Goal: Task Accomplishment & Management: Manage account settings

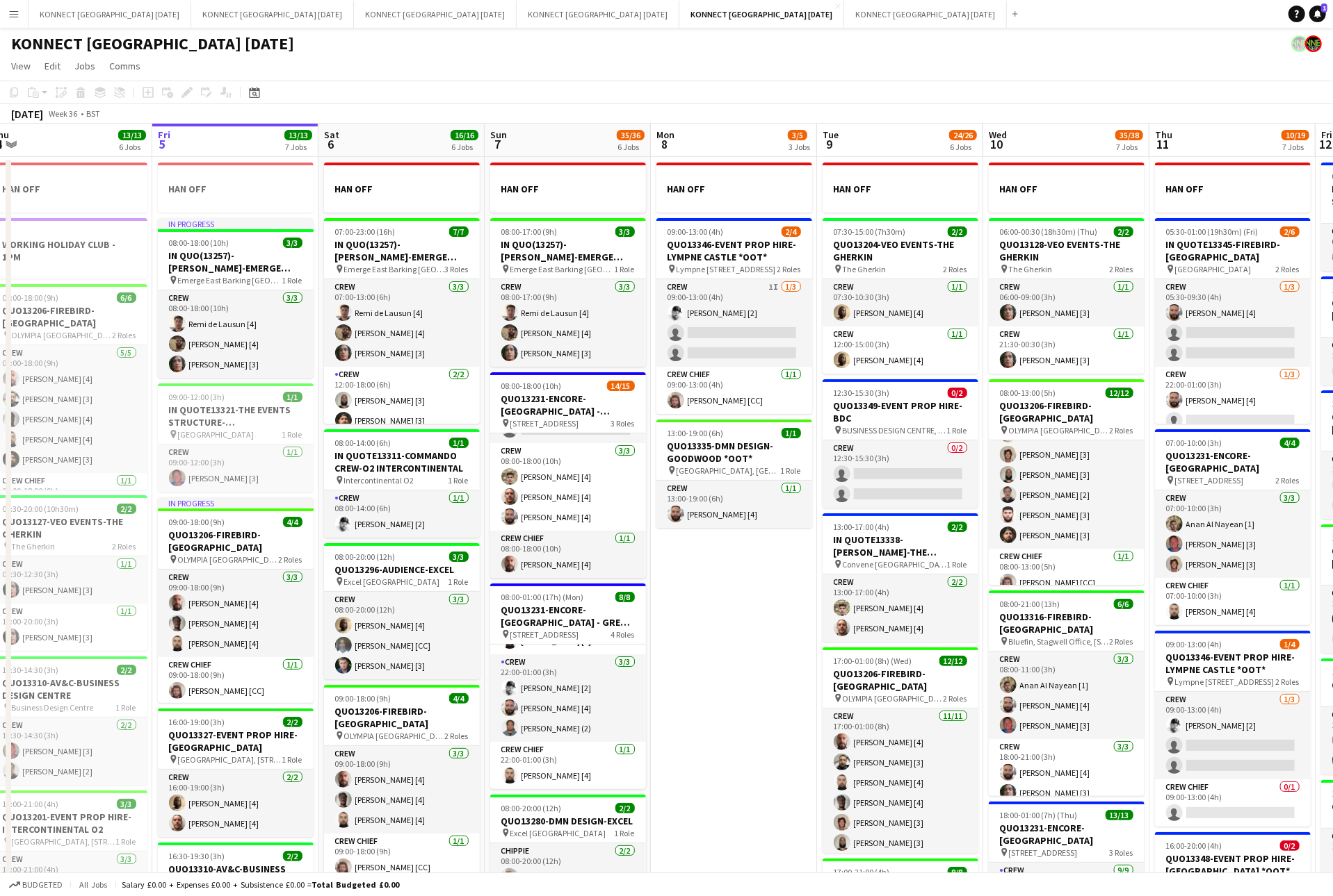
scroll to position [31, 0]
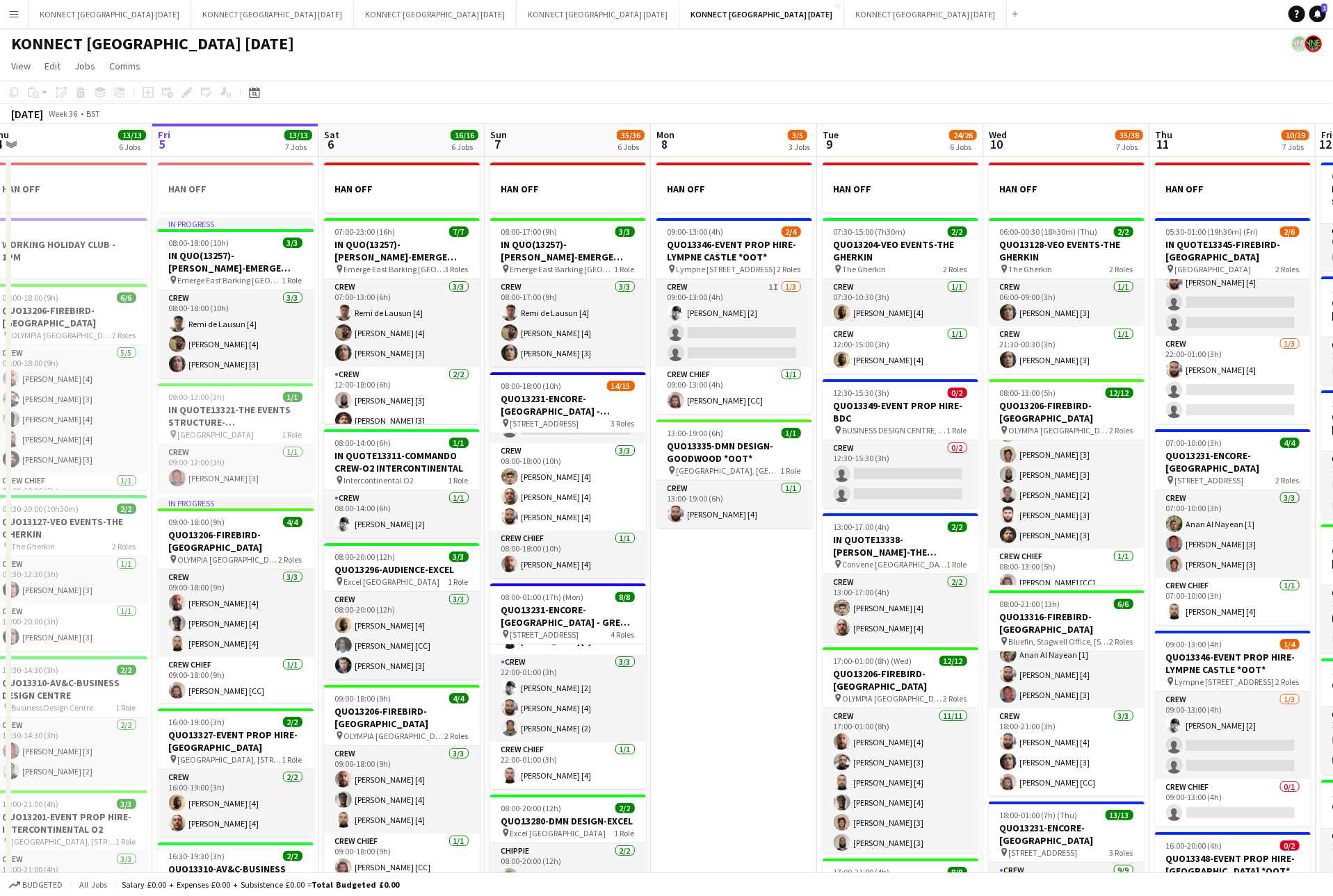
click at [749, 701] on app-date-cell "HAN OFF 09:00-13:00 (4h) 2/4 QUO13346-EVENT PROP HIRE-LYMPNE CASTLE *OOT* pin L…" at bounding box center [733, 742] width 166 height 1170
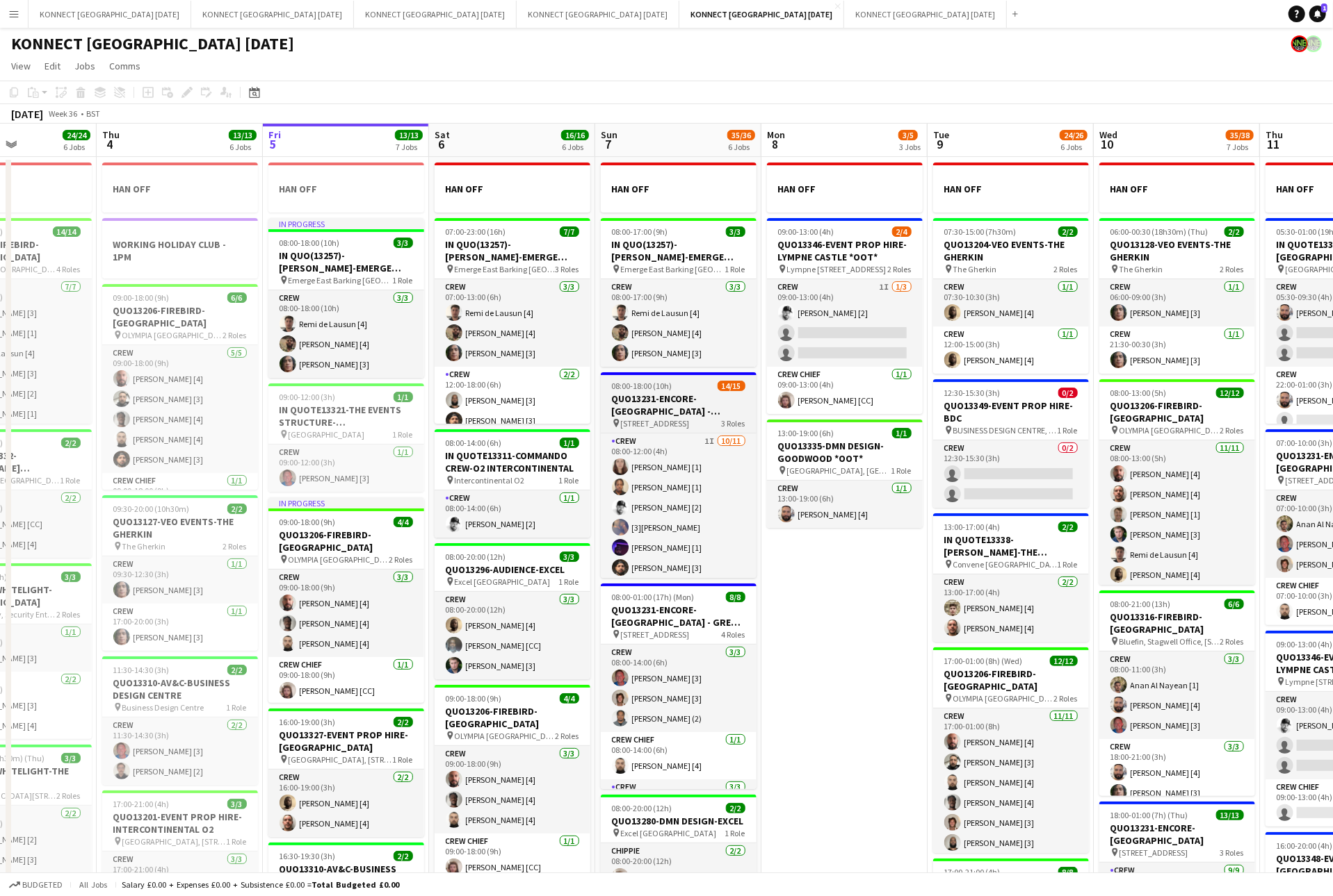
click at [675, 381] on app-job-card "08:00-18:00 (10h) 14/15 QUO13231-ENCORE-GROSVENOR HOUSE - BALLROOM CREW pin Gro…" at bounding box center [679, 475] width 156 height 206
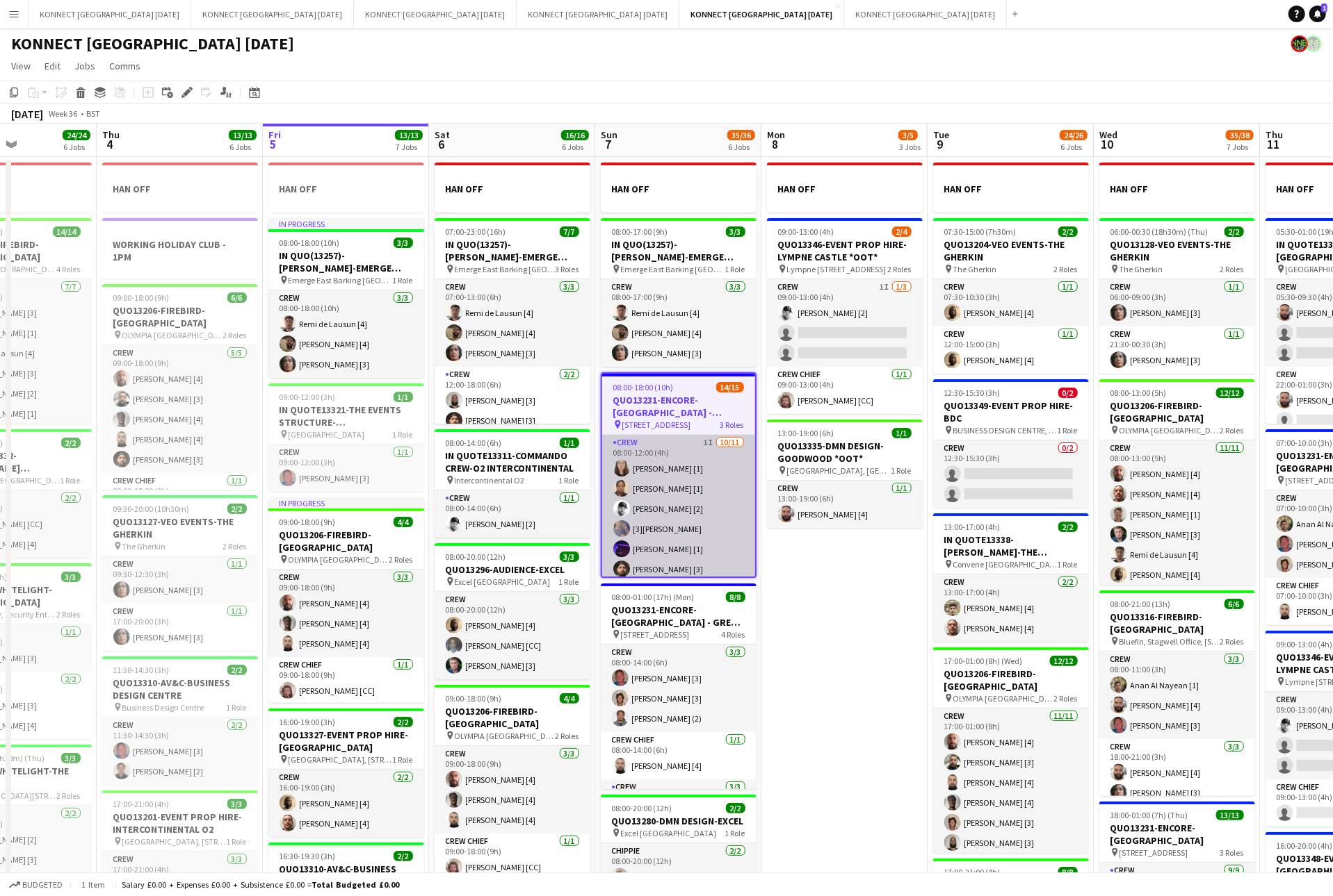
click at [738, 525] on app-card-role "Crew 1I 10/11 08:00-12:00 (4h) Sofia Lewkowicz [1] Dominique Solomon [1] Mark B…" at bounding box center [678, 560] width 153 height 249
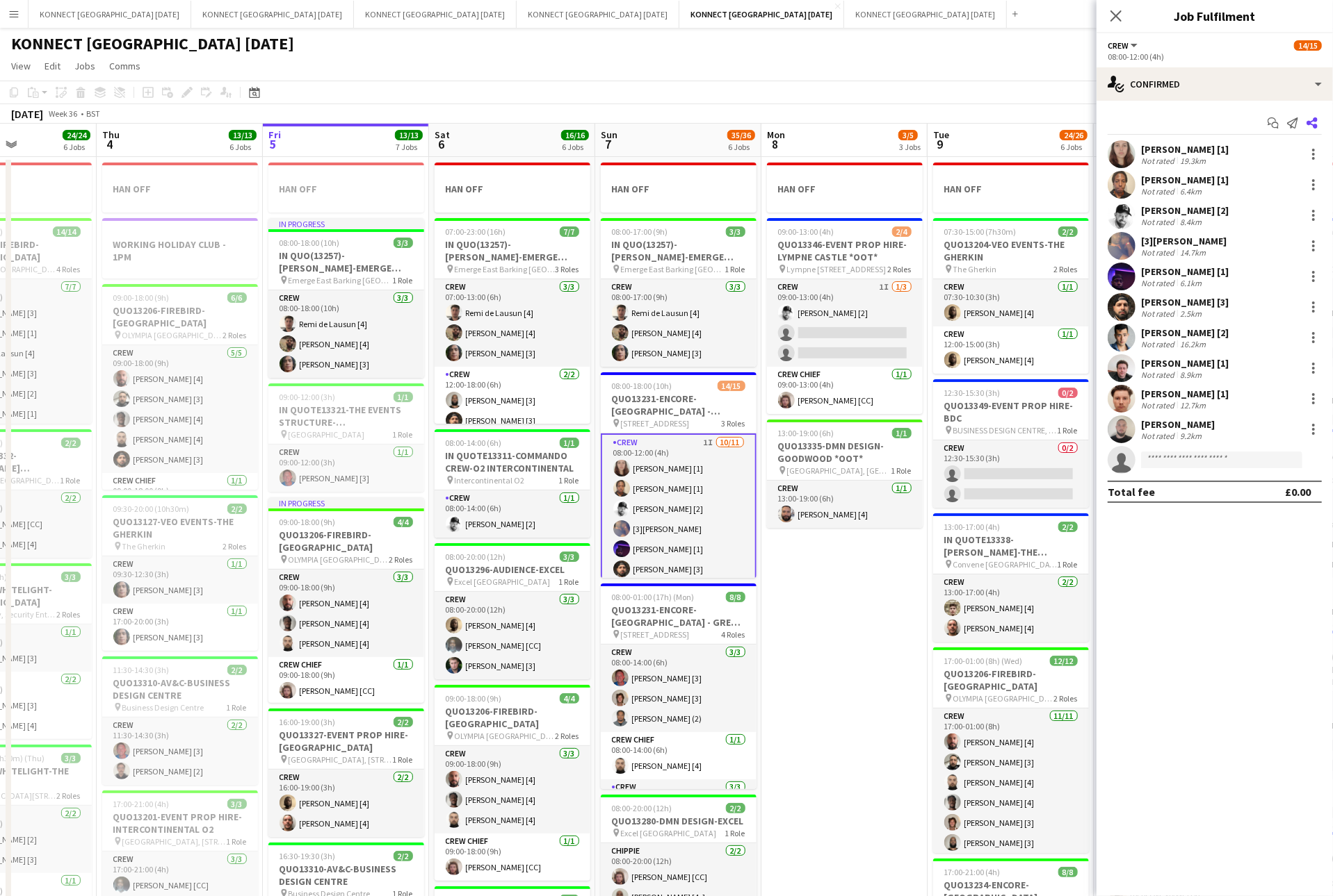
click at [1311, 119] on icon "Share" at bounding box center [1311, 122] width 11 height 11
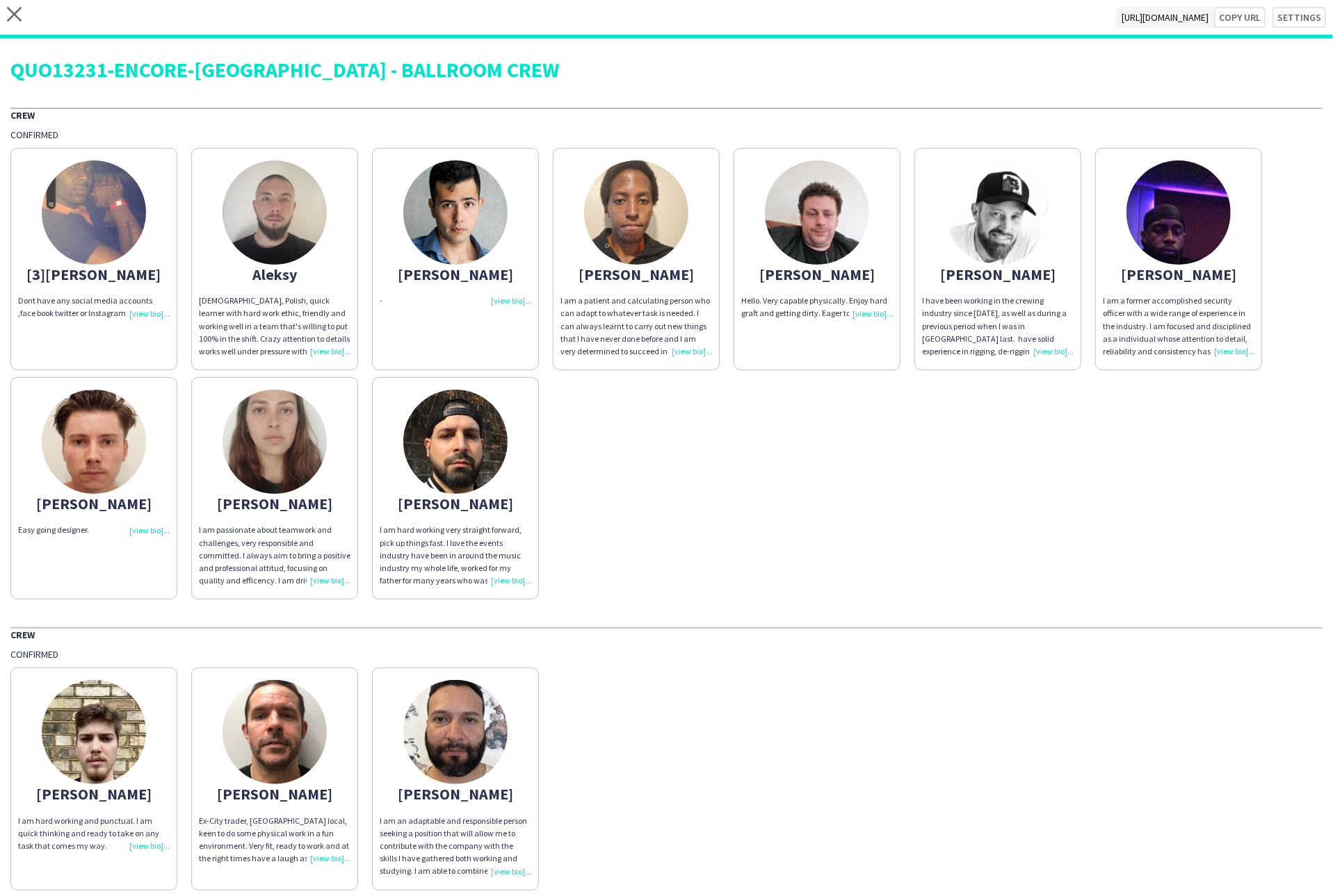
click at [21, 6] on div "close https://admin.liveforce.co/v2/s/b39a7467-7a89-48b3-8054-114bdfd7342b Copy…" at bounding box center [666, 18] width 1333 height 38
click at [16, 17] on icon at bounding box center [14, 14] width 15 height 15
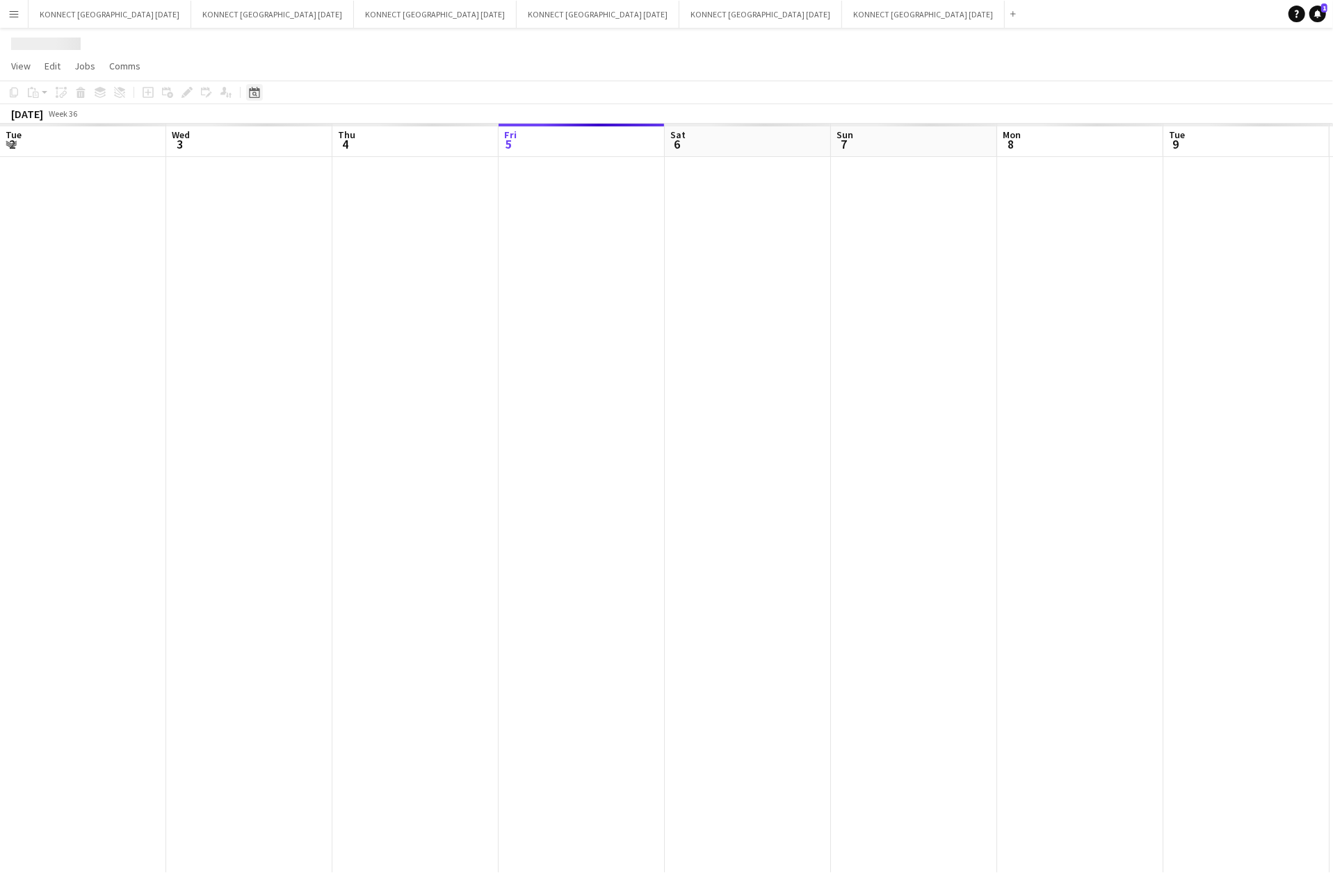
scroll to position [0, 333]
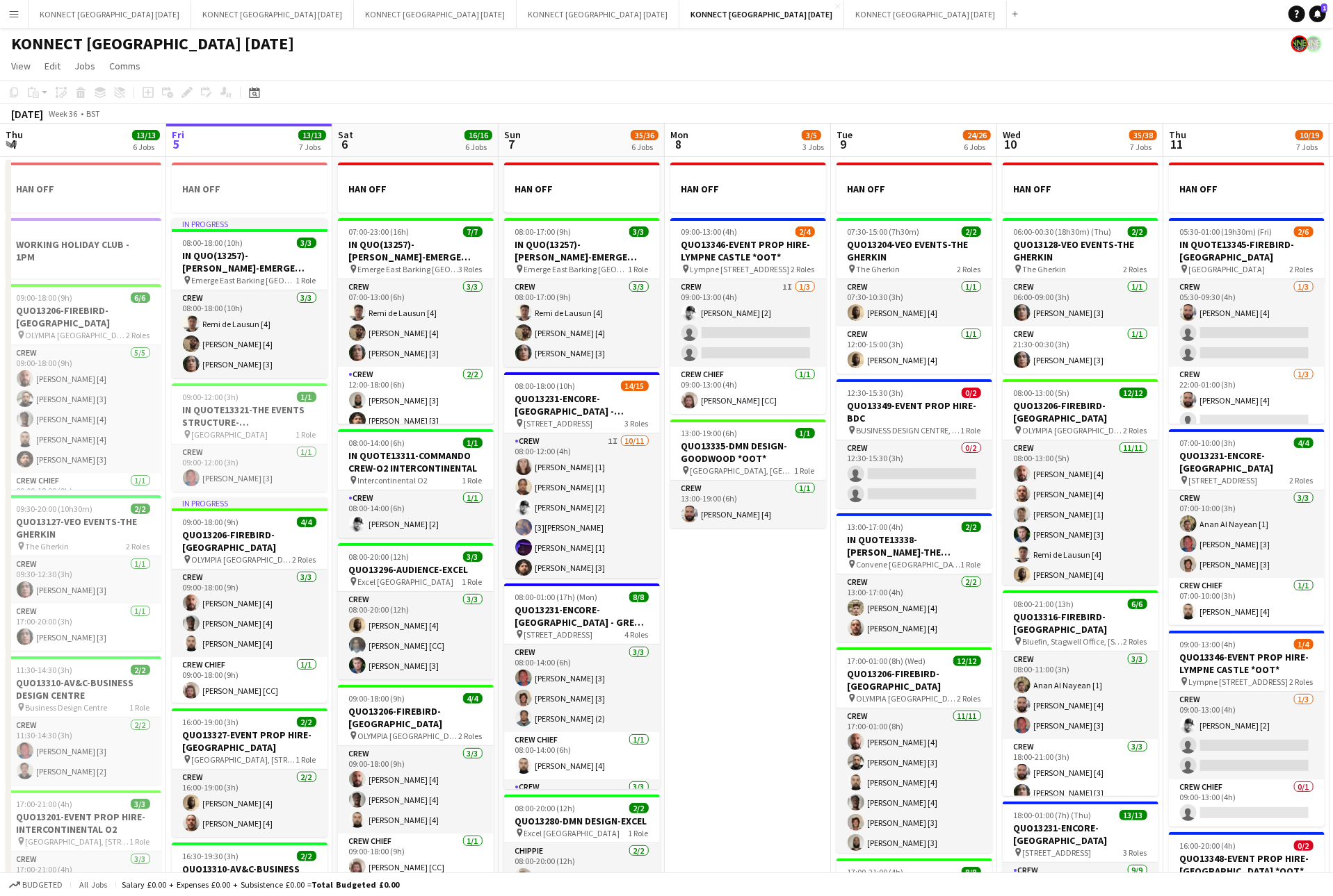
click at [772, 100] on app-toolbar "Copy Paste Paste Command V Paste with crew Command Shift V Paste linked Job Del…" at bounding box center [666, 92] width 1333 height 23
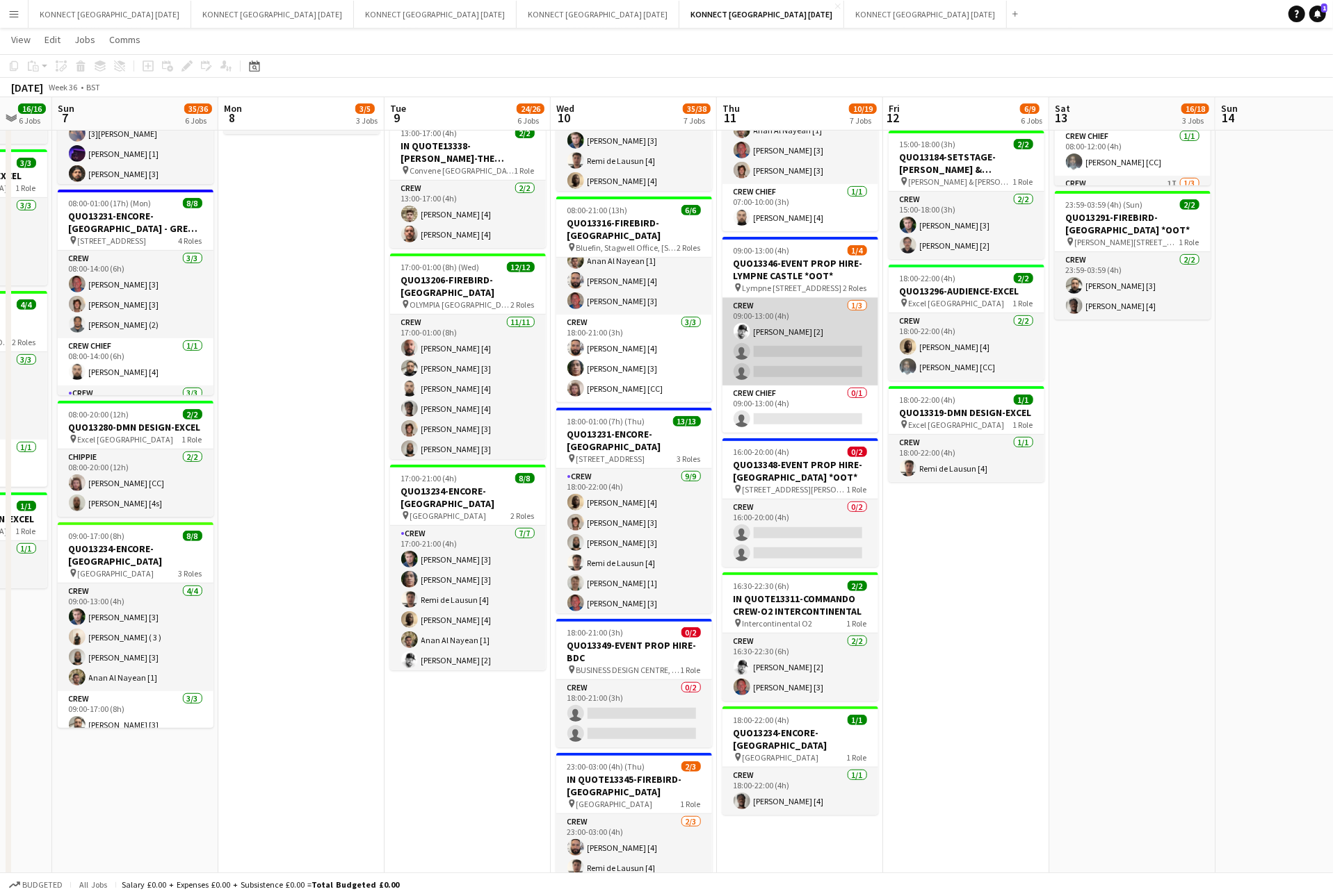
scroll to position [452, 0]
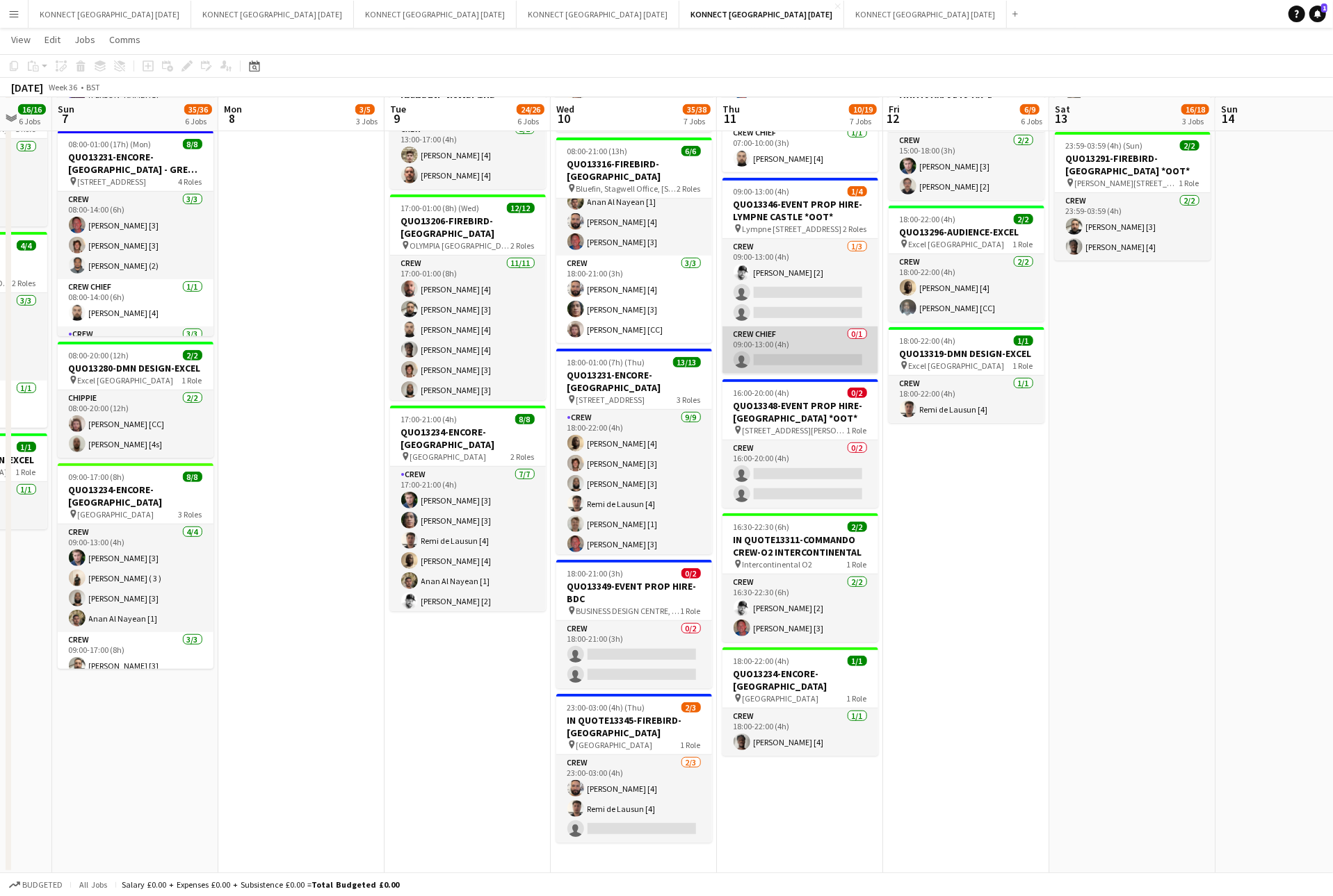
click at [816, 366] on app-card-role "Crew Chief 0/1 09:00-13:00 (4h) single-neutral-actions" at bounding box center [800, 350] width 156 height 48
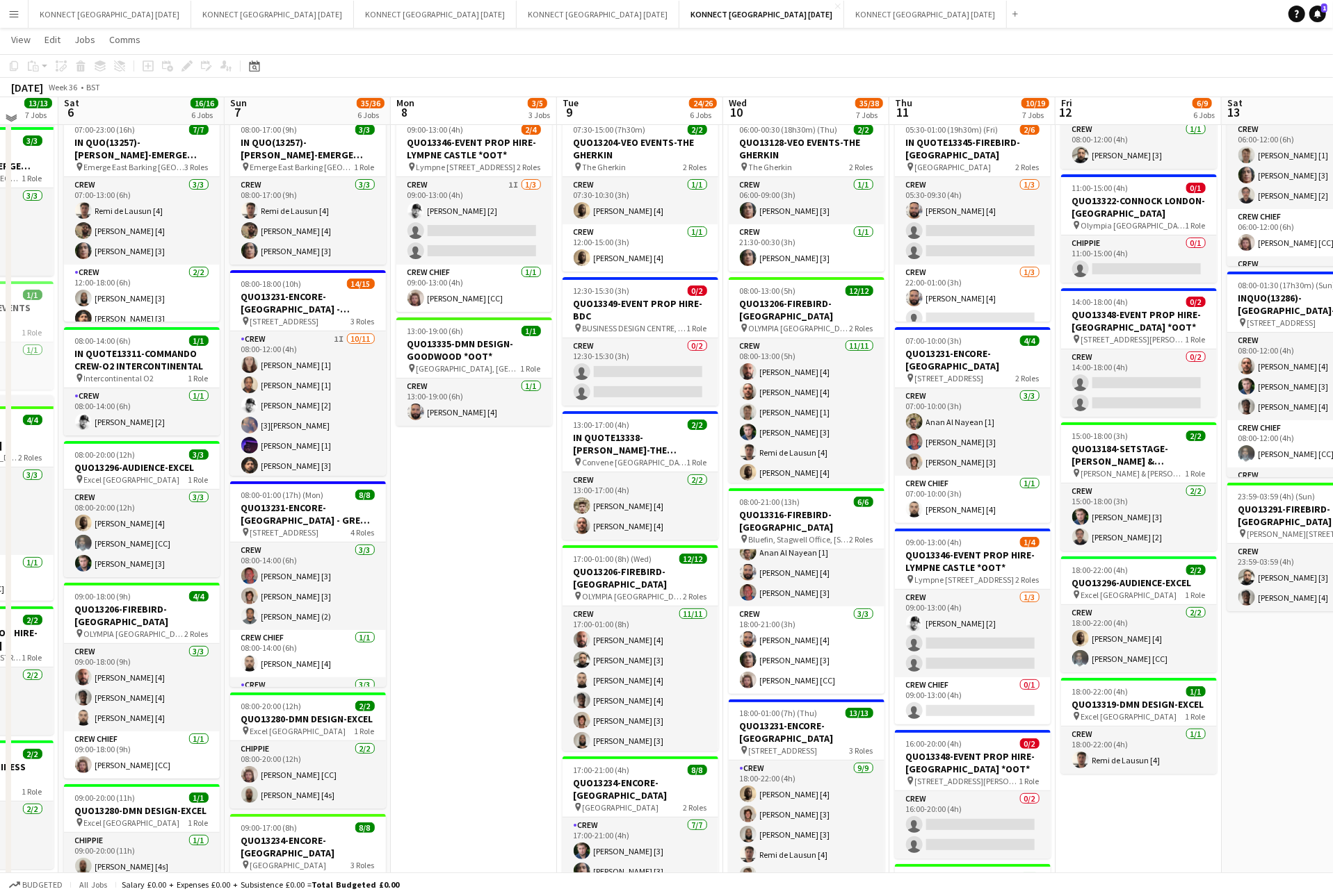
scroll to position [95, 0]
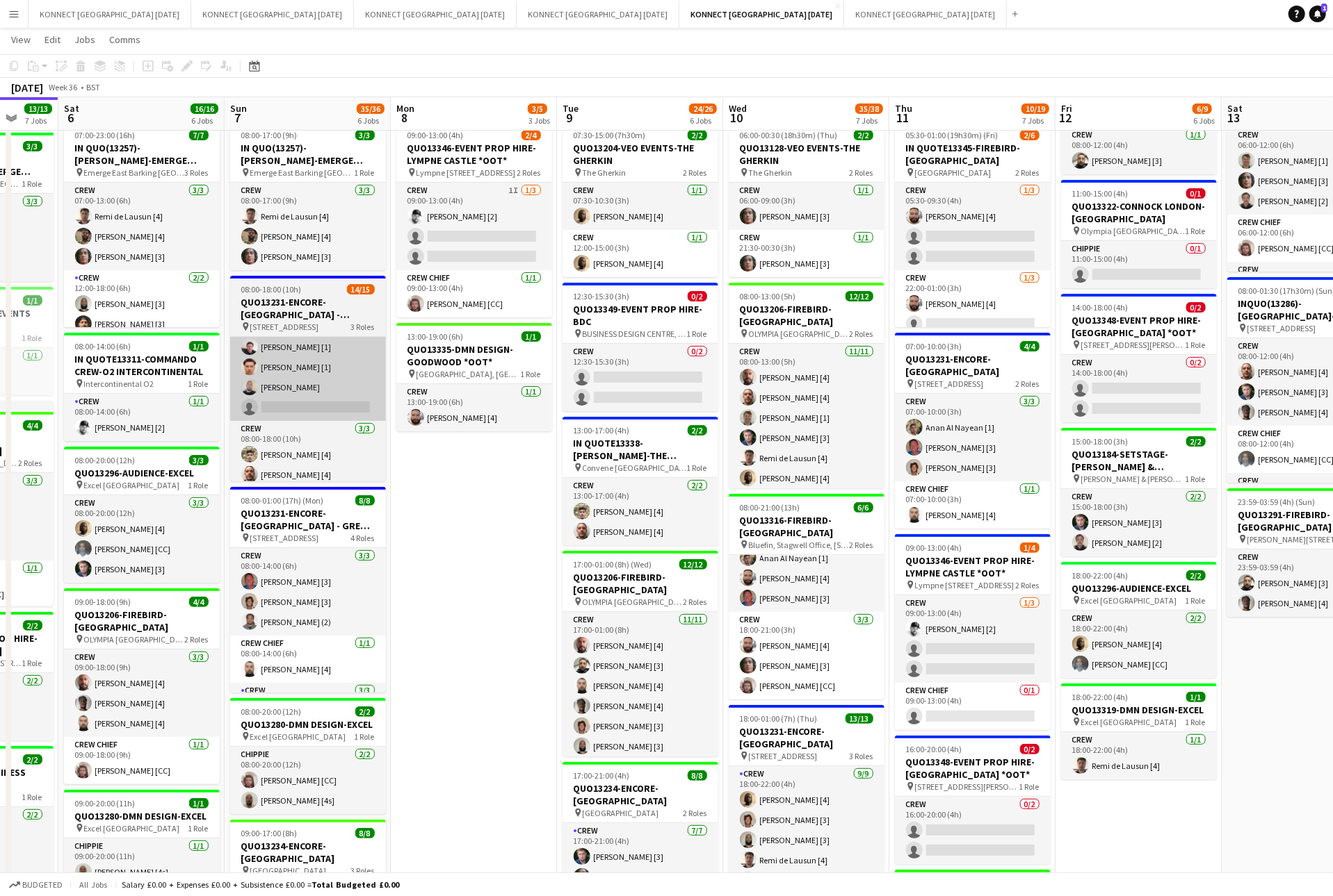
click at [316, 382] on app-card-role "Crew 1I [DATE] 08:00-12:00 (4h) [PERSON_NAME] [1] [PERSON_NAME] [1] [PERSON_NAM…" at bounding box center [308, 296] width 156 height 249
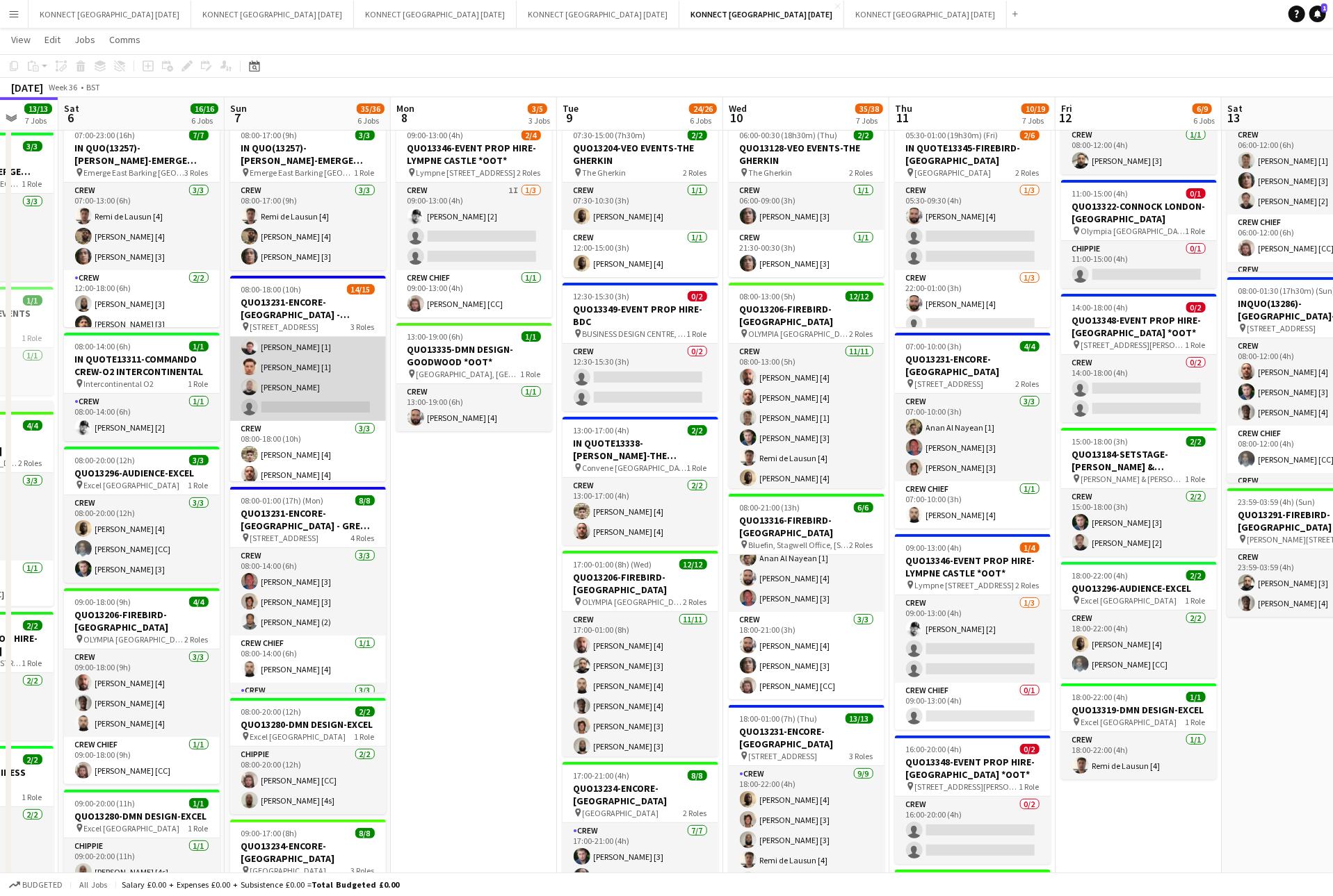
scroll to position [164, 0]
click at [381, 366] on app-card-role "Crew 1I [DATE] 08:00-12:00 (4h) [PERSON_NAME] [1] [PERSON_NAME] [1] [PERSON_NAM…" at bounding box center [308, 296] width 156 height 249
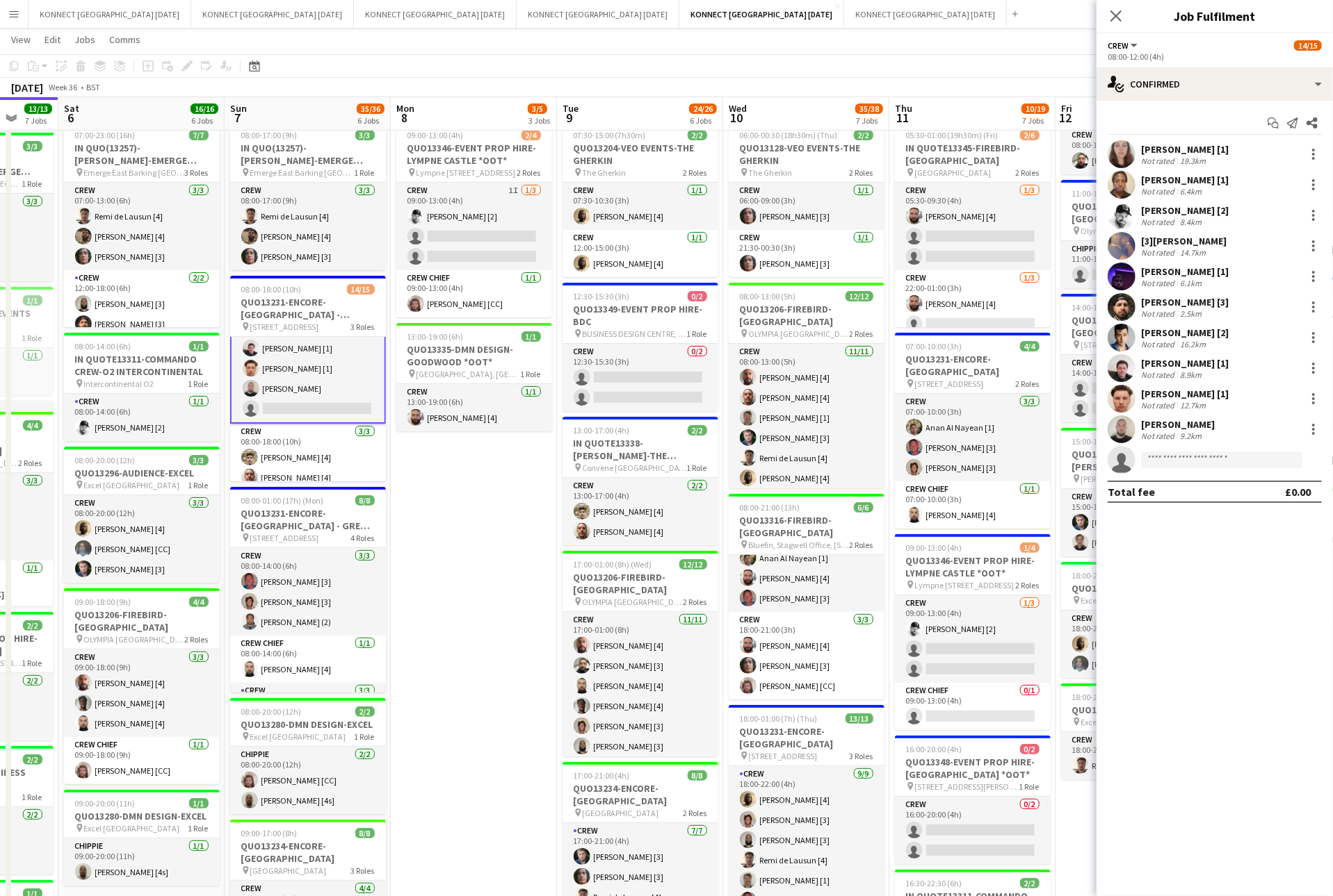
scroll to position [165, 0]
click at [1208, 91] on div "single-neutral-actions-check-2 Confirmed" at bounding box center [1213, 84] width 236 height 33
click at [1273, 222] on div "single-neutral-actions-information Applicants" at bounding box center [1260, 226] width 138 height 28
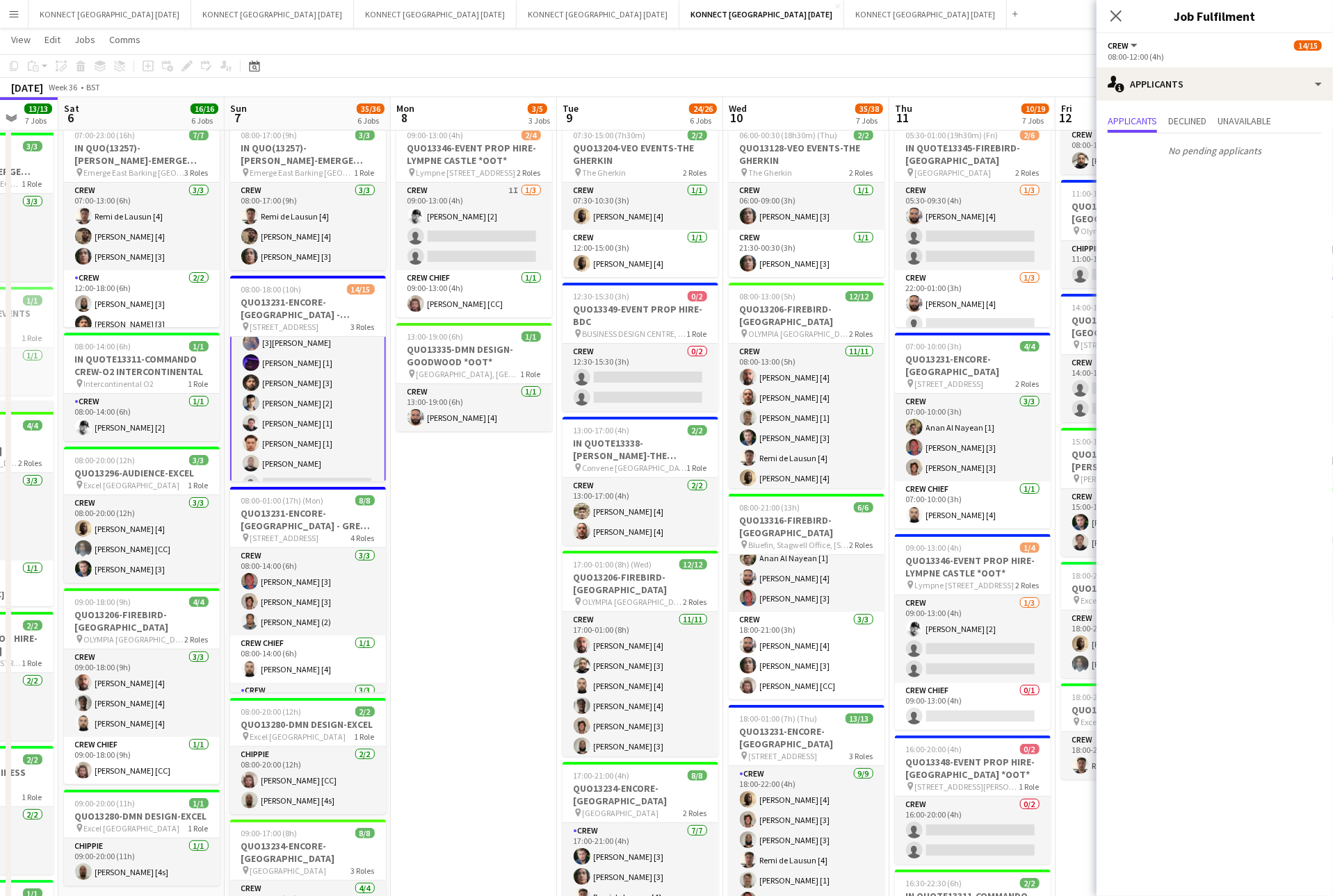
click at [287, 386] on app-card-role "Crew 1I 10/11 08:00-12:00 (4h) Sofia Lewkowicz [1] Dominique Solomon [1] Mark B…" at bounding box center [308, 373] width 156 height 252
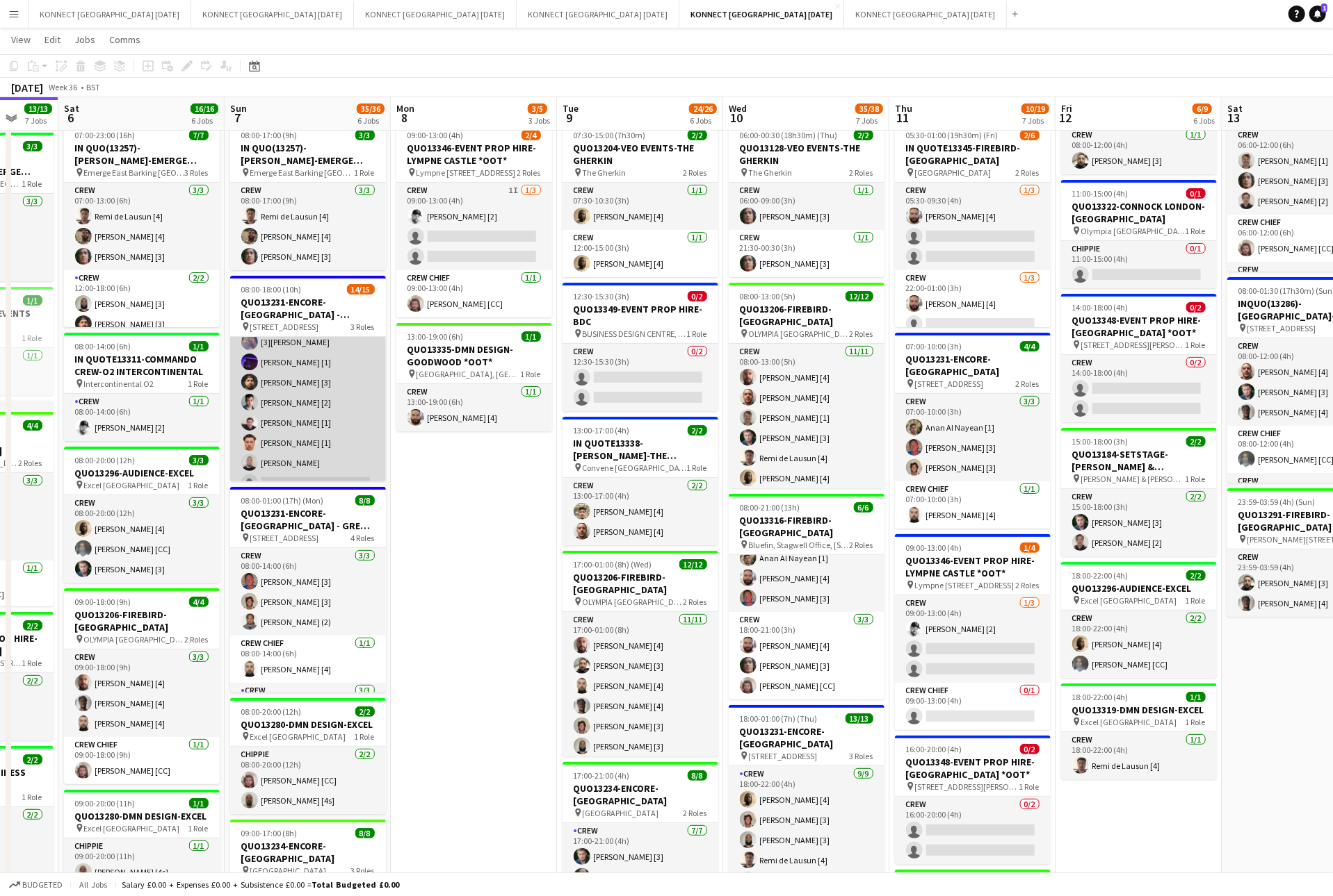
click at [287, 434] on app-card-role "Crew 1I 10/11 08:00-12:00 (4h) Sofia Lewkowicz [1] Dominique Solomon [1] Mark B…" at bounding box center [308, 372] width 156 height 249
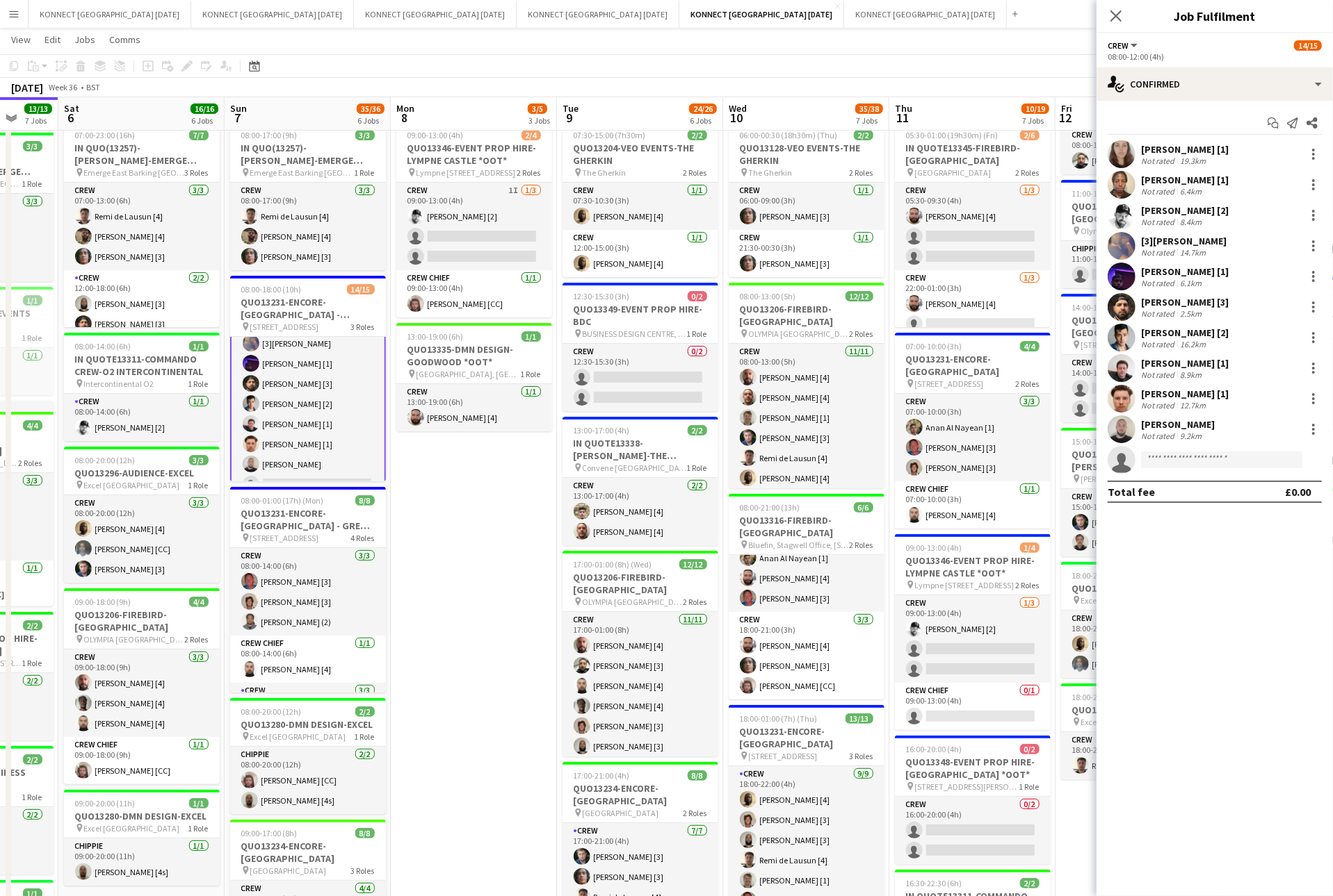
scroll to position [89, 0]
click at [1183, 72] on div "single-neutral-actions-check-2 Confirmed" at bounding box center [1213, 84] width 236 height 33
click at [1233, 137] on span "Invited" at bounding box center [1239, 143] width 28 height 13
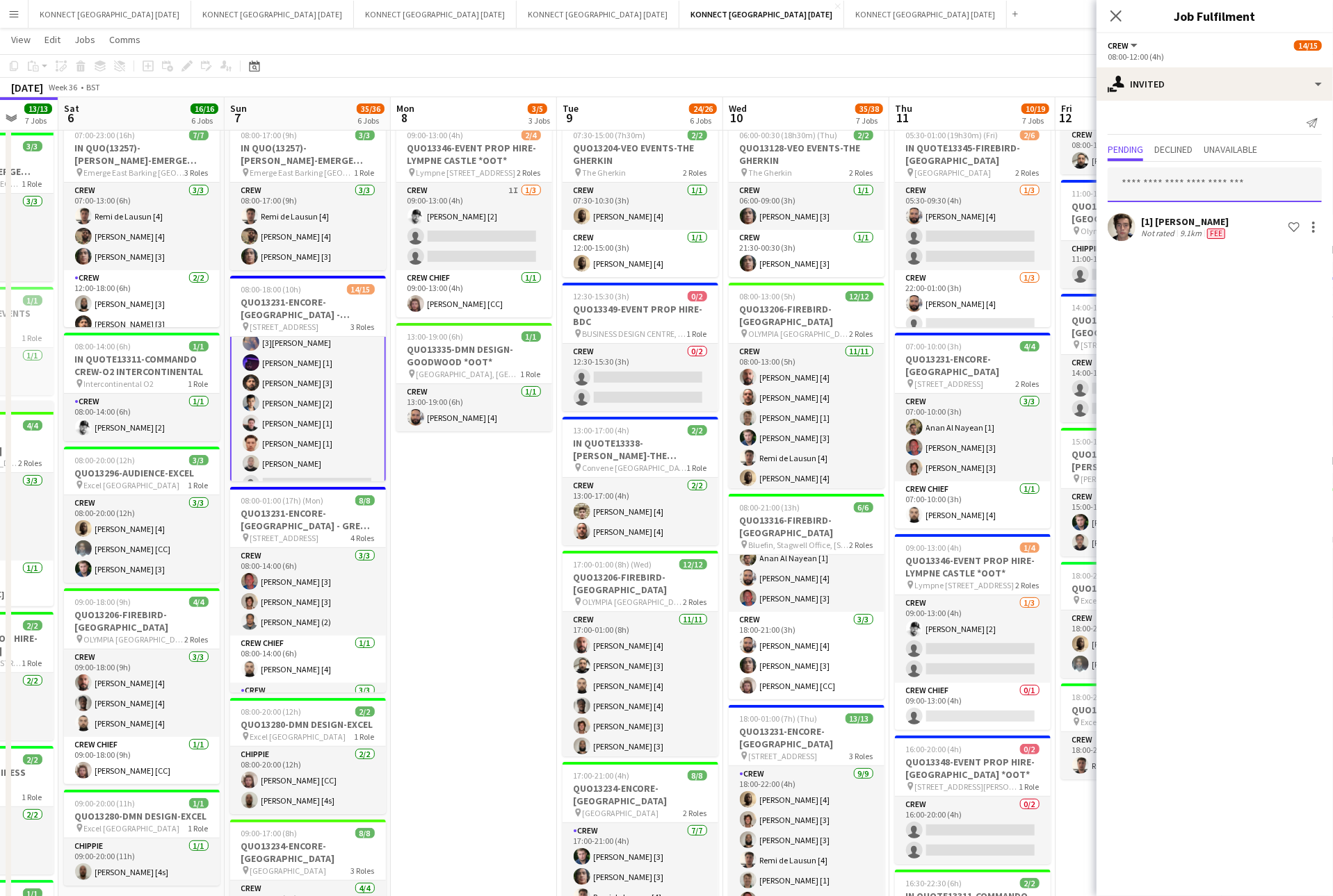
click at [1179, 182] on input "text" at bounding box center [1214, 185] width 214 height 35
click at [395, 474] on app-date-cell "HAN OFF 09:00-13:00 (4h) 2/4 QUO13346-EVENT PROP HIRE-LYMPNE CASTLE *OOT* pin L…" at bounding box center [474, 645] width 166 height 1170
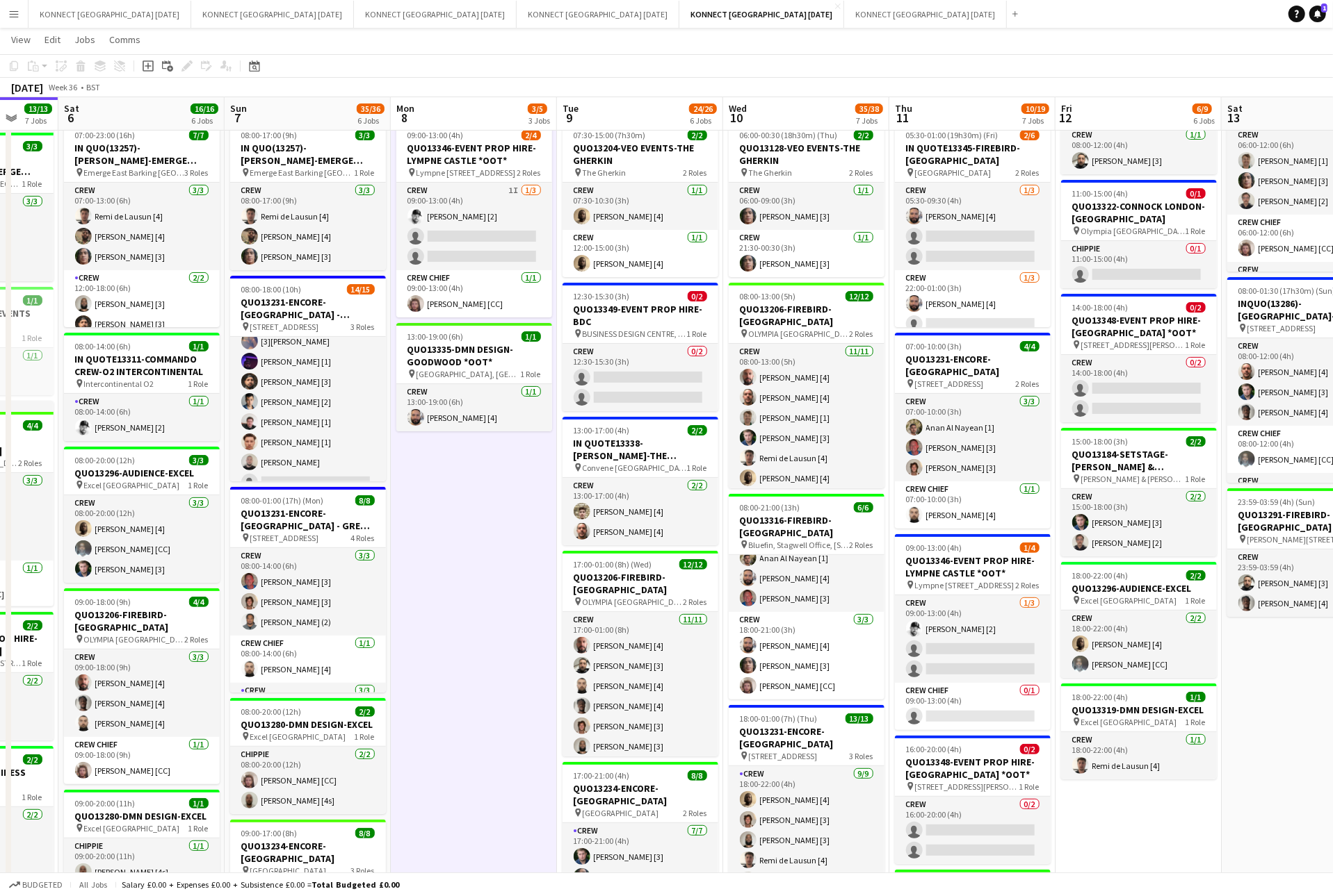
scroll to position [89, 0]
click at [458, 479] on app-date-cell "HAN OFF 09:00-13:00 (4h) 2/4 QUO13346-EVENT PROP HIRE-LYMPNE CASTLE *OOT* pin L…" at bounding box center [474, 645] width 166 height 1170
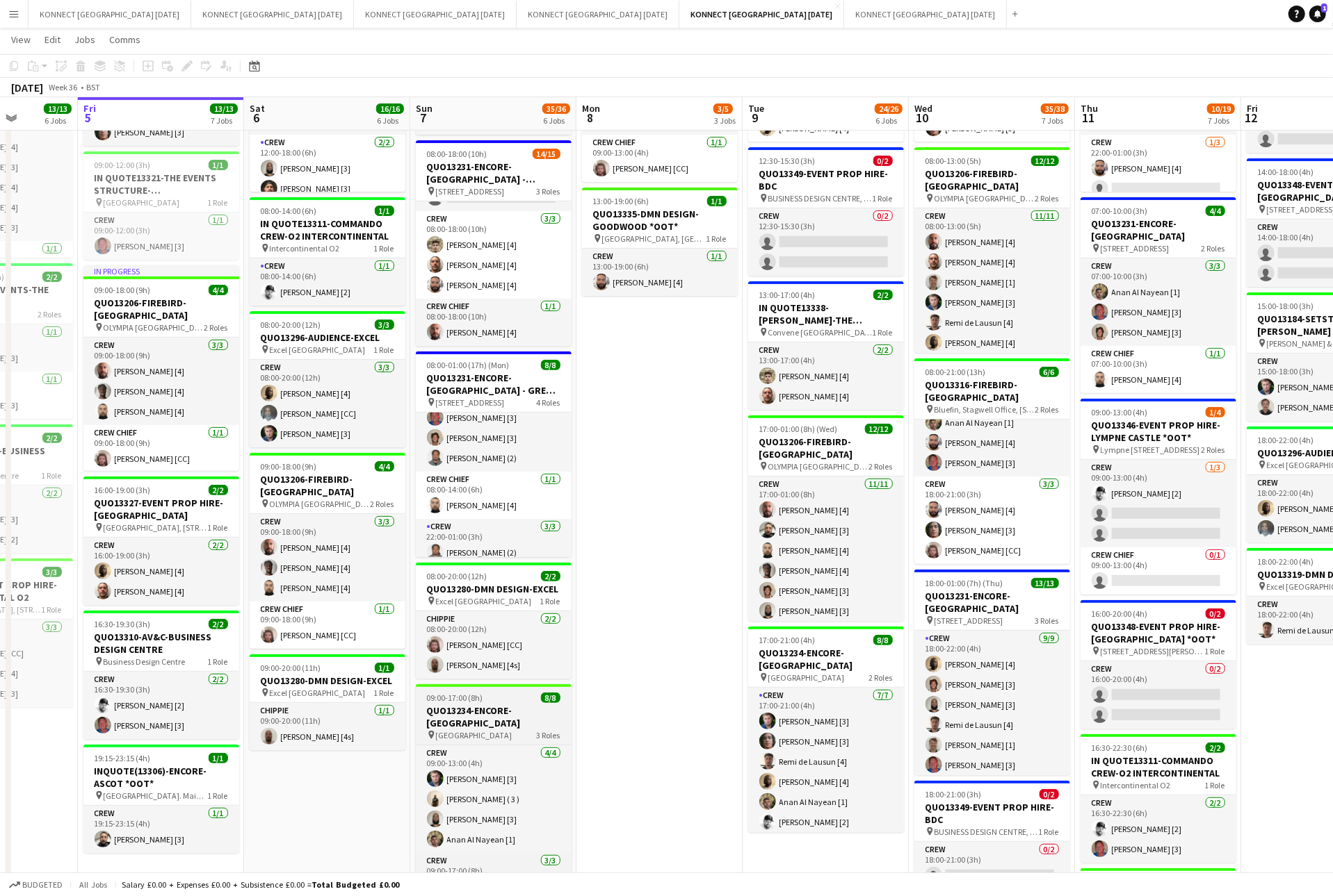
scroll to position [0, 0]
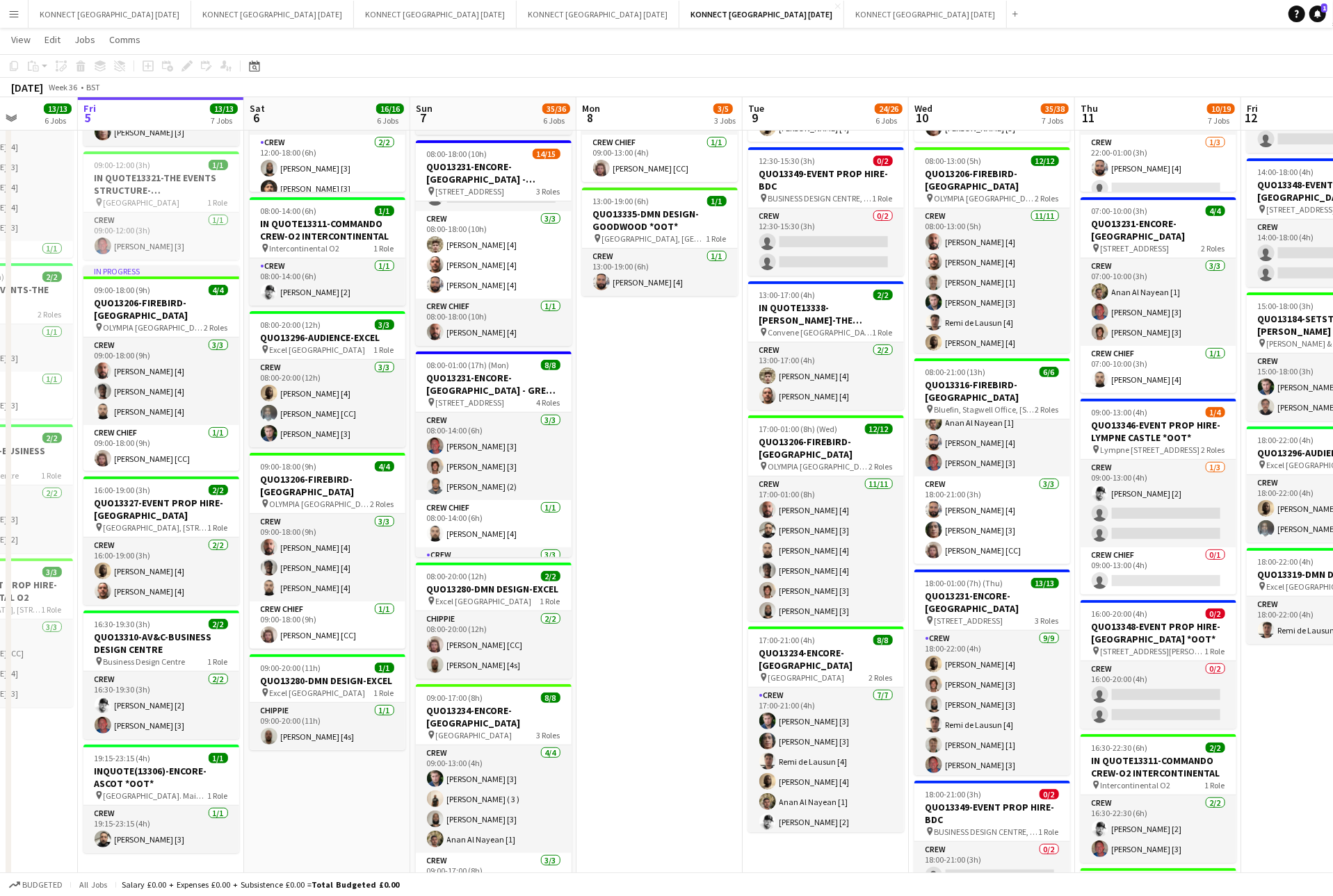
click at [584, 382] on app-date-cell "HAN OFF 09:00-13:00 (4h) 2/4 QUO13346-EVENT PROP HIRE-LYMPNE CASTLE *OOT* pin L…" at bounding box center [659, 510] width 166 height 1170
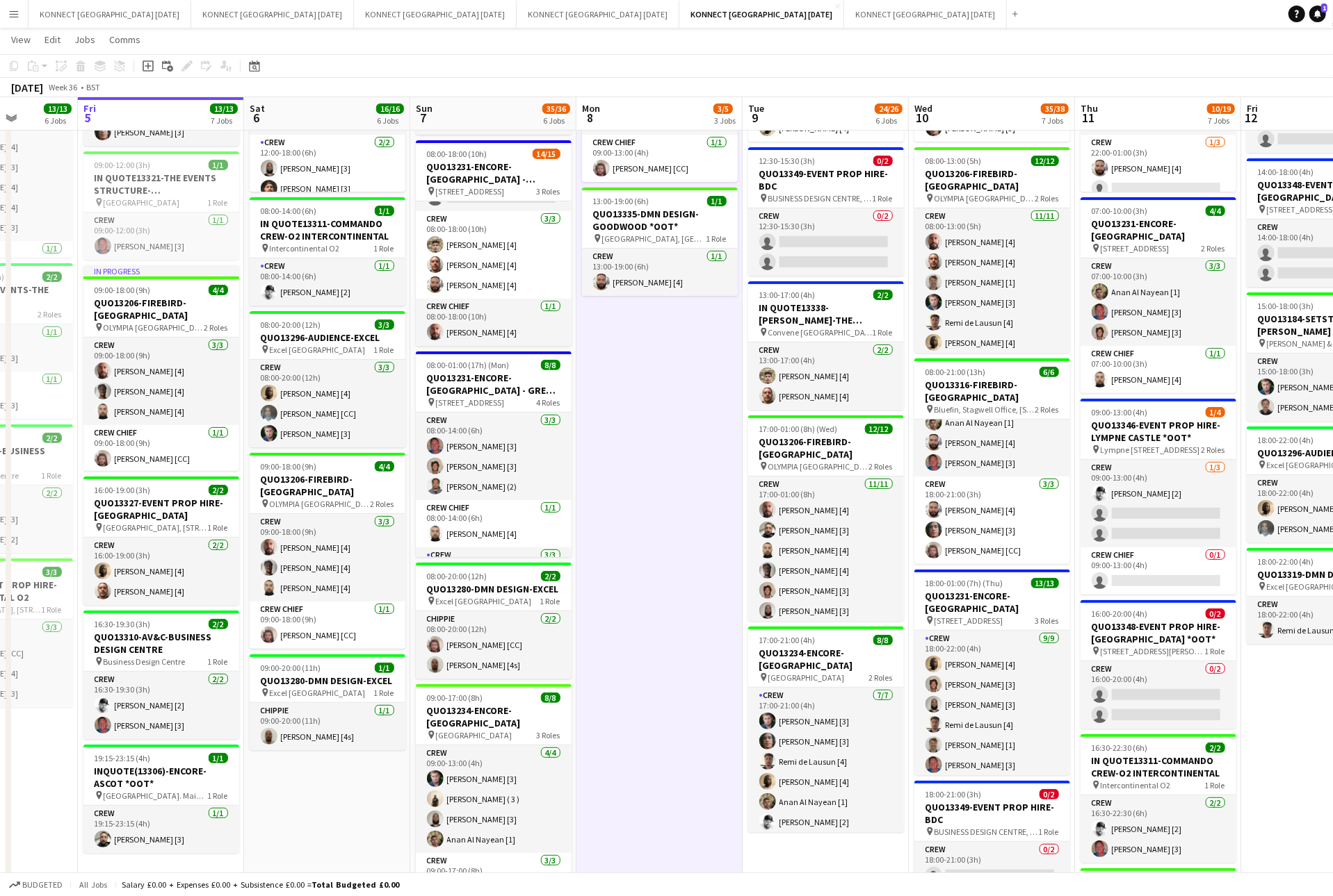
click at [580, 364] on app-date-cell "HAN OFF 09:00-13:00 (4h) 2/4 QUO13346-EVENT PROP HIRE-LYMPNE CASTLE *OOT* pin L…" at bounding box center [659, 510] width 166 height 1170
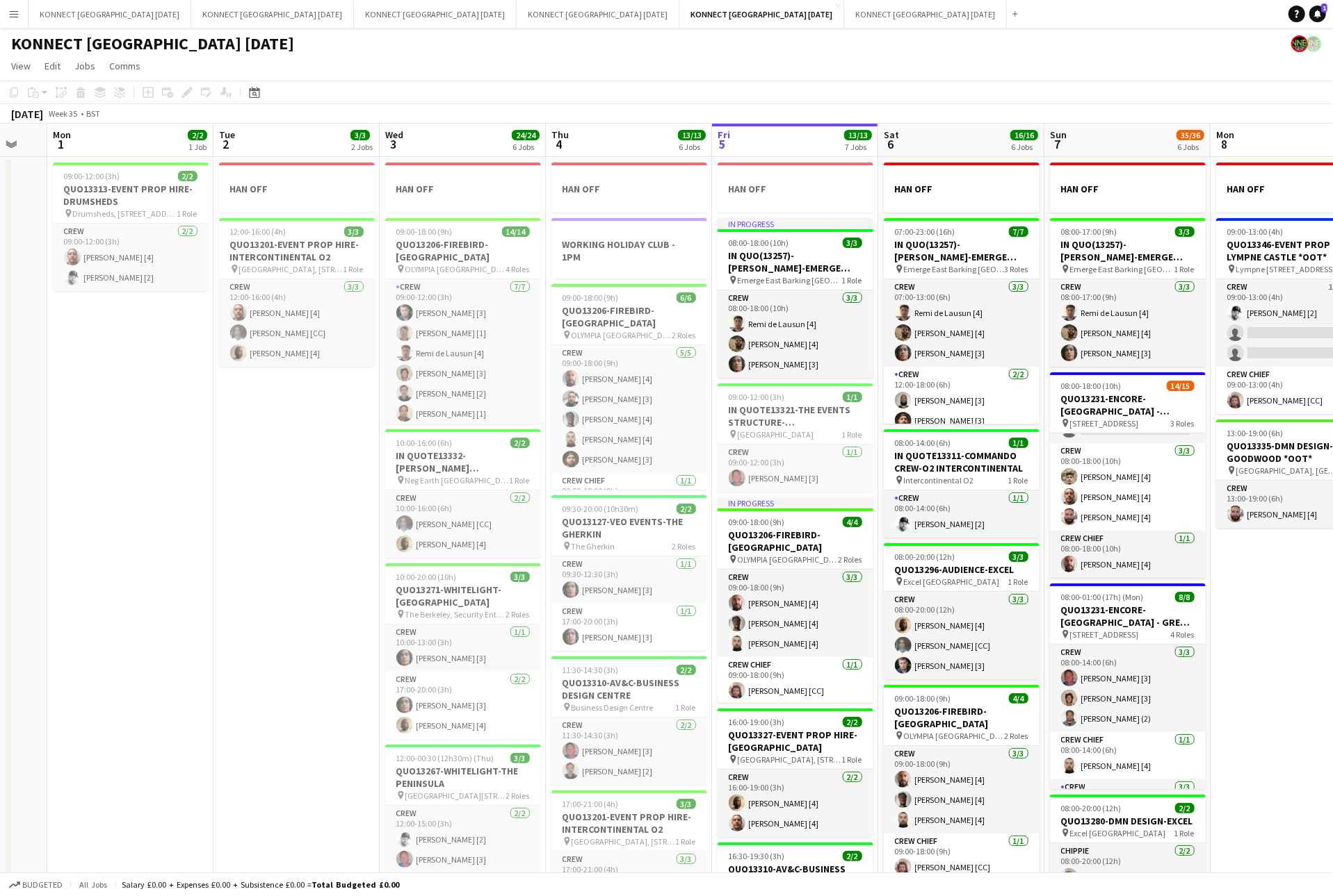
click at [710, 297] on app-date-cell "HAN OFF WORKING HOLIDAY CLUB - 1PM 09:00-18:00 (9h) 6/6 QUO13206-FIREBIRD-OLYMP…" at bounding box center [628, 742] width 166 height 1170
click at [712, 293] on app-date-cell "HAN OFF In progress 08:00-18:00 (10h) 3/3 IN QUO(13257)-HEMINGWAY-EMERGE EAST p…" at bounding box center [794, 742] width 166 height 1170
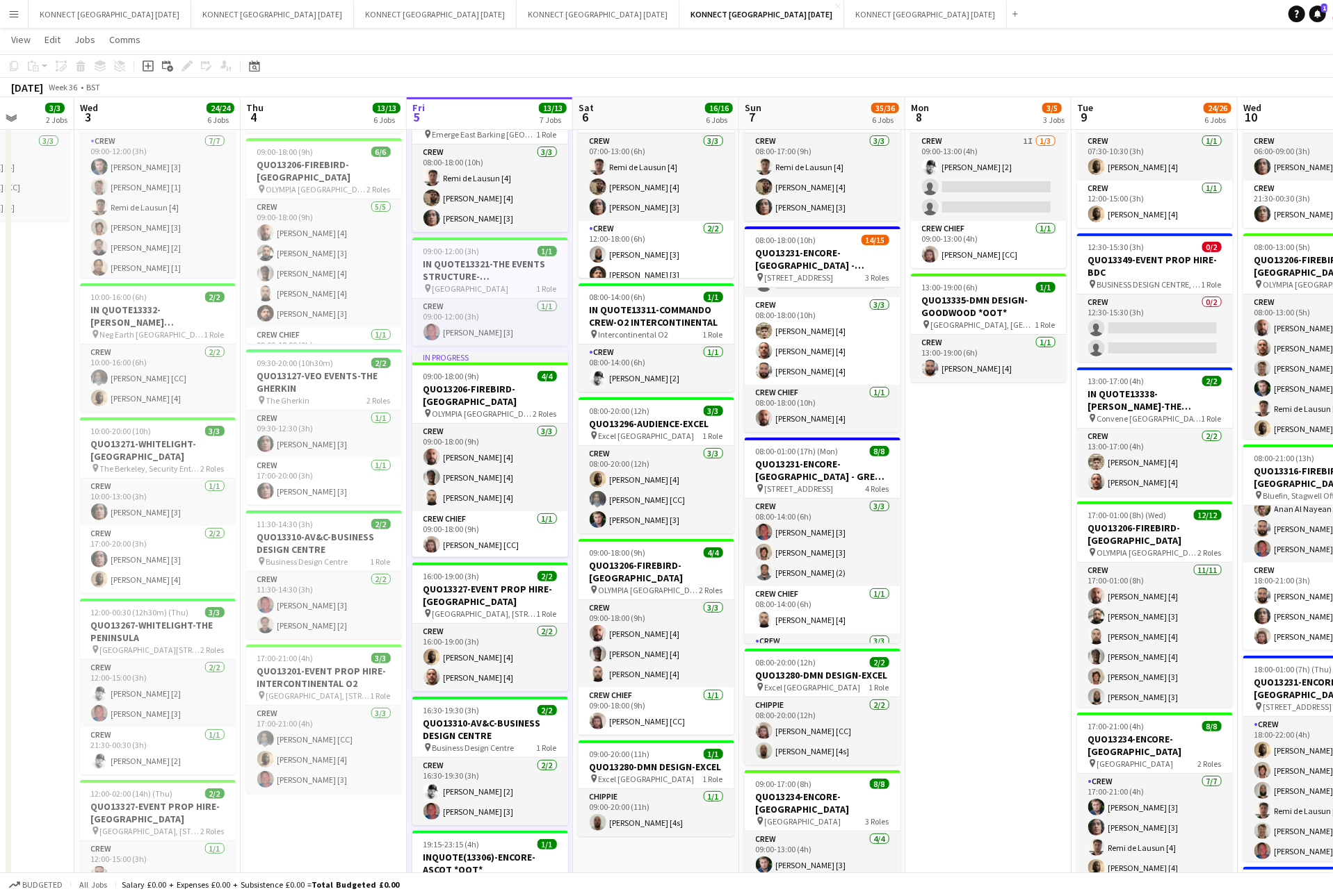
scroll to position [143, 0]
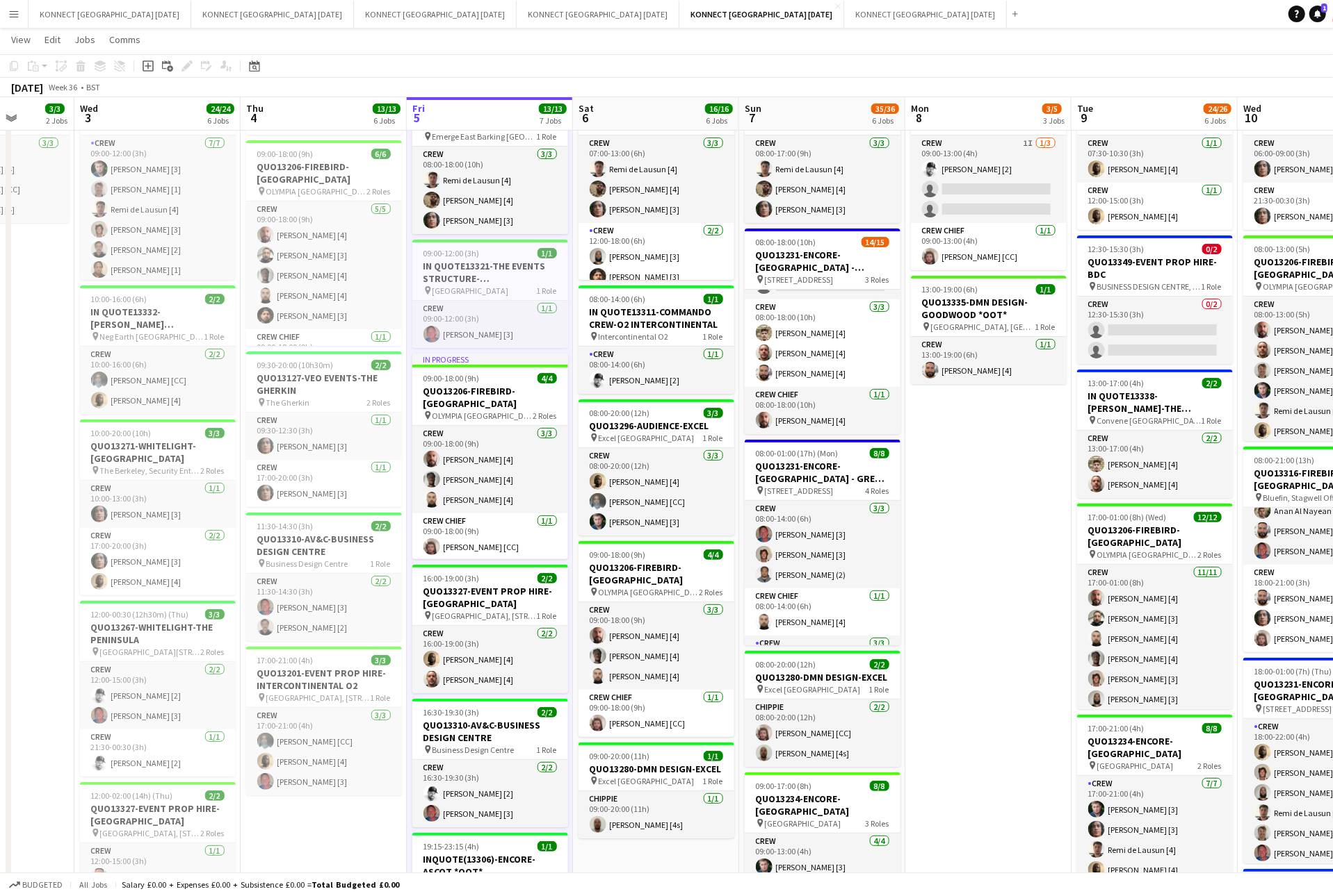
click at [576, 445] on app-date-cell "HAN OFF 07:00-23:00 (16h) 7/7 IN QUO(13257)-HEMINGWAY-EMERGE EAST pin Emerge Ea…" at bounding box center [655, 599] width 166 height 1170
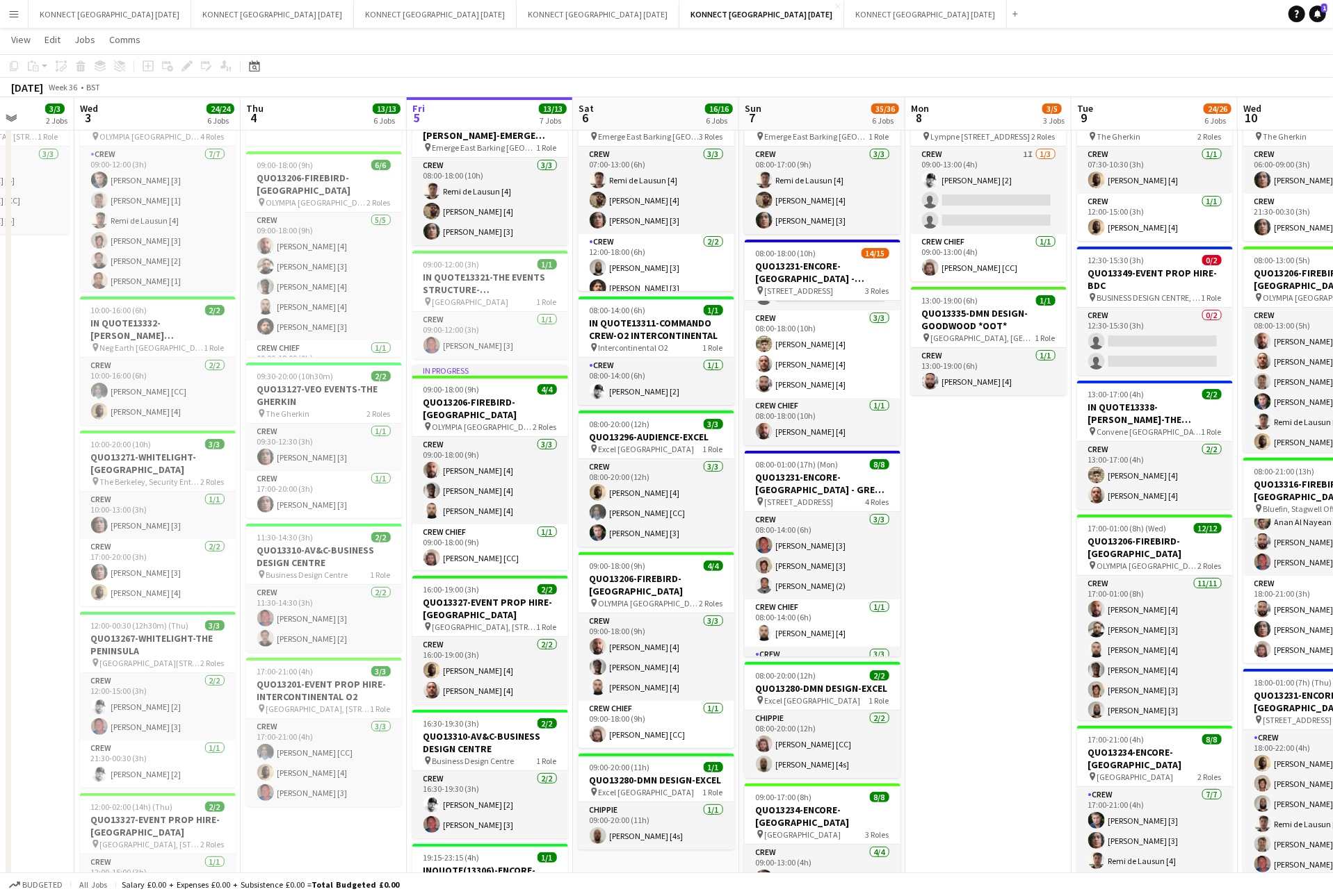
scroll to position [0, 485]
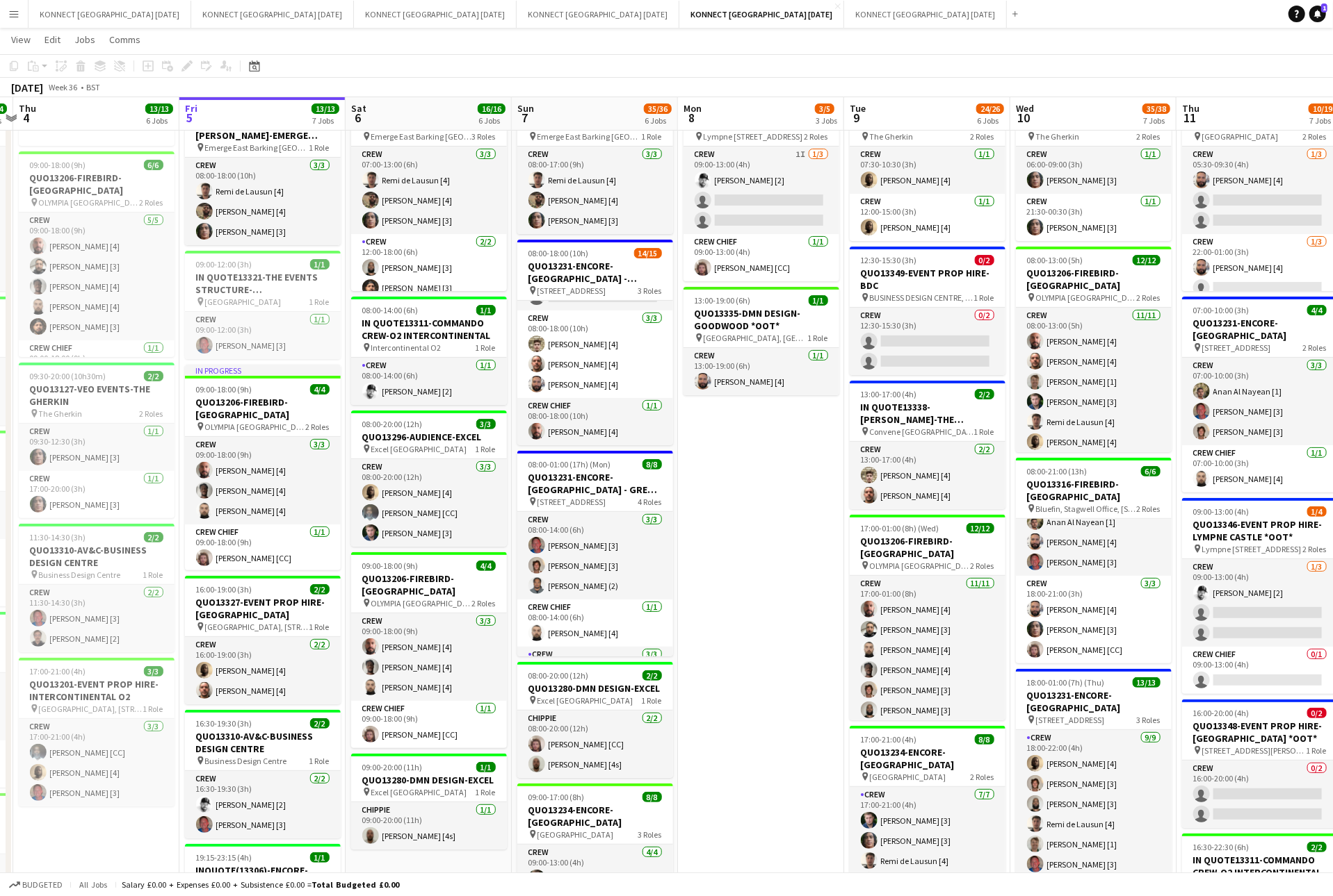
click at [803, 569] on app-date-cell "HAN OFF 09:00-13:00 (4h) 2/4 QUO13346-EVENT PROP HIRE-LYMPNE CASTLE *OOT* pin L…" at bounding box center [760, 609] width 166 height 1170
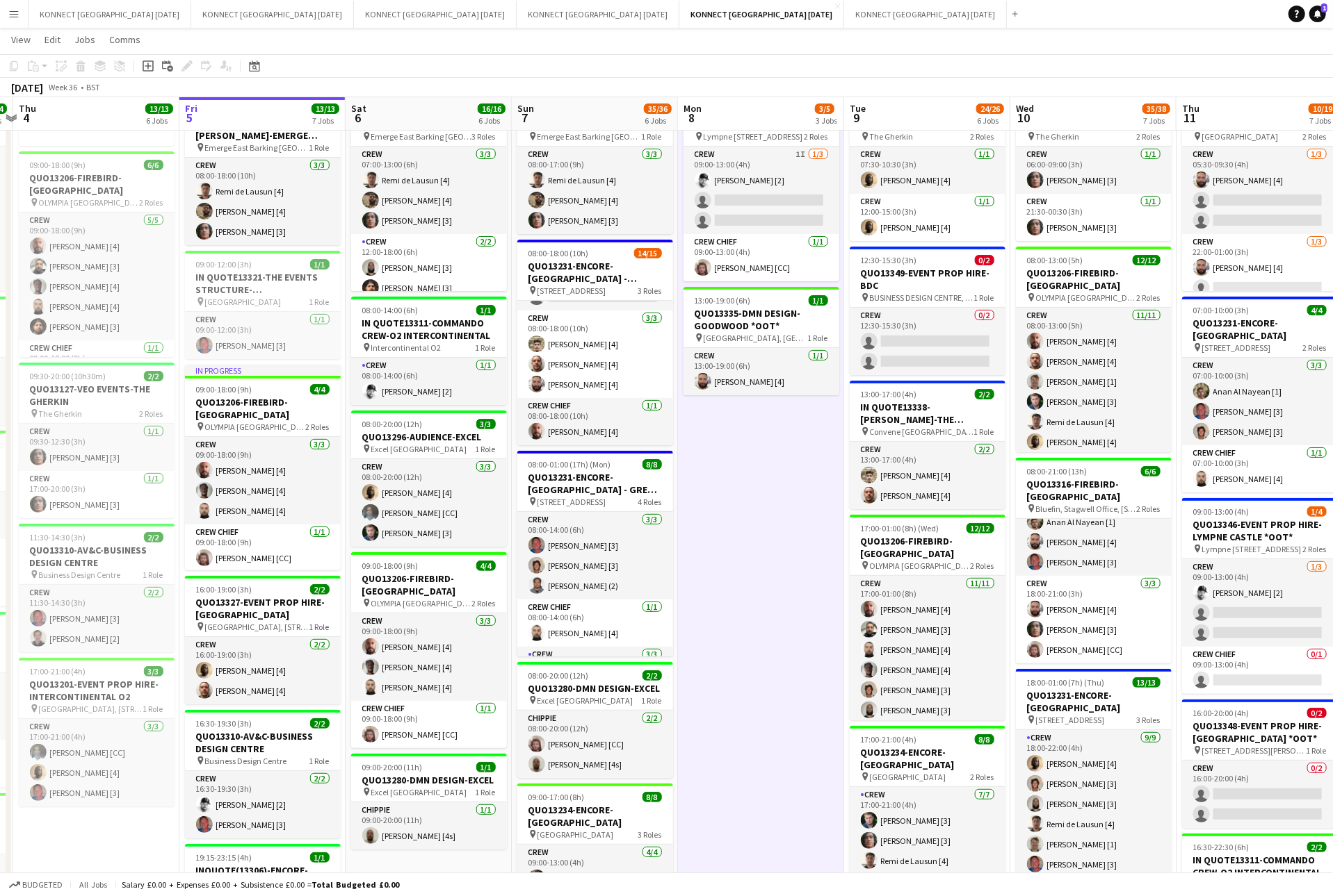
click at [803, 569] on app-date-cell "HAN OFF 09:00-13:00 (4h) 2/4 QUO13346-EVENT PROP HIRE-LYMPNE CASTLE *OOT* pin L…" at bounding box center [760, 609] width 166 height 1170
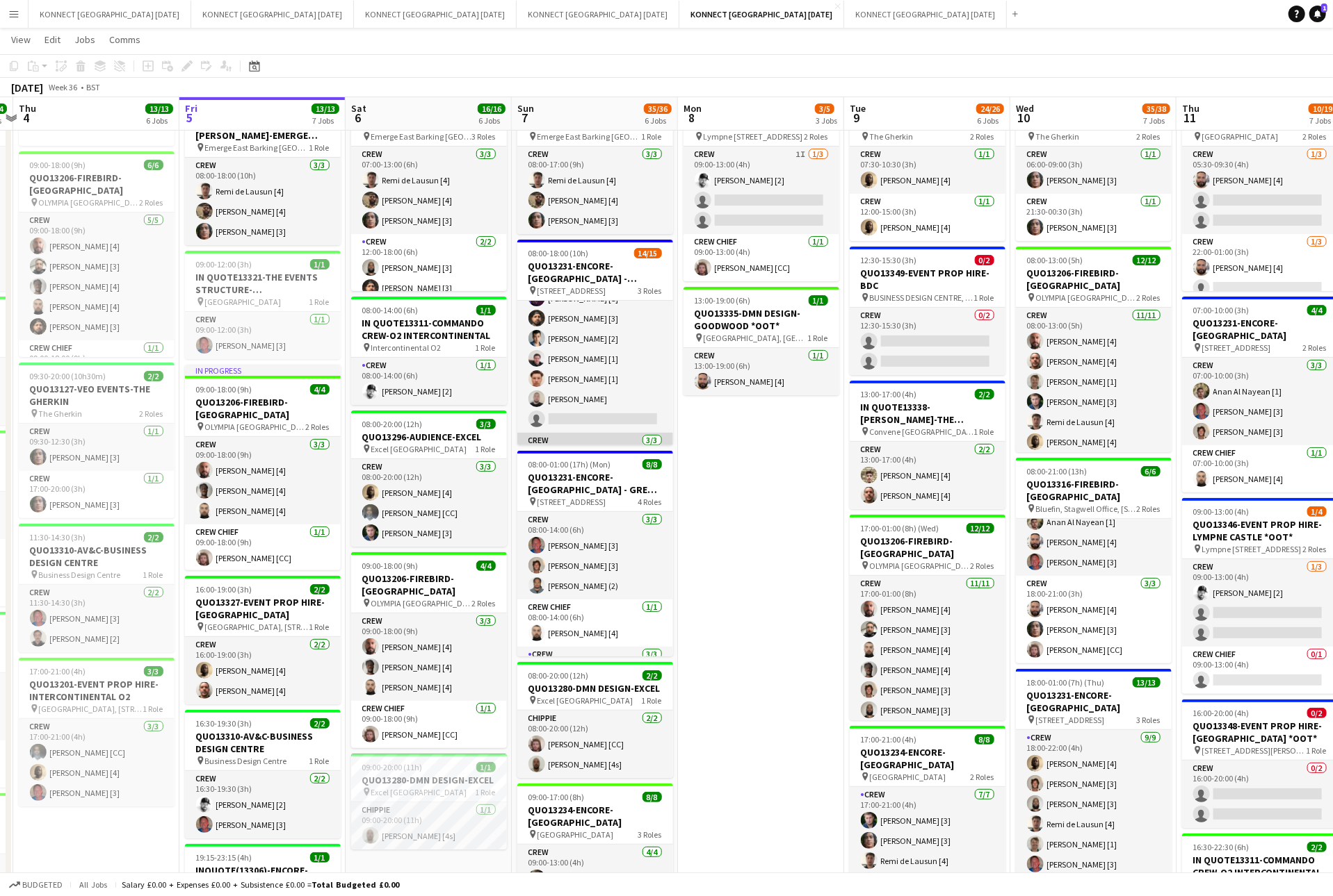
scroll to position [149, 0]
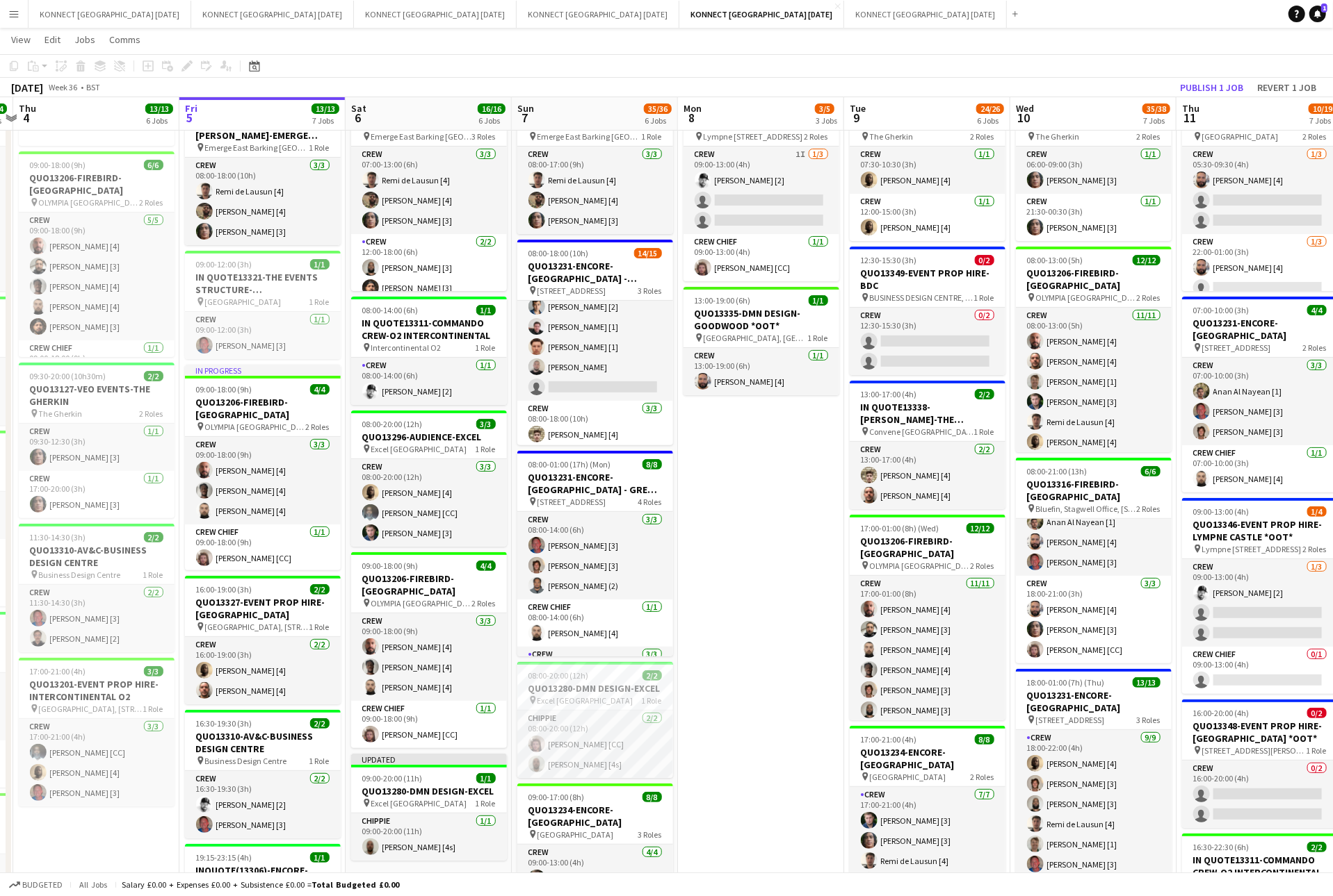
click at [703, 472] on app-date-cell "HAN OFF 09:00-13:00 (4h) 2/4 QUO13346-EVENT PROP HIRE-LYMPNE CASTLE *OOT* pin L…" at bounding box center [760, 609] width 166 height 1170
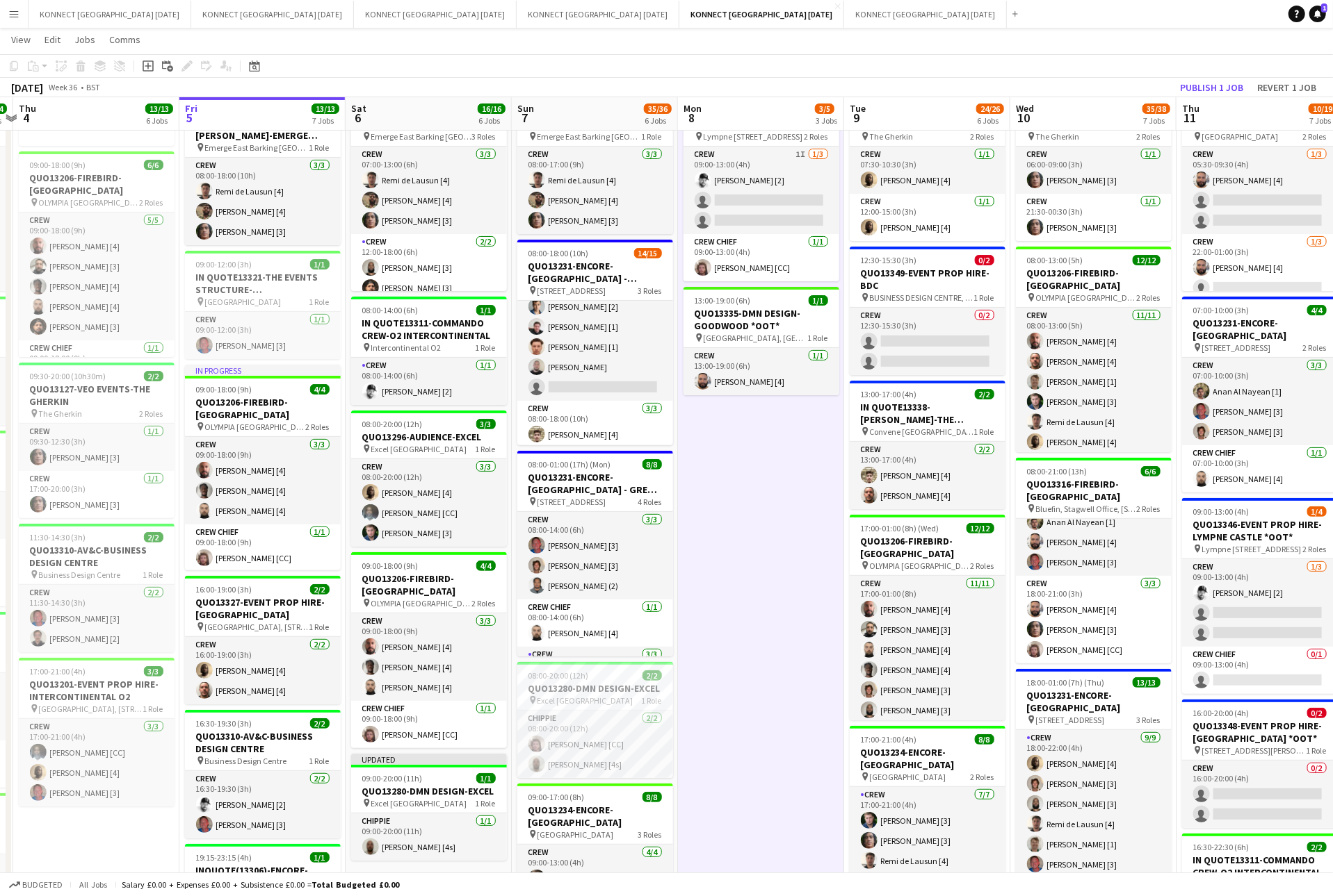
click at [773, 479] on app-date-cell "HAN OFF 09:00-13:00 (4h) 2/4 QUO13346-EVENT PROP HIRE-LYMPNE CASTLE *OOT* pin L…" at bounding box center [760, 609] width 166 height 1170
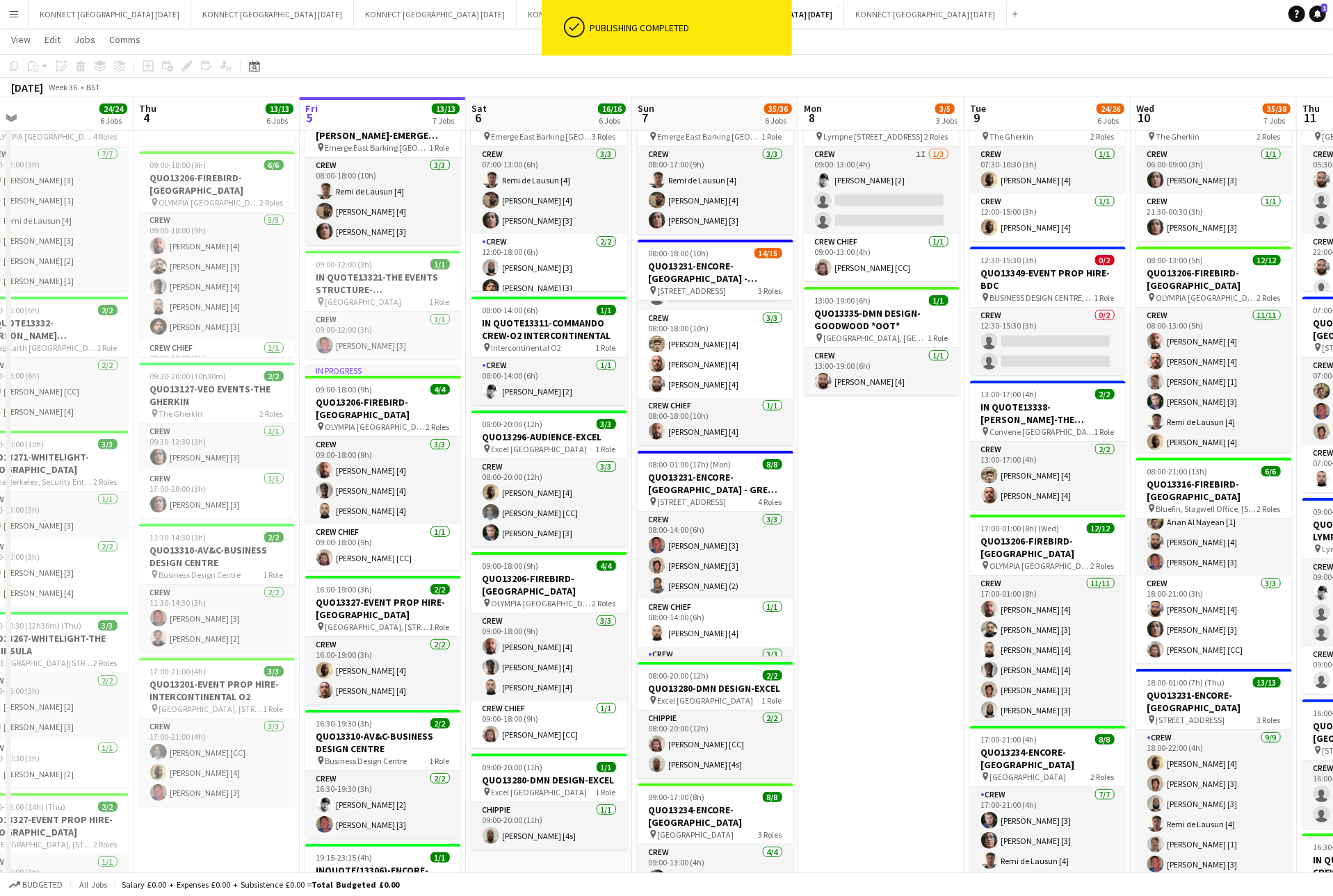
scroll to position [0, 323]
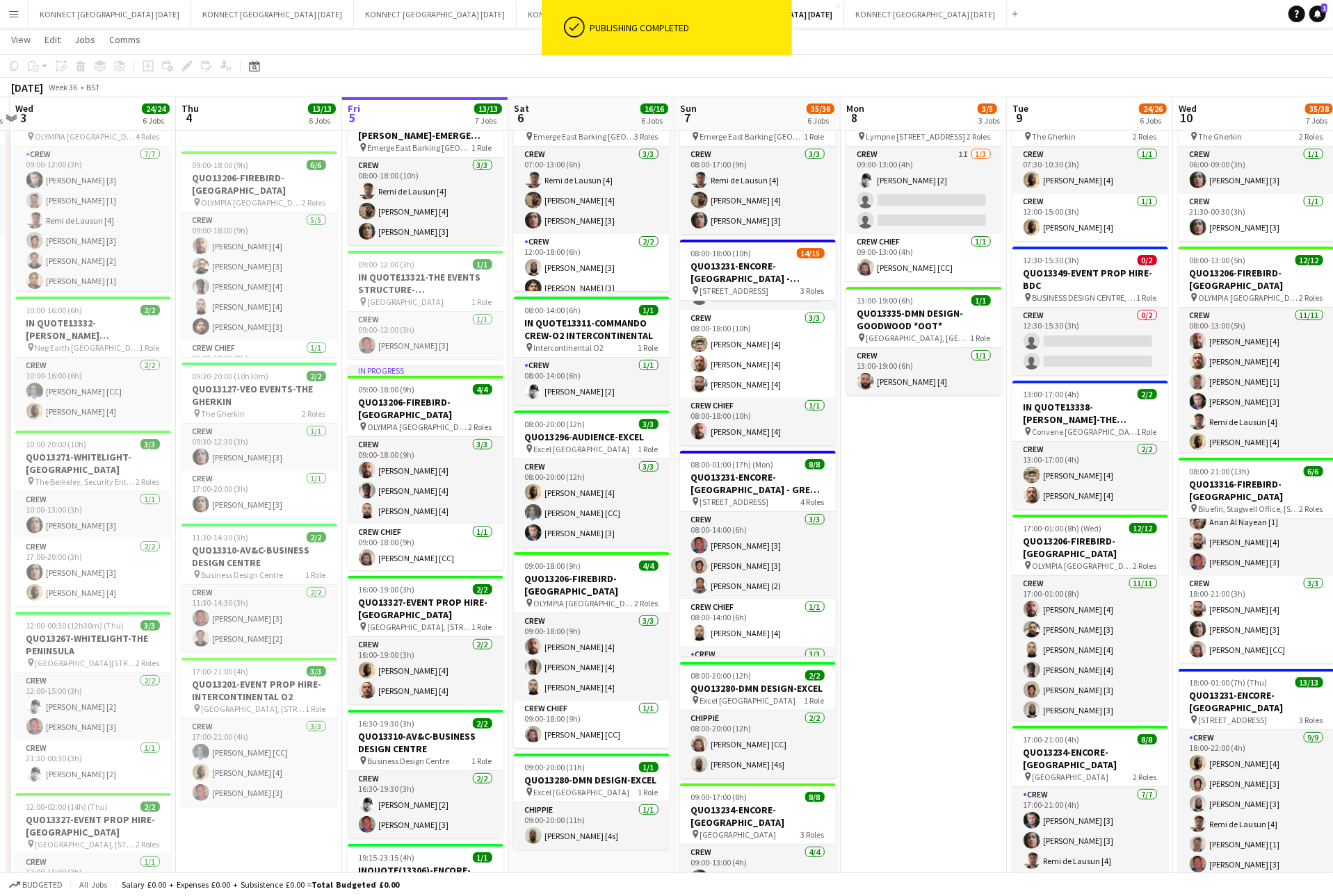
click at [880, 484] on app-date-cell "HAN OFF 09:00-13:00 (4h) 2/4 QUO13346-EVENT PROP HIRE-LYMPNE CASTLE *OOT* pin L…" at bounding box center [923, 609] width 166 height 1170
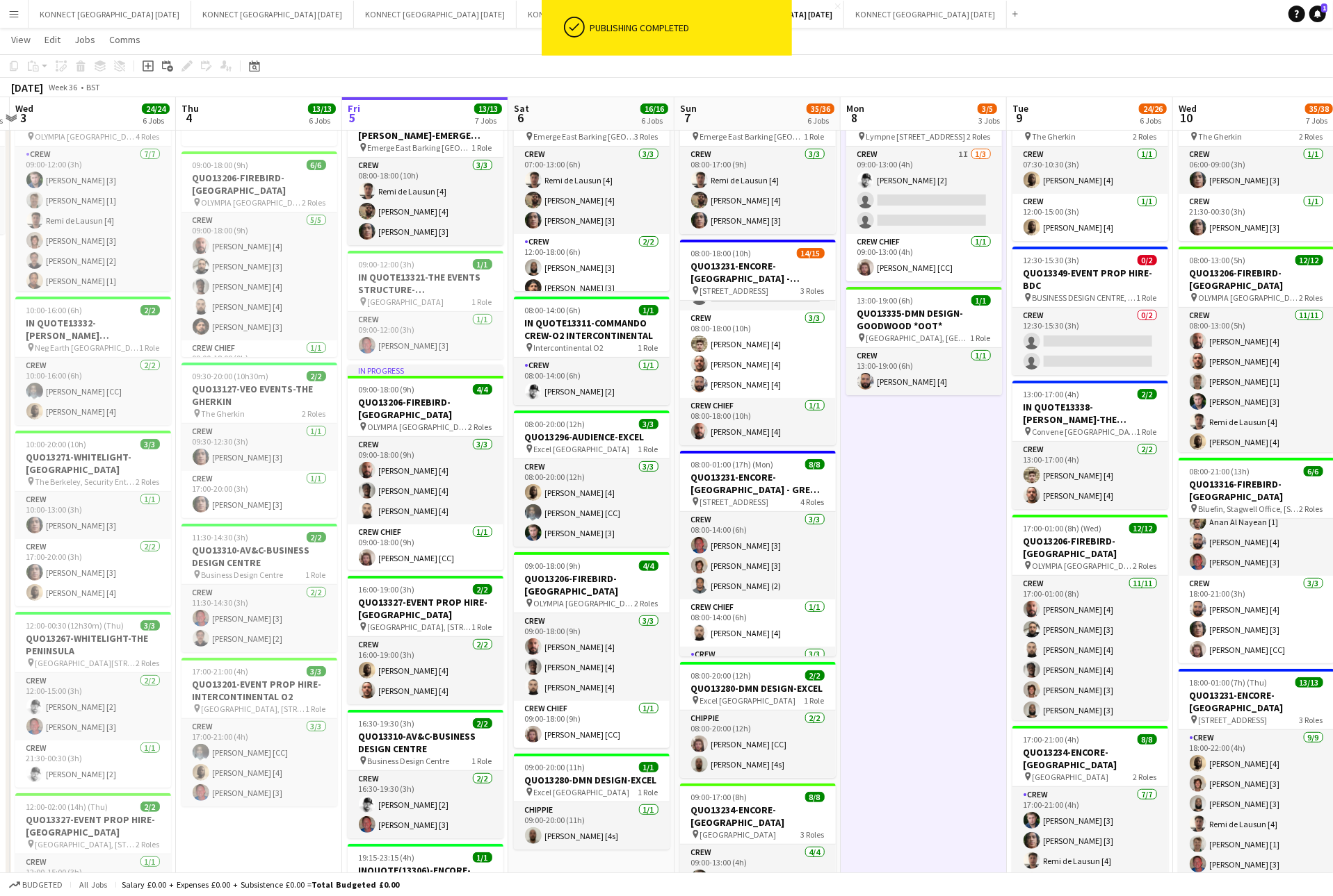
click at [880, 484] on app-date-cell "HAN OFF 09:00-13:00 (4h) 2/4 QUO13346-EVENT PROP HIRE-LYMPNE CASTLE *OOT* pin L…" at bounding box center [923, 609] width 166 height 1170
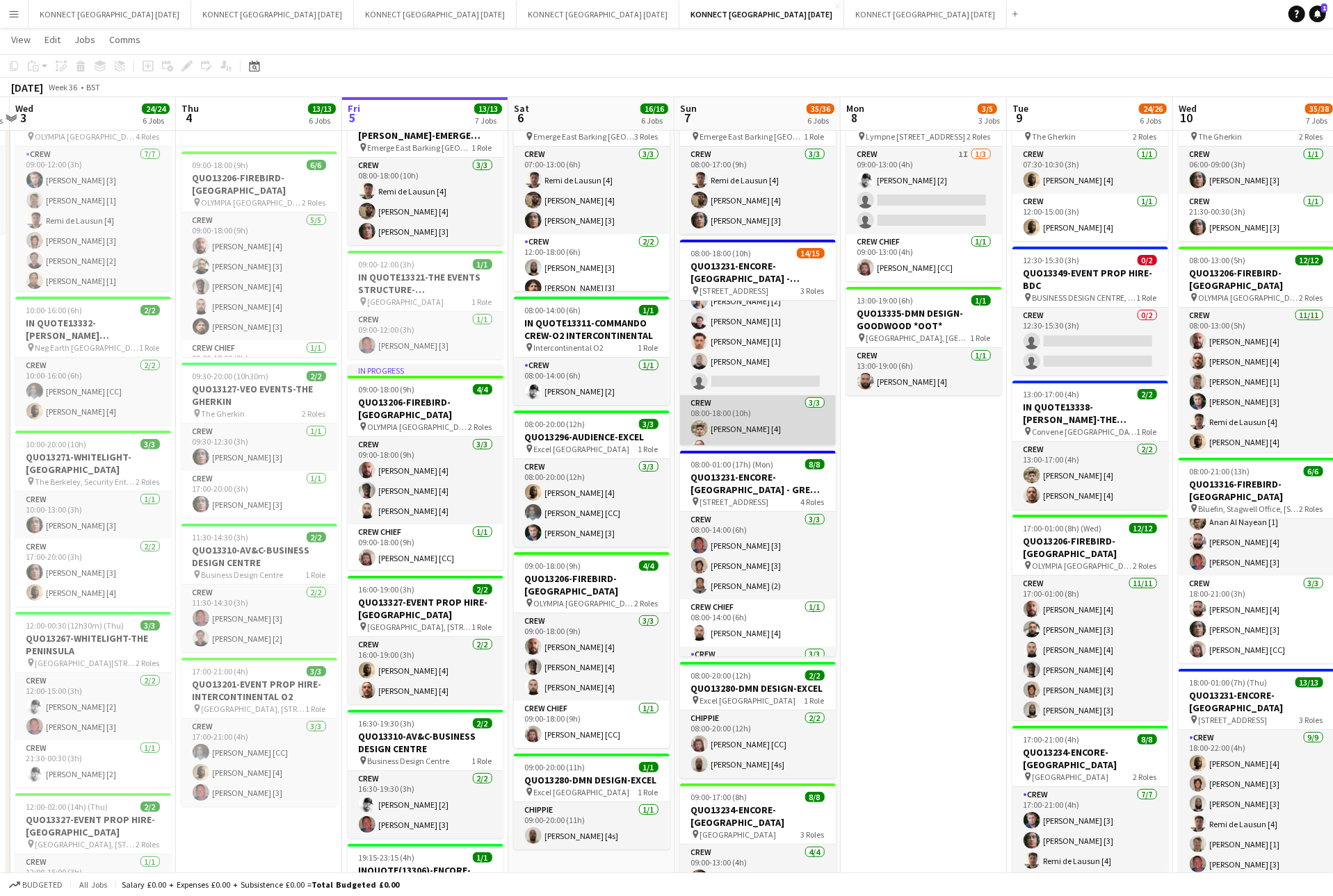
scroll to position [240, 0]
click at [912, 558] on app-date-cell "HAN OFF 09:00-13:00 (4h) 2/4 QUO13346-EVENT PROP HIRE-LYMPNE CASTLE *OOT* pin L…" at bounding box center [923, 609] width 166 height 1170
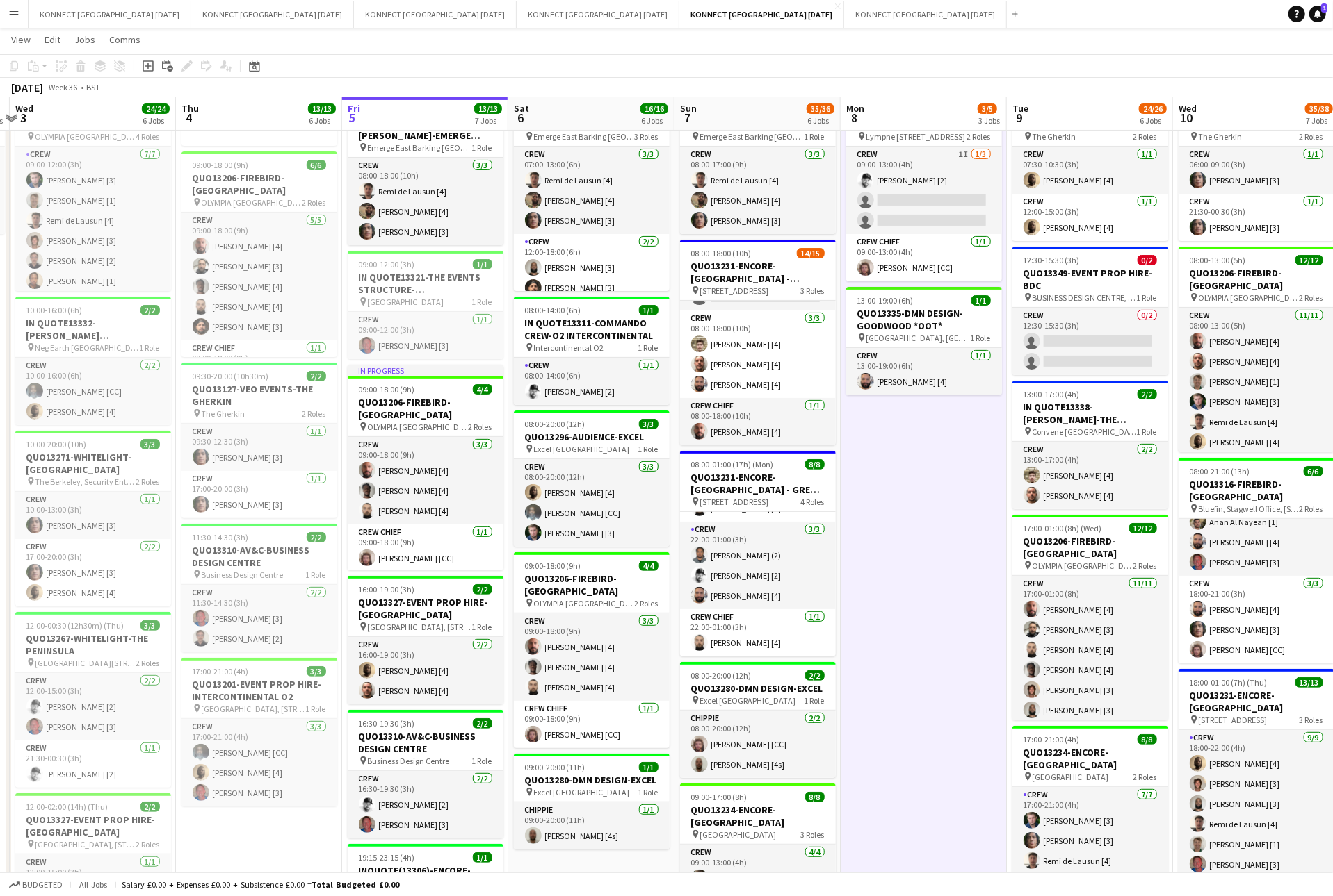
scroll to position [0, 0]
click at [784, 484] on h3 "QUO13231-ENCORE-[GEOGRAPHIC_DATA] - GREAT HALL CREW" at bounding box center [757, 484] width 156 height 25
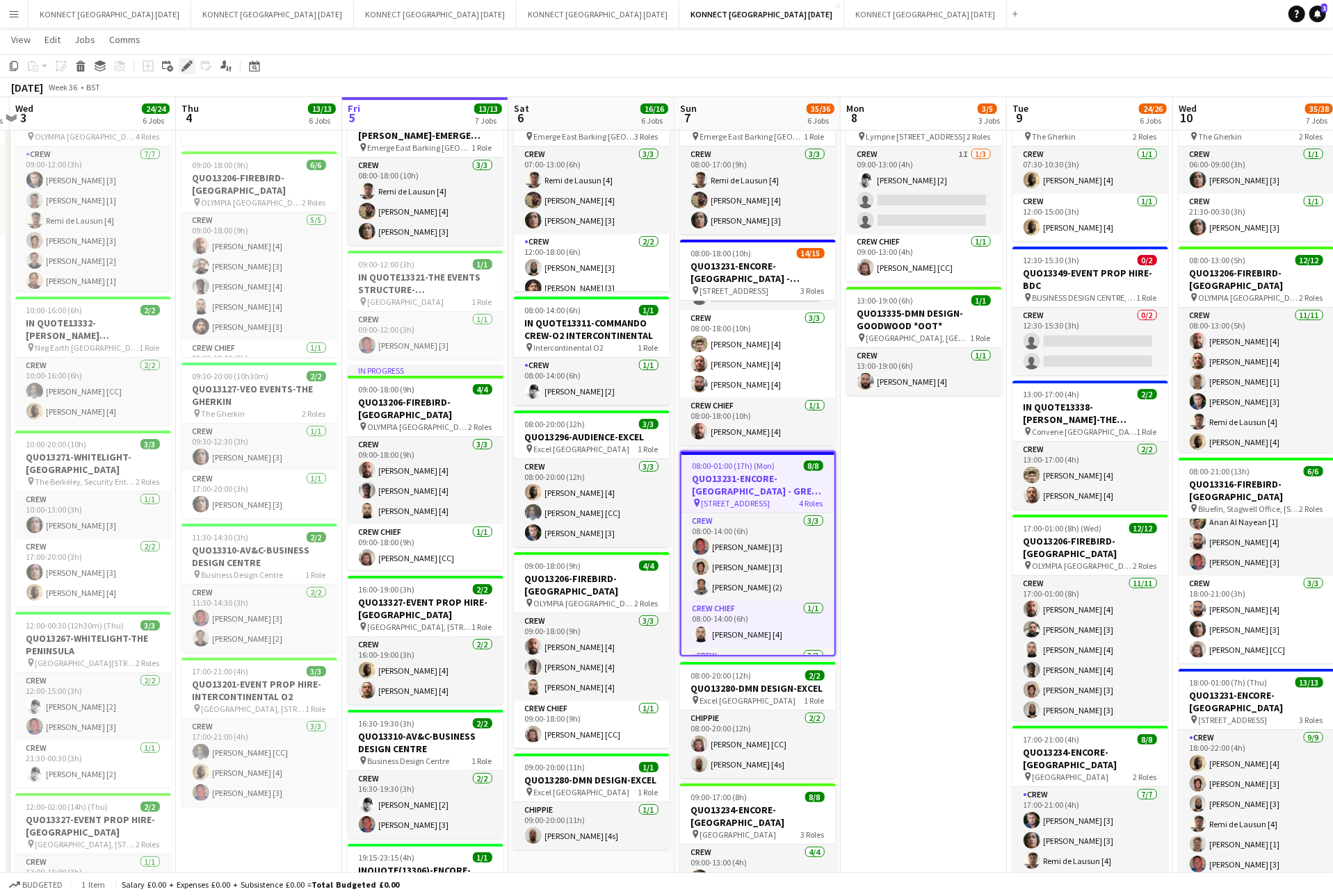
click at [187, 63] on icon "Edit" at bounding box center [187, 65] width 11 height 11
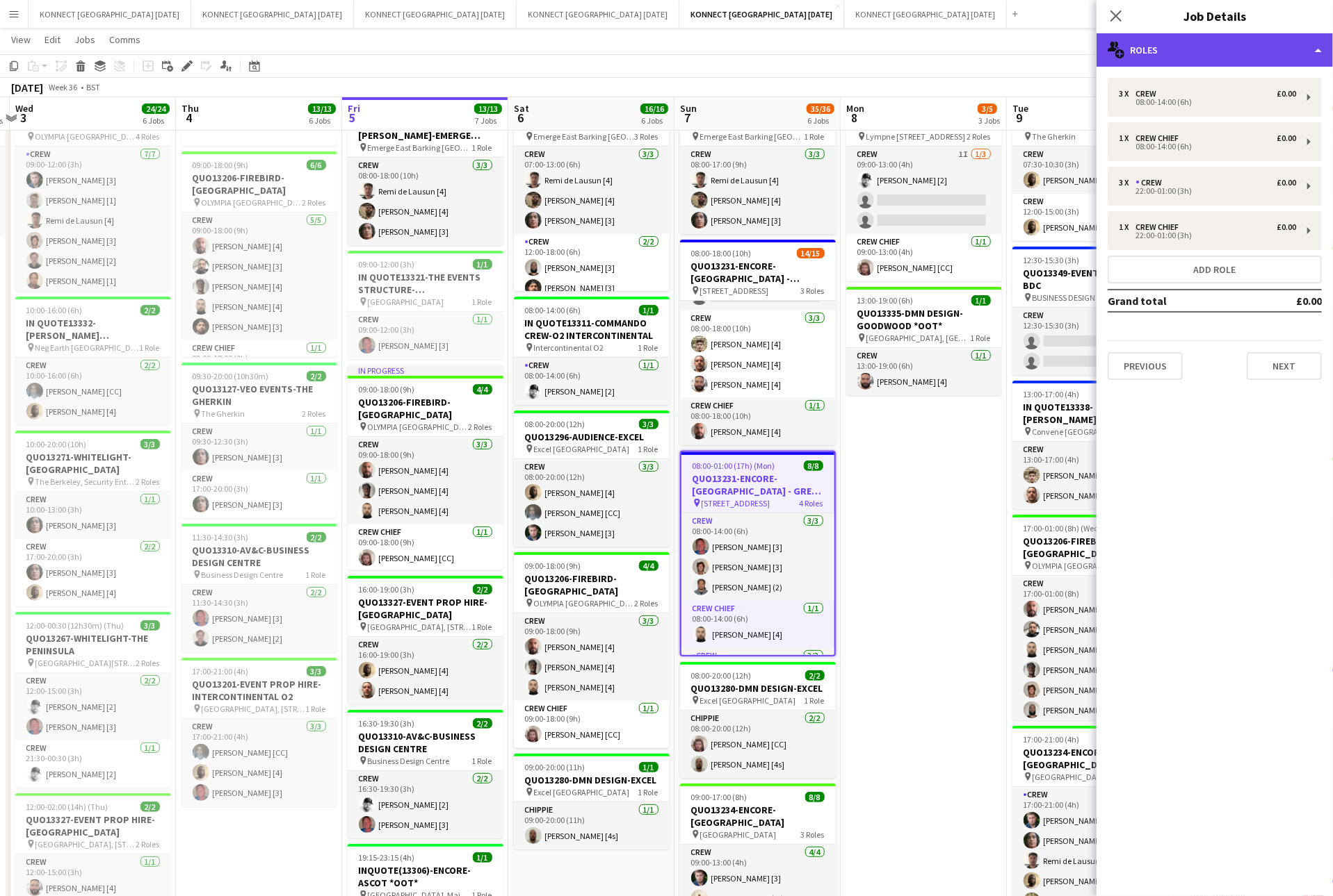
click at [1198, 52] on div "multiple-users-add Roles" at bounding box center [1213, 50] width 236 height 33
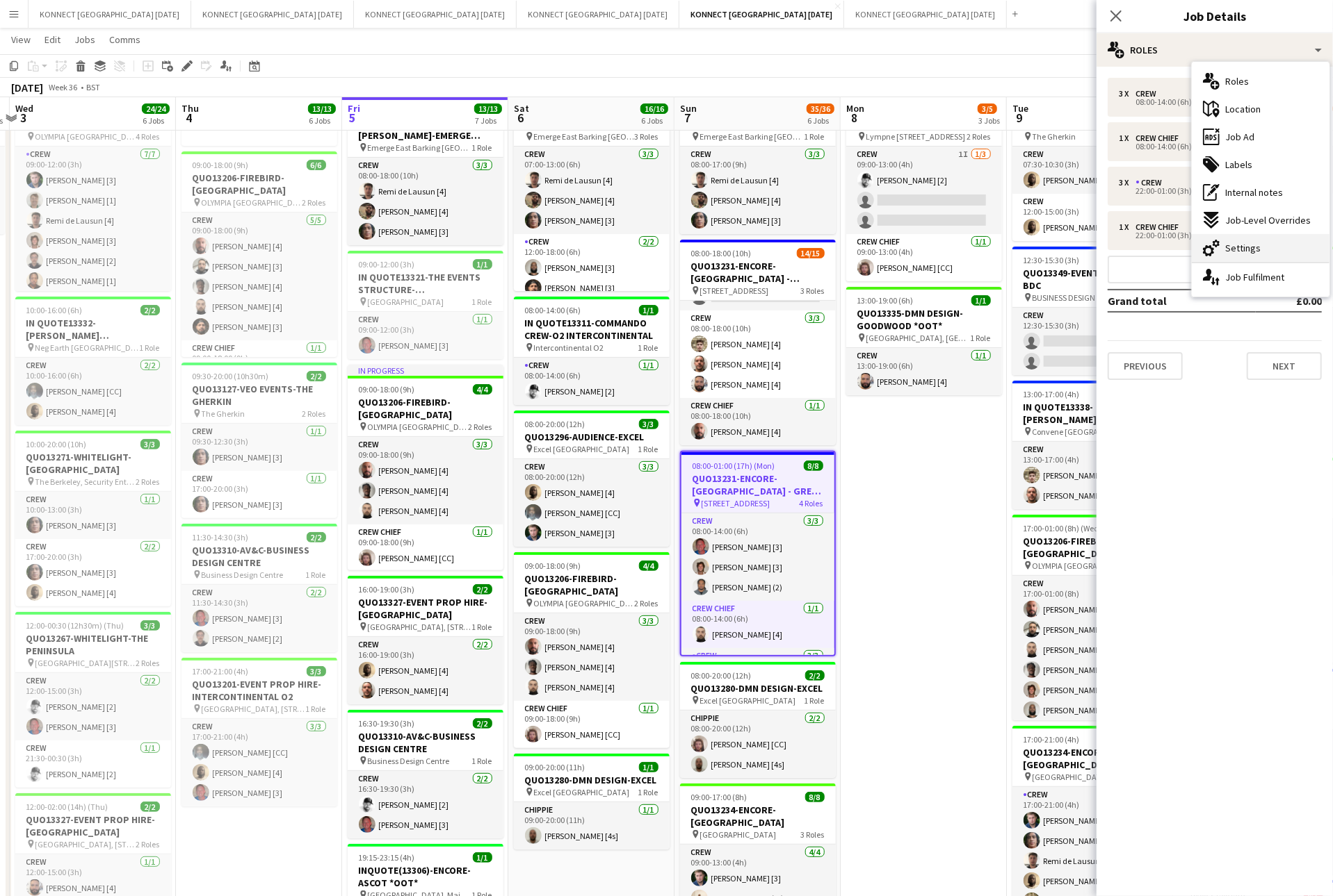
click at [1252, 249] on span "Settings" at bounding box center [1243, 248] width 35 height 13
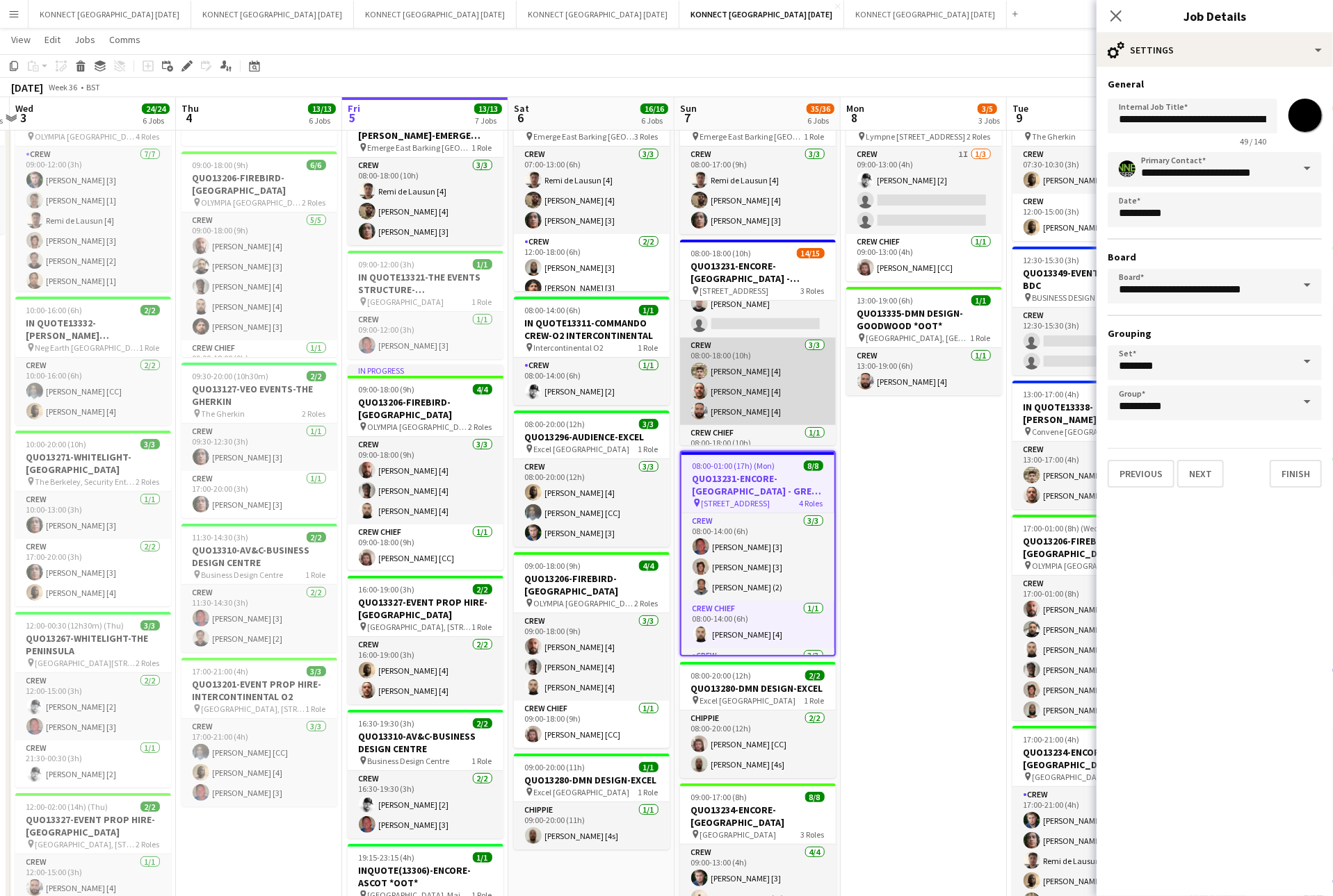
scroll to position [240, 0]
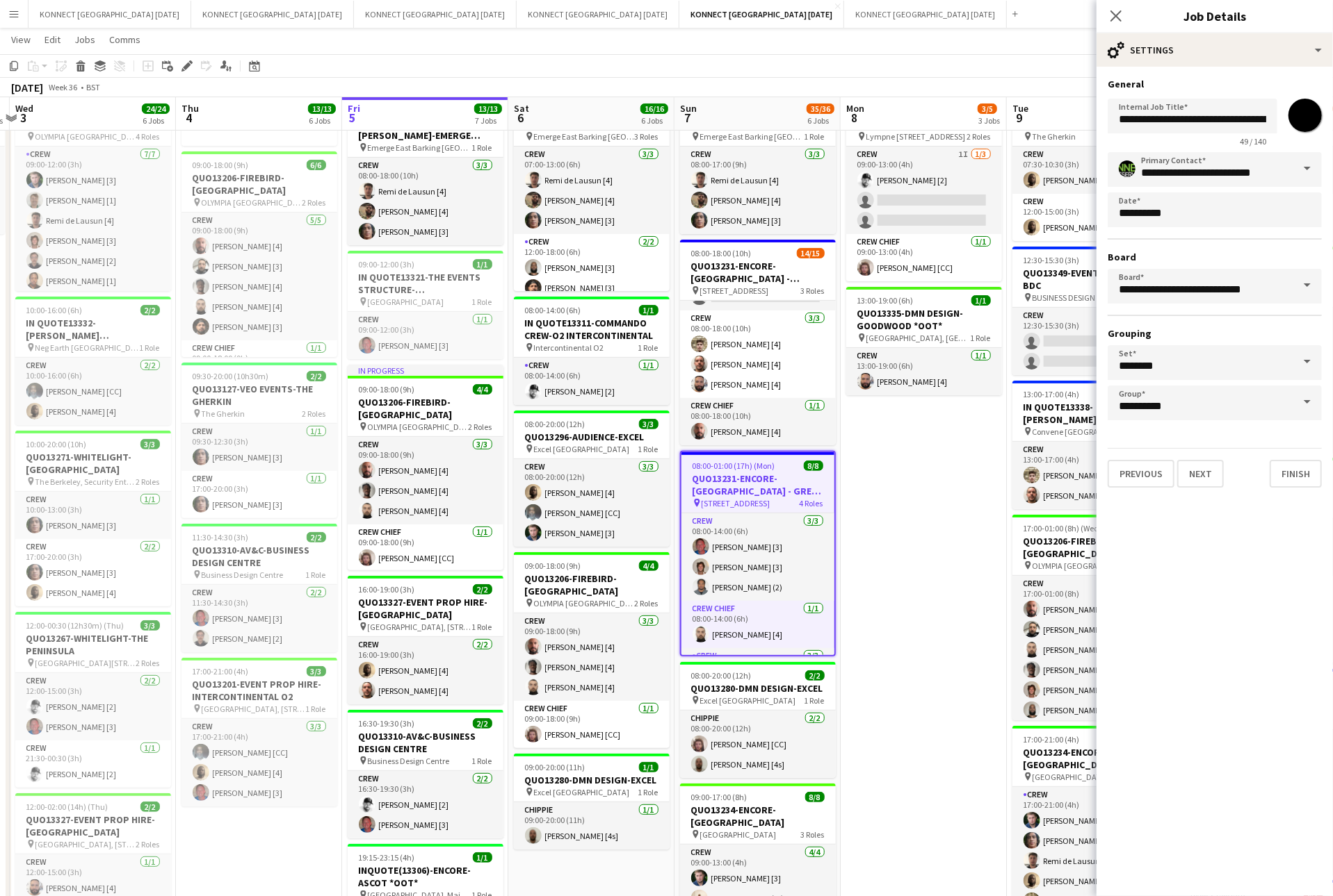
click at [867, 536] on app-date-cell "HAN OFF 09:00-13:00 (4h) 2/4 QUO13346-EVENT PROP HIRE-LYMPNE CASTLE *OOT* pin L…" at bounding box center [923, 609] width 166 height 1170
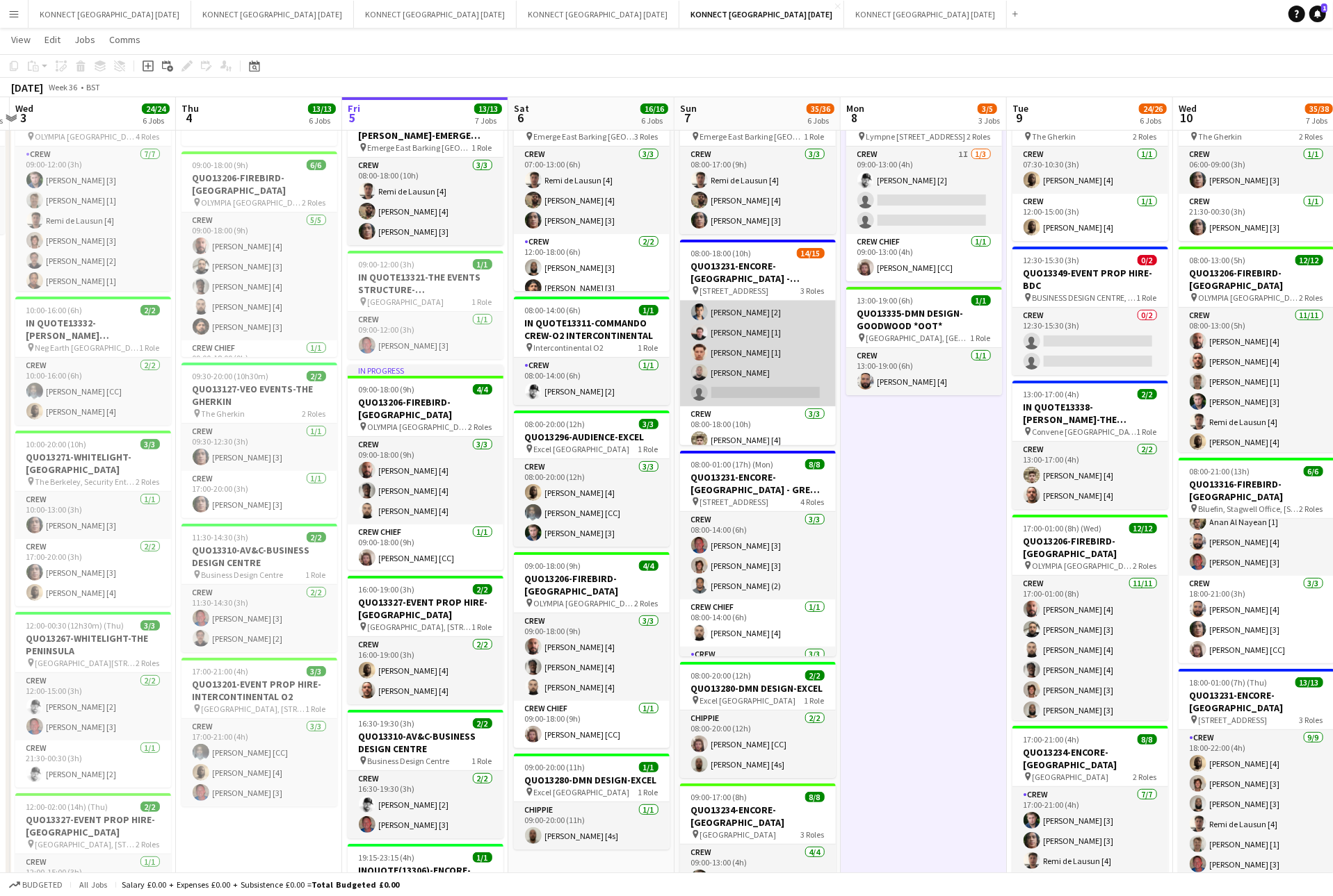
click at [767, 352] on app-card-role "Crew 1I 10/11 08:00-12:00 (4h) Sofia Lewkowicz [1] Dominique Solomon [1] Mark B…" at bounding box center [757, 282] width 156 height 249
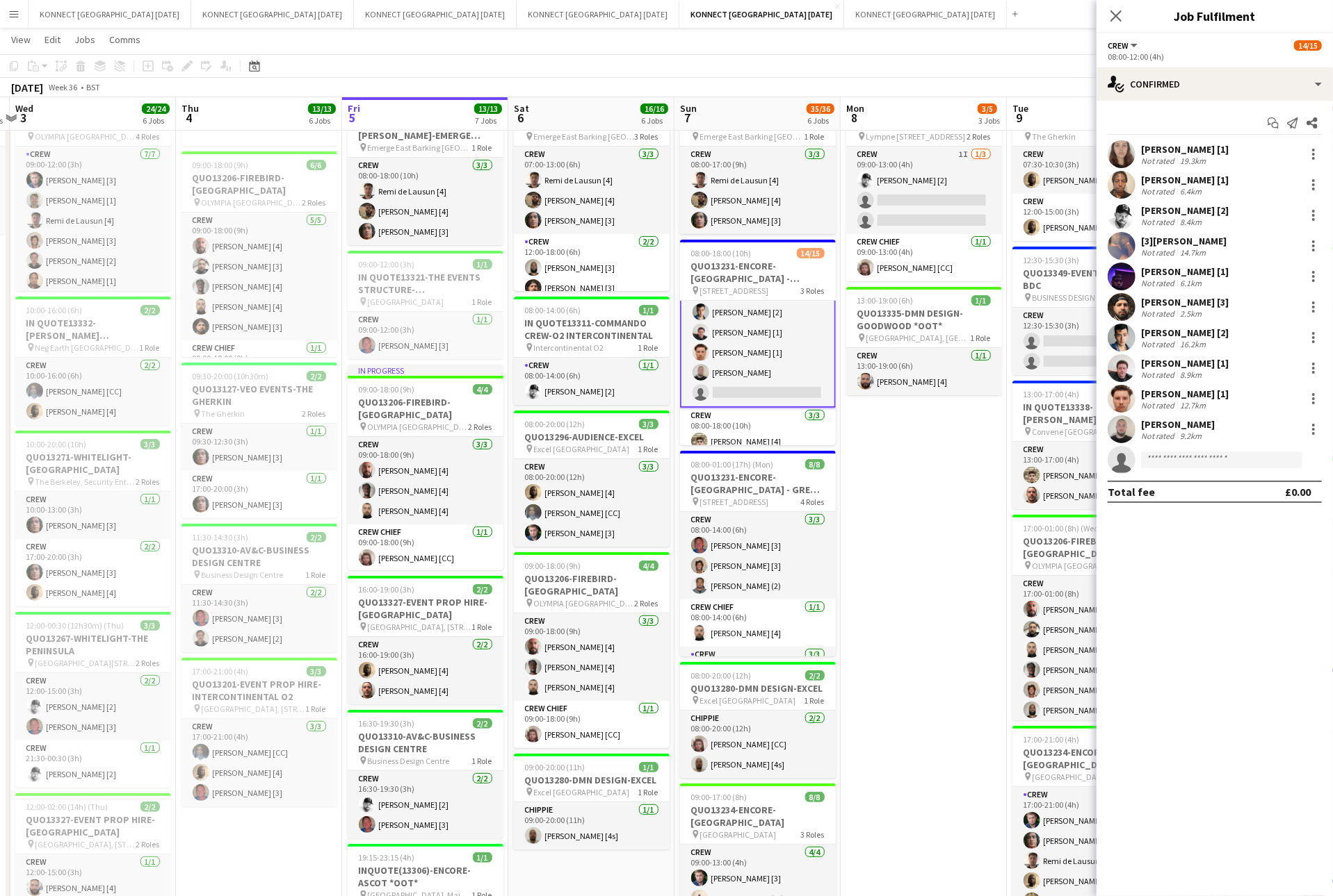
click at [1189, 416] on div "Aleksy Rowinski Not rated 9.2km" at bounding box center [1213, 430] width 236 height 28
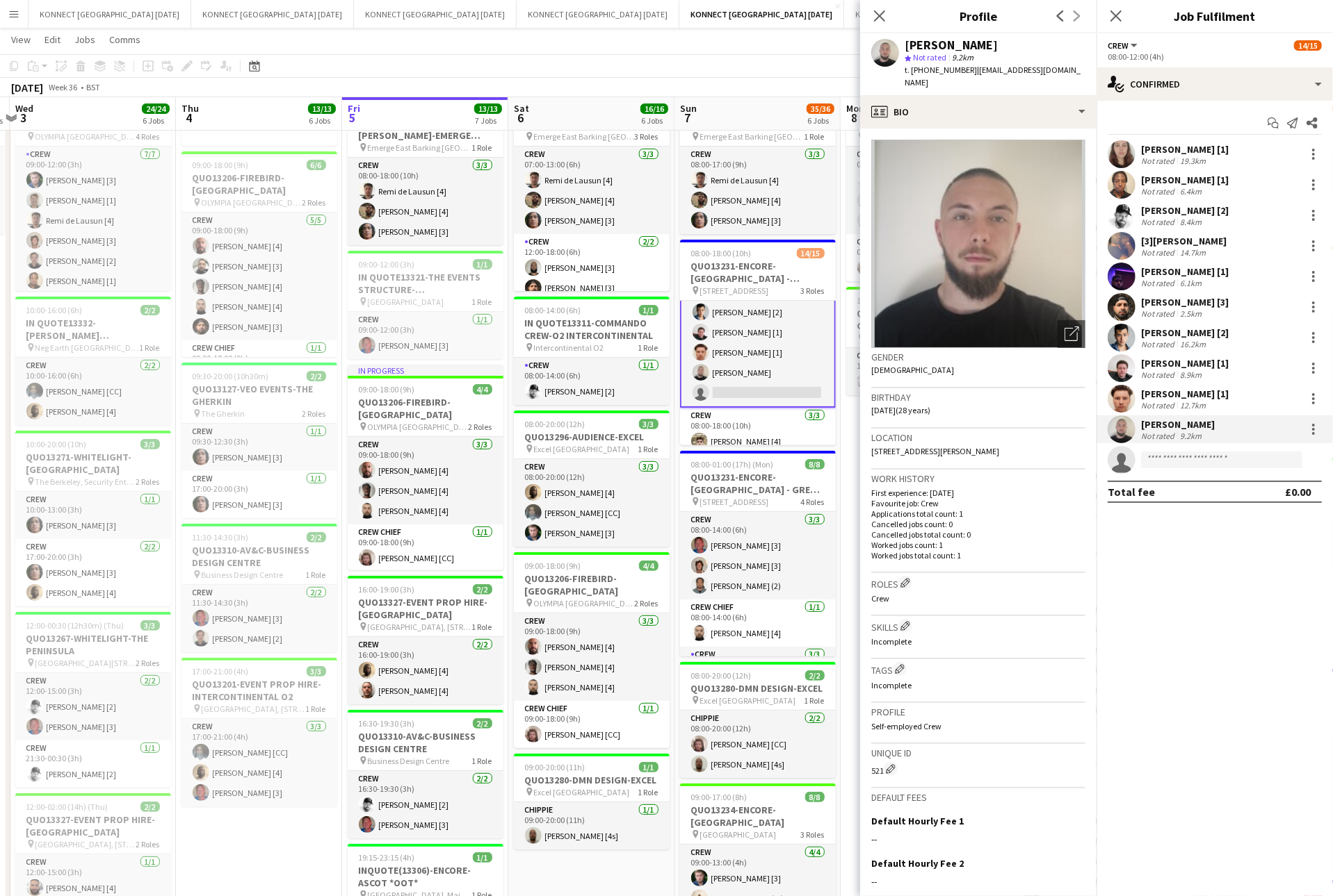
scroll to position [0, 657]
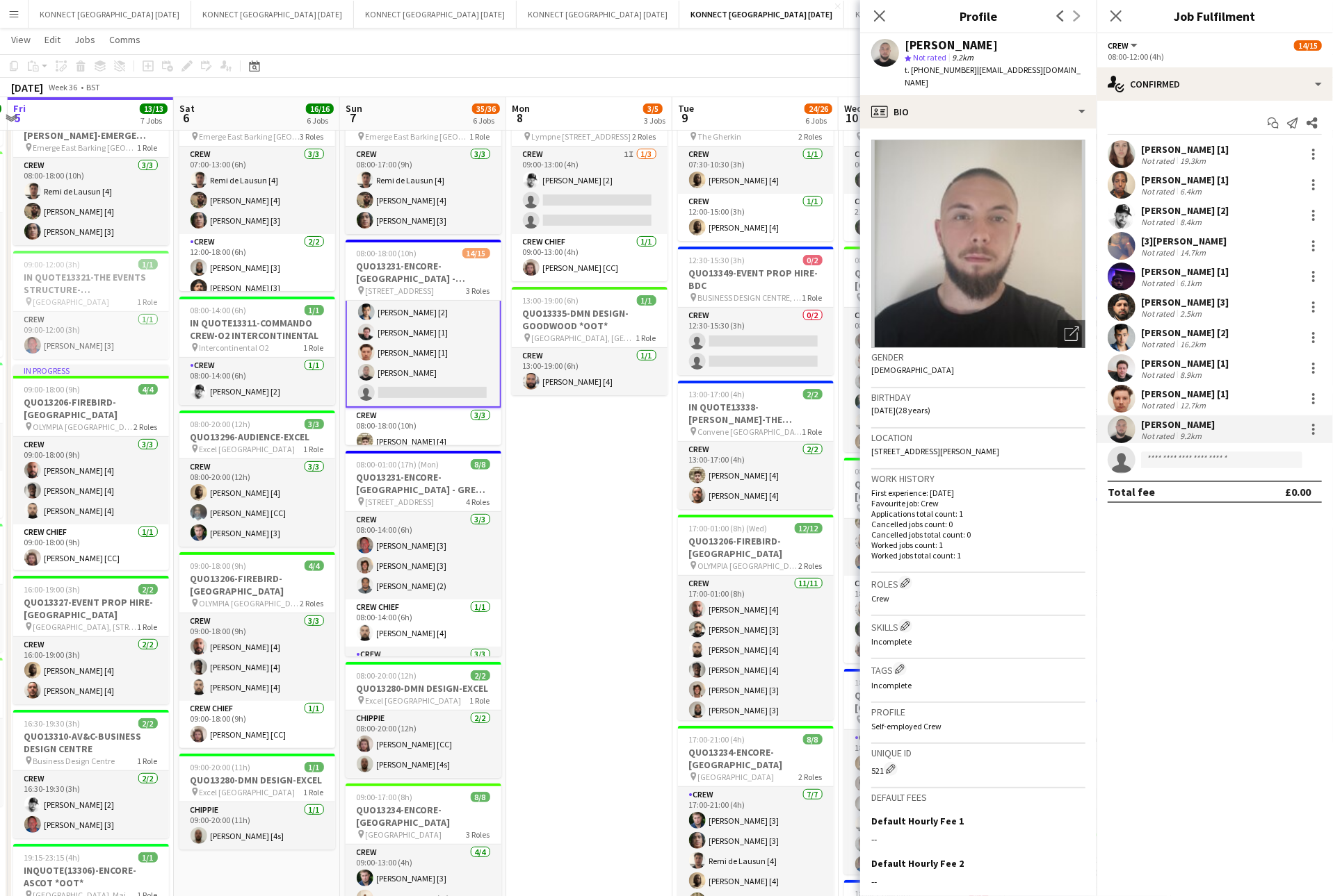
click at [587, 521] on app-date-cell "HAN OFF 09:00-13:00 (4h) 2/4 QUO13346-EVENT PROP HIRE-LYMPNE CASTLE *OOT* pin L…" at bounding box center [588, 609] width 166 height 1170
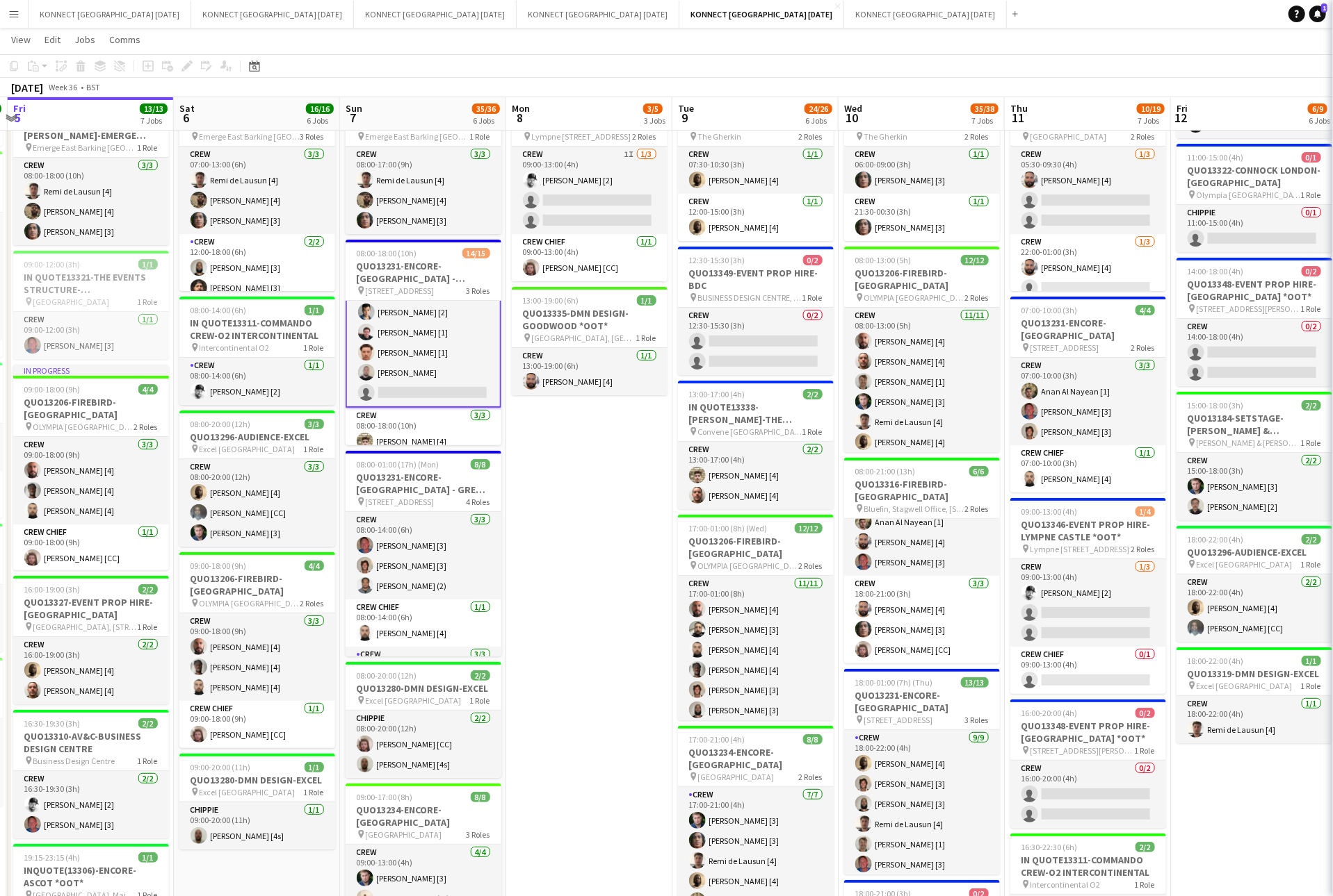
scroll to position [143, 0]
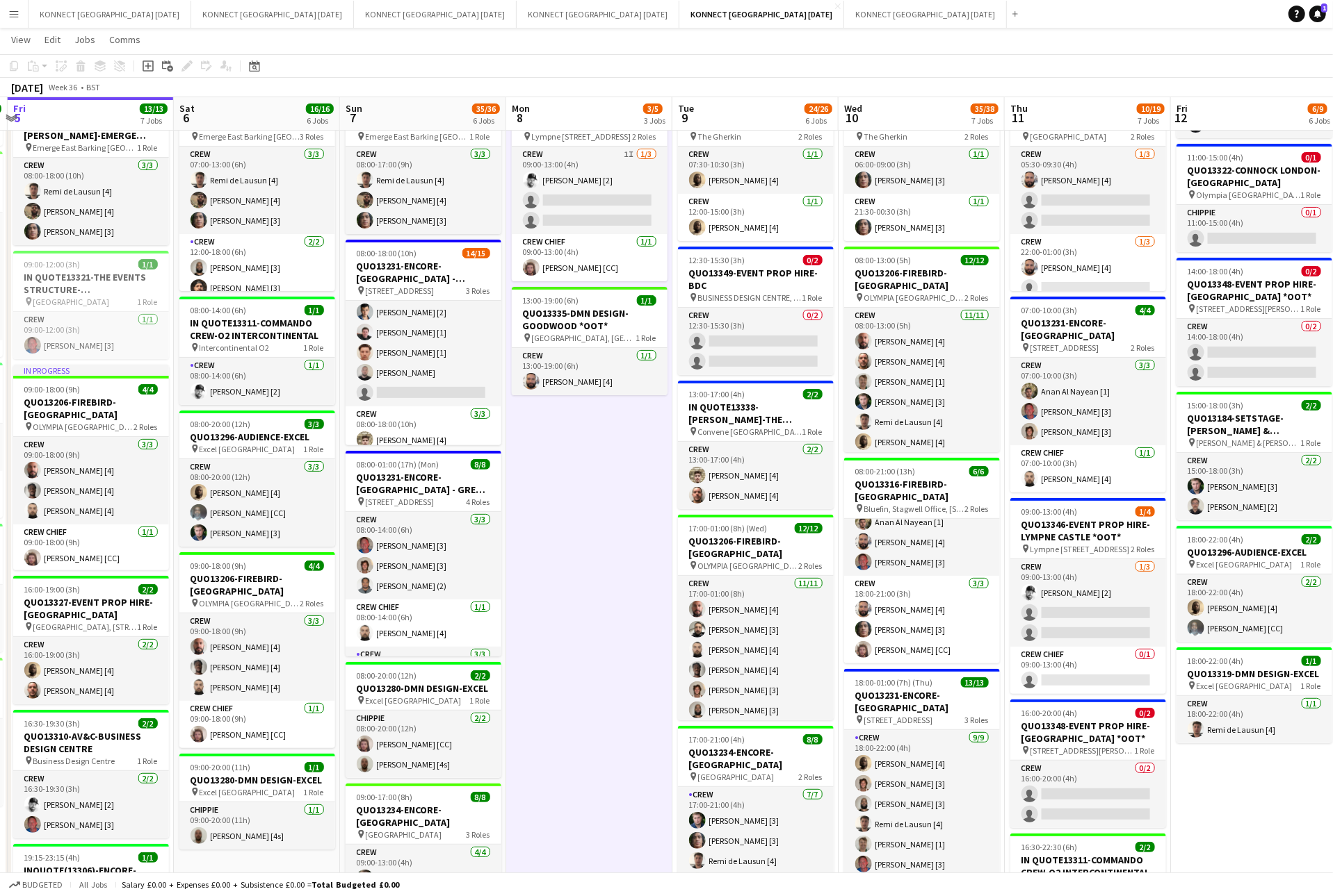
click at [587, 521] on app-date-cell "HAN OFF 09:00-13:00 (4h) 2/4 QUO13346-EVENT PROP HIRE-LYMPNE CASTLE *OOT* pin L…" at bounding box center [588, 609] width 166 height 1170
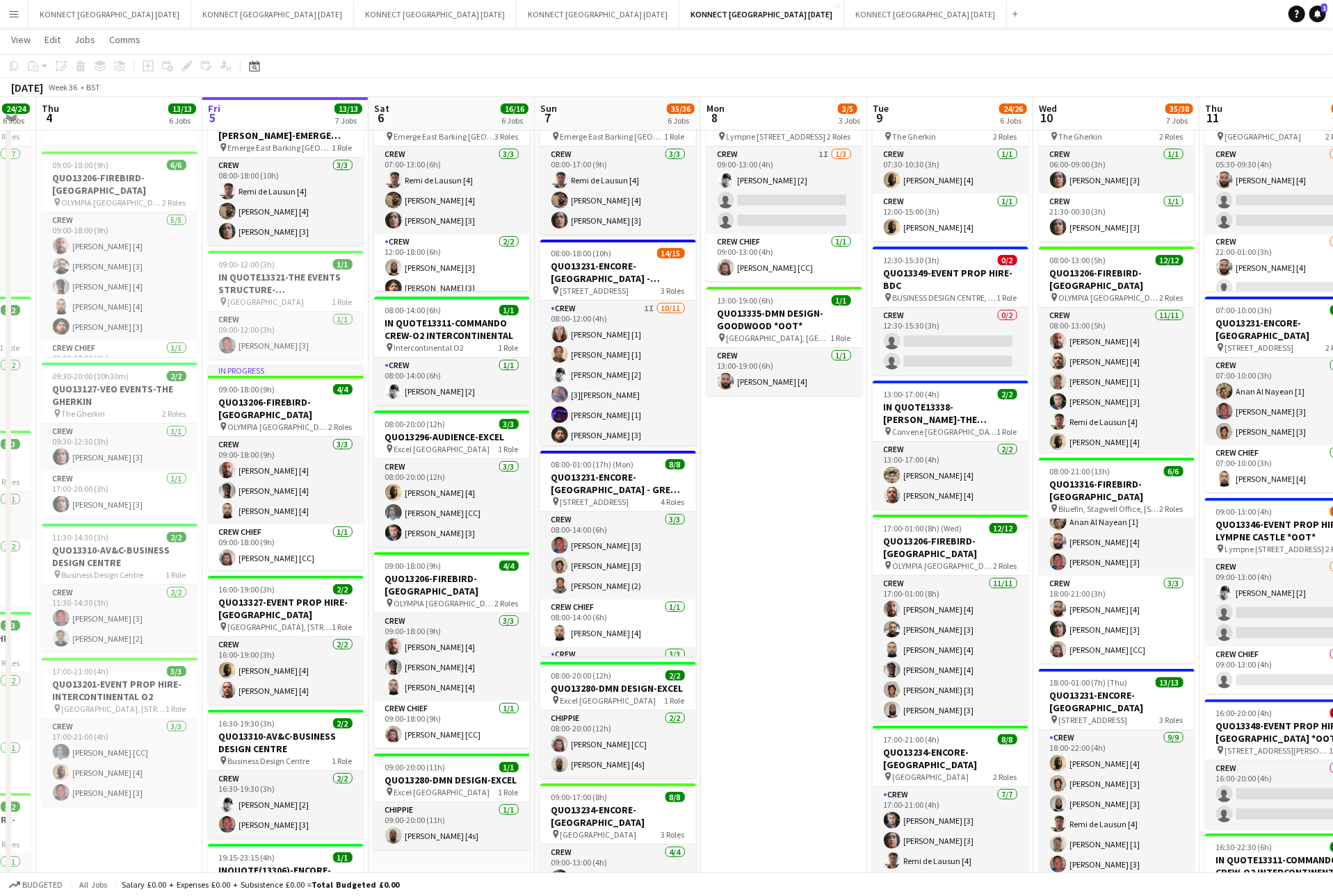
scroll to position [240, 0]
click at [769, 501] on app-date-cell "HAN OFF 09:00-13:00 (4h) 2/4 QUO13346-EVENT PROP HIRE-LYMPNE CASTLE *OOT* pin L…" at bounding box center [784, 609] width 166 height 1170
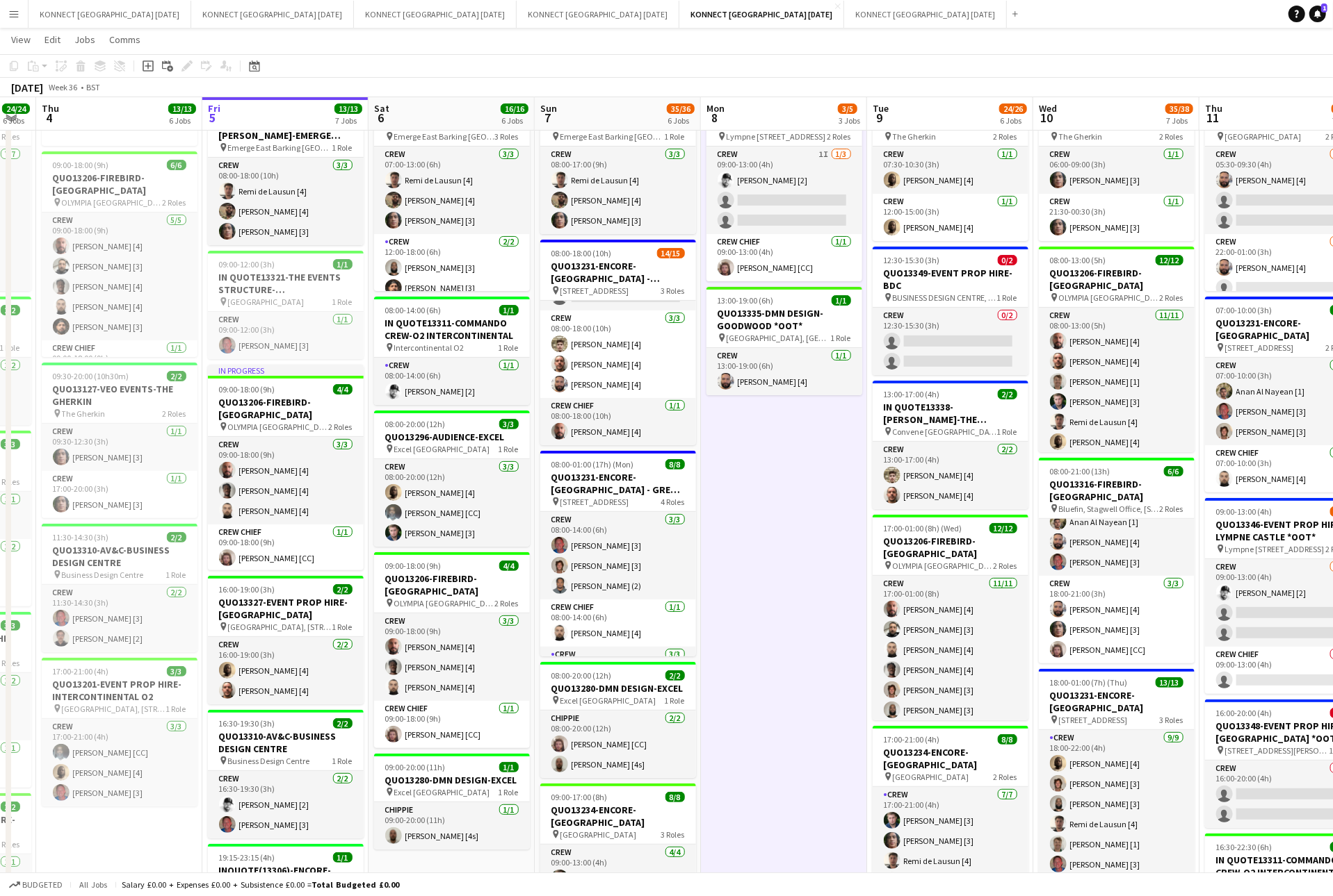
click at [769, 501] on app-date-cell "HAN OFF 09:00-13:00 (4h) 2/4 QUO13346-EVENT PROP HIRE-LYMPNE CASTLE *OOT* pin L…" at bounding box center [784, 609] width 166 height 1170
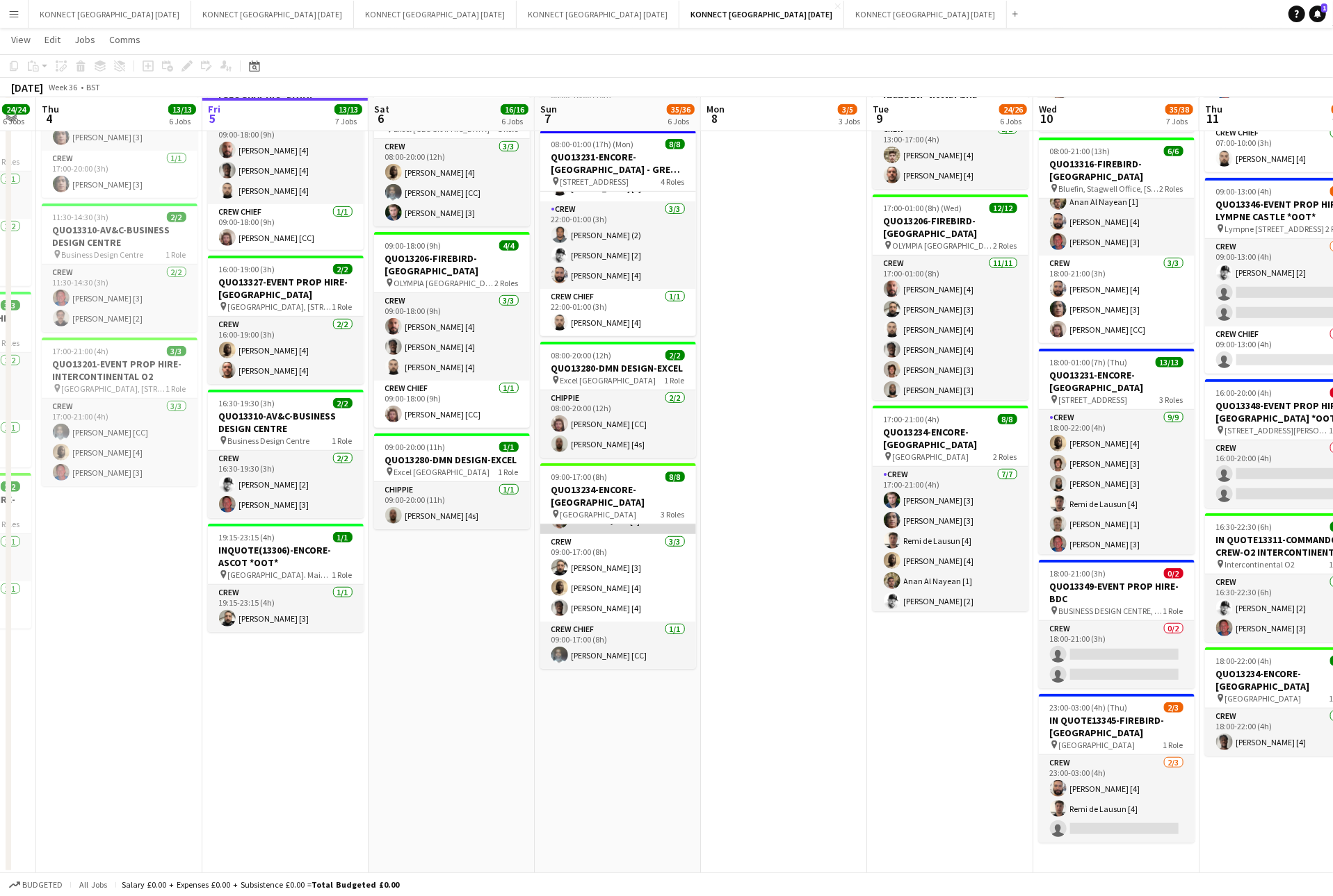
scroll to position [0, 0]
click at [736, 599] on app-date-cell "HAN OFF 09:00-13:00 (4h) 2/4 QUO13346-EVENT PROP HIRE-LYMPNE CASTLE *OOT* pin L…" at bounding box center [784, 289] width 166 height 1170
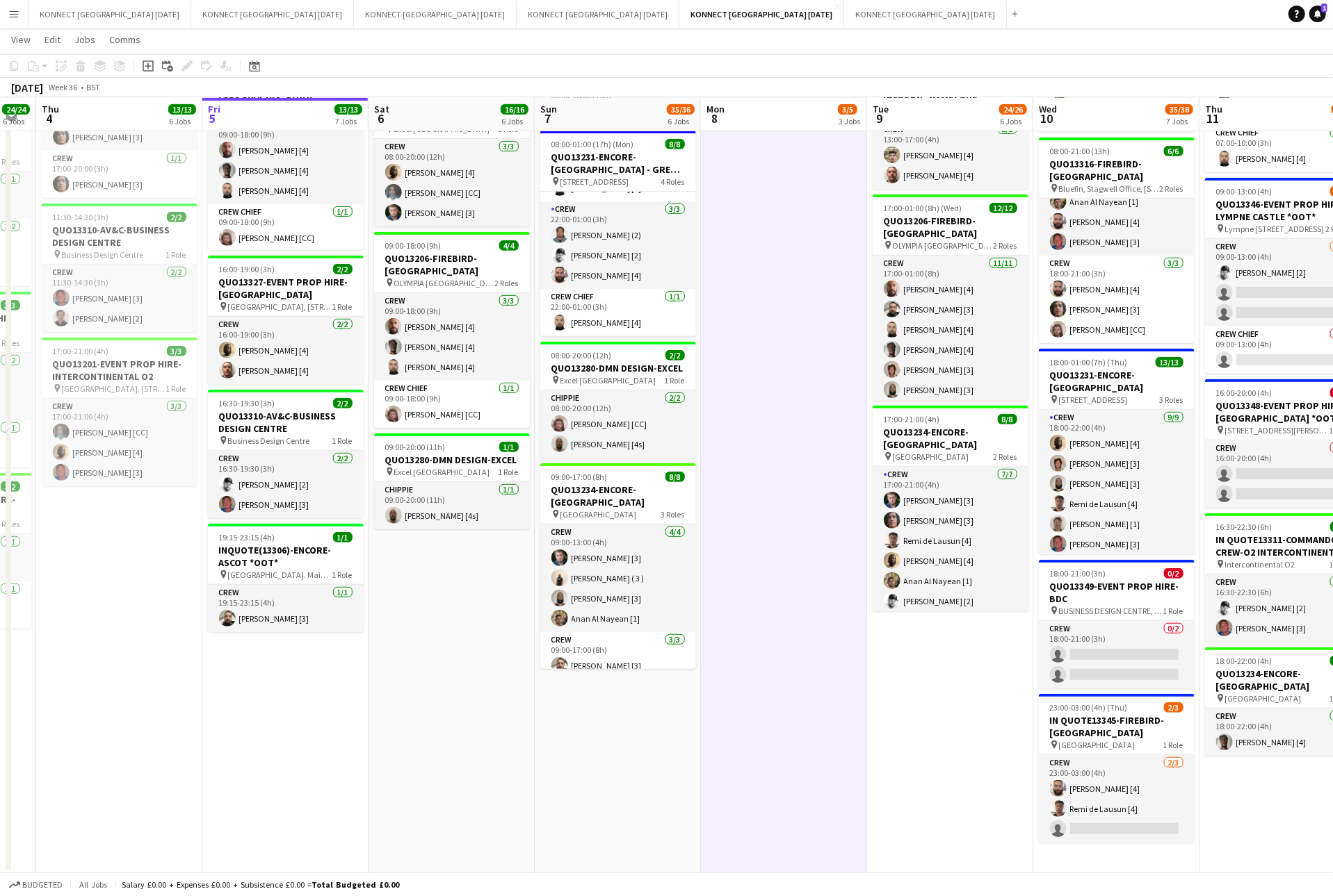
click at [736, 599] on app-date-cell "HAN OFF 09:00-13:00 (4h) 2/4 QUO13346-EVENT PROP HIRE-LYMPNE CASTLE *OOT* pin L…" at bounding box center [784, 289] width 166 height 1170
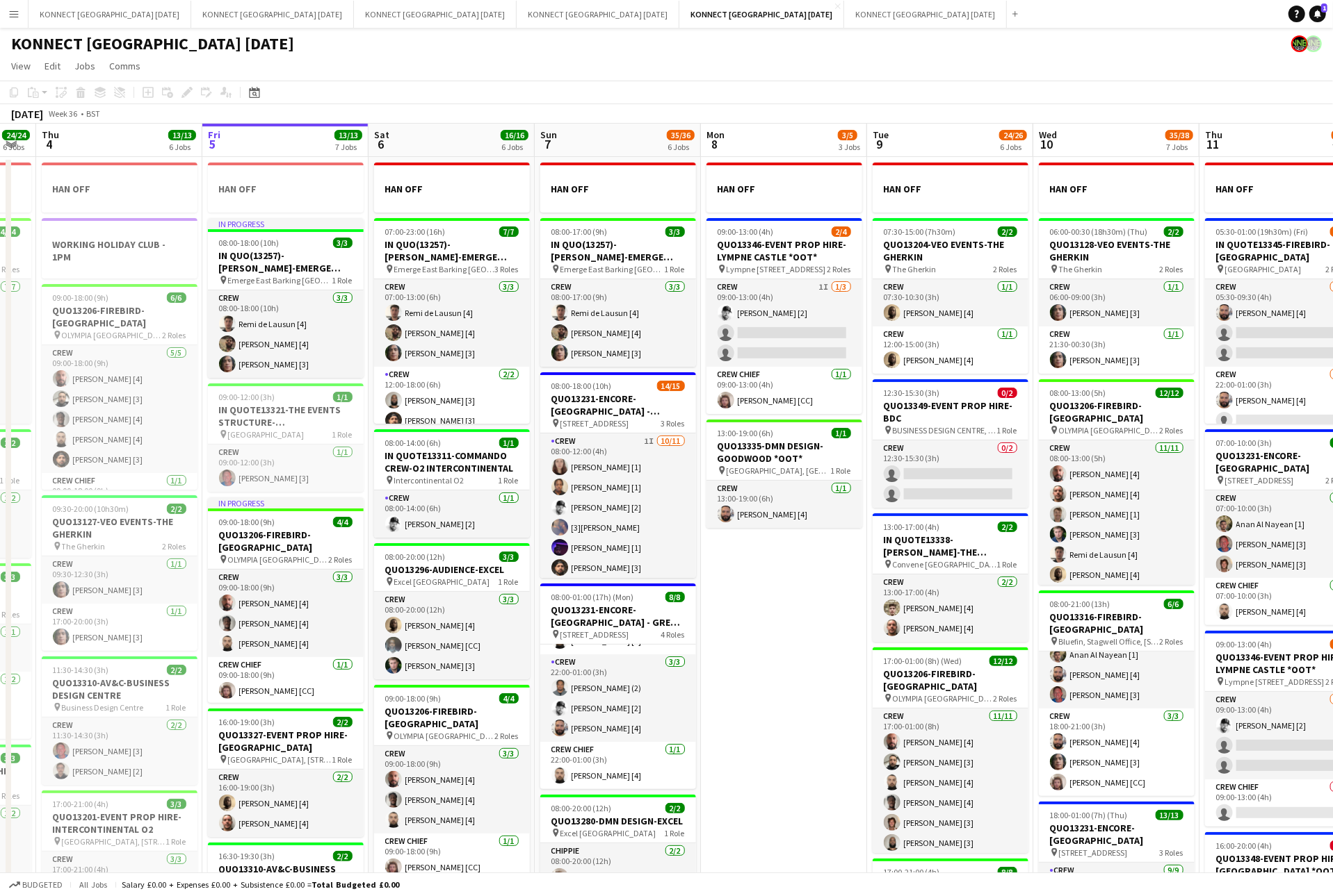
scroll to position [240, 0]
click at [786, 586] on app-date-cell "HAN OFF 09:00-13:00 (4h) 2/4 QUO13346-EVENT PROP HIRE-LYMPNE CASTLE *OOT* pin L…" at bounding box center [784, 742] width 166 height 1170
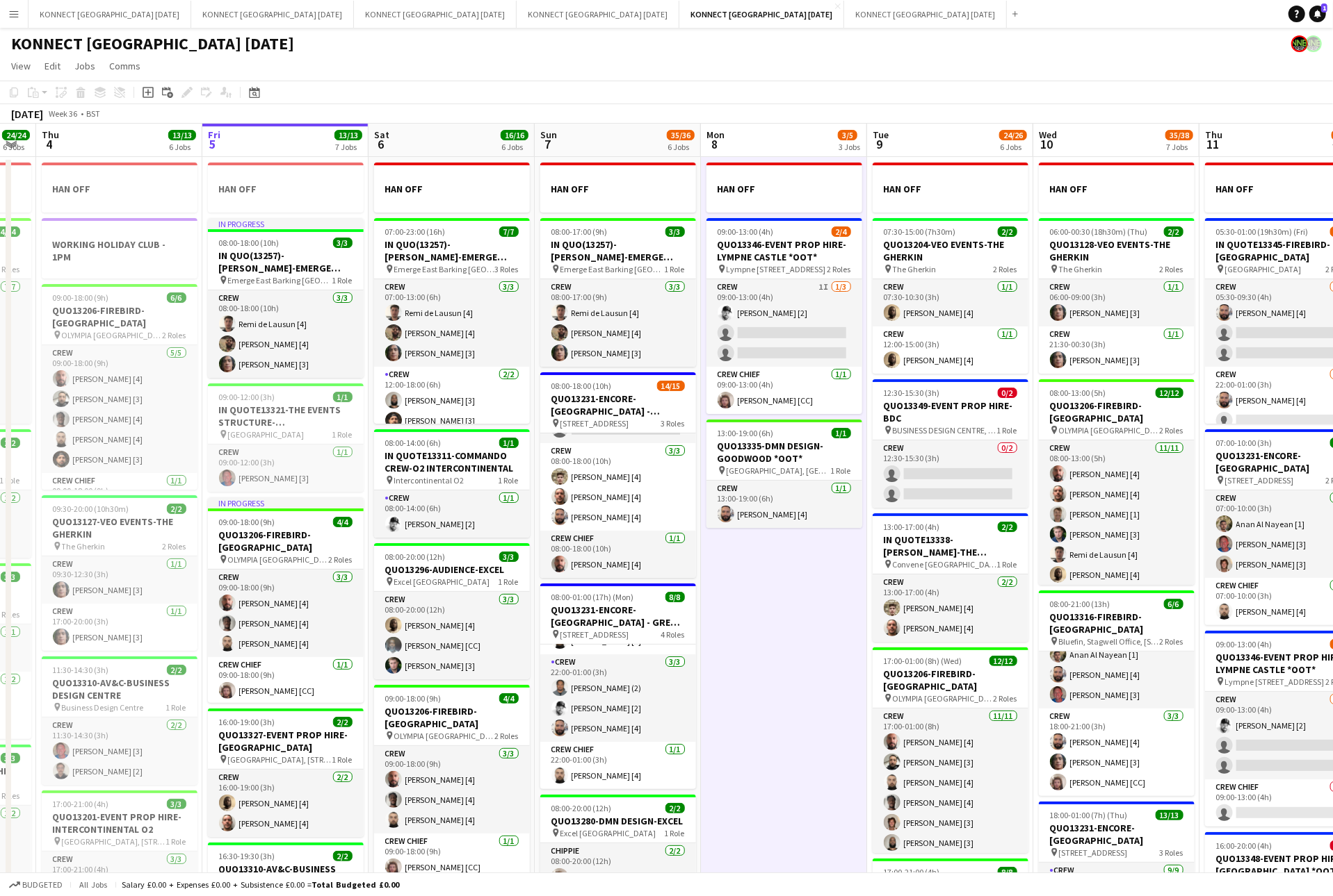
click at [786, 586] on app-date-cell "HAN OFF 09:00-13:00 (4h) 2/4 QUO13346-EVENT PROP HIRE-LYMPNE CASTLE *OOT* pin L…" at bounding box center [784, 742] width 166 height 1170
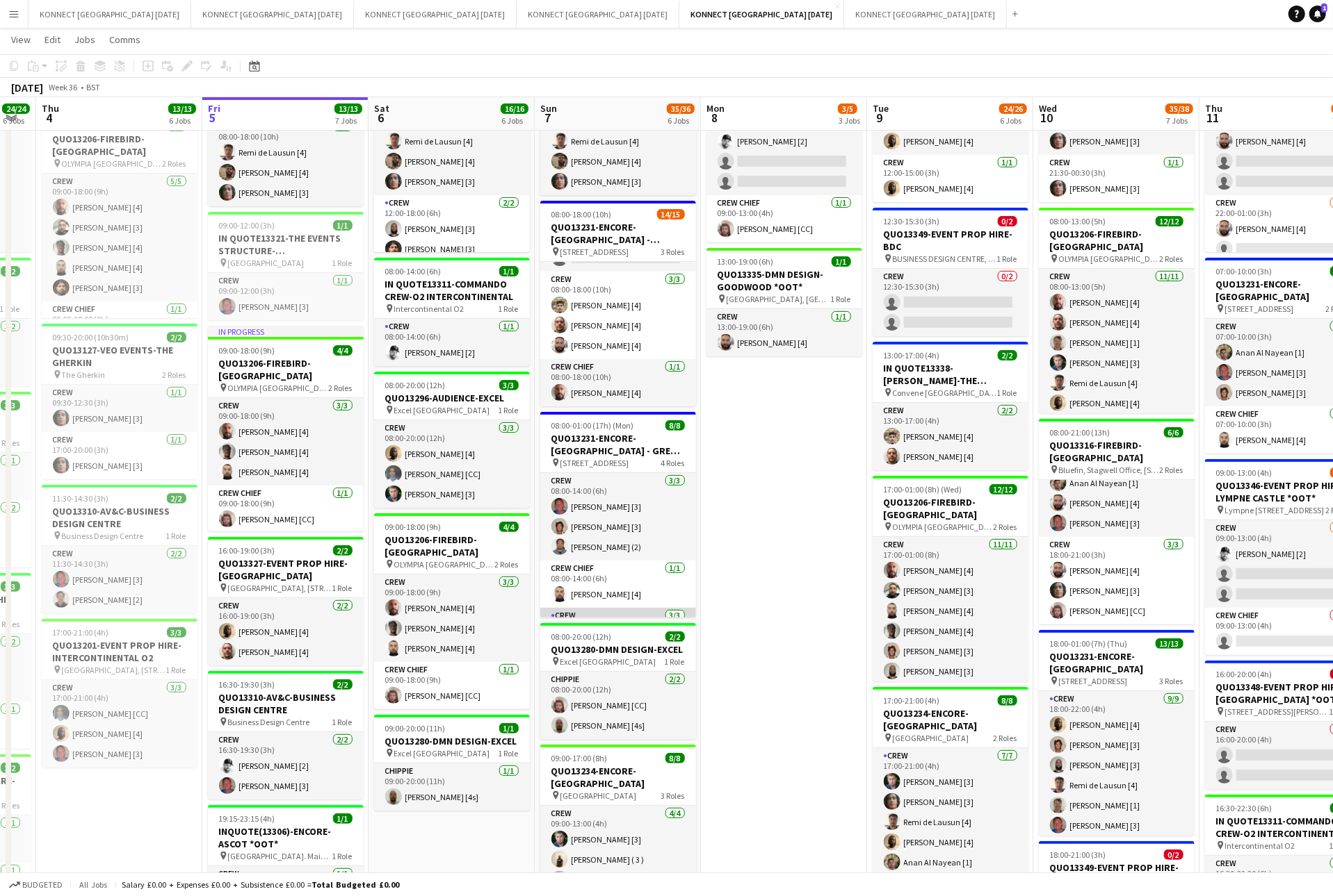
scroll to position [126, 0]
click at [780, 508] on app-date-cell "HAN OFF 09:00-13:00 (4h) 2/4 QUO13346-EVENT PROP HIRE-LYMPNE CASTLE *OOT* pin L…" at bounding box center [784, 570] width 166 height 1170
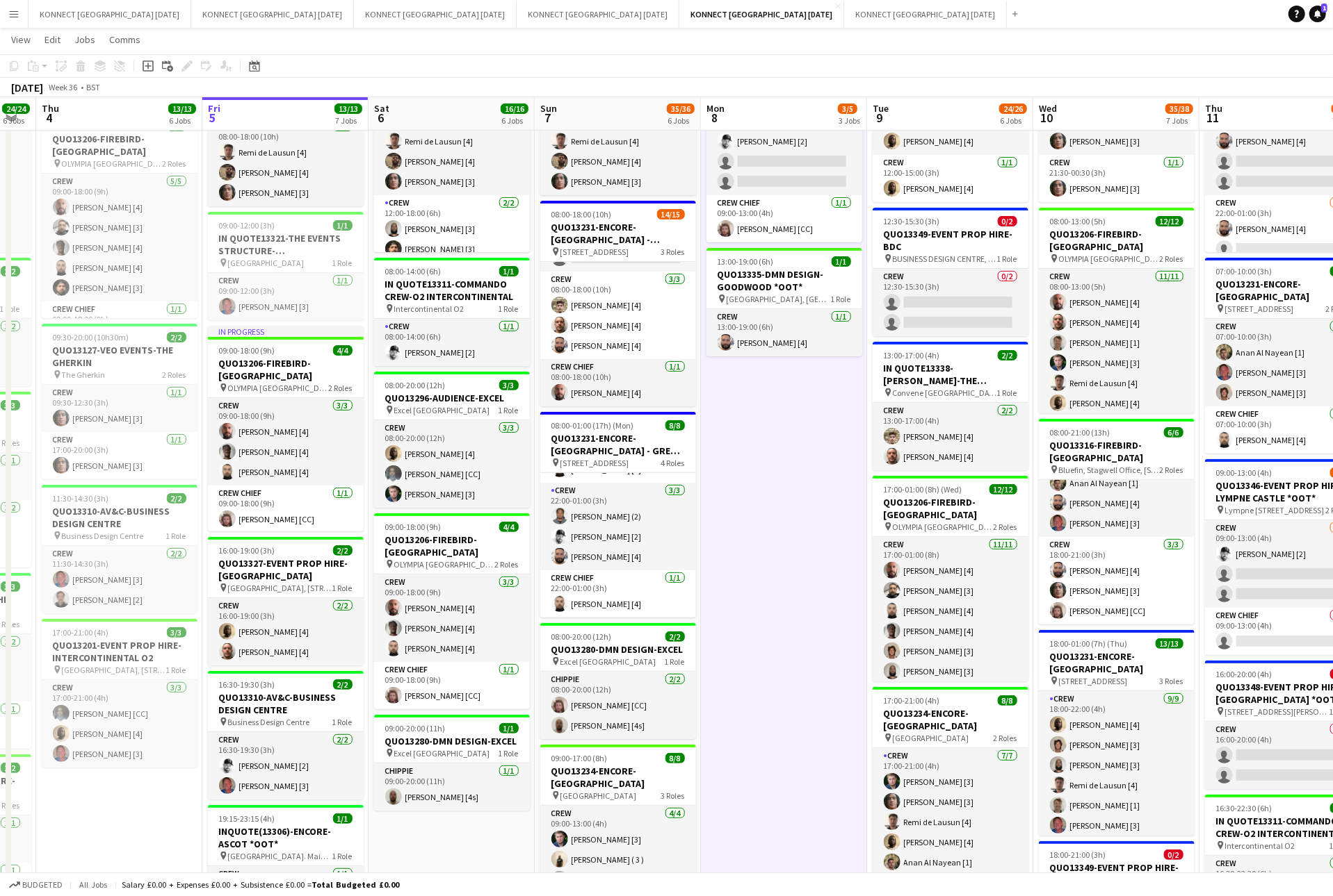
click at [780, 508] on app-date-cell "HAN OFF 09:00-13:00 (4h) 2/4 QUO13346-EVENT PROP HIRE-LYMPNE CASTLE *OOT* pin L…" at bounding box center [784, 570] width 166 height 1170
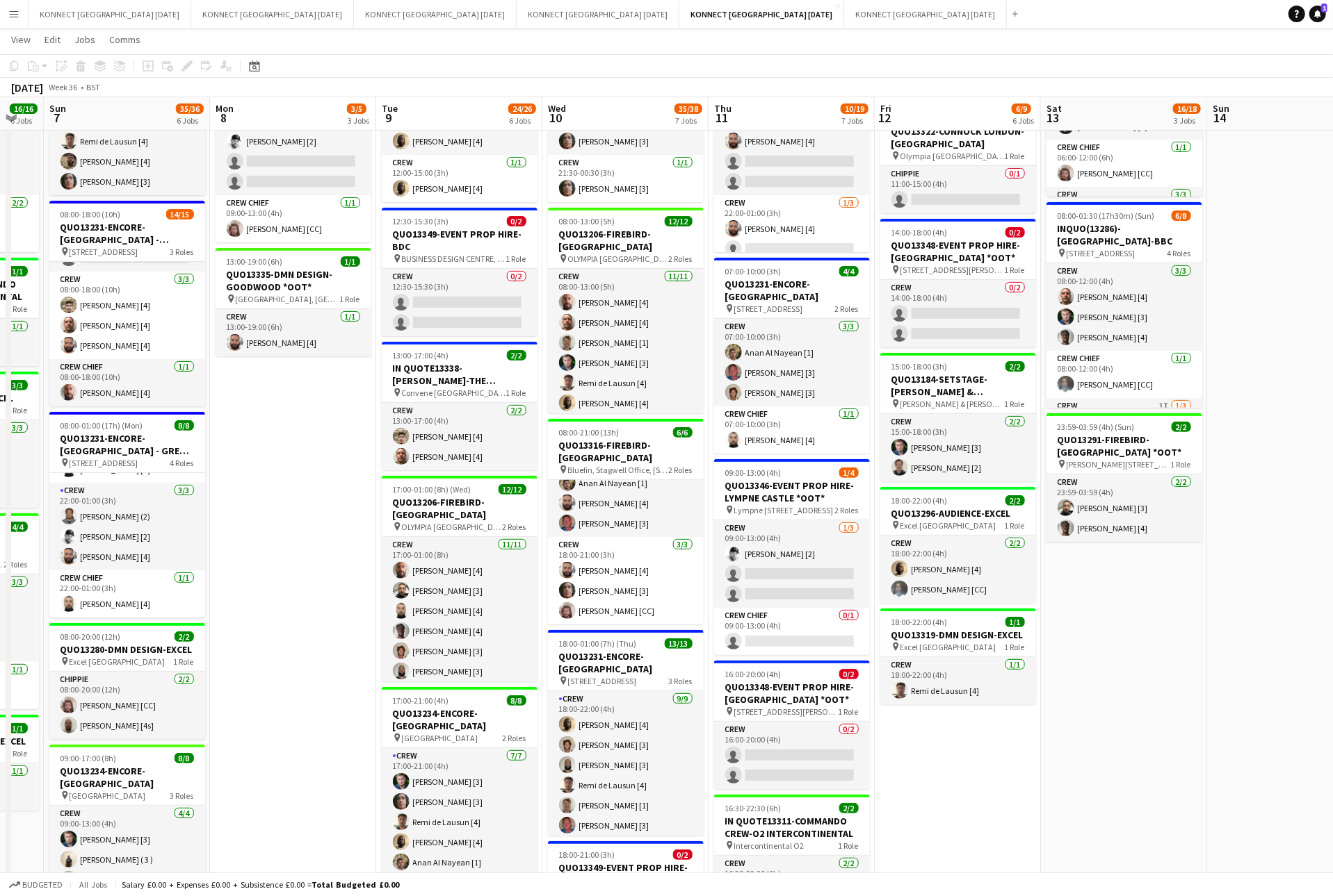
scroll to position [0, 459]
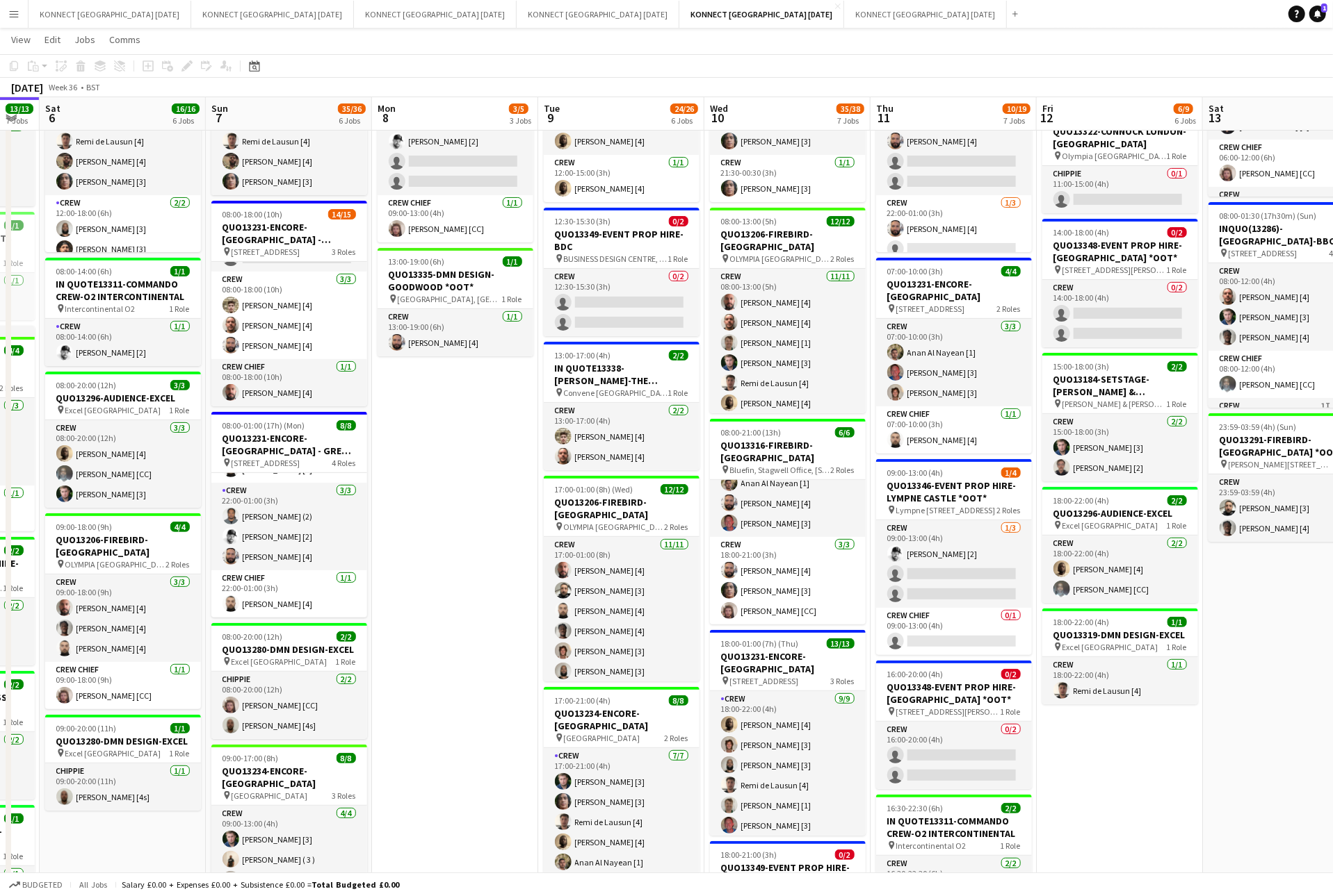
click at [466, 501] on app-date-cell "HAN OFF 09:00-13:00 (4h) 2/4 QUO13346-EVENT PROP HIRE-LYMPNE CASTLE *OOT* pin L…" at bounding box center [454, 570] width 166 height 1170
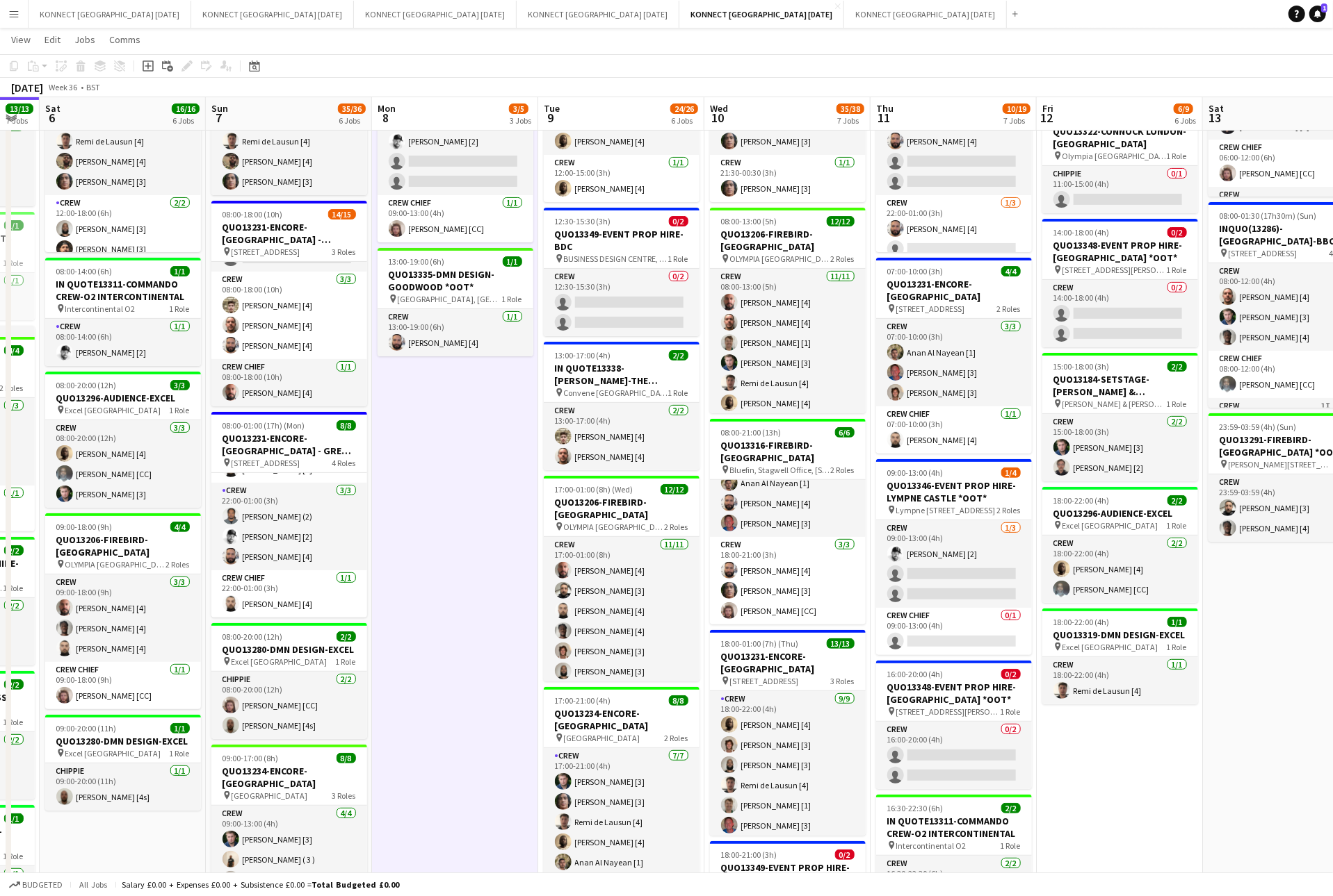
click at [466, 501] on app-date-cell "HAN OFF 09:00-13:00 (4h) 2/4 QUO13346-EVENT PROP HIRE-LYMPNE CASTLE *OOT* pin L…" at bounding box center [454, 570] width 166 height 1170
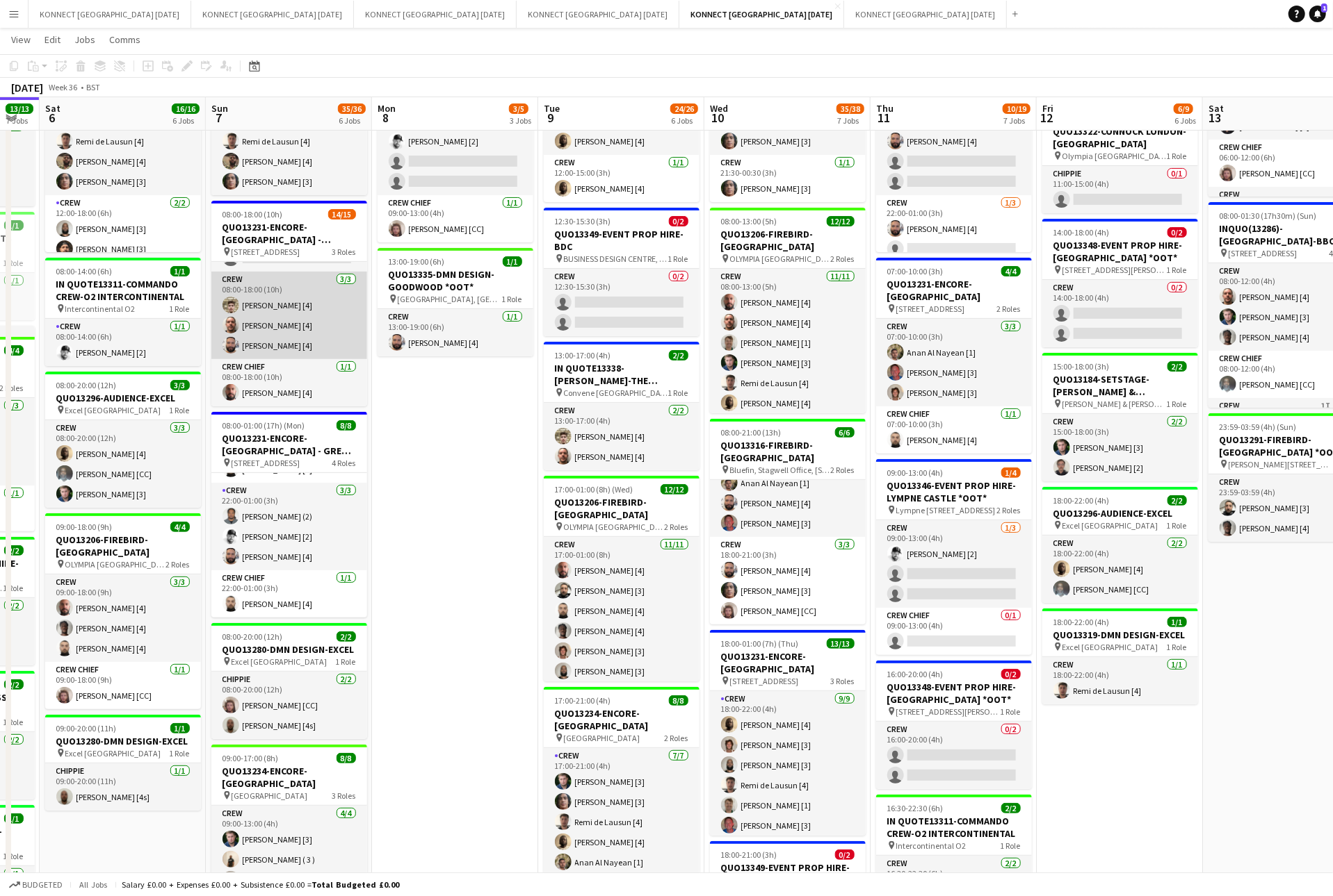
scroll to position [0, 0]
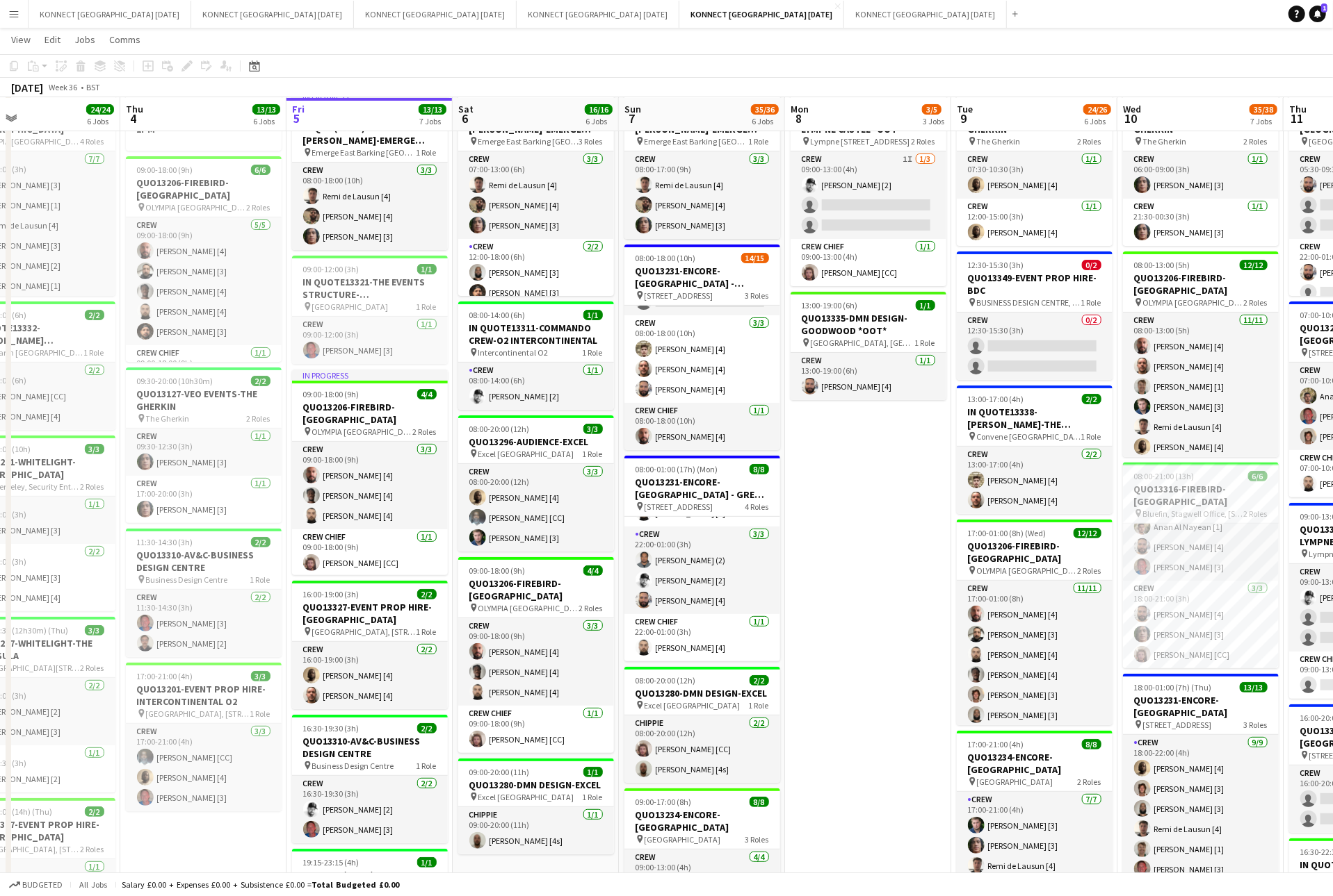
click at [822, 520] on app-date-cell "HAN OFF 09:00-13:00 (4h) 2/4 QUO13346-EVENT PROP HIRE-LYMPNE CASTLE *OOT* pin L…" at bounding box center [867, 614] width 166 height 1170
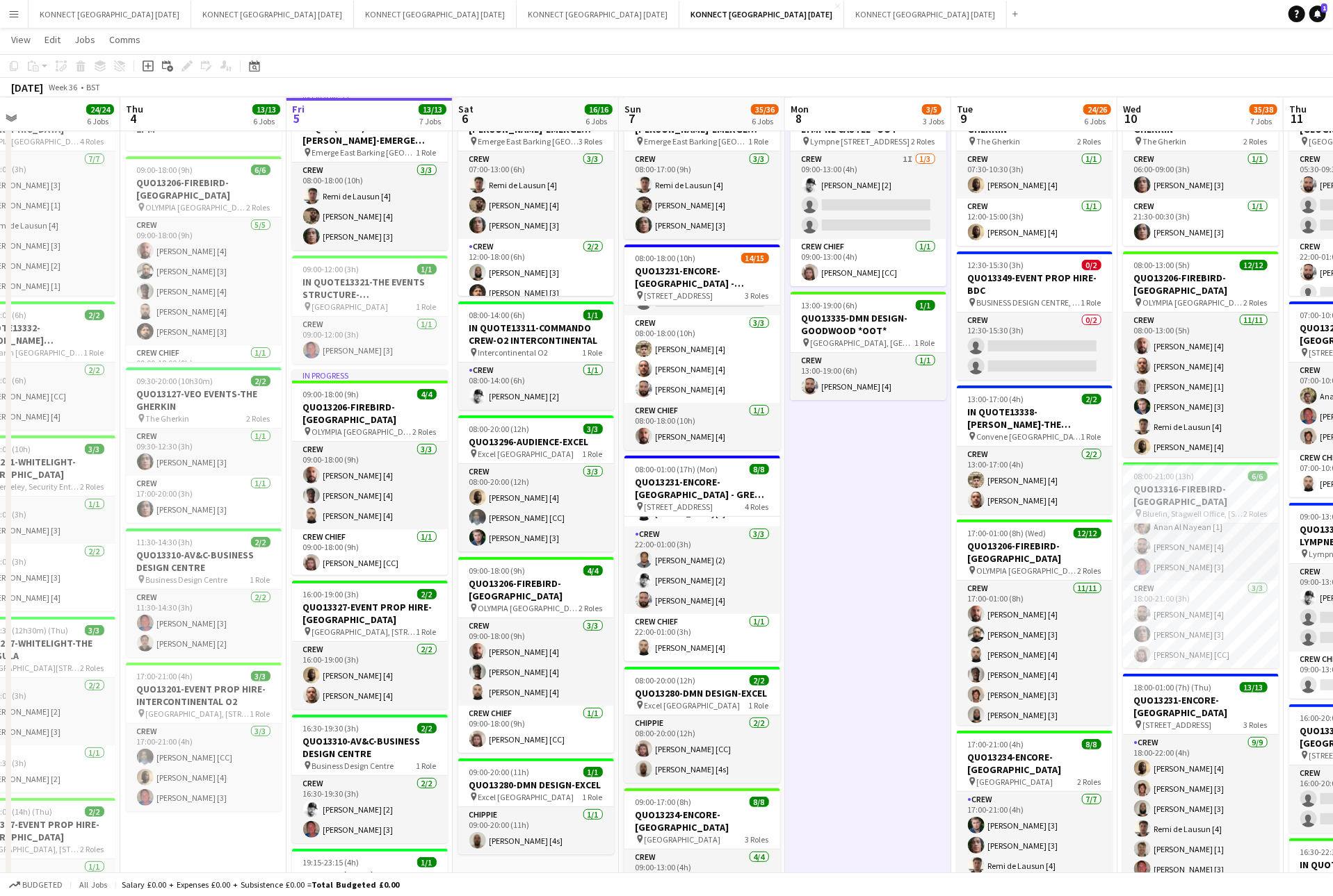
click at [822, 520] on app-date-cell "HAN OFF 09:00-13:00 (4h) 2/4 QUO13346-EVENT PROP HIRE-LYMPNE CASTLE *OOT* pin L…" at bounding box center [867, 614] width 166 height 1170
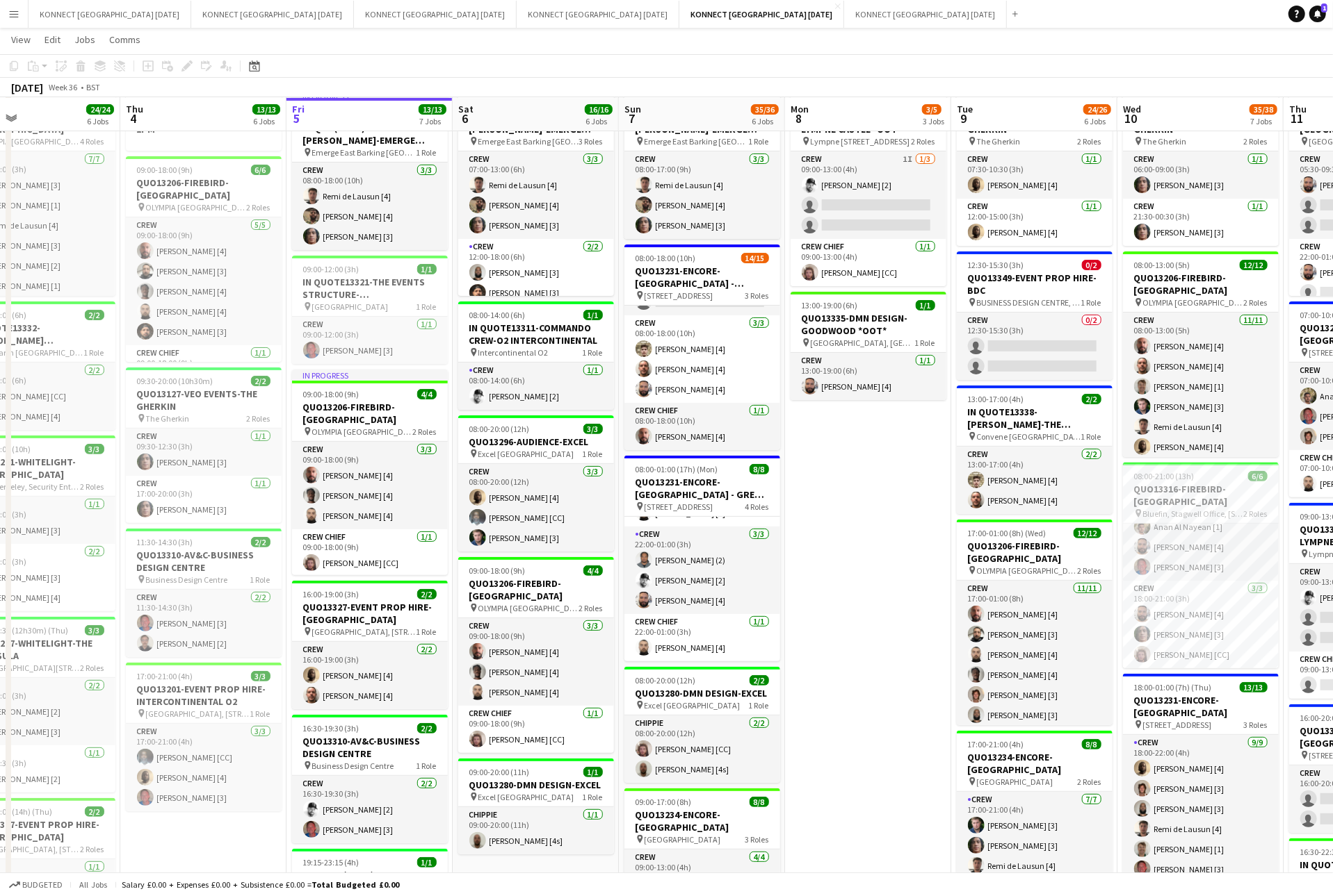
click at [841, 470] on app-date-cell "HAN OFF 09:00-13:00 (4h) 2/4 QUO13346-EVENT PROP HIRE-LYMPNE CASTLE *OOT* pin L…" at bounding box center [867, 614] width 166 height 1170
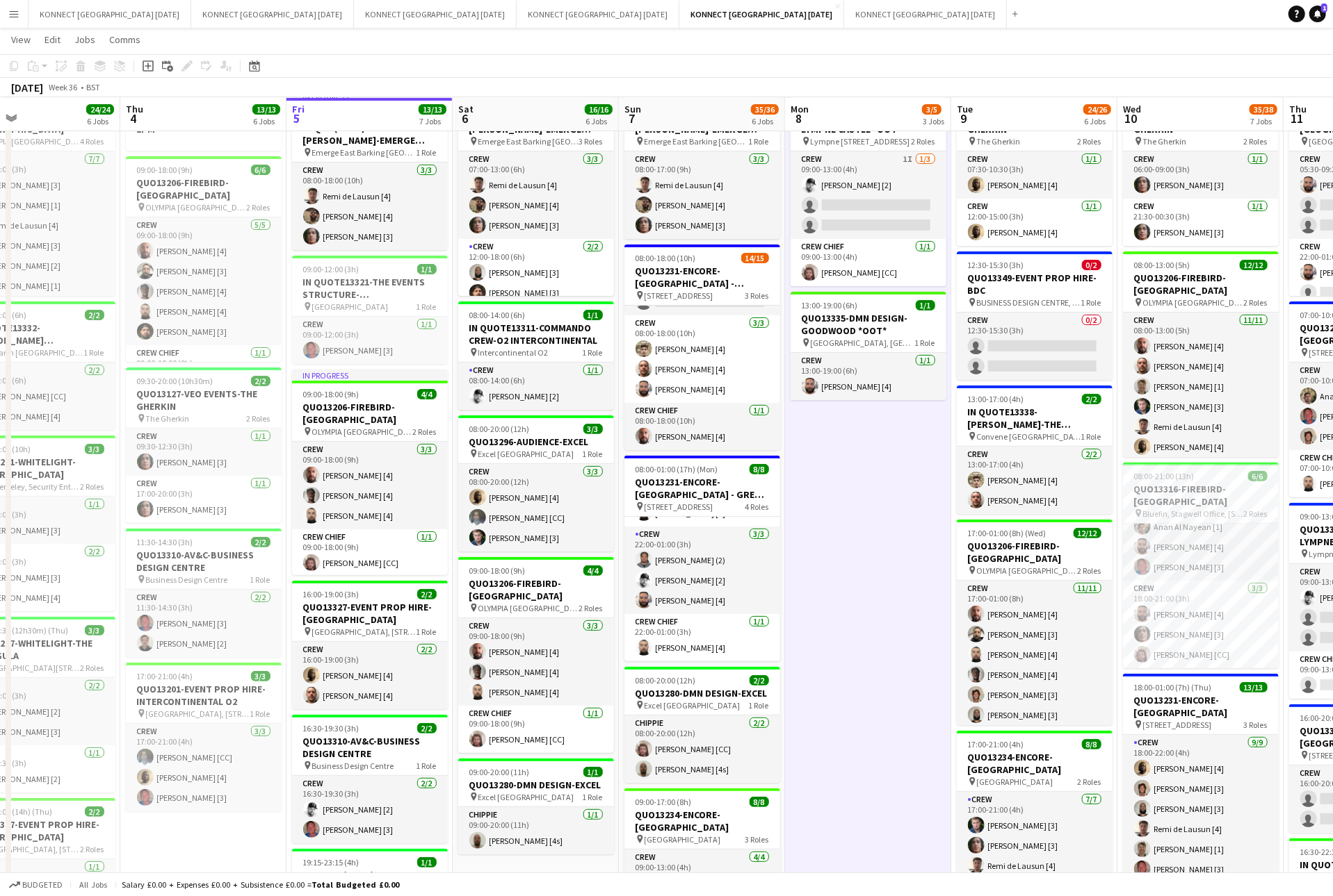
click at [841, 470] on app-date-cell "HAN OFF 09:00-13:00 (4h) 2/4 QUO13346-EVENT PROP HIRE-LYMPNE CASTLE *OOT* pin L…" at bounding box center [867, 614] width 166 height 1170
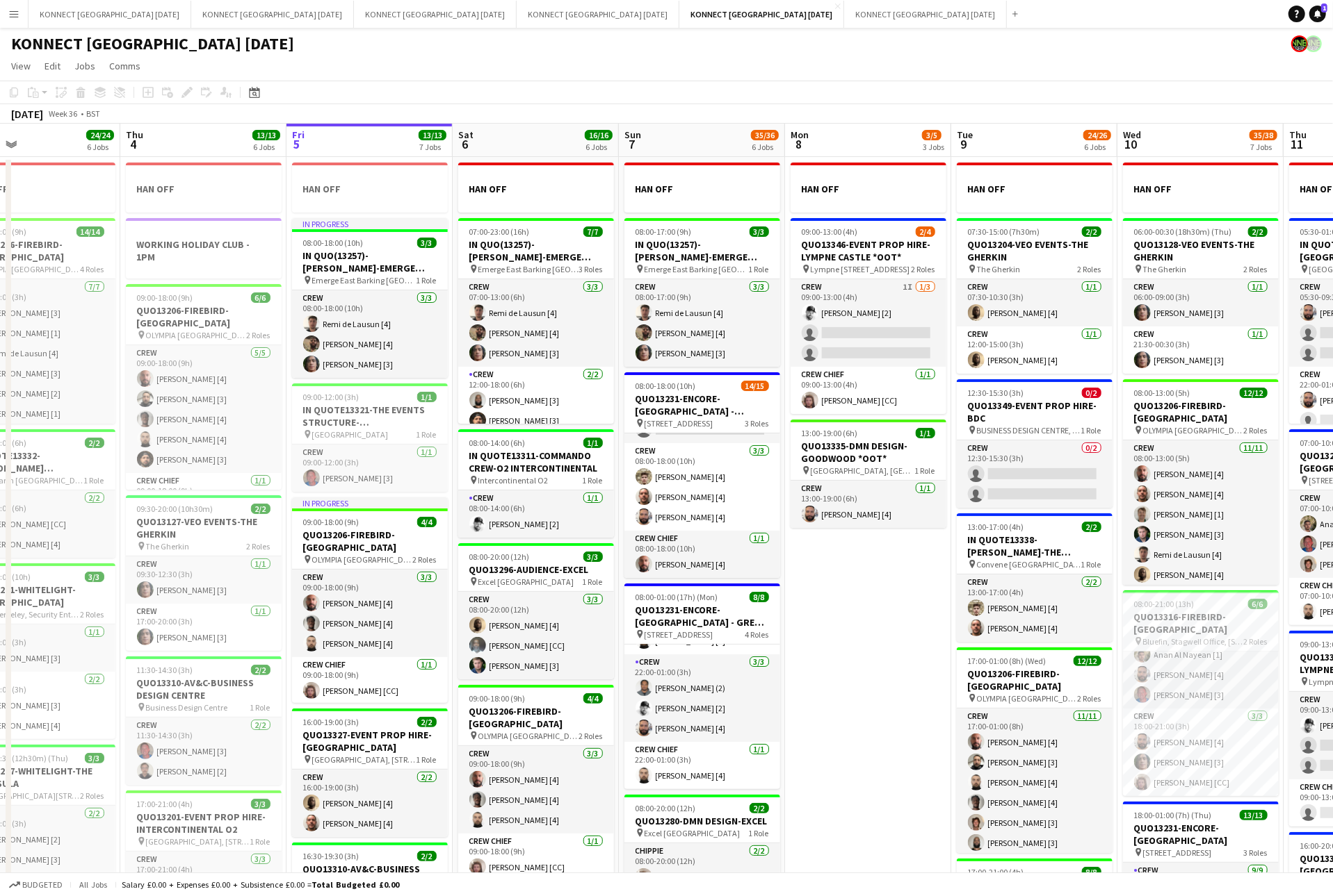
click at [858, 740] on app-date-cell "HAN OFF 09:00-13:00 (4h) 2/4 QUO13346-EVENT PROP HIRE-LYMPNE CASTLE *OOT* pin L…" at bounding box center [867, 742] width 166 height 1170
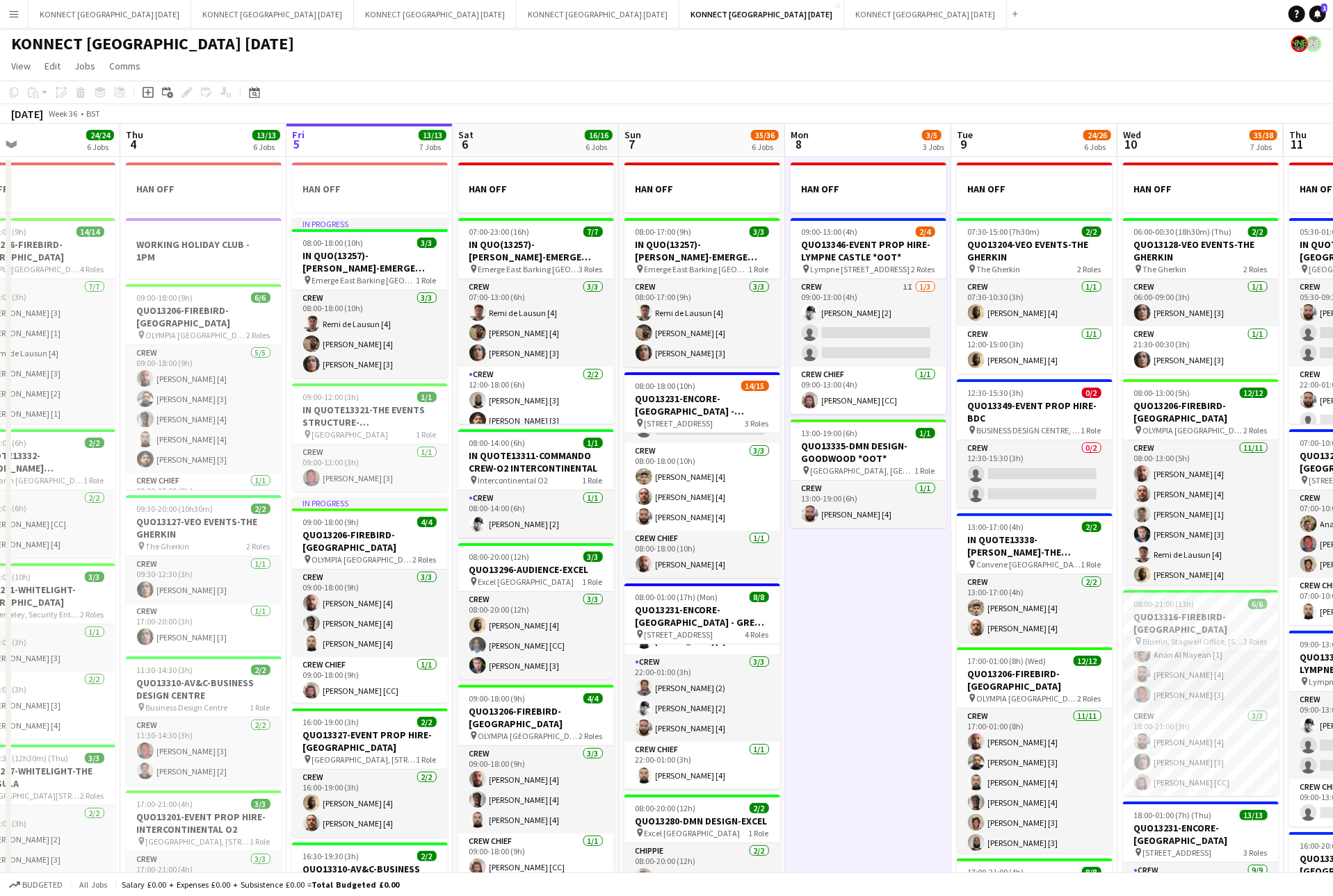
click at [858, 740] on app-date-cell "HAN OFF 09:00-13:00 (4h) 2/4 QUO13346-EVENT PROP HIRE-LYMPNE CASTLE *OOT* pin L…" at bounding box center [867, 742] width 166 height 1170
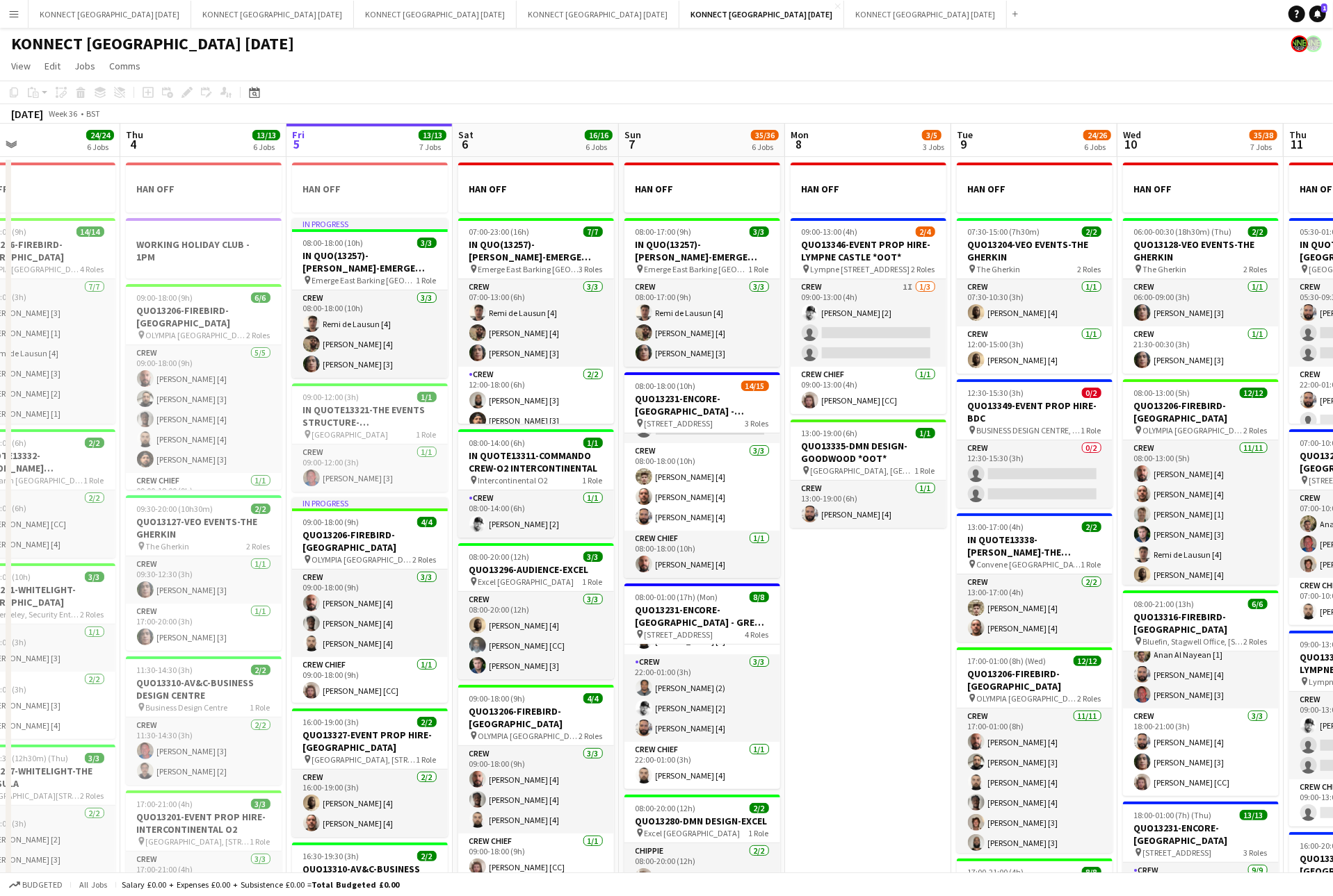
click at [875, 641] on app-date-cell "HAN OFF 09:00-13:00 (4h) 2/4 QUO13346-EVENT PROP HIRE-LYMPNE CASTLE *OOT* pin L…" at bounding box center [867, 742] width 166 height 1170
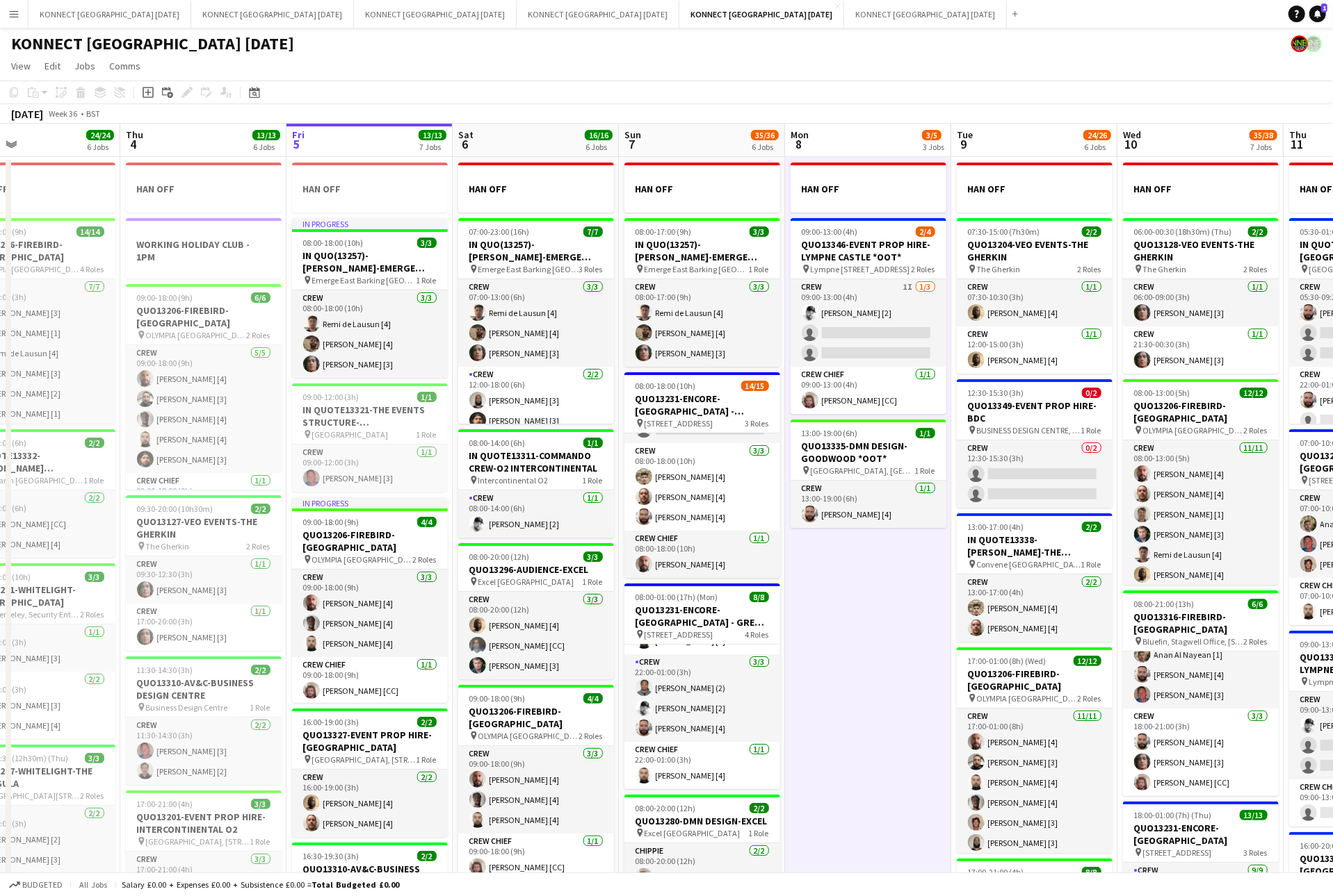
click at [875, 641] on app-date-cell "HAN OFF 09:00-13:00 (4h) 2/4 QUO13346-EVENT PROP HIRE-LYMPNE CASTLE *OOT* pin L…" at bounding box center [867, 742] width 166 height 1170
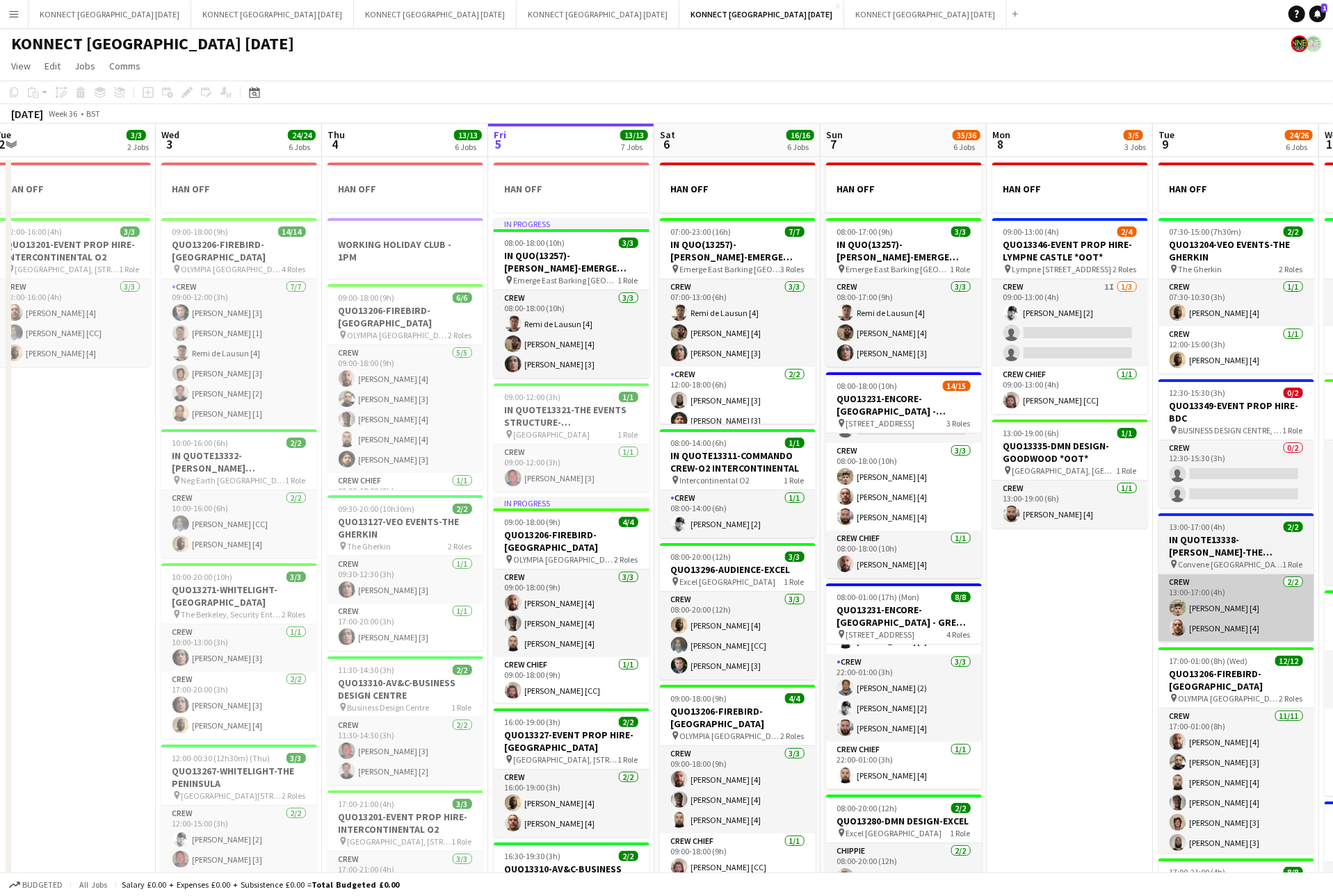
scroll to position [0, 652]
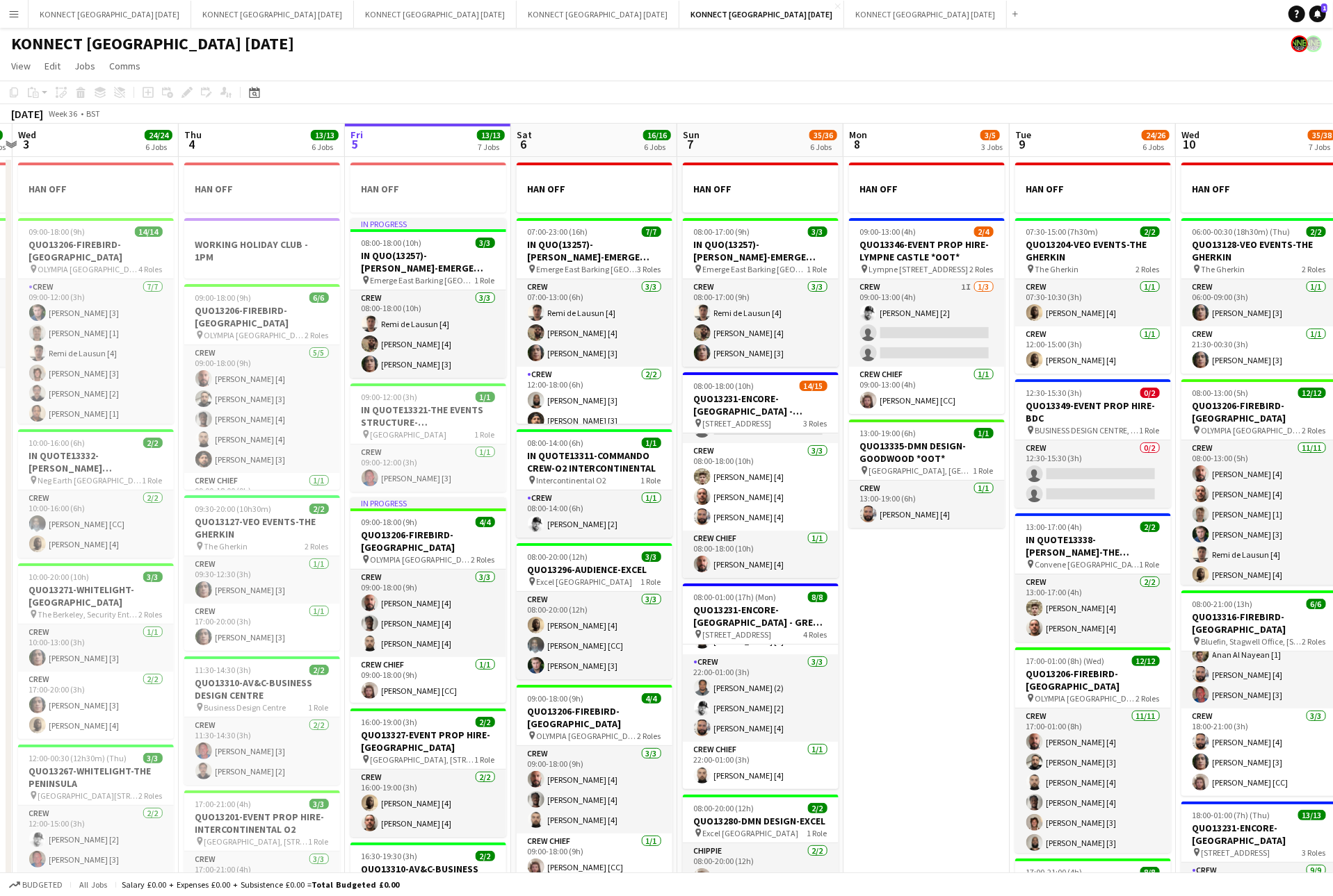
click at [909, 622] on app-date-cell "HAN OFF 09:00-13:00 (4h) 2/4 QUO13346-EVENT PROP HIRE-LYMPNE CASTLE *OOT* pin L…" at bounding box center [926, 742] width 166 height 1170
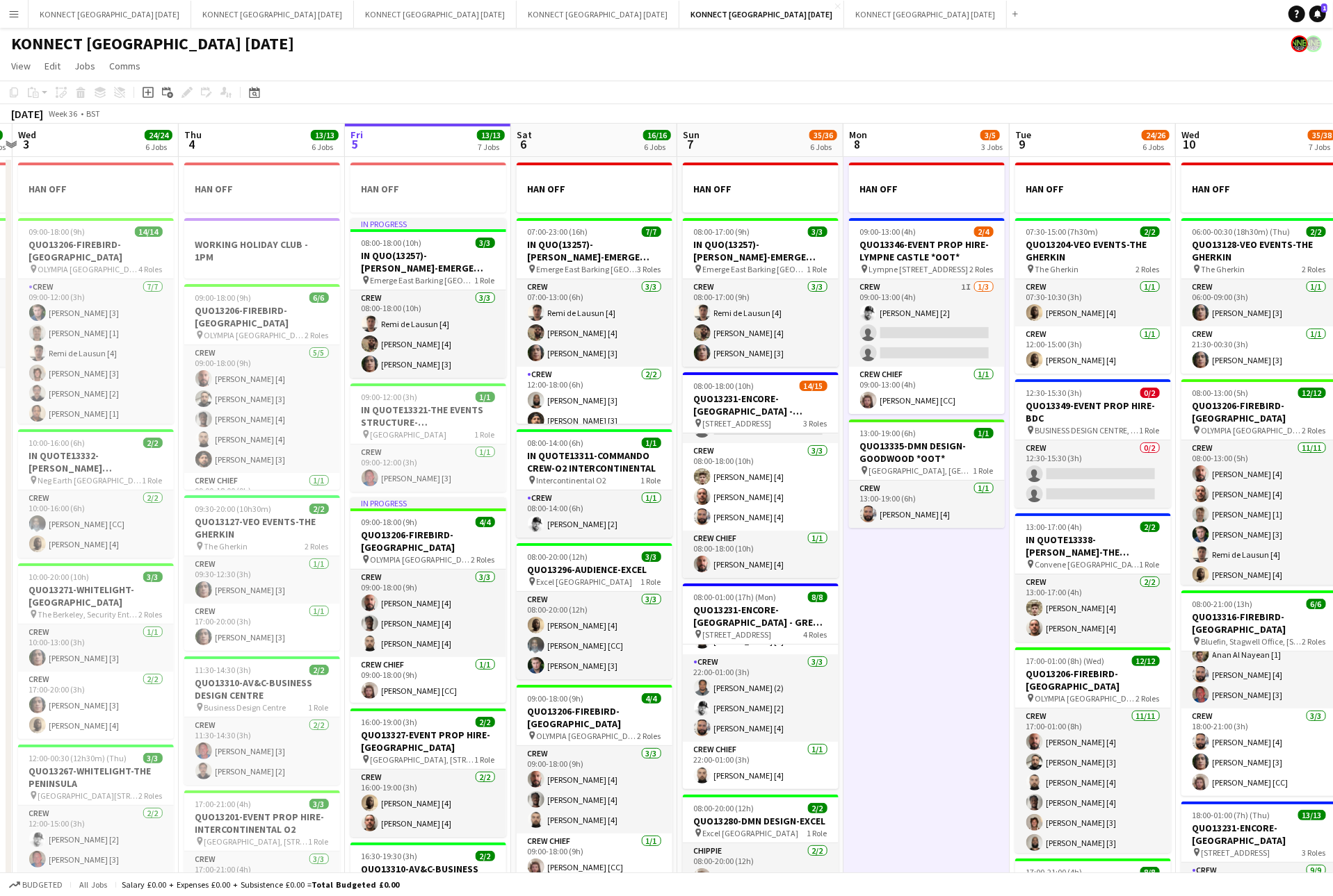
click at [909, 622] on app-date-cell "HAN OFF 09:00-13:00 (4h) 2/4 QUO13346-EVENT PROP HIRE-LYMPNE CASTLE *OOT* pin L…" at bounding box center [926, 742] width 166 height 1170
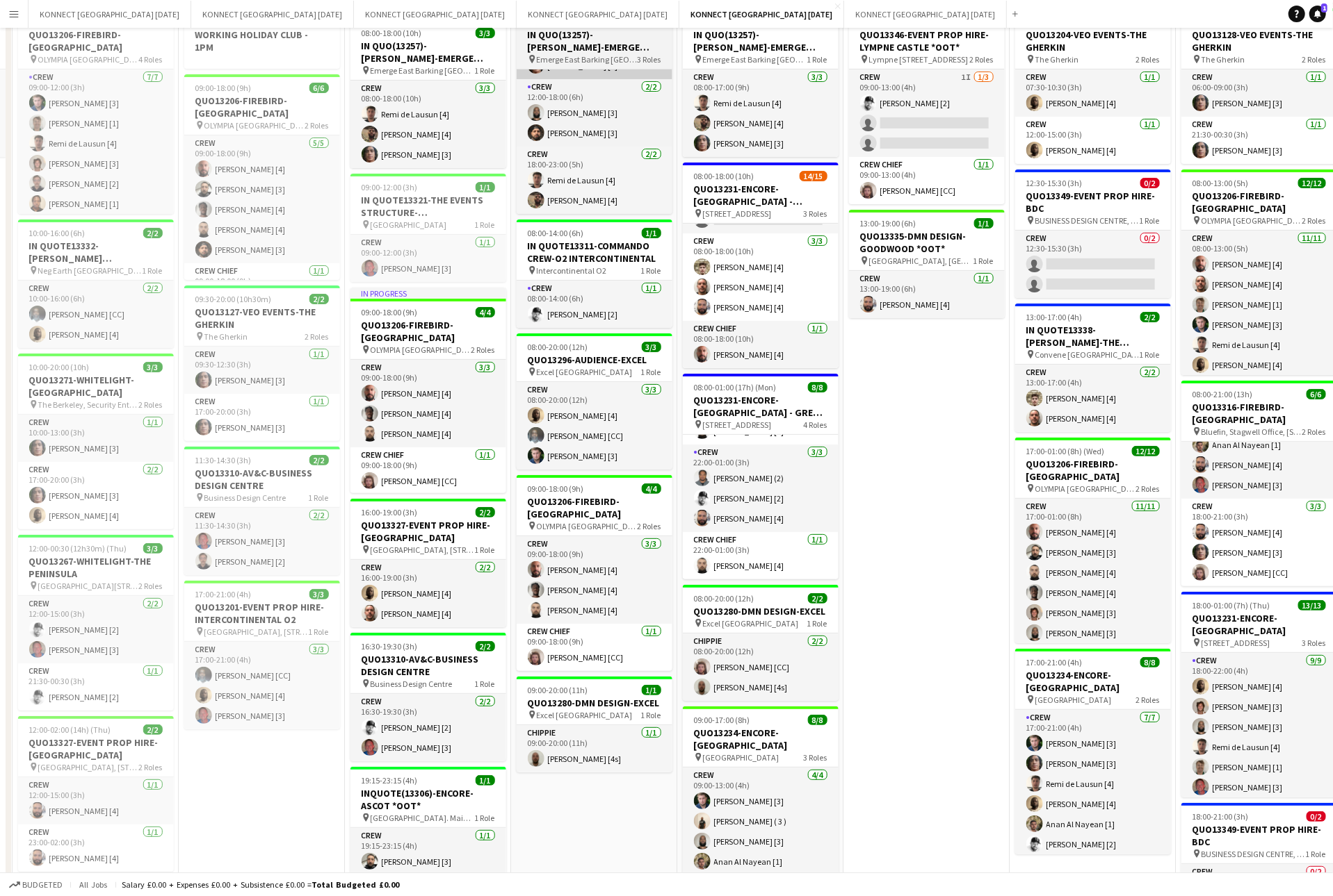
scroll to position [0, 0]
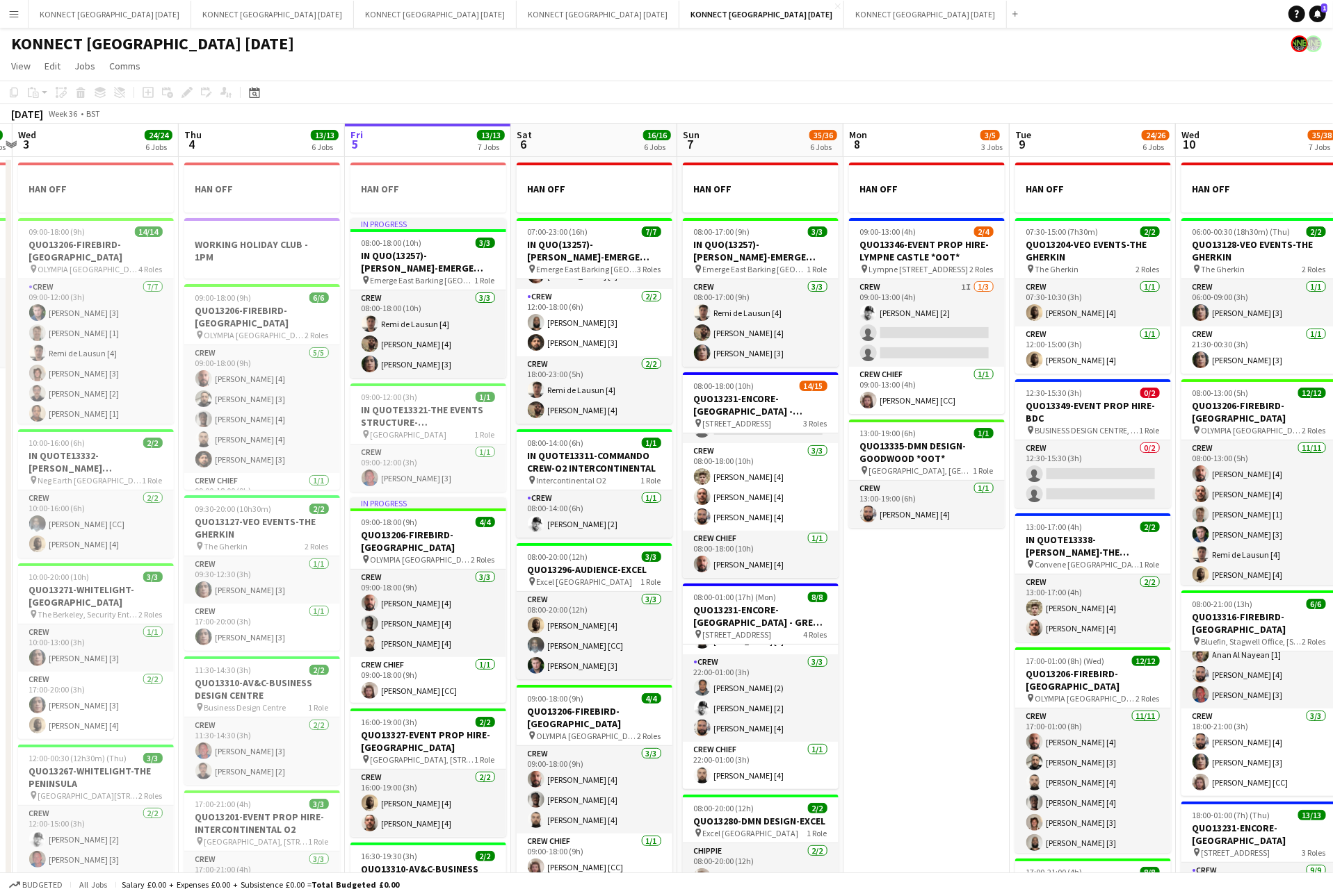
click at [986, 735] on app-date-cell "HAN OFF 09:00-13:00 (4h) 2/4 QUO13346-EVENT PROP HIRE-LYMPNE CASTLE *OOT* pin L…" at bounding box center [926, 742] width 166 height 1170
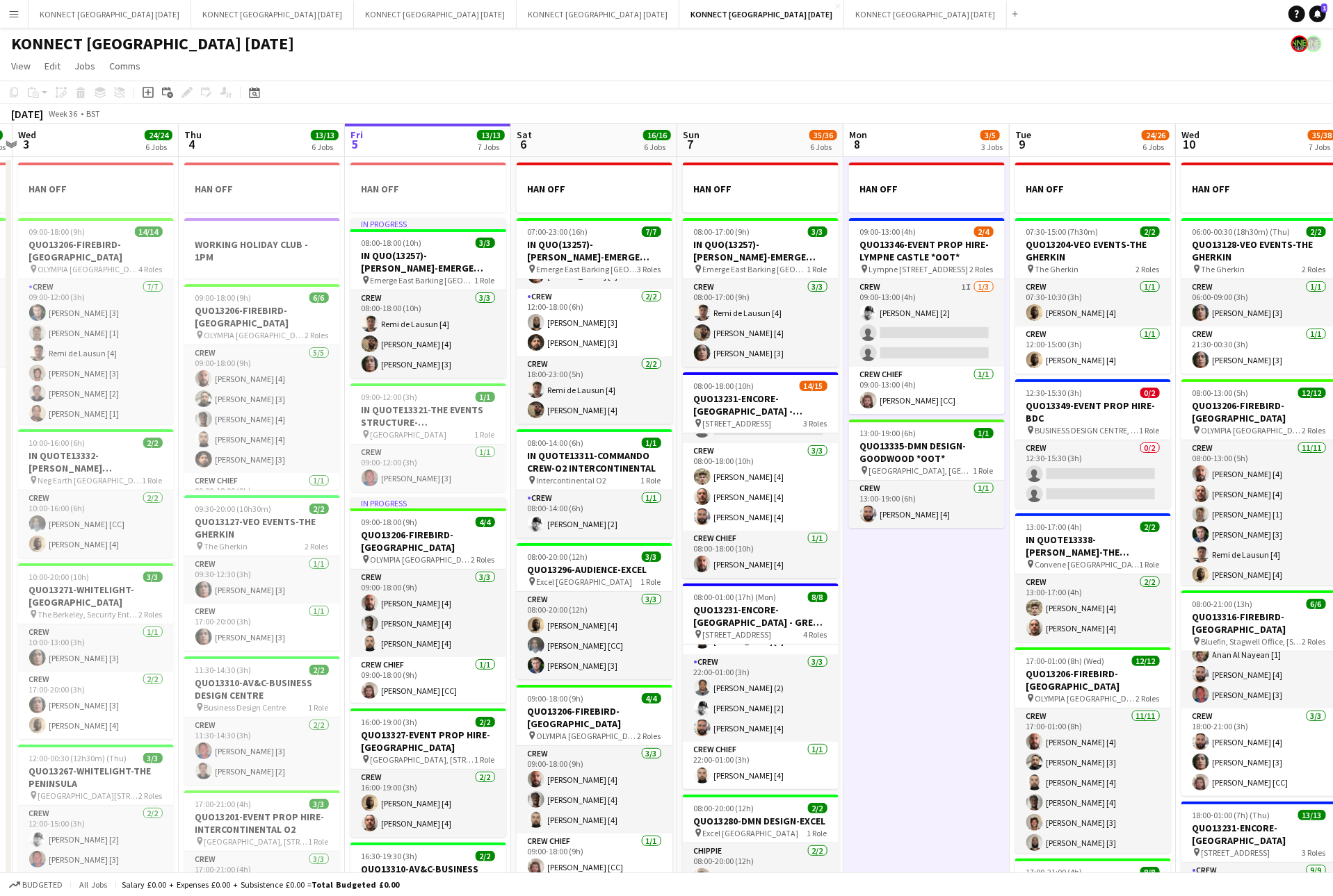
click at [986, 735] on app-date-cell "HAN OFF 09:00-13:00 (4h) 2/4 QUO13346-EVENT PROP HIRE-LYMPNE CASTLE *OOT* pin L…" at bounding box center [926, 742] width 166 height 1170
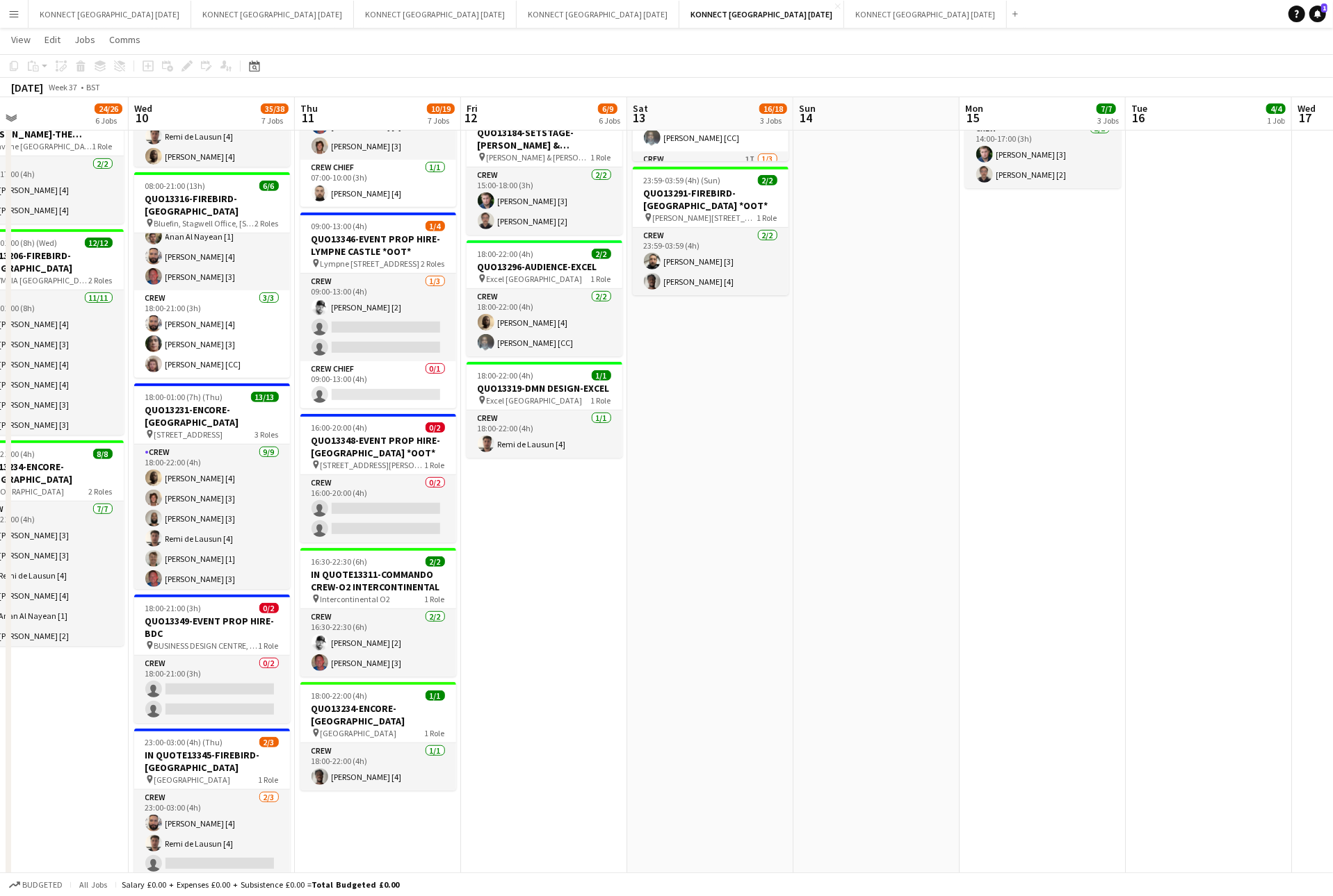
scroll to position [0, 345]
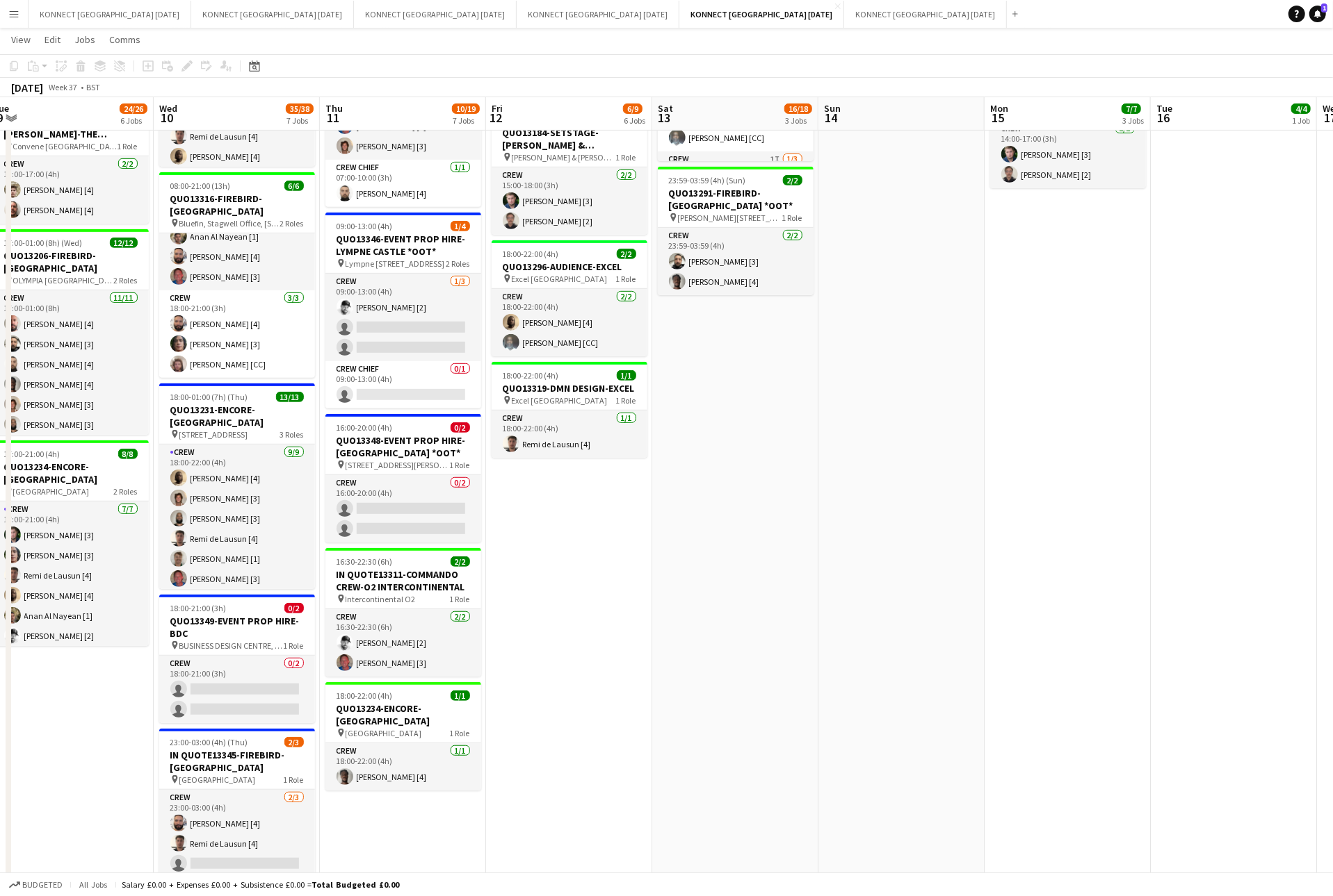
click at [615, 622] on app-date-cell "08:00-12:00 (4h) 1/1 IN QUOTE13333-THE EVENTS STRUCTURE-CHELMSFORD *OOT* pin Ra…" at bounding box center [569, 324] width 166 height 1170
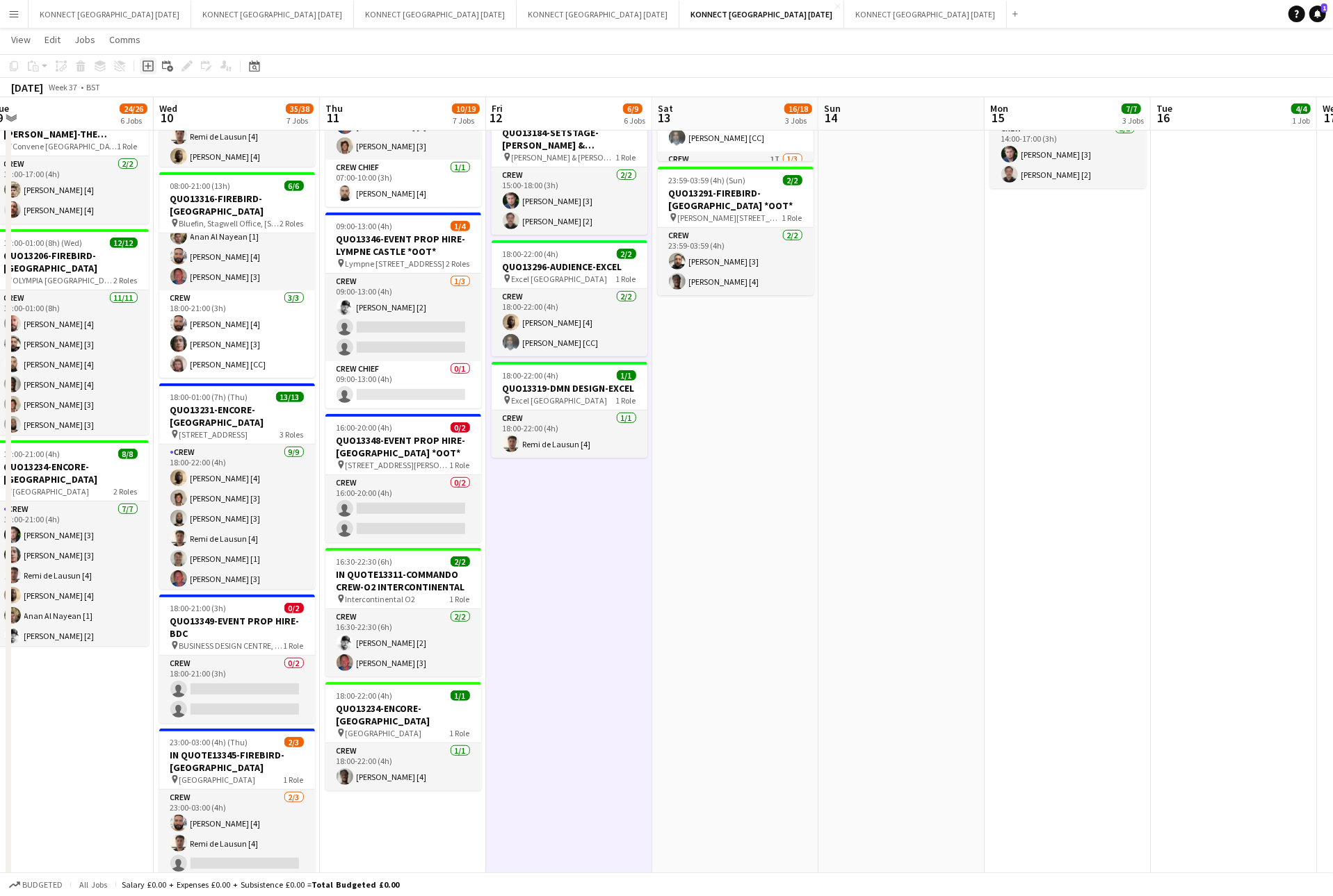
click at [153, 64] on icon at bounding box center [148, 65] width 11 height 11
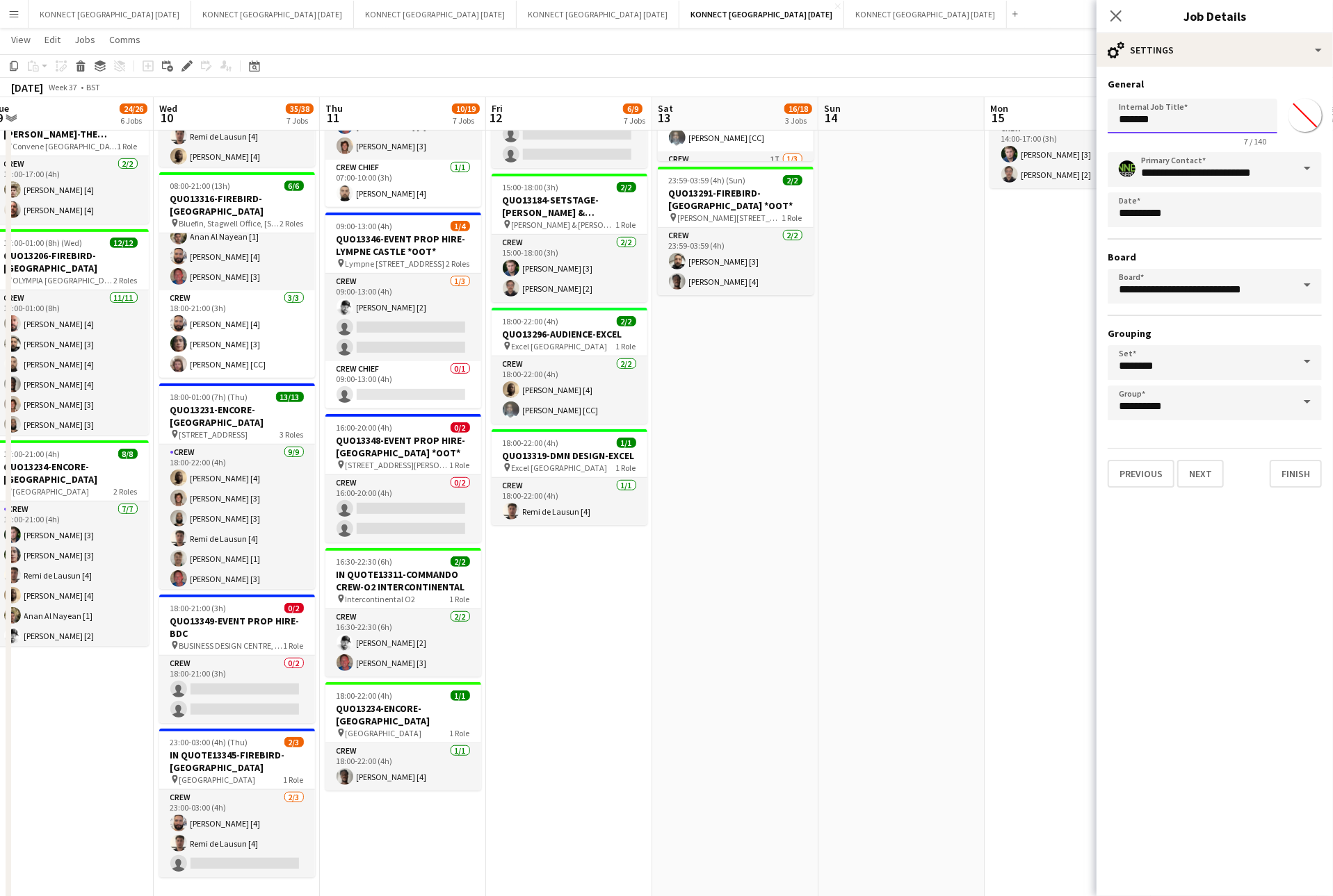
click at [1167, 128] on input "*******" at bounding box center [1192, 117] width 169 height 35
type input "**********"
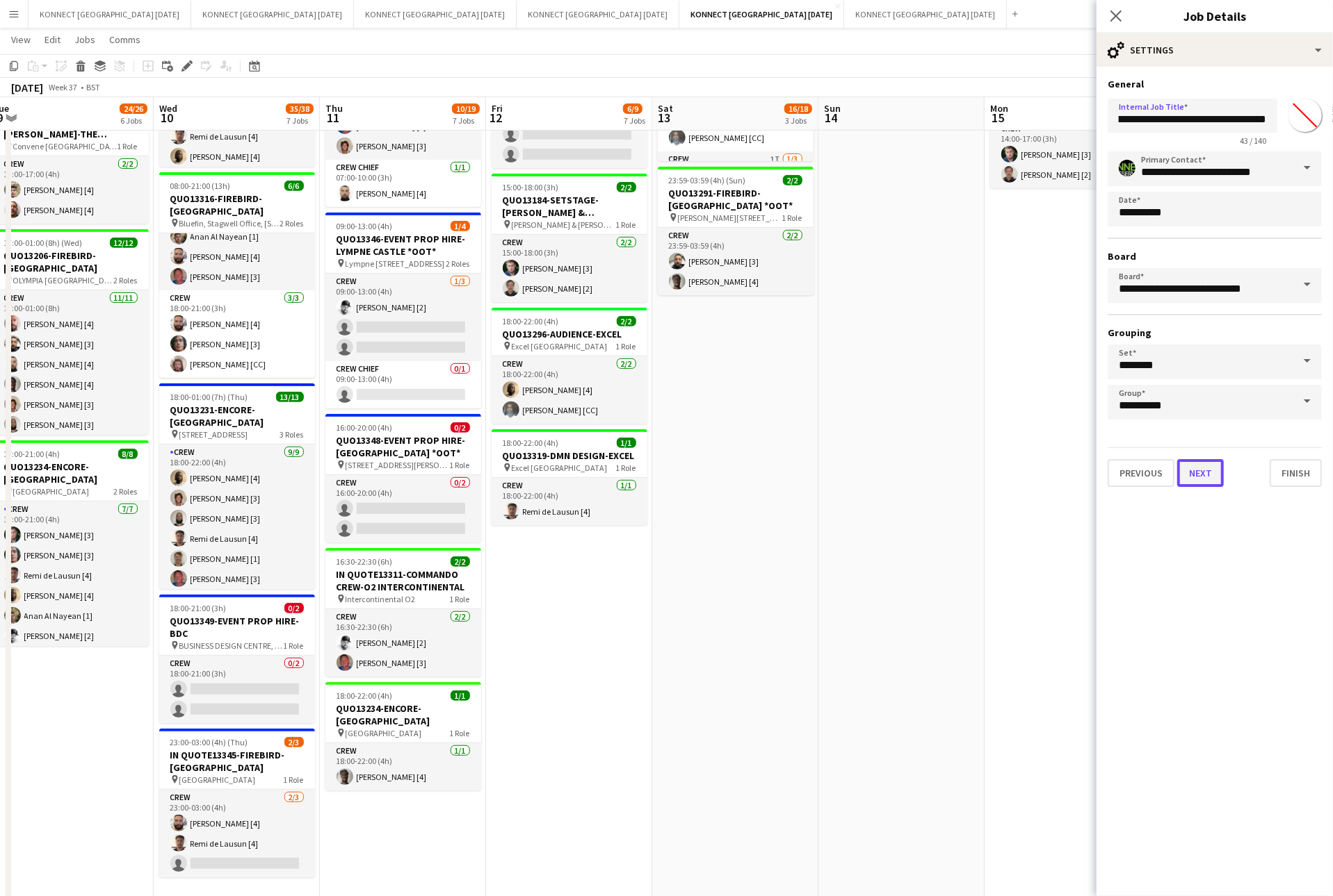
scroll to position [0, 0]
click at [1207, 466] on button "Next" at bounding box center [1200, 473] width 47 height 28
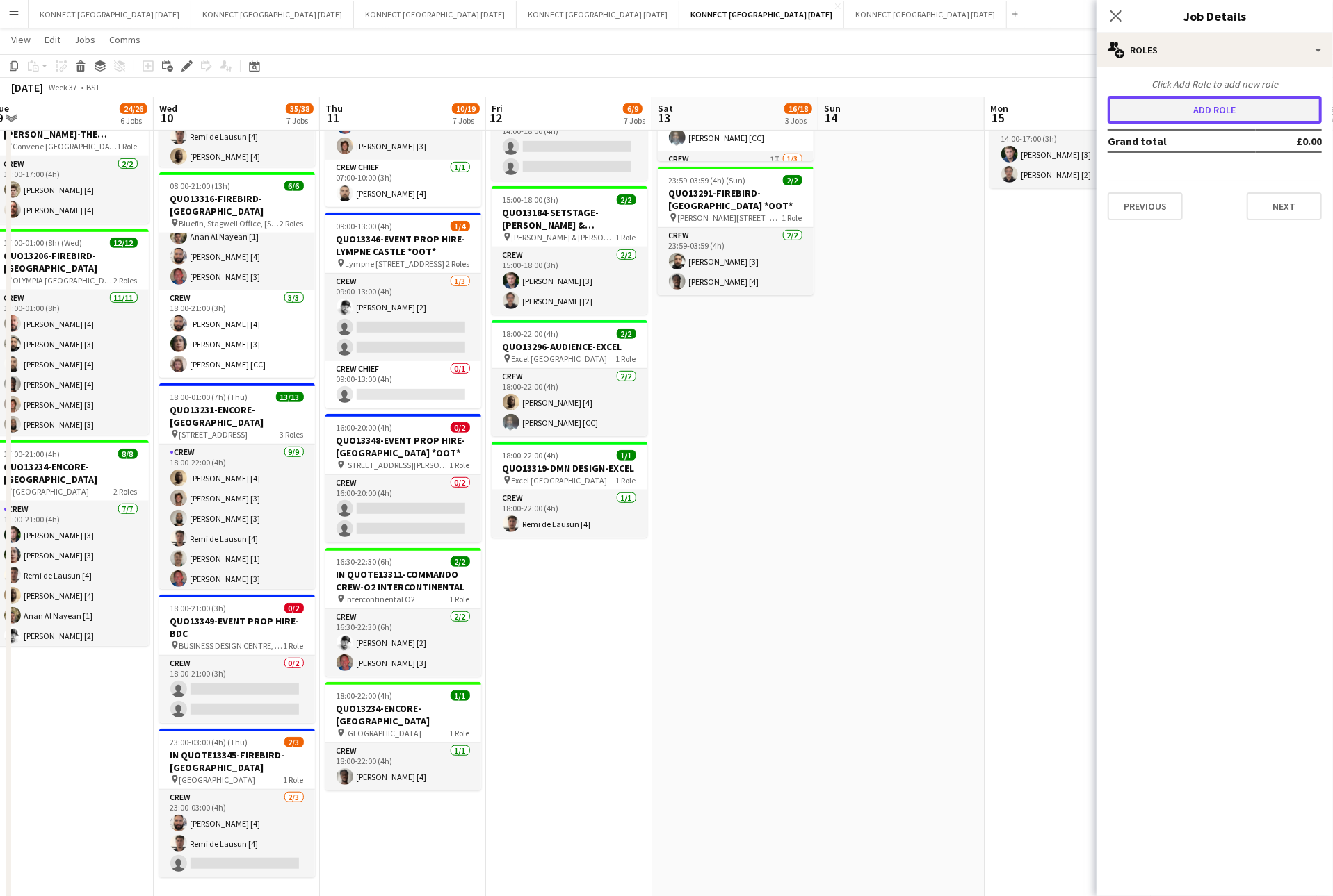
click at [1247, 121] on button "Add role" at bounding box center [1214, 110] width 214 height 28
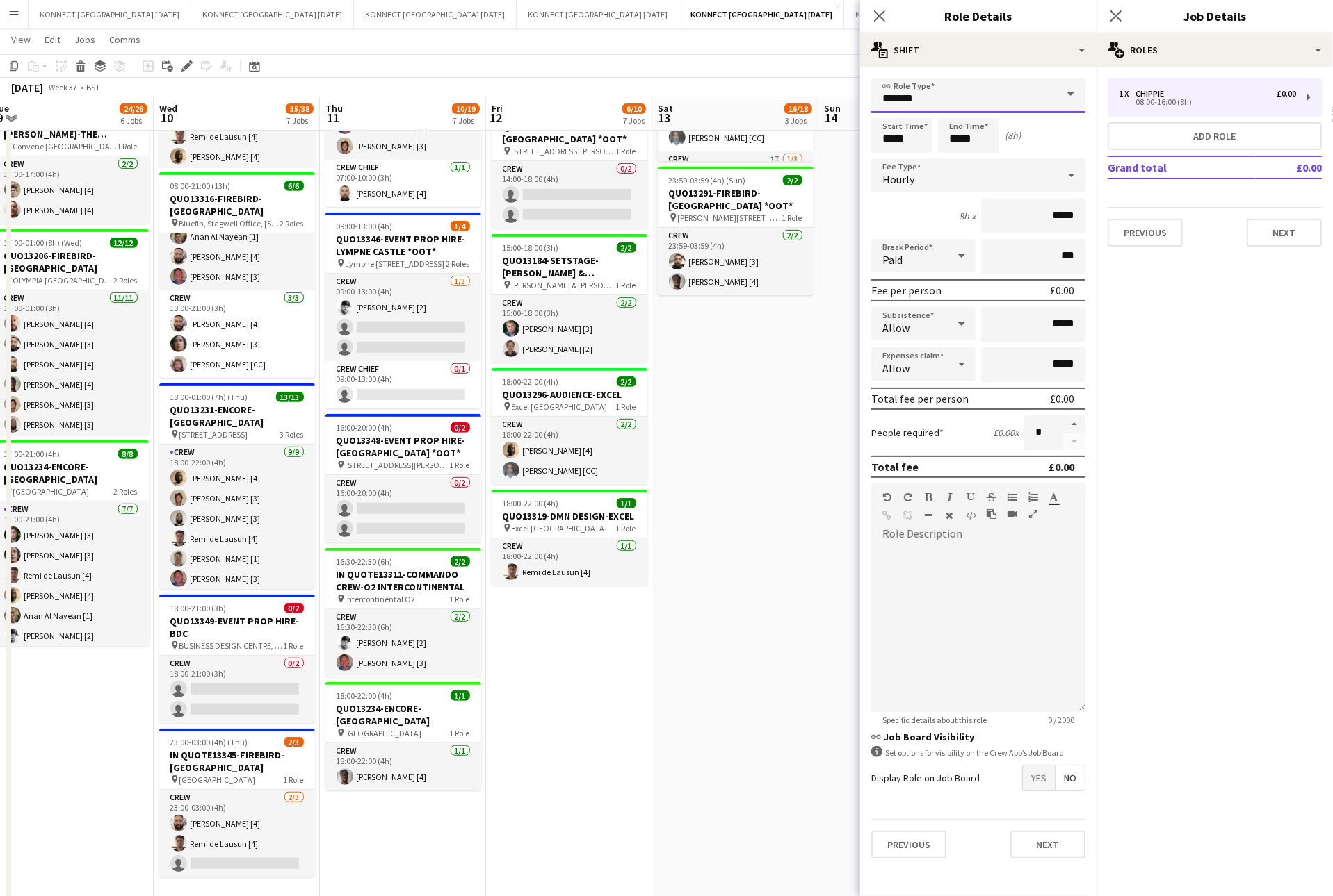
click at [1010, 95] on input "*******" at bounding box center [978, 95] width 214 height 35
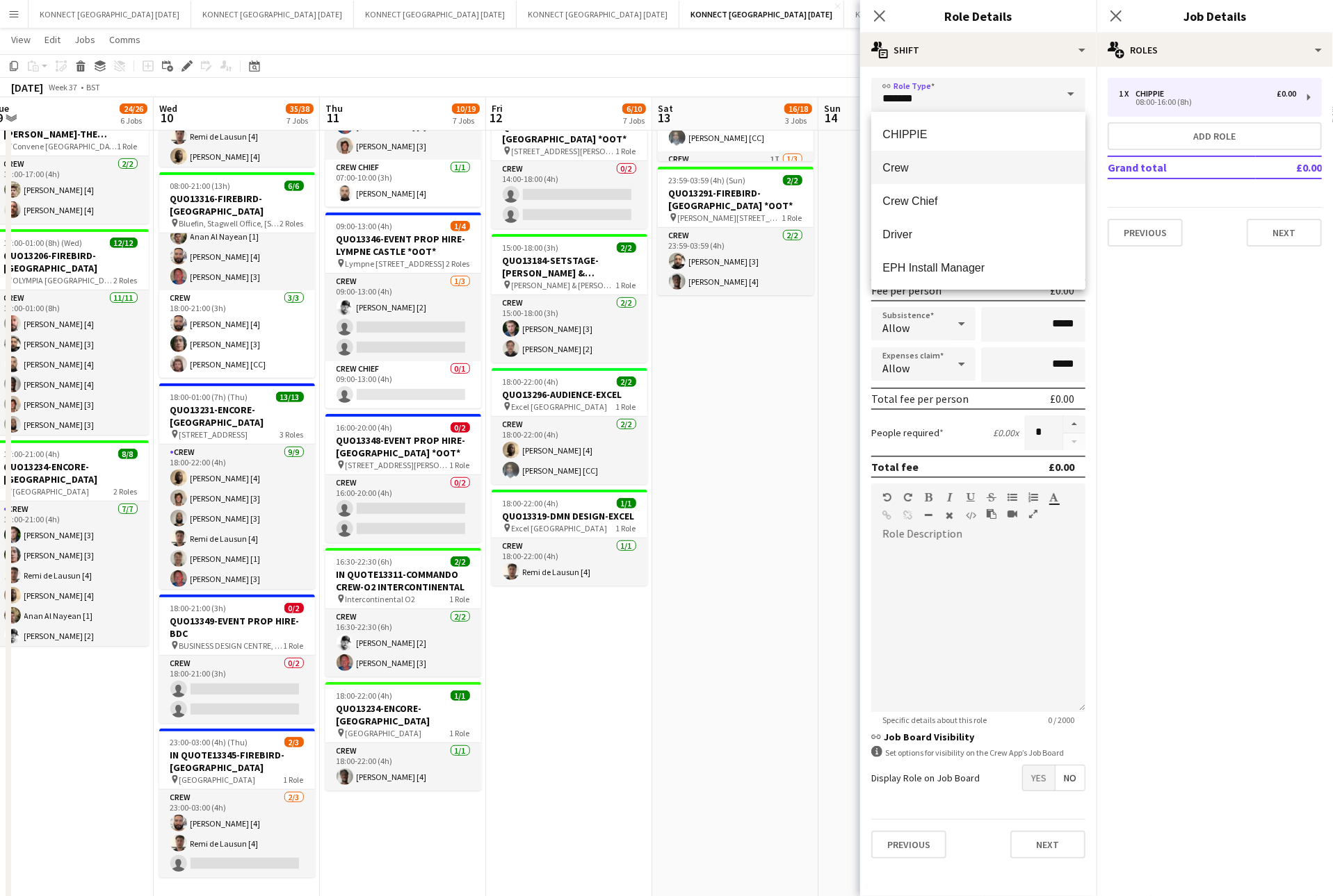
click at [928, 163] on span "Crew" at bounding box center [977, 168] width 192 height 14
type input "****"
click at [1071, 418] on button "button" at bounding box center [1073, 425] width 22 height 18
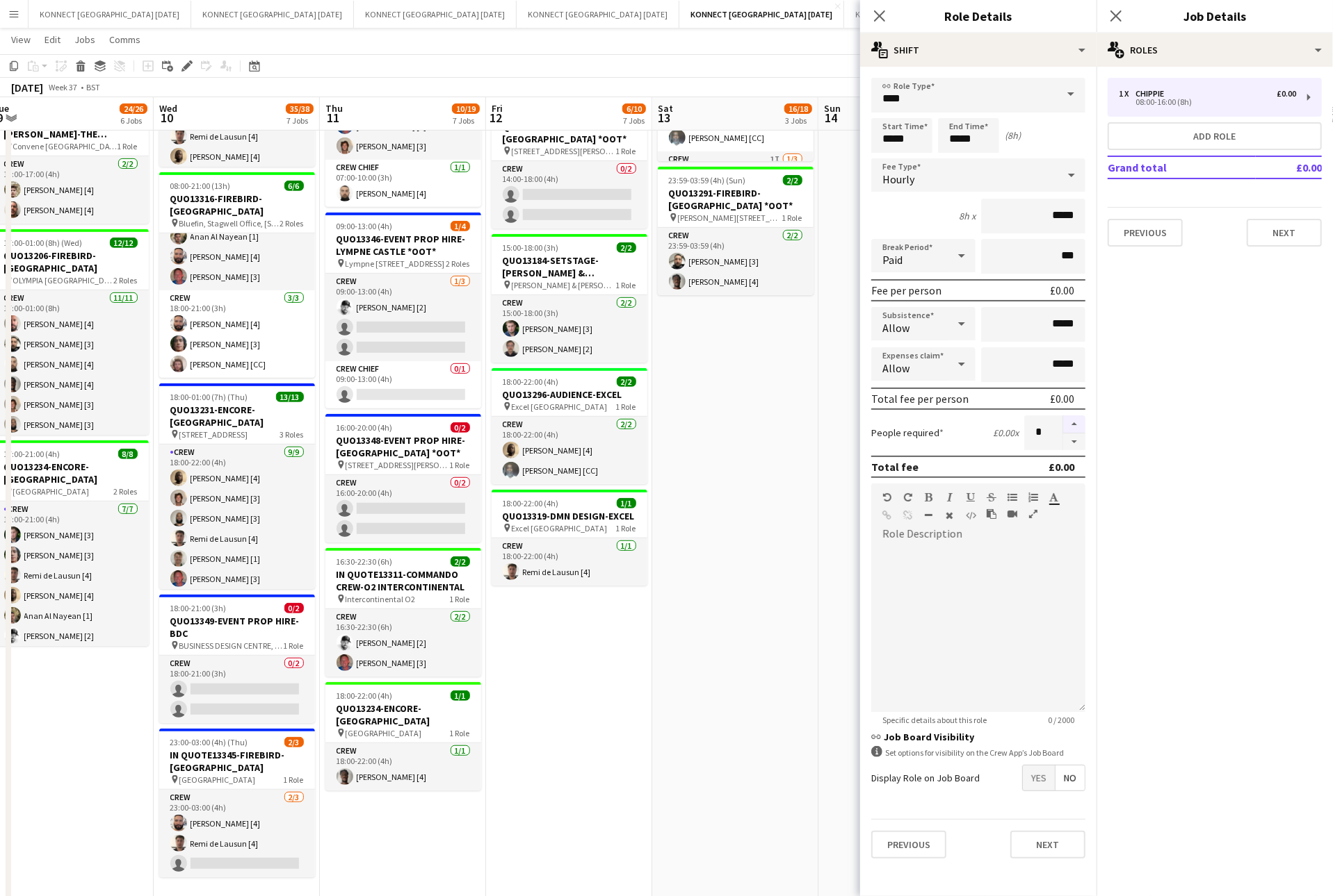
click at [1071, 418] on button "button" at bounding box center [1073, 425] width 22 height 18
click at [1070, 435] on button "button" at bounding box center [1073, 442] width 22 height 17
type input "*"
click at [894, 140] on input "*****" at bounding box center [901, 136] width 61 height 35
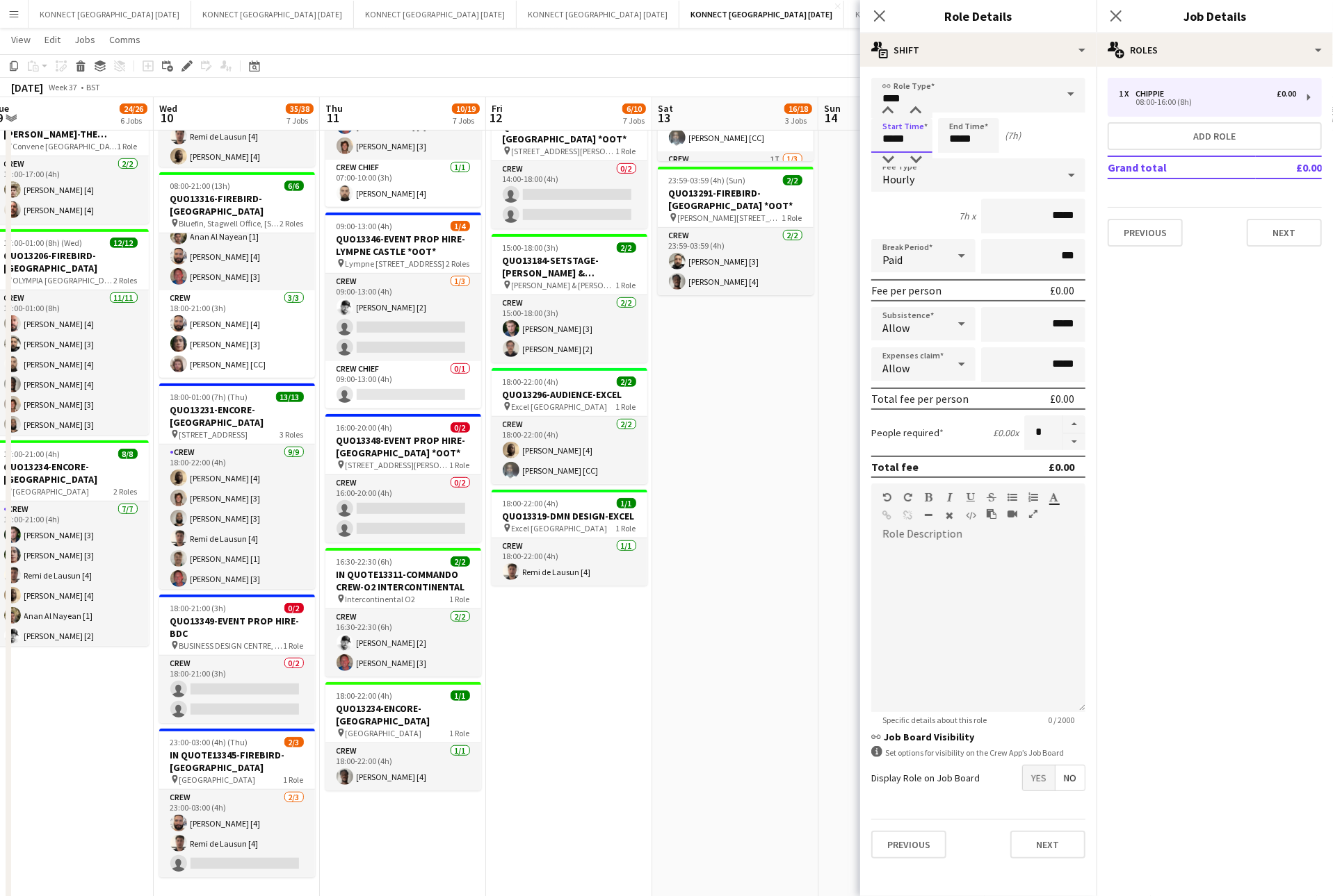
type input "*****"
click at [962, 139] on input "*****" at bounding box center [967, 136] width 61 height 35
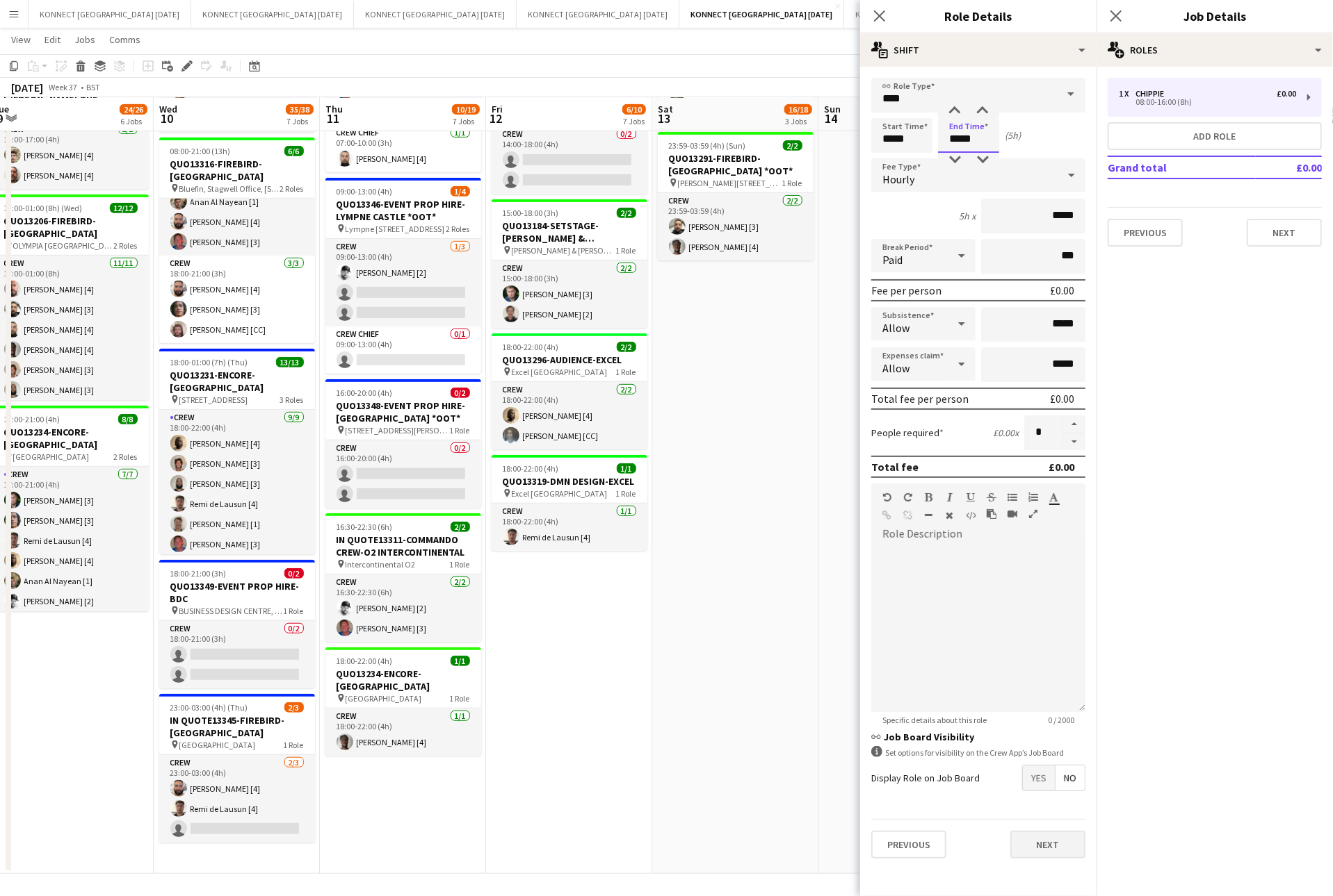
type input "*****"
click at [1056, 847] on button "Next" at bounding box center [1047, 844] width 75 height 28
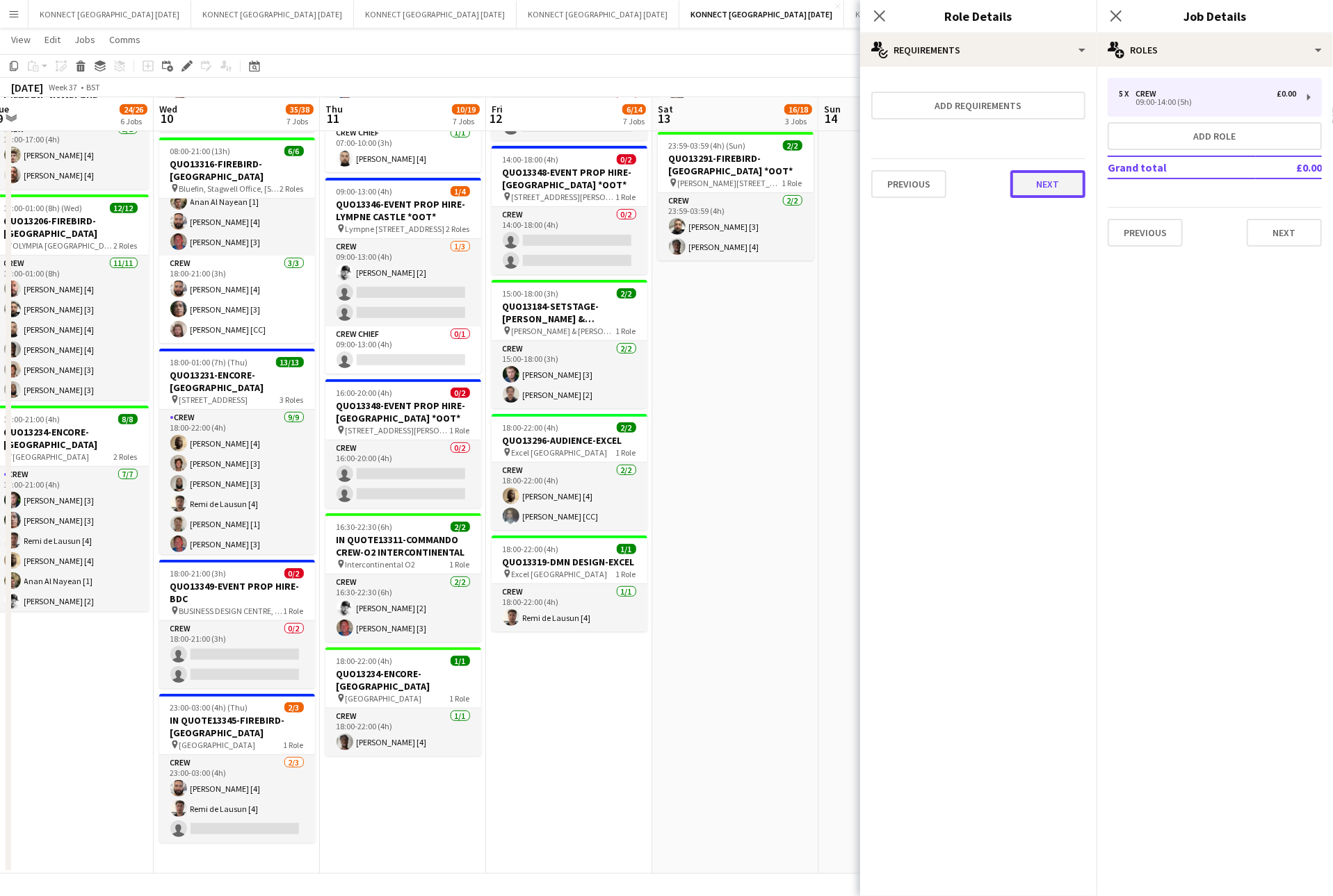
click at [1040, 190] on button "Next" at bounding box center [1047, 184] width 75 height 28
click at [1040, 190] on button "Finish" at bounding box center [1059, 186] width 53 height 28
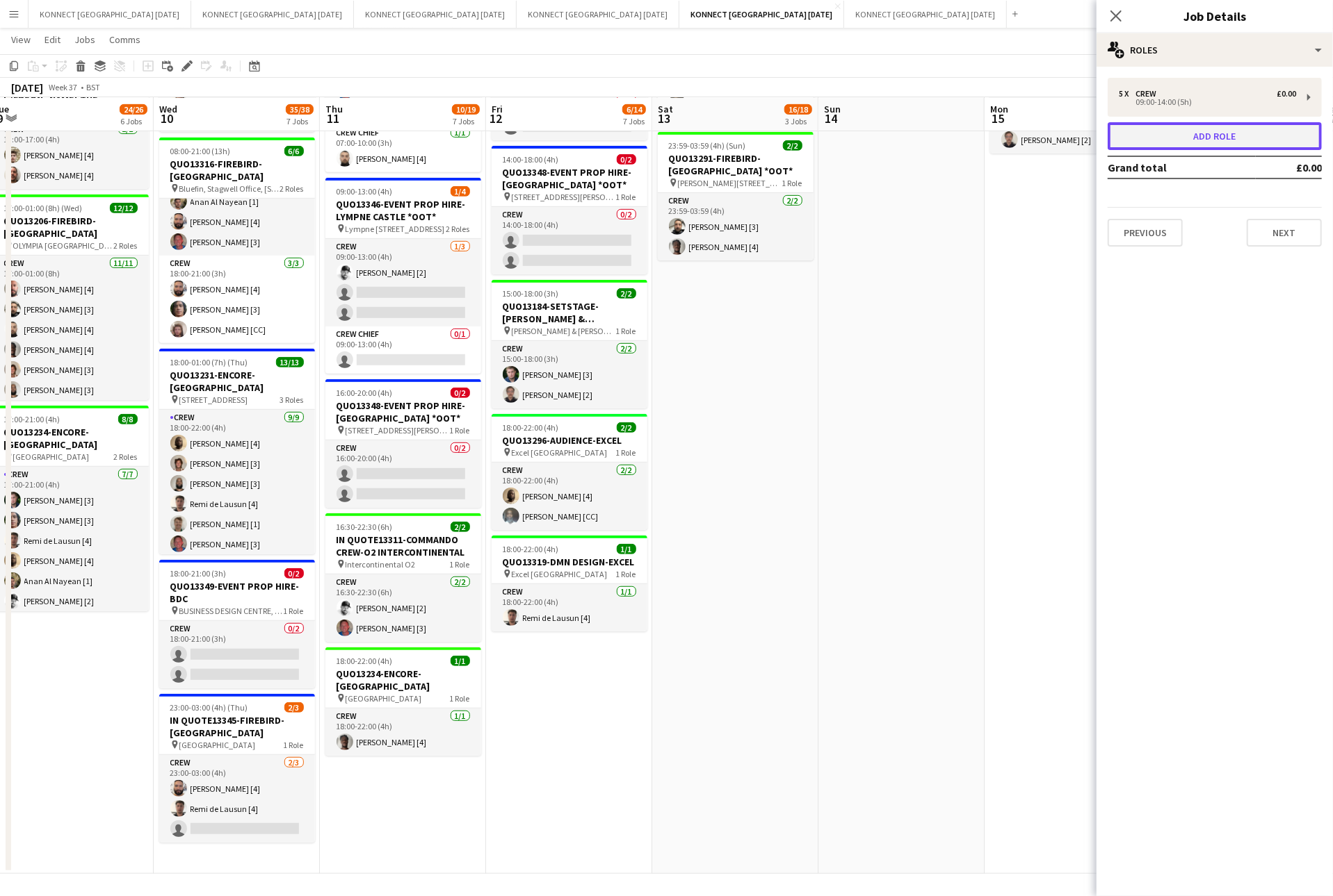
click at [1199, 140] on button "Add role" at bounding box center [1214, 136] width 214 height 28
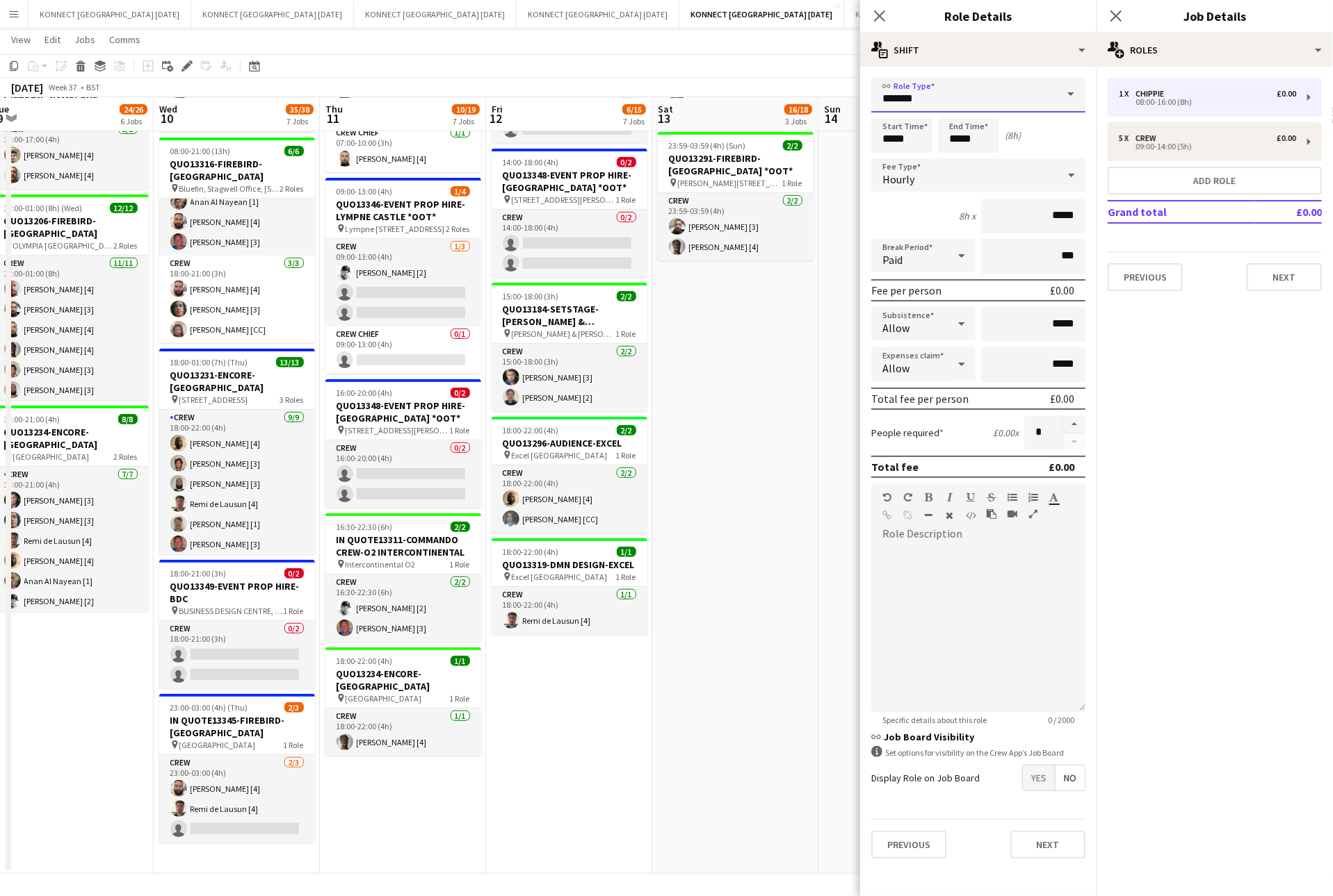
click at [1035, 107] on input "*******" at bounding box center [978, 95] width 214 height 35
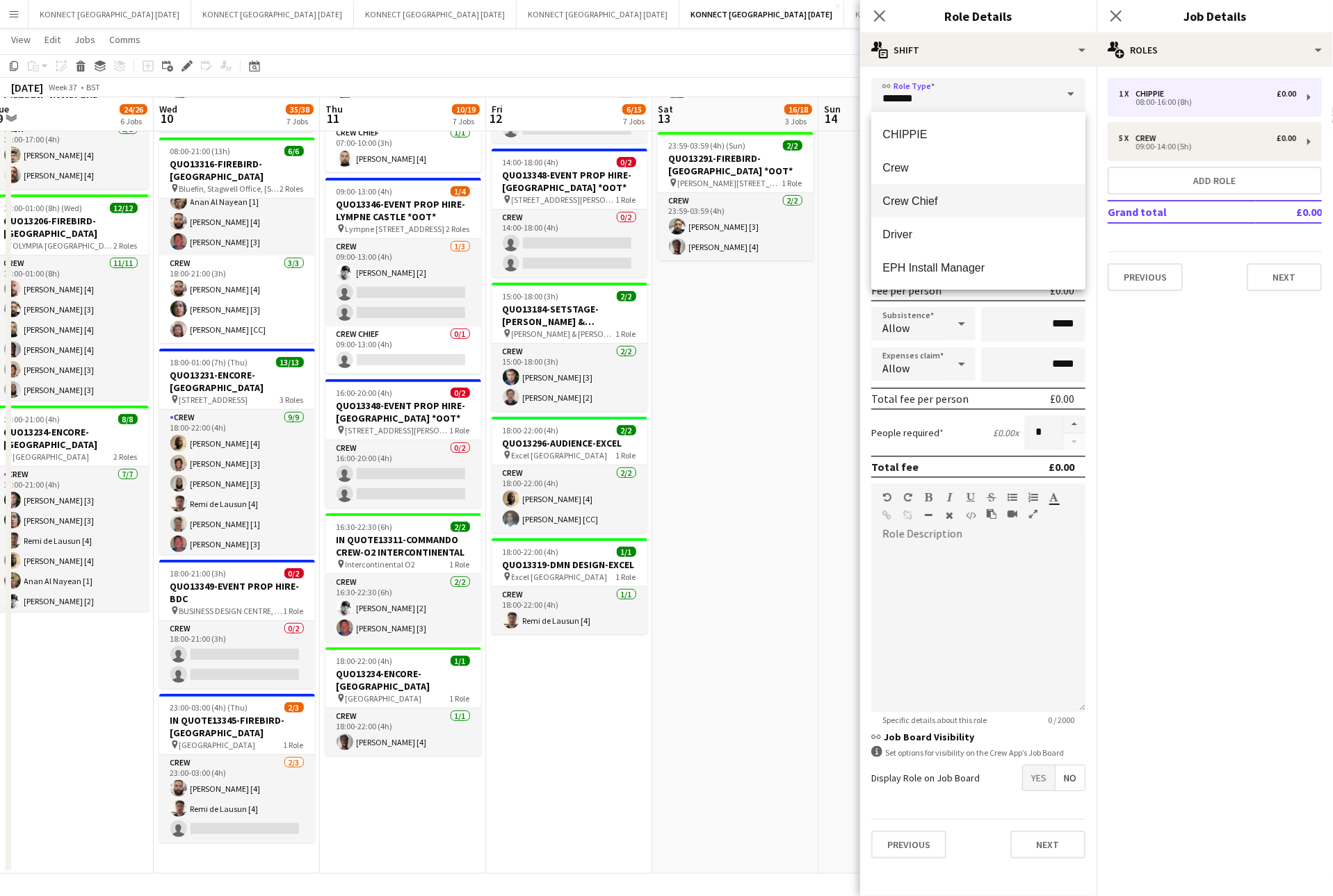
click at [954, 189] on mat-option "Crew Chief" at bounding box center [978, 200] width 214 height 33
type input "**********"
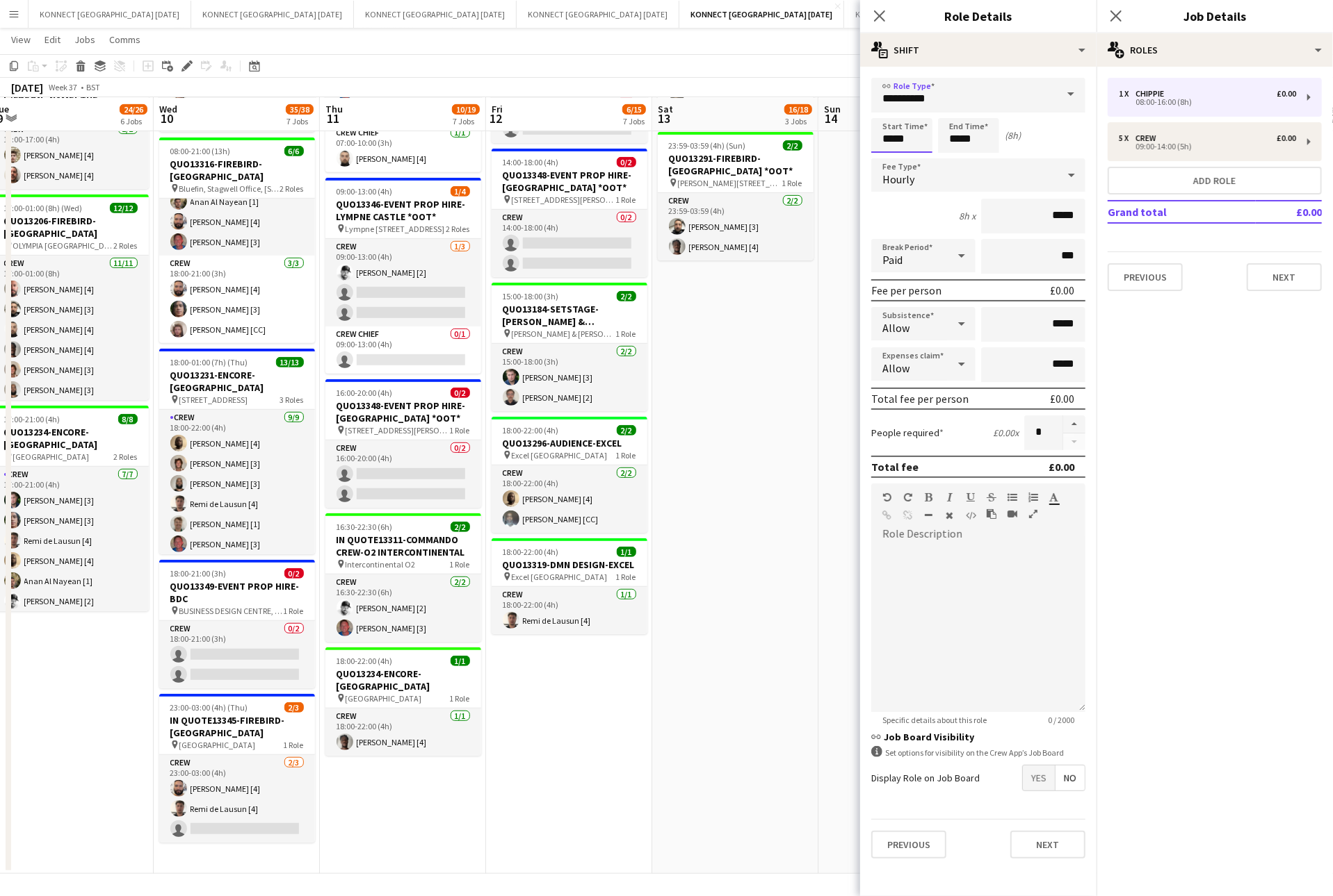
click at [892, 139] on input "*****" at bounding box center [901, 136] width 61 height 35
type input "*****"
click at [959, 138] on input "*****" at bounding box center [967, 136] width 61 height 35
type input "*****"
click at [1062, 831] on button "Next" at bounding box center [1047, 844] width 75 height 28
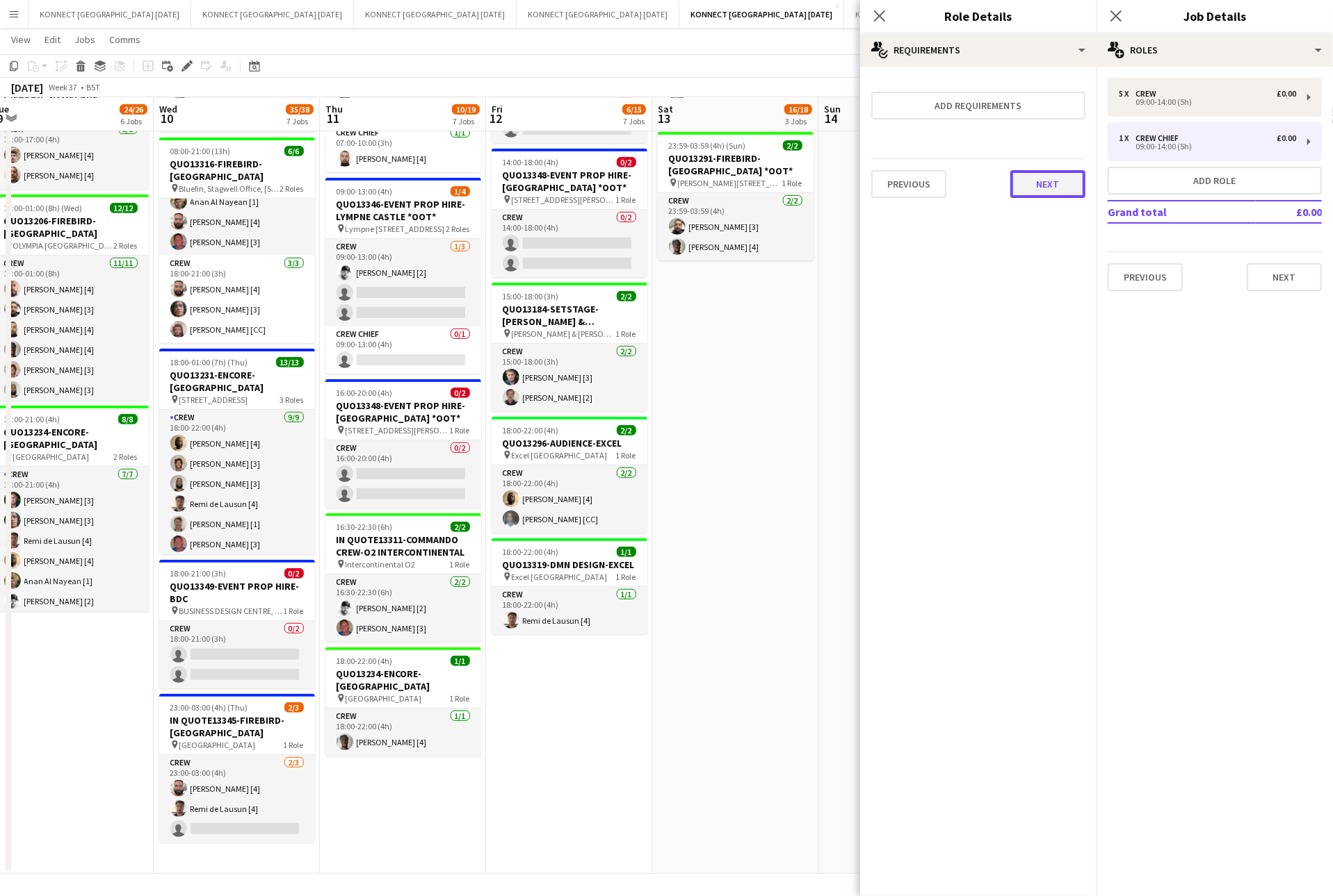
click at [1057, 172] on button "Next" at bounding box center [1047, 184] width 75 height 28
click at [1057, 172] on button "Finish" at bounding box center [1059, 186] width 53 height 28
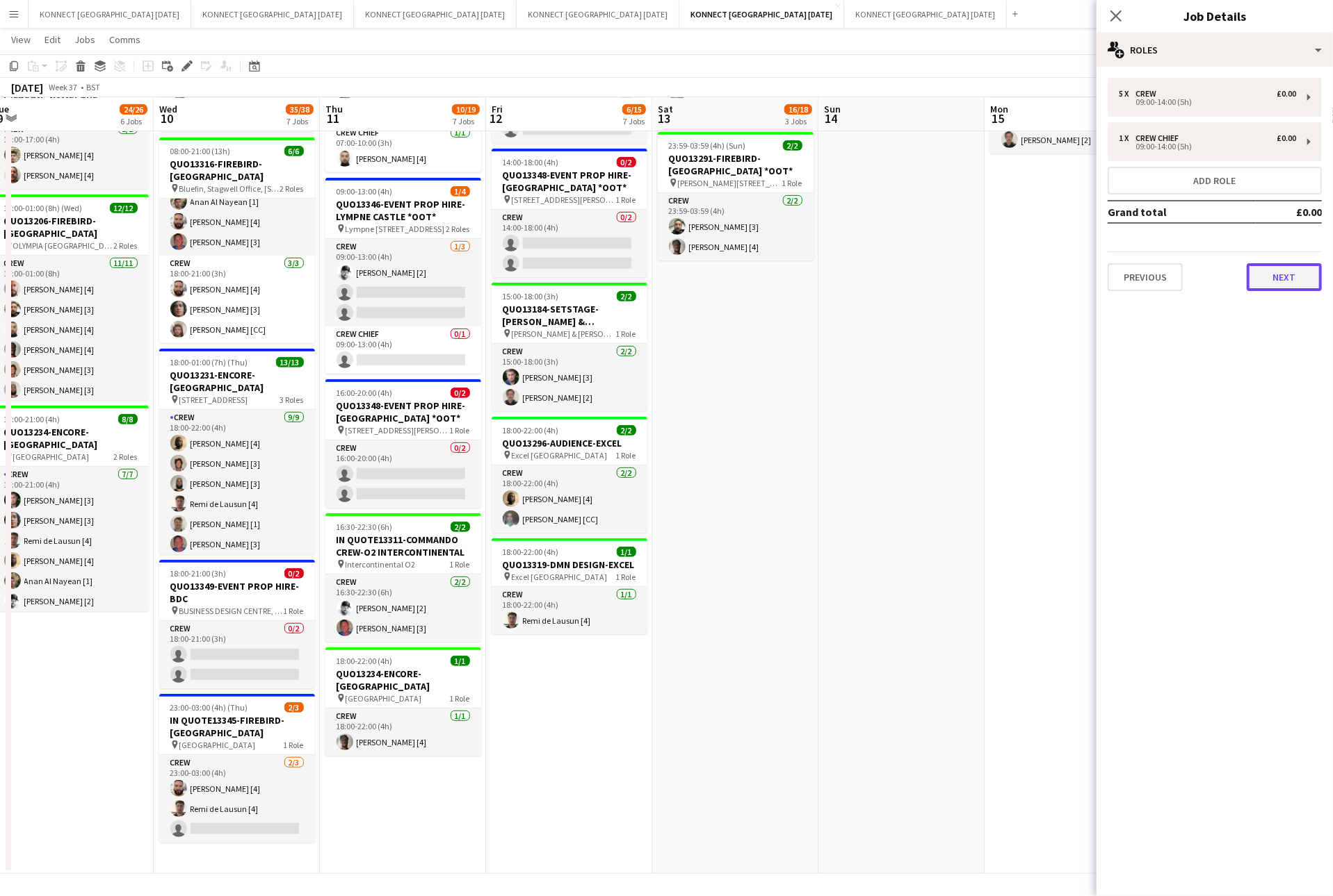
click at [1275, 274] on button "Next" at bounding box center [1283, 277] width 75 height 28
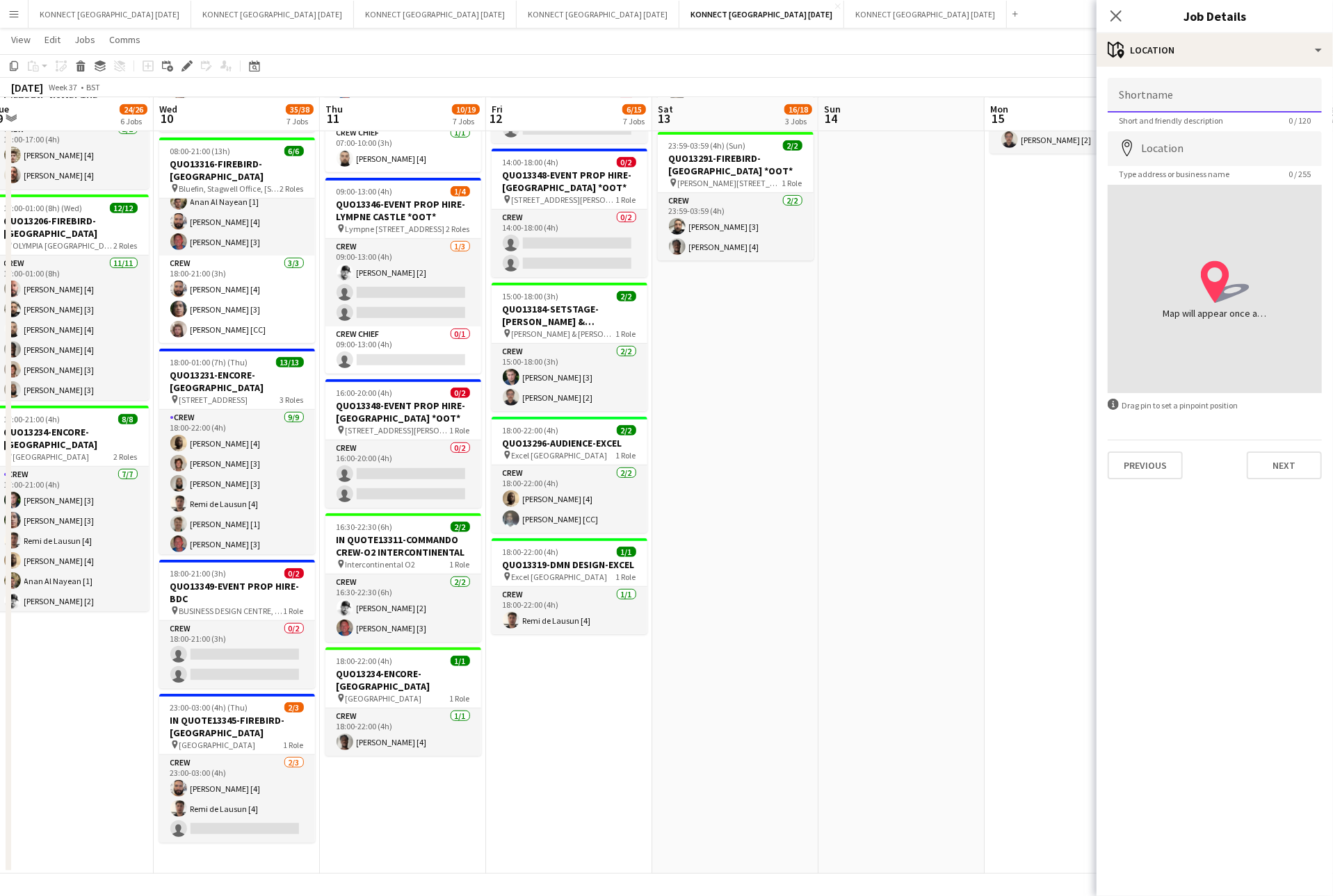
click at [1178, 103] on input "Shortname" at bounding box center [1214, 95] width 214 height 35
click at [1209, 97] on input "**********" at bounding box center [1214, 95] width 214 height 35
type input "**********"
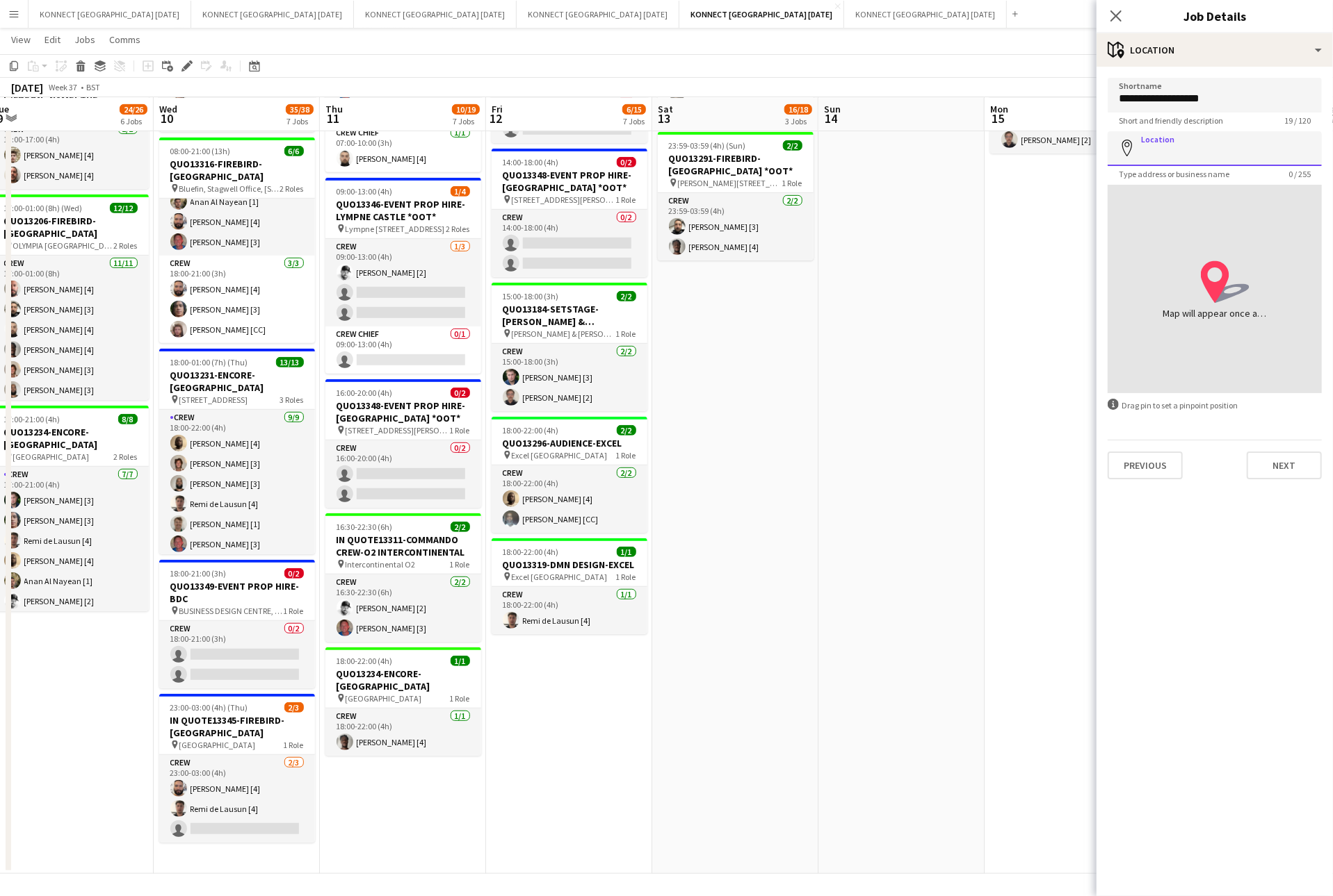
click at [1203, 140] on input "Location" at bounding box center [1214, 149] width 214 height 35
paste input "**********"
type input "**********"
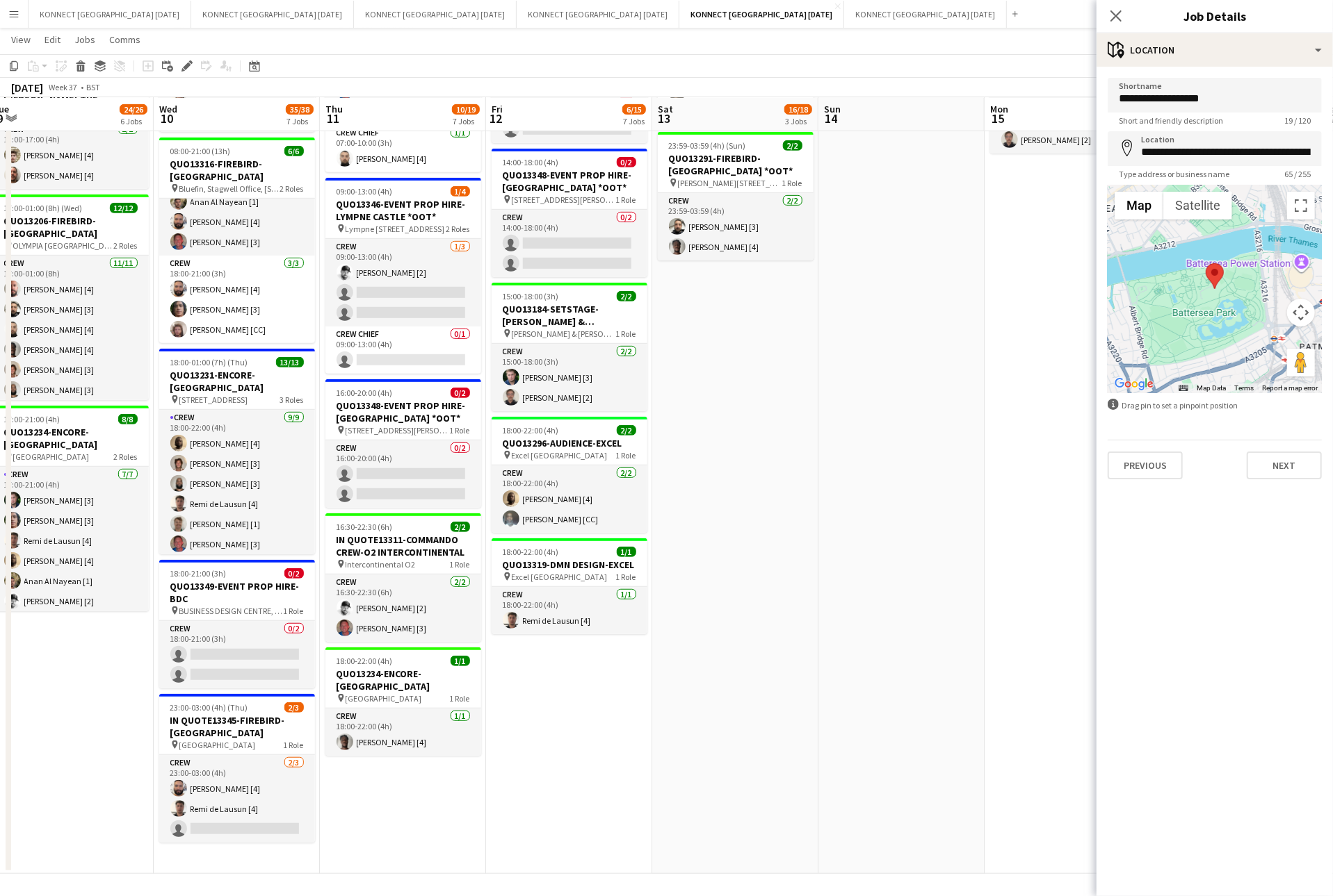
click at [1301, 302] on button "Map camera controls" at bounding box center [1300, 312] width 28 height 28
click at [1277, 271] on button "Zoom in" at bounding box center [1266, 278] width 28 height 28
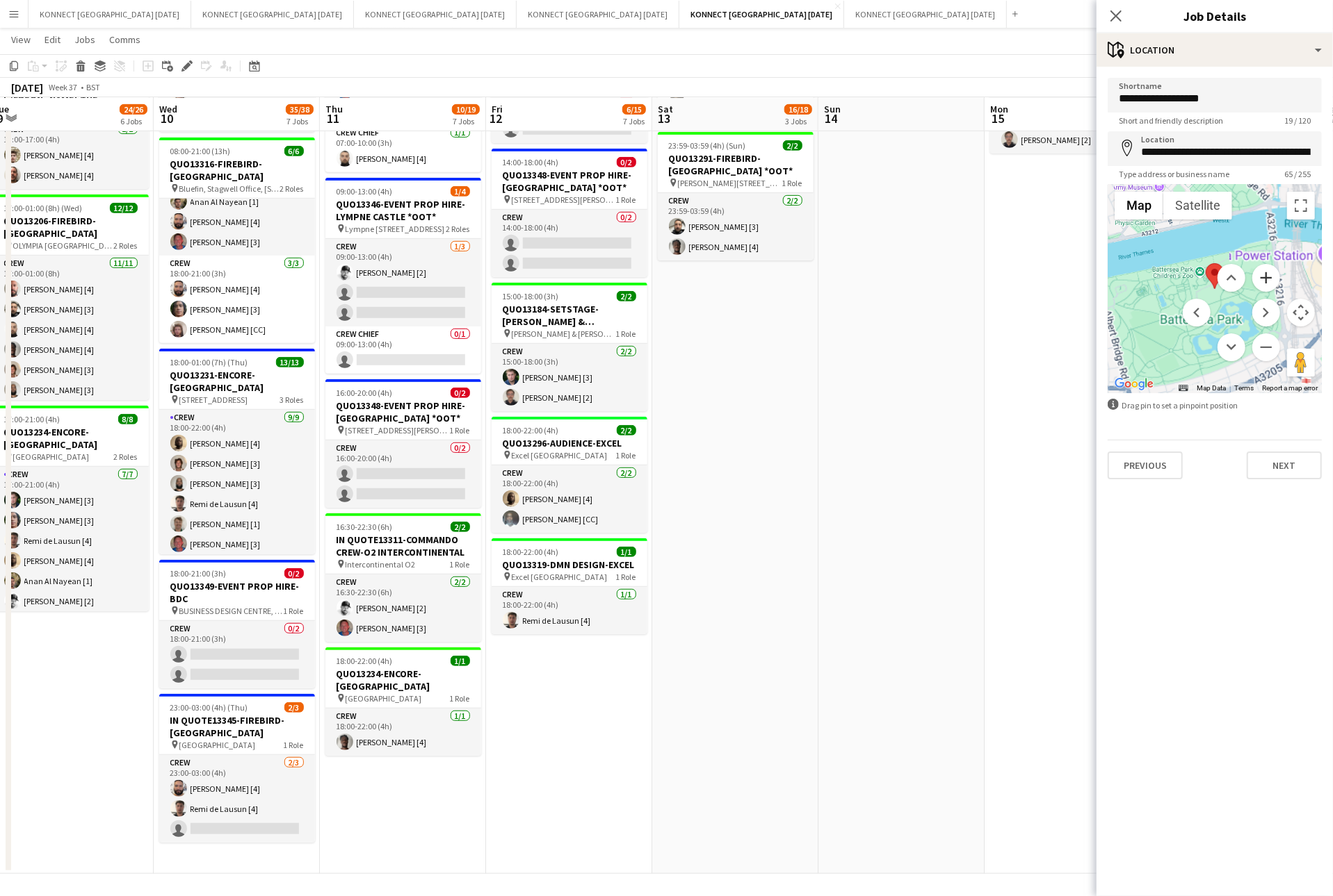
click at [1277, 271] on button "Zoom in" at bounding box center [1266, 278] width 28 height 28
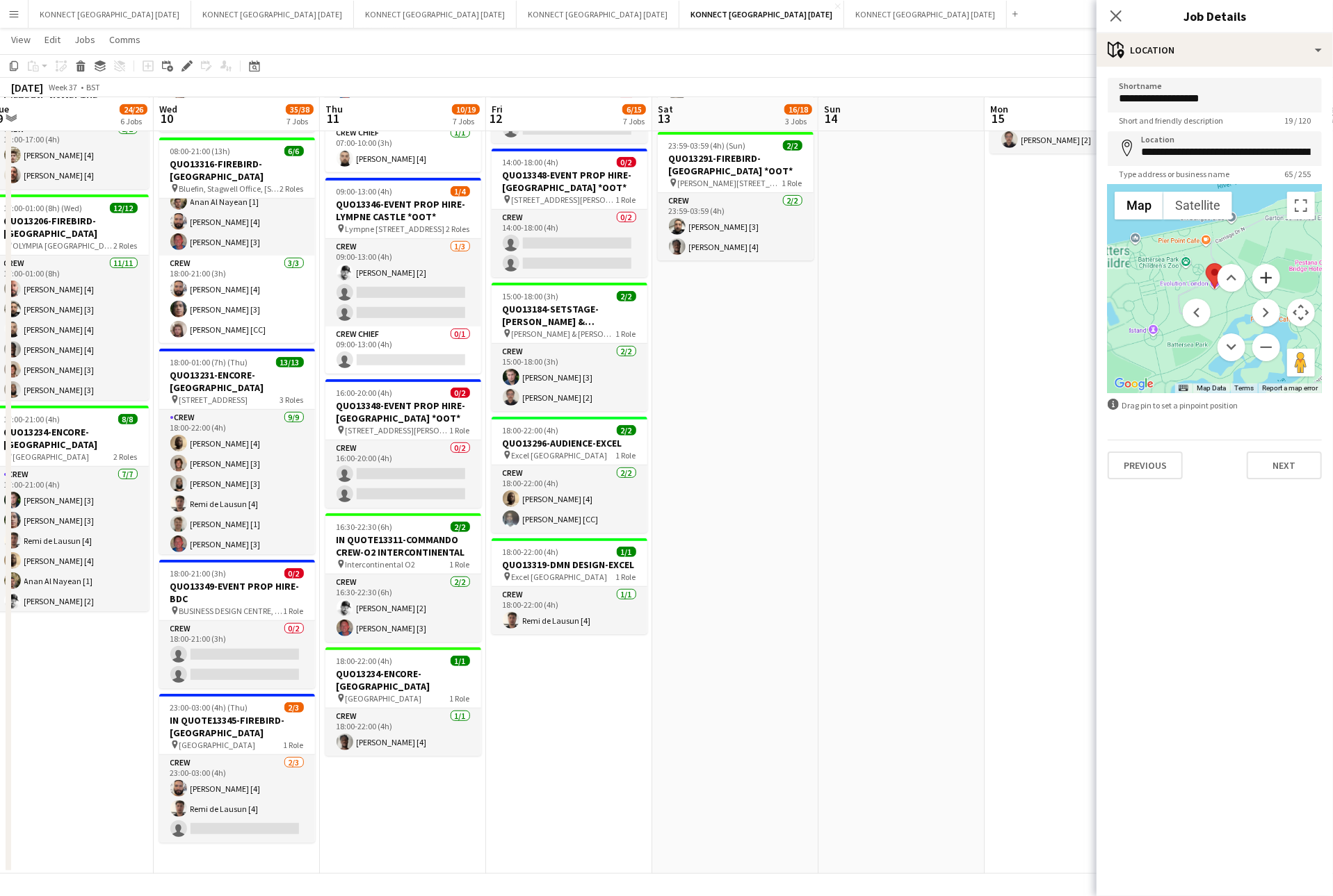
click at [1277, 271] on button "Zoom in" at bounding box center [1266, 278] width 28 height 28
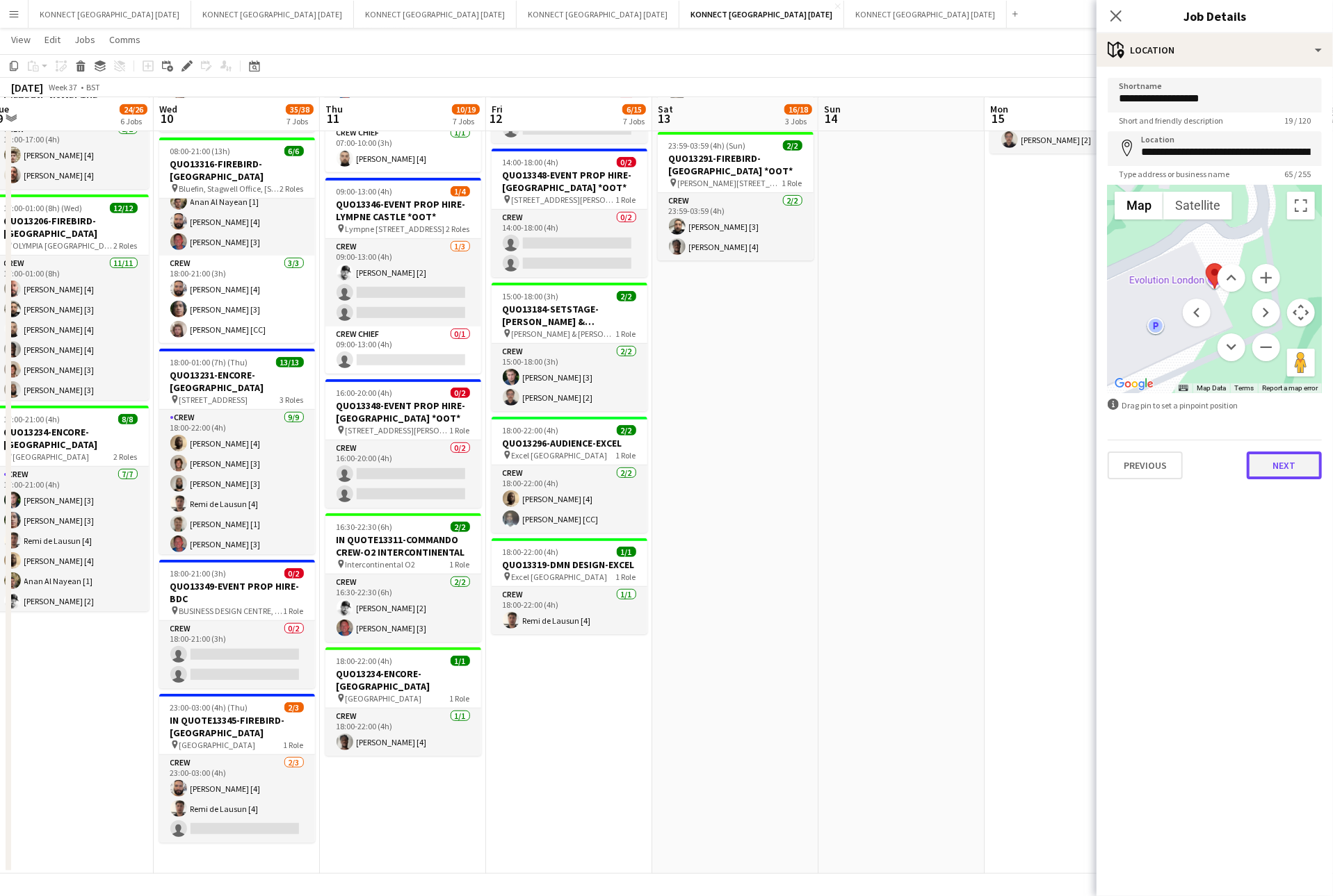
click at [1276, 457] on button "Next" at bounding box center [1283, 465] width 75 height 28
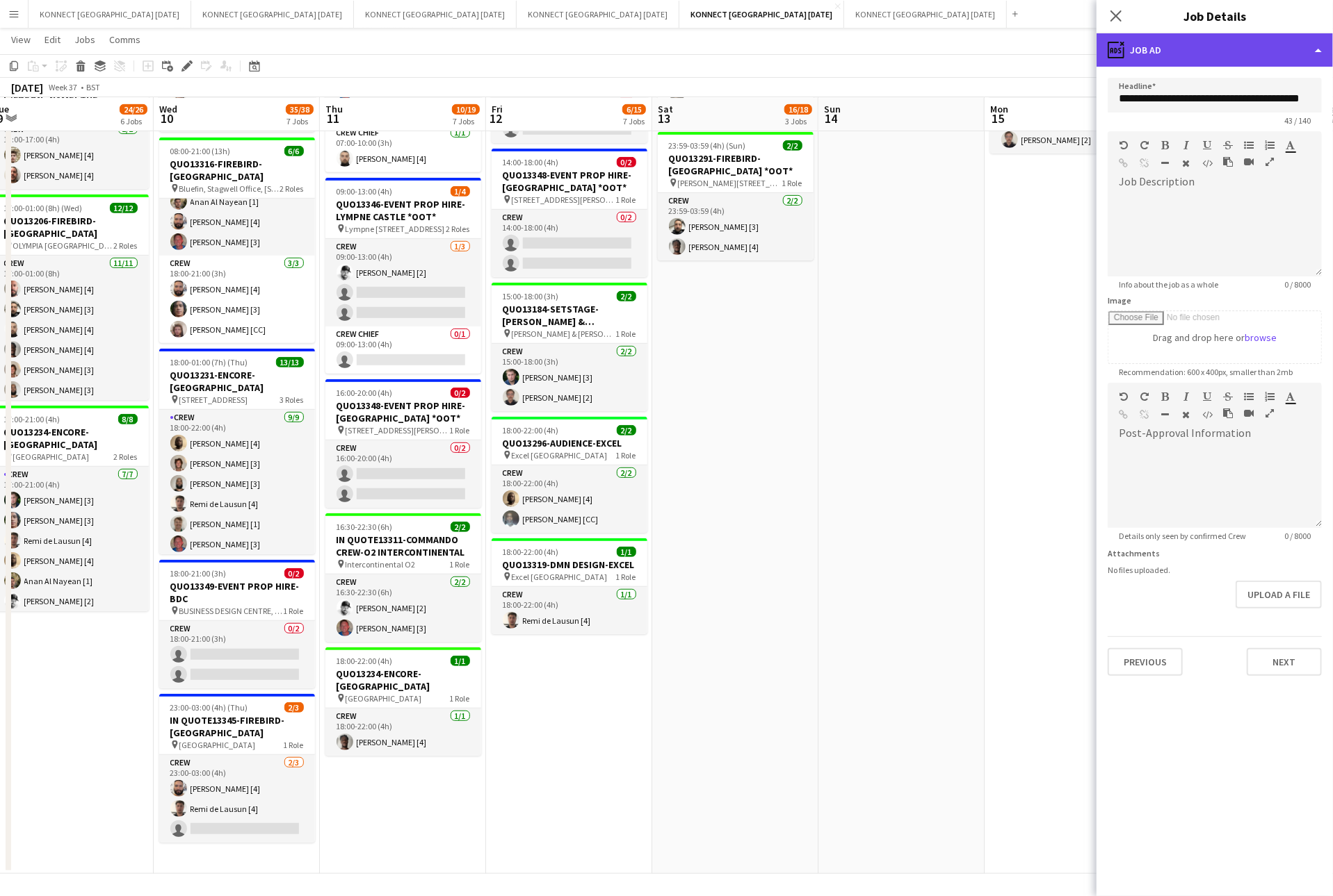
click at [1215, 41] on div "ads-window Job Ad" at bounding box center [1213, 50] width 236 height 33
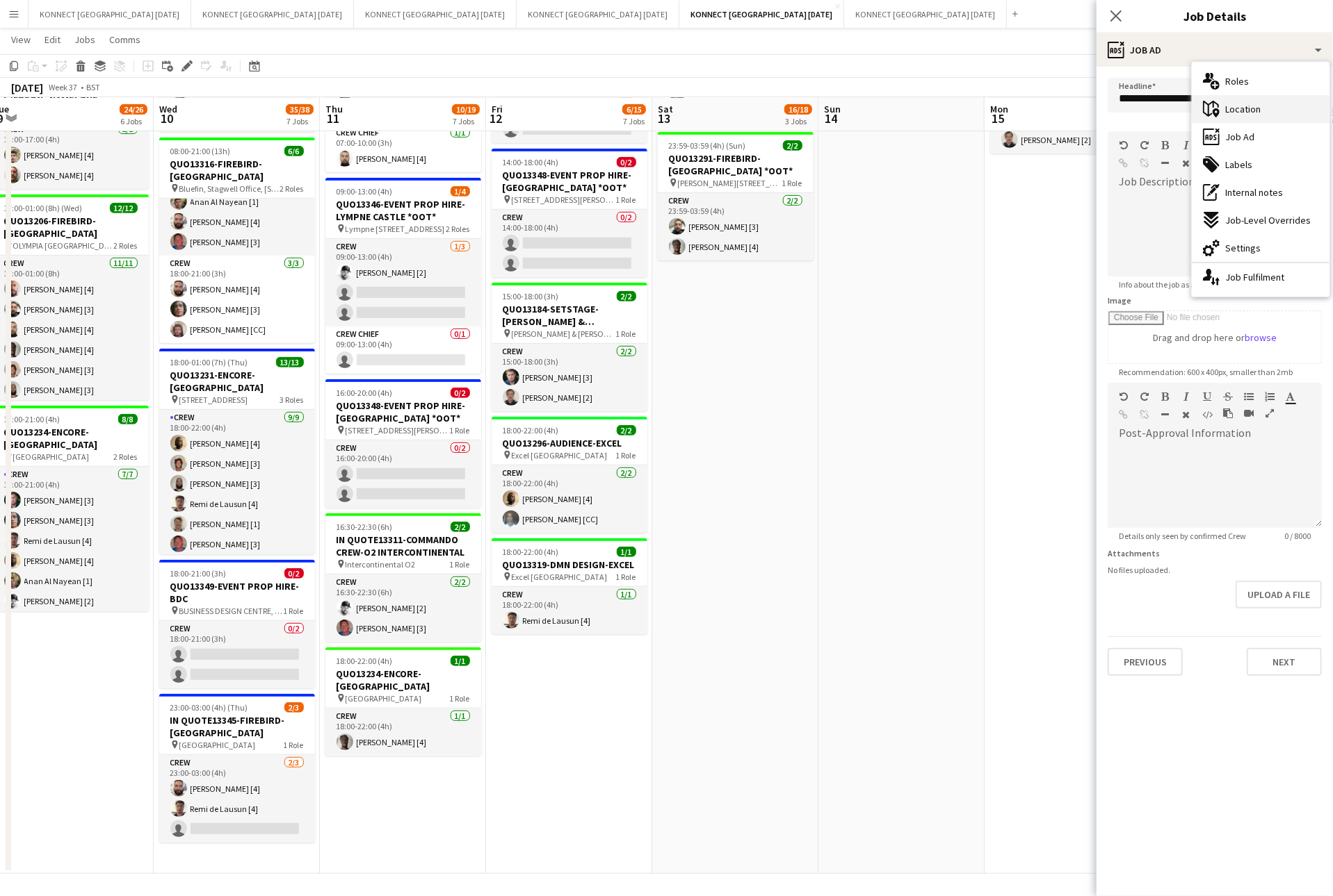
click at [1262, 100] on div "maps-pin-1 Location" at bounding box center [1260, 109] width 138 height 28
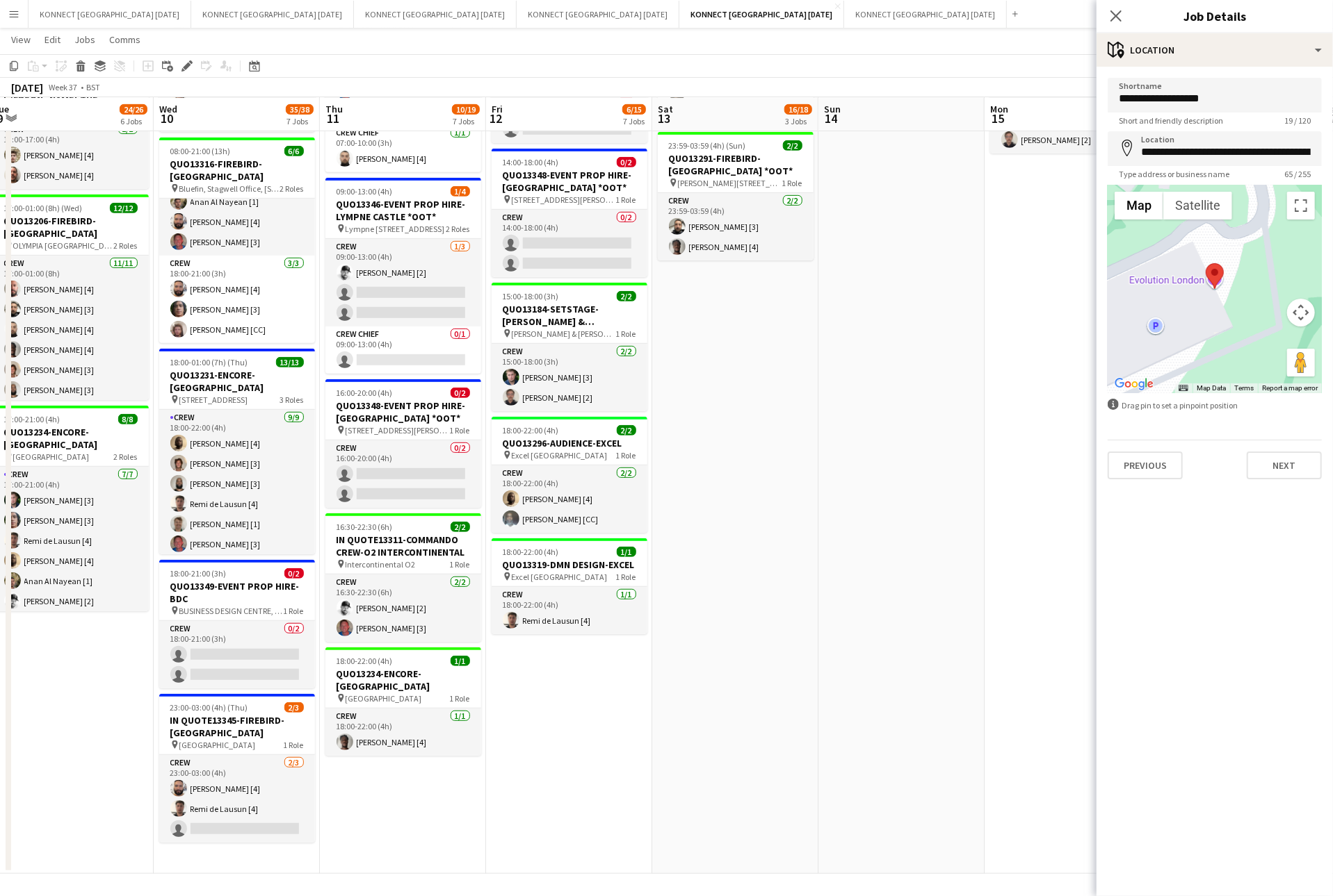
click at [1301, 317] on button "Map camera controls" at bounding box center [1300, 312] width 28 height 28
click at [1260, 352] on button "Zoom out" at bounding box center [1266, 347] width 28 height 28
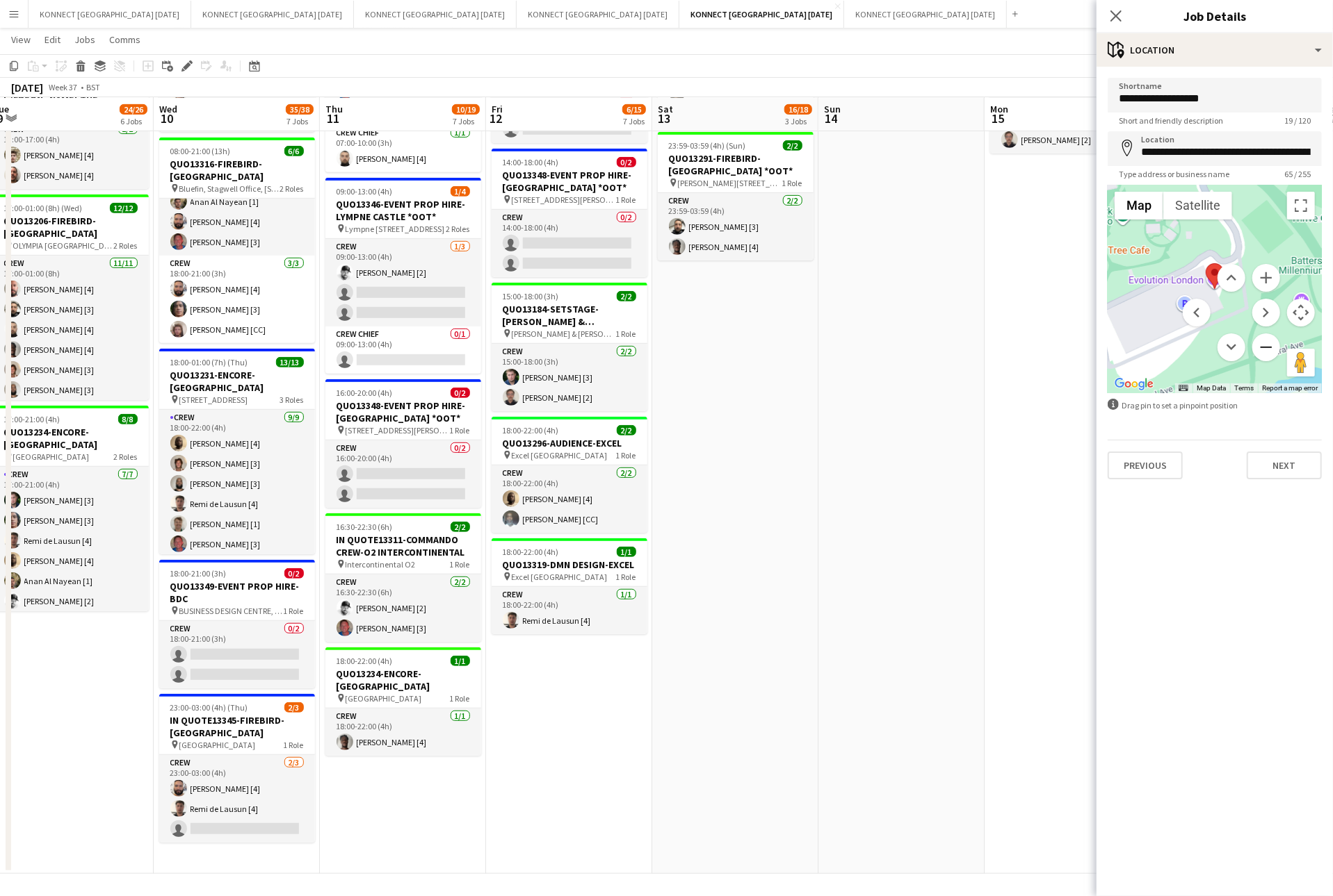
click at [1260, 352] on button "Zoom out" at bounding box center [1266, 347] width 28 height 28
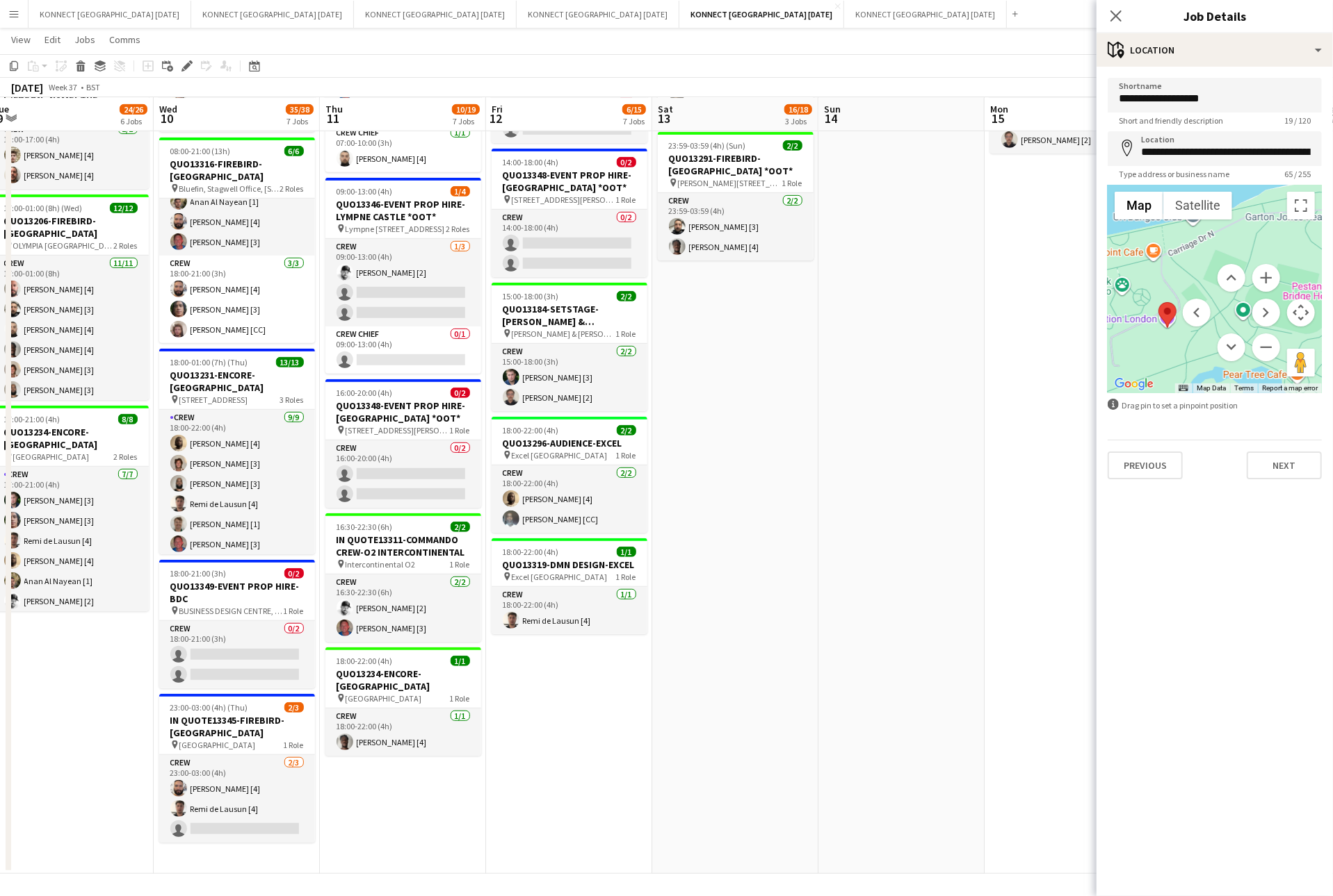
drag, startPoint x: 1287, startPoint y: 257, endPoint x: 1238, endPoint y: 296, distance: 62.6
click at [1238, 296] on div "Map Terrain Satellite Labels Map Data Map data ©2025 Google Map data ©2025 Goog…" at bounding box center [1214, 289] width 214 height 208
click at [1266, 342] on button "Zoom out" at bounding box center [1266, 347] width 28 height 28
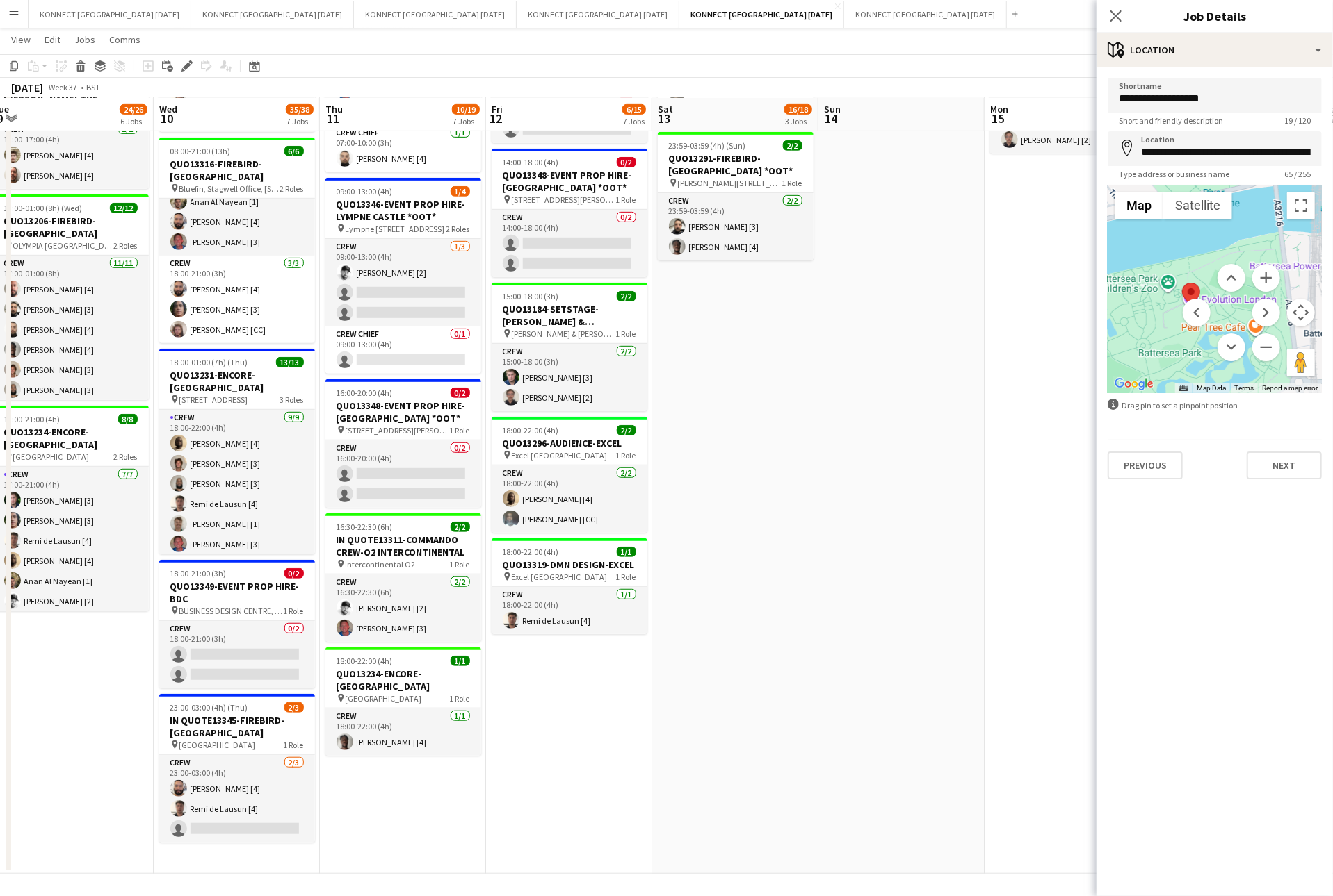
drag, startPoint x: 1224, startPoint y: 294, endPoint x: 1181, endPoint y: 265, distance: 51.9
click at [1181, 265] on div "Map Terrain Satellite Labels Map Data Map data ©2025 Google Map data ©2025 Goog…" at bounding box center [1214, 289] width 214 height 208
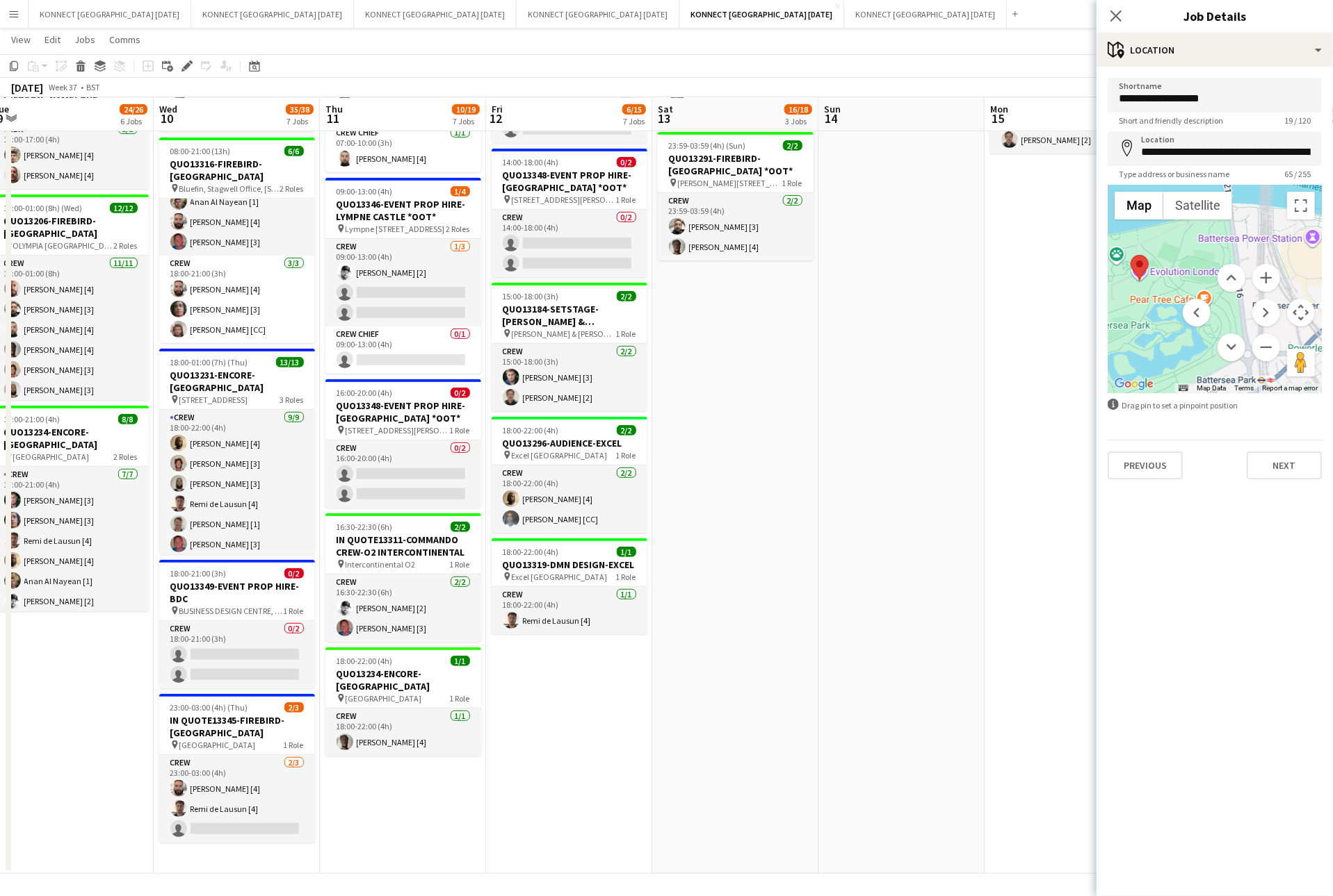
drag, startPoint x: 1201, startPoint y: 252, endPoint x: 1147, endPoint y: 224, distance: 60.8
click at [1147, 224] on div at bounding box center [1214, 289] width 214 height 208
click at [1268, 277] on button "Zoom in" at bounding box center [1266, 278] width 28 height 28
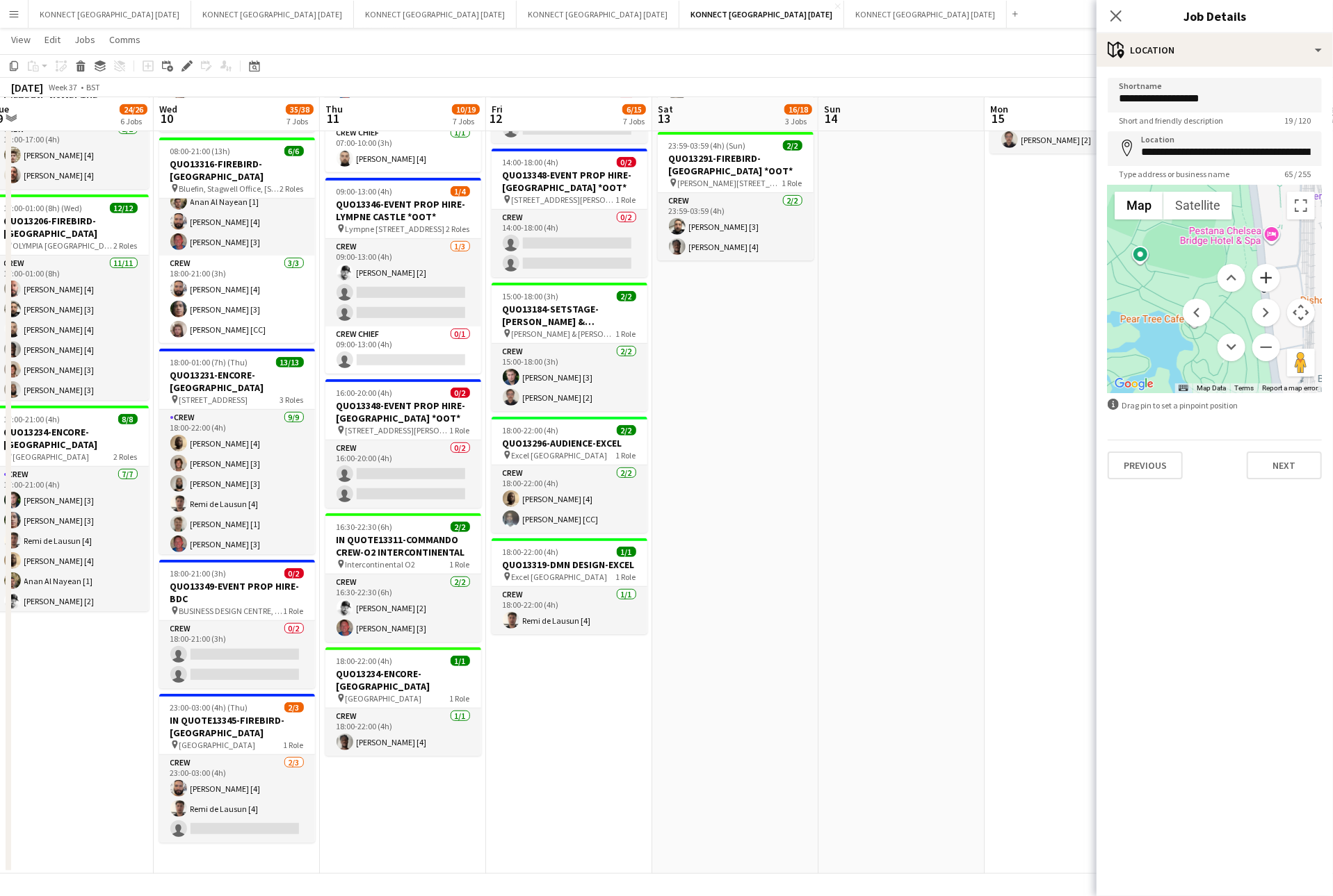
click at [1268, 277] on button "Zoom in" at bounding box center [1266, 278] width 28 height 28
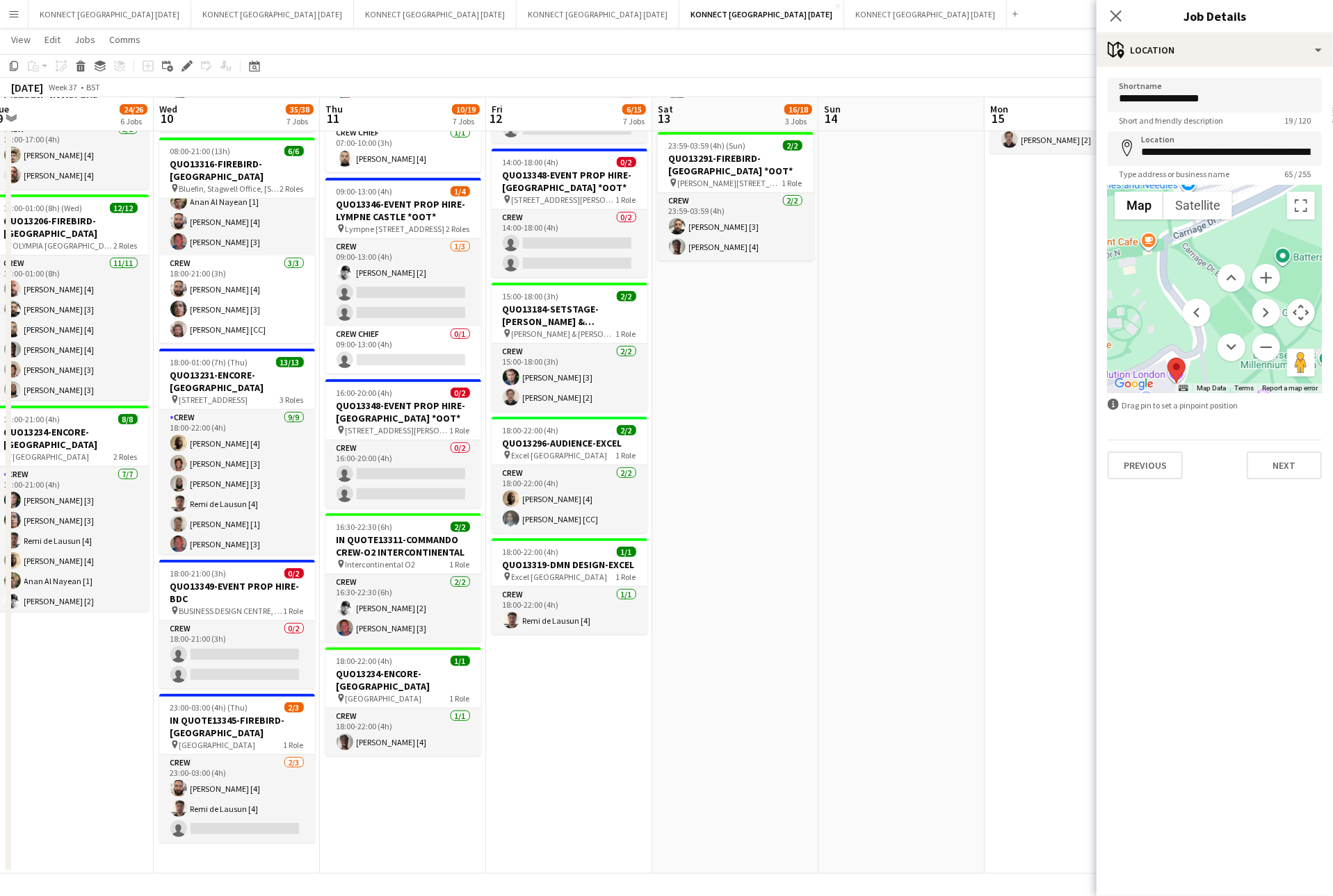
drag, startPoint x: 1165, startPoint y: 261, endPoint x: 1428, endPoint y: 389, distance: 292.5
click at [1332, 389] on html "Menu Boards Boards Boards All jobs Status Workforce Workforce My Workforce Recr…" at bounding box center [666, 223] width 1333 height 1349
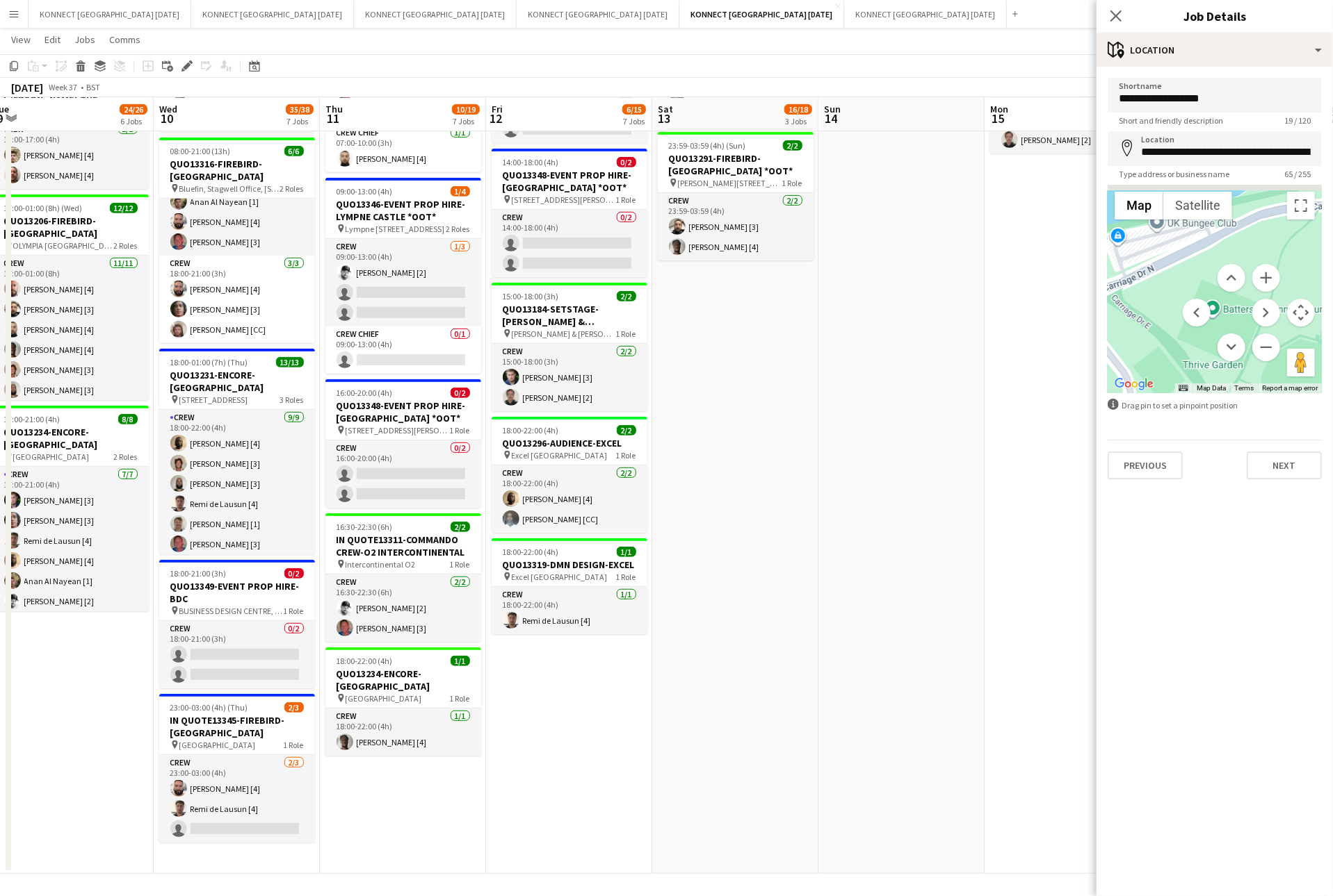
drag, startPoint x: 1217, startPoint y: 251, endPoint x: 1134, endPoint y: 311, distance: 102.4
click at [1134, 311] on div at bounding box center [1214, 289] width 214 height 208
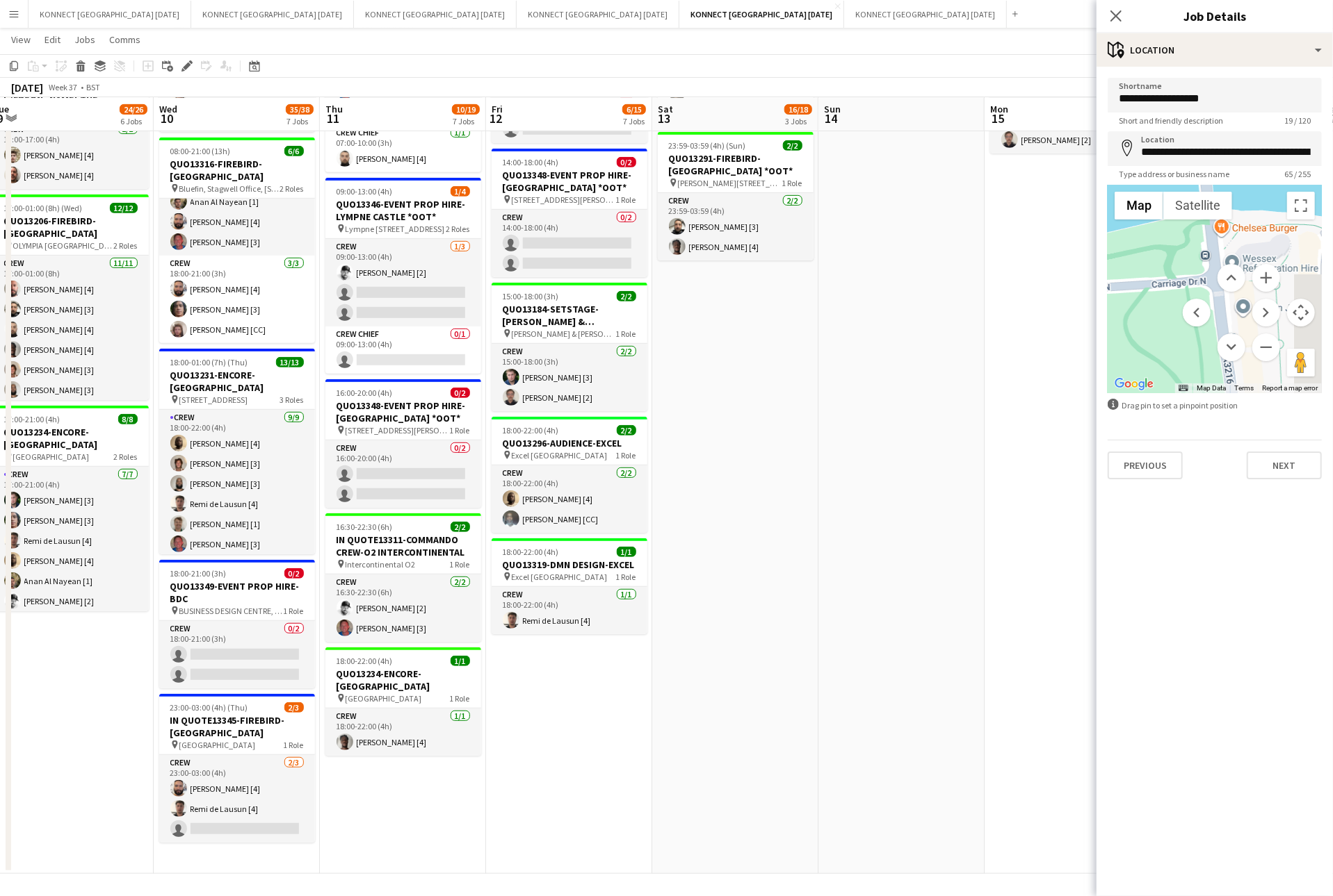
drag, startPoint x: 1261, startPoint y: 236, endPoint x: 1067, endPoint y: 270, distance: 197.0
click at [1067, 271] on body "Menu Boards Boards Boards All jobs Status Workforce Workforce My Workforce Recr…" at bounding box center [666, 223] width 1333 height 1349
drag, startPoint x: 1183, startPoint y: 265, endPoint x: 1142, endPoint y: 262, distance: 41.1
click at [1142, 262] on div "Map Terrain Satellite Labels Map Data Map data ©2025 Google Map data ©2025 Goog…" at bounding box center [1214, 289] width 214 height 208
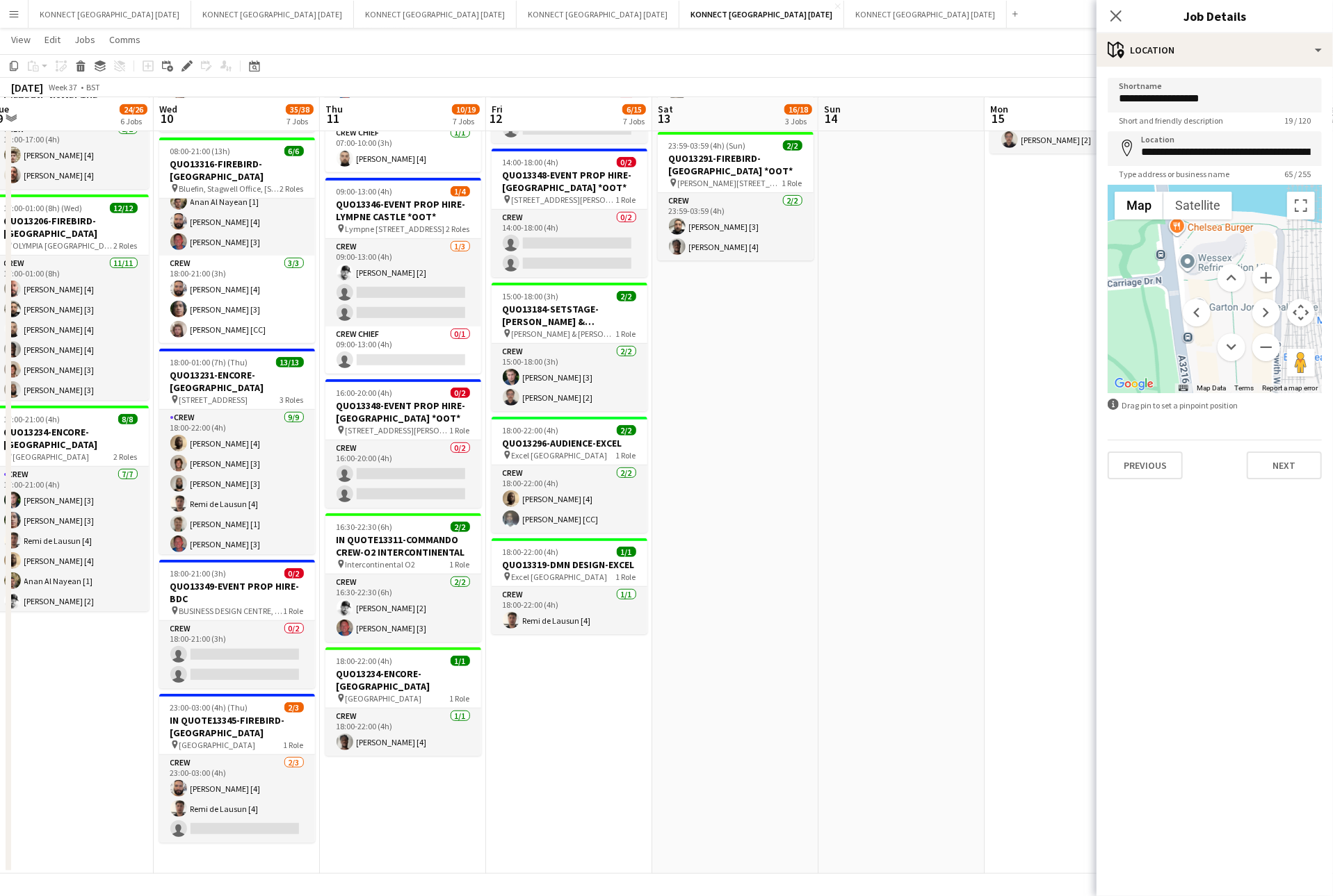
drag, startPoint x: 1176, startPoint y: 268, endPoint x: 1132, endPoint y: 267, distance: 44.0
click at [1132, 267] on div at bounding box center [1214, 289] width 214 height 208
click at [1263, 336] on button "Zoom out" at bounding box center [1266, 347] width 28 height 28
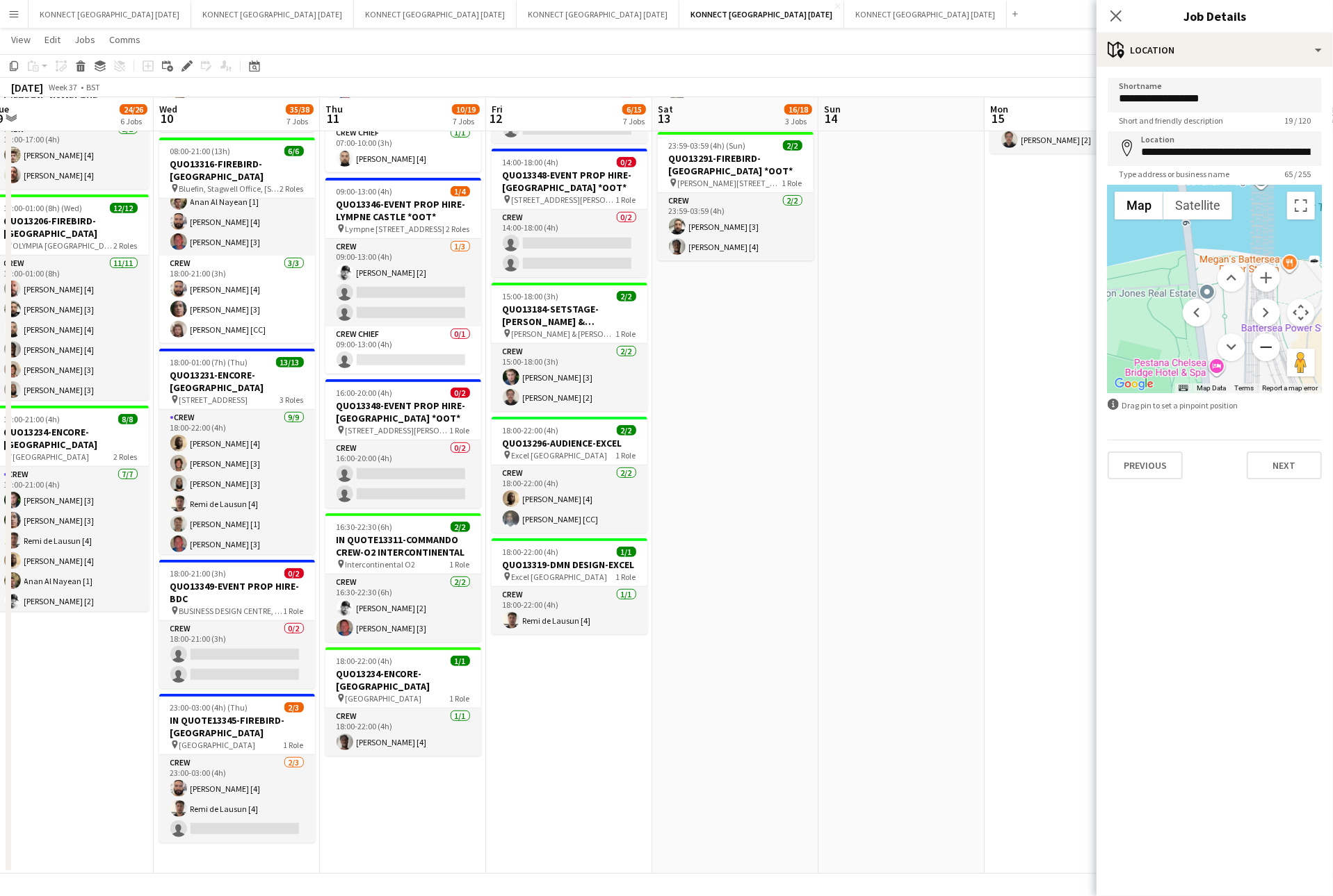
click at [1266, 353] on button "Zoom out" at bounding box center [1266, 347] width 28 height 28
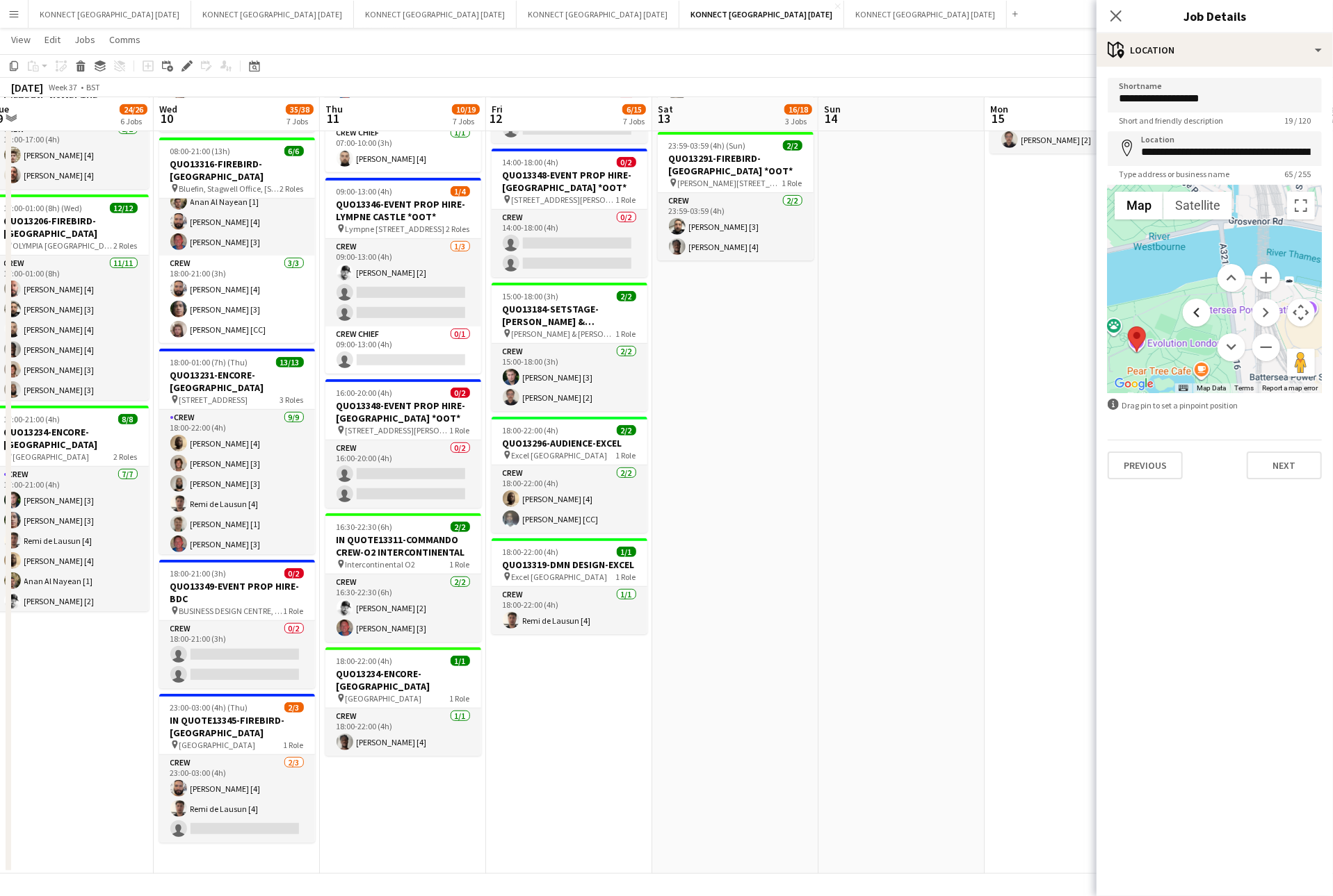
drag, startPoint x: 1171, startPoint y: 297, endPoint x: 1199, endPoint y: 303, distance: 28.6
click at [1199, 303] on div "Map Terrain Satellite Labels Map Data Map data ©2025 Google Map data ©2025 Goog…" at bounding box center [1214, 289] width 214 height 208
click at [1304, 220] on div at bounding box center [1214, 289] width 214 height 208
click at [1304, 206] on button "Toggle fullscreen view" at bounding box center [1300, 205] width 28 height 28
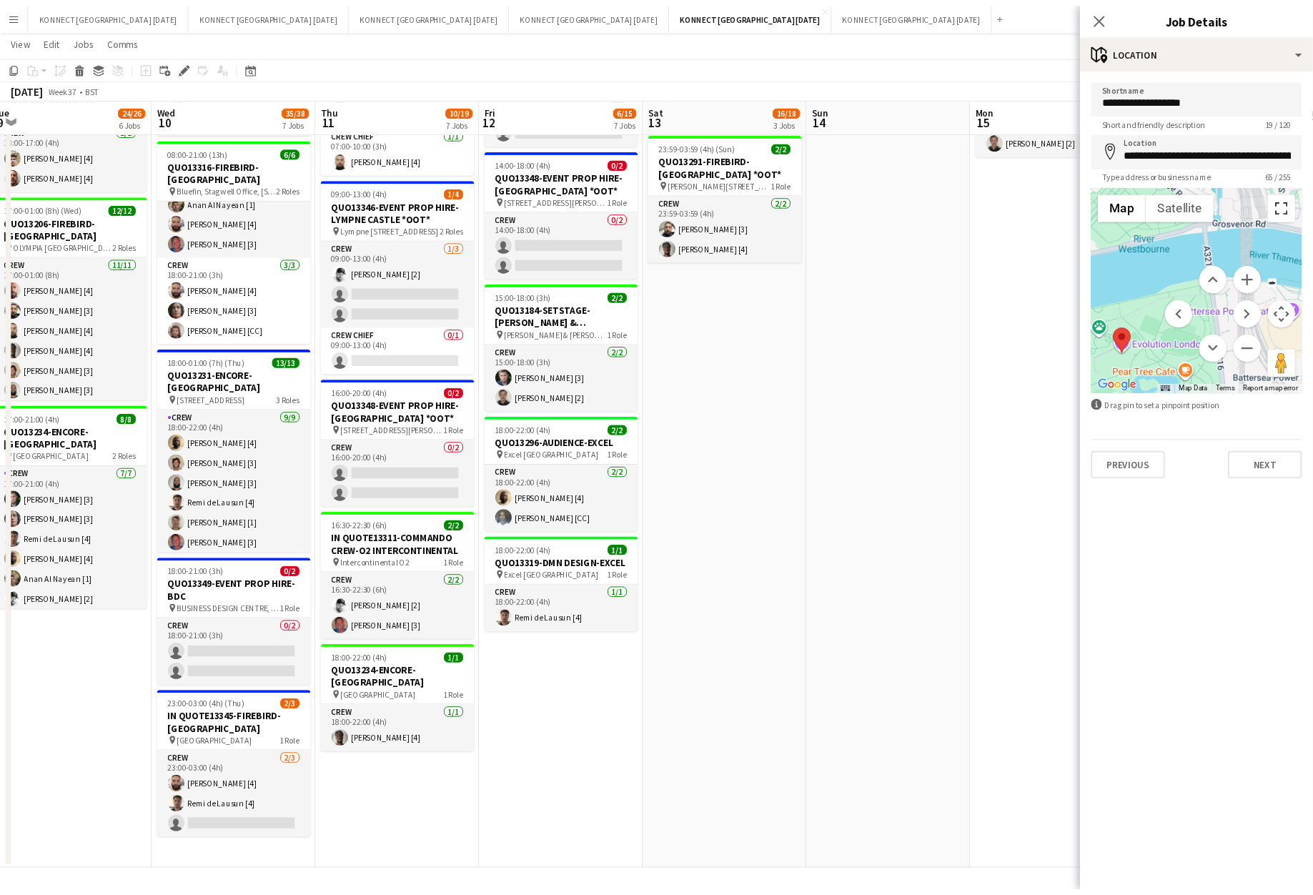
scroll to position [358, 0]
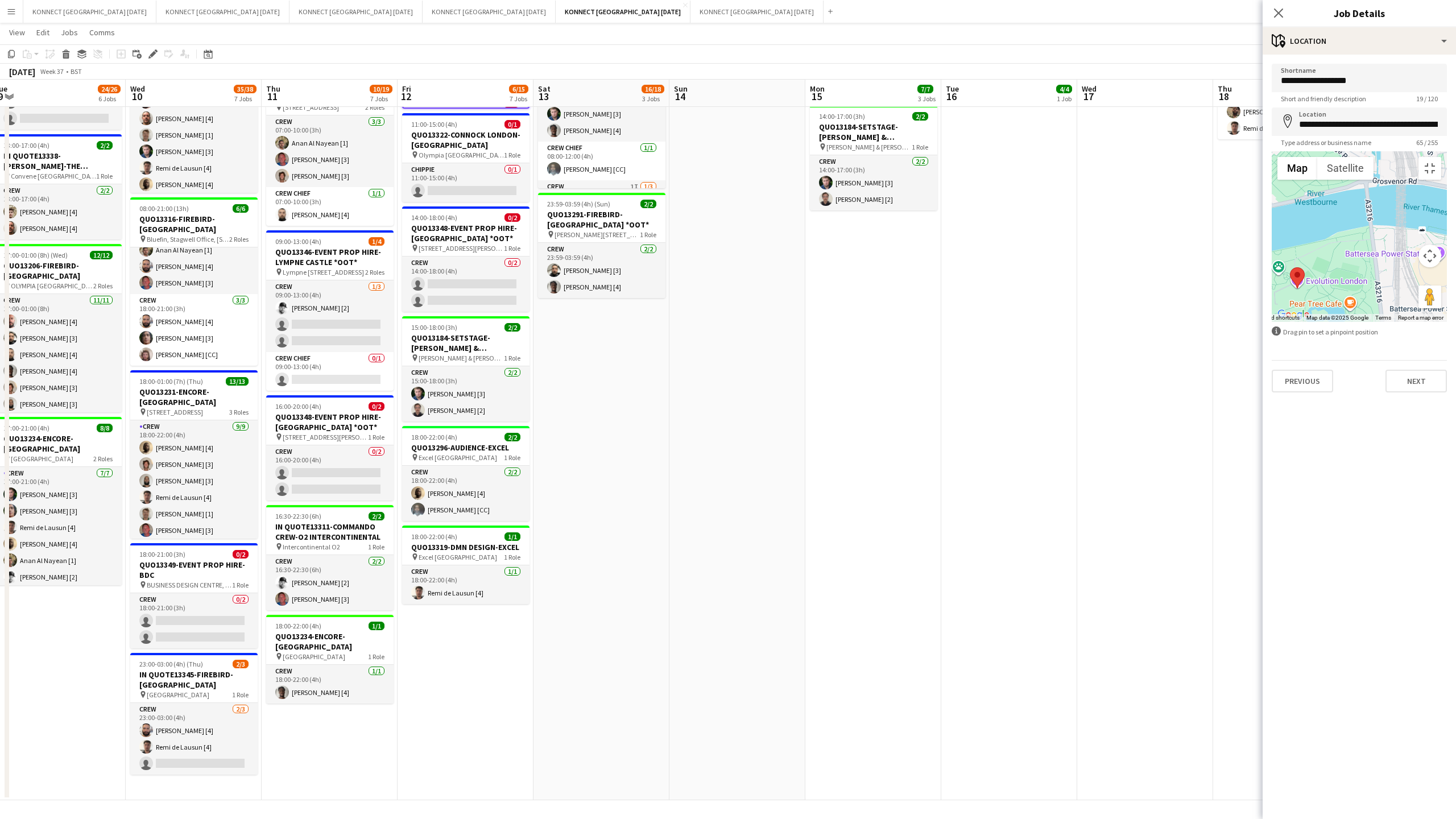
click at [1090, 267] on button "Map camera controls" at bounding box center [1430, 255] width 23 height 23
click at [1090, 239] on button "Zoom in" at bounding box center [1401, 227] width 23 height 23
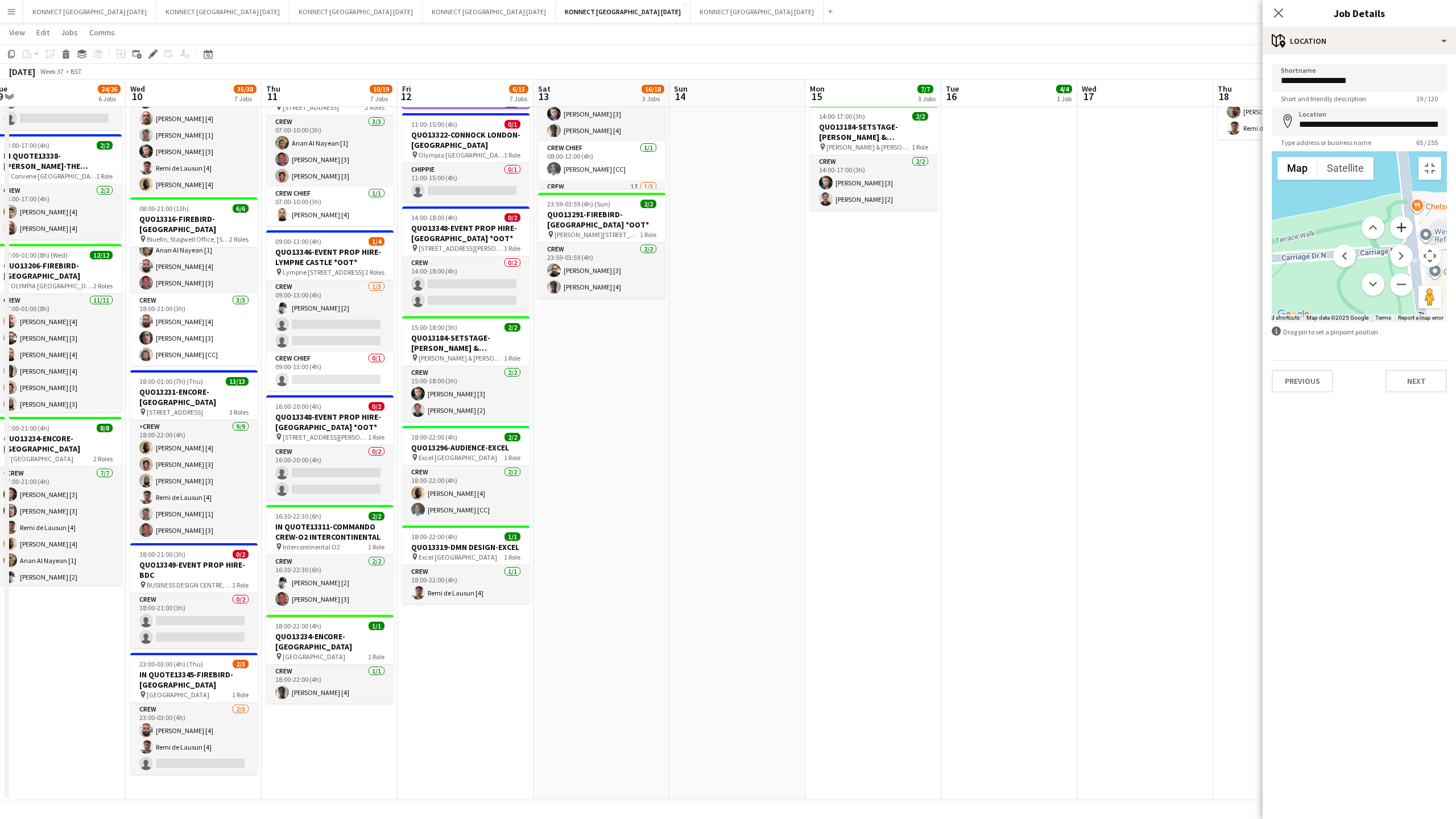
click at [1090, 239] on button "Zoom in" at bounding box center [1401, 227] width 23 height 23
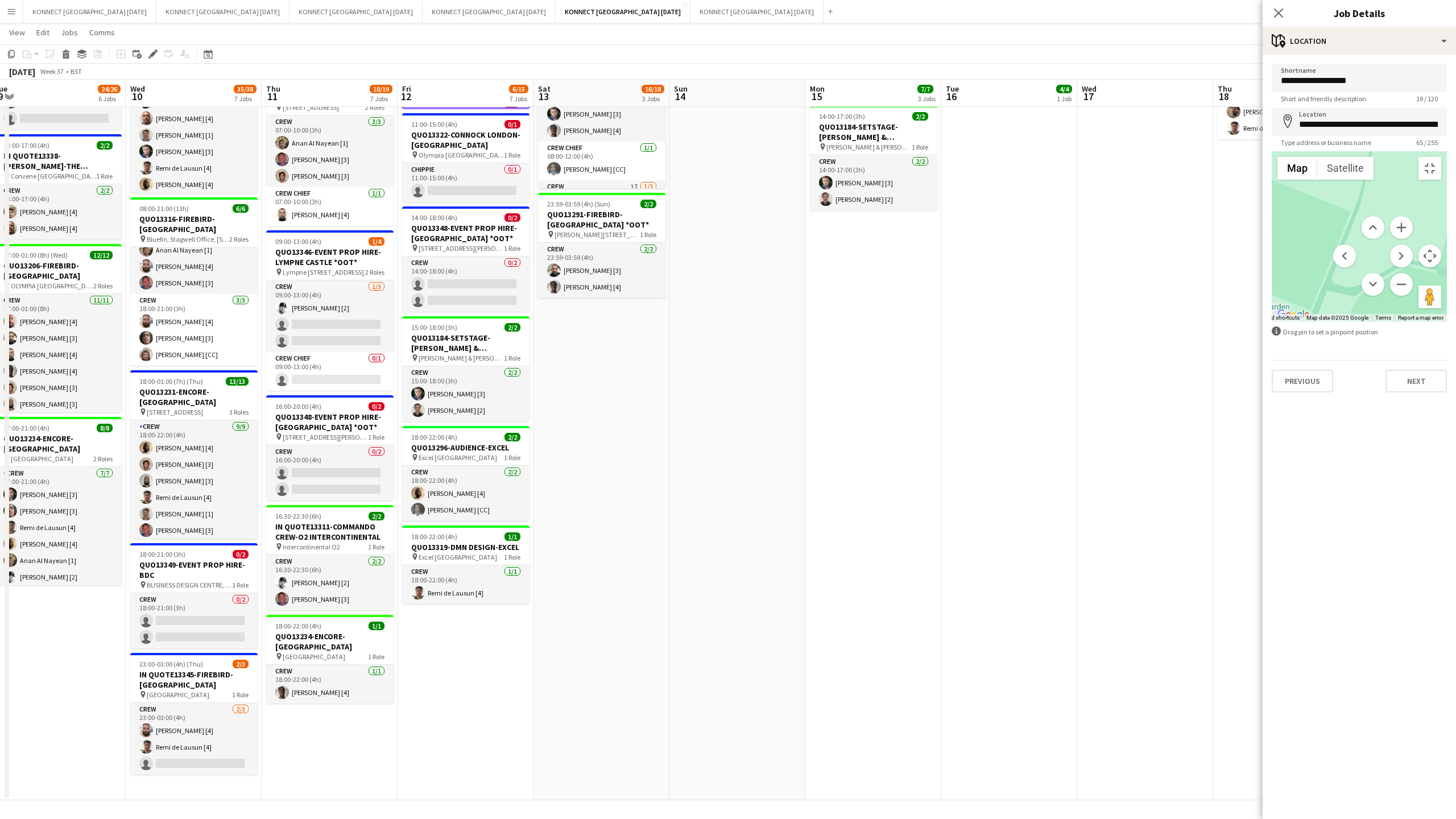
drag, startPoint x: 1076, startPoint y: 681, endPoint x: 1299, endPoint y: 449, distance: 321.8
click at [1090, 322] on div at bounding box center [1360, 236] width 175 height 170
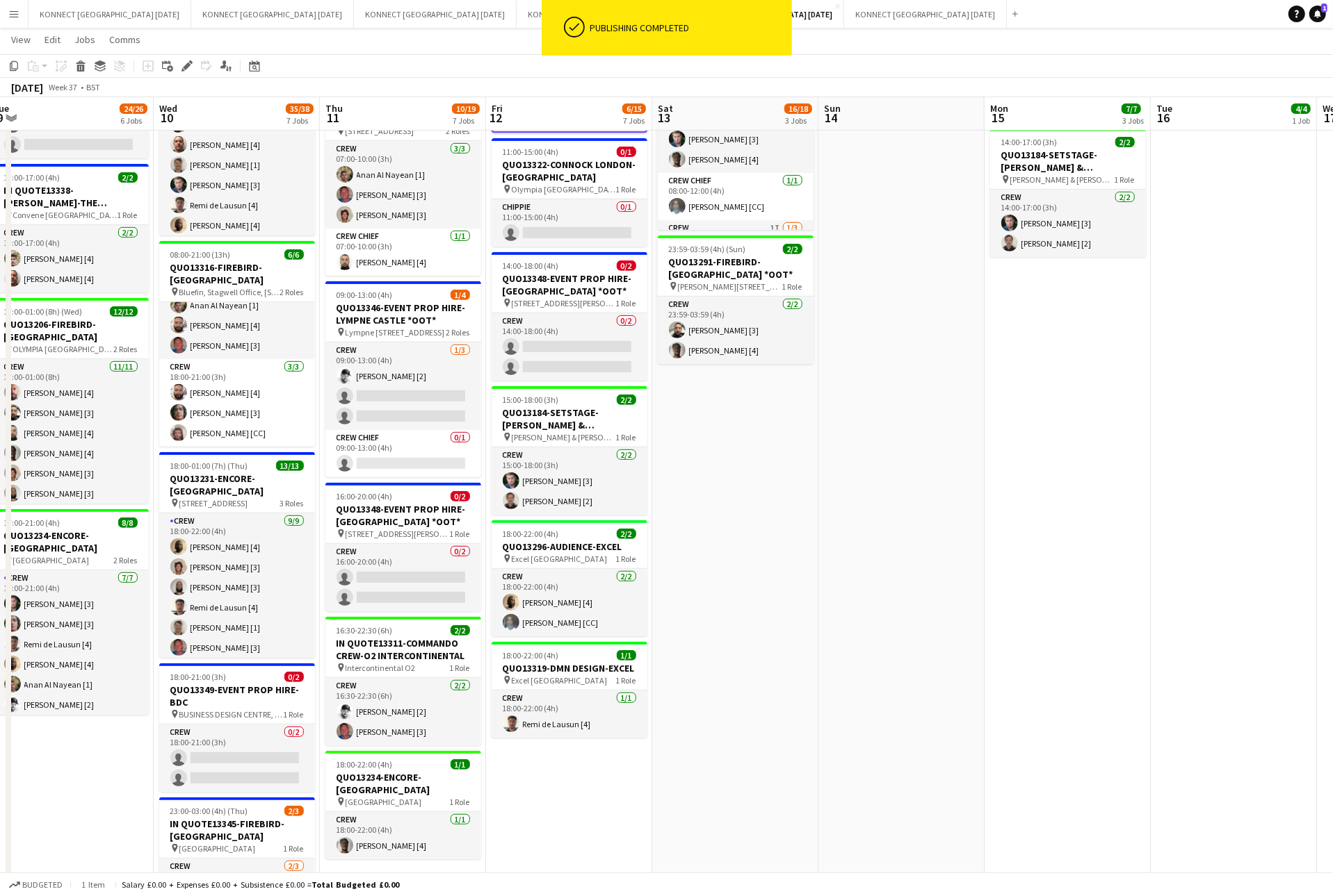
click at [1080, 588] on app-date-cell "08:00-17:00 (9h) 4/4 QUO13339-WHITE LIGHT- WAREHOUSE pin WHITE LIGHT HQ 2 Roles…" at bounding box center [1067, 393] width 166 height 1170
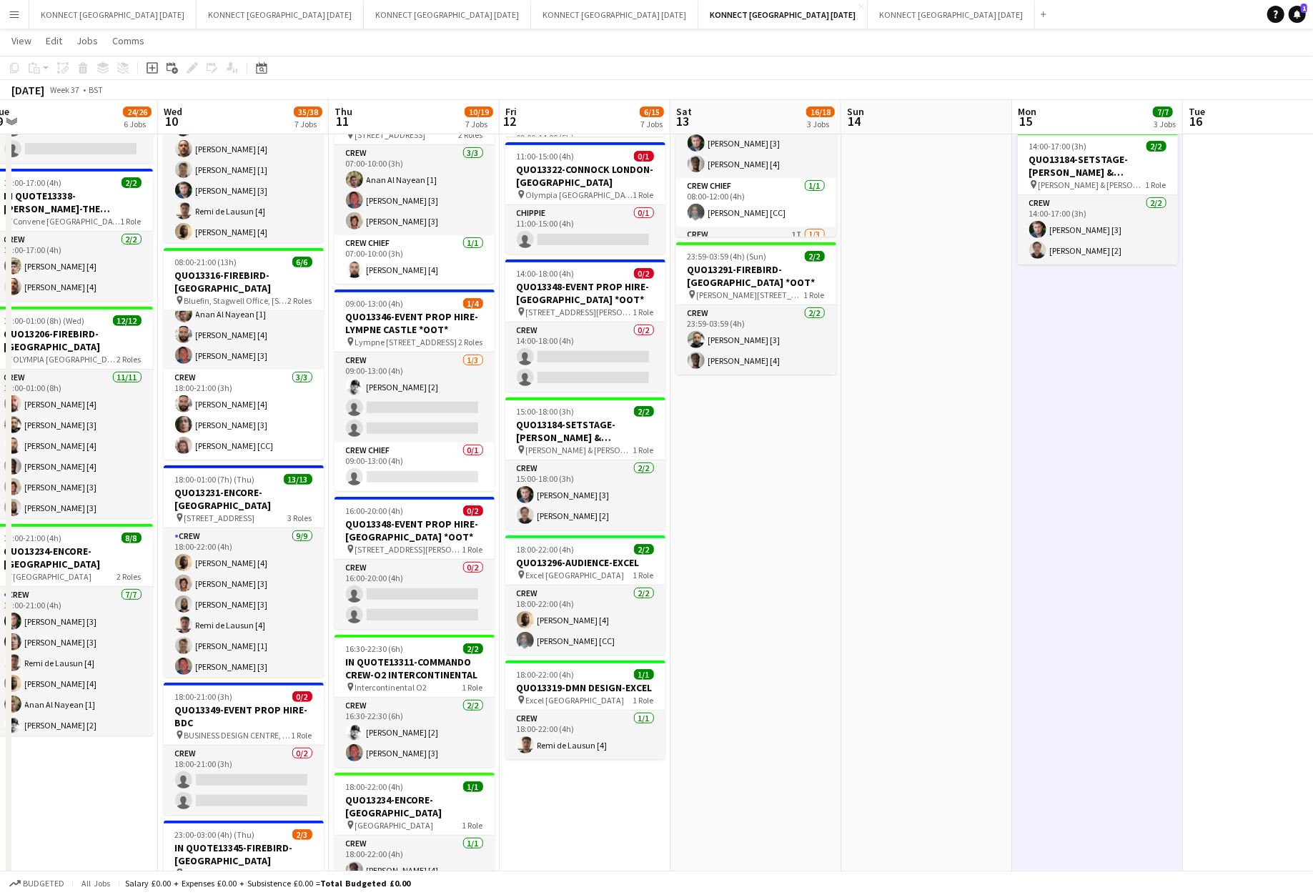
click at [983, 485] on app-date-cell at bounding box center [926, 404] width 171 height 1204
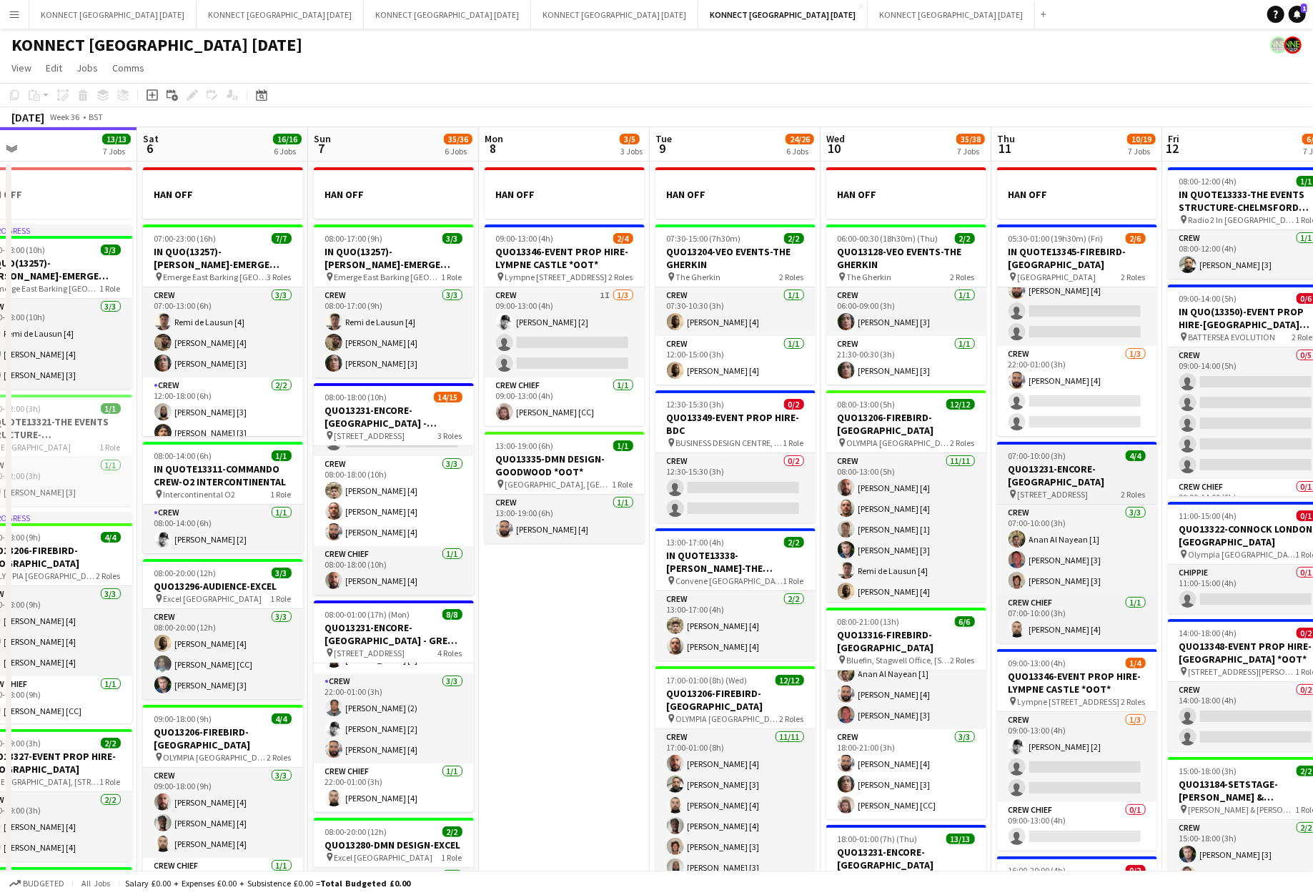
scroll to position [0, 388]
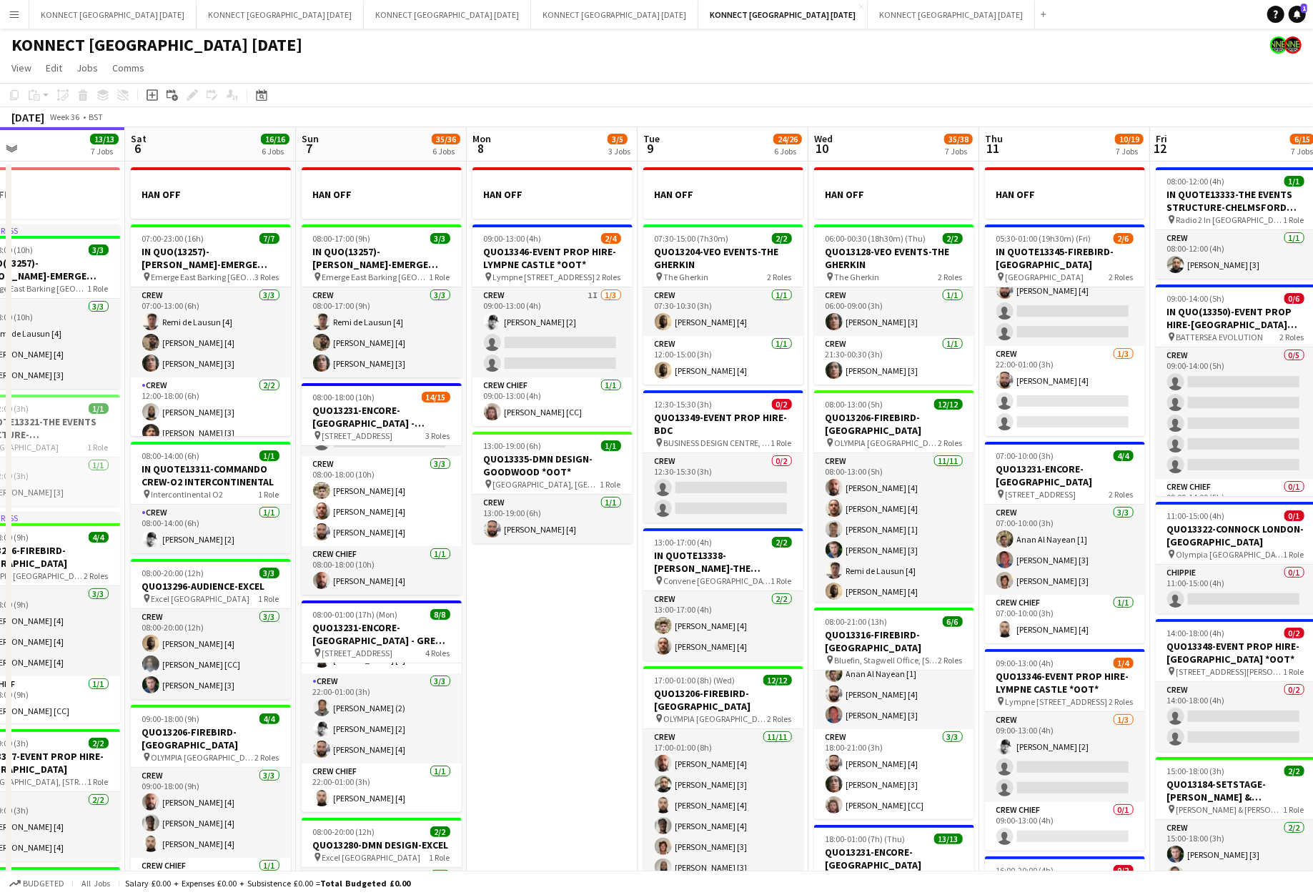
click at [530, 70] on app-page-menu "View Day view expanded Day view collapsed Month view Date picker Jump to [DATE]…" at bounding box center [656, 69] width 1313 height 27
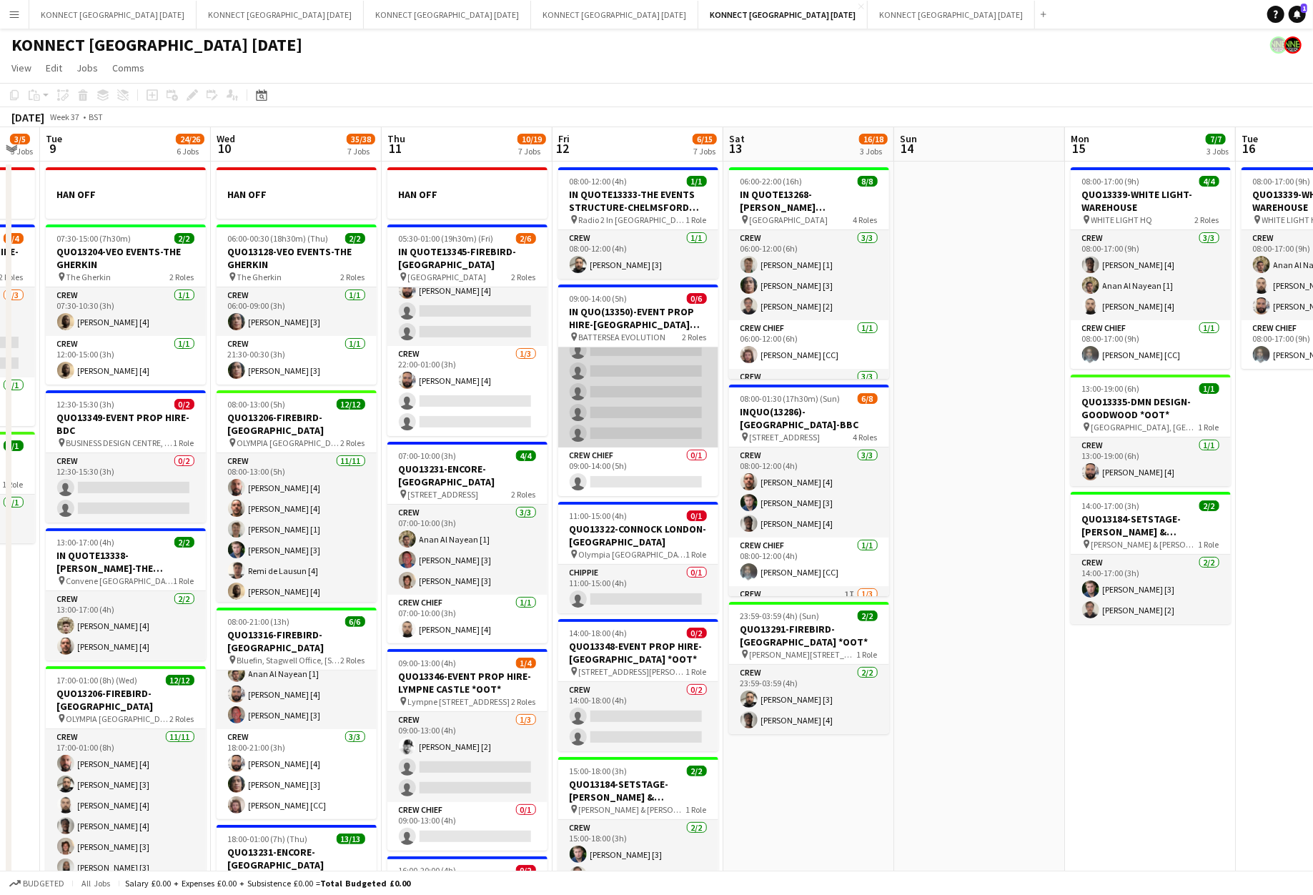
scroll to position [0, 0]
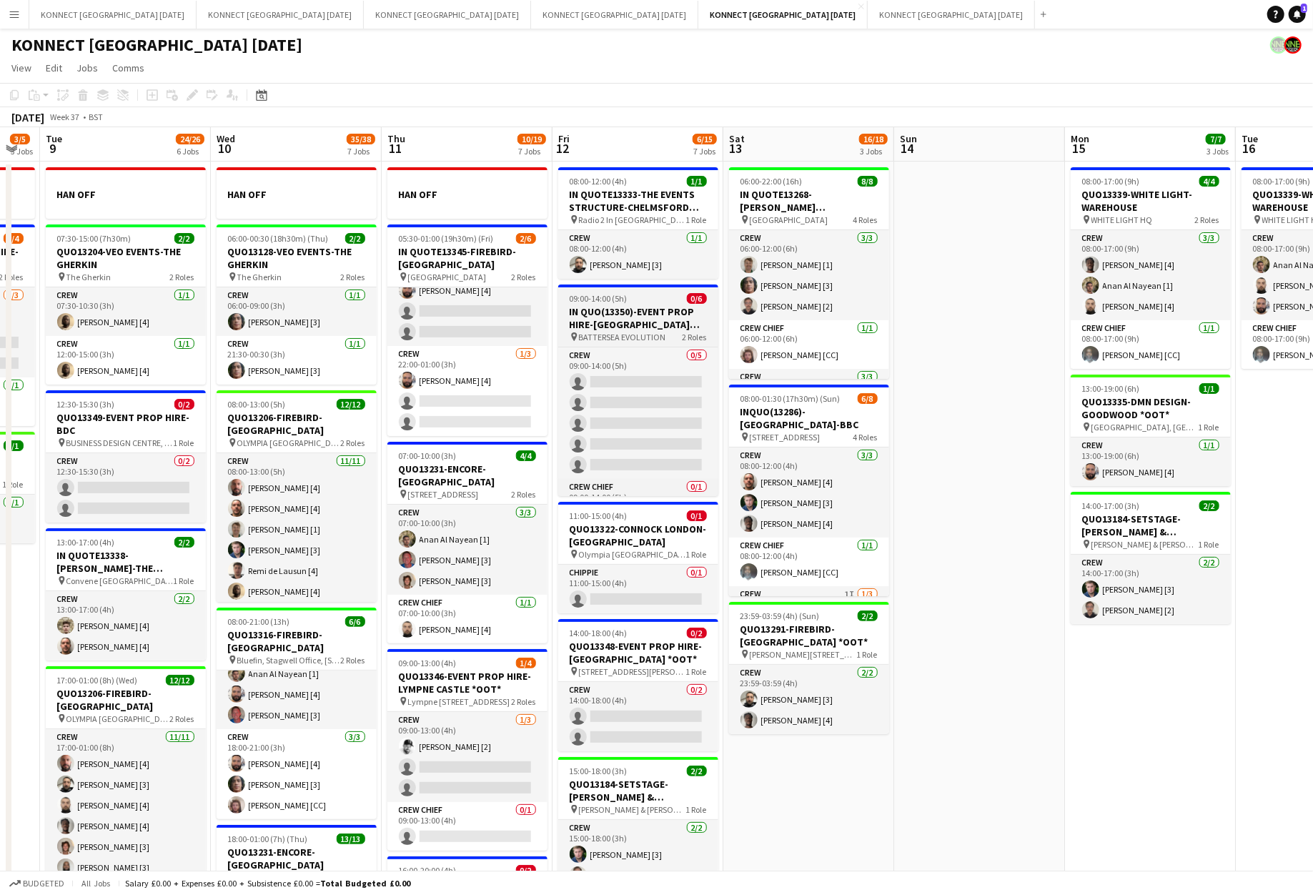
click at [626, 323] on h3 "IN QUO(13350)-EVENT PROP HIRE-[GEOGRAPHIC_DATA] EVO" at bounding box center [638, 318] width 160 height 26
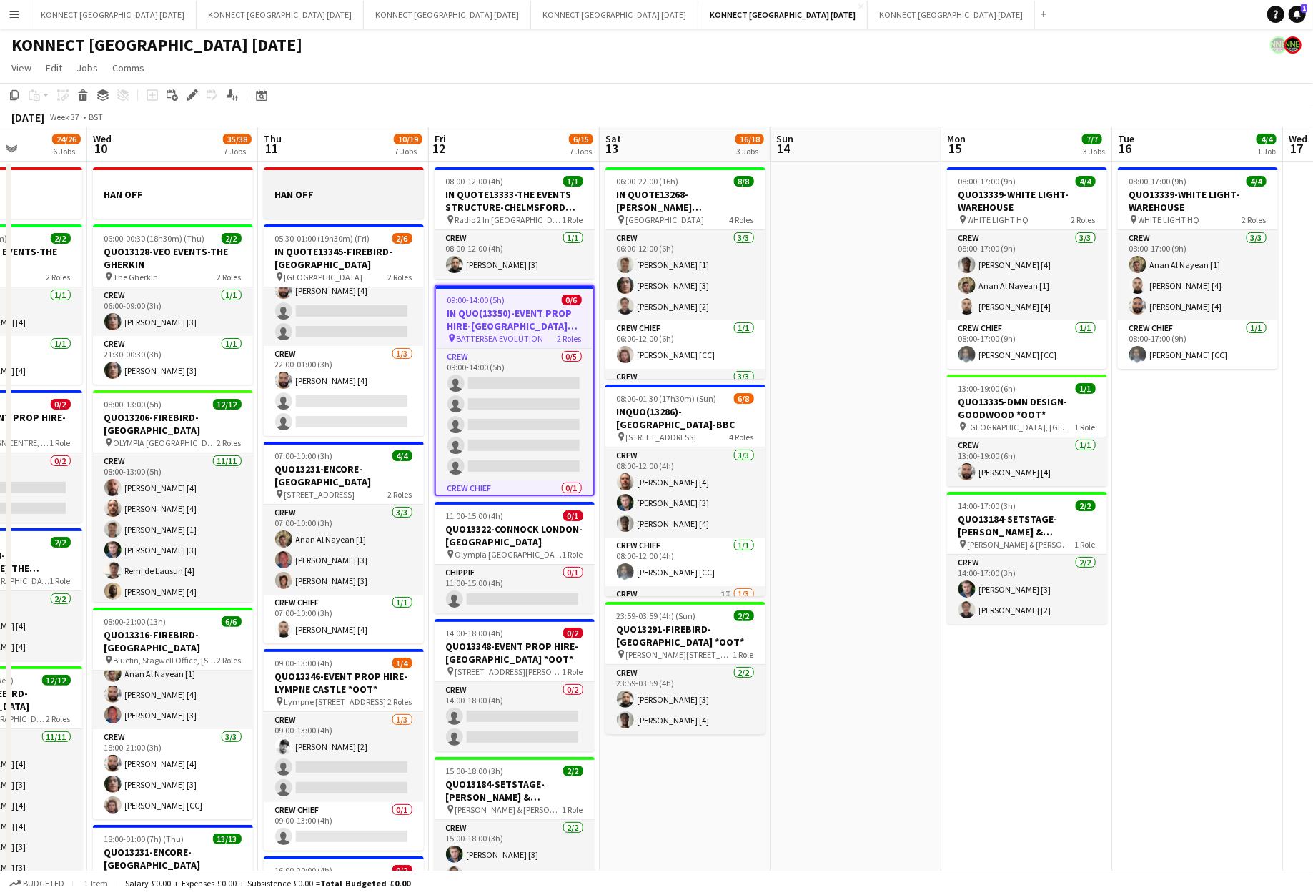
scroll to position [0, 601]
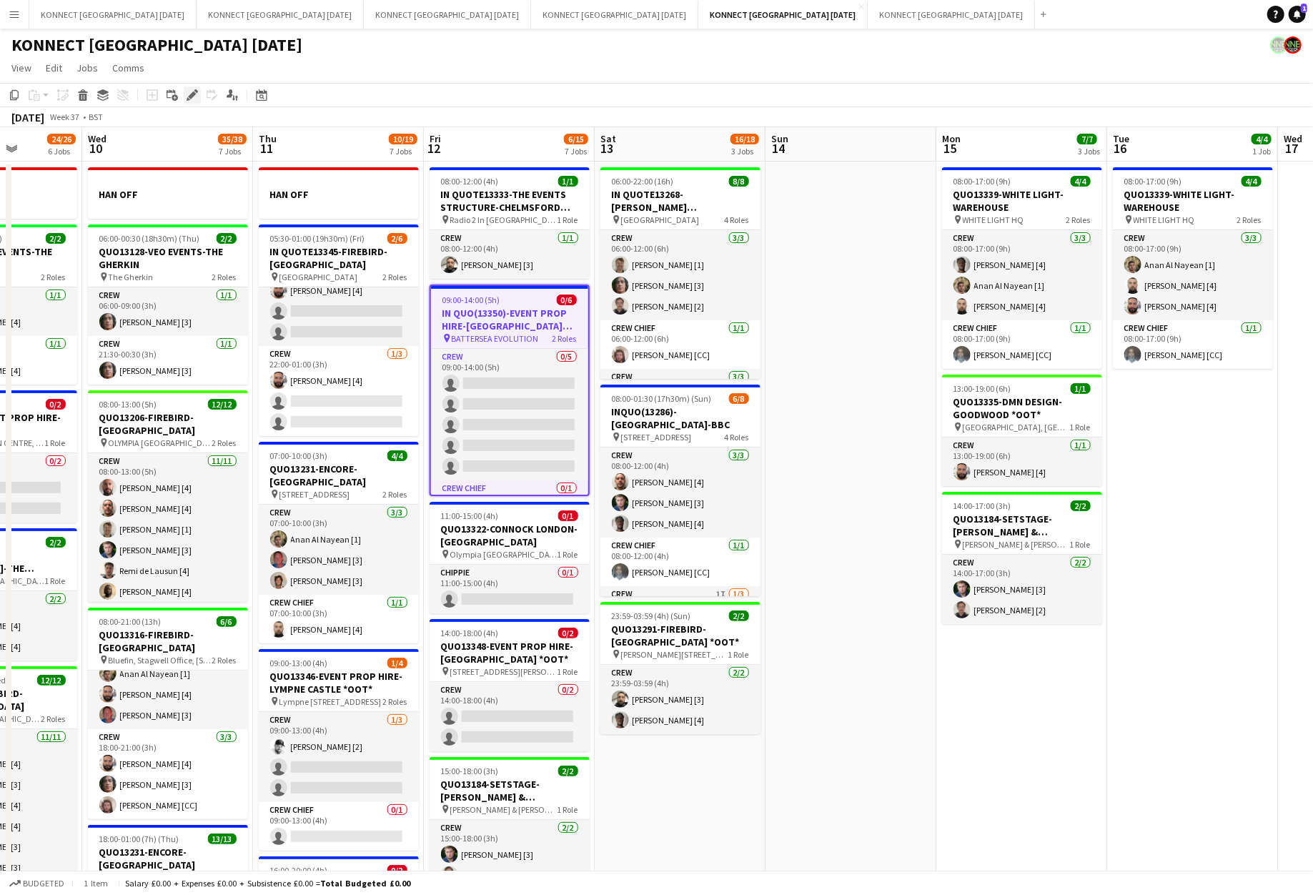
click at [197, 95] on icon "Edit" at bounding box center [192, 94] width 11 height 11
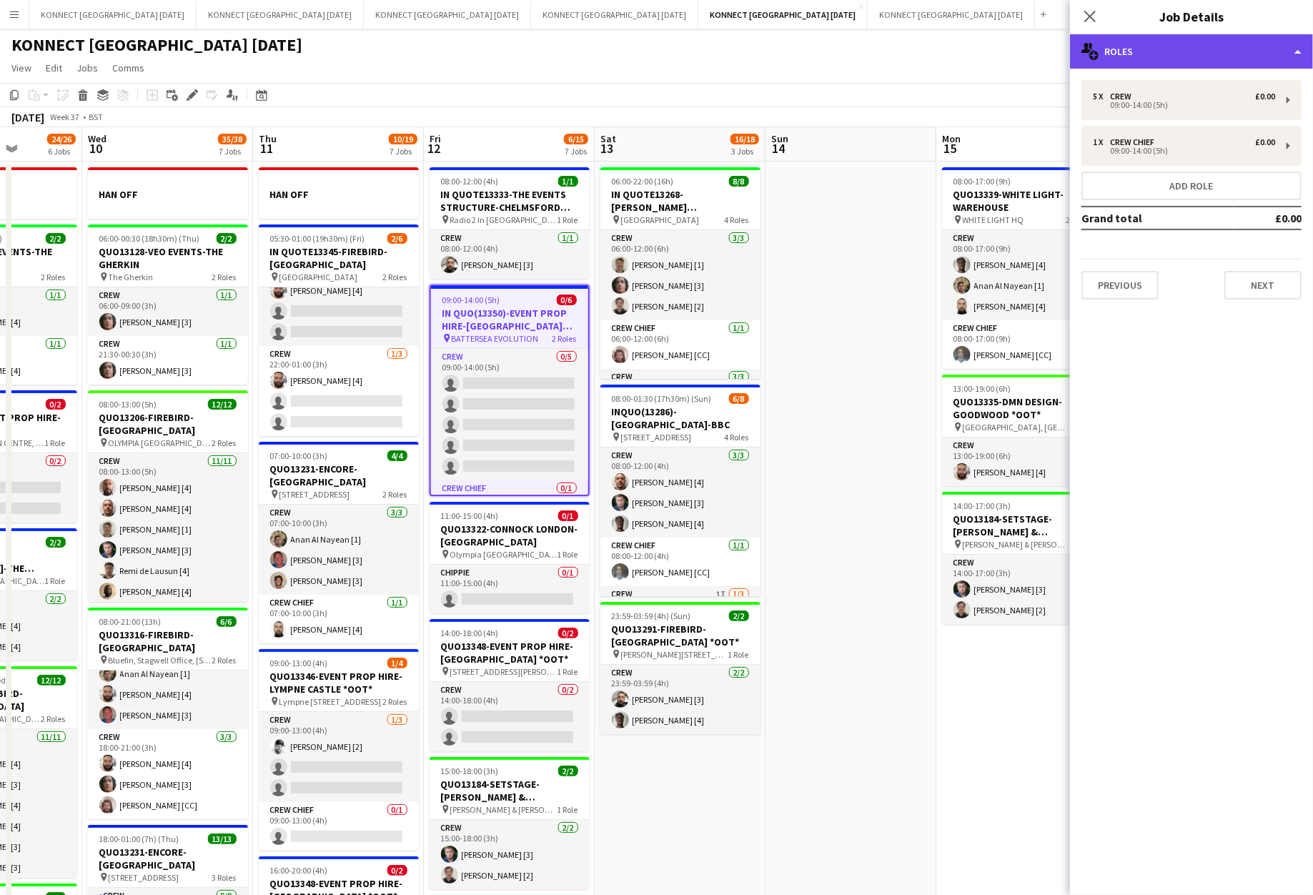
click at [1190, 58] on div "multiple-users-add Roles" at bounding box center [1191, 51] width 243 height 34
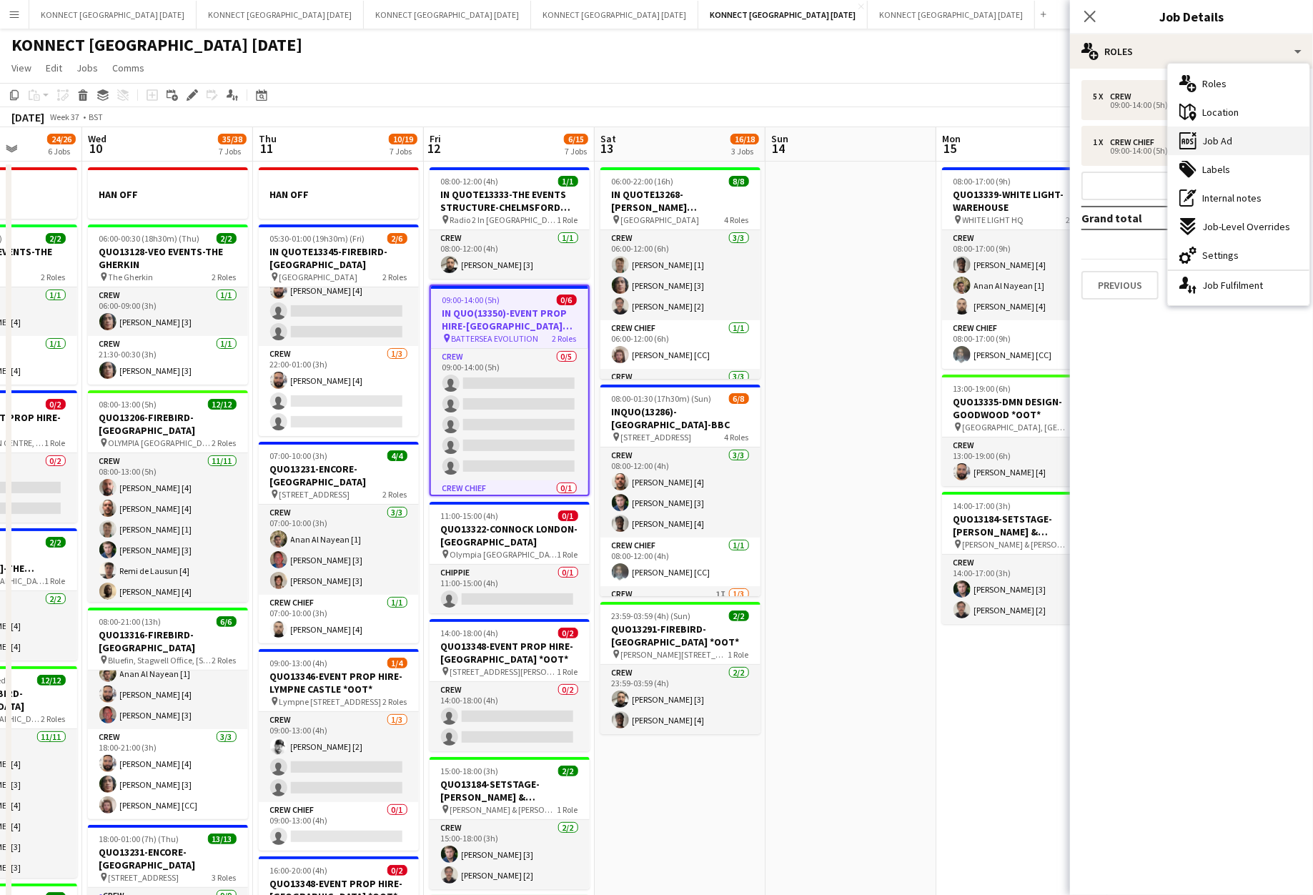
click at [1240, 136] on div "ads-window Job Ad" at bounding box center [1239, 141] width 142 height 29
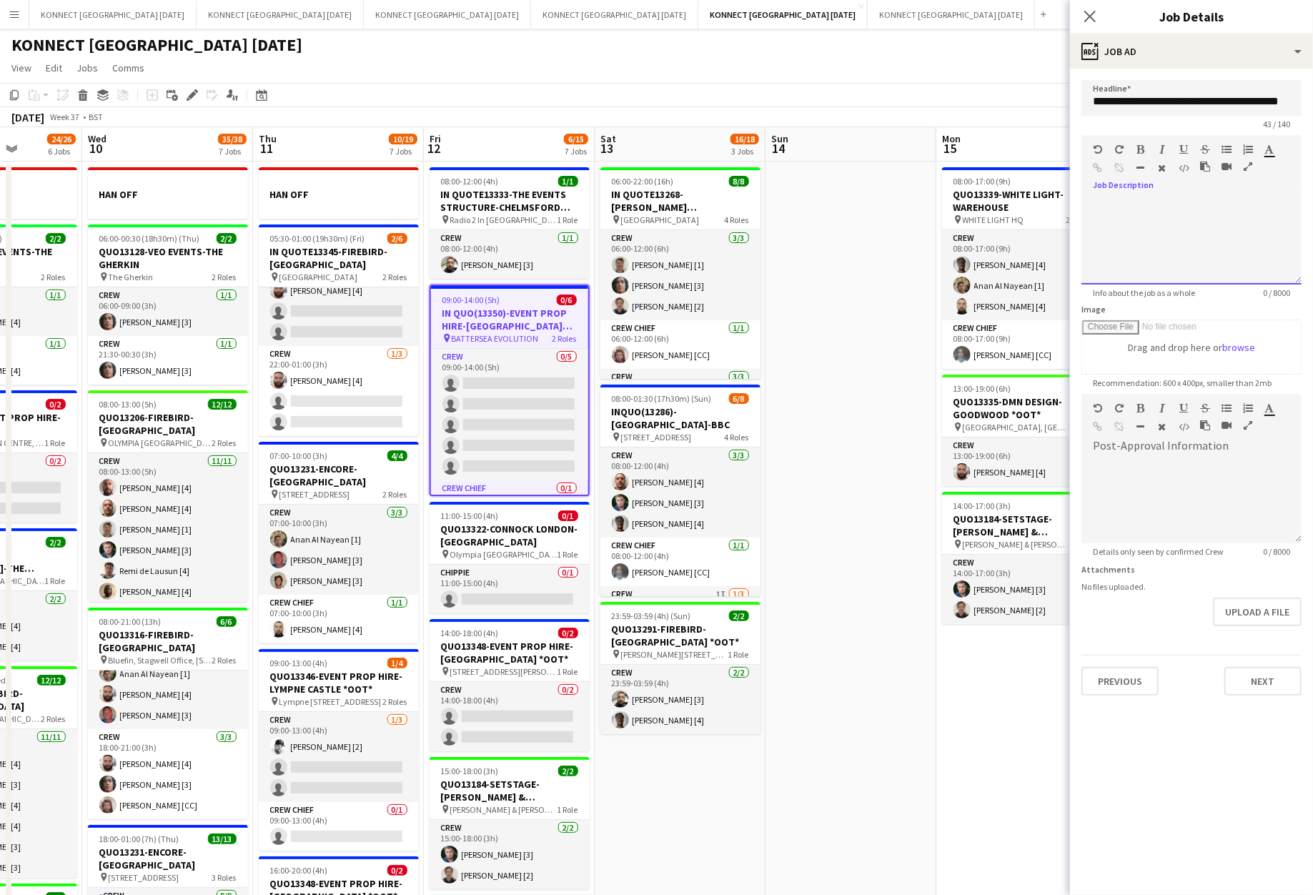
click at [1157, 205] on div at bounding box center [1192, 242] width 220 height 86
type input "**********"
click at [1117, 347] on input "Image" at bounding box center [1191, 348] width 219 height 57
click at [1153, 206] on div at bounding box center [1192, 242] width 220 height 86
click at [1220, 204] on div "**********" at bounding box center [1192, 242] width 220 height 86
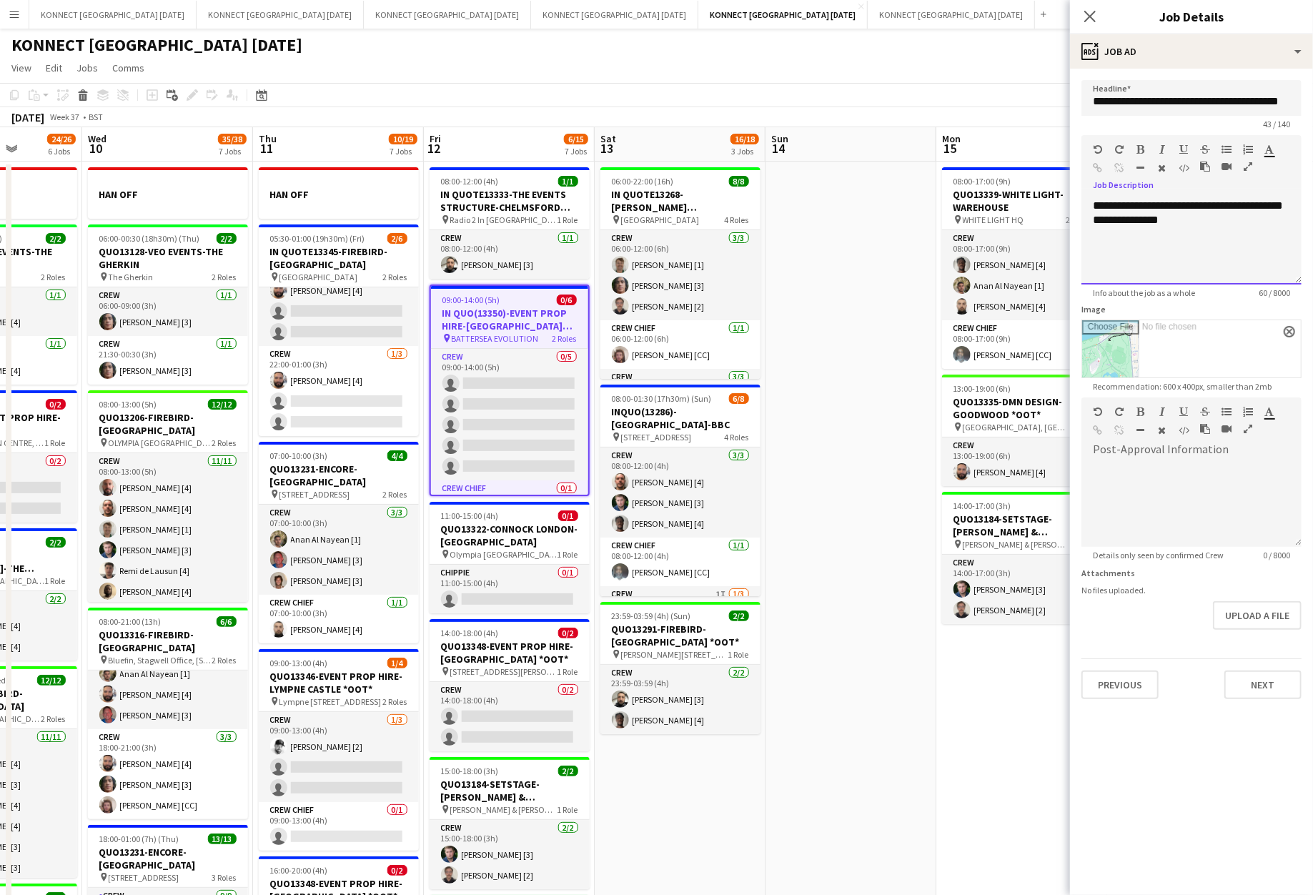
click at [1276, 206] on div "**********" at bounding box center [1192, 242] width 220 height 86
click at [1276, 232] on div "**********" at bounding box center [1192, 242] width 220 height 86
click at [1285, 246] on div "**********" at bounding box center [1192, 242] width 220 height 86
drag, startPoint x: 1203, startPoint y: 247, endPoint x: 1174, endPoint y: 247, distance: 28.6
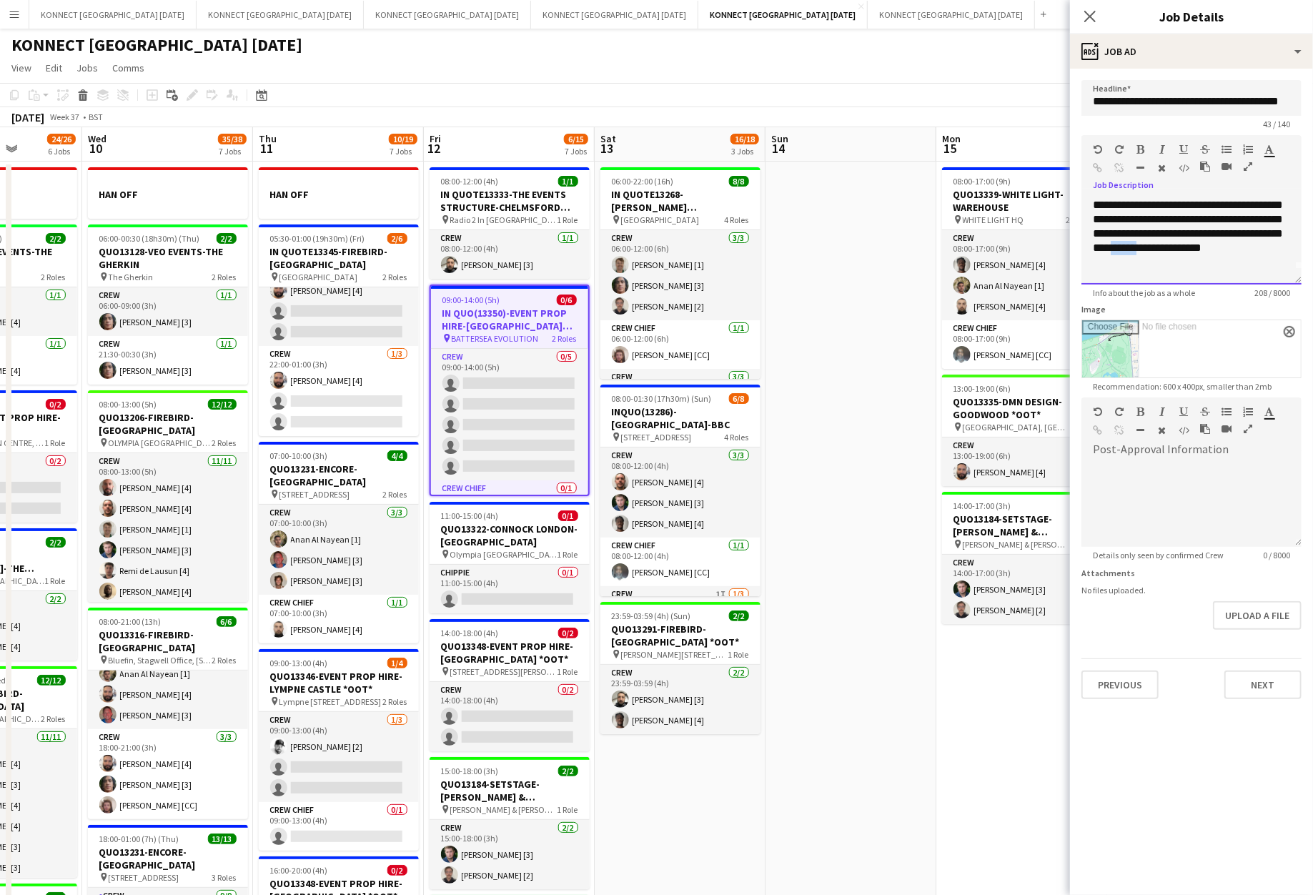
click at [1174, 247] on div "**********" at bounding box center [1192, 242] width 220 height 86
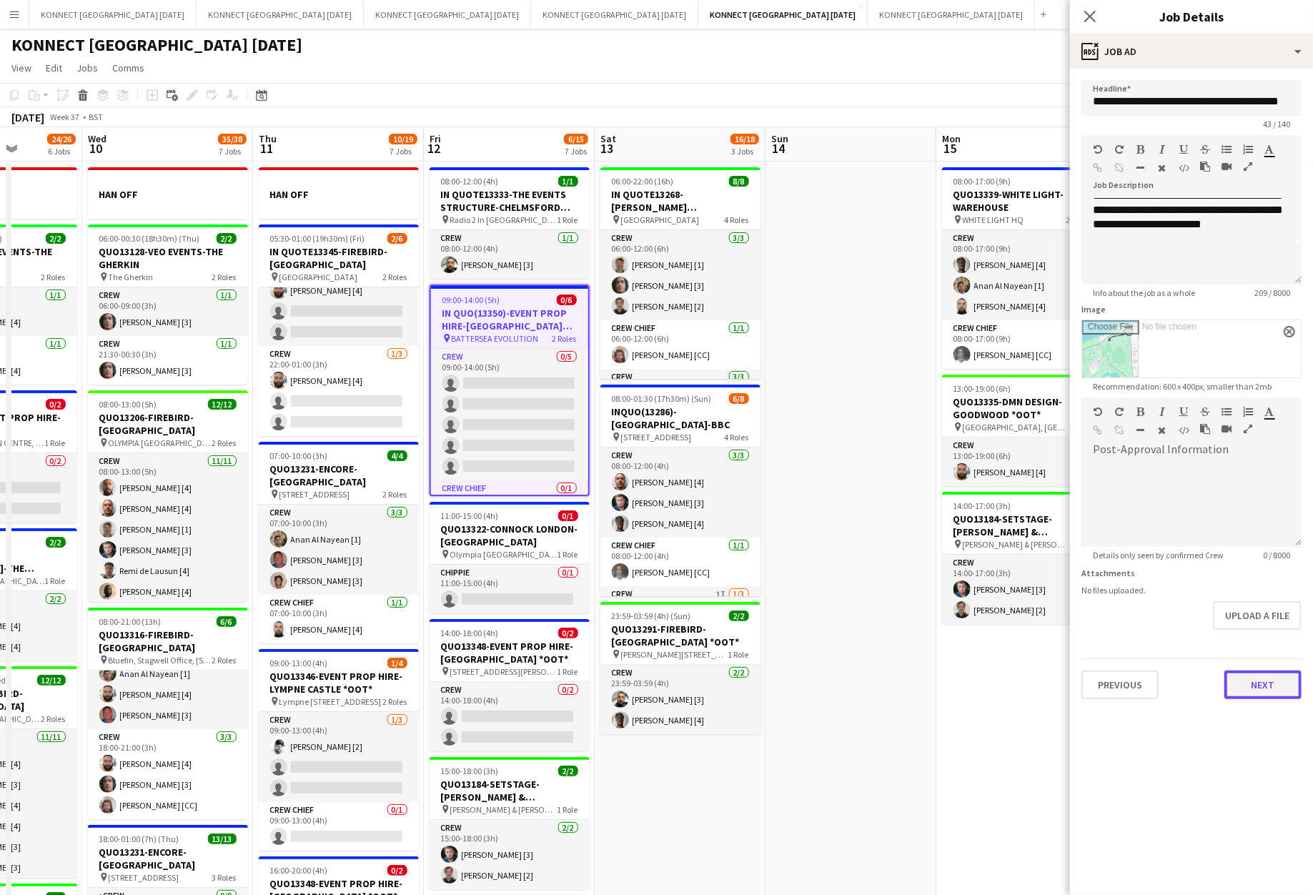
click at [1276, 682] on button "Next" at bounding box center [1263, 685] width 77 height 29
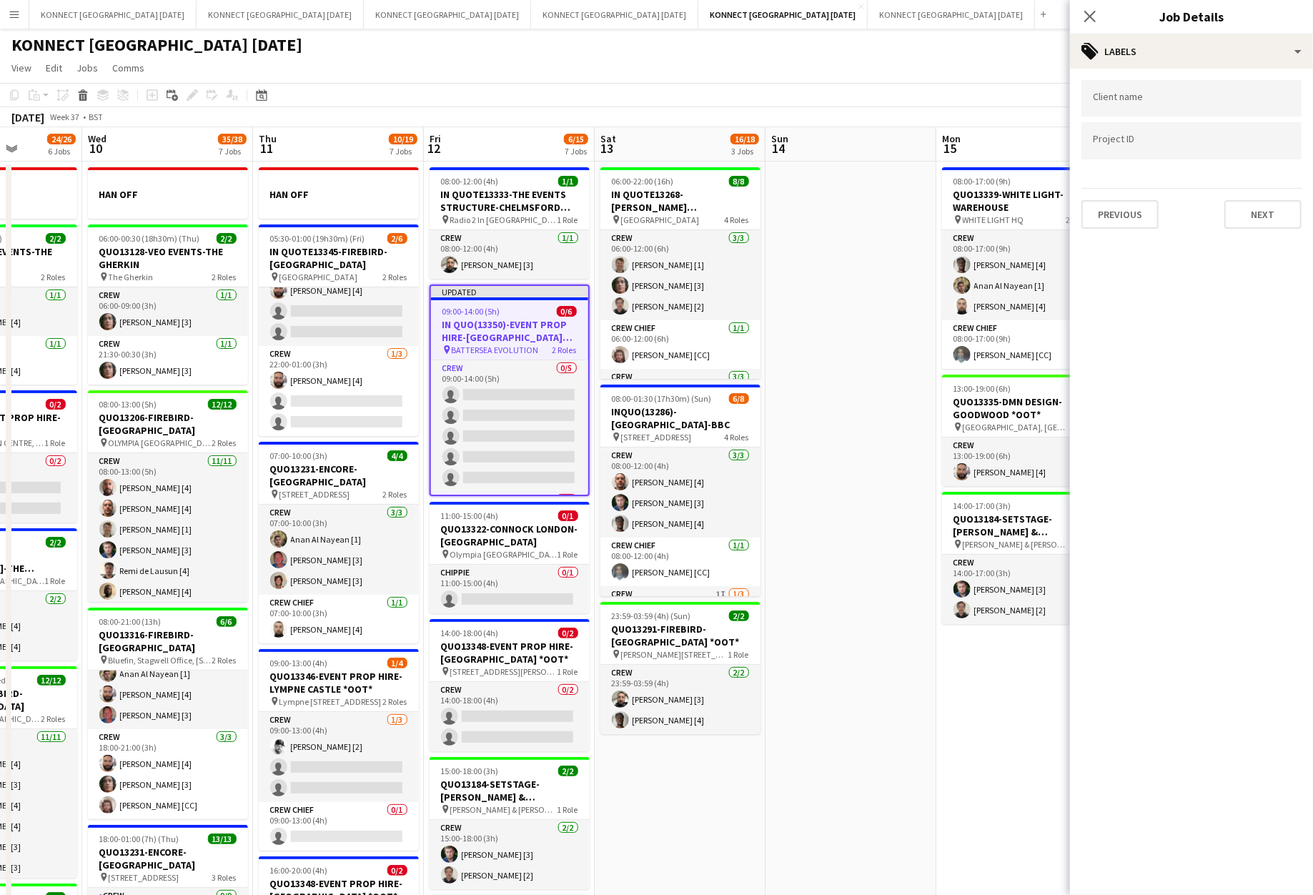
click at [906, 343] on app-date-cell at bounding box center [851, 764] width 171 height 1204
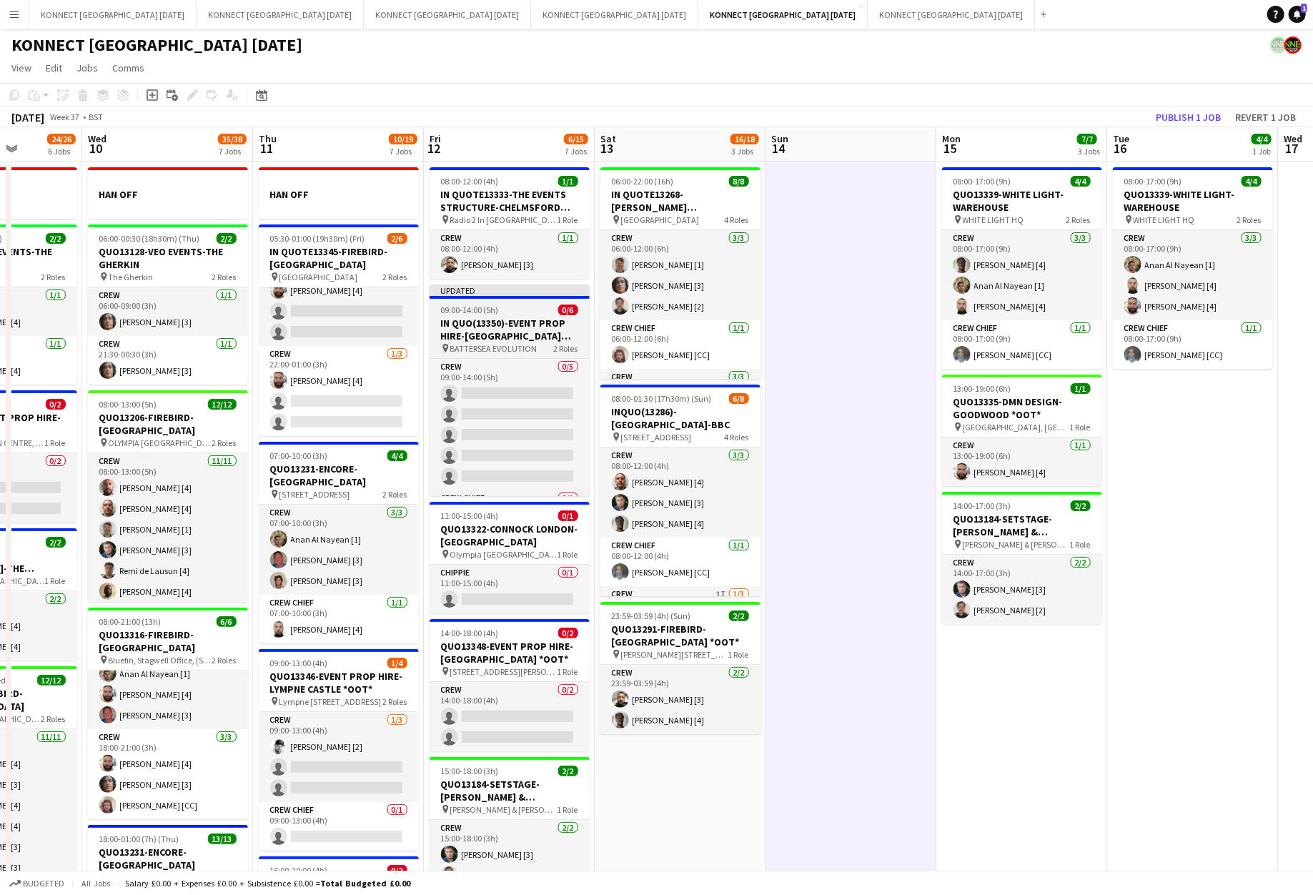
click at [449, 314] on span "09:00-14:00 (5h)" at bounding box center [470, 310] width 58 height 11
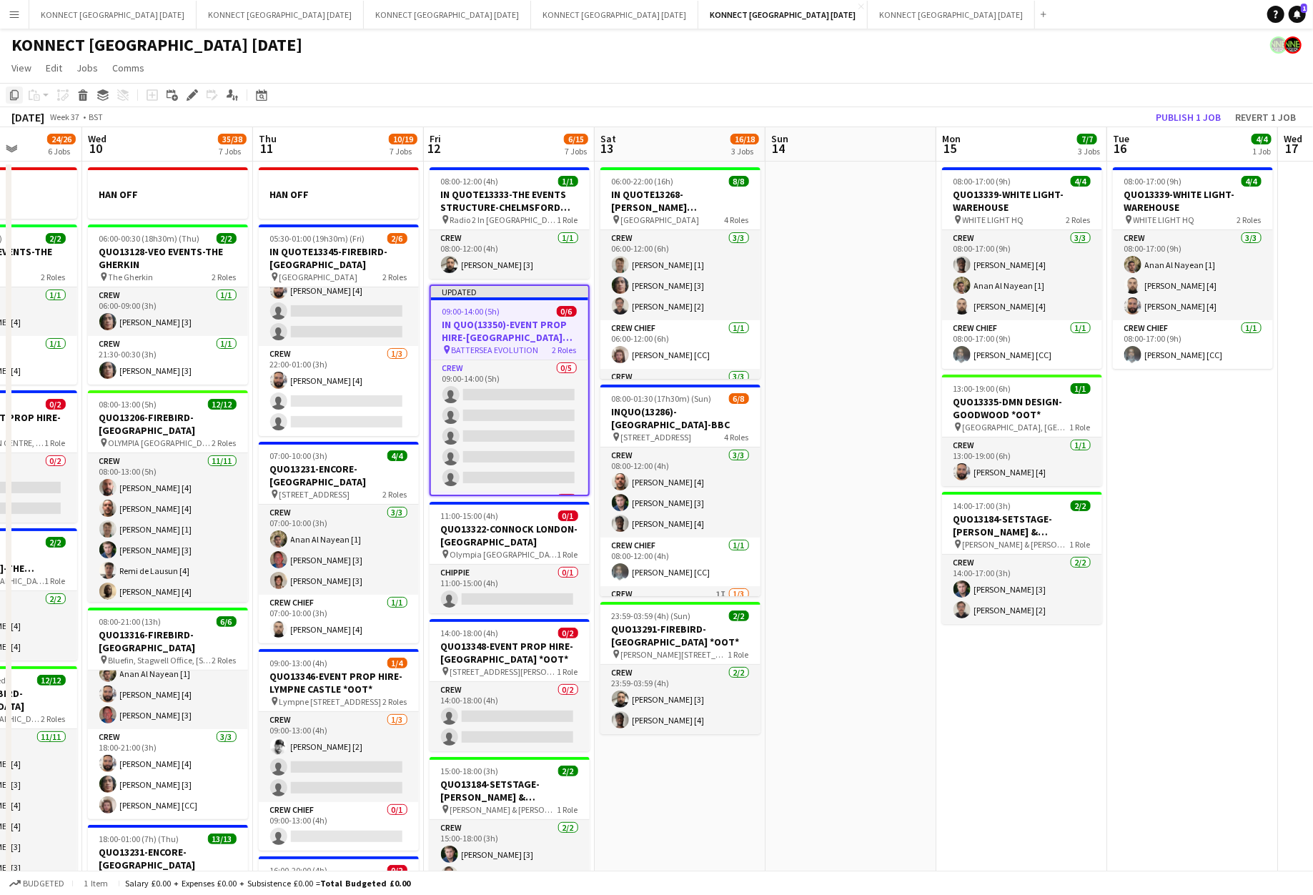
click at [14, 94] on icon "Copy" at bounding box center [14, 94] width 11 height 11
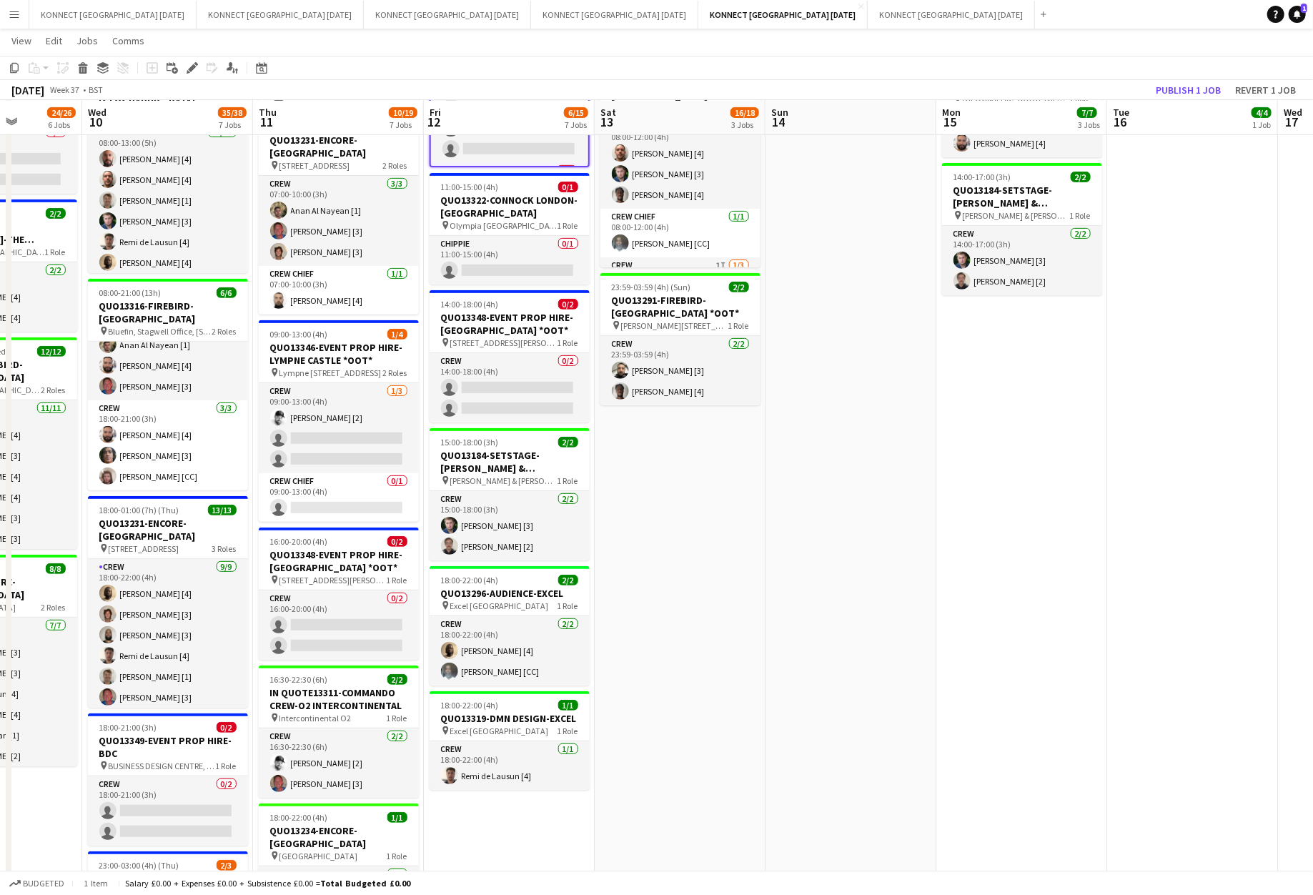
scroll to position [0, 508]
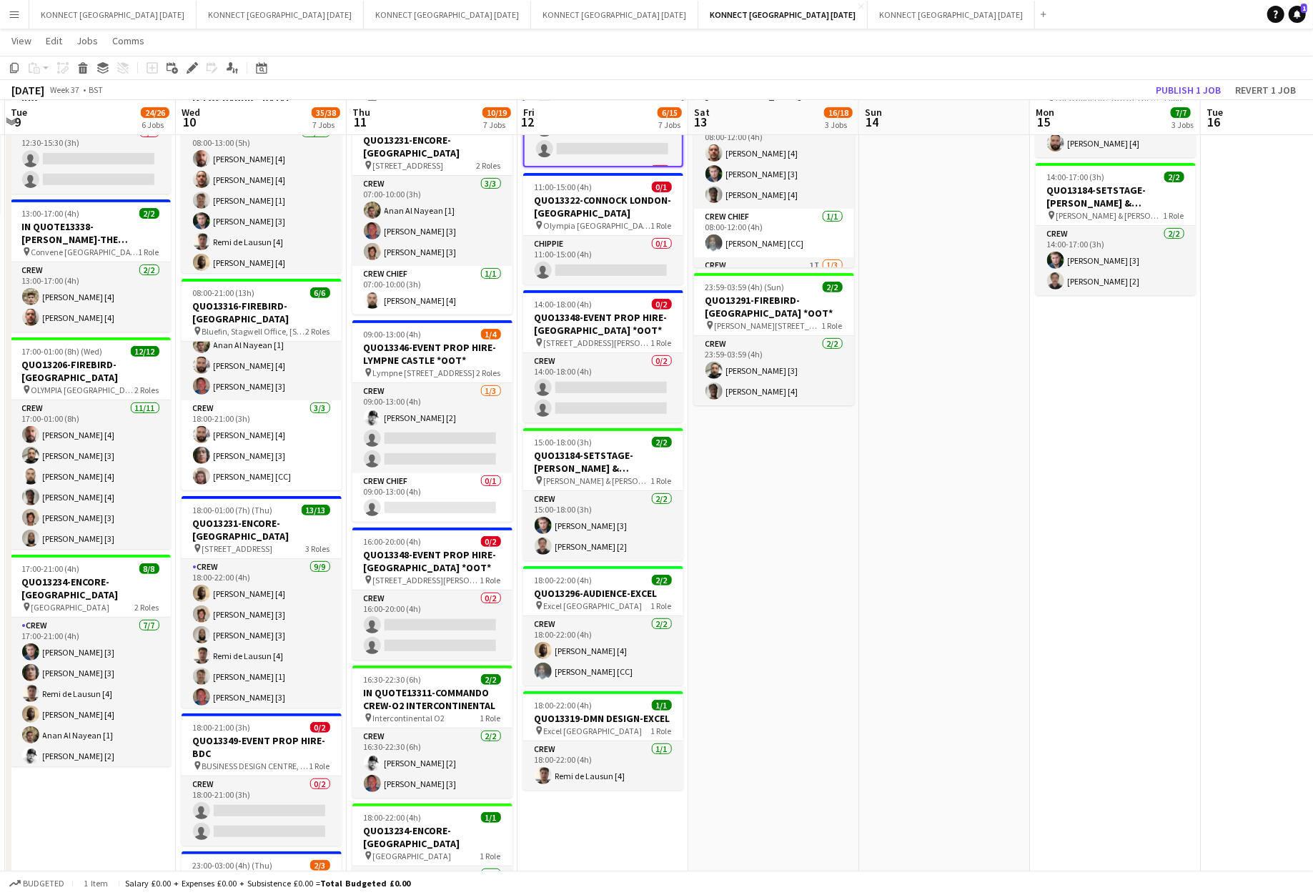
click at [761, 532] on app-date-cell "06:00-22:00 (16h) 8/8 IN QUOTE13268-[PERSON_NAME][GEOGRAPHIC_DATA] pin Richmond…" at bounding box center [773, 435] width 171 height 1204
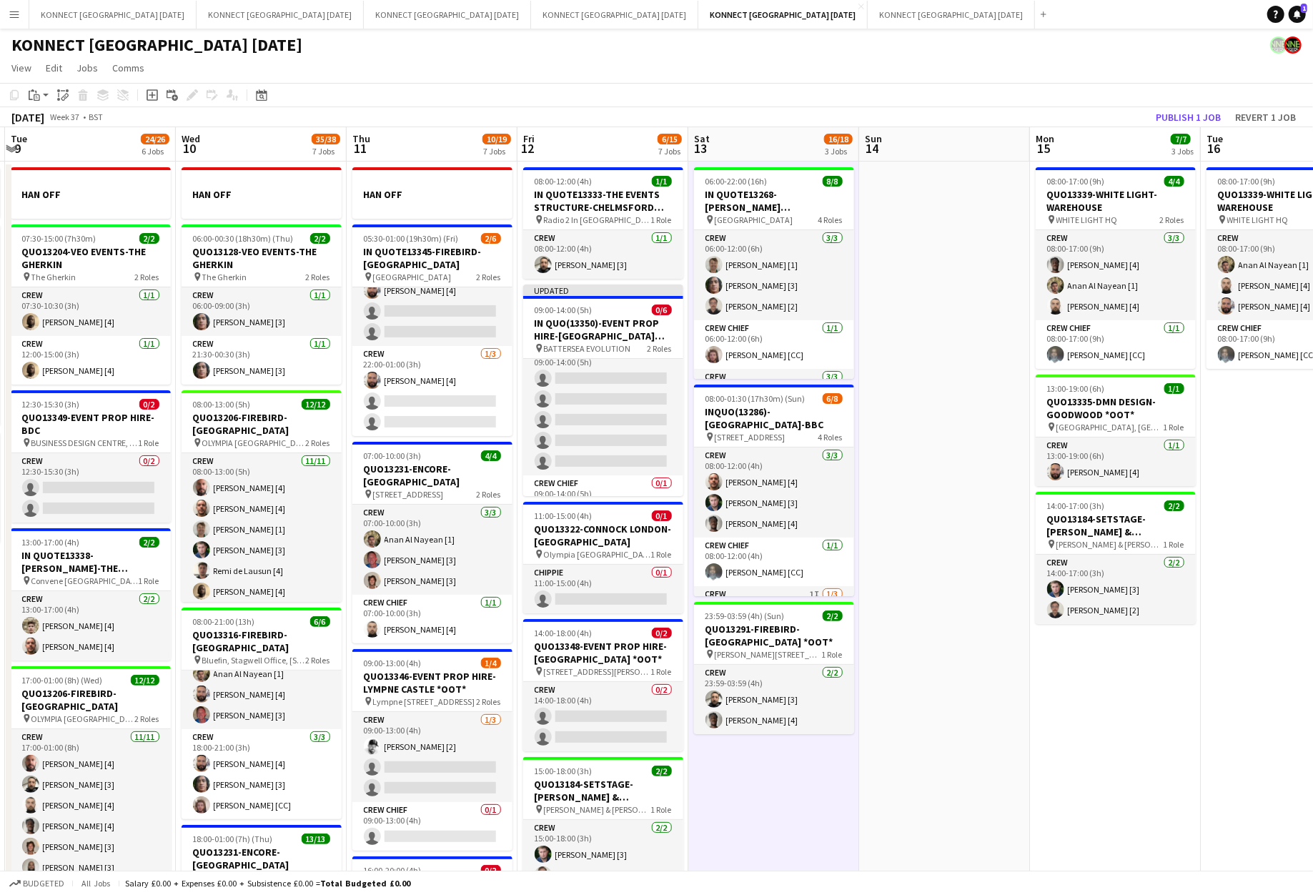
scroll to position [4, 0]
click at [582, 321] on h3 "IN QUO(13350)-EVENT PROP HIRE-[GEOGRAPHIC_DATA] EVO" at bounding box center [603, 330] width 160 height 26
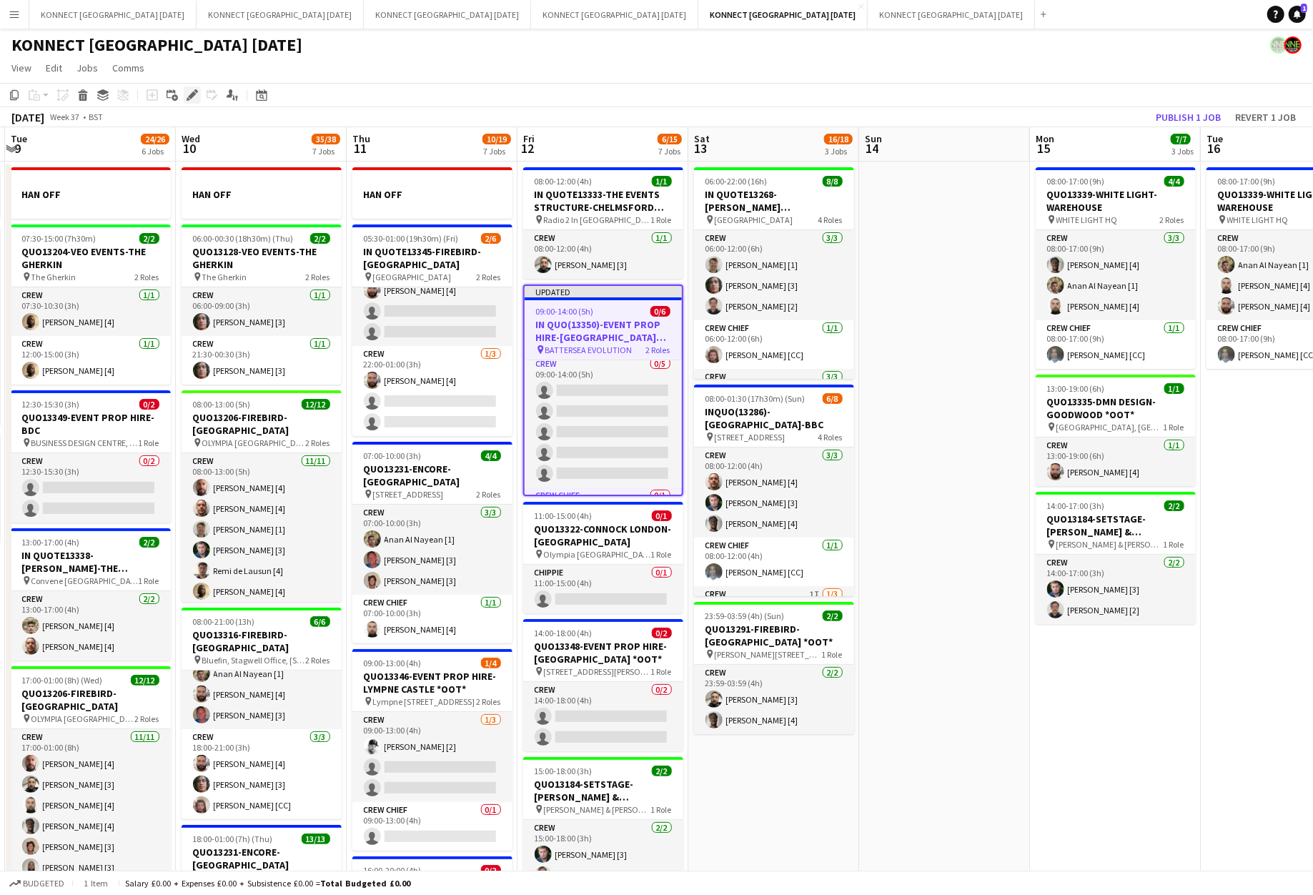
click at [199, 93] on div "Edit" at bounding box center [192, 95] width 17 height 17
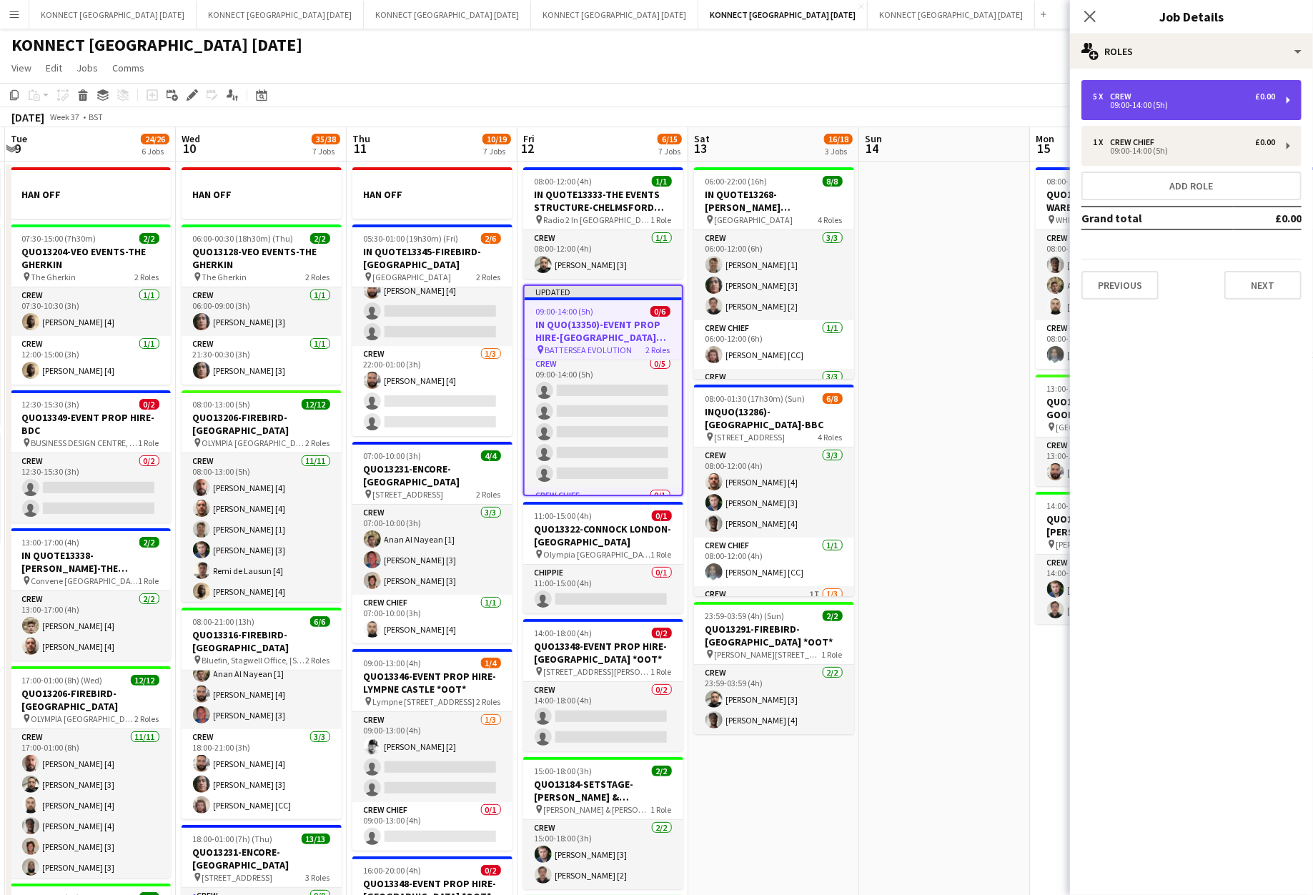
click at [1203, 109] on div "5 x Crew £0.00 09:00-14:00 (5h)" at bounding box center [1192, 100] width 220 height 40
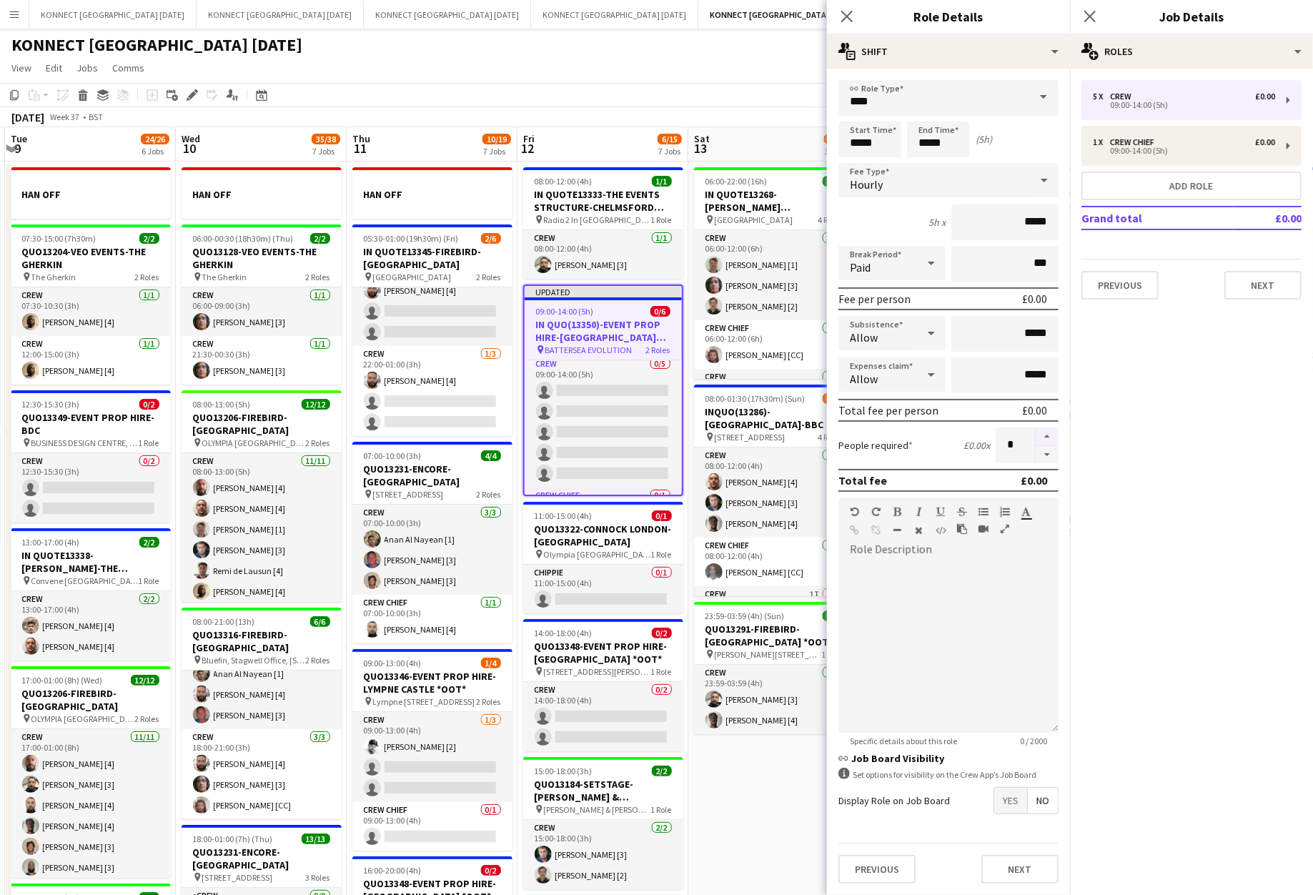
click at [1048, 431] on button "button" at bounding box center [1047, 437] width 23 height 19
type input "*"
click at [771, 114] on div "September 2025 Week 37 • BST Publish 1 job Revert 1 job" at bounding box center [656, 117] width 1313 height 20
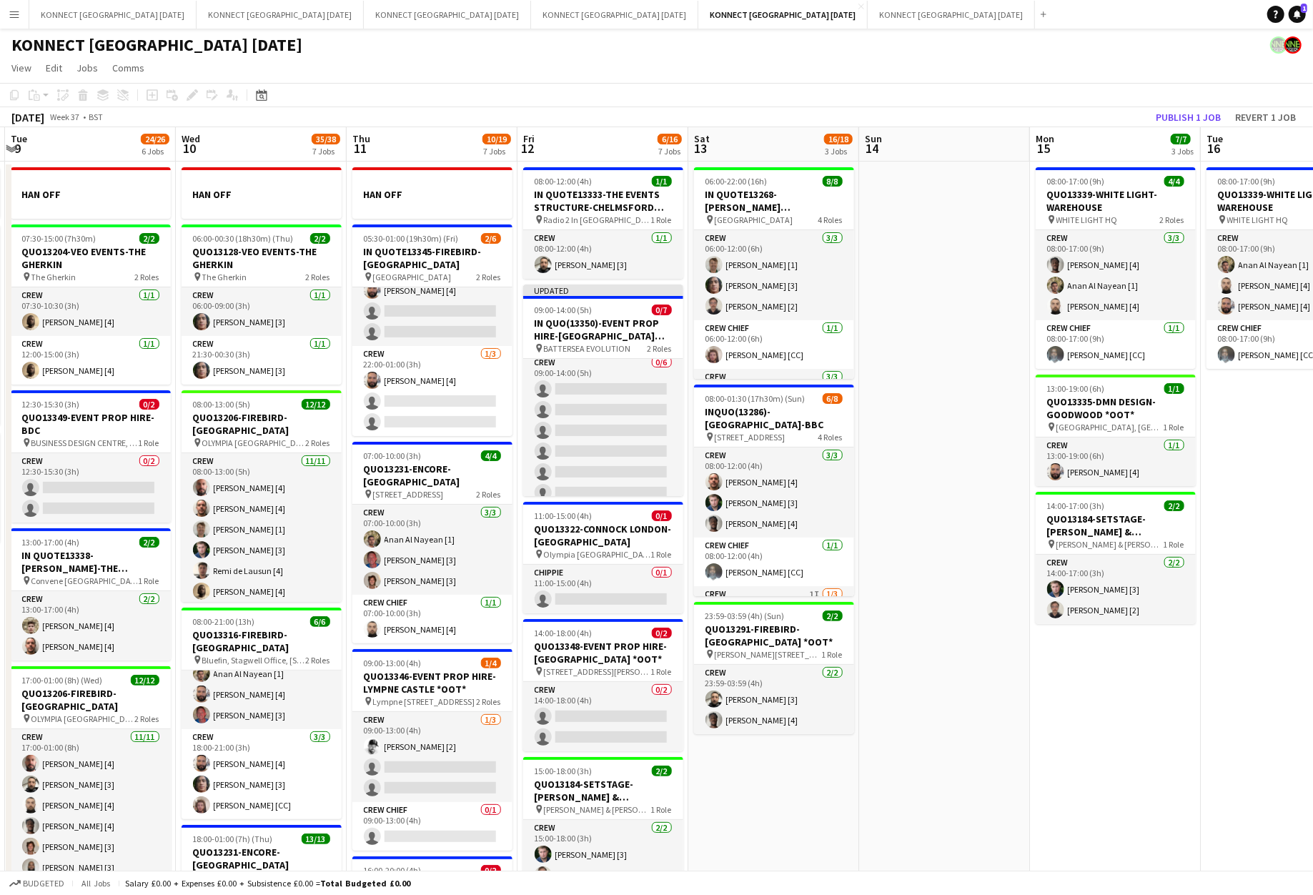
click at [1175, 104] on app-toolbar "Copy Paste Paste Command V Paste with crew Command Shift V Paste linked Job [GE…" at bounding box center [656, 95] width 1313 height 24
click at [1175, 114] on button "Publish 1 job" at bounding box center [1188, 117] width 76 height 19
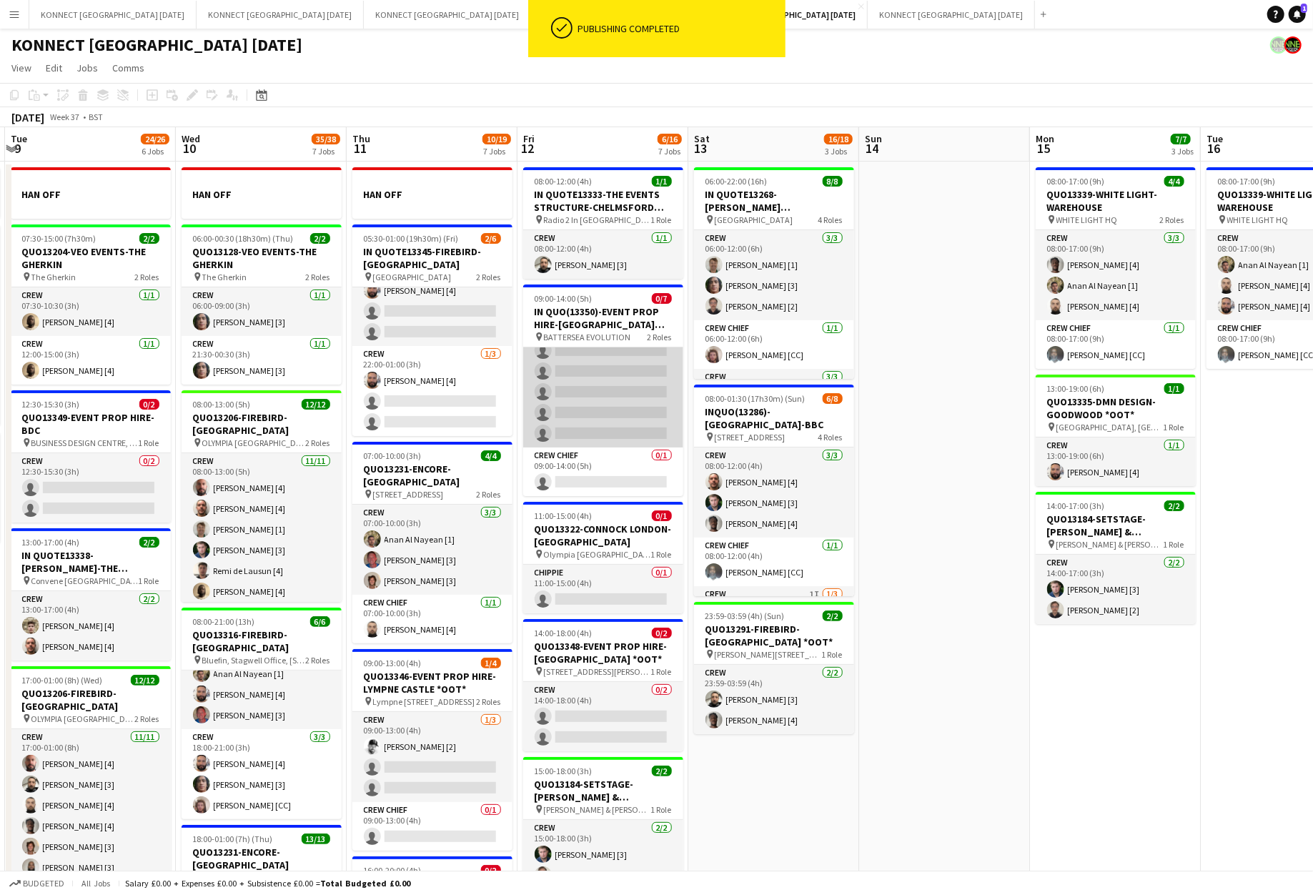
scroll to position [0, 0]
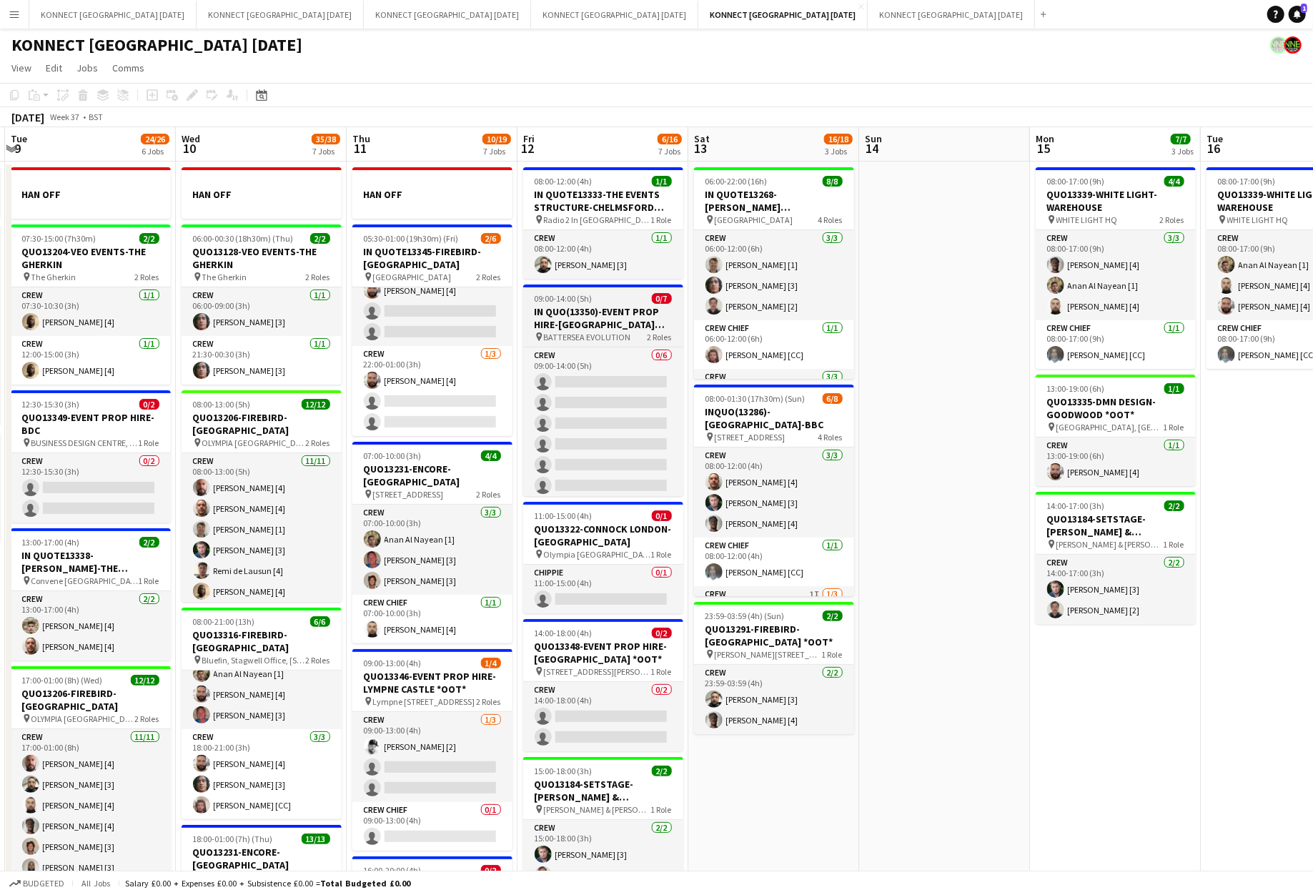
click at [584, 297] on span "09:00-14:00 (5h)" at bounding box center [564, 298] width 58 height 11
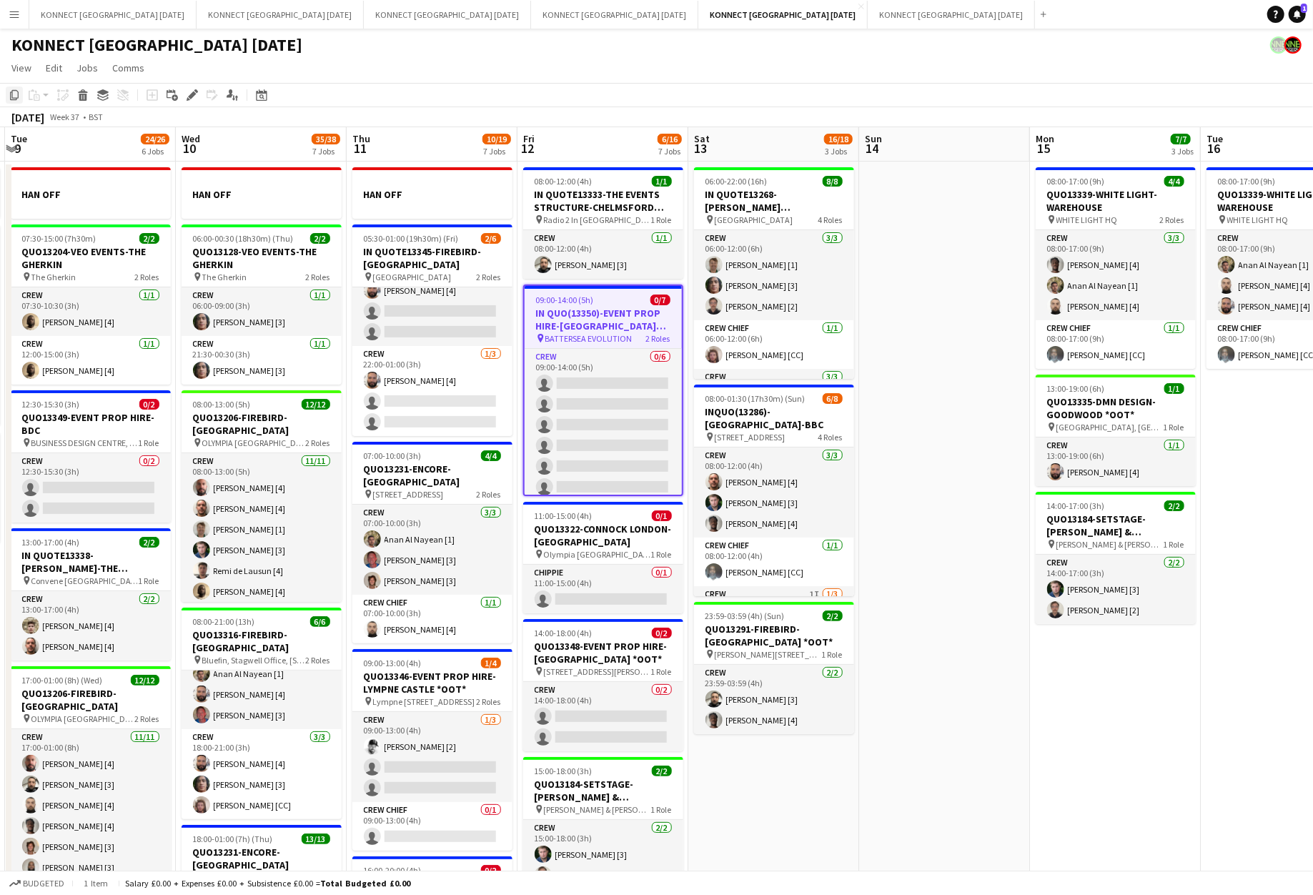
click at [16, 94] on icon "Copy" at bounding box center [14, 94] width 11 height 11
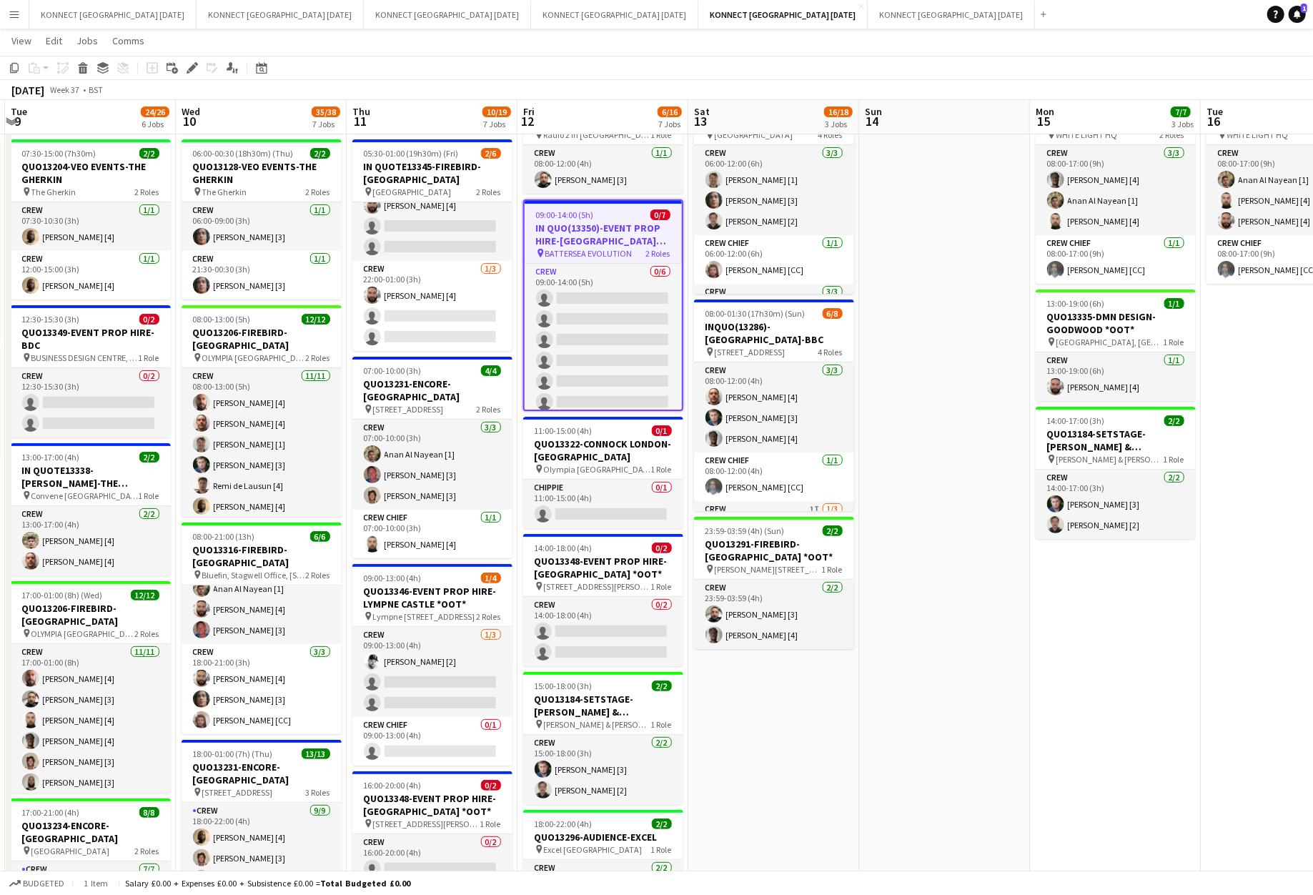
scroll to position [149, 0]
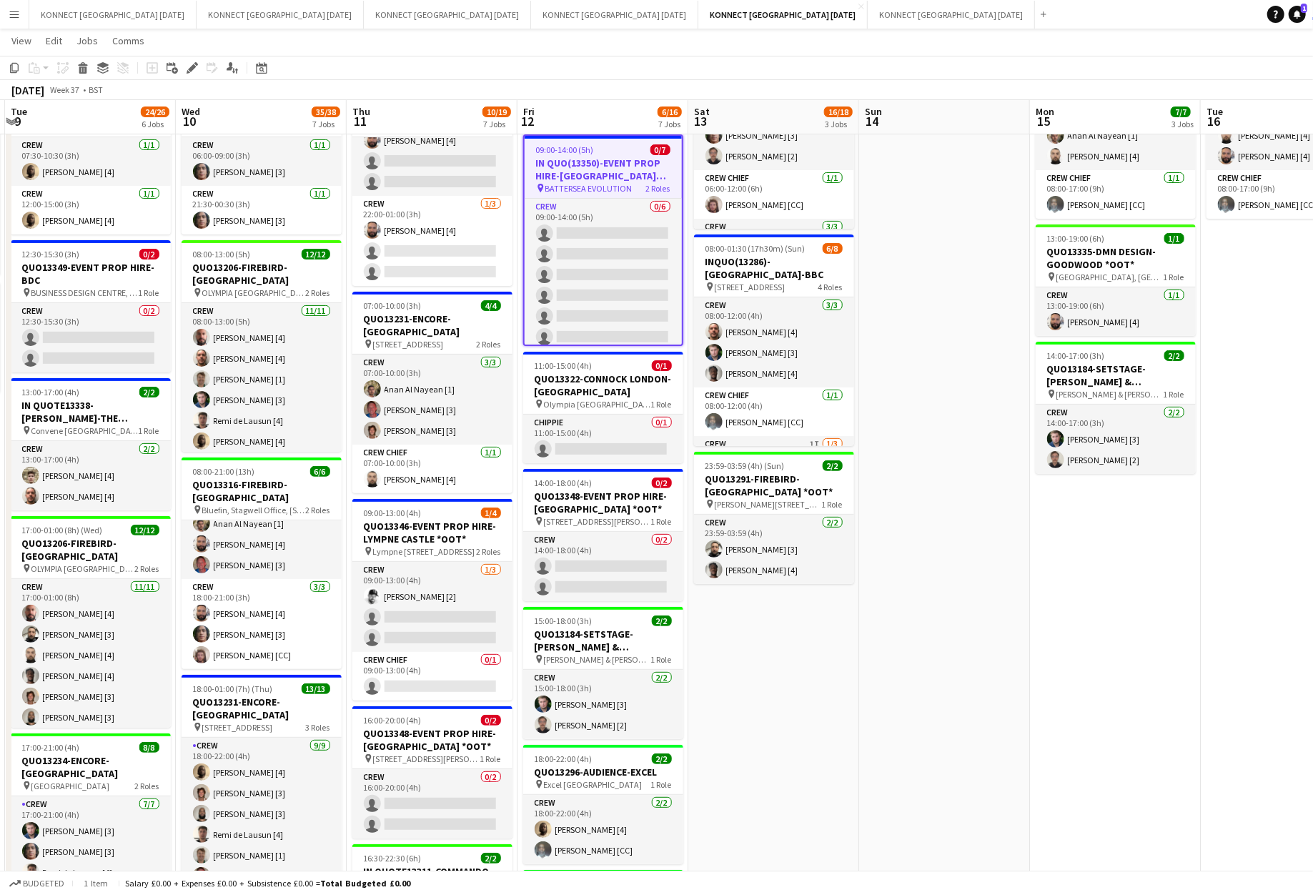
click at [879, 422] on app-date-cell at bounding box center [944, 613] width 171 height 1204
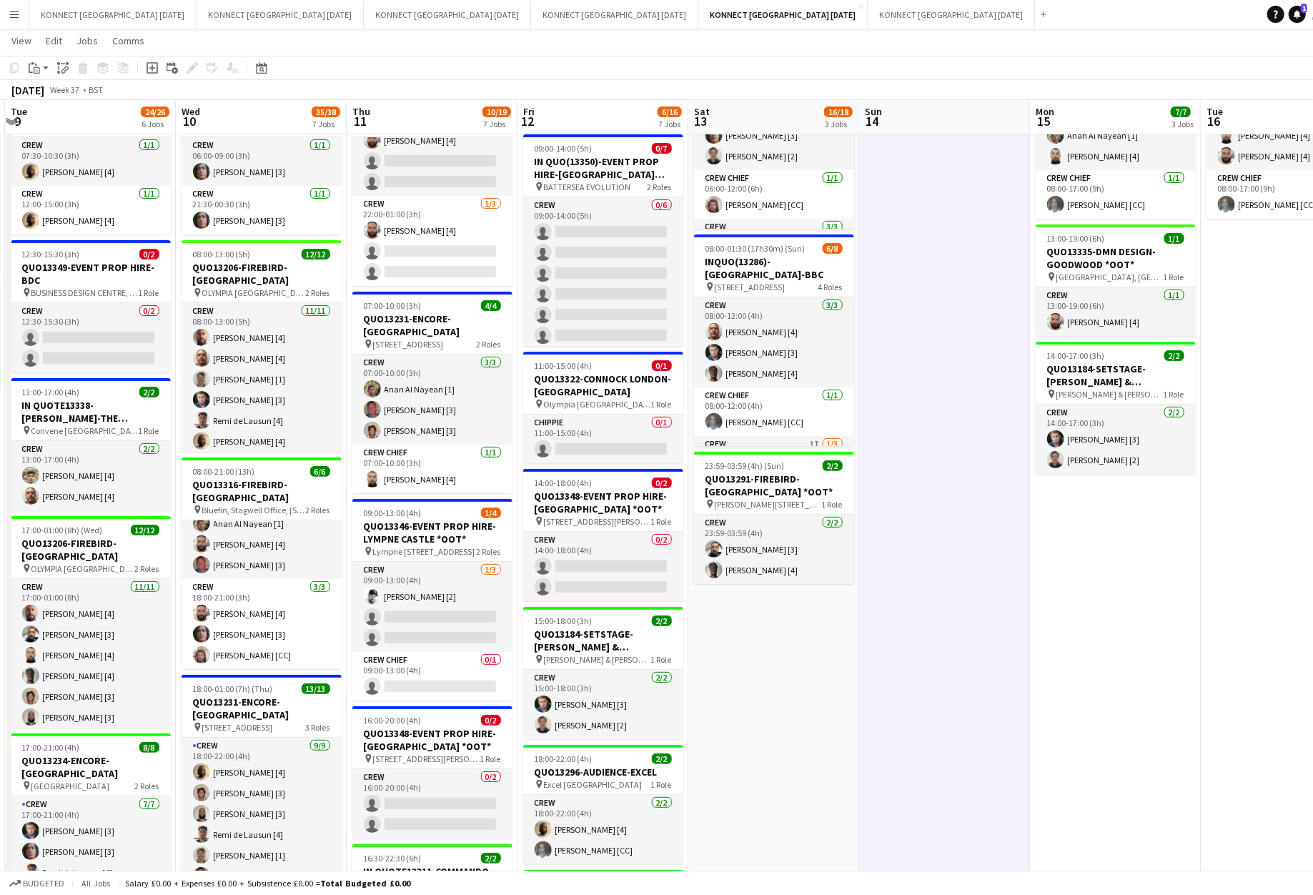
scroll to position [0, 0]
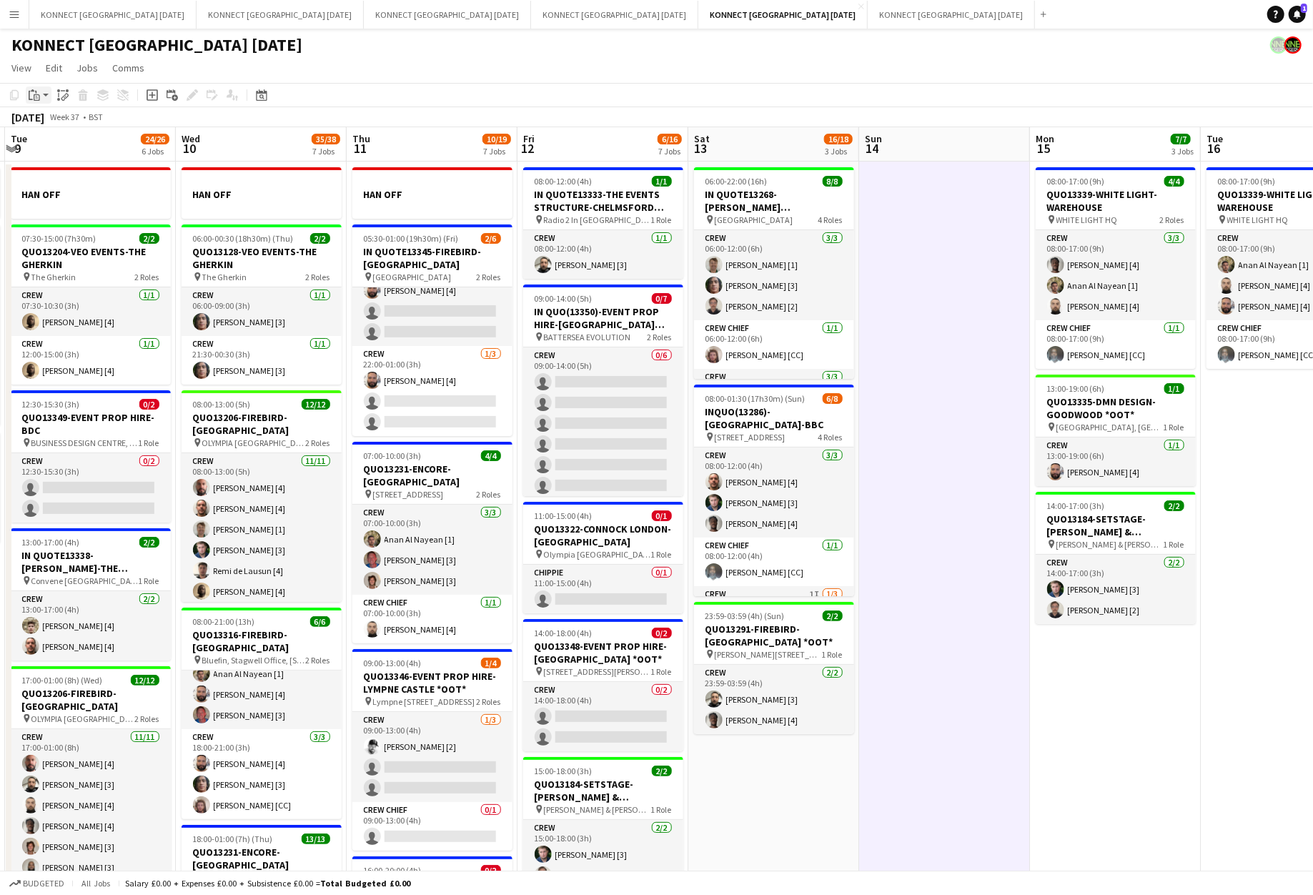
click at [40, 97] on div "Paste" at bounding box center [34, 95] width 17 height 17
click at [52, 125] on link "Paste Command V" at bounding box center [94, 122] width 113 height 13
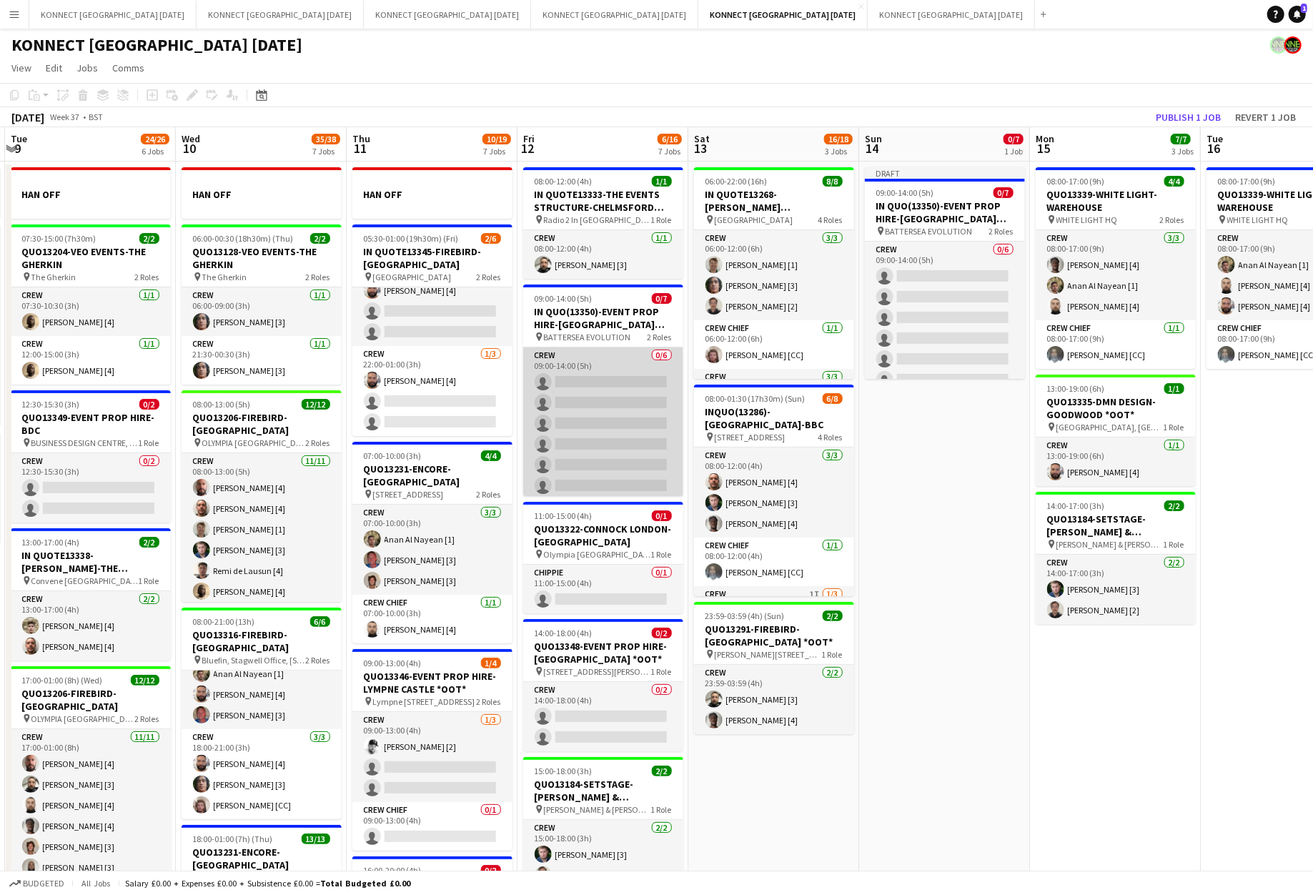
scroll to position [53, 0]
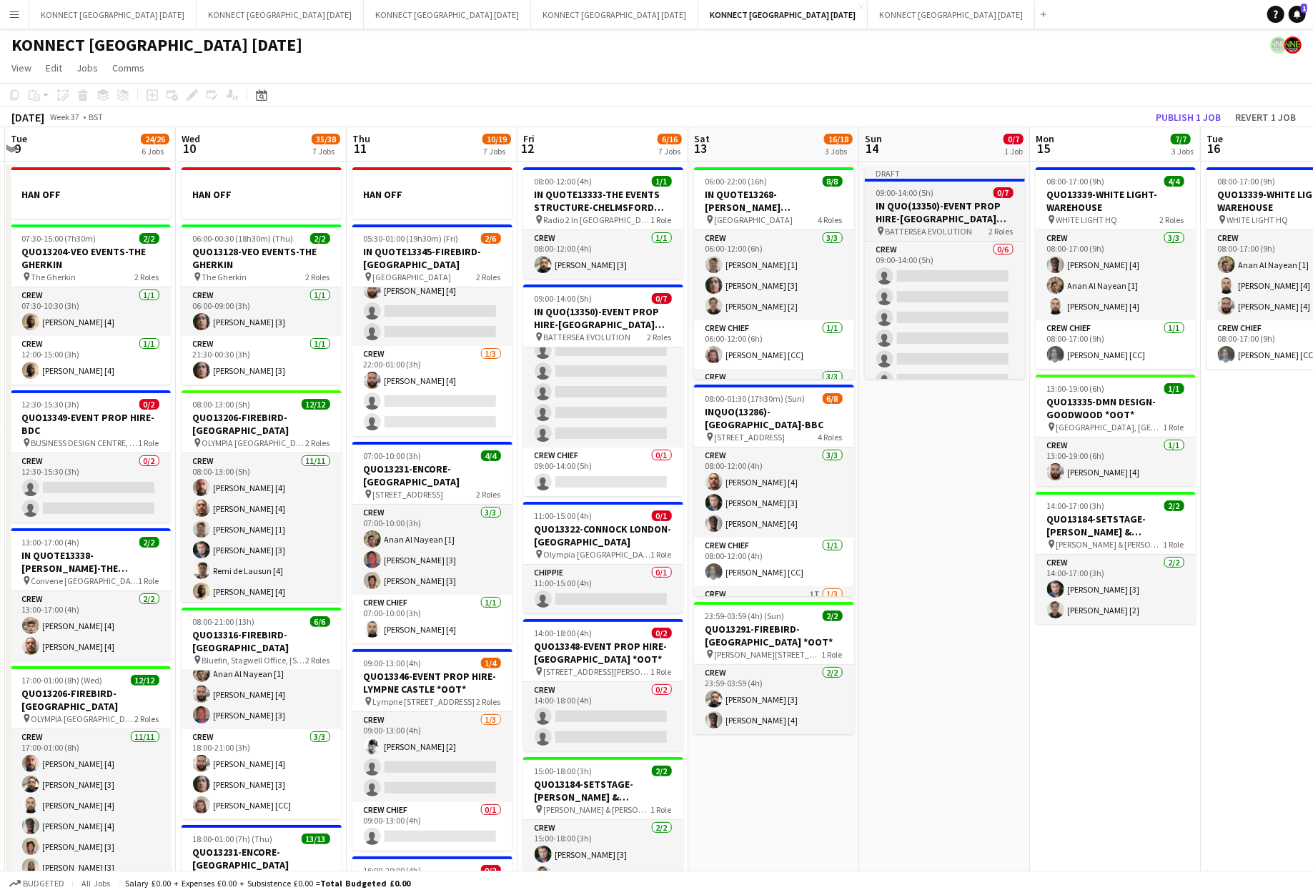
click at [949, 209] on h3 "IN QUO(13350)-EVENT PROP HIRE-[GEOGRAPHIC_DATA] EVO" at bounding box center [945, 212] width 160 height 26
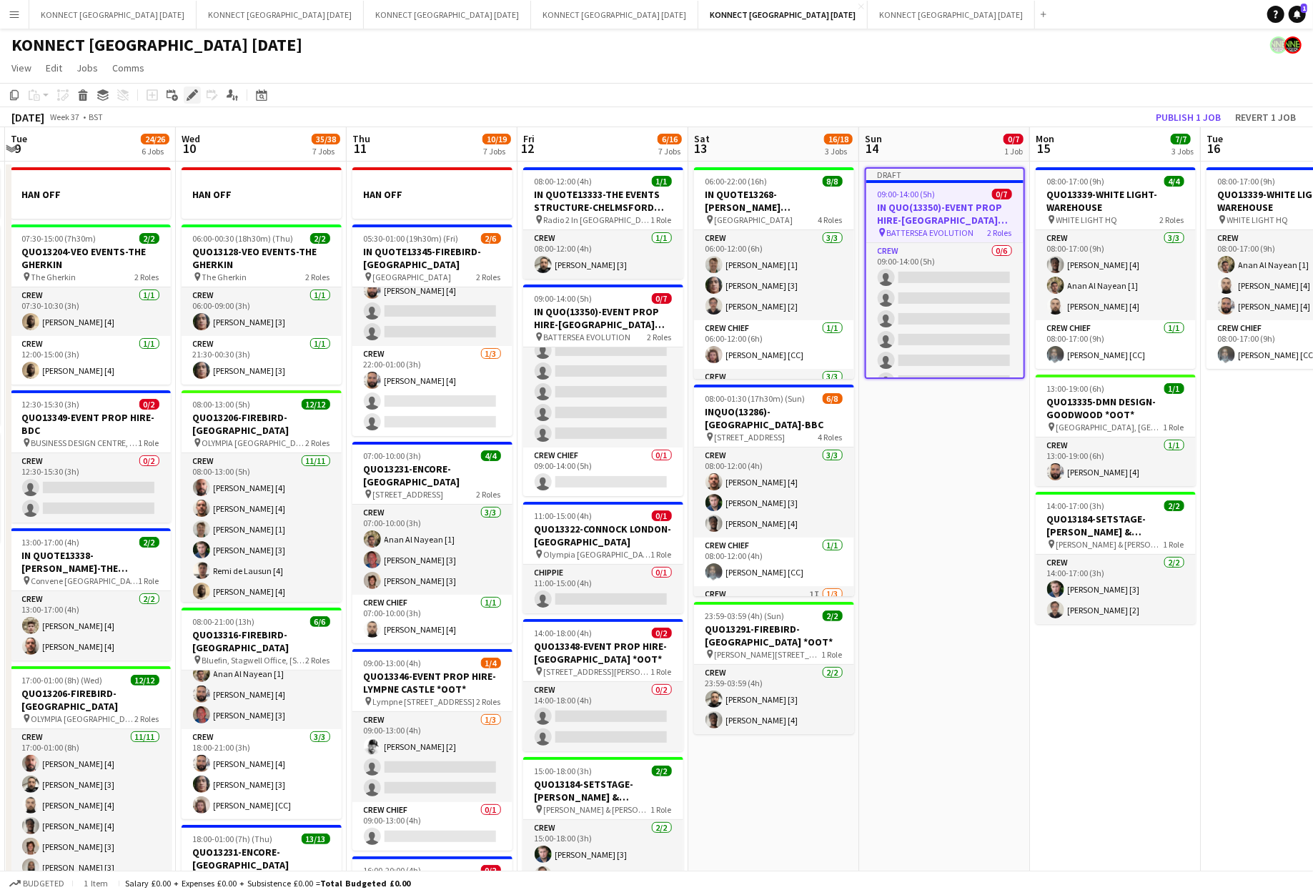
click at [194, 90] on icon at bounding box center [196, 91] width 4 height 4
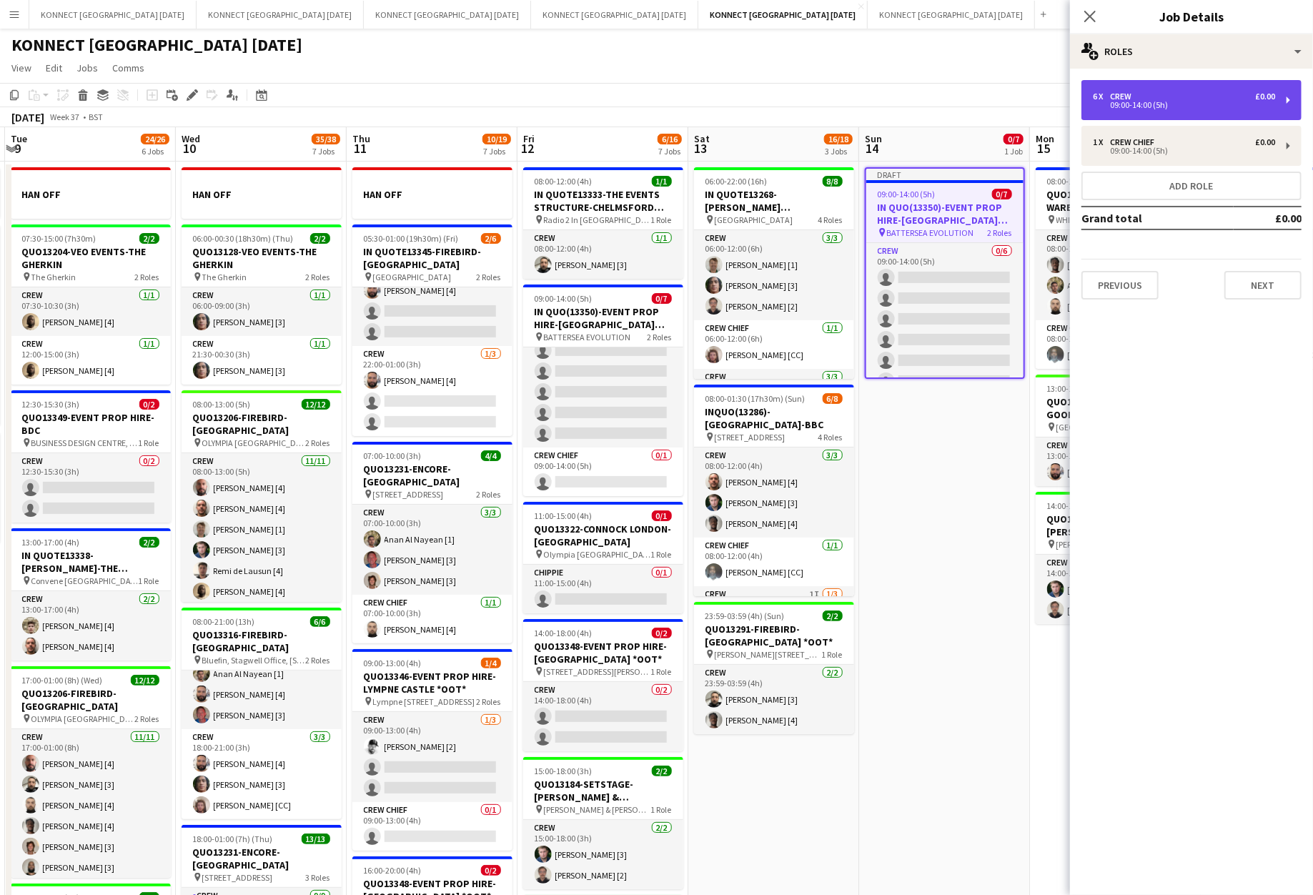
click at [1160, 116] on div "6 x Crew £0.00 09:00-14:00 (5h)" at bounding box center [1192, 100] width 220 height 40
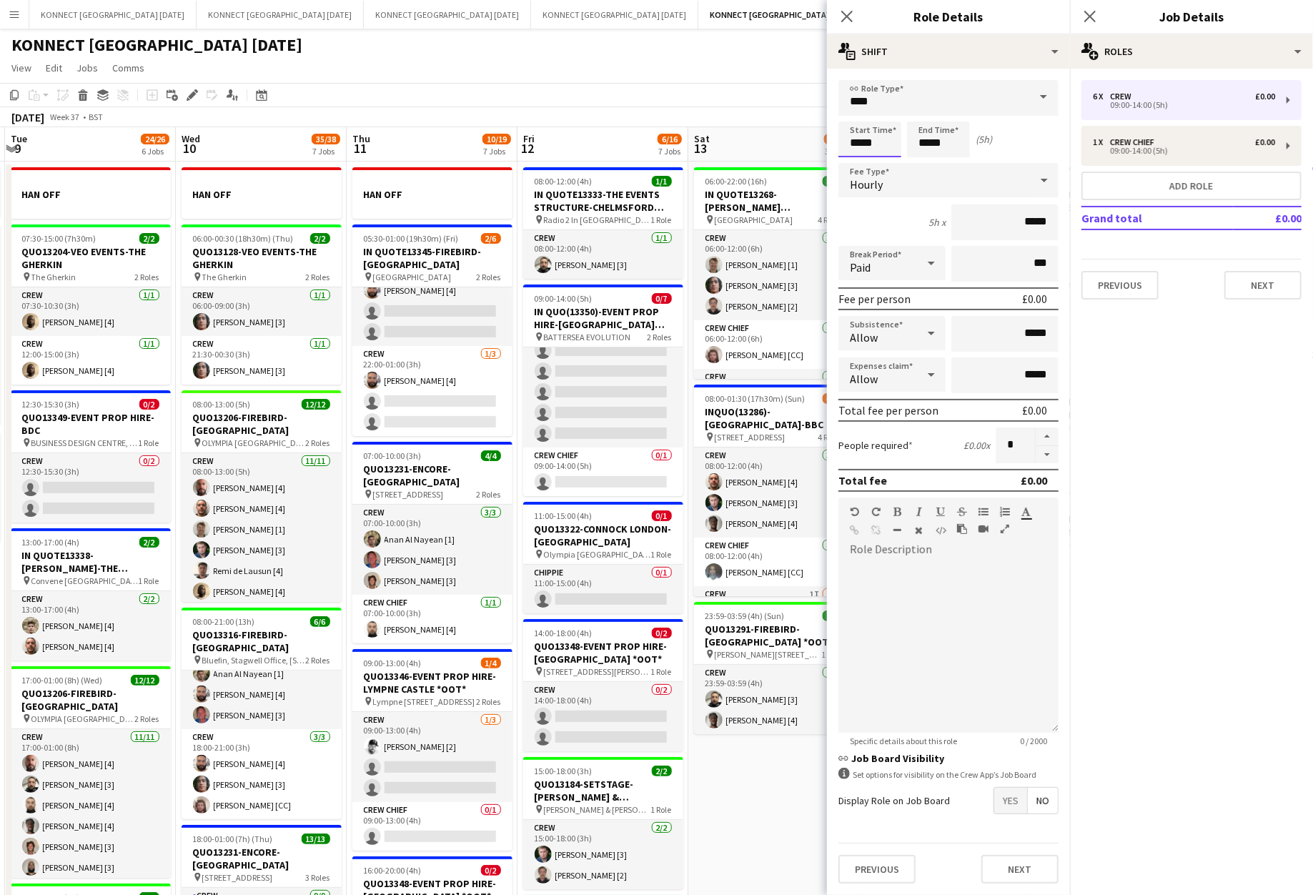
click at [862, 144] on input "*****" at bounding box center [870, 140] width 63 height 36
type input "*****"
click at [932, 141] on input "*****" at bounding box center [938, 140] width 63 height 36
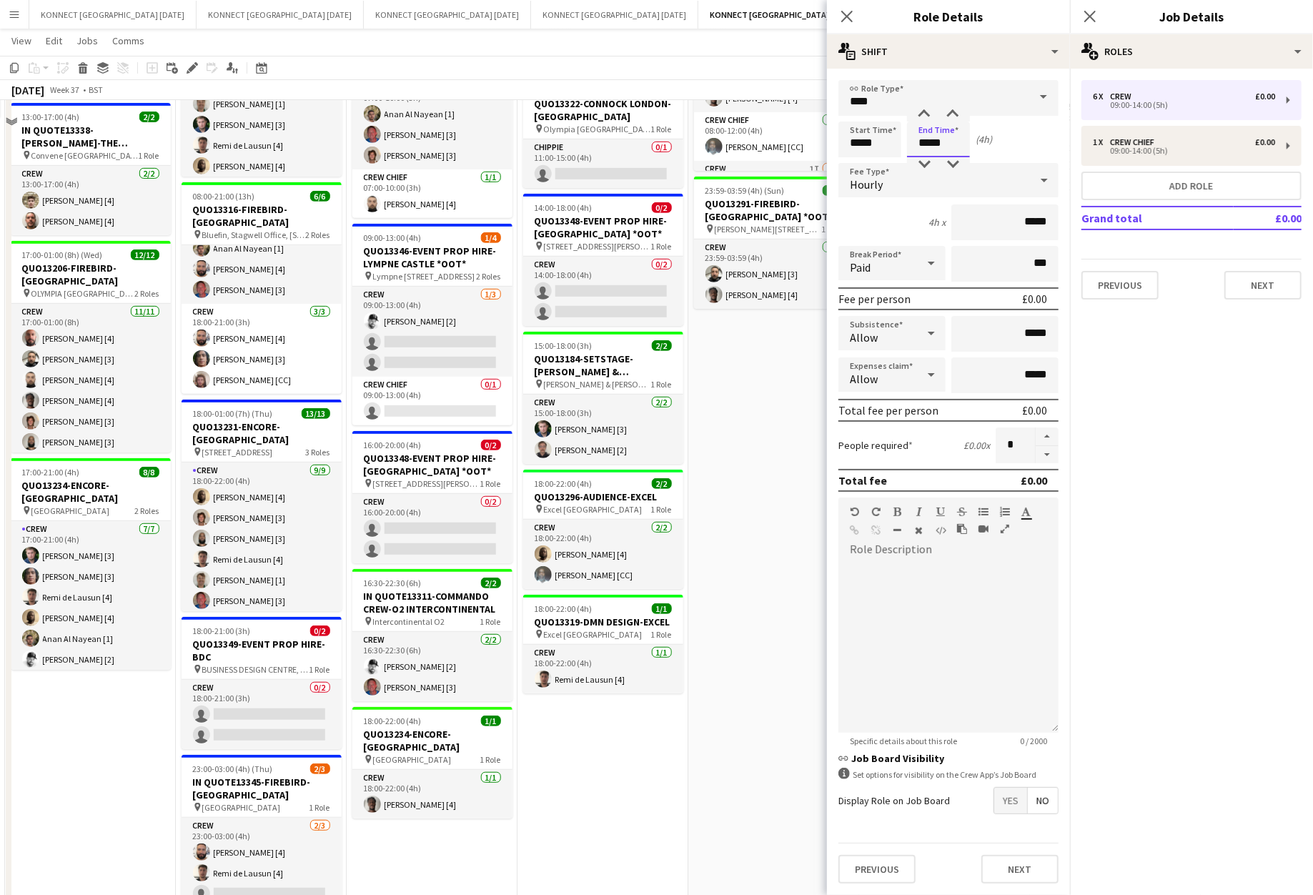
scroll to position [479, 0]
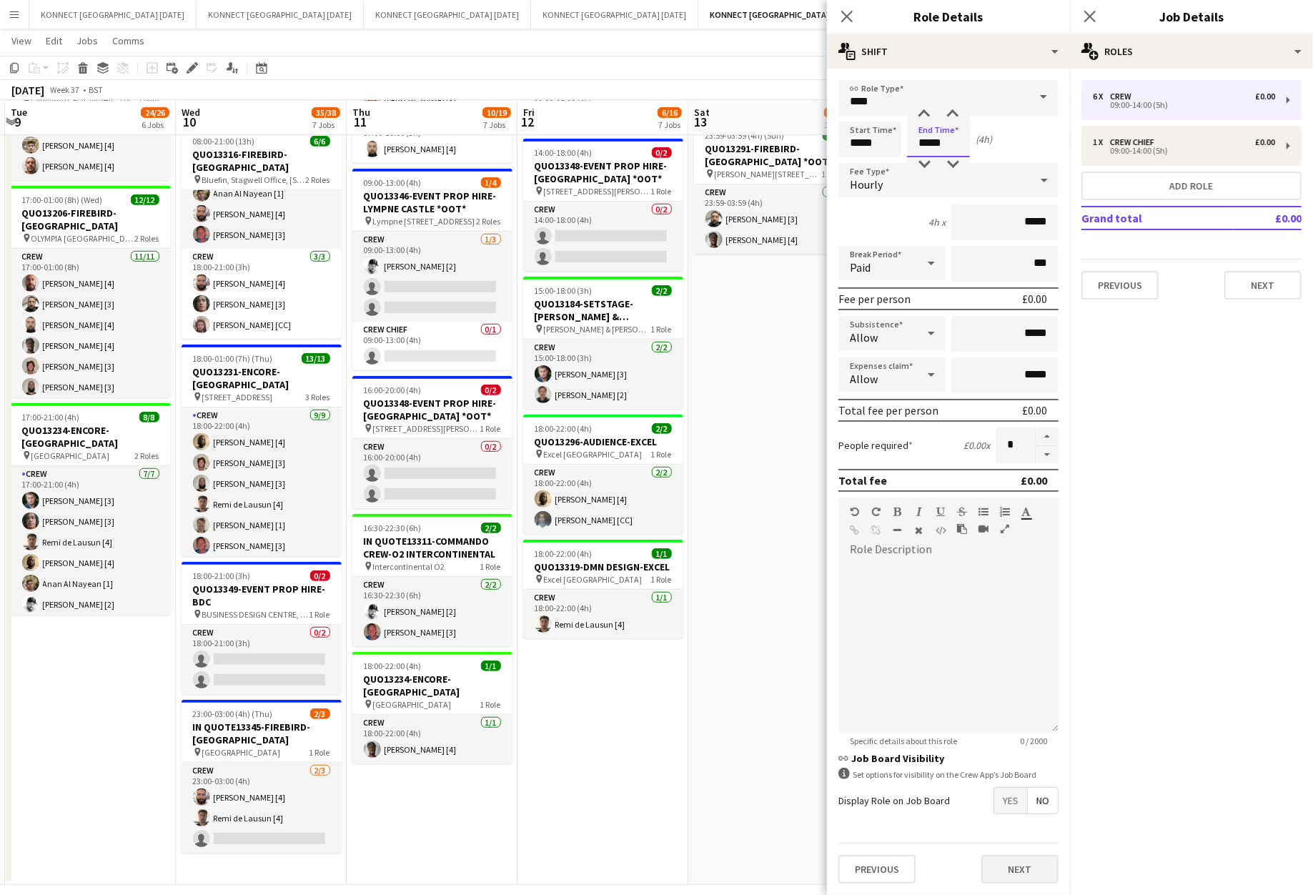
type input "*****"
click at [1006, 870] on button "Next" at bounding box center [1020, 869] width 77 height 29
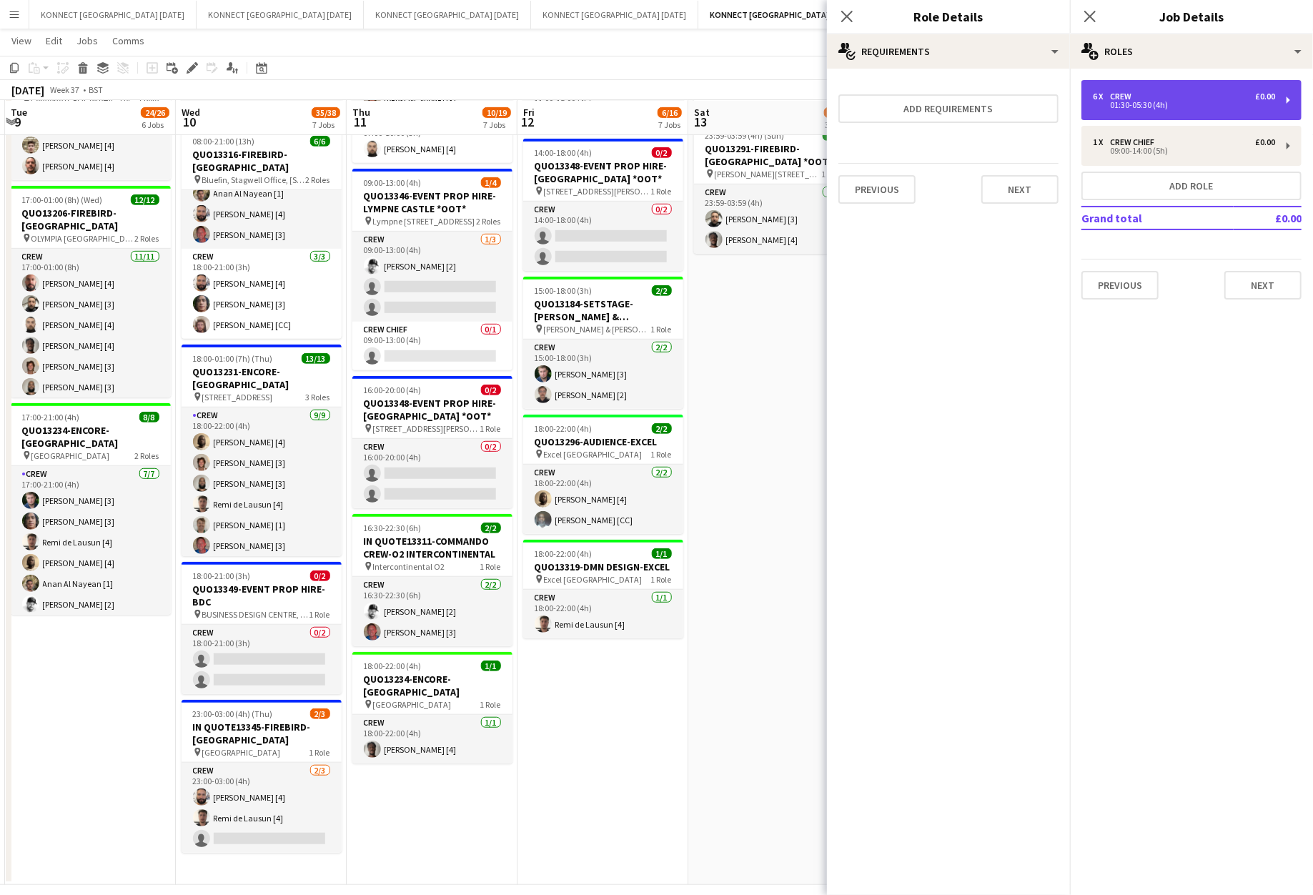
click at [1179, 97] on div "6 x Crew £0.00" at bounding box center [1184, 97] width 182 height 10
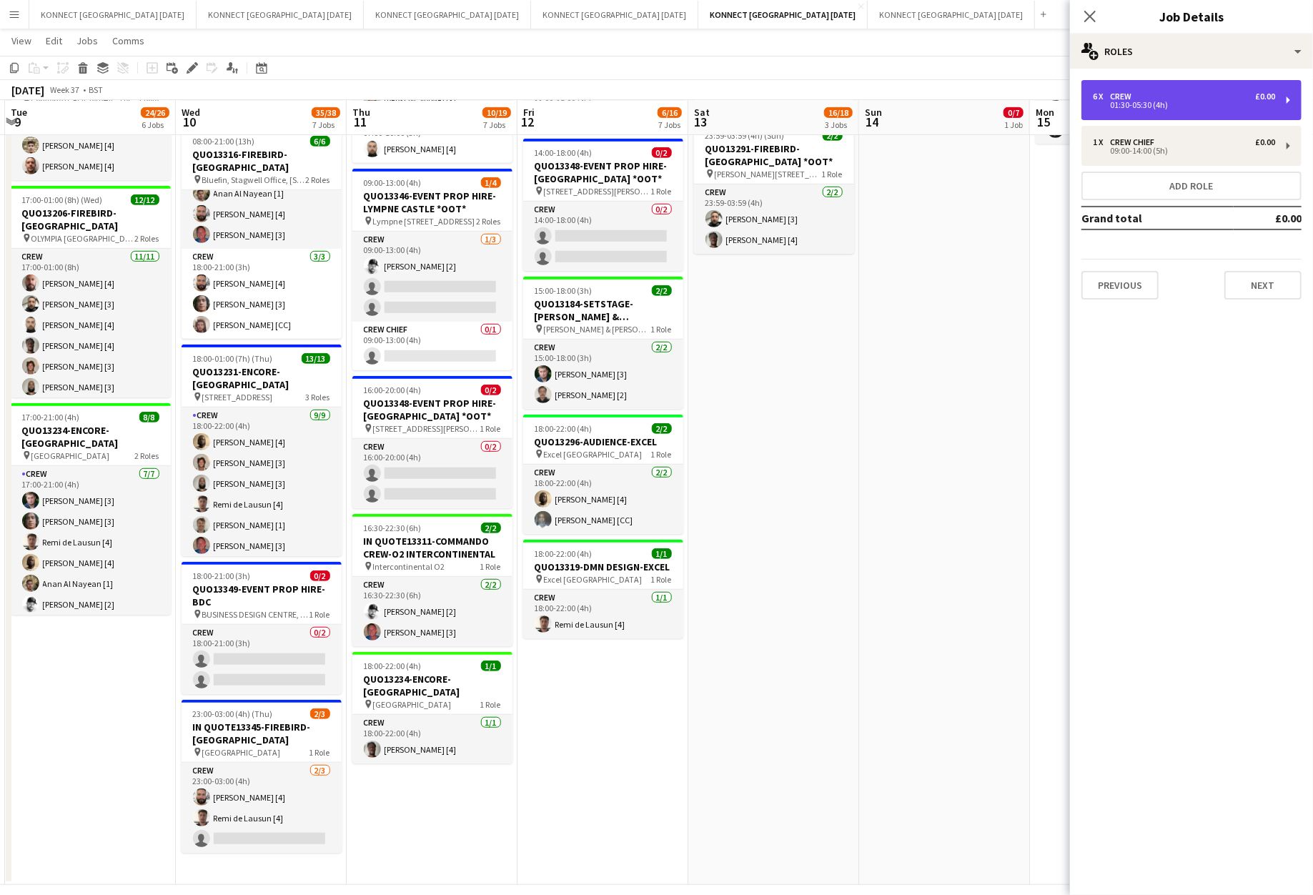
click at [1160, 98] on div "6 x Crew £0.00" at bounding box center [1184, 97] width 182 height 10
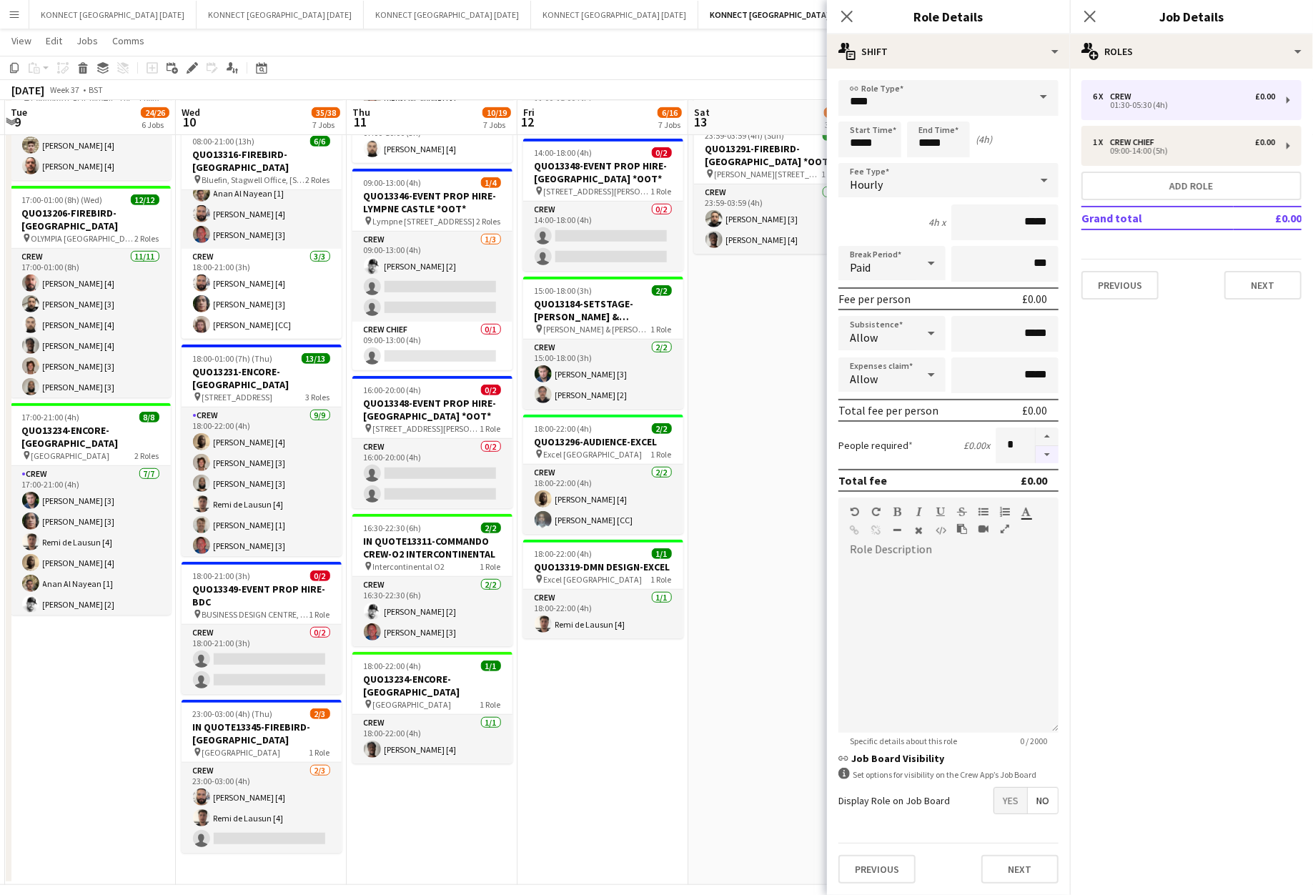
click at [1049, 459] on button "button" at bounding box center [1047, 455] width 23 height 18
type input "*"
click at [1012, 864] on button "Next" at bounding box center [1020, 869] width 77 height 29
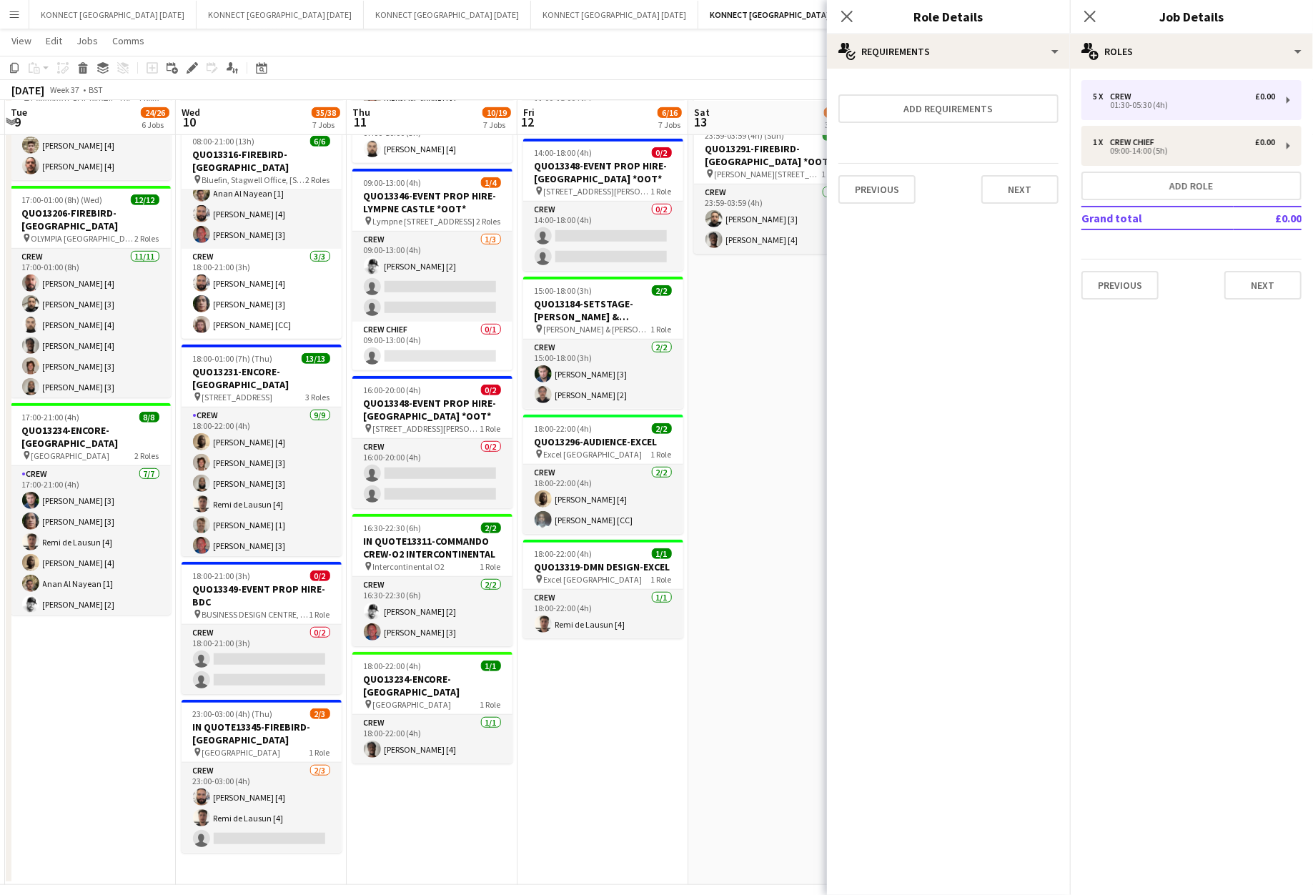
click at [749, 443] on app-date-cell "06:00-22:00 (16h) 8/8 IN QUOTE13268-[PERSON_NAME][GEOGRAPHIC_DATA] pin Richmond…" at bounding box center [773, 283] width 171 height 1204
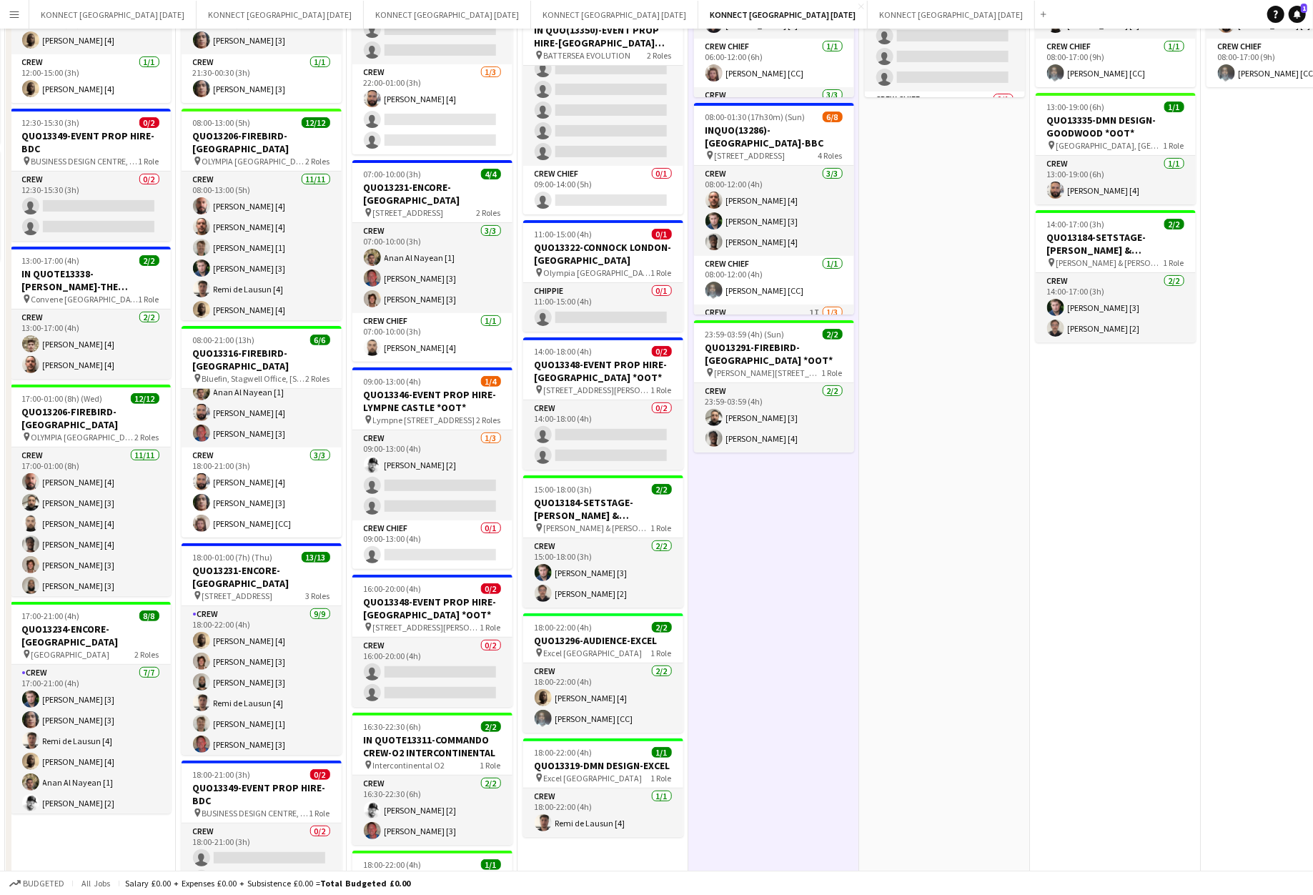
scroll to position [0, 0]
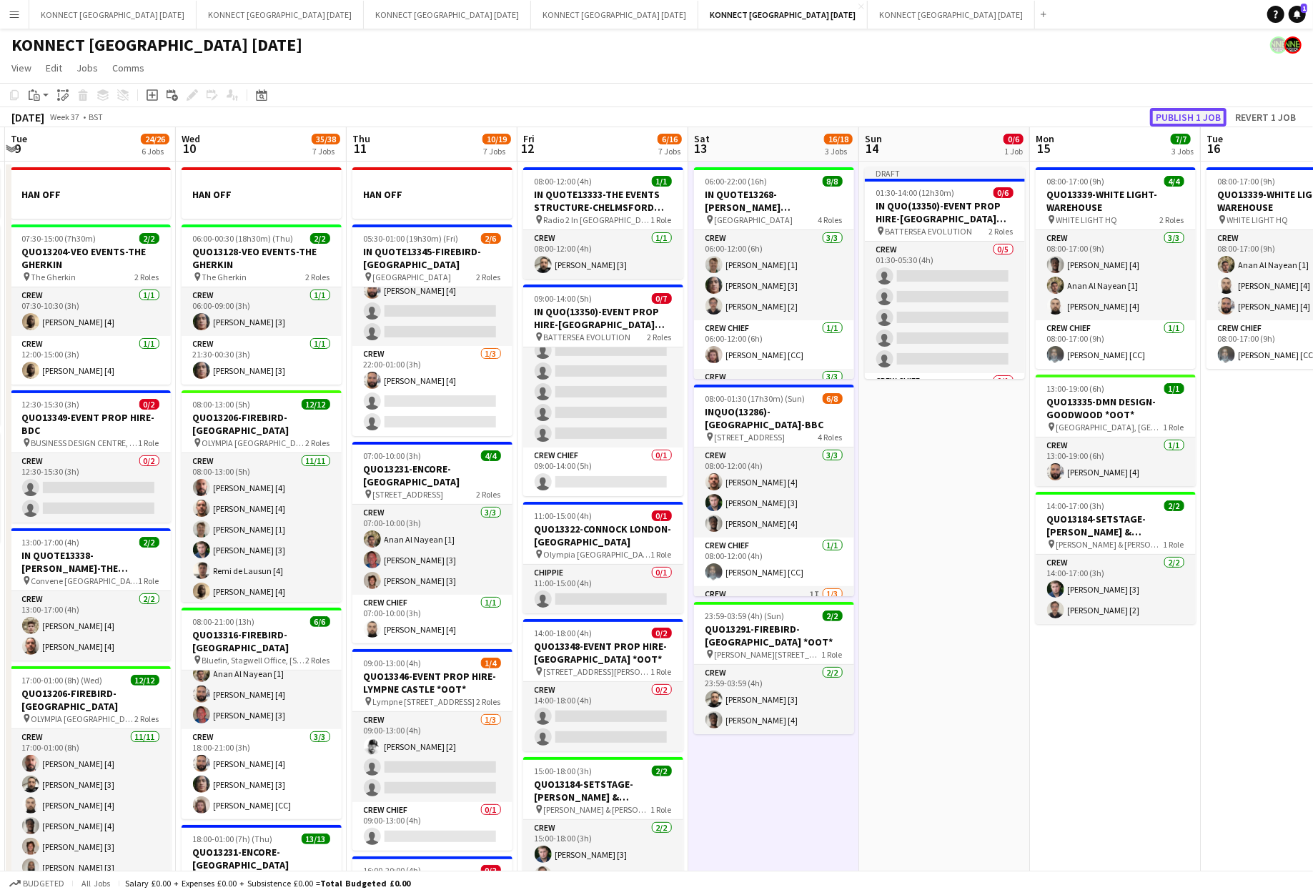
click at [1181, 114] on button "Publish 1 job" at bounding box center [1188, 117] width 76 height 19
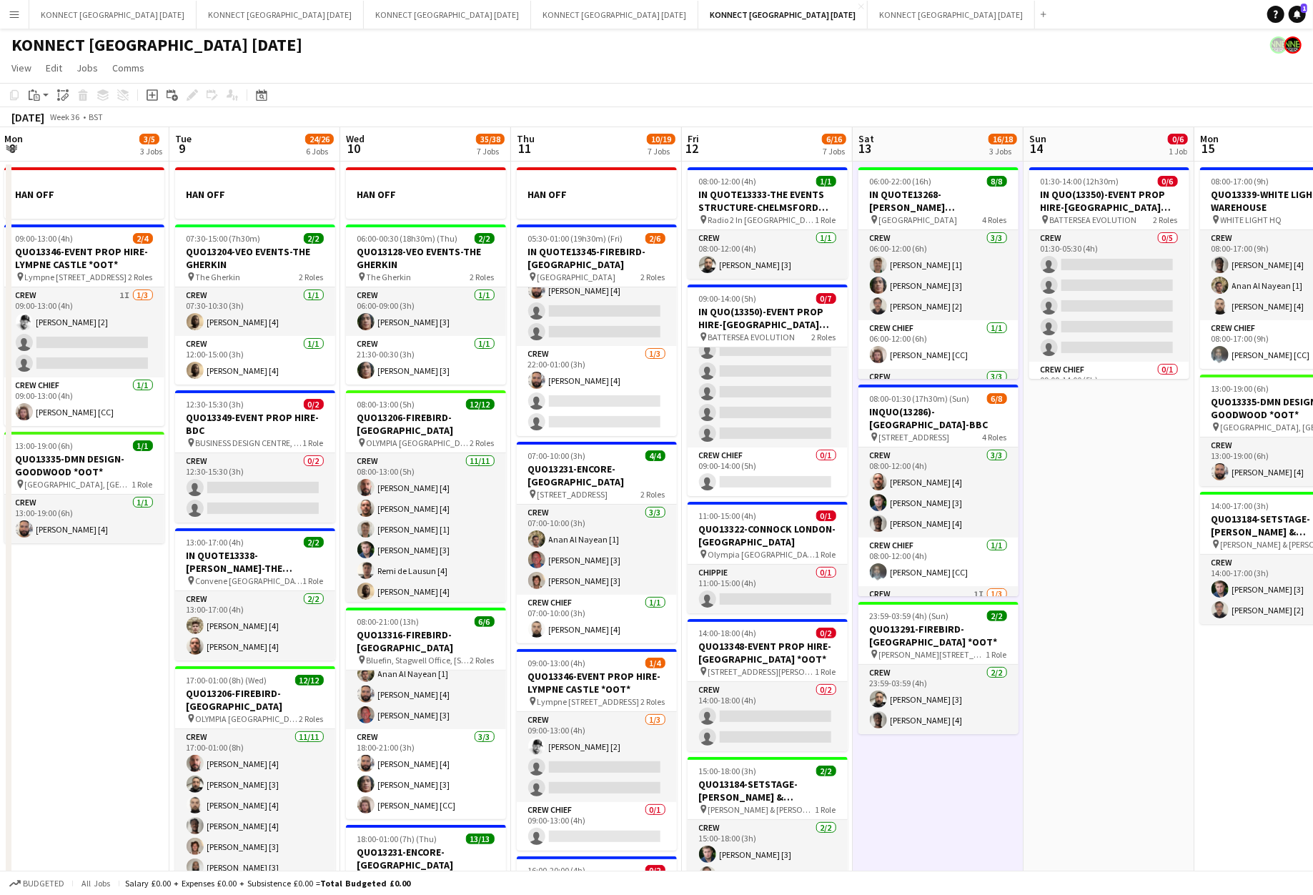
scroll to position [0, 400]
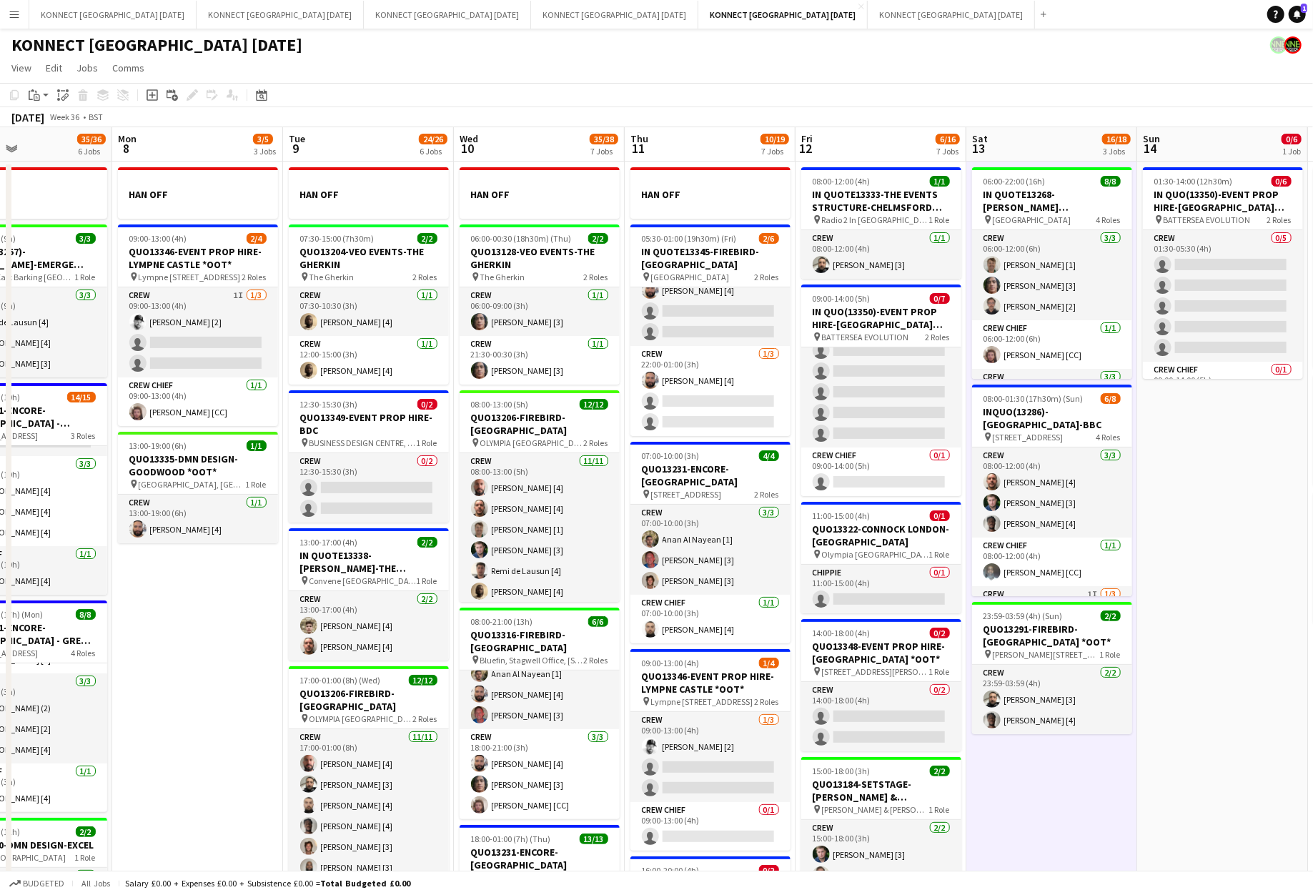
click at [968, 640] on app-date-cell "06:00-22:00 (16h) 8/8 IN QUOTE13268-[PERSON_NAME][GEOGRAPHIC_DATA] pin Richmond…" at bounding box center [1052, 764] width 171 height 1204
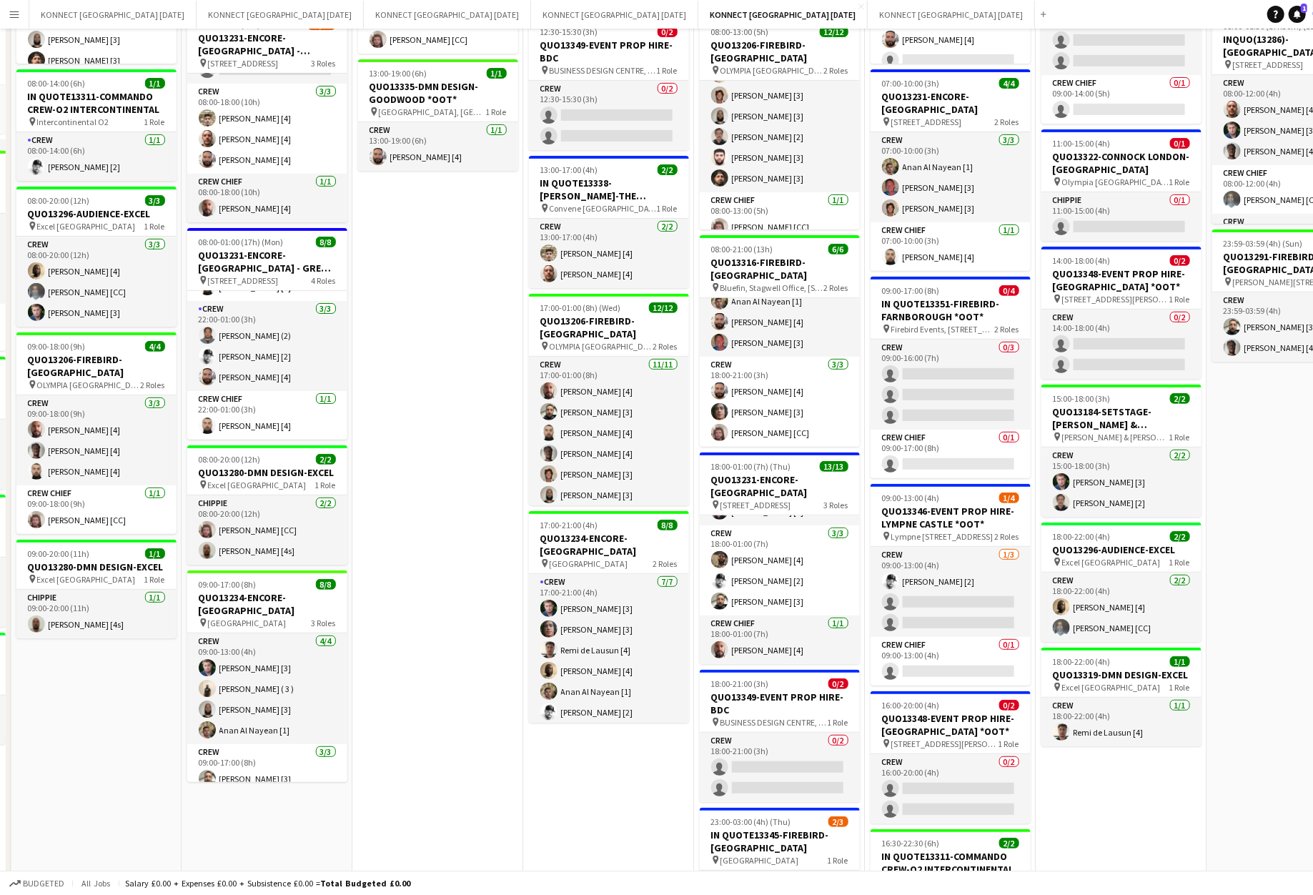
scroll to position [0, 0]
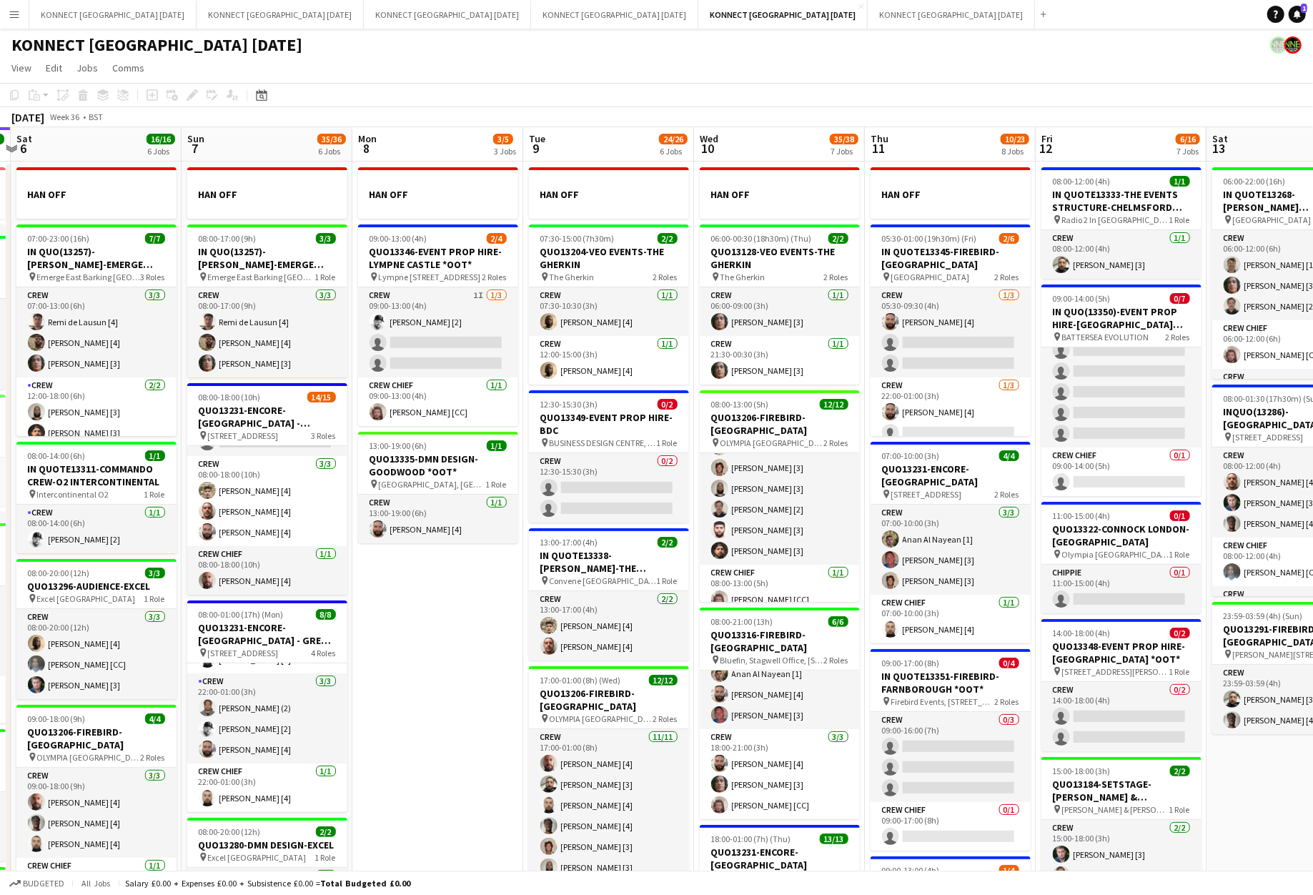
click at [691, 666] on app-date-cell "HAN OFF 07:30-15:00 (7h30m) 2/2 QUO13204-VEO EVENTS-THE GHERKIN pin The Gherkin…" at bounding box center [608, 824] width 171 height 1325
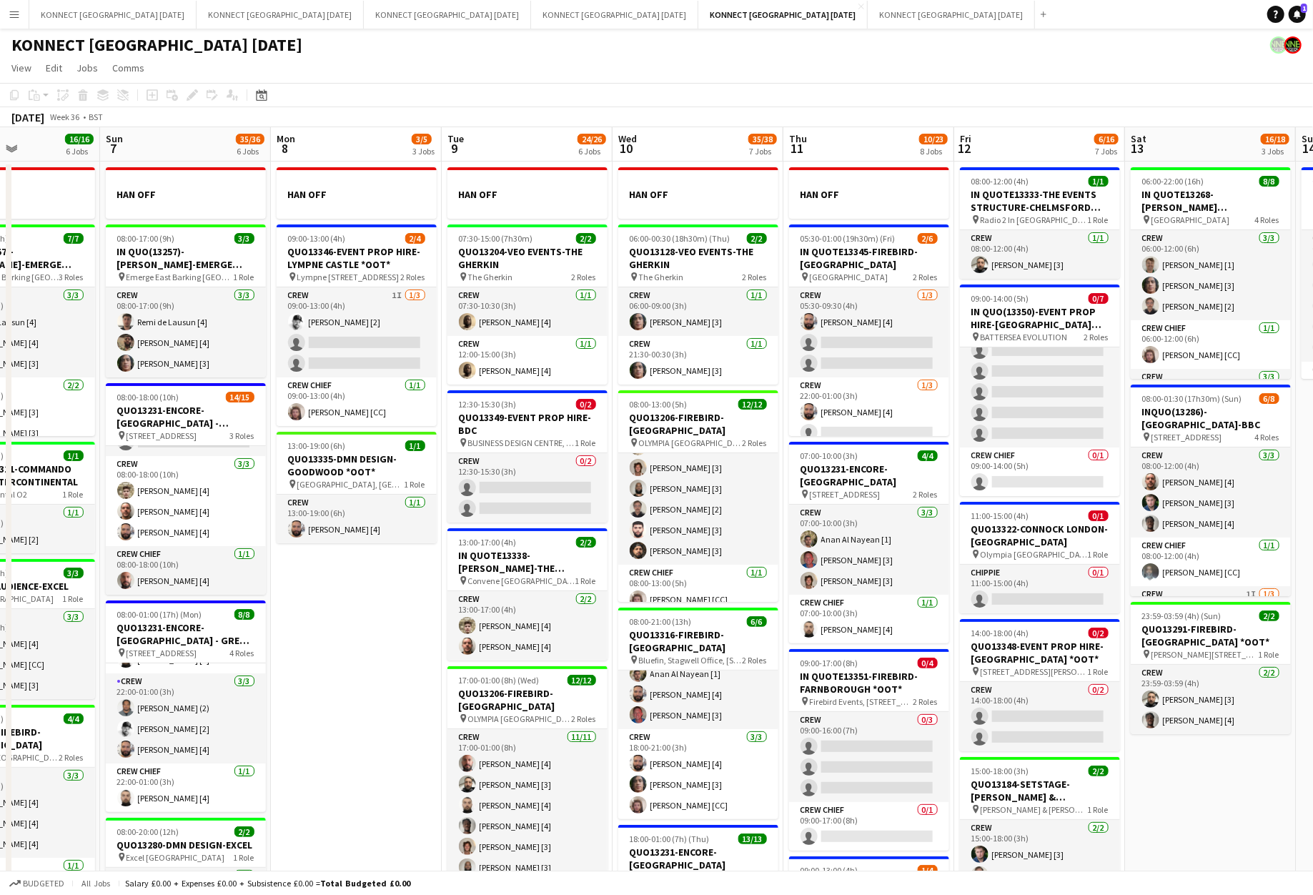
scroll to position [0, 347]
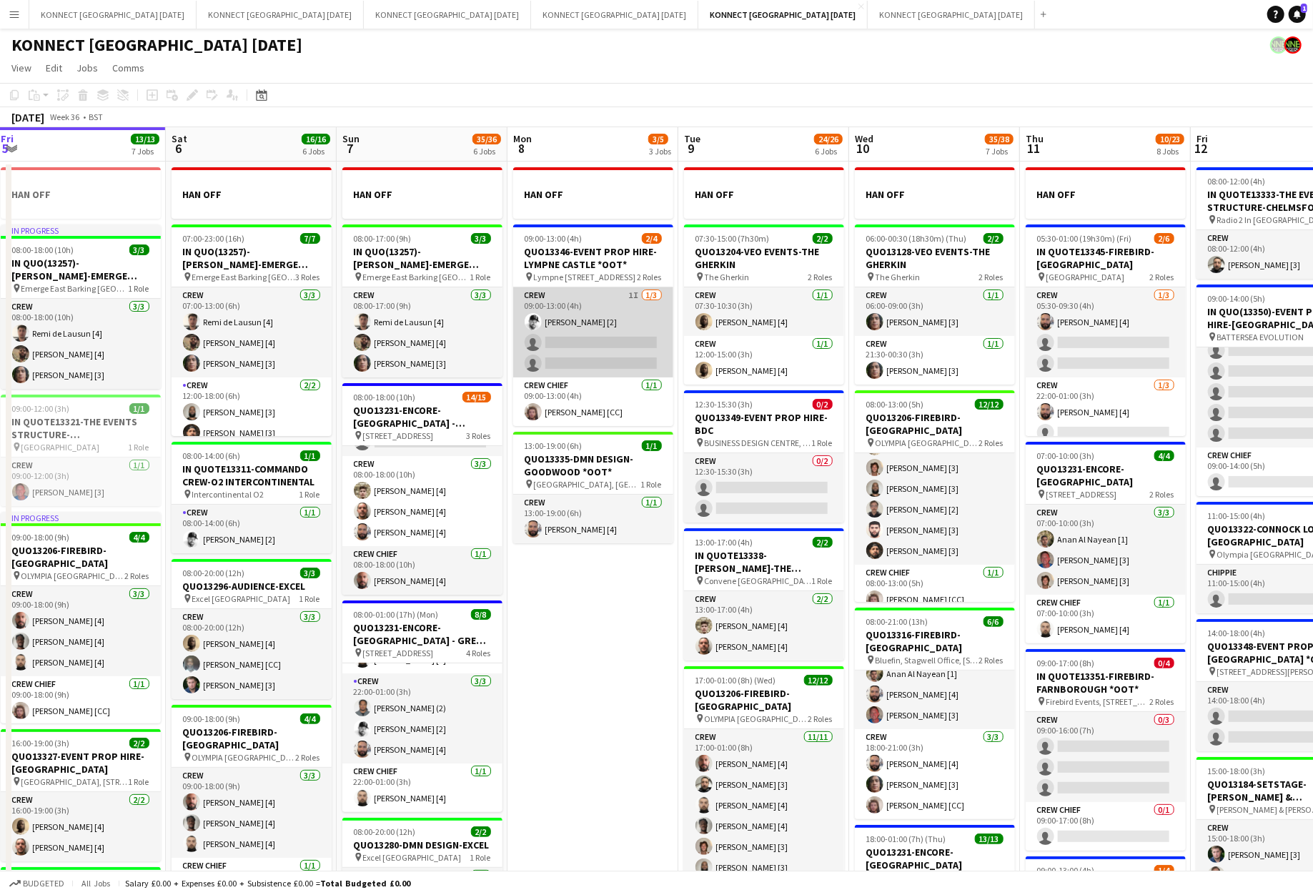
click at [611, 334] on app-card-role "Crew 1I 1/3 09:00-13:00 (4h) Mark Burrows [2] single-neutral-actions single-neu…" at bounding box center [593, 332] width 160 height 90
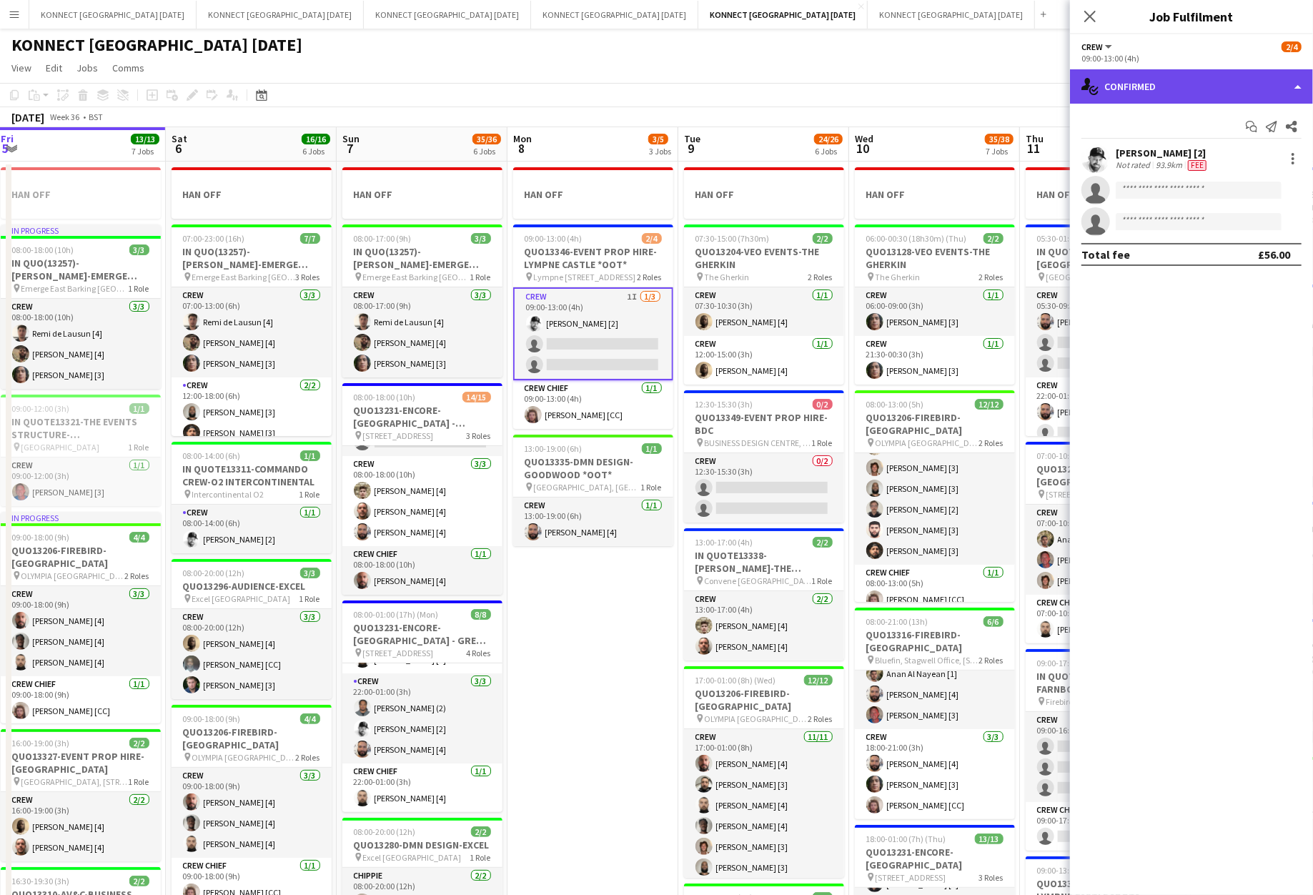
click at [1185, 84] on div "single-neutral-actions-check-2 Confirmed" at bounding box center [1191, 86] width 243 height 34
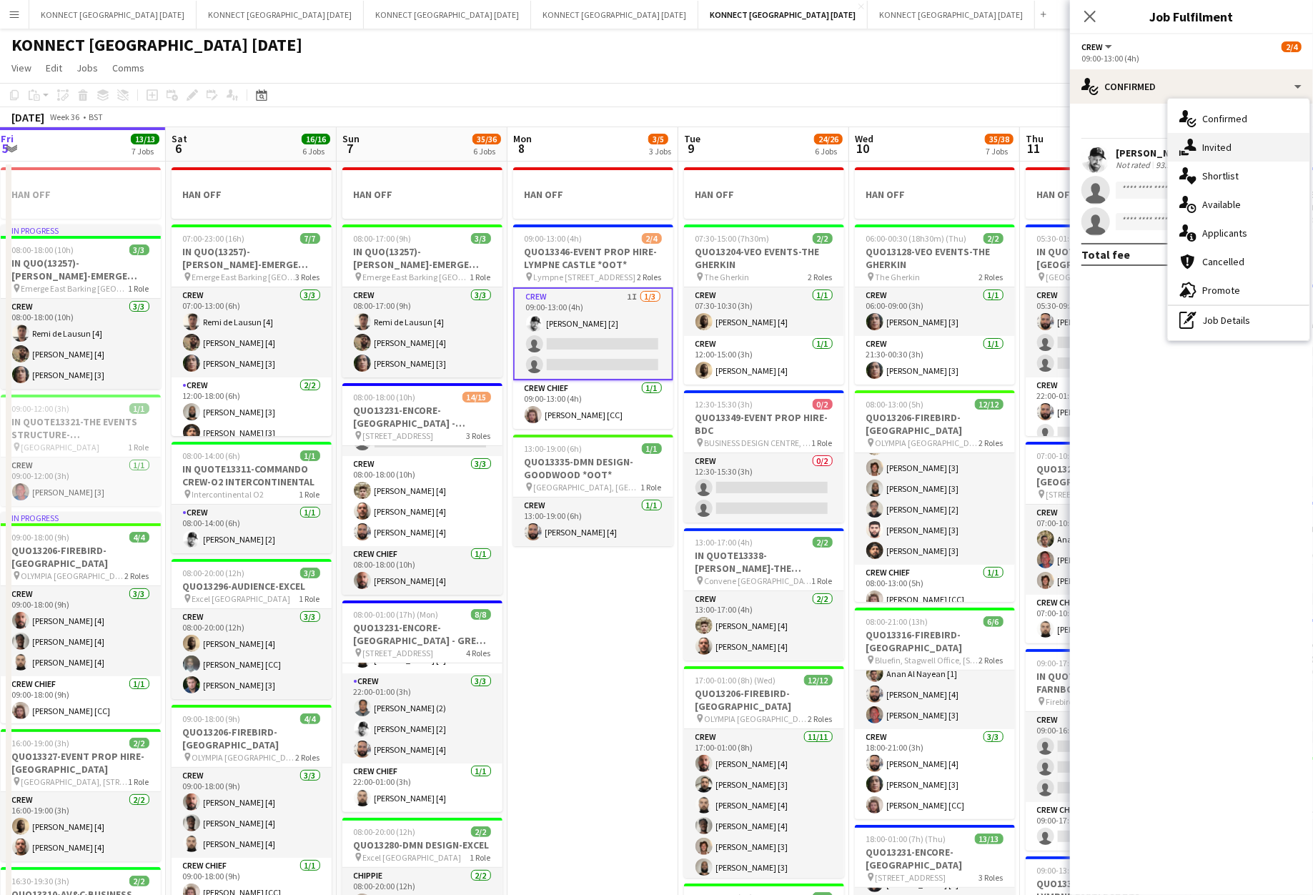
click at [1223, 147] on span "Invited" at bounding box center [1217, 147] width 29 height 13
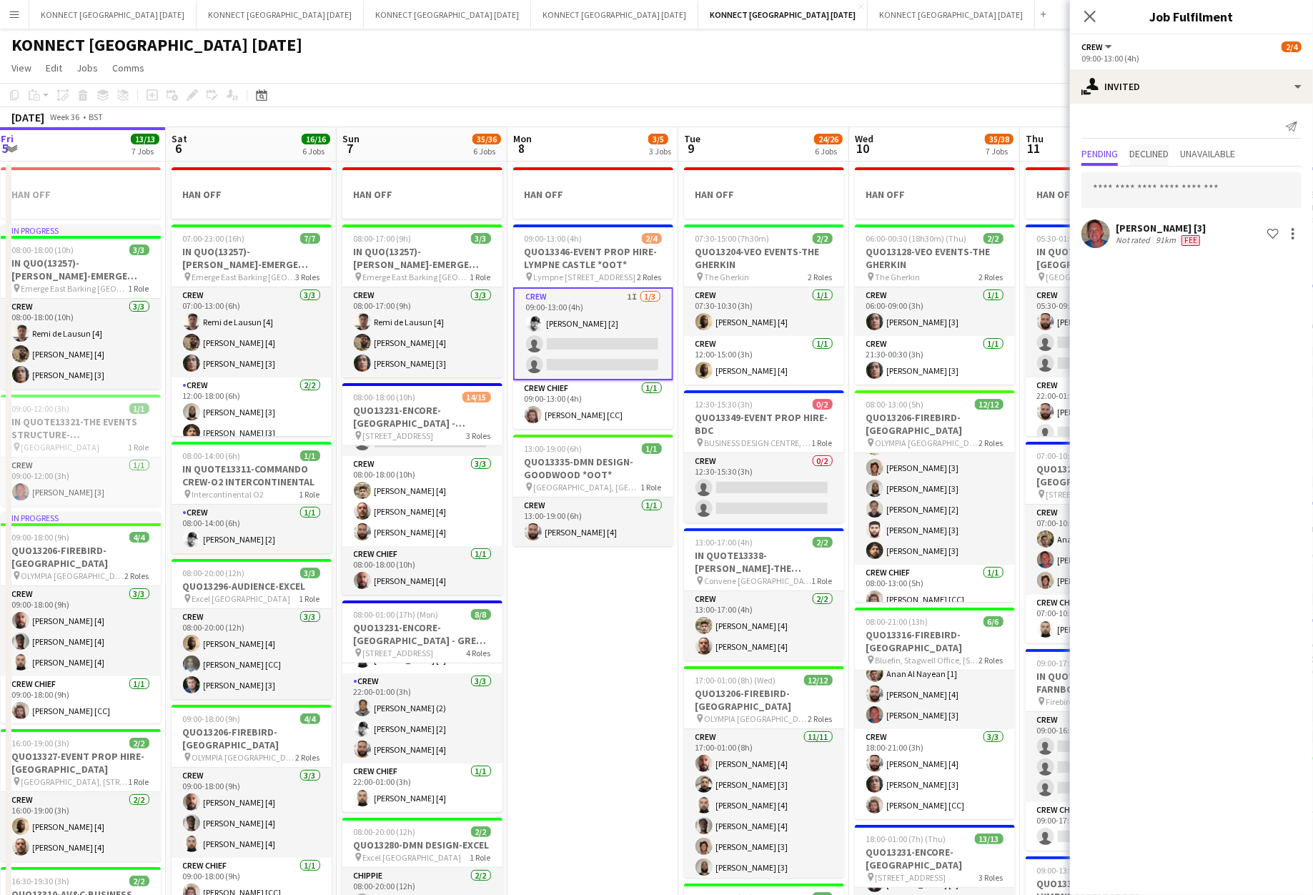
click at [1166, 158] on span "Declined" at bounding box center [1149, 154] width 39 height 10
click at [1104, 155] on span "Pending" at bounding box center [1100, 154] width 36 height 10
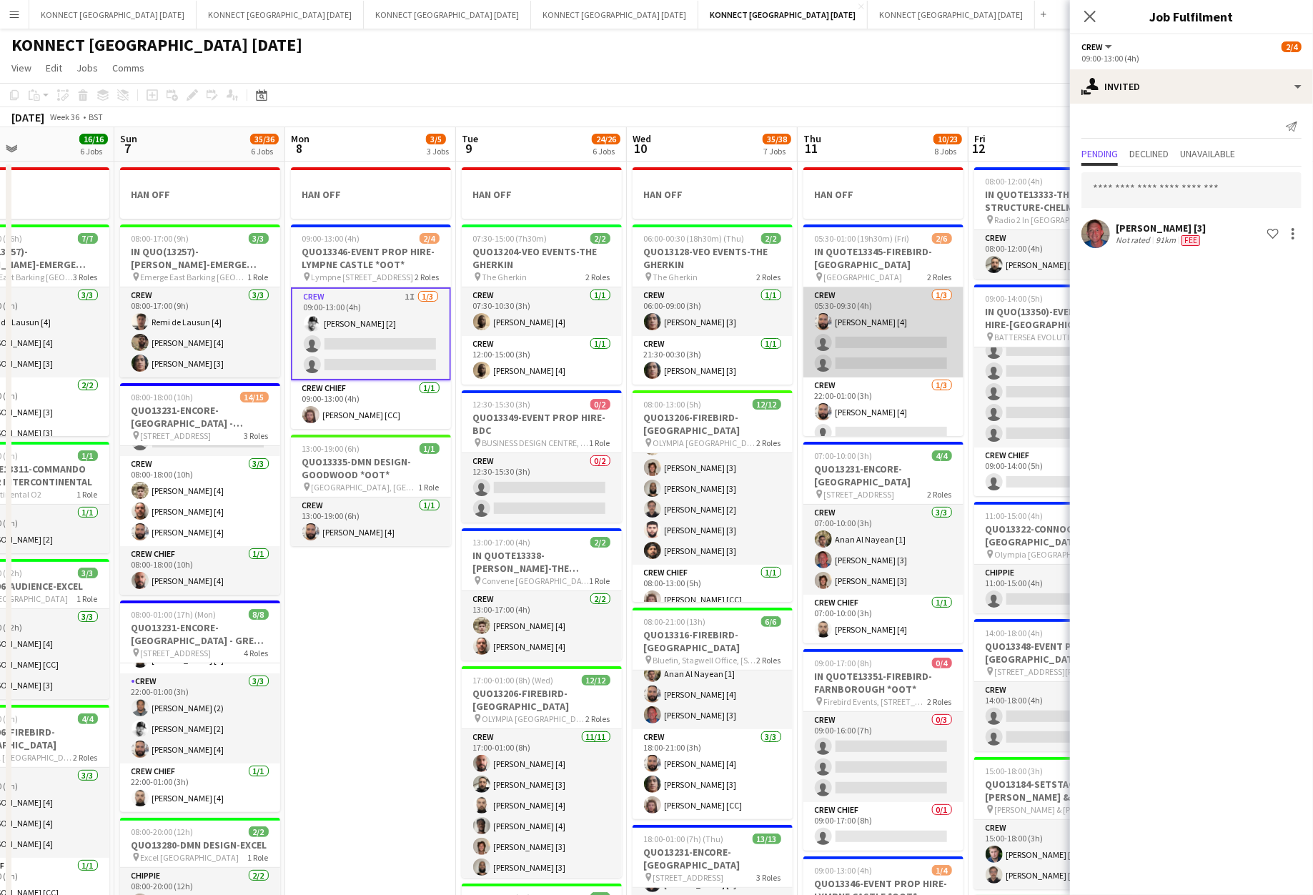
scroll to position [0, 367]
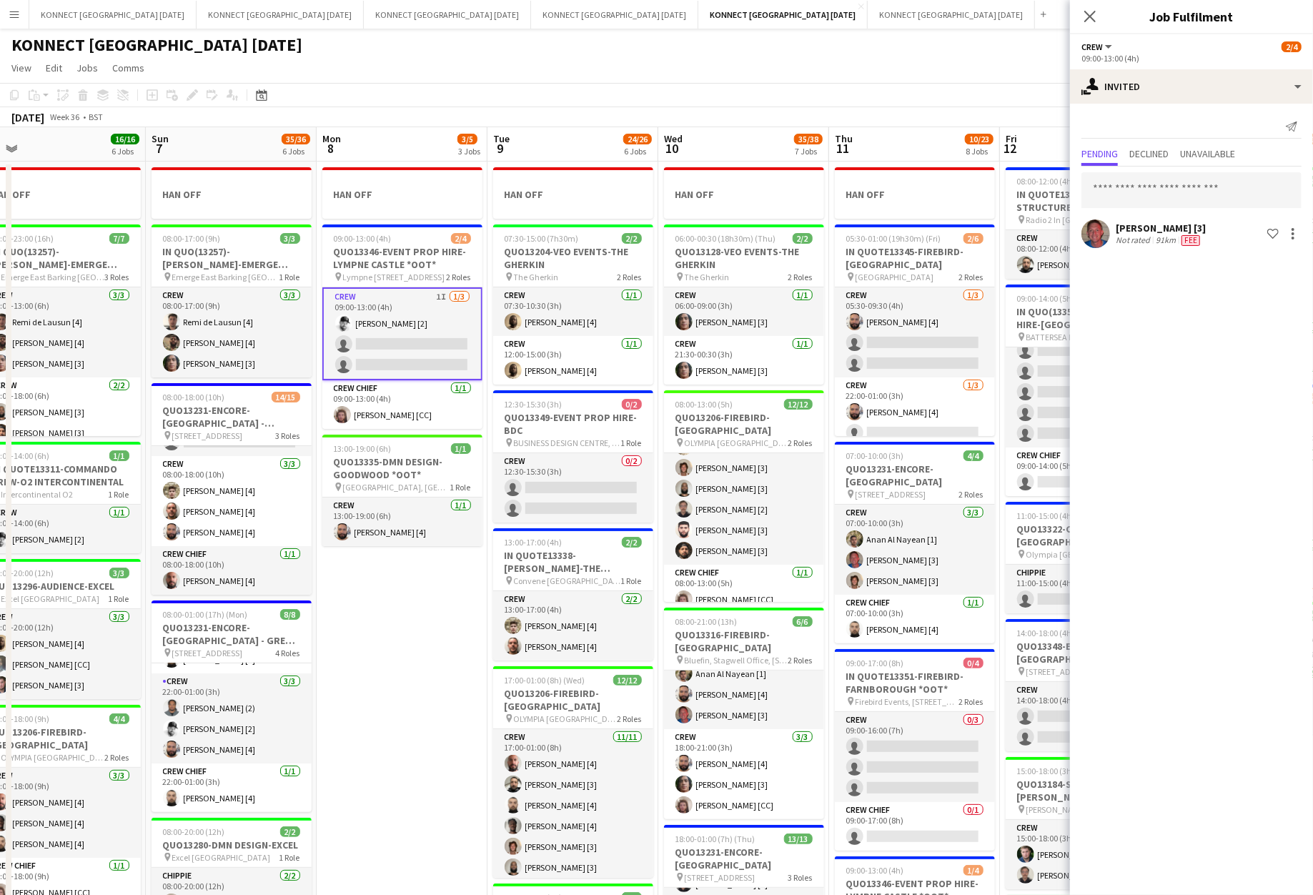
click at [662, 88] on app-toolbar "Copy Paste Paste Command V Paste with crew Command Shift V Paste linked Job [GE…" at bounding box center [656, 95] width 1313 height 24
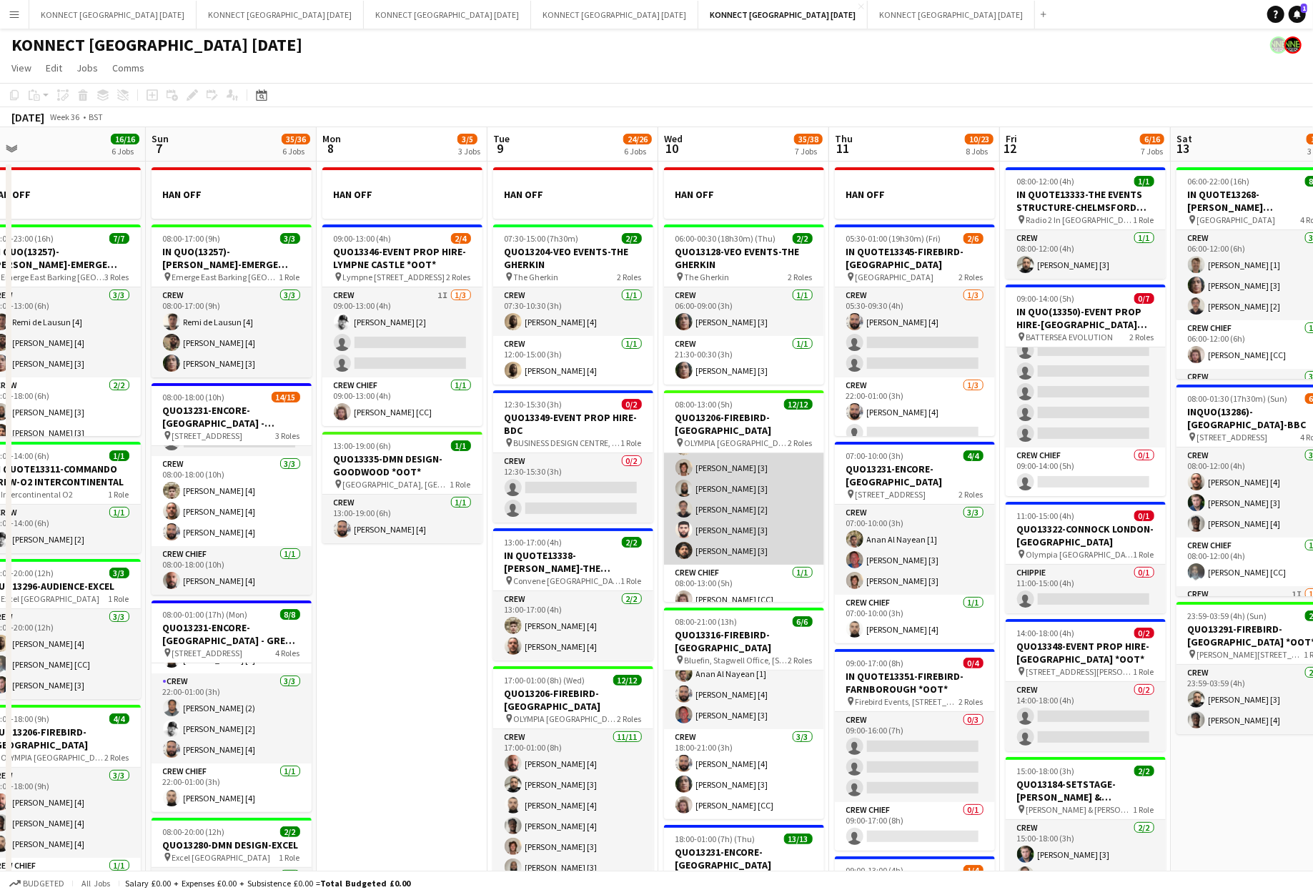
scroll to position [0, 439]
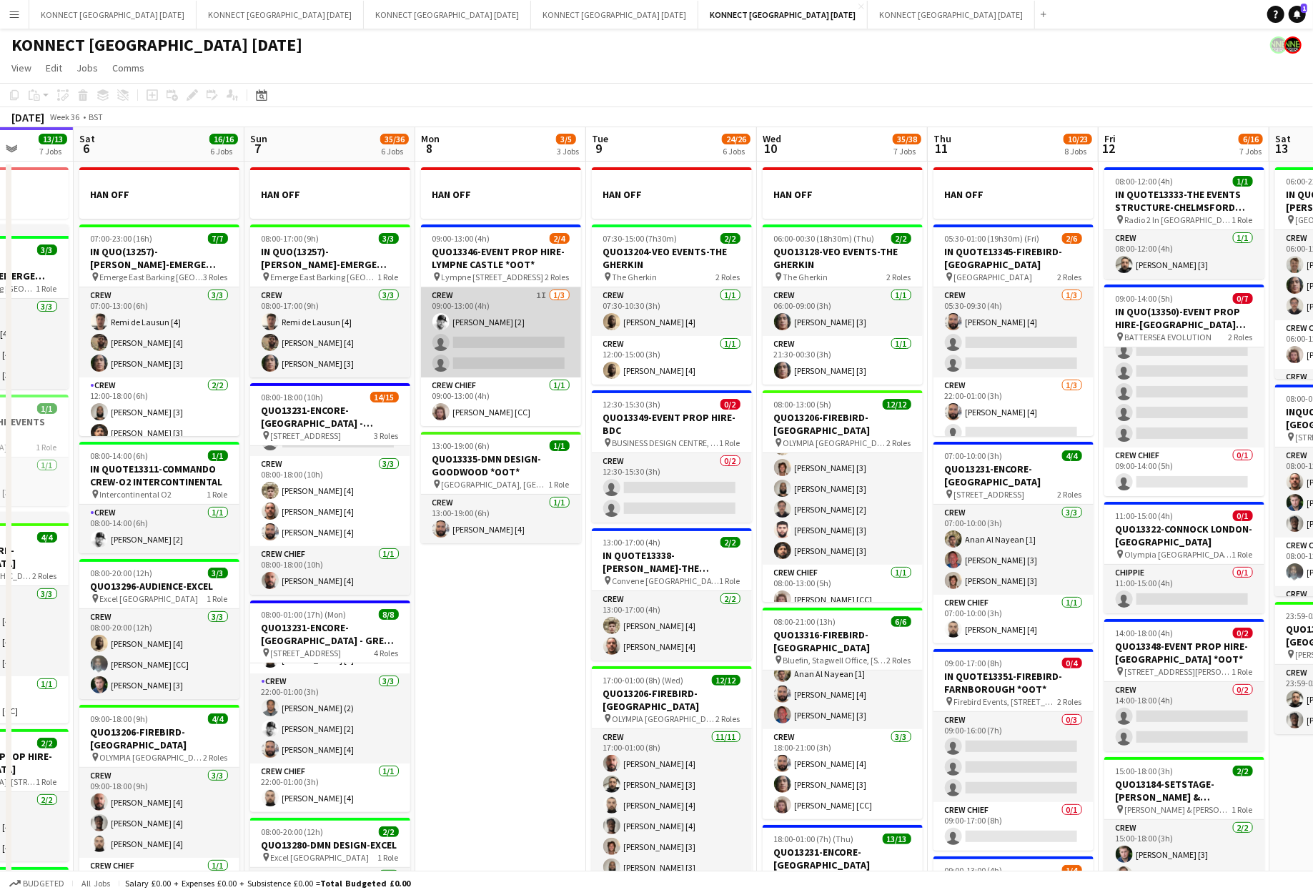
click at [538, 354] on app-card-role "Crew 1I 1/3 09:00-13:00 (4h) Mark Burrows [2] single-neutral-actions single-neu…" at bounding box center [501, 332] width 160 height 90
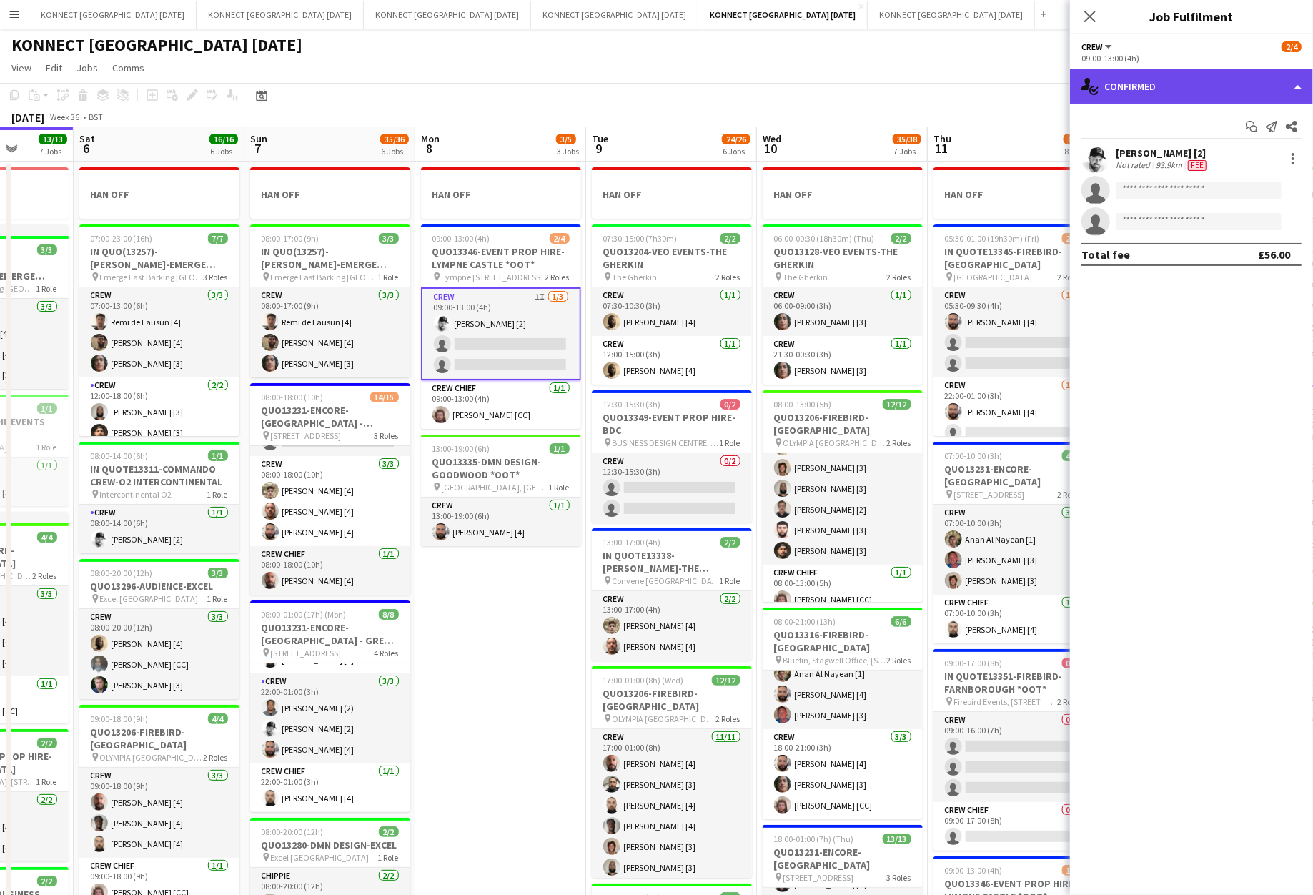
click at [1189, 87] on div "single-neutral-actions-check-2 Confirmed" at bounding box center [1191, 86] width 243 height 34
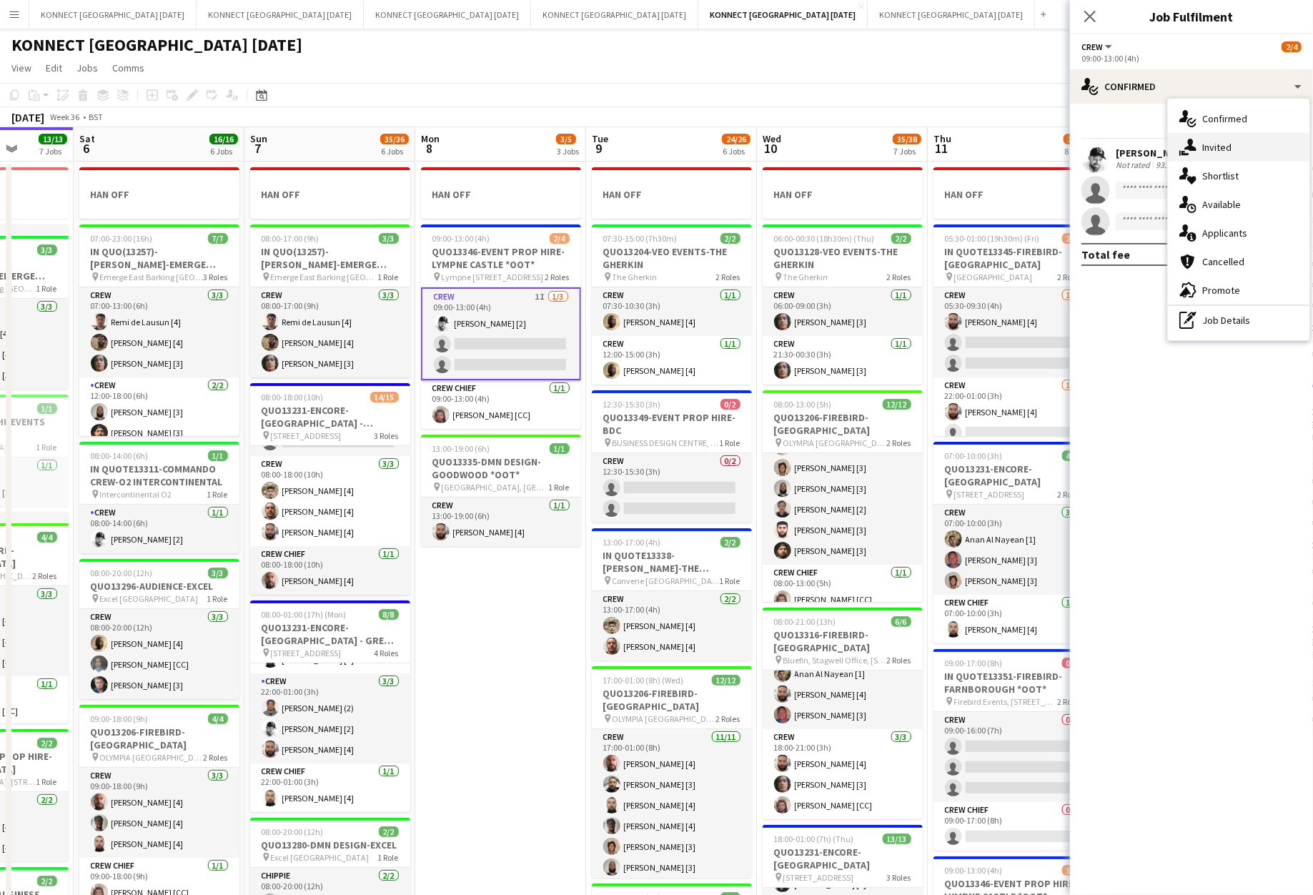
click at [1230, 150] on span "Invited" at bounding box center [1217, 147] width 29 height 13
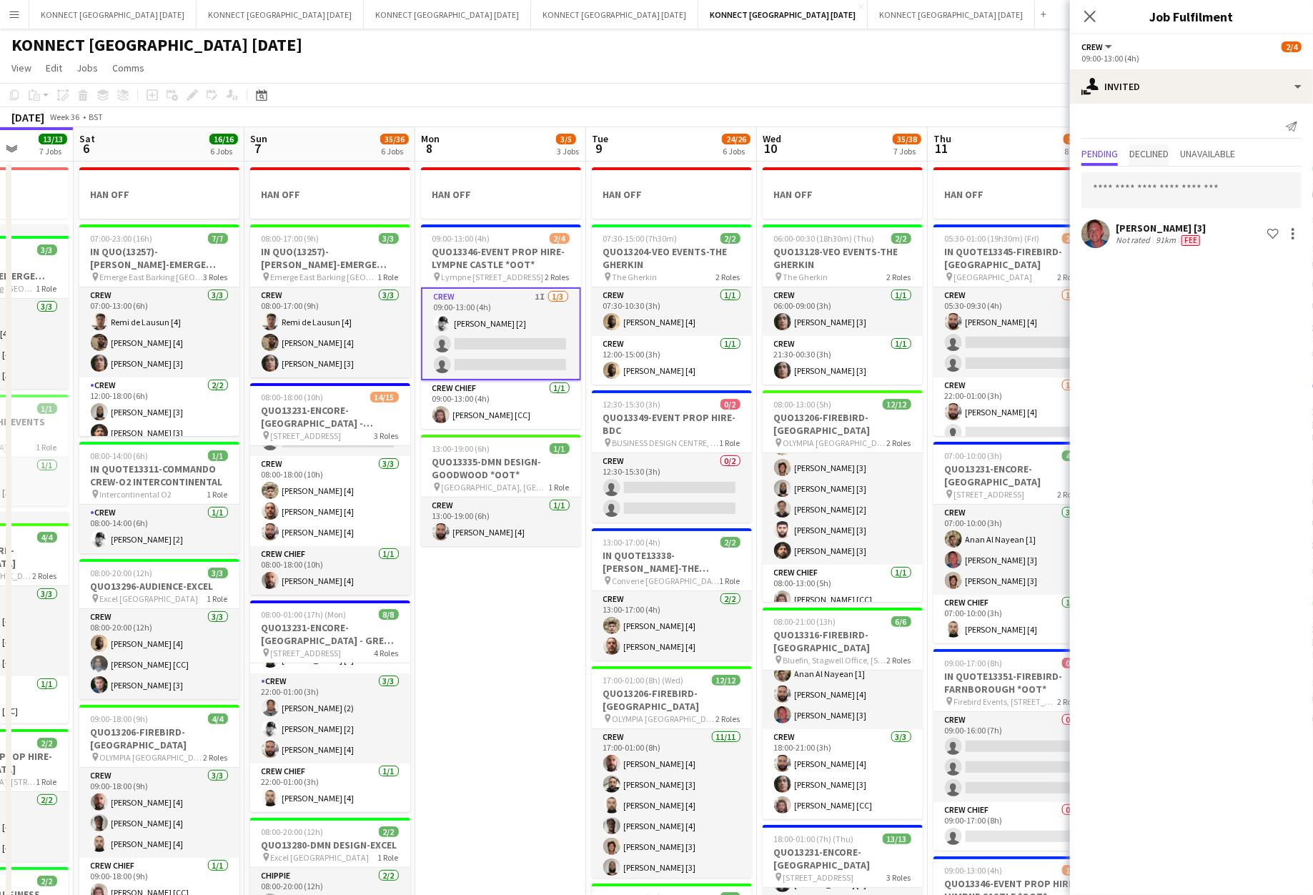
click at [1153, 149] on span "Declined" at bounding box center [1149, 154] width 39 height 10
click at [1098, 152] on span "Pending" at bounding box center [1100, 154] width 36 height 10
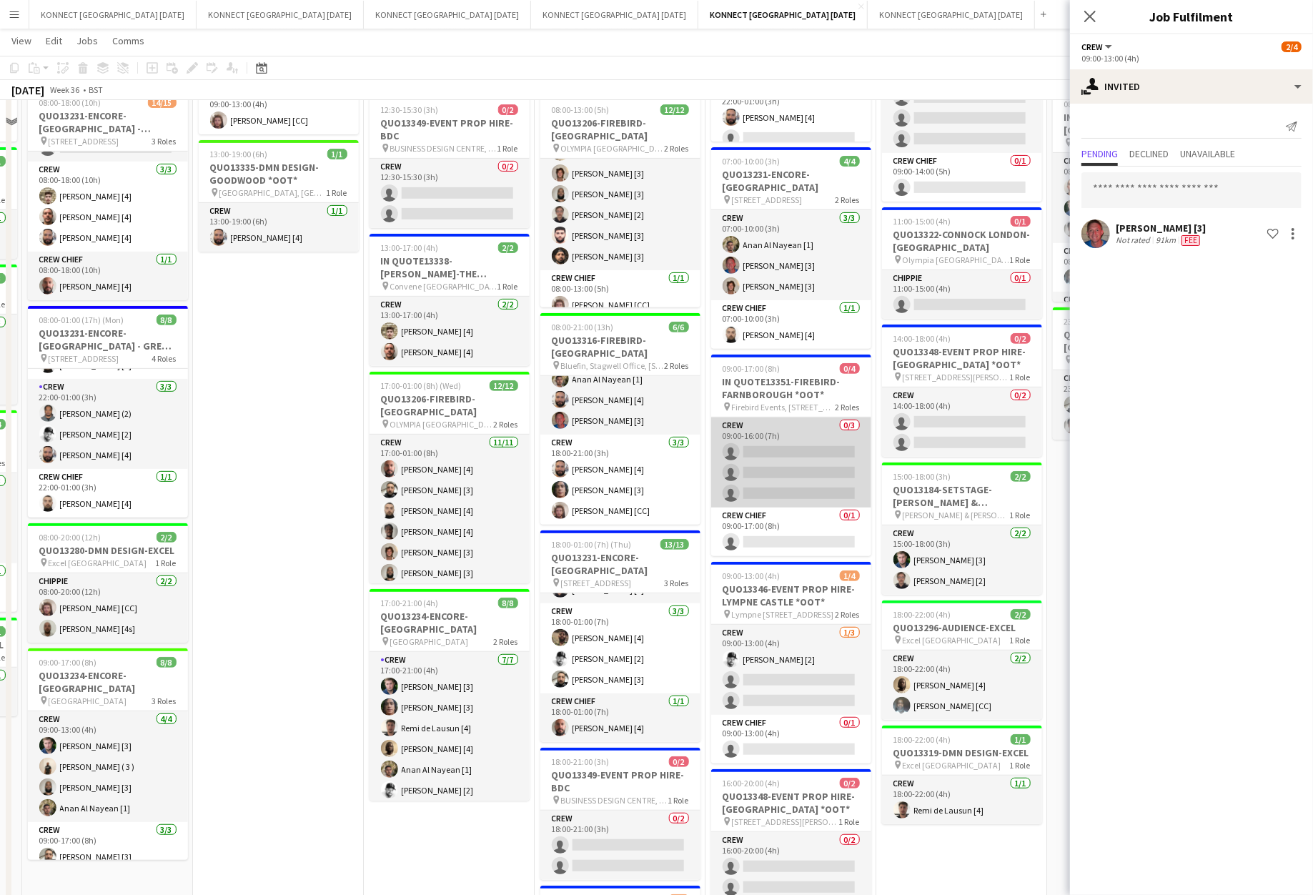
scroll to position [344, 0]
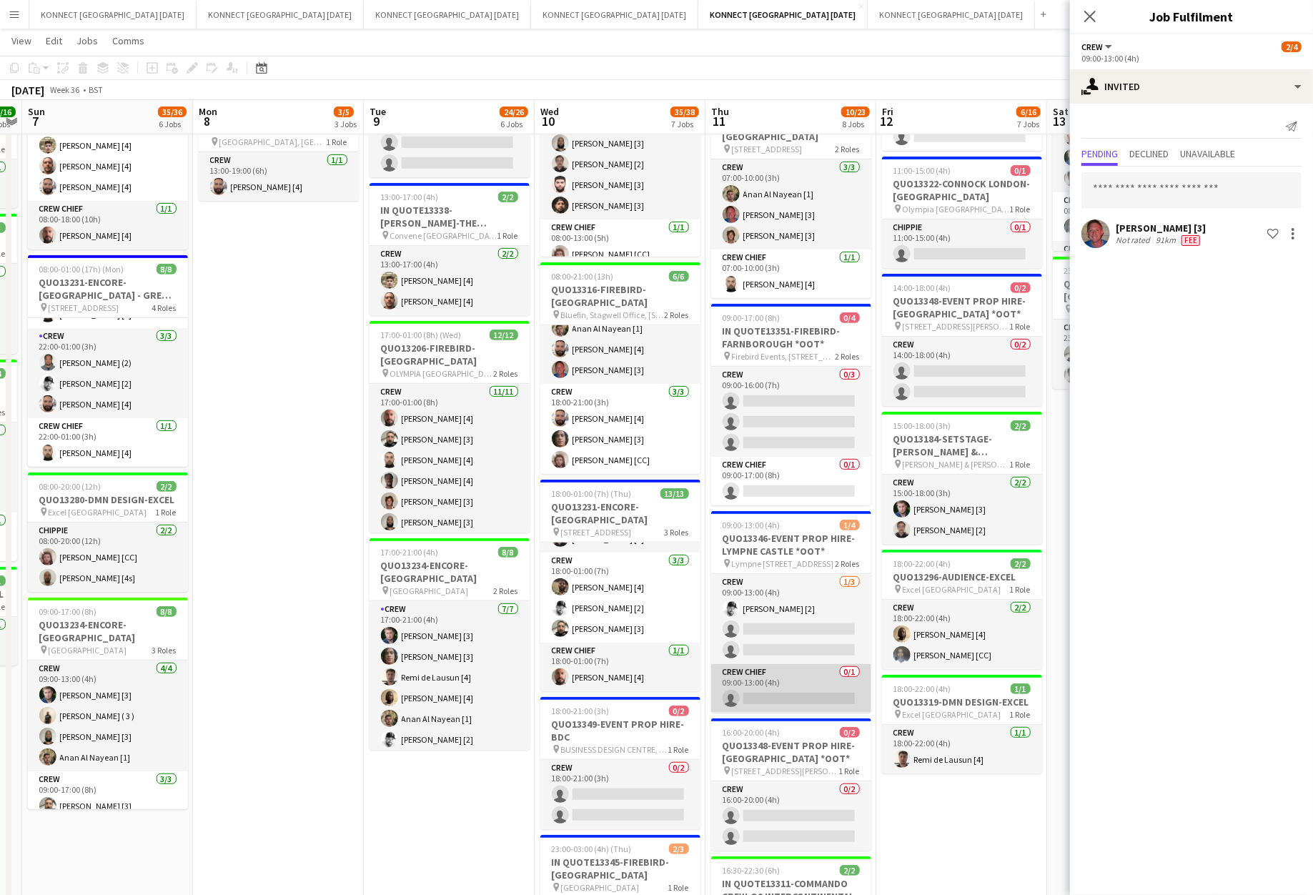
click at [795, 681] on app-card-role "Crew Chief 0/1 09:00-13:00 (4h) single-neutral-actions" at bounding box center [791, 688] width 160 height 49
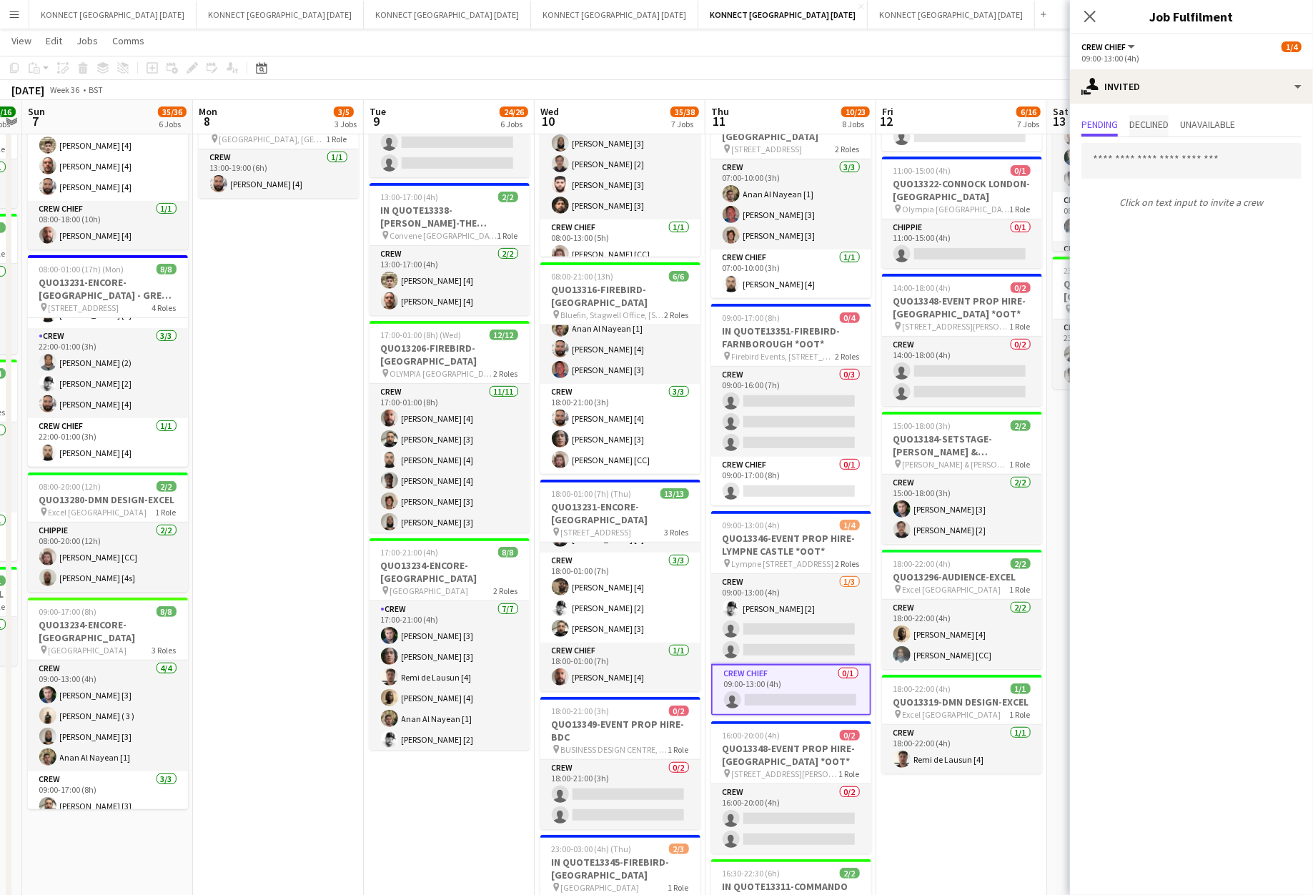
click at [1146, 117] on span "Declined" at bounding box center [1149, 125] width 39 height 21
click at [1112, 119] on span "Pending" at bounding box center [1100, 124] width 36 height 10
click at [877, 397] on app-date-cell "08:00-12:00 (4h) 1/1 IN QUOTE13333-THE EVENTS STRUCTURE-CHELMSFORD *OOT* pin Ra…" at bounding box center [962, 483] width 171 height 1334
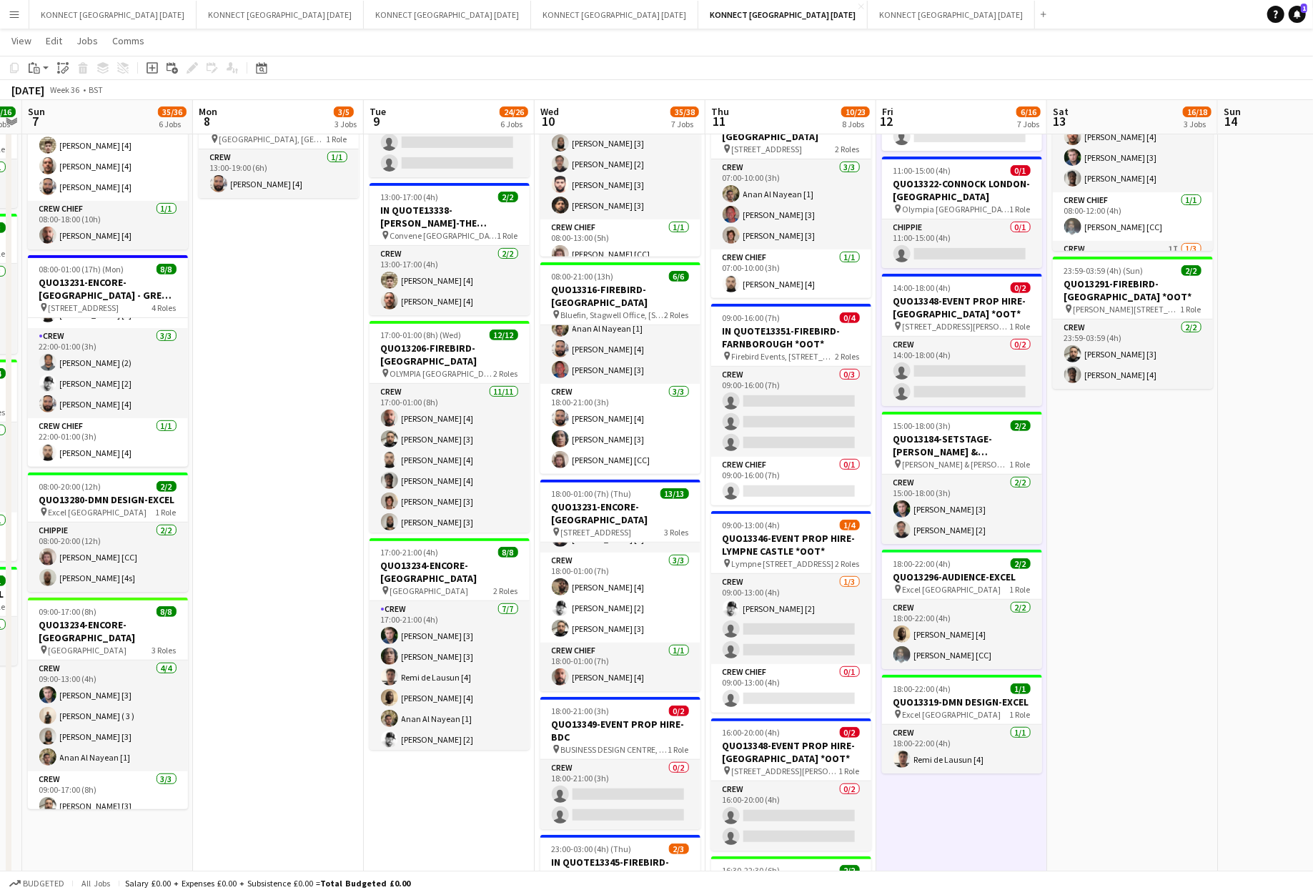
click at [877, 397] on app-date-cell "08:00-12:00 (4h) 1/1 IN QUOTE13333-THE EVENTS STRUCTURE-CHELMSFORD *OOT* pin Ra…" at bounding box center [962, 478] width 171 height 1325
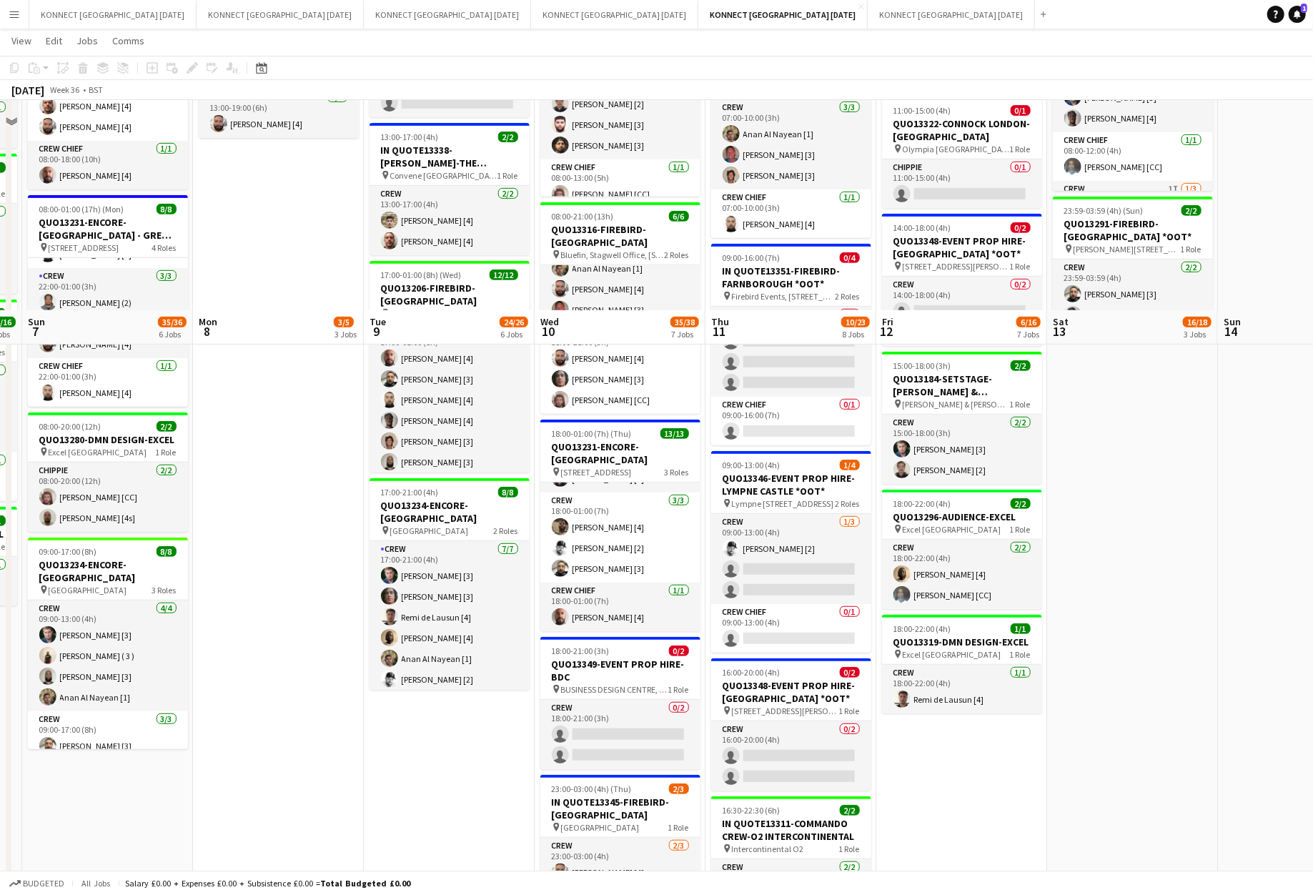
scroll to position [613, 0]
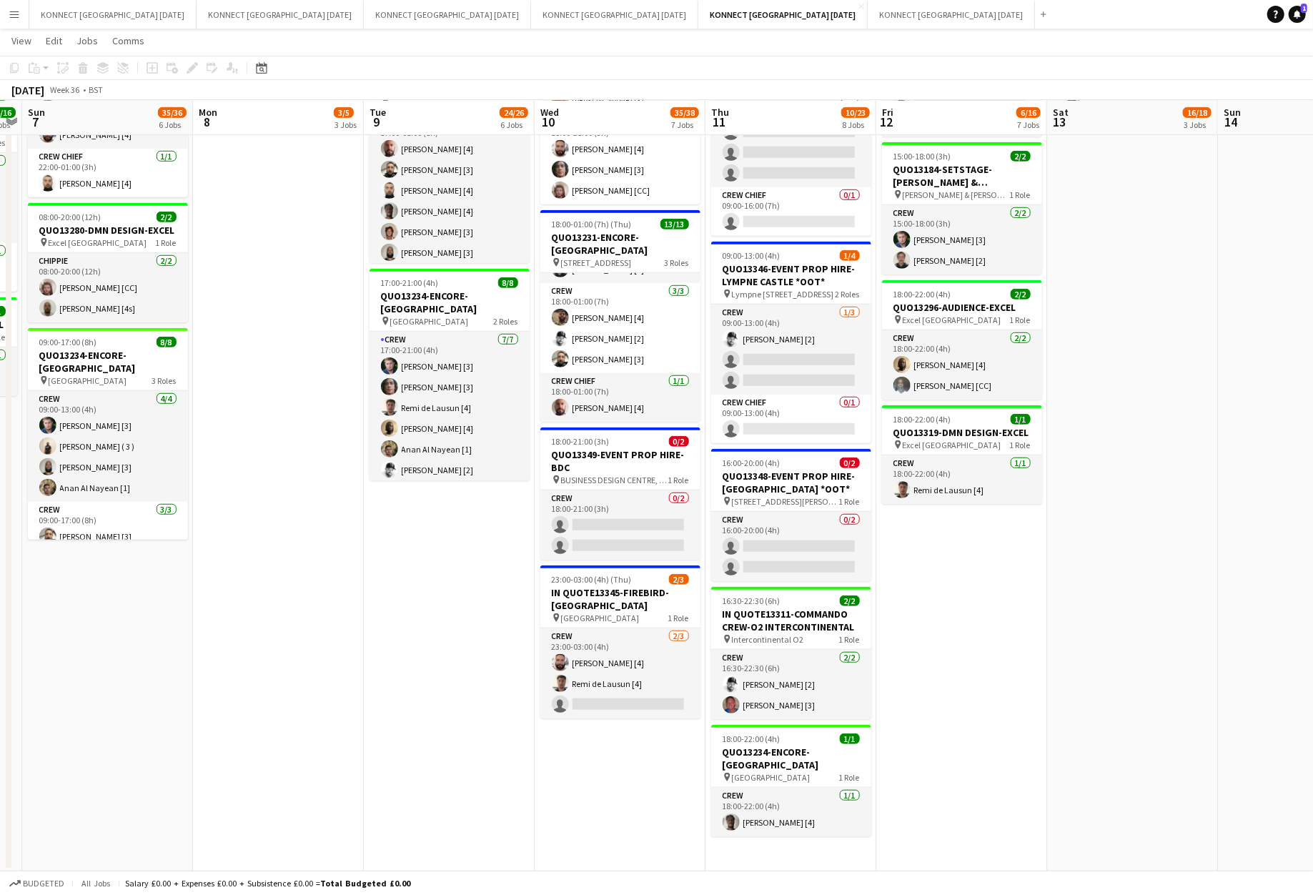
click at [877, 397] on app-date-cell "08:00-12:00 (4h) 1/1 IN QUOTE13333-THE EVENTS STRUCTURE-CHELMSFORD *OOT* pin Ra…" at bounding box center [962, 209] width 171 height 1325
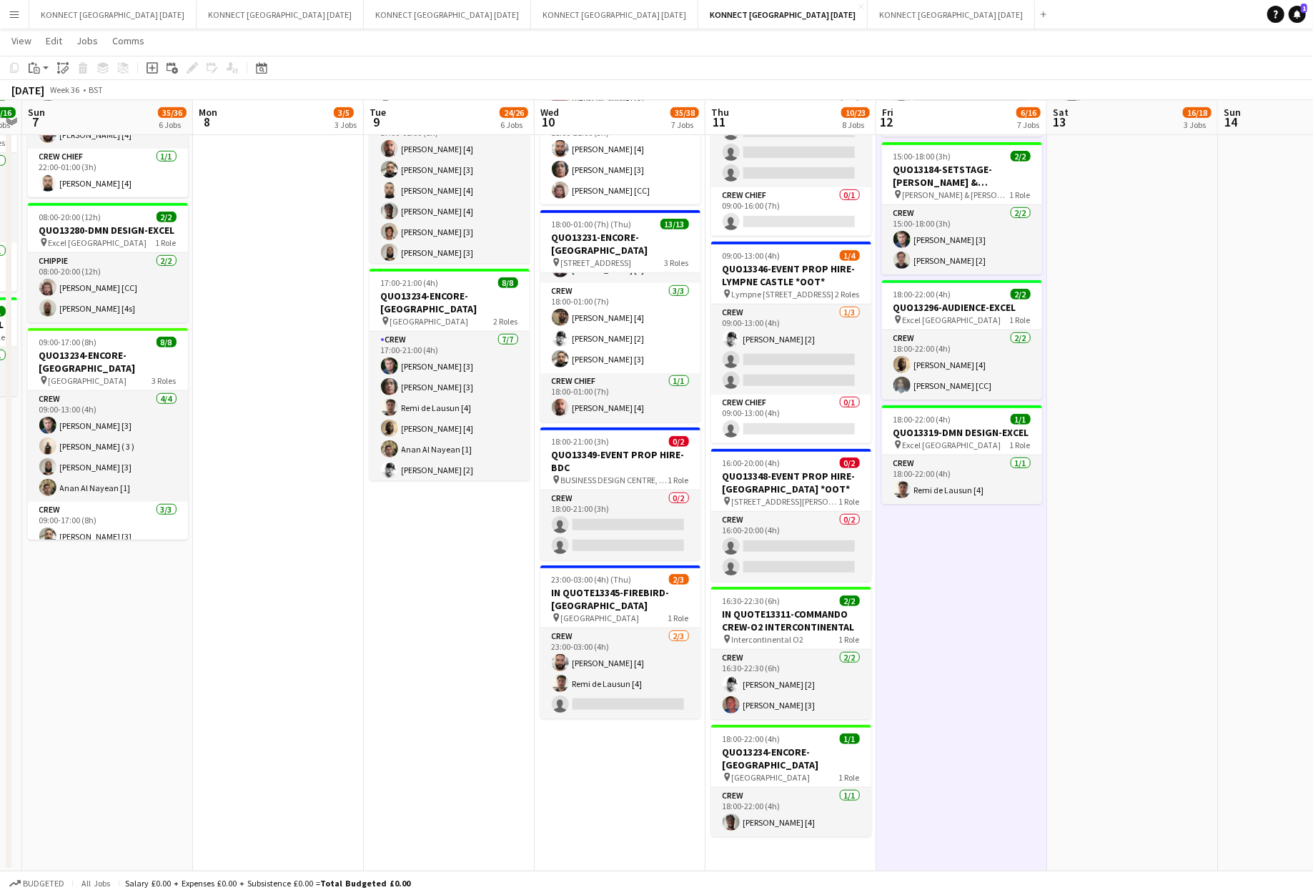
click at [877, 397] on app-date-cell "08:00-12:00 (4h) 1/1 IN QUOTE13333-THE EVENTS STRUCTURE-CHELMSFORD *OOT* pin Ra…" at bounding box center [962, 209] width 171 height 1325
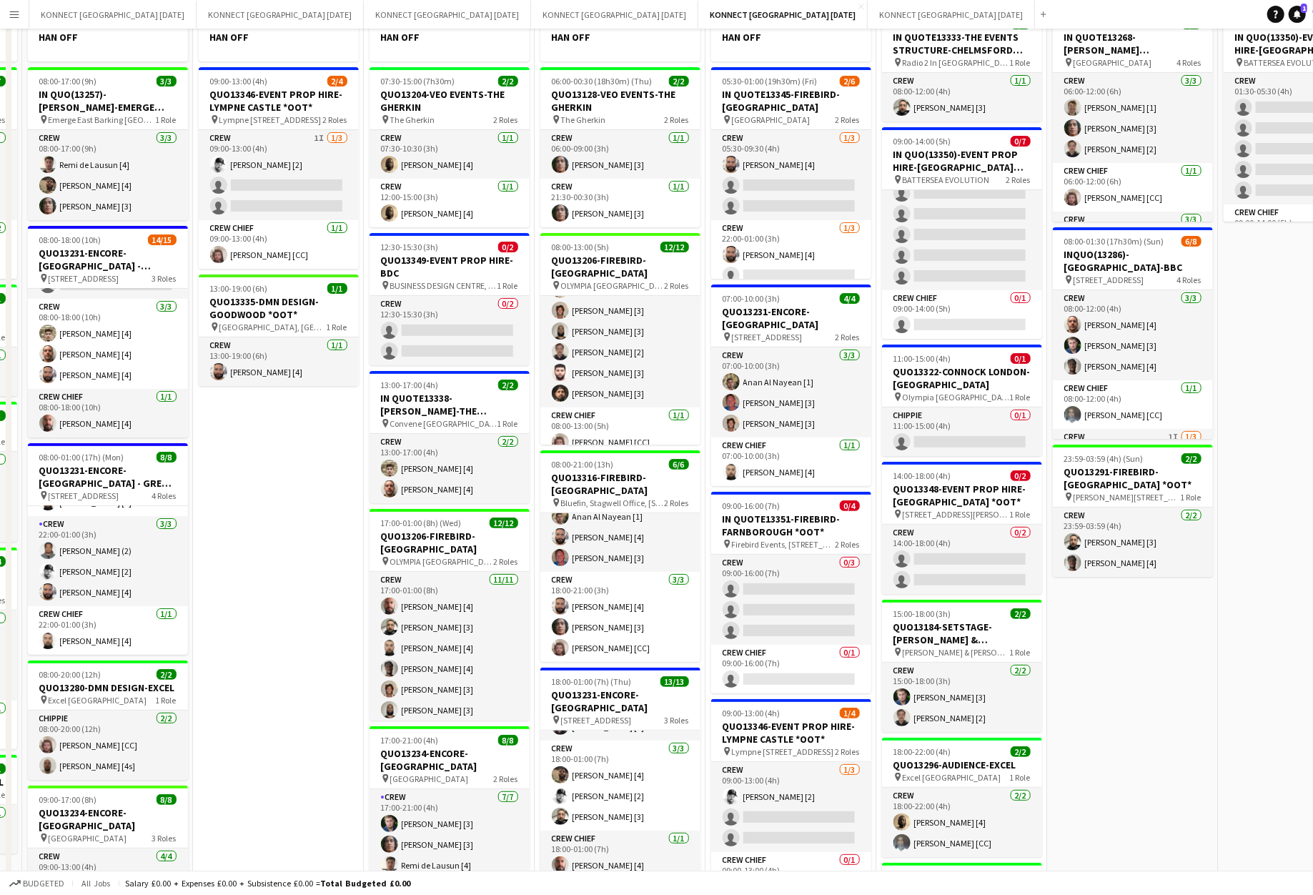
scroll to position [0, 0]
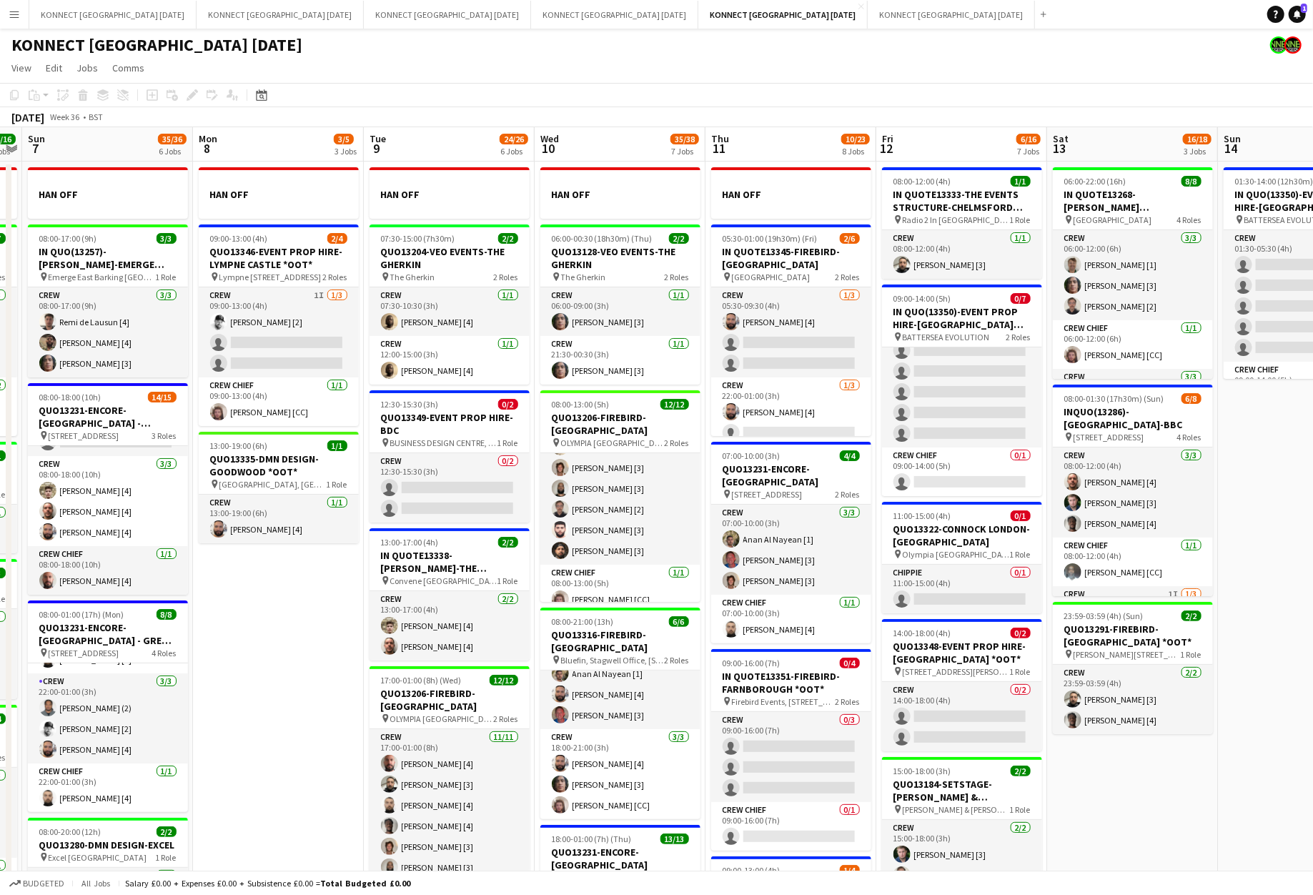
click at [704, 265] on app-date-cell "HAN OFF 06:00-00:30 (18h30m) (Thu) 2/2 QUO13128-VEO EVENTS-THE GHERKIN pin The …" at bounding box center [620, 824] width 171 height 1325
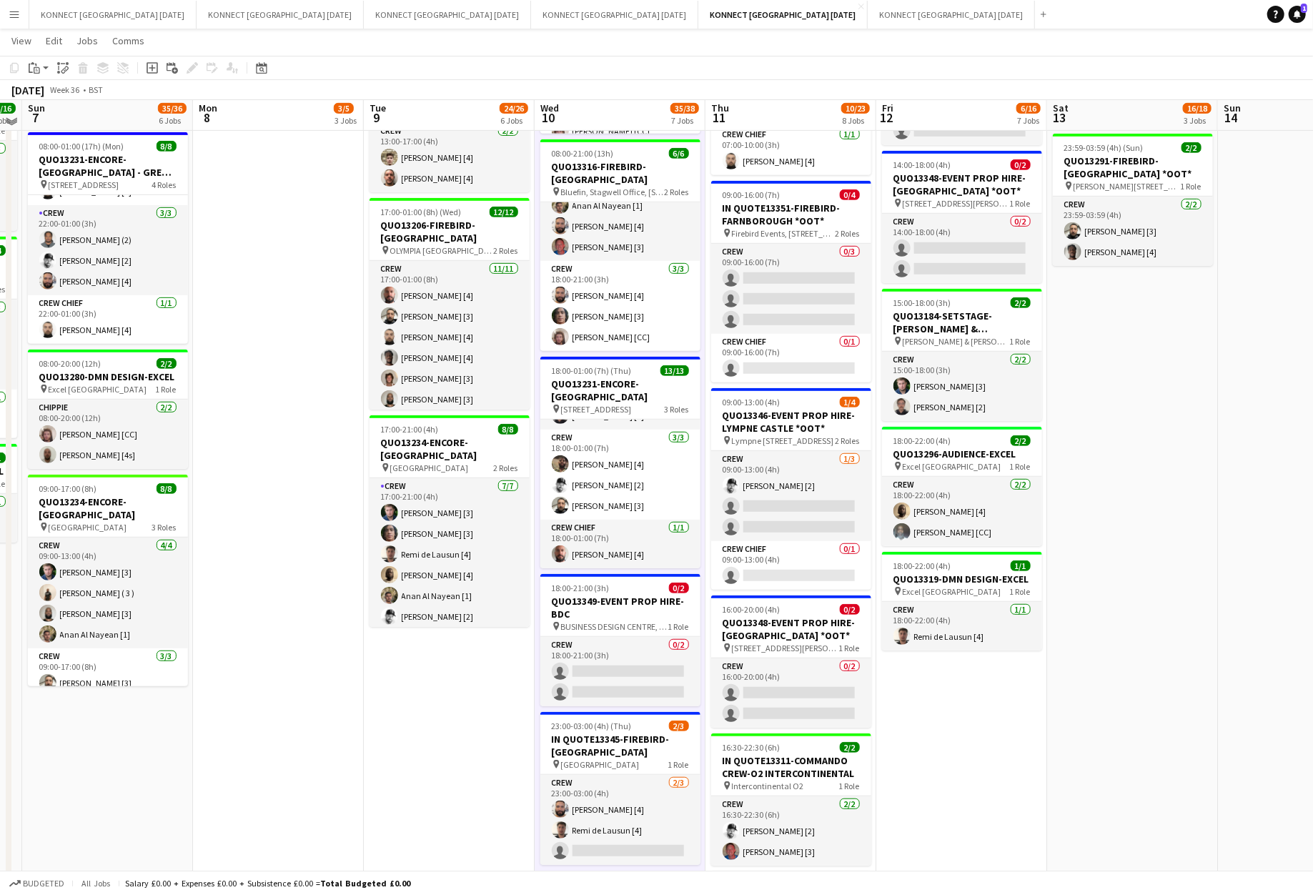
scroll to position [406, 0]
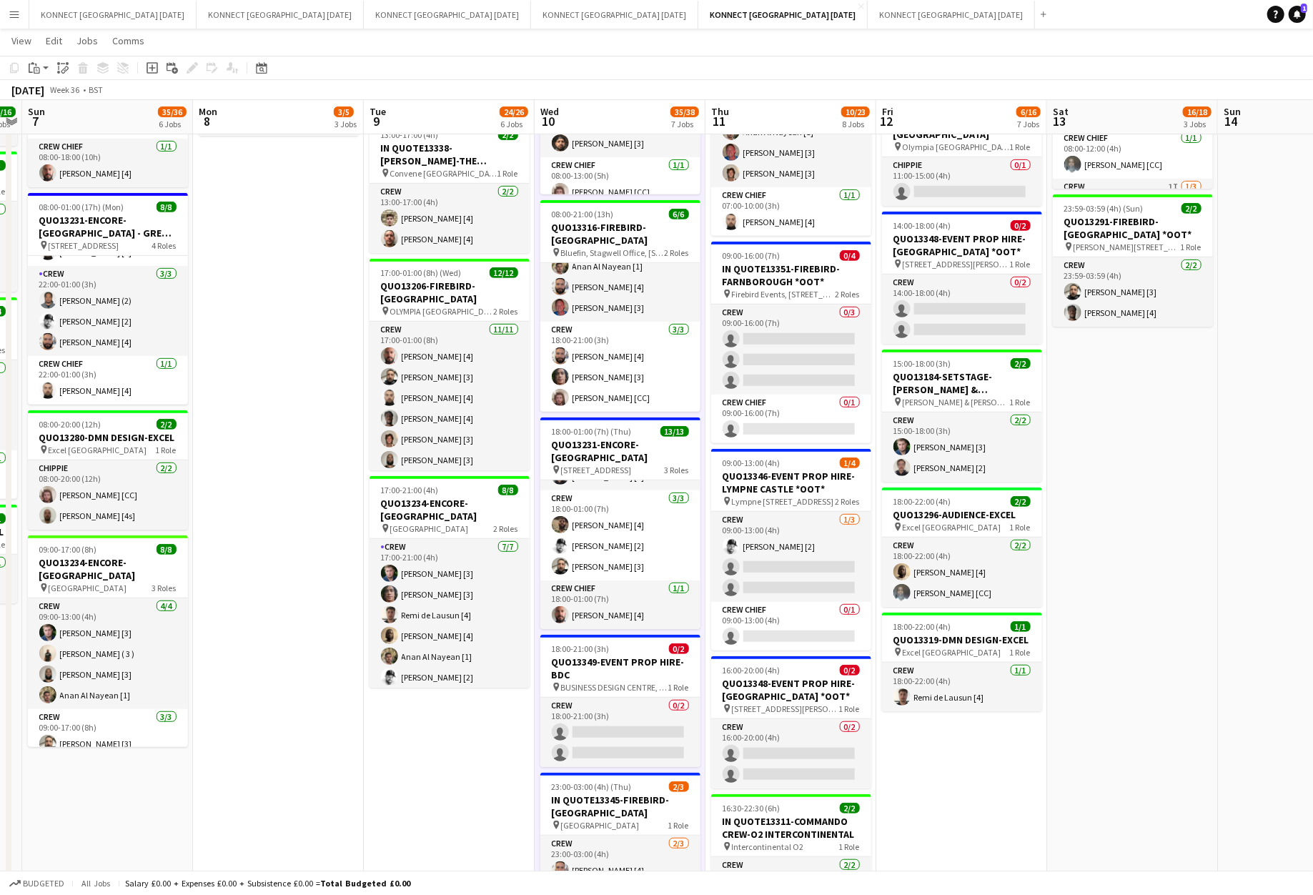
click at [1150, 471] on app-date-cell "06:00-22:00 (16h) 8/8 IN QUOTE13268-[PERSON_NAME][GEOGRAPHIC_DATA] pin Richmond…" at bounding box center [1132, 416] width 171 height 1325
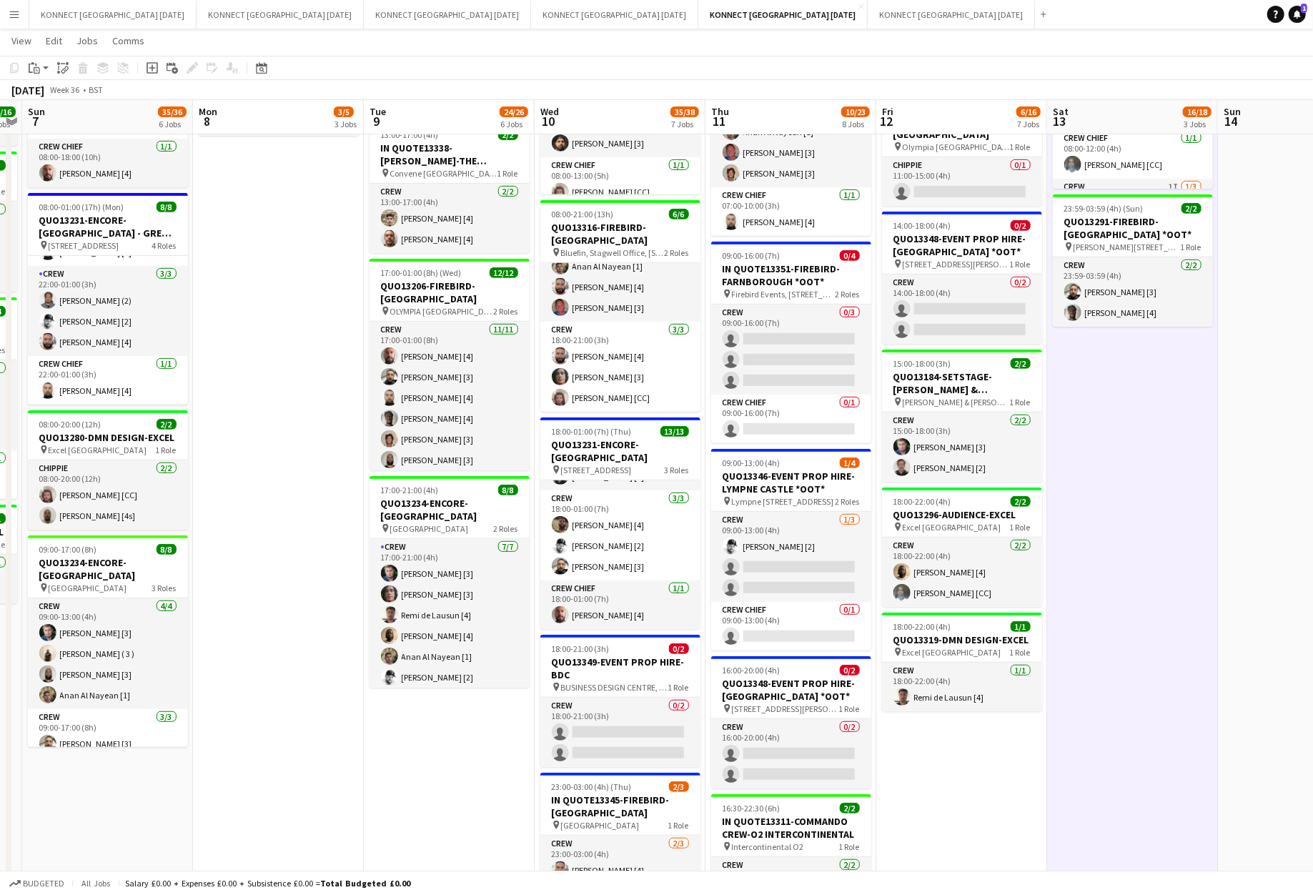
click at [1150, 471] on app-date-cell "06:00-22:00 (16h) 8/8 IN QUOTE13268-[PERSON_NAME][GEOGRAPHIC_DATA] pin Richmond…" at bounding box center [1132, 416] width 171 height 1325
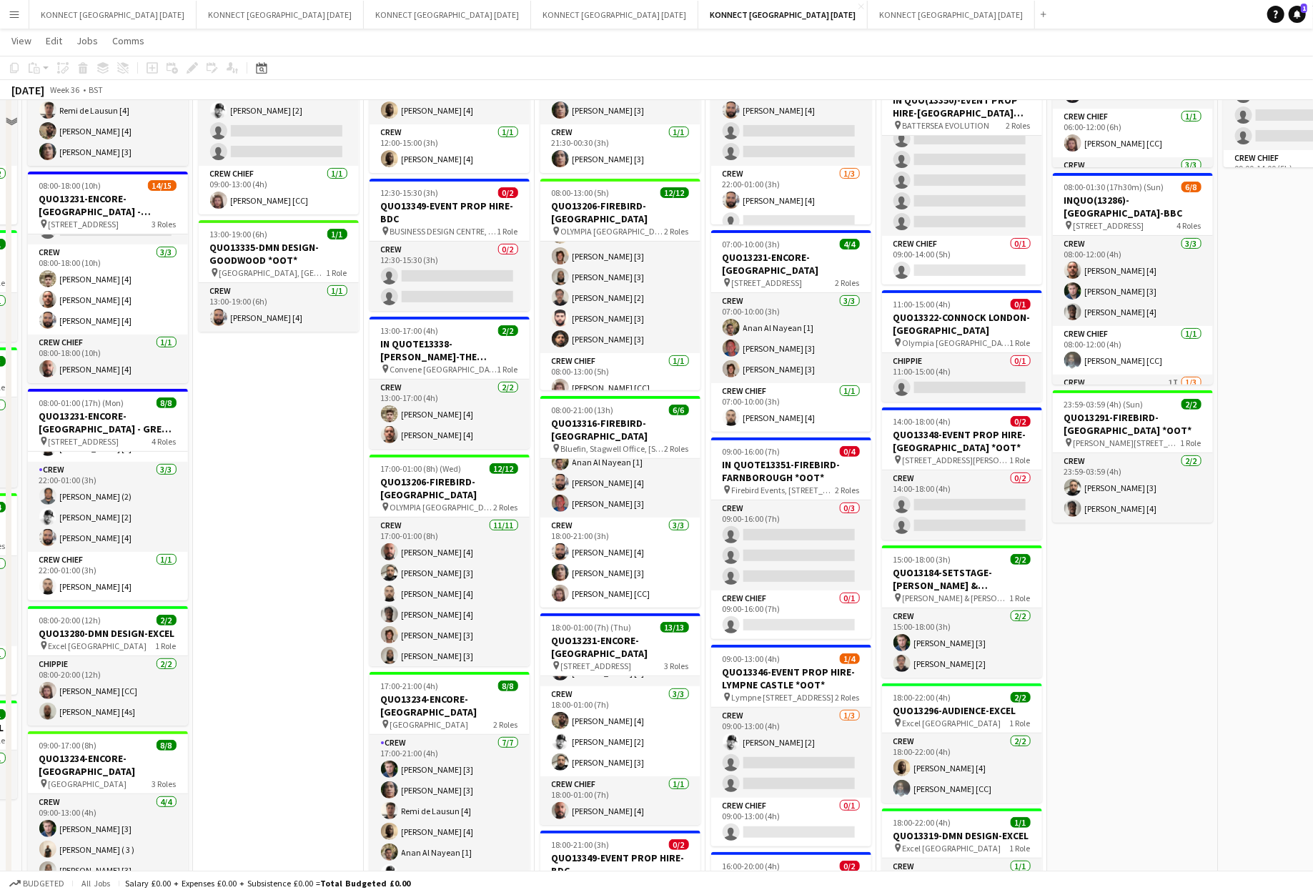
scroll to position [0, 0]
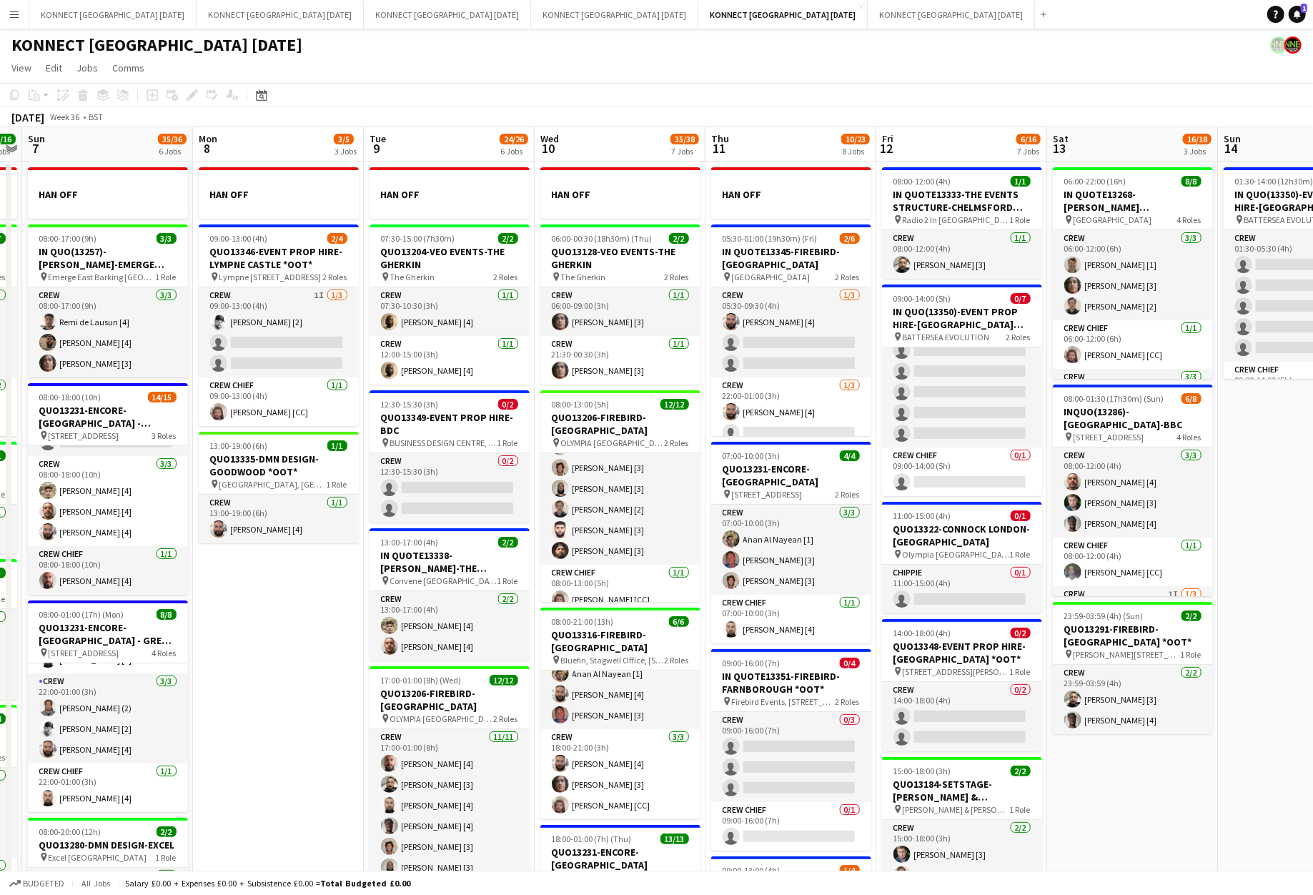
click at [877, 513] on app-date-cell "08:00-12:00 (4h) 1/1 IN QUOTE13333-THE EVENTS STRUCTURE-CHELMSFORD *OOT* pin Ra…" at bounding box center [962, 824] width 171 height 1325
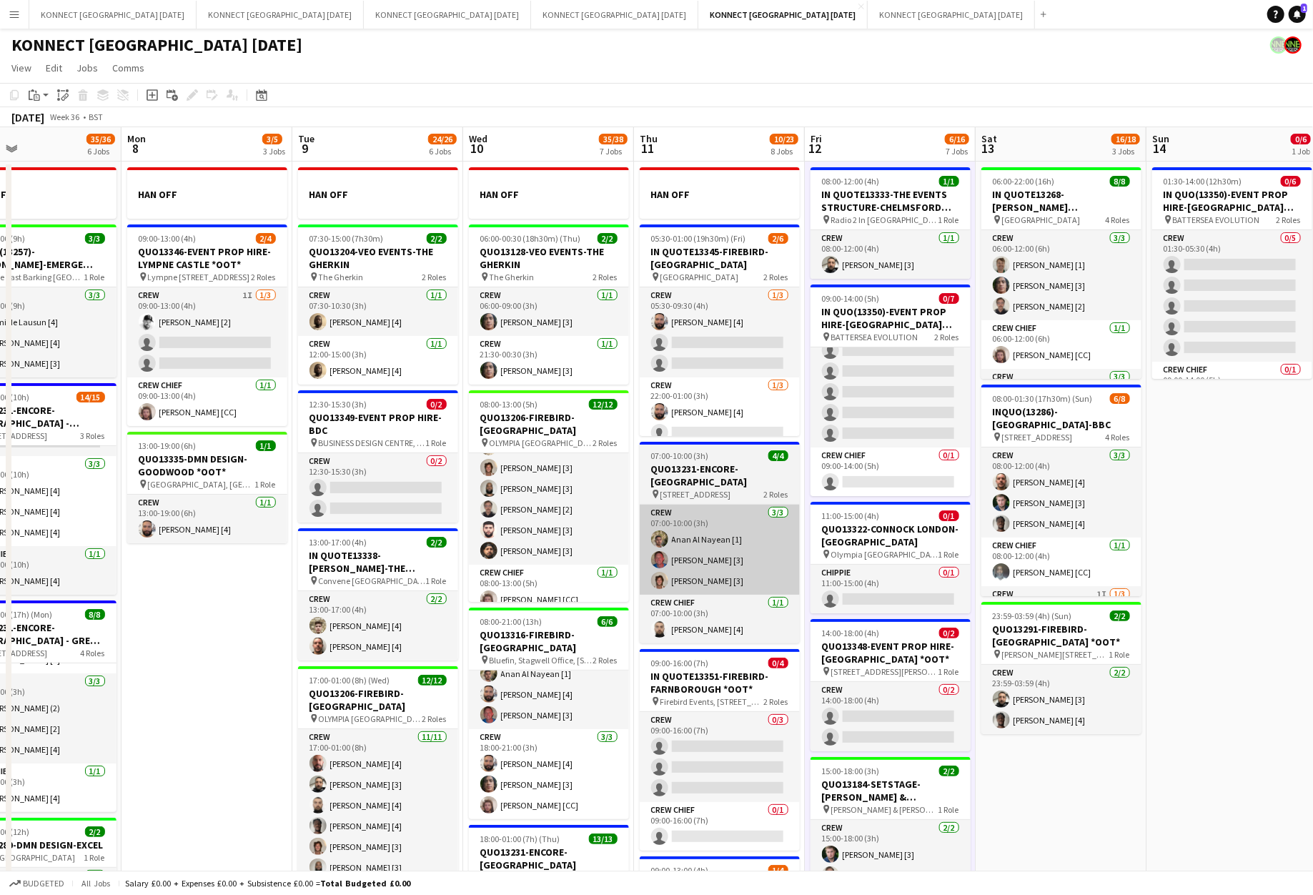
scroll to position [0, 593]
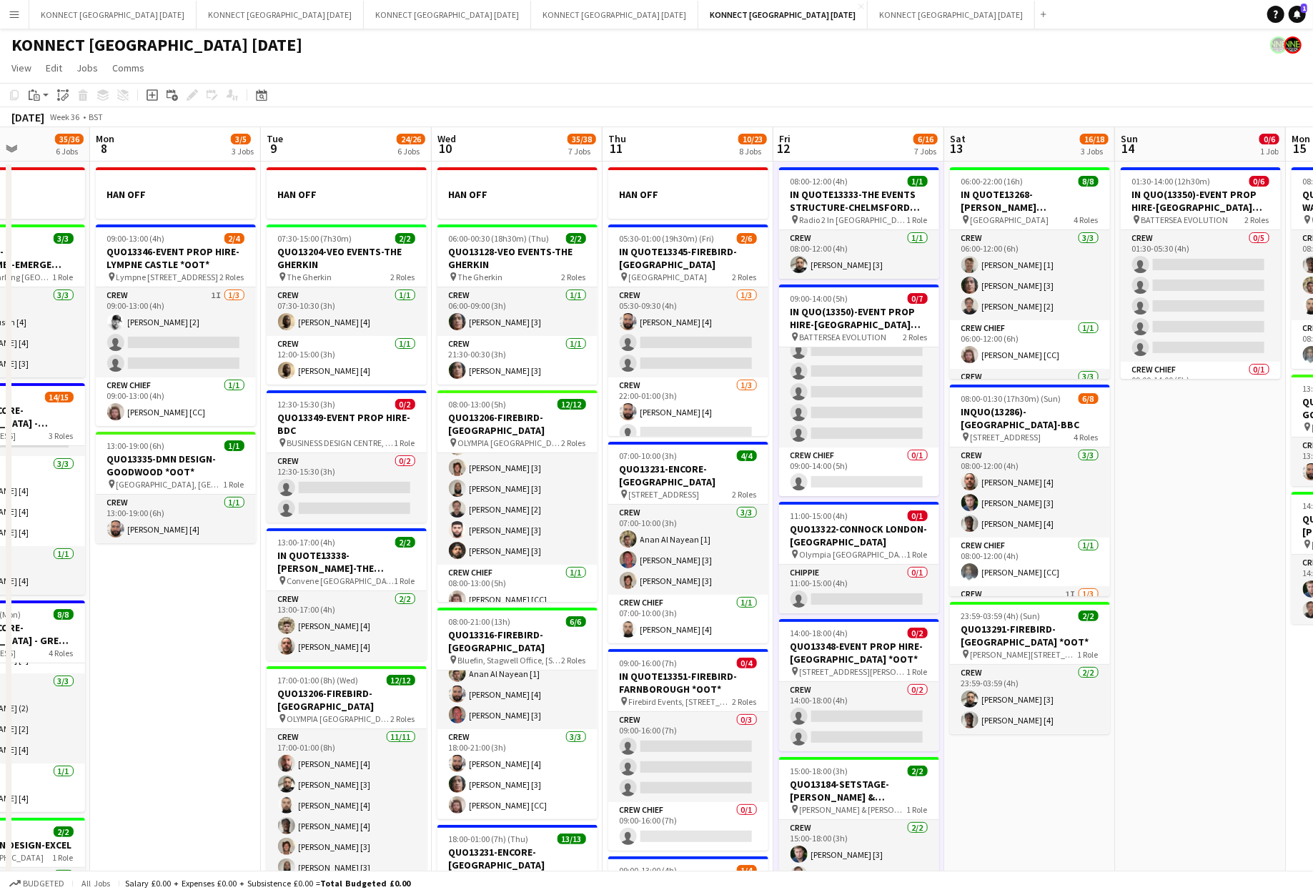
click at [776, 513] on app-date-cell "08:00-12:00 (4h) 1/1 IN QUOTE13333-THE EVENTS STRUCTURE-CHELMSFORD *OOT* pin Ra…" at bounding box center [859, 824] width 171 height 1325
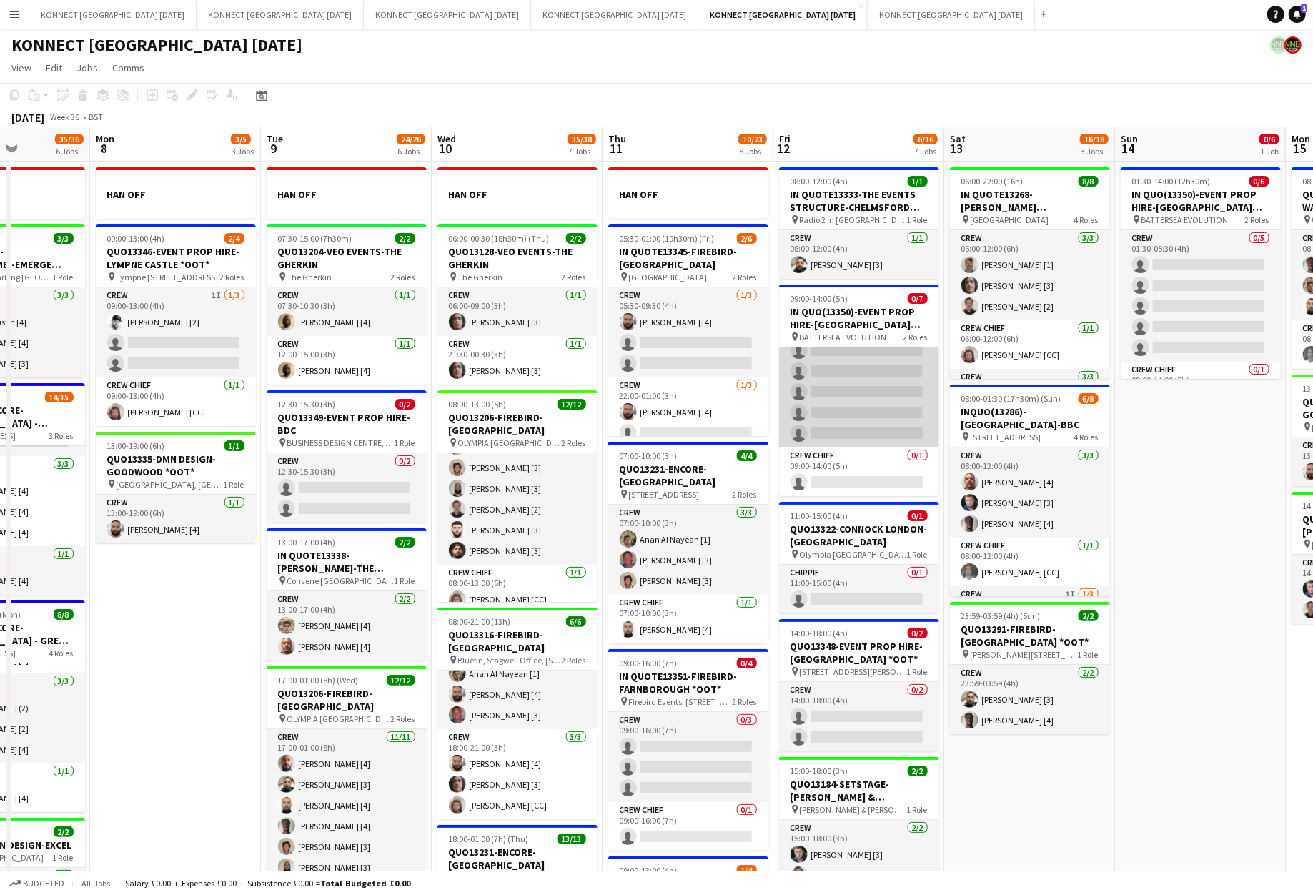
click at [779, 383] on app-card-role "Crew 0/6 09:00-14:00 (5h) single-neutral-actions single-neutral-actions single-…" at bounding box center [859, 371] width 160 height 152
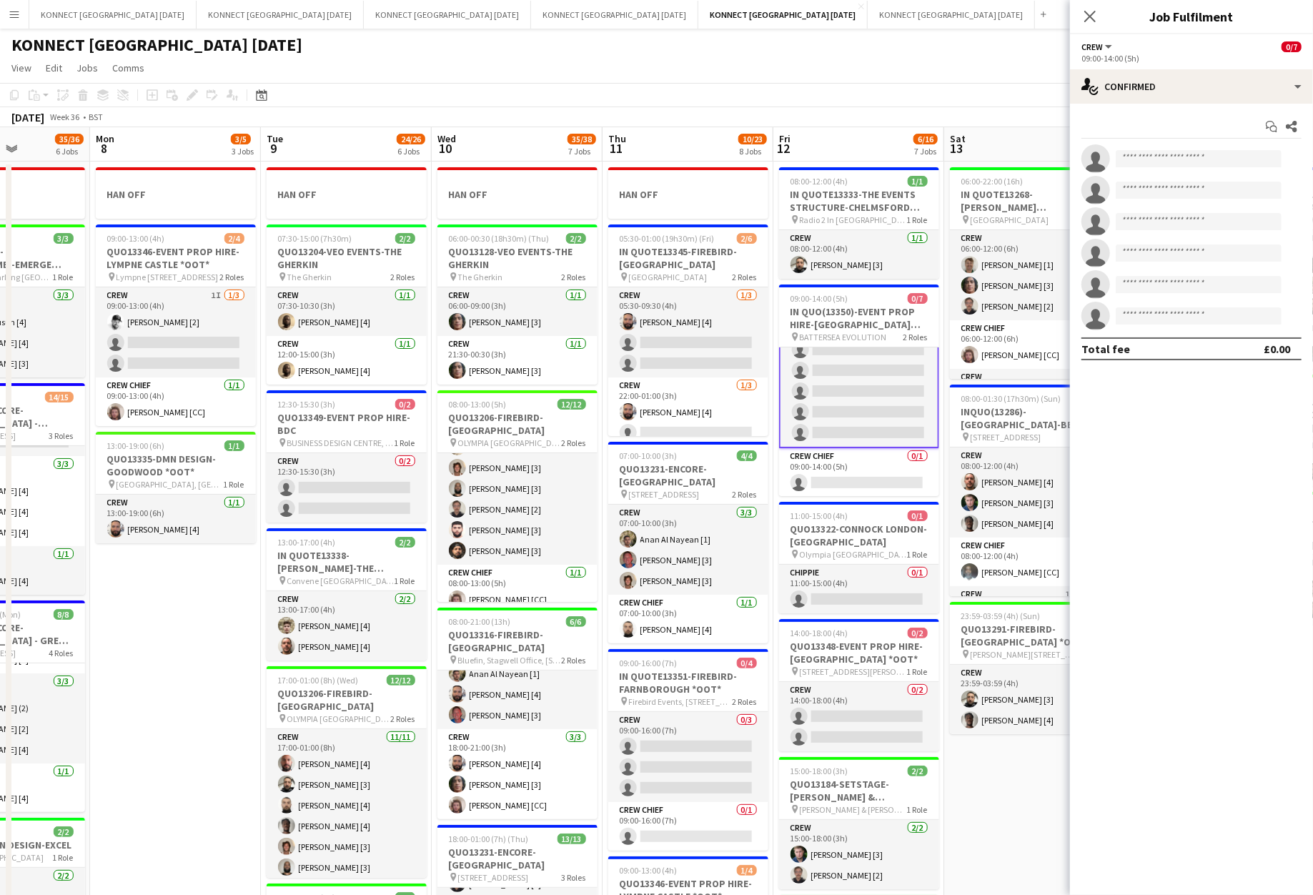
click at [774, 393] on app-date-cell "08:00-12:00 (4h) 1/1 IN QUOTE13333-THE EVENTS STRUCTURE-CHELMSFORD *OOT* pin Ra…" at bounding box center [859, 824] width 171 height 1325
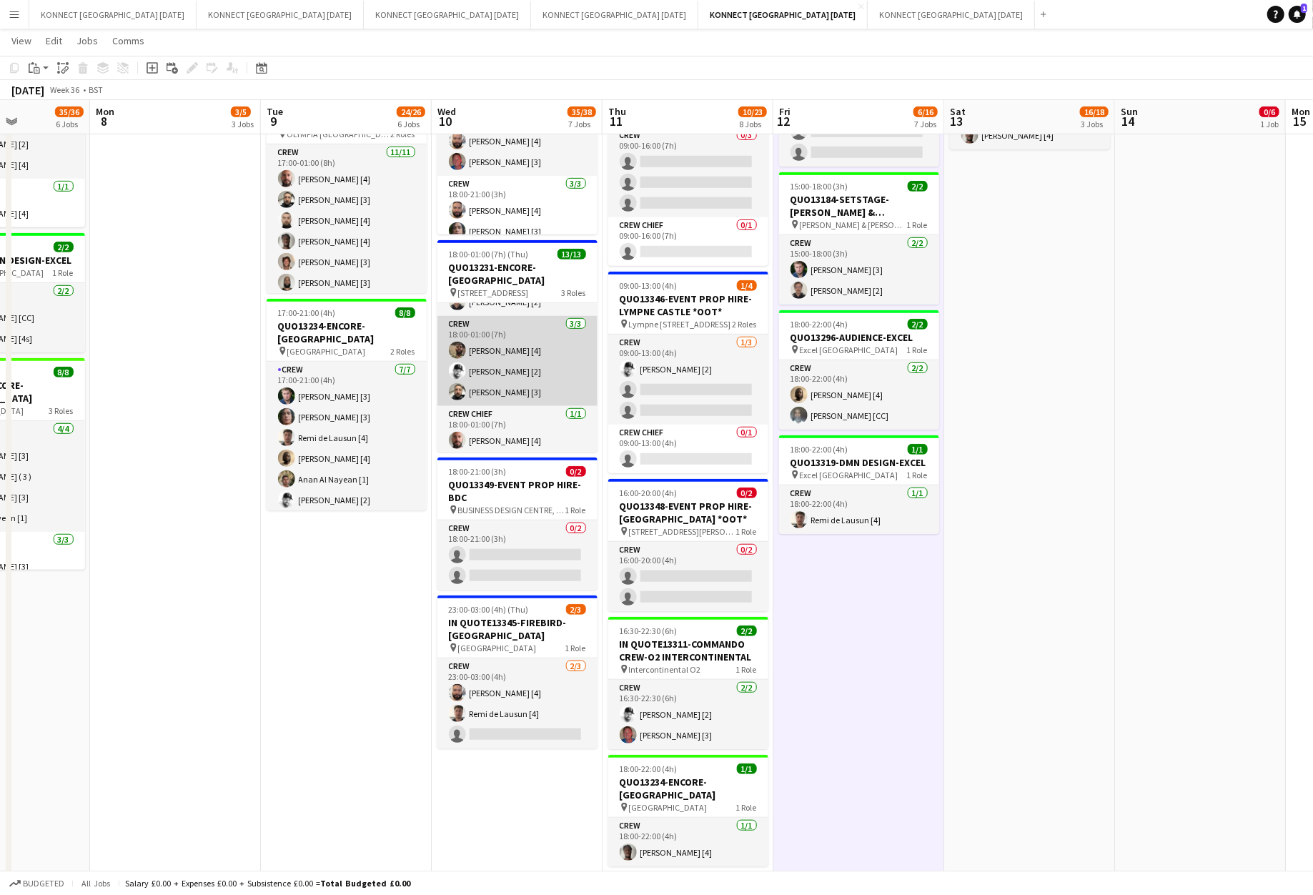
scroll to position [206, 0]
click at [802, 614] on app-date-cell "08:00-12:00 (4h) 1/1 IN QUOTE13333-THE EVENTS STRUCTURE-CHELMSFORD *OOT* pin Ra…" at bounding box center [859, 239] width 171 height 1325
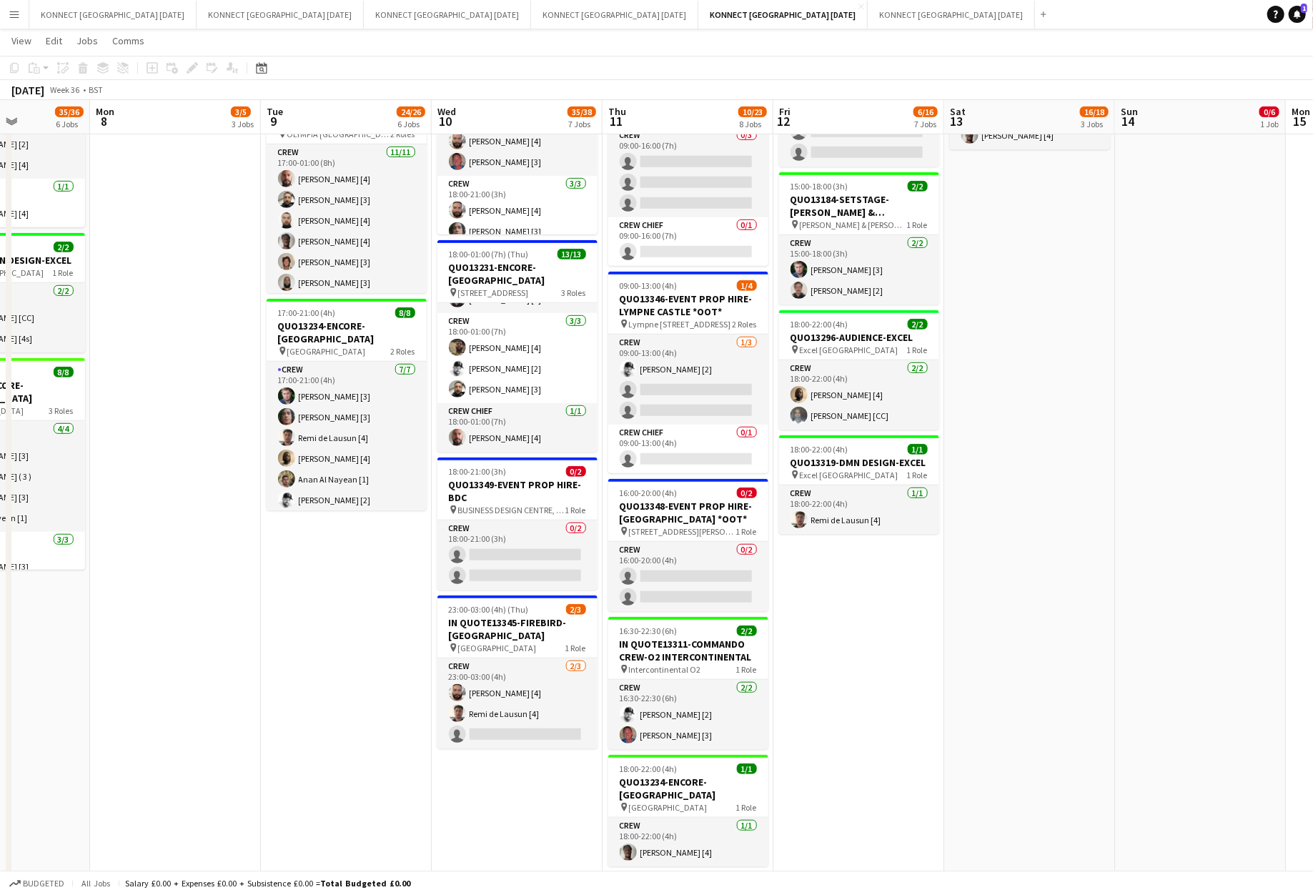
click at [775, 580] on app-date-cell "08:00-12:00 (4h) 1/1 IN QUOTE13333-THE EVENTS STRUCTURE-CHELMSFORD *OOT* pin Ra…" at bounding box center [859, 239] width 171 height 1325
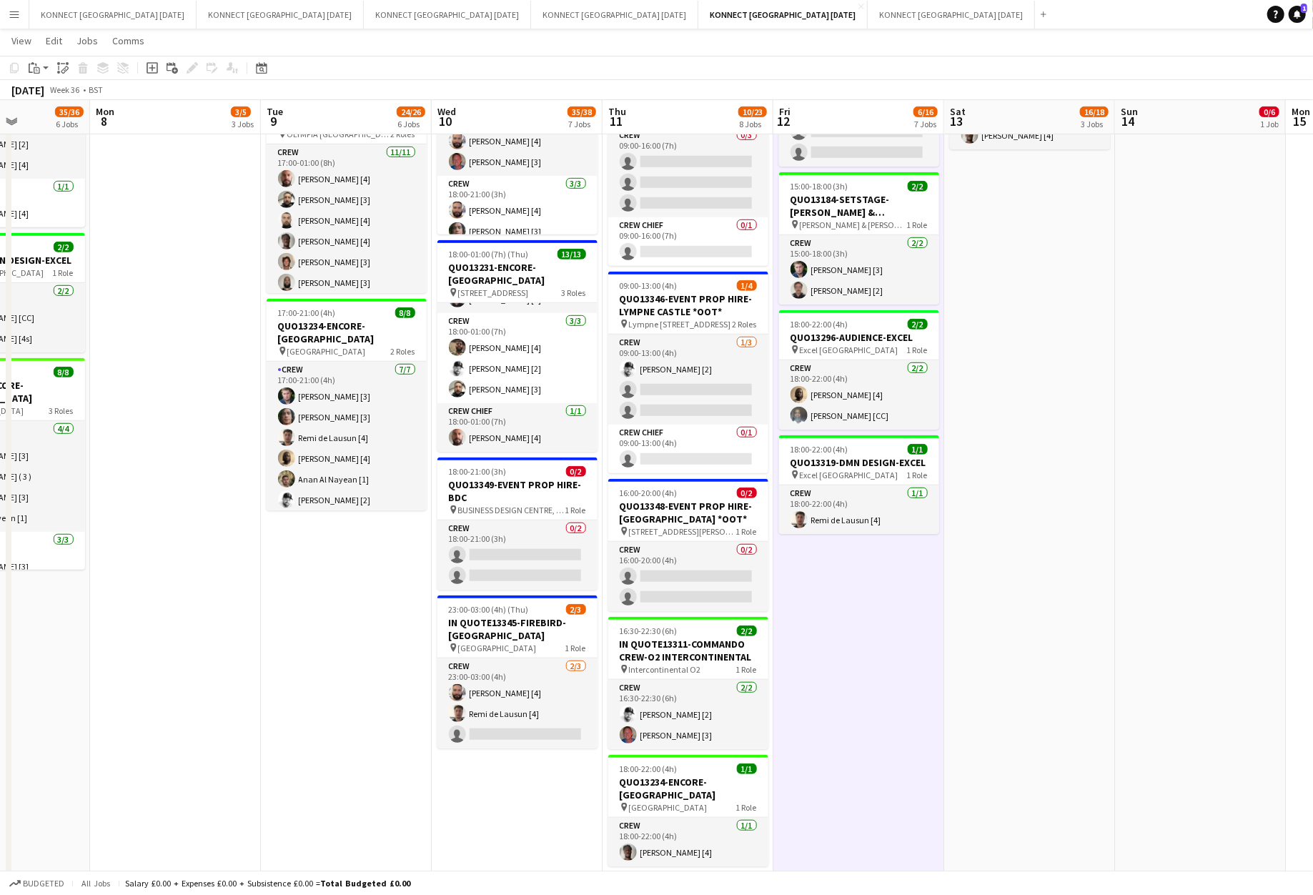
click at [775, 580] on app-date-cell "08:00-12:00 (4h) 1/1 IN QUOTE13333-THE EVENTS STRUCTURE-CHELMSFORD *OOT* pin Ra…" at bounding box center [859, 239] width 171 height 1325
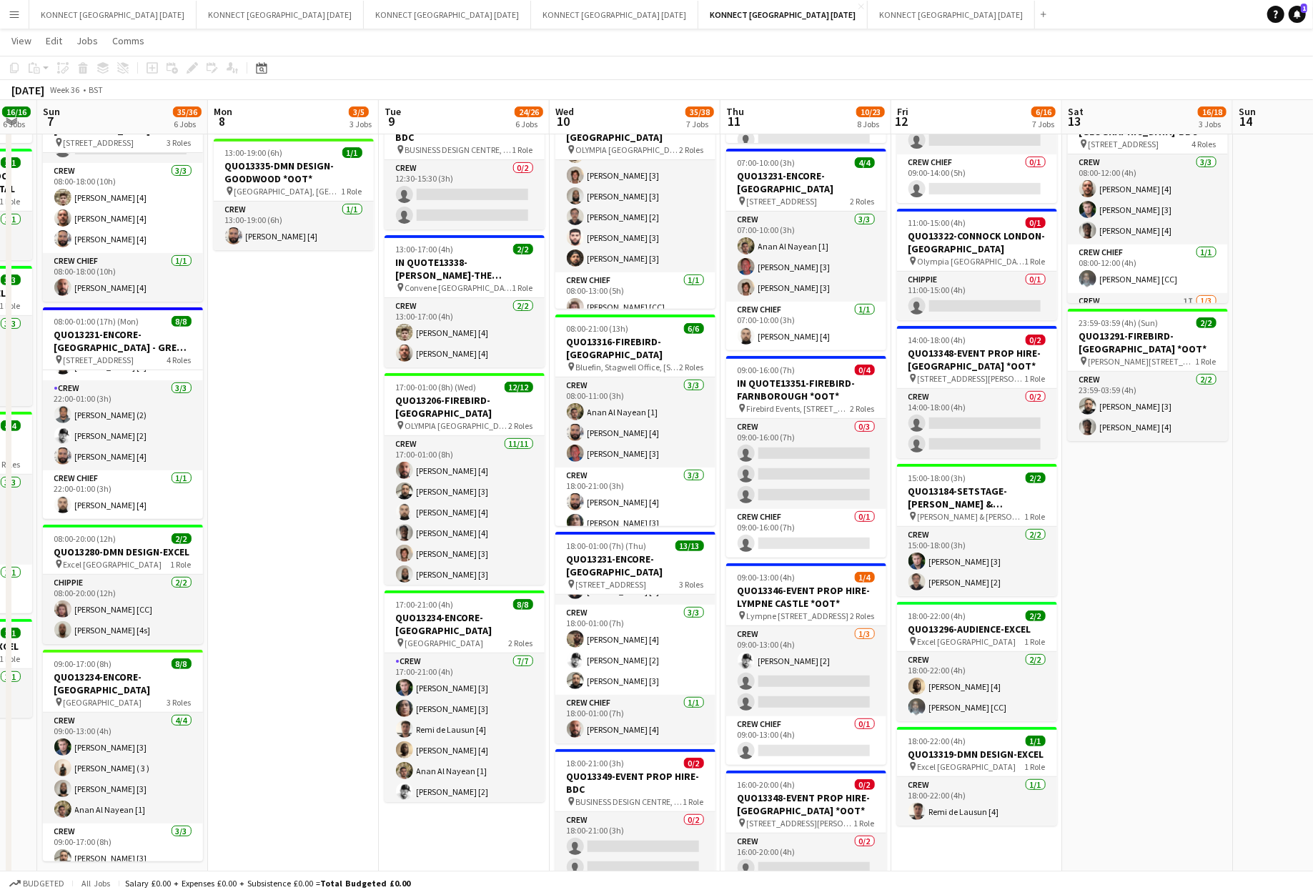
scroll to position [0, 412]
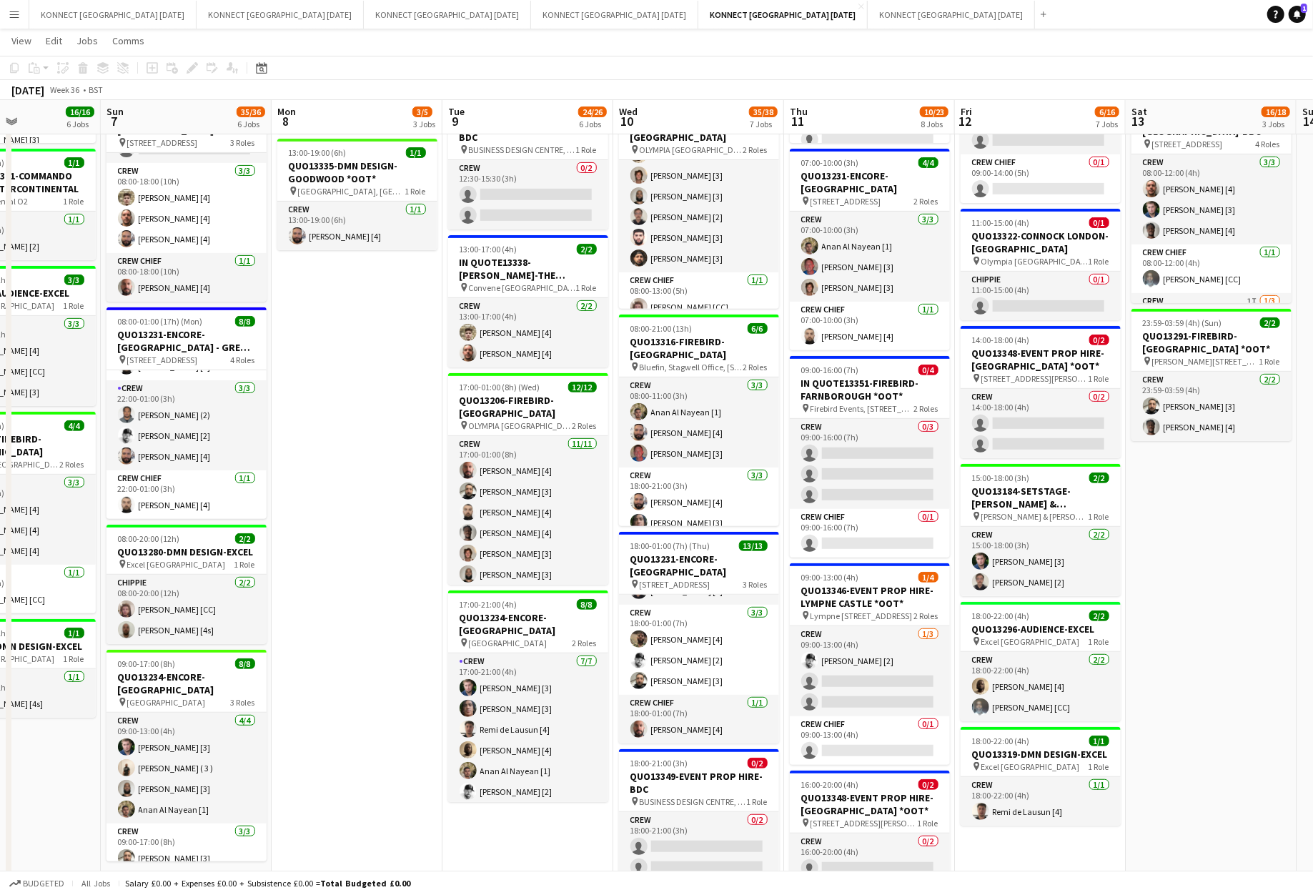
click at [380, 420] on app-date-cell "HAN OFF 09:00-13:00 (4h) 2/4 QUO13346-EVENT PROP HIRE-LYMPNE CASTLE *OOT* pin L…" at bounding box center [357, 530] width 171 height 1325
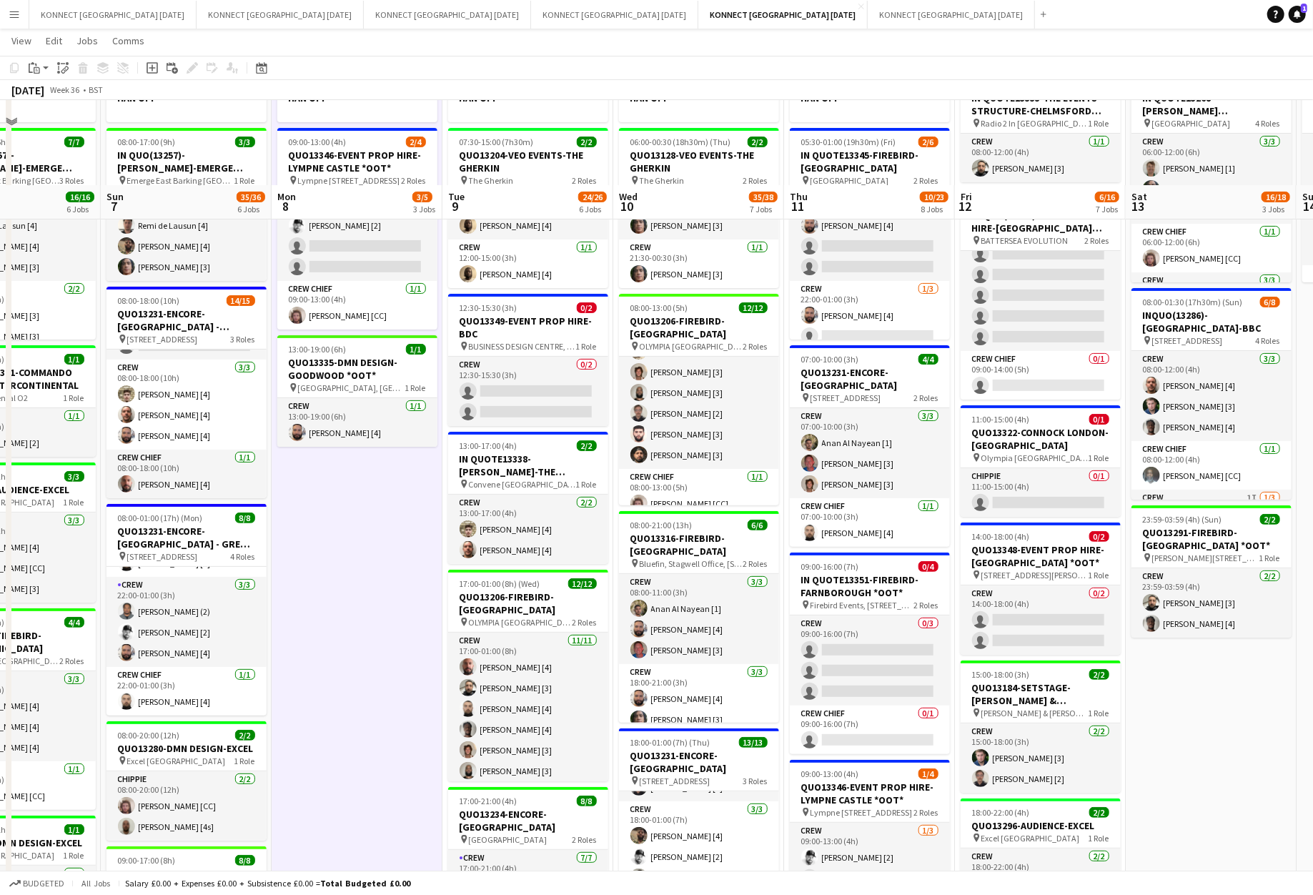
scroll to position [0, 0]
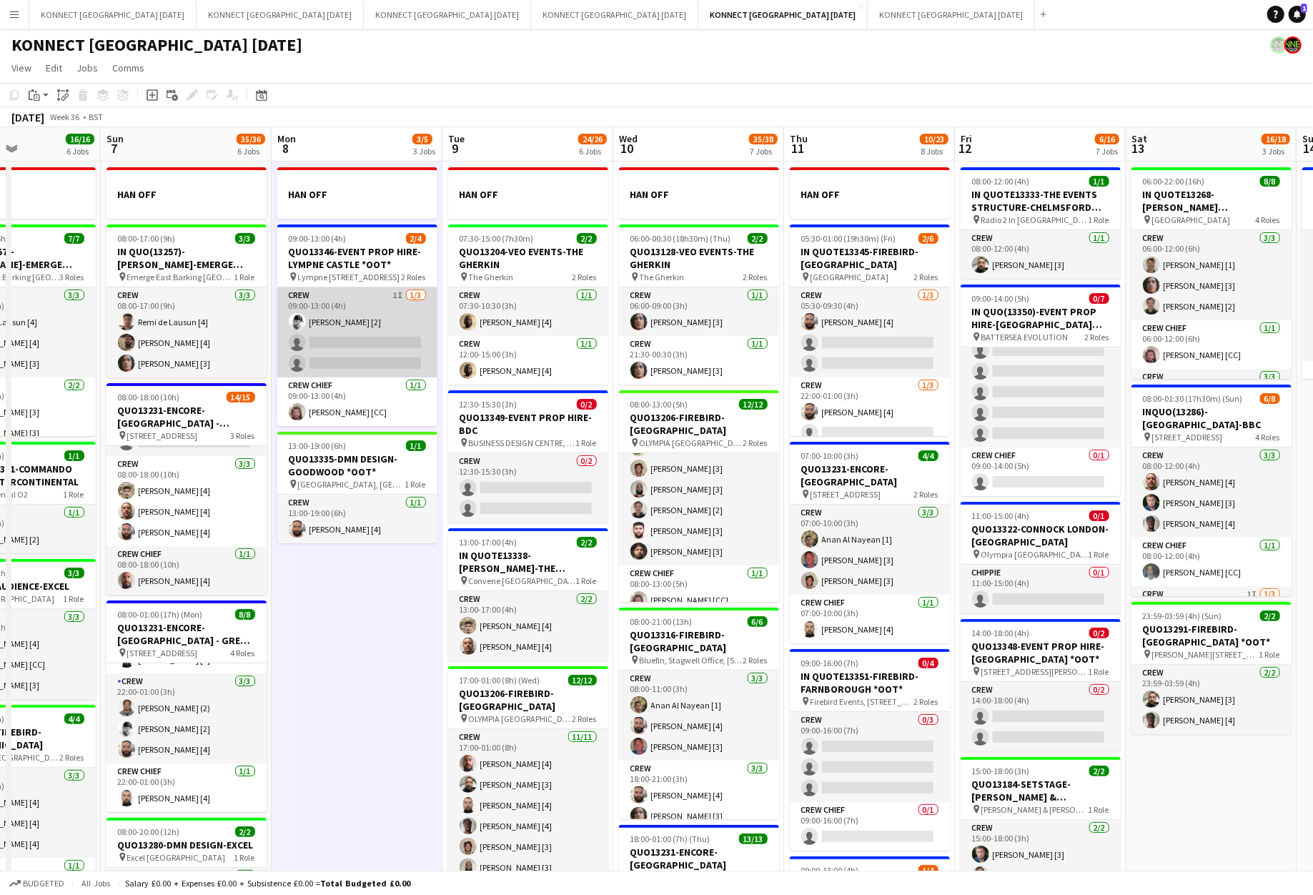
click at [362, 345] on app-card-role "Crew 1I 1/3 09:00-13:00 (4h) Mark Burrows [2] single-neutral-actions single-neu…" at bounding box center [357, 332] width 160 height 90
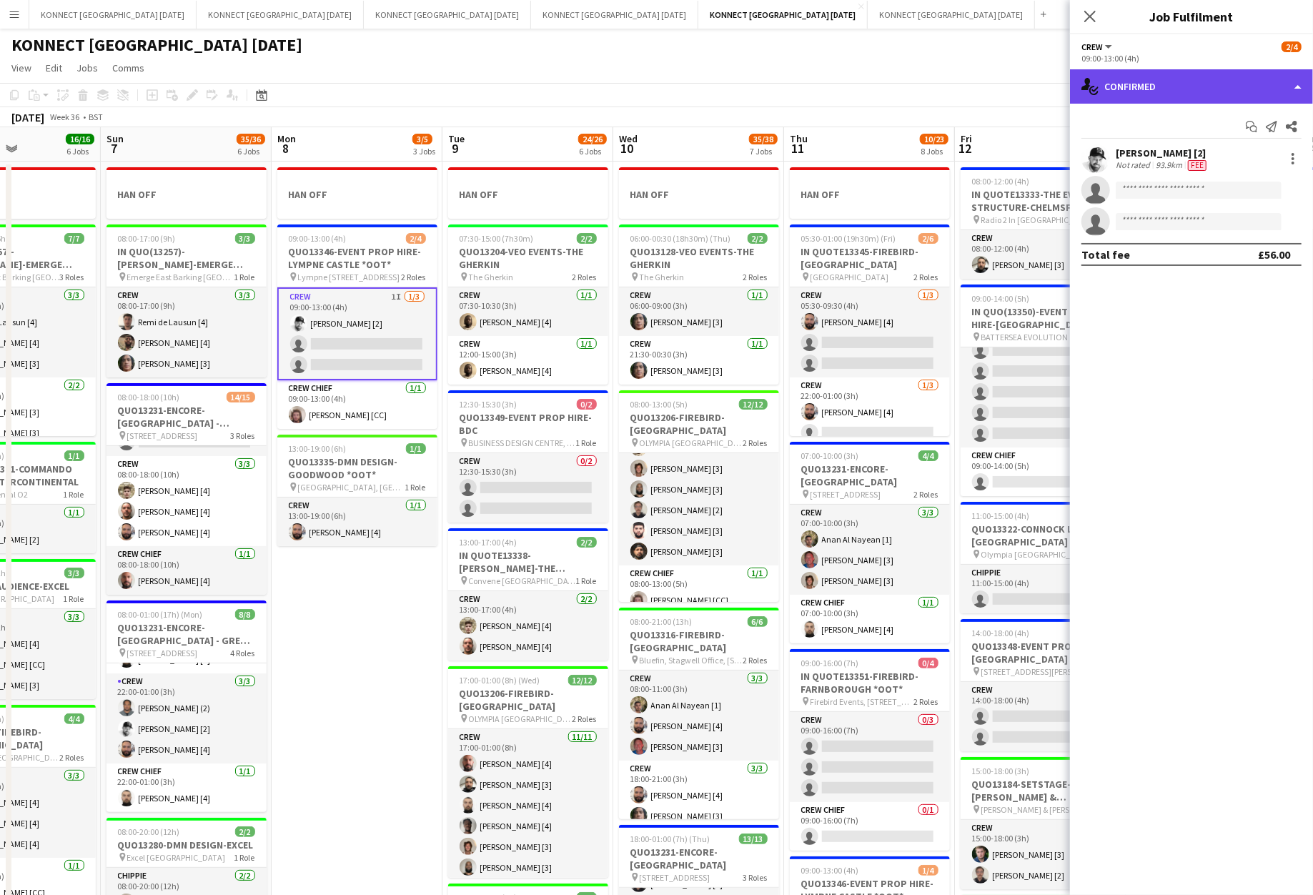
click at [1188, 71] on div "single-neutral-actions-check-2 Confirmed" at bounding box center [1191, 86] width 243 height 34
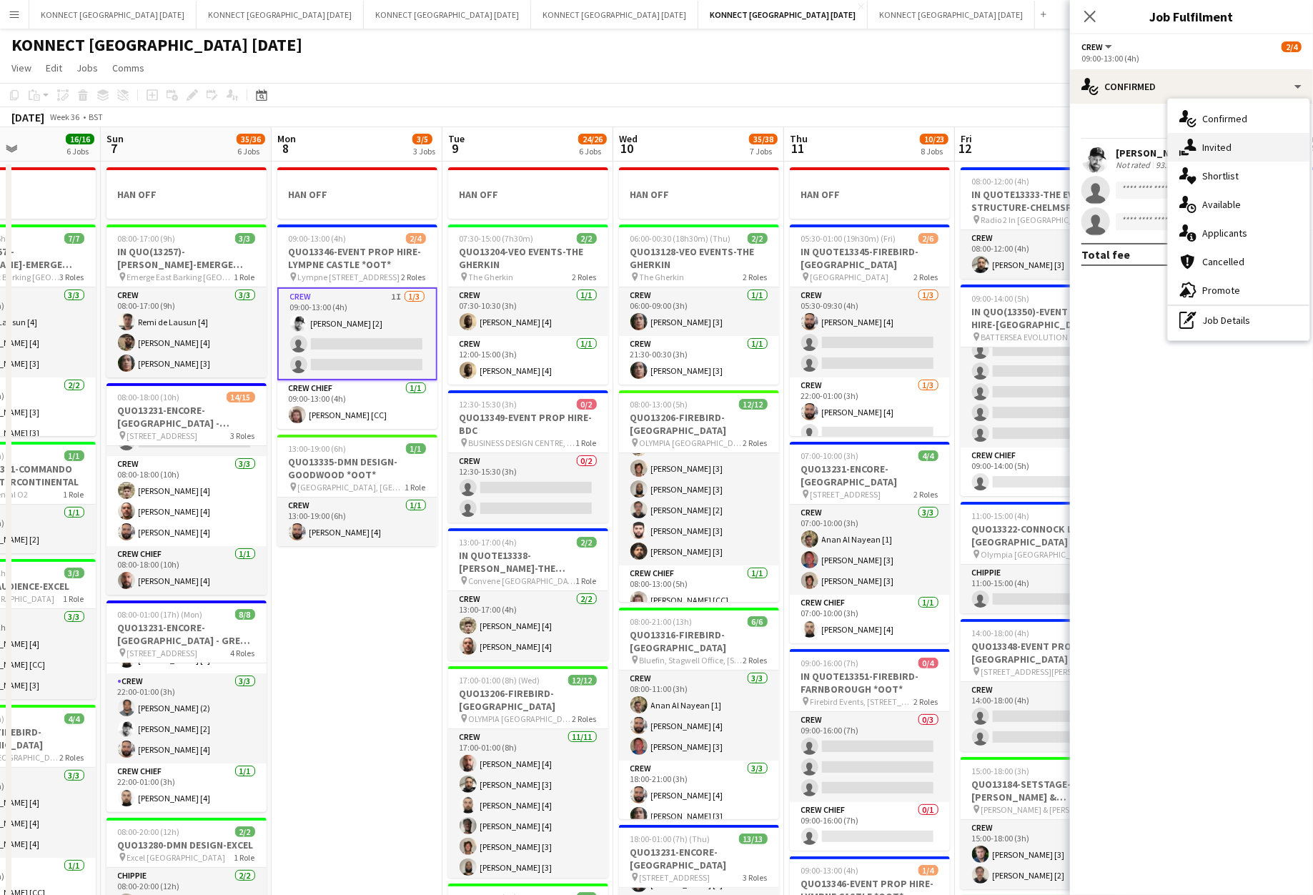
click at [1210, 139] on div "single-neutral-actions-share-1 Invited" at bounding box center [1239, 147] width 142 height 29
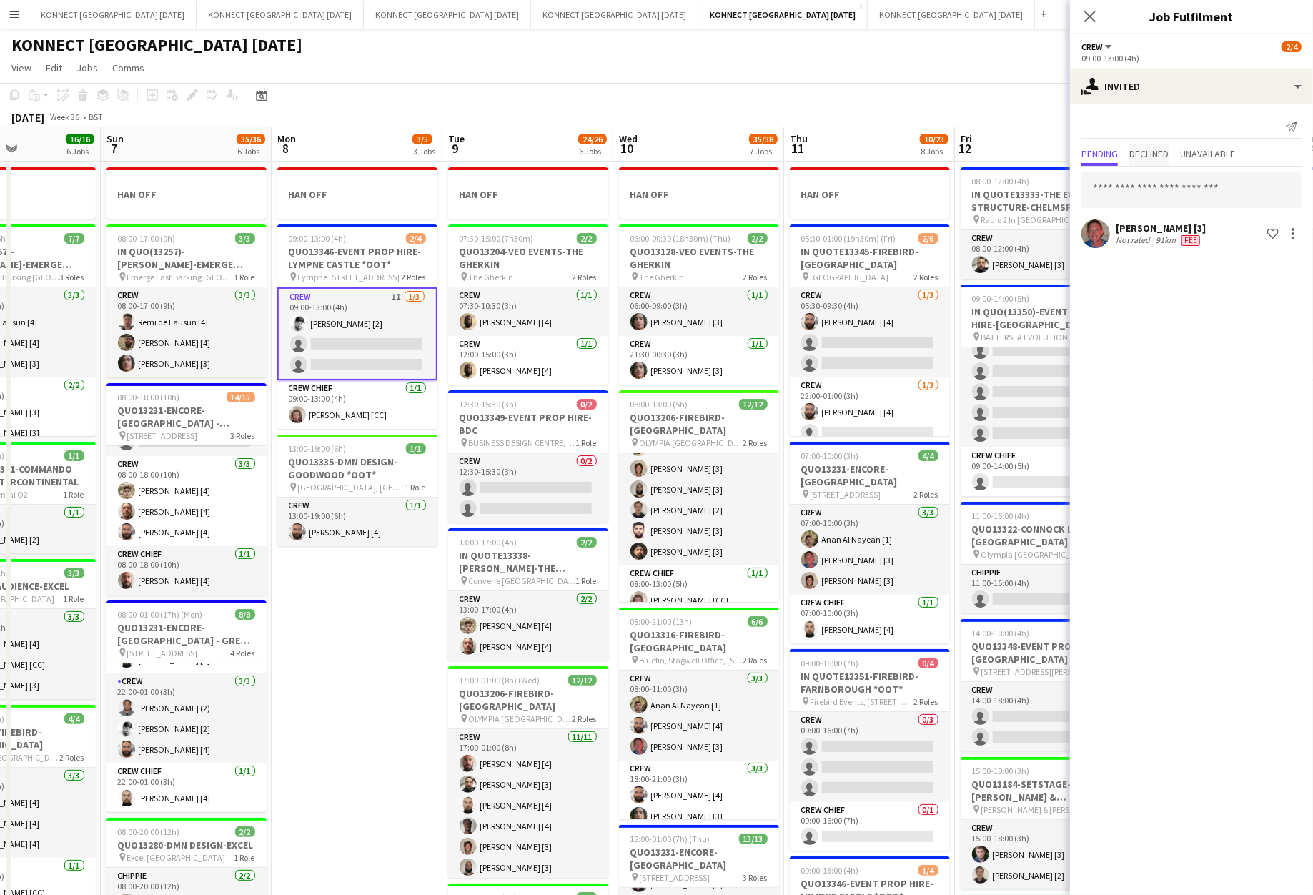
click at [1145, 155] on span "Declined" at bounding box center [1149, 154] width 39 height 10
click at [1117, 157] on span "Pending" at bounding box center [1100, 154] width 36 height 10
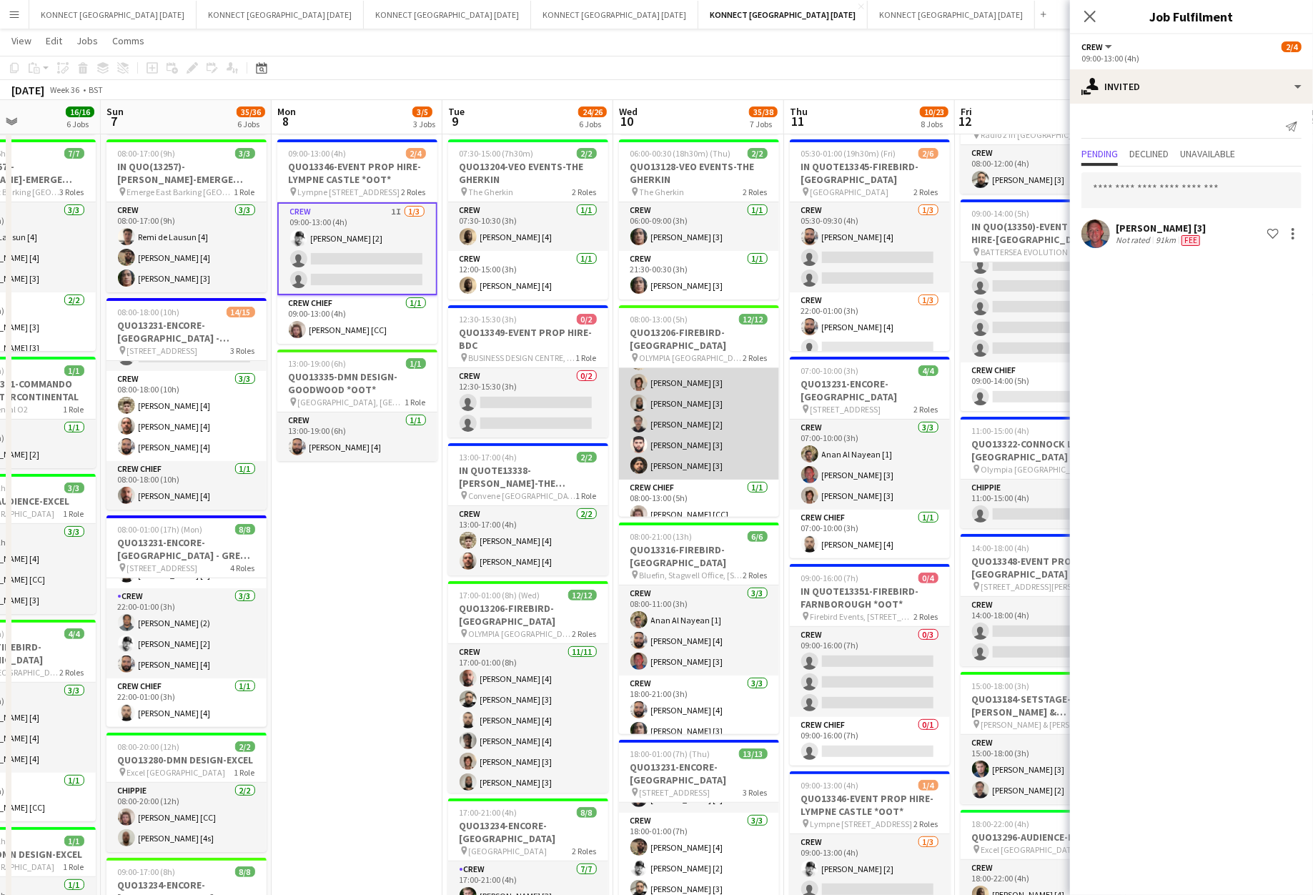
scroll to position [24, 0]
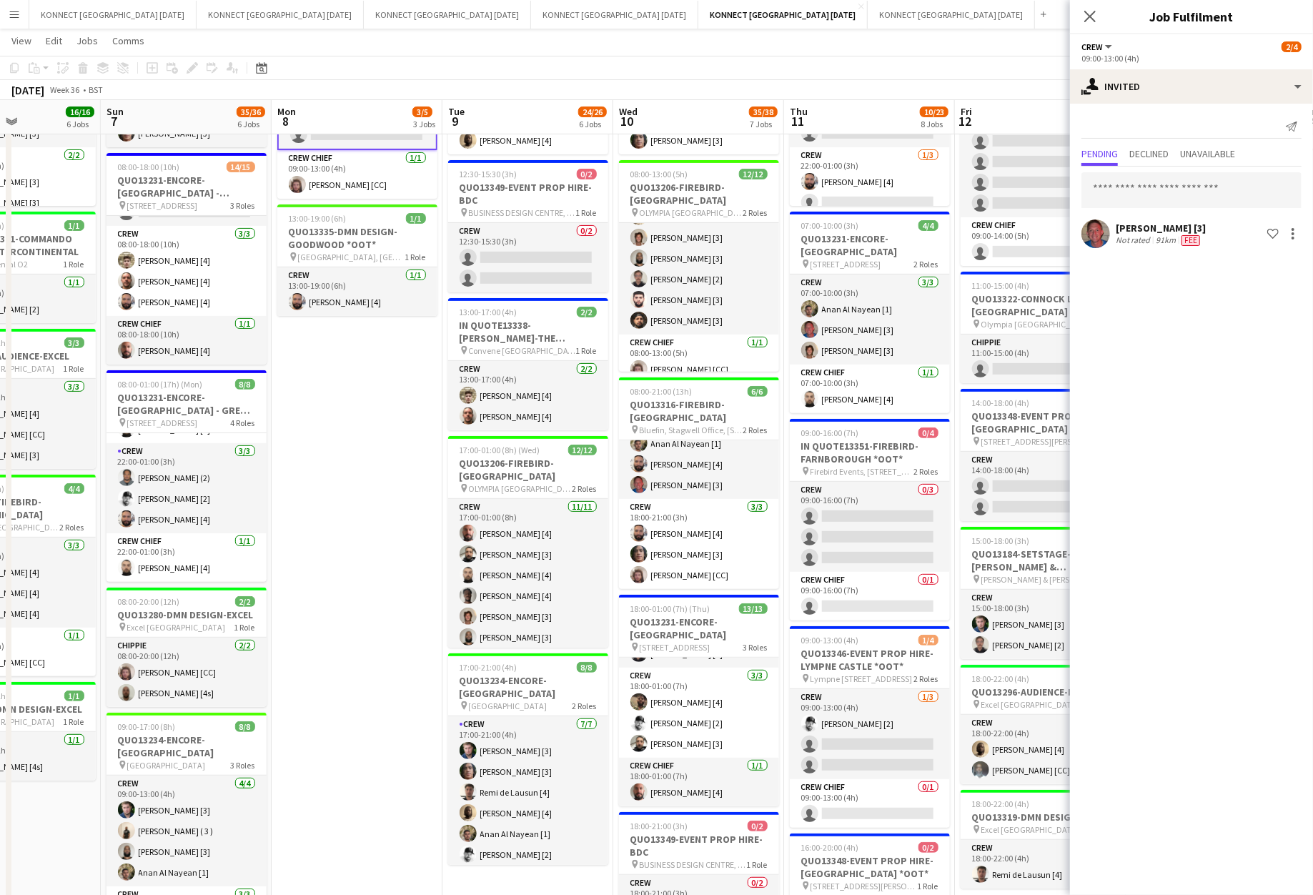
click at [782, 486] on app-date-cell "HAN OFF 06:00-00:30 (18h30m) (Thu) 2/2 QUO13128-VEO EVENTS-THE GHERKIN pin The …" at bounding box center [698, 593] width 171 height 1325
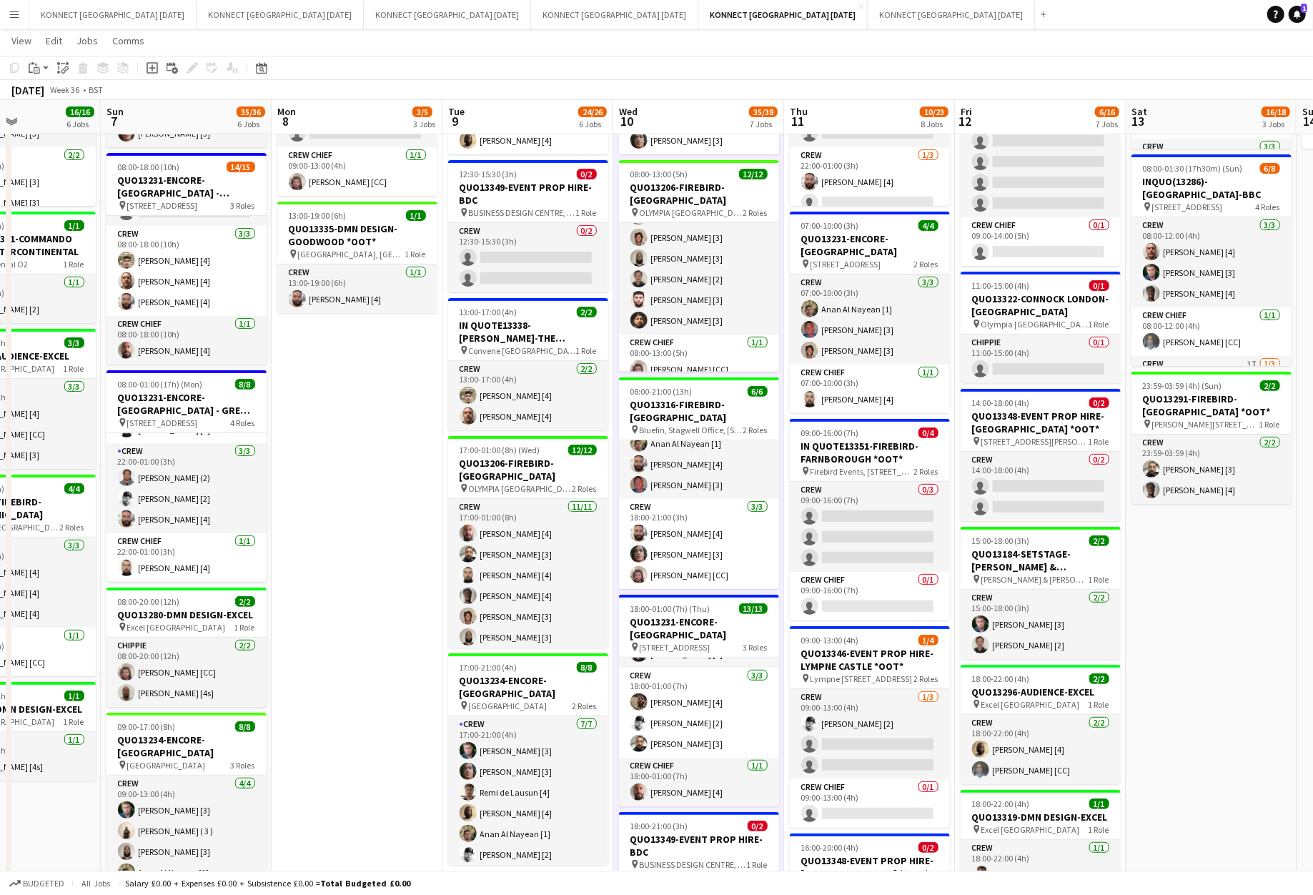
click at [784, 487] on app-date-cell "HAN OFF 05:30-01:00 (19h30m) (Fri) 2/6 IN QUOTE13345-FIREBIRD-ST PANCRAS RENAIS…" at bounding box center [869, 593] width 171 height 1325
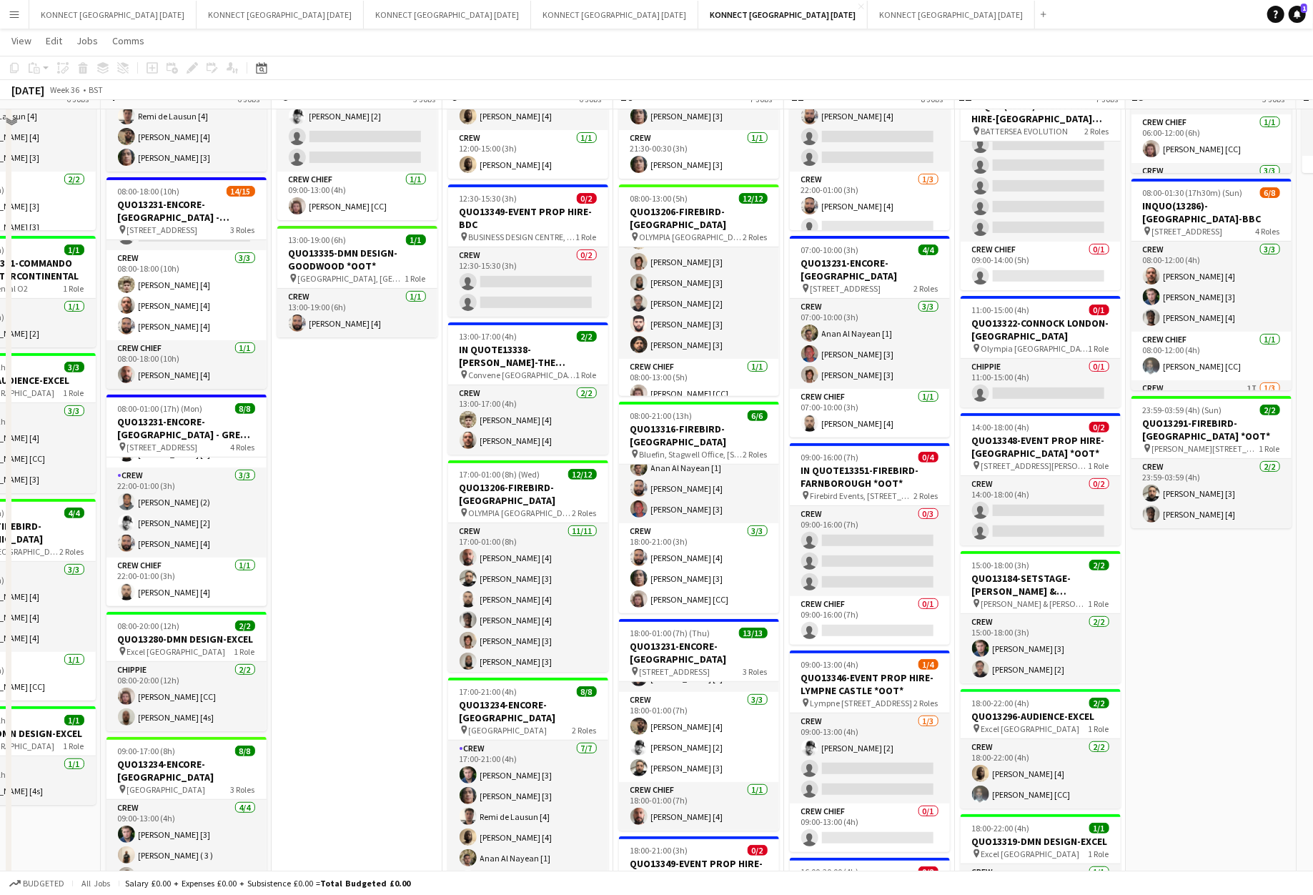
scroll to position [212, 0]
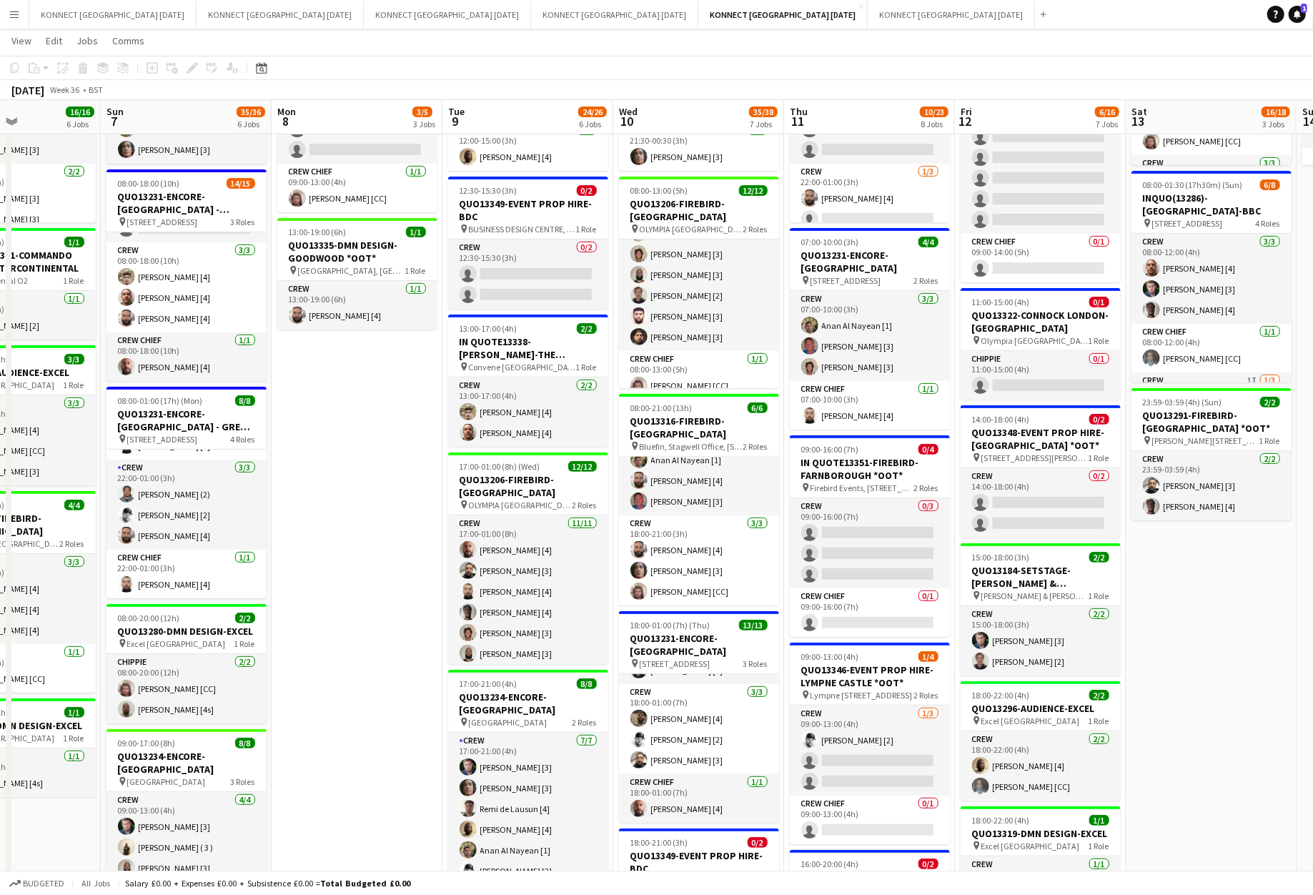
click at [784, 487] on app-date-cell "HAN OFF 05:30-01:00 (19h30m) (Fri) 2/6 IN QUOTE13345-FIREBIRD-ST PANCRAS RENAIS…" at bounding box center [869, 610] width 171 height 1325
click at [786, 485] on app-date-cell "HAN OFF 05:30-01:00 (19h30m) (Fri) 2/6 IN QUOTE13345-FIREBIRD-ST PANCRAS RENAIS…" at bounding box center [869, 610] width 171 height 1325
click at [784, 483] on app-date-cell "HAN OFF 05:30-01:00 (19h30m) (Fri) 2/6 IN QUOTE13345-FIREBIRD-ST PANCRAS RENAIS…" at bounding box center [869, 610] width 171 height 1325
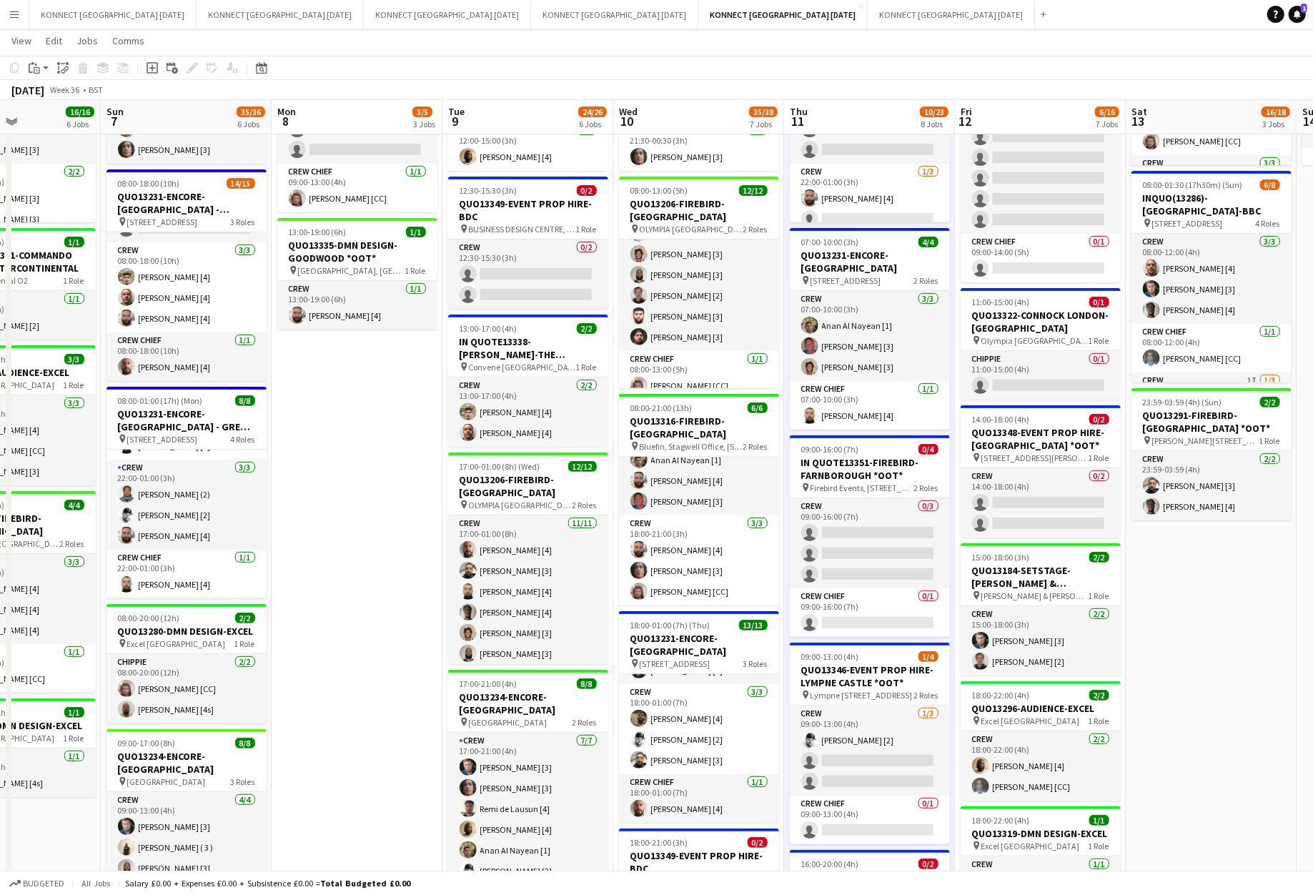
click at [786, 481] on app-date-cell "HAN OFF 05:30-01:00 (19h30m) (Fri) 2/6 IN QUOTE13345-FIREBIRD-ST PANCRAS RENAIS…" at bounding box center [869, 610] width 171 height 1325
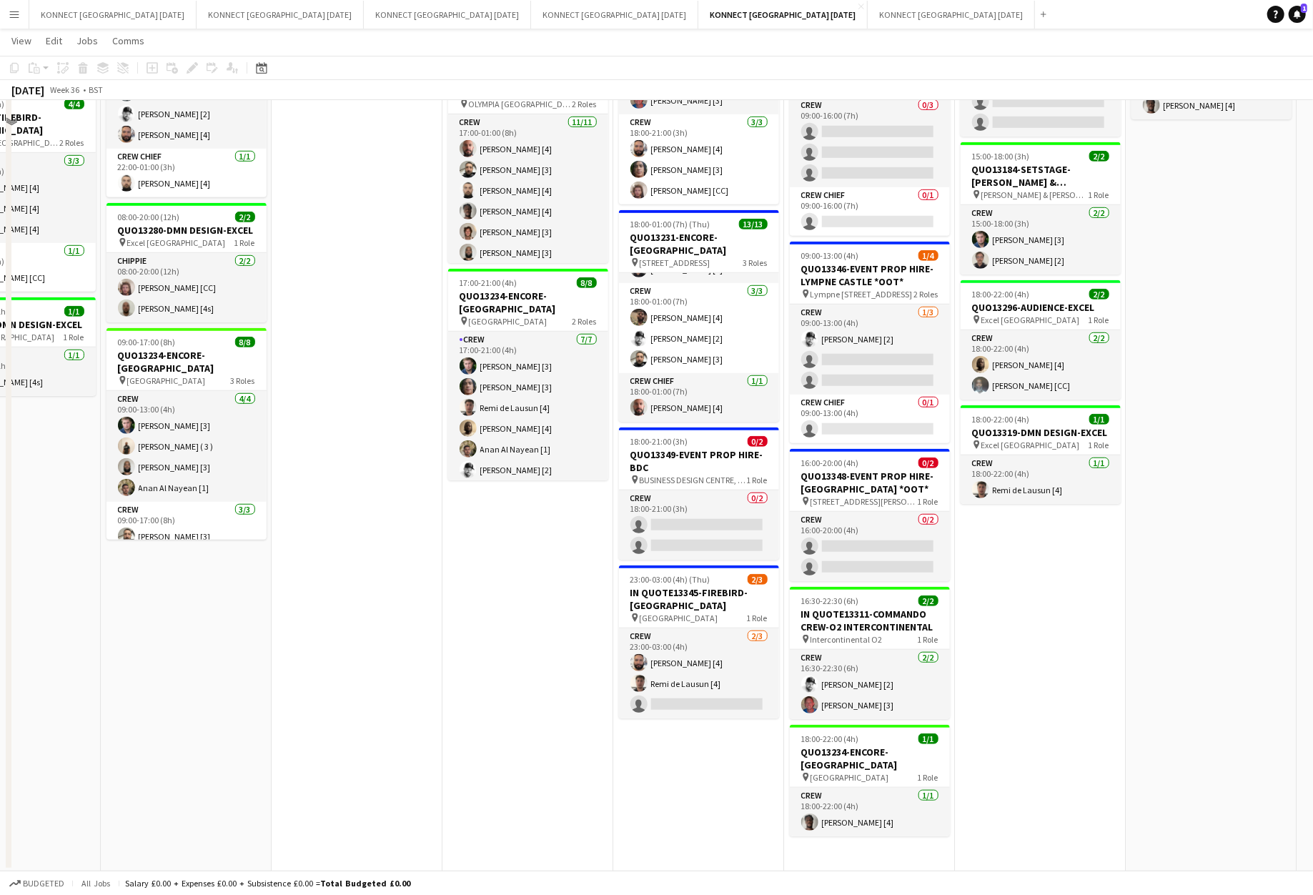
scroll to position [0, 0]
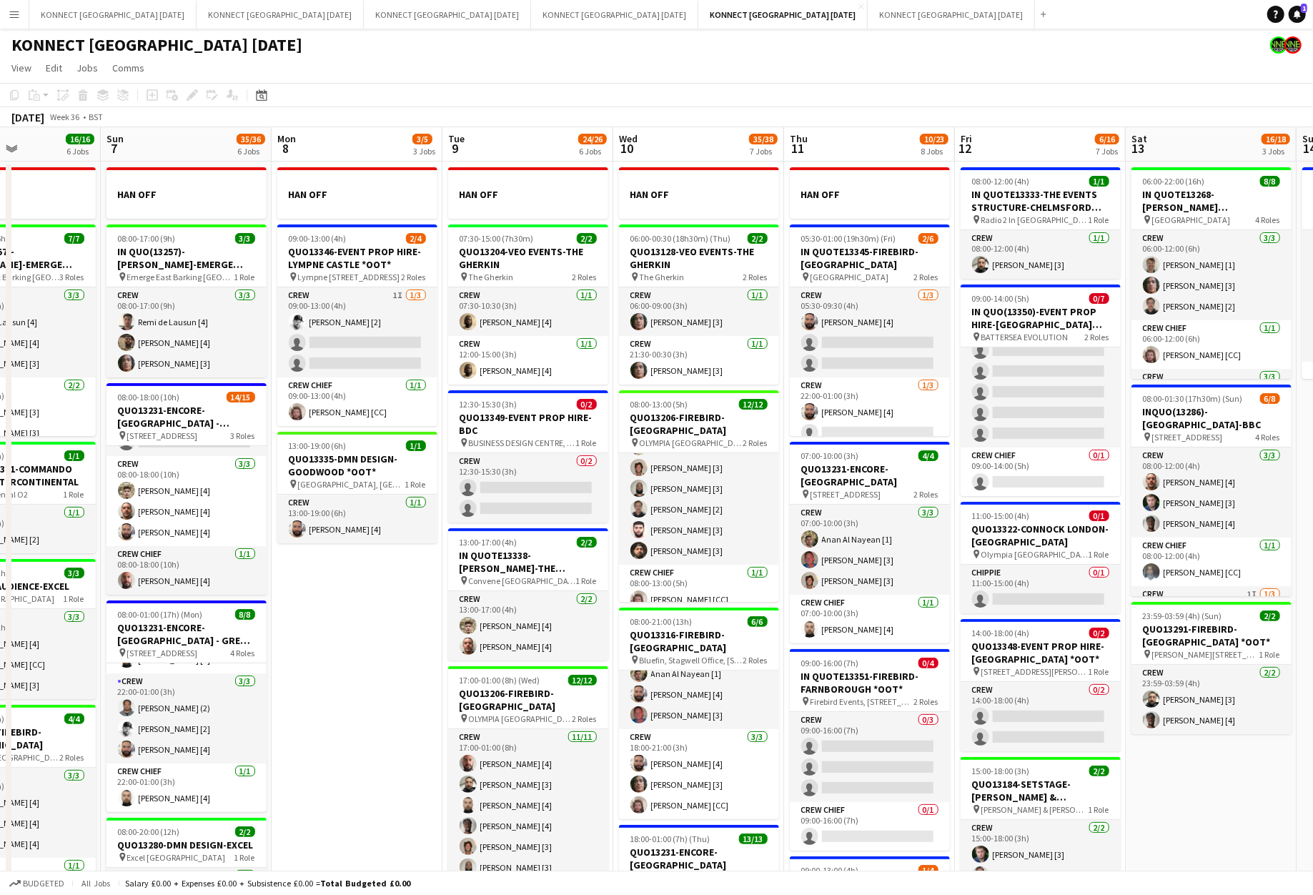
click at [787, 508] on app-date-cell "HAN OFF 05:30-01:00 (19h30m) (Fri) 2/6 IN QUOTE13345-FIREBIRD-ST PANCRAS RENAIS…" at bounding box center [869, 824] width 171 height 1325
click at [786, 553] on app-date-cell "HAN OFF 05:30-01:00 (19h30m) (Fri) 2/6 IN QUOTE13345-FIREBIRD-ST PANCRAS RENAIS…" at bounding box center [869, 824] width 171 height 1325
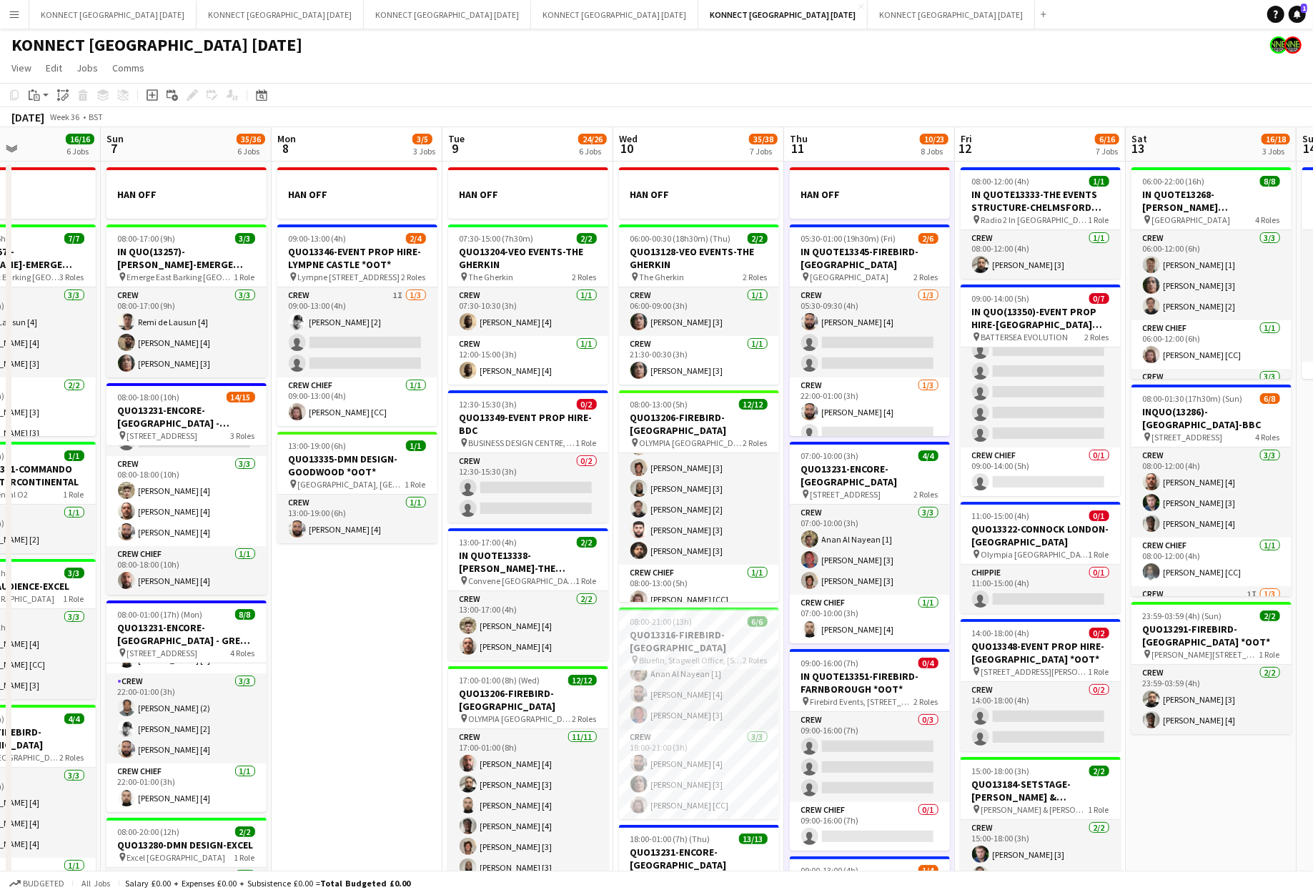
click at [786, 553] on app-date-cell "HAN OFF 05:30-01:00 (19h30m) (Fri) 2/6 IN QUOTE13345-FIREBIRD-ST PANCRAS RENAIS…" at bounding box center [869, 824] width 171 height 1325
click at [372, 595] on app-date-cell "HAN OFF 09:00-13:00 (4h) 2/4 QUO13346-EVENT PROP HIRE-LYMPNE CASTLE *OOT* pin L…" at bounding box center [357, 824] width 171 height 1325
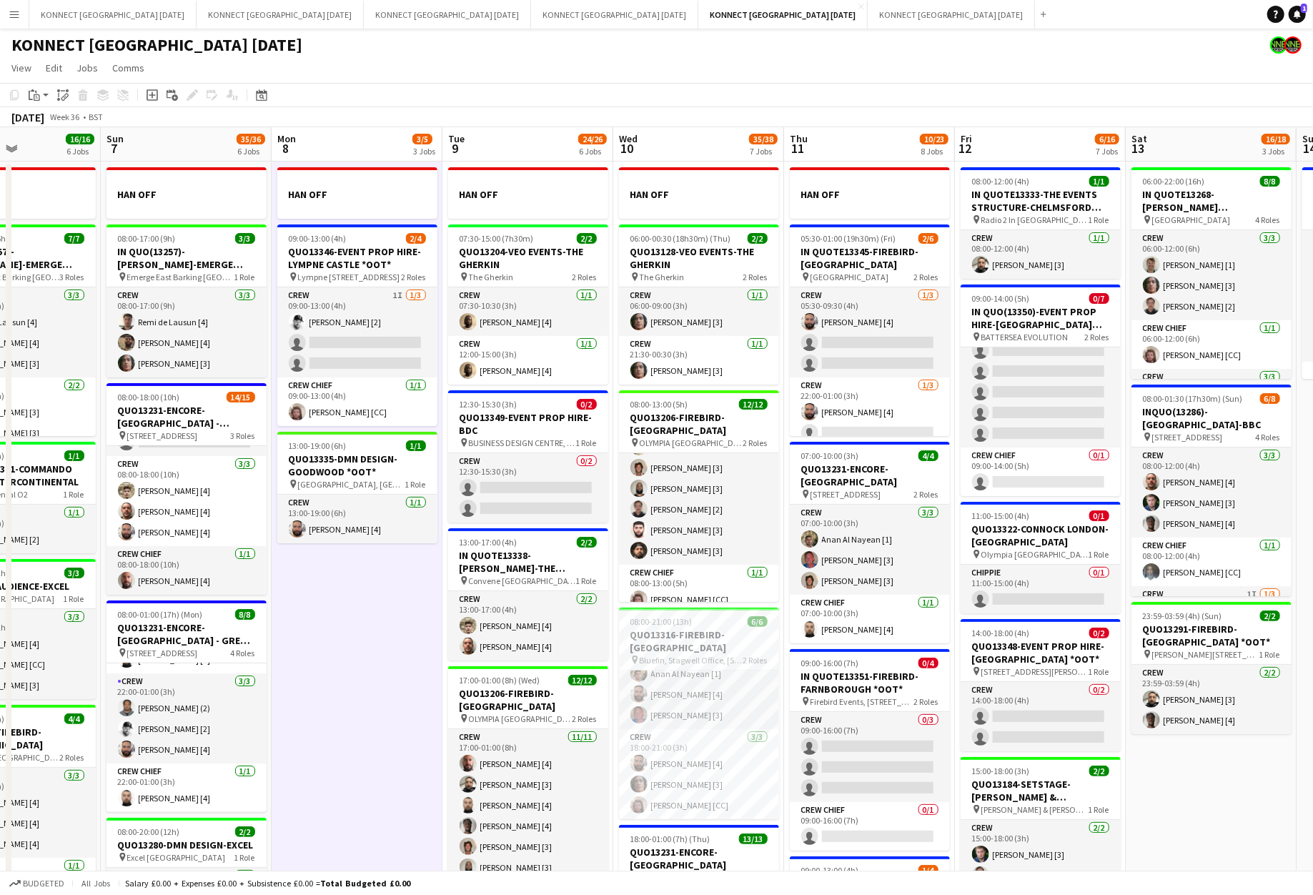
click at [372, 595] on app-date-cell "HAN OFF 09:00-13:00 (4h) 2/4 QUO13346-EVENT PROP HIRE-LYMPNE CASTLE *OOT* pin L…" at bounding box center [357, 824] width 171 height 1325
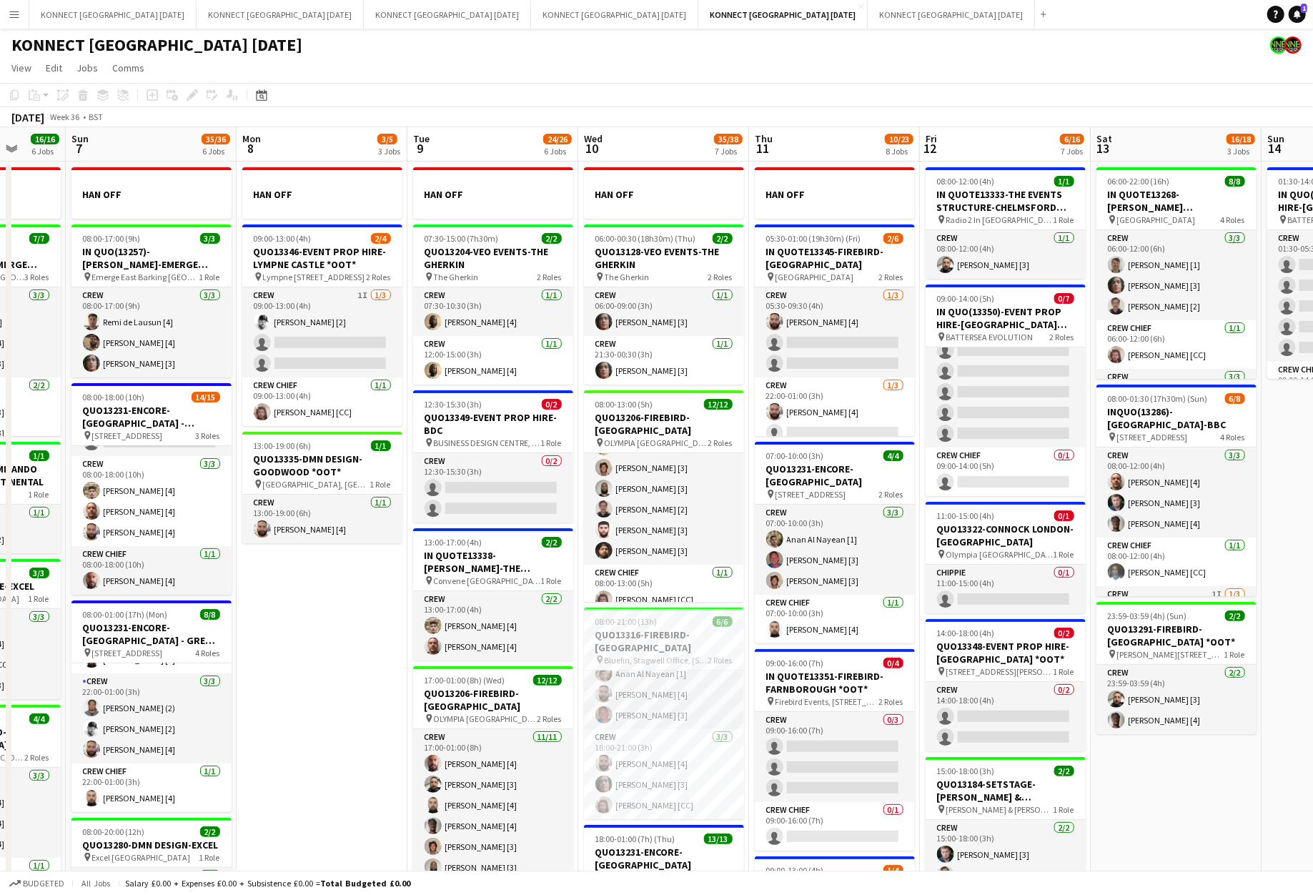
scroll to position [0, 467]
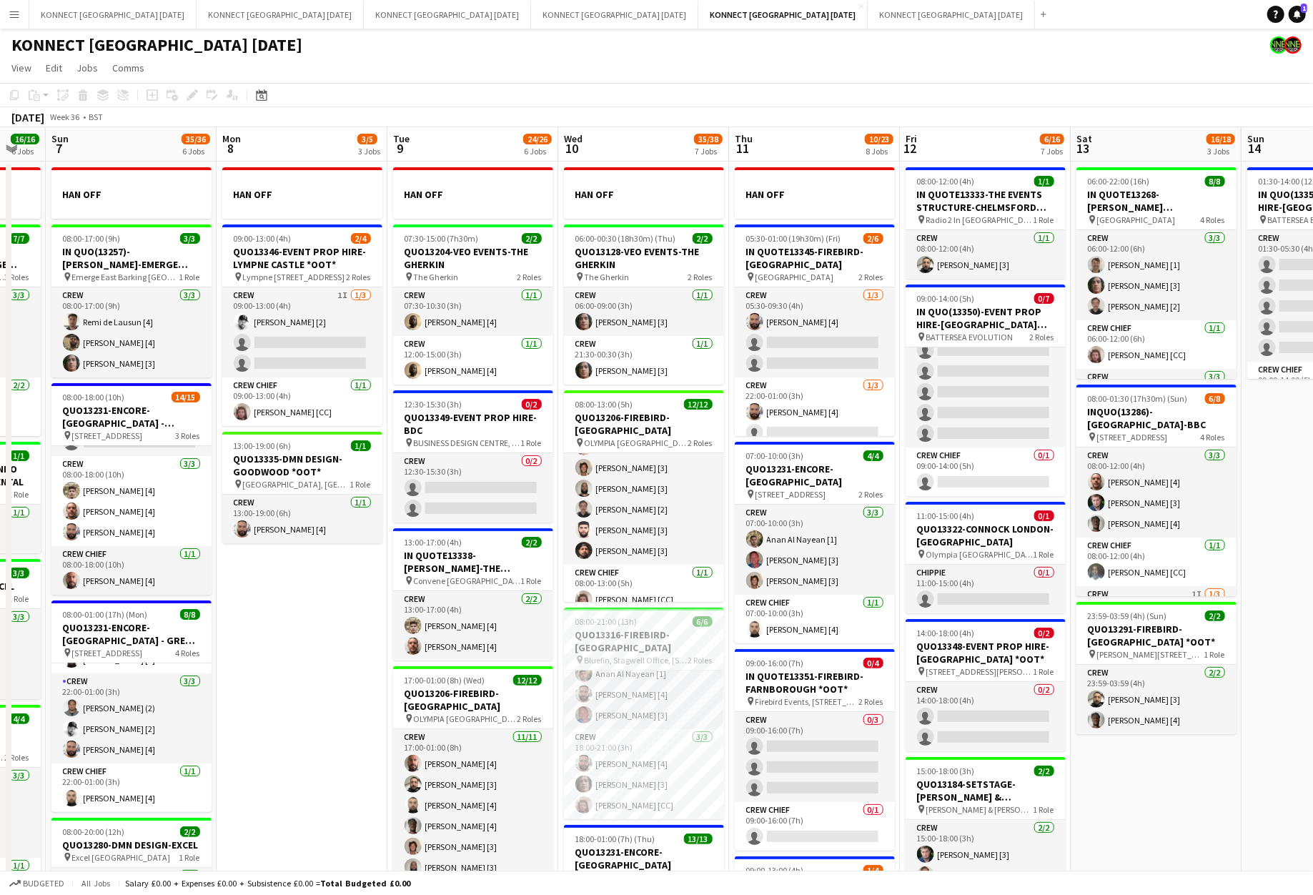
click at [1162, 804] on app-date-cell "06:00-22:00 (16h) 8/8 IN QUOTE13268-[PERSON_NAME][GEOGRAPHIC_DATA] pin Richmond…" at bounding box center [1156, 824] width 171 height 1325
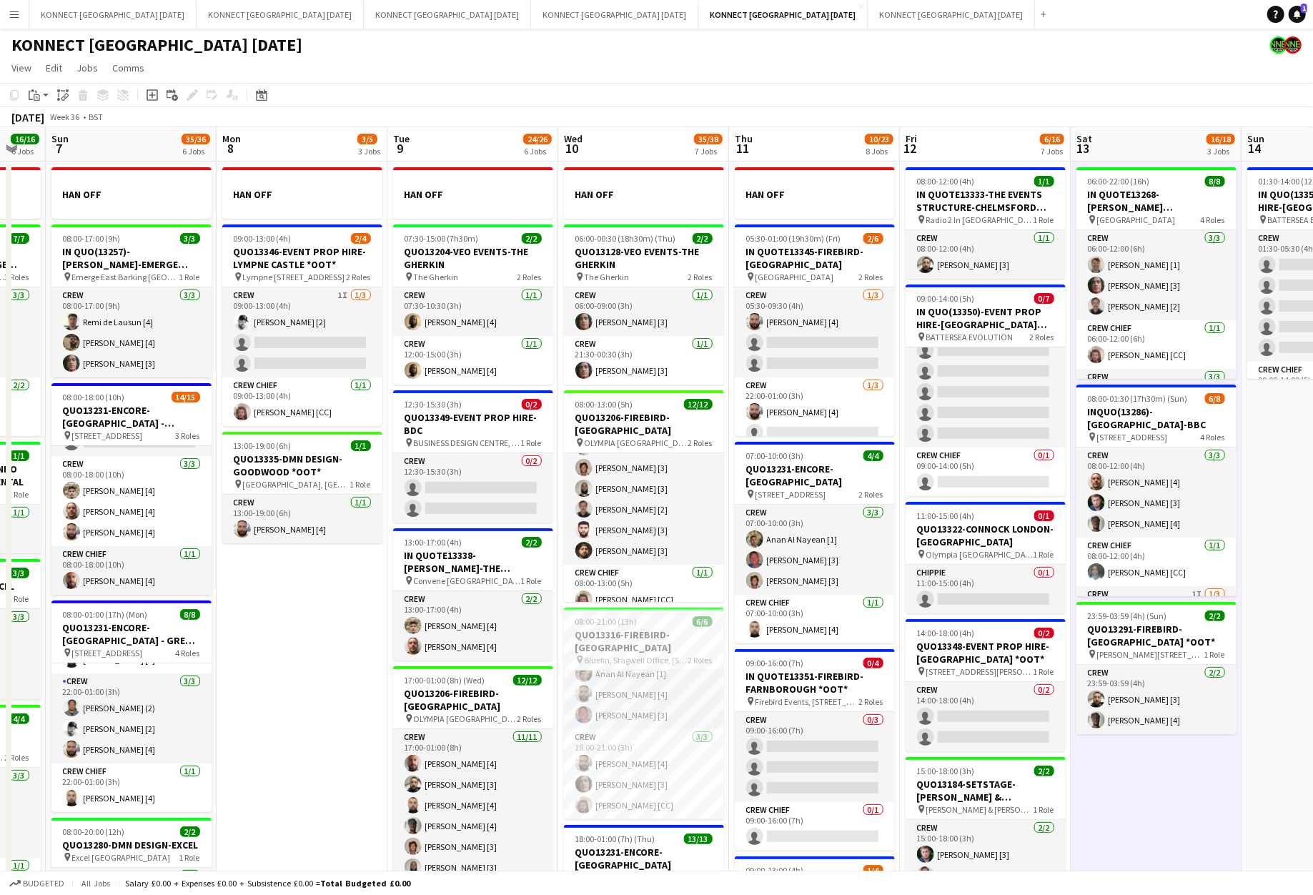
click at [1162, 804] on app-date-cell "06:00-22:00 (16h) 8/8 IN QUOTE13268-[PERSON_NAME][GEOGRAPHIC_DATA] pin Richmond…" at bounding box center [1156, 824] width 171 height 1325
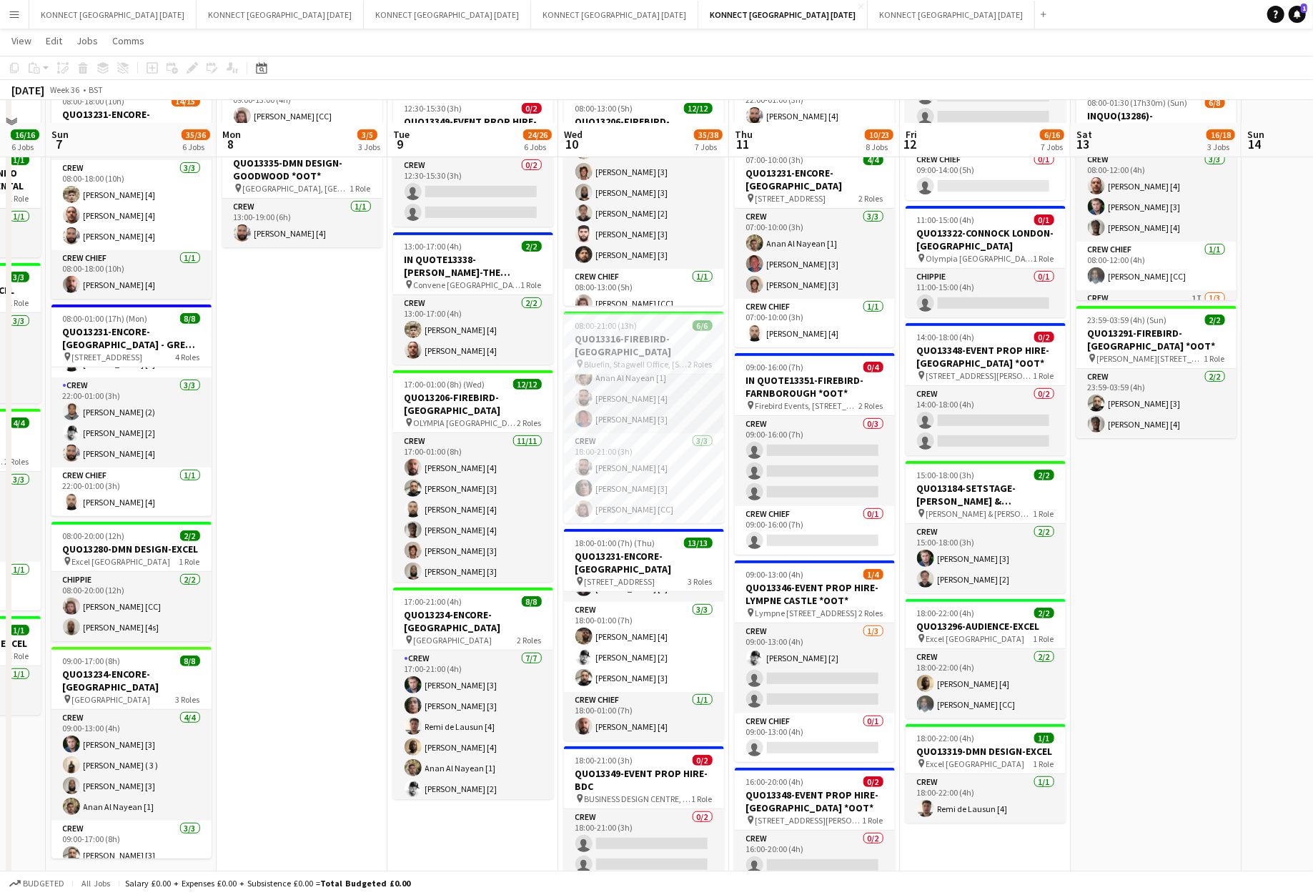
scroll to position [461, 0]
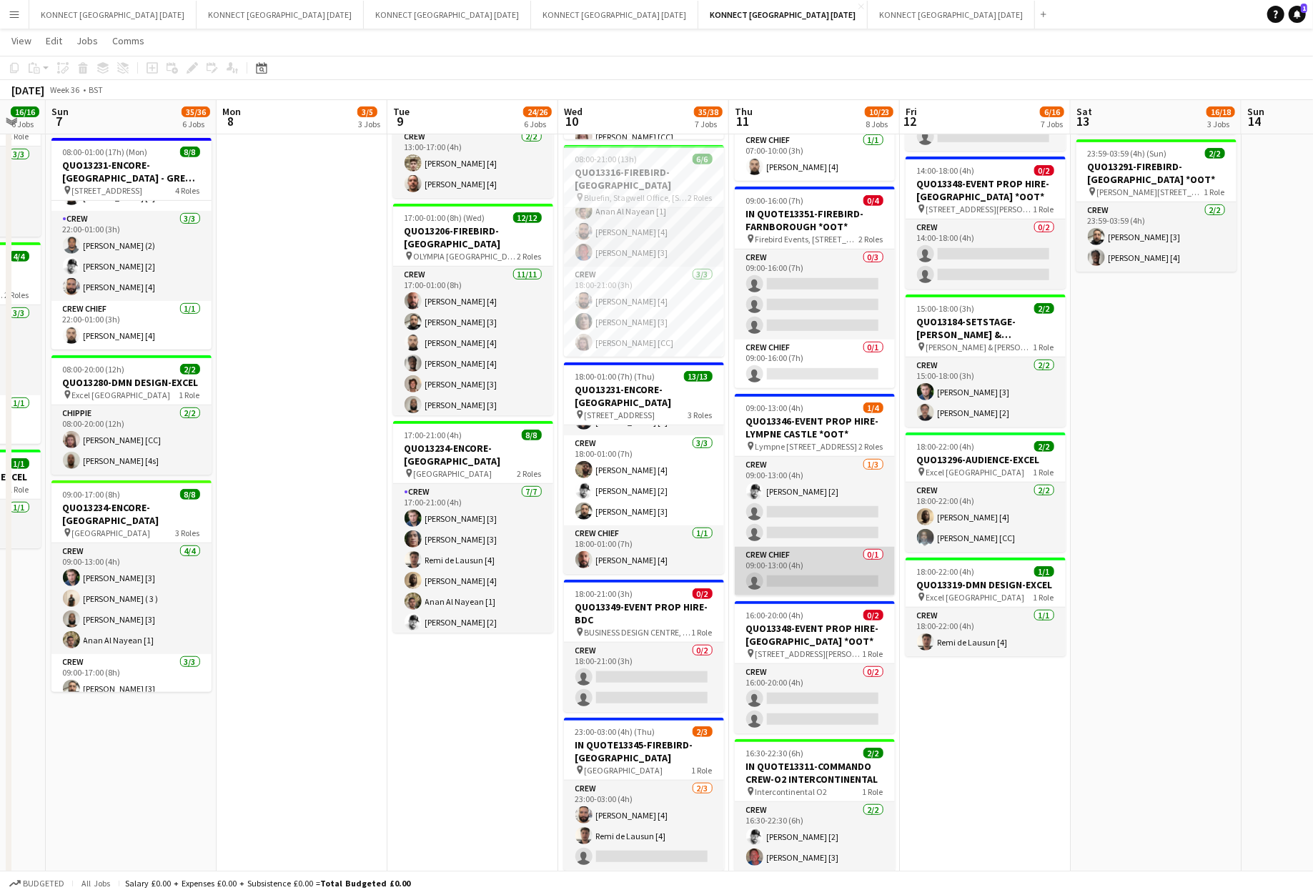
click at [824, 592] on app-card-role "Crew Chief 0/1 09:00-13:00 (4h) single-neutral-actions" at bounding box center [815, 571] width 160 height 49
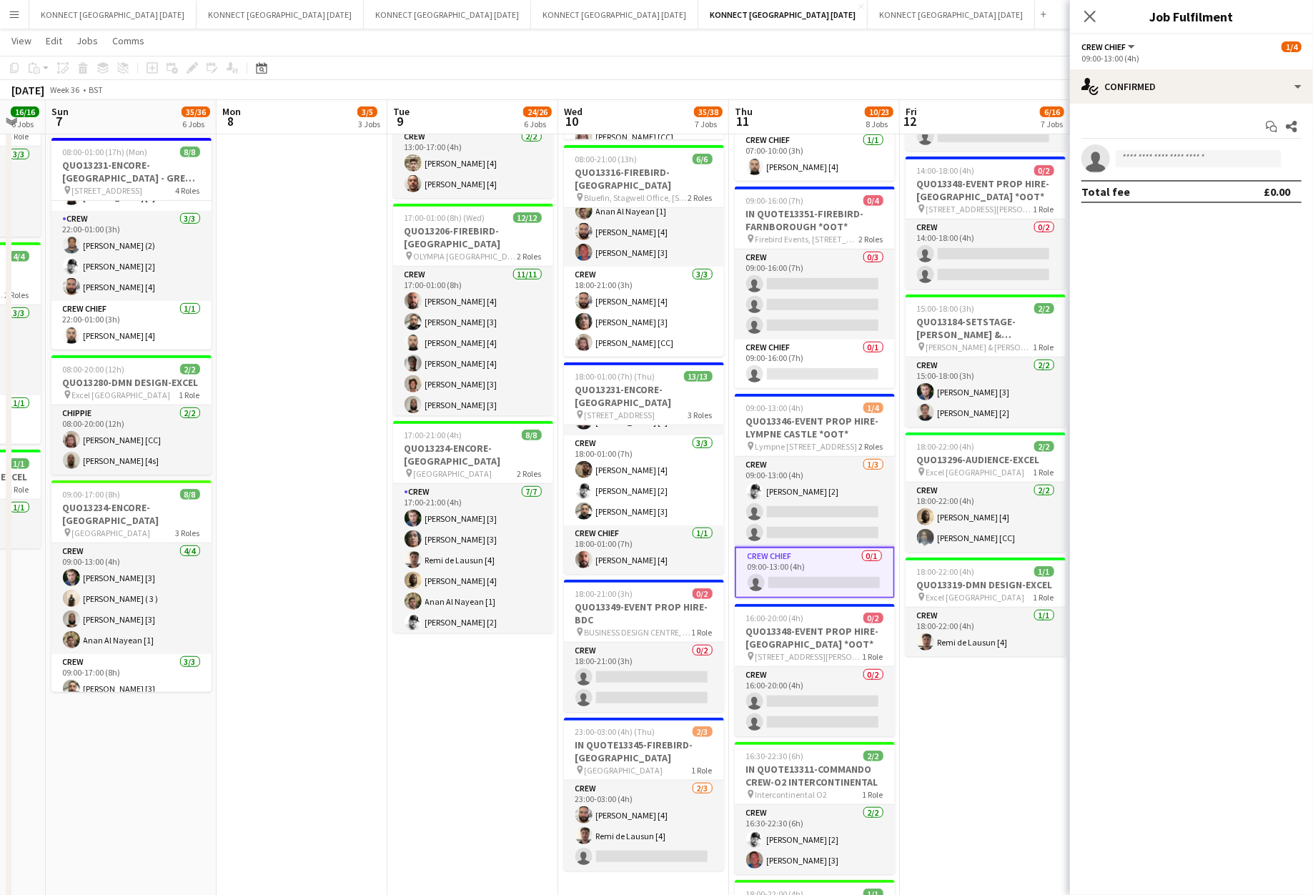
click at [1151, 109] on div "Start chat Share single-neutral-actions Total fee £0.00" at bounding box center [1191, 159] width 243 height 111
click at [1178, 94] on div "single-neutral-actions-check-2 Confirmed" at bounding box center [1191, 86] width 243 height 34
click at [1222, 141] on span "Invited" at bounding box center [1217, 147] width 29 height 13
click at [1158, 131] on span "Declined" at bounding box center [1149, 125] width 39 height 21
click at [1121, 128] on div "Pending Declined Unavailable" at bounding box center [1192, 126] width 220 height 22
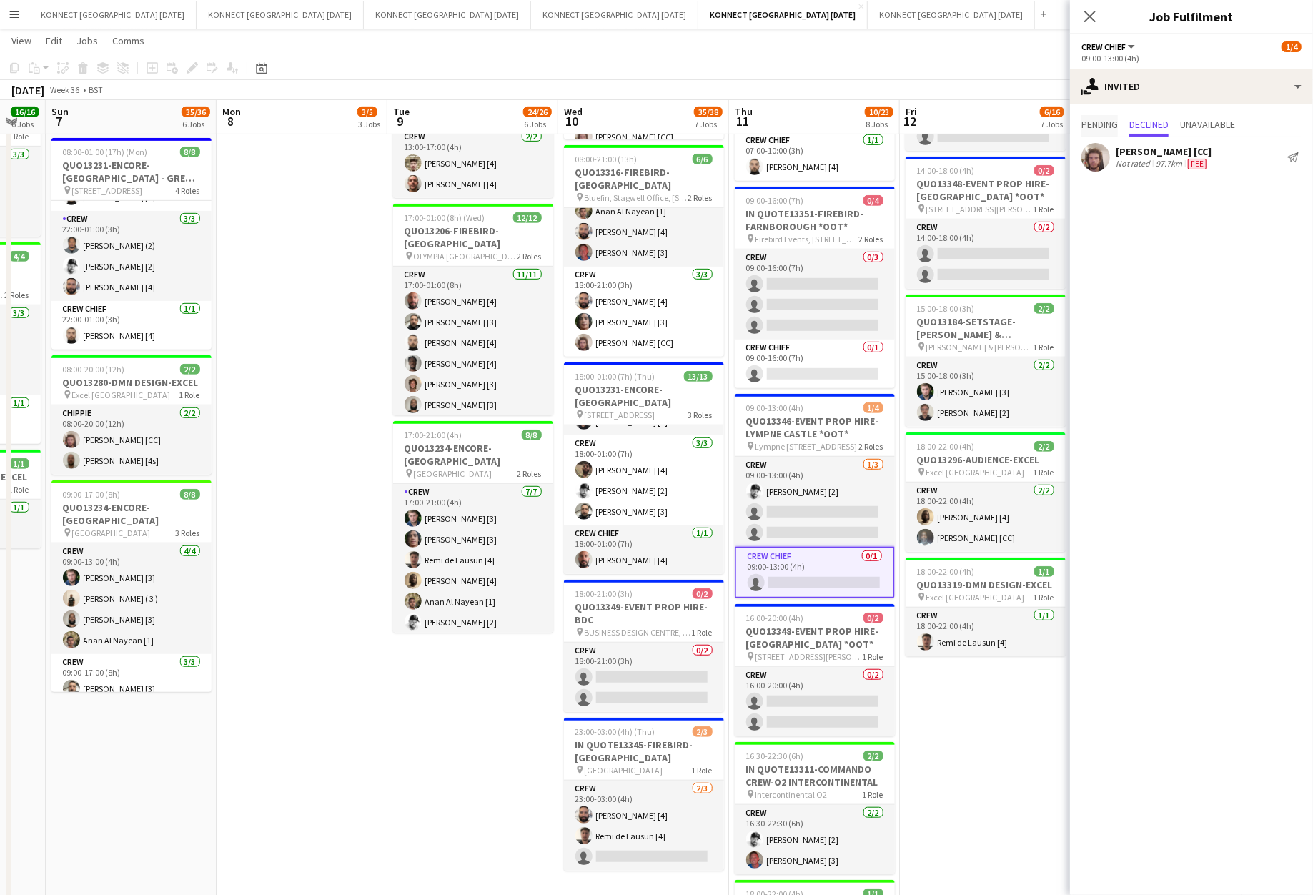
click at [1102, 126] on span "Pending" at bounding box center [1100, 124] width 36 height 10
click at [974, 699] on app-date-cell "08:00-12:00 (4h) 1/1 IN QUOTE13333-THE EVENTS STRUCTURE-CHELMSFORD *OOT* pin Ra…" at bounding box center [985, 361] width 171 height 1325
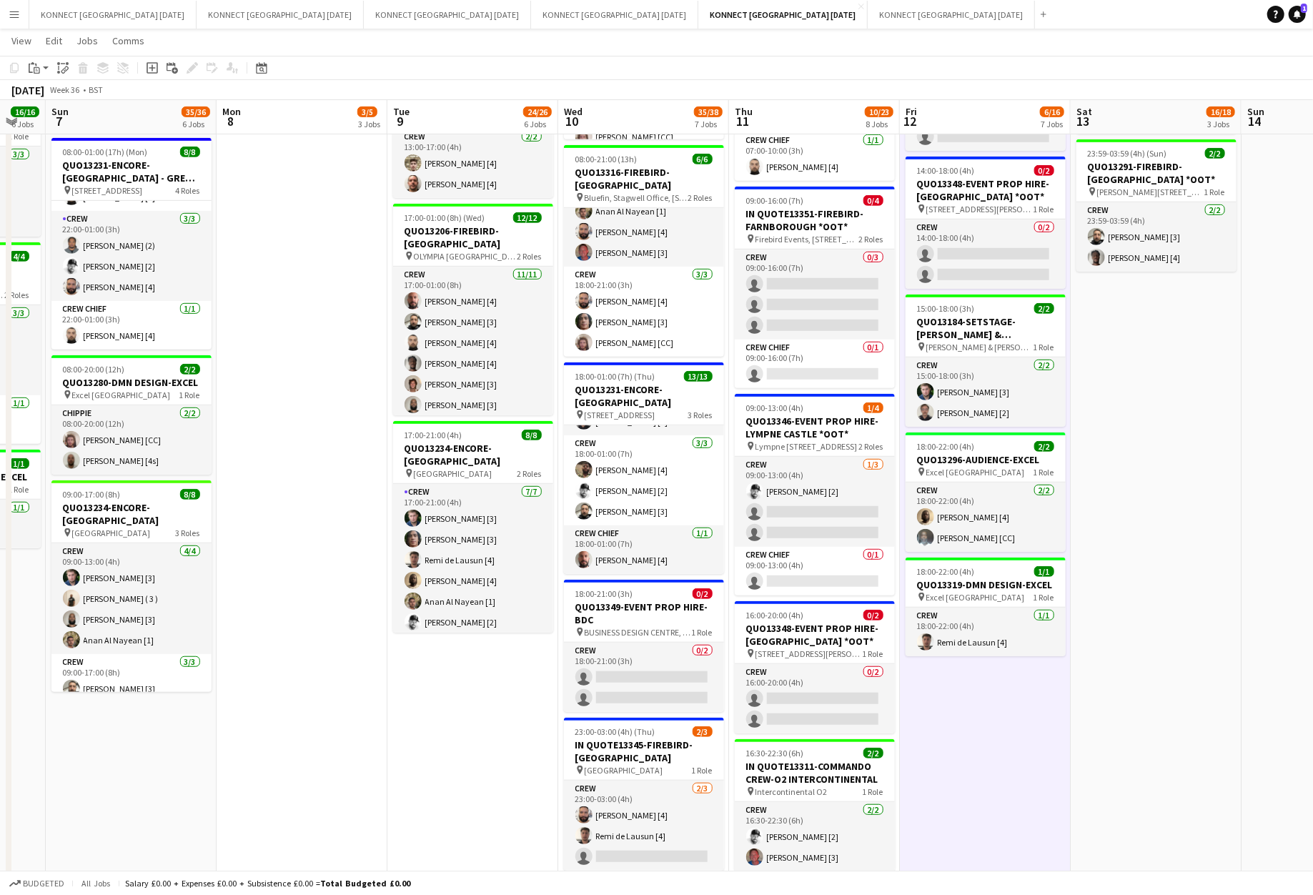
click at [974, 699] on app-date-cell "08:00-12:00 (4h) 1/1 IN QUOTE13333-THE EVENTS STRUCTURE-CHELMSFORD *OOT* pin Ra…" at bounding box center [985, 361] width 171 height 1325
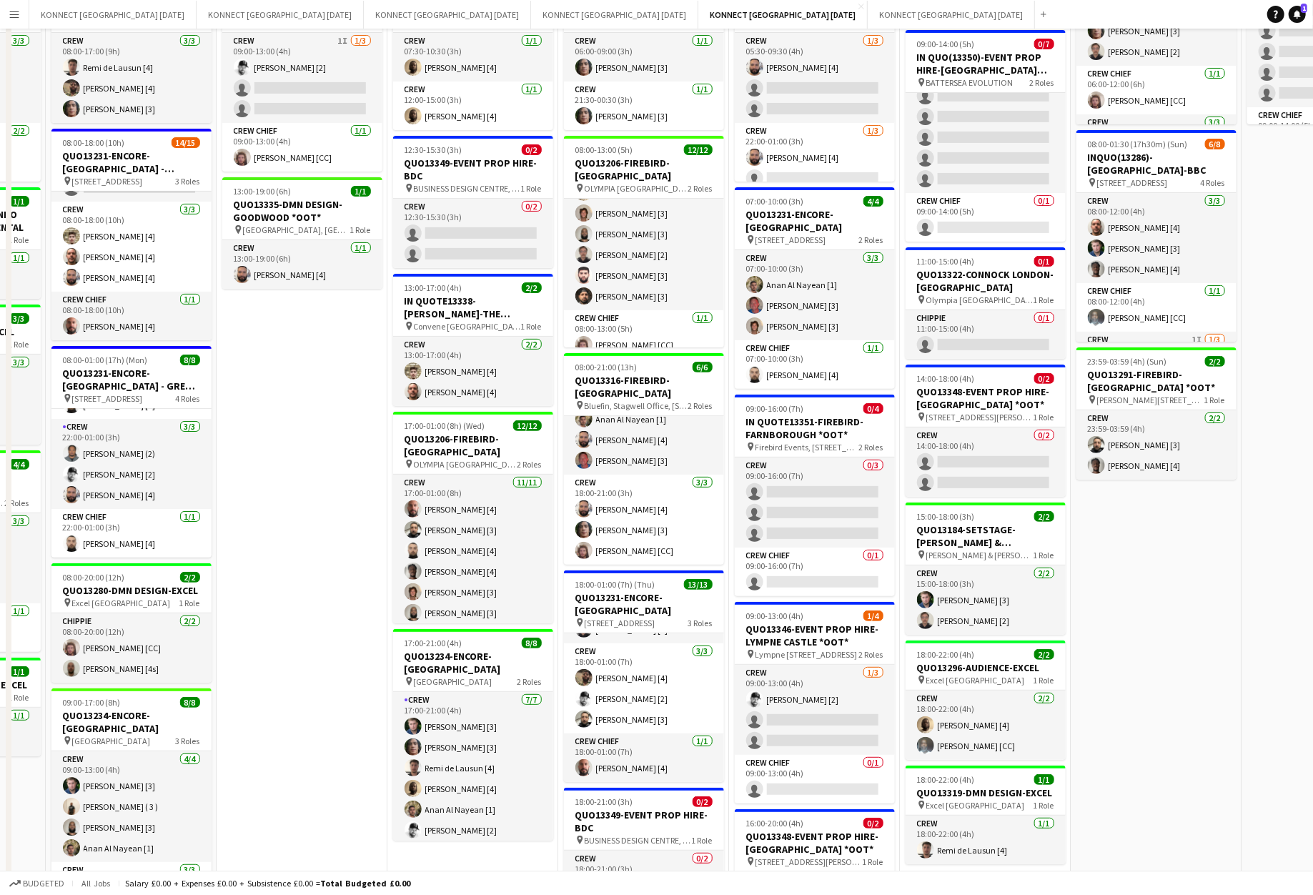
scroll to position [0, 0]
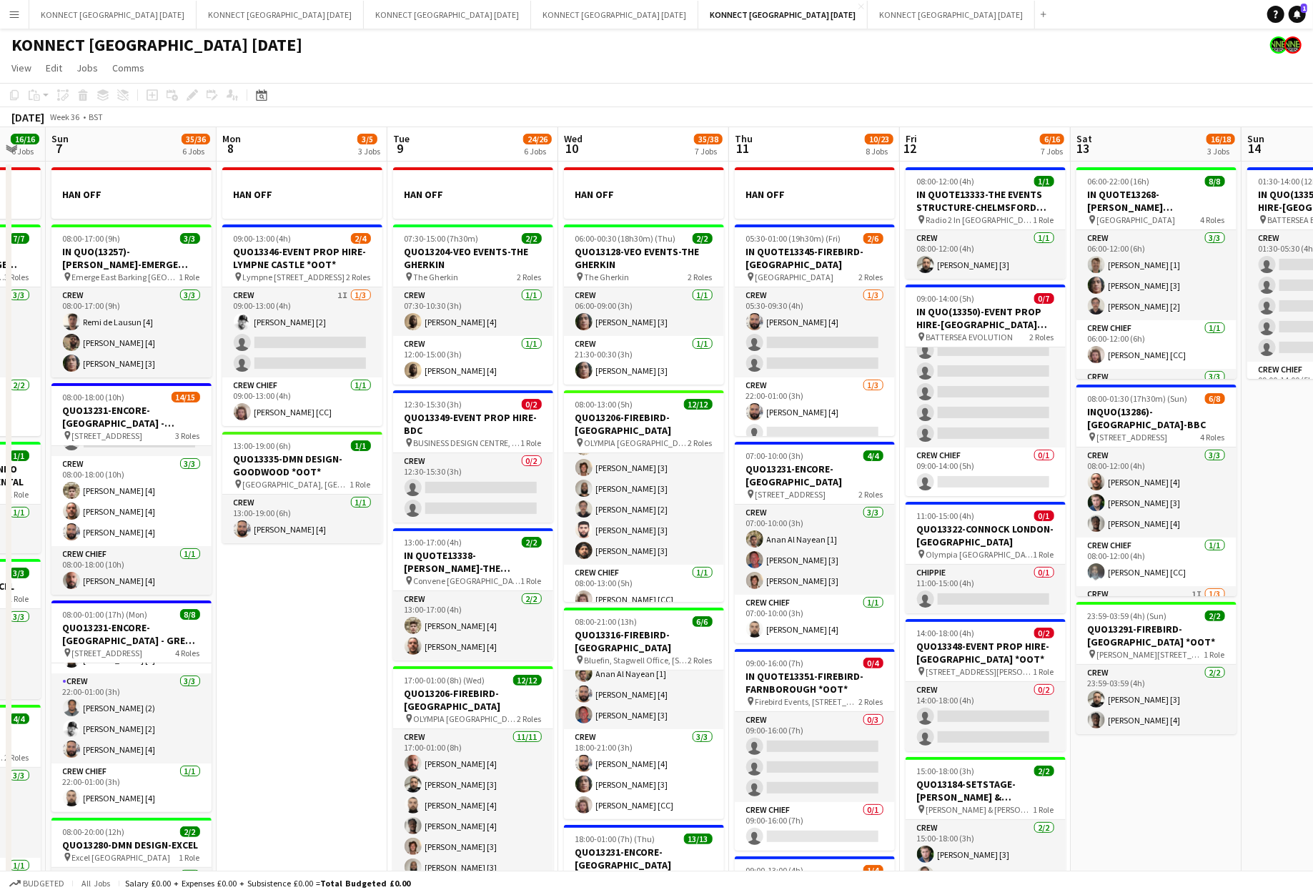
click at [307, 720] on app-date-cell "HAN OFF 09:00-13:00 (4h) 2/4 QUO13346-EVENT PROP HIRE-LYMPNE CASTLE *OOT* pin L…" at bounding box center [302, 824] width 171 height 1325
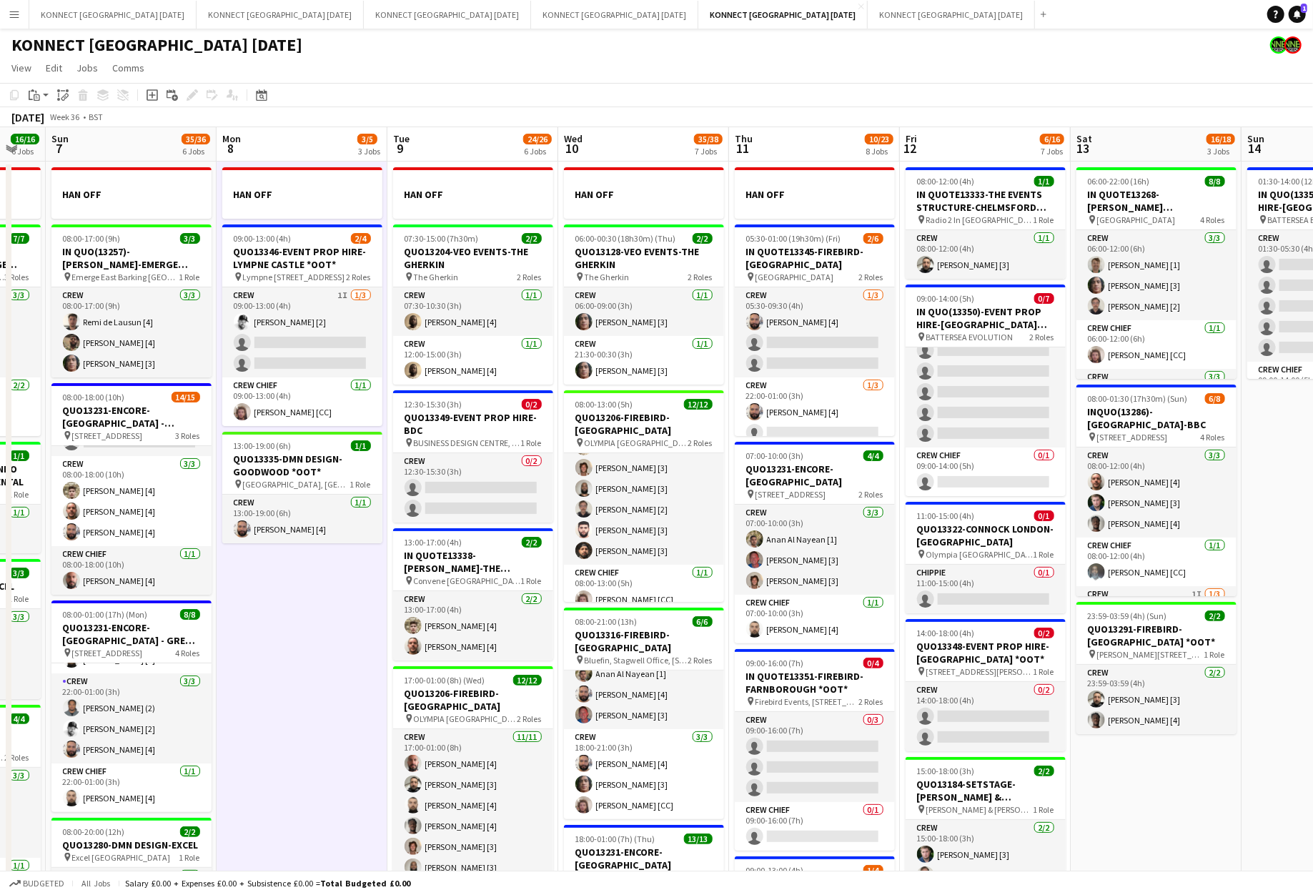
click at [307, 720] on app-date-cell "HAN OFF 09:00-13:00 (4h) 2/4 QUO13346-EVENT PROP HIRE-LYMPNE CASTLE *OOT* pin L…" at bounding box center [302, 824] width 171 height 1325
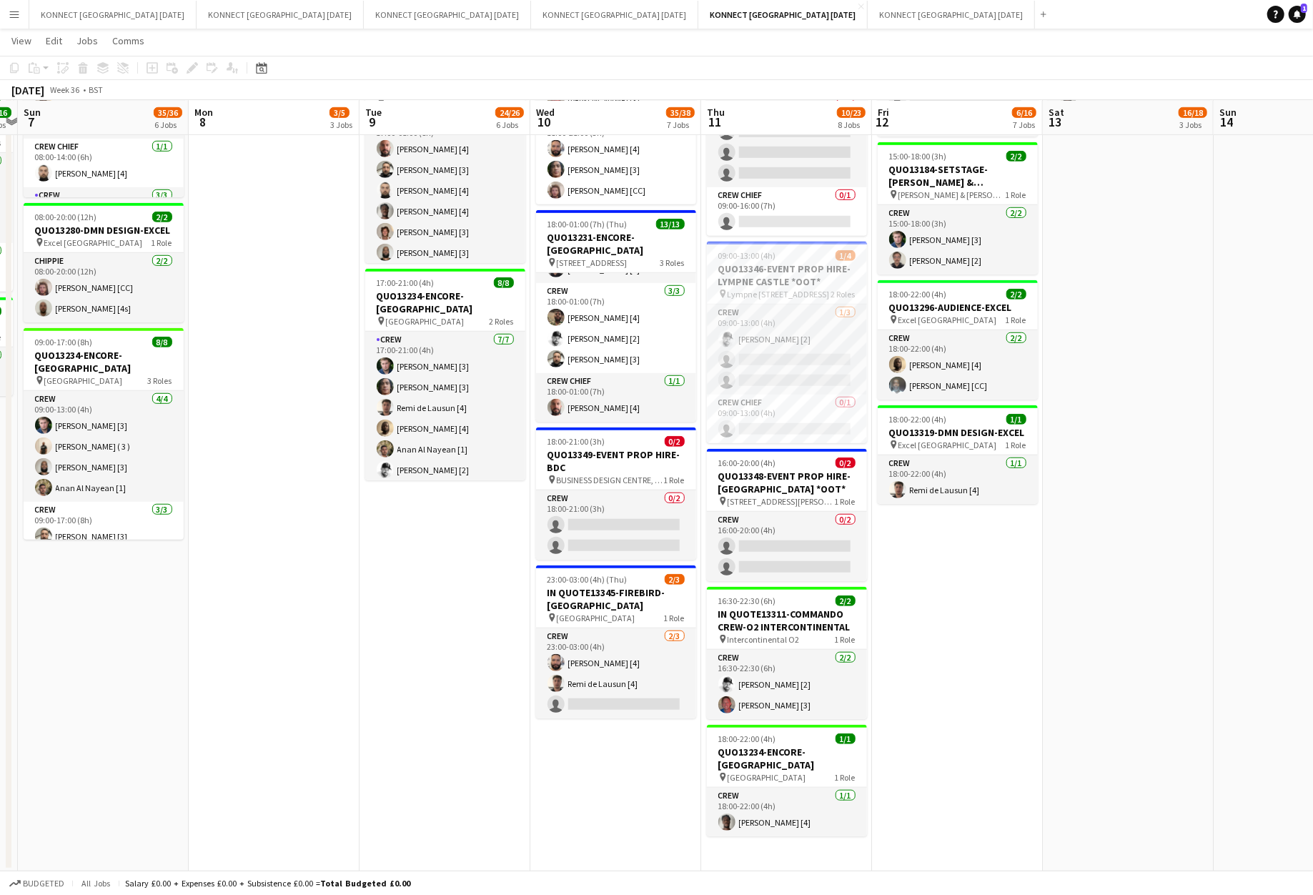
scroll to position [0, 319]
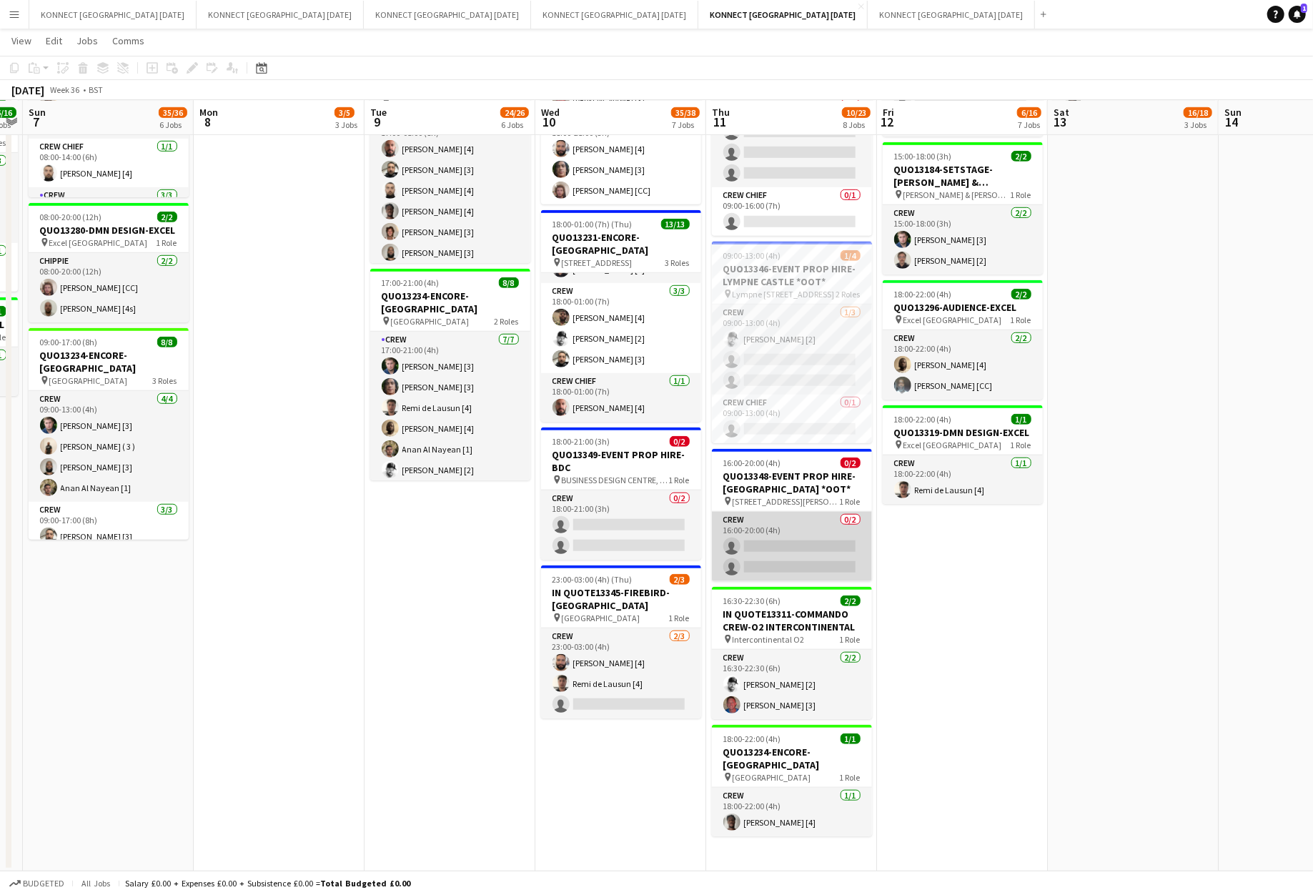
click at [798, 546] on app-card-role "Crew 0/2 16:00-20:00 (4h) single-neutral-actions single-neutral-actions" at bounding box center [792, 546] width 160 height 69
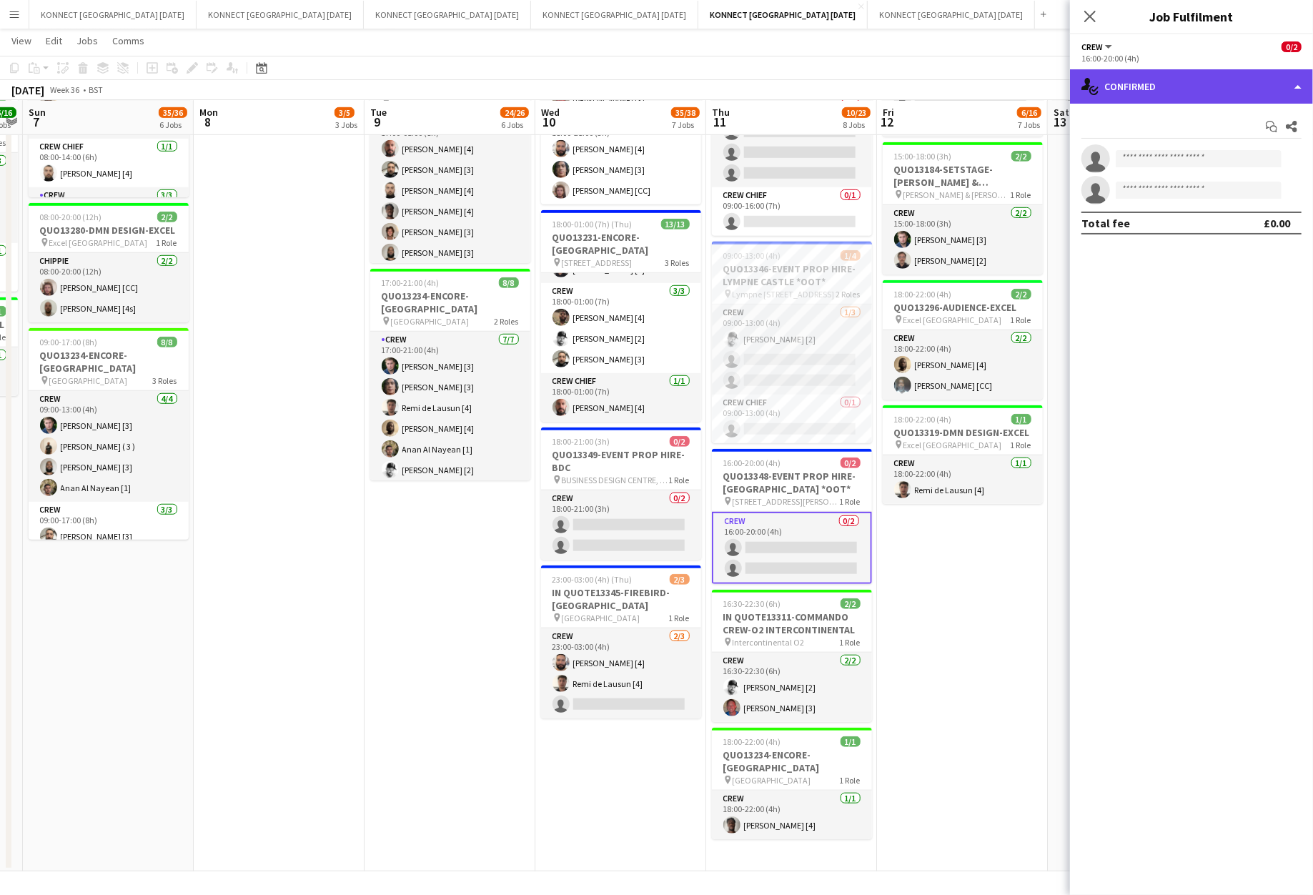
click at [1189, 80] on div "single-neutral-actions-check-2 Confirmed" at bounding box center [1191, 86] width 243 height 34
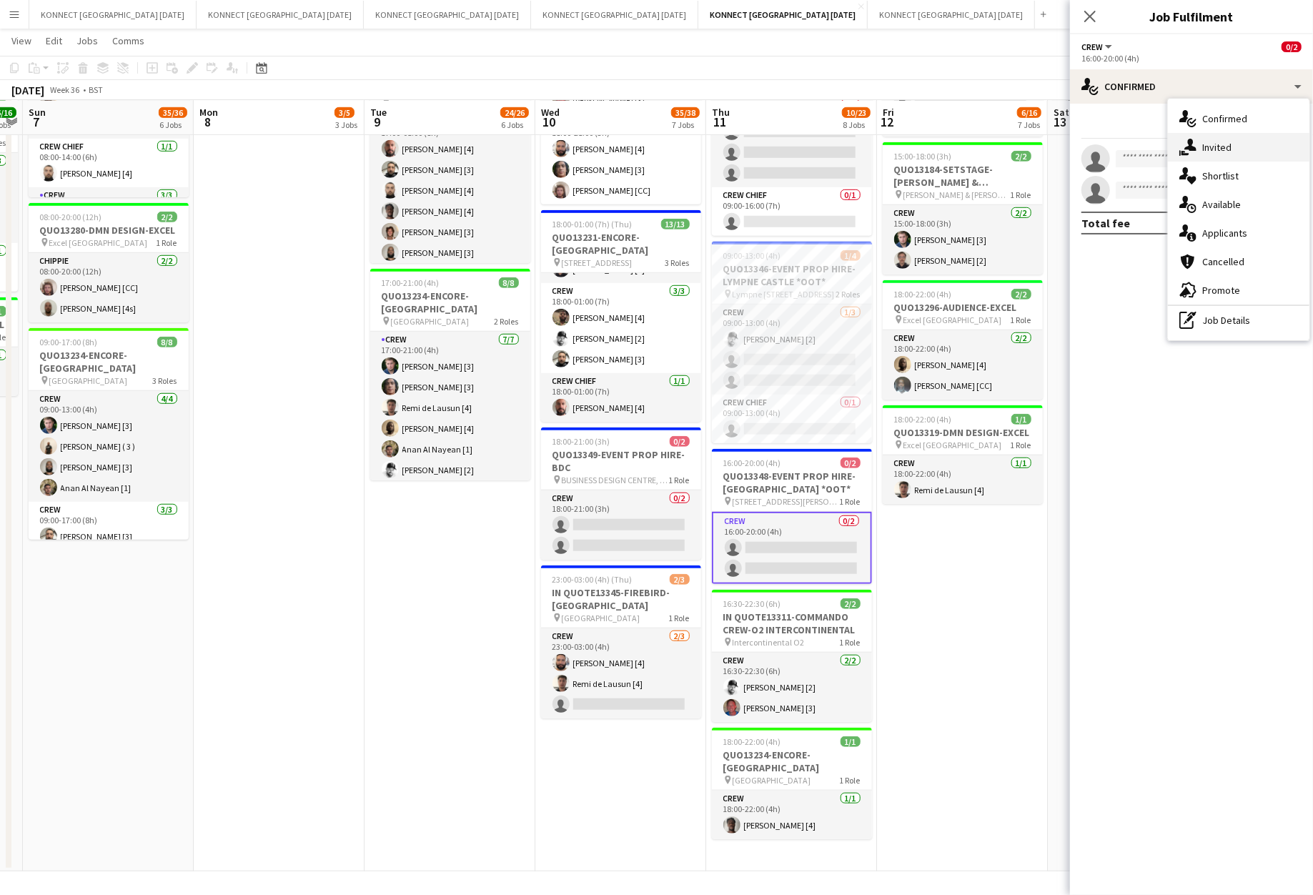
click at [1212, 146] on span "Invited" at bounding box center [1217, 147] width 29 height 13
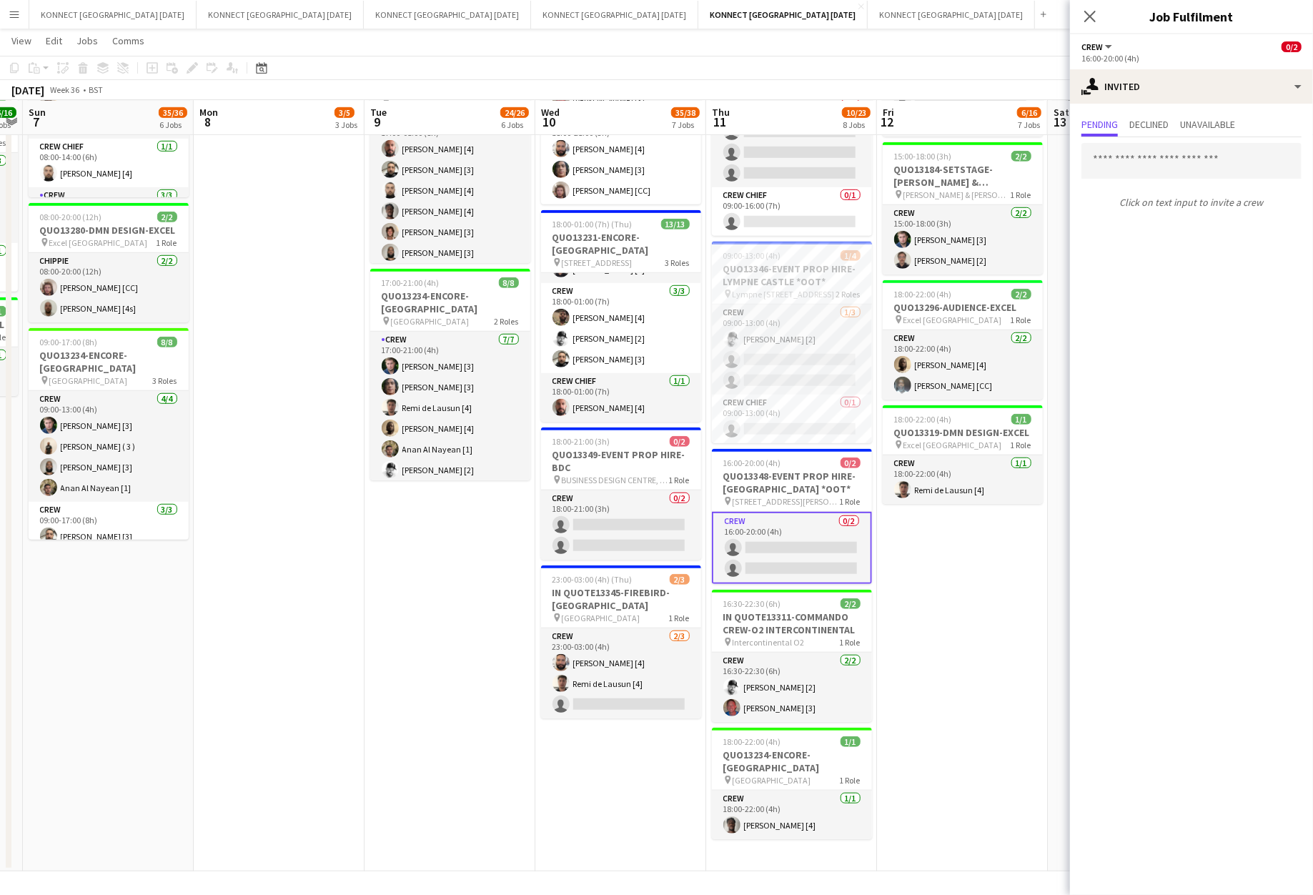
click at [977, 605] on app-date-cell "08:00-12:00 (4h) 1/1 IN QUOTE13333-THE EVENTS STRUCTURE-CHELMSFORD *OOT* pin Ra…" at bounding box center [962, 209] width 171 height 1325
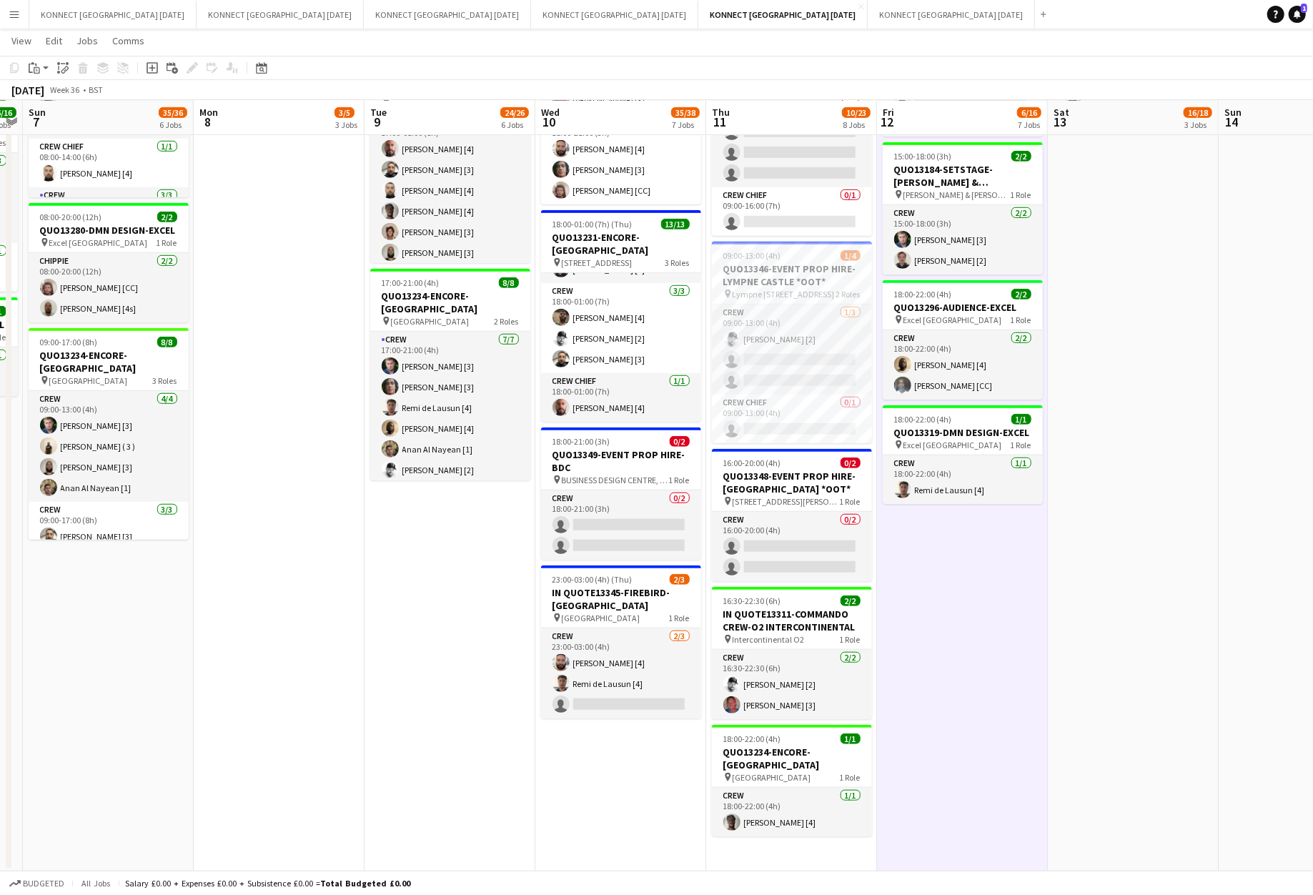
click at [977, 605] on app-date-cell "08:00-12:00 (4h) 1/1 IN QUOTE13333-THE EVENTS STRUCTURE-CHELMSFORD *OOT* pin Ra…" at bounding box center [962, 209] width 171 height 1325
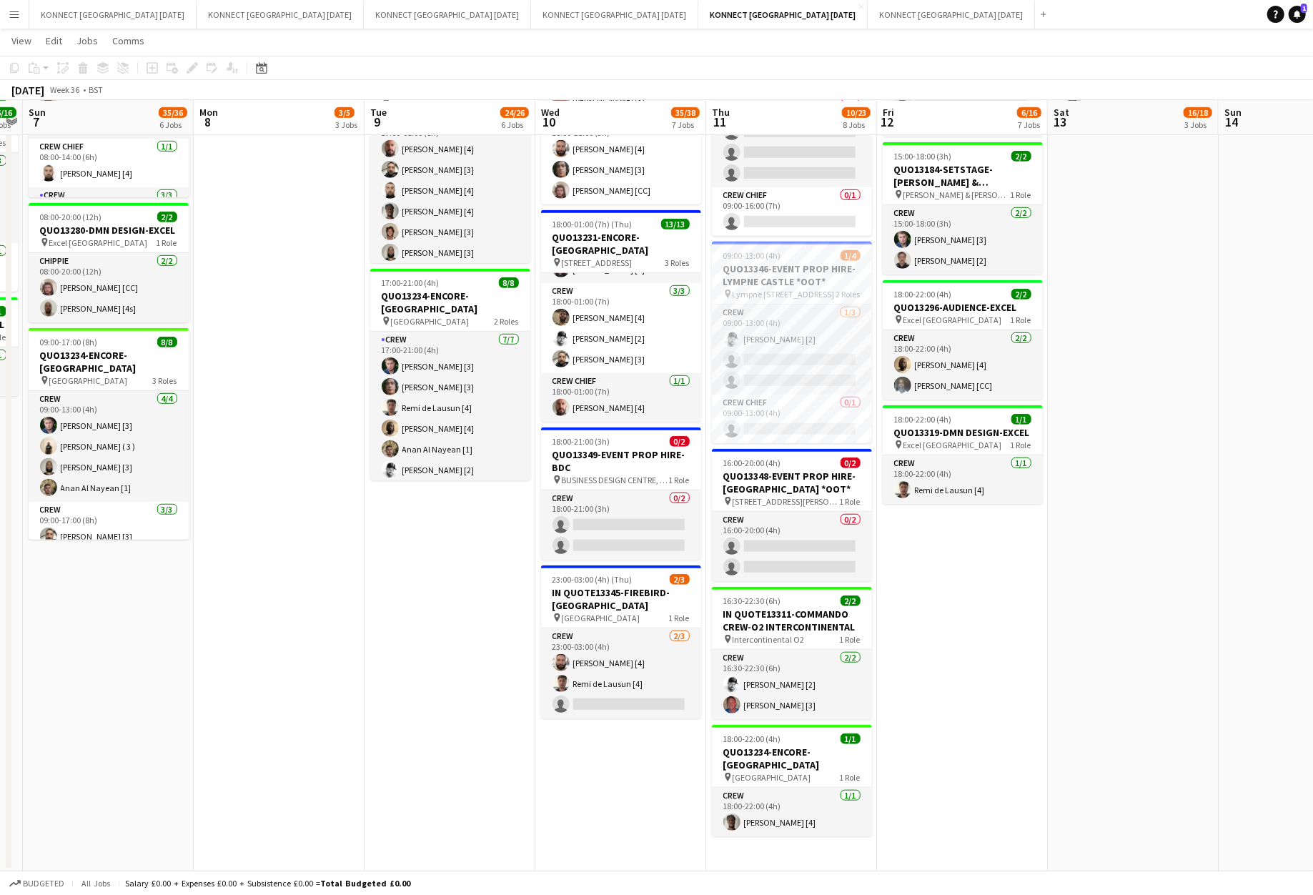
scroll to position [0, 433]
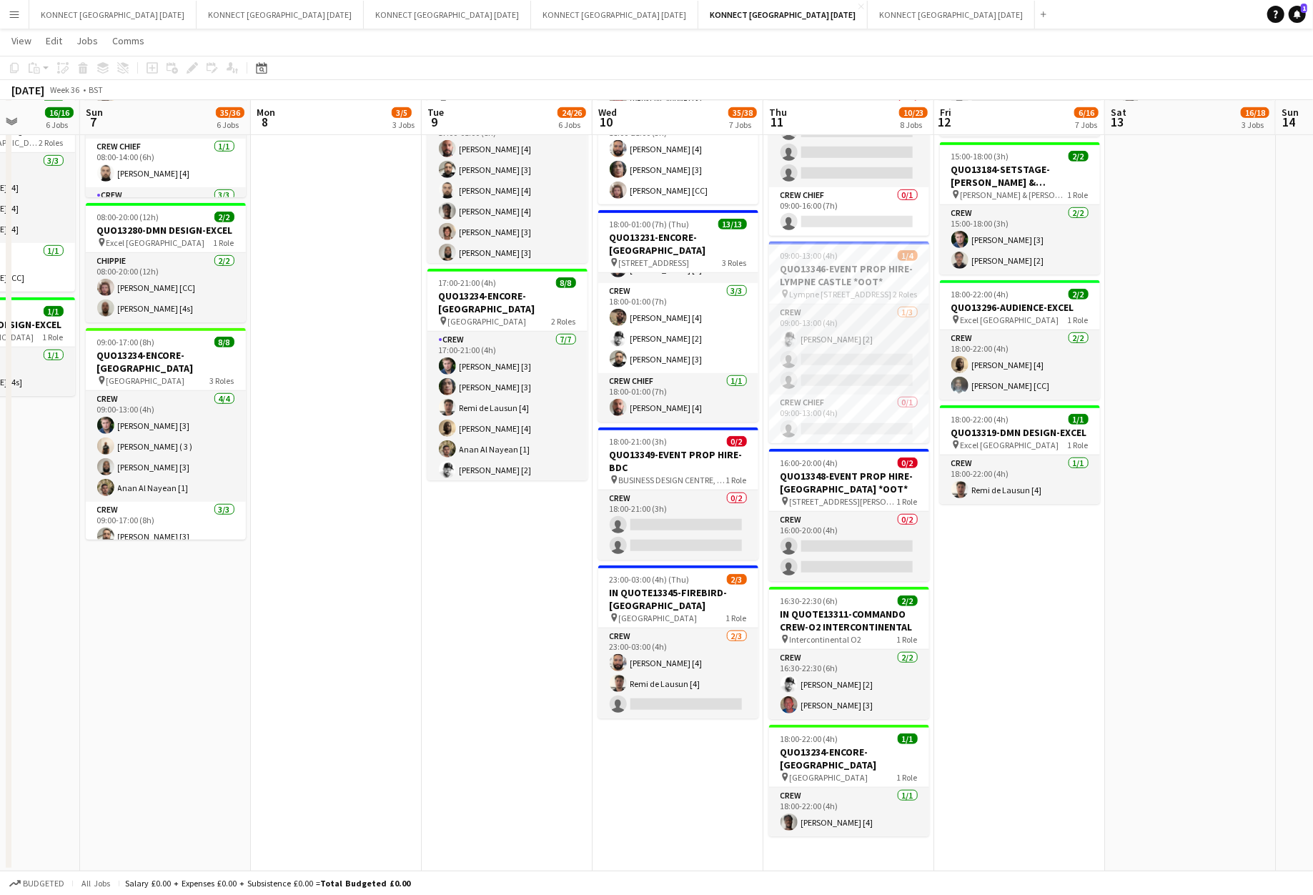
click at [934, 553] on app-date-cell "08:00-12:00 (4h) 1/1 IN QUOTE13333-THE EVENTS STRUCTURE-CHELMSFORD *OOT* pin Ra…" at bounding box center [1019, 209] width 171 height 1325
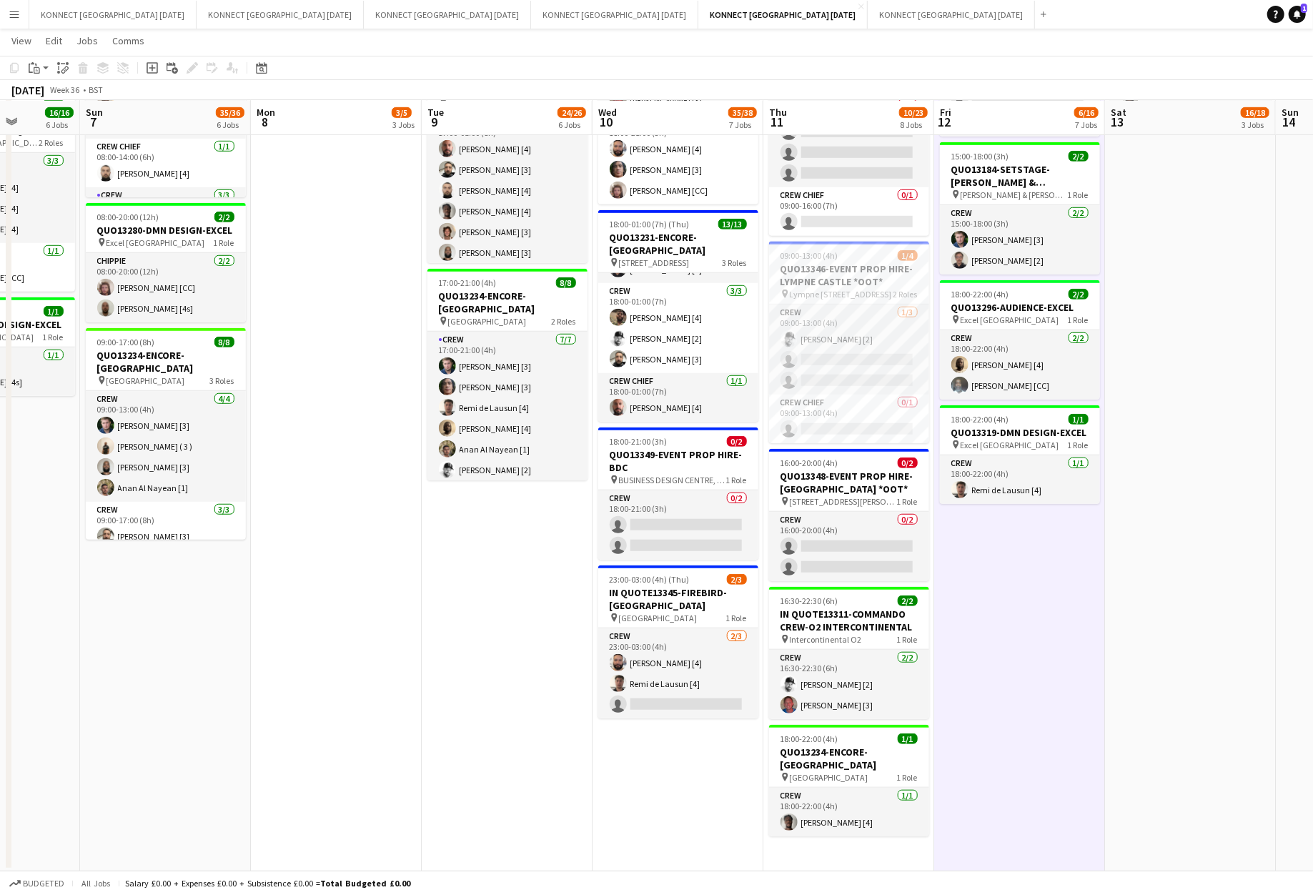
click at [934, 553] on app-date-cell "08:00-12:00 (4h) 1/1 IN QUOTE13333-THE EVENTS STRUCTURE-CHELMSFORD *OOT* pin Ra…" at bounding box center [1019, 209] width 171 height 1325
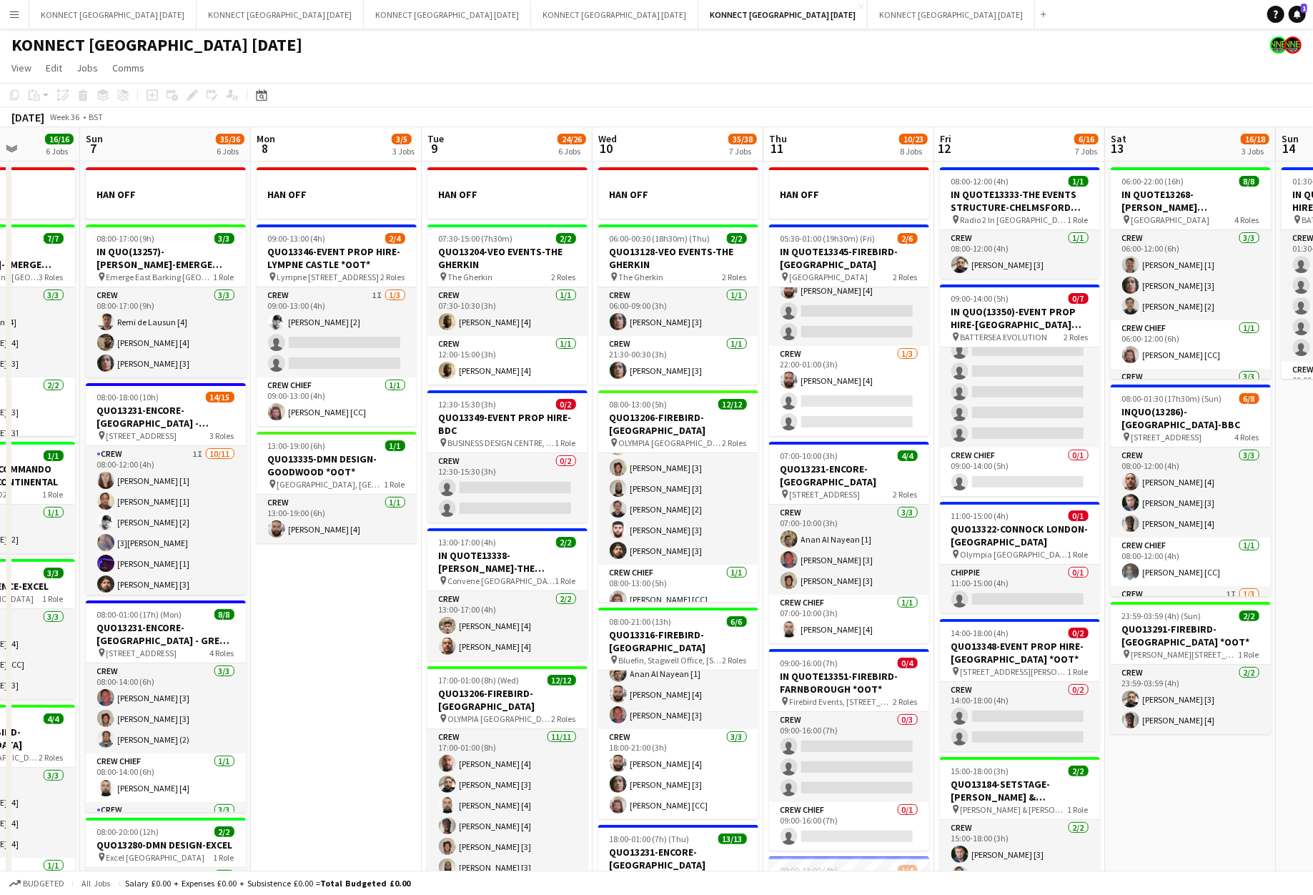
scroll to position [613, 0]
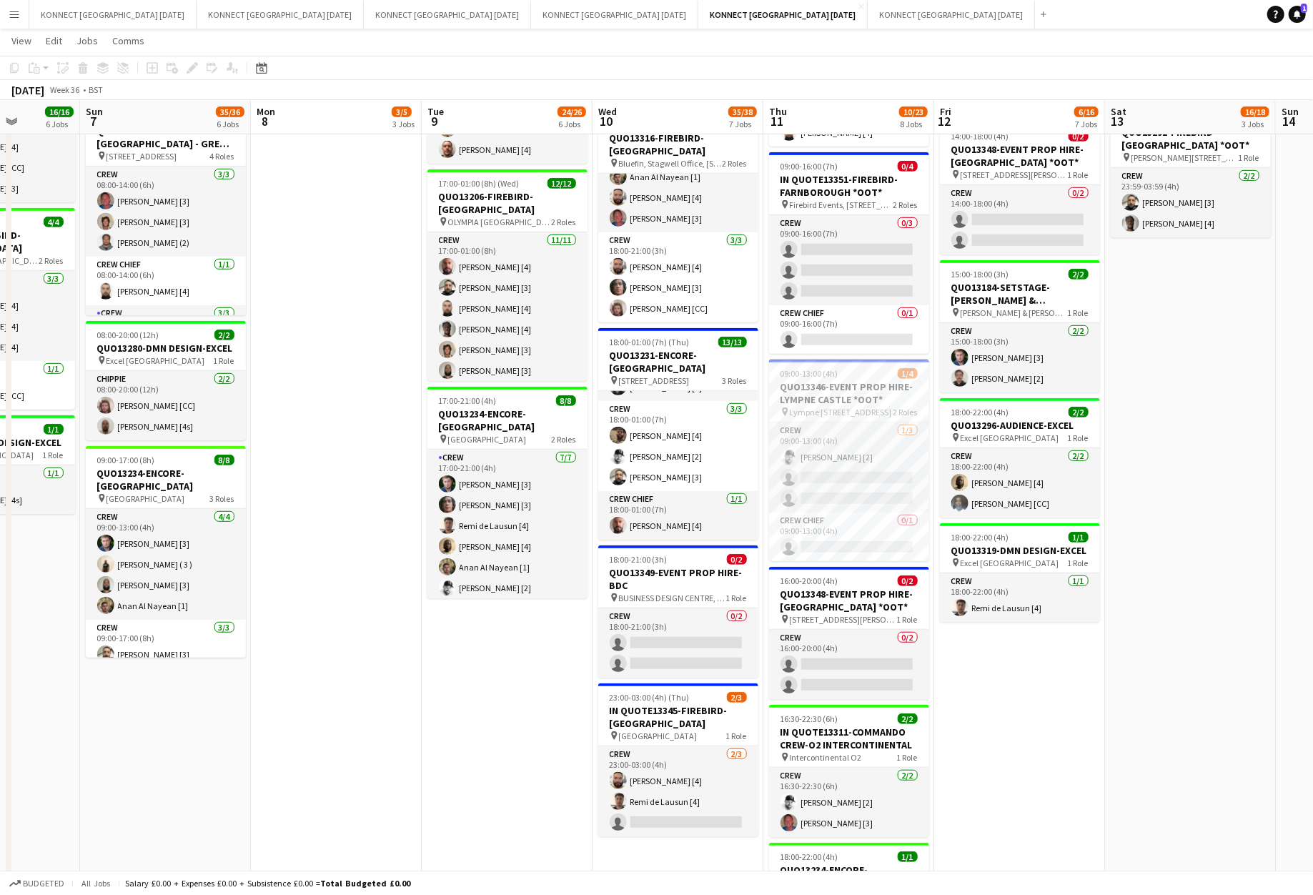
click at [934, 553] on app-date-cell "08:00-12:00 (4h) 1/1 IN QUOTE13333-THE EVENTS STRUCTURE-CHELMSFORD *OOT* pin Ra…" at bounding box center [1019, 327] width 171 height 1325
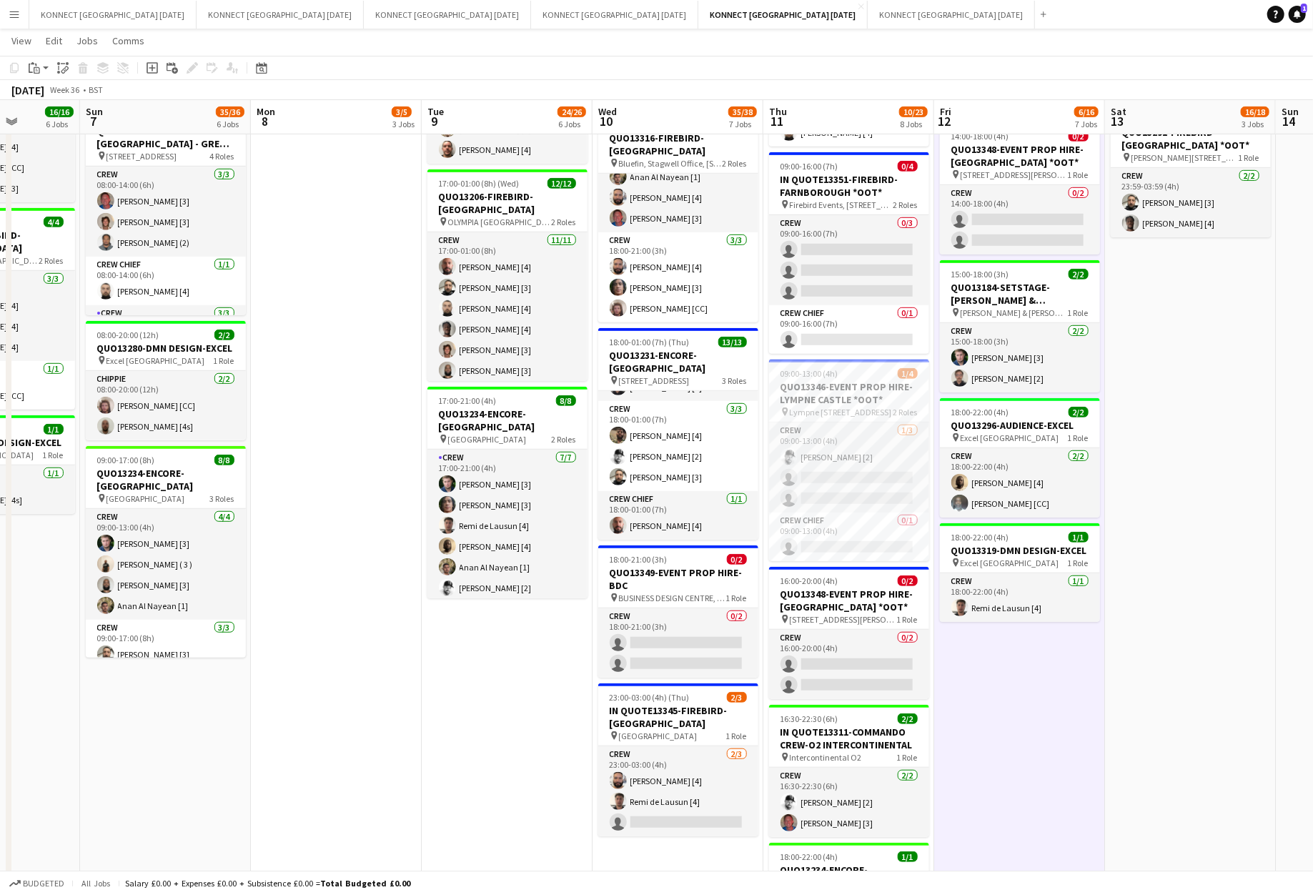
click at [935, 553] on app-date-cell "08:00-12:00 (4h) 1/1 IN QUOTE13333-THE EVENTS STRUCTURE-CHELMSFORD *OOT* pin Ra…" at bounding box center [1019, 327] width 171 height 1325
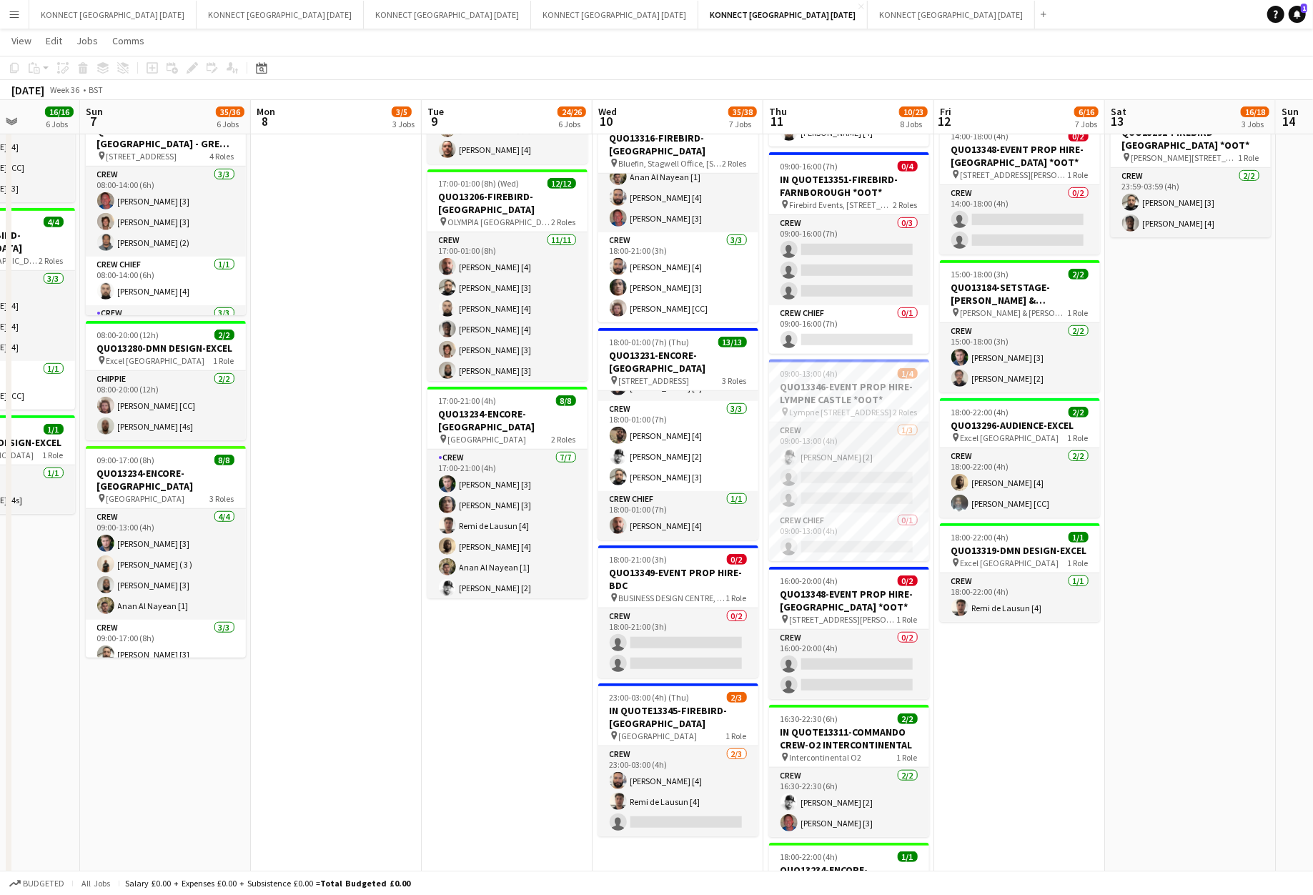
click at [935, 553] on app-date-cell "08:00-12:00 (4h) 1/1 IN QUOTE13333-THE EVENTS STRUCTURE-CHELMSFORD *OOT* pin Ra…" at bounding box center [1019, 327] width 171 height 1325
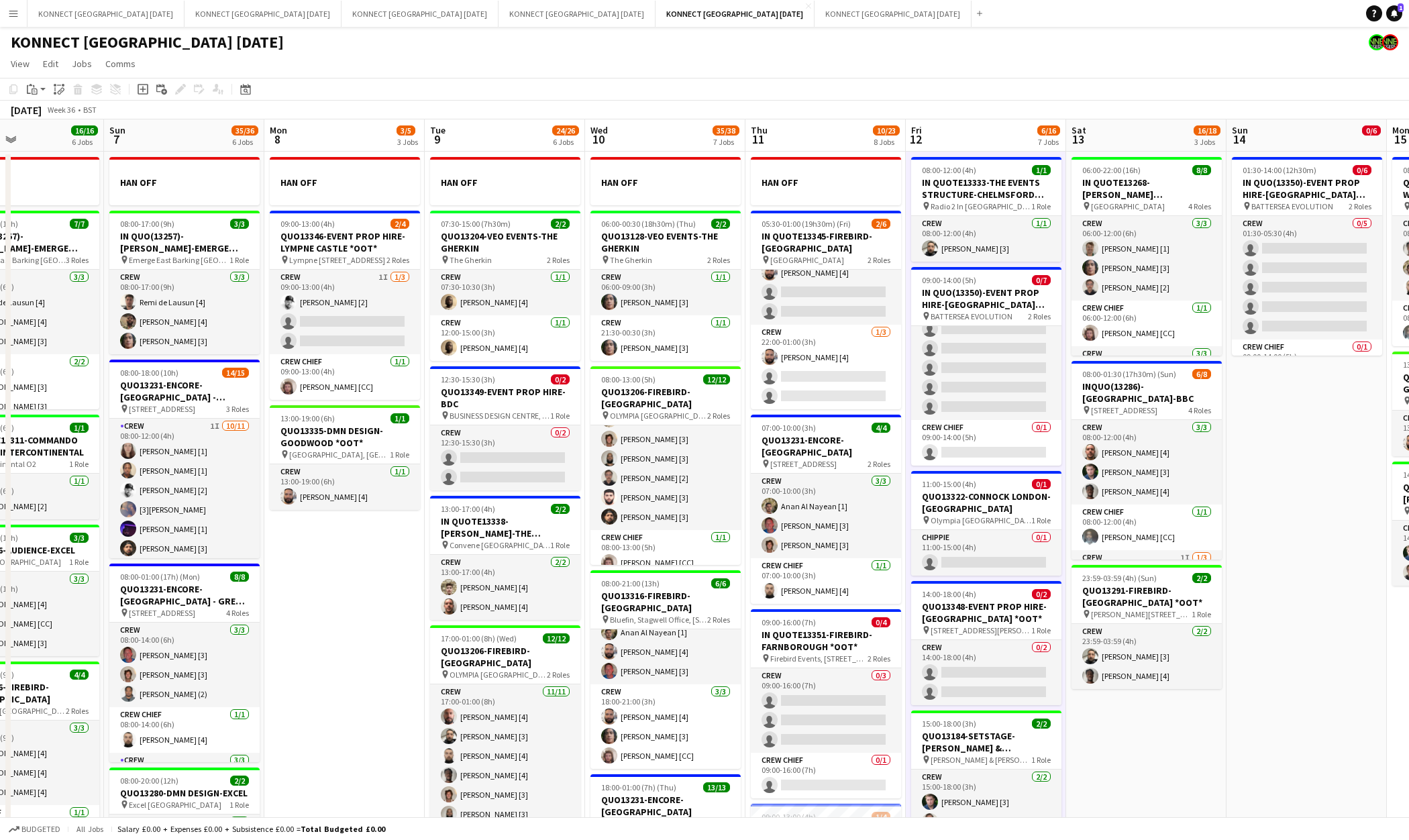
scroll to position [0, 417]
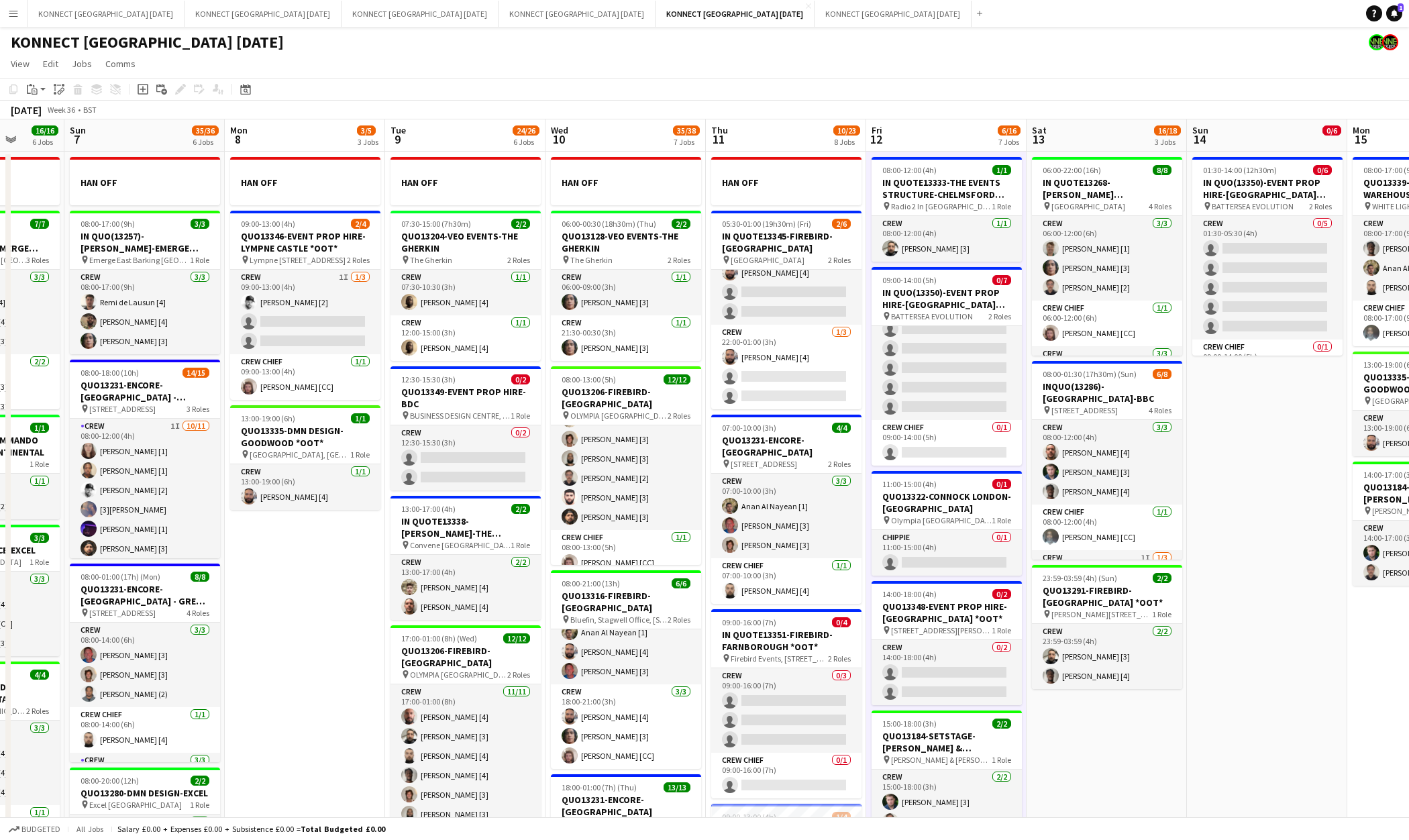
click at [1203, 508] on app-date-cell "01:30-14:00 (12h30m) 0/6 IN QUO(13350)-EVENT PROP HIRE-BATTERSEA EVO pin BATTER…" at bounding box center [1267, 773] width 161 height 1244
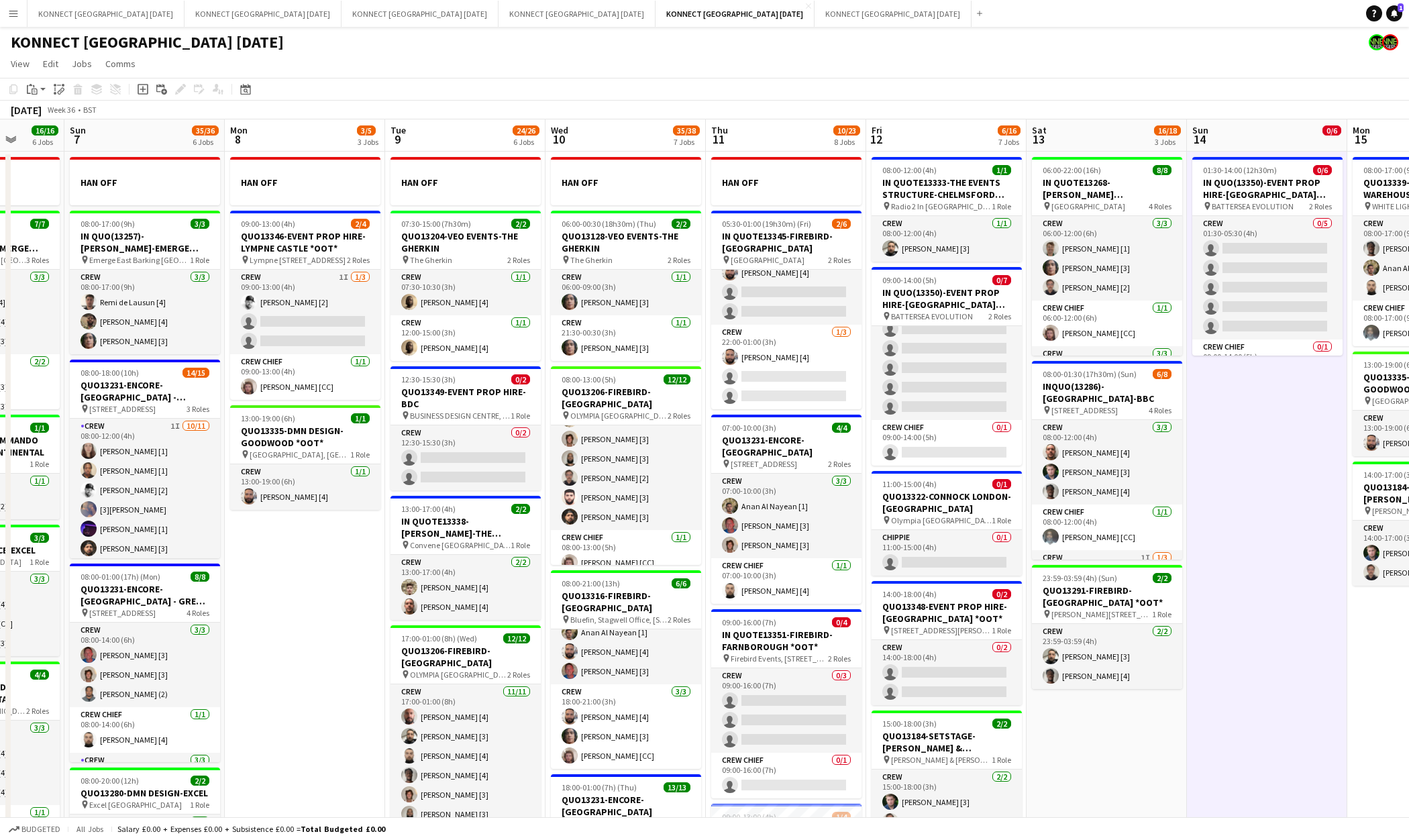
click at [1203, 508] on app-date-cell "01:30-14:00 (12h30m) 0/6 IN QUO(13350)-EVENT PROP HIRE-BATTERSEA EVO pin BATTER…" at bounding box center [1267, 773] width 161 height 1244
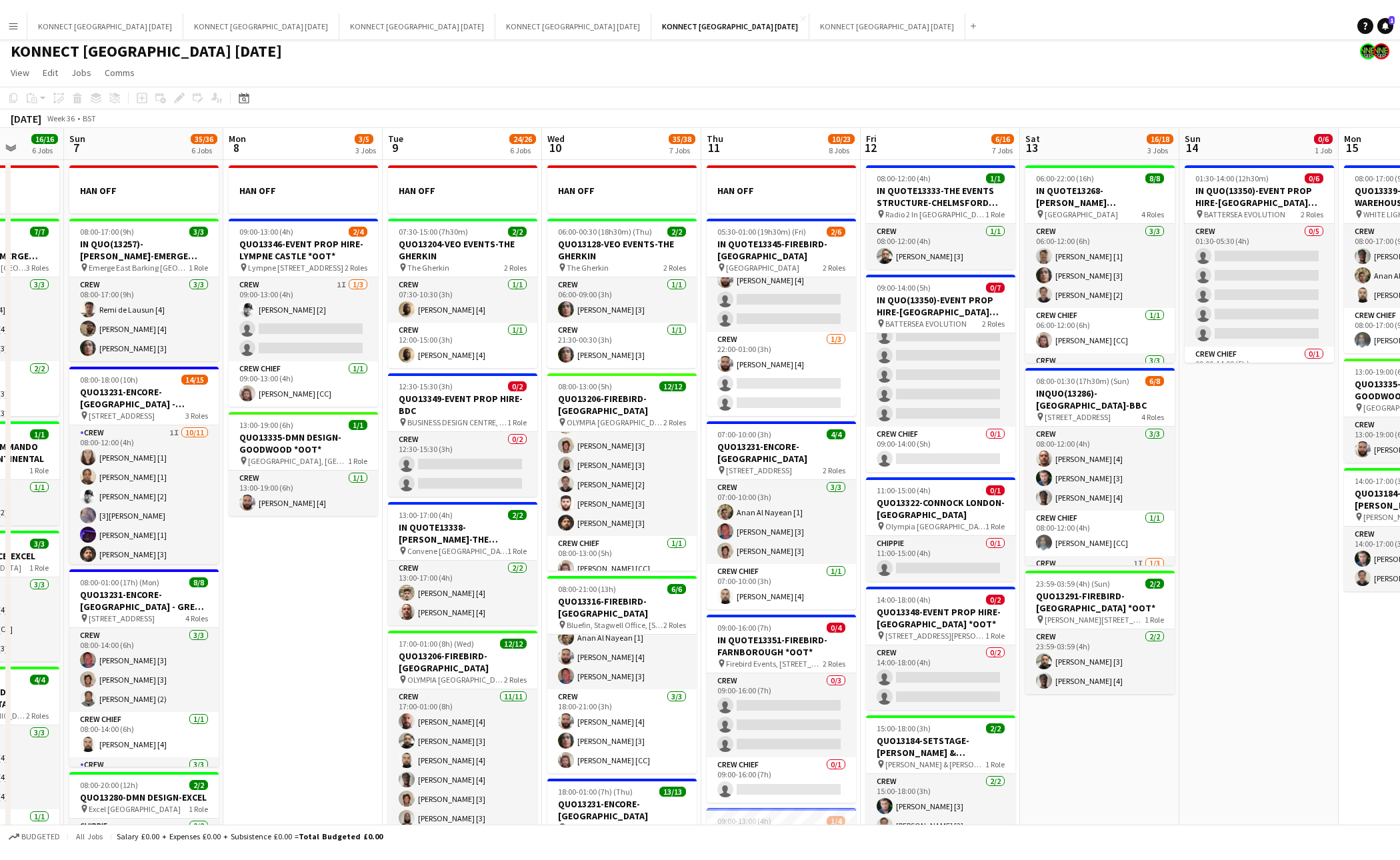
scroll to position [0, 0]
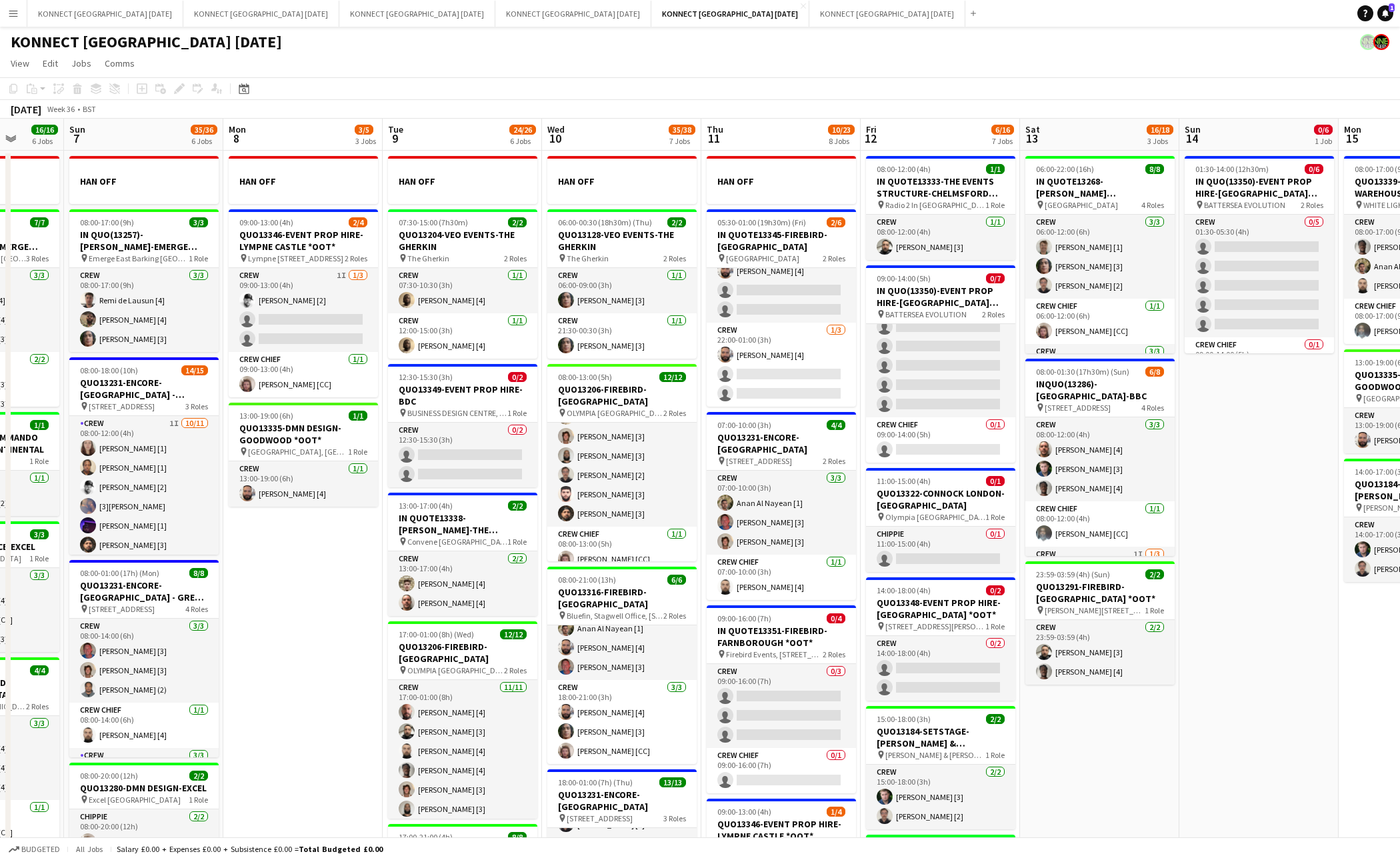
click at [1228, 696] on app-date-cell "01:30-14:00 (12h30m) 0/6 IN QUO(13350)-EVENT PROP HIRE-BATTERSEA EVO pin BATTER…" at bounding box center [1259, 769] width 159 height 1236
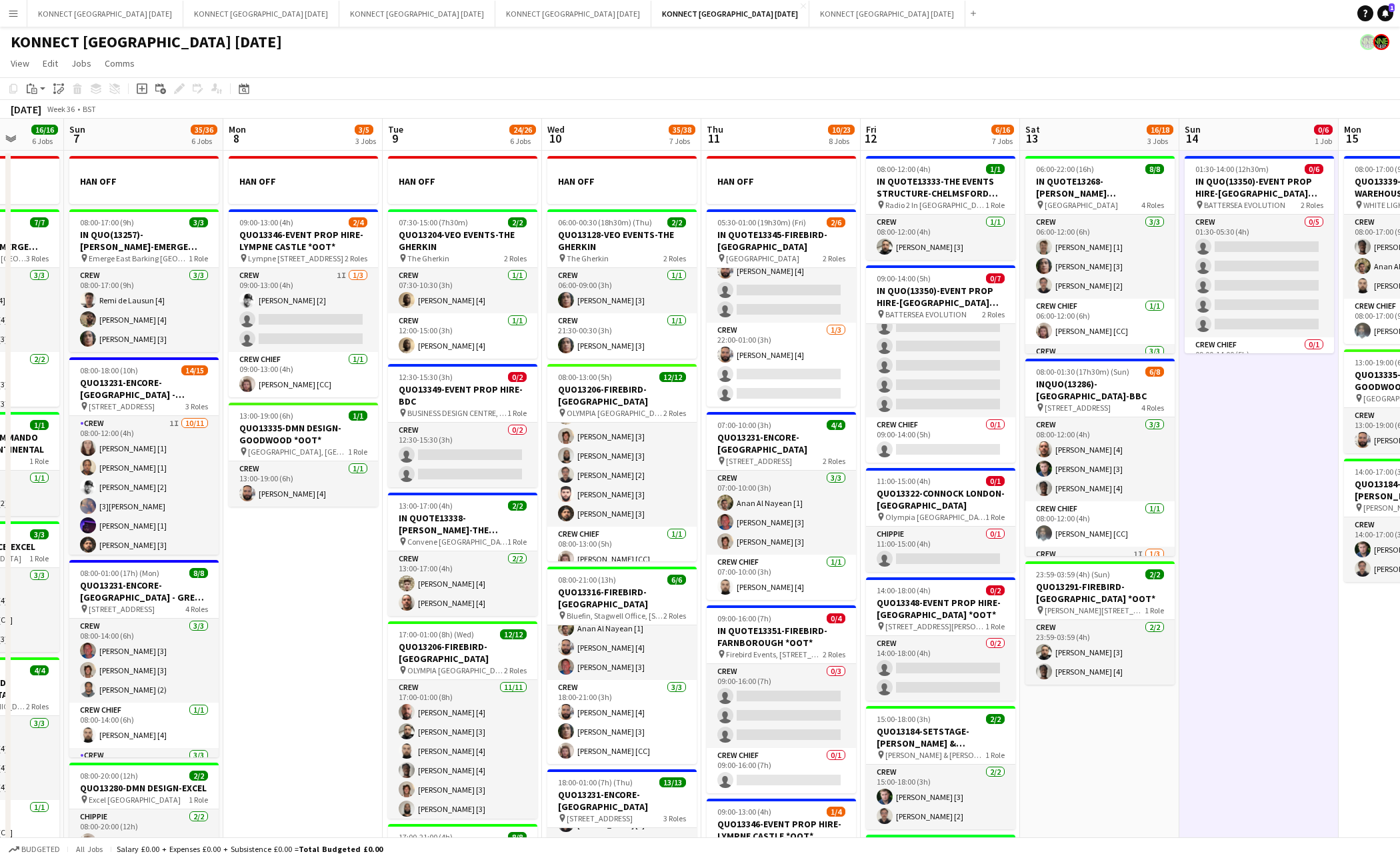
click at [1228, 696] on app-date-cell "01:30-14:00 (12h30m) 0/6 IN QUO(13350)-EVENT PROP HIRE-BATTERSEA EVO pin BATTER…" at bounding box center [1259, 769] width 159 height 1236
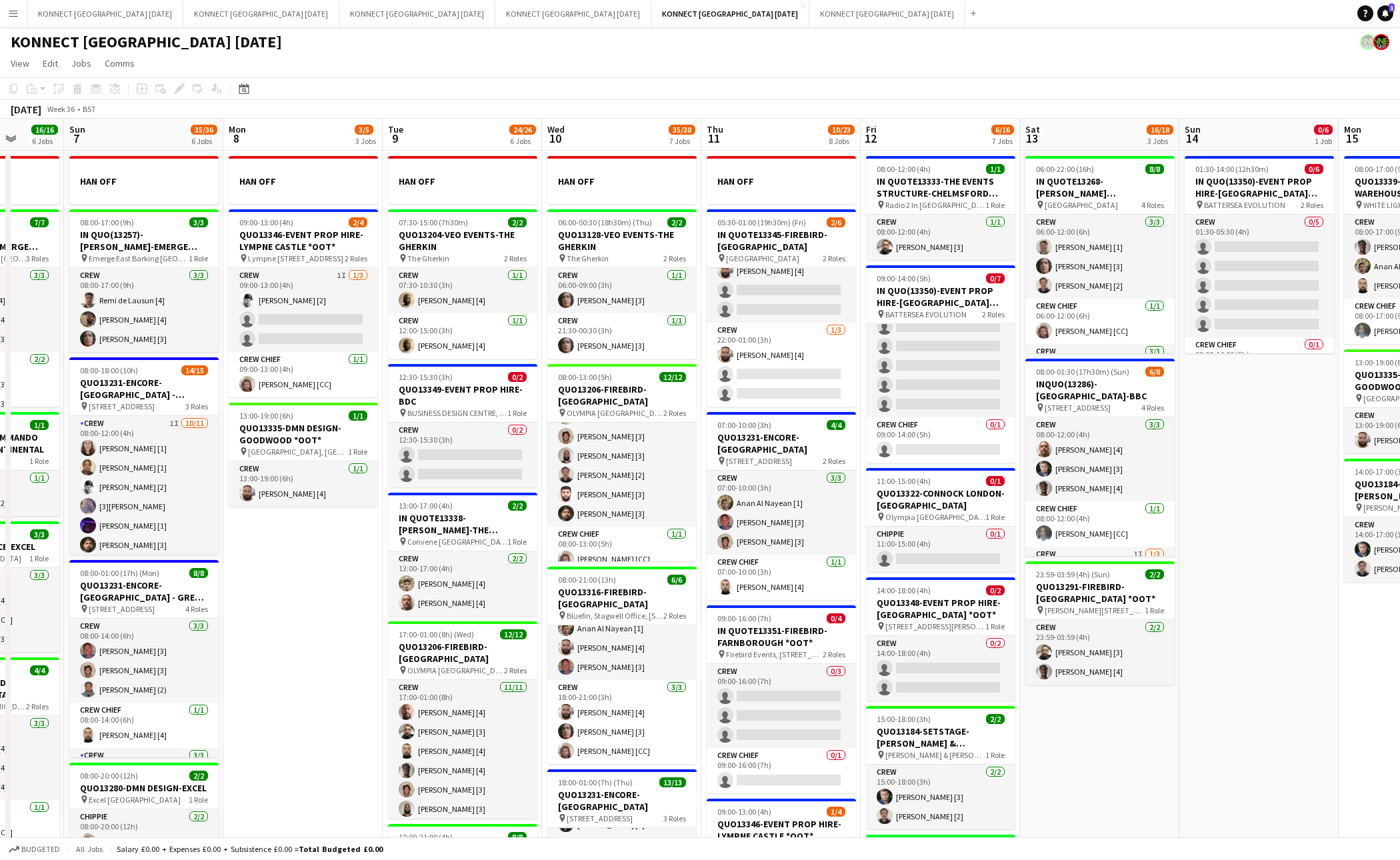
click at [620, 103] on div "[DATE] Week 36 • BST" at bounding box center [700, 109] width 1400 height 19
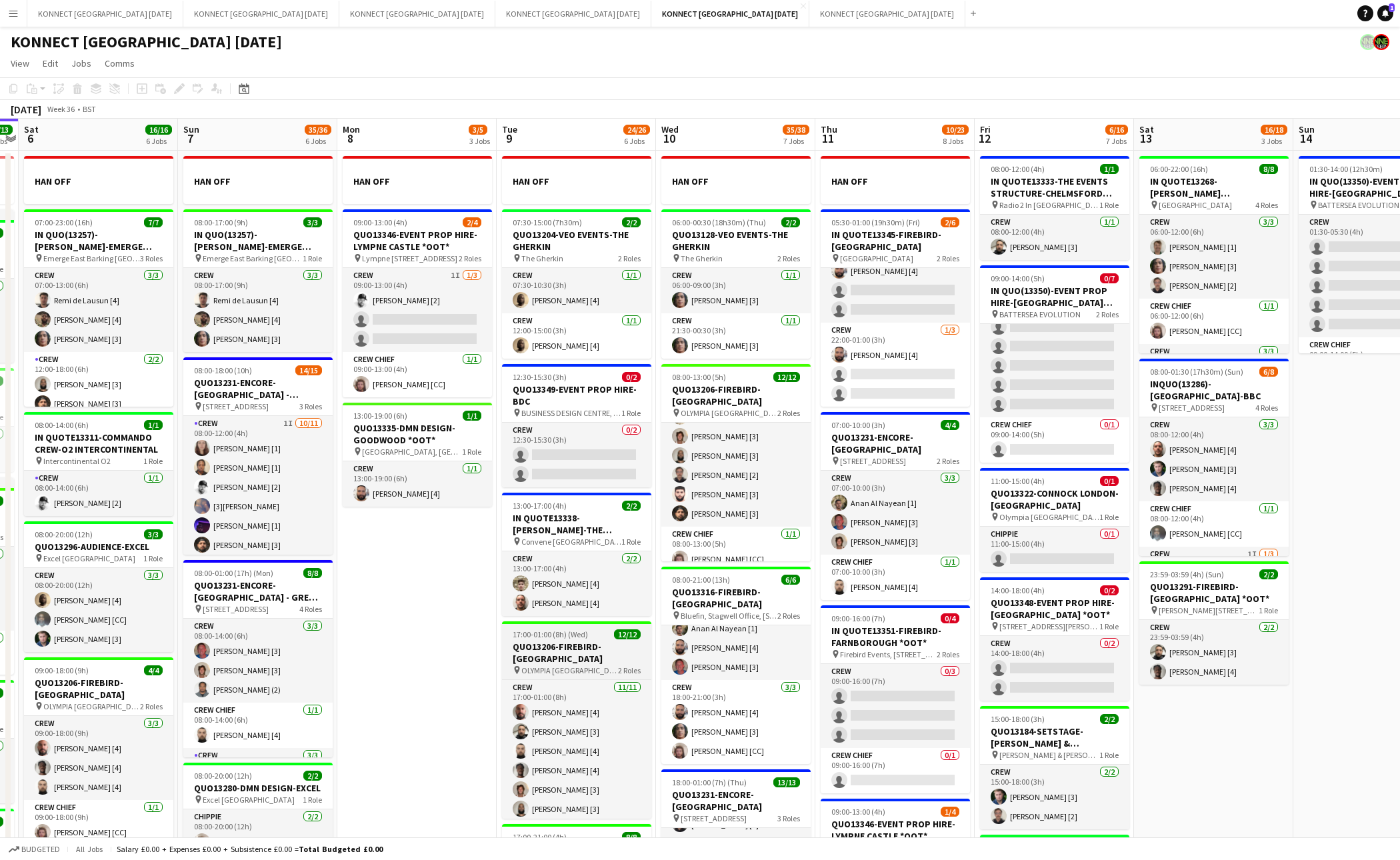
scroll to position [0, 409]
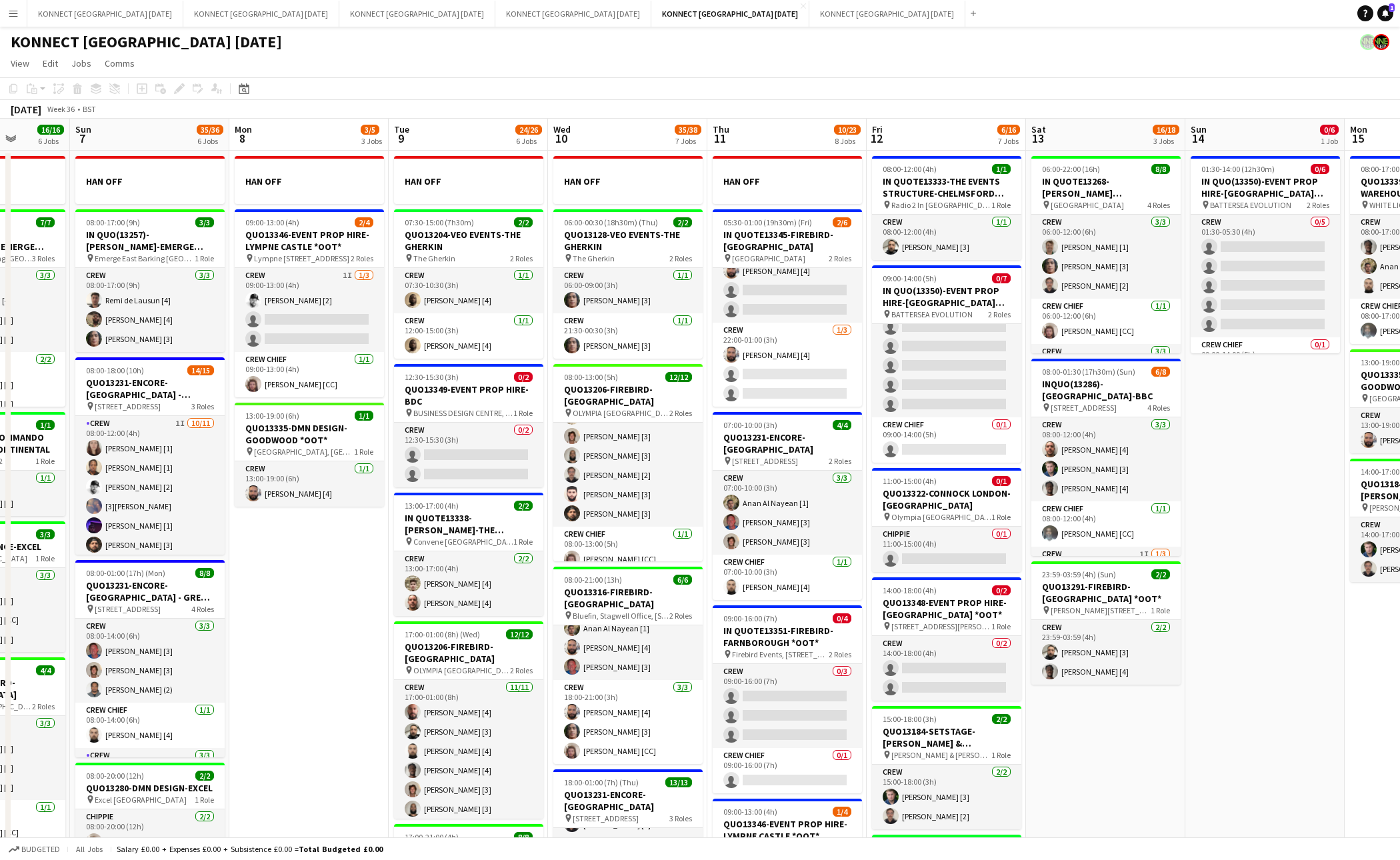
click at [340, 640] on app-date-cell "HAN OFF 09:00-13:00 (4h) 2/4 QUO13346-EVENT PROP HIRE-LYMPNE CASTLE *OOT* pin L…" at bounding box center [309, 769] width 159 height 1236
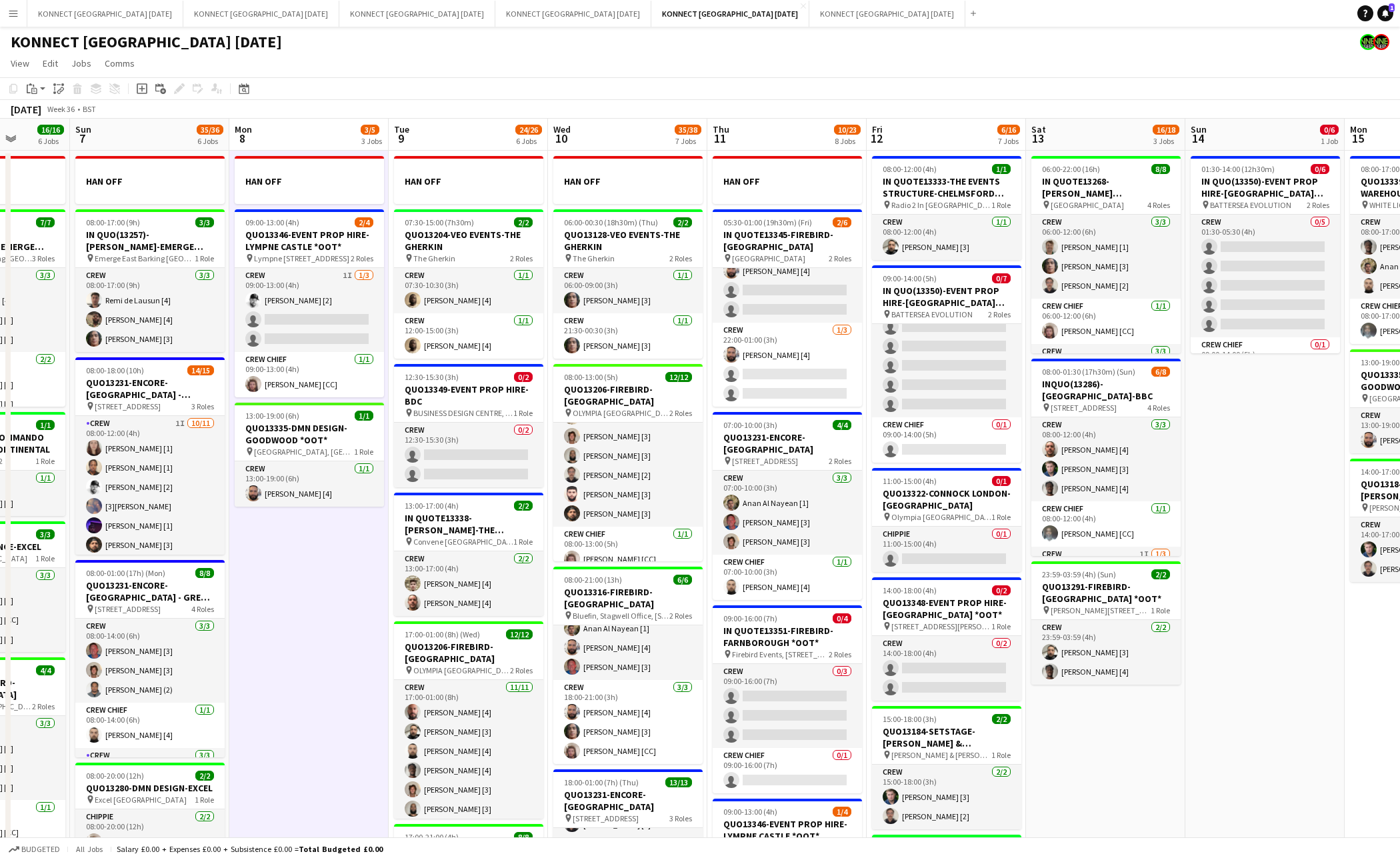
click at [340, 640] on app-date-cell "HAN OFF 09:00-13:00 (4h) 2/4 QUO13346-EVENT PROP HIRE-LYMPNE CASTLE *OOT* pin L…" at bounding box center [309, 769] width 159 height 1236
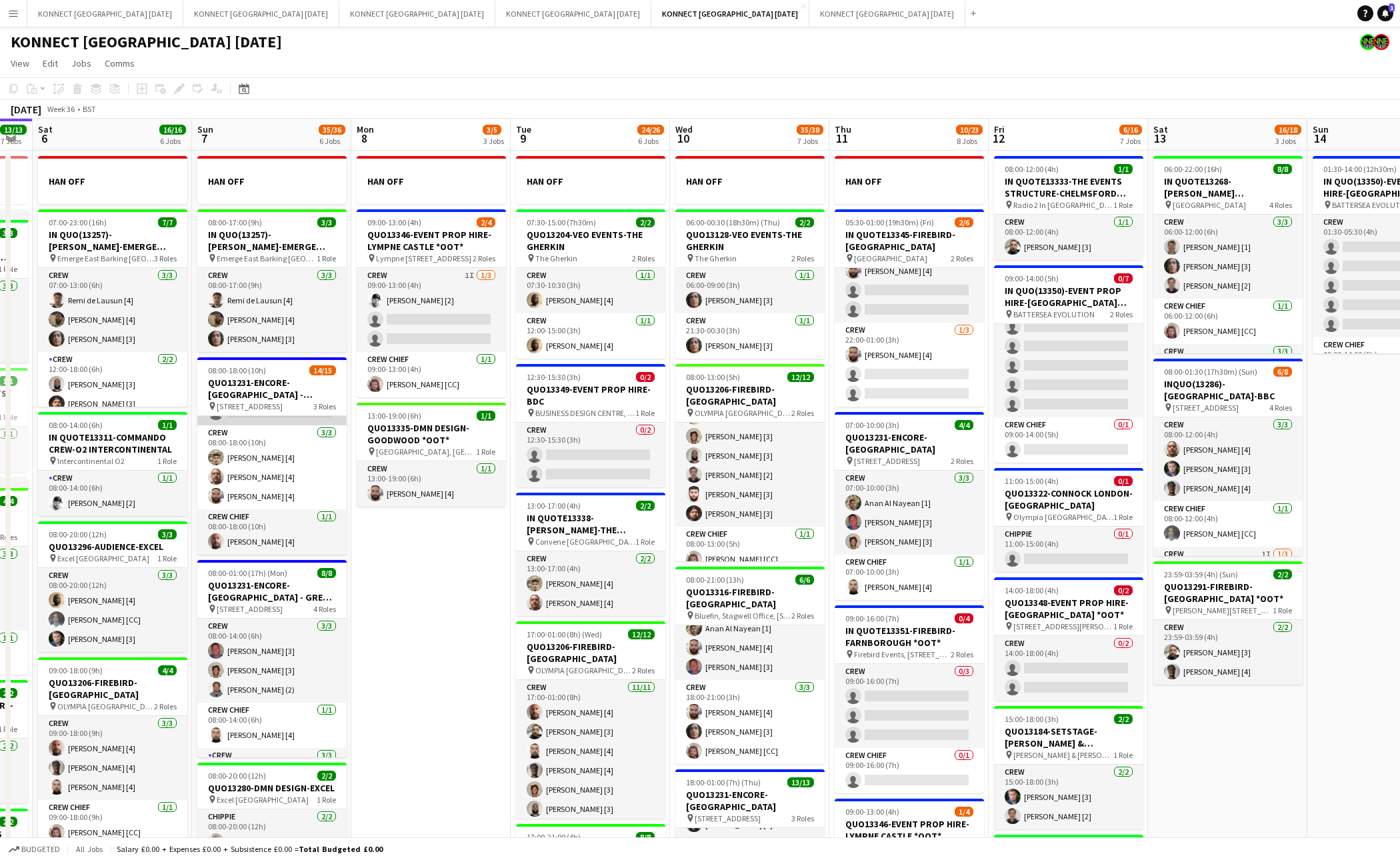
scroll to position [0, 0]
click at [462, 586] on app-date-cell "HAN OFF 09:00-13:00 (4h) 2/4 QUO13346-EVENT PROP HIRE-LYMPNE CASTLE *OOT* pin L…" at bounding box center [431, 769] width 159 height 1236
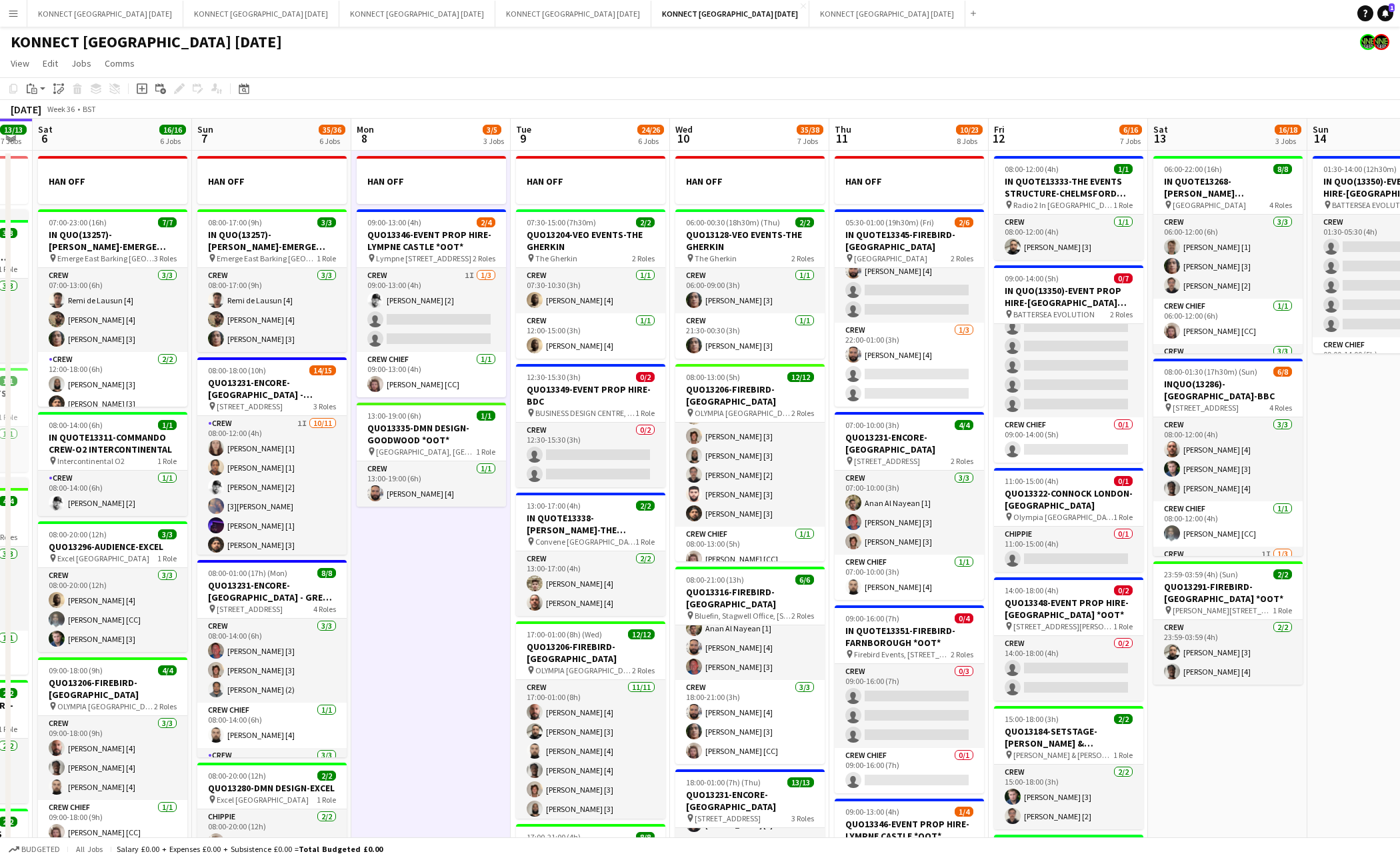
click at [462, 586] on app-date-cell "HAN OFF 09:00-13:00 (4h) 2/4 QUO13346-EVENT PROP HIRE-LYMPNE CASTLE *OOT* pin L…" at bounding box center [431, 769] width 159 height 1236
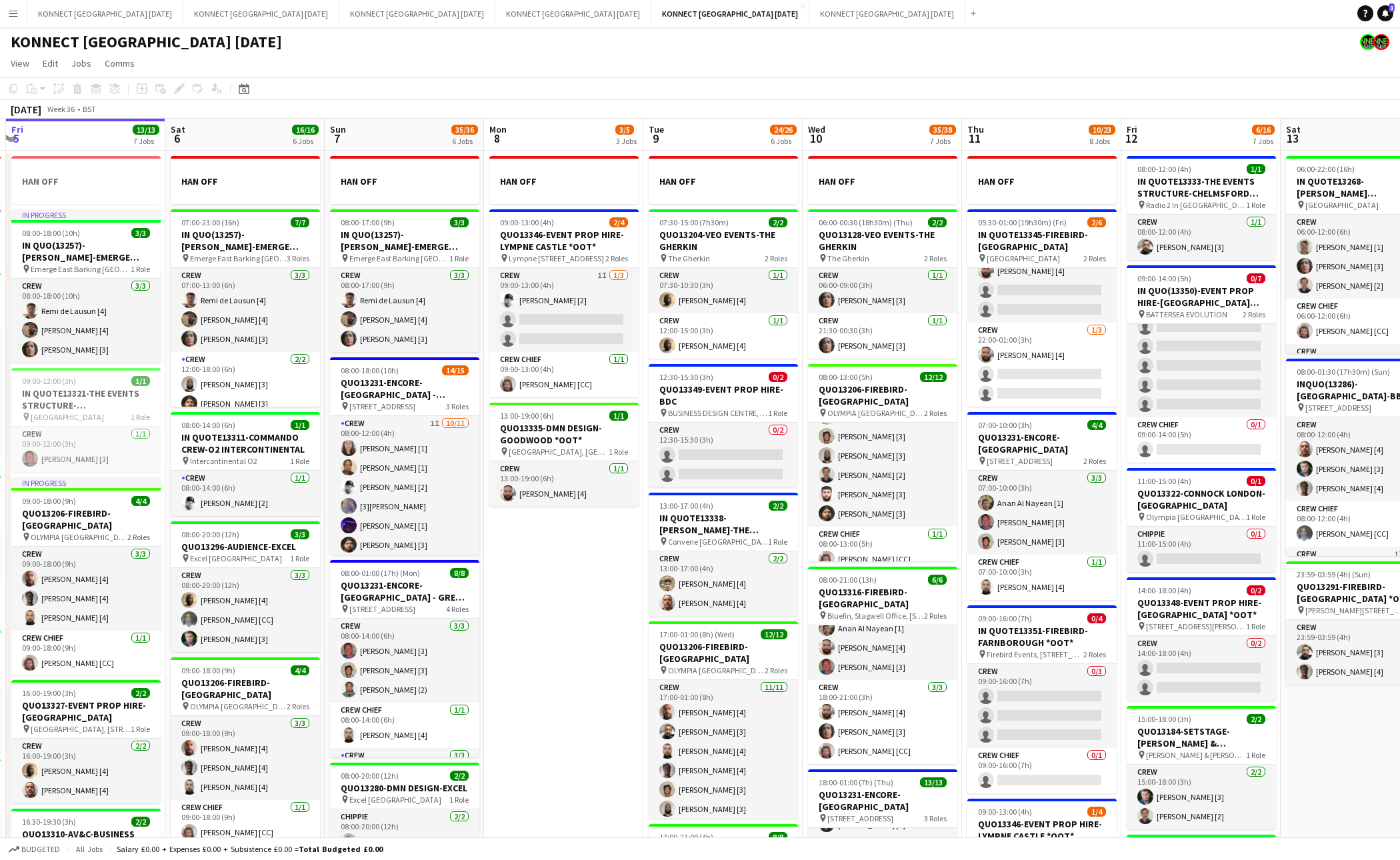
click at [623, 630] on app-date-cell "HAN OFF 09:00-13:00 (4h) 2/4 QUO13346-EVENT PROP HIRE-LYMPNE CASTLE *OOT* pin L…" at bounding box center [563, 769] width 159 height 1236
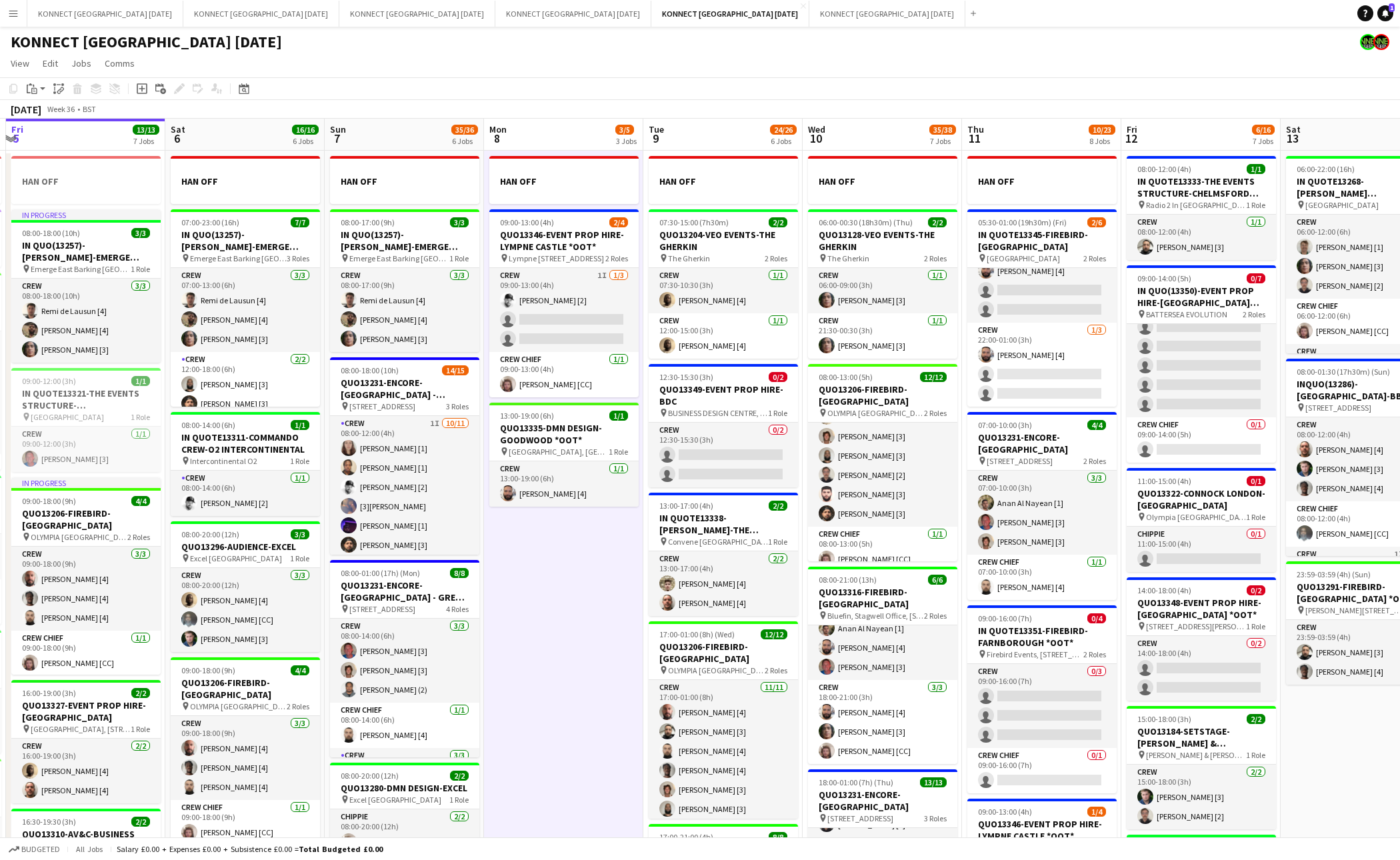
click at [623, 630] on app-date-cell "HAN OFF 09:00-13:00 (4h) 2/4 QUO13346-EVENT PROP HIRE-LYMPNE CASTLE *OOT* pin L…" at bounding box center [563, 769] width 159 height 1236
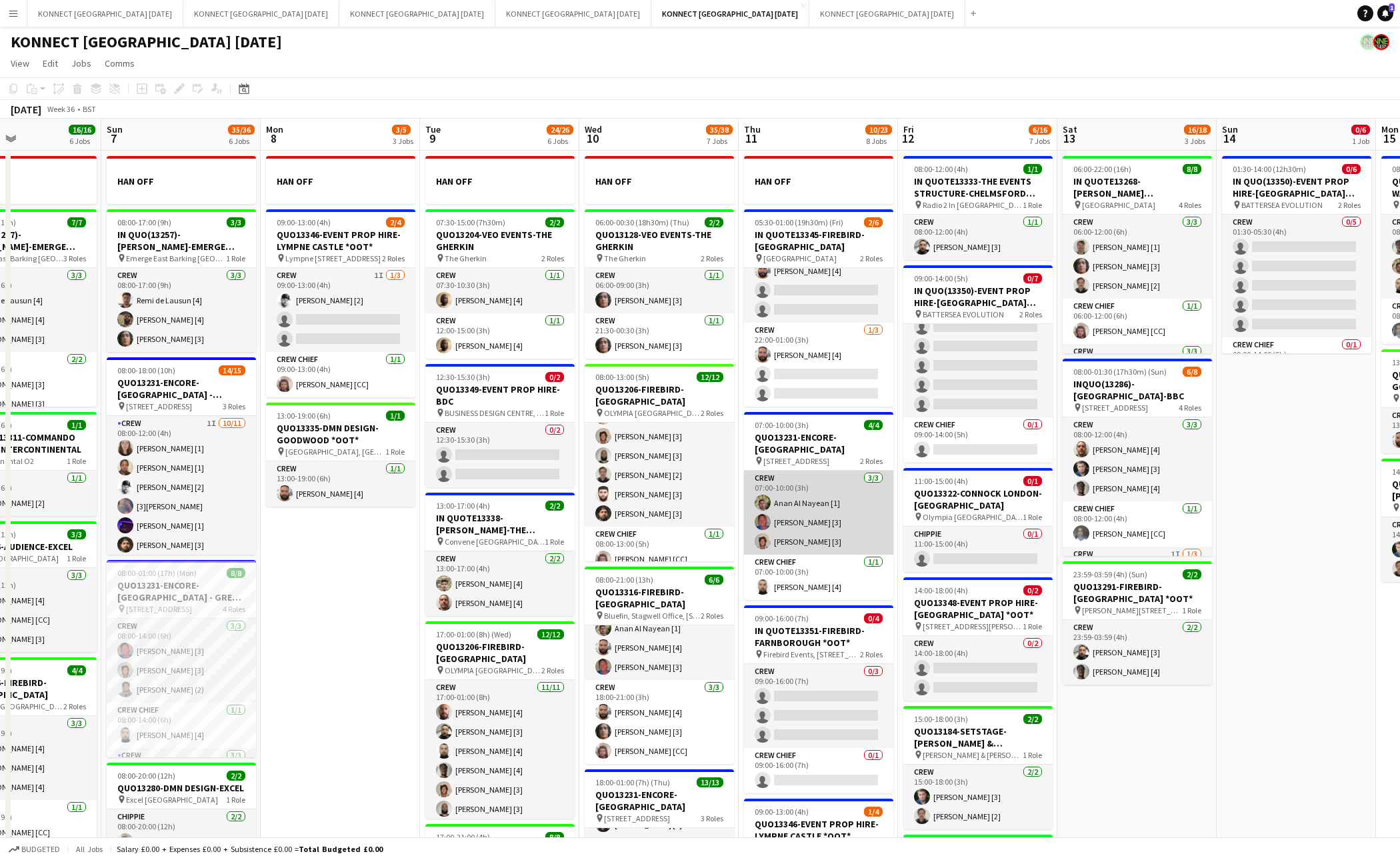
scroll to position [0, 363]
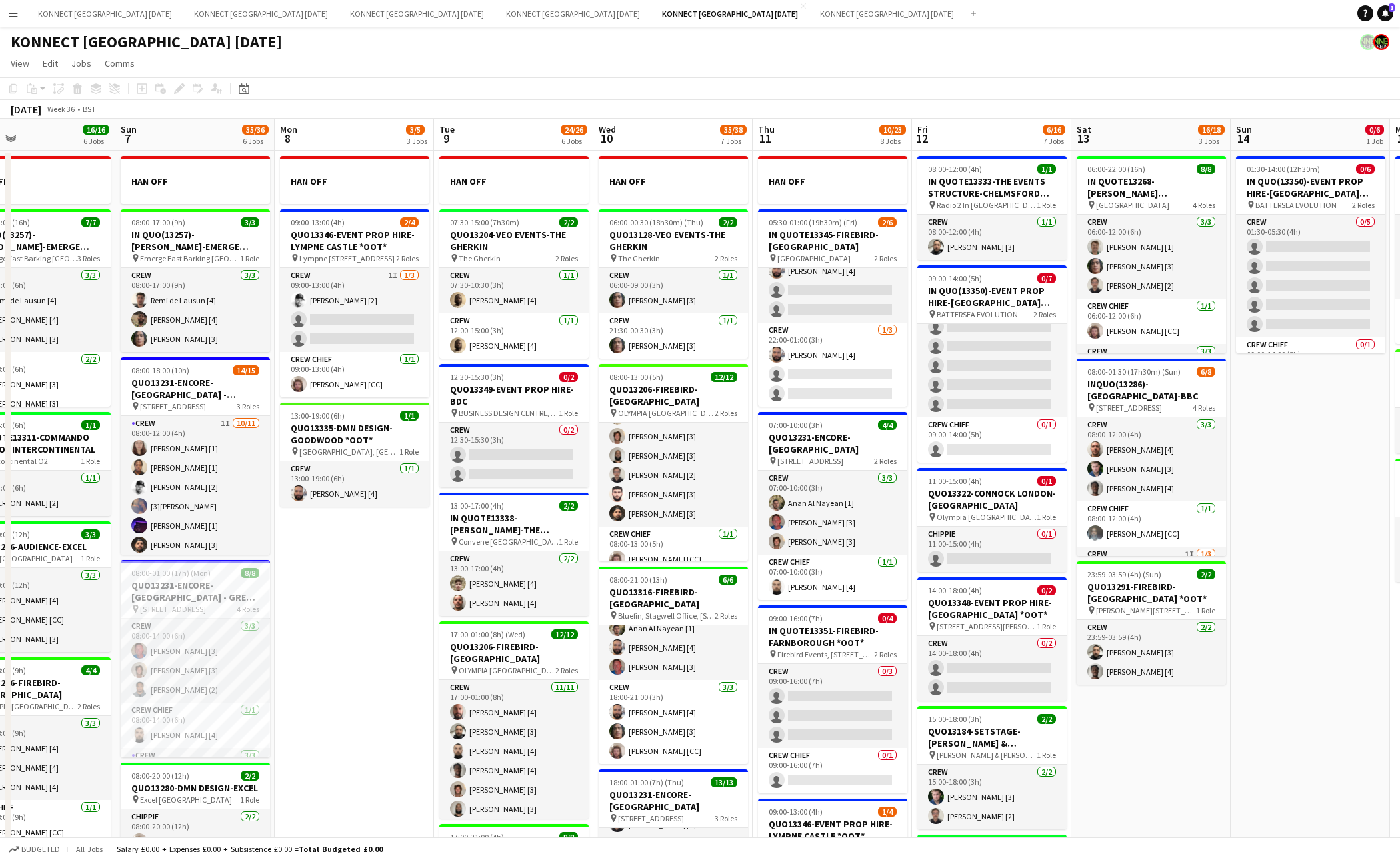
click at [912, 592] on app-date-cell "08:00-12:00 (4h) 1/1 IN QUOTE13333-THE EVENTS STRUCTURE-CHELMSFORD *OOT* pin Ra…" at bounding box center [991, 769] width 159 height 1236
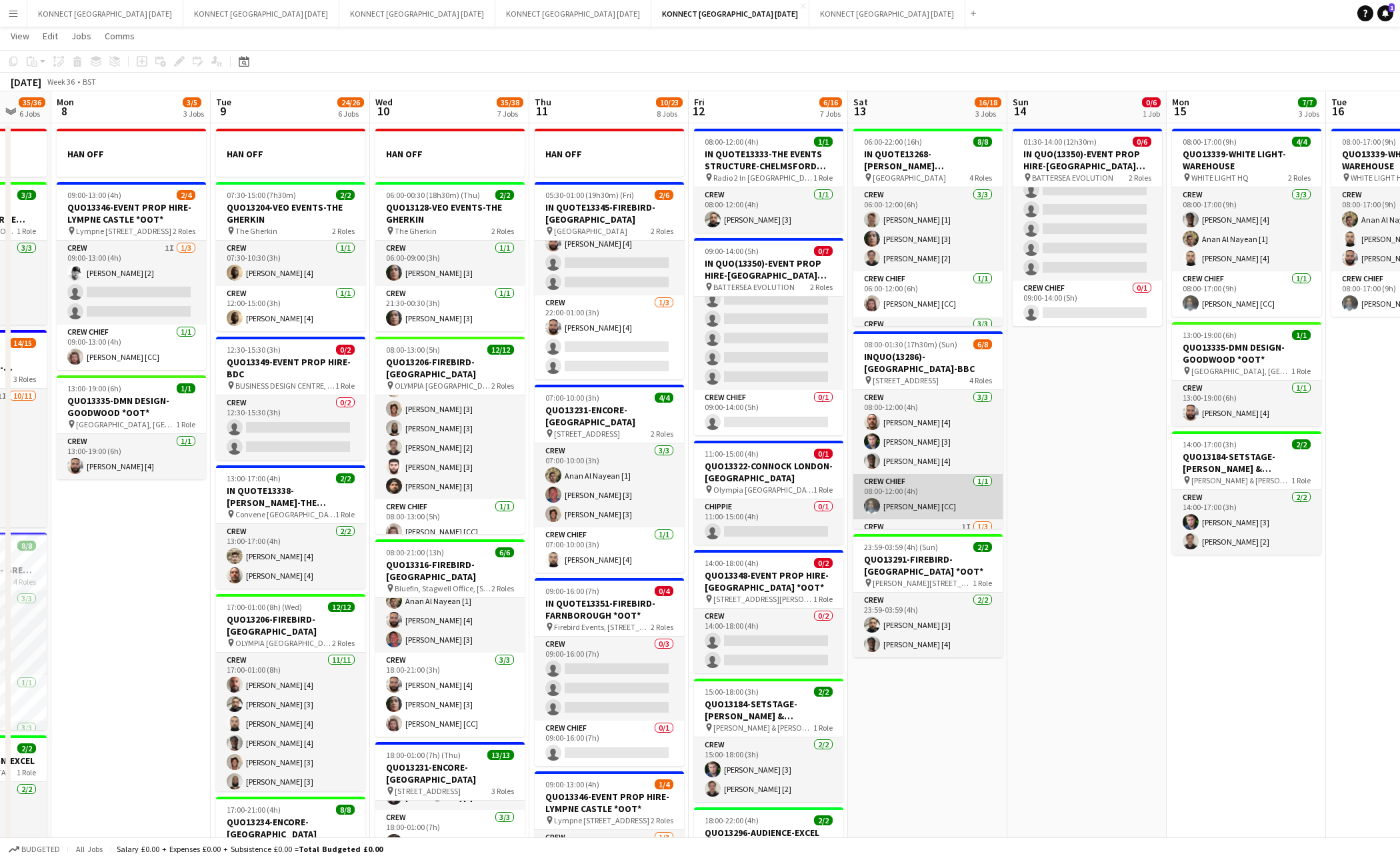
scroll to position [121, 0]
click at [909, 716] on app-date-cell "06:00-22:00 (16h) 8/8 IN QUOTE13268-[PERSON_NAME][GEOGRAPHIC_DATA] pin Richmond…" at bounding box center [927, 741] width 159 height 1236
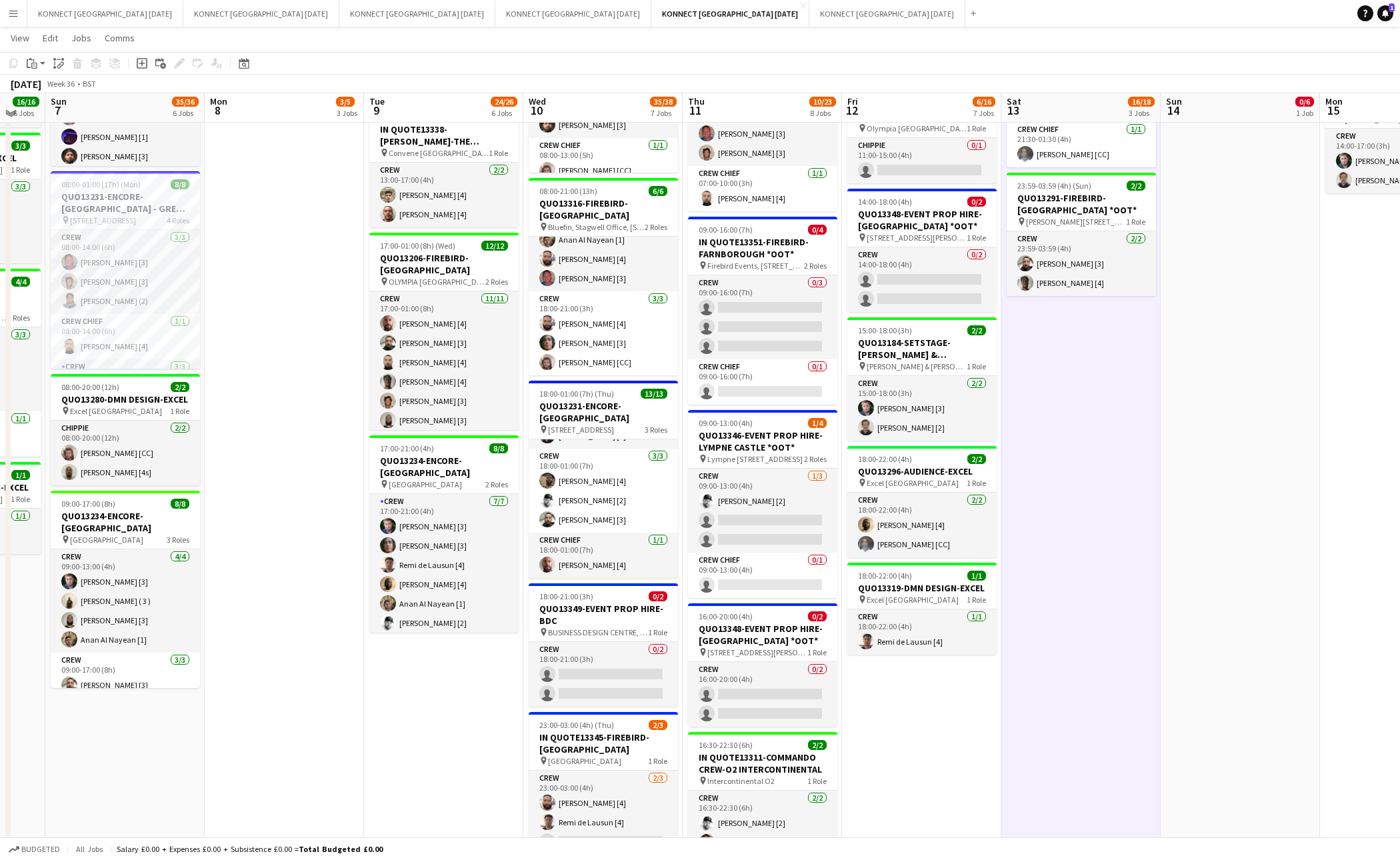
scroll to position [388, 0]
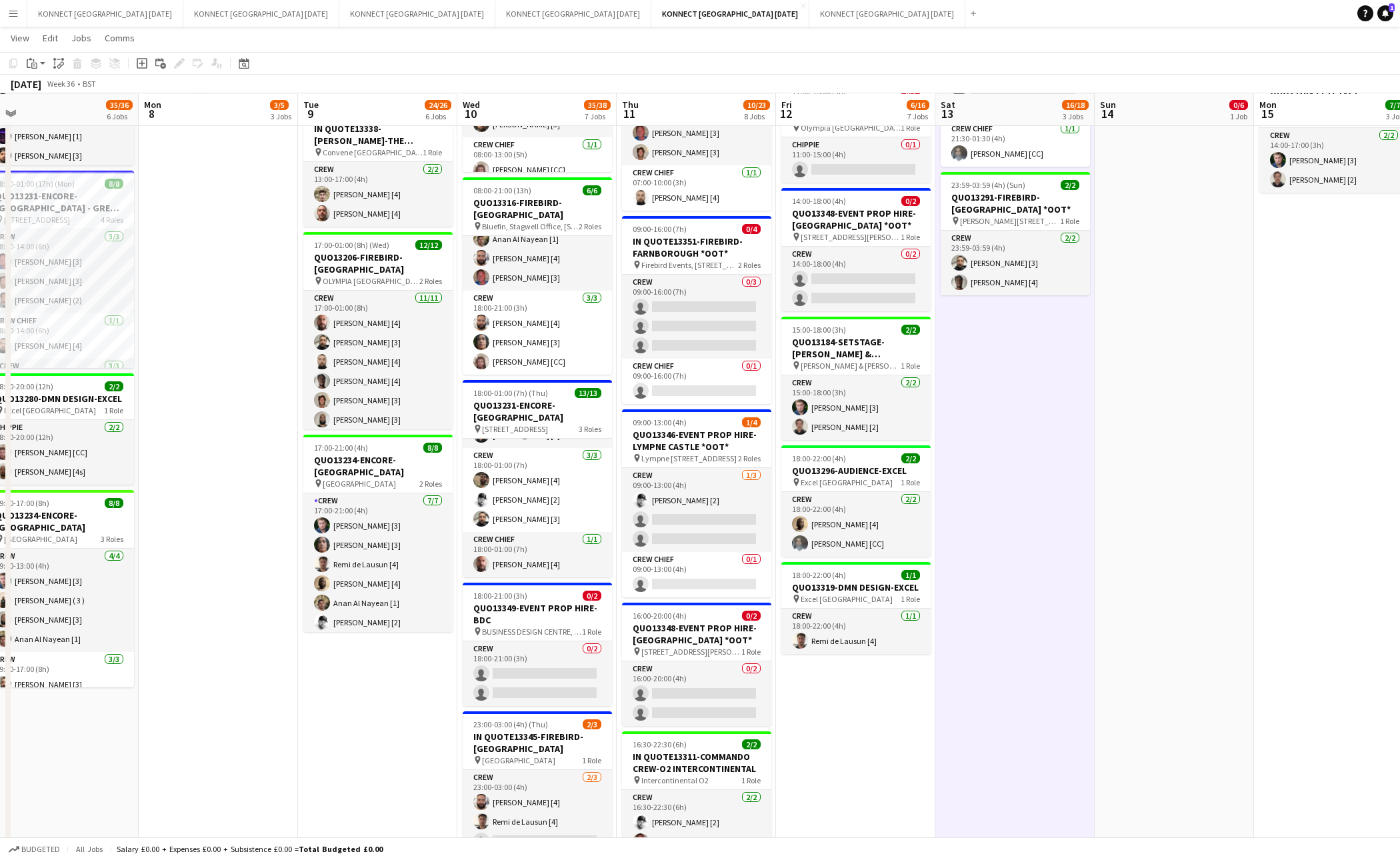
click at [1020, 532] on app-date-cell "06:00-22:00 (16h) 8/8 IN QUOTE13268-[PERSON_NAME][GEOGRAPHIC_DATA] pin Richmond…" at bounding box center [1015, 379] width 159 height 1236
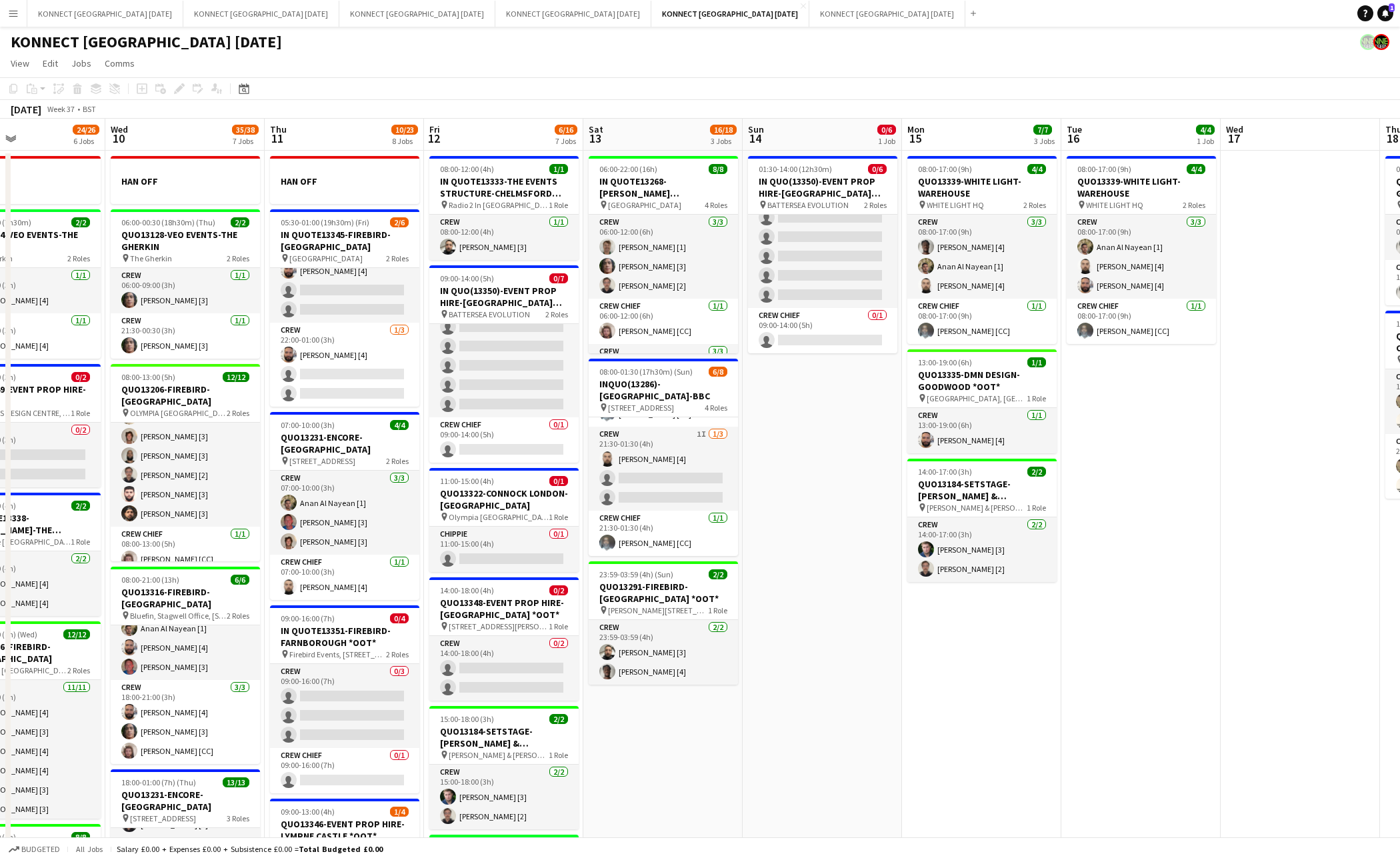
scroll to position [0, 450]
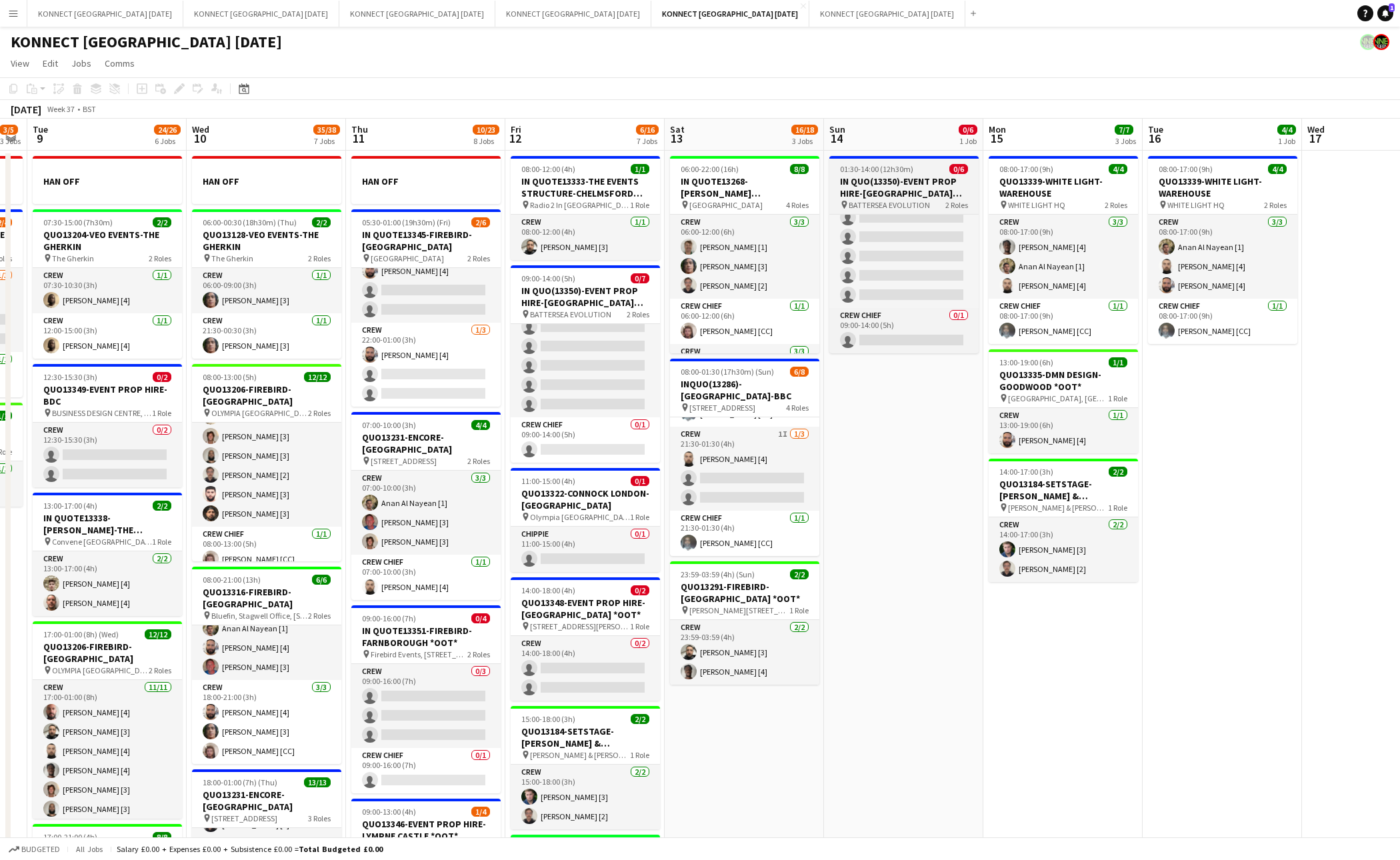
click at [897, 180] on h3 "IN QUO(13350)-EVENT PROP HIRE-[GEOGRAPHIC_DATA] EVO" at bounding box center [904, 187] width 149 height 24
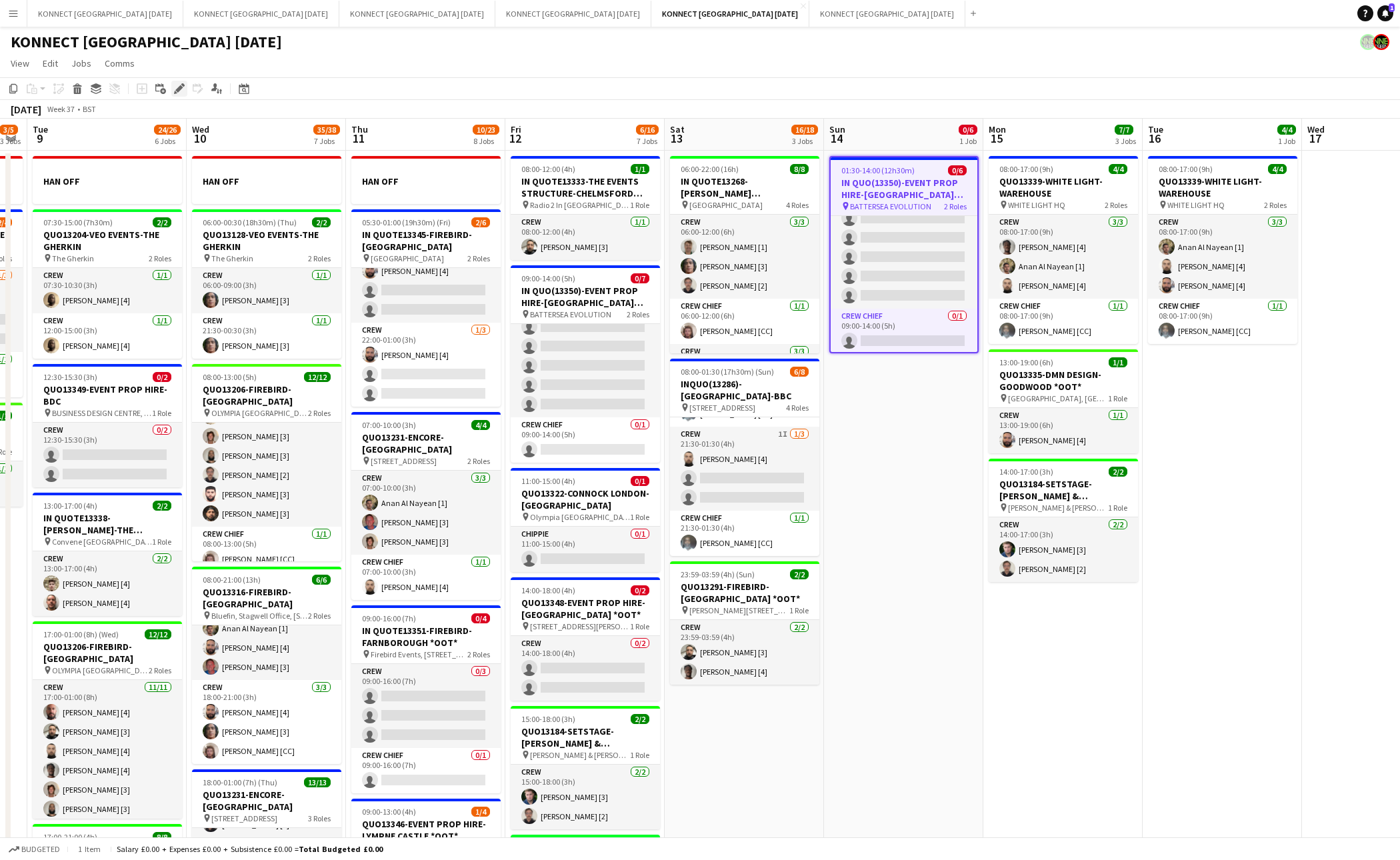
click at [185, 89] on div "Edit" at bounding box center [179, 89] width 16 height 16
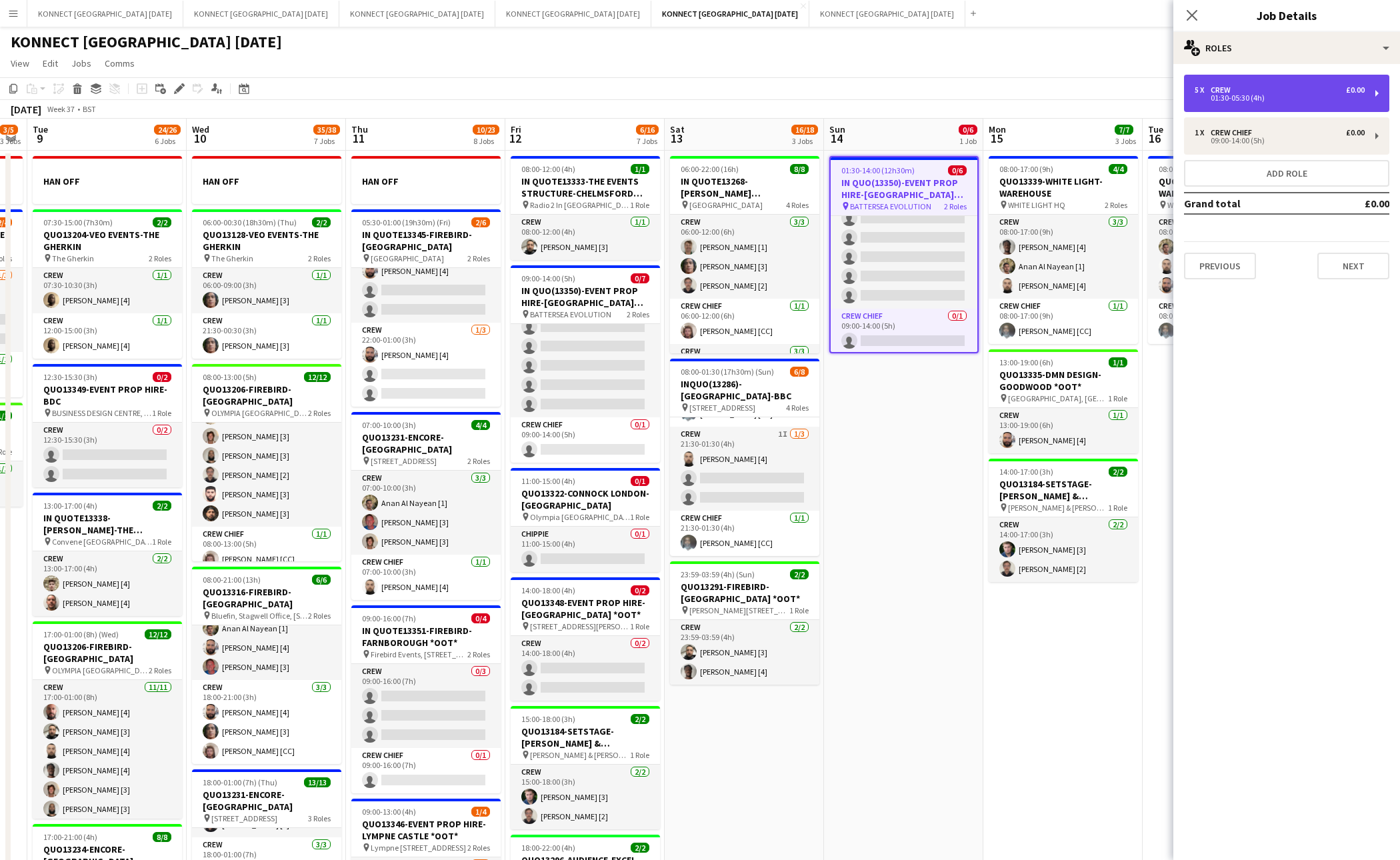
click at [1278, 106] on div "5 x Crew £0.00 01:30-05:30 (4h)" at bounding box center [1287, 93] width 205 height 37
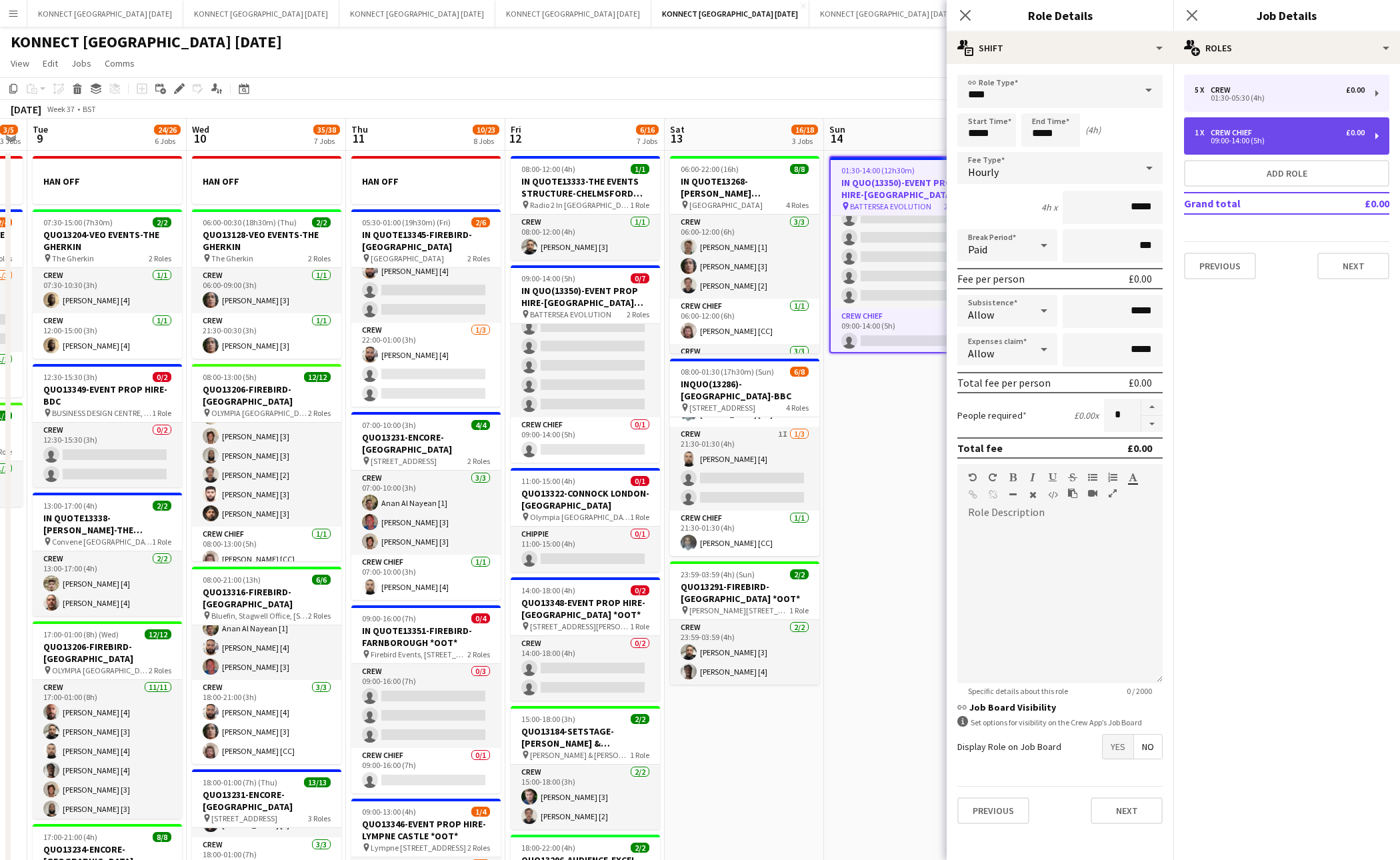
click at [1260, 142] on div "09:00-14:00 (5h)" at bounding box center [1280, 140] width 170 height 7
type input "**********"
type input "*****"
type input "*"
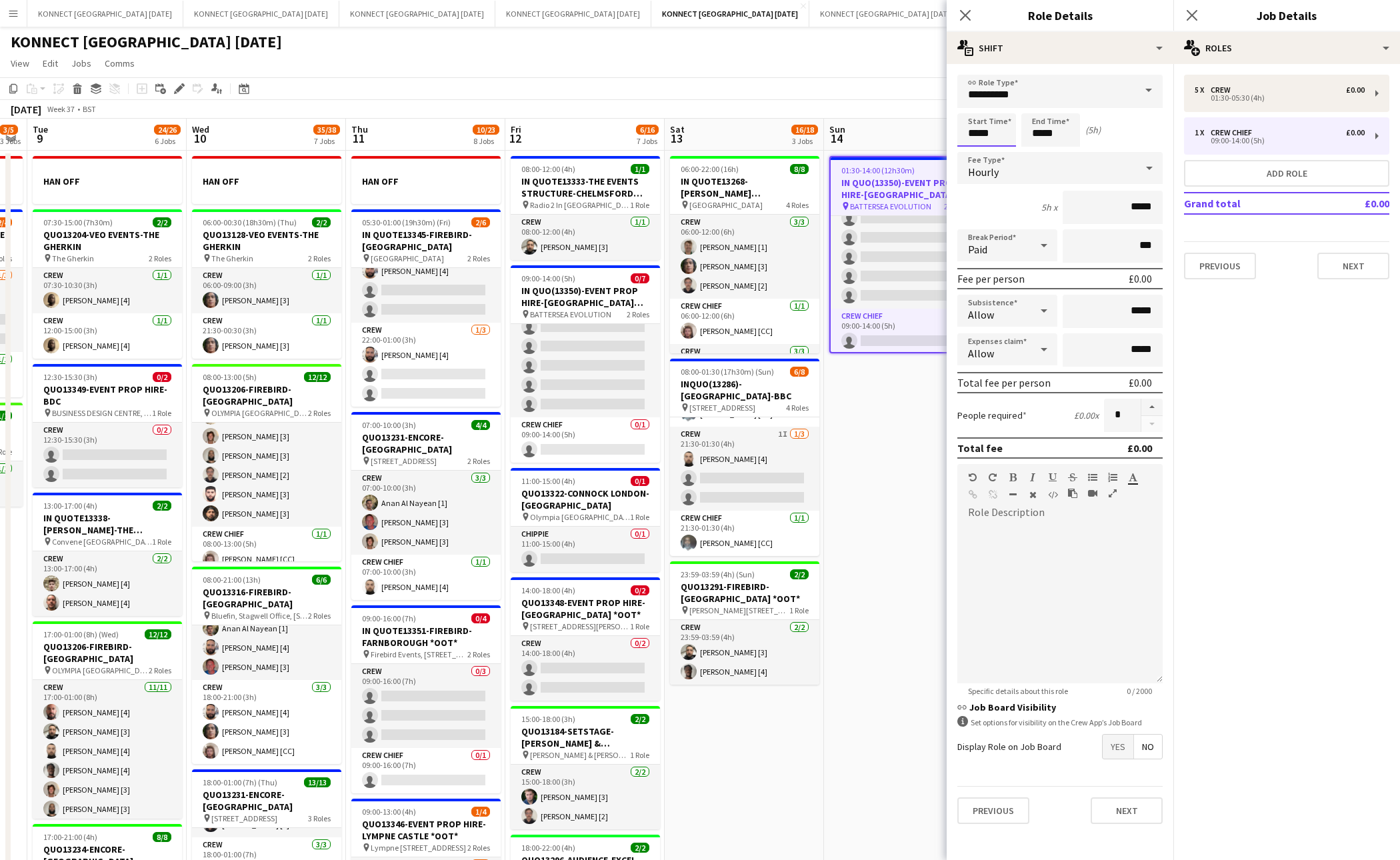
click at [977, 127] on input "*****" at bounding box center [987, 131] width 59 height 34
type input "*****"
click at [1041, 132] on input "*****" at bounding box center [1050, 131] width 59 height 34
type input "*****"
click at [891, 460] on app-date-cell "01:30-14:00 (12h30m) 0/6 IN QUO(13350)-EVENT PROP HIRE-BATTERSEA EVO pin BATTER…" at bounding box center [904, 769] width 159 height 1236
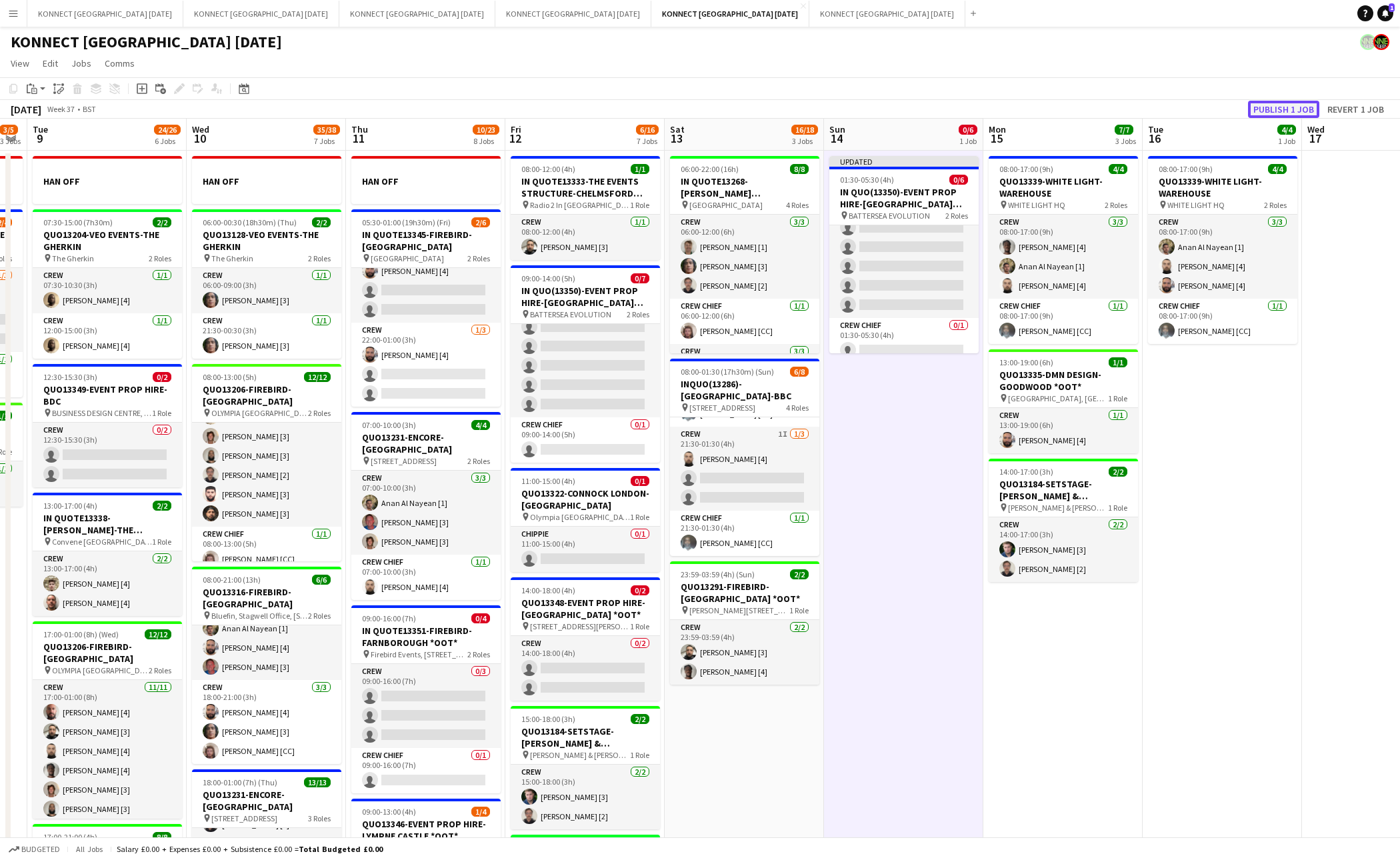
click at [1278, 107] on button "Publish 1 job" at bounding box center [1283, 109] width 71 height 18
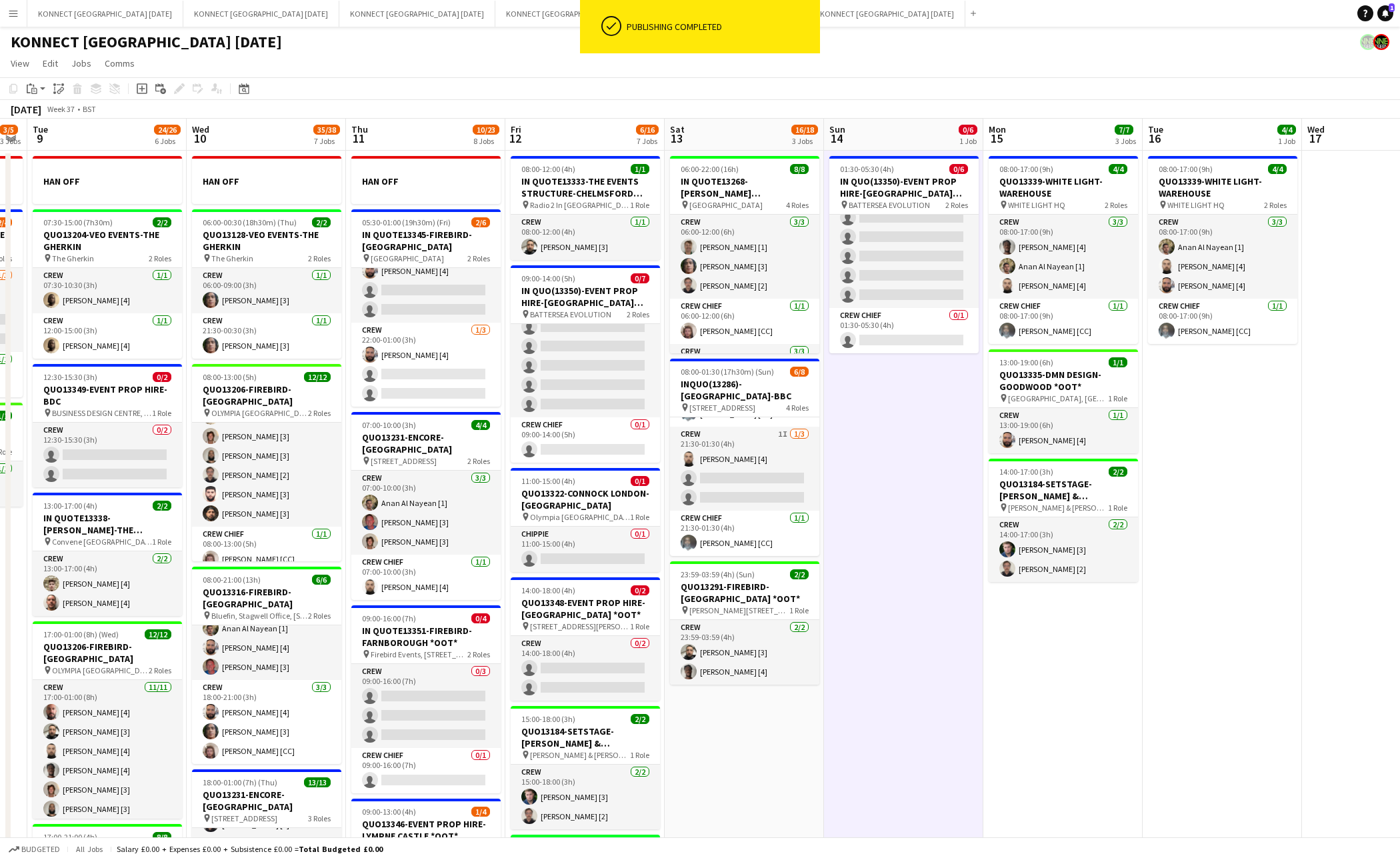
click at [937, 581] on app-date-cell "01:30-05:30 (4h) 0/6 IN QUO(13350)-EVENT PROP HIRE-BATTERSEA EVO pin BATTERSEA …" at bounding box center [904, 769] width 159 height 1236
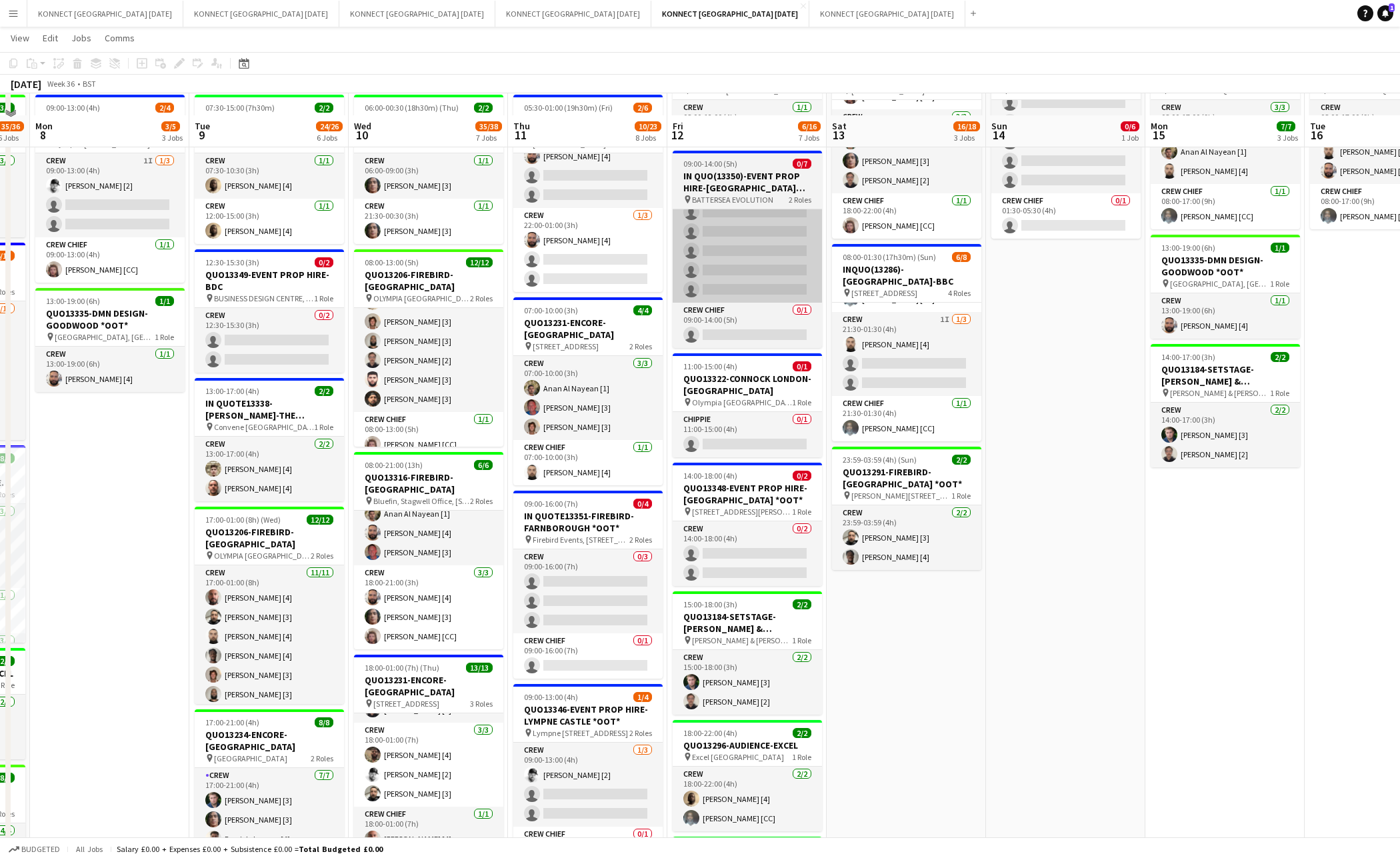
scroll to position [0, 0]
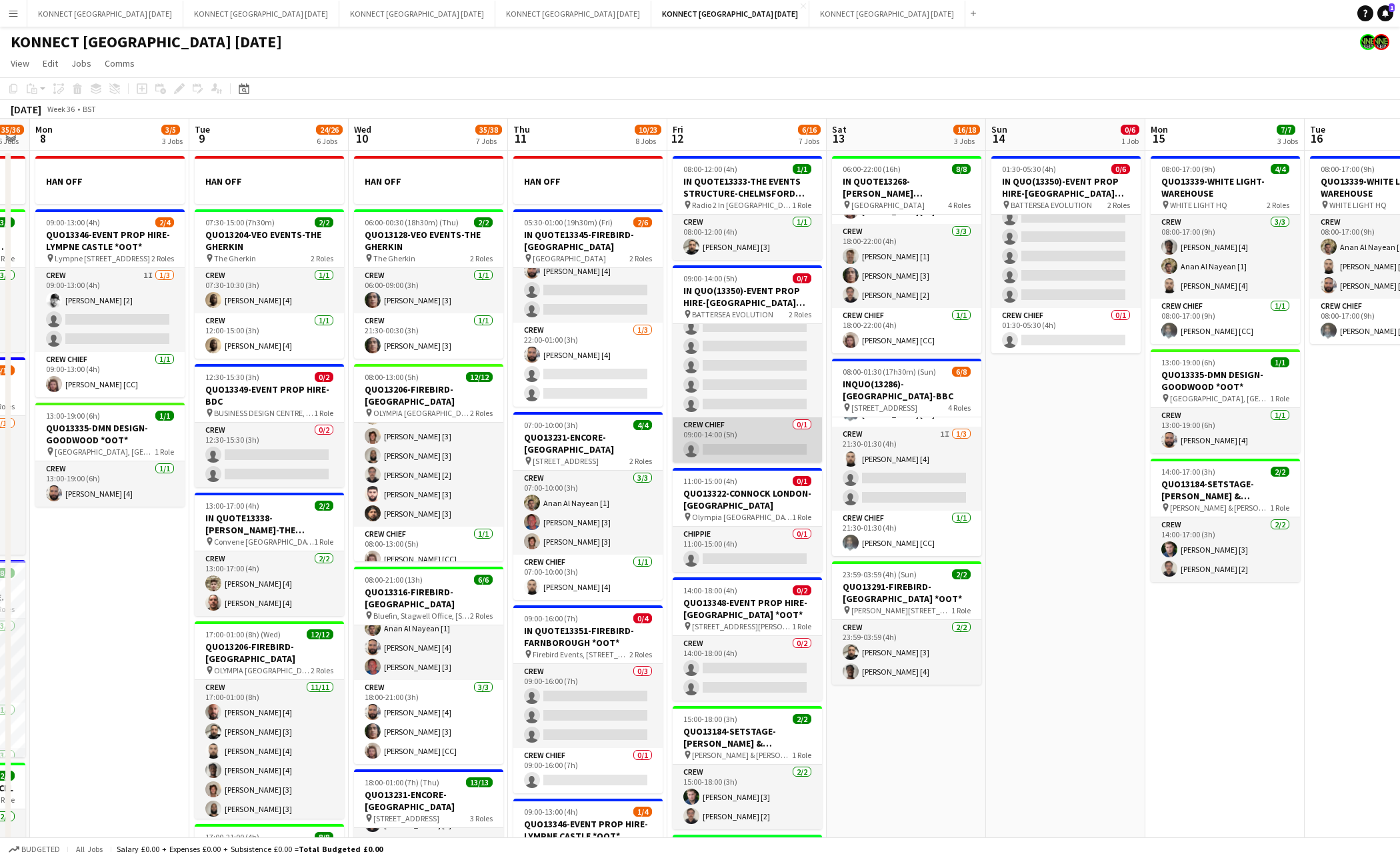
click at [770, 442] on app-card-role "Crew Chief 0/1 09:00-14:00 (5h) single-neutral-actions" at bounding box center [747, 440] width 149 height 46
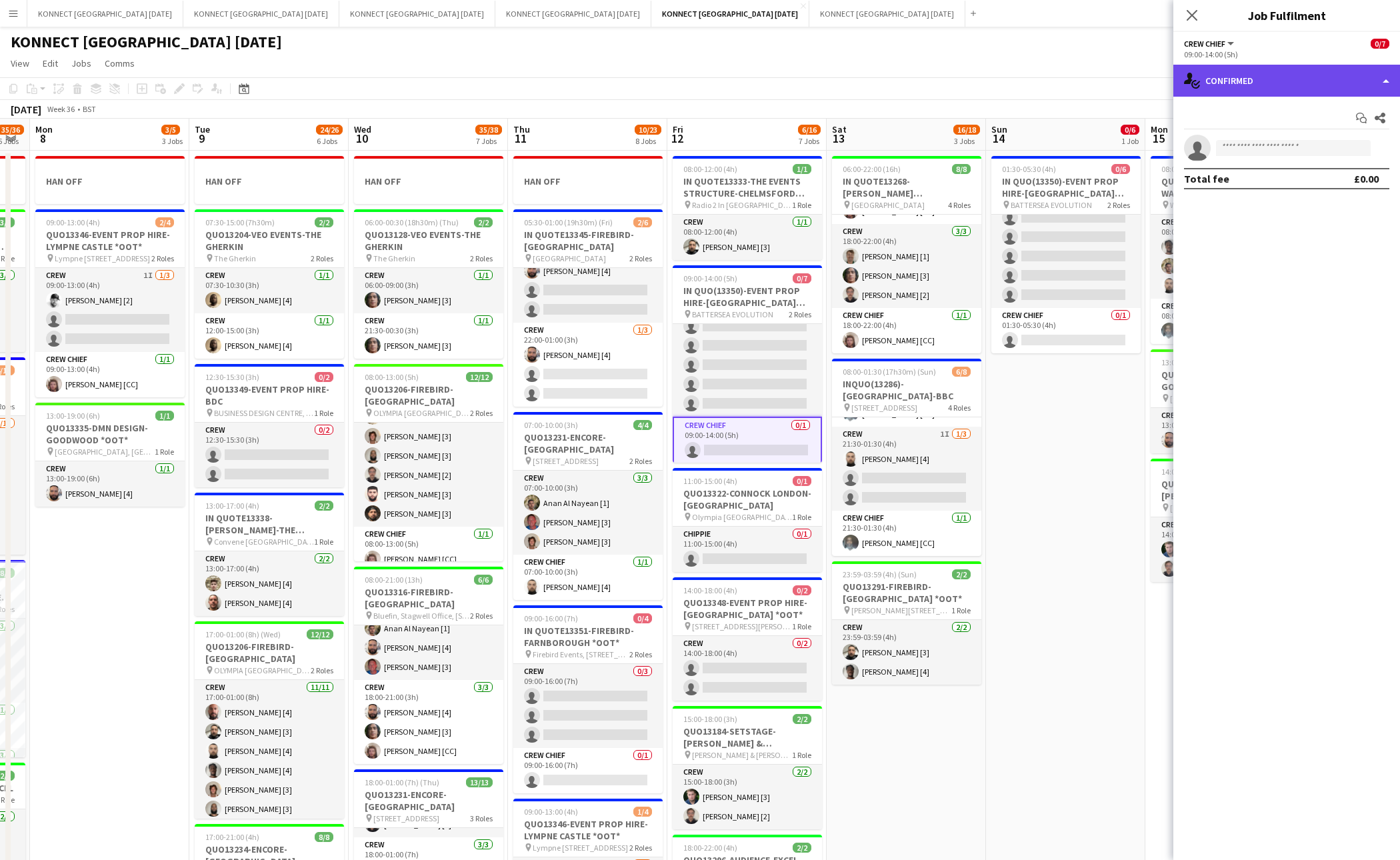
click at [1254, 76] on div "single-neutral-actions-check-2 Confirmed" at bounding box center [1286, 80] width 227 height 32
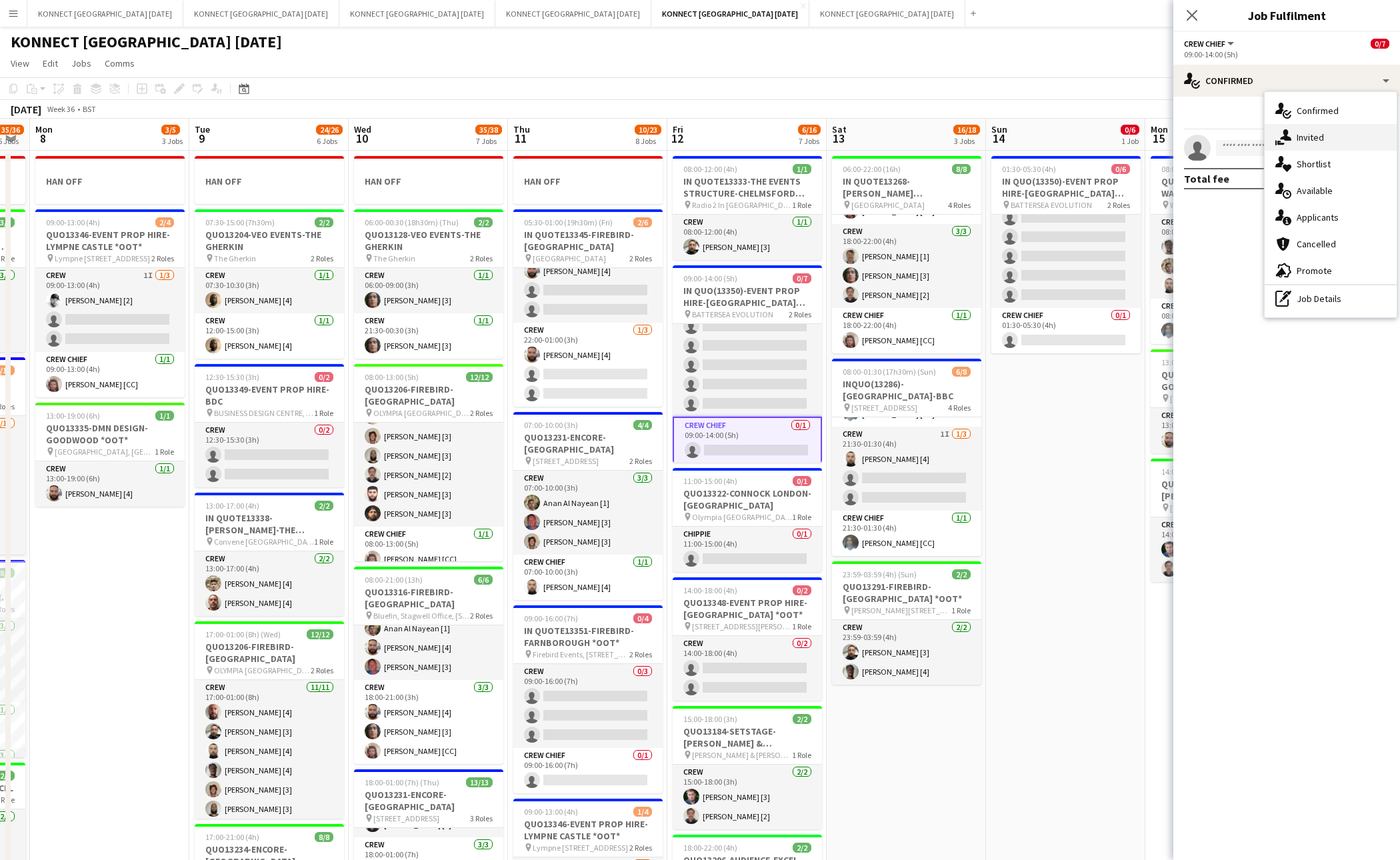
click at [1278, 136] on span "Invited" at bounding box center [1310, 137] width 27 height 12
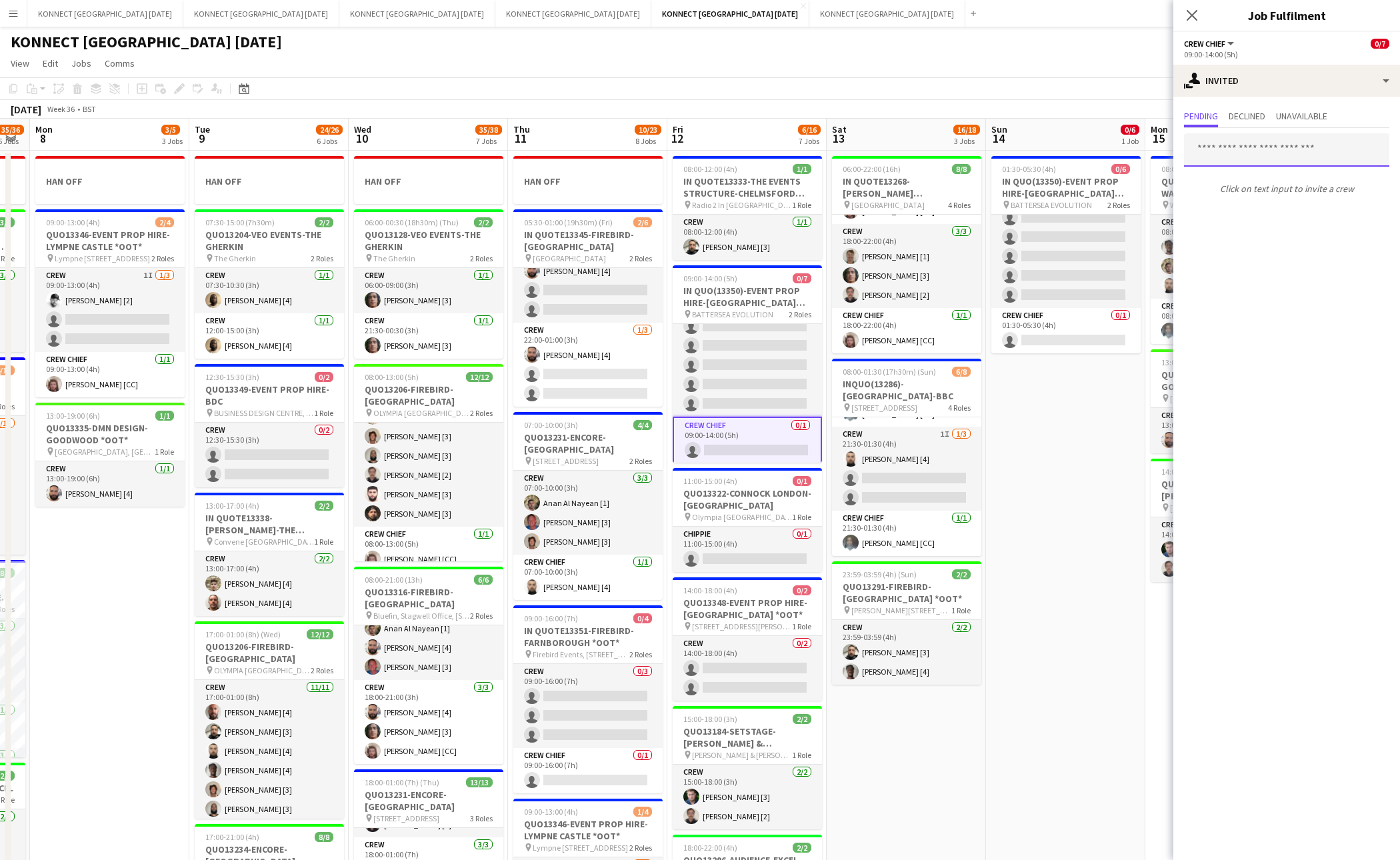
click at [1278, 146] on input "text" at bounding box center [1287, 150] width 205 height 34
click at [1256, 153] on input "*****" at bounding box center [1287, 150] width 205 height 34
type input "****"
click at [1248, 177] on span "[PERSON_NAME] [4]" at bounding box center [1240, 183] width 90 height 11
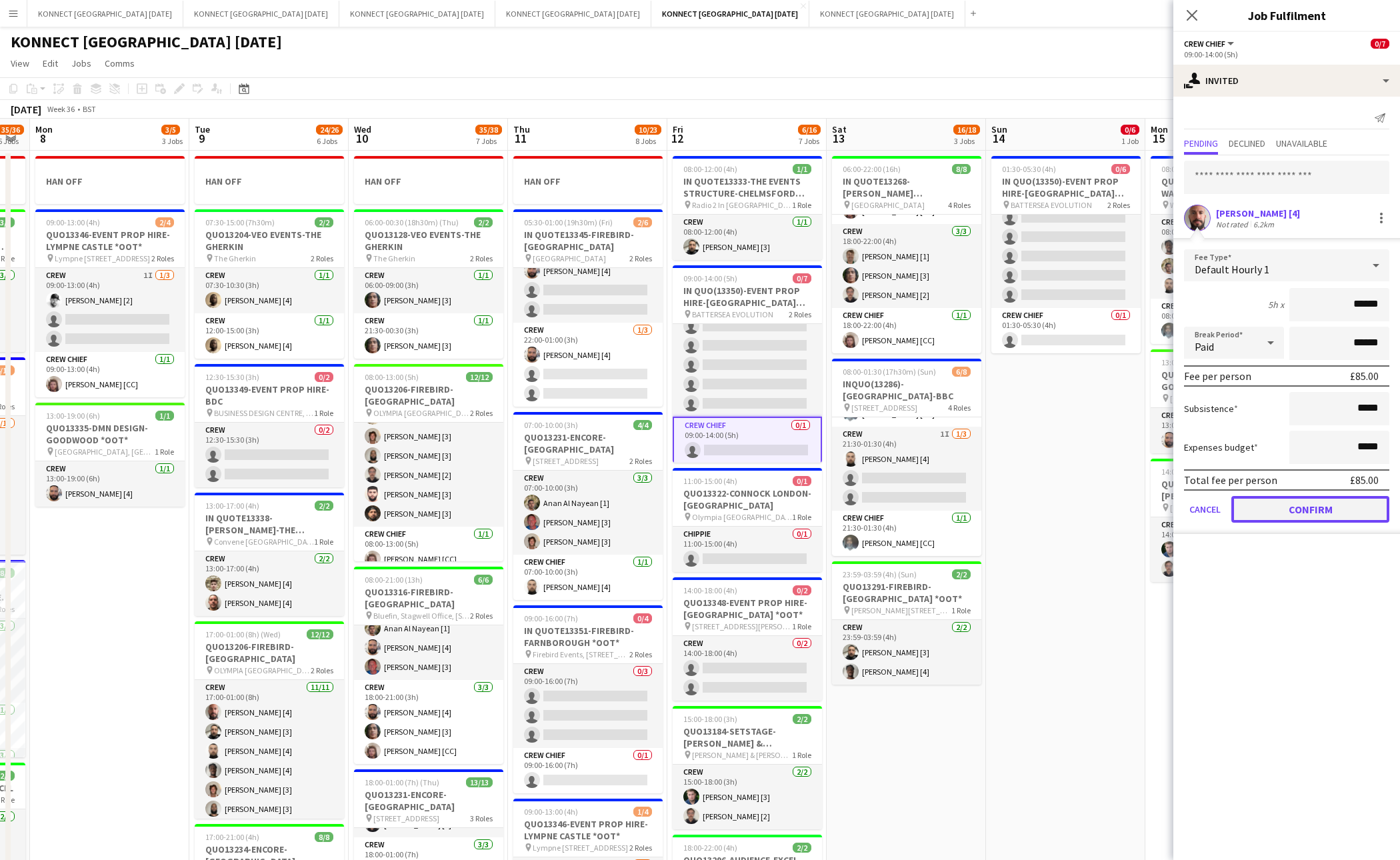
click at [1278, 516] on button "Confirm" at bounding box center [1310, 509] width 158 height 27
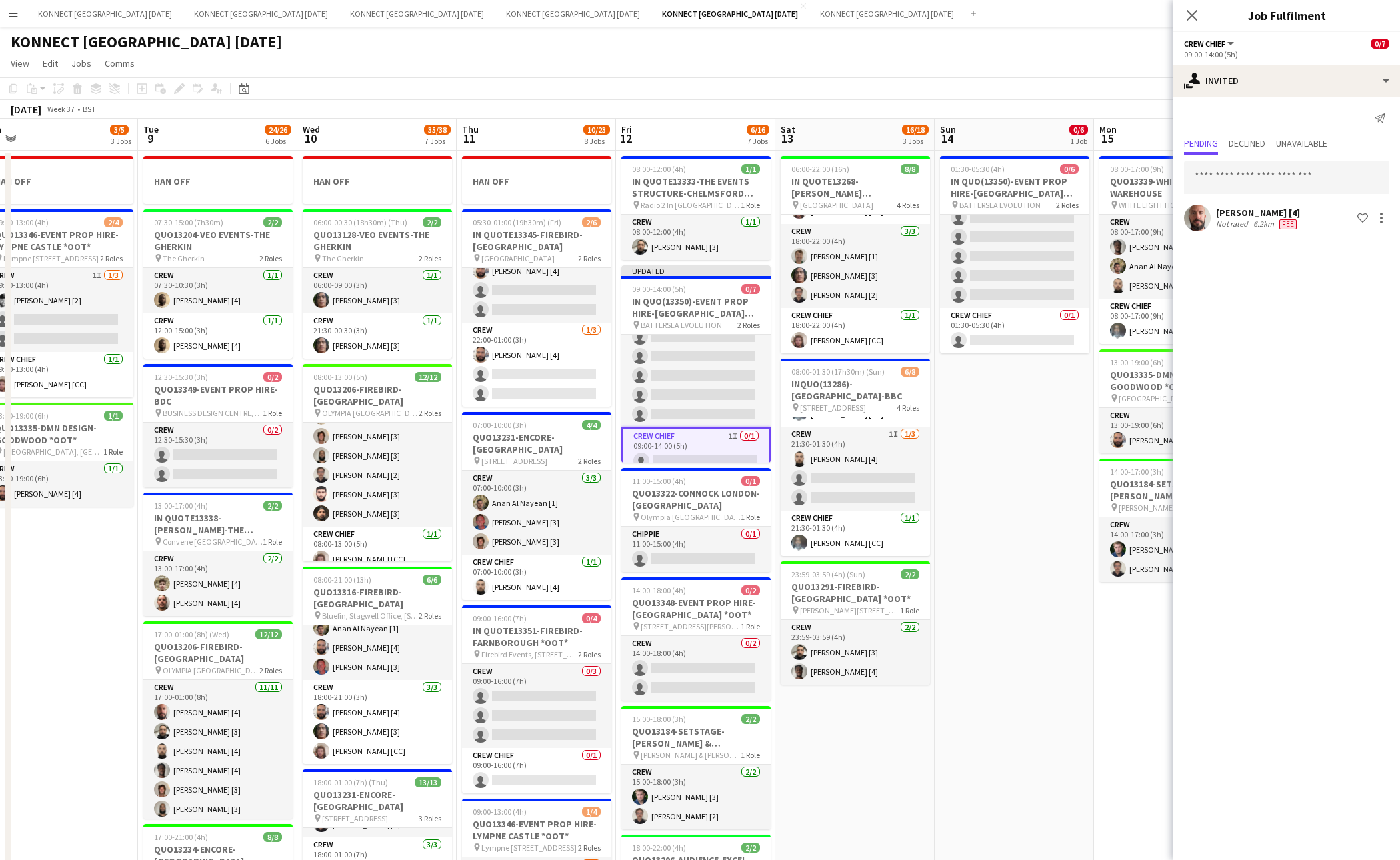
scroll to position [0, 385]
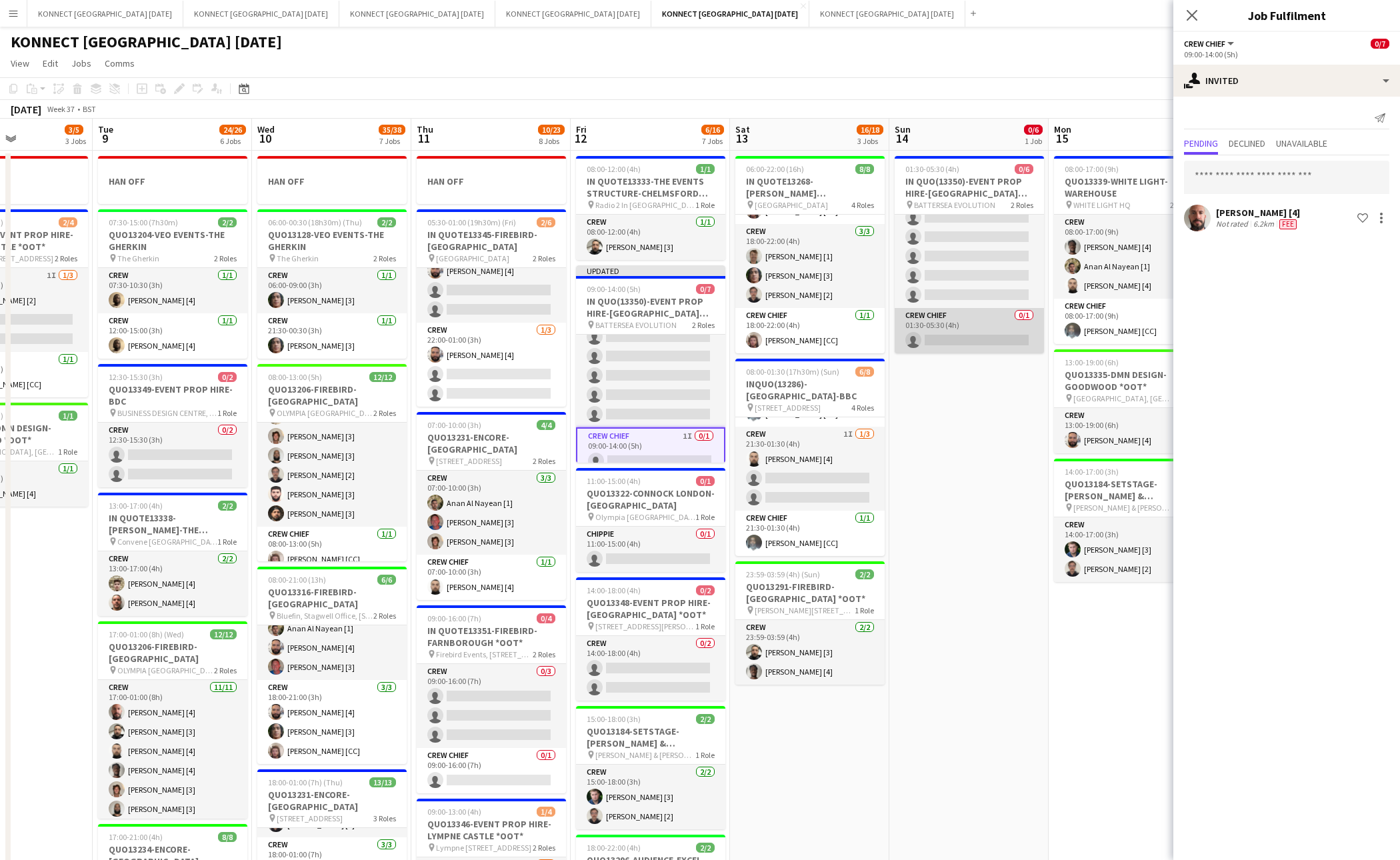
click at [947, 324] on app-card-role "Crew Chief 0/1 01:30-05:30 (4h) single-neutral-actions" at bounding box center [969, 330] width 149 height 46
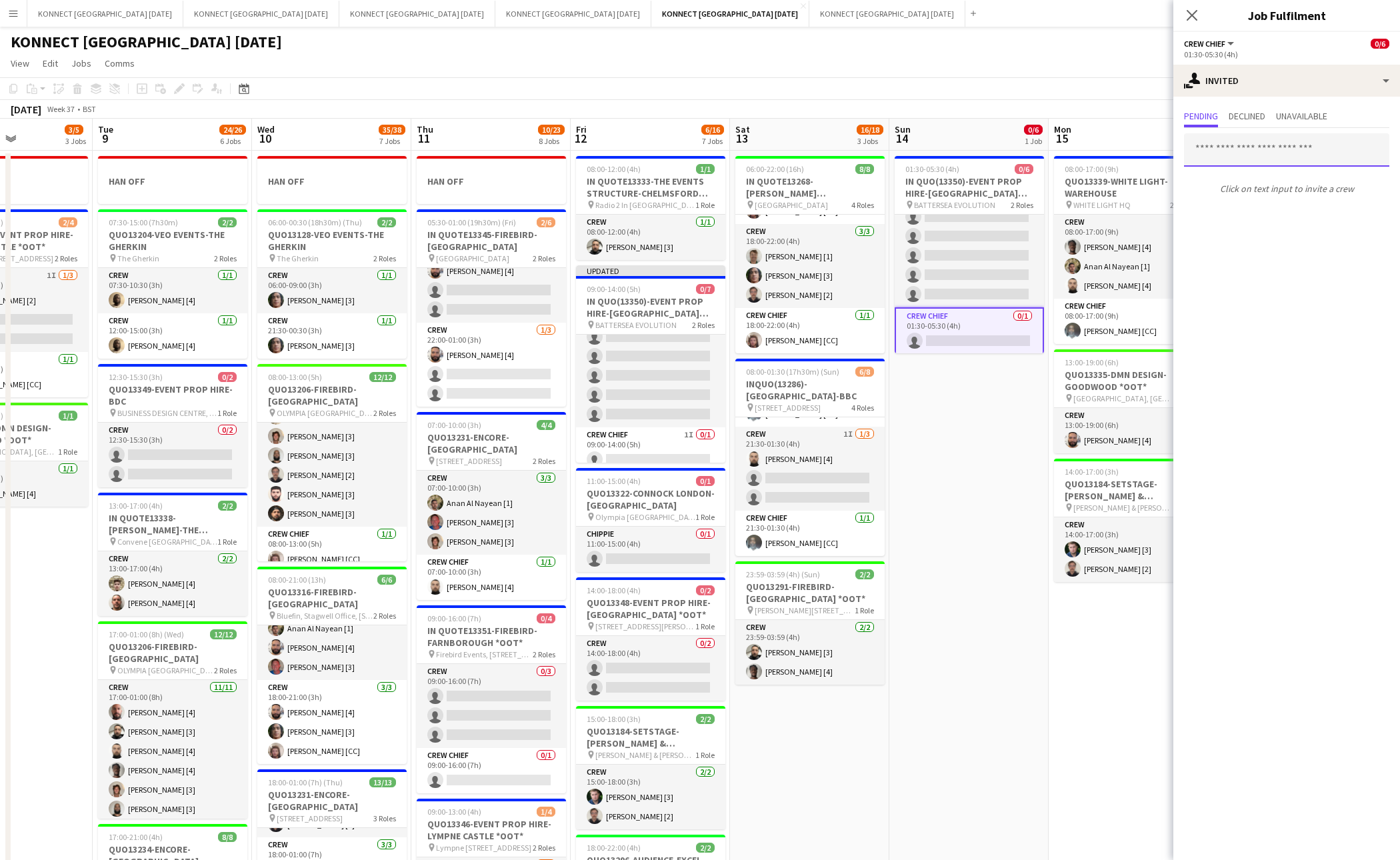
click at [1278, 151] on input "text" at bounding box center [1287, 150] width 205 height 34
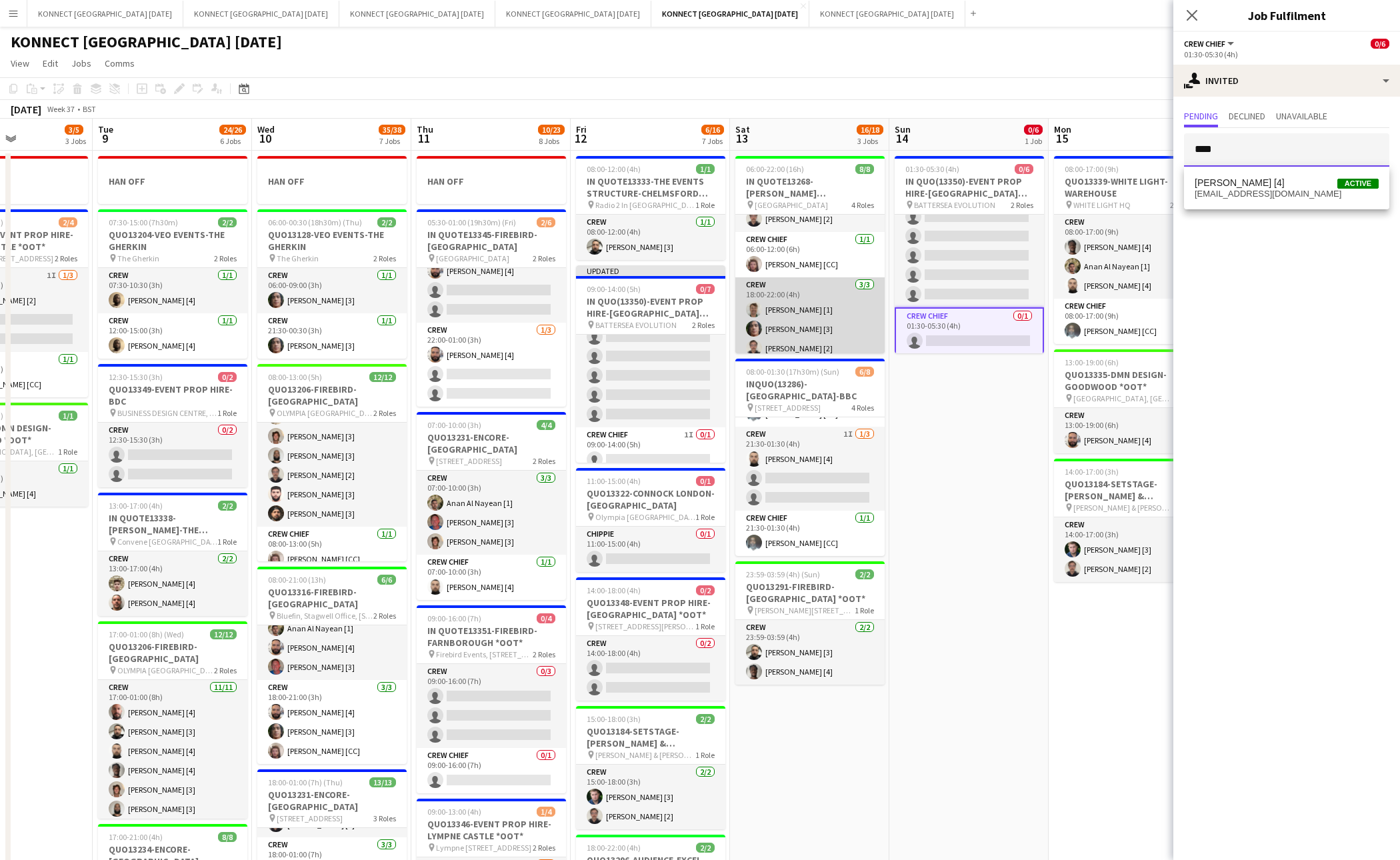
scroll to position [121, 0]
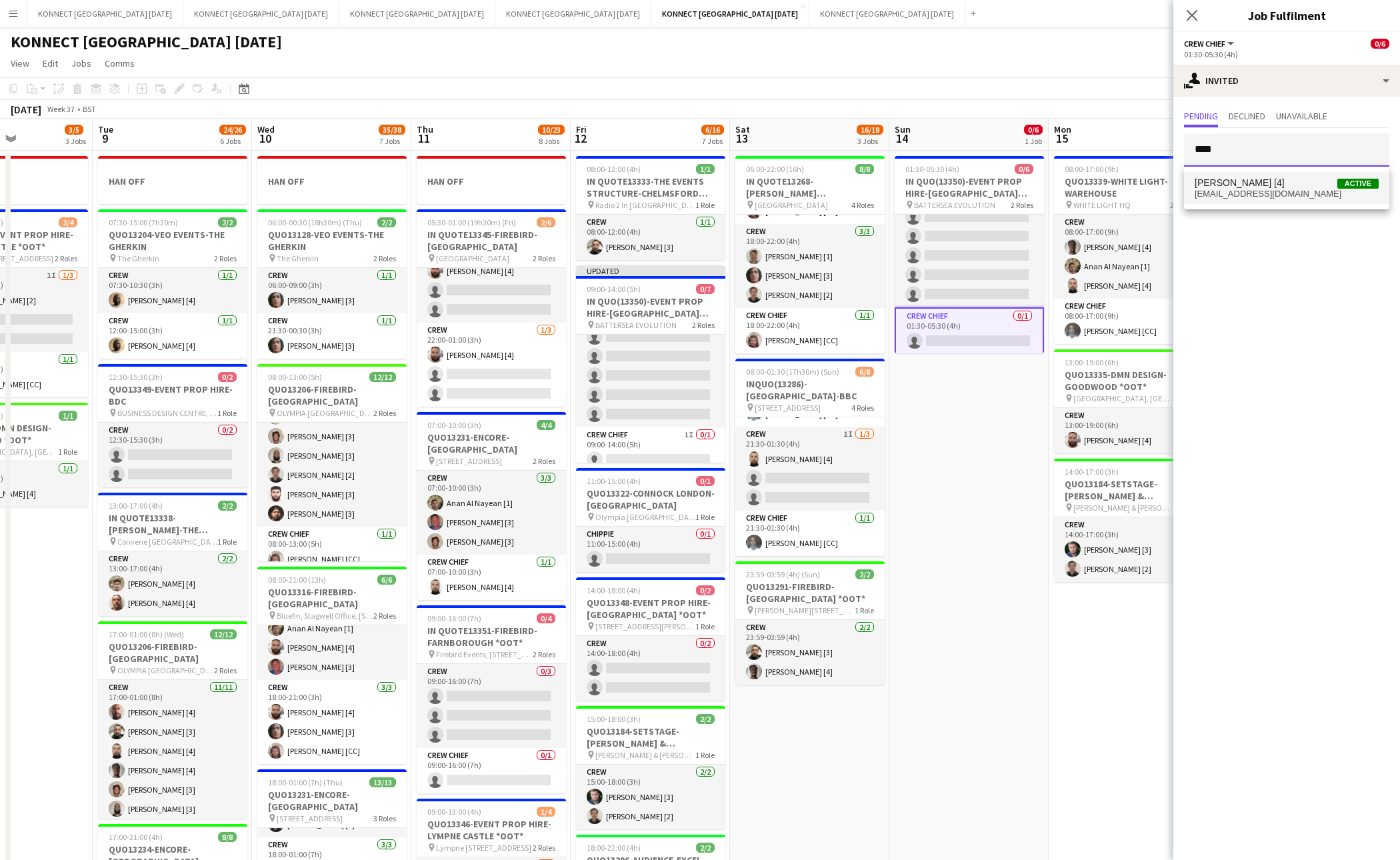
type input "****"
click at [1278, 181] on span "Jamal Khayyat [4] Active" at bounding box center [1286, 183] width 184 height 11
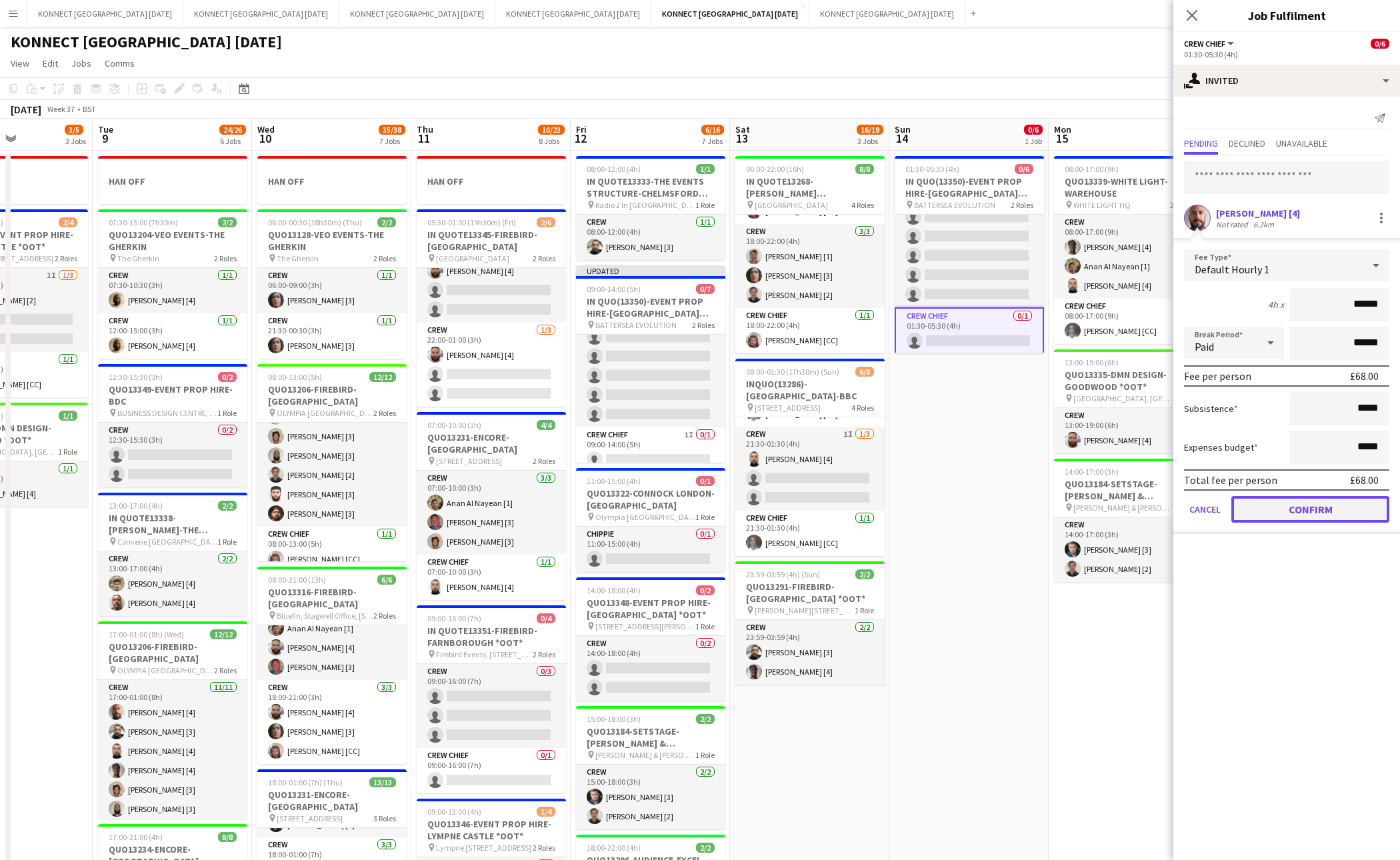
click at [1278, 506] on button "Confirm" at bounding box center [1310, 509] width 158 height 27
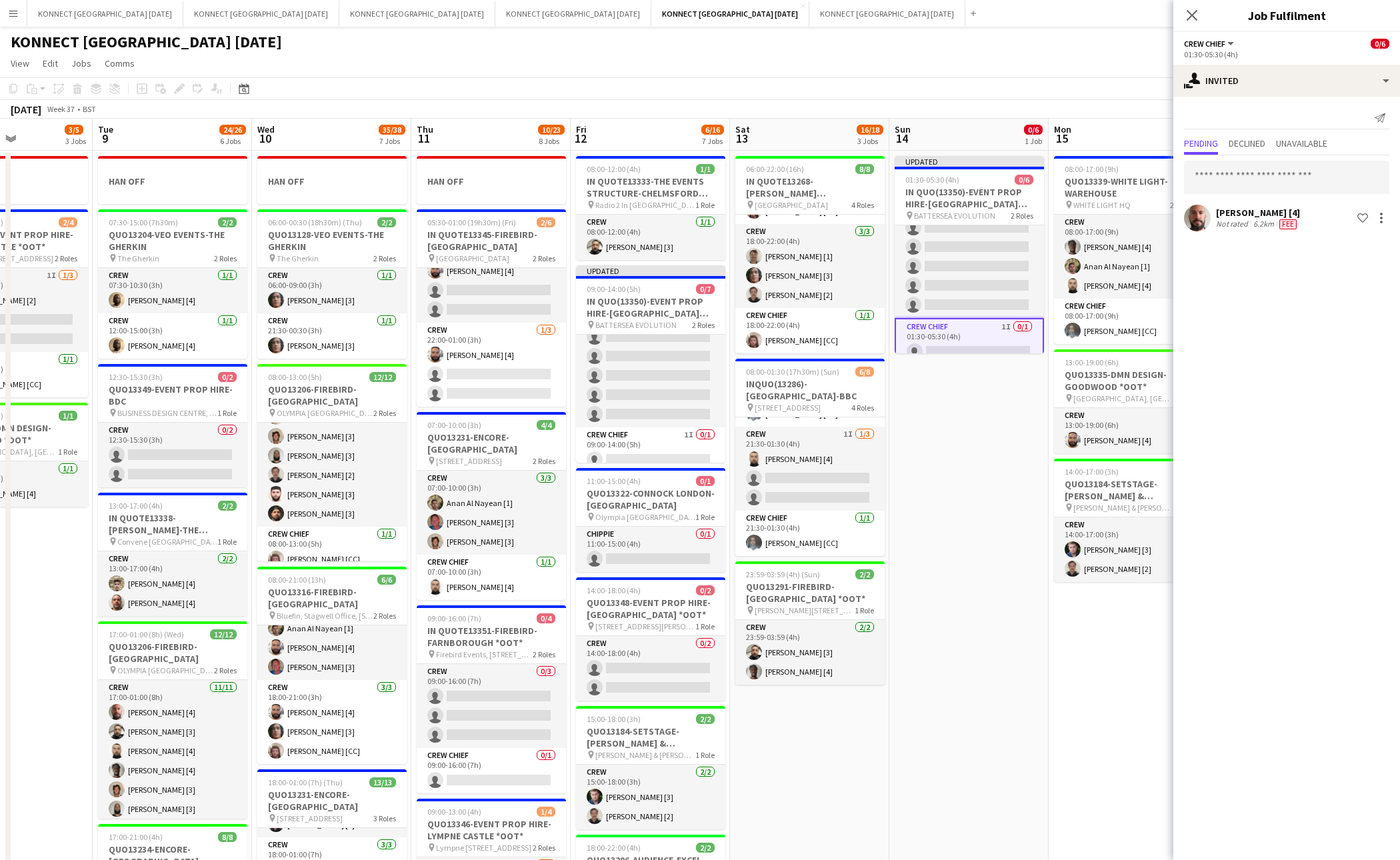
click at [1012, 463] on app-date-cell "Updated 01:30-05:30 (4h) 0/6 IN QUO(13350)-EVENT PROP HIRE-BATTERSEA EVO pin BA…" at bounding box center [969, 769] width 159 height 1236
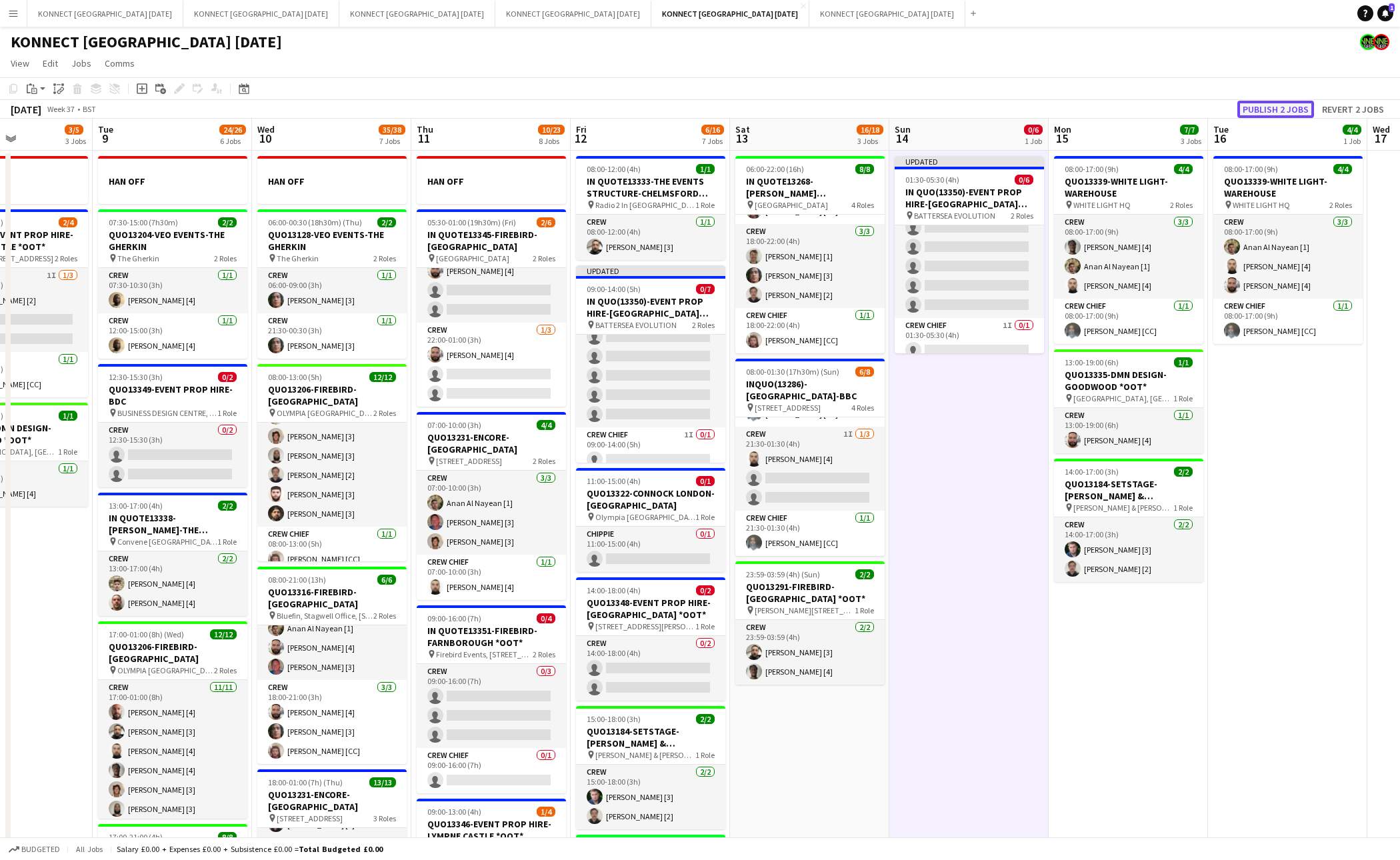
click at [1265, 109] on button "Publish 2 jobs" at bounding box center [1276, 109] width 76 height 18
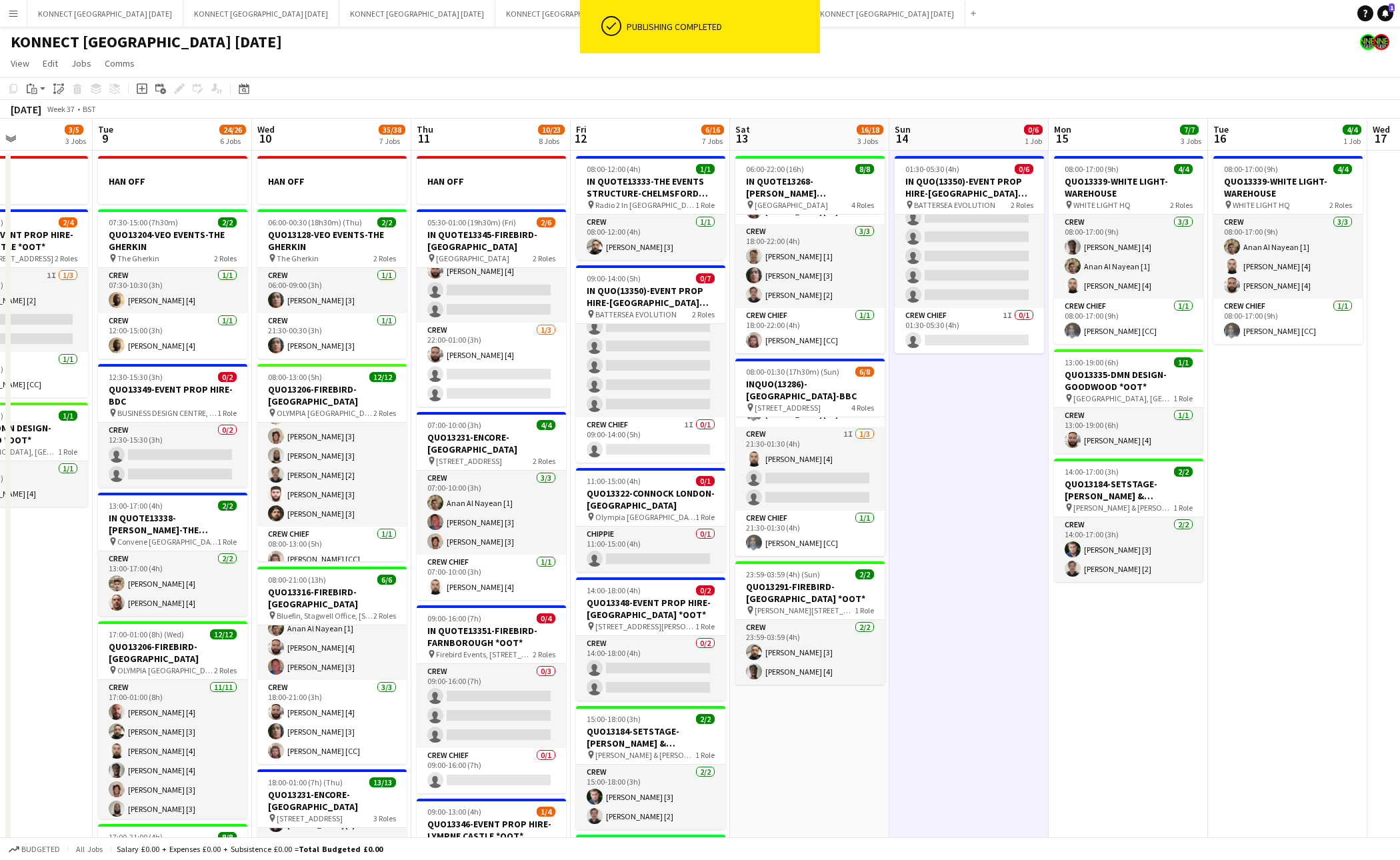
click at [998, 436] on app-date-cell "01:30-05:30 (4h) 0/6 IN QUO(13350)-EVENT PROP HIRE-BATTERSEA EVO pin BATTERSEA …" at bounding box center [969, 769] width 159 height 1236
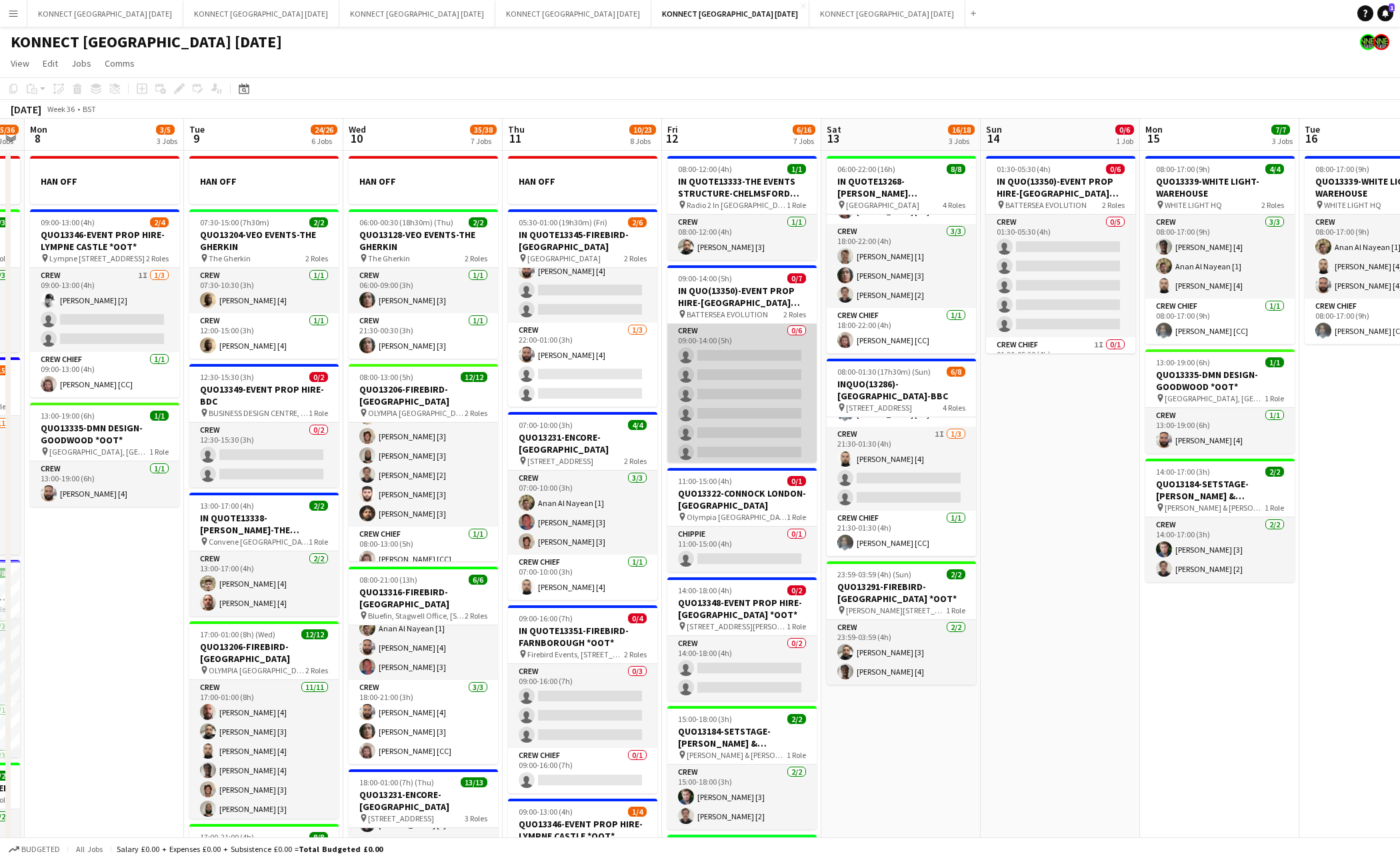
scroll to position [0, 0]
click at [766, 390] on app-card-role "Crew 0/6 09:00-14:00 (5h) single-neutral-actions single-neutral-actions single-…" at bounding box center [742, 395] width 149 height 142
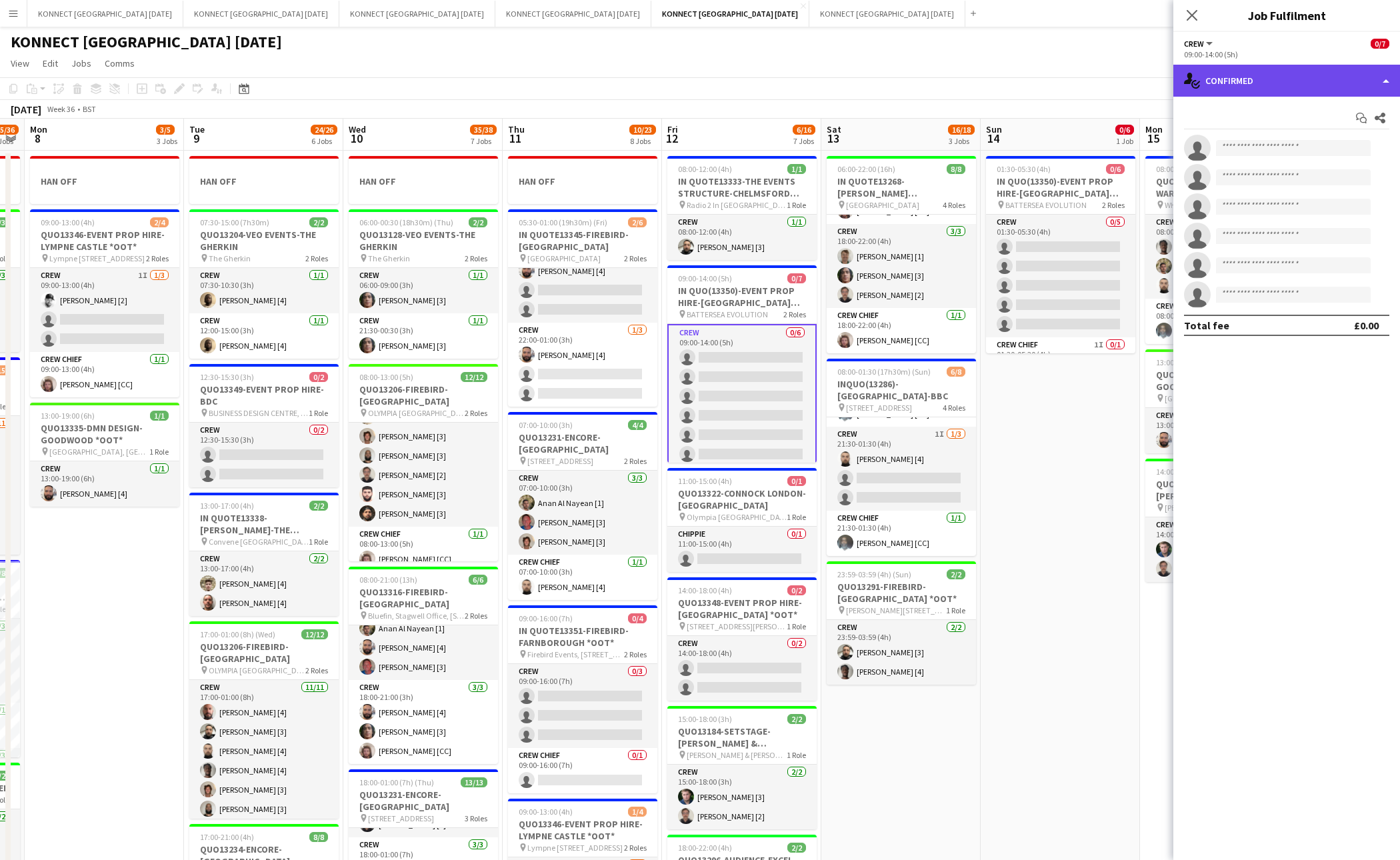
click at [1278, 77] on div "single-neutral-actions-check-2 Confirmed" at bounding box center [1286, 80] width 227 height 32
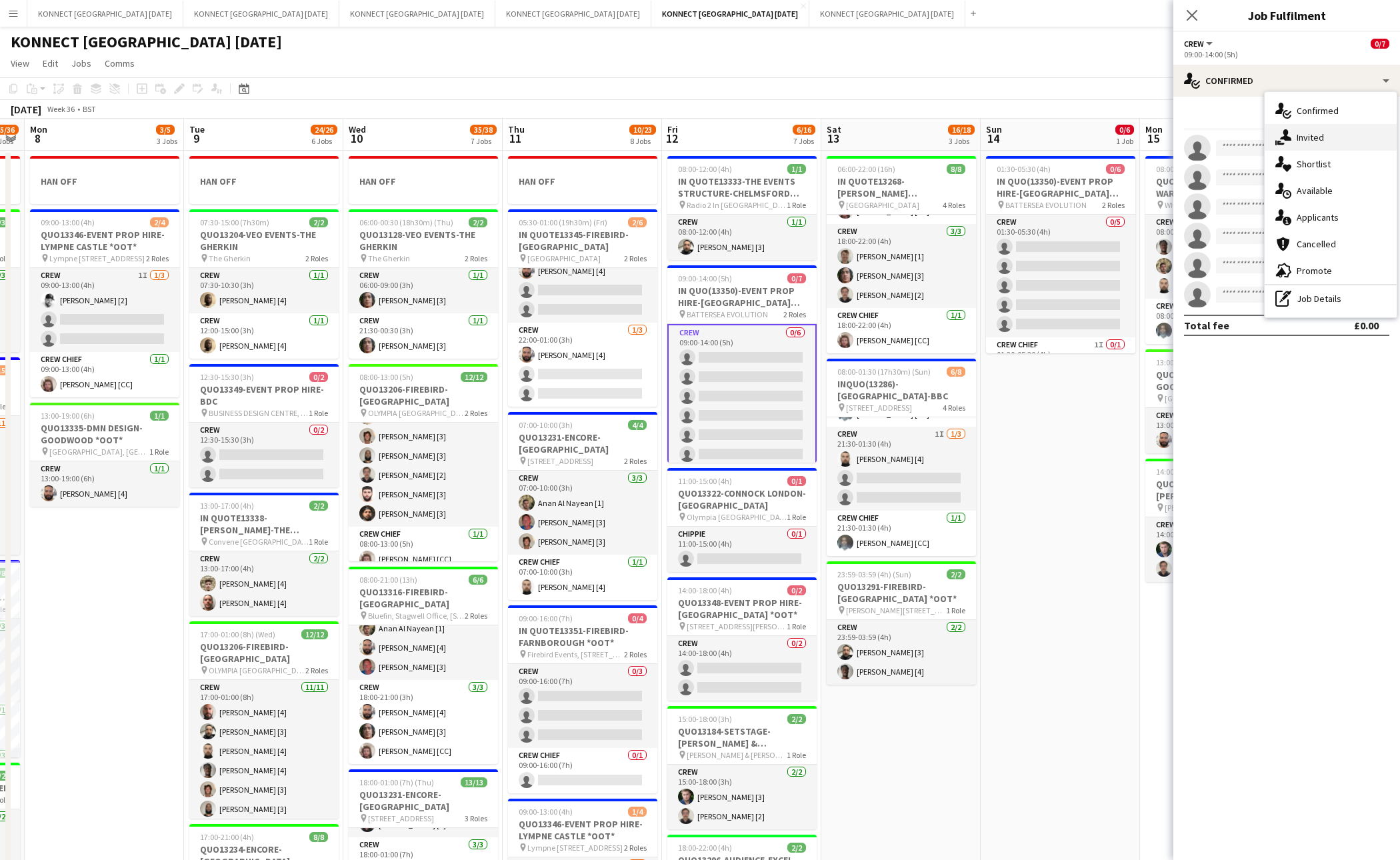
click at [1278, 132] on span "Invited" at bounding box center [1310, 137] width 27 height 12
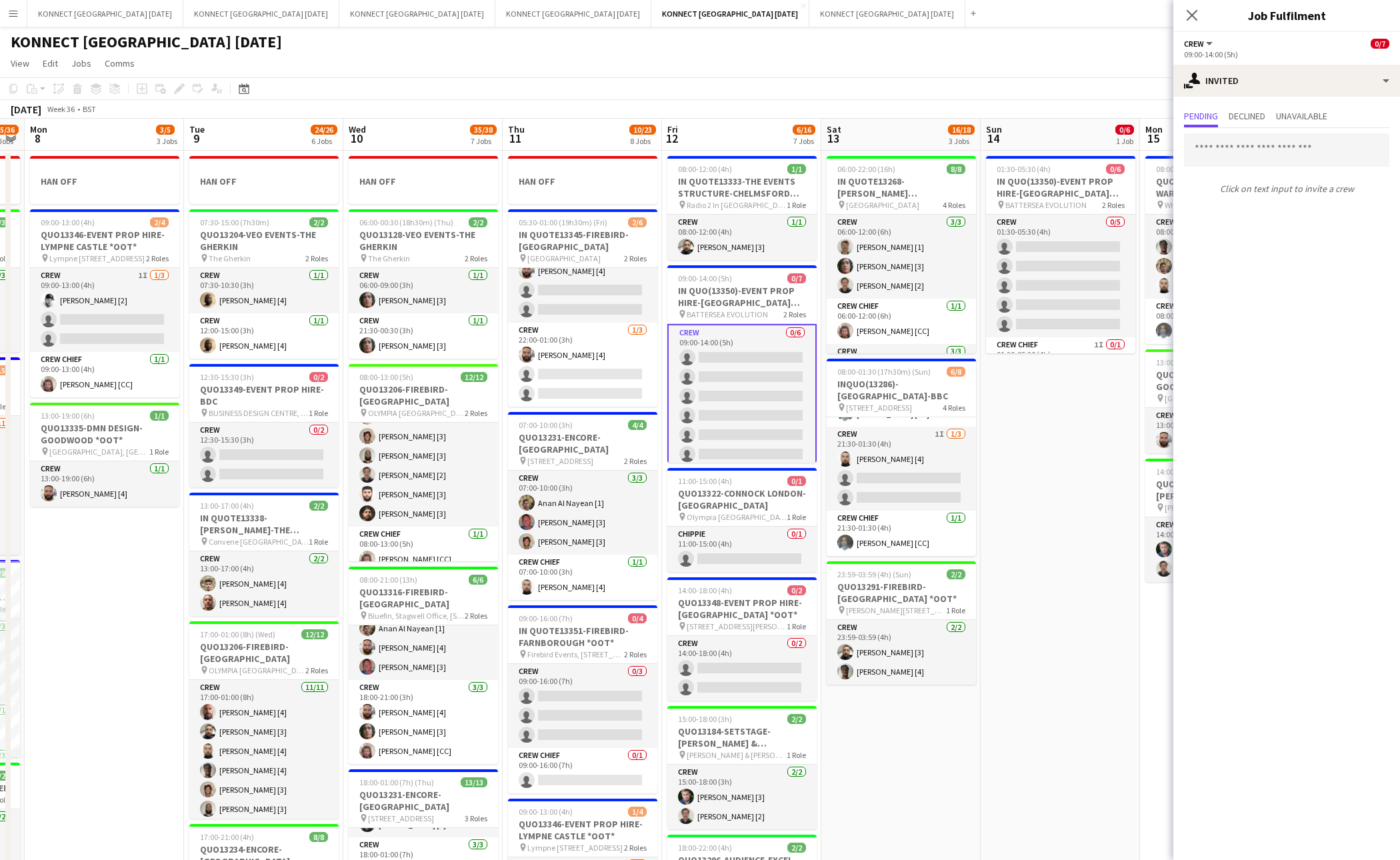
scroll to position [121, 0]
click at [1264, 90] on div "single-neutral-actions-share-1 Invited" at bounding box center [1286, 80] width 227 height 32
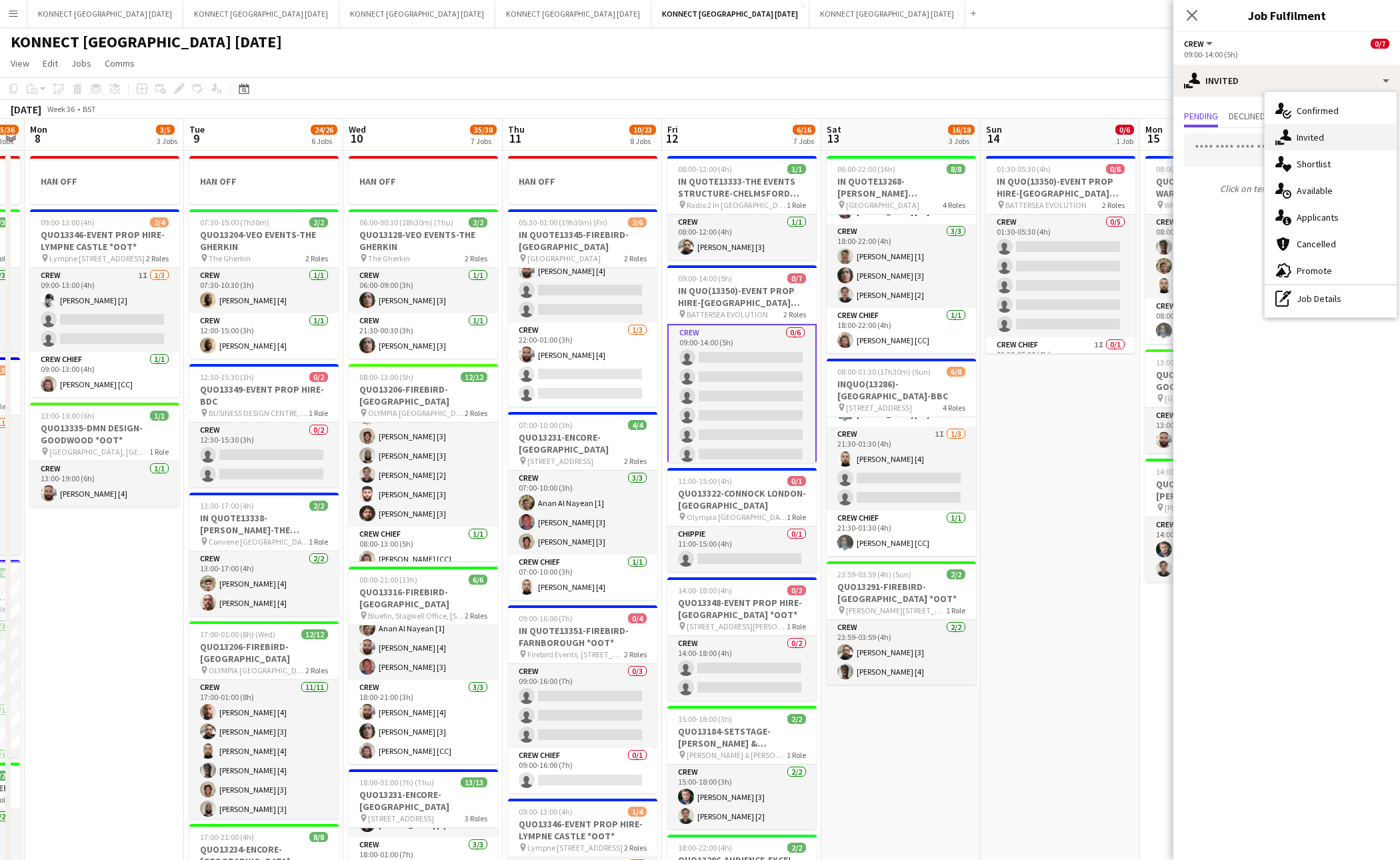
click at [1278, 131] on div "single-neutral-actions-share-1 Invited" at bounding box center [1331, 137] width 132 height 27
click at [1273, 152] on input "text" at bounding box center [1287, 150] width 205 height 34
click at [1254, 123] on span "Declined" at bounding box center [1247, 117] width 36 height 20
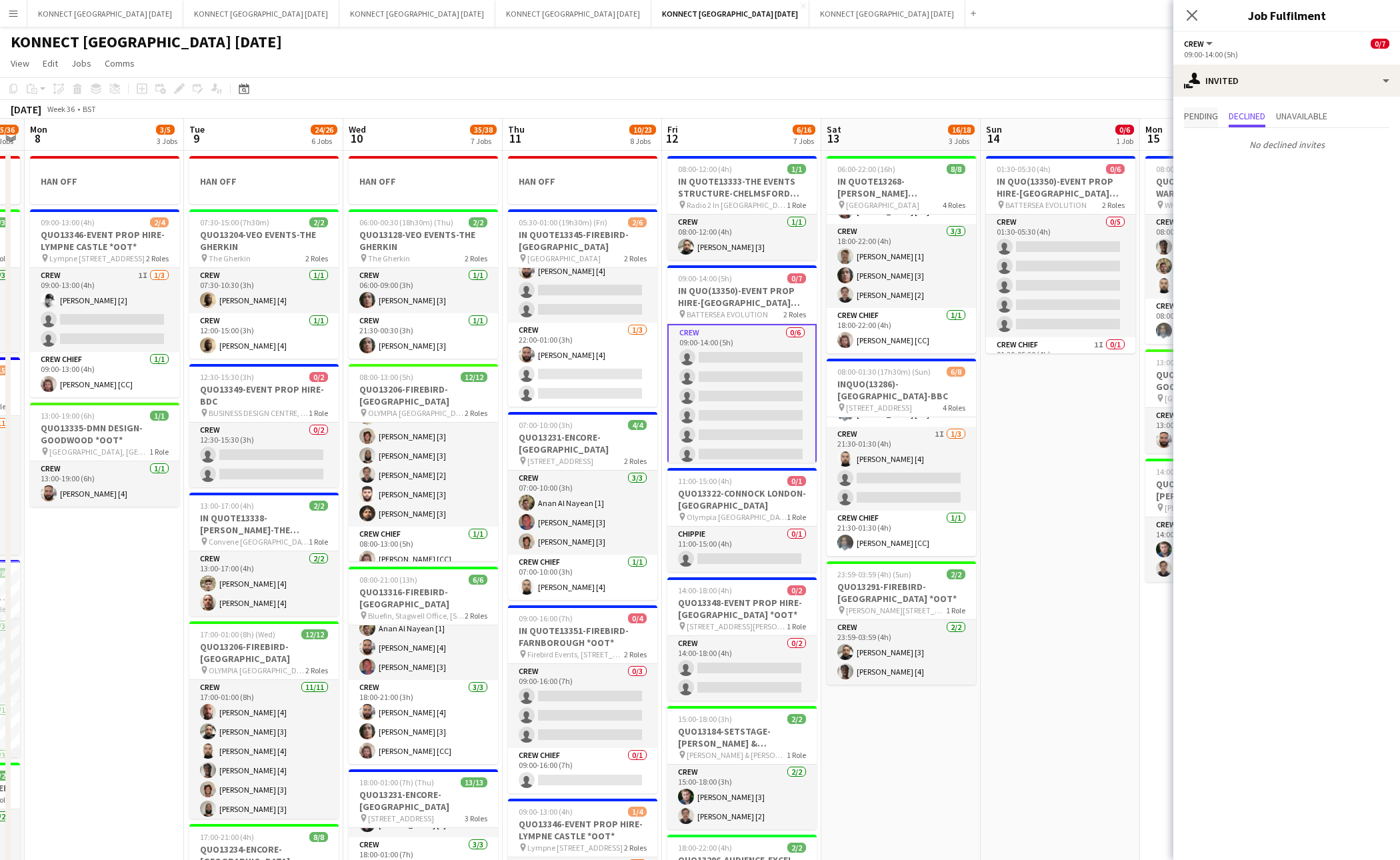
click at [1213, 116] on span "Pending" at bounding box center [1201, 116] width 34 height 9
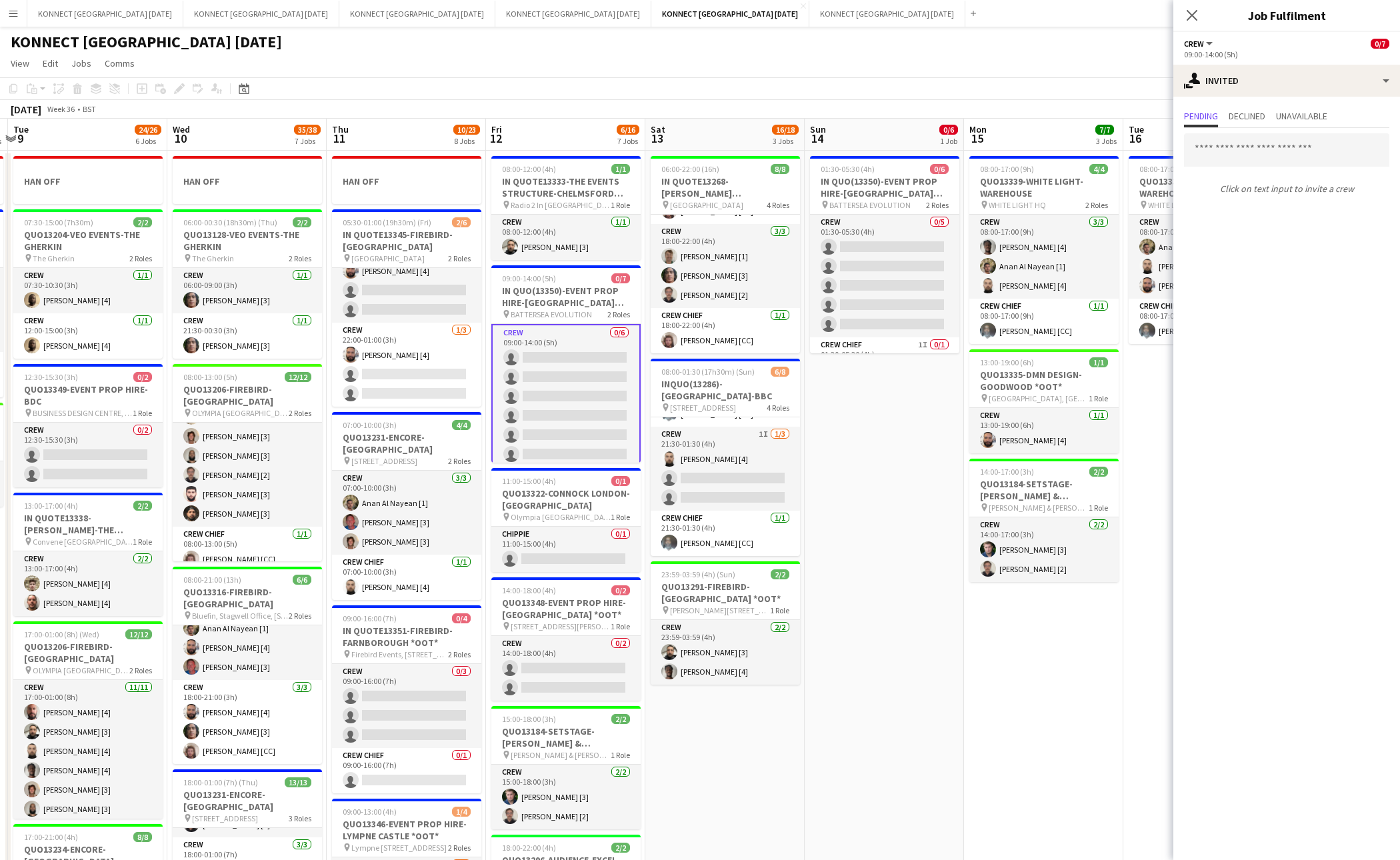
scroll to position [0, 480]
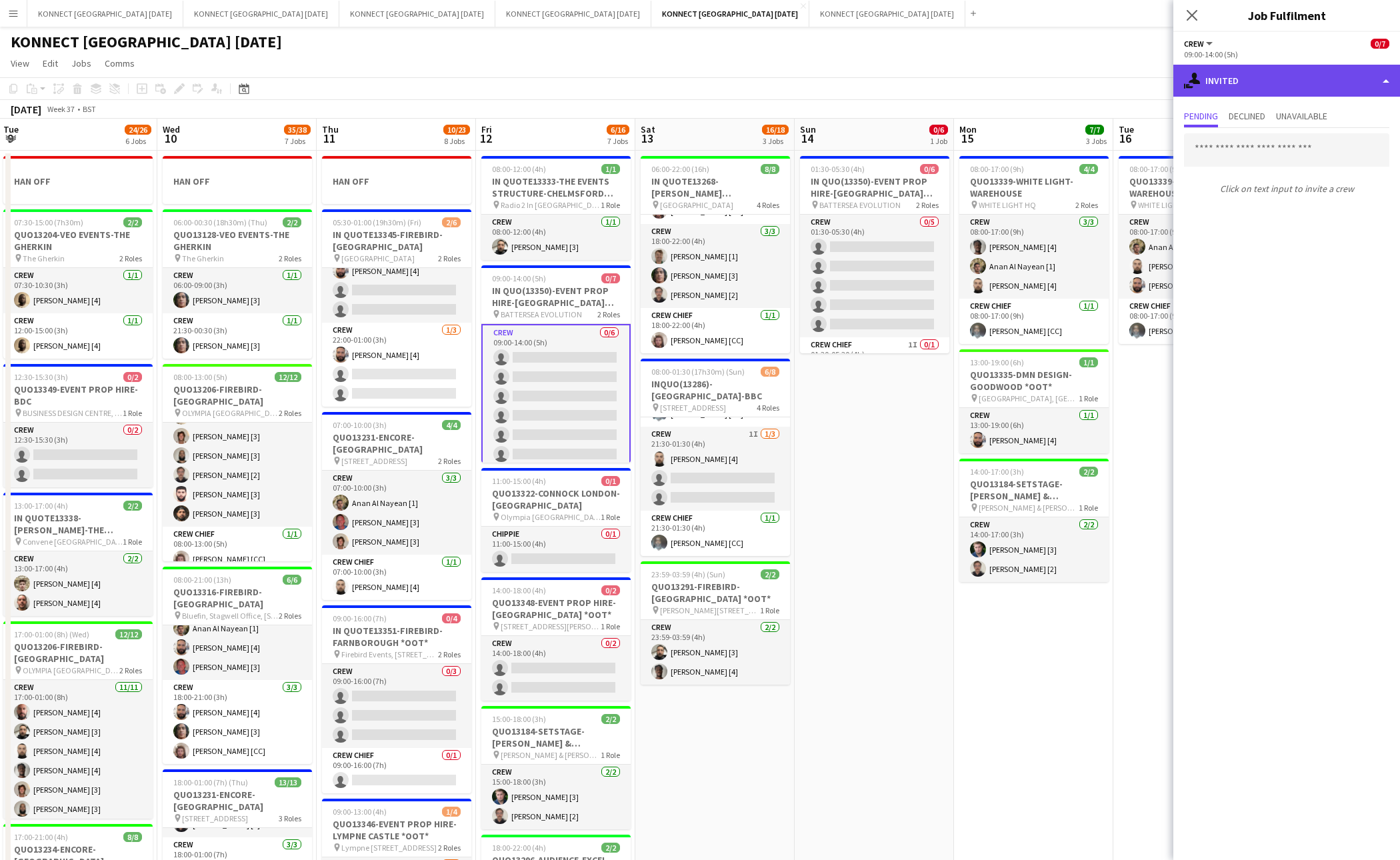
click at [1258, 86] on div "single-neutral-actions-share-1 Invited" at bounding box center [1286, 80] width 227 height 32
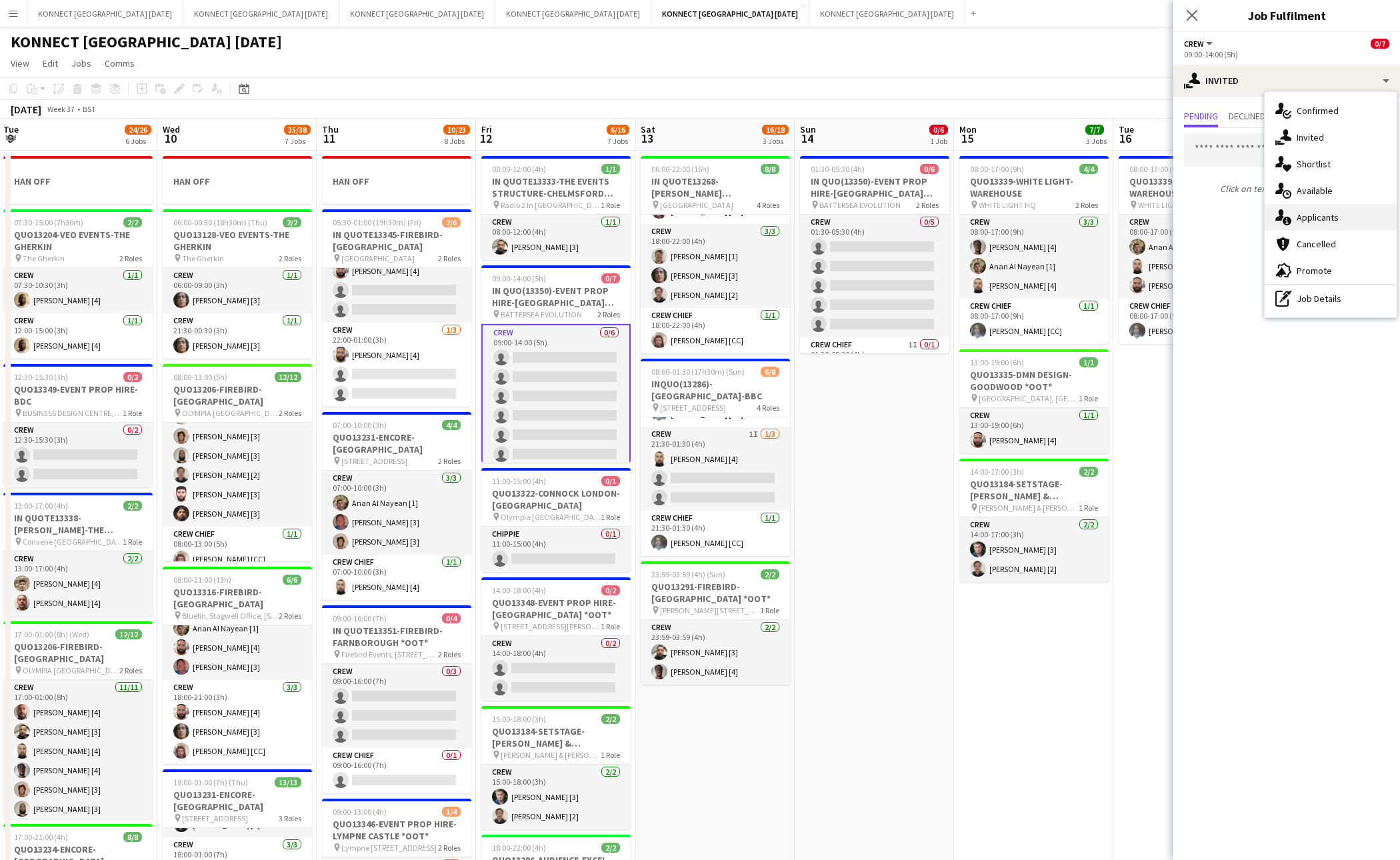
click at [1278, 215] on span "Applicants" at bounding box center [1318, 217] width 42 height 12
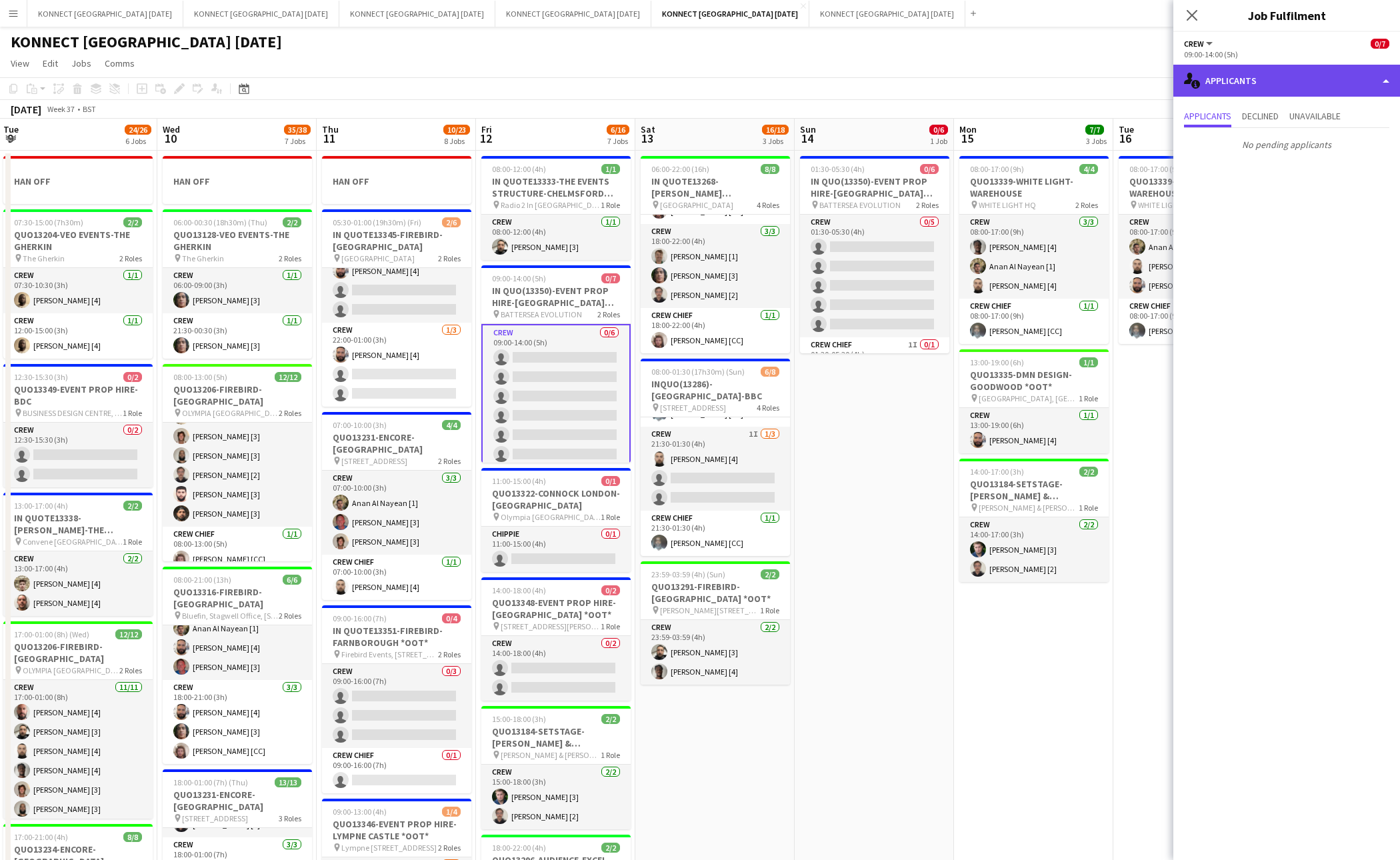
click at [1278, 79] on div "single-neutral-actions-information Applicants" at bounding box center [1286, 80] width 227 height 32
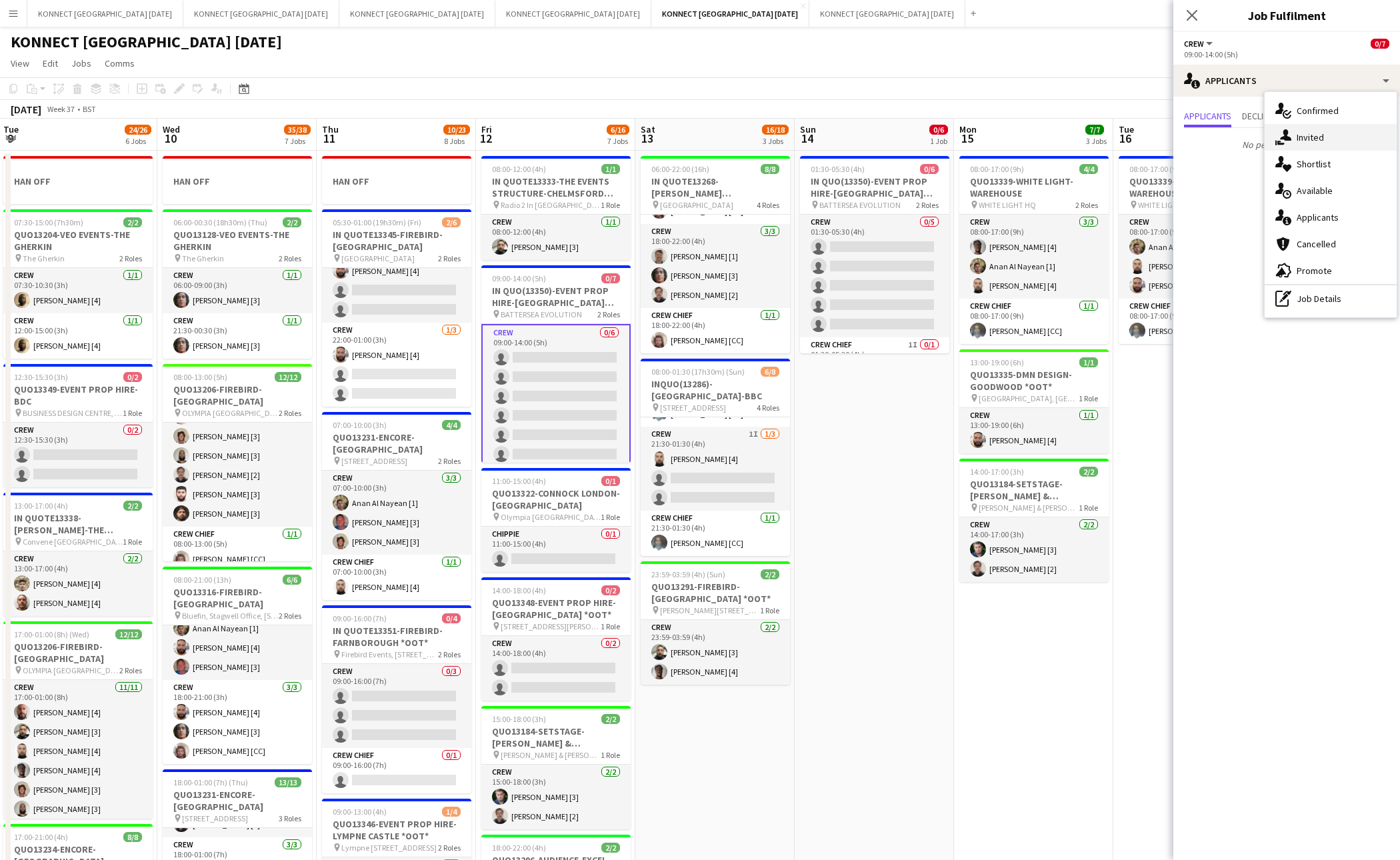
click at [1278, 128] on div "single-neutral-actions-share-1 Invited" at bounding box center [1331, 137] width 132 height 27
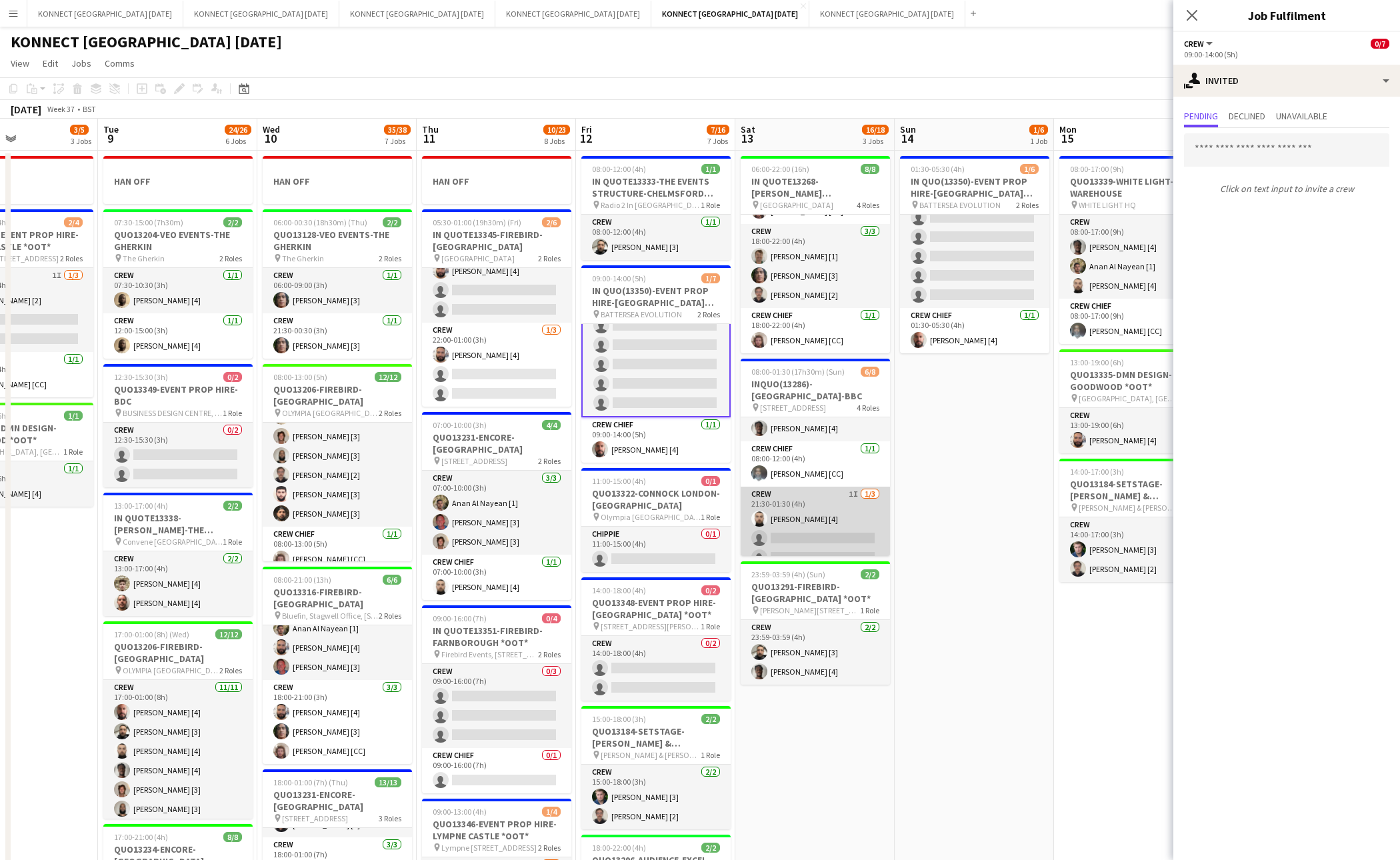
scroll to position [0, 0]
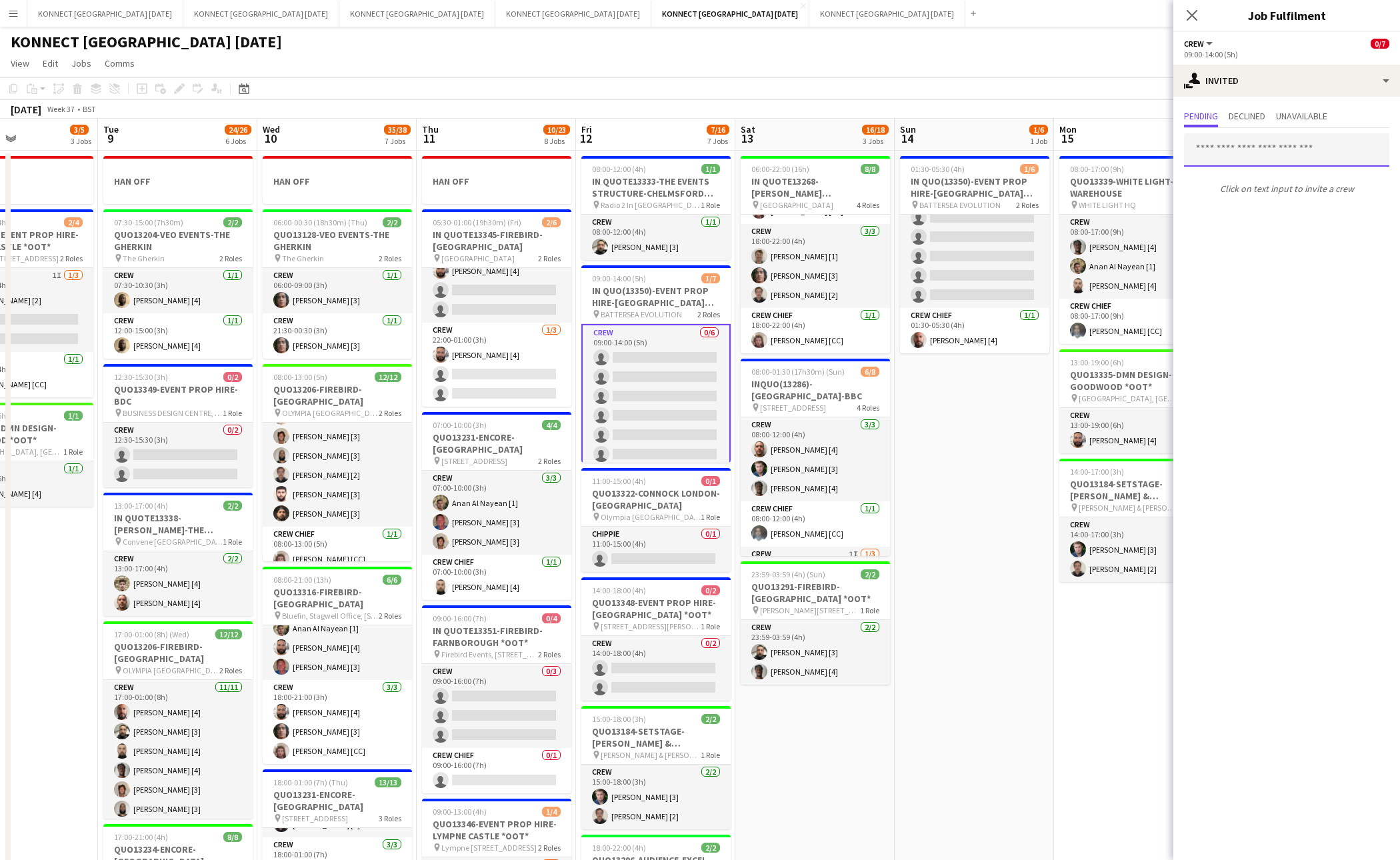
click at [1252, 155] on input "text" at bounding box center [1287, 150] width 205 height 34
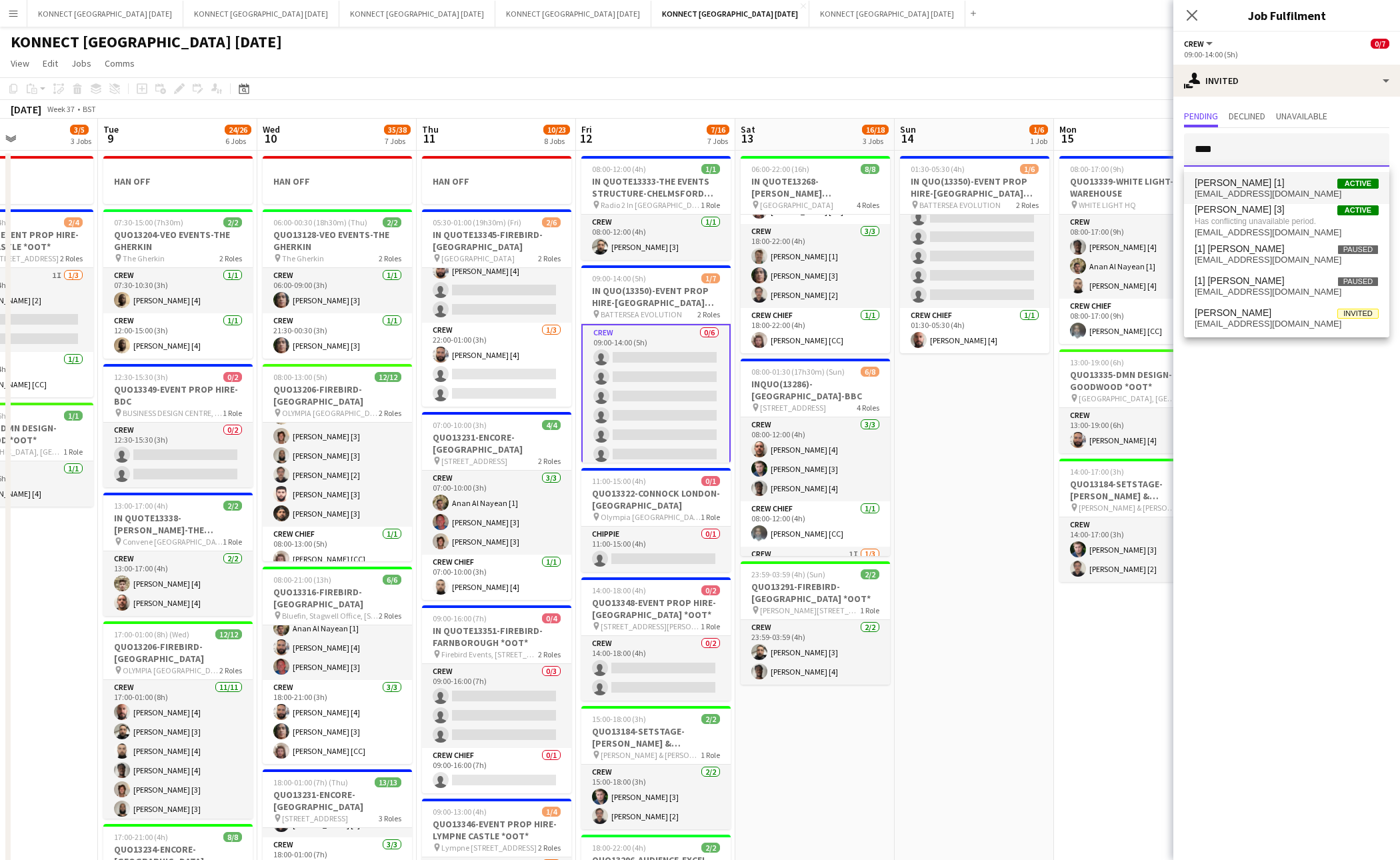
type input "****"
click at [1261, 188] on span "alexjsmith13@hotmail.com" at bounding box center [1286, 193] width 184 height 10
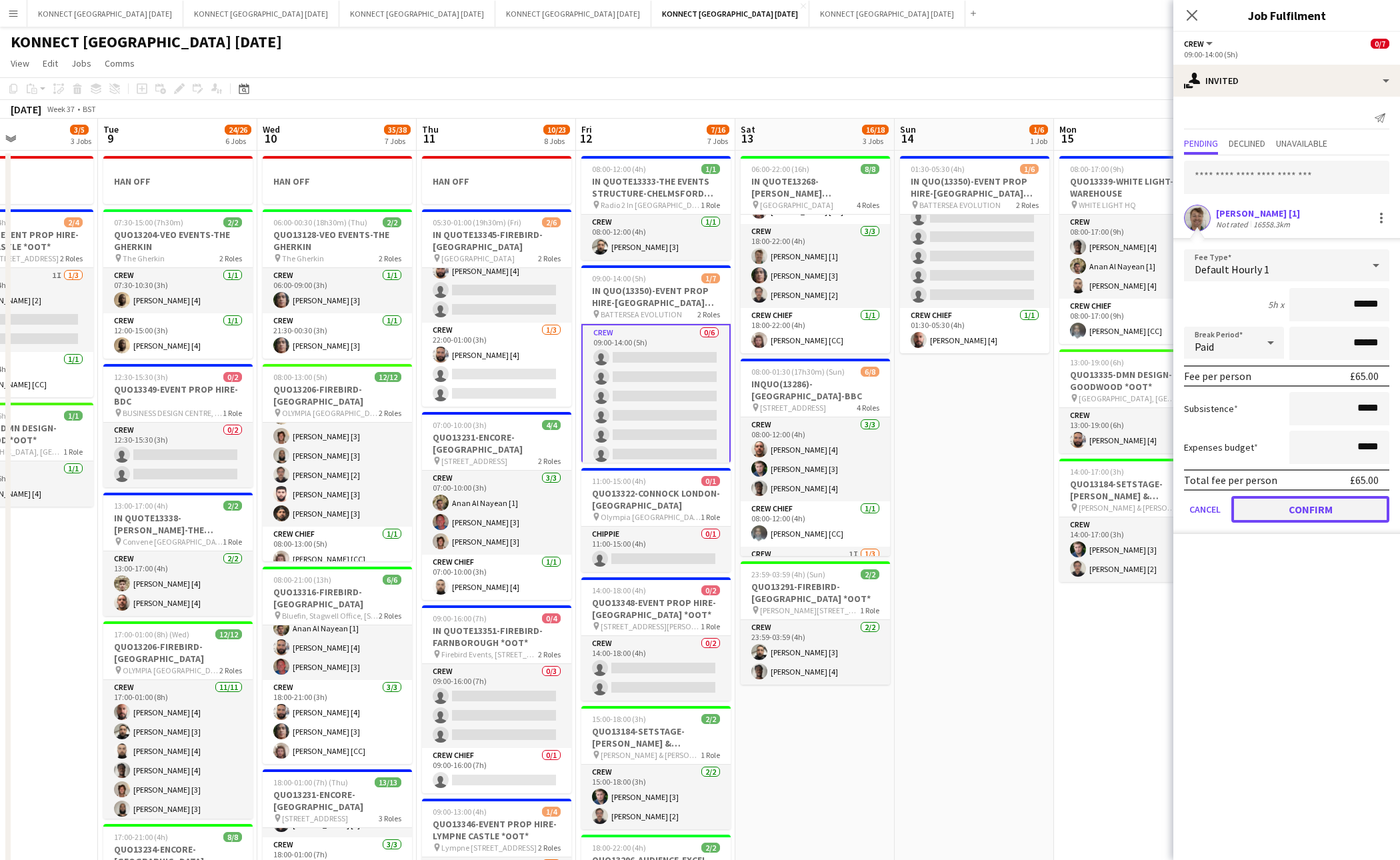
click at [1278, 504] on button "Confirm" at bounding box center [1310, 509] width 158 height 27
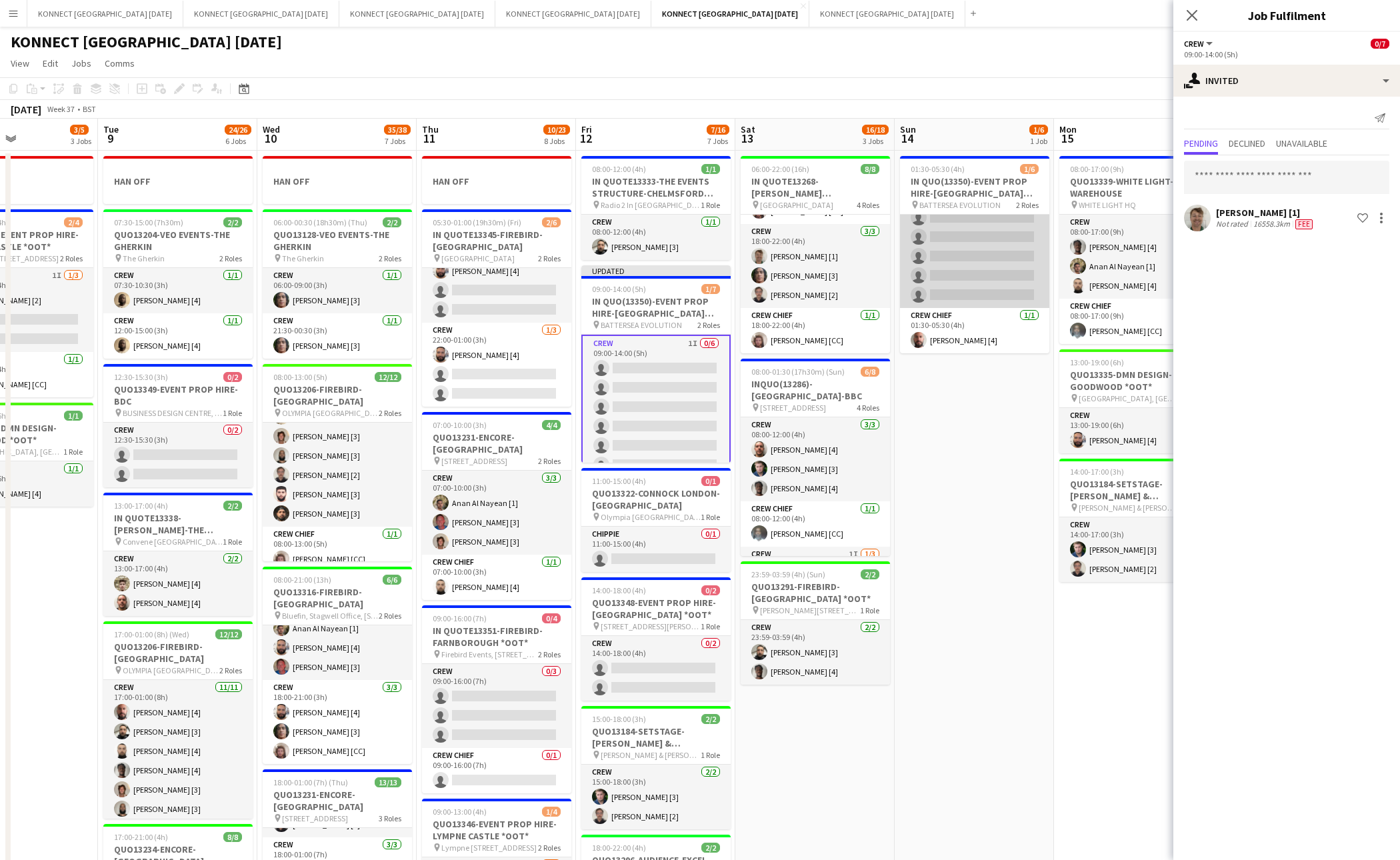
click at [973, 257] on app-card-role "Crew 0/5 01:30-05:30 (4h) single-neutral-actions single-neutral-actions single-…" at bounding box center [975, 247] width 149 height 123
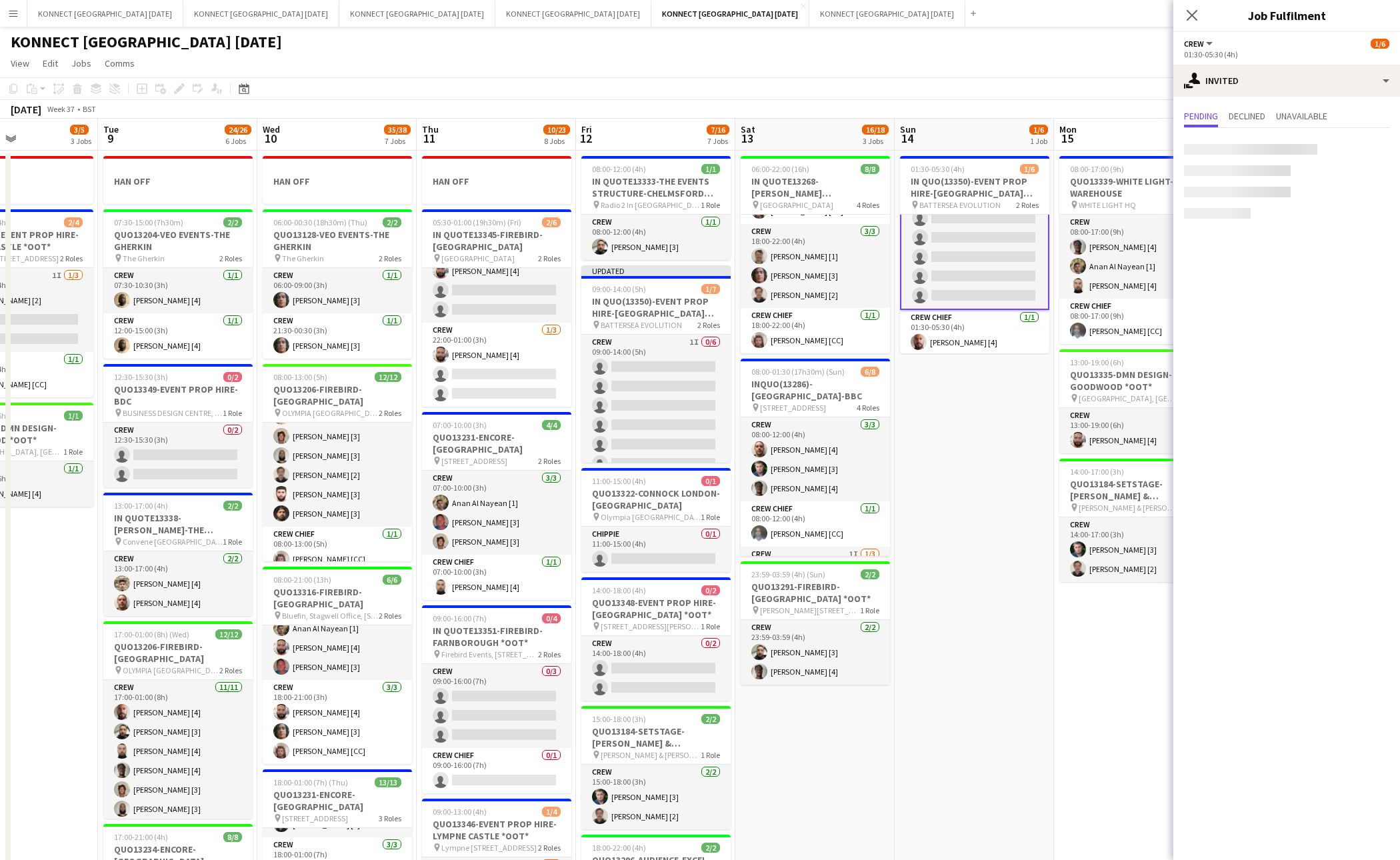
scroll to position [31, 0]
click at [1278, 154] on input "text" at bounding box center [1287, 150] width 205 height 34
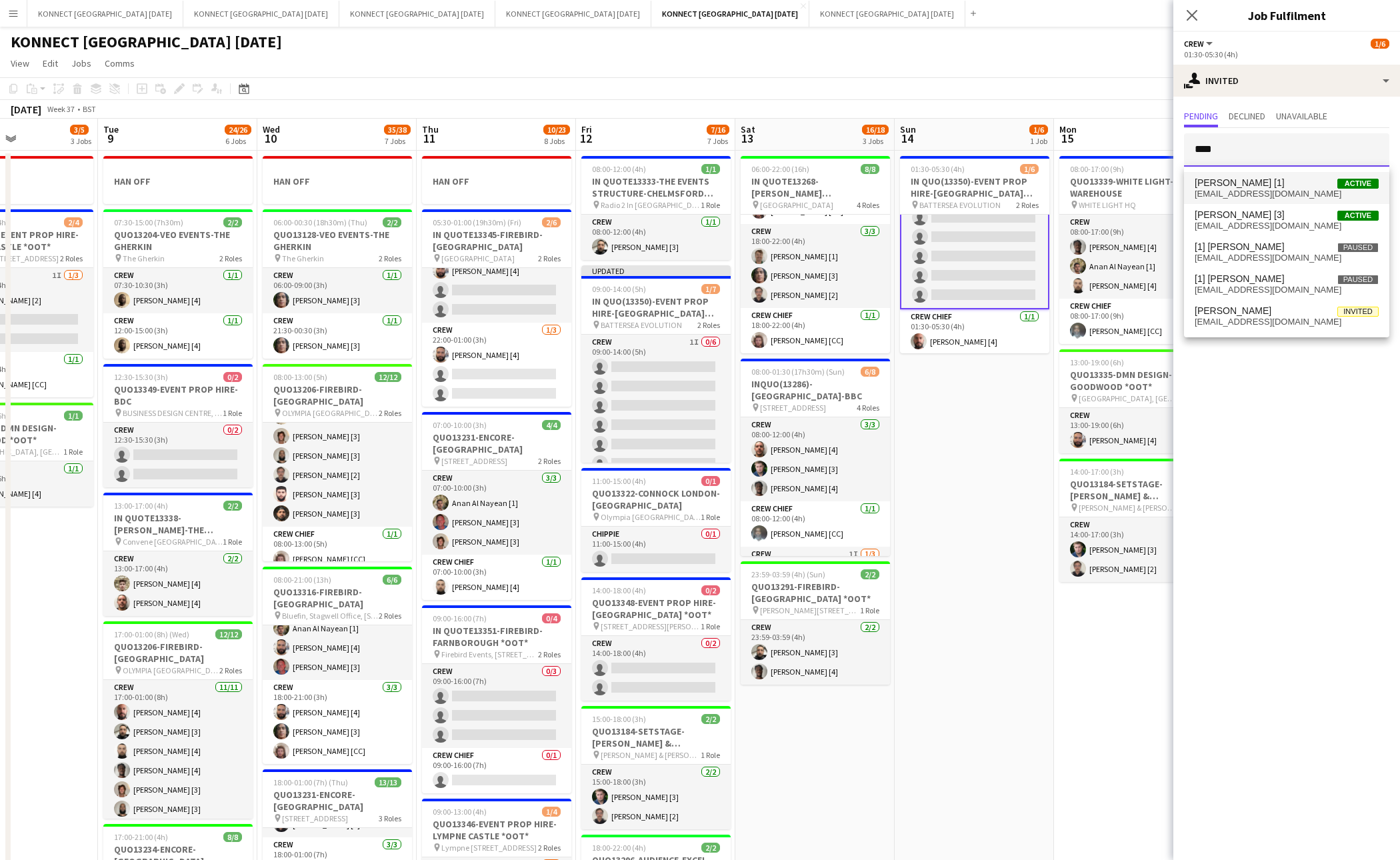
type input "****"
click at [1276, 192] on span "alexjsmith13@hotmail.com" at bounding box center [1286, 193] width 184 height 10
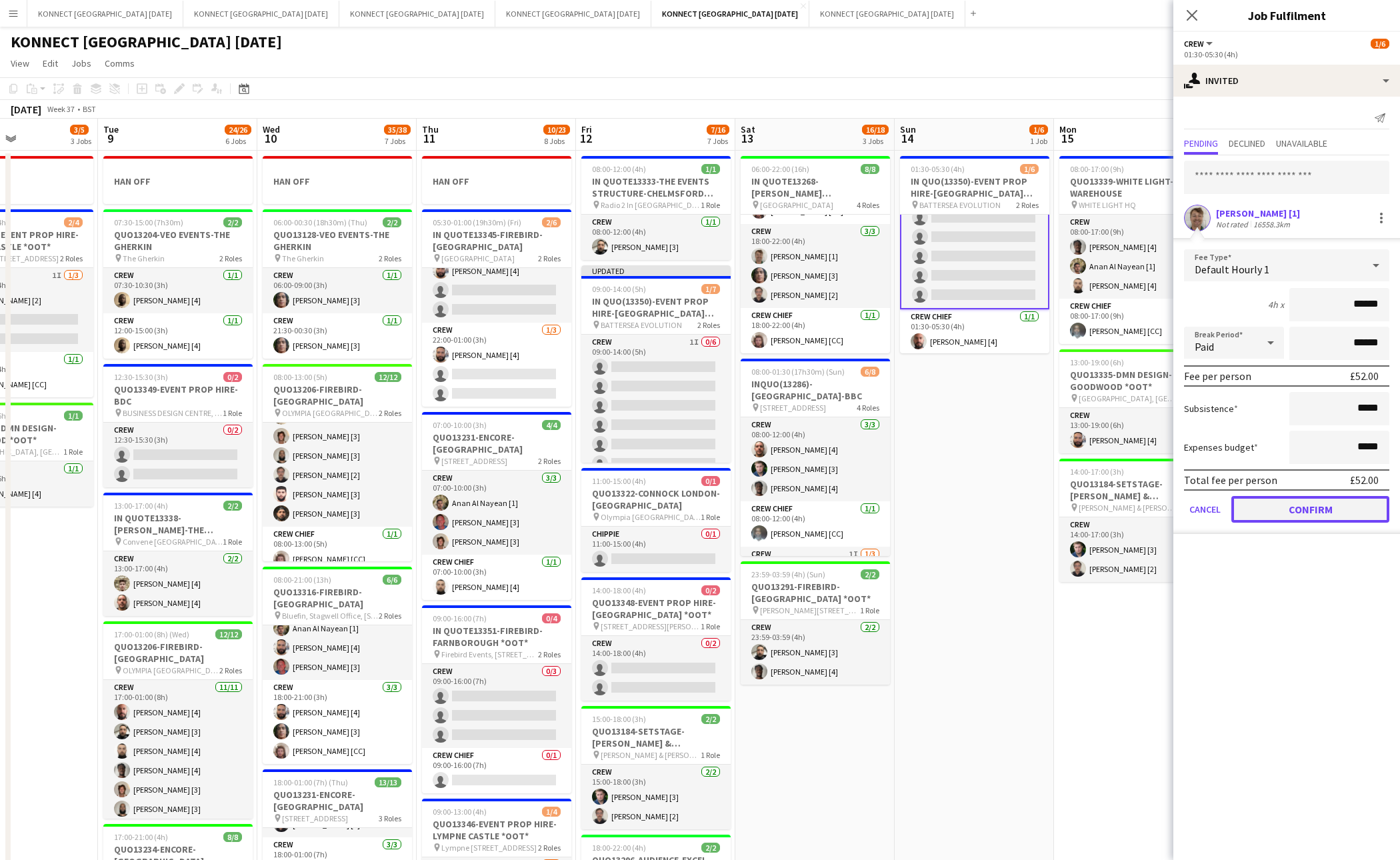
click at [1278, 511] on button "Confirm" at bounding box center [1310, 509] width 158 height 27
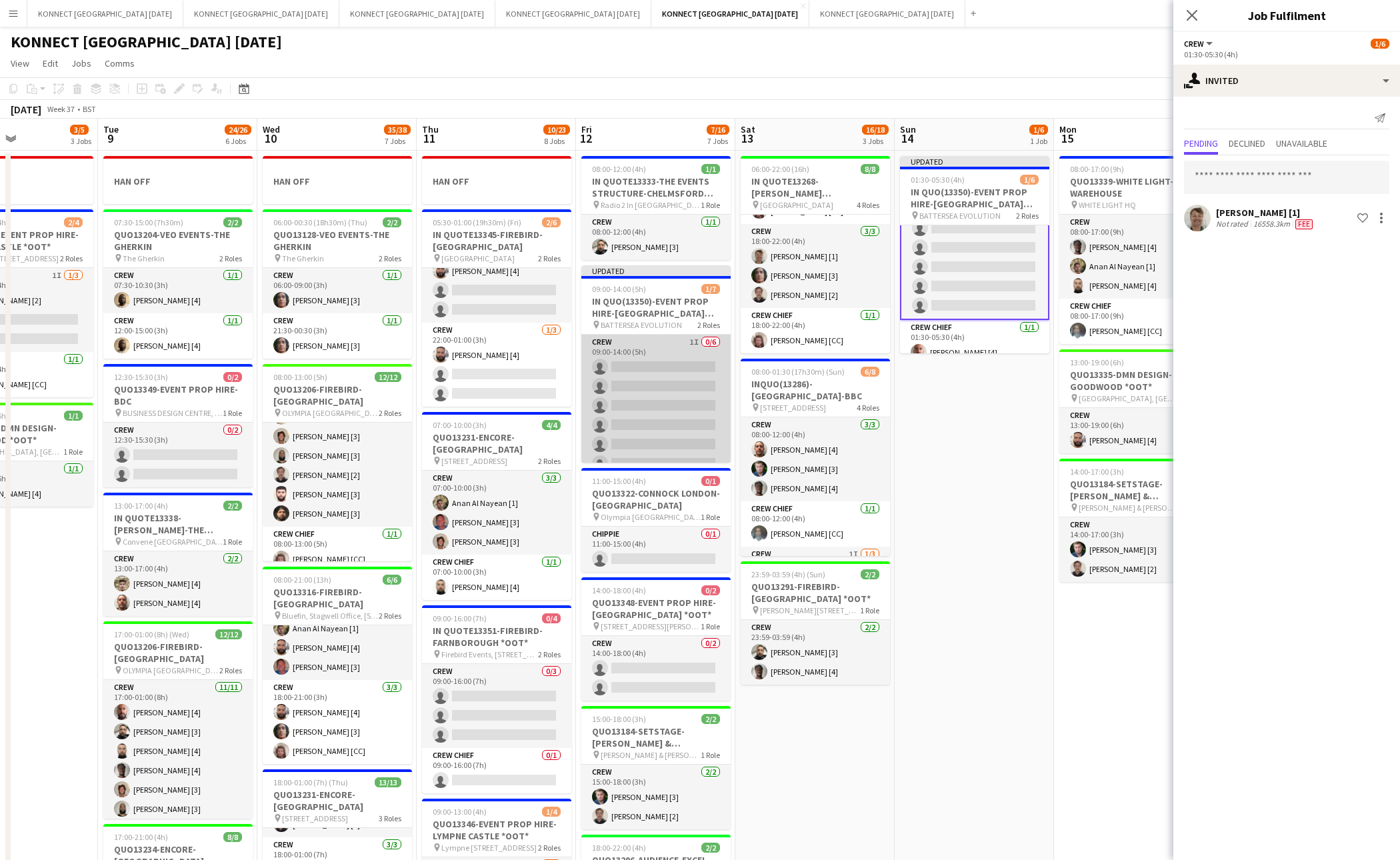
click at [680, 385] on app-card-role "Crew 1I 0/6 09:00-14:00 (5h) single-neutral-actions single-neutral-actions sing…" at bounding box center [656, 406] width 149 height 142
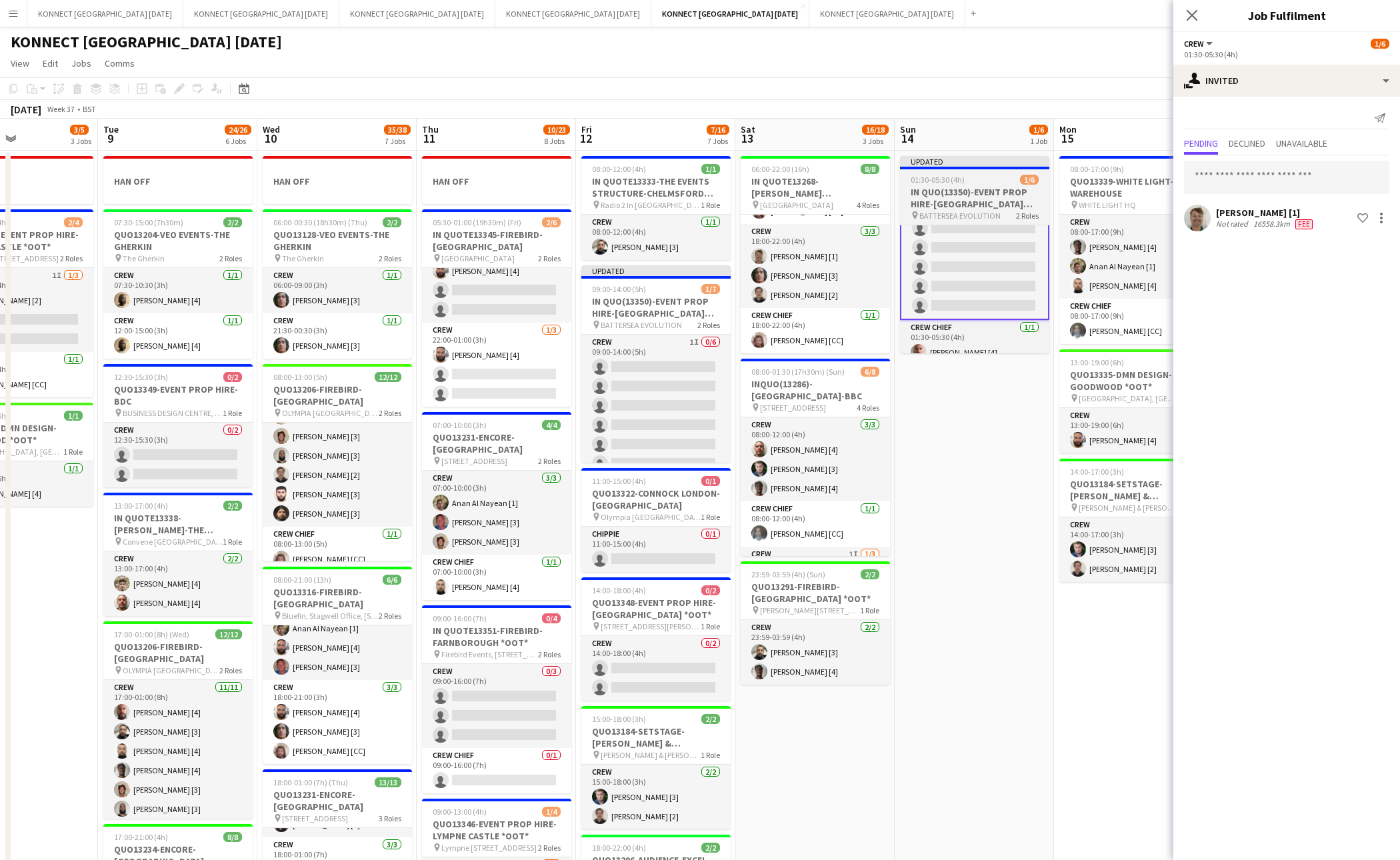
scroll to position [30, 0]
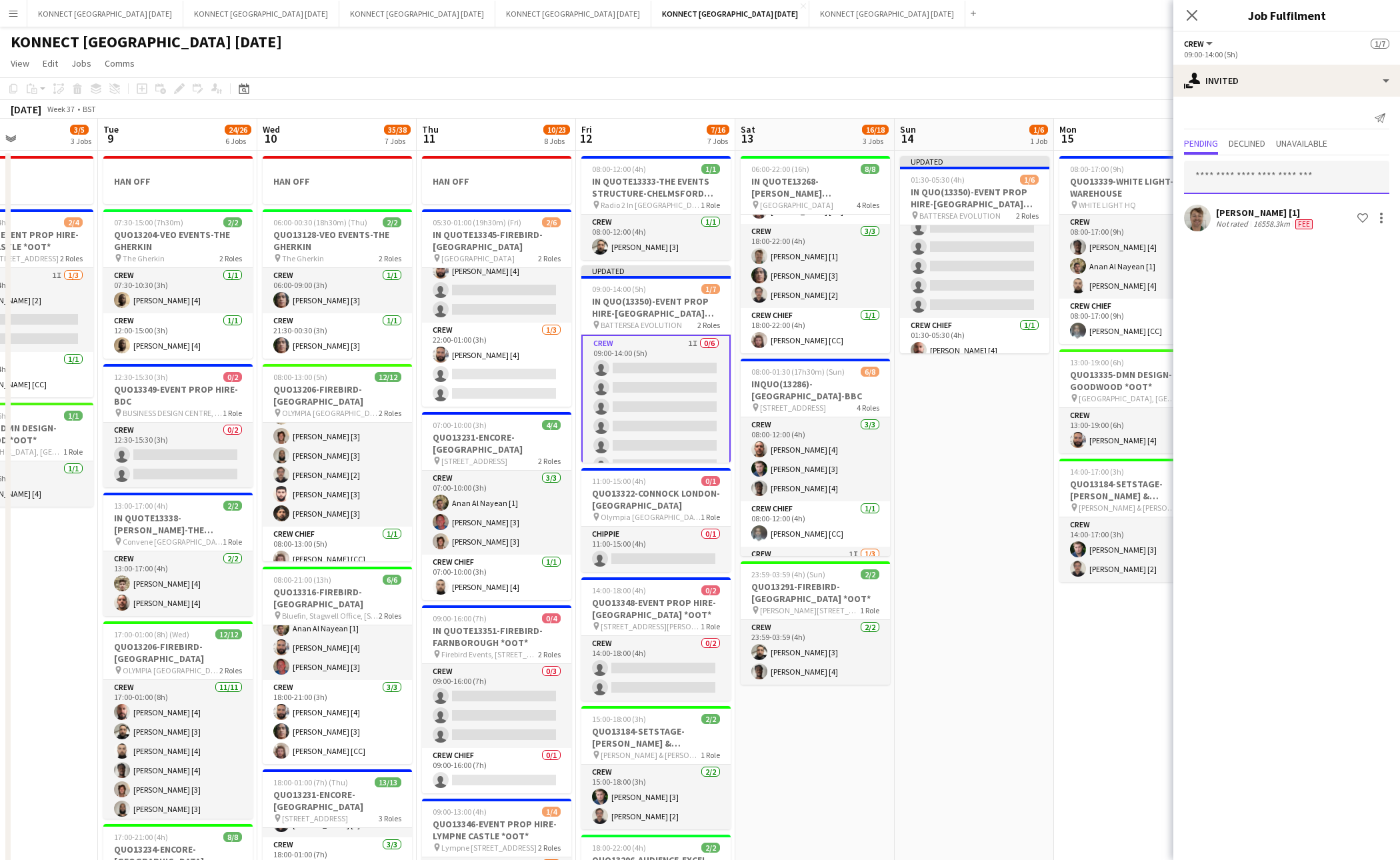
click at [1264, 170] on input "text" at bounding box center [1287, 177] width 205 height 34
type input "****"
click at [1252, 211] on span "Anan Al Nayean [1]" at bounding box center [1235, 210] width 80 height 11
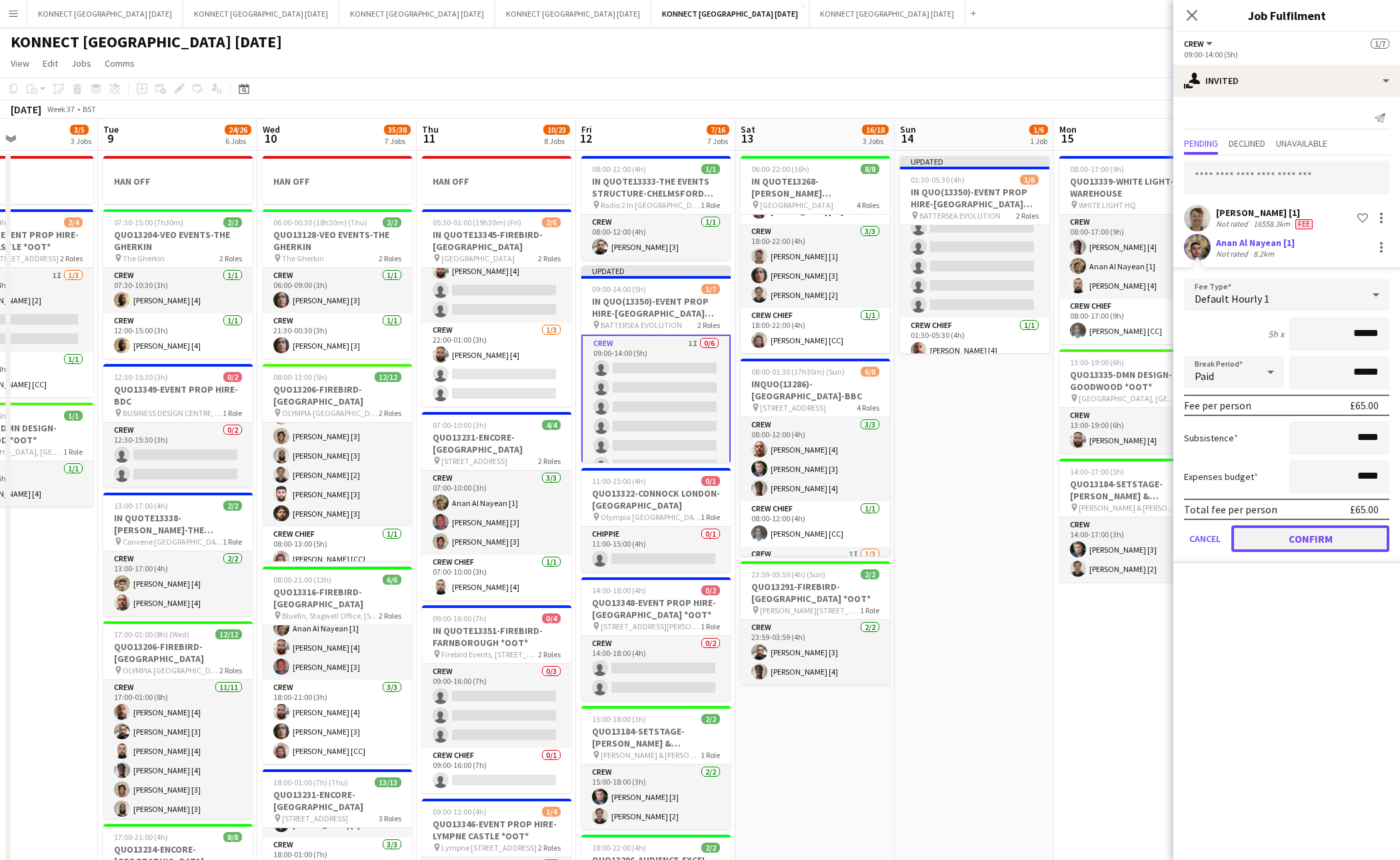
click at [1278, 533] on button "Confirm" at bounding box center [1310, 538] width 158 height 27
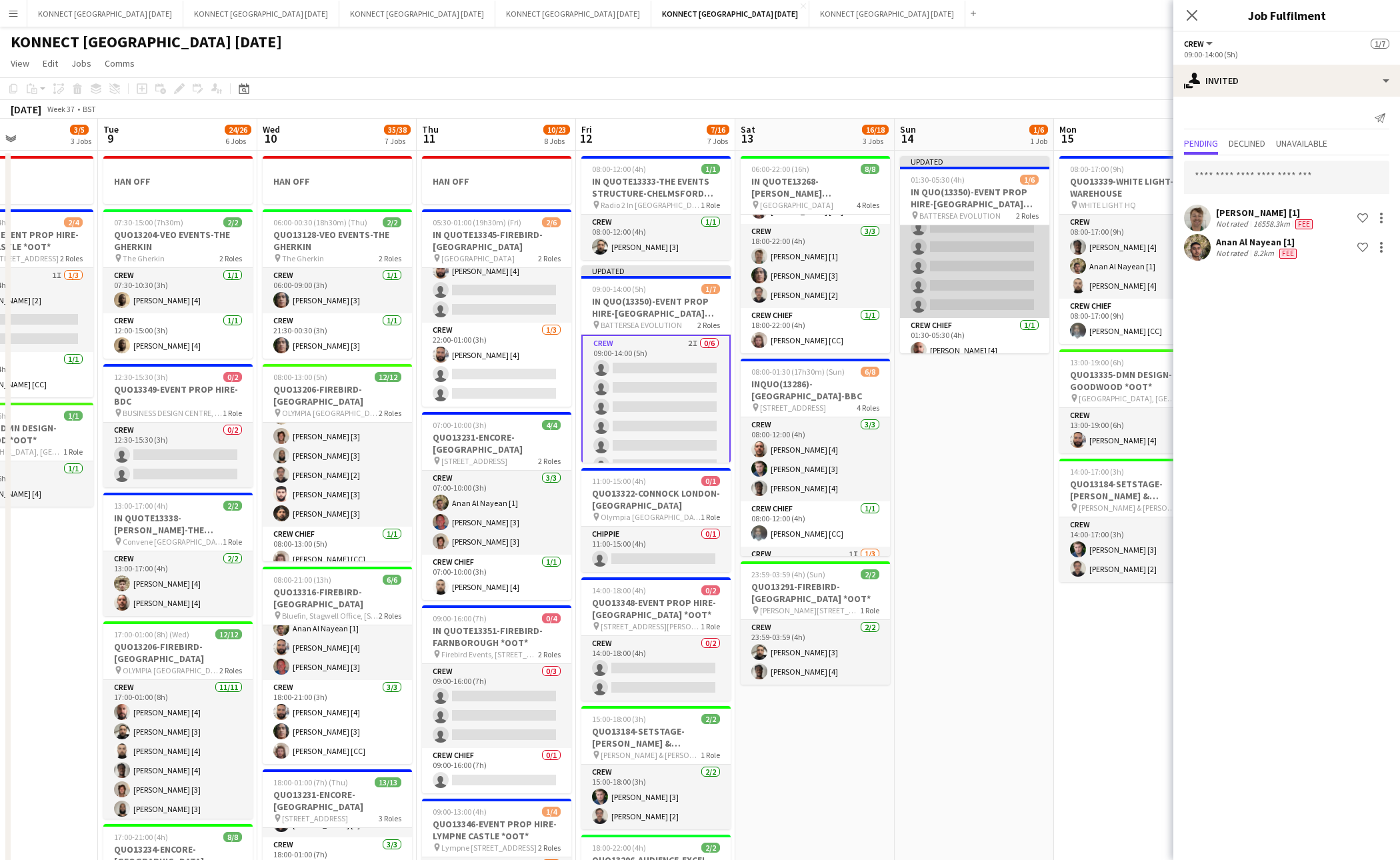
click at [961, 262] on app-card-role "Crew 1I 0/5 01:30-05:30 (4h) single-neutral-actions single-neutral-actions sing…" at bounding box center [975, 257] width 149 height 123
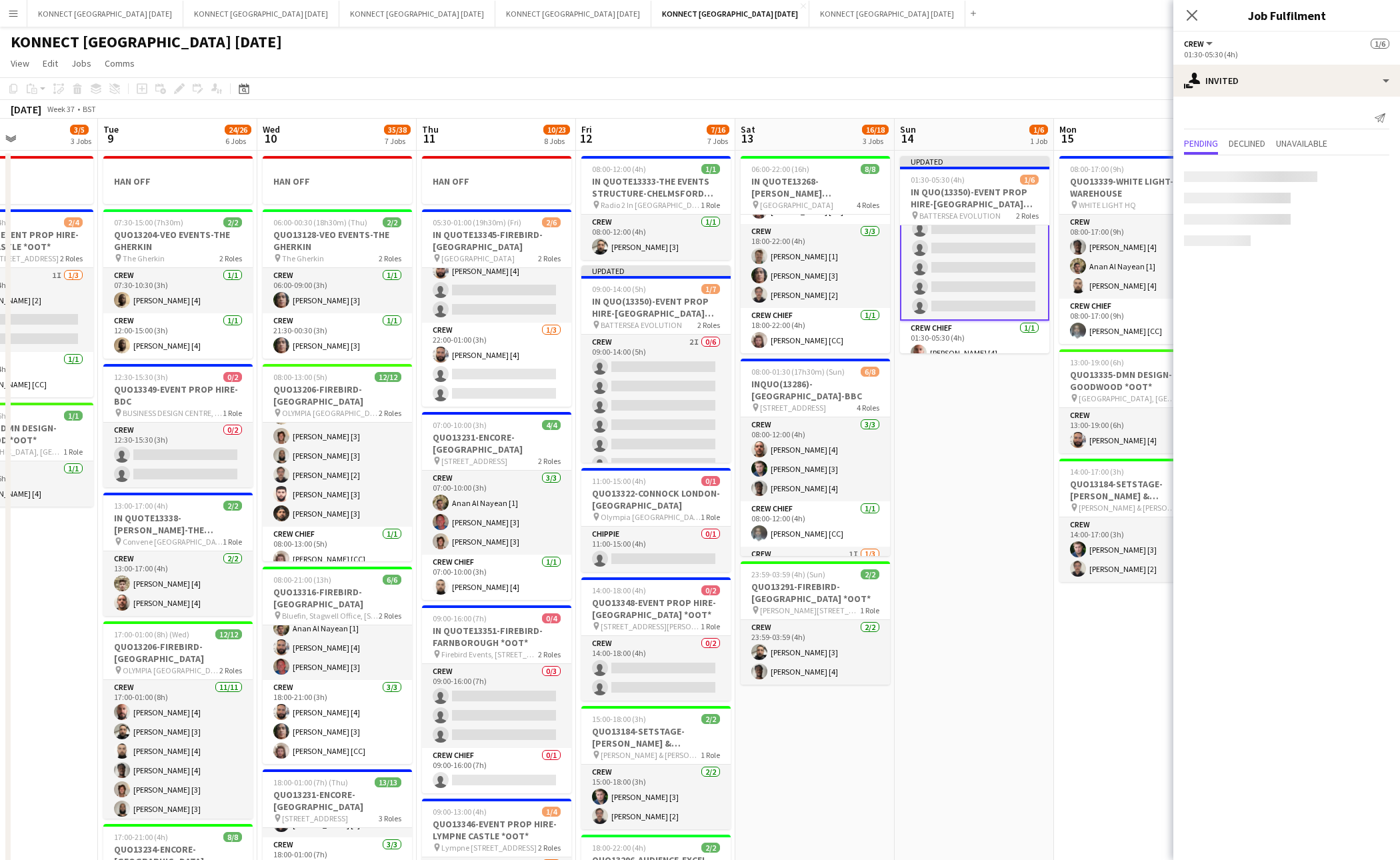
scroll to position [31, 0]
click at [1278, 175] on input "text" at bounding box center [1287, 177] width 205 height 34
type input "****"
click at [1278, 209] on span "Anan Al Nayean [1] Active" at bounding box center [1286, 210] width 184 height 11
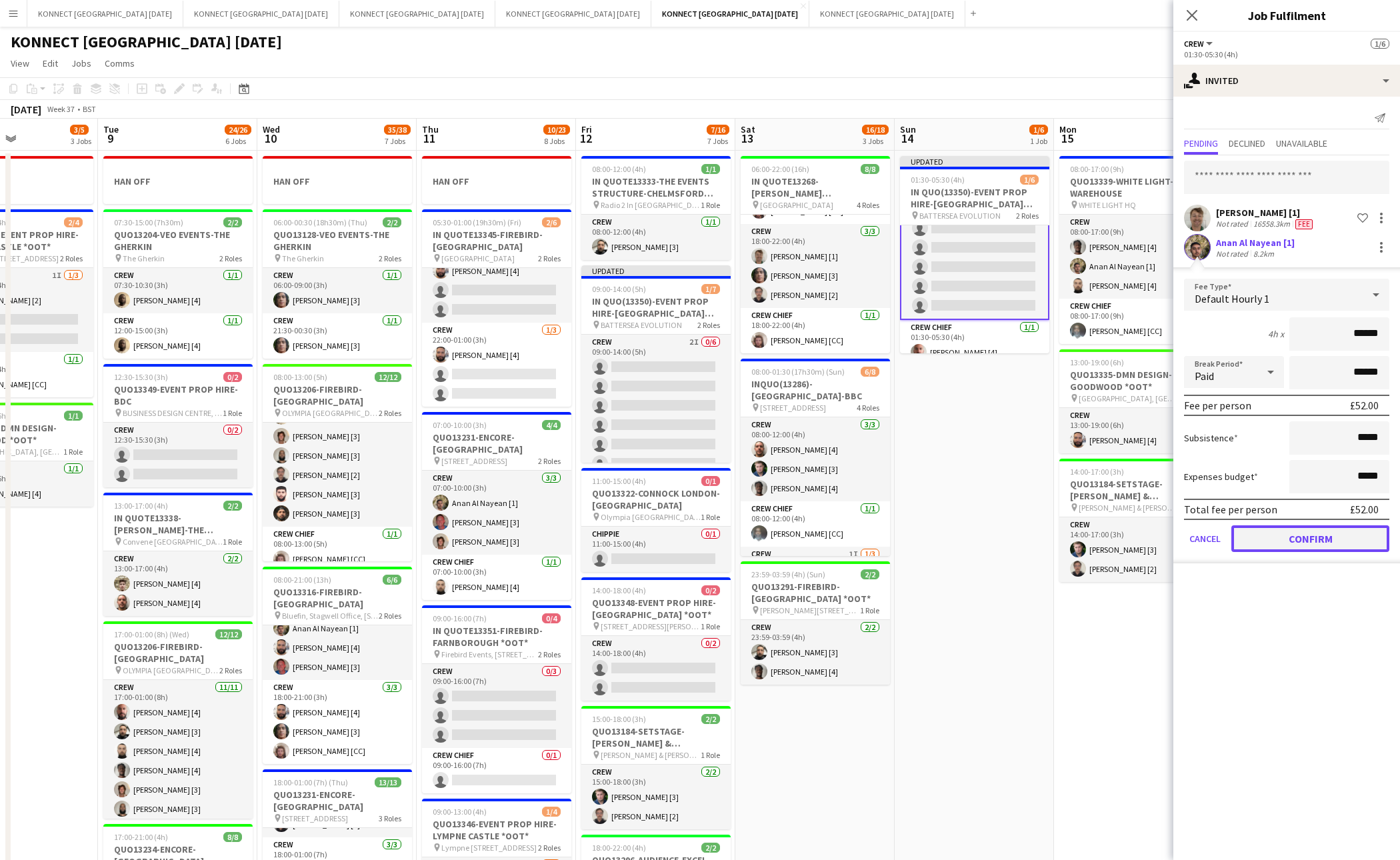
click at [1278, 540] on button "Confirm" at bounding box center [1310, 538] width 158 height 27
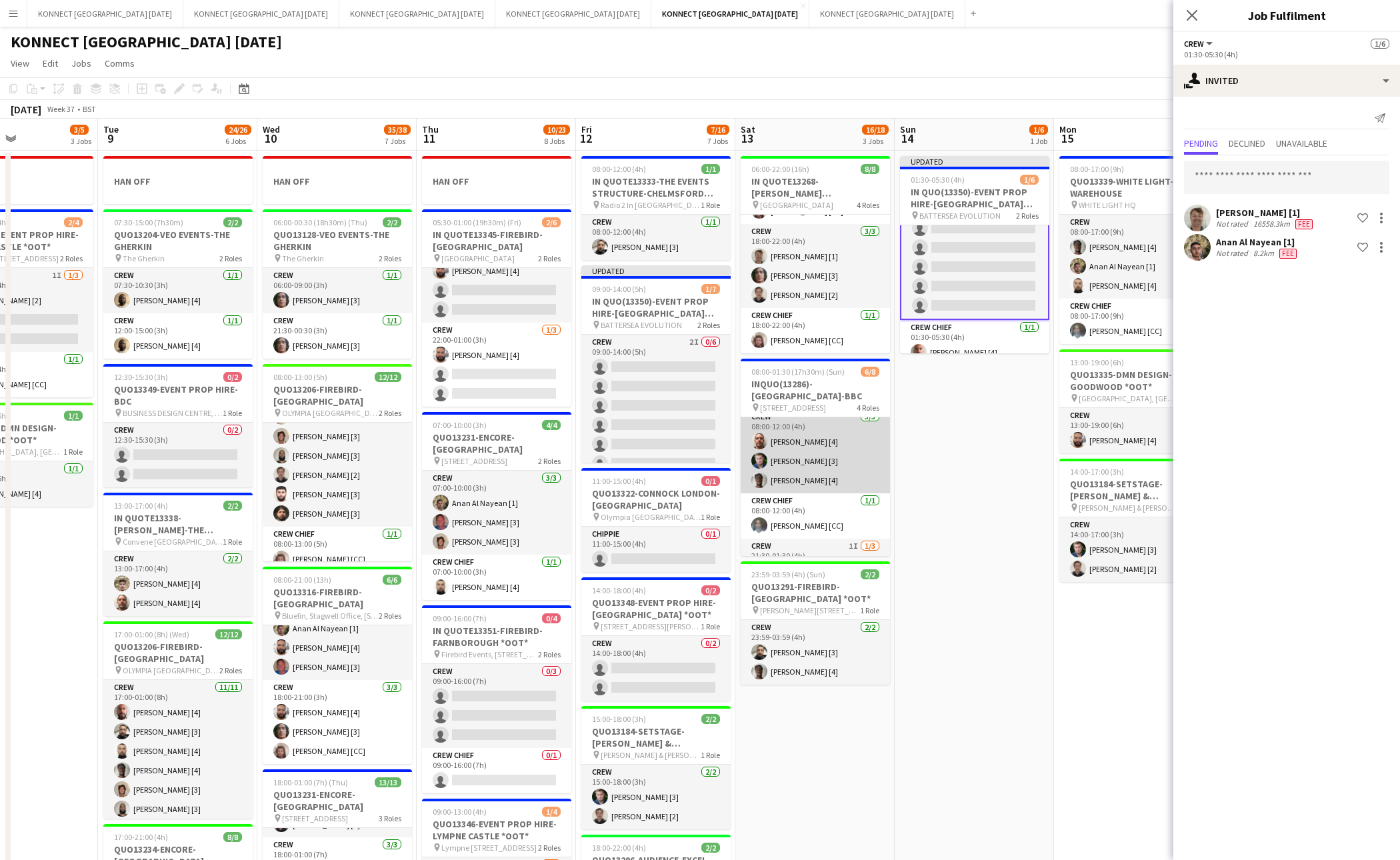
scroll to position [0, 0]
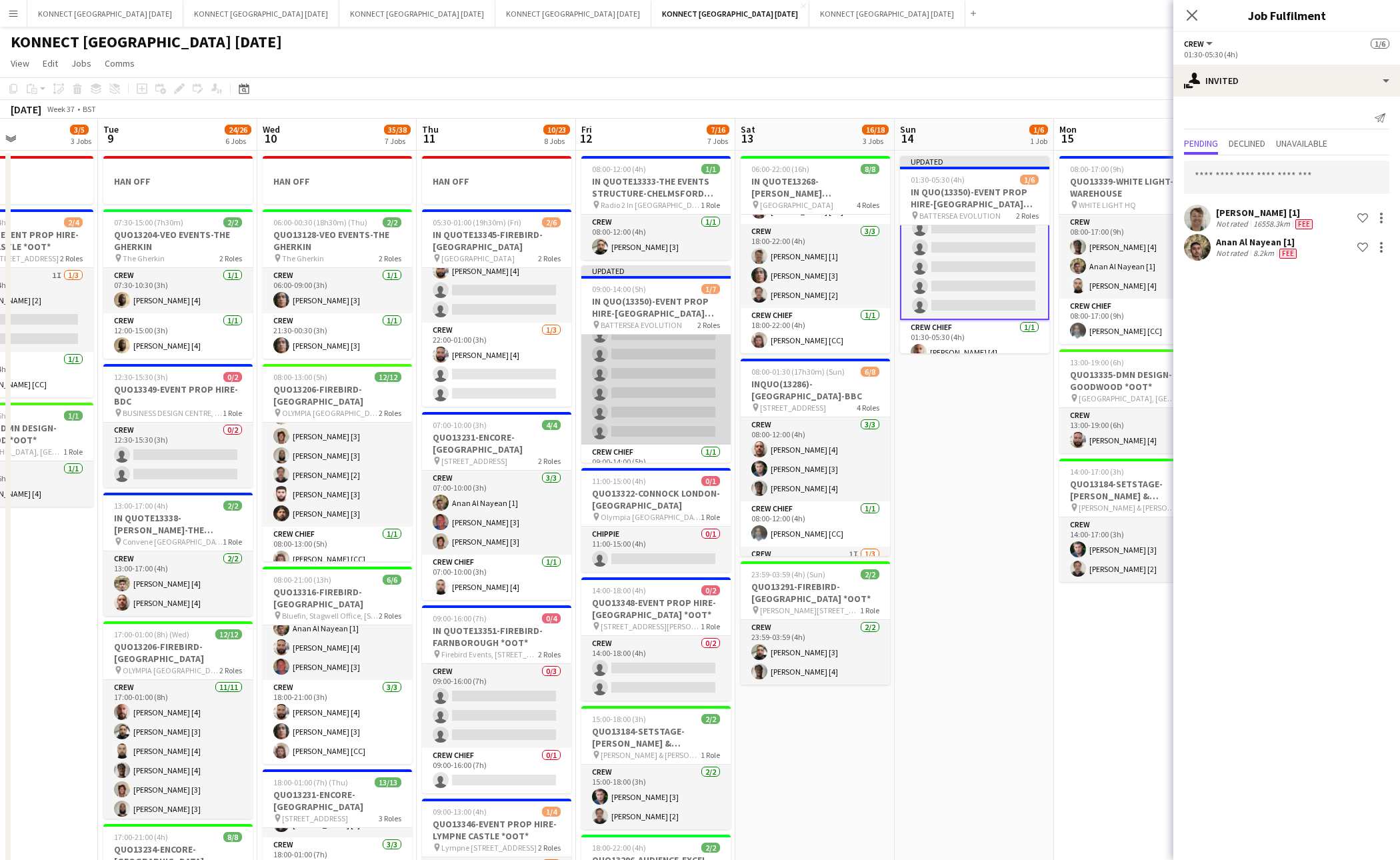
click at [686, 396] on app-card-role "Crew 2I 0/6 09:00-14:00 (5h) single-neutral-actions single-neutral-actions sing…" at bounding box center [656, 374] width 149 height 142
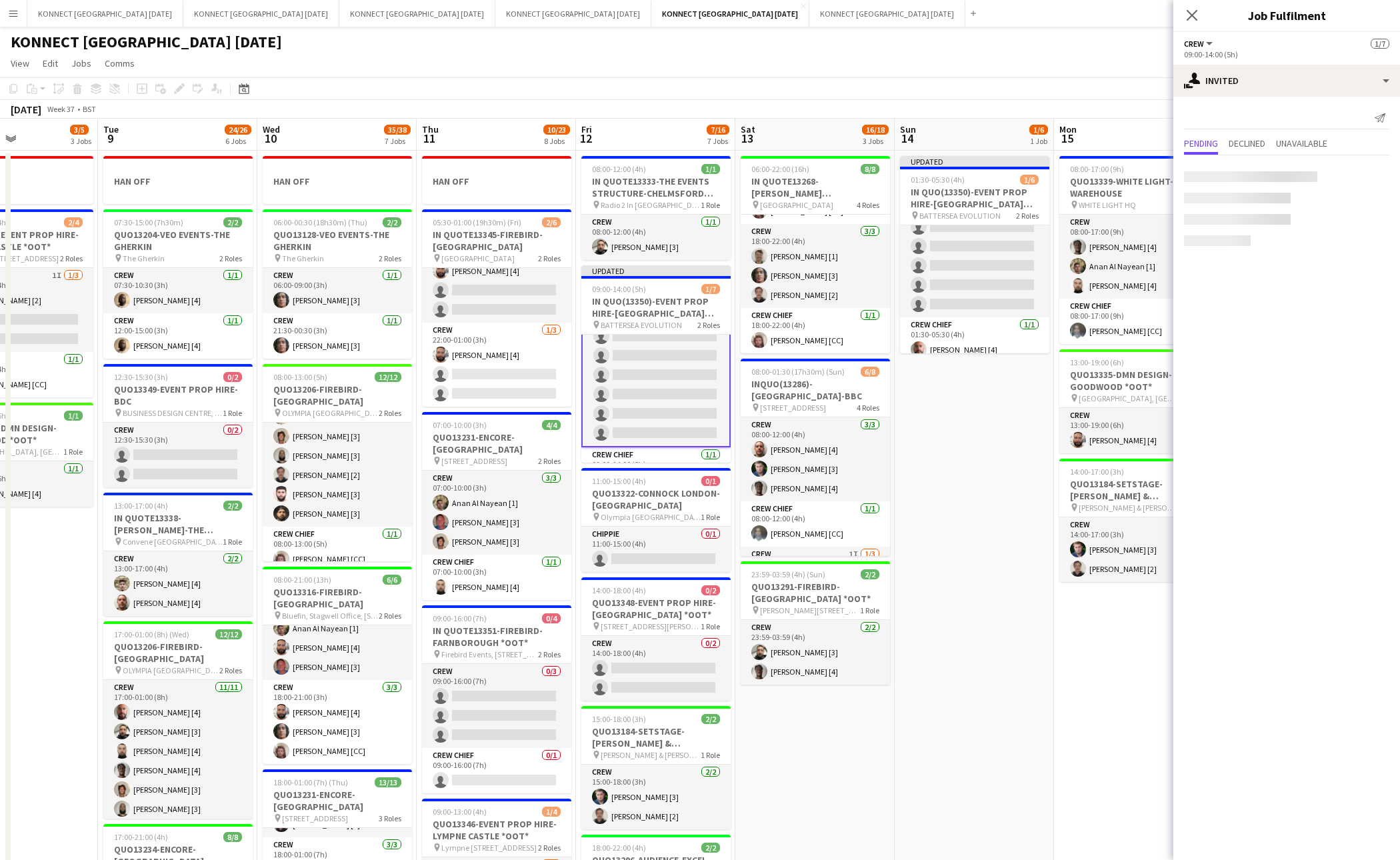
scroll to position [30, 0]
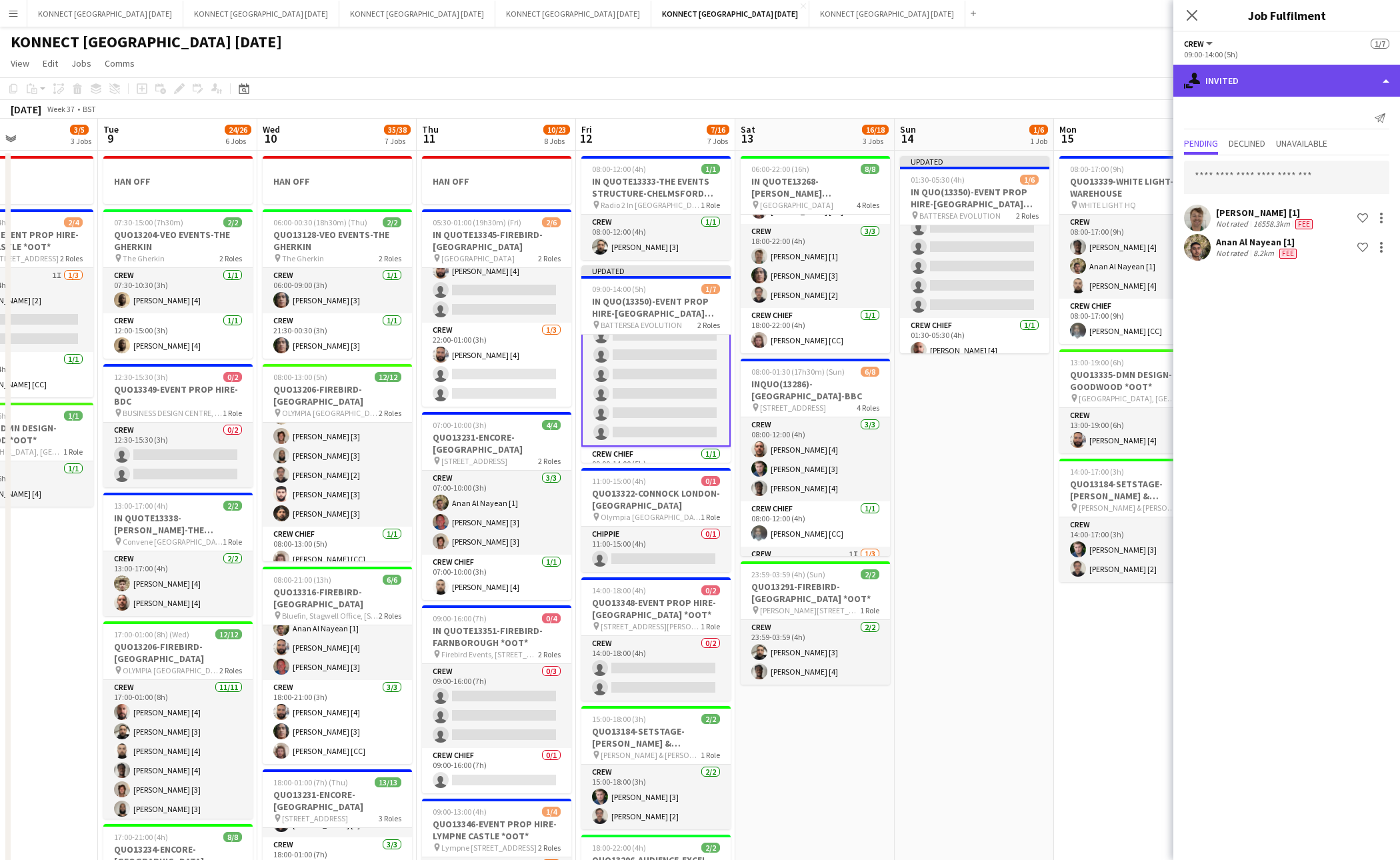
click at [1255, 93] on div "single-neutral-actions-share-1 Invited" at bounding box center [1286, 80] width 227 height 32
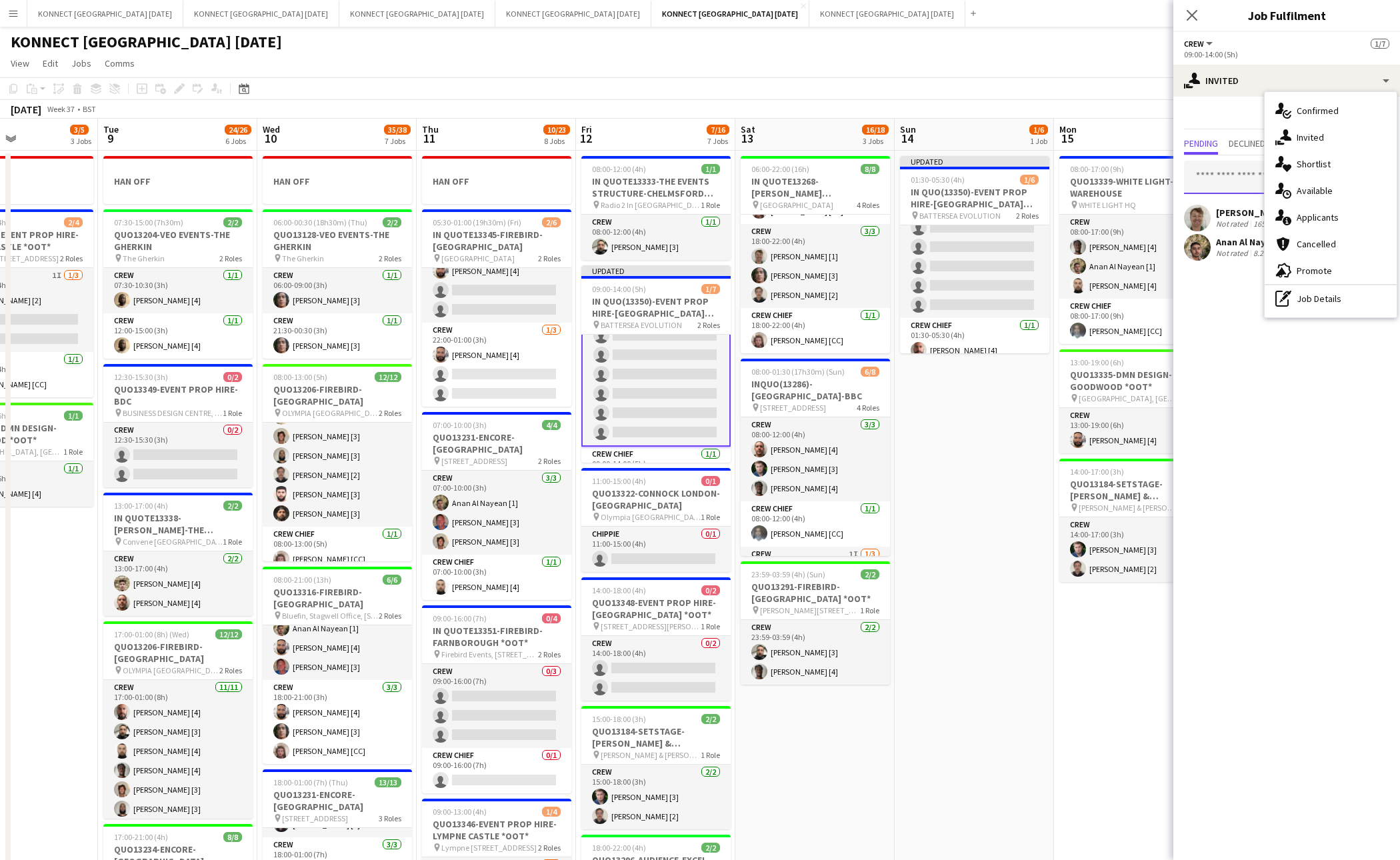
click at [1223, 175] on input "text" at bounding box center [1287, 177] width 205 height 34
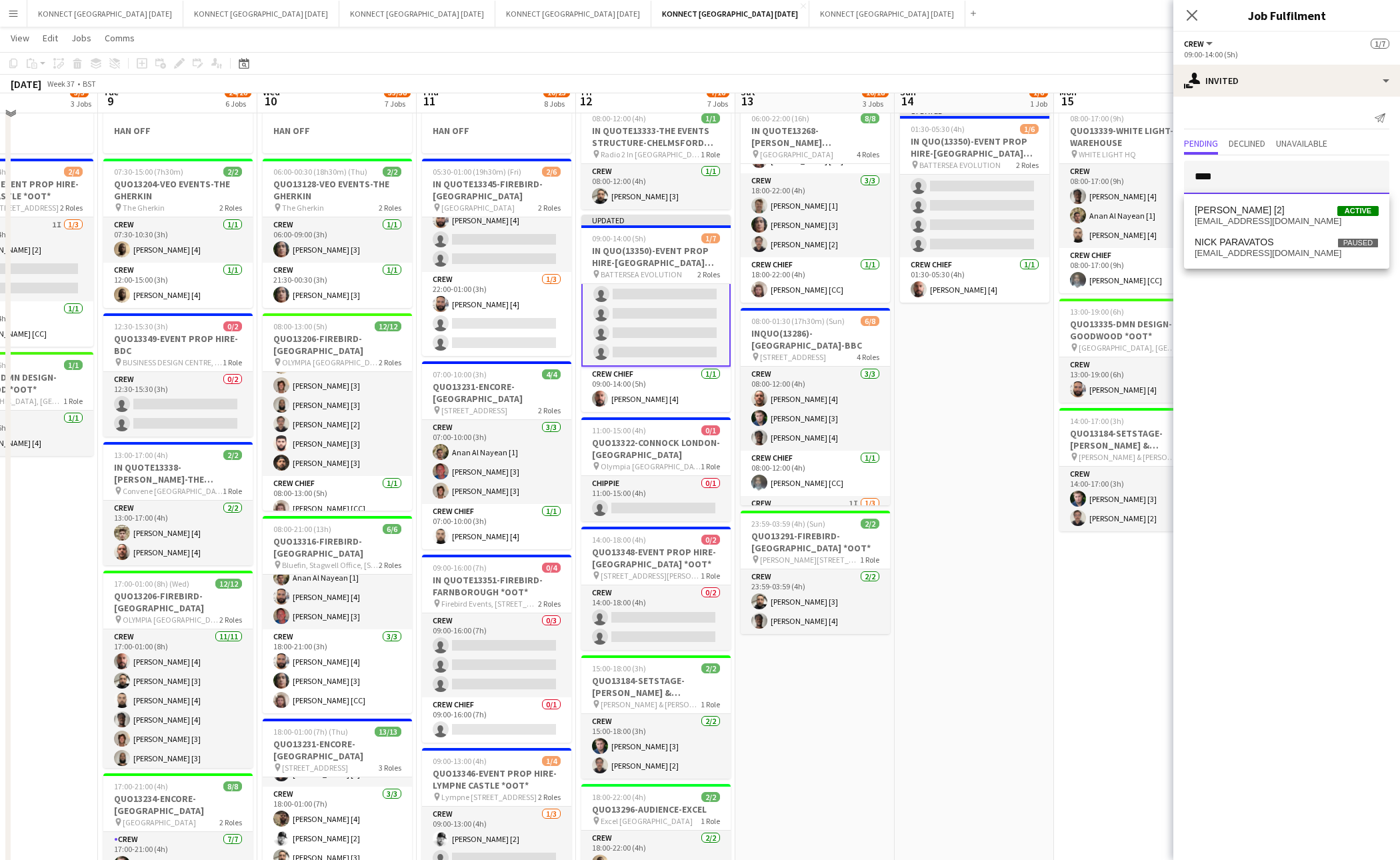
scroll to position [15, 0]
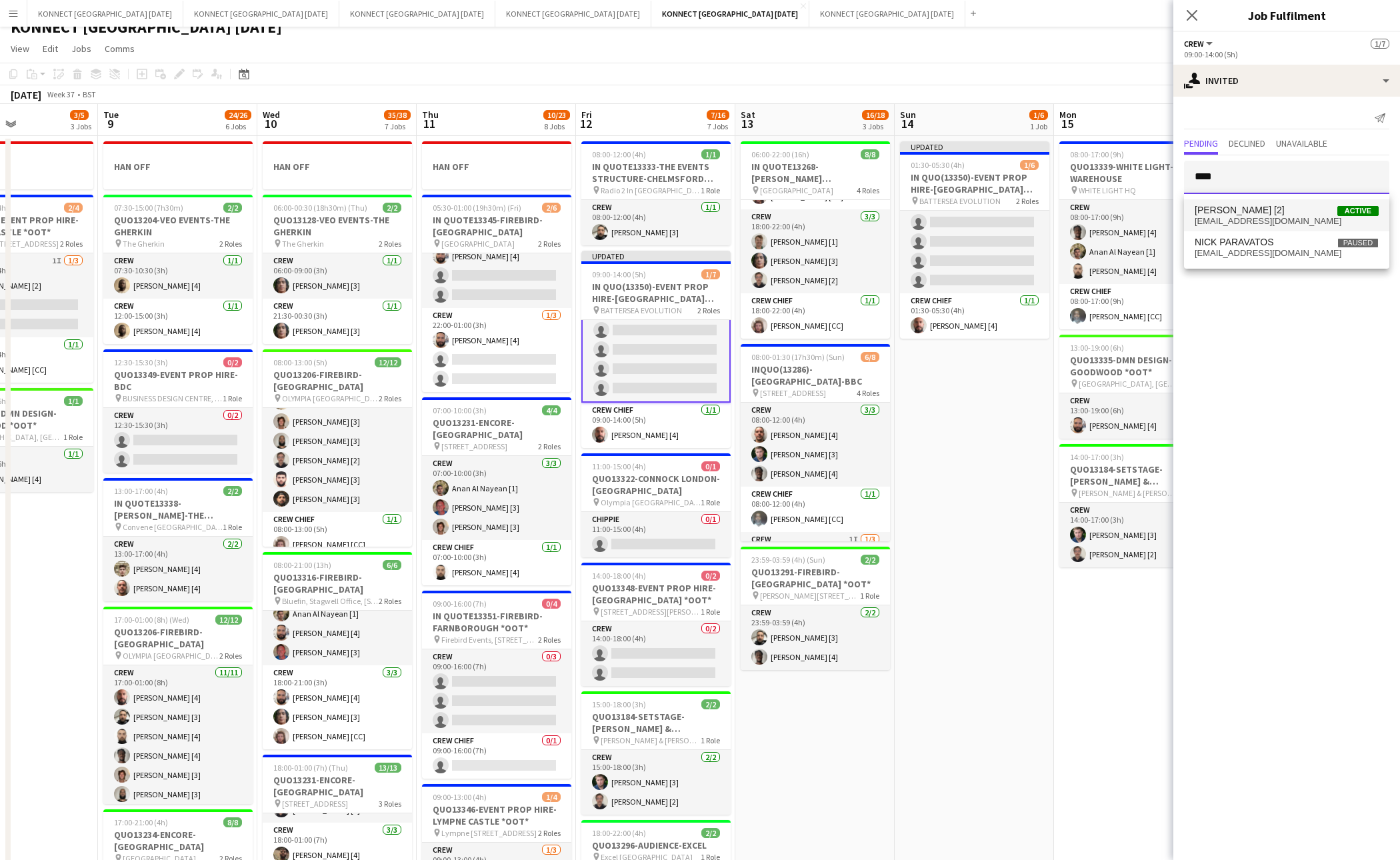
type input "****"
click at [1243, 216] on span "nsaylor28@gmail.com" at bounding box center [1286, 221] width 184 height 10
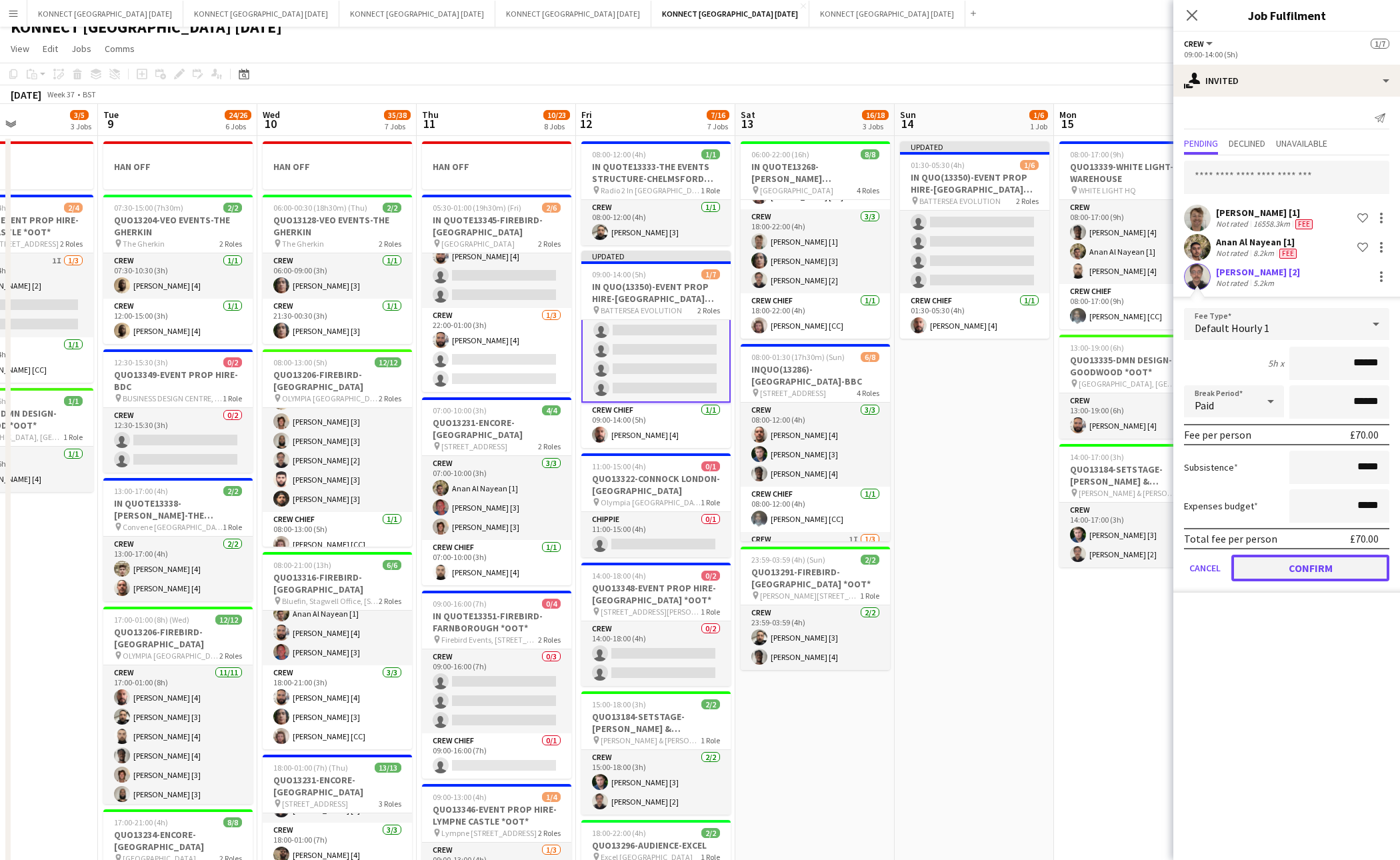
click at [1270, 560] on button "Confirm" at bounding box center [1310, 568] width 158 height 27
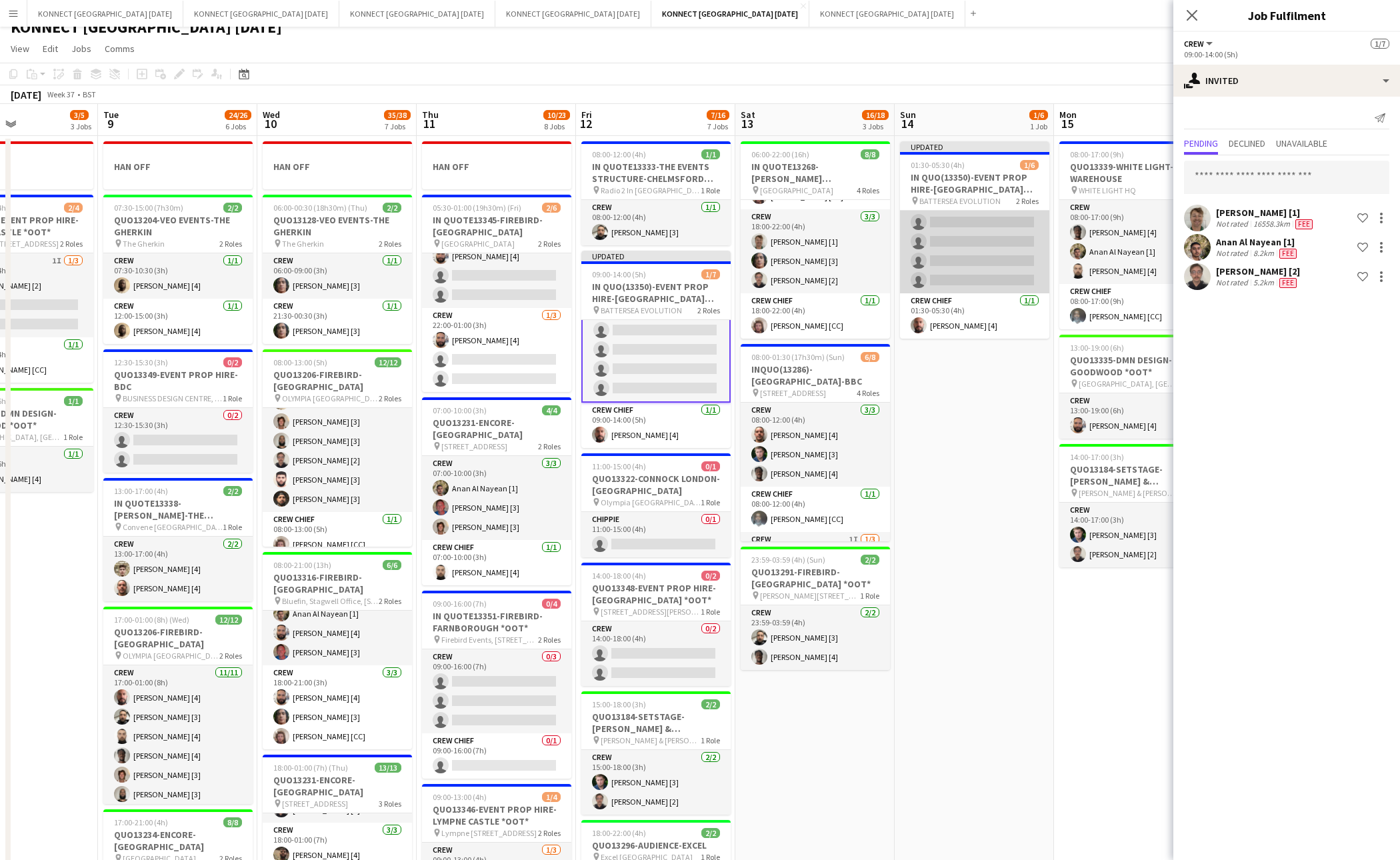
click at [980, 262] on app-card-role "Crew 2I 0/5 01:30-05:30 (4h) single-neutral-actions single-neutral-actions sing…" at bounding box center [975, 232] width 149 height 123
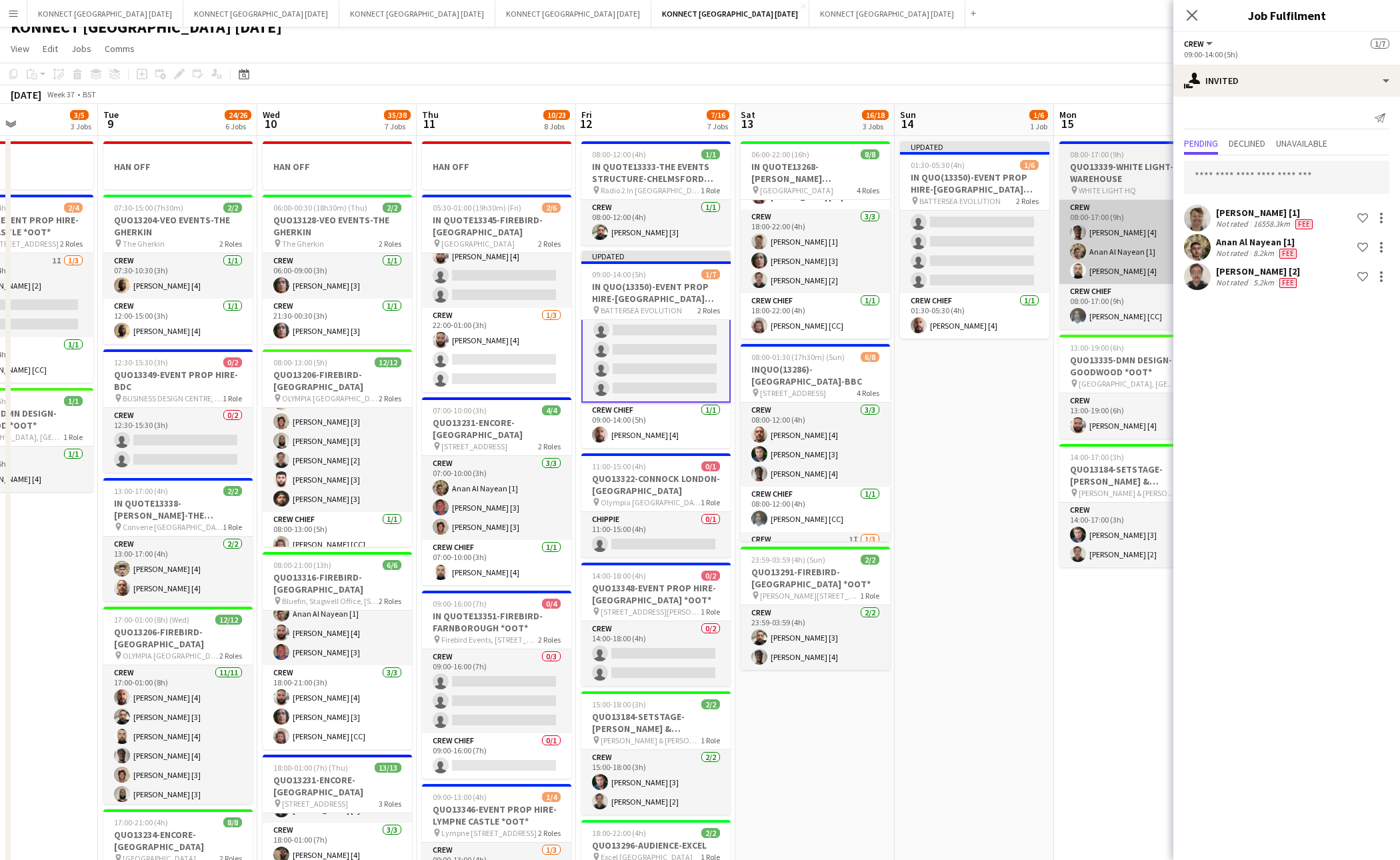
scroll to position [41, 0]
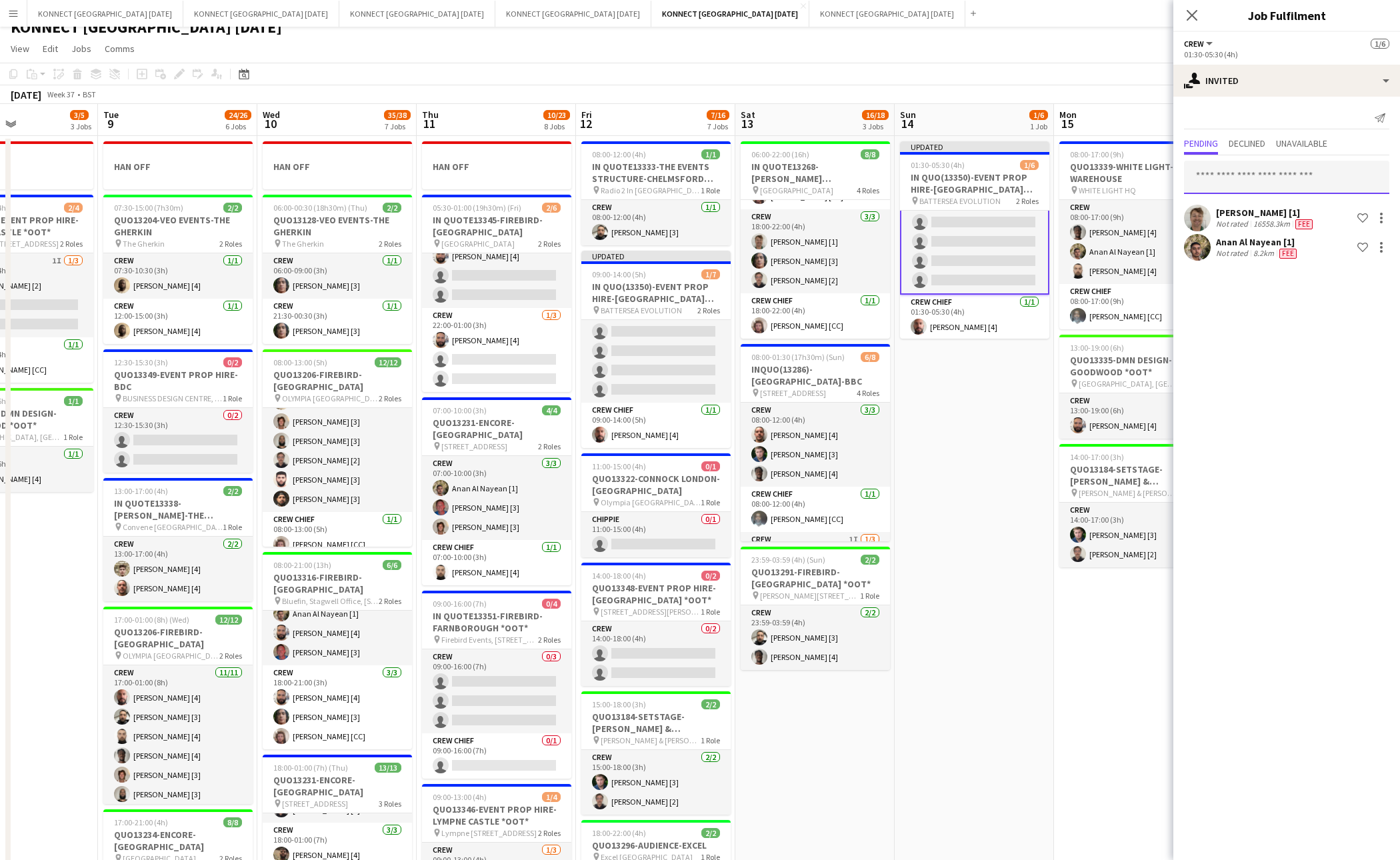
click at [1269, 181] on input "text" at bounding box center [1287, 177] width 205 height 34
type input "****"
click at [1271, 213] on span "Nikolas Saylor [2] Active" at bounding box center [1286, 210] width 184 height 11
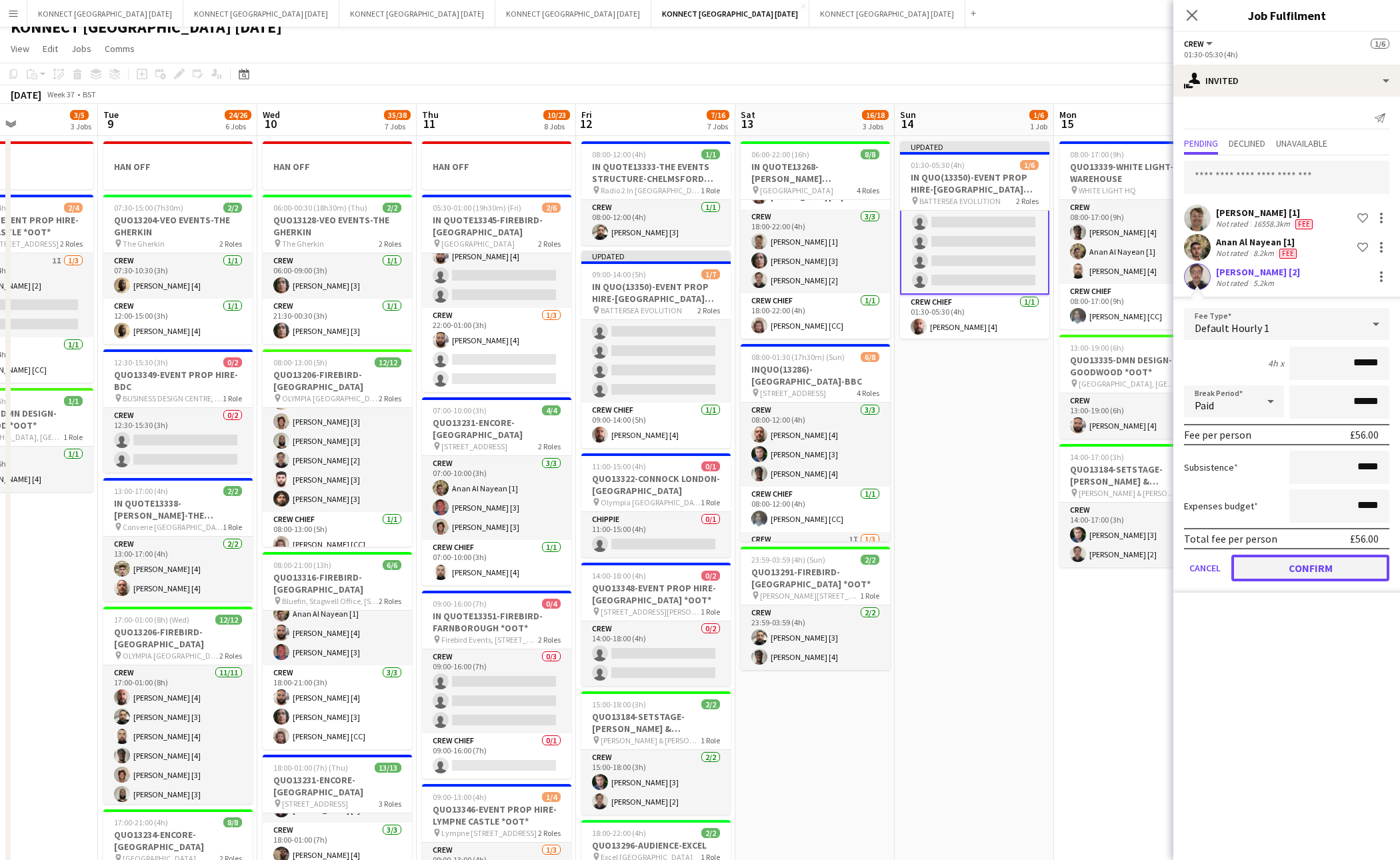
click at [1278, 568] on button "Confirm" at bounding box center [1310, 568] width 158 height 27
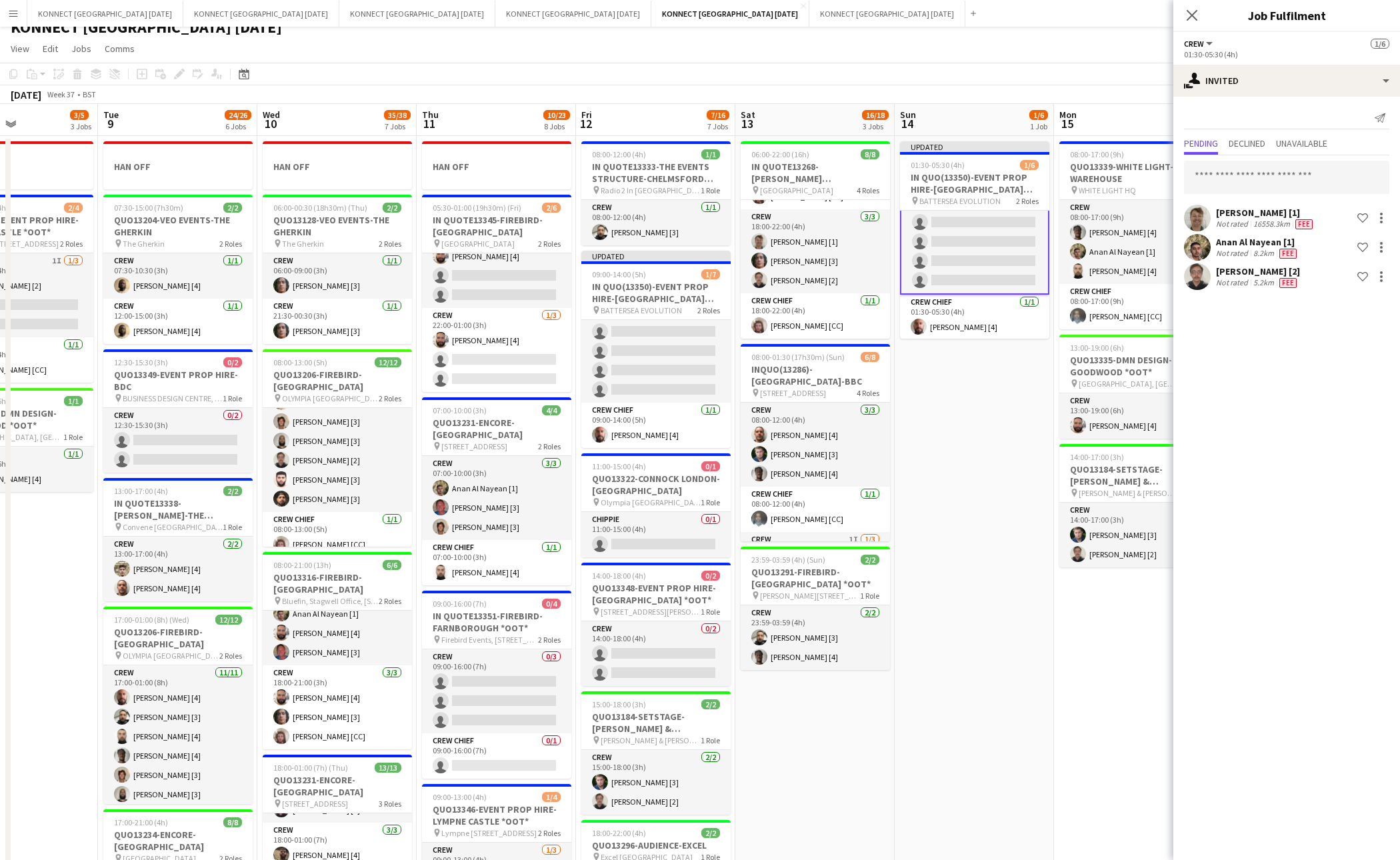
click at [965, 421] on app-date-cell "Updated 01:30-05:30 (4h) 1/6 IN QUO(13350)-EVENT PROP HIRE-BATTERSEA EVO pin BA…" at bounding box center [974, 754] width 159 height 1236
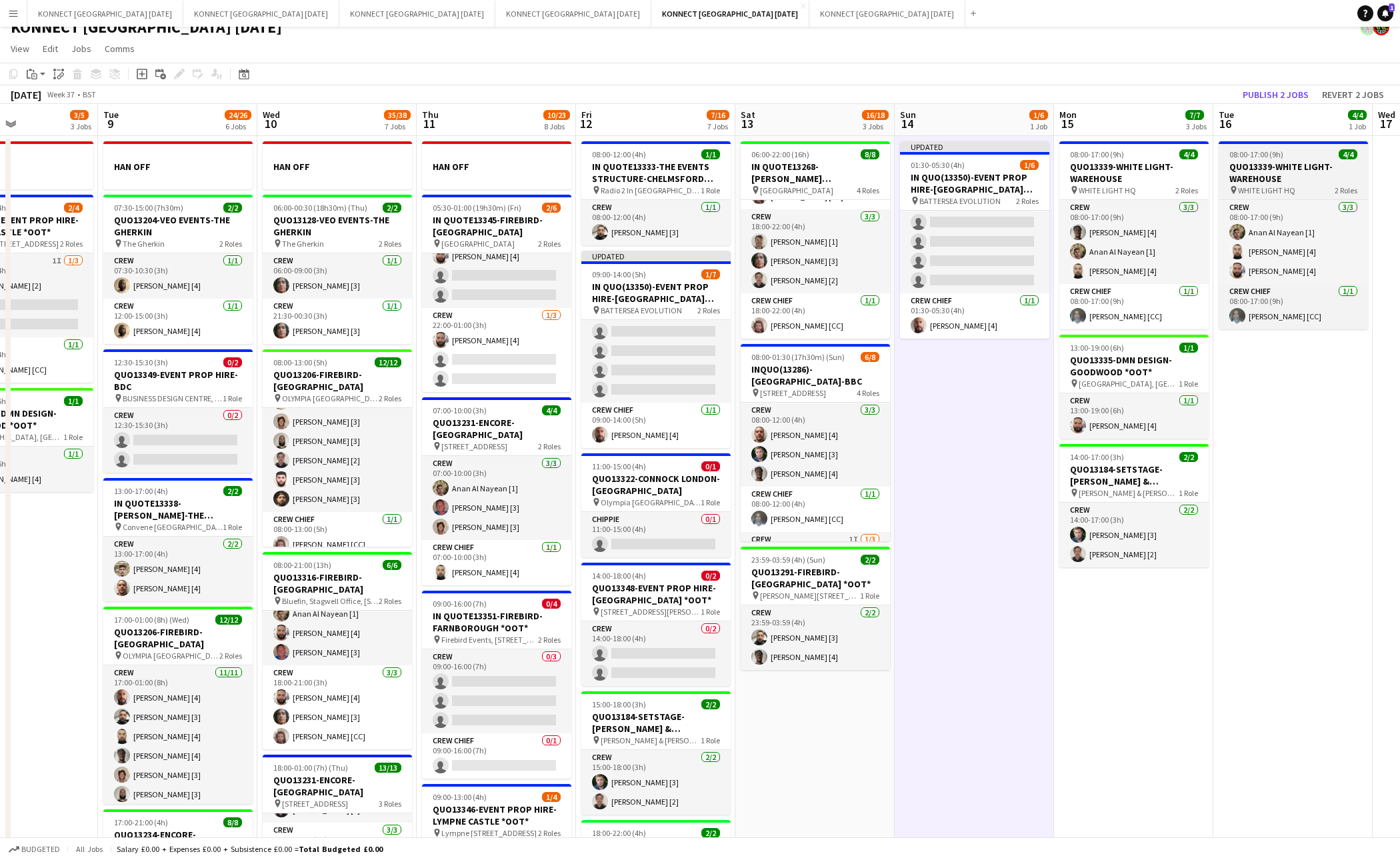
scroll to position [41, 0]
click at [1278, 89] on button "Publish 2 jobs" at bounding box center [1276, 94] width 76 height 18
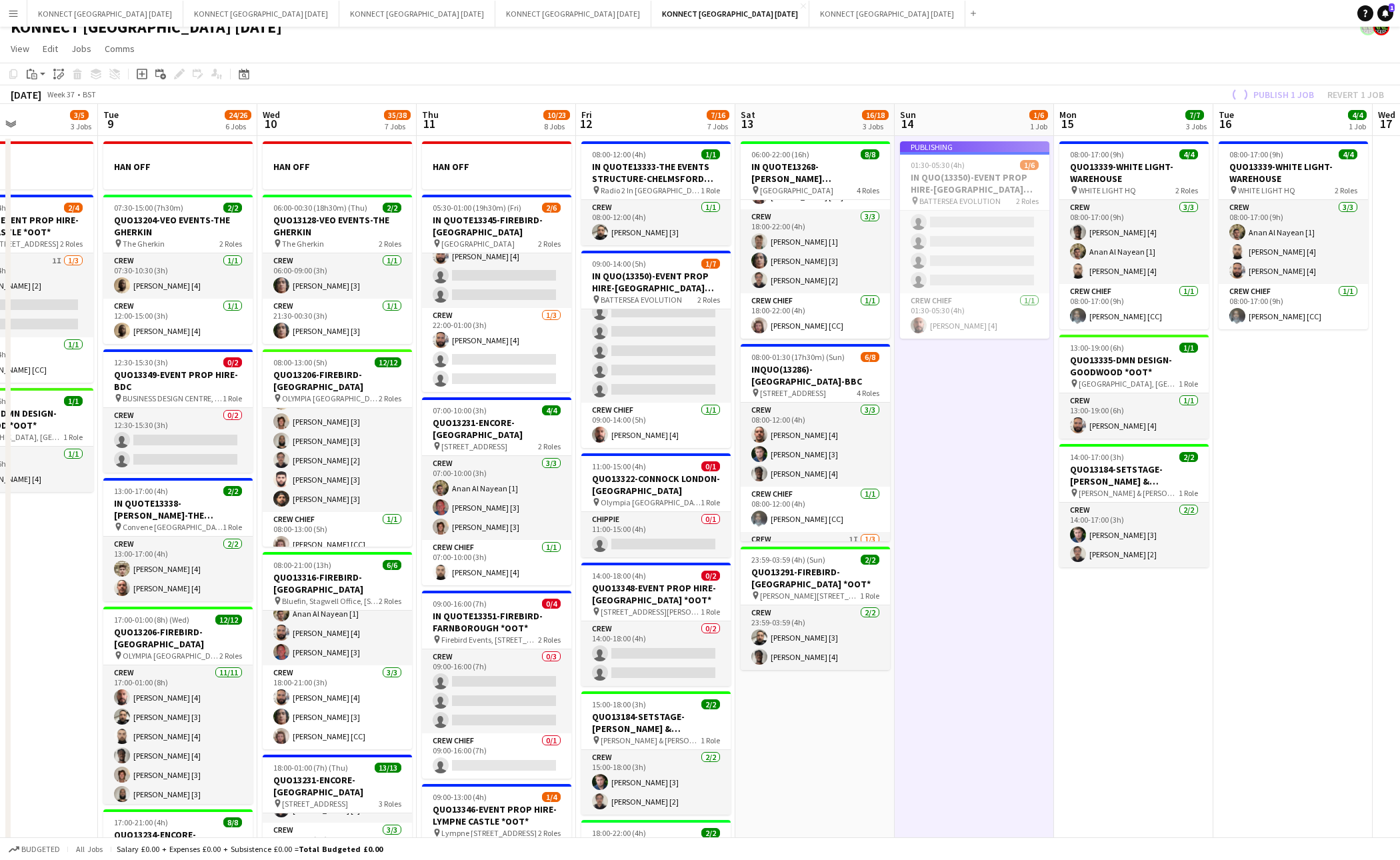
scroll to position [30, 0]
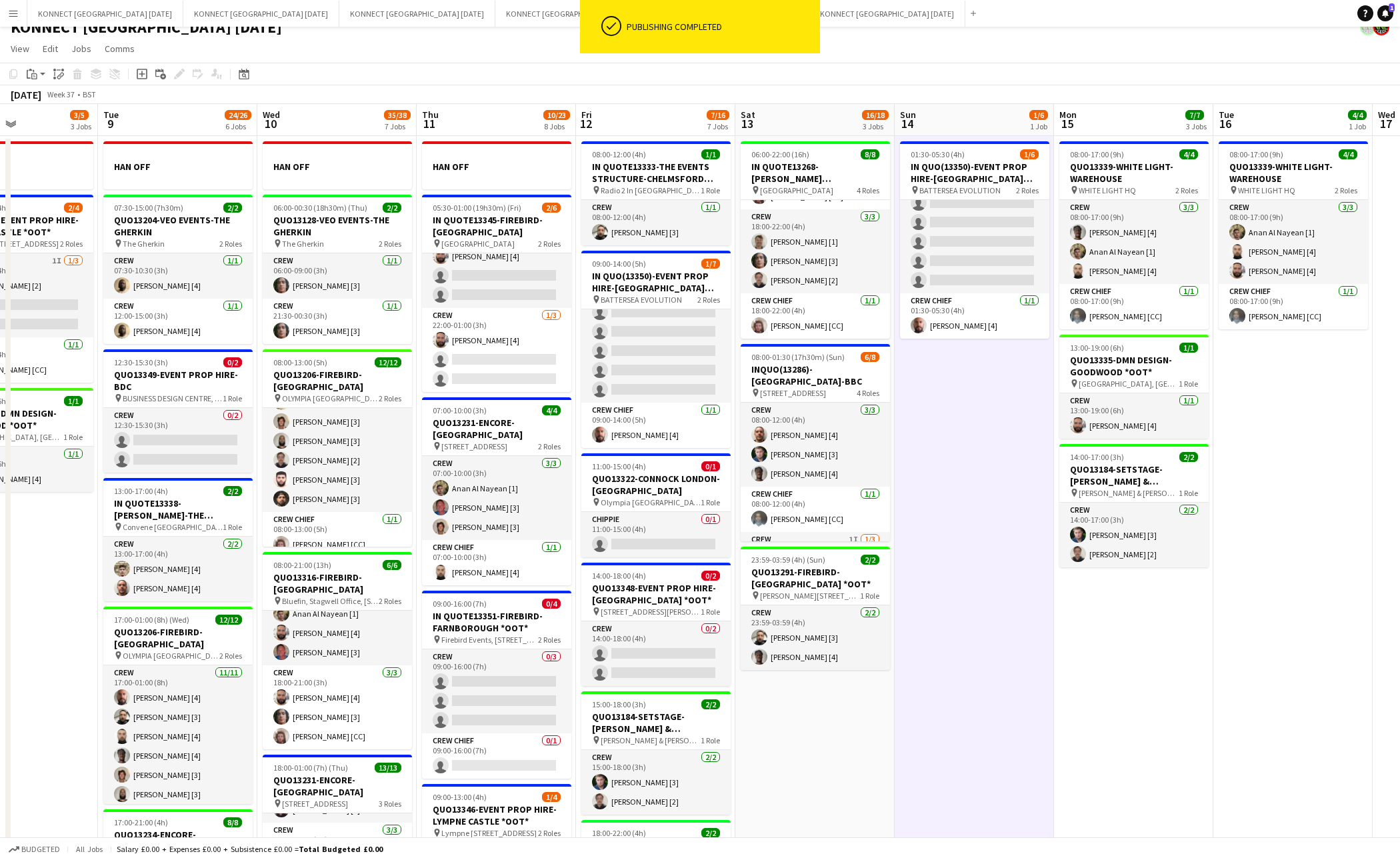
click at [958, 504] on app-date-cell "01:30-05:30 (4h) 1/6 IN QUO(13350)-EVENT PROP HIRE-BATTERSEA EVO pin BATTERSEA …" at bounding box center [974, 754] width 159 height 1236
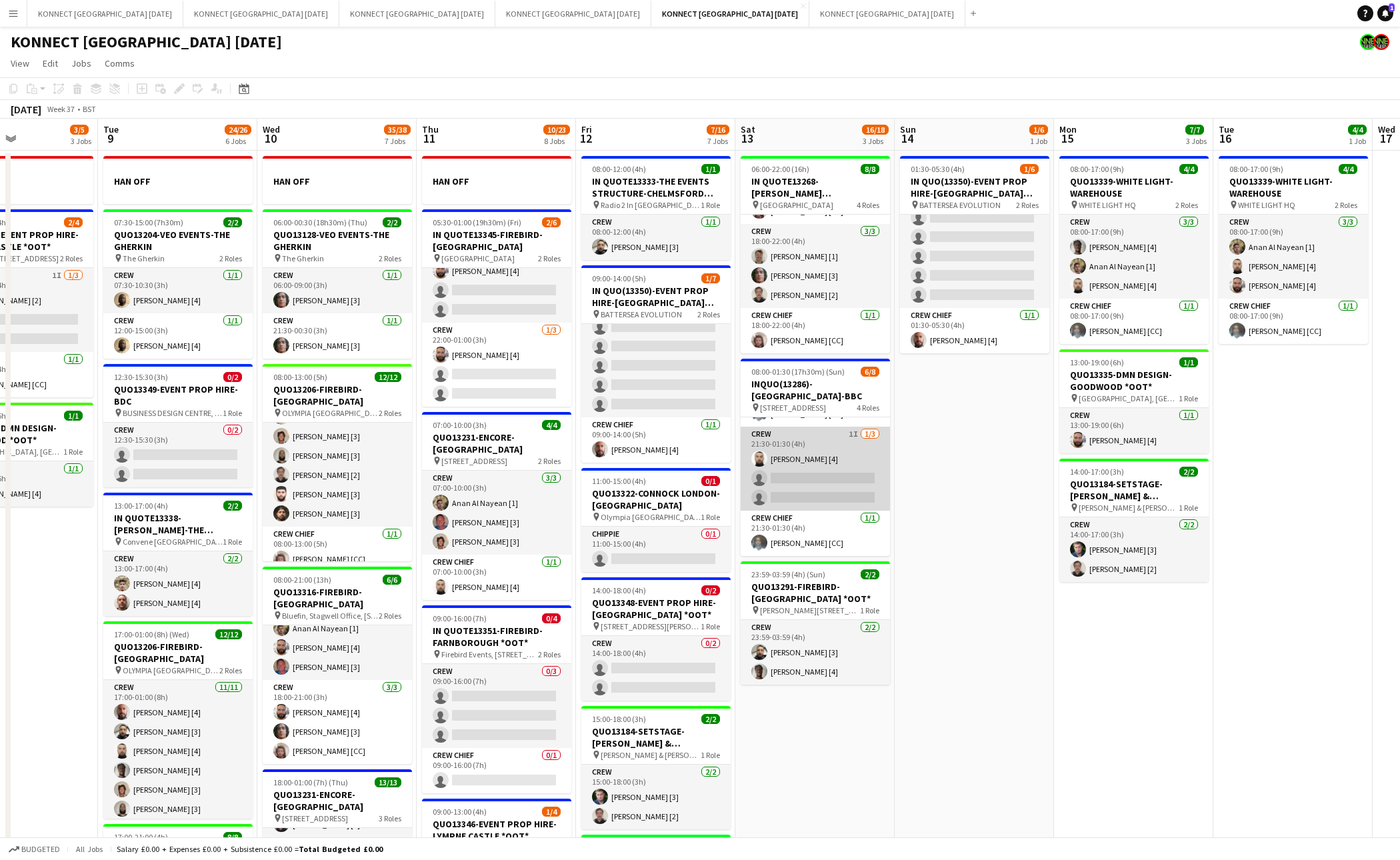
scroll to position [0, 0]
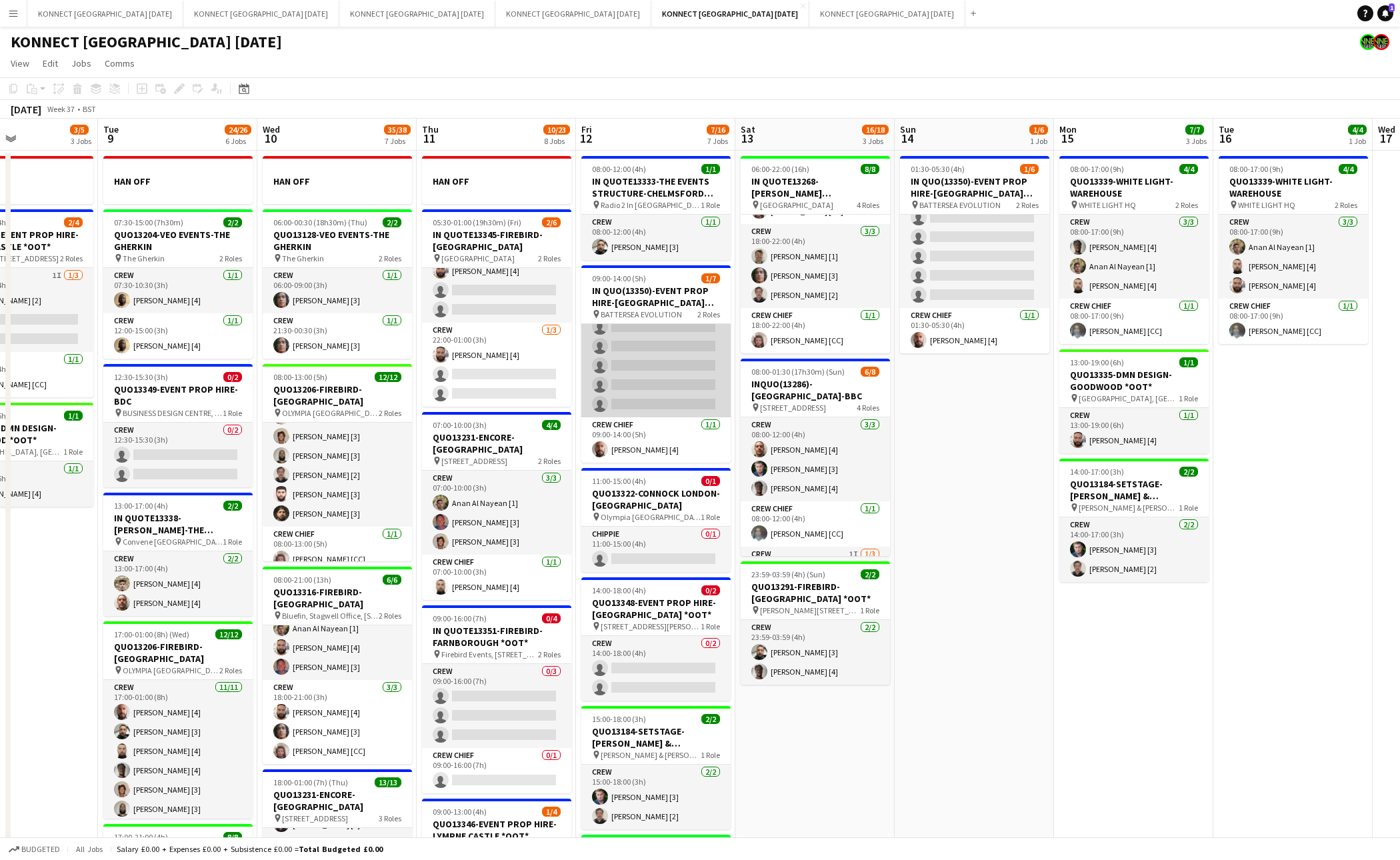
click at [654, 376] on app-card-role "Crew 3I 0/6 09:00-14:00 (5h) single-neutral-actions single-neutral-actions sing…" at bounding box center [656, 346] width 149 height 142
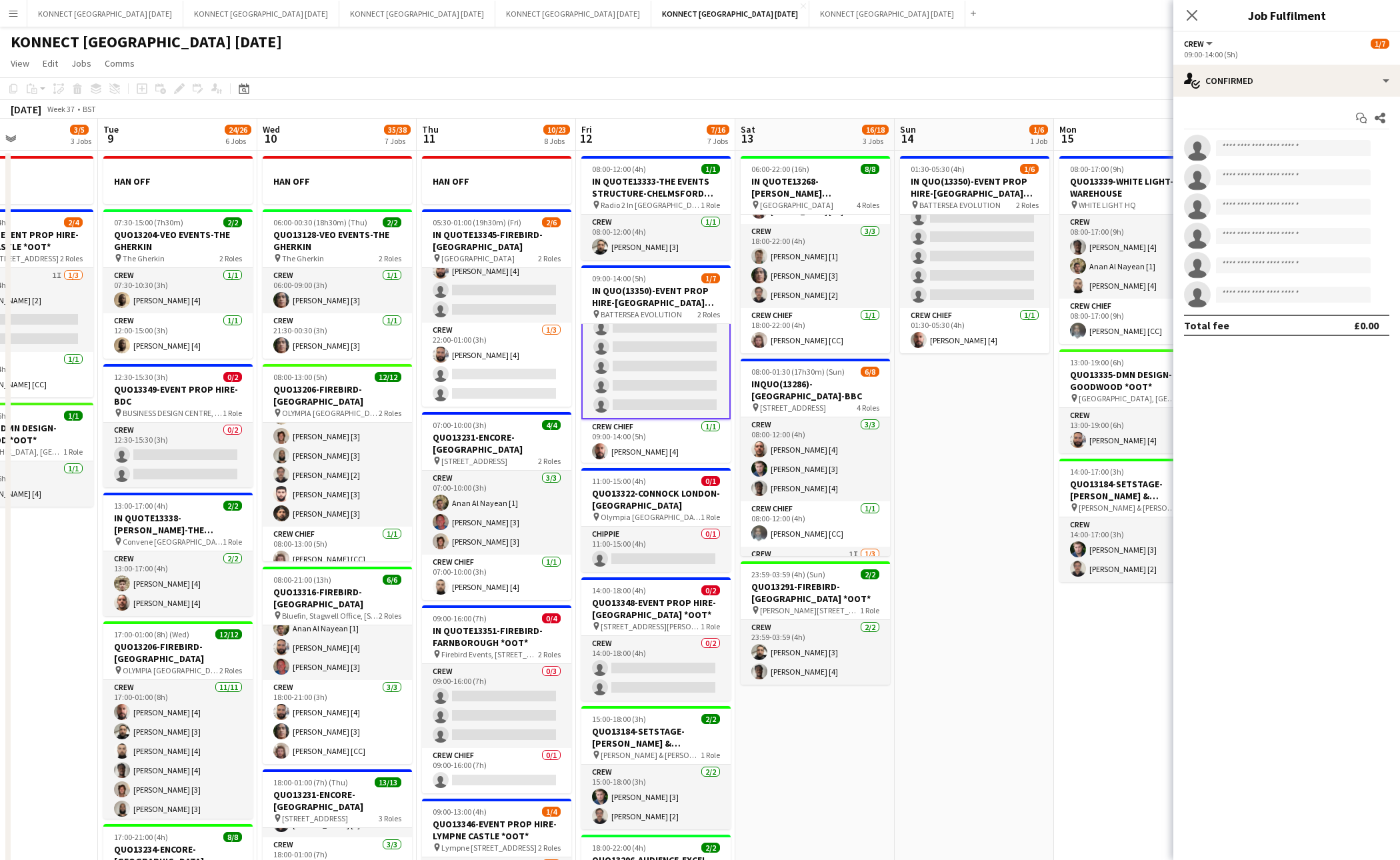
scroll to position [50, 0]
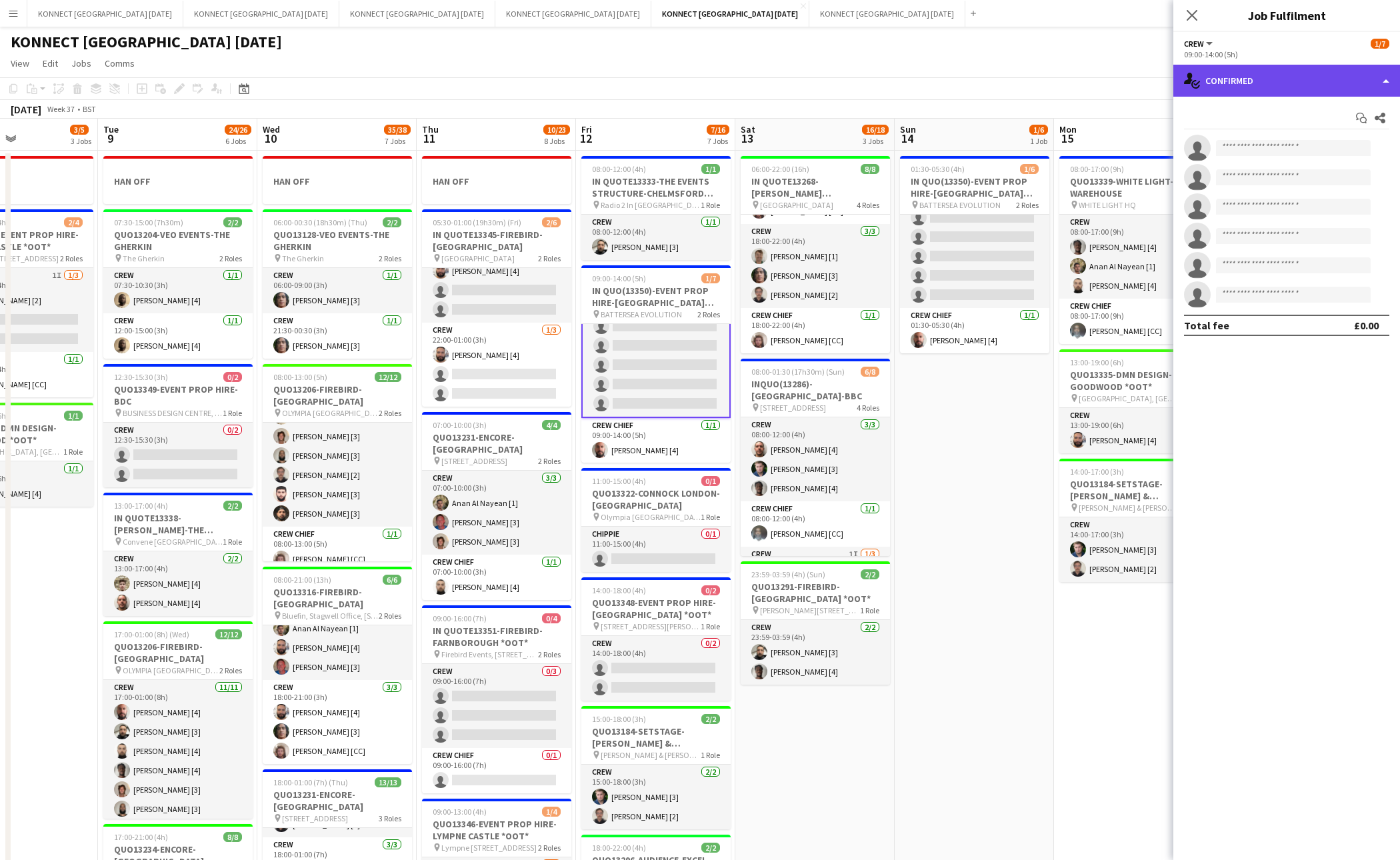
click at [1278, 95] on div "single-neutral-actions-check-2 Confirmed" at bounding box center [1286, 80] width 227 height 32
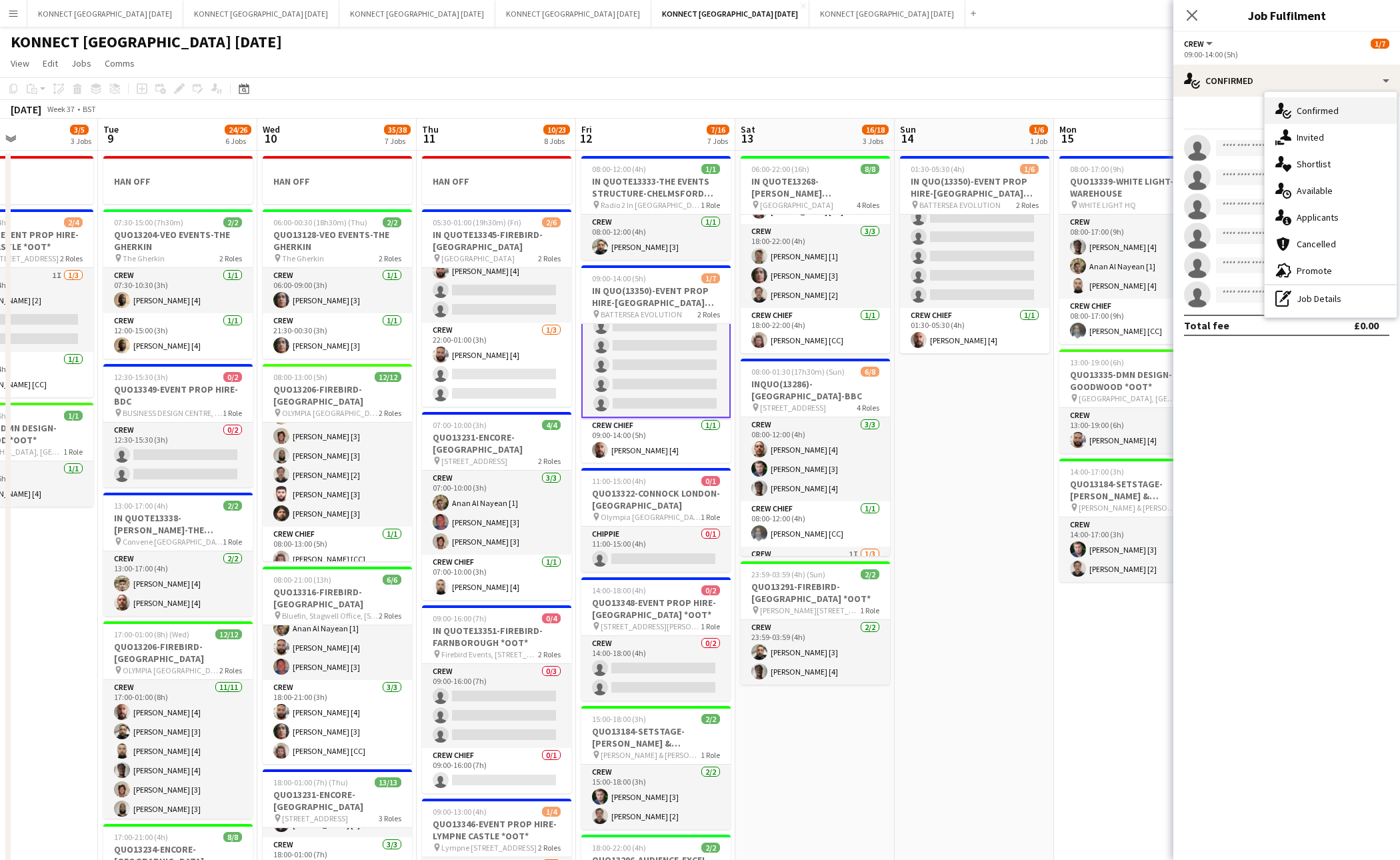
click at [1278, 123] on div "single-neutral-actions-check-2 Confirmed" at bounding box center [1331, 110] width 132 height 27
click at [1278, 97] on div "Start chat Share single-neutral-actions single-neutral-actions single-neutral-a…" at bounding box center [1286, 222] width 227 height 250
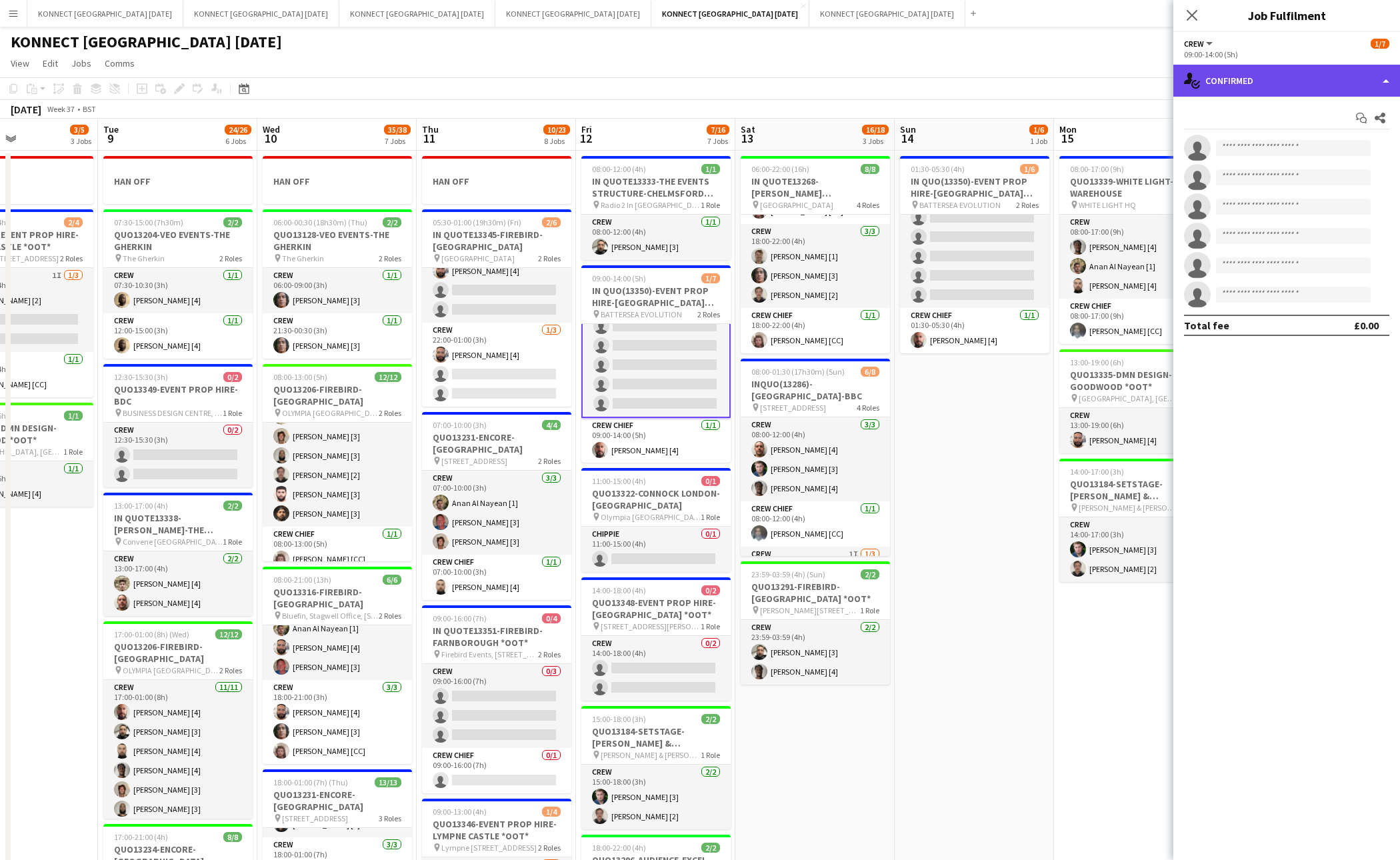
click at [1278, 91] on div "single-neutral-actions-check-2 Confirmed" at bounding box center [1286, 80] width 227 height 32
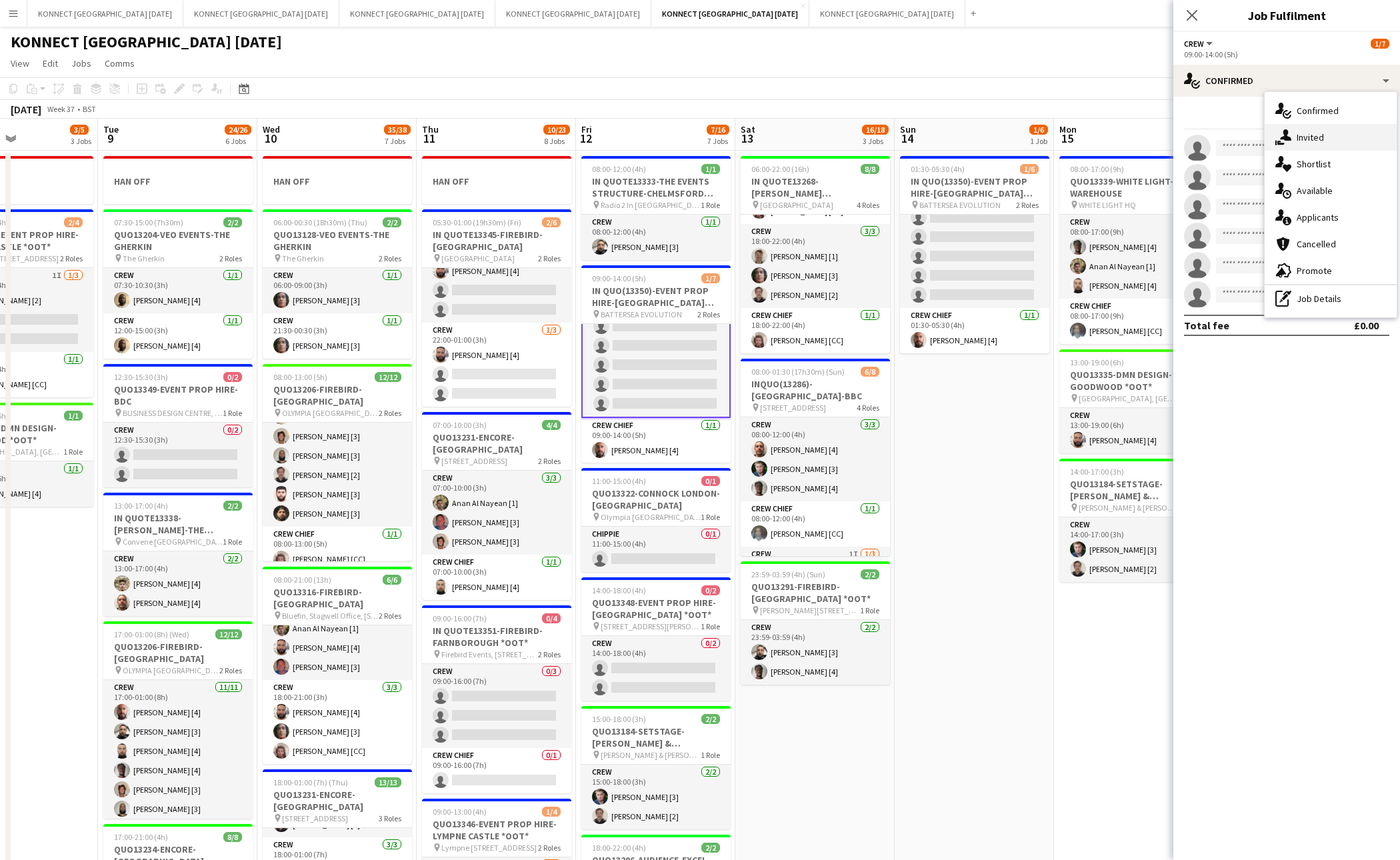
click at [1278, 149] on div "single-neutral-actions-share-1 Invited" at bounding box center [1331, 137] width 132 height 27
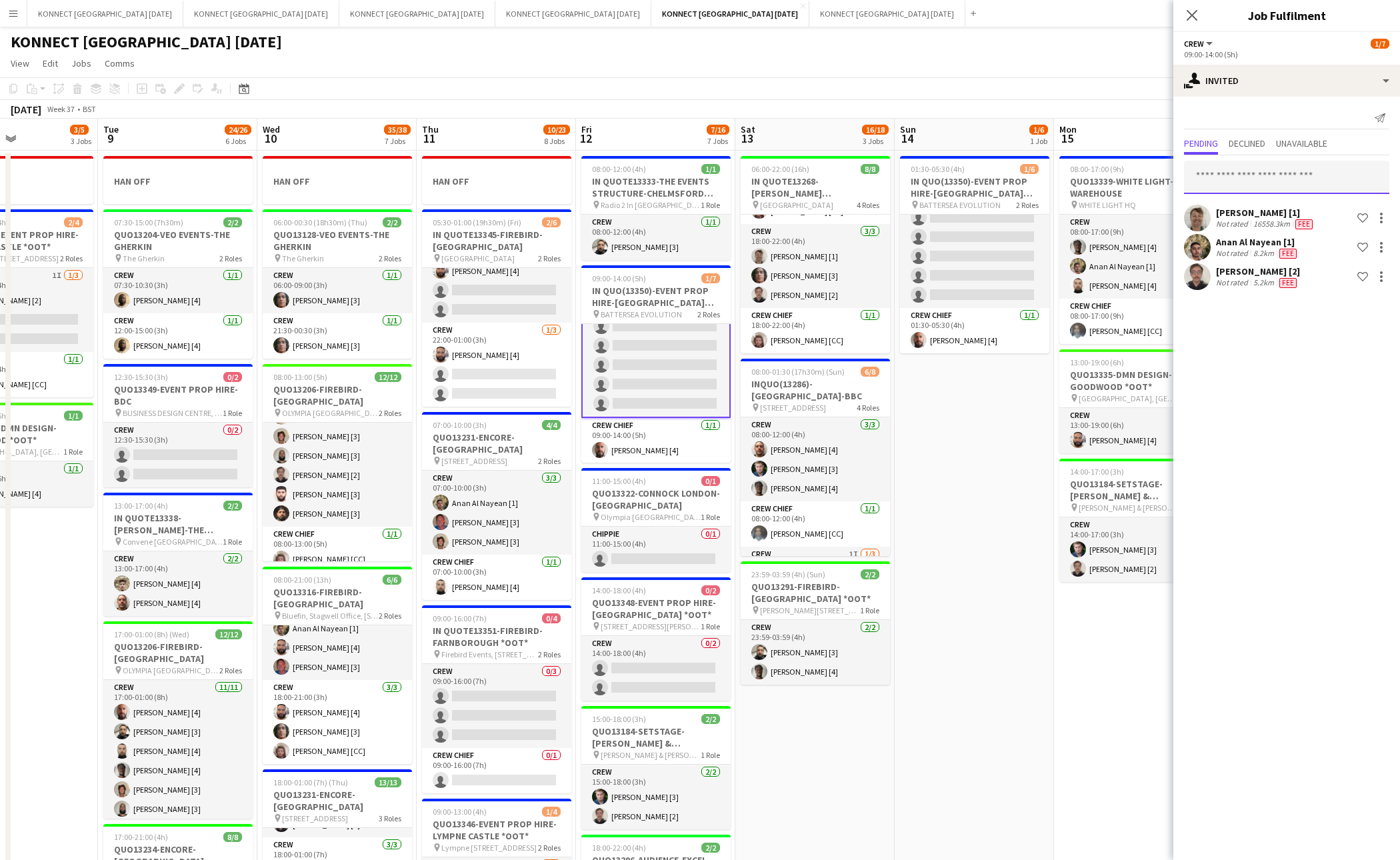
click at [1278, 174] on input "text" at bounding box center [1287, 177] width 205 height 34
click at [1268, 183] on input "*****" at bounding box center [1287, 177] width 205 height 34
type input "****"
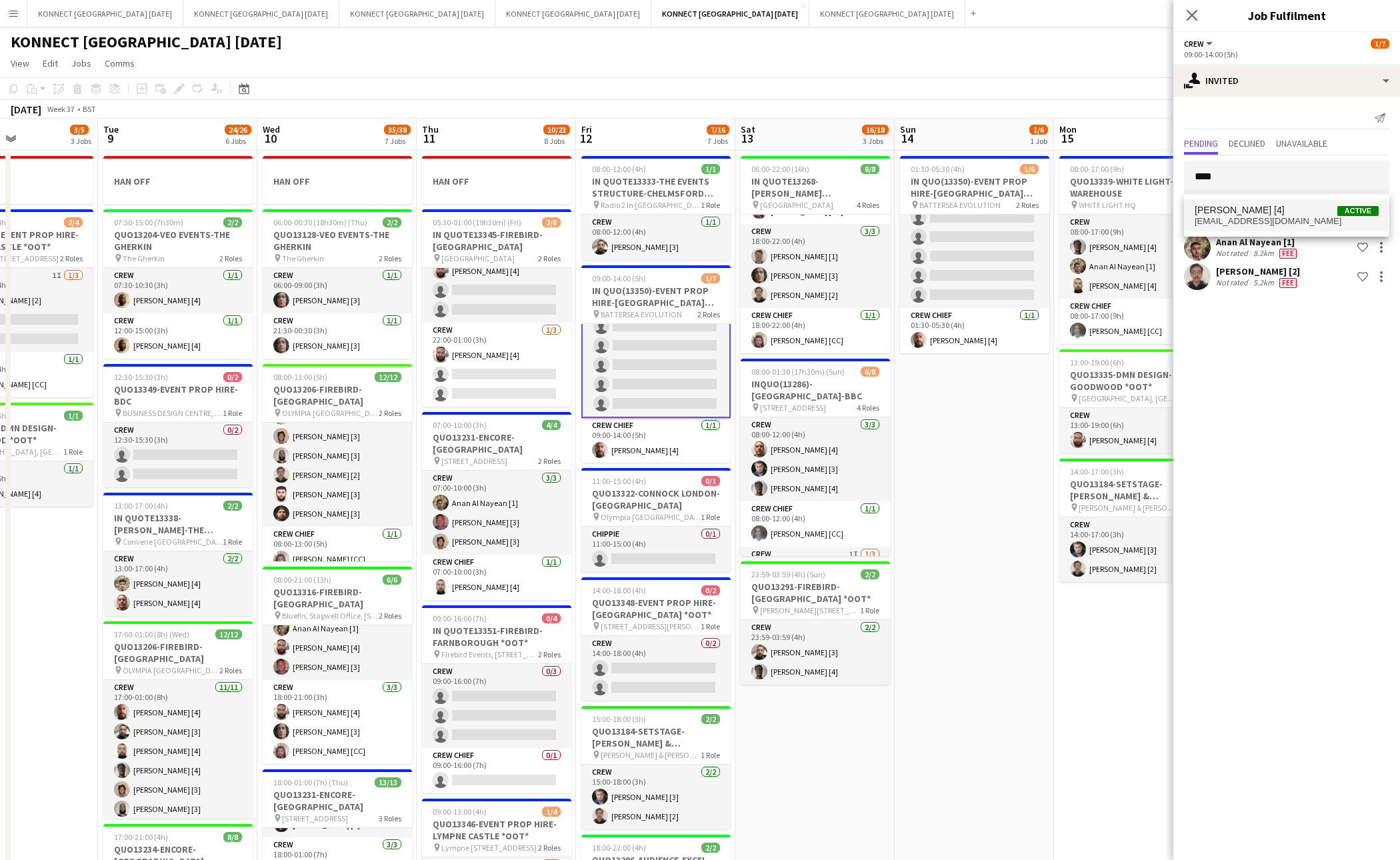
click at [1253, 209] on span "[PERSON_NAME] [4]" at bounding box center [1240, 210] width 90 height 11
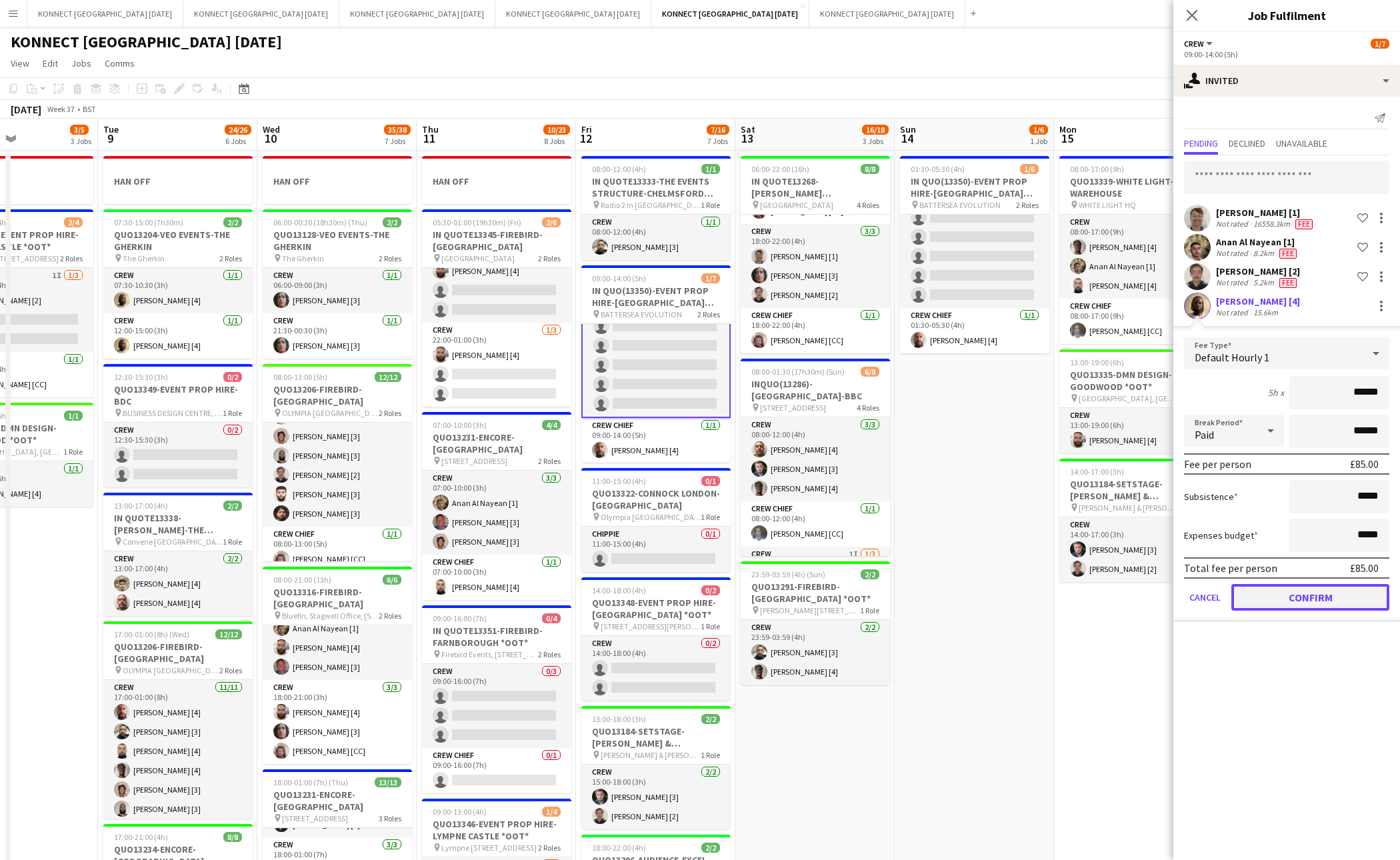
click at [1276, 596] on button "Confirm" at bounding box center [1310, 597] width 158 height 27
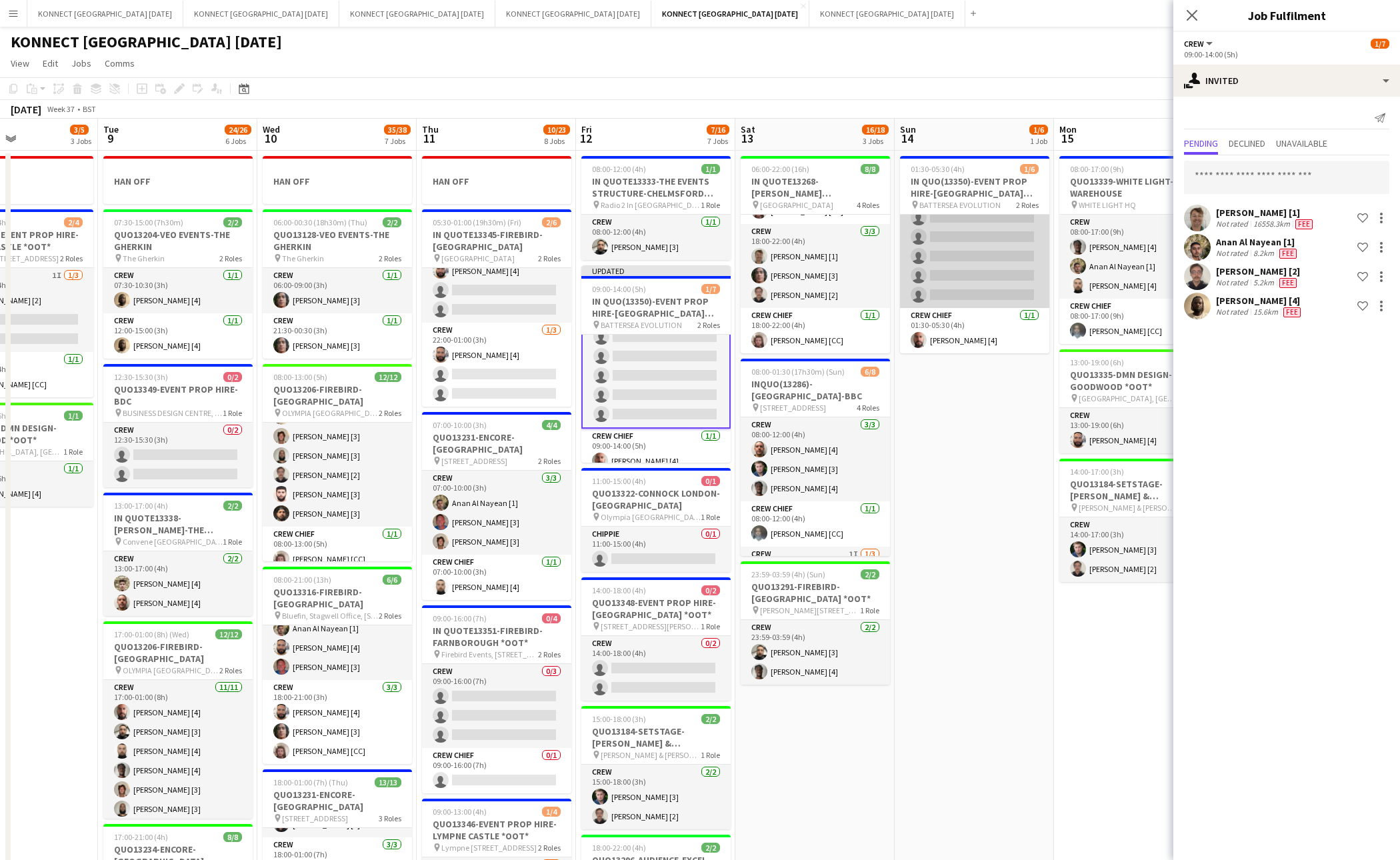
click at [1003, 267] on app-card-role "Crew 3I 0/5 01:30-05:30 (4h) single-neutral-actions single-neutral-actions sing…" at bounding box center [975, 247] width 149 height 123
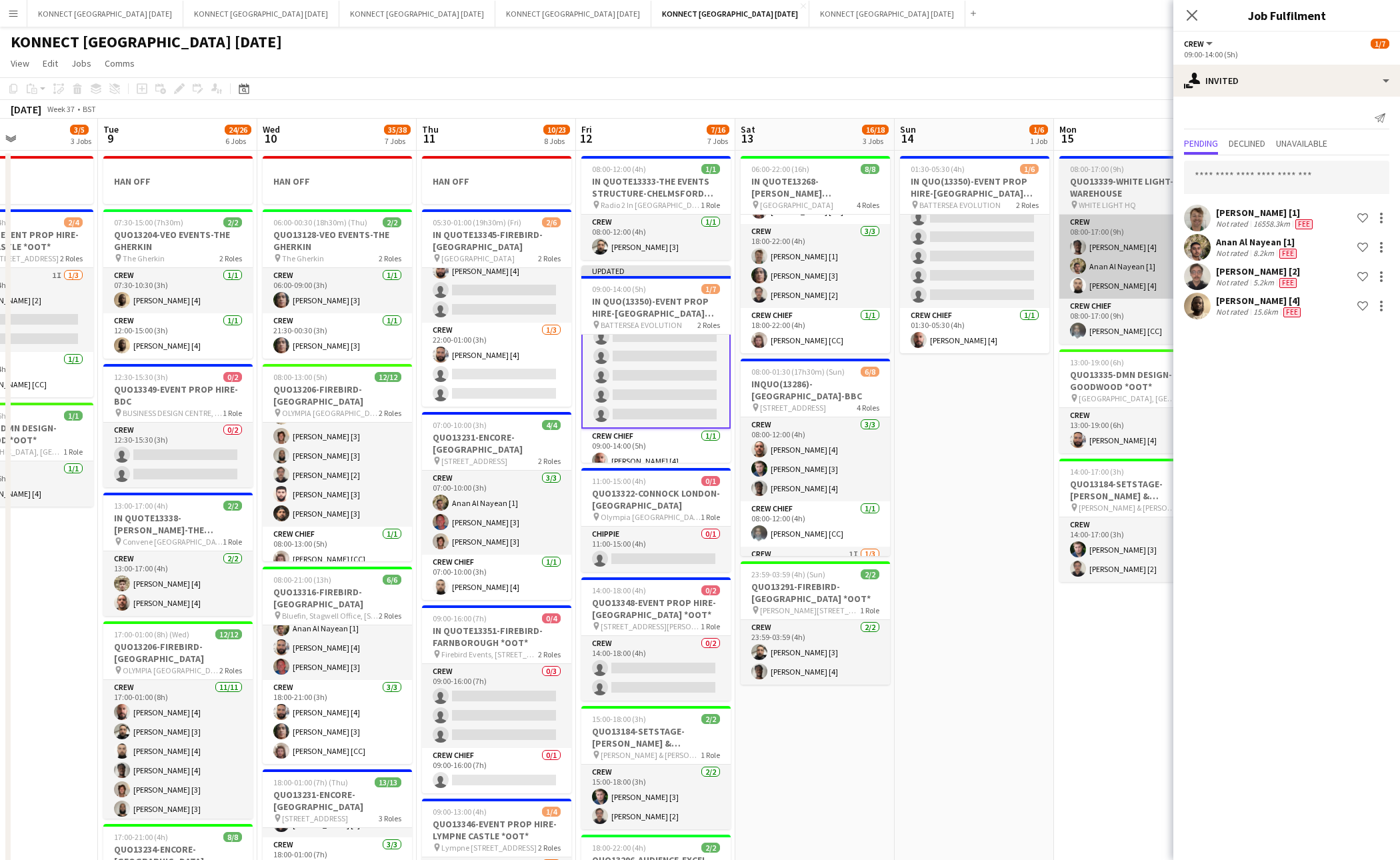
scroll to position [31, 0]
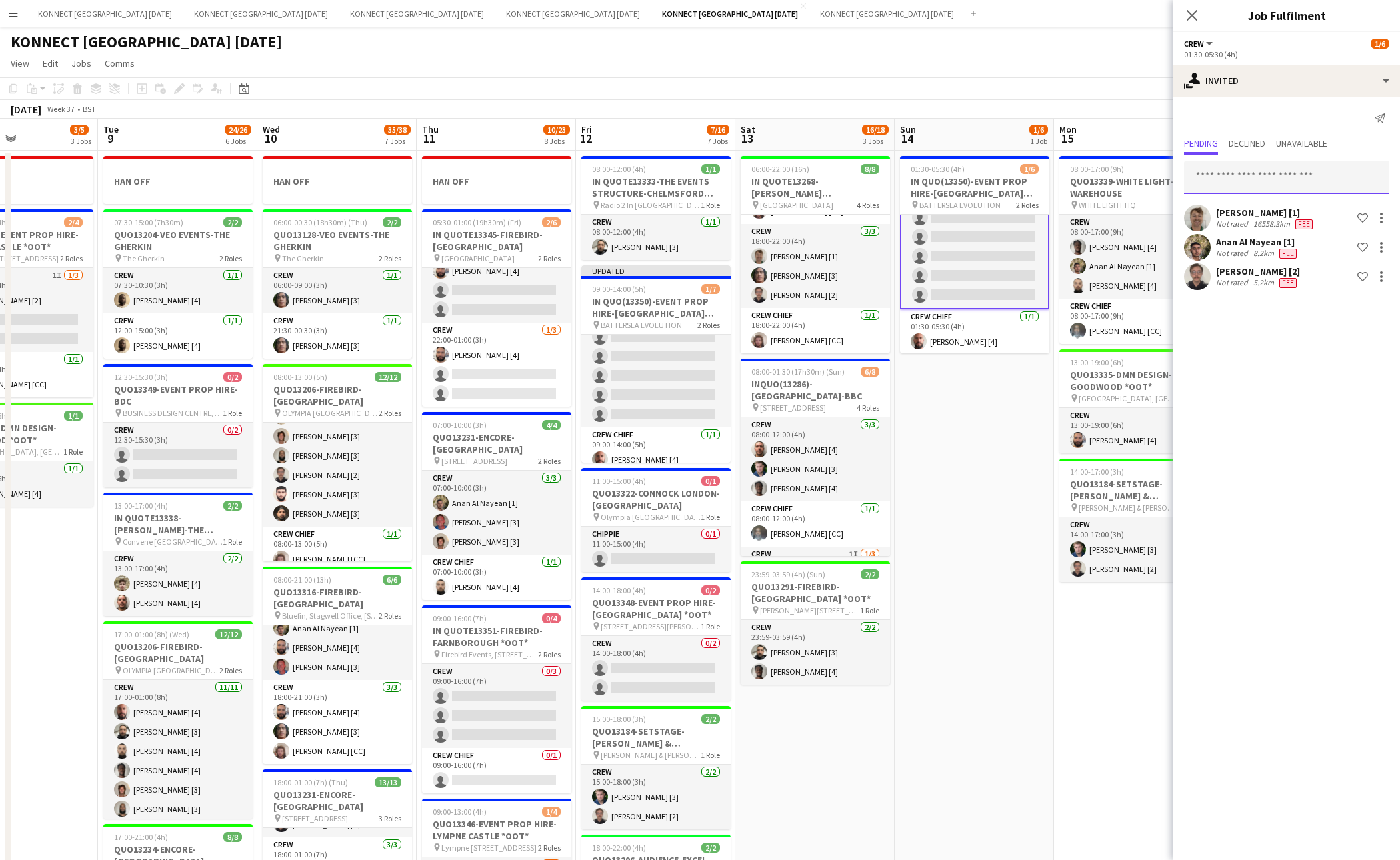
click at [1223, 176] on input "text" at bounding box center [1287, 177] width 205 height 34
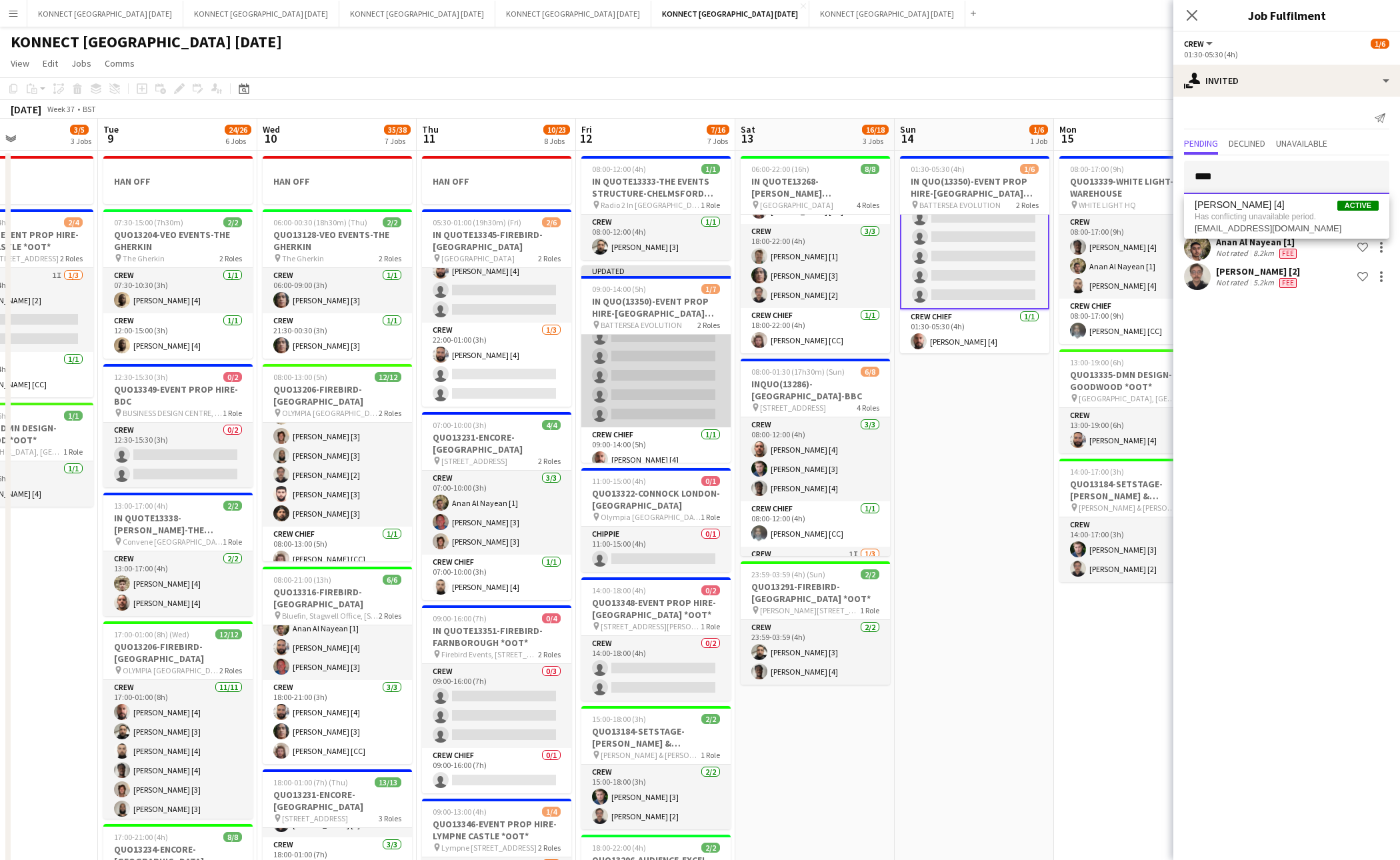
type input "****"
click at [612, 401] on app-card-role "Crew 4I 0/6 09:00-14:00 (5h) single-neutral-actions single-neutral-actions sing…" at bounding box center [656, 356] width 149 height 142
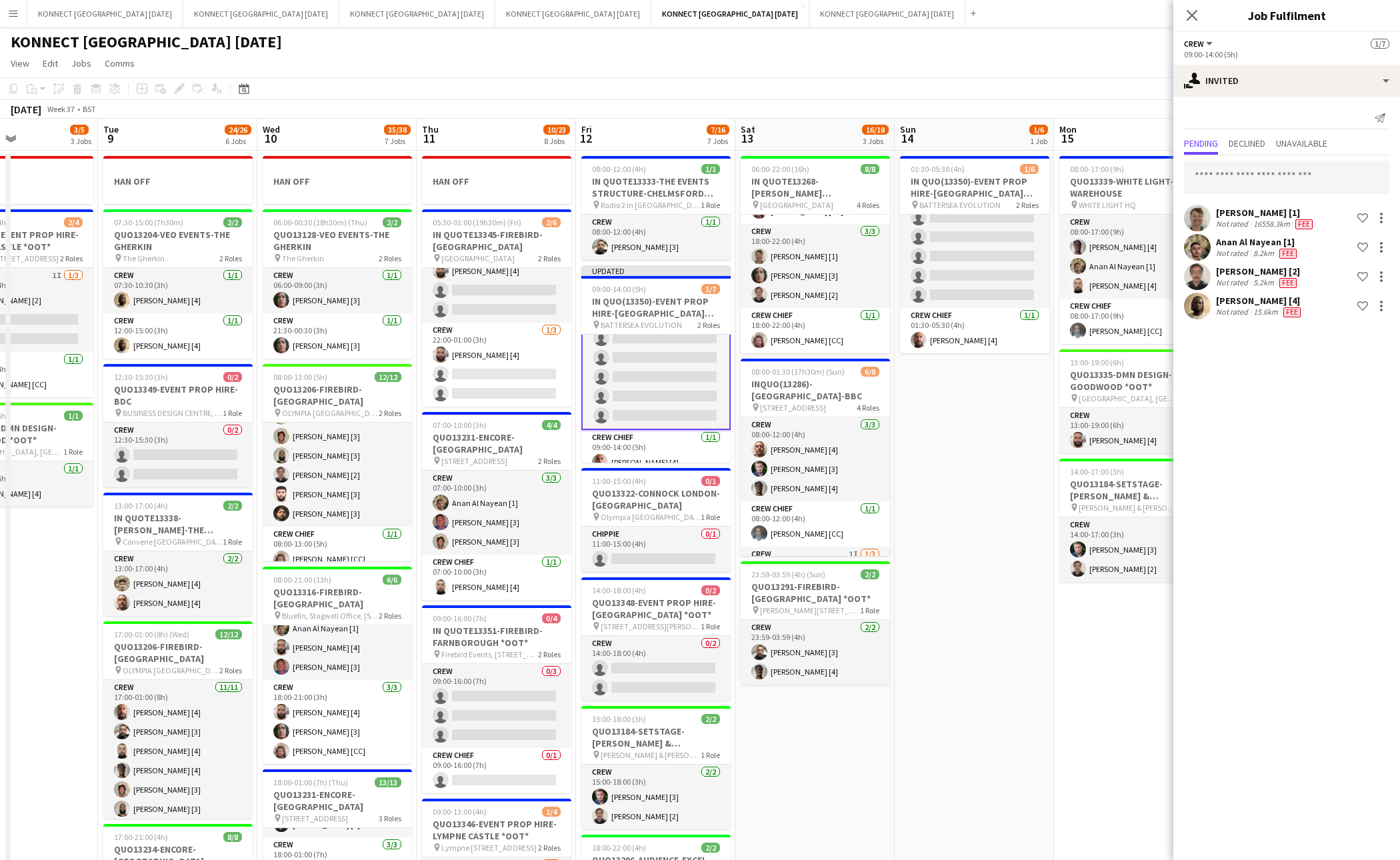
scroll to position [50, 0]
click at [614, 369] on app-card-role "Crew 4I 0/6 09:00-14:00 (5h) single-neutral-actions single-neutral-actions sing…" at bounding box center [656, 356] width 149 height 145
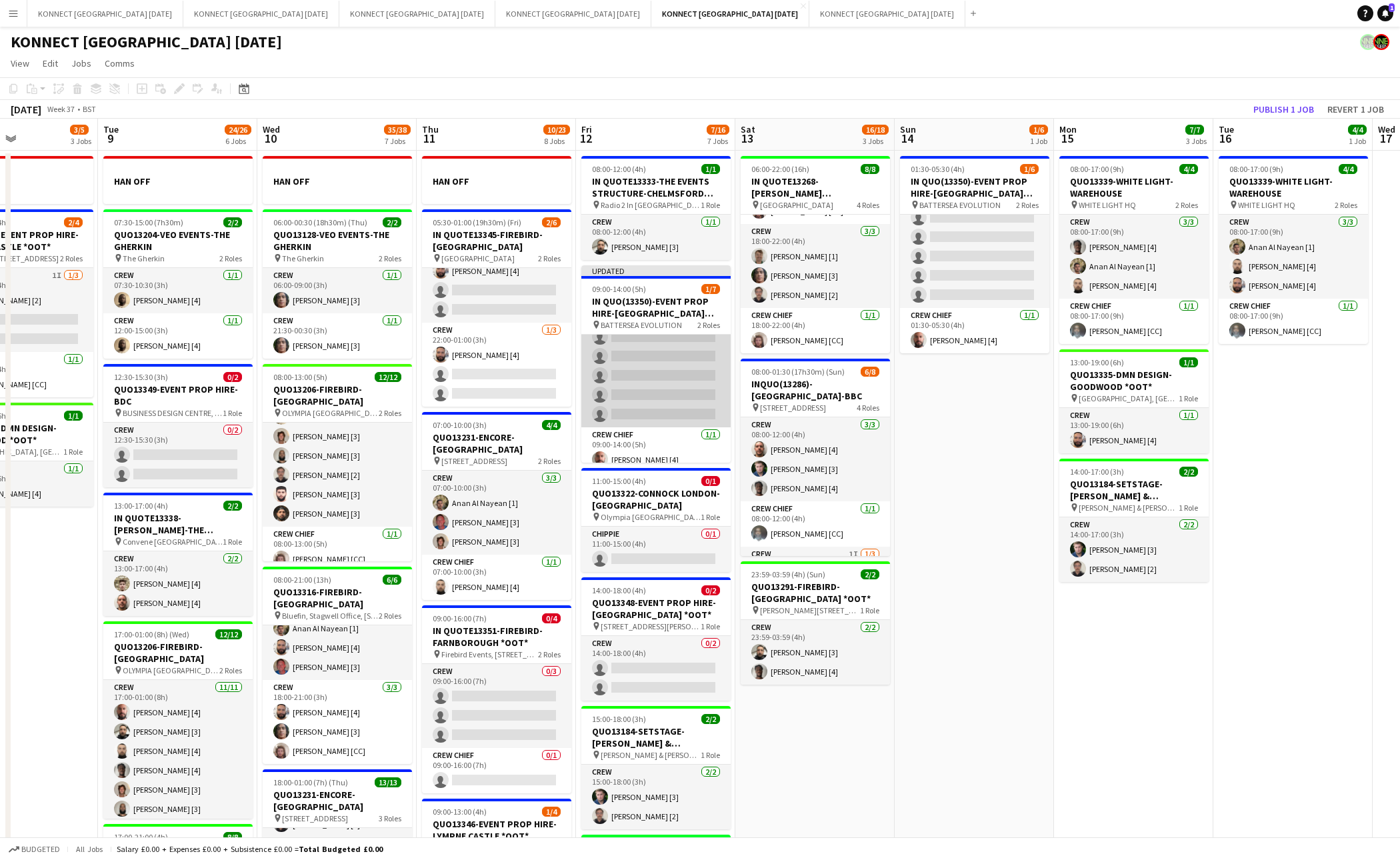
click at [637, 368] on app-card-role "Crew 4I 0/6 09:00-14:00 (5h) single-neutral-actions single-neutral-actions sing…" at bounding box center [656, 356] width 149 height 142
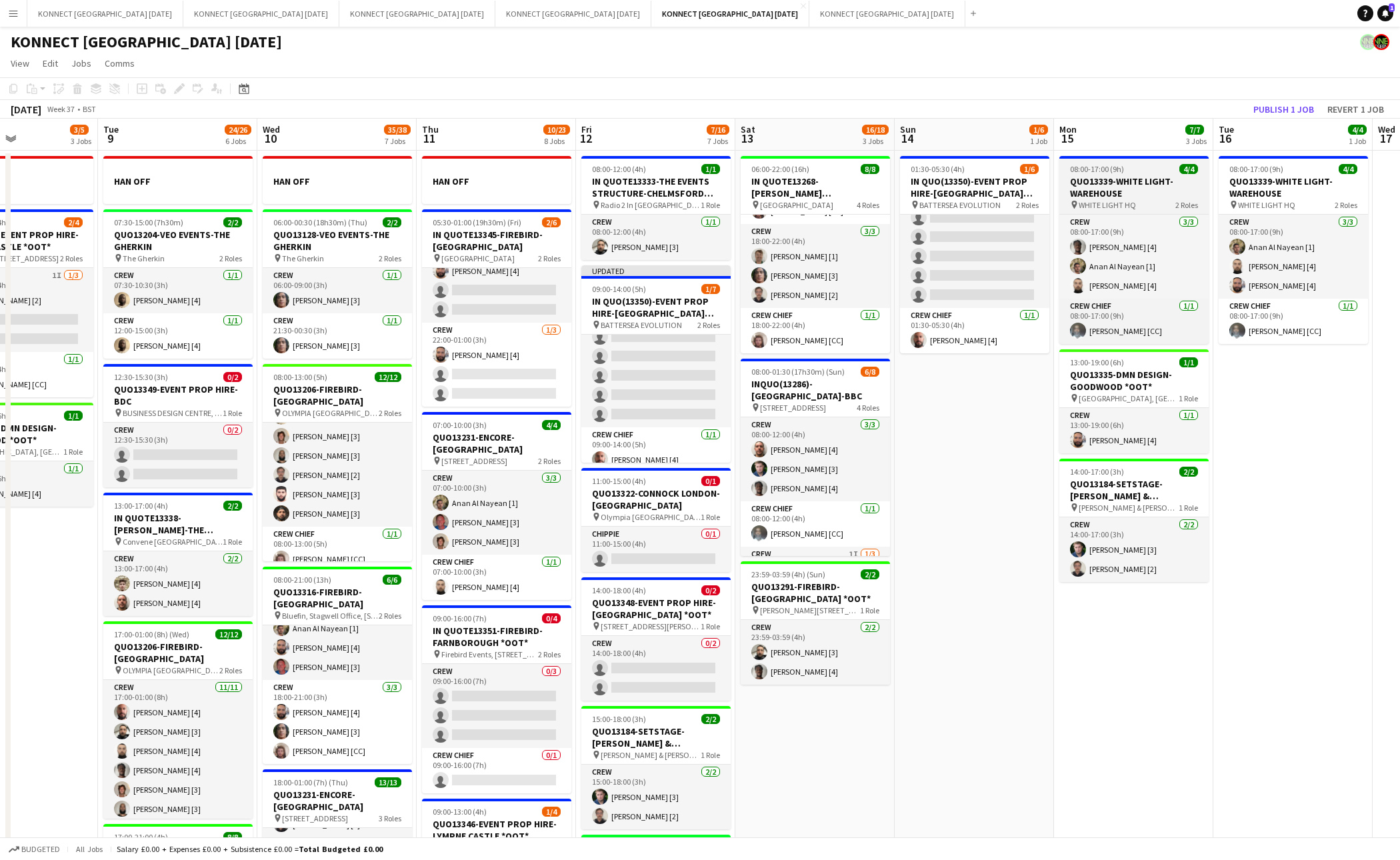
scroll to position [50, 0]
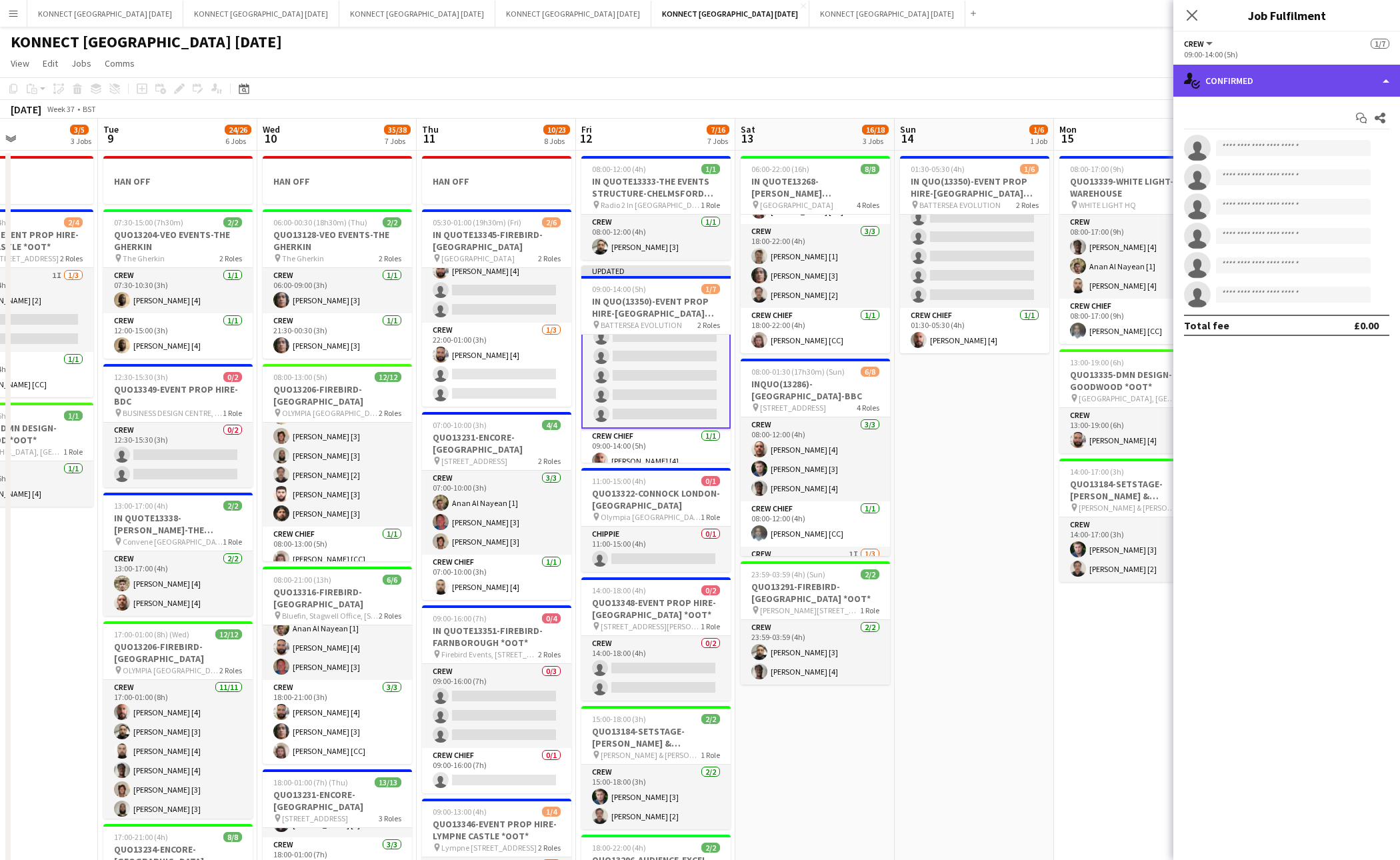
click at [1278, 82] on div "single-neutral-actions-check-2 Confirmed" at bounding box center [1286, 80] width 227 height 32
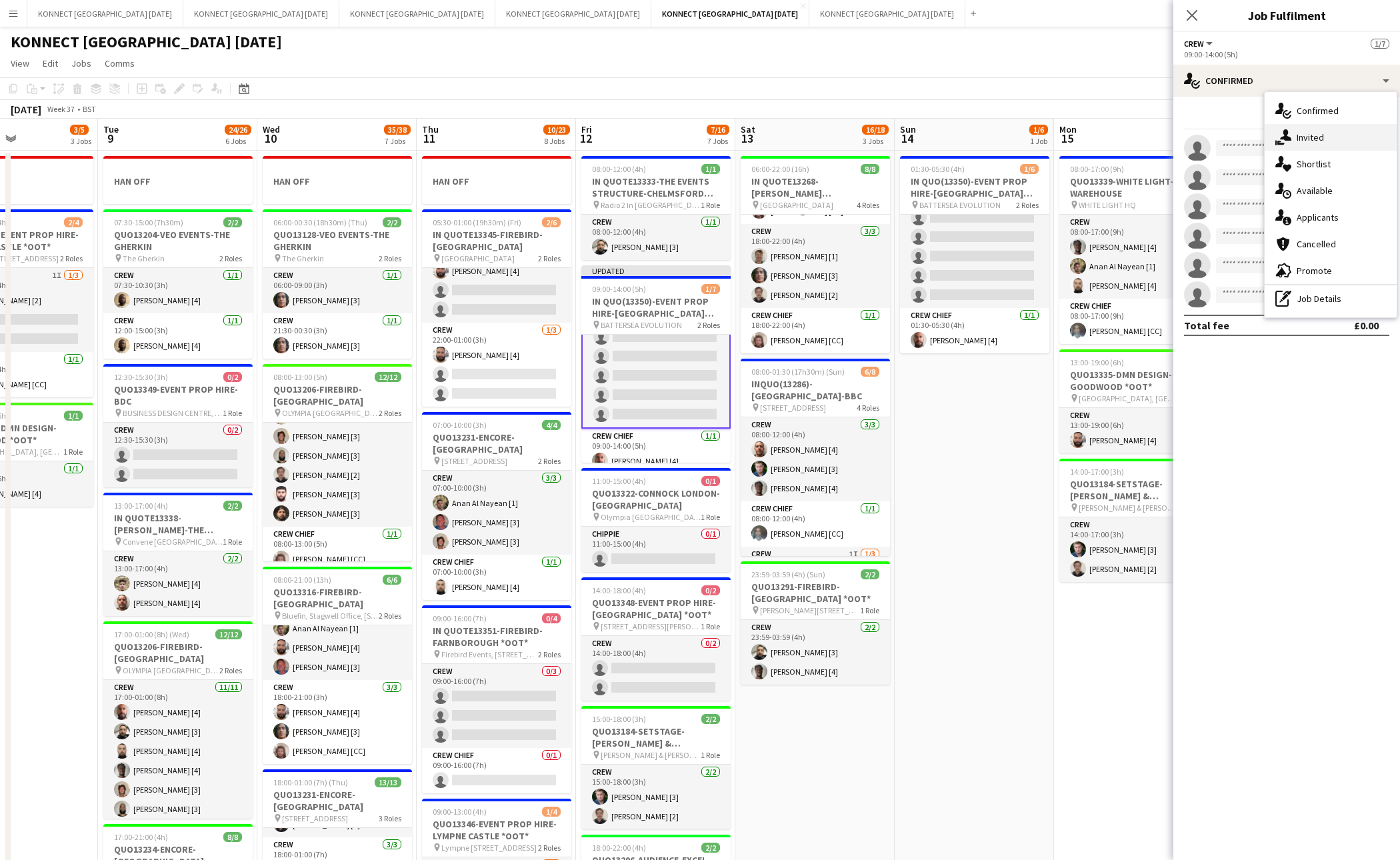
click at [1278, 146] on div "single-neutral-actions-share-1 Invited" at bounding box center [1331, 137] width 132 height 27
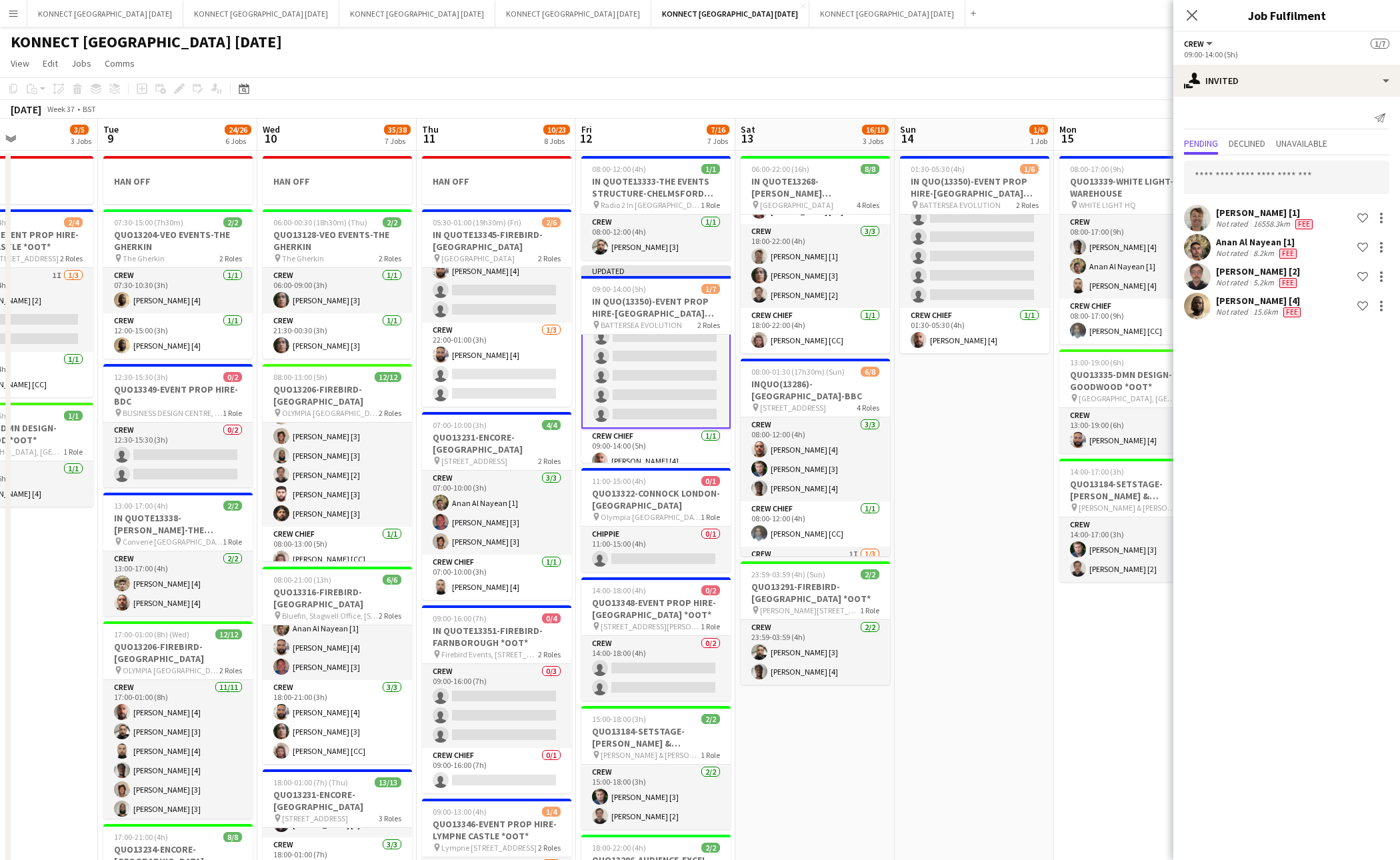
click at [1083, 95] on app-toolbar "Copy Paste Paste Command V Paste with crew Command Shift V Paste linked Job [GE…" at bounding box center [700, 89] width 1400 height 22
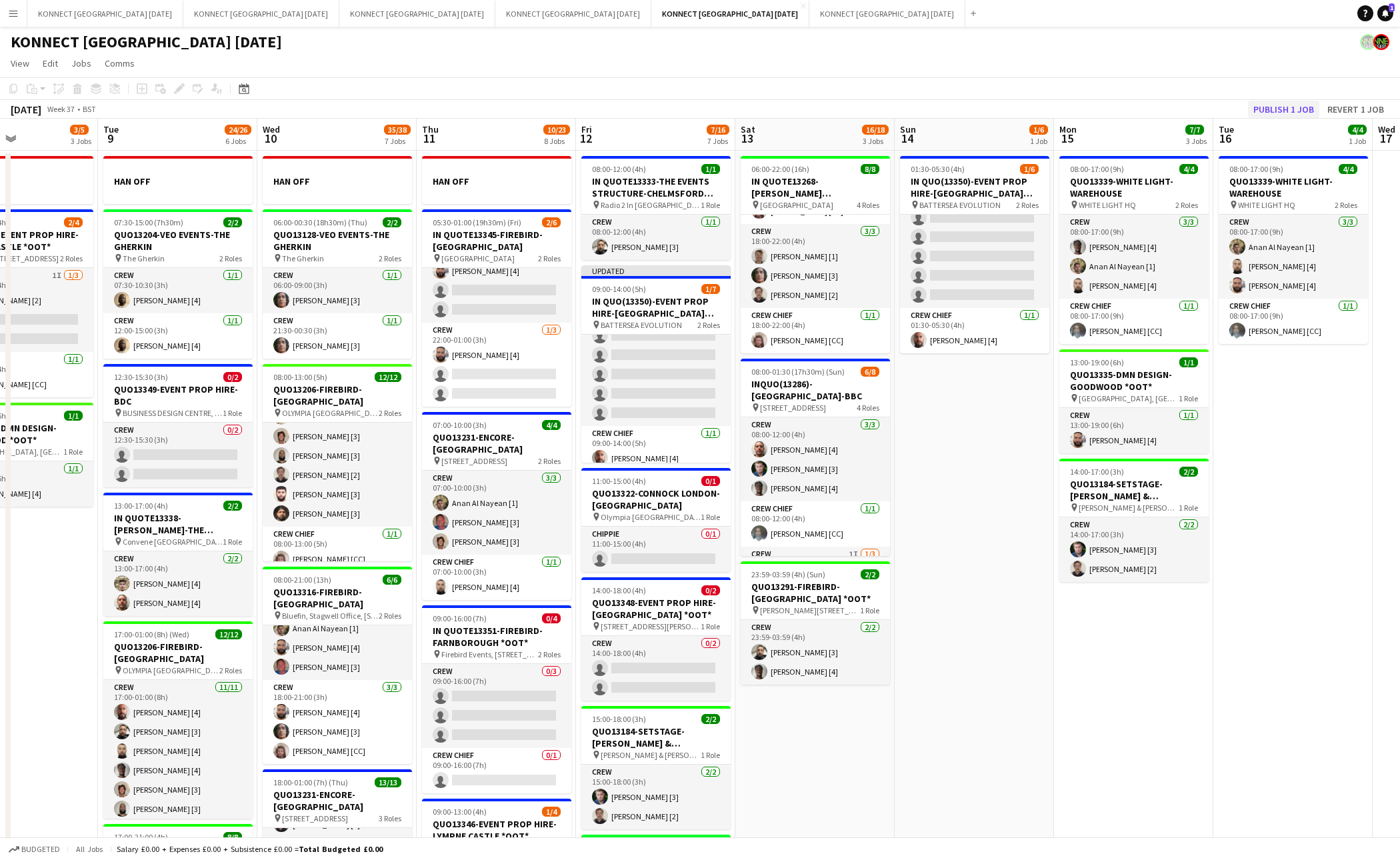
scroll to position [49, 0]
click at [1278, 113] on button "Publish 1 job" at bounding box center [1283, 109] width 71 height 18
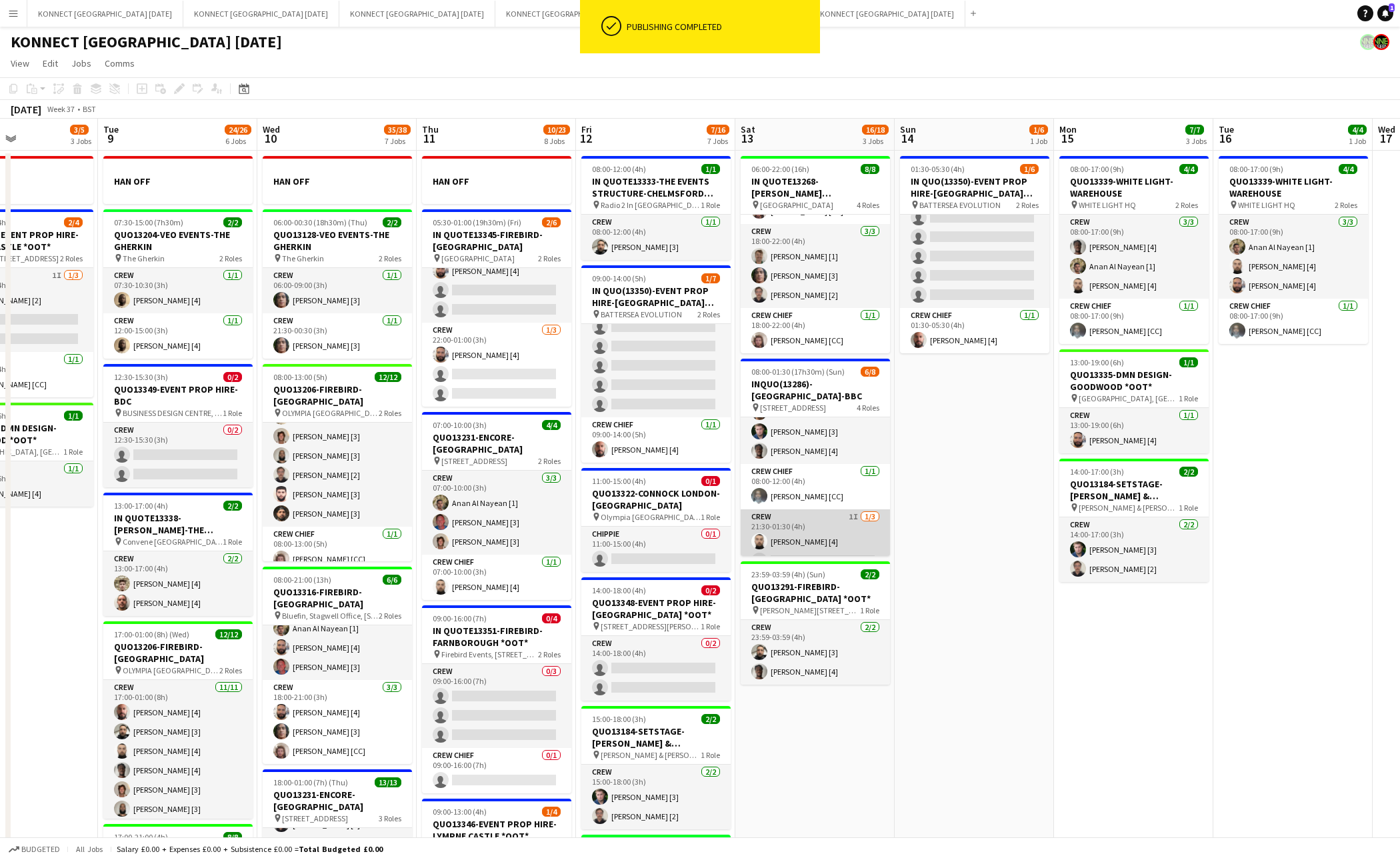
scroll to position [0, 0]
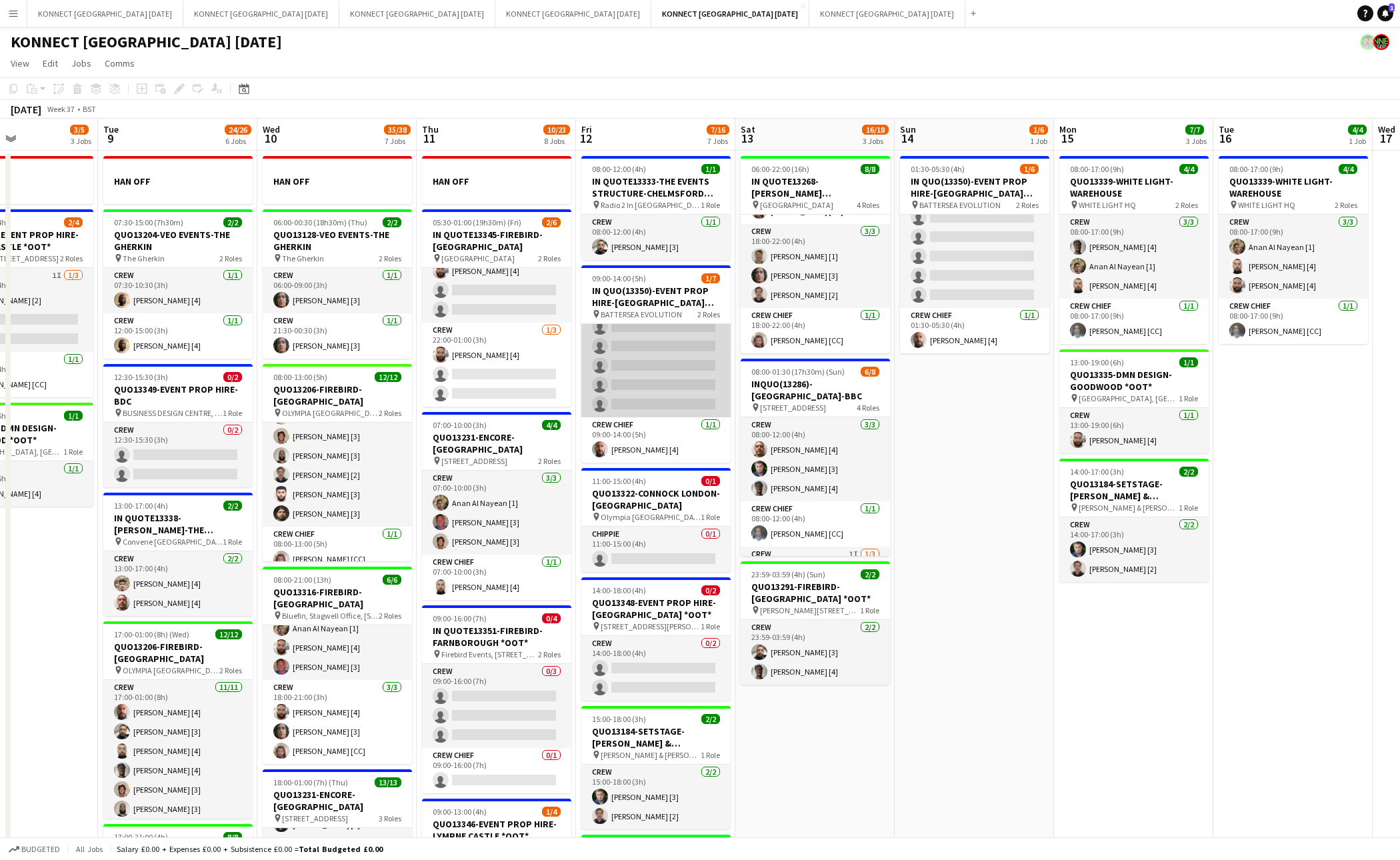
click at [677, 349] on app-card-role "Crew 4I 0/6 09:00-14:00 (5h) single-neutral-actions single-neutral-actions sing…" at bounding box center [656, 346] width 149 height 142
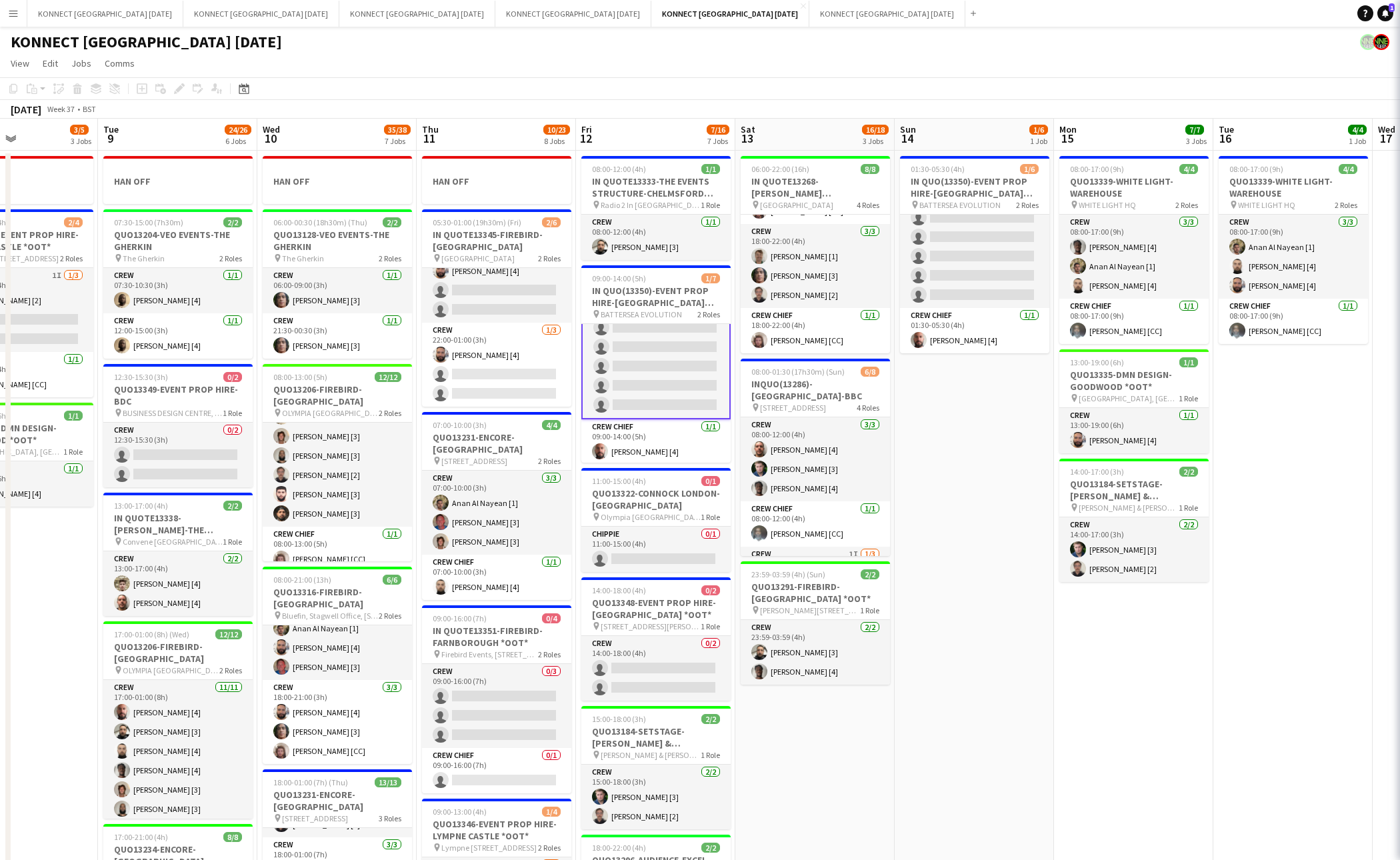
scroll to position [50, 0]
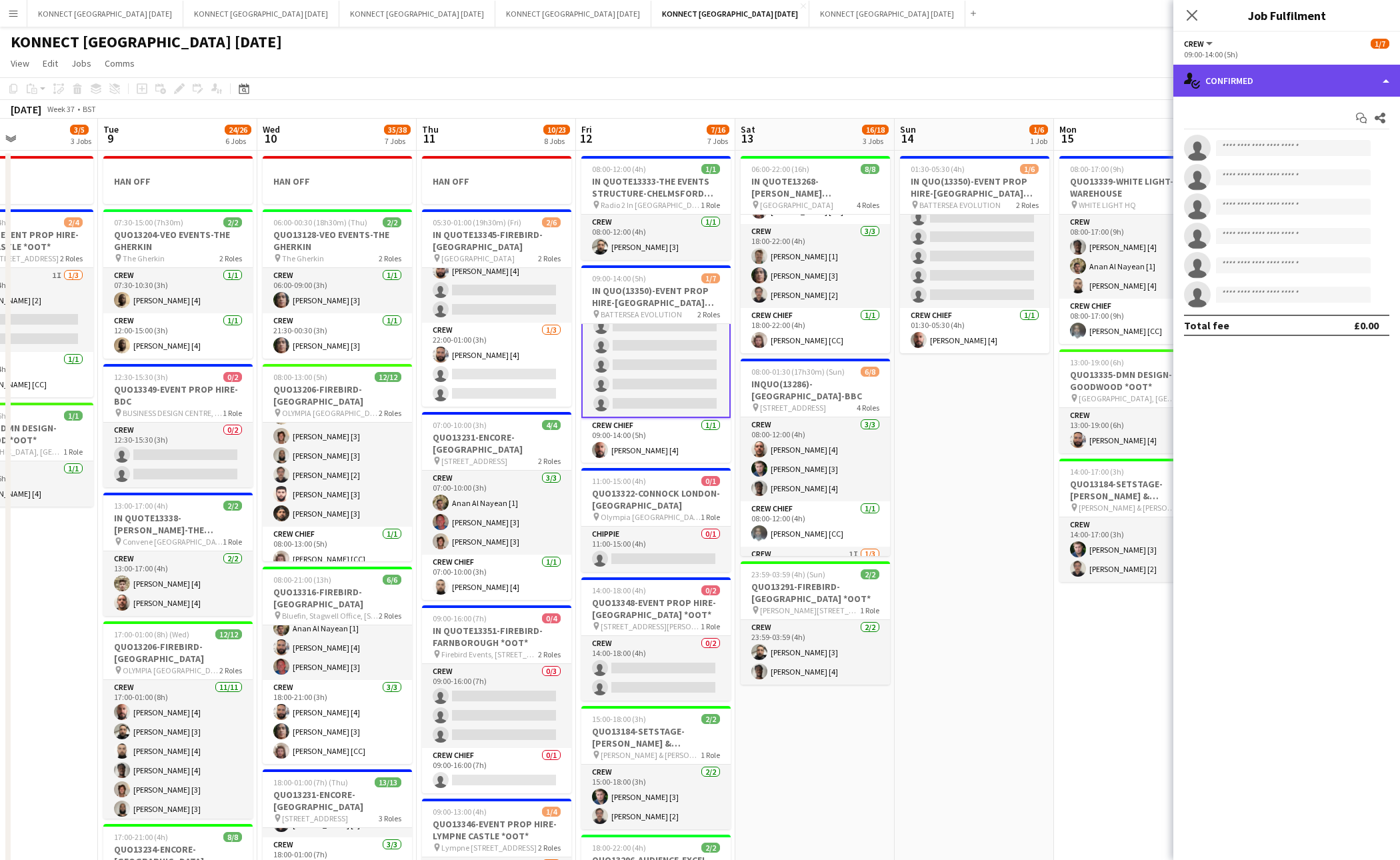
click at [1219, 71] on div "single-neutral-actions-check-2 Confirmed" at bounding box center [1286, 80] width 227 height 32
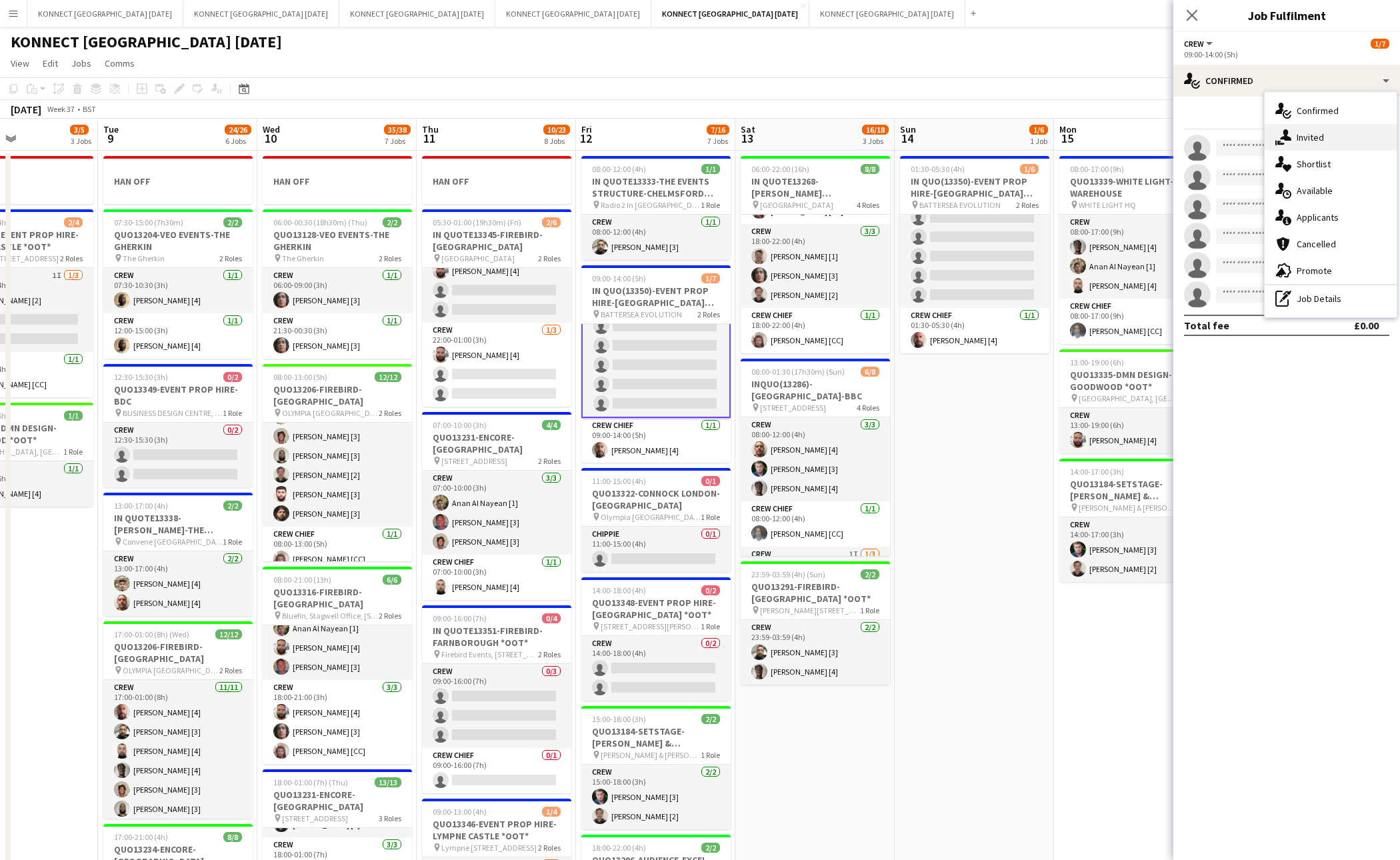
click at [1278, 132] on span "Invited" at bounding box center [1310, 137] width 27 height 12
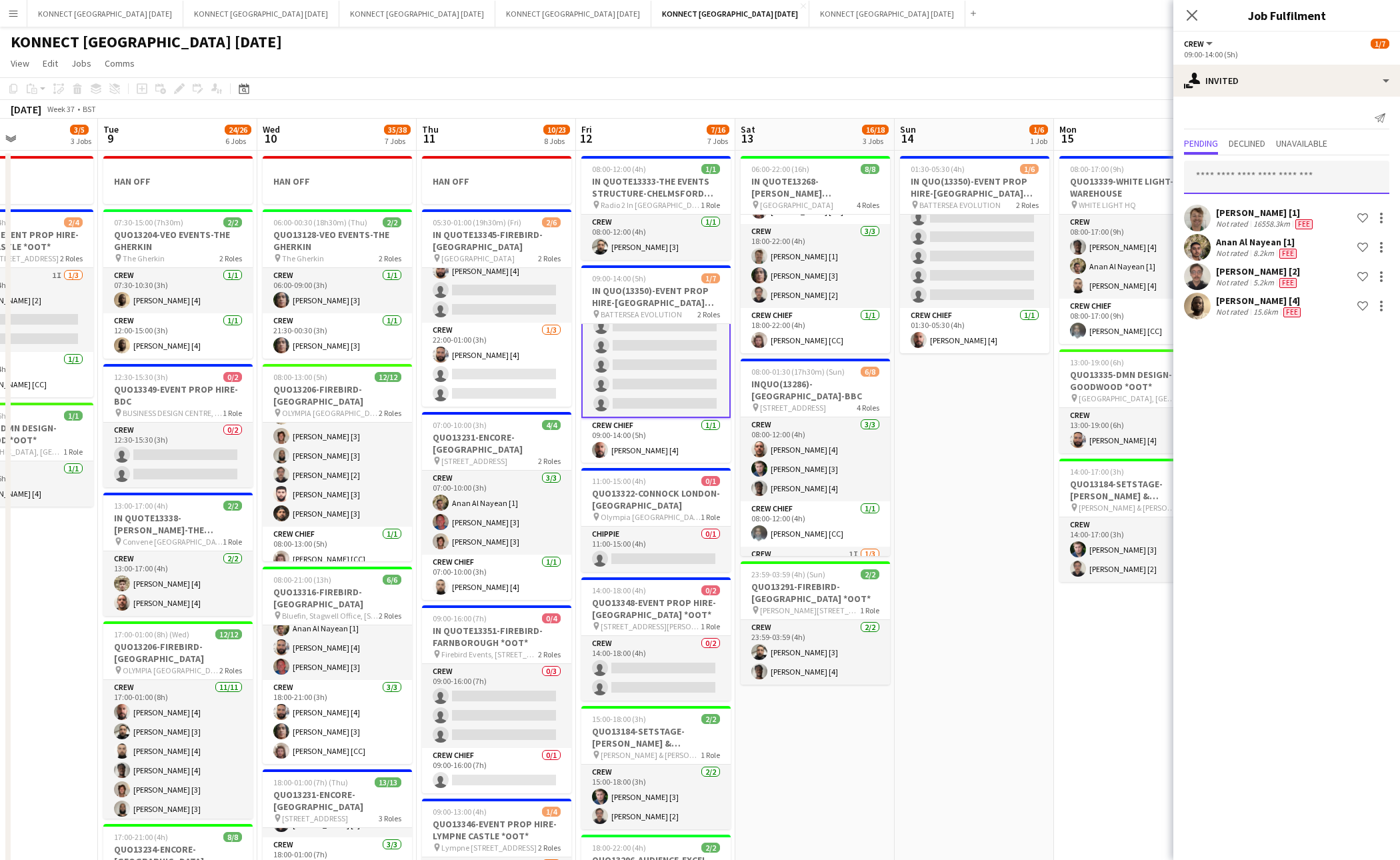
click at [1264, 179] on input "text" at bounding box center [1287, 177] width 205 height 34
type input "*****"
click at [1269, 209] on span "Darren huie [3] Active" at bounding box center [1286, 210] width 184 height 11
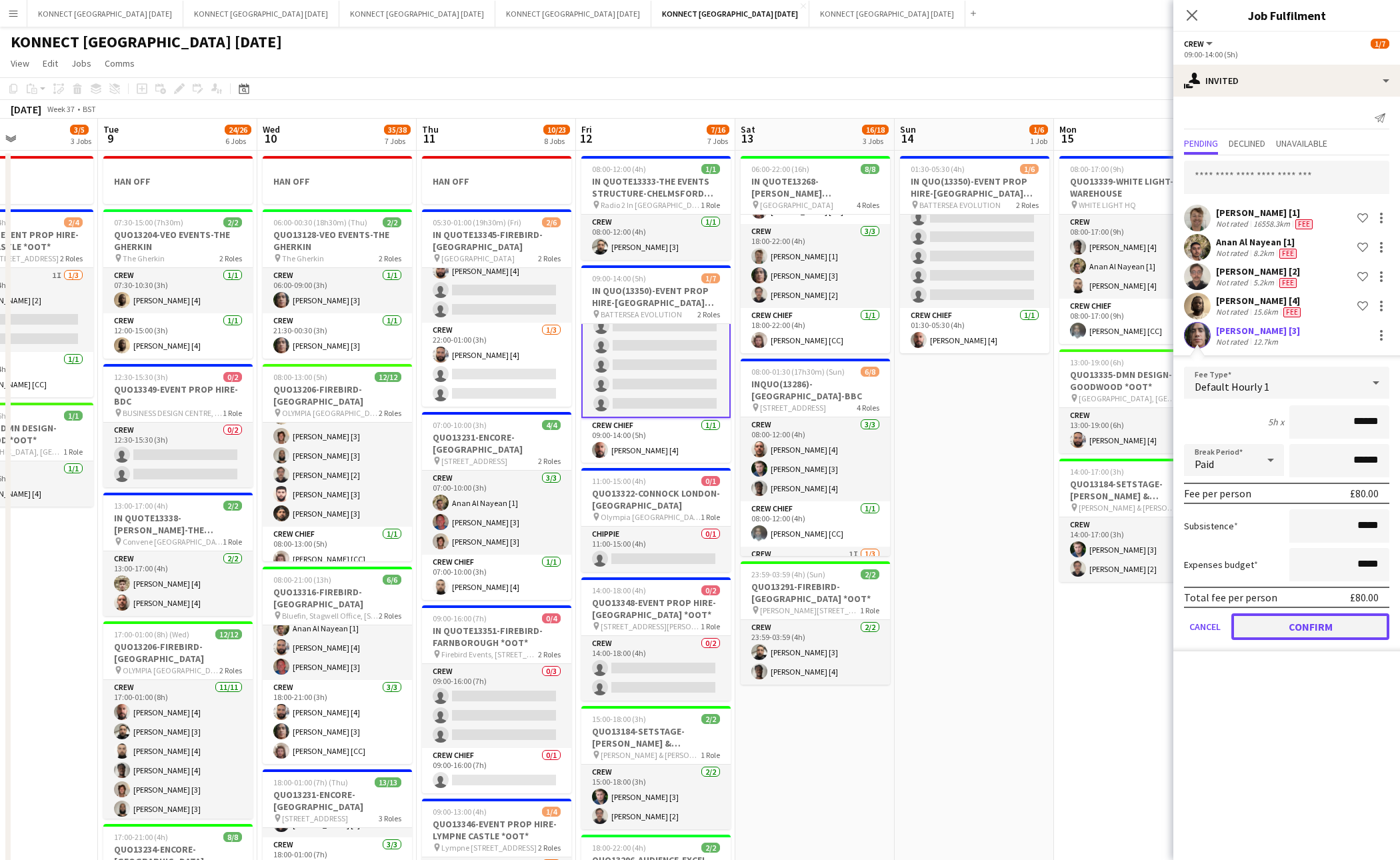
click at [1278, 628] on button "Confirm" at bounding box center [1310, 627] width 158 height 27
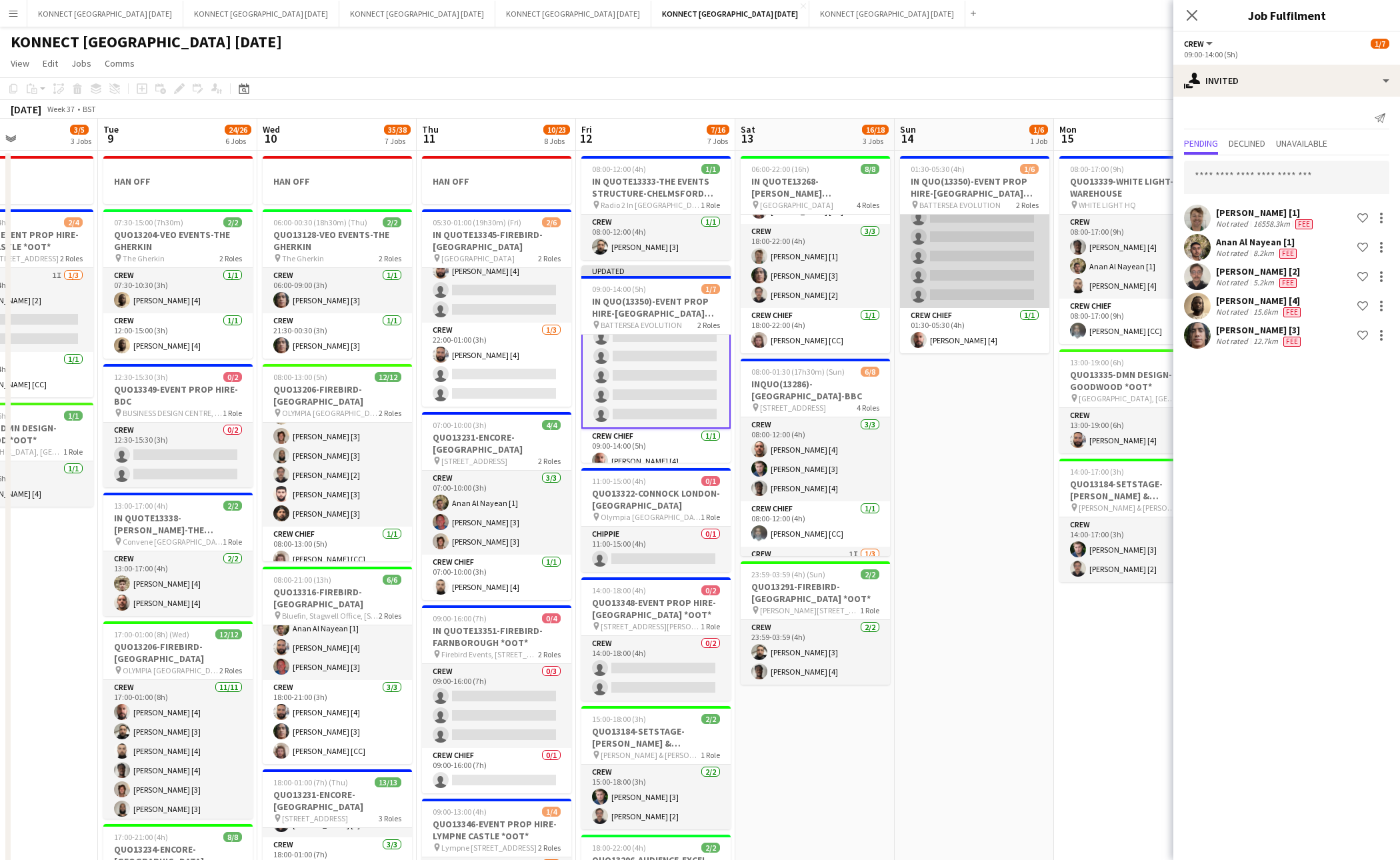
click at [980, 262] on app-card-role "Crew 3I 0/5 01:30-05:30 (4h) single-neutral-actions single-neutral-actions sing…" at bounding box center [975, 247] width 149 height 123
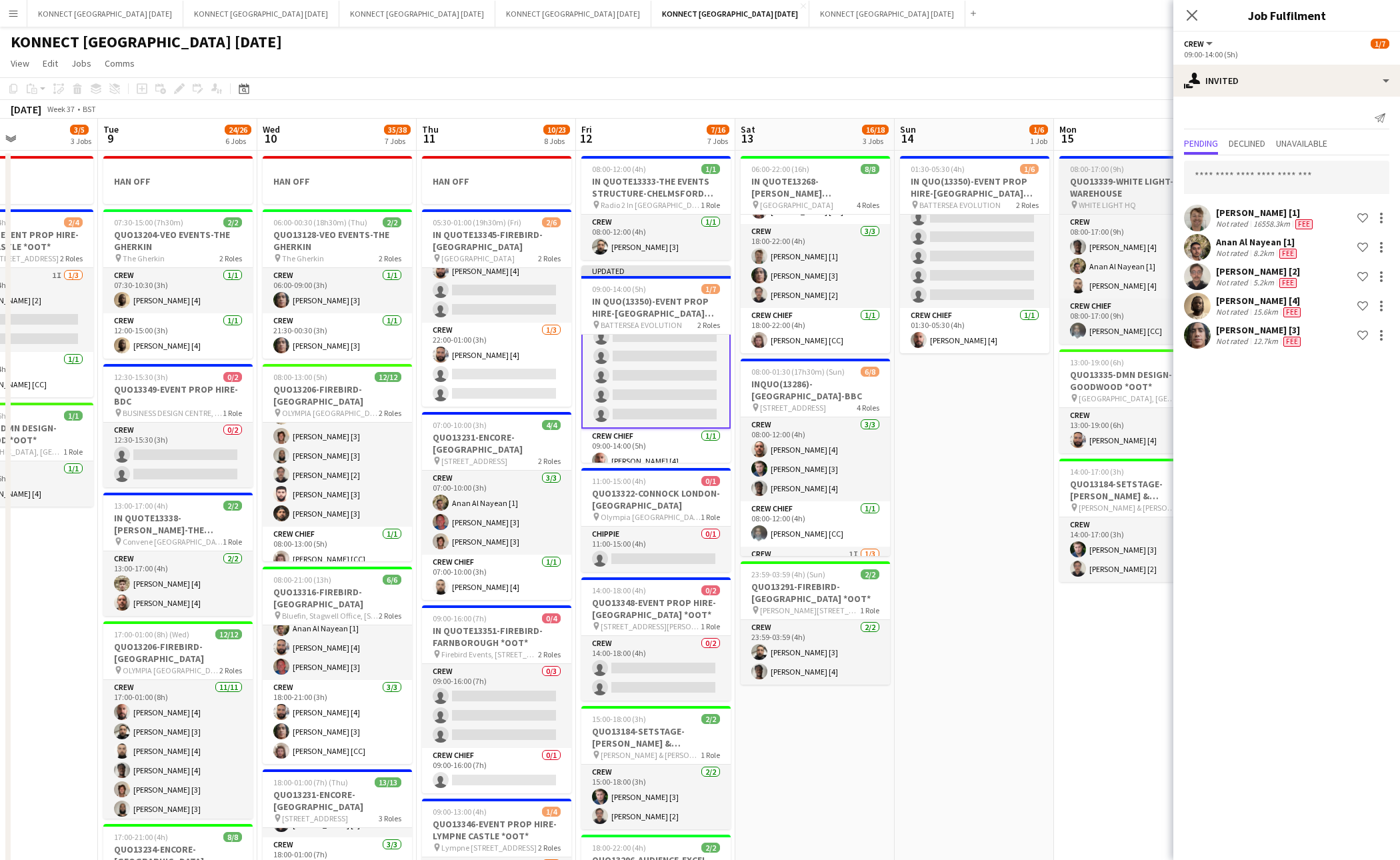
scroll to position [31, 0]
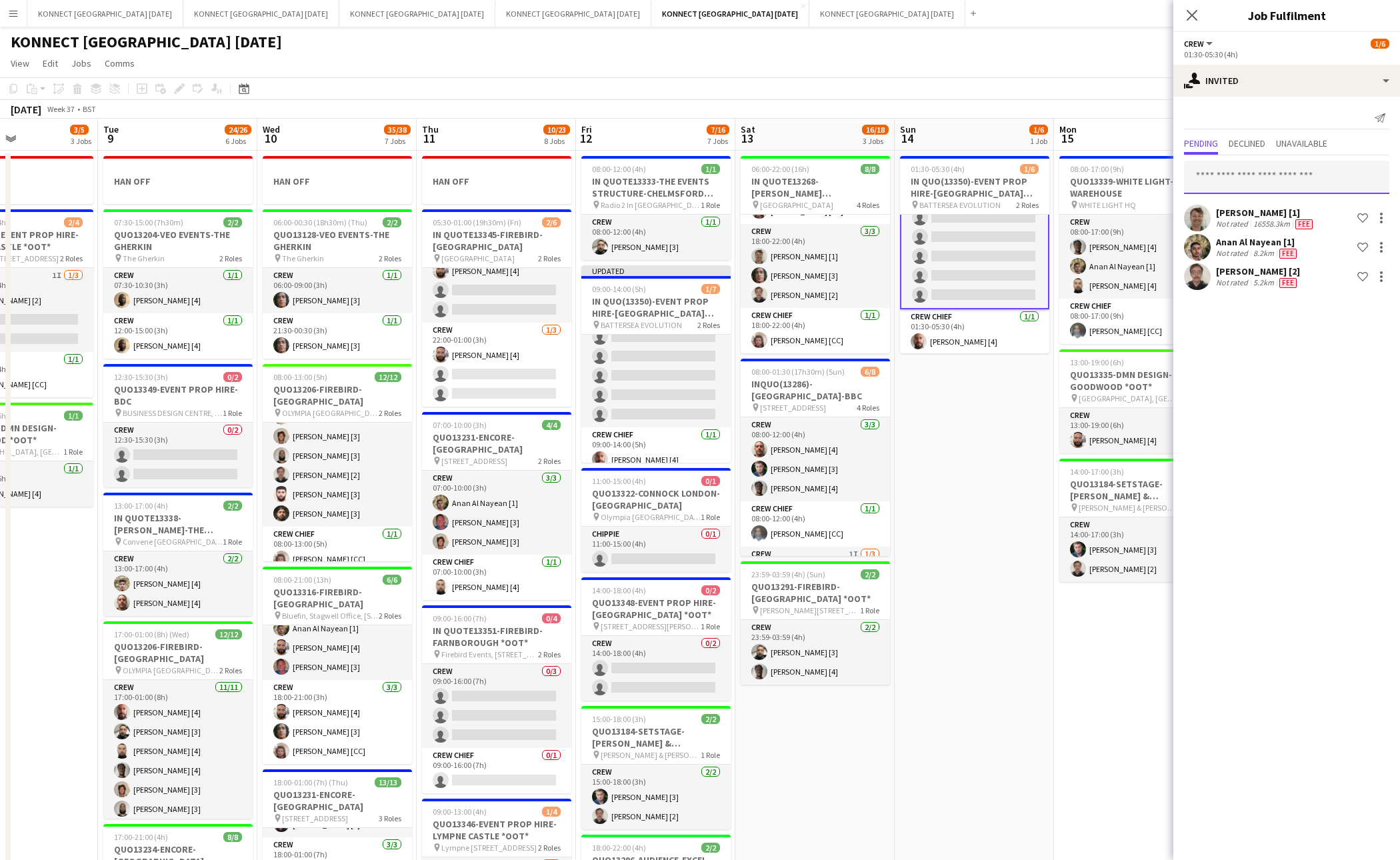
click at [1252, 176] on input "text" at bounding box center [1287, 177] width 205 height 34
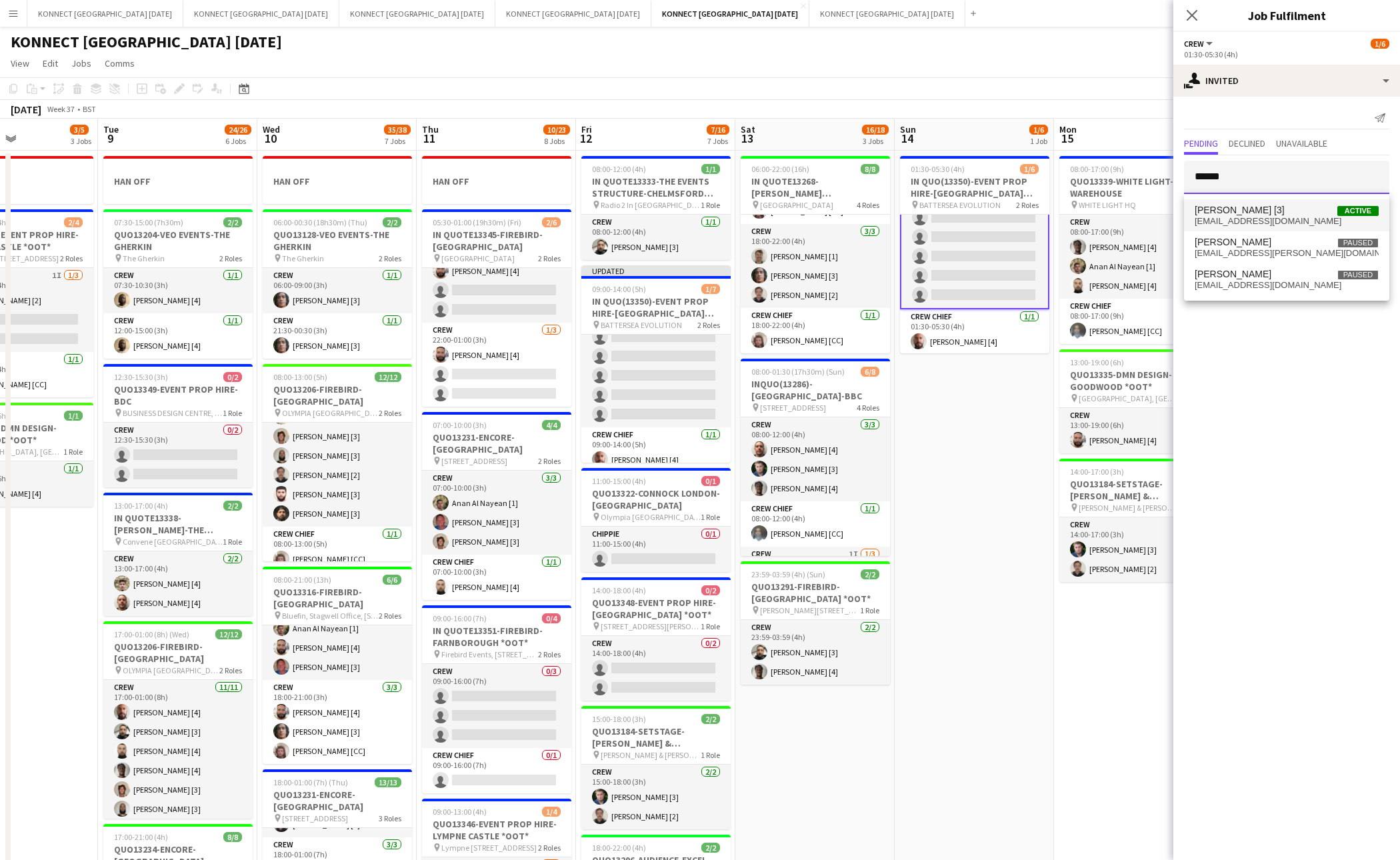
type input "******"
click at [1243, 208] on span "[PERSON_NAME] [3]" at bounding box center [1240, 210] width 90 height 11
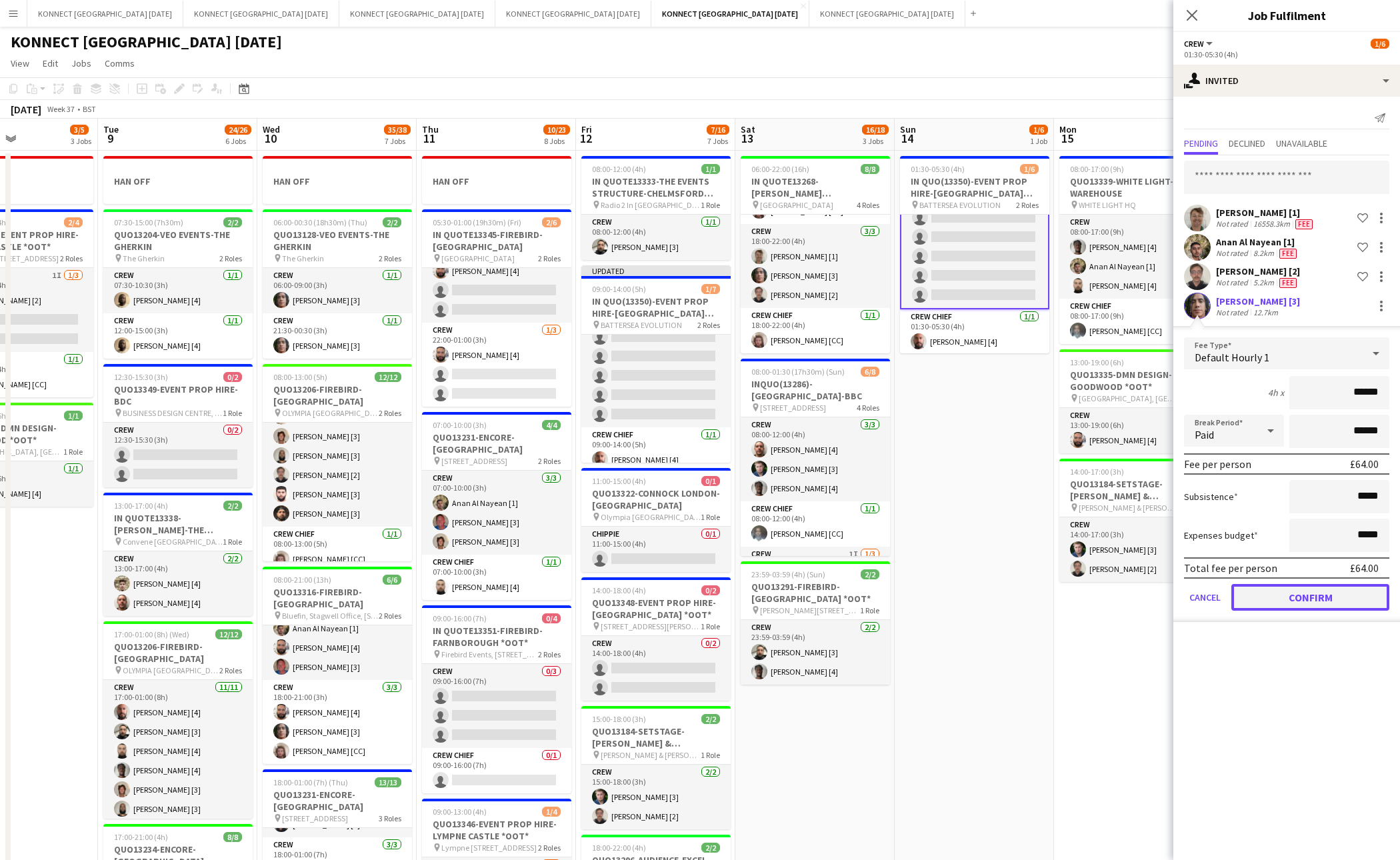
click at [1278, 602] on button "Confirm" at bounding box center [1310, 597] width 158 height 27
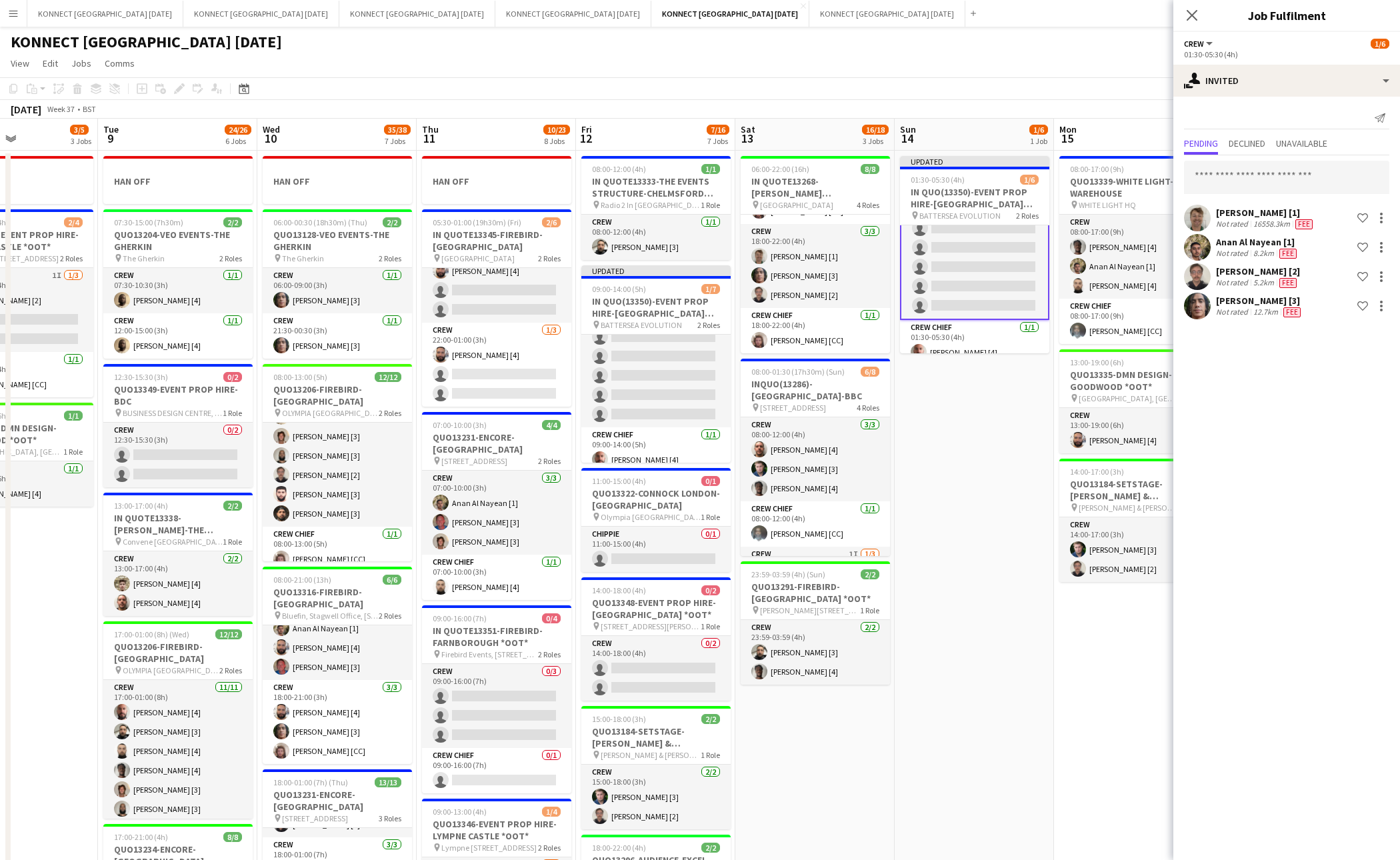
click at [995, 438] on app-date-cell "Updated 01:30-05:30 (4h) 1/6 IN QUO(13350)-EVENT PROP HIRE-BATTERSEA EVO pin BA…" at bounding box center [974, 769] width 159 height 1236
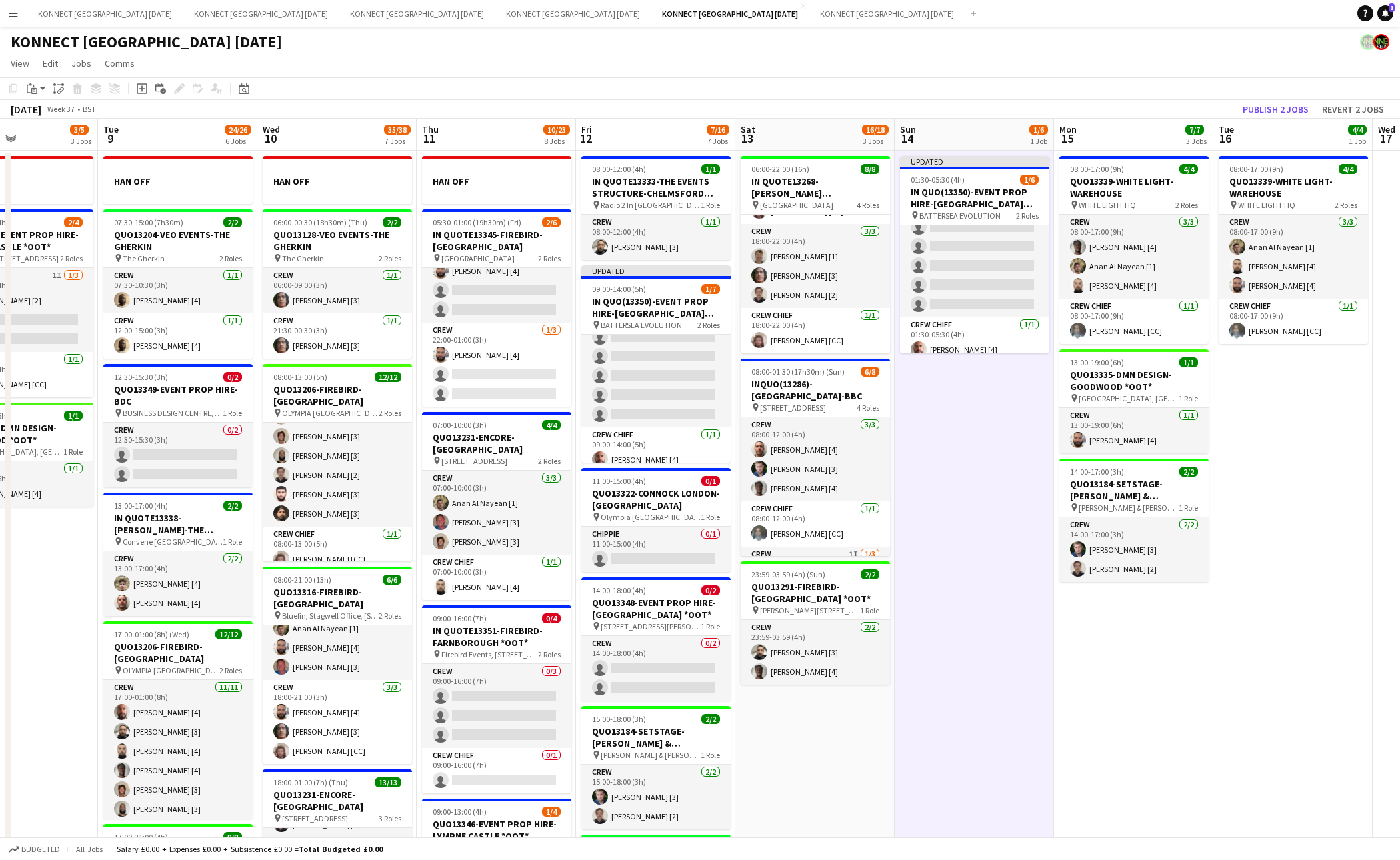
scroll to position [30, 0]
click at [1269, 113] on button "Publish 2 jobs" at bounding box center [1276, 109] width 76 height 18
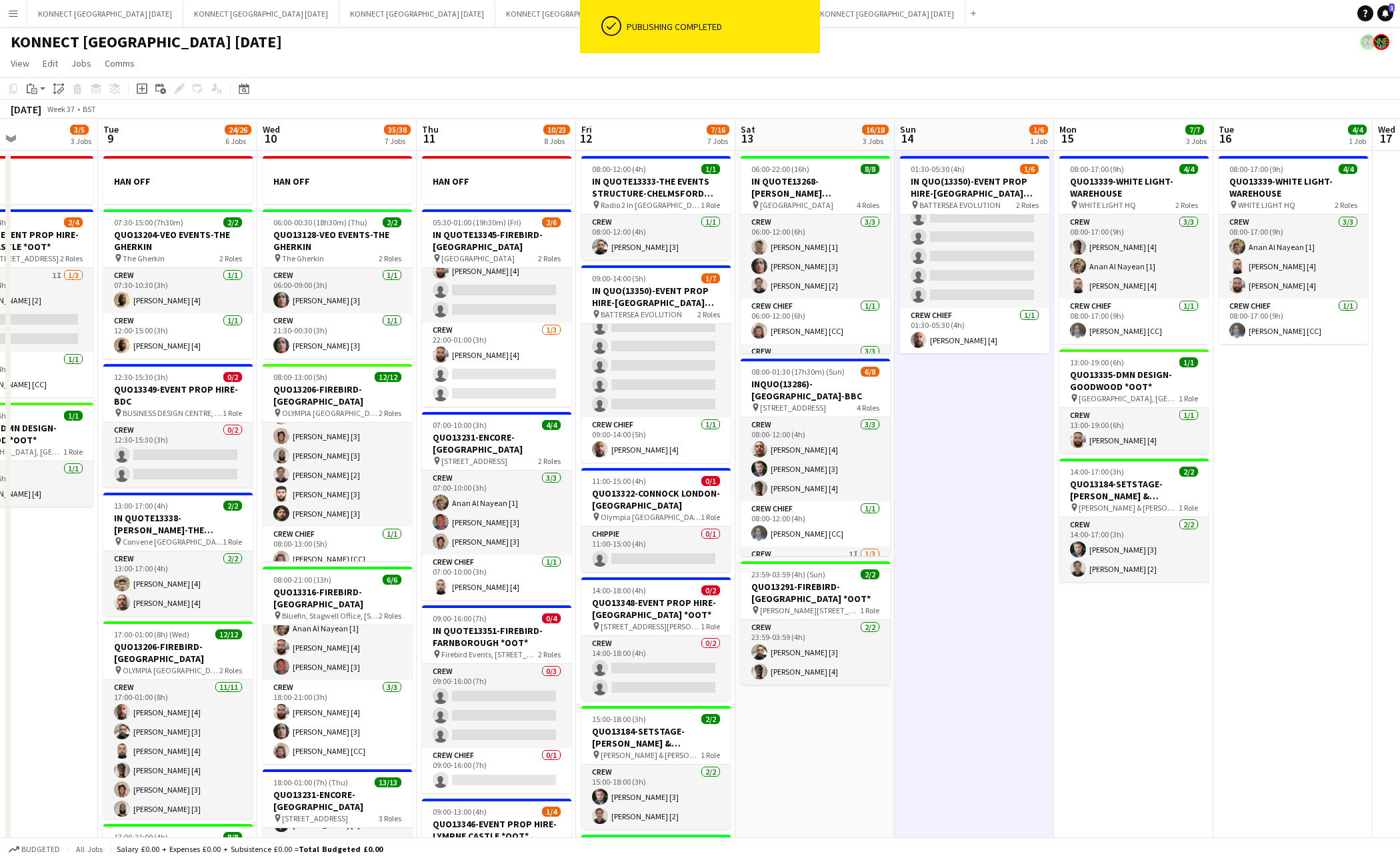
scroll to position [121, 0]
click at [989, 451] on app-date-cell "01:30-05:30 (4h) 1/6 IN QUO(13350)-EVENT PROP HIRE-BATTERSEA EVO pin BATTERSEA …" at bounding box center [974, 769] width 159 height 1236
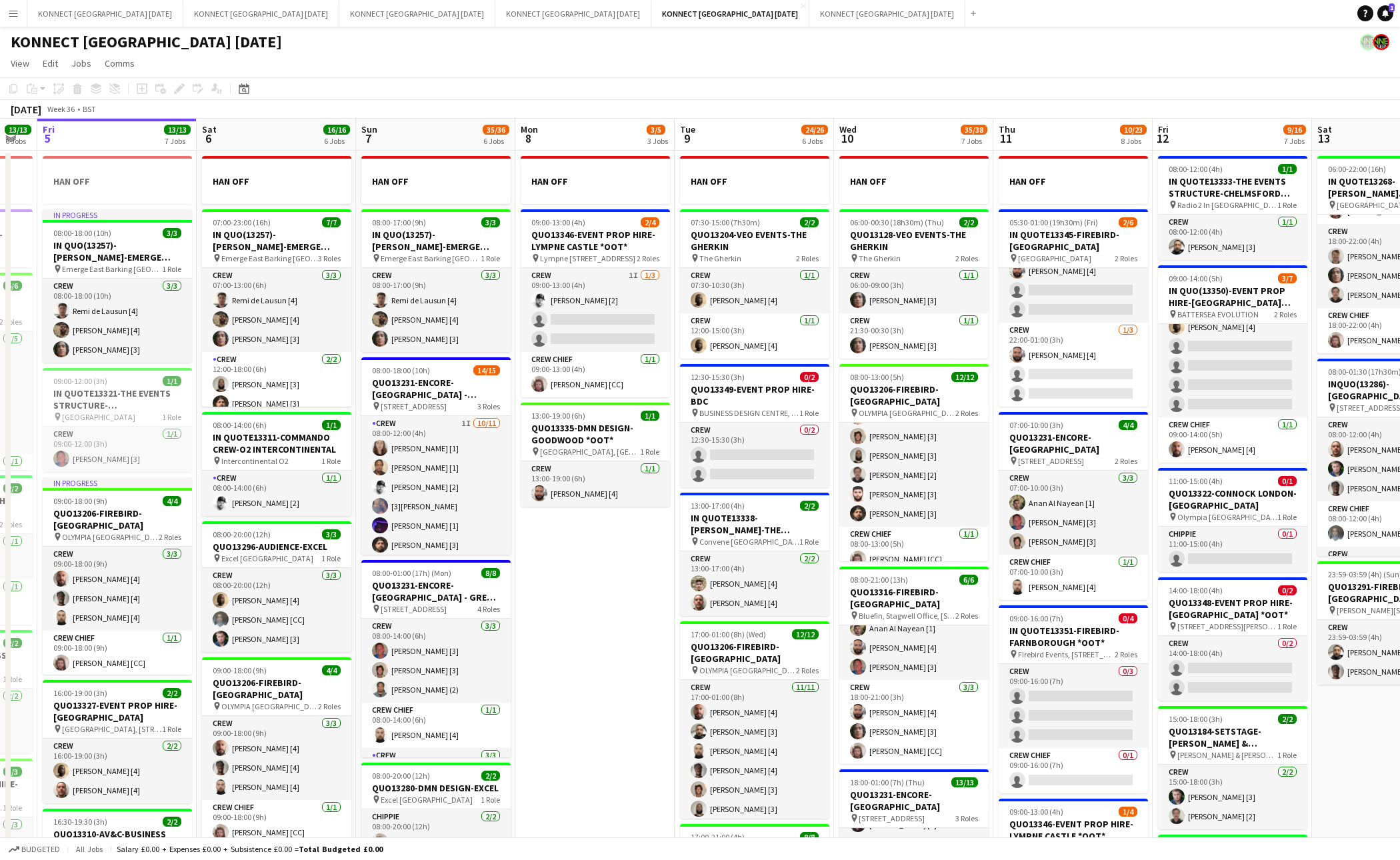
scroll to position [0, 424]
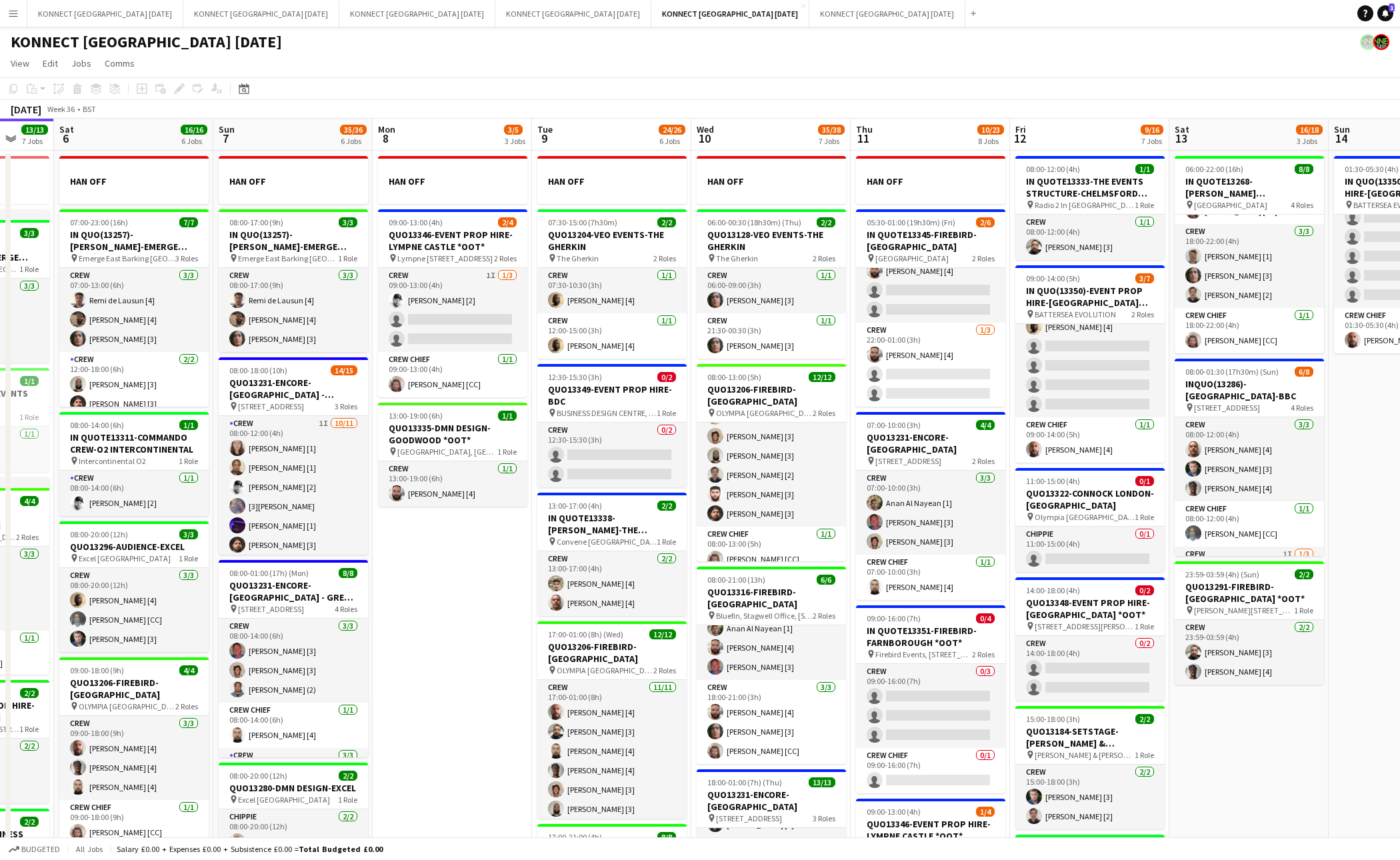
click at [1006, 601] on app-date-cell "HAN OFF 05:30-01:00 (19h30m) (Fri) 2/6 IN QUOTE13345-FIREBIRD-ST PANCRAS RENAIS…" at bounding box center [930, 769] width 159 height 1236
click at [1012, 597] on app-date-cell "08:00-12:00 (4h) 1/1 IN QUOTE13333-THE EVENTS STRUCTURE-CHELMSFORD *OOT* pin Ra…" at bounding box center [1089, 769] width 159 height 1236
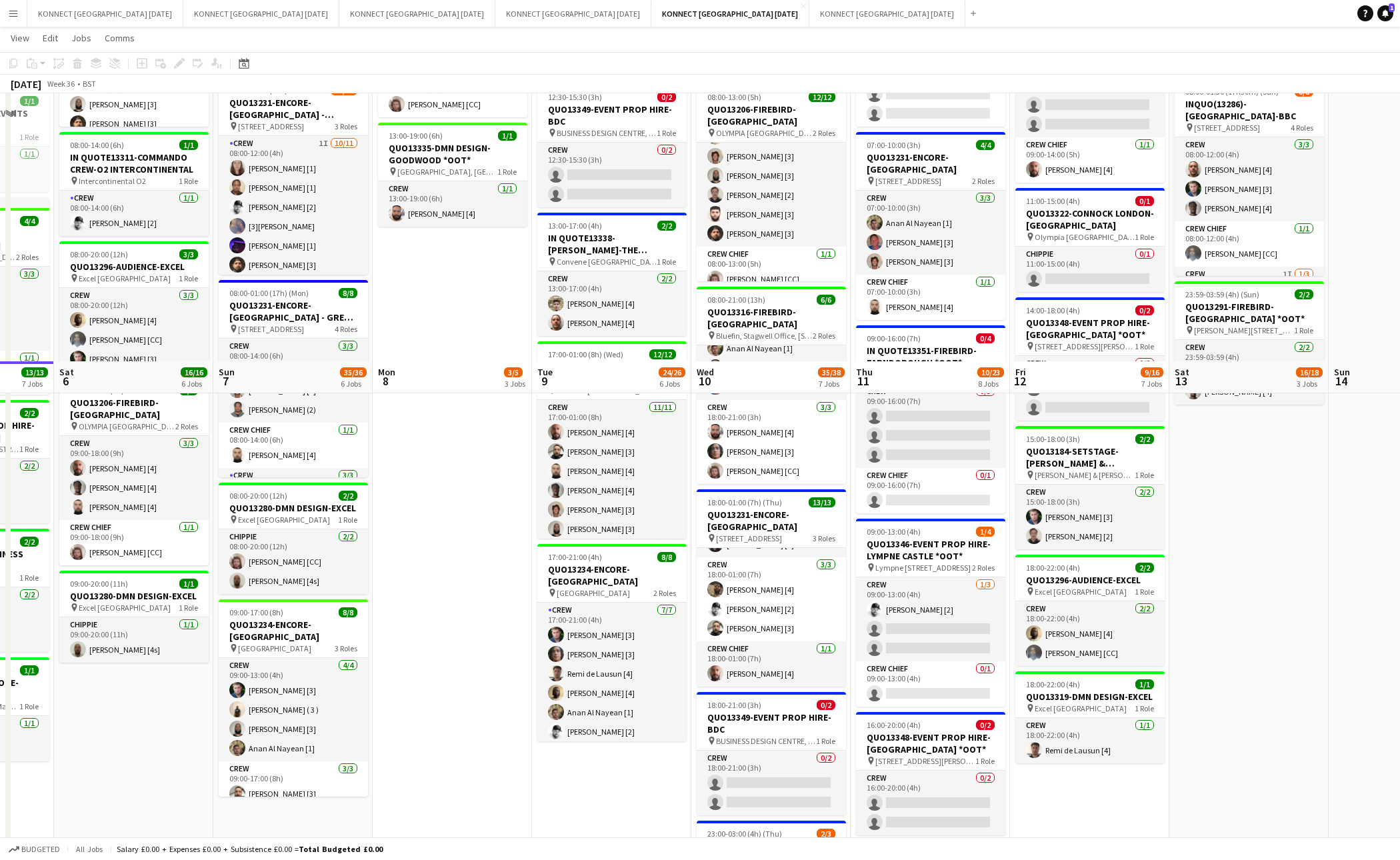
scroll to position [0, 0]
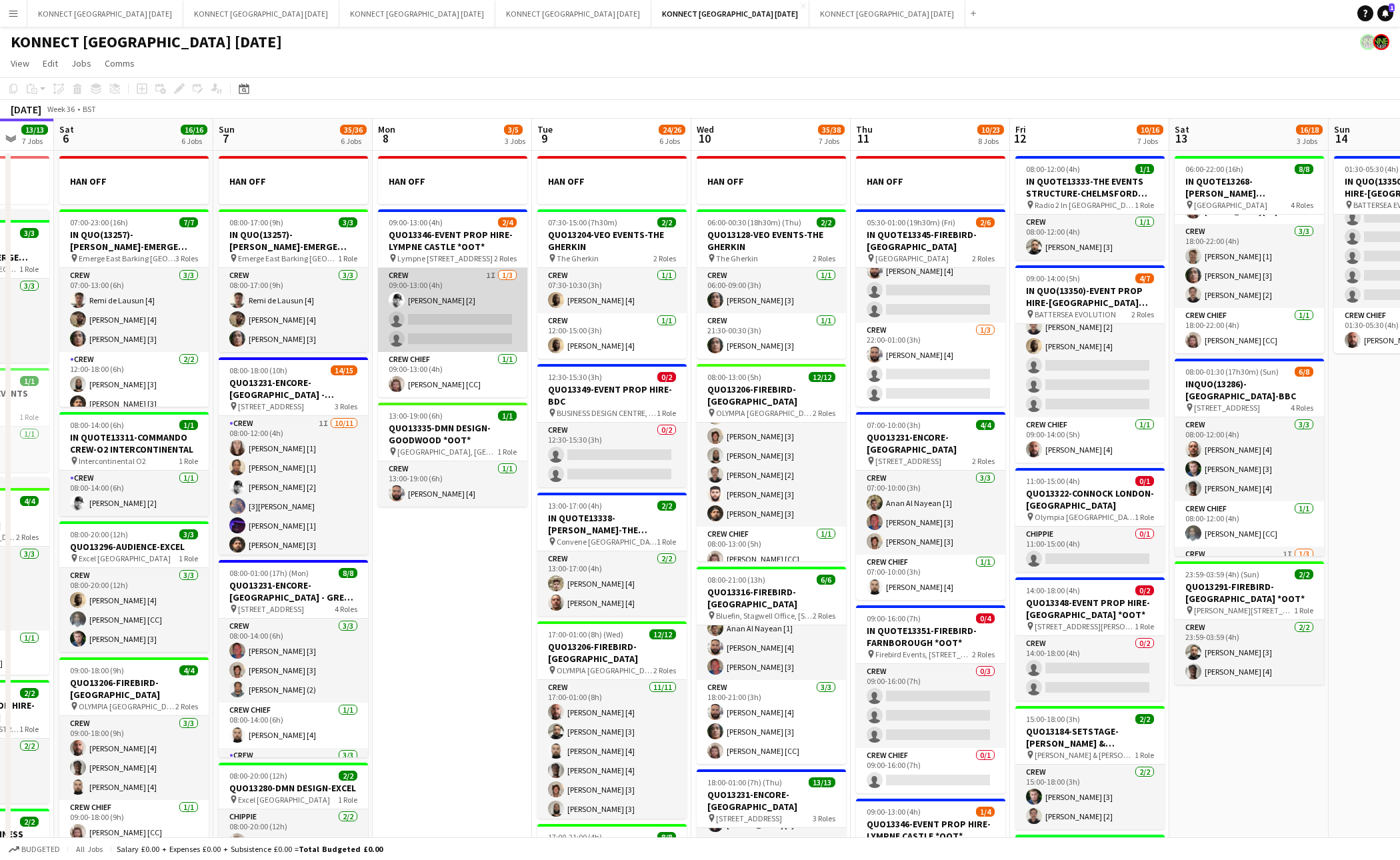
click at [474, 329] on app-card-role "Crew 1I 1/3 09:00-13:00 (4h) Mark Burrows [2] single-neutral-actions single-neu…" at bounding box center [452, 310] width 149 height 84
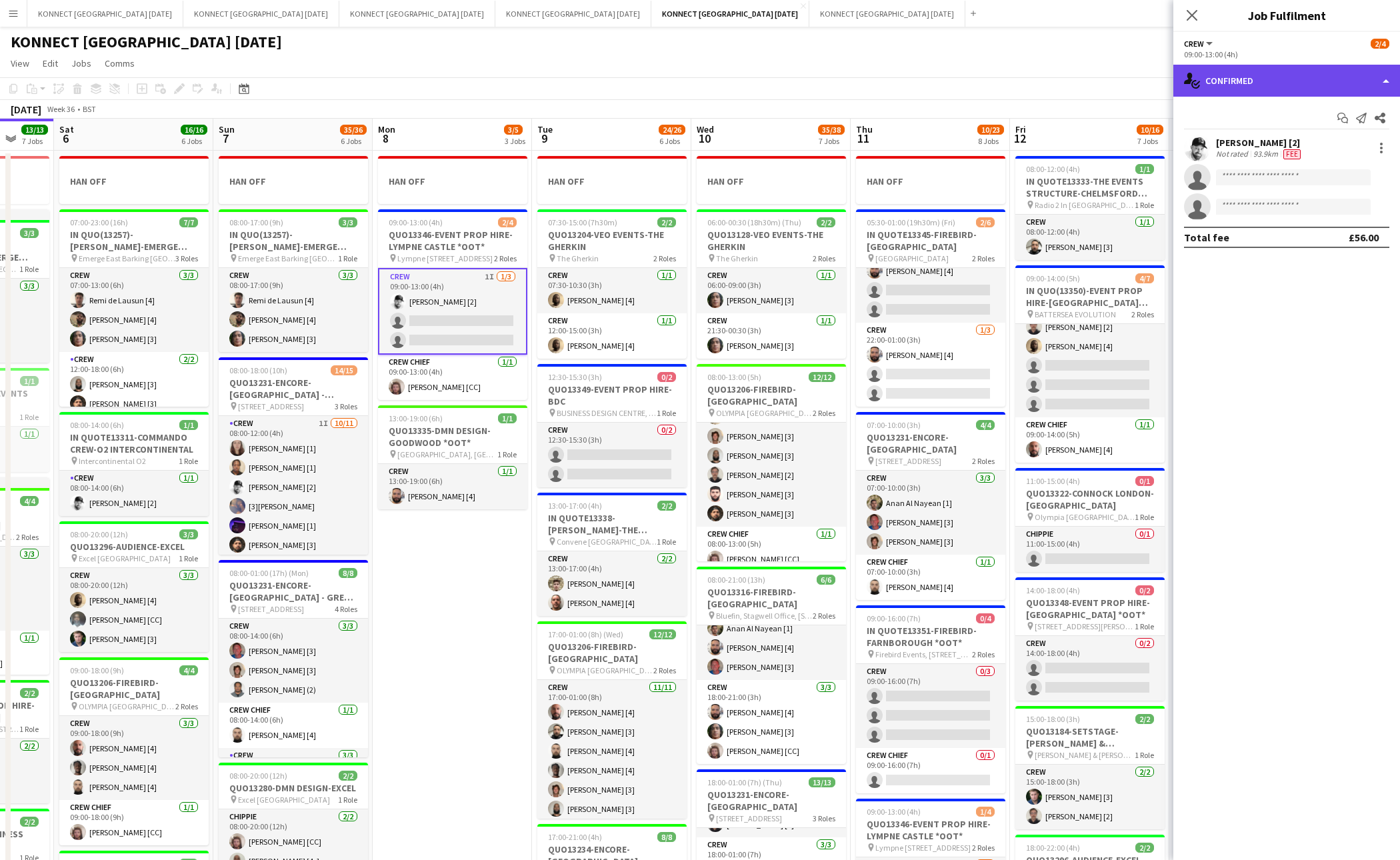
click at [1247, 74] on div "single-neutral-actions-check-2 Confirmed" at bounding box center [1286, 80] width 227 height 32
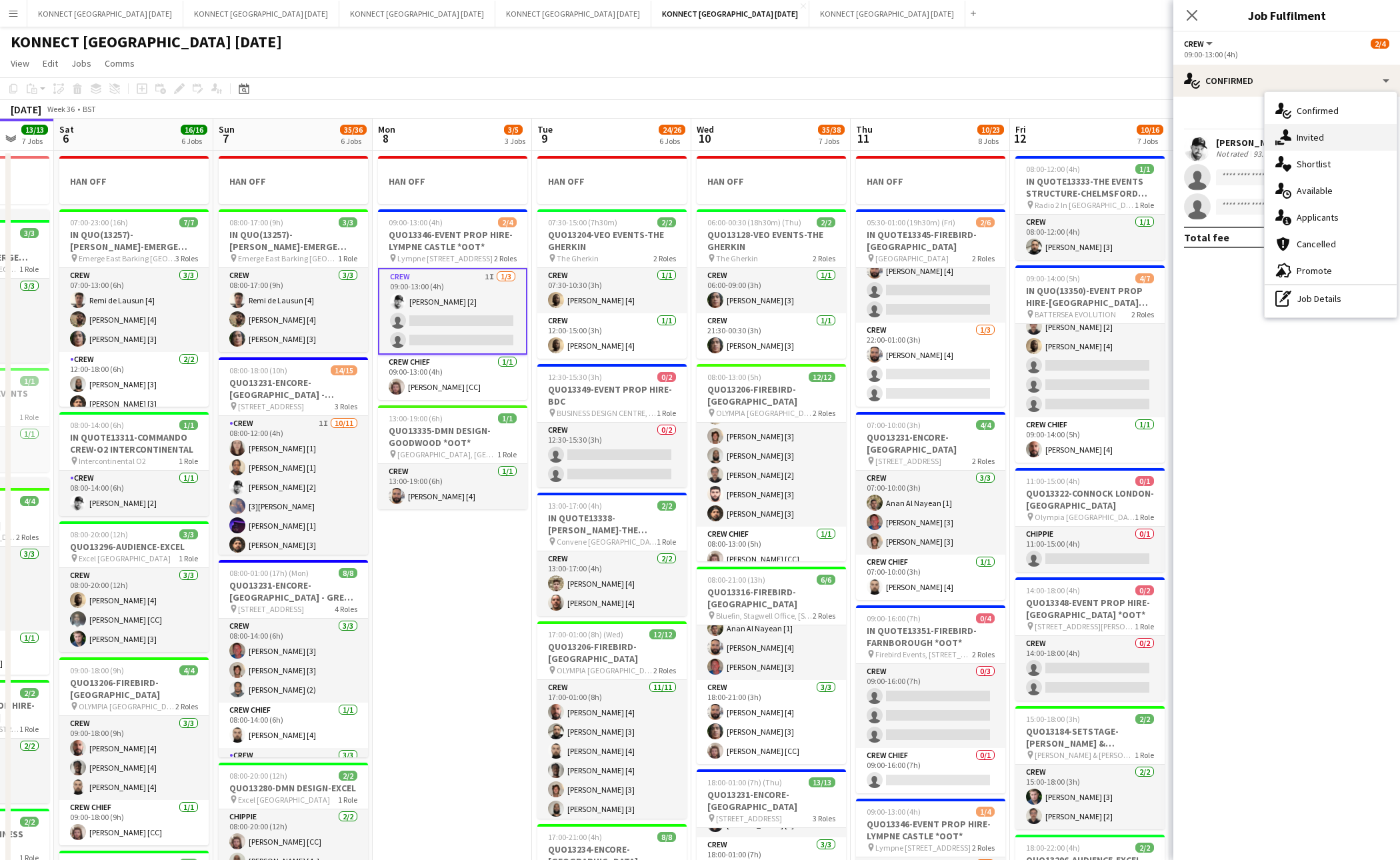
click at [1278, 132] on div "single-neutral-actions-share-1 Invited" at bounding box center [1331, 137] width 132 height 27
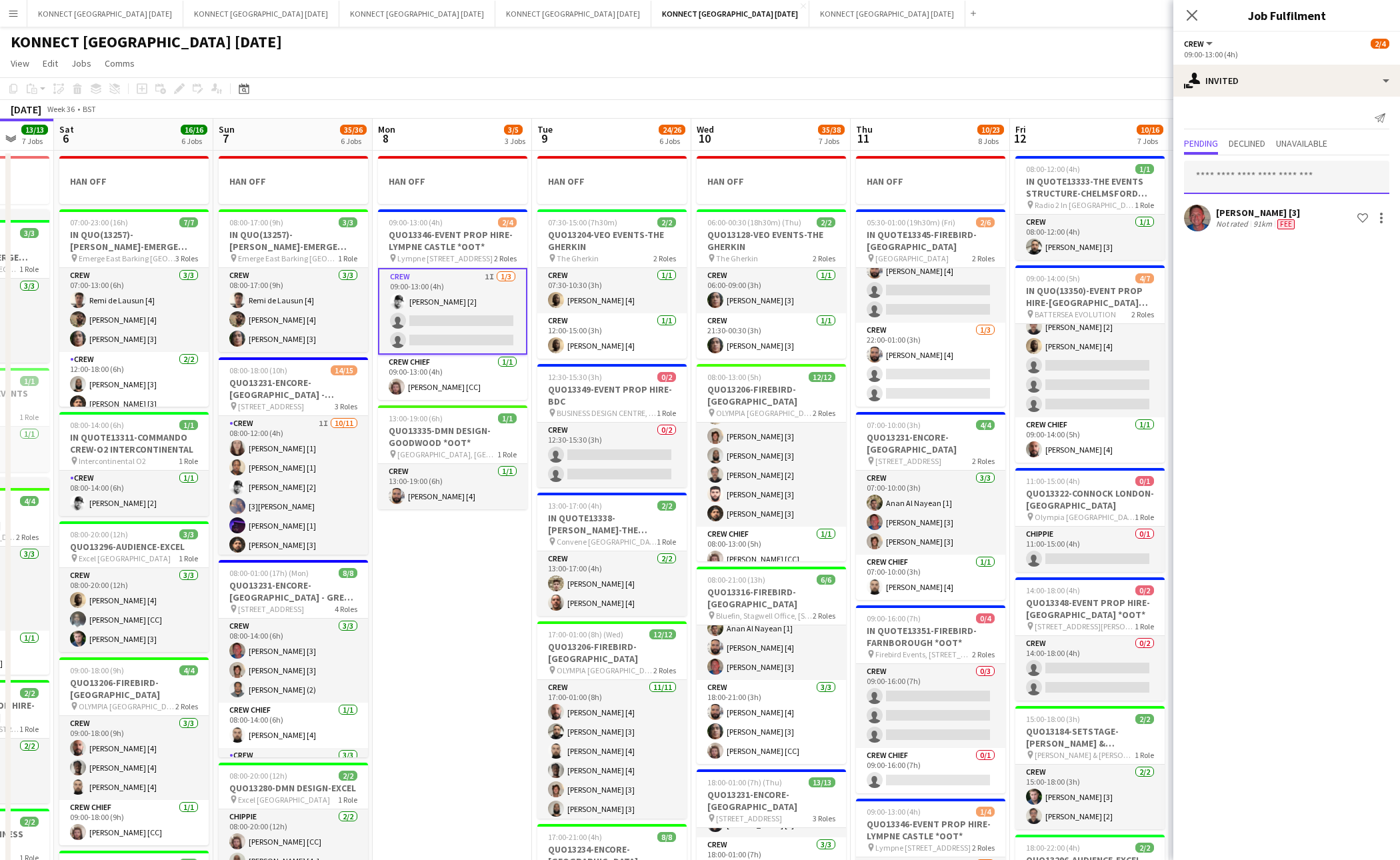
click at [1278, 171] on input "text" at bounding box center [1287, 177] width 205 height 34
type input "****"
click at [1267, 208] on span "Anan Al Nayean [1]" at bounding box center [1235, 210] width 80 height 11
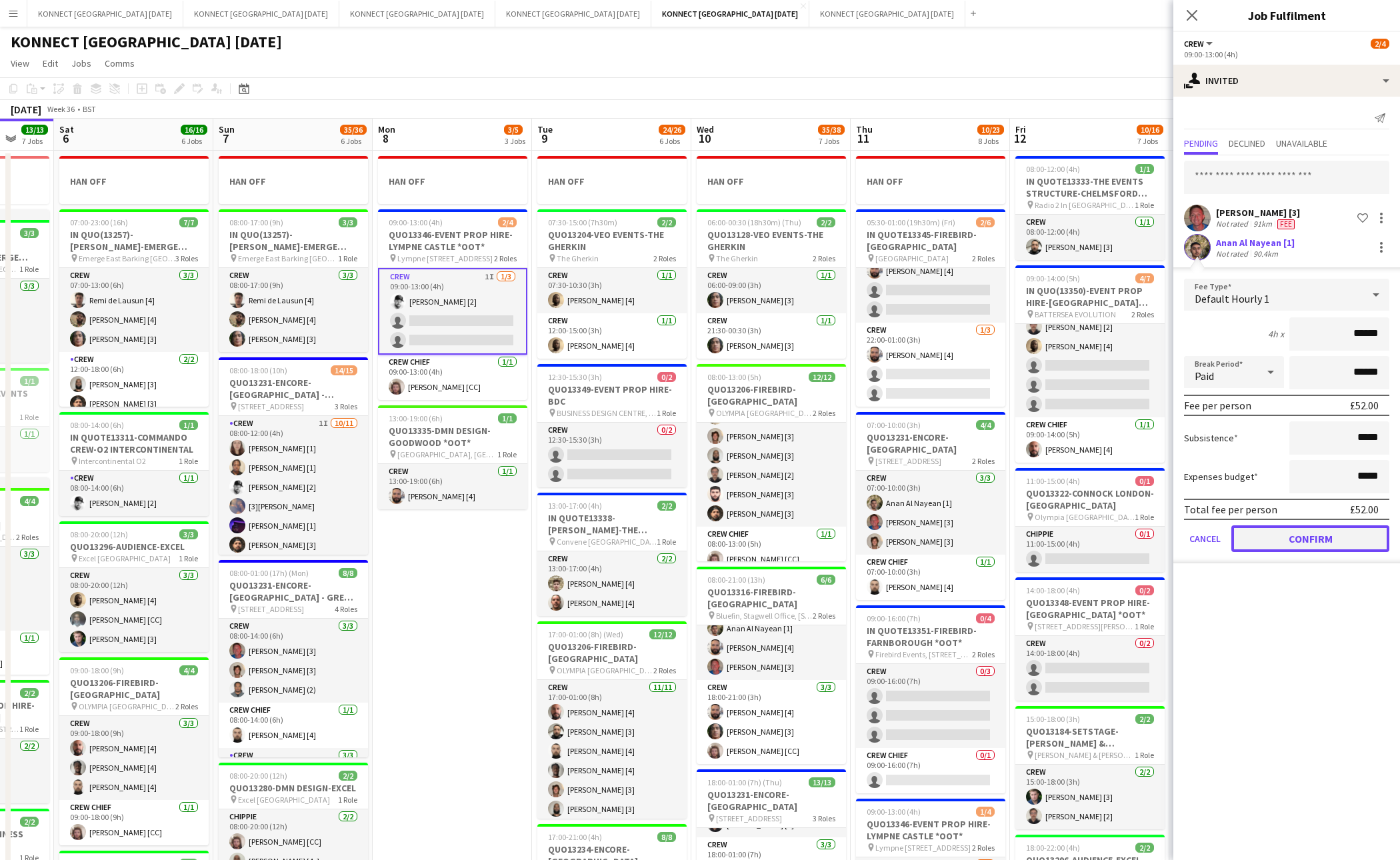
click at [1278, 536] on button "Confirm" at bounding box center [1310, 538] width 158 height 27
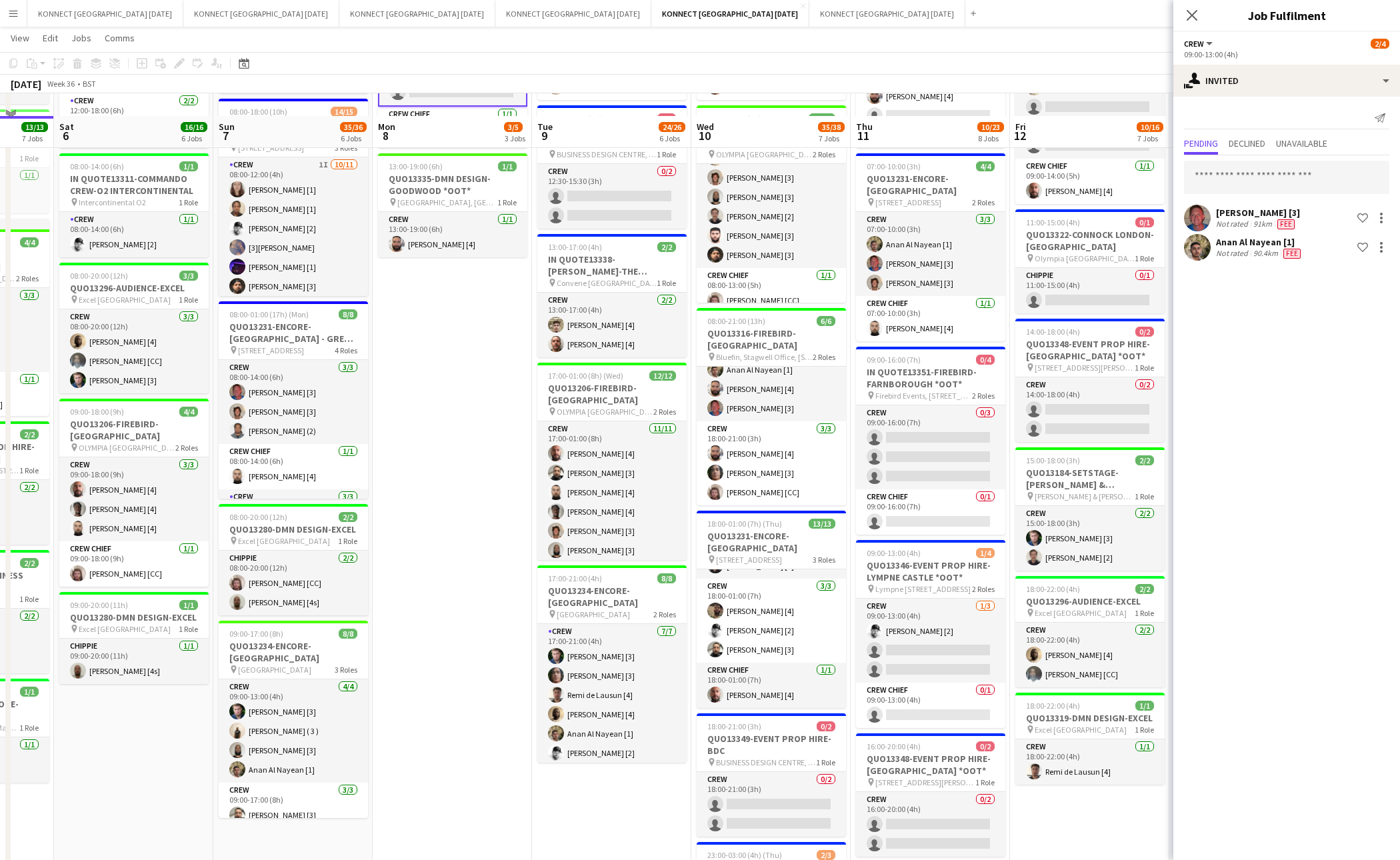
scroll to position [338, 0]
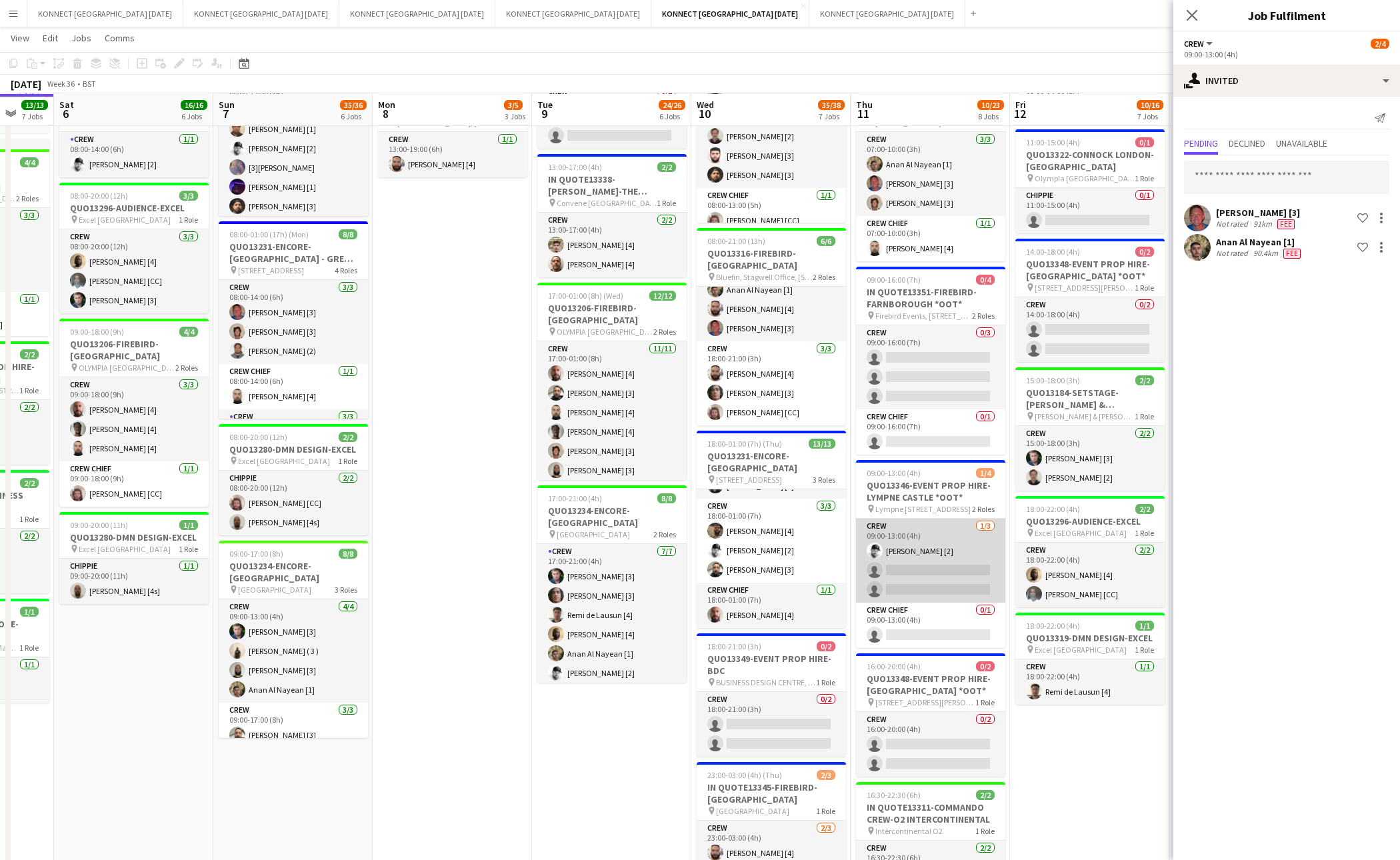
click at [953, 581] on app-card-role "Crew 1/3 09:00-13:00 (4h) Mark Burrows [2] single-neutral-actions single-neutra…" at bounding box center [931, 561] width 149 height 84
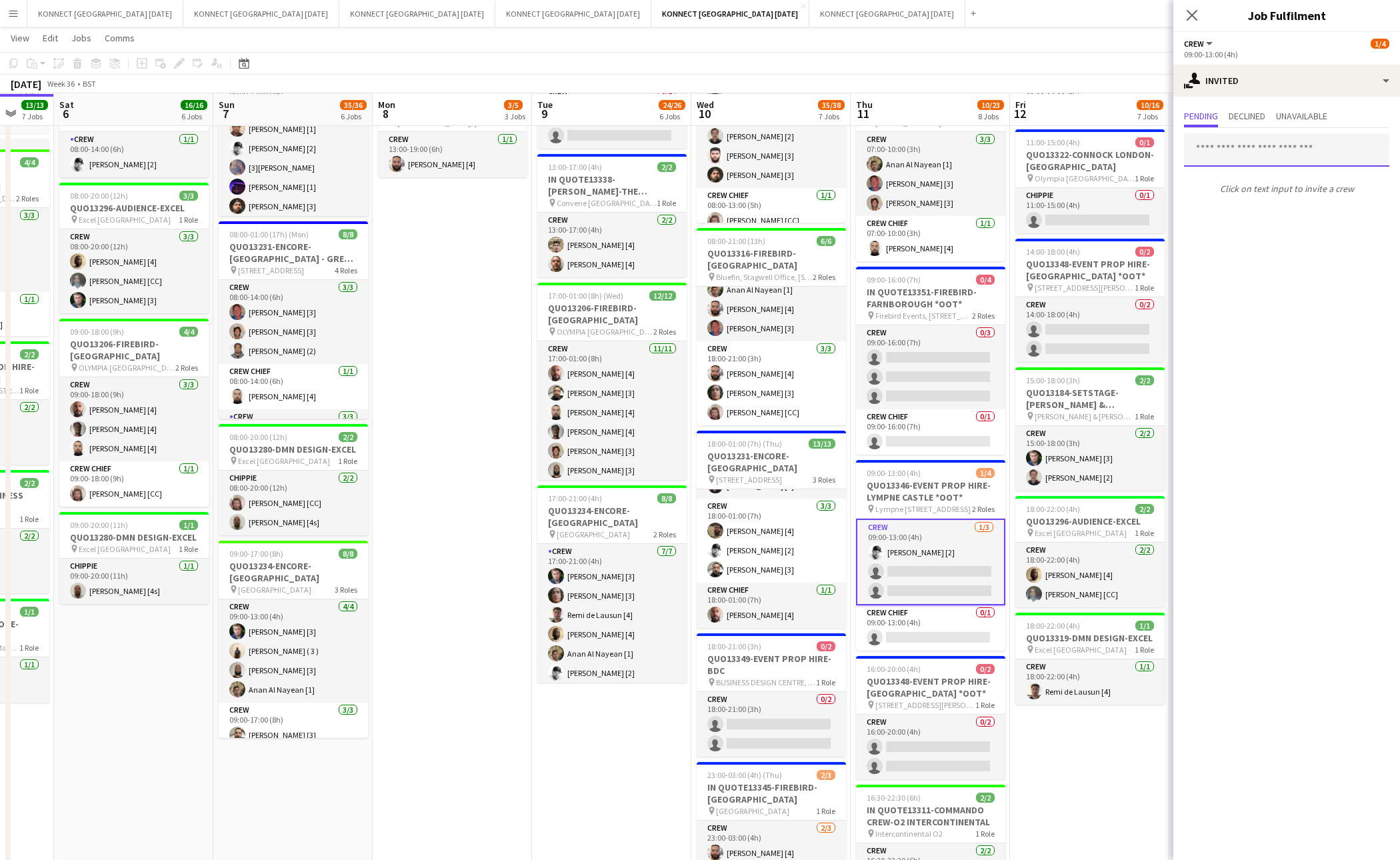
click at [1219, 146] on input "text" at bounding box center [1287, 150] width 205 height 34
type input "****"
click at [1033, 62] on app-toolbar "Copy Paste Paste Command V Paste with crew Command Shift V Paste linked Job [GE…" at bounding box center [700, 63] width 1400 height 22
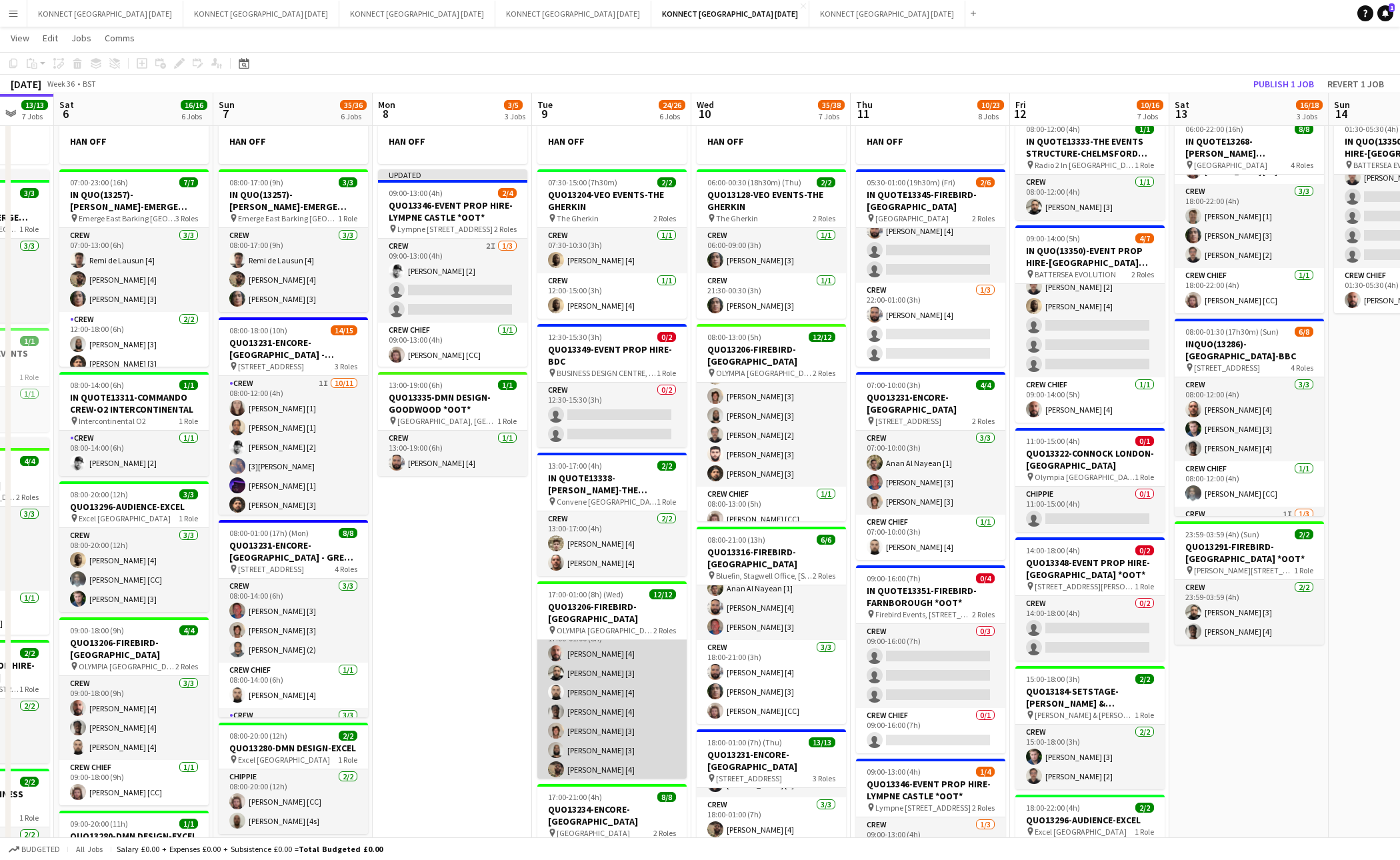
scroll to position [134, 0]
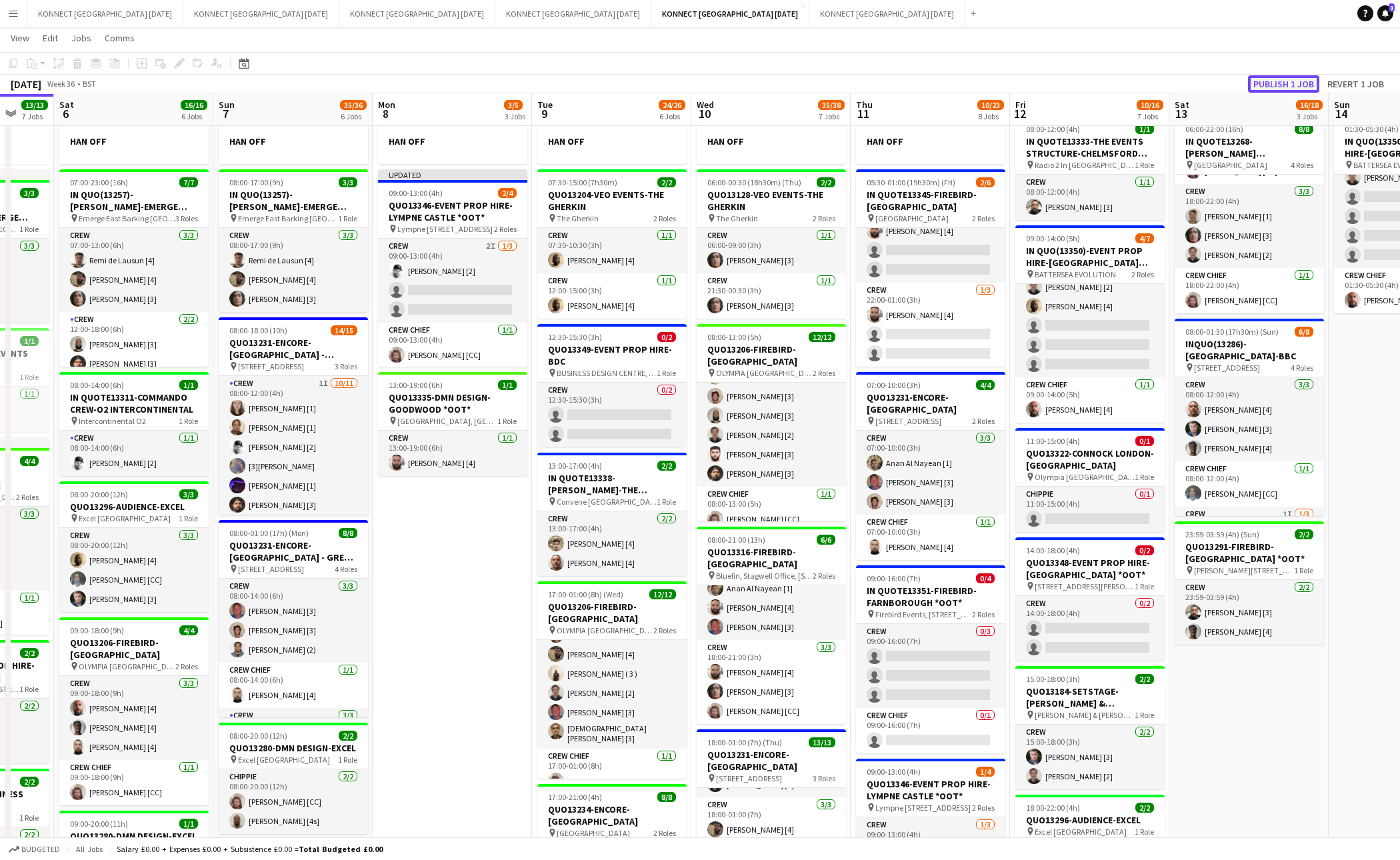
click at [1265, 85] on button "Publish 1 job" at bounding box center [1283, 84] width 71 height 18
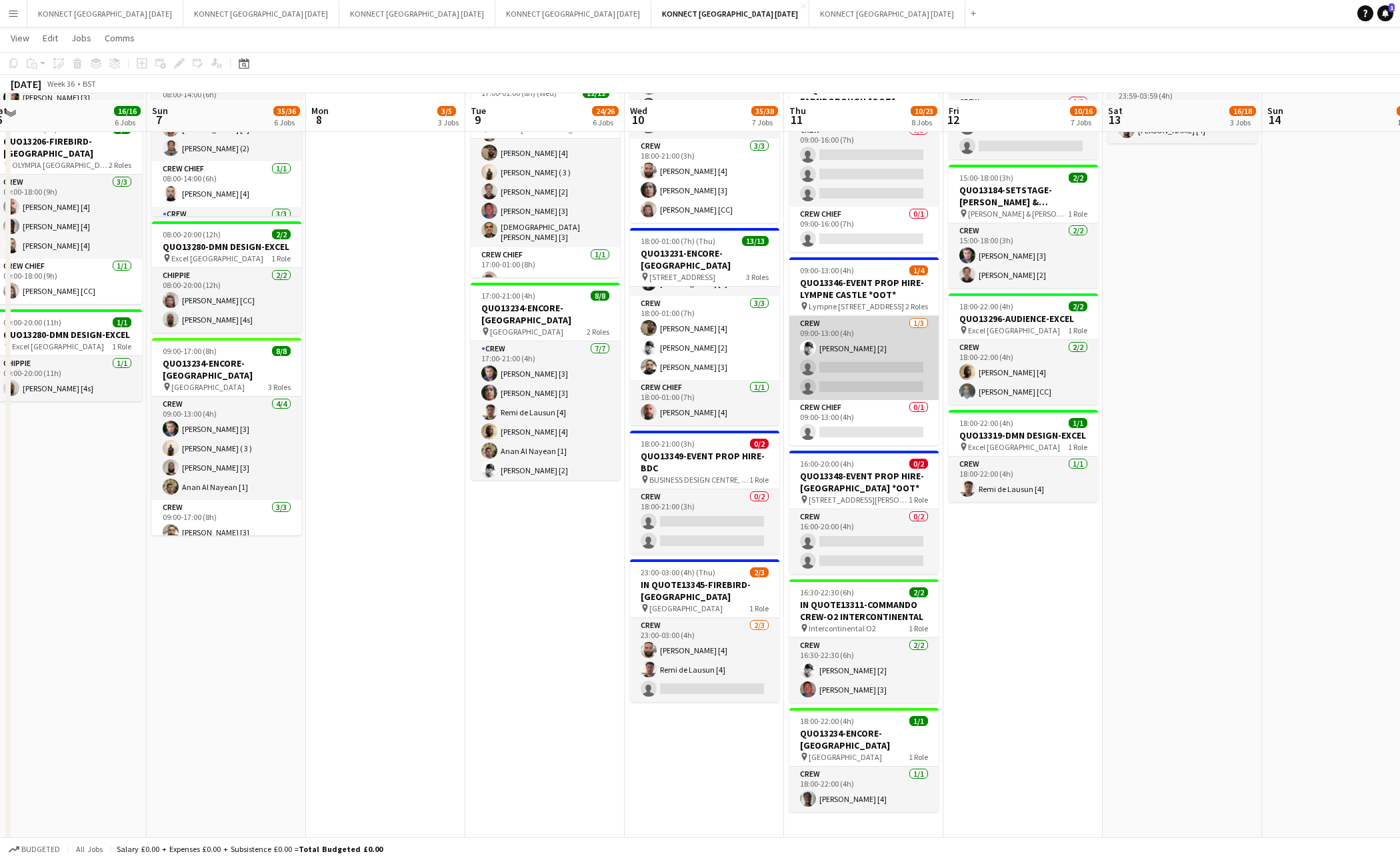
scroll to position [547, 0]
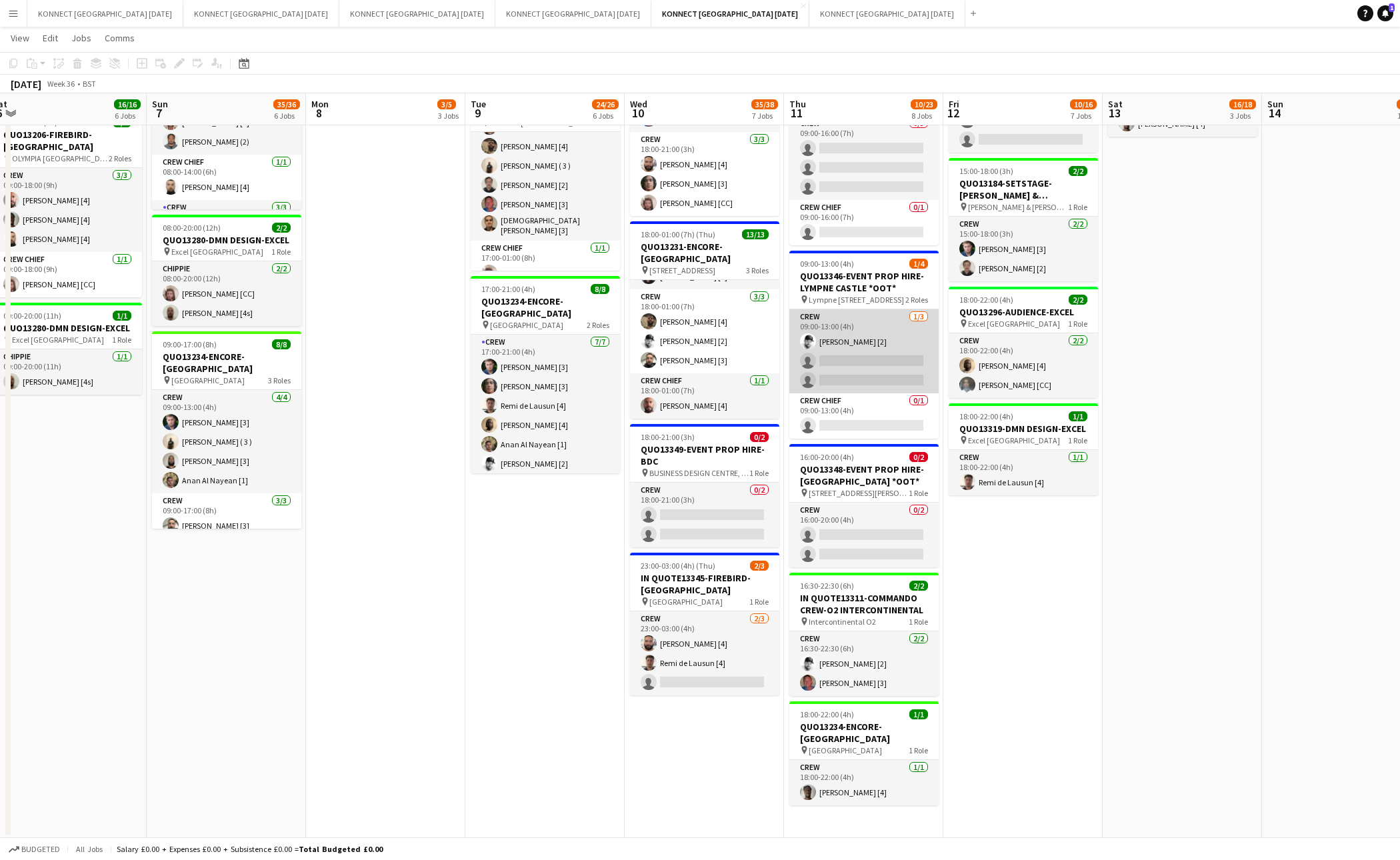
click at [852, 367] on app-card-role "Crew 1/3 09:00-13:00 (4h) Mark Burrows [2] single-neutral-actions single-neutra…" at bounding box center [865, 352] width 149 height 84
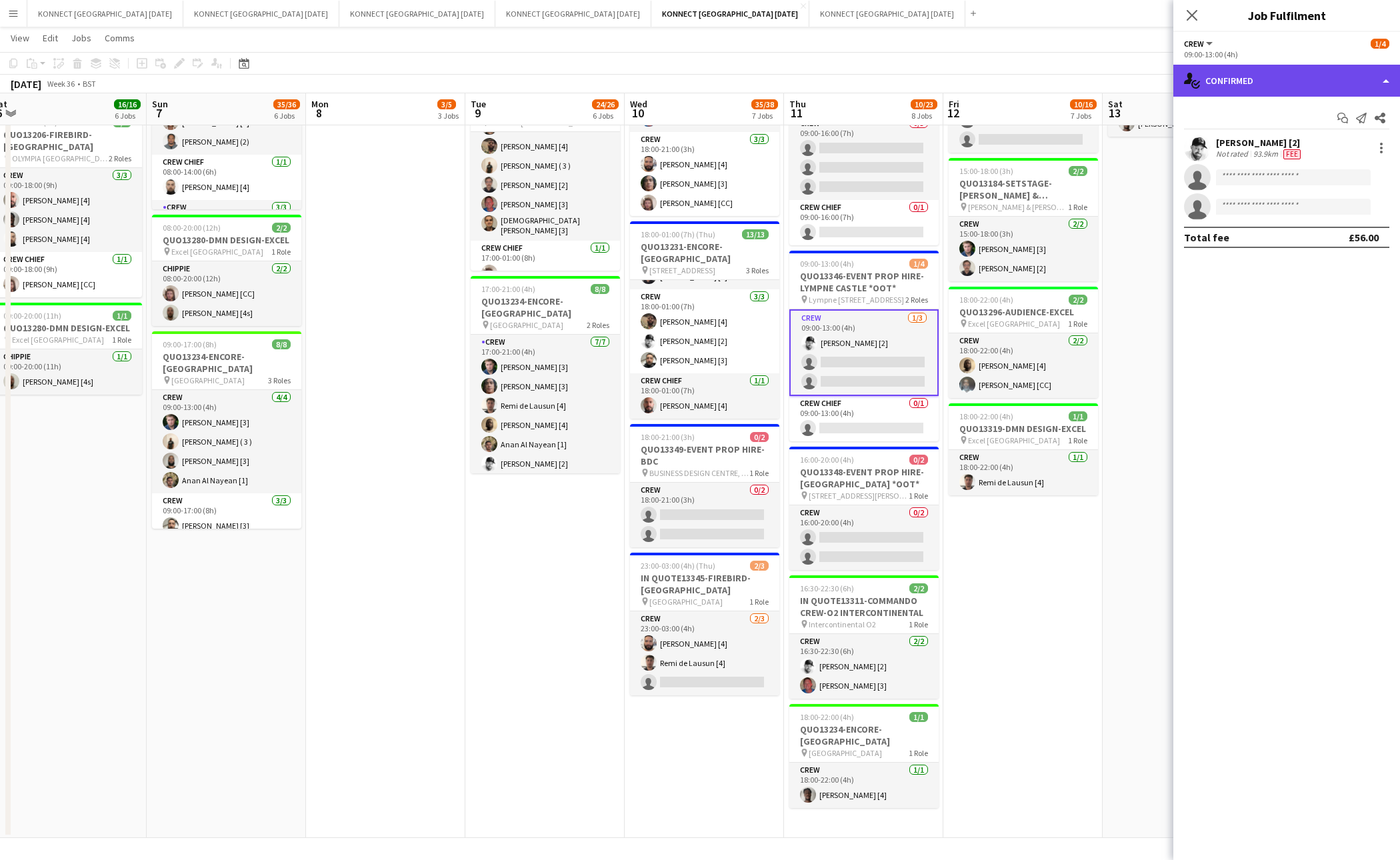
click at [1278, 69] on div "single-neutral-actions-check-2 Confirmed" at bounding box center [1286, 80] width 227 height 32
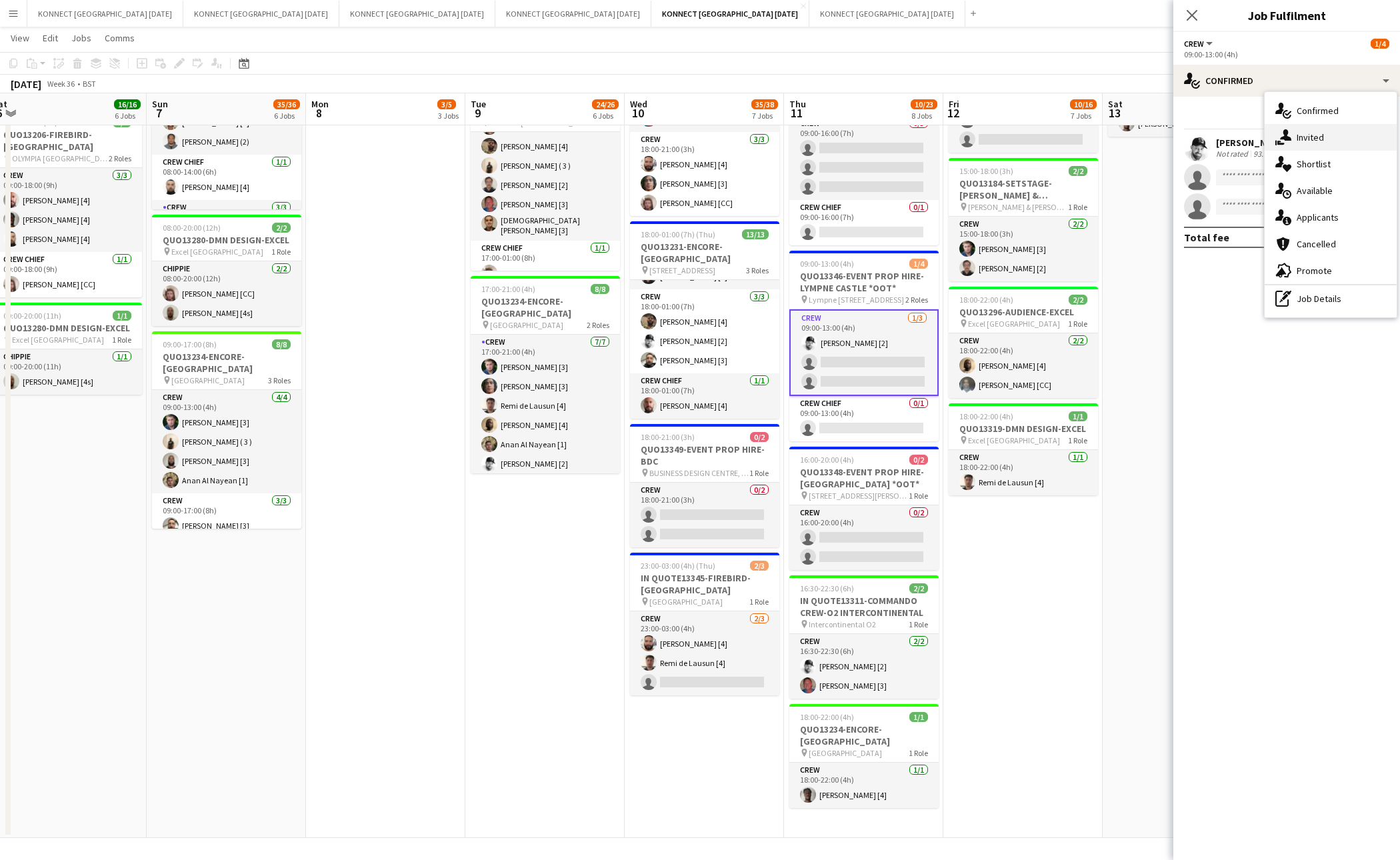
click at [1278, 128] on div "single-neutral-actions-share-1 Invited" at bounding box center [1331, 137] width 132 height 27
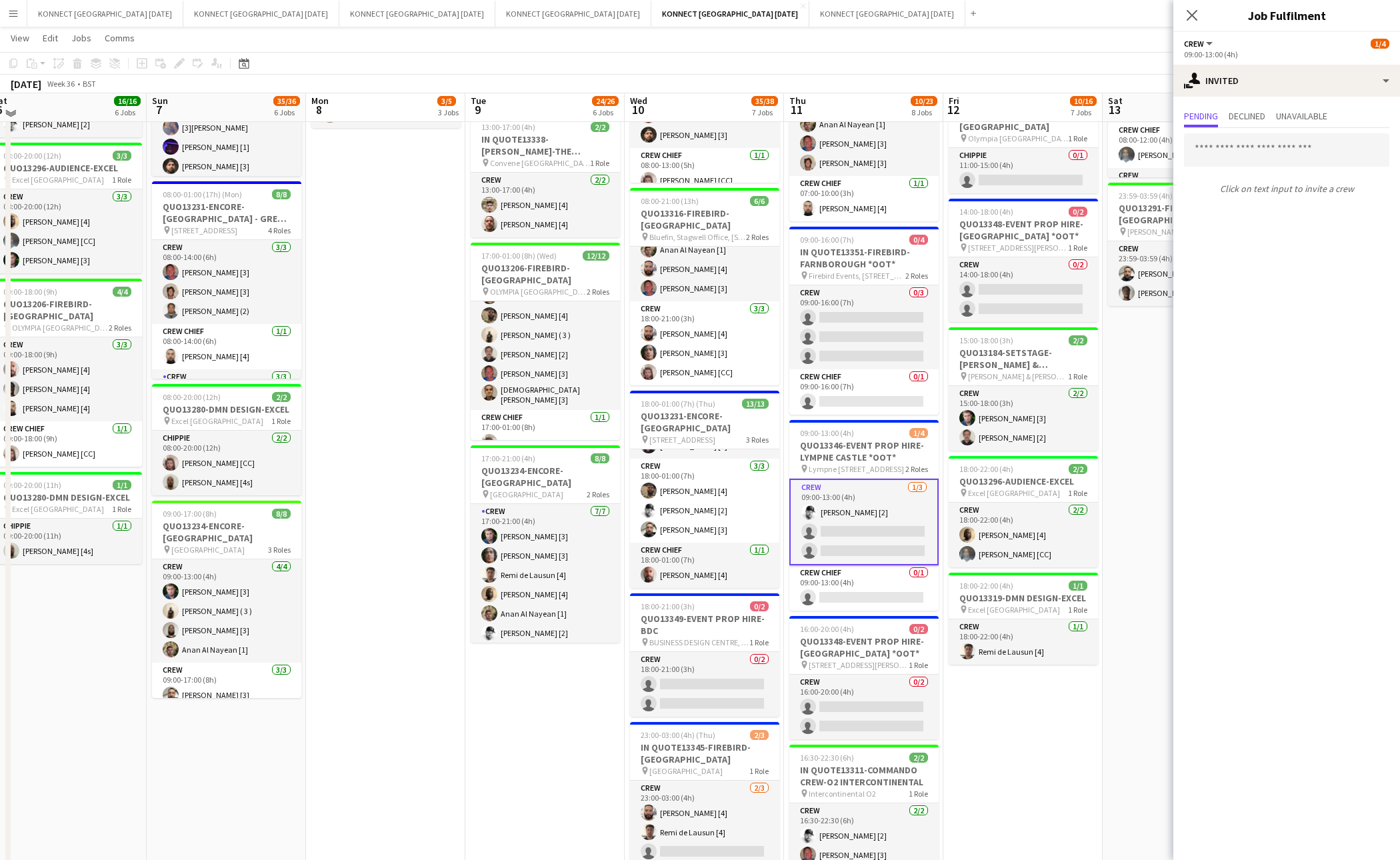
scroll to position [380, 0]
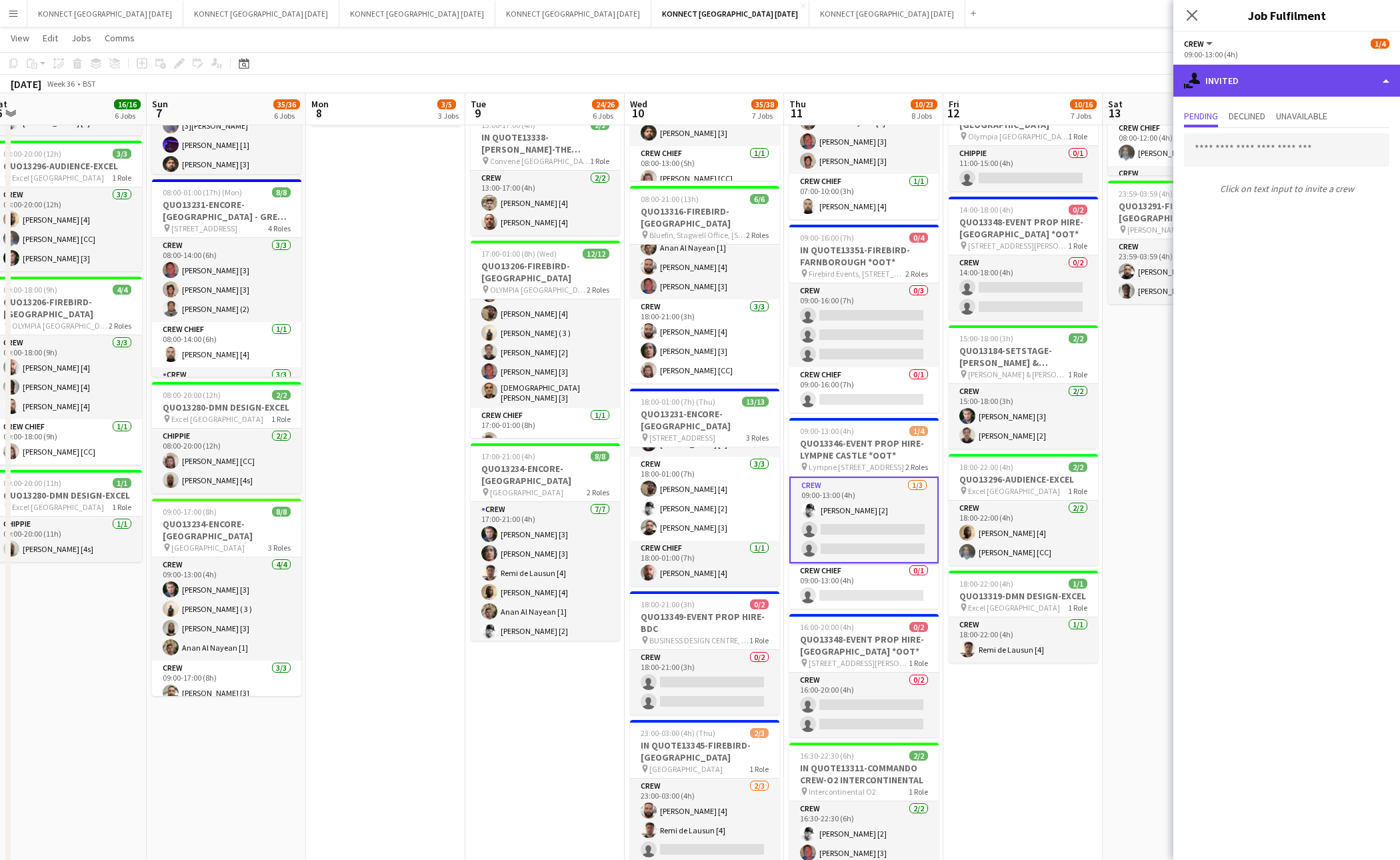
click at [1262, 73] on div "single-neutral-actions-share-1 Invited" at bounding box center [1286, 80] width 227 height 32
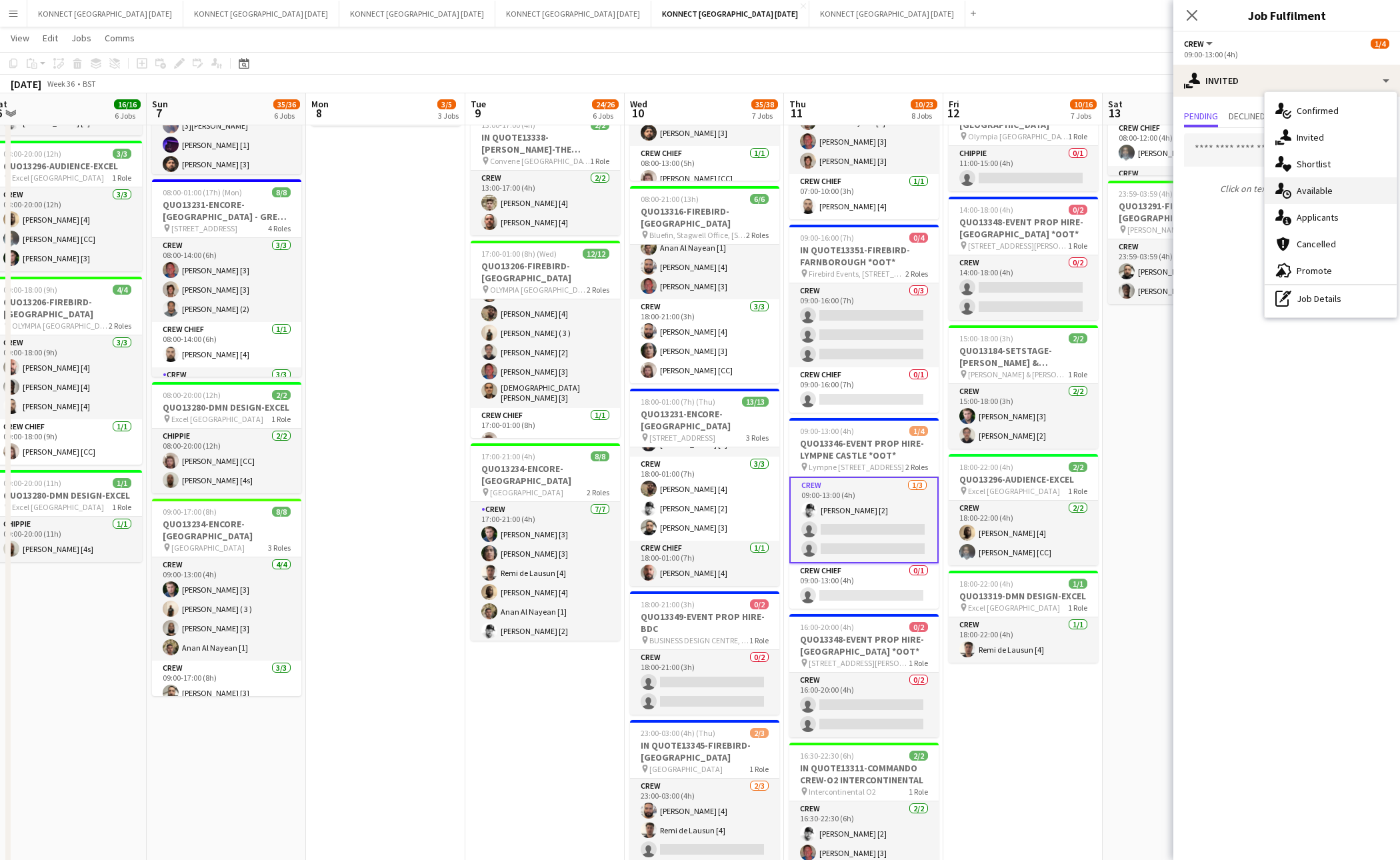
click at [1278, 187] on span "Available" at bounding box center [1315, 190] width 36 height 12
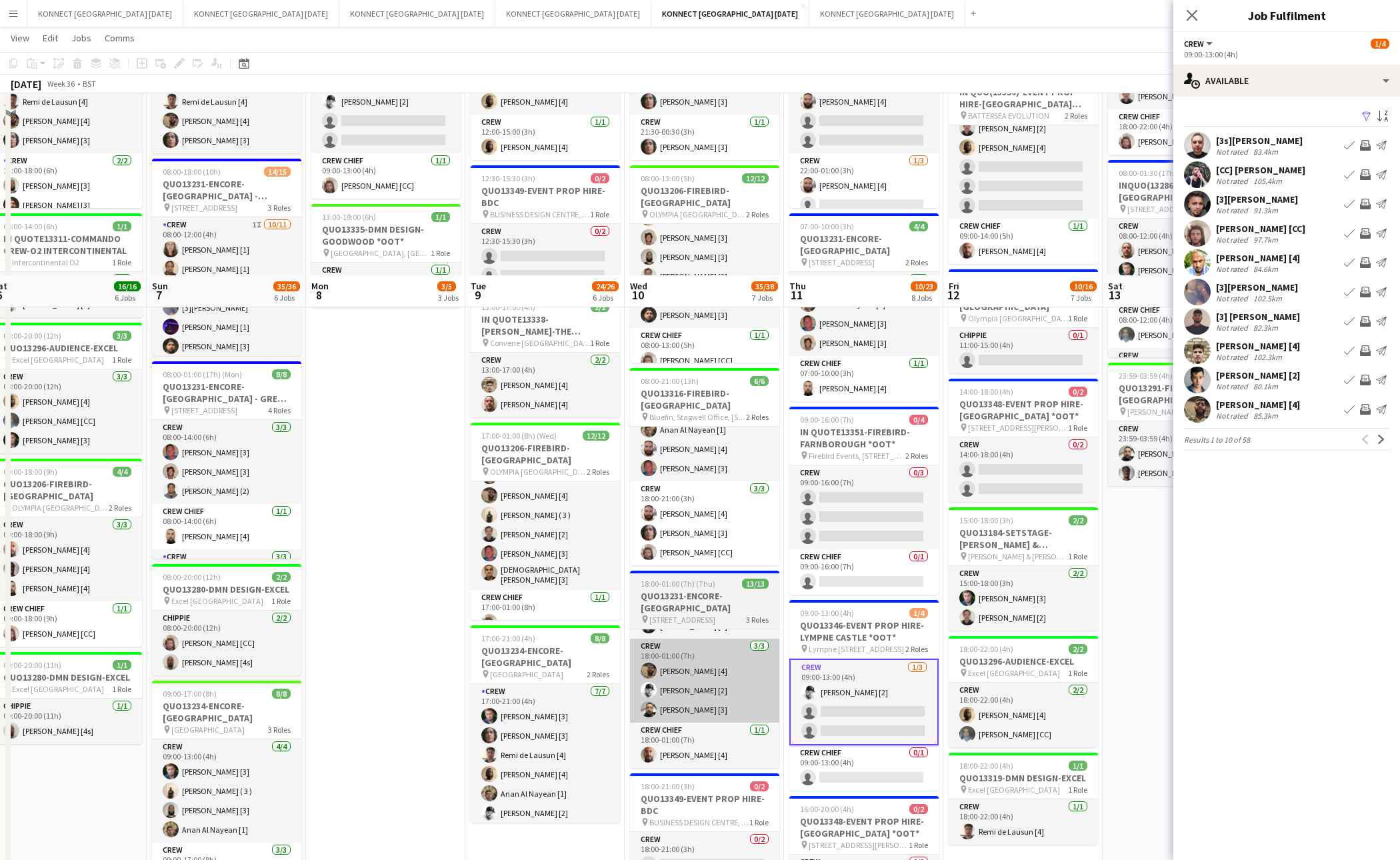
scroll to position [0, 0]
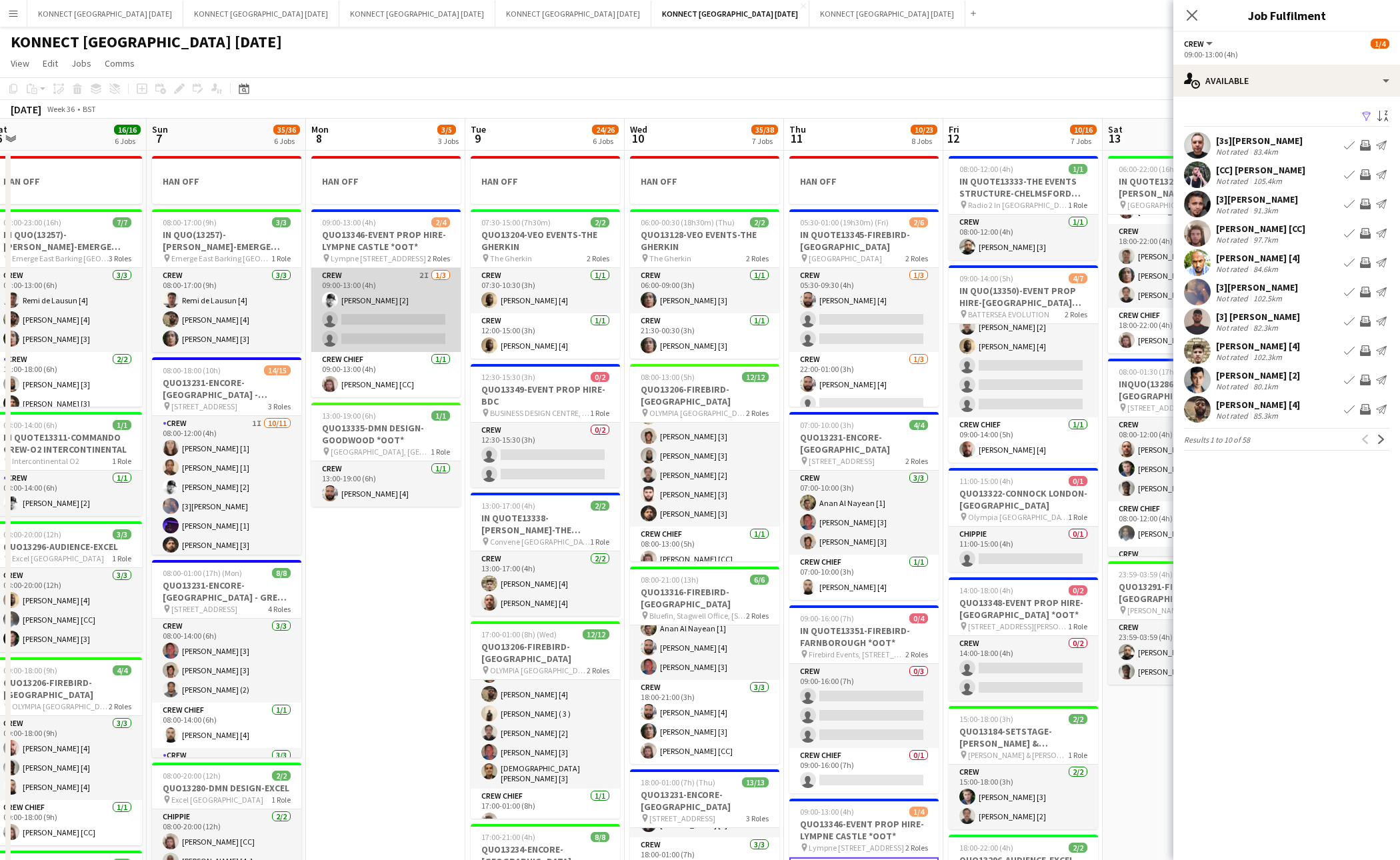
click at [395, 324] on app-card-role "Crew 2I 1/3 09:00-13:00 (4h) Mark Burrows [2] single-neutral-actions single-neu…" at bounding box center [386, 310] width 149 height 84
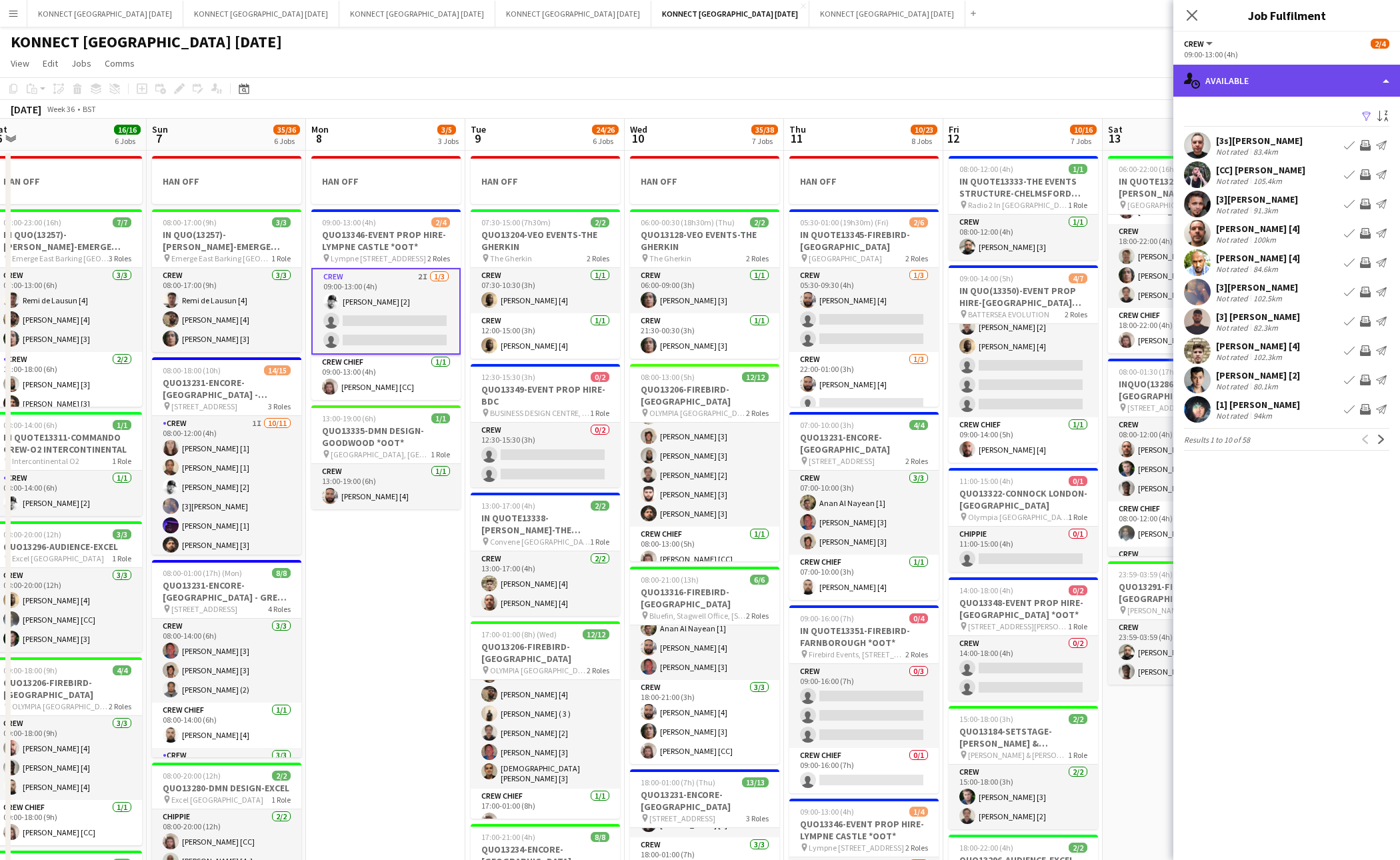
click at [1268, 86] on div "single-neutral-actions-upload Available" at bounding box center [1286, 80] width 227 height 32
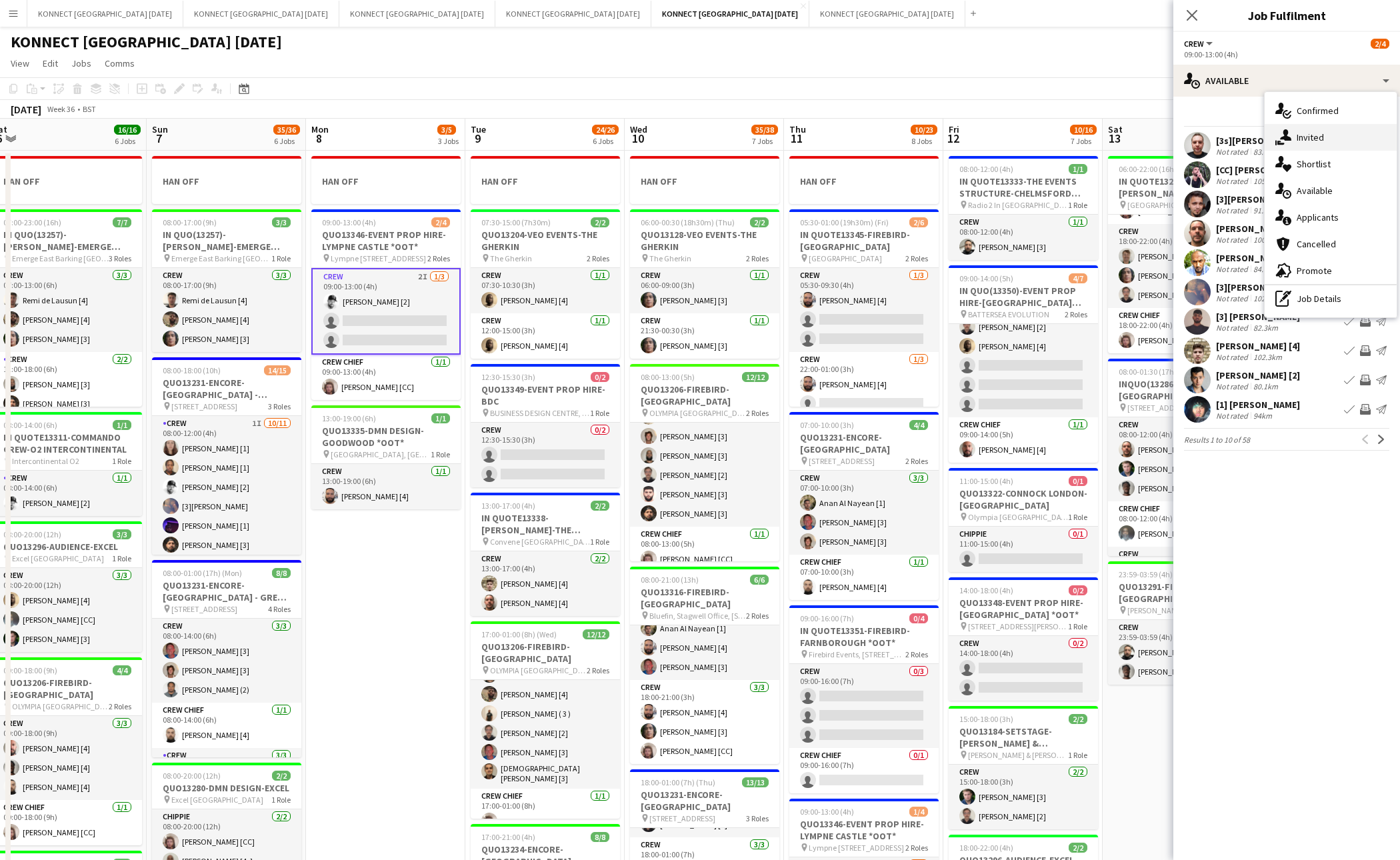
click at [1278, 126] on div "single-neutral-actions-share-1 Invited" at bounding box center [1331, 137] width 132 height 27
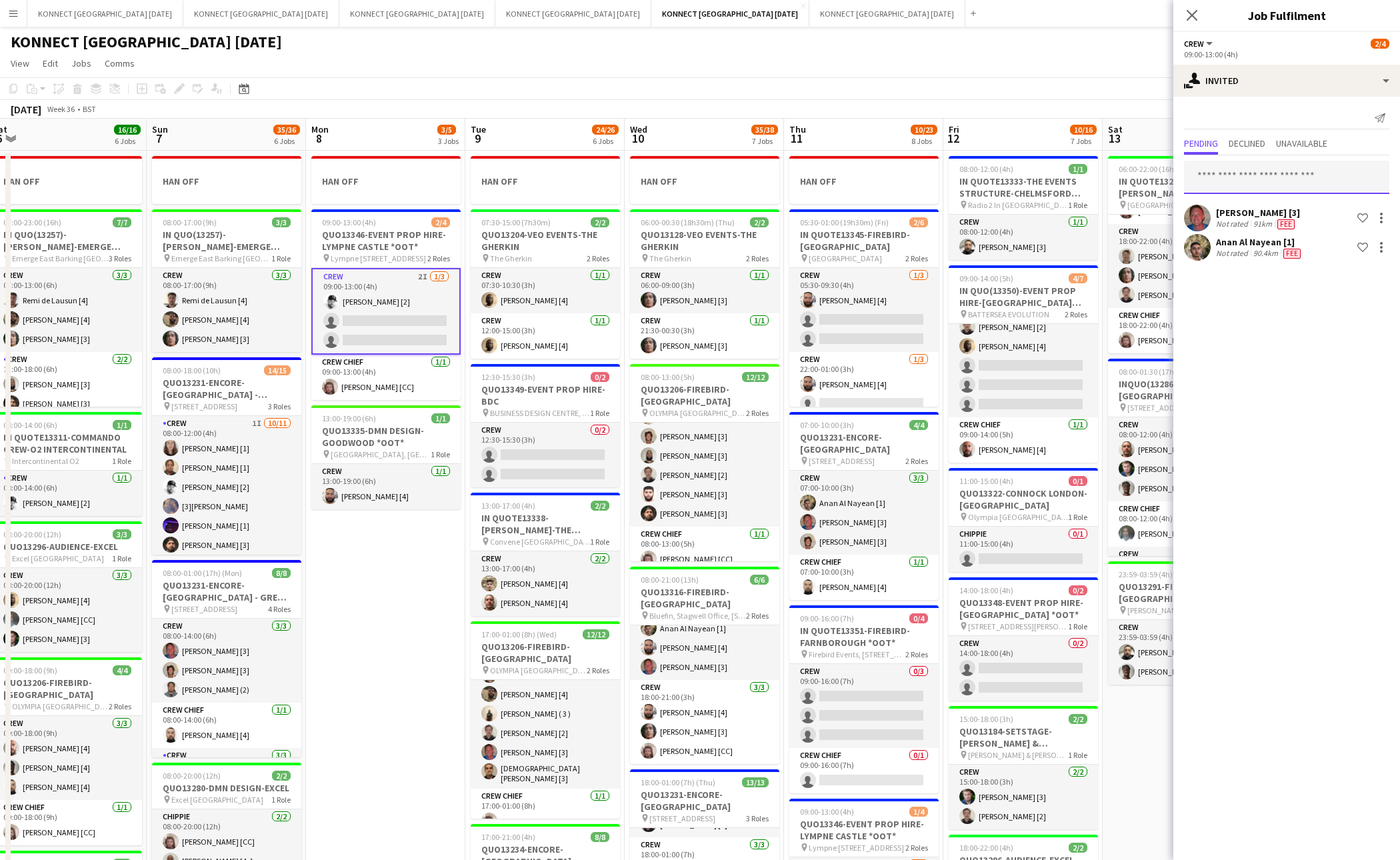
click at [1269, 184] on input "text" at bounding box center [1287, 177] width 205 height 34
click at [1241, 181] on input "****" at bounding box center [1287, 177] width 205 height 34
type input "****"
click at [1230, 208] on span "[PERSON_NAME] [4]" at bounding box center [1240, 210] width 90 height 11
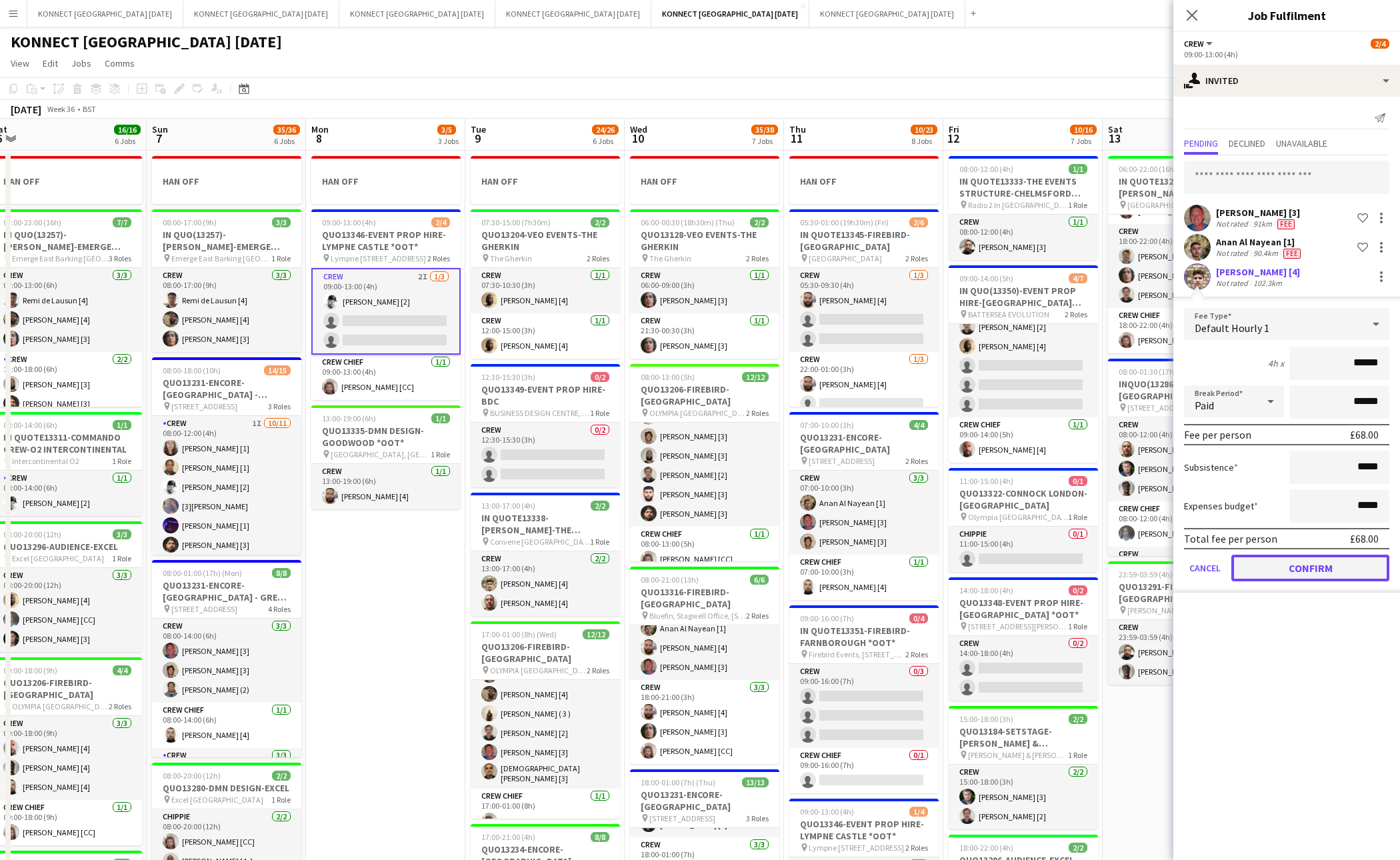
click at [1278, 563] on button "Confirm" at bounding box center [1310, 568] width 158 height 27
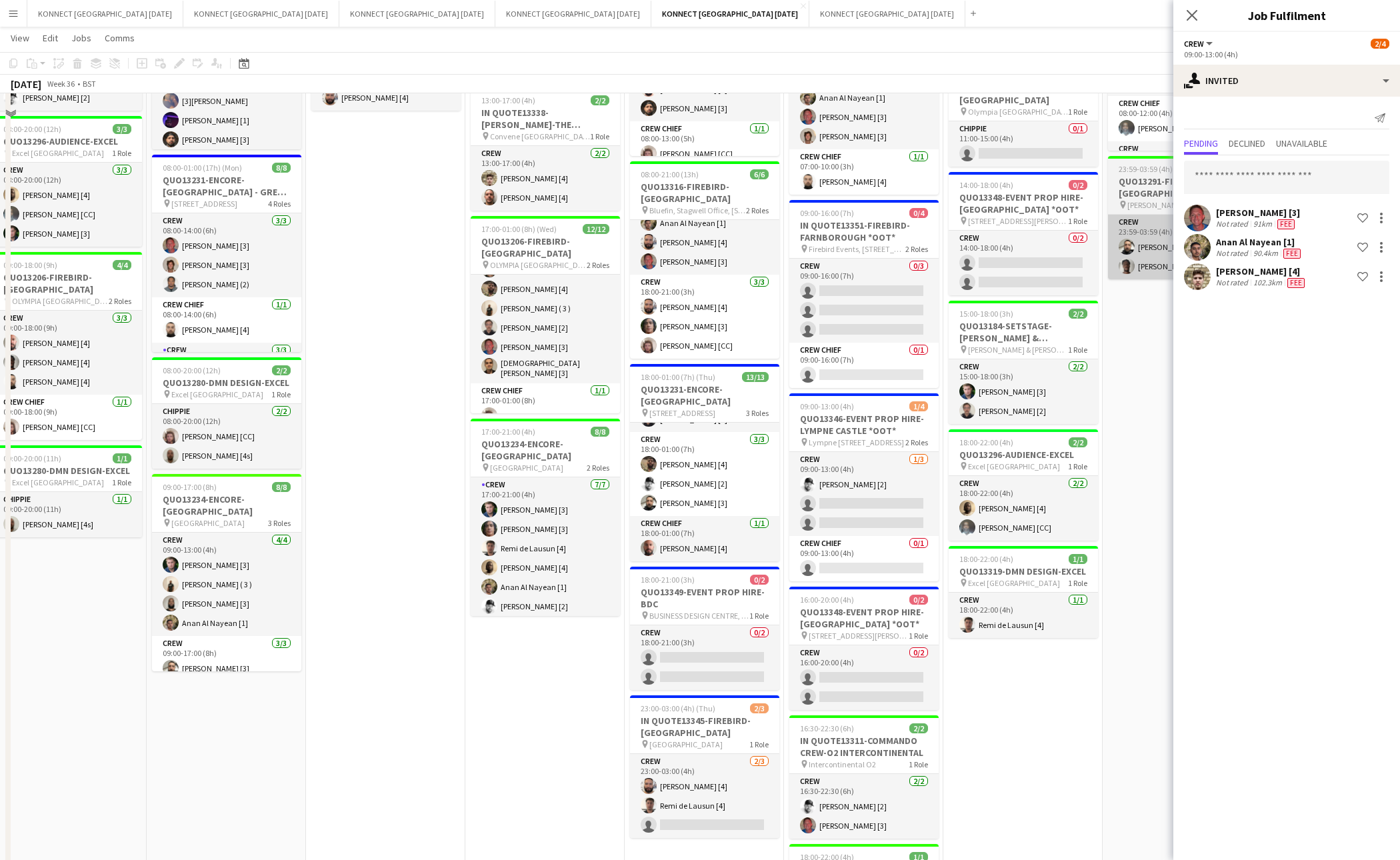
scroll to position [547, 0]
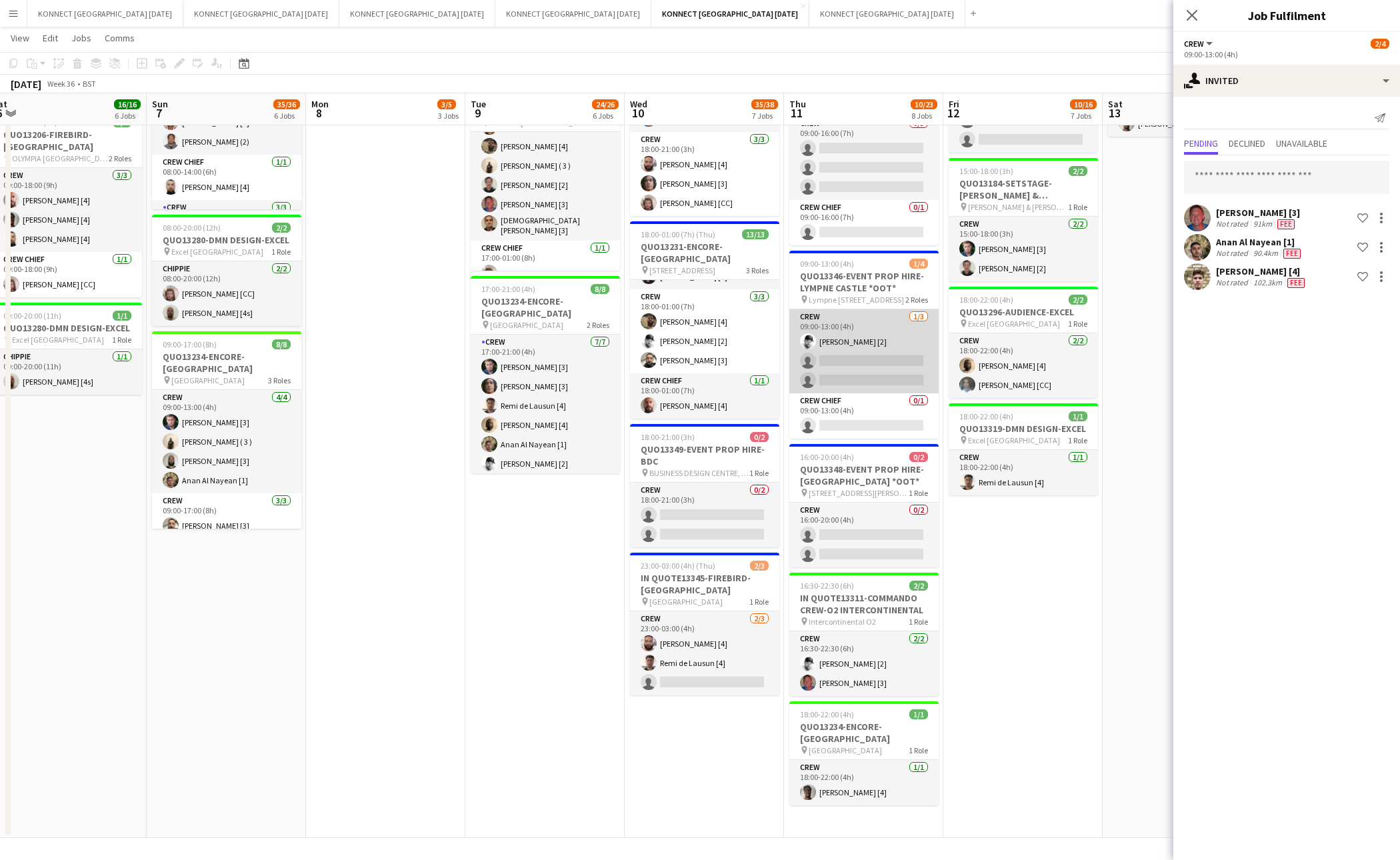
click at [883, 365] on app-card-role "Crew 1/3 09:00-13:00 (4h) Mark Burrows [2] single-neutral-actions single-neutra…" at bounding box center [865, 352] width 149 height 84
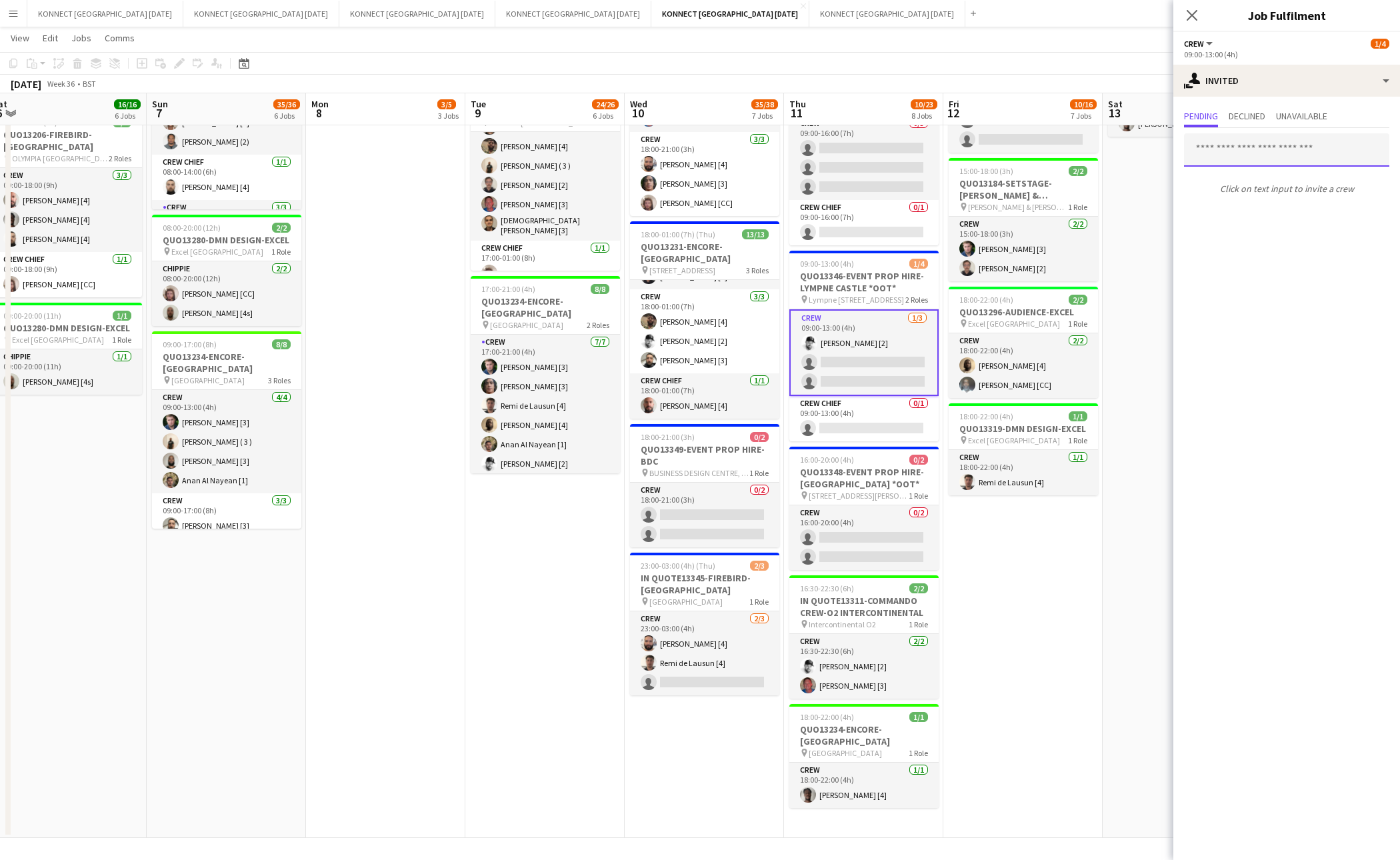
click at [1235, 153] on input "text" at bounding box center [1287, 150] width 205 height 34
type input "****"
click at [1257, 190] on span "adicurran@gmail.com" at bounding box center [1286, 193] width 184 height 10
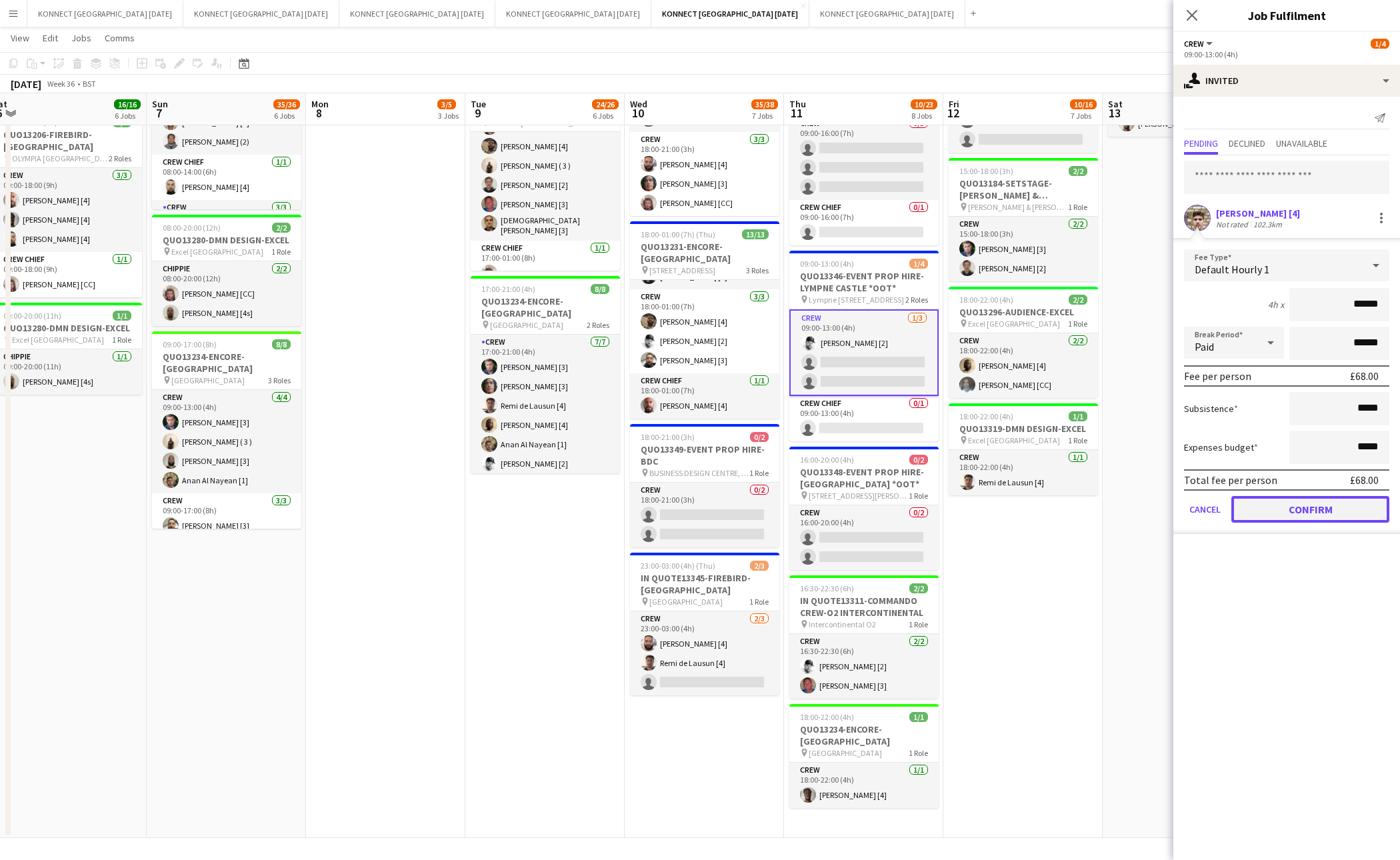
click at [1278, 513] on button "Confirm" at bounding box center [1310, 509] width 158 height 27
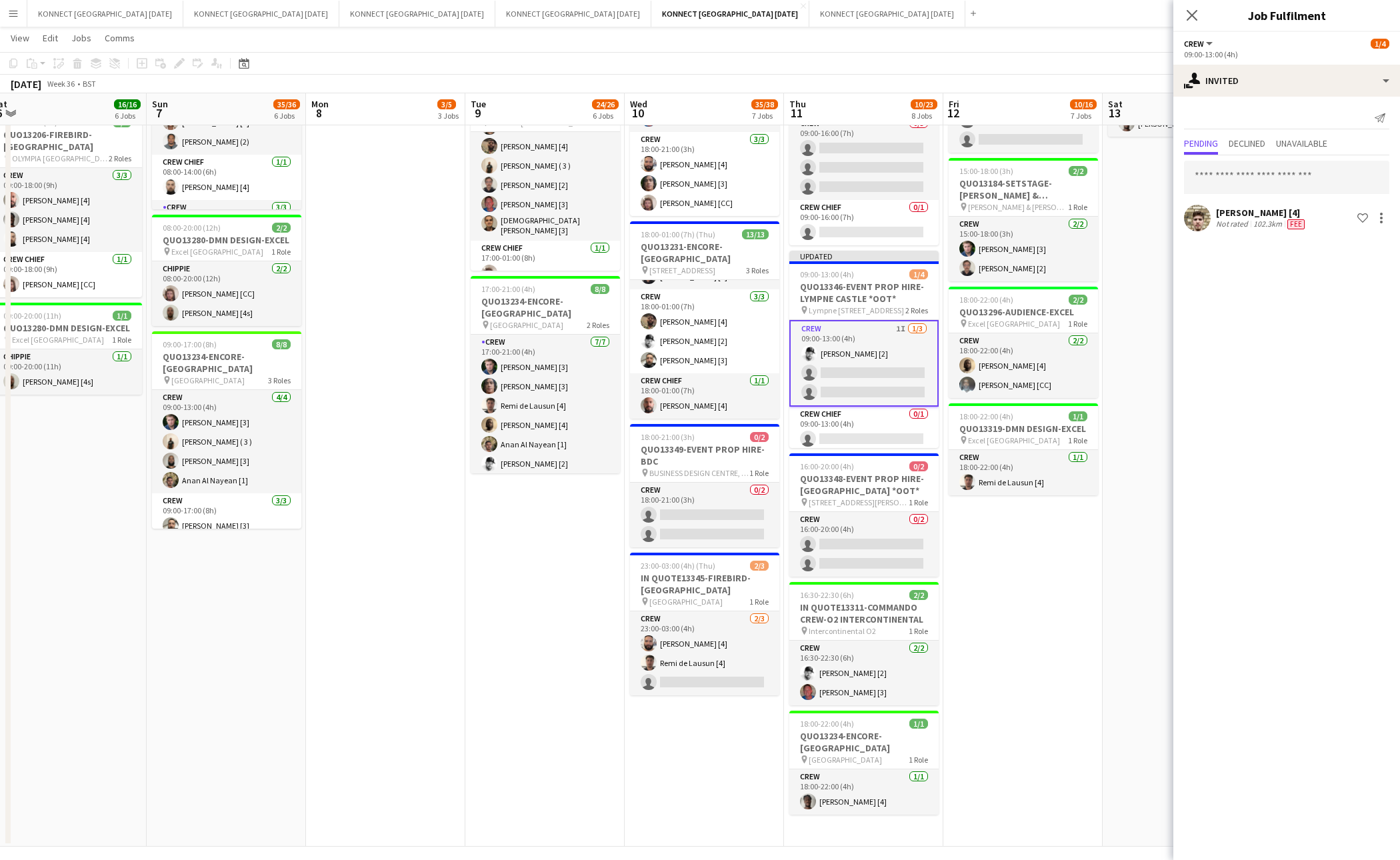
click at [1099, 548] on app-date-cell "08:00-12:00 (4h) 1/1 IN QUOTE13333-THE EVENTS STRUCTURE-CHELMSFORD *OOT* pin Ra…" at bounding box center [1023, 225] width 159 height 1244
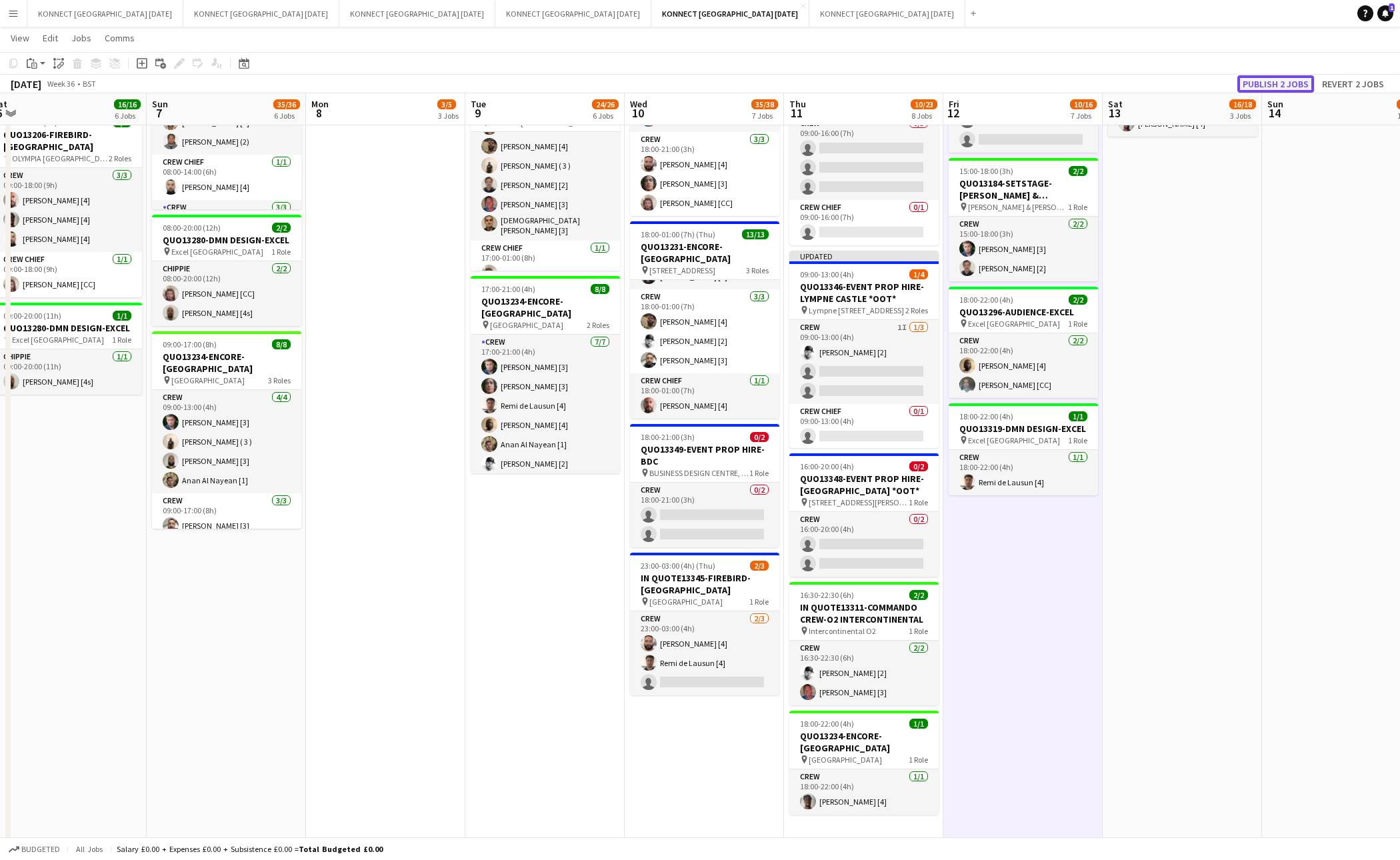
click at [1278, 82] on button "Publish 2 jobs" at bounding box center [1276, 84] width 76 height 18
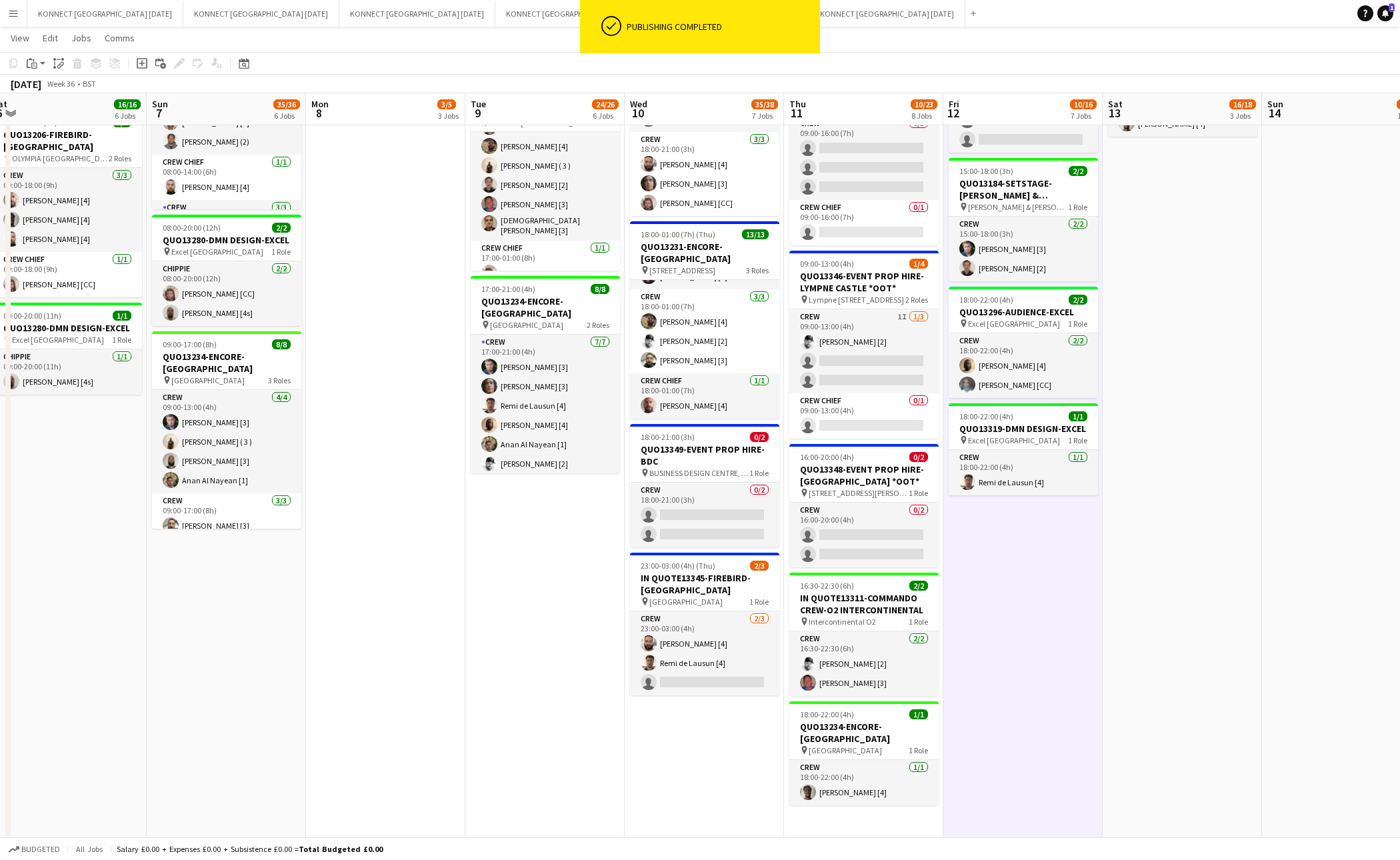
click at [1173, 451] on app-date-cell "06:00-22:00 (16h) 8/8 IN QUOTE13268-[PERSON_NAME][GEOGRAPHIC_DATA] pin Richmond…" at bounding box center [1183, 225] width 159 height 1244
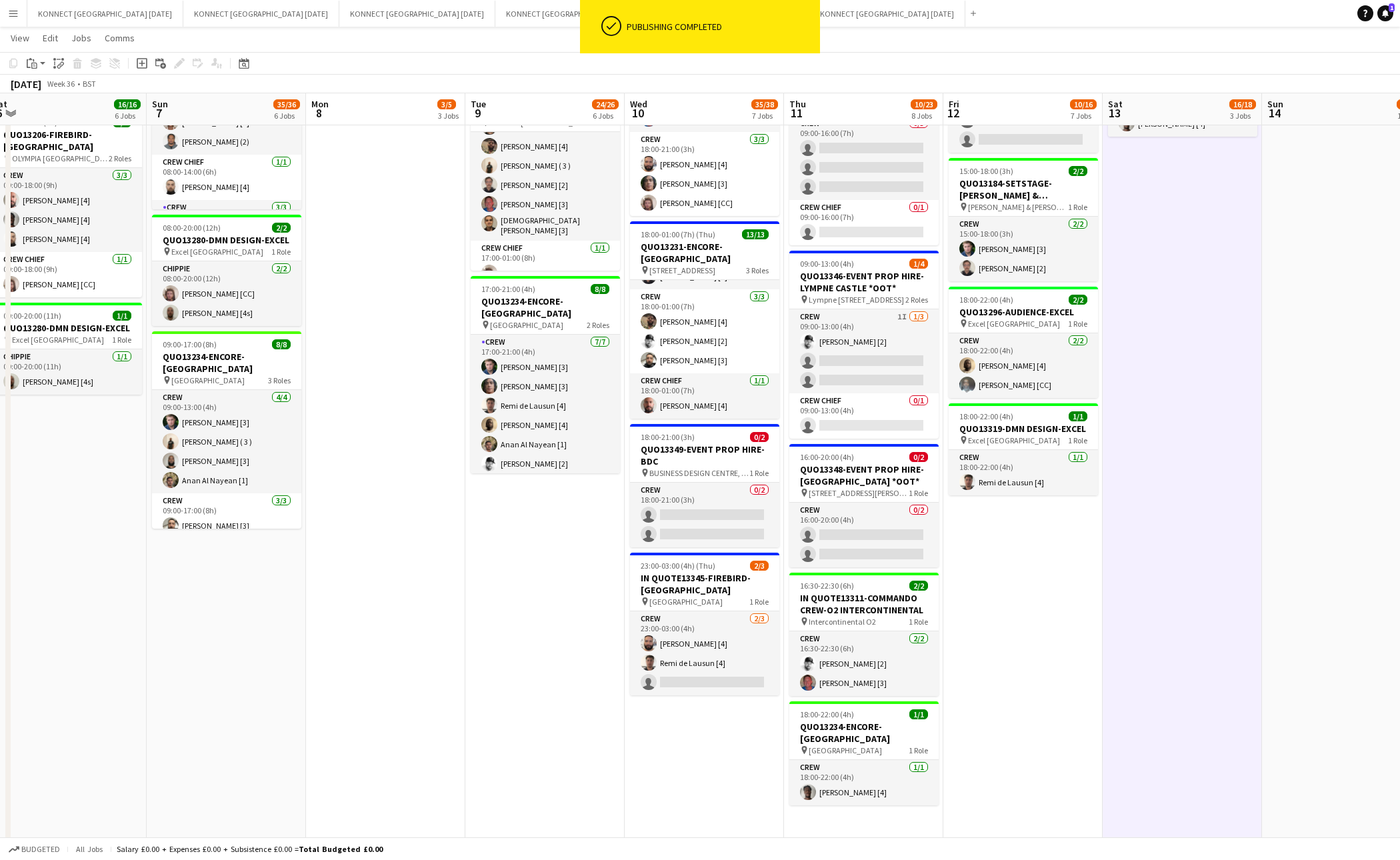
click at [1173, 451] on app-date-cell "06:00-22:00 (16h) 8/8 IN QUOTE13268-[PERSON_NAME][GEOGRAPHIC_DATA] pin Richmond…" at bounding box center [1183, 225] width 159 height 1244
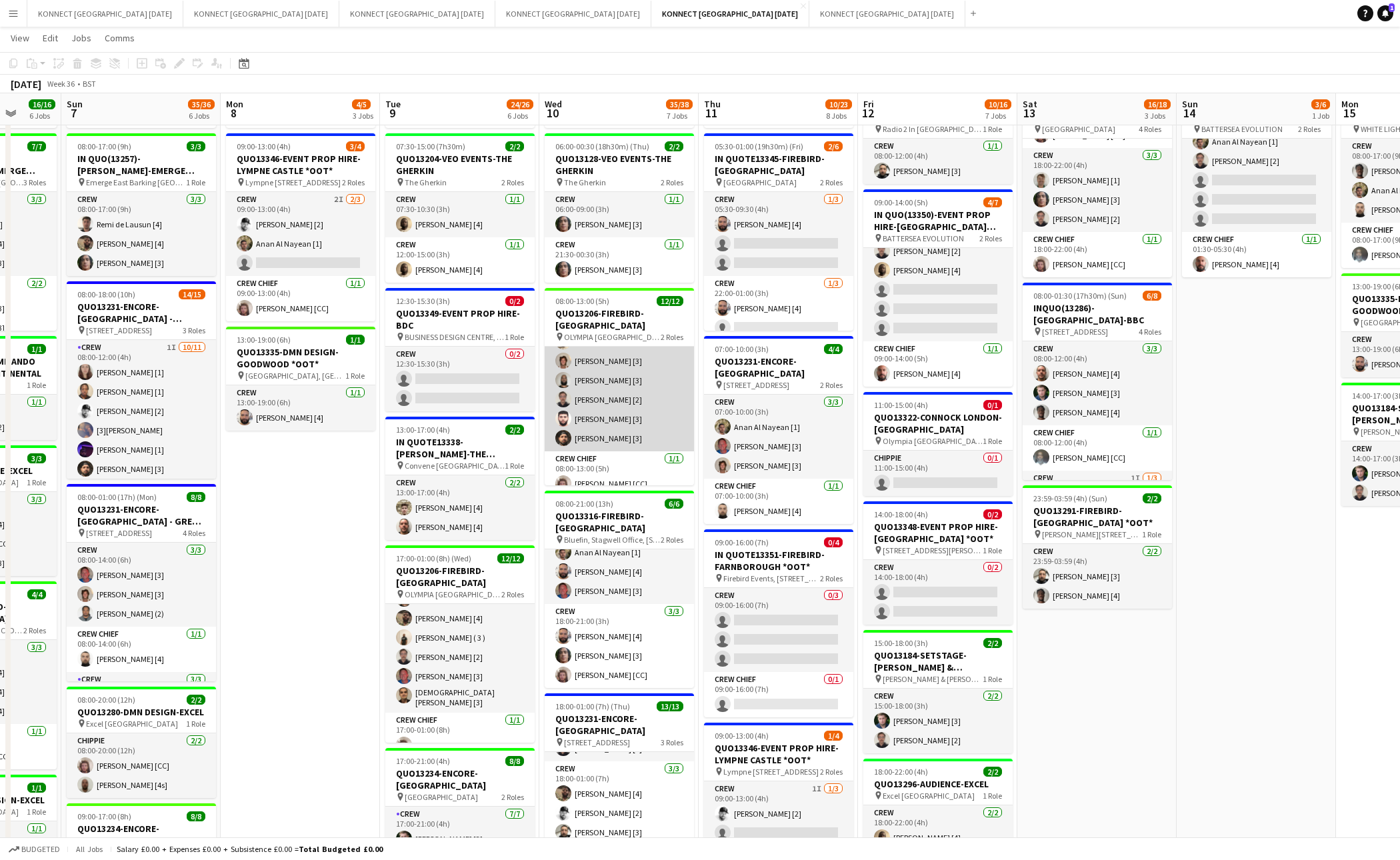
scroll to position [221, 0]
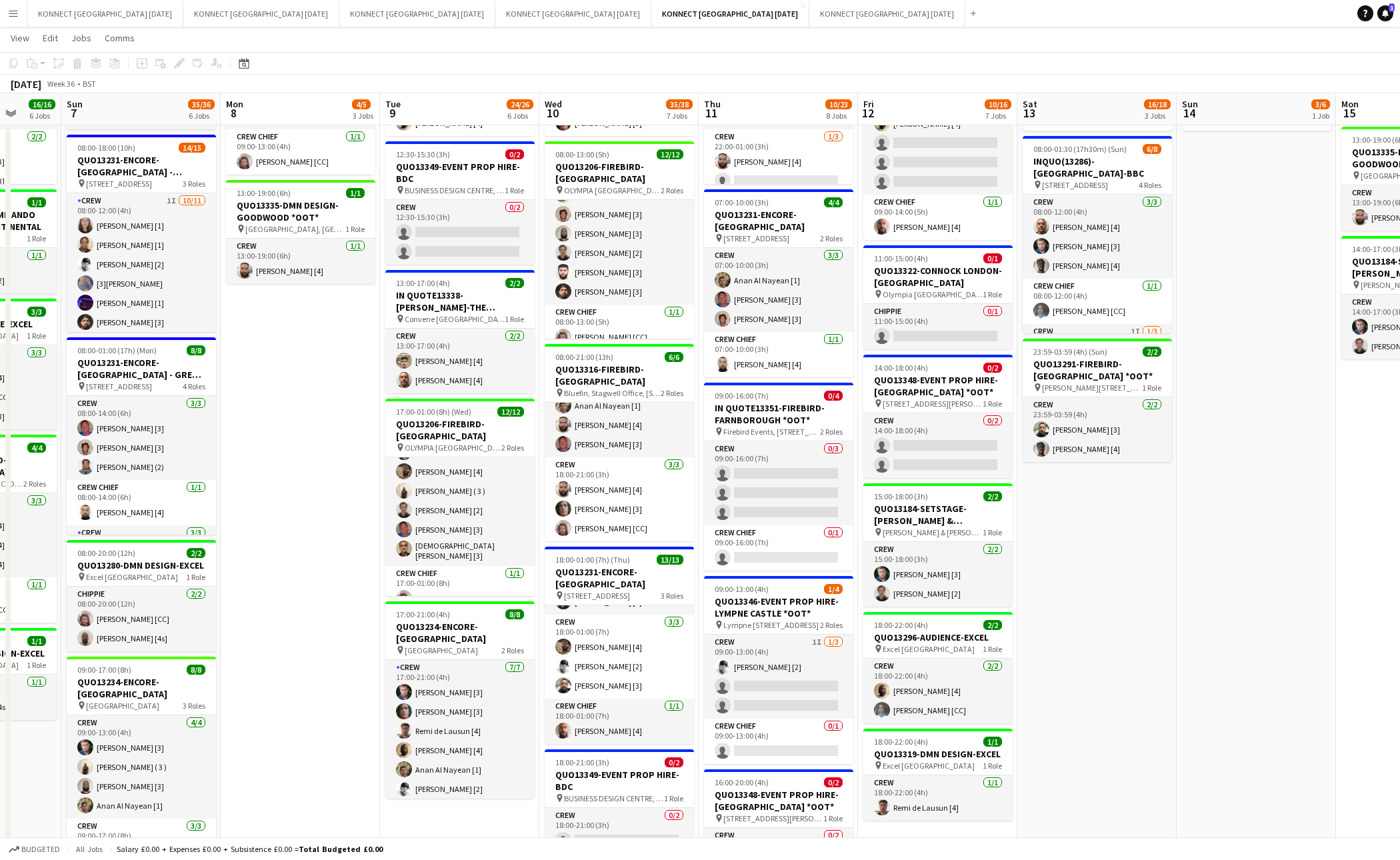
click at [699, 474] on app-date-cell "HAN OFF 05:30-01:00 (19h30m) (Fri) 2/6 IN QUOTE13345-FIREBIRD-ST PANCRAS RENAIS…" at bounding box center [778, 550] width 159 height 1244
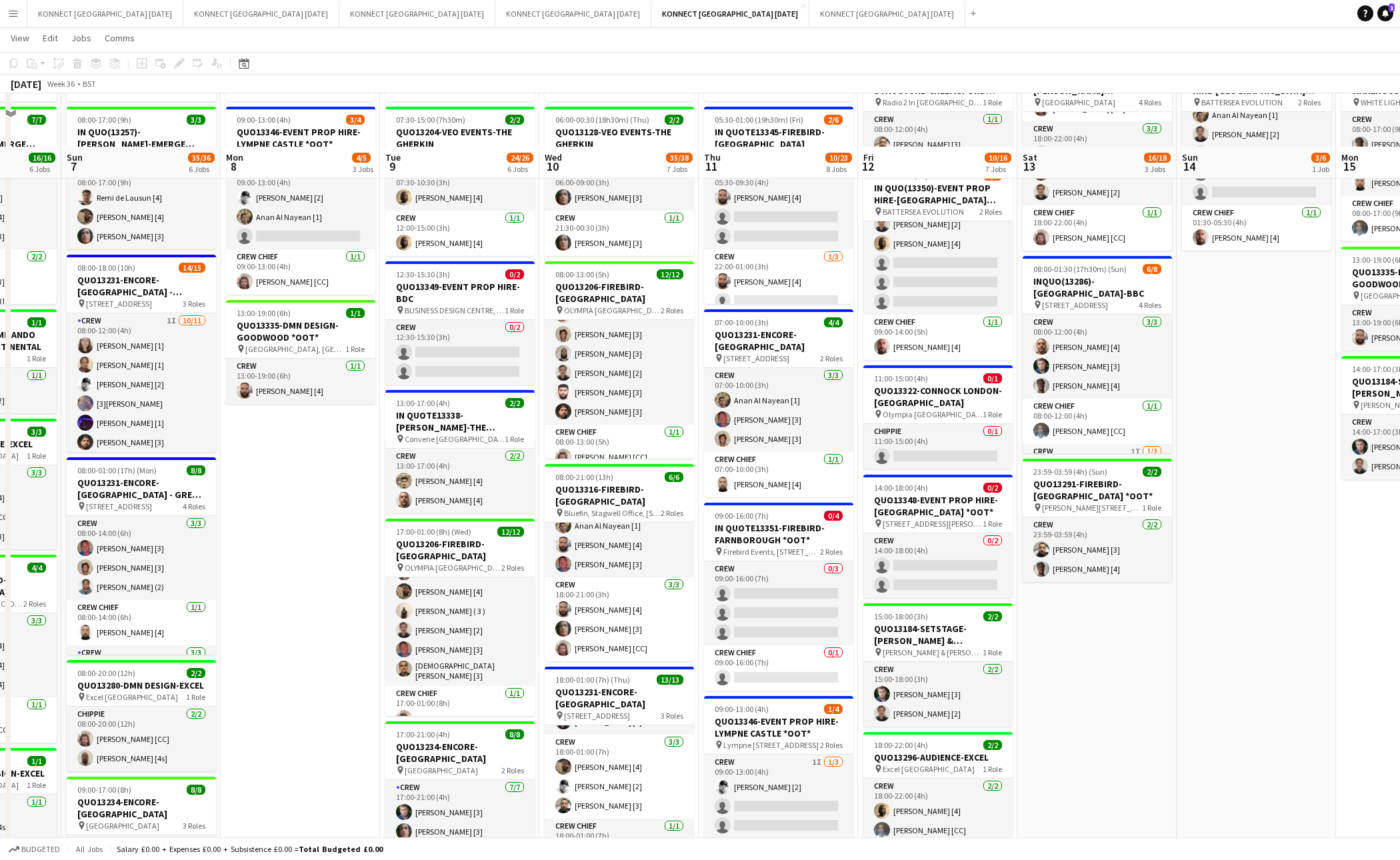
scroll to position [155, 0]
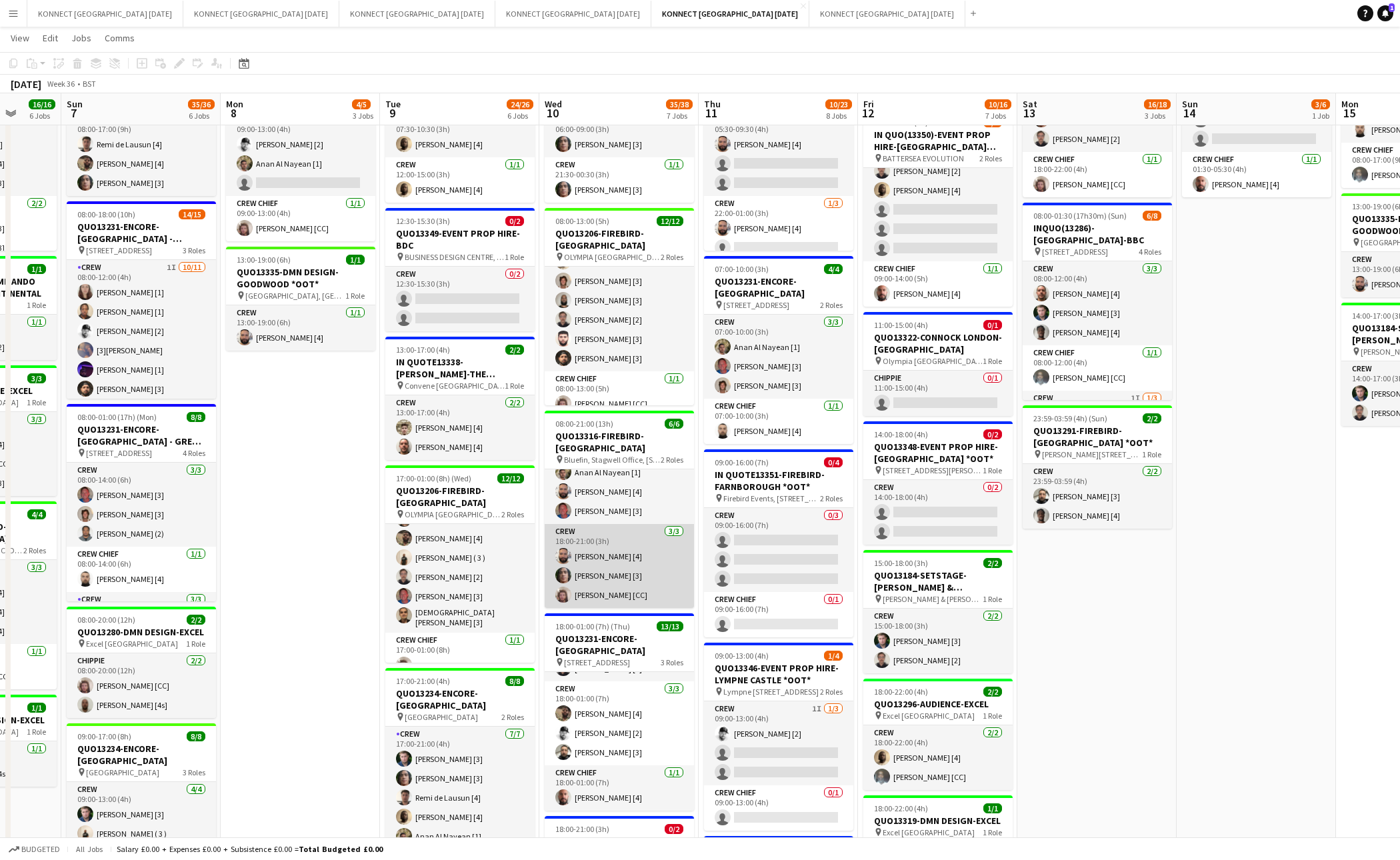
click at [635, 590] on app-card-role "Crew 3/3 18:00-21:00 (3h) Rodrigo Luz [4] Darren huie [3] Lucas Medeiros [CC]" at bounding box center [619, 566] width 149 height 84
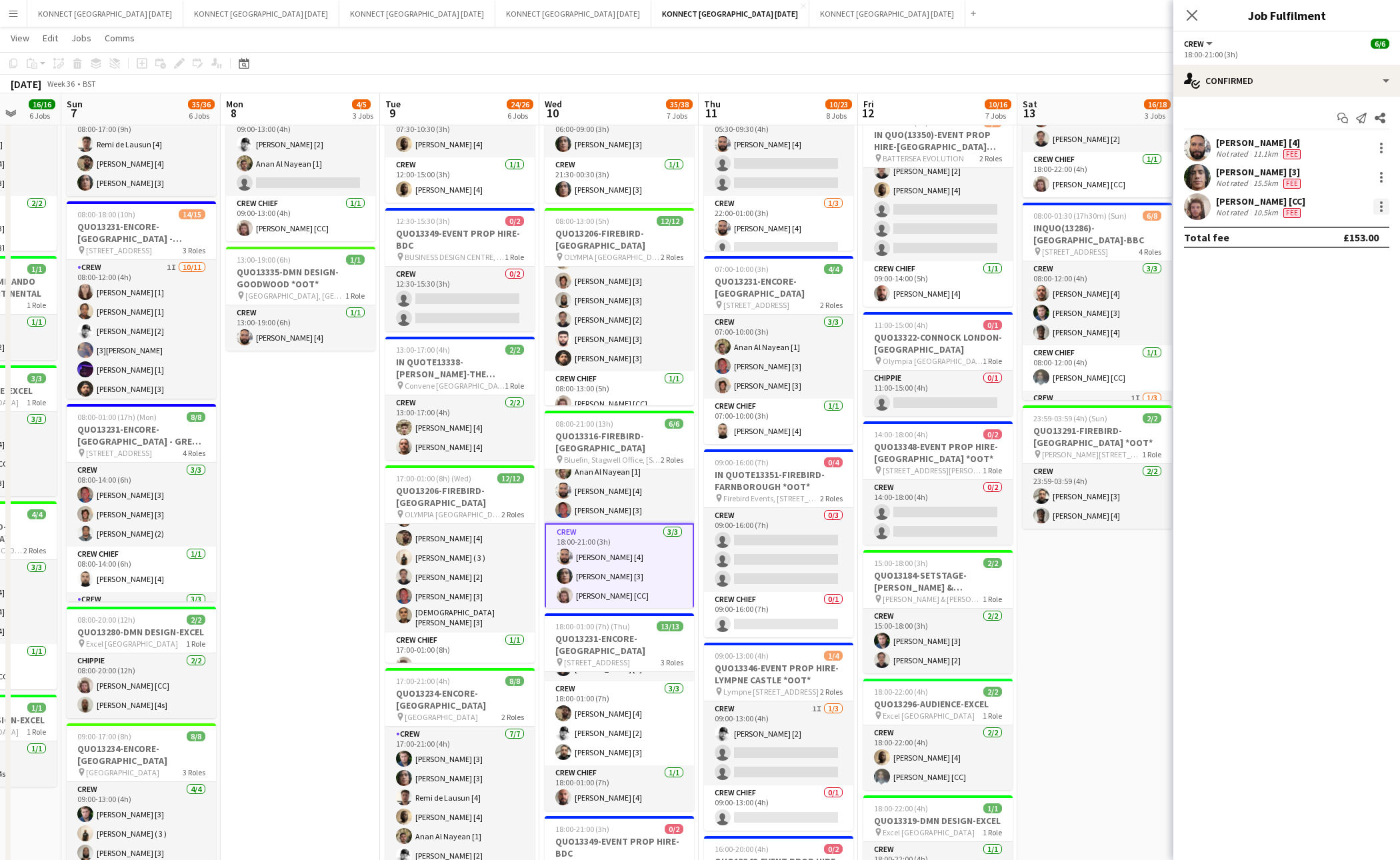
click at [1278, 208] on div at bounding box center [1381, 206] width 16 height 16
click at [1278, 356] on span "Remove" at bounding box center [1316, 359] width 40 height 11
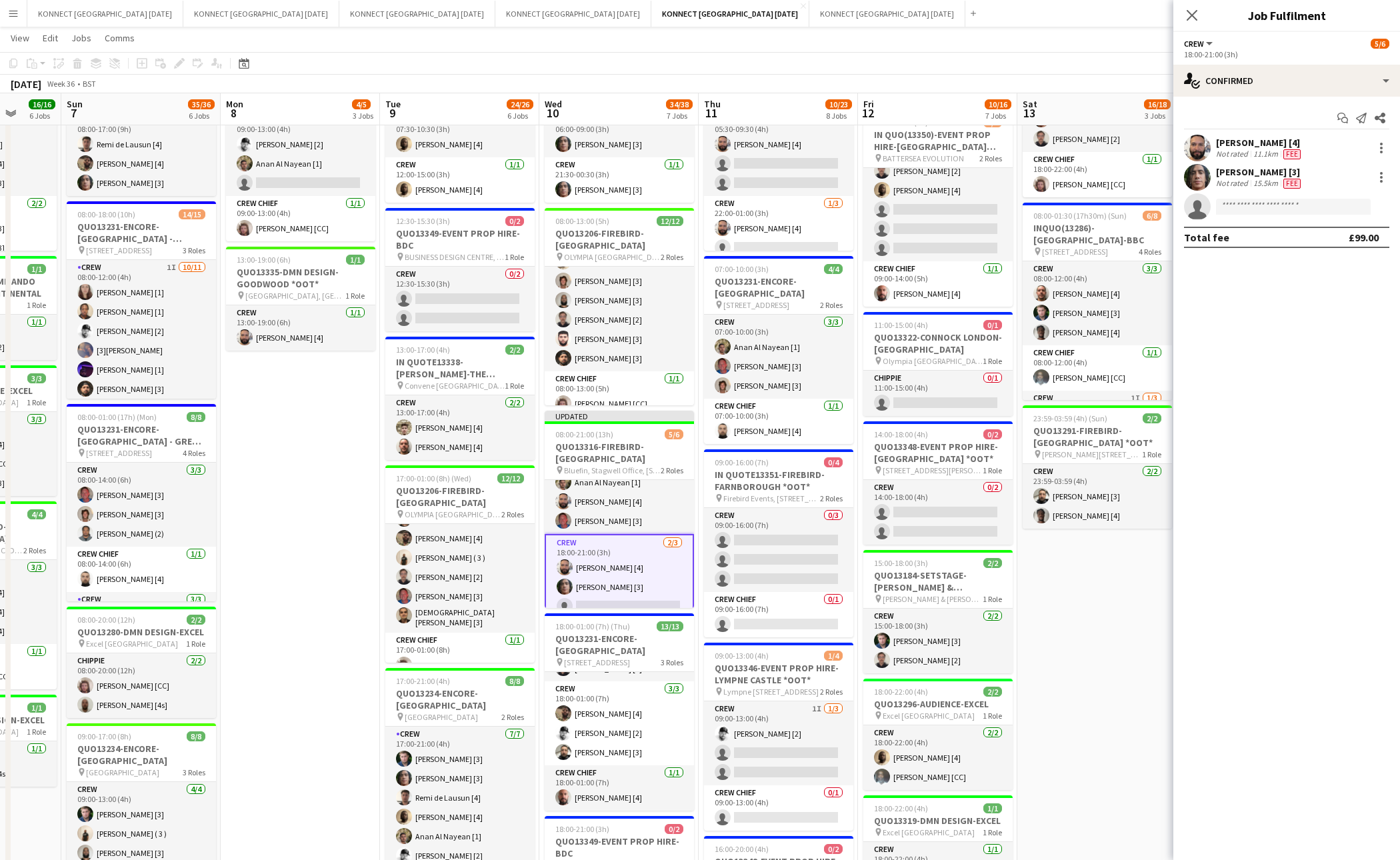
click at [1158, 607] on app-date-cell "06:00-22:00 (16h) 8/8 IN QUOTE13268-[PERSON_NAME][GEOGRAPHIC_DATA] pin Richmond…" at bounding box center [1097, 612] width 159 height 1236
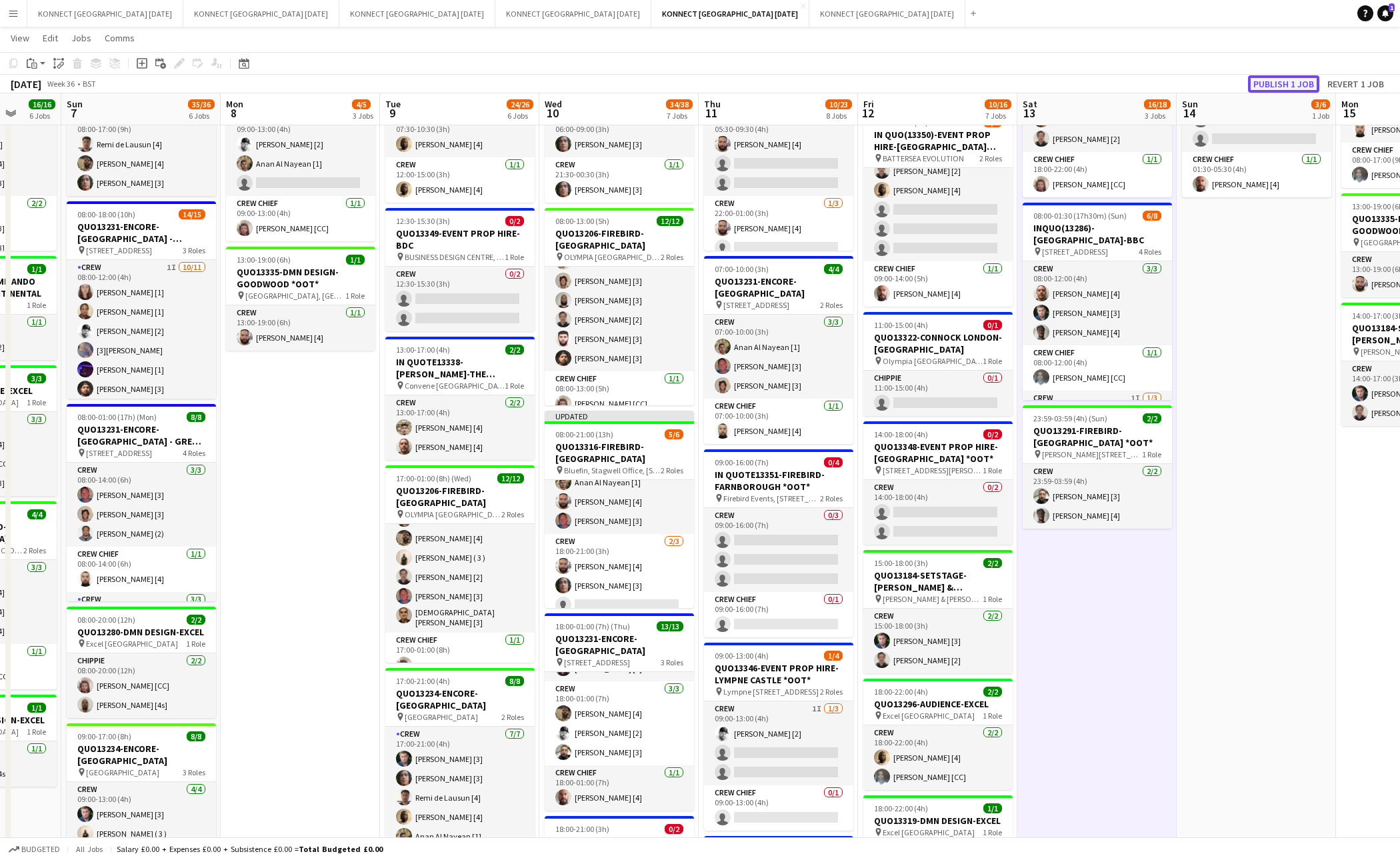
click at [1278, 86] on button "Publish 1 job" at bounding box center [1283, 84] width 71 height 18
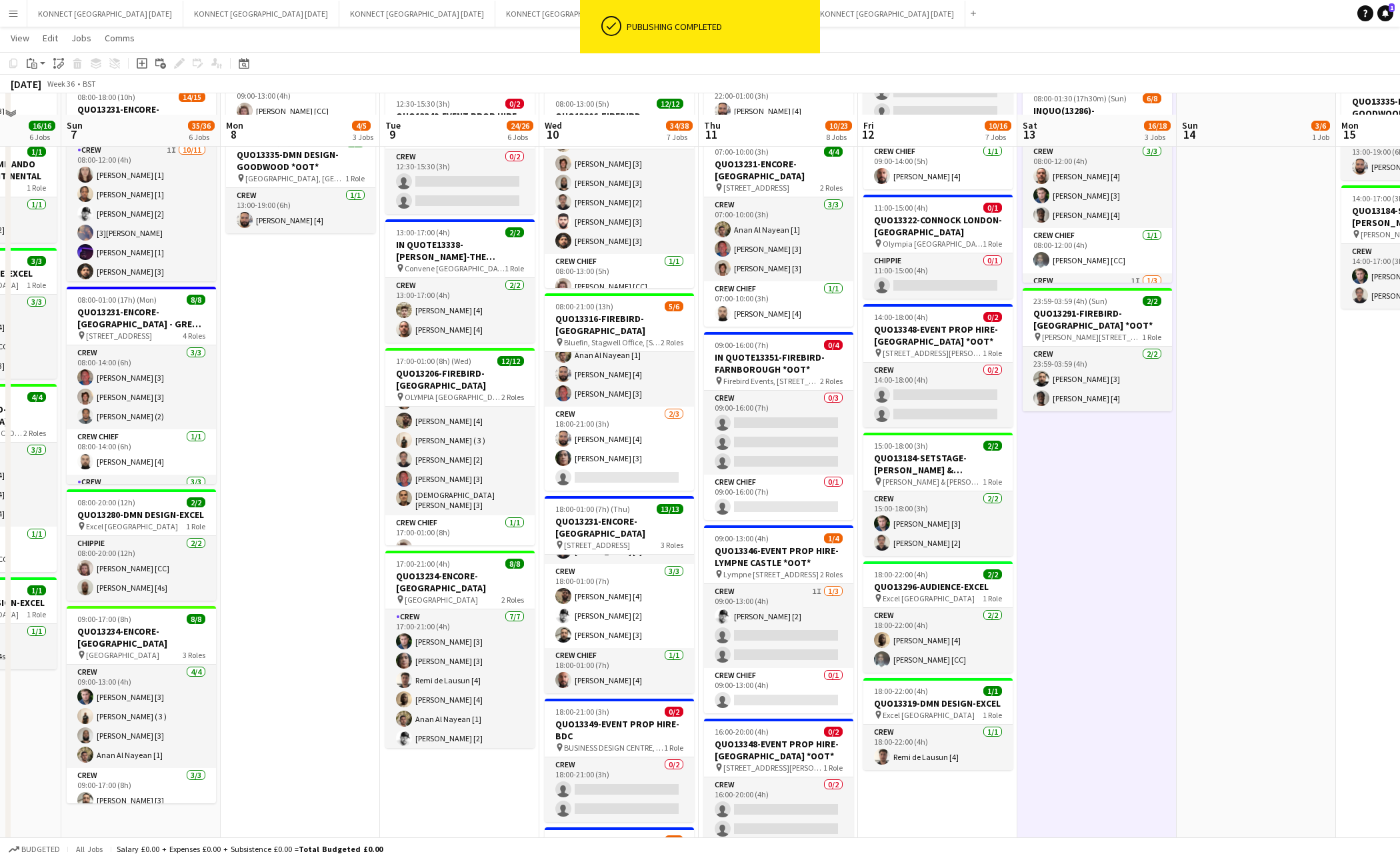
scroll to position [339, 0]
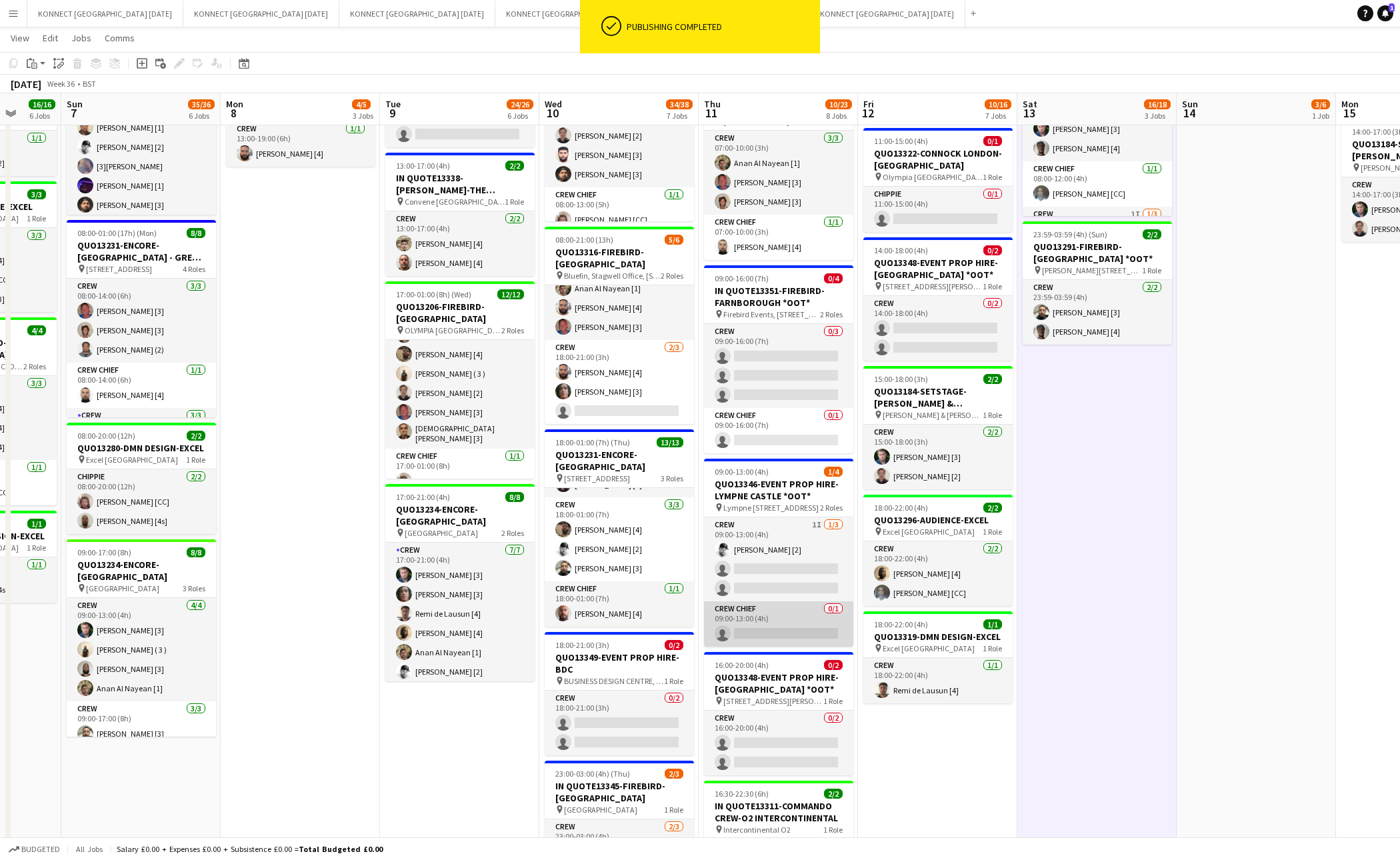
click at [793, 622] on app-card-role "Crew Chief 0/1 09:00-13:00 (4h) single-neutral-actions" at bounding box center [779, 624] width 149 height 46
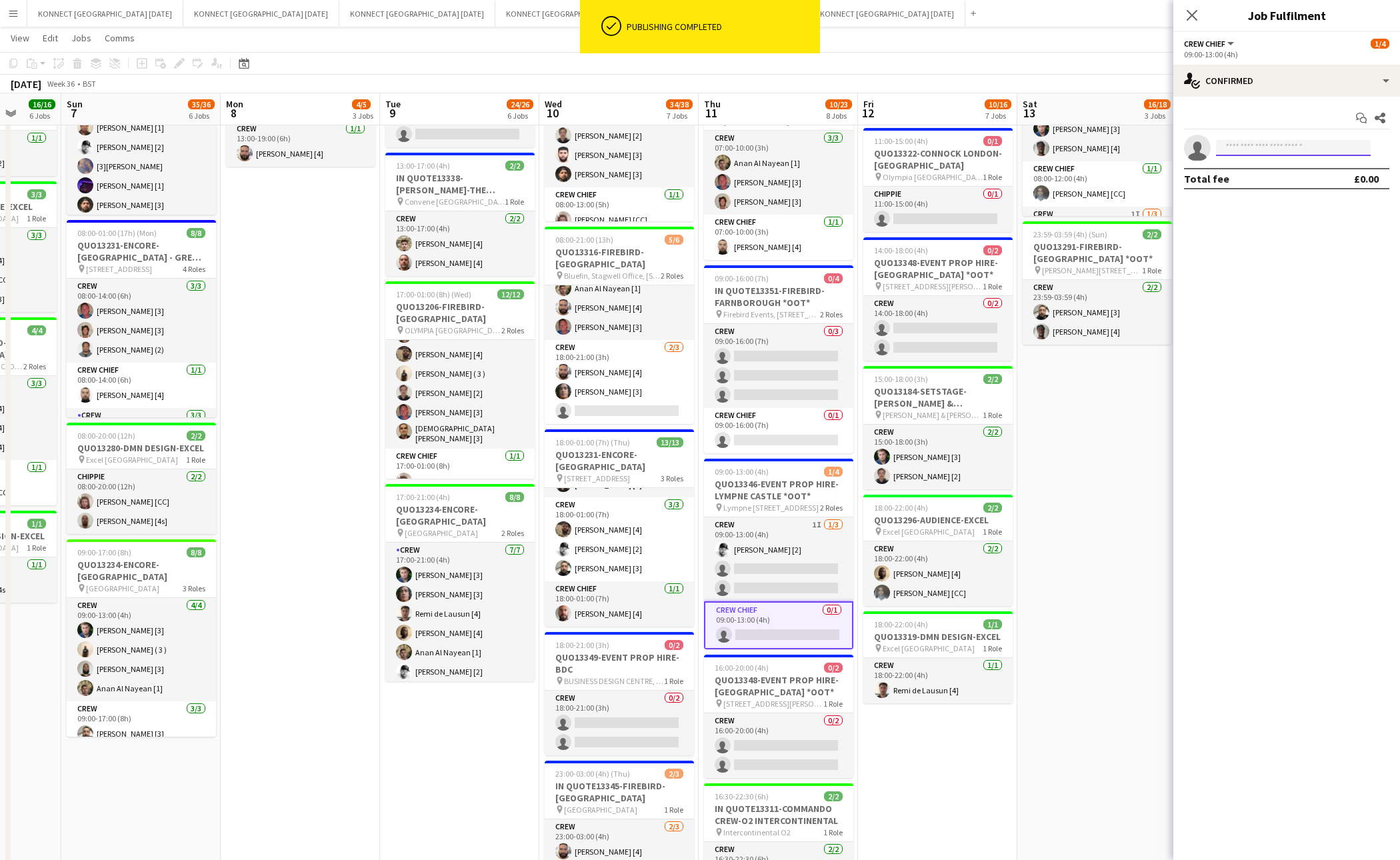
click at [1243, 152] on input at bounding box center [1294, 147] width 155 height 16
type input "*"
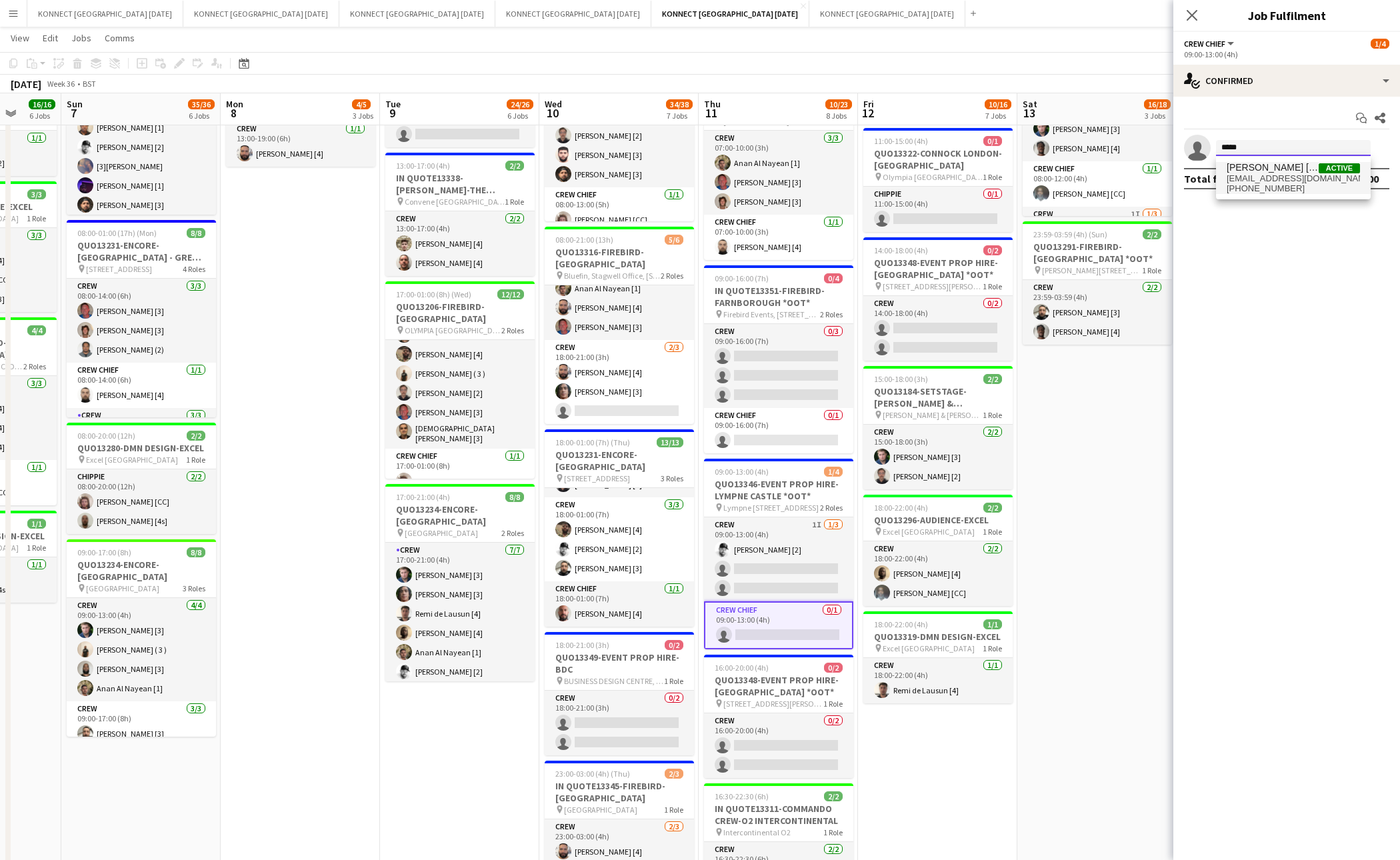
type input "*****"
click at [1246, 171] on span "[PERSON_NAME] [CC]" at bounding box center [1273, 168] width 92 height 11
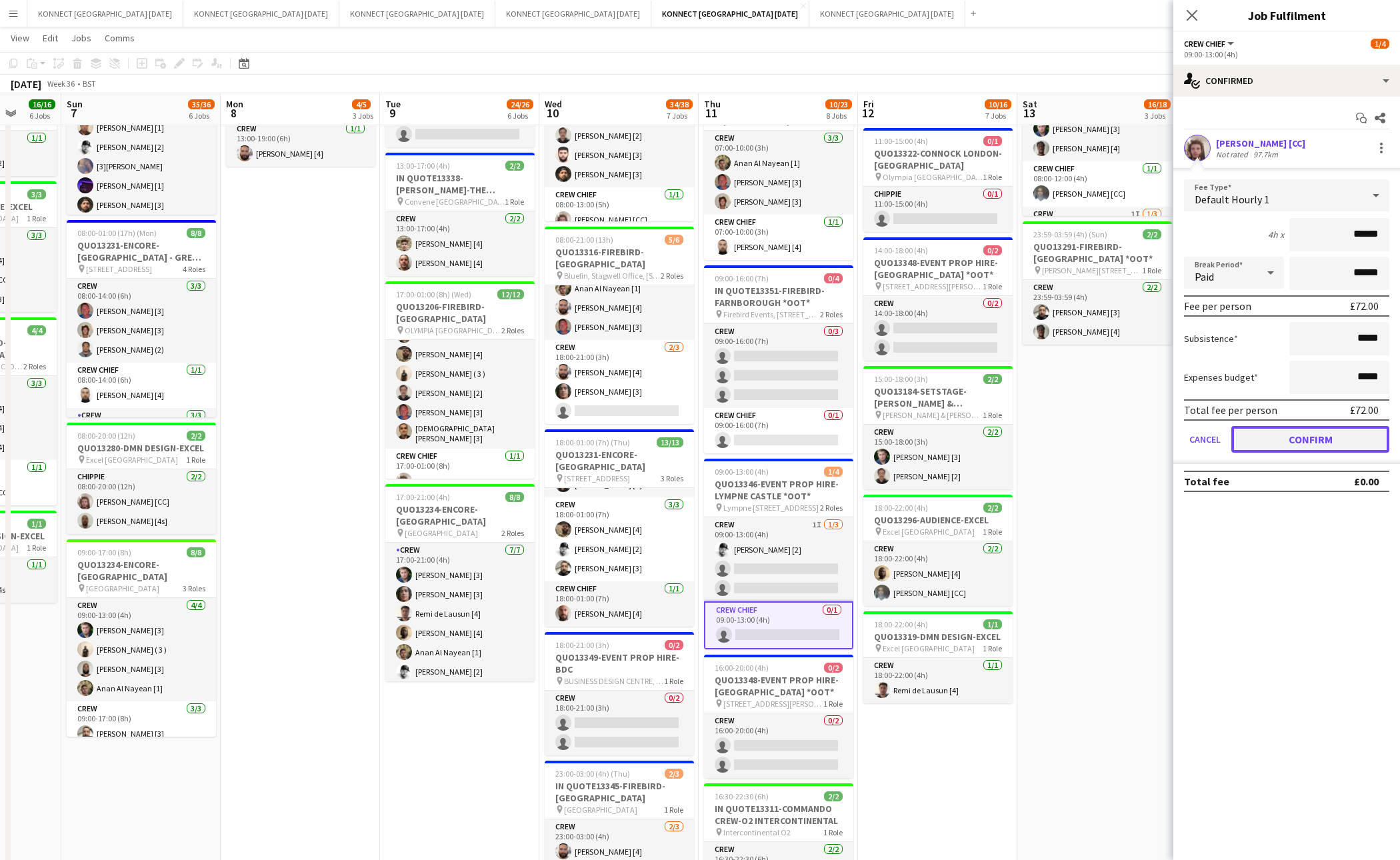
click at [1278, 443] on button "Confirm" at bounding box center [1310, 439] width 158 height 27
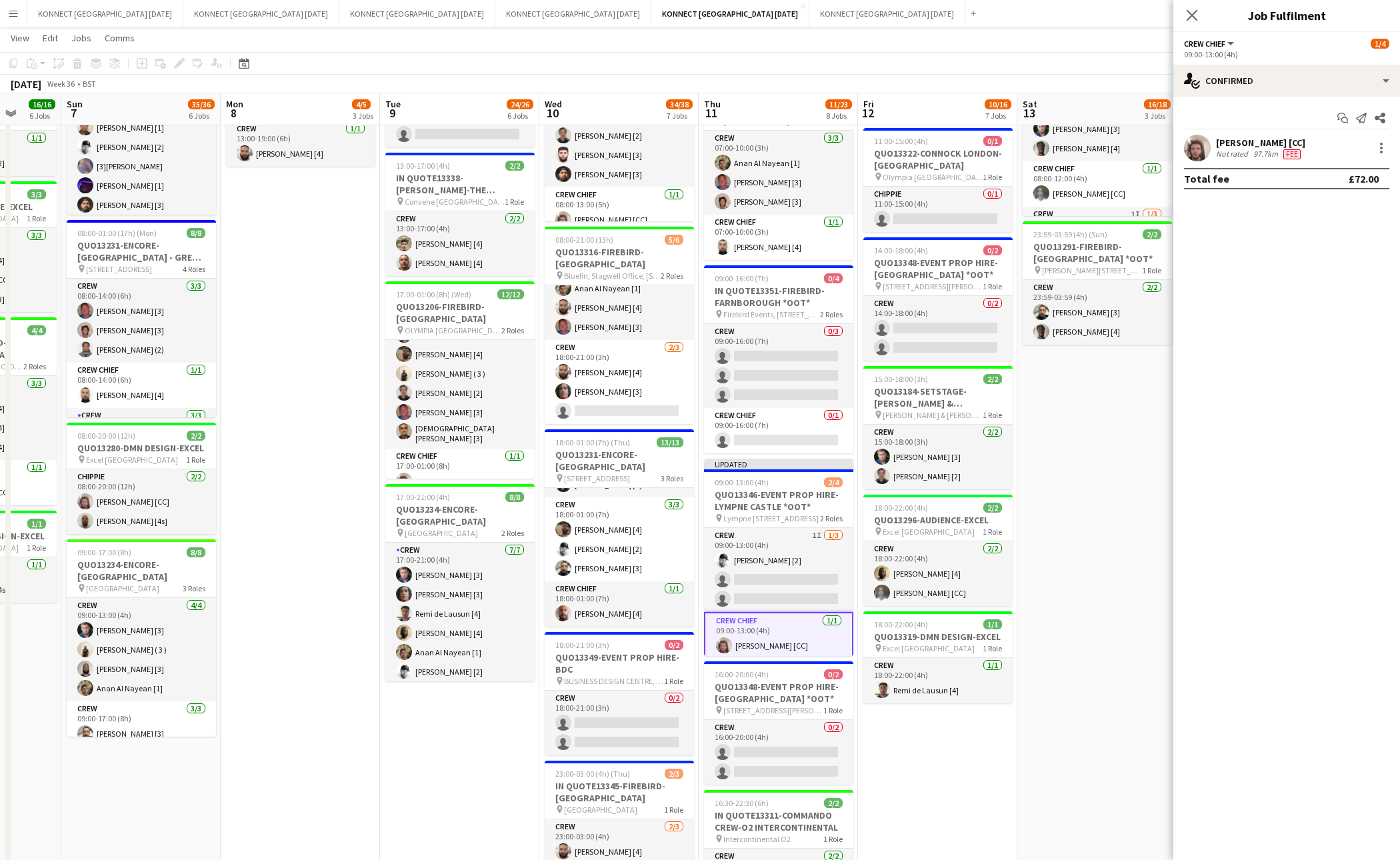
click at [1161, 438] on app-date-cell "06:00-22:00 (16h) 8/8 IN QUOTE13268-[PERSON_NAME][GEOGRAPHIC_DATA] pin Richmond…" at bounding box center [1097, 428] width 159 height 1236
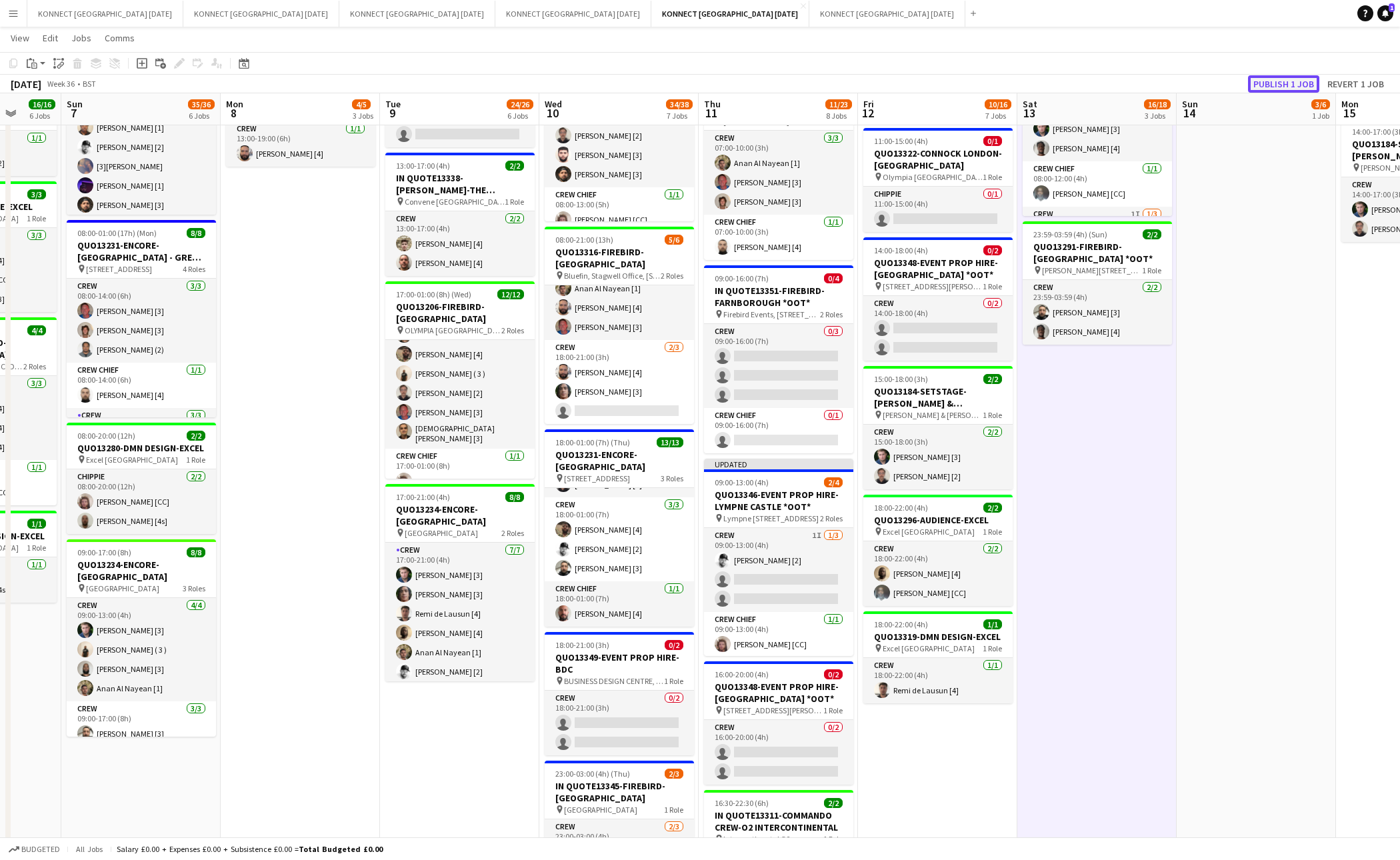
click at [1267, 78] on button "Publish 1 job" at bounding box center [1283, 84] width 71 height 18
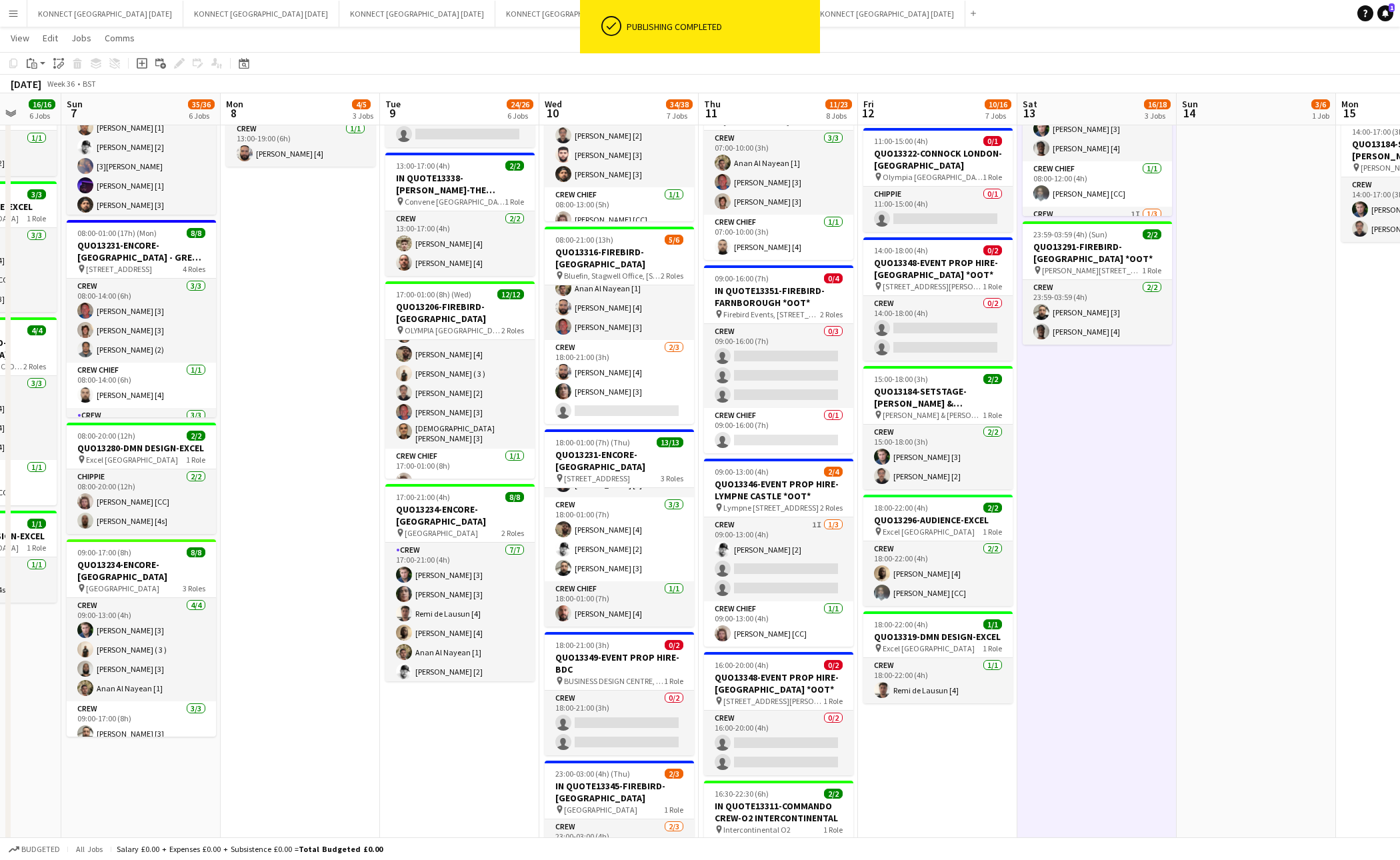
click at [1134, 601] on app-date-cell "06:00-22:00 (16h) 8/8 IN QUOTE13268-[PERSON_NAME][GEOGRAPHIC_DATA] pin Richmond…" at bounding box center [1097, 433] width 159 height 1244
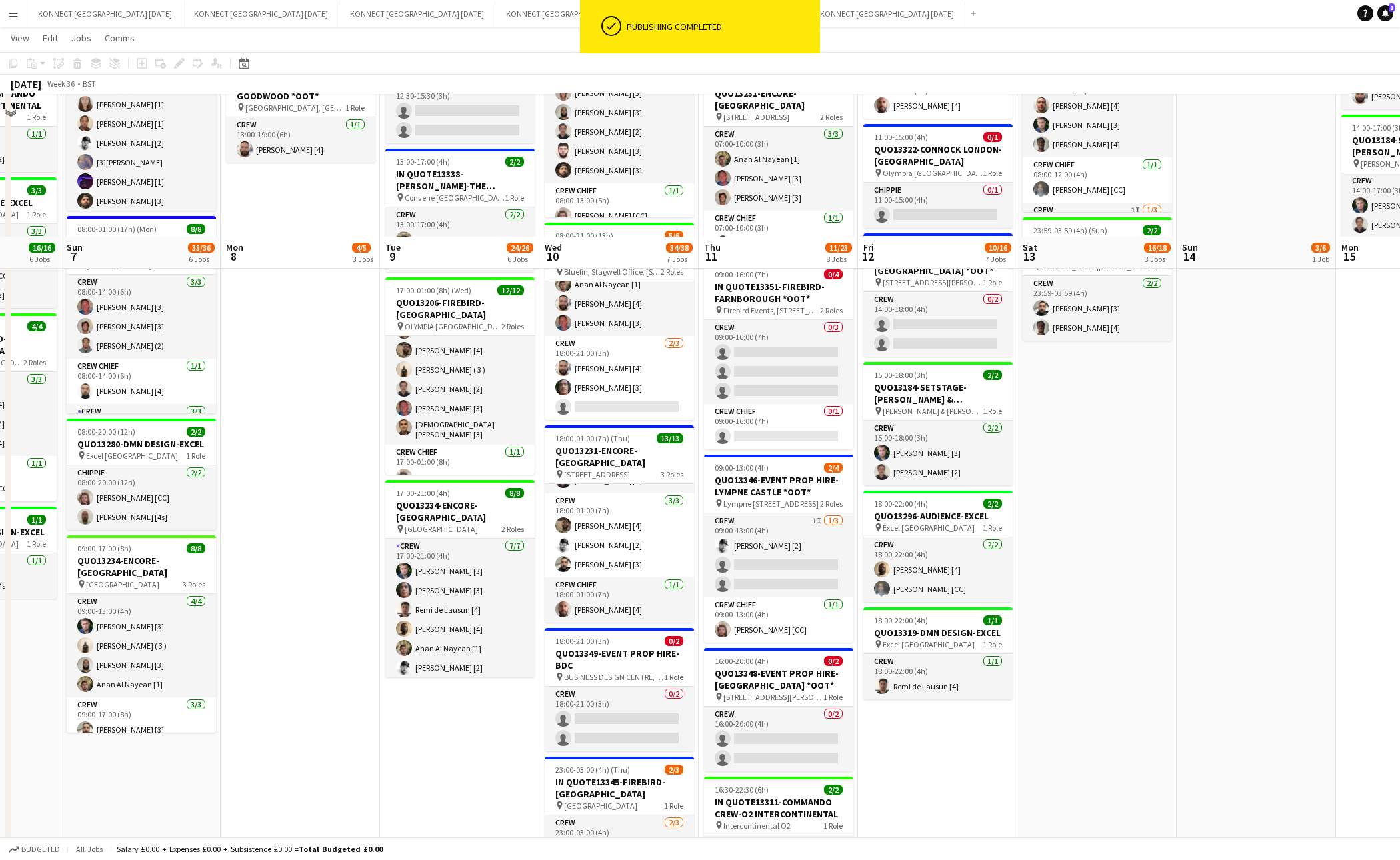
scroll to position [556, 0]
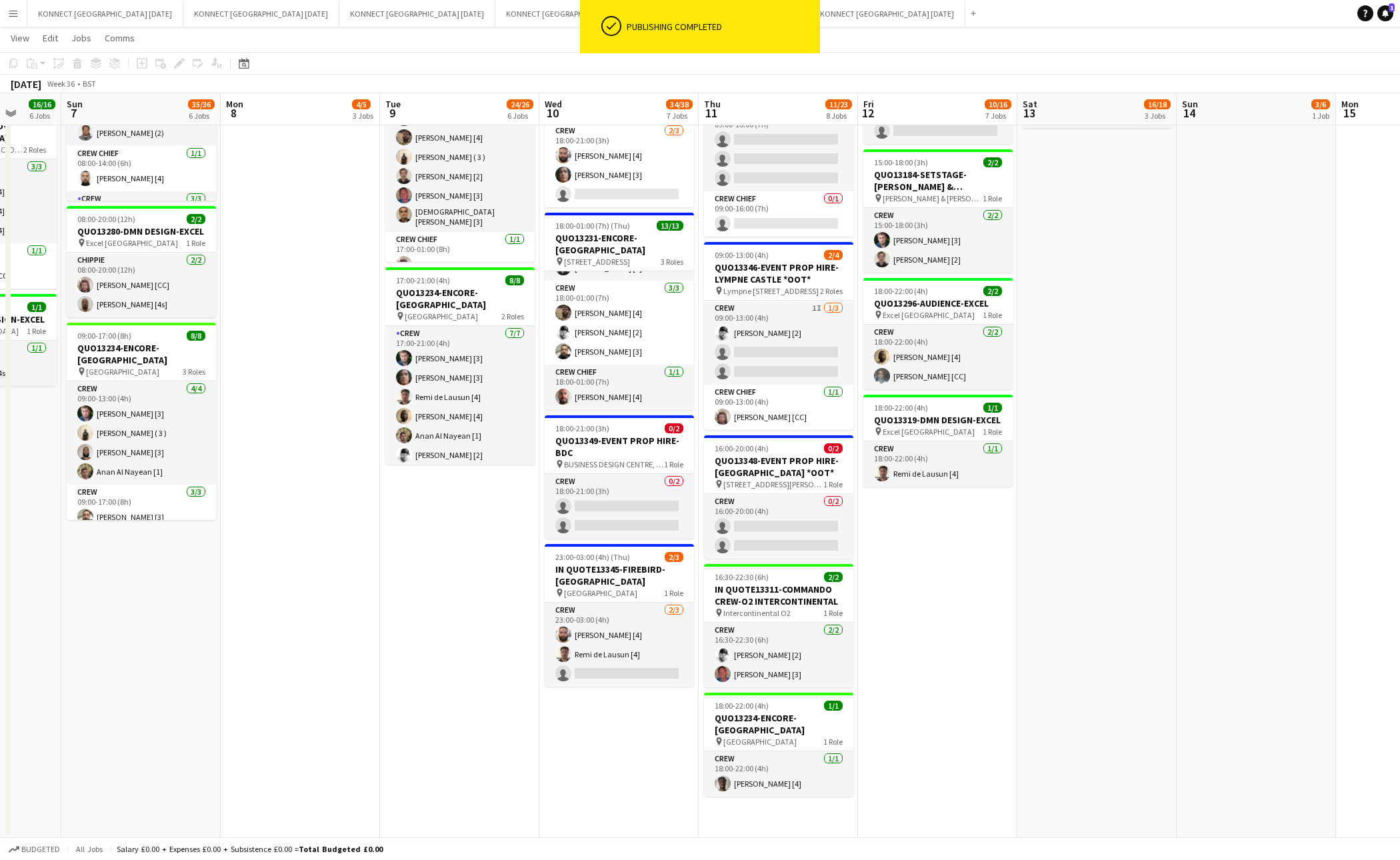
click at [1141, 562] on app-date-cell "06:00-22:00 (16h) 8/8 IN QUOTE13268-[PERSON_NAME][GEOGRAPHIC_DATA] pin Richmond…" at bounding box center [1097, 216] width 159 height 1244
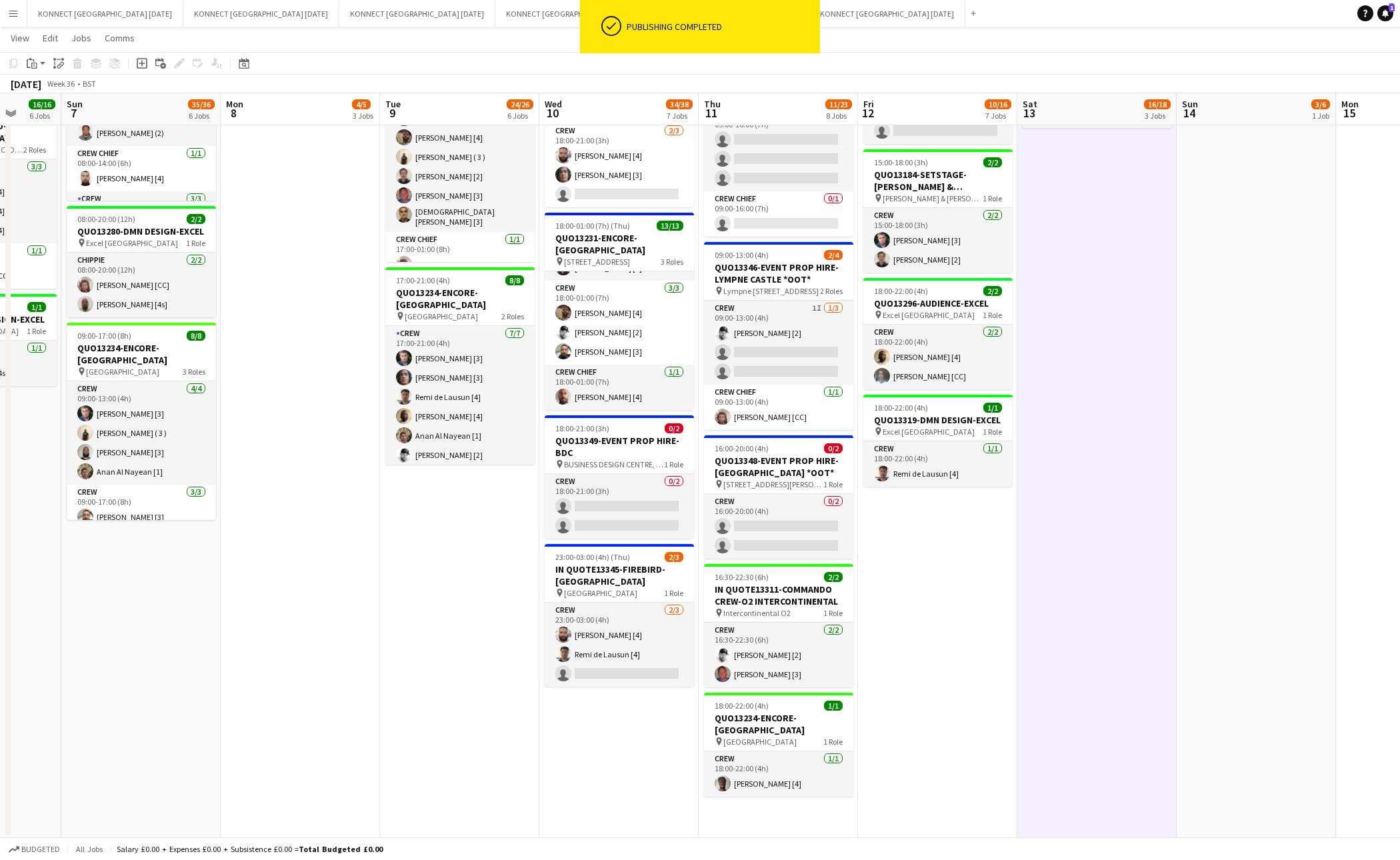
click at [1094, 534] on app-date-cell "06:00-22:00 (16h) 8/8 IN QUOTE13268-[PERSON_NAME][GEOGRAPHIC_DATA] pin Richmond…" at bounding box center [1097, 216] width 159 height 1244
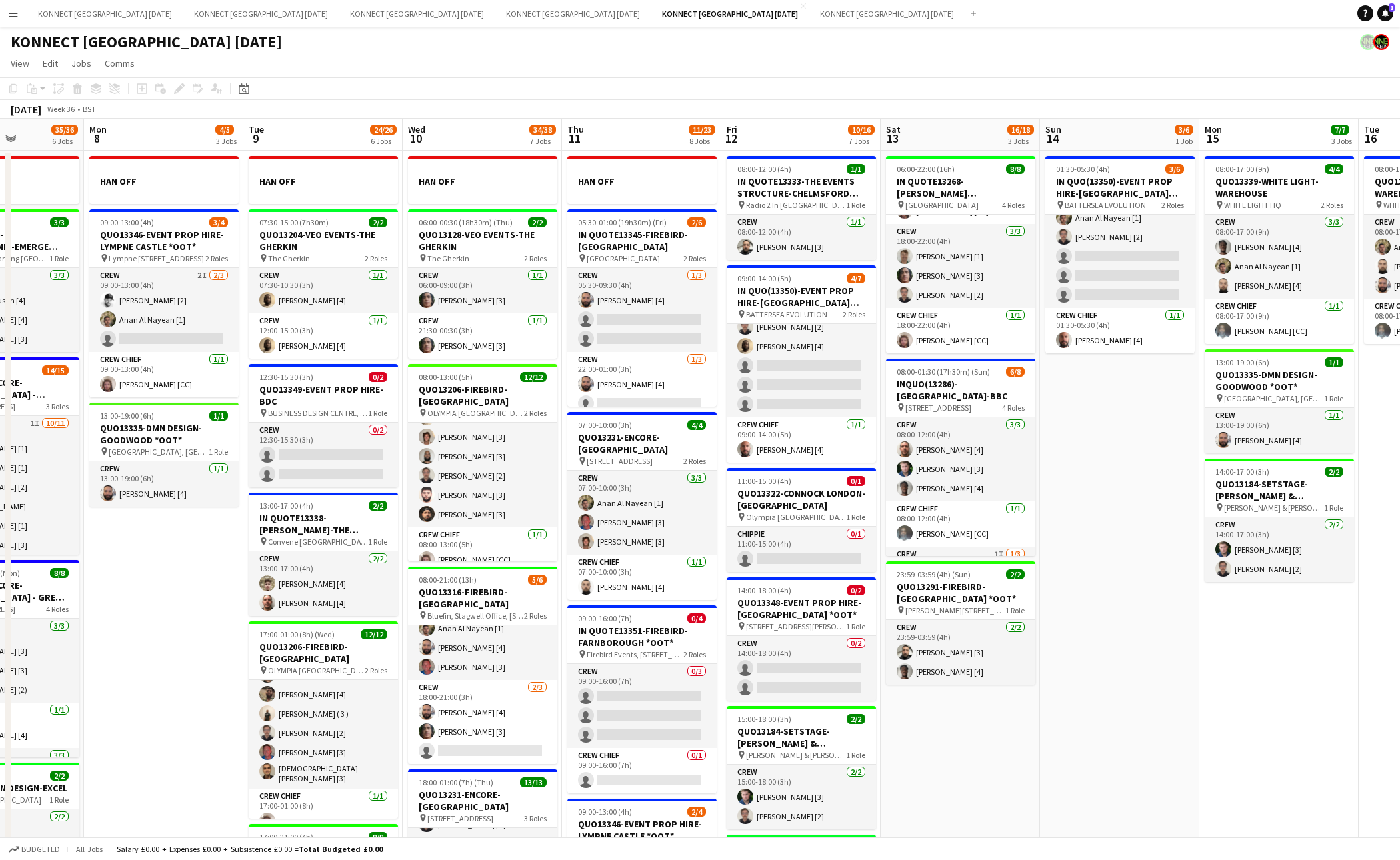
scroll to position [0, 523]
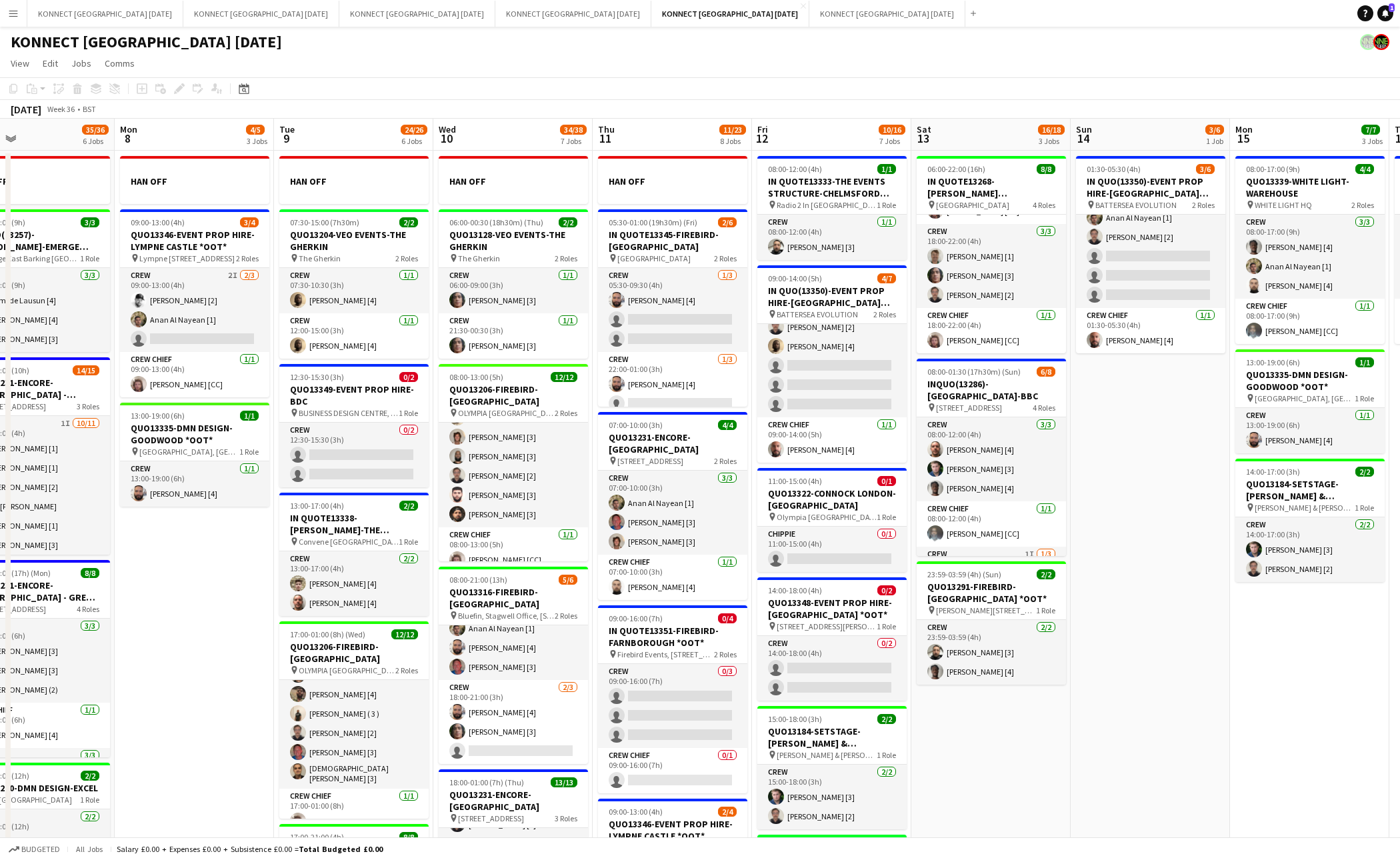
click at [1207, 463] on app-date-cell "01:30-05:30 (4h) 3/6 IN QUO(13350)-EVENT PROP HIRE-BATTERSEA EVO pin BATTERSEA …" at bounding box center [1150, 773] width 159 height 1244
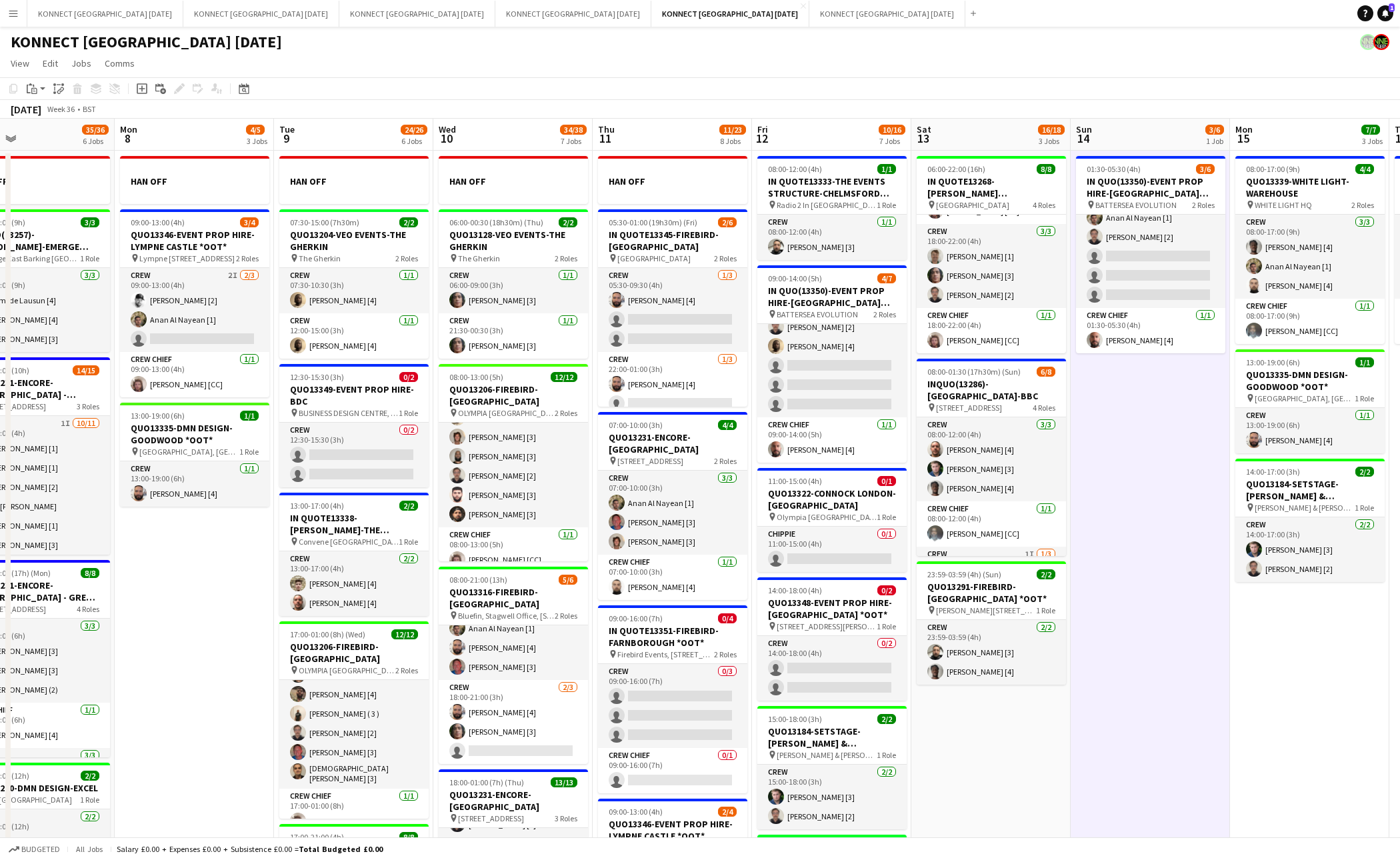
click at [1171, 465] on app-date-cell "01:30-05:30 (4h) 3/6 IN QUO(13350)-EVENT PROP HIRE-BATTERSEA EVO pin BATTERSEA …" at bounding box center [1150, 773] width 159 height 1244
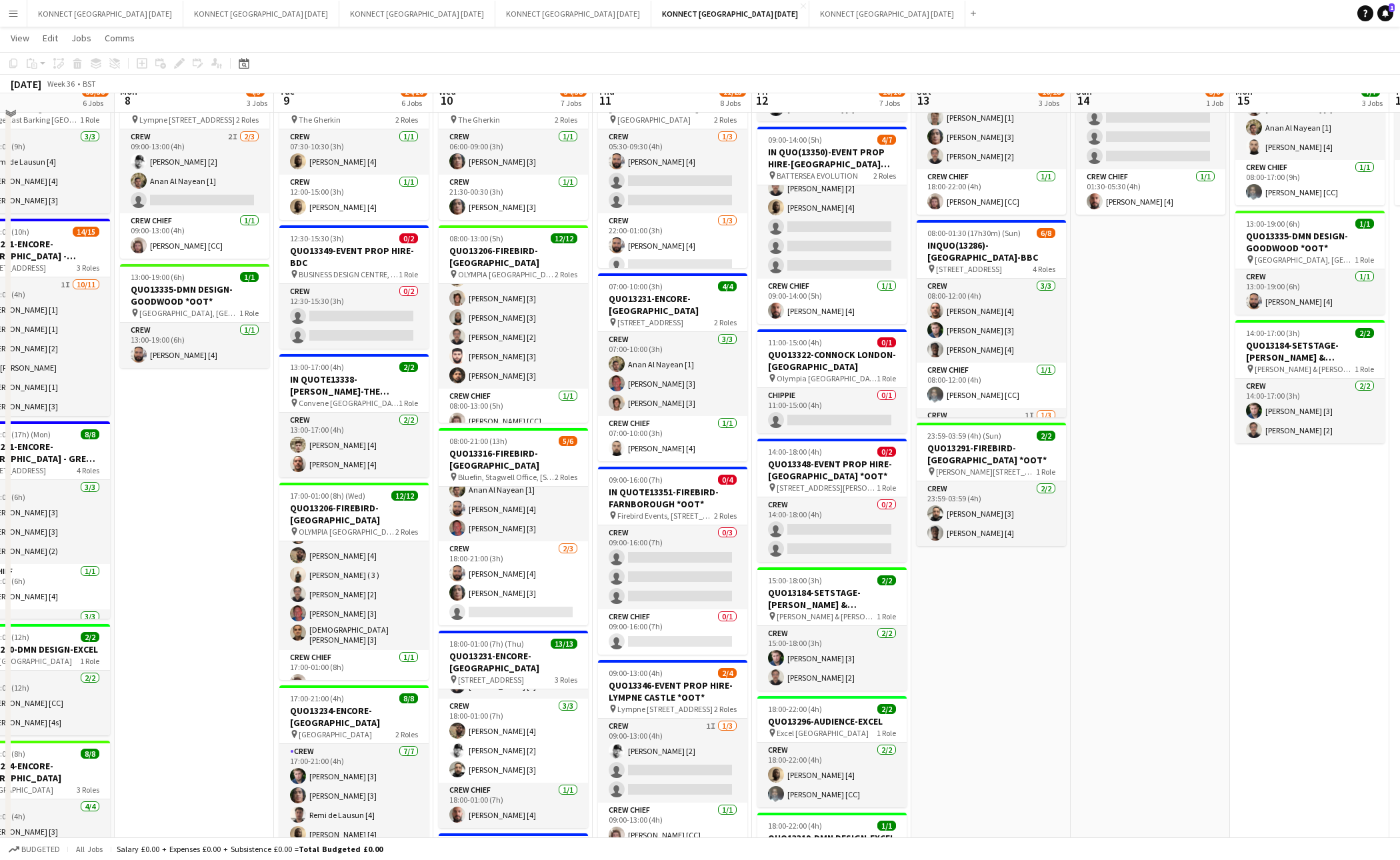
scroll to position [159, 0]
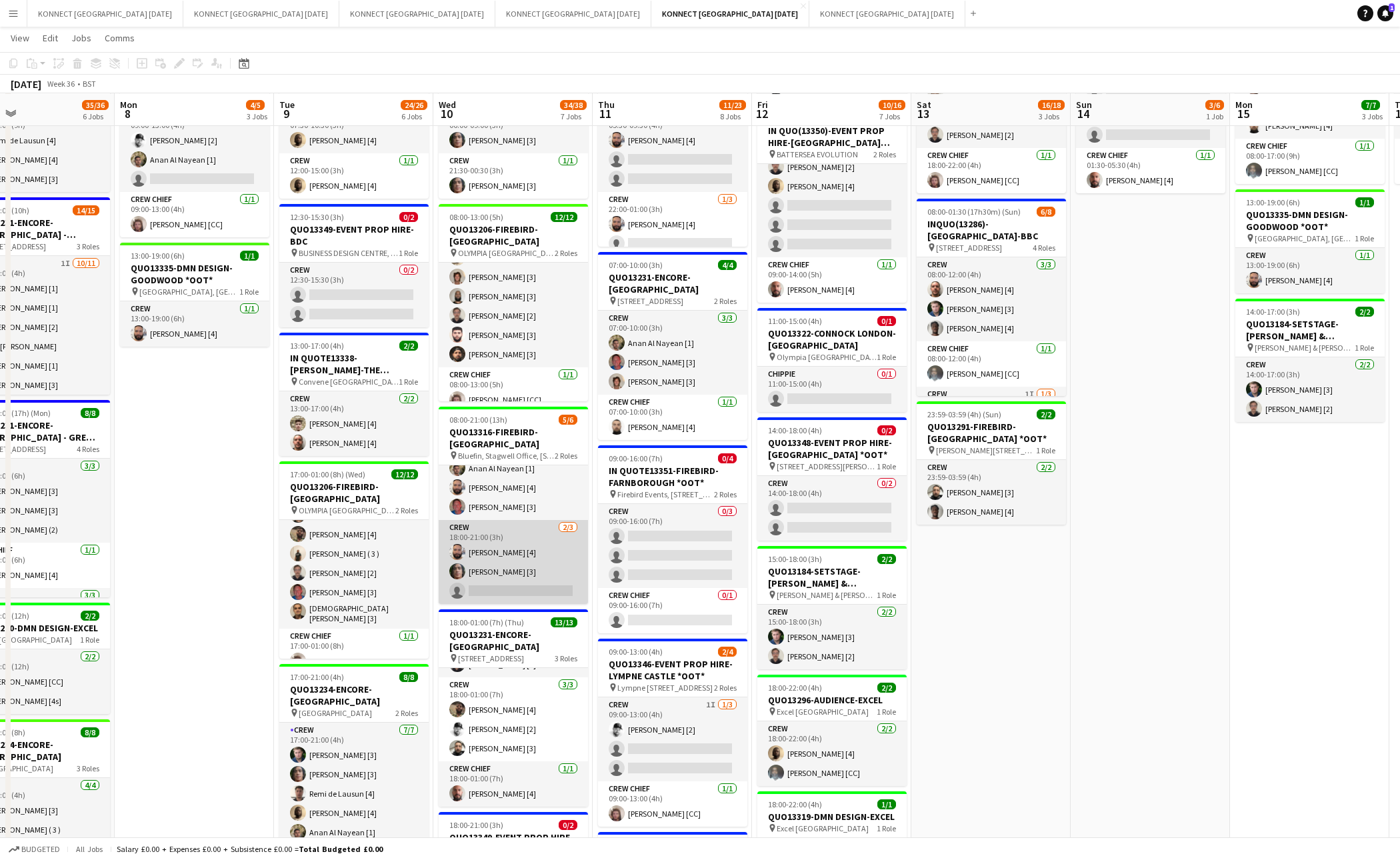
click at [530, 581] on app-card-role "Crew 2/3 18:00-21:00 (3h) Rodrigo Luz [4] Darren huie [3] single-neutral-actions" at bounding box center [513, 562] width 149 height 84
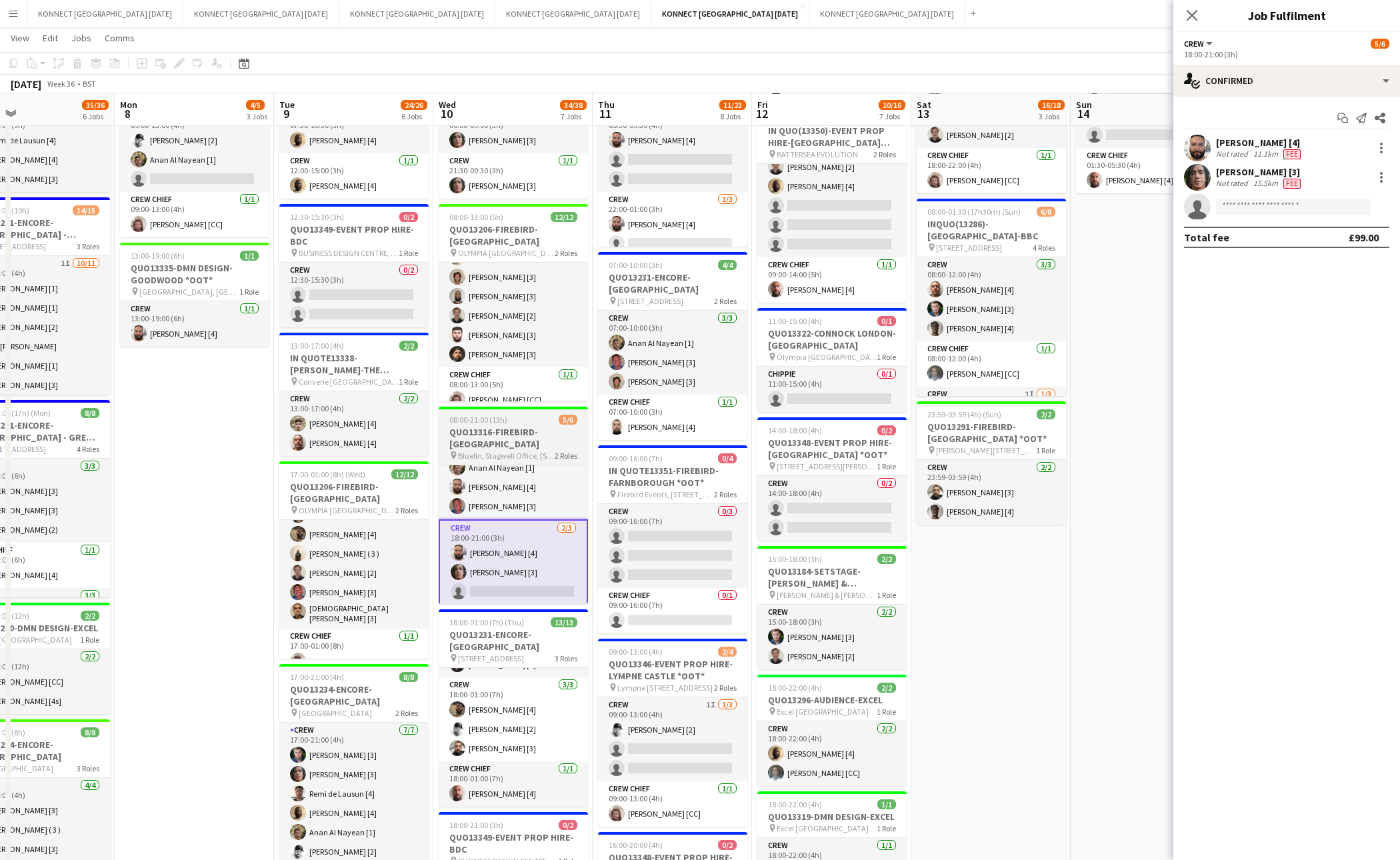
click at [502, 427] on h3 "QUO13316-FIREBIRD-[GEOGRAPHIC_DATA]" at bounding box center [513, 438] width 149 height 24
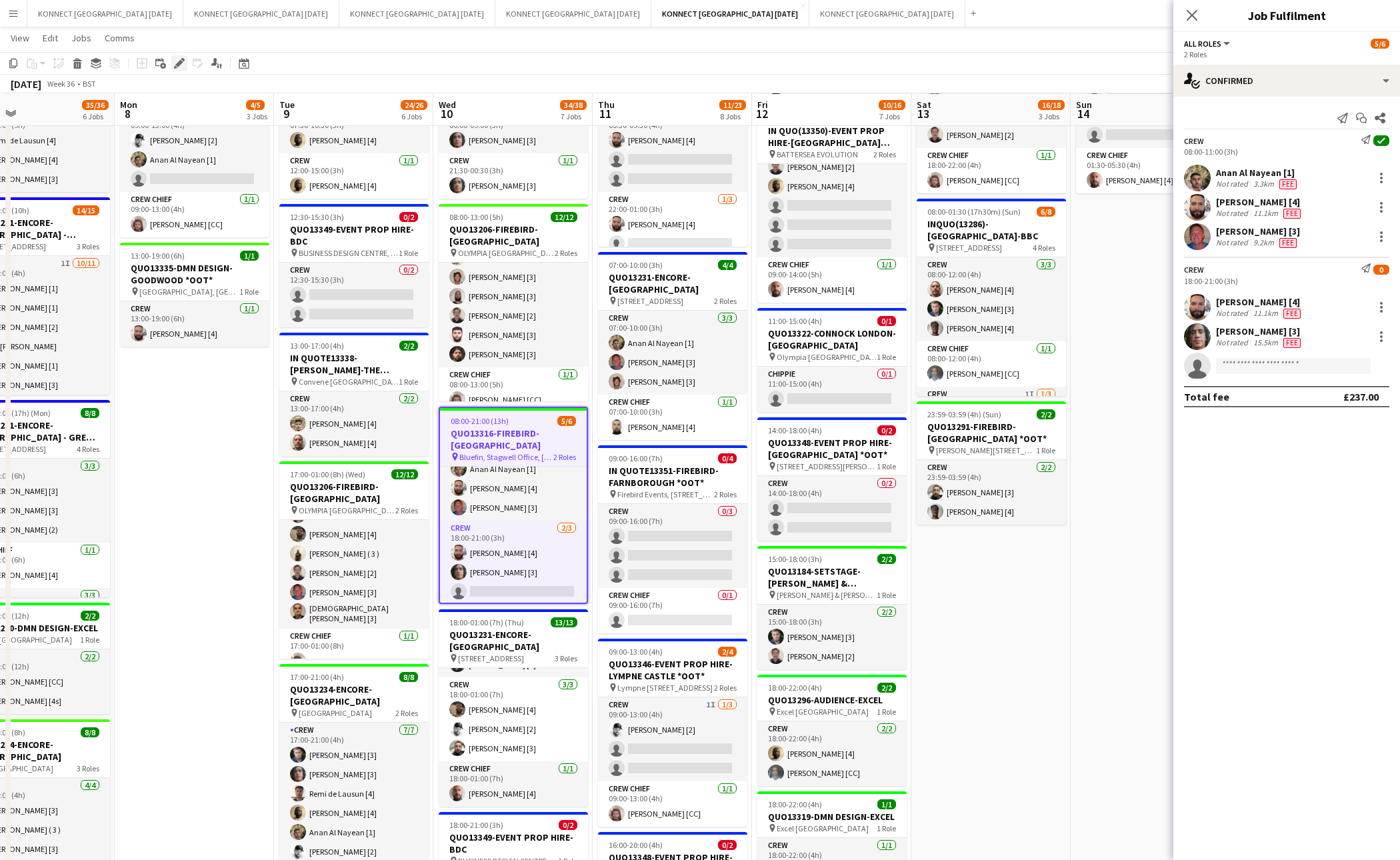
click at [181, 60] on icon "Edit" at bounding box center [179, 62] width 10 height 10
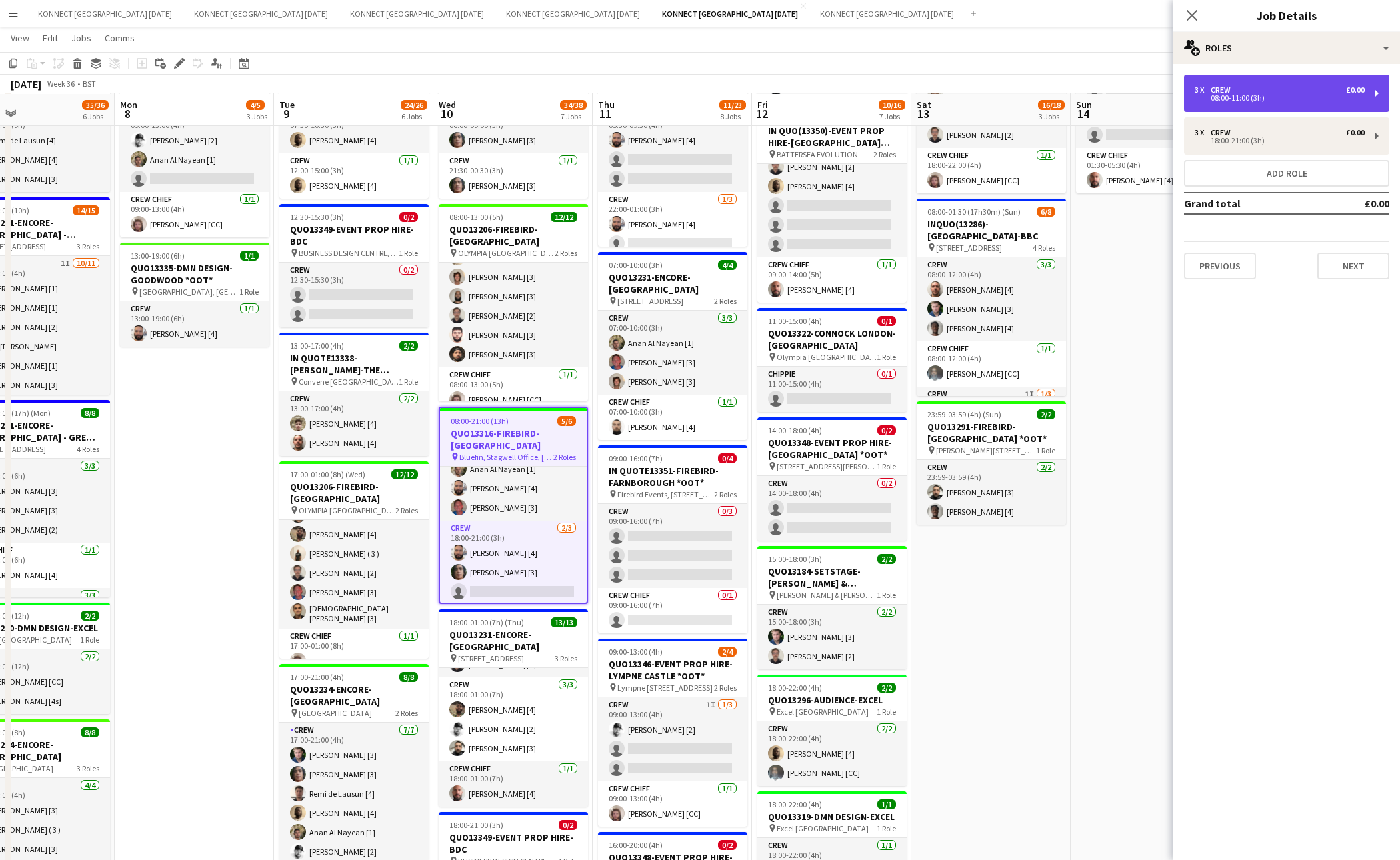
click at [1278, 78] on div "3 x Crew £0.00 08:00-11:00 (3h)" at bounding box center [1287, 93] width 205 height 37
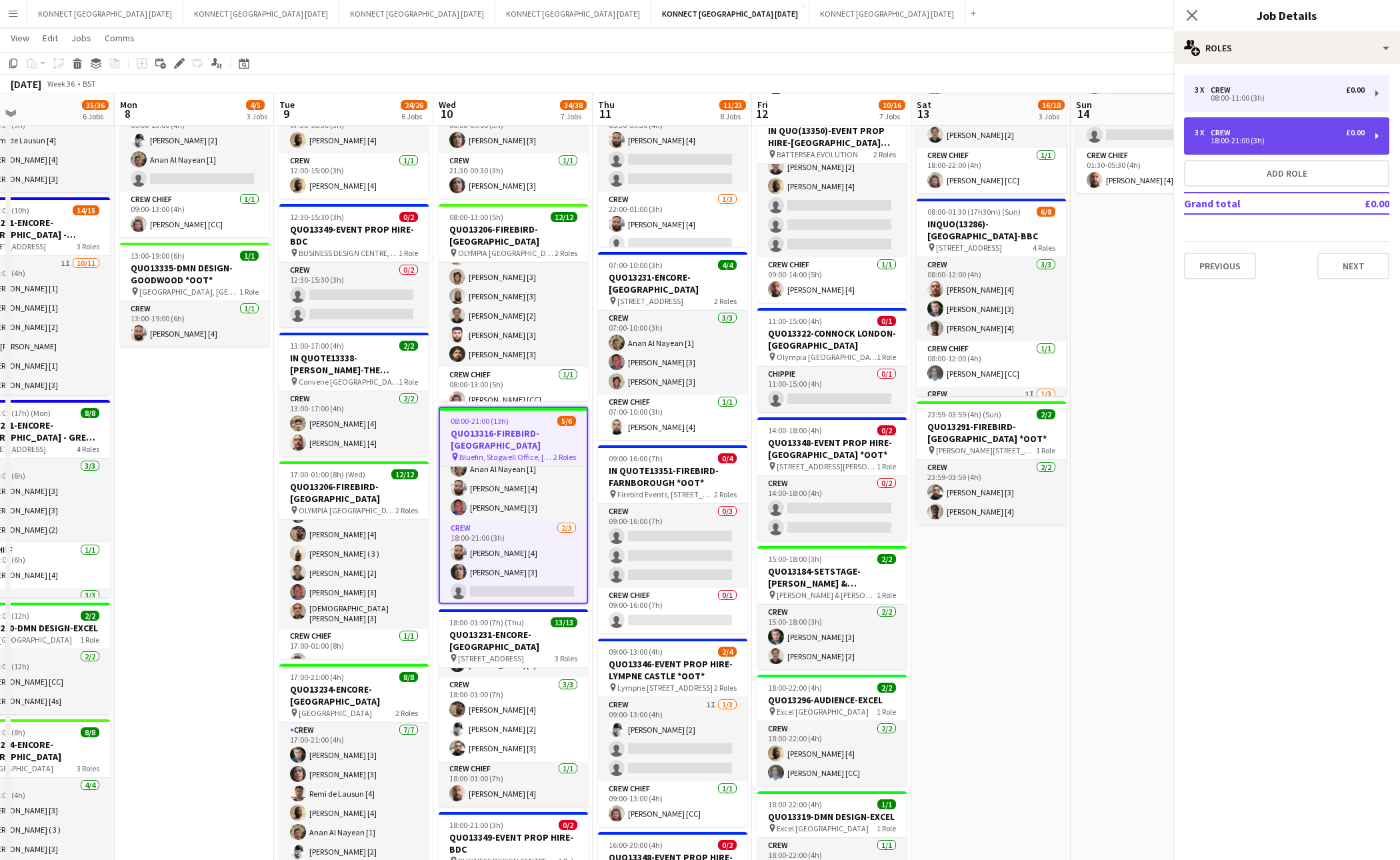
click at [1278, 122] on div "3 x Crew £0.00 18:00-21:00 (3h)" at bounding box center [1287, 136] width 205 height 37
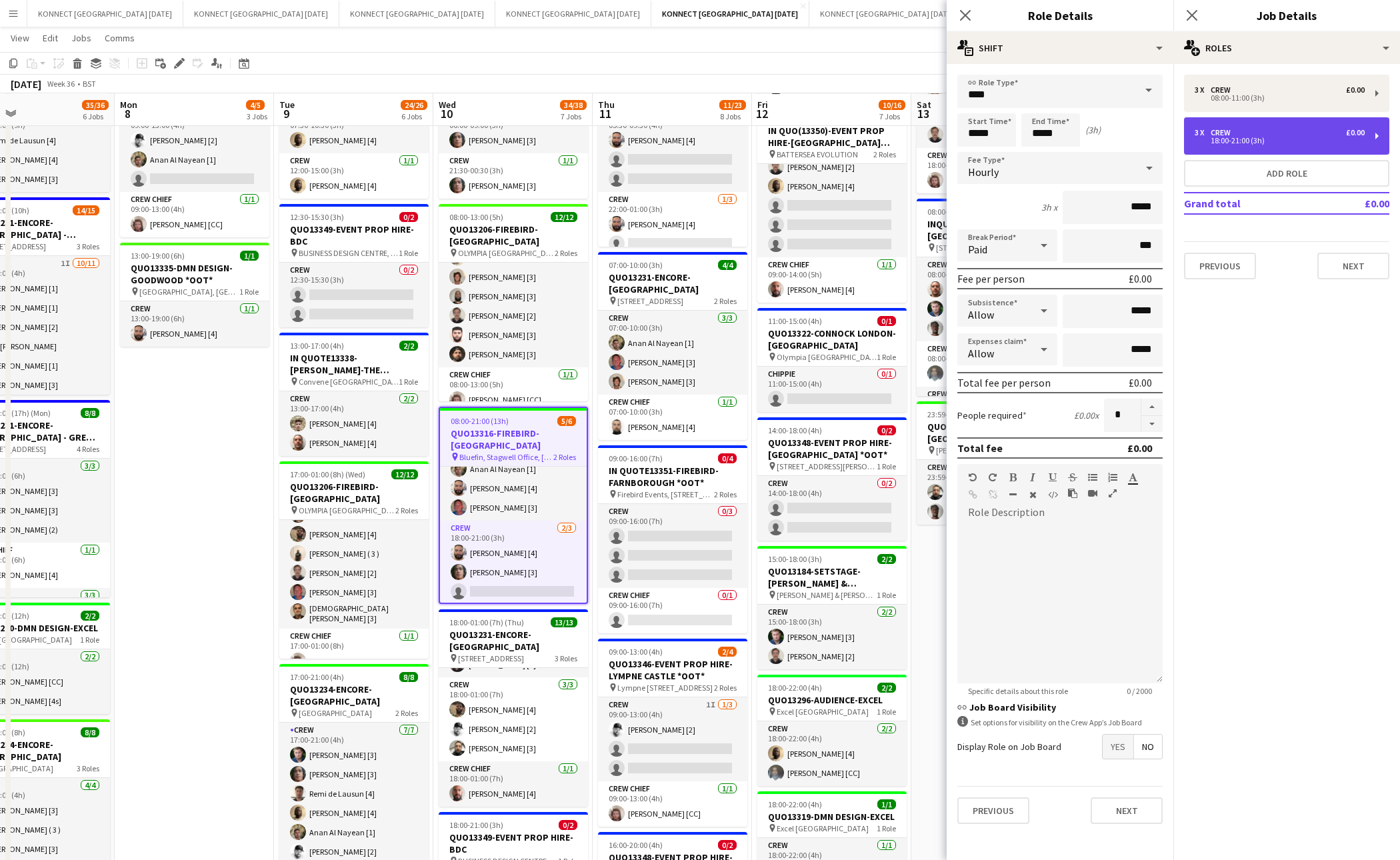
type input "*****"
click at [1117, 737] on span "Yes" at bounding box center [1118, 747] width 31 height 24
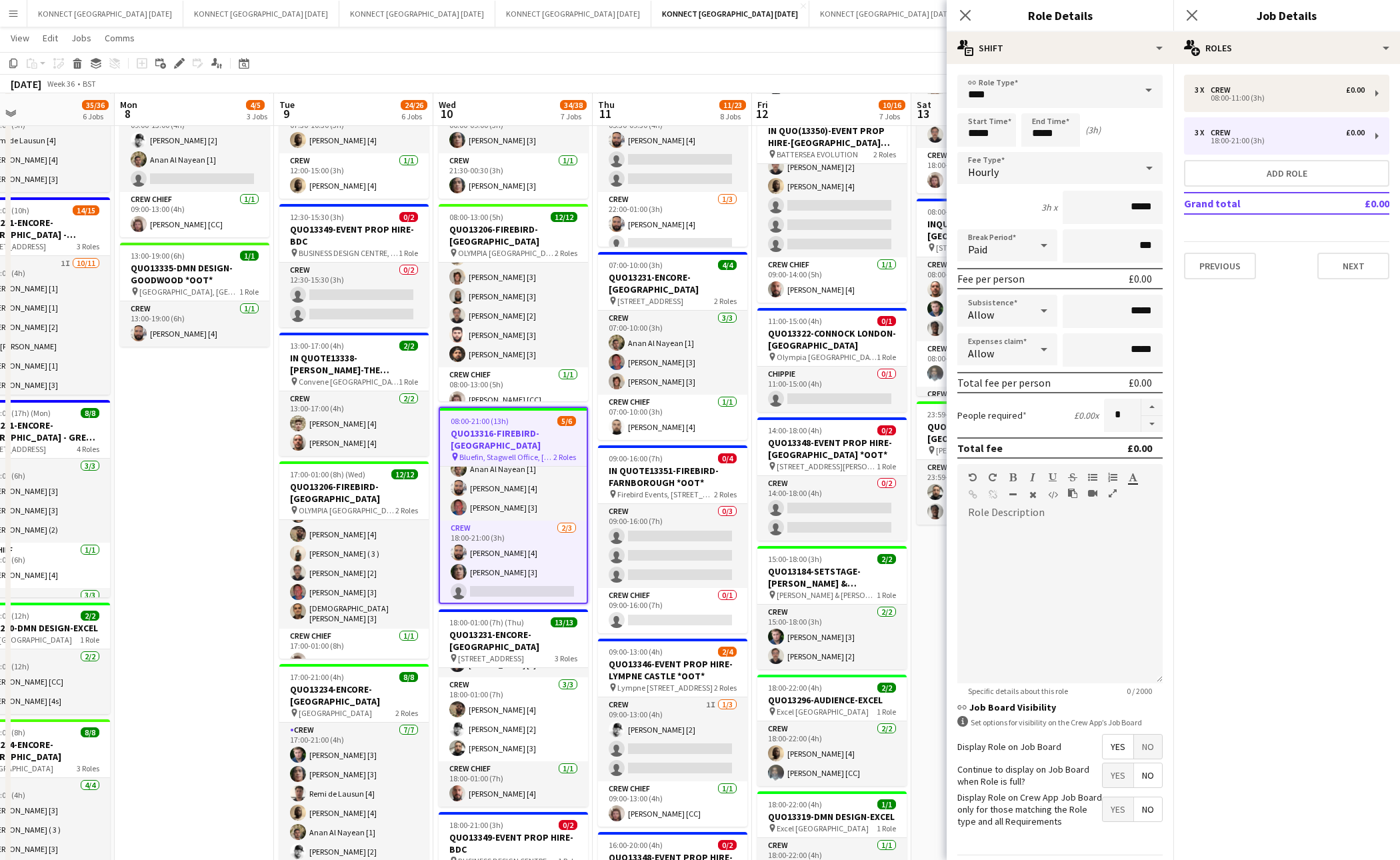
scroll to position [38, 0]
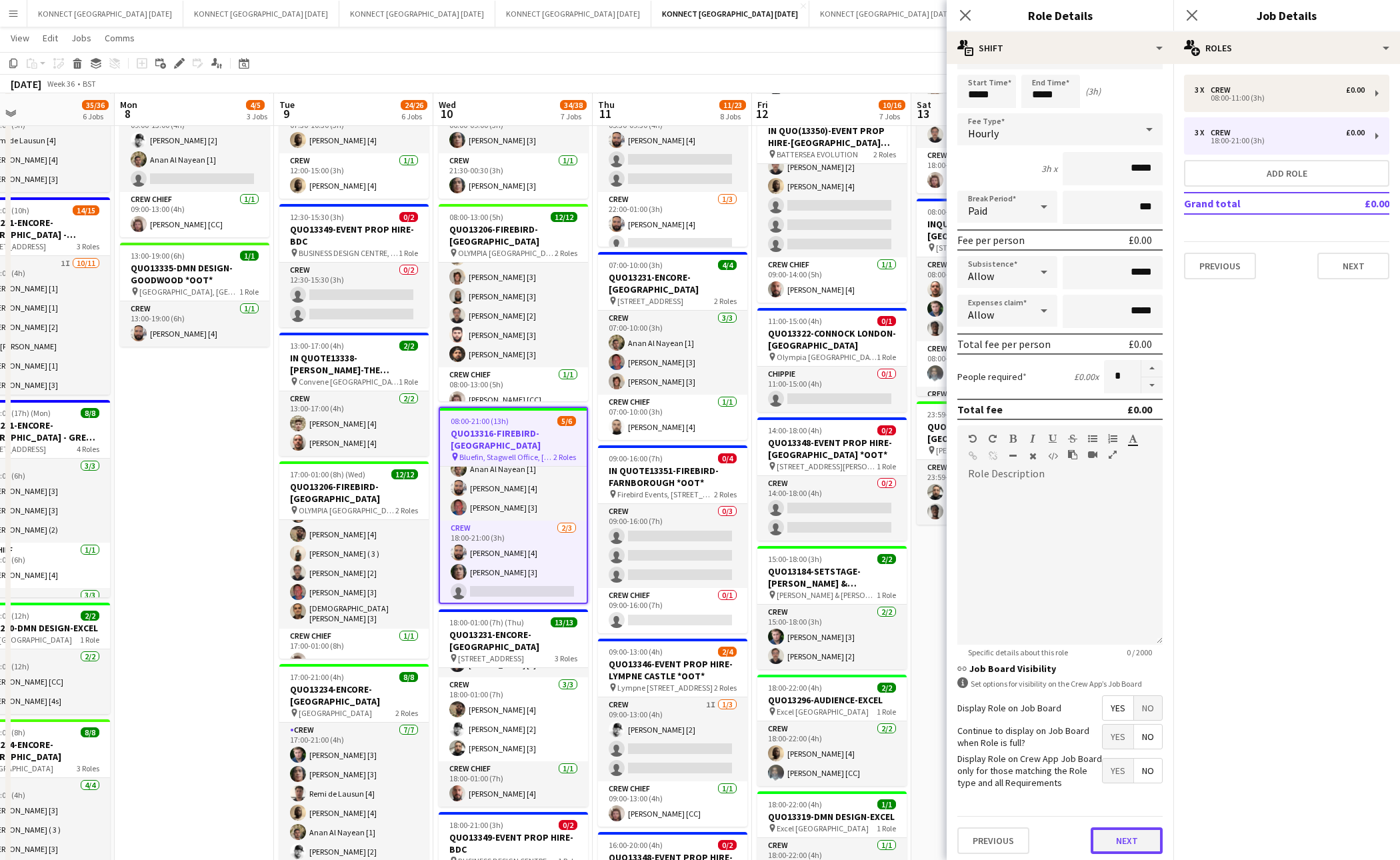
click at [1122, 830] on button "Next" at bounding box center [1127, 840] width 72 height 27
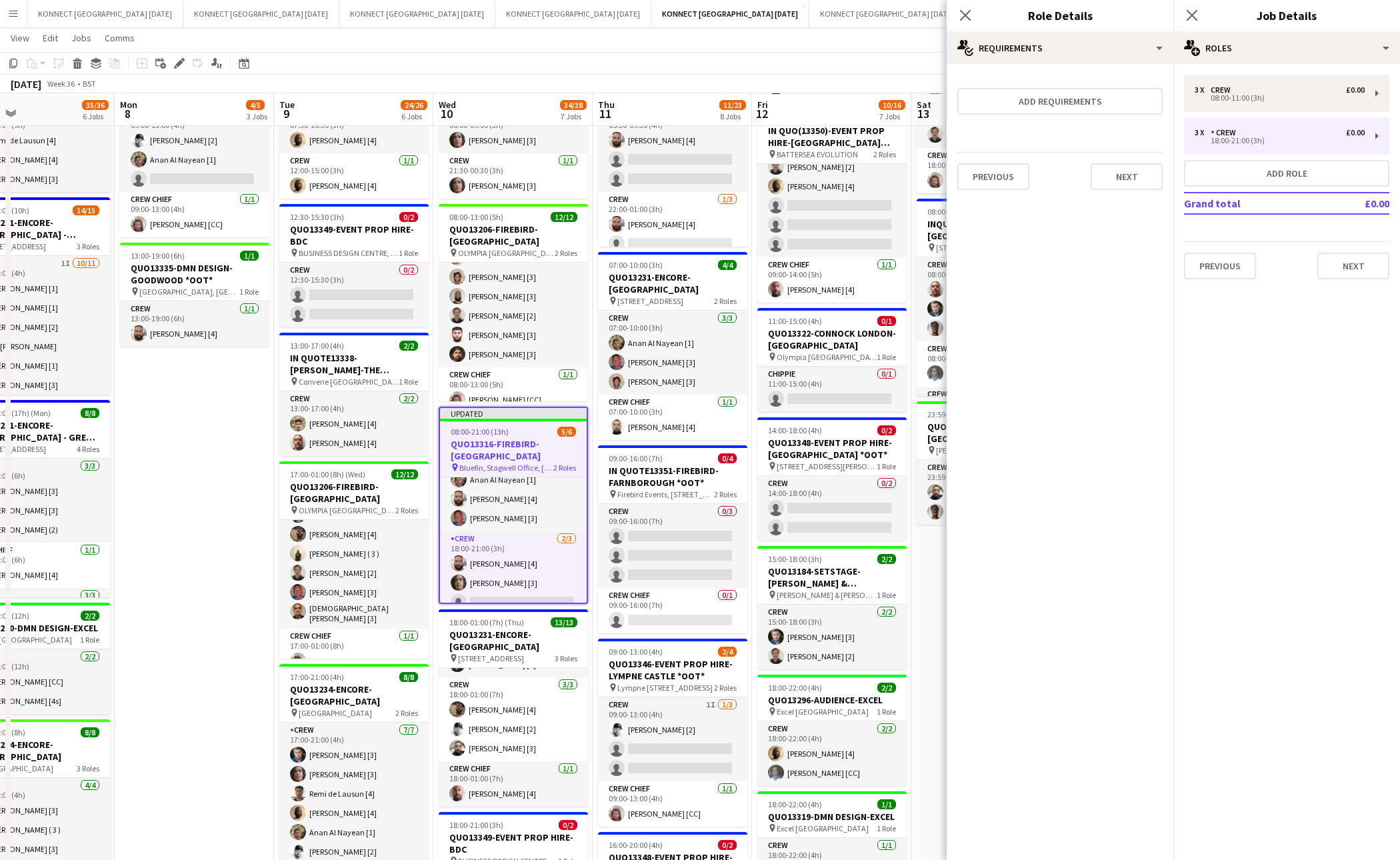
scroll to position [0, 0]
click at [935, 682] on app-date-cell "06:00-22:00 (16h) 8/8 IN QUOTE13268-[PERSON_NAME][GEOGRAPHIC_DATA] pin Richmond…" at bounding box center [991, 608] width 159 height 1236
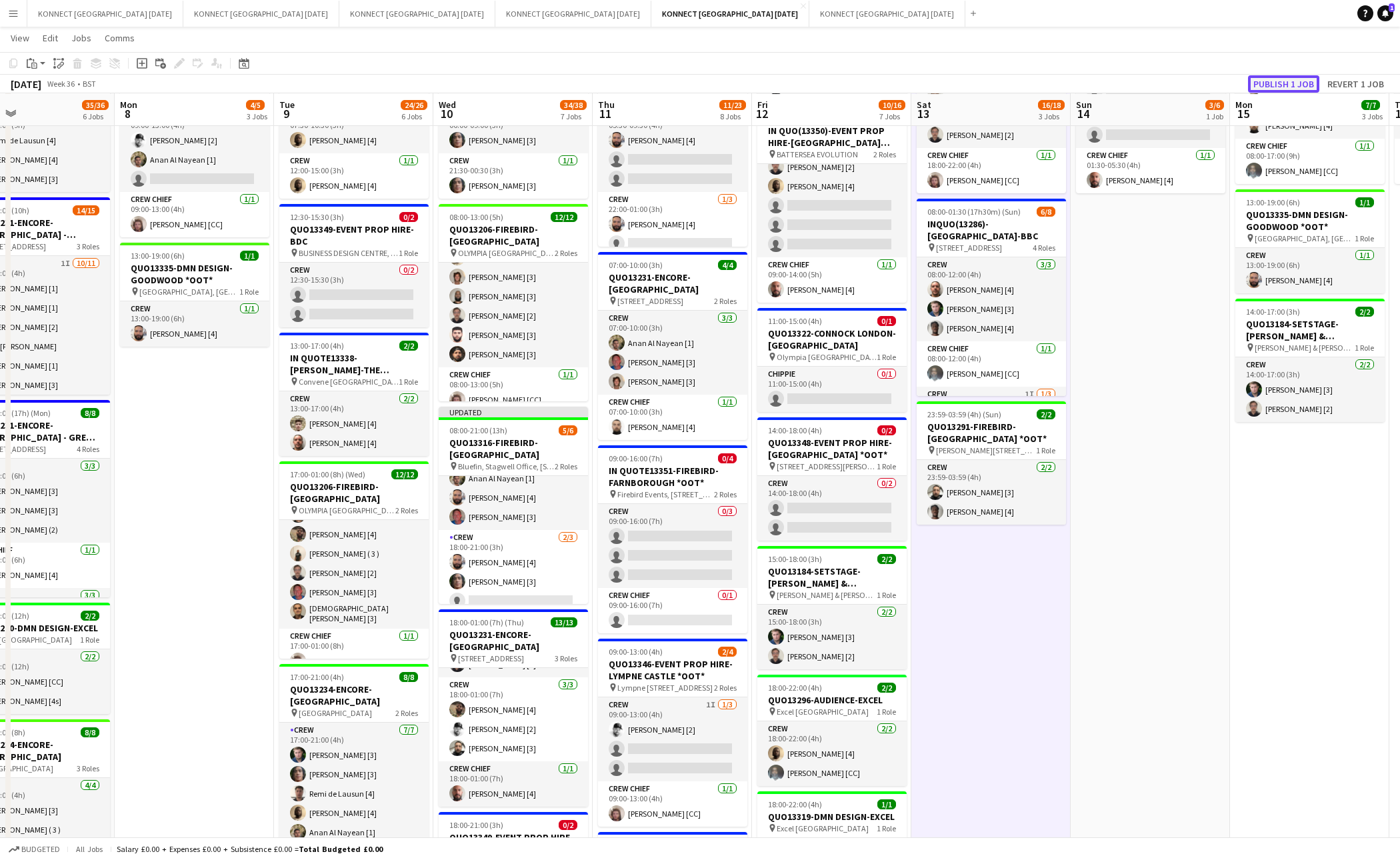
click at [1276, 76] on button "Publish 1 job" at bounding box center [1283, 84] width 71 height 18
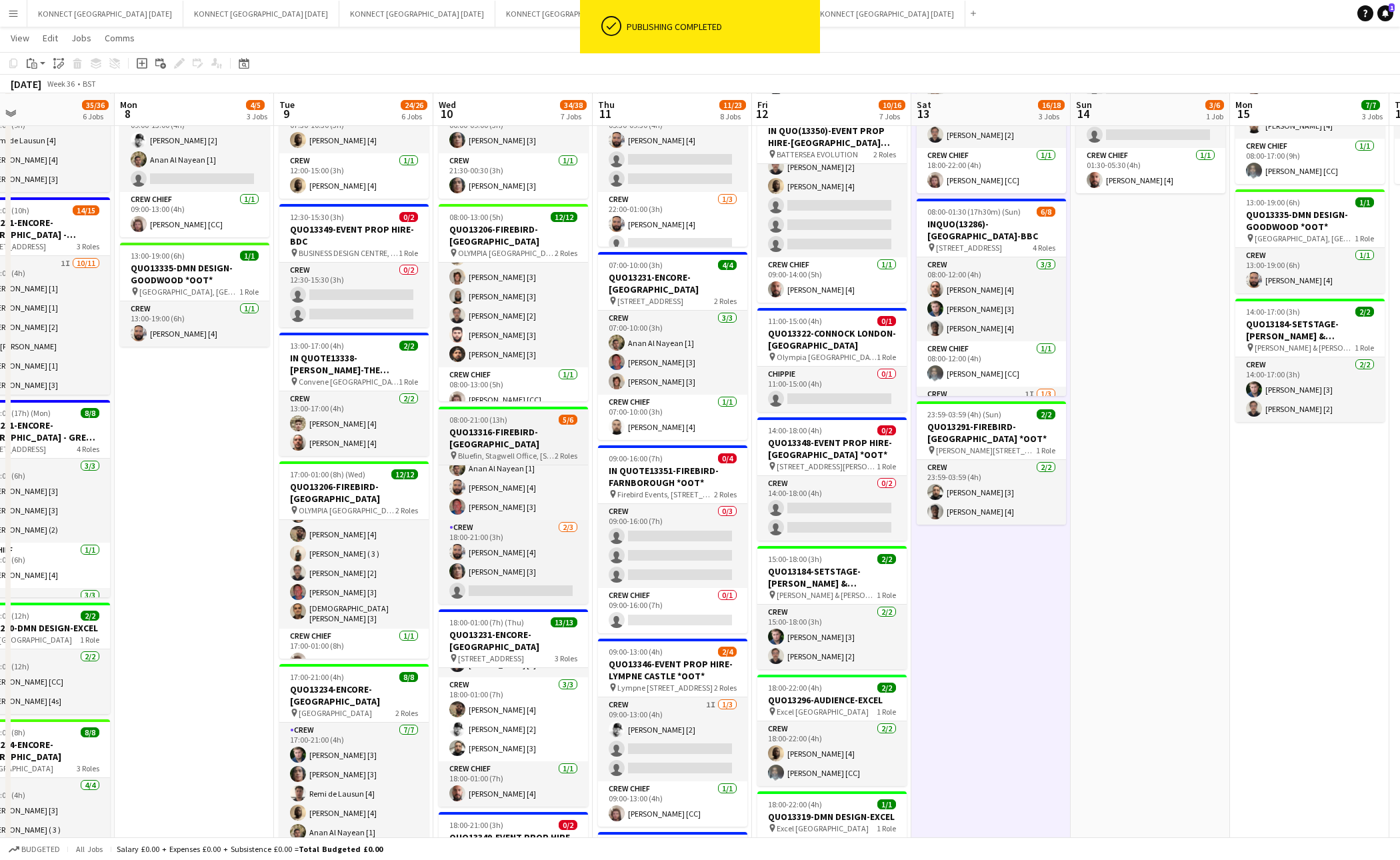
click at [504, 437] on h3 "QUO13316-FIREBIRD-[GEOGRAPHIC_DATA]" at bounding box center [513, 438] width 149 height 24
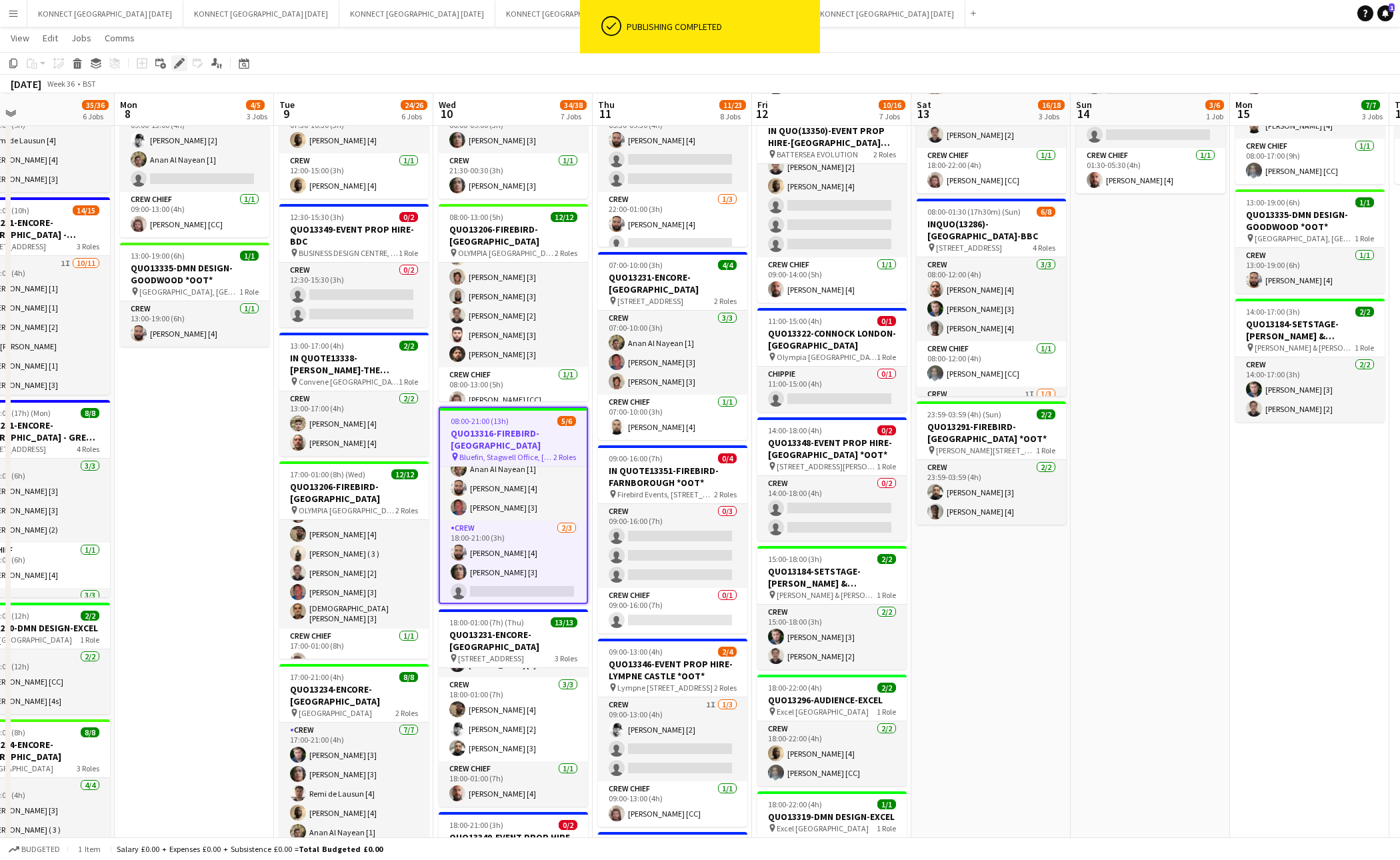
click at [172, 66] on div "Edit" at bounding box center [179, 62] width 16 height 16
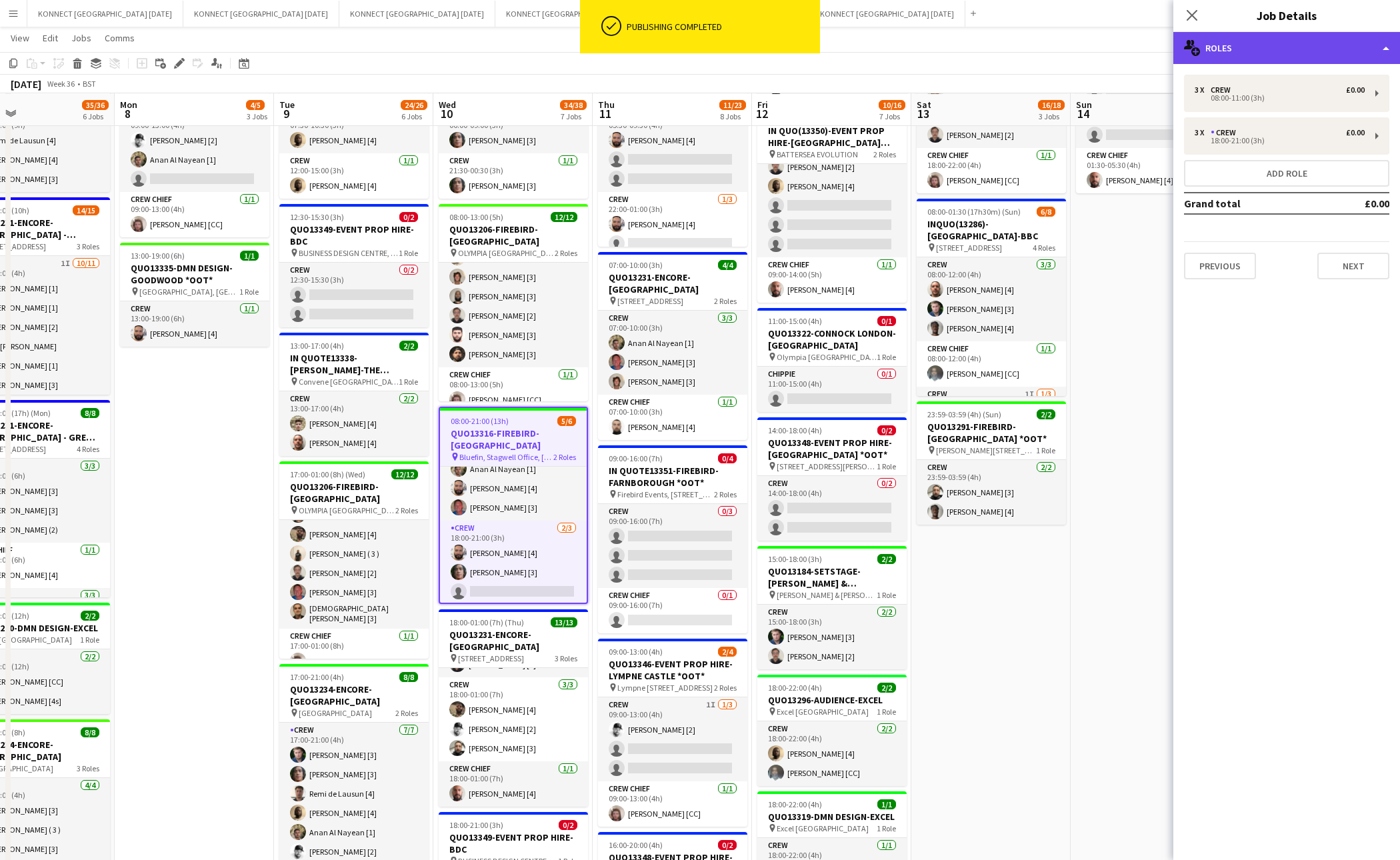
click at [1228, 36] on div "multiple-users-add Roles" at bounding box center [1286, 48] width 227 height 32
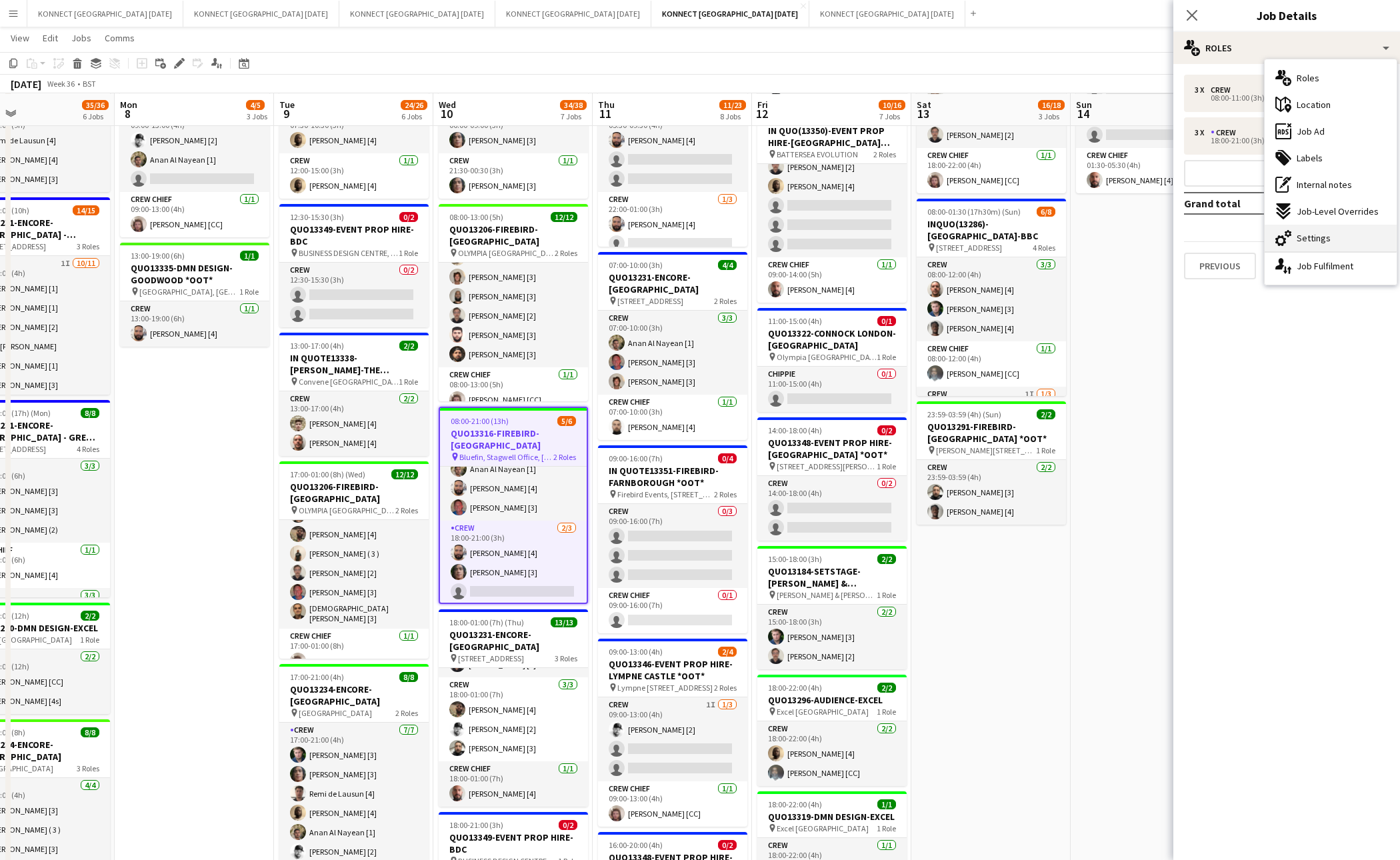
click at [1278, 240] on span "Settings" at bounding box center [1314, 238] width 34 height 12
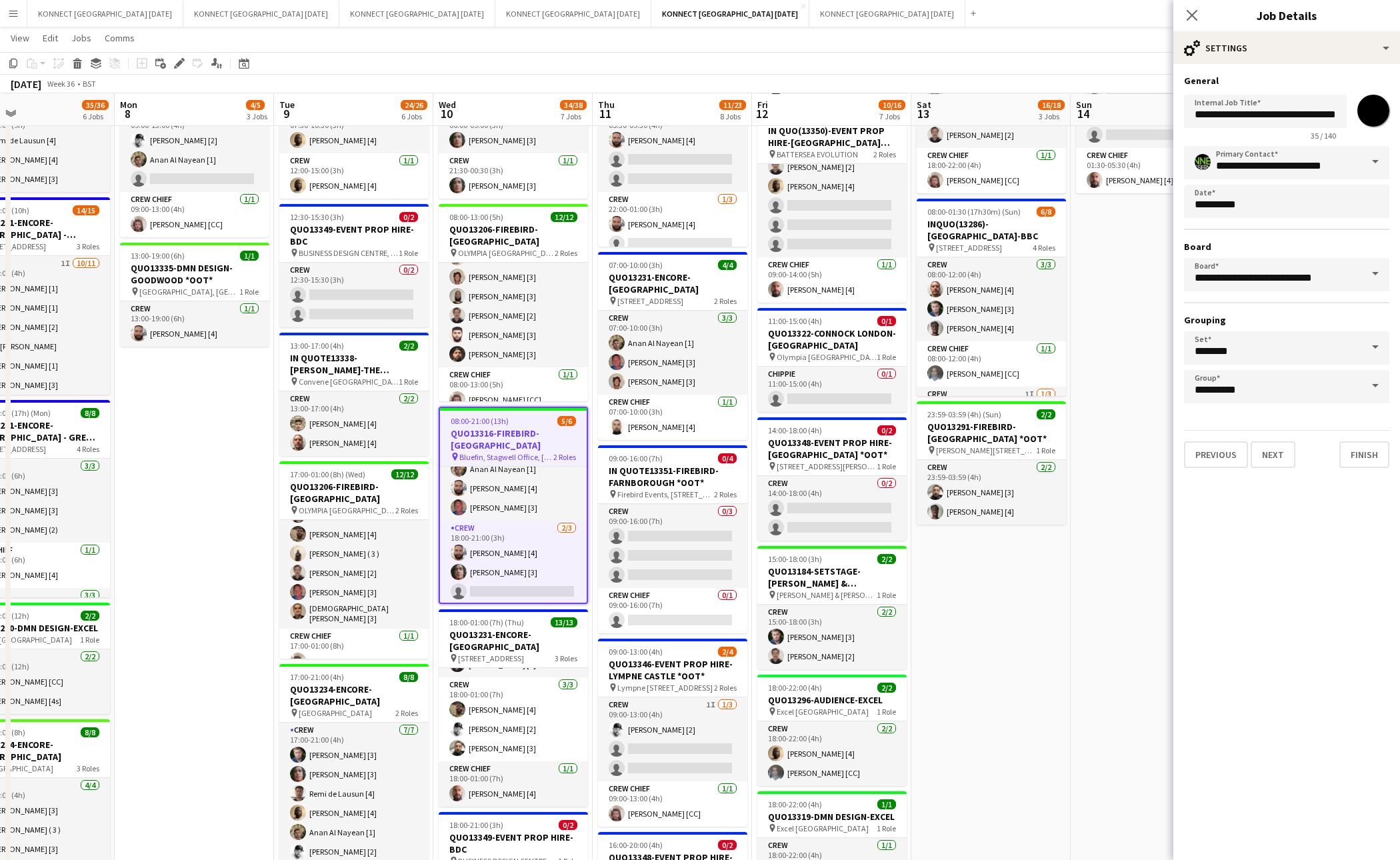
click at [1278, 106] on input "*******" at bounding box center [1373, 110] width 48 height 48
type input "*******"
click at [1141, 384] on app-date-cell "01:30-05:30 (4h) 3/6 IN QUO(13350)-EVENT PROP HIRE-BATTERSEA EVO pin BATTERSEA …" at bounding box center [1150, 608] width 159 height 1236
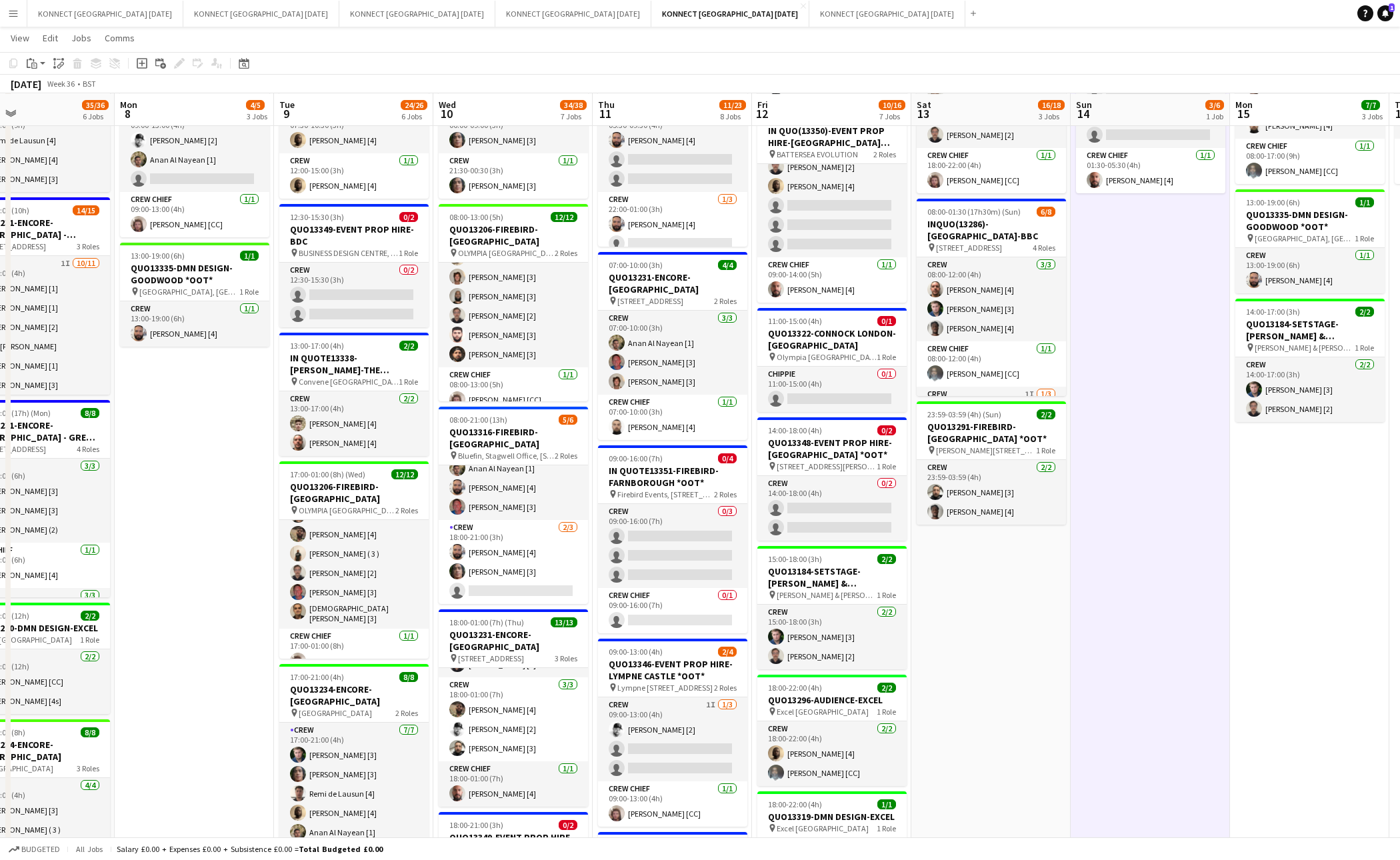
click at [1219, 635] on app-date-cell "01:30-05:30 (4h) 3/6 IN QUO(13350)-EVENT PROP HIRE-BATTERSEA EVO pin BATTERSEA …" at bounding box center [1150, 608] width 159 height 1236
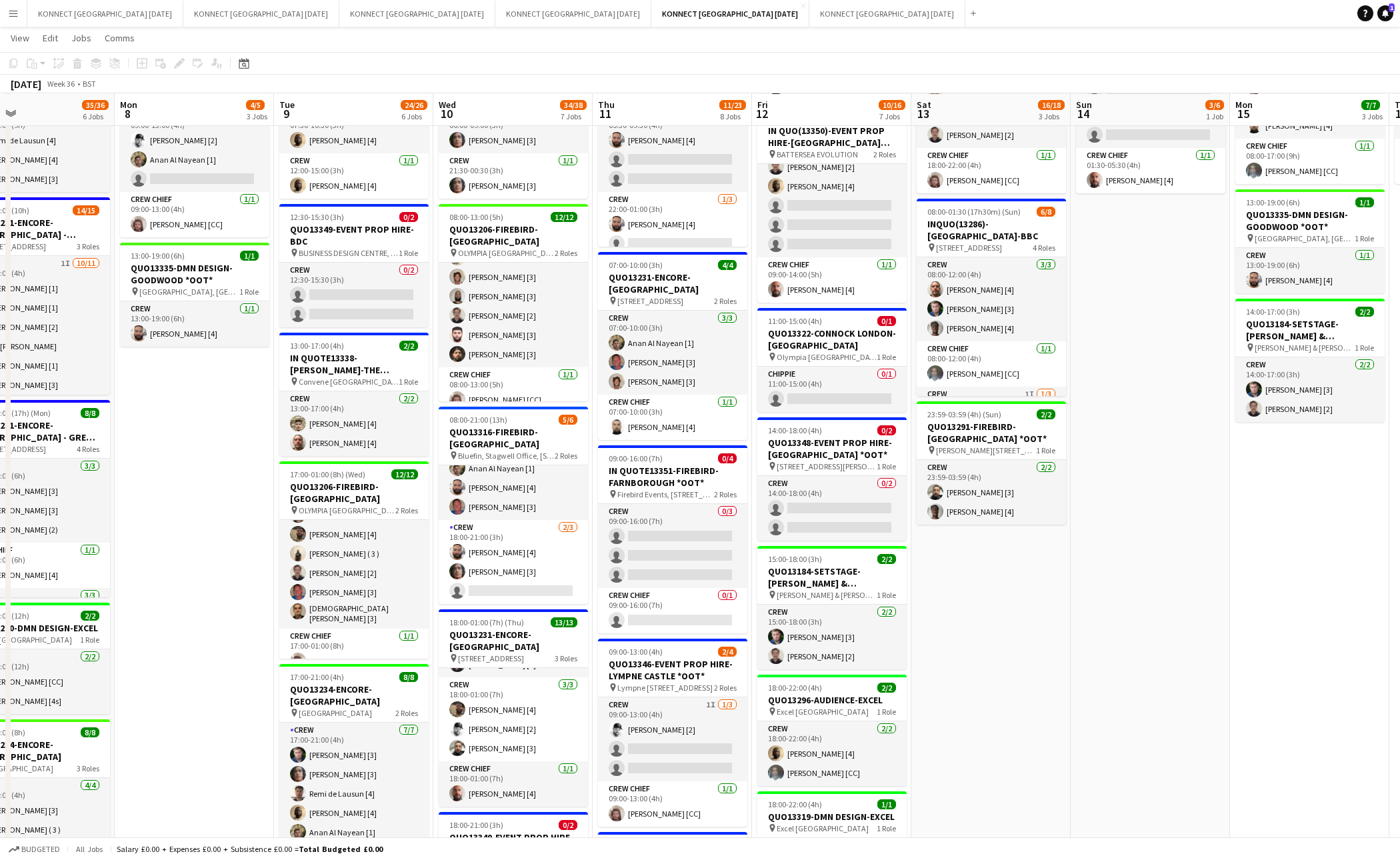
click at [1166, 652] on app-date-cell "01:30-05:30 (4h) 3/6 IN QUO(13350)-EVENT PROP HIRE-BATTERSEA EVO pin BATTERSEA …" at bounding box center [1150, 608] width 159 height 1236
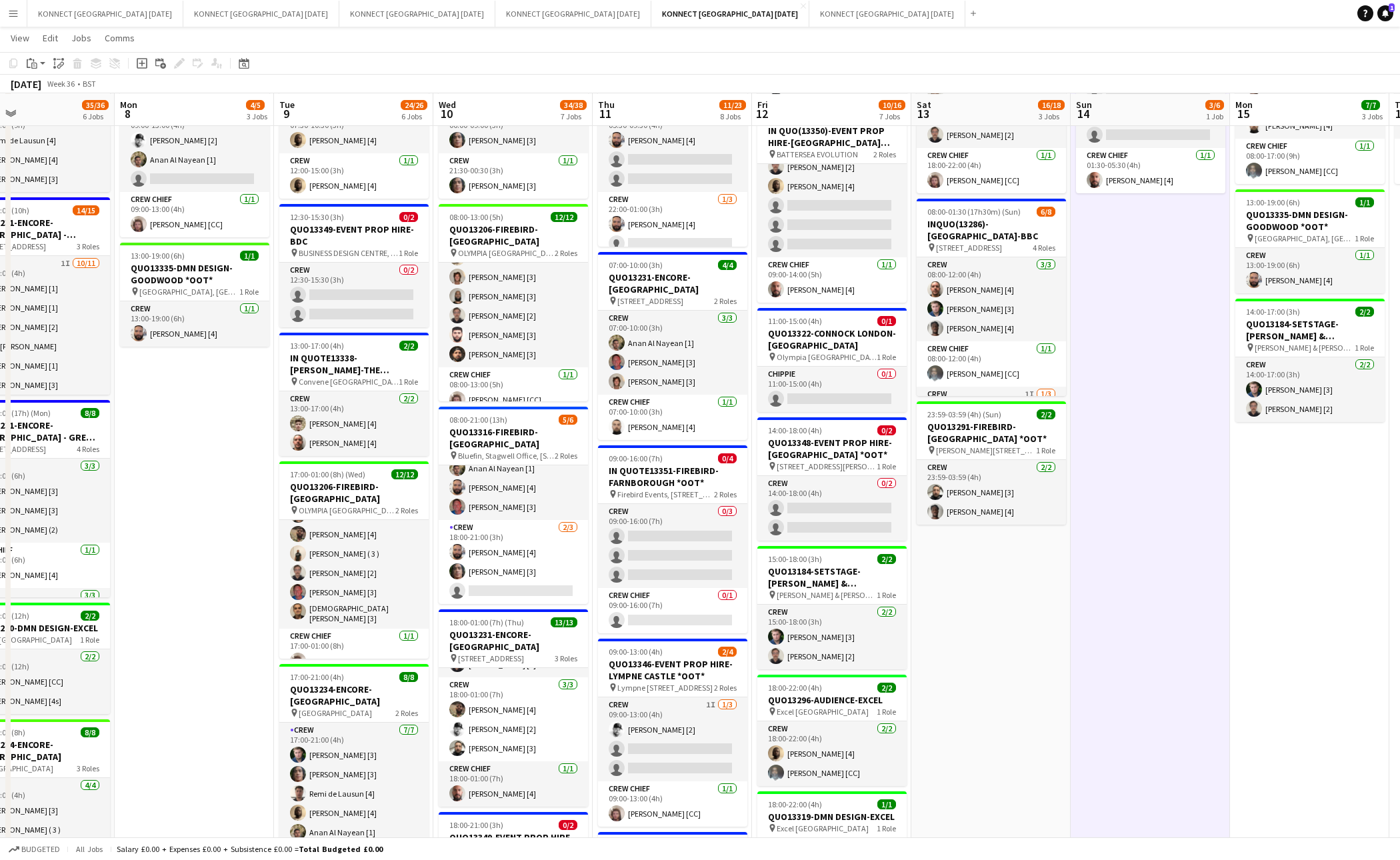
click at [1166, 652] on app-date-cell "01:30-05:30 (4h) 3/6 IN QUO(13350)-EVENT PROP HIRE-BATTERSEA EVO pin BATTERSEA …" at bounding box center [1150, 608] width 159 height 1236
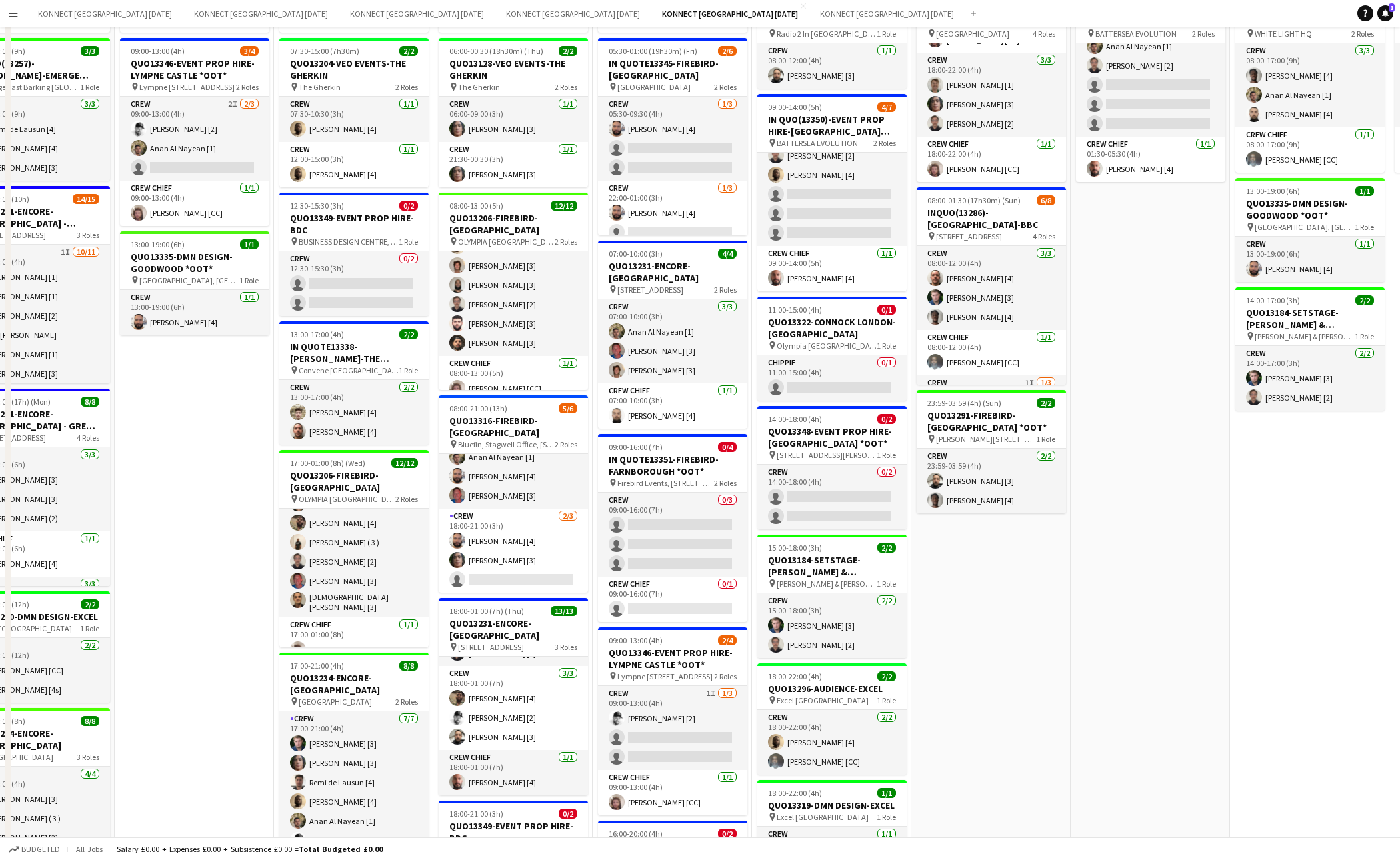
scroll to position [280, 0]
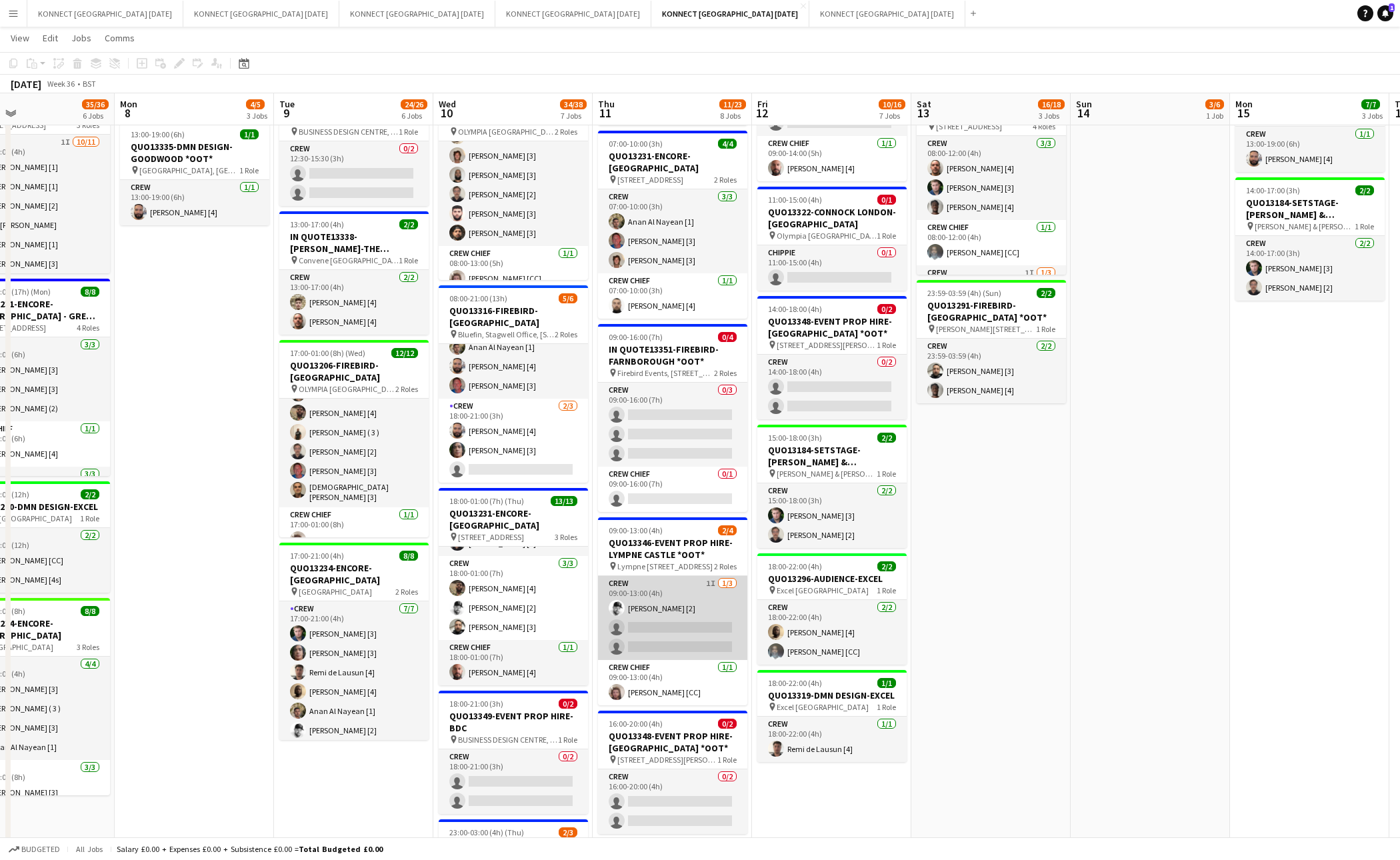
click at [696, 649] on app-card-role "Crew 1I 1/3 09:00-13:00 (4h) Mark Burrows [2] single-neutral-actions single-neu…" at bounding box center [672, 618] width 149 height 84
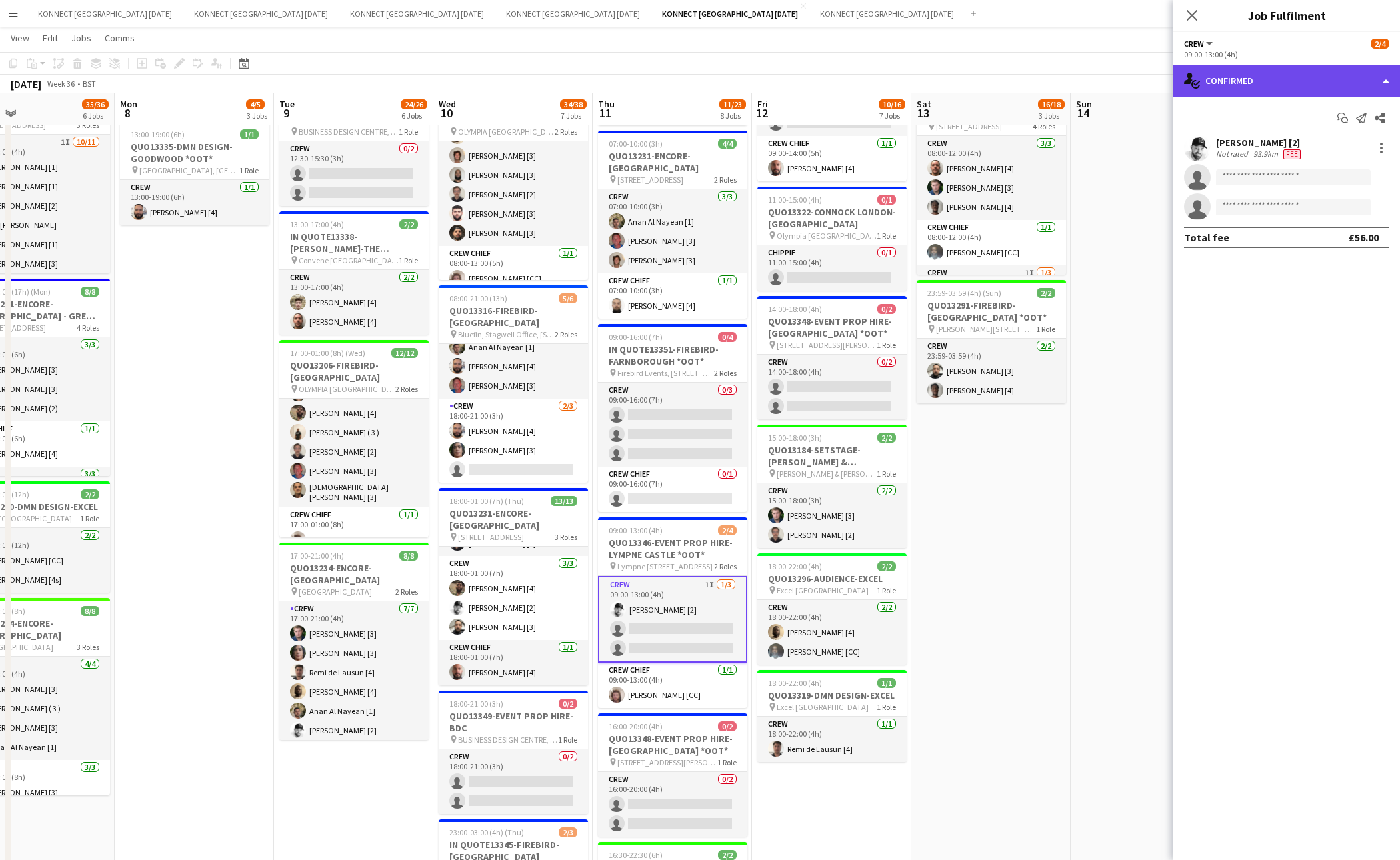
click at [1243, 81] on div "single-neutral-actions-check-2 Confirmed" at bounding box center [1286, 80] width 227 height 32
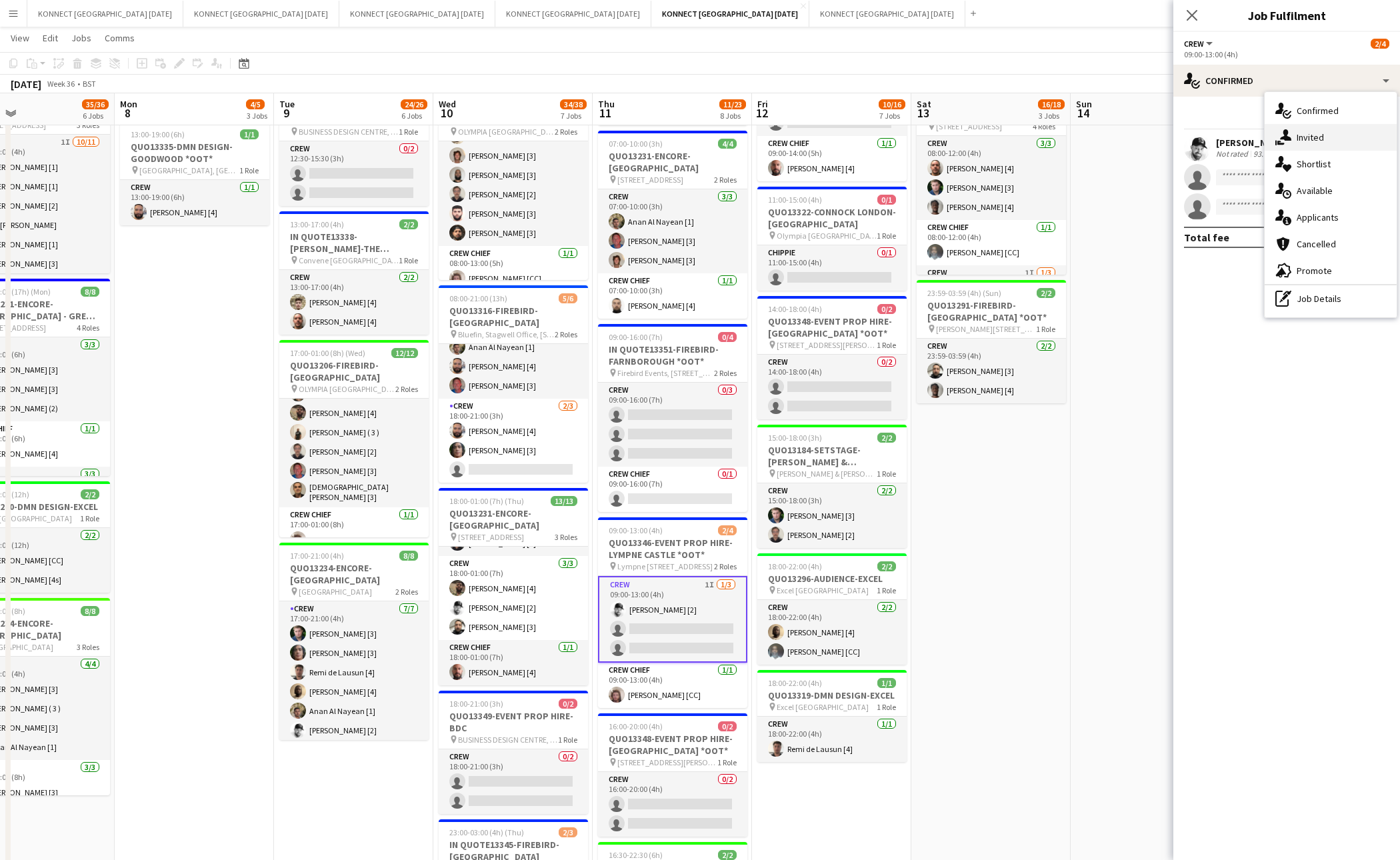
click at [1278, 134] on span "Invited" at bounding box center [1310, 137] width 27 height 12
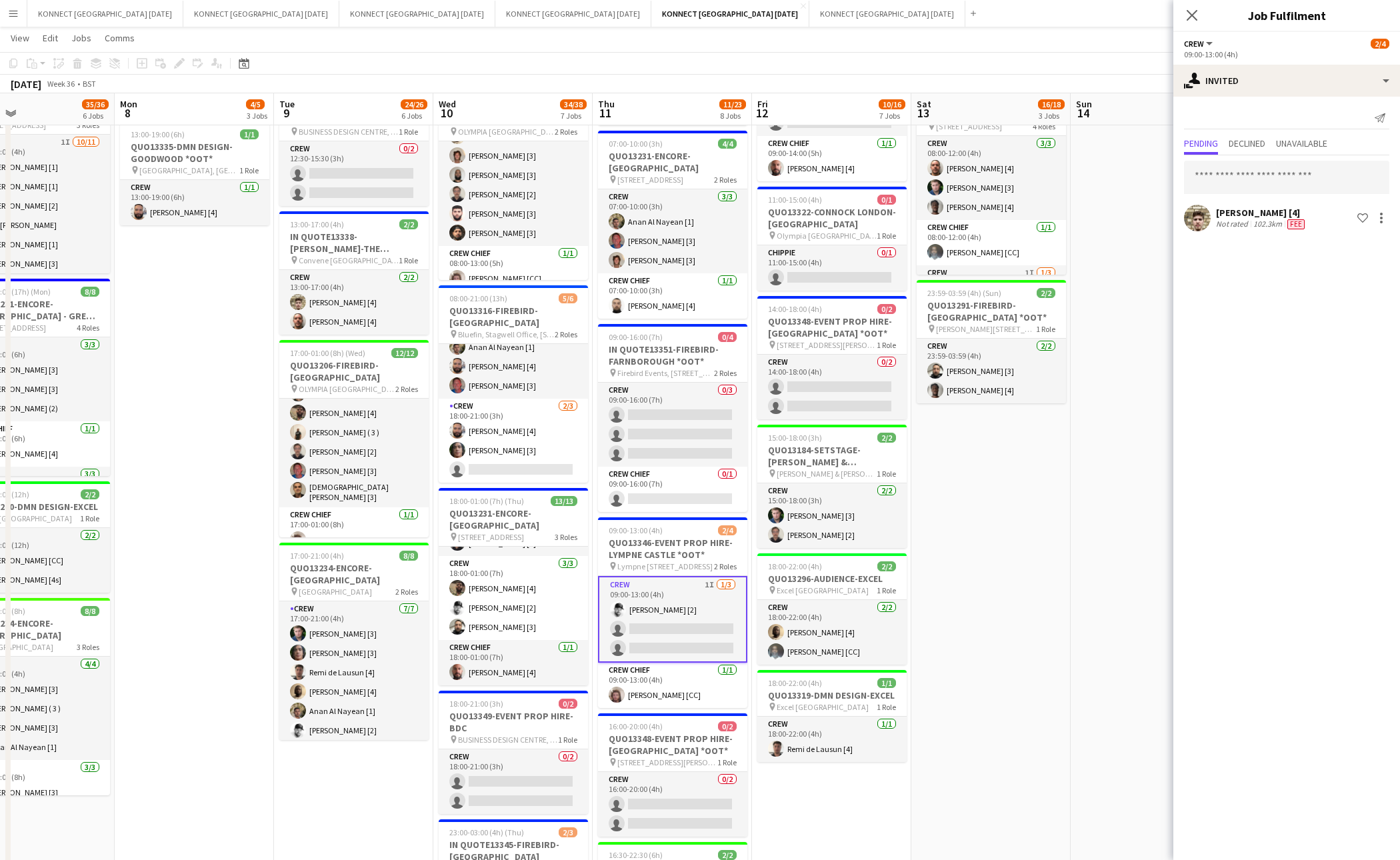
click at [1237, 134] on div "Send notification Pending Declined Unavailable Adam Curran [4] Not rated 102.3k…" at bounding box center [1286, 171] width 227 height 148
click at [1239, 144] on span "Declined" at bounding box center [1247, 144] width 36 height 9
click at [1207, 144] on span "Pending" at bounding box center [1201, 144] width 34 height 9
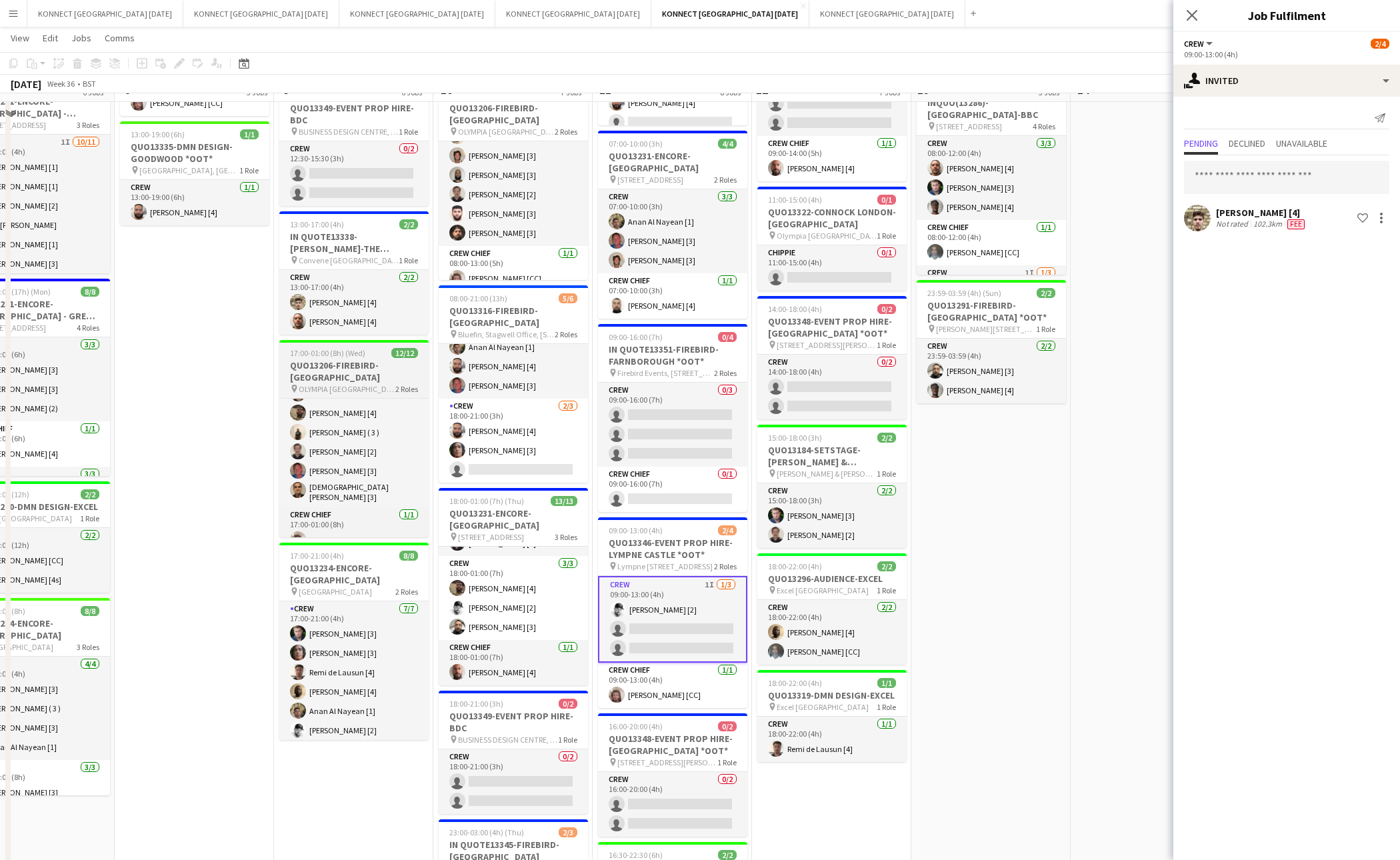
scroll to position [64, 0]
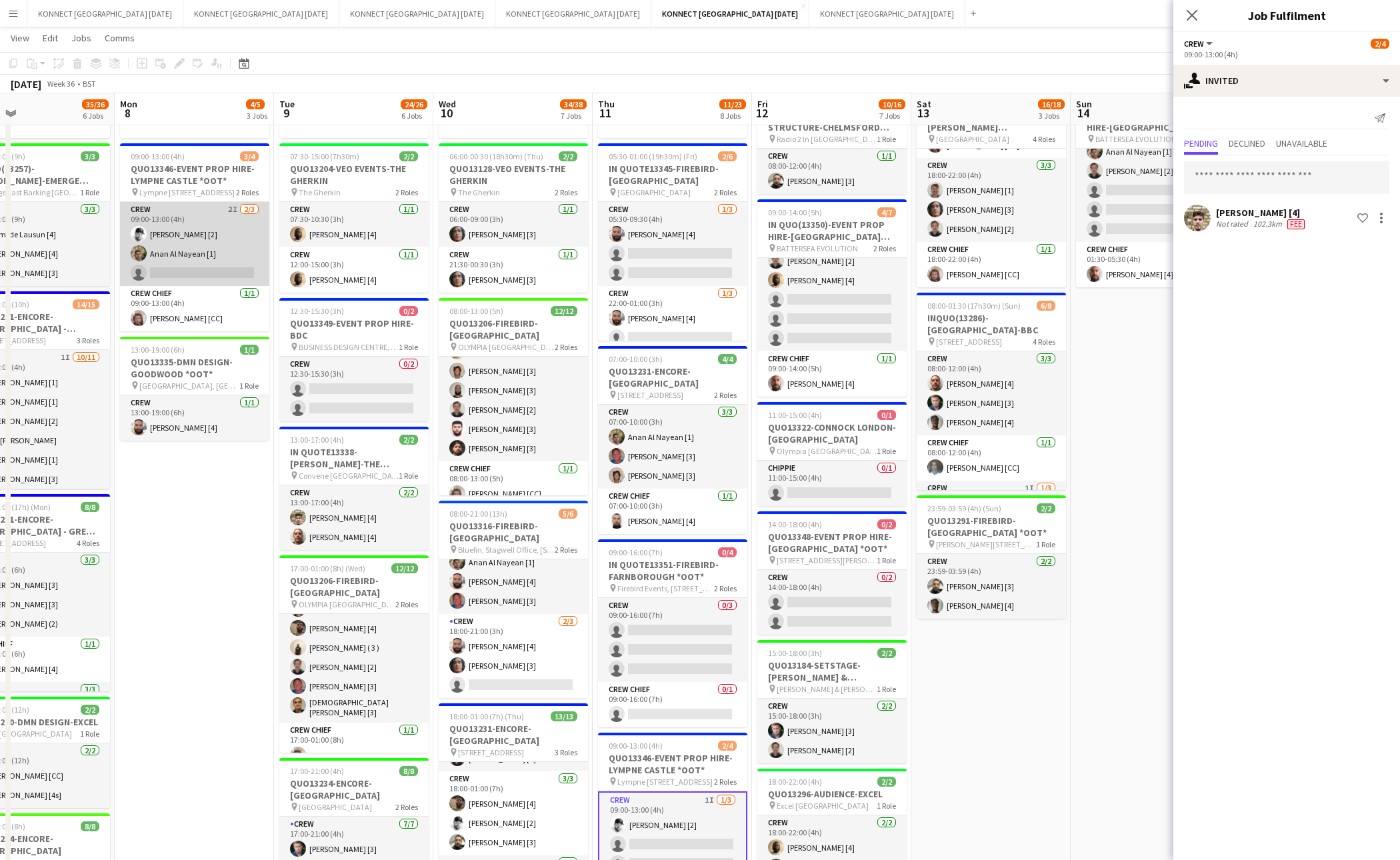
click at [211, 258] on app-card-role "Crew 2I 2/3 09:00-13:00 (4h) Mark Burrows [2] Anan Al Nayean [1] single-neutral…" at bounding box center [195, 244] width 149 height 84
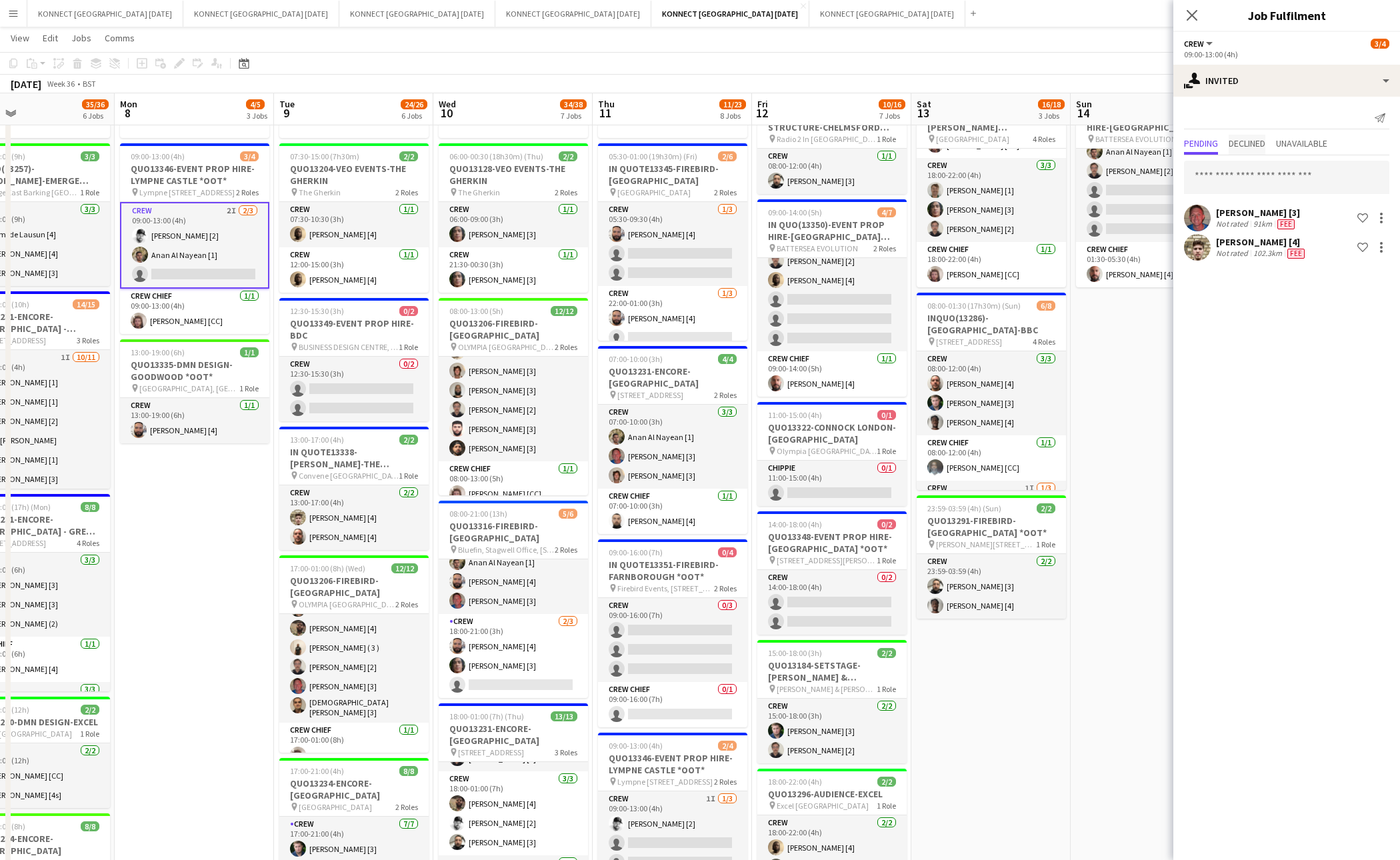
click at [1247, 146] on span "Declined" at bounding box center [1247, 144] width 36 height 9
click at [1218, 139] on span "Pending" at bounding box center [1201, 144] width 34 height 9
click at [1105, 561] on app-date-cell "01:30-05:30 (4h) 3/6 IN QUO(13350)-EVENT PROP HIRE-BATTERSEA EVO pin BATTERSEA …" at bounding box center [1150, 702] width 159 height 1236
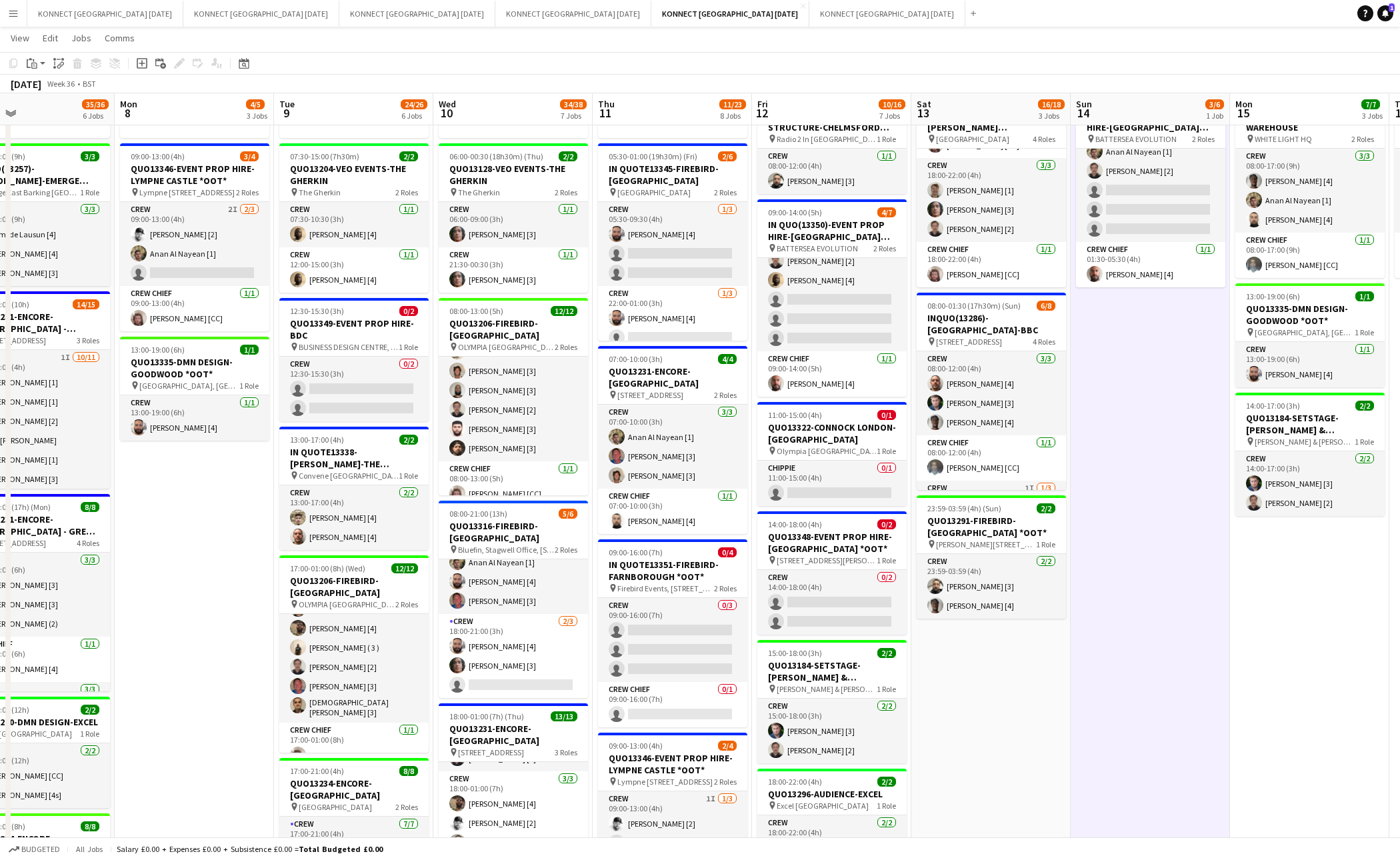
click at [1105, 561] on app-date-cell "01:30-05:30 (4h) 3/6 IN QUO(13350)-EVENT PROP HIRE-BATTERSEA EVO pin BATTERSEA …" at bounding box center [1150, 702] width 159 height 1236
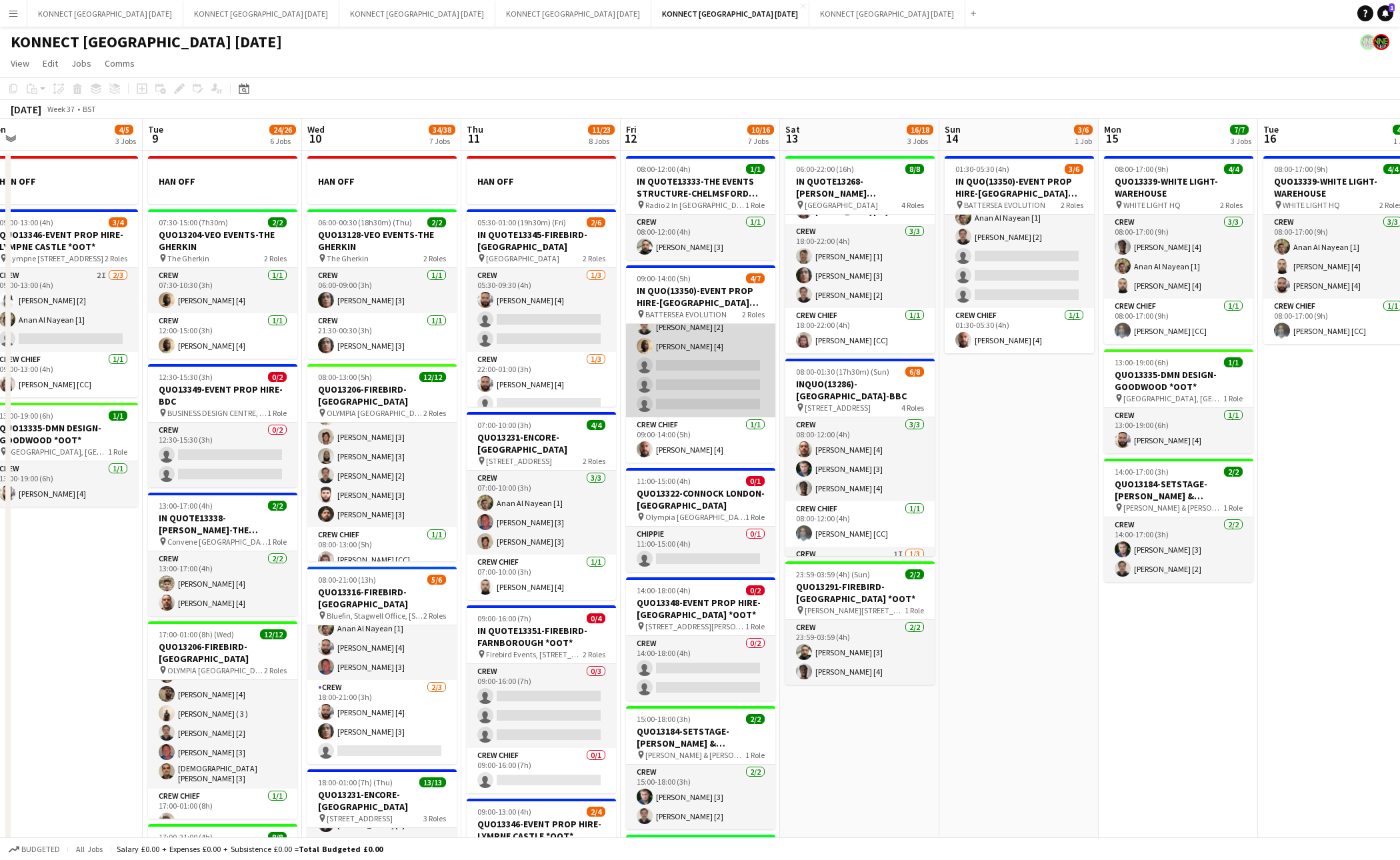
scroll to position [0, 0]
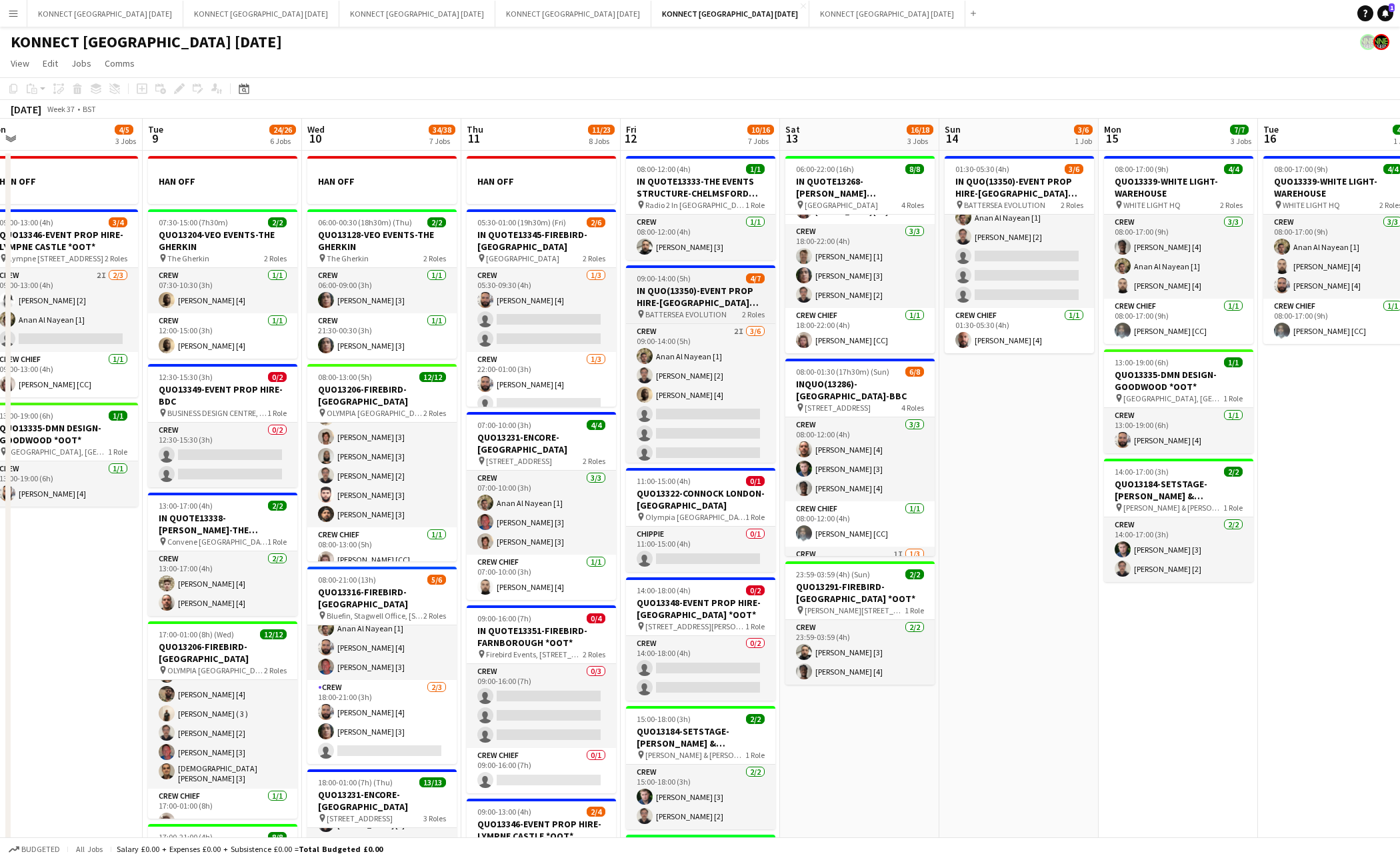
click at [692, 310] on span "BATTERSEA EVOLUTION" at bounding box center [686, 314] width 81 height 10
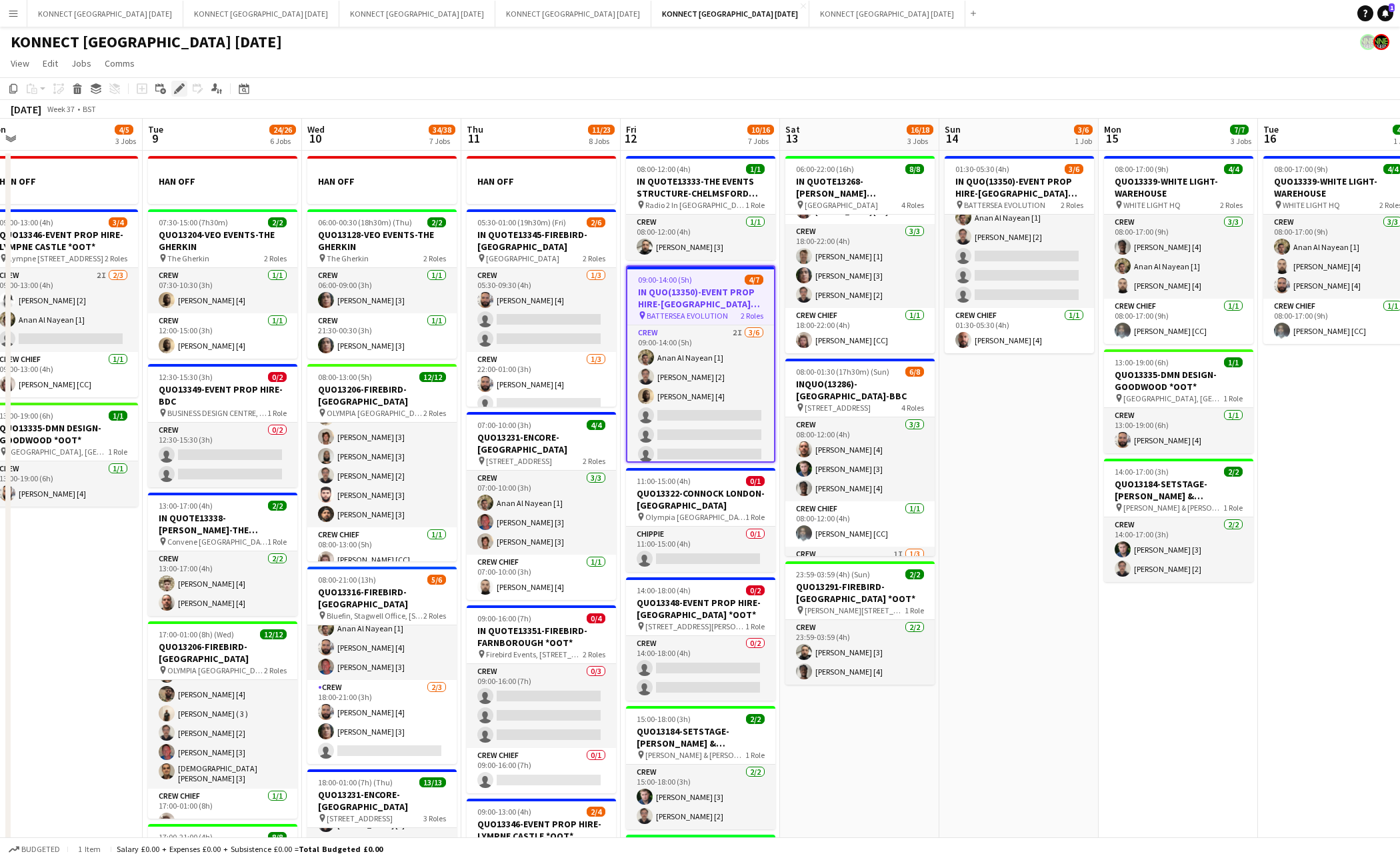
click at [177, 82] on div "Edit" at bounding box center [179, 89] width 16 height 16
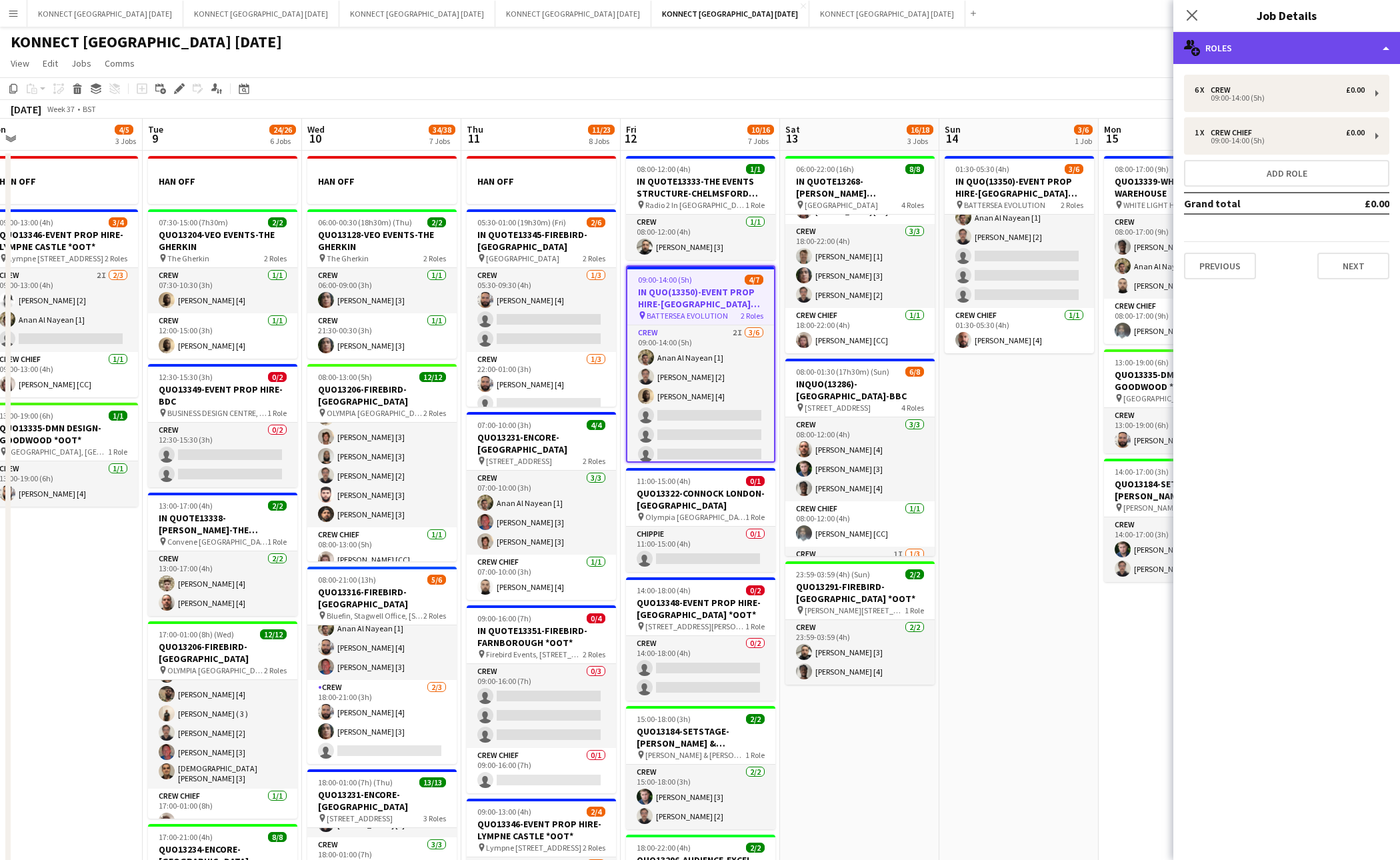
click at [1249, 39] on div "multiple-users-add Roles" at bounding box center [1286, 48] width 227 height 32
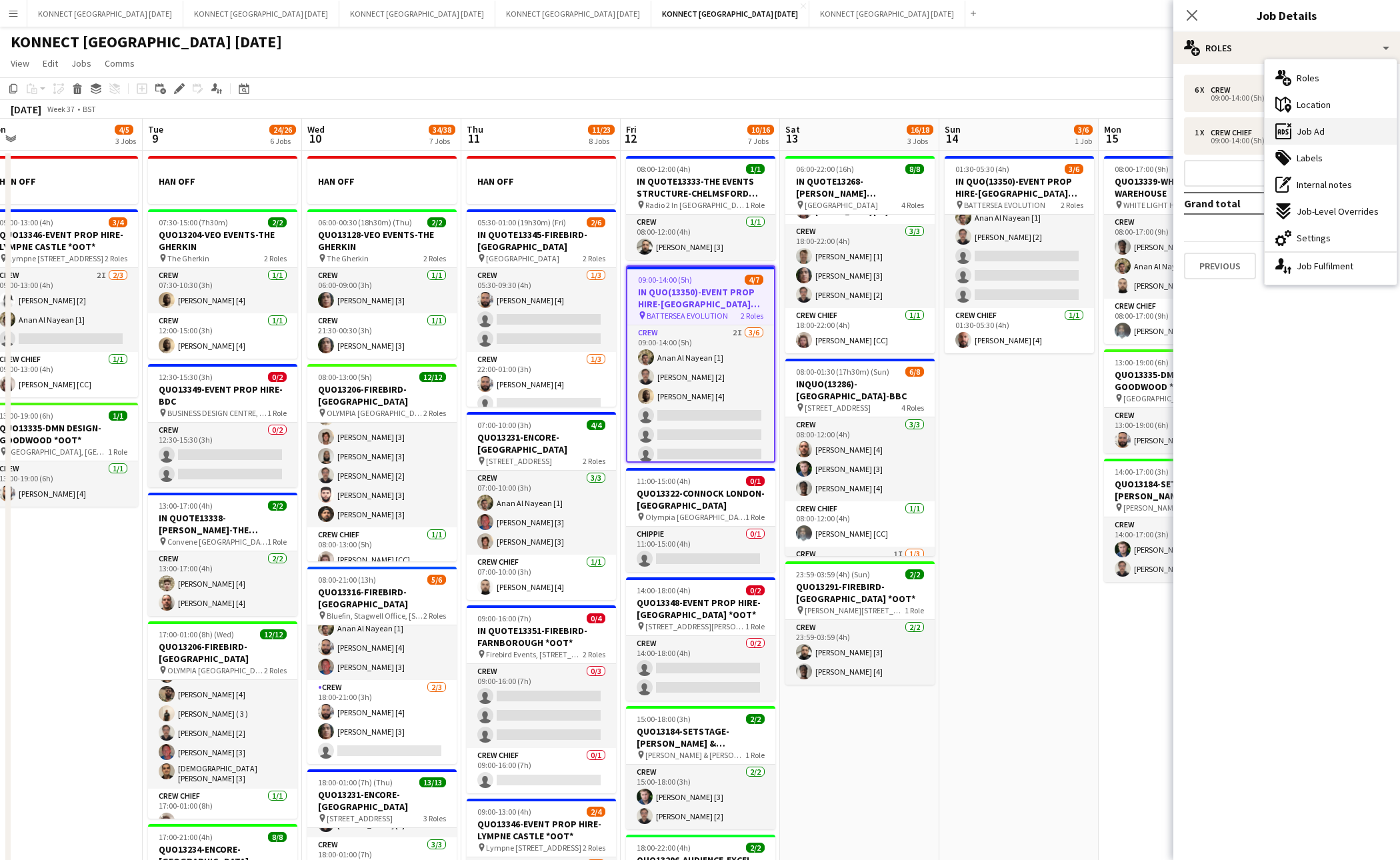
click at [1278, 143] on div "ads-window Job Ad" at bounding box center [1331, 132] width 132 height 27
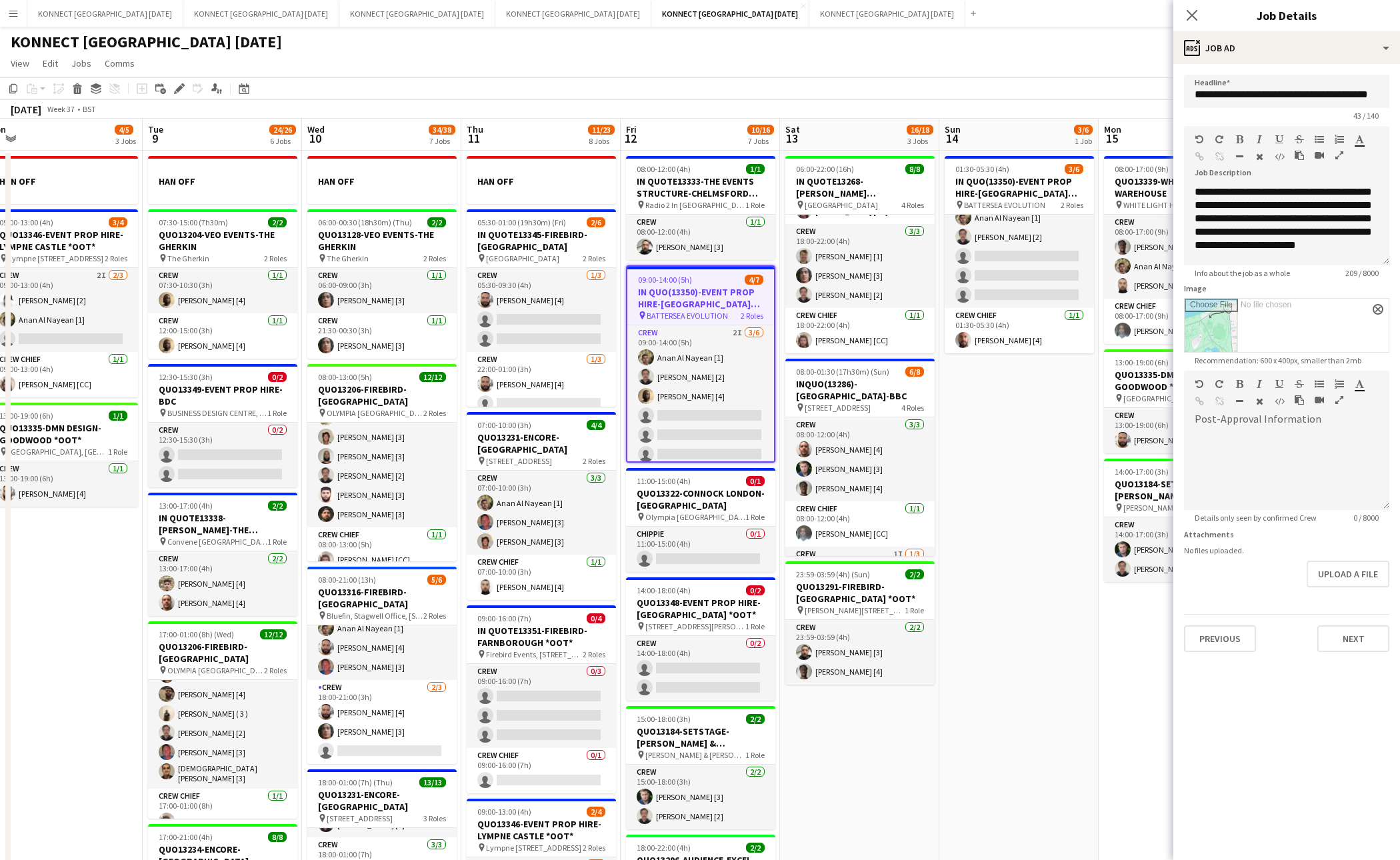
scroll to position [36, 0]
click at [1256, 229] on div "**********" at bounding box center [1287, 226] width 205 height 80
click at [1278, 634] on button "Next" at bounding box center [1353, 639] width 72 height 27
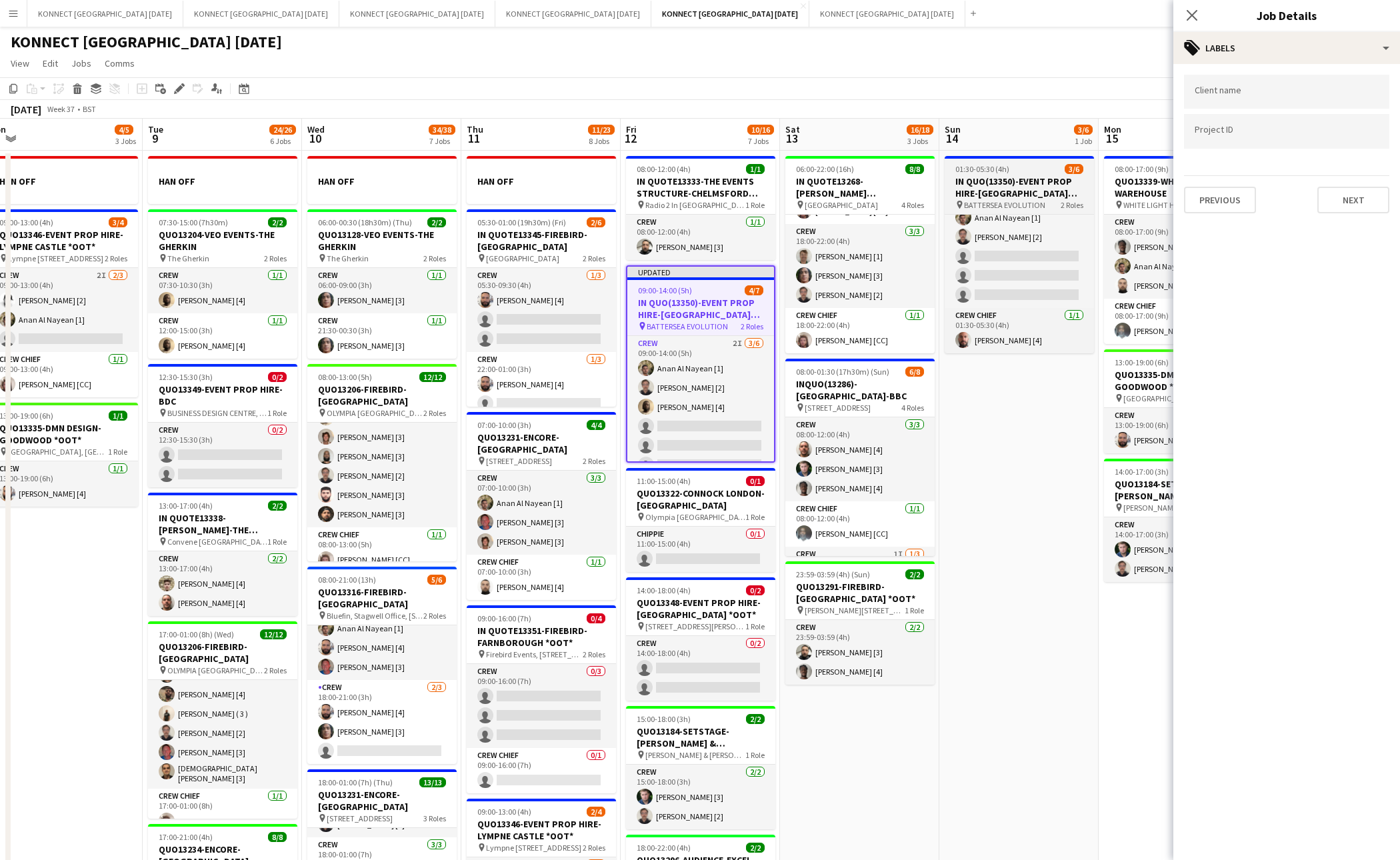
click at [1042, 193] on h3 "IN QUO(13350)-EVENT PROP HIRE-[GEOGRAPHIC_DATA] EVO" at bounding box center [1019, 187] width 149 height 24
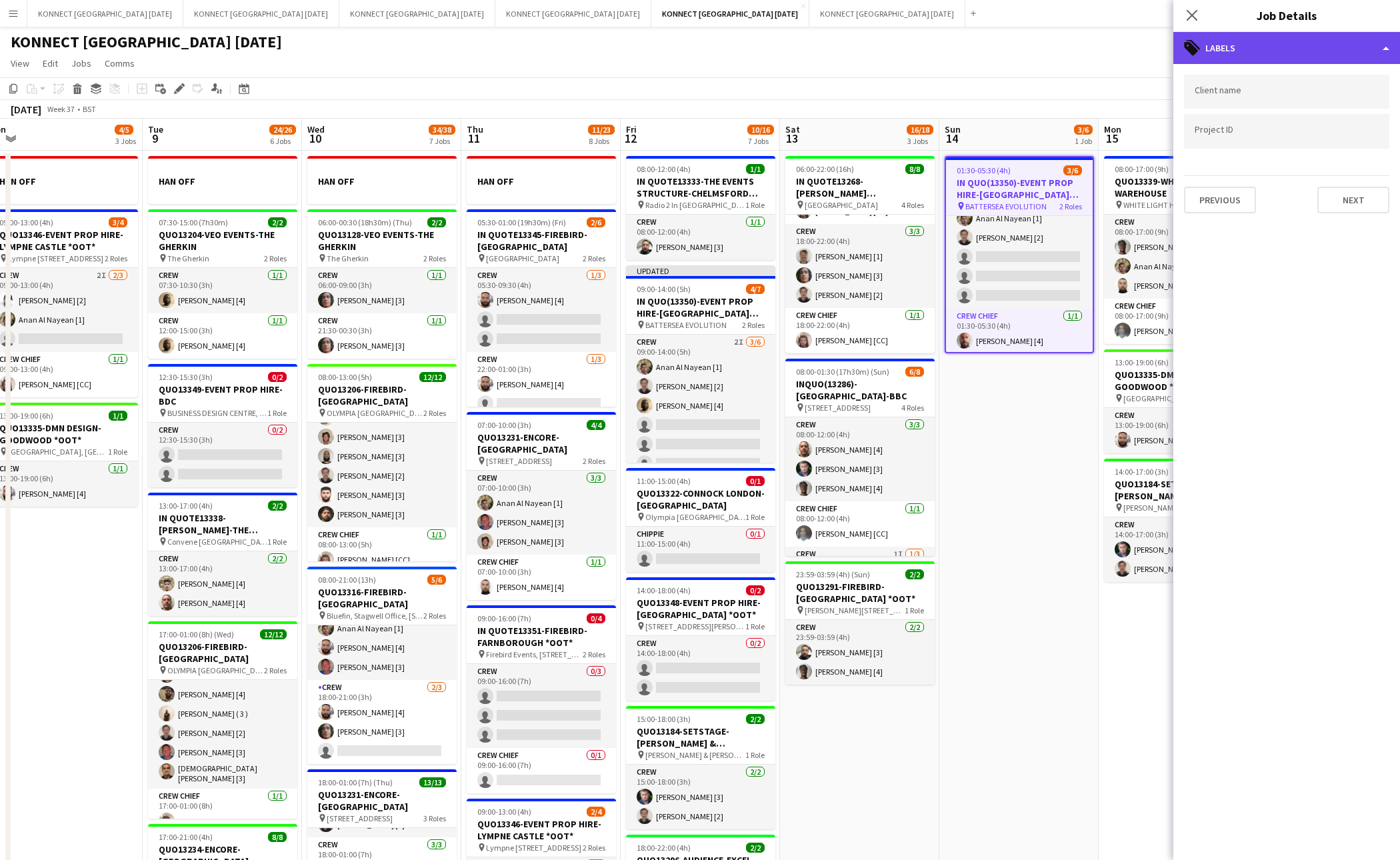
click at [1260, 57] on div "tags-double Labels" at bounding box center [1286, 48] width 227 height 32
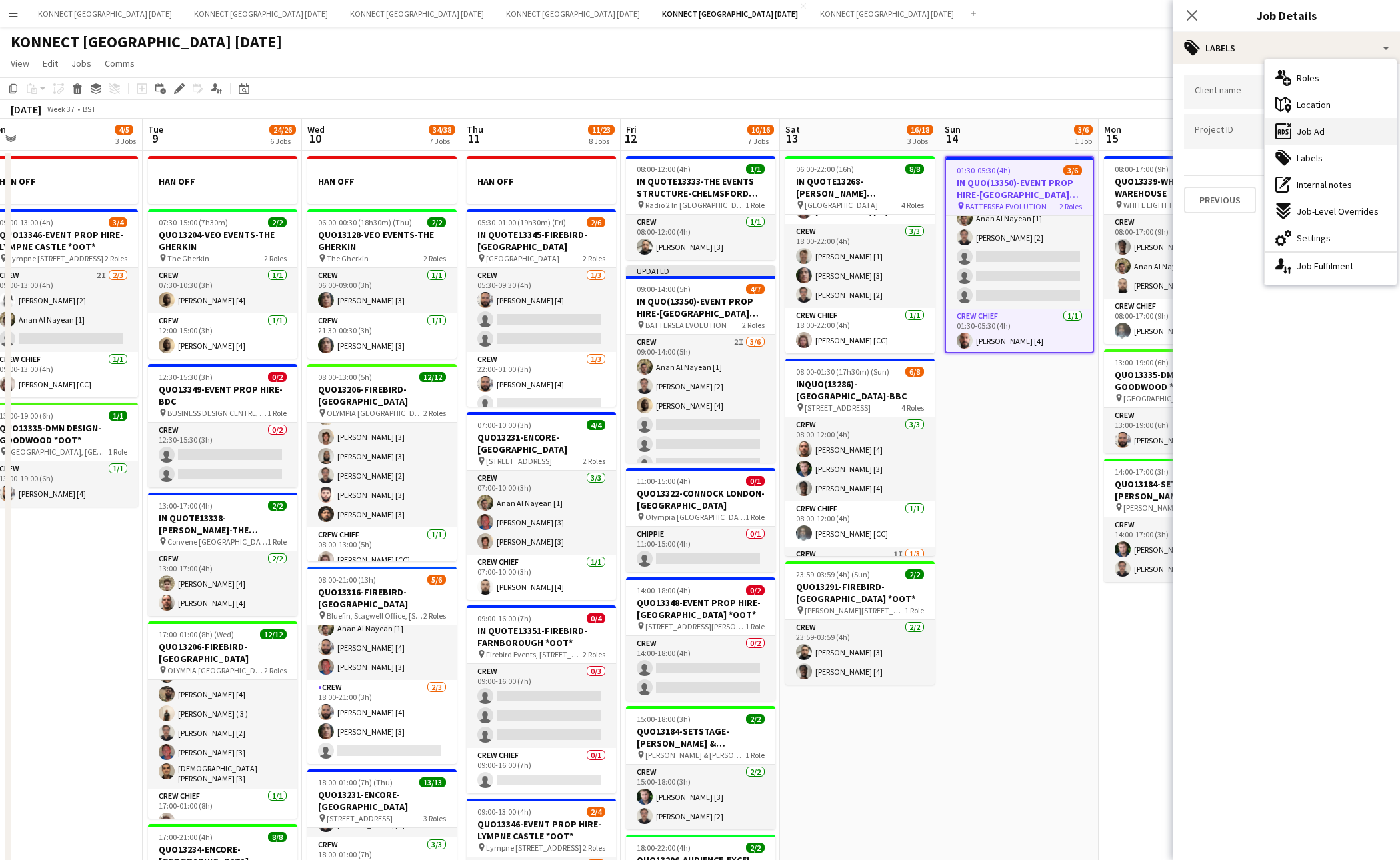
click at [1278, 127] on div "ads-window Job Ad" at bounding box center [1331, 132] width 132 height 27
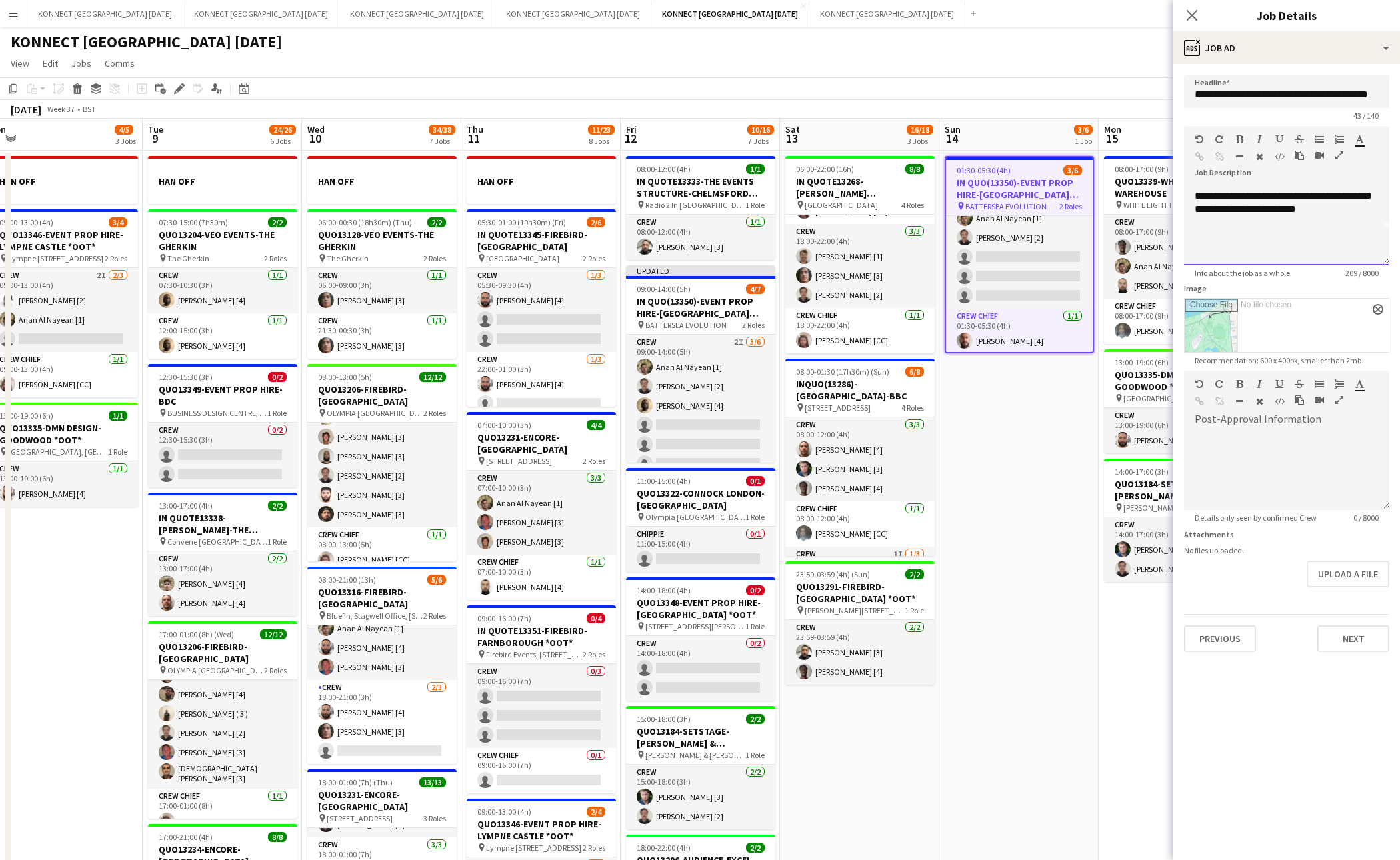
click at [1278, 238] on div "**********" at bounding box center [1287, 226] width 205 height 80
click at [1195, 238] on span "****" at bounding box center [1203, 238] width 18 height 10
click at [1278, 636] on button "Next" at bounding box center [1353, 639] width 72 height 27
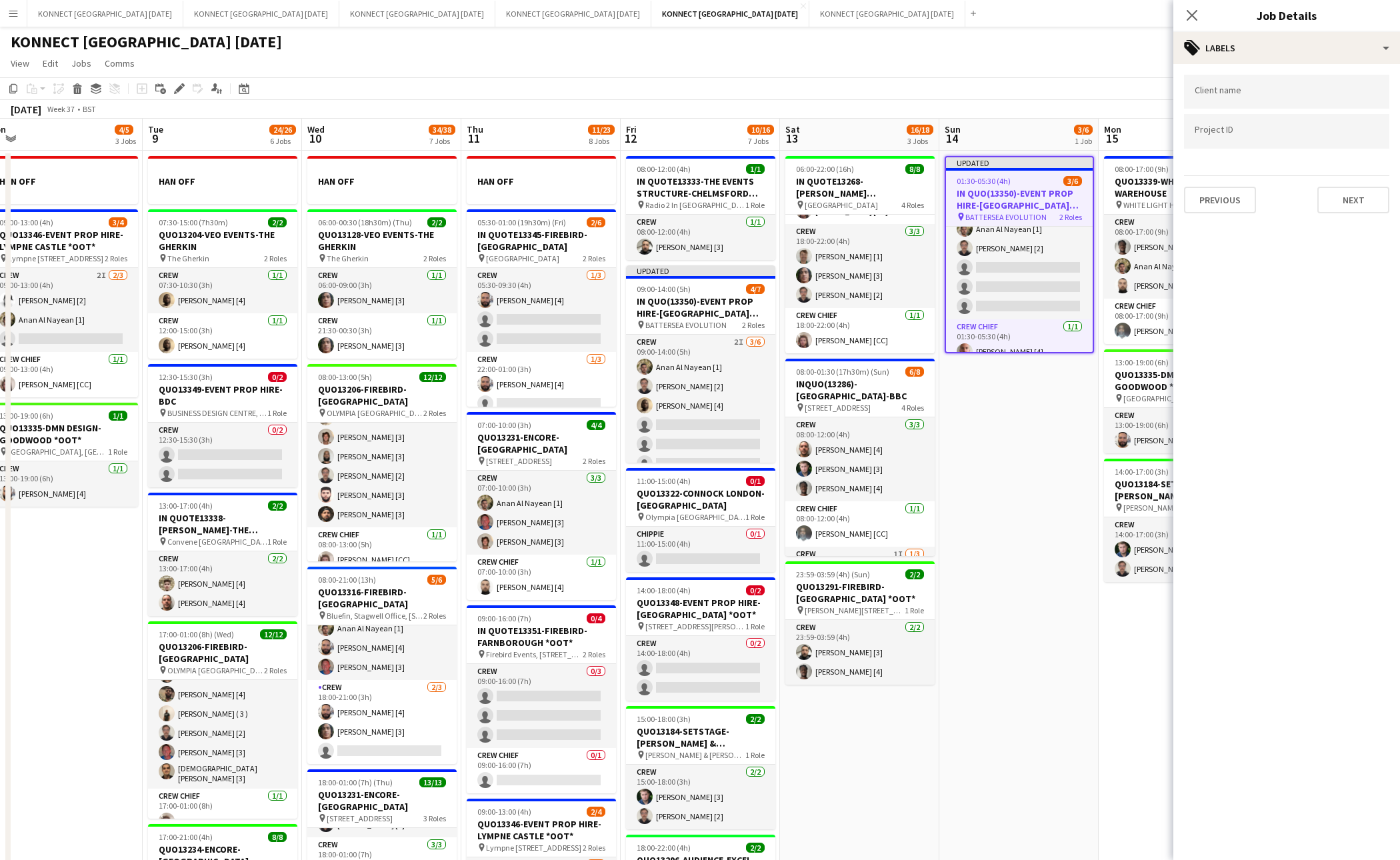
click at [1047, 457] on app-date-cell "Updated 01:30-05:30 (4h) 3/6 IN QUO(13350)-EVENT PROP HIRE-BATTERSEA EVO pin BA…" at bounding box center [1019, 769] width 159 height 1236
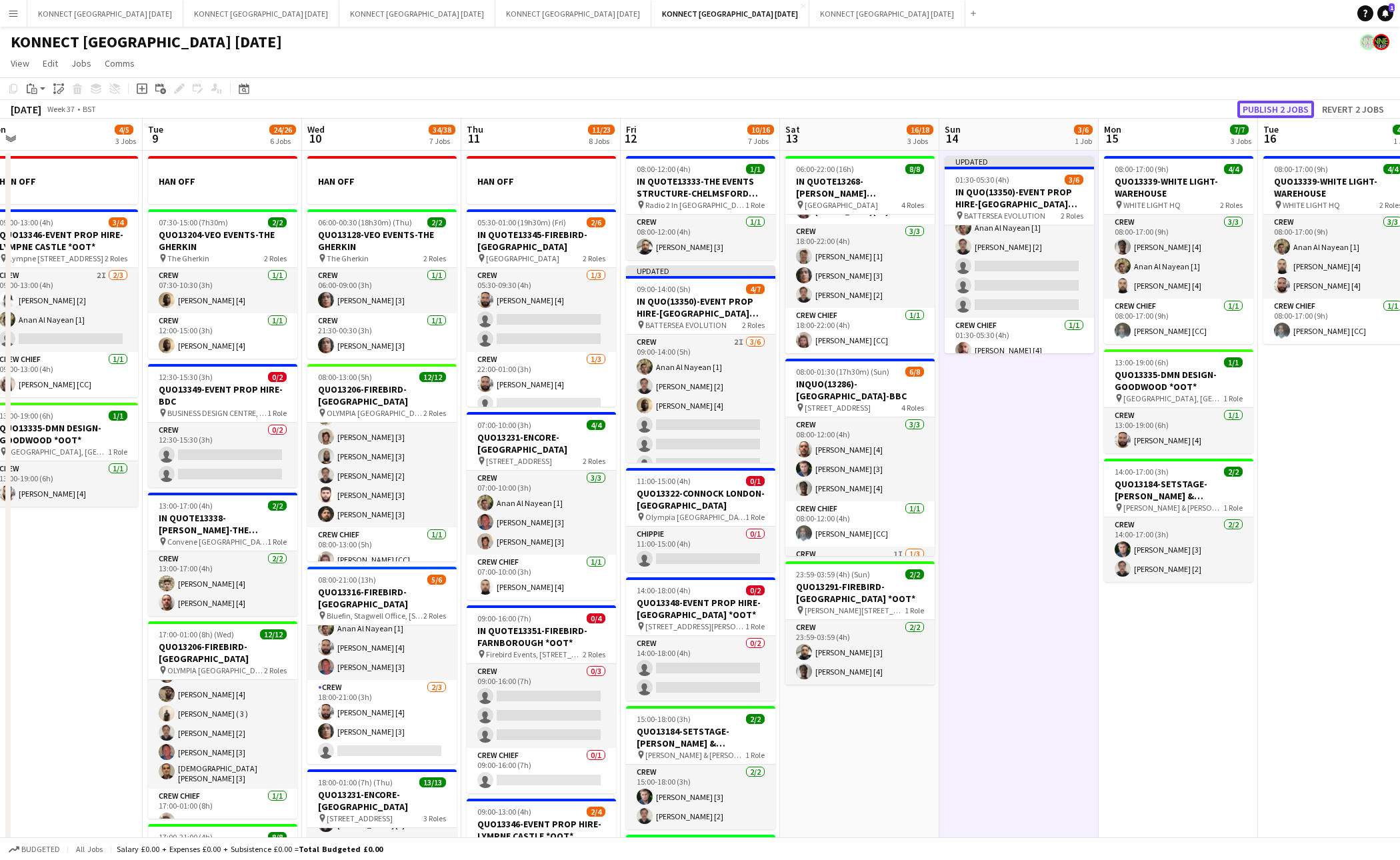
click at [1256, 103] on button "Publish 2 jobs" at bounding box center [1276, 109] width 76 height 18
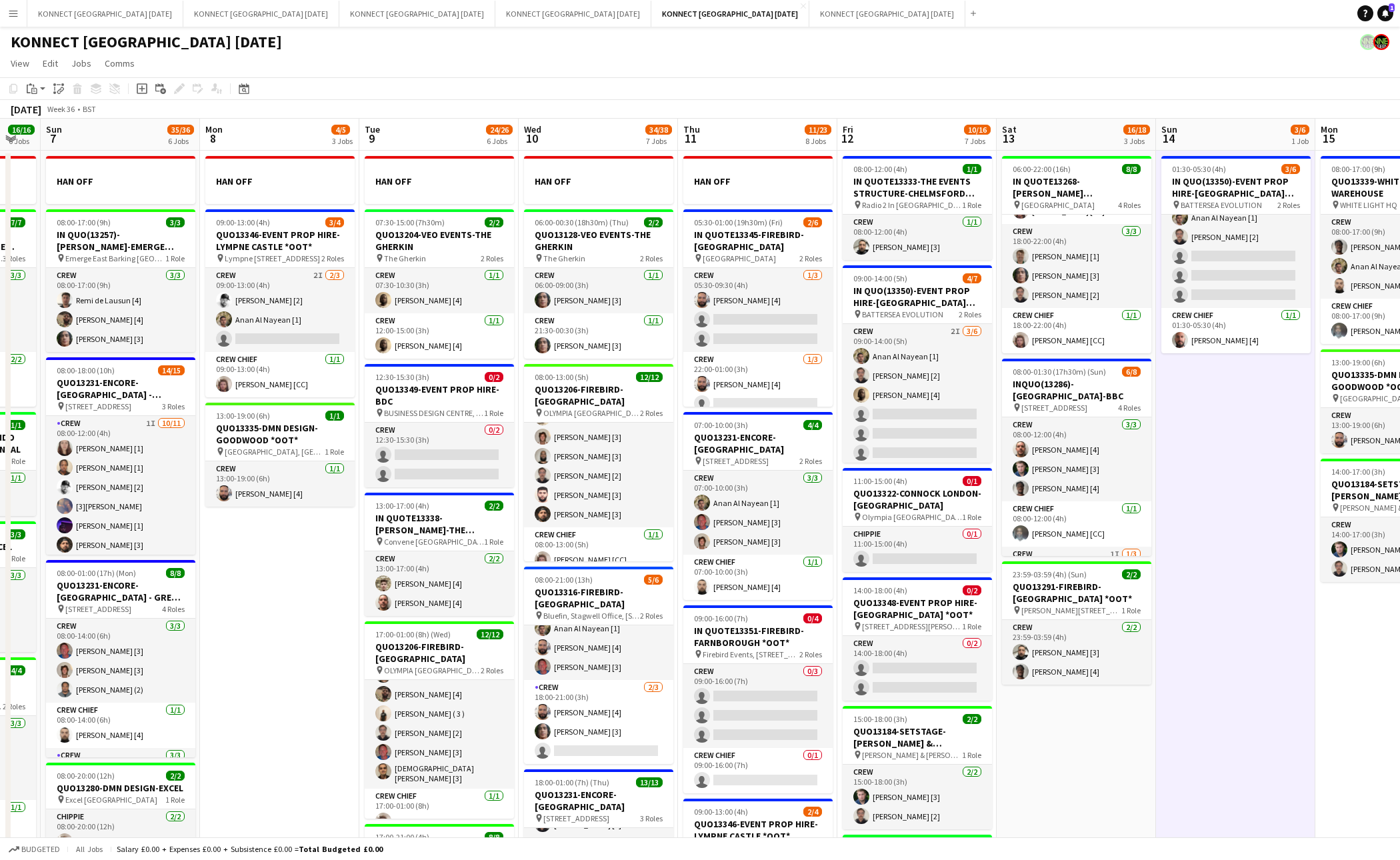
scroll to position [0, 420]
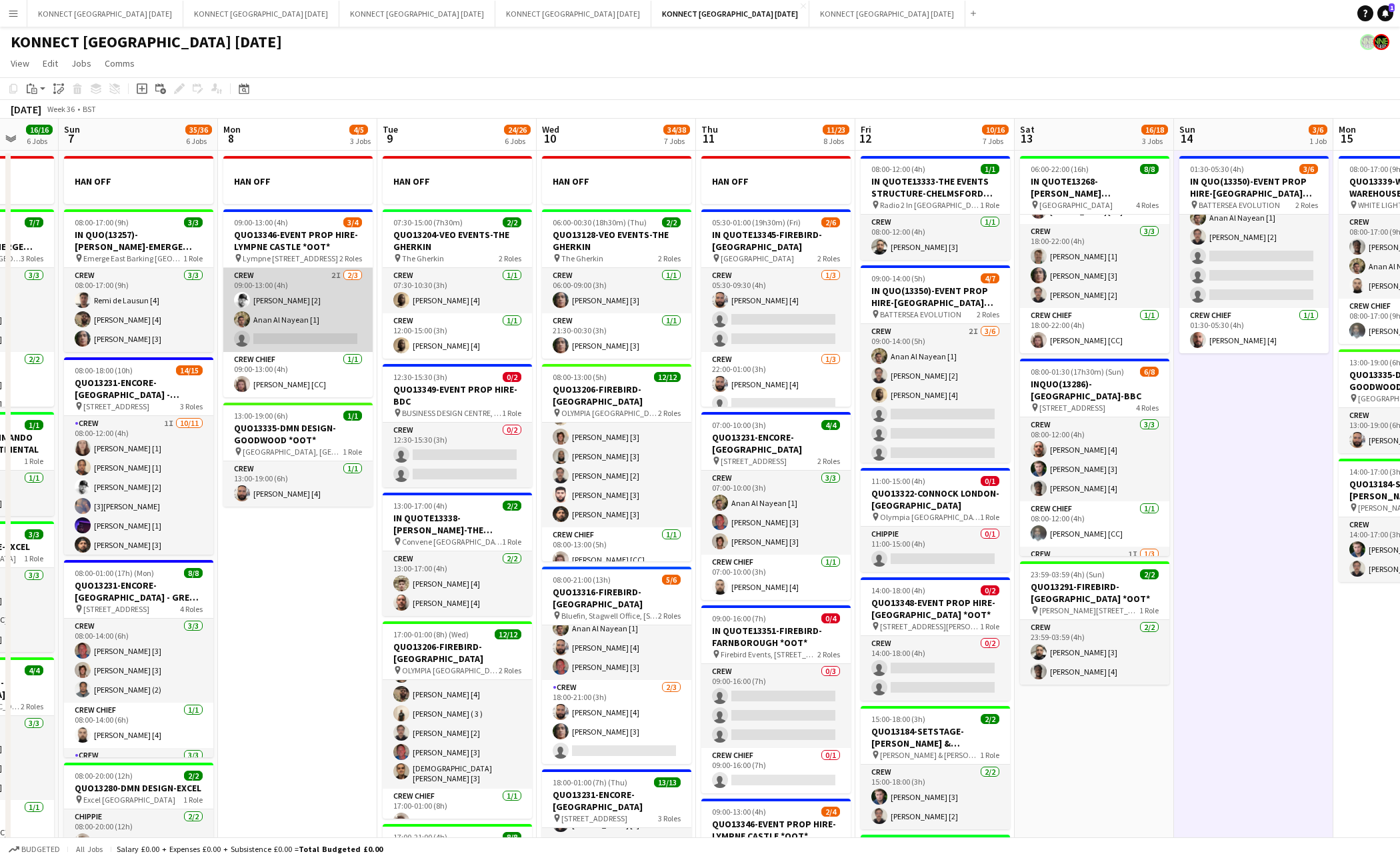
click at [288, 312] on app-card-role "Crew 2I 2/3 09:00-13:00 (4h) Mark Burrows [2] Anan Al Nayean [1] single-neutral…" at bounding box center [298, 310] width 149 height 84
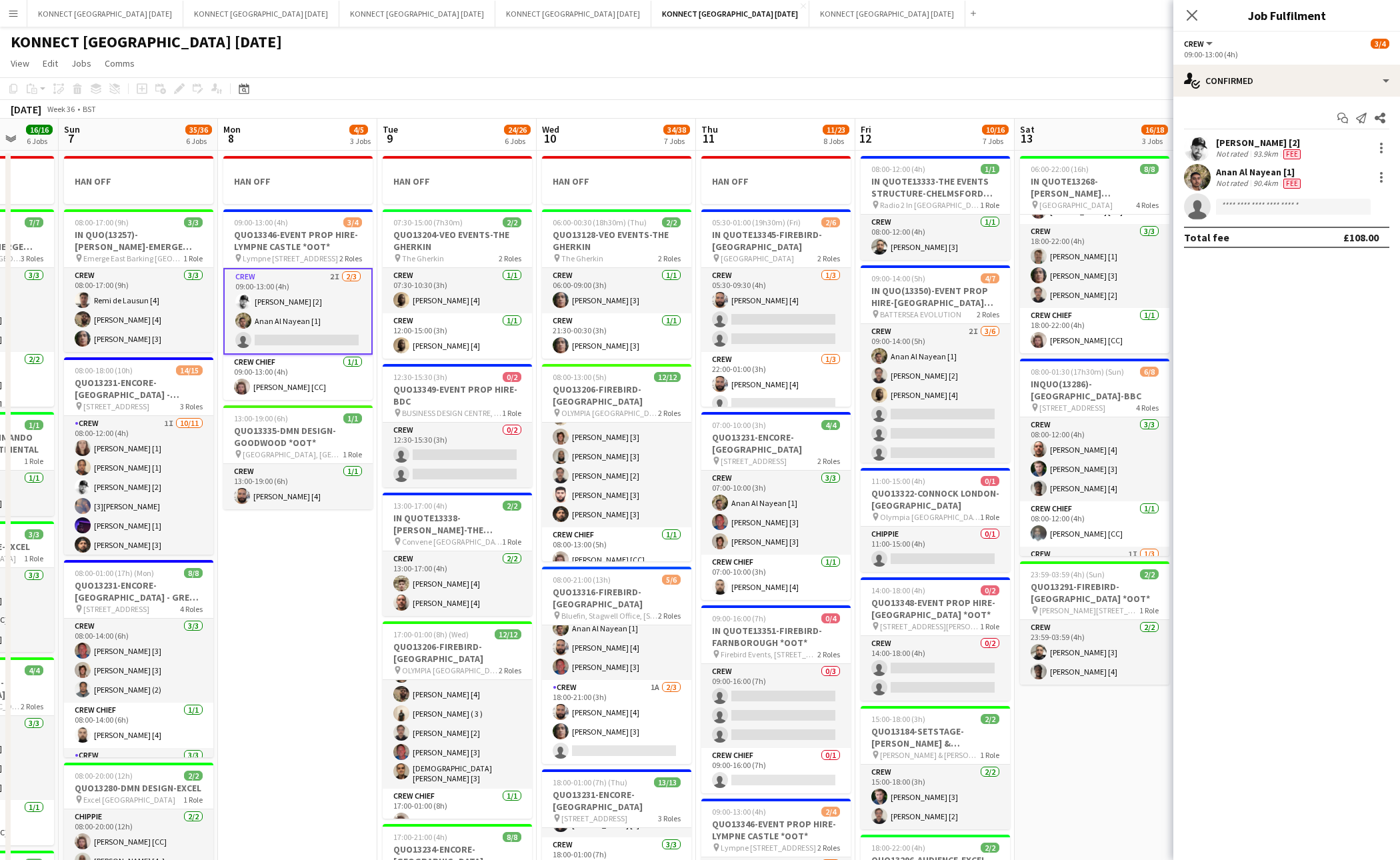
click at [1037, 724] on app-date-cell "06:00-22:00 (16h) 8/8 IN QUOTE13268-[PERSON_NAME][GEOGRAPHIC_DATA] pin Richmond…" at bounding box center [1094, 769] width 159 height 1236
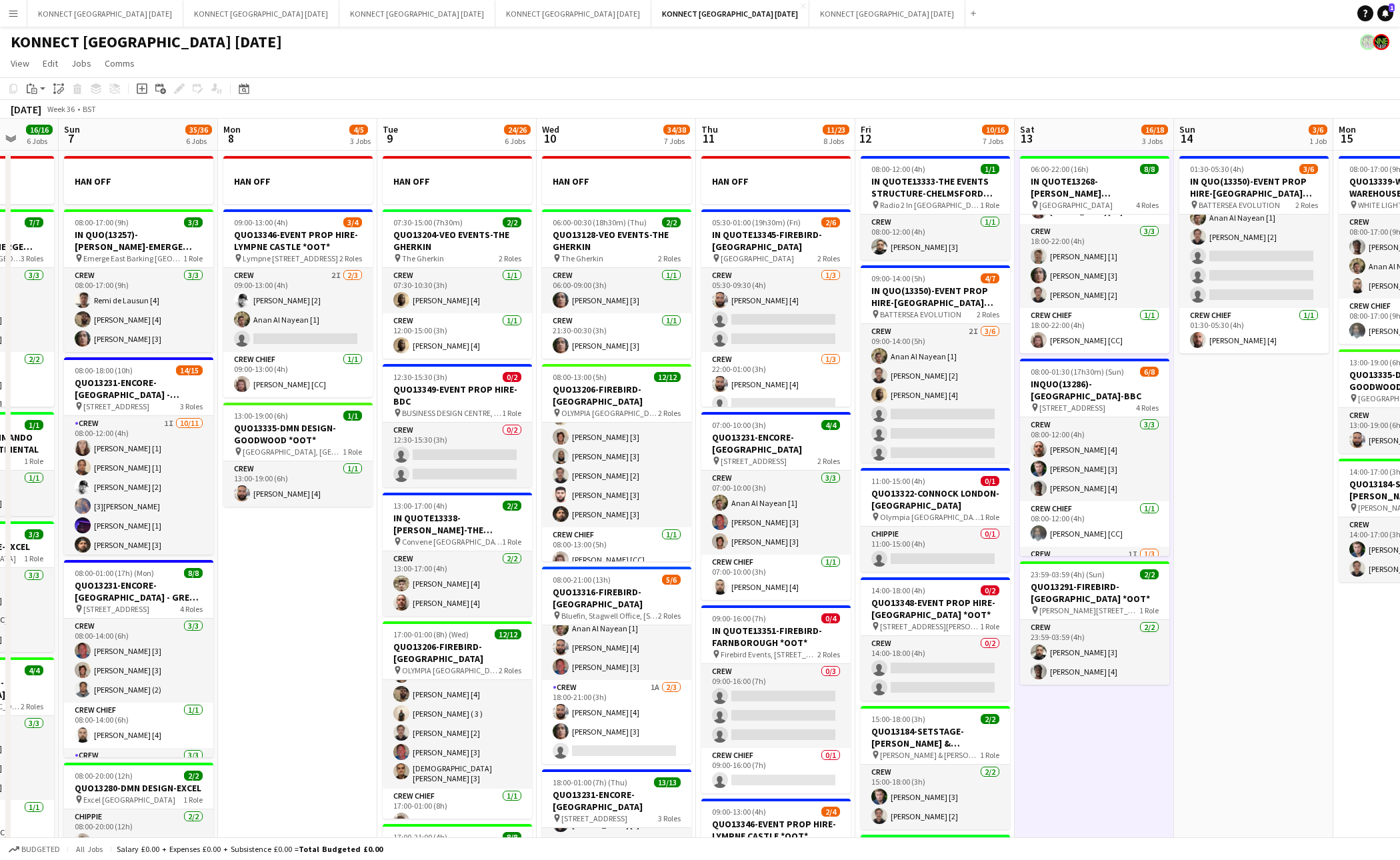
click at [1087, 724] on app-date-cell "06:00-22:00 (16h) 8/8 IN QUOTE13268-[PERSON_NAME][GEOGRAPHIC_DATA] pin Richmond…" at bounding box center [1094, 769] width 159 height 1236
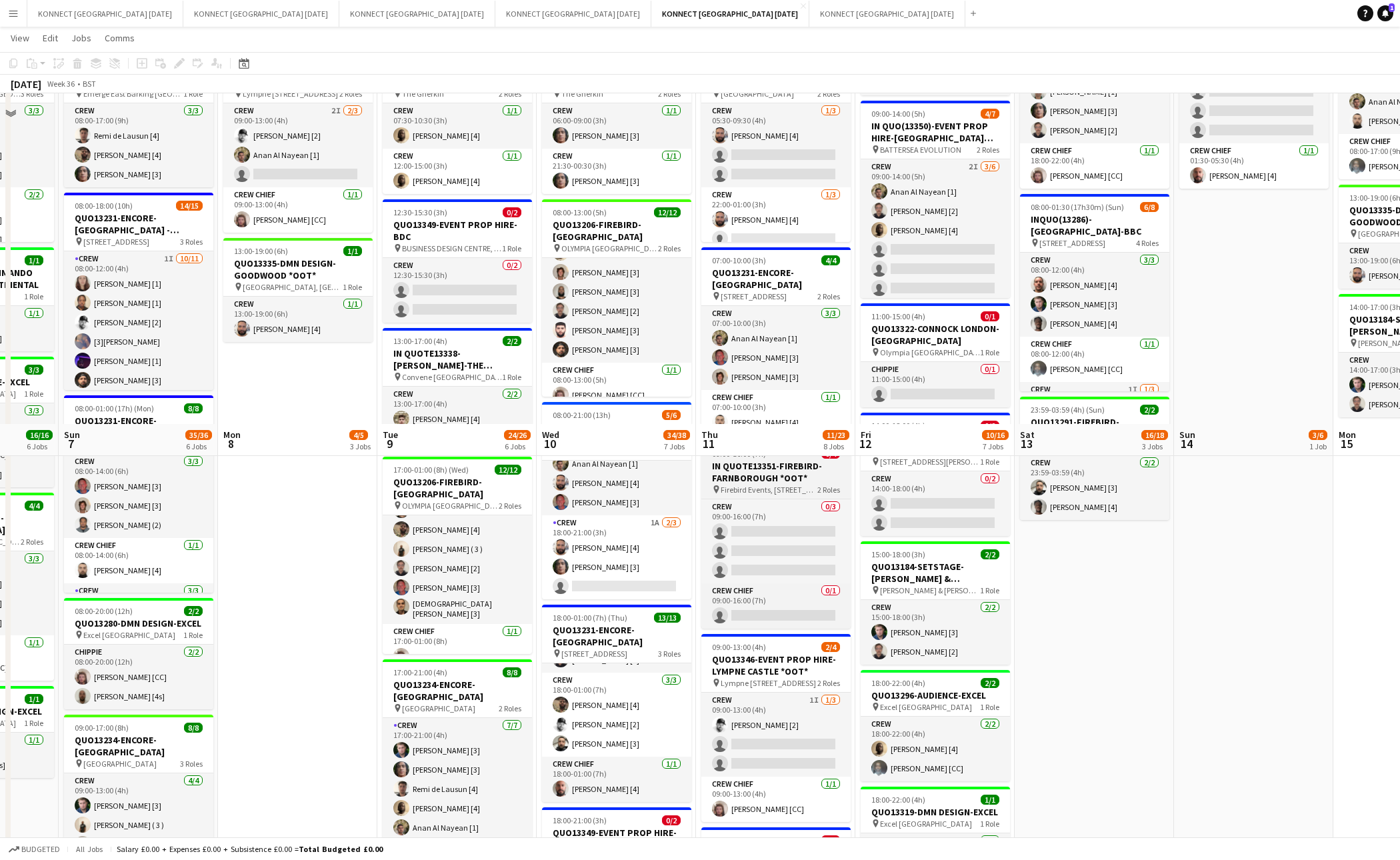
scroll to position [0, 0]
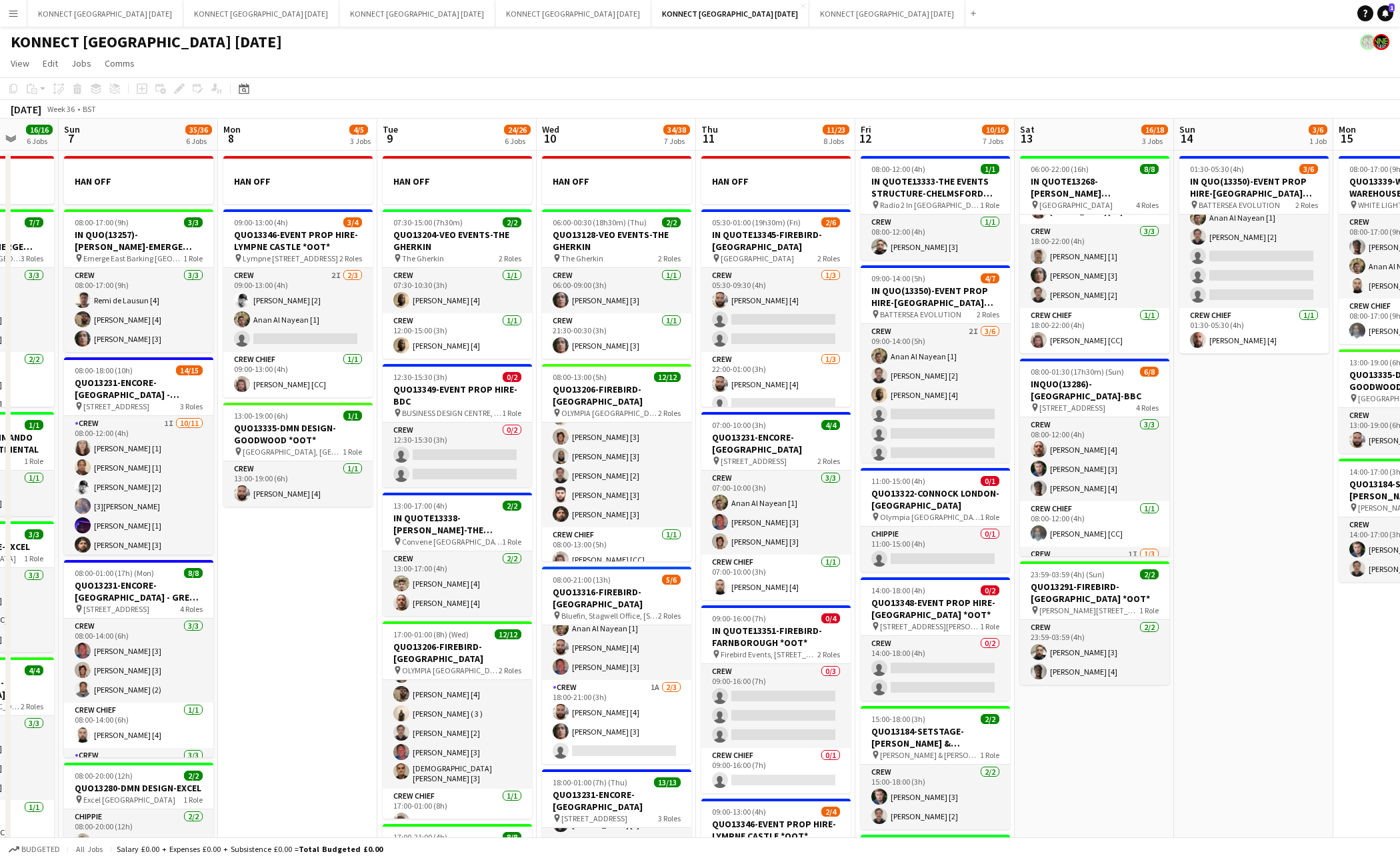
click at [347, 609] on app-date-cell "HAN OFF 09:00-13:00 (4h) 3/4 QUO13346-EVENT PROP HIRE-LYMPNE CASTLE *OOT* pin L…" at bounding box center [298, 769] width 159 height 1236
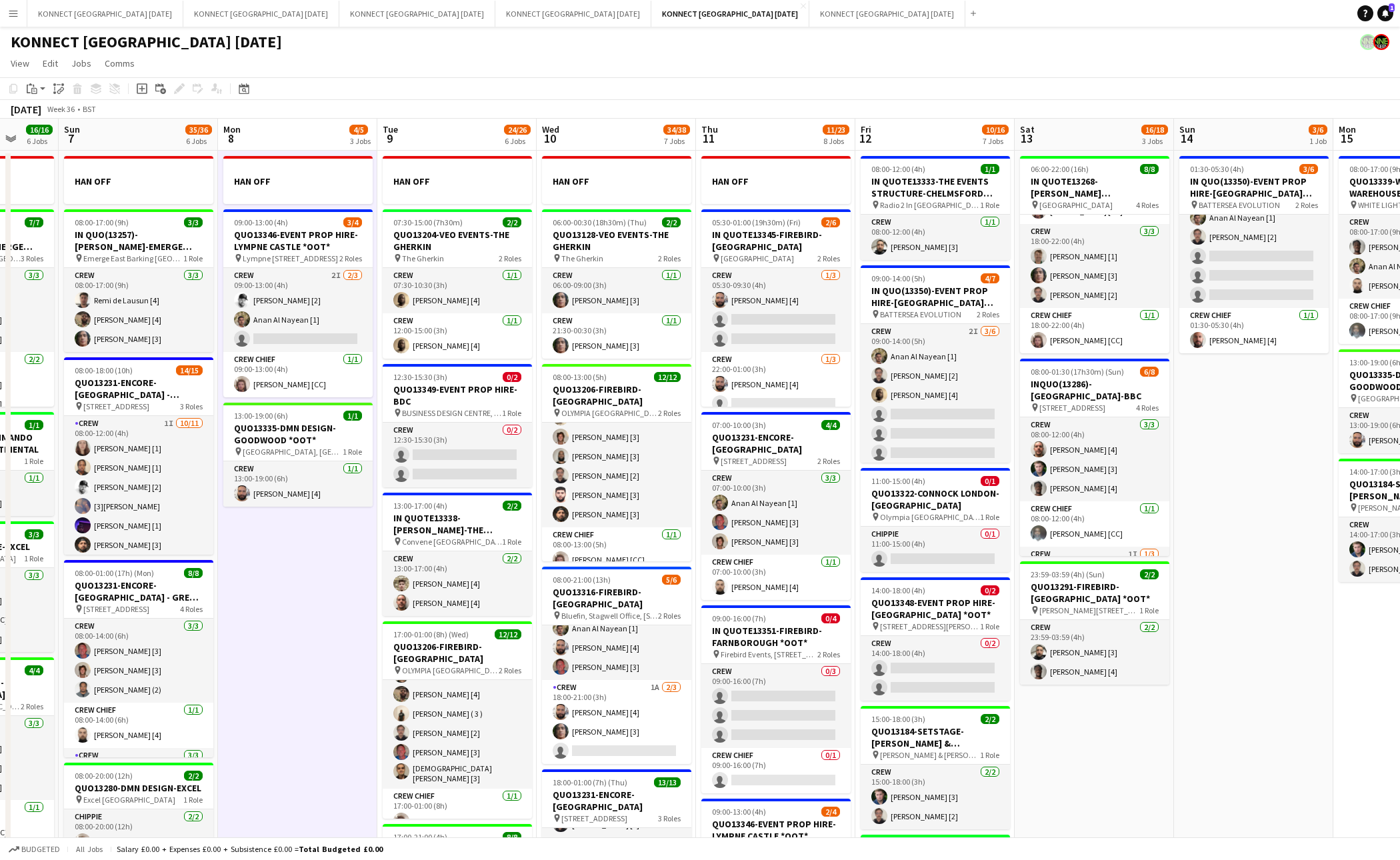
click at [347, 609] on app-date-cell "HAN OFF 09:00-13:00 (4h) 3/4 QUO13346-EVENT PROP HIRE-LYMPNE CASTLE *OOT* pin L…" at bounding box center [298, 769] width 159 height 1236
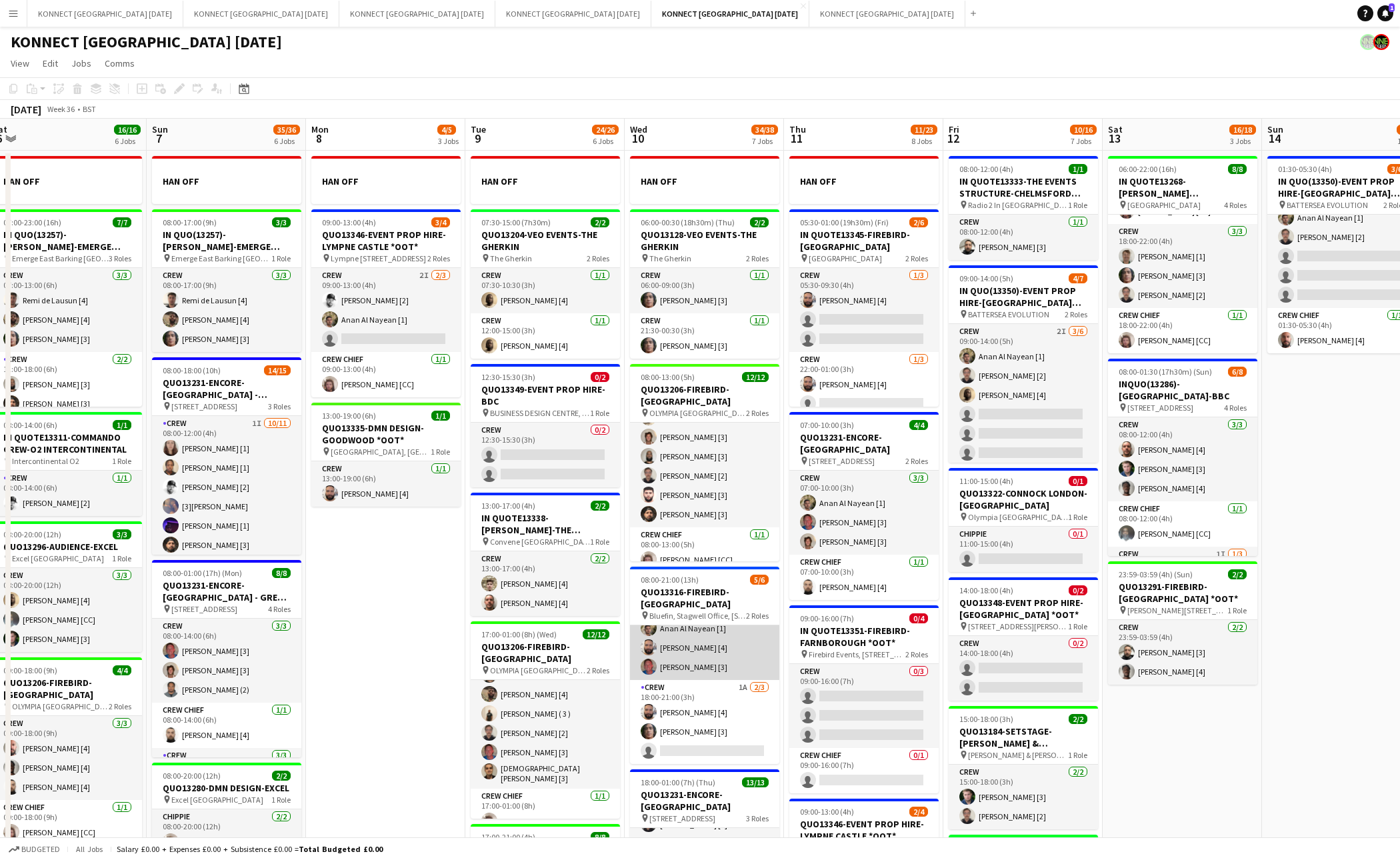
scroll to position [0, 314]
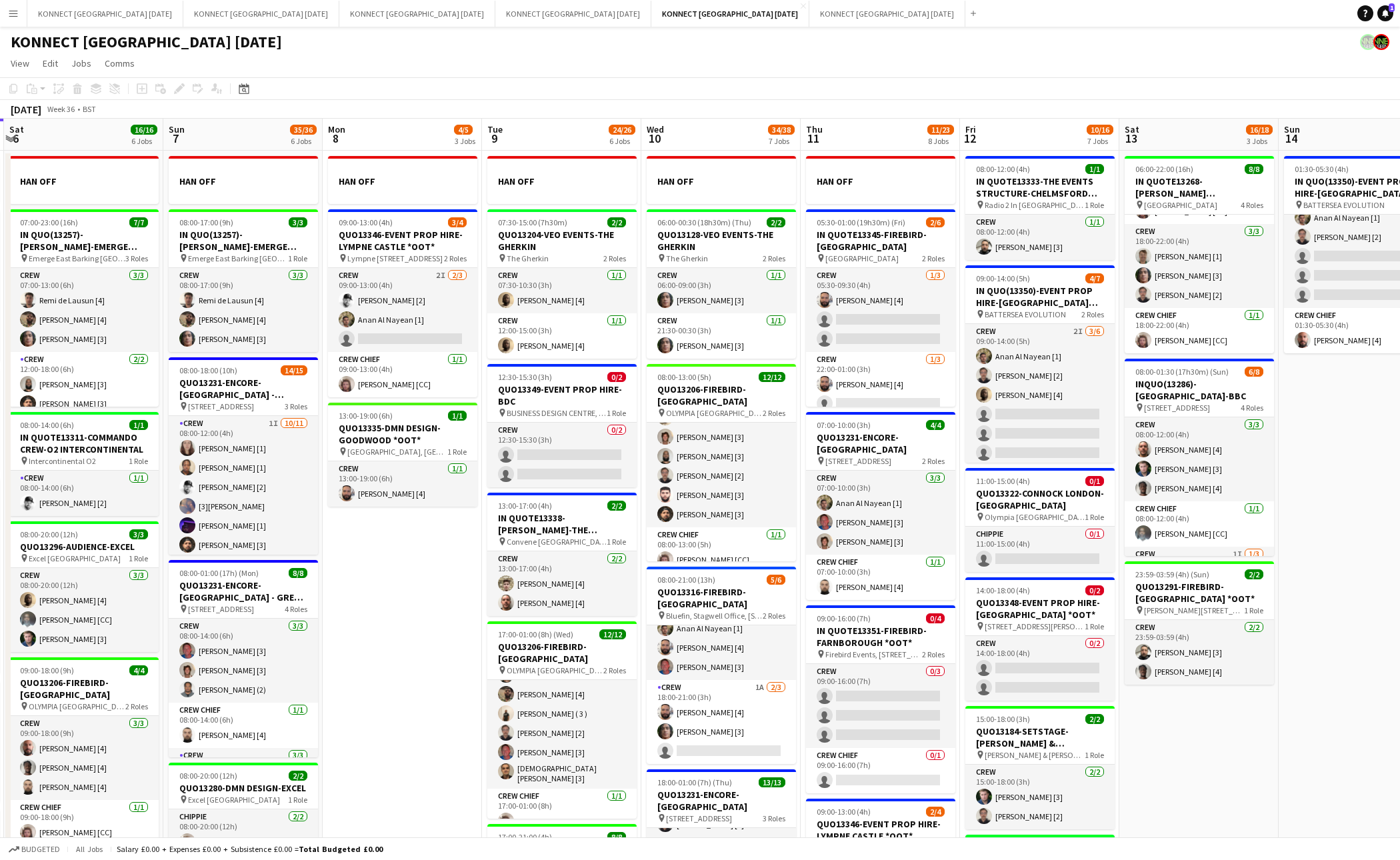
click at [1194, 719] on app-date-cell "06:00-22:00 (16h) 8/8 IN QUOTE13268-[PERSON_NAME][GEOGRAPHIC_DATA] pin Richmond…" at bounding box center [1199, 769] width 159 height 1236
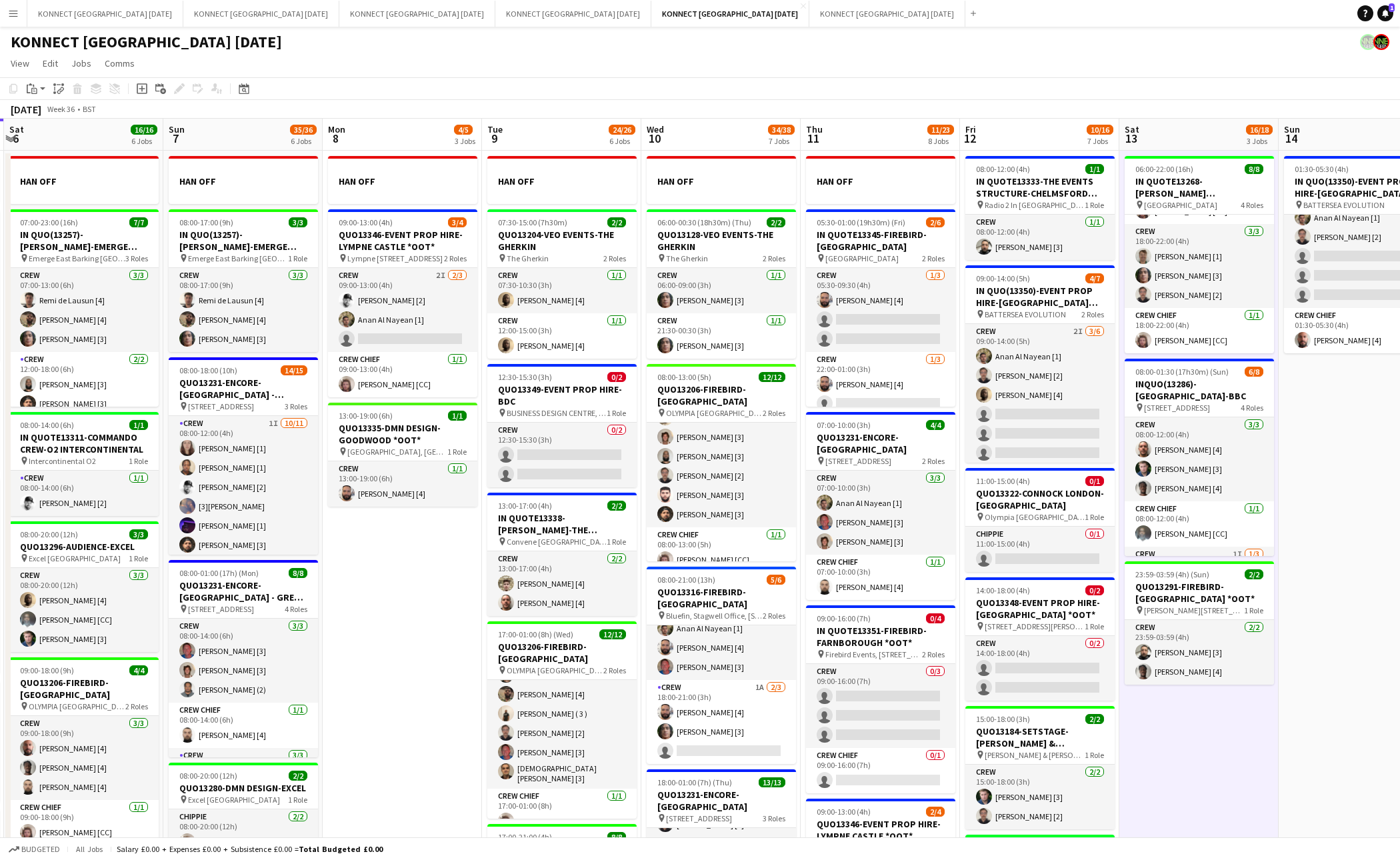
click at [1194, 719] on app-date-cell "06:00-22:00 (16h) 8/8 IN QUOTE13268-[PERSON_NAME][GEOGRAPHIC_DATA] pin Richmond…" at bounding box center [1199, 769] width 159 height 1236
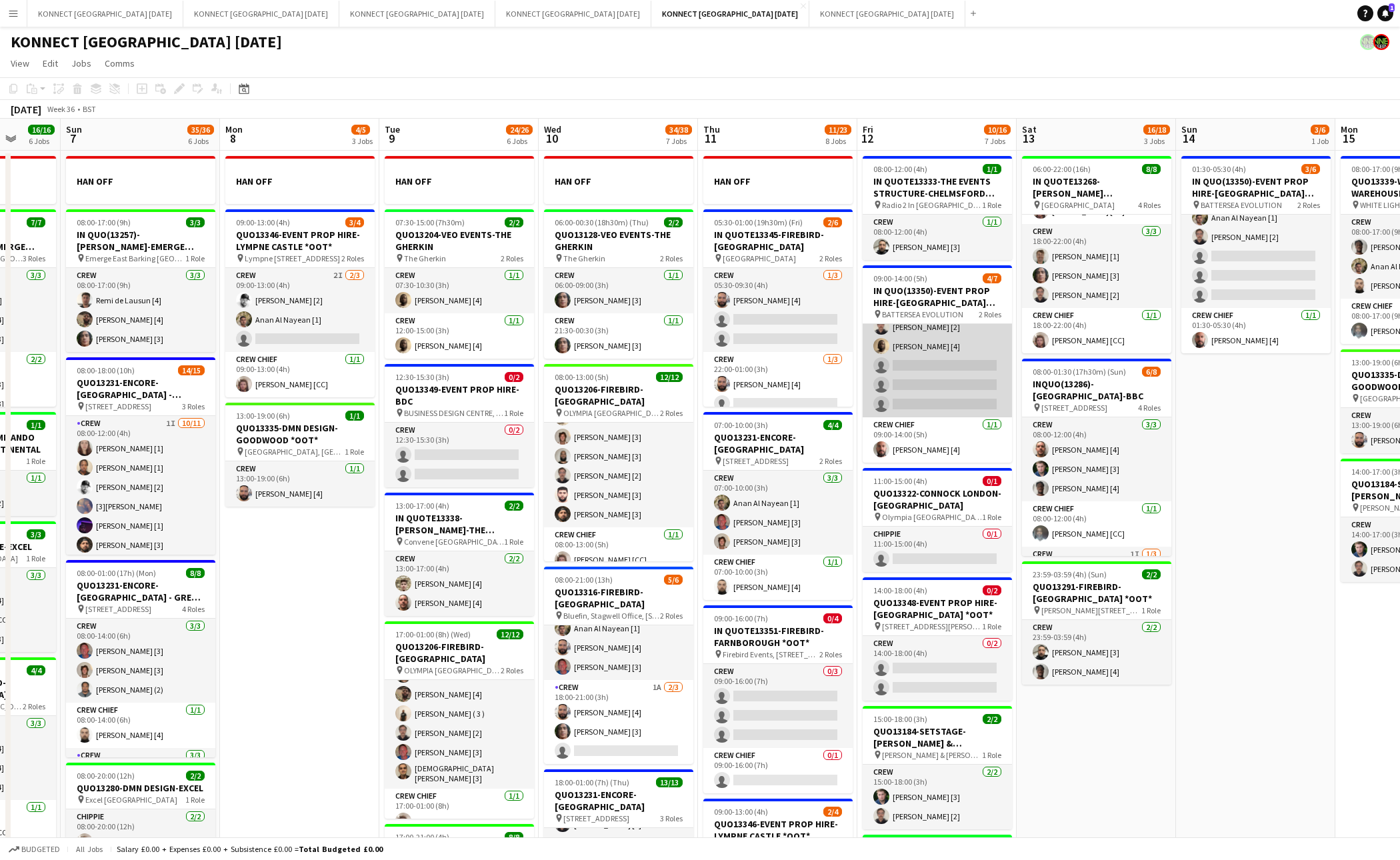
scroll to position [0, 0]
click at [1200, 509] on app-date-cell "01:30-05:30 (4h) 3/6 IN QUO(13350)-EVENT PROP HIRE-BATTERSEA EVO pin BATTERSEA …" at bounding box center [1255, 769] width 159 height 1236
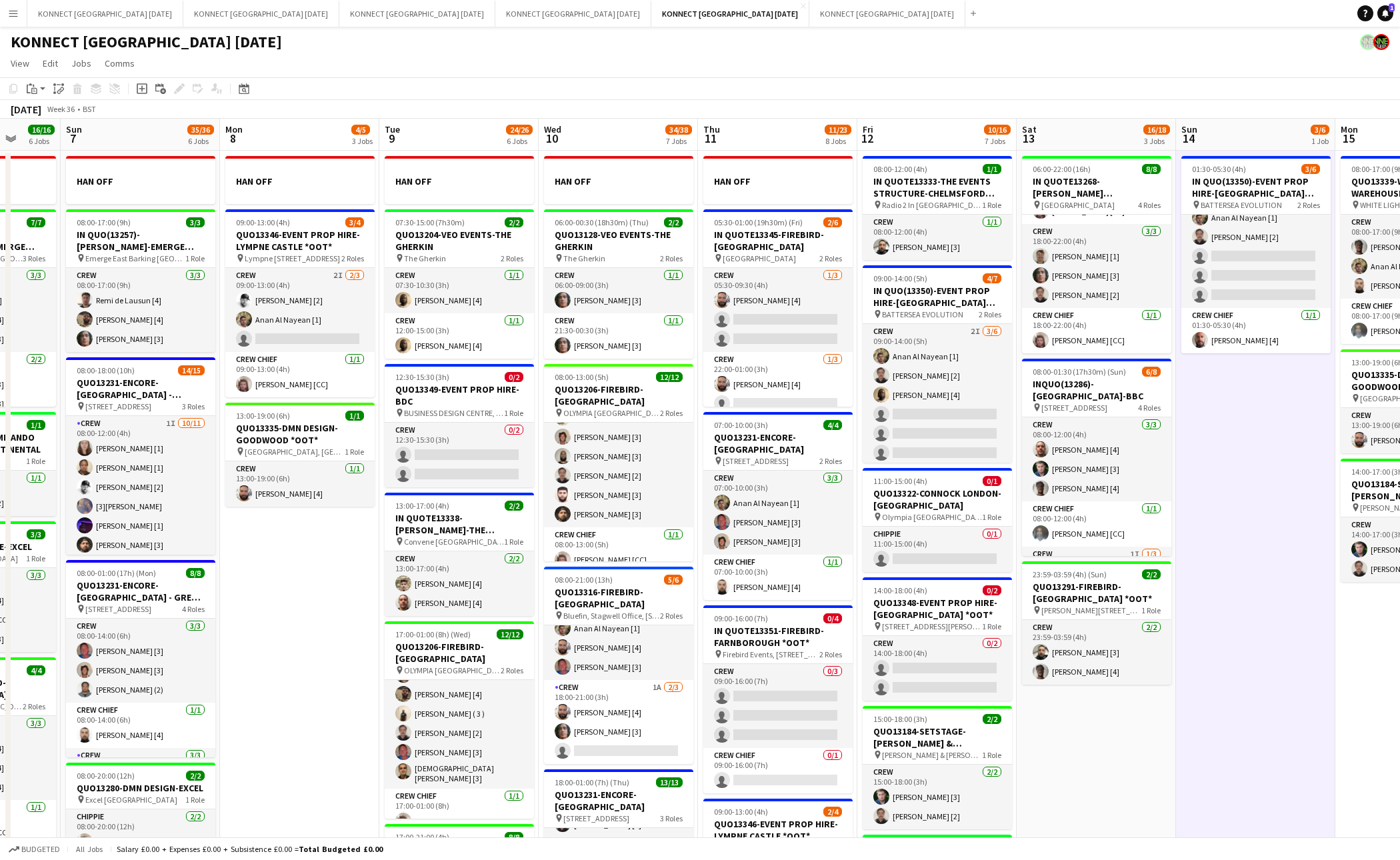
click at [1200, 509] on app-date-cell "01:30-05:30 (4h) 3/6 IN QUO(13350)-EVENT PROP HIRE-BATTERSEA EVO pin BATTERSEA …" at bounding box center [1255, 769] width 159 height 1236
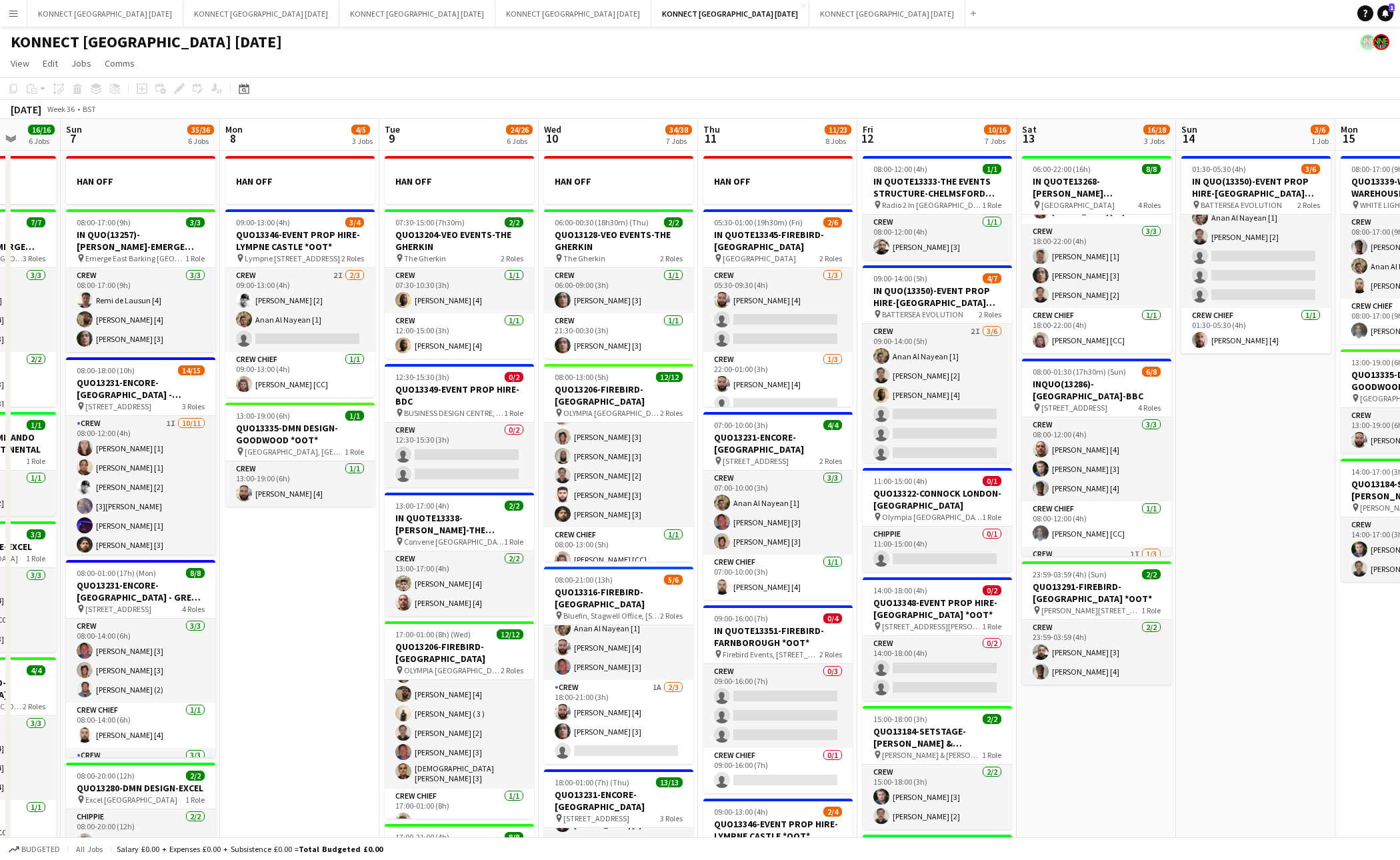
click at [1236, 586] on app-date-cell "01:30-05:30 (4h) 3/6 IN QUO(13350)-EVENT PROP HIRE-BATTERSEA EVO pin BATTERSEA …" at bounding box center [1255, 769] width 159 height 1236
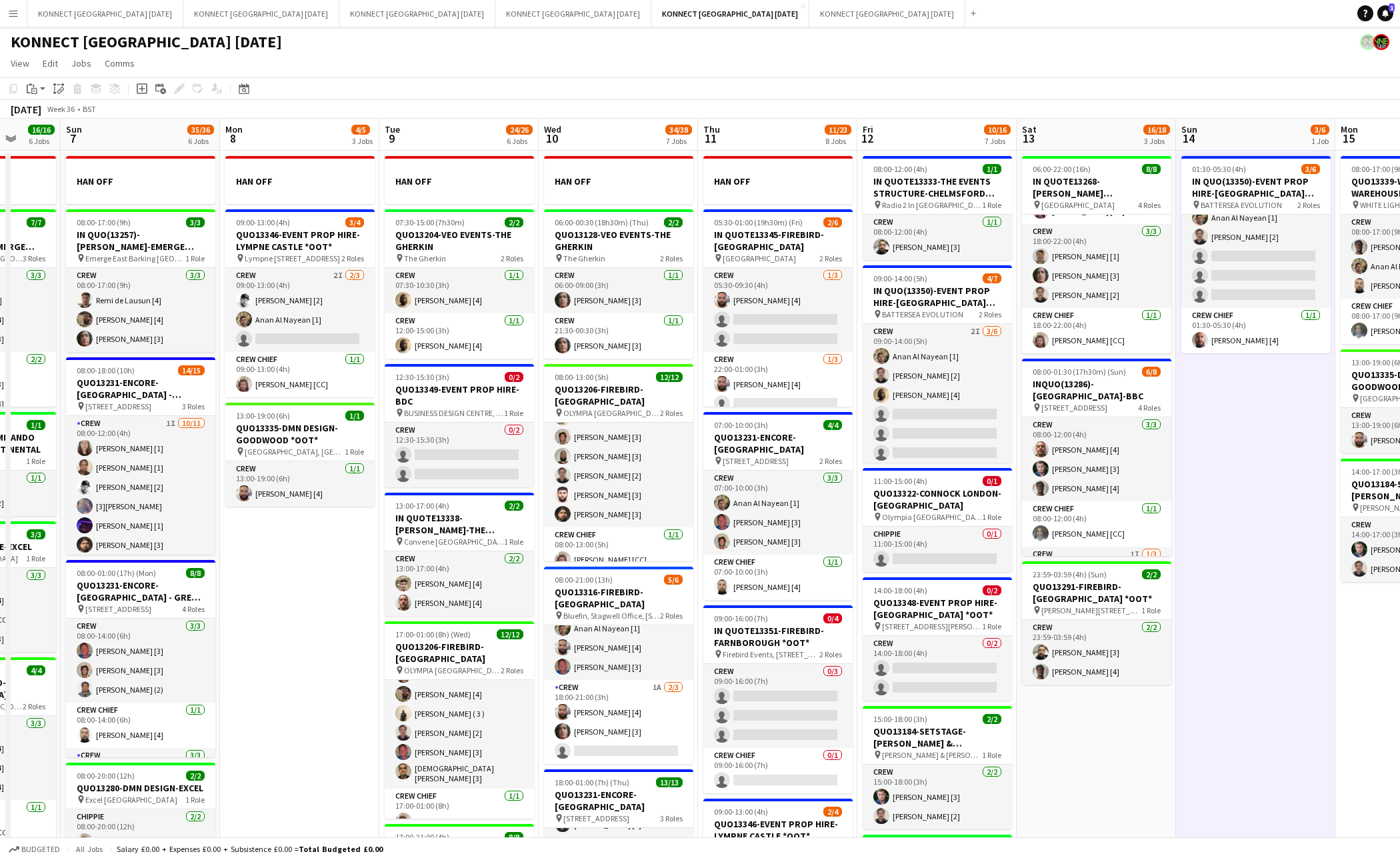
click at [1238, 525] on app-date-cell "01:30-05:30 (4h) 3/6 IN QUO(13350)-EVENT PROP HIRE-BATTERSEA EVO pin BATTERSEA …" at bounding box center [1255, 769] width 159 height 1236
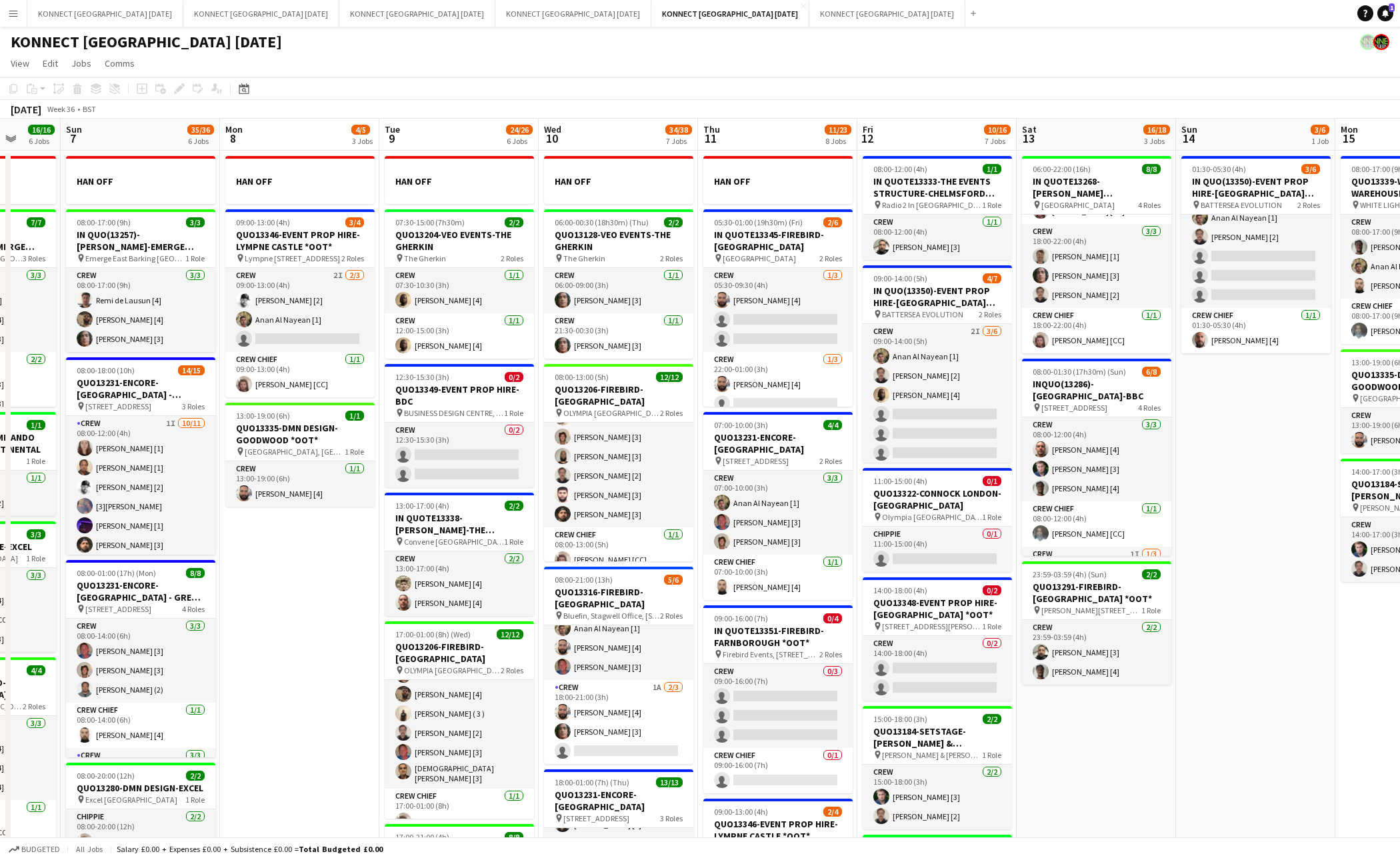
click at [1278, 631] on app-date-cell "01:30-05:30 (4h) 3/6 IN QUO(13350)-EVENT PROP HIRE-BATTERSEA EVO pin BATTERSEA …" at bounding box center [1255, 769] width 159 height 1236
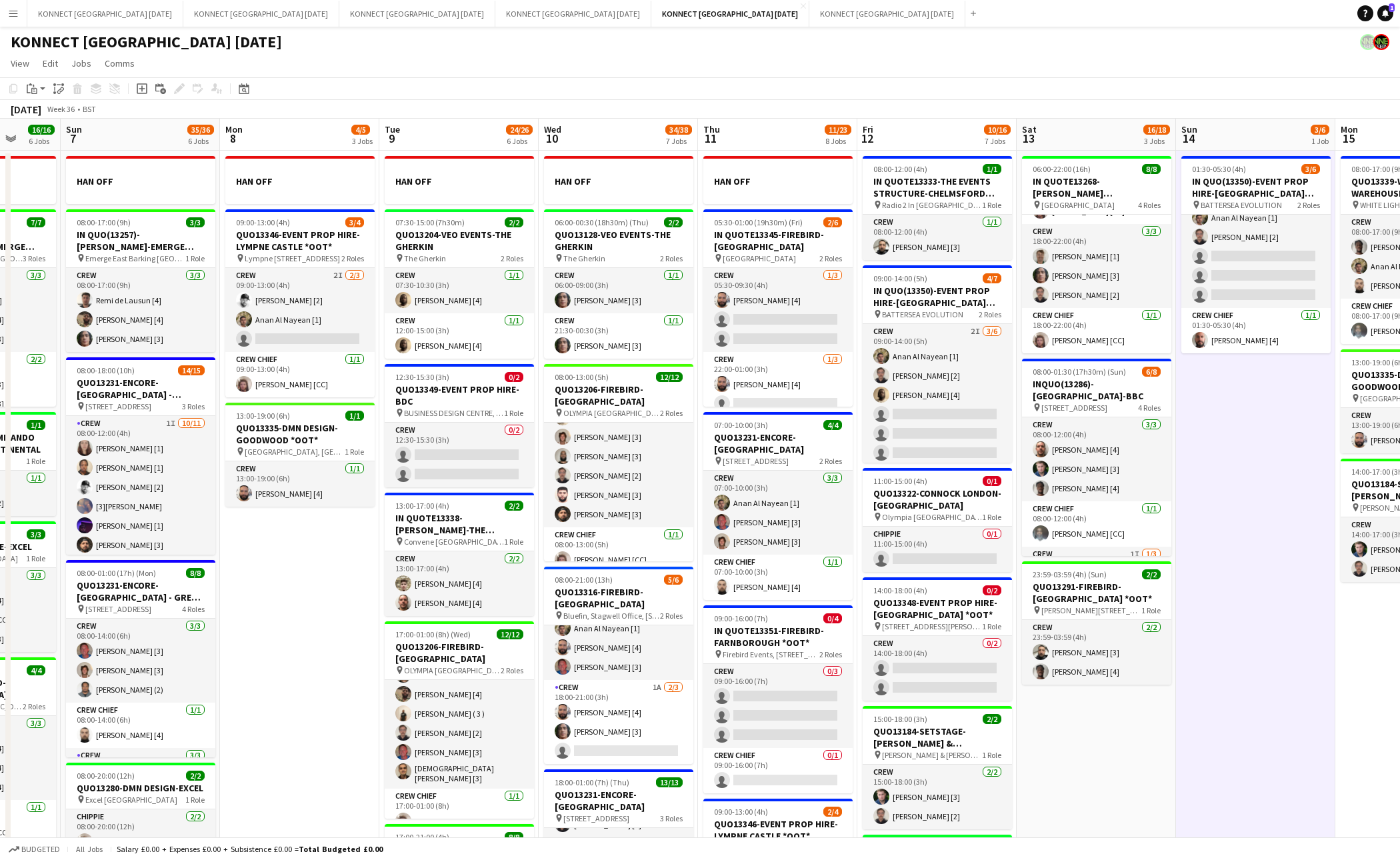
click at [1278, 631] on app-date-cell "01:30-05:30 (4h) 3/6 IN QUO(13350)-EVENT PROP HIRE-BATTERSEA EVO pin BATTERSEA …" at bounding box center [1255, 769] width 159 height 1236
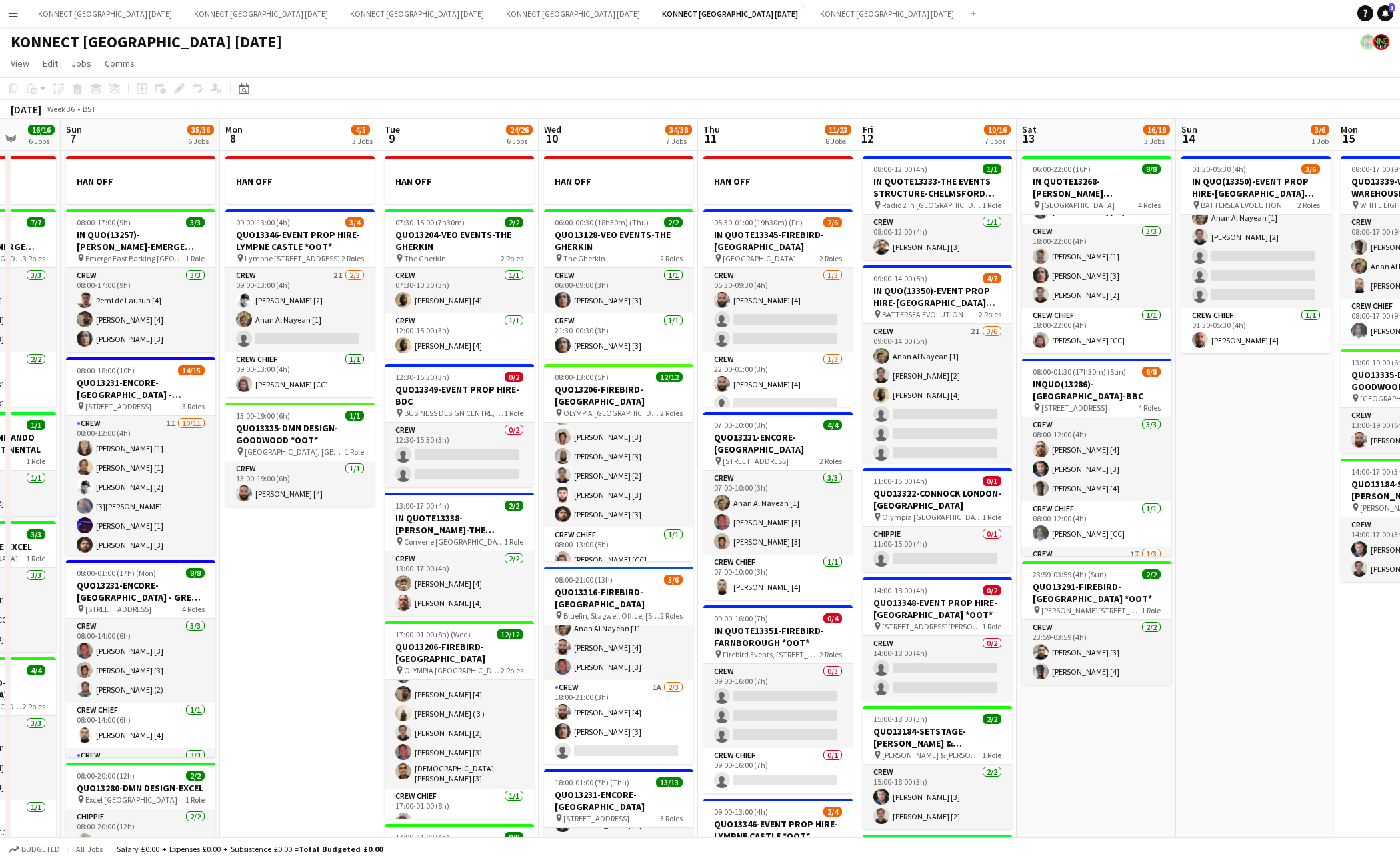
click at [1278, 655] on app-date-cell "01:30-05:30 (4h) 3/6 IN QUO(13350)-EVENT PROP HIRE-BATTERSEA EVO pin BATTERSEA …" at bounding box center [1255, 769] width 159 height 1236
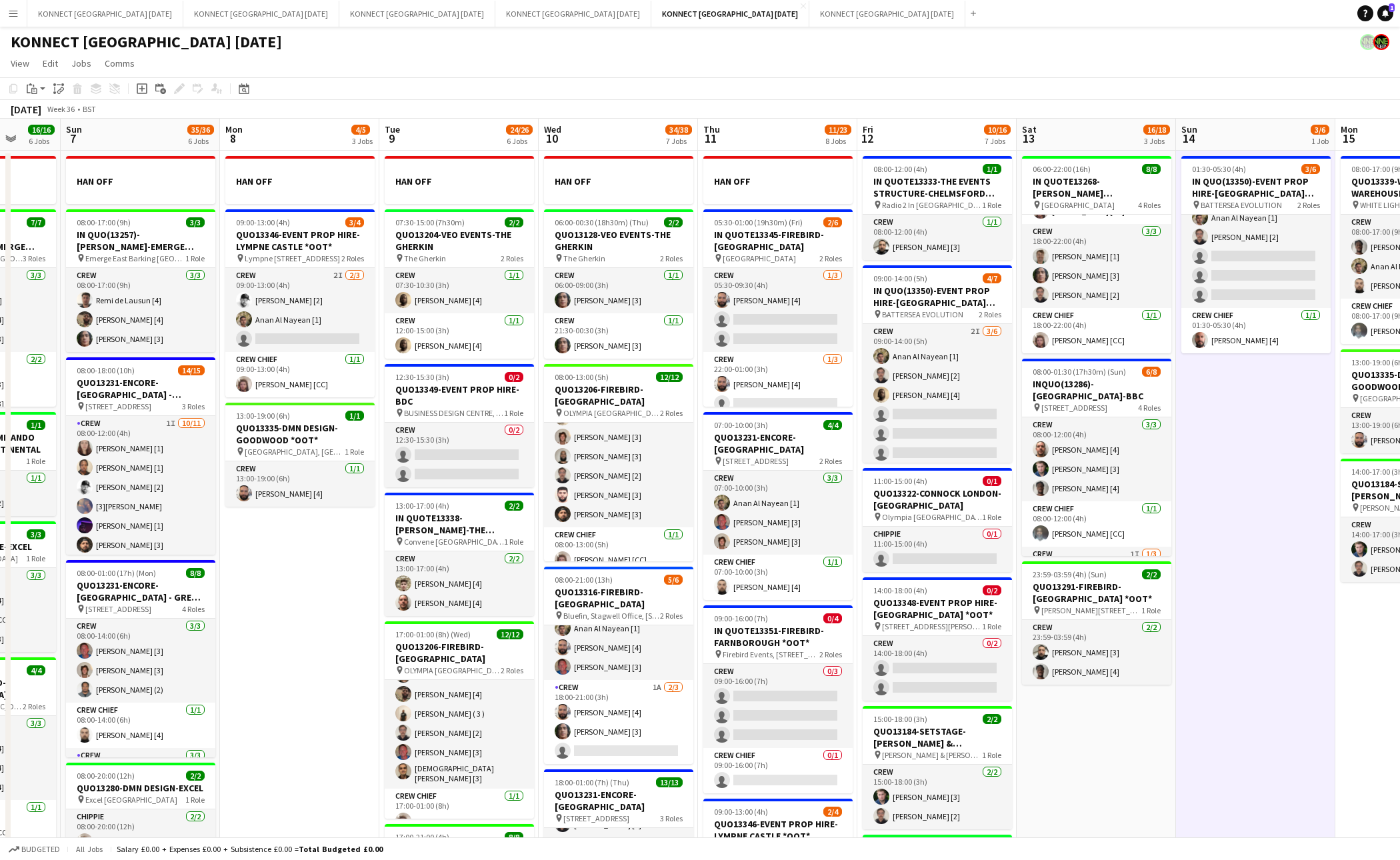
click at [1278, 655] on app-date-cell "01:30-05:30 (4h) 3/6 IN QUO(13350)-EVENT PROP HIRE-BATTERSEA EVO pin BATTERSEA …" at bounding box center [1255, 769] width 159 height 1236
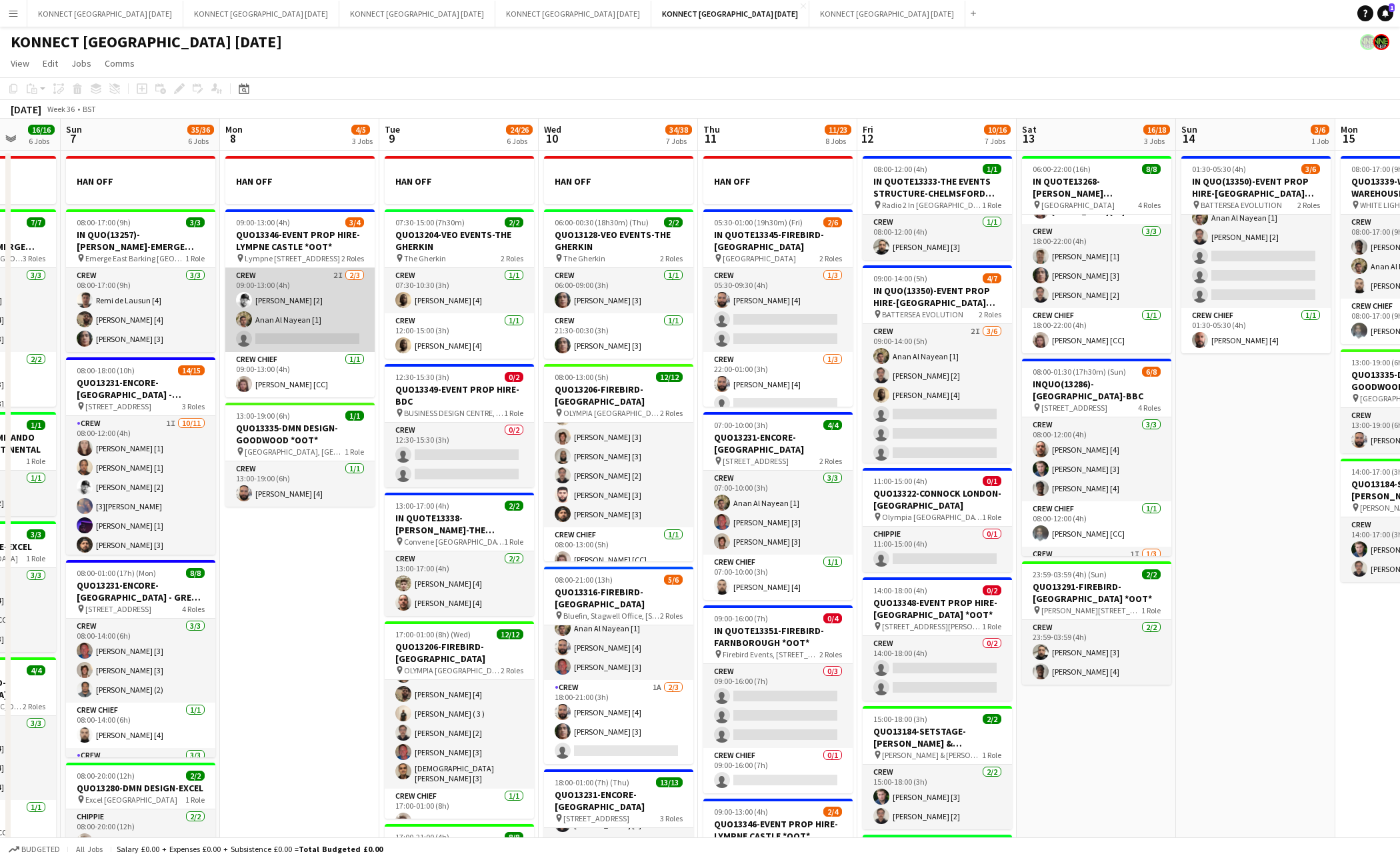
click at [285, 350] on app-card-role "Crew 2I 2/3 09:00-13:00 (4h) Mark Burrows [2] Anan Al Nayean [1] single-neutral…" at bounding box center [300, 310] width 149 height 84
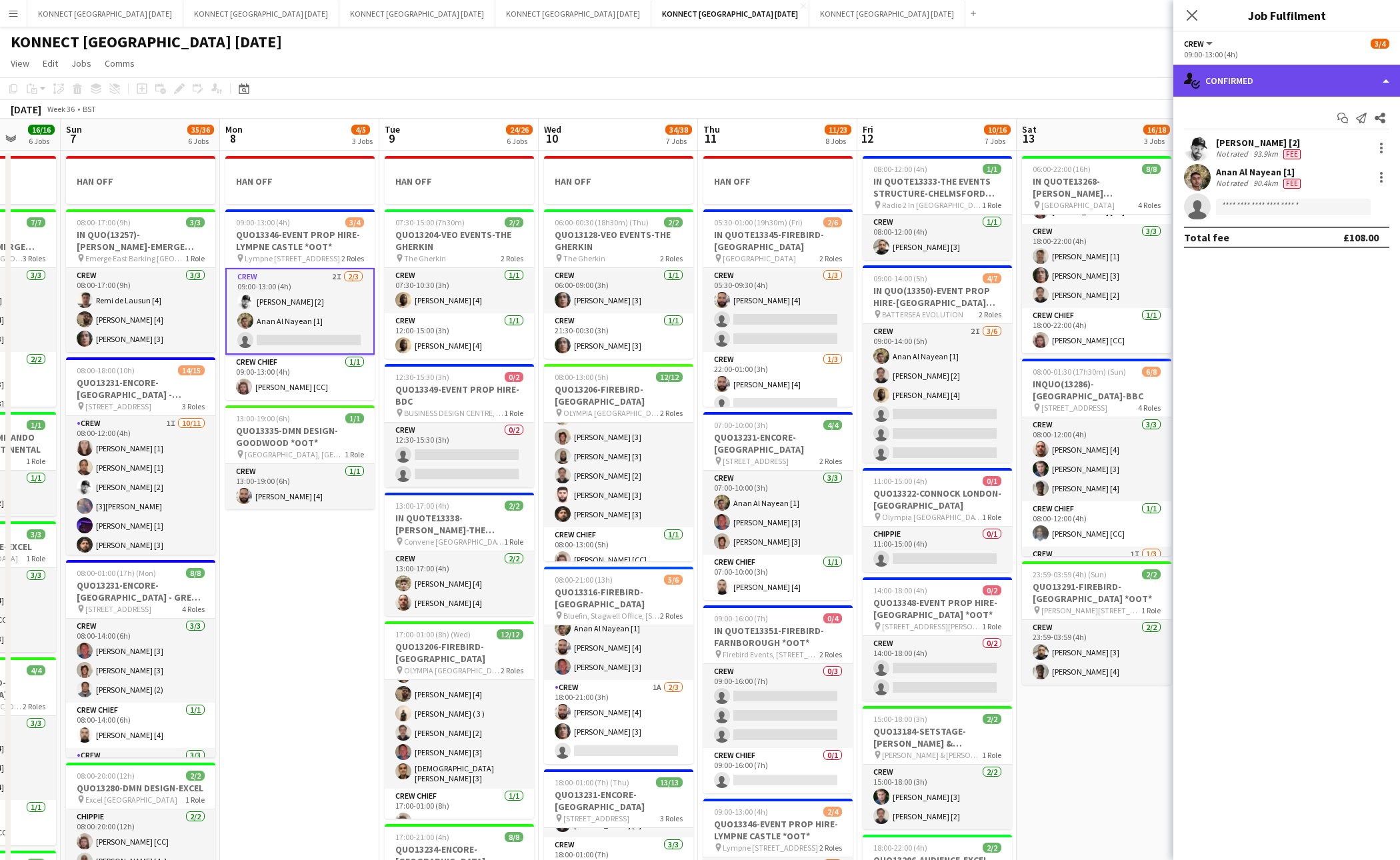
click at [1268, 94] on div "single-neutral-actions-check-2 Confirmed" at bounding box center [1286, 80] width 227 height 32
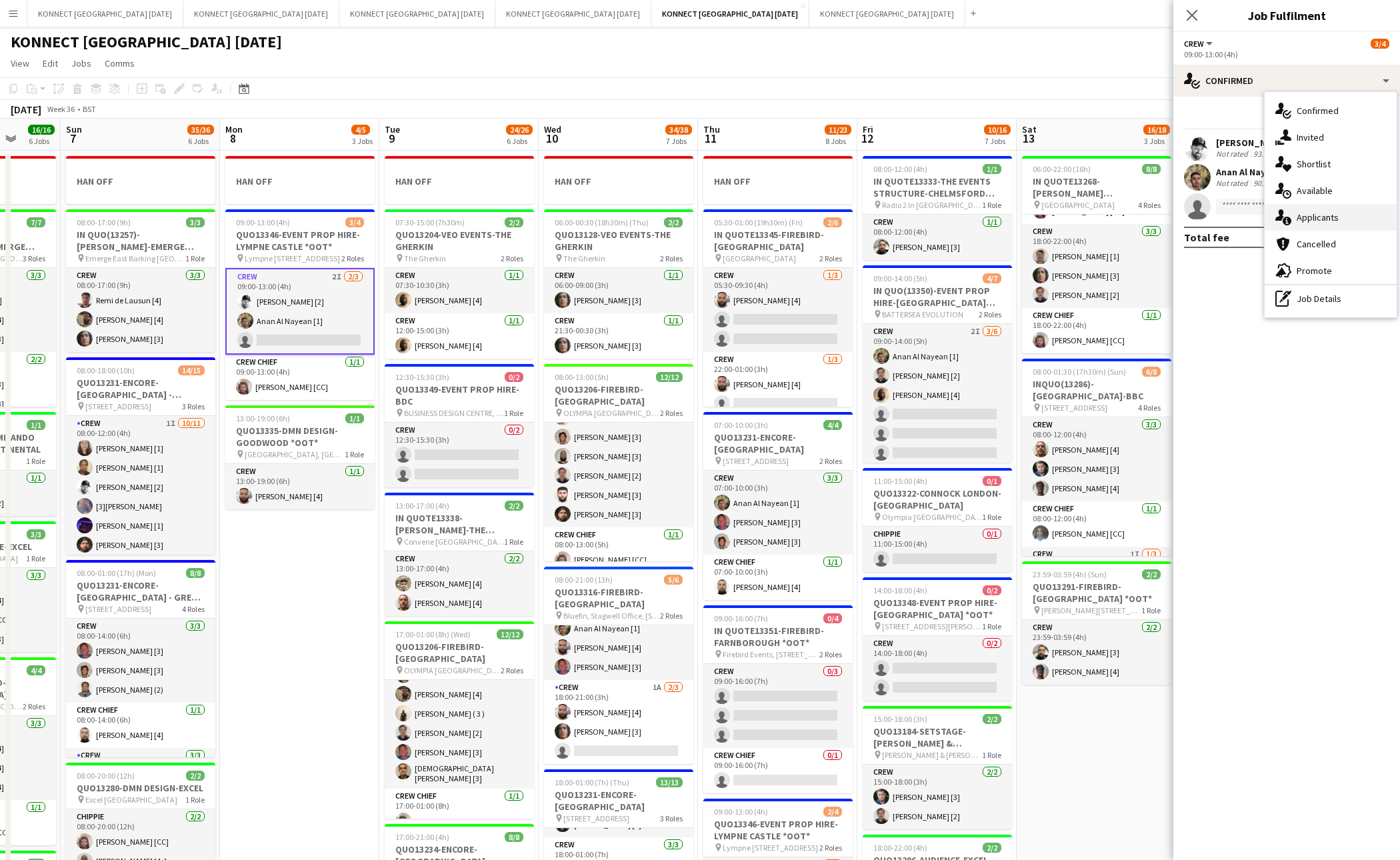
click at [1278, 204] on div "single-neutral-actions-information Applicants" at bounding box center [1331, 217] width 132 height 27
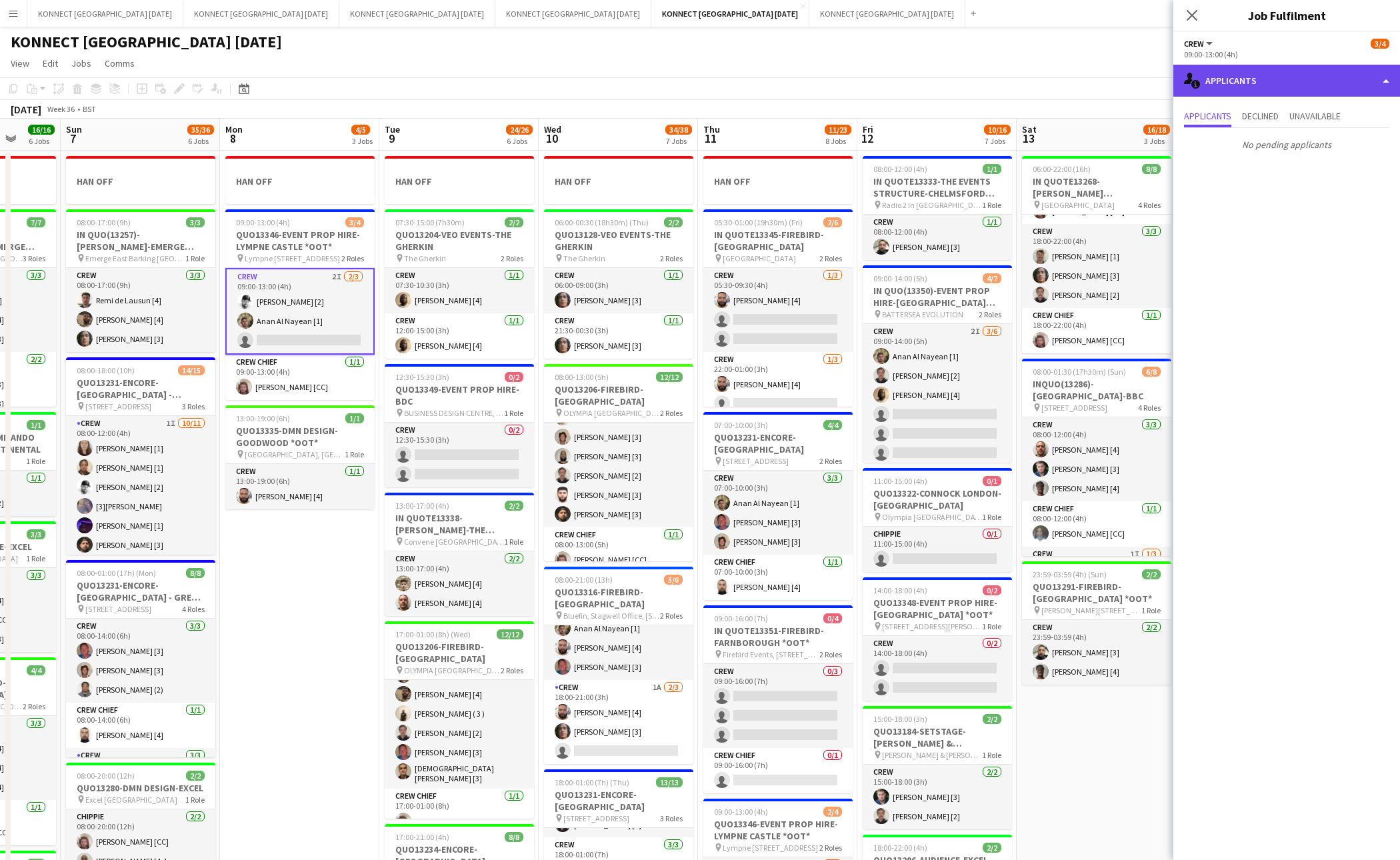
click at [1278, 76] on div "single-neutral-actions-information Applicants" at bounding box center [1286, 80] width 227 height 32
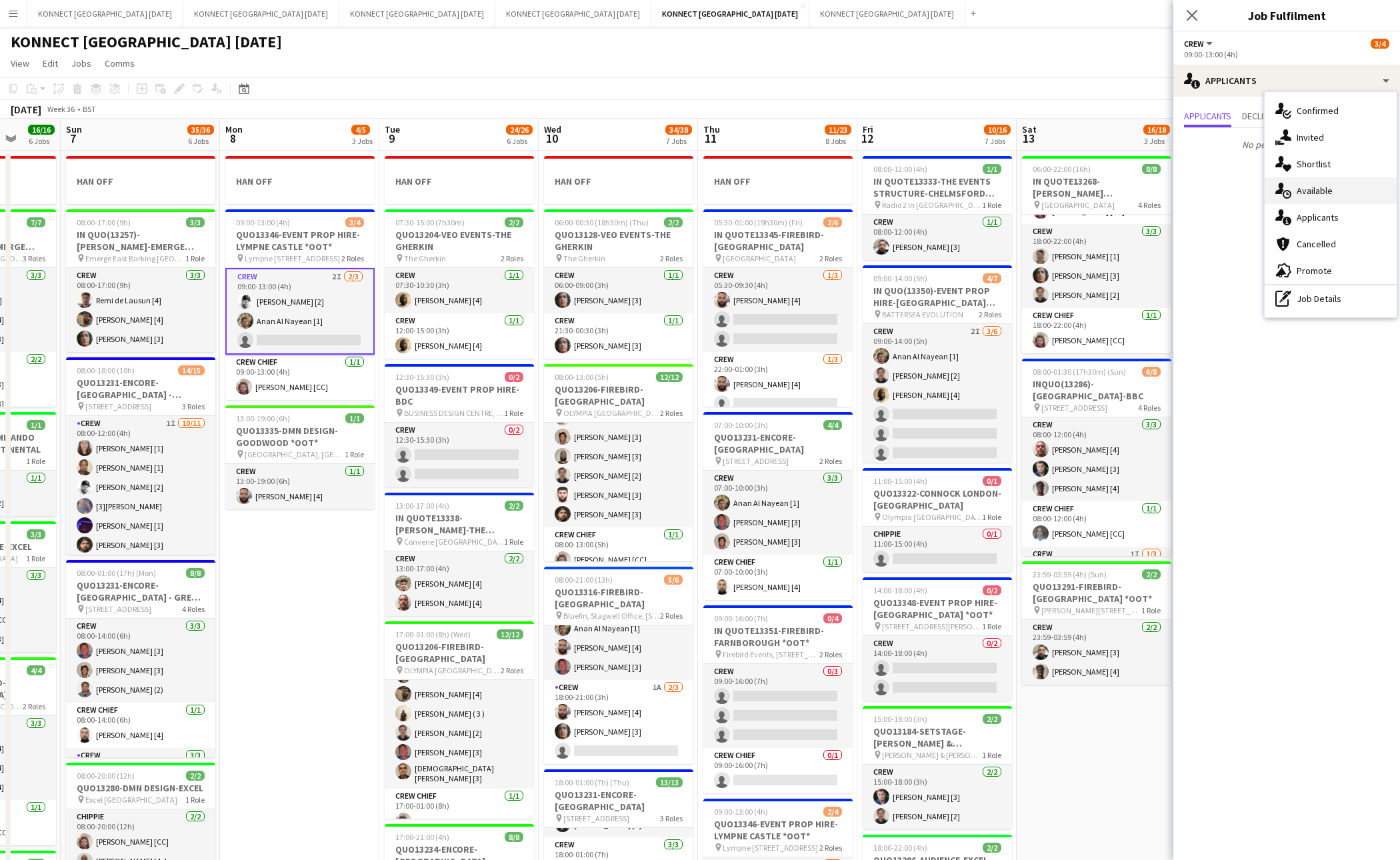
click at [1278, 188] on span "Available" at bounding box center [1315, 190] width 36 height 12
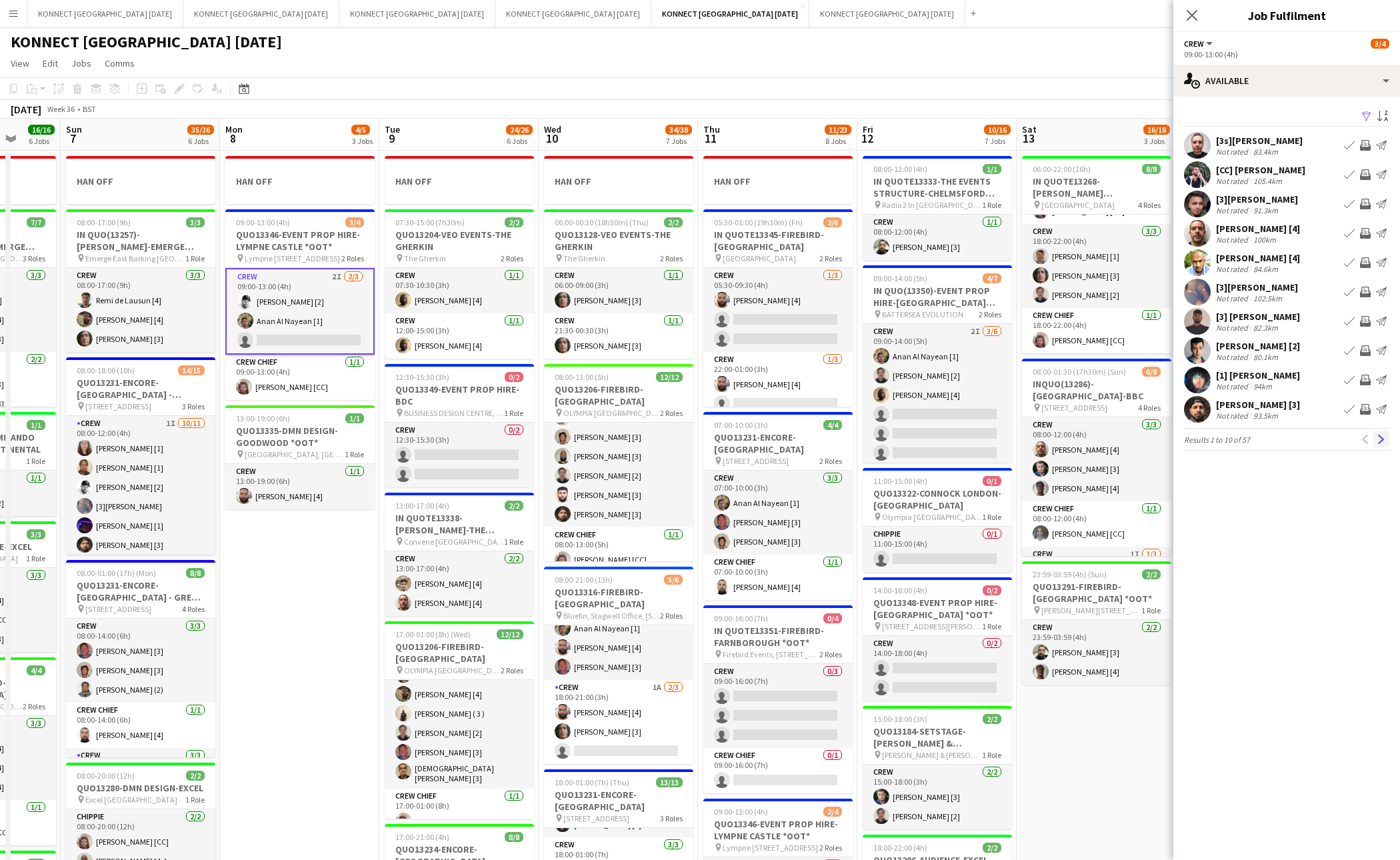
click at [1278, 437] on app-icon "Next" at bounding box center [1381, 439] width 9 height 9
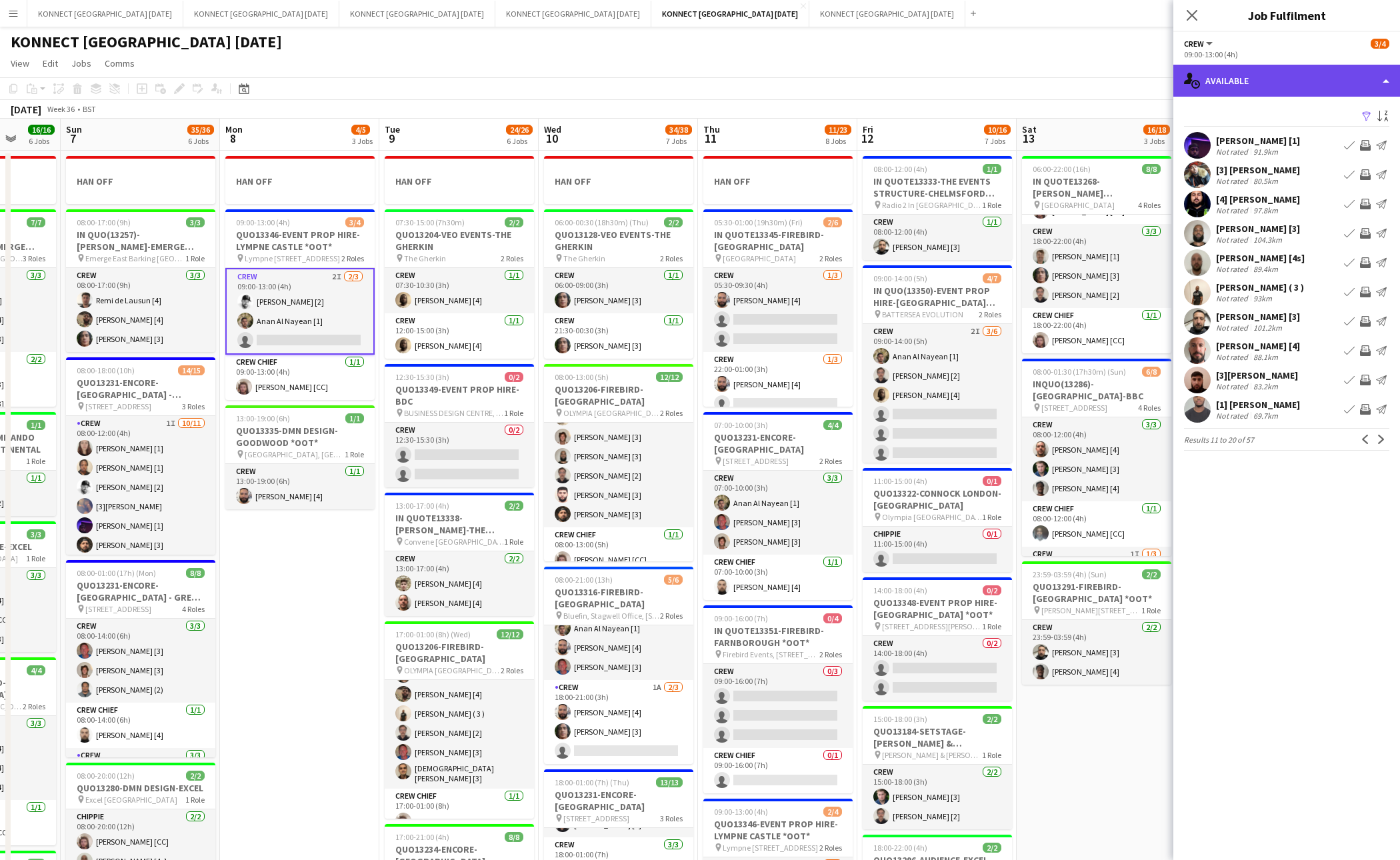
click at [1278, 90] on div "single-neutral-actions-upload Available" at bounding box center [1286, 80] width 227 height 32
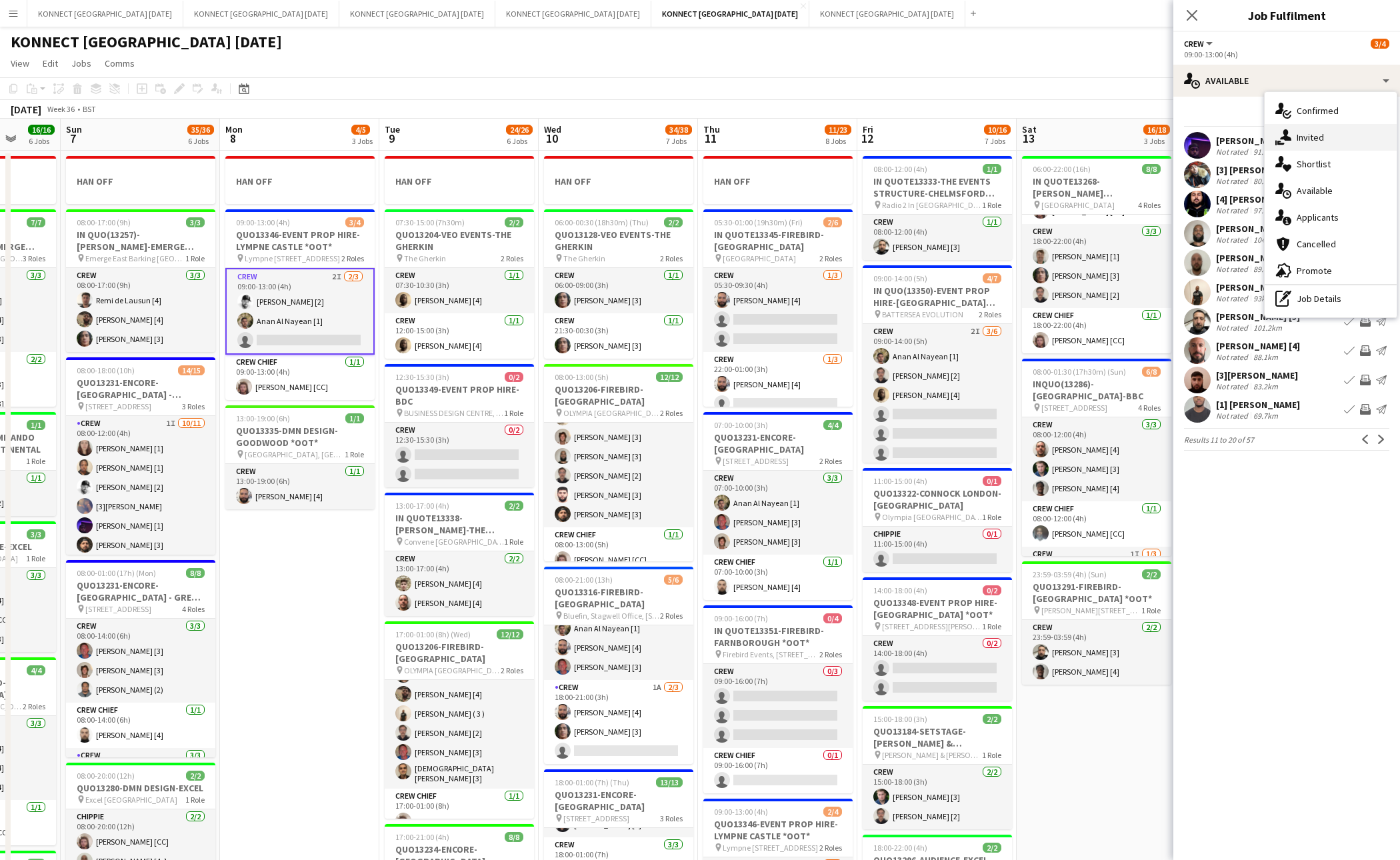
click at [1278, 142] on span "Invited" at bounding box center [1310, 137] width 27 height 12
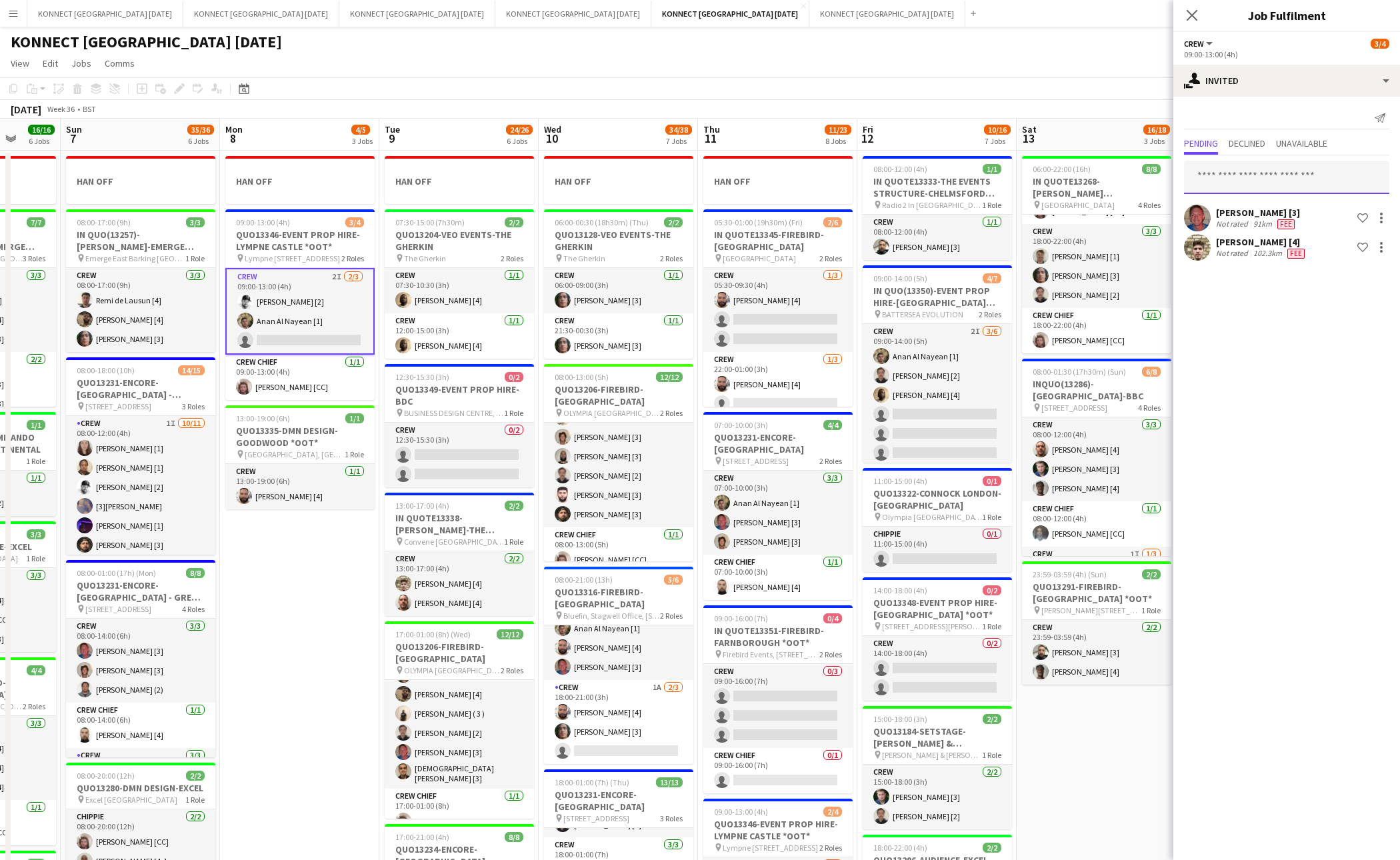
click at [1267, 177] on input "text" at bounding box center [1287, 177] width 205 height 34
click at [1258, 177] on input "****" at bounding box center [1287, 177] width 205 height 34
type input "*****"
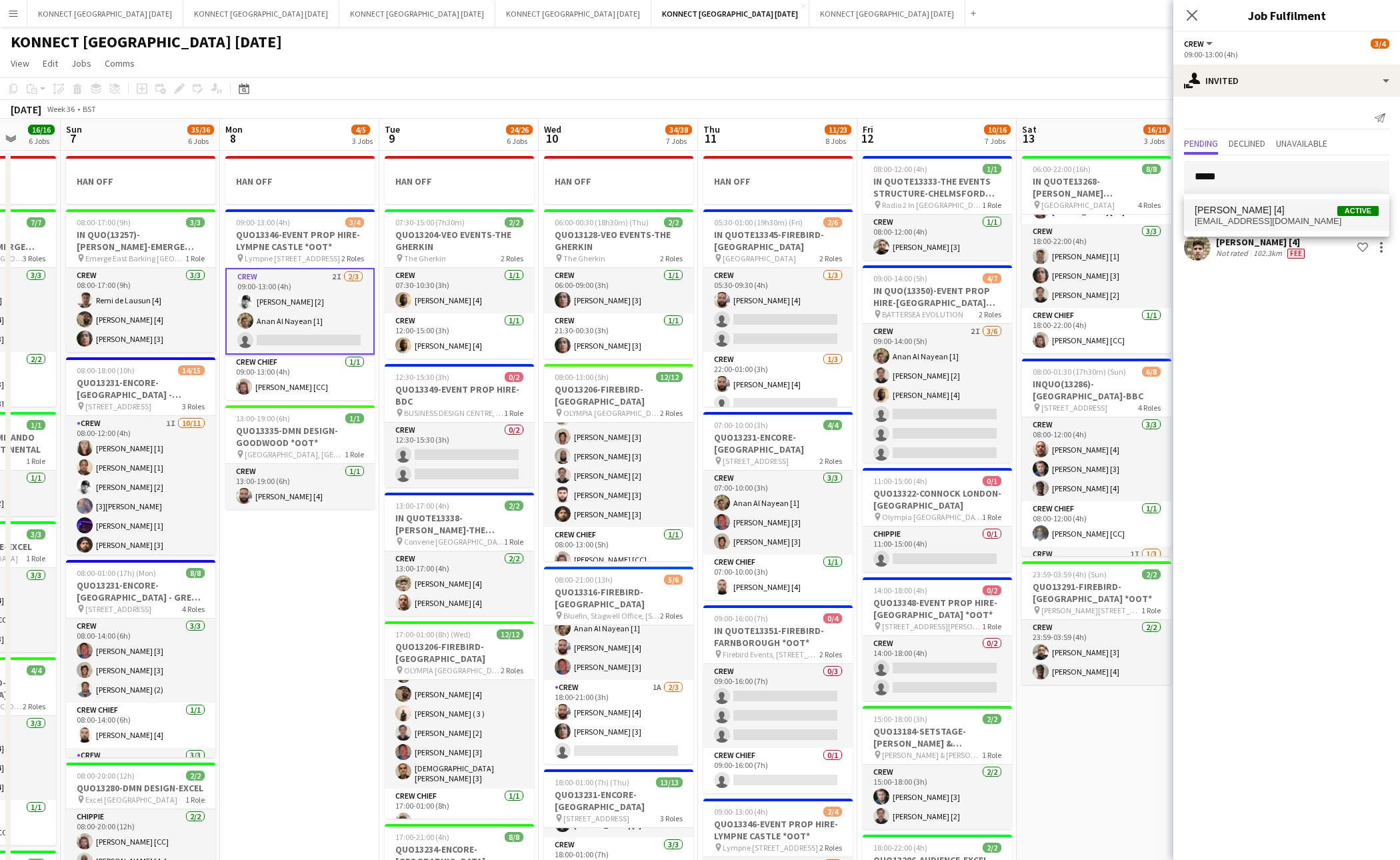
click at [1248, 204] on span "[PERSON_NAME] [4]" at bounding box center [1240, 210] width 90 height 11
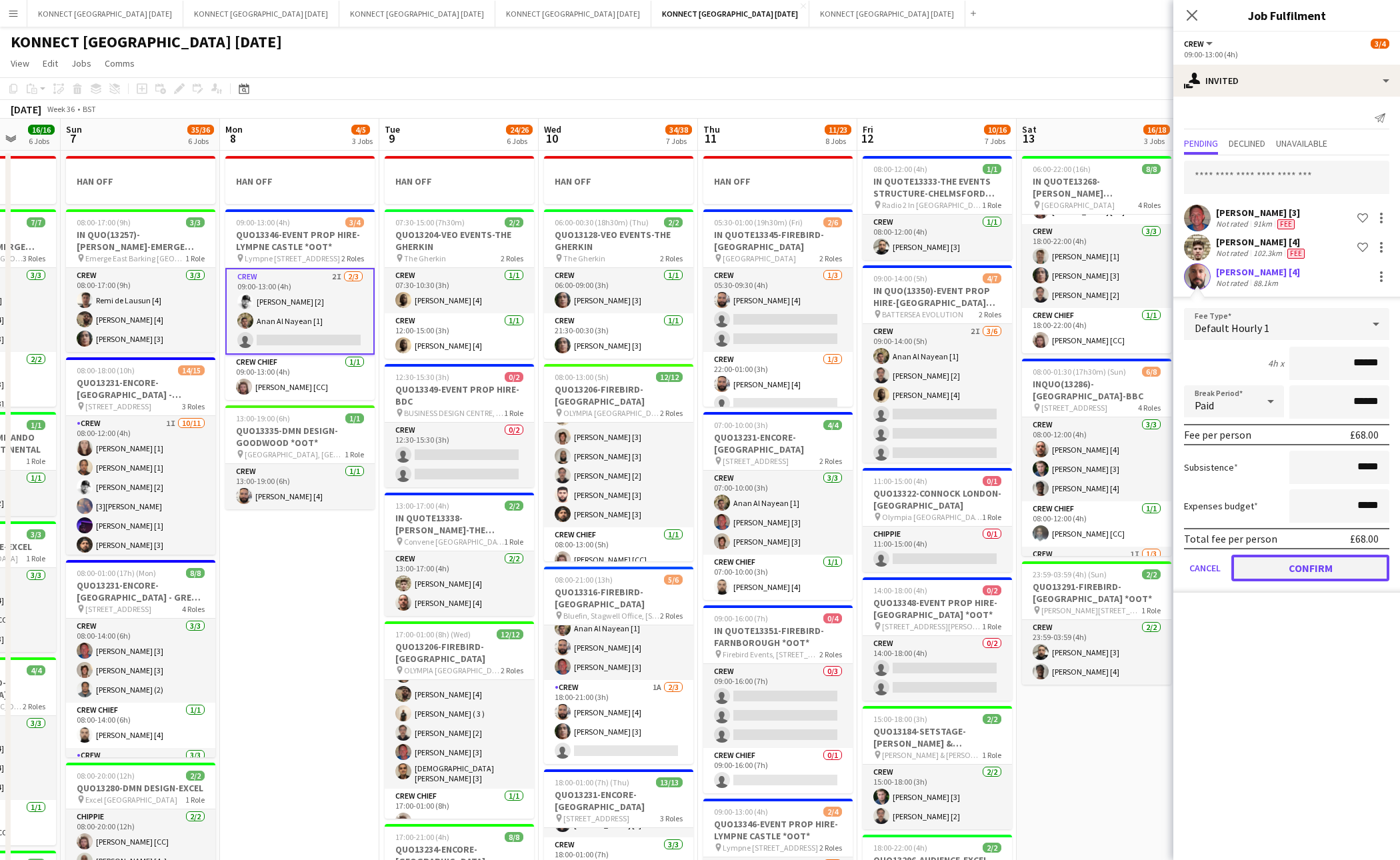
click at [1278, 567] on button "Confirm" at bounding box center [1310, 568] width 158 height 27
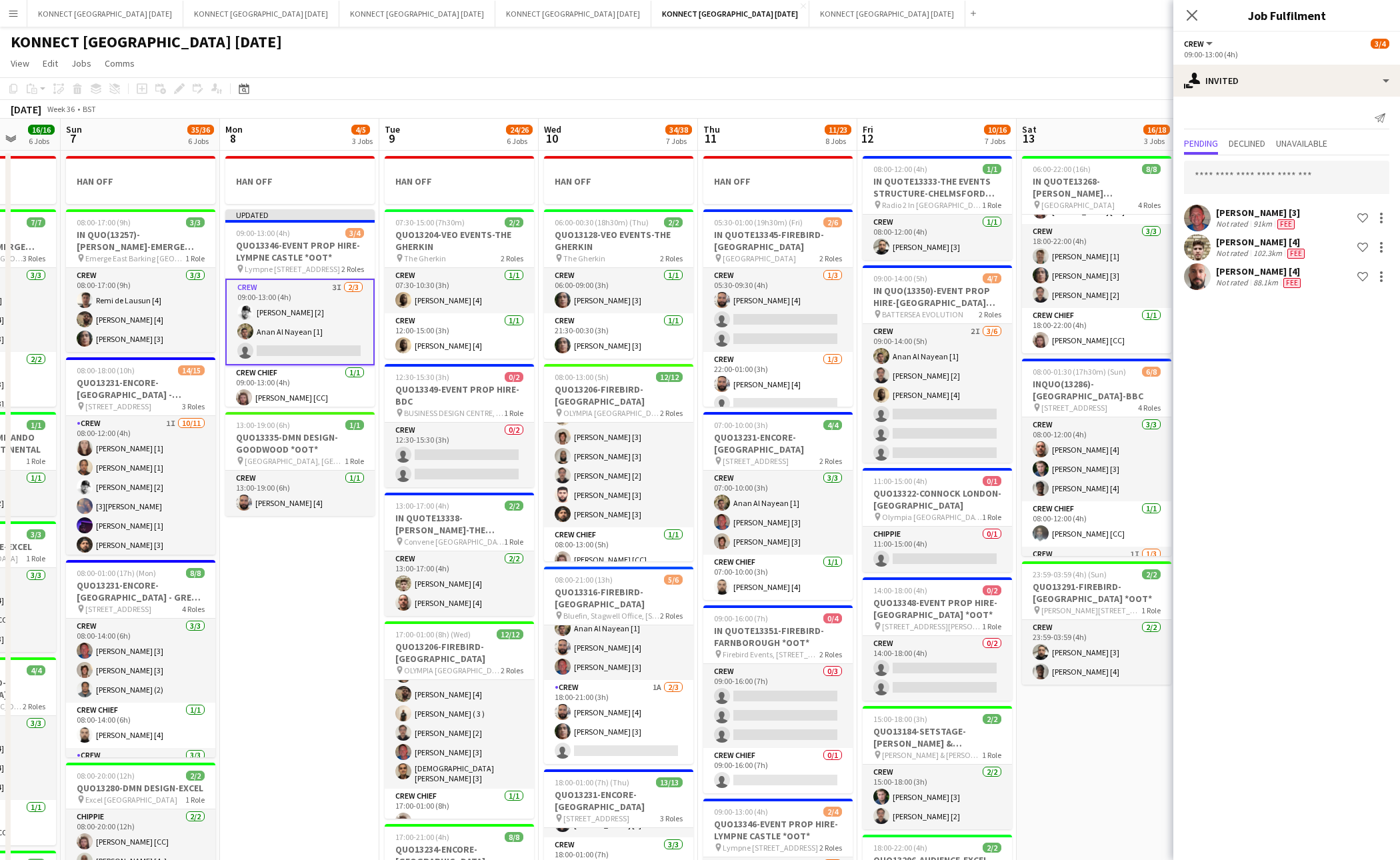
click at [1076, 62] on app-page-menu "View Day view expanded Day view collapsed Month view Date picker Jump to [DATE]…" at bounding box center [700, 64] width 1400 height 25
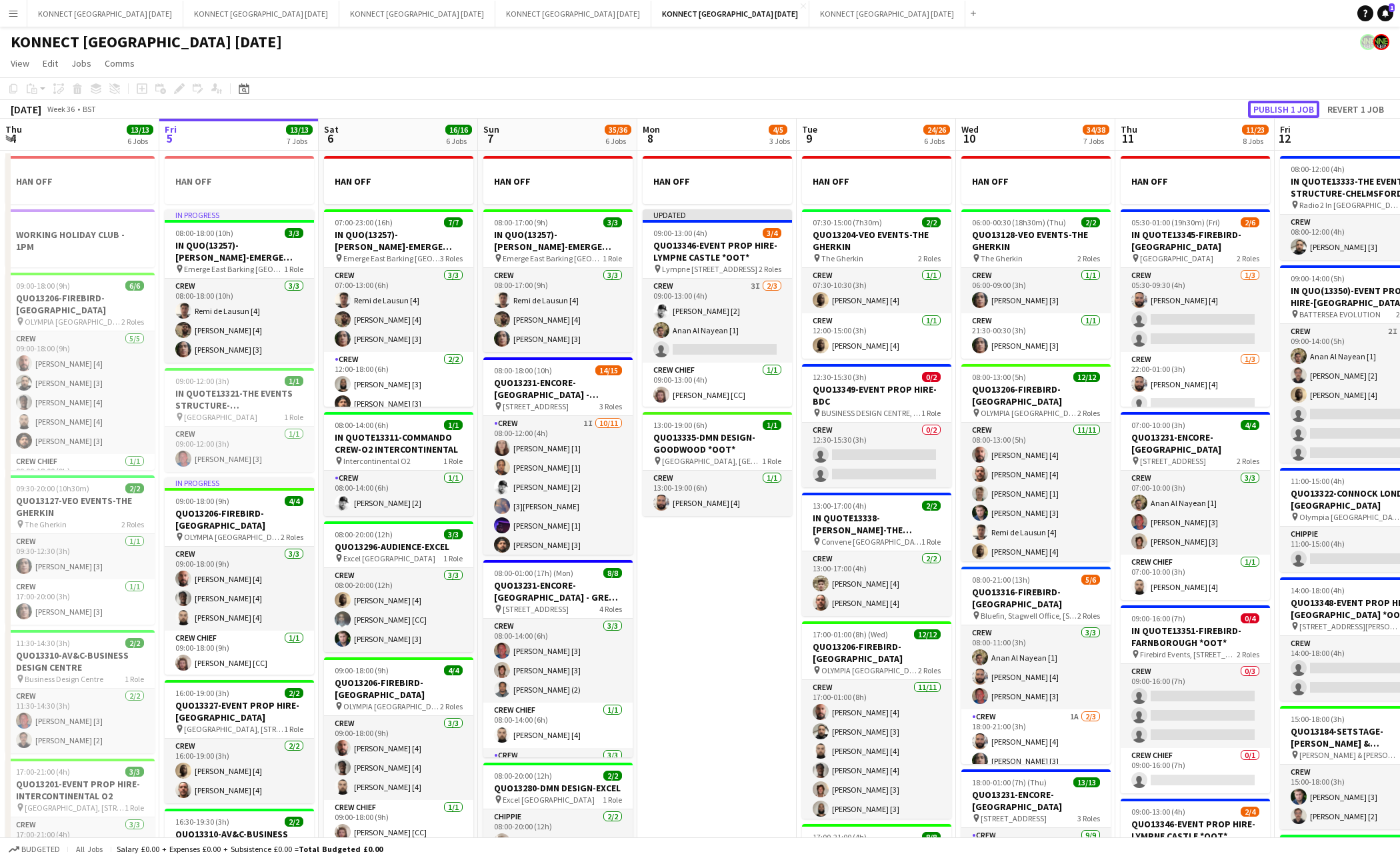
click at [1271, 101] on button "Publish 1 job" at bounding box center [1283, 109] width 71 height 18
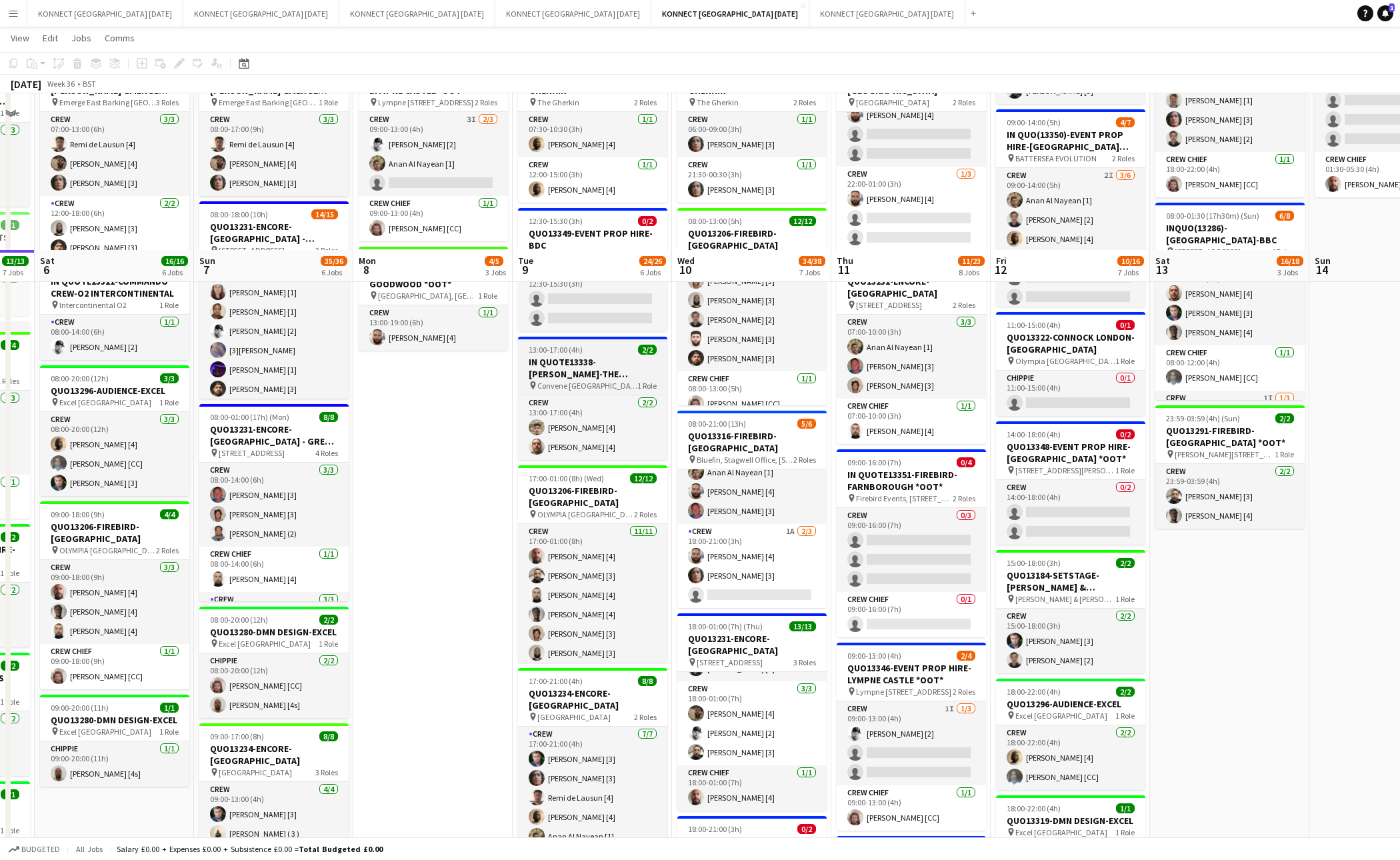
scroll to position [139, 0]
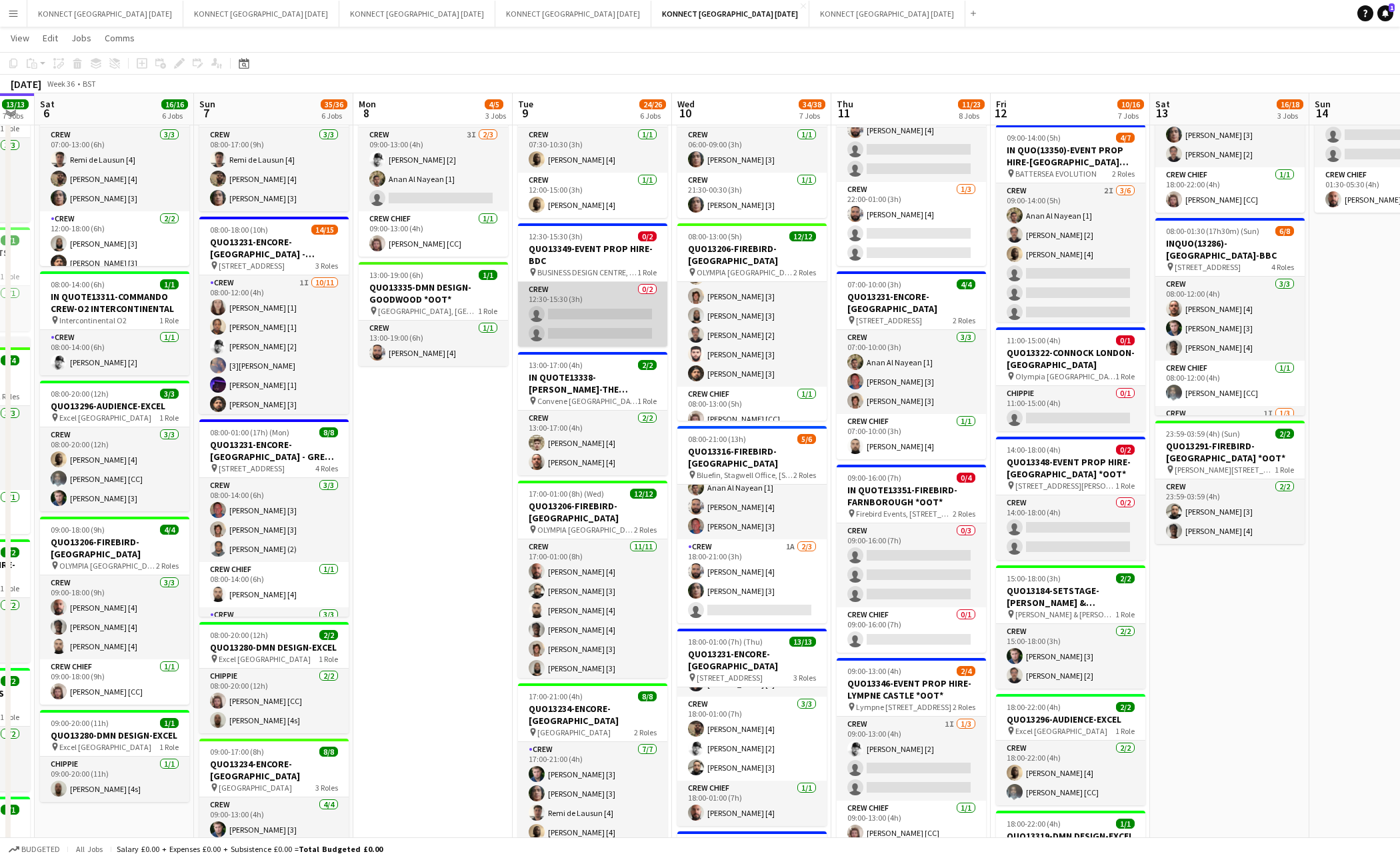
click at [593, 305] on app-card-role "Crew 0/2 12:30-15:30 (3h) single-neutral-actions single-neutral-actions" at bounding box center [593, 313] width 149 height 64
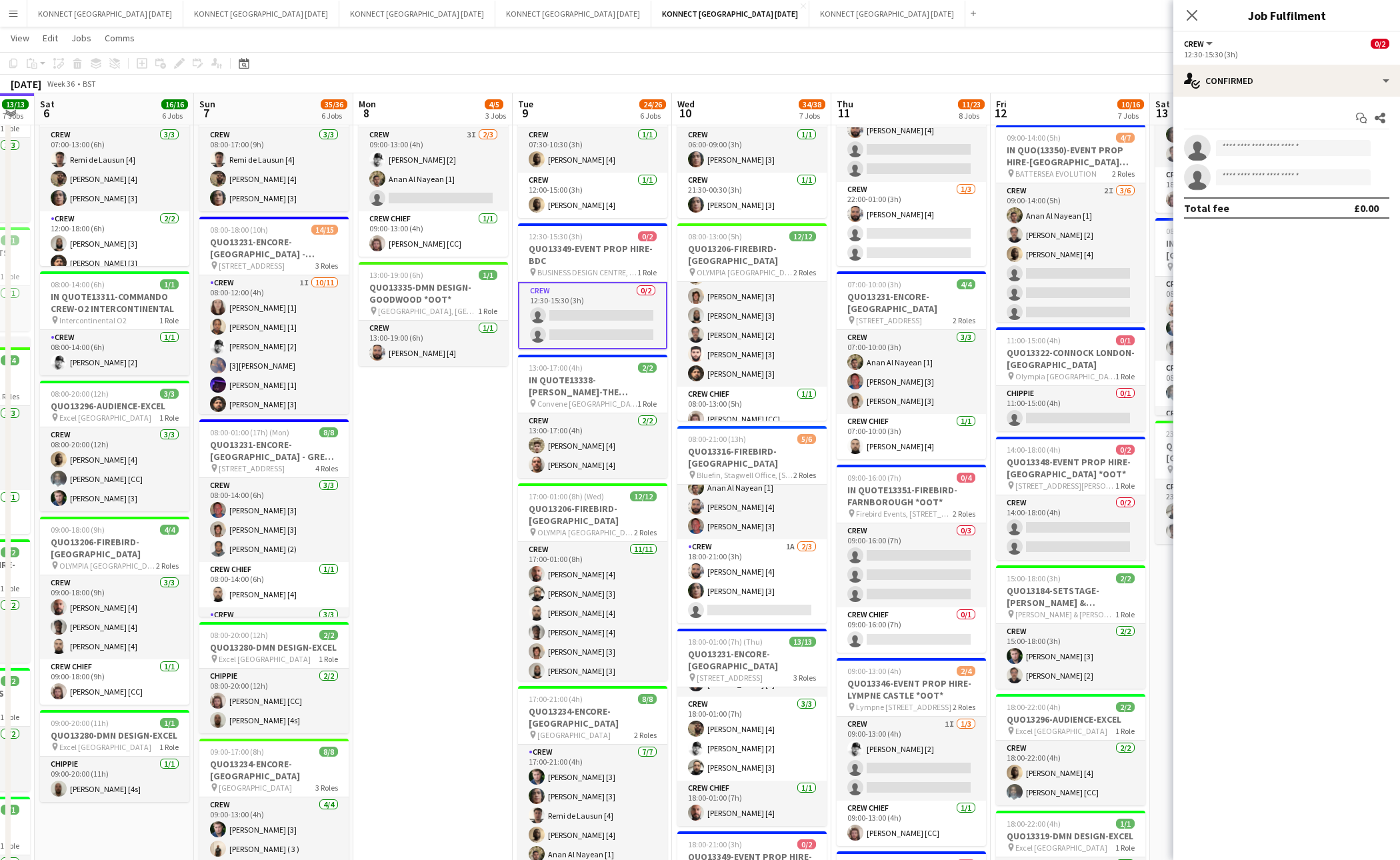
click at [1349, 58] on div "12:30-15:30 (3h)" at bounding box center [1287, 54] width 205 height 10
click at [1320, 63] on app-options-switcher "Crew All roles Crew 0/2 12:30-15:30 (3h)" at bounding box center [1286, 48] width 227 height 33
click at [1311, 70] on div "single-neutral-actions-check-2 Confirmed" at bounding box center [1286, 80] width 227 height 32
click at [1351, 135] on div "single-neutral-actions-share-1 Invited" at bounding box center [1331, 137] width 132 height 27
click at [1296, 153] on input "text" at bounding box center [1287, 150] width 205 height 34
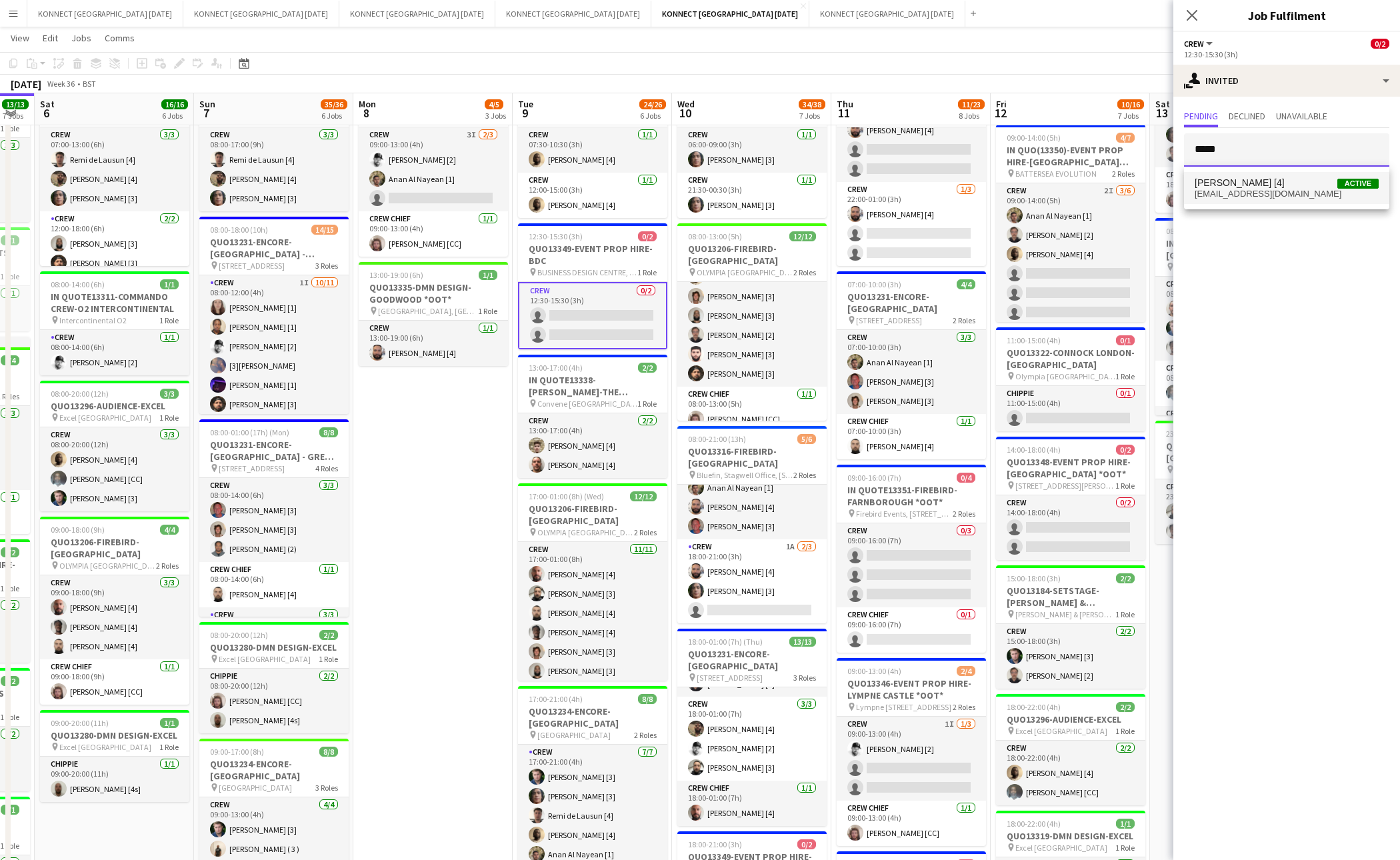
type input "*****"
click at [1272, 191] on span "jamkay454@gmail.com" at bounding box center [1286, 193] width 184 height 10
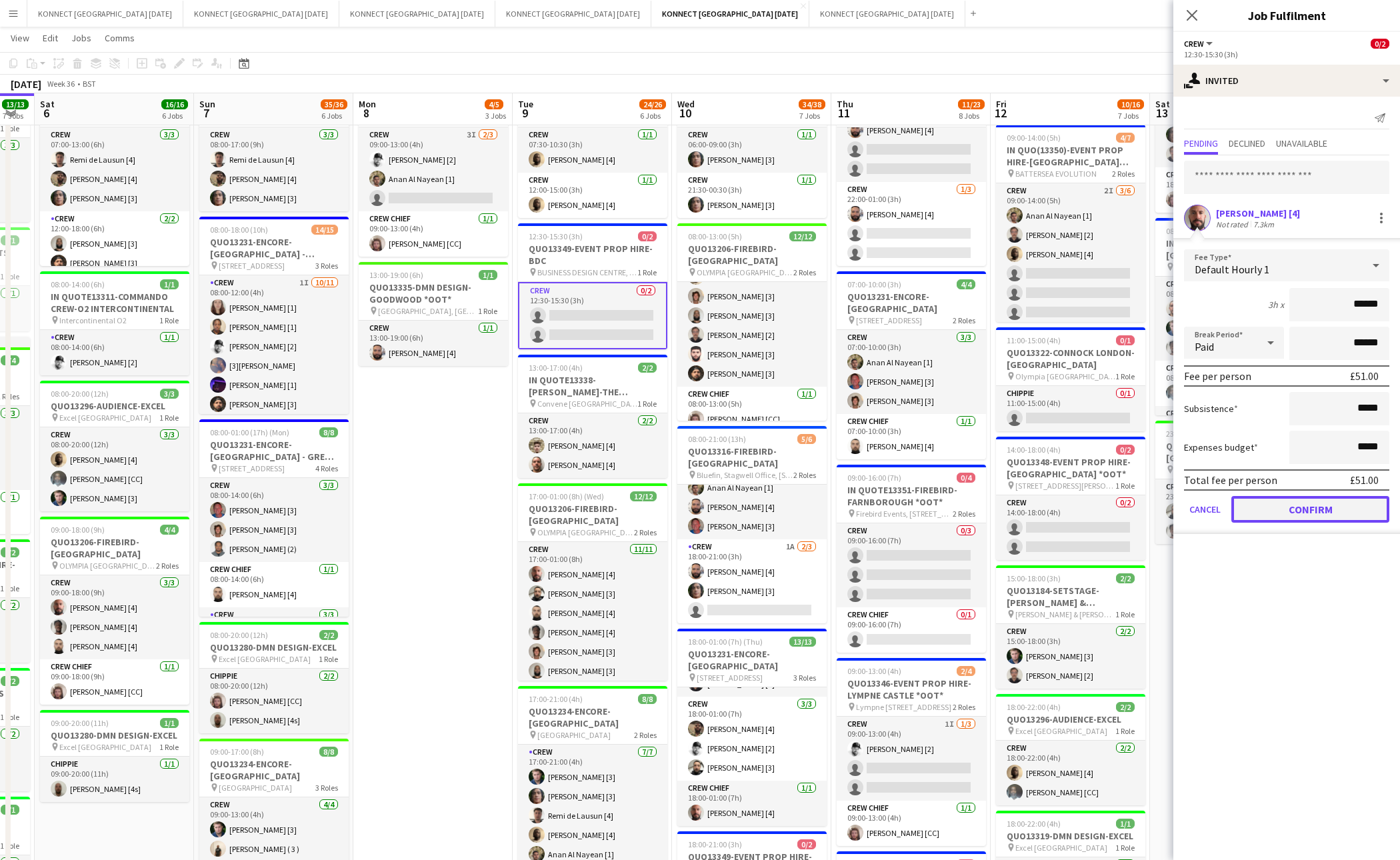
click at [1274, 506] on button "Confirm" at bounding box center [1310, 509] width 158 height 27
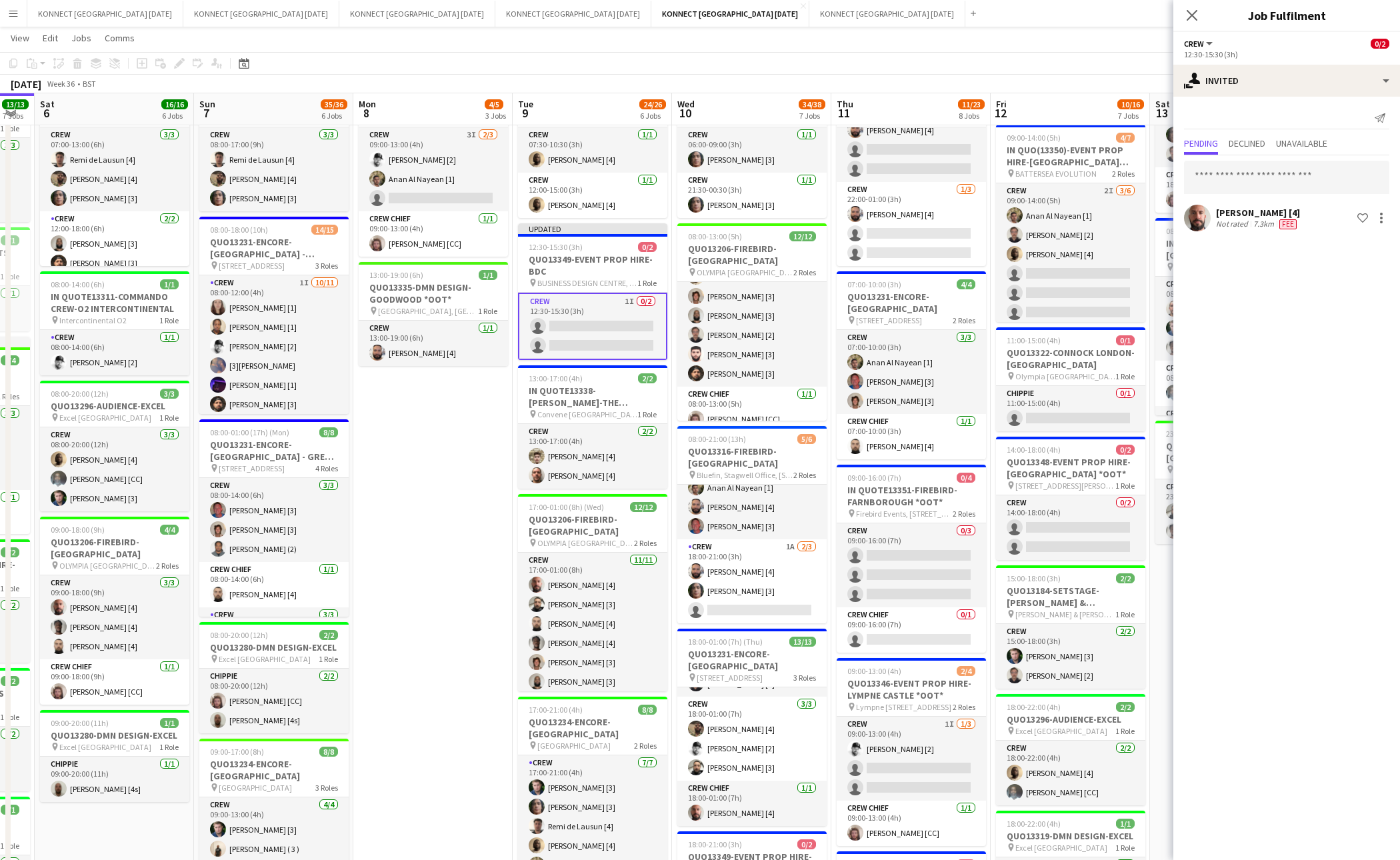
click at [1087, 51] on app-page-menu "View Day view expanded Day view collapsed Month view Date picker Jump to today …" at bounding box center [700, 39] width 1400 height 25
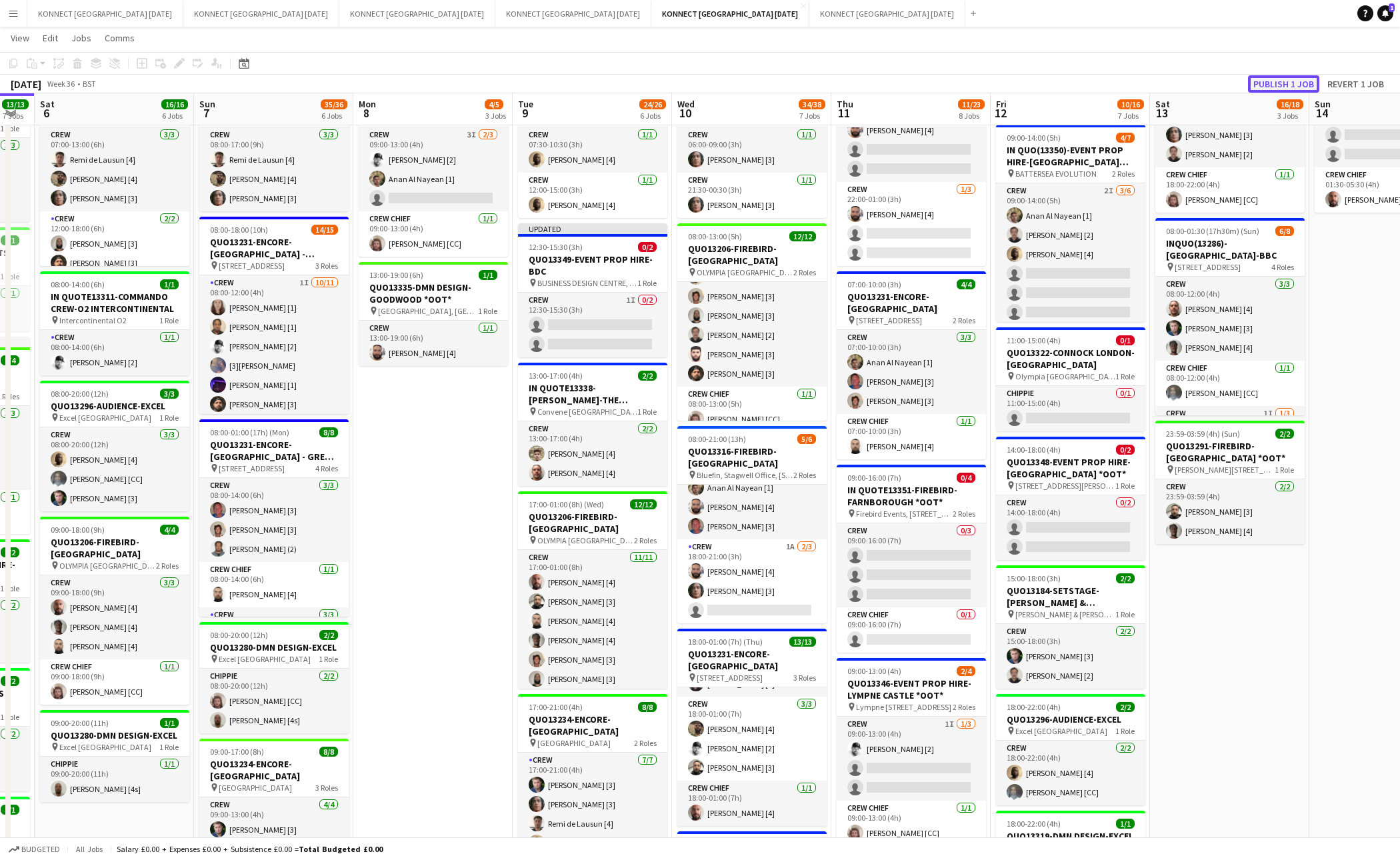
click at [1281, 83] on button "Publish 1 job" at bounding box center [1283, 84] width 71 height 18
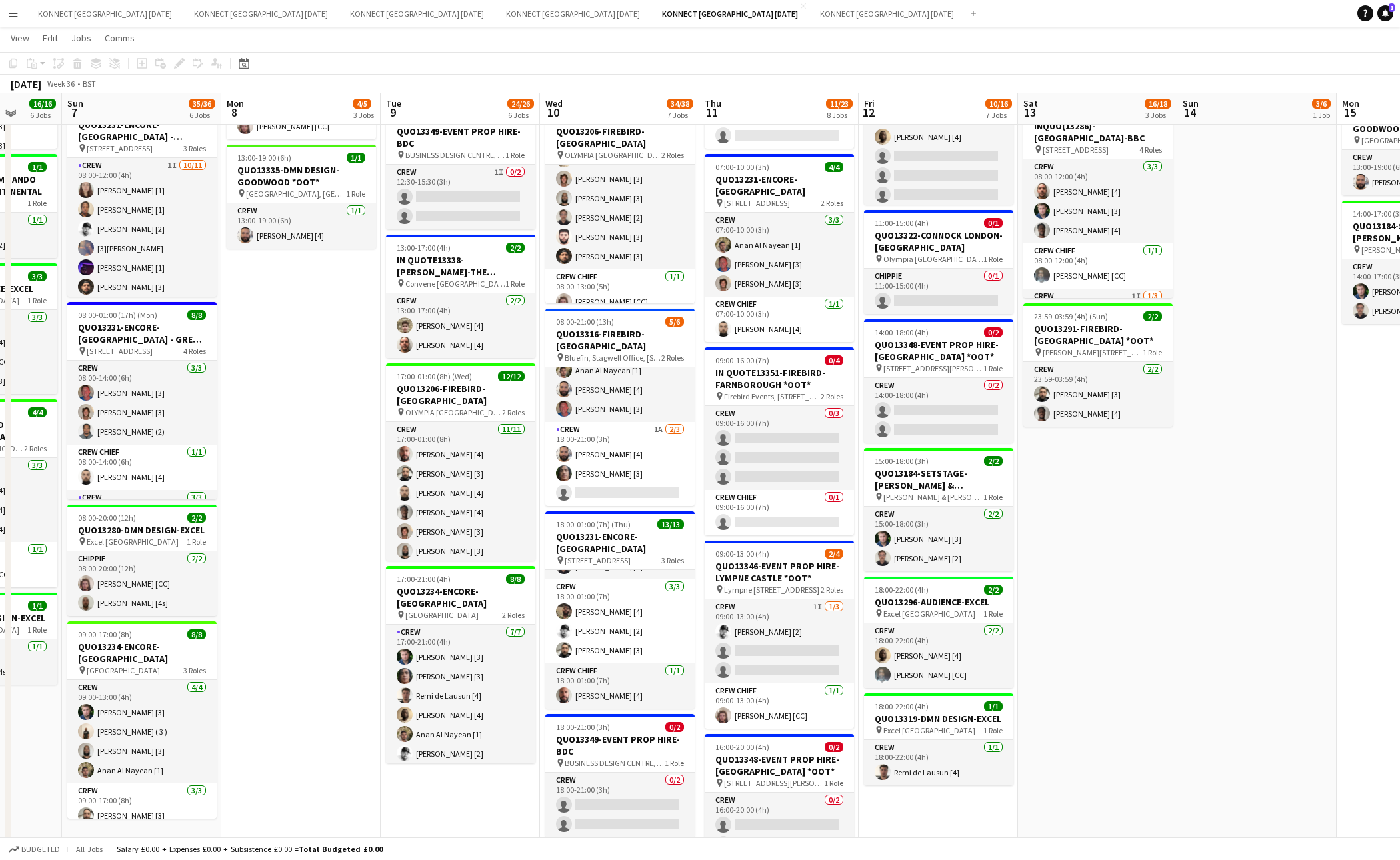
scroll to position [0, 0]
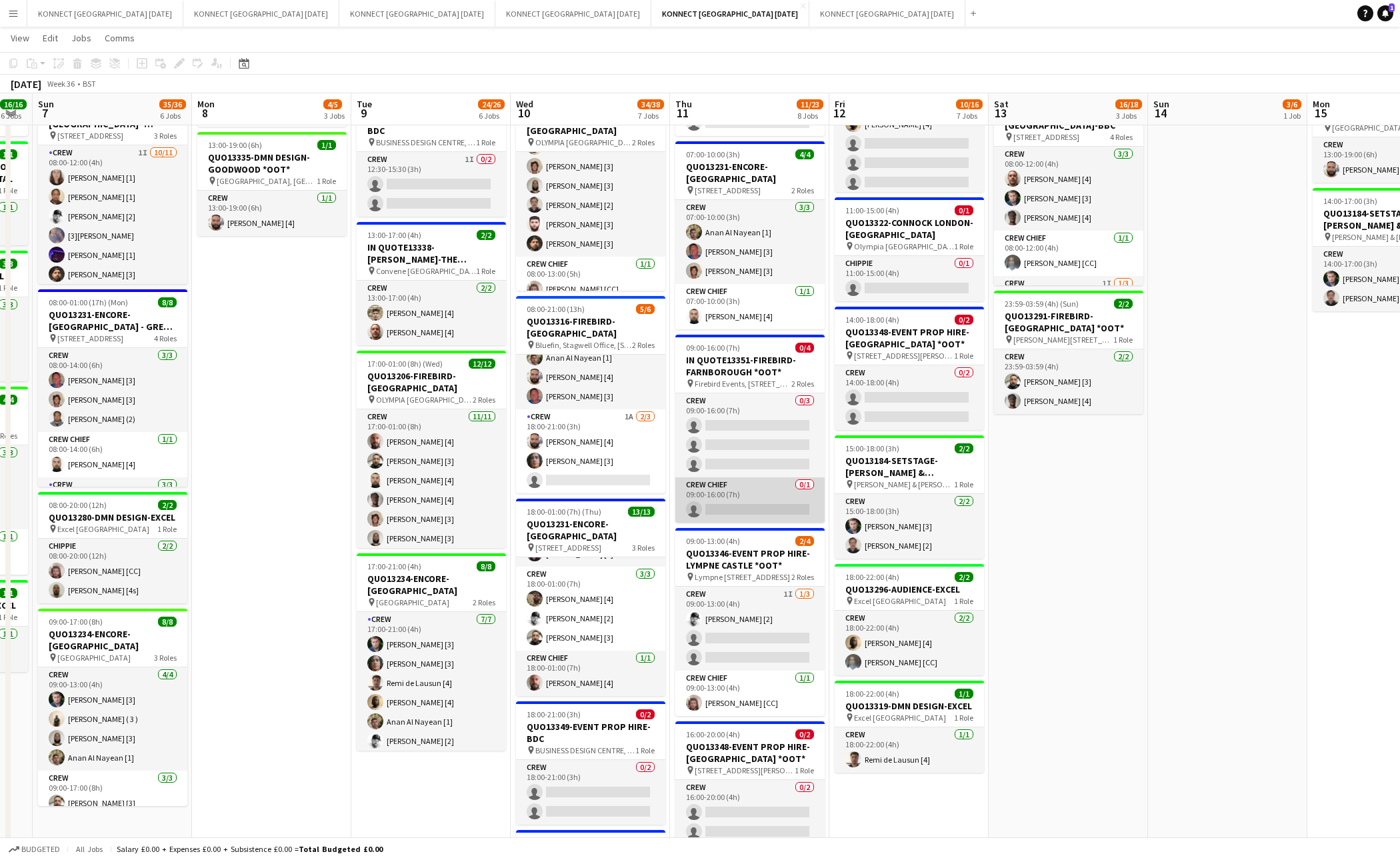
click at [759, 497] on app-card-role "Crew Chief 0/1 09:00-16:00 (7h) single-neutral-actions" at bounding box center [750, 500] width 149 height 46
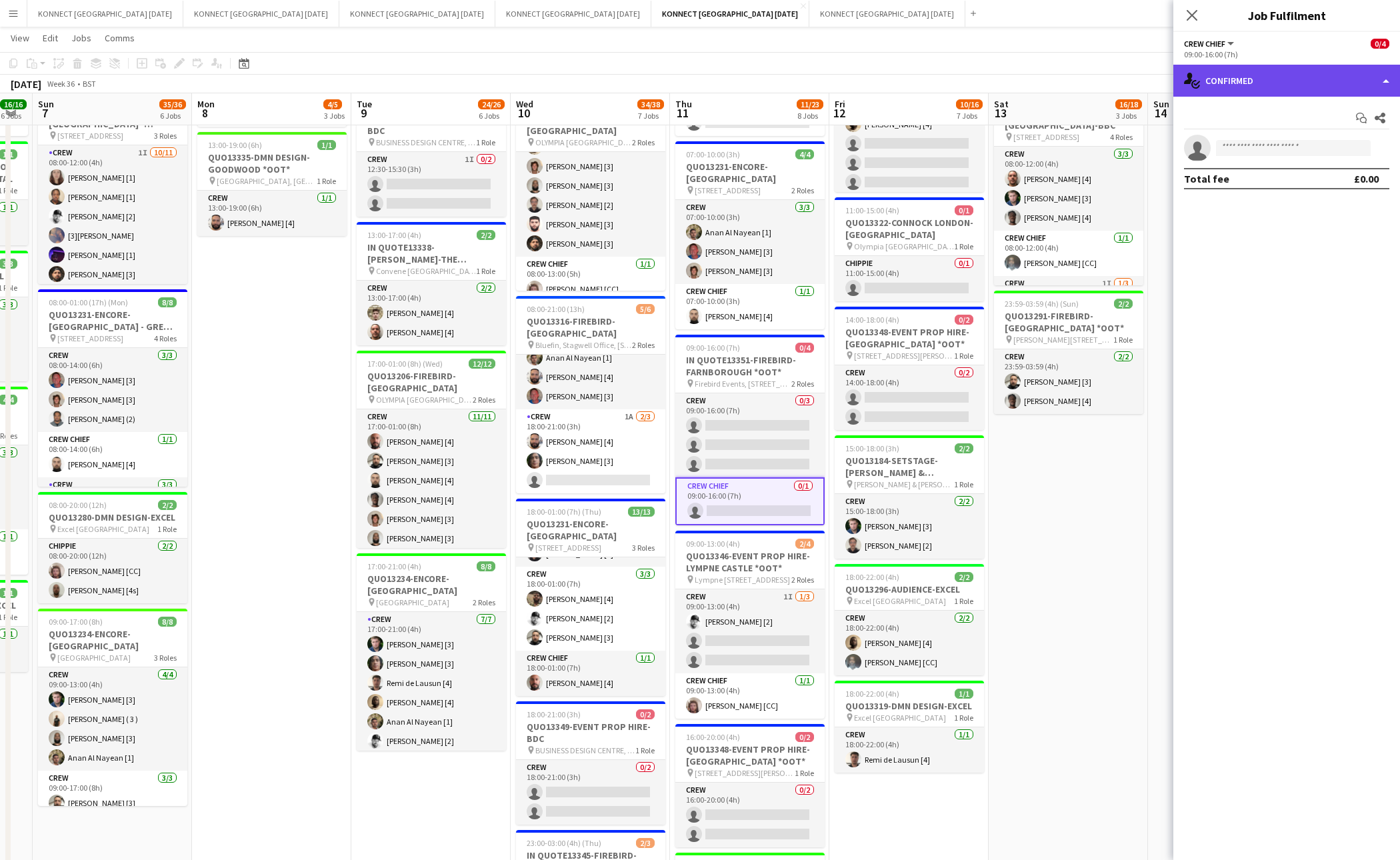
click at [1327, 82] on div "single-neutral-actions-check-2 Confirmed" at bounding box center [1286, 80] width 227 height 32
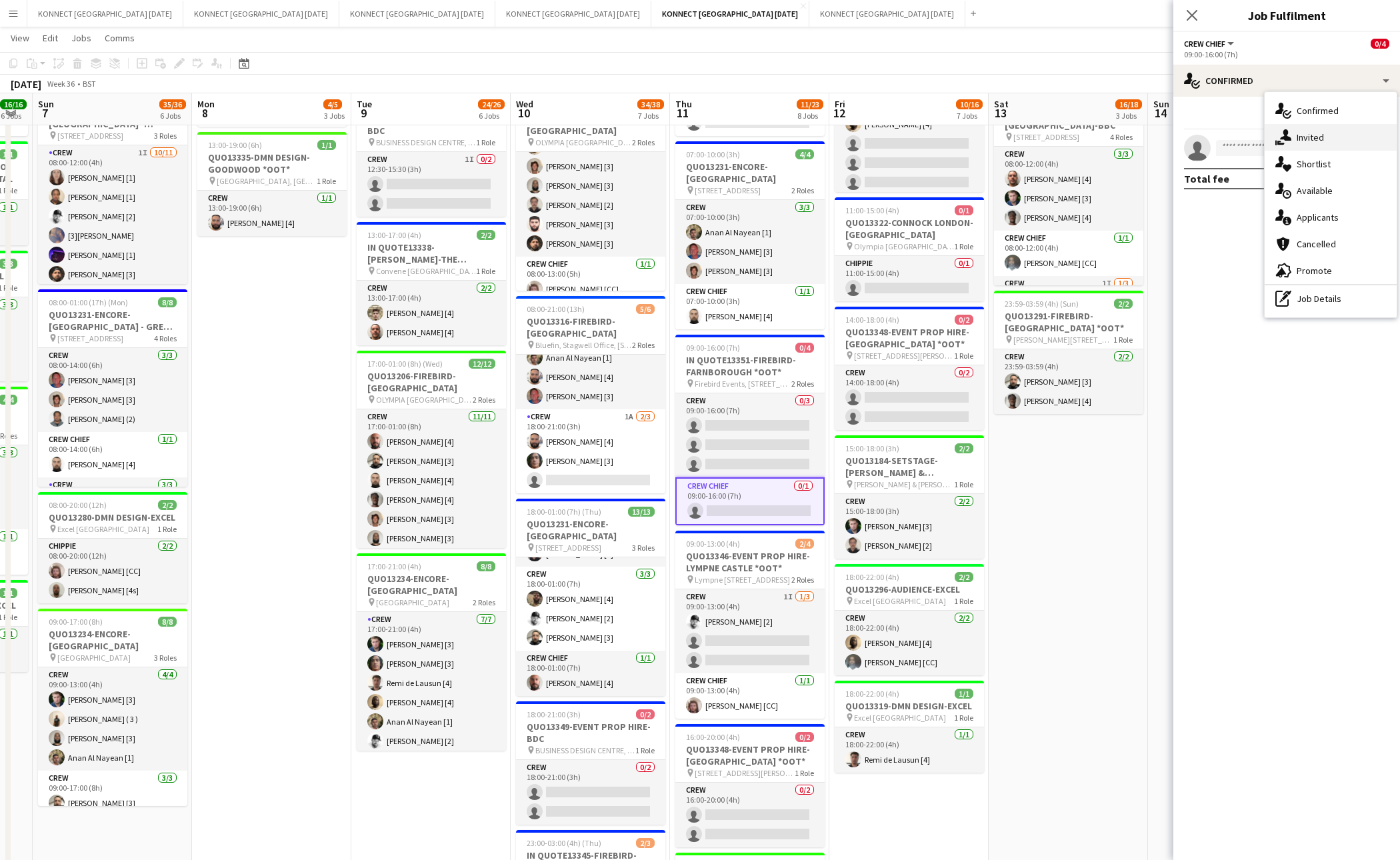
click at [1332, 130] on div "single-neutral-actions-share-1 Invited" at bounding box center [1331, 137] width 132 height 27
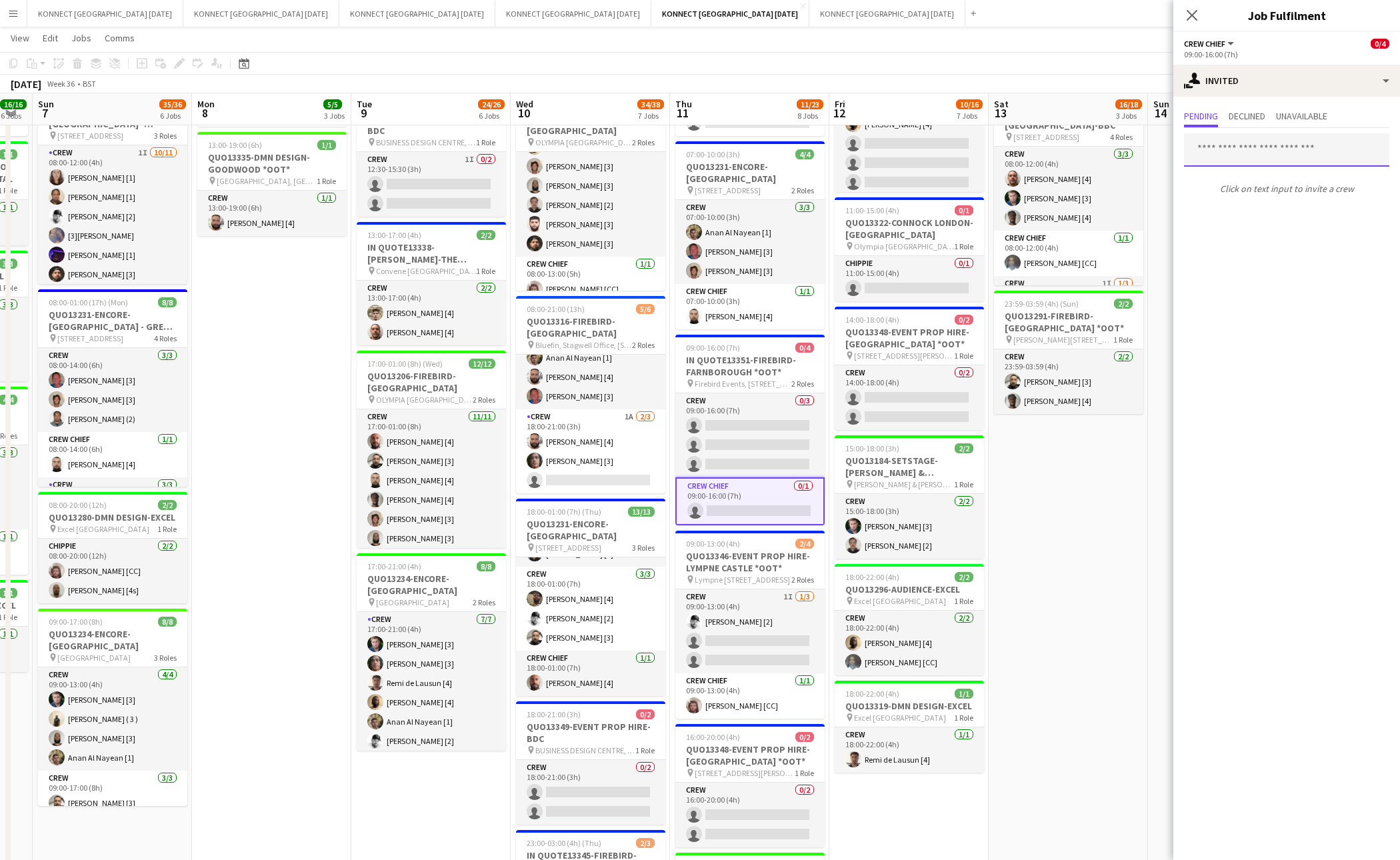
click at [1303, 146] on input "text" at bounding box center [1287, 150] width 205 height 34
type input "*****"
click at [1069, 511] on app-date-cell "06:00-22:00 (16h) 8/8 IN QUOTE13268-[PERSON_NAME][GEOGRAPHIC_DATA] pin Richmond…" at bounding box center [1068, 497] width 159 height 1236
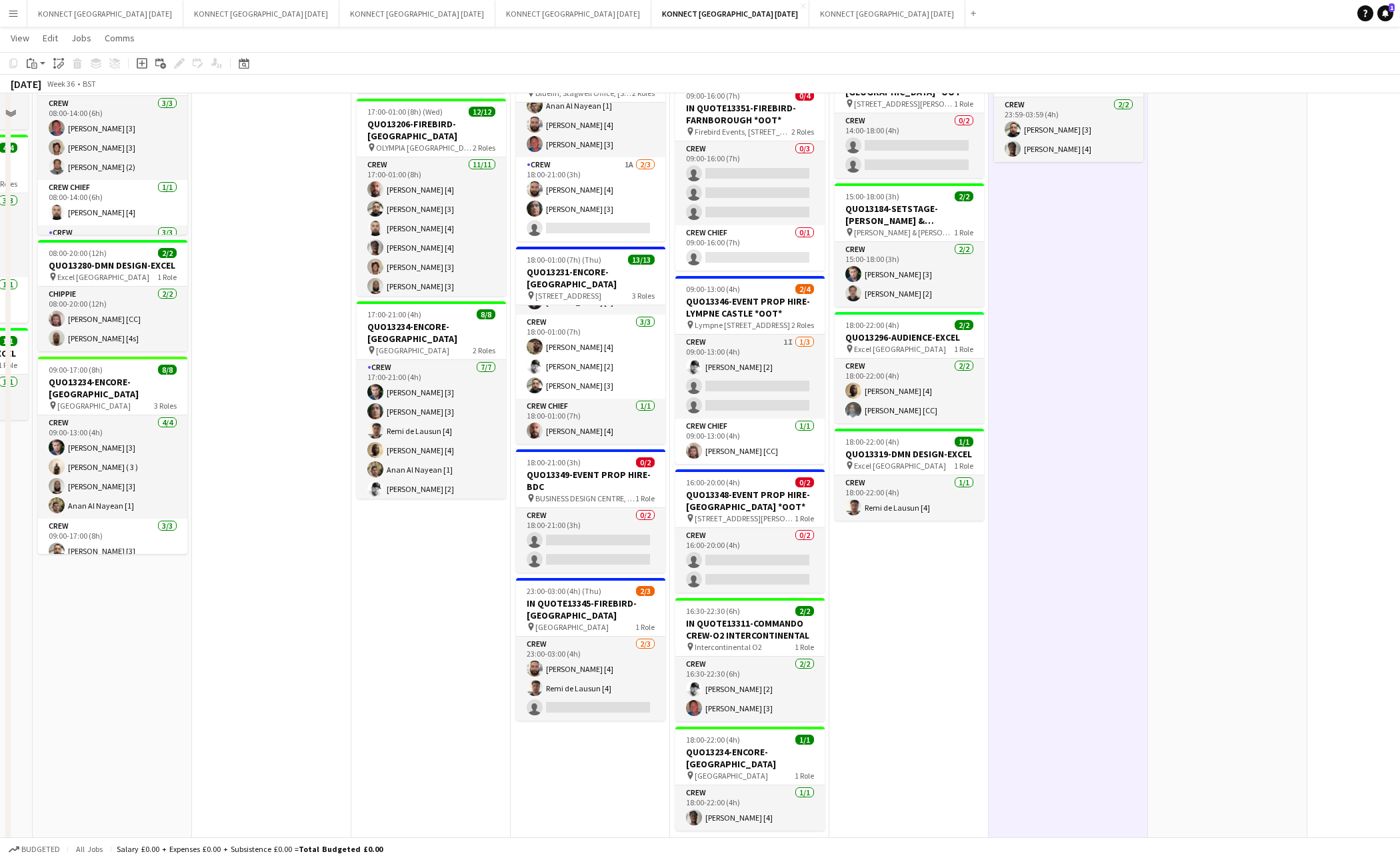
click at [1069, 511] on app-date-cell "06:00-22:00 (16h) 8/8 IN QUOTE13268-[PERSON_NAME][GEOGRAPHIC_DATA] pin Richmond…" at bounding box center [1068, 245] width 159 height 1236
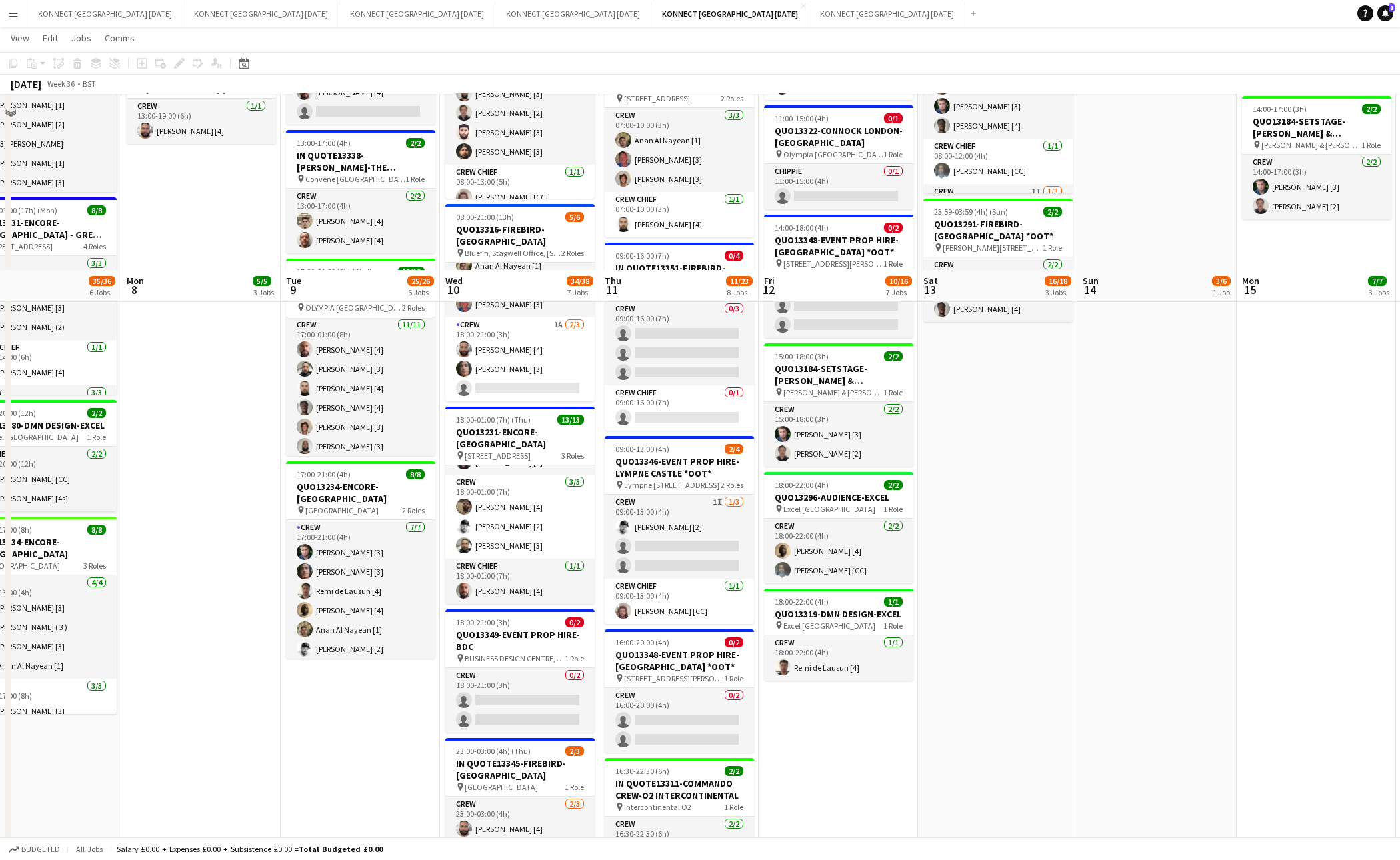
scroll to position [312, 0]
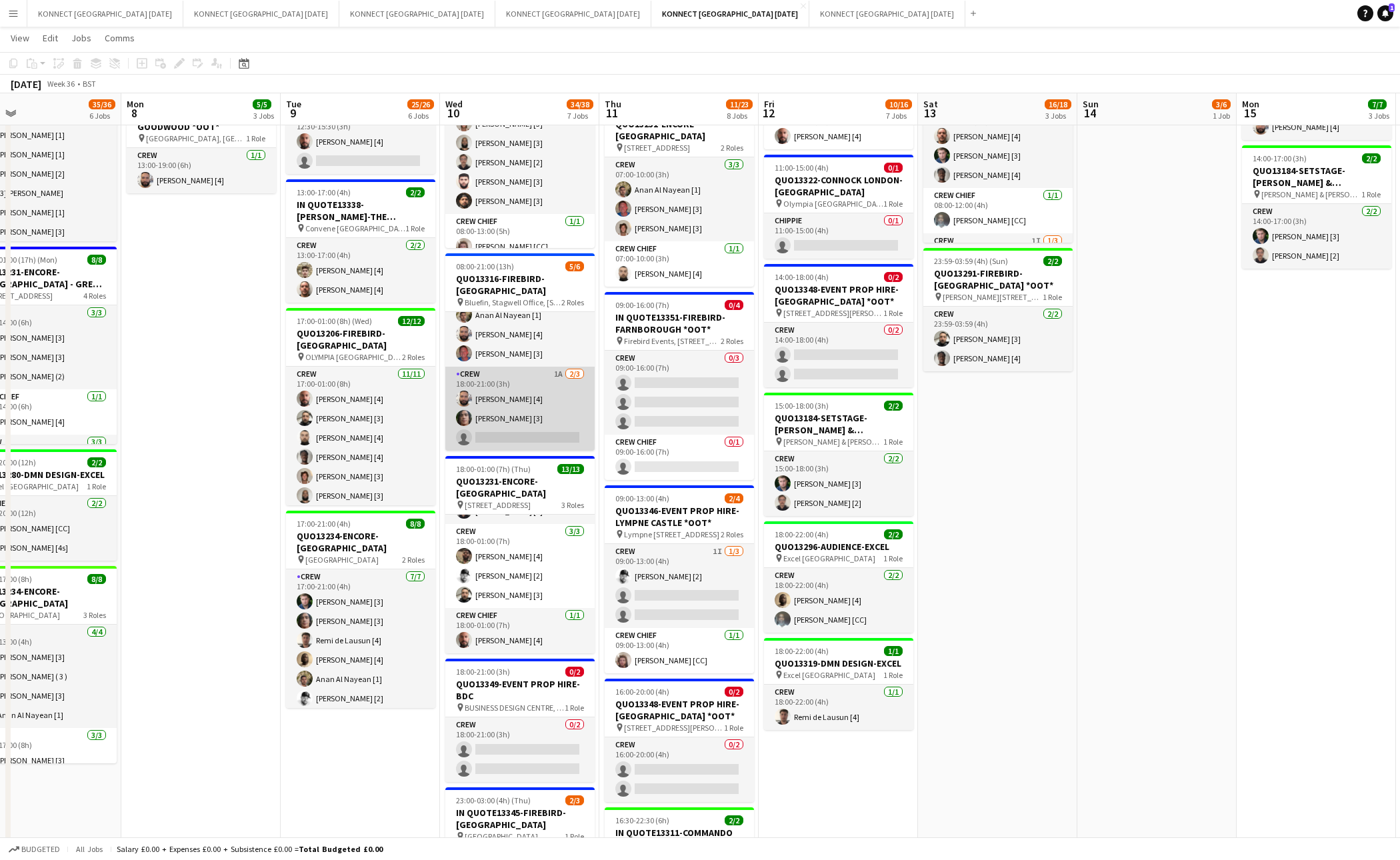
click at [483, 405] on app-card-role "Crew 1A 2/3 18:00-21:00 (3h) Rodrigo Luz [4] Darren huie [3] single-neutral-act…" at bounding box center [520, 409] width 149 height 84
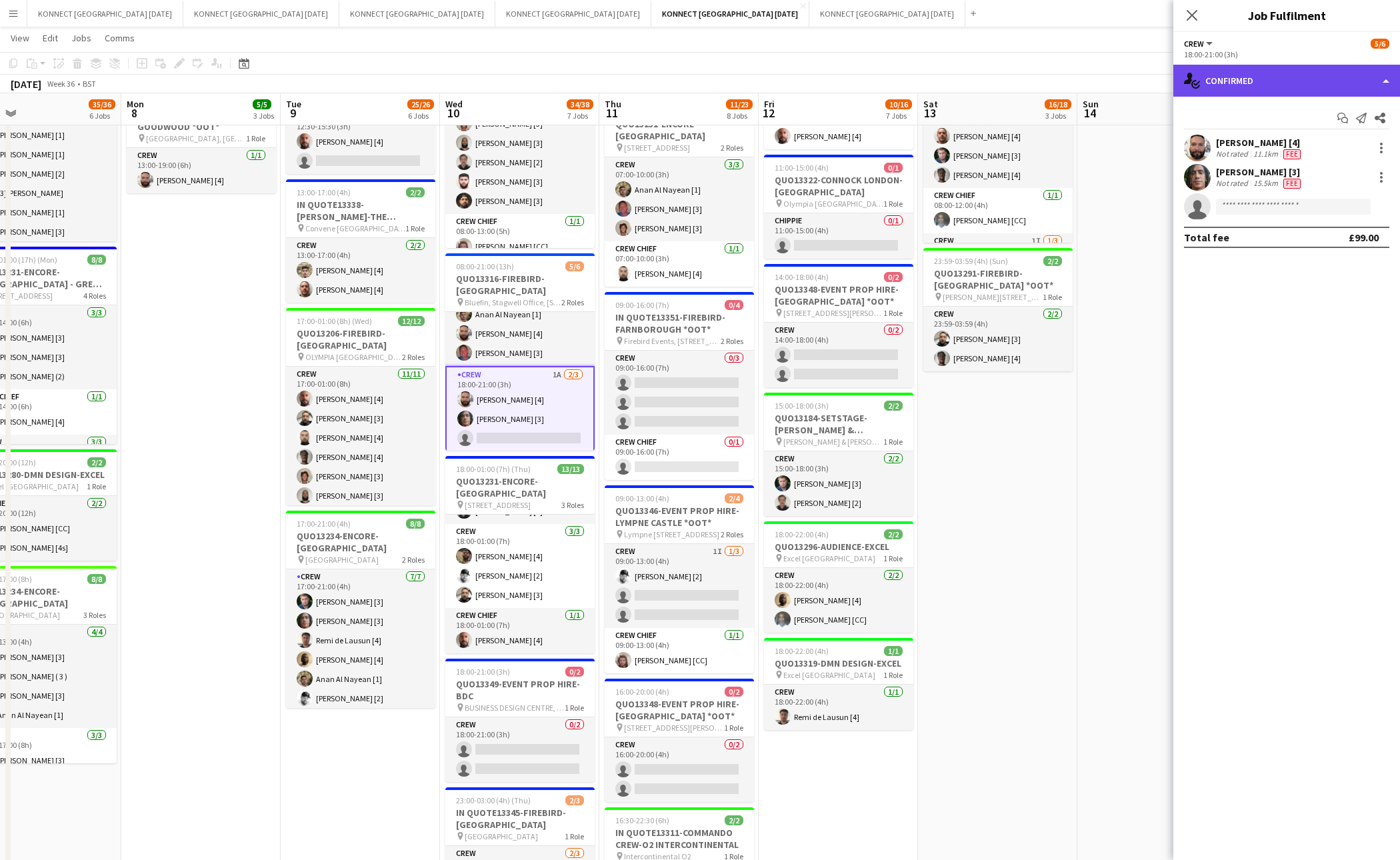
click at [1261, 82] on div "single-neutral-actions-check-2 Confirmed" at bounding box center [1286, 80] width 227 height 32
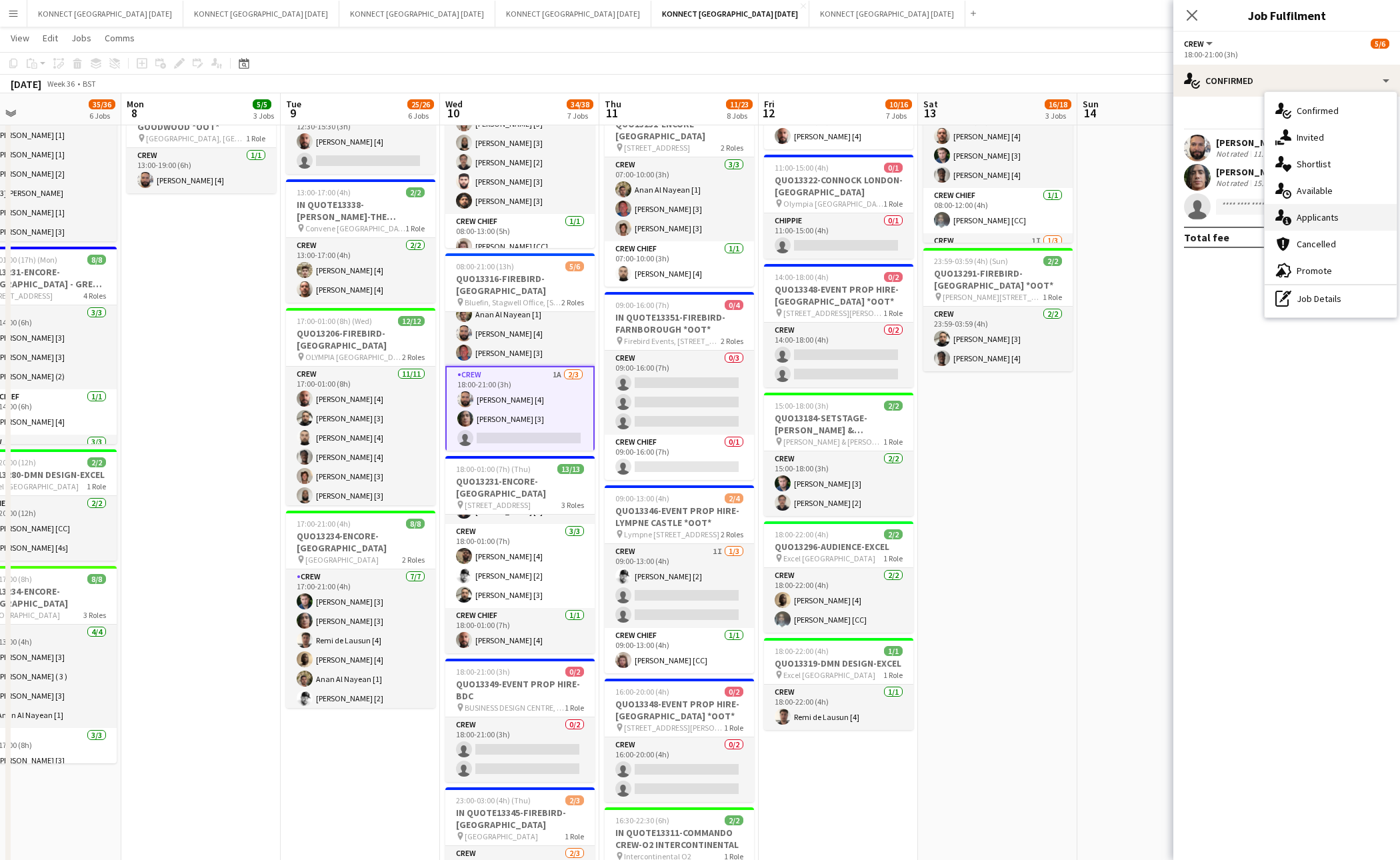
click at [1346, 224] on div "single-neutral-actions-information Applicants" at bounding box center [1331, 217] width 132 height 27
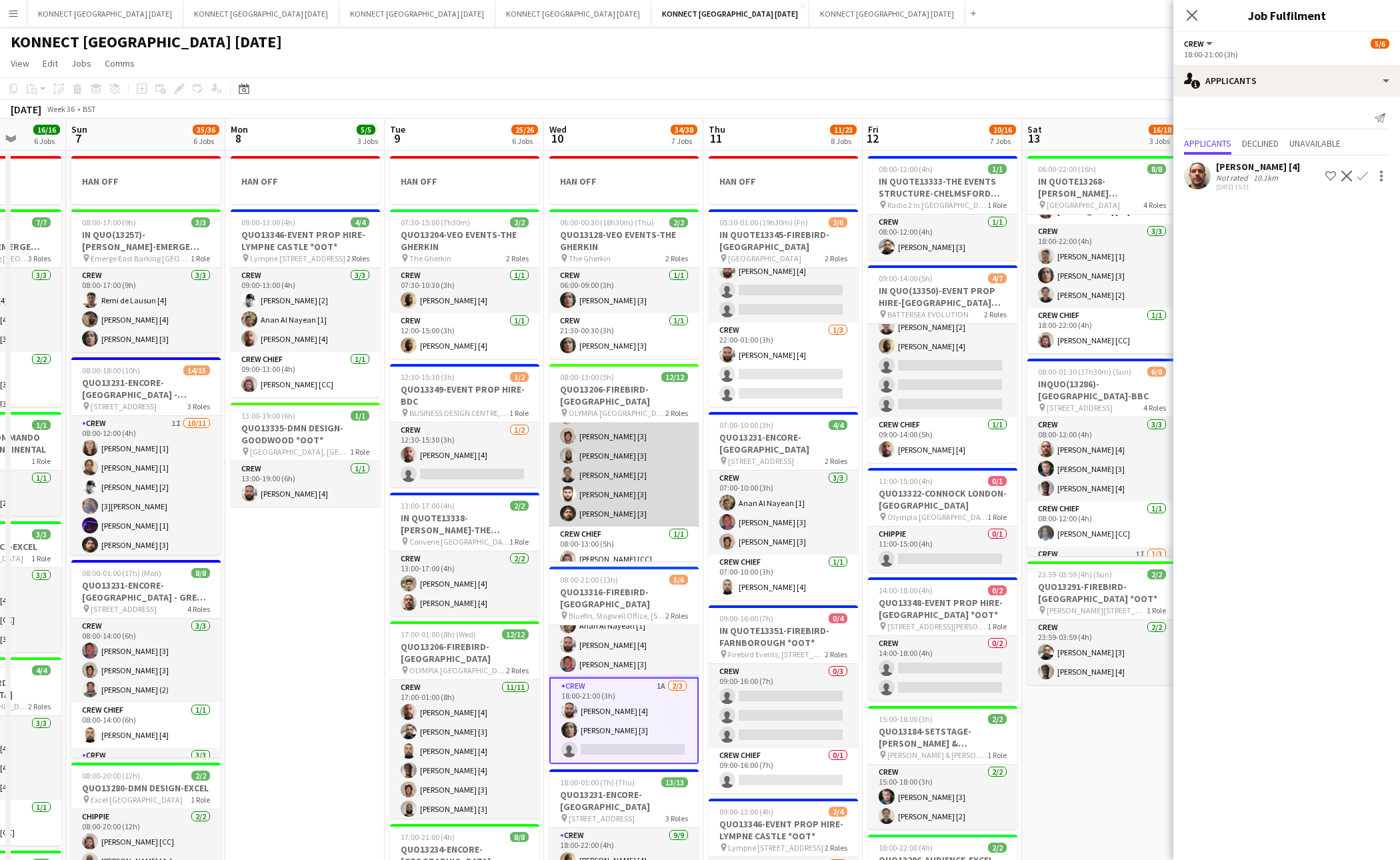
scroll to position [176, 0]
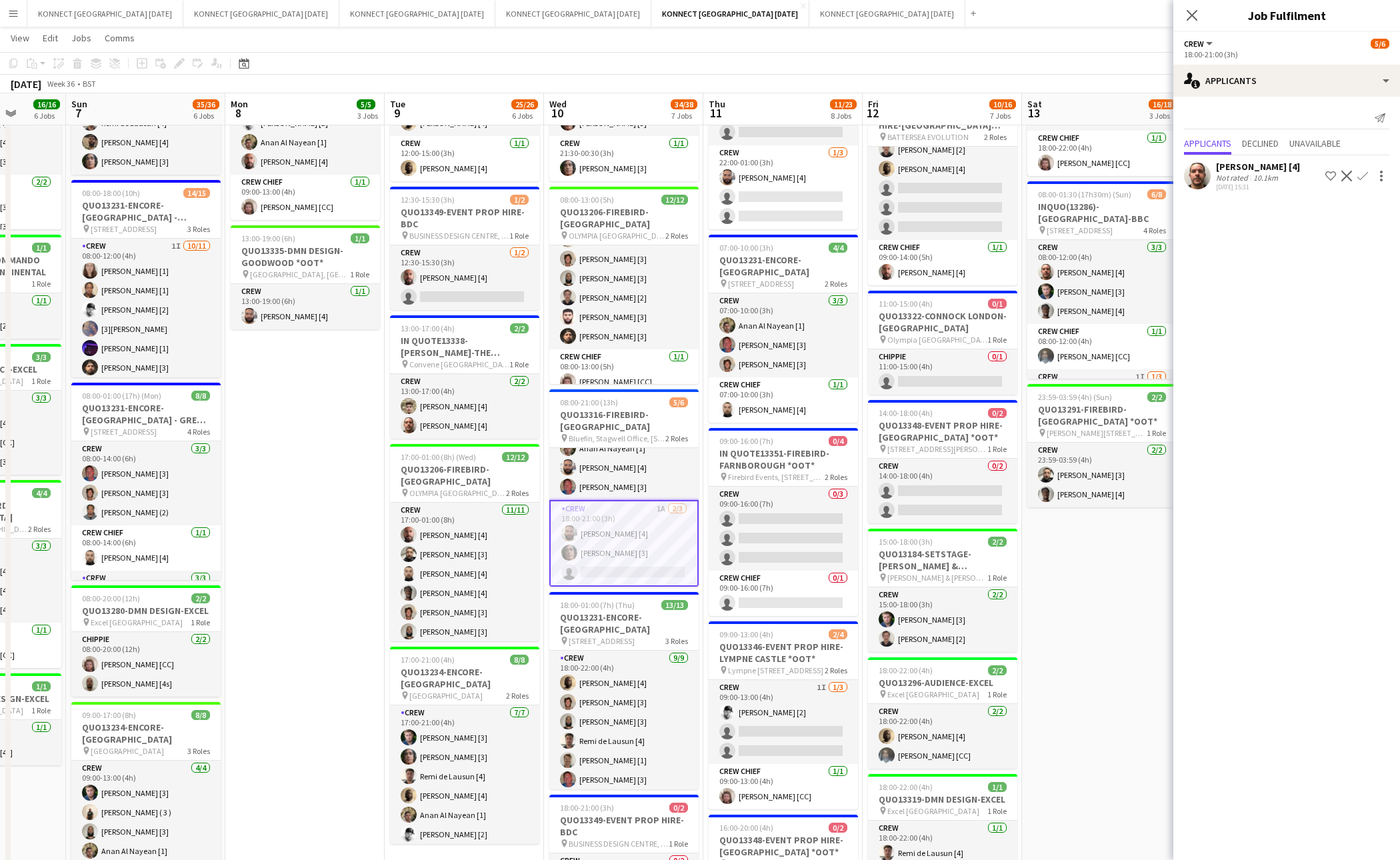
click at [1365, 178] on app-icon "Confirm" at bounding box center [1363, 175] width 10 height 10
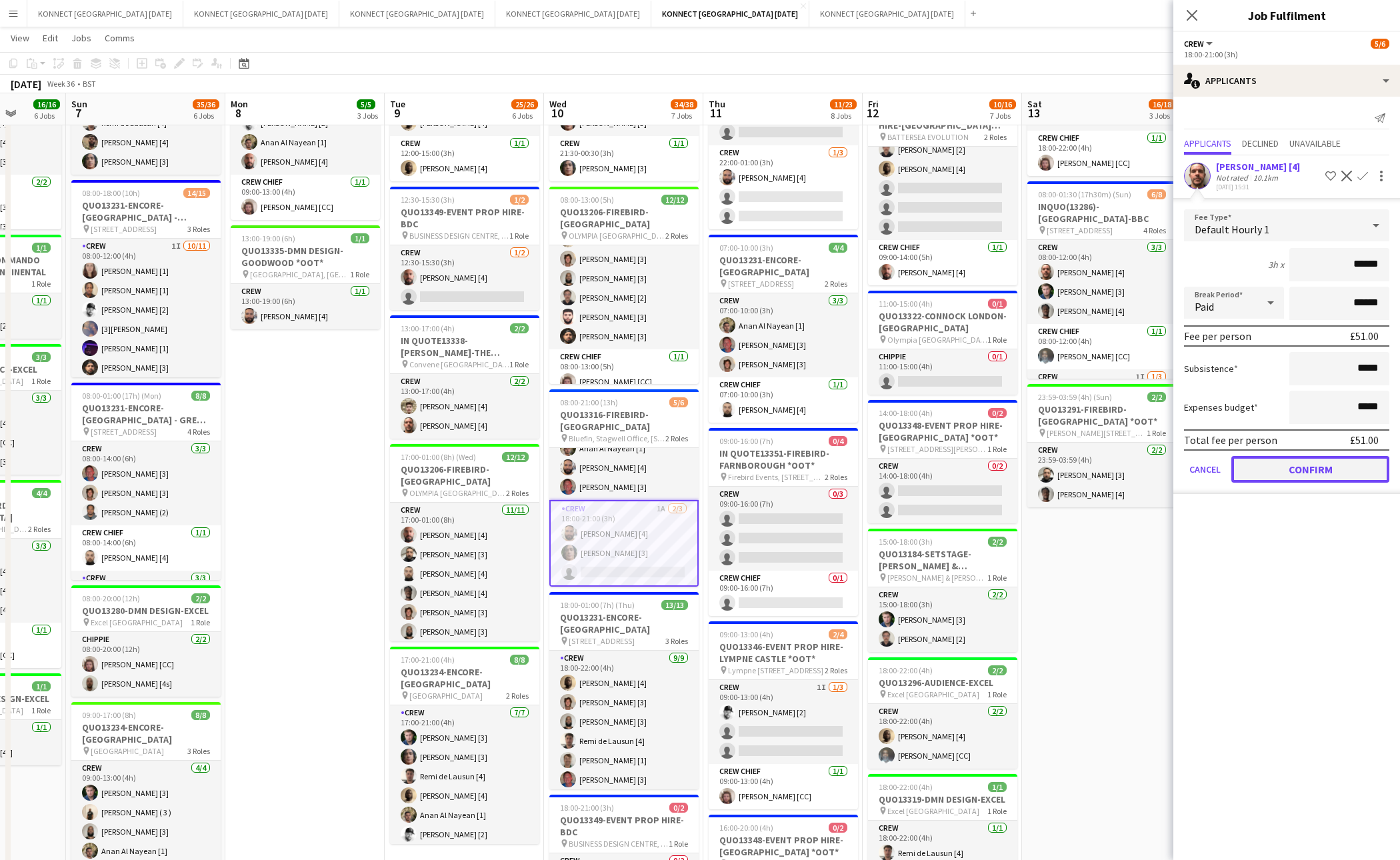
click at [1268, 475] on button "Confirm" at bounding box center [1310, 469] width 158 height 27
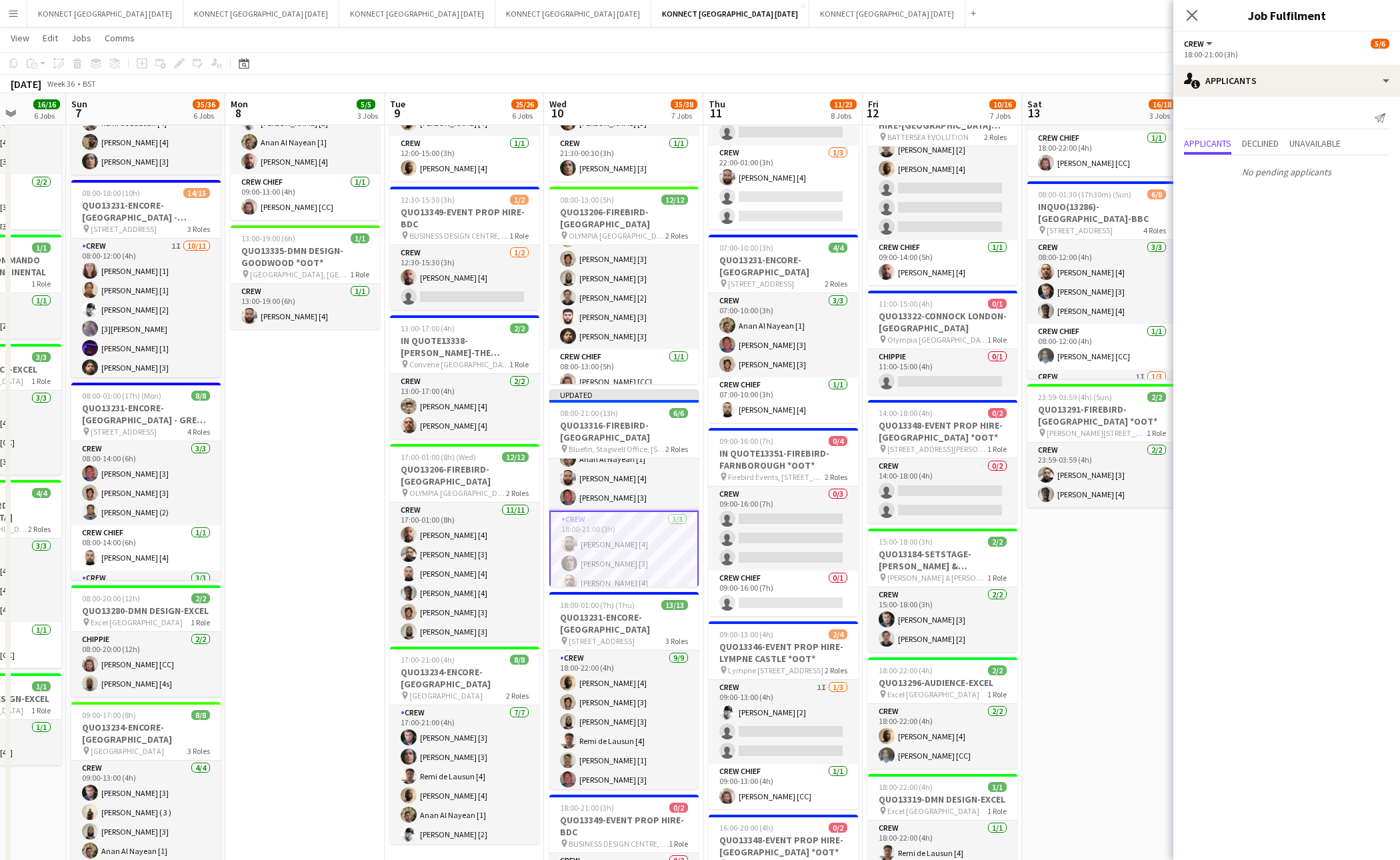
click at [1090, 598] on app-date-cell "06:00-22:00 (16h) 8/8 IN QUOTE13268-[PERSON_NAME][GEOGRAPHIC_DATA] pin Richmond…" at bounding box center [1102, 590] width 159 height 1236
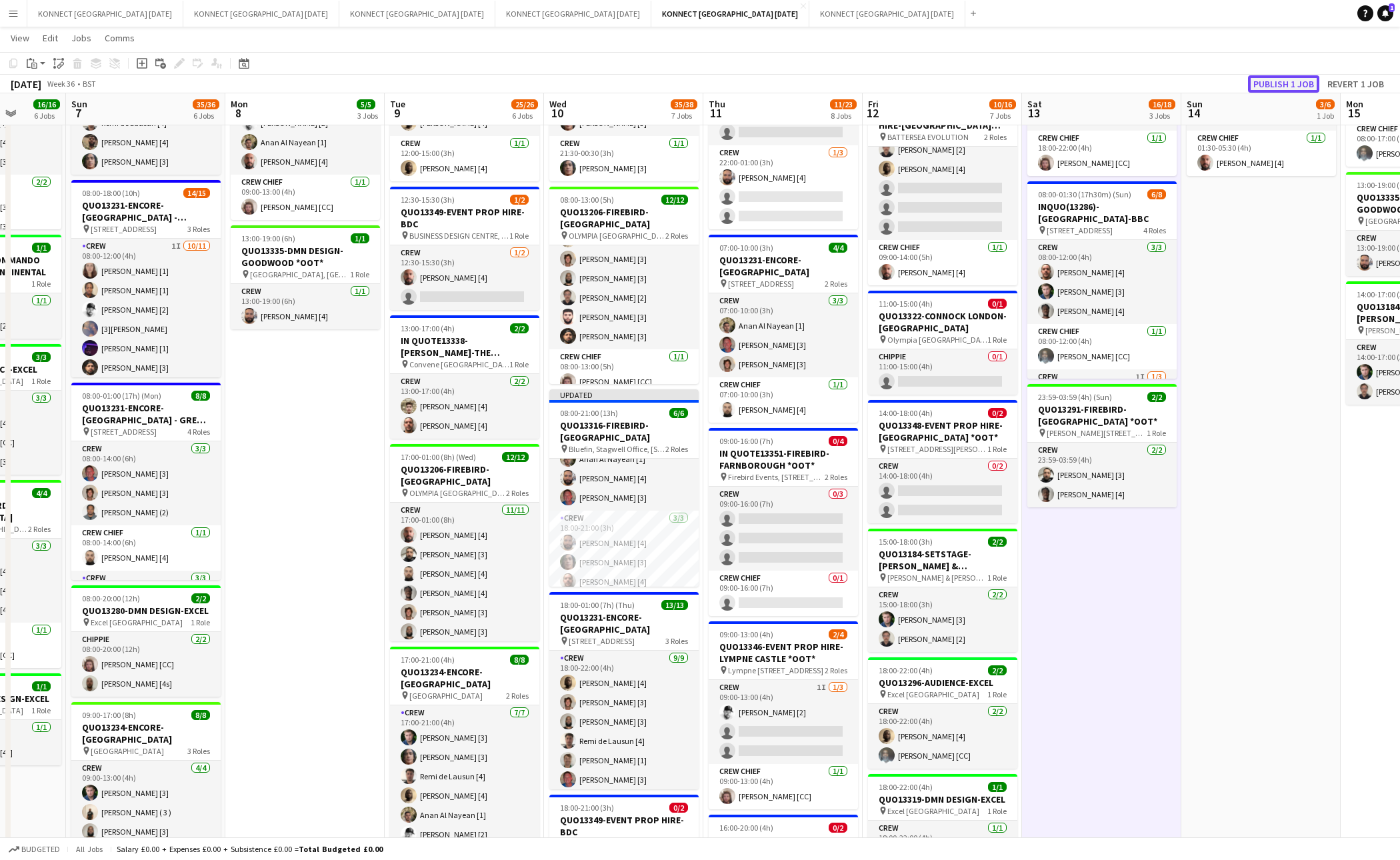
click at [1266, 87] on button "Publish 1 job" at bounding box center [1283, 84] width 71 height 18
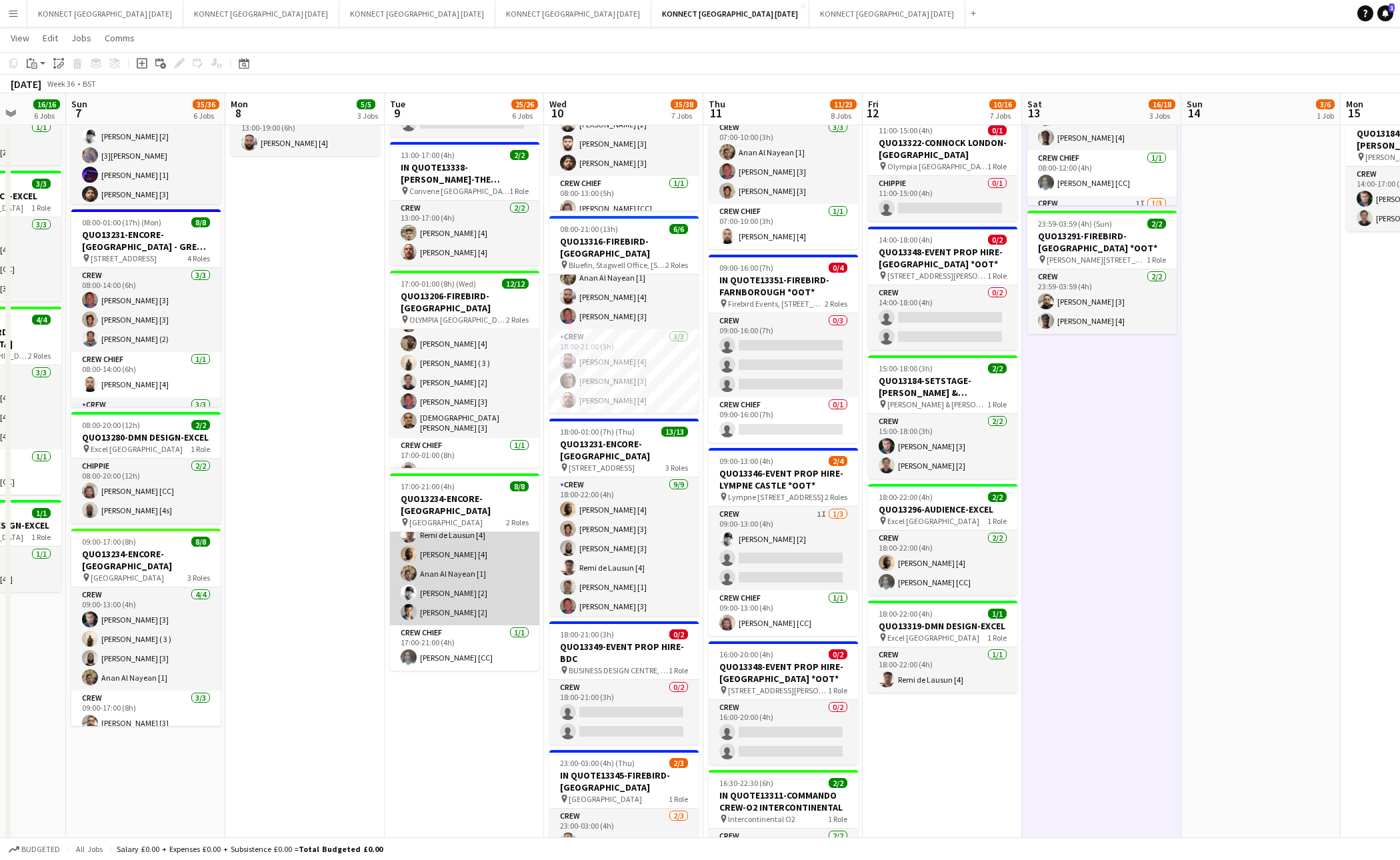
scroll to position [0, 0]
click at [703, 516] on app-date-cell "HAN OFF 05:30-01:00 (19h30m) (Fri) 2/6 IN QUOTE13345-FIREBIRD-ST PANCRAS RENAIS…" at bounding box center [783, 418] width 159 height 1236
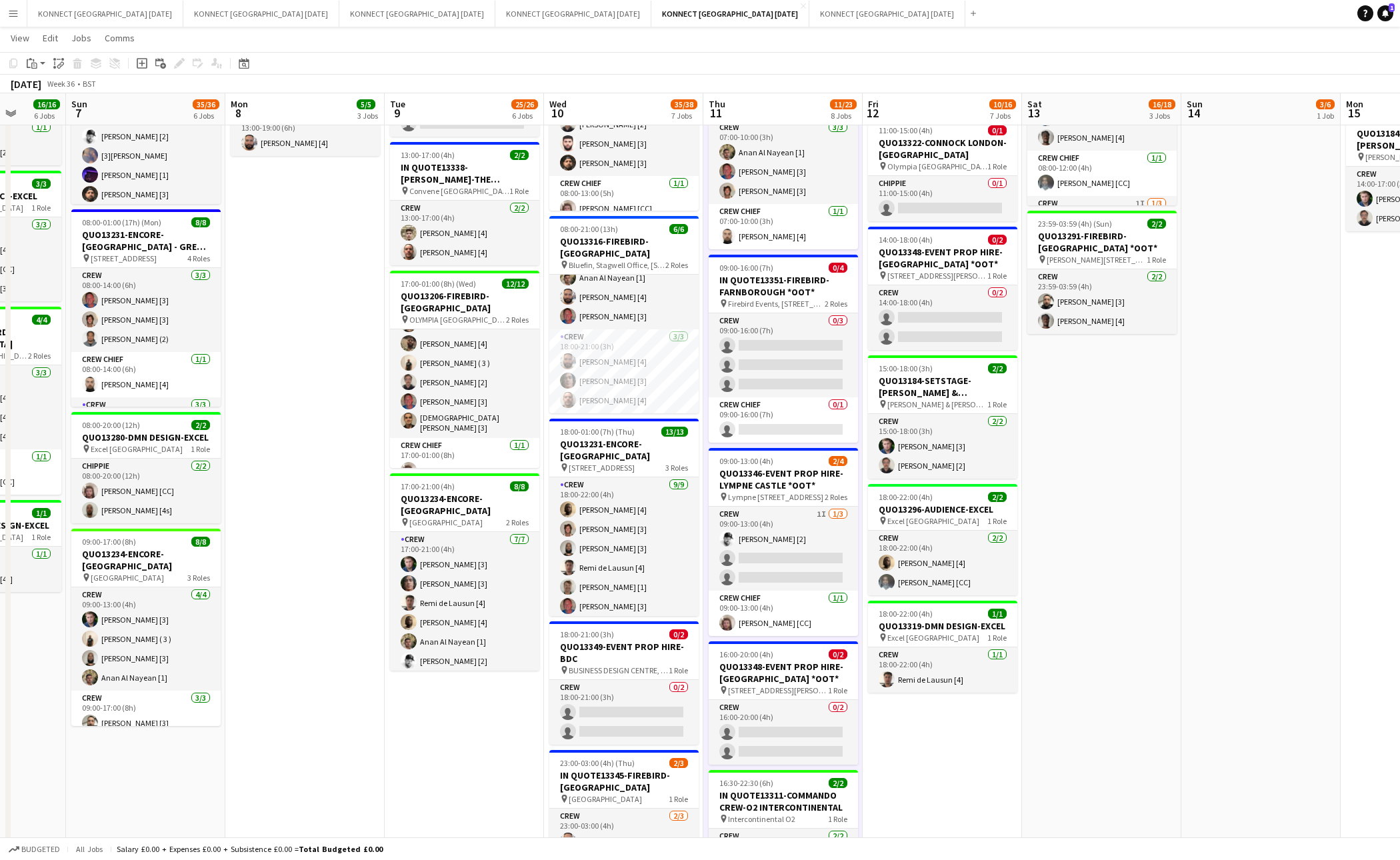
click at [706, 513] on app-date-cell "HAN OFF 05:30-01:00 (19h30m) (Fri) 2/6 IN QUOTE13345-FIREBIRD-ST PANCRAS RENAIS…" at bounding box center [783, 418] width 159 height 1236
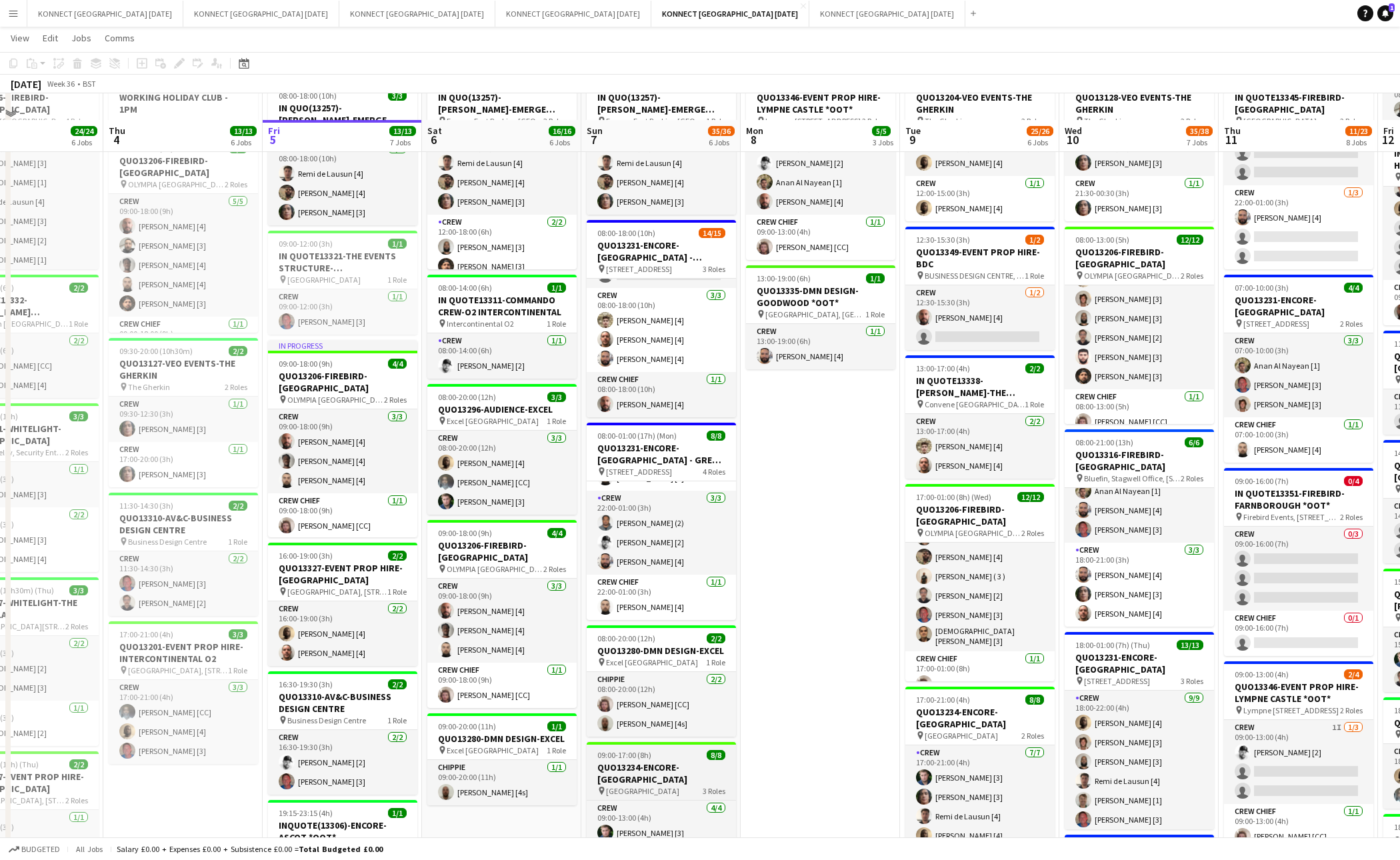
scroll to position [12, 0]
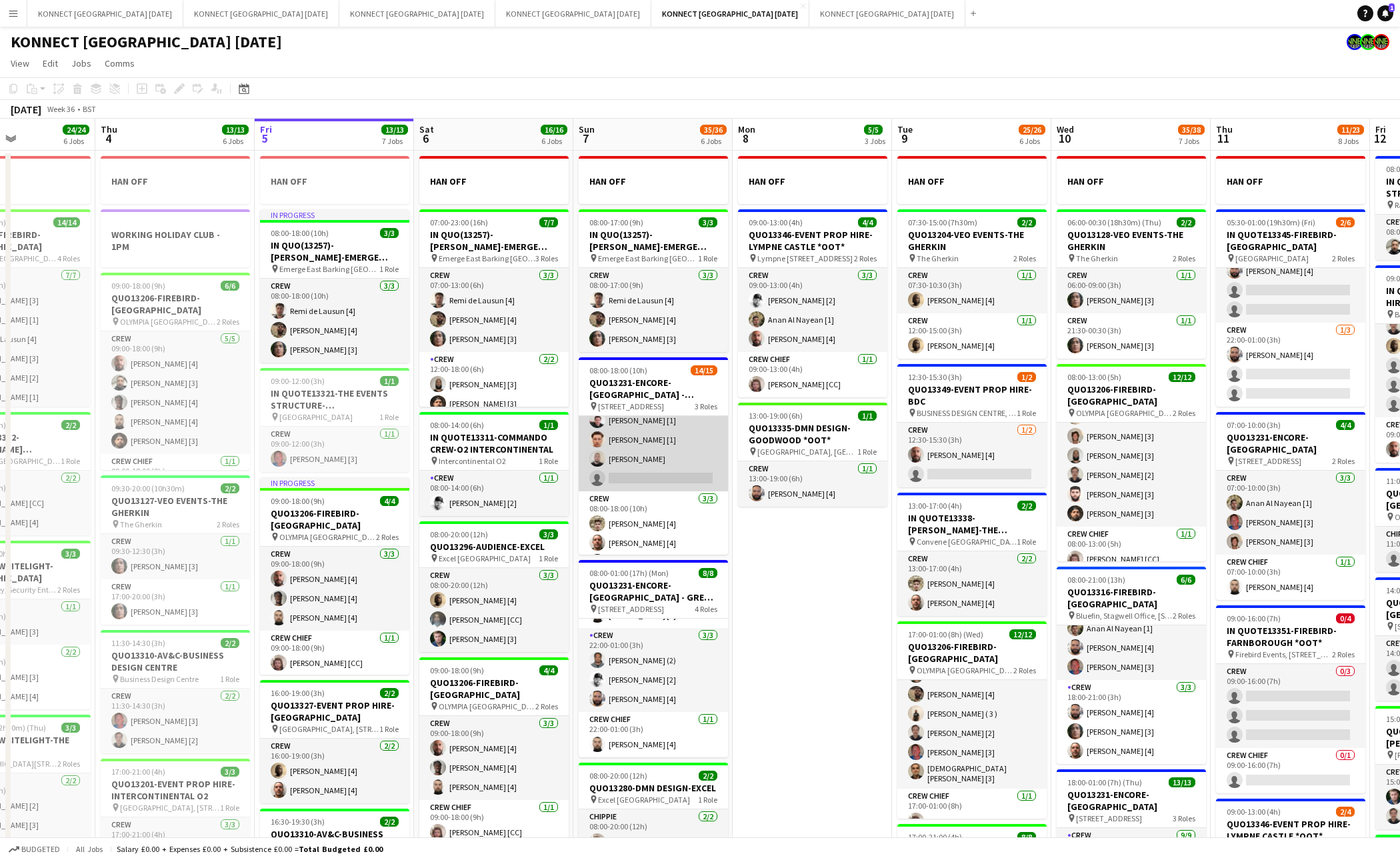
click at [643, 457] on app-card-role "Crew 1I 10/11 08:00-12:00 (4h) Sofia Lewkowicz [1] Dominique Solomon [1] Mark B…" at bounding box center [654, 372] width 149 height 239
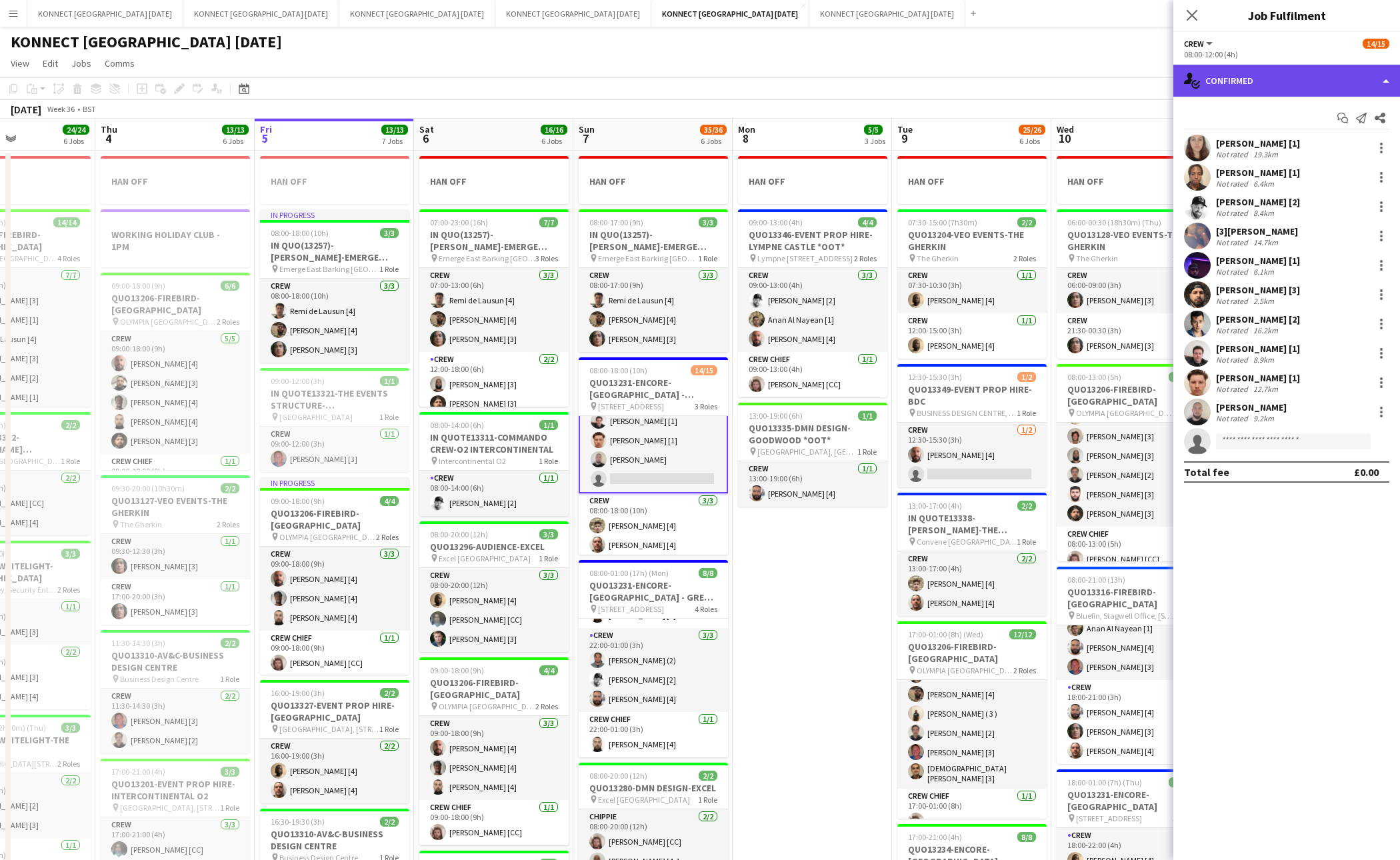
click at [1299, 81] on div "single-neutral-actions-check-2 Confirmed" at bounding box center [1286, 80] width 227 height 32
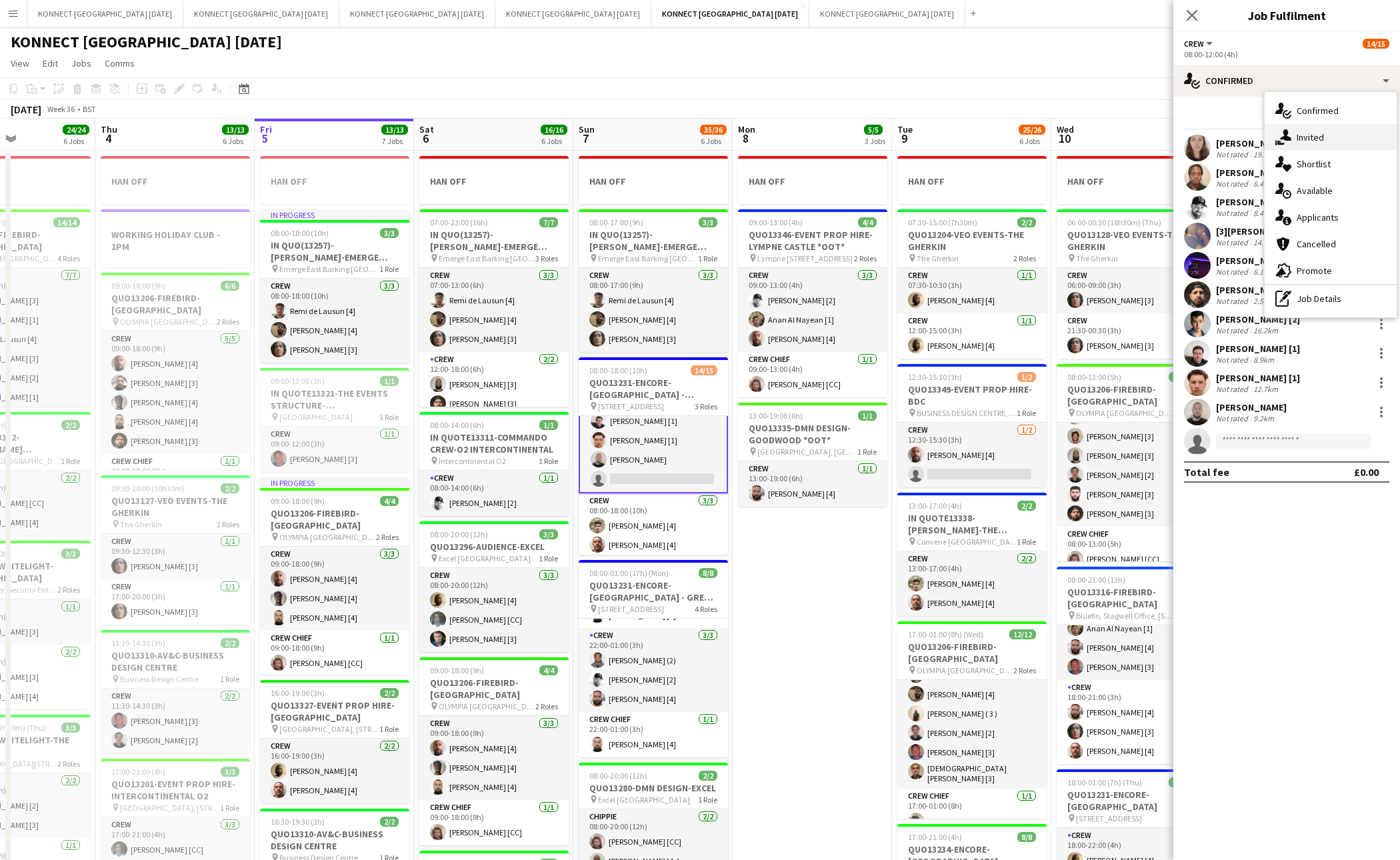
click at [1318, 130] on div "single-neutral-actions-share-1 Invited" at bounding box center [1331, 137] width 132 height 27
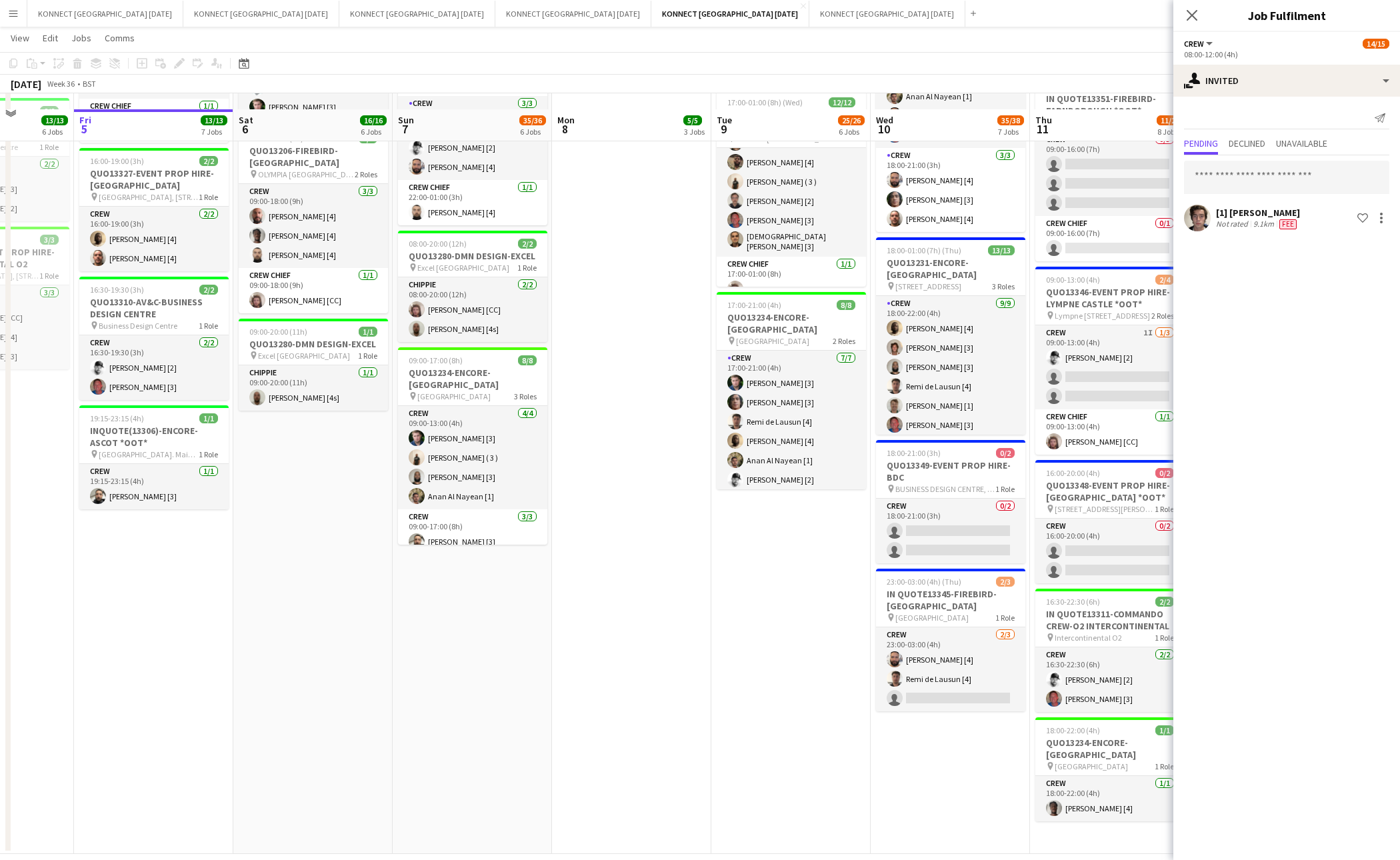
scroll to position [547, 0]
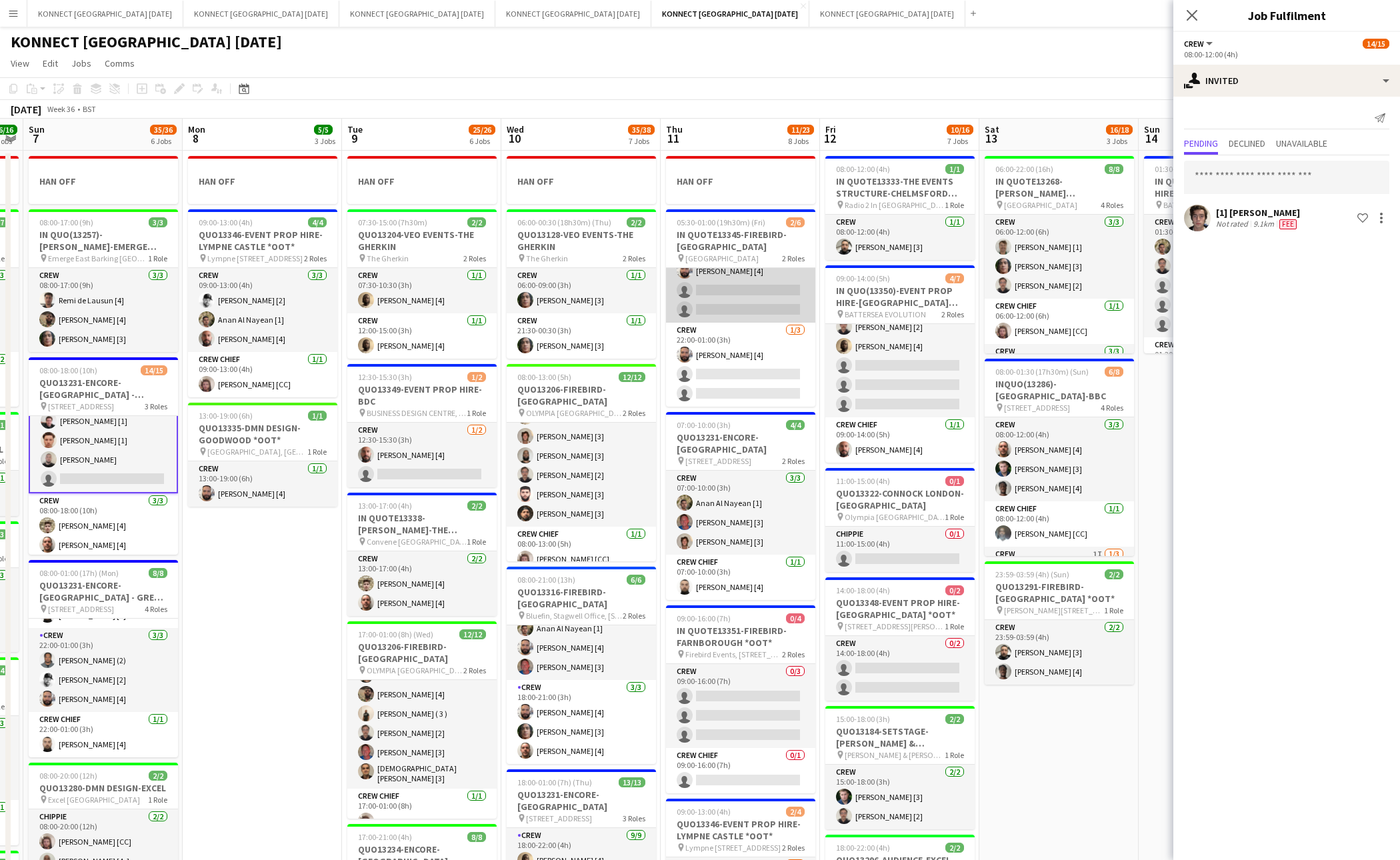
click at [752, 289] on app-card-role "Crew 1/3 05:30-09:30 (4h) Rodrigo Luz [4] single-neutral-actions single-neutral…" at bounding box center [741, 281] width 149 height 84
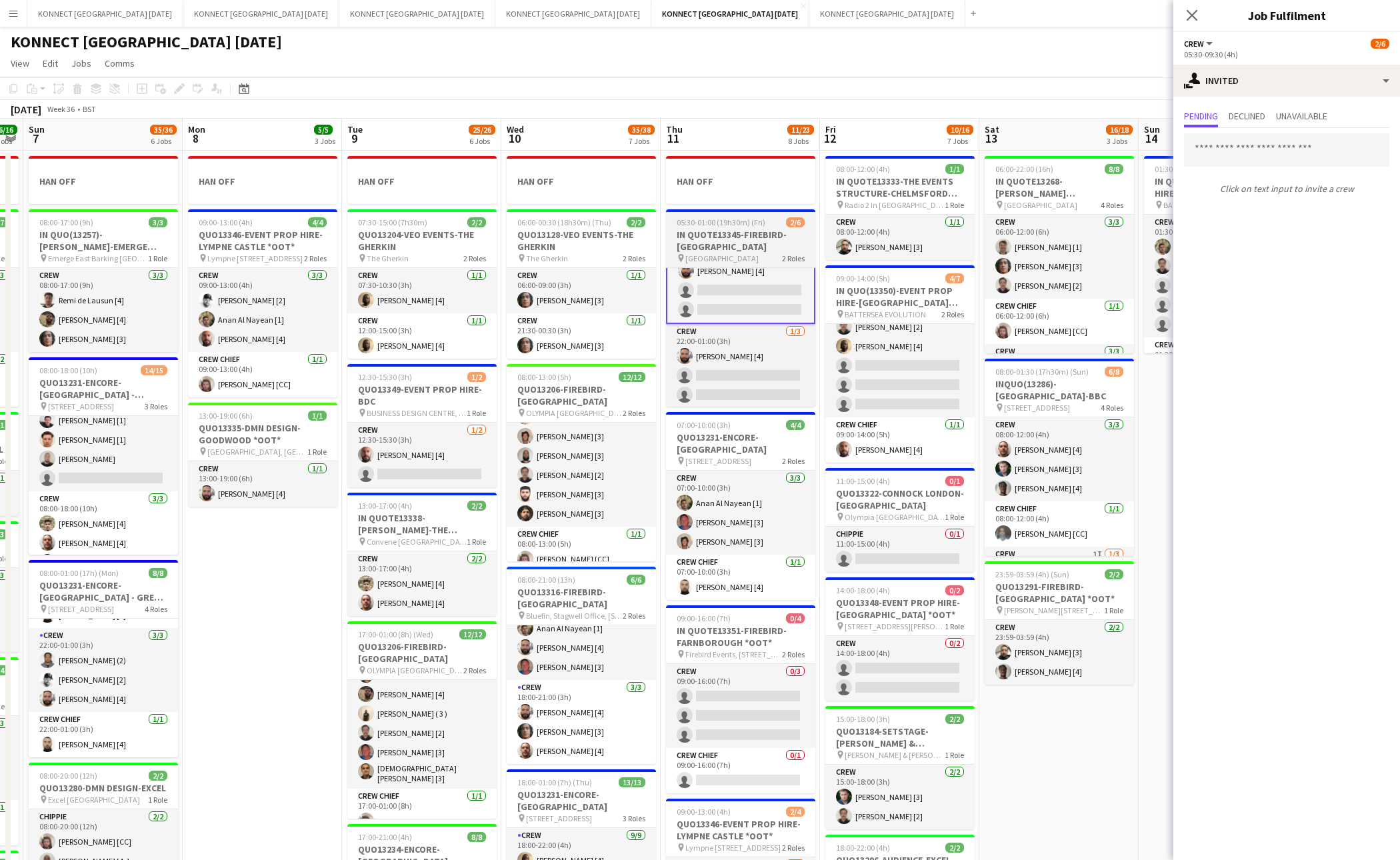
click at [733, 225] on span "05:30-01:00 (19h30m) (Fri)" at bounding box center [721, 222] width 89 height 10
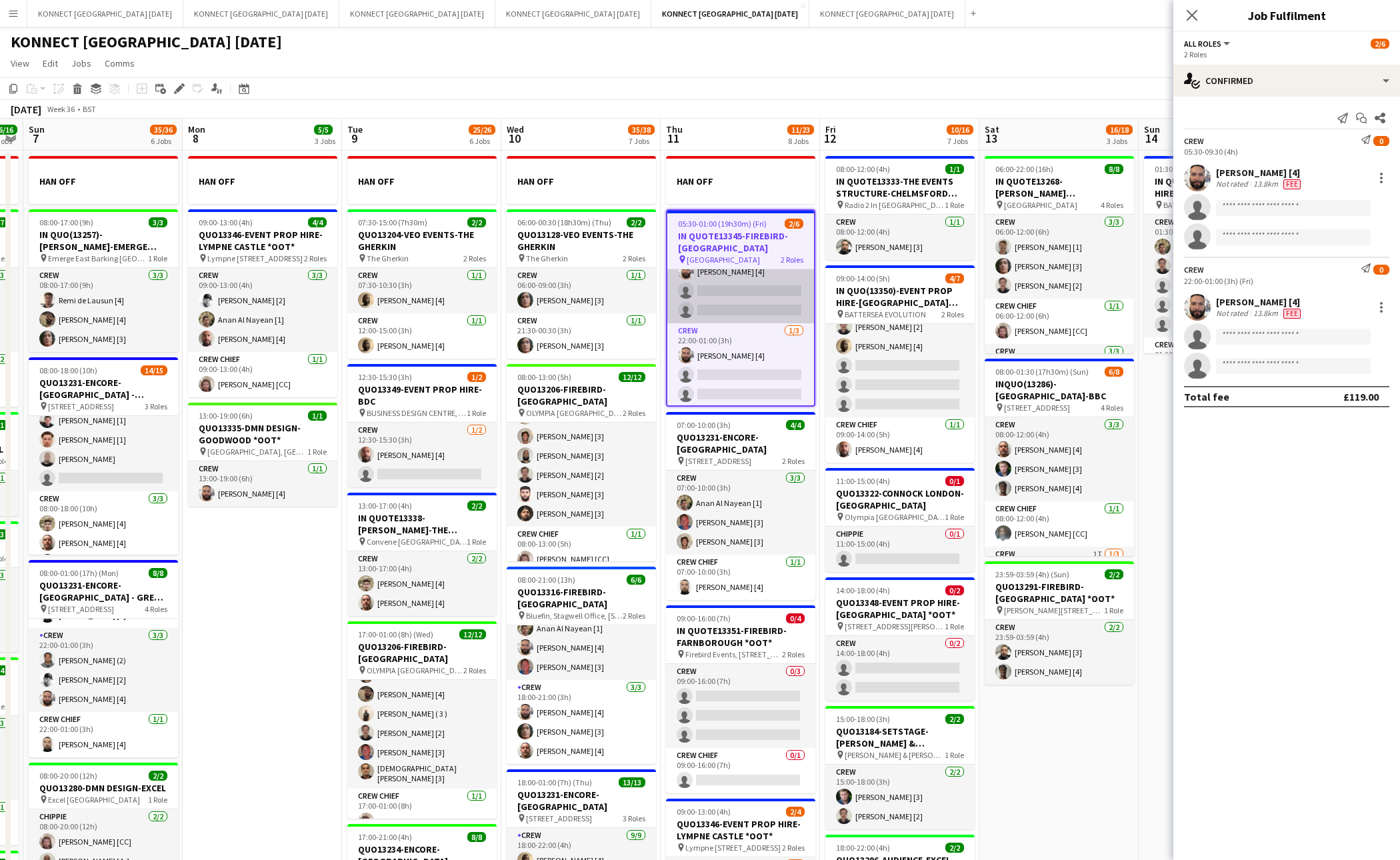
click at [741, 274] on app-card-role "Crew 1/3 05:30-09:30 (4h) Rodrigo Luz [4] single-neutral-actions single-neutral…" at bounding box center [741, 282] width 146 height 84
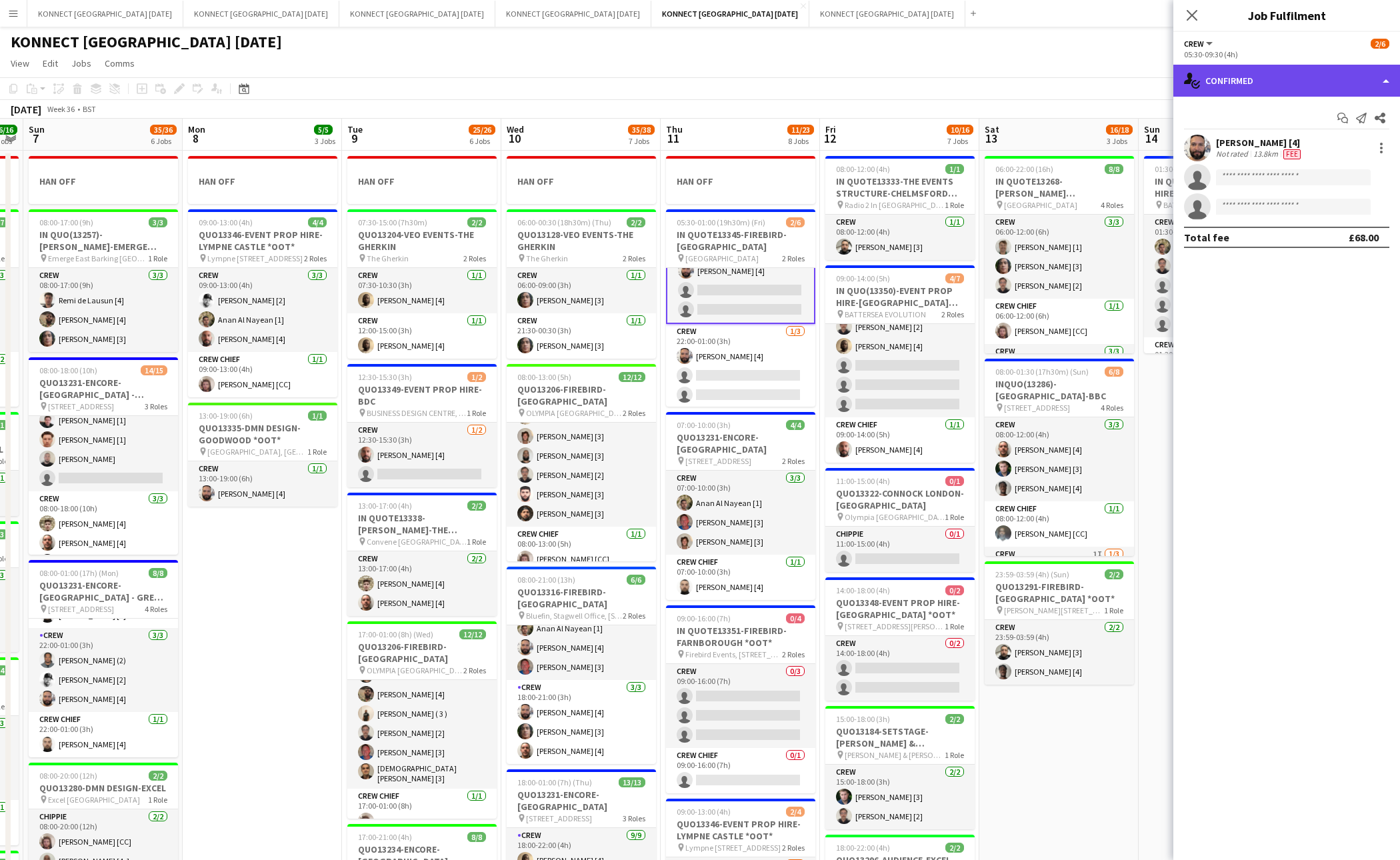
click at [1254, 83] on div "single-neutral-actions-check-2 Confirmed" at bounding box center [1286, 80] width 227 height 32
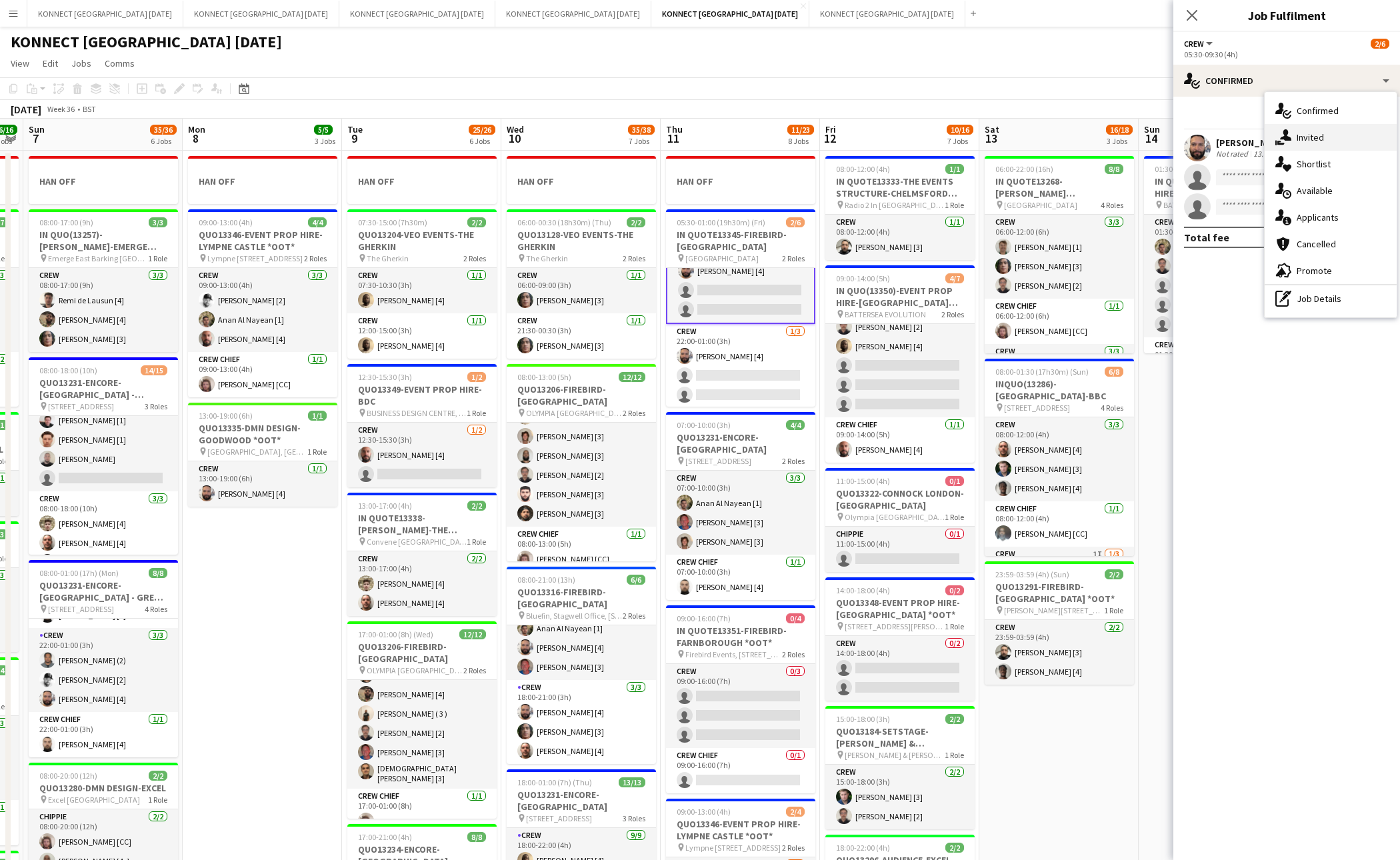
click at [1305, 142] on span "Invited" at bounding box center [1310, 137] width 27 height 12
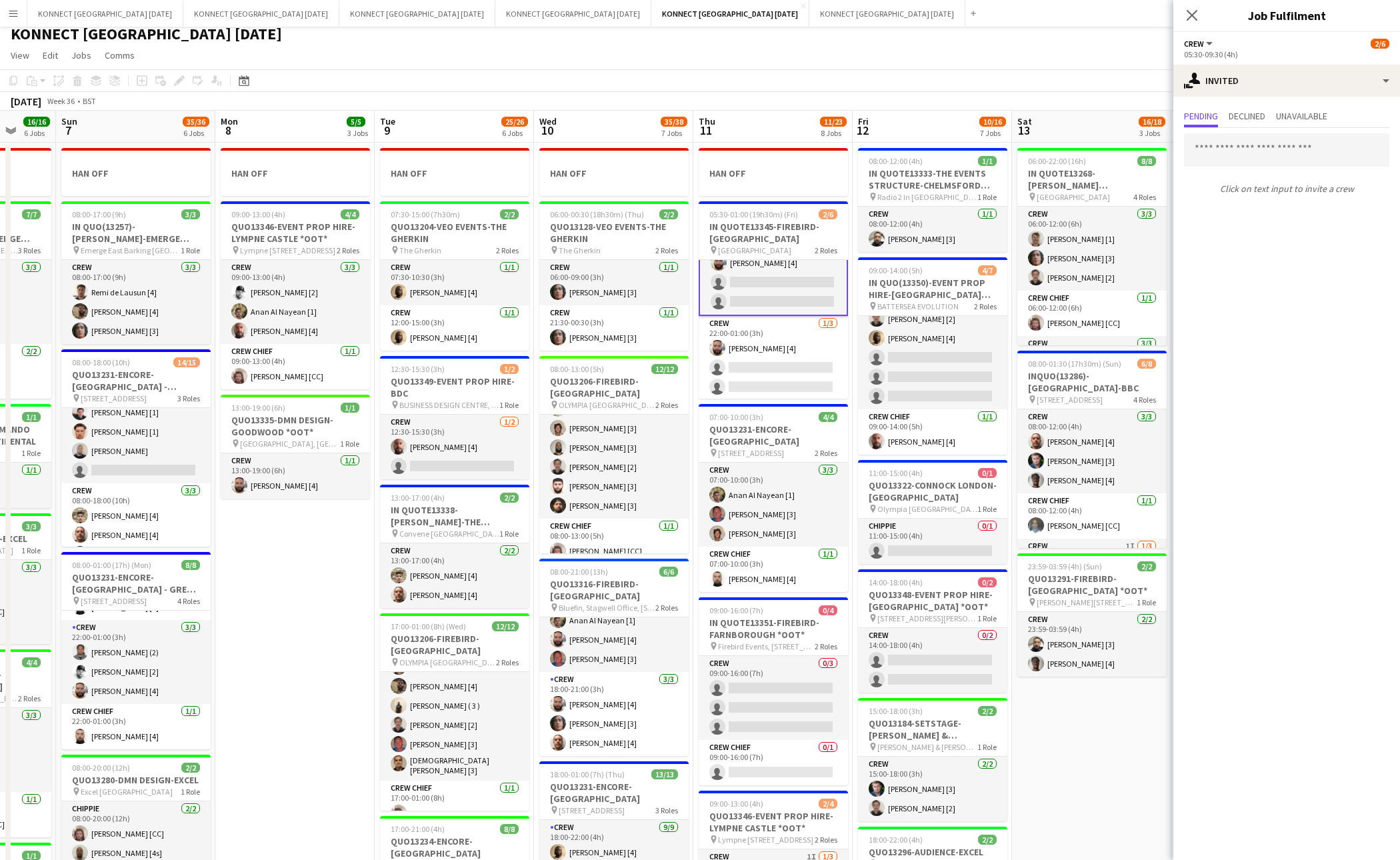
click at [691, 223] on app-date-cell "HAN OFF 06:00-00:30 (18h30m) (Thu) 2/2 QUO13128-VEO EVENTS-THE GHERKIN pin The …" at bounding box center [614, 760] width 159 height 1236
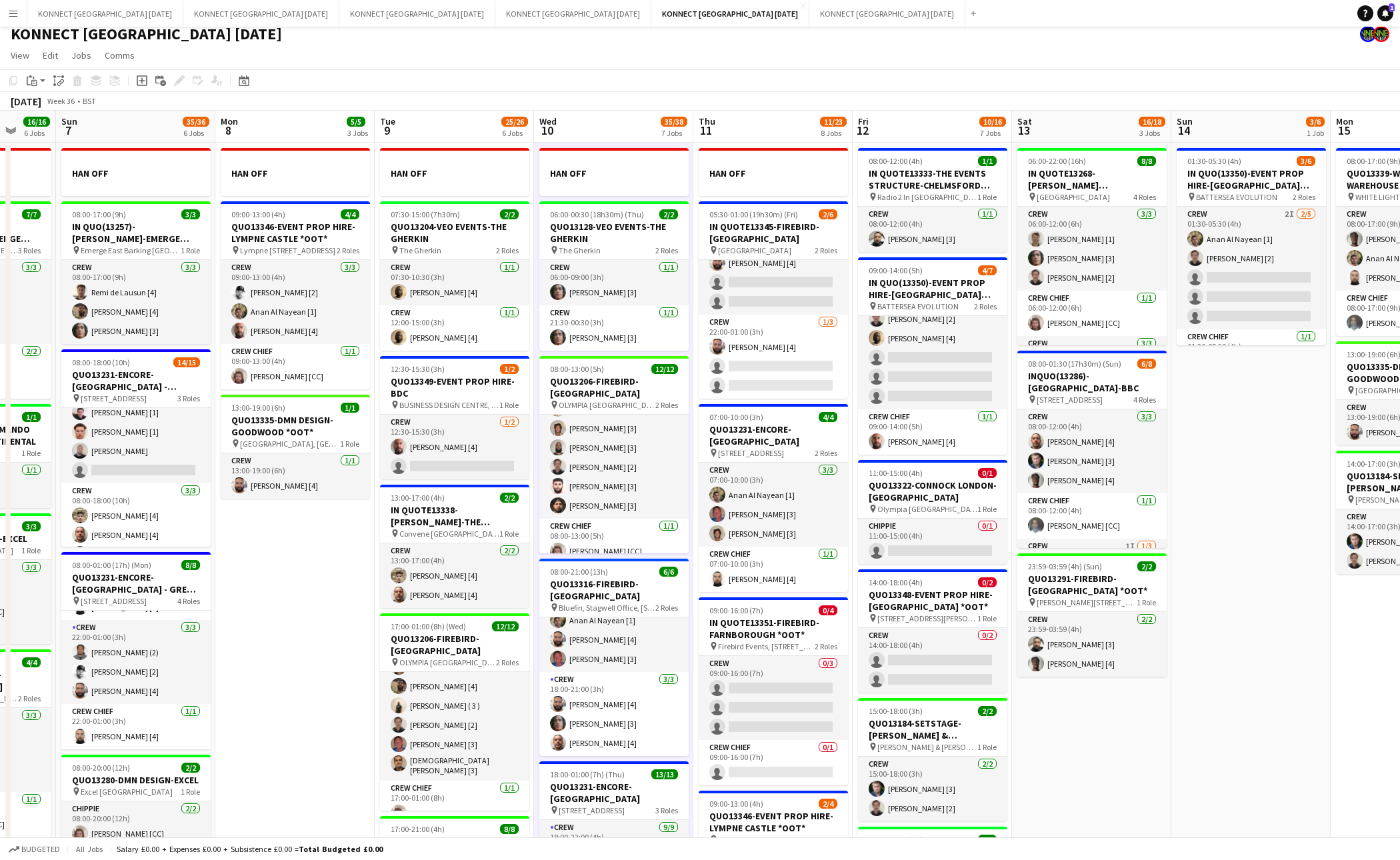
click at [694, 223] on app-date-cell "HAN OFF 05:30-01:00 (19h30m) (Fri) 2/6 IN QUOTE13345-FIREBIRD-ST PANCRAS RENAIS…" at bounding box center [773, 760] width 159 height 1236
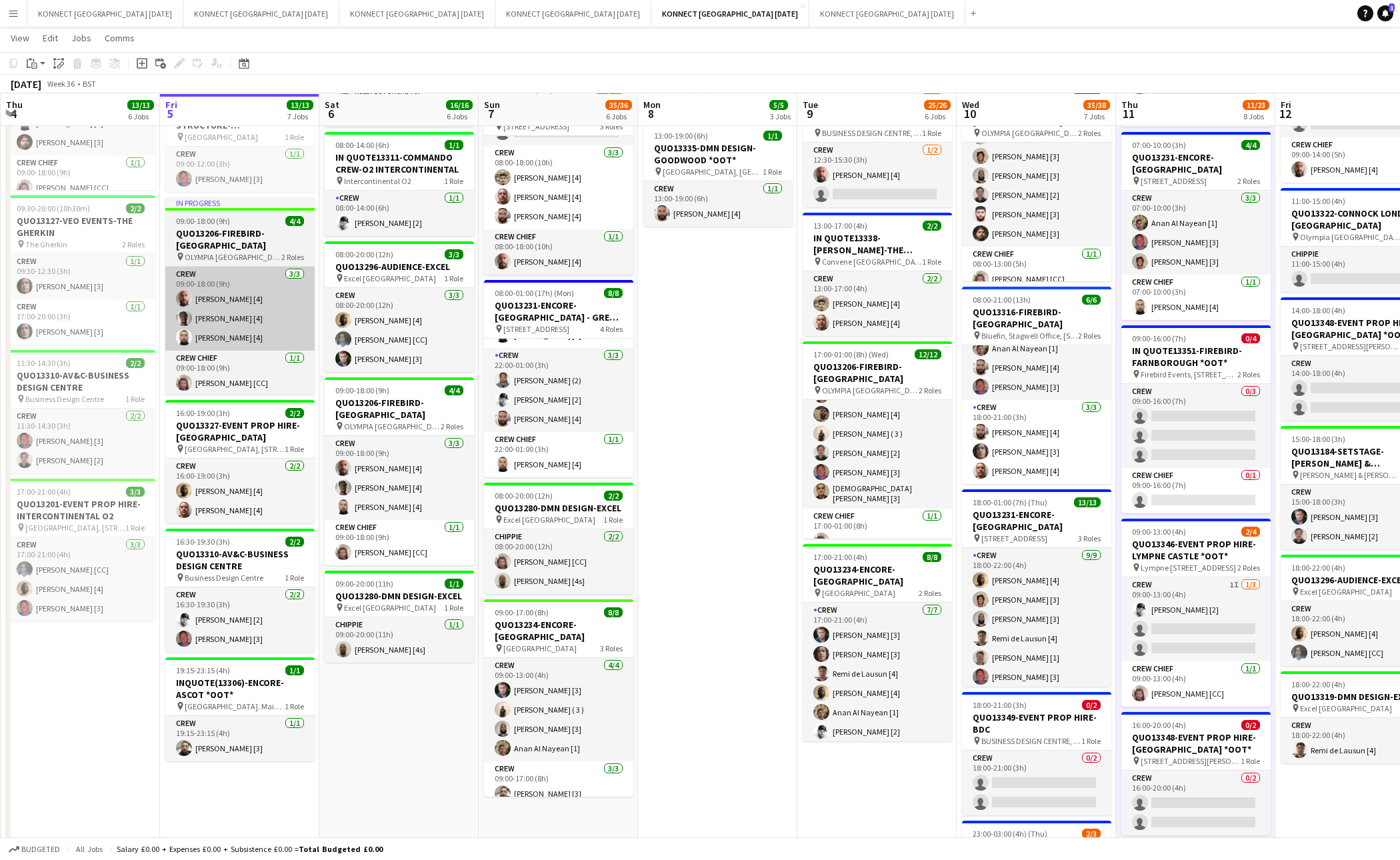
scroll to position [0, 0]
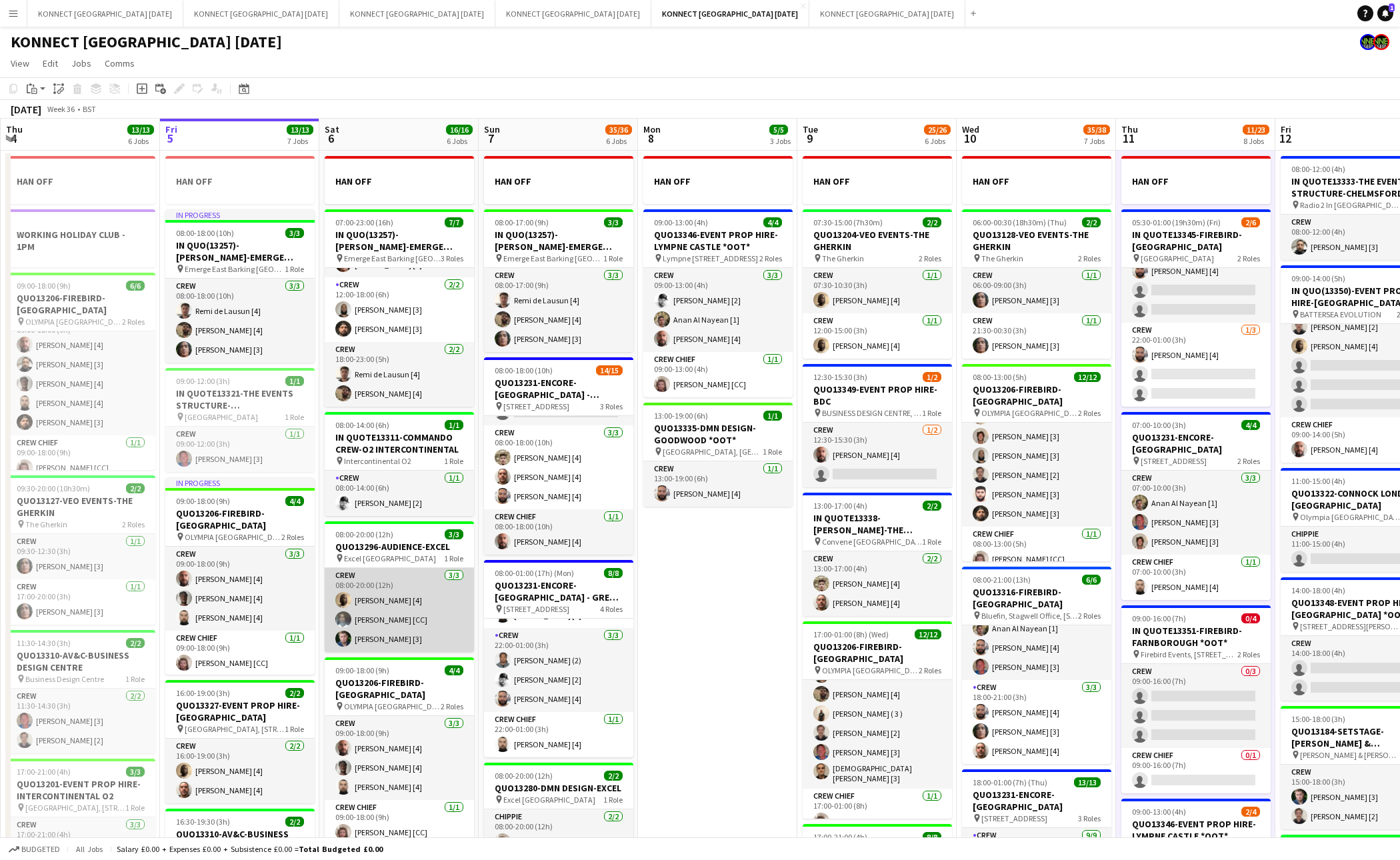
click at [424, 617] on app-card-role "Crew 3/3 08:00-20:00 (12h) Sean Abbey [4] Maurice Forde [CC] Jack Payne [3]" at bounding box center [399, 610] width 149 height 84
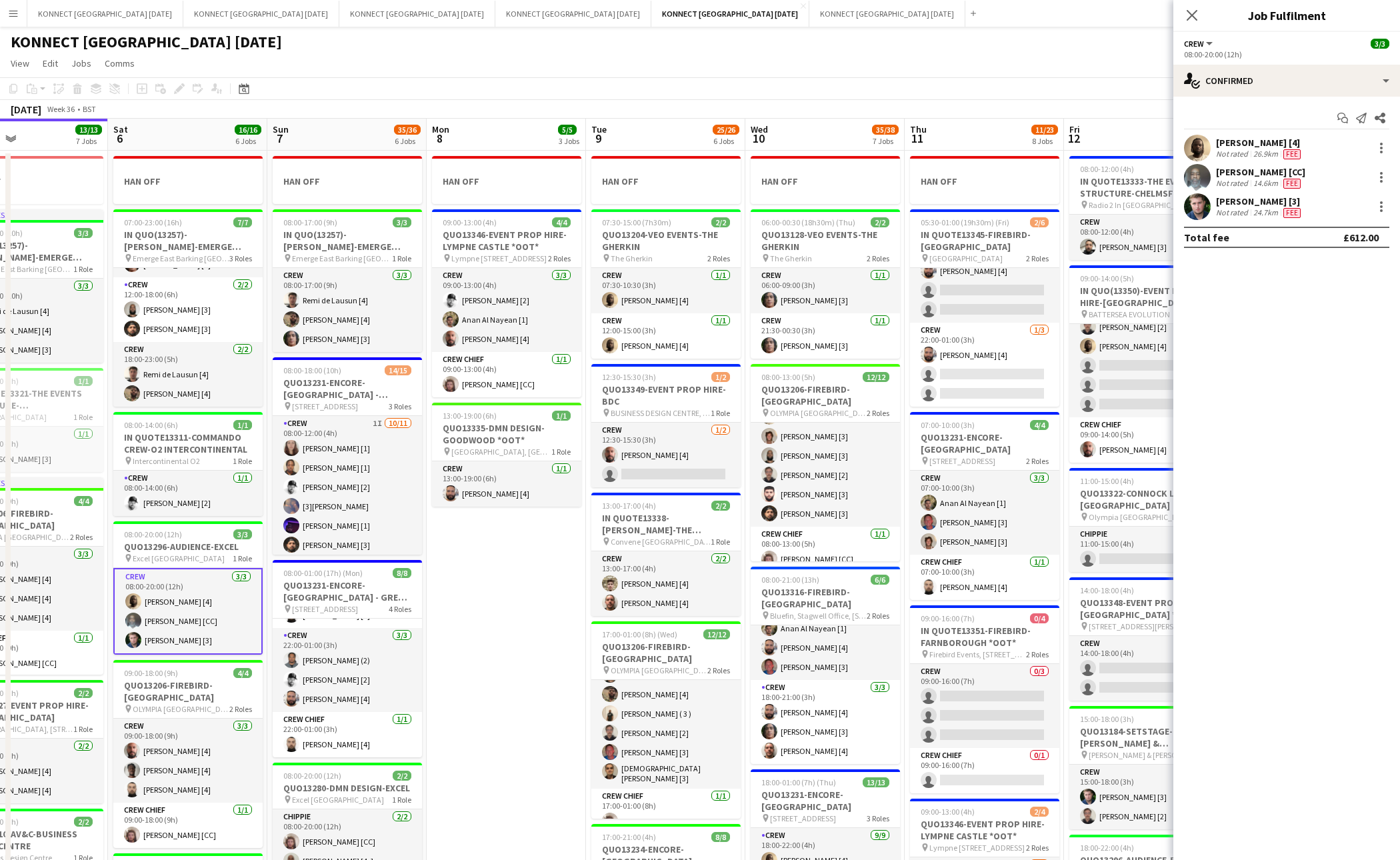
scroll to position [230, 0]
click at [517, 633] on app-date-cell "HAN OFF 09:00-13:00 (4h) 4/4 QUO13346-EVENT PROP HIRE-[GEOGRAPHIC_DATA] *OOT* p…" at bounding box center [506, 769] width 159 height 1236
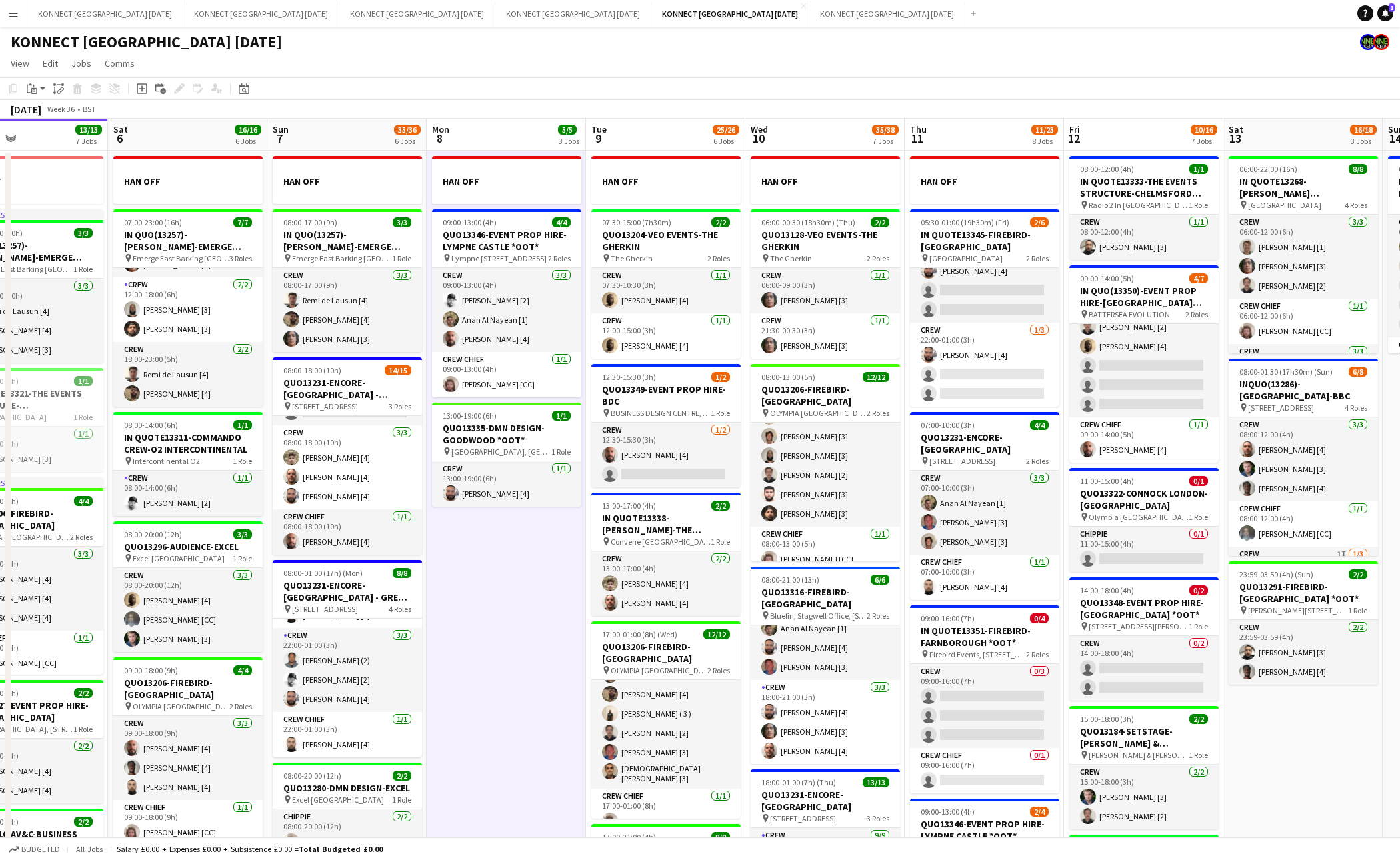
click at [517, 633] on app-date-cell "HAN OFF 09:00-13:00 (4h) 4/4 QUO13346-EVENT PROP HIRE-[GEOGRAPHIC_DATA] *OOT* p…" at bounding box center [506, 769] width 159 height 1236
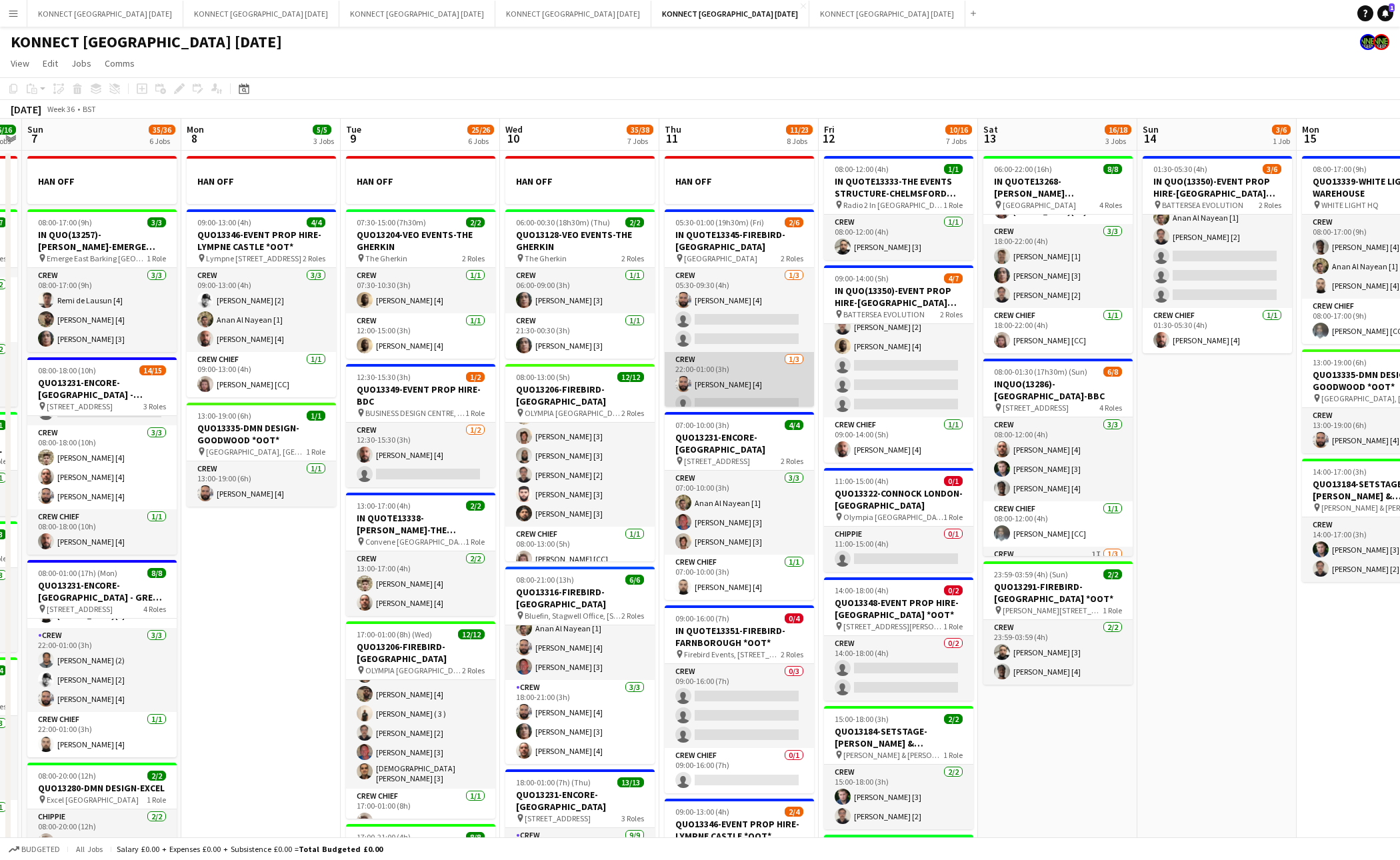
scroll to position [30, 0]
click at [749, 264] on app-job-card "05:30-01:00 (19h30m) (Fri) 2/6 IN QUOTE13345-FIREBIRD-ST PANCRAS RENAISSANCE HO…" at bounding box center [740, 308] width 149 height 198
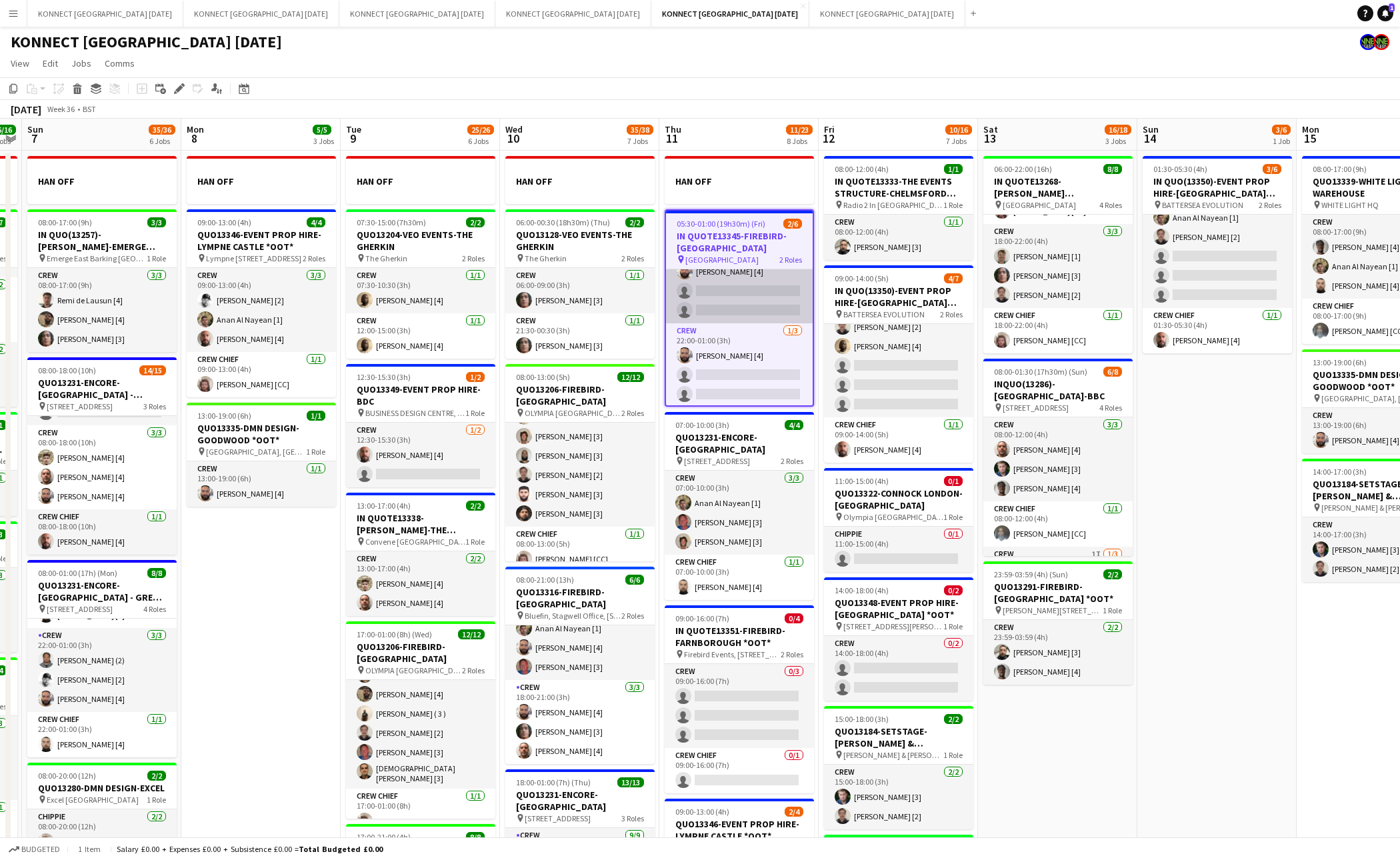
click at [745, 296] on app-card-role "Crew 1/3 05:30-09:30 (4h) Rodrigo Luz [4] single-neutral-actions single-neutral…" at bounding box center [739, 282] width 146 height 84
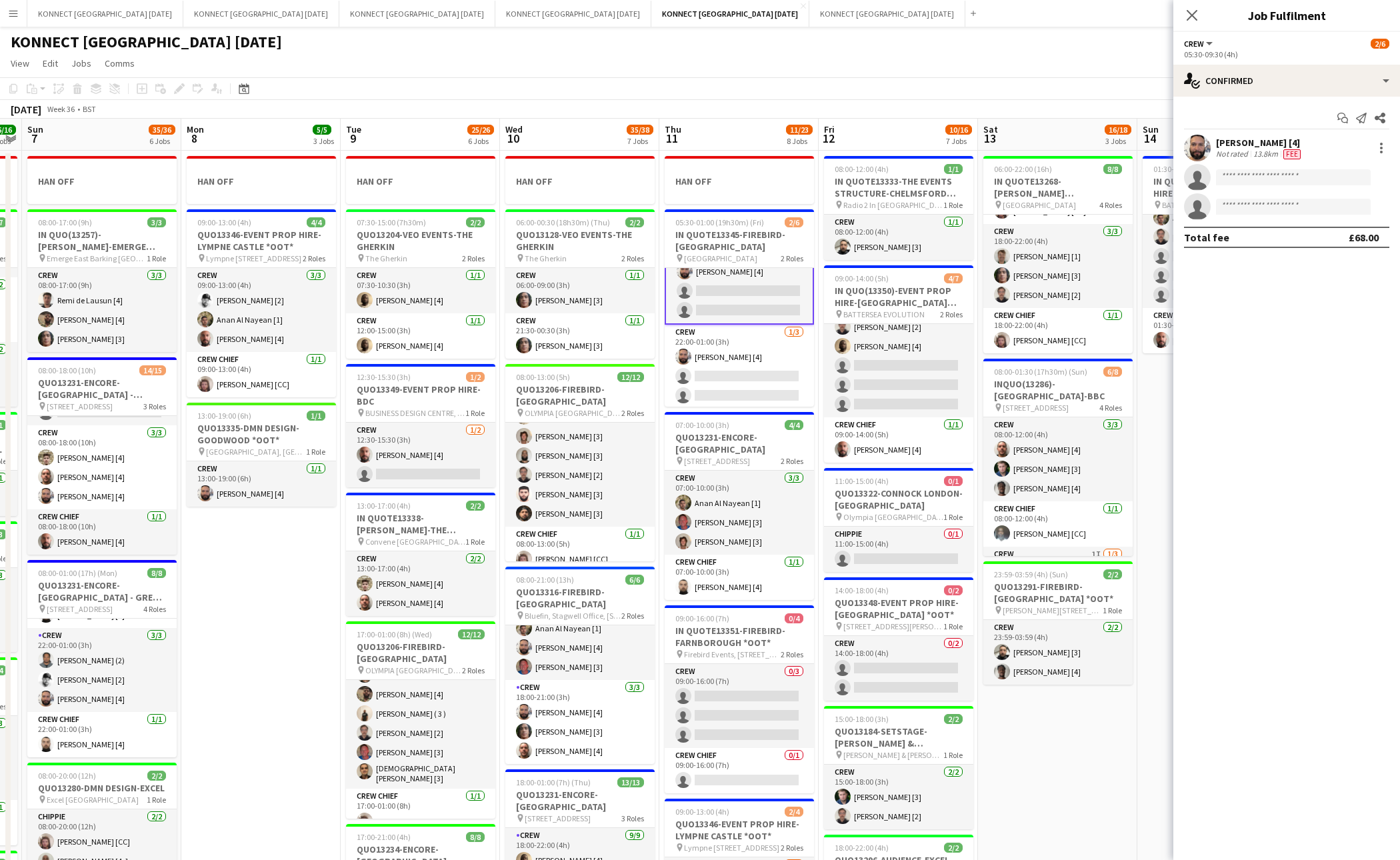
scroll to position [31, 0]
click at [1311, 71] on div "single-neutral-actions-check-2 Confirmed" at bounding box center [1286, 80] width 227 height 32
click at [1341, 137] on div "single-neutral-actions-share-1 Invited" at bounding box center [1331, 137] width 132 height 27
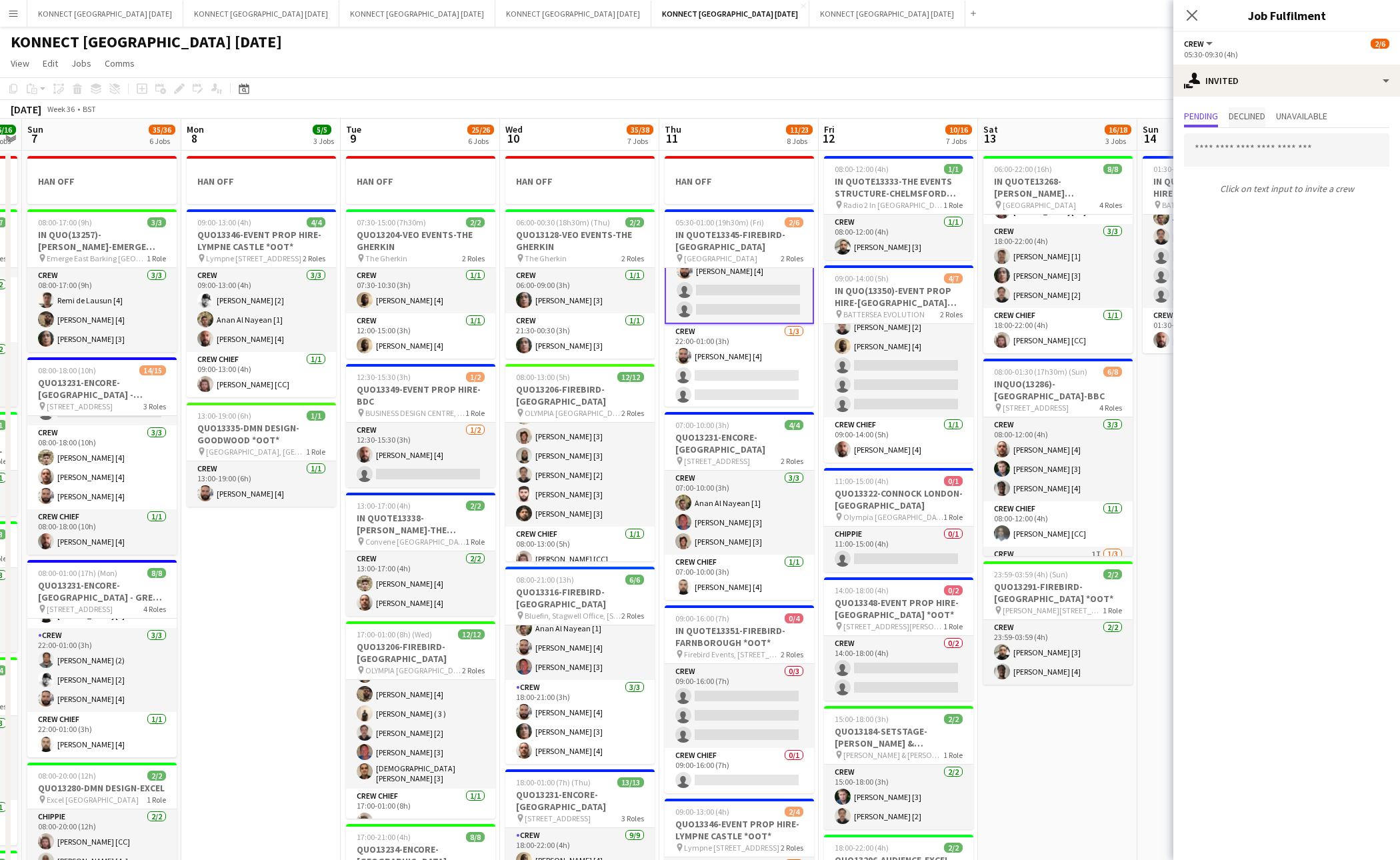
click at [1265, 114] on span "Declined" at bounding box center [1247, 116] width 36 height 9
click at [1204, 112] on span "Pending" at bounding box center [1201, 116] width 34 height 9
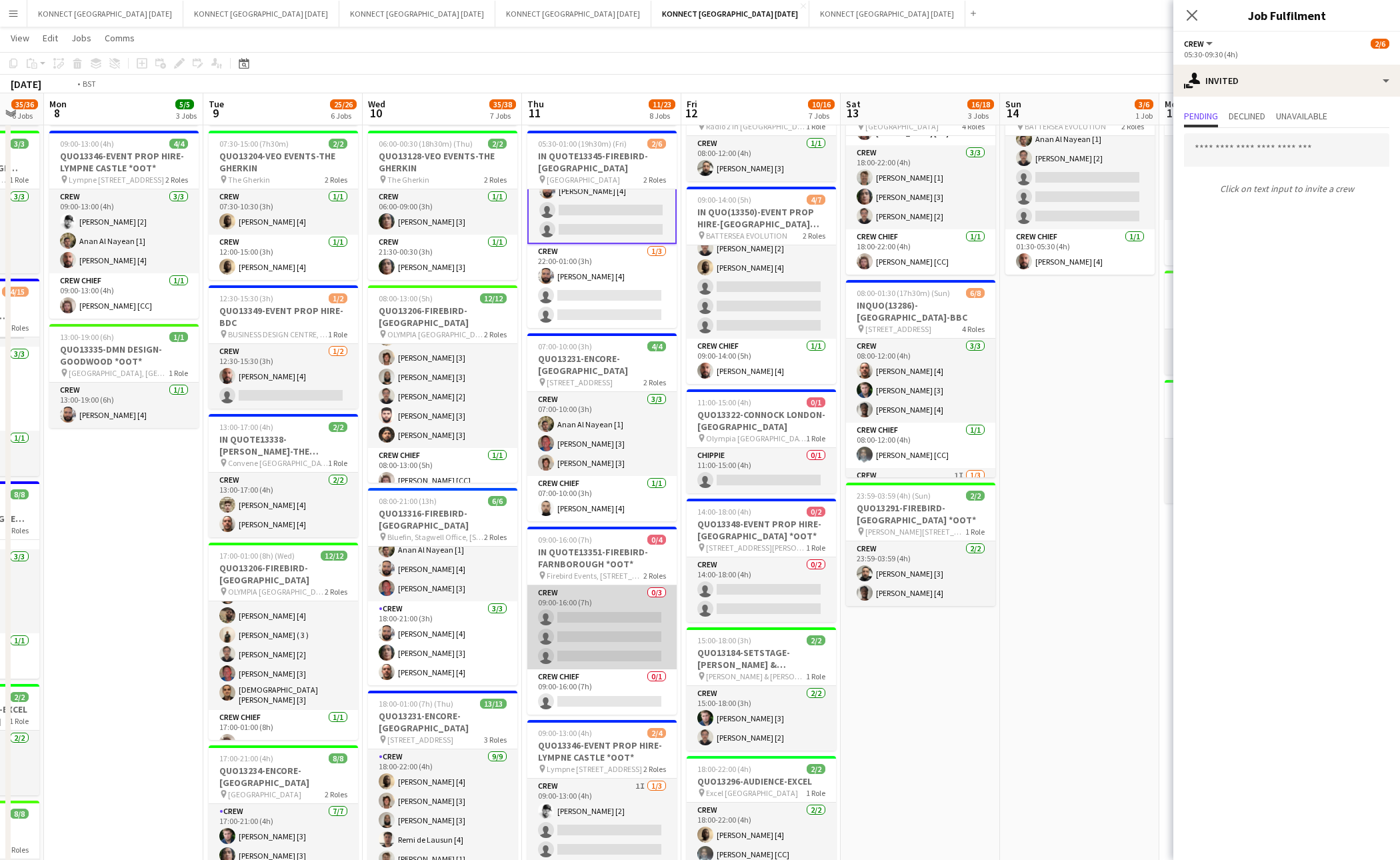
scroll to position [0, 417]
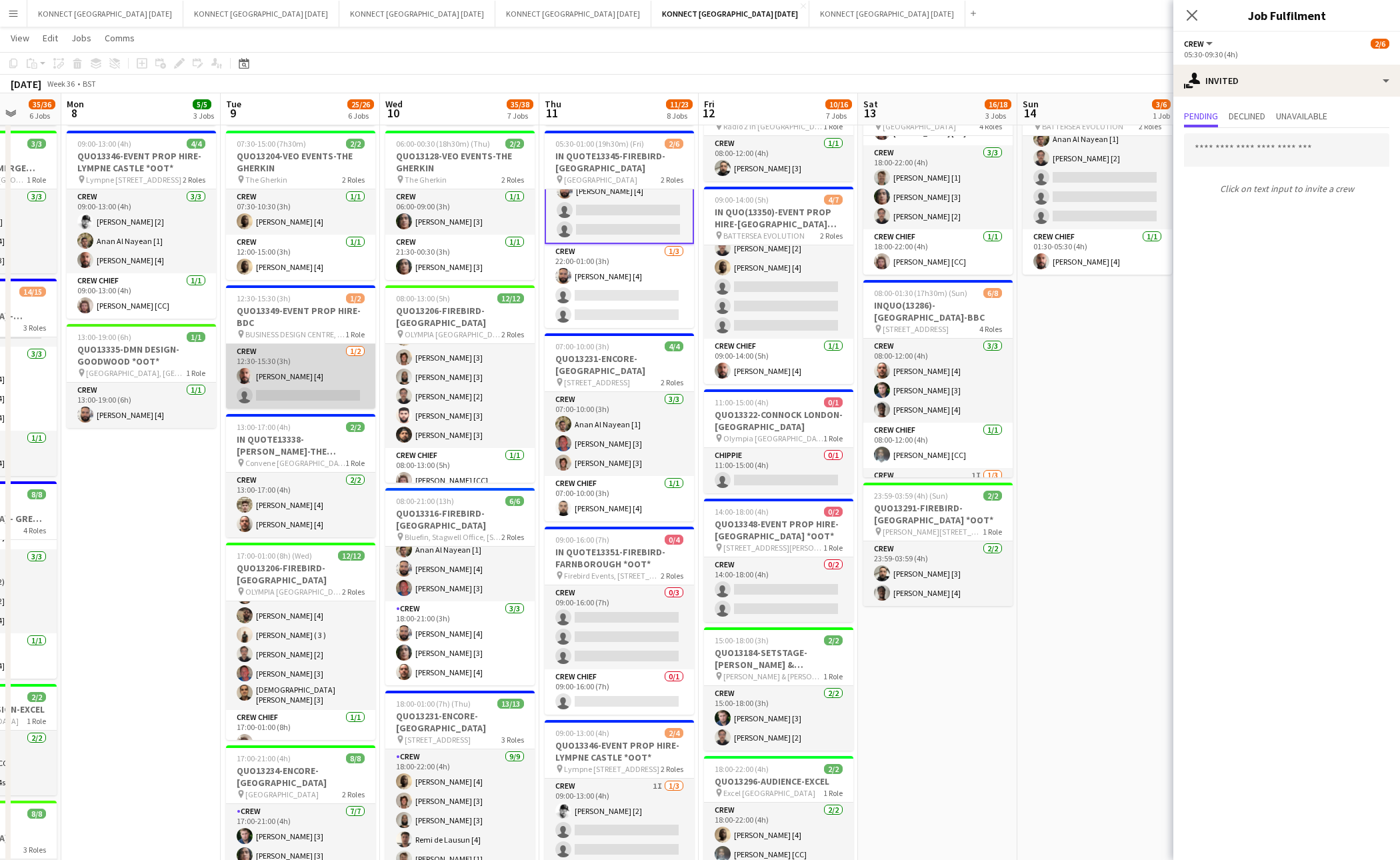
click at [328, 401] on app-card-role "Crew 1/2 12:30-15:30 (3h) Jamal Khayyat [4] single-neutral-actions" at bounding box center [300, 376] width 149 height 64
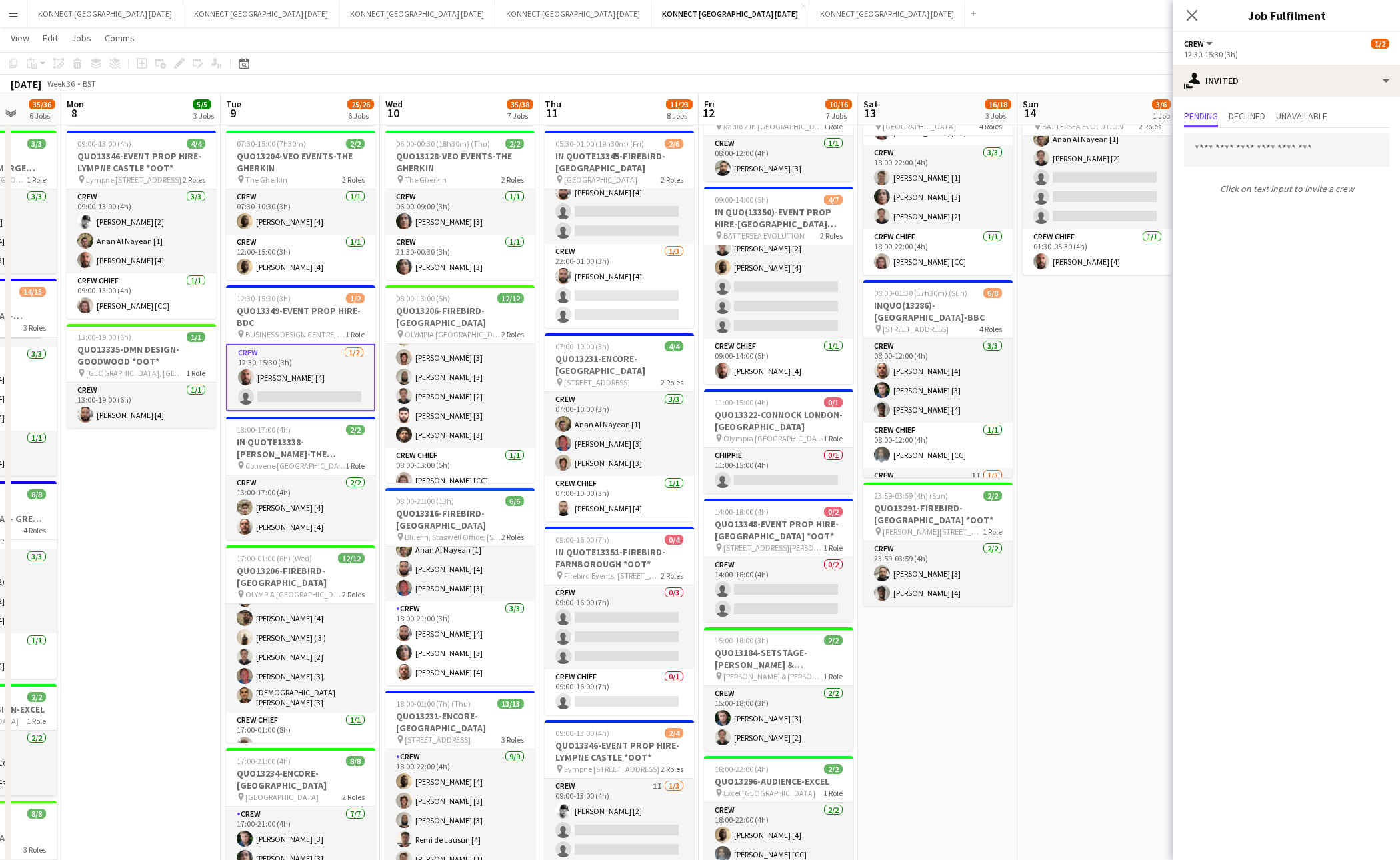
click at [305, 381] on app-card-role "Crew 1/2 12:30-15:30 (3h) Jamal Khayyat [4] single-neutral-actions" at bounding box center [300, 378] width 149 height 67
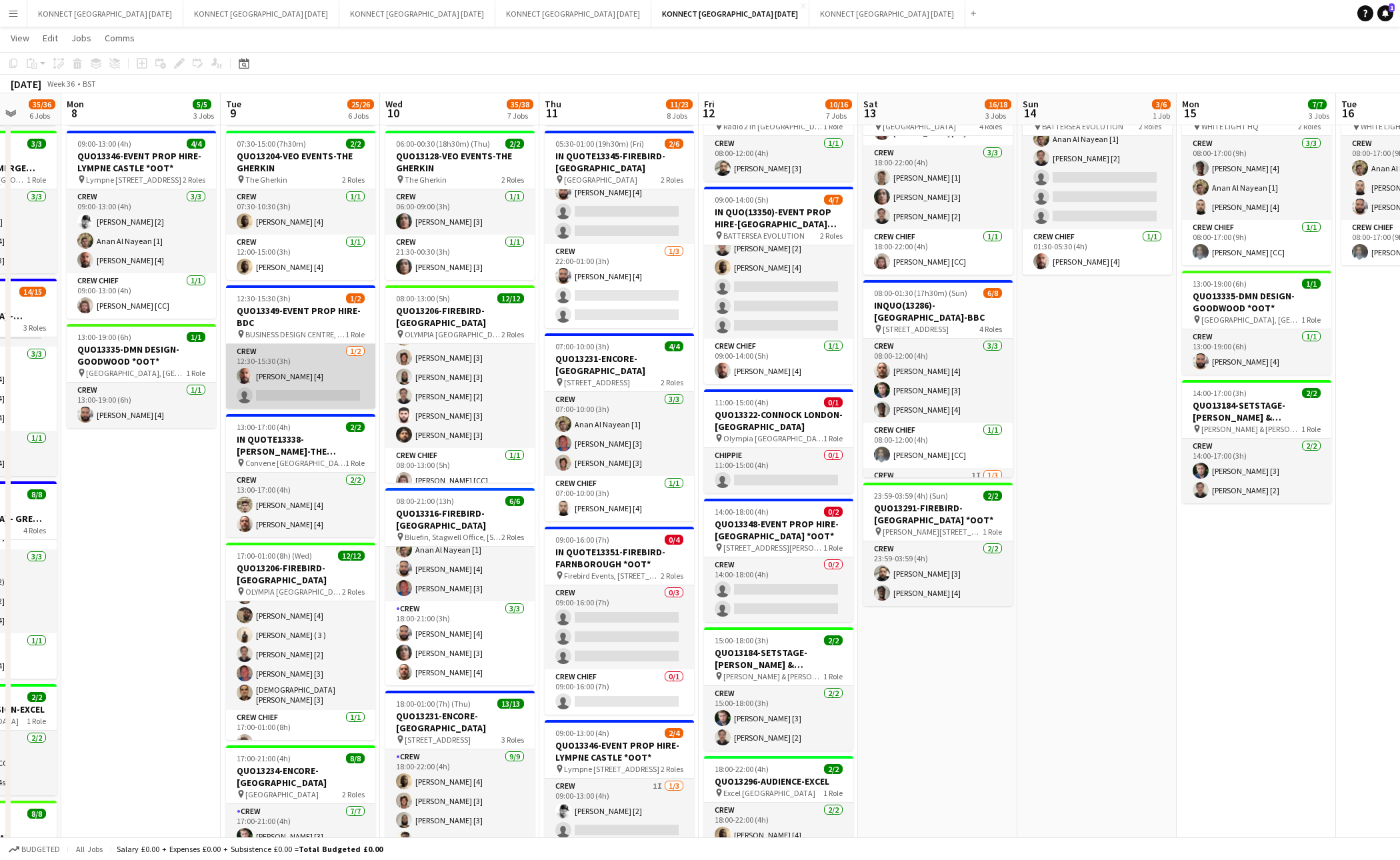
click at [345, 387] on app-card-role "Crew 1/2 12:30-15:30 (3h) Jamal Khayyat [4] single-neutral-actions" at bounding box center [300, 376] width 149 height 64
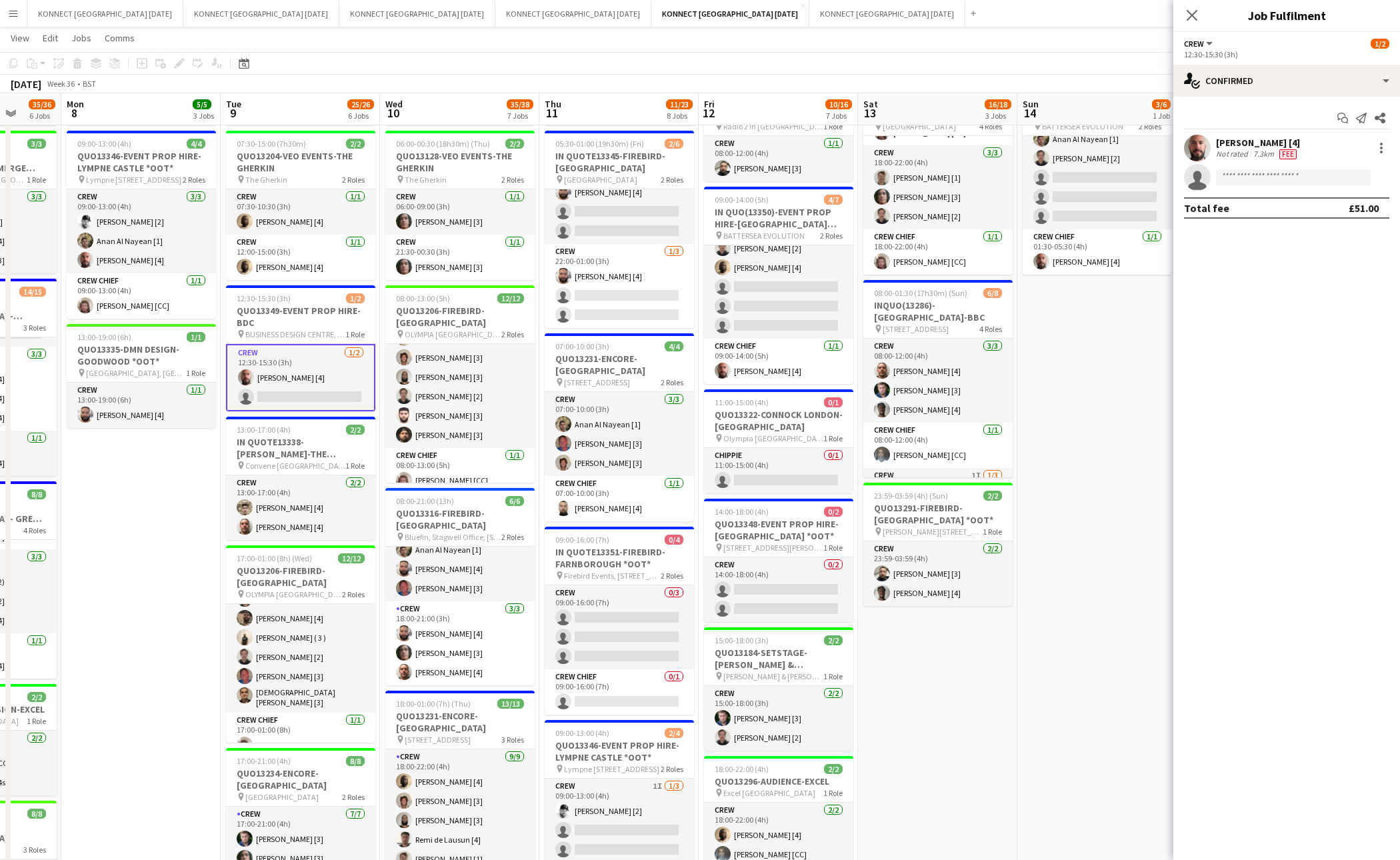
click at [1238, 148] on div "Not rated" at bounding box center [1233, 153] width 35 height 10
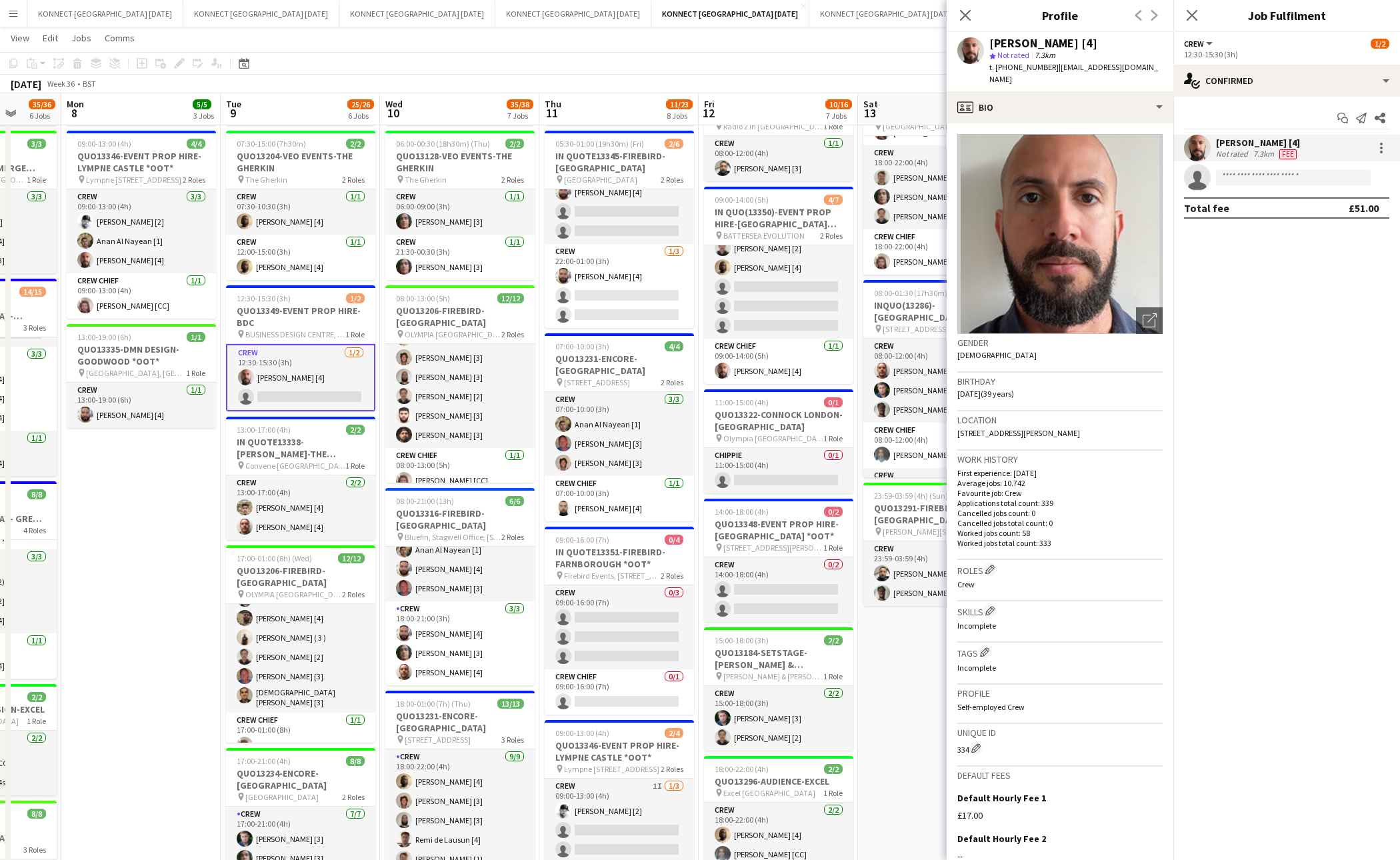
click at [900, 662] on app-date-cell "06:00-22:00 (16h) 8/8 IN QUOTE13268-[PERSON_NAME][GEOGRAPHIC_DATA] pin Richmond…" at bounding box center [937, 689] width 159 height 1236
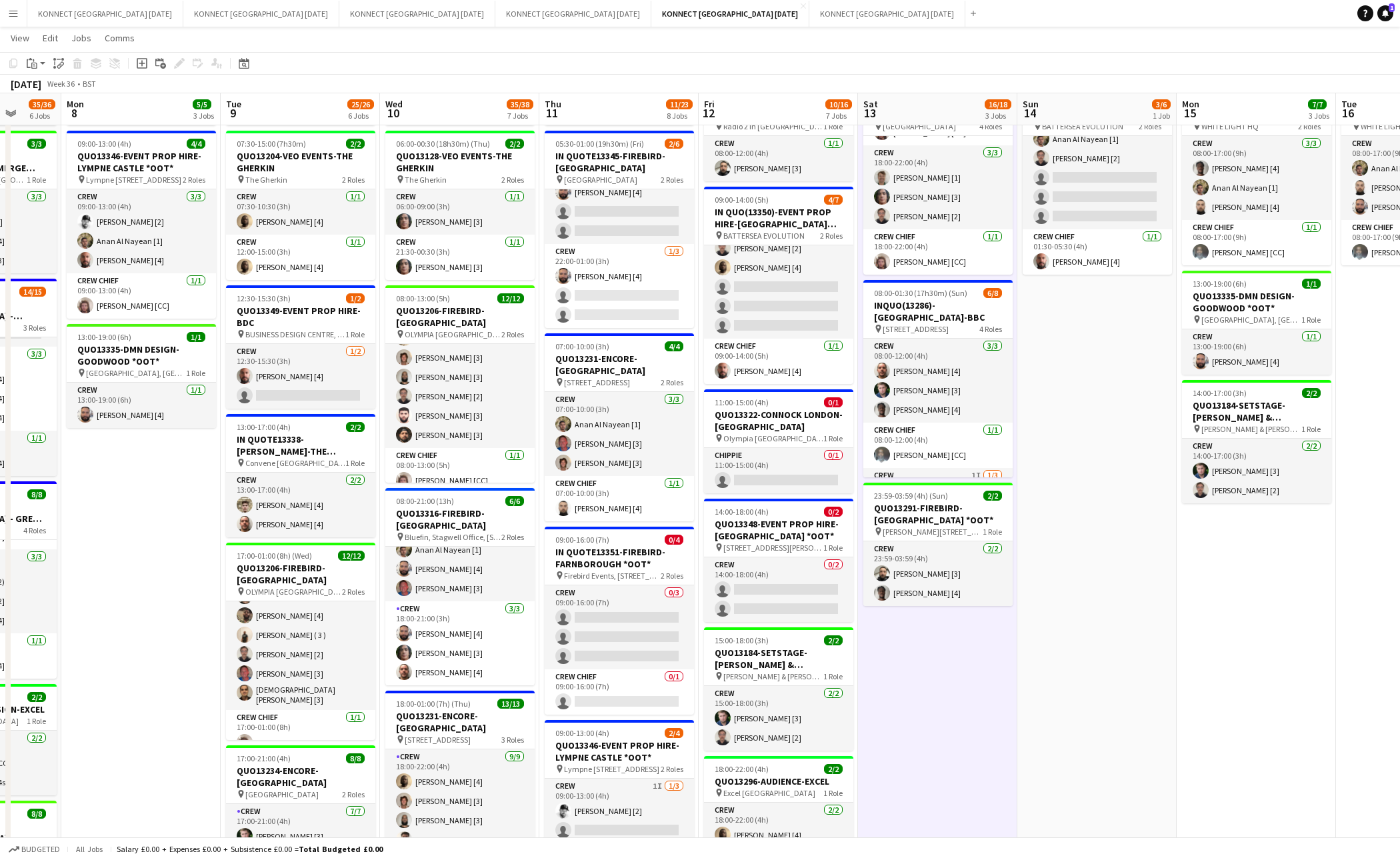
click at [958, 680] on app-date-cell "06:00-22:00 (16h) 8/8 IN QUOTE13268-[PERSON_NAME][GEOGRAPHIC_DATA] pin Richmond…" at bounding box center [937, 689] width 159 height 1236
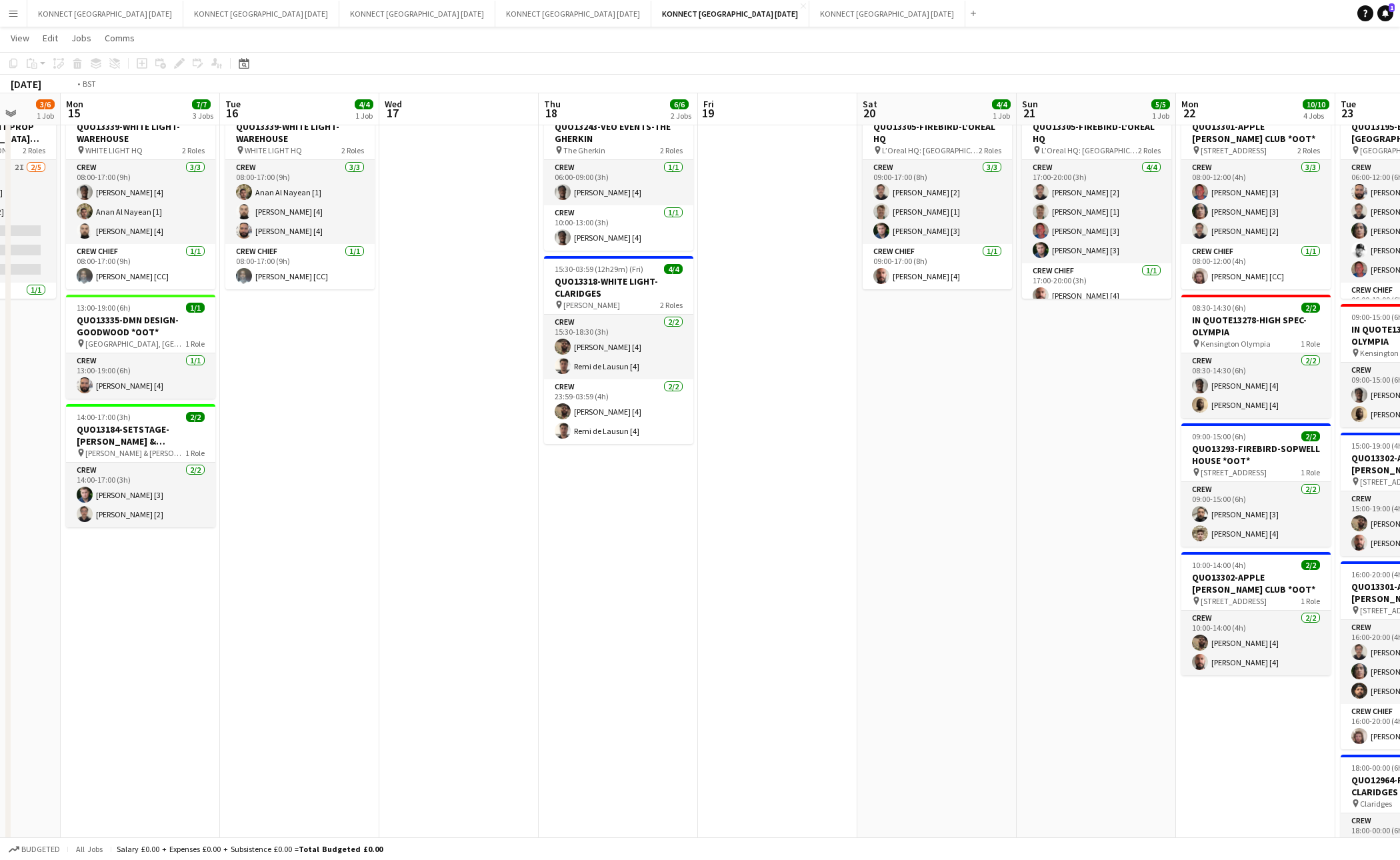
scroll to position [0, 419]
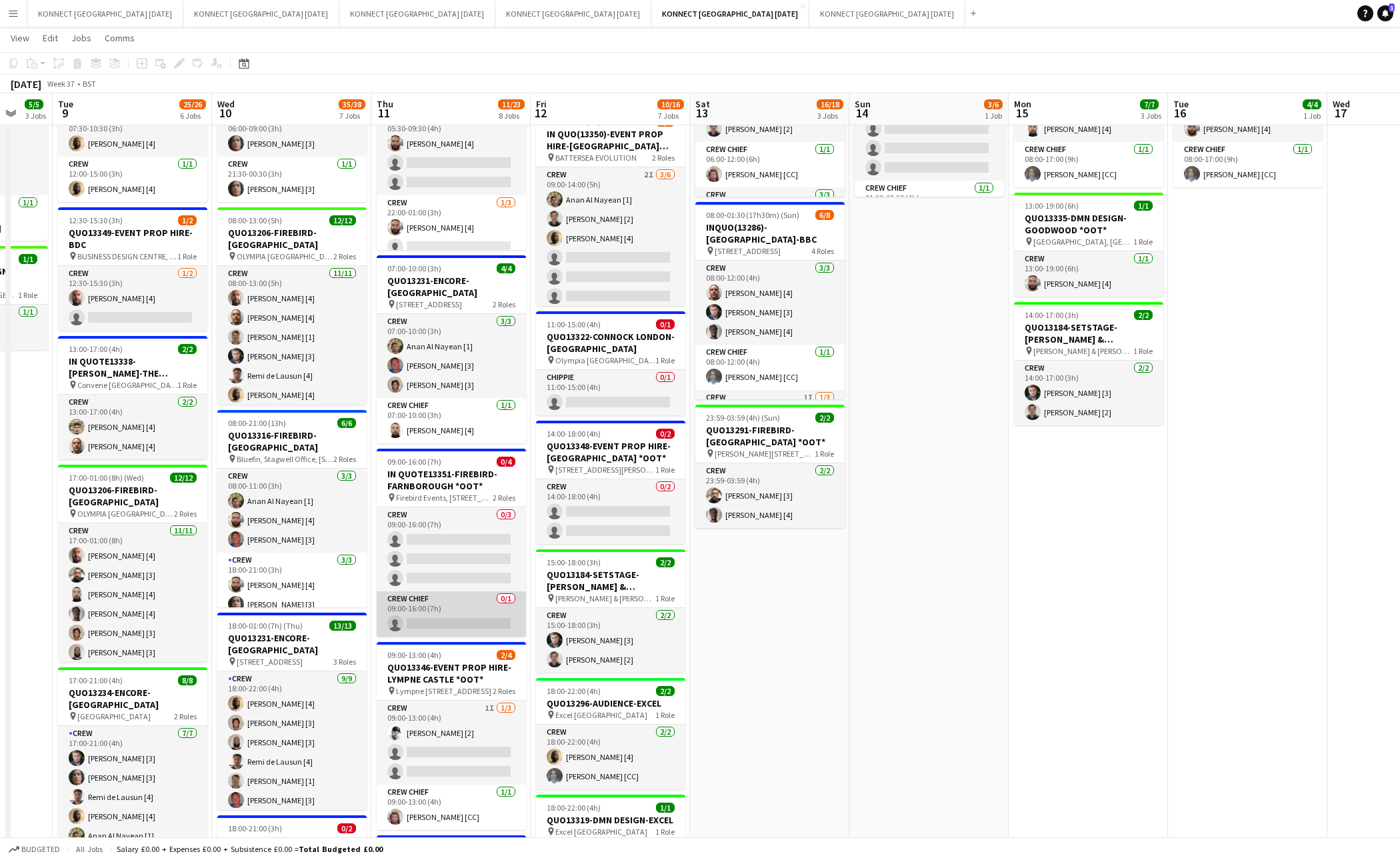
click at [458, 610] on app-card-role "Crew Chief 0/1 09:00-16:00 (7h) single-neutral-actions" at bounding box center [451, 614] width 149 height 46
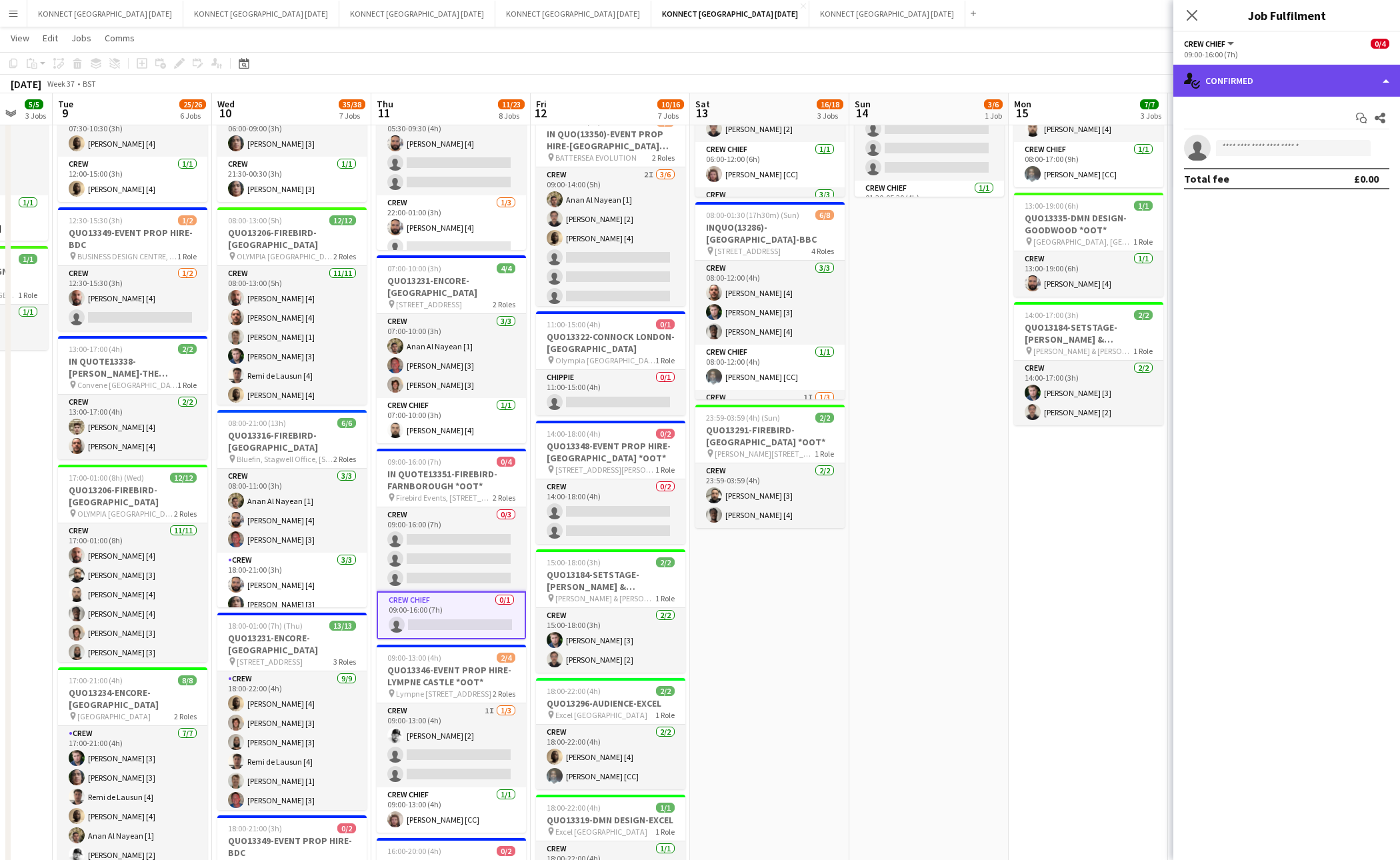
click at [1265, 72] on div "single-neutral-actions-check-2 Confirmed" at bounding box center [1286, 80] width 227 height 32
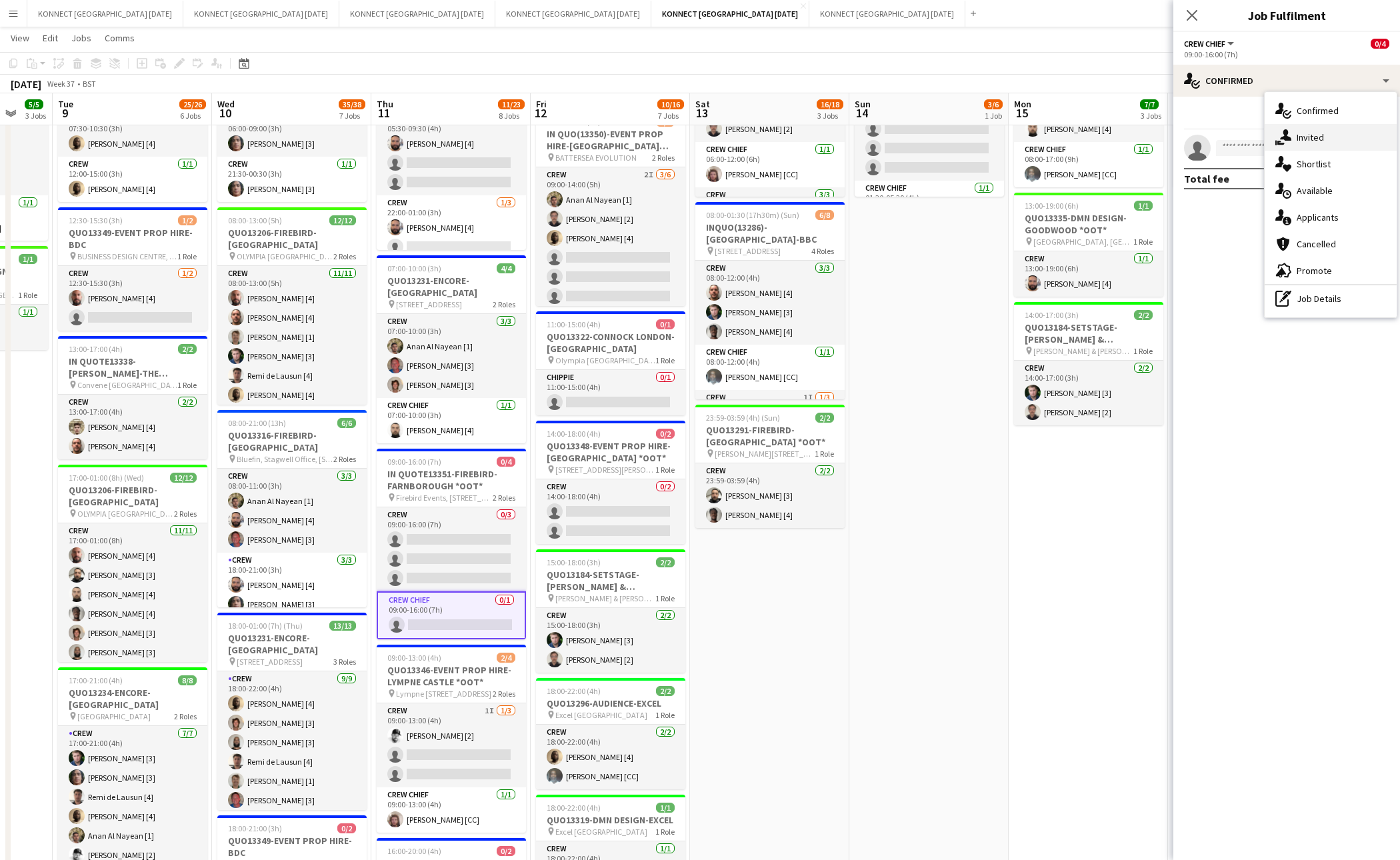
click at [1332, 133] on div "single-neutral-actions-share-1 Invited" at bounding box center [1331, 137] width 132 height 27
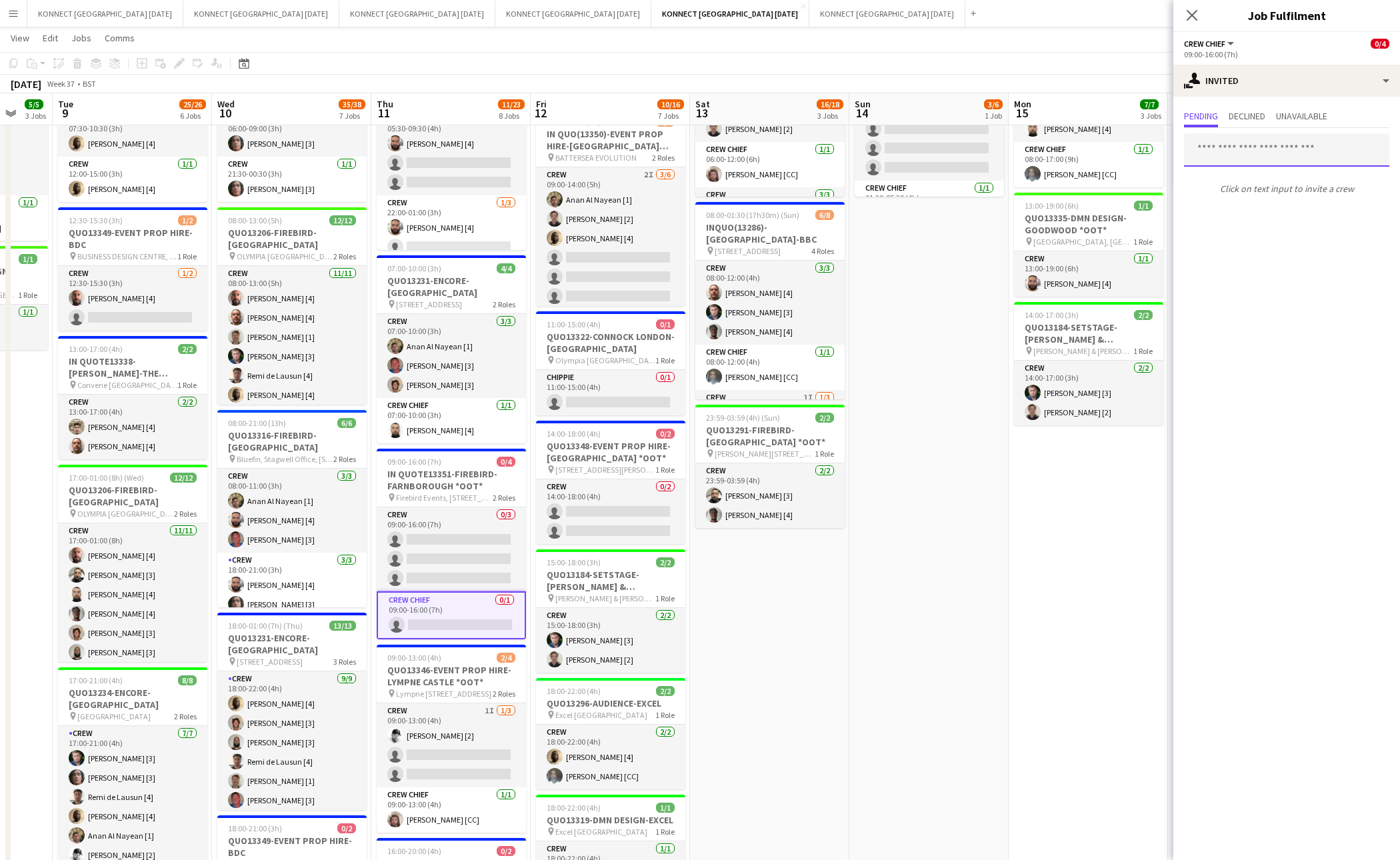
click at [1293, 162] on input "text" at bounding box center [1287, 150] width 205 height 34
type input "*****"
click at [1287, 195] on span "[EMAIL_ADDRESS][DOMAIN_NAME]" at bounding box center [1286, 193] width 184 height 10
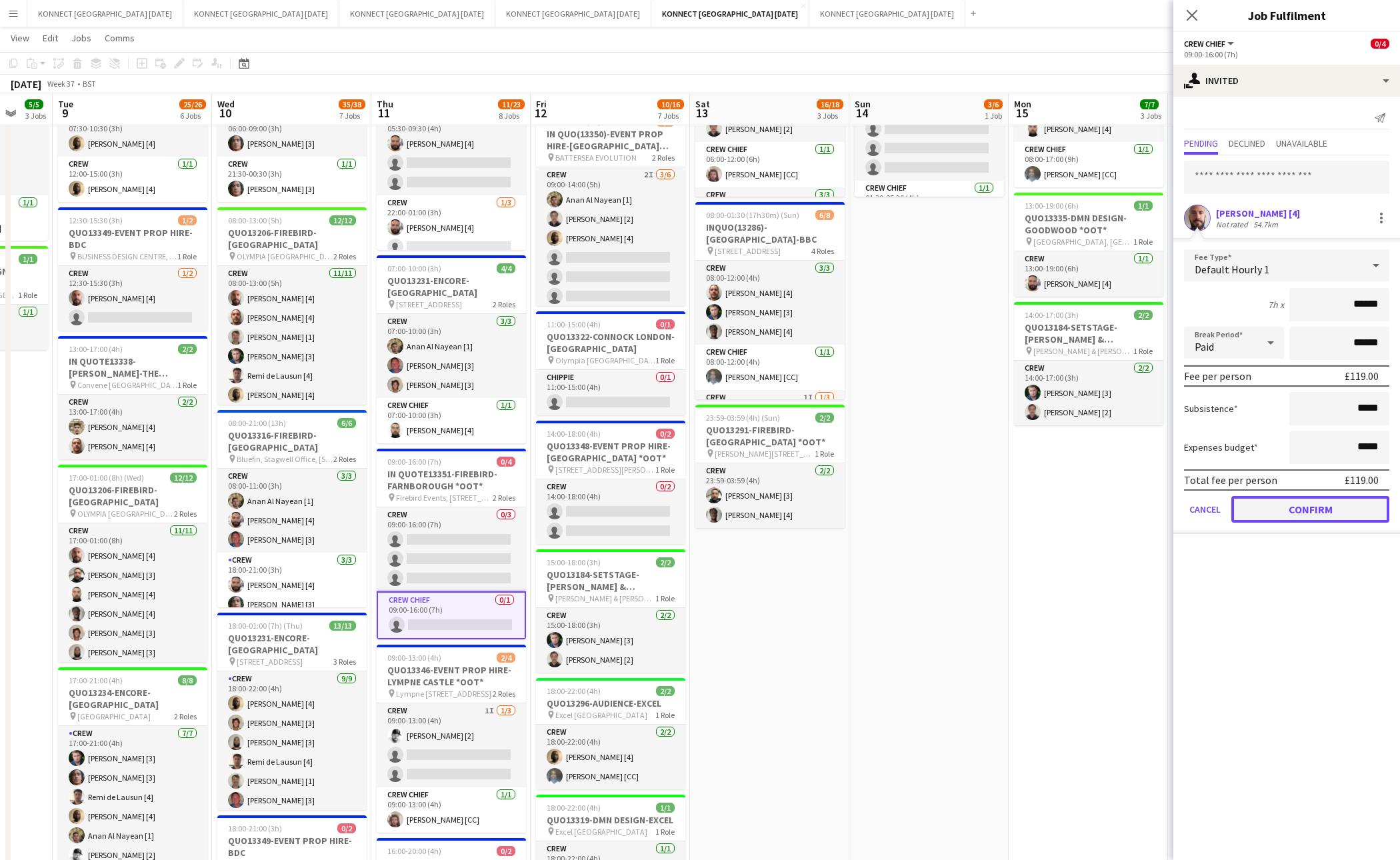
click at [1248, 506] on button "Confirm" at bounding box center [1310, 509] width 158 height 27
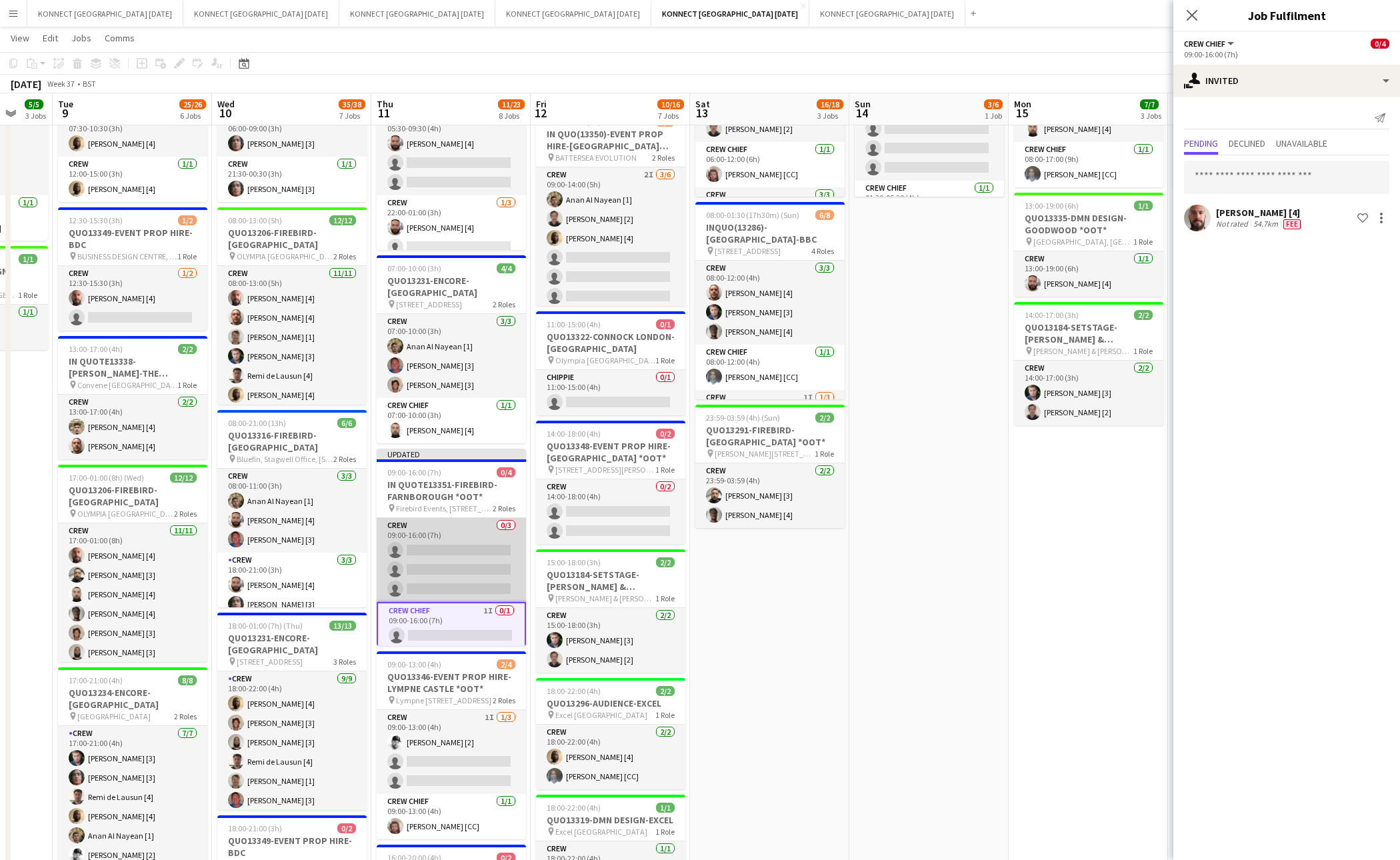
click at [448, 545] on app-card-role "Crew 0/3 09:00-16:00 (7h) single-neutral-actions single-neutral-actions single-…" at bounding box center [451, 561] width 149 height 84
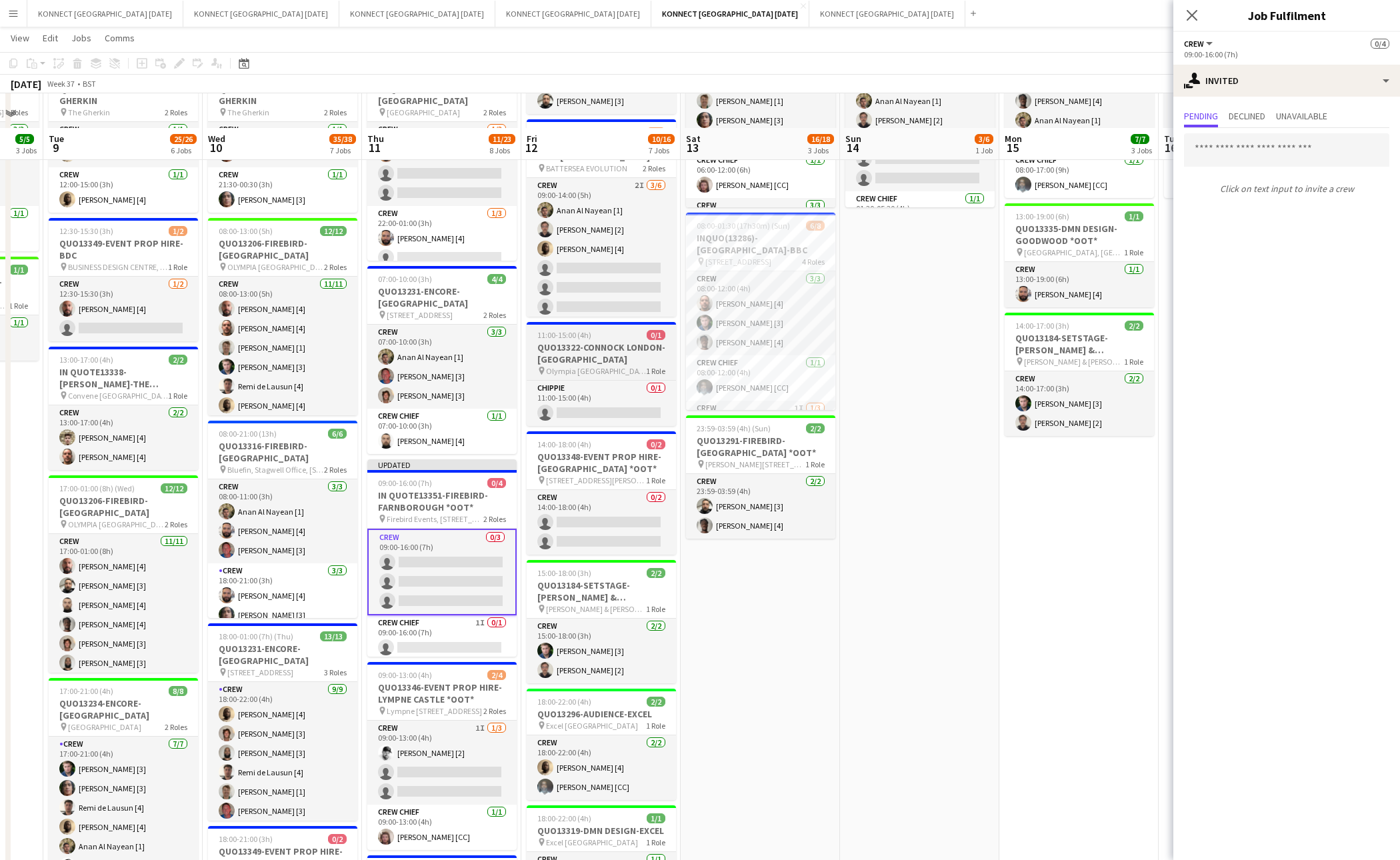
scroll to position [195, 0]
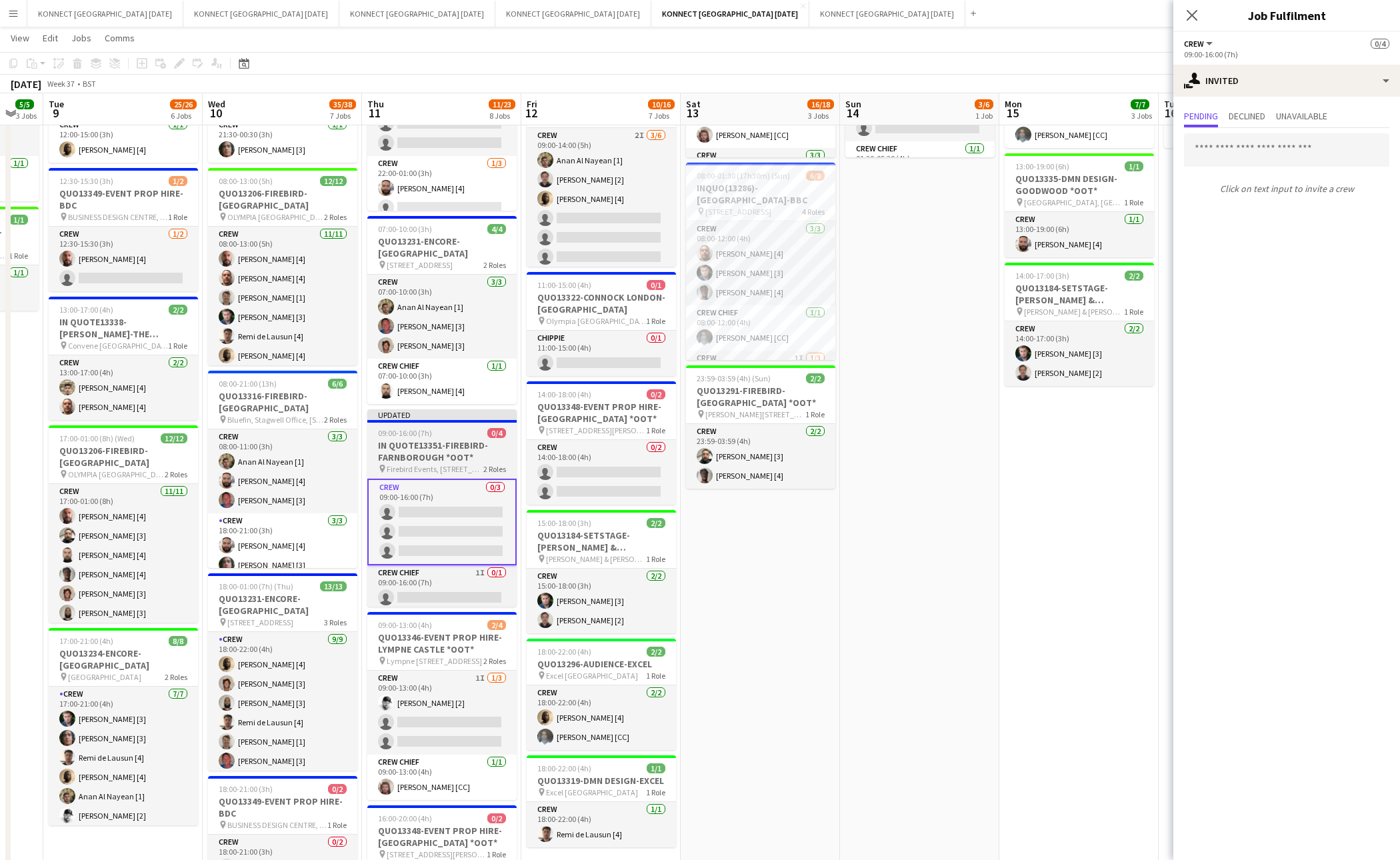
click at [455, 453] on h3 "IN QUOTE13351-FIREBIRD-FARNBOROUGH *OOT*" at bounding box center [442, 451] width 149 height 24
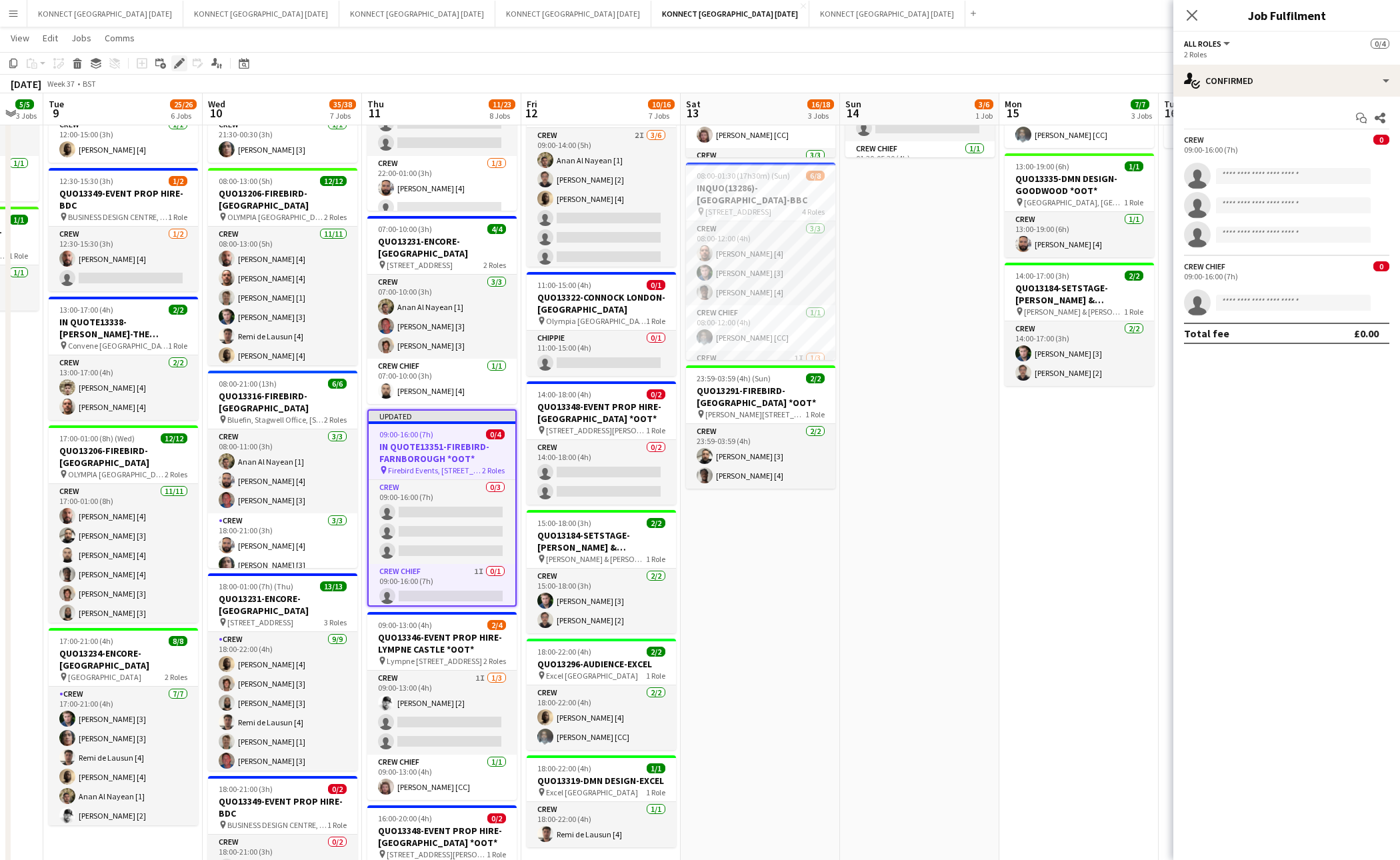
click at [178, 66] on icon "Edit" at bounding box center [179, 62] width 10 height 10
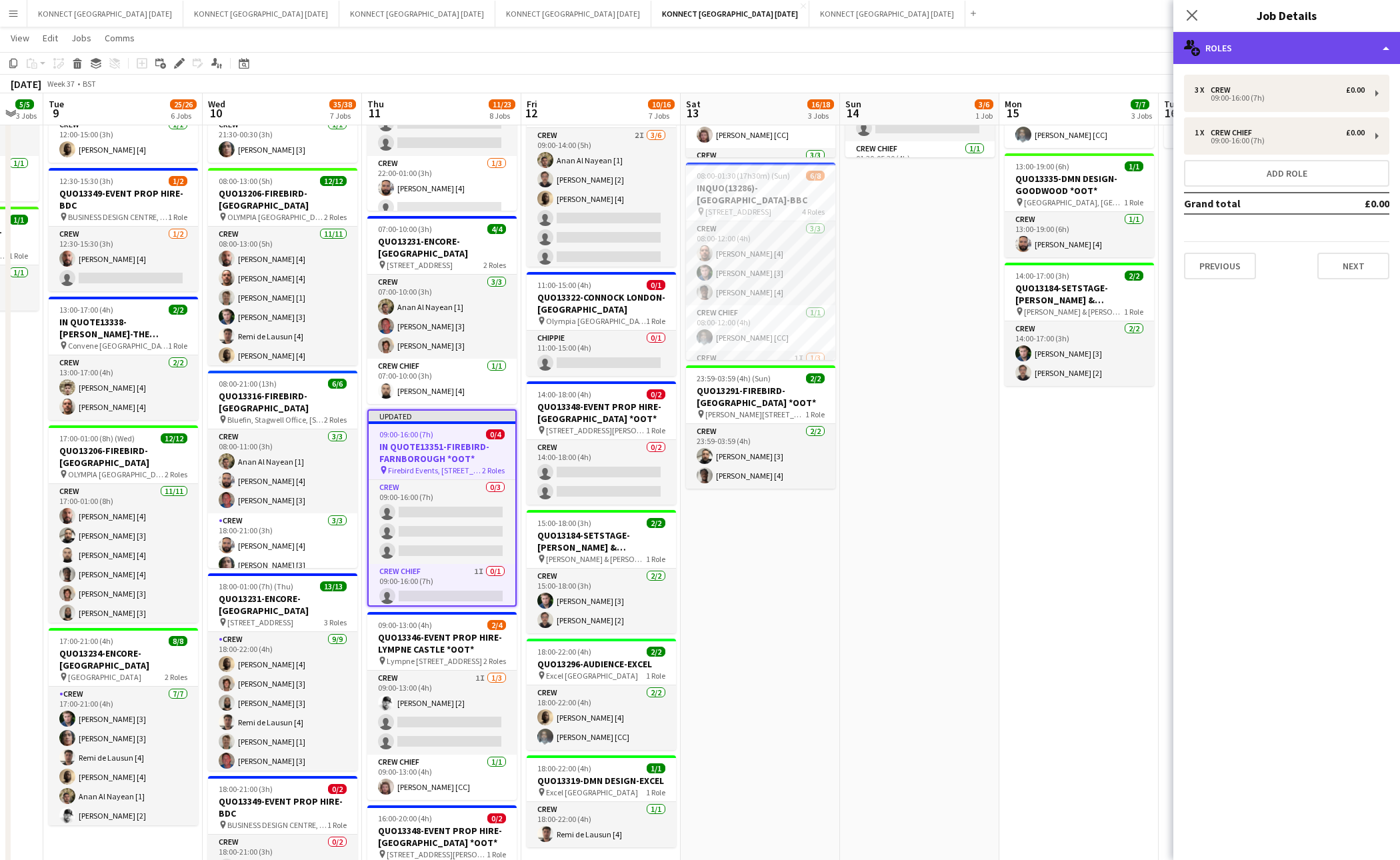
click at [1233, 48] on div "multiple-users-add Roles" at bounding box center [1286, 48] width 227 height 32
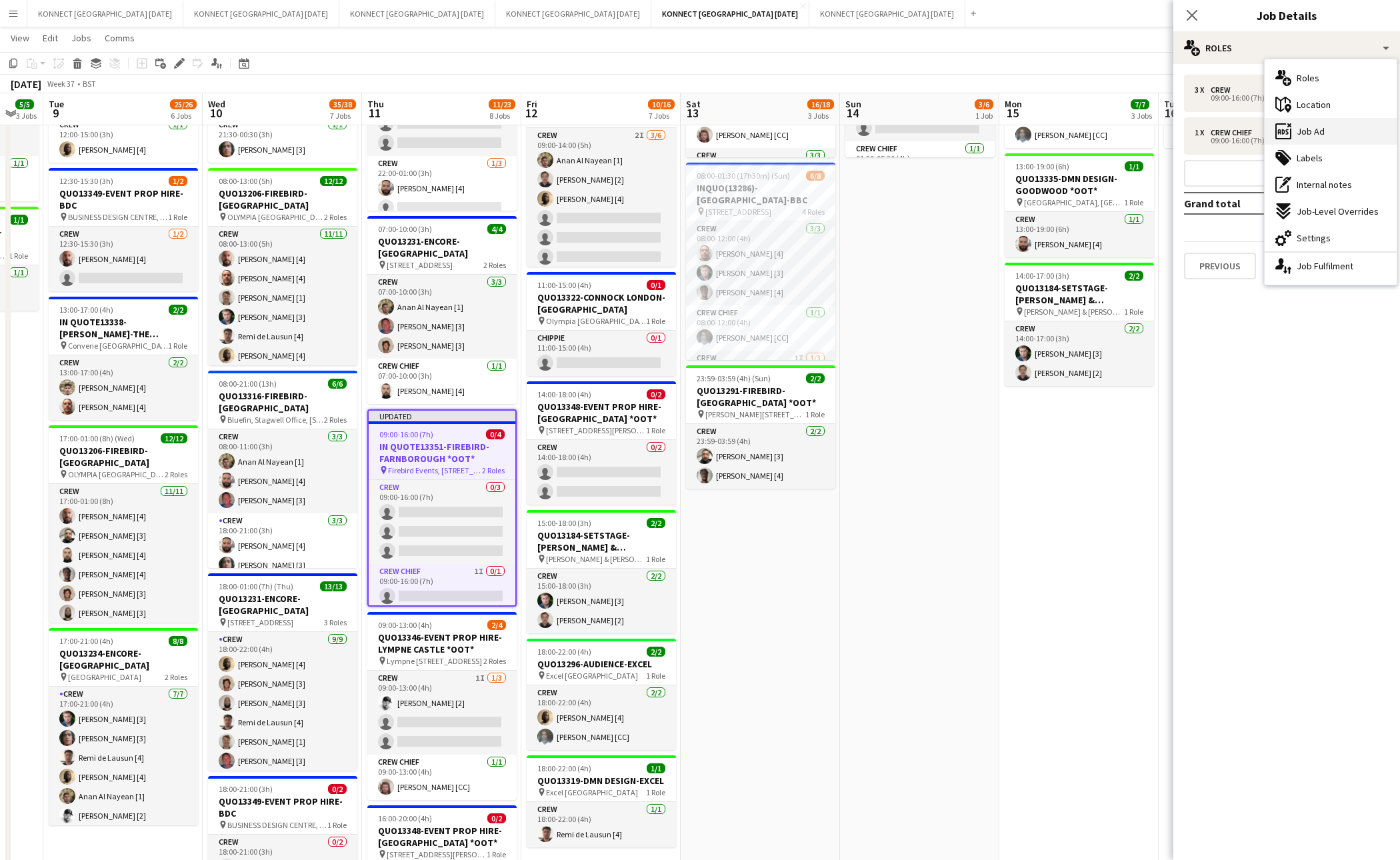
click at [1340, 118] on div "ads-window Job Ad" at bounding box center [1331, 132] width 132 height 27
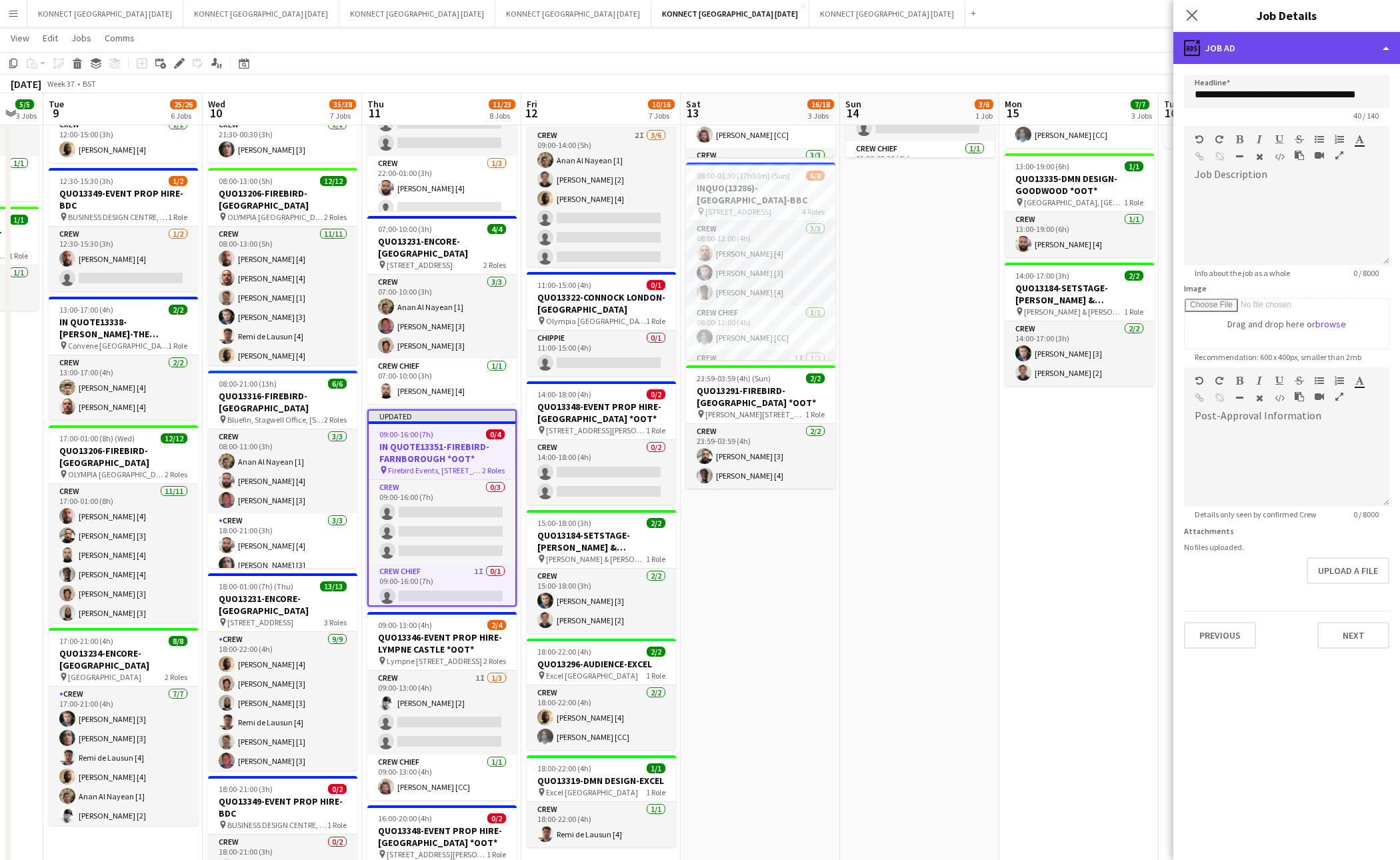
click at [1316, 55] on div "ads-window Job Ad" at bounding box center [1286, 48] width 227 height 32
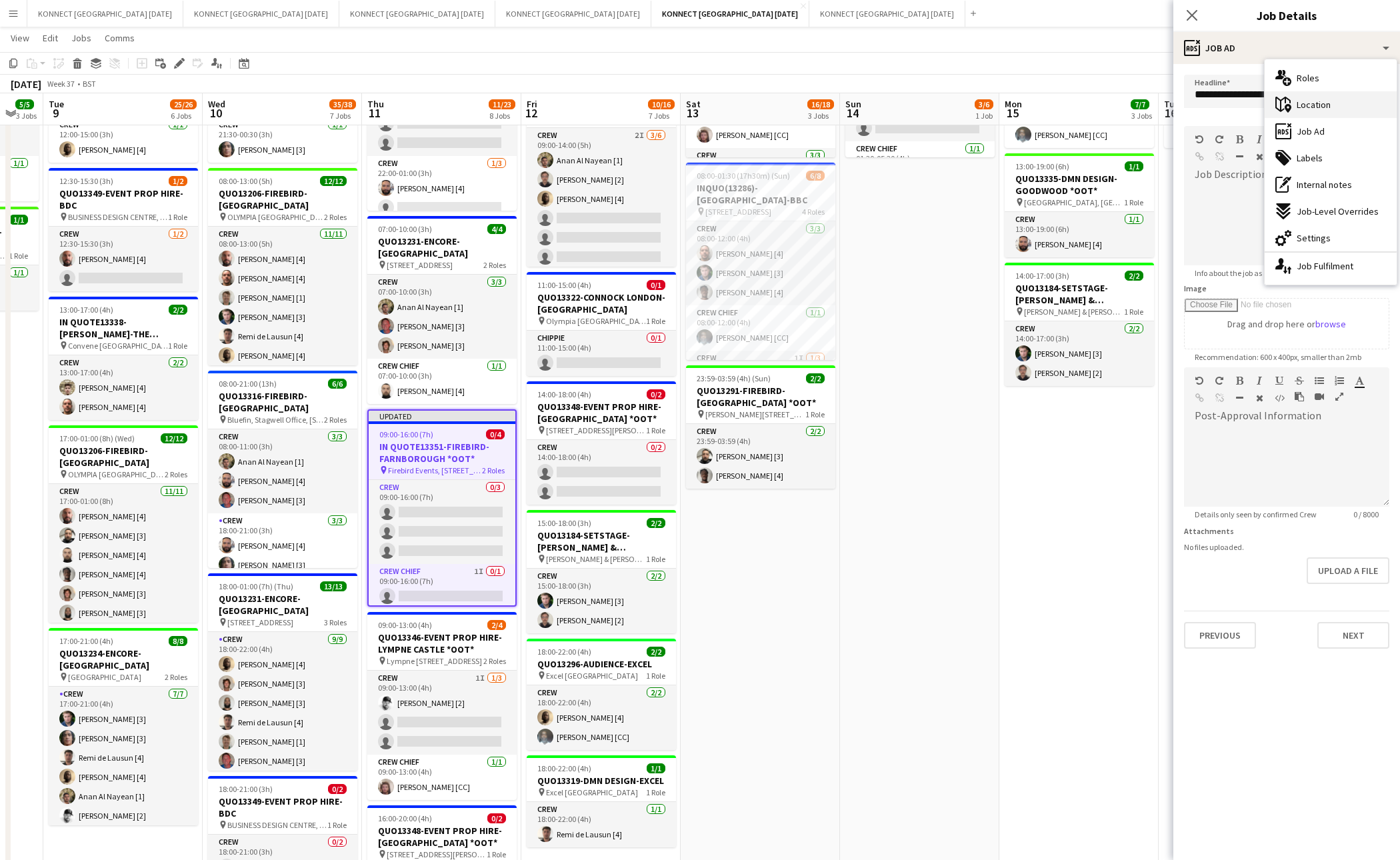
click at [1309, 104] on span "Location" at bounding box center [1314, 104] width 34 height 12
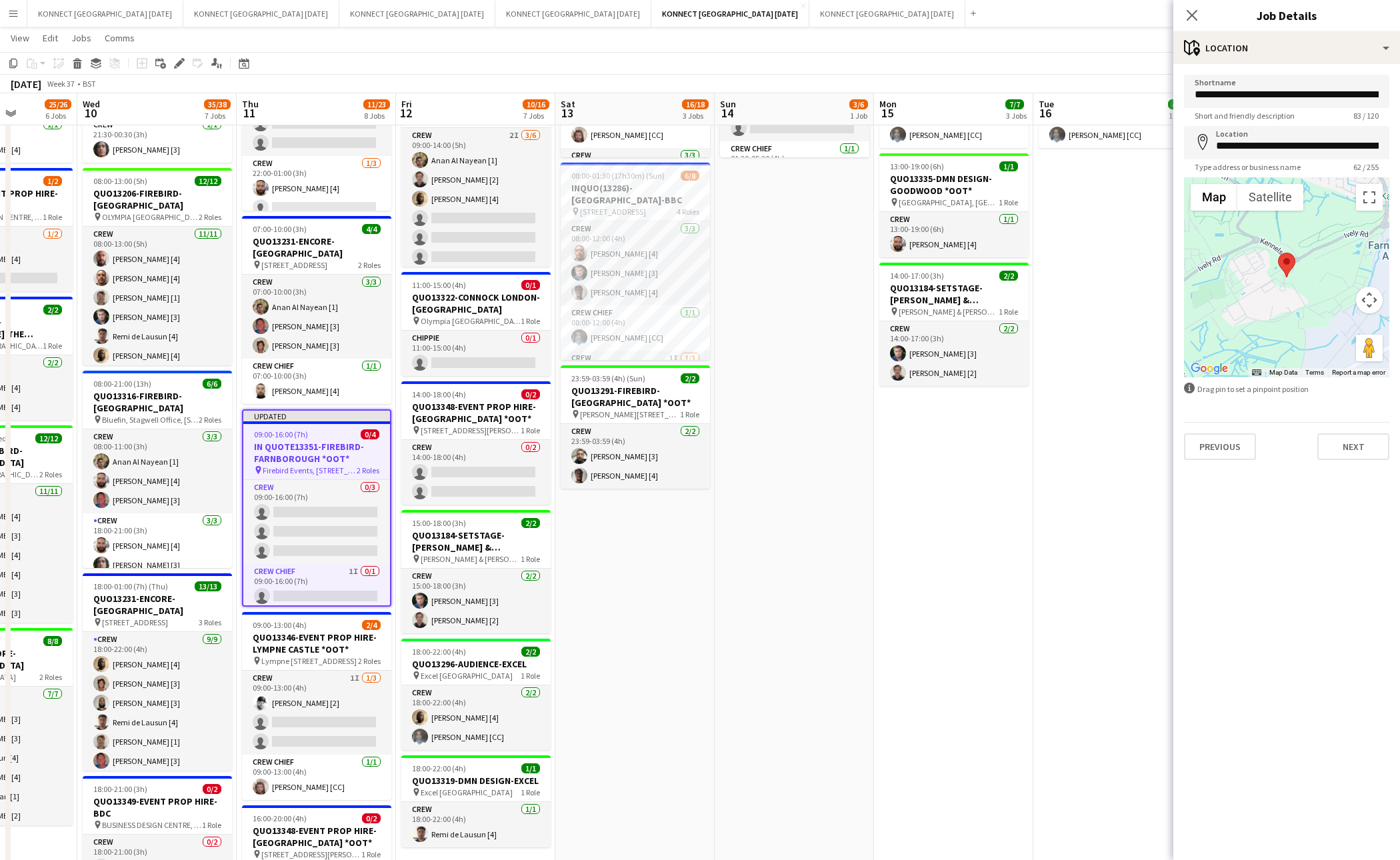
scroll to position [0, 409]
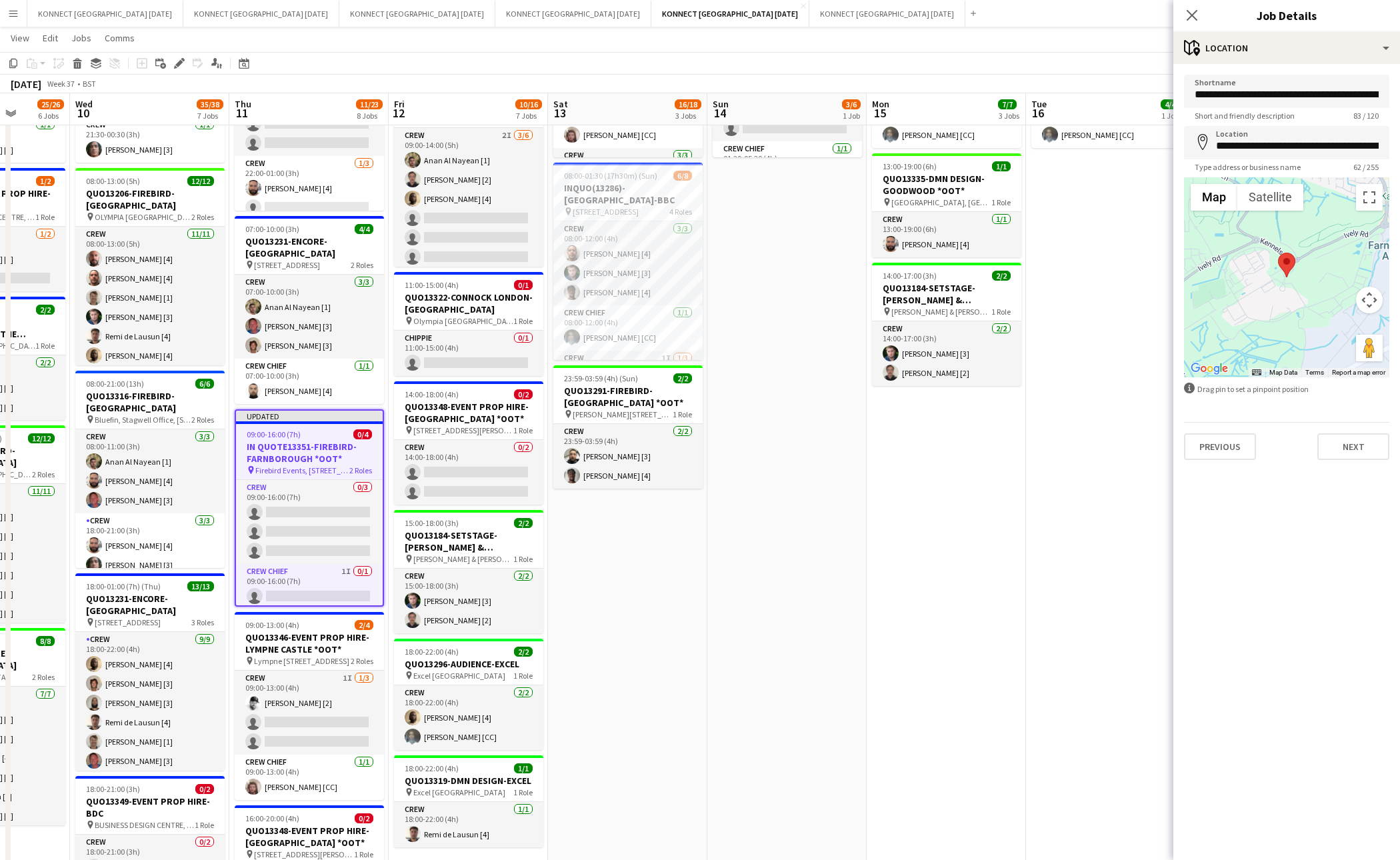
click at [1372, 306] on button "Map camera controls" at bounding box center [1369, 299] width 27 height 27
click at [1341, 338] on button "Zoom out" at bounding box center [1336, 333] width 27 height 27
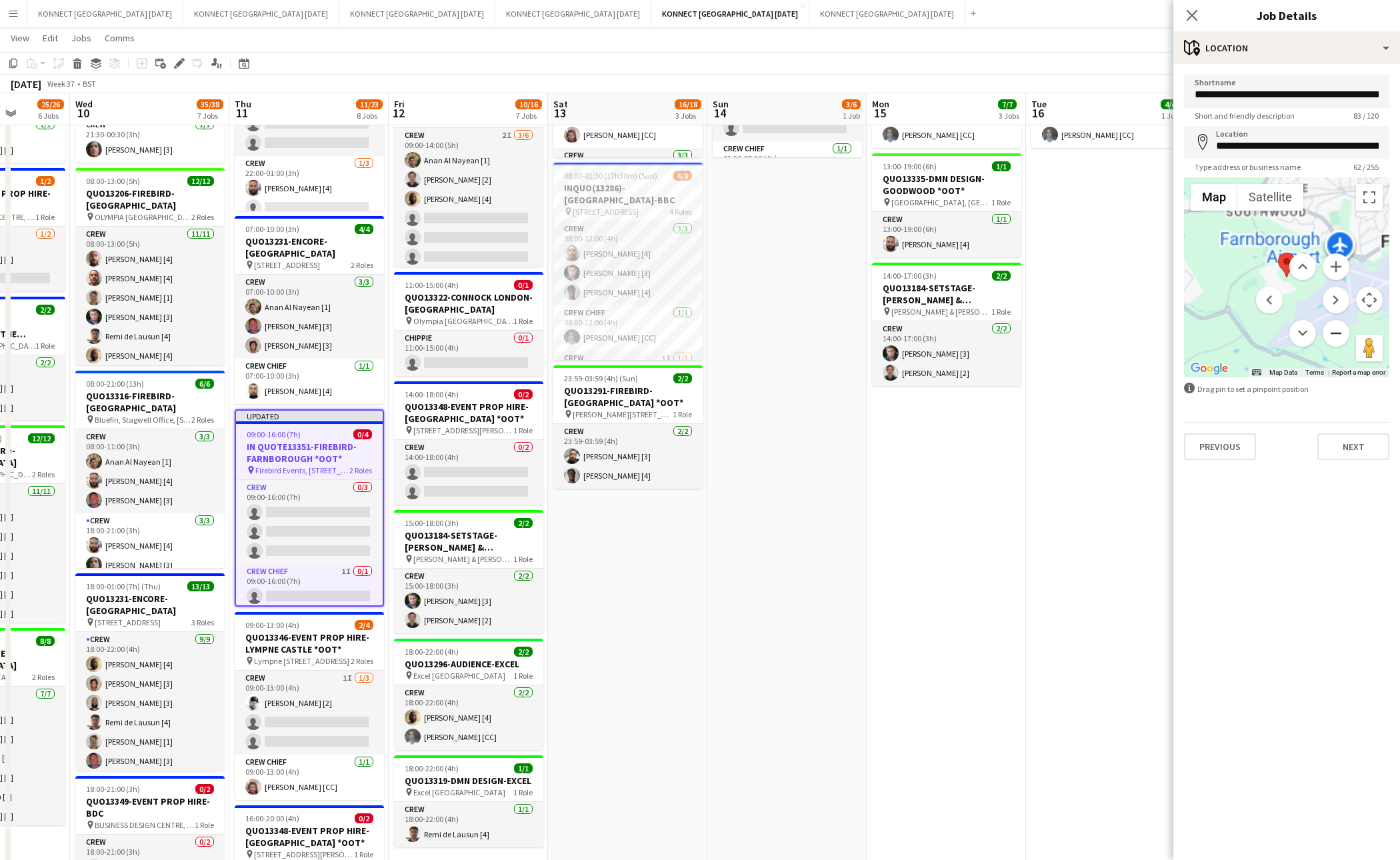
click at [1341, 338] on button "Zoom out" at bounding box center [1336, 333] width 27 height 27
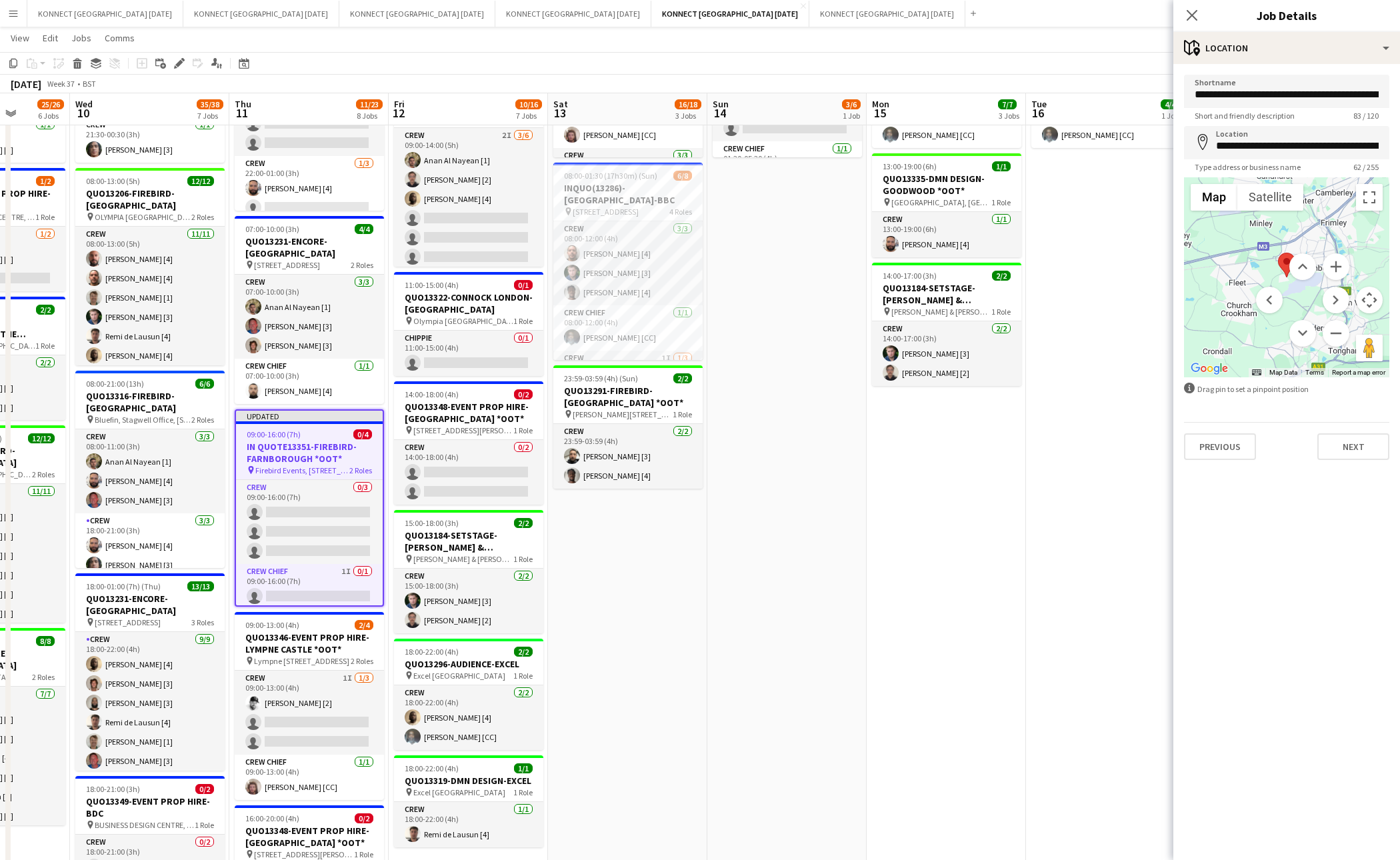
click at [1012, 516] on app-date-cell "08:00-17:00 (9h) 4/4 QUO13339-WHITE LIGHT- WAREHOUSE pin WHITE LIGHT HQ 2 Roles…" at bounding box center [946, 576] width 159 height 1244
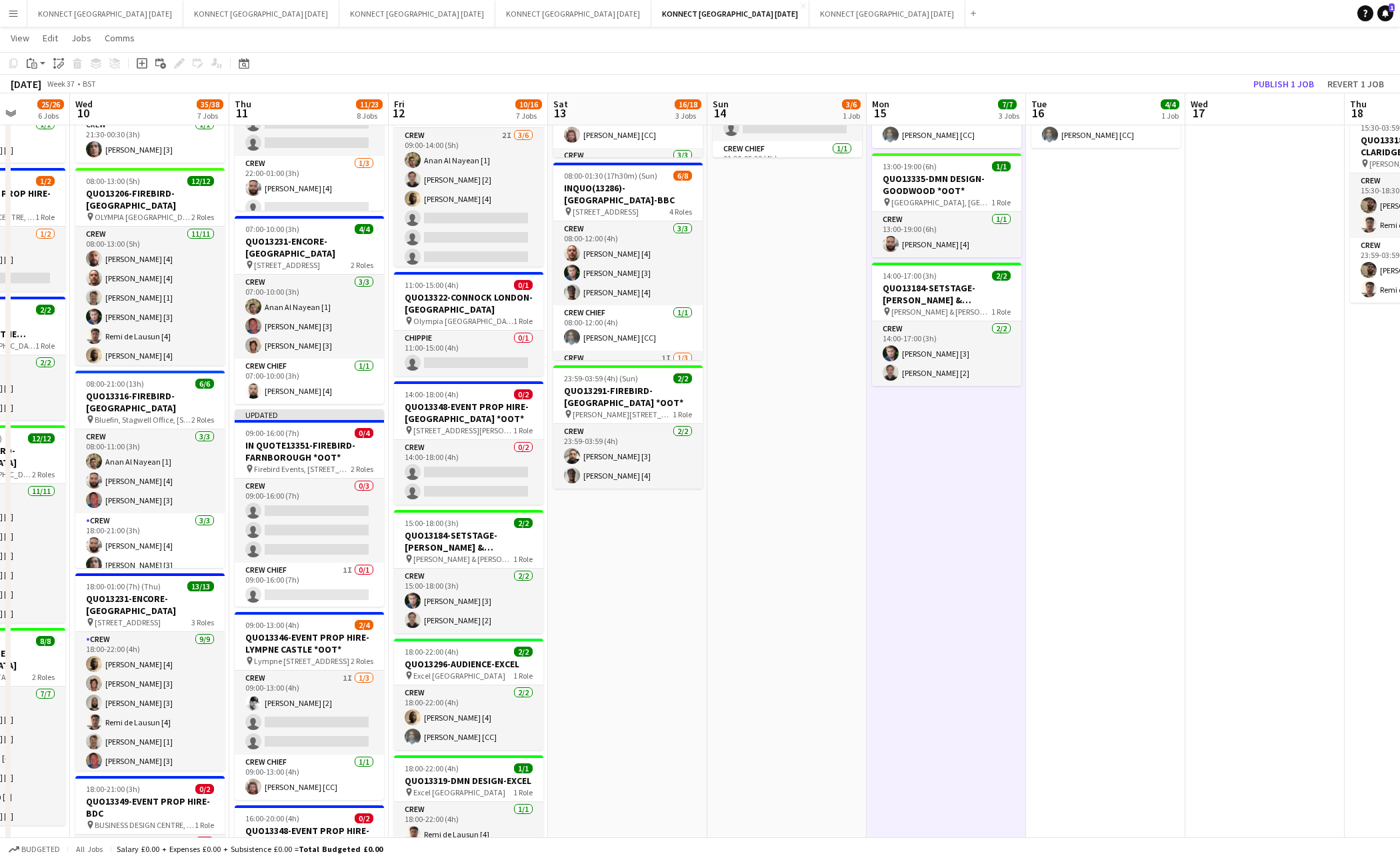
click at [1043, 472] on app-date-cell "08:00-17:00 (9h) 4/4 QUO13339-WHITE LIGHT- WAREHOUSE pin WHITE LIGHT HQ 2 Roles…" at bounding box center [1105, 576] width 159 height 1244
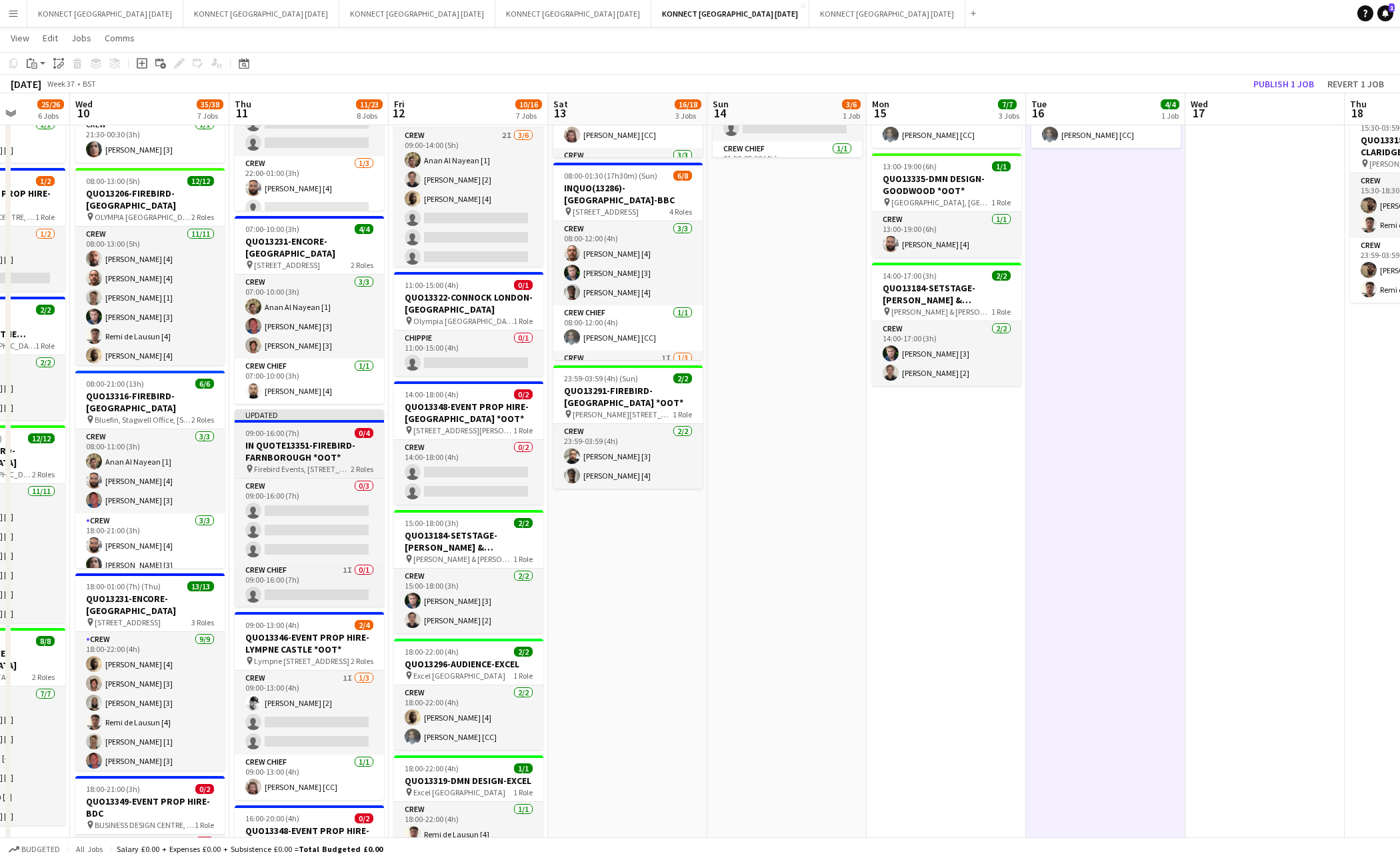
click at [302, 453] on h3 "IN QUOTE13351-FIREBIRD-FARNBOROUGH *OOT*" at bounding box center [310, 451] width 149 height 24
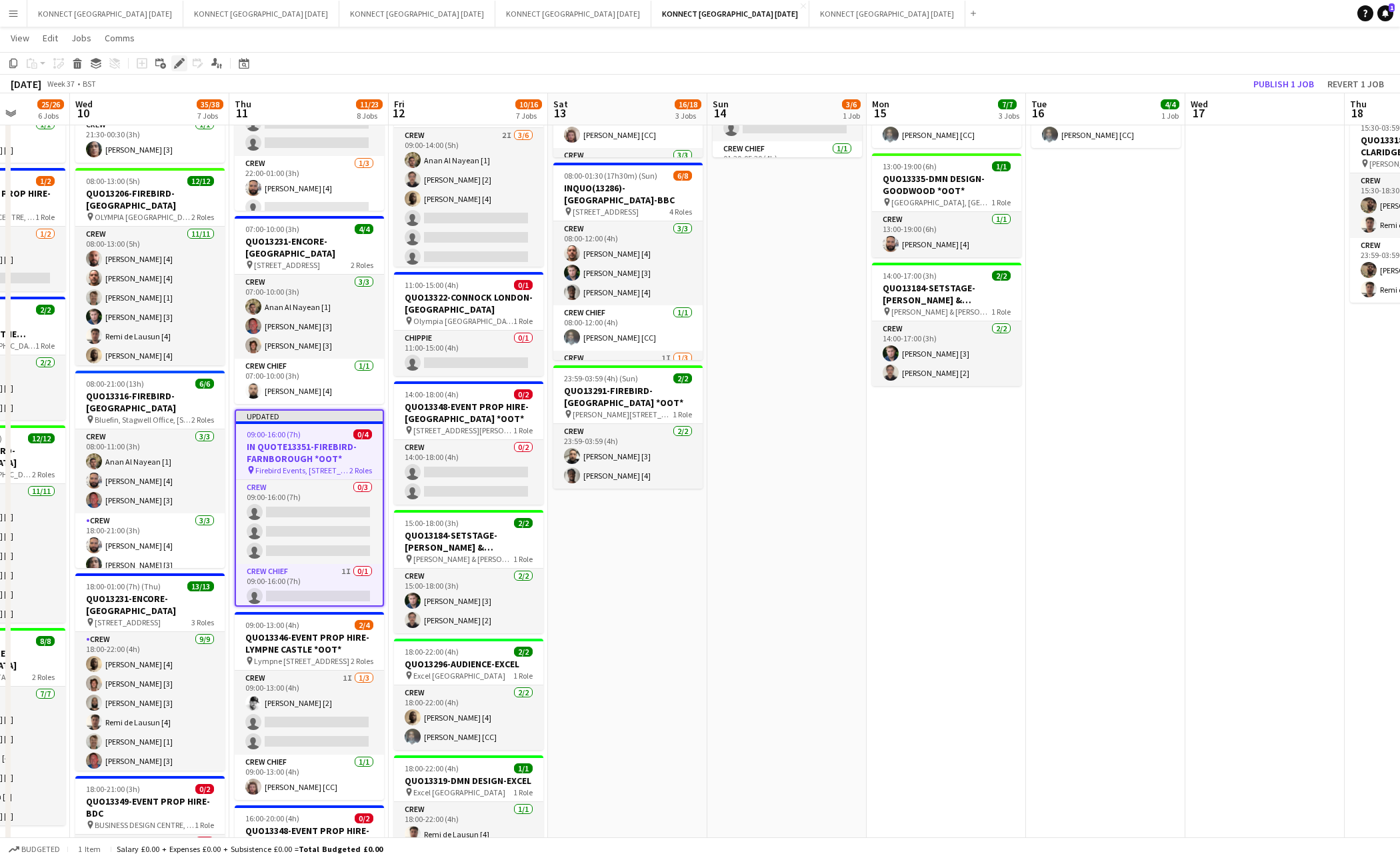
click at [179, 64] on icon at bounding box center [179, 63] width 7 height 7
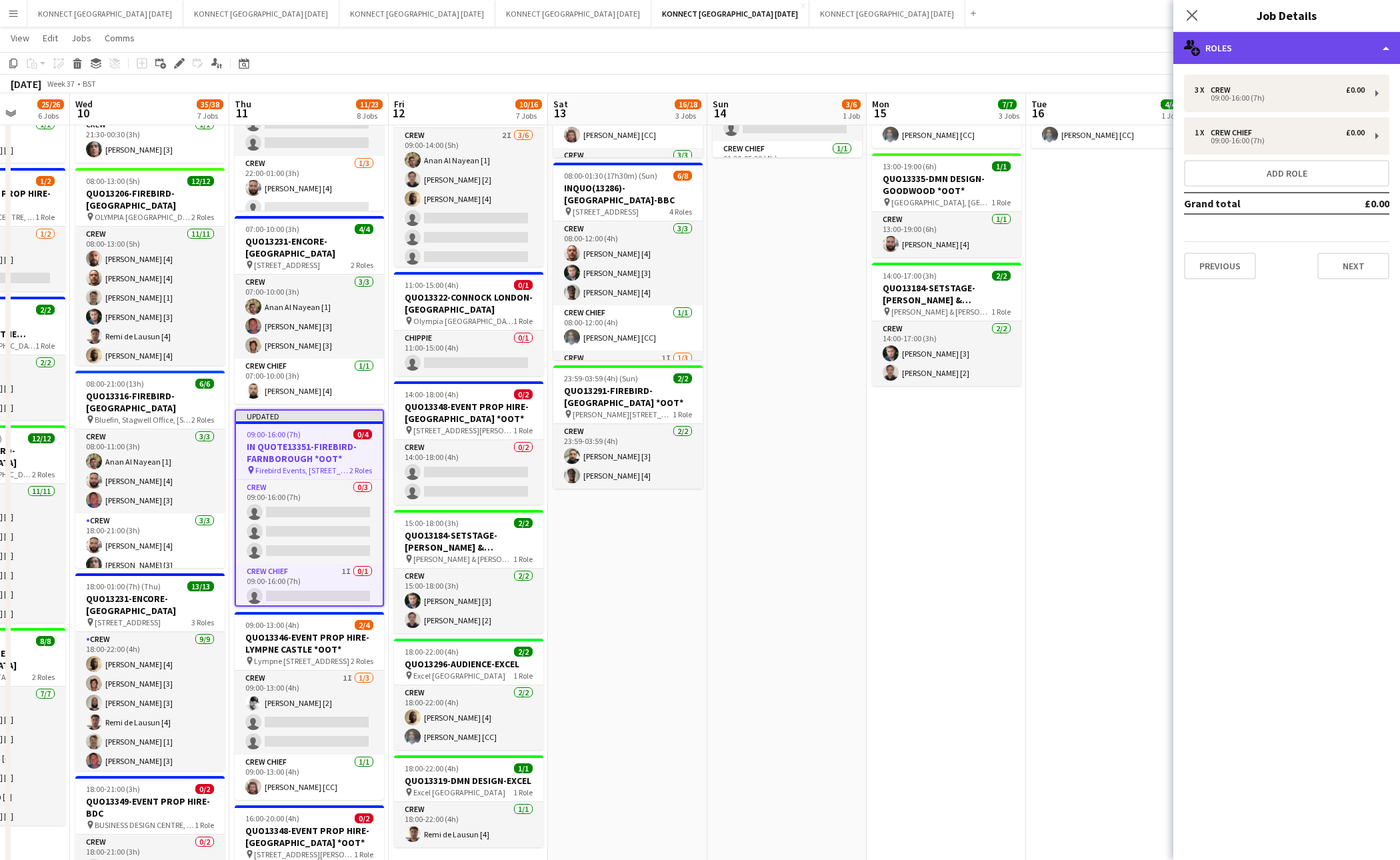
click at [1227, 55] on div "multiple-users-add Roles" at bounding box center [1286, 48] width 227 height 32
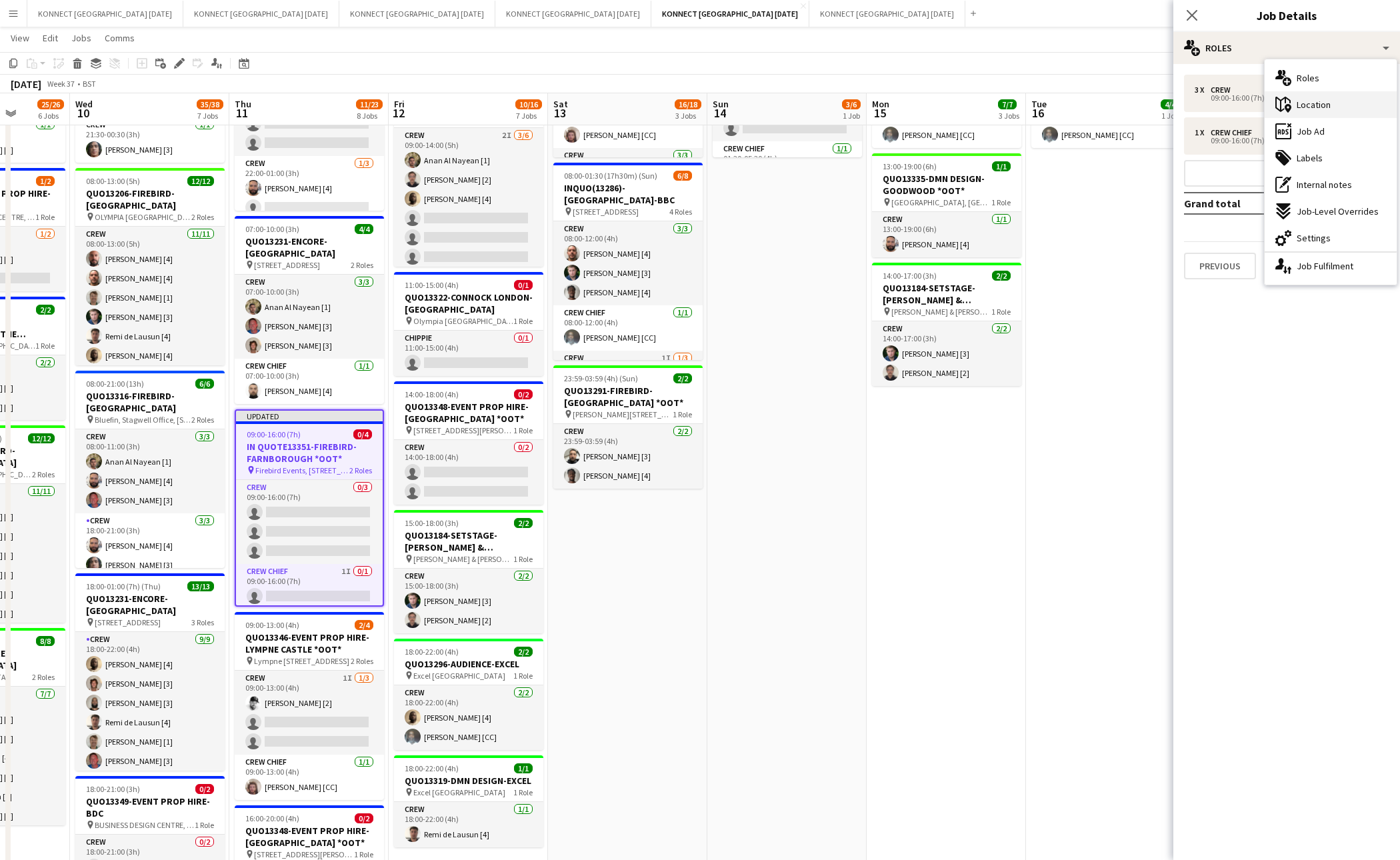
click at [1337, 101] on div "maps-pin-1 Location" at bounding box center [1331, 104] width 132 height 27
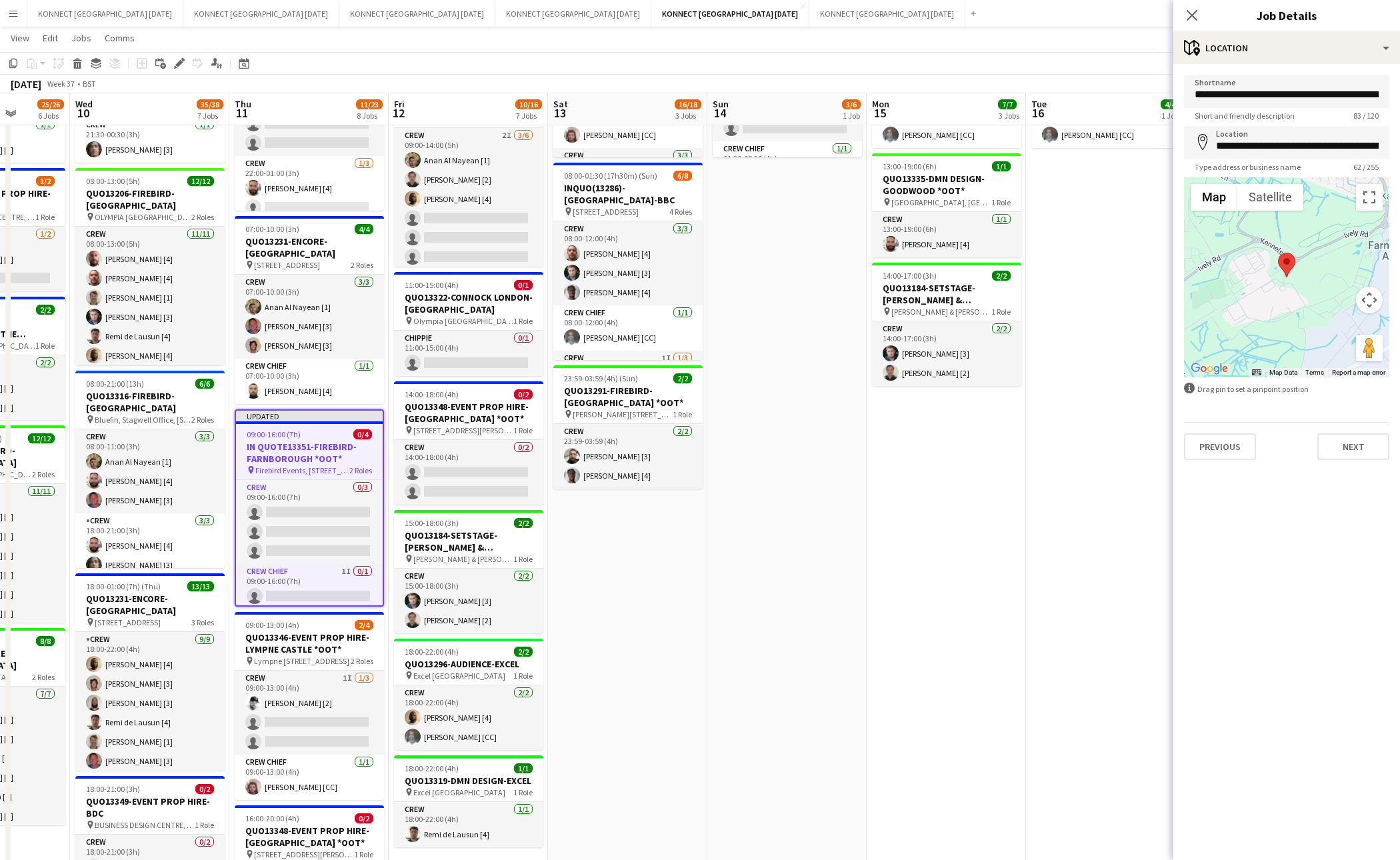
click at [1372, 306] on button "Map camera controls" at bounding box center [1369, 299] width 27 height 27
click at [1335, 335] on button "Zoom out" at bounding box center [1336, 333] width 27 height 27
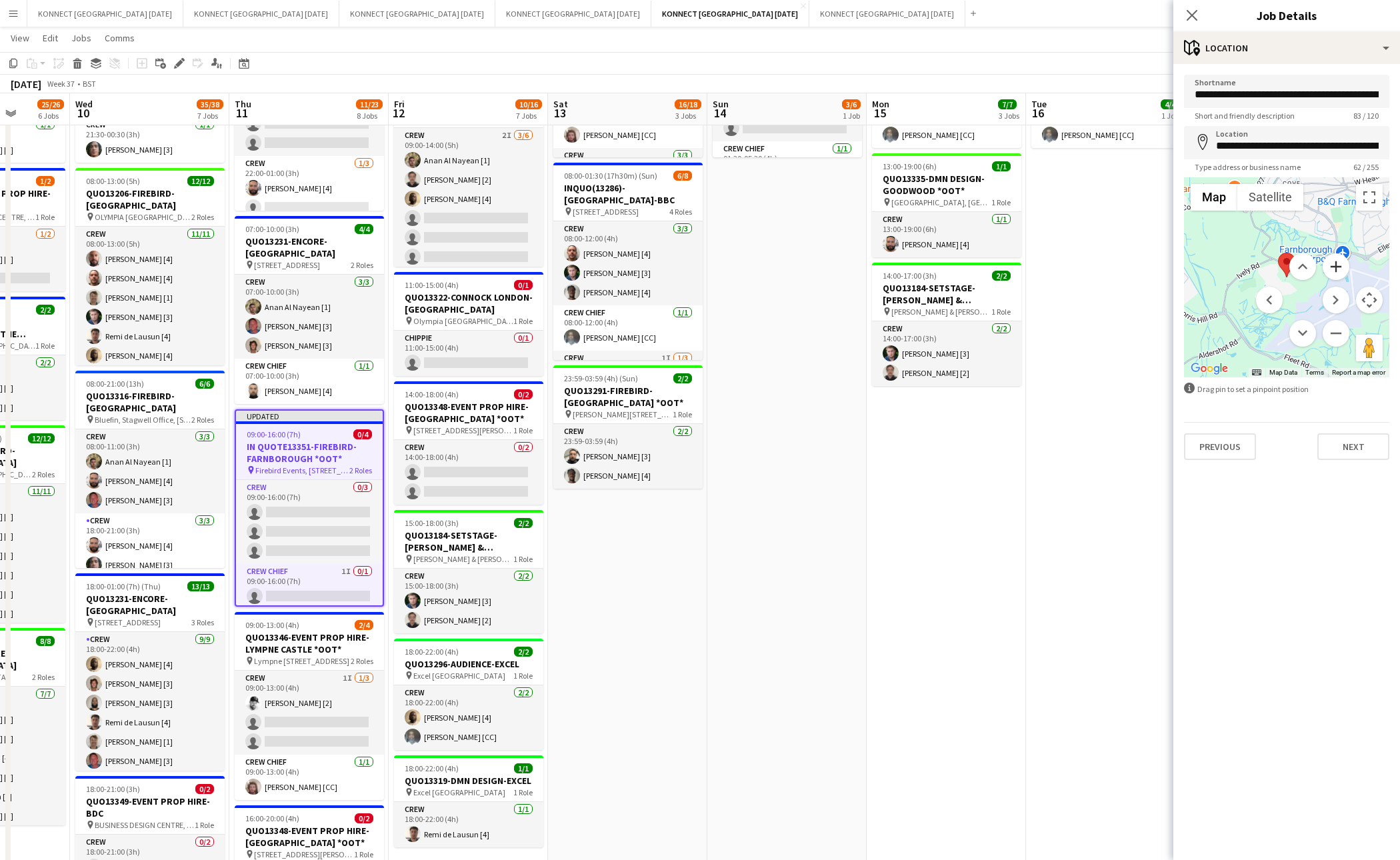
click at [1337, 259] on button "Zoom in" at bounding box center [1336, 267] width 27 height 27
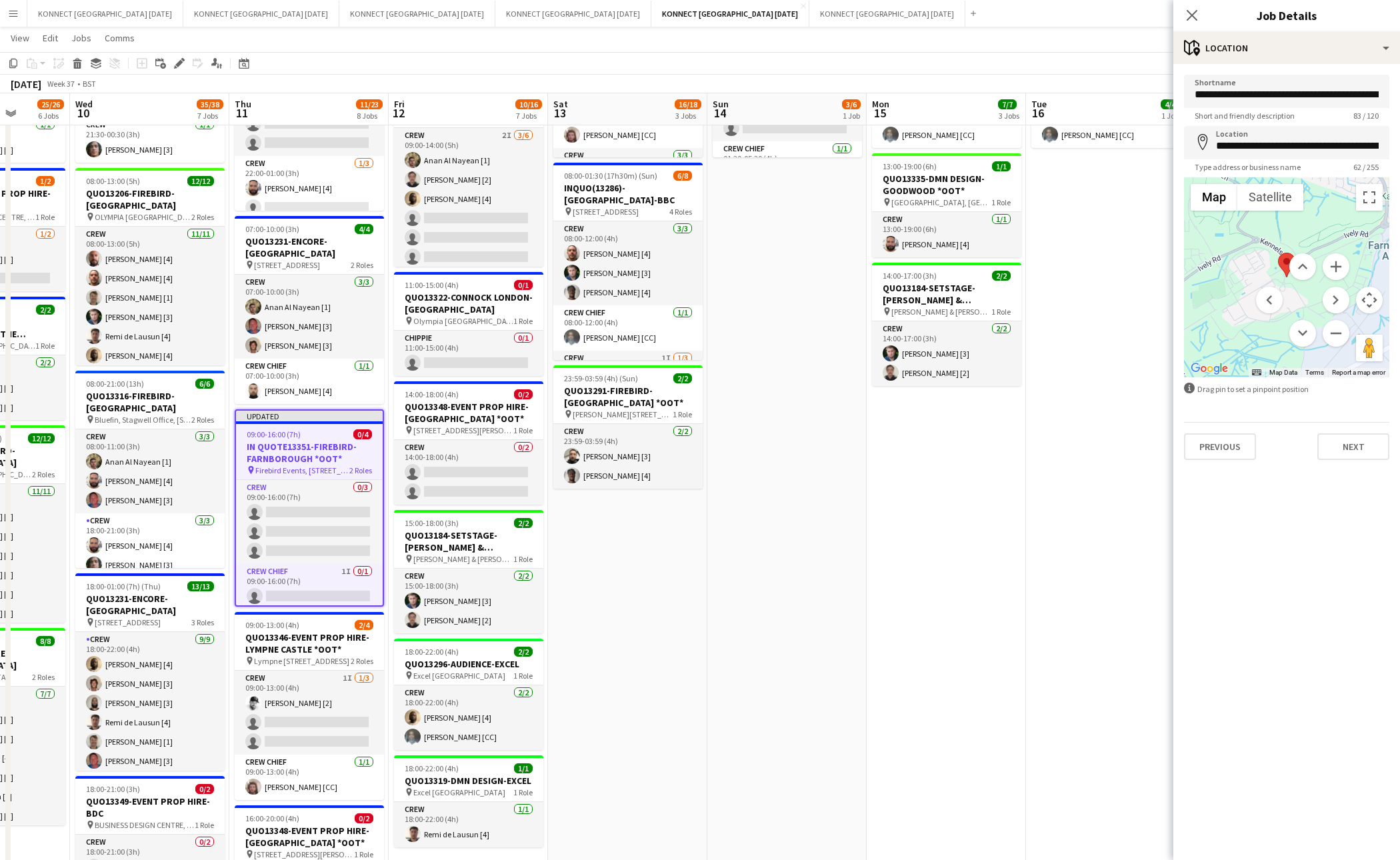
drag, startPoint x: 1267, startPoint y: 256, endPoint x: 1241, endPoint y: 260, distance: 26.3
click at [1241, 260] on div "Map Terrain Satellite Labels Map Data Map data ©2025 Map data ©2025 200 m Click…" at bounding box center [1287, 277] width 205 height 200
drag, startPoint x: 1241, startPoint y: 265, endPoint x: 1215, endPoint y: 270, distance: 26.5
click at [1215, 270] on div at bounding box center [1287, 277] width 205 height 200
click at [1045, 587] on app-date-cell "08:00-17:00 (9h) 4/4 QUO13339-WHITE LIGHT- WAREHOUSE pin WHITE LIGHT HQ 2 Roles…" at bounding box center [1105, 576] width 159 height 1244
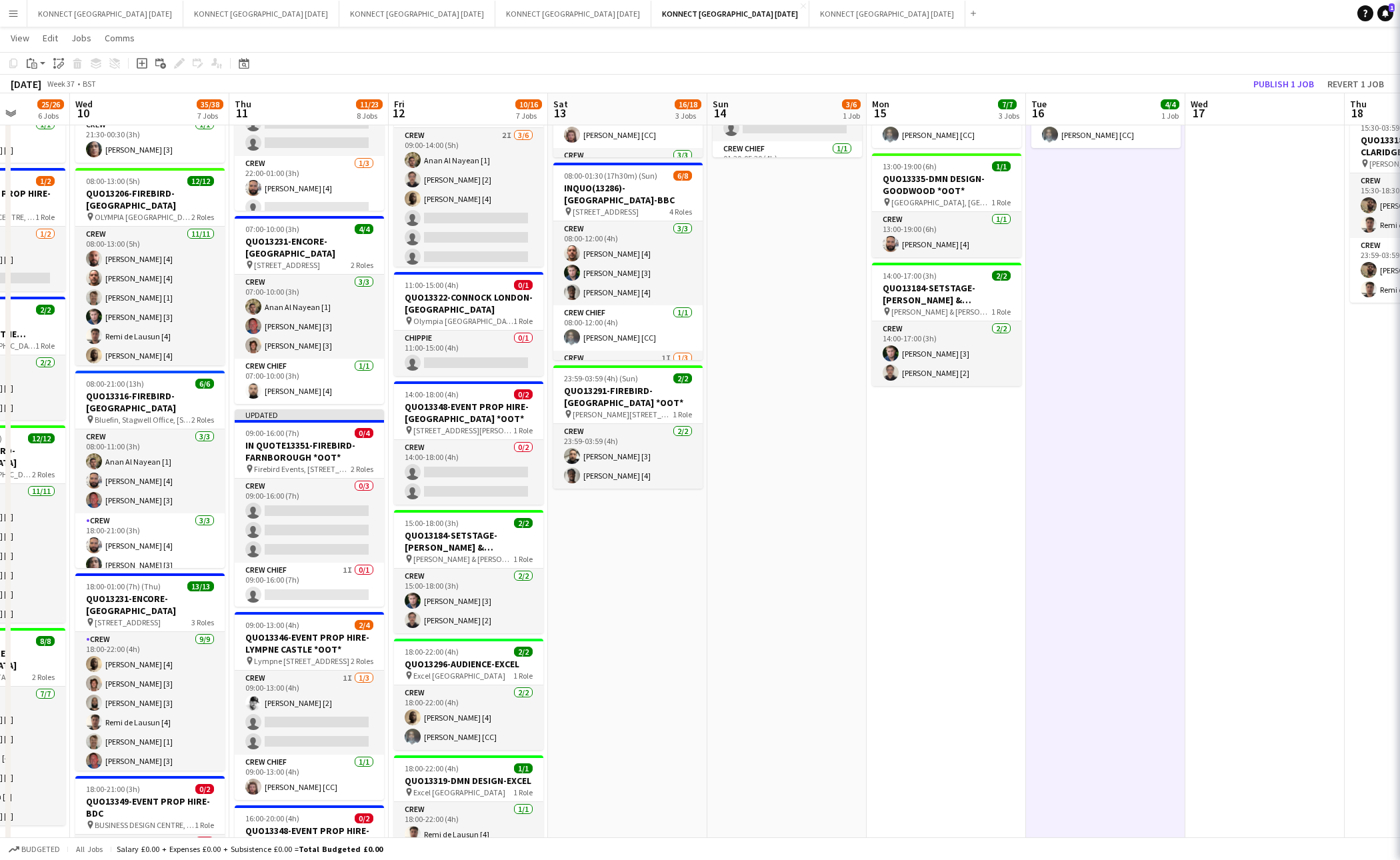
click at [1045, 587] on app-date-cell "08:00-17:00 (9h) 4/4 QUO13339-WHITE LIGHT- WAREHOUSE pin WHITE LIGHT HQ 2 Roles…" at bounding box center [1105, 576] width 159 height 1244
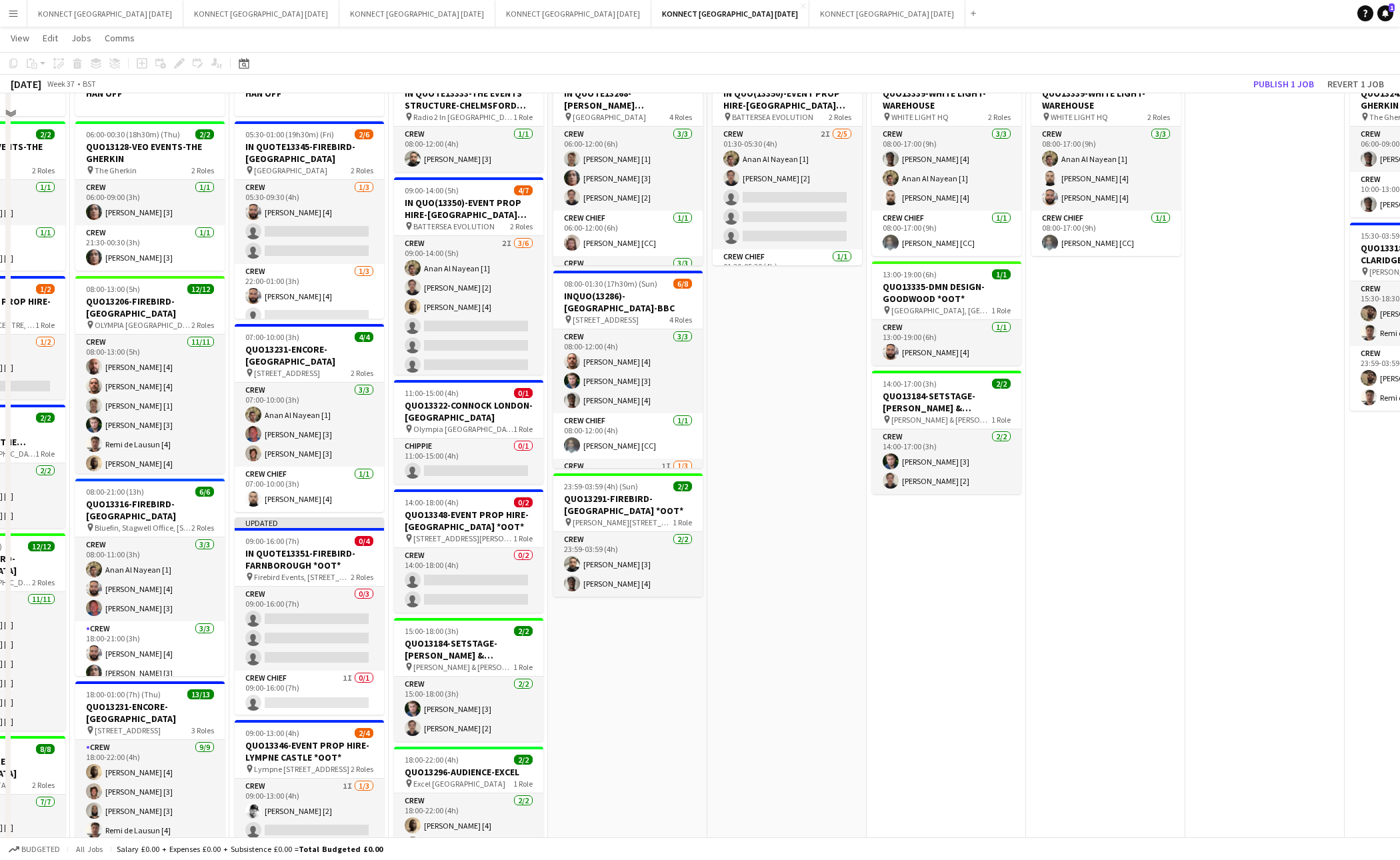
scroll to position [0, 0]
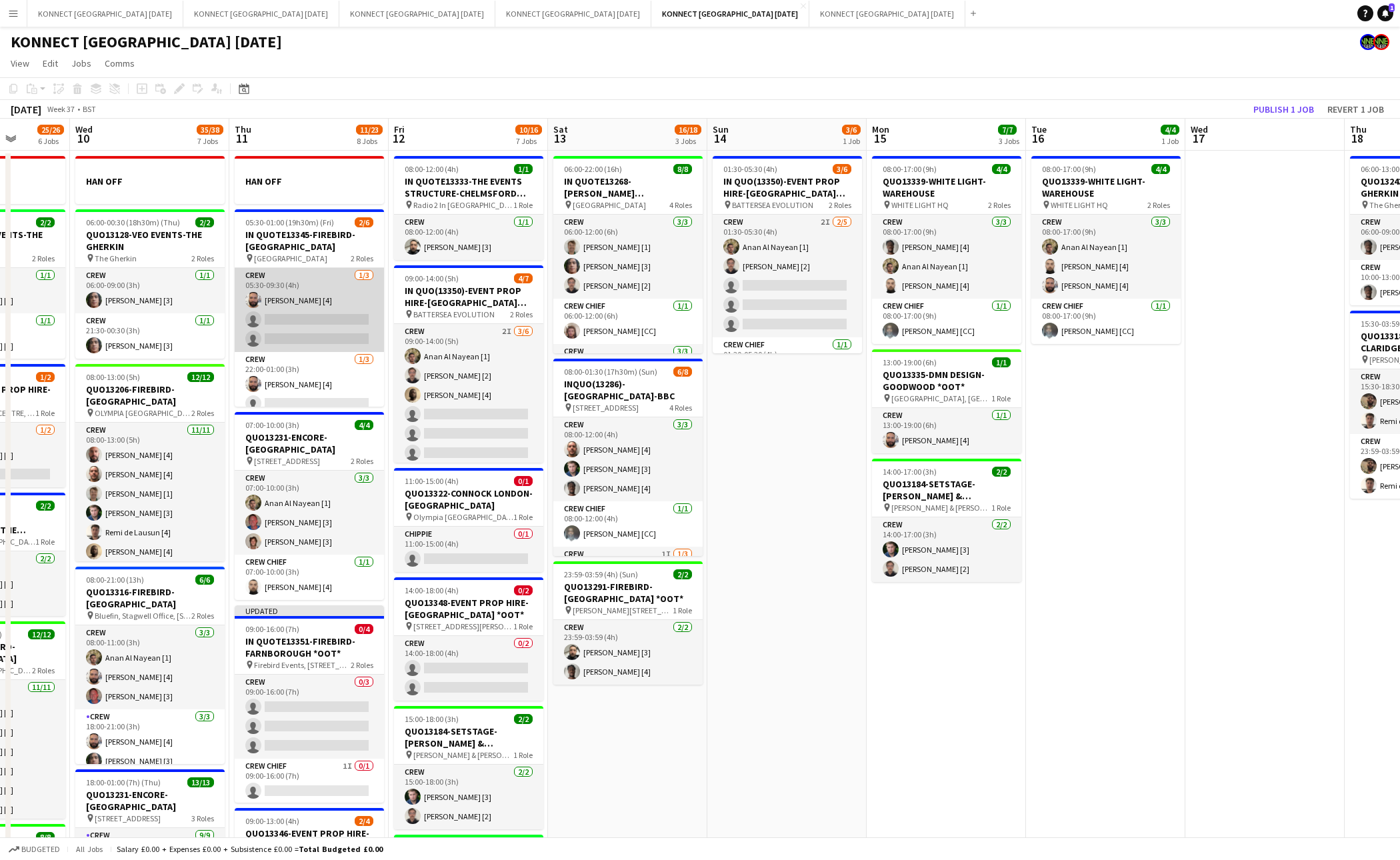
click at [284, 294] on app-card-role "Crew 1/3 05:30-09:30 (4h) Rodrigo Luz [4] single-neutral-actions single-neutral…" at bounding box center [310, 310] width 149 height 84
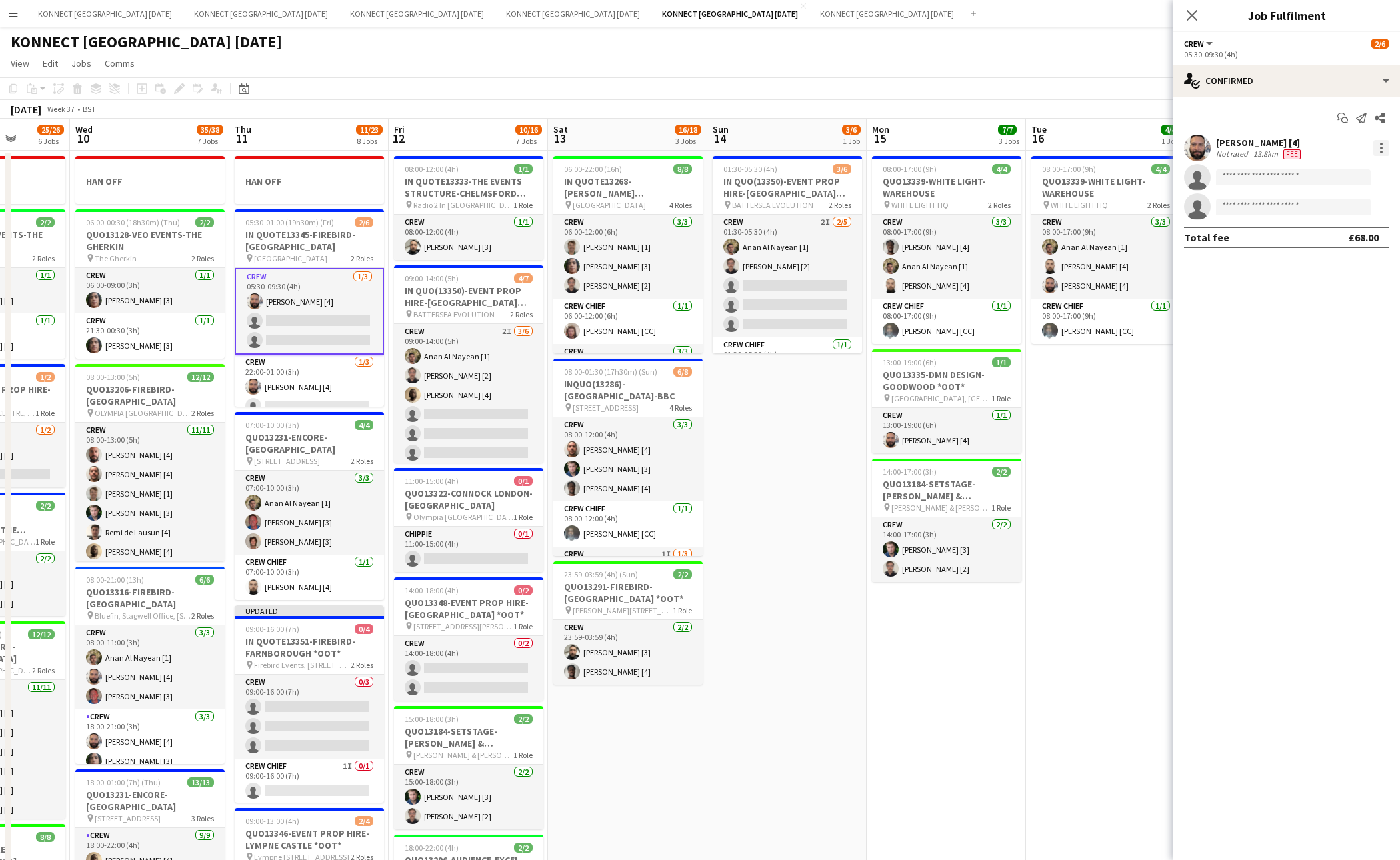
click at [1386, 142] on div at bounding box center [1381, 147] width 16 height 16
click at [1331, 298] on span "Remove" at bounding box center [1316, 300] width 40 height 11
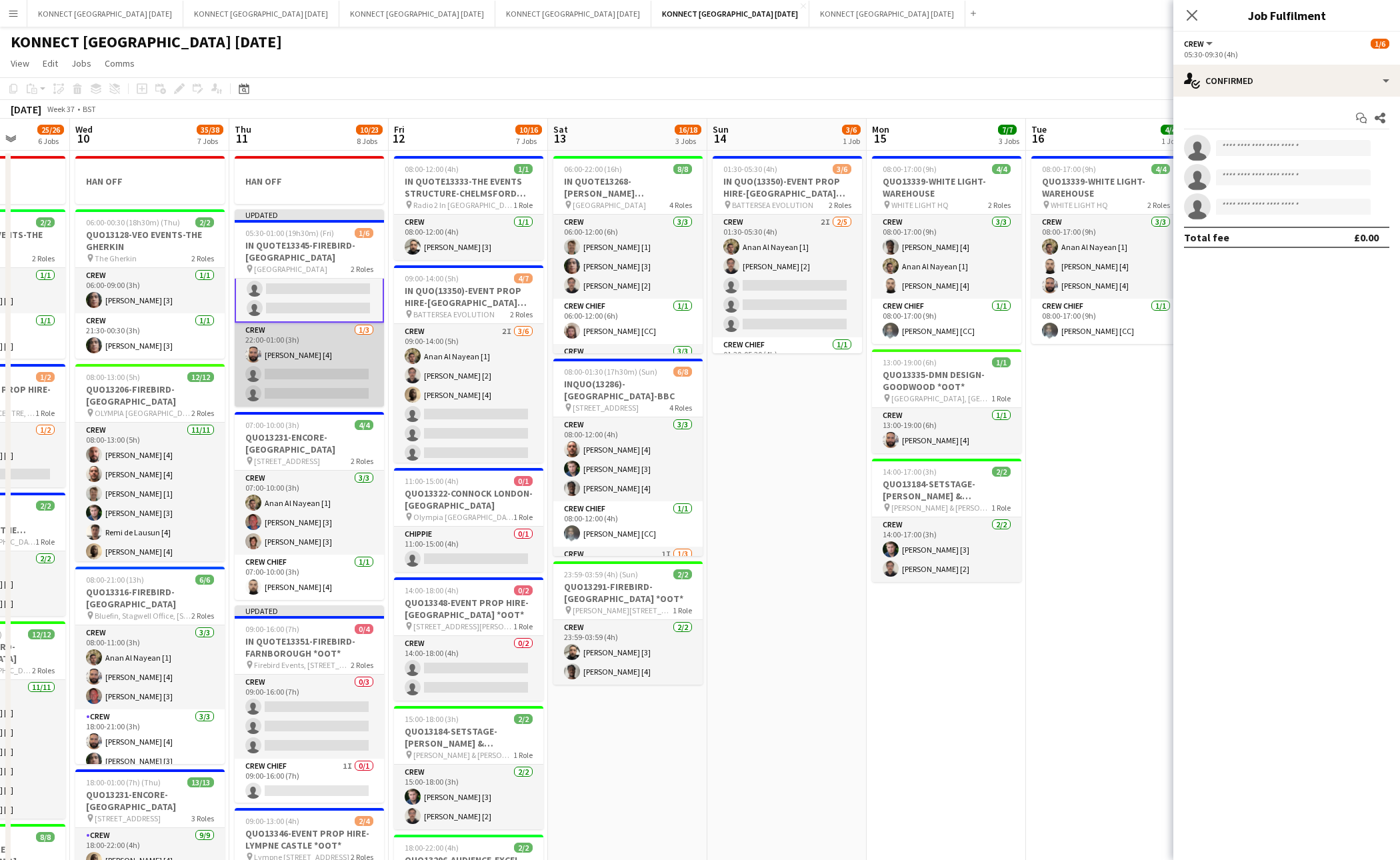
click at [312, 361] on app-card-role "Crew 1/3 22:00-01:00 (3h) Rodrigo Luz [4] single-neutral-actions single-neutral…" at bounding box center [310, 365] width 149 height 84
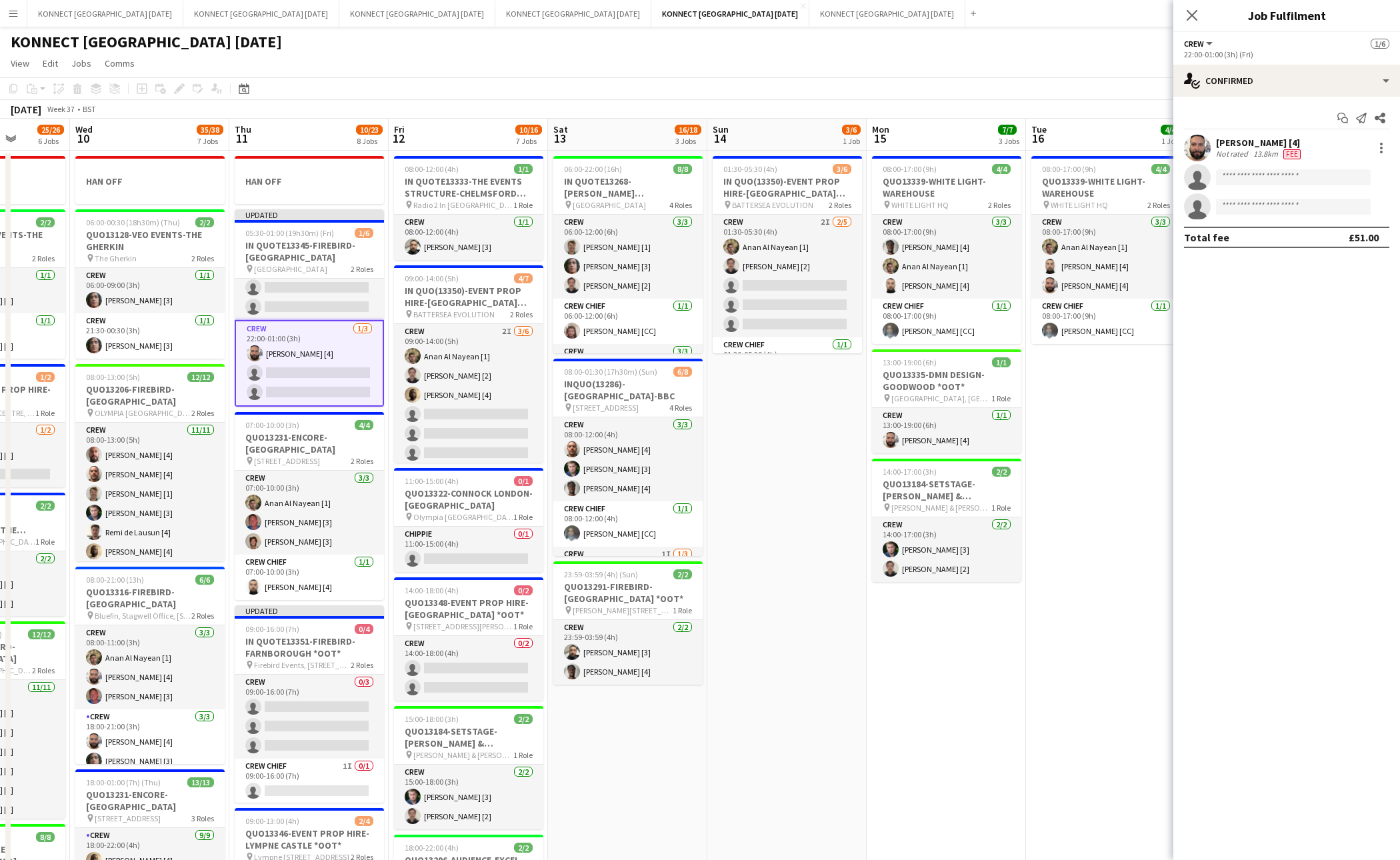
scroll to position [41, 0]
click at [1381, 150] on div at bounding box center [1381, 147] width 16 height 16
click at [1341, 301] on span "Remove" at bounding box center [1338, 300] width 83 height 12
click at [1138, 433] on app-date-cell "08:00-17:00 (9h) 4/4 QUO13339-WHITE LIGHT- WAREHOUSE pin WHITE LIGHT HQ 2 Roles…" at bounding box center [1105, 773] width 159 height 1244
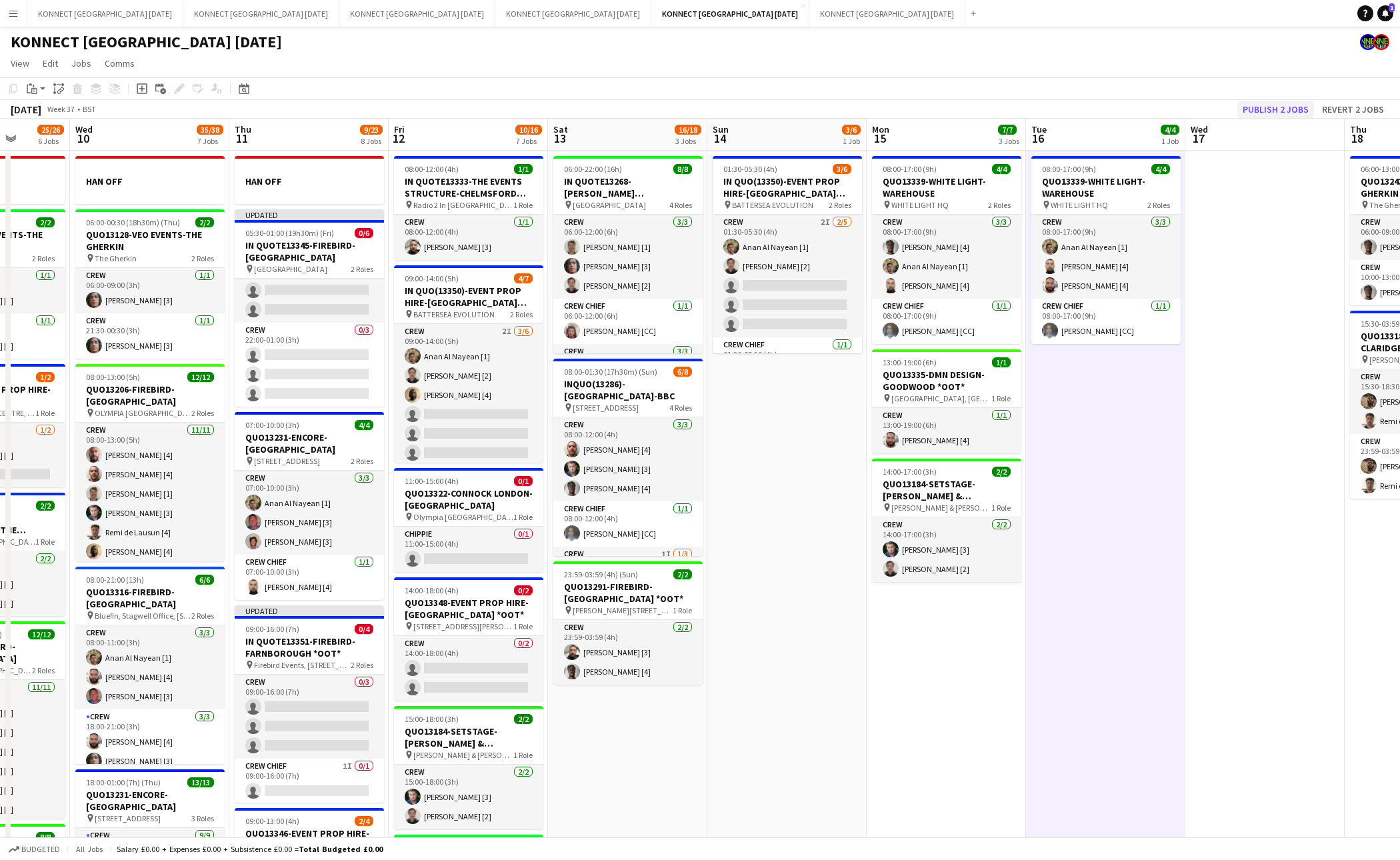
scroll to position [41, 0]
click at [1268, 109] on button "Publish 2 jobs" at bounding box center [1276, 109] width 76 height 18
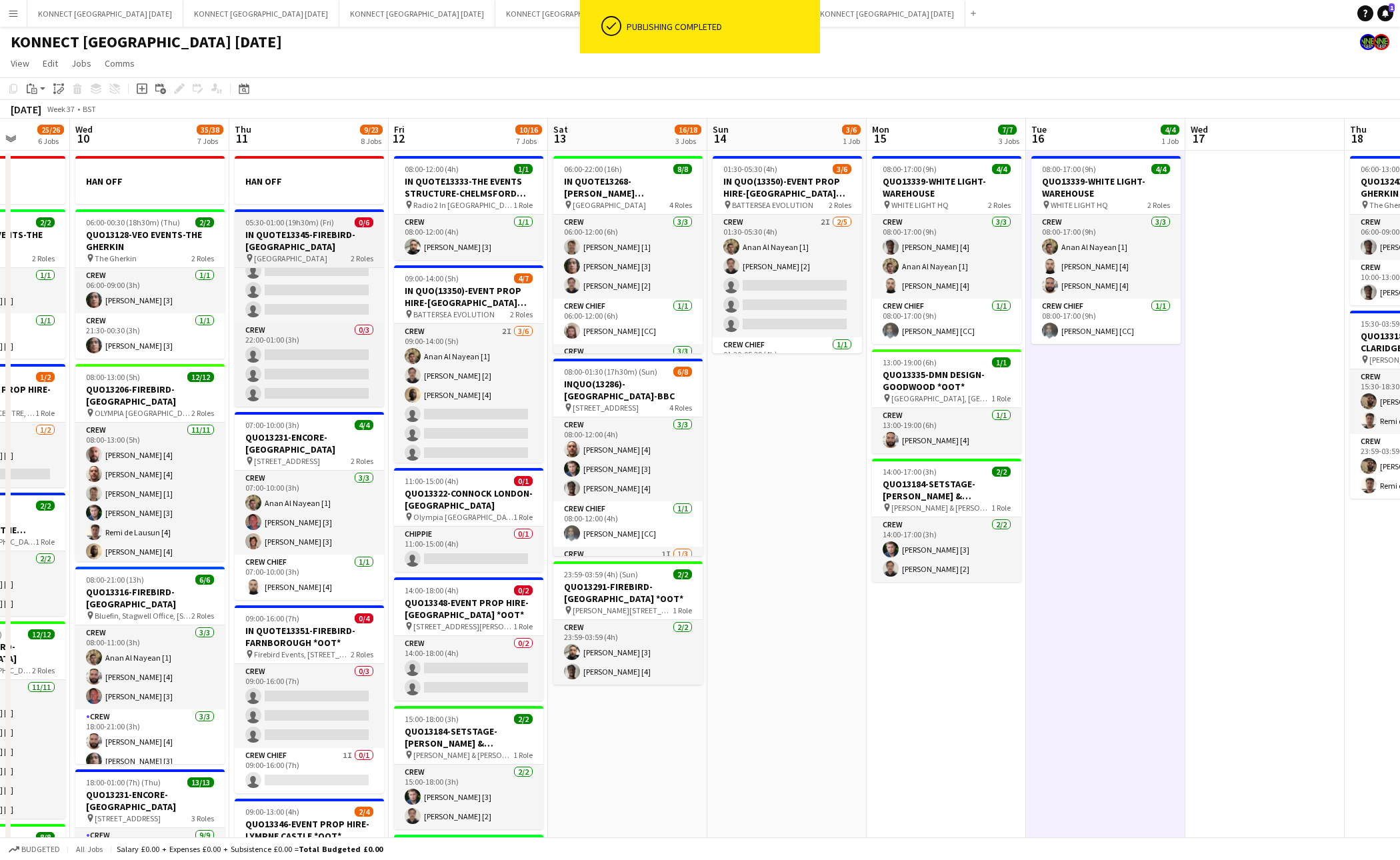
click at [292, 238] on h3 "IN QUOTE13345-FIREBIRD-[GEOGRAPHIC_DATA]" at bounding box center [310, 241] width 149 height 24
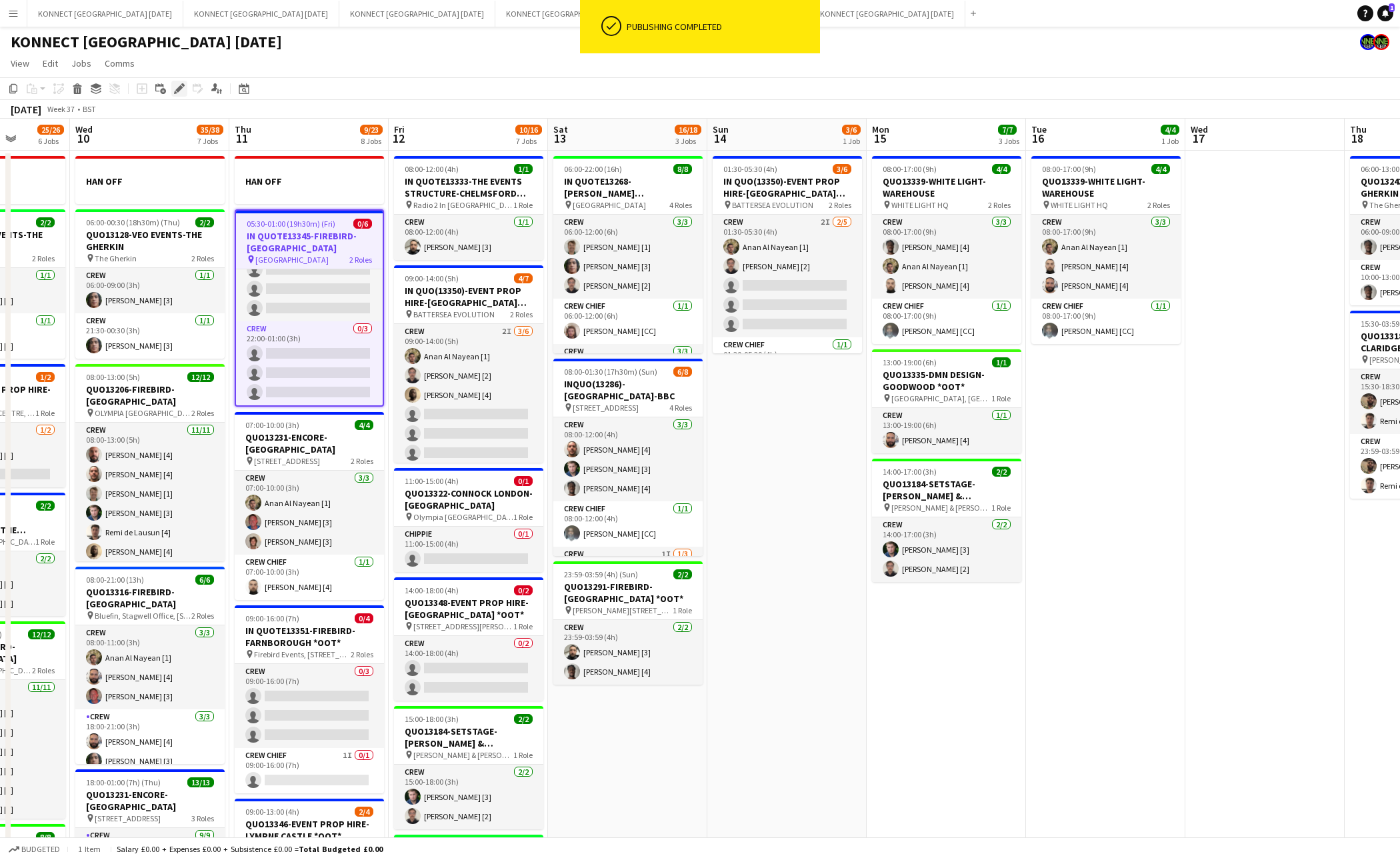
click at [179, 90] on icon at bounding box center [179, 90] width 7 height 7
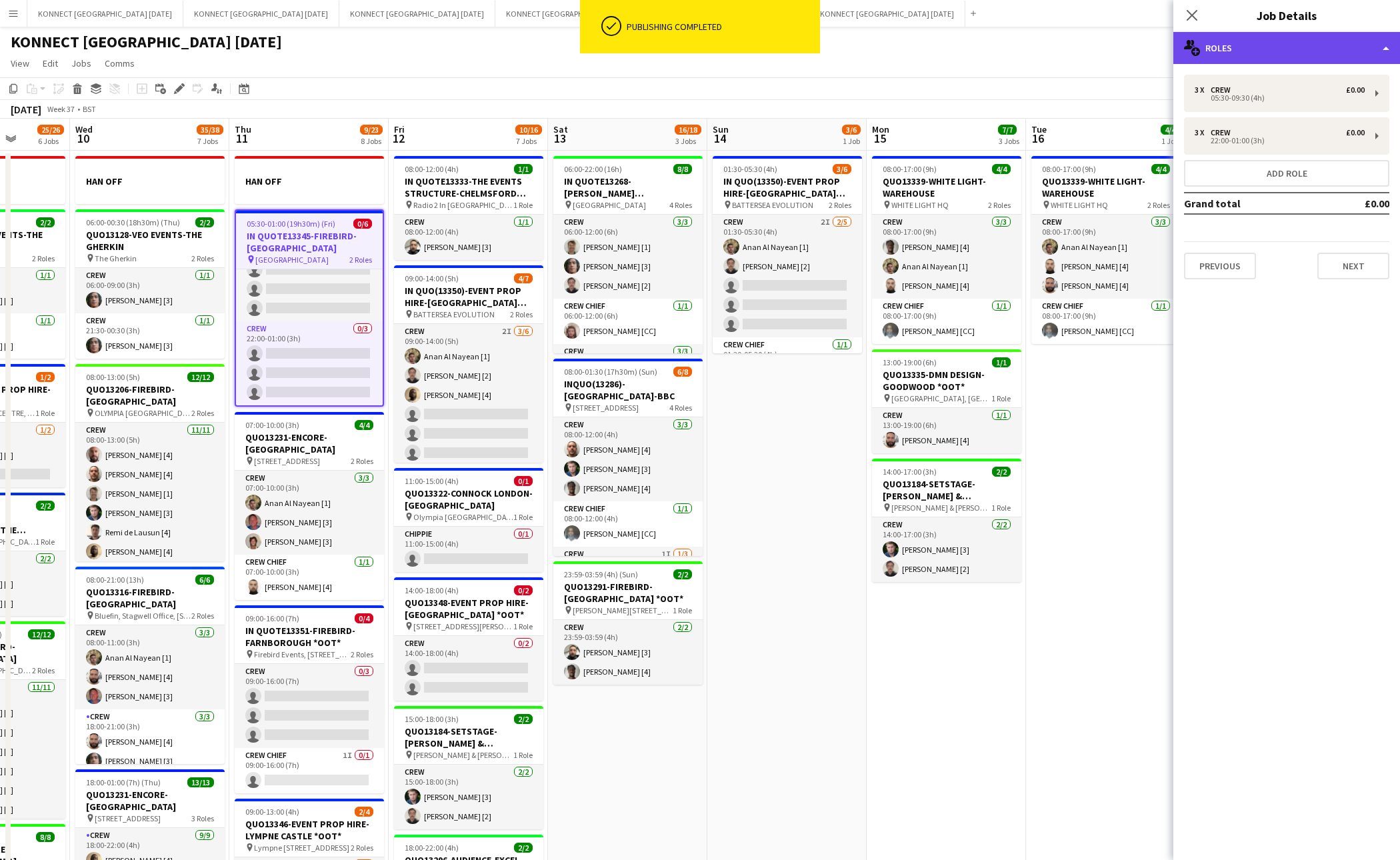
click at [1252, 36] on div "multiple-users-add Roles" at bounding box center [1286, 48] width 227 height 32
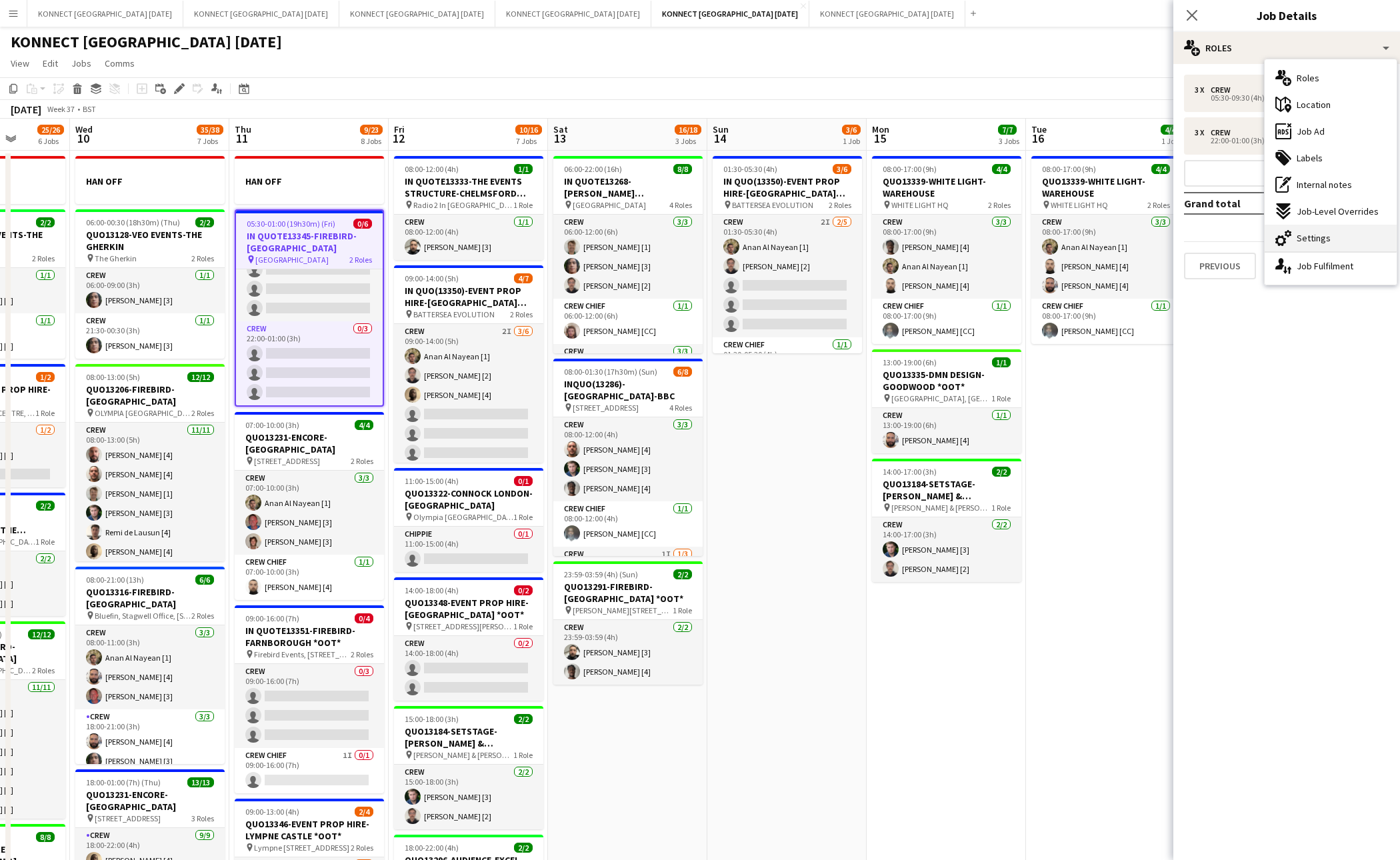
click at [1313, 229] on div "cog-double-3 Settings" at bounding box center [1331, 238] width 132 height 27
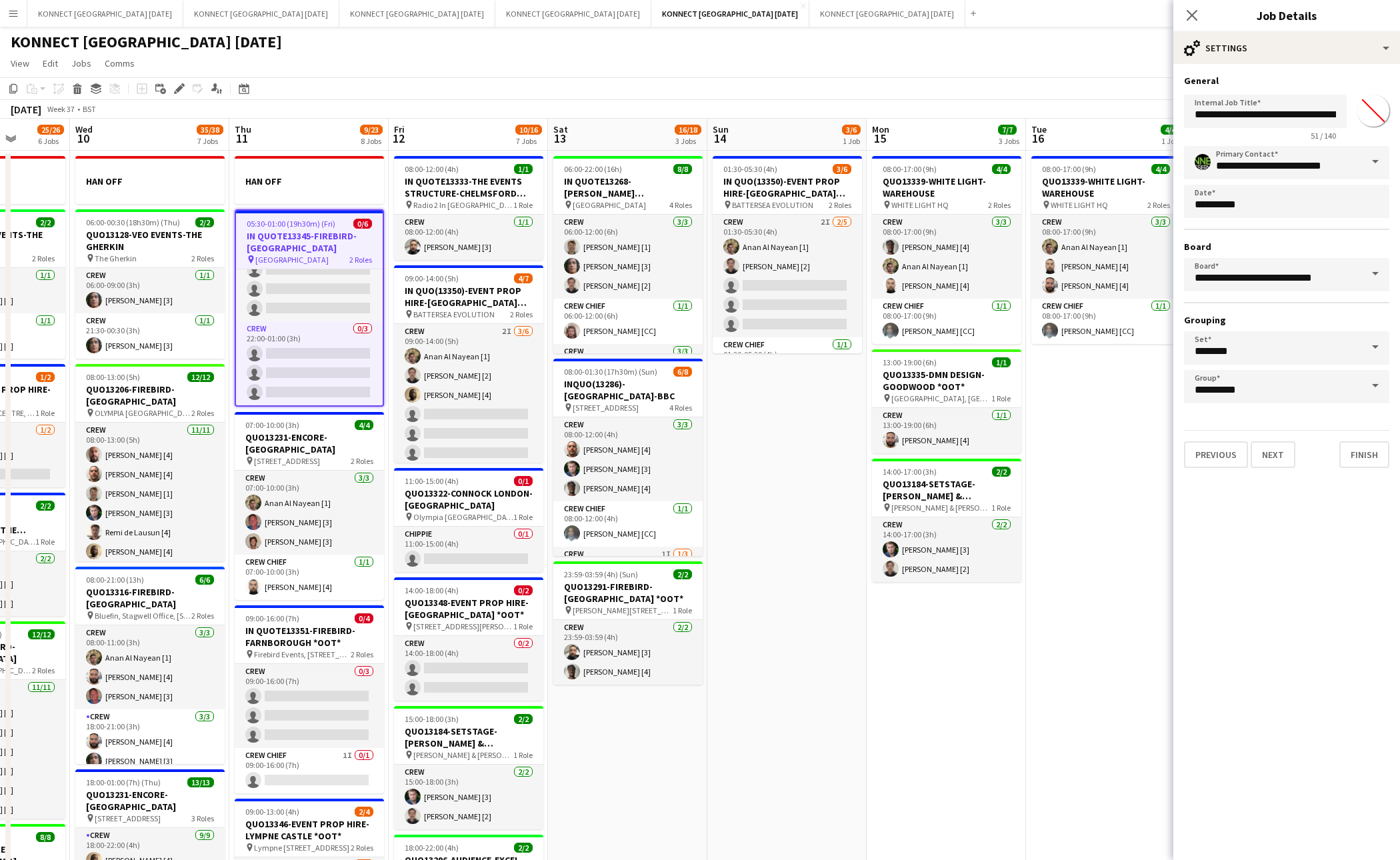
click at [1379, 116] on input "*******" at bounding box center [1373, 110] width 48 height 48
type input "*******"
click at [1269, 451] on button "Next" at bounding box center [1273, 454] width 45 height 27
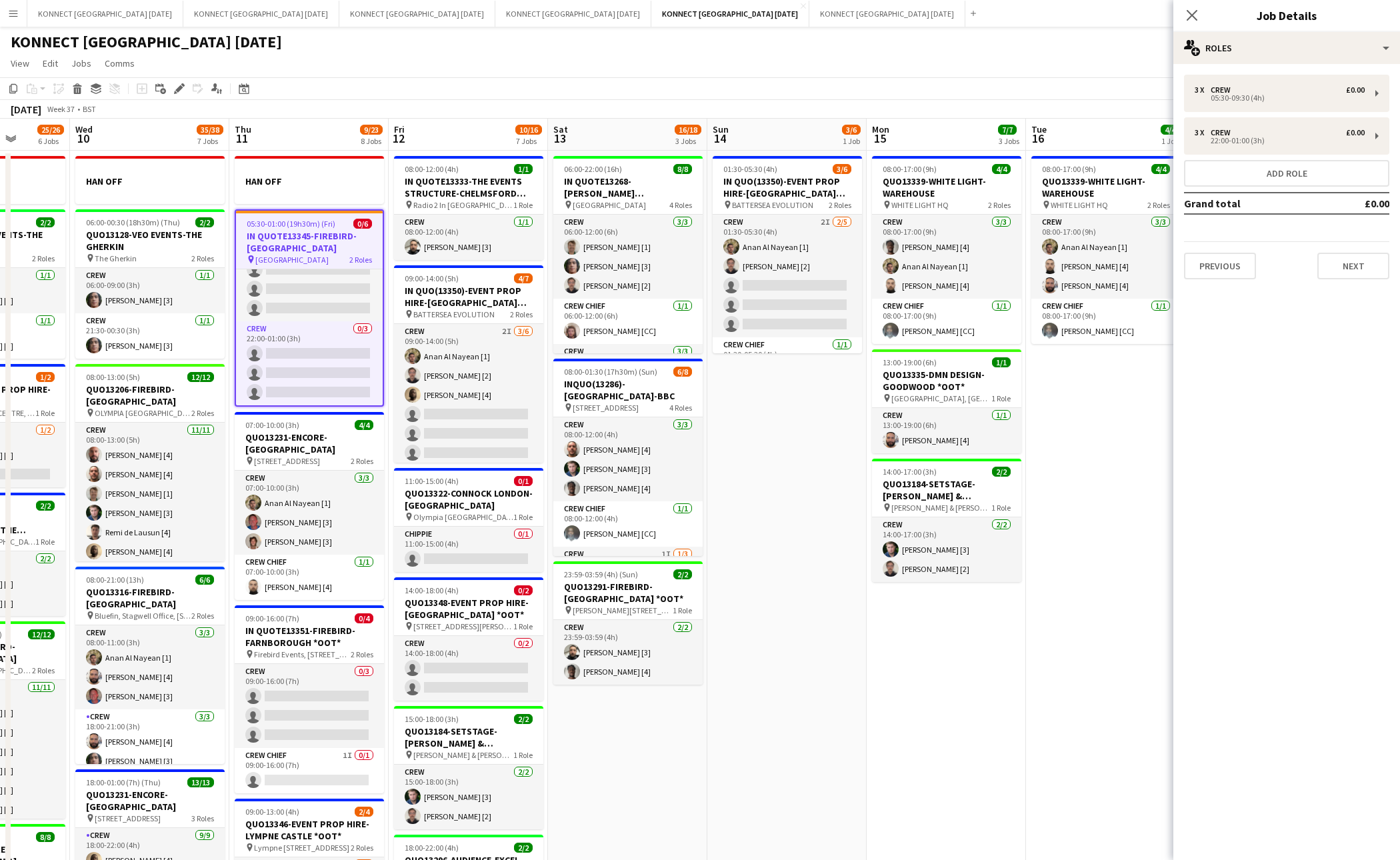
click at [1087, 429] on app-date-cell "08:00-17:00 (9h) 4/4 QUO13339-WHITE LIGHT- WAREHOUSE pin WHITE LIGHT HQ 2 Roles…" at bounding box center [1105, 773] width 159 height 1244
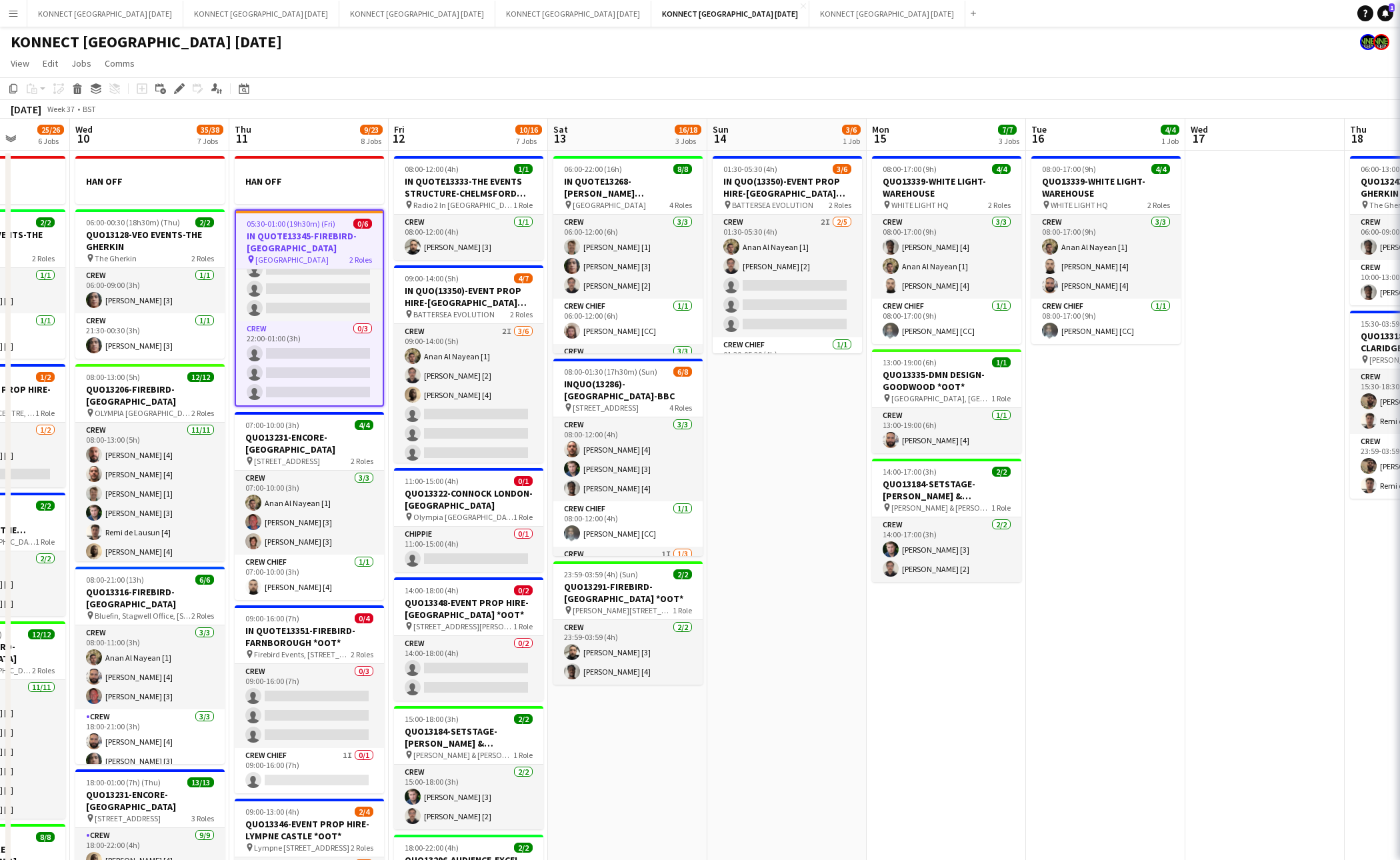
scroll to position [30, 0]
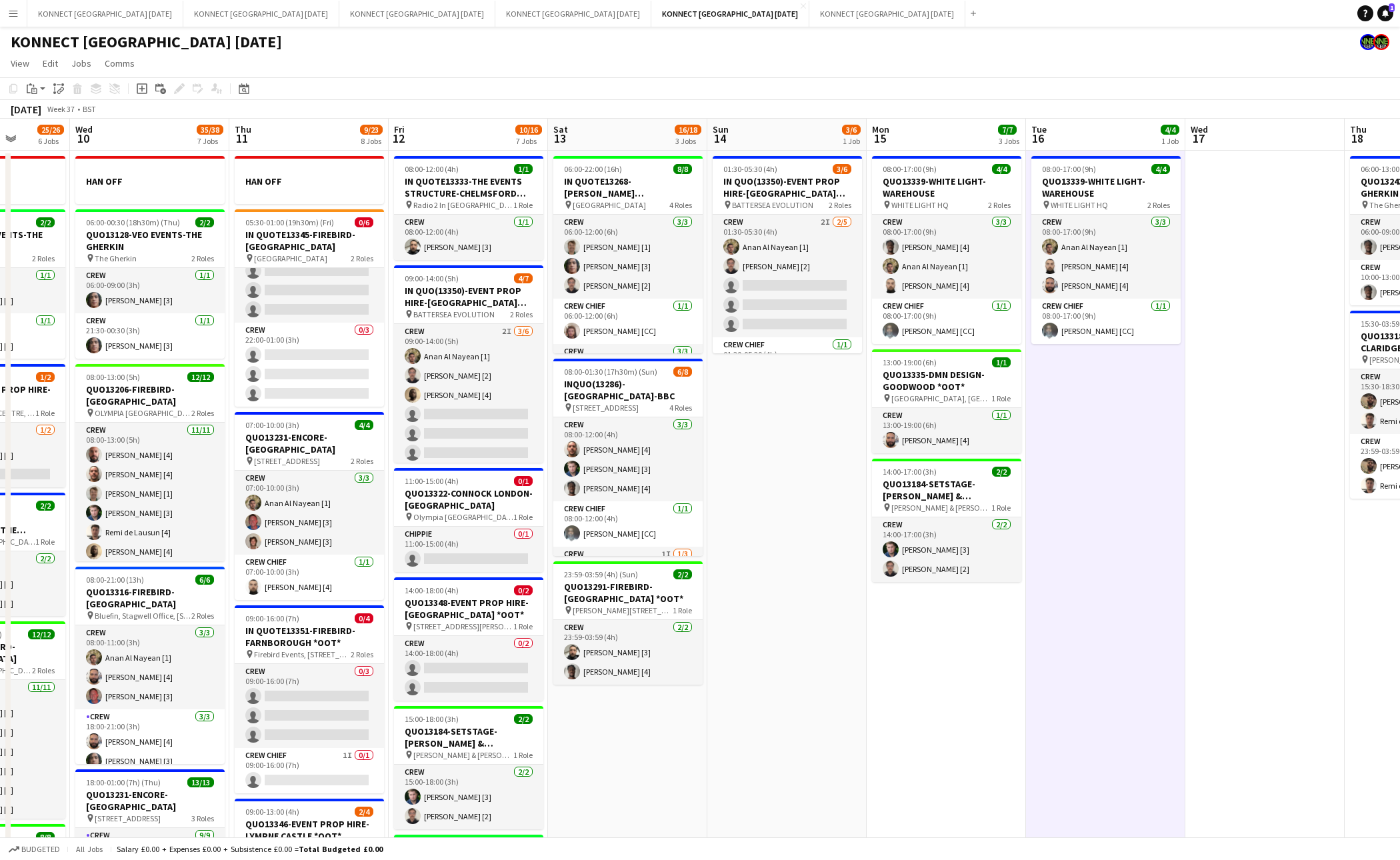
click at [1108, 662] on app-date-cell "08:00-17:00 (9h) 4/4 QUO13339-WHITE LIGHT- WAREHOUSE pin WHITE LIGHT HQ 2 Roles…" at bounding box center [1105, 773] width 159 height 1244
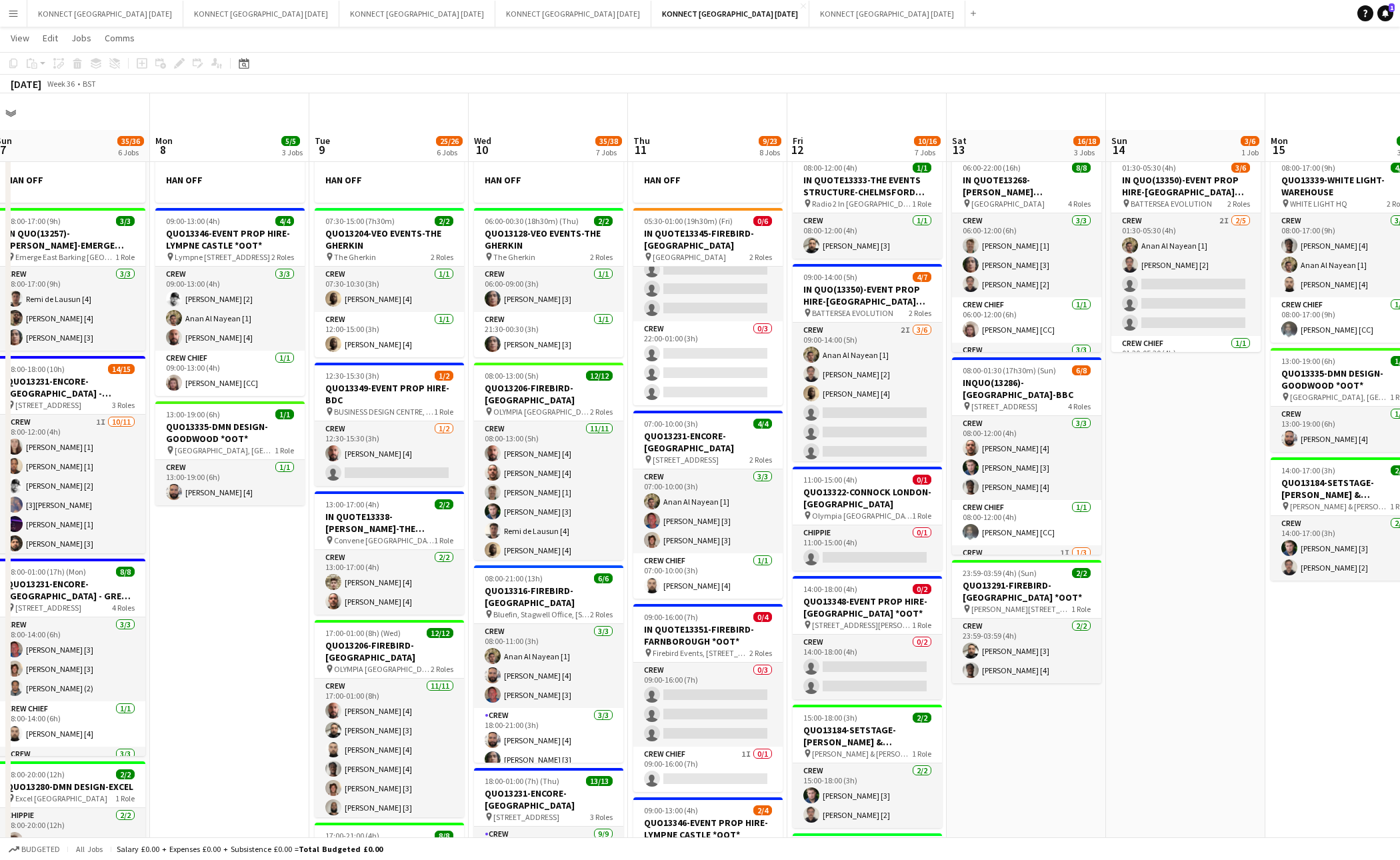
scroll to position [136, 0]
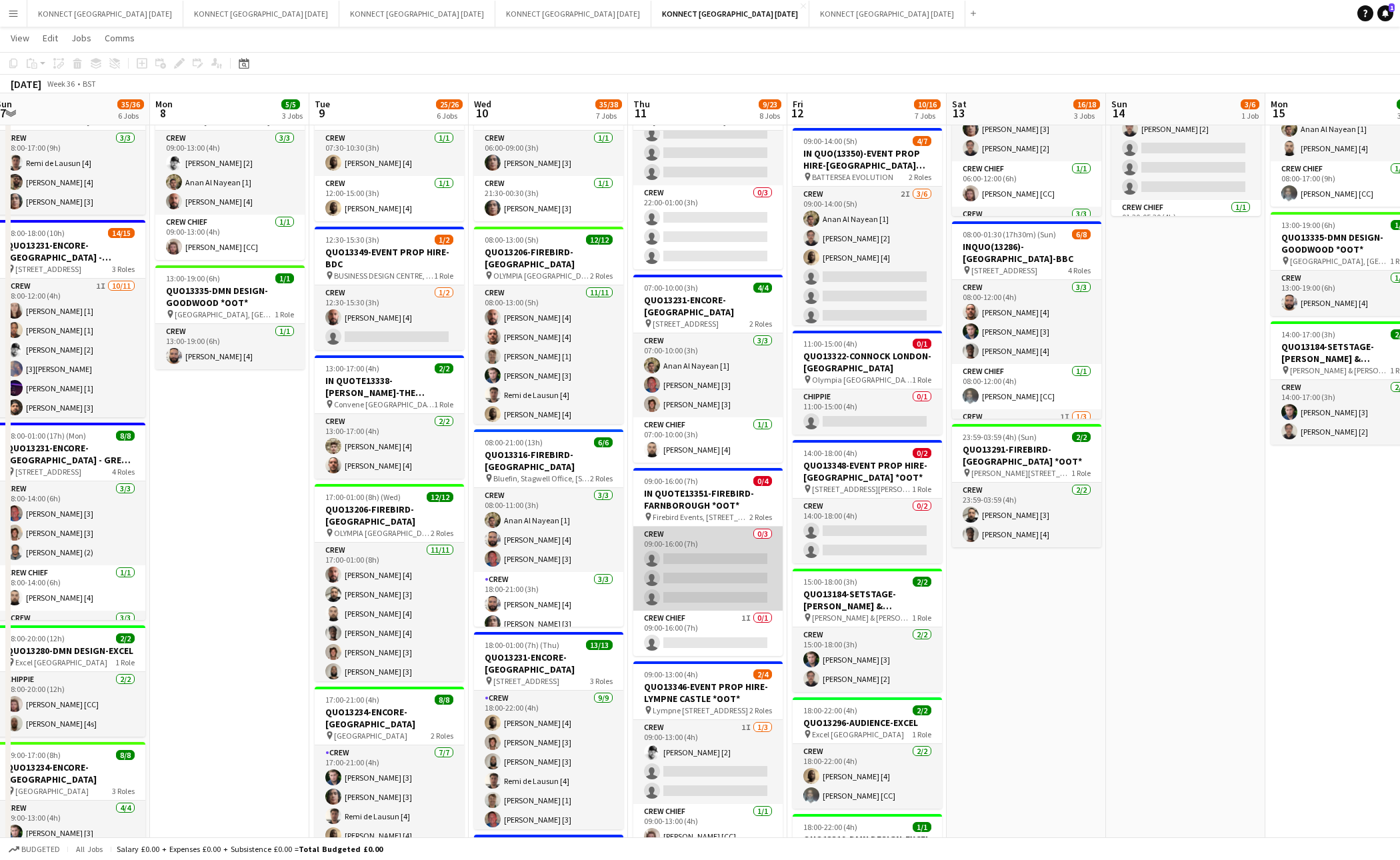
click at [703, 574] on app-card-role "Crew 0/3 09:00-16:00 (7h) single-neutral-actions single-neutral-actions single-…" at bounding box center [708, 569] width 149 height 84
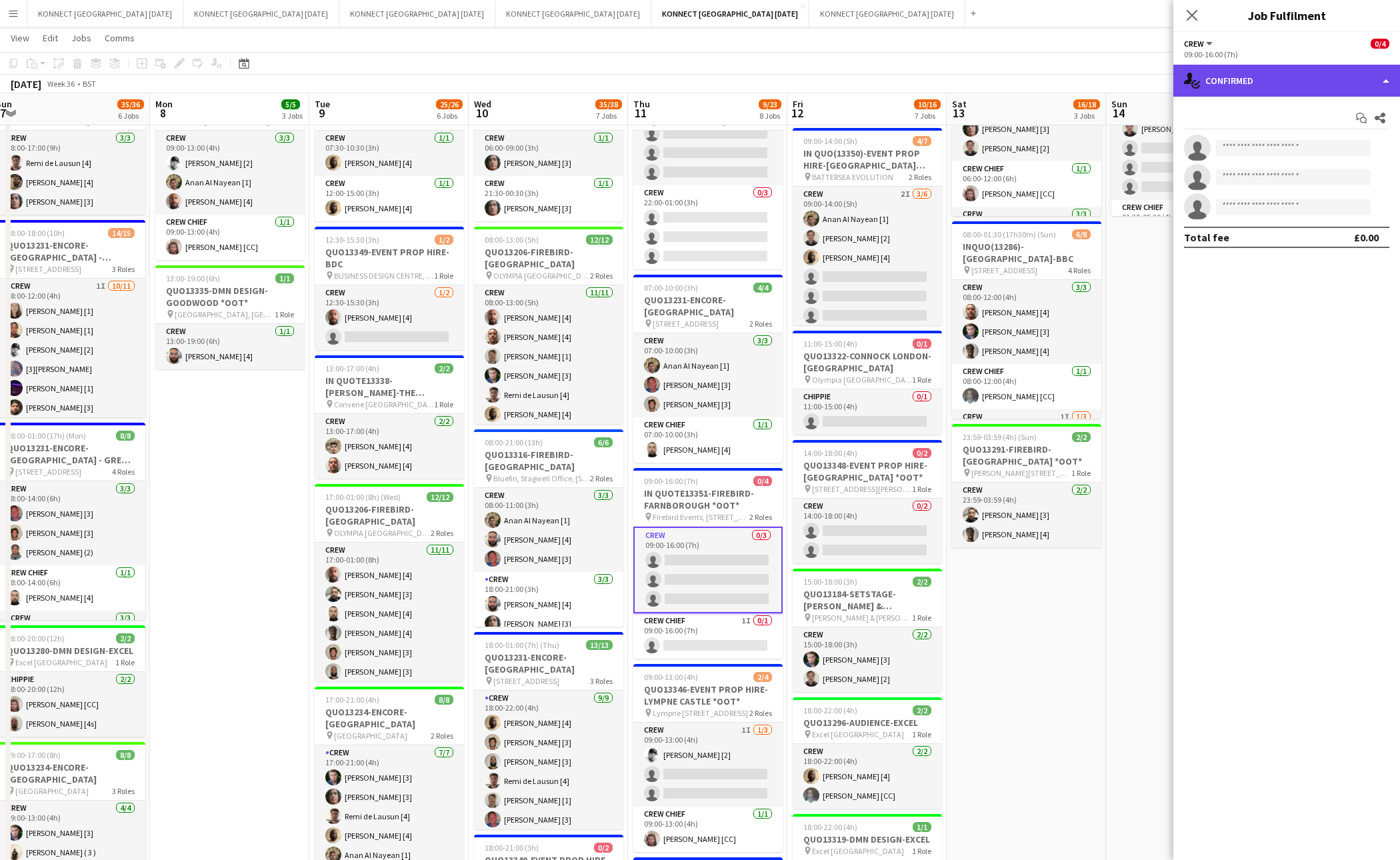
click at [1283, 92] on div "single-neutral-actions-check-2 Confirmed" at bounding box center [1286, 80] width 227 height 32
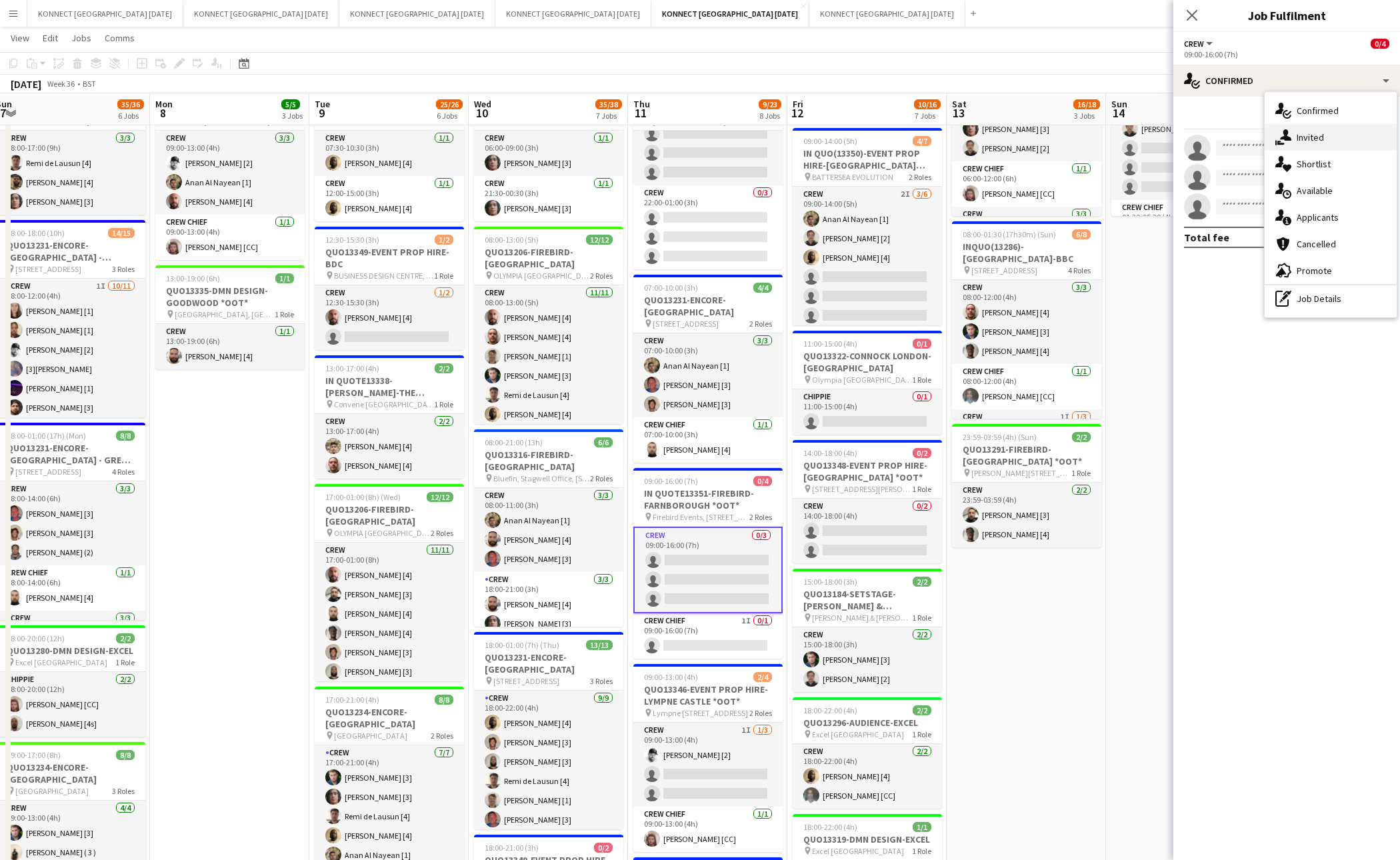
click at [1329, 139] on div "single-neutral-actions-share-1 Invited" at bounding box center [1331, 137] width 132 height 27
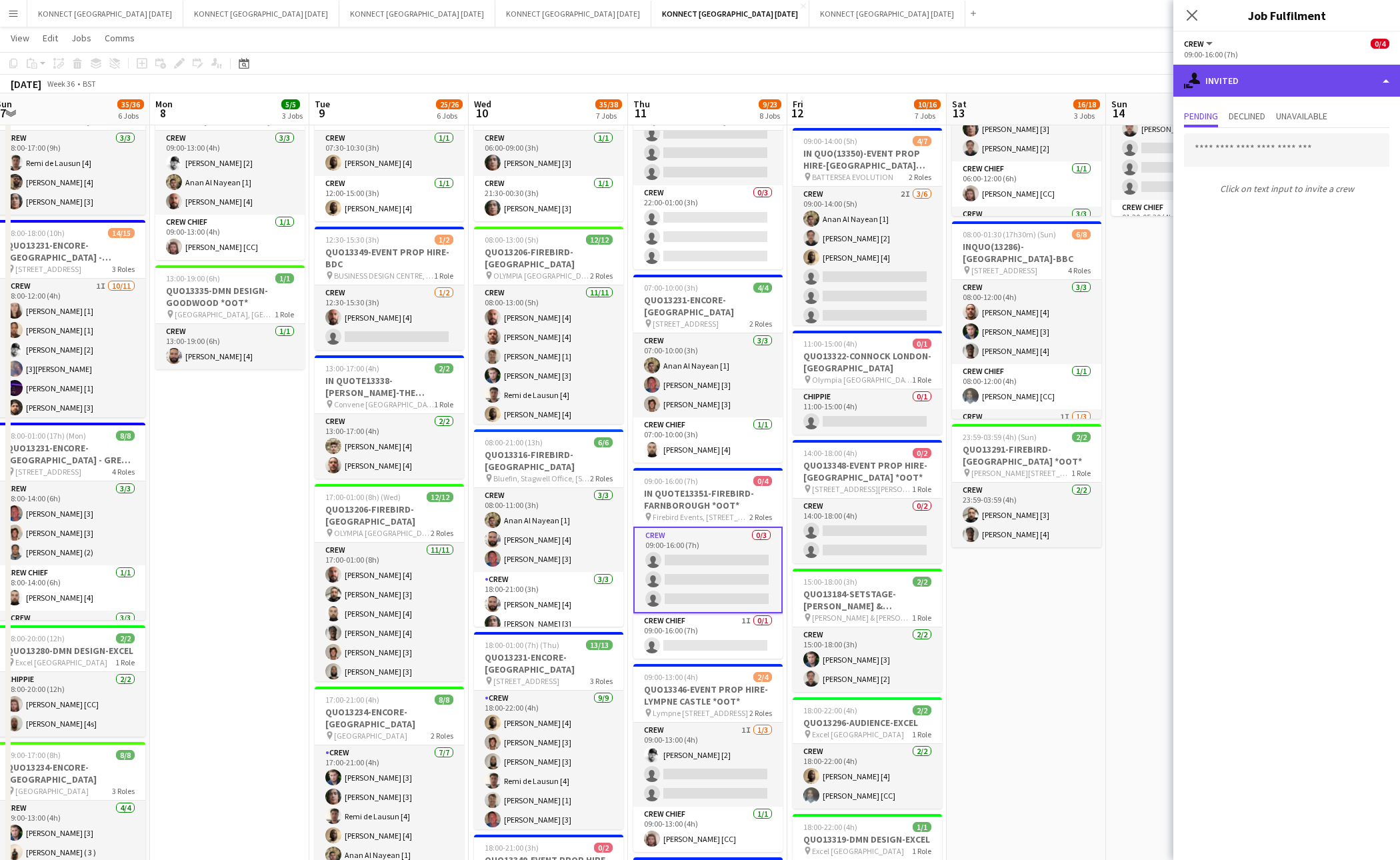
click at [1239, 74] on div "single-neutral-actions-share-1 Invited" at bounding box center [1286, 80] width 227 height 32
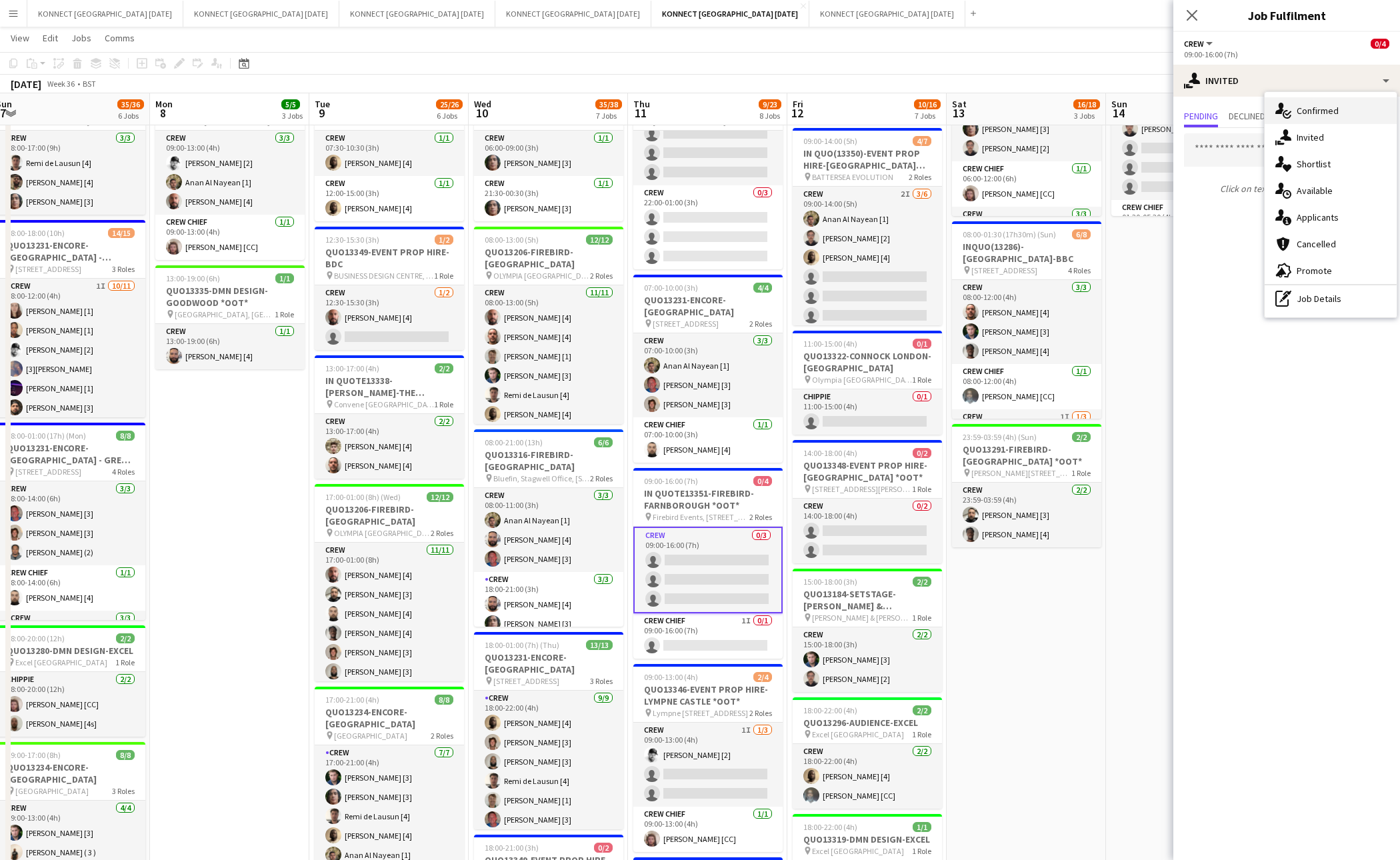
click at [1309, 105] on span "Confirmed" at bounding box center [1318, 110] width 42 height 12
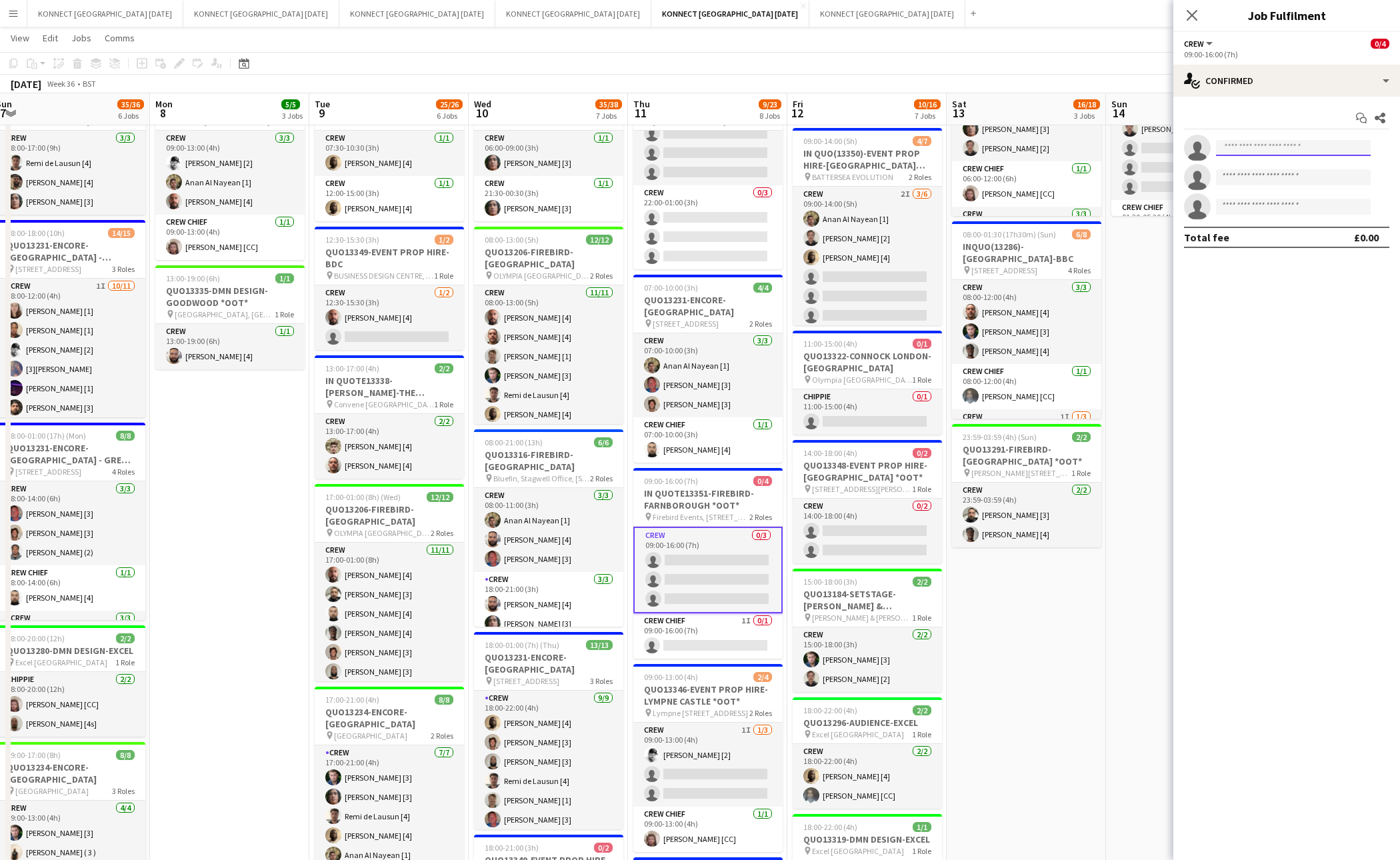
click at [1299, 151] on input at bounding box center [1294, 147] width 155 height 16
type input "****"
click at [1283, 172] on span "[PERSON_NAME] [4]" at bounding box center [1272, 168] width 90 height 11
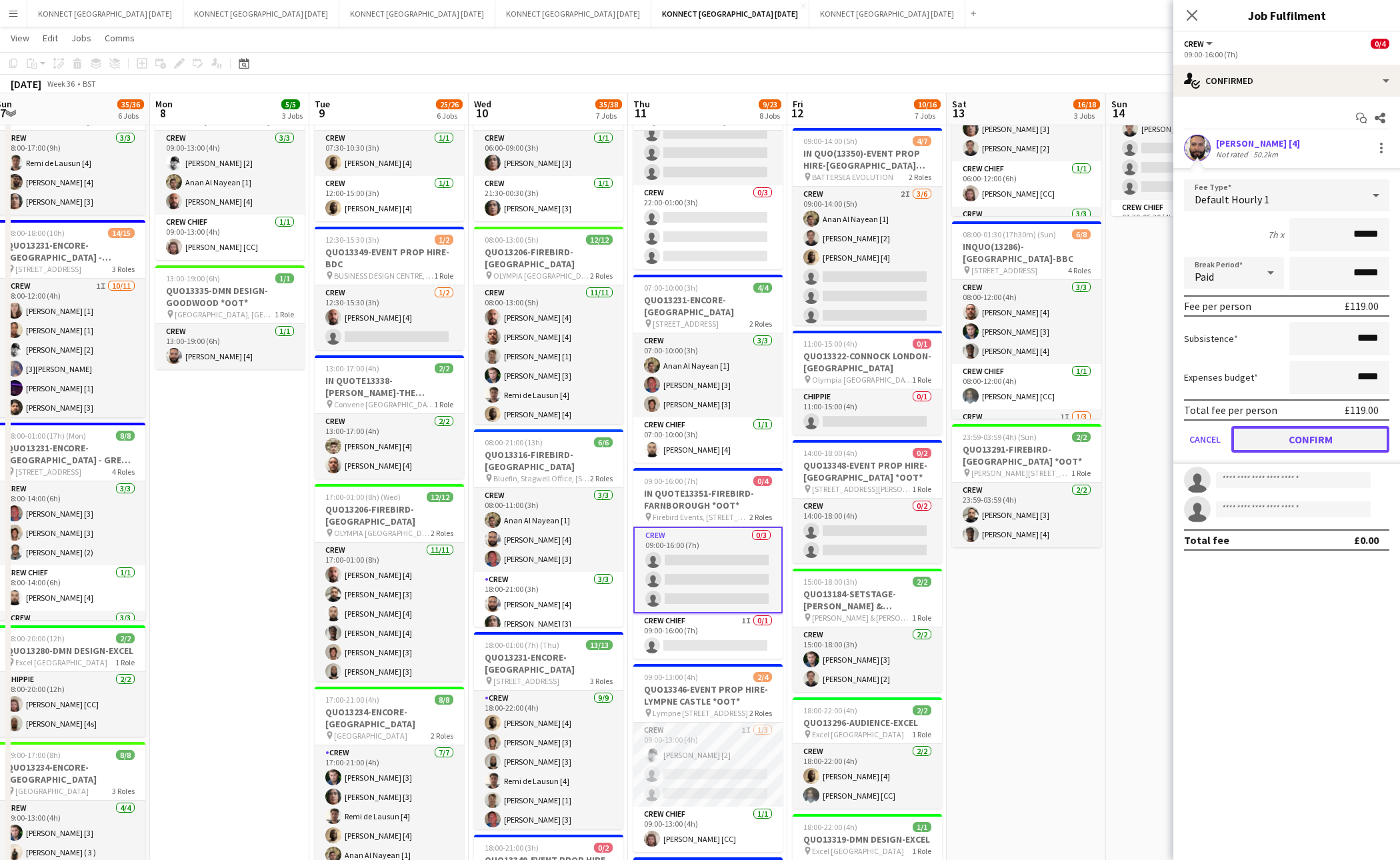
click at [1282, 434] on button "Confirm" at bounding box center [1310, 439] width 158 height 27
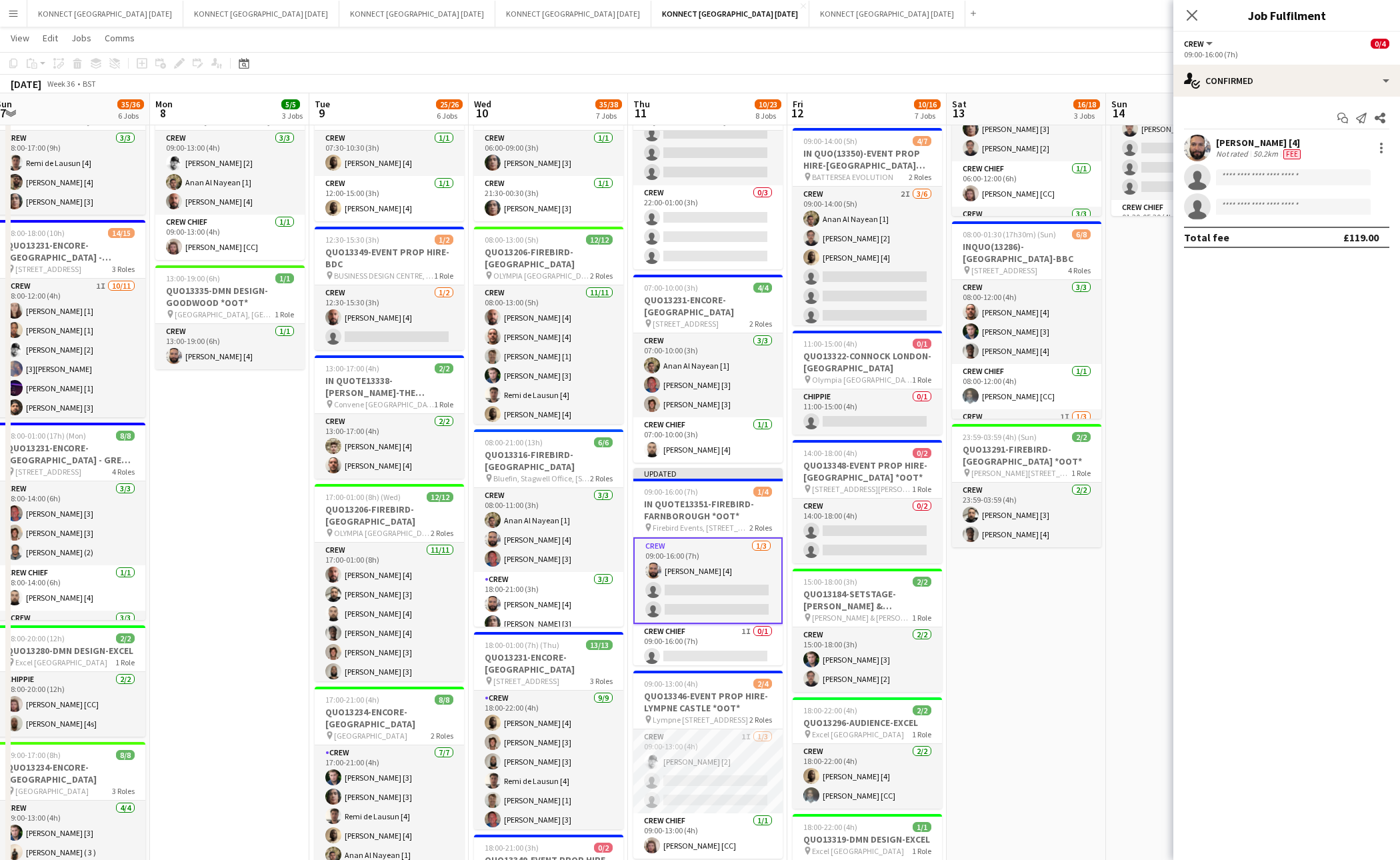
click at [1088, 698] on app-date-cell "06:00-22:00 (16h) 8/8 IN QUOTE13268-[PERSON_NAME][GEOGRAPHIC_DATA] pin Richmond…" at bounding box center [1026, 635] width 159 height 1244
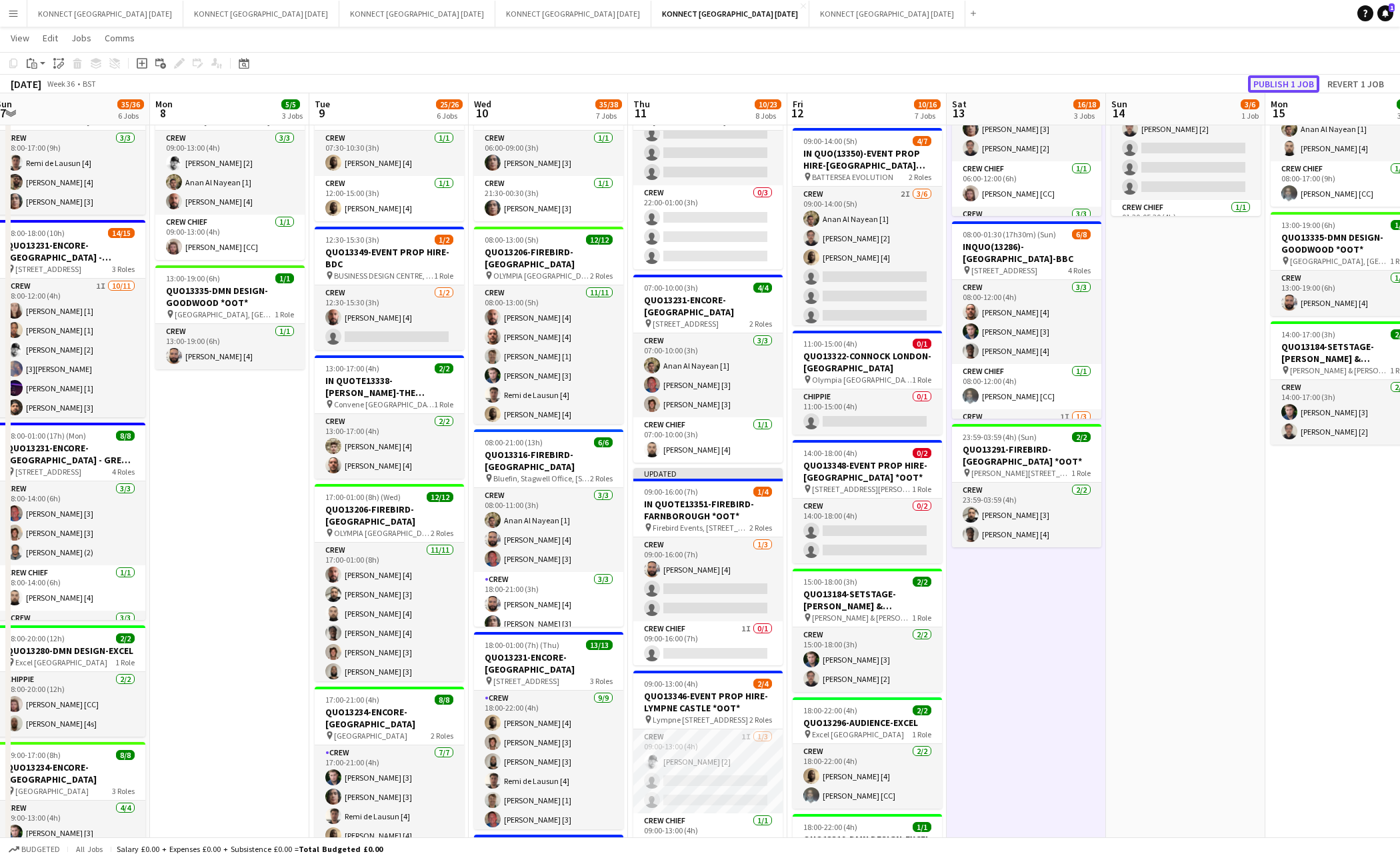
click at [1288, 88] on button "Publish 1 job" at bounding box center [1283, 84] width 71 height 18
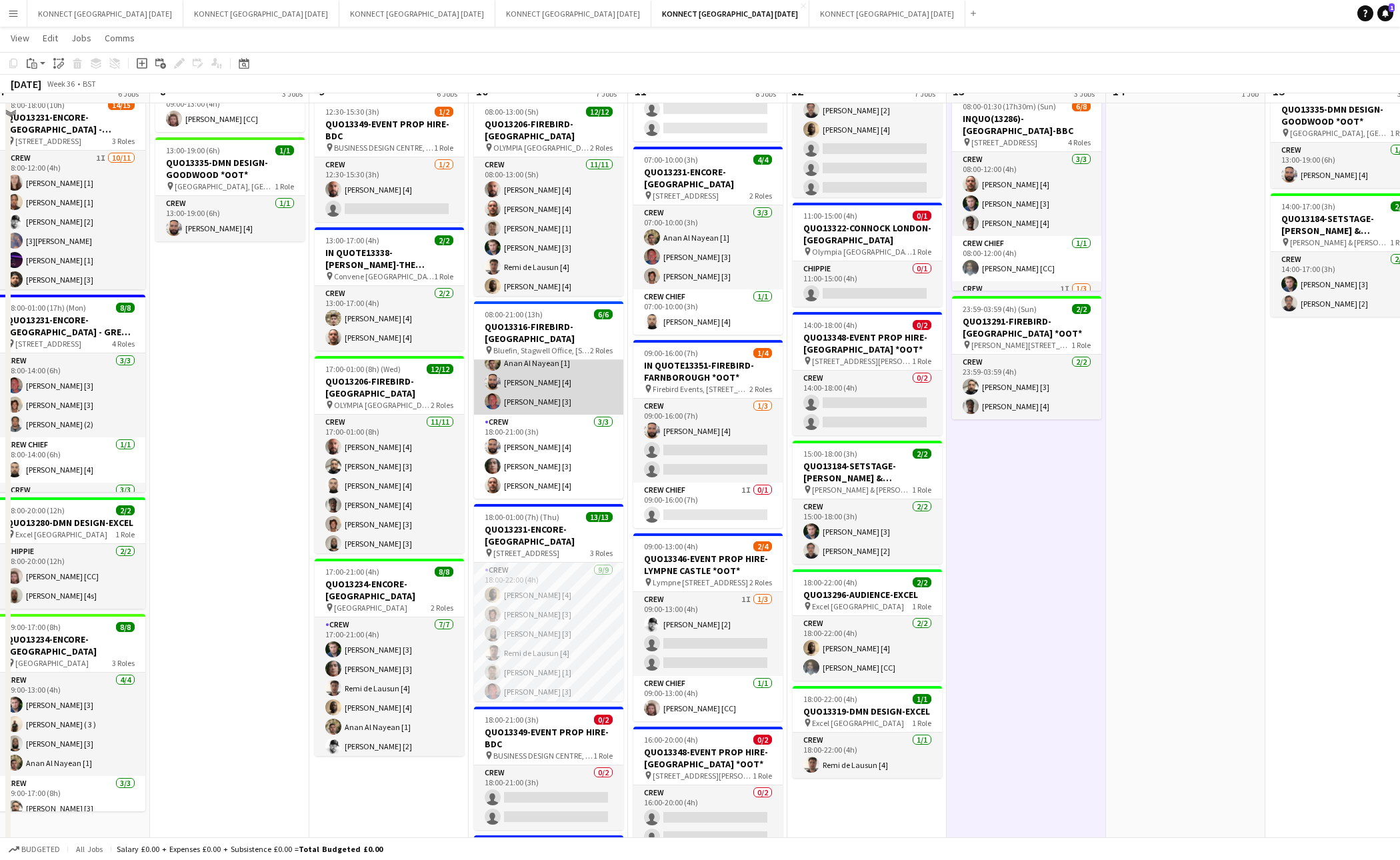
scroll to position [297, 0]
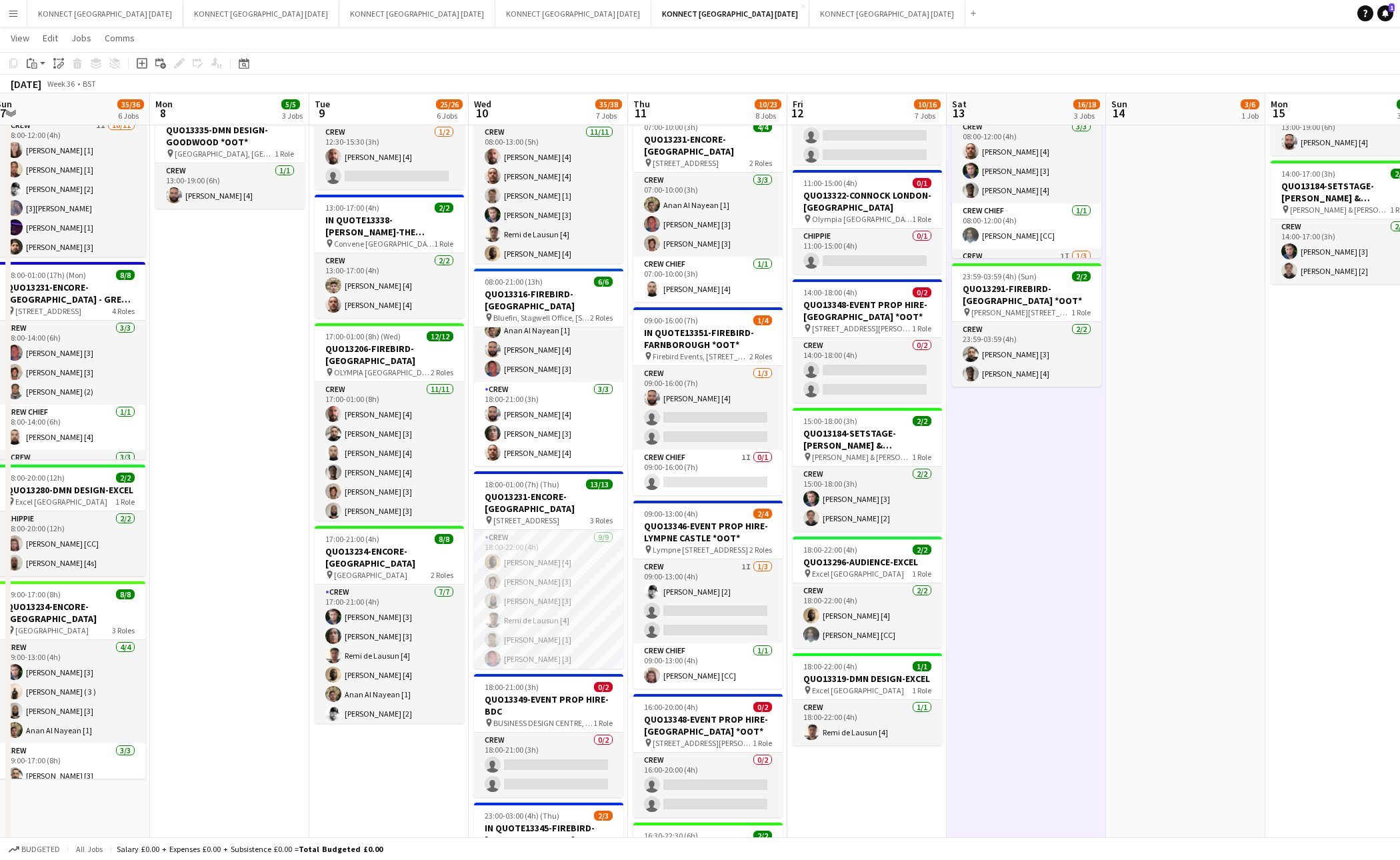
click at [981, 618] on app-date-cell "06:00-22:00 (16h) 8/8 IN QUOTE13268-[PERSON_NAME][GEOGRAPHIC_DATA] pin Richmond…" at bounding box center [1026, 475] width 159 height 1244
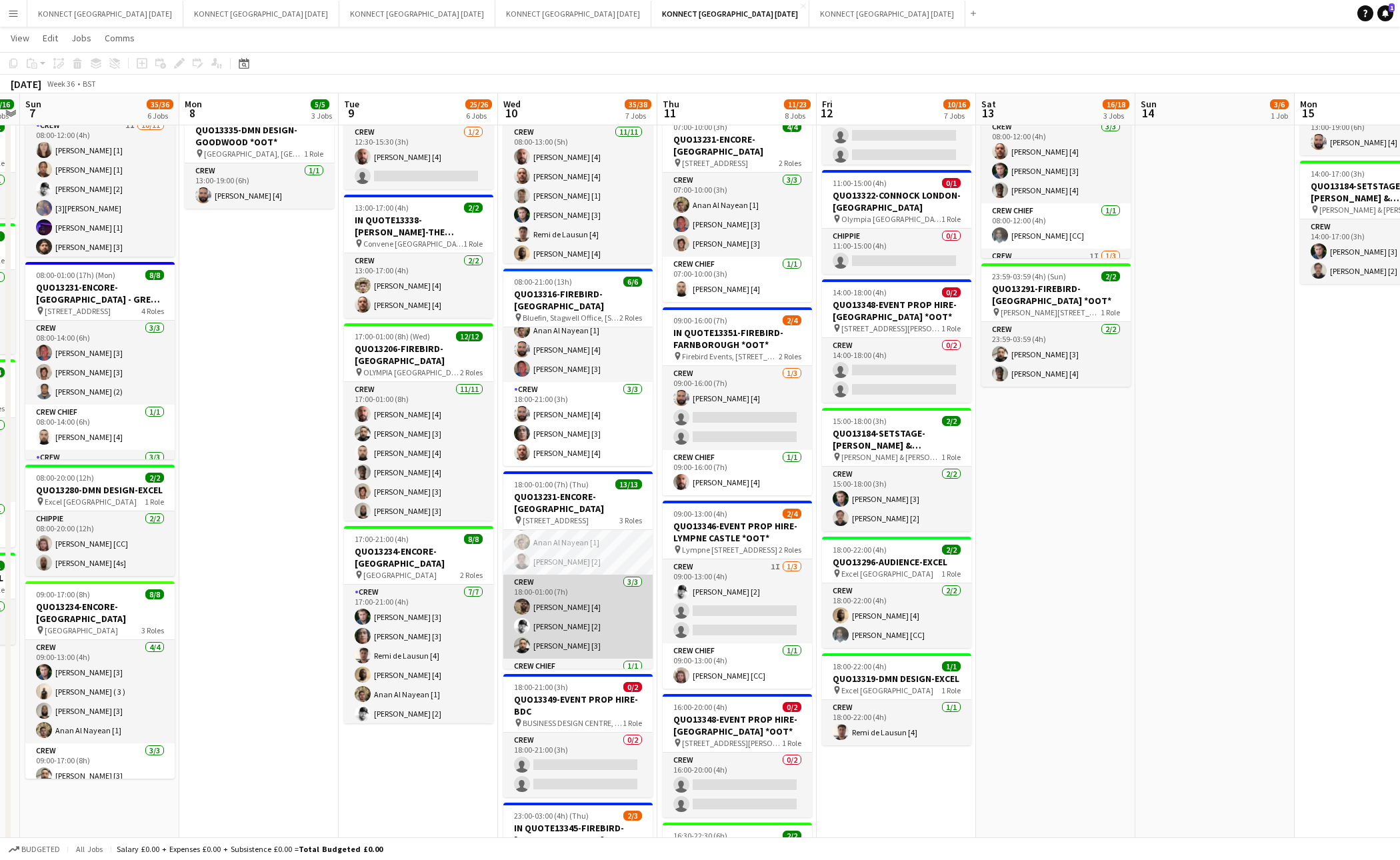
scroll to position [49, 0]
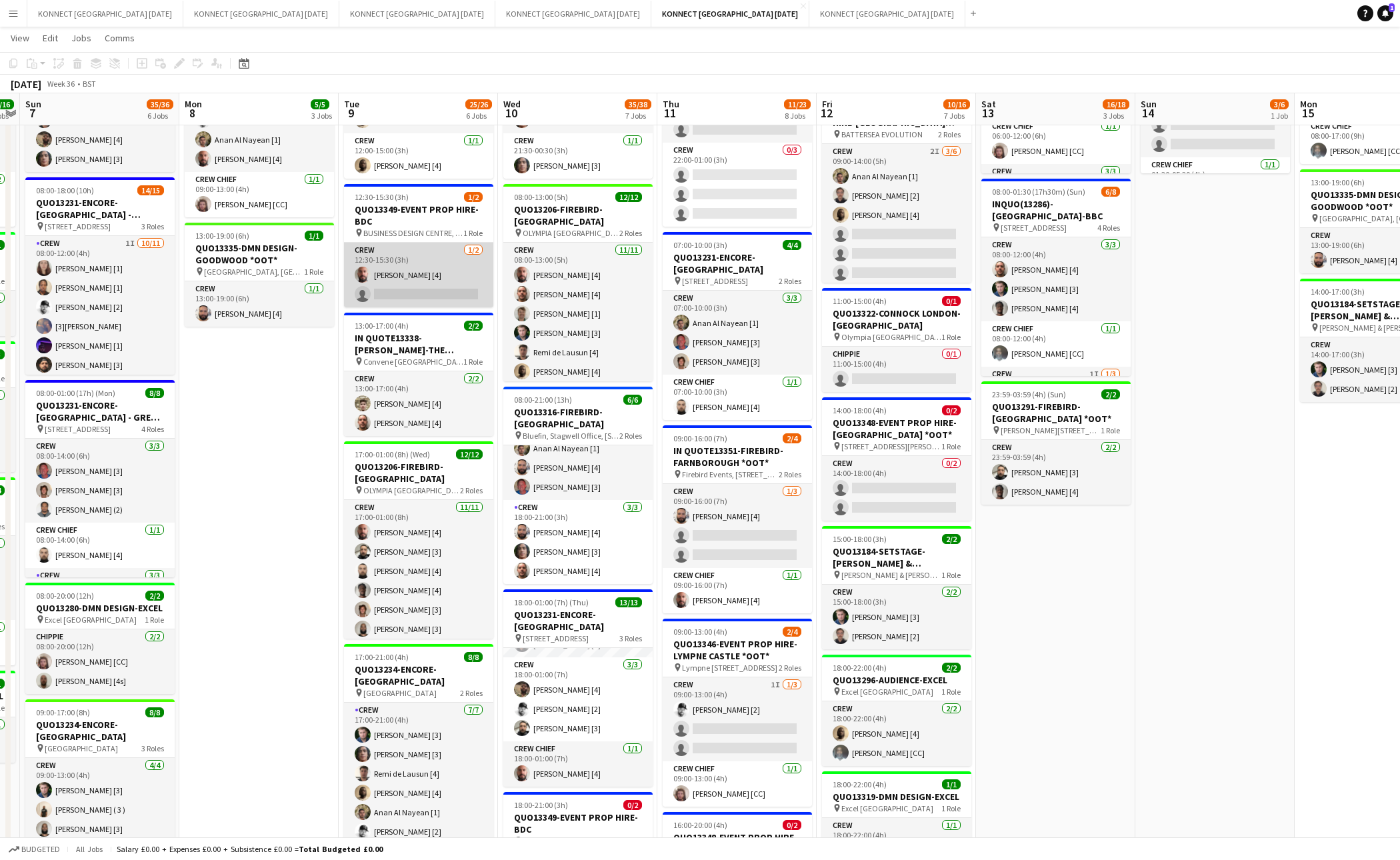
click at [400, 284] on app-card-role "Crew 1/2 12:30-15:30 (3h) Jamal Khayyat [4] single-neutral-actions" at bounding box center [419, 274] width 149 height 64
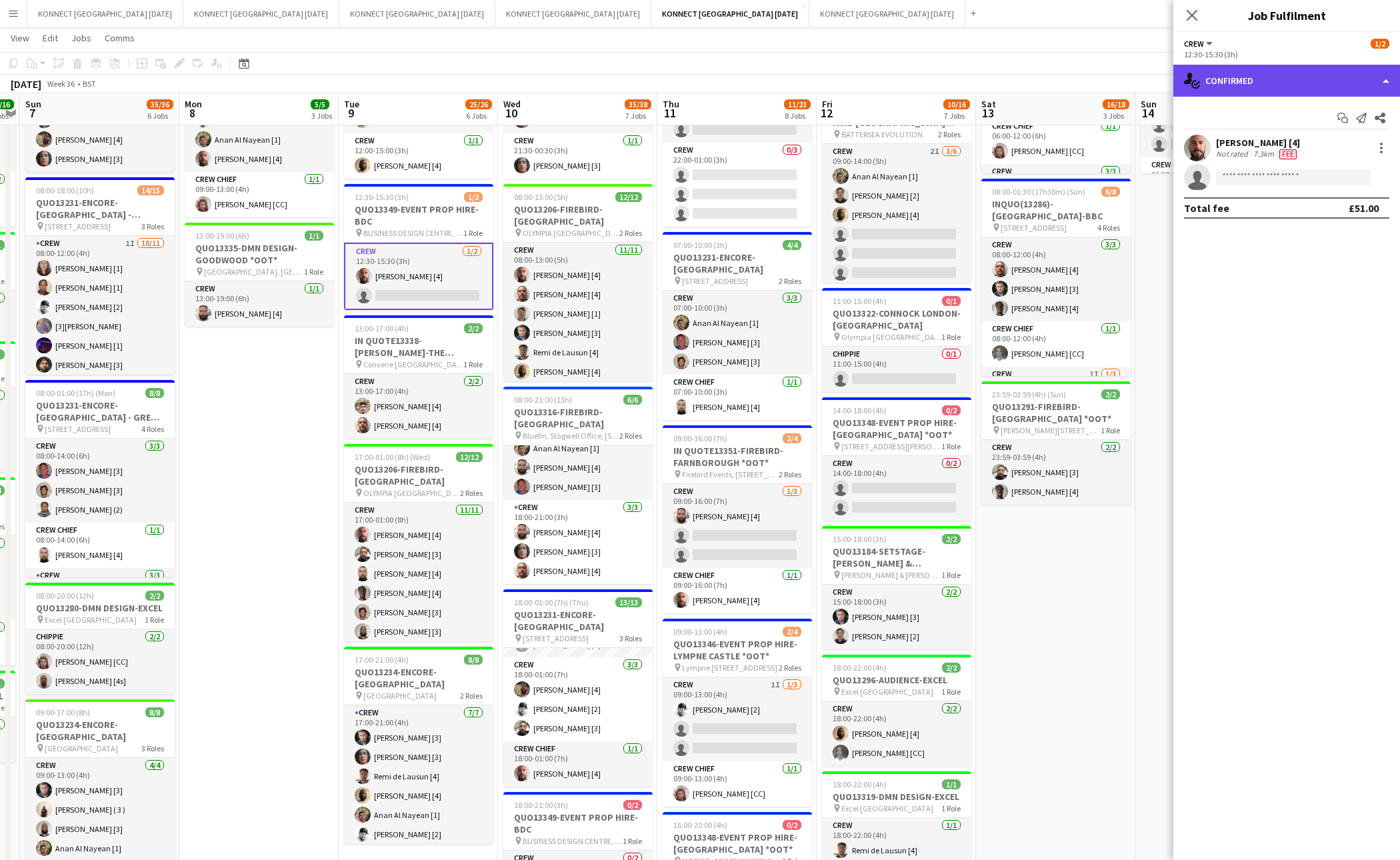
click at [1215, 92] on div "single-neutral-actions-check-2 Confirmed" at bounding box center [1286, 80] width 227 height 32
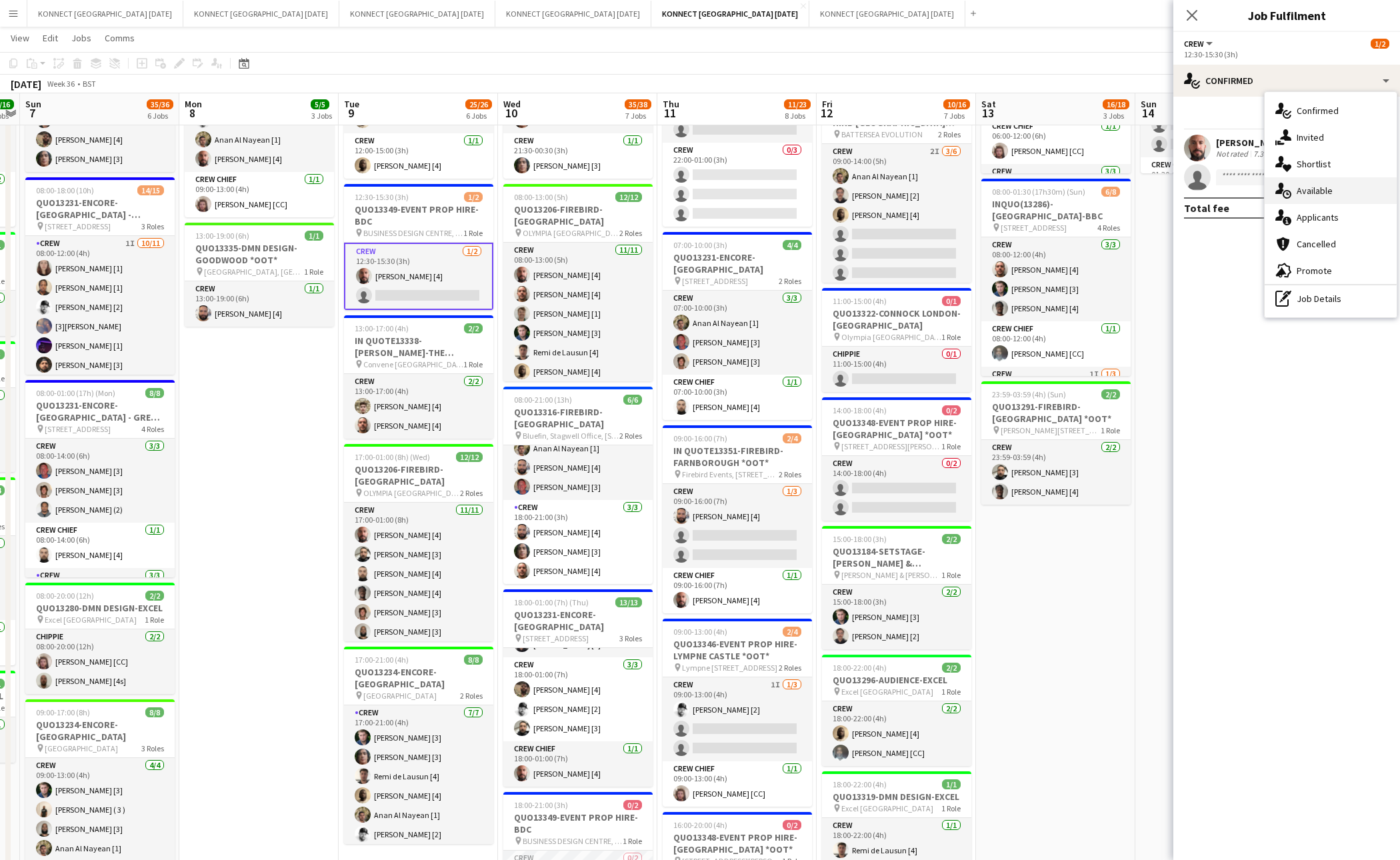
click at [1345, 195] on div "single-neutral-actions-upload Available" at bounding box center [1331, 190] width 132 height 27
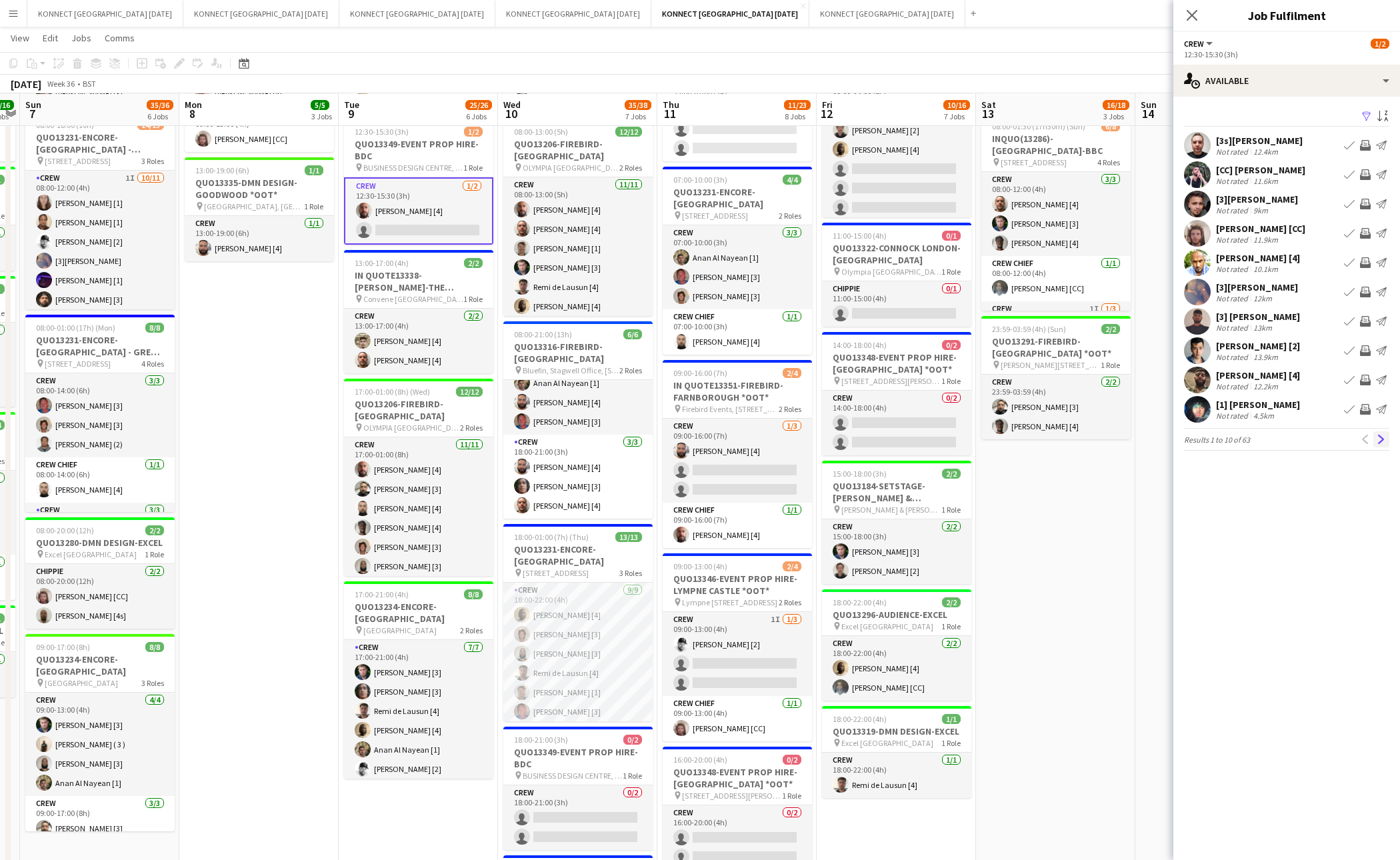
click at [1379, 441] on app-icon "Next" at bounding box center [1381, 439] width 9 height 9
click at [1366, 441] on app-icon "Previous" at bounding box center [1365, 439] width 9 height 9
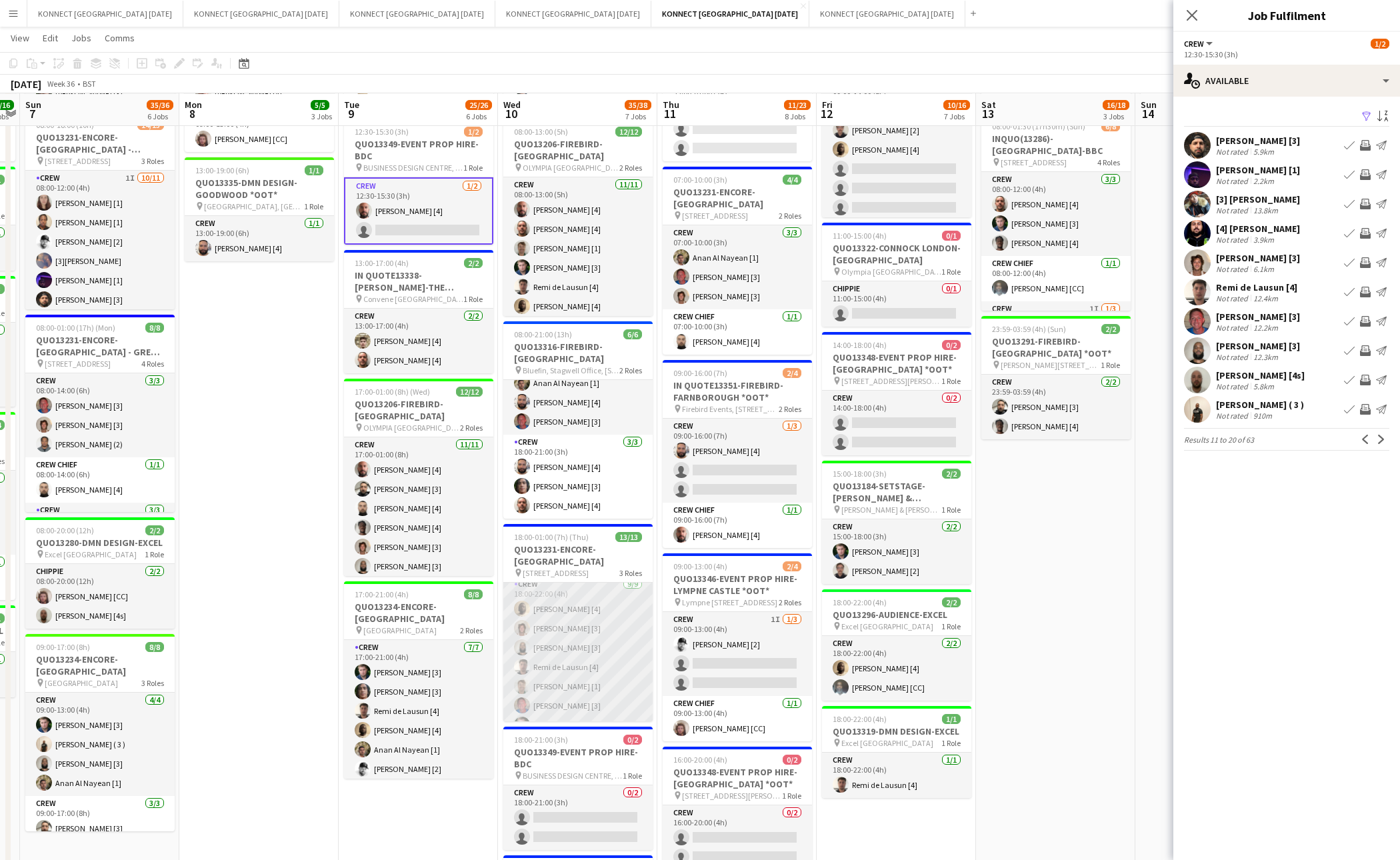
scroll to position [0, 0]
click at [1061, 659] on app-date-cell "06:00-22:00 (16h) 8/8 IN QUOTE13268-[PERSON_NAME][GEOGRAPHIC_DATA] pin Richmond…" at bounding box center [1056, 522] width 159 height 1236
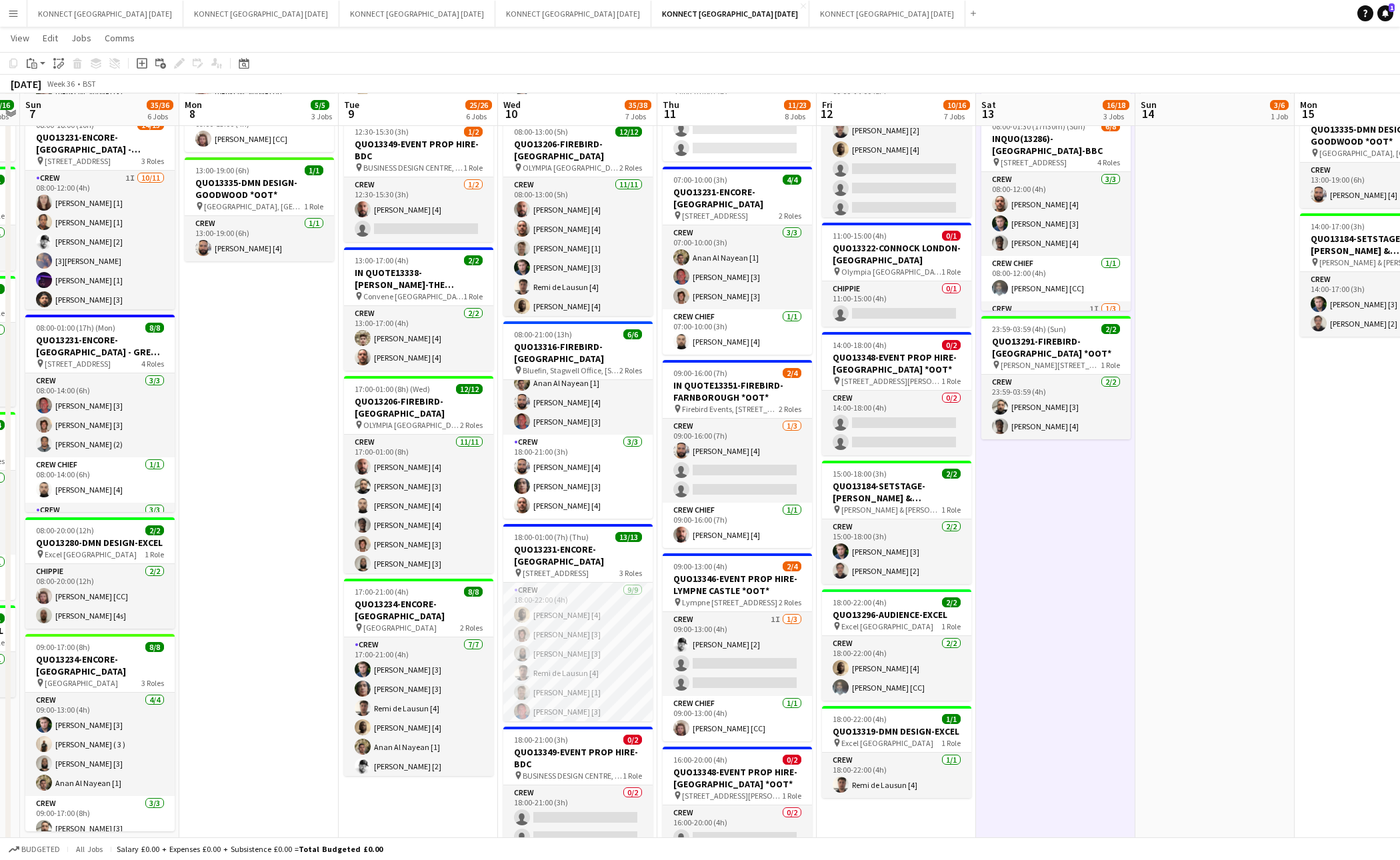
click at [1061, 659] on app-date-cell "06:00-22:00 (16h) 8/8 IN QUOTE13268-[PERSON_NAME][GEOGRAPHIC_DATA] pin Richmond…" at bounding box center [1056, 522] width 159 height 1236
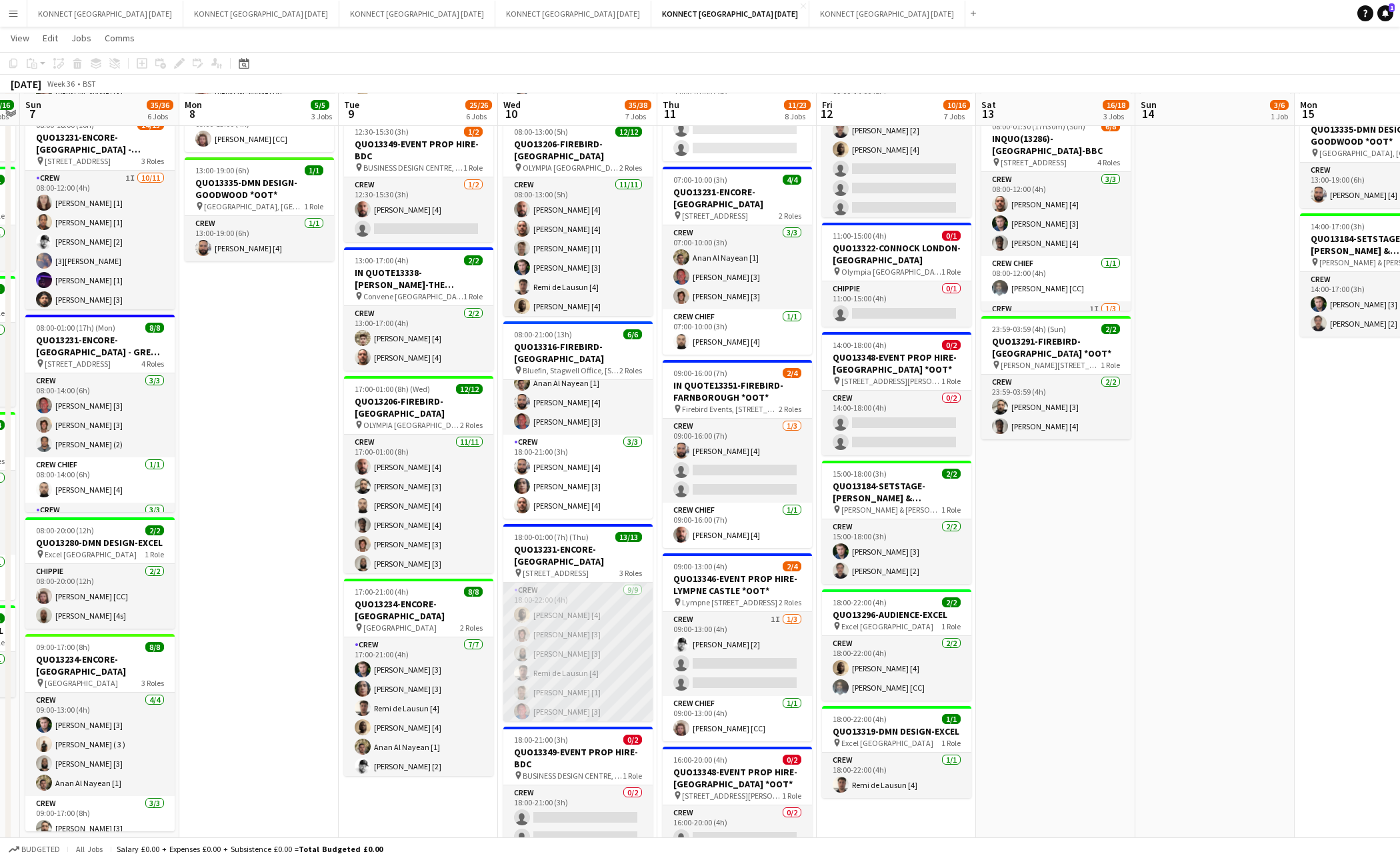
click at [579, 700] on app-card-role "Crew 9/9 18:00-22:00 (4h) Sean Abbey [4] Charlie Frogson [3] Abdi Abdurahman [3…" at bounding box center [578, 683] width 149 height 200
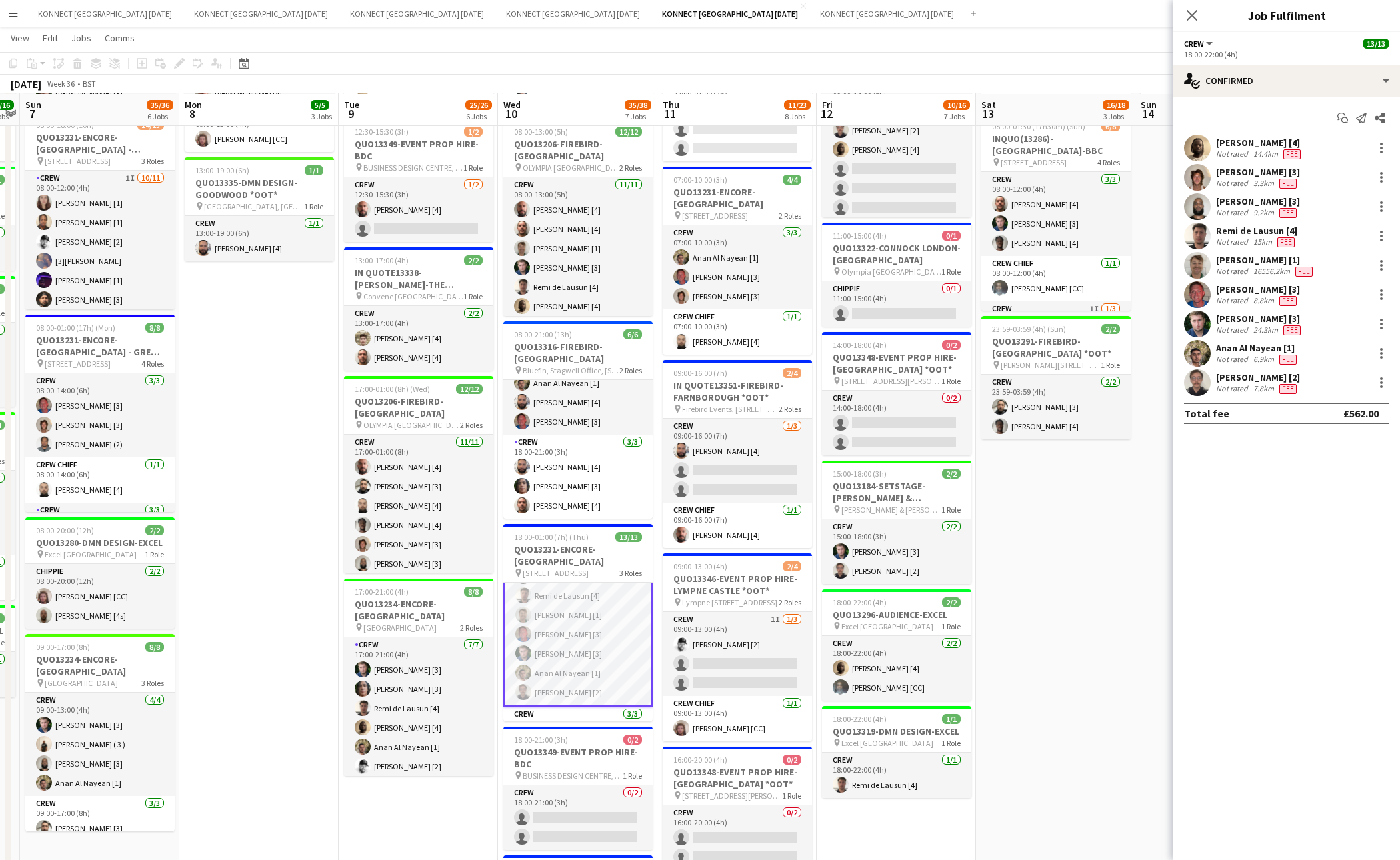
scroll to position [86, 0]
click at [419, 201] on app-card-role "Crew 1/2 12:30-15:30 (3h) Jamal Khayyat [4] single-neutral-actions" at bounding box center [419, 209] width 149 height 64
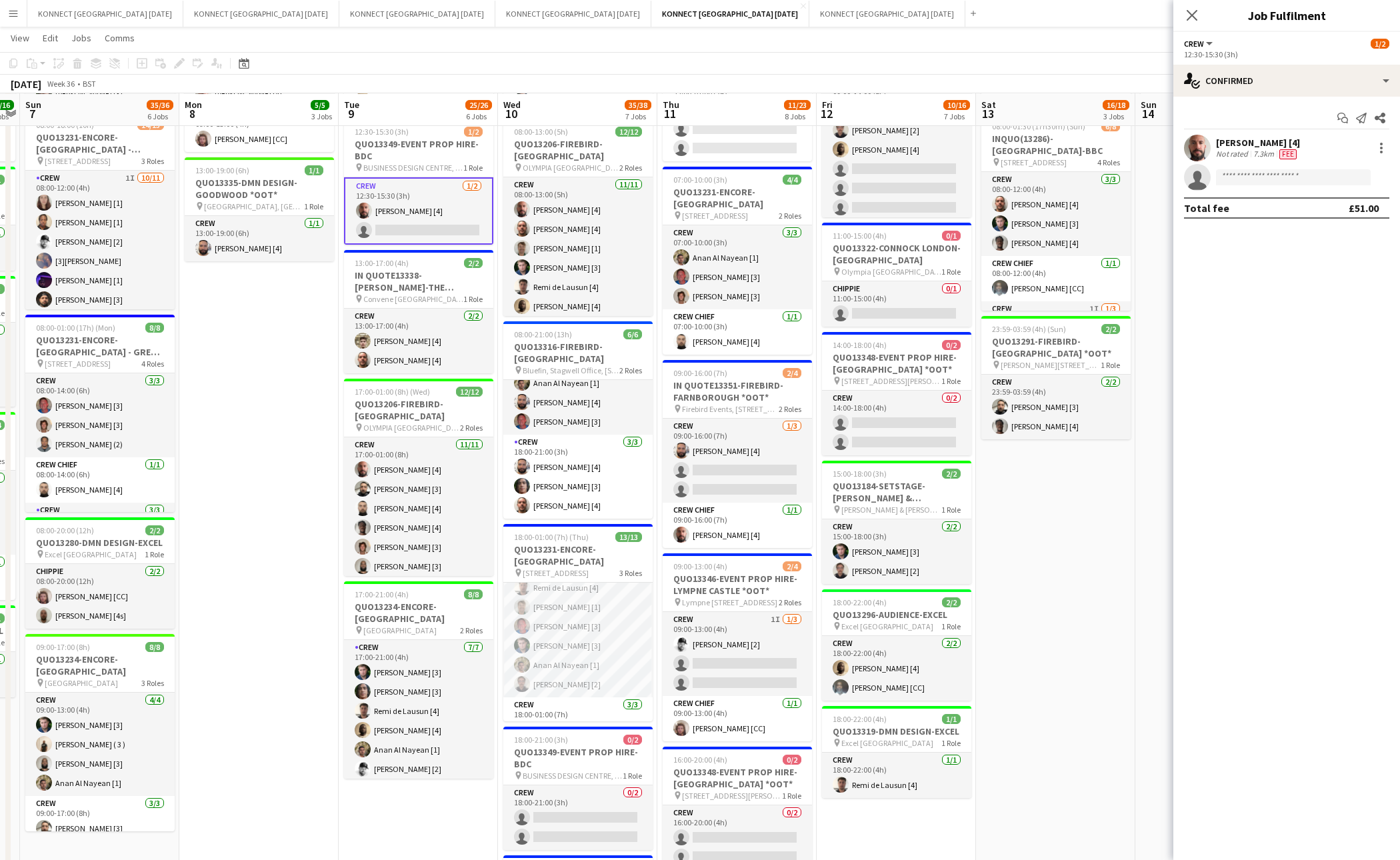
scroll to position [84, 0]
click at [1303, 73] on div "single-neutral-actions-check-2 Confirmed" at bounding box center [1286, 80] width 227 height 32
click at [1317, 132] on span "Invited" at bounding box center [1310, 137] width 27 height 12
click at [1280, 148] on input "text" at bounding box center [1287, 150] width 205 height 34
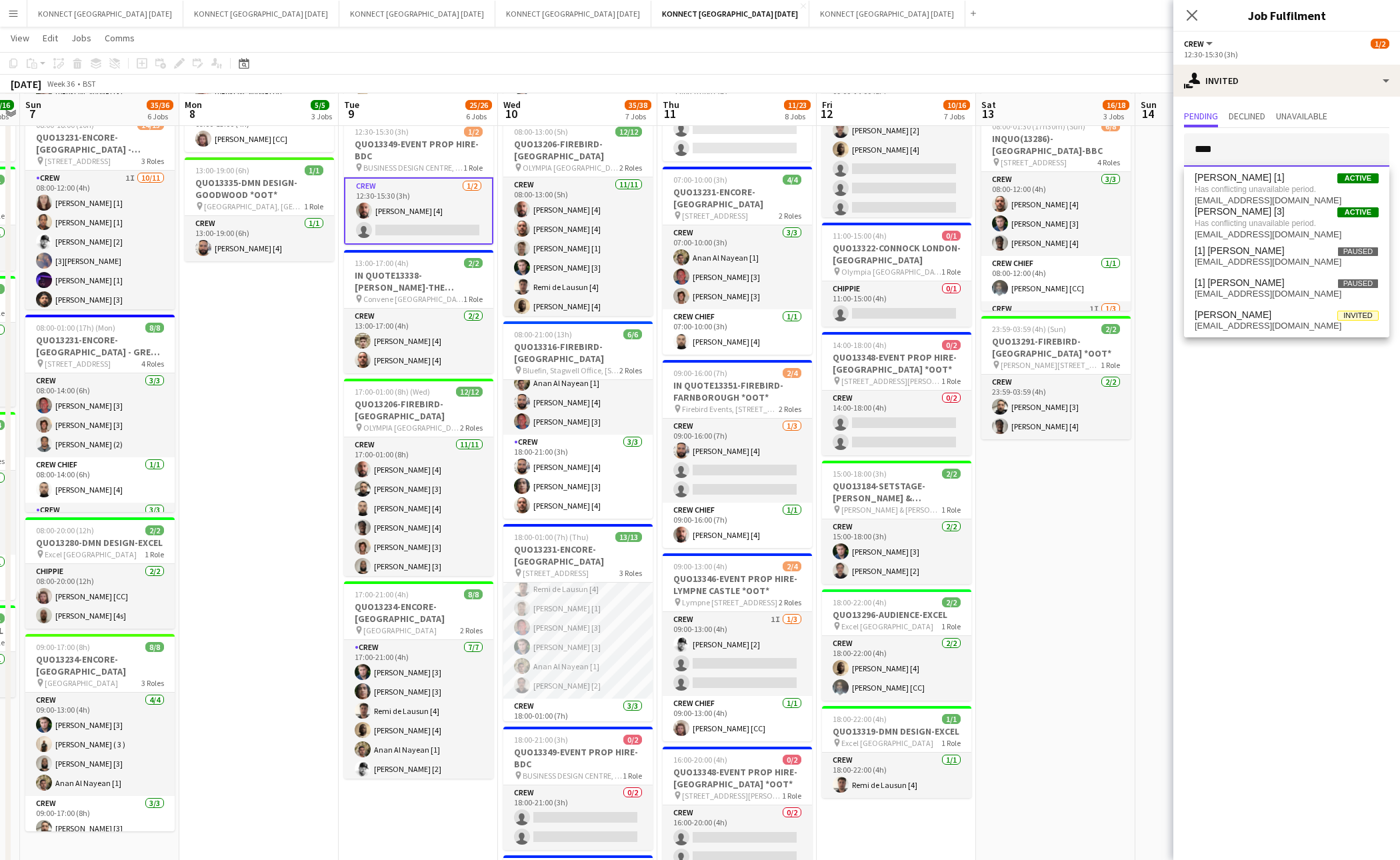
type input "****"
click at [1040, 515] on app-date-cell "06:00-22:00 (16h) 8/8 IN QUOTE13268-[PERSON_NAME][GEOGRAPHIC_DATA] pin Richmond…" at bounding box center [1056, 522] width 159 height 1236
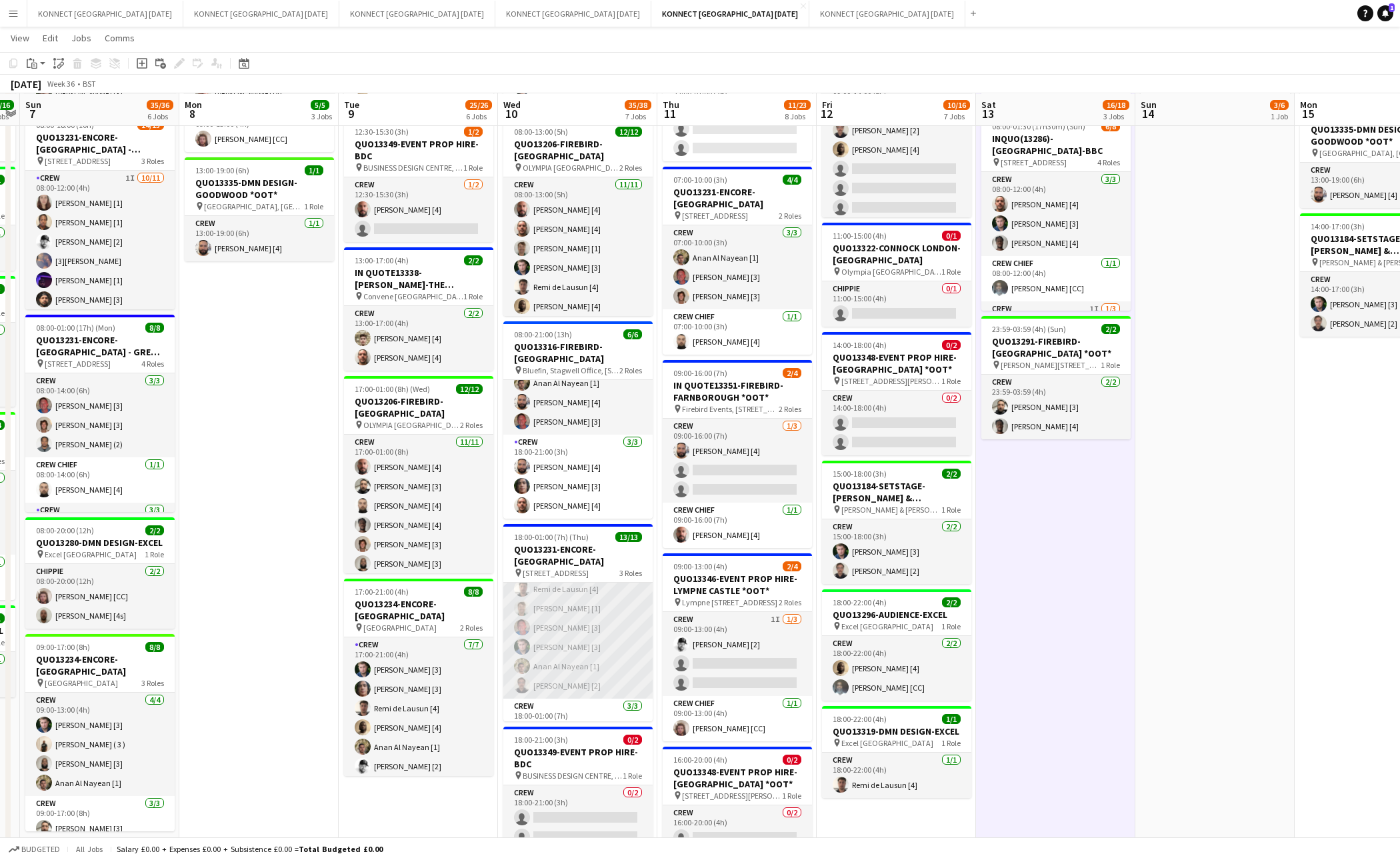
click at [614, 628] on app-card-role "Crew 9/9 18:00-22:00 (4h) Sean Abbey [4] Charlie Frogson [3] Abdi Abdurahman [3…" at bounding box center [578, 599] width 149 height 200
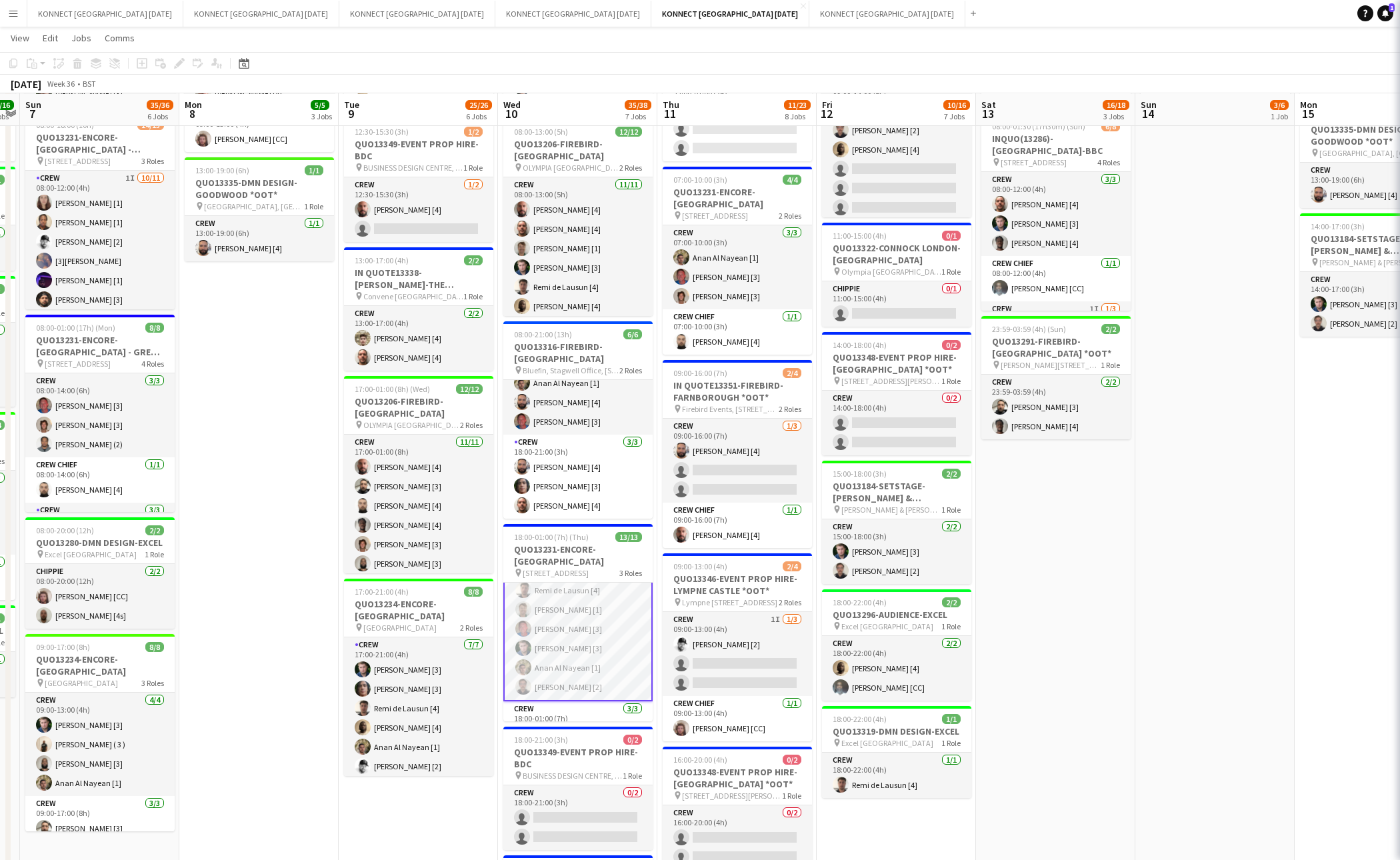
scroll to position [86, 0]
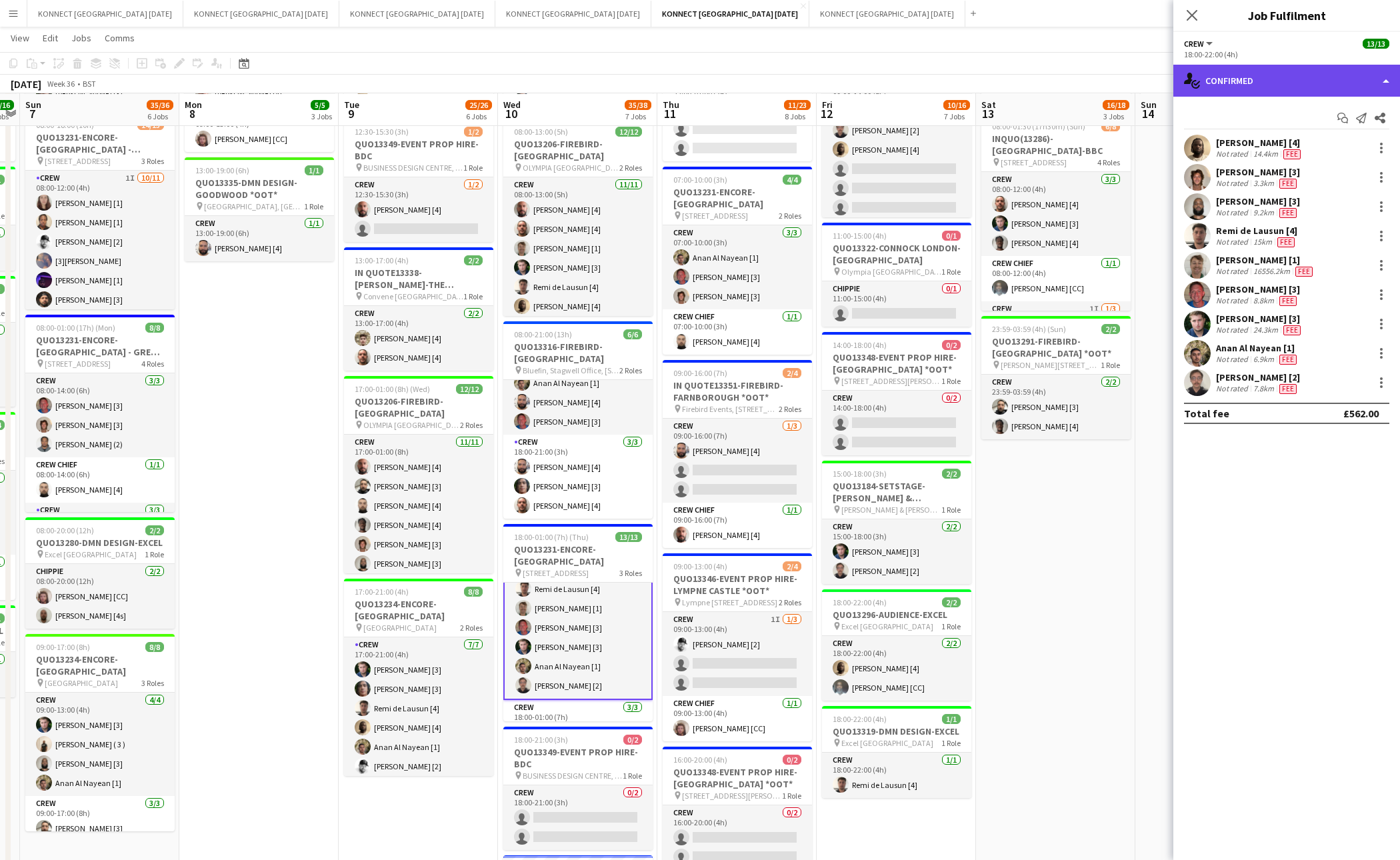
click at [1289, 71] on div "single-neutral-actions-check-2 Confirmed" at bounding box center [1286, 80] width 227 height 32
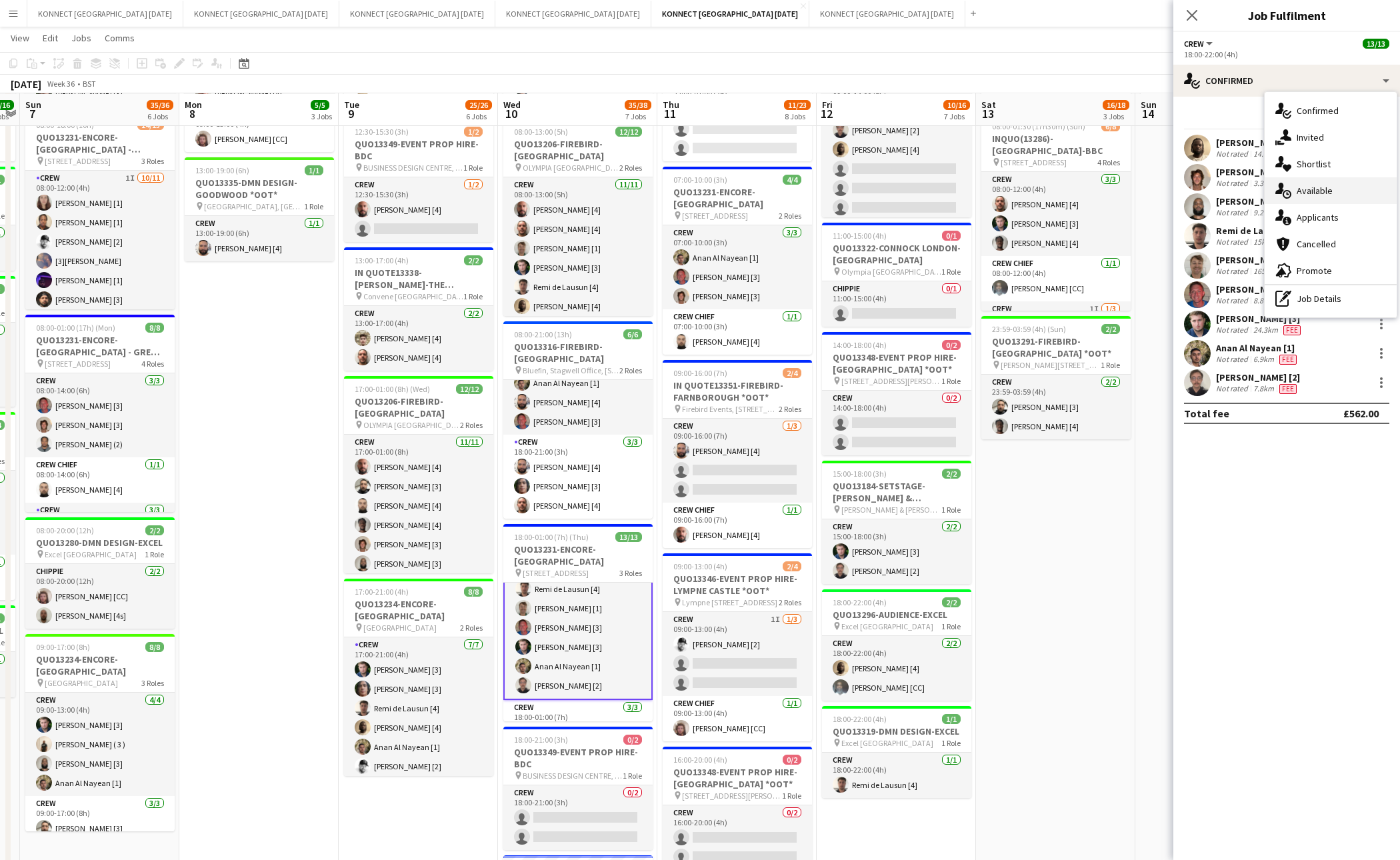
click at [1326, 190] on span "Available" at bounding box center [1315, 190] width 36 height 12
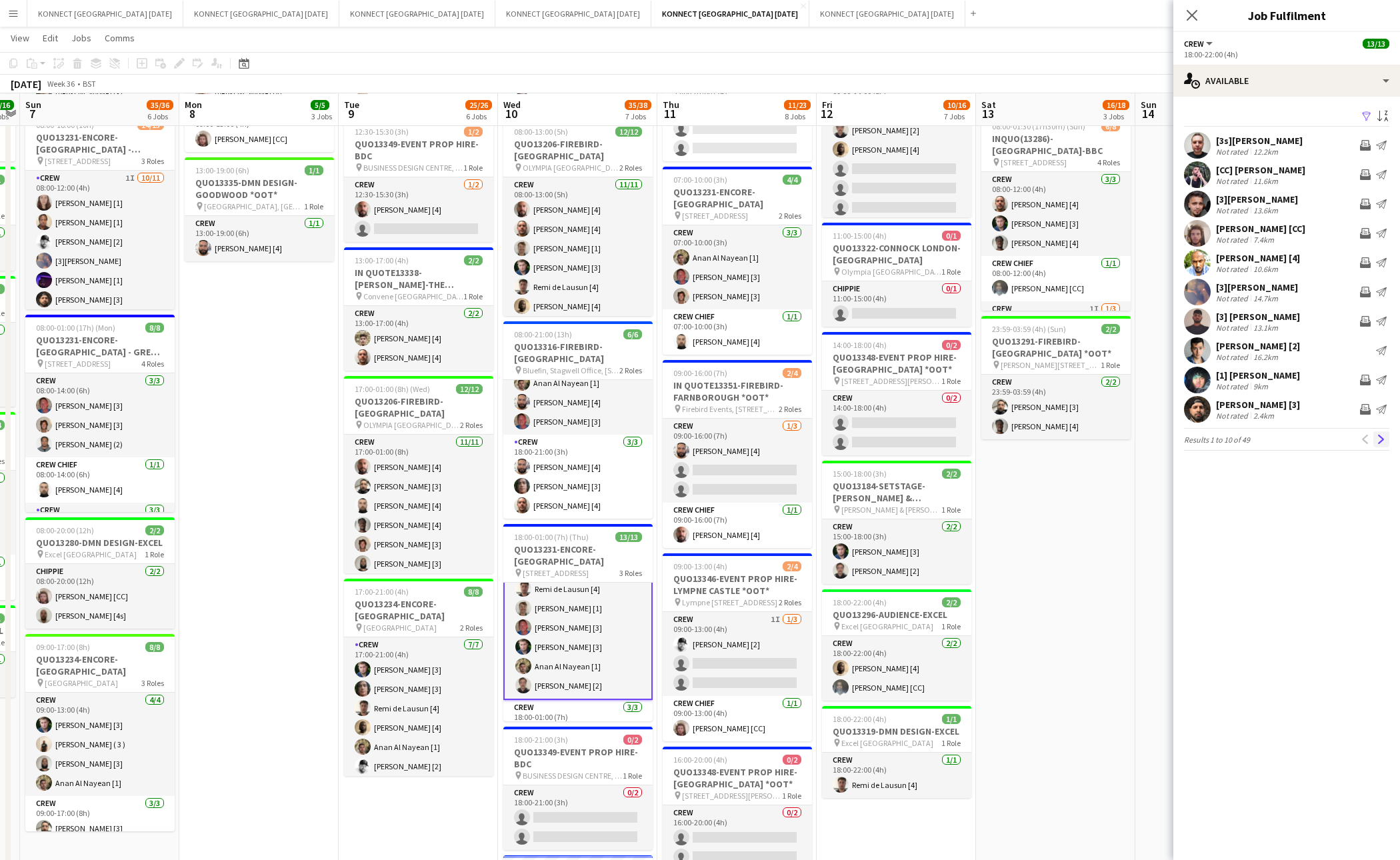
click at [1382, 437] on app-icon "Next" at bounding box center [1381, 439] width 9 height 9
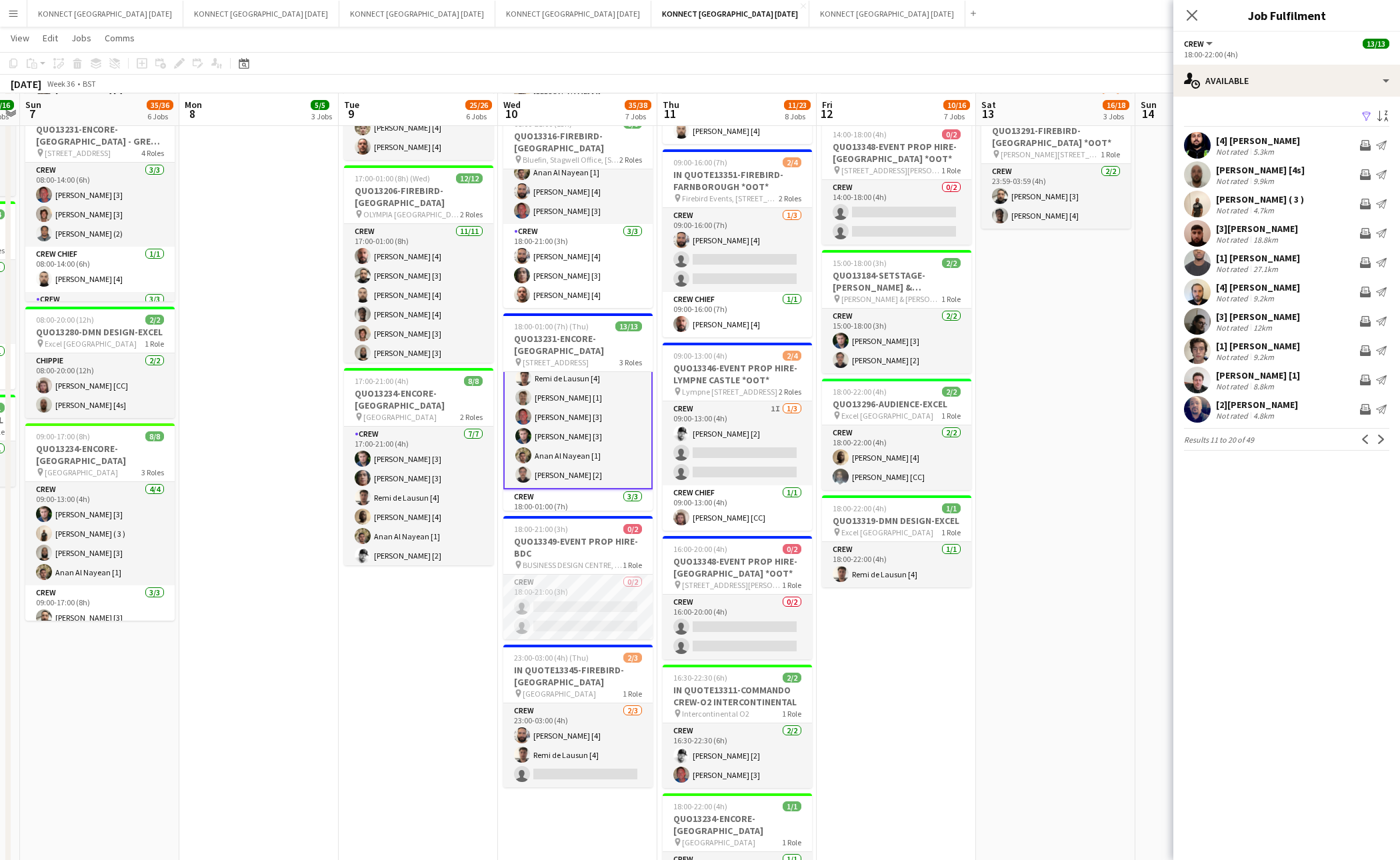
scroll to position [454, 0]
click at [658, 432] on app-date-cell "HAN OFF 05:30-01:00 (19h30m) (Fri) 0/6 IN QUOTE13345-FIREBIRD-ST PANCRAS RENAIS…" at bounding box center [737, 312] width 159 height 1236
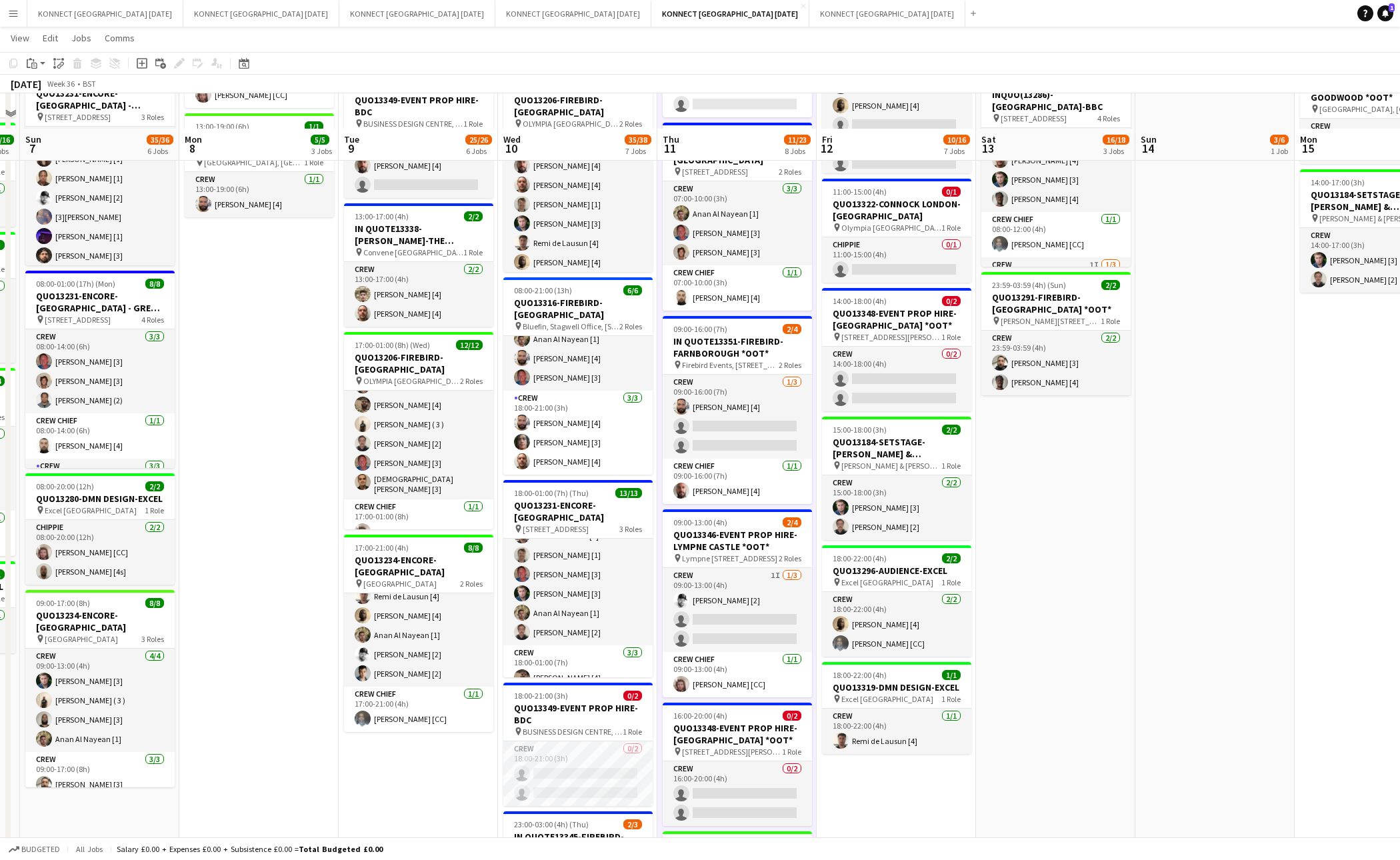
scroll to position [333, 0]
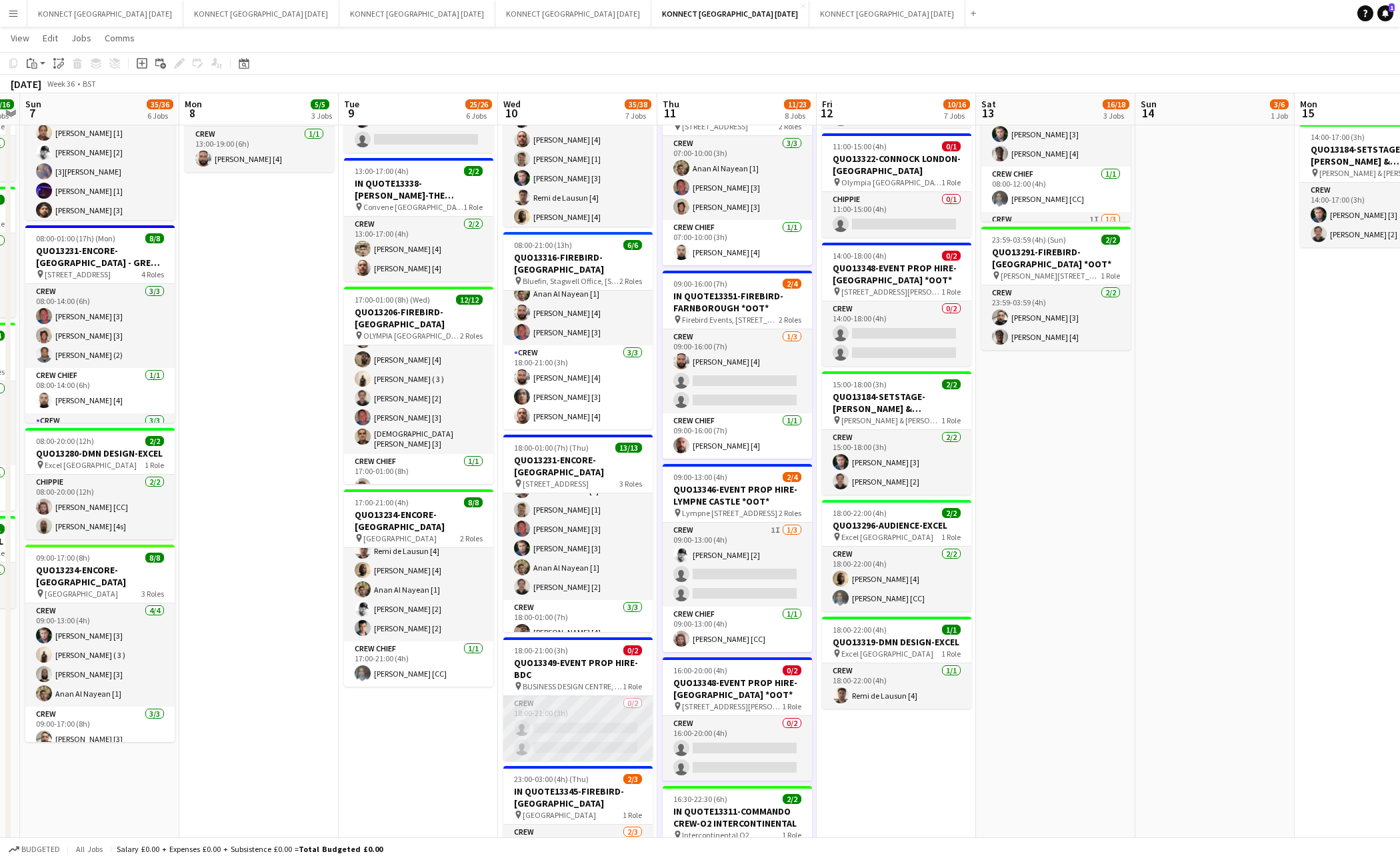
click at [585, 745] on app-card-role "Crew 0/2 18:00-21:00 (3h) single-neutral-actions single-neutral-actions" at bounding box center [578, 728] width 149 height 64
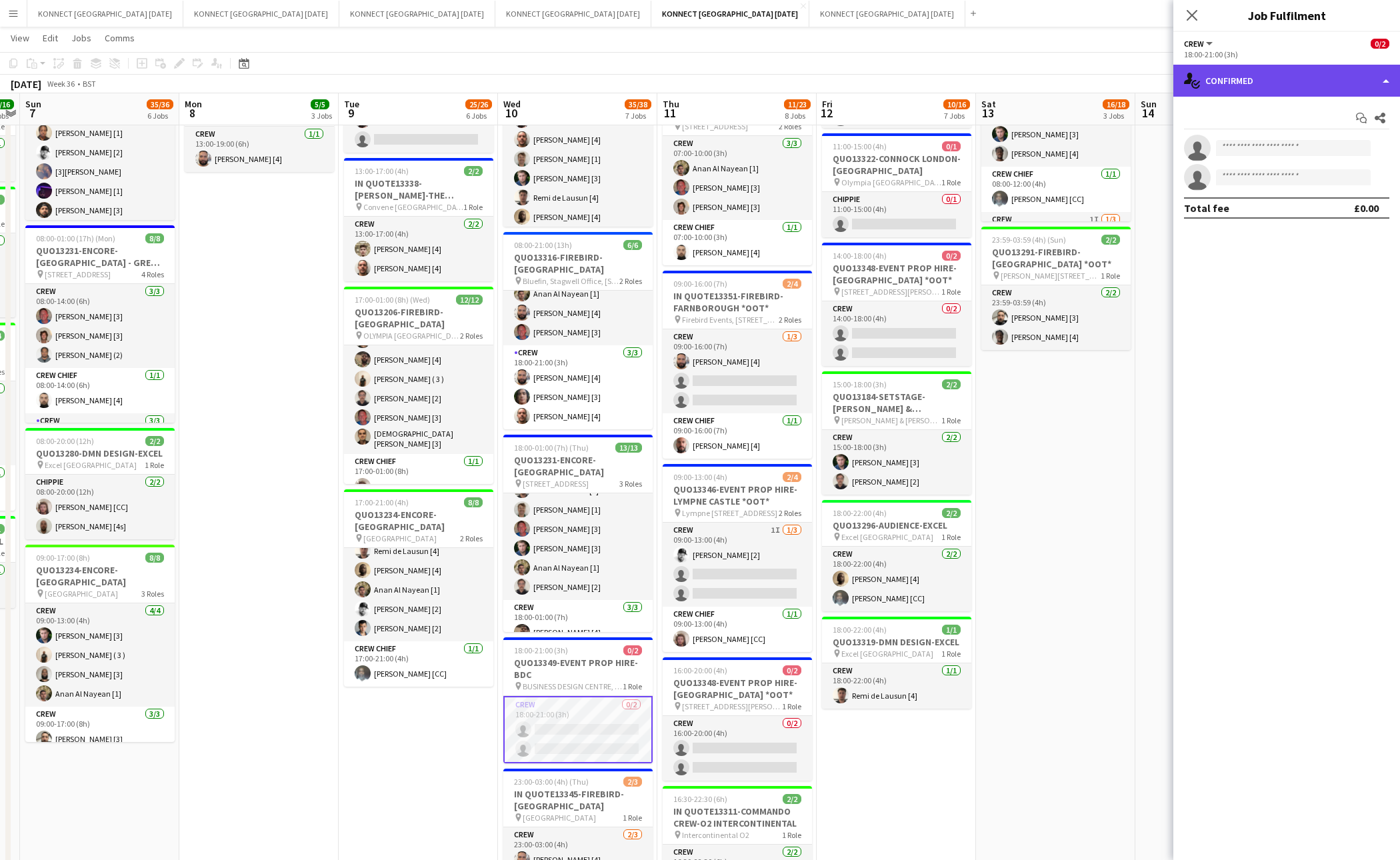
click at [1255, 86] on div "single-neutral-actions-check-2 Confirmed" at bounding box center [1286, 80] width 227 height 32
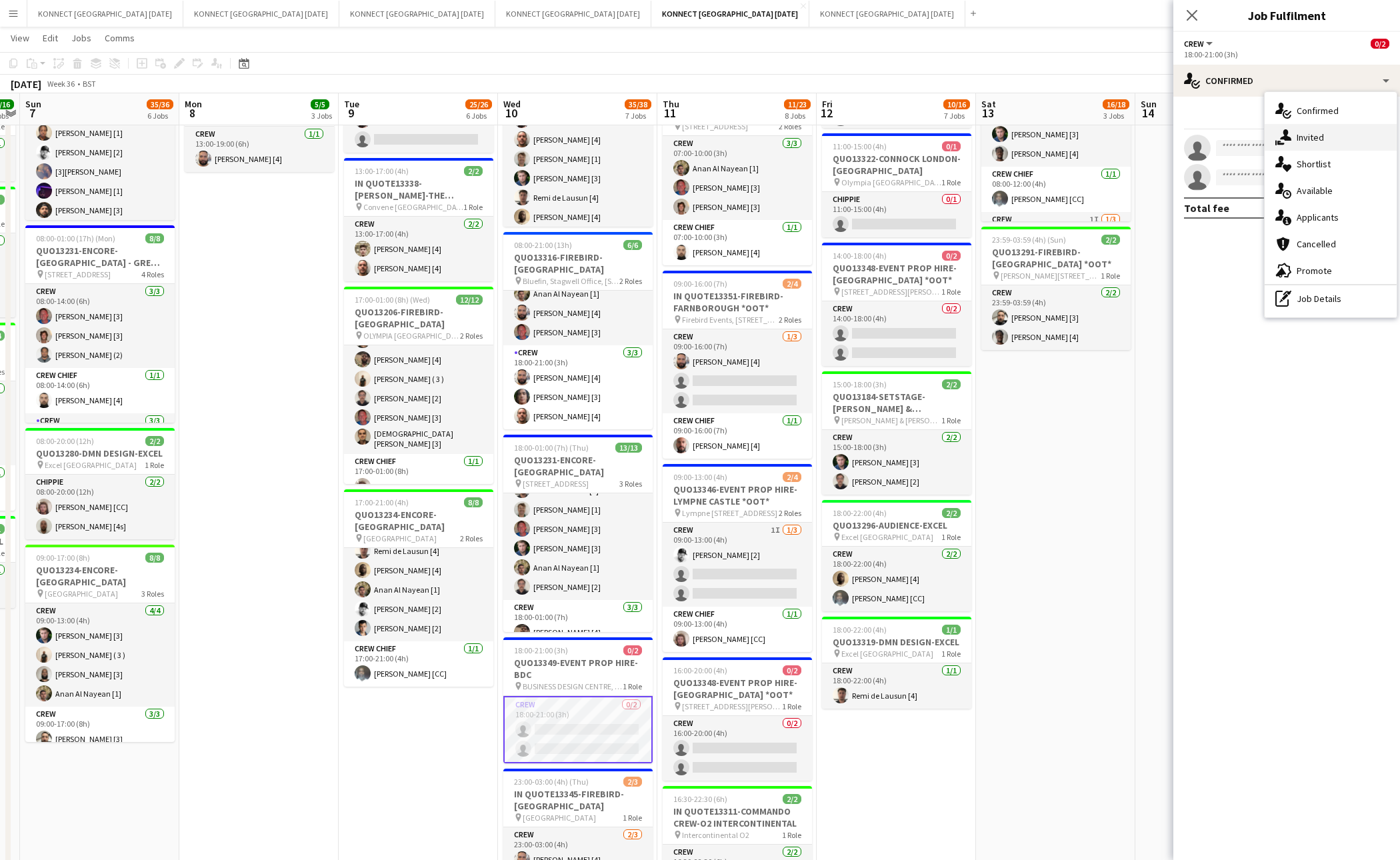
click at [1304, 137] on span "Invited" at bounding box center [1310, 137] width 27 height 12
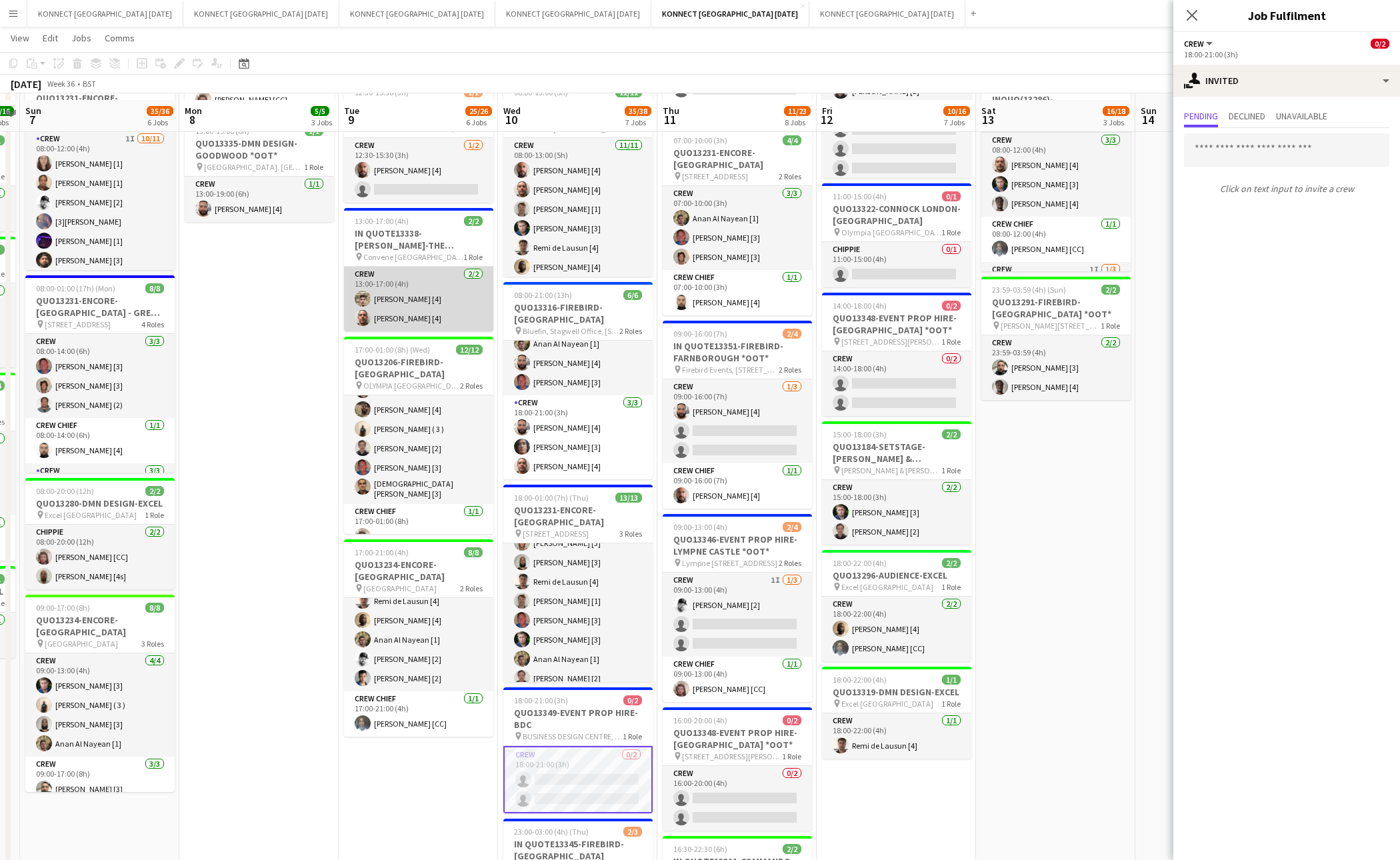
scroll to position [273, 0]
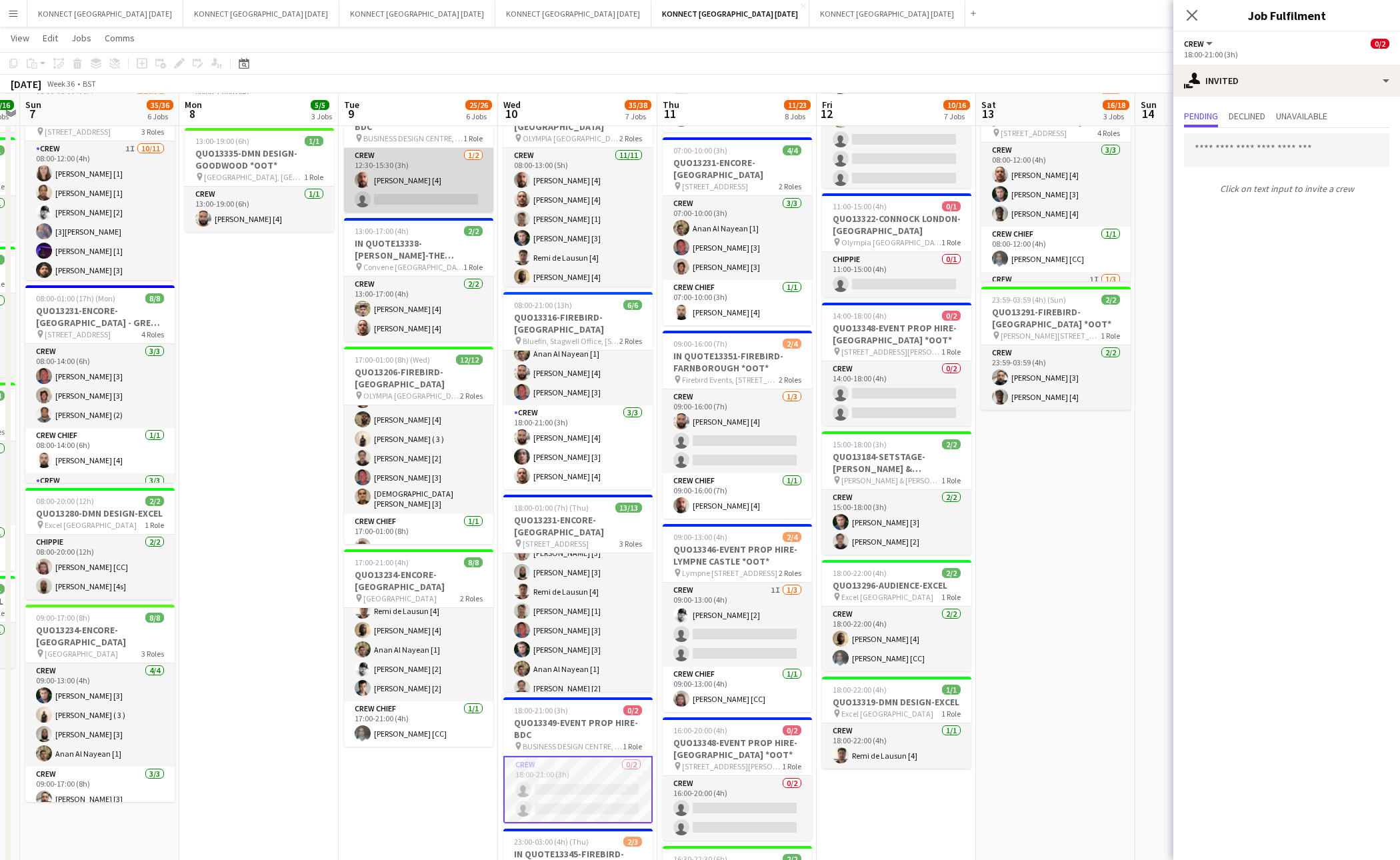
click at [392, 169] on app-card-role "Crew 1/2 12:30-15:30 (3h) Jamal Khayyat [4] single-neutral-actions" at bounding box center [419, 180] width 149 height 64
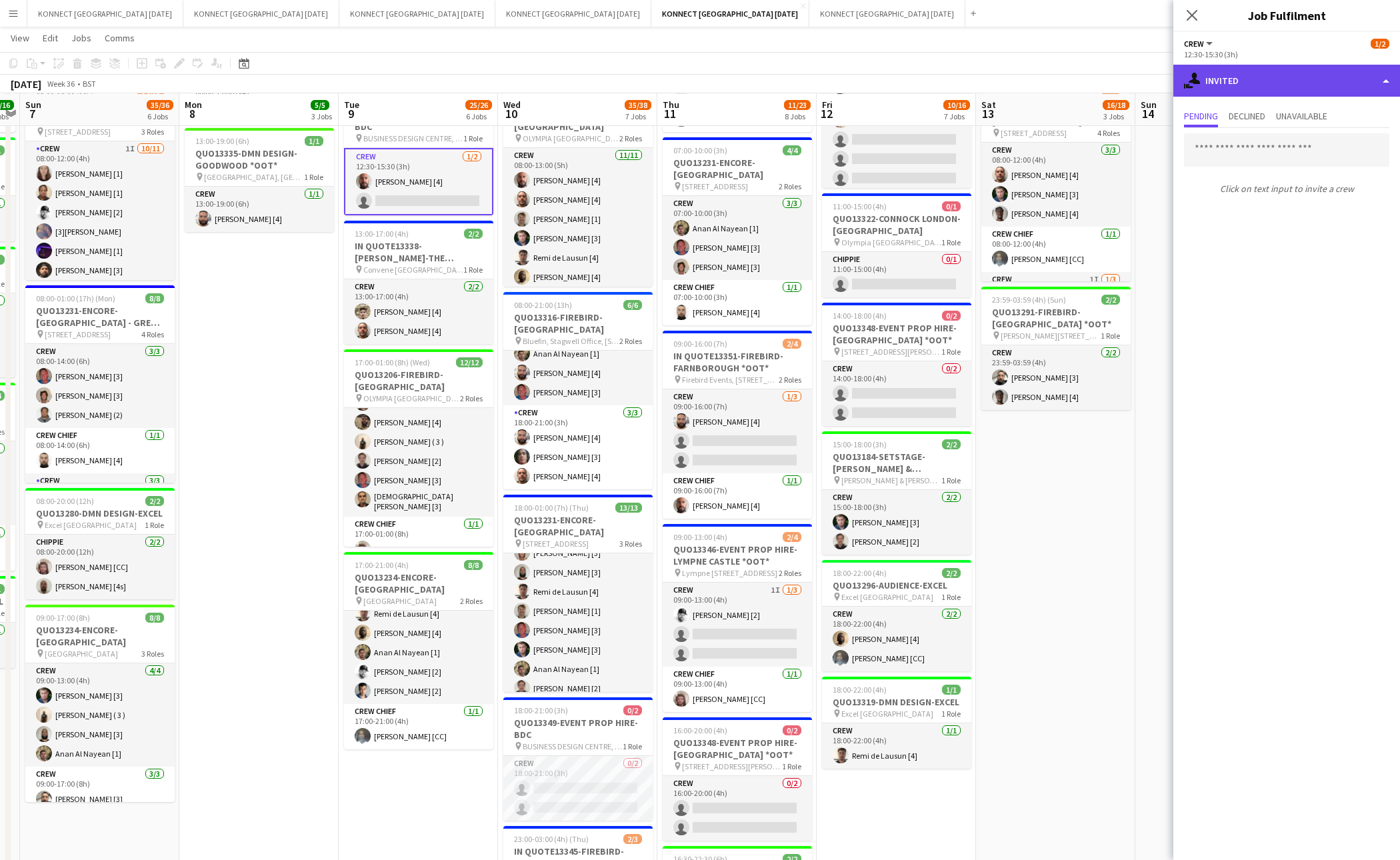
click at [1270, 74] on div "single-neutral-actions-share-1 Invited" at bounding box center [1286, 80] width 227 height 32
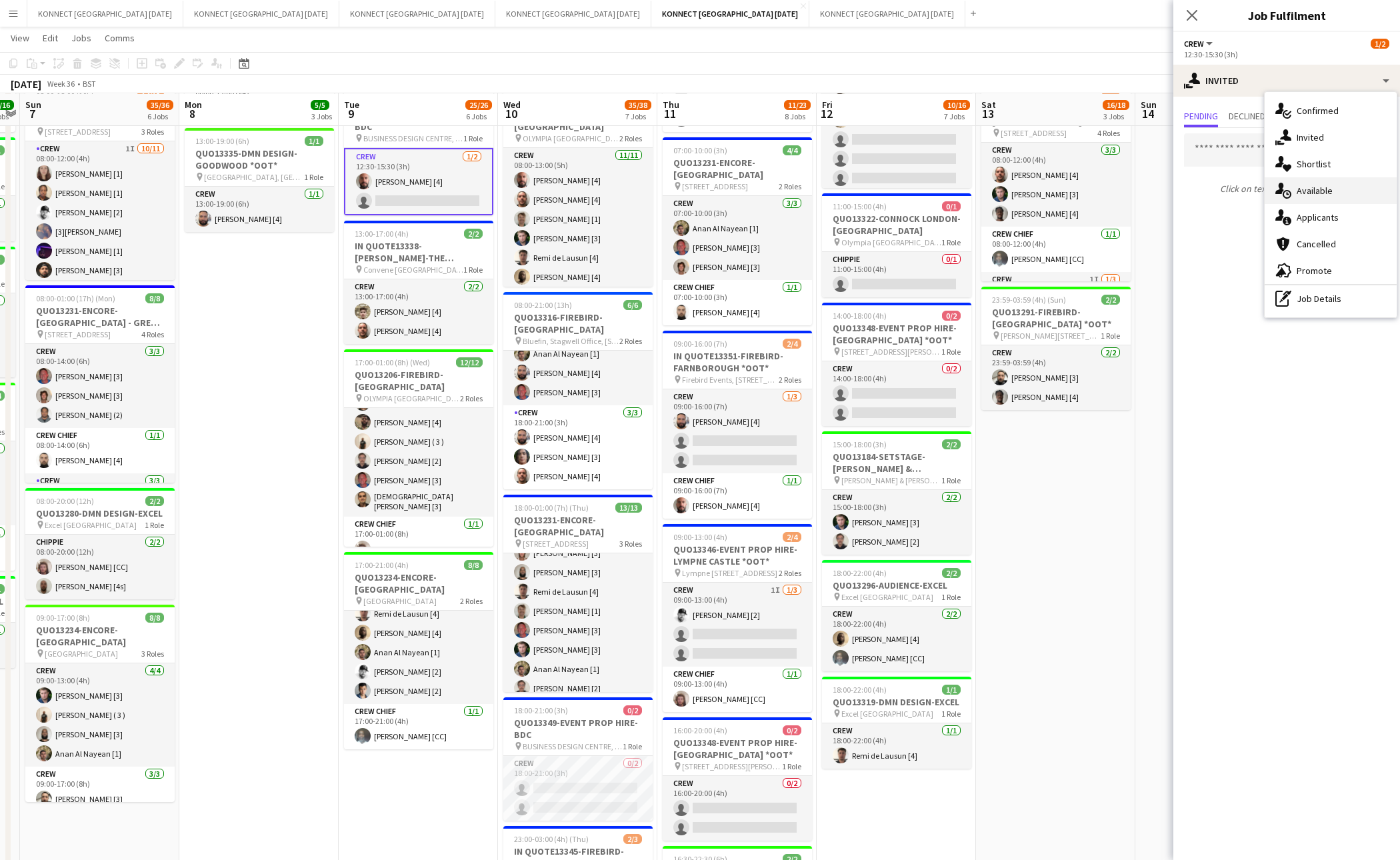
click at [1329, 189] on span "Available" at bounding box center [1315, 190] width 36 height 12
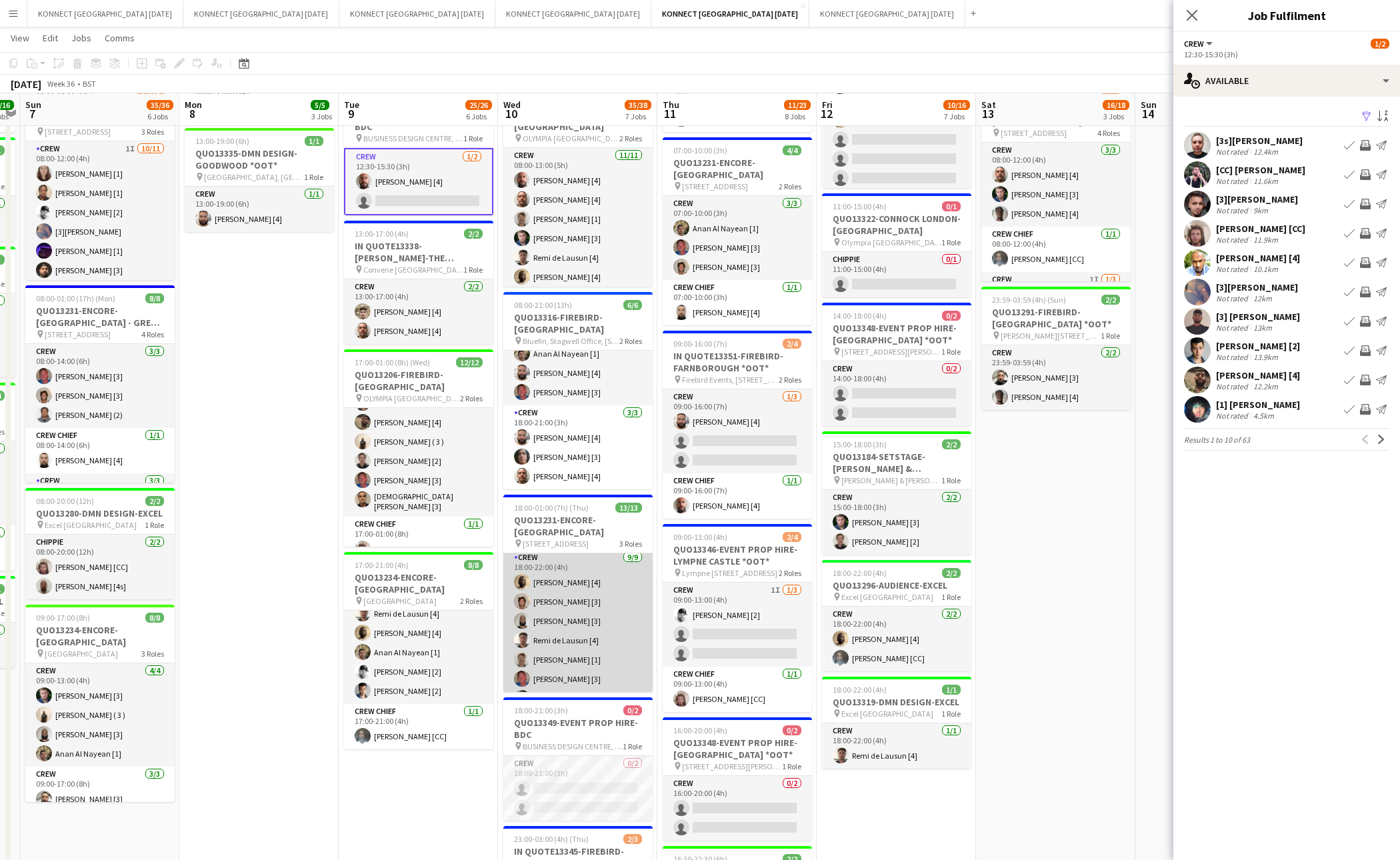
scroll to position [0, 0]
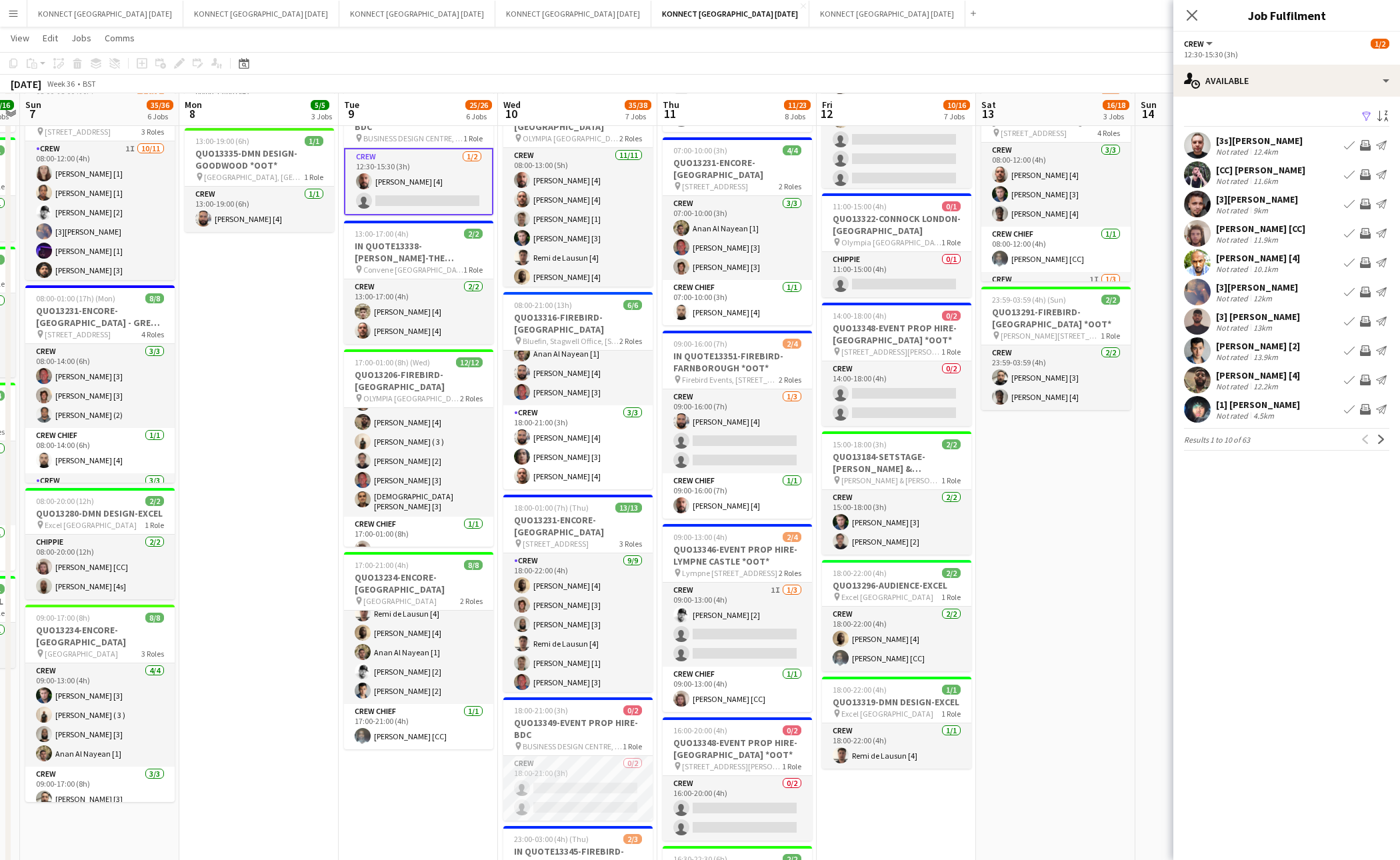
click at [1062, 598] on app-date-cell "06:00-22:00 (16h) 8/8 IN QUOTE13268-[PERSON_NAME][GEOGRAPHIC_DATA] pin Richmond…" at bounding box center [1056, 493] width 159 height 1236
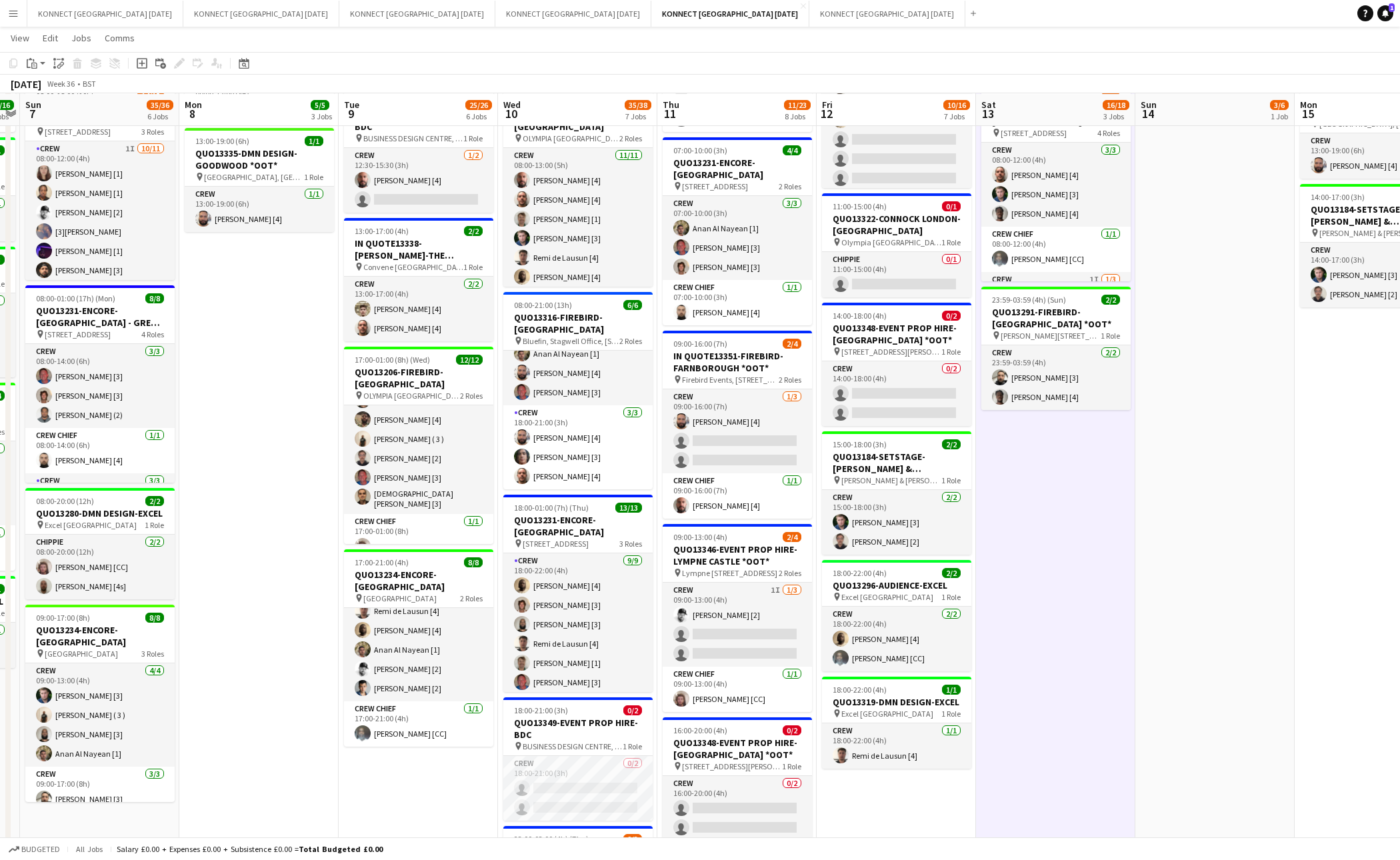
click at [1062, 598] on app-date-cell "06:00-22:00 (16h) 8/8 IN QUOTE13268-[PERSON_NAME][GEOGRAPHIC_DATA] pin Richmond…" at bounding box center [1056, 493] width 159 height 1236
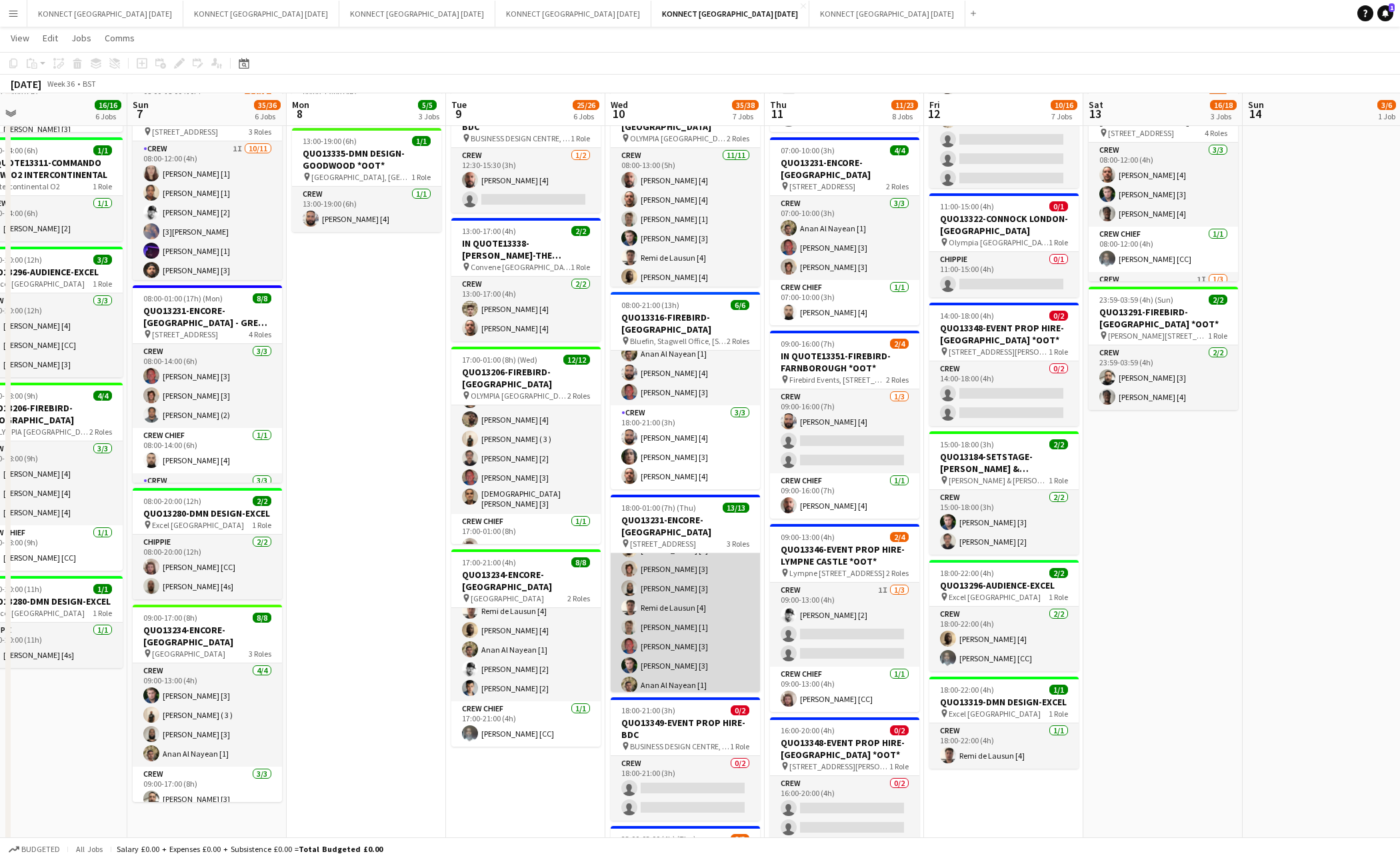
scroll to position [35, 0]
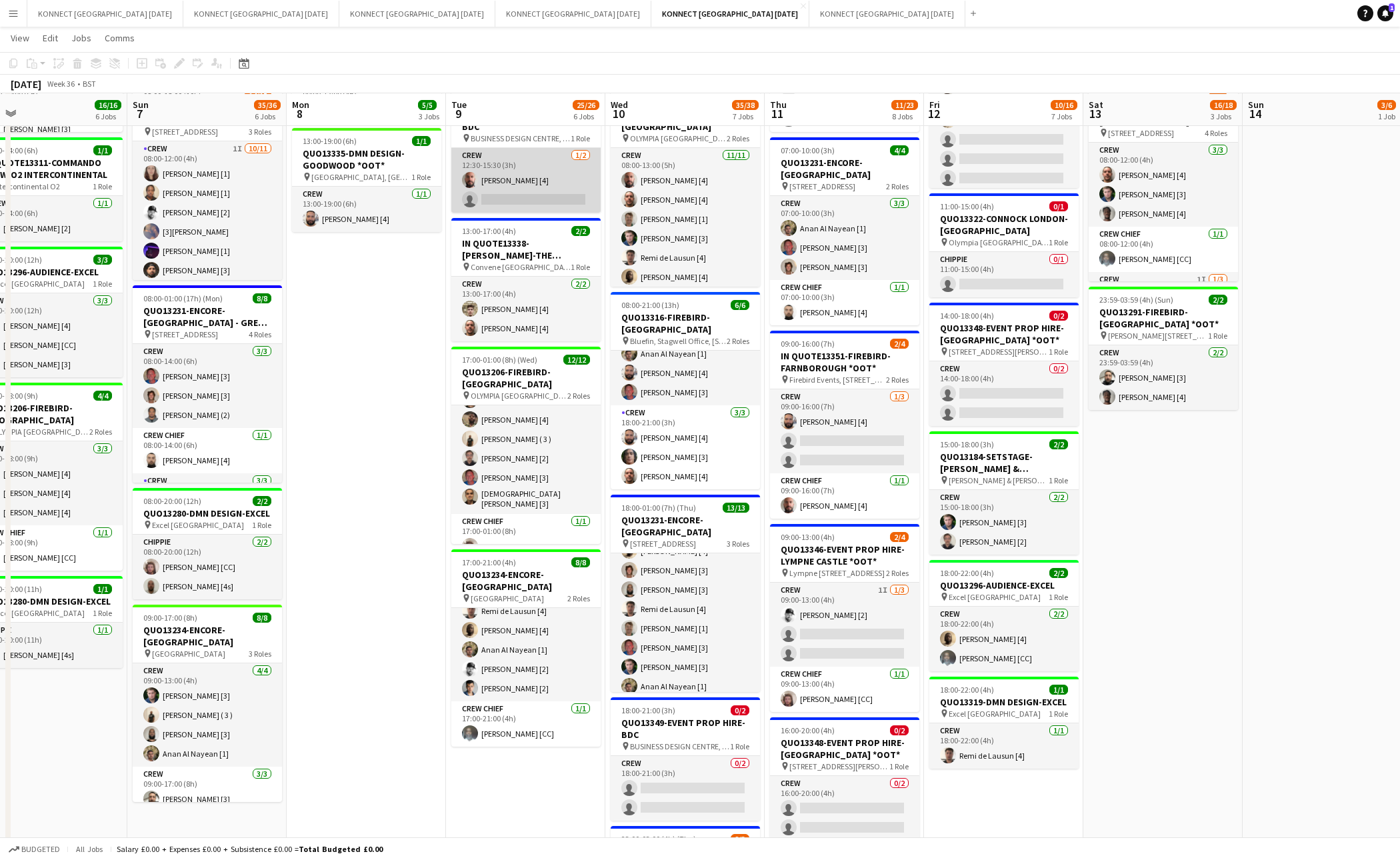
click at [496, 190] on app-card-role "Crew 1/2 12:30-15:30 (3h) Jamal Khayyat [4] single-neutral-actions" at bounding box center [526, 180] width 149 height 64
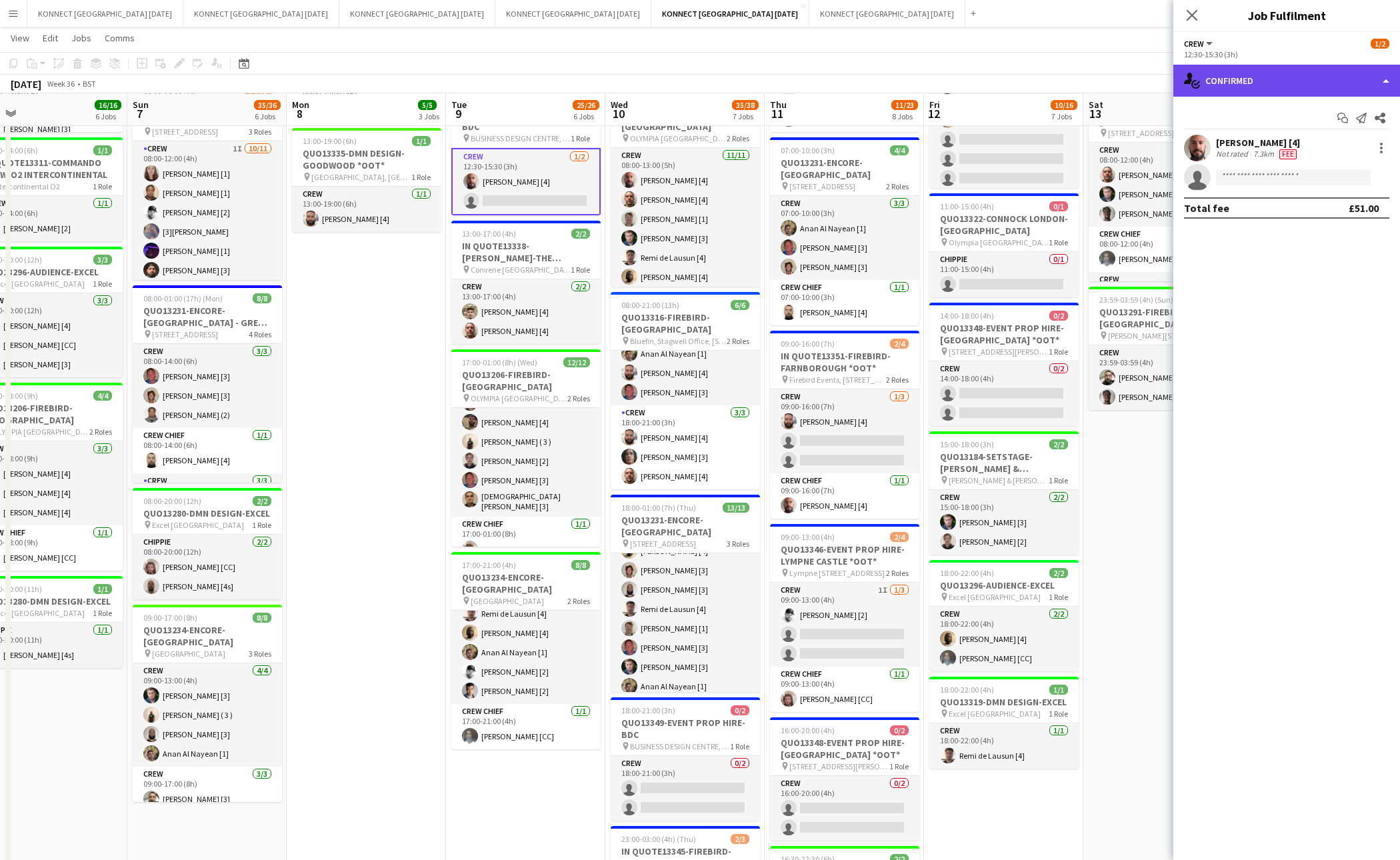
click at [1268, 76] on div "single-neutral-actions-check-2 Confirmed" at bounding box center [1286, 80] width 227 height 32
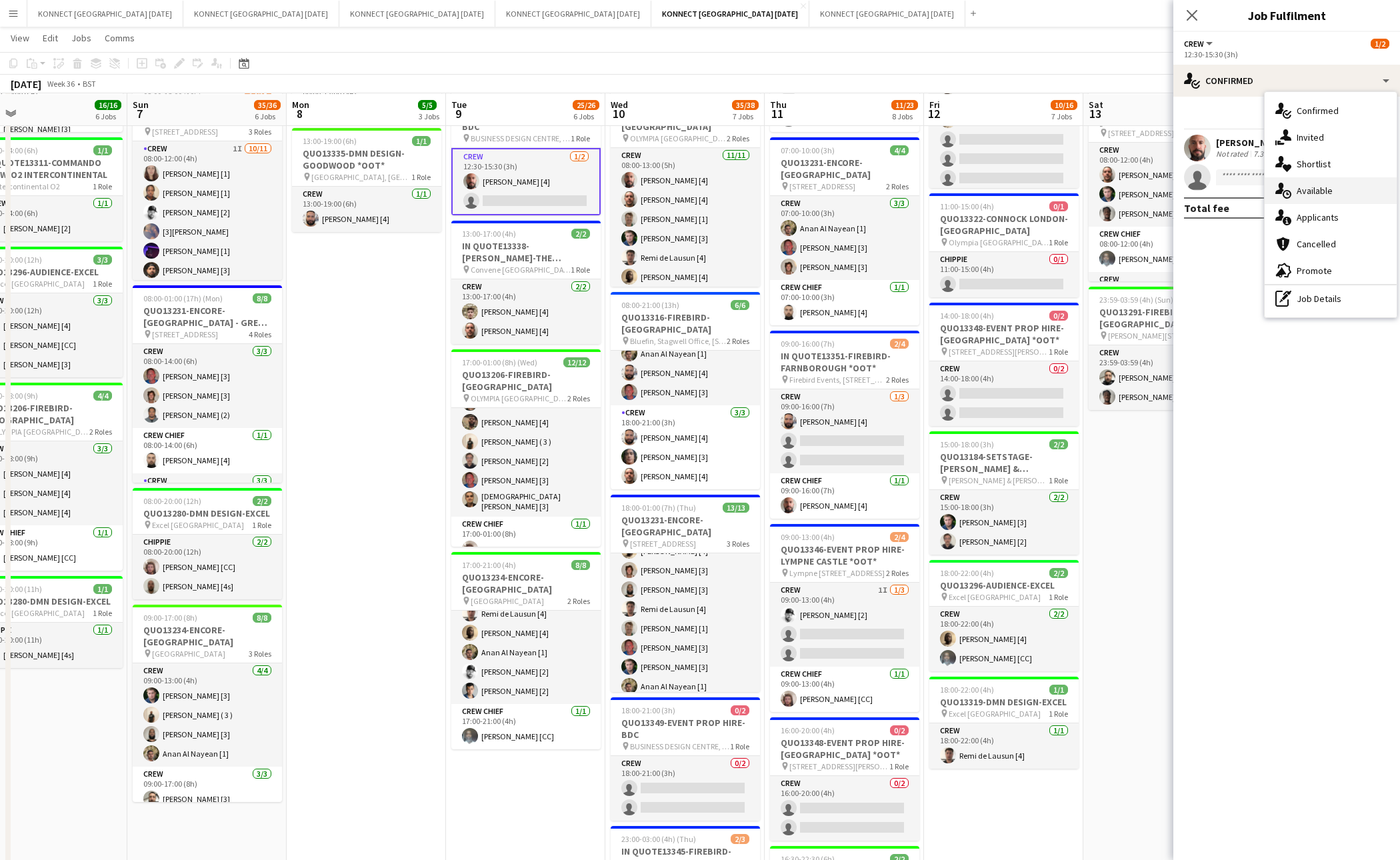
click at [1353, 198] on div "single-neutral-actions-upload Available" at bounding box center [1331, 190] width 132 height 27
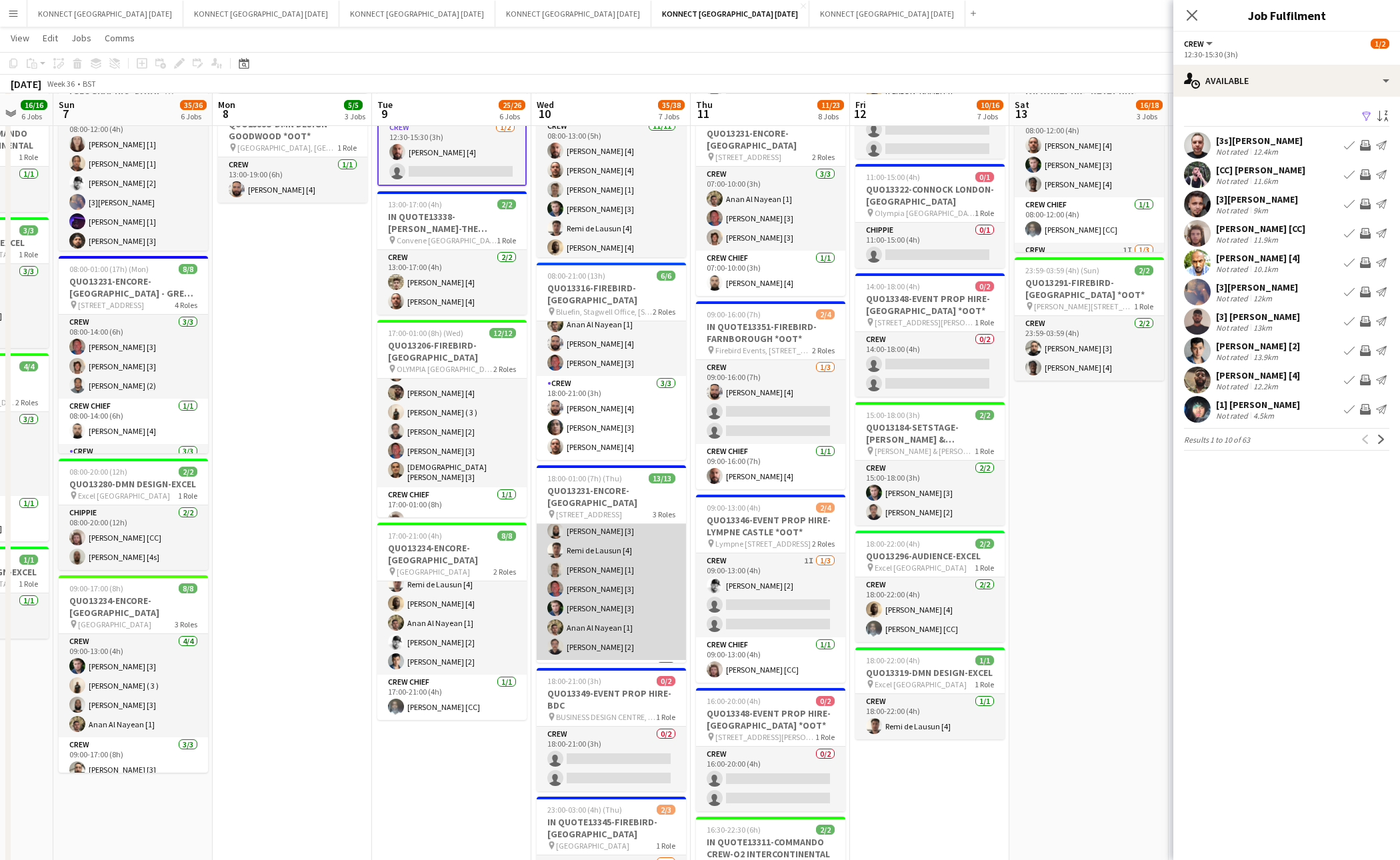
scroll to position [55, 0]
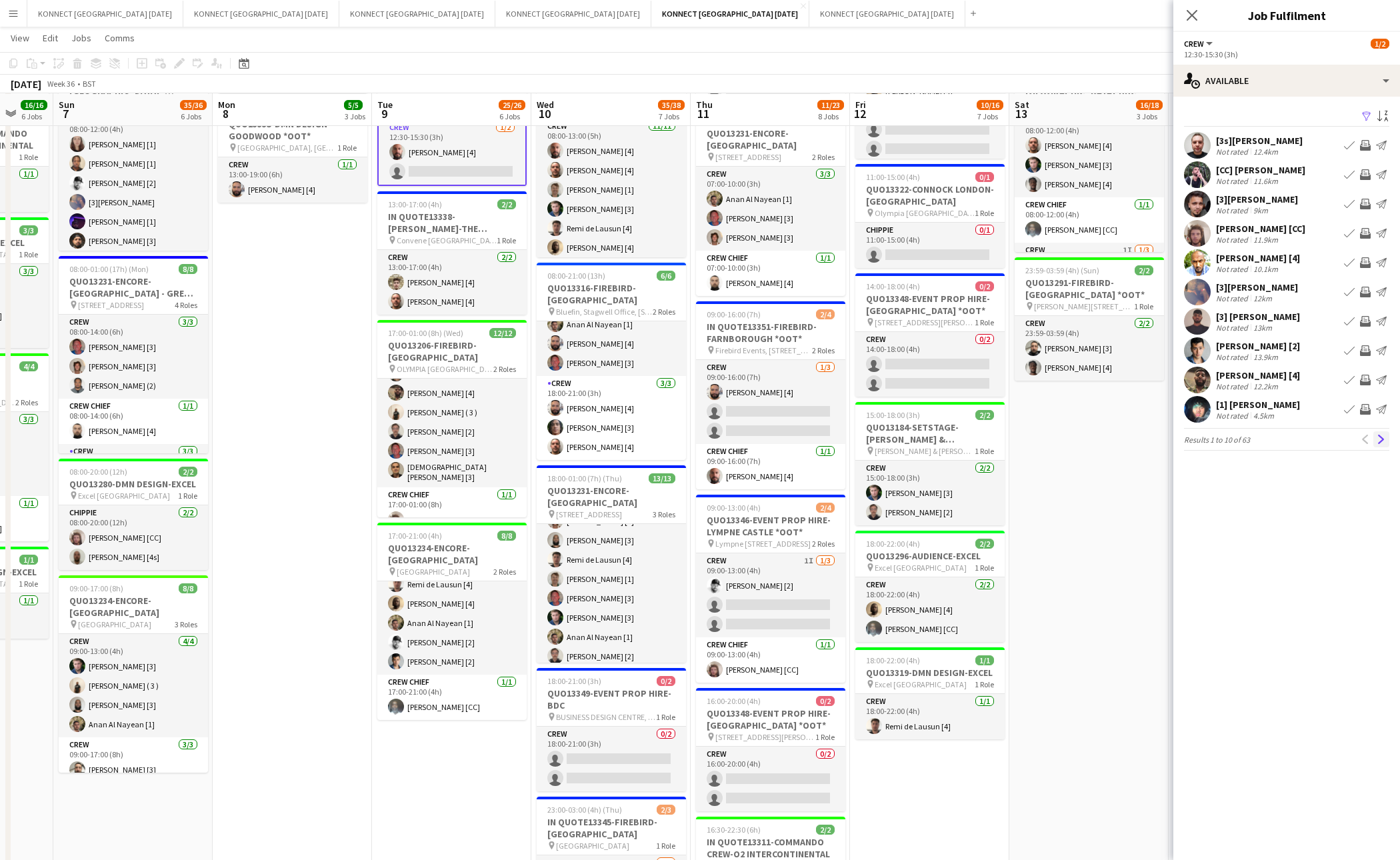
click at [1380, 441] on app-icon "Next" at bounding box center [1381, 439] width 9 height 9
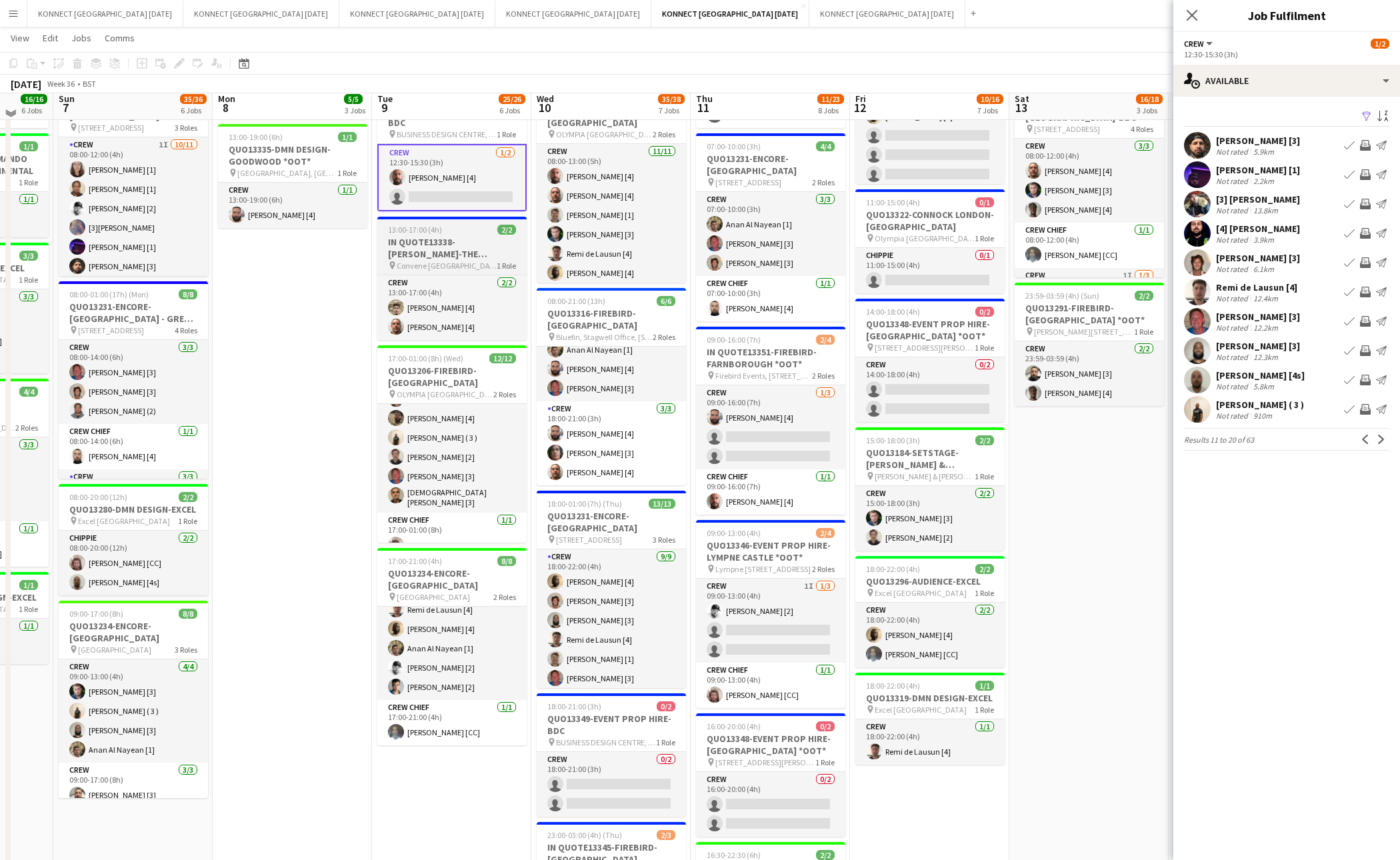
scroll to position [233, 0]
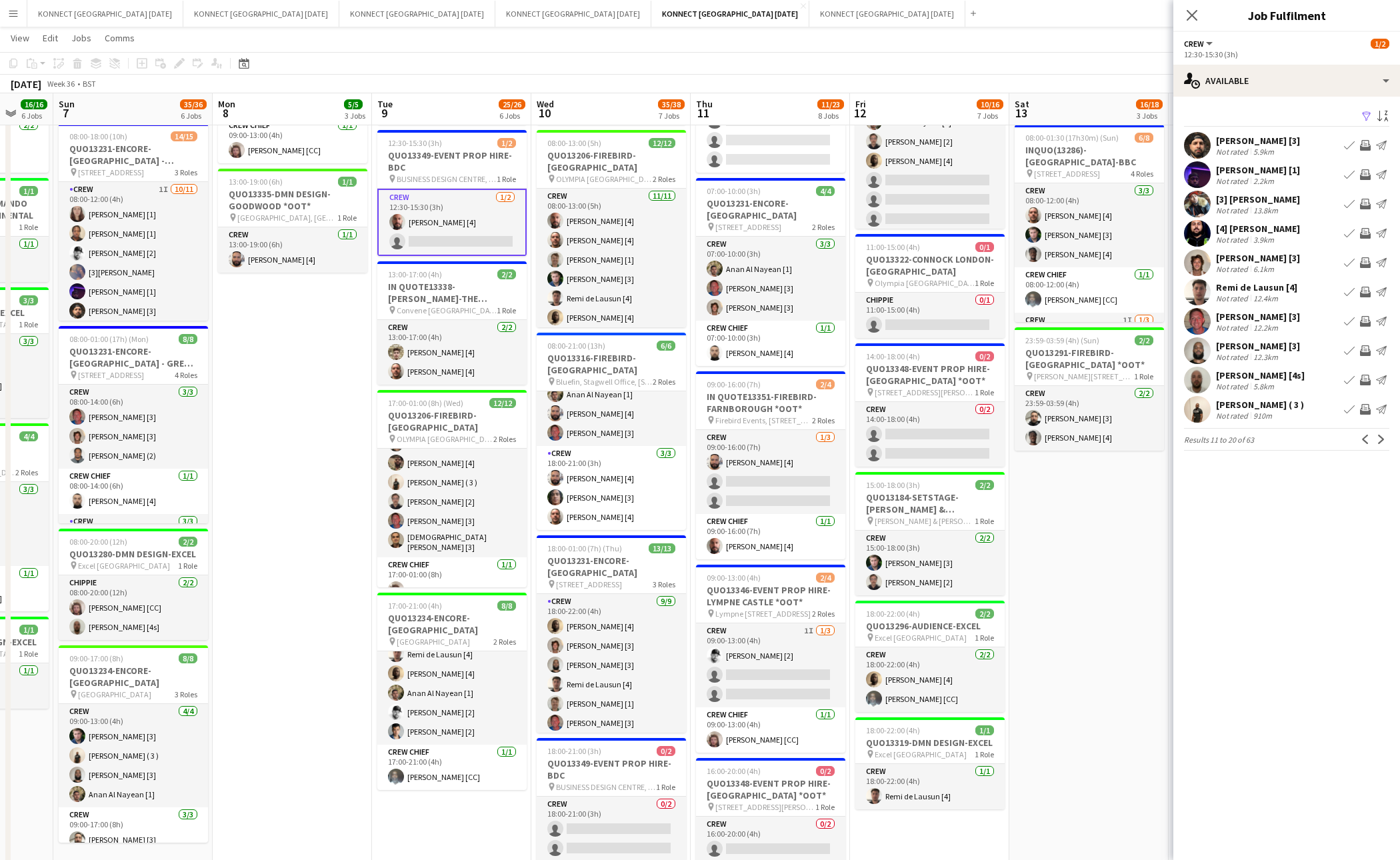
click at [457, 246] on app-card-role "Crew 1/2 12:30-15:30 (3h) Jamal Khayyat [4] single-neutral-actions" at bounding box center [452, 222] width 149 height 67
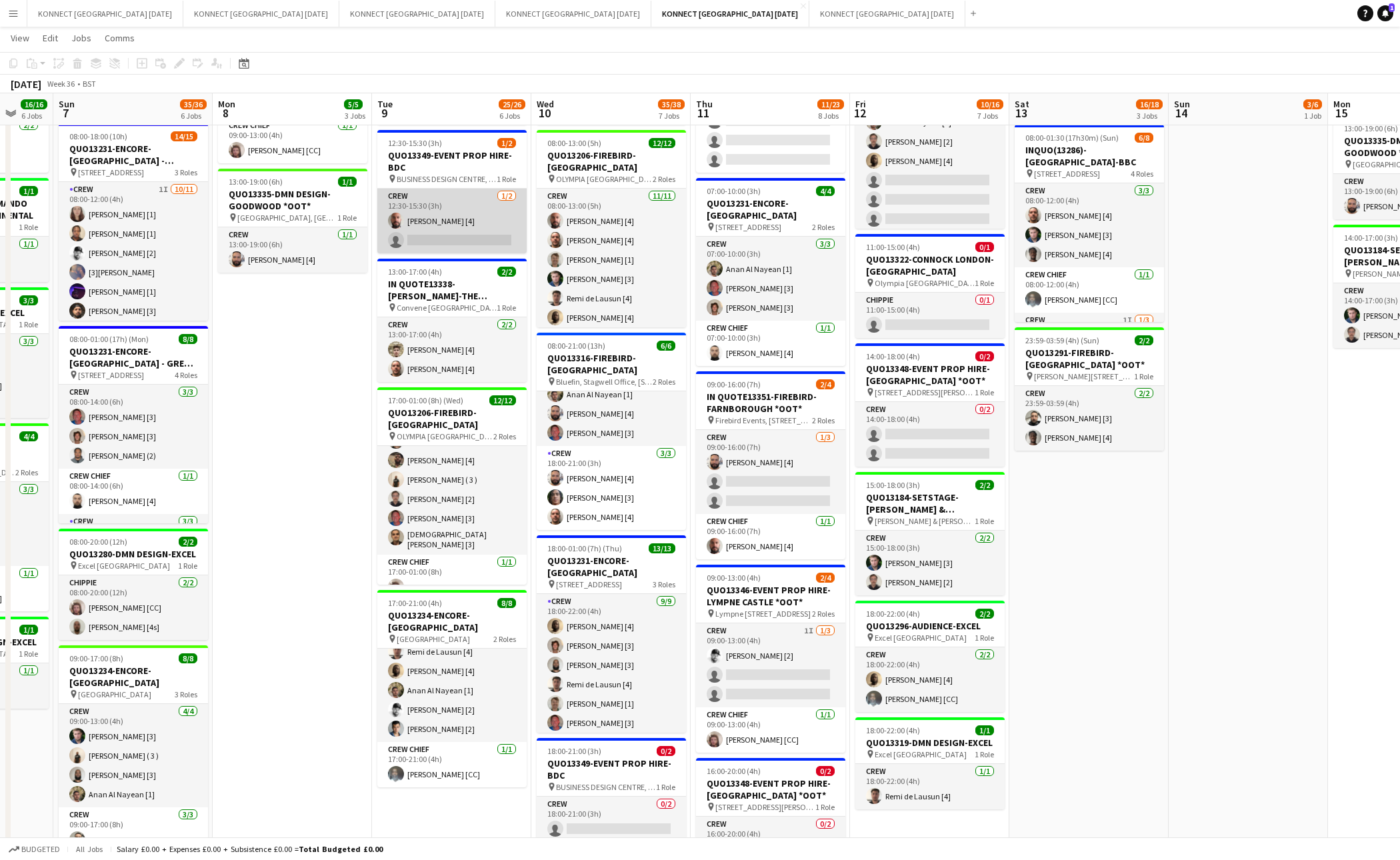
click at [457, 246] on app-card-role "Crew 1/2 12:30-15:30 (3h) Jamal Khayyat [4] single-neutral-actions" at bounding box center [452, 220] width 149 height 64
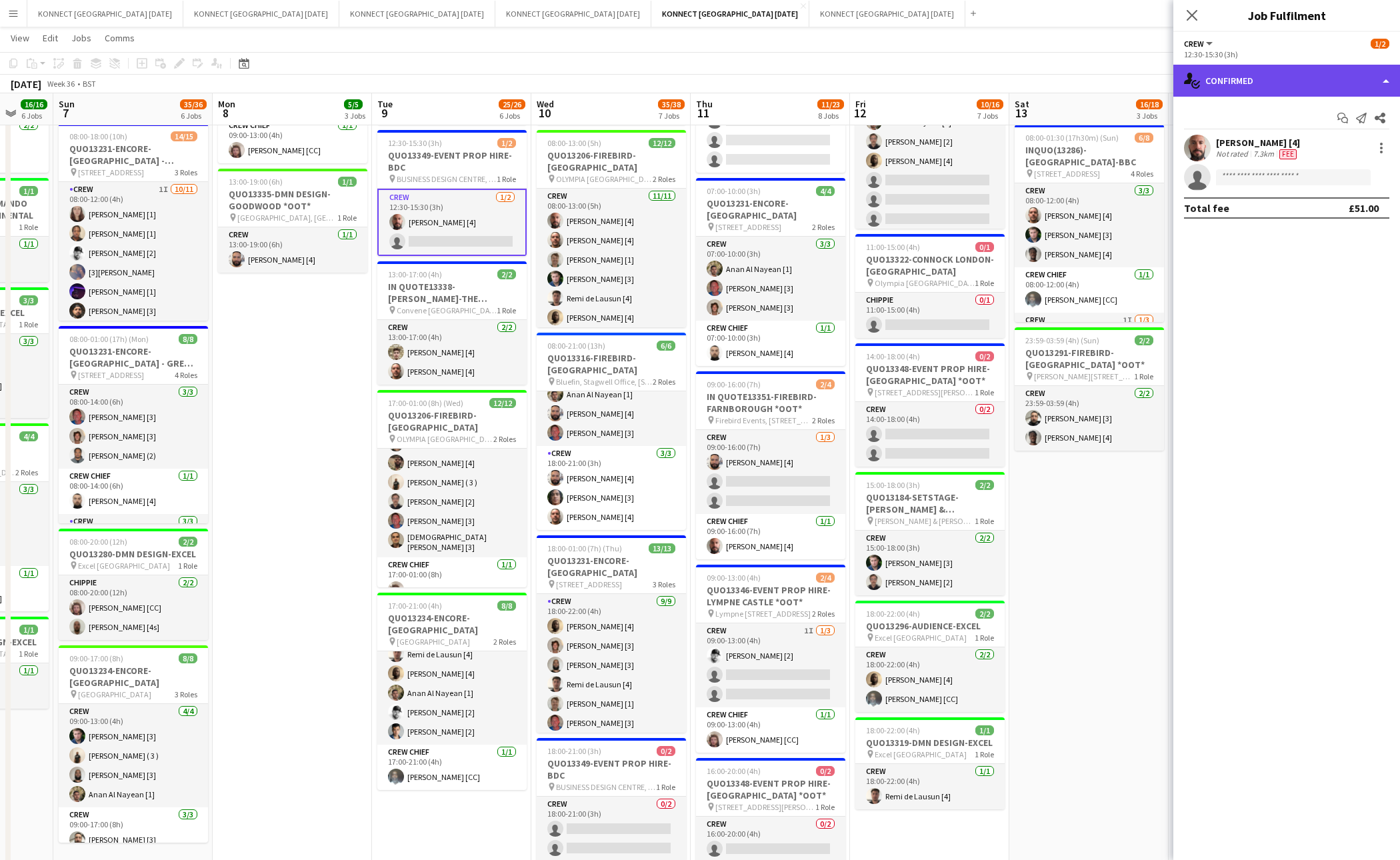
click at [1309, 73] on div "single-neutral-actions-check-2 Confirmed" at bounding box center [1286, 80] width 227 height 32
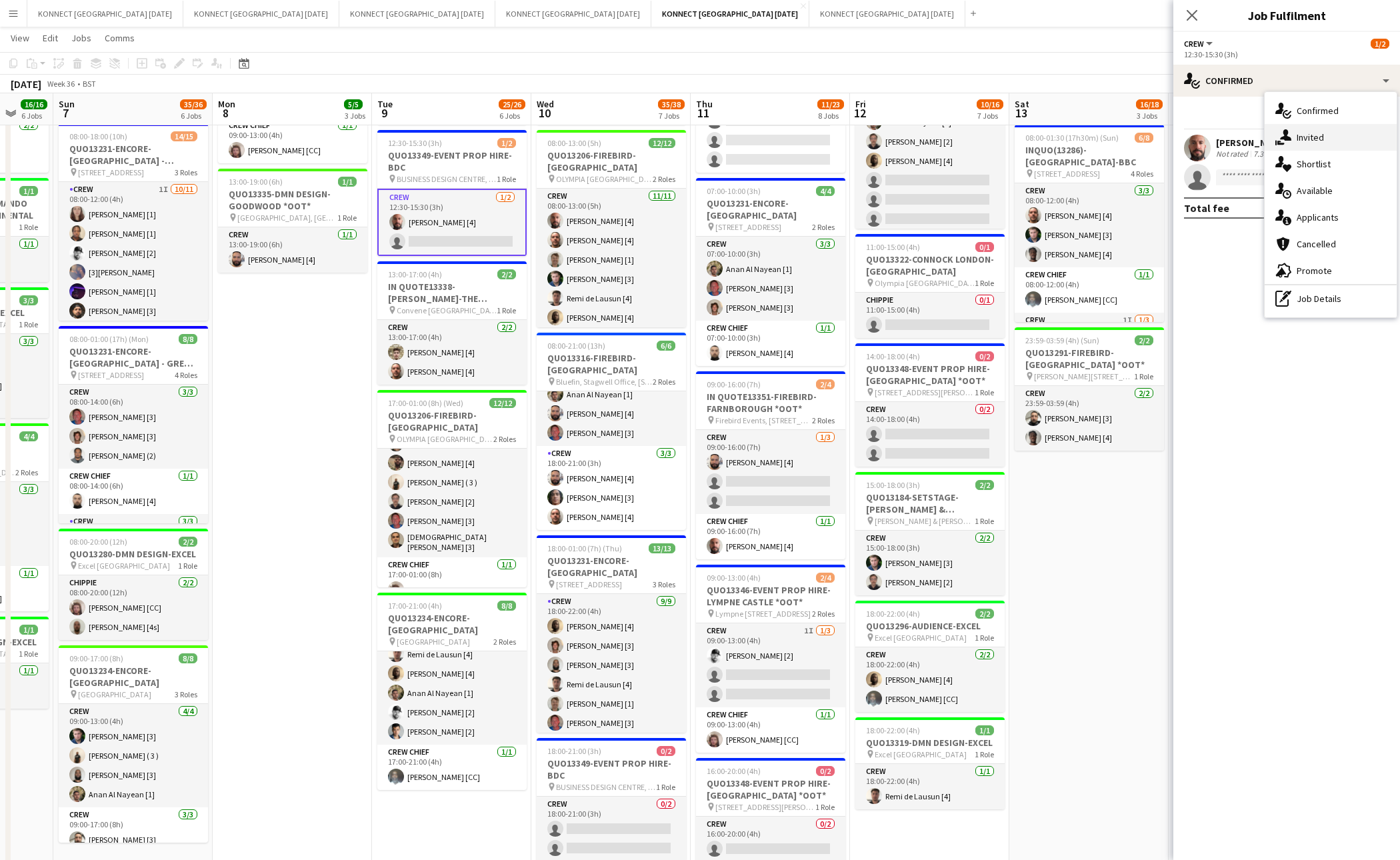
click at [1309, 142] on span "Invited" at bounding box center [1310, 137] width 27 height 12
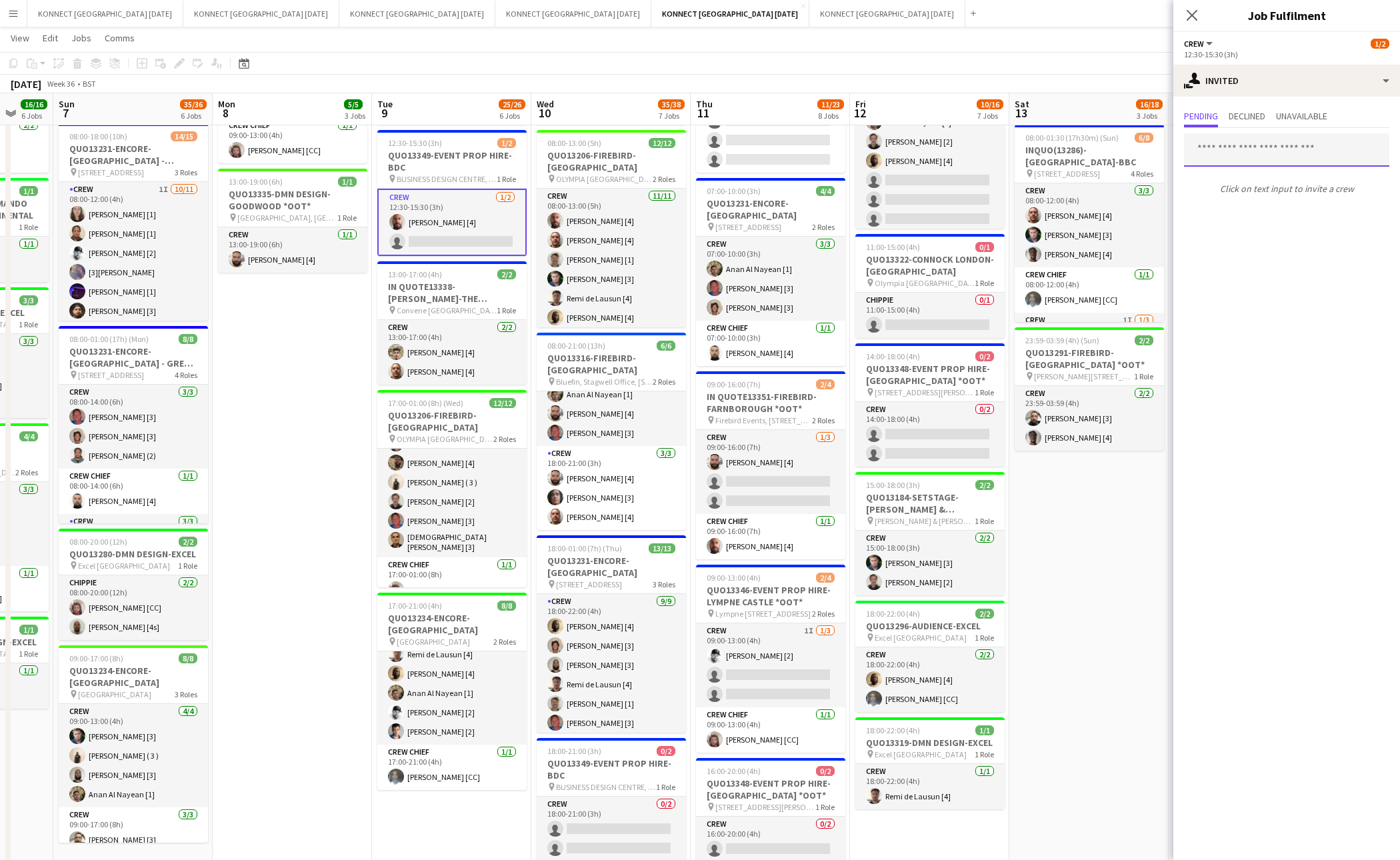
click at [1295, 155] on input "text" at bounding box center [1287, 150] width 205 height 34
type input "******"
click at [1135, 583] on app-date-cell "06:00-22:00 (16h) 8/8 IN QUOTE13268-[PERSON_NAME][GEOGRAPHIC_DATA] pin Richmond…" at bounding box center [1088, 534] width 159 height 1236
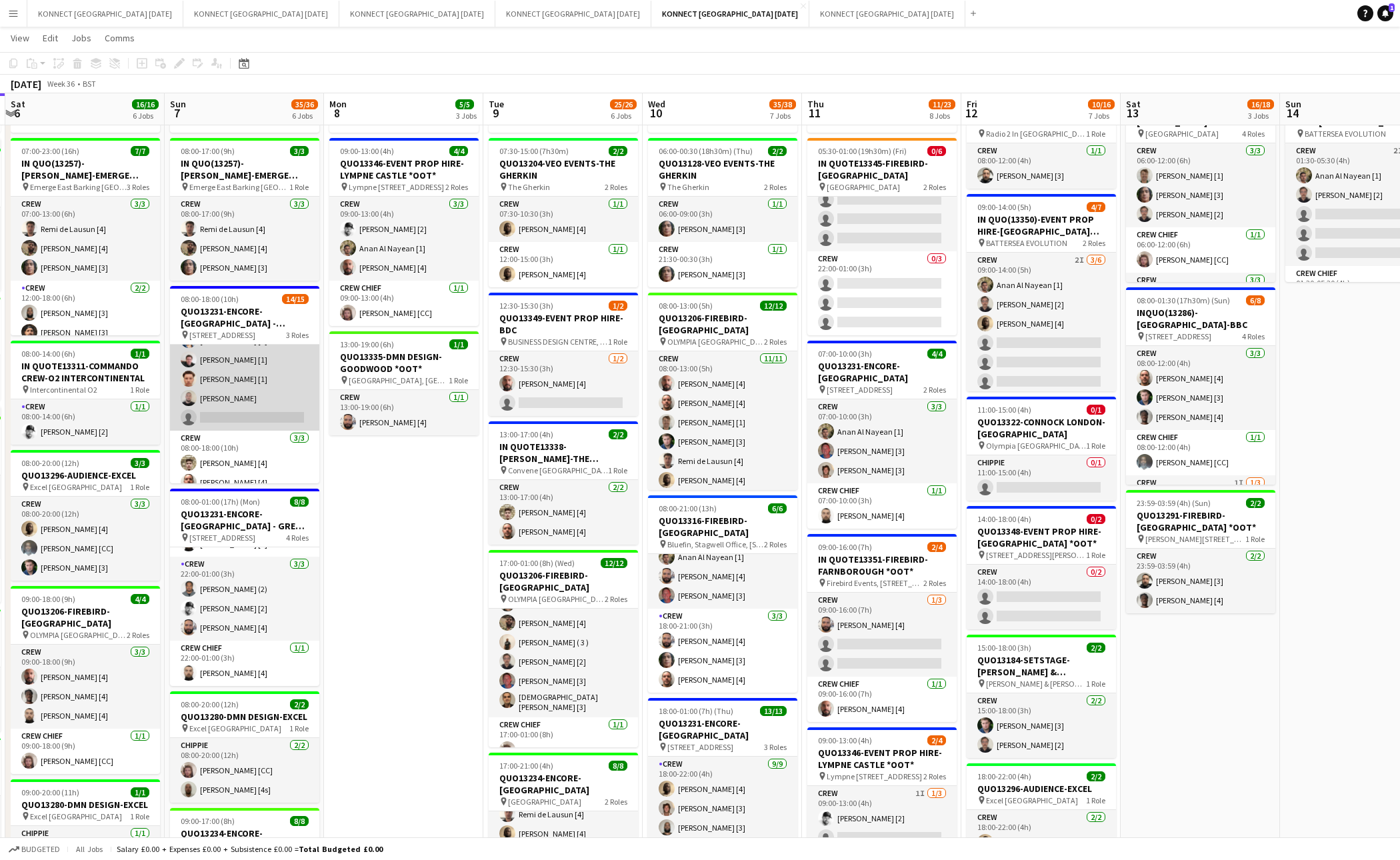
scroll to position [230, 0]
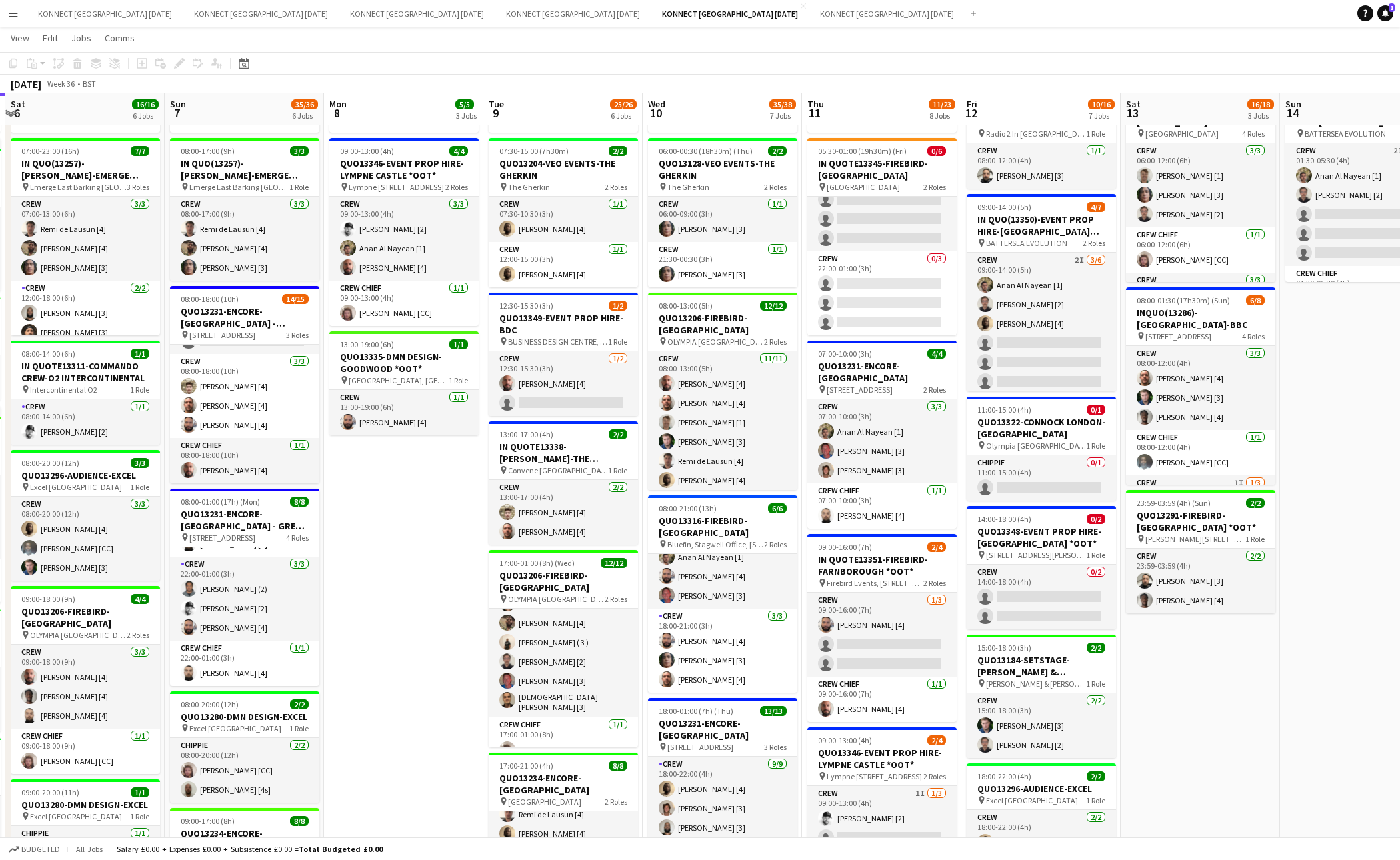
click at [359, 542] on app-date-cell "HAN OFF 09:00-13:00 (4h) 4/4 QUO13346-EVENT PROP HIRE-[GEOGRAPHIC_DATA] *OOT* p…" at bounding box center [403, 697] width 159 height 1236
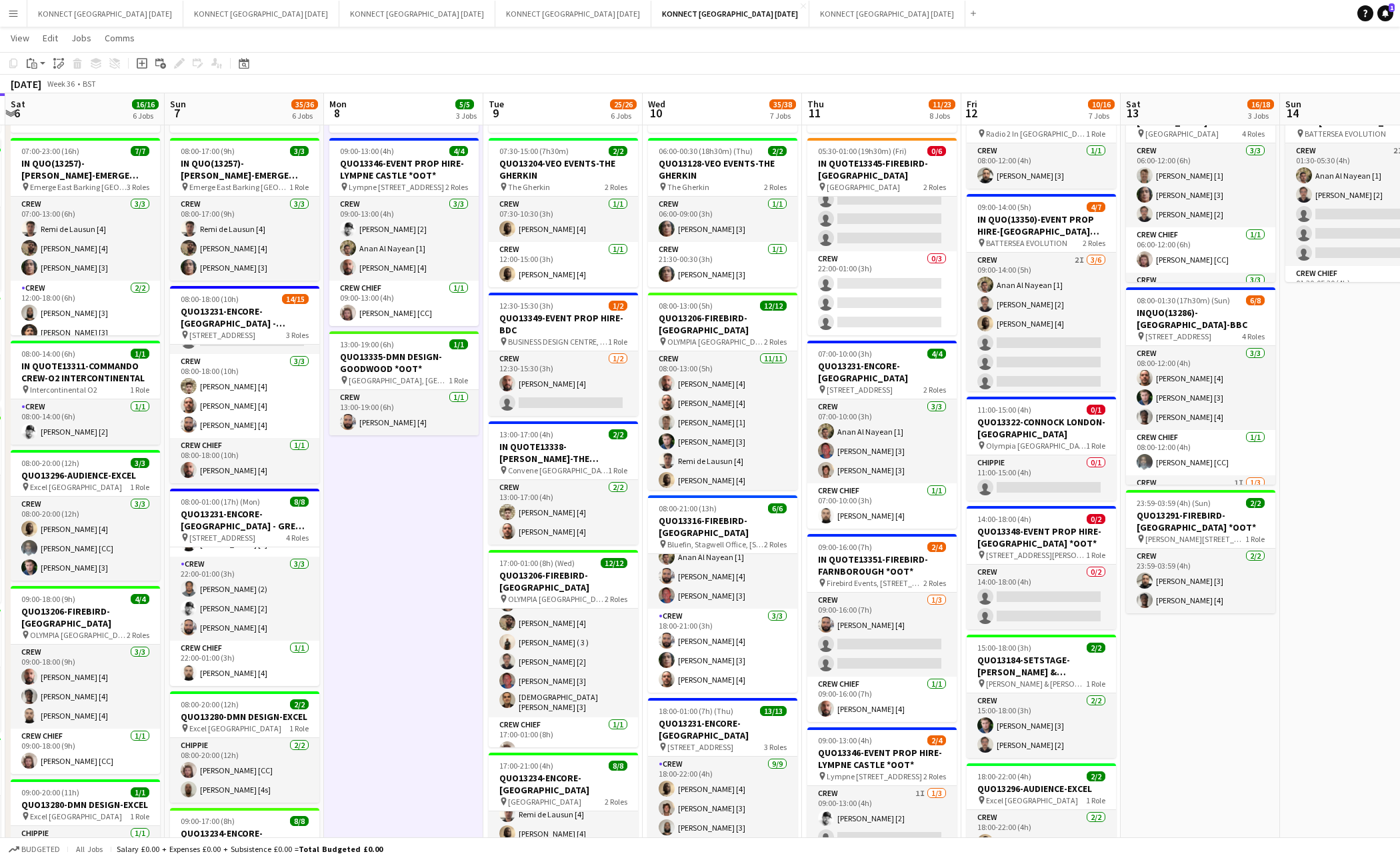
click at [429, 545] on app-date-cell "HAN OFF 09:00-13:00 (4h) 4/4 QUO13346-EVENT PROP HIRE-[GEOGRAPHIC_DATA] *OOT* p…" at bounding box center [403, 697] width 159 height 1236
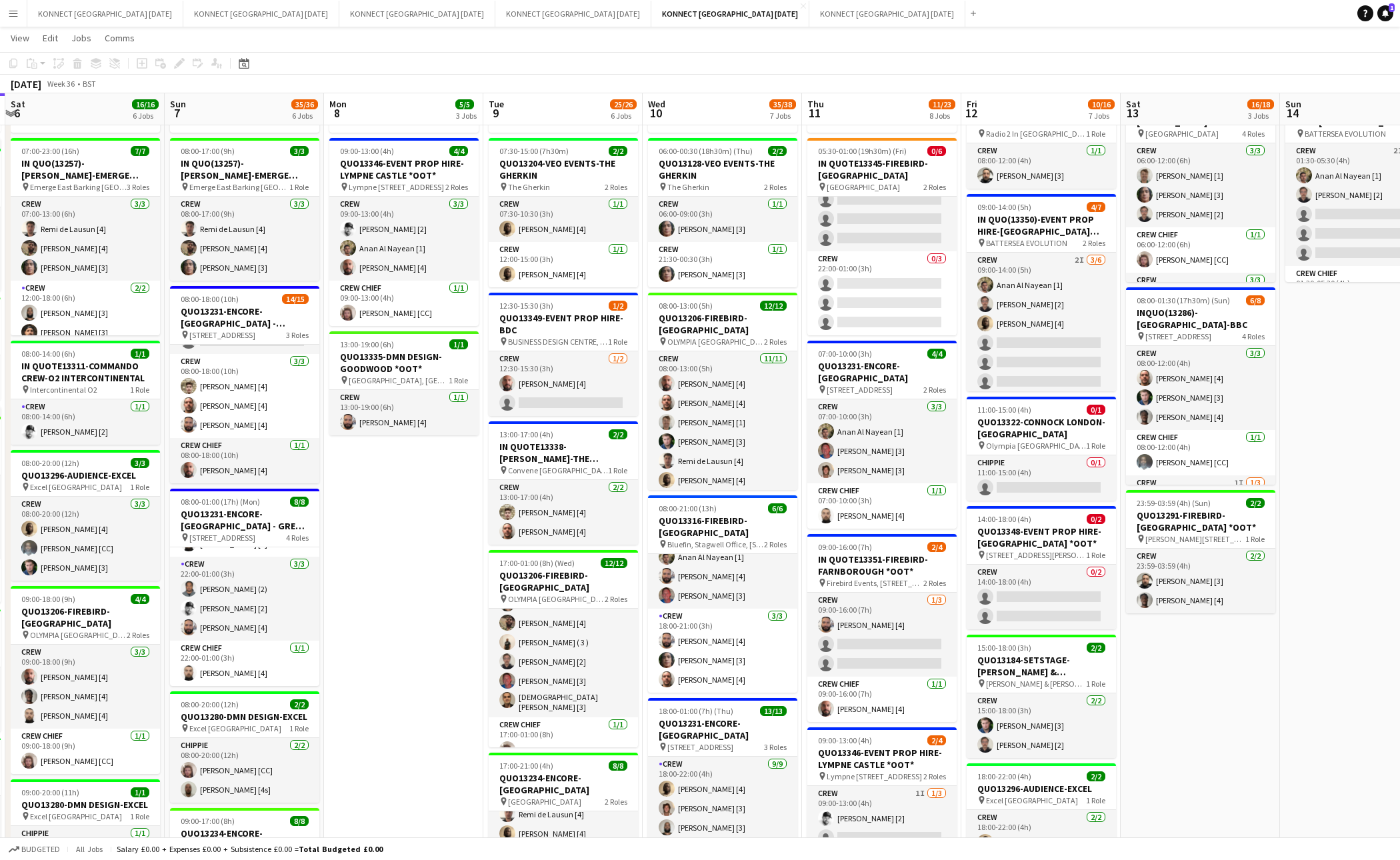
click at [1194, 660] on app-date-cell "06:00-22:00 (16h) 8/8 IN QUOTE13268-[PERSON_NAME][GEOGRAPHIC_DATA] pin Richmond…" at bounding box center [1200, 697] width 159 height 1236
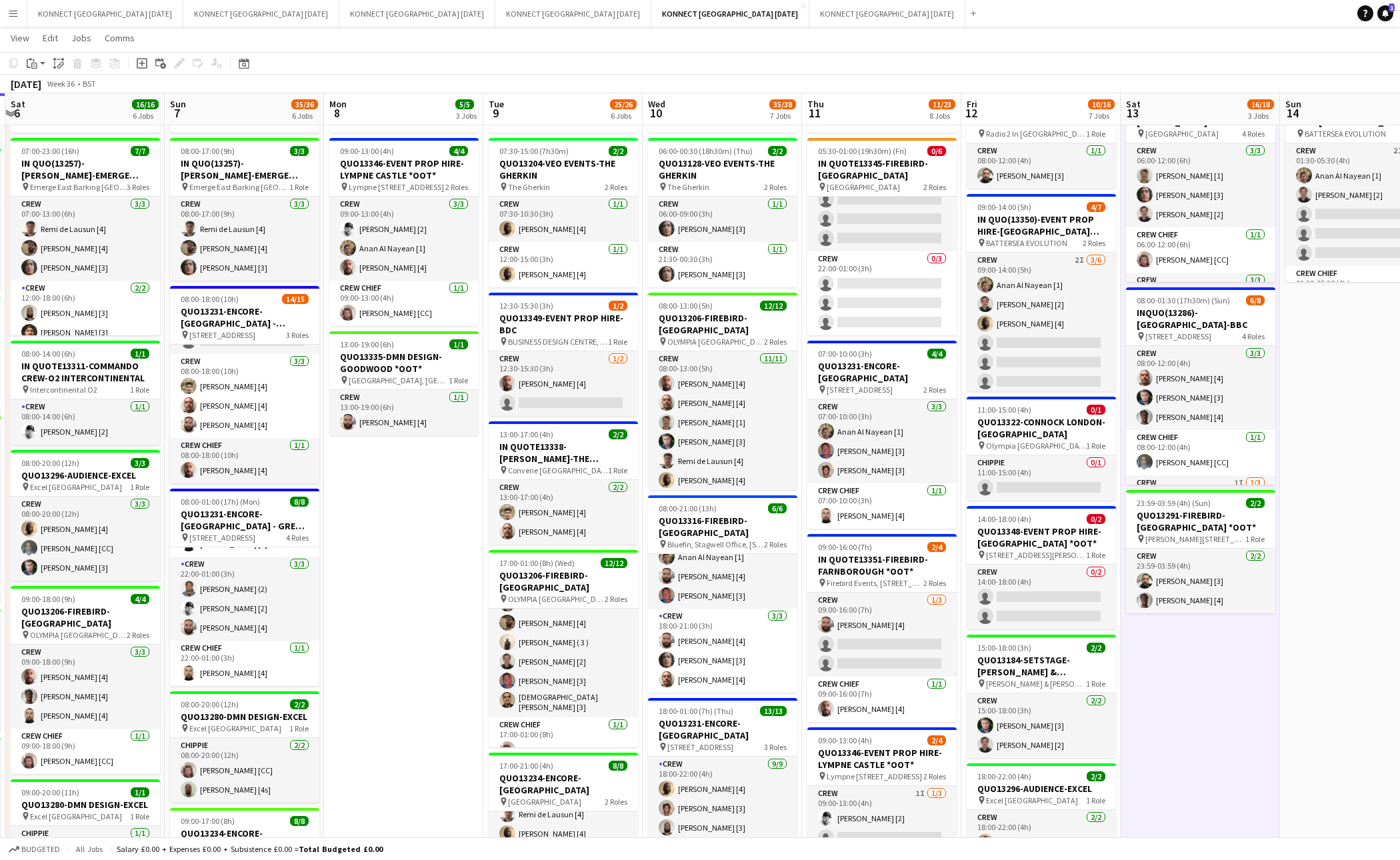
click at [1194, 660] on app-date-cell "06:00-22:00 (16h) 8/8 IN QUOTE13268-[PERSON_NAME][GEOGRAPHIC_DATA] pin Richmond…" at bounding box center [1200, 697] width 159 height 1236
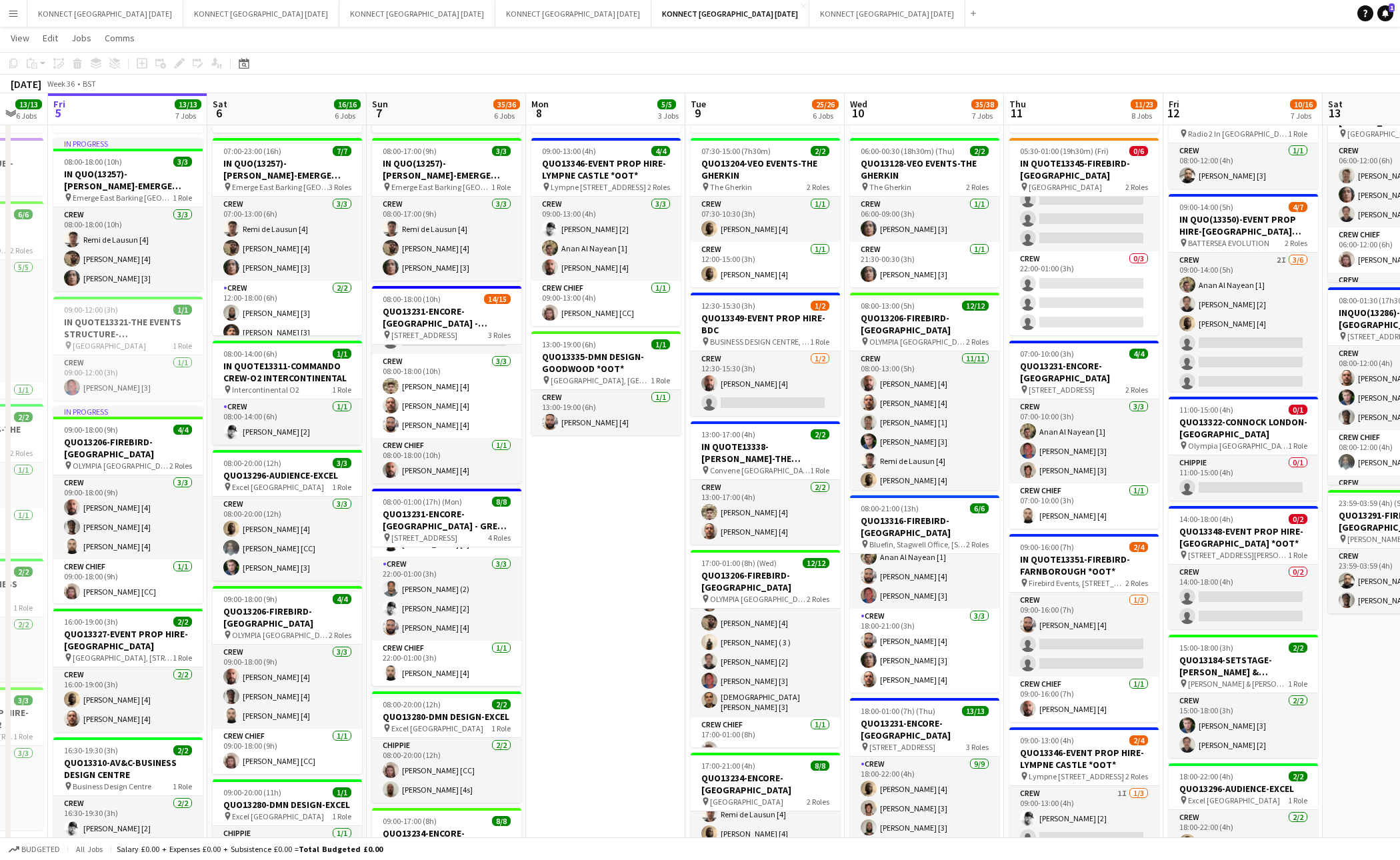
scroll to position [0, 387]
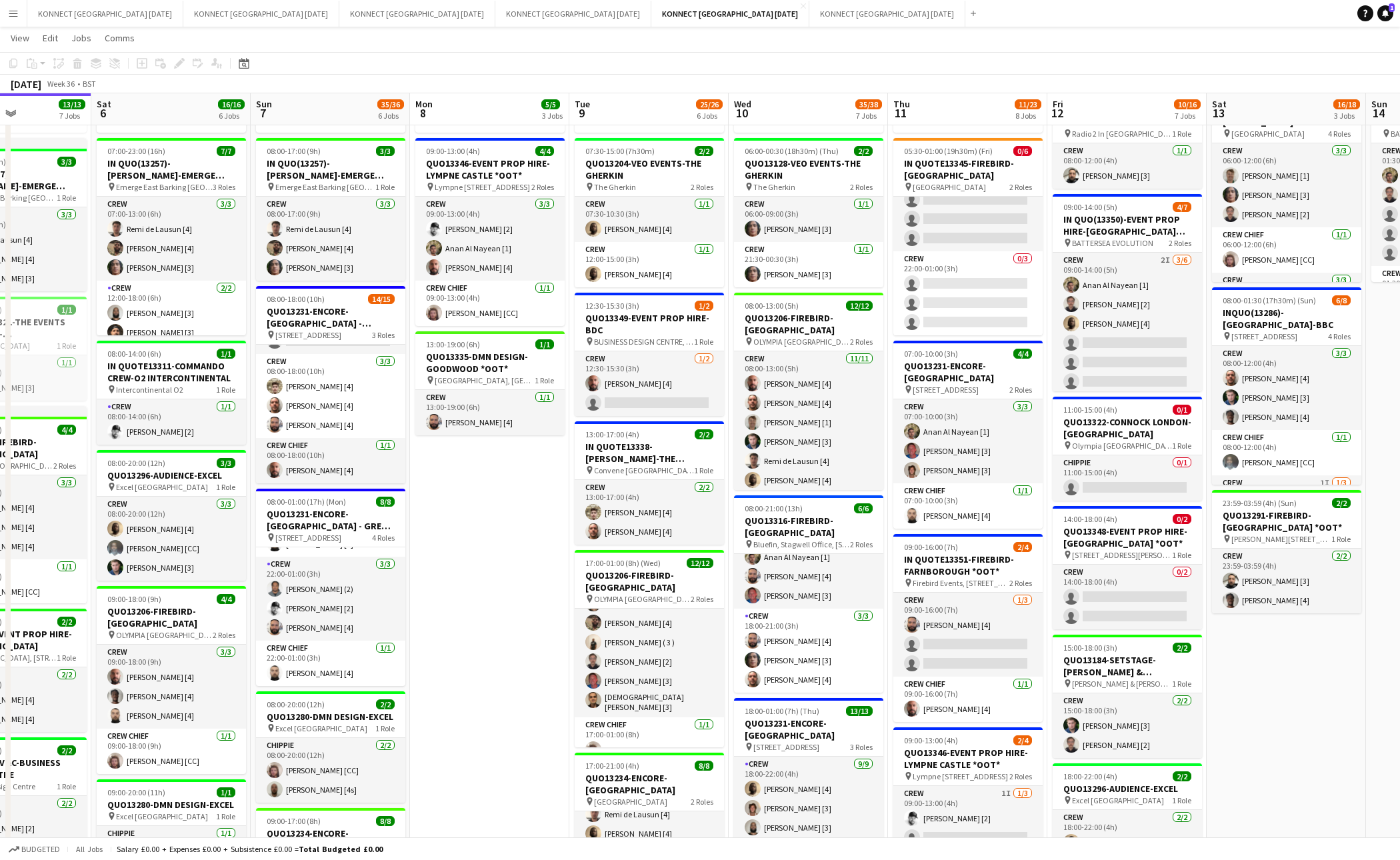
click at [469, 528] on app-date-cell "HAN OFF 09:00-13:00 (4h) 4/4 QUO13346-EVENT PROP HIRE-[GEOGRAPHIC_DATA] *OOT* p…" at bounding box center [490, 697] width 159 height 1236
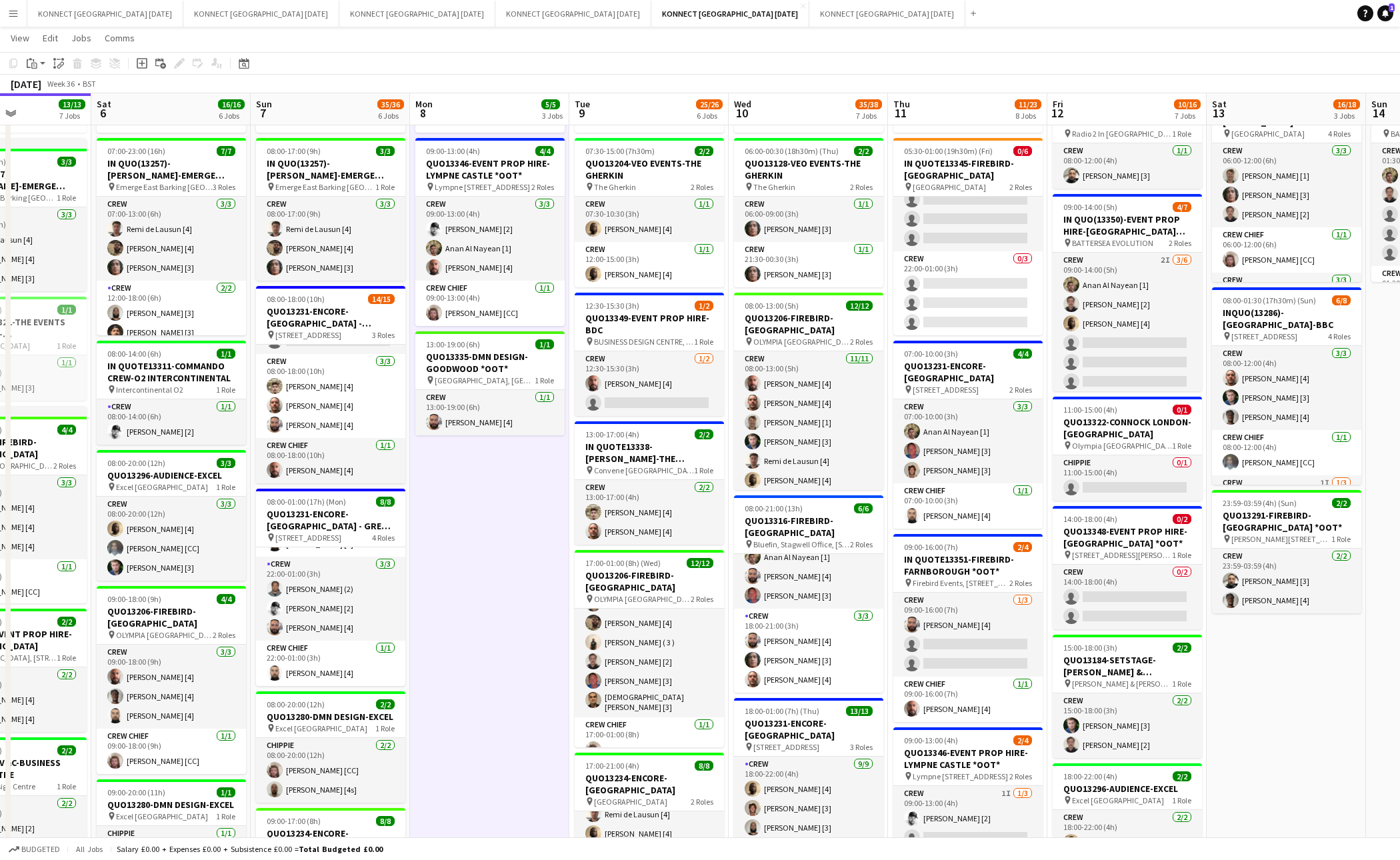
click at [469, 528] on app-date-cell "HAN OFF 09:00-13:00 (4h) 4/4 QUO13346-EVENT PROP HIRE-[GEOGRAPHIC_DATA] *OOT* p…" at bounding box center [490, 697] width 159 height 1236
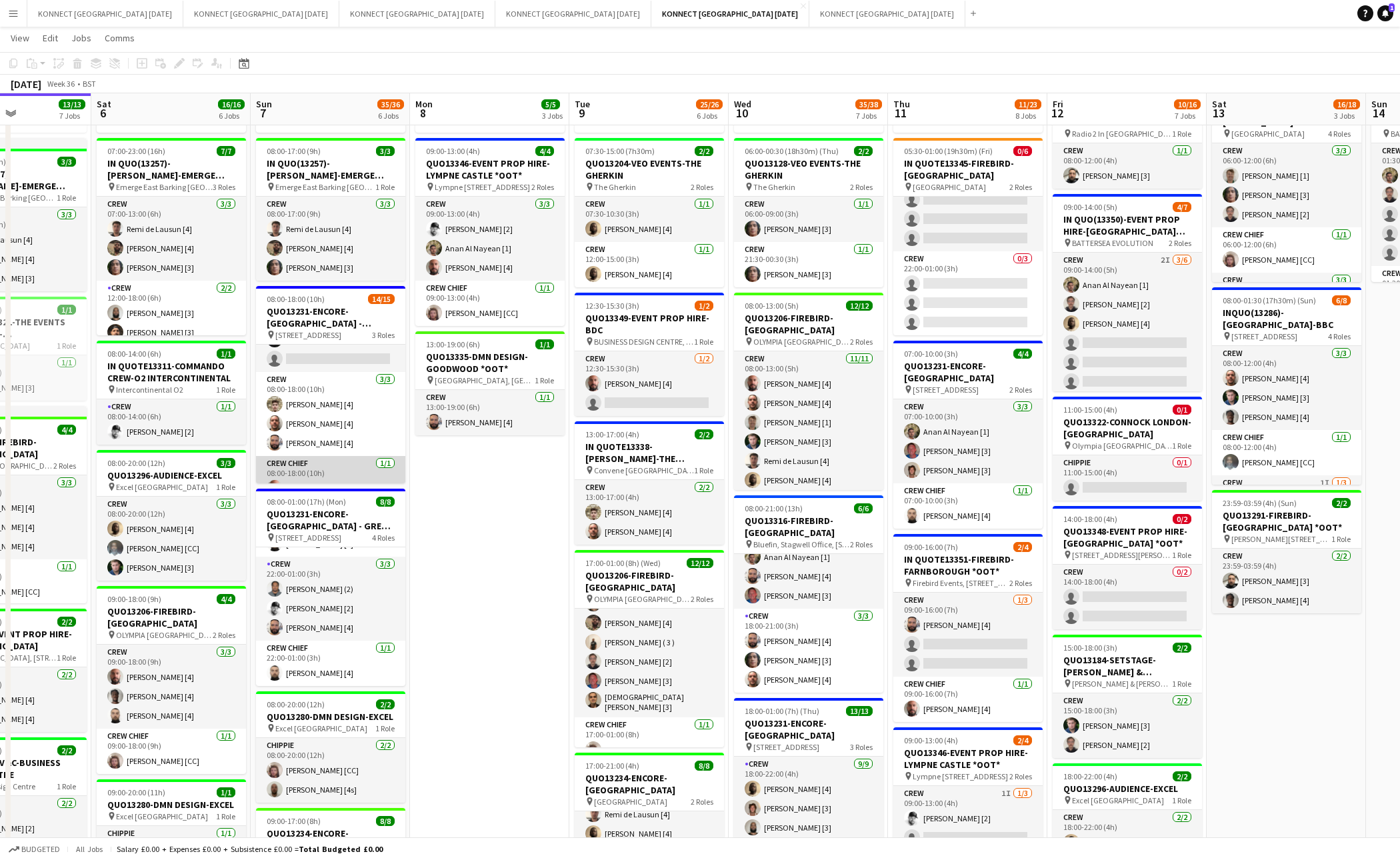
scroll to position [230, 0]
click at [500, 552] on app-date-cell "HAN OFF 09:00-13:00 (4h) 4/4 QUO13346-EVENT PROP HIRE-[GEOGRAPHIC_DATA] *OOT* p…" at bounding box center [490, 697] width 159 height 1236
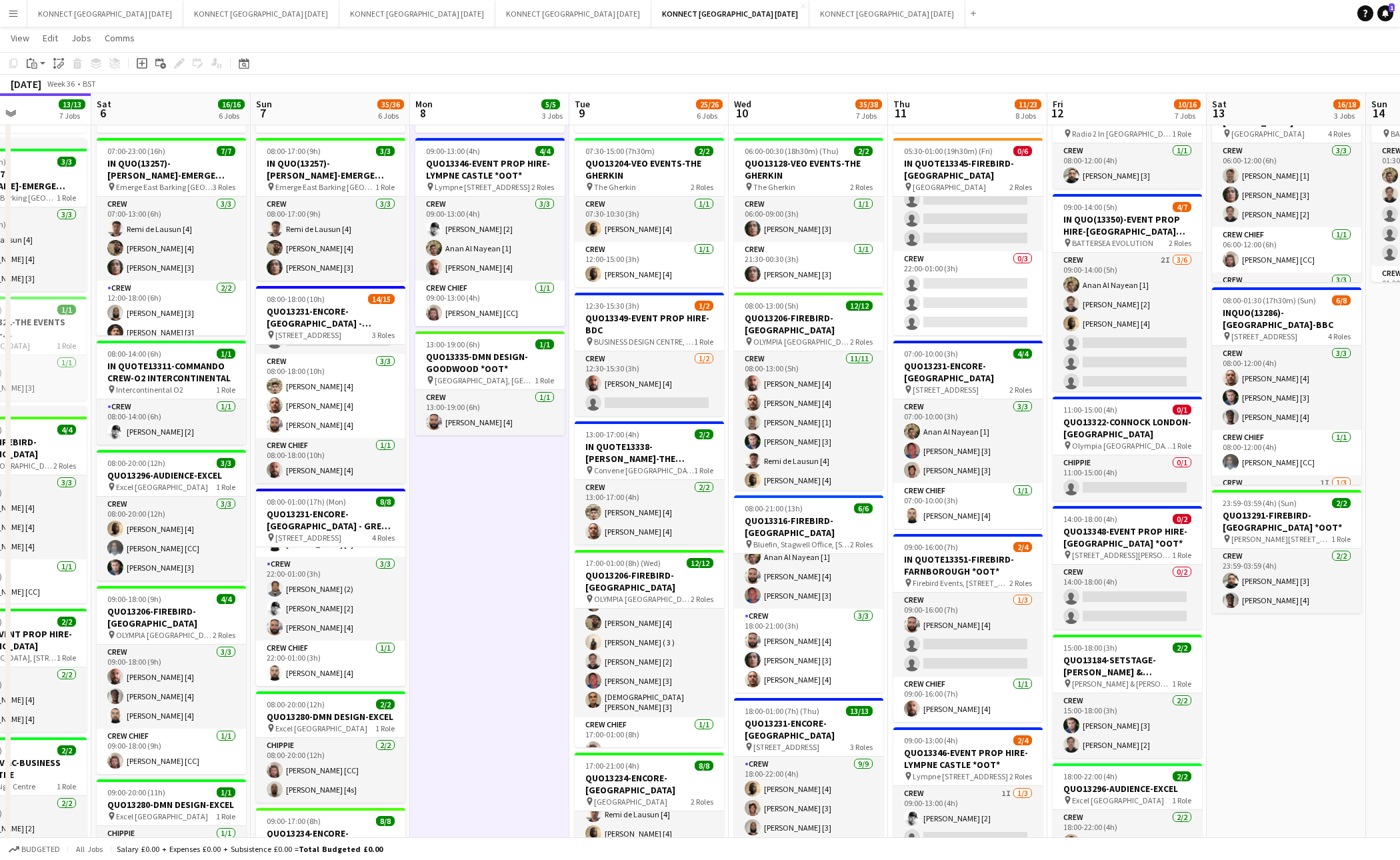
click at [500, 552] on app-date-cell "HAN OFF 09:00-13:00 (4h) 4/4 QUO13346-EVENT PROP HIRE-[GEOGRAPHIC_DATA] *OOT* p…" at bounding box center [490, 697] width 159 height 1236
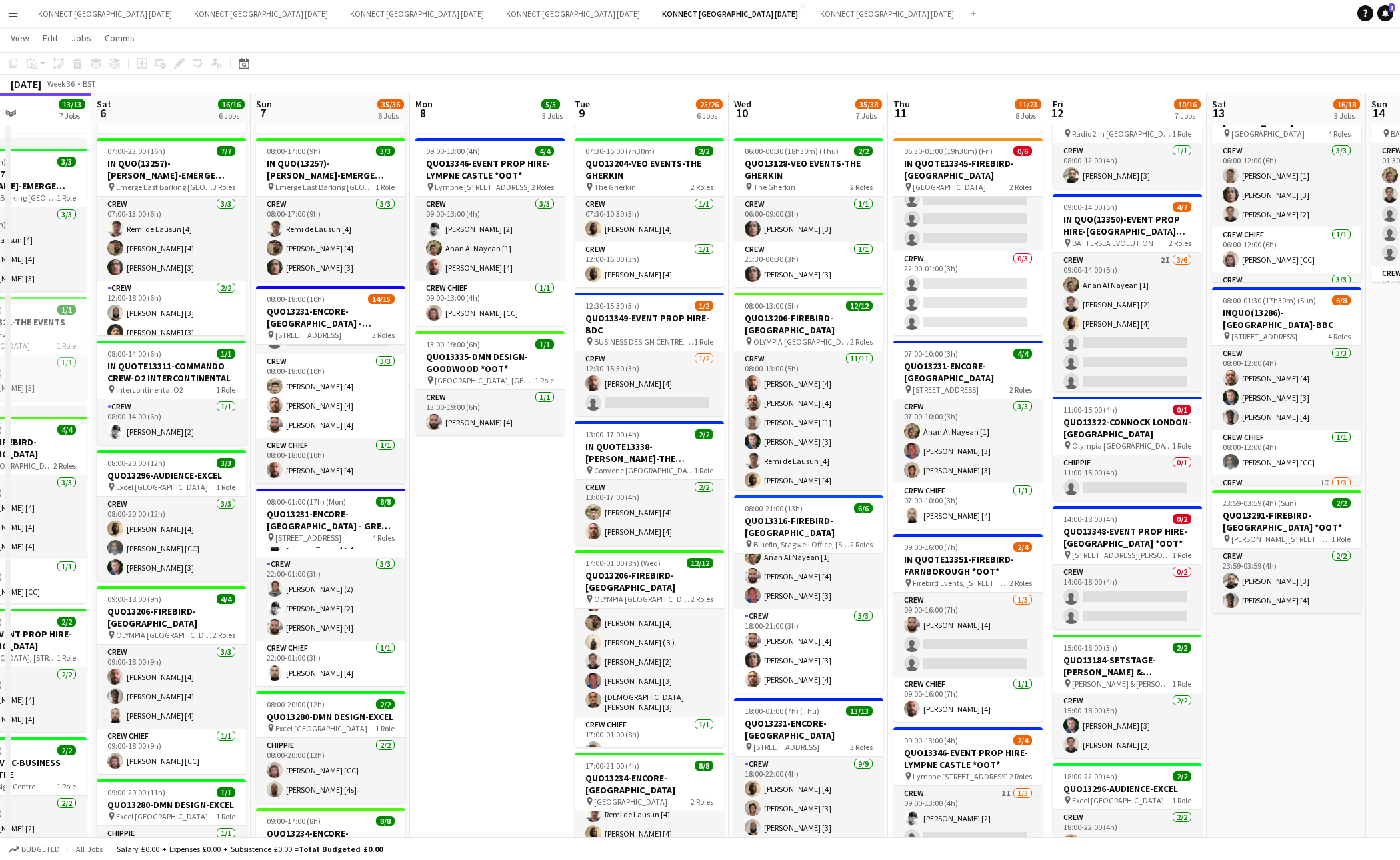
click at [500, 552] on app-date-cell "HAN OFF 09:00-13:00 (4h) 4/4 QUO13346-EVENT PROP HIRE-[GEOGRAPHIC_DATA] *OOT* p…" at bounding box center [490, 697] width 159 height 1236
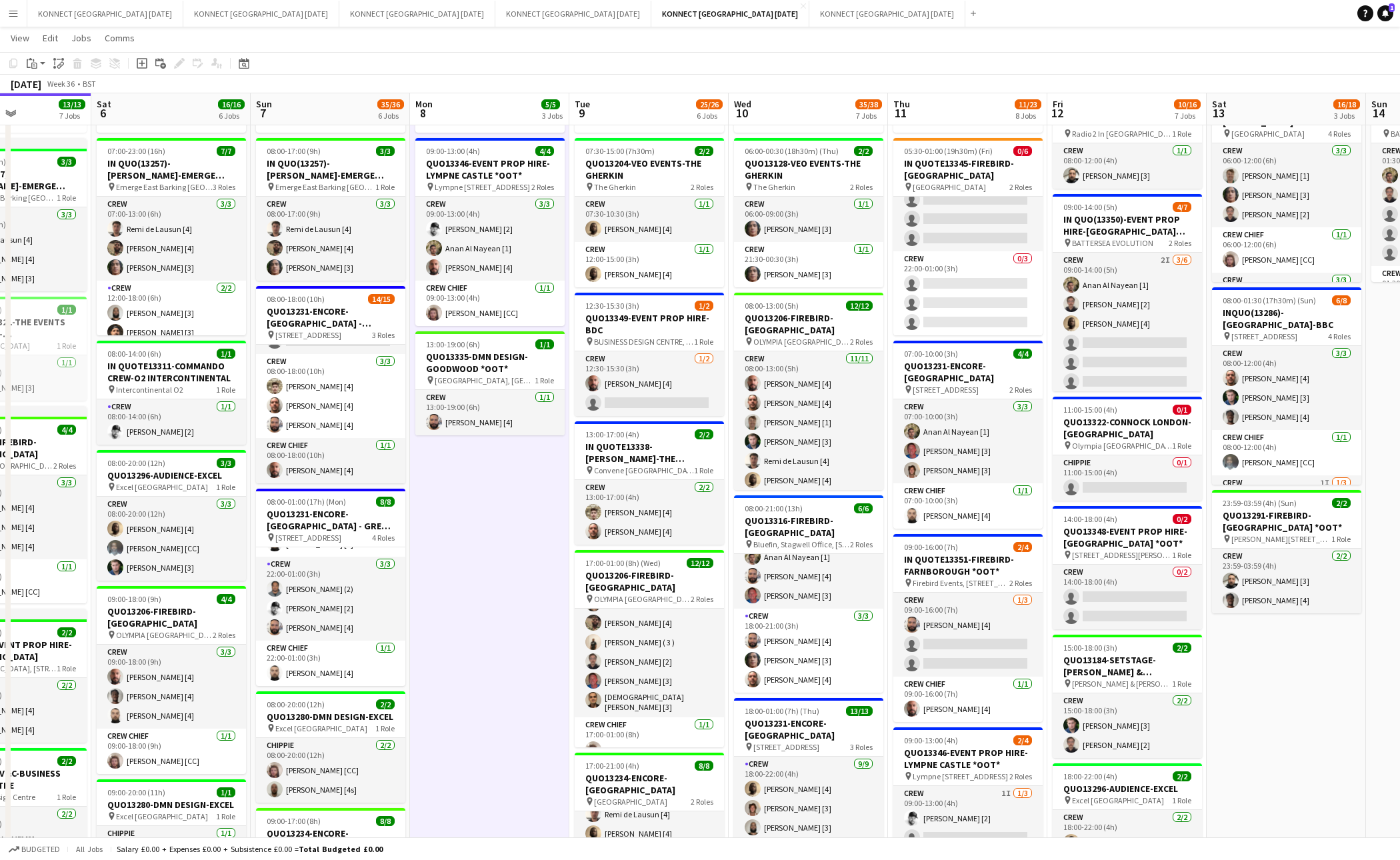
click at [534, 591] on app-date-cell "HAN OFF 09:00-13:00 (4h) 4/4 QUO13346-EVENT PROP HIRE-[GEOGRAPHIC_DATA] *OOT* p…" at bounding box center [490, 697] width 159 height 1236
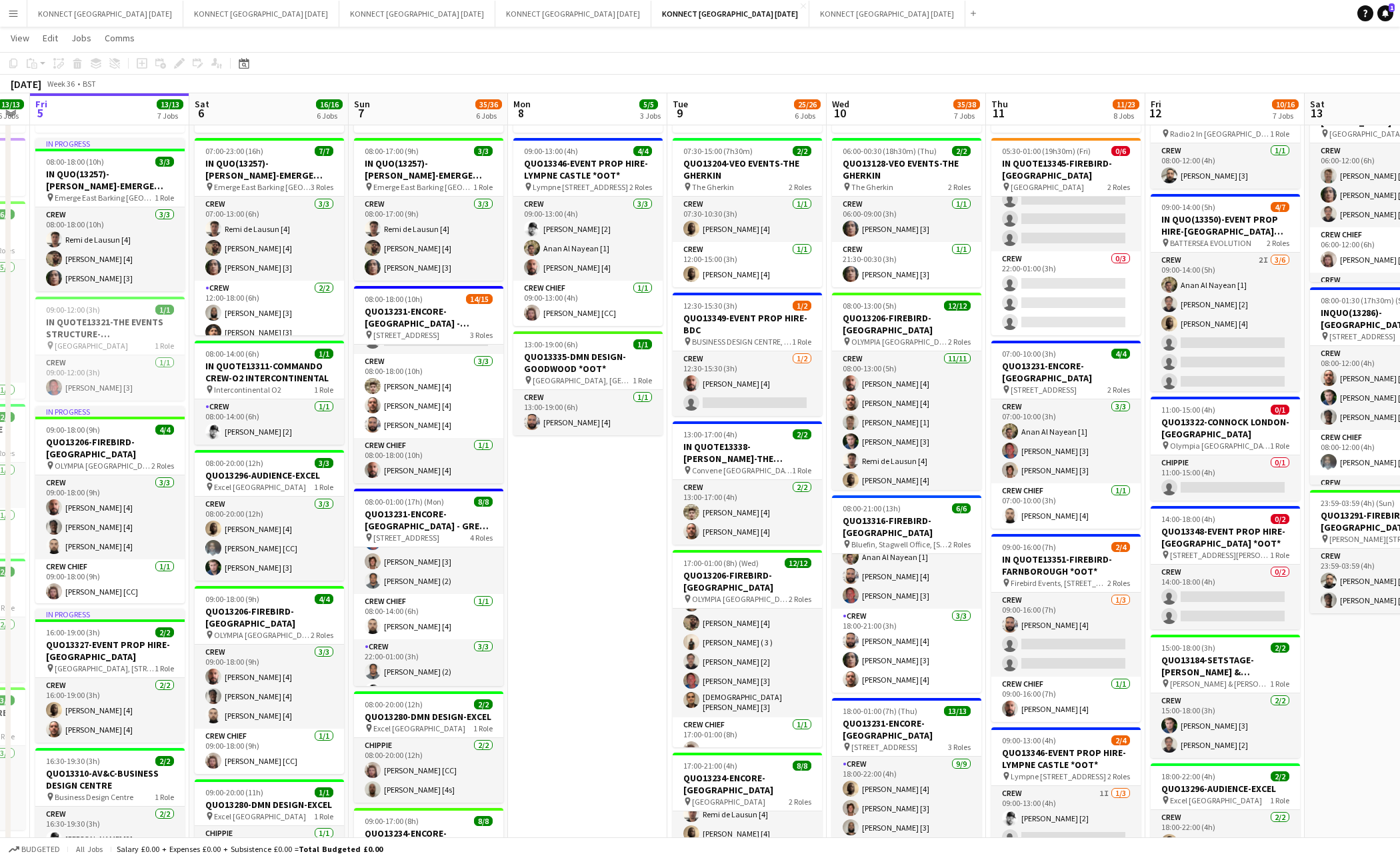
click at [577, 560] on app-date-cell "HAN OFF 09:00-13:00 (4h) 4/4 QUO13346-EVENT PROP HIRE-[GEOGRAPHIC_DATA] *OOT* p…" at bounding box center [588, 697] width 159 height 1236
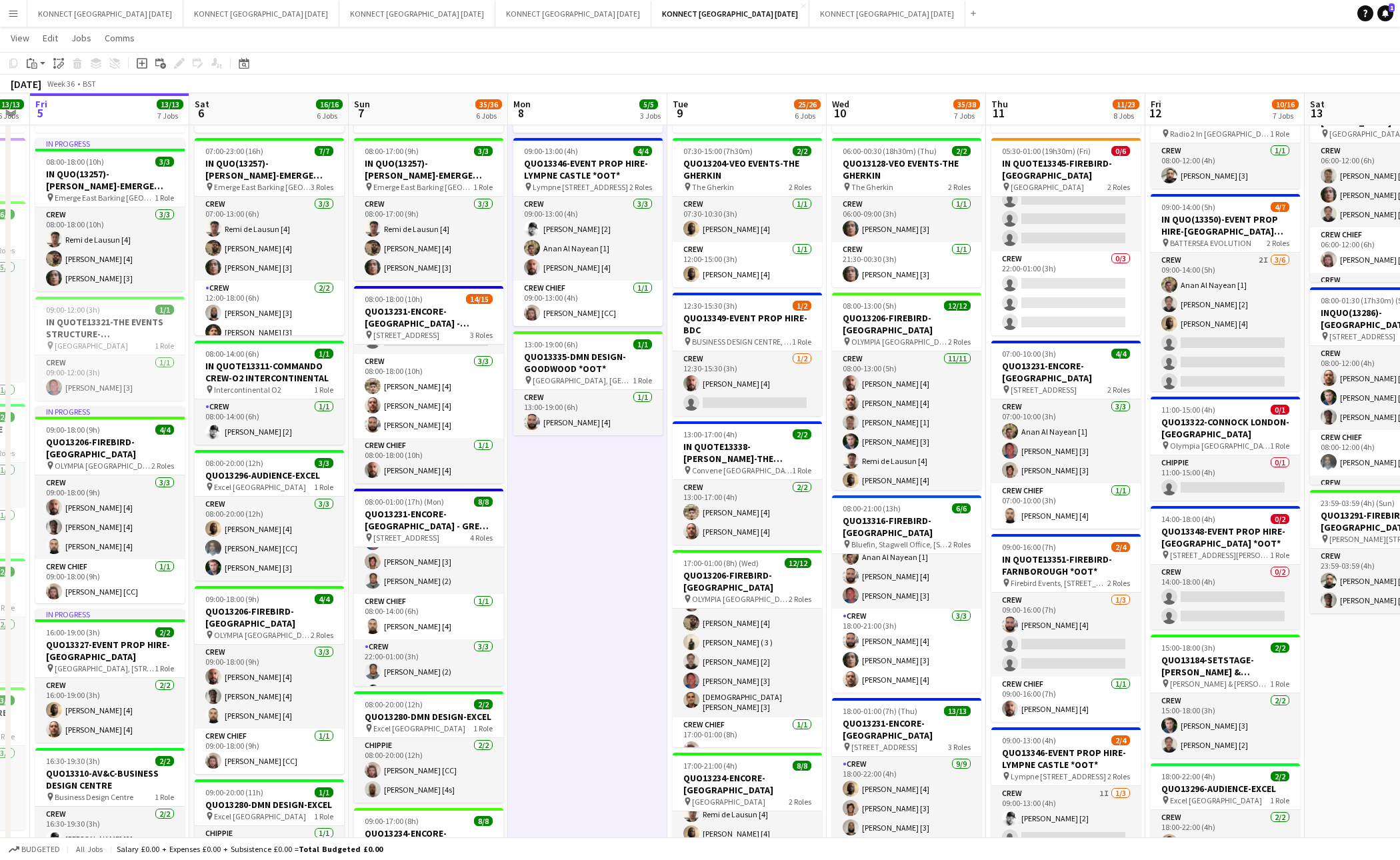
click at [625, 580] on app-date-cell "HAN OFF 09:00-13:00 (4h) 4/4 QUO13346-EVENT PROP HIRE-[GEOGRAPHIC_DATA] *OOT* p…" at bounding box center [588, 697] width 159 height 1236
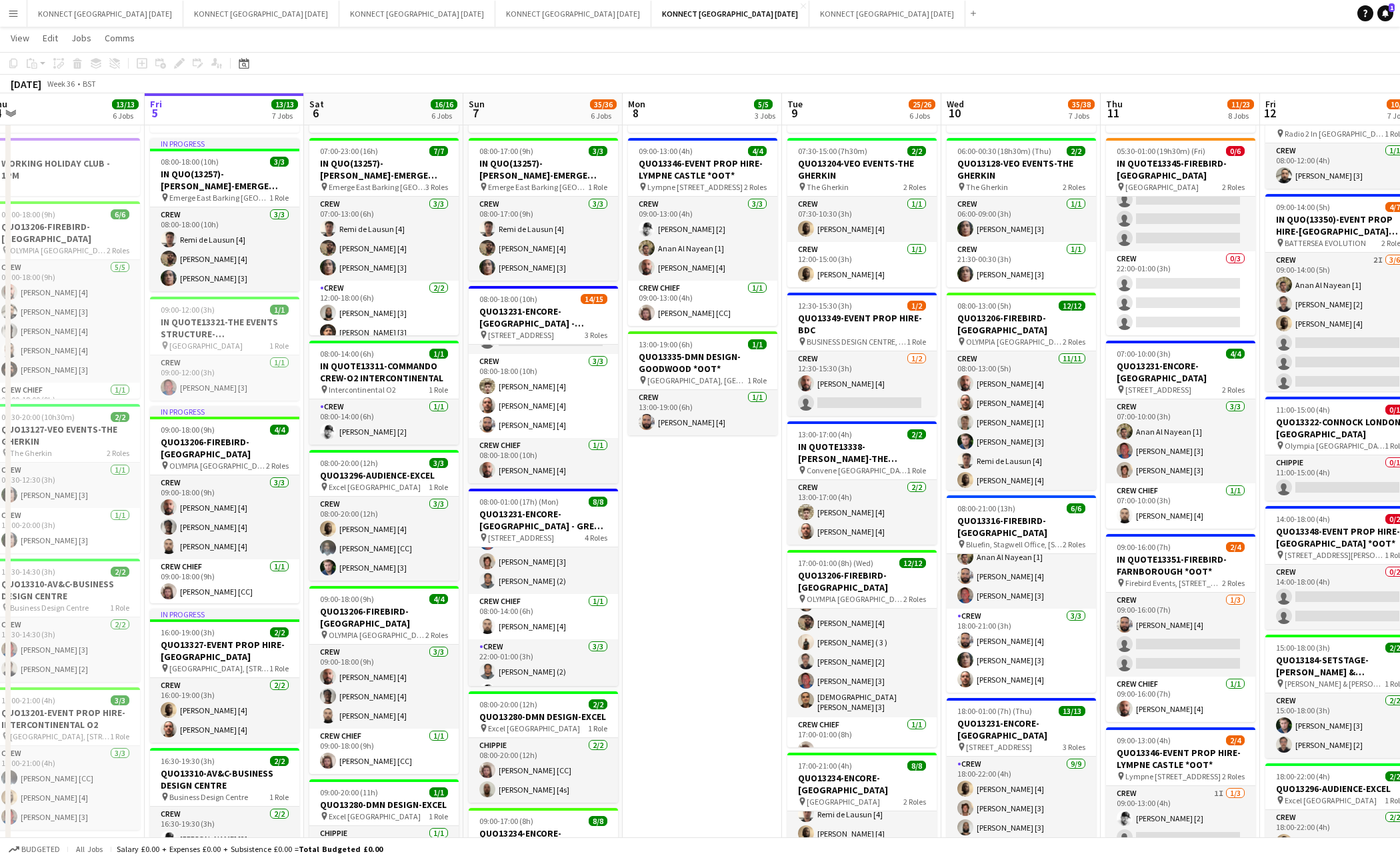
click at [751, 556] on app-date-cell "HAN OFF 09:00-13:00 (4h) 4/4 QUO13346-EVENT PROP HIRE-[GEOGRAPHIC_DATA] *OOT* p…" at bounding box center [702, 697] width 159 height 1236
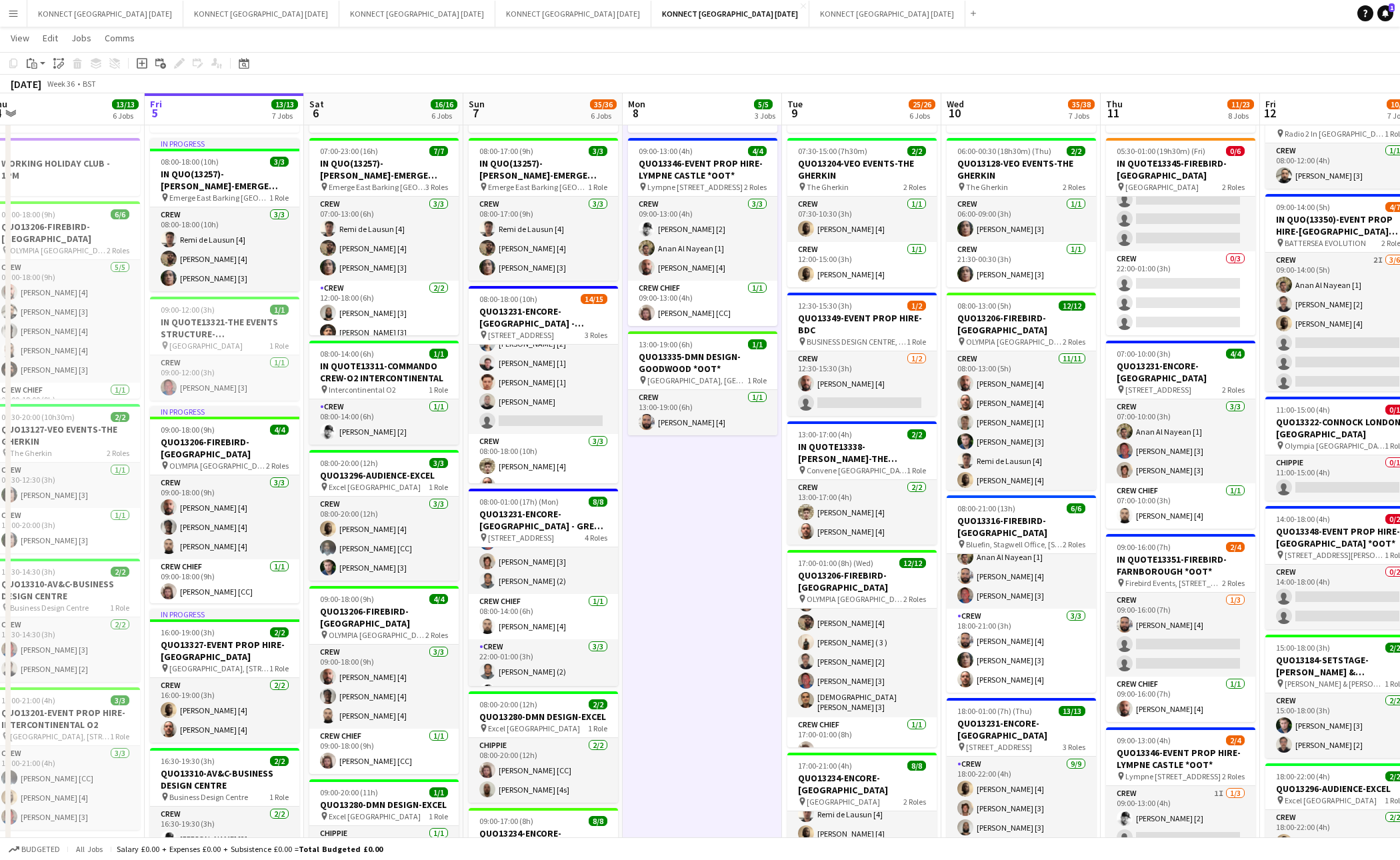
scroll to position [0, 0]
click at [711, 640] on app-date-cell "HAN OFF 09:00-13:00 (4h) 4/4 QUO13346-EVENT PROP HIRE-[GEOGRAPHIC_DATA] *OOT* p…" at bounding box center [702, 697] width 159 height 1236
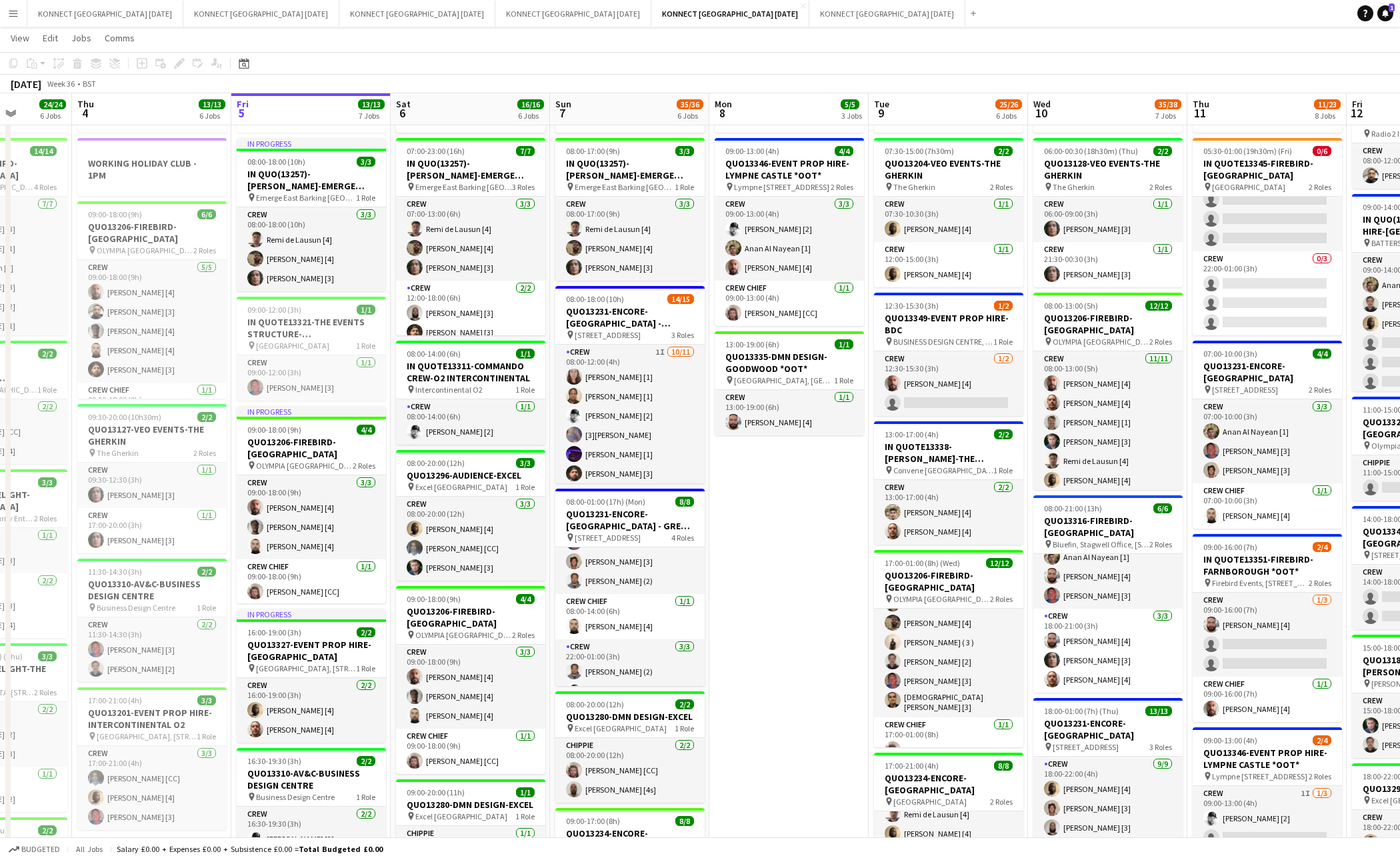
scroll to position [230, 0]
click at [782, 491] on app-date-cell "HAN OFF 09:00-13:00 (4h) 4/4 QUO13346-EVENT PROP HIRE-[GEOGRAPHIC_DATA] *OOT* p…" at bounding box center [789, 697] width 159 height 1236
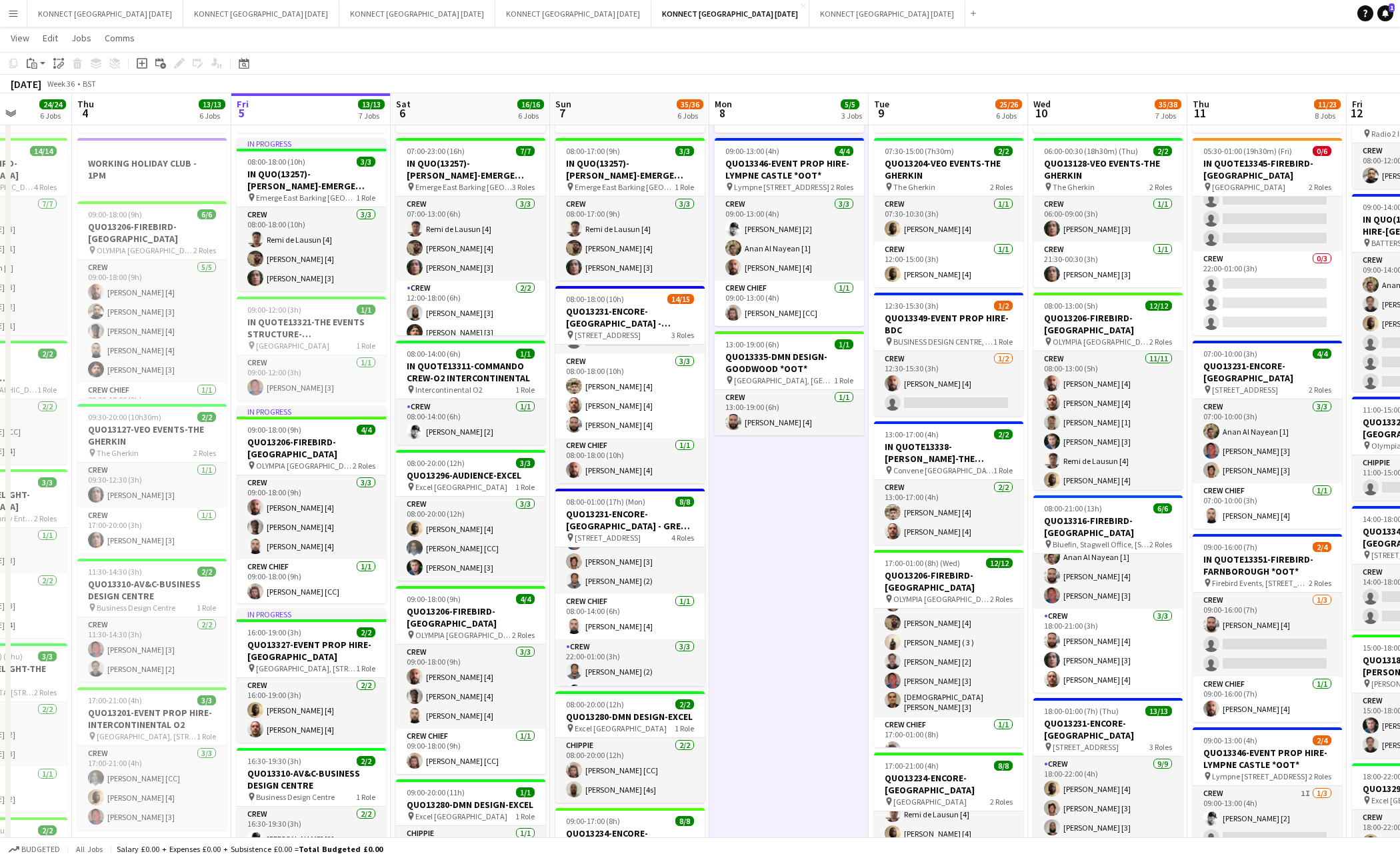
click at [782, 491] on app-date-cell "HAN OFF 09:00-13:00 (4h) 4/4 QUO13346-EVENT PROP HIRE-[GEOGRAPHIC_DATA] *OOT* p…" at bounding box center [789, 697] width 159 height 1236
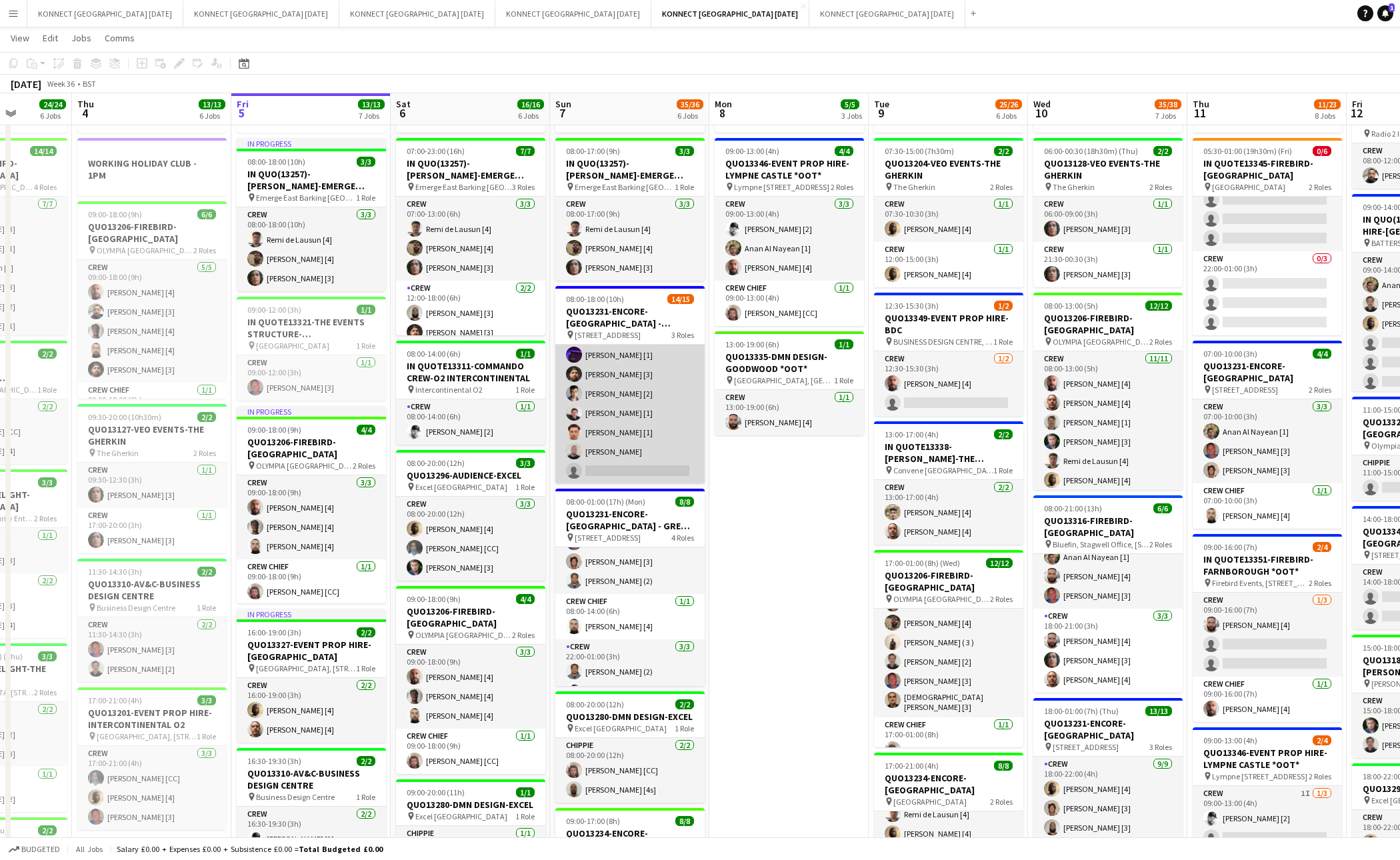
scroll to position [116, 0]
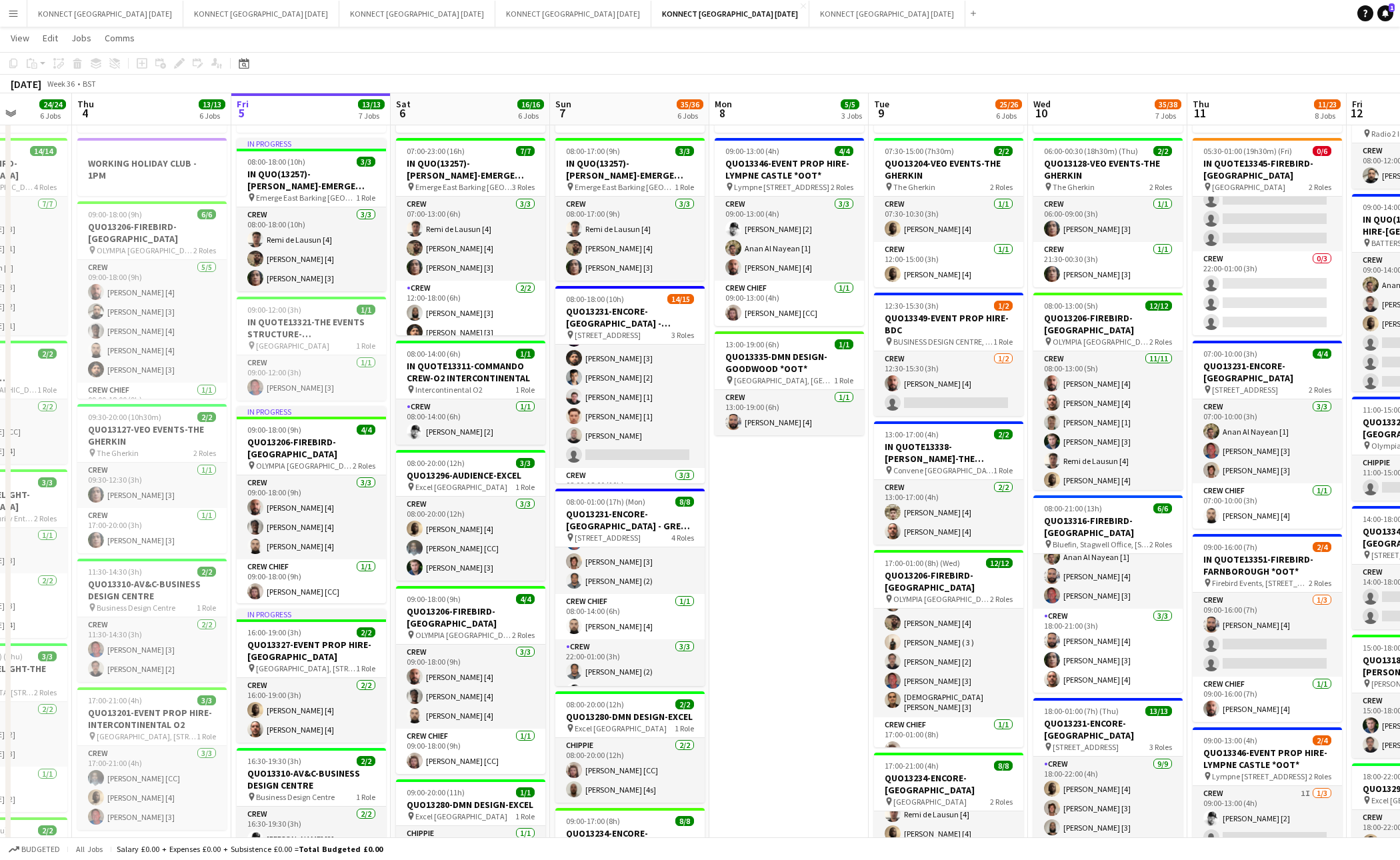
click at [820, 532] on app-date-cell "HAN OFF 09:00-13:00 (4h) 4/4 QUO13346-EVENT PROP HIRE-[GEOGRAPHIC_DATA] *OOT* p…" at bounding box center [789, 697] width 159 height 1236
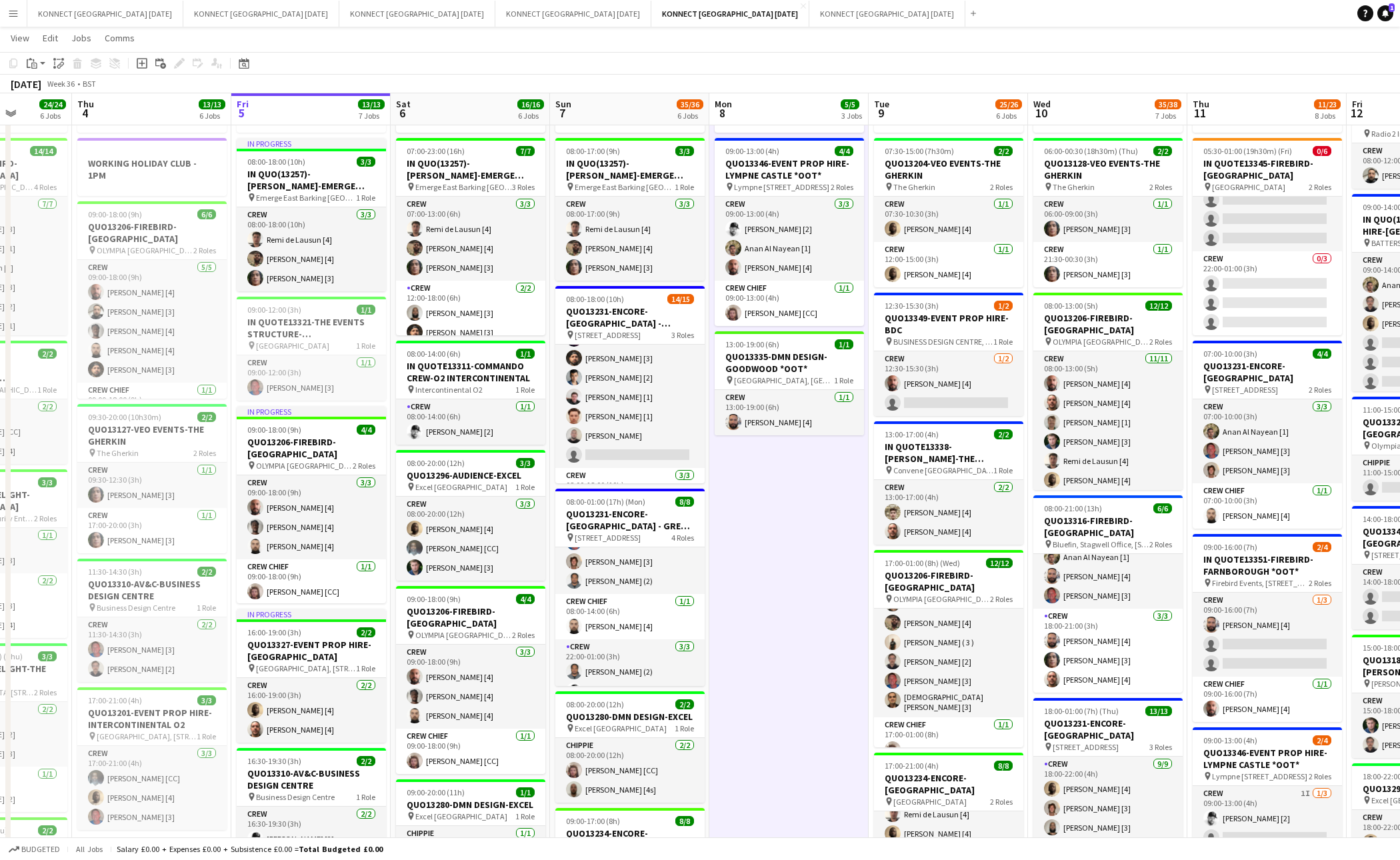
click at [815, 537] on app-date-cell "HAN OFF 09:00-13:00 (4h) 4/4 QUO13346-EVENT PROP HIRE-[GEOGRAPHIC_DATA] *OOT* p…" at bounding box center [789, 697] width 159 height 1236
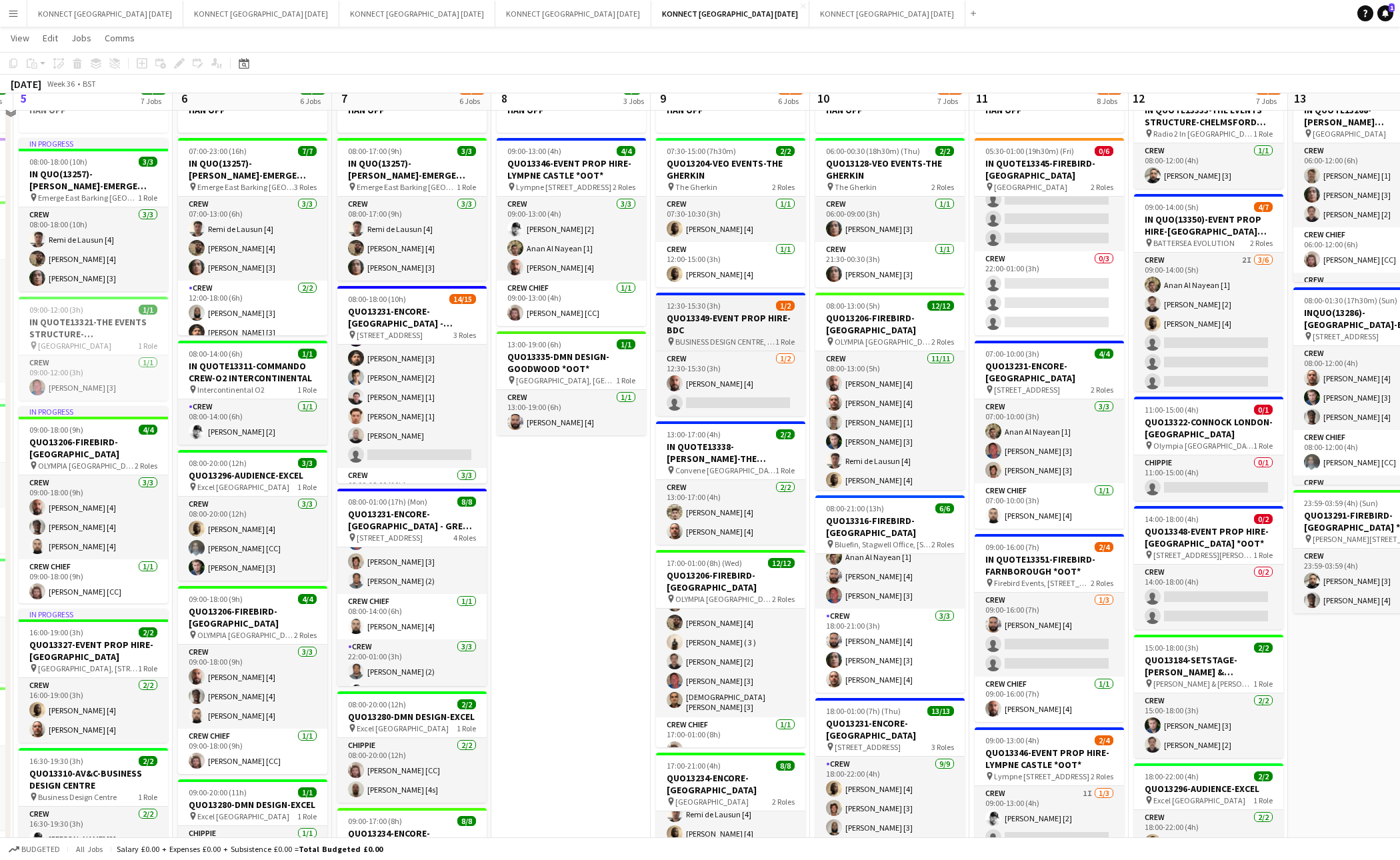
scroll to position [0, 0]
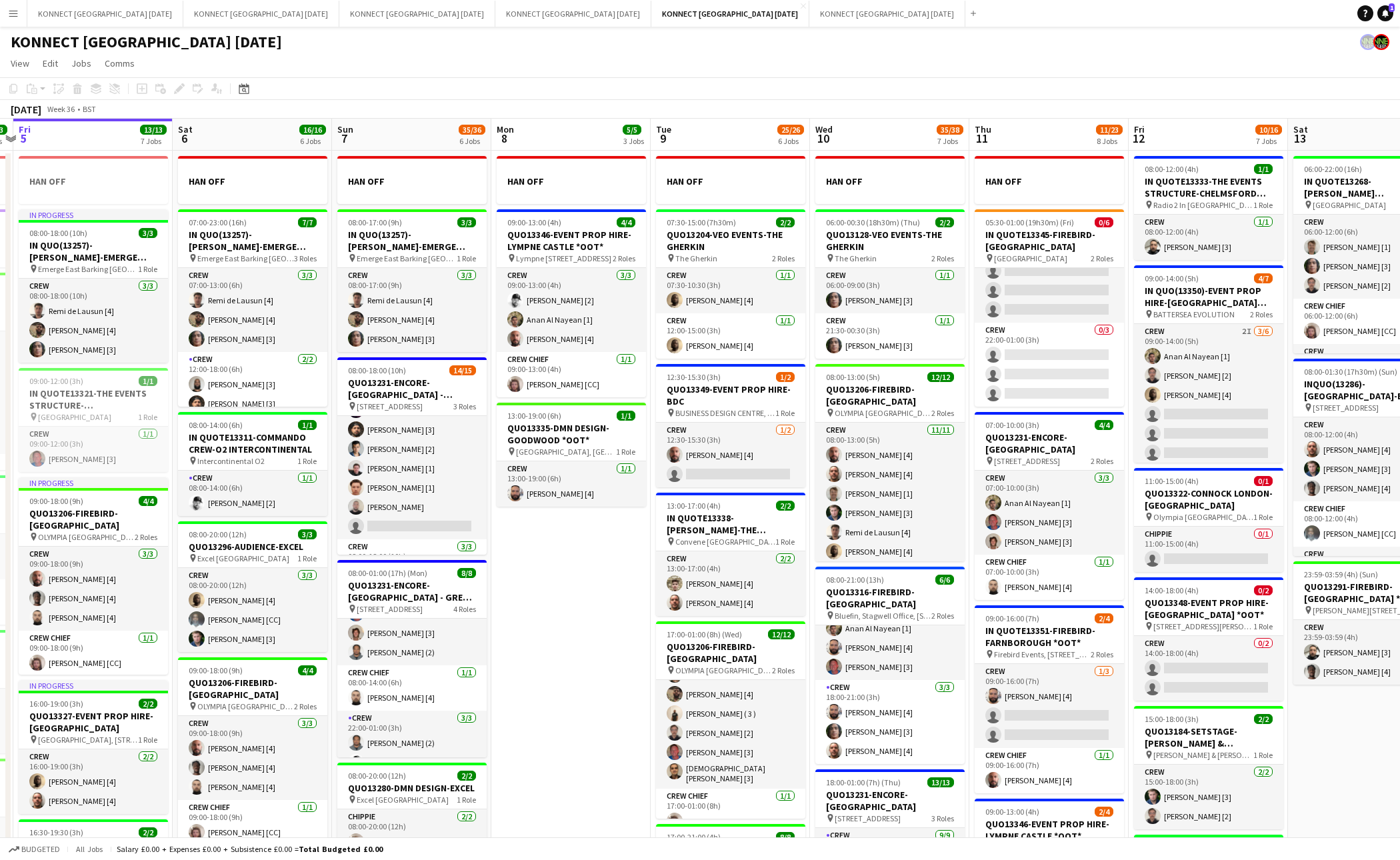
click at [813, 305] on app-date-cell "HAN OFF 06:00-00:30 (18h30m) (Thu) 2/2 QUO13128-VEO EVENTS-THE GHERKIN pin The …" at bounding box center [890, 769] width 159 height 1236
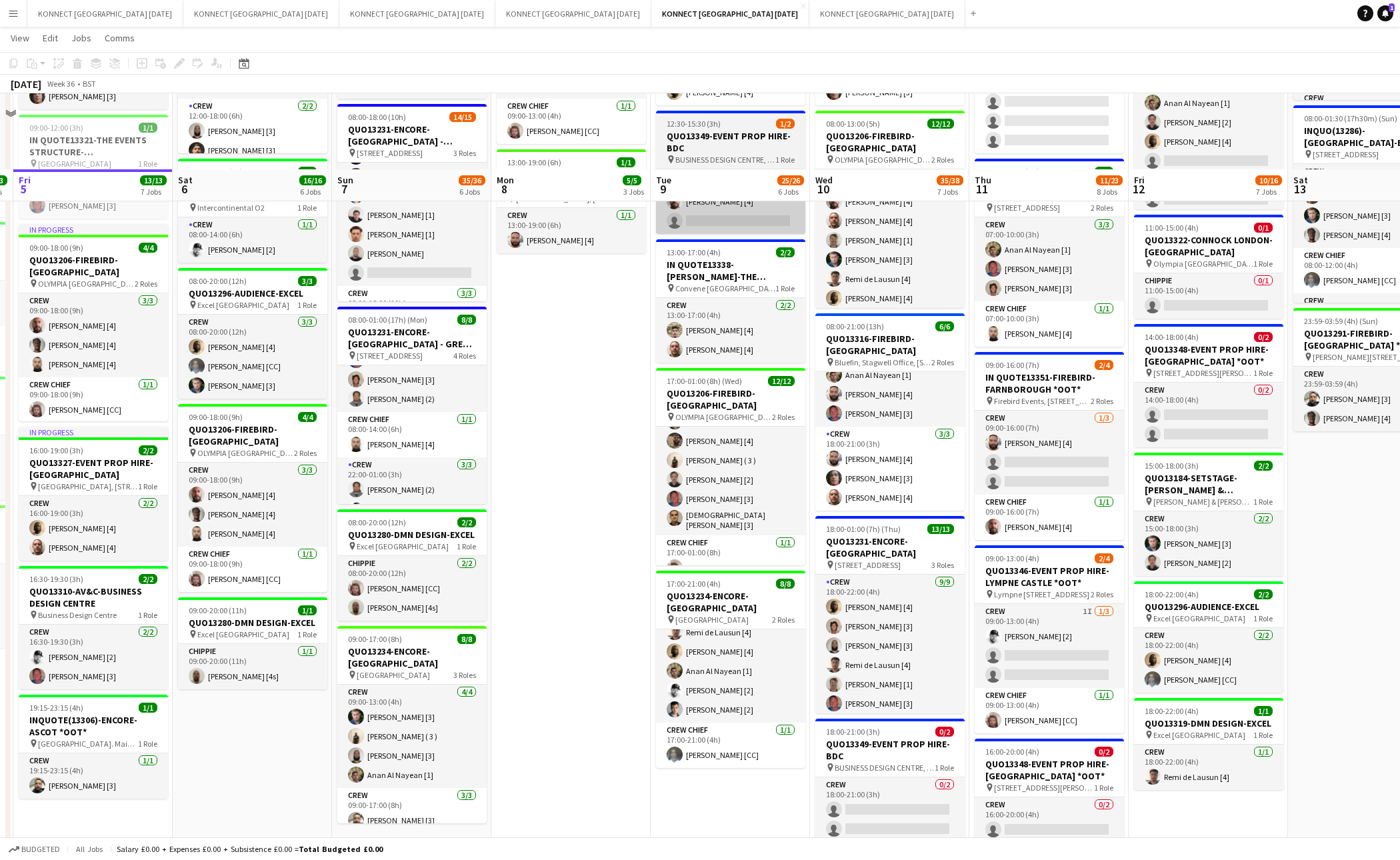
scroll to position [328, 0]
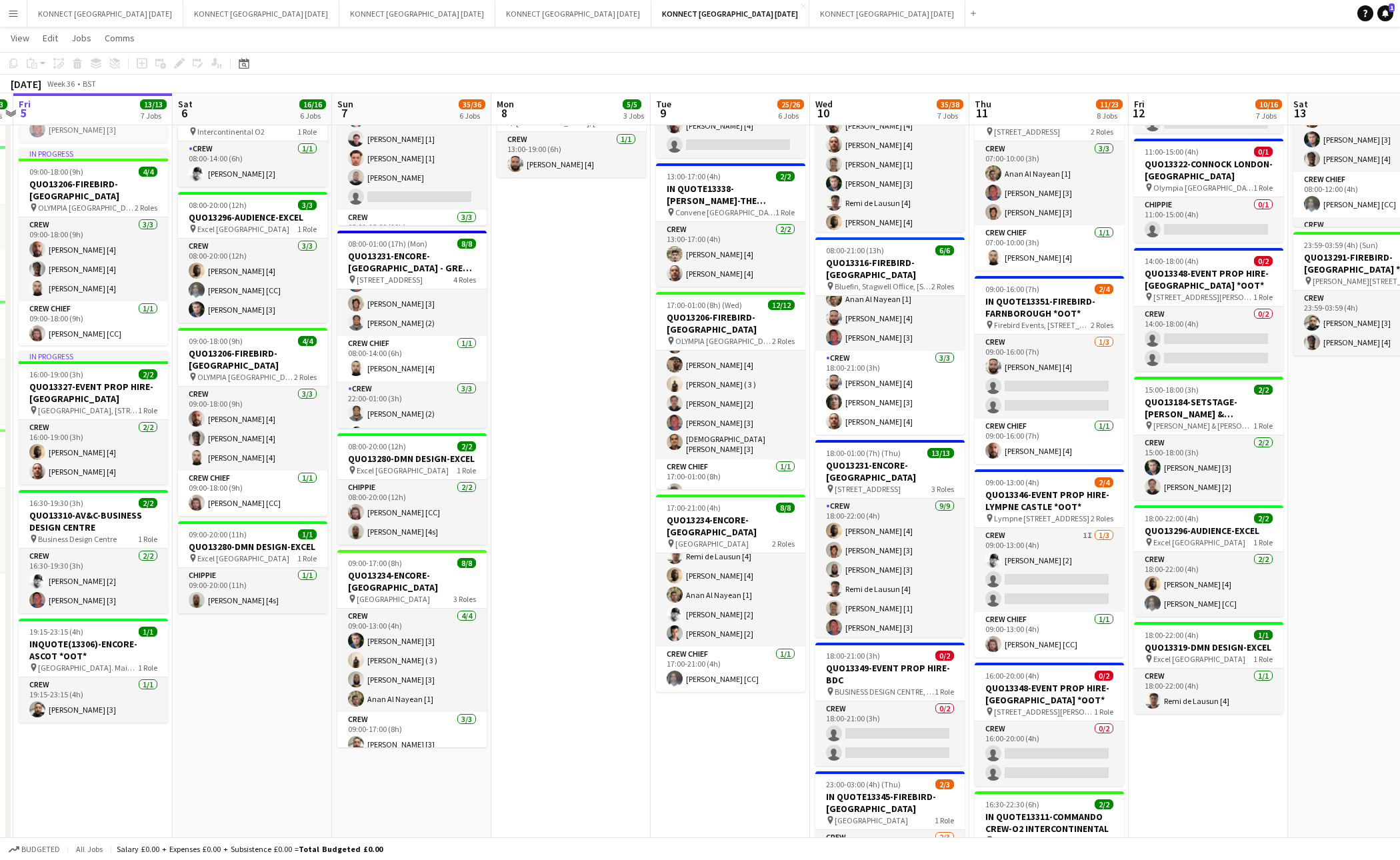
click at [564, 427] on app-date-cell "HAN OFF 09:00-13:00 (4h) 4/4 QUO13346-EVENT PROP HIRE-[GEOGRAPHIC_DATA] *OOT* p…" at bounding box center [571, 438] width 159 height 1236
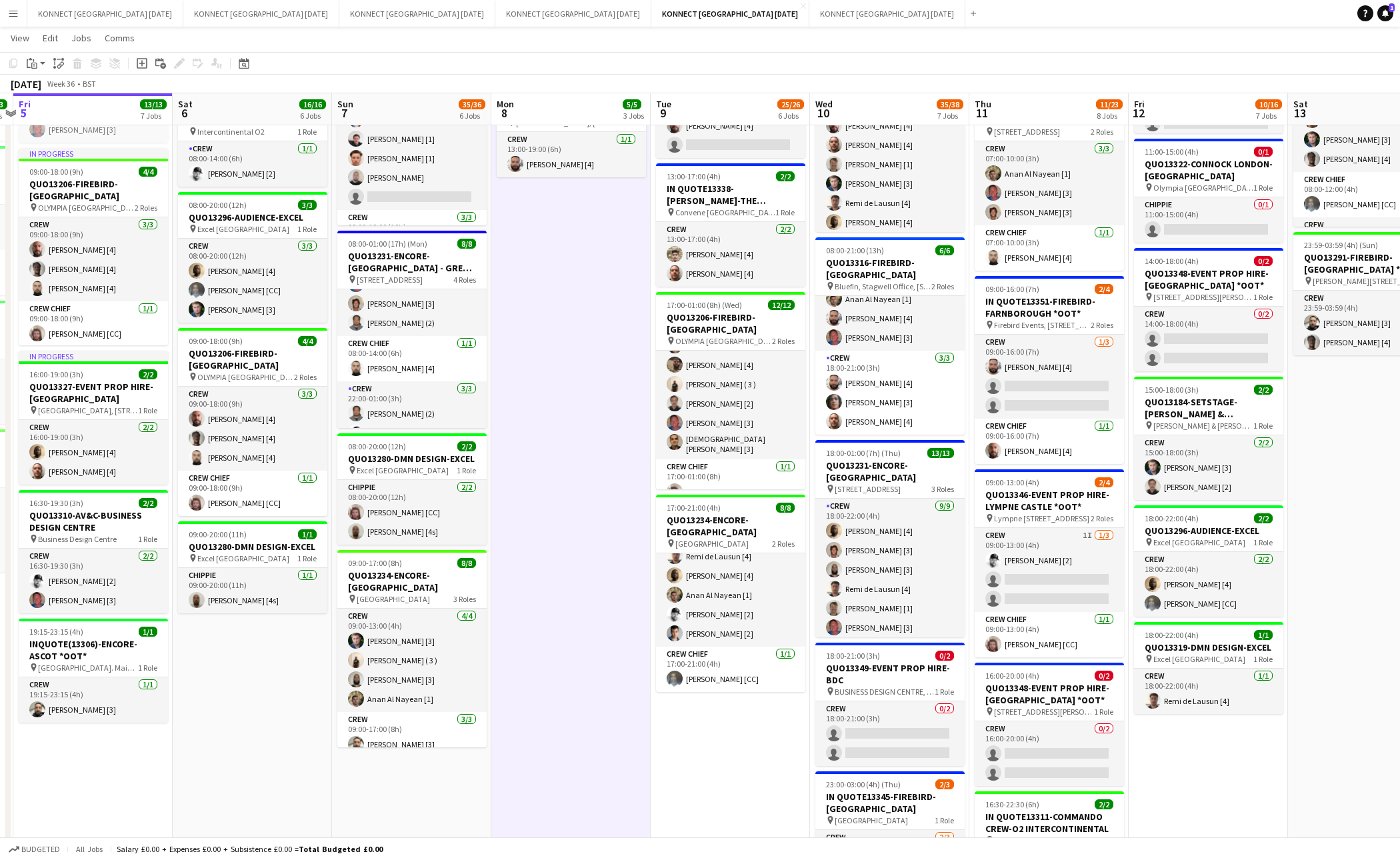
click at [564, 427] on app-date-cell "HAN OFF 09:00-13:00 (4h) 4/4 QUO13346-EVENT PROP HIRE-[GEOGRAPHIC_DATA] *OOT* p…" at bounding box center [571, 438] width 159 height 1236
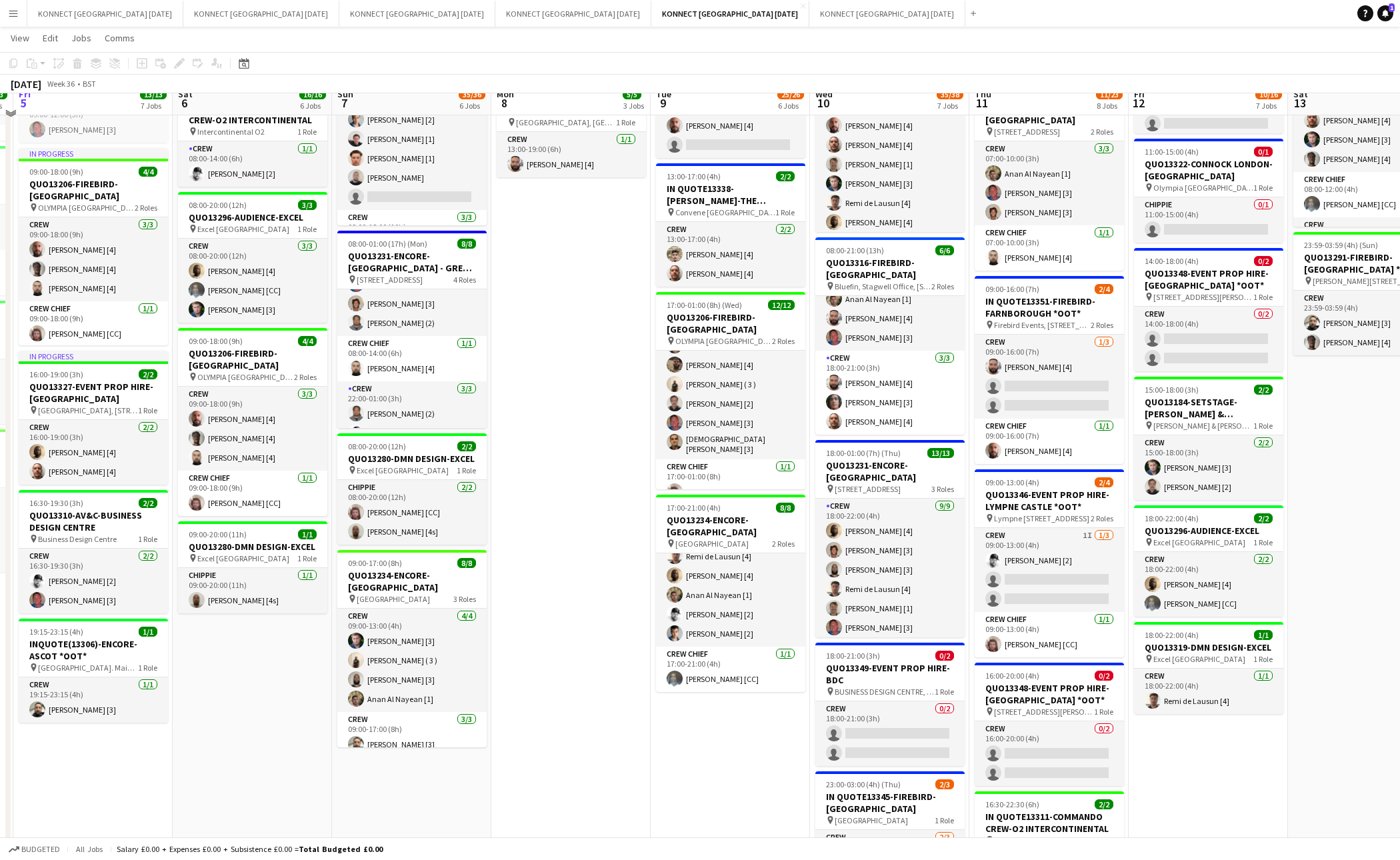
scroll to position [0, 0]
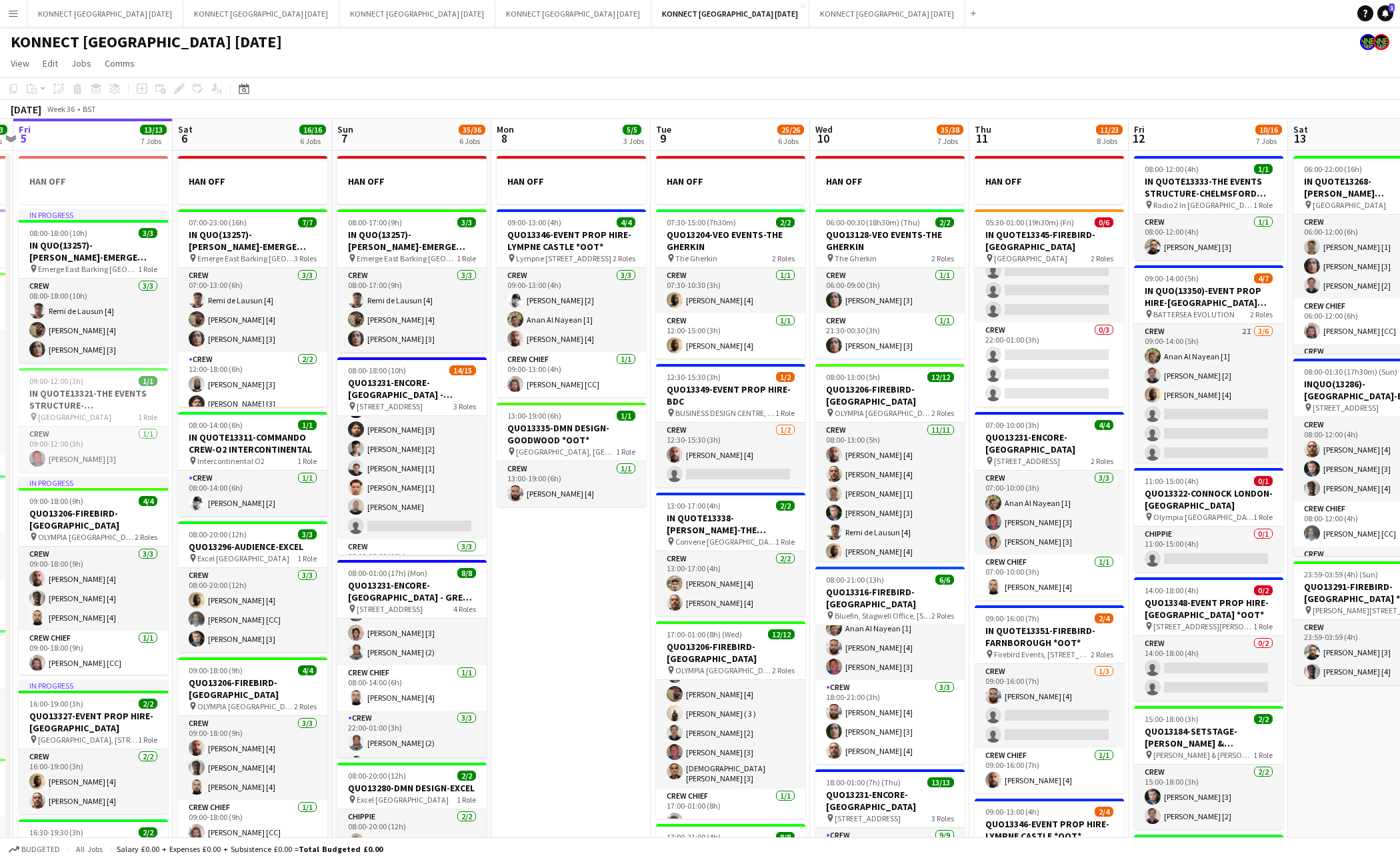
click at [634, 582] on app-date-cell "HAN OFF 09:00-13:00 (4h) 4/4 QUO13346-EVENT PROP HIRE-[GEOGRAPHIC_DATA] *OOT* p…" at bounding box center [571, 769] width 159 height 1236
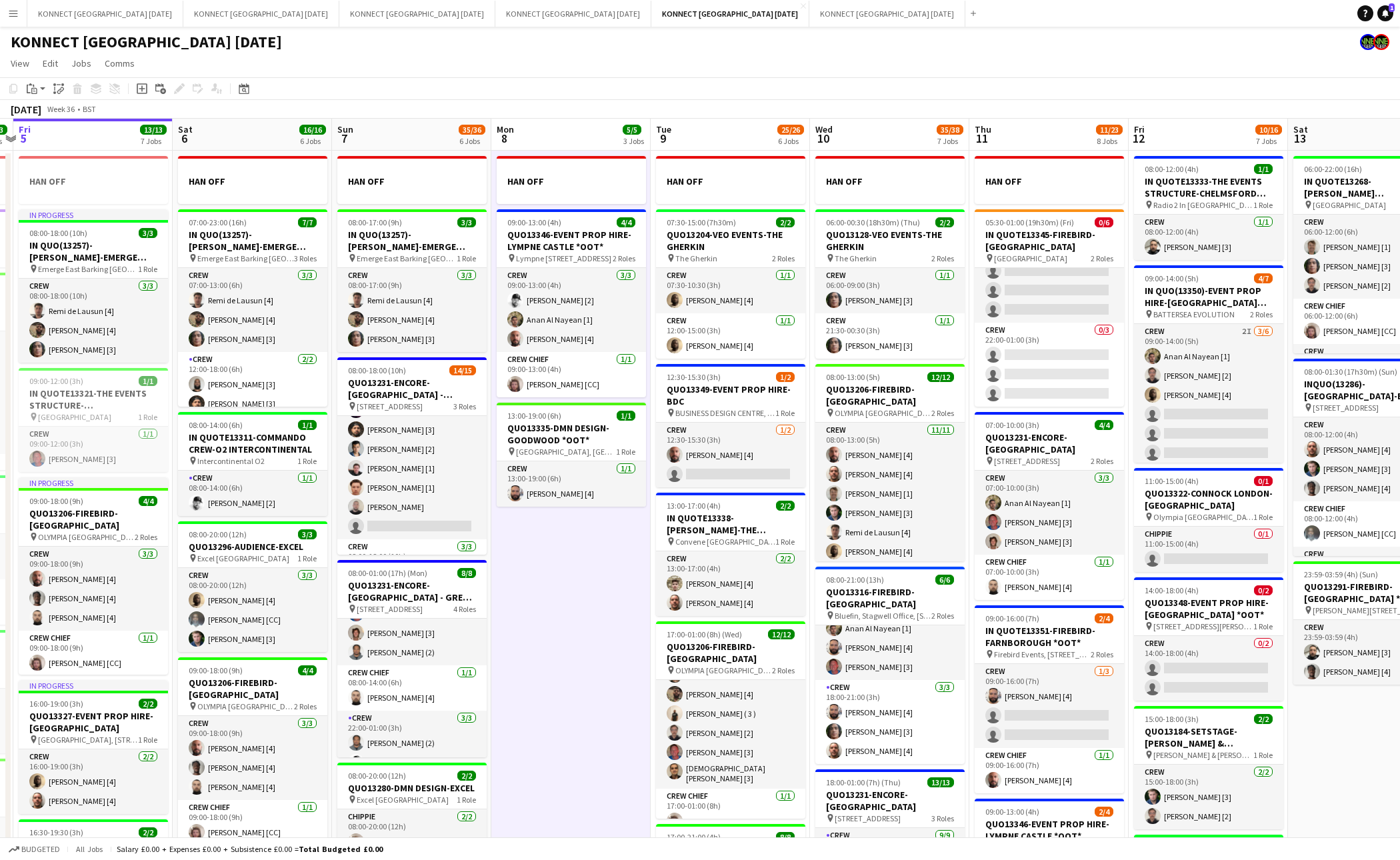
click at [634, 582] on app-date-cell "HAN OFF 09:00-13:00 (4h) 4/4 QUO13346-EVENT PROP HIRE-[GEOGRAPHIC_DATA] *OOT* p…" at bounding box center [571, 769] width 159 height 1236
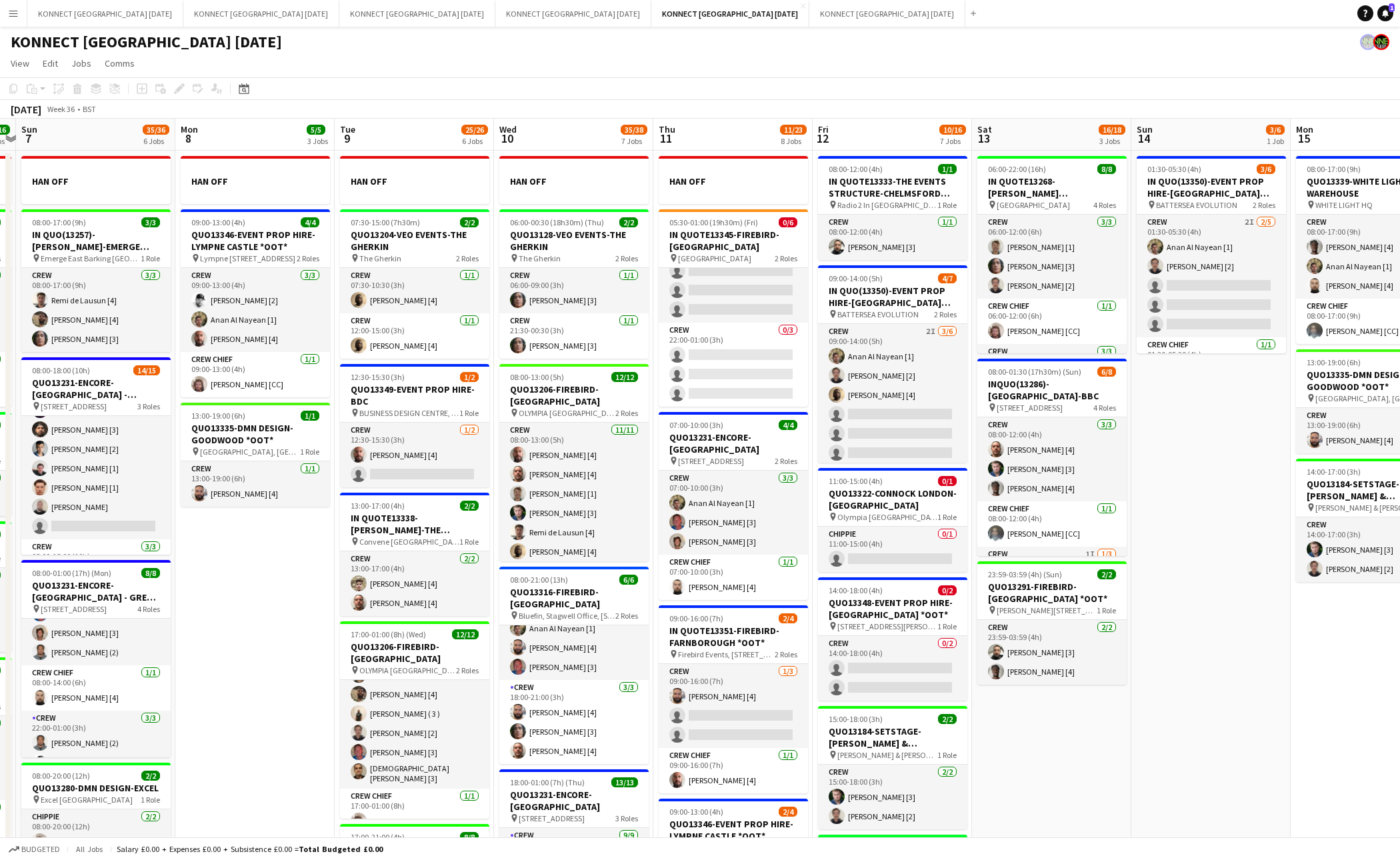
click at [494, 392] on app-date-cell "HAN OFF 06:00-00:30 (18h30m) (Thu) 2/2 QUO13128-VEO EVENTS-THE GHERKIN pin The …" at bounding box center [574, 769] width 159 height 1236
click at [412, 460] on app-card-role "Crew 1/2 12:30-15:30 (3h) Jamal Khayyat [4] single-neutral-actions" at bounding box center [415, 454] width 149 height 64
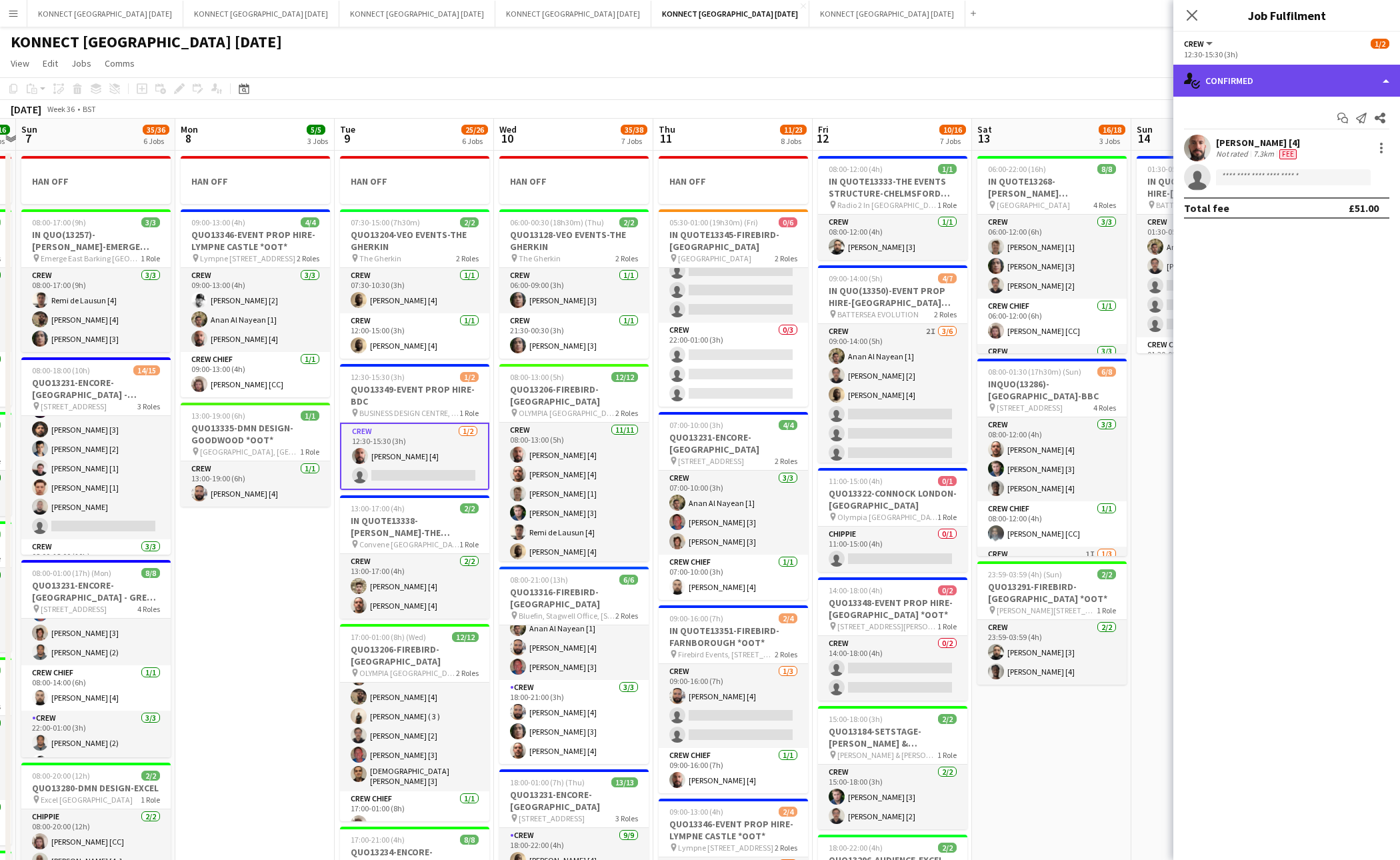
click at [1263, 89] on div "single-neutral-actions-check-2 Confirmed" at bounding box center [1286, 80] width 227 height 32
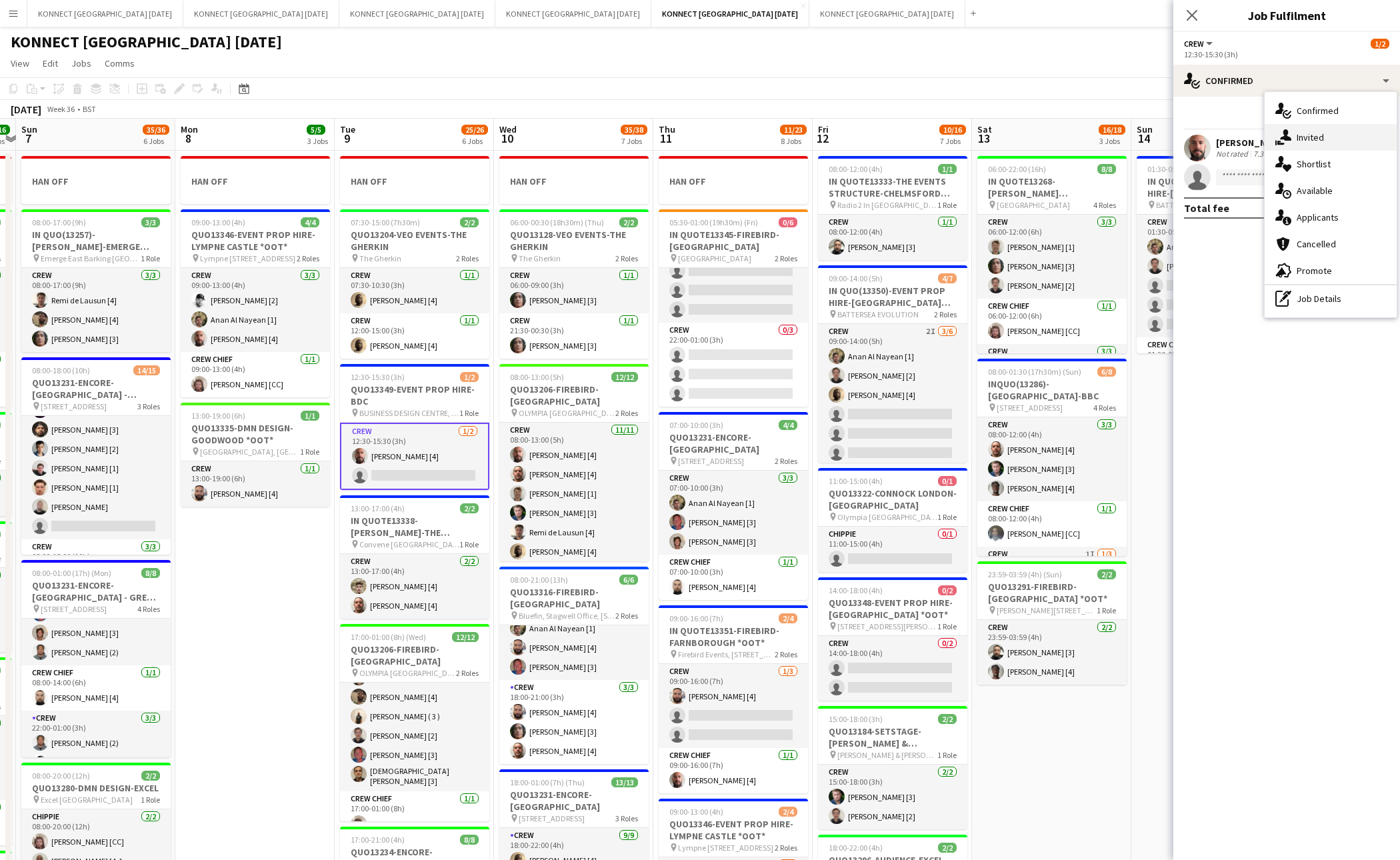
click at [1325, 140] on div "single-neutral-actions-share-1 Invited" at bounding box center [1331, 137] width 132 height 27
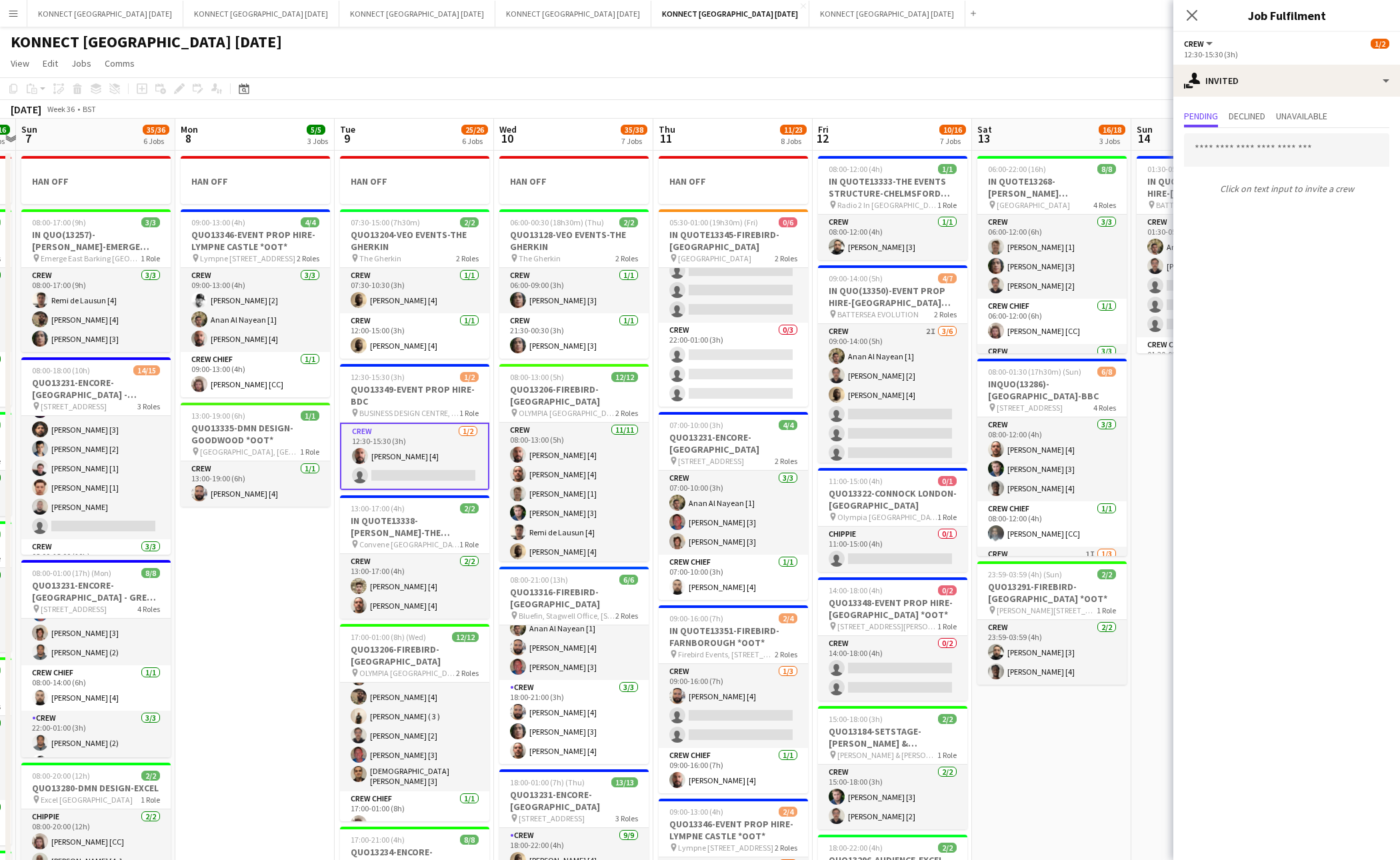
click at [654, 173] on app-date-cell "HAN OFF 05:30-01:00 (19h30m) (Fri) 0/6 IN QUOTE13345-FIREBIRD-ST PANCRAS RENAIS…" at bounding box center [733, 769] width 159 height 1236
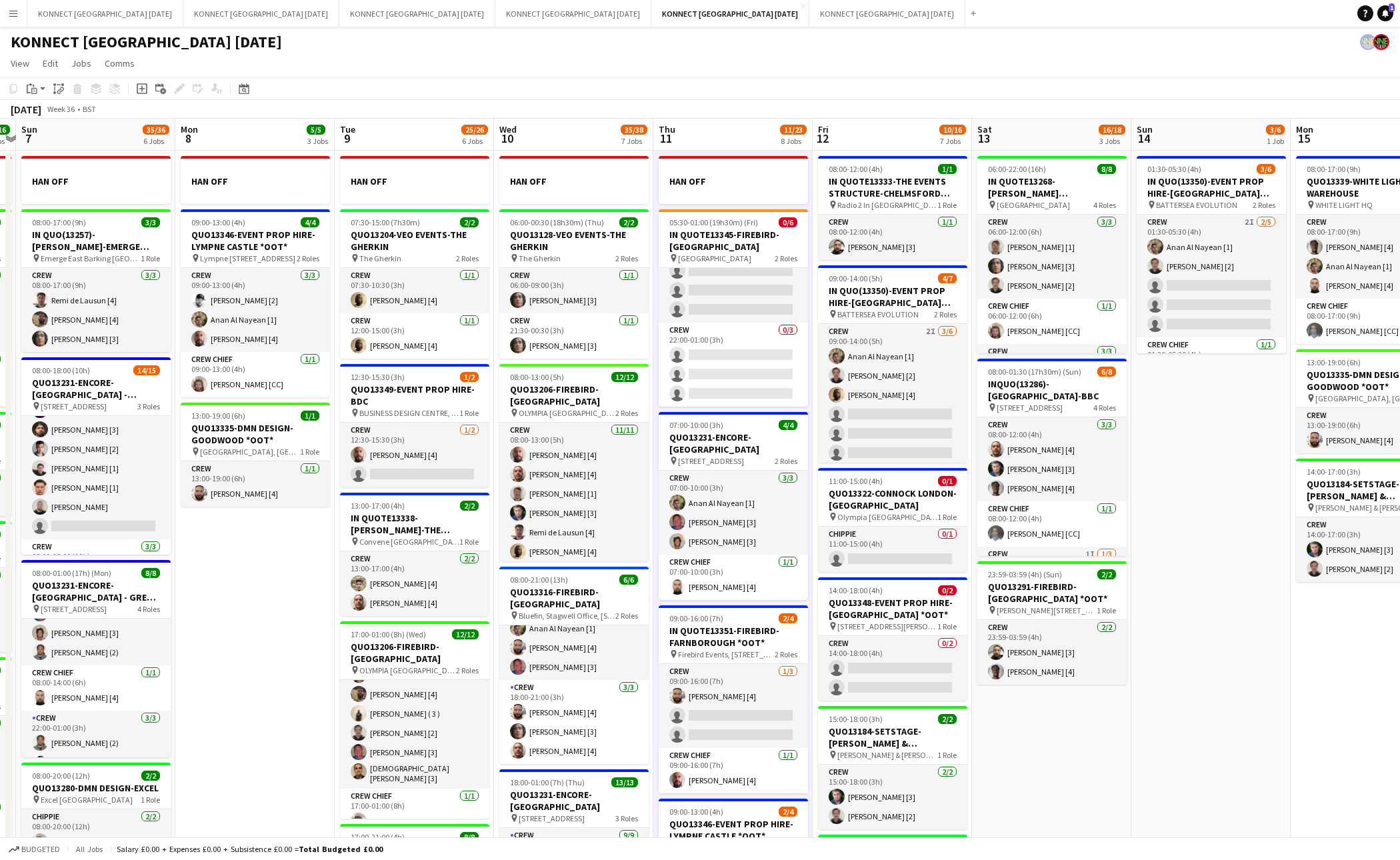
click at [654, 173] on app-date-cell "HAN OFF 05:30-01:00 (19h30m) (Fri) 0/6 IN QUOTE13345-FIREBIRD-ST PANCRAS RENAIS…" at bounding box center [733, 769] width 159 height 1236
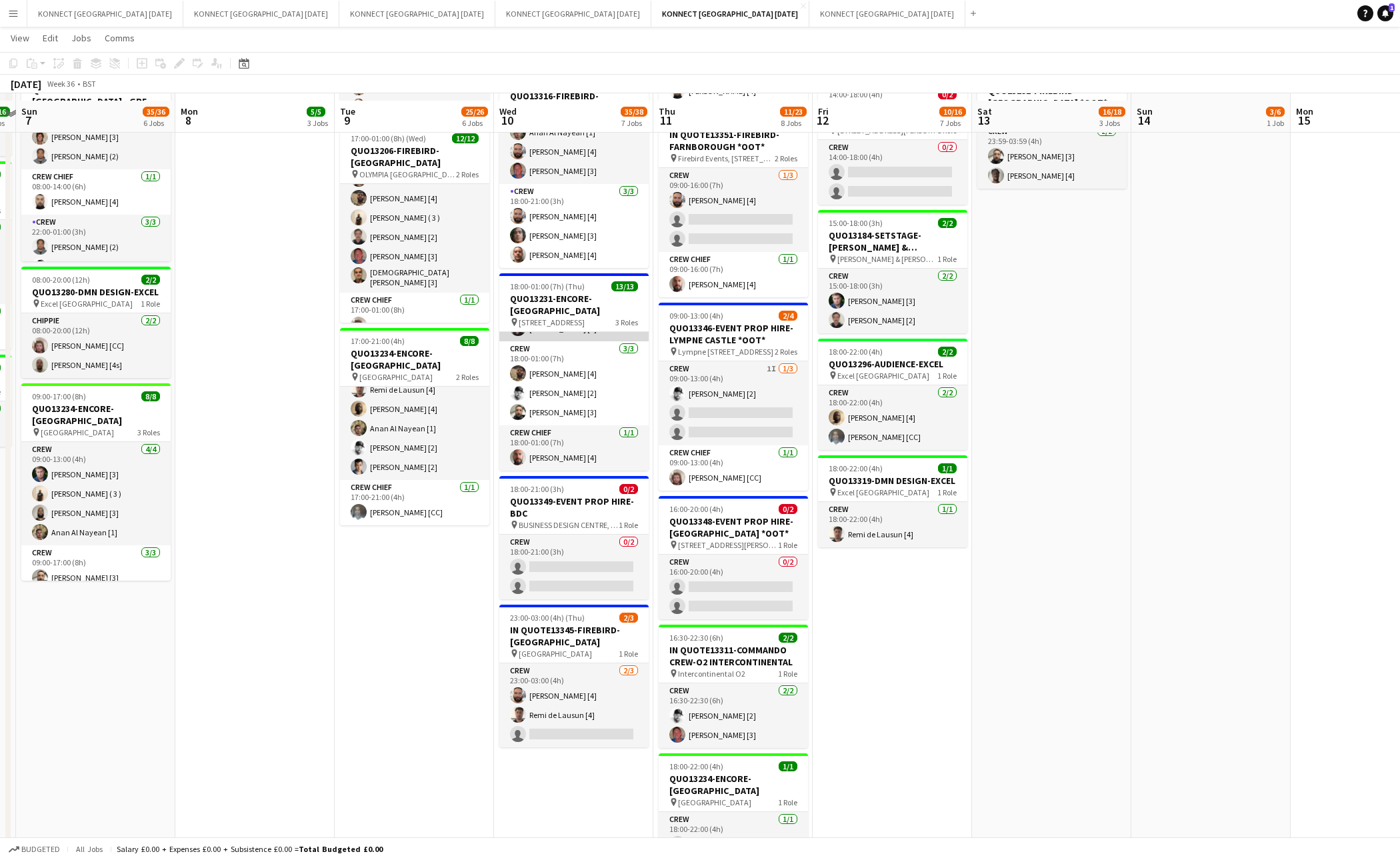
scroll to position [502, 0]
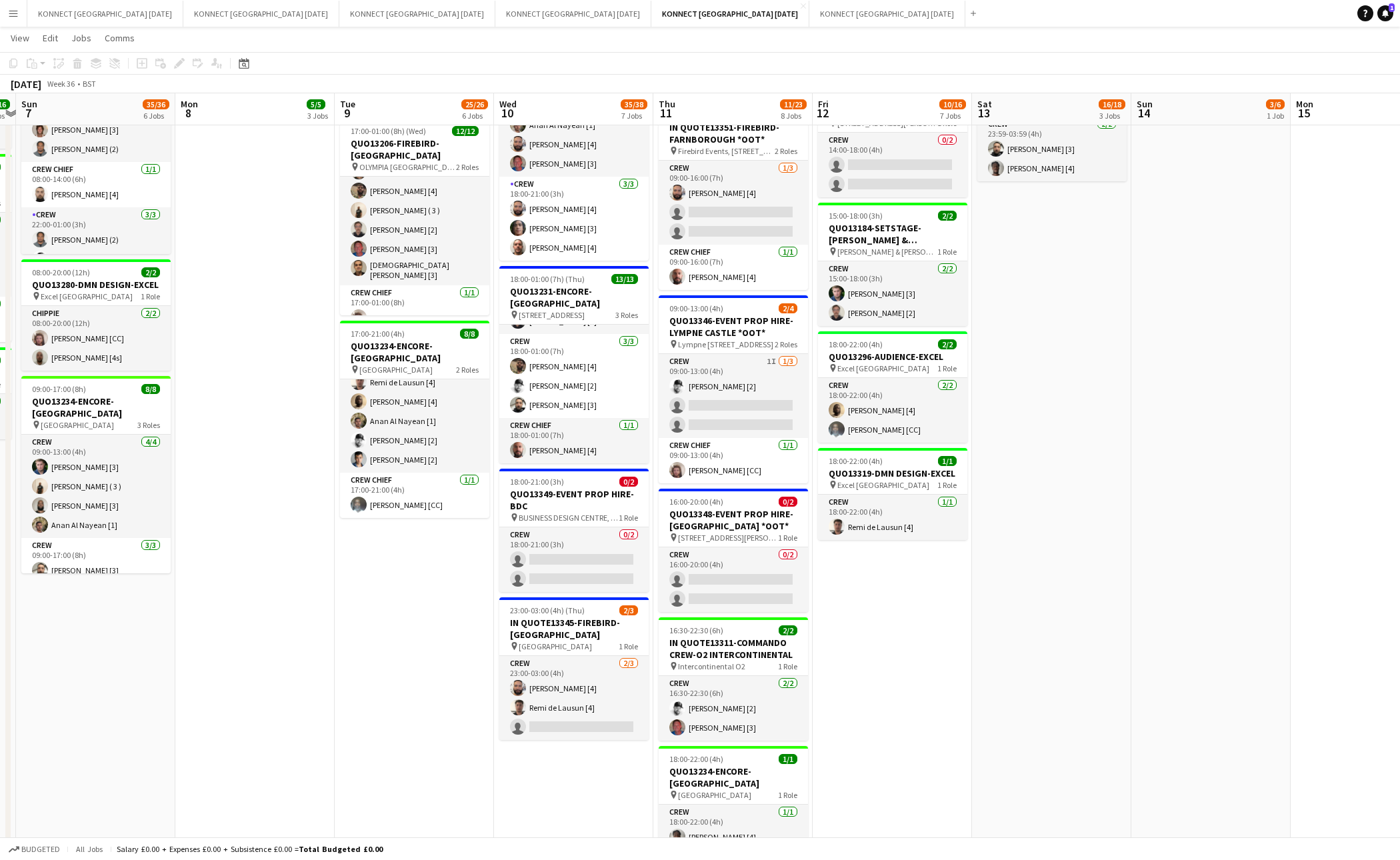
click at [494, 530] on app-date-cell "HAN OFF 06:00-00:30 (18h30m) (Thu) 2/2 QUO13128-VEO EVENTS-THE GHERKIN pin The …" at bounding box center [574, 265] width 159 height 1236
click at [494, 529] on app-date-cell "HAN OFF 06:00-00:30 (18h30m) (Thu) 2/2 QUO13128-VEO EVENTS-THE GHERKIN pin The …" at bounding box center [574, 265] width 159 height 1236
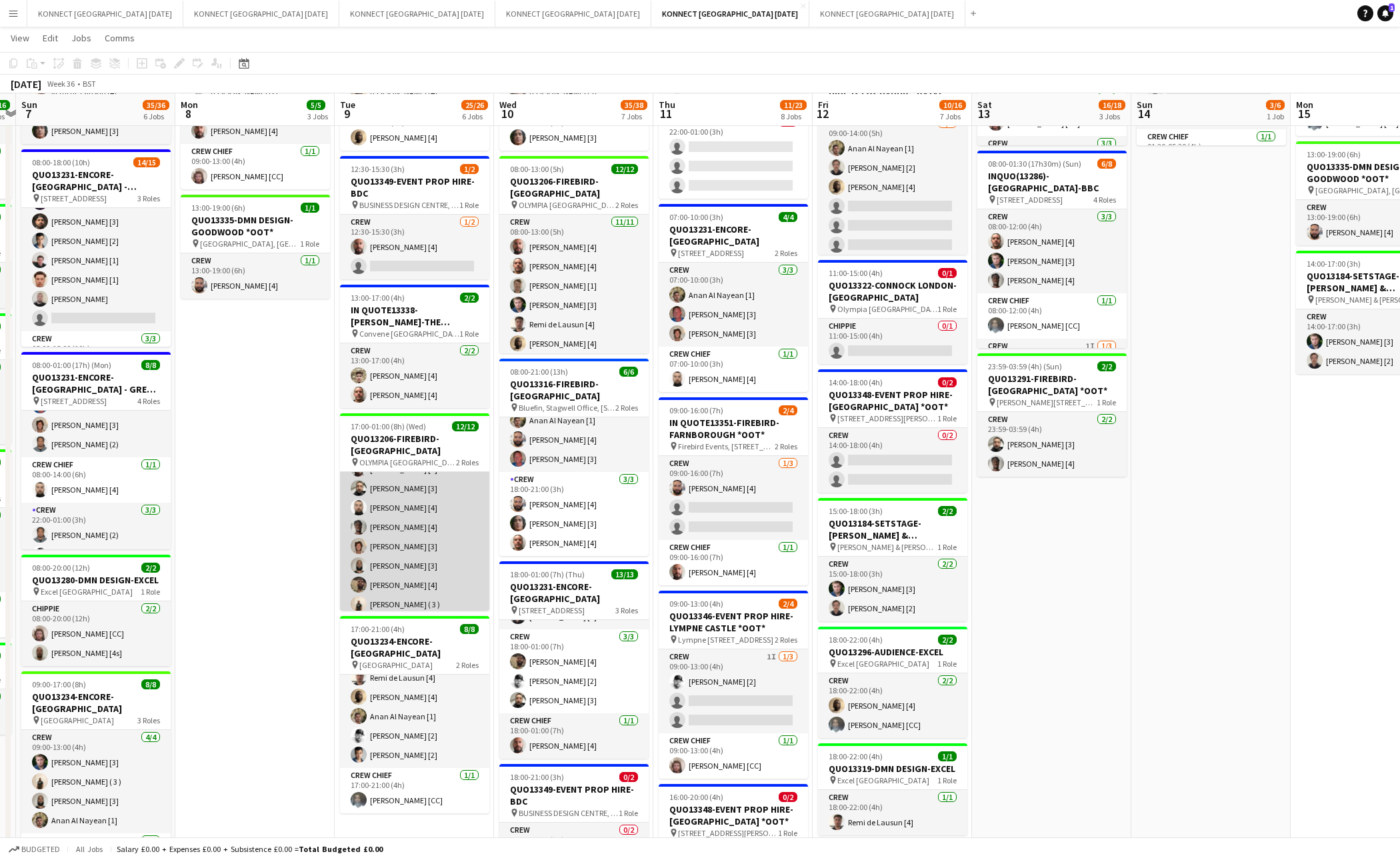
scroll to position [0, 0]
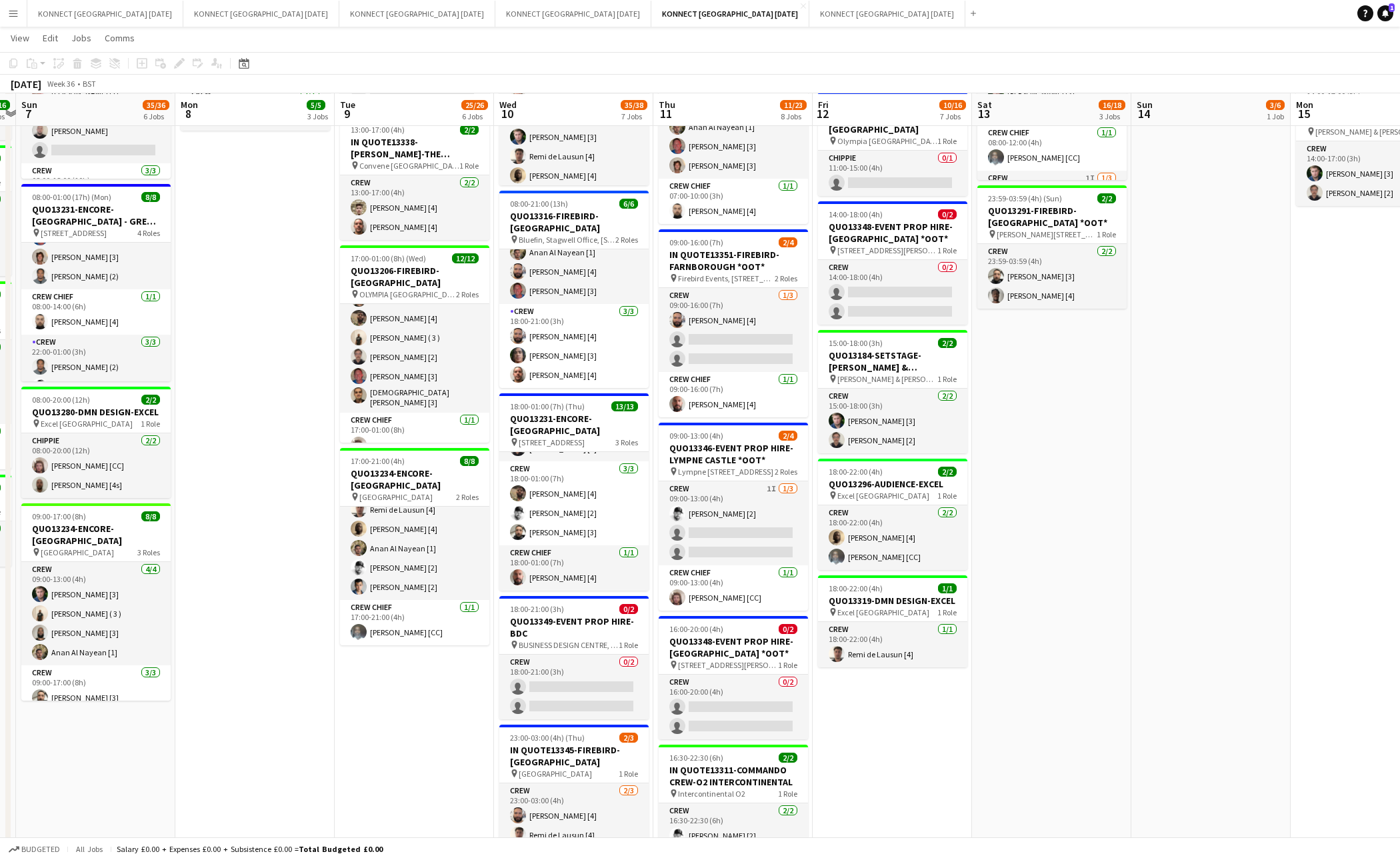
click at [495, 427] on app-date-cell "HAN OFF 06:00-00:30 (18h30m) (Thu) 2/2 QUO13128-VEO EVENTS-THE GHERKIN pin The …" at bounding box center [574, 392] width 159 height 1236
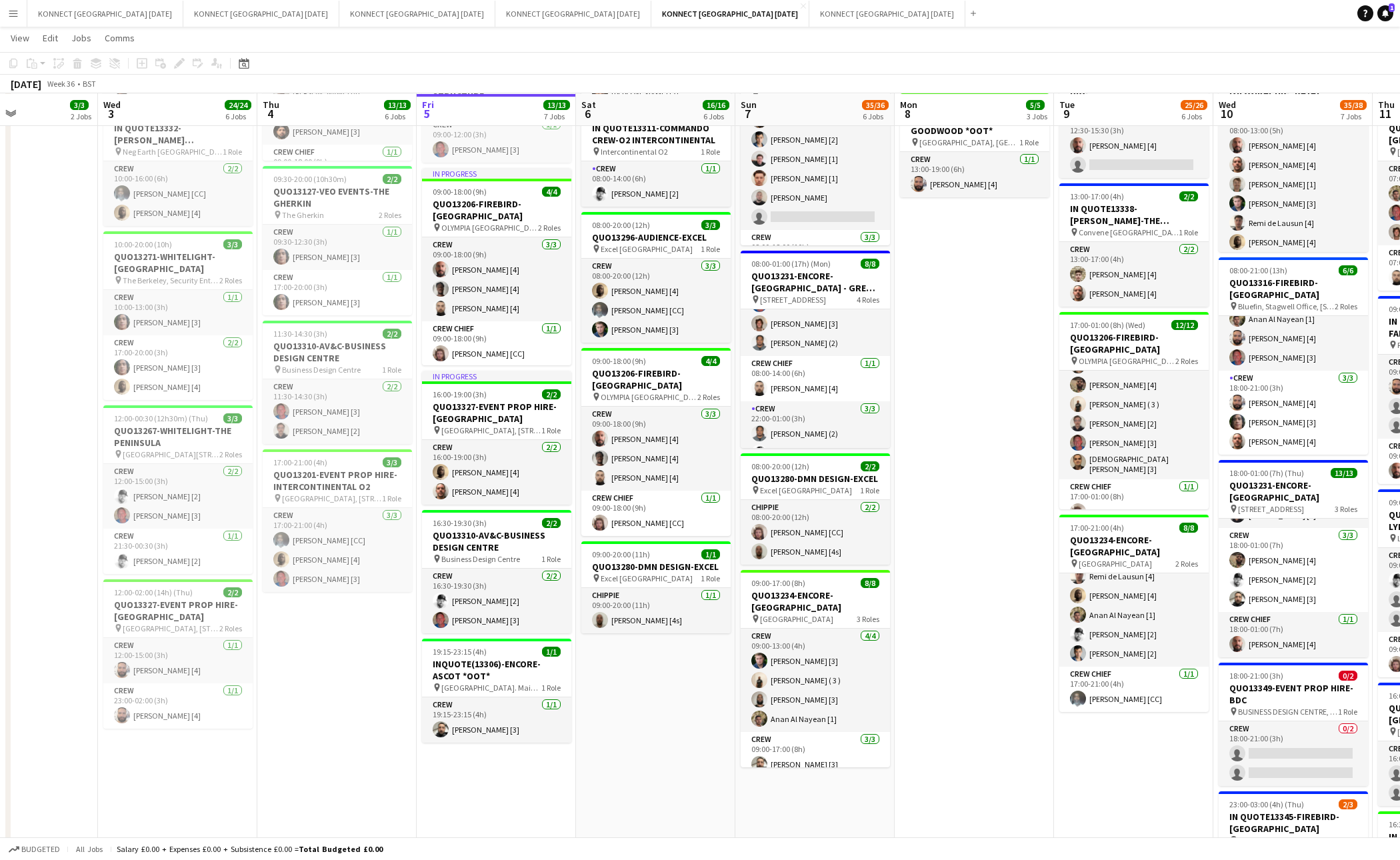
scroll to position [0, 310]
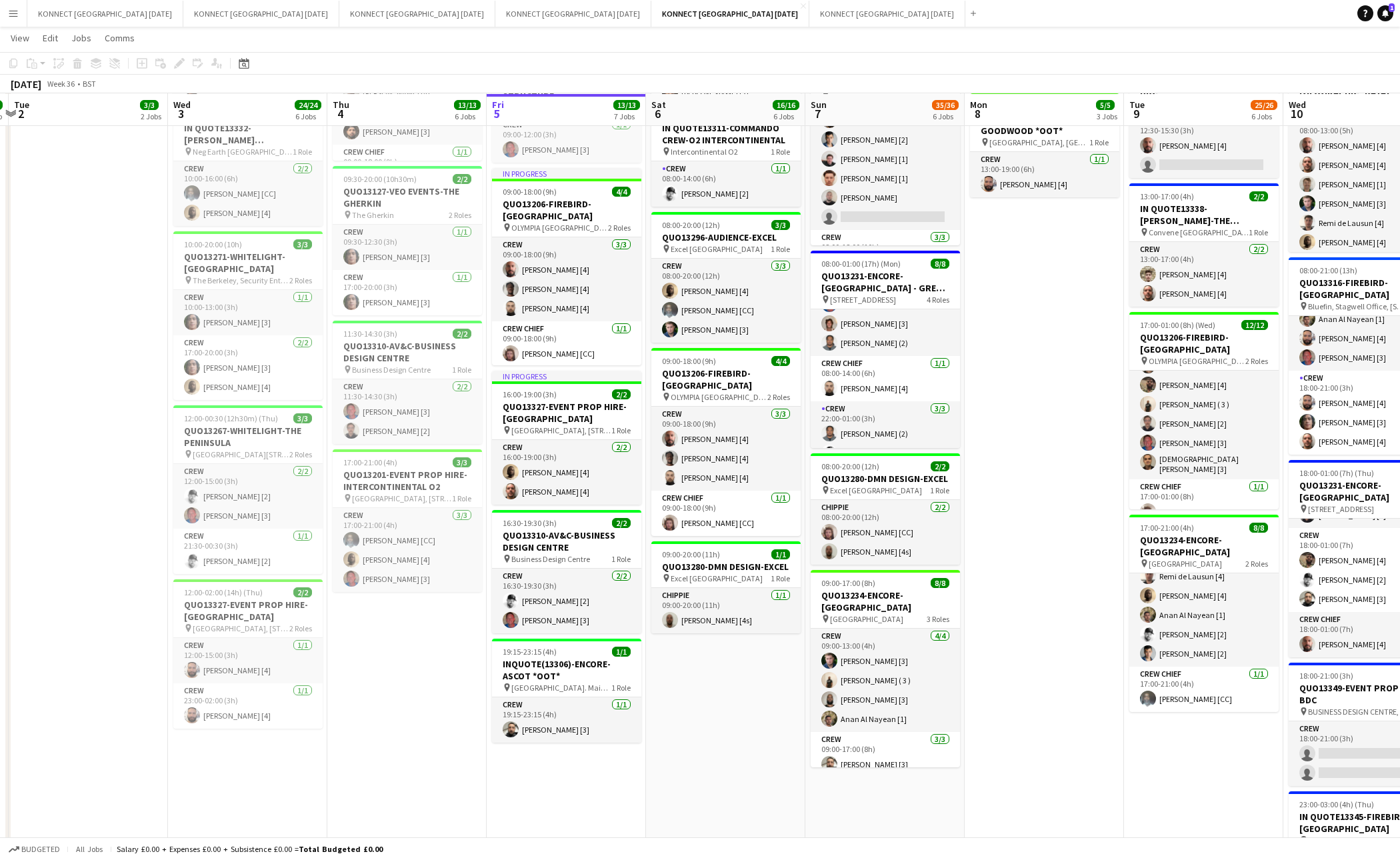
click at [645, 553] on app-date-cell "HAN OFF In progress 08:00-18:00 (10h) 3/3 IN QUO(13257)-HEMINGWAY-EMERGE EAST p…" at bounding box center [566, 459] width 159 height 1236
click at [647, 551] on app-date-cell "HAN OFF 07:00-23:00 (16h) 7/7 IN QUO(13257)-HEMINGWAY-EMERGE EAST pin Emerge Ea…" at bounding box center [726, 459] width 159 height 1236
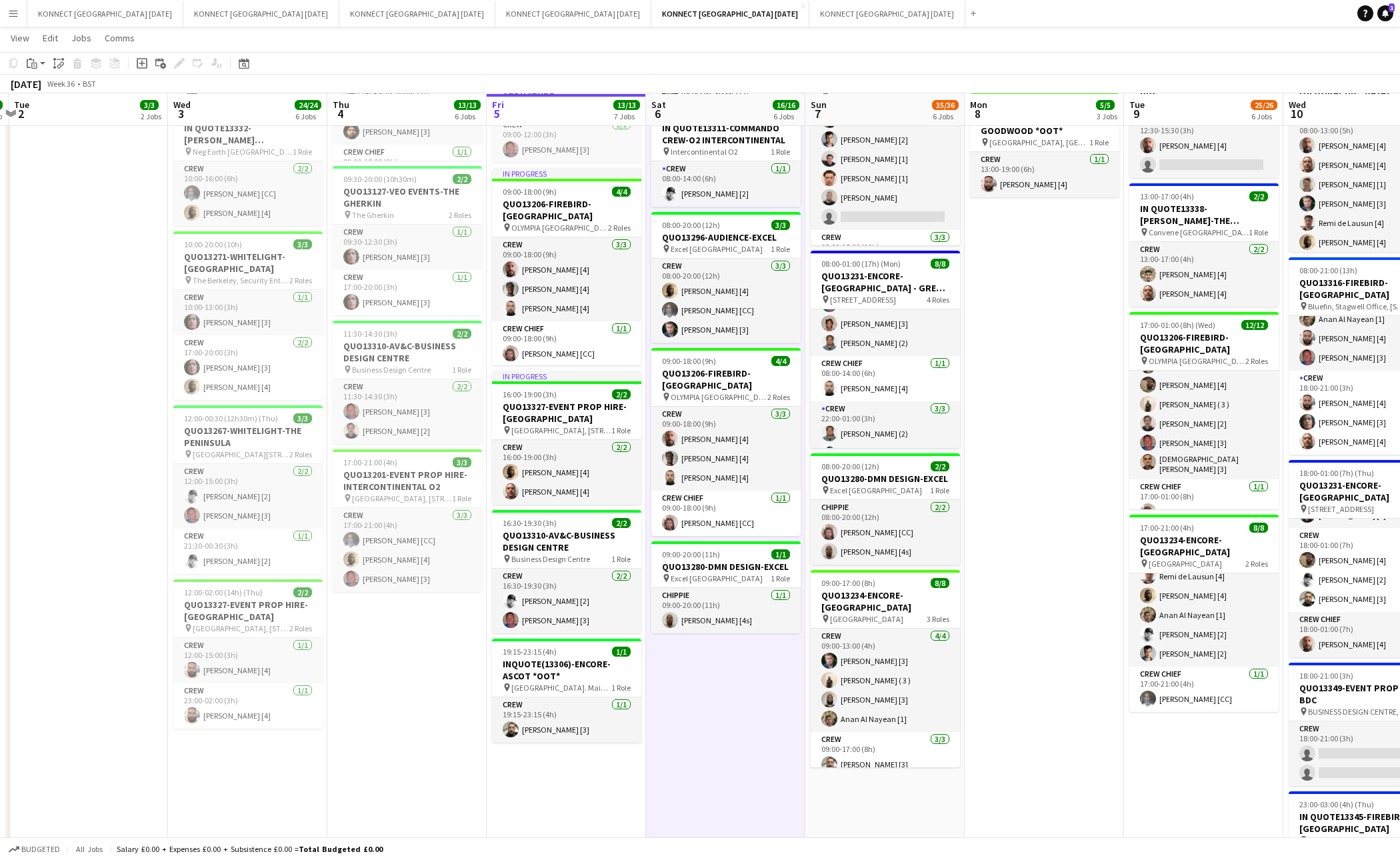
click at [647, 551] on app-date-cell "HAN OFF 07:00-23:00 (16h) 7/7 IN QUO(13257)-HEMINGWAY-EMERGE EAST pin Emerge Ea…" at bounding box center [726, 459] width 159 height 1236
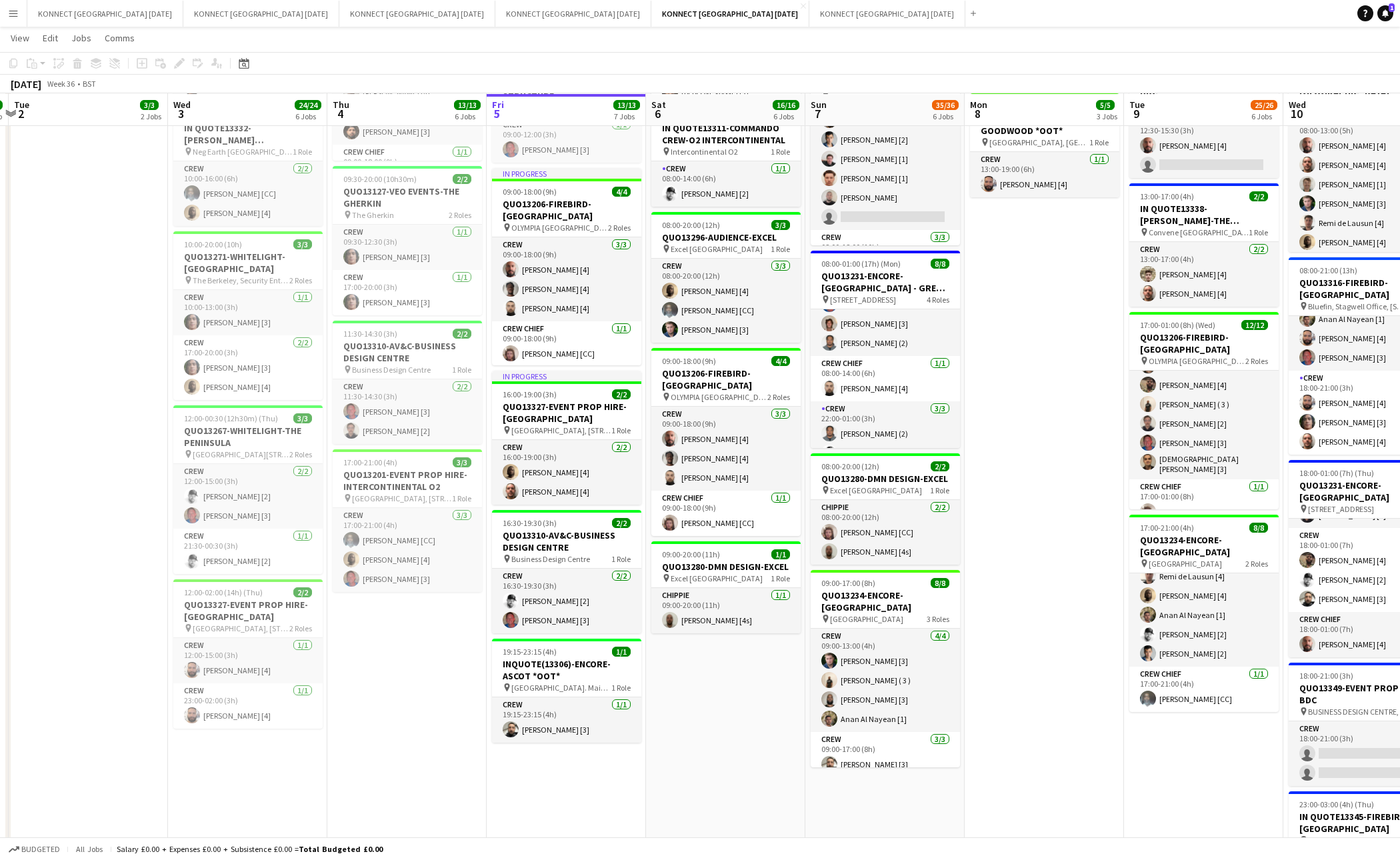
click at [714, 641] on app-date-cell "HAN OFF 07:00-23:00 (16h) 7/7 IN QUO(13257)-HEMINGWAY-EMERGE EAST pin Emerge Ea…" at bounding box center [726, 459] width 159 height 1236
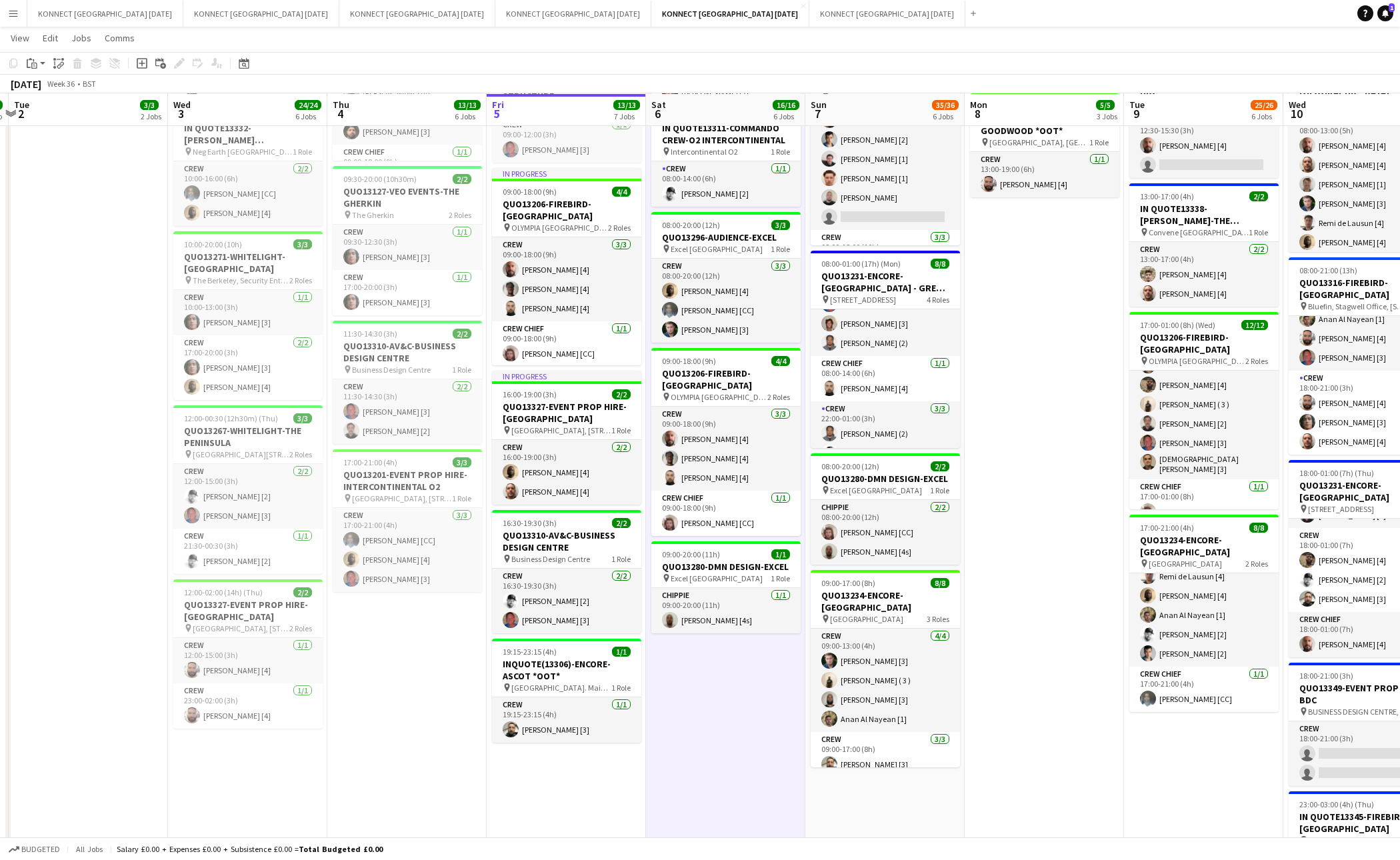
click at [714, 641] on app-date-cell "HAN OFF 07:00-23:00 (16h) 7/7 IN QUO(13257)-HEMINGWAY-EMERGE EAST pin Emerge Ea…" at bounding box center [726, 459] width 159 height 1236
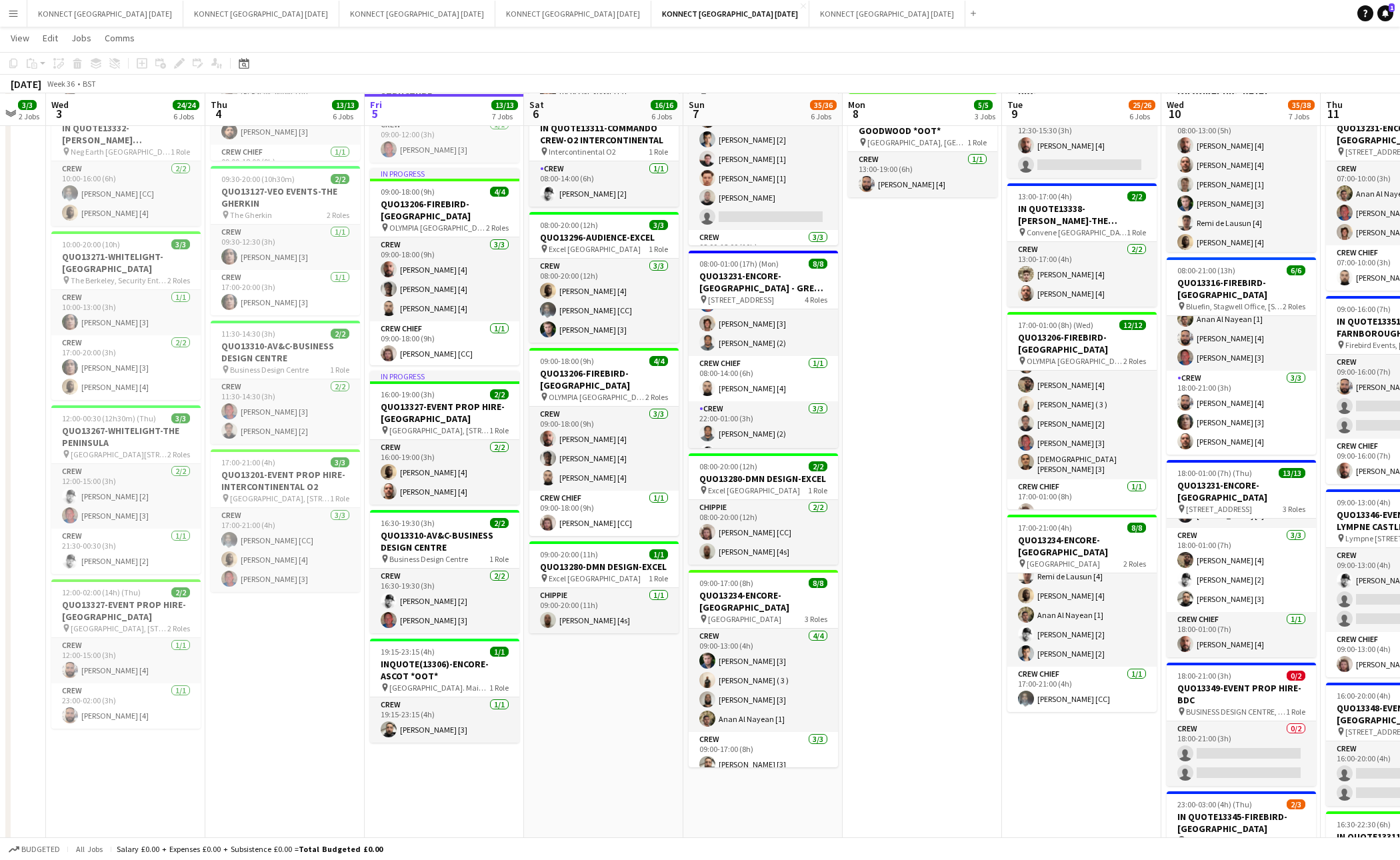
scroll to position [0, 472]
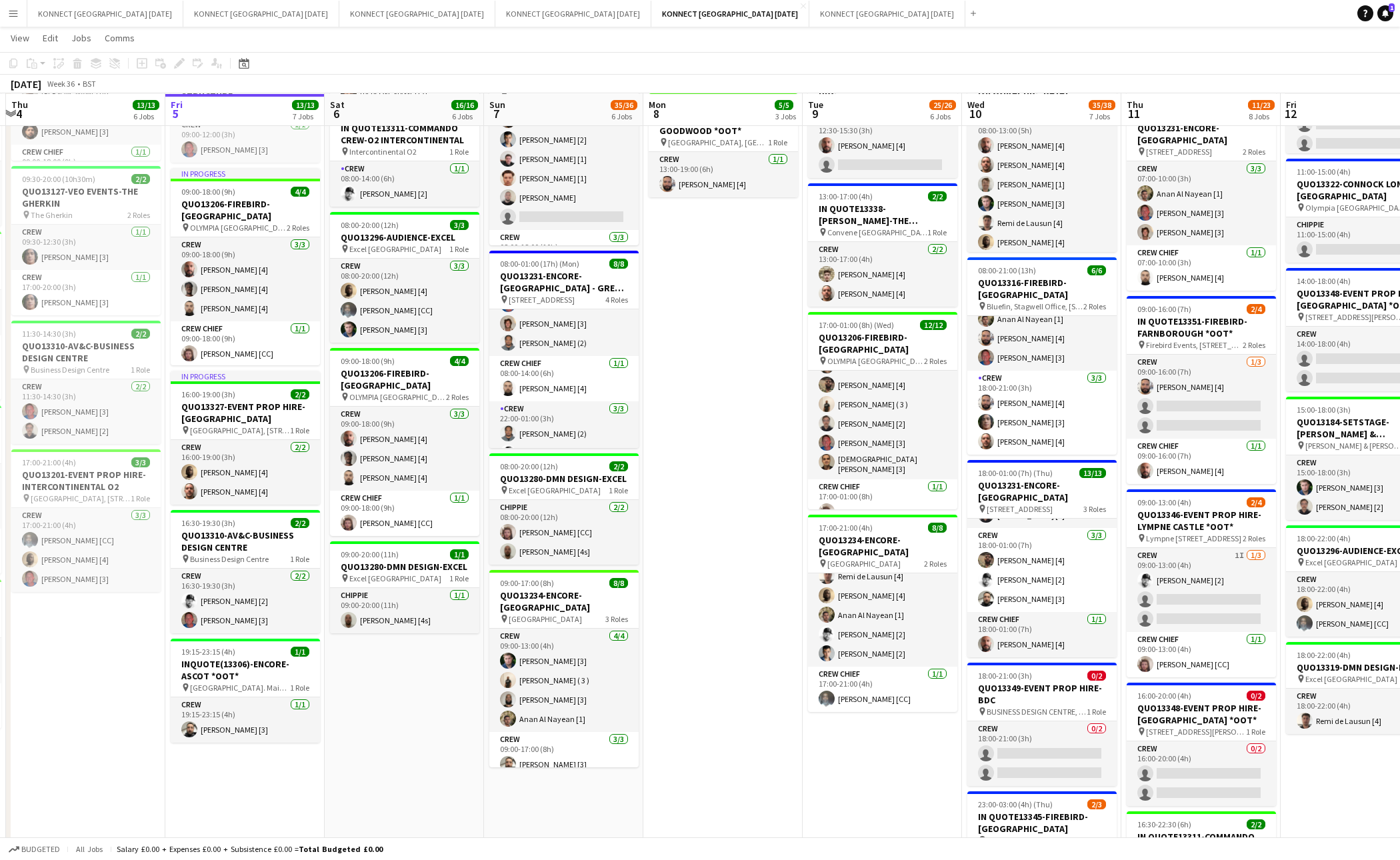
click at [744, 659] on app-date-cell "HAN OFF 09:00-13:00 (4h) 4/4 QUO13346-EVENT PROP HIRE-[GEOGRAPHIC_DATA] *OOT* p…" at bounding box center [723, 459] width 159 height 1236
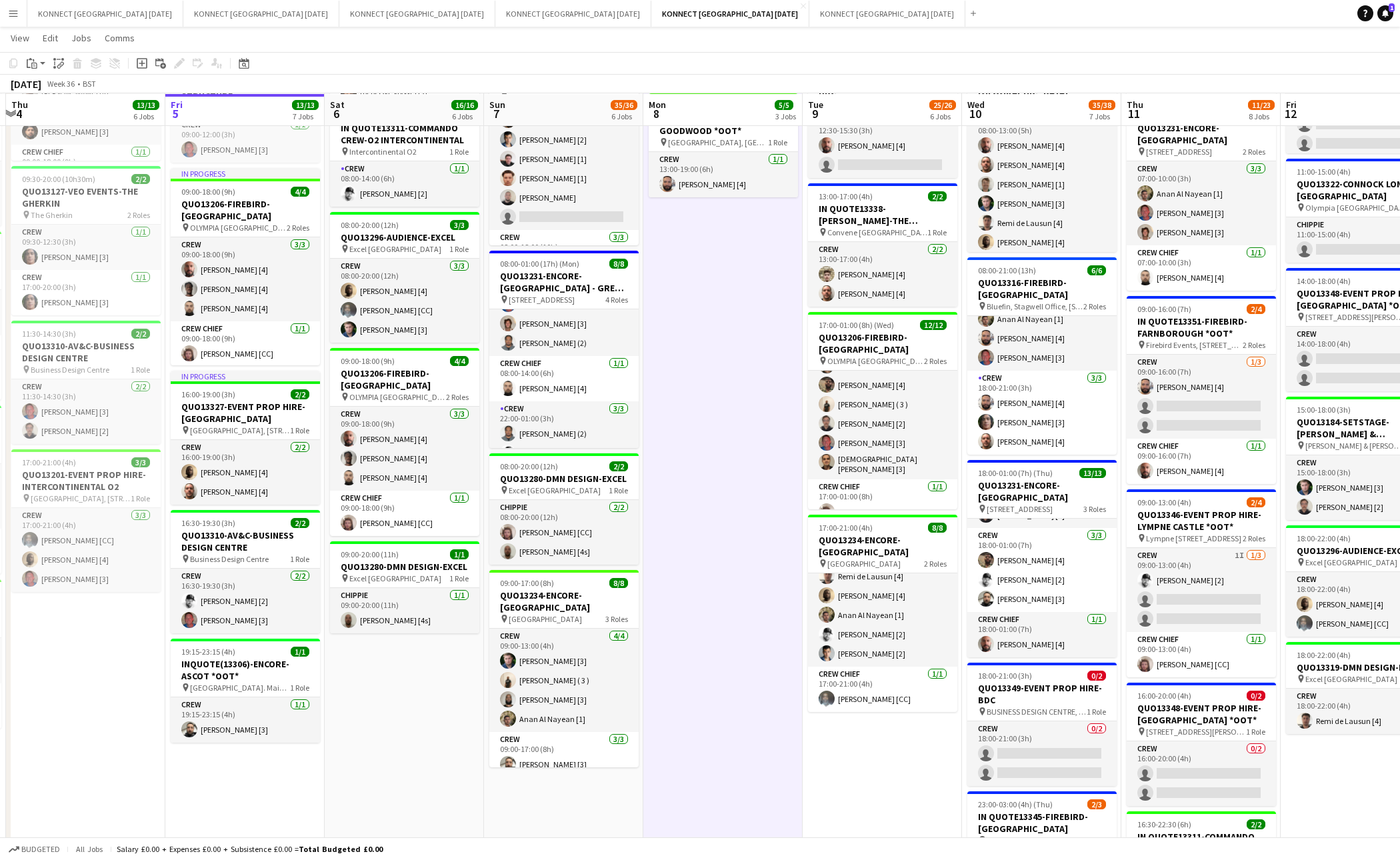
click at [744, 659] on app-date-cell "HAN OFF 09:00-13:00 (4h) 4/4 QUO13346-EVENT PROP HIRE-[GEOGRAPHIC_DATA] *OOT* p…" at bounding box center [723, 459] width 159 height 1236
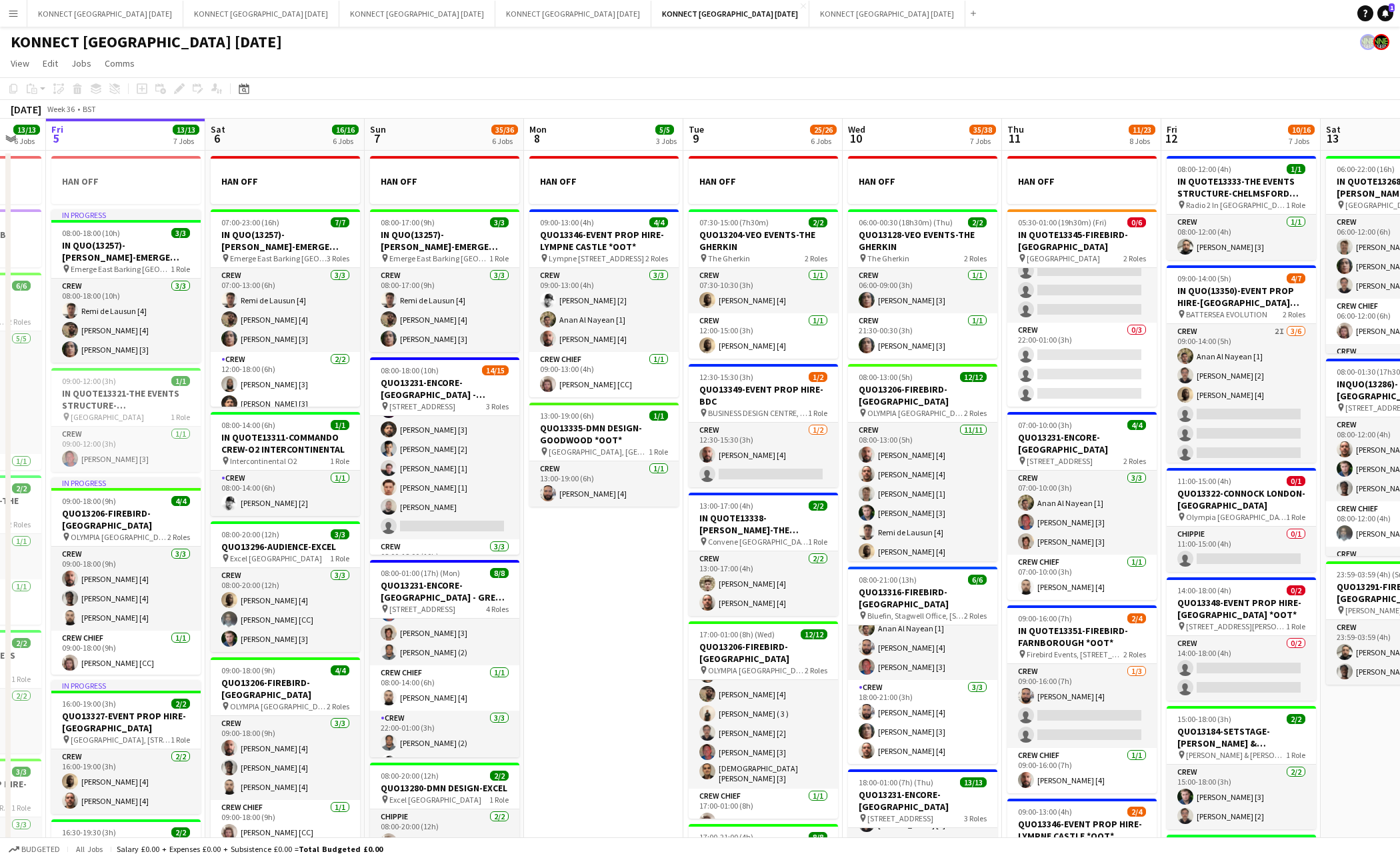
scroll to position [0, 548]
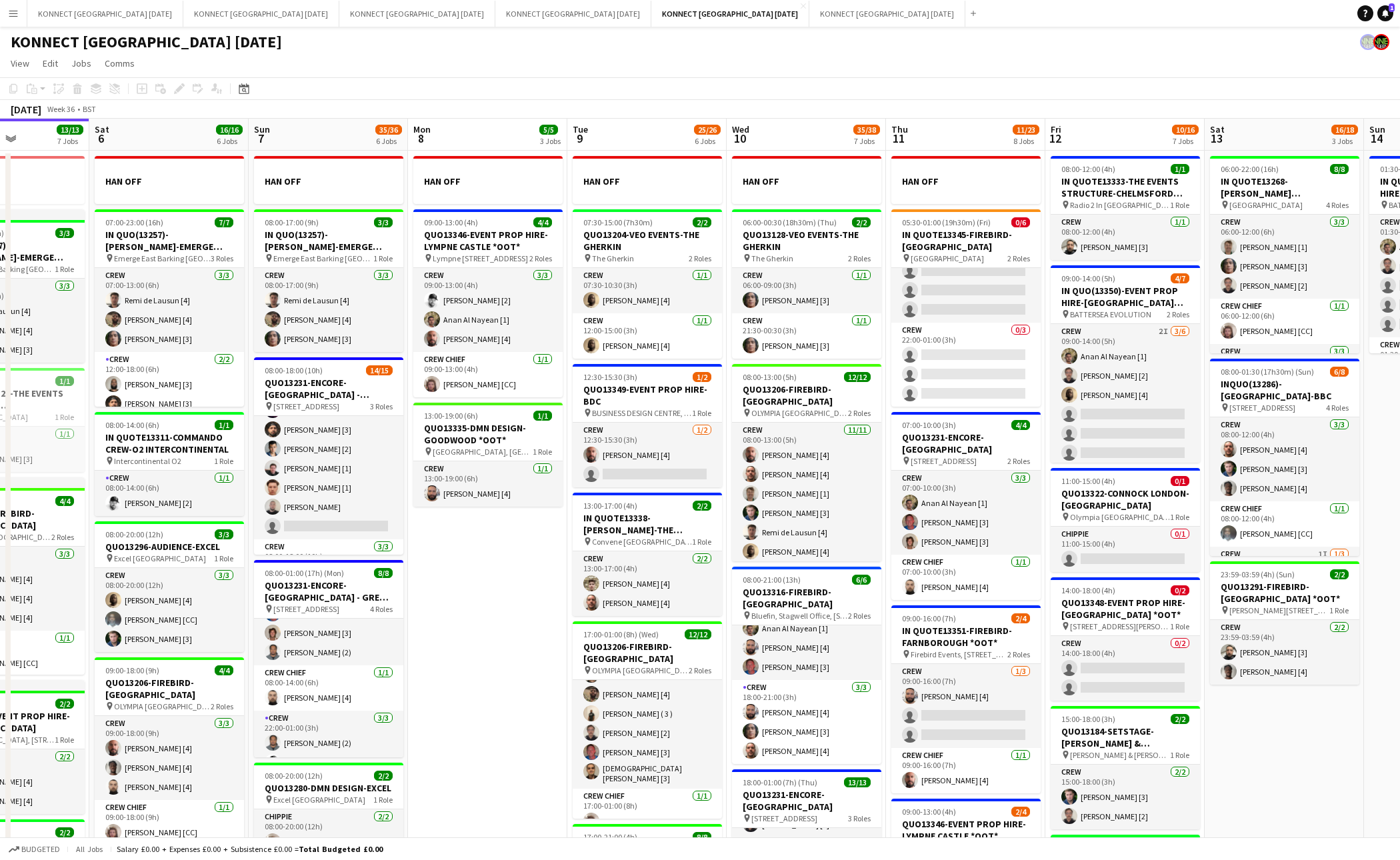
click at [883, 587] on app-date-cell "HAN OFF 06:00-00:30 (18h30m) (Thu) 2/2 QUO13128-VEO EVENTS-THE GHERKIN pin The …" at bounding box center [806, 769] width 159 height 1236
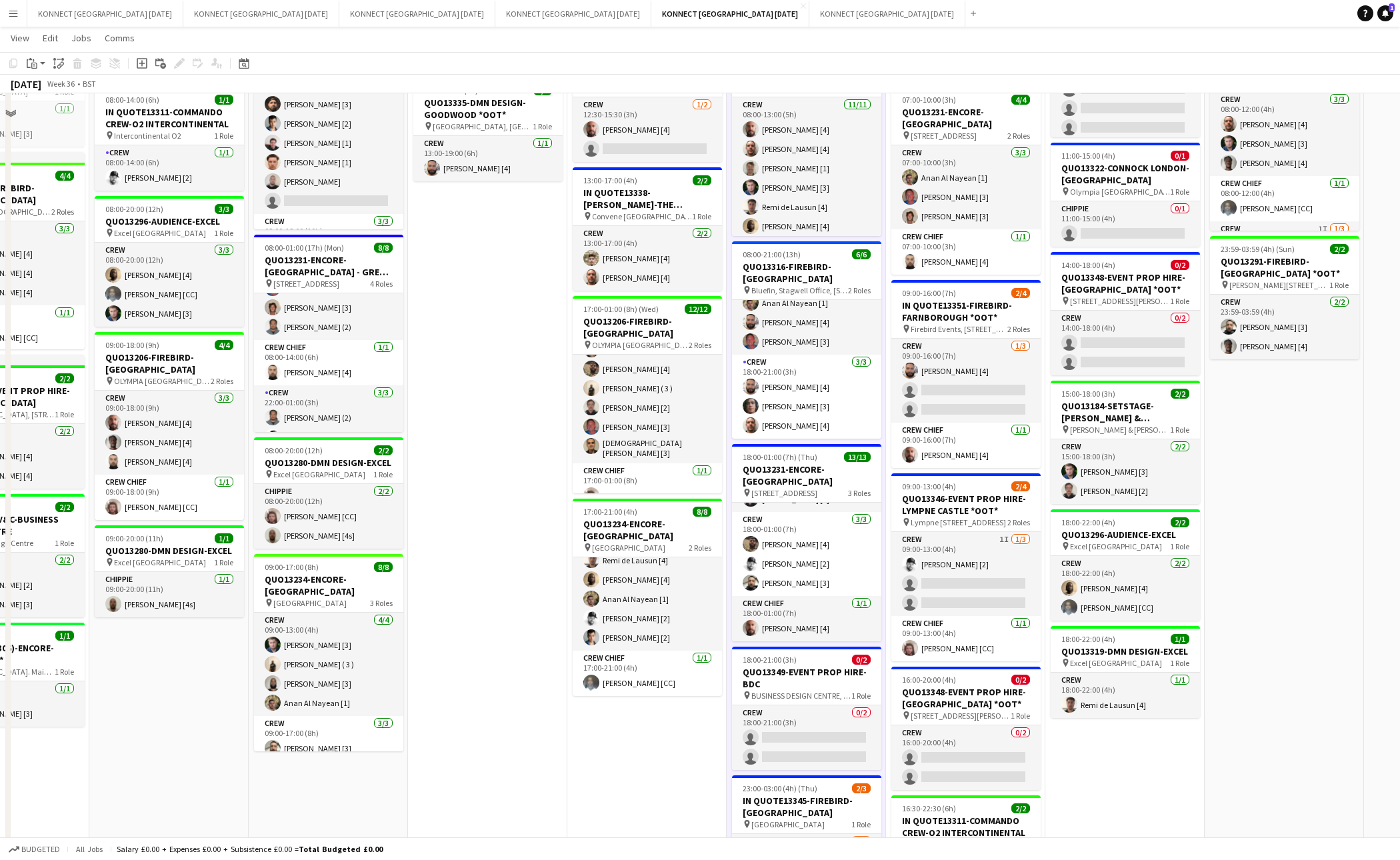
scroll to position [415, 0]
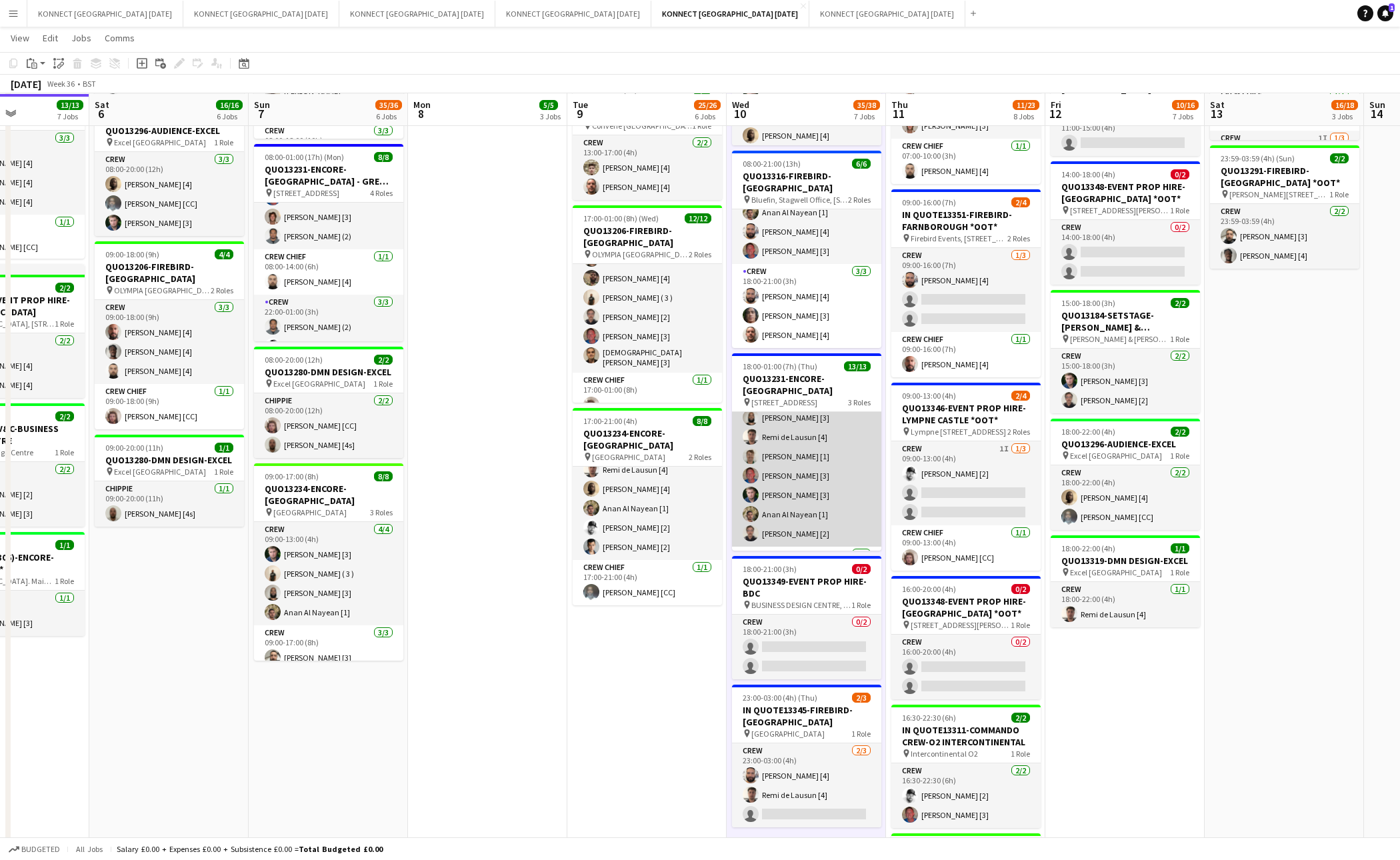
click at [809, 479] on app-card-role "Crew 9/9 18:00-22:00 (4h) Sean Abbey [4] Charlie Frogson [3] Abdi Abdurahman [3…" at bounding box center [807, 447] width 149 height 200
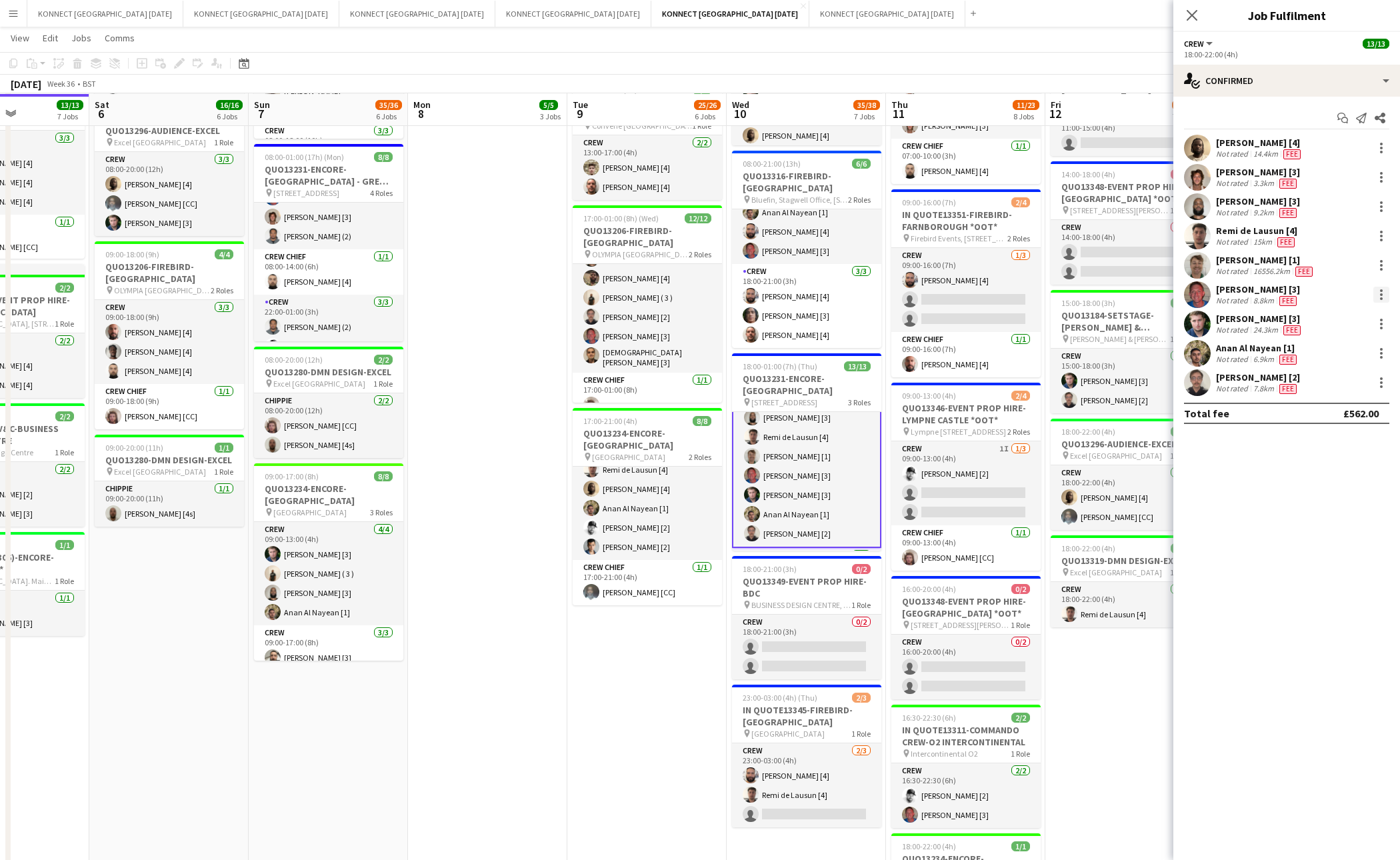
click at [1382, 288] on div at bounding box center [1381, 294] width 16 height 16
click at [1313, 436] on button "Remove" at bounding box center [1338, 448] width 104 height 32
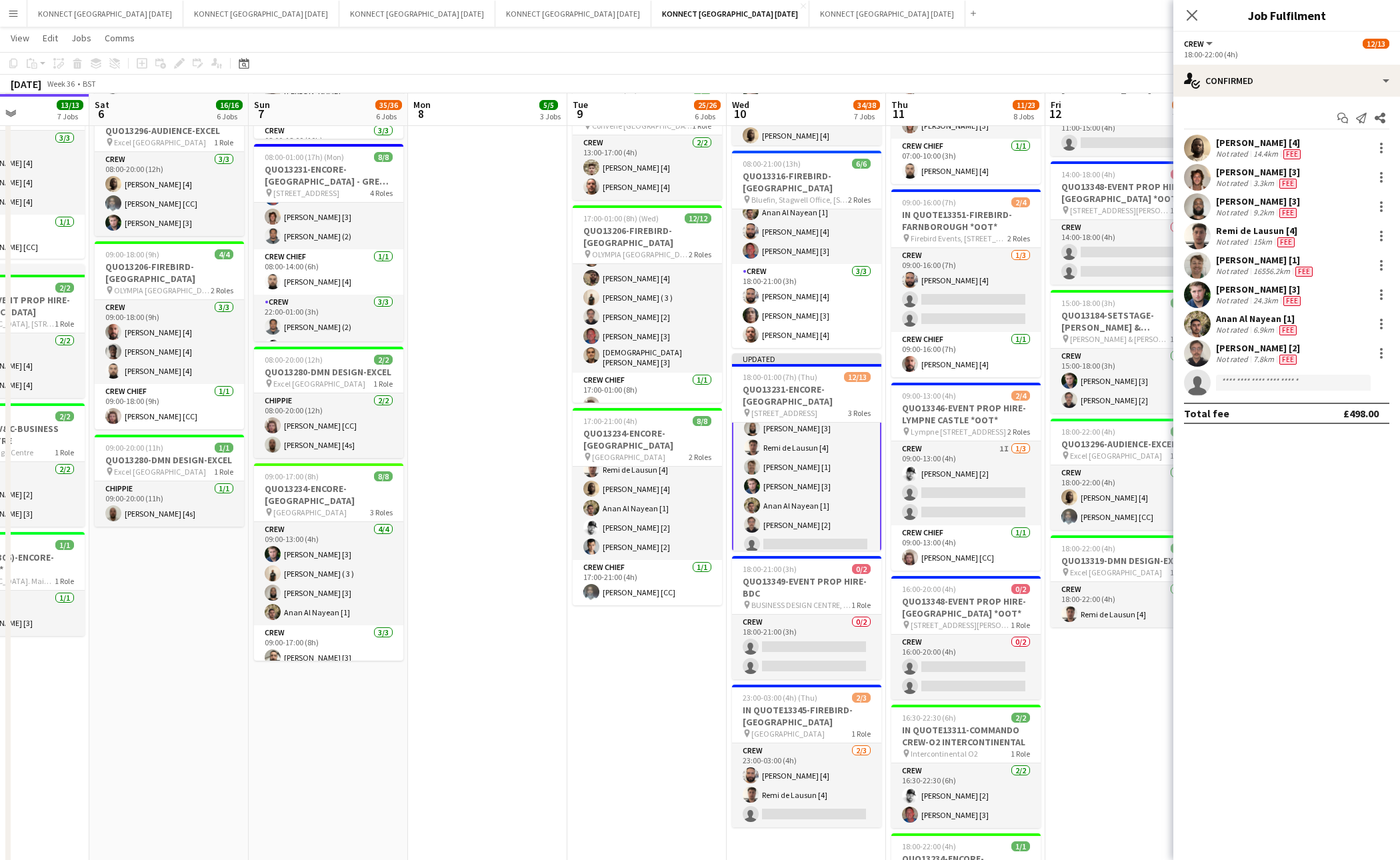
click at [1106, 722] on app-date-cell "08:00-12:00 (4h) 1/1 IN QUOTE13333-THE EVENTS STRUCTURE-CHELMSFORD *OOT* pin Ra…" at bounding box center [1125, 352] width 159 height 1236
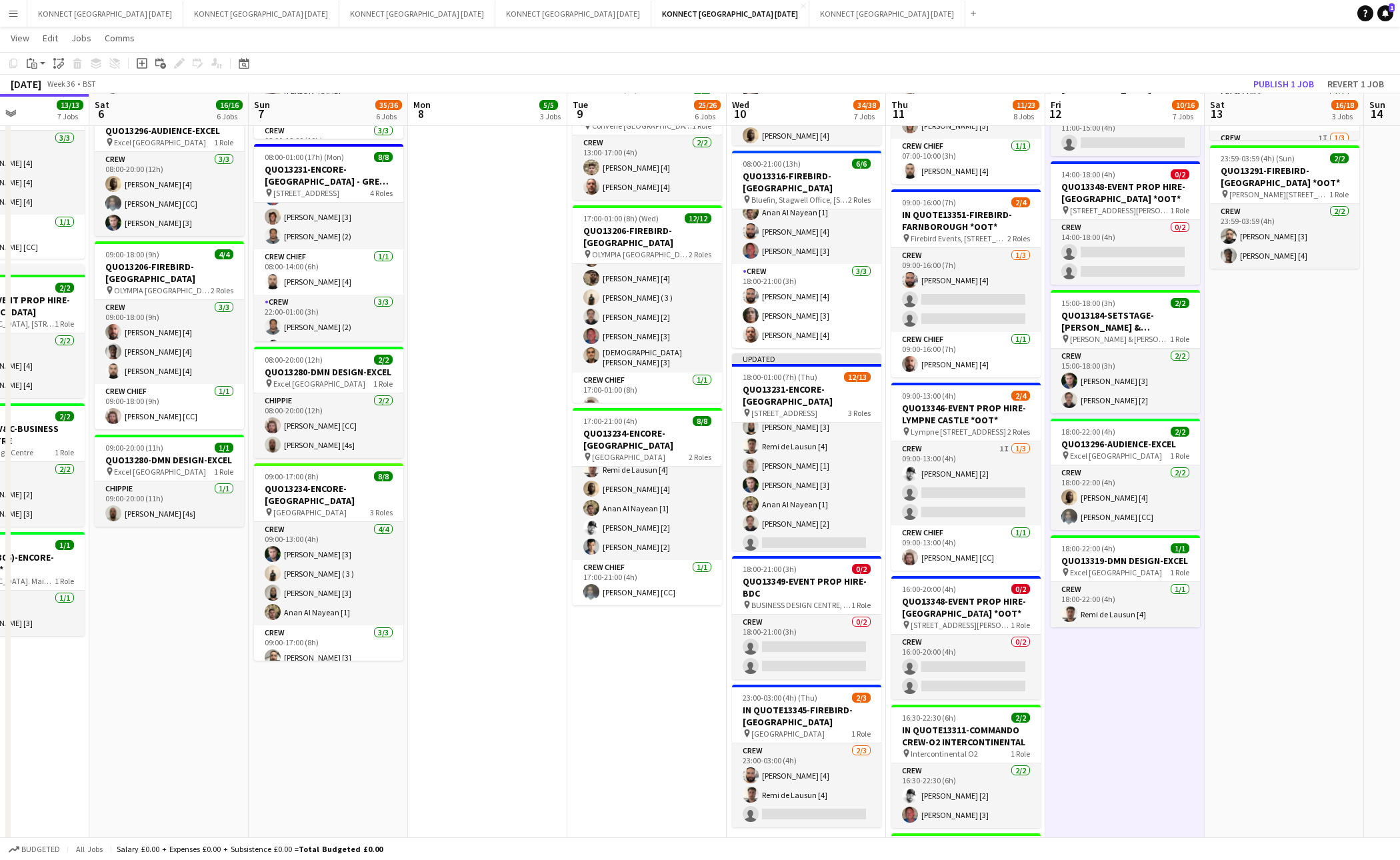
scroll to position [65, 0]
click at [1271, 91] on button "Publish 1 job" at bounding box center [1283, 84] width 71 height 18
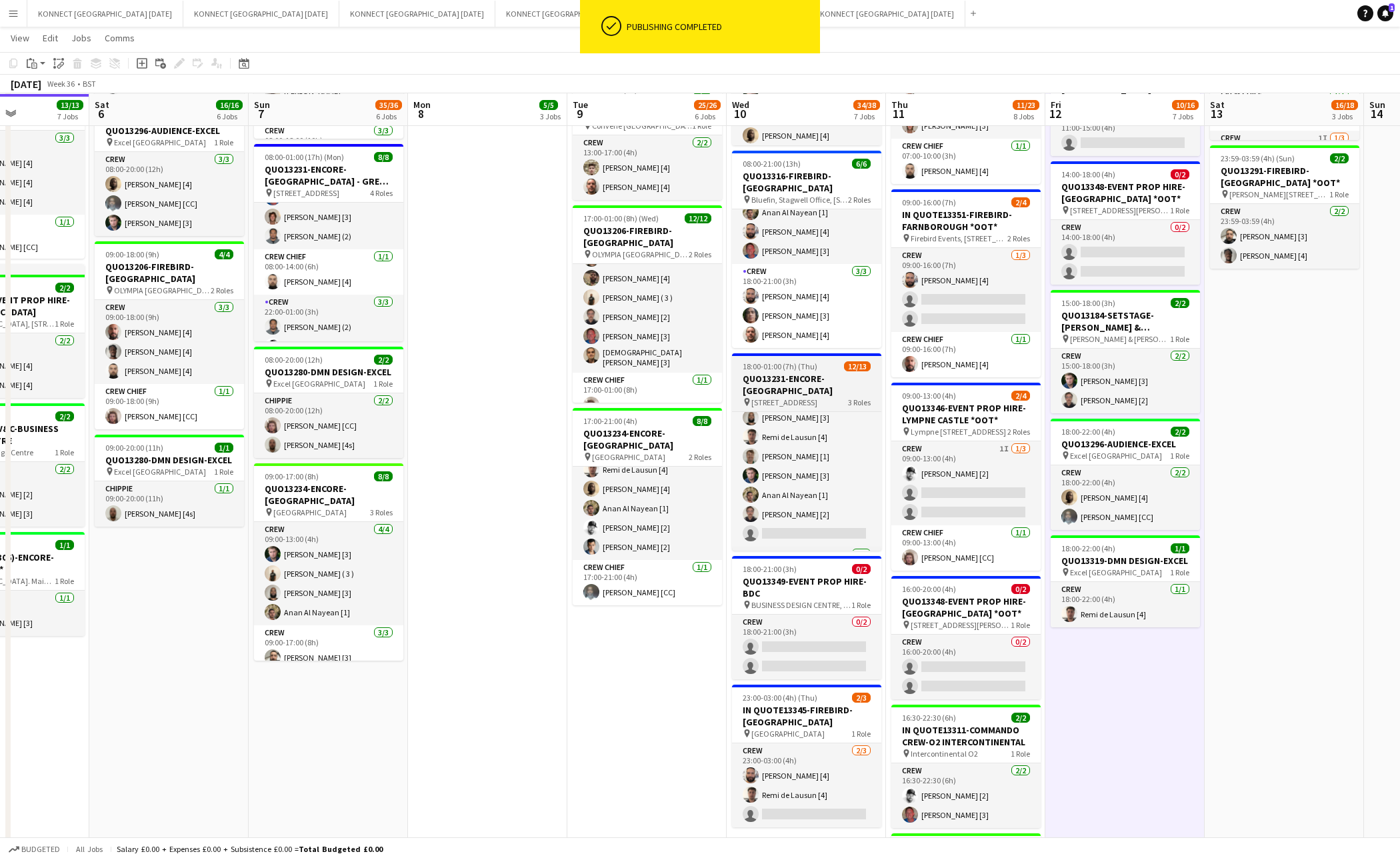
click at [793, 384] on h3 "QUO13231-ENCORE-[GEOGRAPHIC_DATA]" at bounding box center [807, 385] width 149 height 24
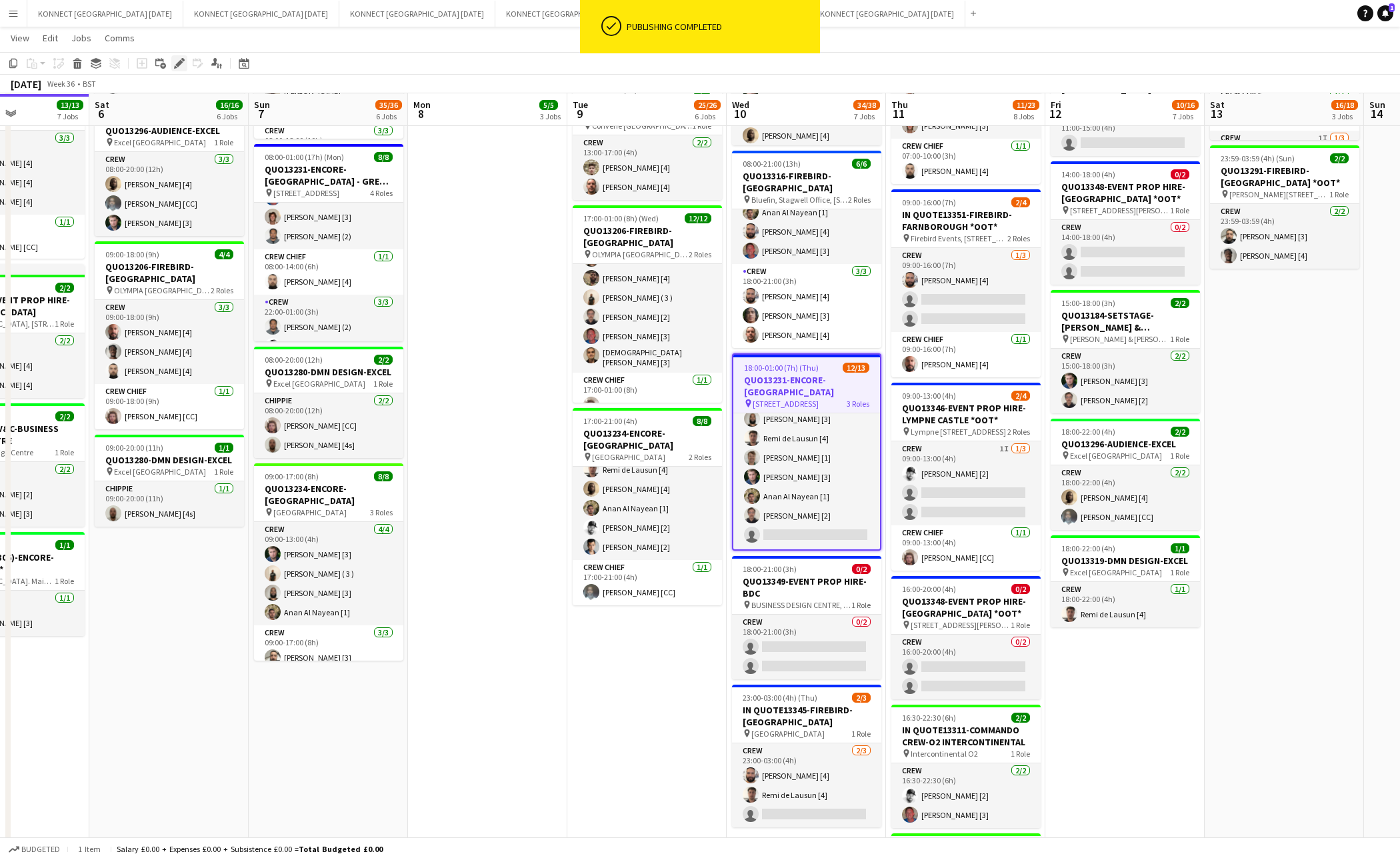
click at [174, 64] on icon "Edit" at bounding box center [179, 62] width 10 height 10
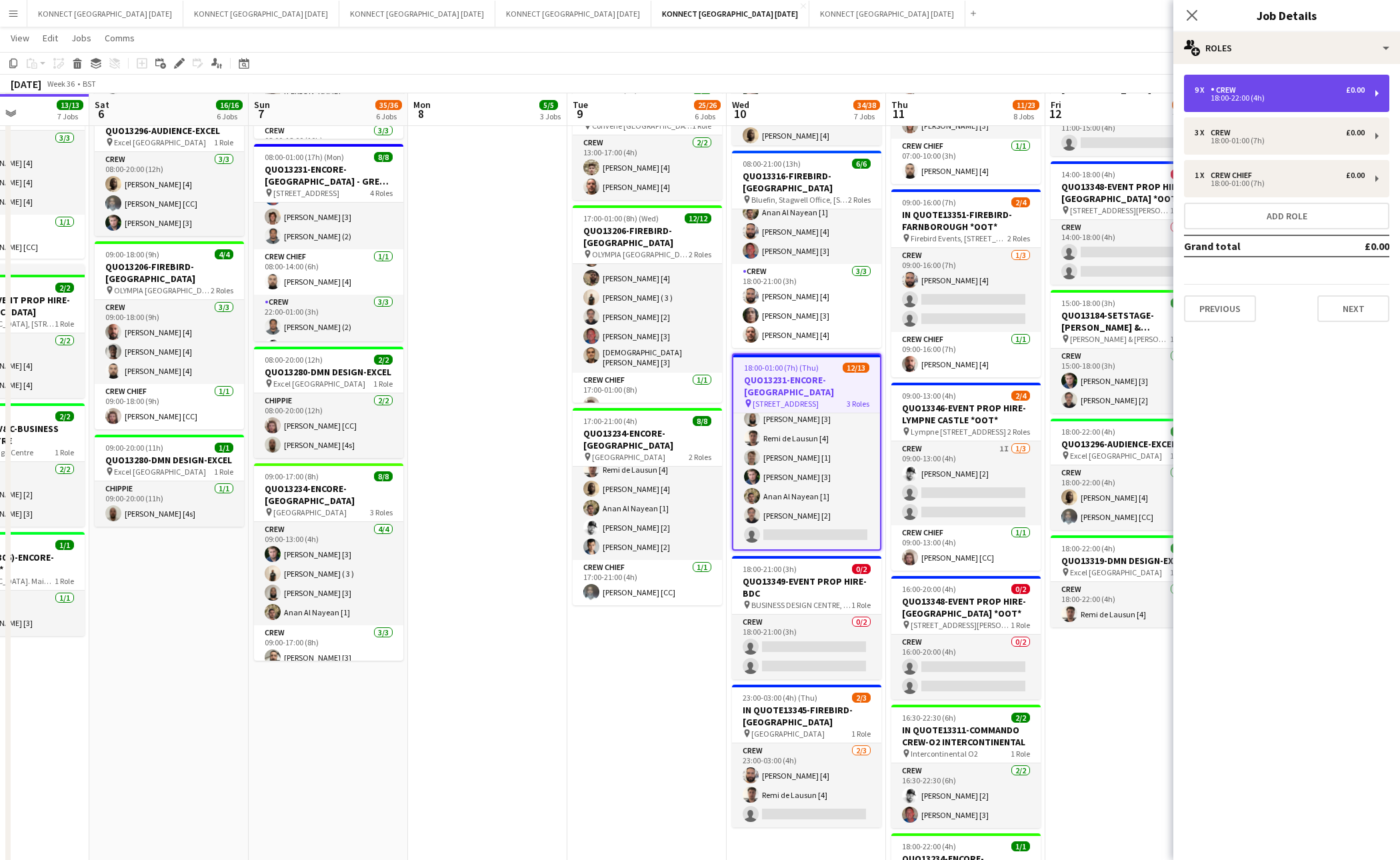
click at [1325, 103] on div "9 x Crew £0.00 18:00-22:00 (4h)" at bounding box center [1287, 93] width 205 height 37
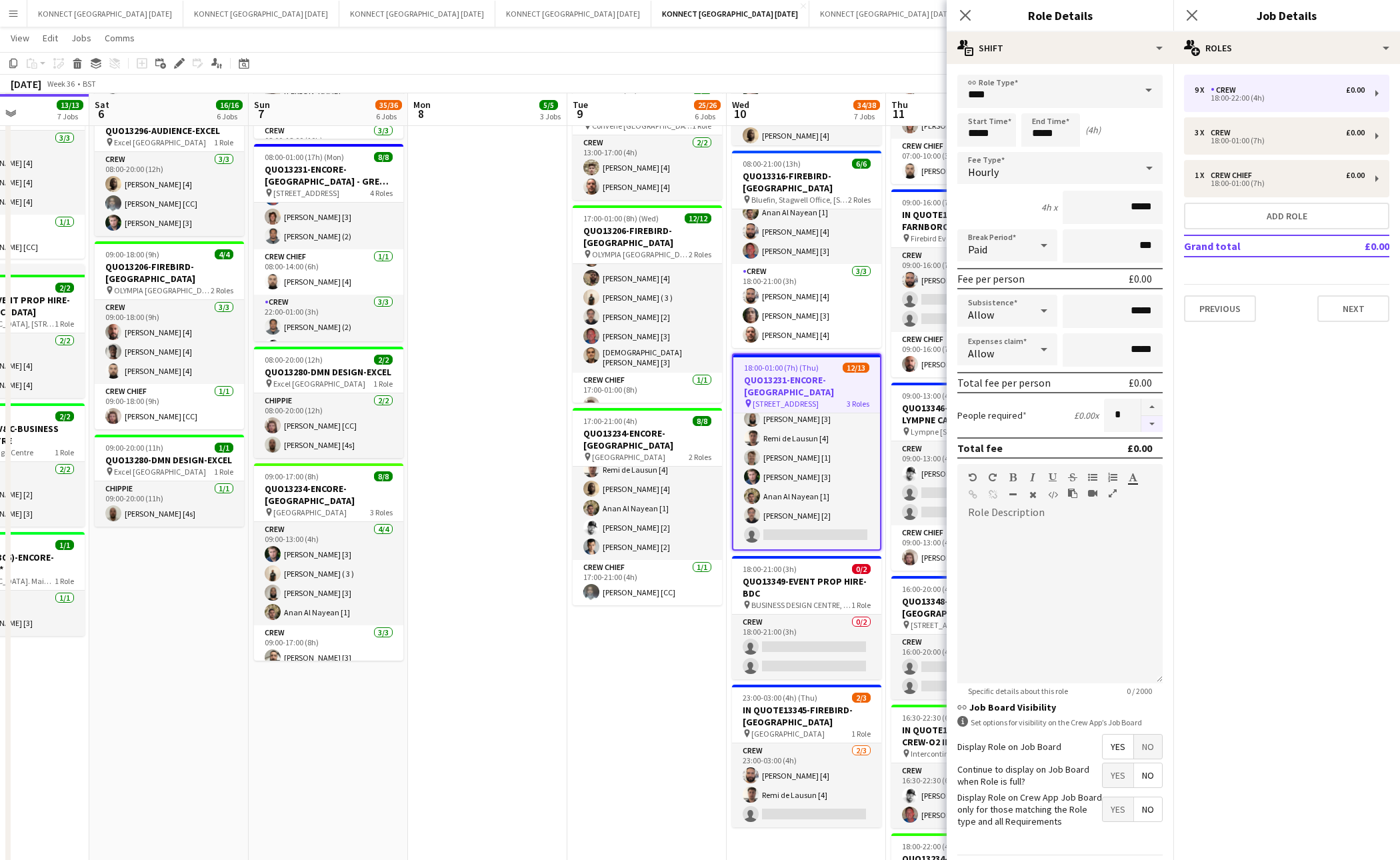
click at [1157, 427] on button "button" at bounding box center [1152, 424] width 21 height 17
type input "*"
click at [682, 693] on app-date-cell "HAN OFF 07:30-15:00 (7h30m) 2/2 QUO13204-VEO EVENTS-THE GHERKIN pin The Gherkin…" at bounding box center [646, 352] width 159 height 1236
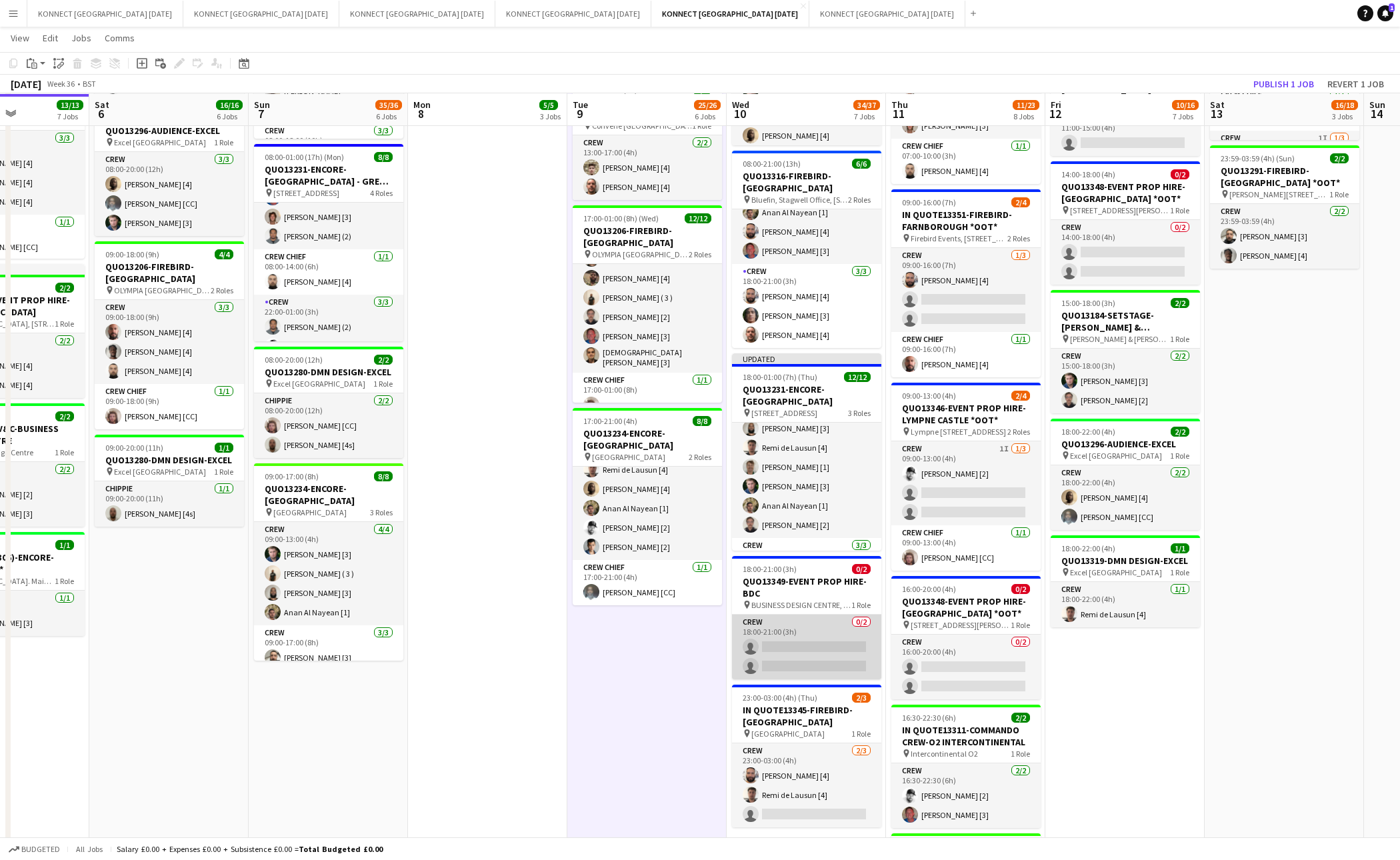
click at [819, 649] on app-card-role "Crew 0/2 18:00-21:00 (3h) single-neutral-actions single-neutral-actions" at bounding box center [807, 646] width 149 height 64
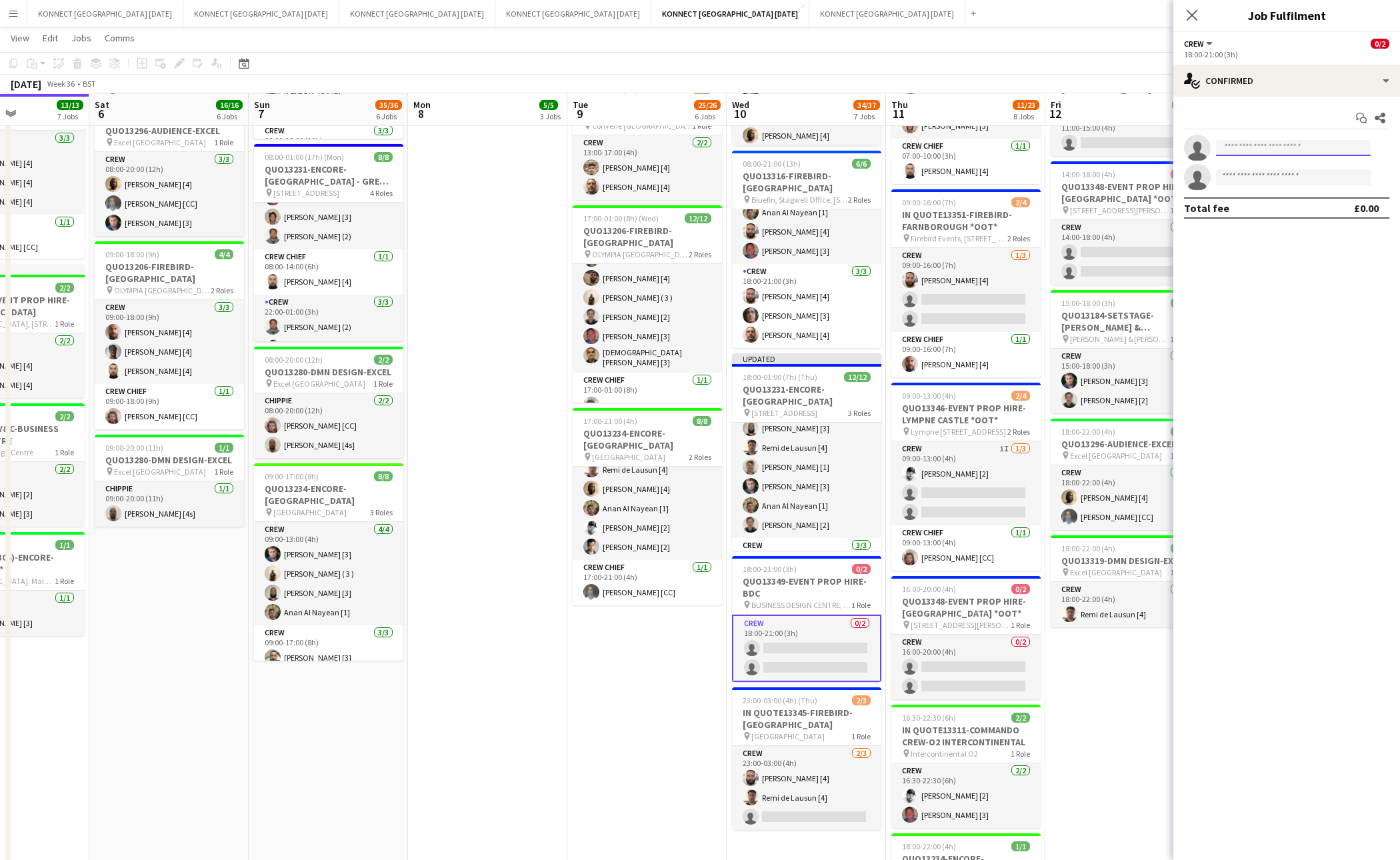
click at [1271, 148] on input at bounding box center [1294, 147] width 155 height 16
click at [1262, 148] on input "******" at bounding box center [1294, 147] width 155 height 16
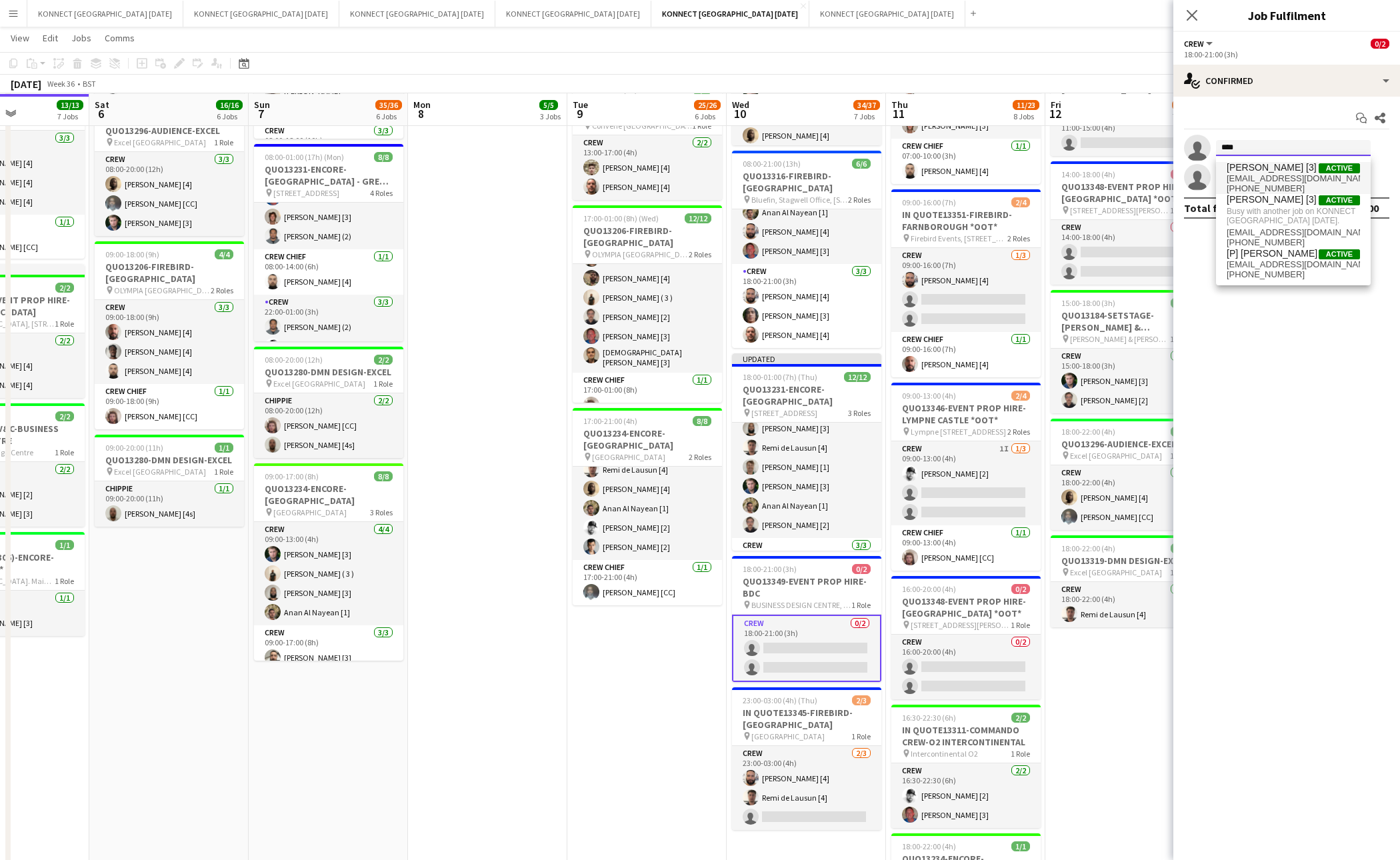
type input "****"
click at [1251, 165] on span "[PERSON_NAME] [3]" at bounding box center [1272, 168] width 90 height 11
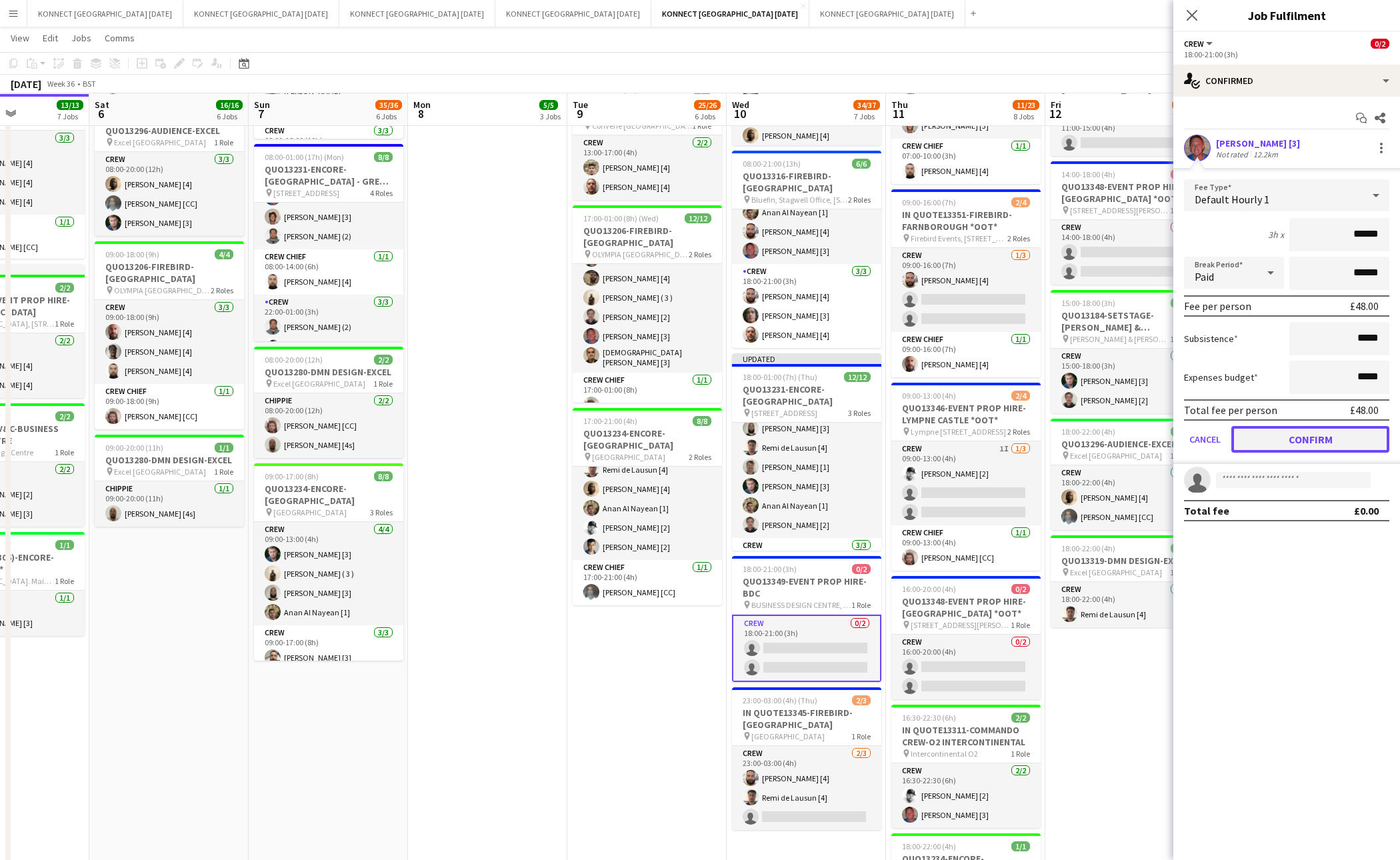
click at [1276, 434] on button "Confirm" at bounding box center [1310, 439] width 158 height 27
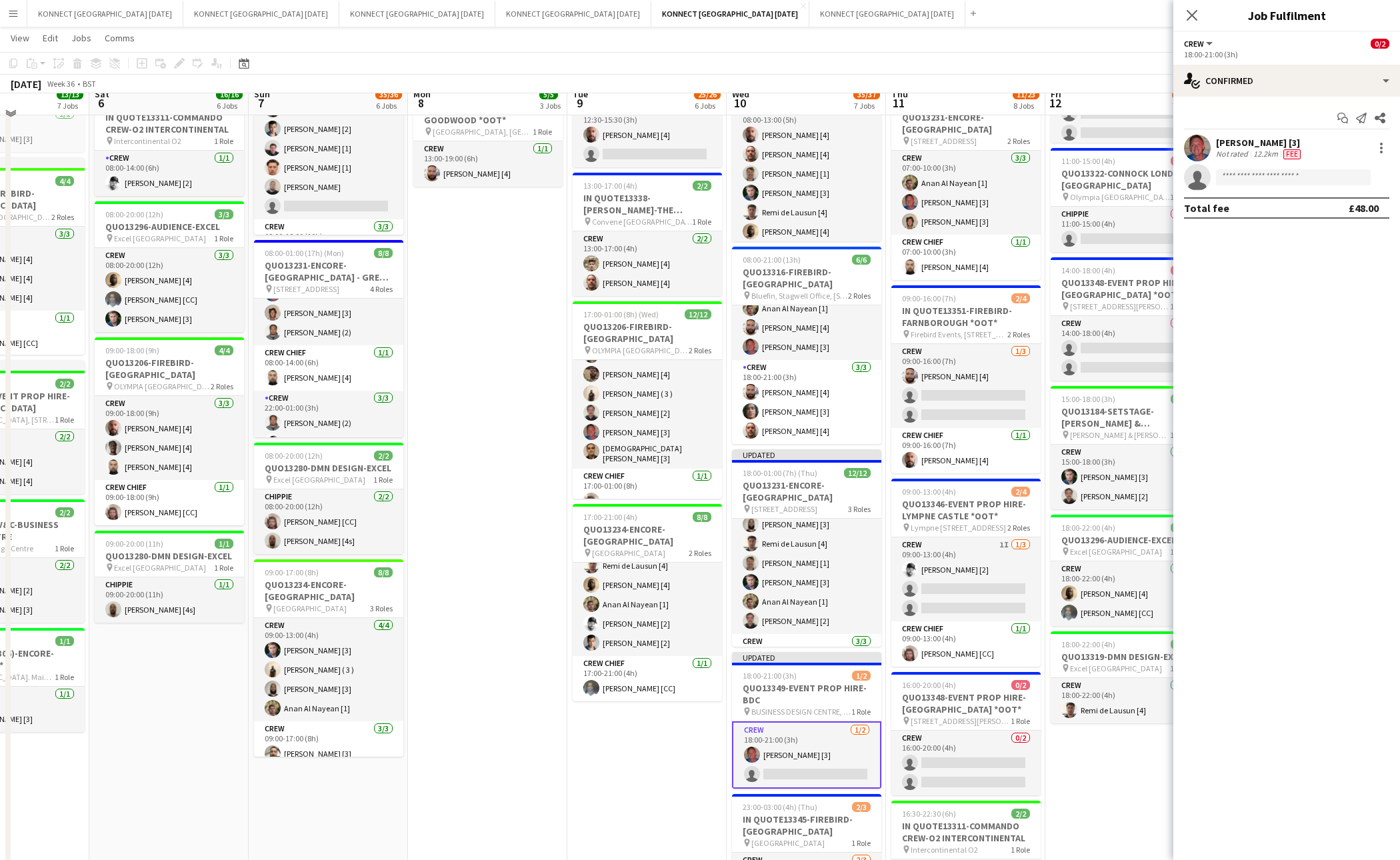
scroll to position [235, 0]
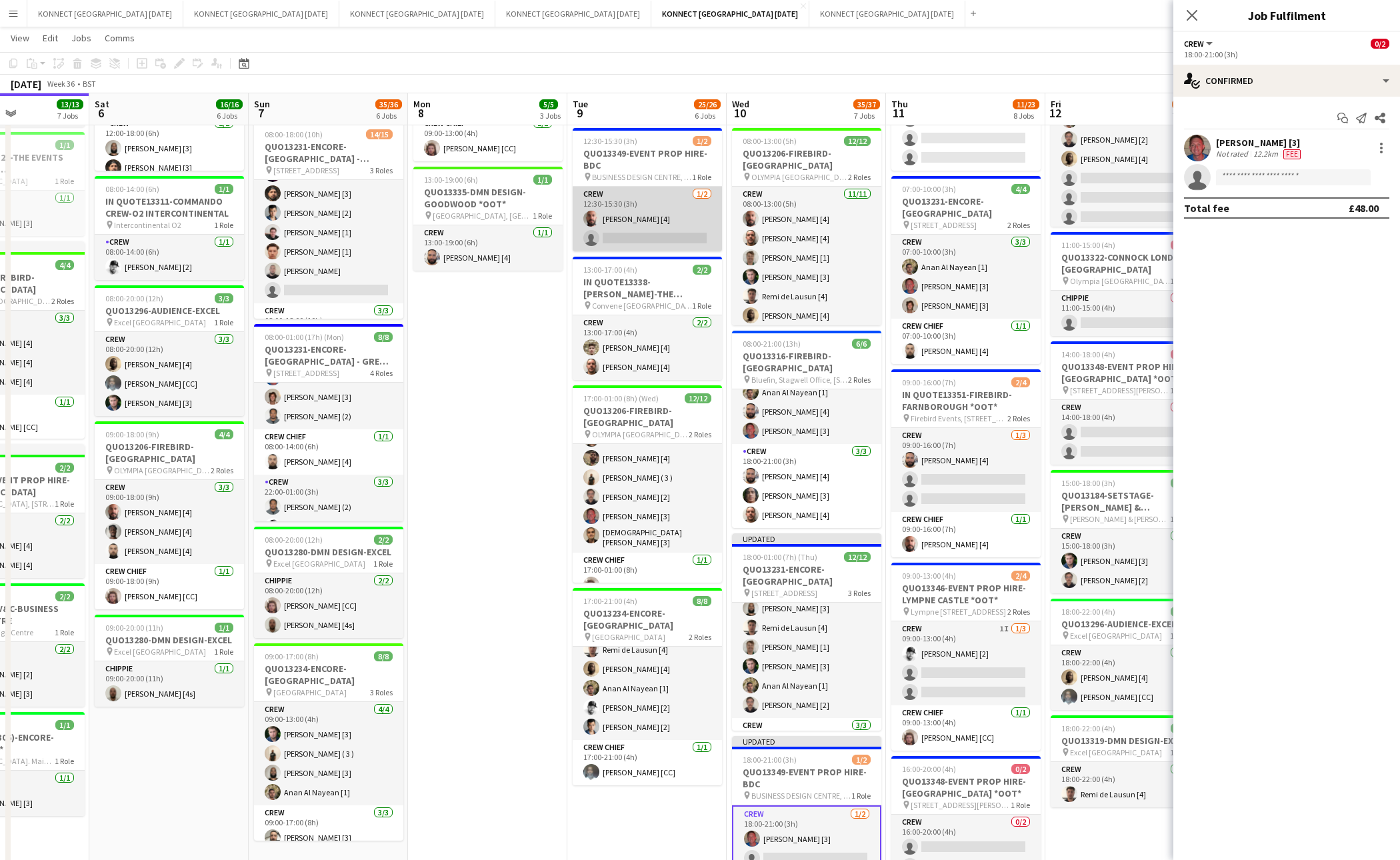
click at [660, 235] on app-card-role "Crew 1/2 12:30-15:30 (3h) Jamal Khayyat [4] single-neutral-actions" at bounding box center [647, 218] width 149 height 64
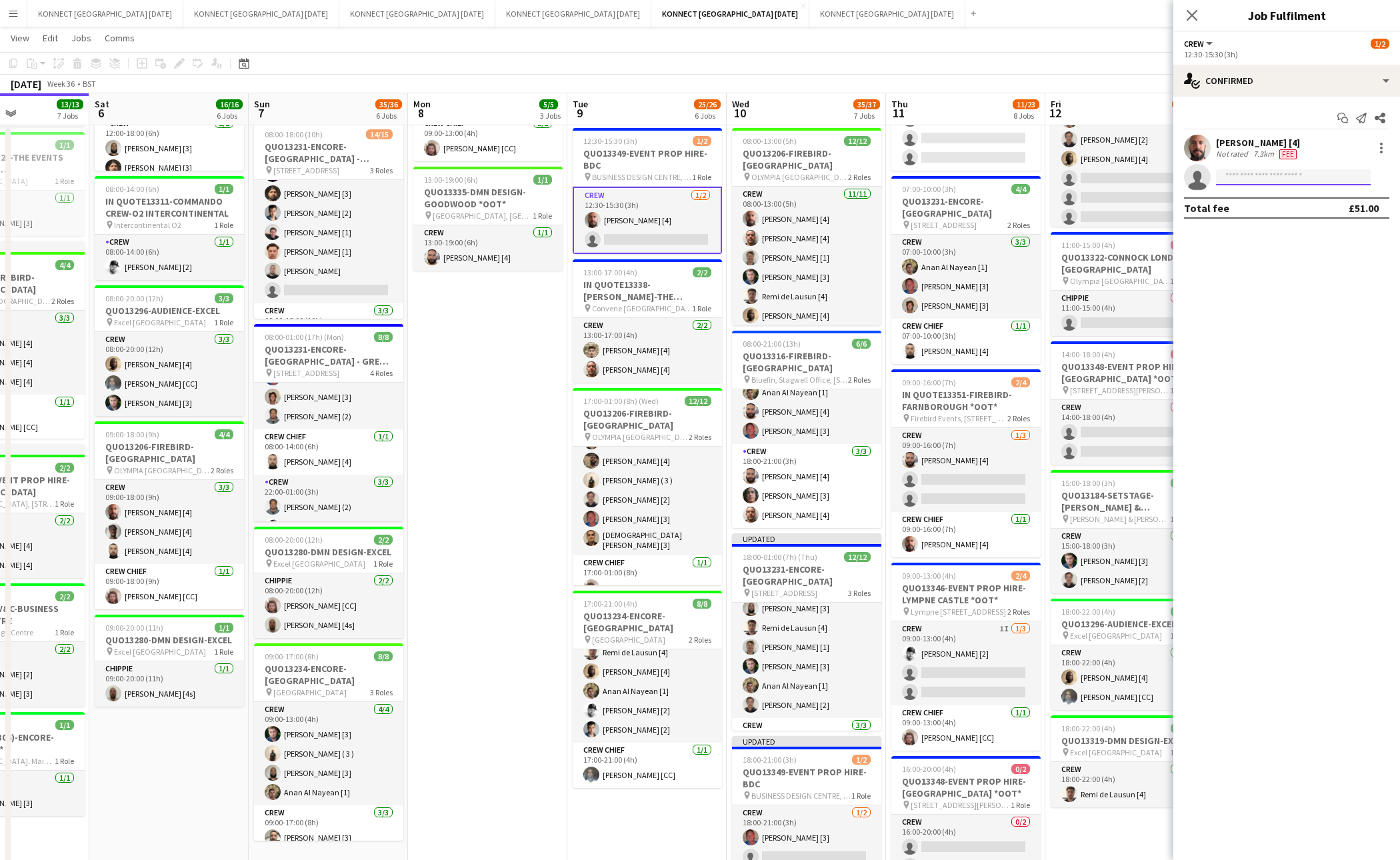
click at [1291, 178] on input at bounding box center [1294, 177] width 155 height 16
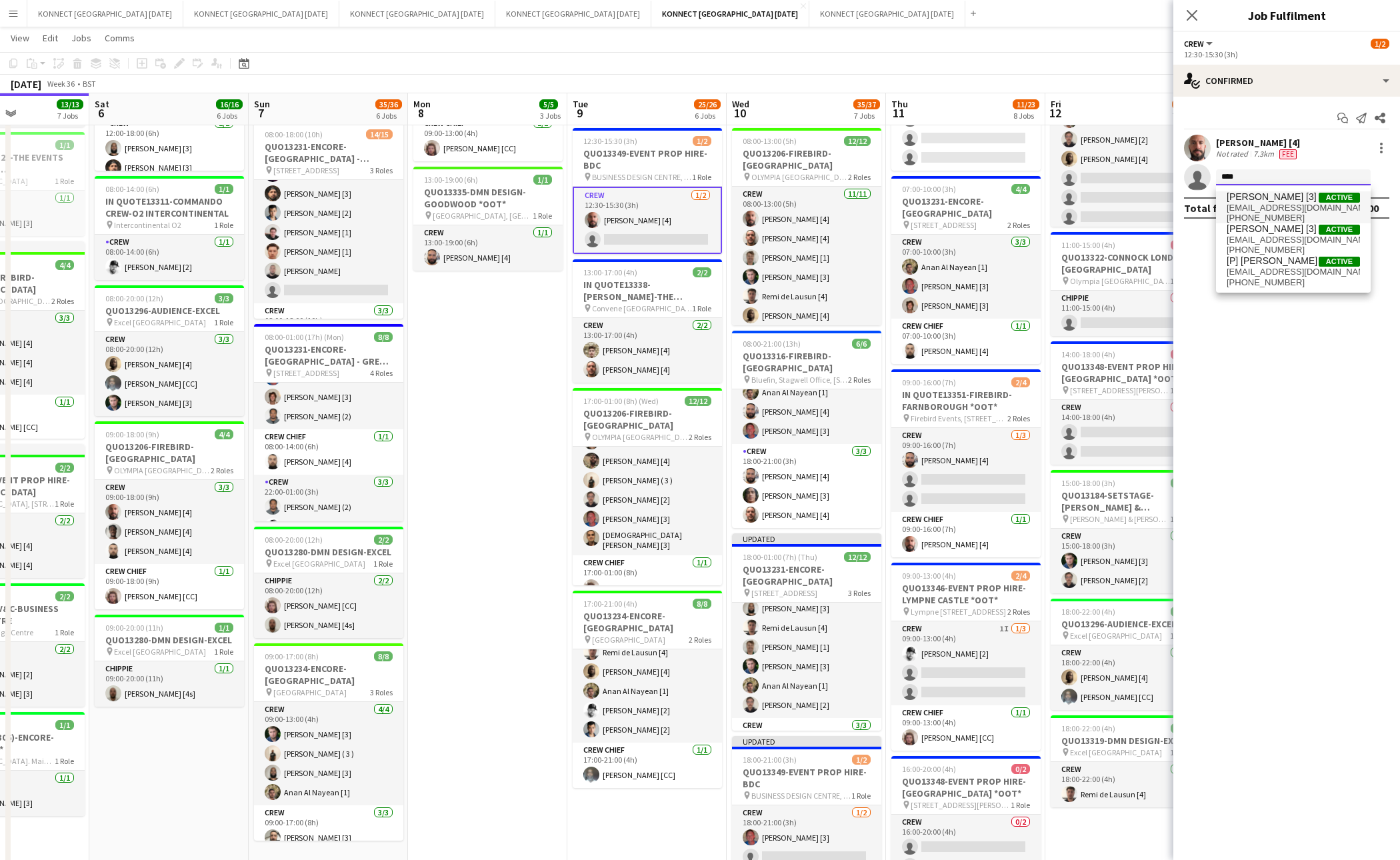
type input "****"
click at [1279, 209] on span "jack.thorne98@gmail.com" at bounding box center [1294, 207] width 133 height 10
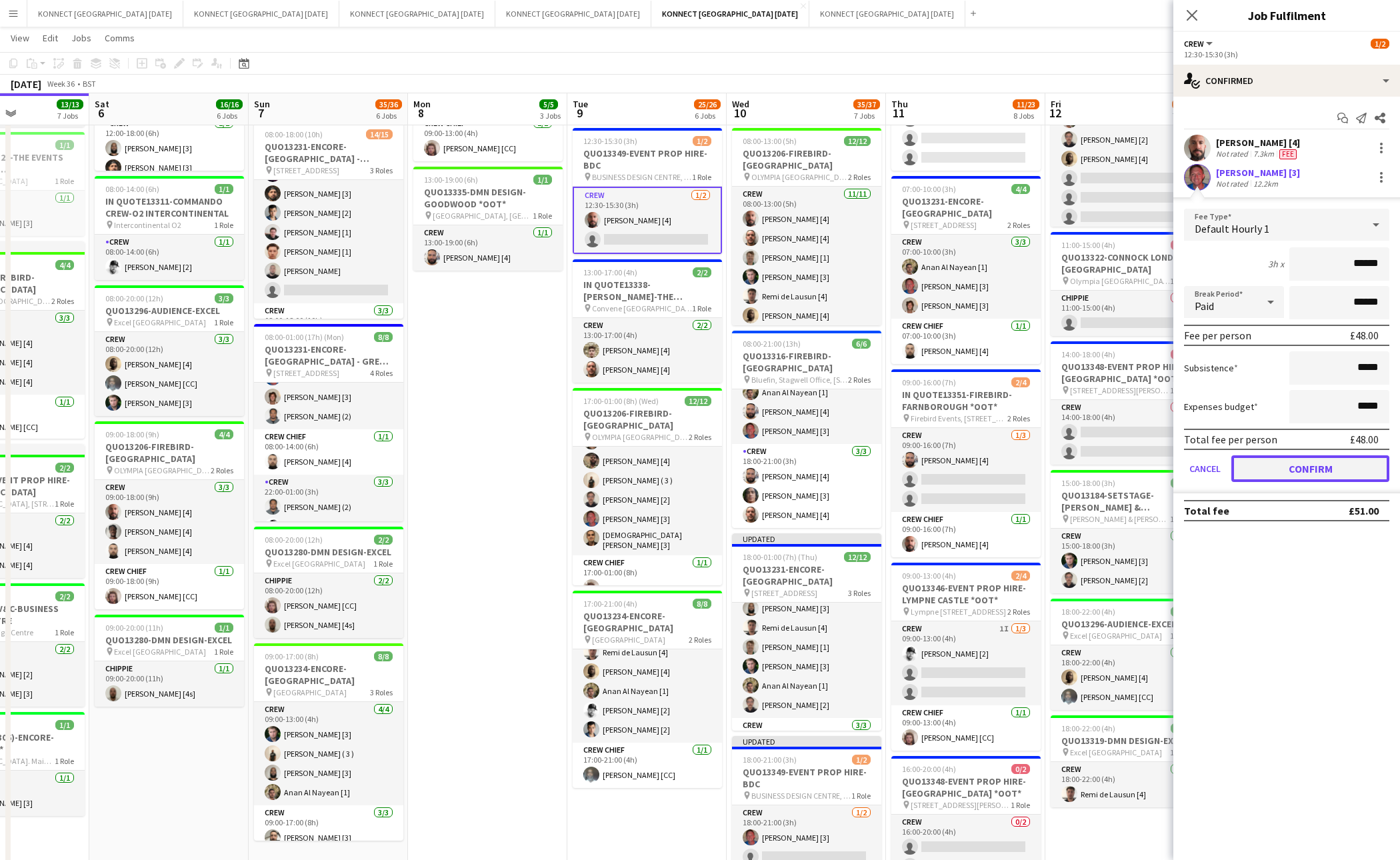
click at [1311, 461] on button "Confirm" at bounding box center [1310, 468] width 158 height 27
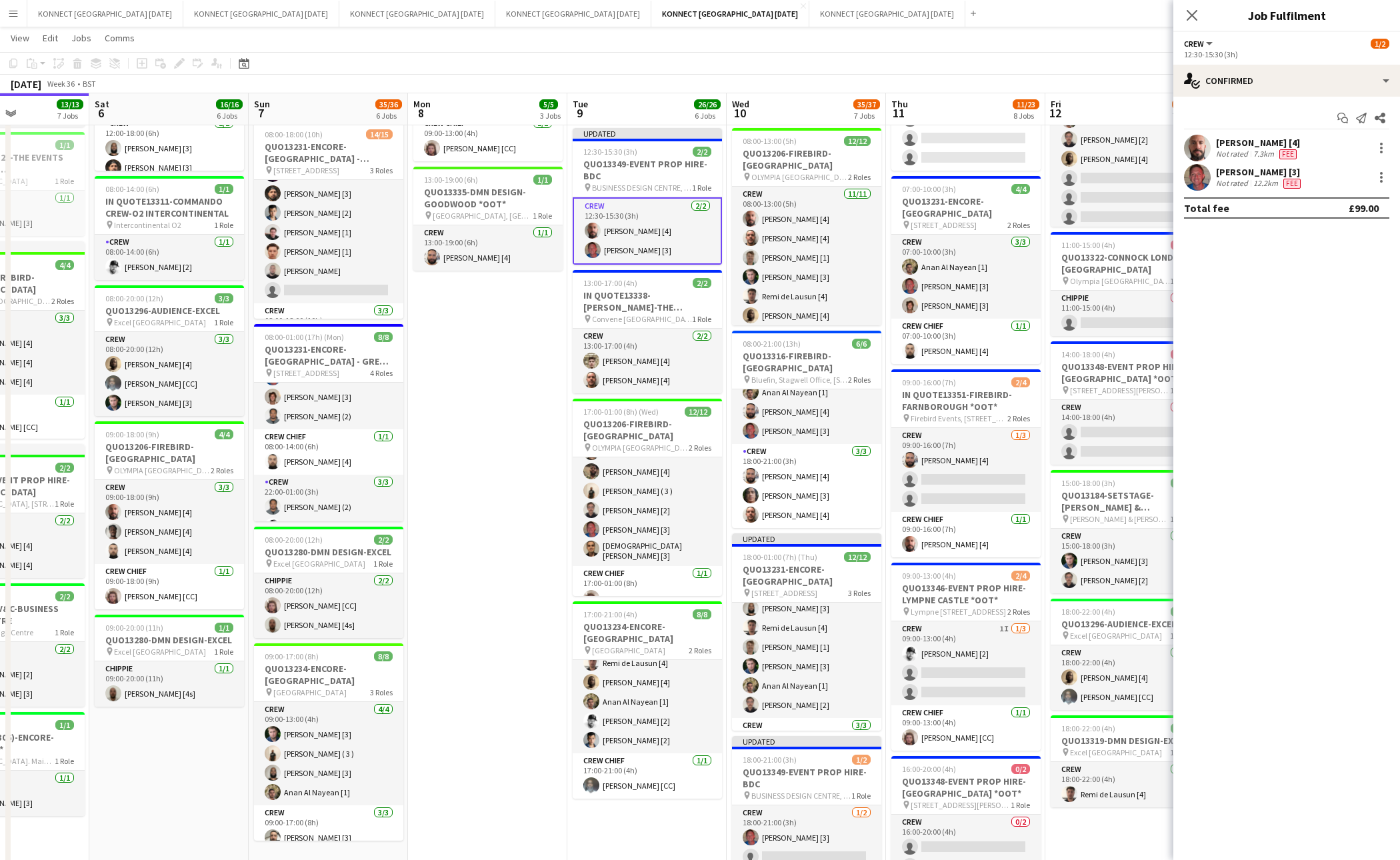
click at [529, 441] on app-date-cell "HAN OFF 09:00-13:00 (4h) 4/4 QUO13346-EVENT PROP HIRE-[GEOGRAPHIC_DATA] *OOT* p…" at bounding box center [488, 532] width 159 height 1236
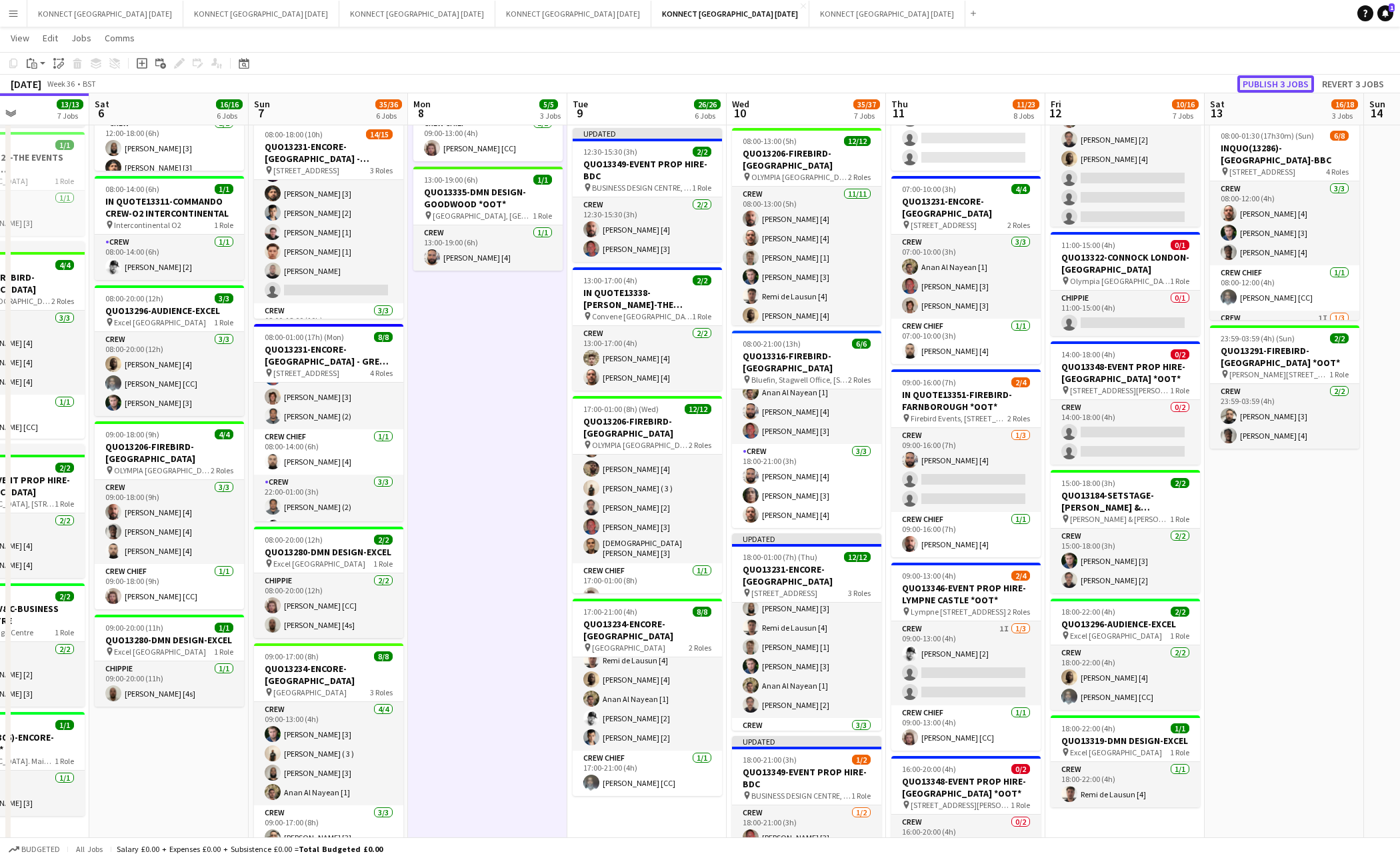
click at [1272, 79] on button "Publish 3 jobs" at bounding box center [1276, 84] width 76 height 18
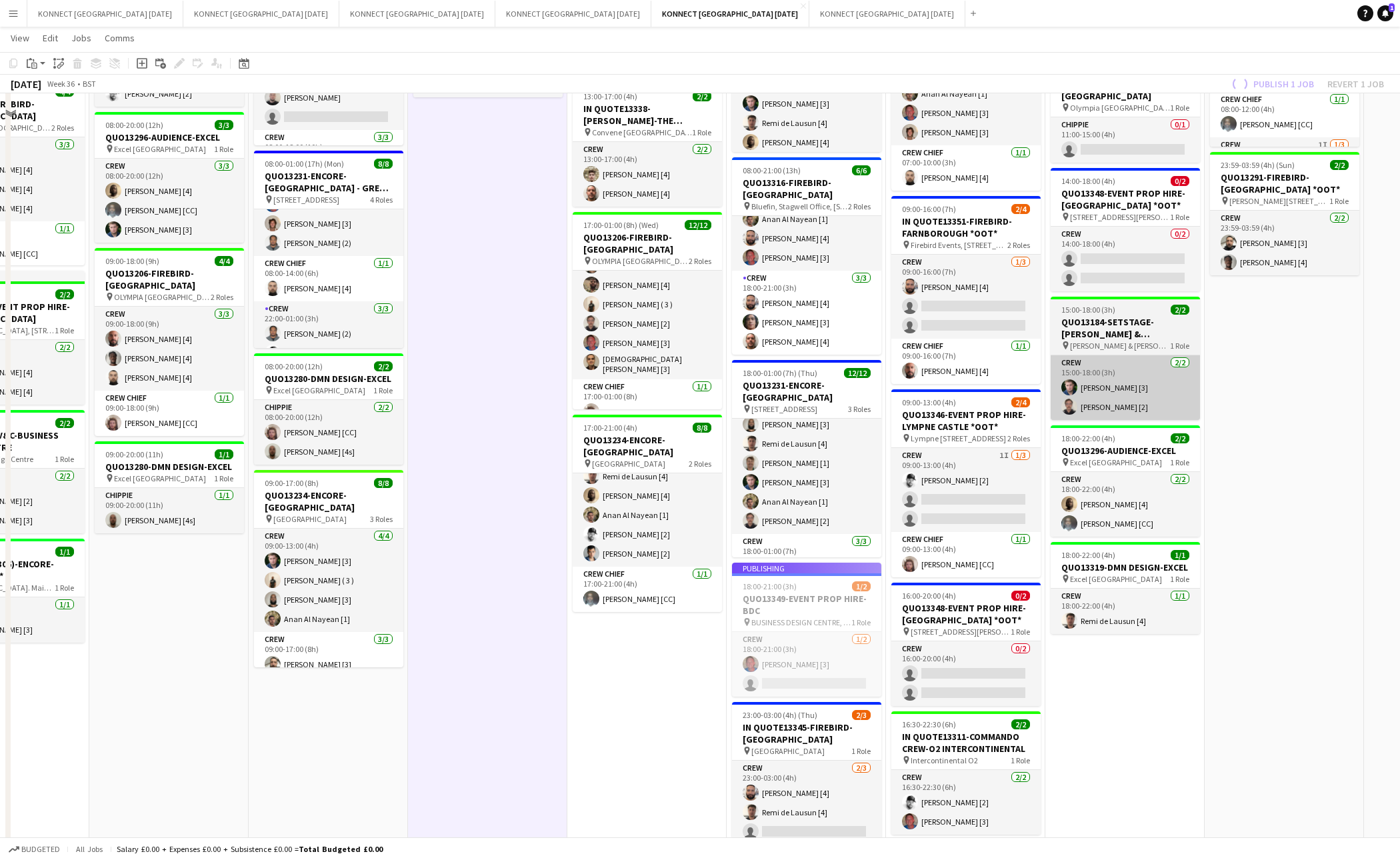
scroll to position [547, 0]
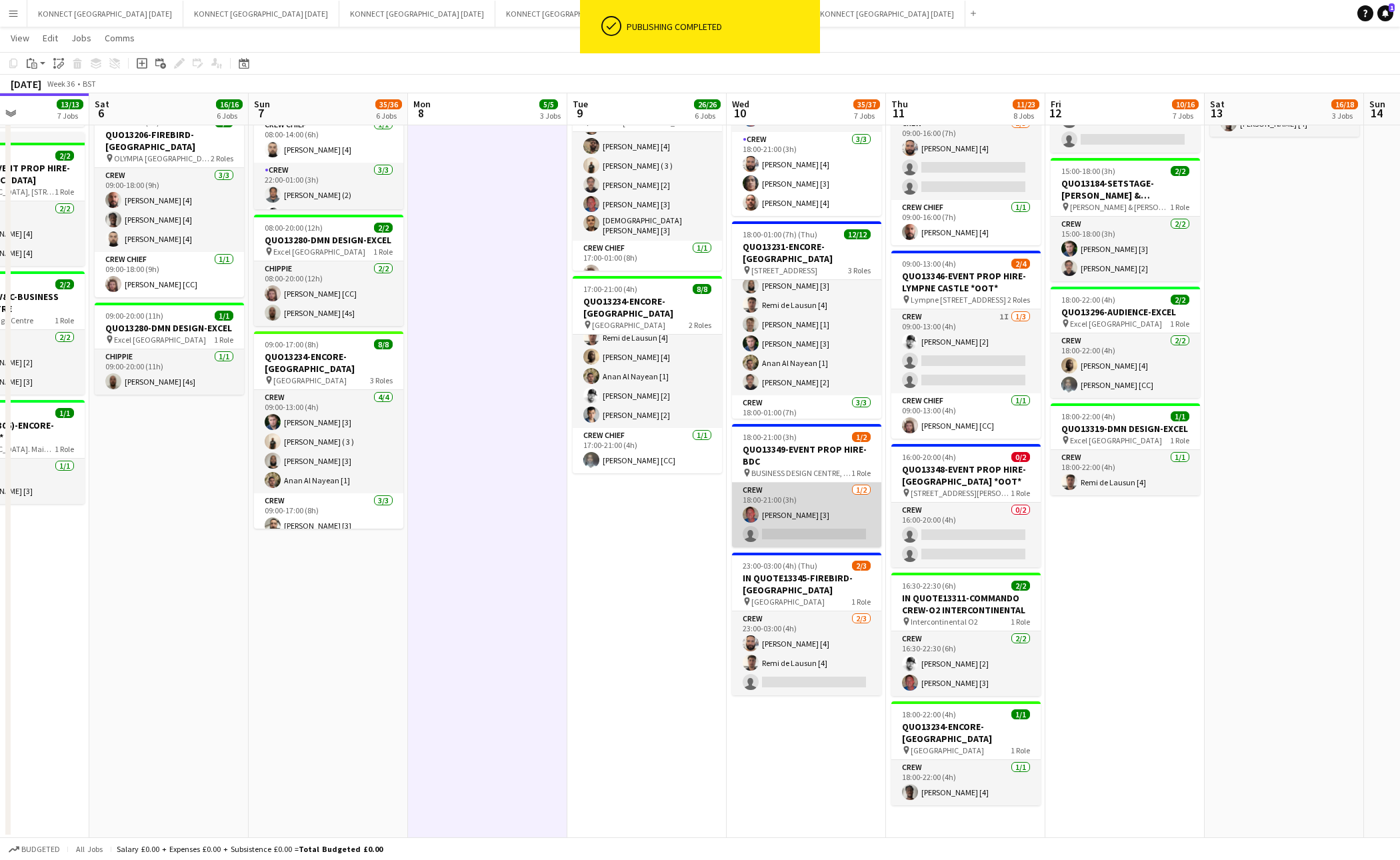
click at [829, 521] on app-card-role "Crew 1/2 18:00-21:00 (3h) Jack Thorne [3] single-neutral-actions" at bounding box center [807, 515] width 149 height 64
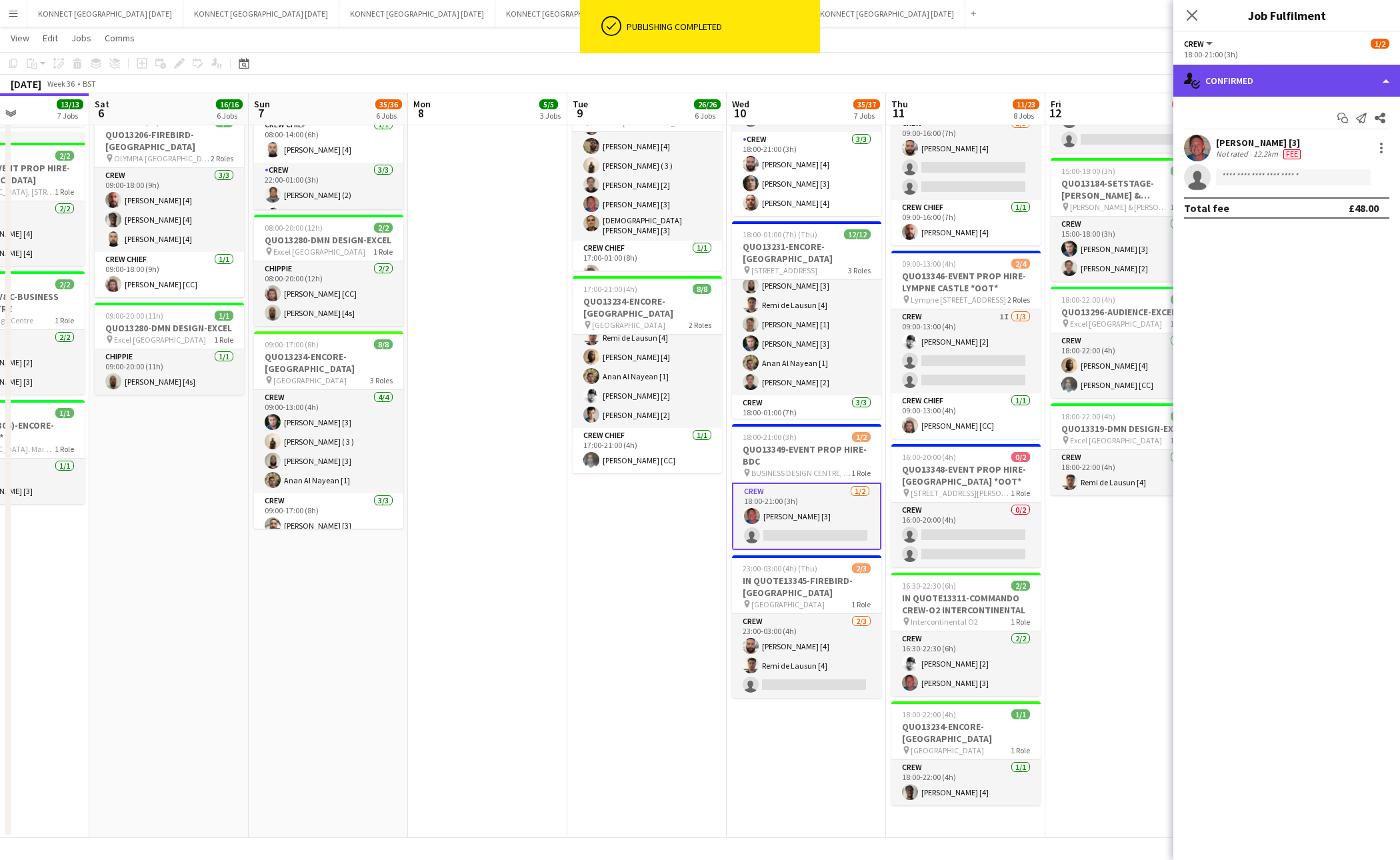
click at [1293, 88] on div "single-neutral-actions-check-2 Confirmed" at bounding box center [1286, 80] width 227 height 32
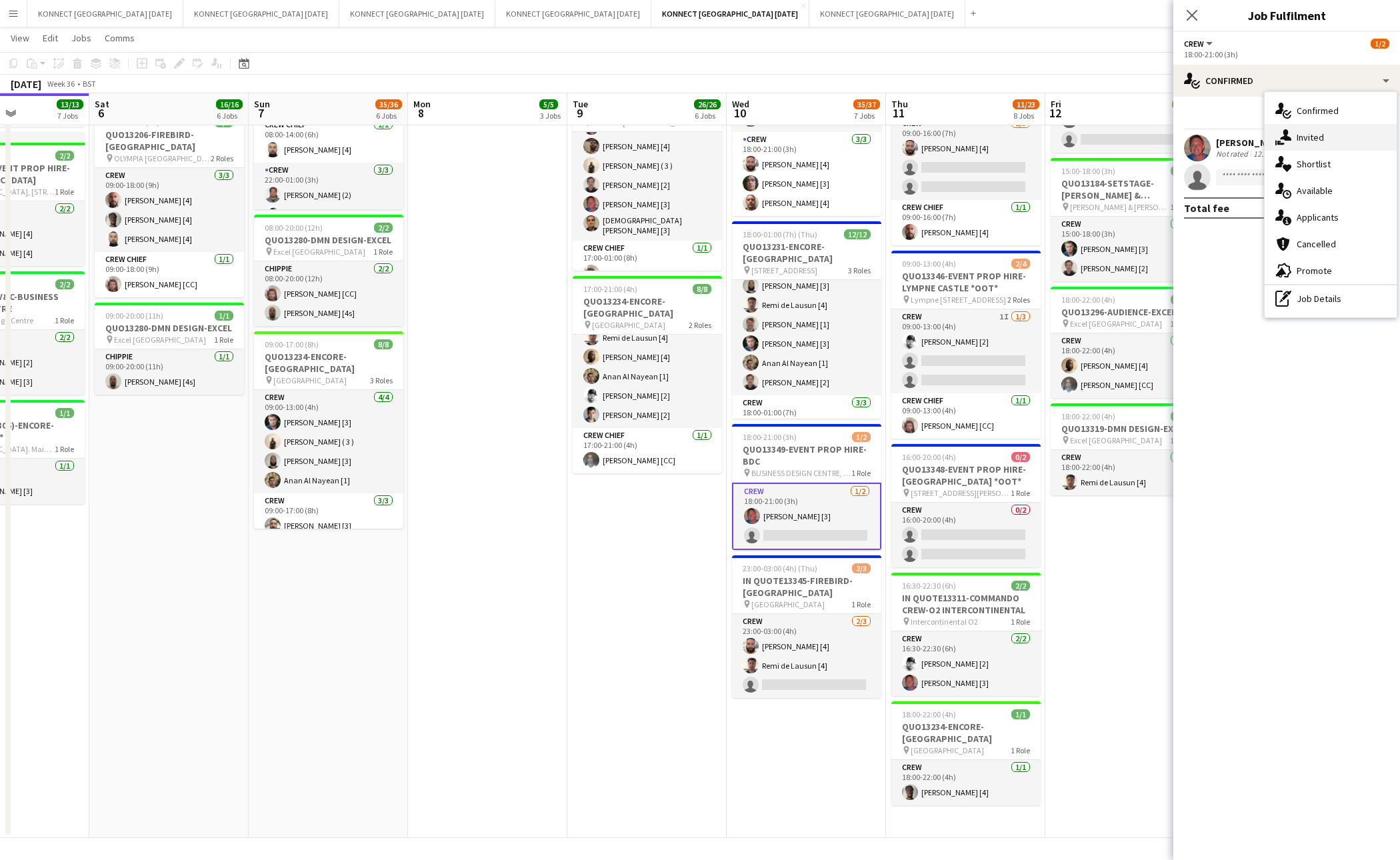
click at [1304, 129] on div "single-neutral-actions-share-1 Invited" at bounding box center [1331, 137] width 132 height 27
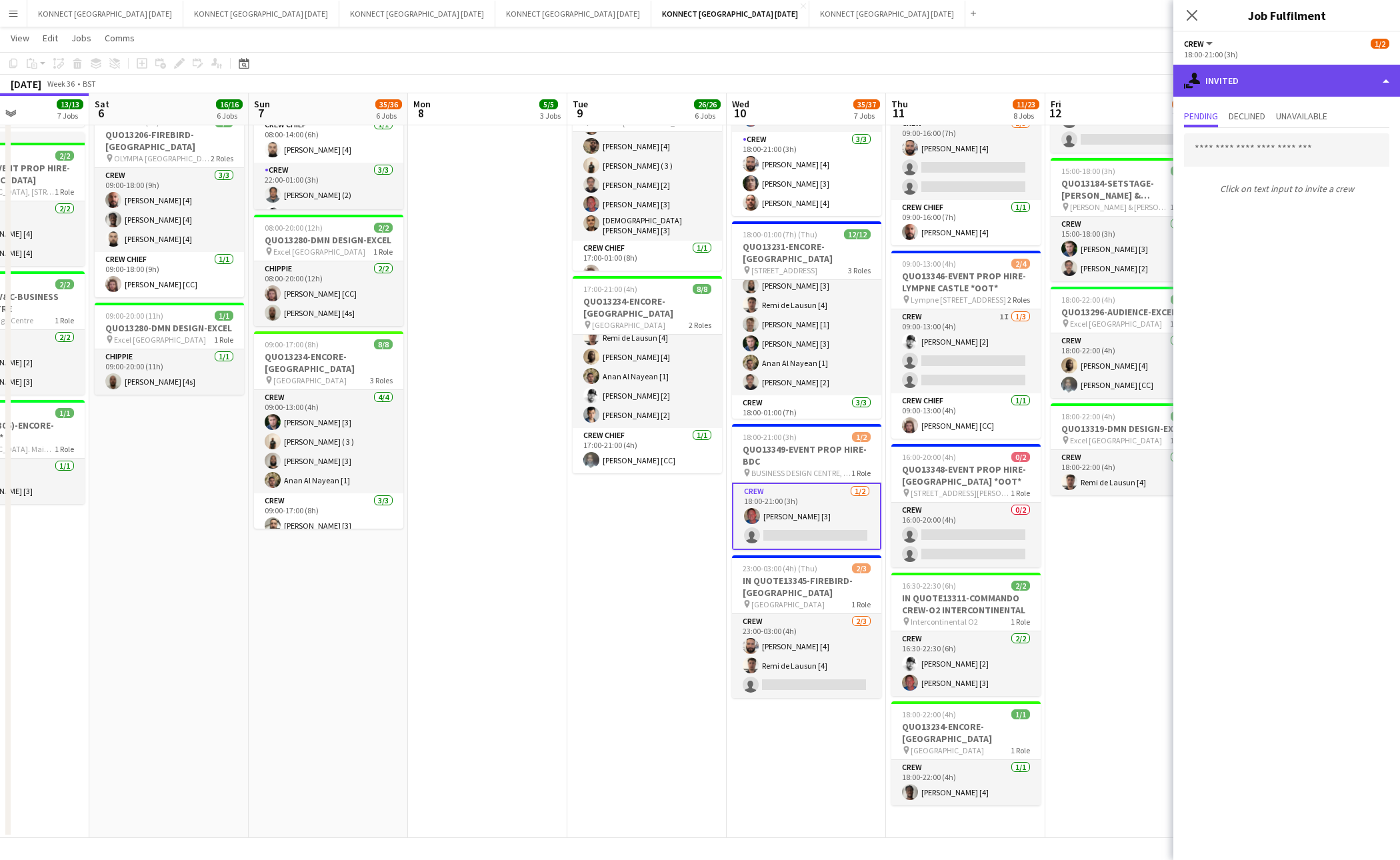
click at [1286, 83] on div "single-neutral-actions-share-1 Invited" at bounding box center [1286, 80] width 227 height 32
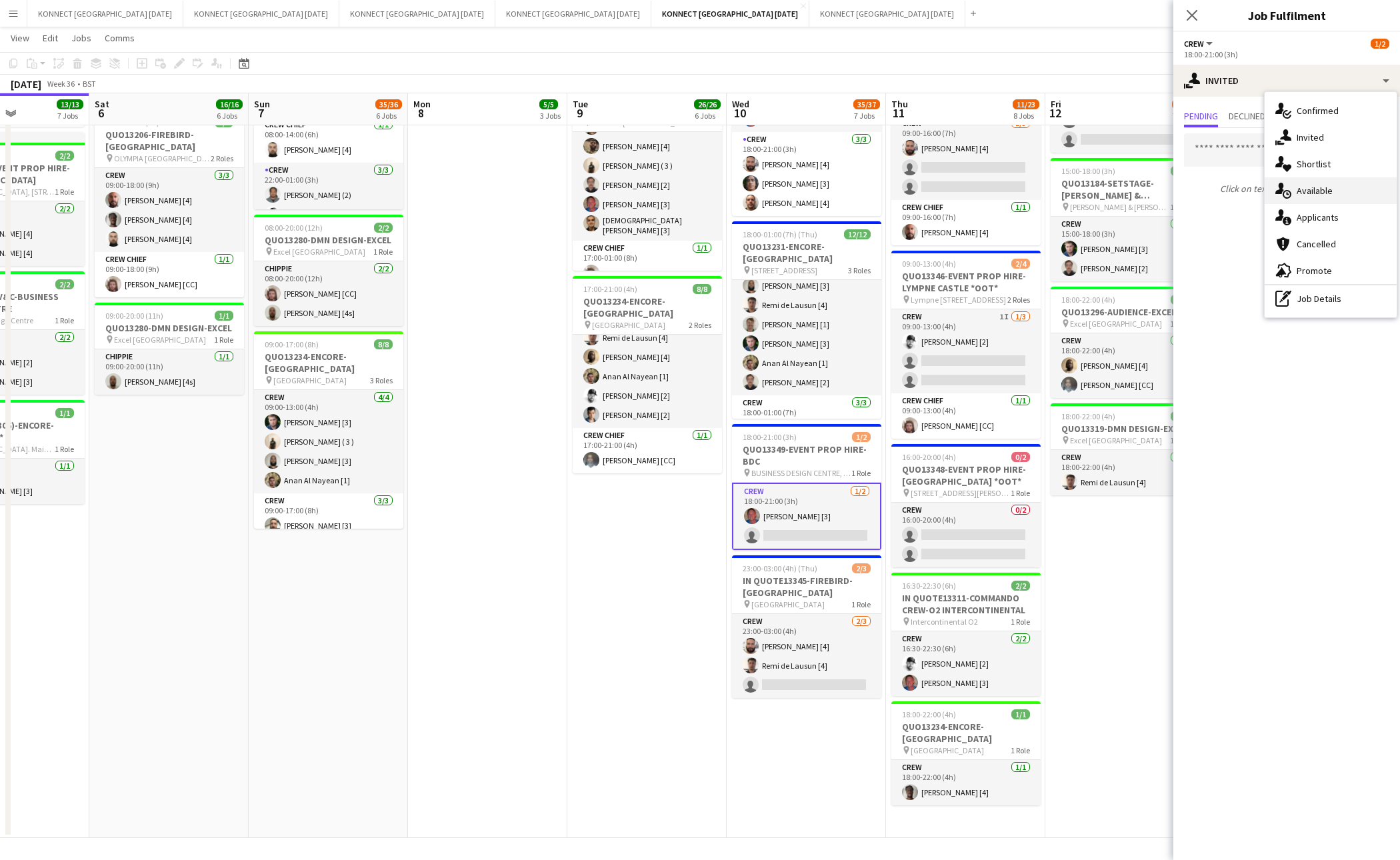
click at [1333, 196] on div "single-neutral-actions-upload Available" at bounding box center [1331, 190] width 132 height 27
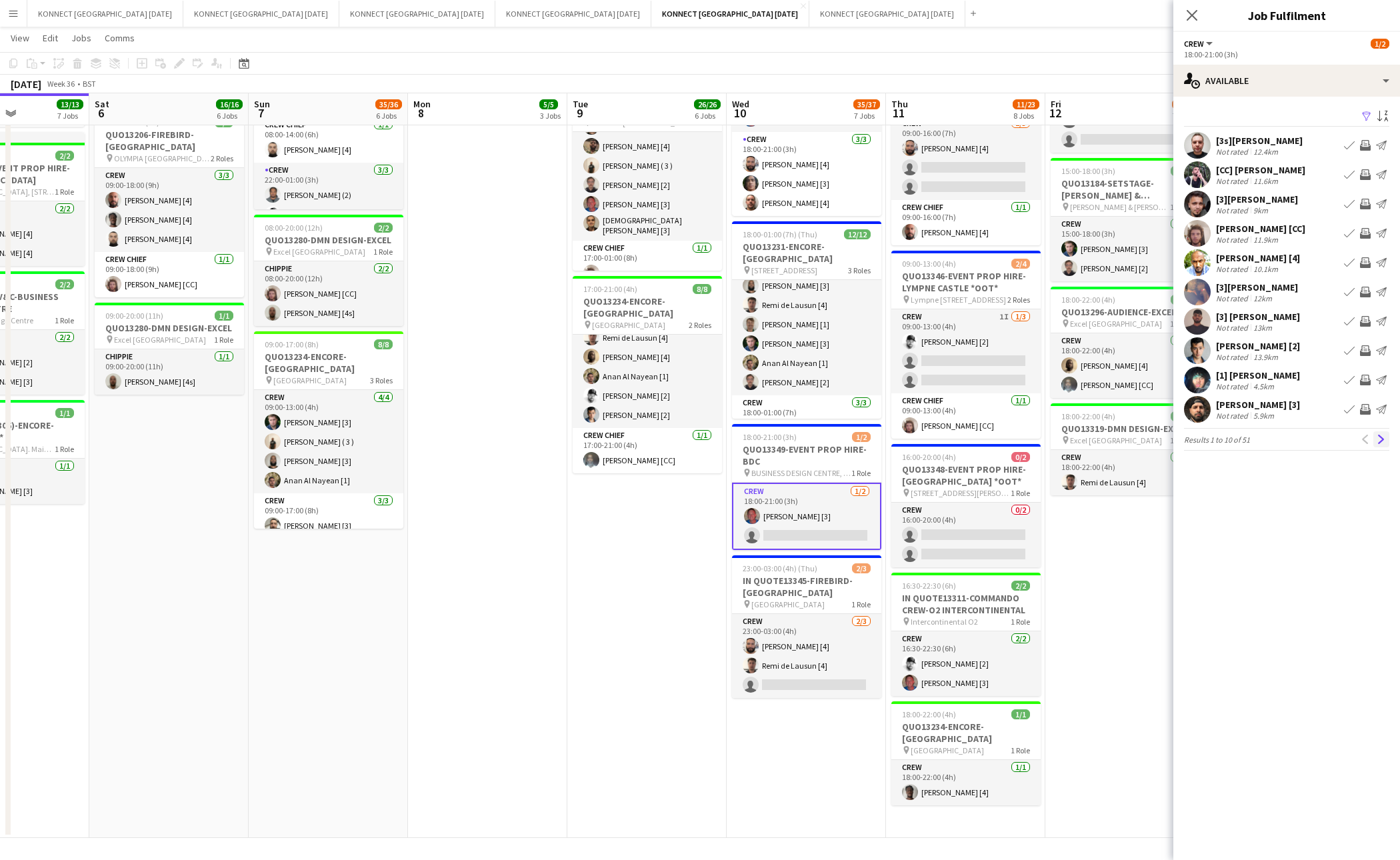
click at [1381, 438] on app-icon "Next" at bounding box center [1381, 439] width 9 height 9
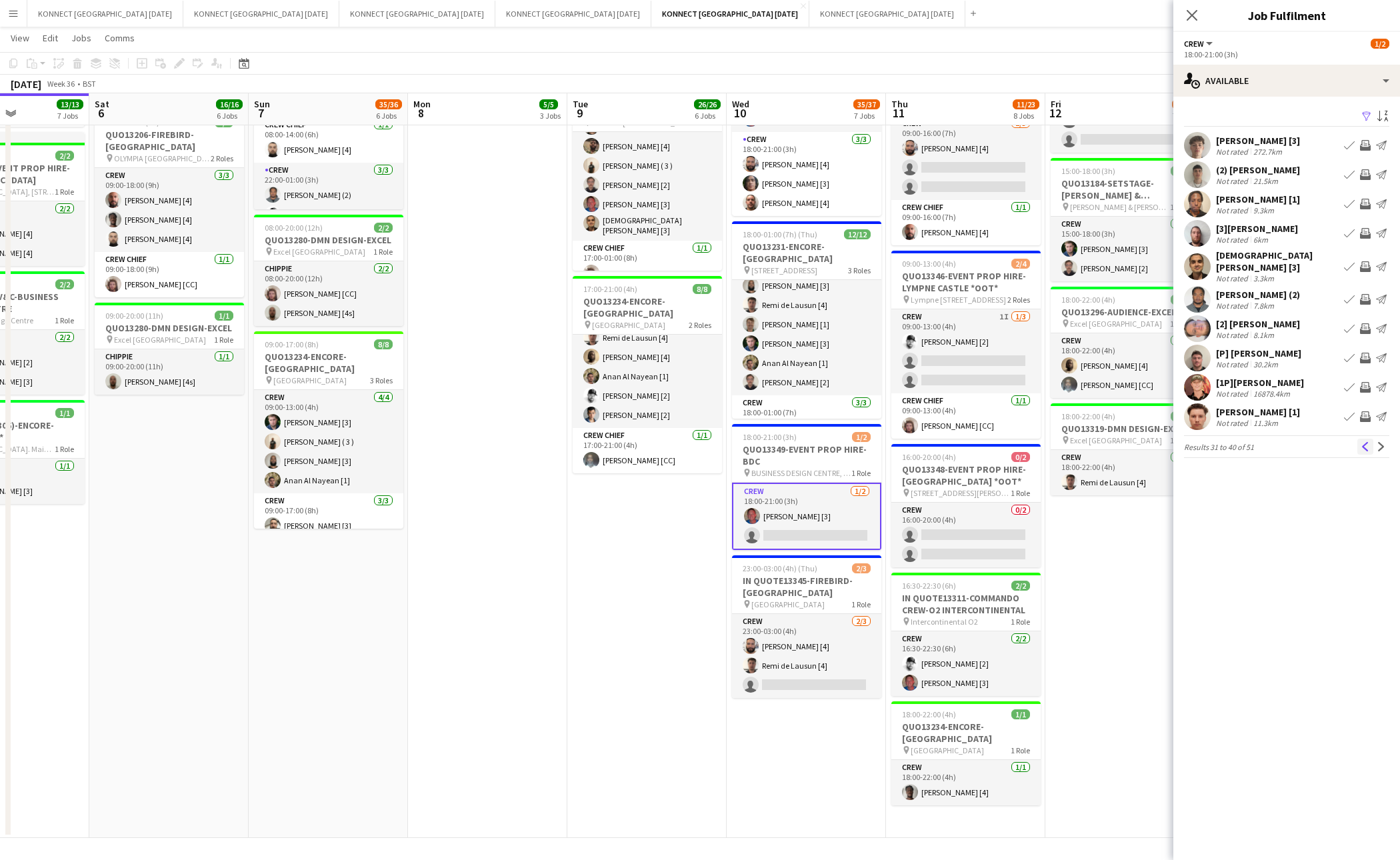
click at [1371, 439] on button "Previous" at bounding box center [1365, 446] width 16 height 16
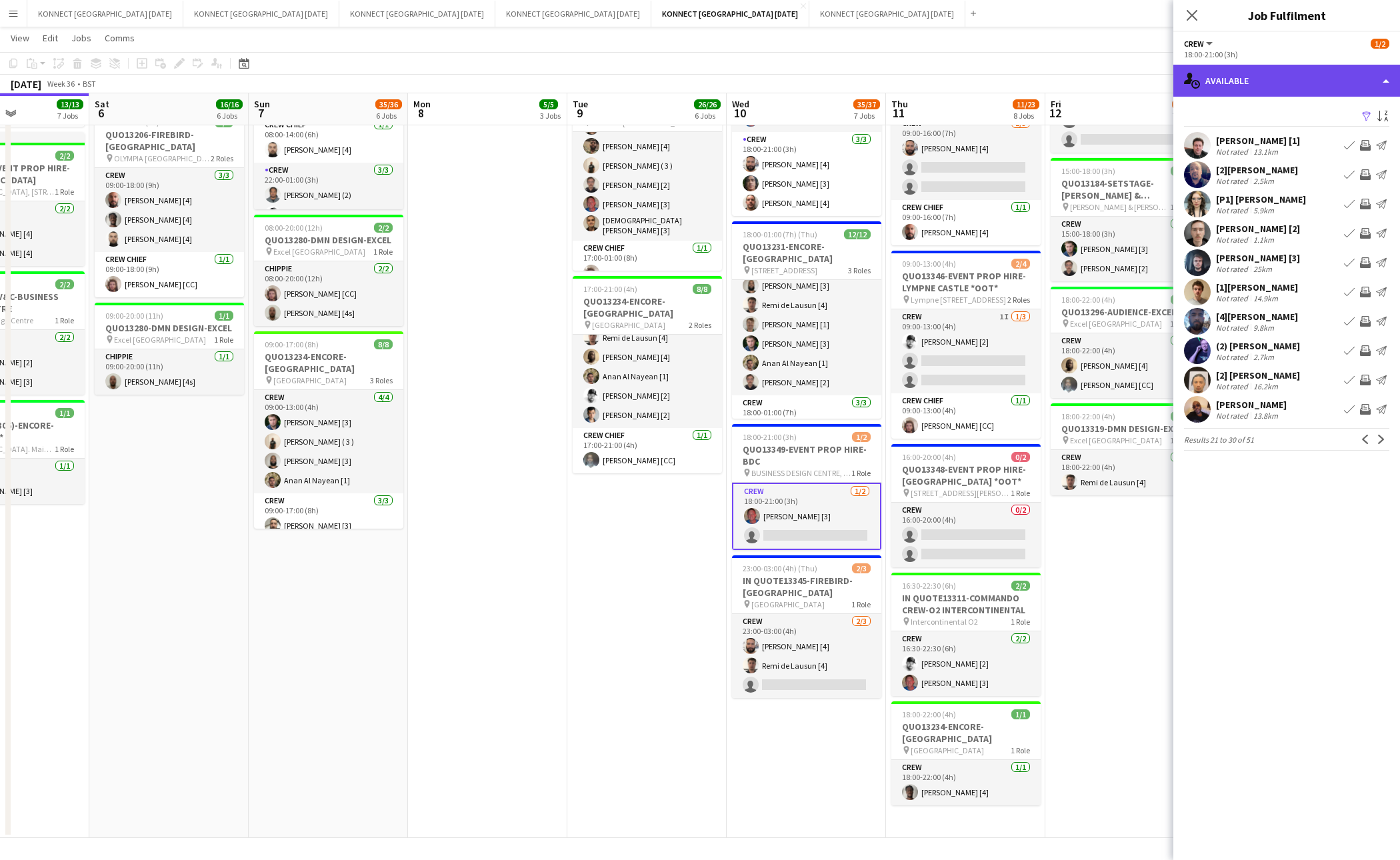
click at [1245, 80] on div "single-neutral-actions-upload Available" at bounding box center [1286, 80] width 227 height 32
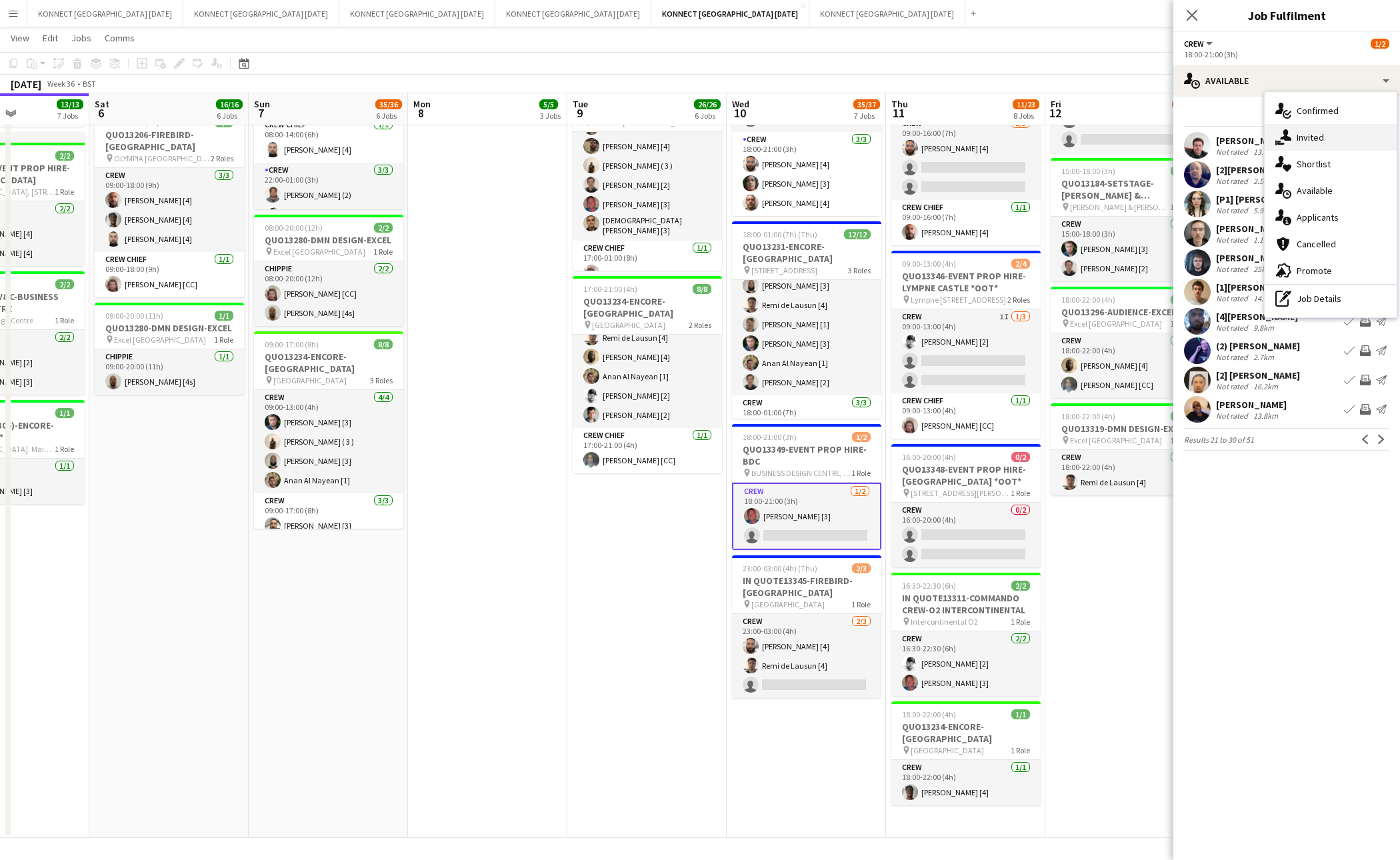
click at [1333, 138] on div "single-neutral-actions-share-1 Invited" at bounding box center [1331, 137] width 132 height 27
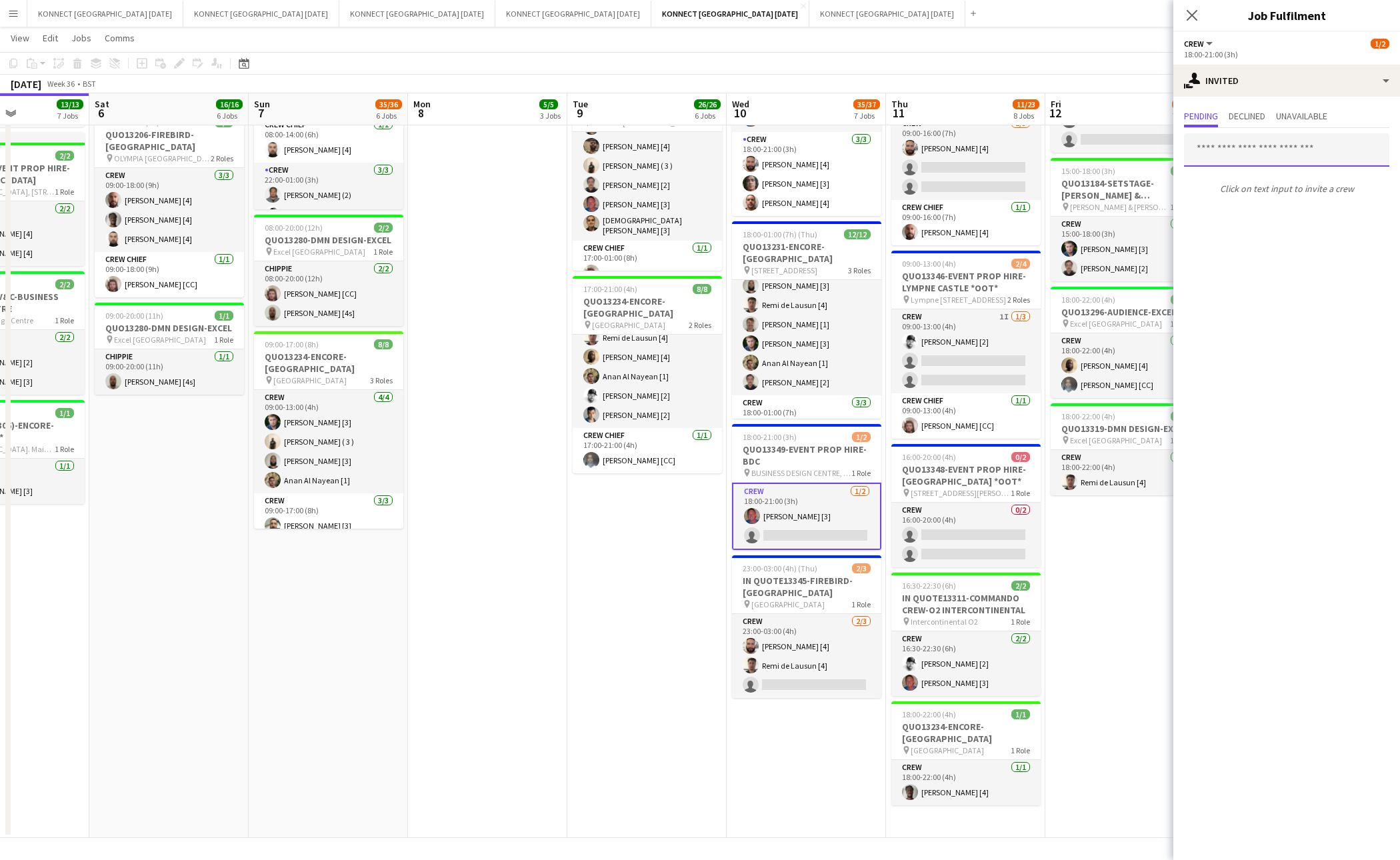
click at [1276, 153] on input "text" at bounding box center [1287, 150] width 205 height 34
click at [1237, 146] on input "****" at bounding box center [1287, 150] width 205 height 34
type input "******"
click at [1223, 190] on span "[PERSON_NAME][EMAIL_ADDRESS][DOMAIN_NAME]" at bounding box center [1286, 193] width 184 height 10
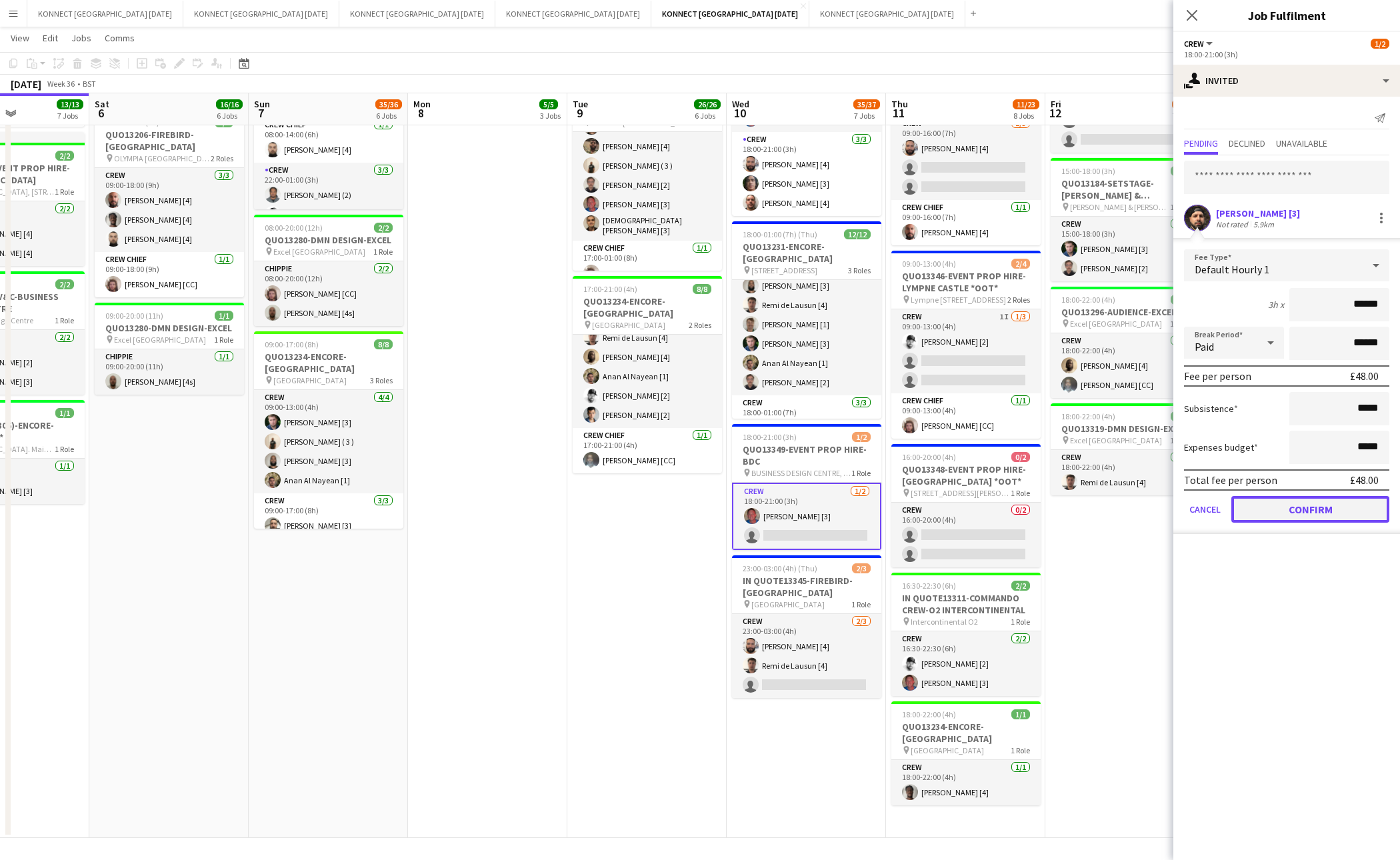
click at [1294, 506] on button "Confirm" at bounding box center [1310, 509] width 158 height 27
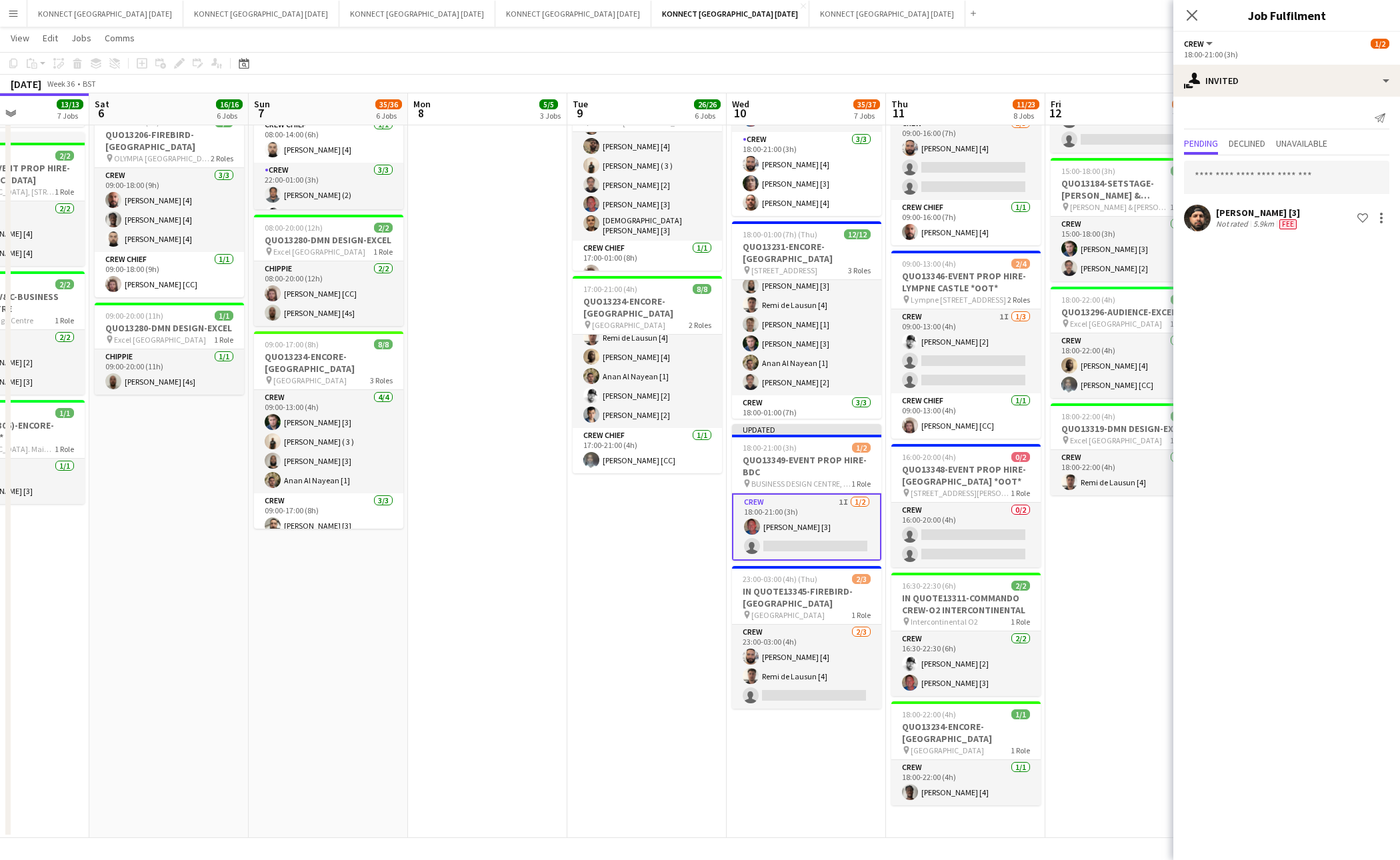
click at [1136, 567] on app-date-cell "08:00-12:00 (4h) 1/1 IN QUOTE13333-THE EVENTS STRUCTURE-CHELMSFORD *OOT* pin Ra…" at bounding box center [1125, 220] width 159 height 1236
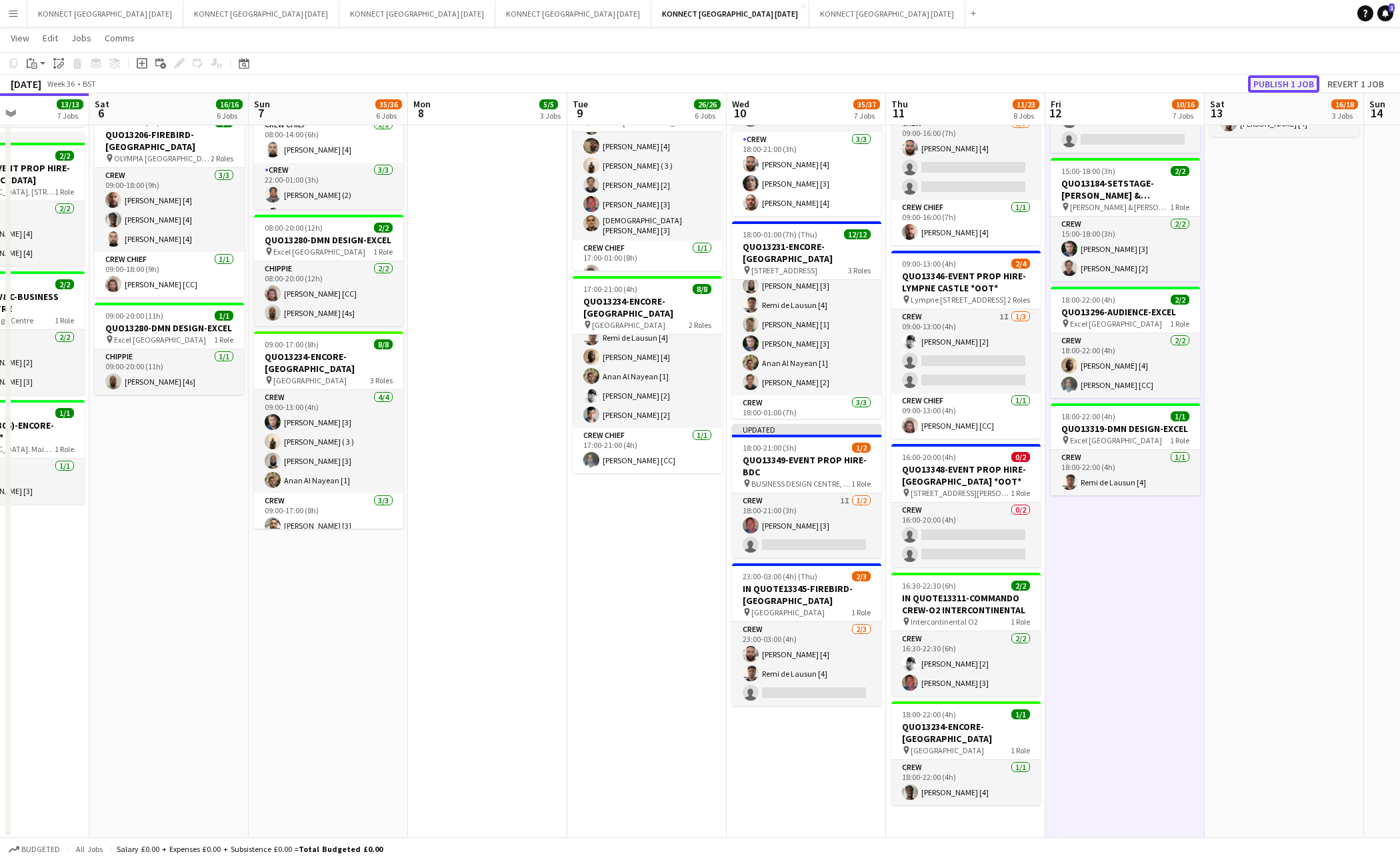
click at [1291, 81] on button "Publish 1 job" at bounding box center [1283, 84] width 71 height 18
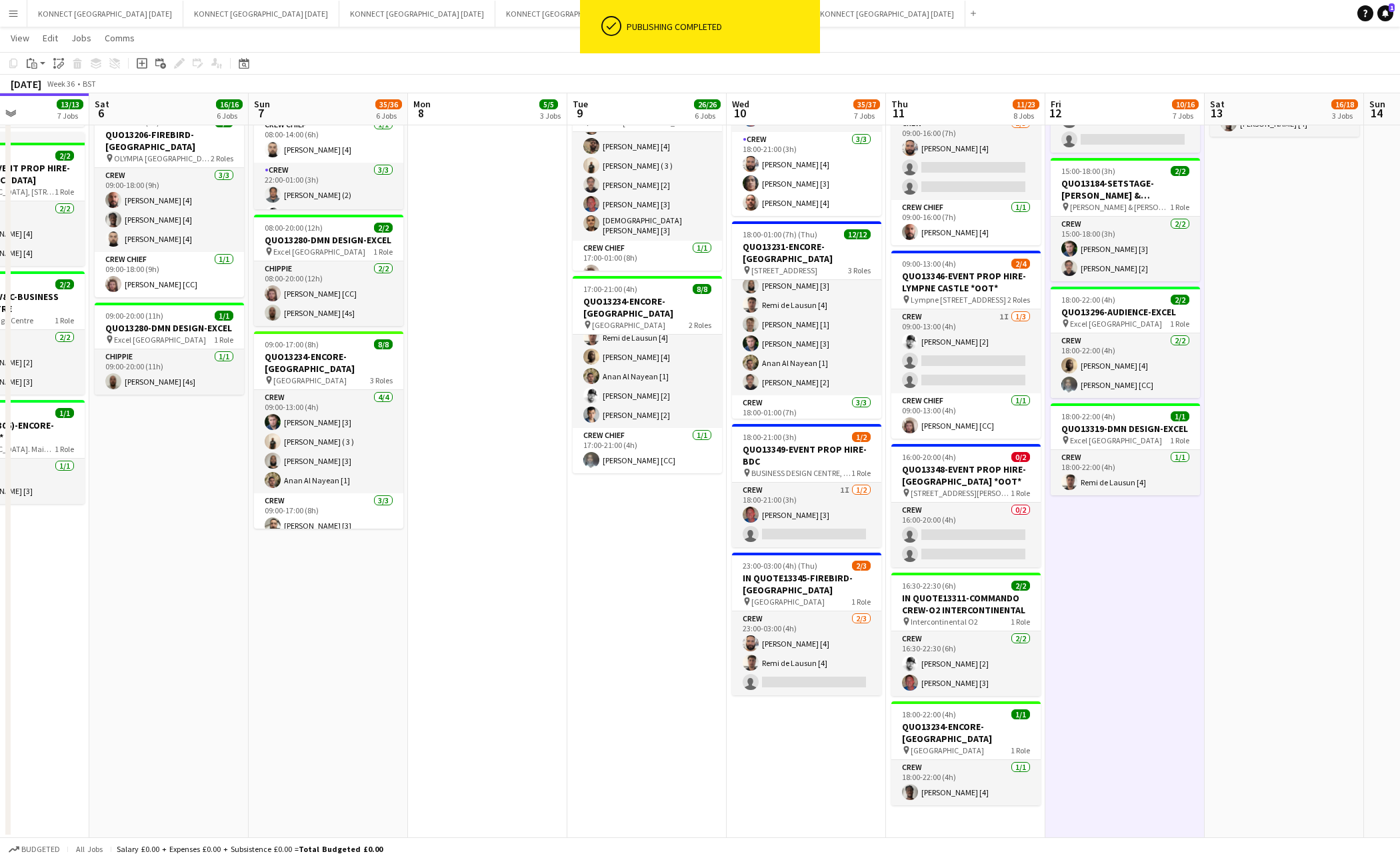
click at [1145, 609] on app-date-cell "08:00-12:00 (4h) 1/1 IN QUOTE13333-THE EVENTS STRUCTURE-CHELMSFORD *OOT* pin Ra…" at bounding box center [1125, 220] width 159 height 1236
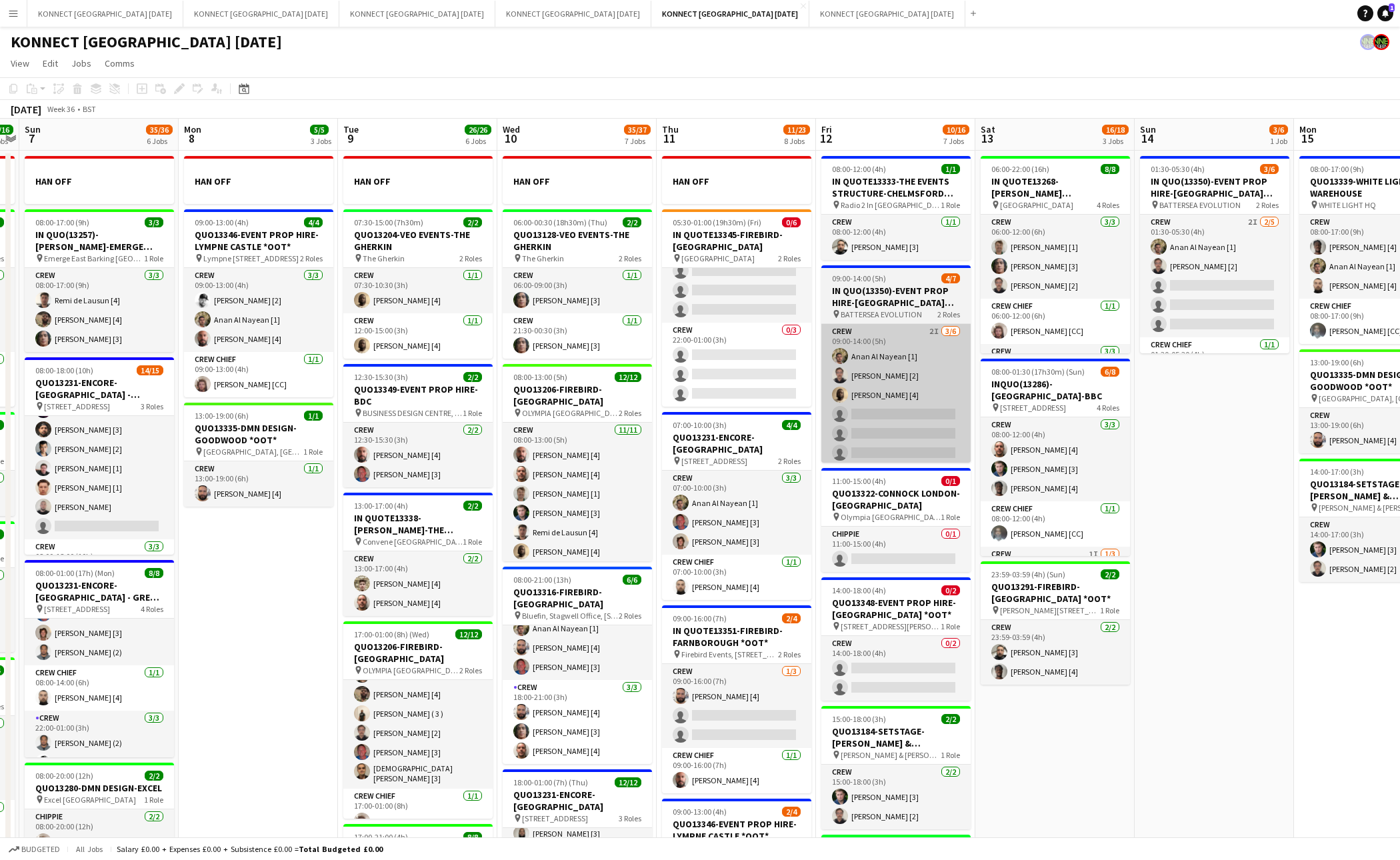
scroll to position [0, 487]
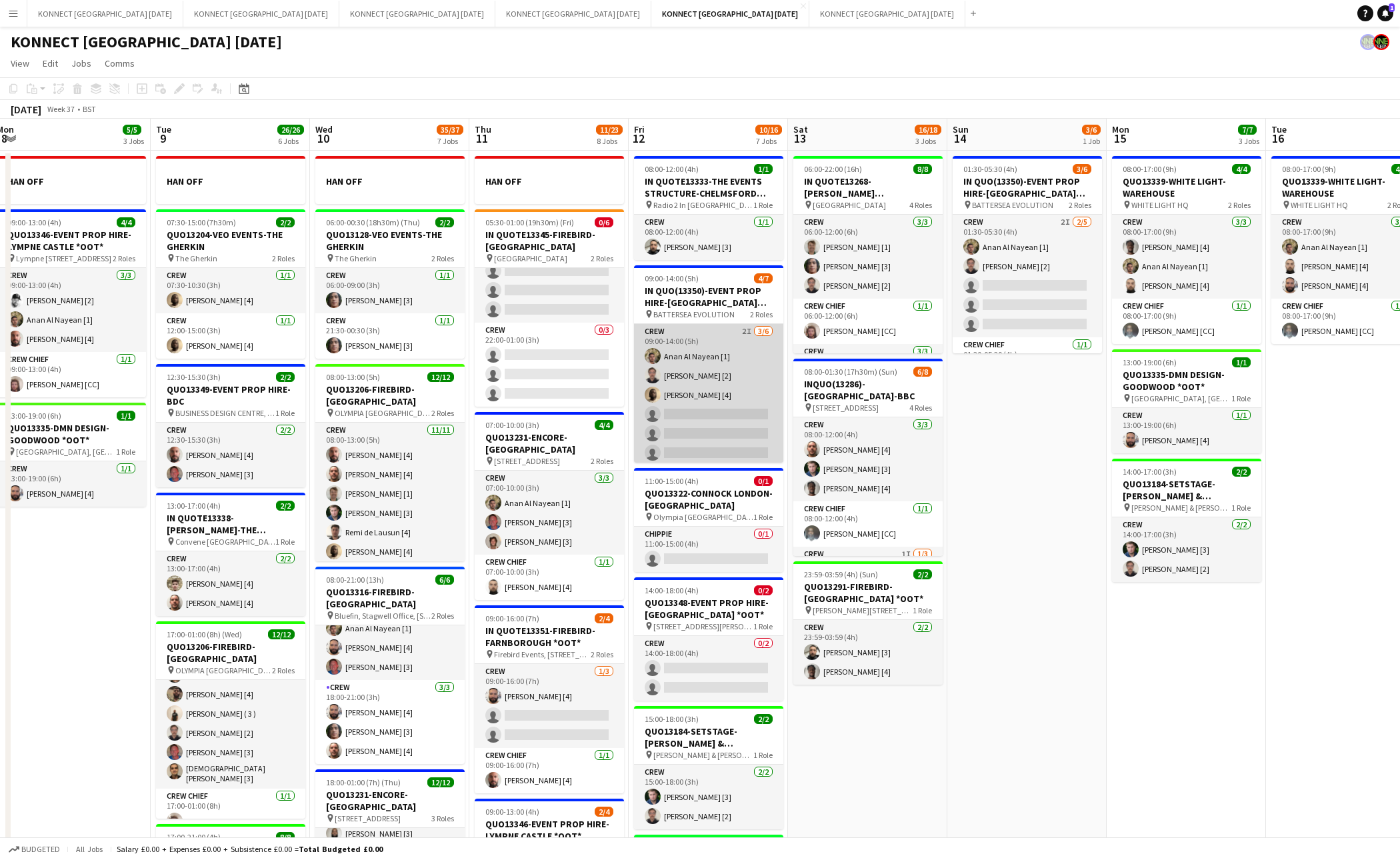
click at [642, 410] on app-card-role "Crew 2I 3/6 09:00-14:00 (5h) Anan Al Nayean [1] Nikolas Saylor [2] Sean Abbey […" at bounding box center [709, 395] width 149 height 142
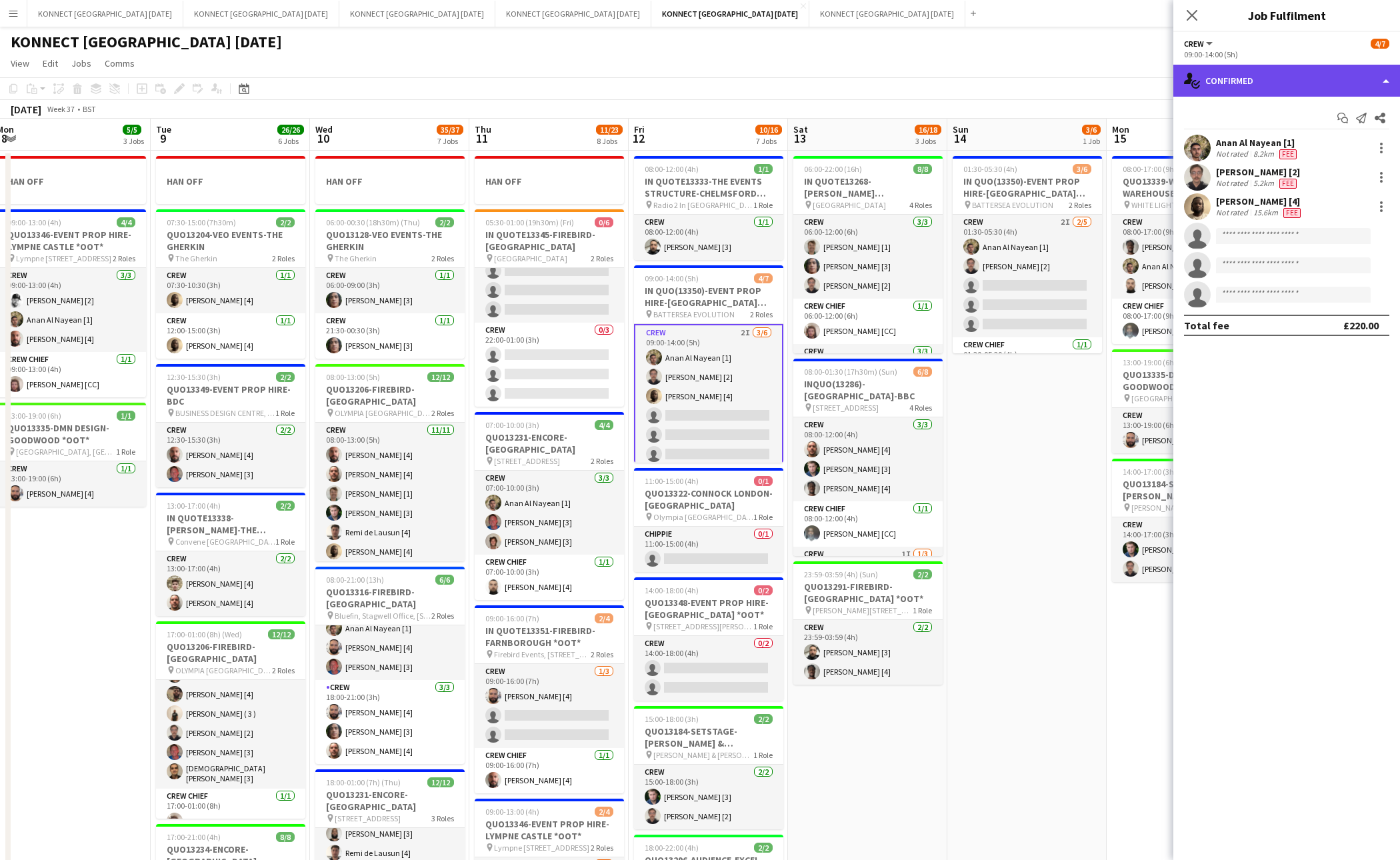
click at [1310, 77] on div "single-neutral-actions-check-2 Confirmed" at bounding box center [1286, 80] width 227 height 32
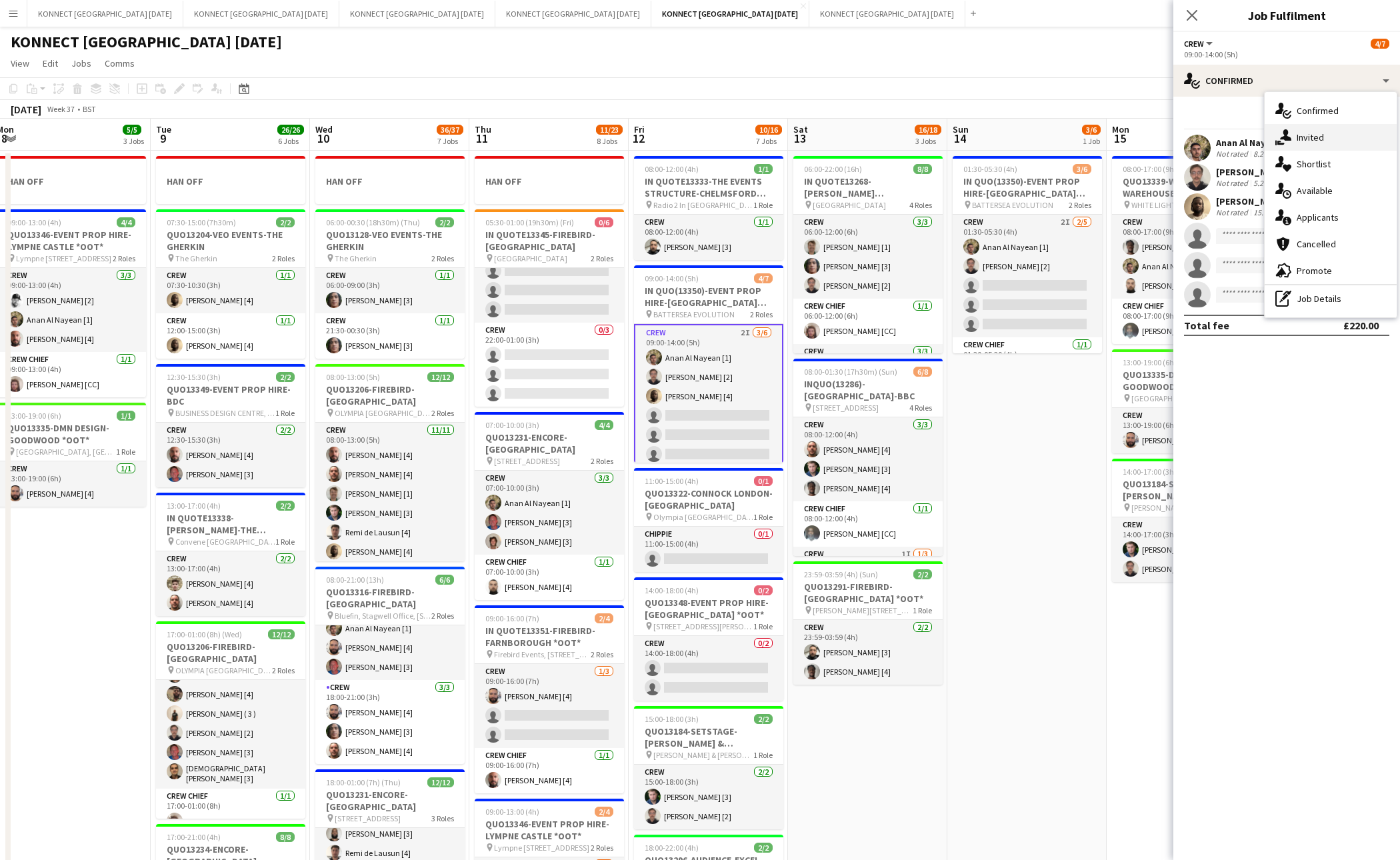
click at [1318, 132] on span "Invited" at bounding box center [1310, 137] width 27 height 12
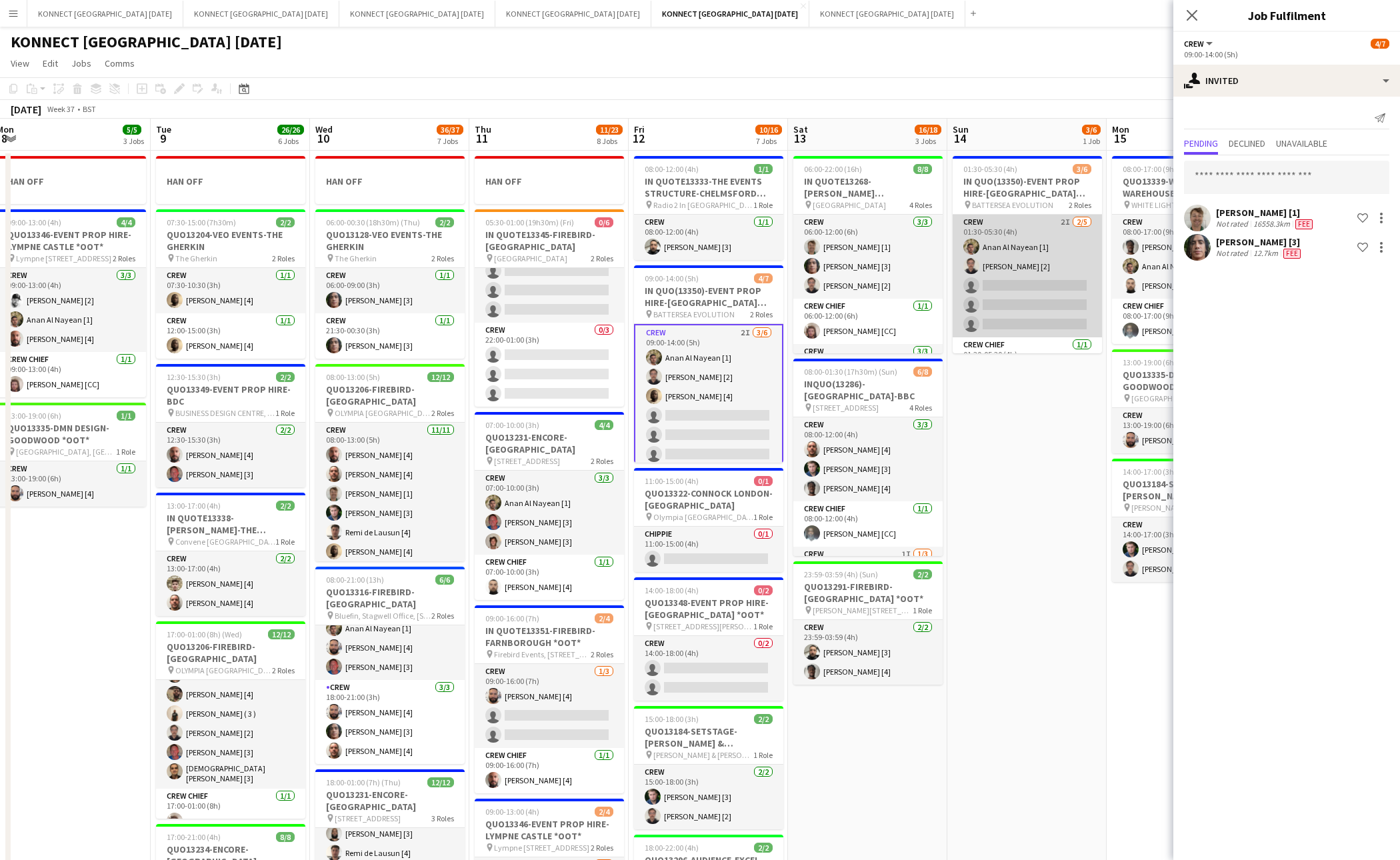
click at [1047, 268] on app-card-role "Crew 2I 2/5 01:30-05:30 (4h) Anan Al Nayean [1] Nikolas Saylor [2] single-neutr…" at bounding box center [1028, 276] width 149 height 123
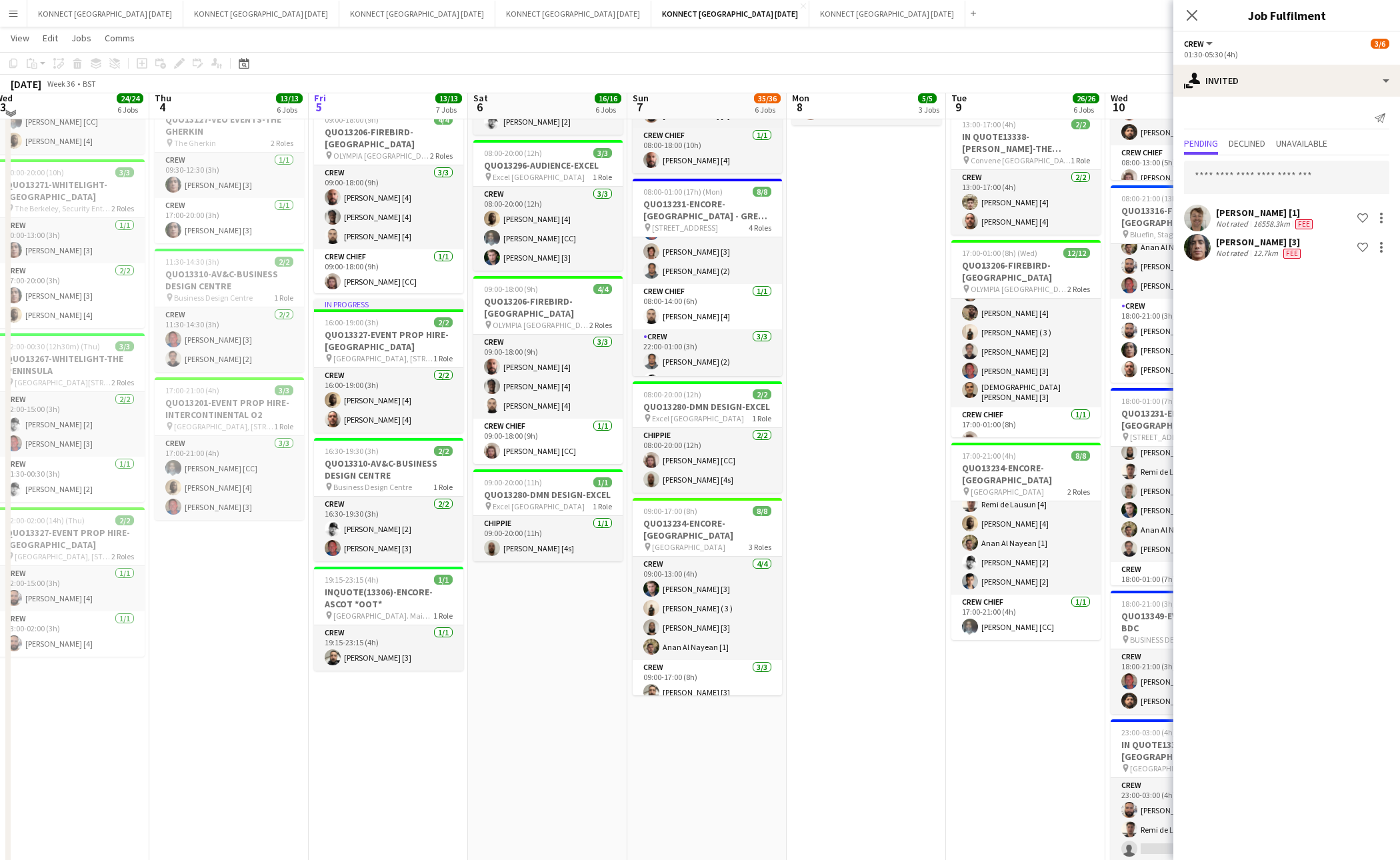
scroll to position [0, 0]
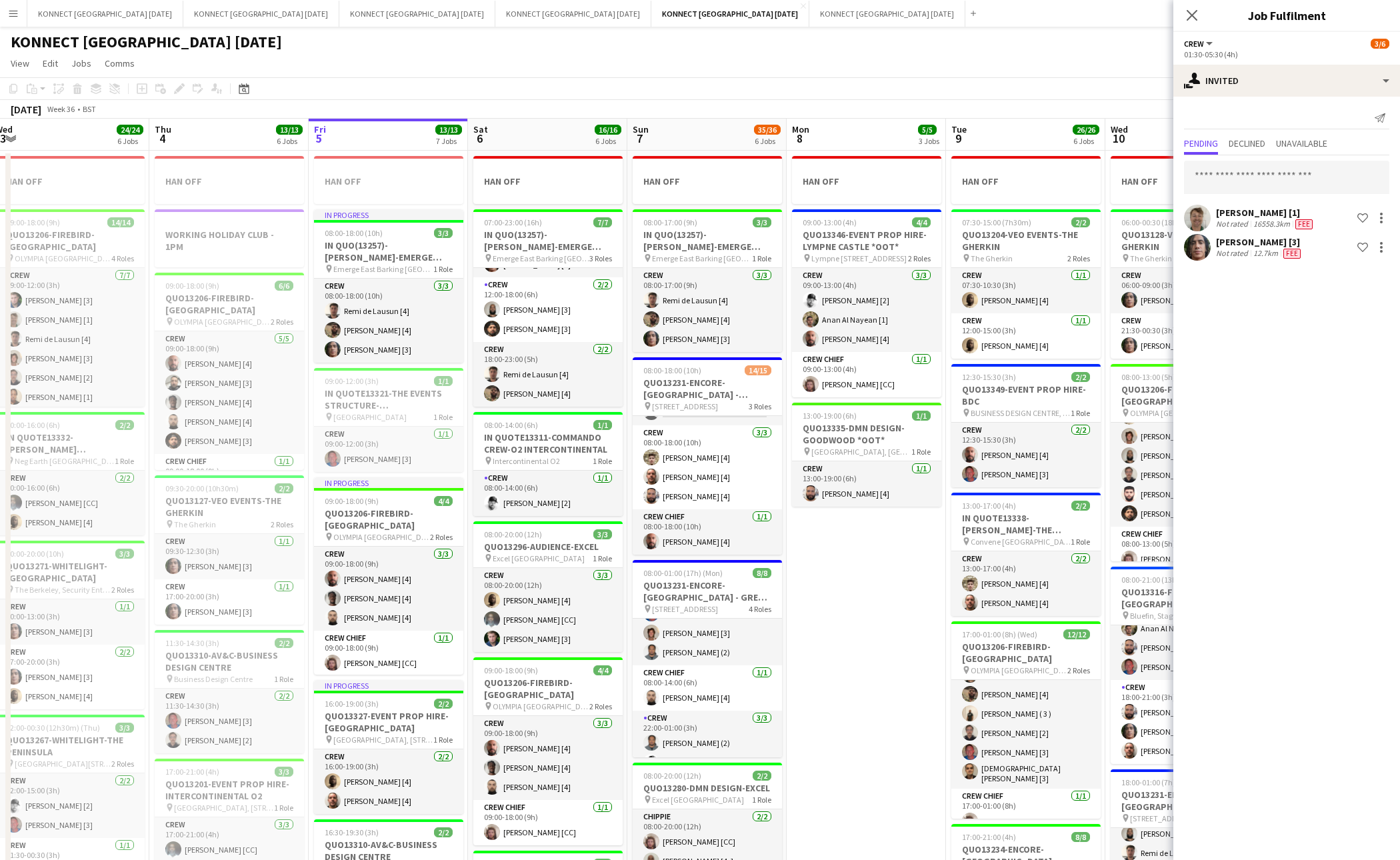
click at [918, 607] on app-date-cell "HAN OFF 09:00-13:00 (4h) 4/4 QUO13346-EVENT PROP HIRE-[GEOGRAPHIC_DATA] *OOT* p…" at bounding box center [866, 769] width 159 height 1236
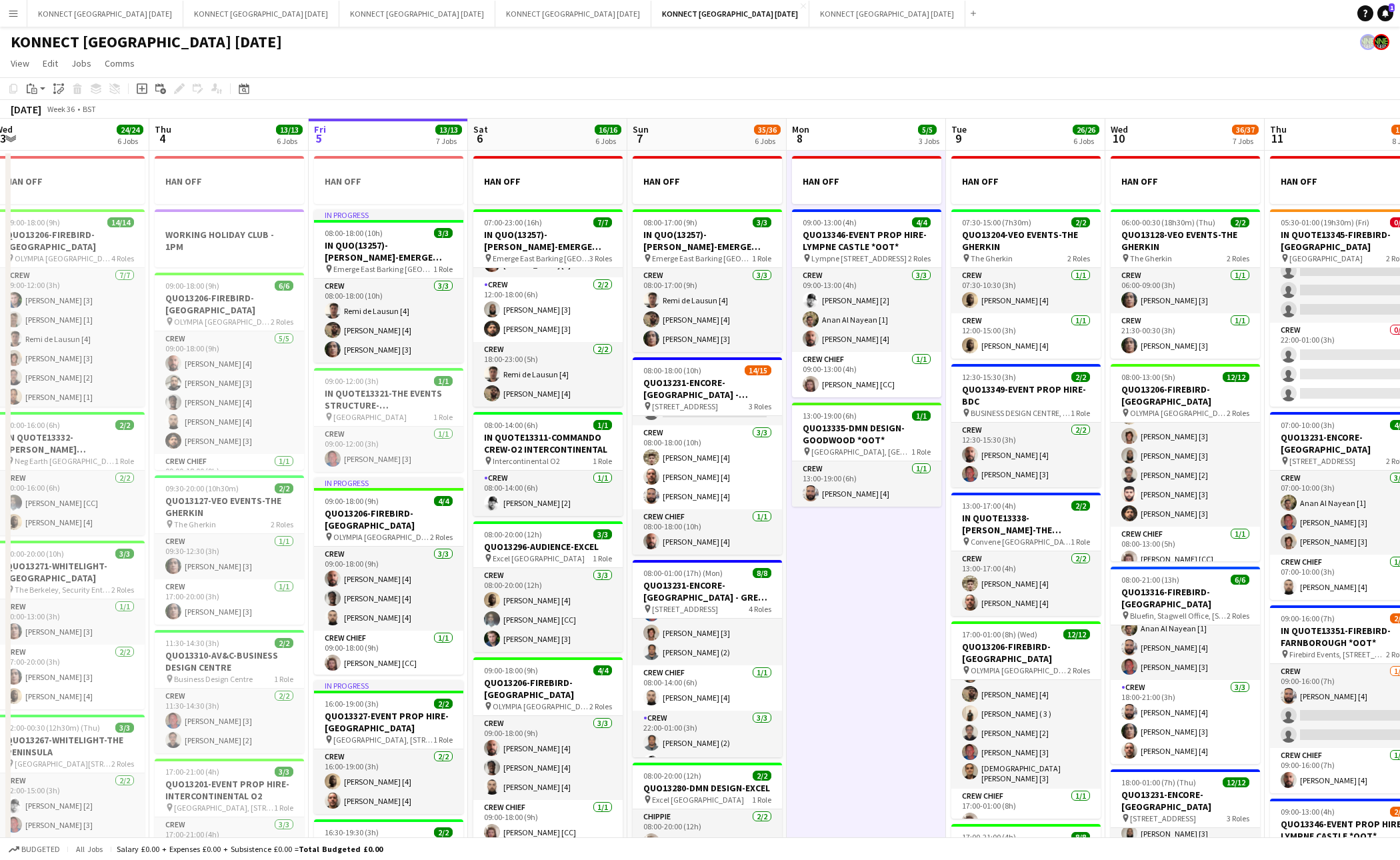
click at [918, 607] on app-date-cell "HAN OFF 09:00-13:00 (4h) 4/4 QUO13346-EVENT PROP HIRE-[GEOGRAPHIC_DATA] *OOT* p…" at bounding box center [866, 769] width 159 height 1236
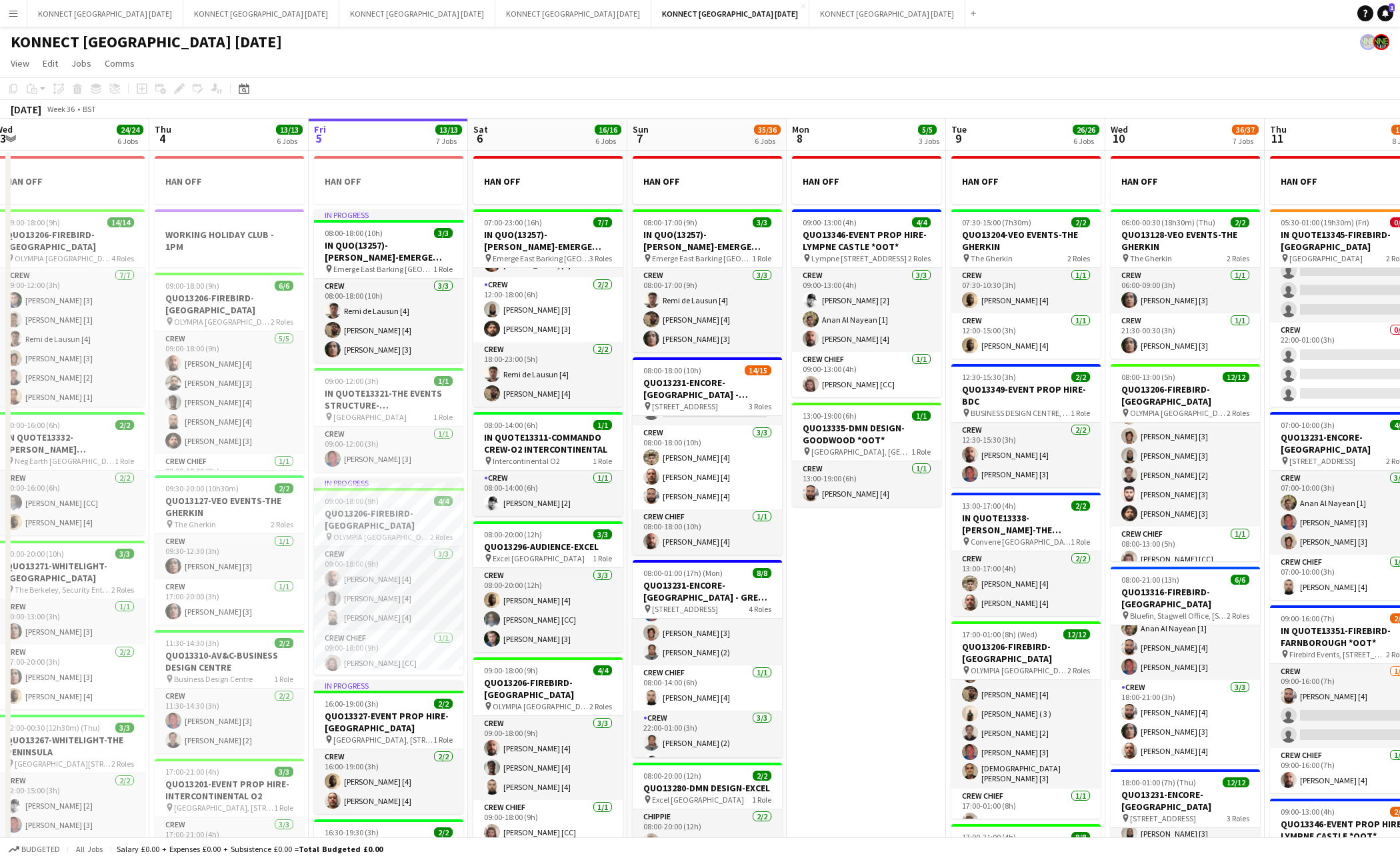
click at [881, 728] on app-date-cell "HAN OFF 09:00-13:00 (4h) 4/4 QUO13346-EVENT PROP HIRE-[GEOGRAPHIC_DATA] *OOT* p…" at bounding box center [866, 769] width 159 height 1236
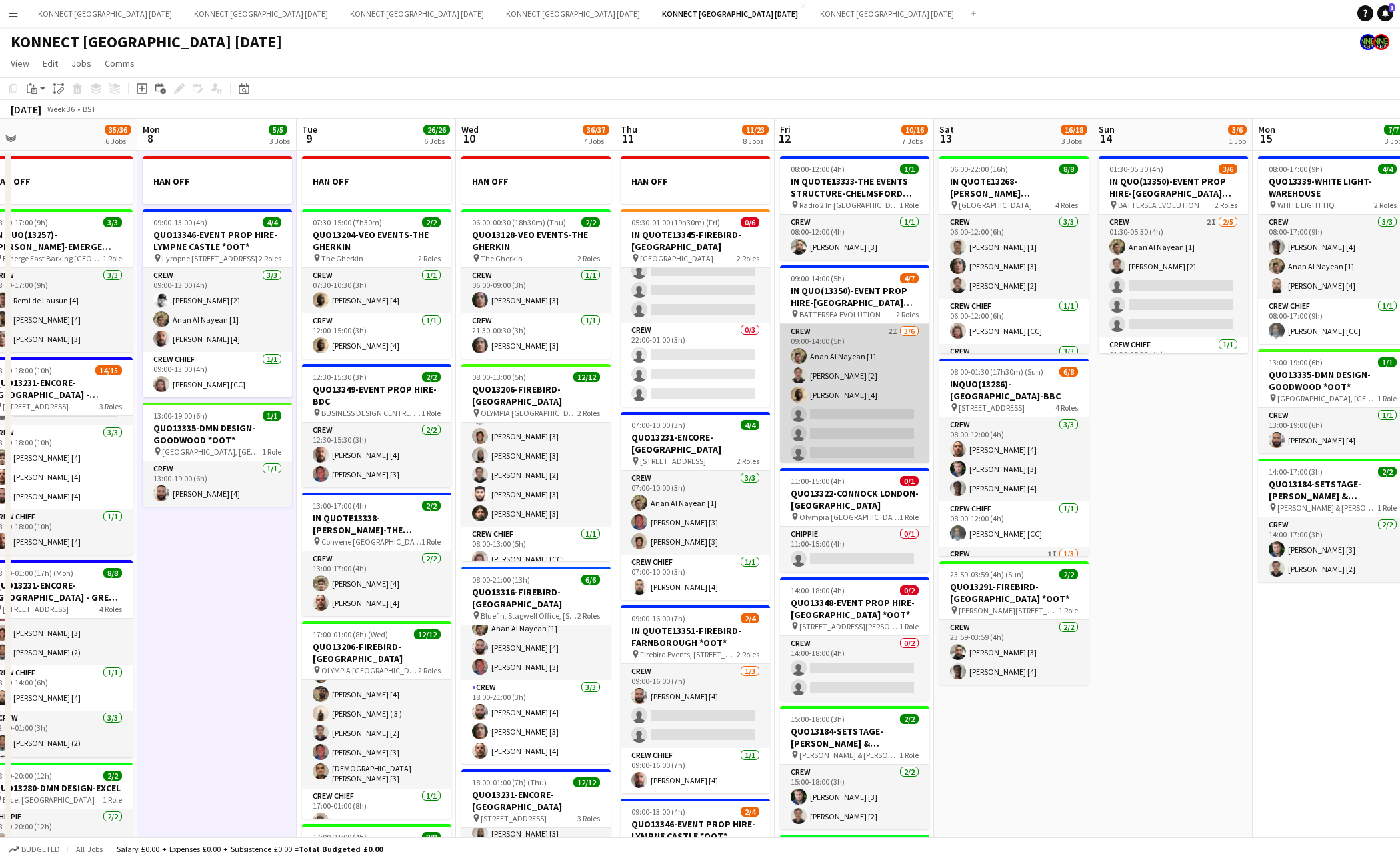
click at [896, 368] on app-card-role "Crew 2I 3/6 09:00-14:00 (5h) Anan Al Nayean [1] Nikolas Saylor [2] Sean Abbey […" at bounding box center [854, 395] width 149 height 142
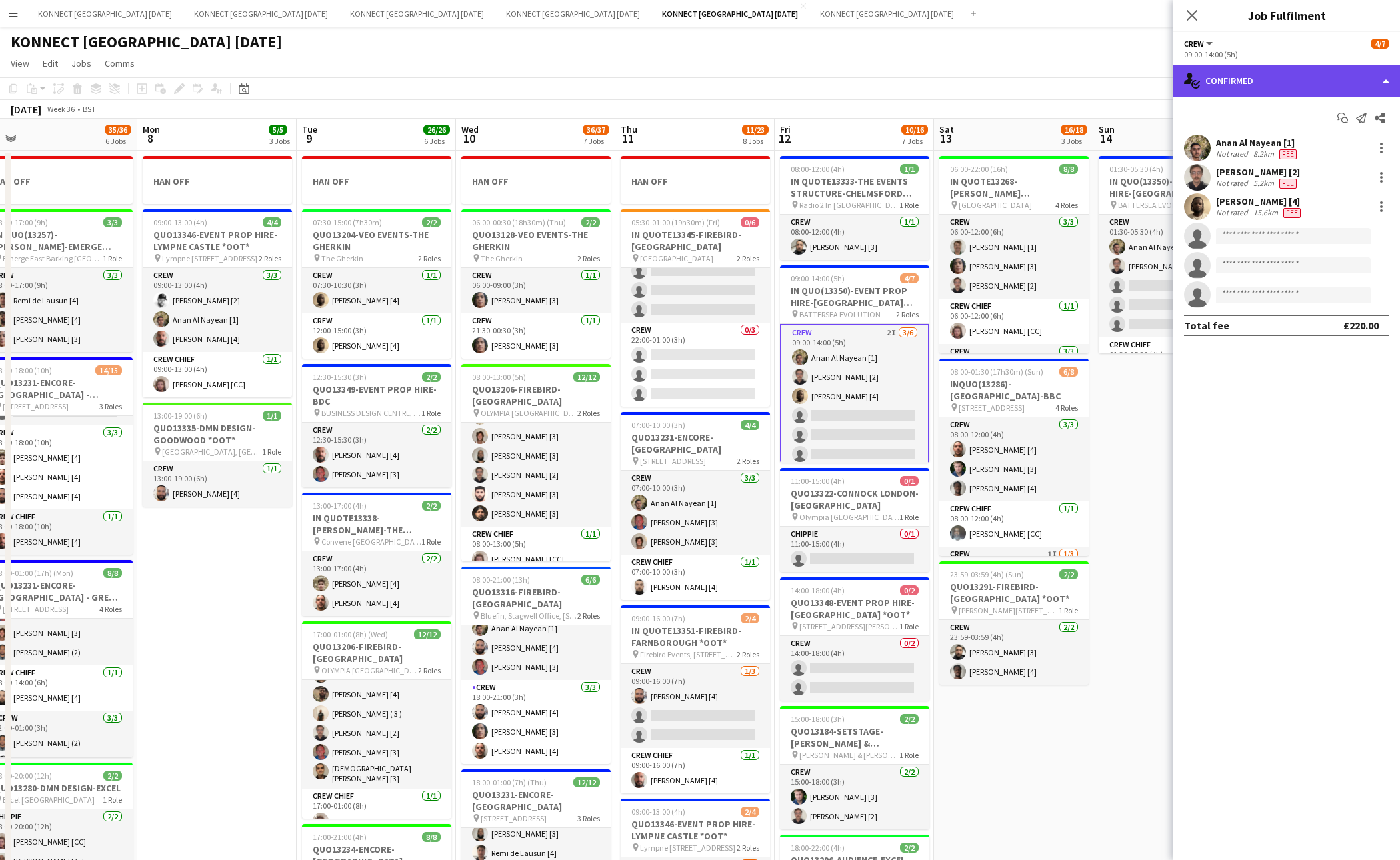
click at [1268, 83] on div "single-neutral-actions-check-2 Confirmed" at bounding box center [1286, 80] width 227 height 32
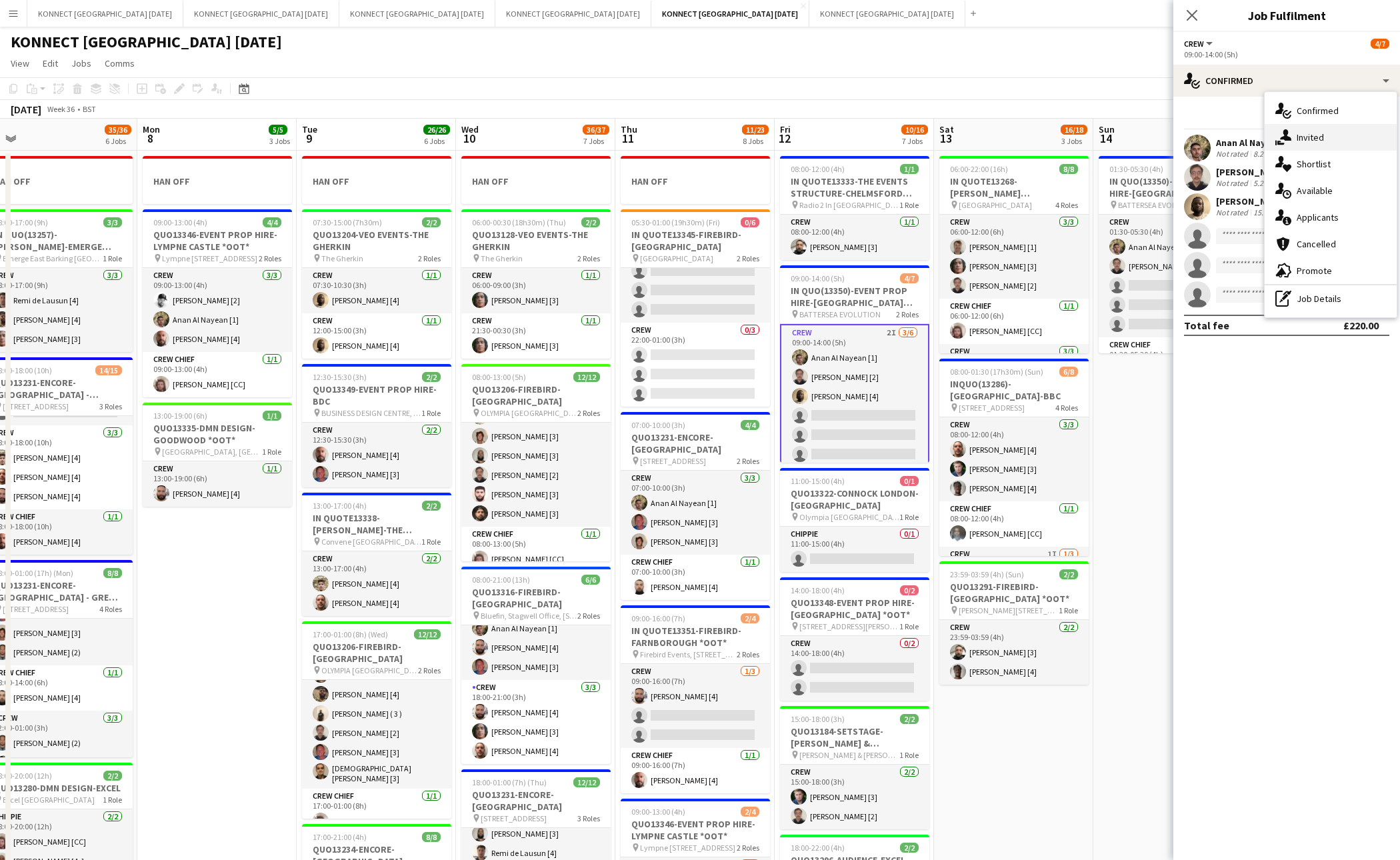
click at [1339, 148] on div "single-neutral-actions-share-1 Invited" at bounding box center [1331, 137] width 132 height 27
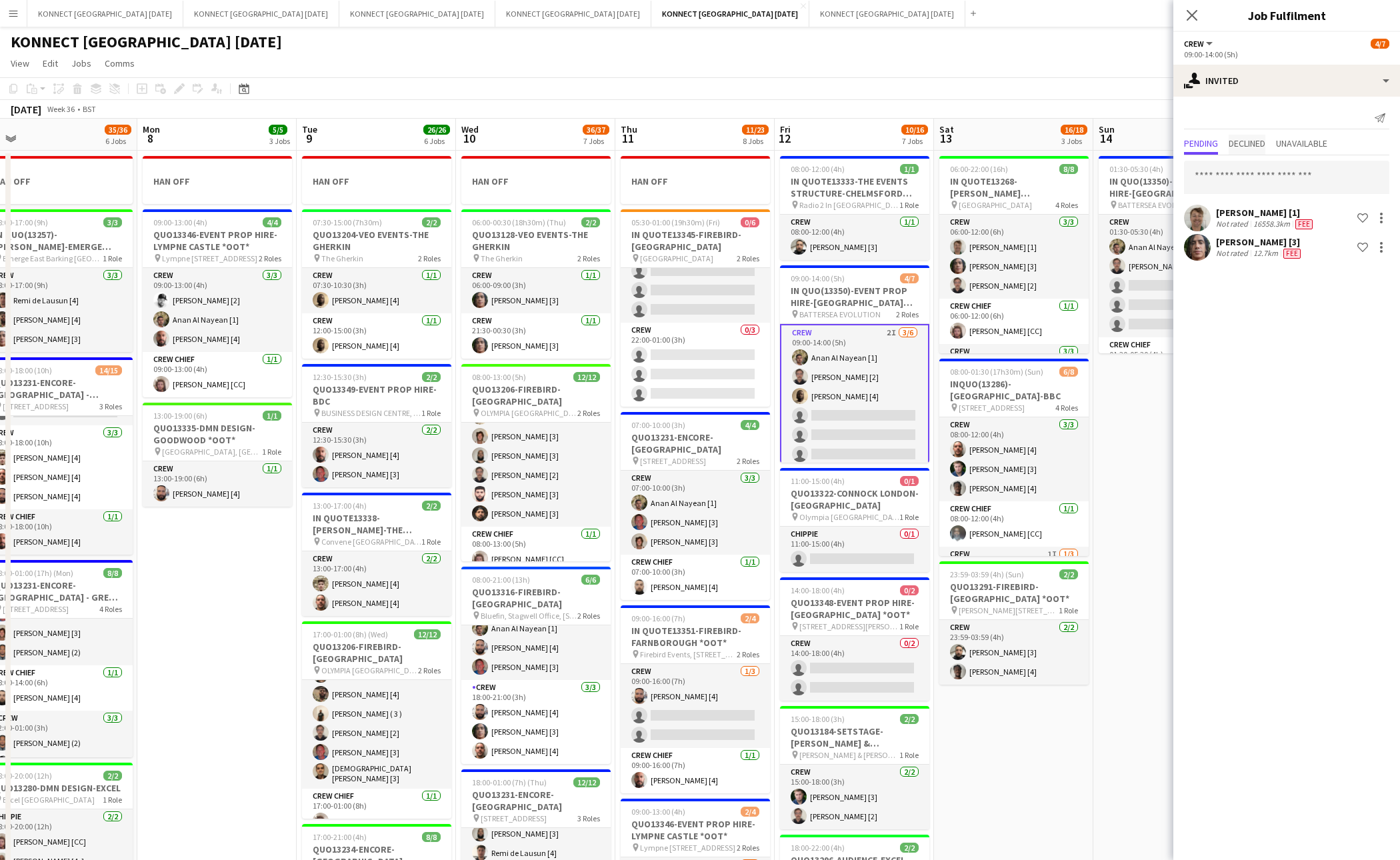
click at [1262, 146] on span "Declined" at bounding box center [1247, 144] width 36 height 9
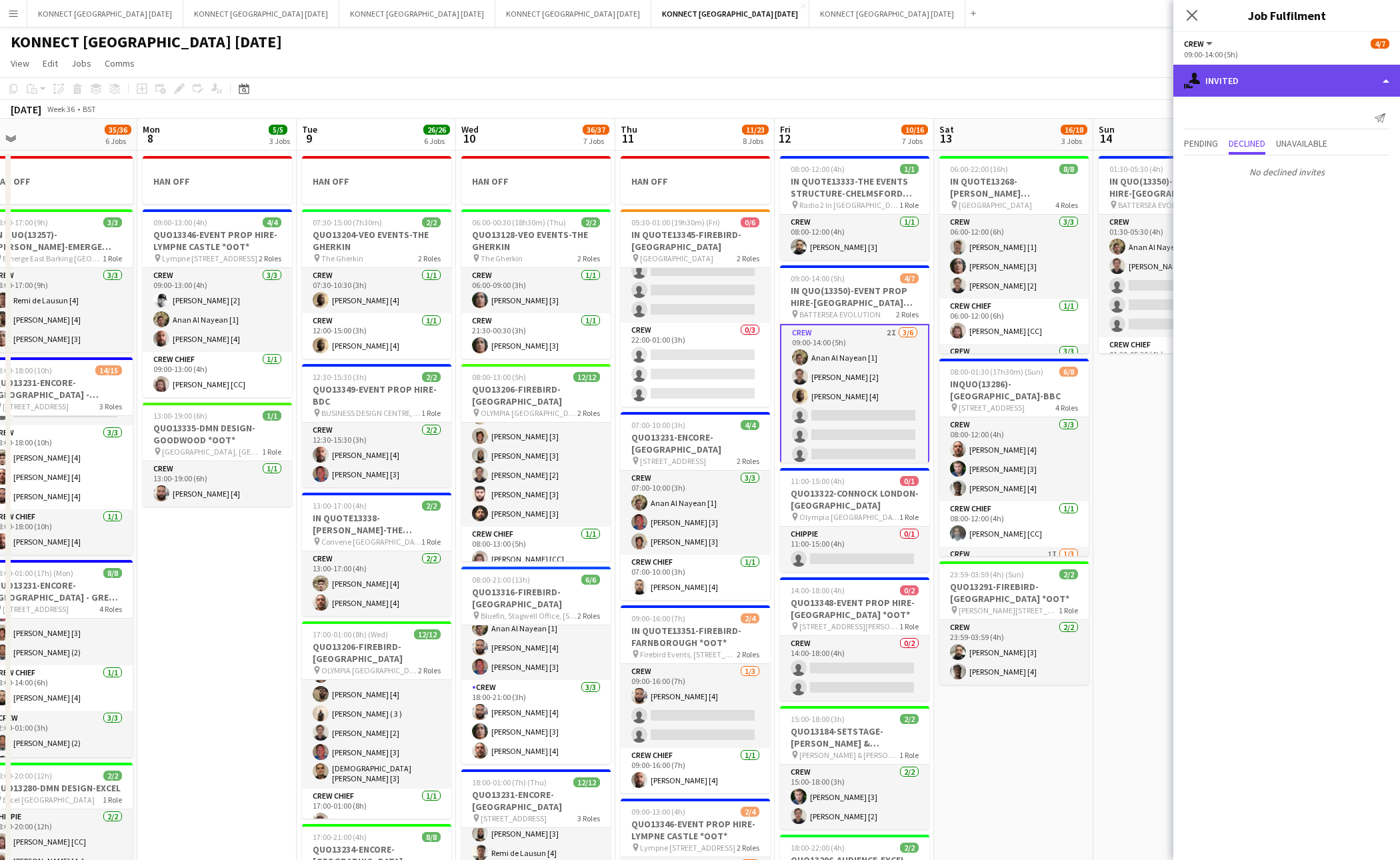
click at [1254, 76] on div "single-neutral-actions-share-1 Invited" at bounding box center [1286, 80] width 227 height 32
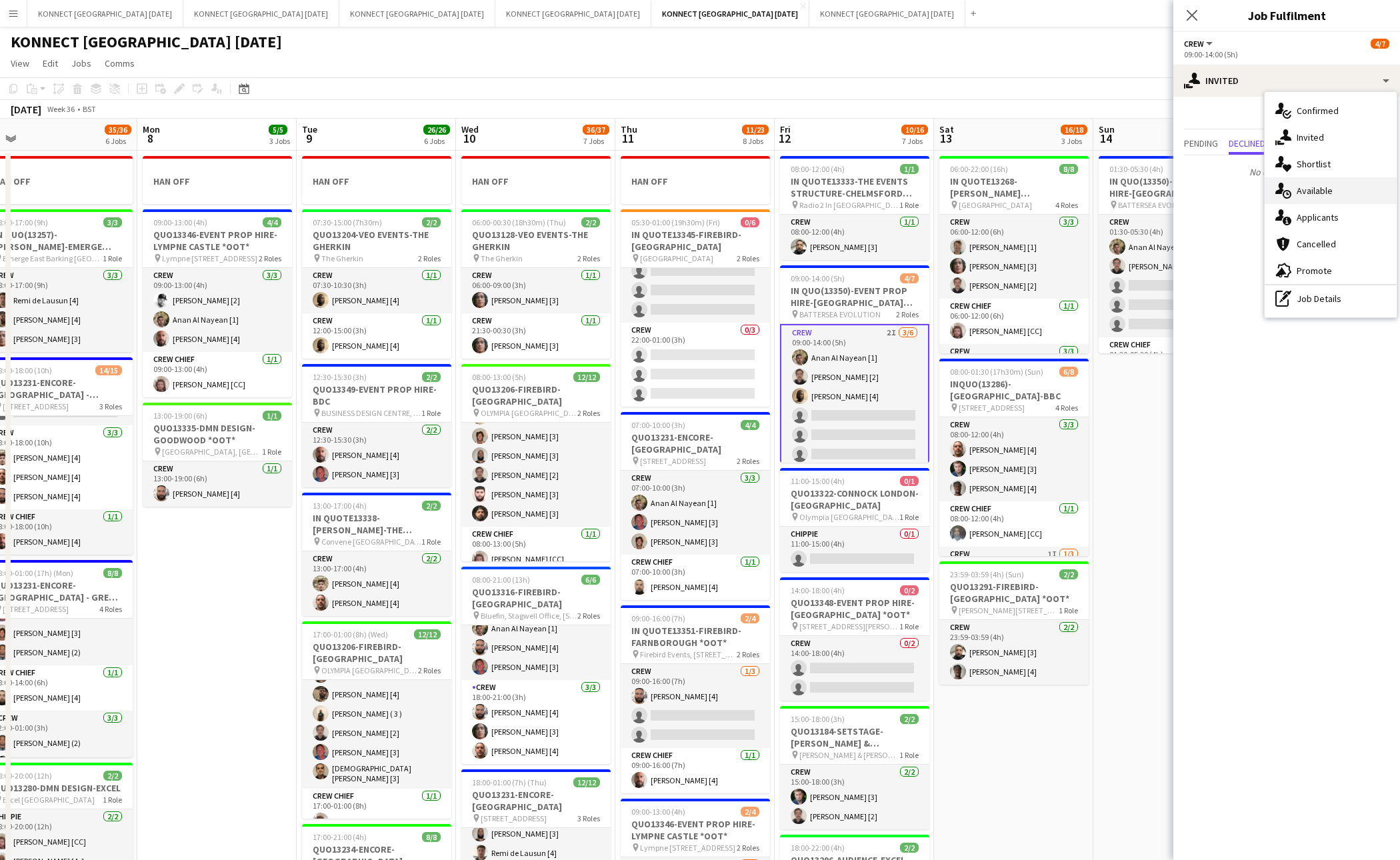
click at [1325, 179] on div "single-neutral-actions-upload Available" at bounding box center [1331, 190] width 132 height 27
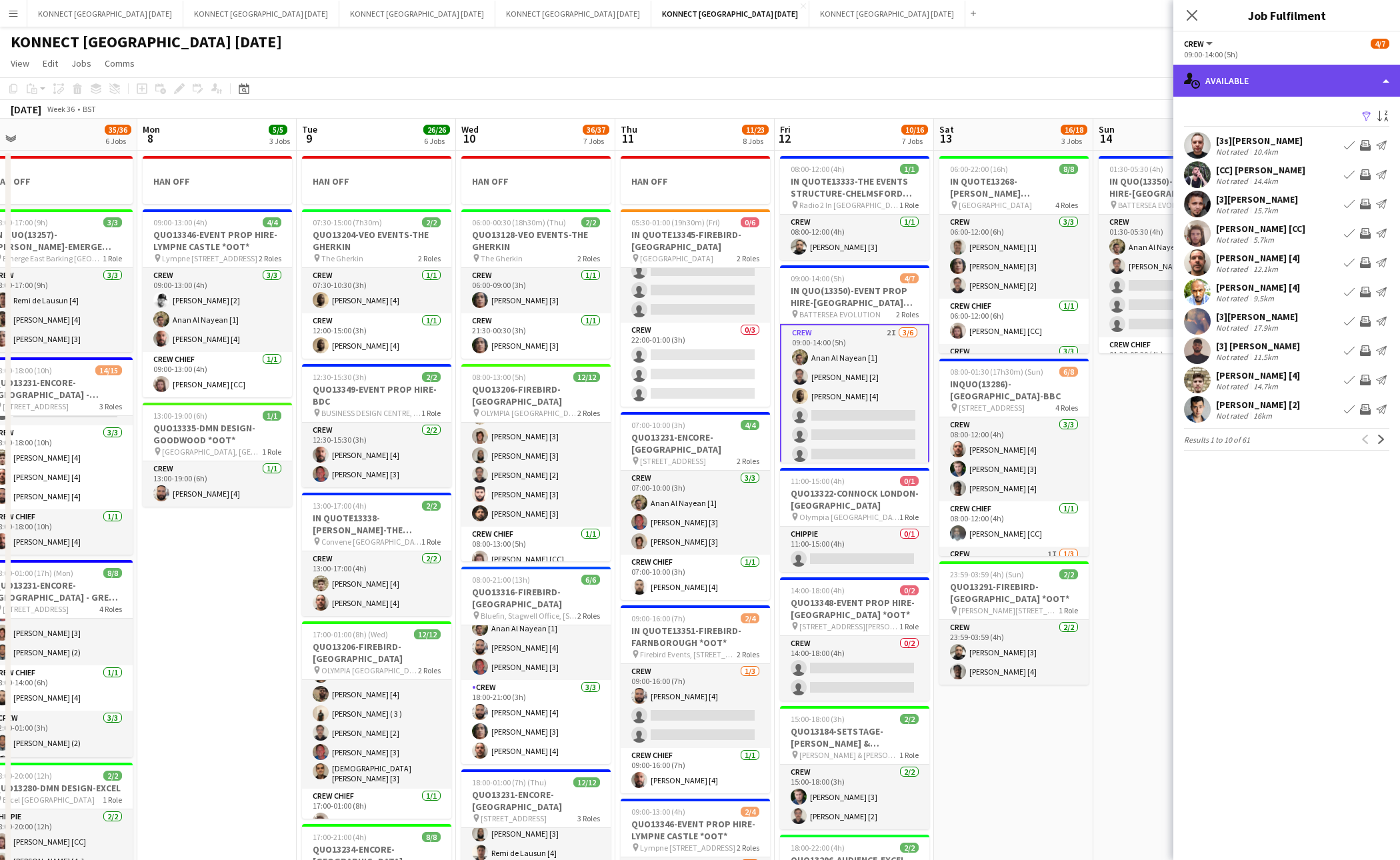
click at [1235, 80] on div "single-neutral-actions-upload Available" at bounding box center [1286, 80] width 227 height 32
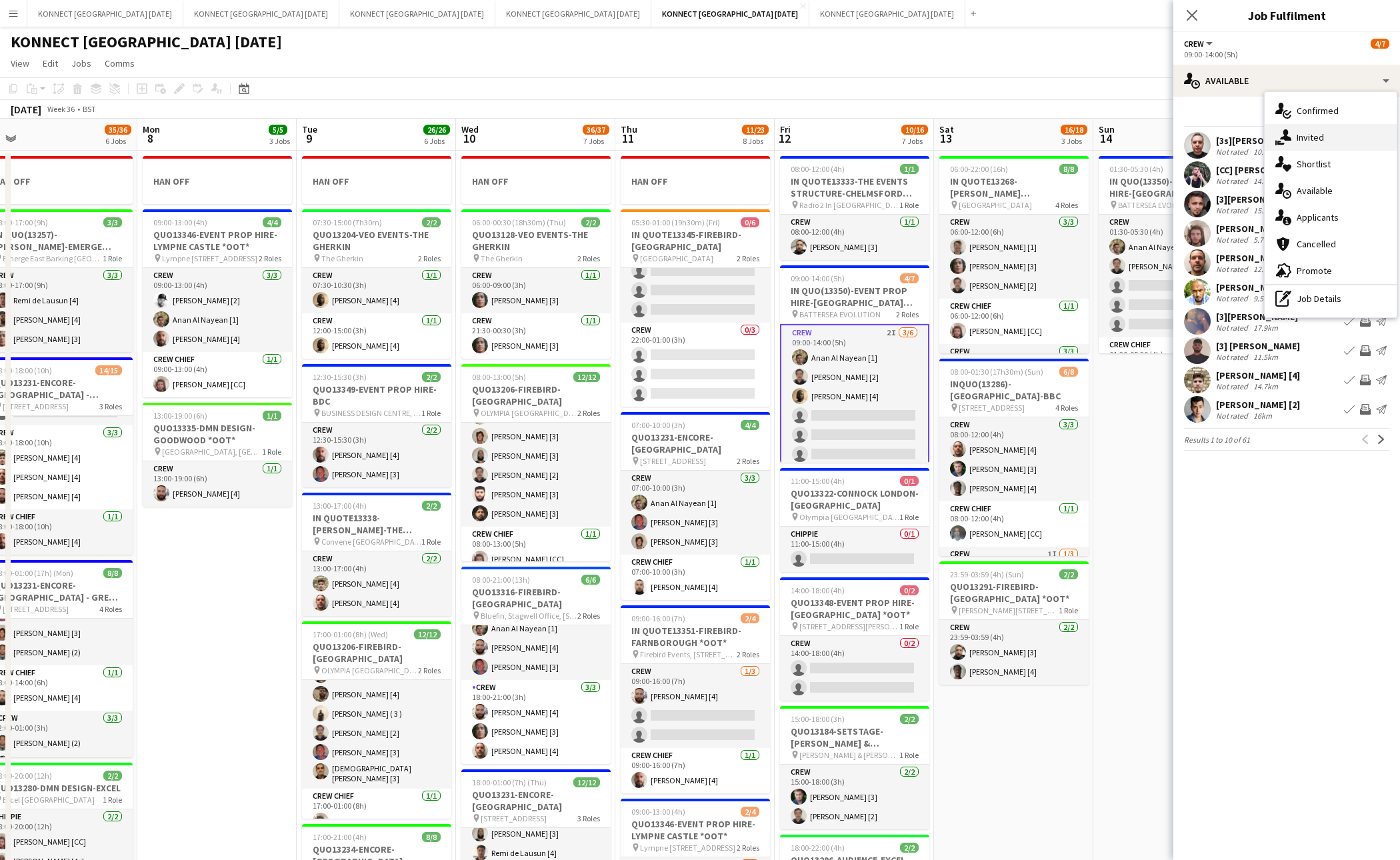
click at [1290, 136] on icon "single-neutral-actions-share-1" at bounding box center [1283, 137] width 16 height 16
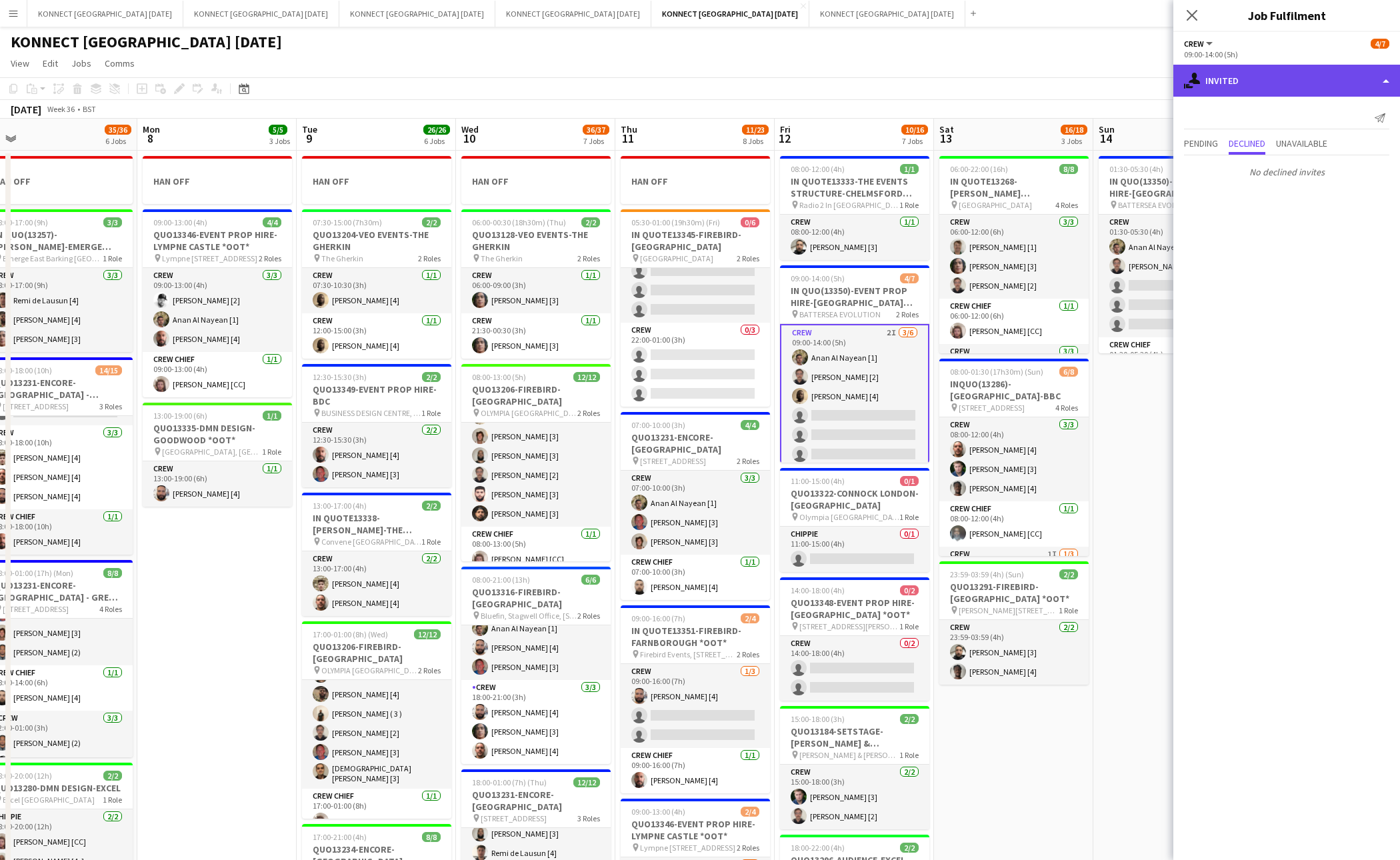
click at [1237, 81] on div "single-neutral-actions-share-1 Invited" at bounding box center [1286, 80] width 227 height 32
click at [1220, 81] on div "single-neutral-actions-share-1 Invited" at bounding box center [1286, 80] width 227 height 32
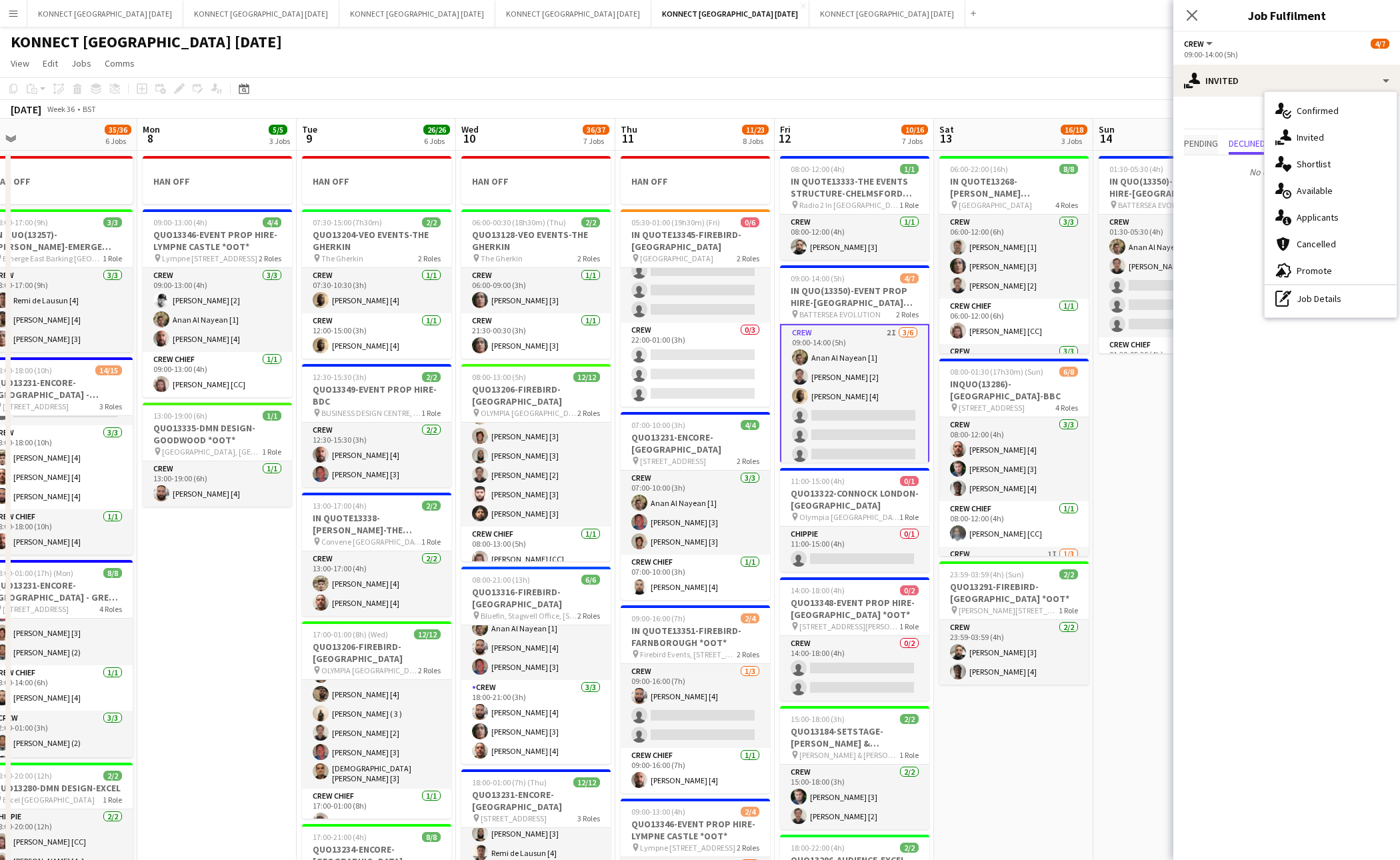
click at [1203, 134] on span "Pending" at bounding box center [1201, 144] width 34 height 20
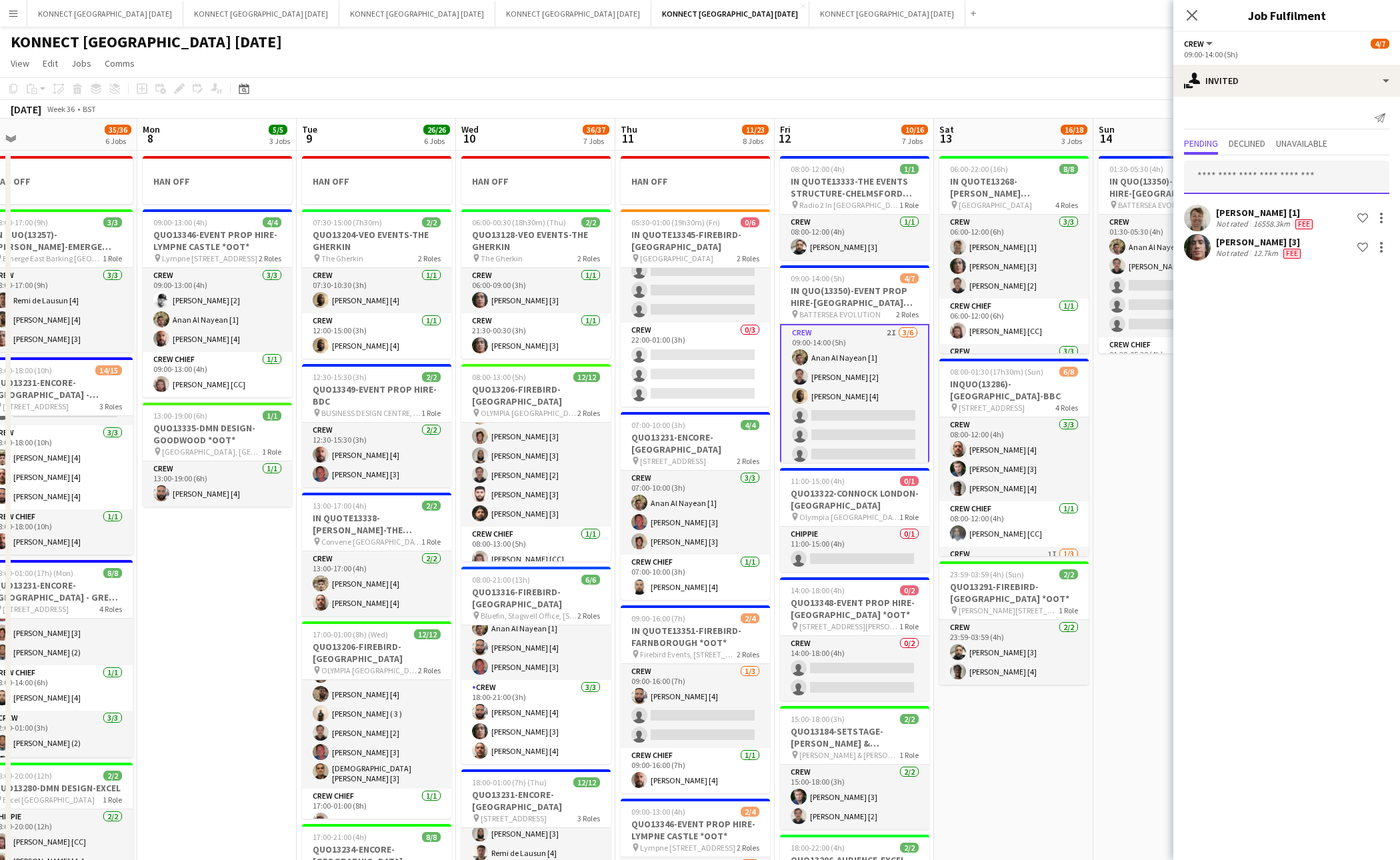
click at [1228, 177] on input "text" at bounding box center [1287, 177] width 205 height 34
click at [1246, 182] on input "****" at bounding box center [1287, 177] width 205 height 34
type input "****"
click at [1241, 212] on span "[PERSON_NAME] [4]" at bounding box center [1240, 210] width 90 height 11
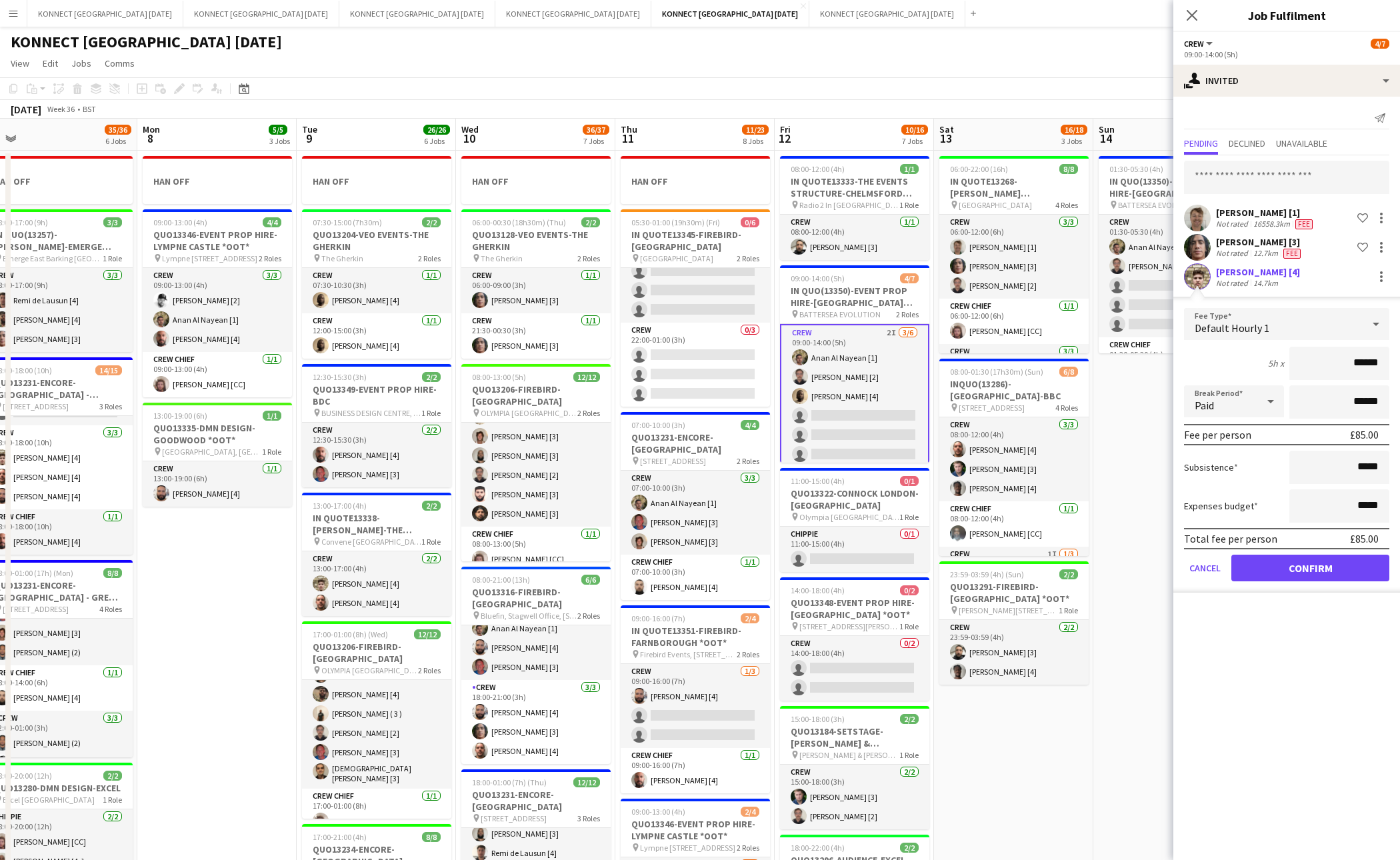
click at [1299, 550] on form "Fee Type Default Hourly 1 5h x ****** Break Period Paid ****** Fee per person £…" at bounding box center [1286, 450] width 227 height 284
click at [1292, 567] on button "Confirm" at bounding box center [1310, 568] width 158 height 27
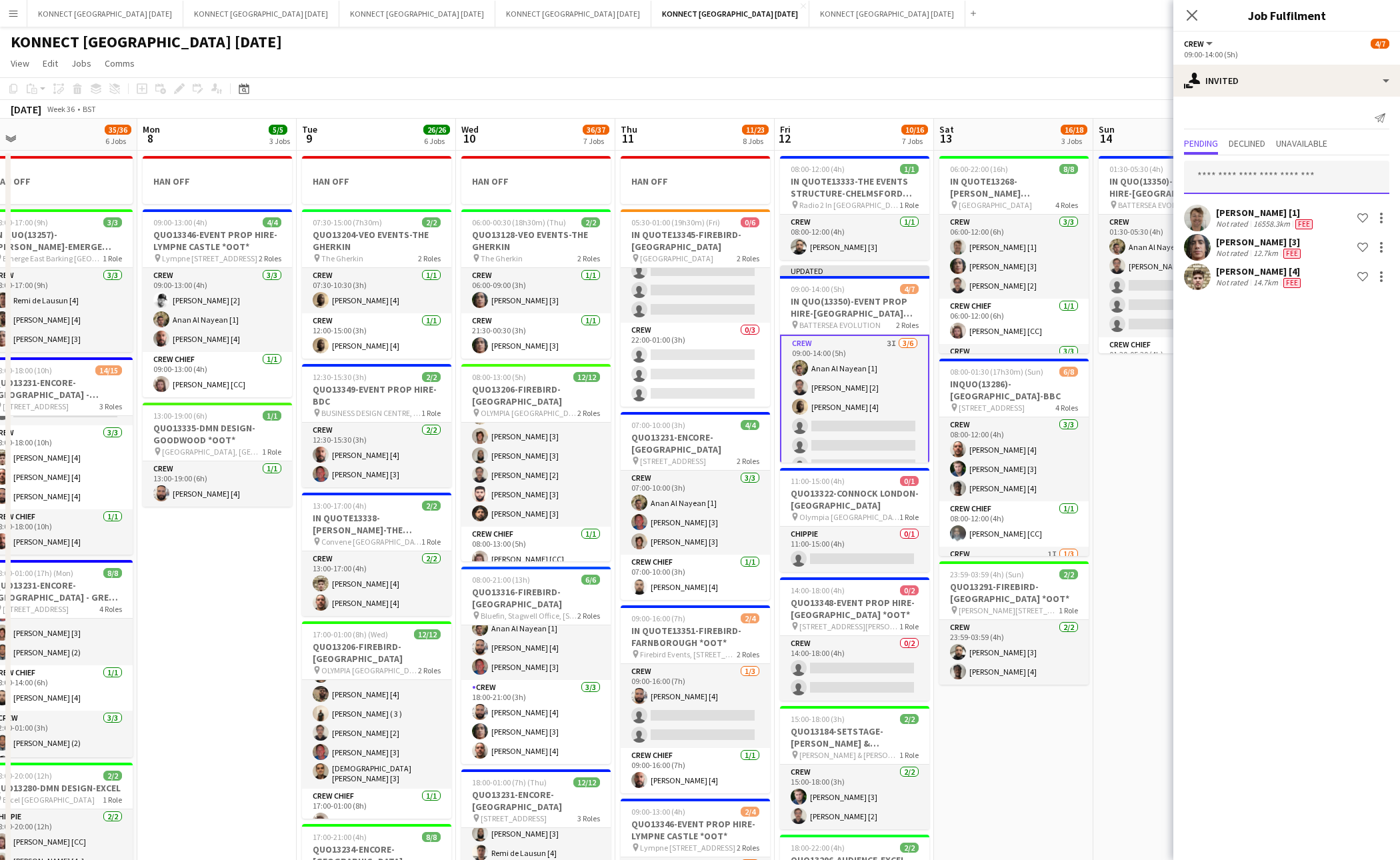
click at [1284, 179] on input "text" at bounding box center [1287, 177] width 205 height 34
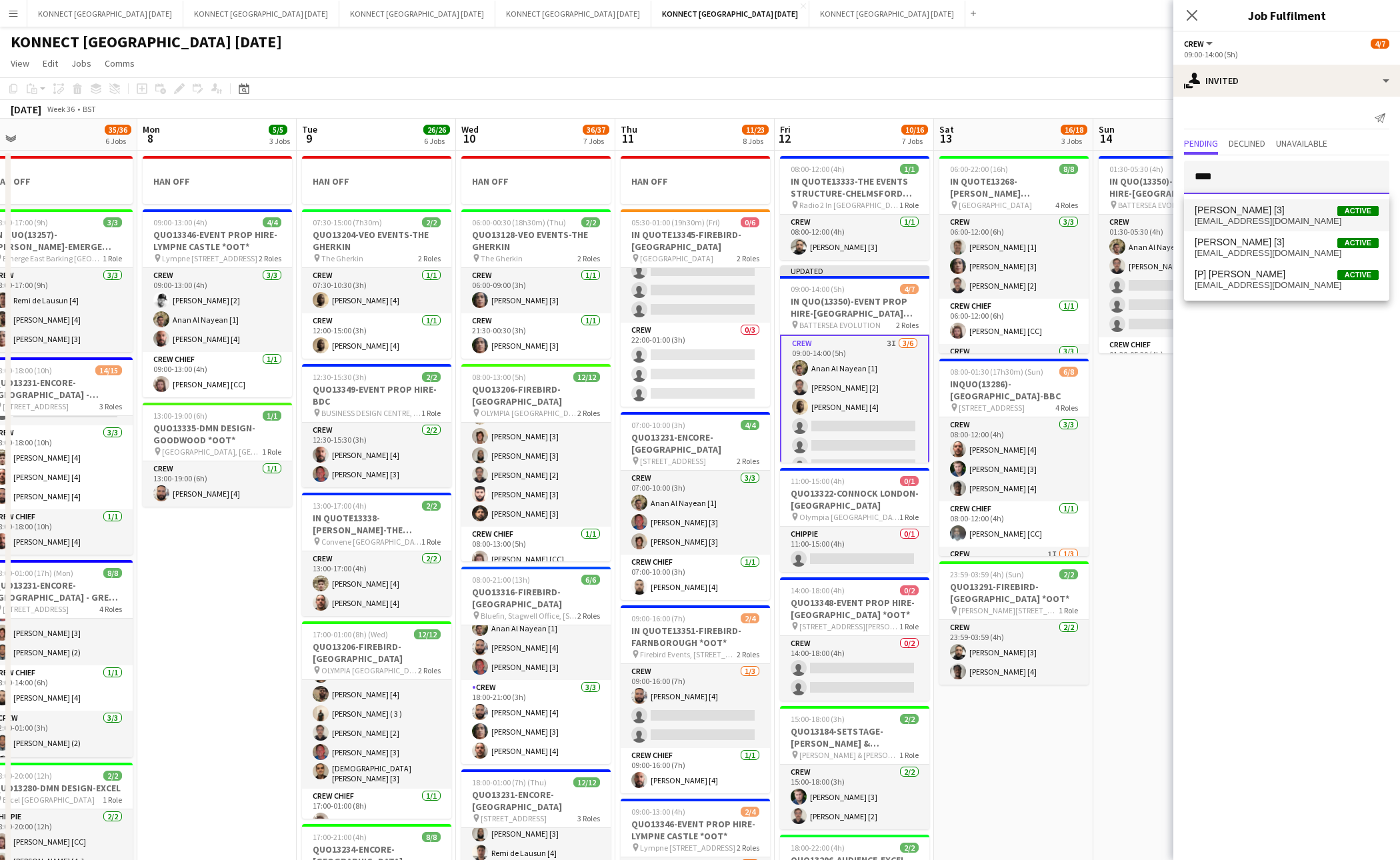
type input "****"
click at [1274, 220] on span "jack.thorne98@gmail.com" at bounding box center [1286, 221] width 184 height 10
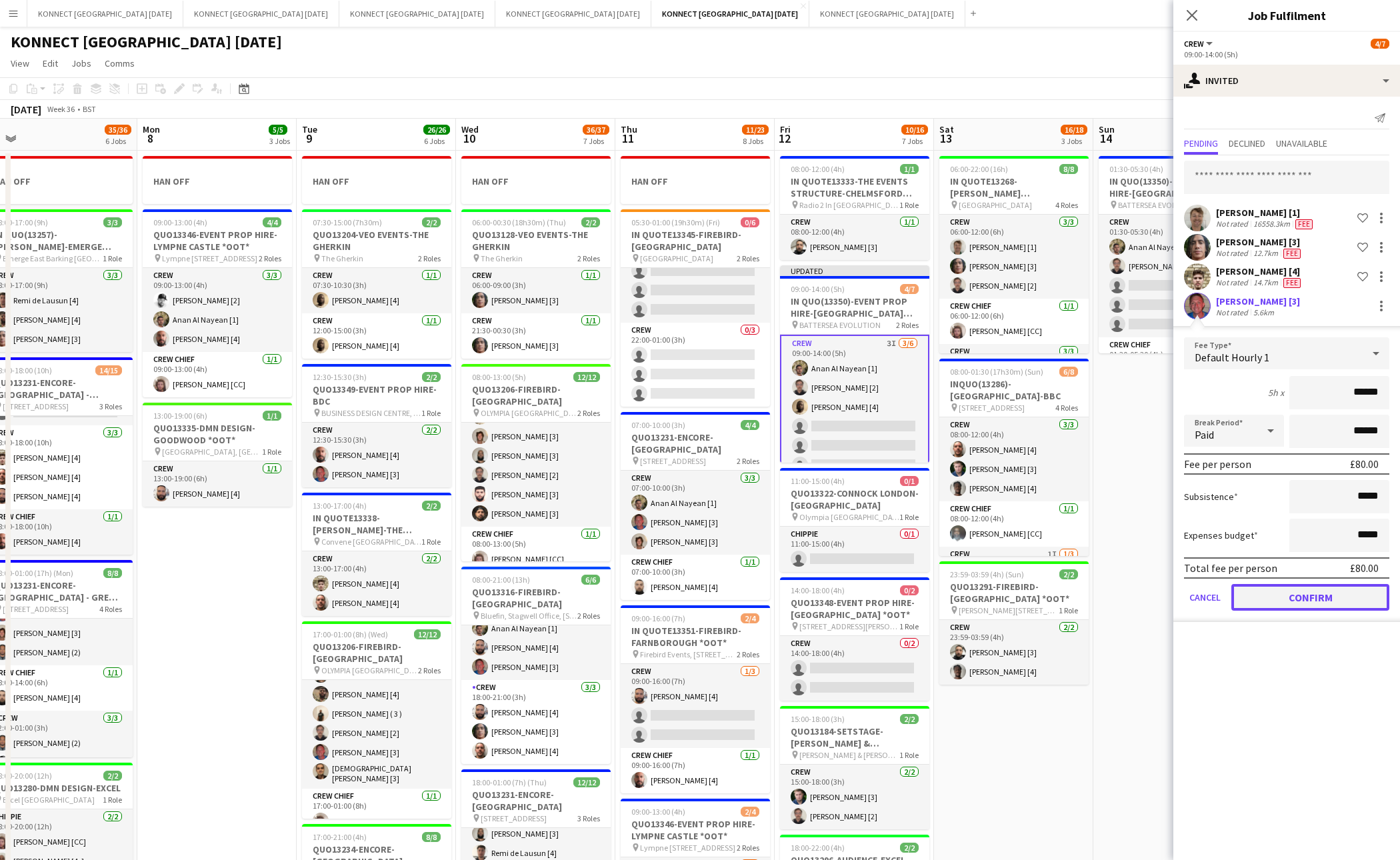
click at [1301, 589] on button "Confirm" at bounding box center [1310, 597] width 158 height 27
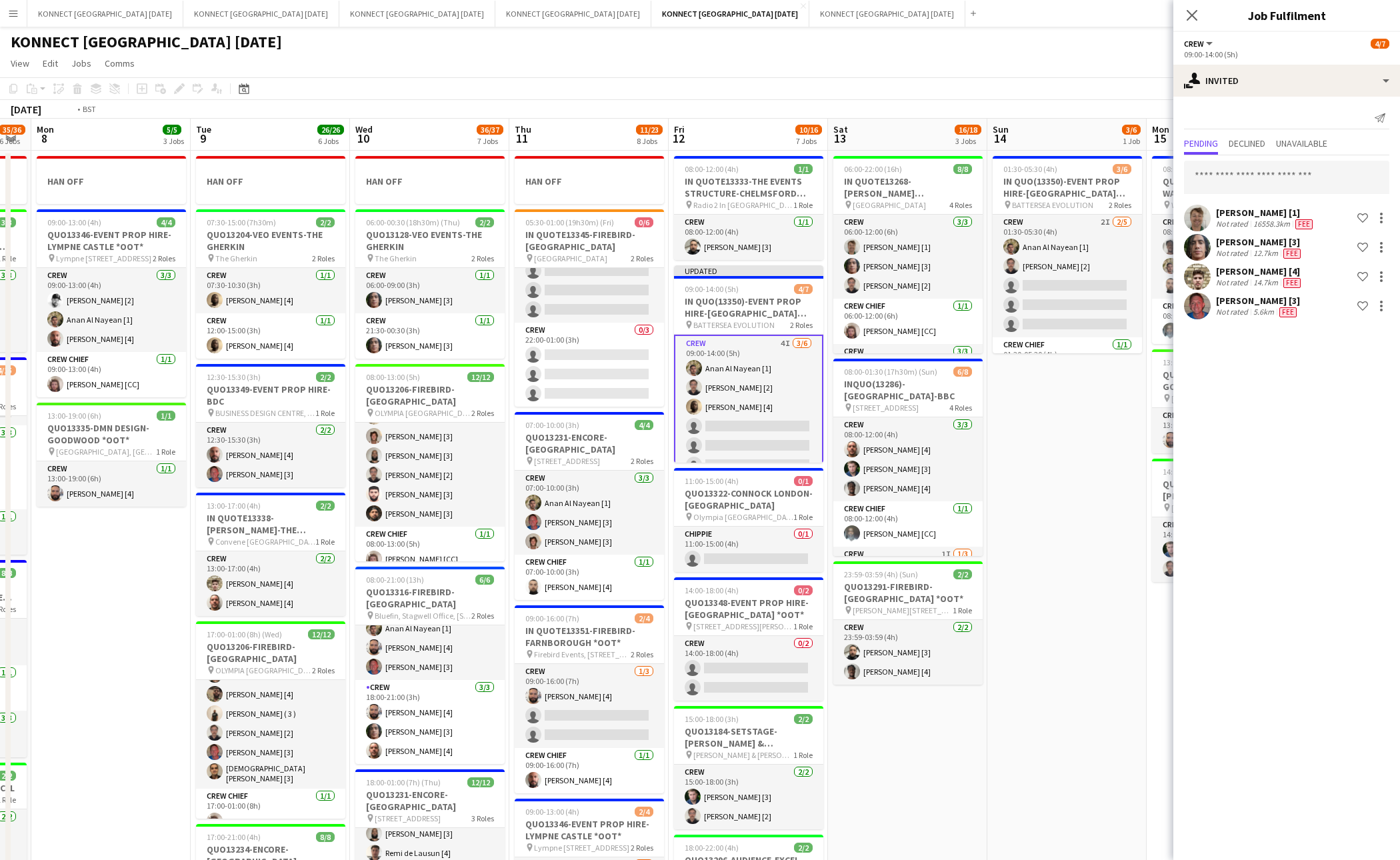
scroll to position [0, 488]
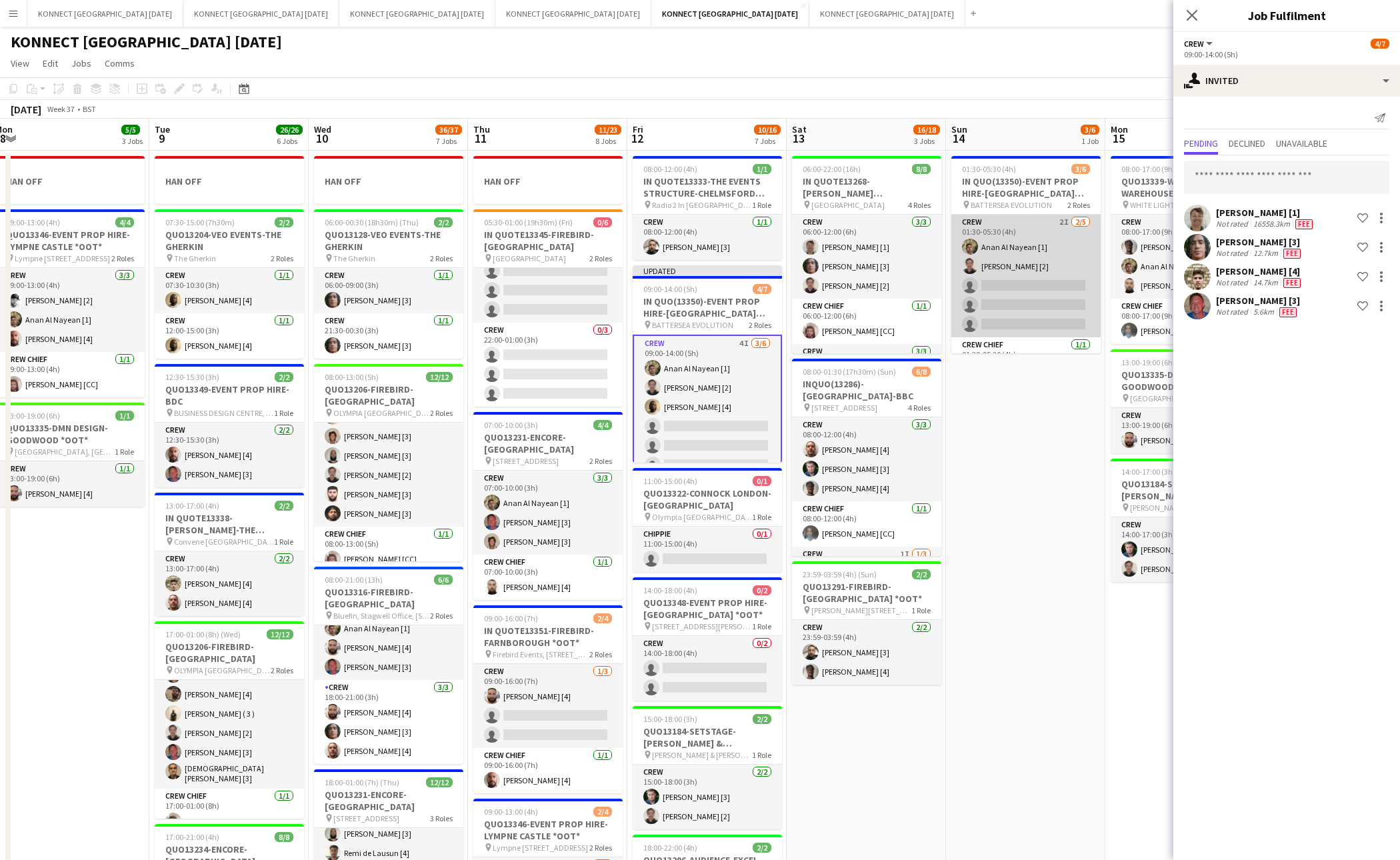
click at [1033, 275] on app-card-role "Crew 2I 2/5 01:30-05:30 (4h) Anan Al Nayean [1] Nikolas Saylor [2] single-neutr…" at bounding box center [1026, 276] width 149 height 123
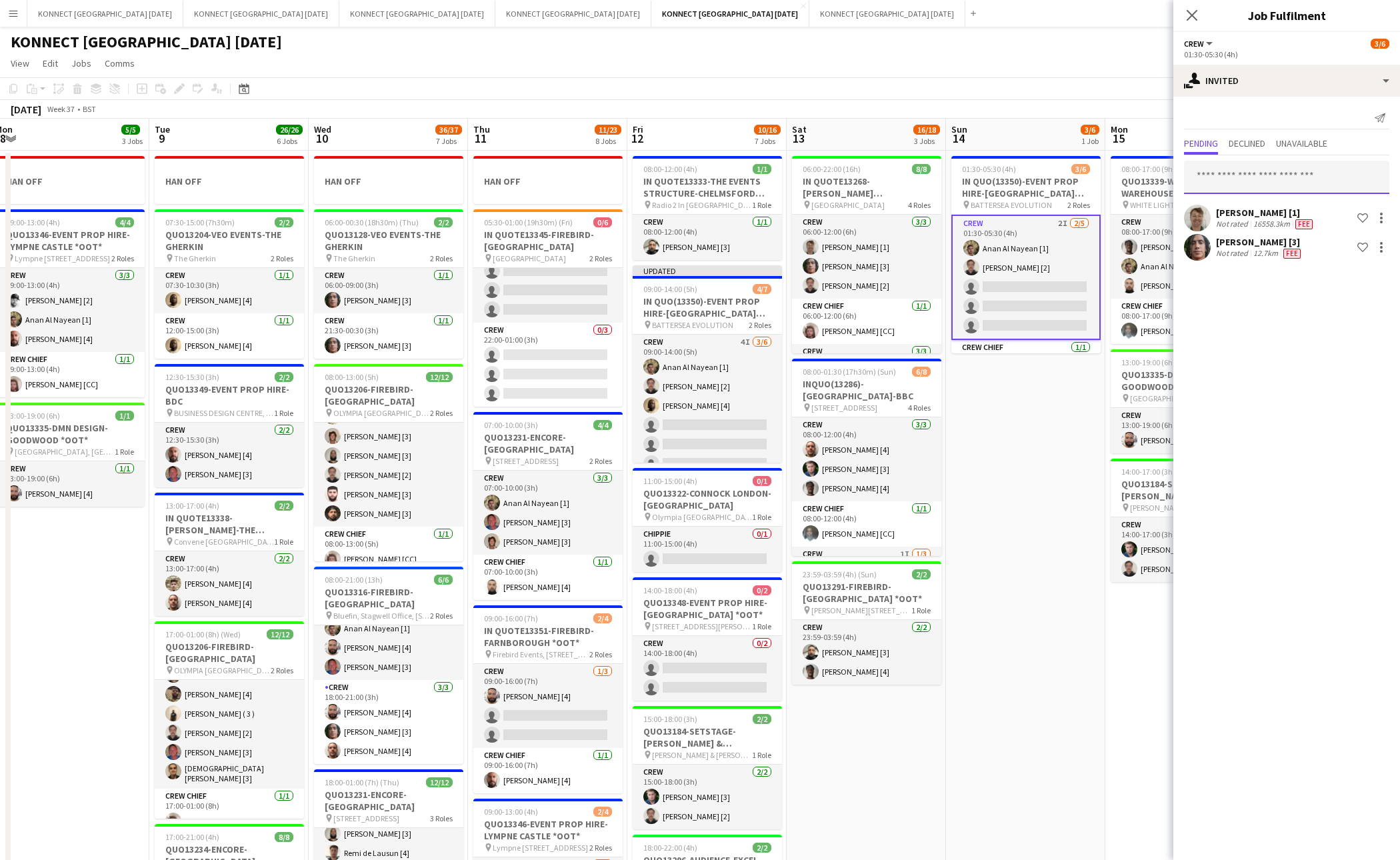
click at [1257, 168] on input "text" at bounding box center [1287, 177] width 205 height 34
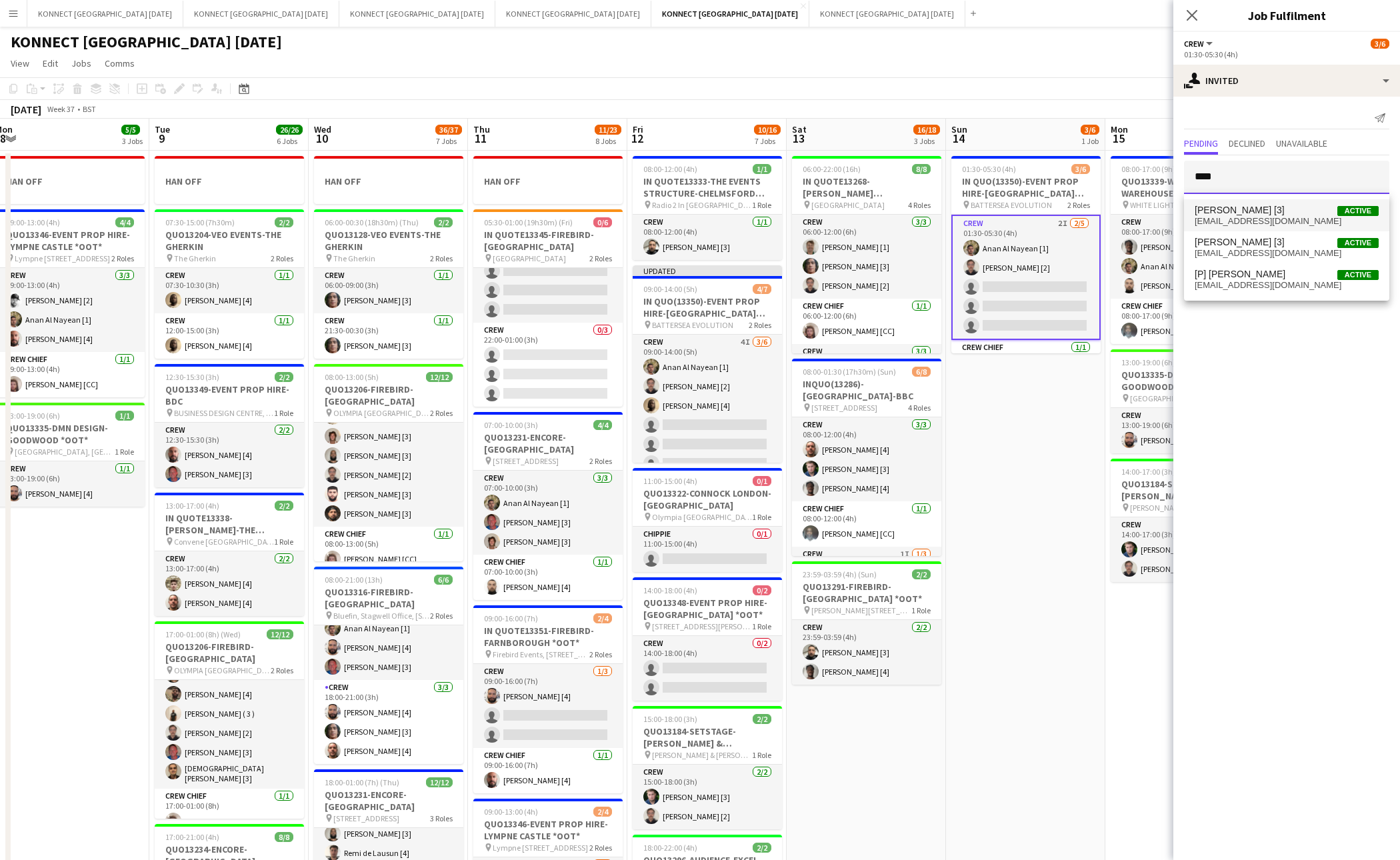
type input "****"
click at [1253, 211] on span "[PERSON_NAME] [3]" at bounding box center [1240, 210] width 90 height 11
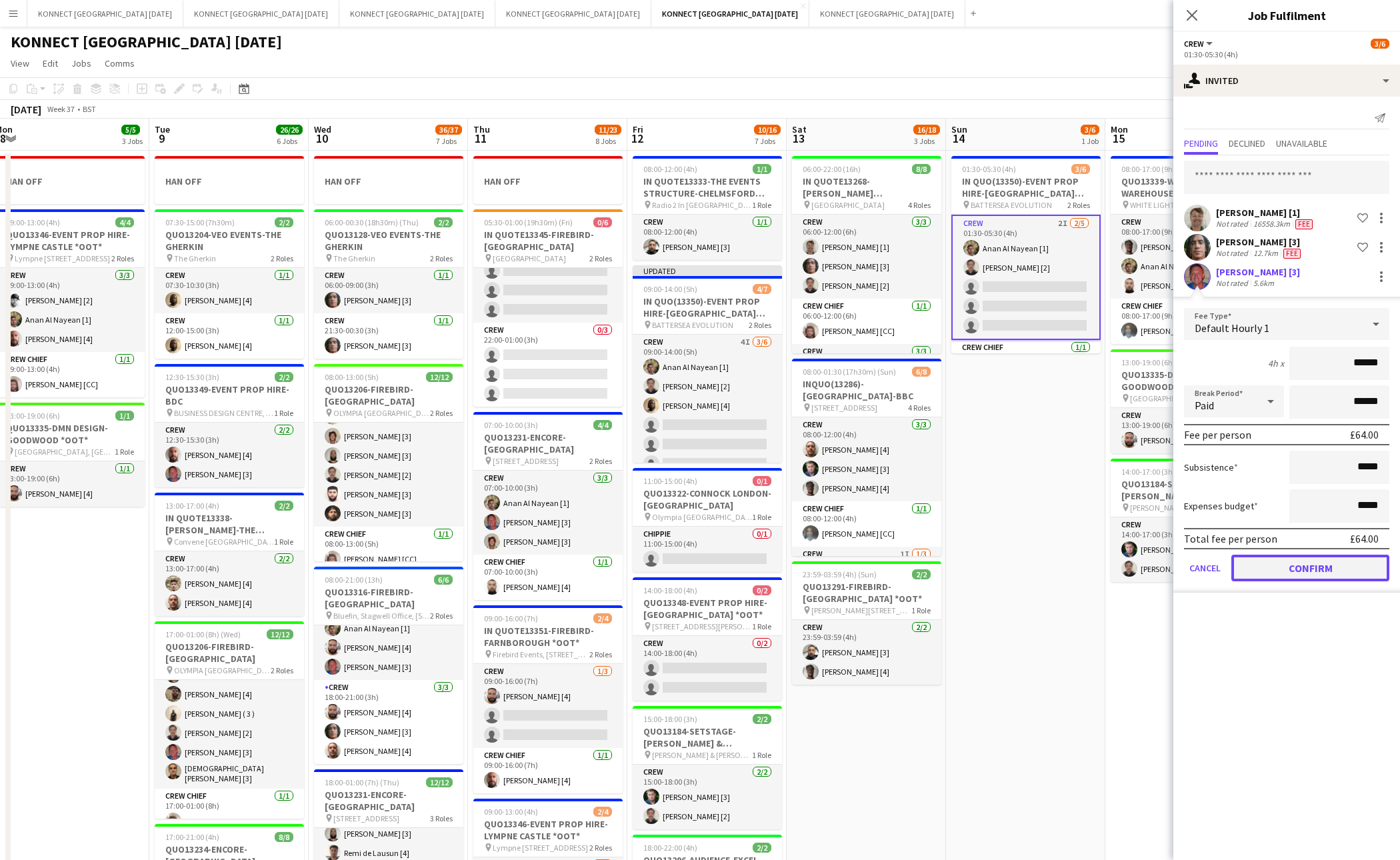
click at [1318, 566] on button "Confirm" at bounding box center [1310, 568] width 158 height 27
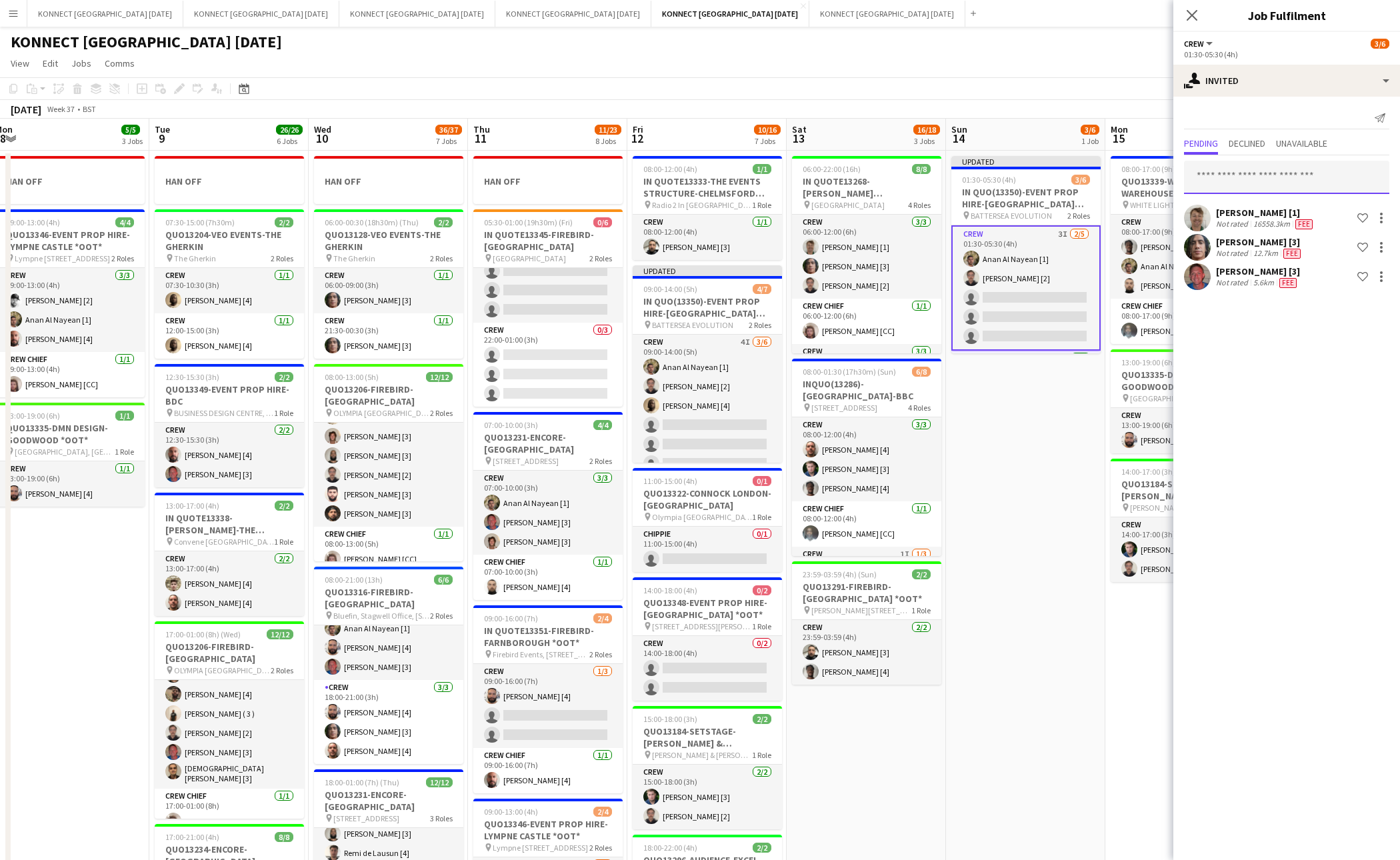
click at [1259, 179] on input "text" at bounding box center [1287, 177] width 205 height 34
type input "****"
click at [1258, 204] on span "[PERSON_NAME] [4]" at bounding box center [1240, 205] width 90 height 11
click at [1077, 420] on app-date-cell "Updated 01:30-05:30 (4h) 3/6 IN QUO(13350)-EVENT PROP HIRE-BATTERSEA EVO pin BA…" at bounding box center [1026, 769] width 159 height 1236
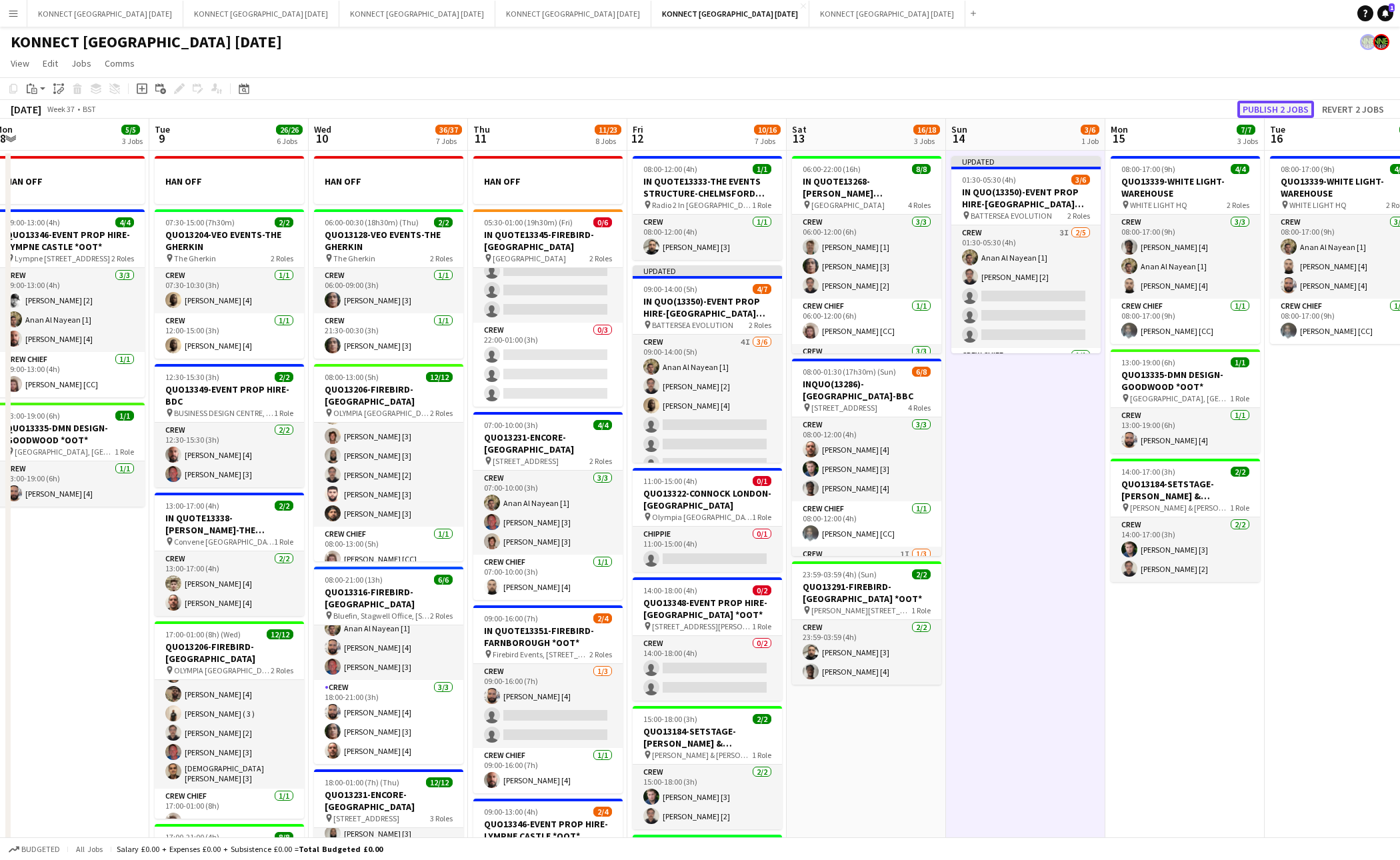
click at [1281, 105] on button "Publish 2 jobs" at bounding box center [1276, 109] width 76 height 18
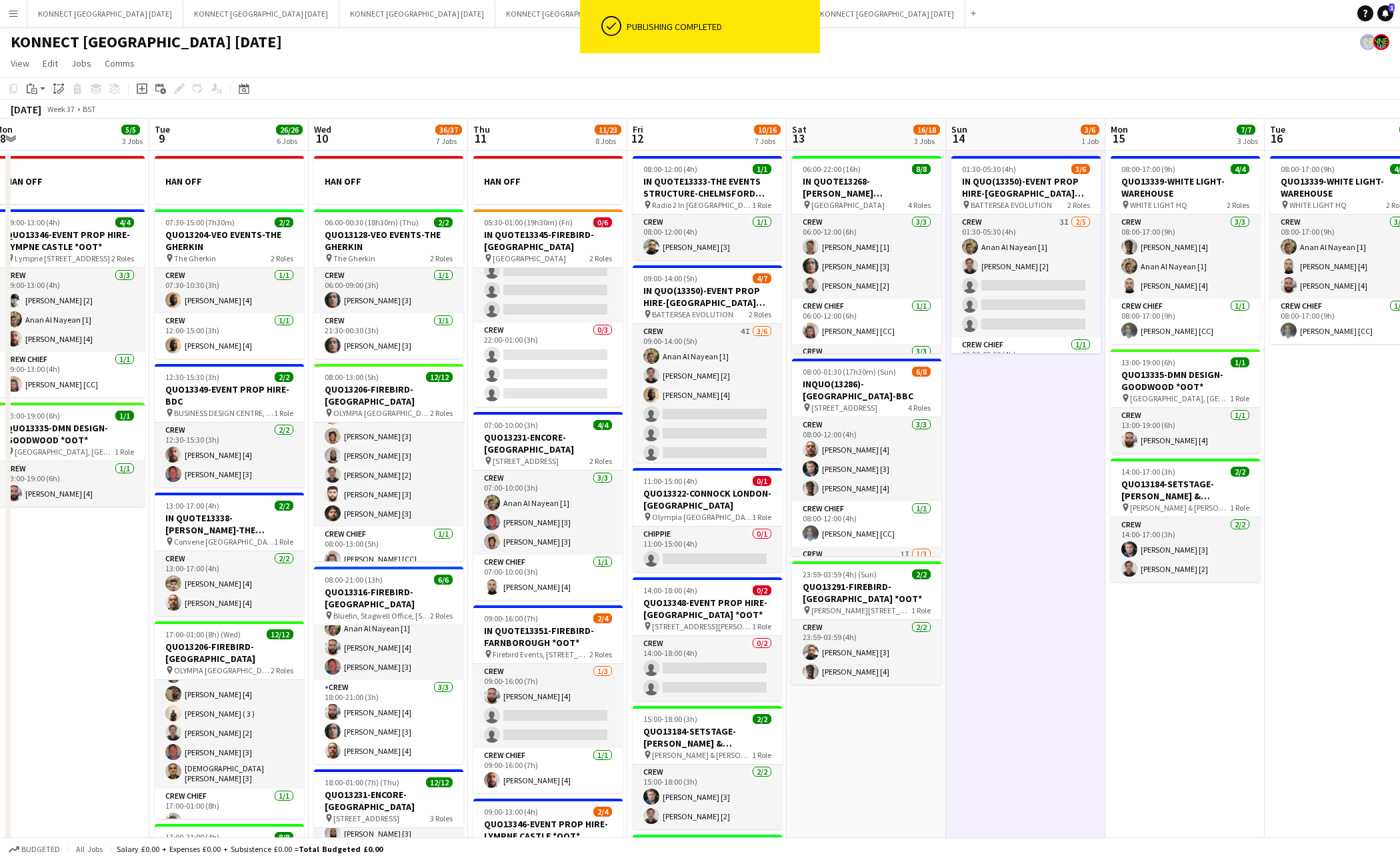
click at [1060, 494] on app-date-cell "01:30-05:30 (4h) 3/6 IN QUO(13350)-EVENT PROP HIRE-BATTERSEA EVO pin BATTERSEA …" at bounding box center [1026, 769] width 159 height 1236
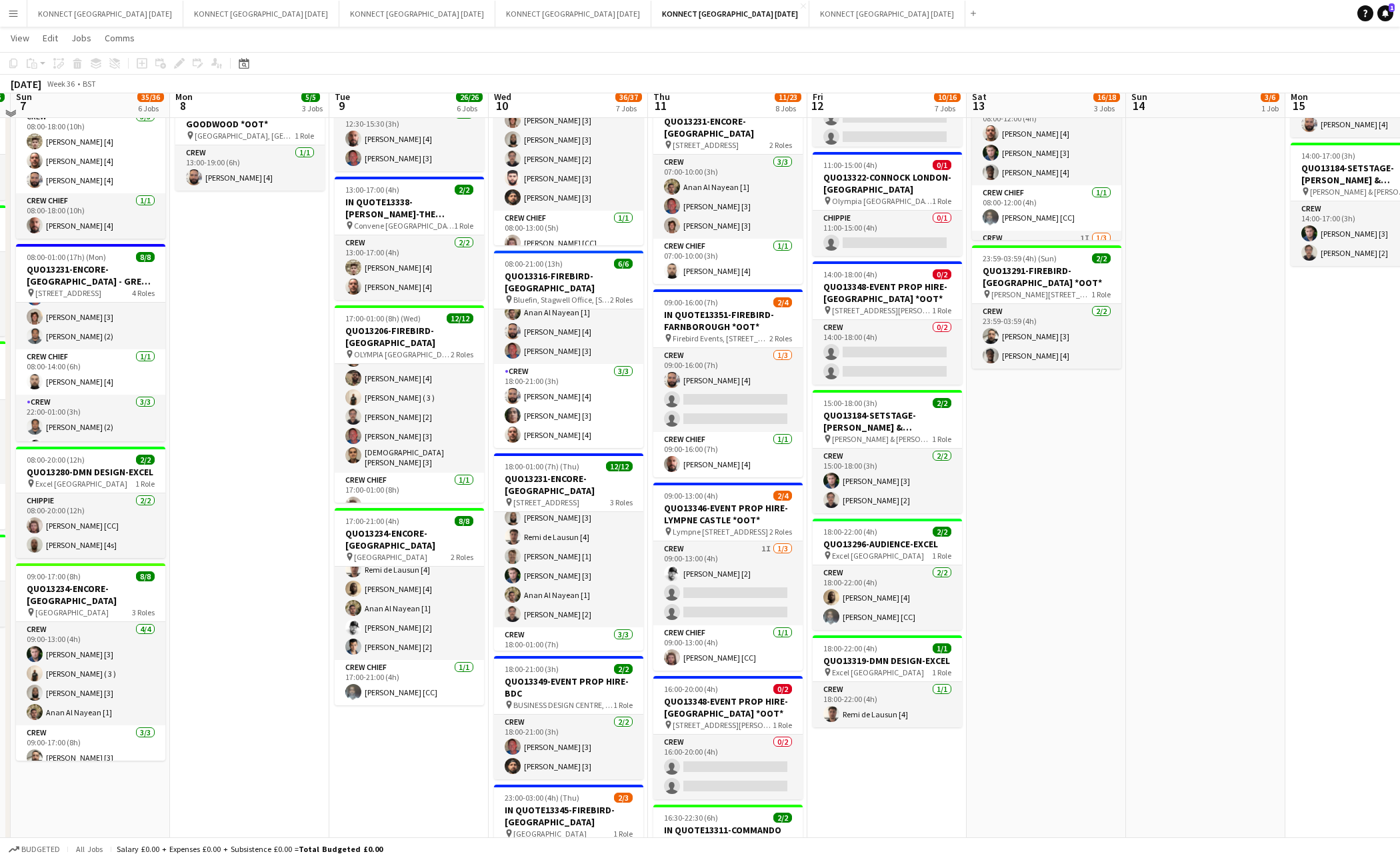
scroll to position [275, 0]
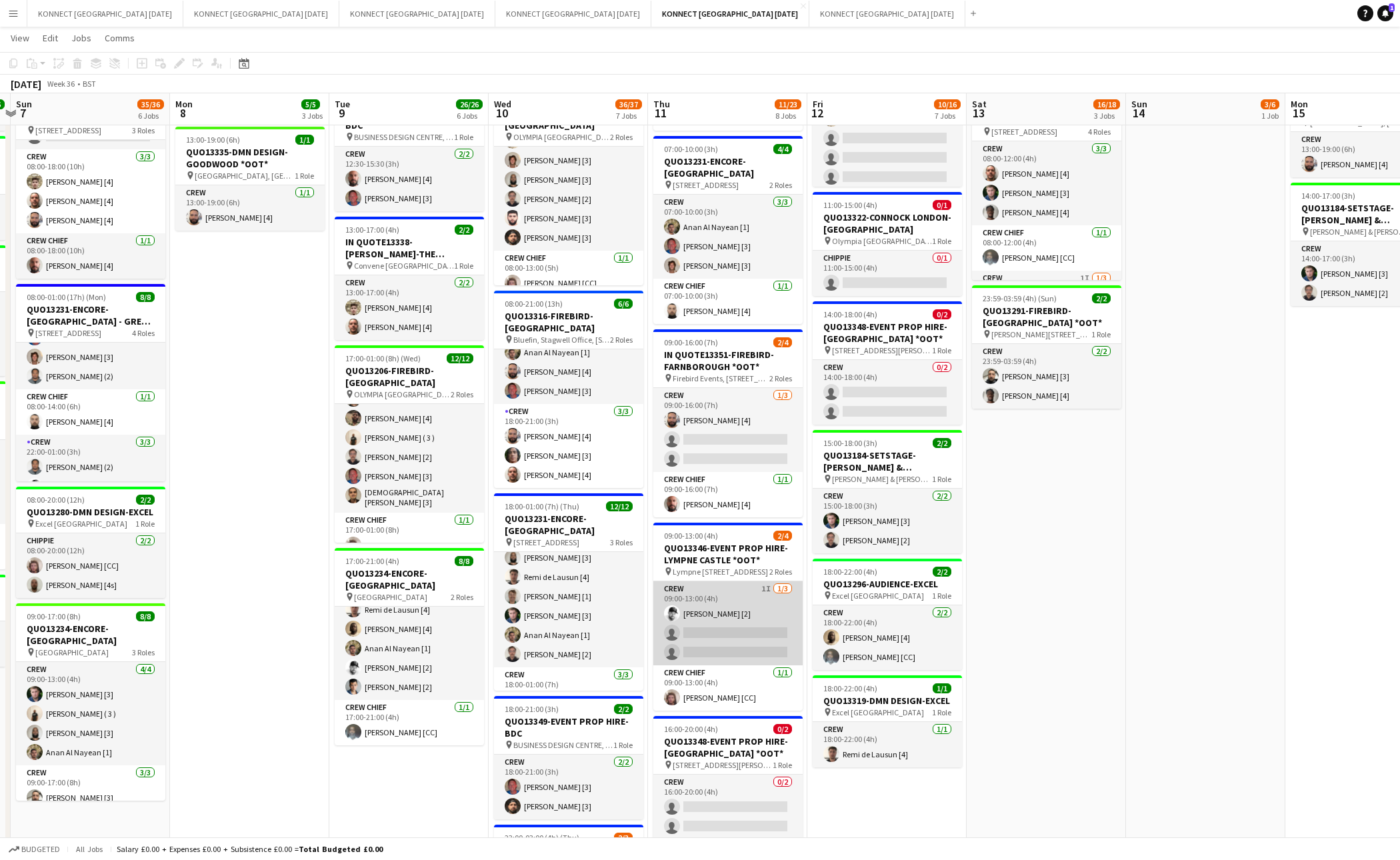
click at [717, 642] on app-card-role "Crew 1I 1/3 09:00-13:00 (4h) Mark Burrows [2] single-neutral-actions single-neu…" at bounding box center [728, 623] width 149 height 84
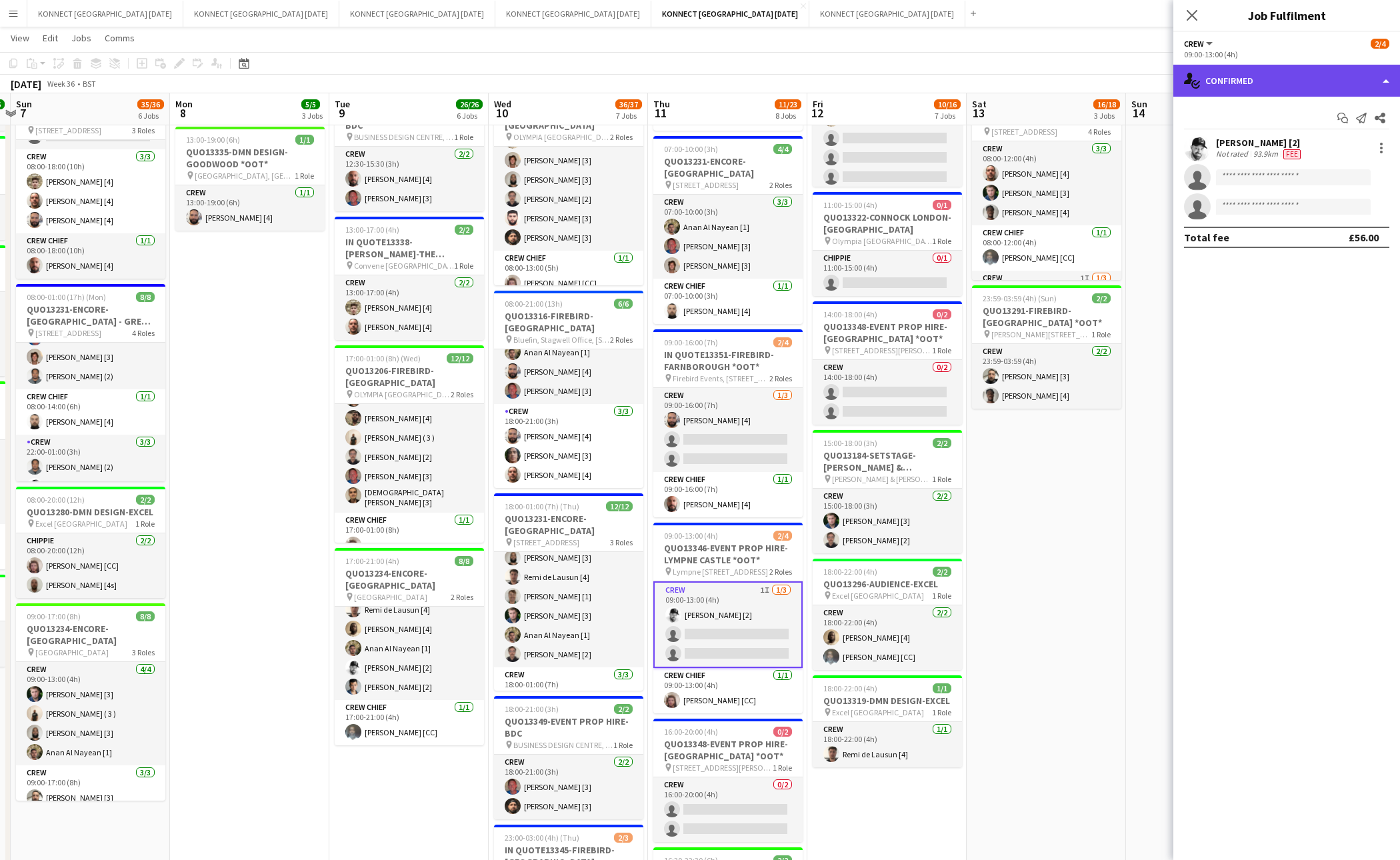
click at [1328, 78] on div "single-neutral-actions-check-2 Confirmed" at bounding box center [1286, 80] width 227 height 32
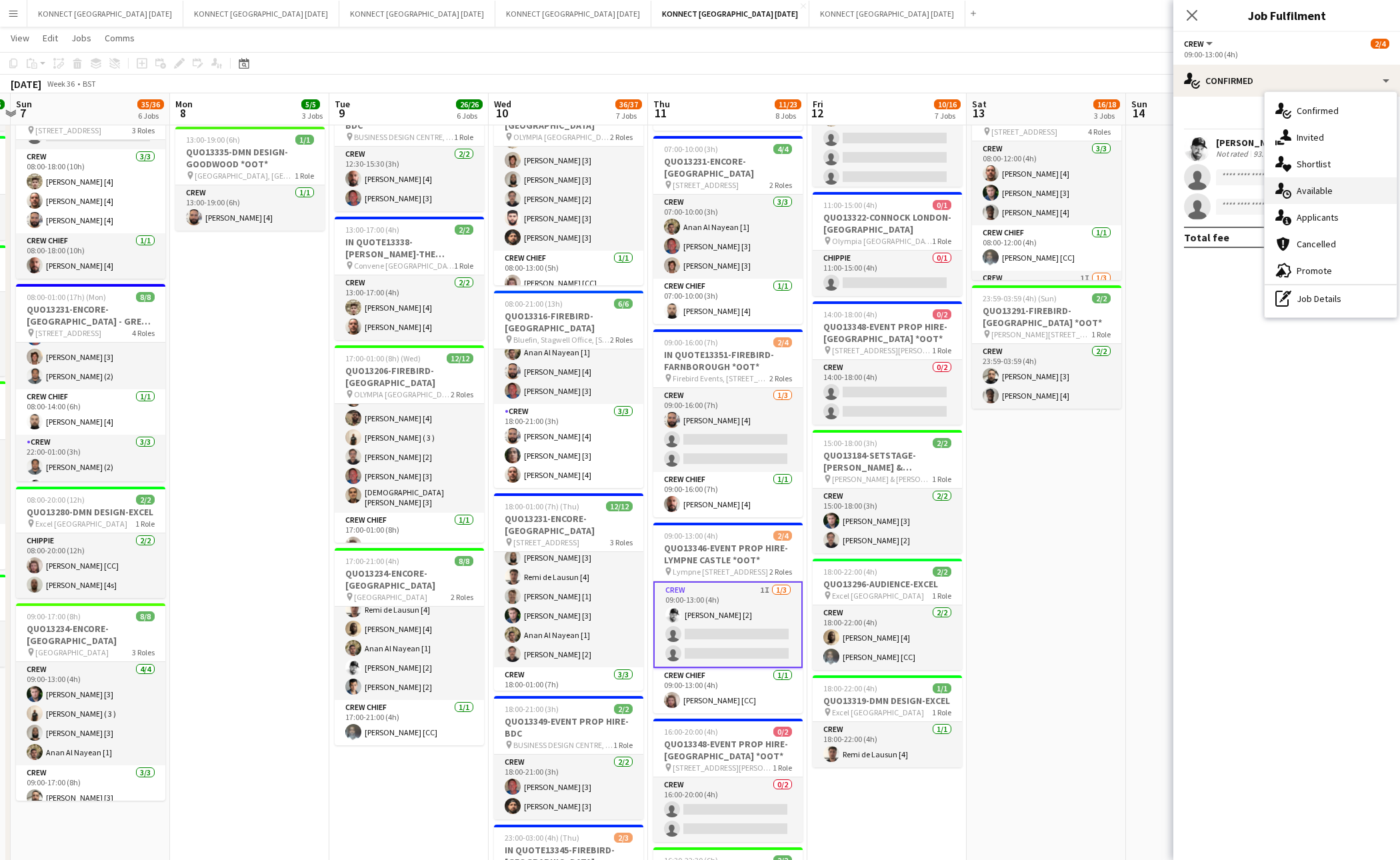
click at [1350, 191] on div "single-neutral-actions-upload Available" at bounding box center [1331, 190] width 132 height 27
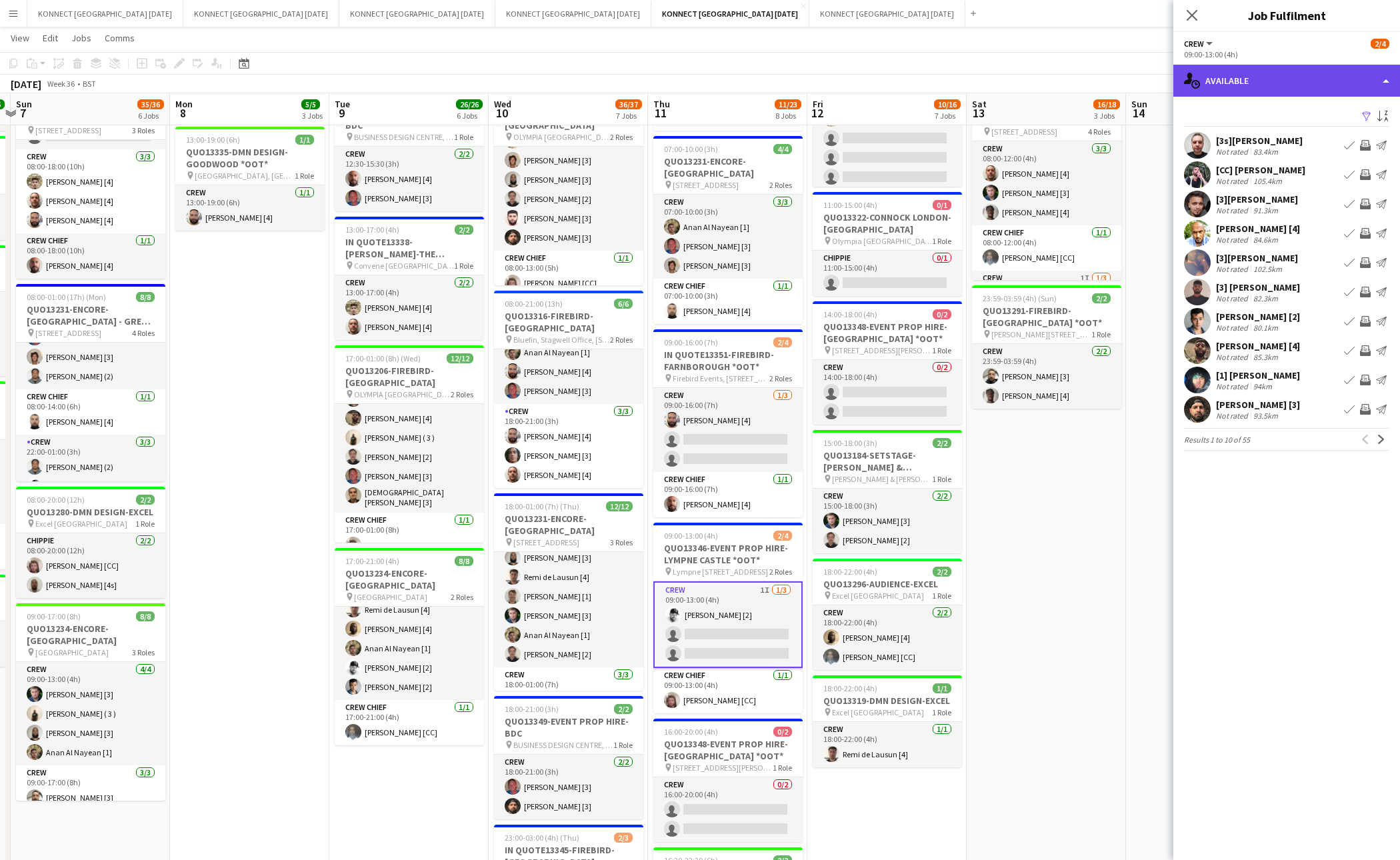
click at [1291, 76] on div "single-neutral-actions-upload Available" at bounding box center [1286, 80] width 227 height 32
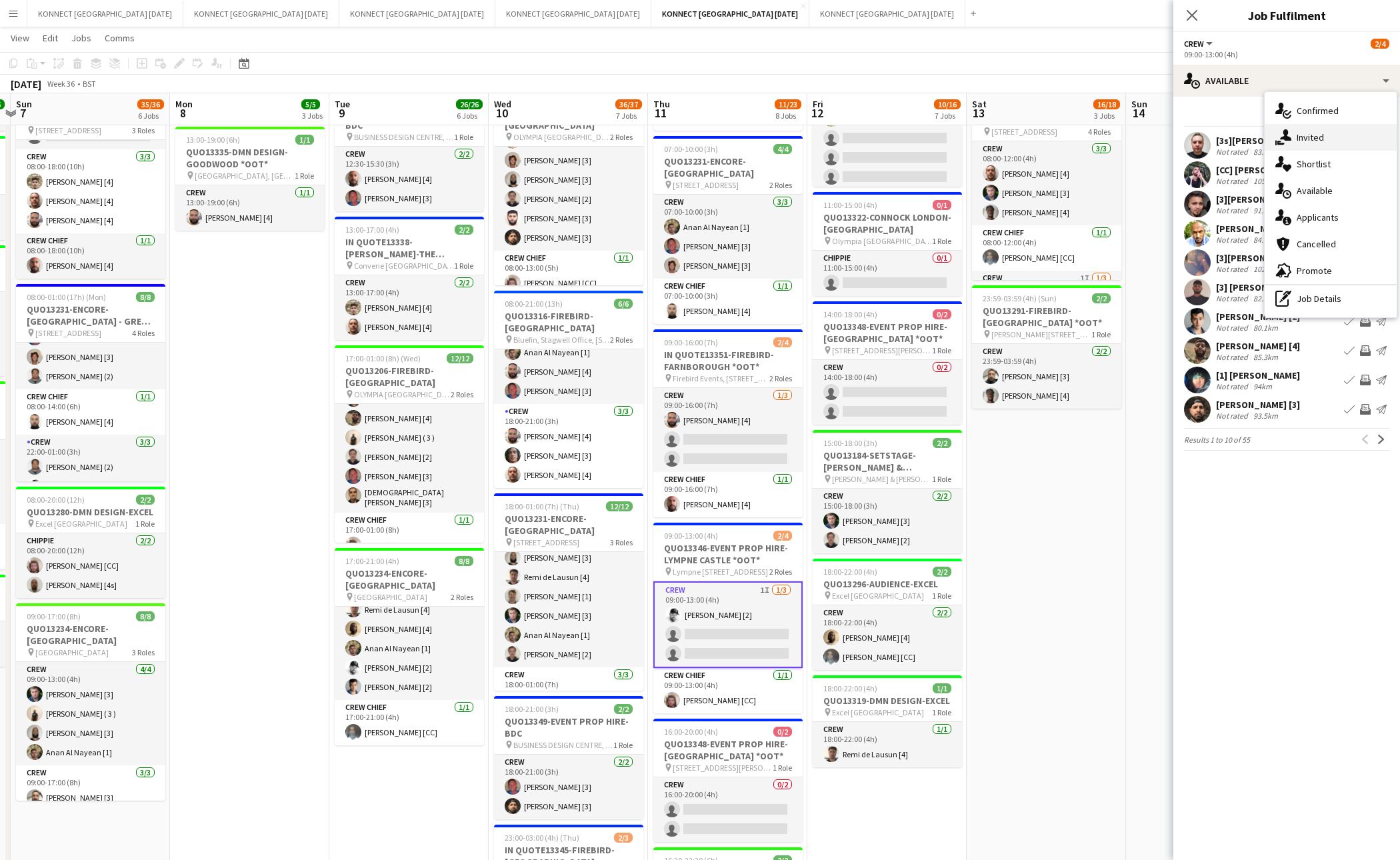
click at [1315, 130] on div "single-neutral-actions-share-1 Invited" at bounding box center [1331, 137] width 132 height 27
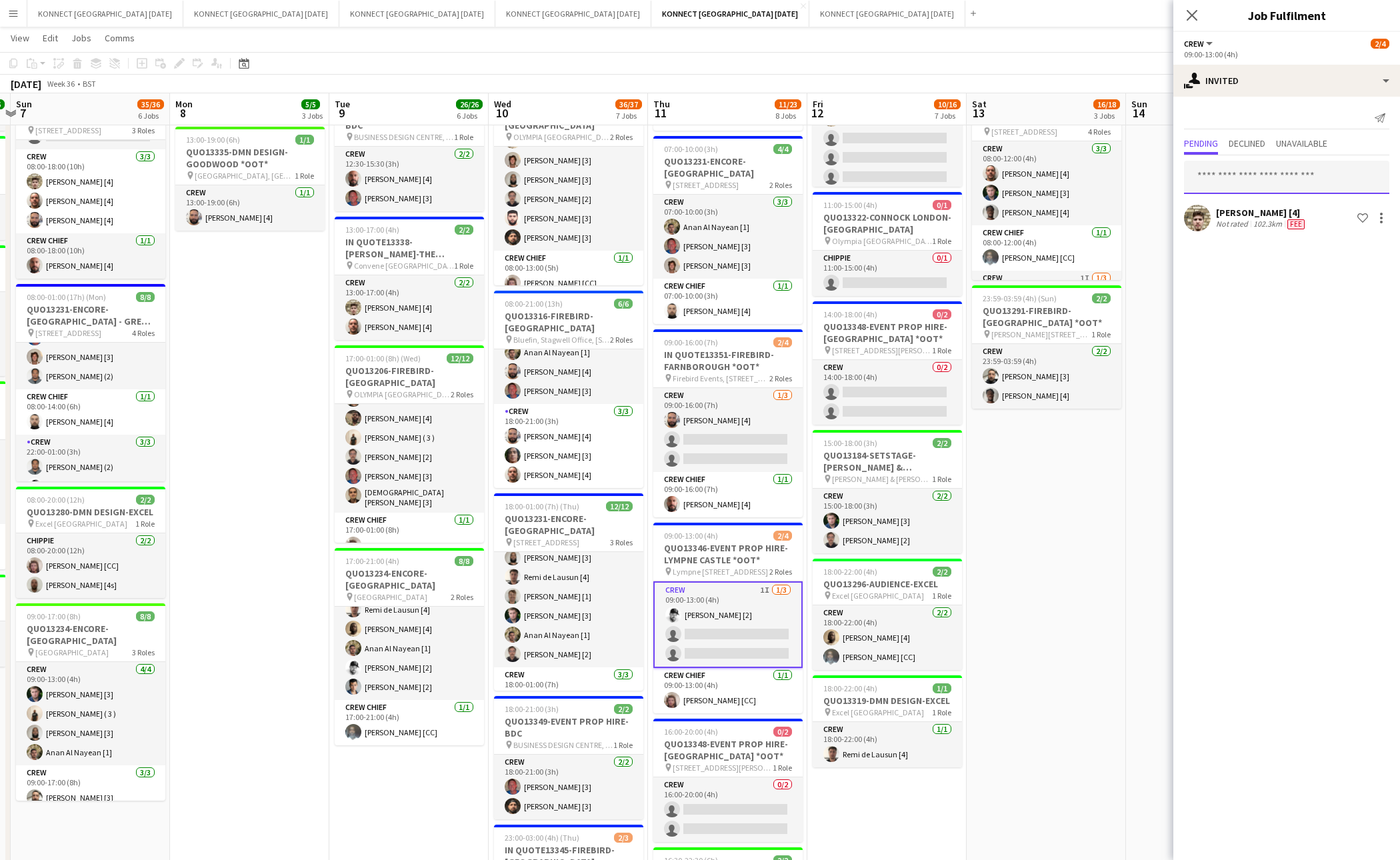
click at [1276, 179] on input "text" at bounding box center [1287, 177] width 205 height 34
click at [1251, 176] on input "***" at bounding box center [1287, 177] width 205 height 34
type input "*****"
click at [1250, 220] on span "travendran@gmail.com" at bounding box center [1286, 221] width 184 height 10
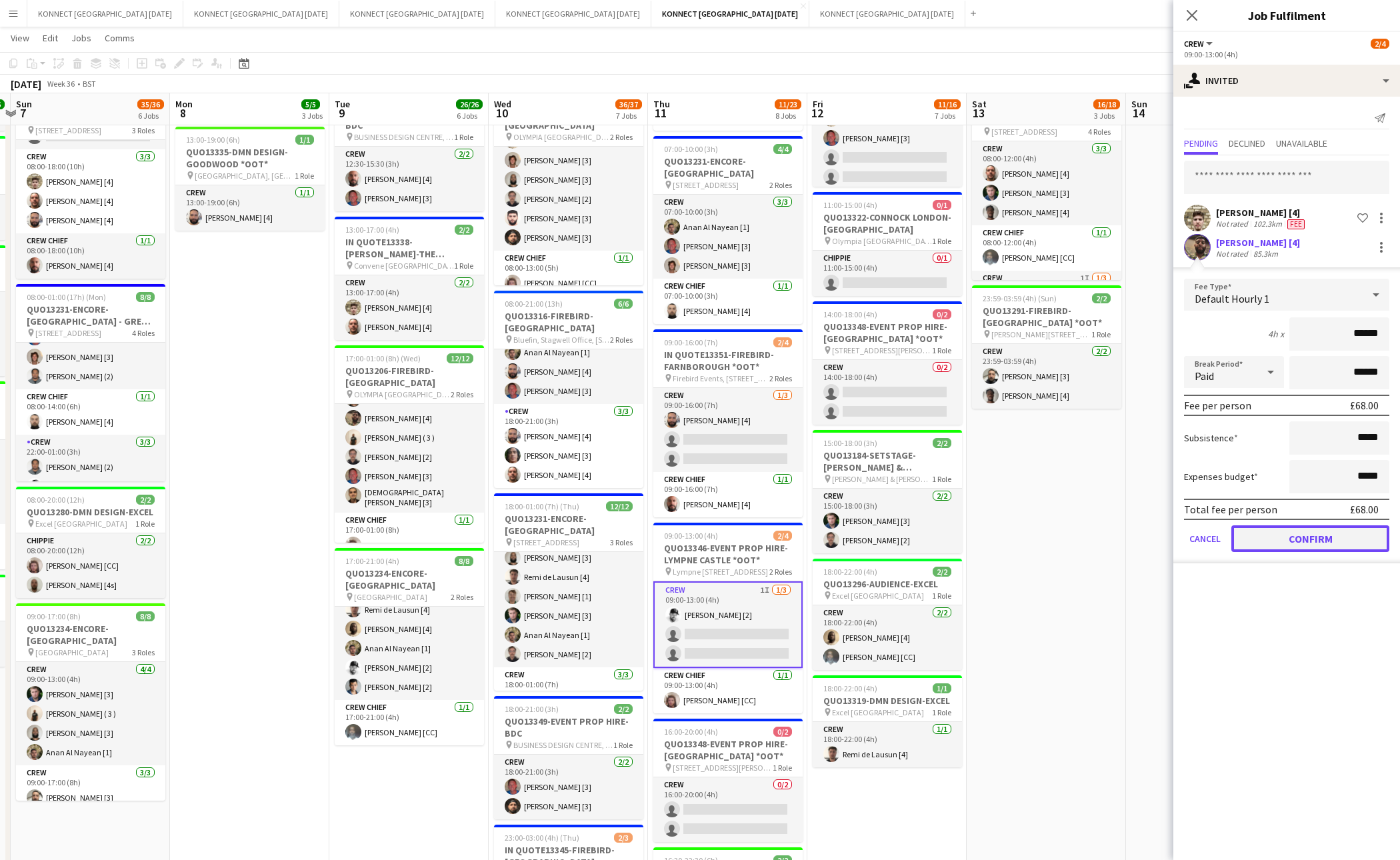
click at [1312, 535] on button "Confirm" at bounding box center [1310, 538] width 158 height 27
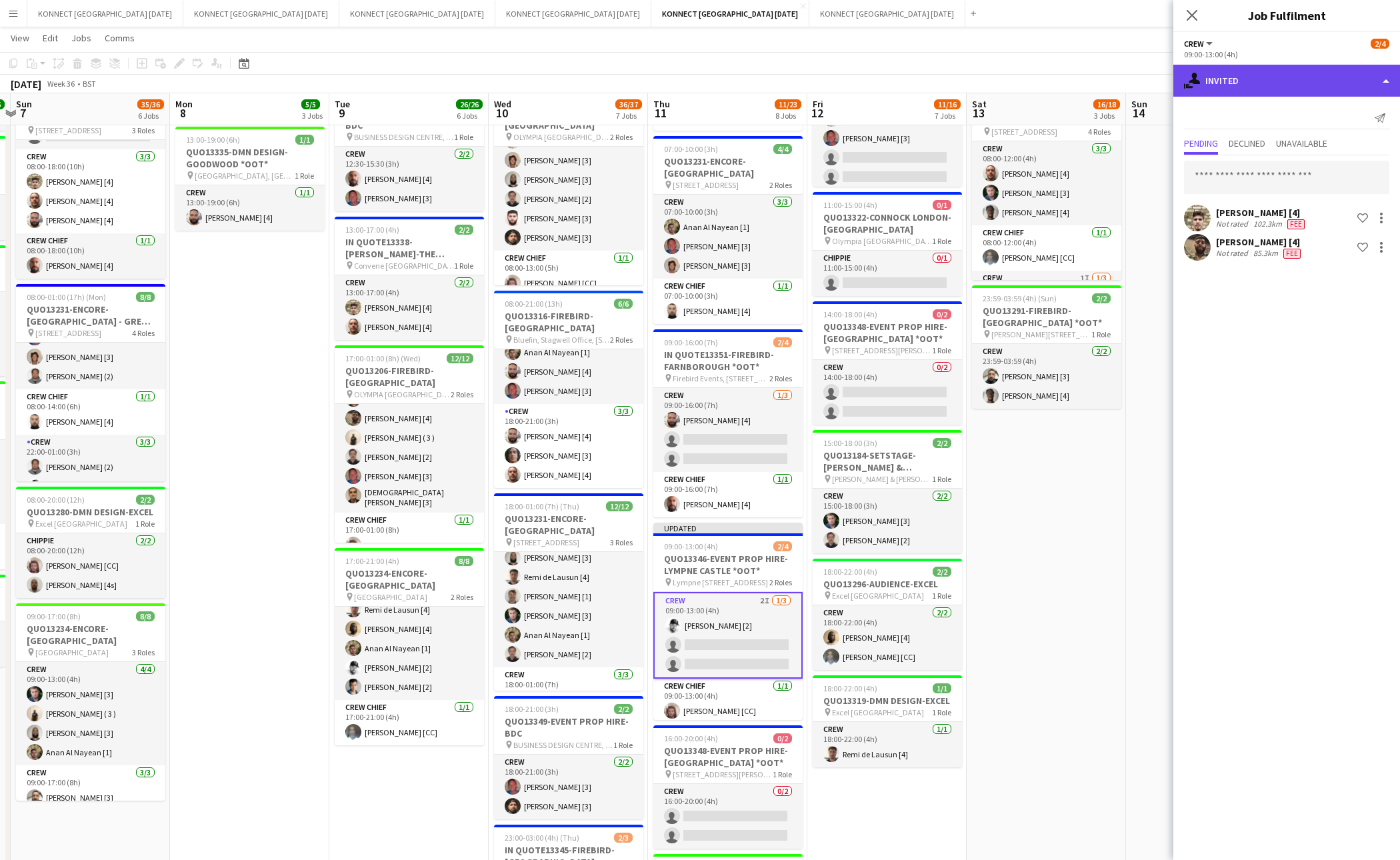
click at [1293, 82] on div "single-neutral-actions-share-1 Invited" at bounding box center [1286, 80] width 227 height 32
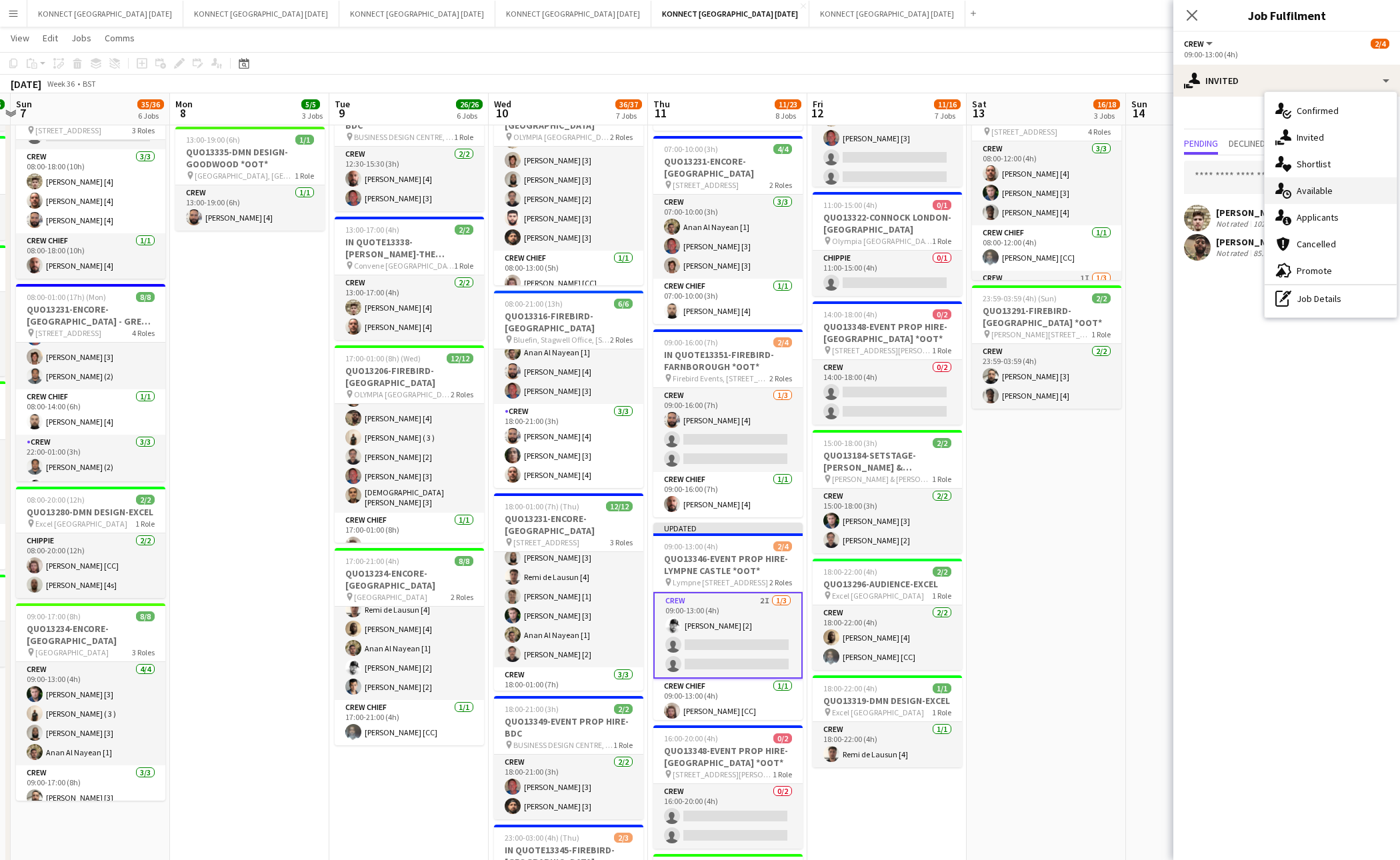
click at [1328, 194] on span "Available" at bounding box center [1315, 190] width 36 height 12
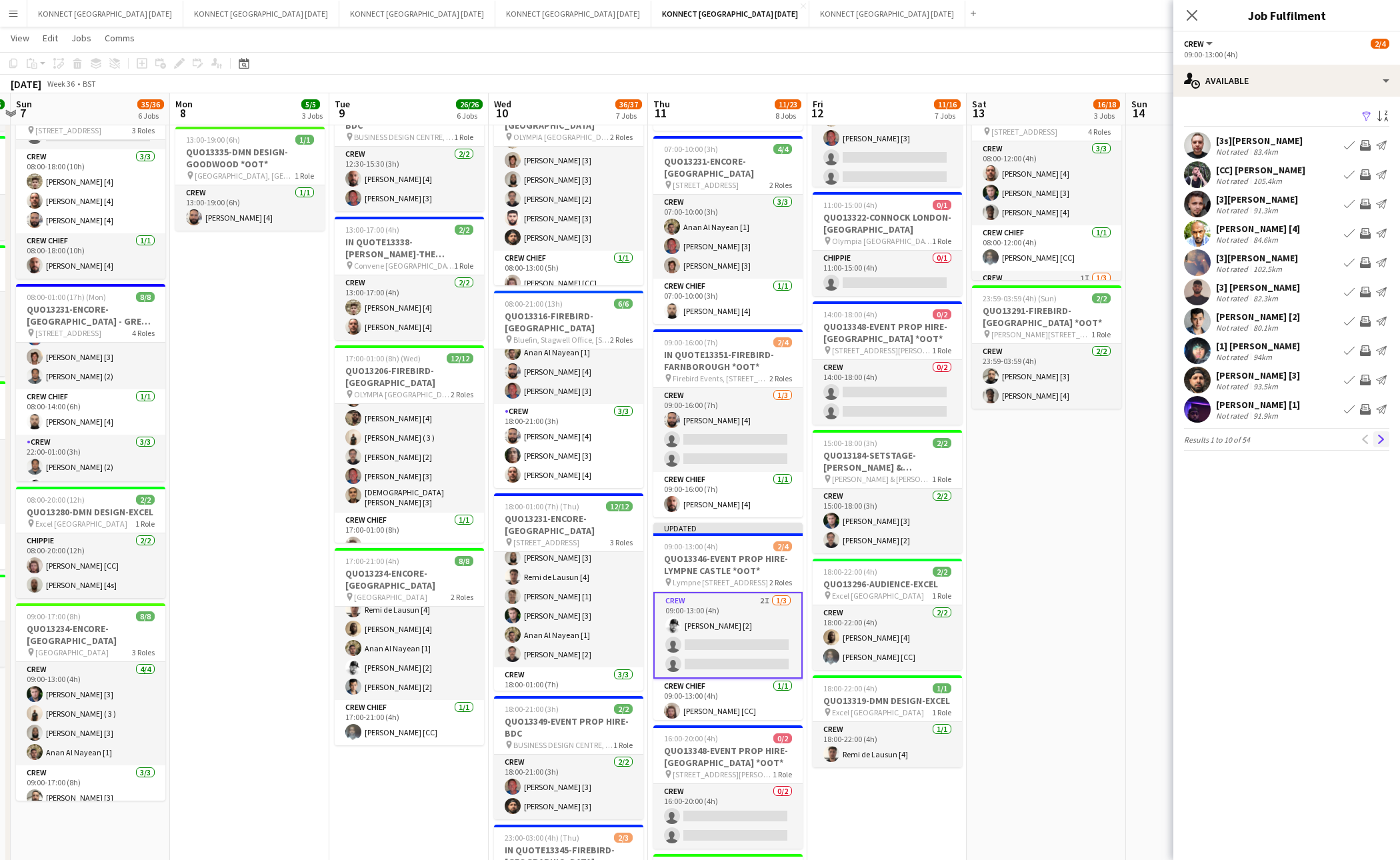
click at [1381, 435] on app-icon "Next" at bounding box center [1381, 439] width 9 height 9
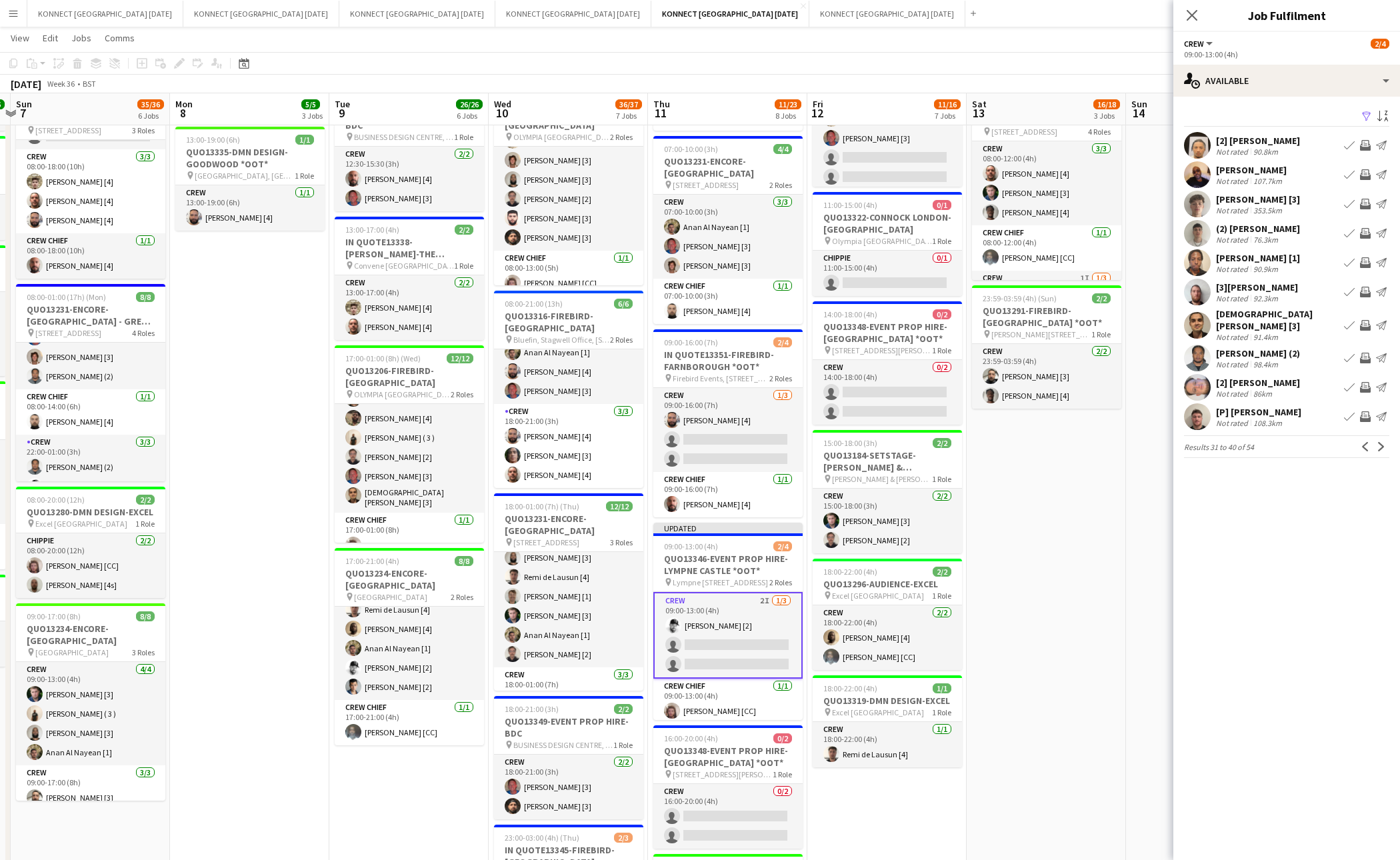
click at [1381, 442] on app-icon "Next" at bounding box center [1381, 447] width 9 height 9
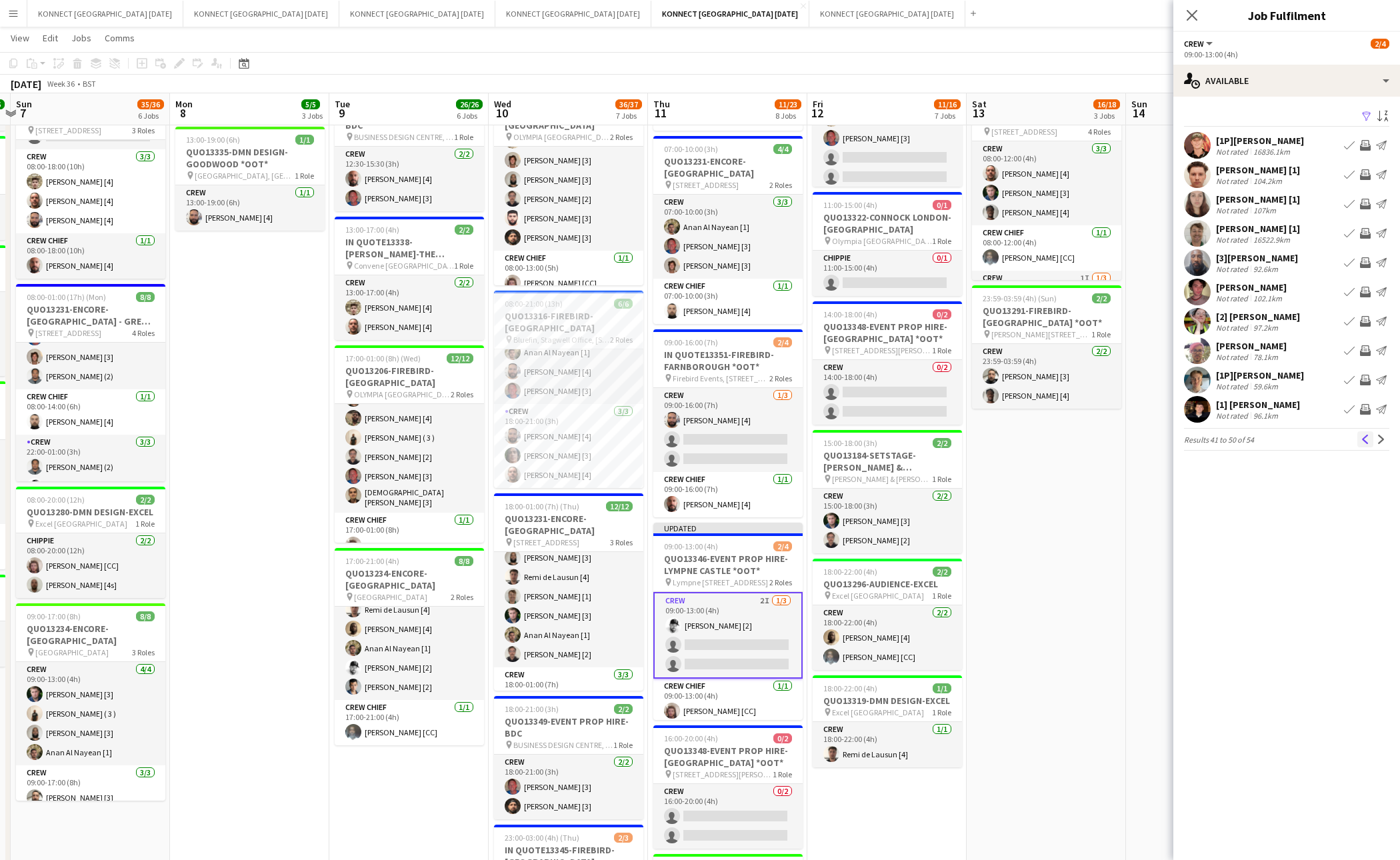
click at [1360, 437] on button "Previous" at bounding box center [1365, 439] width 16 height 16
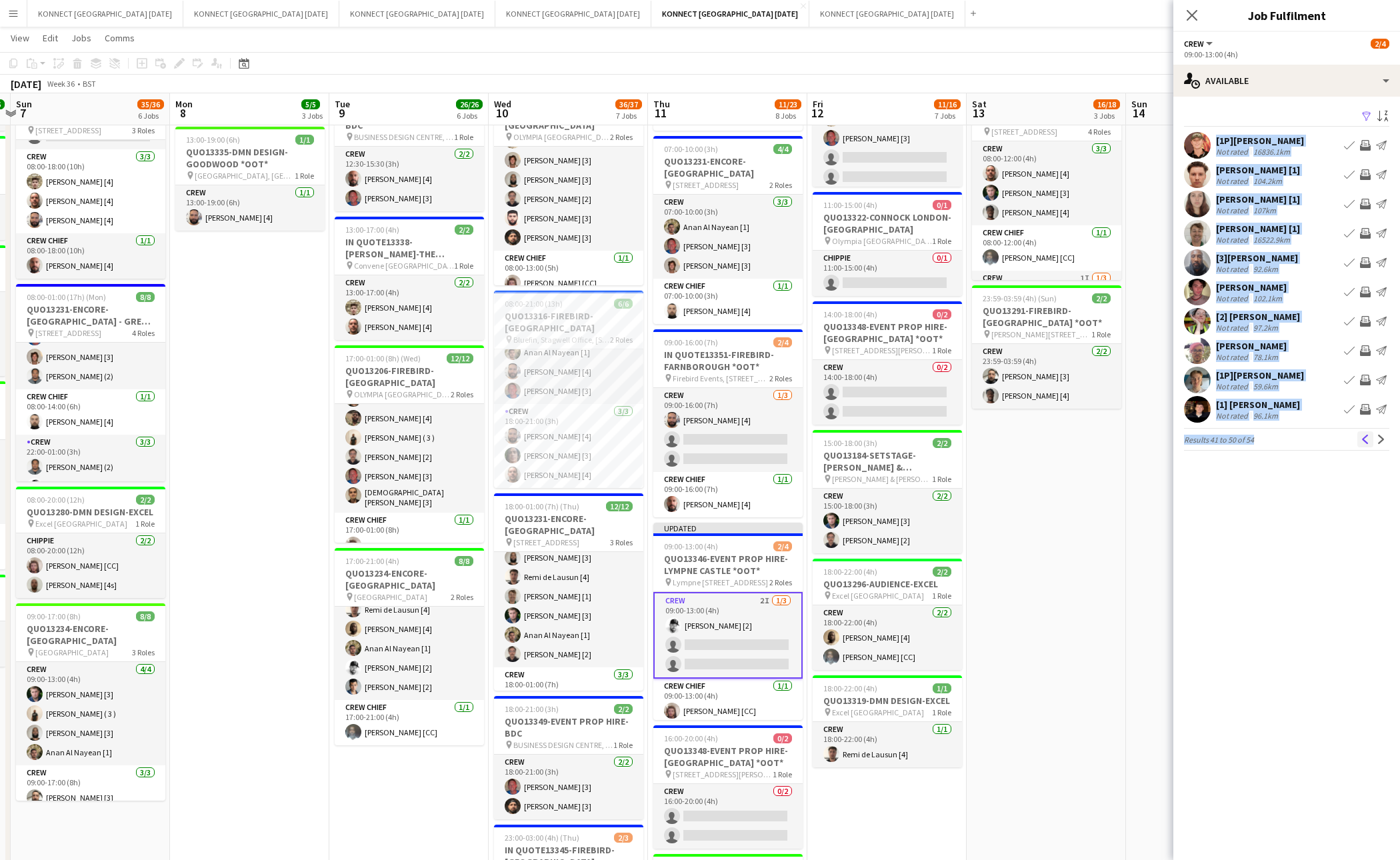
click at [1360, 437] on mat-expansion-panel "users Available Filter Sort asc [1P]William Partridge Not rated 16836.1km Book …" at bounding box center [1286, 479] width 227 height 764
click at [1360, 437] on button "Previous" at bounding box center [1365, 439] width 16 height 16
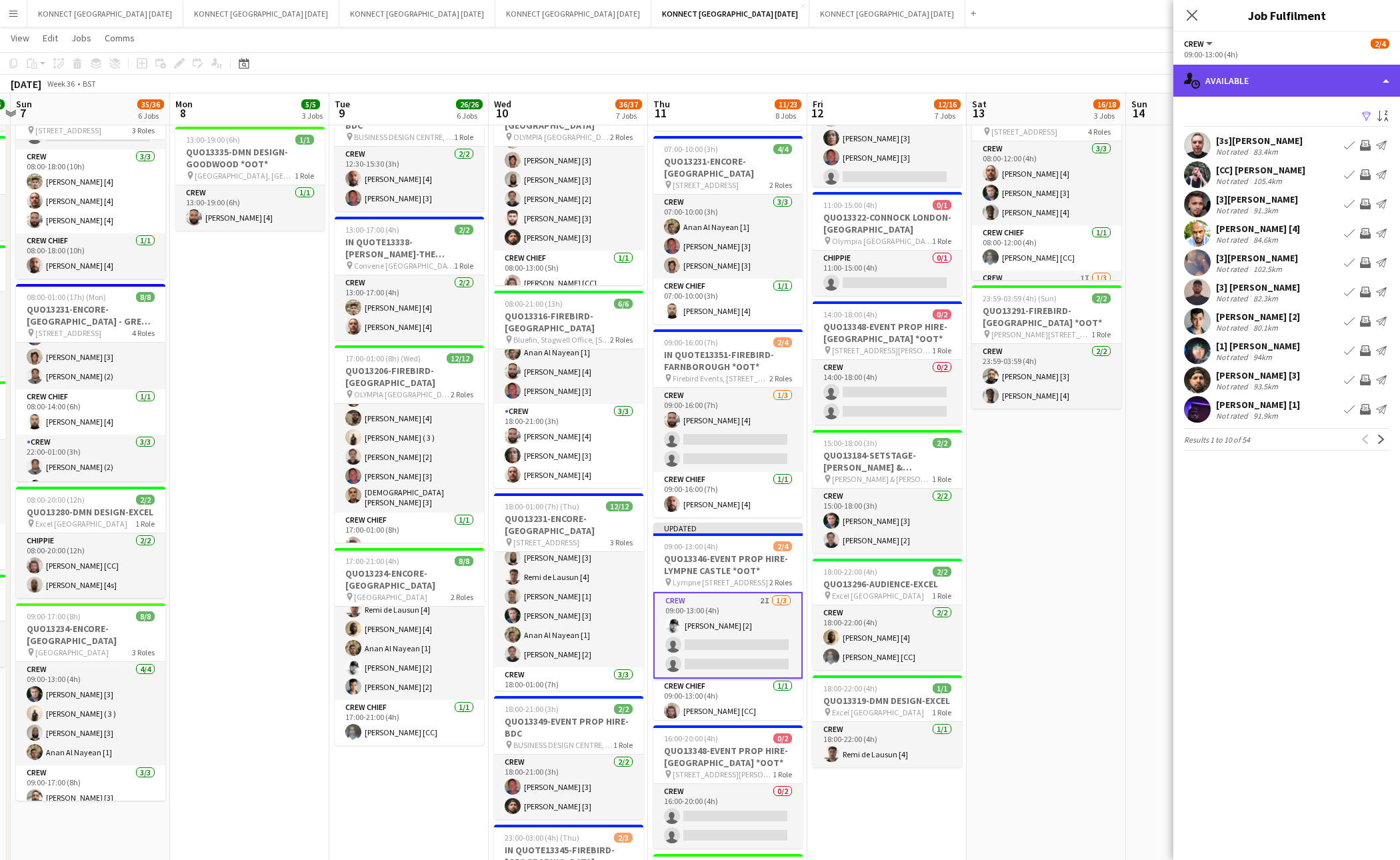
click at [1275, 81] on div "single-neutral-actions-upload Available" at bounding box center [1286, 80] width 227 height 32
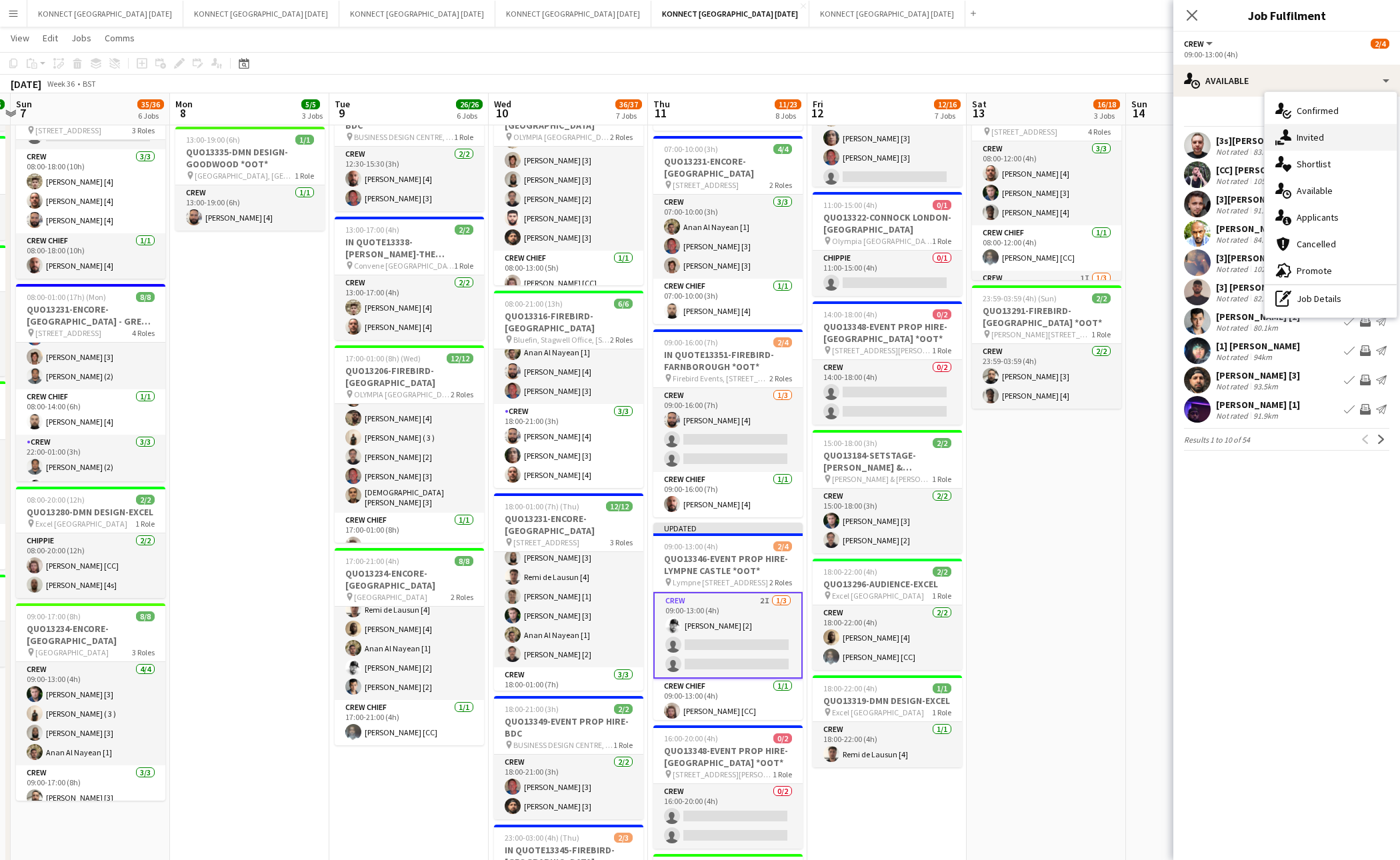
click at [1290, 132] on icon "single-neutral-actions-share-1" at bounding box center [1283, 137] width 16 height 16
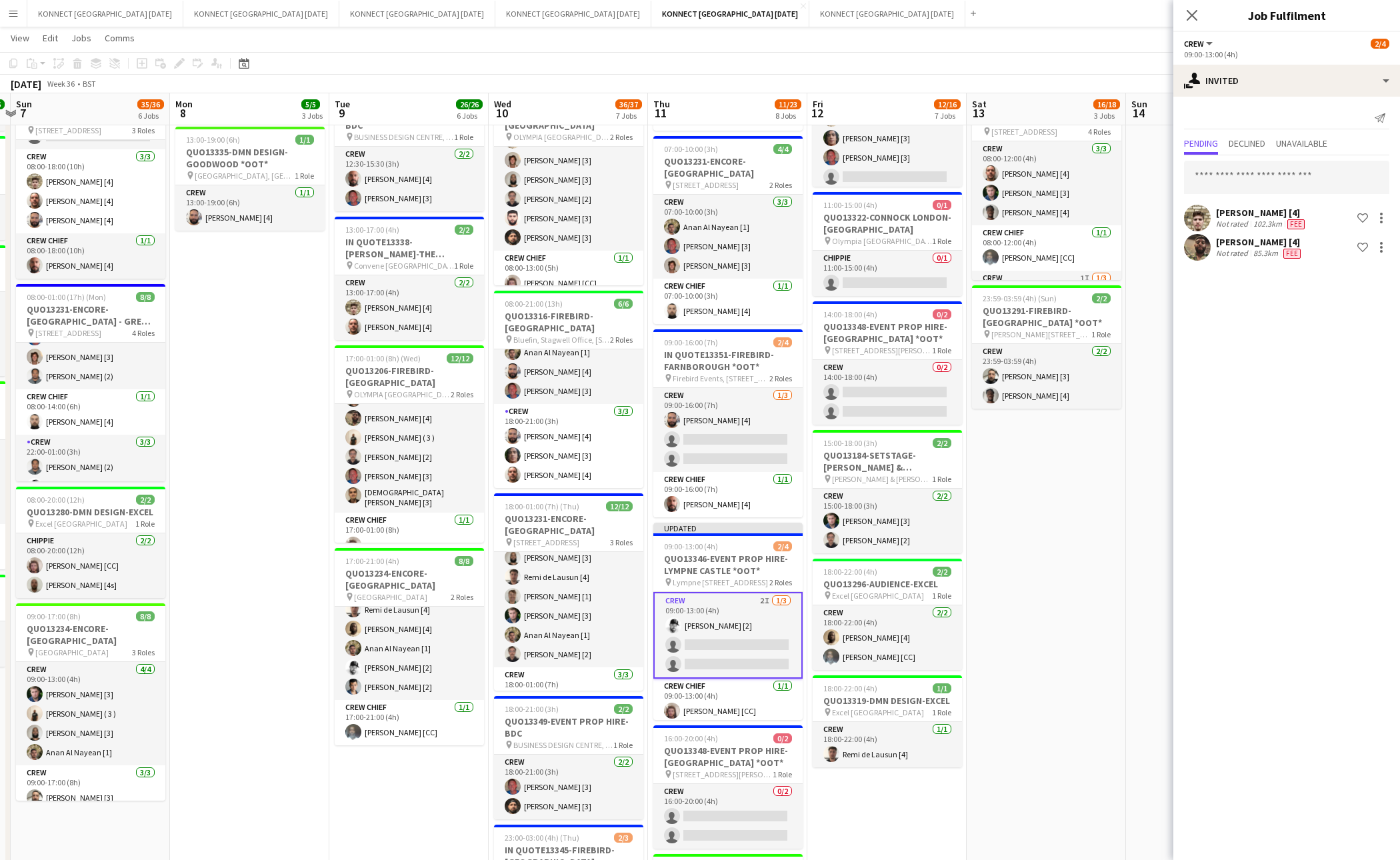
click at [1080, 485] on app-date-cell "06:00-22:00 (16h) 8/8 IN QUOTE13268-[PERSON_NAME][GEOGRAPHIC_DATA] pin Richmond…" at bounding box center [1047, 497] width 159 height 1244
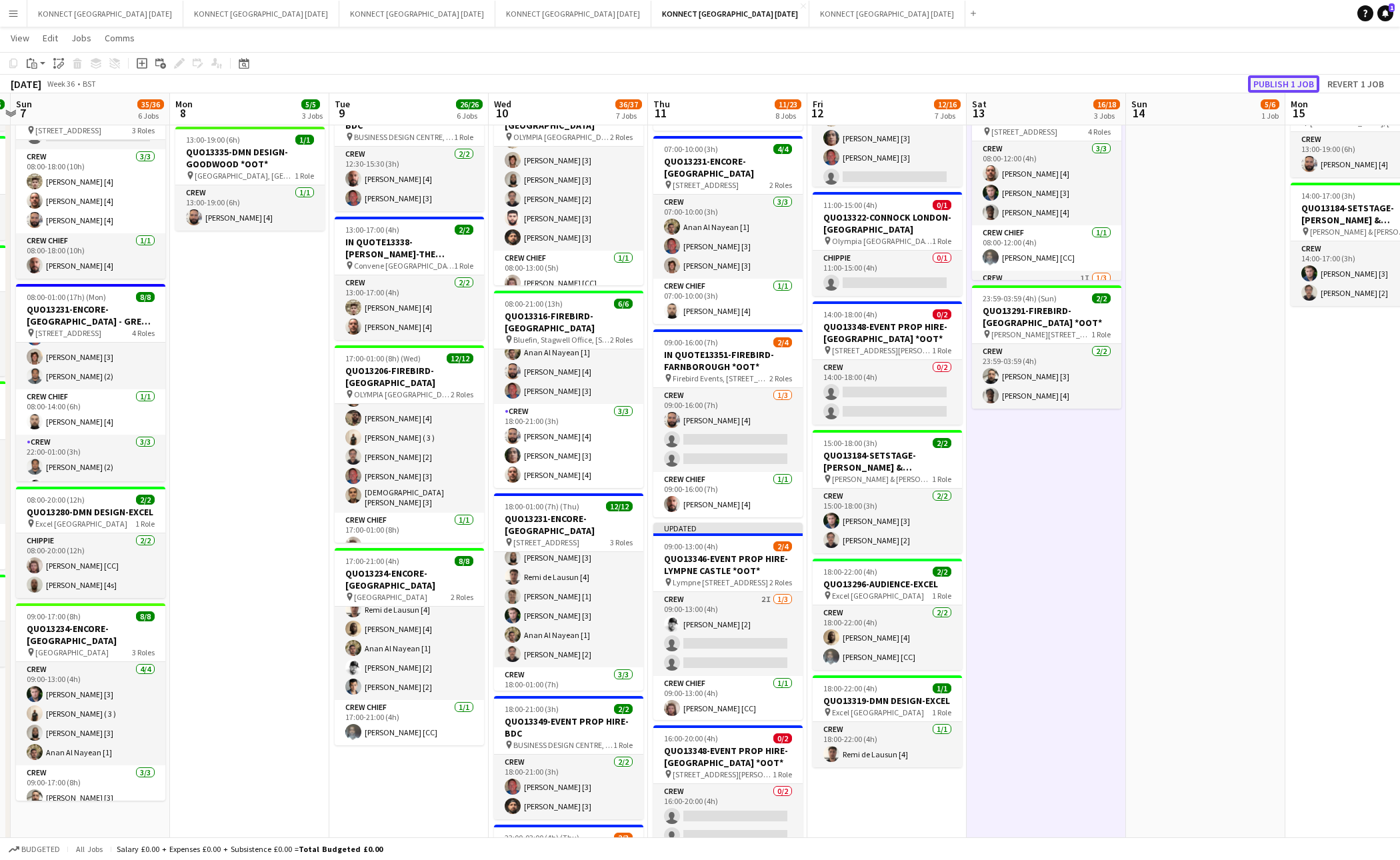
click at [1282, 88] on button "Publish 1 job" at bounding box center [1283, 84] width 71 height 18
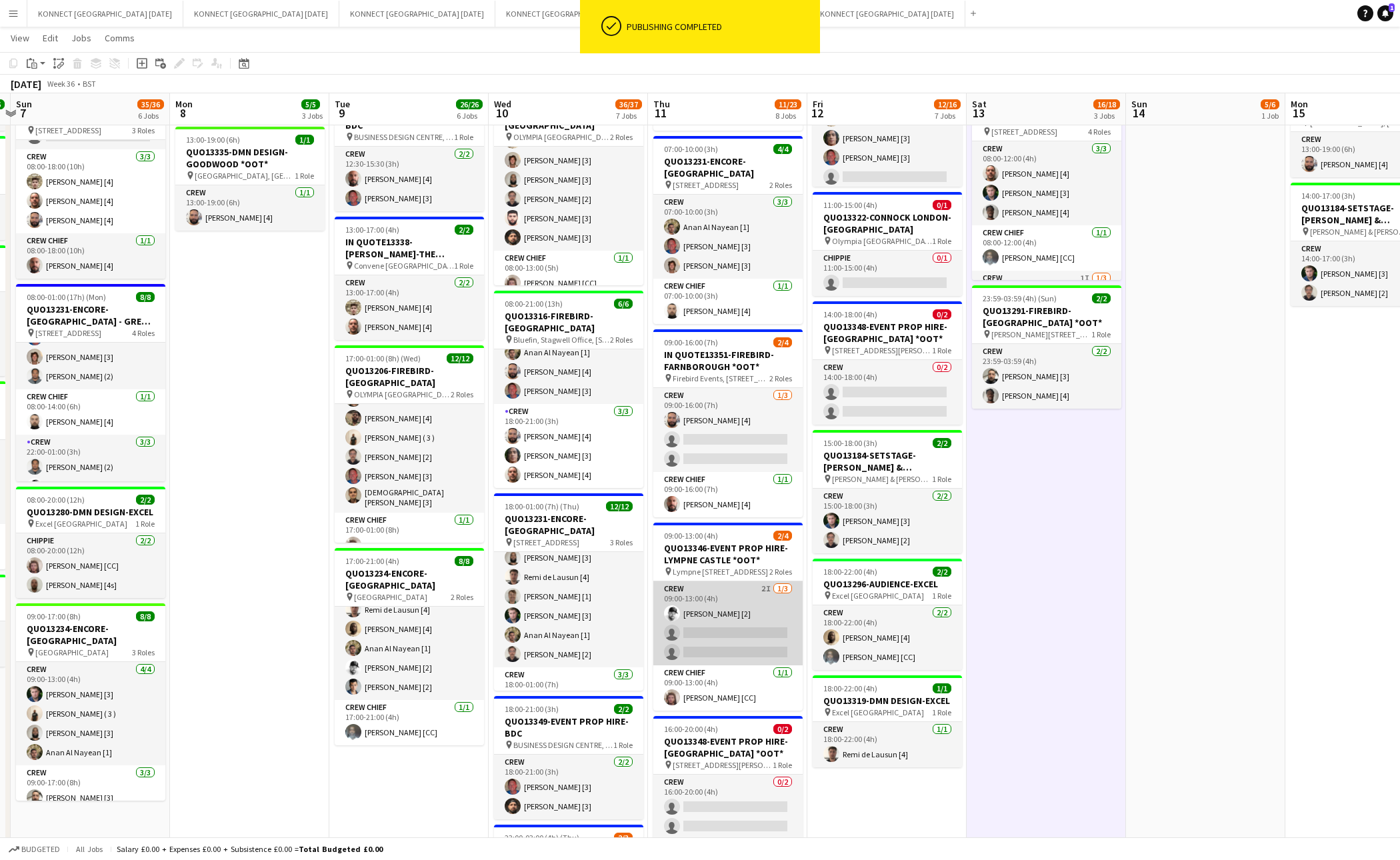
click at [760, 635] on app-card-role "Crew 2I 1/3 09:00-13:00 (4h) Mark Burrows [2] single-neutral-actions single-neu…" at bounding box center [728, 623] width 149 height 84
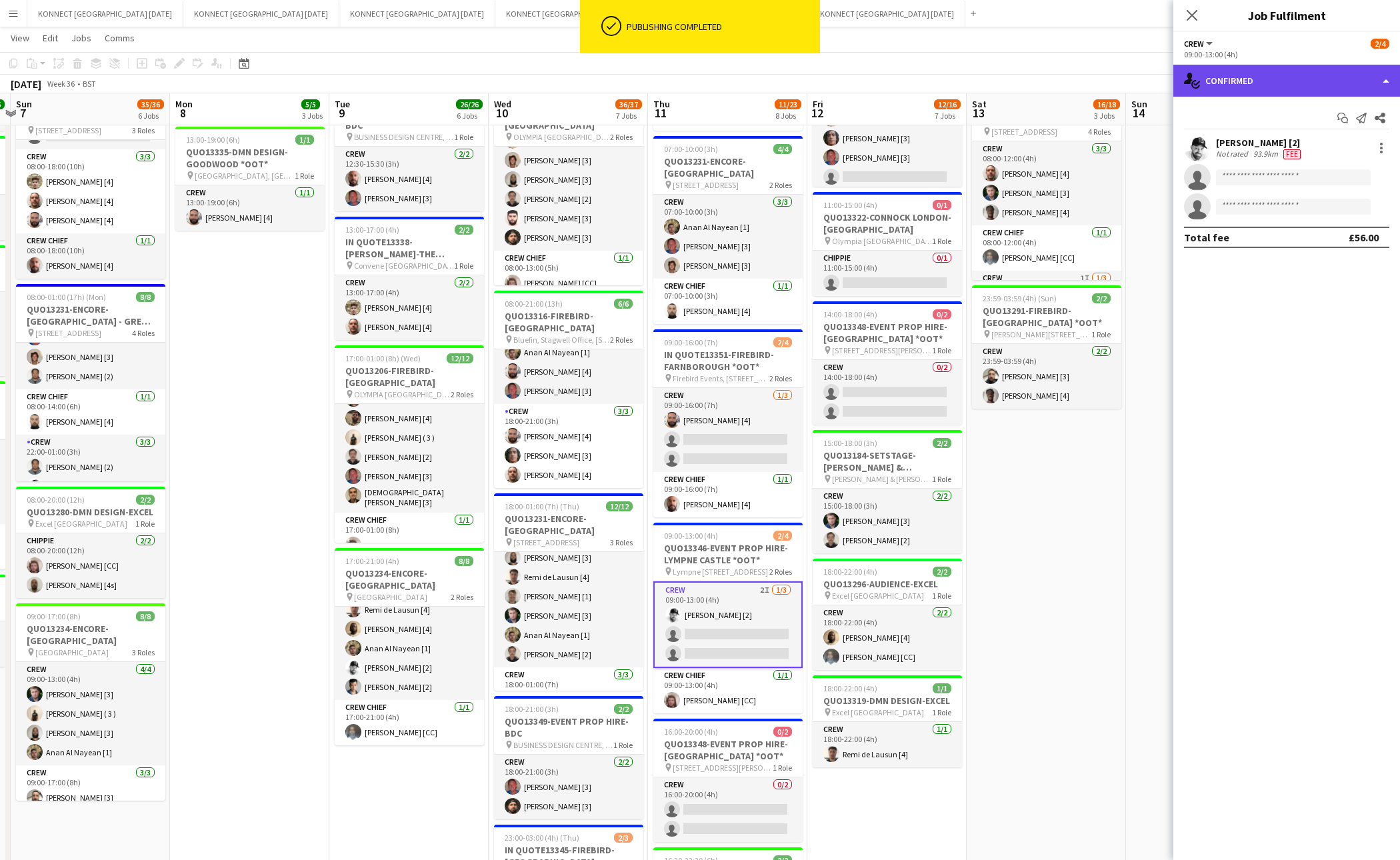
click at [1264, 75] on div "single-neutral-actions-check-2 Confirmed" at bounding box center [1286, 80] width 227 height 32
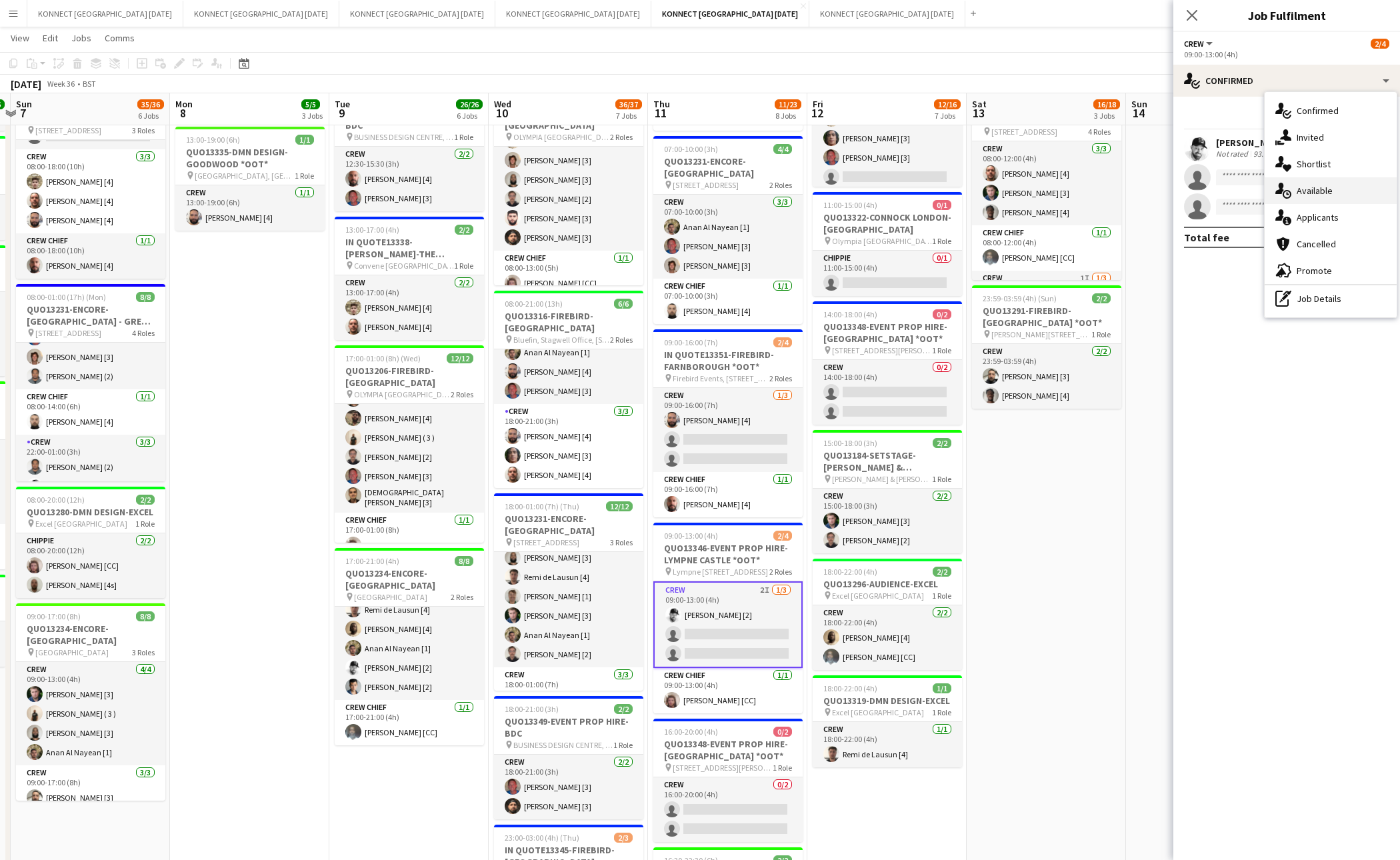
click at [1337, 193] on div "single-neutral-actions-upload Available" at bounding box center [1331, 190] width 132 height 27
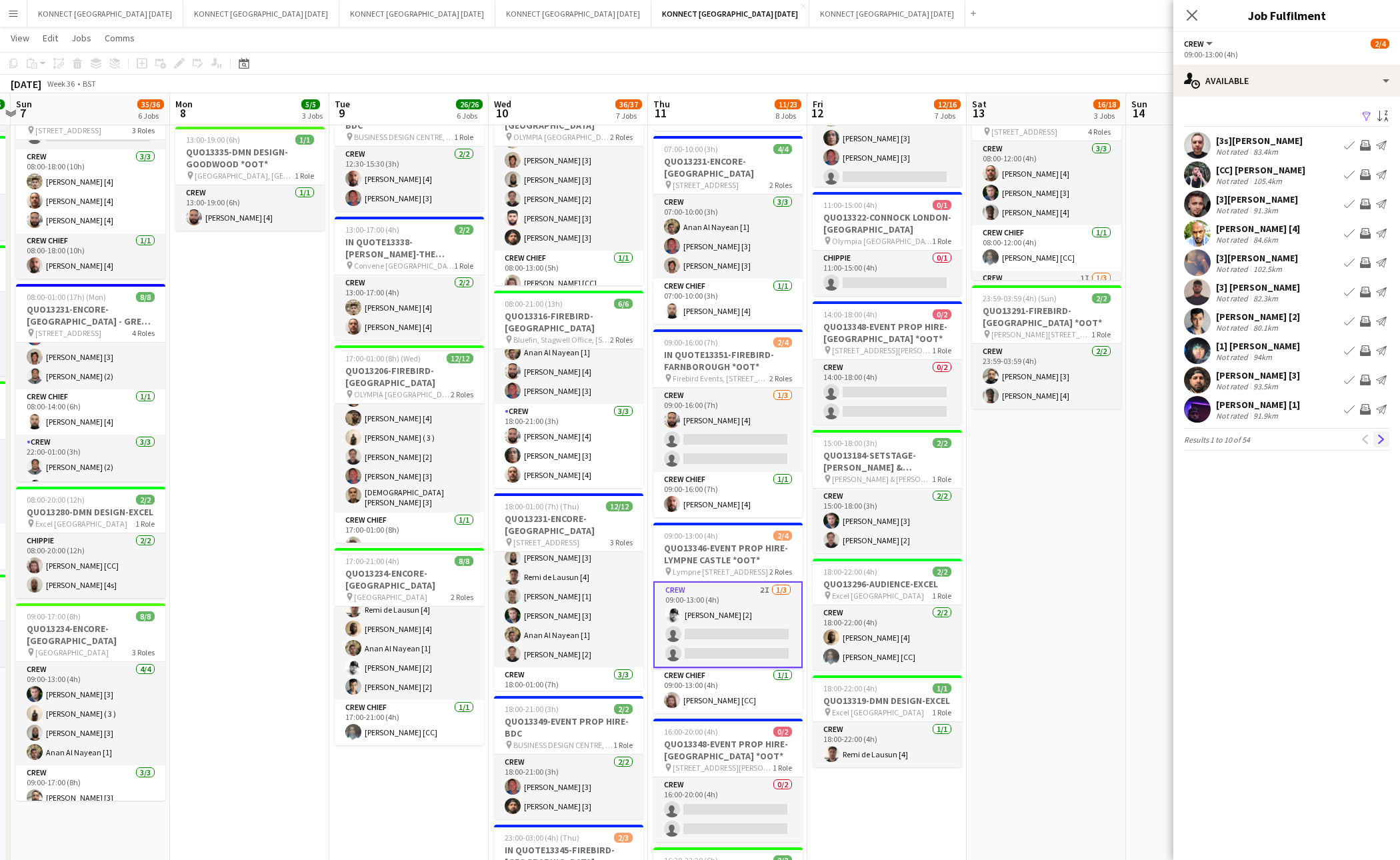
click at [1384, 441] on app-icon "Next" at bounding box center [1381, 439] width 9 height 9
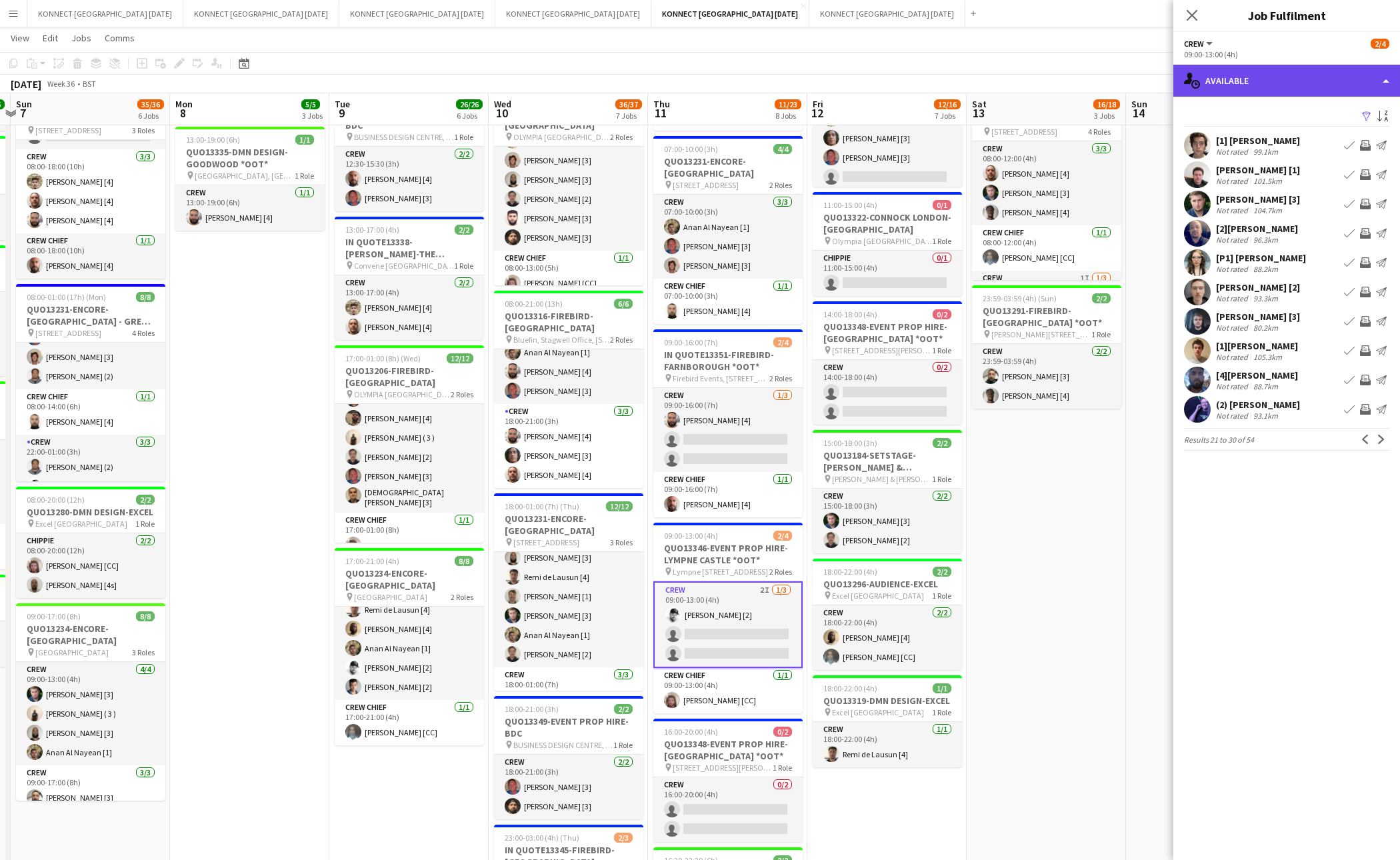
click at [1299, 90] on div "single-neutral-actions-upload Available" at bounding box center [1286, 80] width 227 height 32
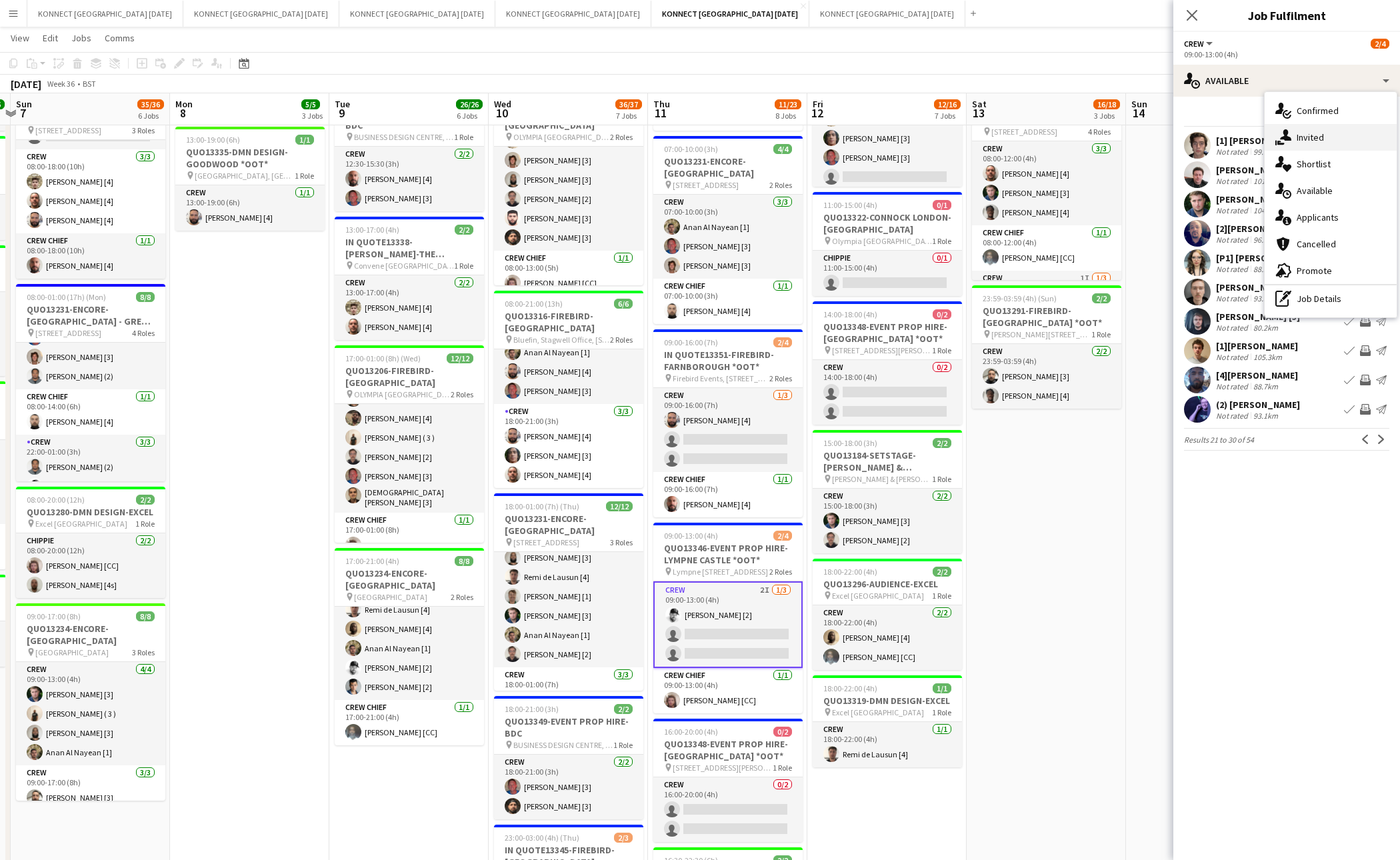
click at [1327, 130] on div "single-neutral-actions-share-1 Invited" at bounding box center [1331, 137] width 132 height 27
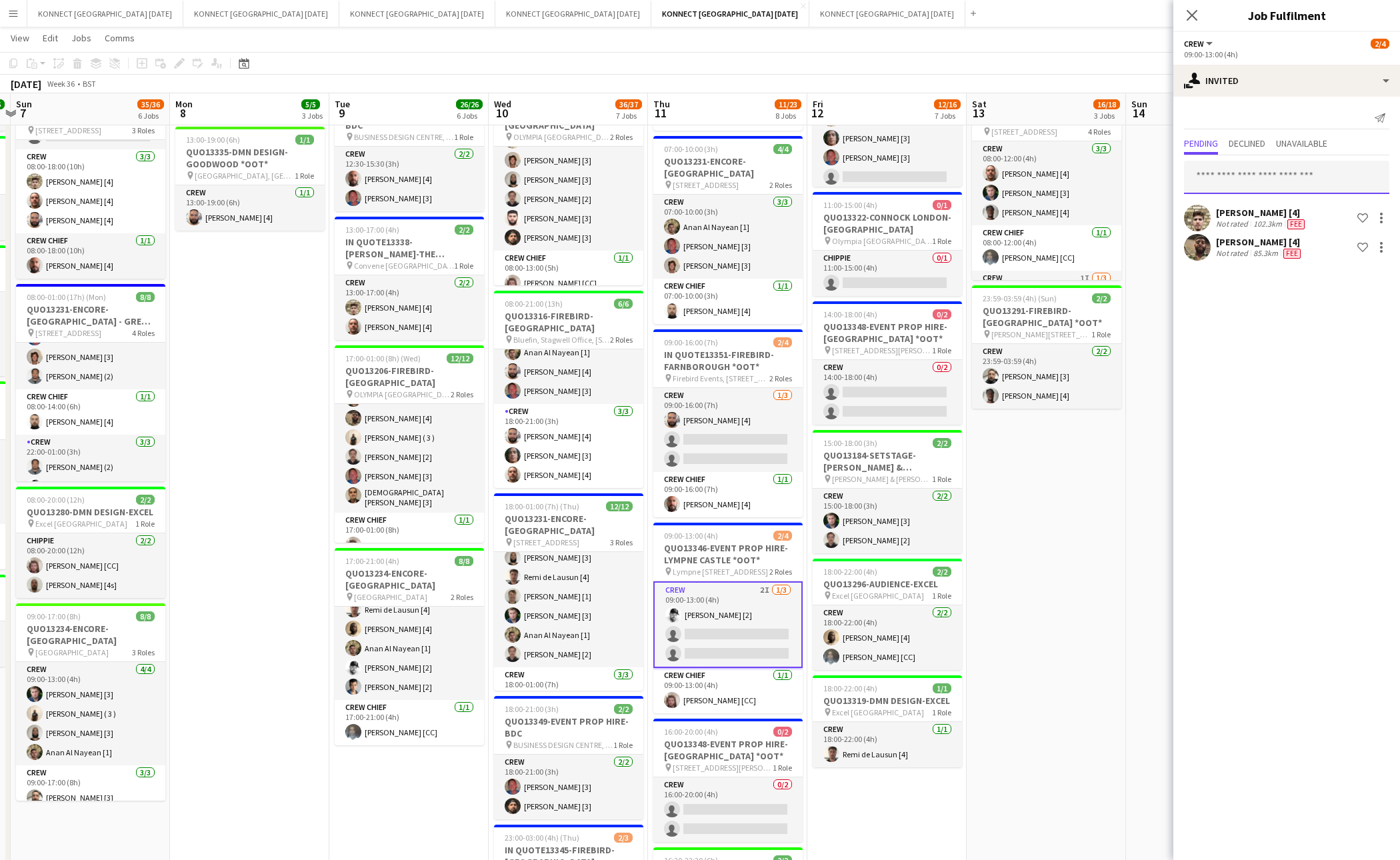
click at [1283, 179] on input "text" at bounding box center [1287, 177] width 205 height 34
type input "****"
click at [1256, 216] on span "burnzmaxwell@gmail.com" at bounding box center [1286, 221] width 184 height 10
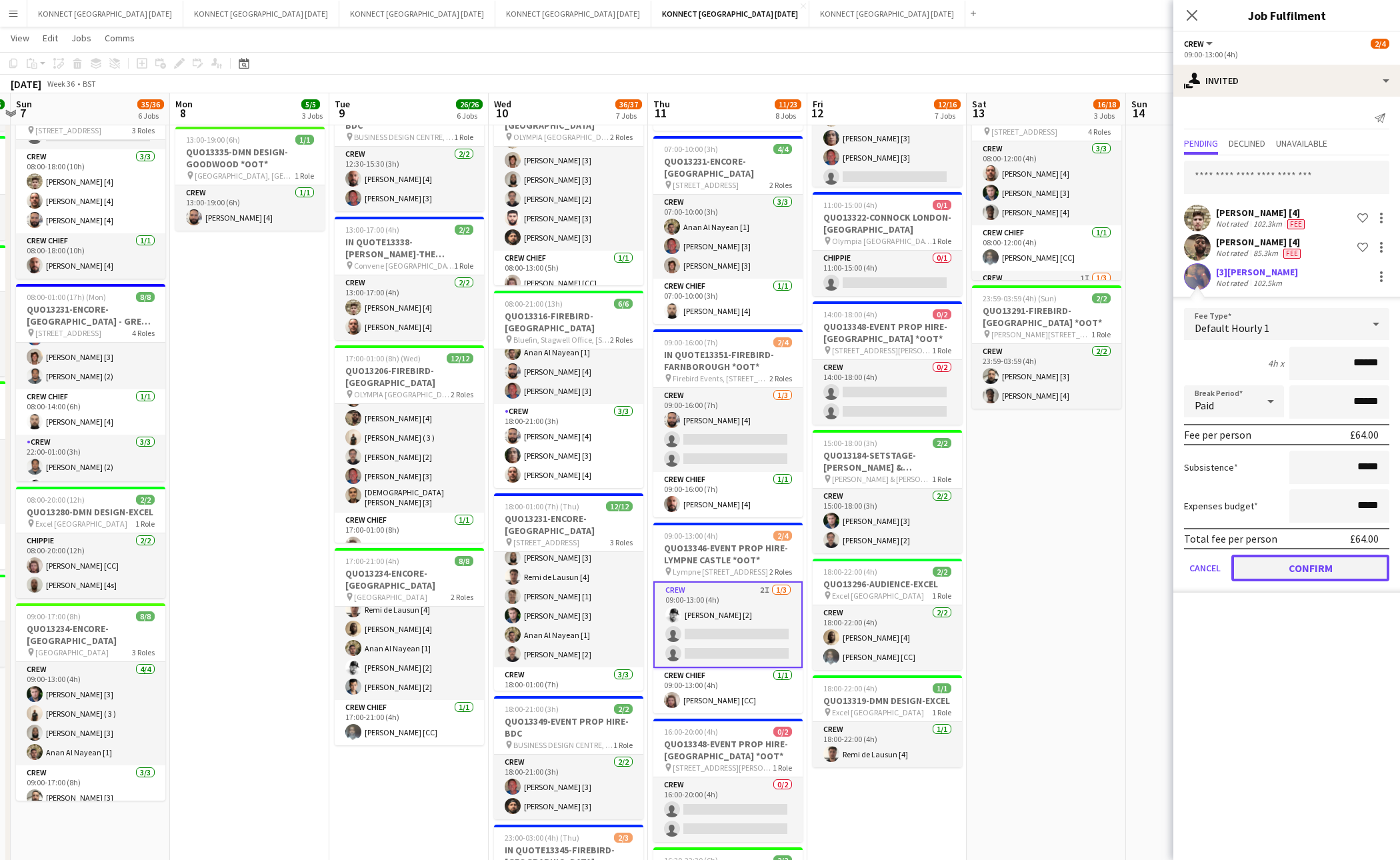
click at [1313, 567] on button "Confirm" at bounding box center [1310, 568] width 158 height 27
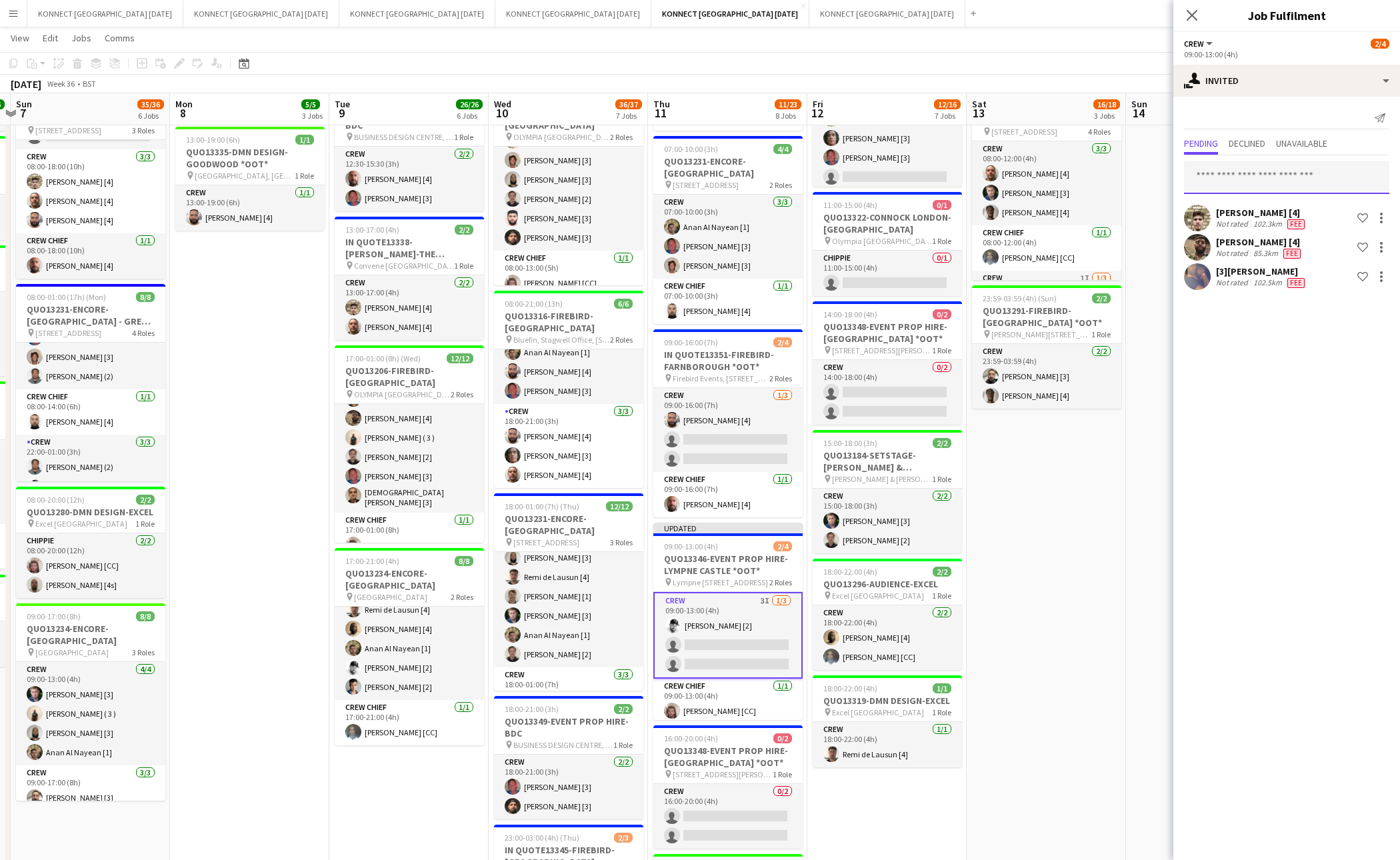
click at [1260, 175] on input "text" at bounding box center [1287, 177] width 205 height 34
click at [1267, 180] on input "*****" at bounding box center [1287, 177] width 205 height 34
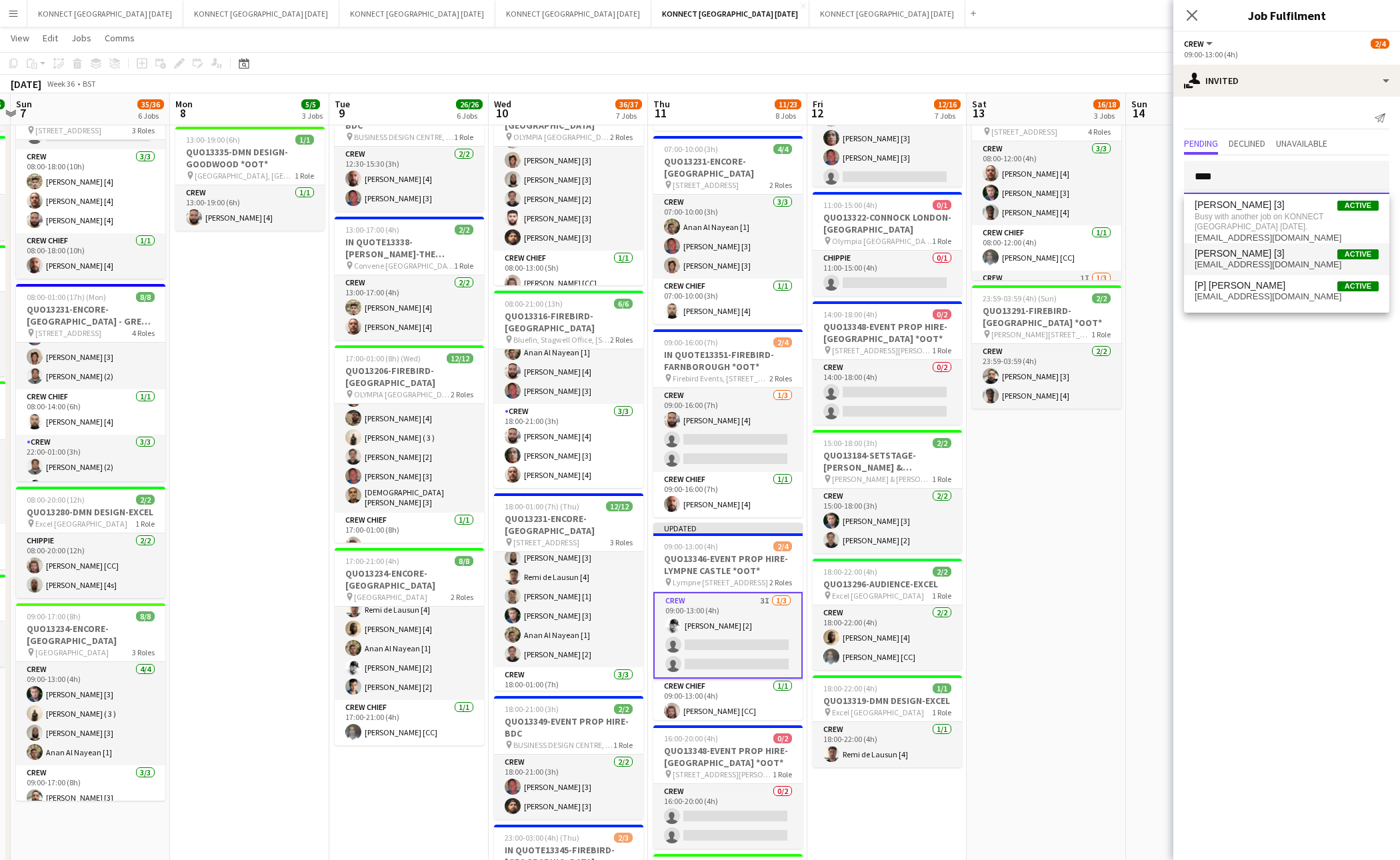
type input "****"
click at [1251, 268] on span "jackpayne920@gmail.com" at bounding box center [1286, 264] width 184 height 10
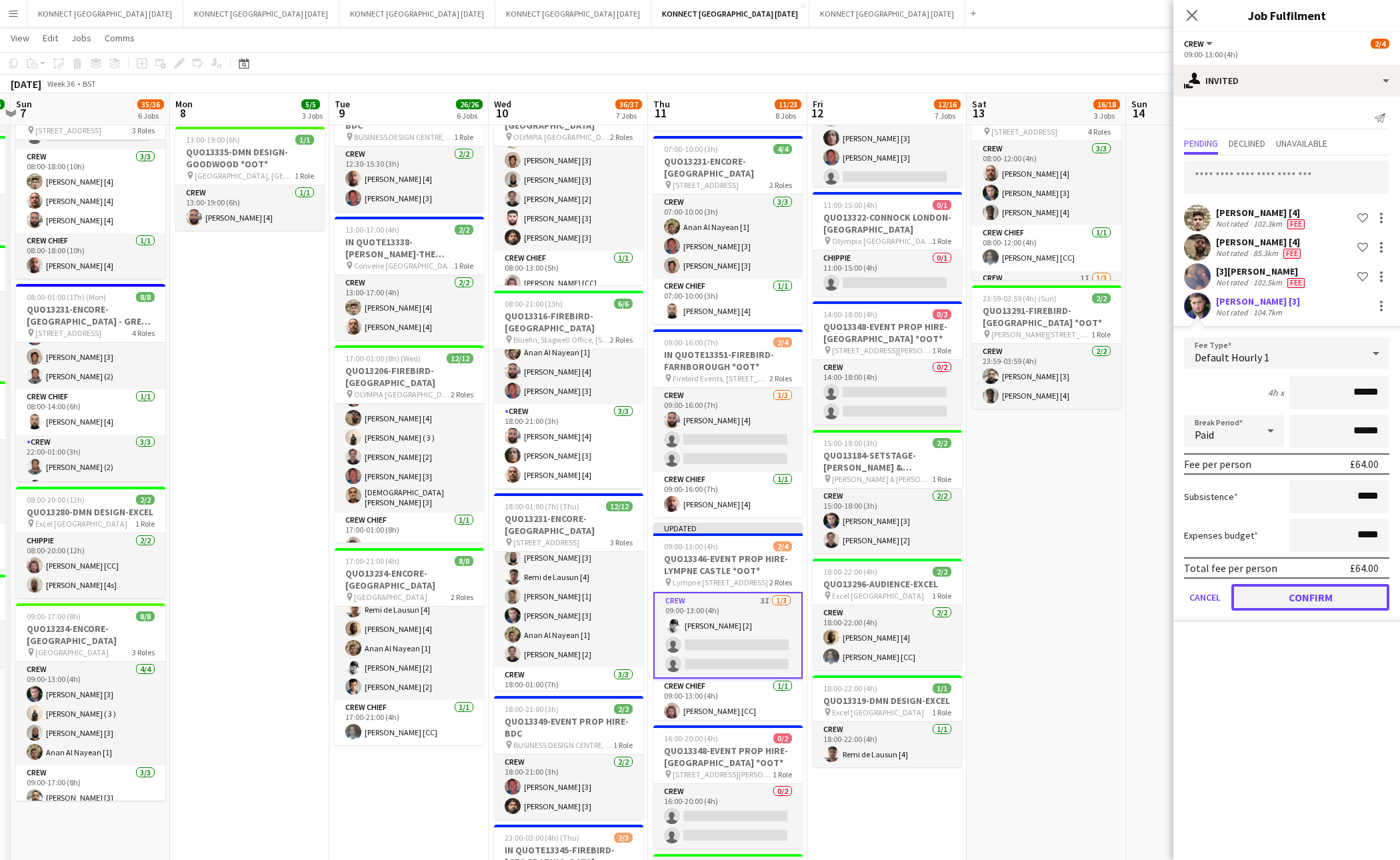
click at [1275, 590] on button "Confirm" at bounding box center [1310, 597] width 158 height 27
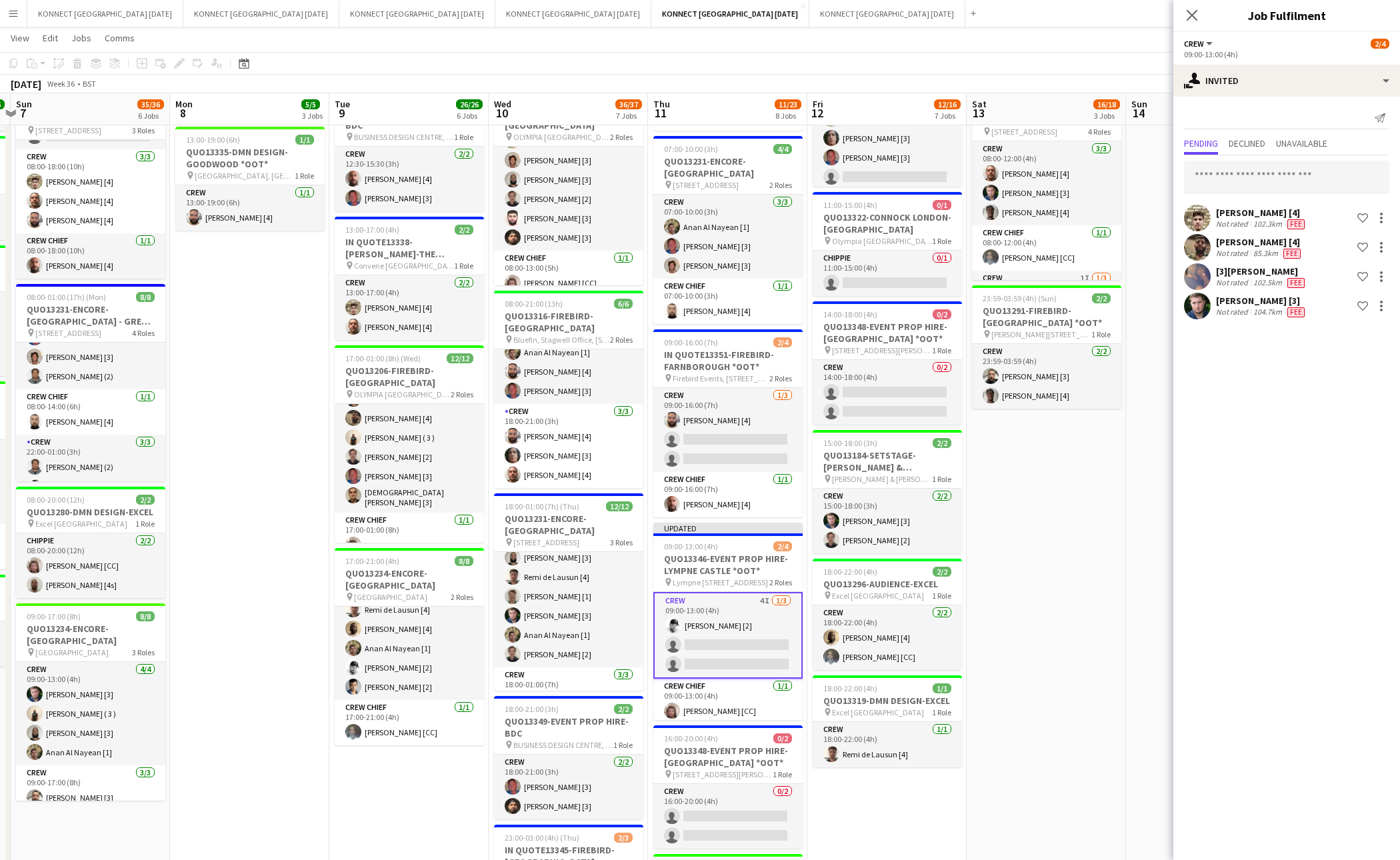
click at [1063, 492] on app-date-cell "06:00-22:00 (16h) 8/8 IN QUOTE13268-[PERSON_NAME][GEOGRAPHIC_DATA] pin Richmond…" at bounding box center [1047, 497] width 159 height 1244
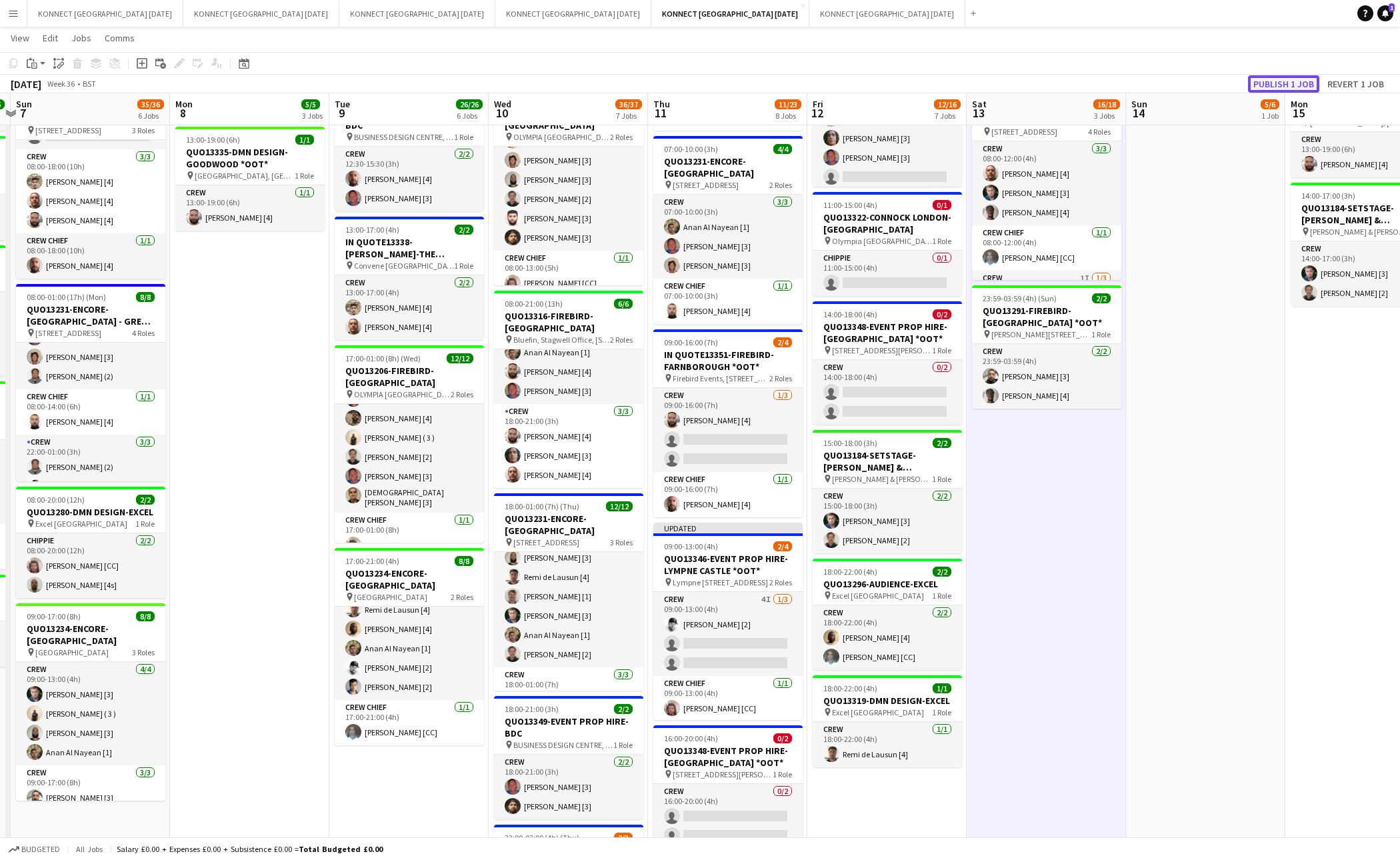
click at [1285, 82] on button "Publish 1 job" at bounding box center [1283, 84] width 71 height 18
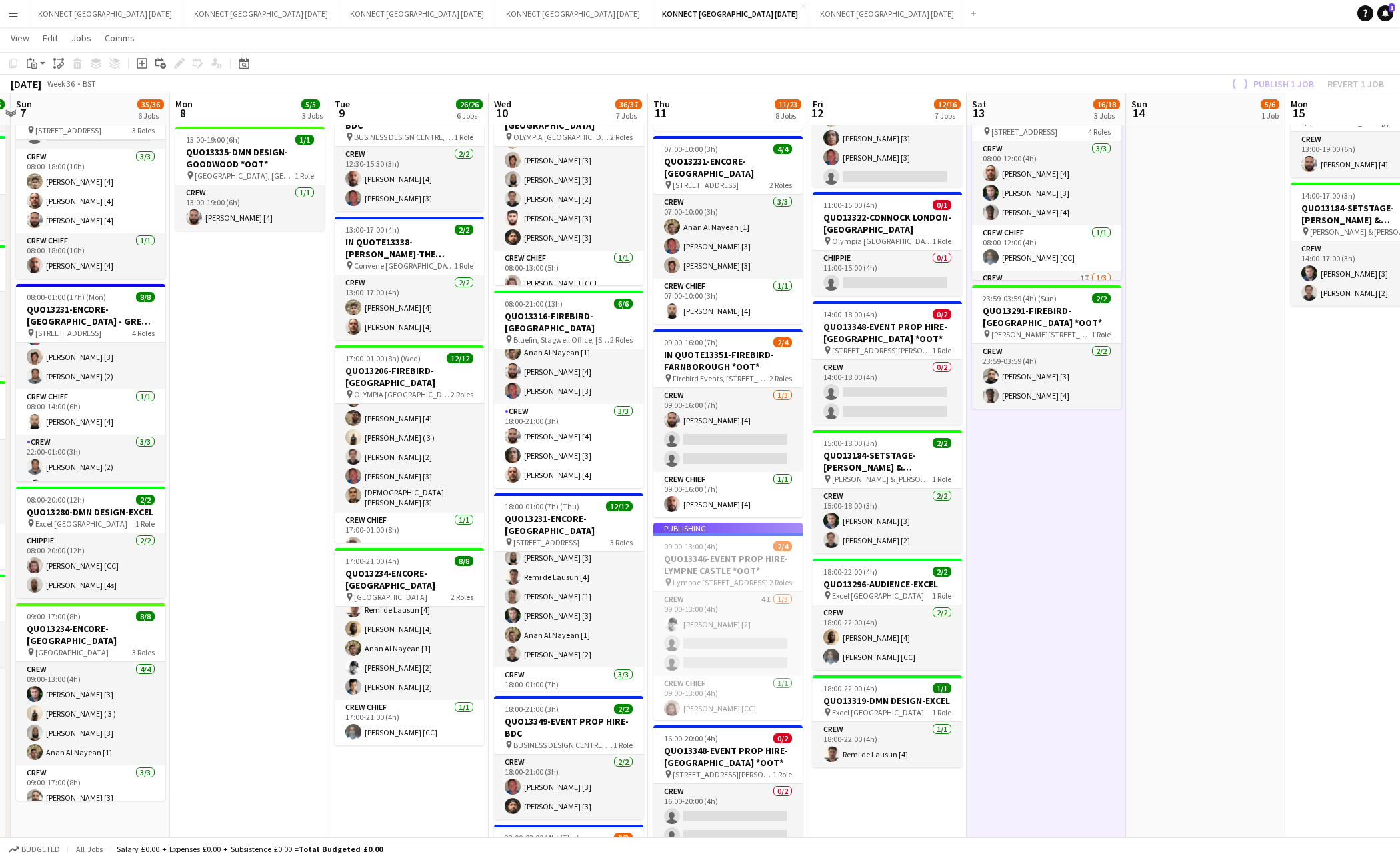
click at [1079, 520] on app-date-cell "06:00-22:00 (16h) 8/8 IN QUOTE13268-[PERSON_NAME][GEOGRAPHIC_DATA] pin Richmond…" at bounding box center [1047, 497] width 159 height 1244
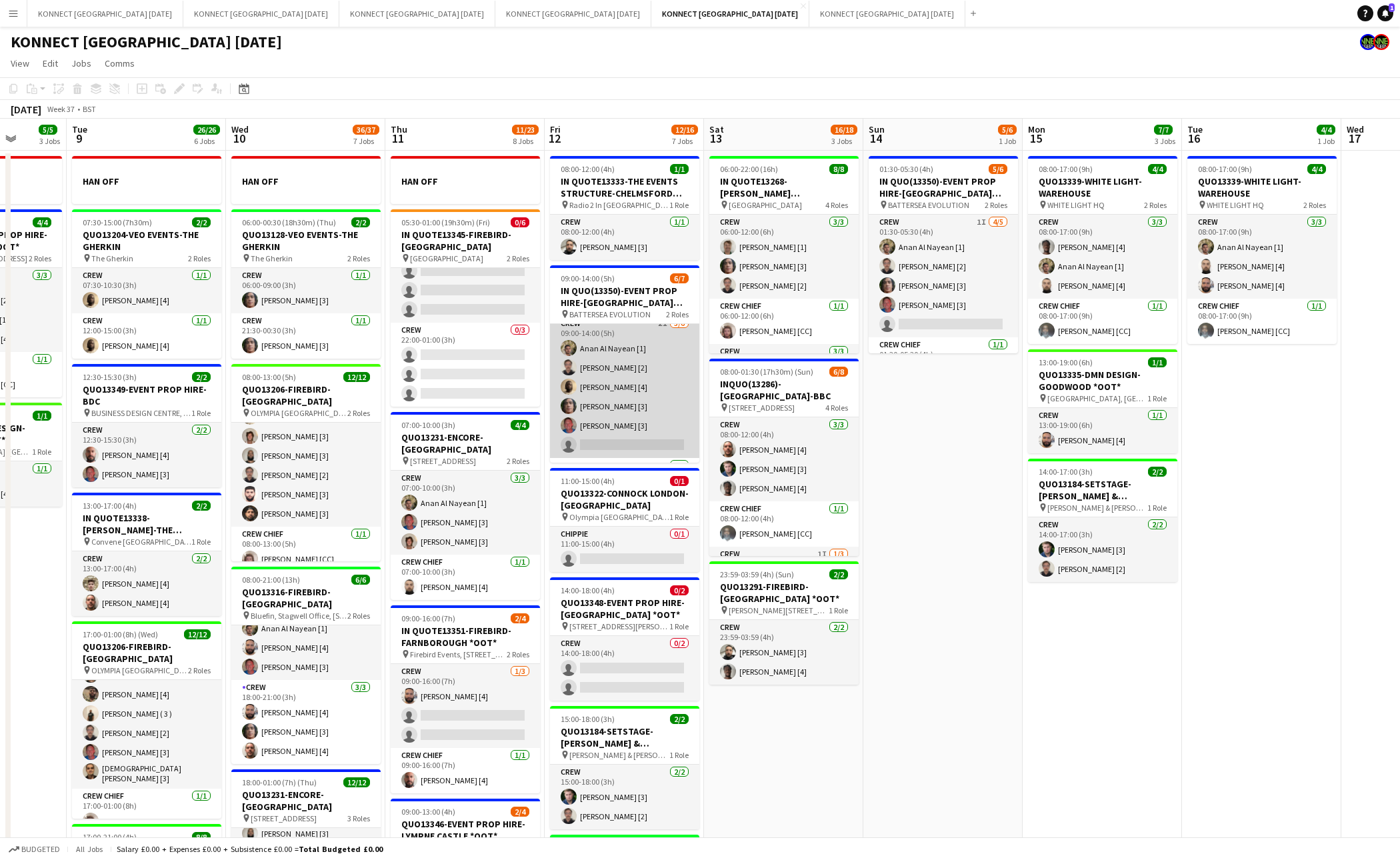
scroll to position [0, 0]
click at [645, 387] on app-card-role "Crew 2I 5/6 09:00-14:00 (5h) Anan Al Nayean [1] Nikolas Saylor [2] Sean Abbey […" at bounding box center [625, 395] width 149 height 142
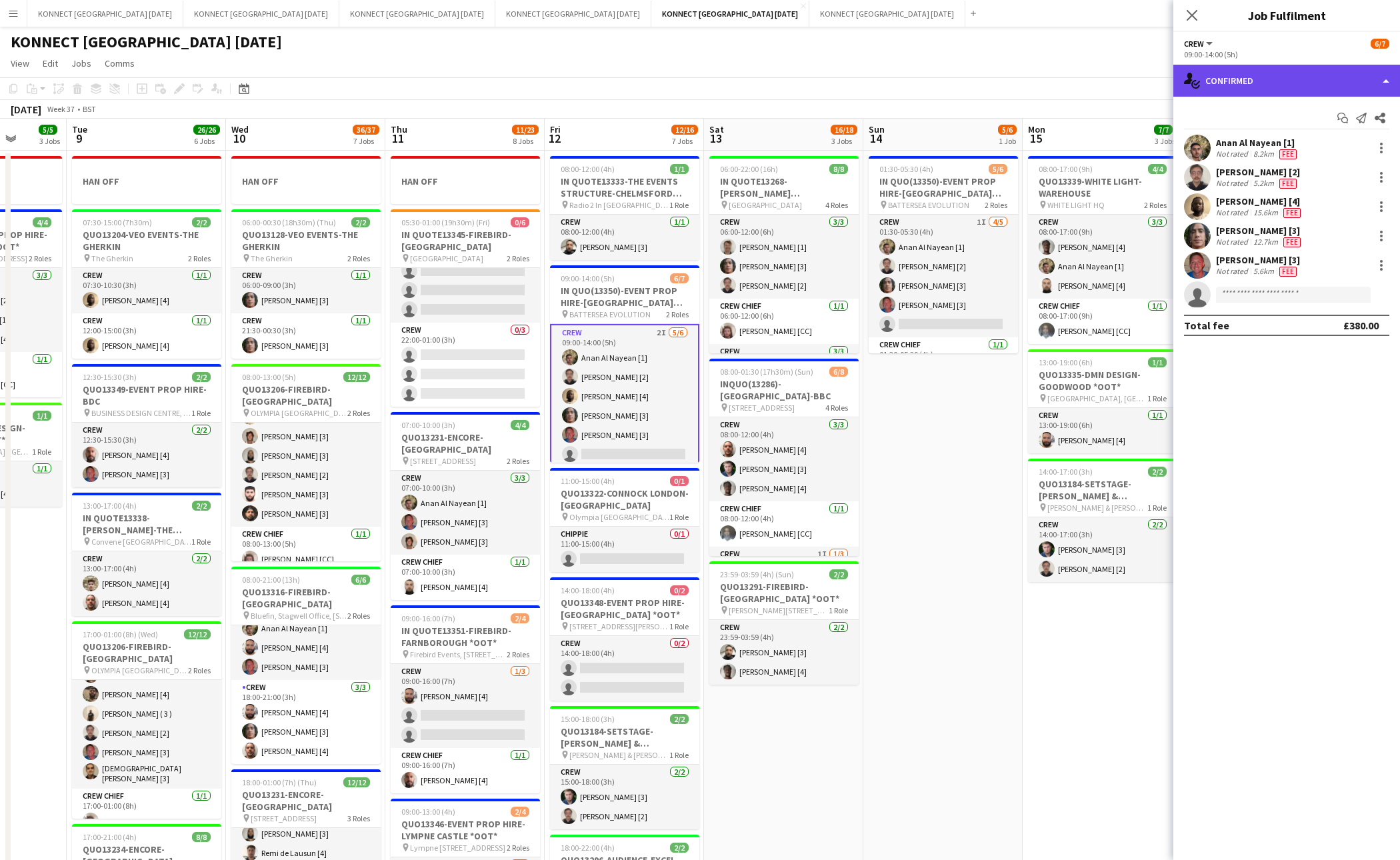
click at [1307, 65] on div "single-neutral-actions-check-2 Confirmed" at bounding box center [1286, 80] width 227 height 32
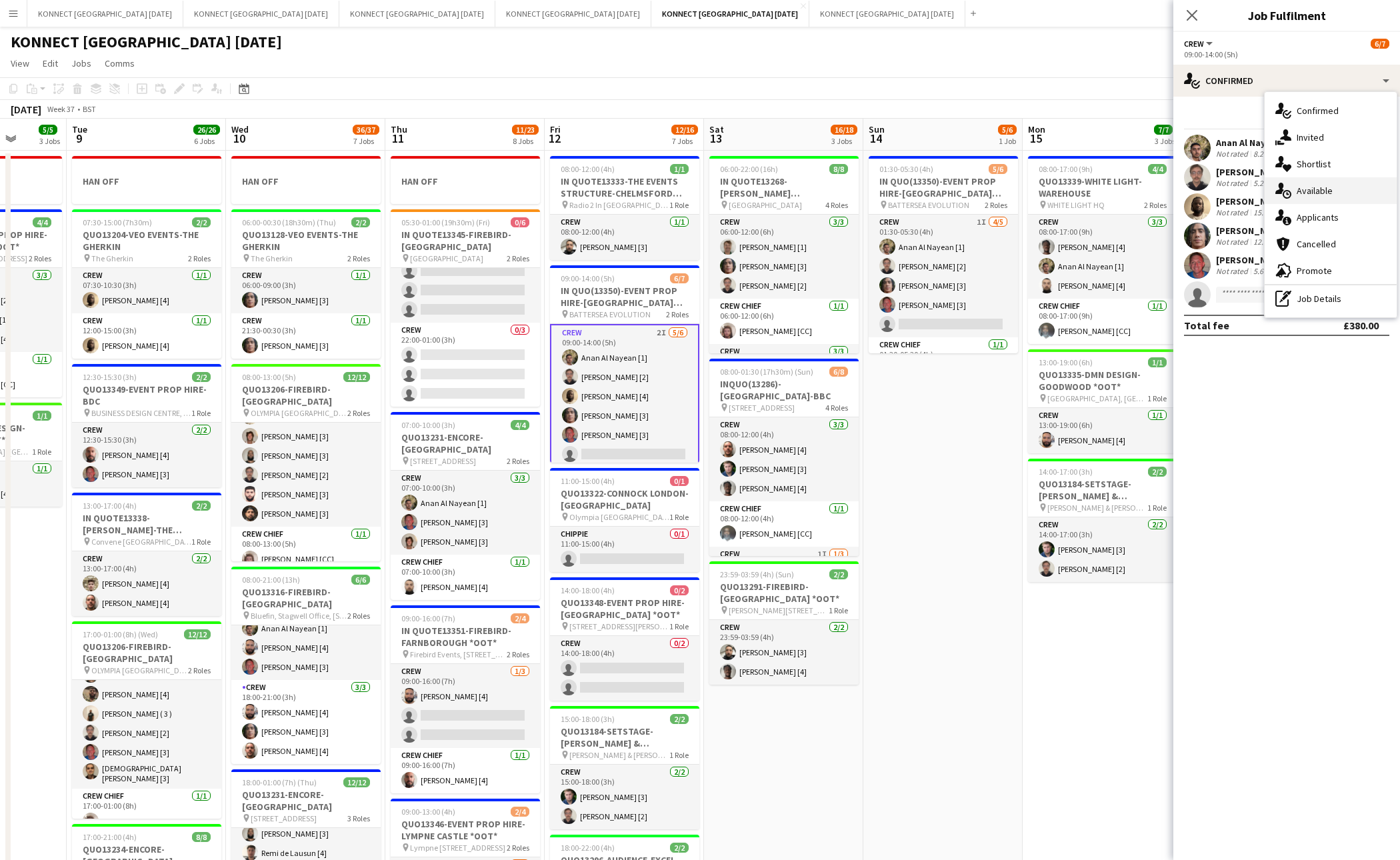
click at [1335, 188] on div "single-neutral-actions-upload Available" at bounding box center [1331, 190] width 132 height 27
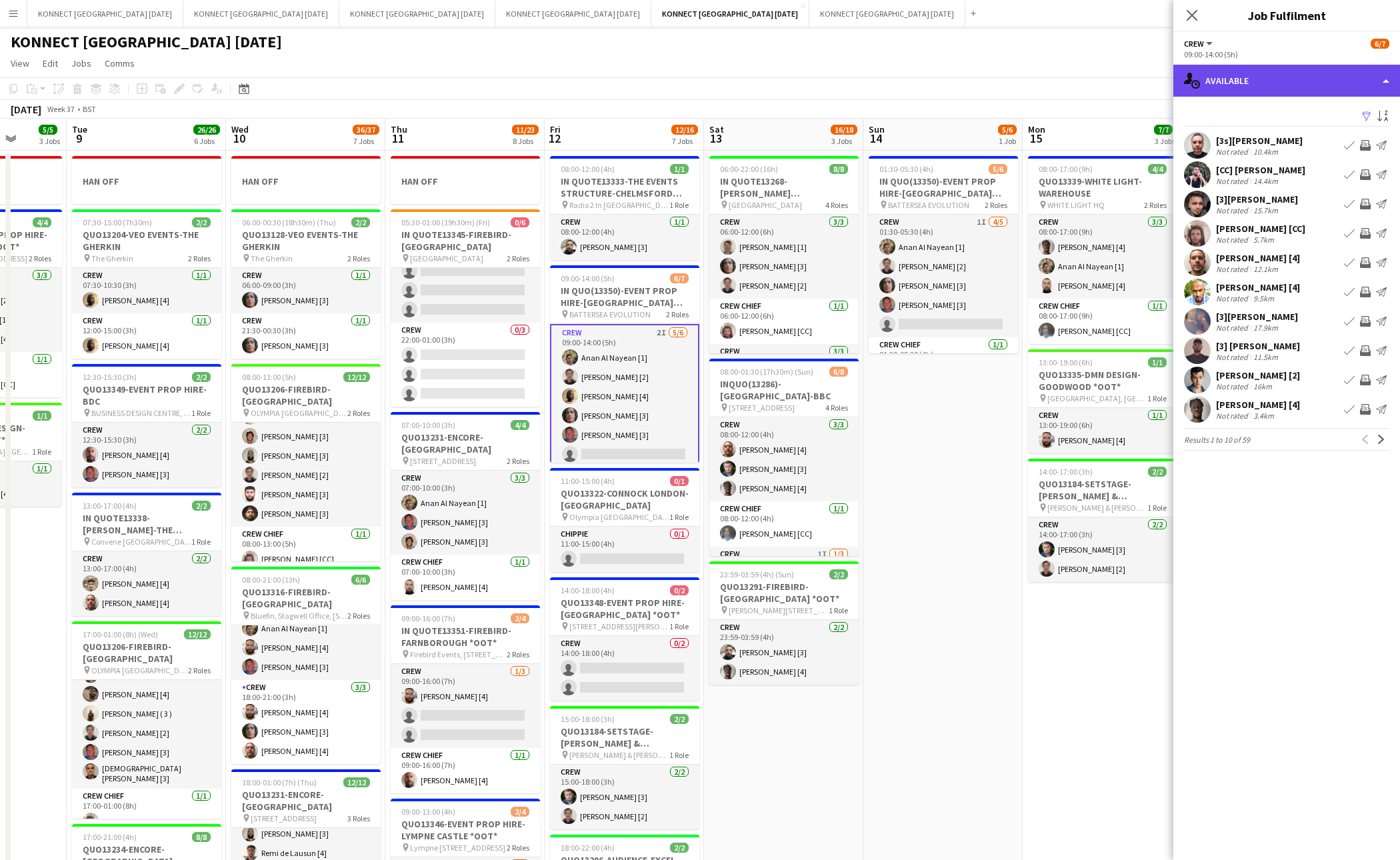
click at [1267, 77] on div "single-neutral-actions-upload Available" at bounding box center [1286, 80] width 227 height 32
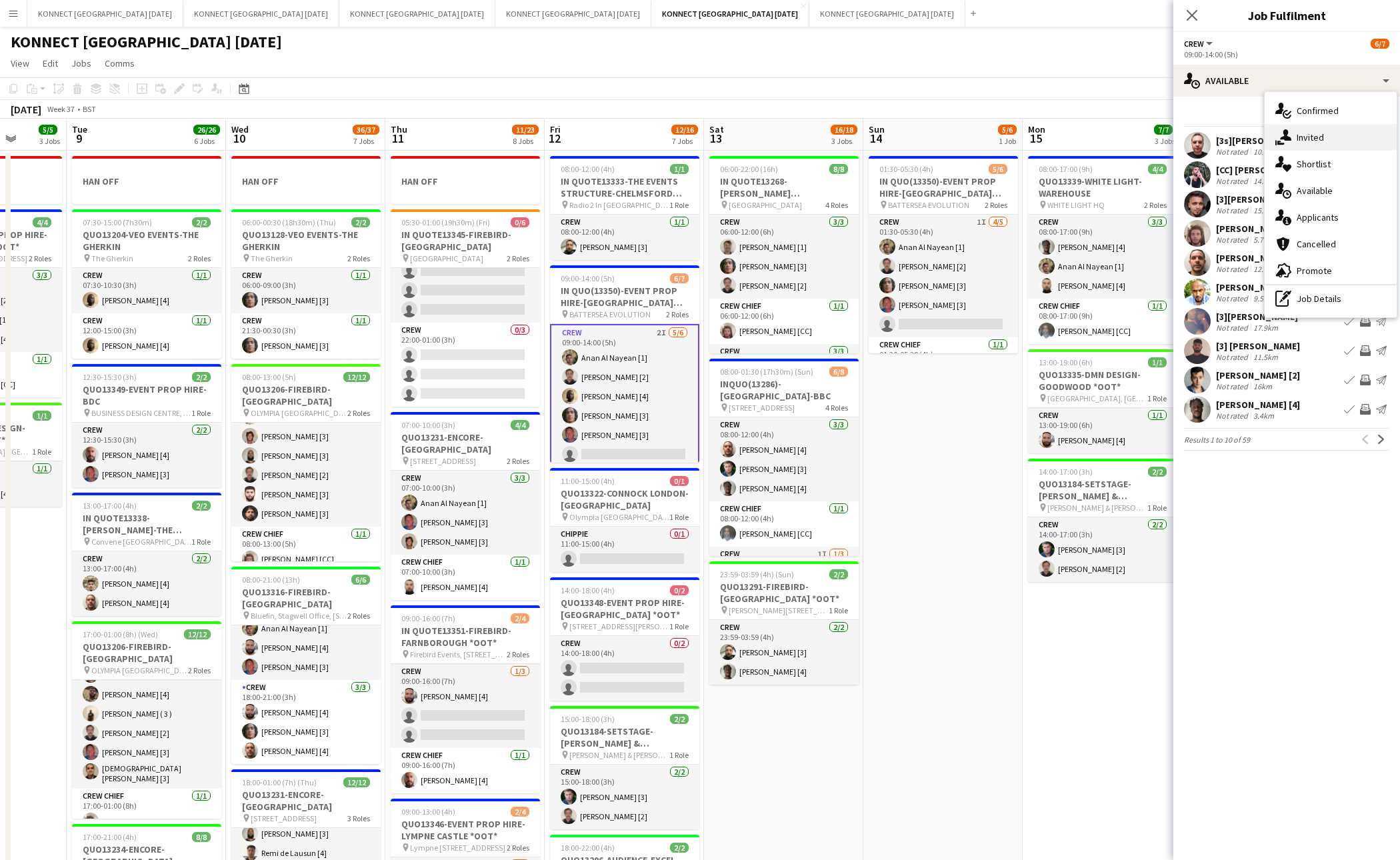
click at [1301, 132] on span "Invited" at bounding box center [1310, 137] width 27 height 12
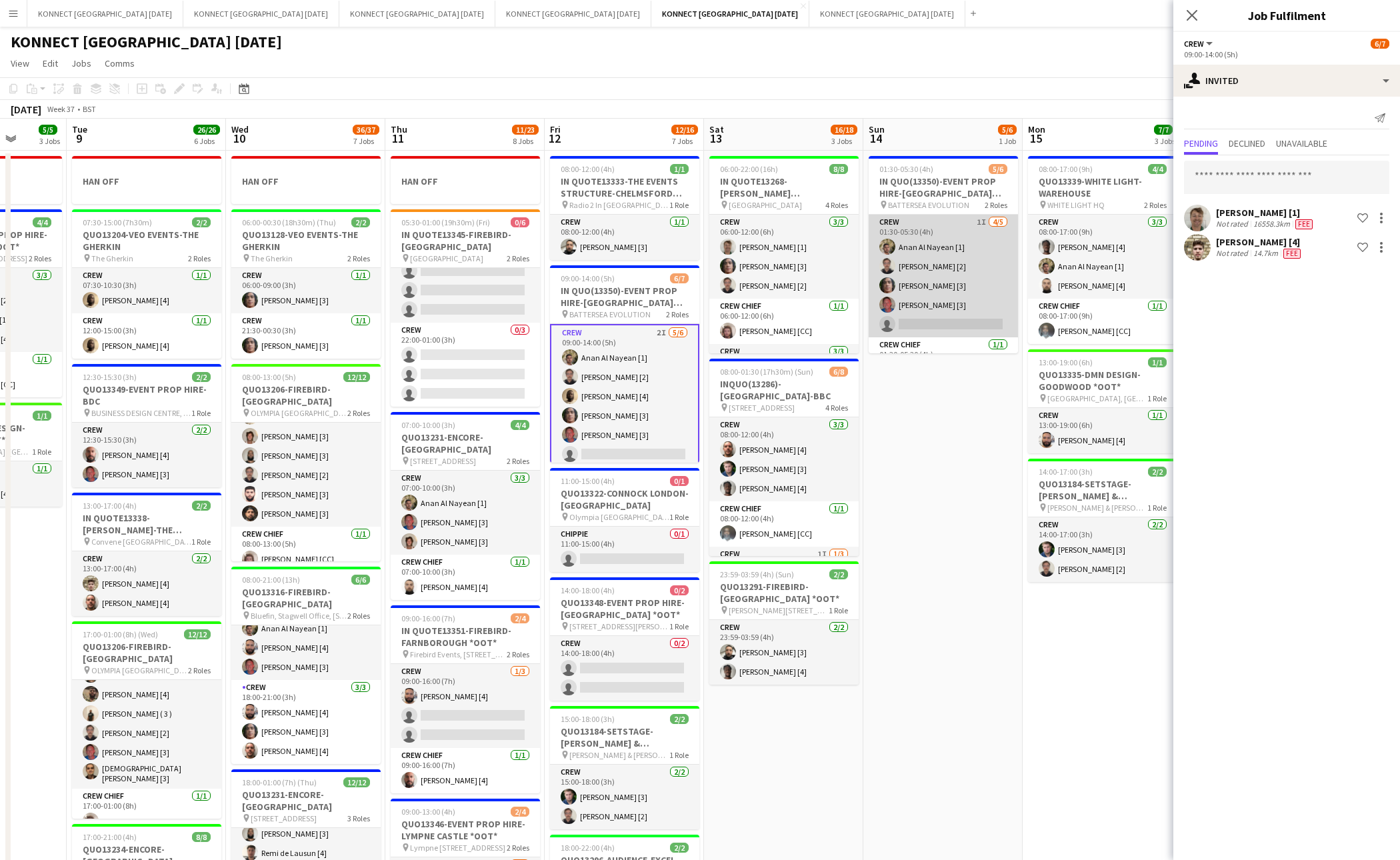
click at [930, 282] on app-card-role "Crew 1I 4/5 01:30-05:30 (4h) Anan Al Nayean [1] Nikolas Saylor [2] Darren huie …" at bounding box center [944, 276] width 149 height 123
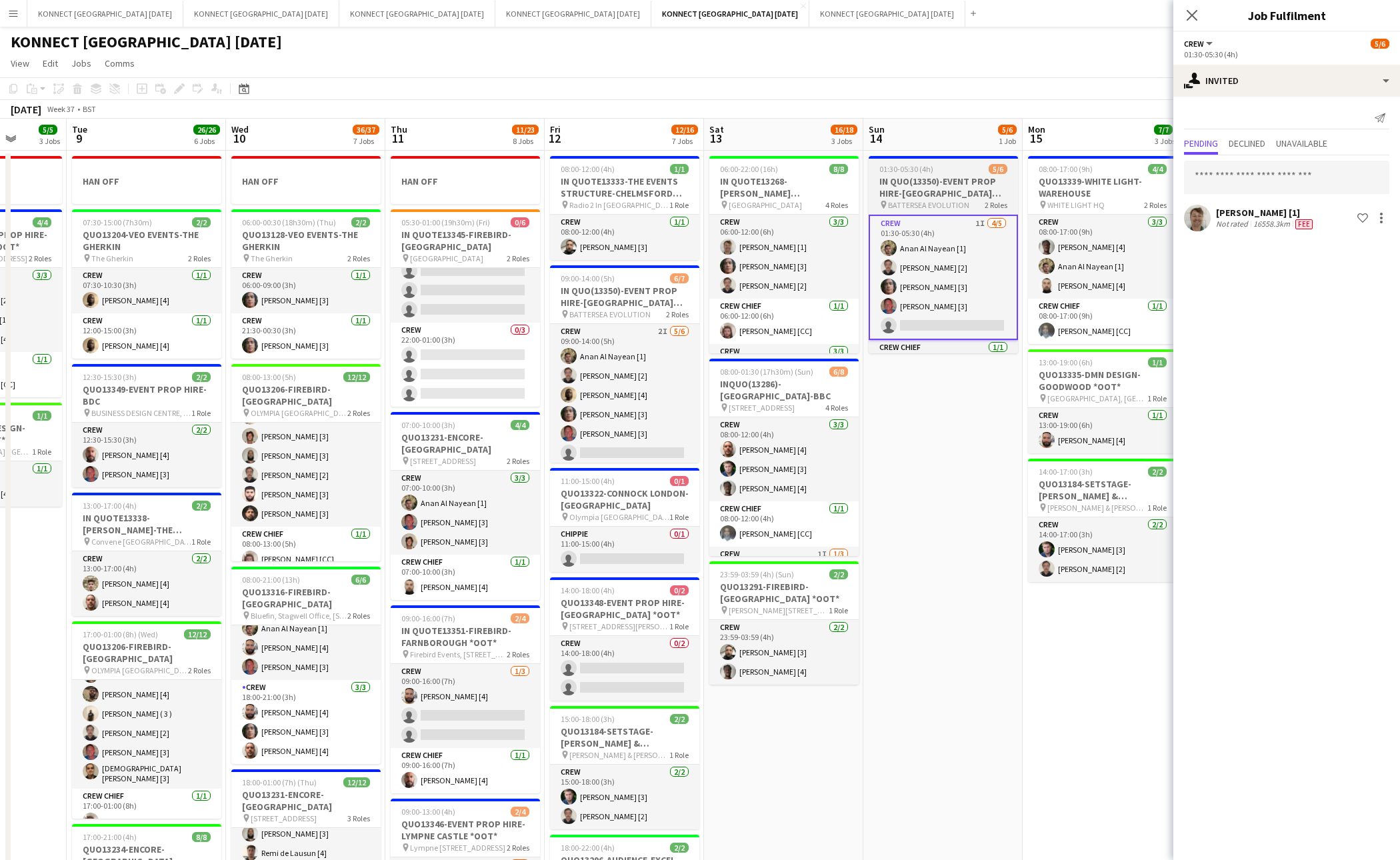
click at [914, 189] on h3 "IN QUO(13350)-EVENT PROP HIRE-[GEOGRAPHIC_DATA] EVO" at bounding box center [944, 187] width 149 height 24
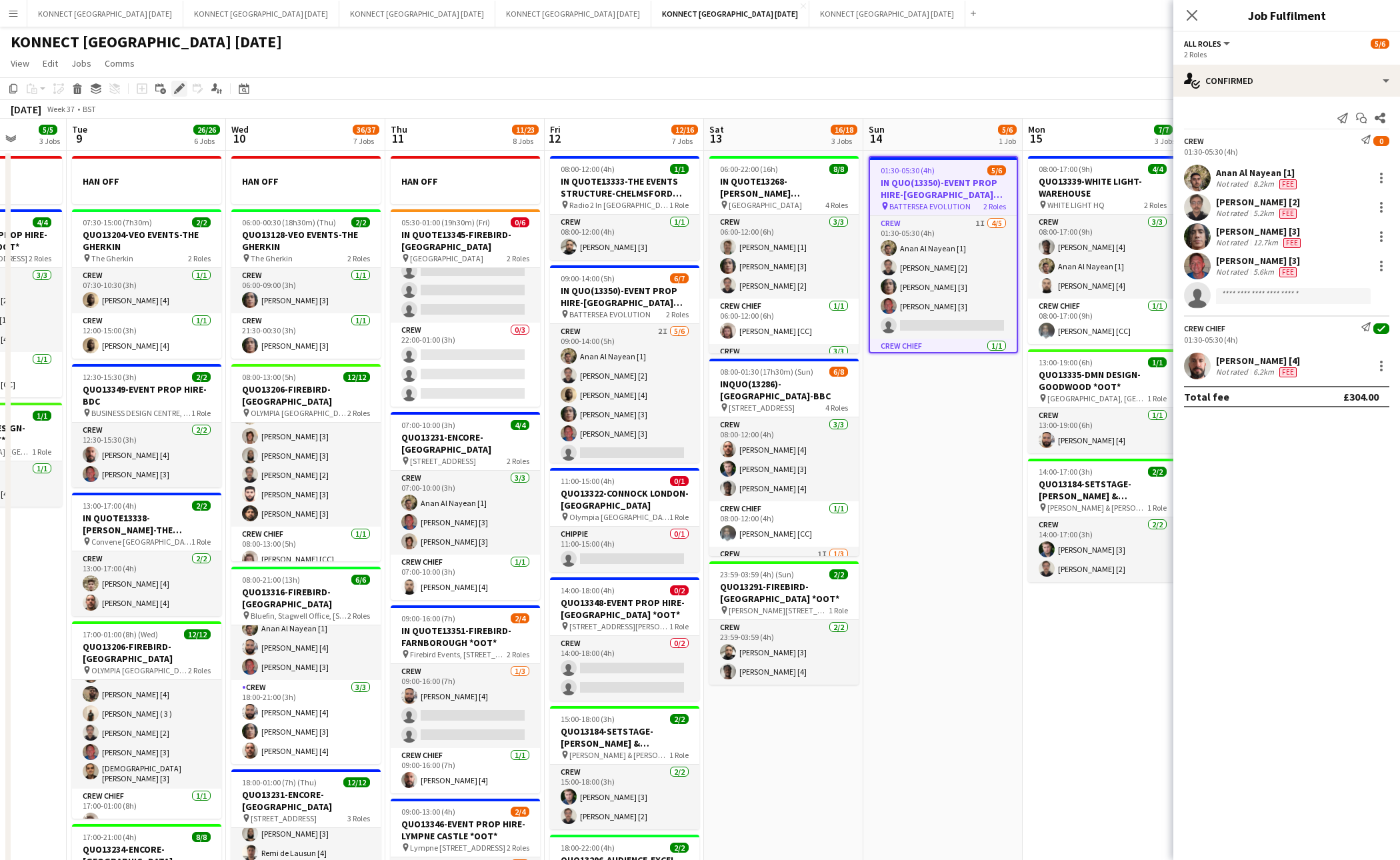
click at [181, 92] on icon "Edit" at bounding box center [179, 88] width 10 height 10
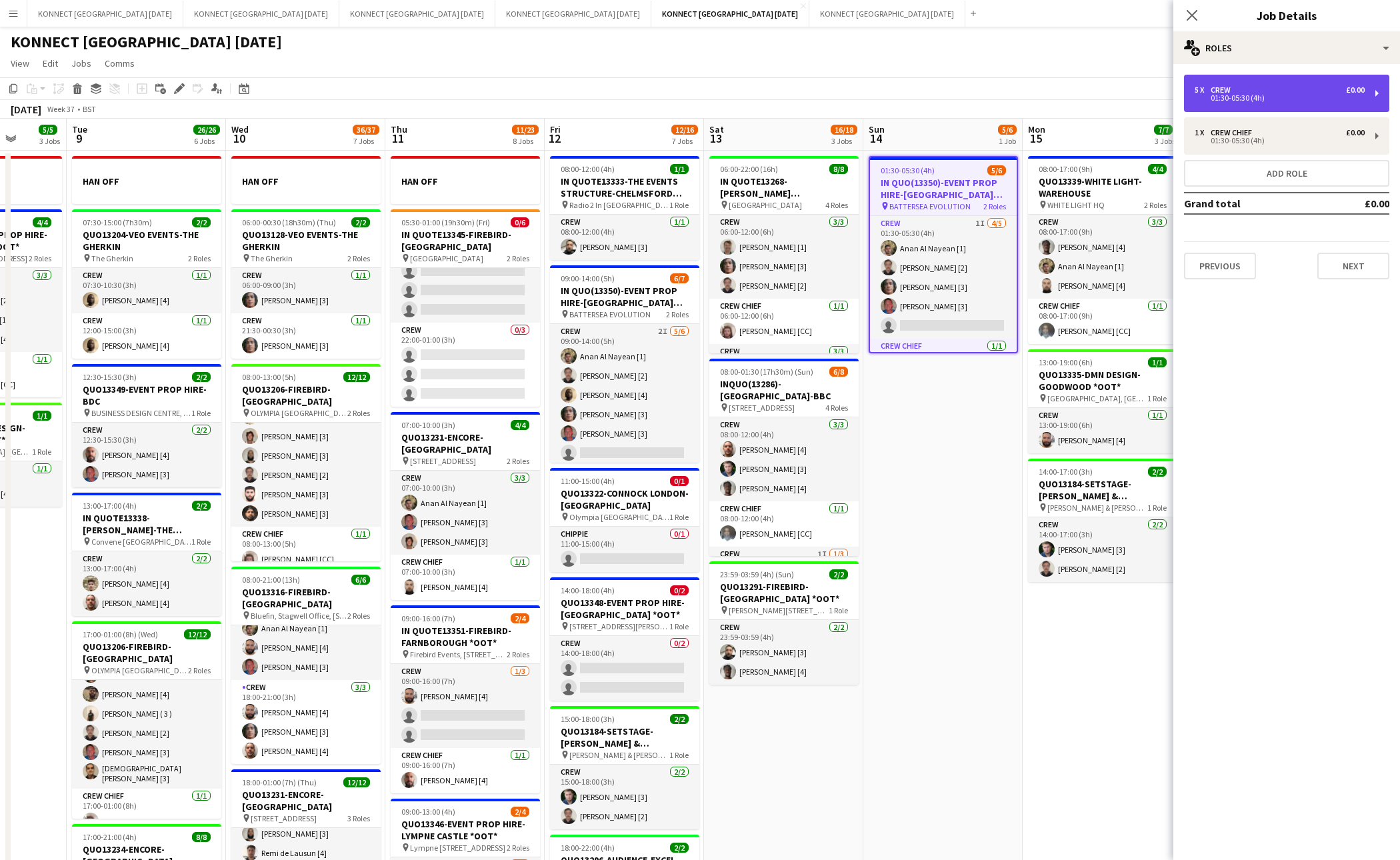
click at [1272, 93] on div "5 x Crew £0.00" at bounding box center [1280, 90] width 170 height 9
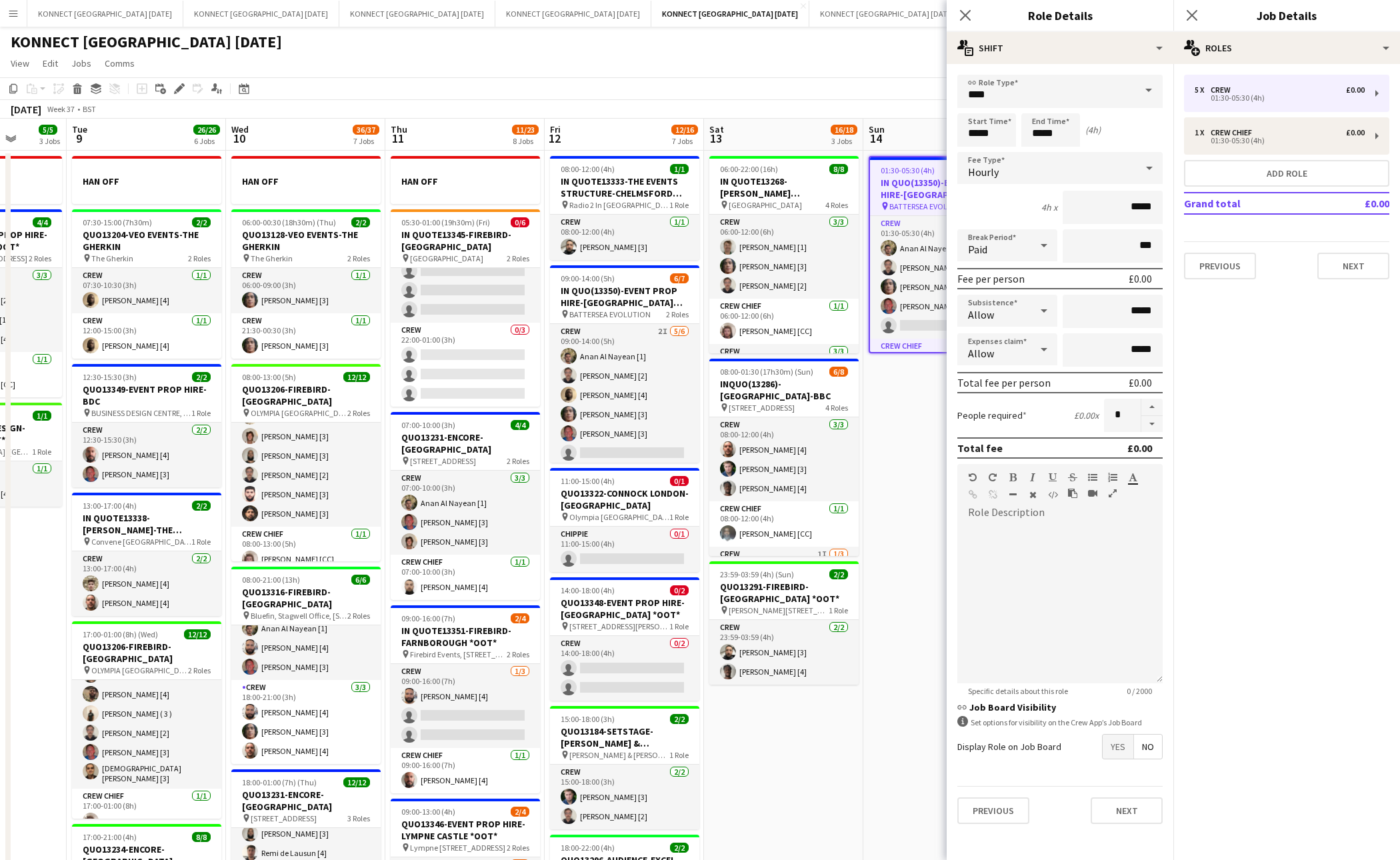
click at [1115, 748] on span "Yes" at bounding box center [1118, 747] width 31 height 24
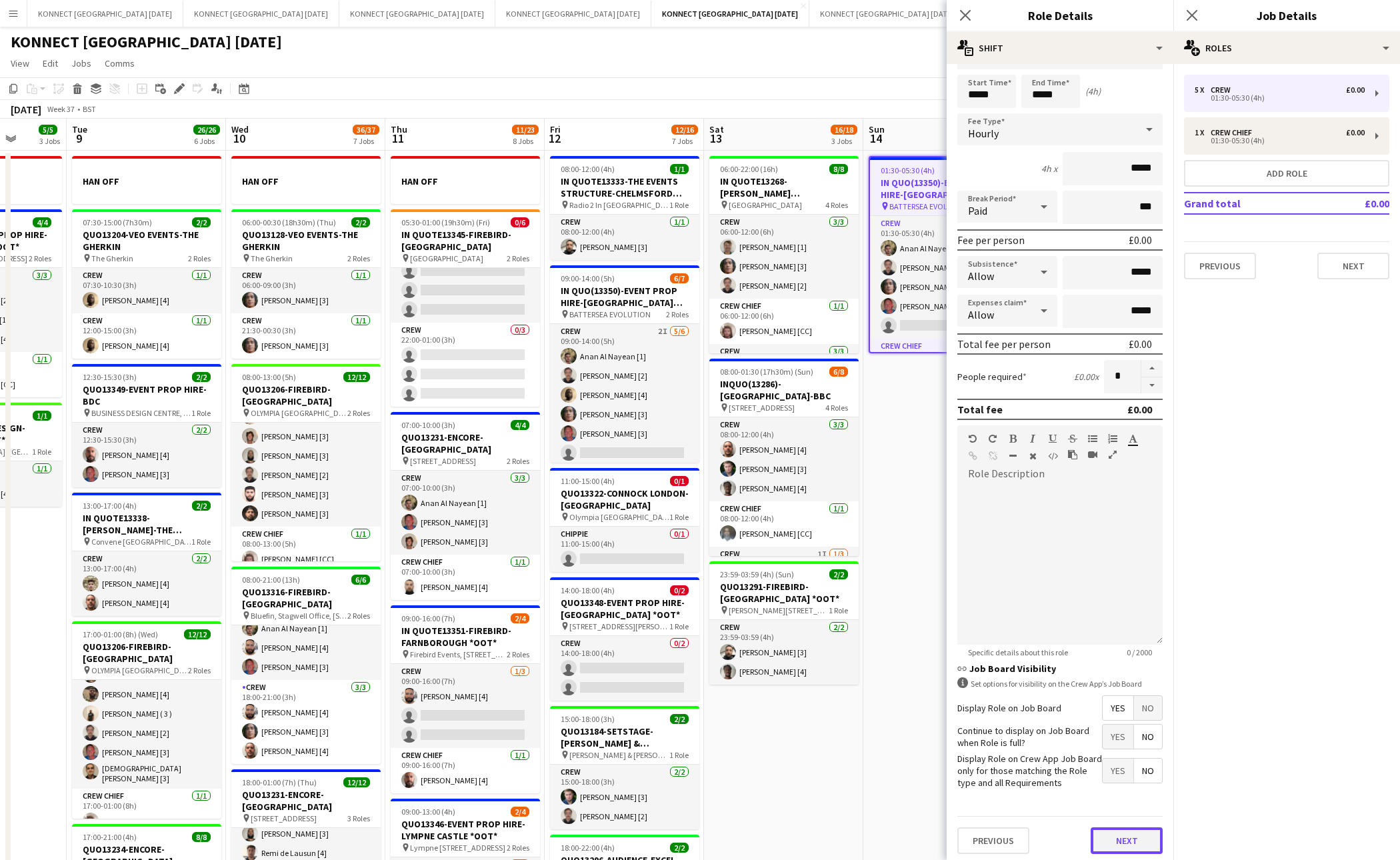
click at [1125, 827] on button "Next" at bounding box center [1127, 840] width 72 height 27
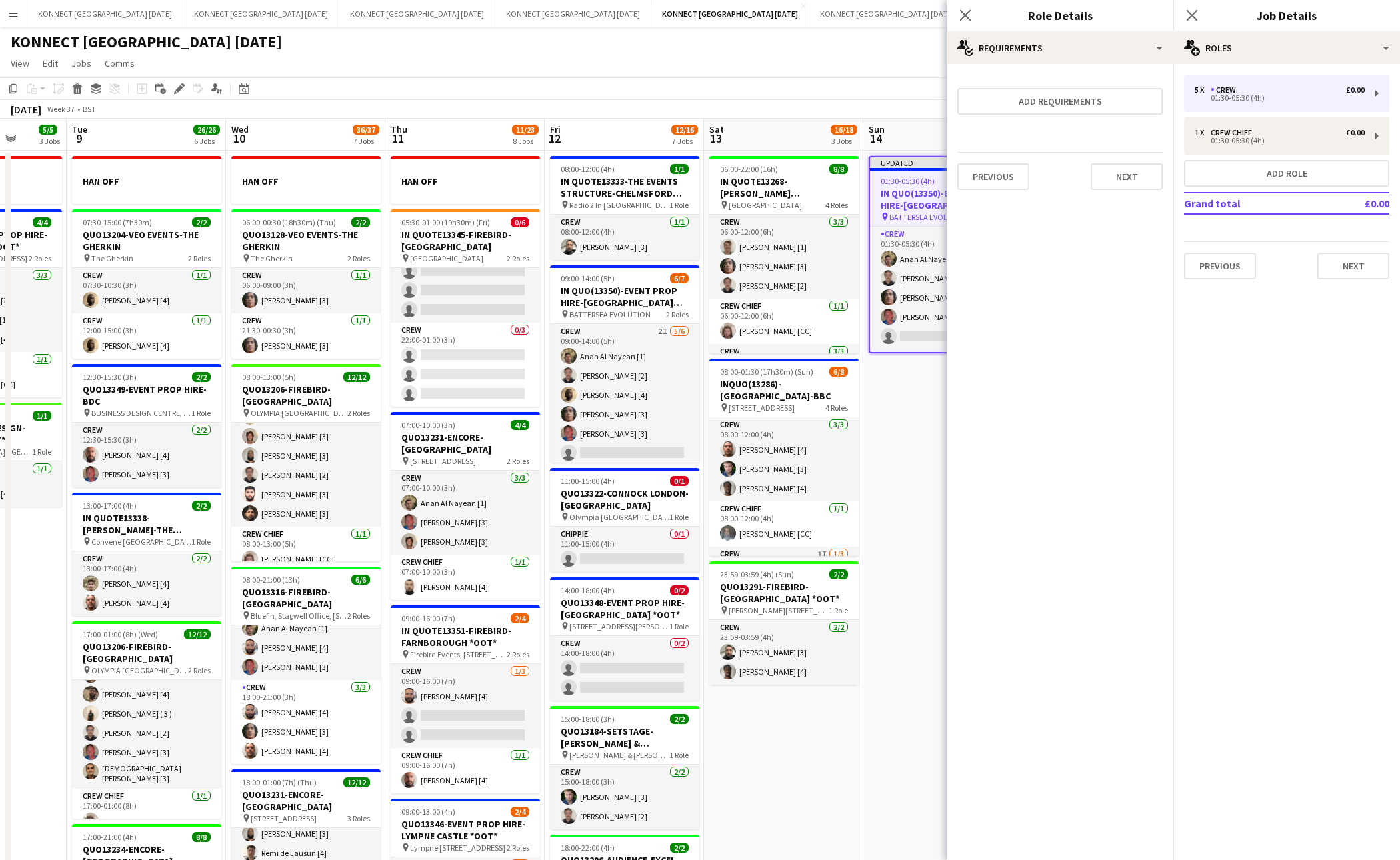
scroll to position [0, 0]
click at [852, 776] on app-date-cell "06:00-22:00 (16h) 8/8 IN QUOTE13268-[PERSON_NAME][GEOGRAPHIC_DATA] pin Richmond…" at bounding box center [783, 769] width 159 height 1236
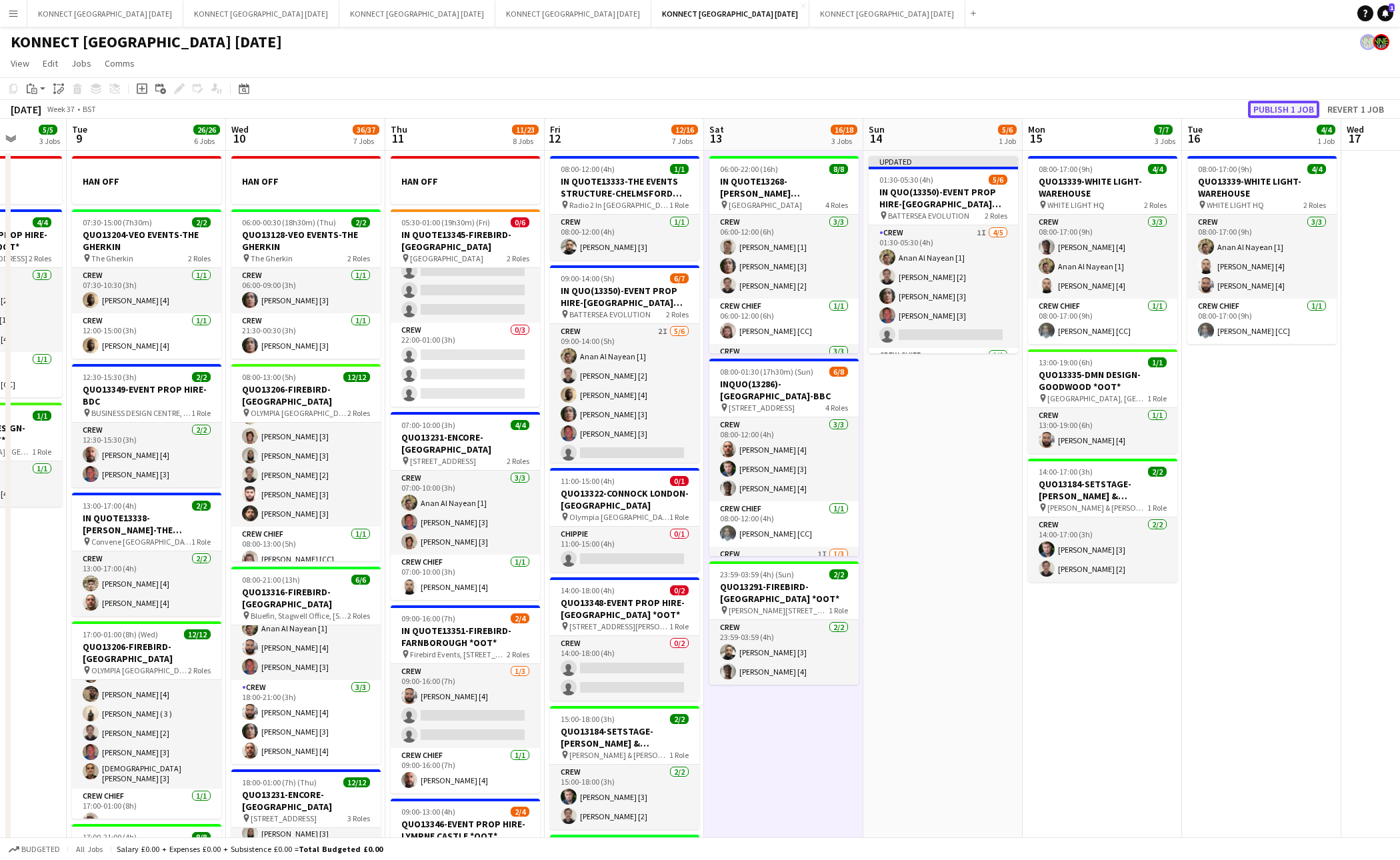
click at [1269, 105] on button "Publish 1 job" at bounding box center [1283, 109] width 71 height 18
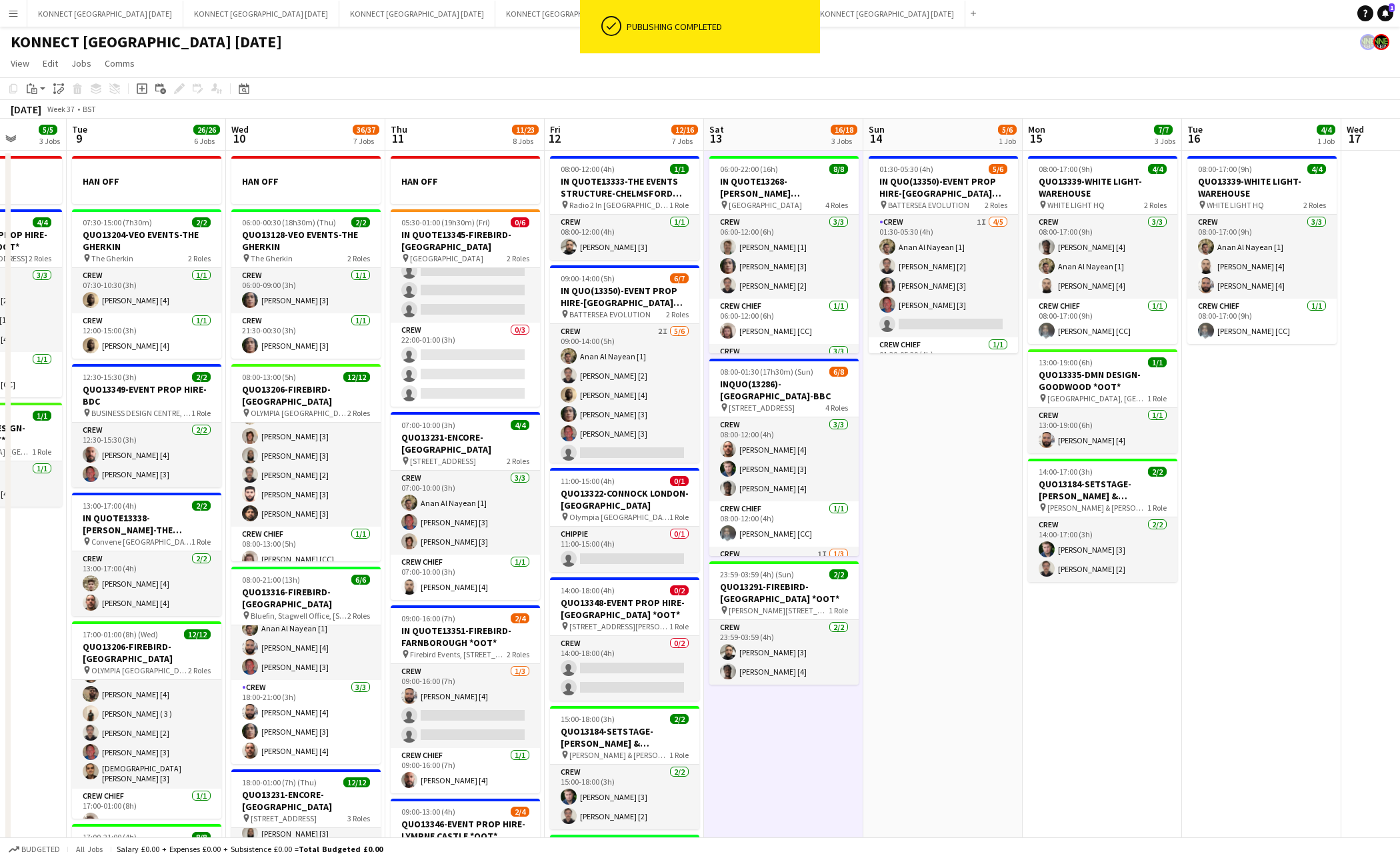
scroll to position [0, 345]
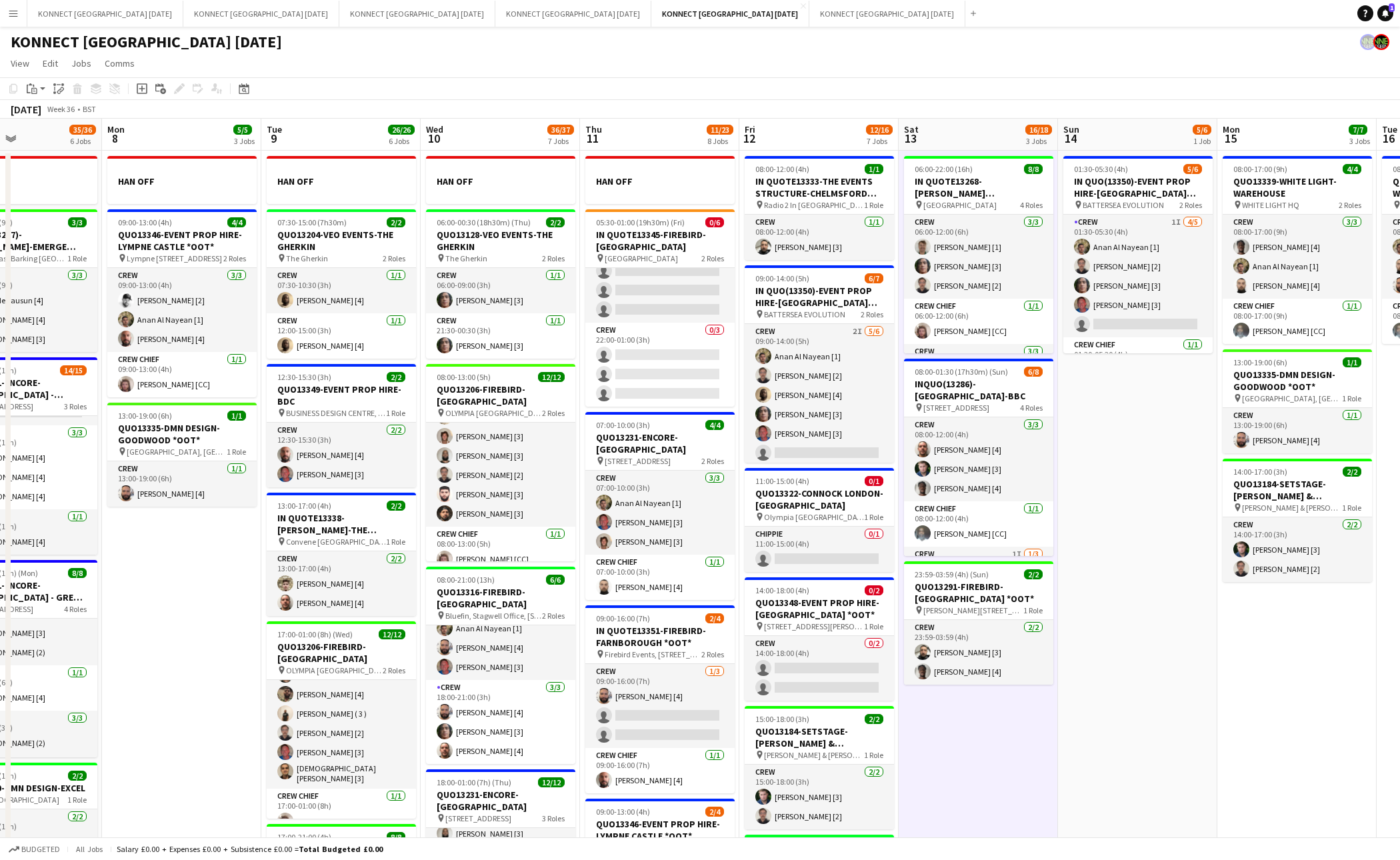
click at [1044, 770] on app-date-cell "06:00-22:00 (16h) 8/8 IN QUOTE13268-[PERSON_NAME][GEOGRAPHIC_DATA] pin Richmond…" at bounding box center [978, 769] width 159 height 1236
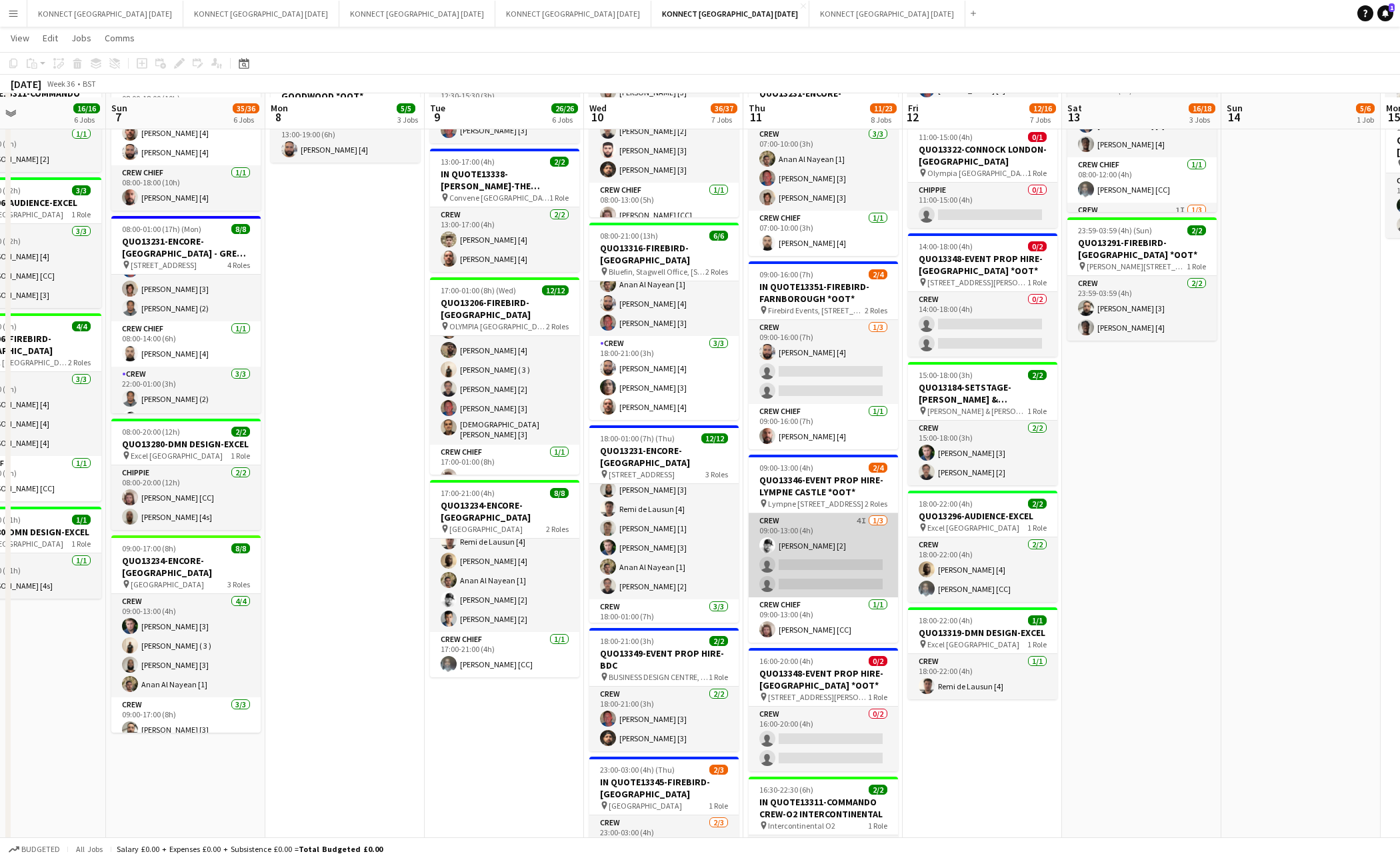
scroll to position [342, 0]
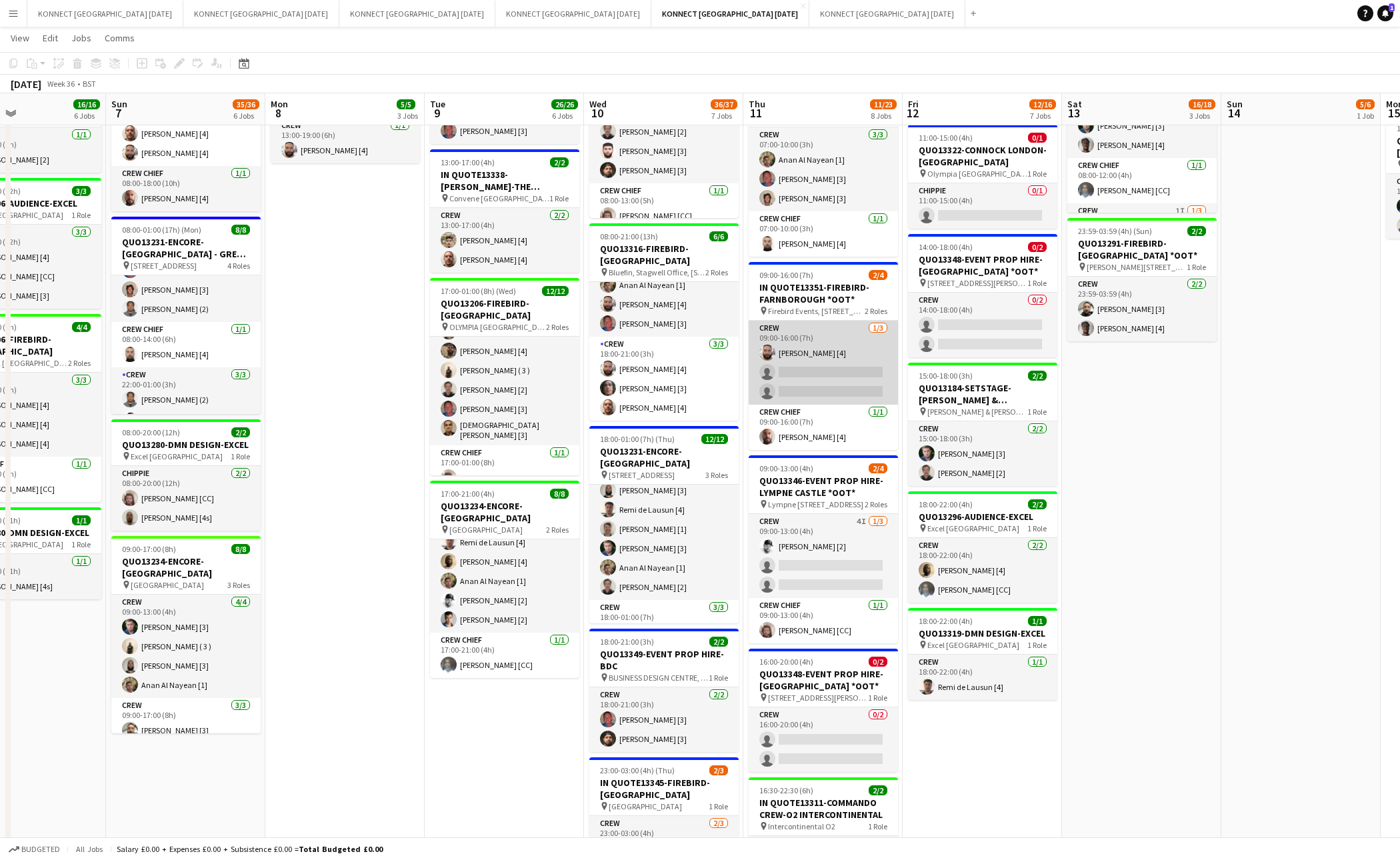
click at [840, 368] on app-card-role "Crew 1/3 09:00-16:00 (7h) Rodrigo Luz [4] single-neutral-actions single-neutral…" at bounding box center [824, 363] width 149 height 84
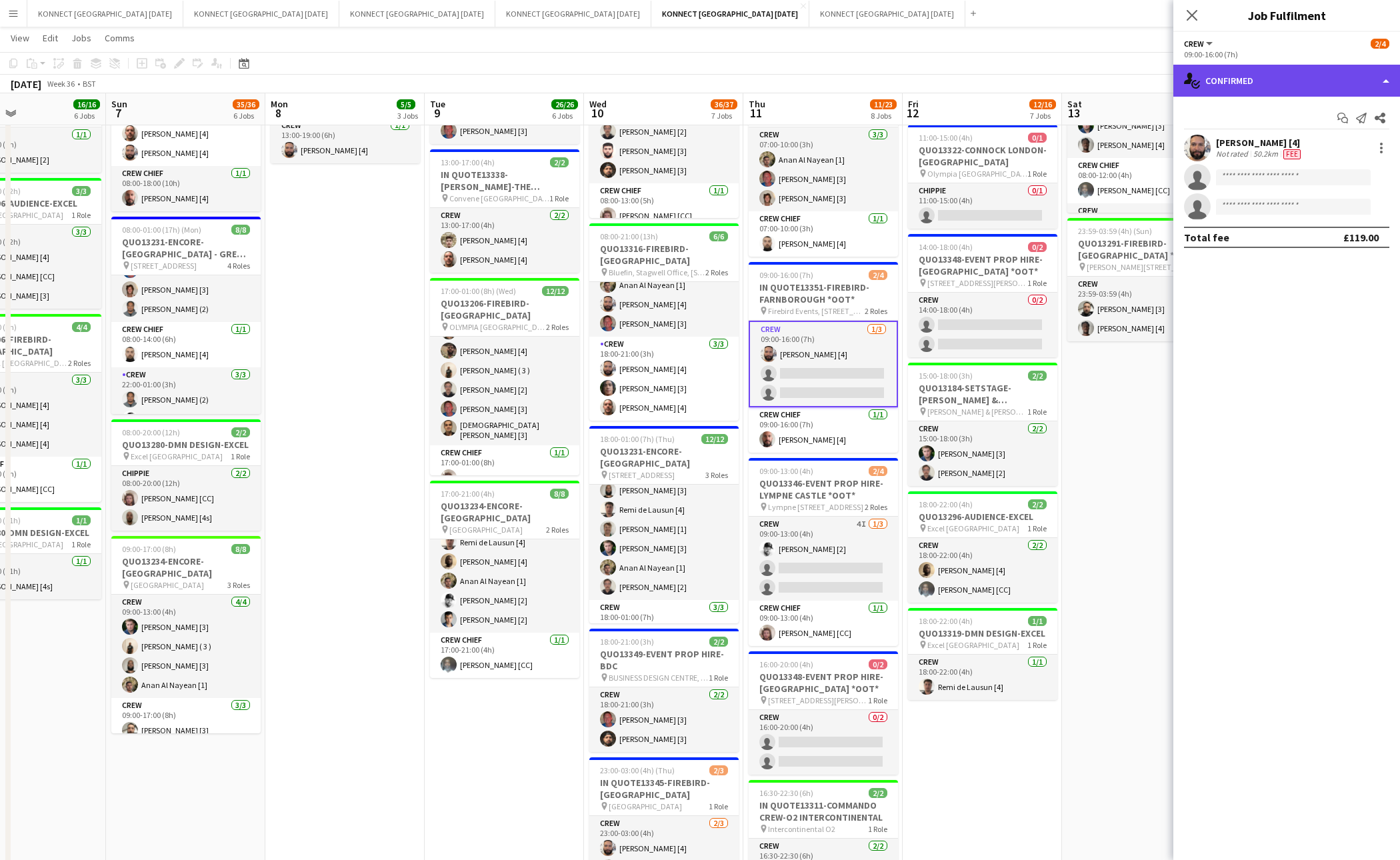
click at [1285, 78] on div "single-neutral-actions-check-2 Confirmed" at bounding box center [1286, 80] width 227 height 32
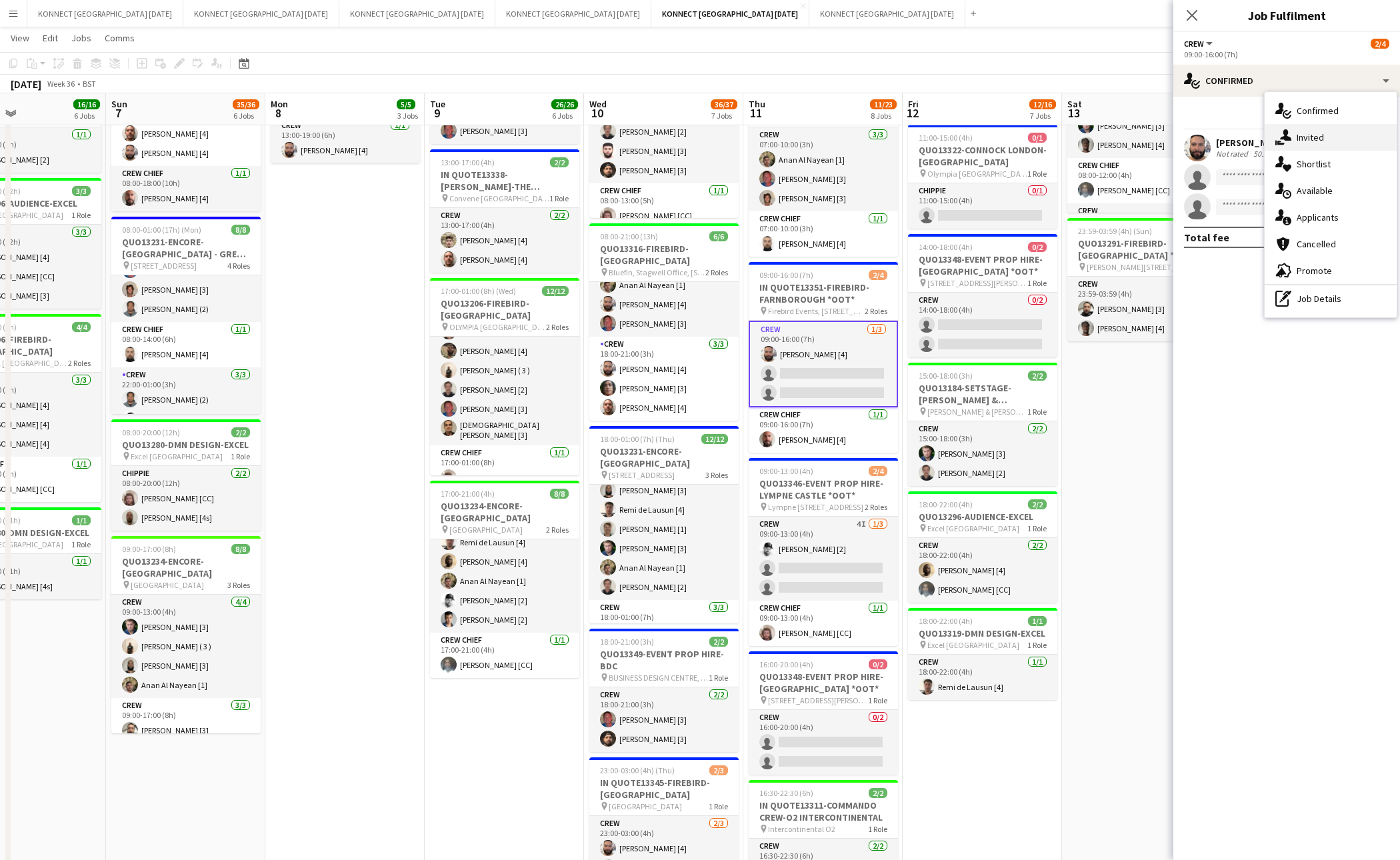
click at [1327, 130] on div "single-neutral-actions-share-1 Invited" at bounding box center [1331, 137] width 132 height 27
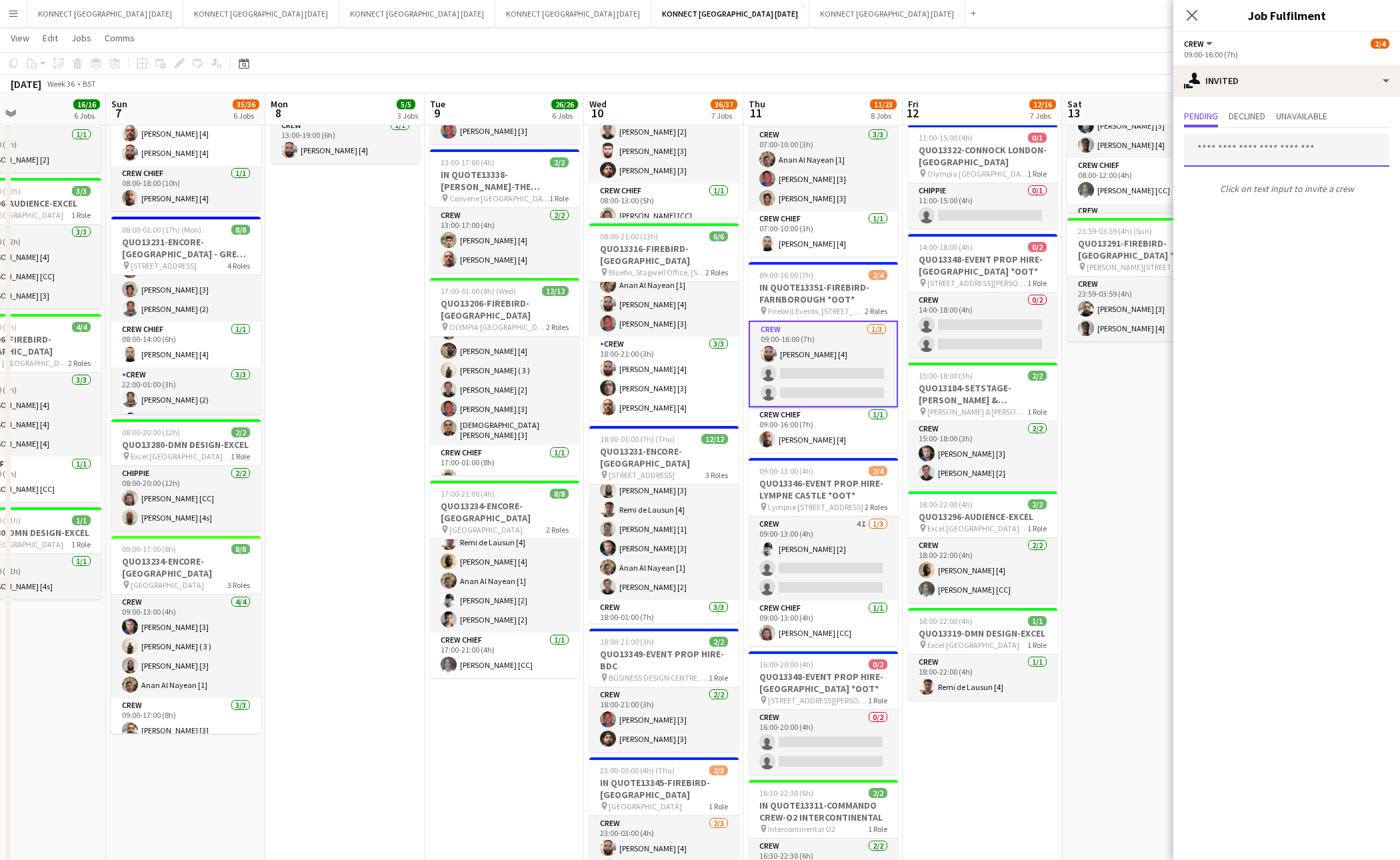
click at [1260, 146] on input "text" at bounding box center [1287, 150] width 205 height 34
type input "*"
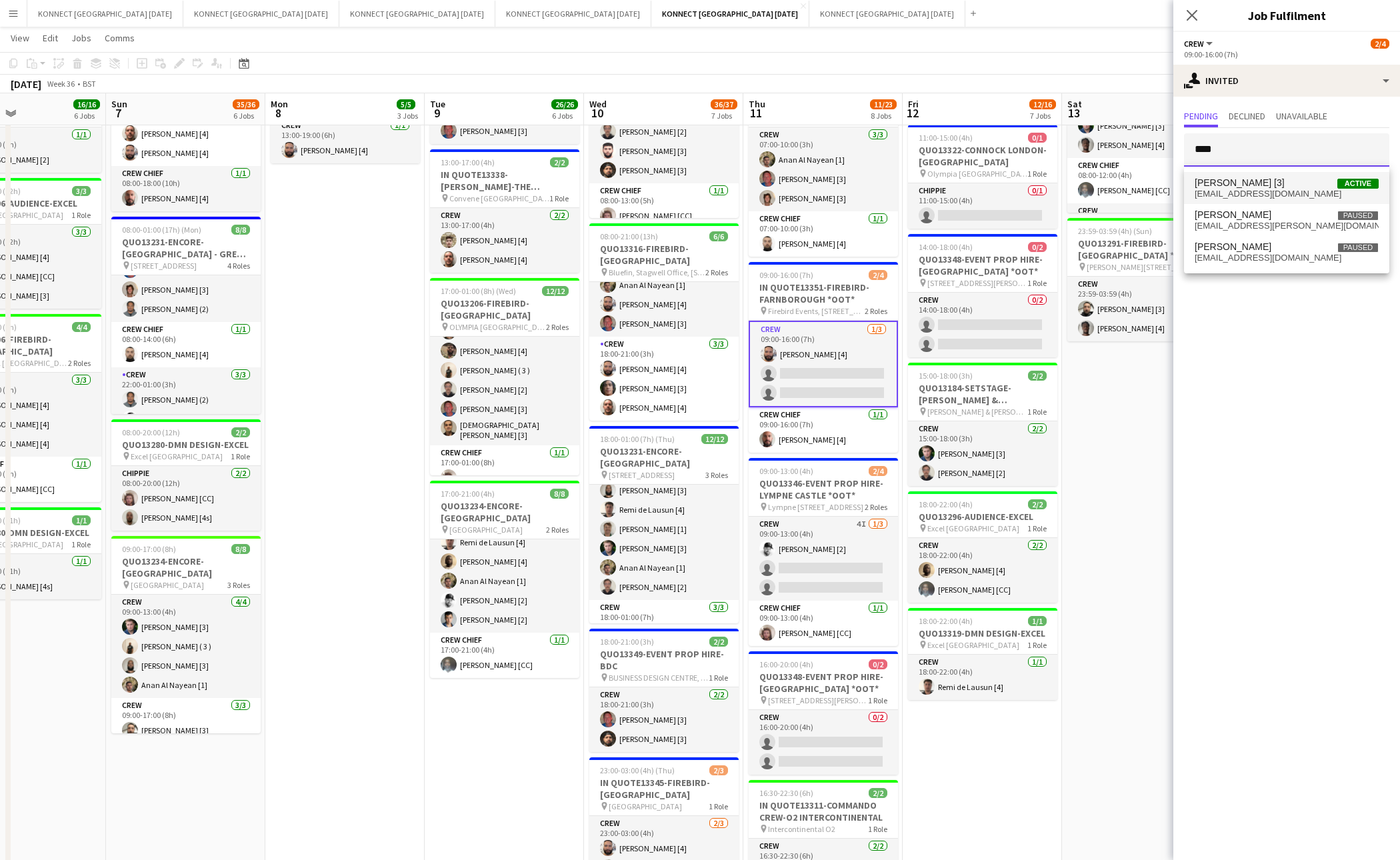
type input "****"
click at [1253, 190] on span "dhuie1982@yahoo.co.uk" at bounding box center [1286, 193] width 184 height 10
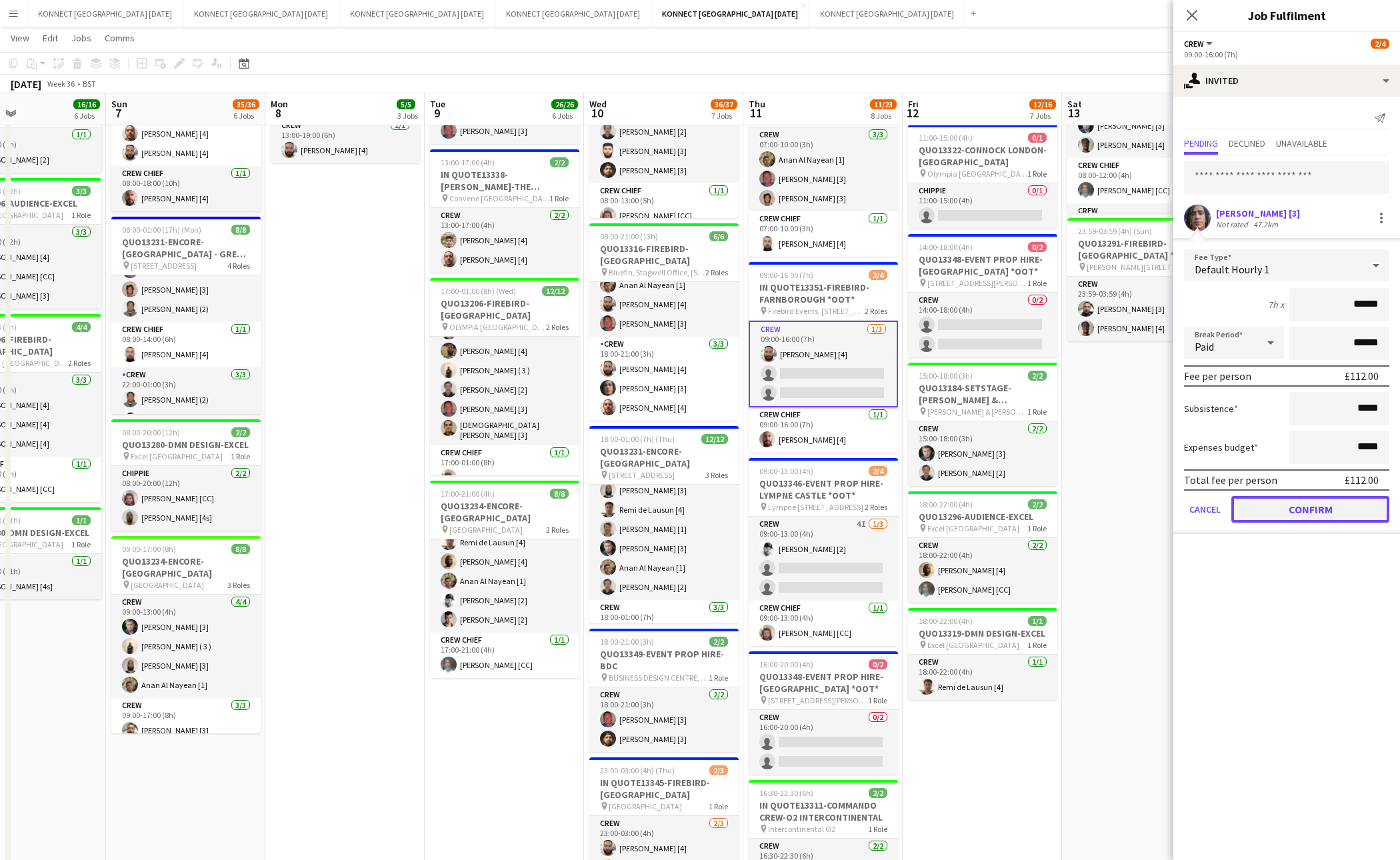
click at [1274, 515] on button "Confirm" at bounding box center [1310, 509] width 158 height 27
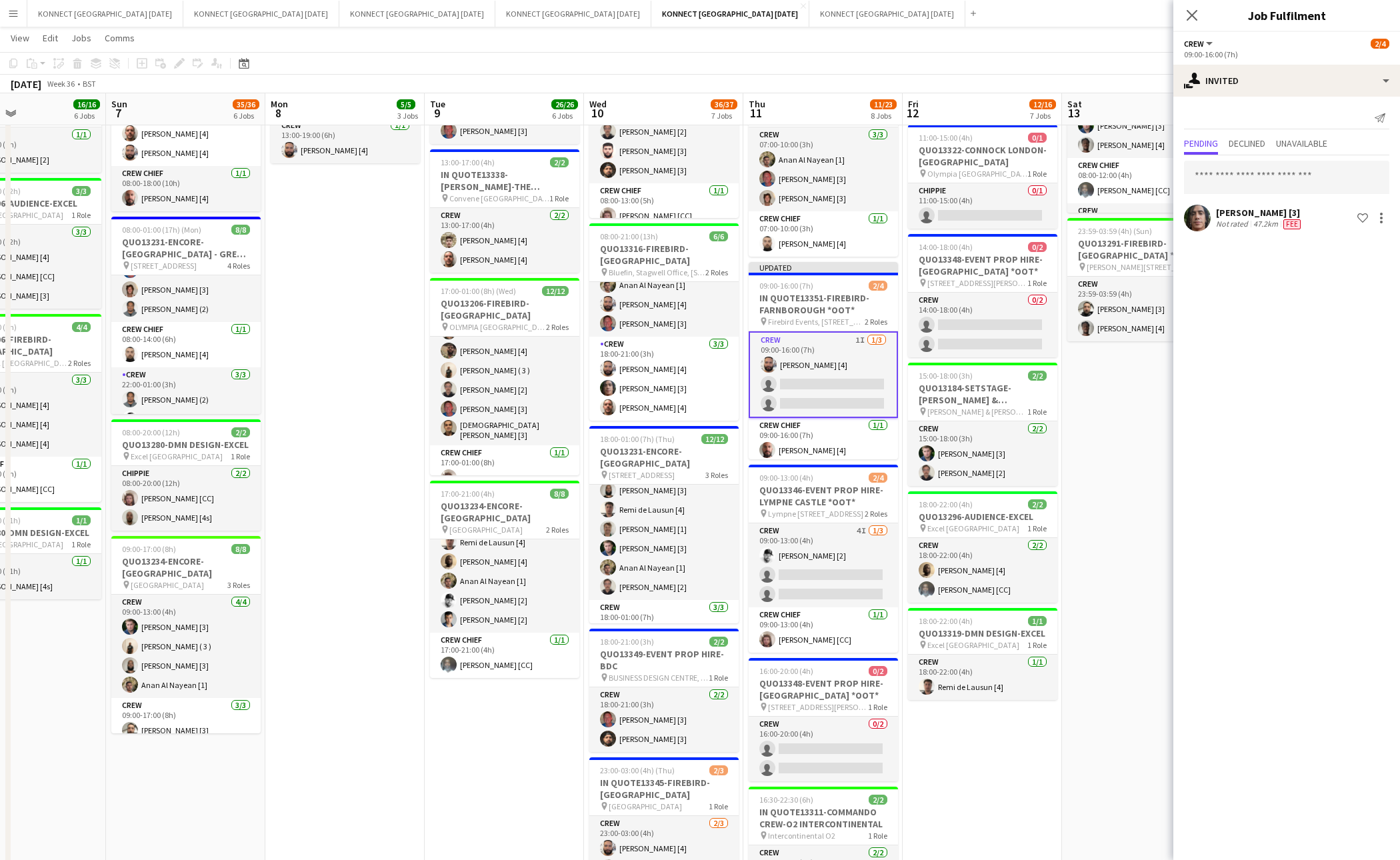
click at [1144, 441] on app-date-cell "06:00-22:00 (16h) 8/8 IN QUOTE13268-[PERSON_NAME][GEOGRAPHIC_DATA] pin Richmond…" at bounding box center [1142, 429] width 159 height 1244
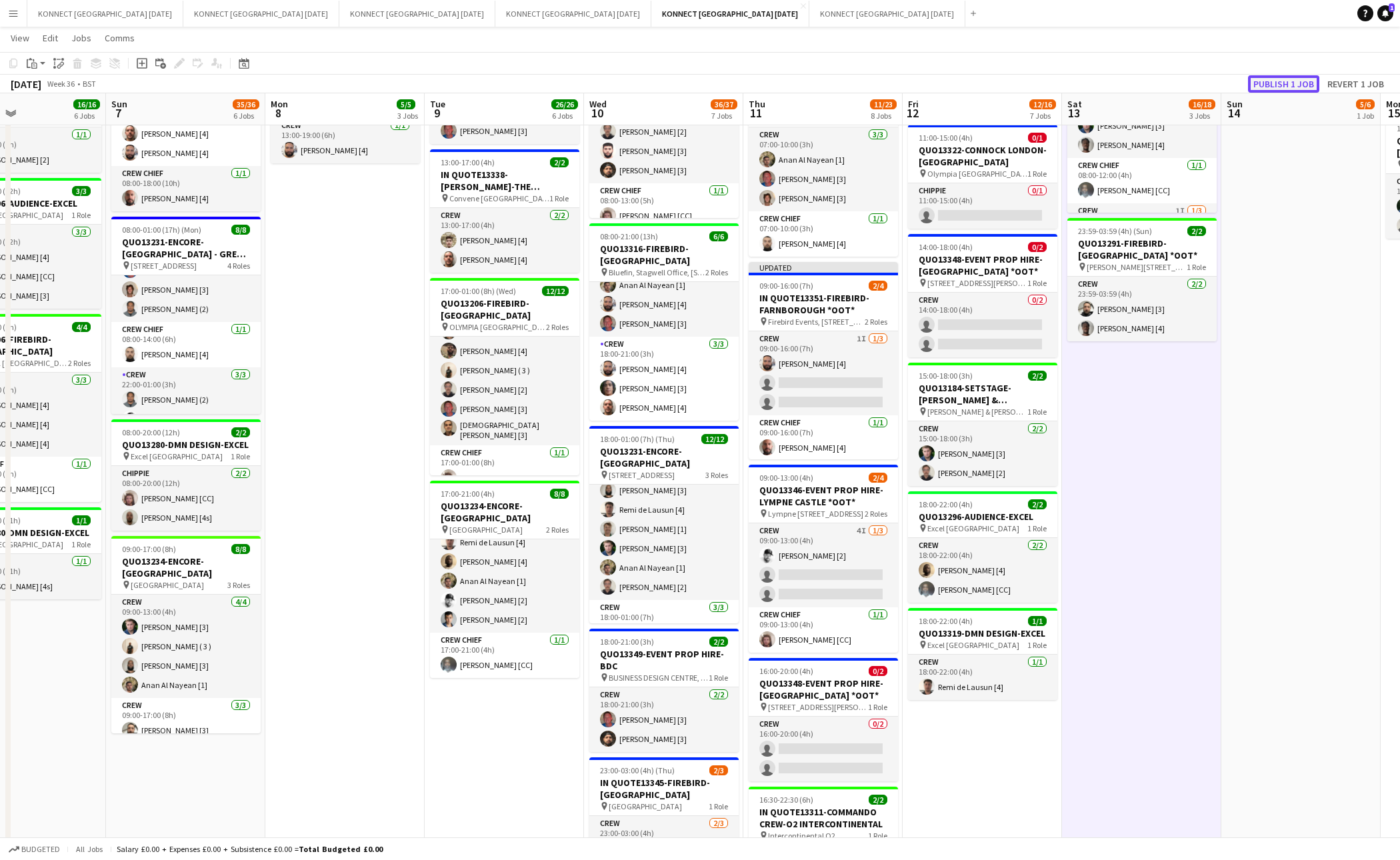
click at [1273, 78] on button "Publish 1 job" at bounding box center [1283, 84] width 71 height 18
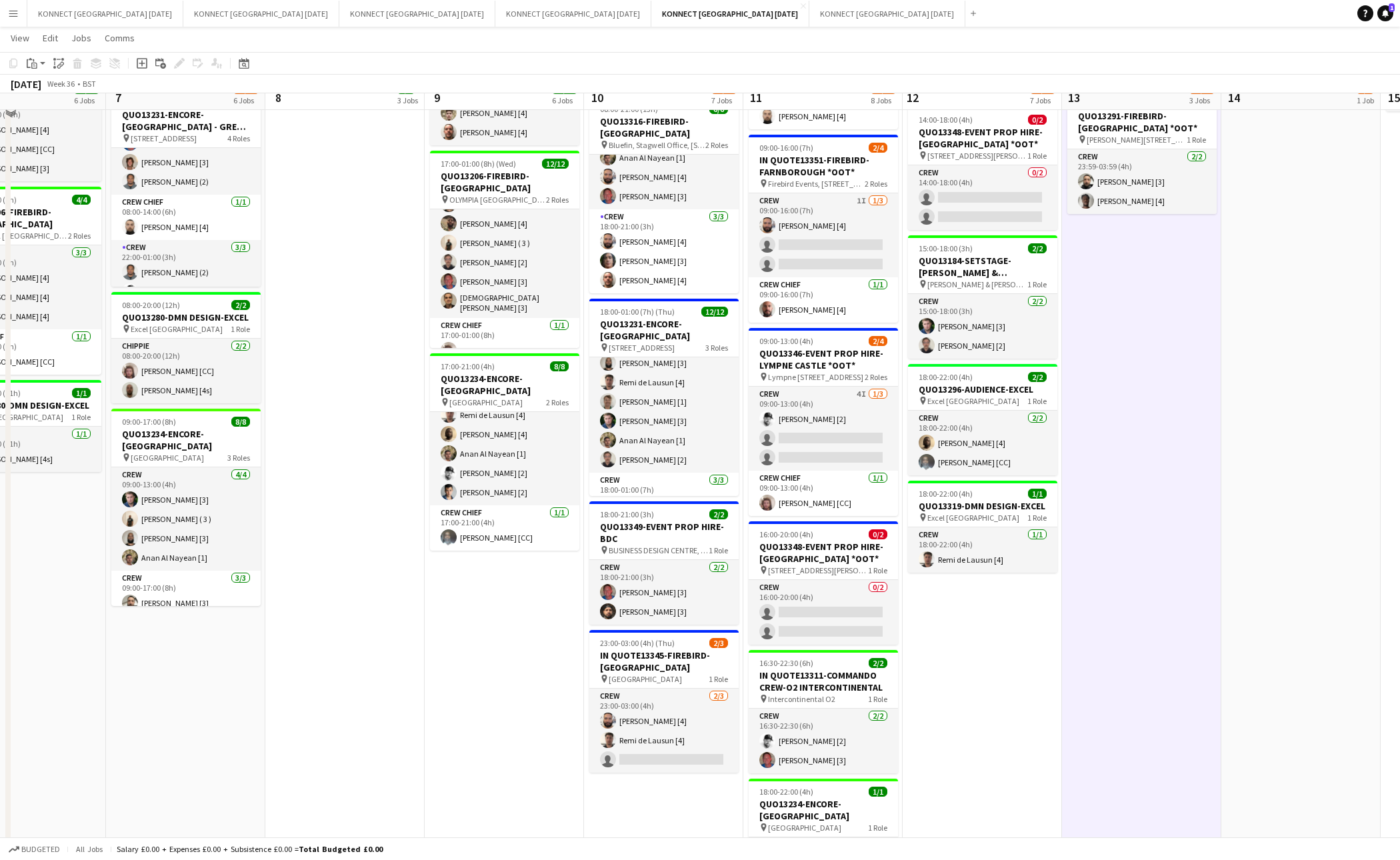
scroll to position [454, 0]
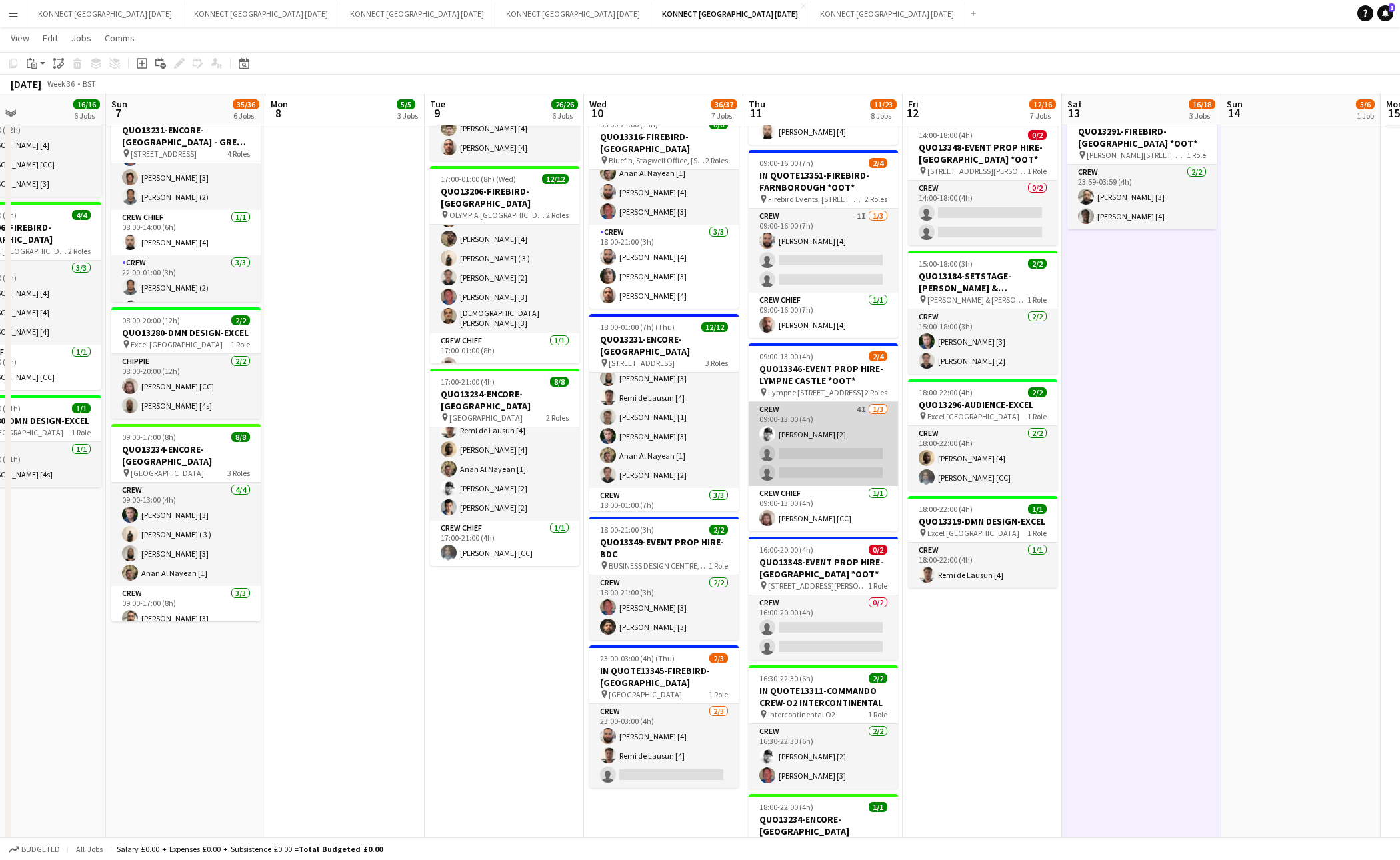
click at [841, 450] on app-card-role "Crew 4I 1/3 09:00-13:00 (4h) Mark Burrows [2] single-neutral-actions single-neu…" at bounding box center [824, 444] width 149 height 84
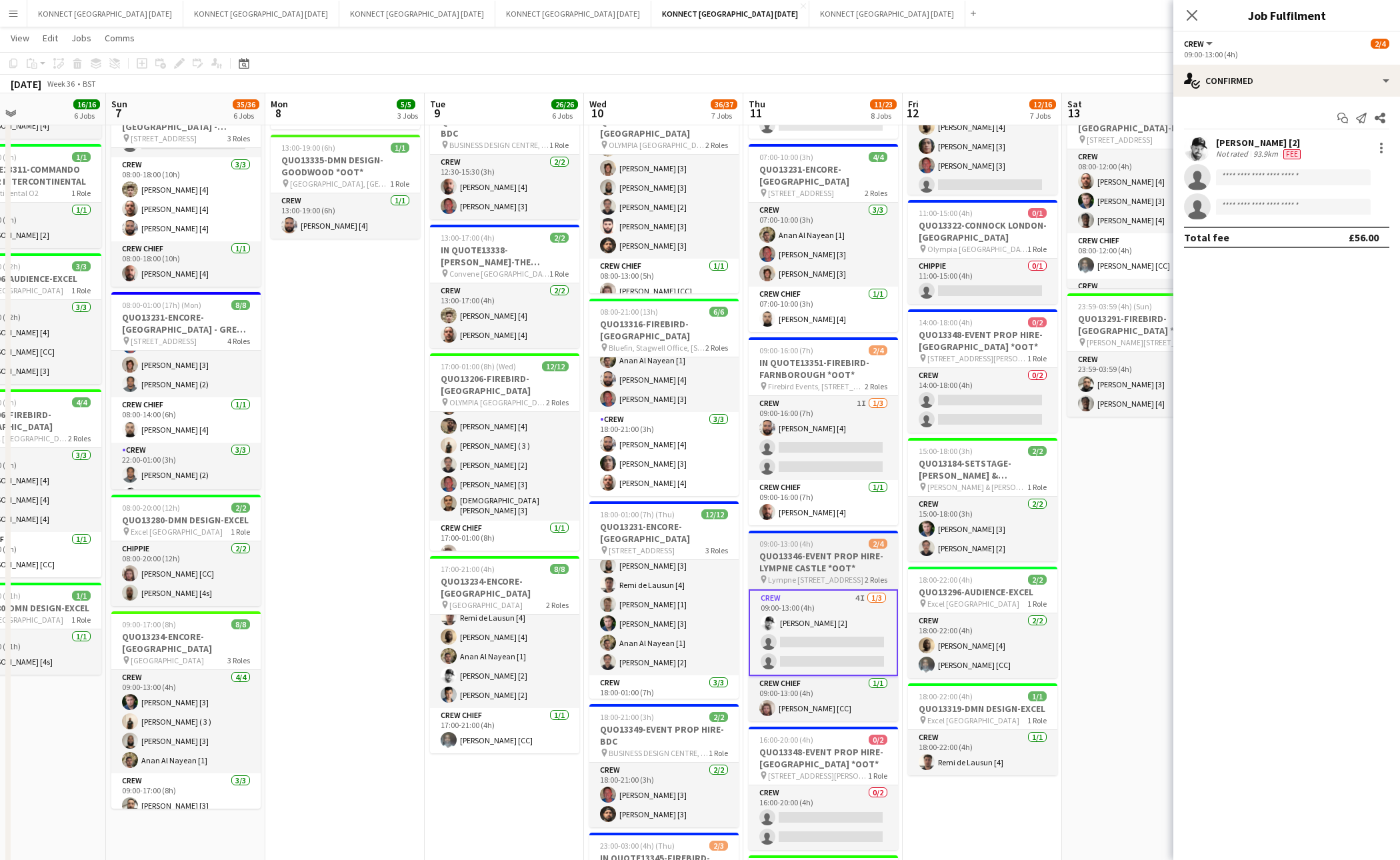
scroll to position [547, 0]
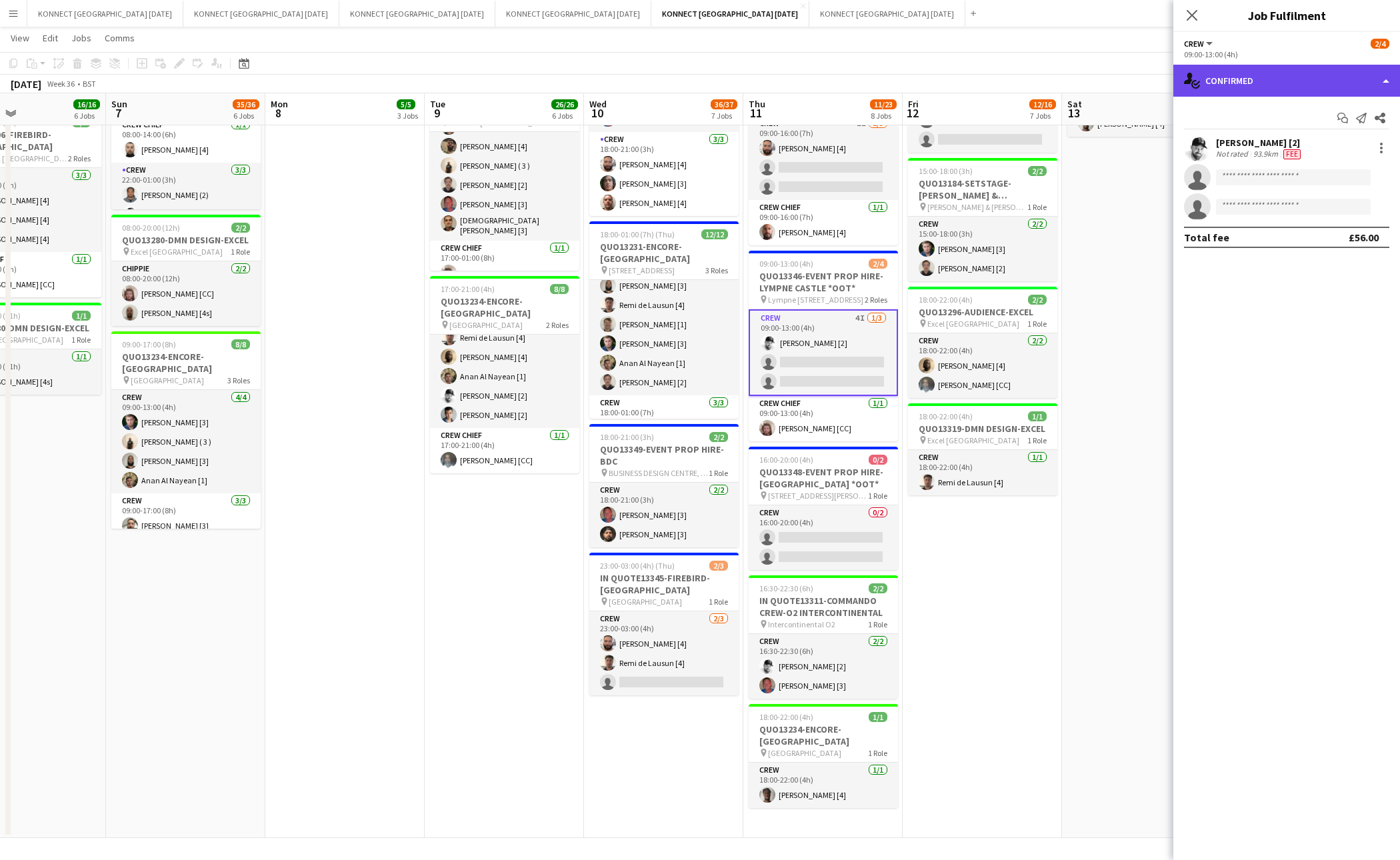
click at [1251, 65] on div "single-neutral-actions-check-2 Confirmed" at bounding box center [1286, 80] width 227 height 32
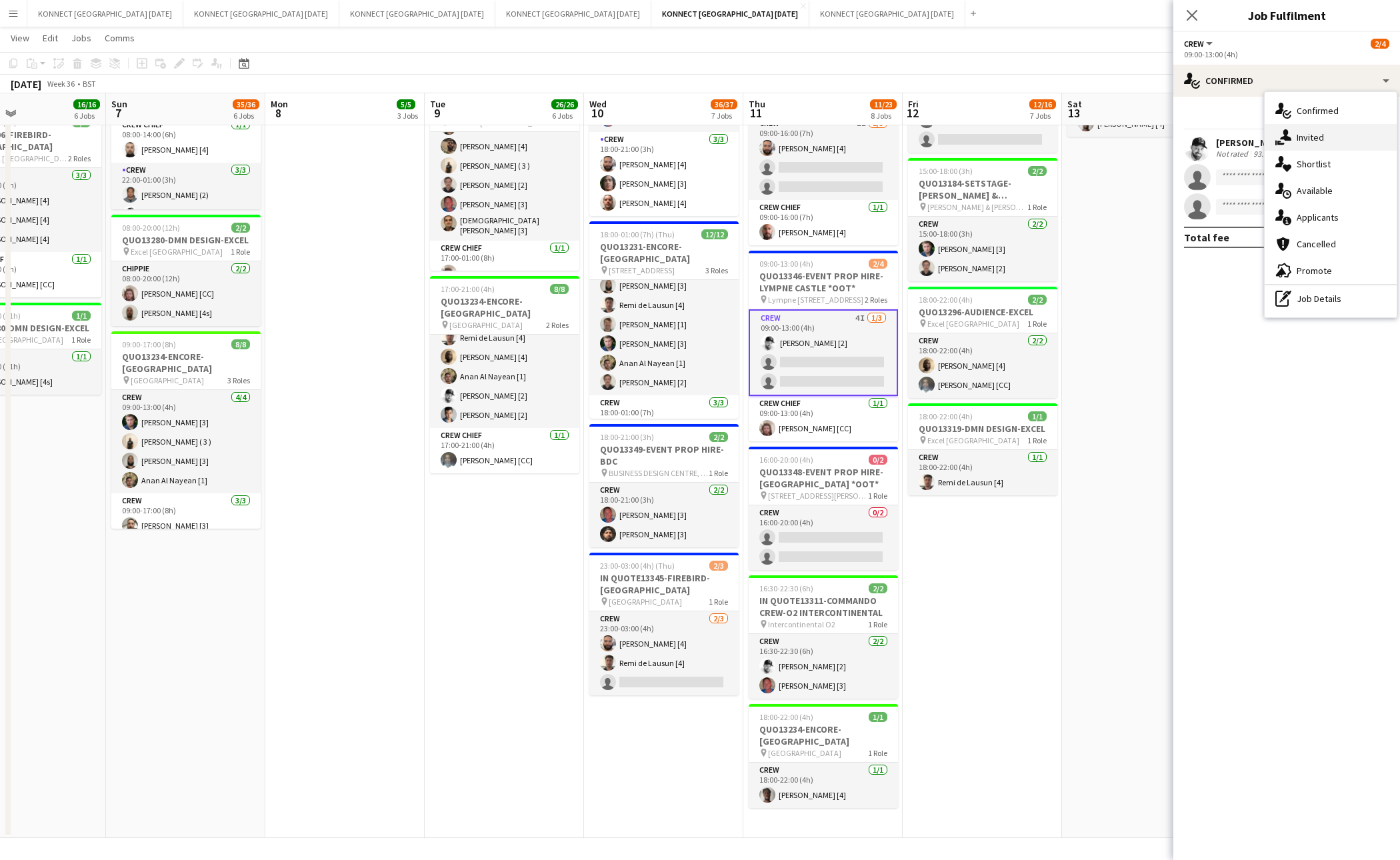
click at [1312, 140] on span "Invited" at bounding box center [1310, 137] width 27 height 12
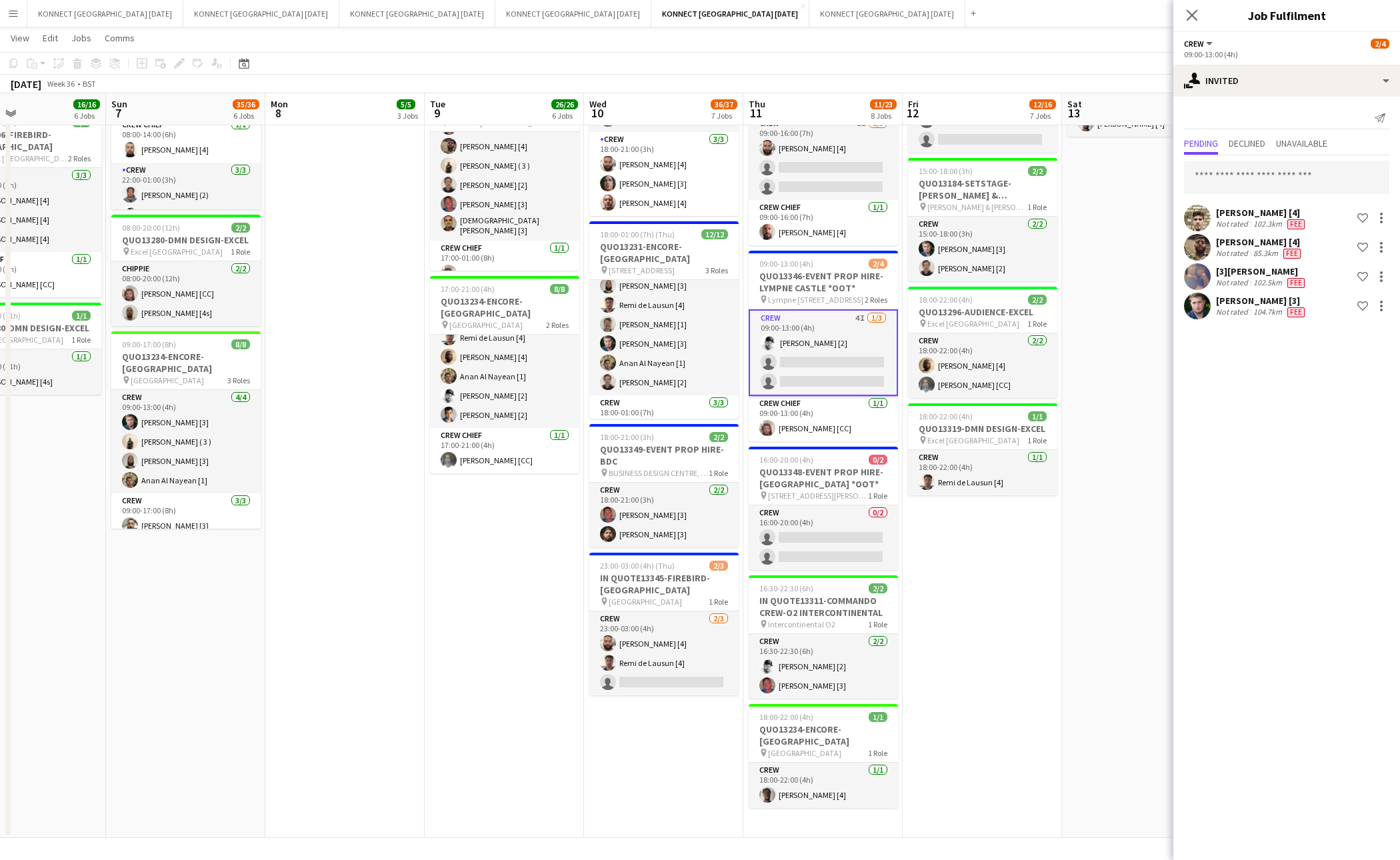
scroll to position [0, 497]
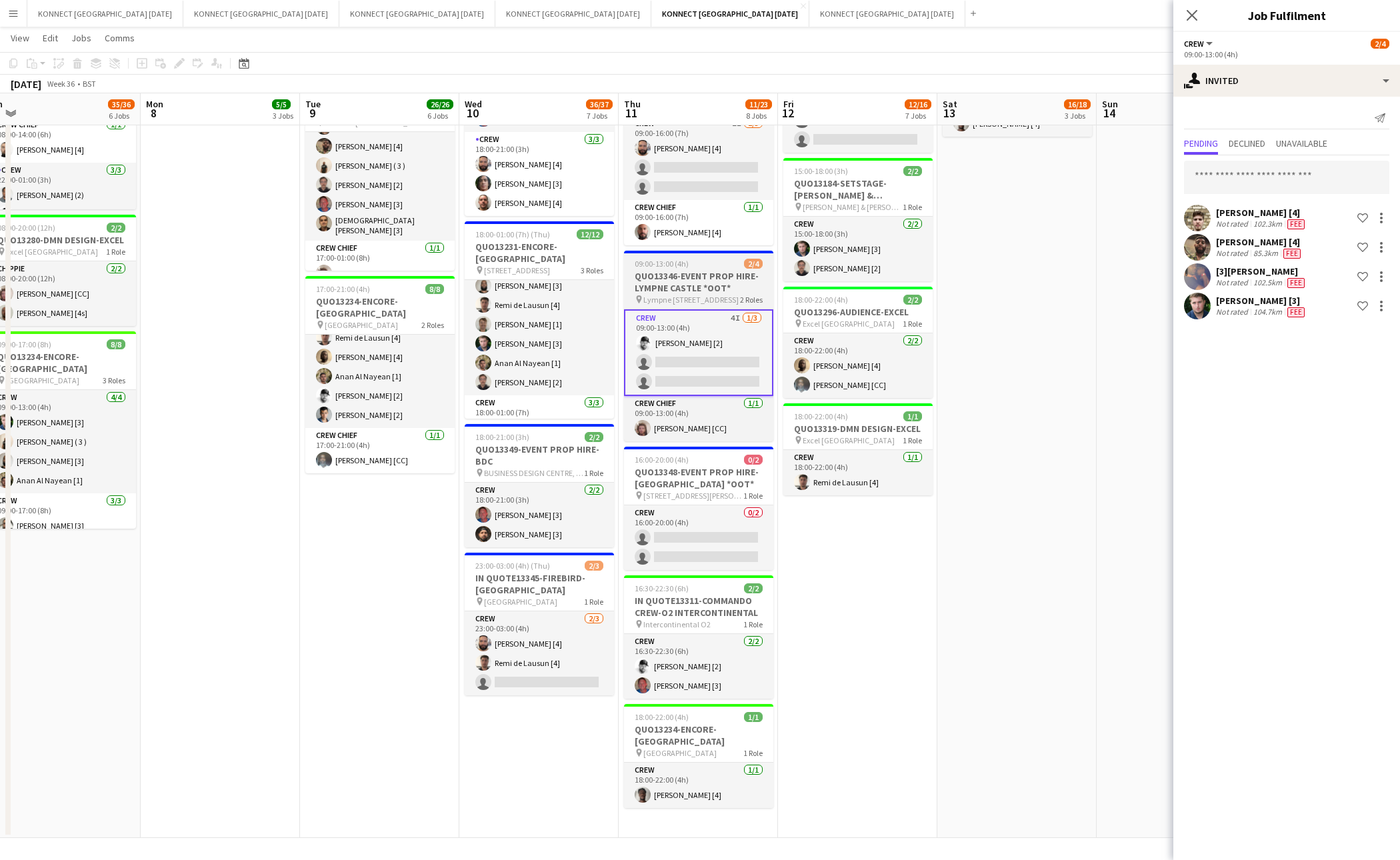
click at [690, 279] on h3 "QUO13346-EVENT PROP HIRE-LYMPNE CASTLE *OOT*" at bounding box center [699, 283] width 149 height 24
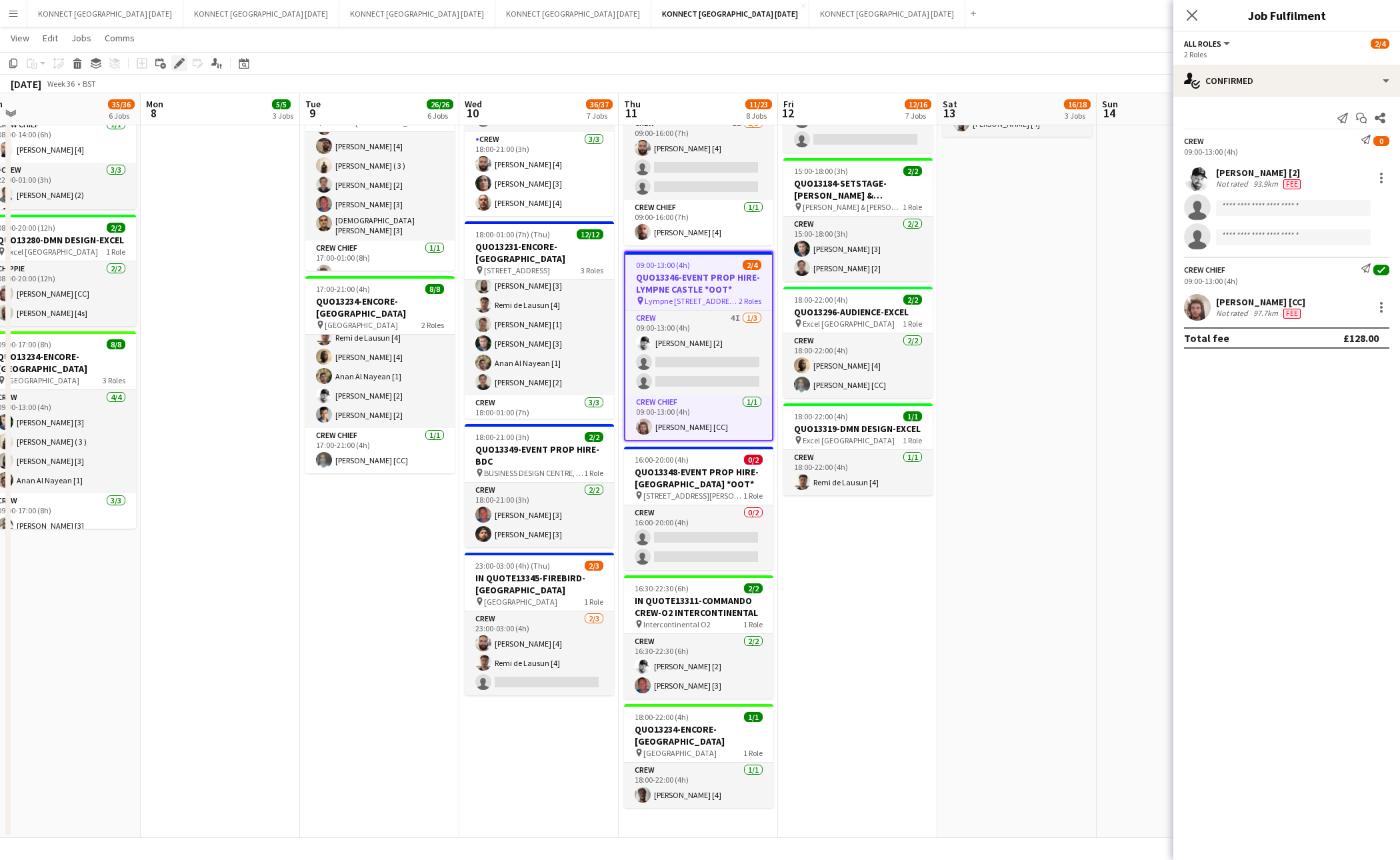
click at [172, 63] on div "Edit" at bounding box center [179, 62] width 16 height 16
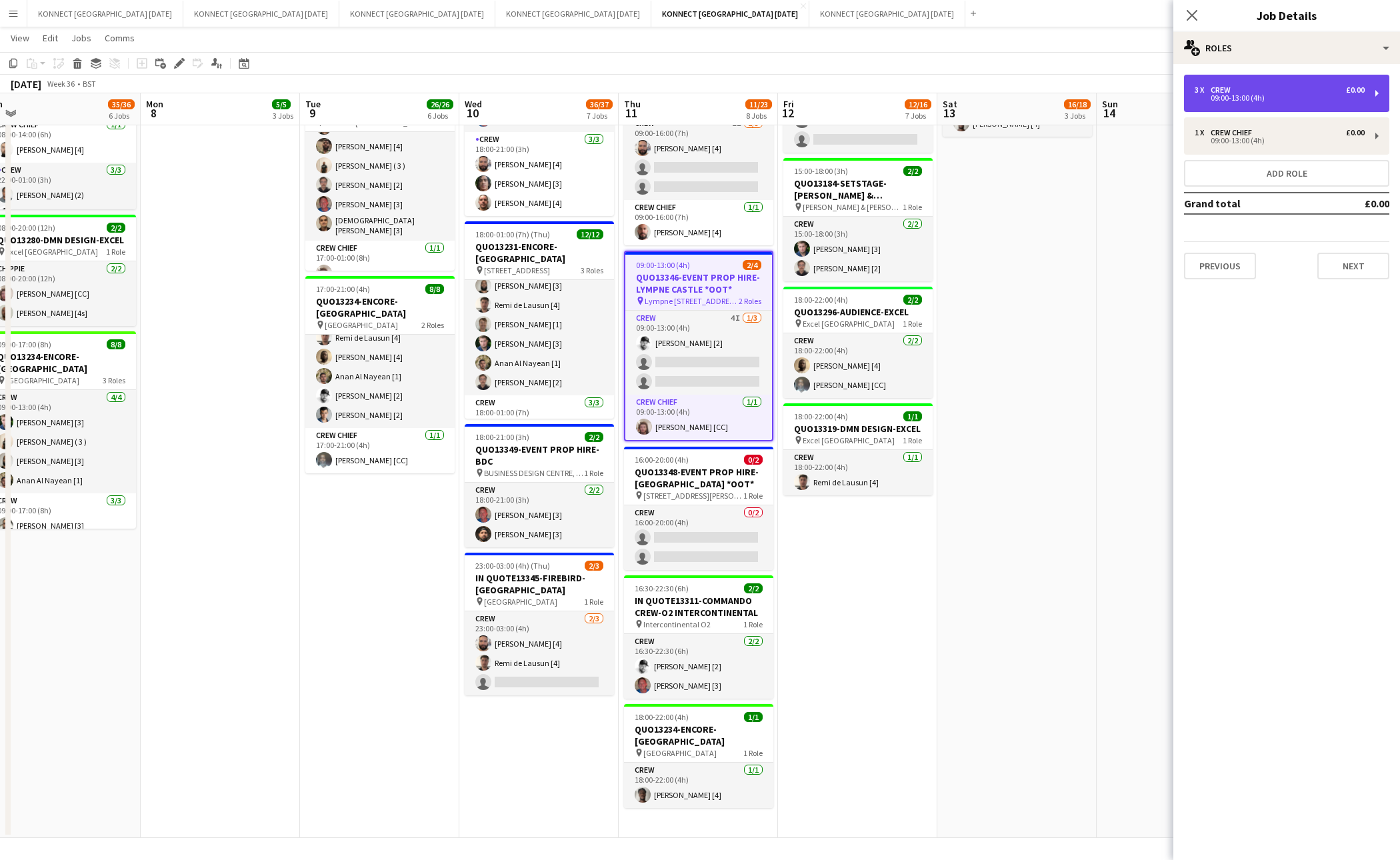
click at [1293, 81] on div "3 x Crew £0.00 09:00-13:00 (4h)" at bounding box center [1287, 93] width 205 height 37
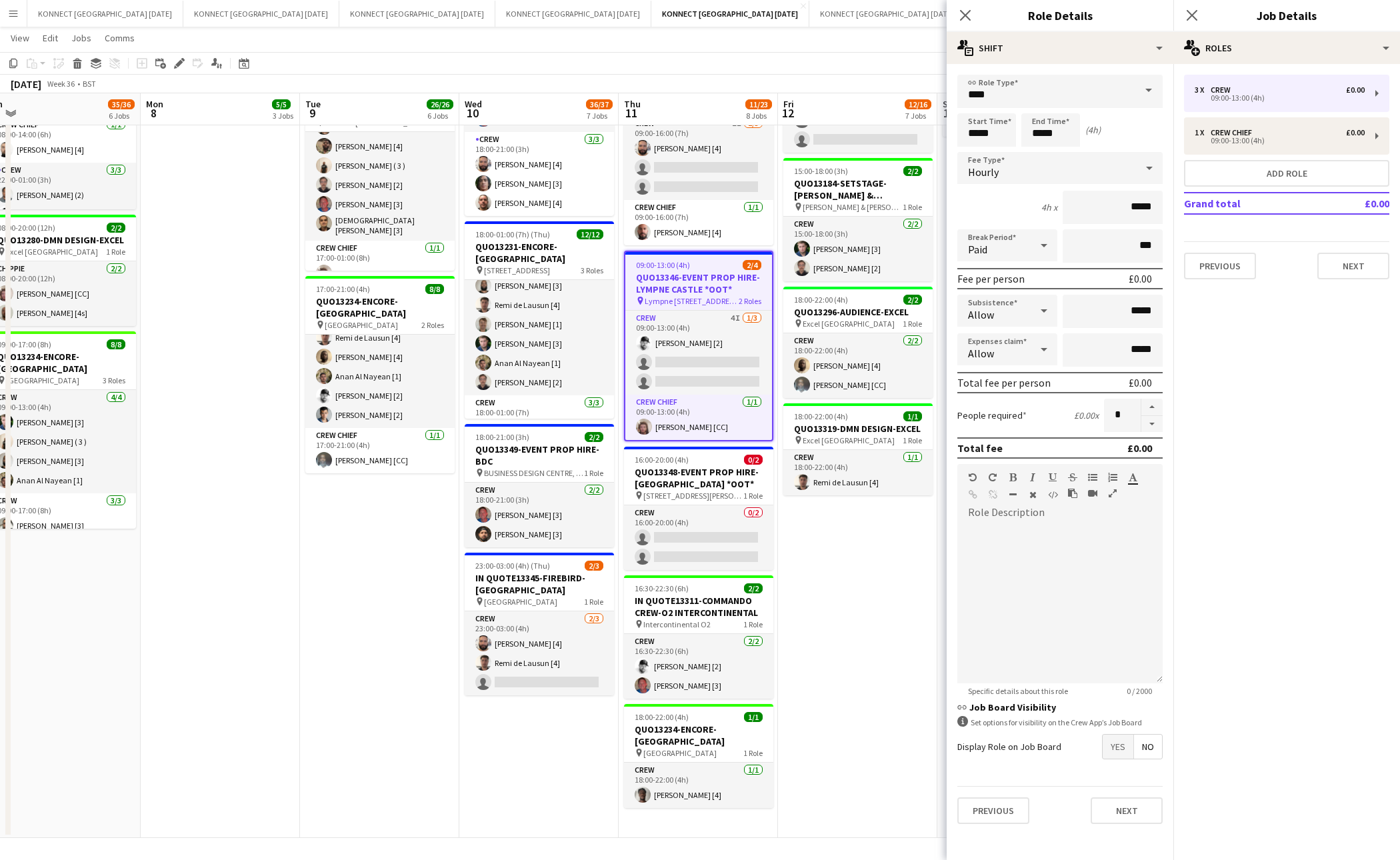
click at [1108, 743] on span "Yes" at bounding box center [1118, 747] width 31 height 24
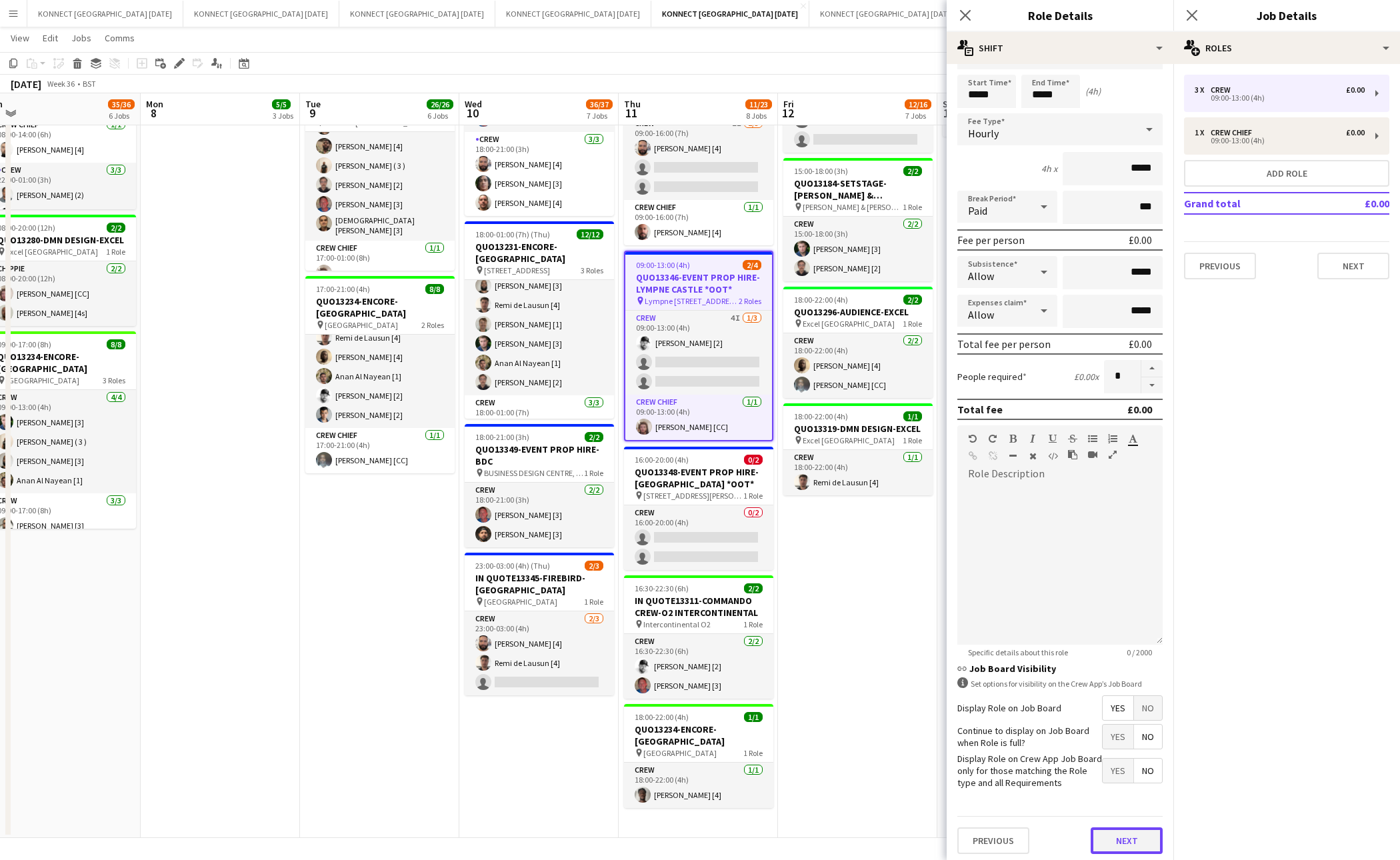
click at [1128, 831] on button "Next" at bounding box center [1127, 840] width 72 height 27
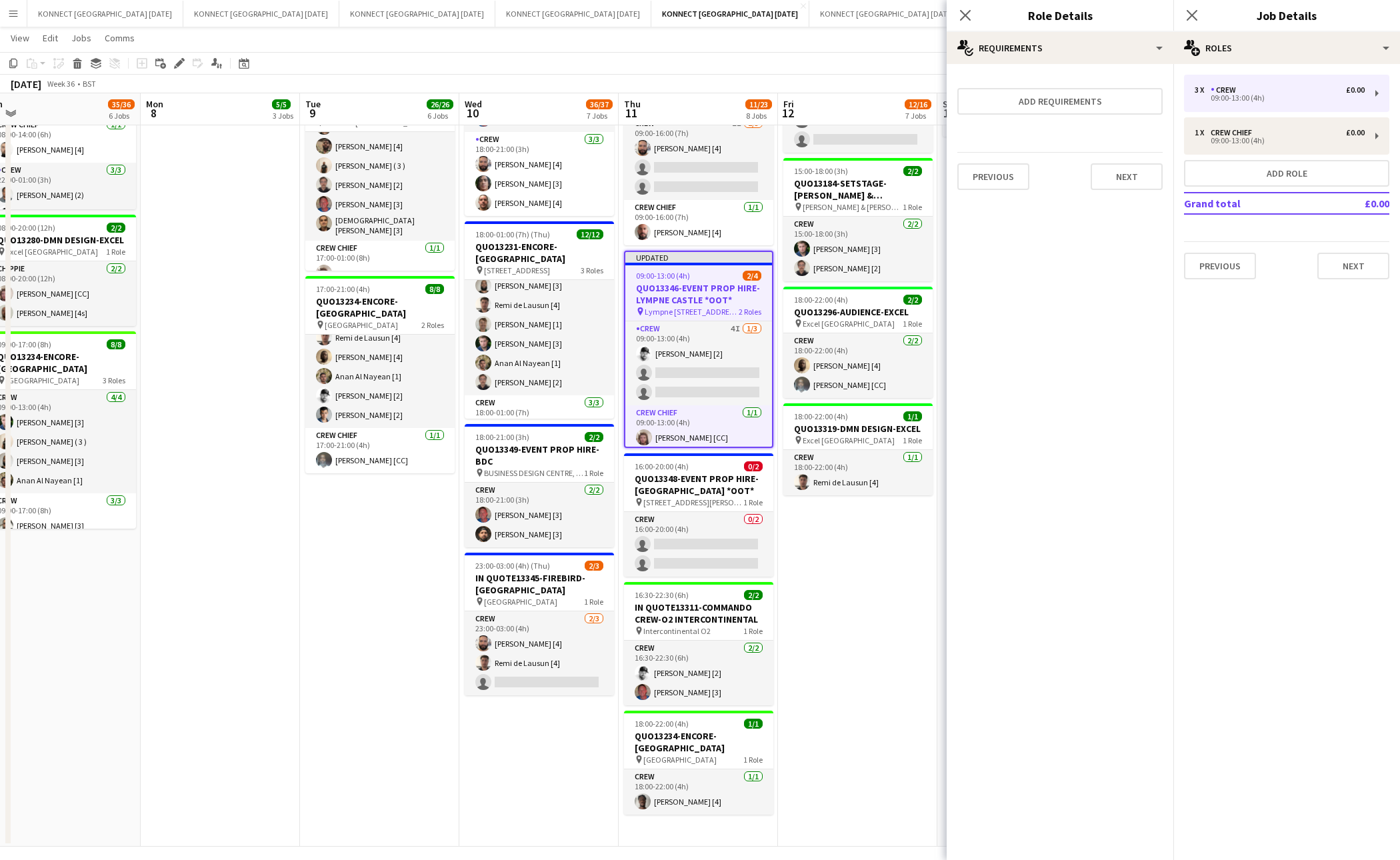
click at [889, 626] on app-date-cell "08:00-12:00 (4h) 1/1 IN QUOTE13333-THE EVENTS STRUCTURE-CHELMSFORD *OOT* pin Ra…" at bounding box center [857, 225] width 159 height 1244
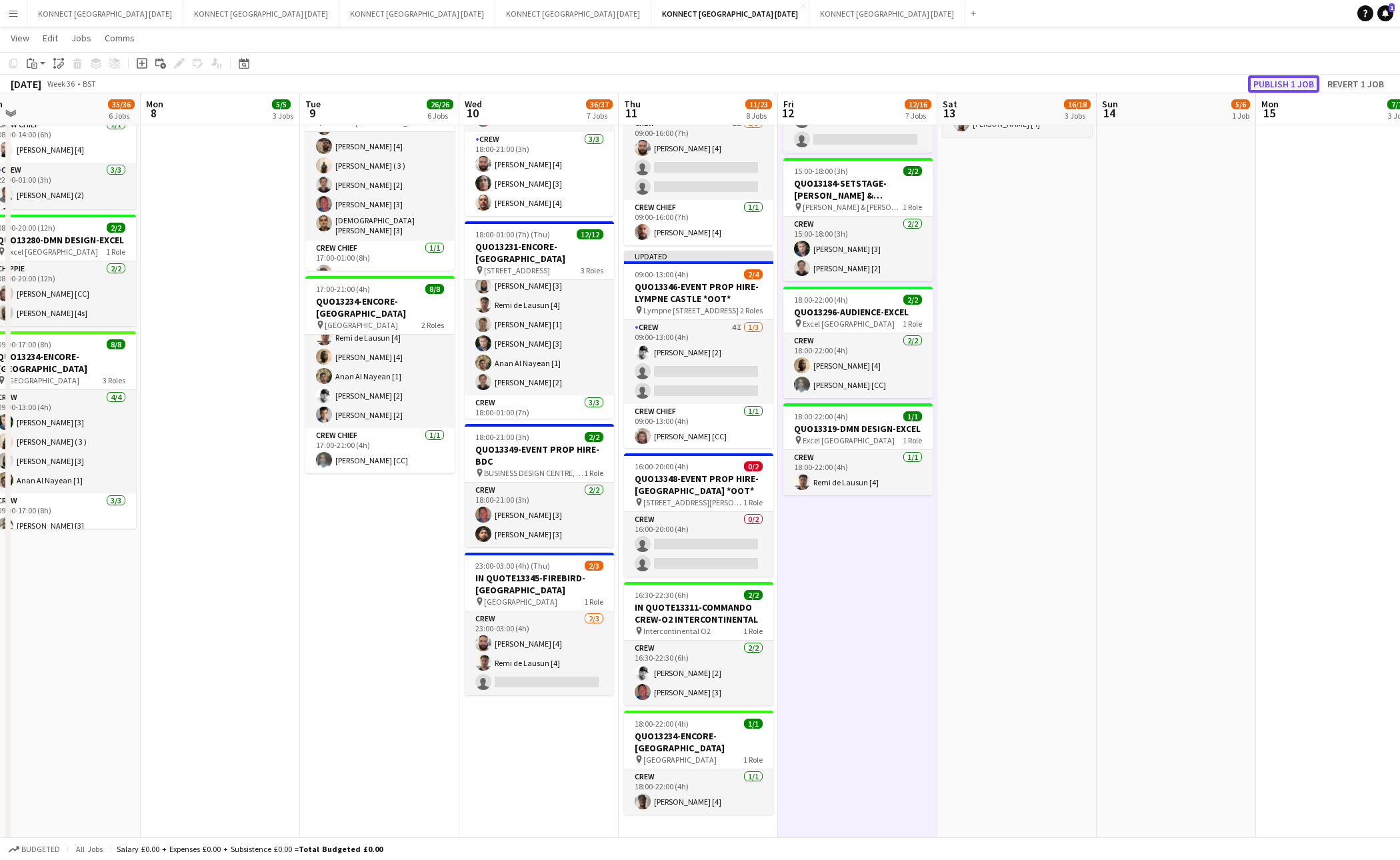
click at [1294, 80] on button "Publish 1 job" at bounding box center [1283, 84] width 71 height 18
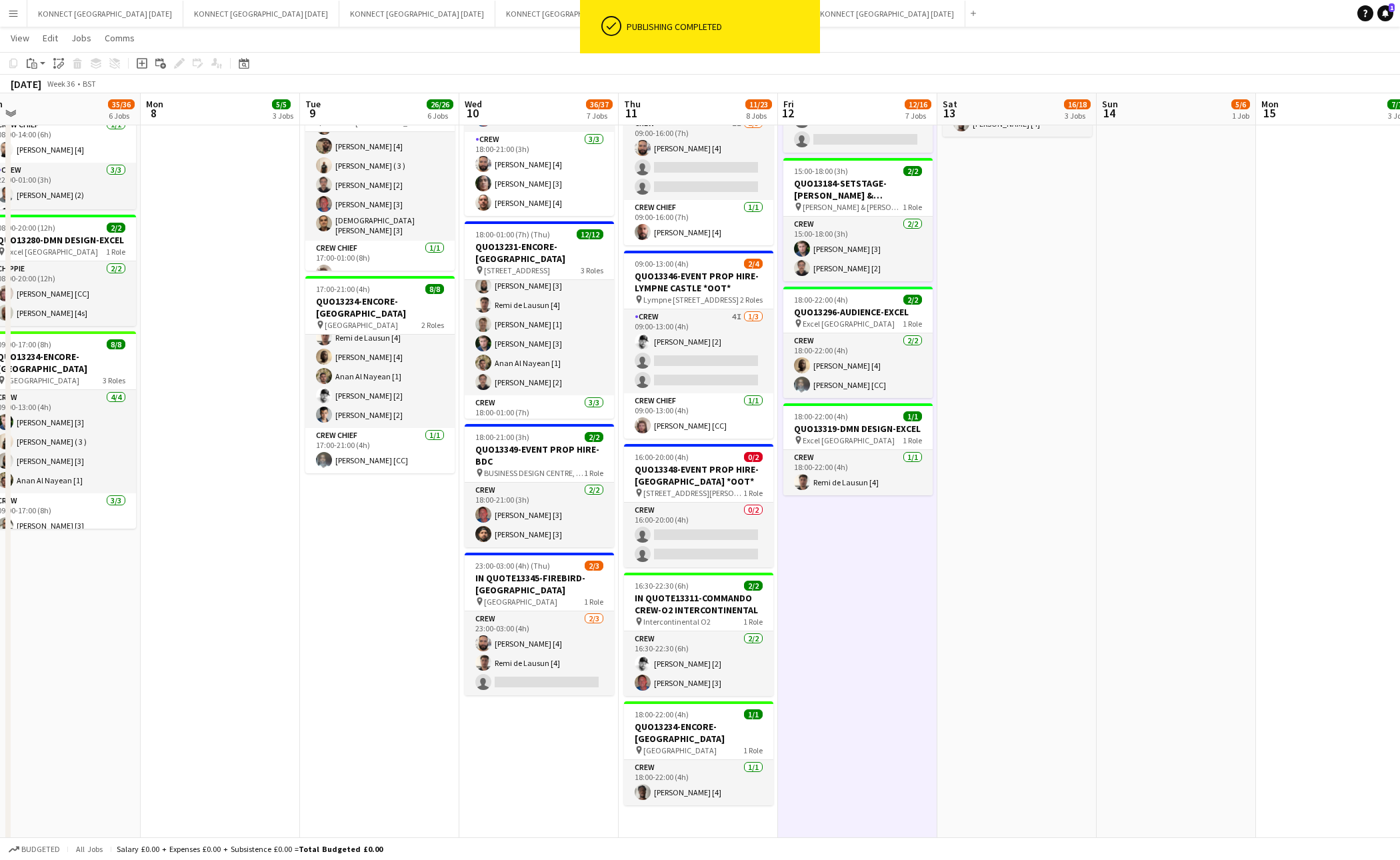
click at [902, 589] on app-date-cell "08:00-12:00 (4h) 1/1 IN QUOTE13333-THE EVENTS STRUCTURE-CHELMSFORD *OOT* pin Ra…" at bounding box center [857, 225] width 159 height 1244
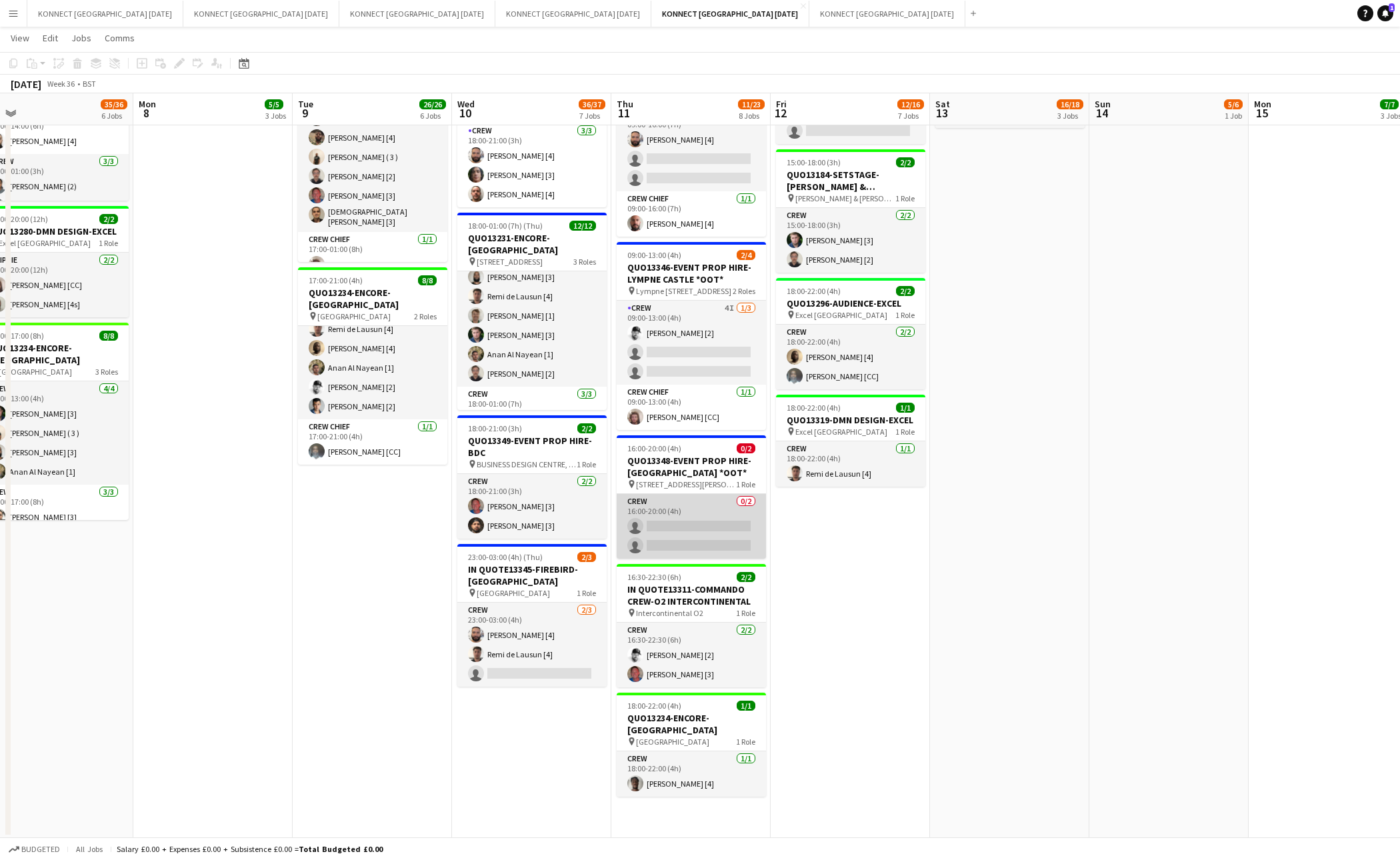
click at [698, 551] on app-card-role "Crew 0/2 16:00-20:00 (4h) single-neutral-actions single-neutral-actions" at bounding box center [691, 526] width 149 height 64
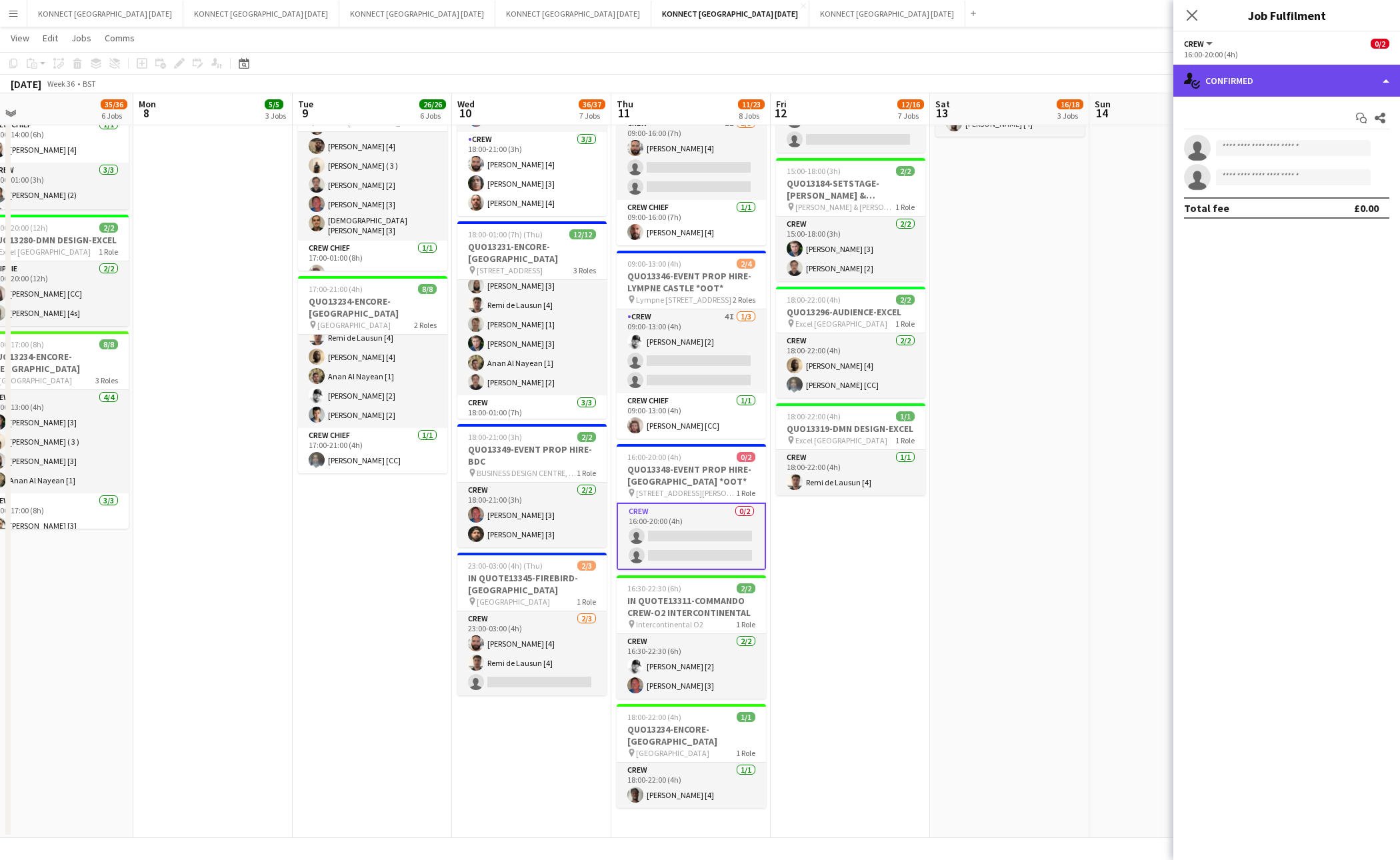
click at [1295, 74] on div "single-neutral-actions-check-2 Confirmed" at bounding box center [1286, 80] width 227 height 32
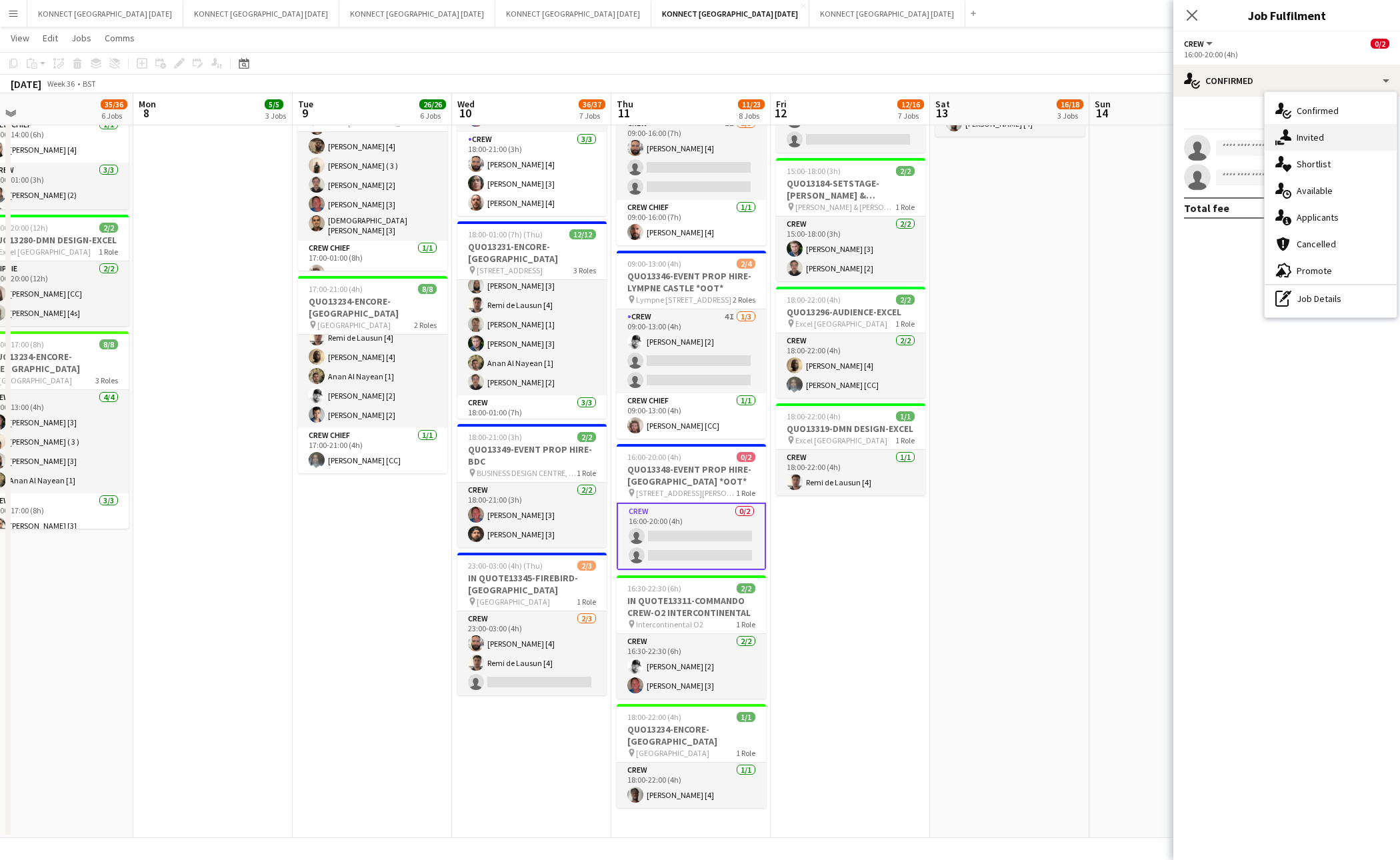
click at [1320, 145] on div "single-neutral-actions-share-1 Invited" at bounding box center [1331, 137] width 132 height 27
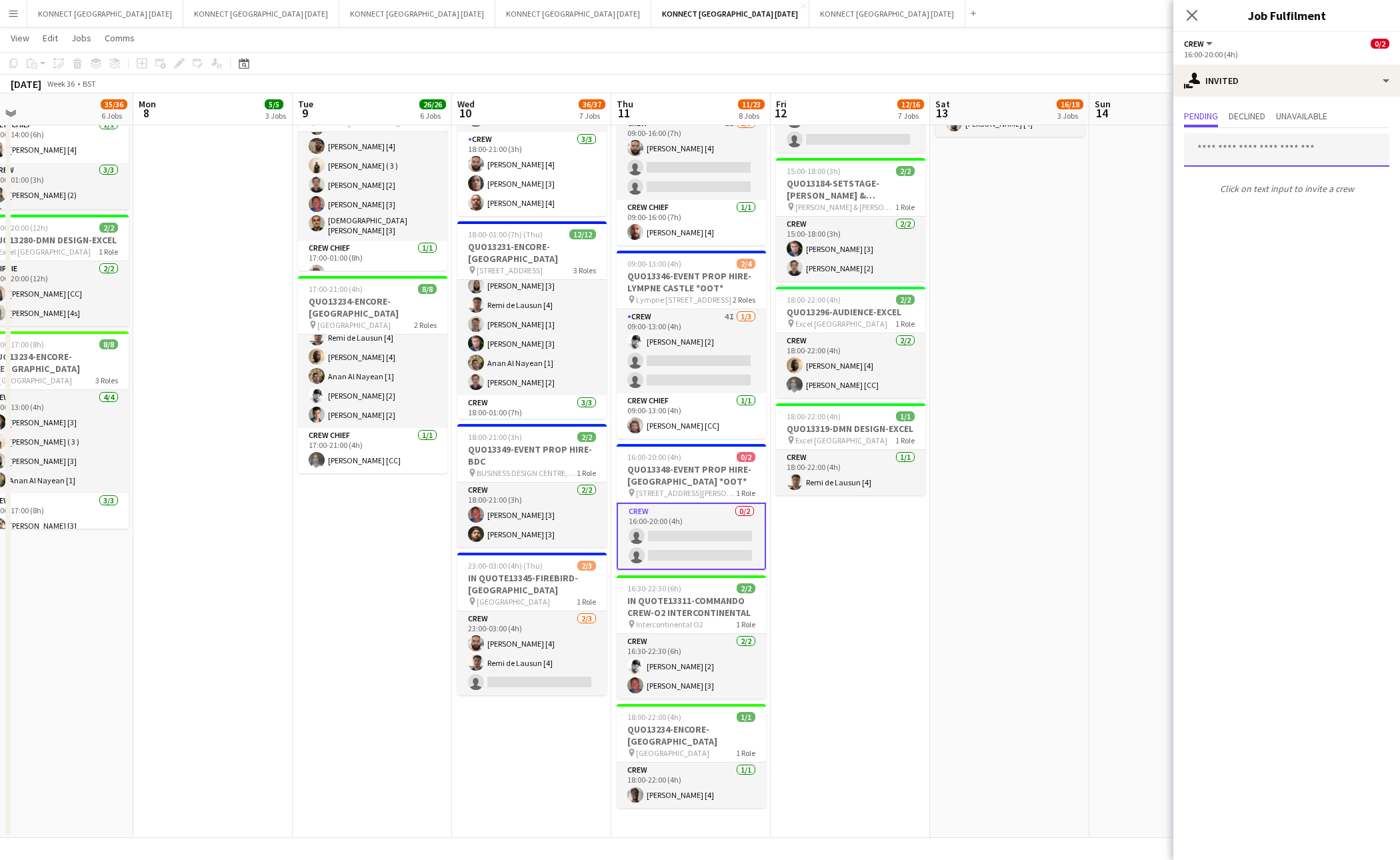
click at [1291, 144] on input "text" at bounding box center [1287, 150] width 205 height 34
type input "*****"
click at [1268, 188] on span "mario_refahi@yahoo.com" at bounding box center [1286, 193] width 184 height 10
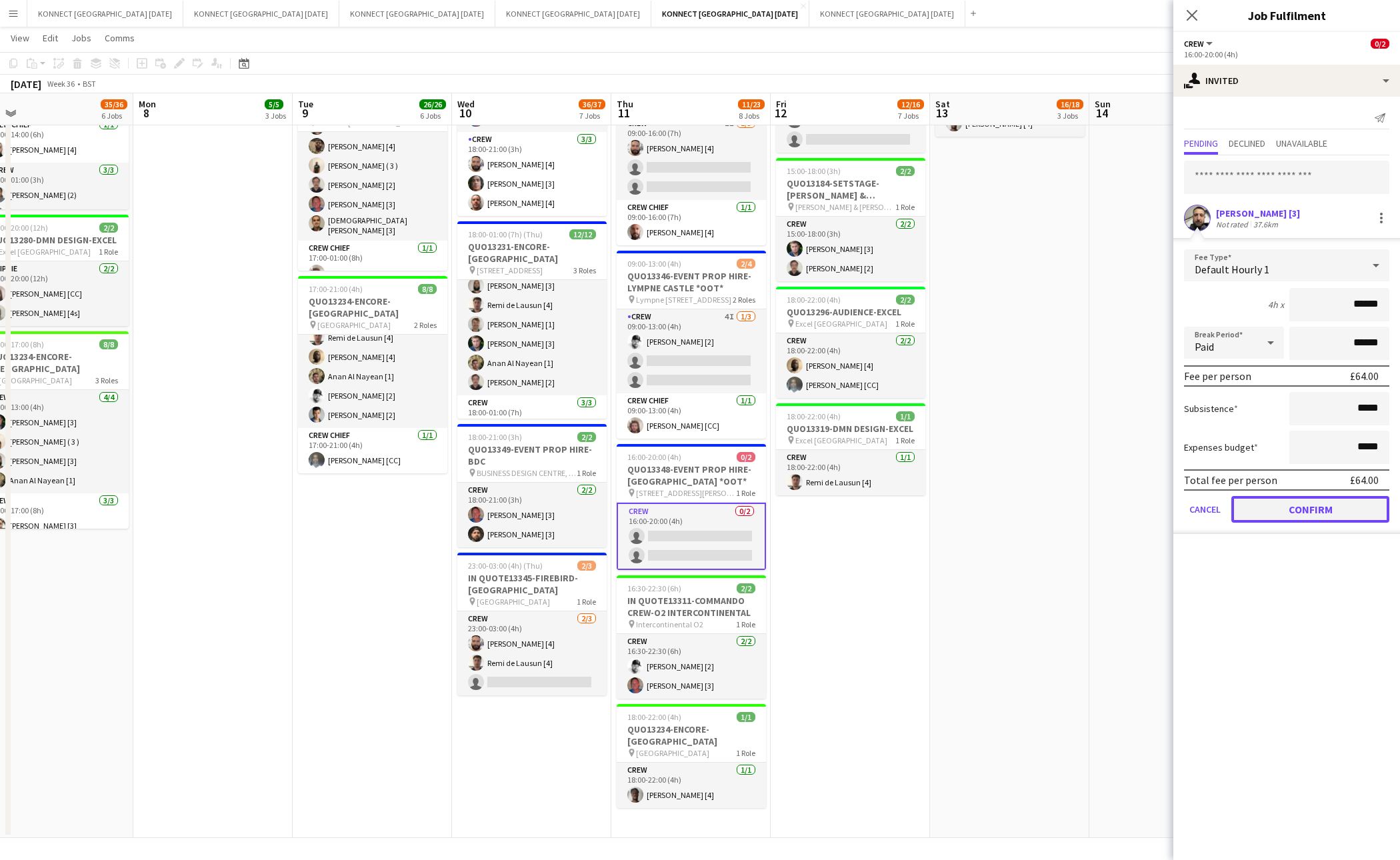
click at [1253, 505] on button "Confirm" at bounding box center [1310, 509] width 158 height 27
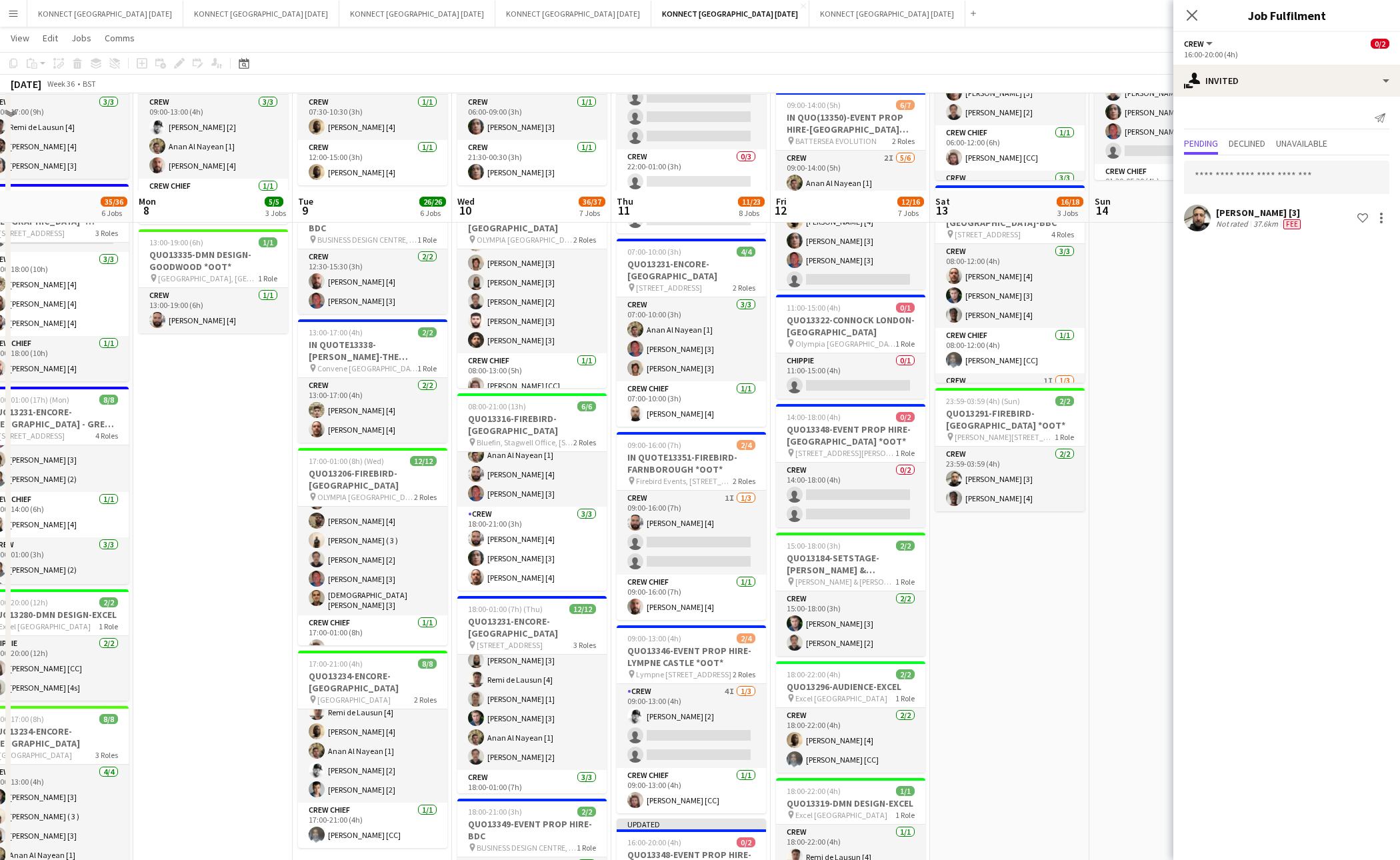
scroll to position [0, 0]
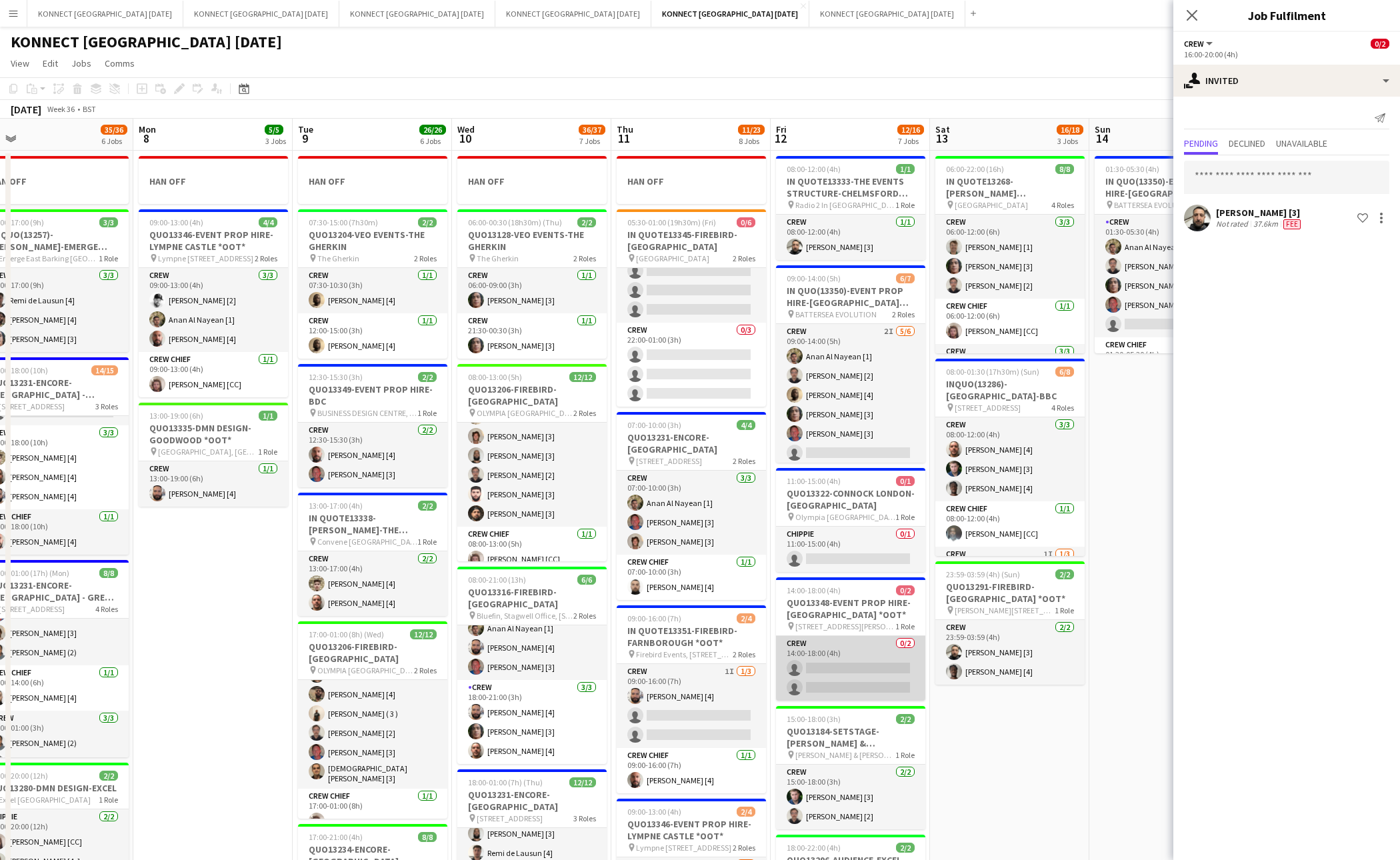
click at [880, 687] on app-card-role "Crew 0/2 14:00-18:00 (4h) single-neutral-actions single-neutral-actions" at bounding box center [851, 668] width 149 height 64
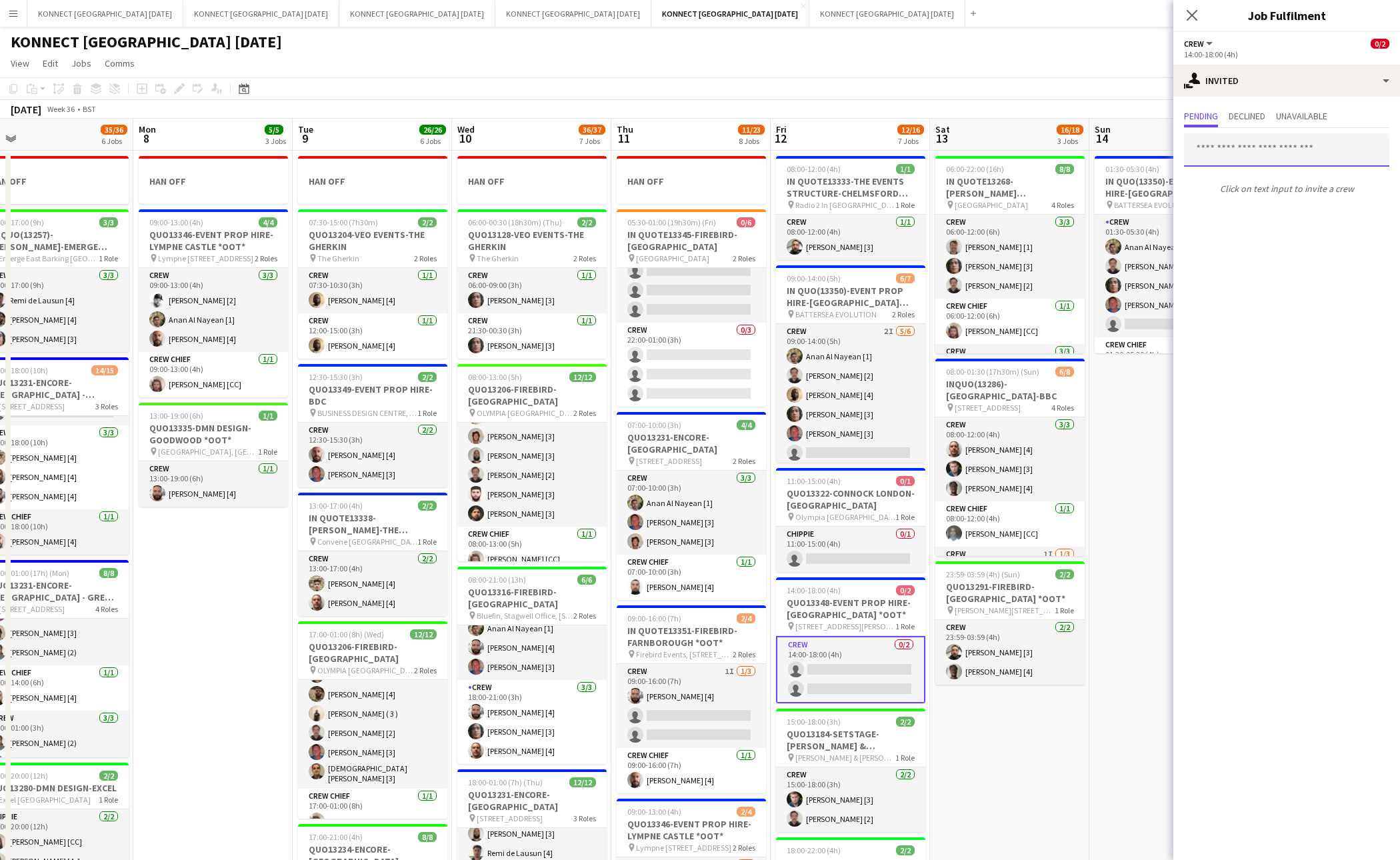
click at [1229, 152] on input "text" at bounding box center [1287, 150] width 205 height 34
type input "*****"
click at [1109, 429] on app-date-cell "01:30-05:30 (4h) 5/6 IN QUO(13350)-EVENT PROP HIRE-BATTERSEA EVO pin BATTERSEA …" at bounding box center [1169, 774] width 159 height 1246
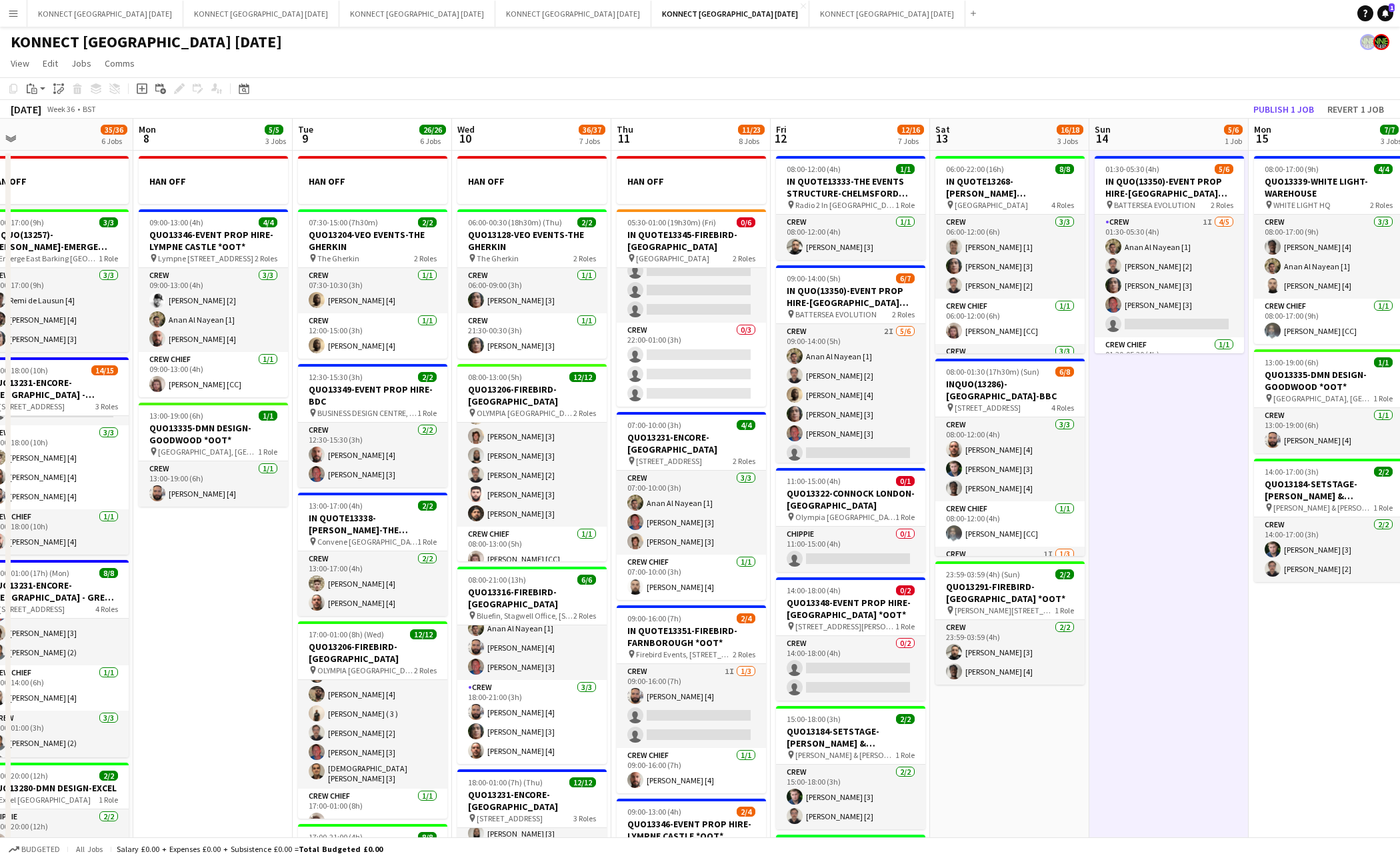
click at [1109, 429] on app-date-cell "01:30-05:30 (4h) 5/6 IN QUO(13350)-EVENT PROP HIRE-BATTERSEA EVO pin BATTERSEA …" at bounding box center [1169, 774] width 159 height 1246
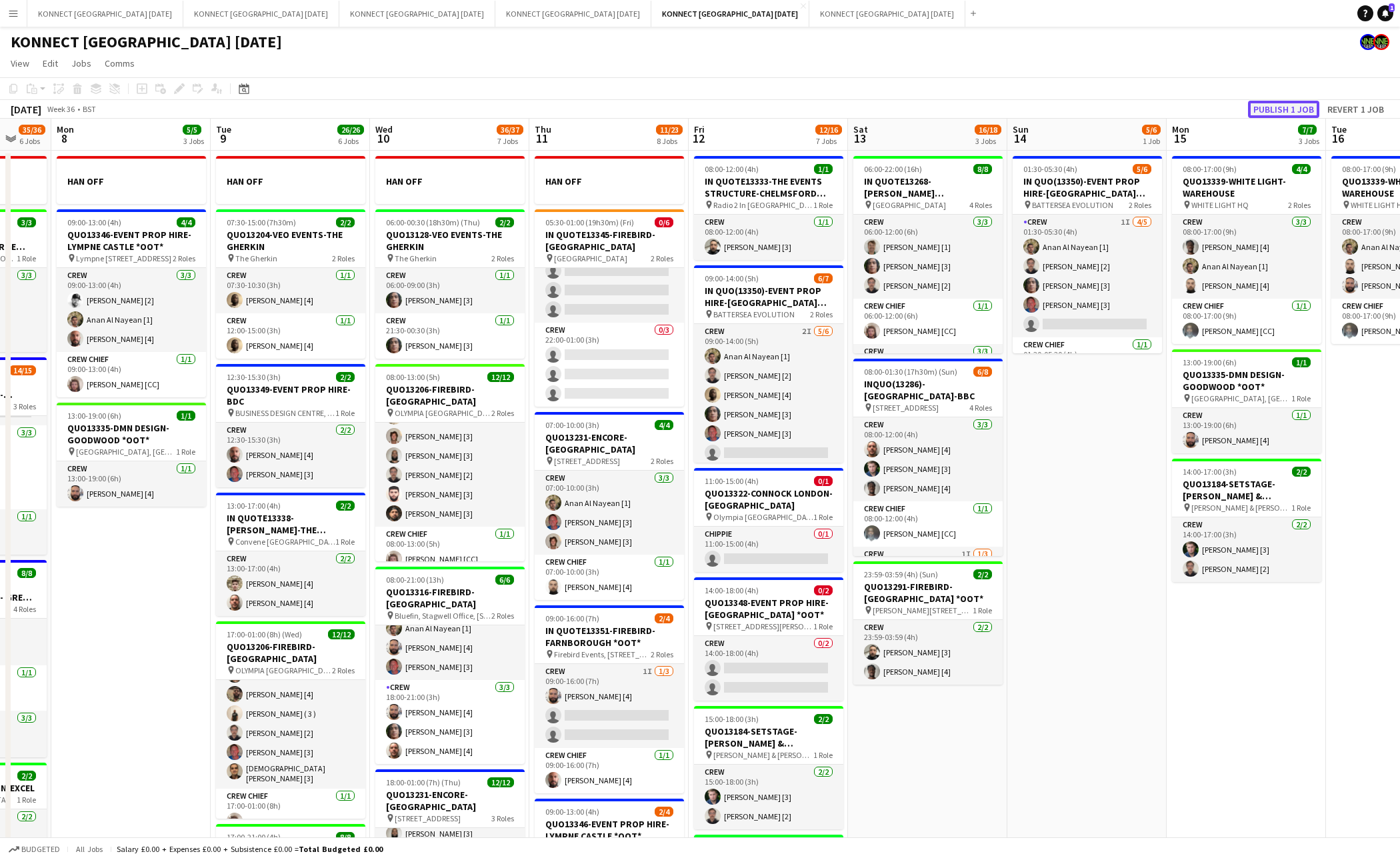
click at [1285, 114] on button "Publish 1 job" at bounding box center [1283, 109] width 71 height 18
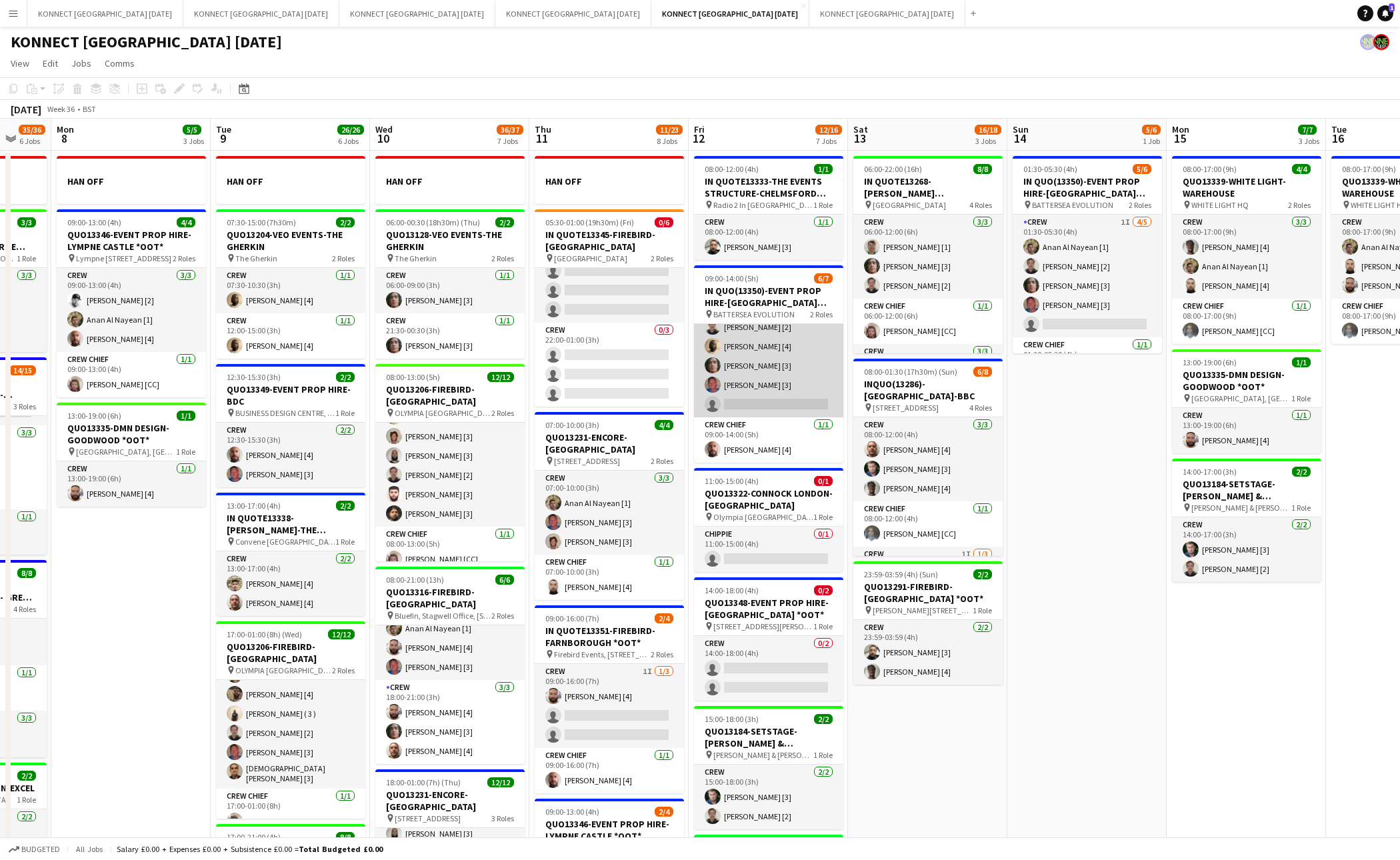
scroll to position [95, 0]
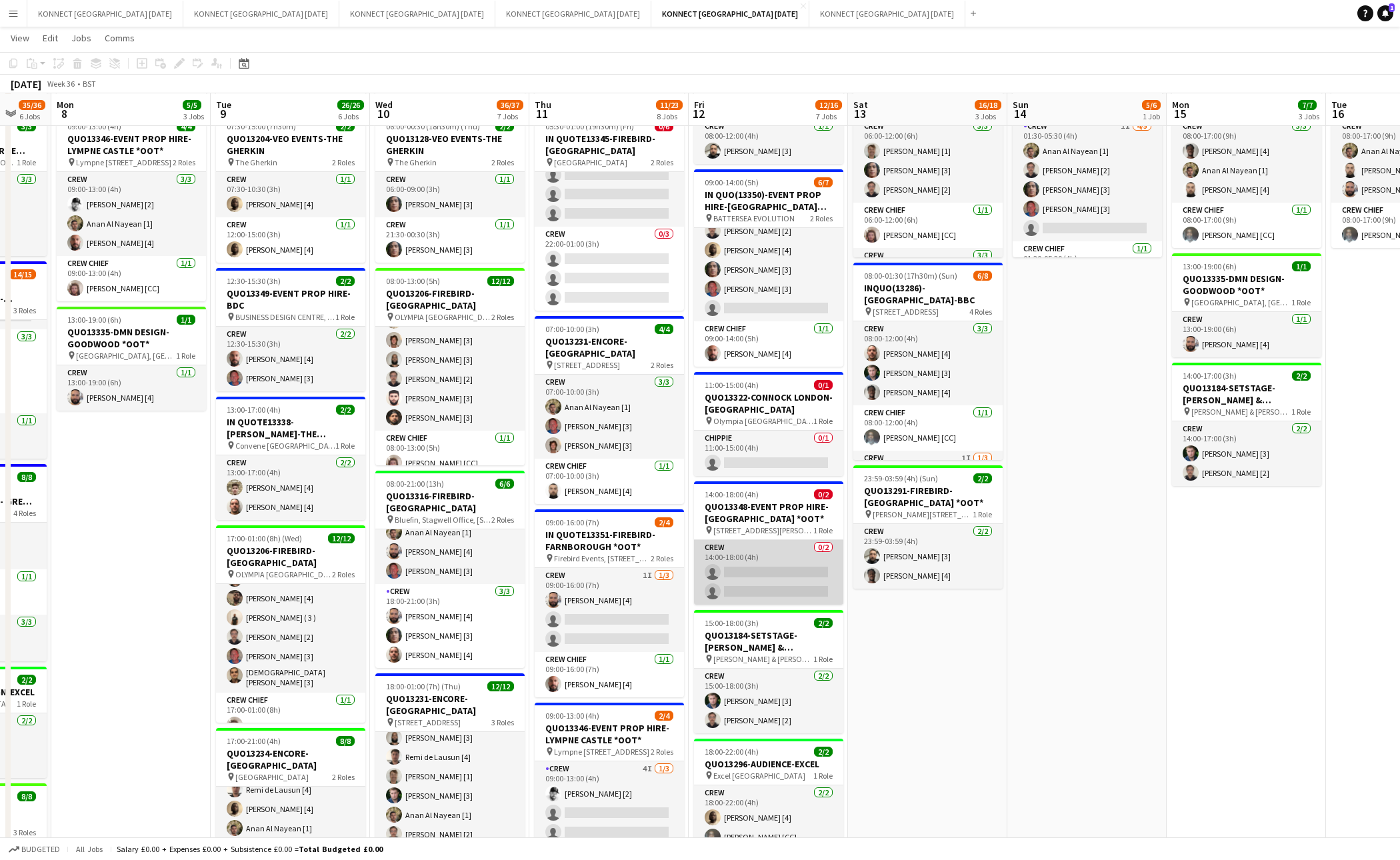
click at [769, 585] on app-card-role "Crew 0/2 14:00-18:00 (4h) single-neutral-actions single-neutral-actions" at bounding box center [769, 572] width 149 height 64
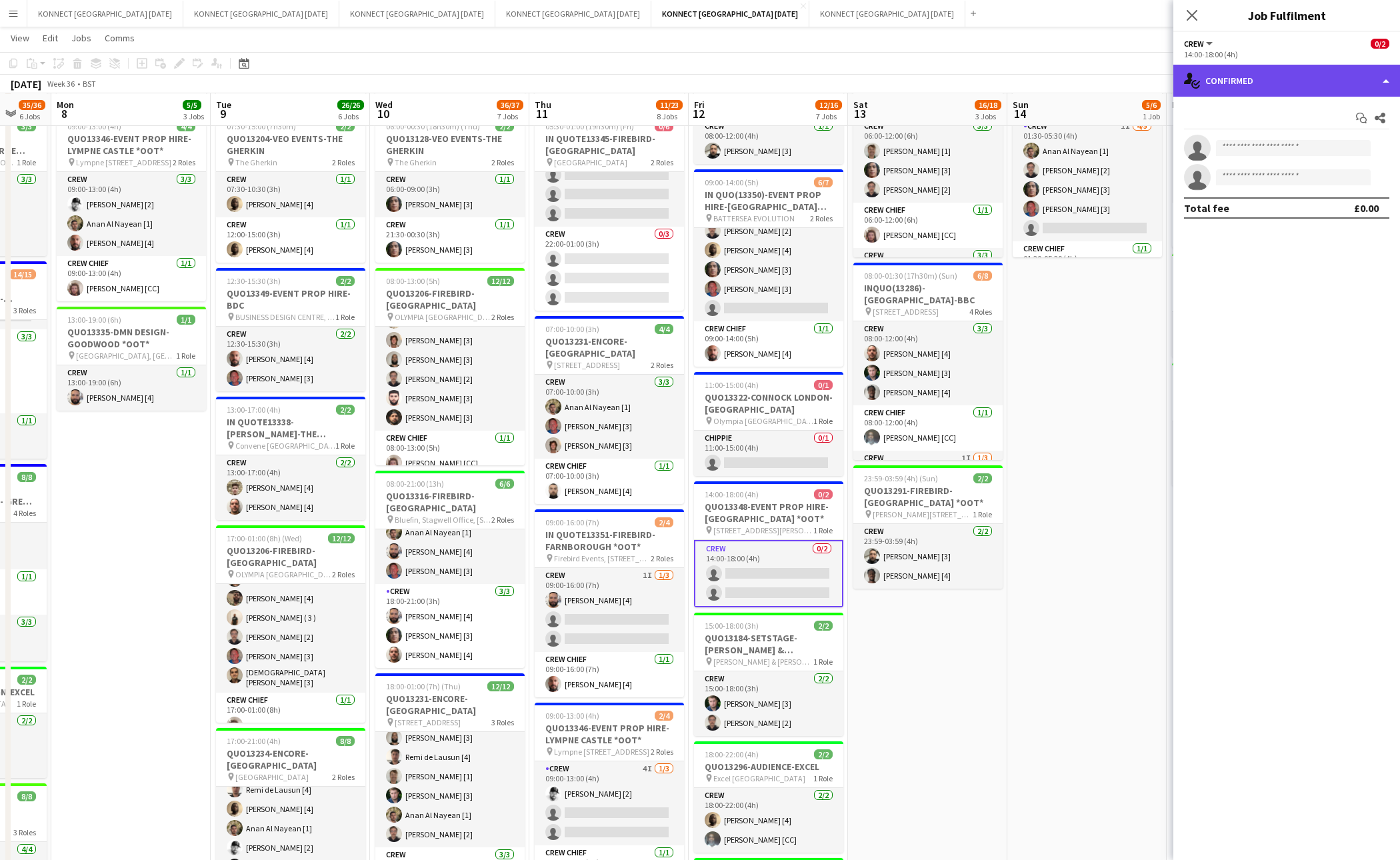
click at [1255, 79] on div "single-neutral-actions-check-2 Confirmed" at bounding box center [1286, 80] width 227 height 32
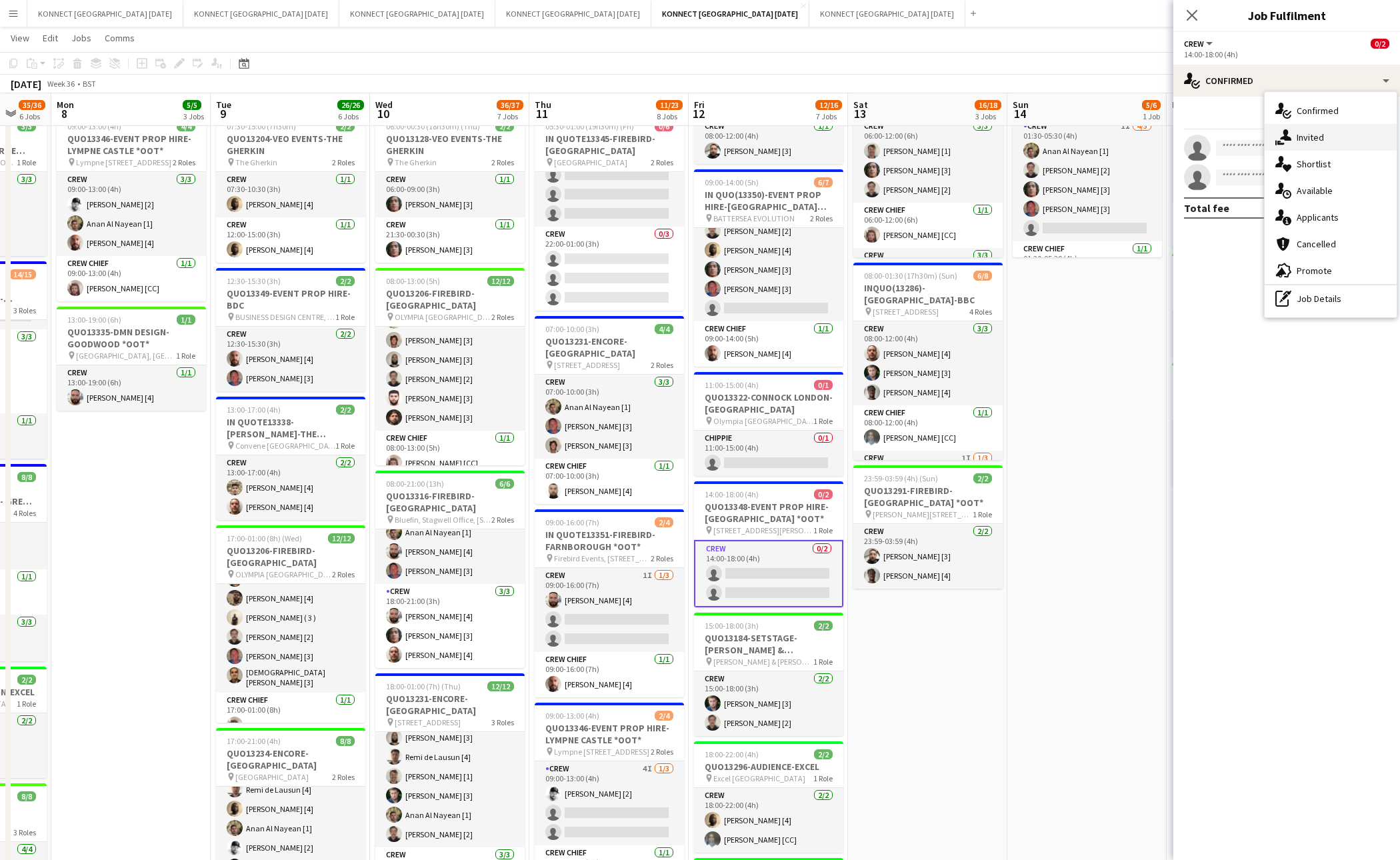
click at [1282, 132] on icon "single-neutral-actions-share-1" at bounding box center [1283, 137] width 16 height 16
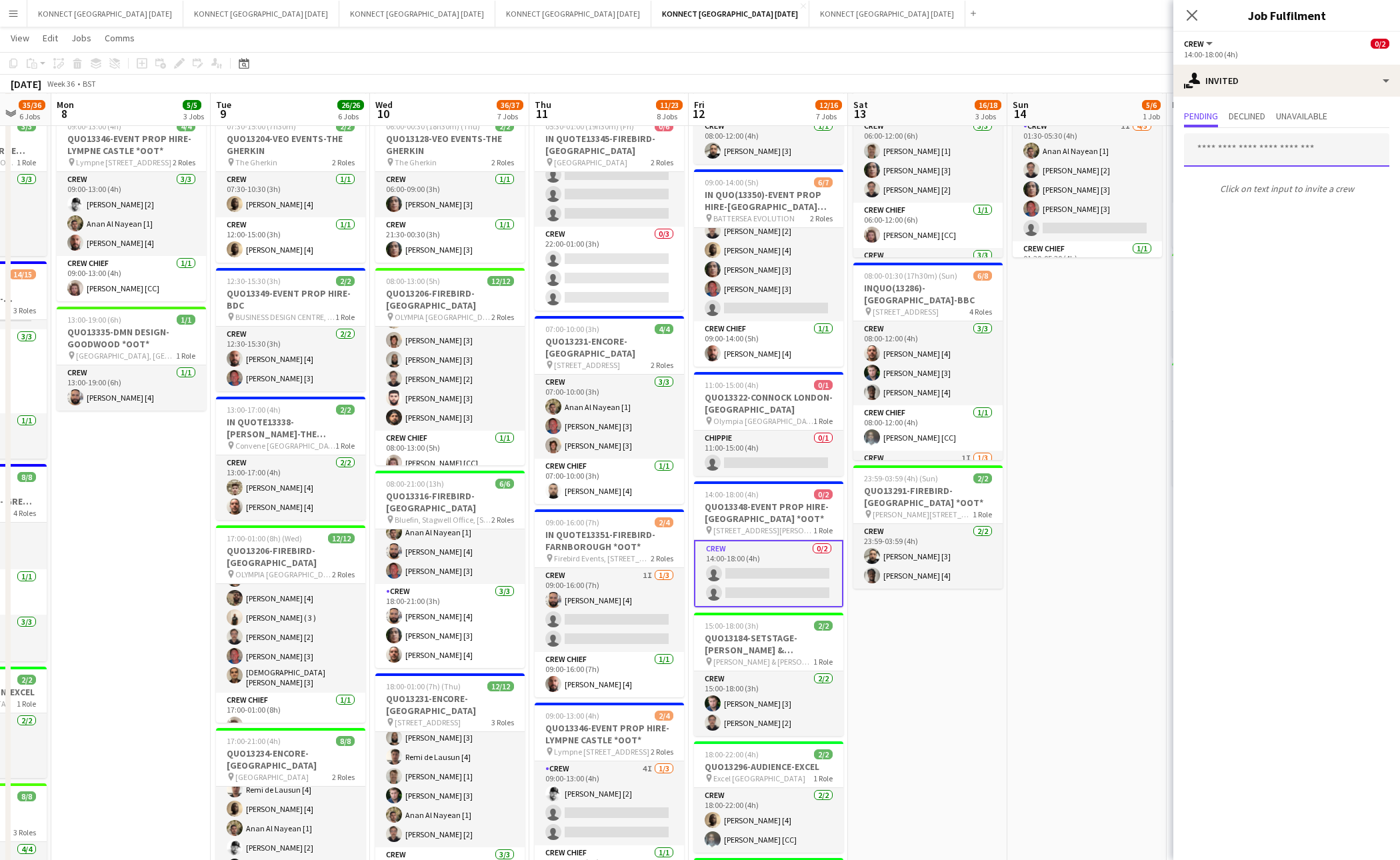
click at [1278, 154] on input "text" at bounding box center [1287, 150] width 205 height 34
type input "*"
type input "*****"
click at [1273, 181] on span "[PERSON_NAME] [CC]" at bounding box center [1243, 183] width 98 height 11
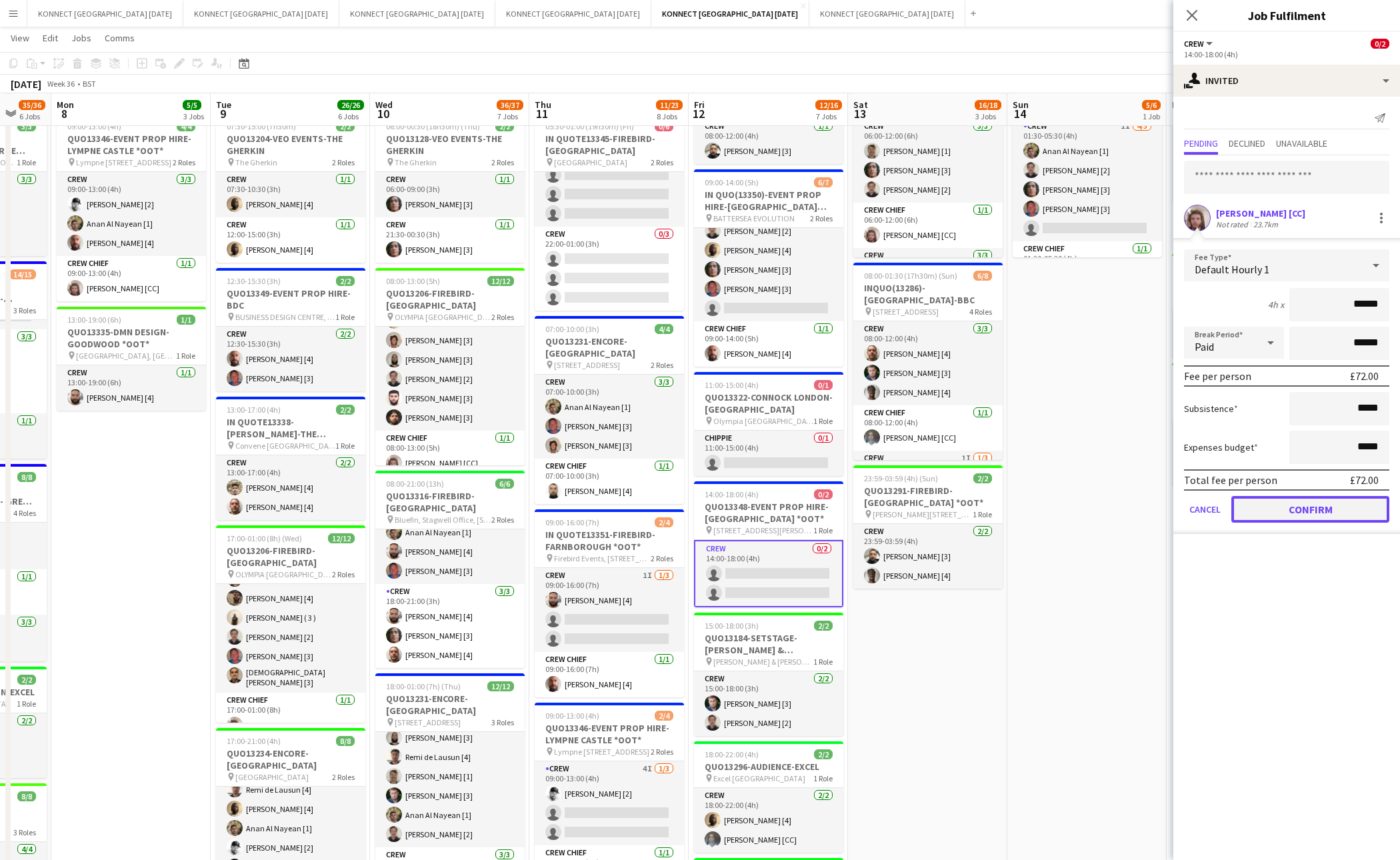
click at [1255, 500] on button "Confirm" at bounding box center [1310, 509] width 158 height 27
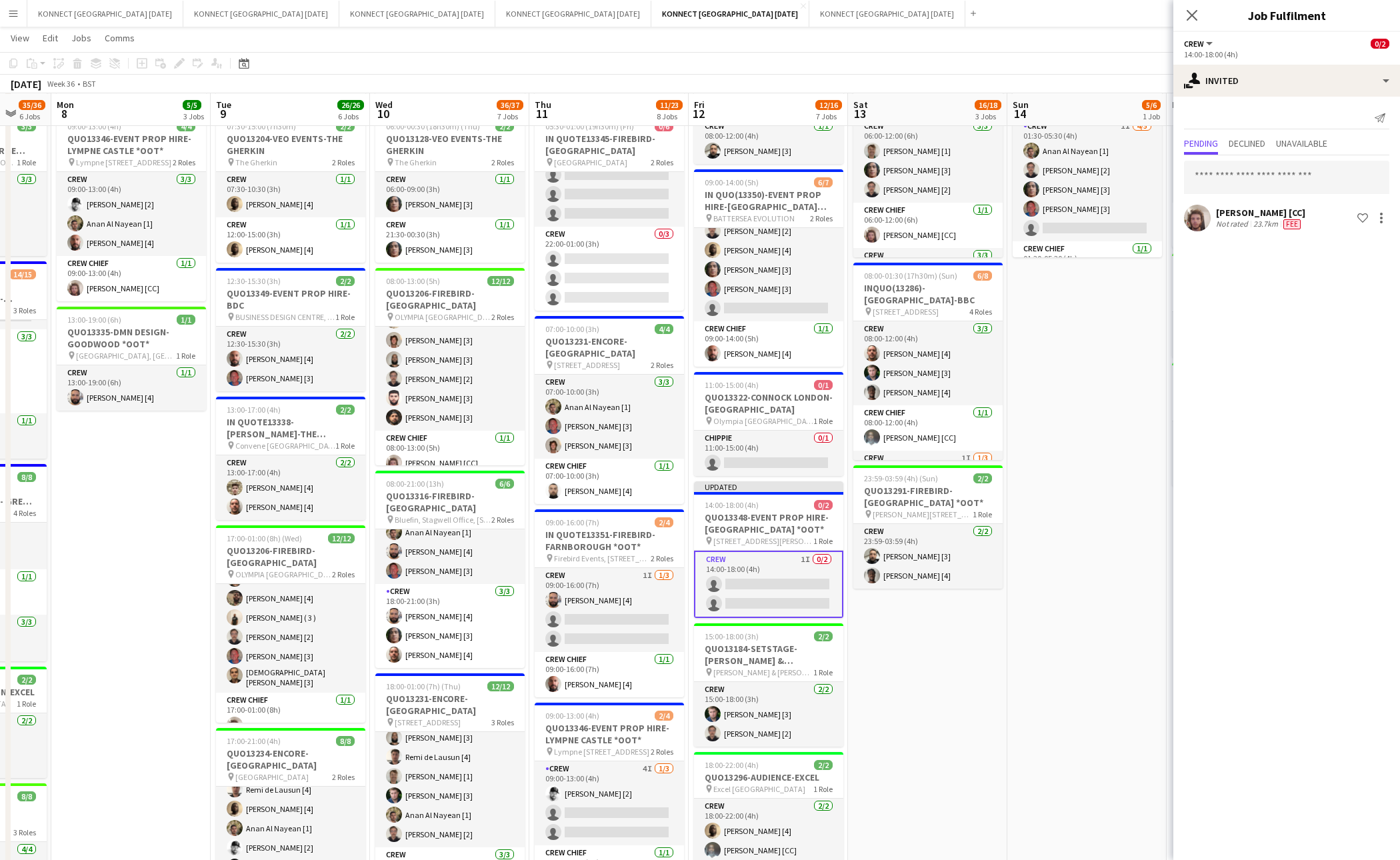
click at [1133, 418] on app-date-cell "01:30-05:30 (4h) 5/6 IN QUO(13350)-EVENT PROP HIRE-BATTERSEA EVO pin BATTERSEA …" at bounding box center [1087, 673] width 159 height 1236
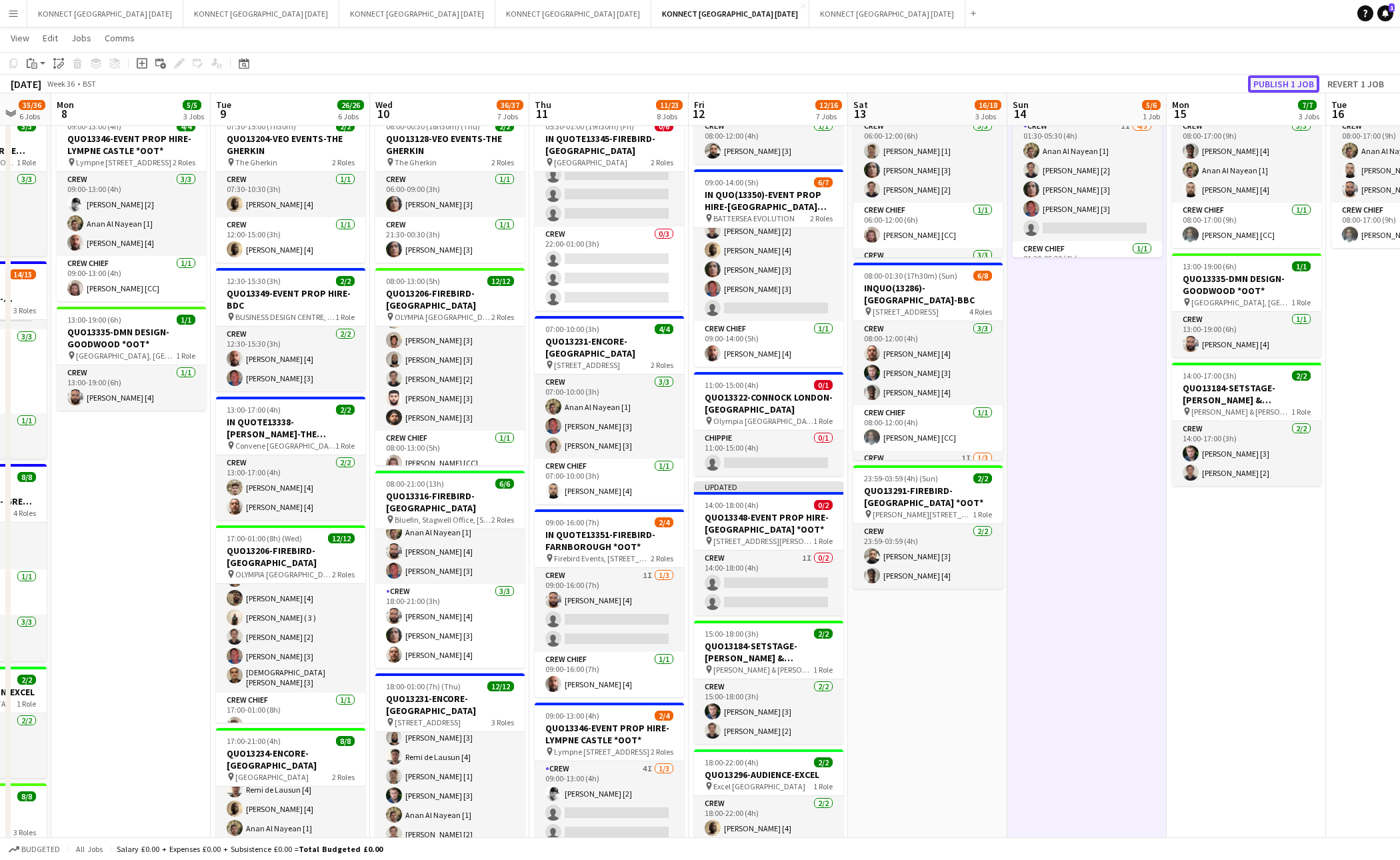
click at [1269, 83] on button "Publish 1 job" at bounding box center [1283, 84] width 71 height 18
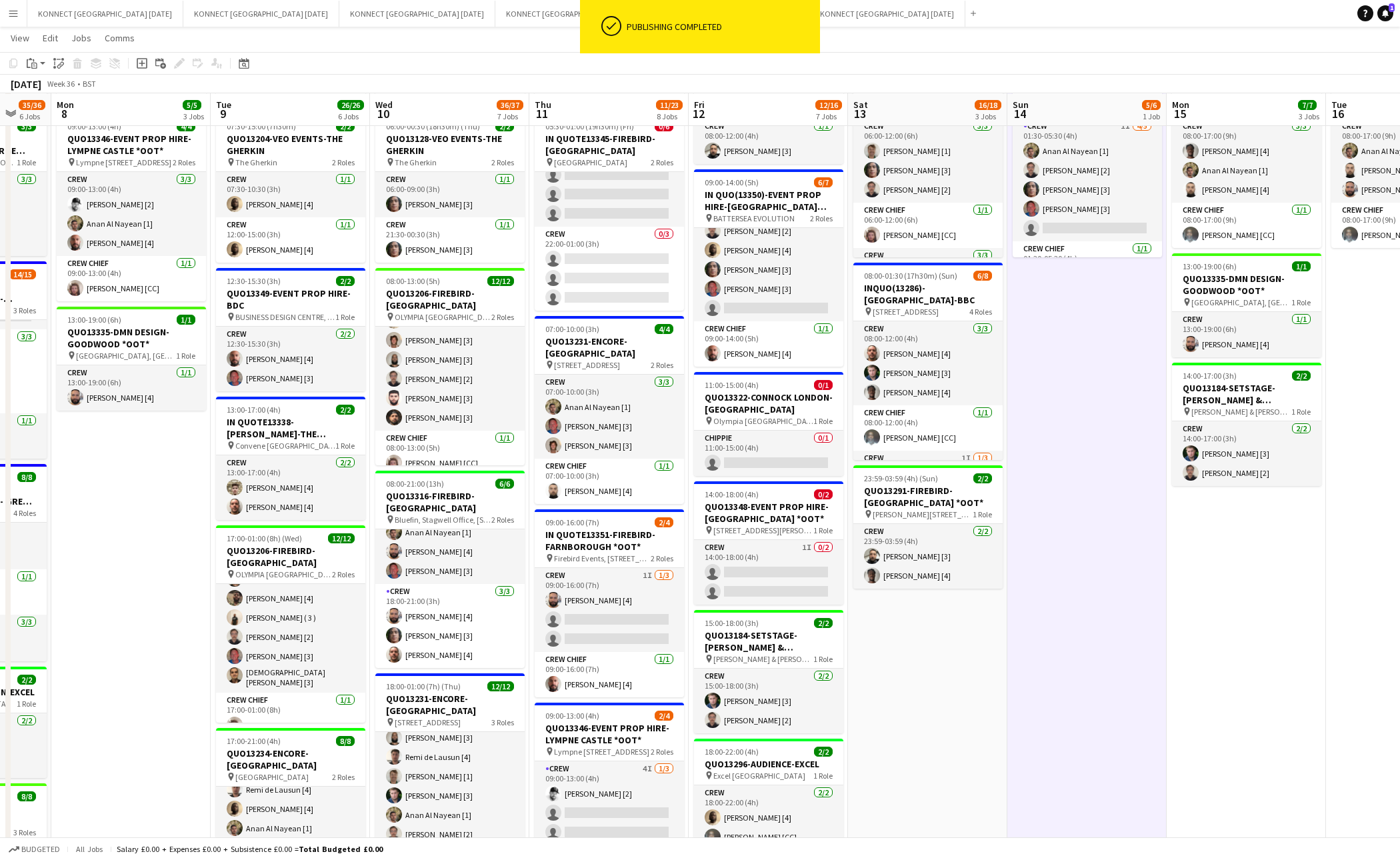
click at [1053, 513] on app-date-cell "01:30-05:30 (4h) 5/6 IN QUO(13350)-EVENT PROP HIRE-BATTERSEA EVO pin BATTERSEA …" at bounding box center [1087, 673] width 159 height 1236
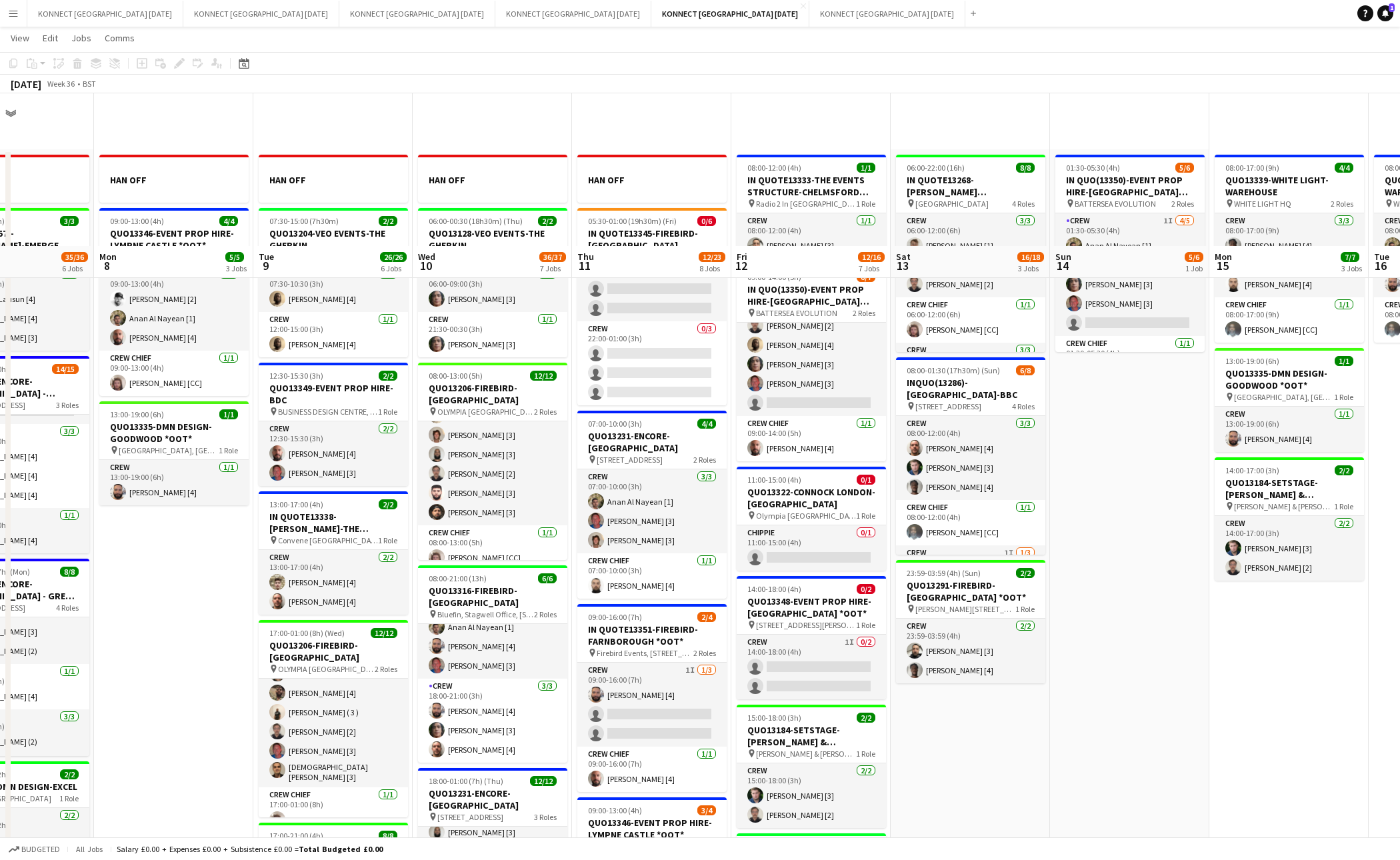
scroll to position [285, 0]
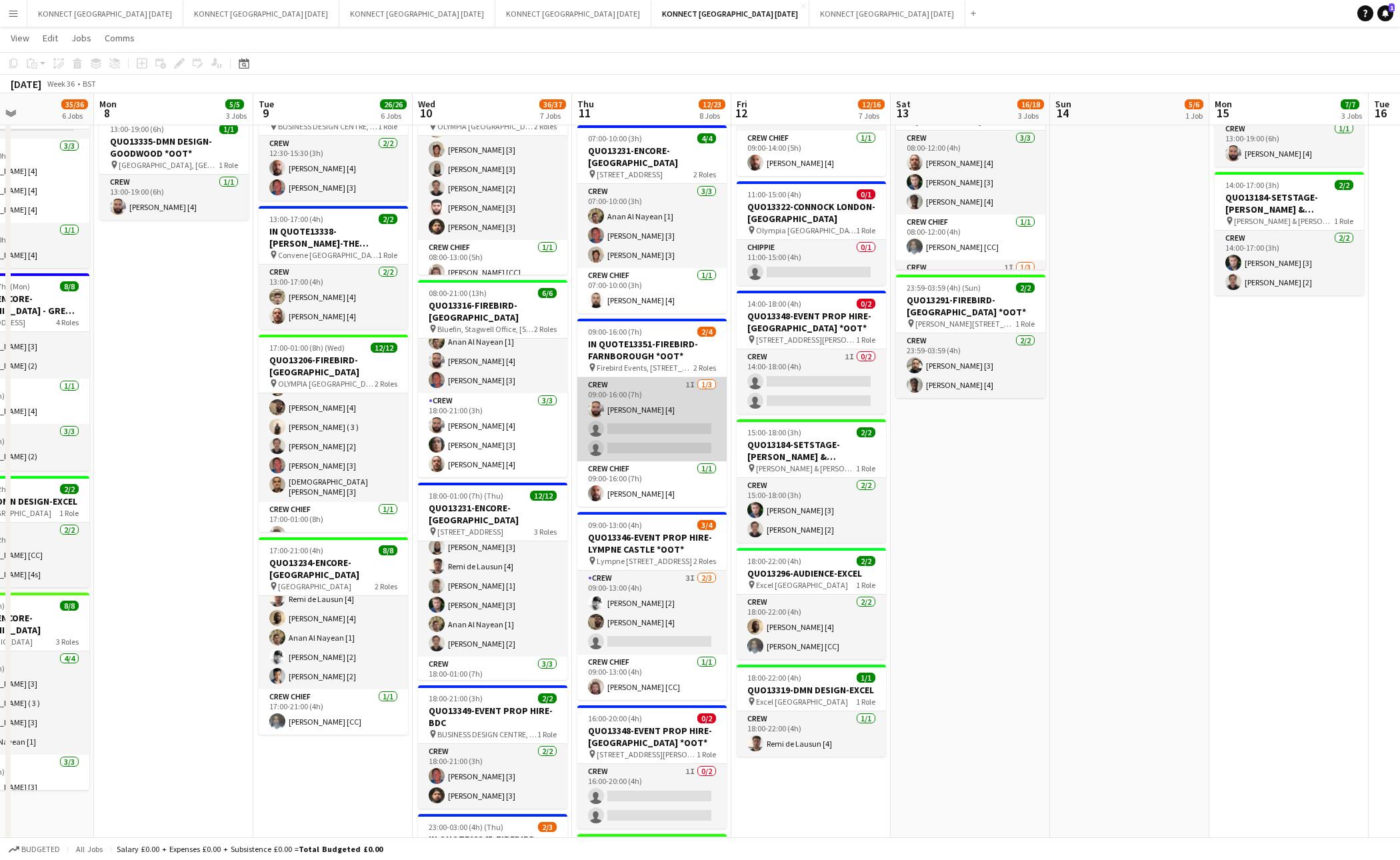
click at [656, 441] on app-card-role "Crew 1I 1/3 09:00-16:00 (7h) Rodrigo Luz [4] single-neutral-actions single-neut…" at bounding box center [652, 420] width 149 height 84
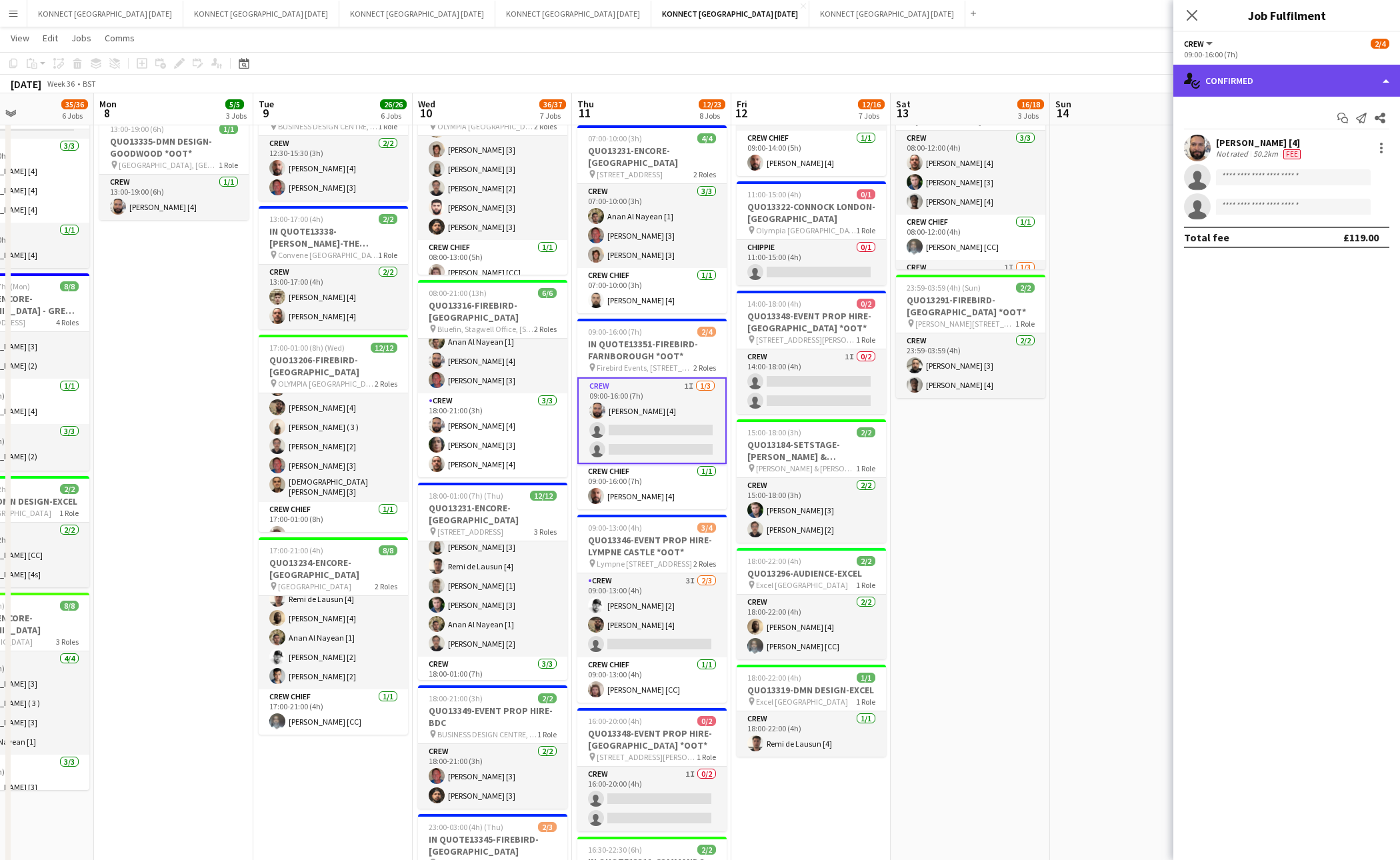
click at [1267, 85] on div "single-neutral-actions-check-2 Confirmed" at bounding box center [1286, 80] width 227 height 32
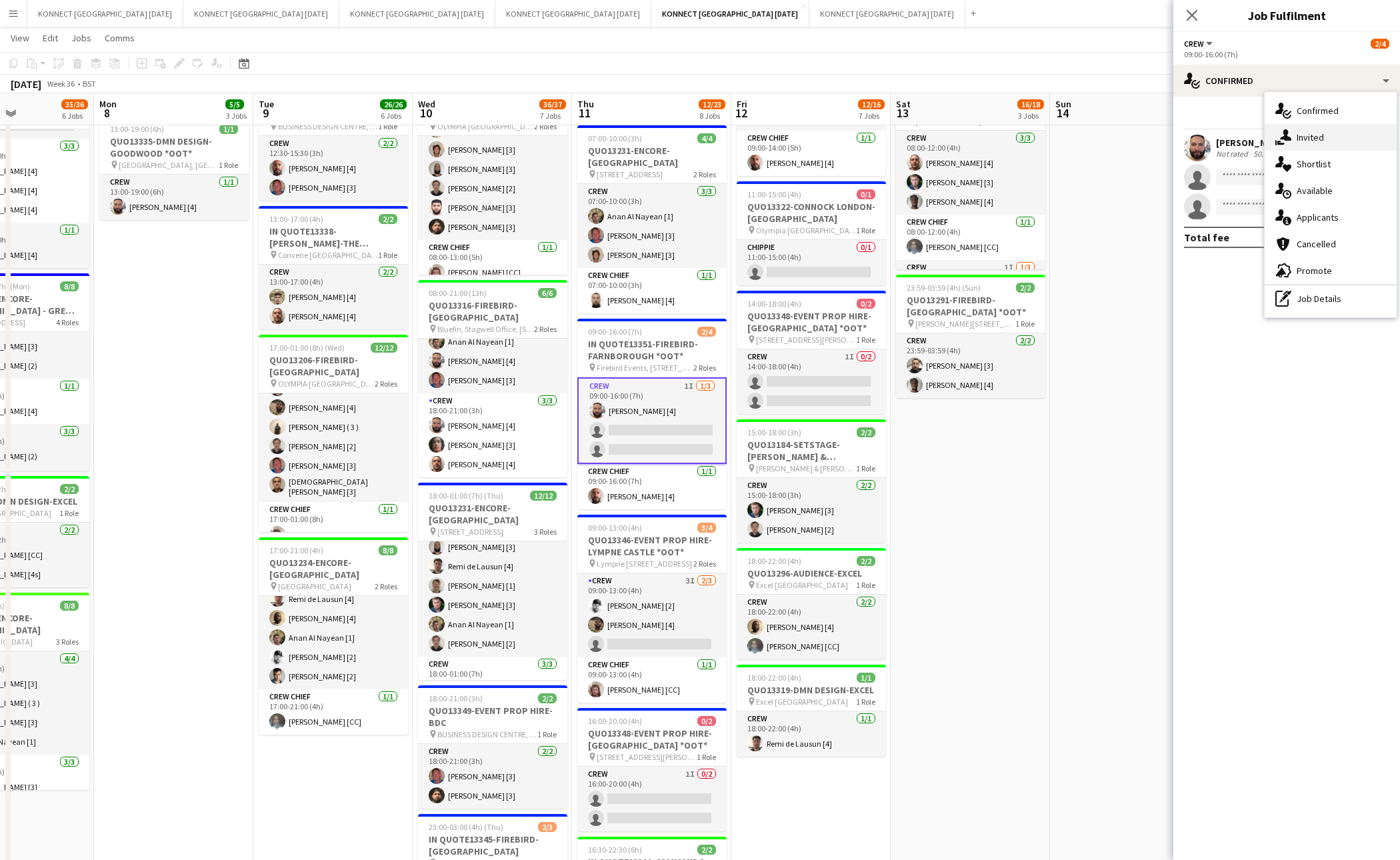
click at [1326, 124] on div "single-neutral-actions-share-1 Invited" at bounding box center [1331, 137] width 132 height 27
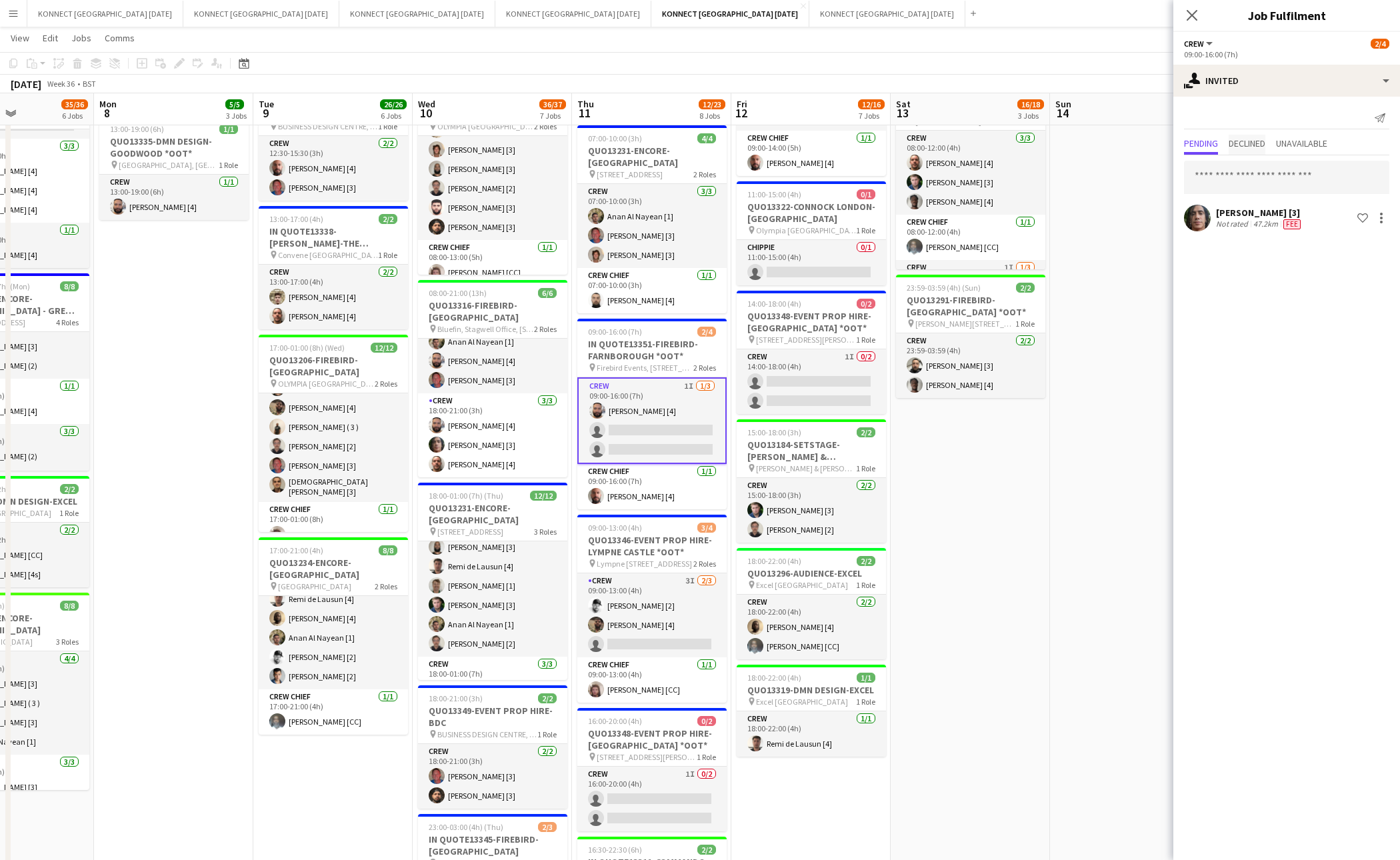
click at [1262, 145] on span "Declined" at bounding box center [1247, 144] width 36 height 9
click at [1203, 141] on span "Pending" at bounding box center [1201, 144] width 34 height 9
click at [1266, 89] on div "single-neutral-actions-share-1 Invited" at bounding box center [1286, 80] width 227 height 32
click at [1323, 187] on span "Available" at bounding box center [1315, 190] width 36 height 12
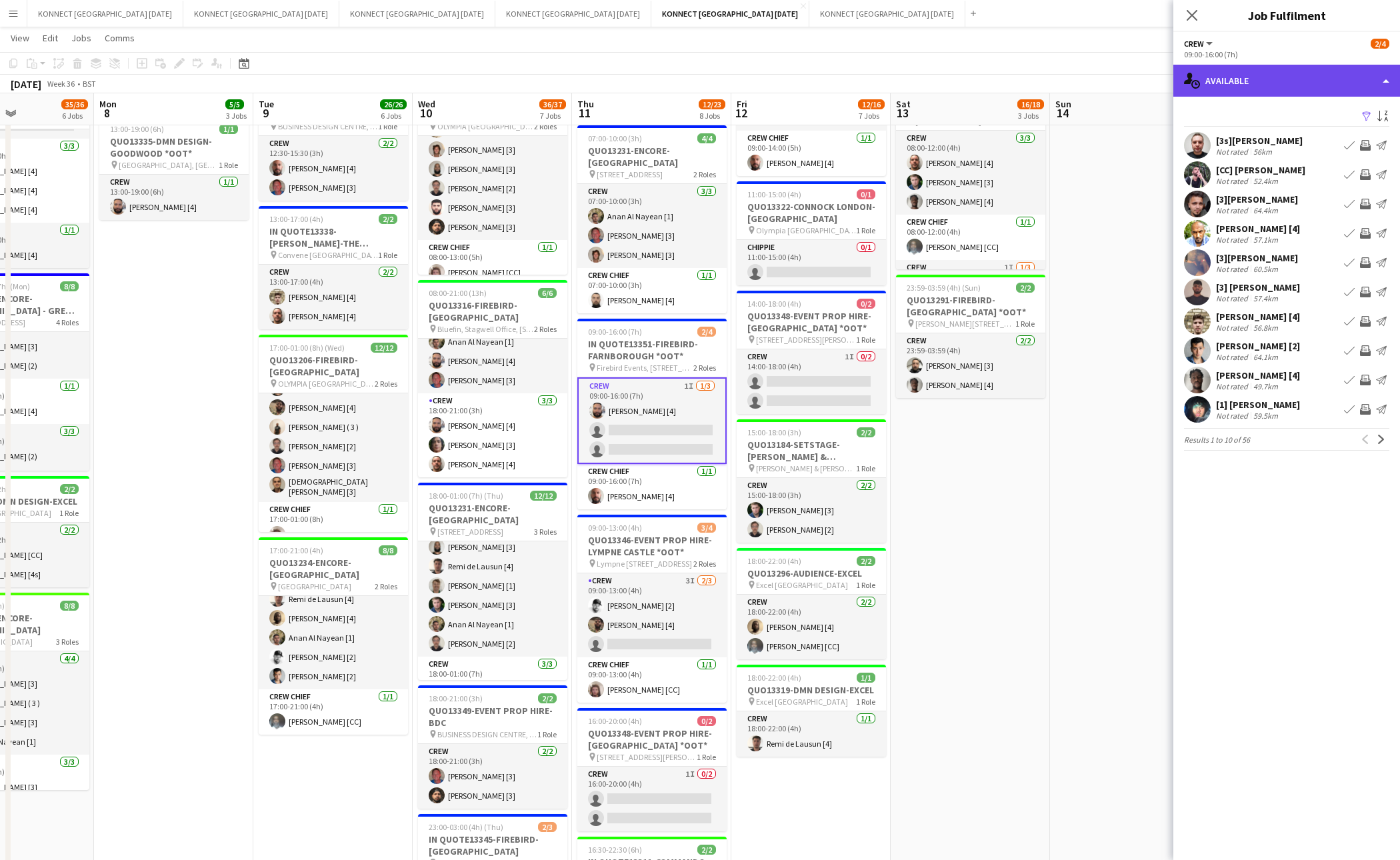
click at [1274, 76] on div "single-neutral-actions-upload Available" at bounding box center [1286, 80] width 227 height 32
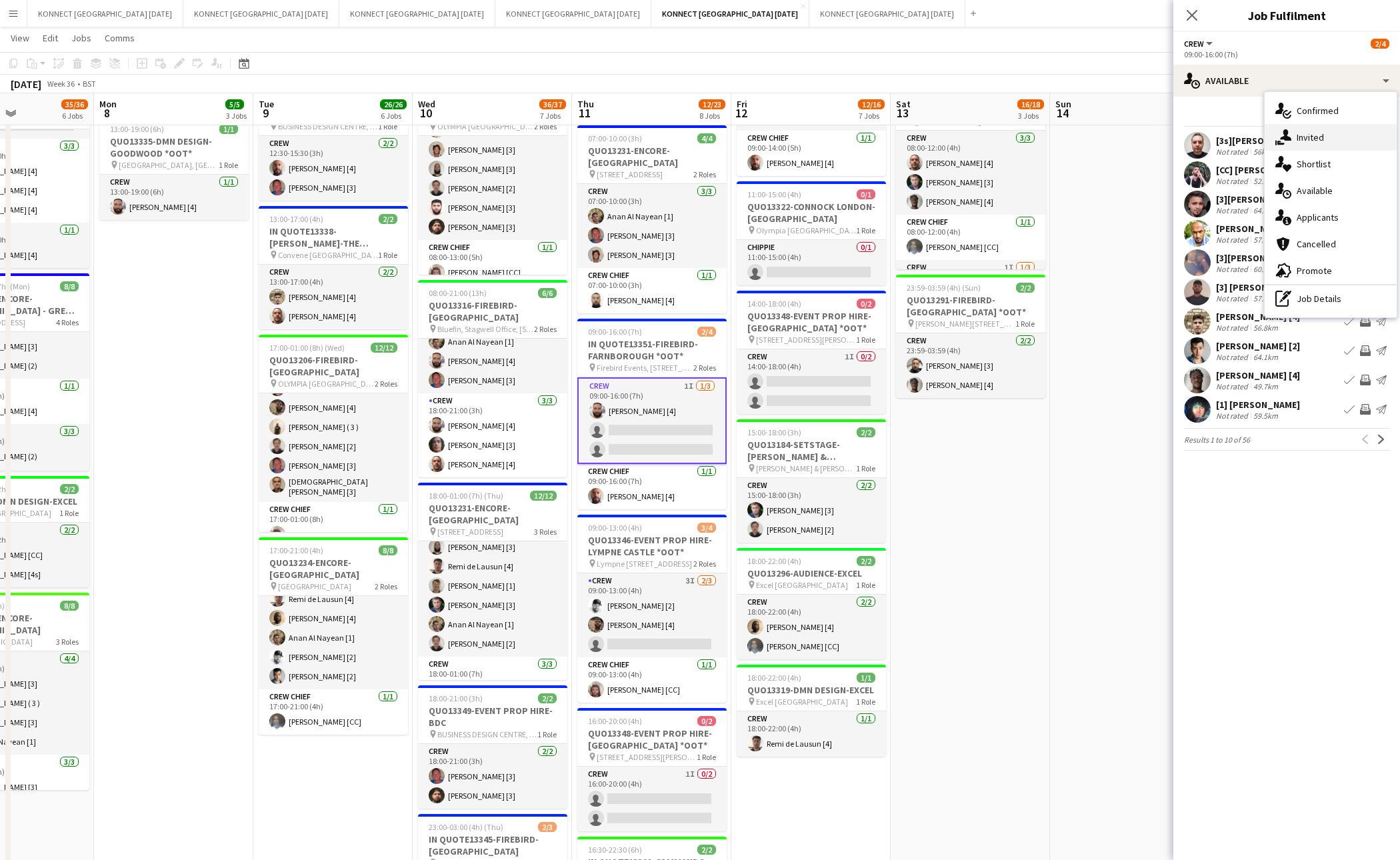
click at [1299, 124] on div "single-neutral-actions-share-1 Invited" at bounding box center [1331, 137] width 132 height 27
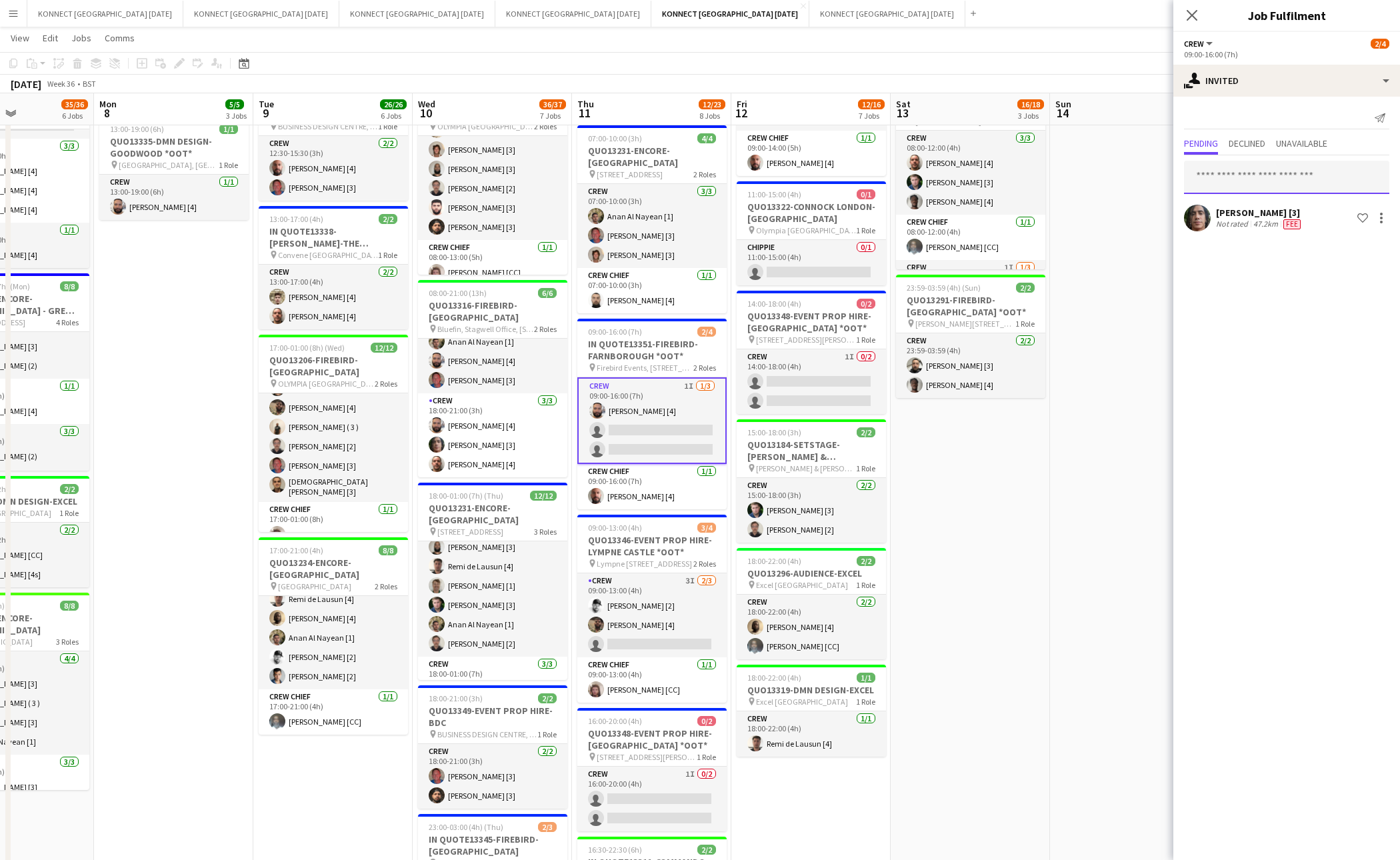
click at [1282, 160] on input "text" at bounding box center [1287, 177] width 205 height 34
type input "*"
type input "****"
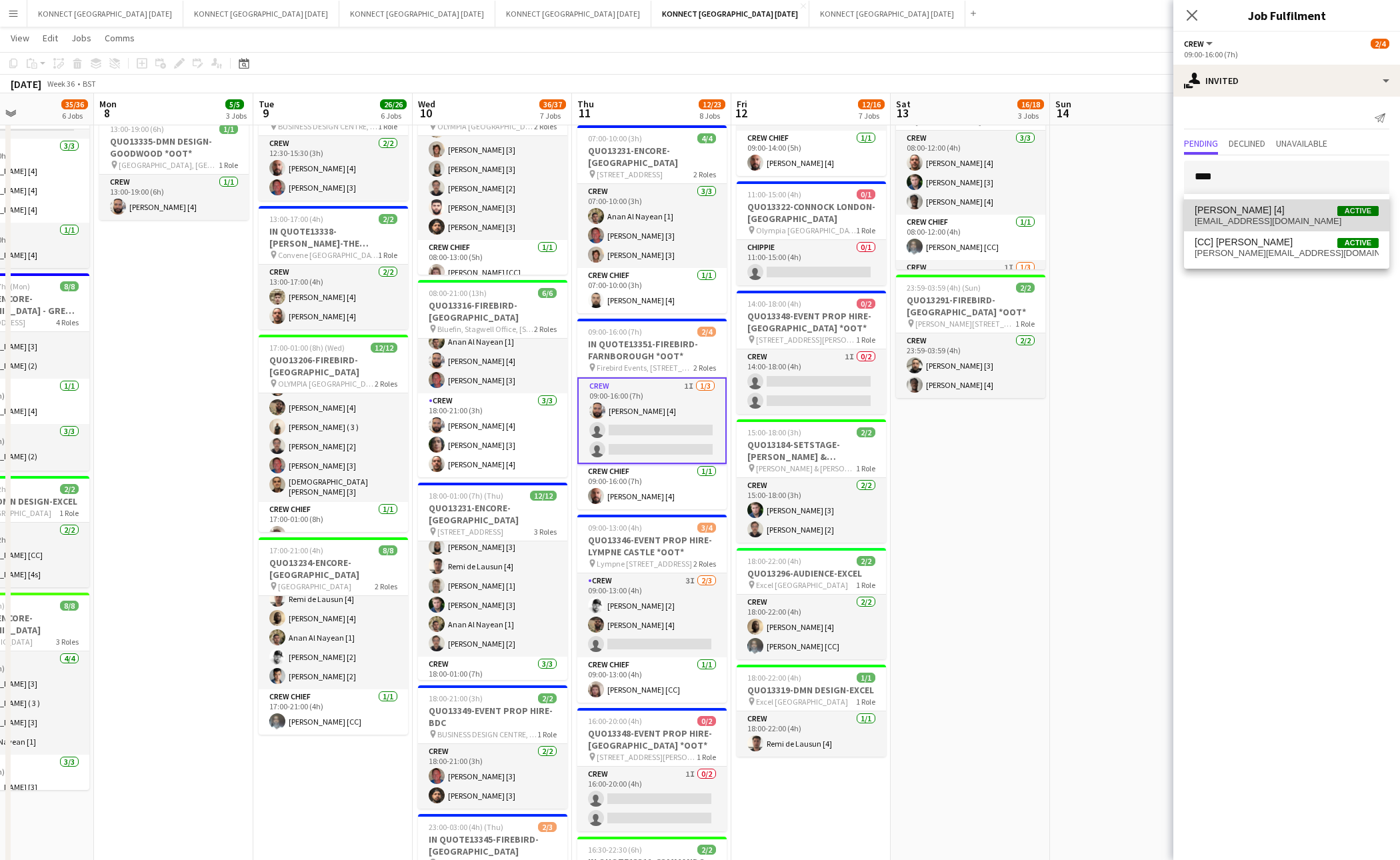
click at [1273, 208] on span "Adam Curran [4] Active" at bounding box center [1286, 210] width 184 height 11
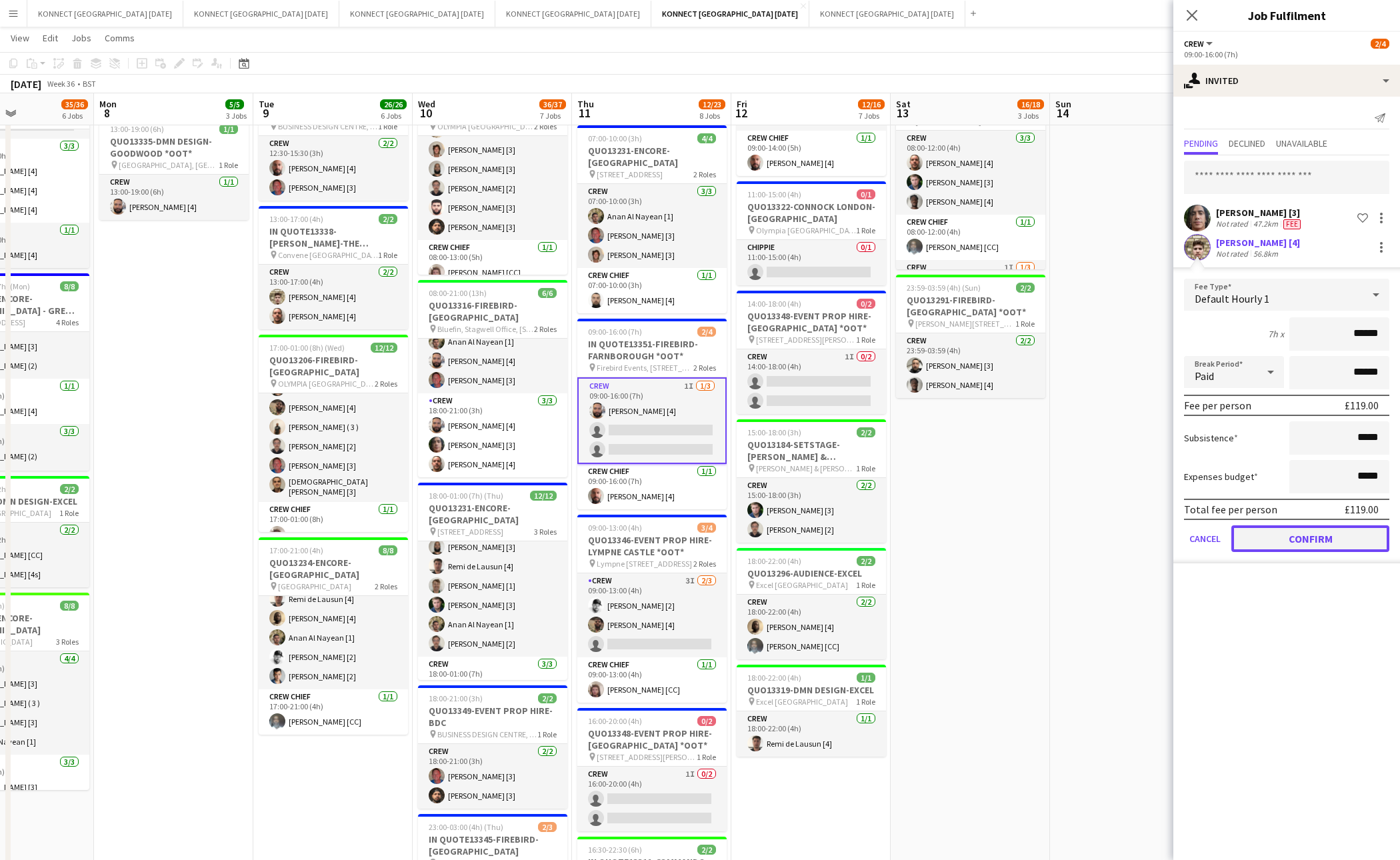
click at [1260, 534] on button "Confirm" at bounding box center [1310, 538] width 158 height 27
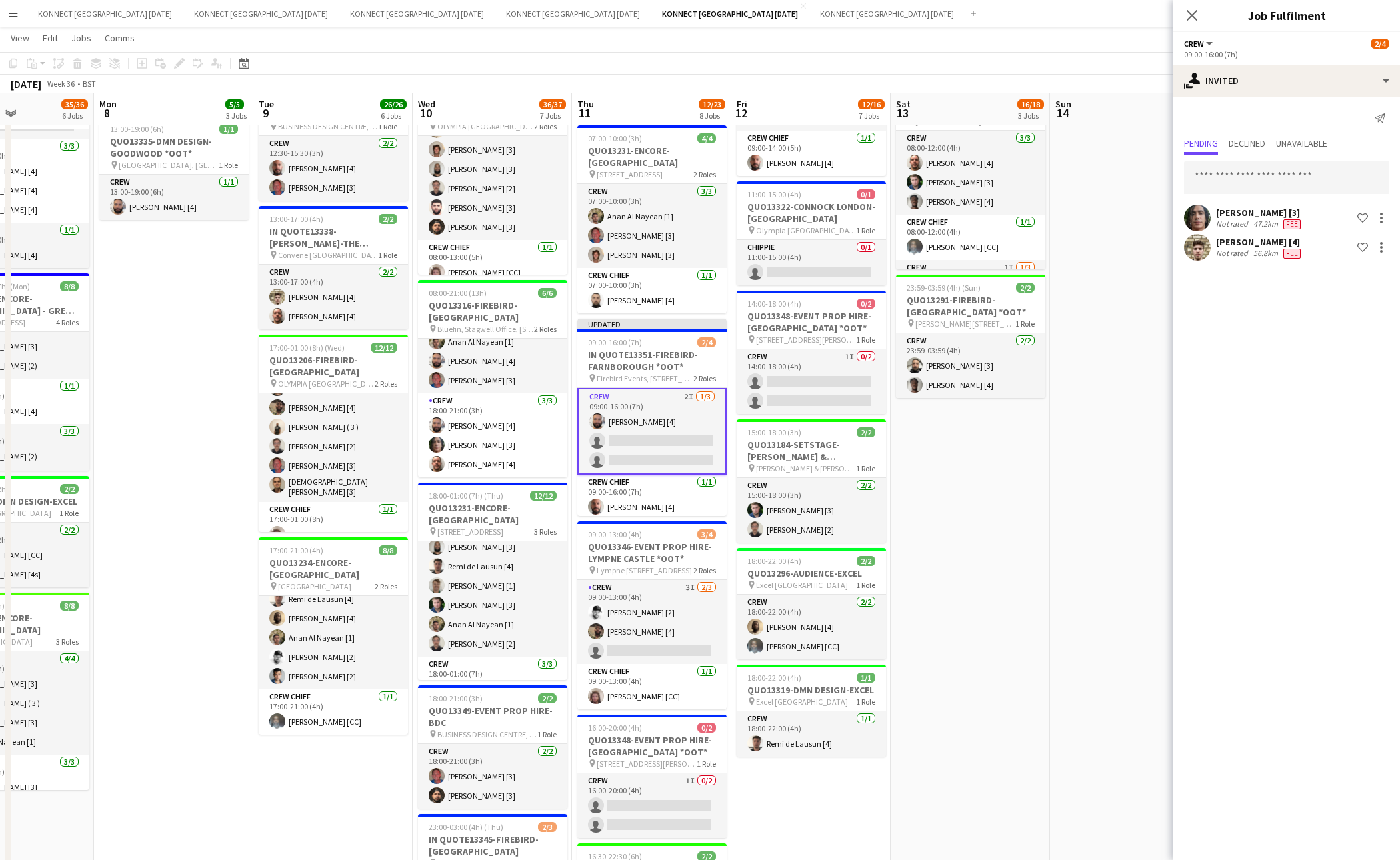
click at [1113, 474] on app-date-cell "01:30-05:30 (4h) 5/6 IN QUO(13350)-EVENT PROP HIRE-BATTERSEA EVO pin BATTERSEA …" at bounding box center [1130, 486] width 159 height 1244
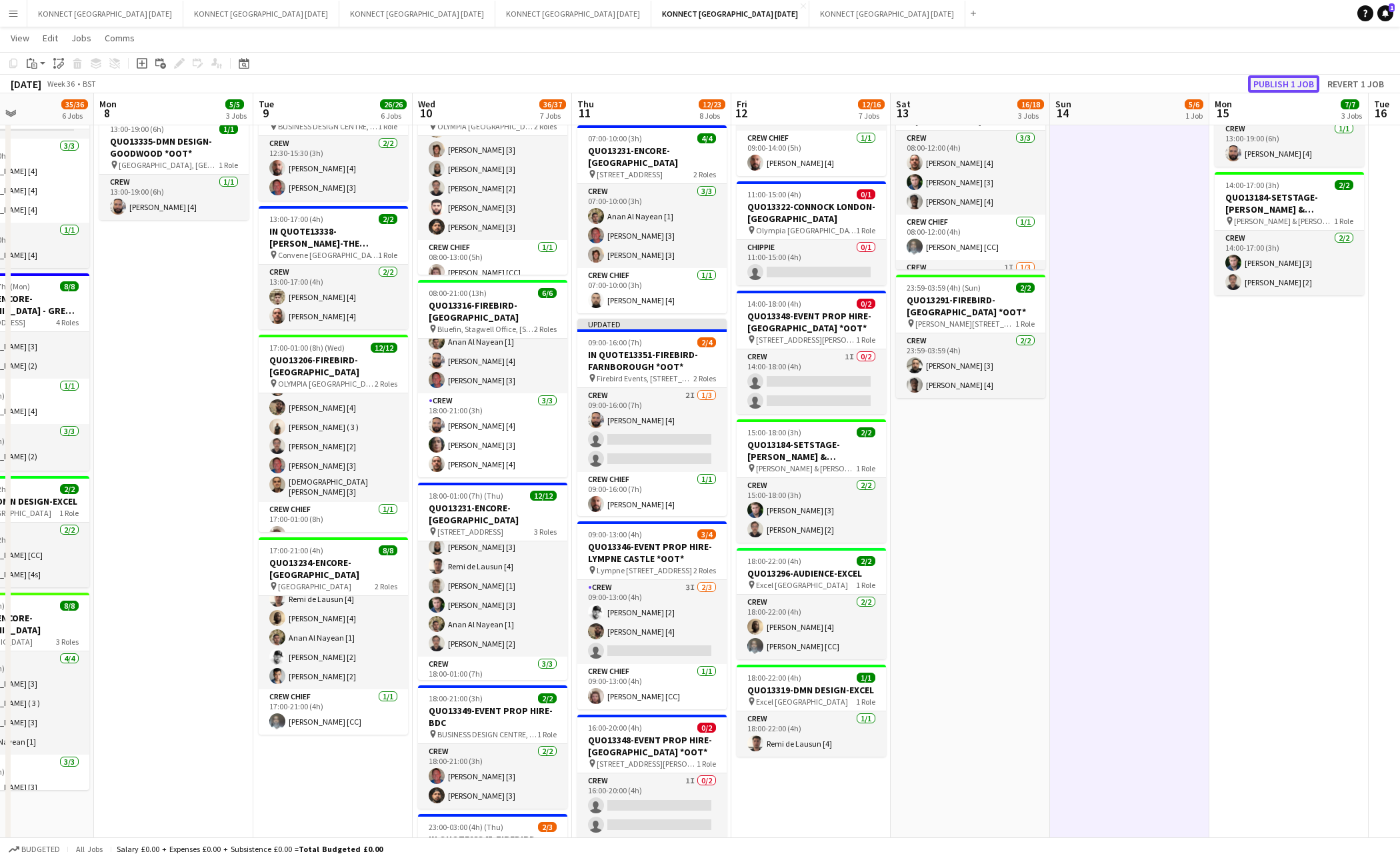
click at [1269, 83] on button "Publish 1 job" at bounding box center [1283, 84] width 71 height 18
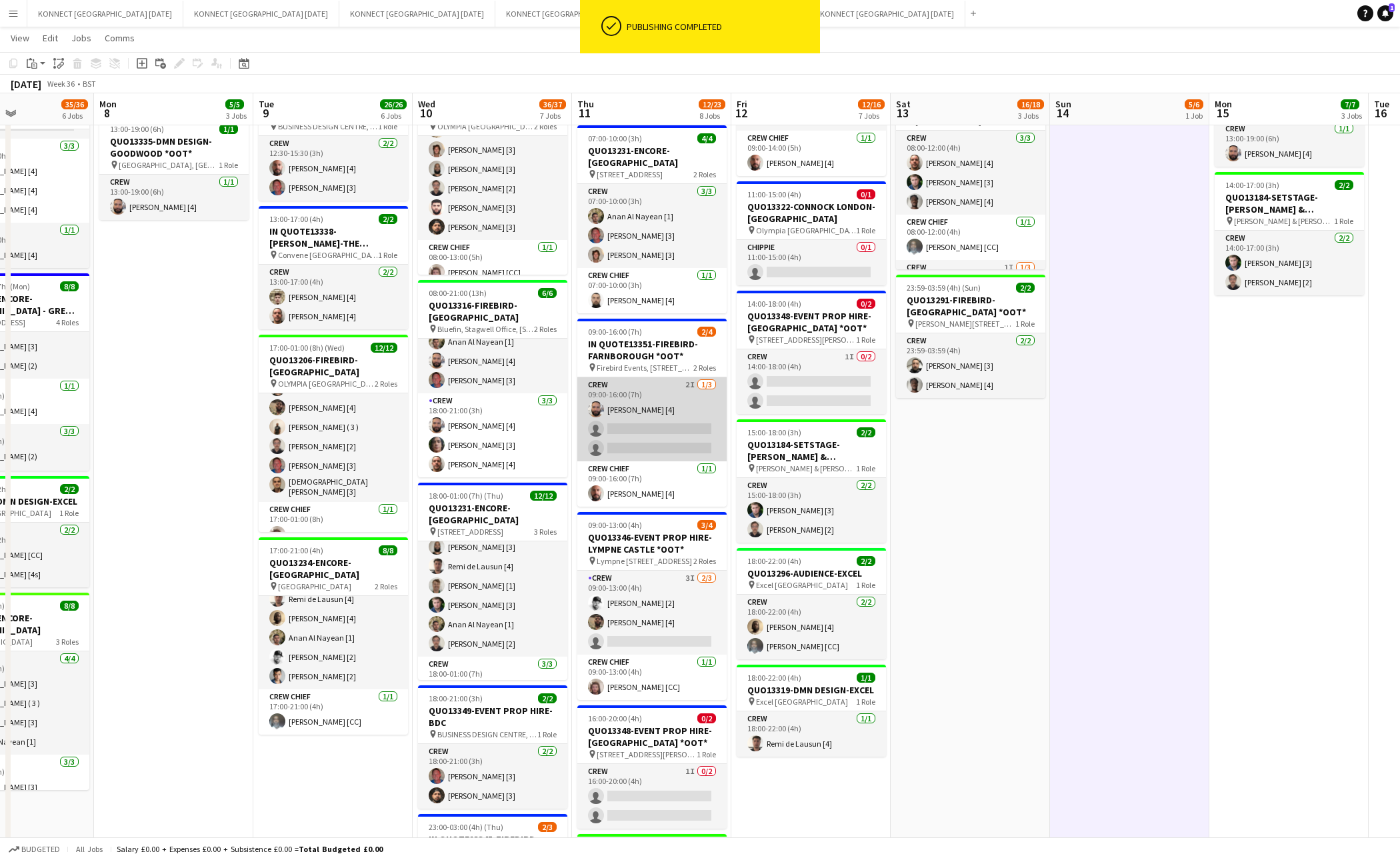
click at [638, 451] on app-card-role "Crew 2I 1/3 09:00-16:00 (7h) Rodrigo Luz [4] single-neutral-actions single-neut…" at bounding box center [652, 420] width 149 height 84
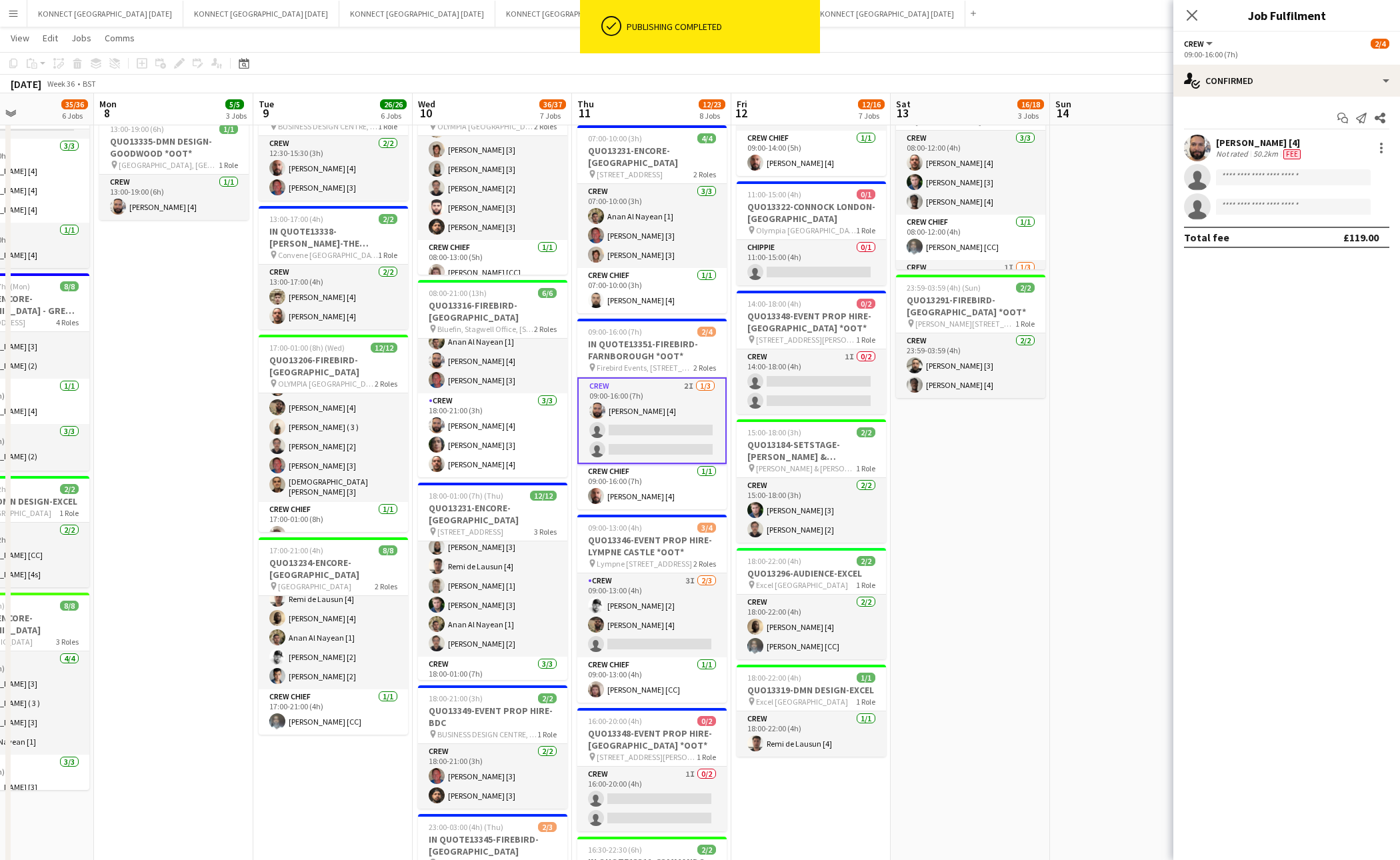
click at [1241, 100] on div "Start chat Send notification Share Rodrigo Luz [4] Not rated 50.2km Fee single-…" at bounding box center [1286, 178] width 227 height 162
click at [1257, 81] on div "single-neutral-actions-check-2 Confirmed" at bounding box center [1286, 80] width 227 height 32
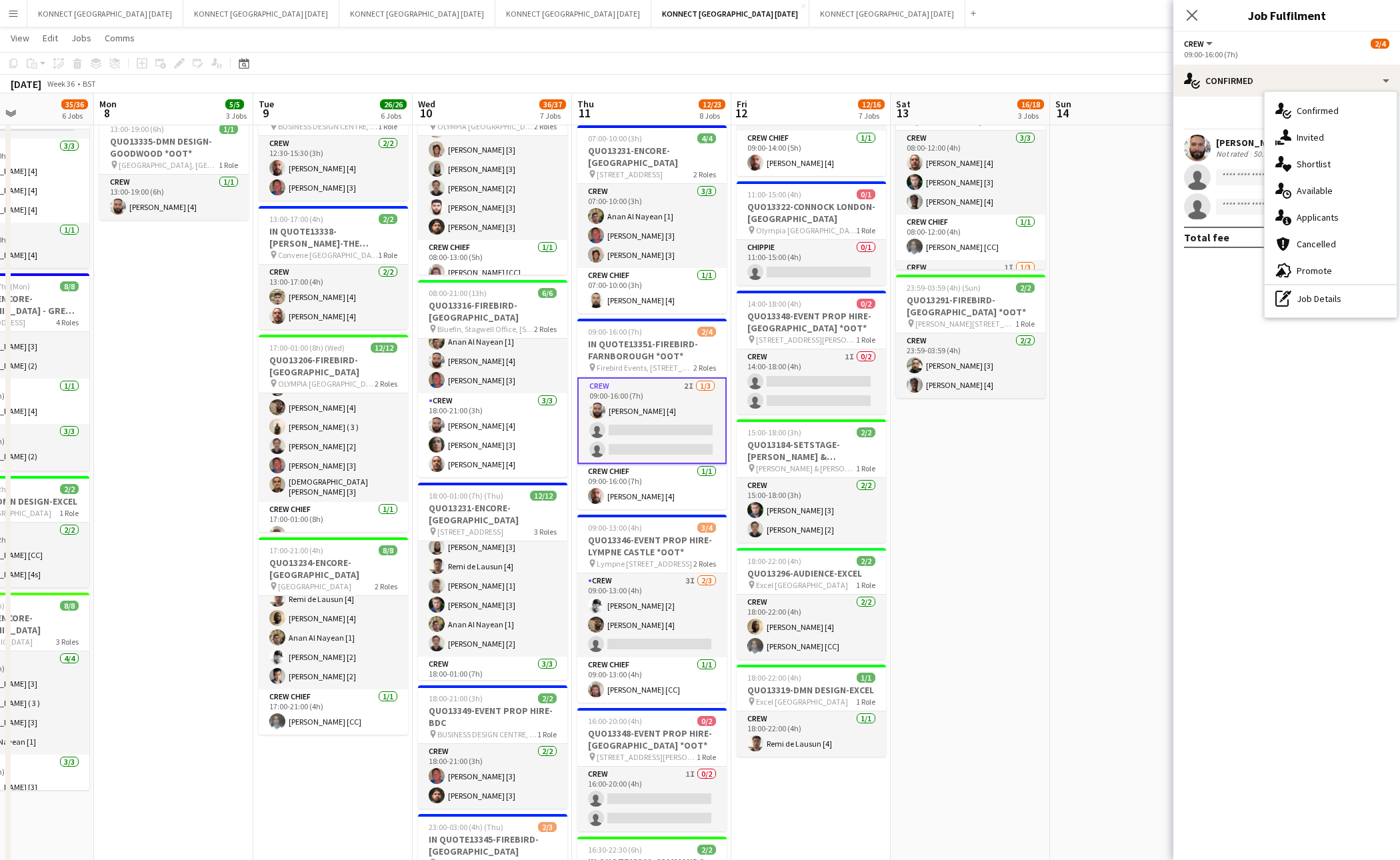
click at [1038, 565] on app-date-cell "06:00-22:00 (16h) 8/8 IN QUOTE13268-[PERSON_NAME][GEOGRAPHIC_DATA] pin Richmond…" at bounding box center [970, 481] width 159 height 1236
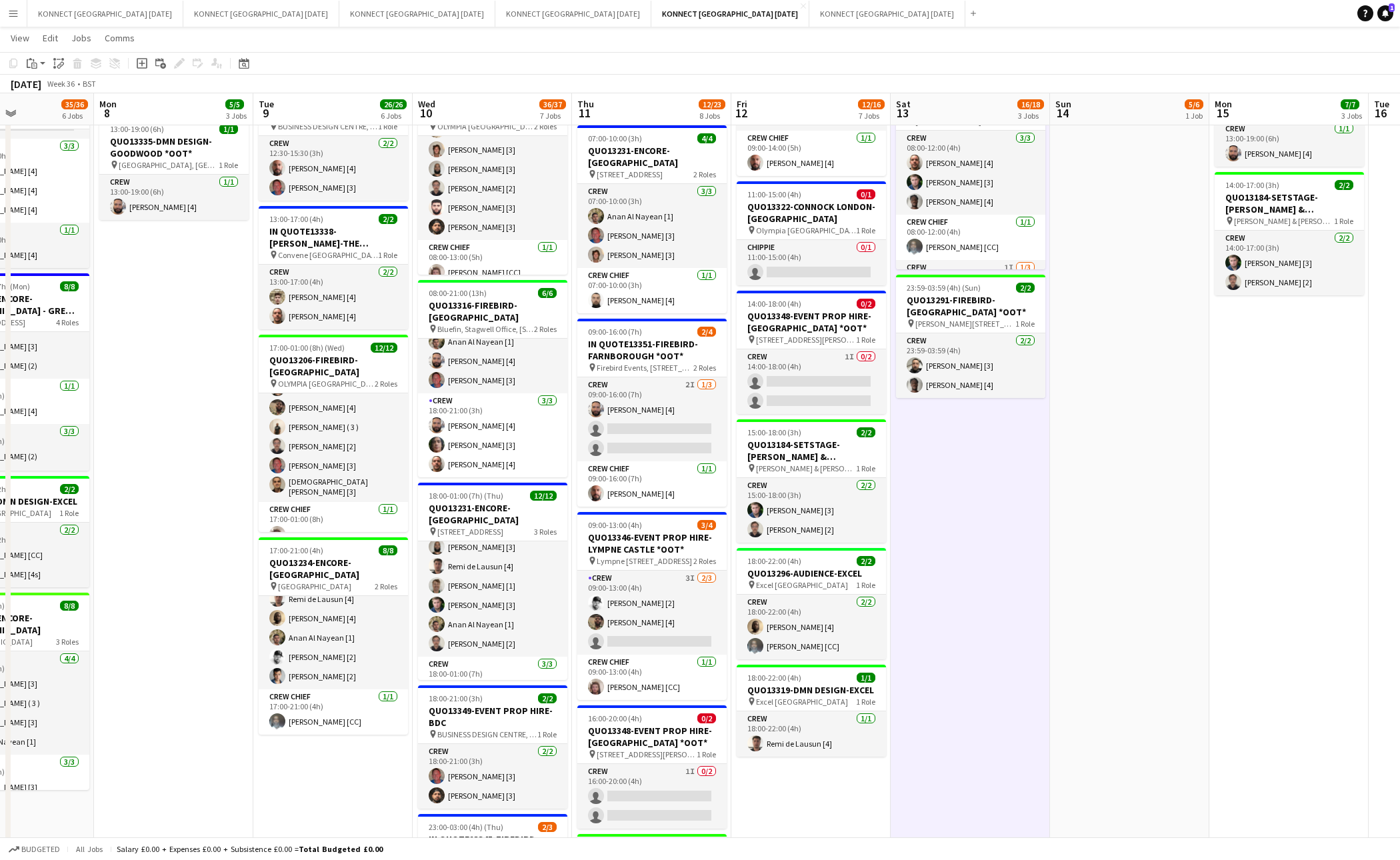
click at [1017, 558] on app-date-cell "06:00-22:00 (16h) 8/8 IN QUOTE13268-[PERSON_NAME][GEOGRAPHIC_DATA] pin Richmond…" at bounding box center [970, 481] width 159 height 1236
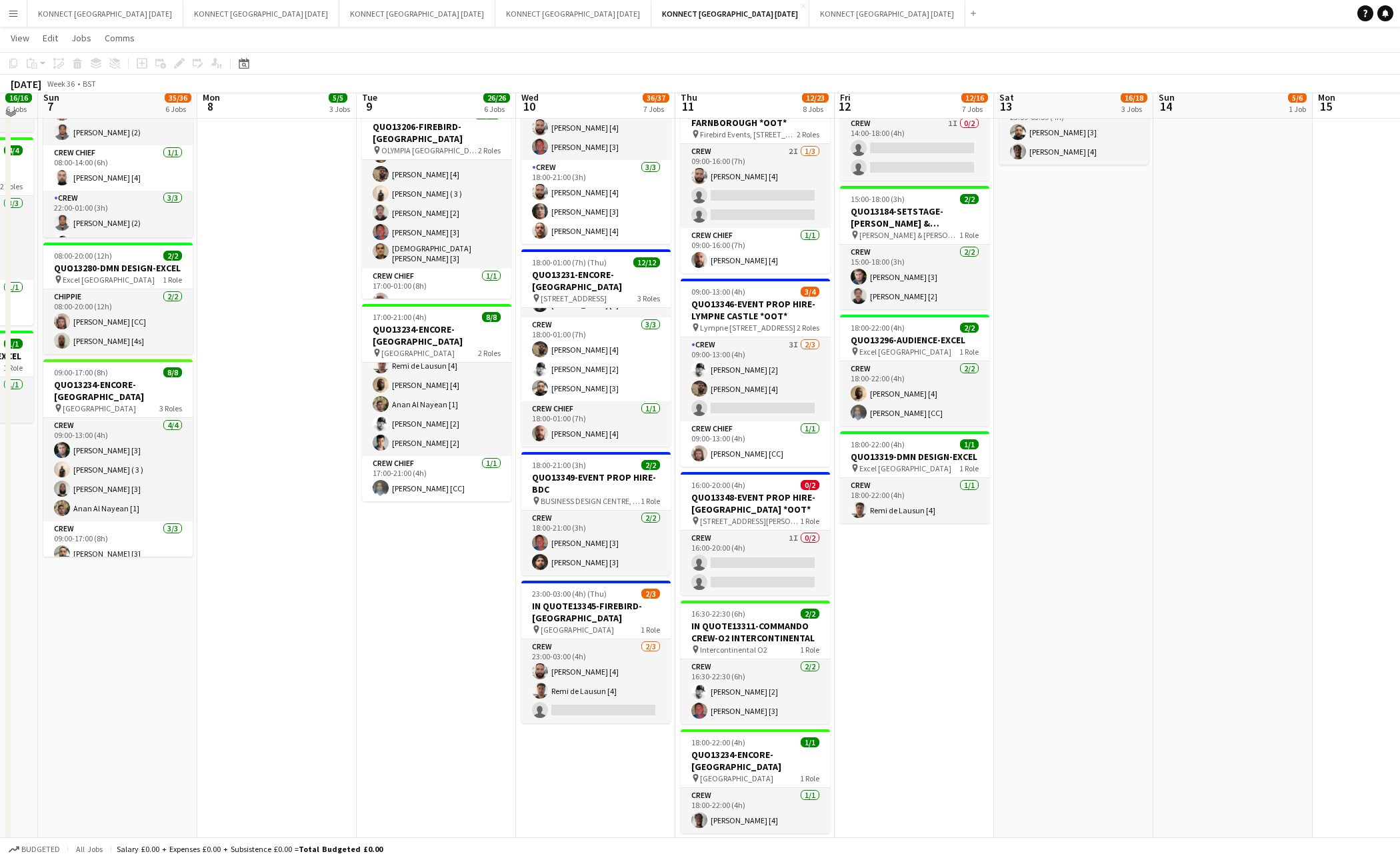
scroll to position [547, 0]
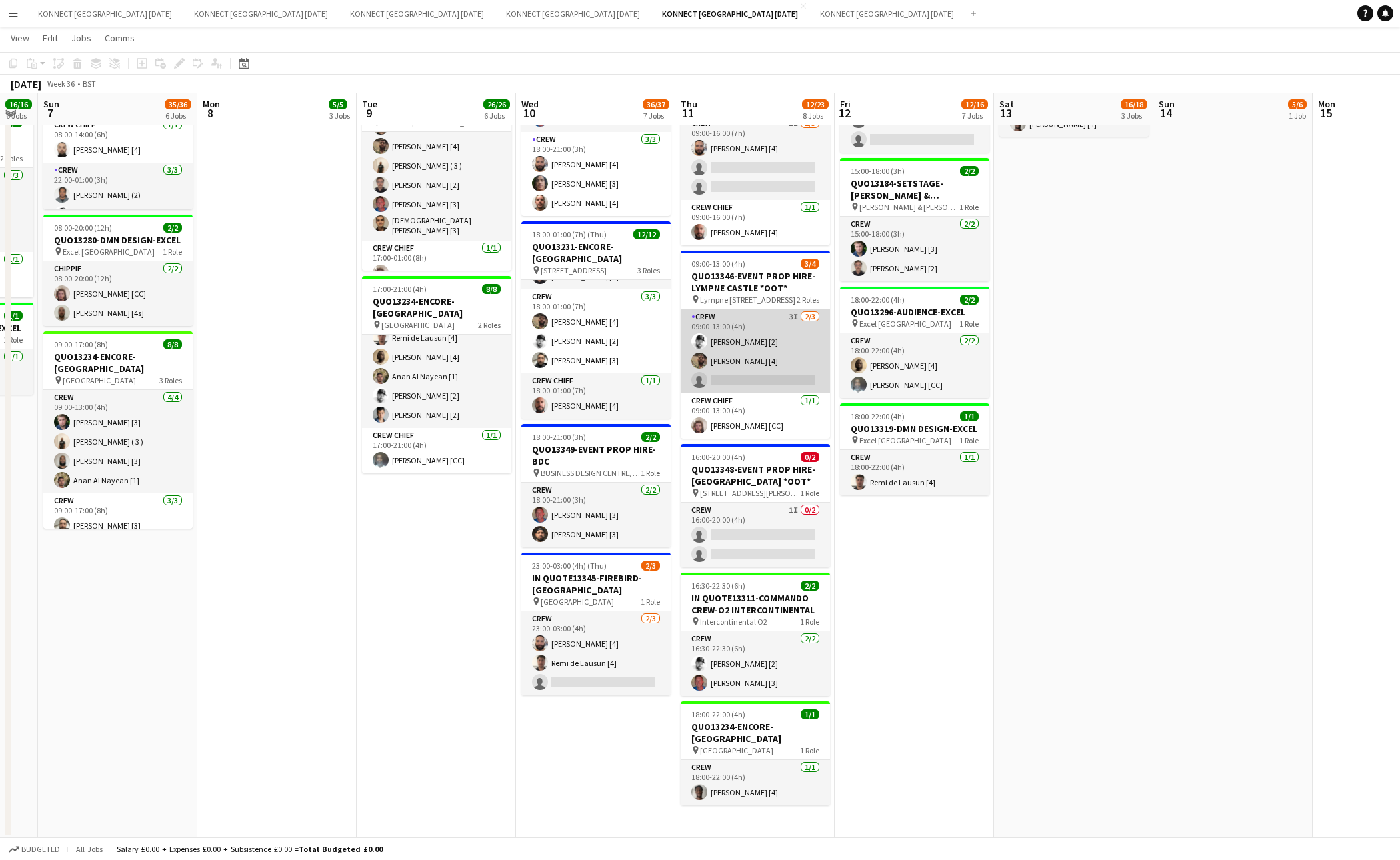
click at [755, 376] on app-card-role "Crew 3I [DATE] 09:00-13:00 (4h) [PERSON_NAME] [2] [PERSON_NAME] [4] single-neut…" at bounding box center [755, 352] width 149 height 84
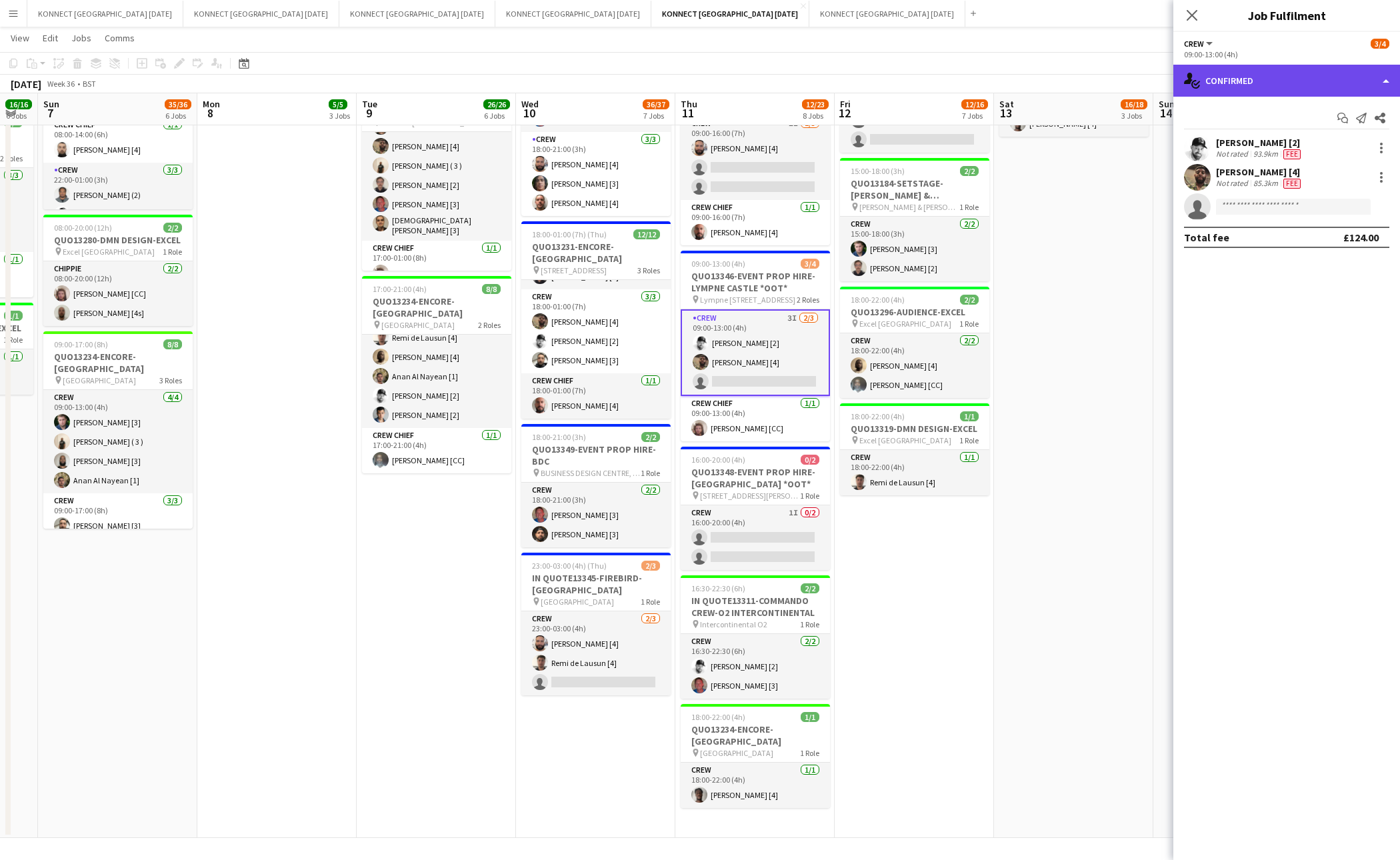
click at [1285, 88] on div "single-neutral-actions-check-2 Confirmed" at bounding box center [1286, 80] width 227 height 32
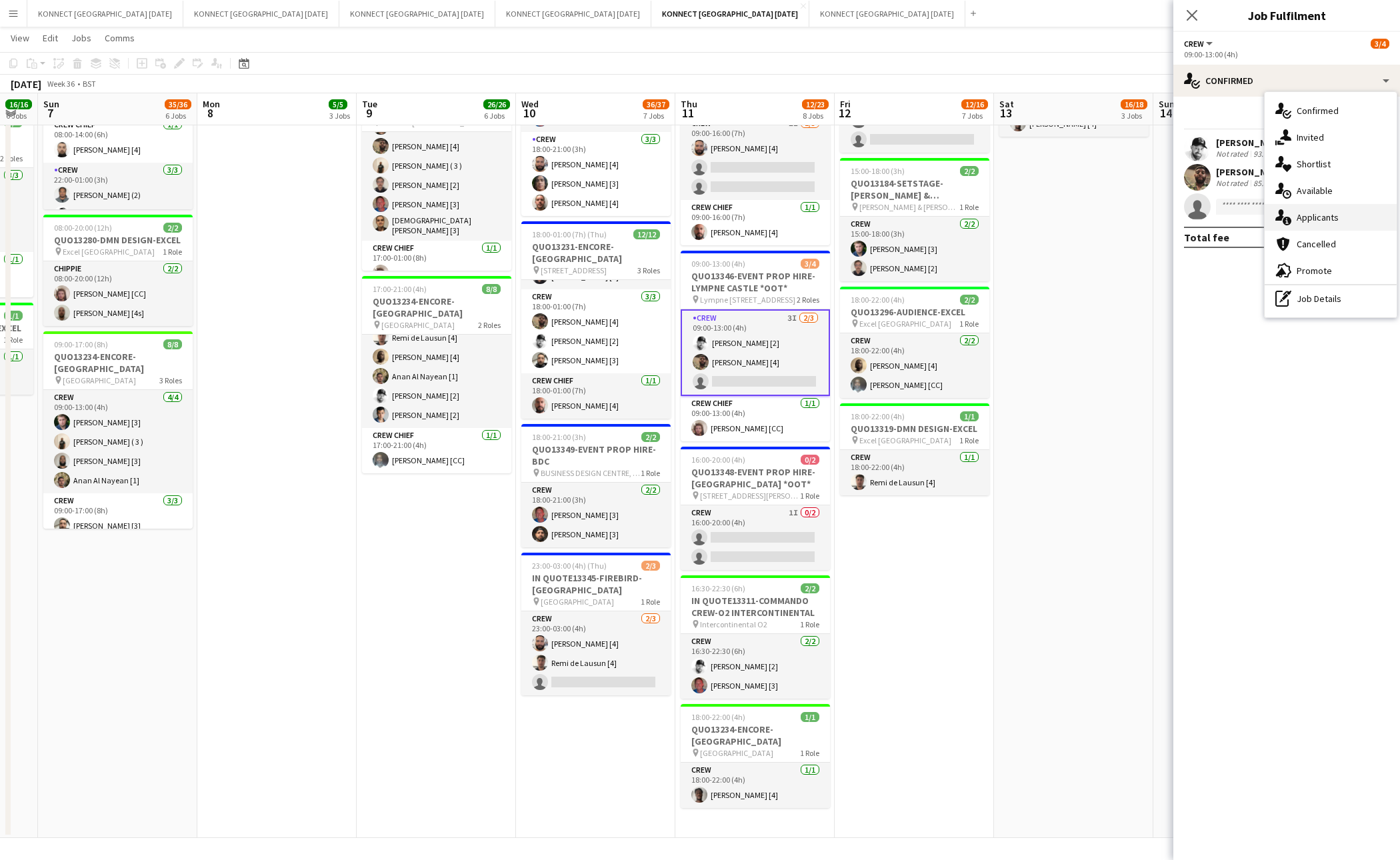
click at [1318, 212] on span "Applicants" at bounding box center [1318, 217] width 42 height 12
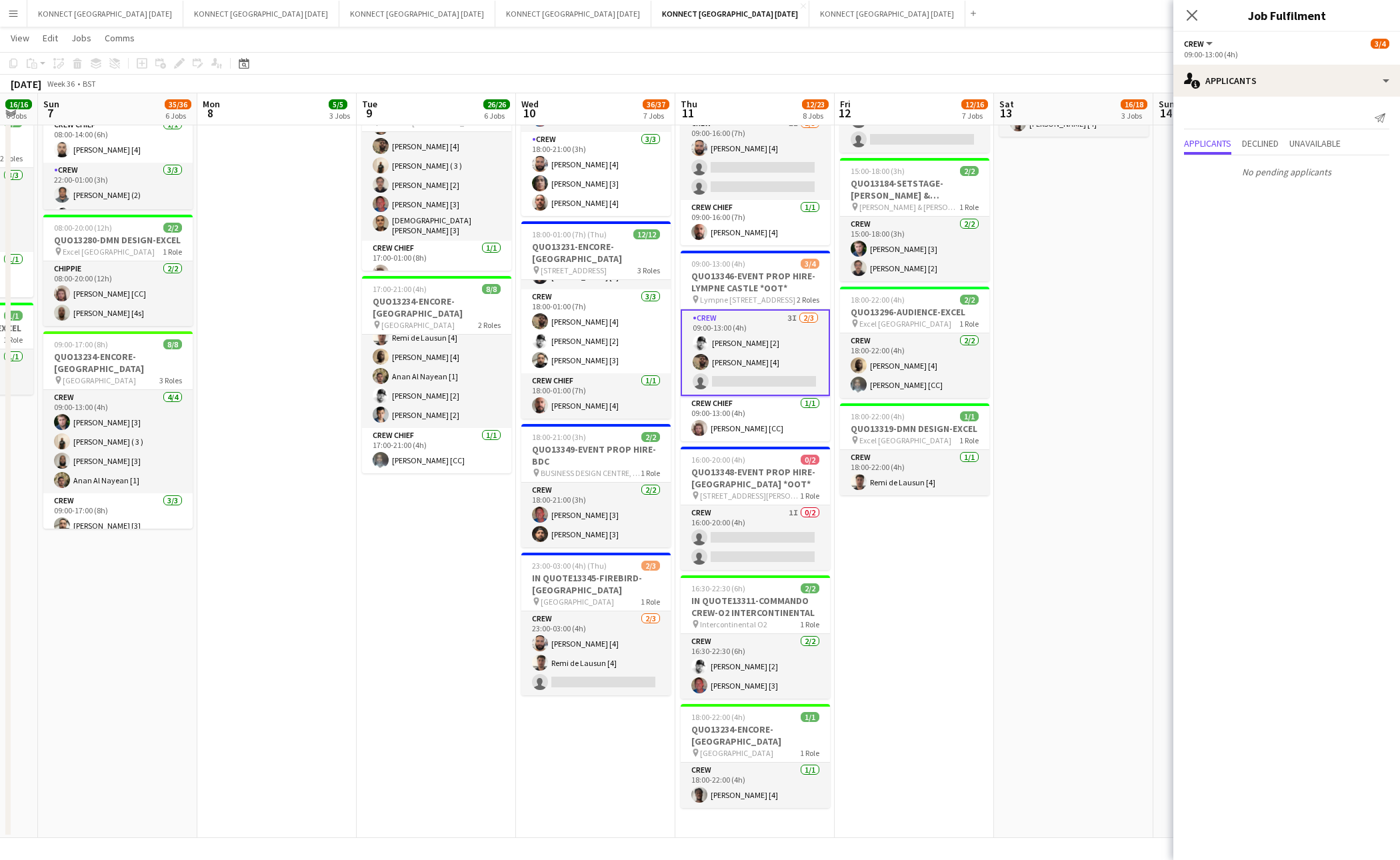
click at [1052, 444] on app-date-cell "06:00-22:00 (16h) 8/8 IN QUOTE13268-[PERSON_NAME][GEOGRAPHIC_DATA] pin Richmond…" at bounding box center [1074, 220] width 159 height 1236
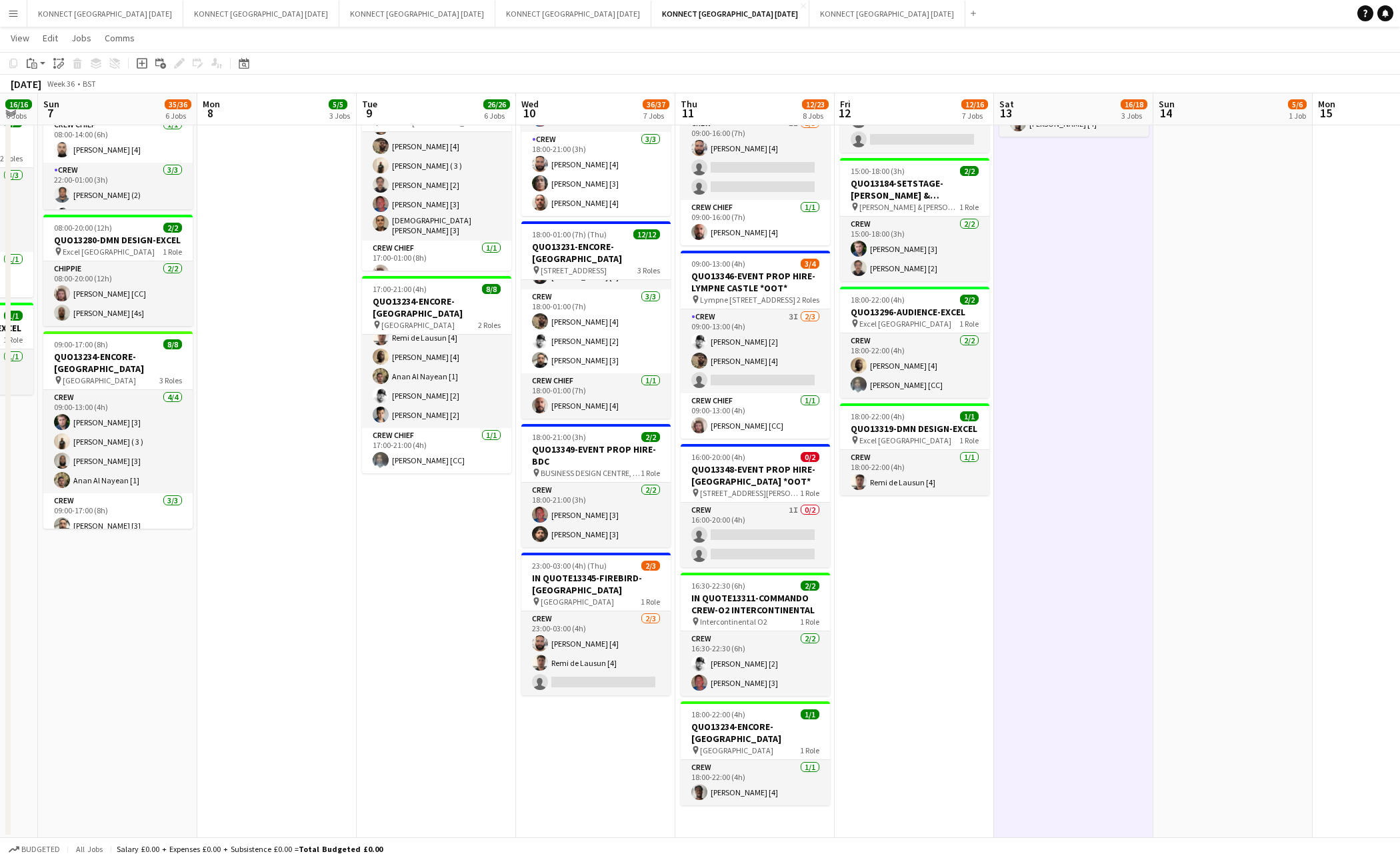
click at [1052, 444] on app-date-cell "06:00-22:00 (16h) 8/8 IN QUOTE13268-[PERSON_NAME][GEOGRAPHIC_DATA] pin Richmond…" at bounding box center [1074, 220] width 159 height 1236
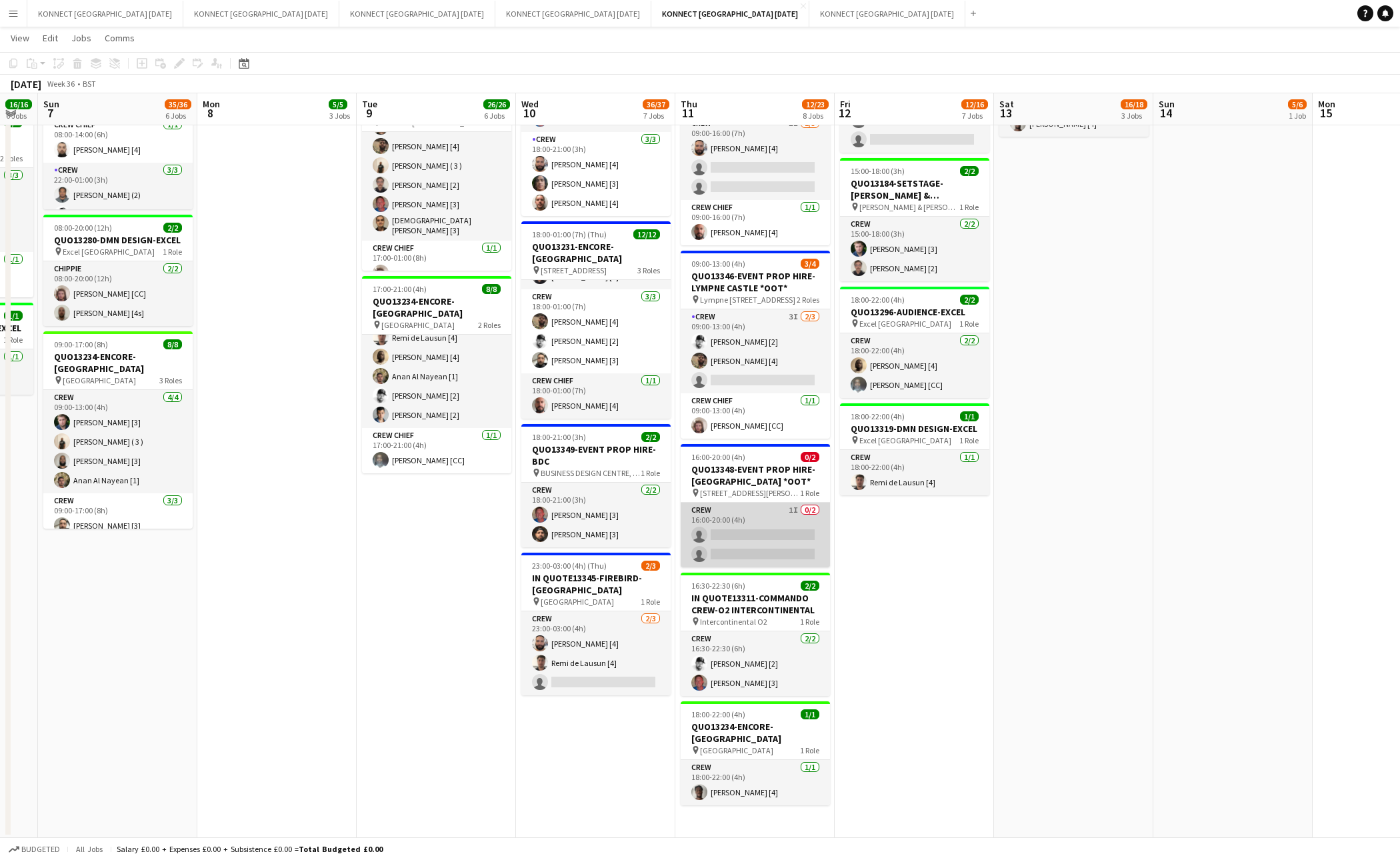
click at [748, 528] on app-card-role "Crew 1I 0/2 16:00-20:00 (4h) single-neutral-actions single-neutral-actions" at bounding box center [755, 534] width 149 height 64
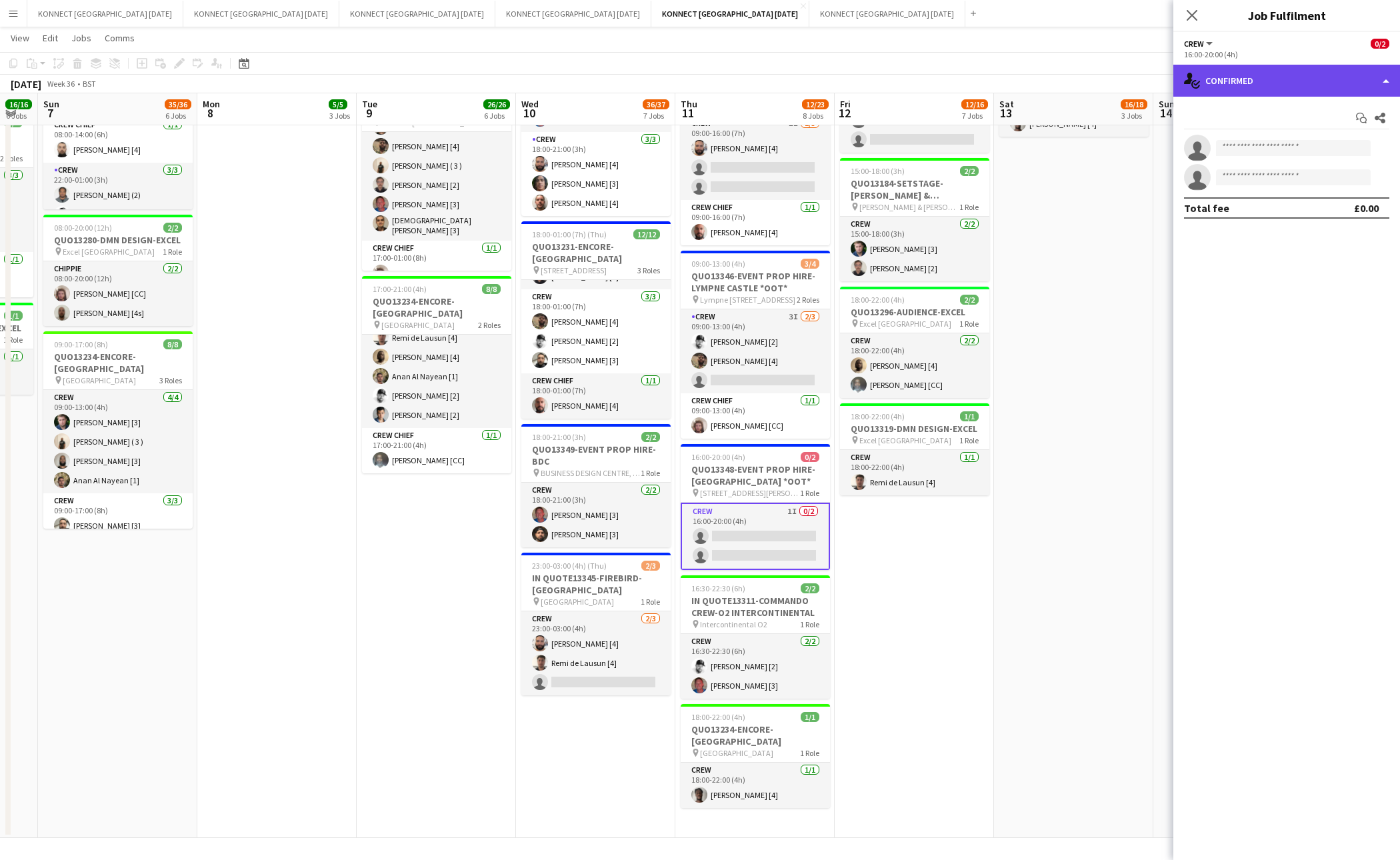
click at [1280, 92] on div "single-neutral-actions-check-2 Confirmed" at bounding box center [1286, 80] width 227 height 32
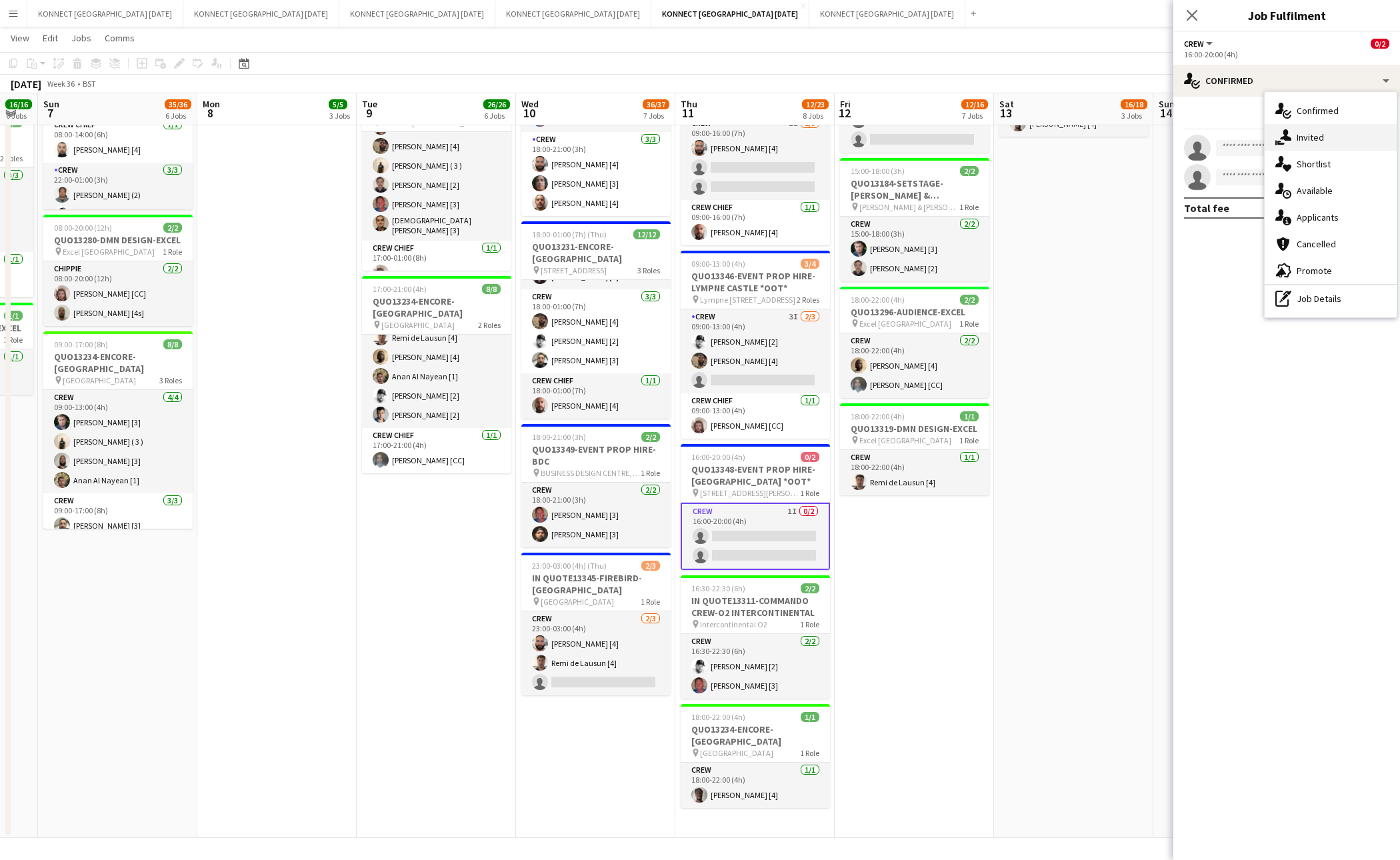
click at [1310, 130] on div "single-neutral-actions-share-1 Invited" at bounding box center [1331, 137] width 132 height 27
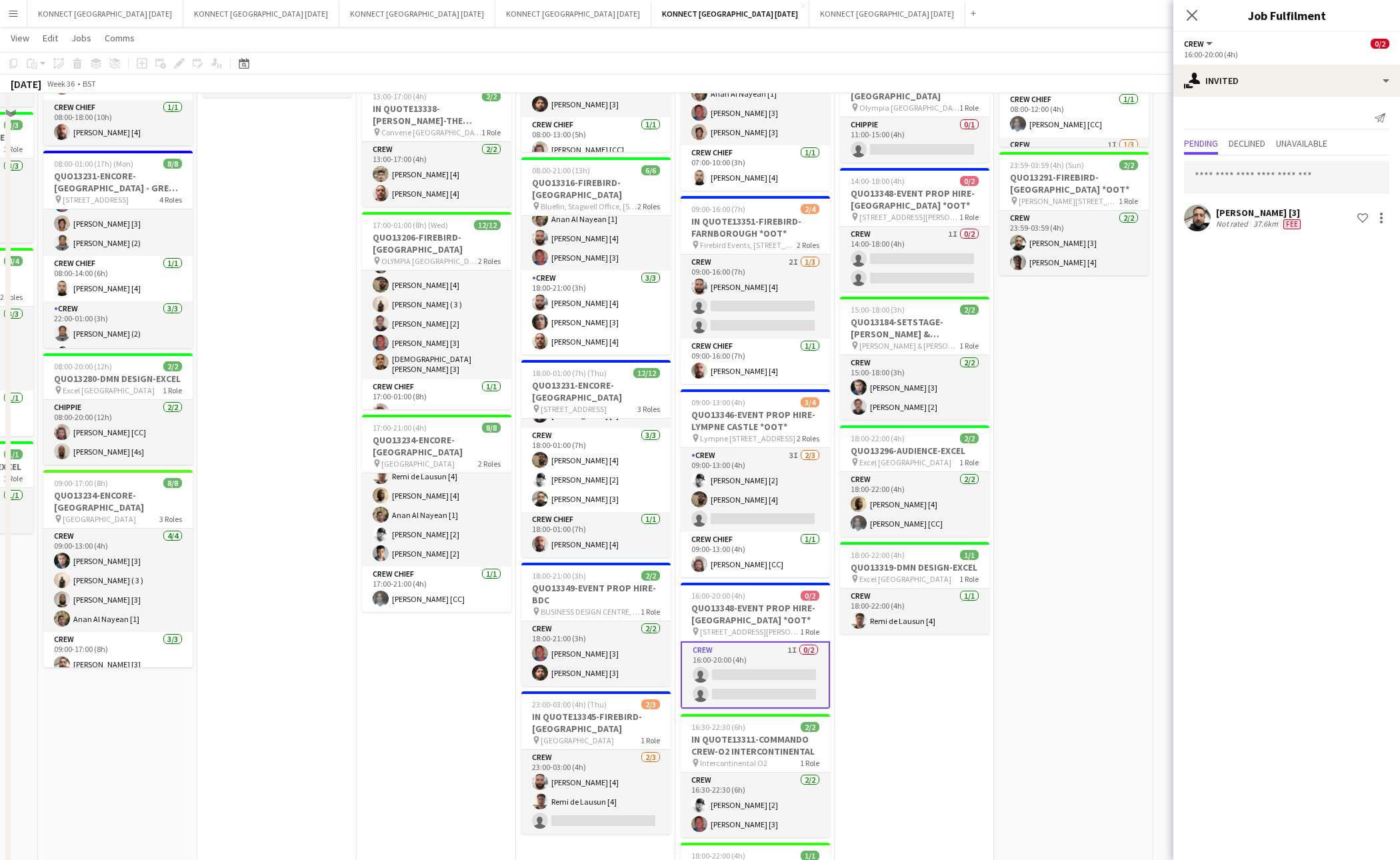
scroll to position [0, 0]
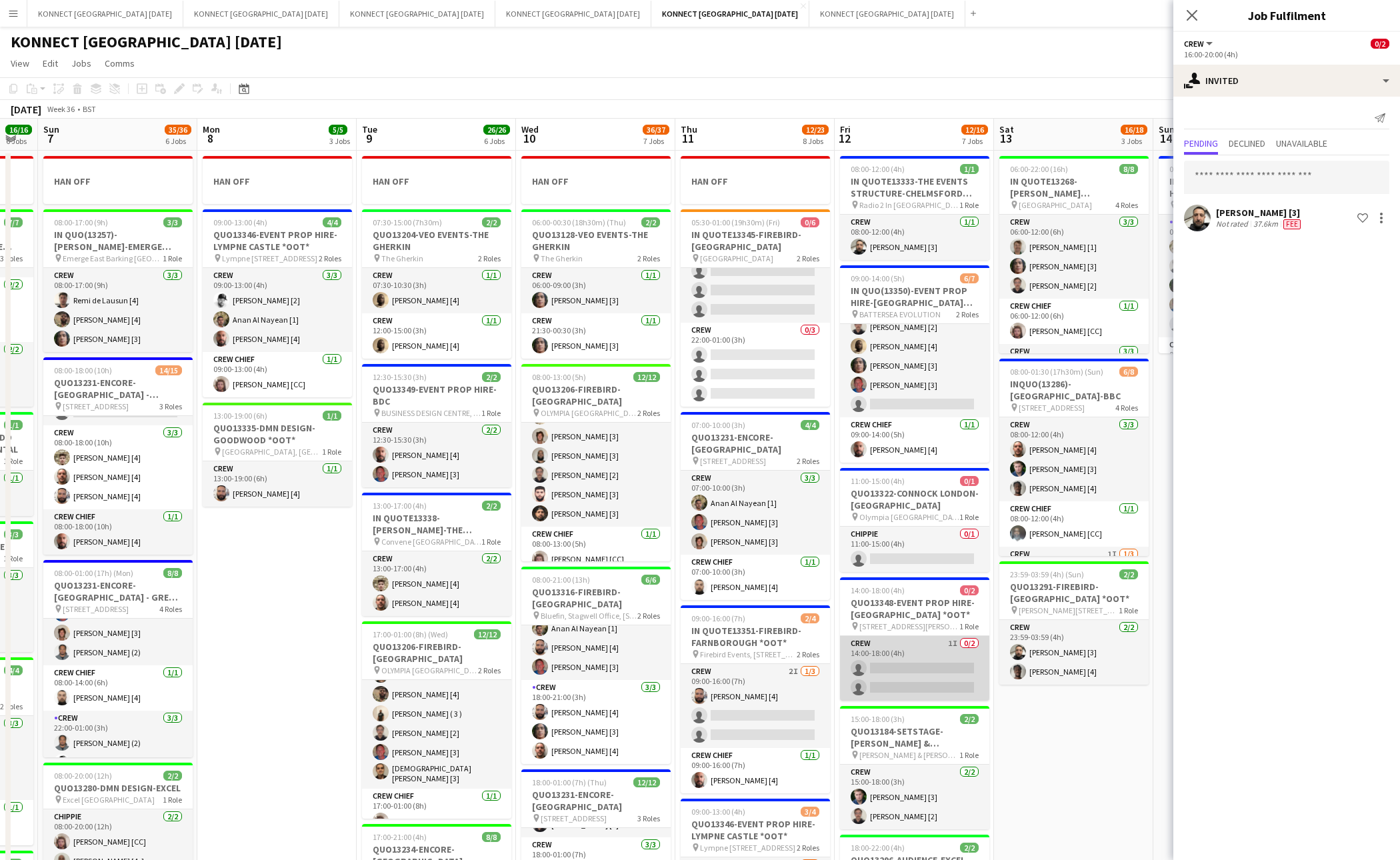
click at [916, 657] on app-card-role "Crew 1I 0/2 14:00-18:00 (4h) single-neutral-actions single-neutral-actions" at bounding box center [915, 668] width 149 height 64
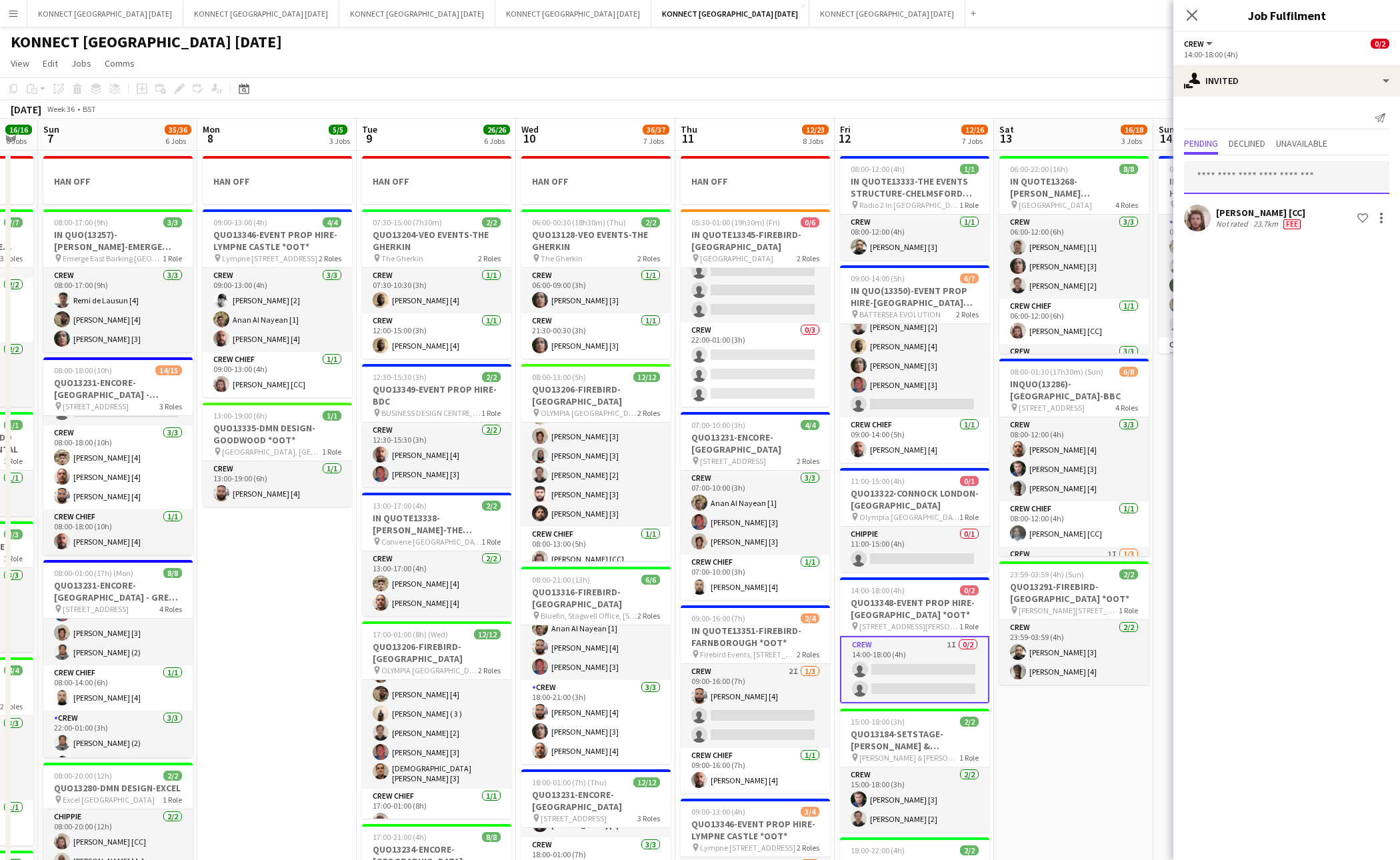
click at [1223, 184] on input "text" at bounding box center [1287, 177] width 205 height 34
type input "***"
click at [1031, 733] on app-date-cell "06:00-22:00 (16h) 8/8 IN QUOTE13268-[PERSON_NAME][GEOGRAPHIC_DATA] pin Richmond…" at bounding box center [1074, 769] width 159 height 1236
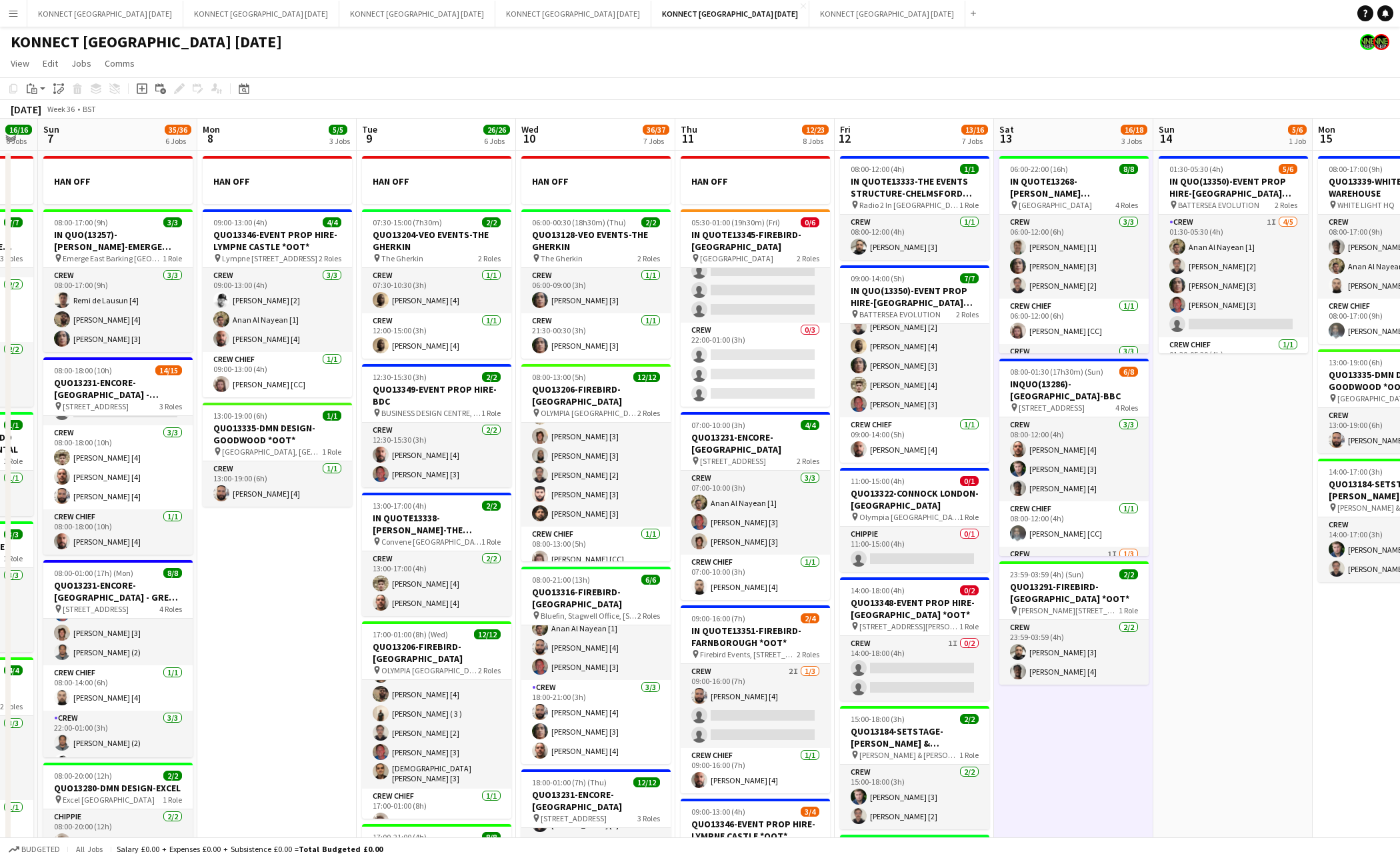
click at [1031, 733] on app-date-cell "06:00-22:00 (16h) 8/8 IN QUOTE13268-[PERSON_NAME][GEOGRAPHIC_DATA] pin Richmond…" at bounding box center [1074, 769] width 159 height 1236
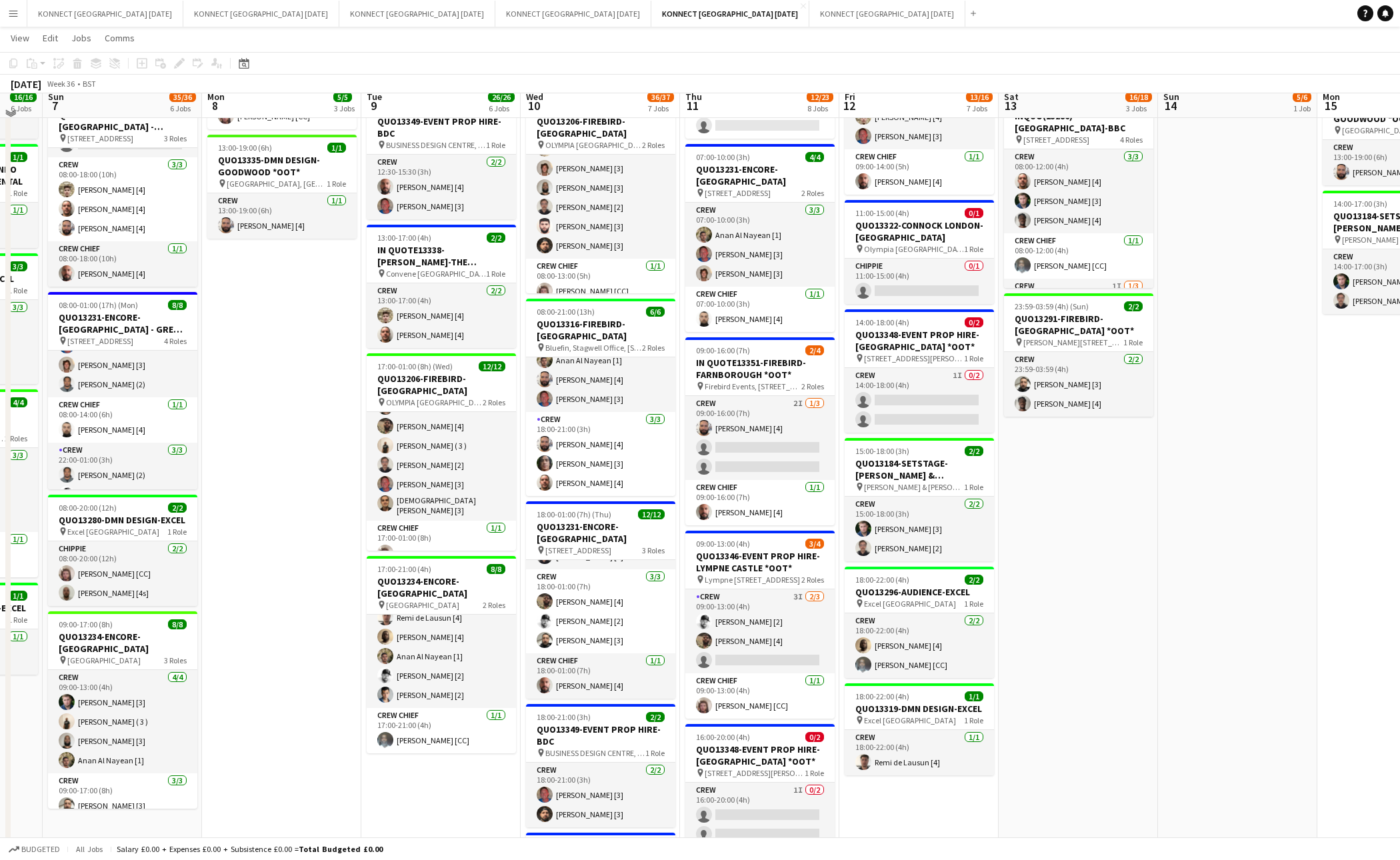
scroll to position [259, 0]
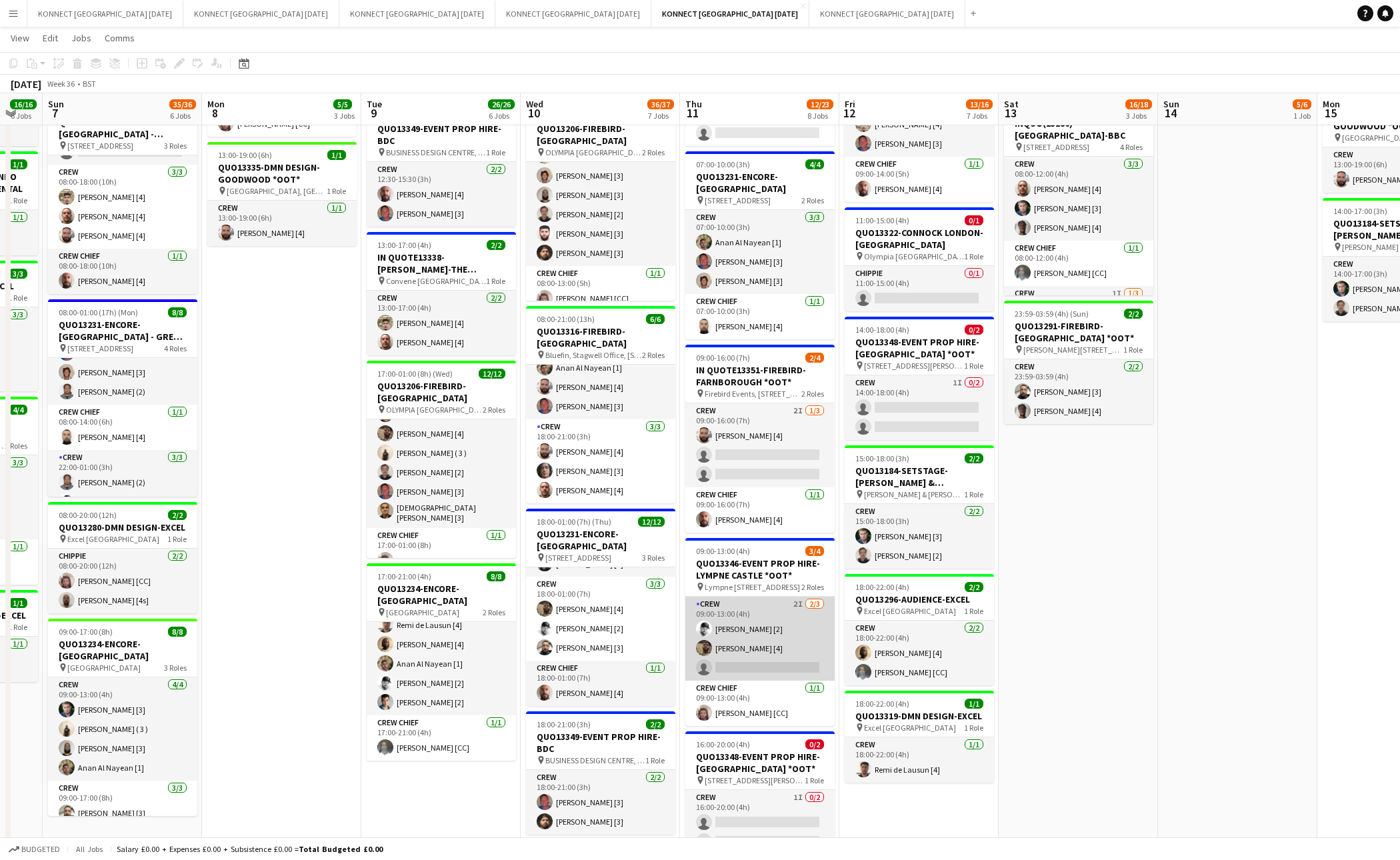
click at [776, 648] on app-card-role "Crew 2I 2/3 09:00-13:00 (4h) Mark Burrows [2] Thayalan Ravendran [4] single-neu…" at bounding box center [760, 639] width 149 height 84
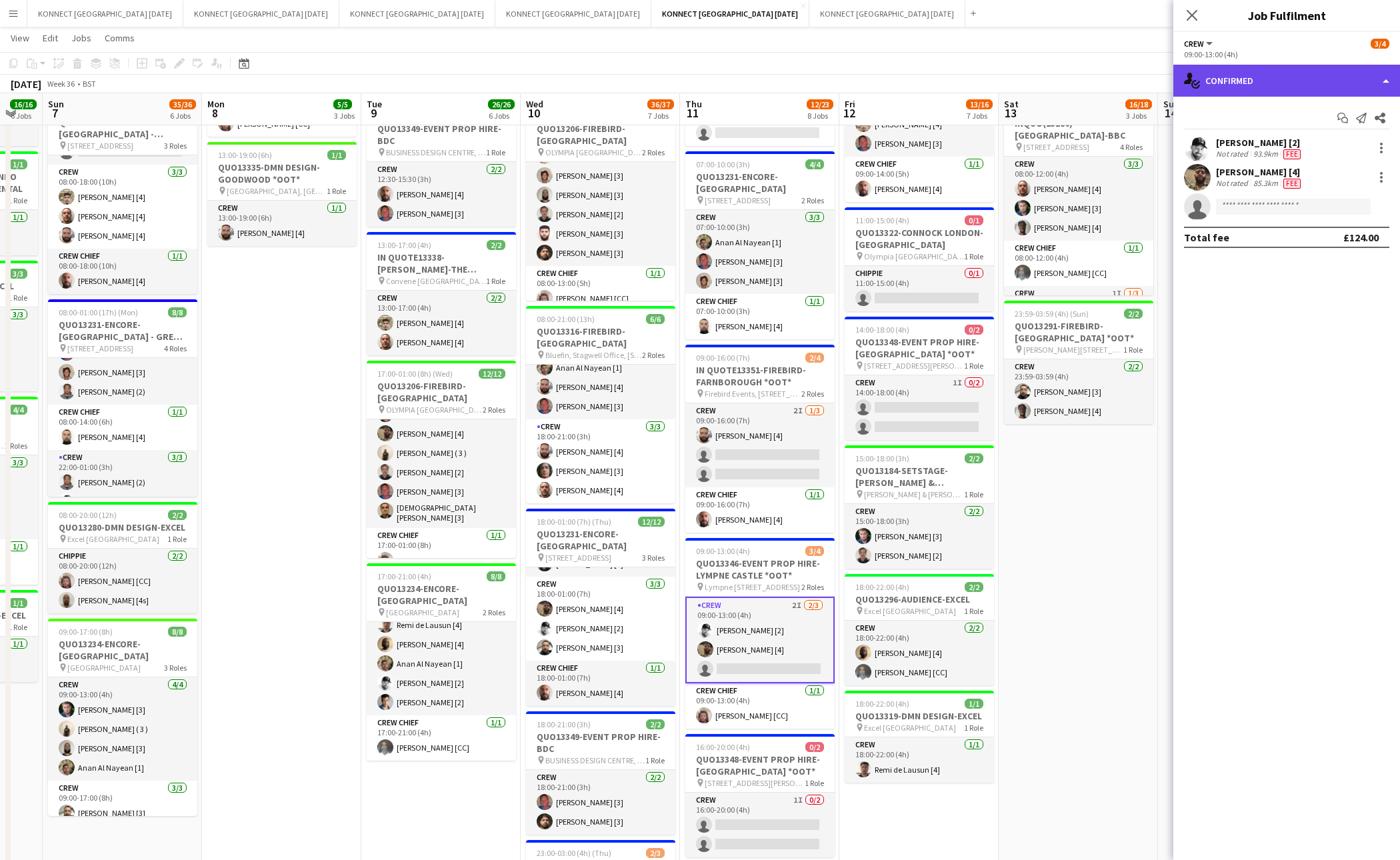
click at [1260, 66] on div "single-neutral-actions-check-2 Confirmed" at bounding box center [1286, 80] width 227 height 32
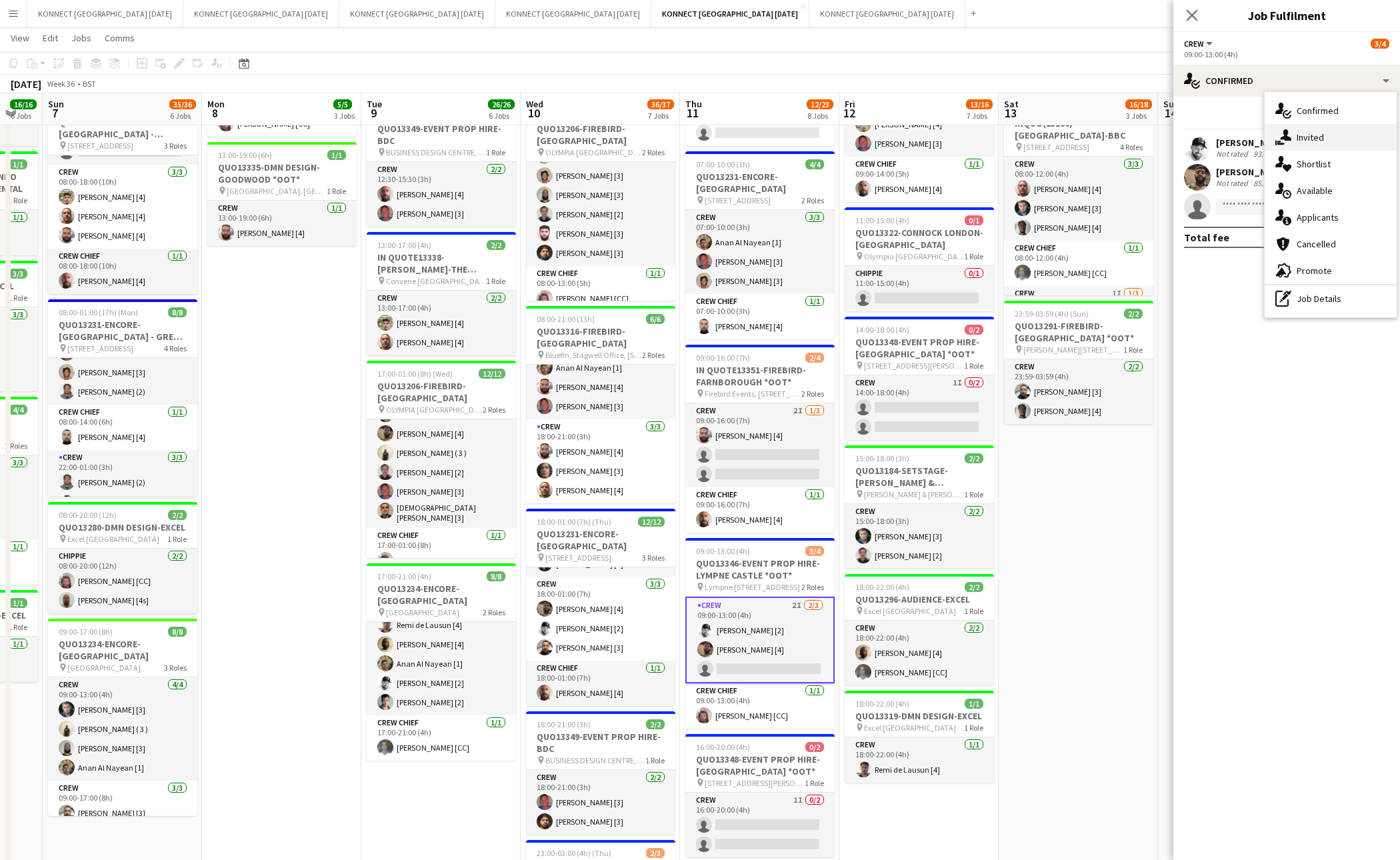
click at [1327, 142] on div "single-neutral-actions-share-1 Invited" at bounding box center [1331, 137] width 132 height 27
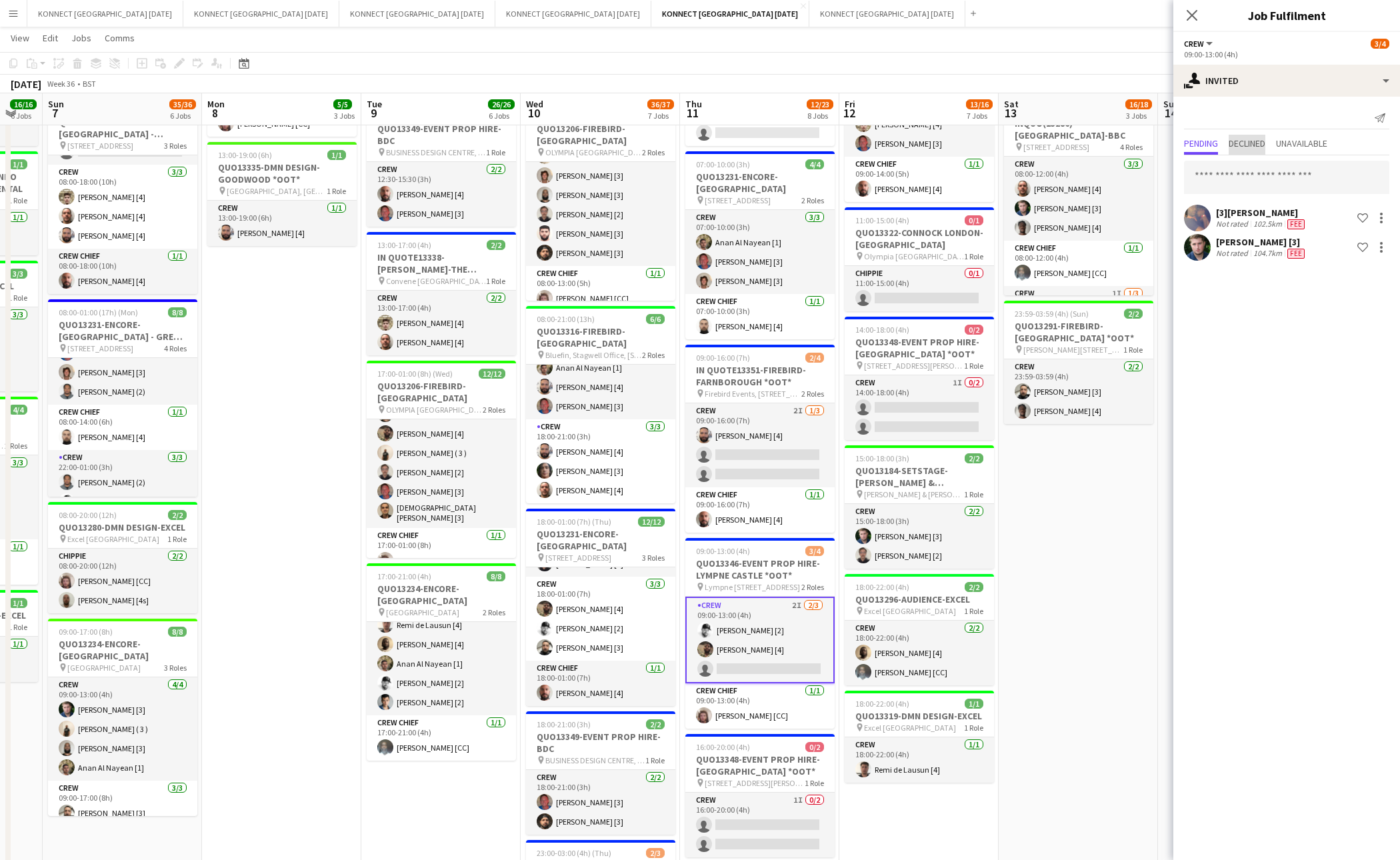
click at [1262, 139] on span "Declined" at bounding box center [1247, 144] width 36 height 9
click at [1207, 143] on span "Pending" at bounding box center [1201, 144] width 34 height 9
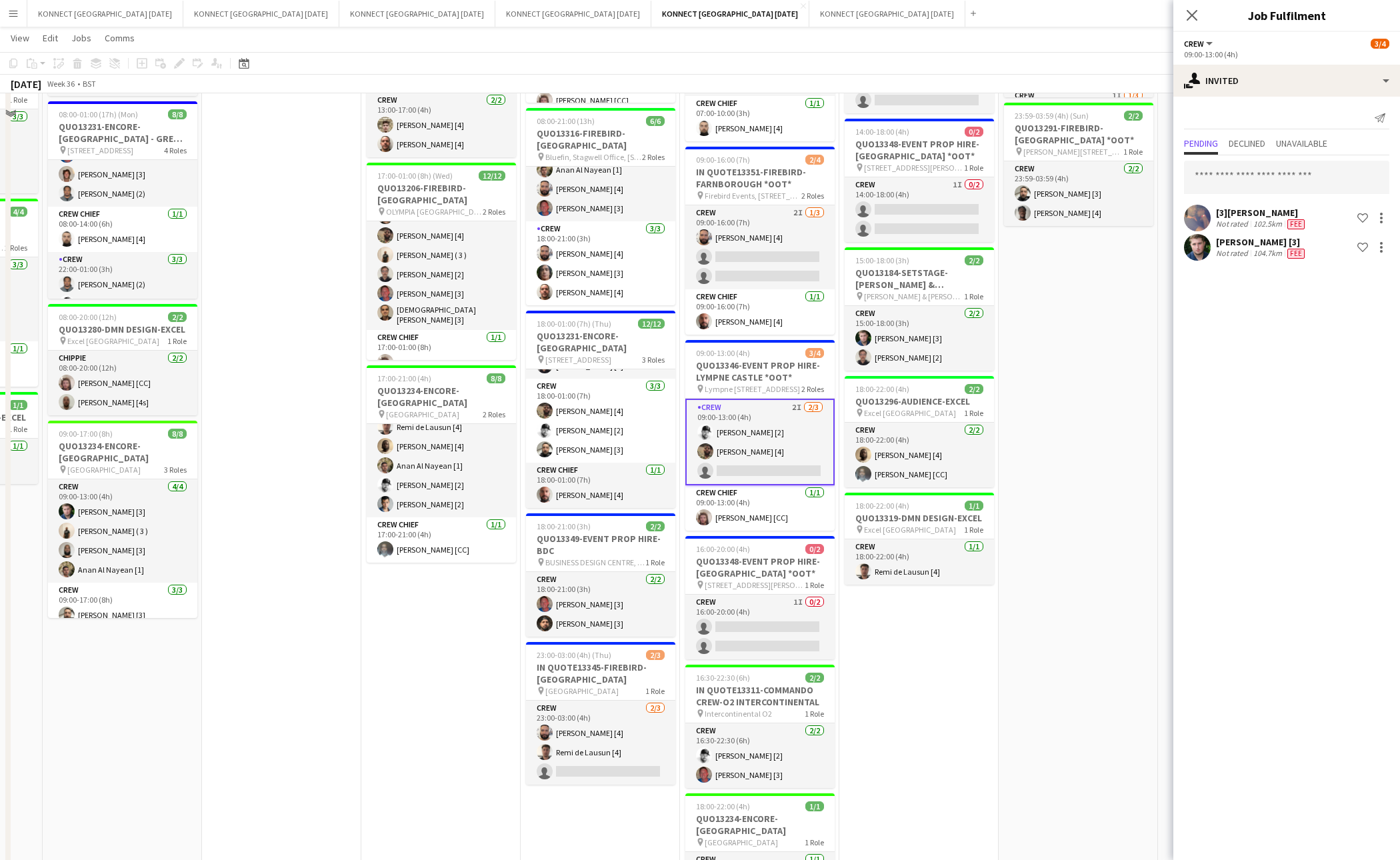
scroll to position [547, 0]
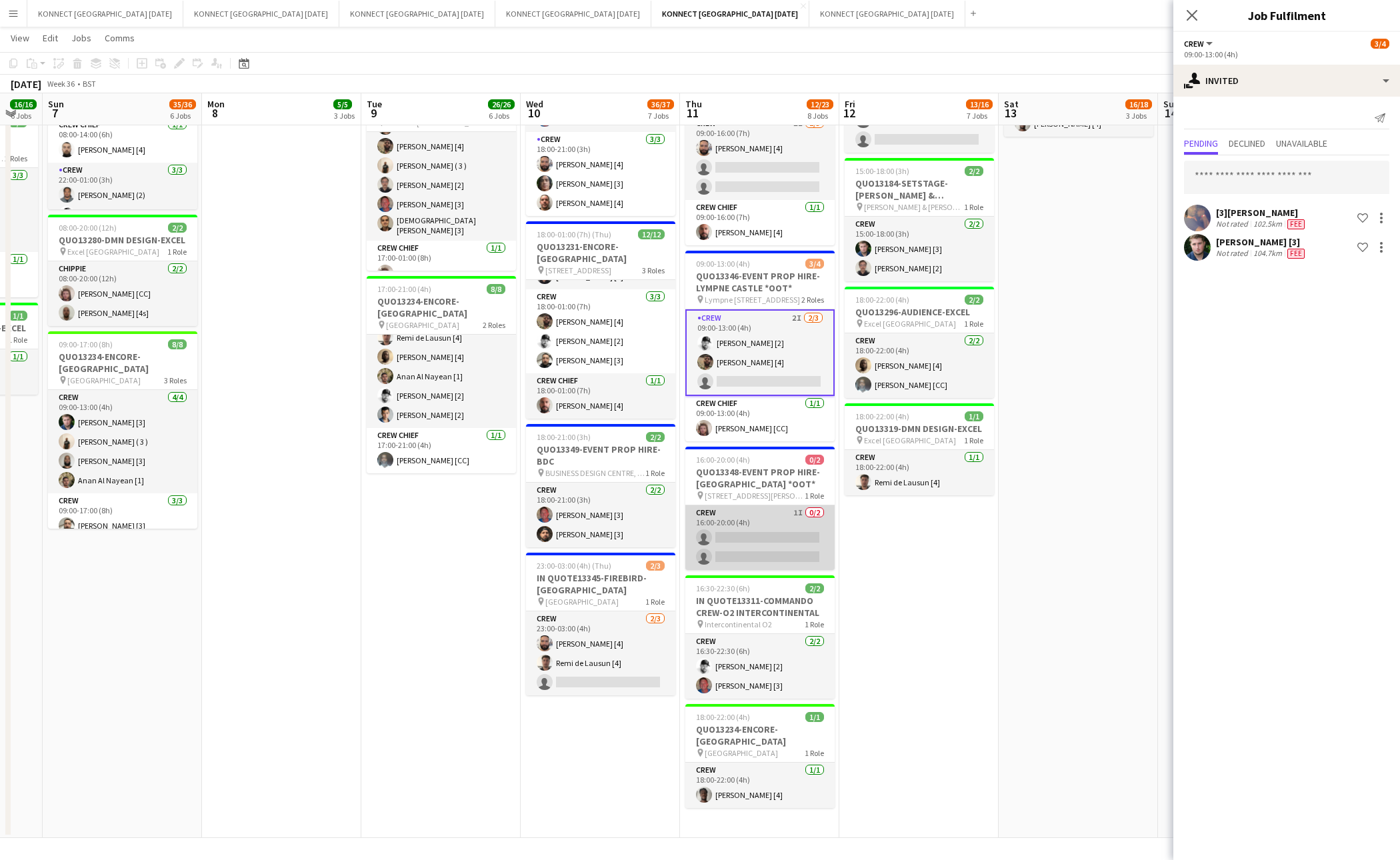
click at [787, 553] on app-card-role "Crew 1I 0/2 16:00-20:00 (4h) single-neutral-actions single-neutral-actions" at bounding box center [760, 537] width 149 height 64
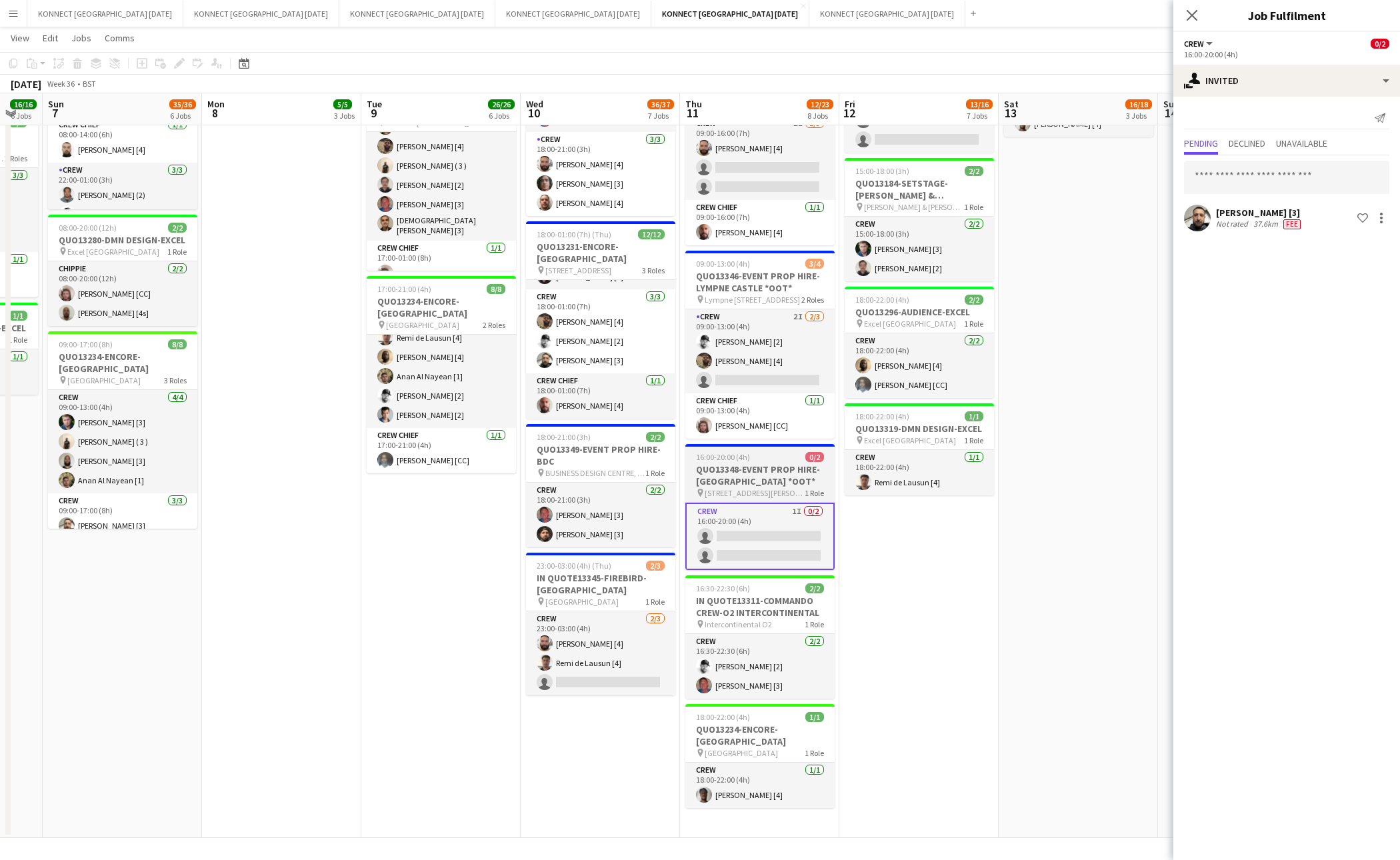
click at [783, 462] on div "16:00-20:00 (4h) 0/2" at bounding box center [760, 457] width 149 height 10
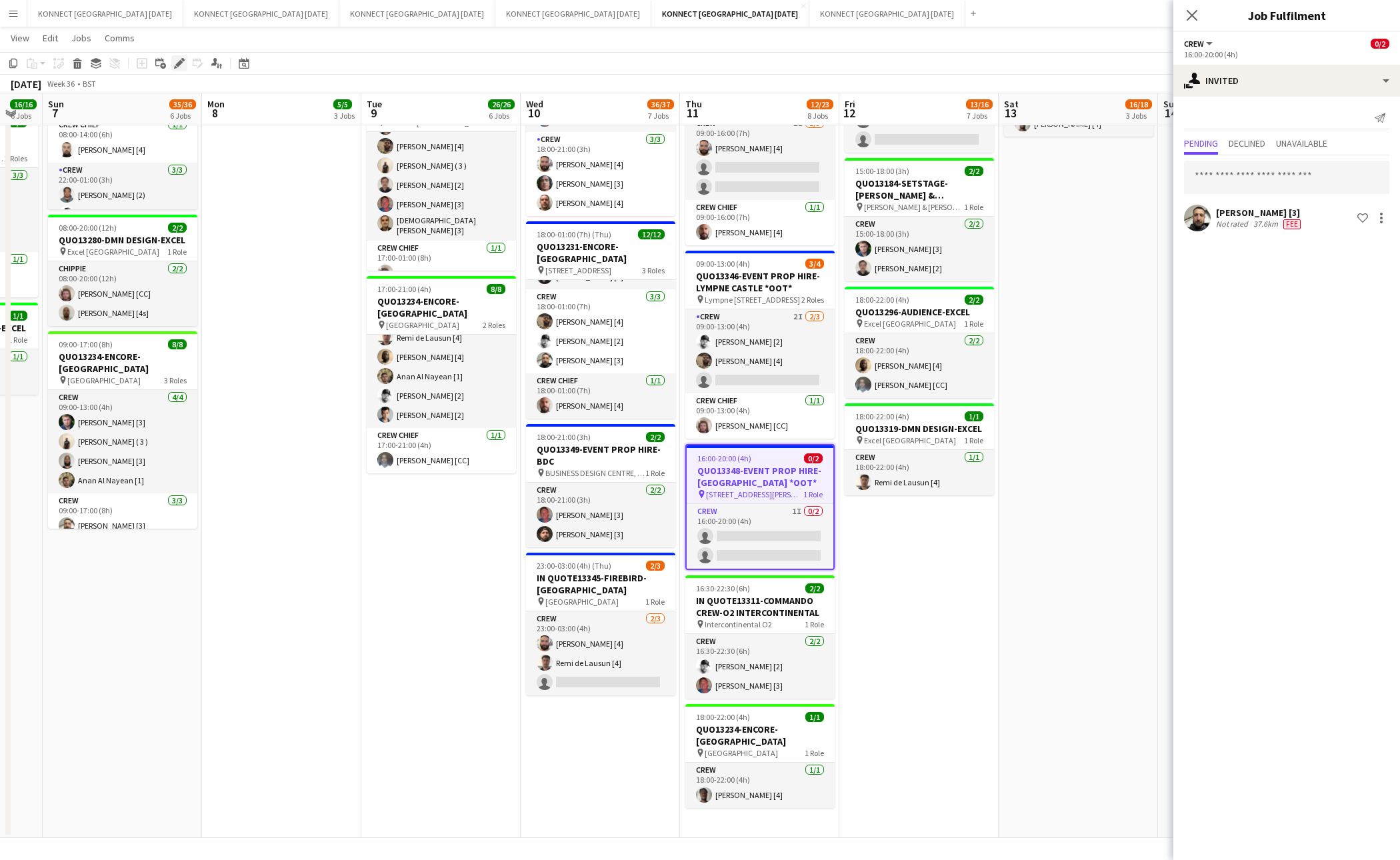
click at [184, 64] on icon "Edit" at bounding box center [179, 62] width 10 height 10
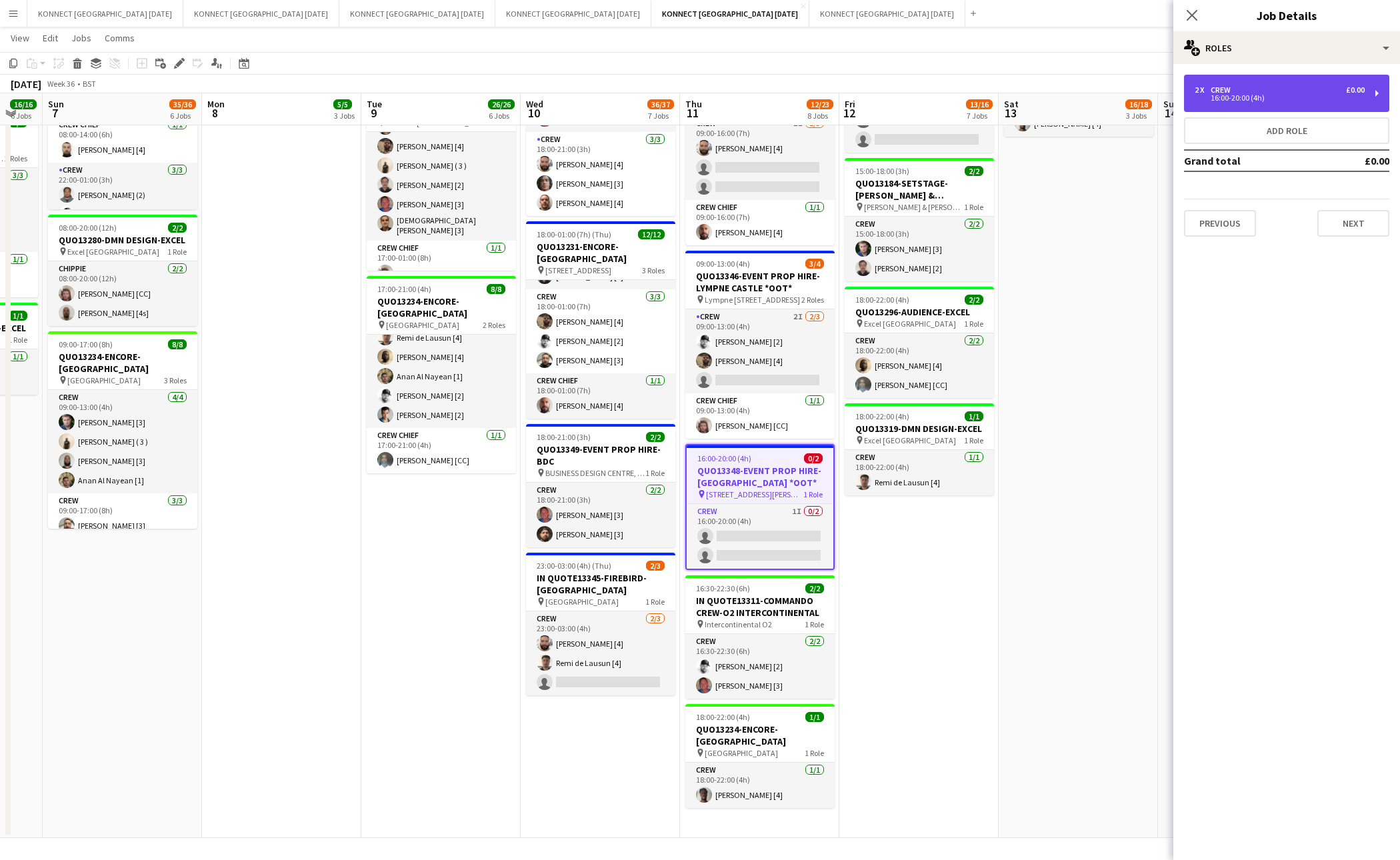
click at [1285, 95] on div "16:00-20:00 (4h)" at bounding box center [1280, 98] width 170 height 7
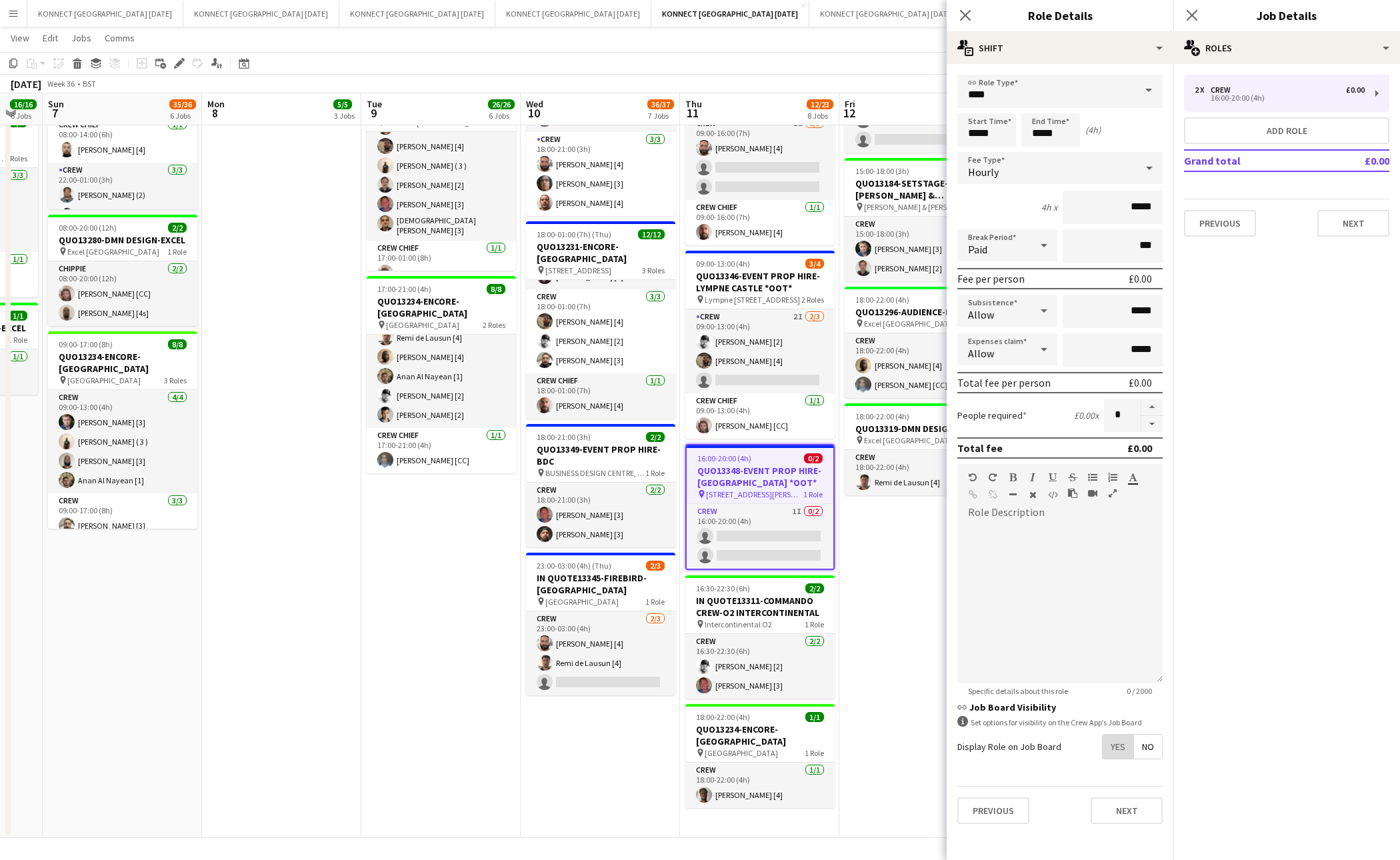
click at [1115, 736] on span "Yes" at bounding box center [1118, 747] width 31 height 24
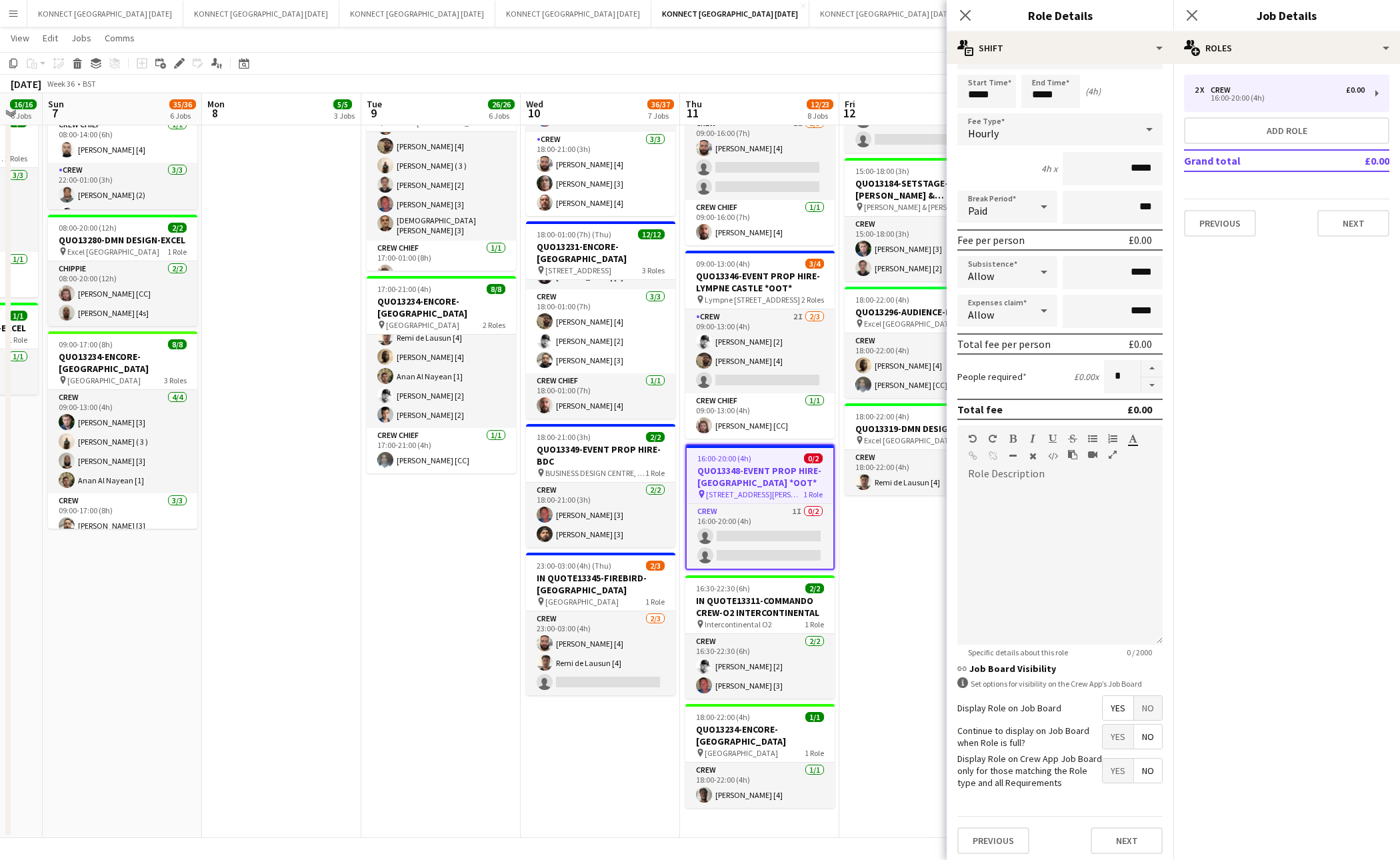
click at [876, 607] on app-date-cell "08:00-12:00 (4h) 1/1 IN QUOTE13333-THE EVENTS STRUCTURE-CHELMSFORD *OOT* pin Ra…" at bounding box center [919, 220] width 159 height 1236
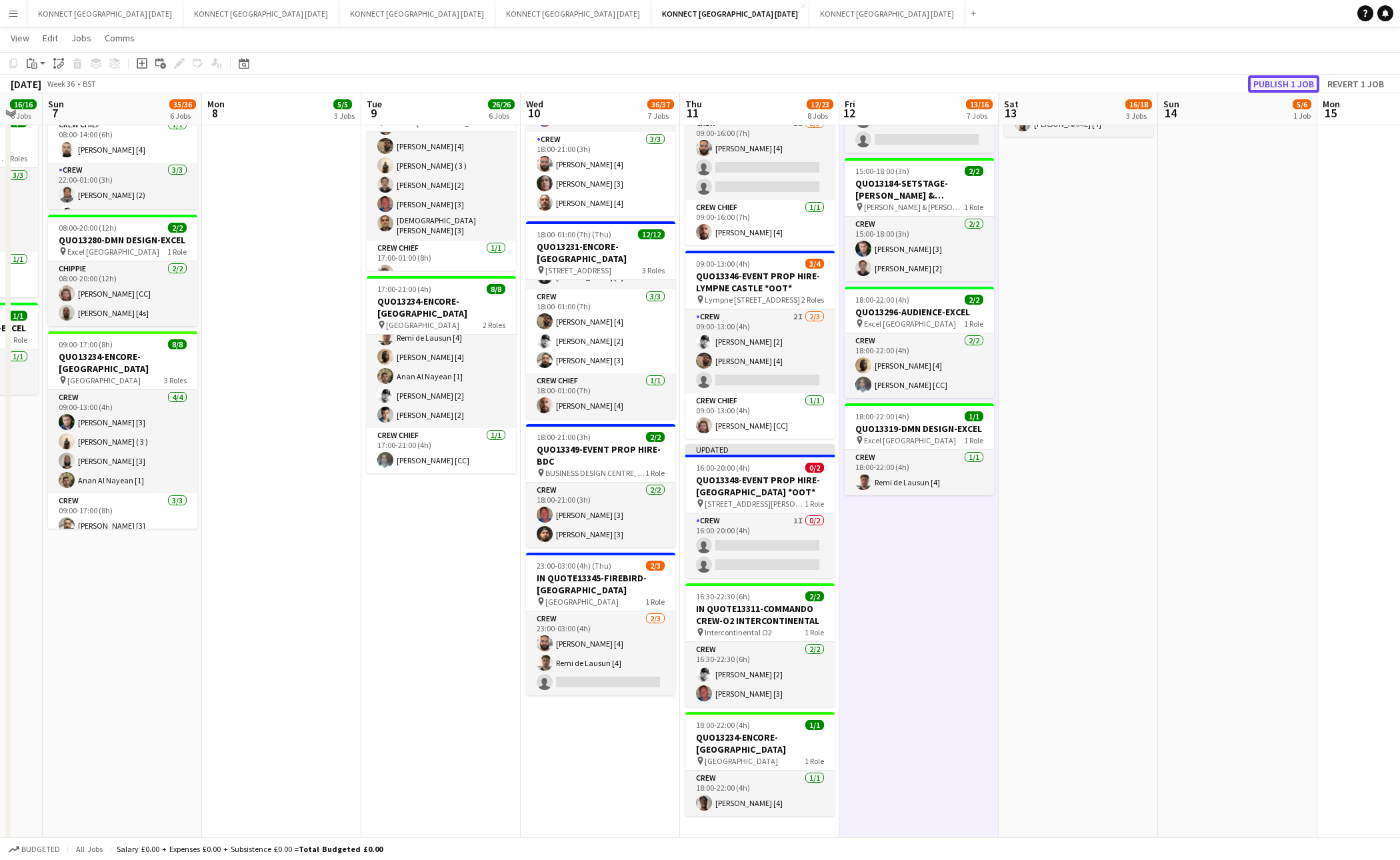
click at [1303, 84] on button "Publish 1 job" at bounding box center [1283, 84] width 71 height 18
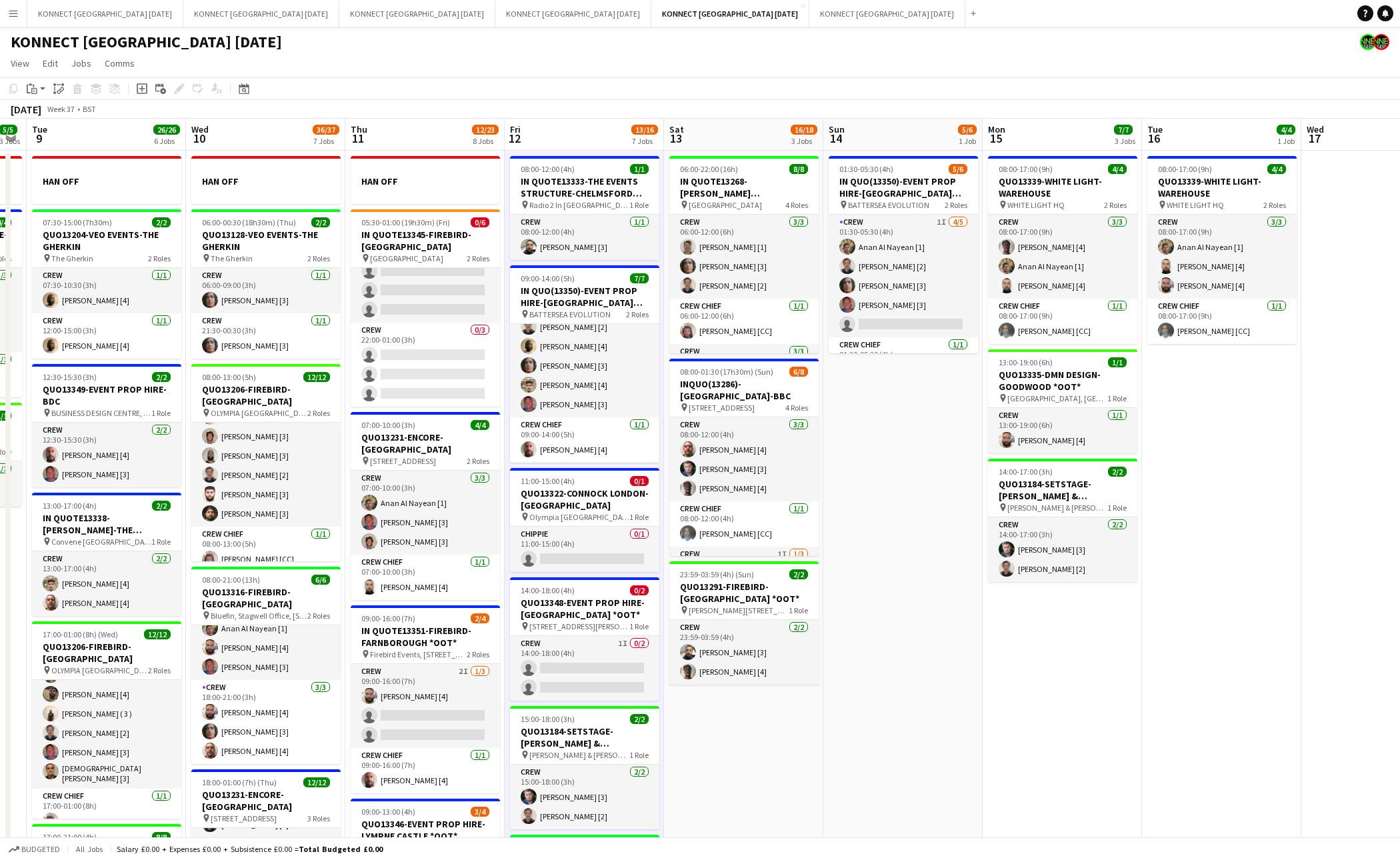
scroll to position [0, 459]
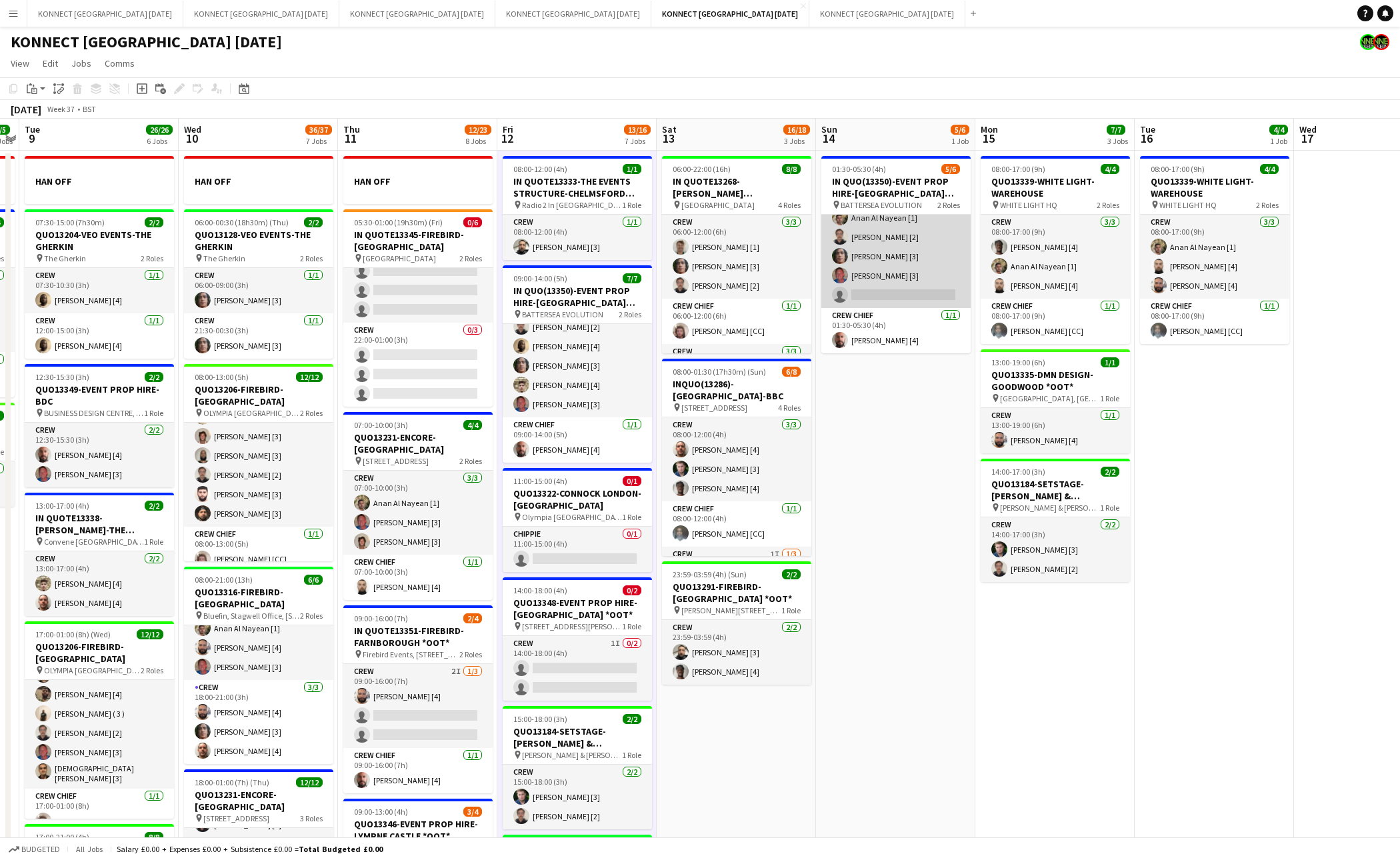
click at [917, 268] on app-card-role "Crew 1I 4/5 01:30-05:30 (4h) Anan Al Nayean [1] Nikolas Saylor [2] Darren huie …" at bounding box center [896, 247] width 149 height 123
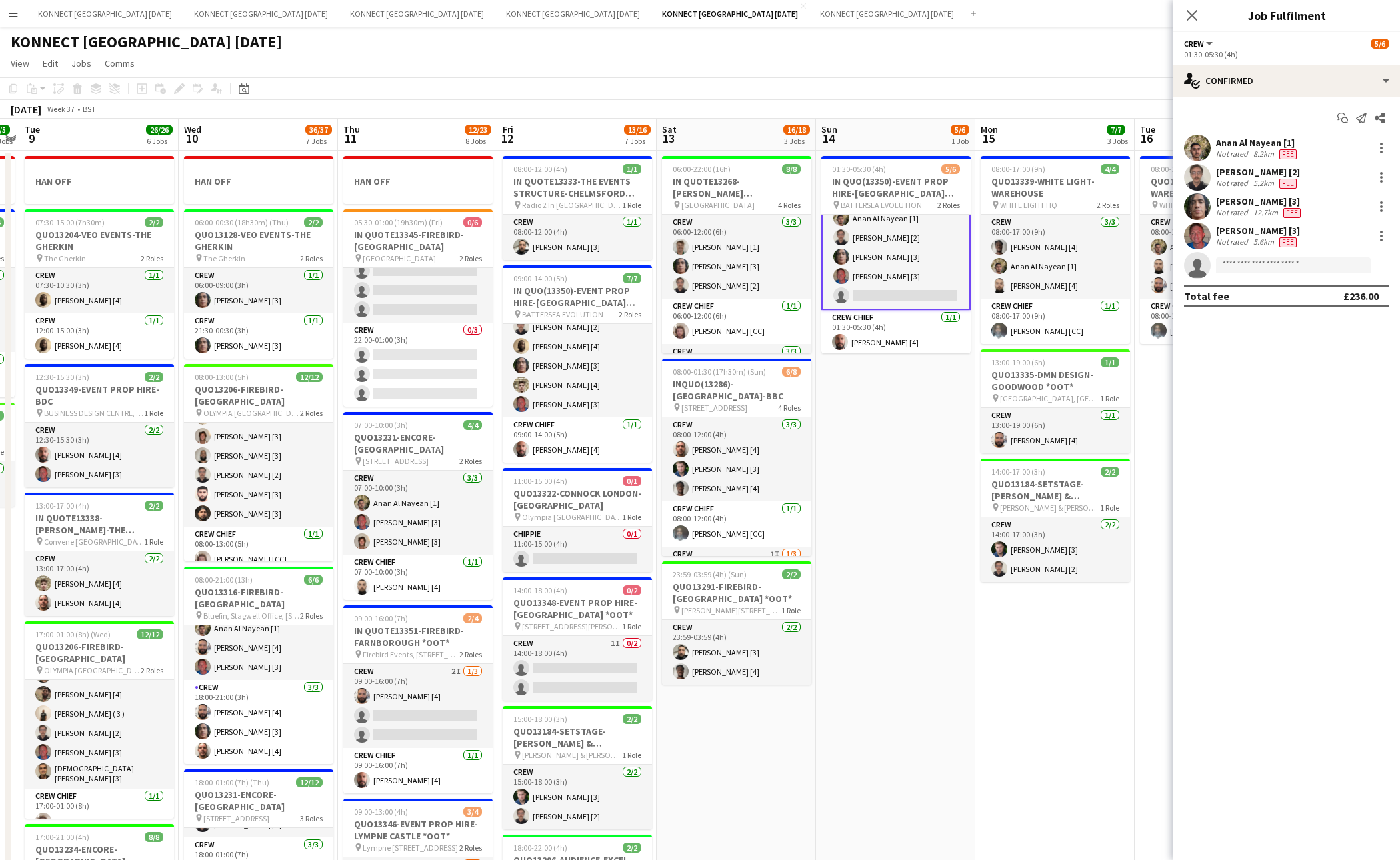
scroll to position [31, 0]
click at [1262, 78] on div "single-neutral-actions-check-2 Confirmed" at bounding box center [1286, 80] width 227 height 32
click at [1339, 224] on div "single-neutral-actions-information Applicants" at bounding box center [1331, 217] width 132 height 27
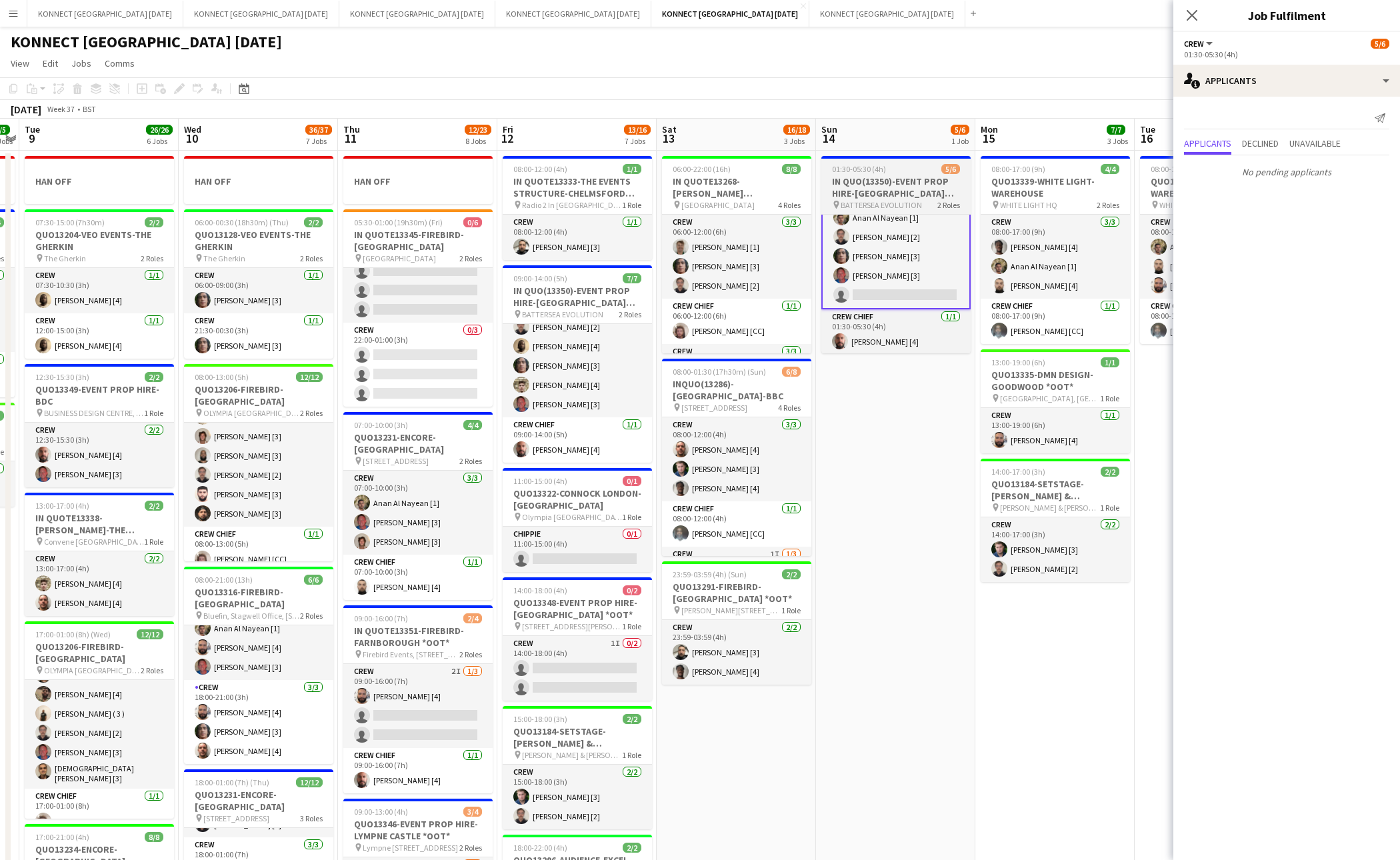
click at [874, 184] on h3 "IN QUO(13350)-EVENT PROP HIRE-[GEOGRAPHIC_DATA] EVO" at bounding box center [896, 187] width 149 height 24
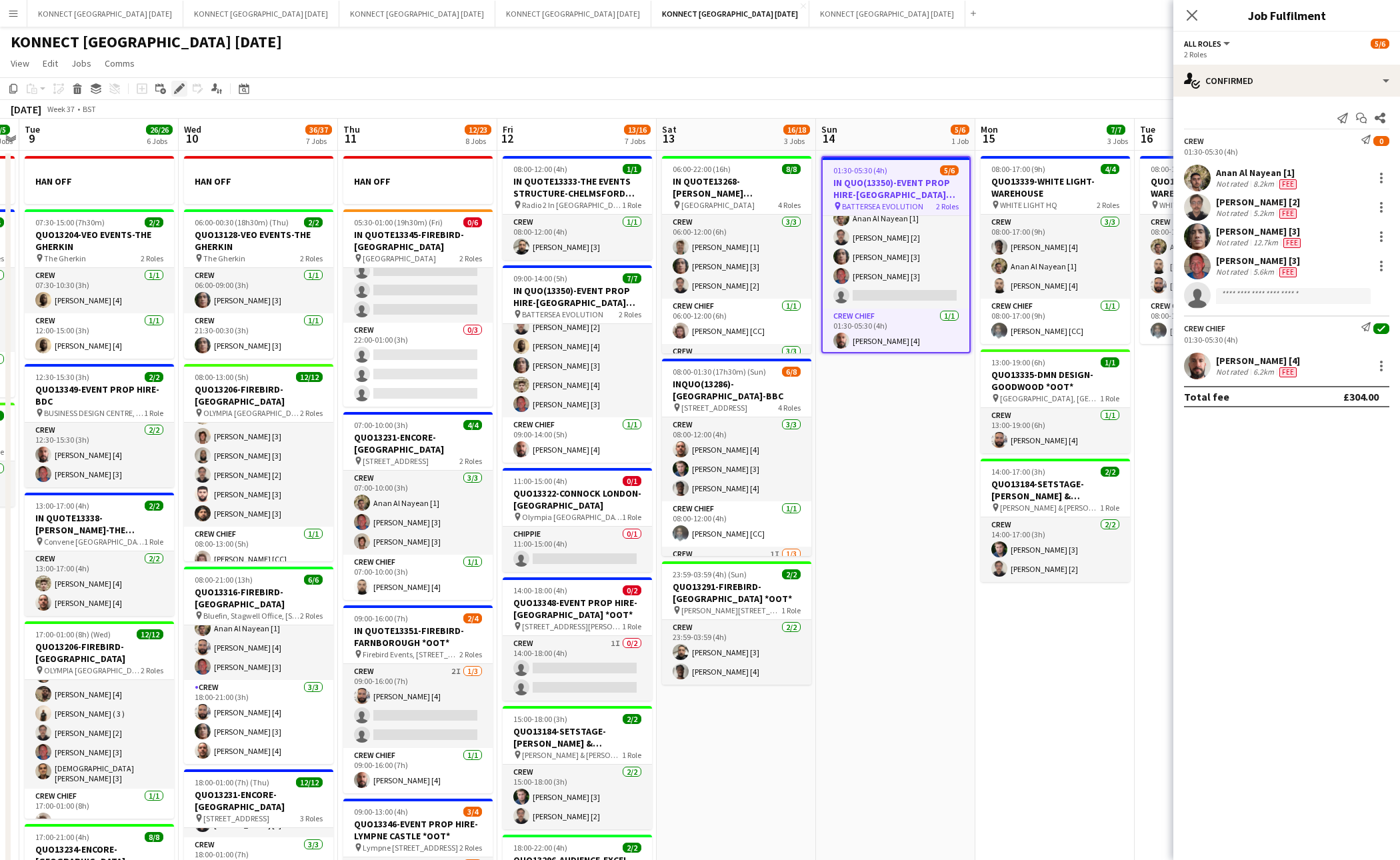
click at [178, 88] on icon at bounding box center [179, 90] width 7 height 7
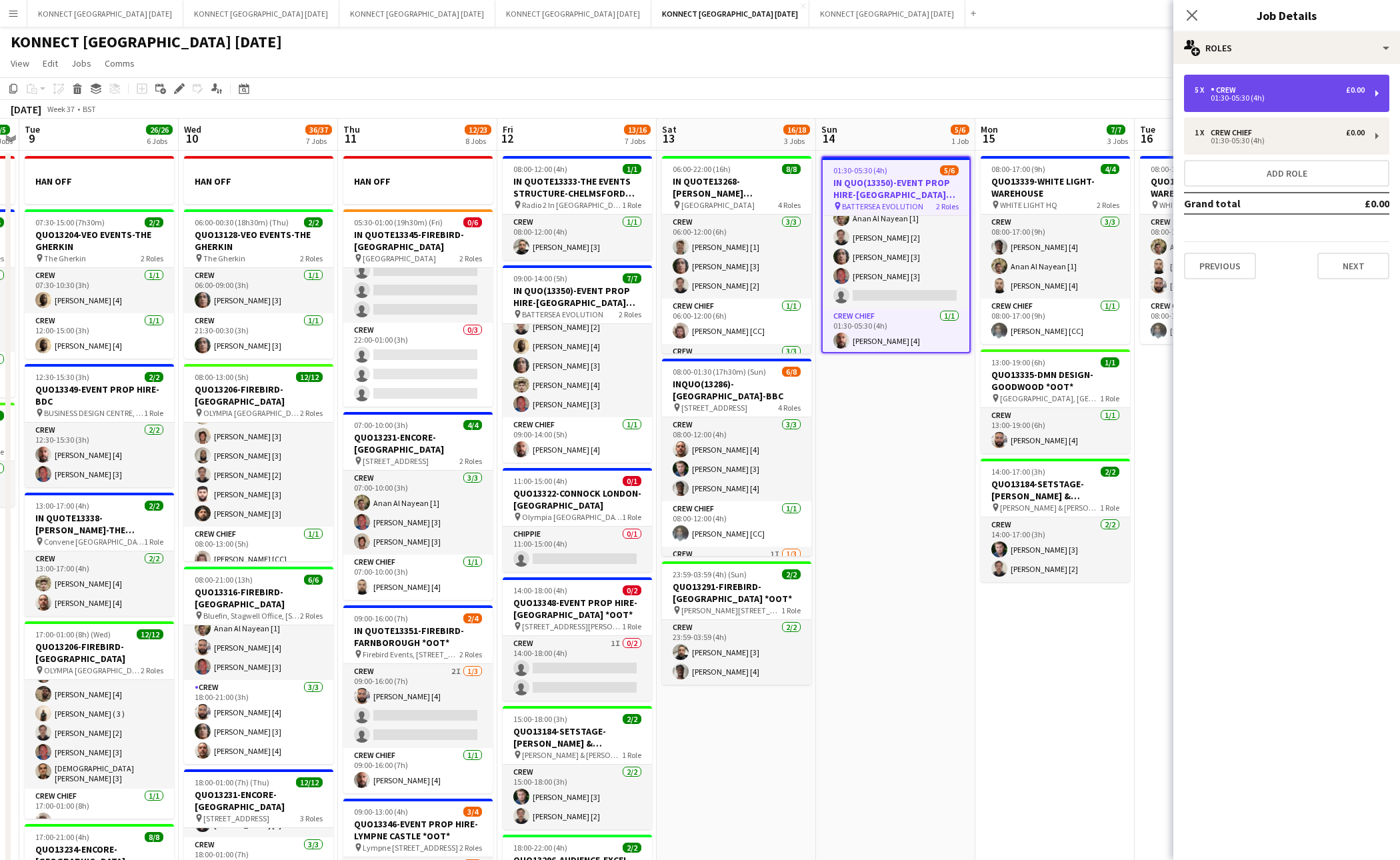
click at [1246, 99] on div "01:30-05:30 (4h)" at bounding box center [1280, 98] width 170 height 7
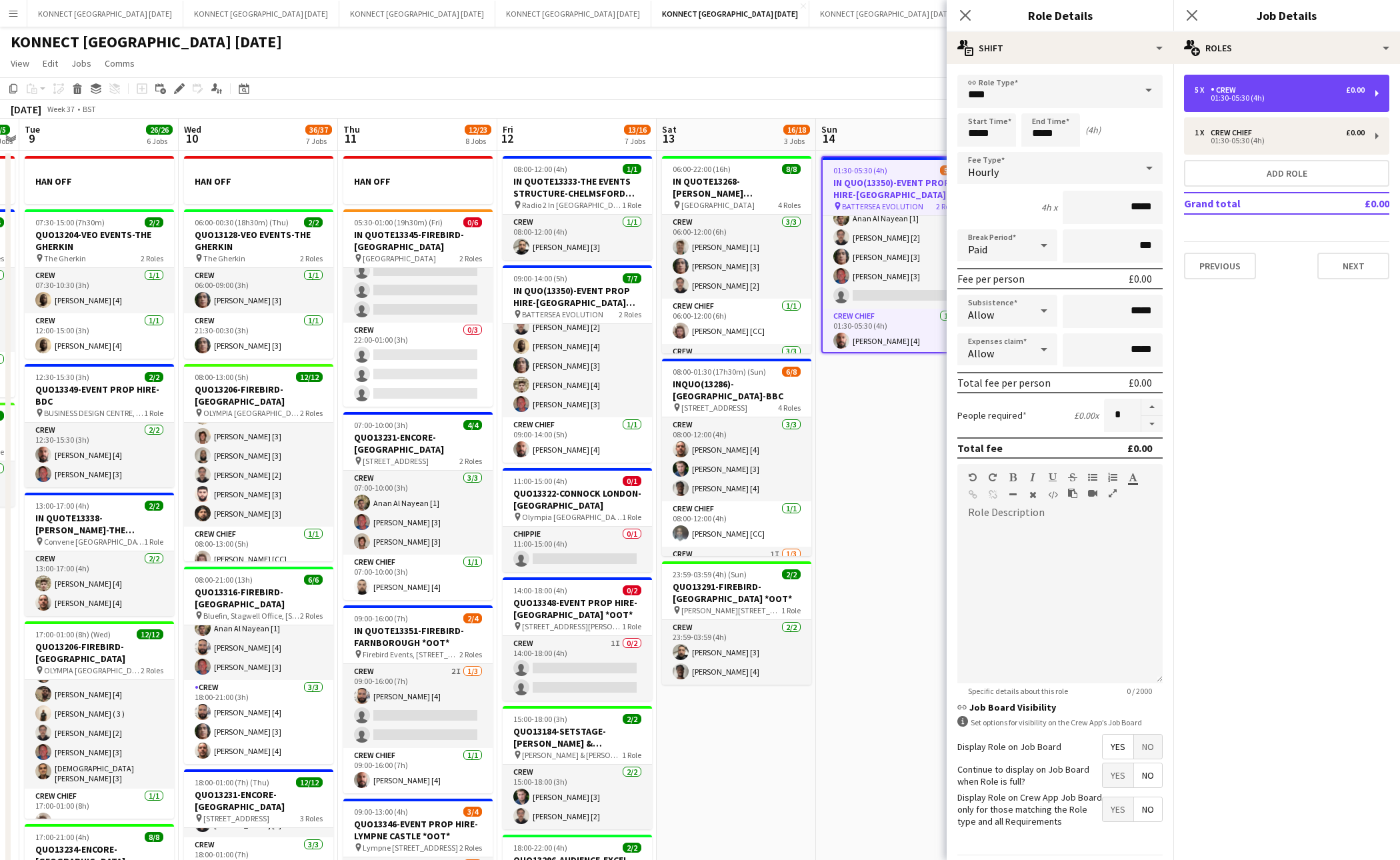
scroll to position [38, 0]
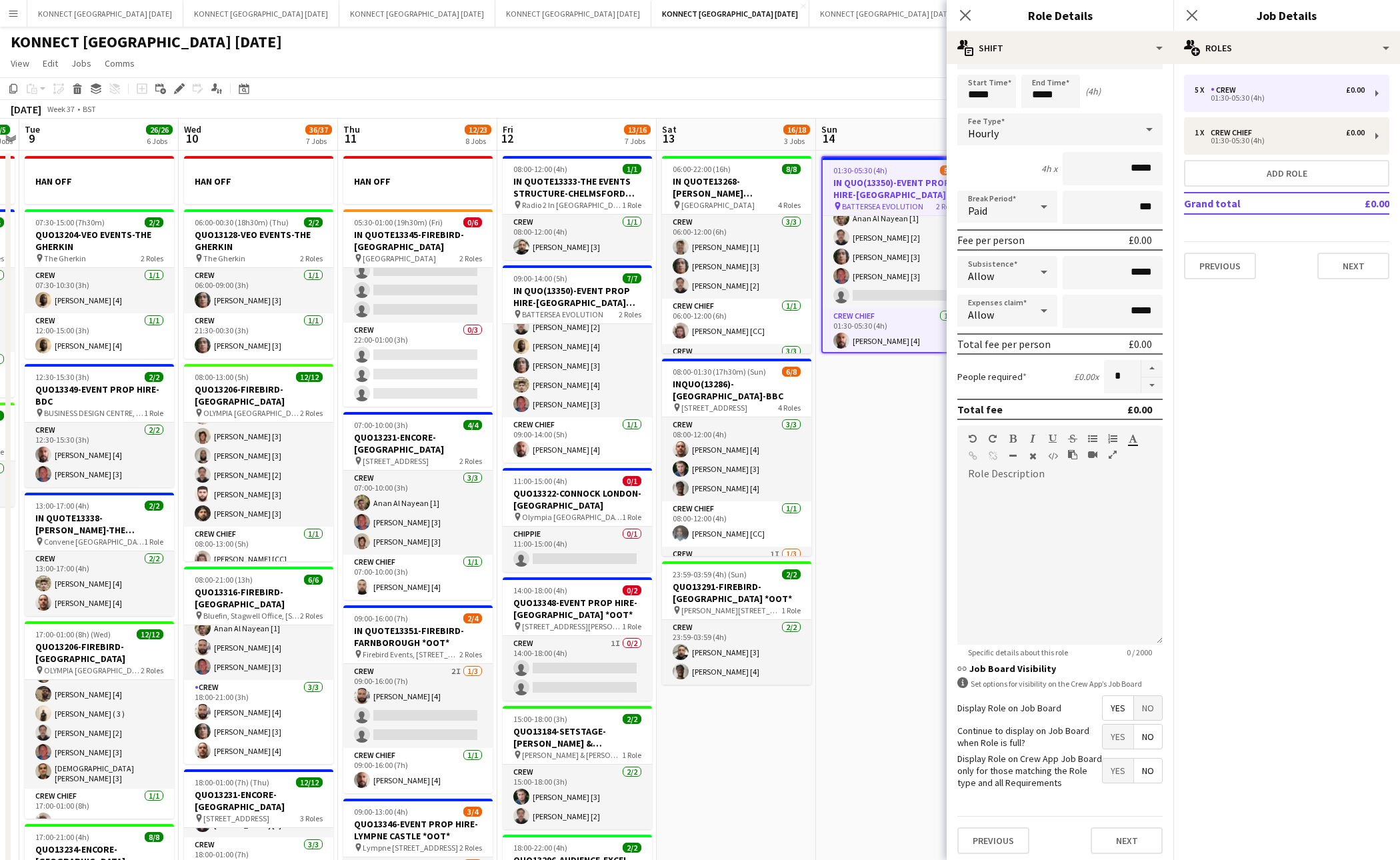
click at [866, 728] on app-date-cell "01:30-05:30 (4h) 5/6 IN QUO(13350)-EVENT PROP HIRE-BATTERSEA EVO pin BATTERSEA …" at bounding box center [895, 769] width 159 height 1236
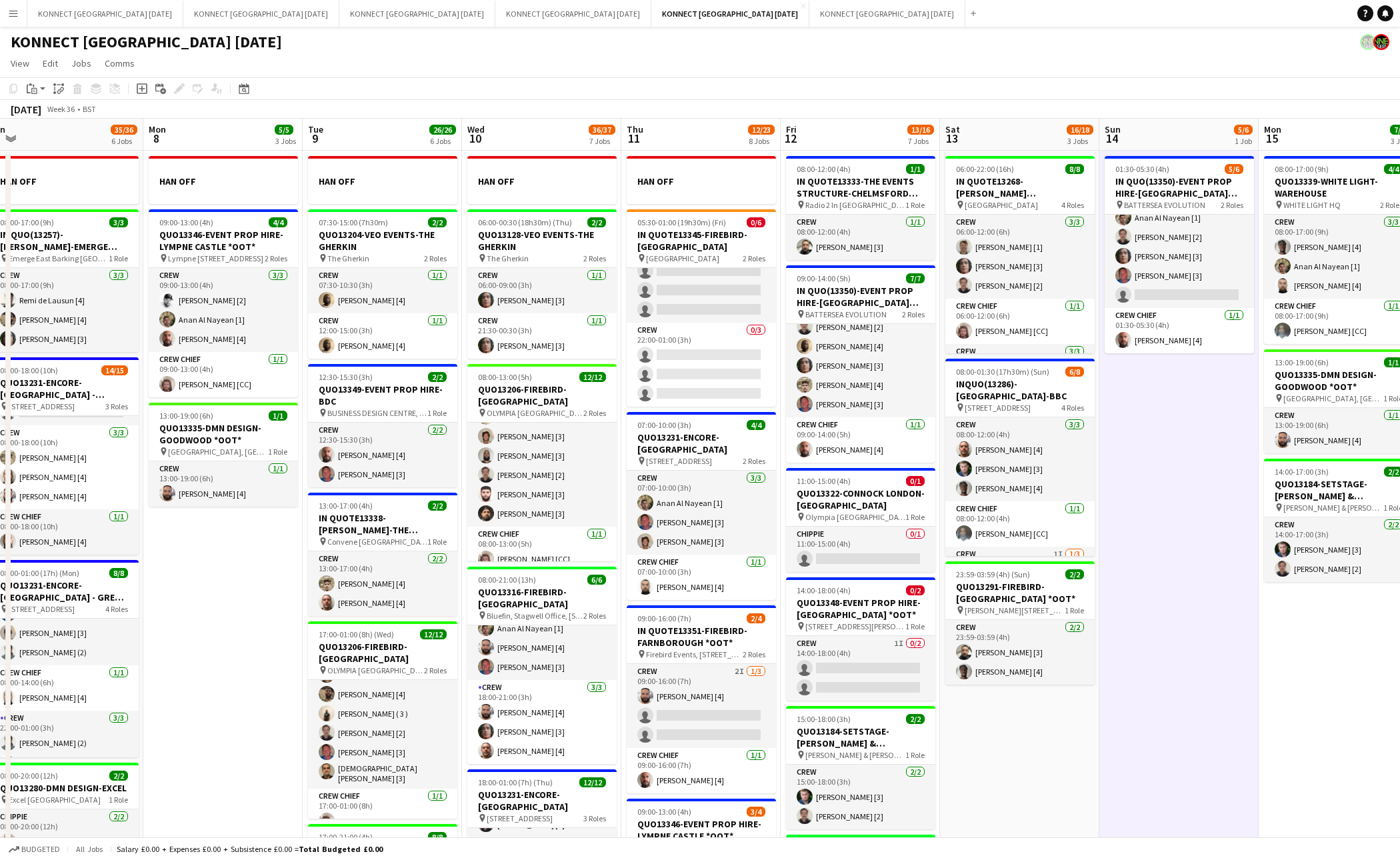
scroll to position [0, 303]
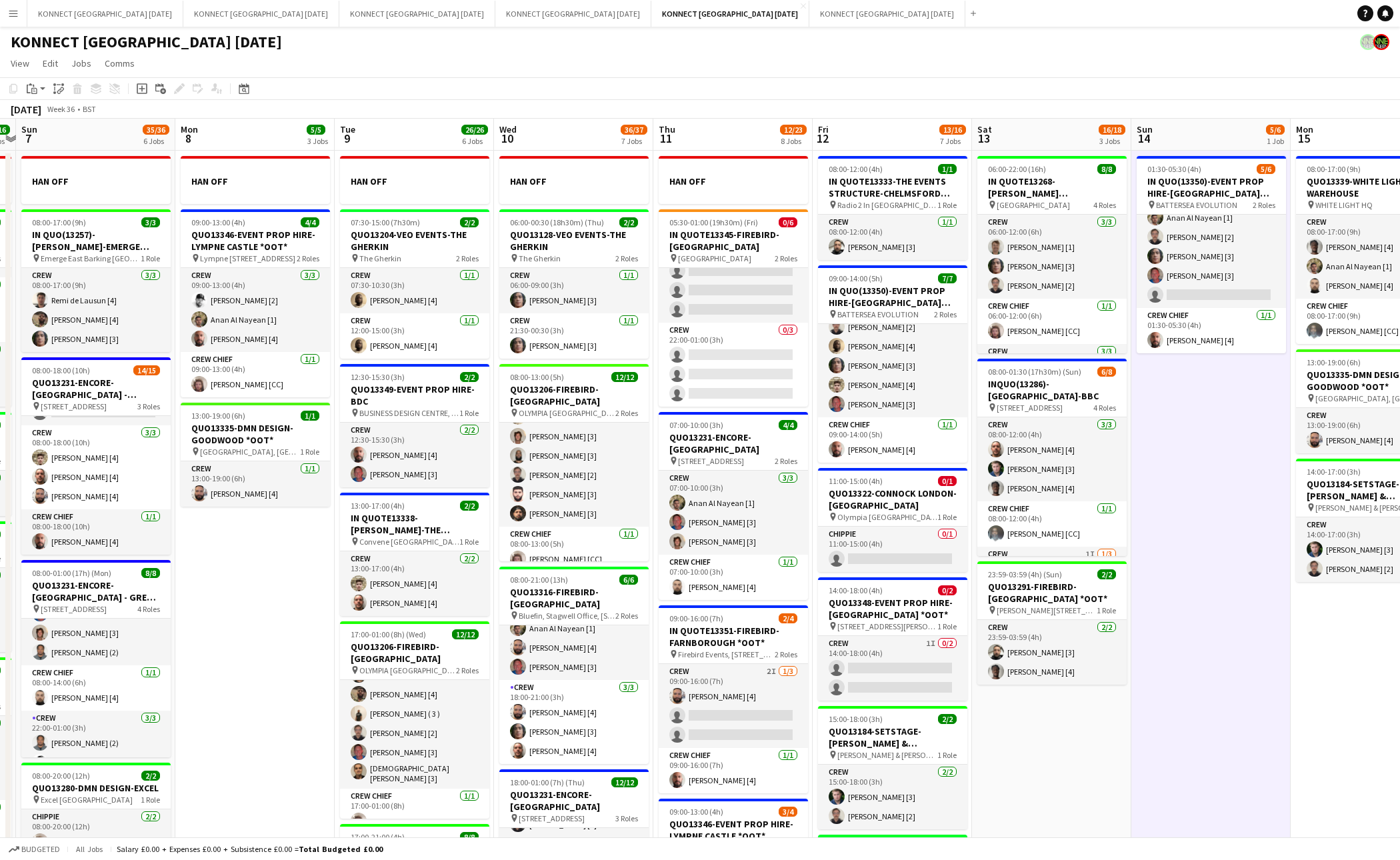
click at [1131, 576] on app-date-cell "01:30-05:30 (4h) 5/6 IN QUO(13350)-EVENT PROP HIRE-BATTERSEA EVO pin BATTERSEA …" at bounding box center [1211, 769] width 159 height 1236
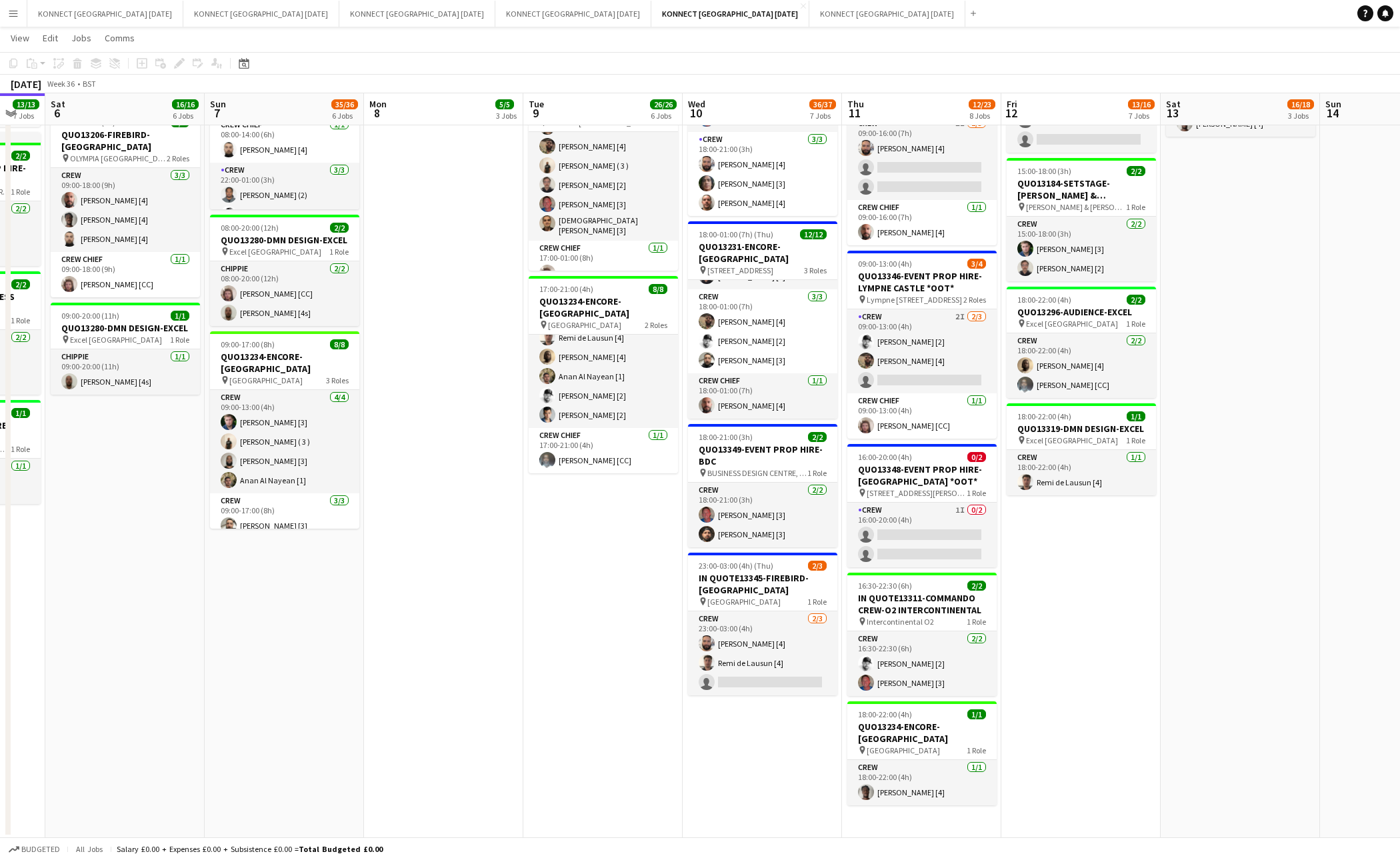
scroll to position [0, 414]
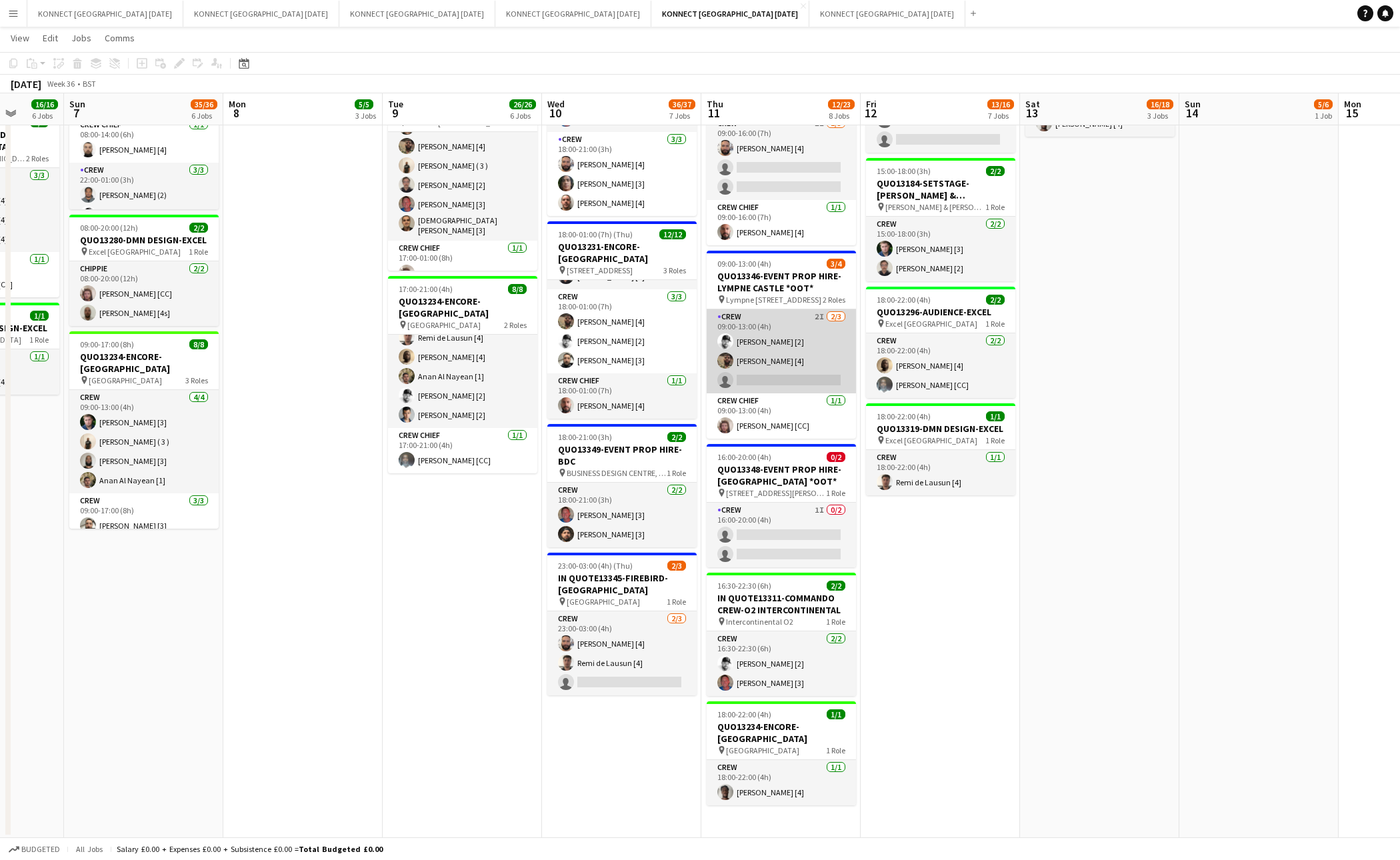
click at [740, 368] on app-card-role "Crew 2I 2/3 09:00-13:00 (4h) Mark Burrows [2] Thayalan Ravendran [4] single-neu…" at bounding box center [782, 352] width 149 height 84
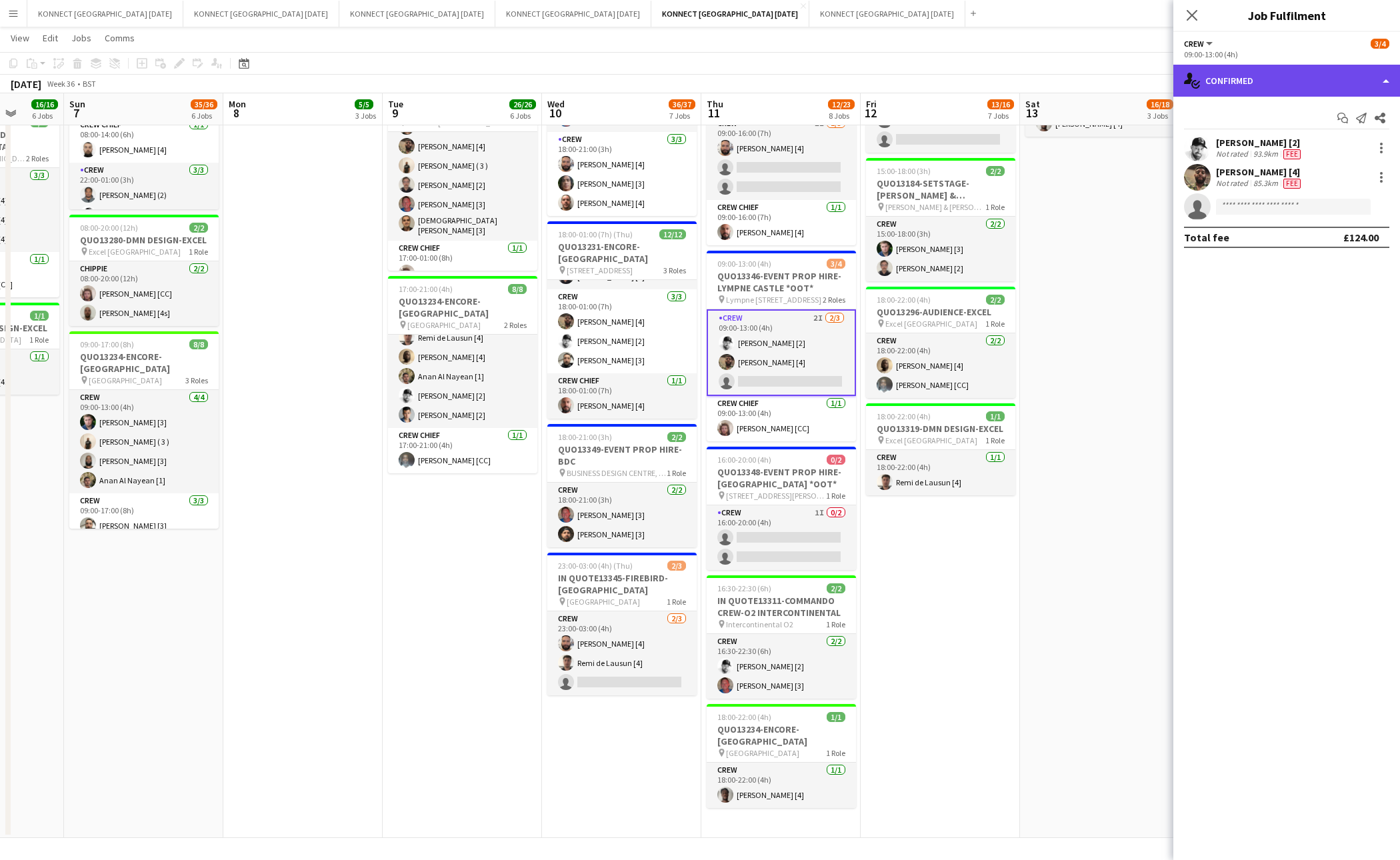
click at [1306, 84] on div "single-neutral-actions-check-2 Confirmed" at bounding box center [1286, 80] width 227 height 32
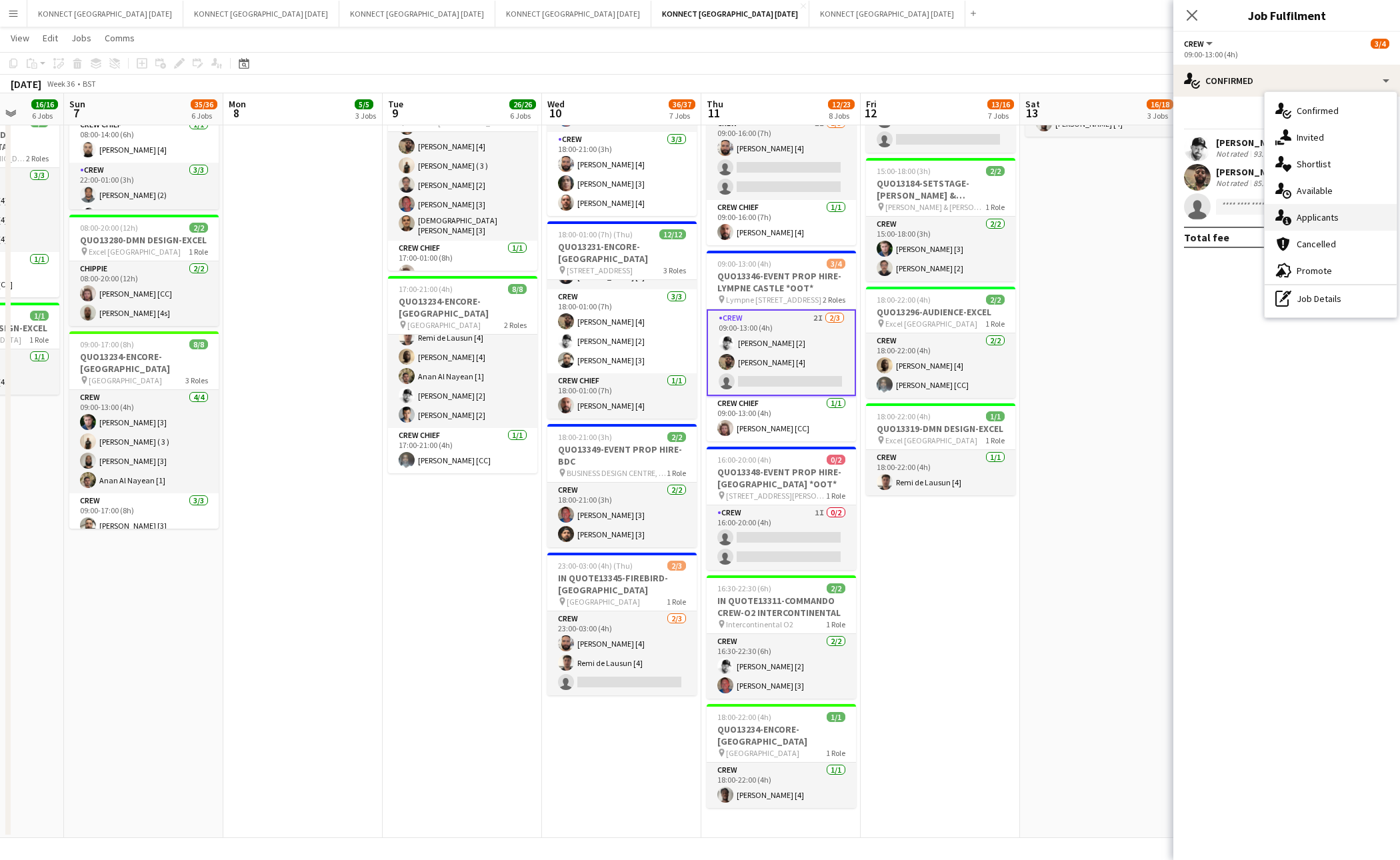
click at [1348, 216] on div "single-neutral-actions-information Applicants" at bounding box center [1331, 217] width 132 height 27
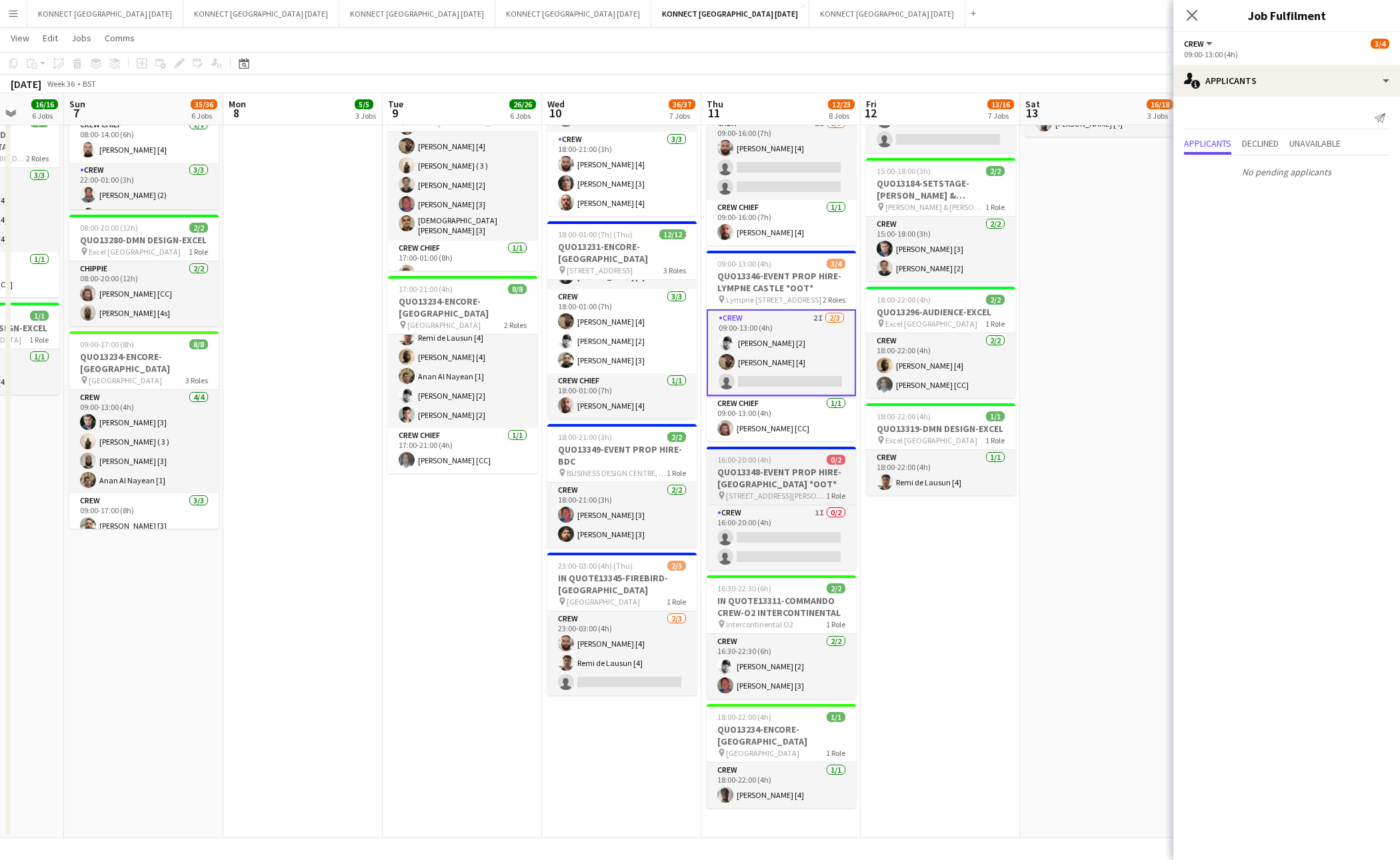
click at [774, 488] on h3 "QUO13348-EVENT PROP HIRE-[GEOGRAPHIC_DATA] *OOT*" at bounding box center [782, 479] width 149 height 24
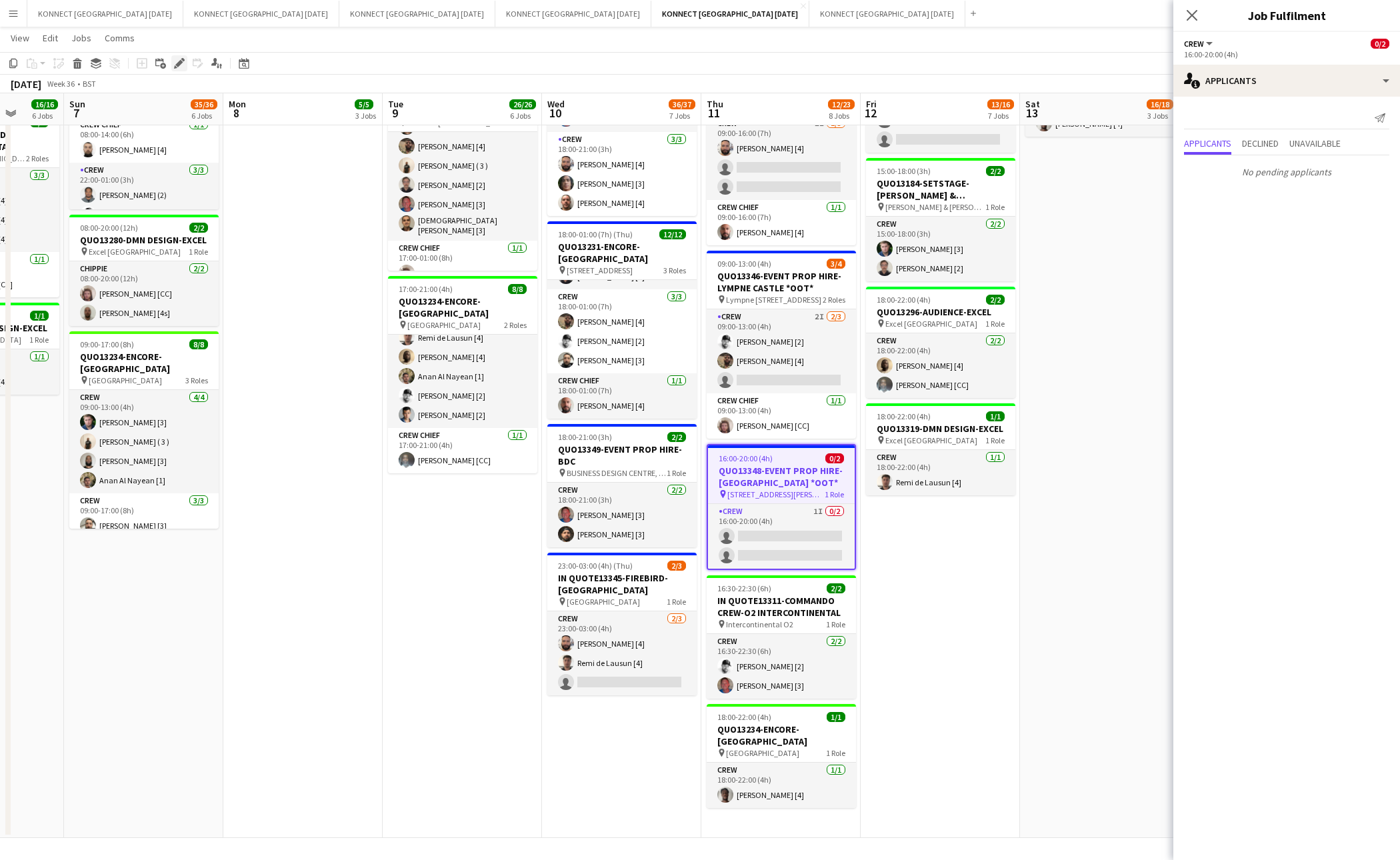
click at [181, 63] on icon at bounding box center [179, 63] width 7 height 7
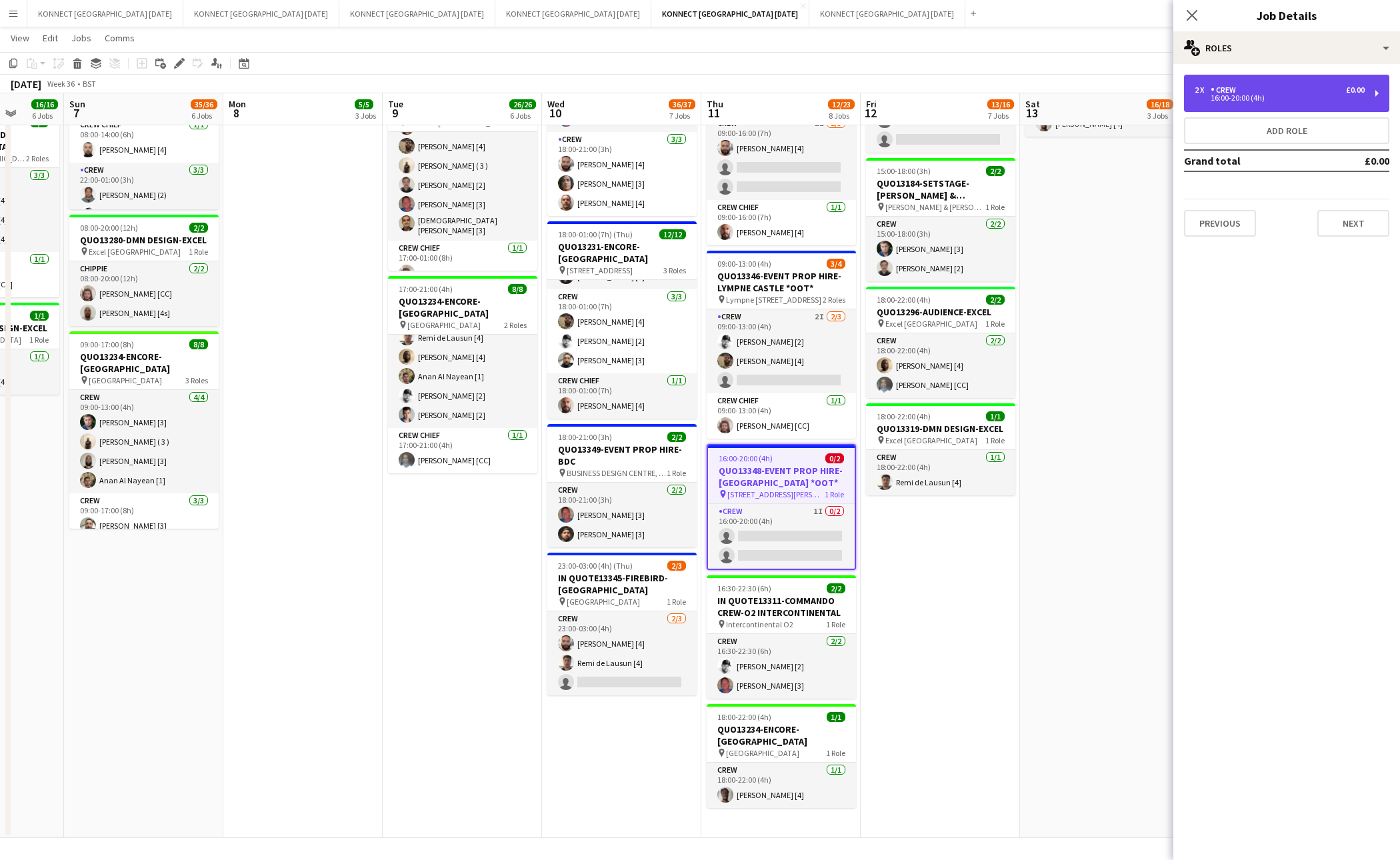
click at [1321, 109] on div "2 x Crew £0.00 16:00-20:00 (4h)" at bounding box center [1287, 93] width 205 height 37
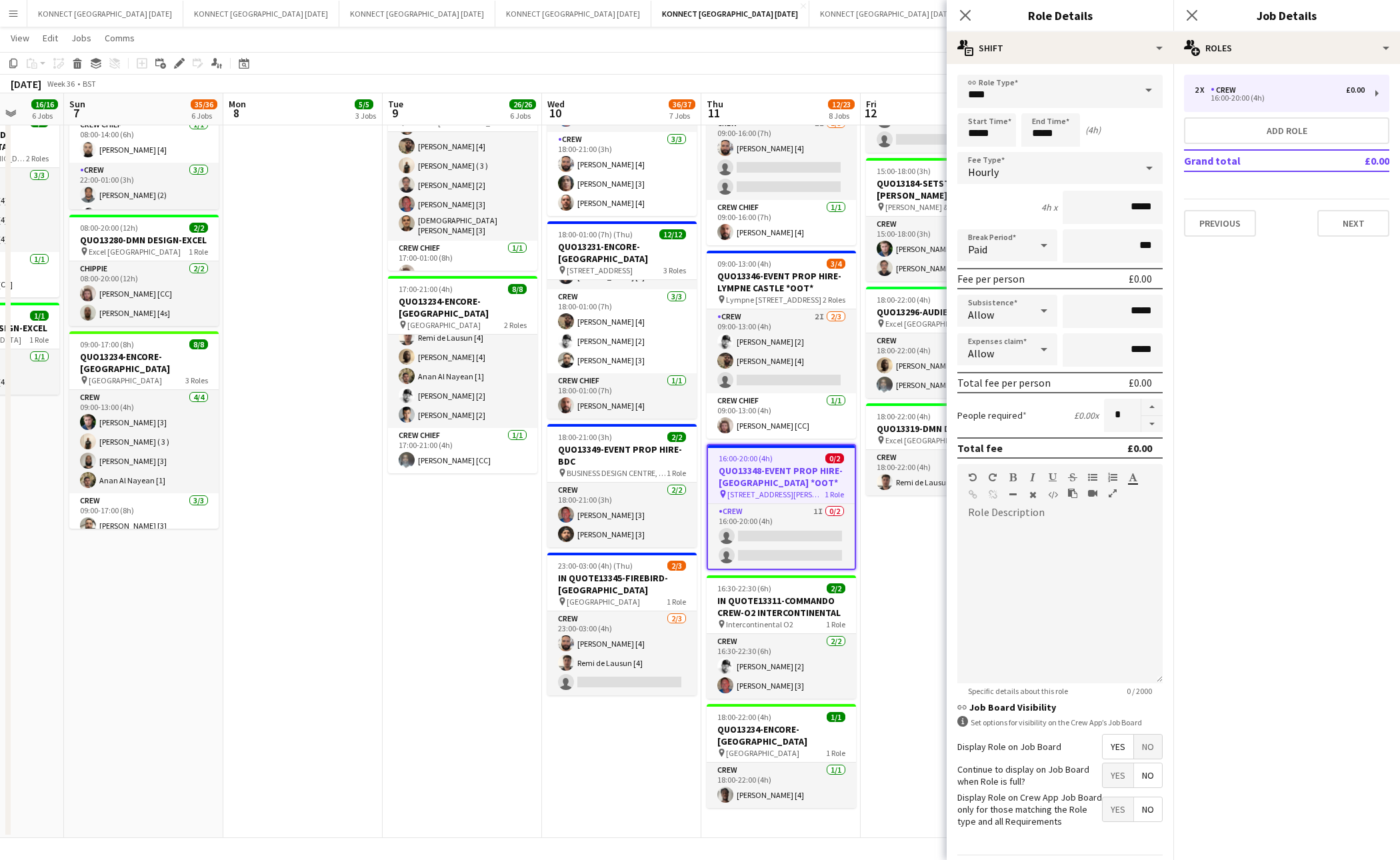
click at [897, 603] on app-date-cell "08:00-12:00 (4h) 1/1 IN QUOTE13333-THE EVENTS STRUCTURE-CHELMSFORD *OOT* pin Ra…" at bounding box center [940, 220] width 159 height 1236
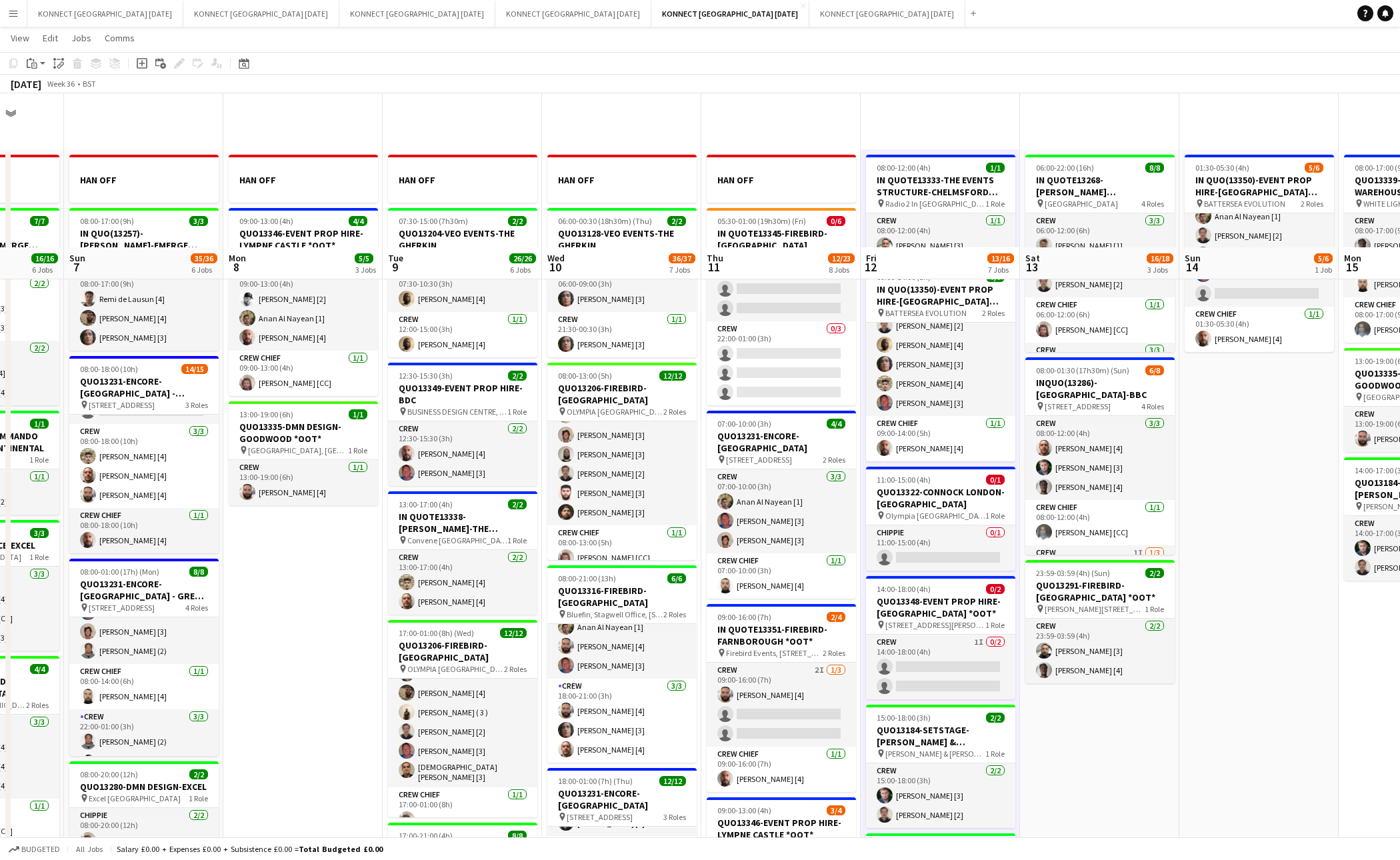
scroll to position [547, 0]
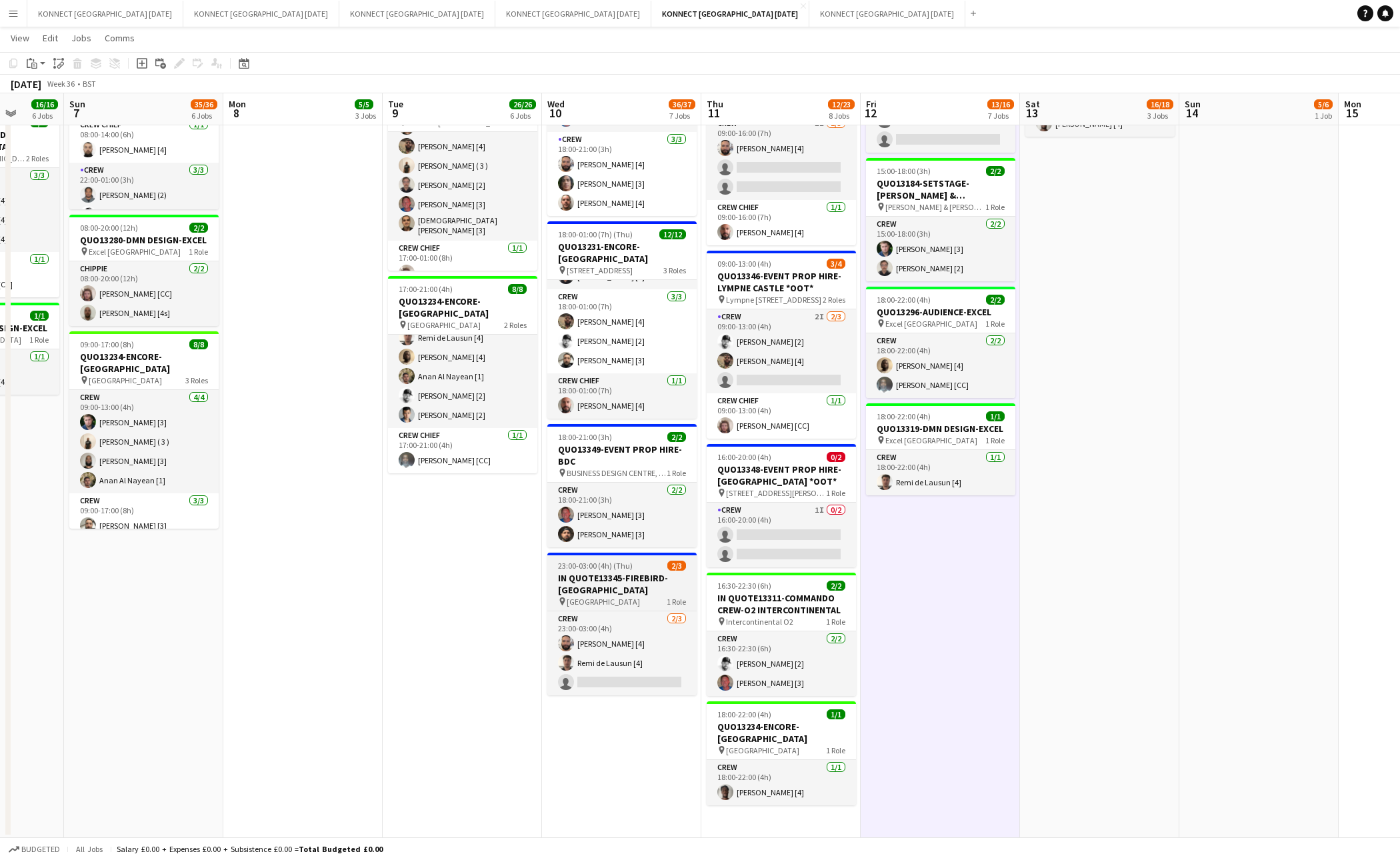
click at [639, 585] on h3 "IN QUOTE13345-FIREBIRD-[GEOGRAPHIC_DATA]" at bounding box center [622, 584] width 149 height 24
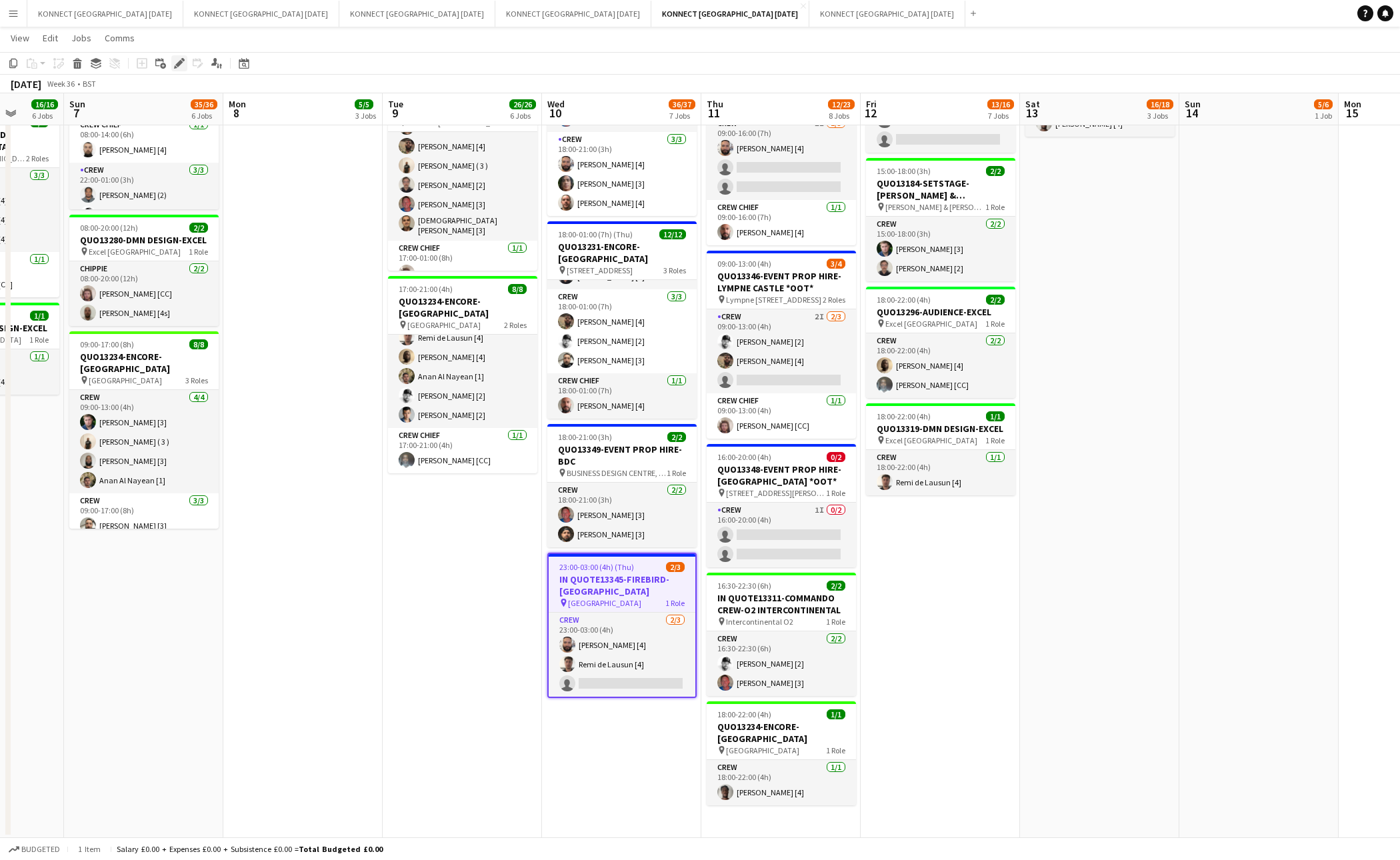
click at [181, 60] on icon at bounding box center [183, 60] width 4 height 4
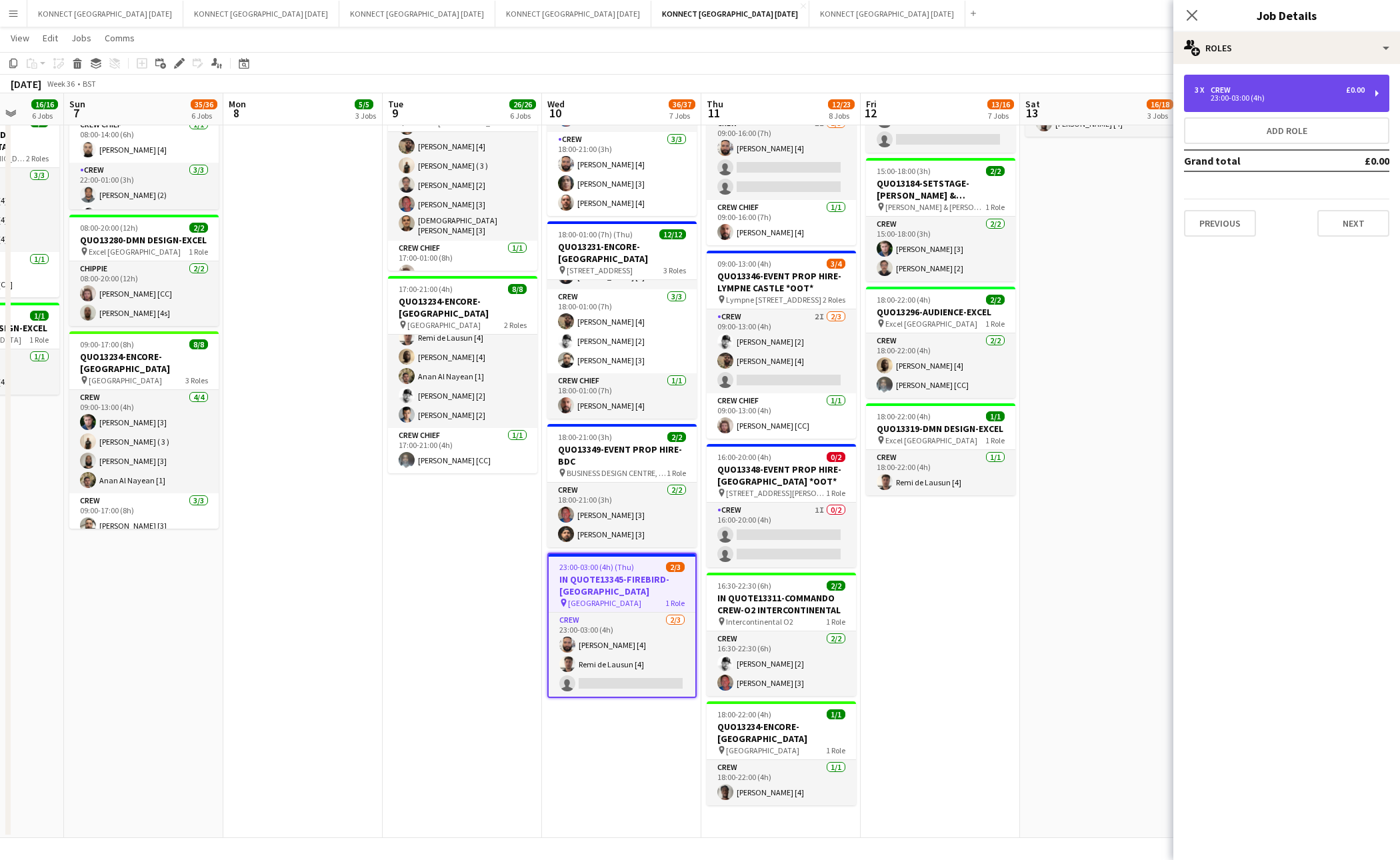
click at [1290, 88] on div "3 x Crew £0.00" at bounding box center [1280, 90] width 170 height 9
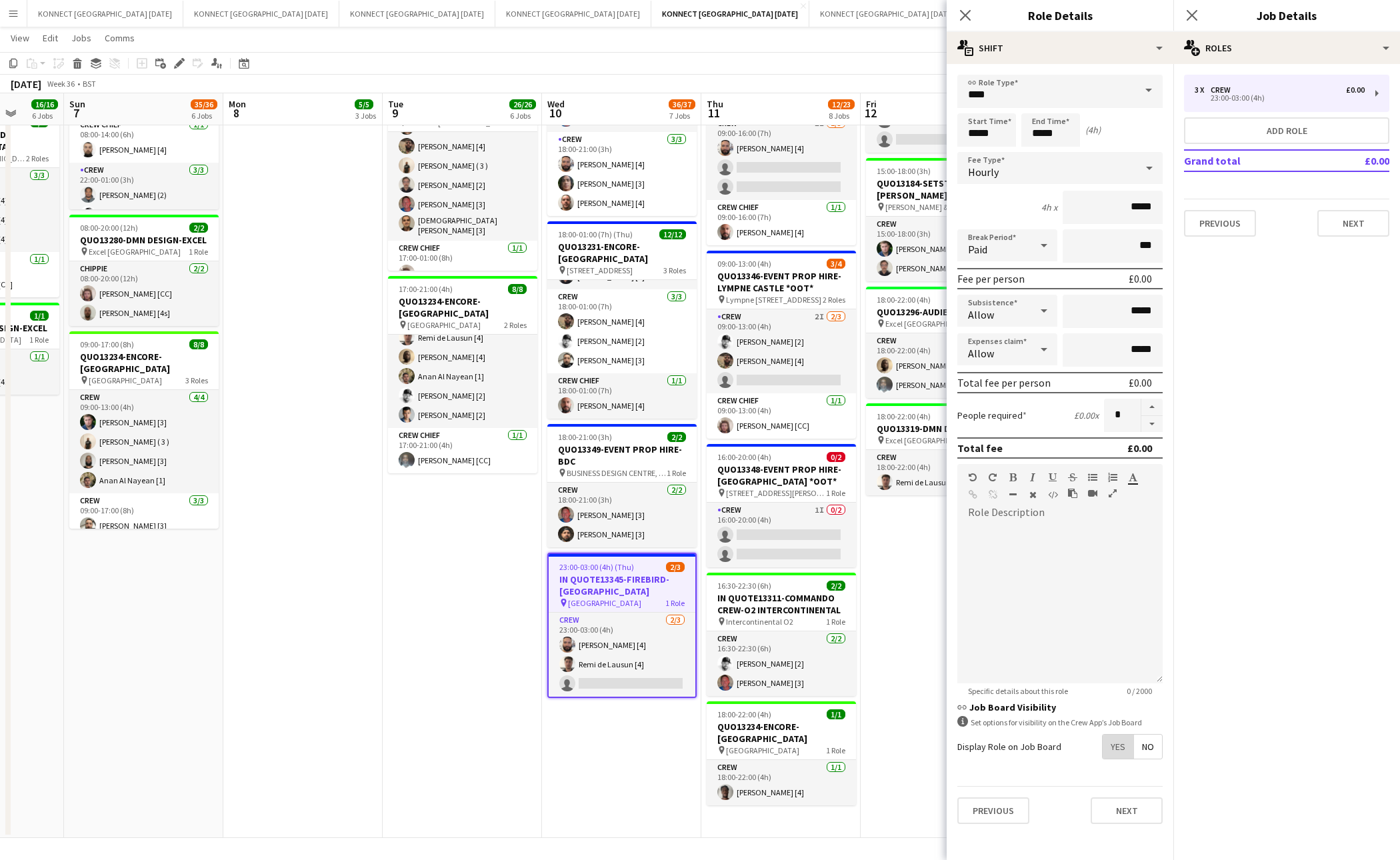
click at [1119, 744] on span "Yes" at bounding box center [1118, 747] width 31 height 24
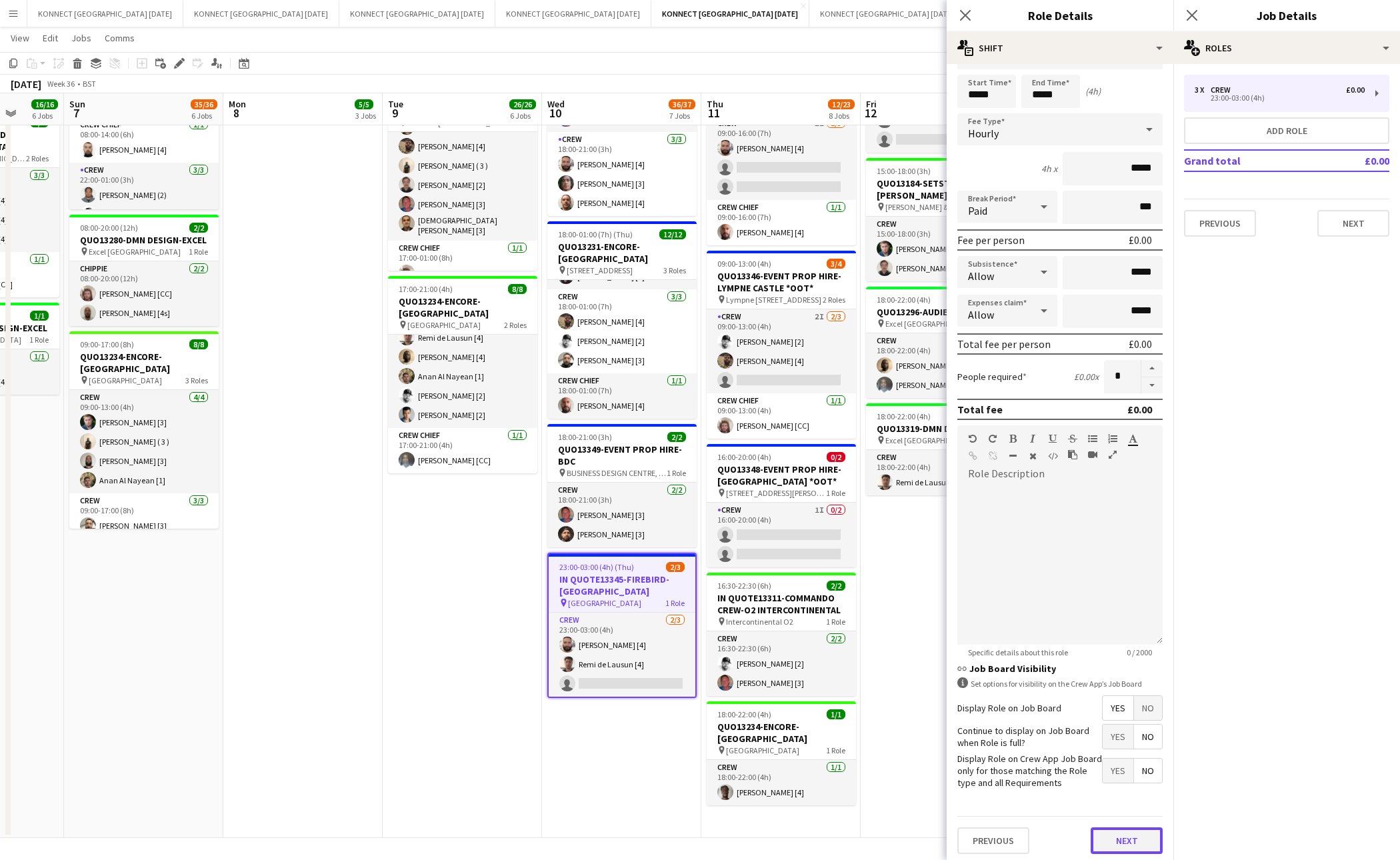
click at [1115, 829] on button "Next" at bounding box center [1127, 840] width 72 height 27
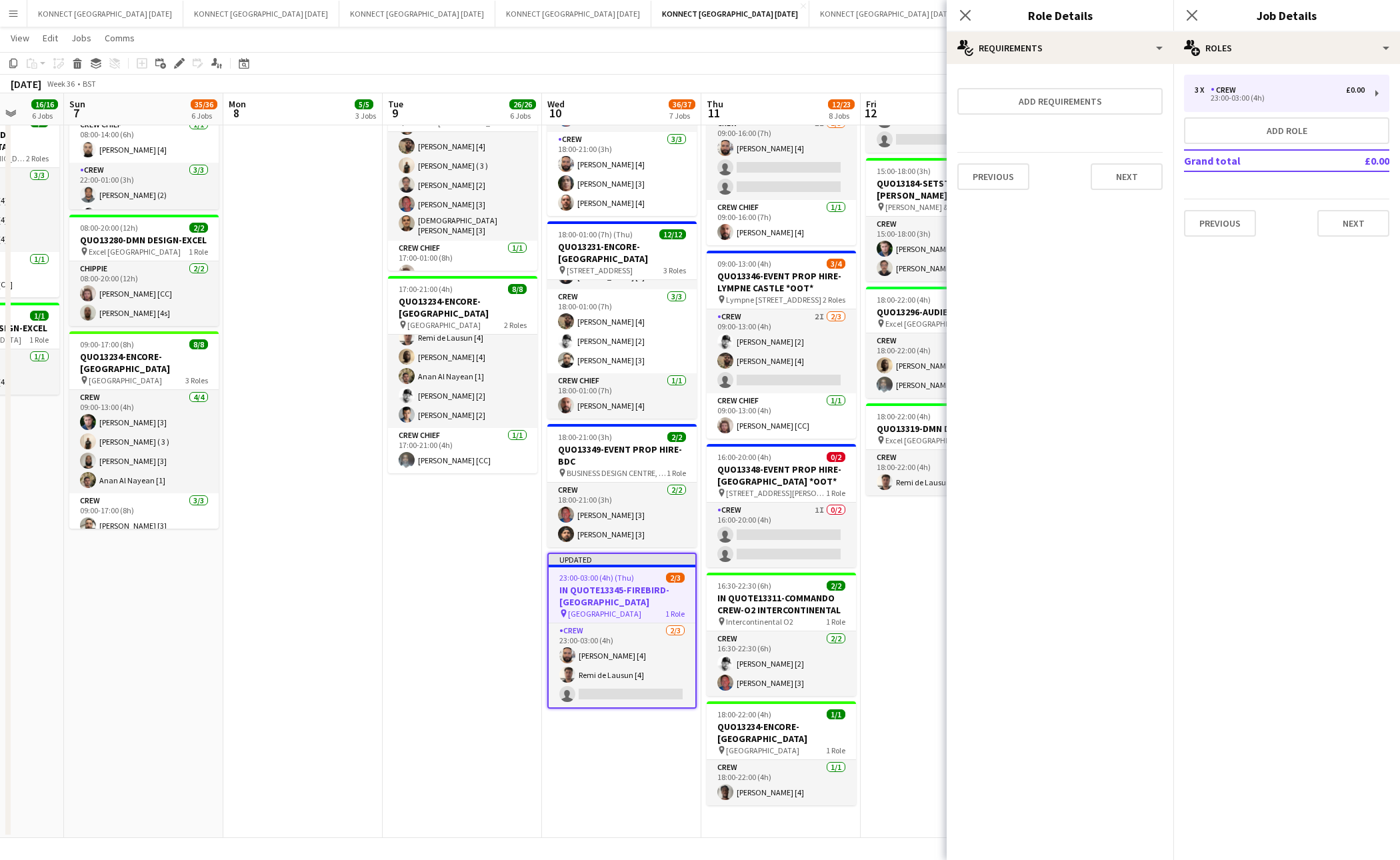
click at [878, 581] on app-date-cell "08:00-12:00 (4h) 1/1 IN QUOTE13333-THE EVENTS STRUCTURE-CHELMSFORD *OOT* pin Ra…" at bounding box center [940, 220] width 159 height 1236
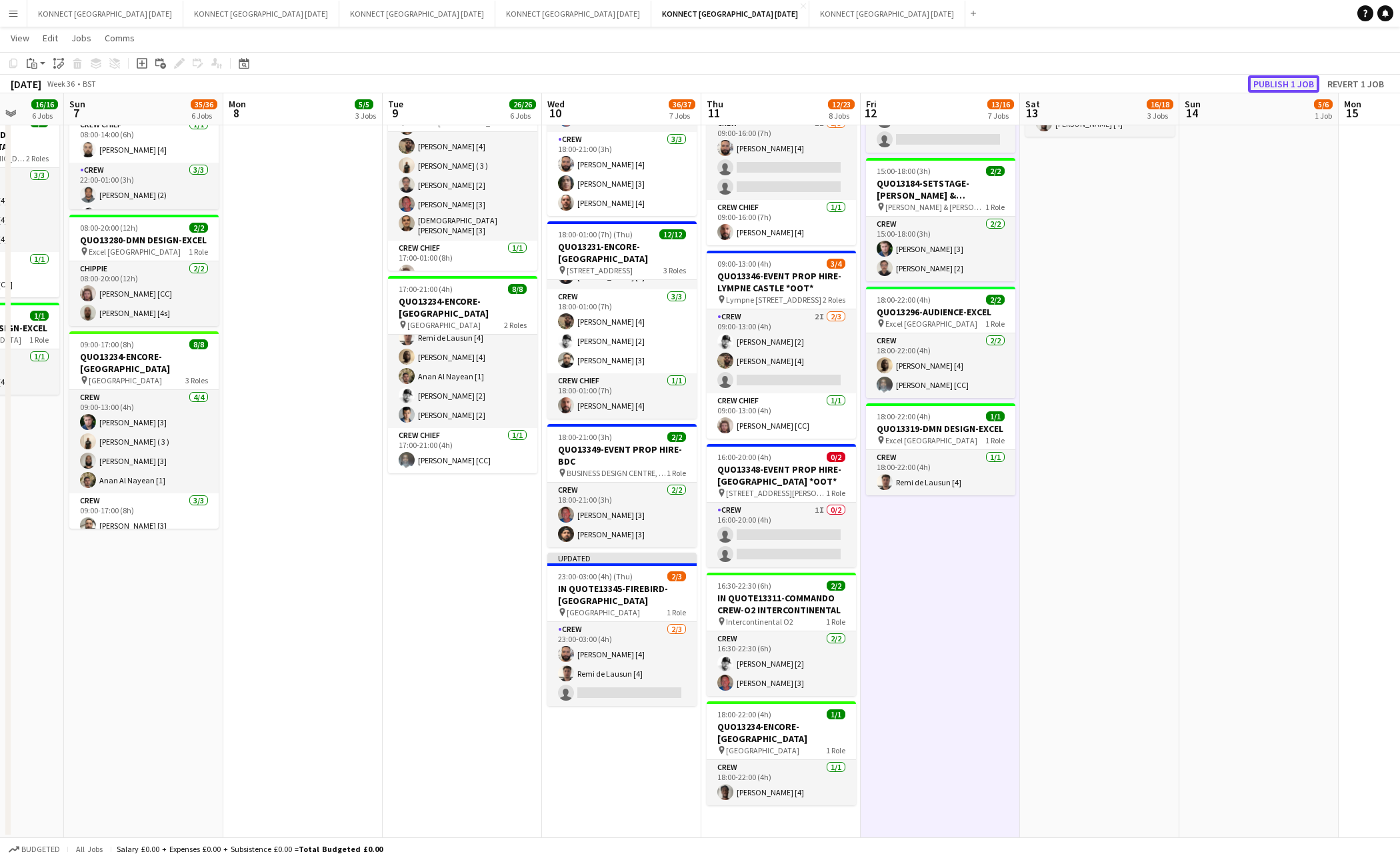
click at [1288, 79] on button "Publish 1 job" at bounding box center [1283, 84] width 71 height 18
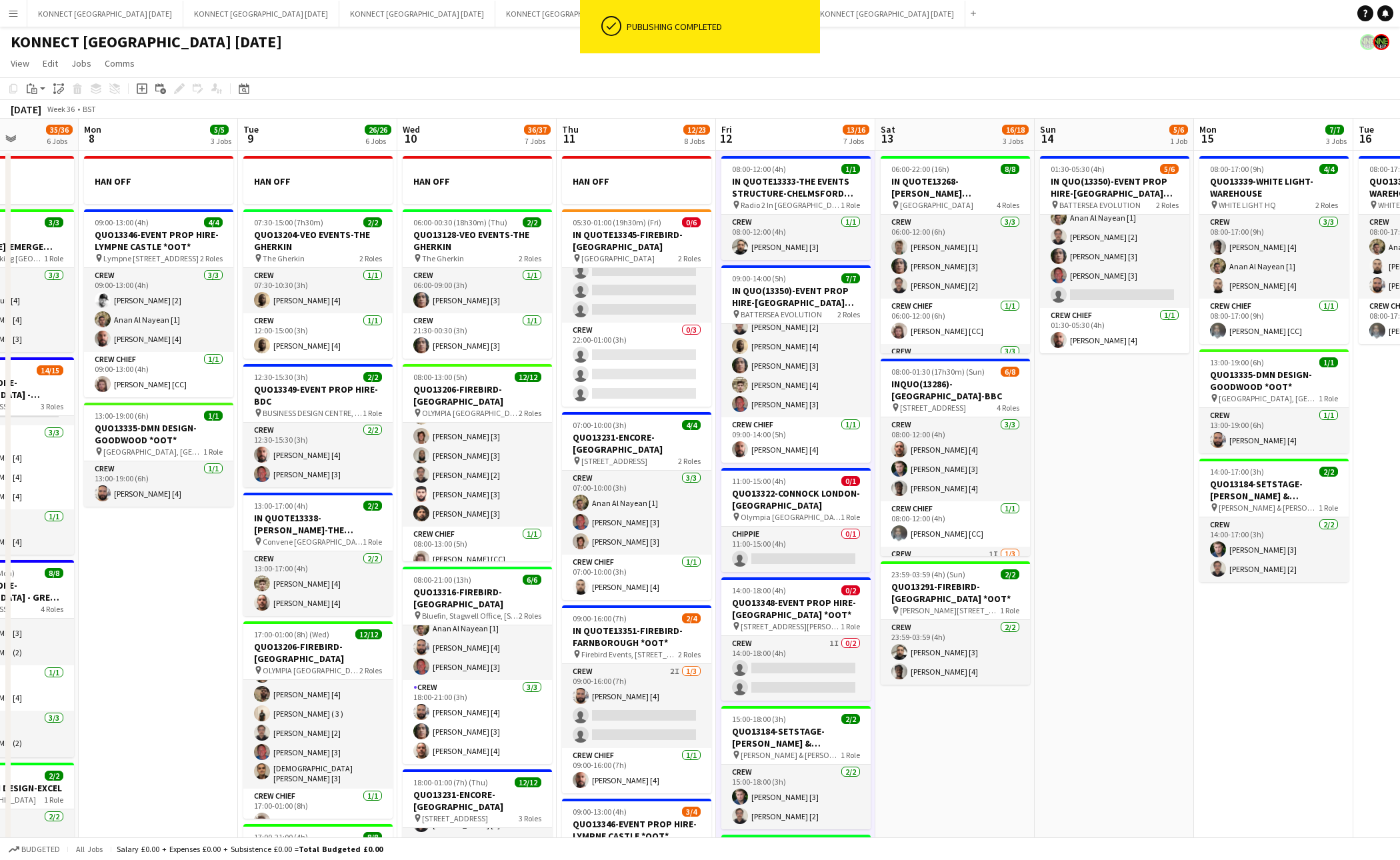
scroll to position [0, 561]
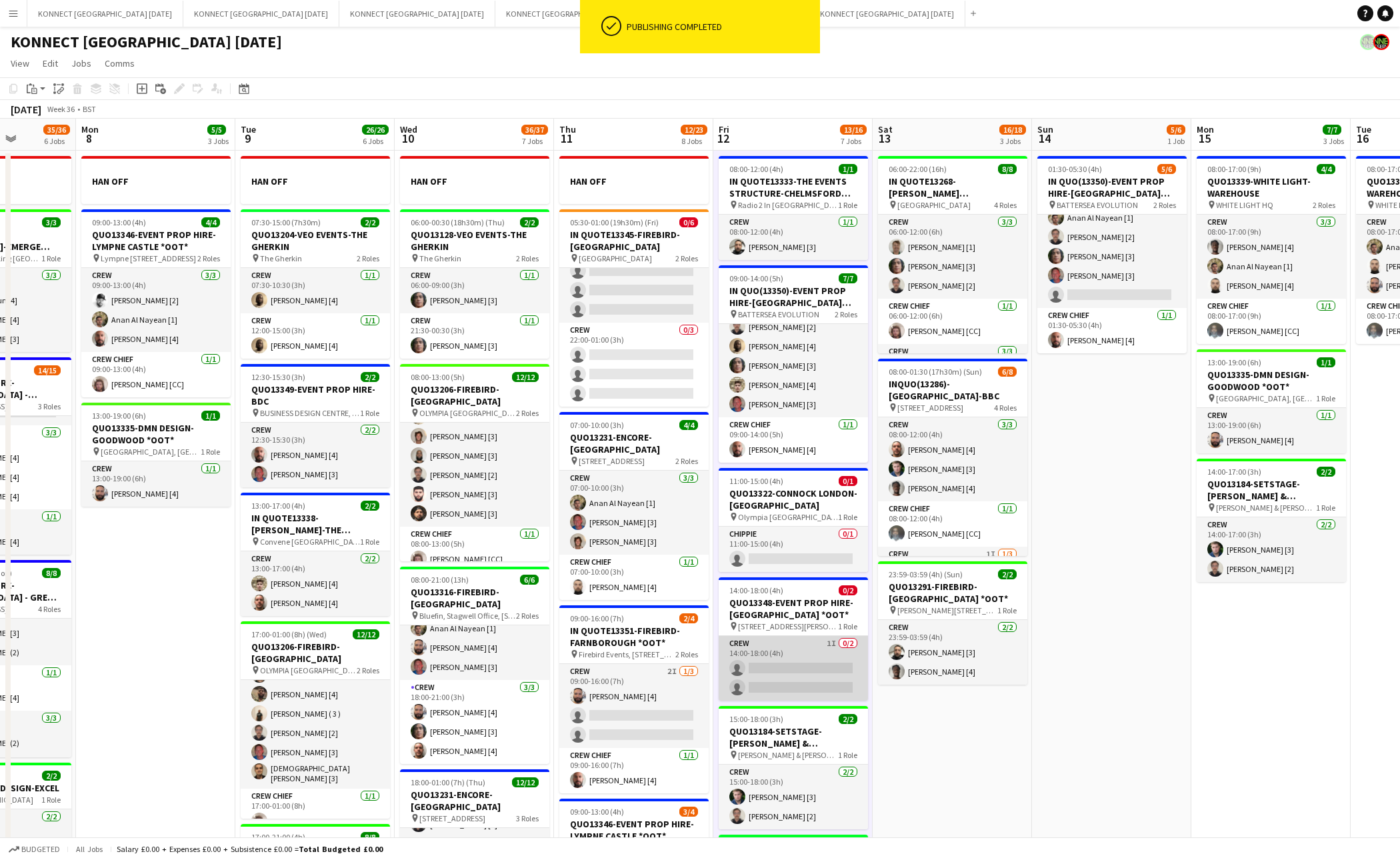
click at [802, 650] on app-card-role "Crew 1I 0/2 14:00-18:00 (4h) single-neutral-actions single-neutral-actions" at bounding box center [794, 668] width 149 height 64
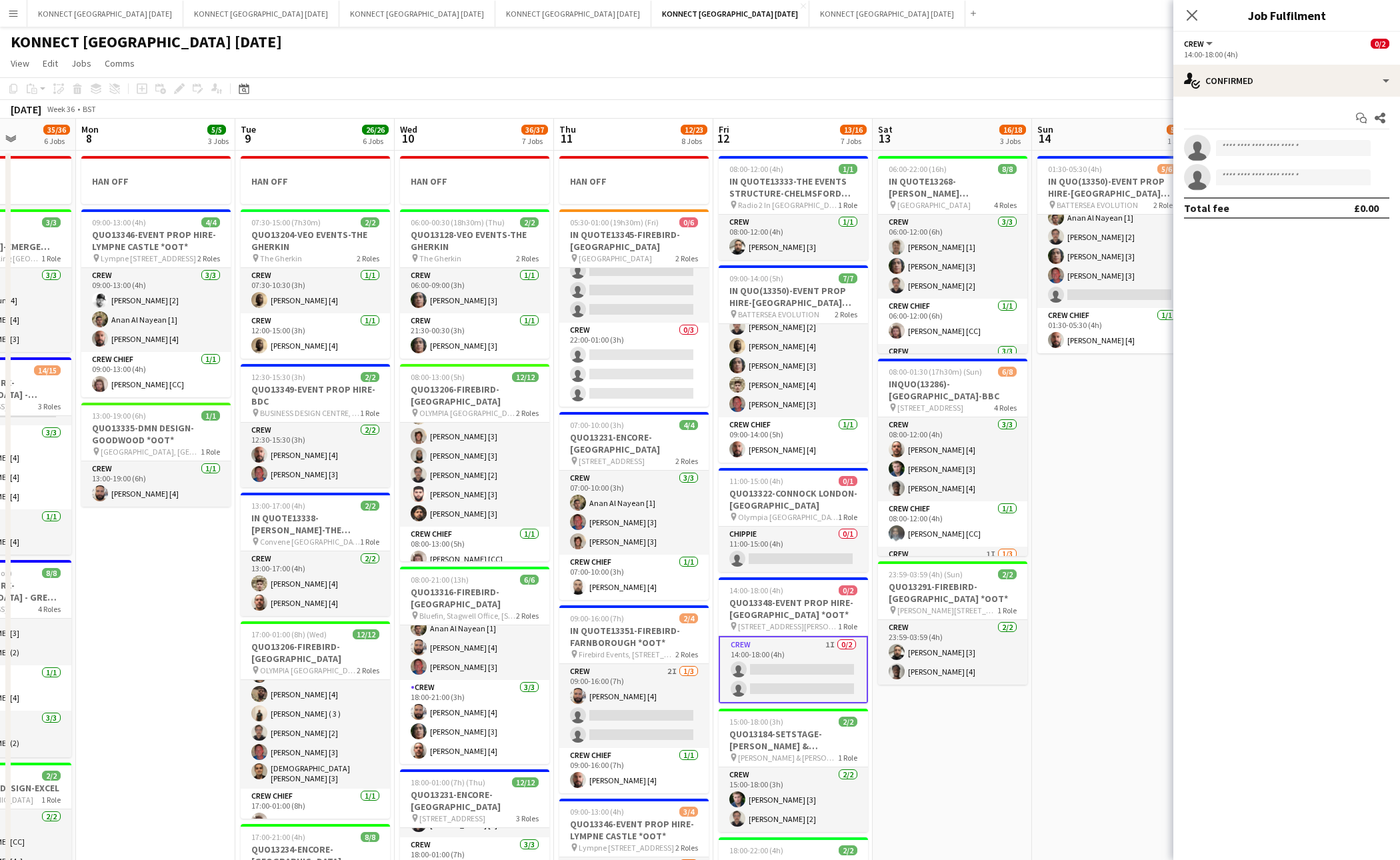
click at [1274, 48] on div "Crew All roles Crew 0/2" at bounding box center [1287, 43] width 205 height 12
click at [1255, 82] on div "single-neutral-actions-check-2 Confirmed" at bounding box center [1286, 80] width 227 height 32
click at [1290, 143] on icon "single-neutral-actions-share-1" at bounding box center [1283, 137] width 16 height 16
click at [979, 725] on app-date-cell "06:00-22:00 (16h) 8/8 IN QUOTE13268-[PERSON_NAME][GEOGRAPHIC_DATA] pin Richmond…" at bounding box center [952, 769] width 159 height 1236
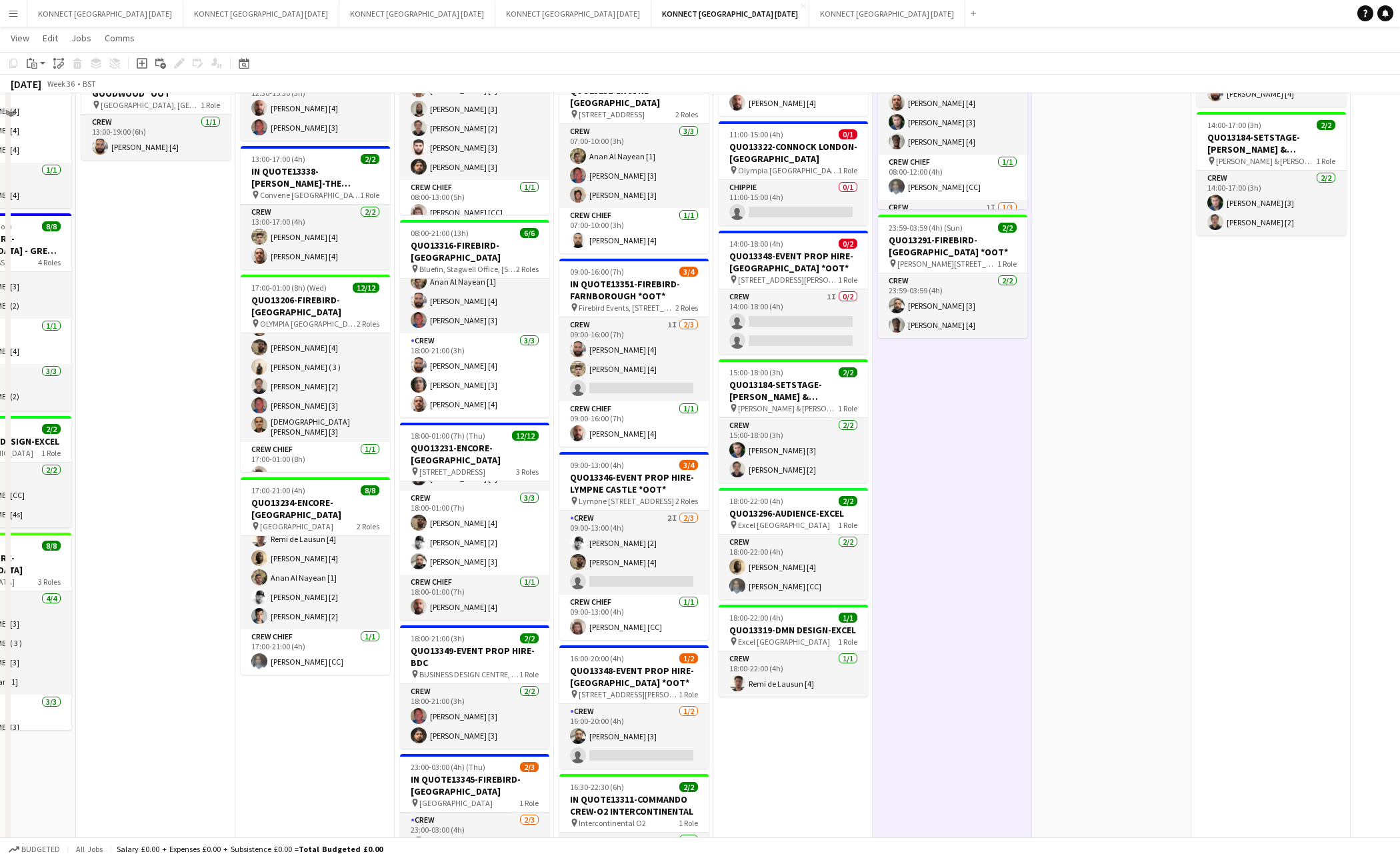
scroll to position [355, 0]
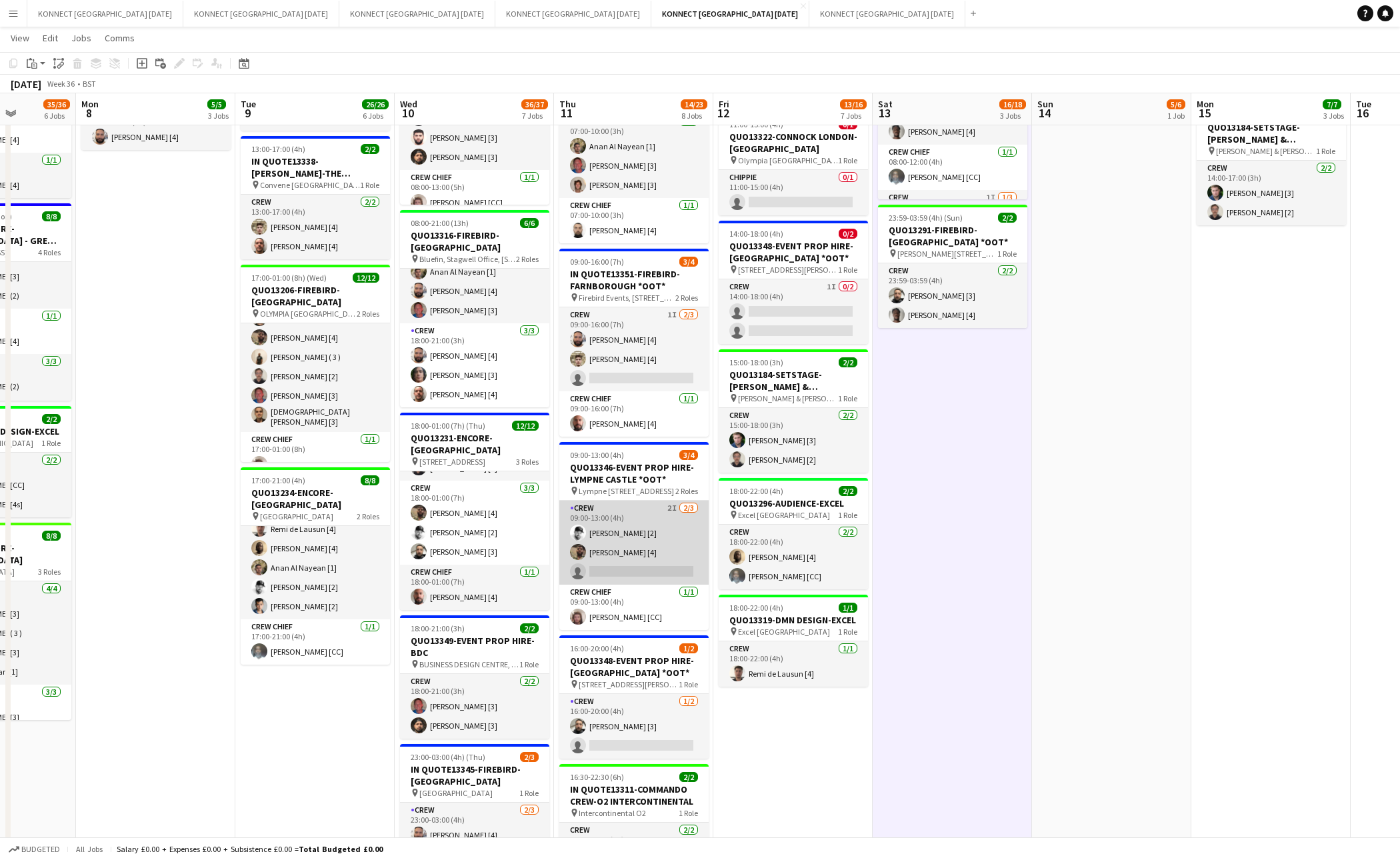
click at [666, 548] on app-card-role "Crew 2I 2/3 09:00-13:00 (4h) Mark Burrows [2] Thayalan Ravendran [4] single-neu…" at bounding box center [634, 543] width 149 height 84
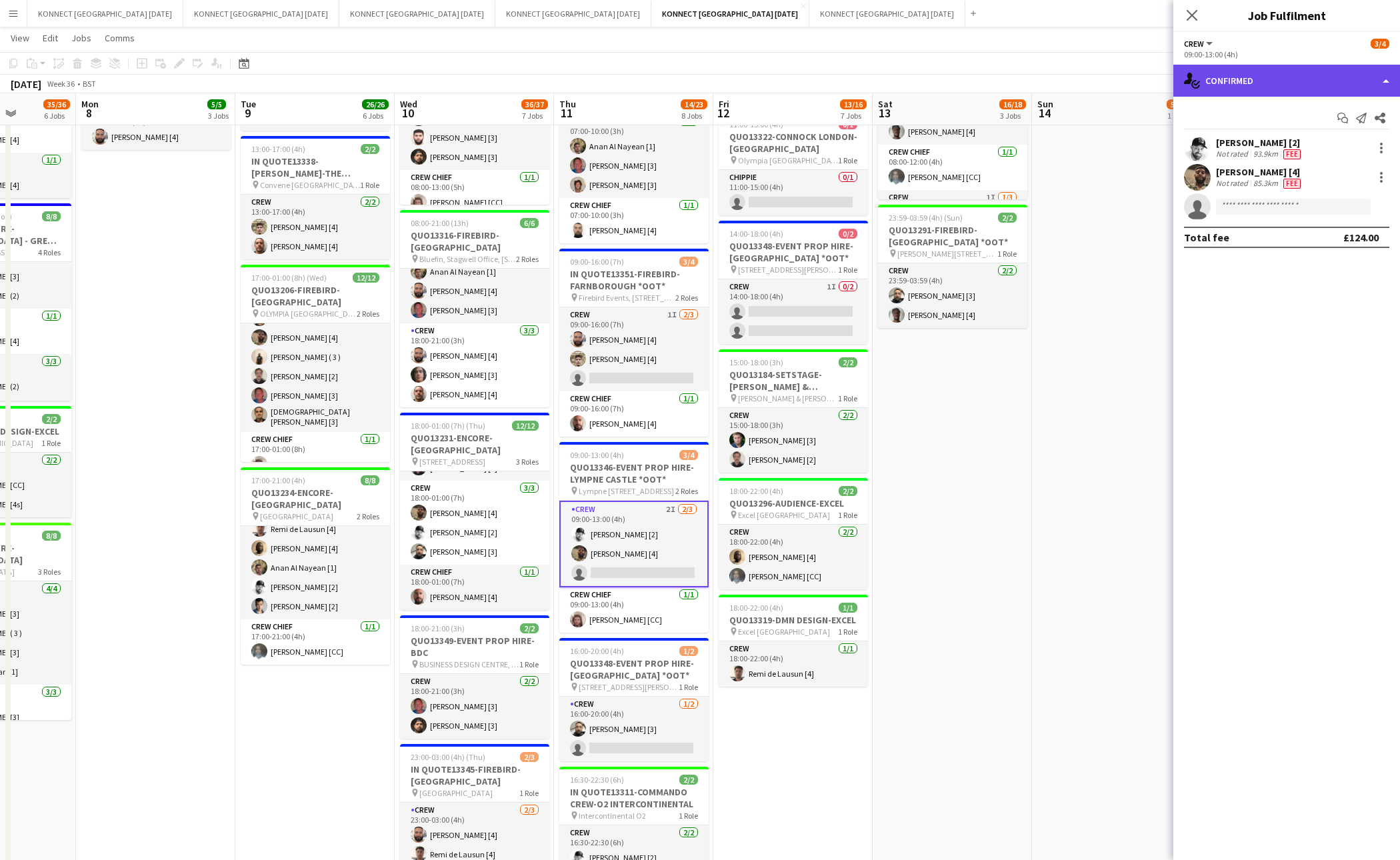
click at [1311, 68] on div "single-neutral-actions-check-2 Confirmed" at bounding box center [1286, 80] width 227 height 32
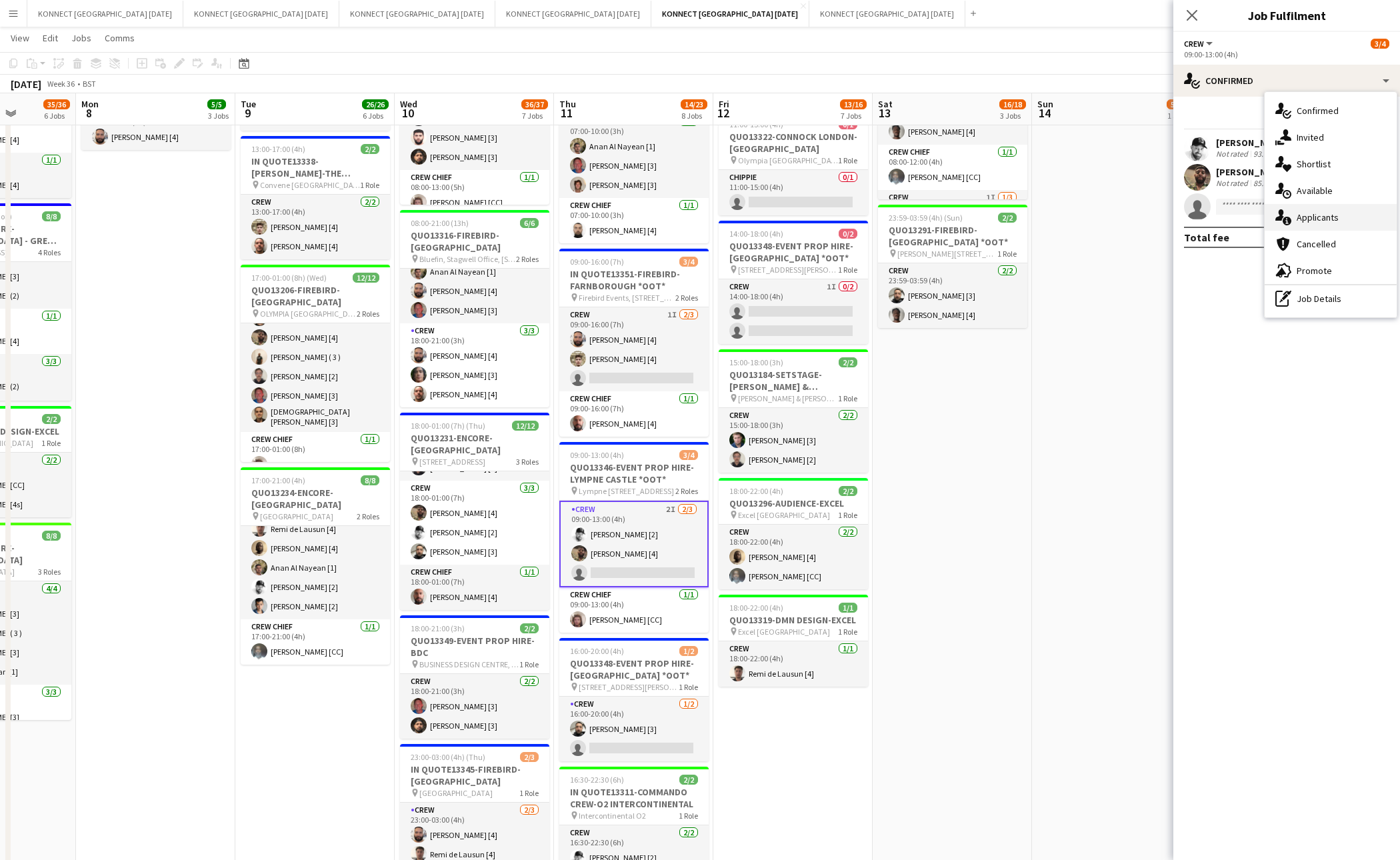
click at [1317, 218] on span "Applicants" at bounding box center [1318, 217] width 42 height 12
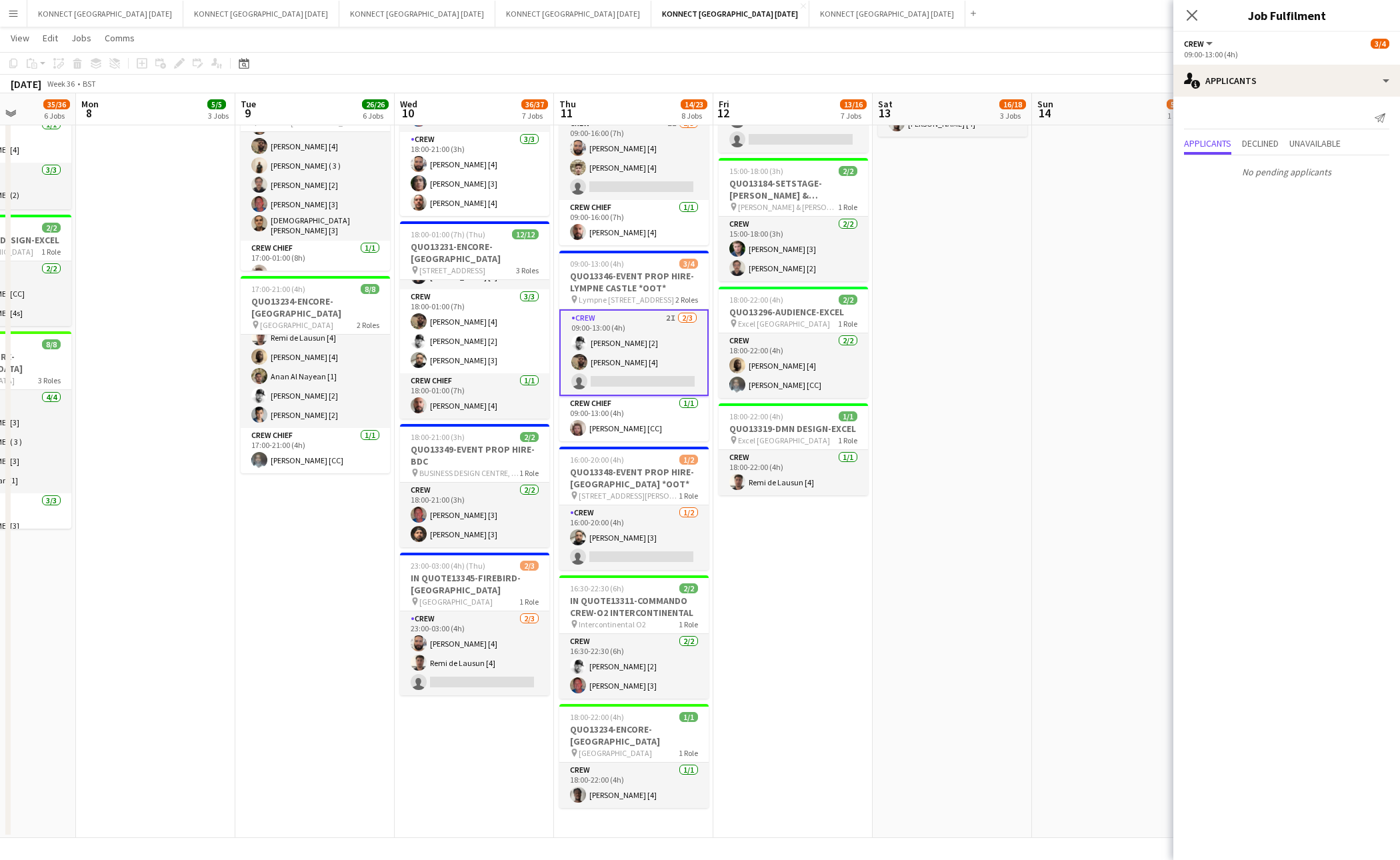
scroll to position [0, 449]
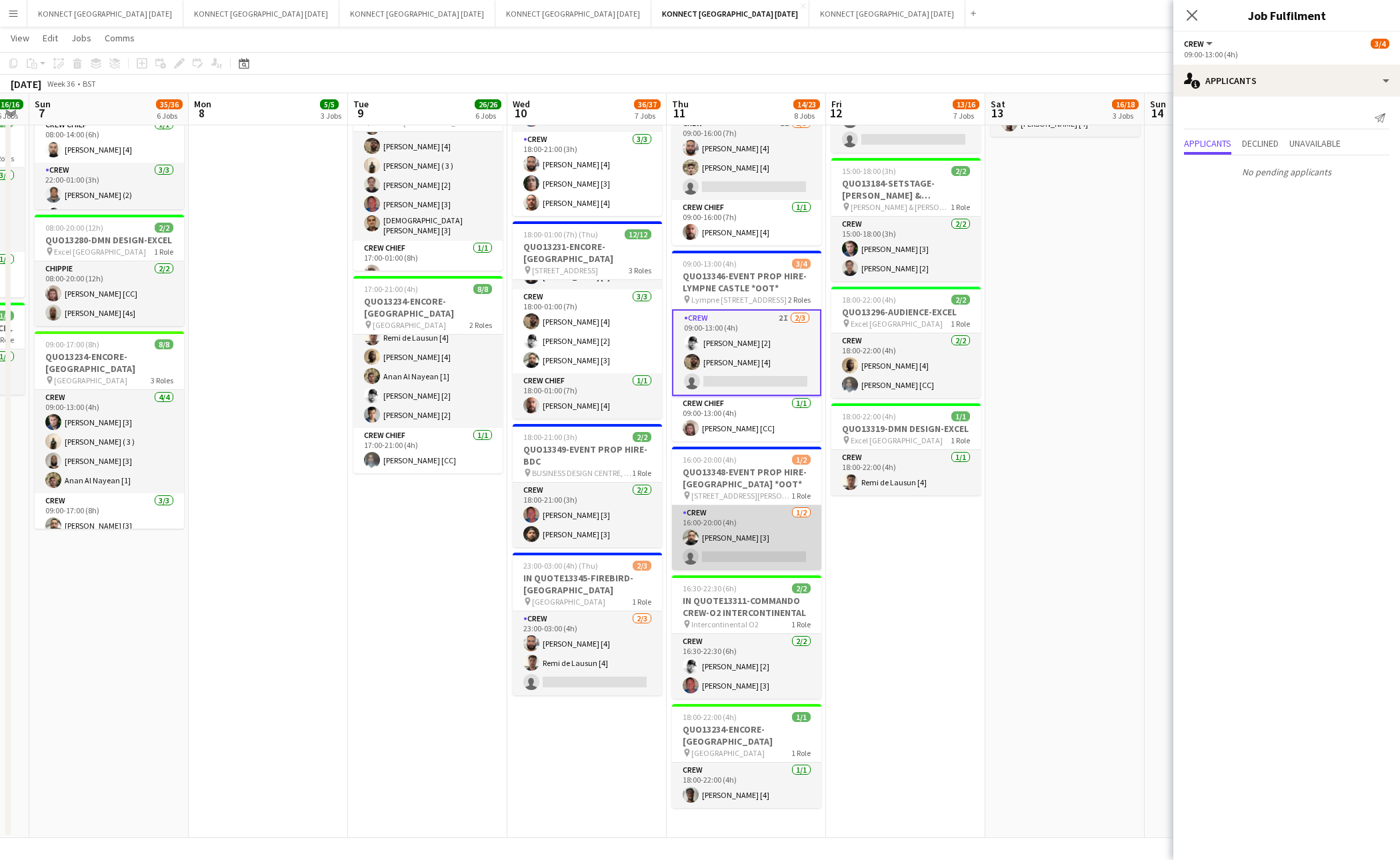
click at [761, 528] on app-card-role "Crew 1/2 16:00-20:00 (4h) Mario Refahi [3] single-neutral-actions" at bounding box center [747, 537] width 149 height 64
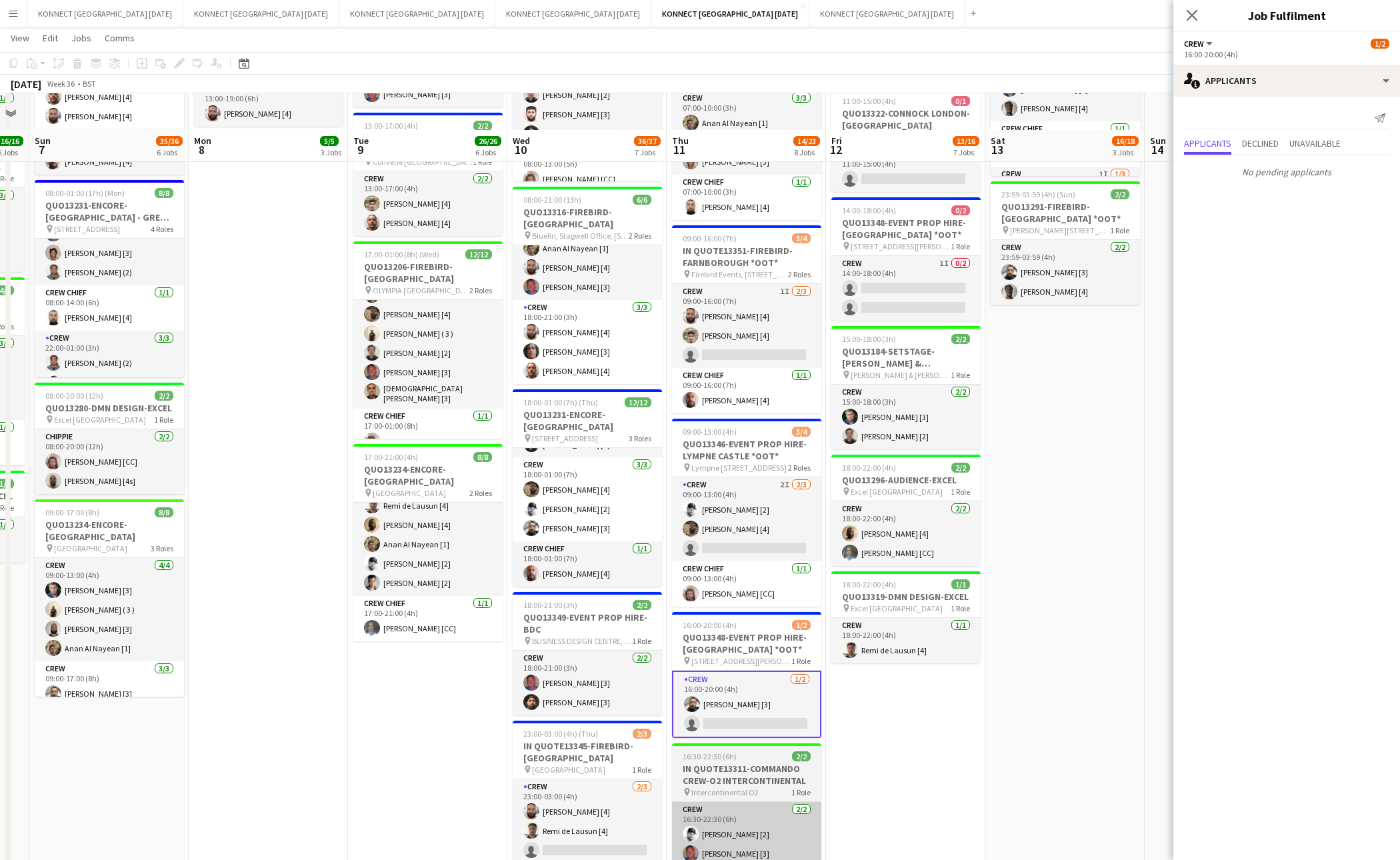
scroll to position [356, 0]
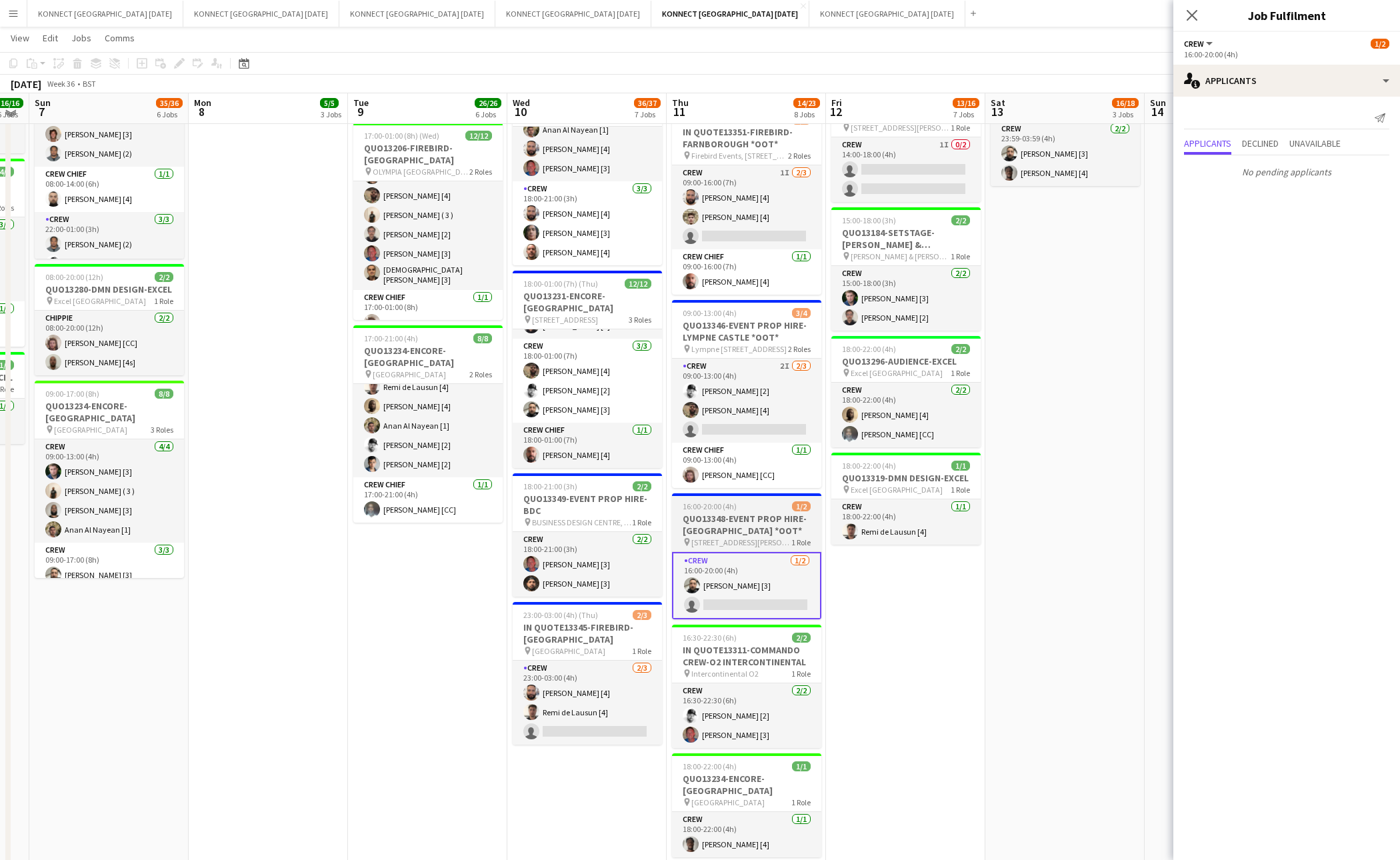
scroll to position [499, 0]
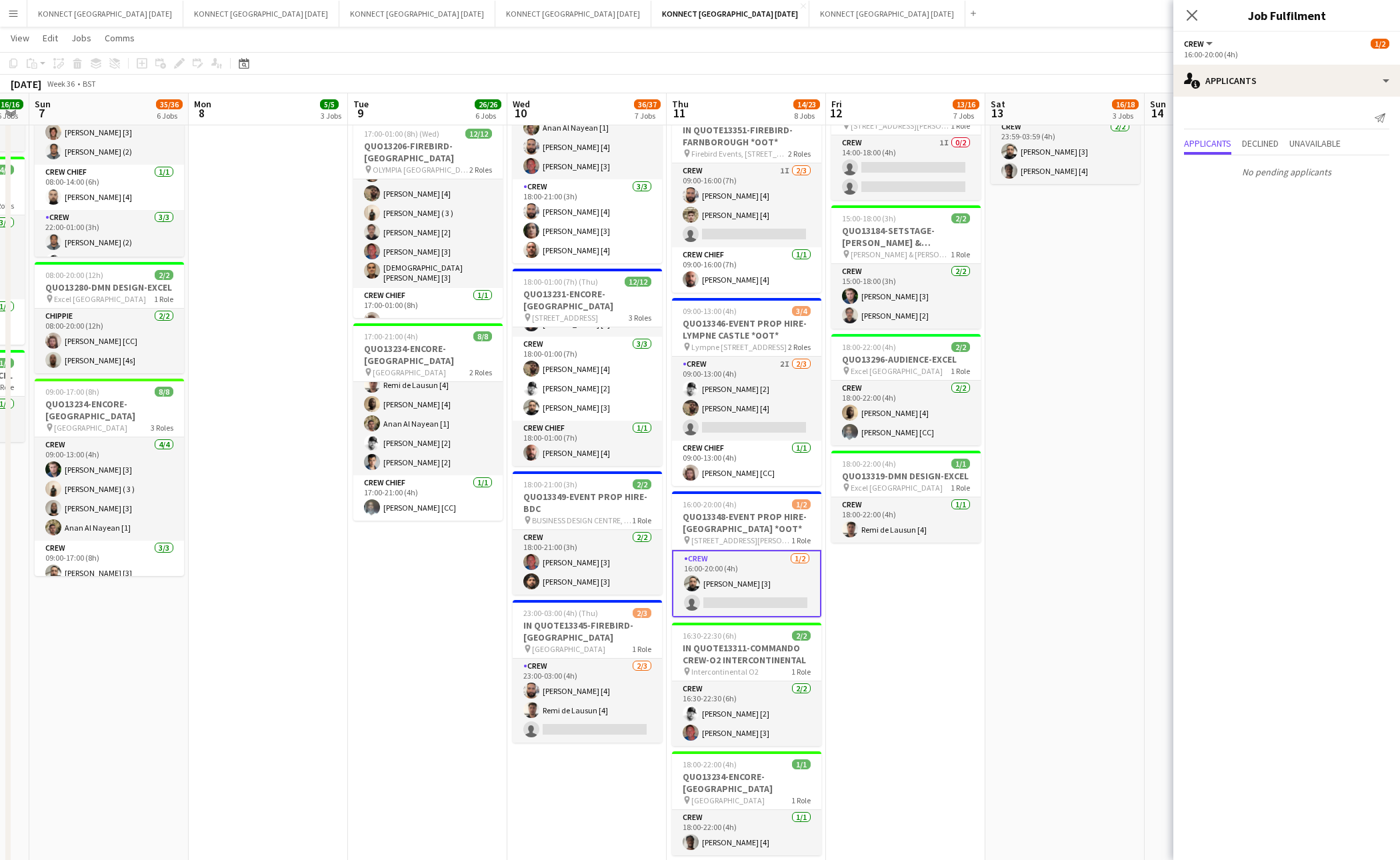
click at [766, 589] on app-card-role "Crew [DATE] 16:00-20:00 (4h) [PERSON_NAME] [3] single-neutral-actions" at bounding box center [747, 584] width 149 height 67
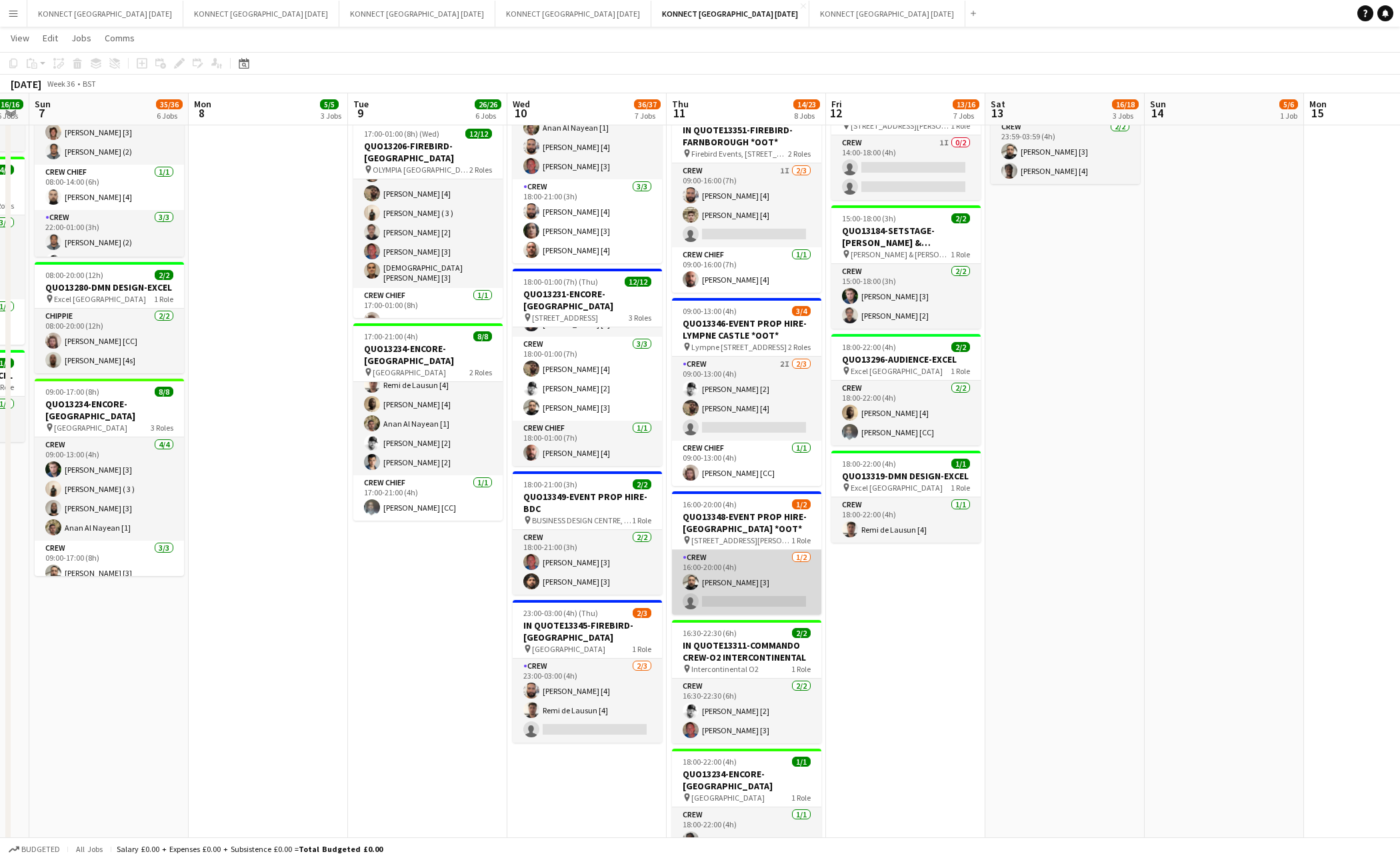
click at [766, 589] on app-card-role "Crew [DATE] 16:00-20:00 (4h) [PERSON_NAME] [3] single-neutral-actions" at bounding box center [747, 582] width 149 height 64
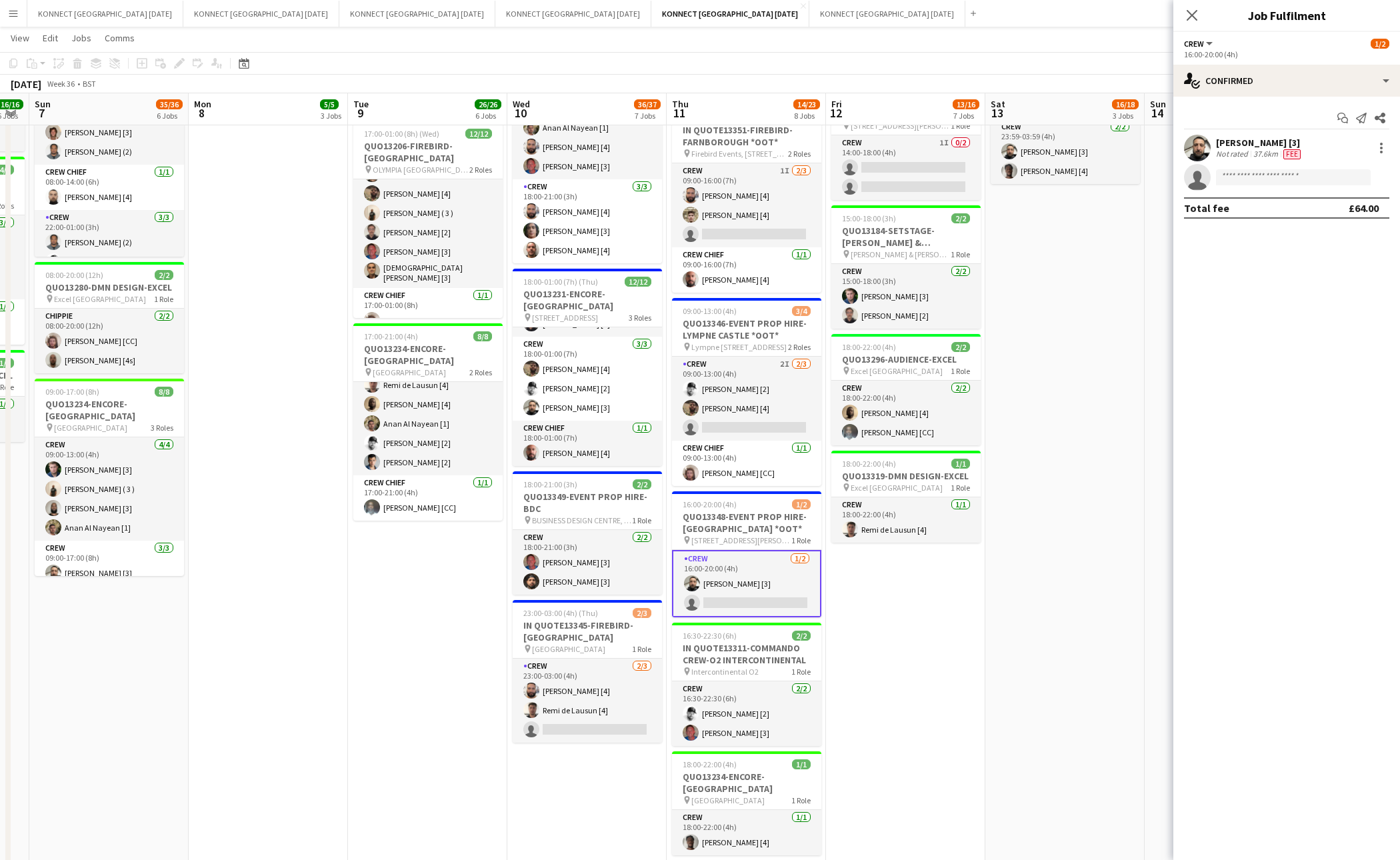
click at [1278, 62] on app-options-switcher "Crew All roles Crew [DATE] 16:00-20:00 (4h)" at bounding box center [1286, 48] width 227 height 33
click at [1268, 69] on div "single-neutral-actions-check-2 Confirmed" at bounding box center [1286, 80] width 227 height 32
click at [1314, 214] on span "Applicants" at bounding box center [1318, 217] width 42 height 12
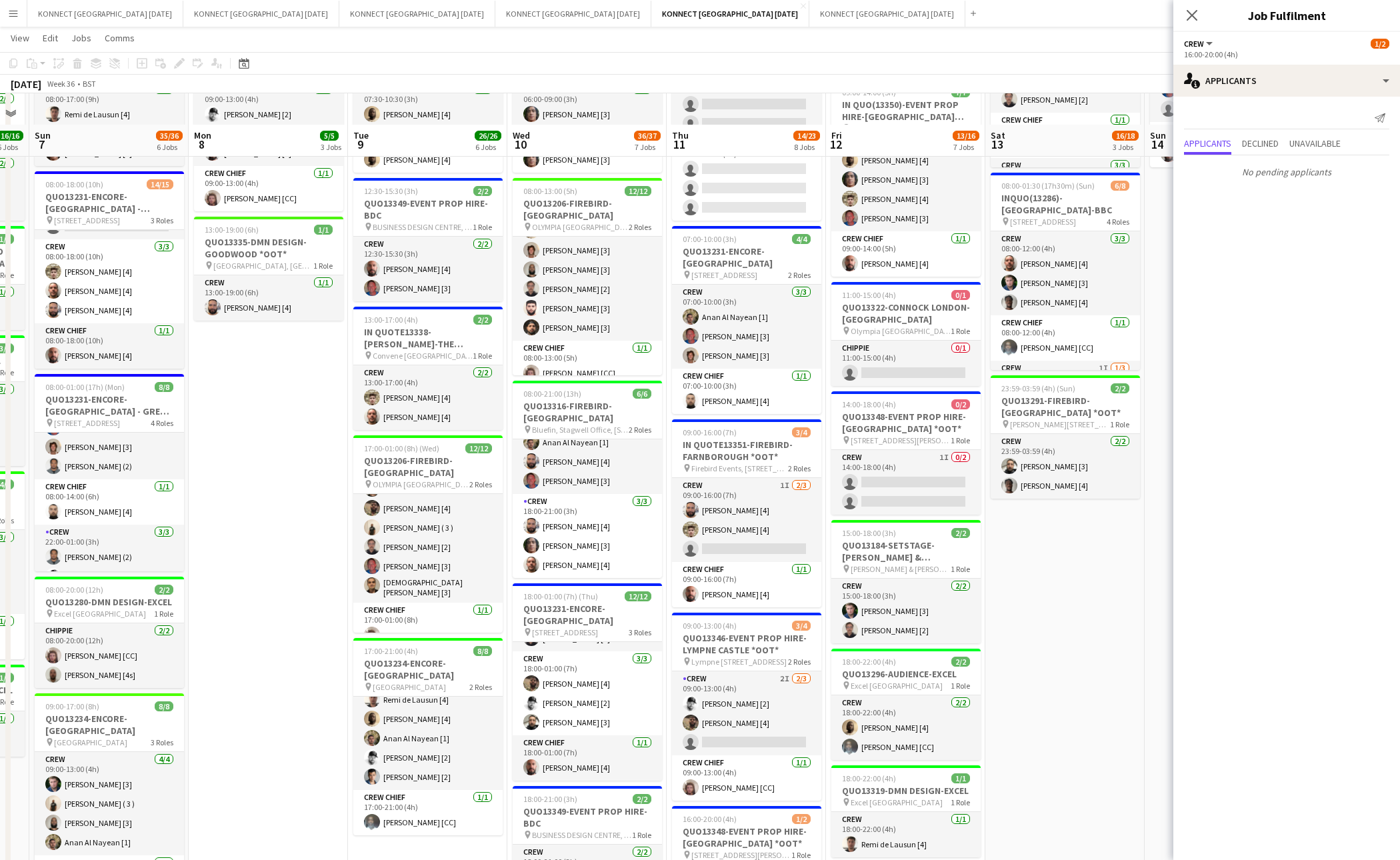
scroll to position [0, 0]
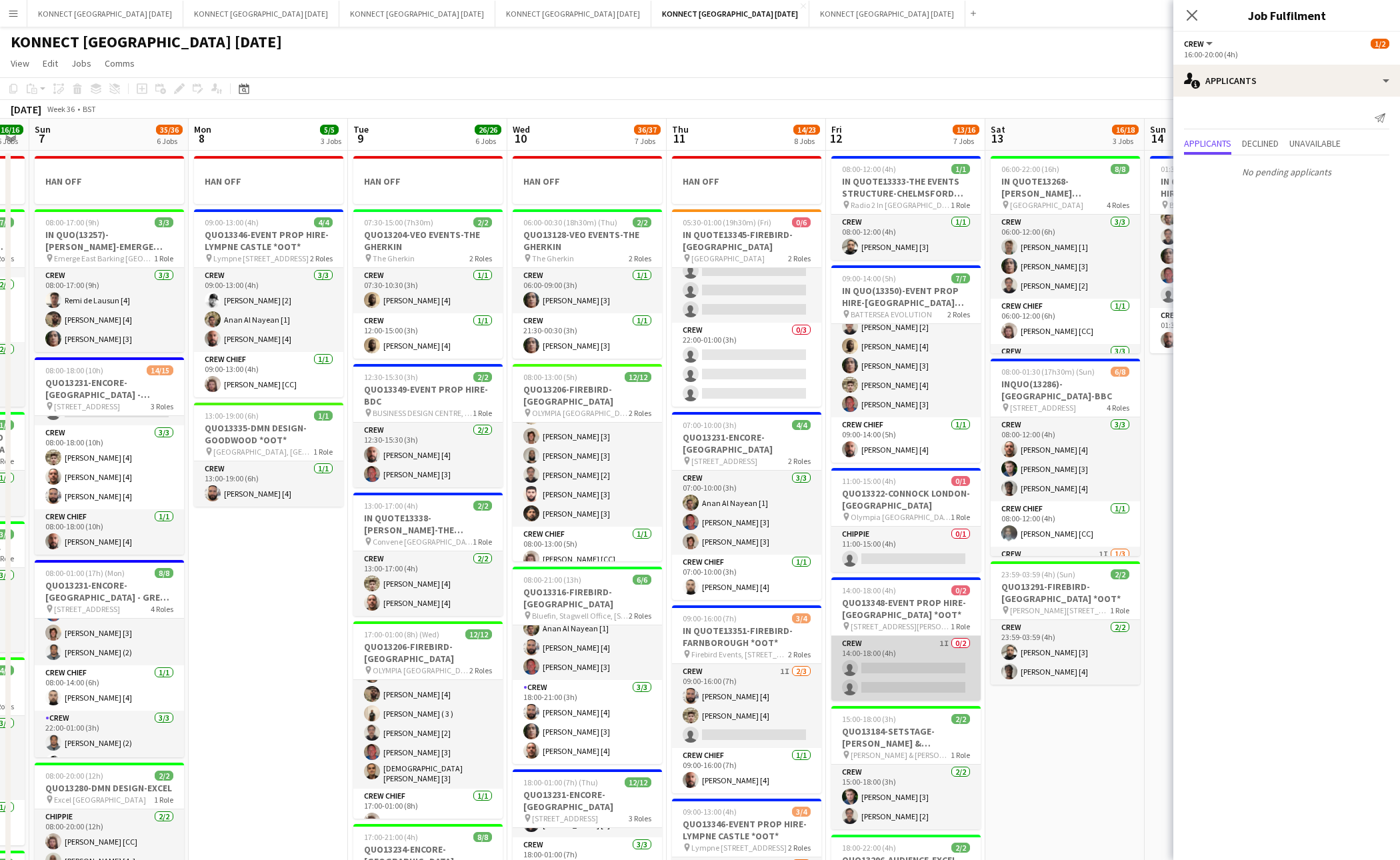
click at [938, 684] on app-card-role "Crew 1I 0/2 14:00-18:00 (4h) single-neutral-actions single-neutral-actions" at bounding box center [907, 668] width 149 height 64
click at [1276, 102] on div "Send notification Applicants Declined Unavailable No pending applicants" at bounding box center [1286, 146] width 227 height 97
click at [1276, 97] on div "Send notification Applicants Declined Unavailable No pending applicants" at bounding box center [1286, 146] width 227 height 97
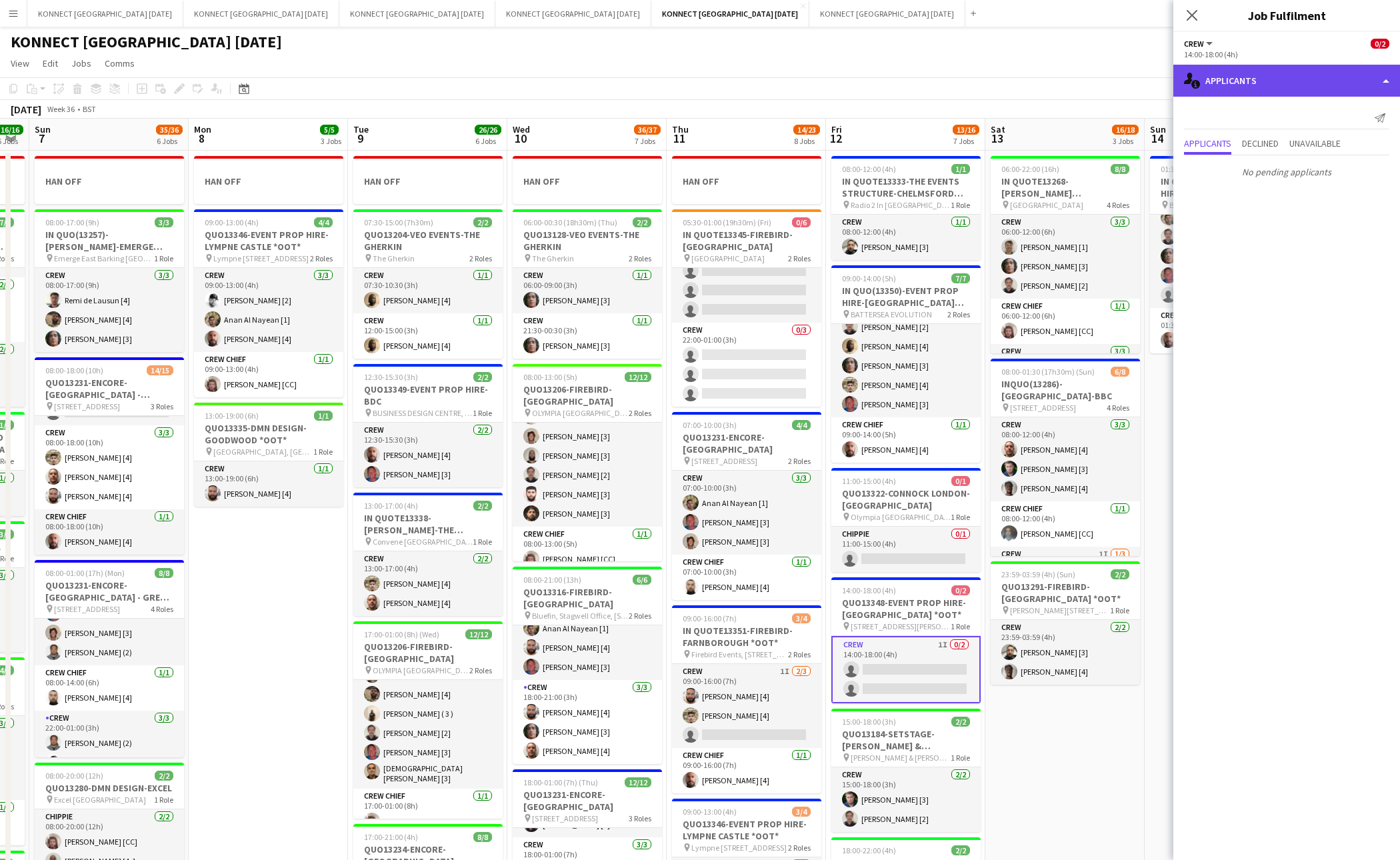
click at [1271, 80] on div "single-neutral-actions-information Applicants" at bounding box center [1286, 80] width 227 height 32
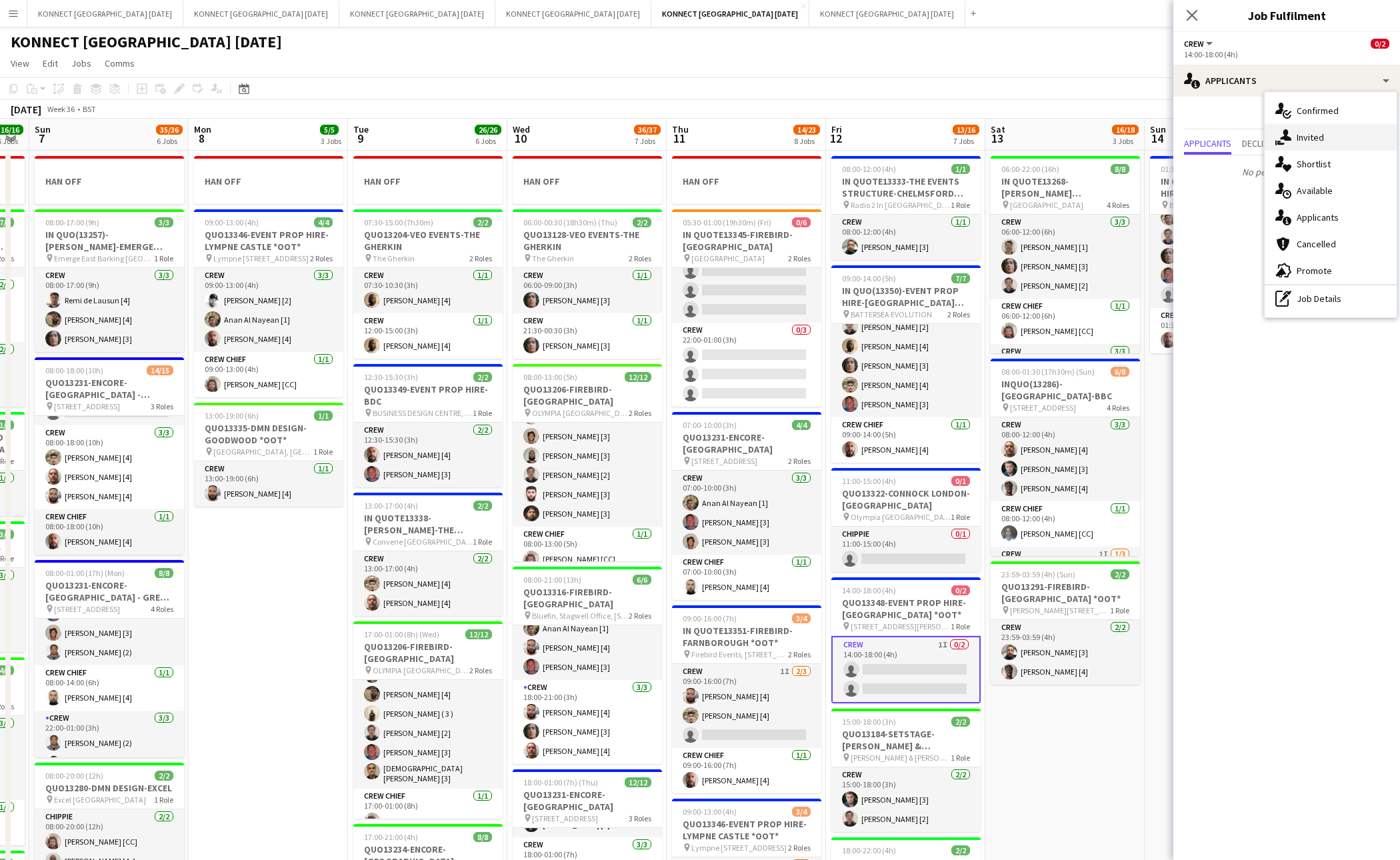
click at [1298, 128] on div "single-neutral-actions-share-1 Invited" at bounding box center [1331, 137] width 132 height 27
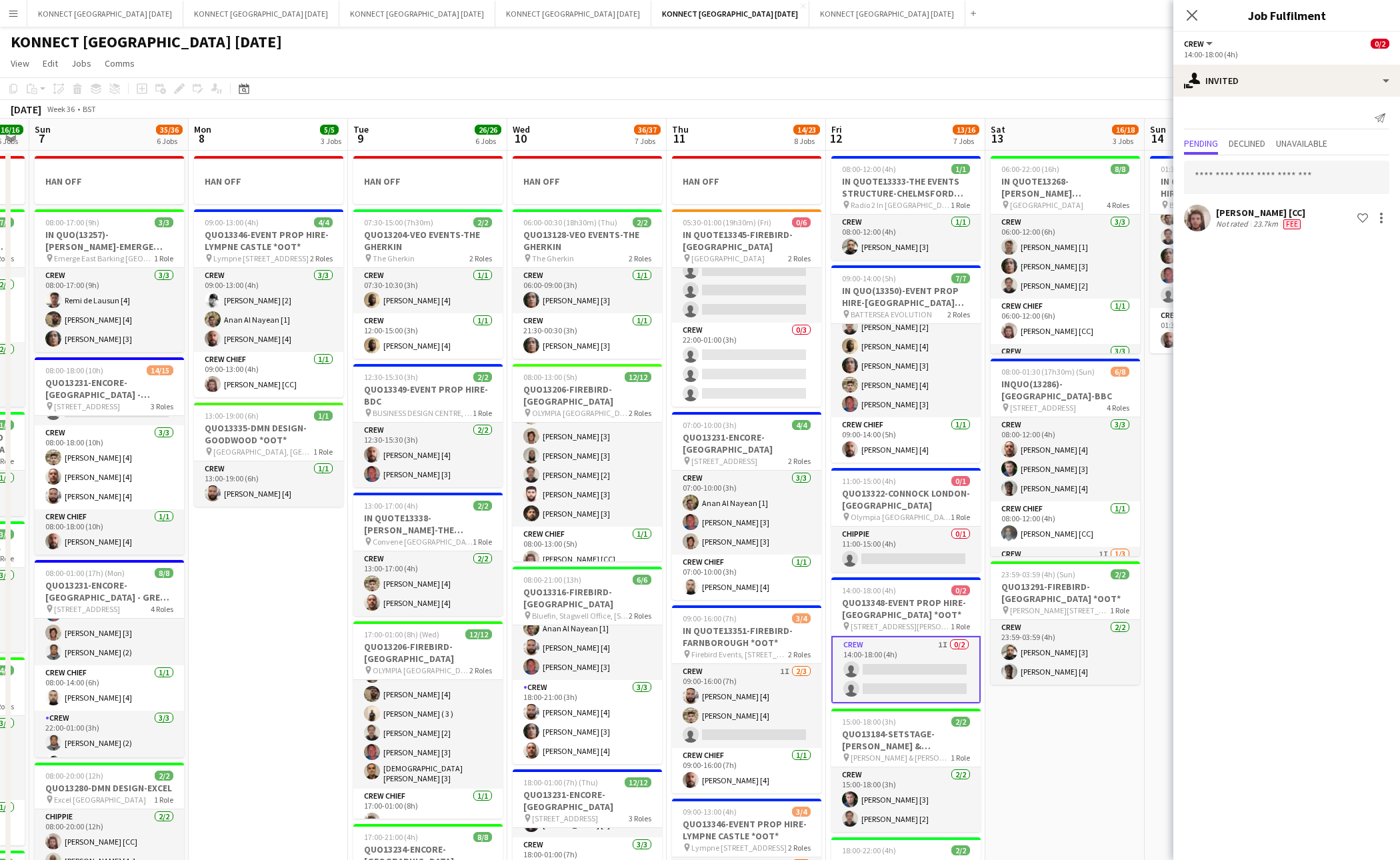
click at [1091, 714] on app-date-cell "06:00-22:00 (16h) 8/8 IN QUOTE13268-[PERSON_NAME][GEOGRAPHIC_DATA] pin Richmond…" at bounding box center [1065, 769] width 159 height 1236
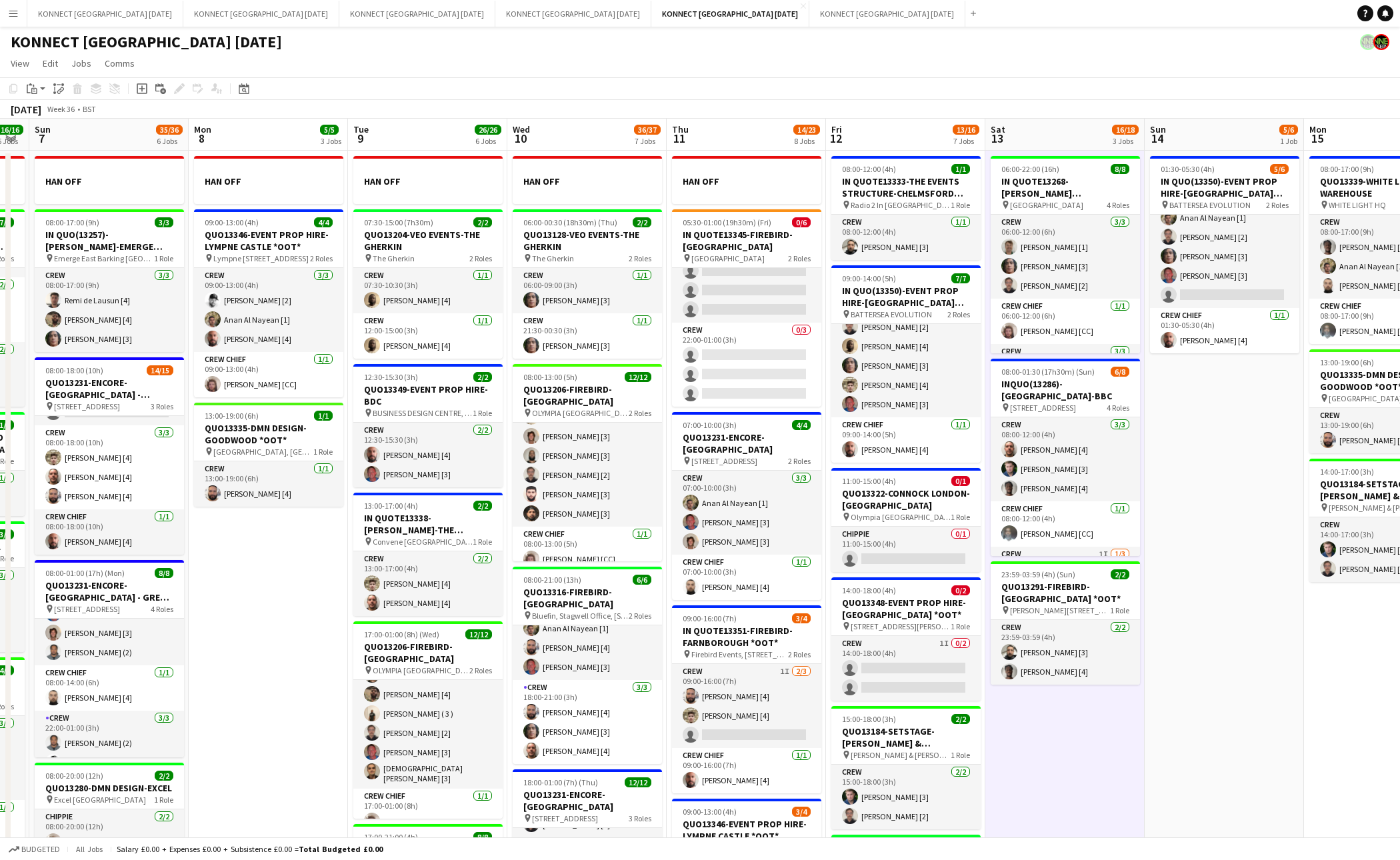
click at [1064, 727] on app-date-cell "06:00-22:00 (16h) 8/8 IN QUOTE13268-[PERSON_NAME][GEOGRAPHIC_DATA] pin Richmond…" at bounding box center [1065, 769] width 159 height 1236
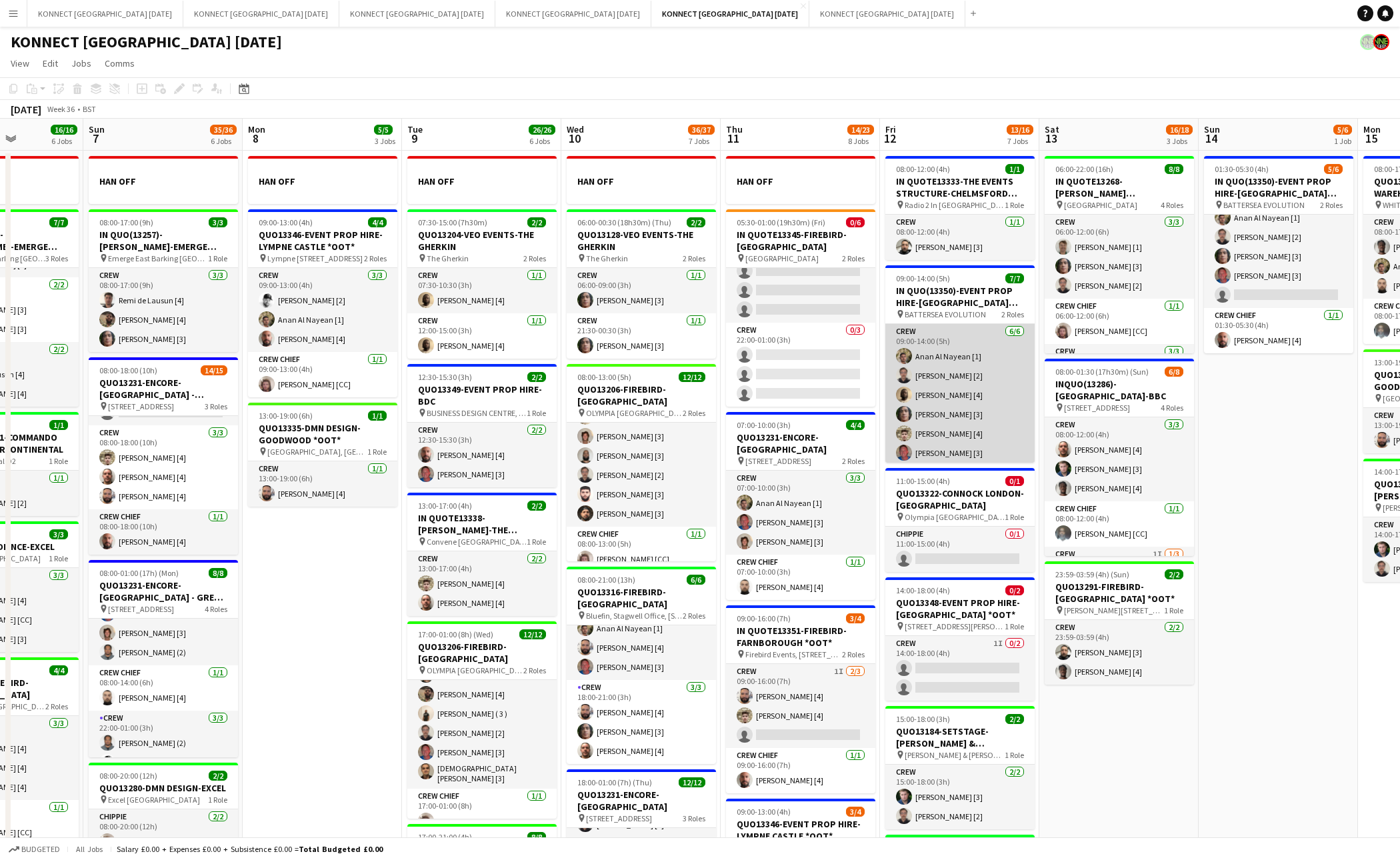
scroll to position [49, 0]
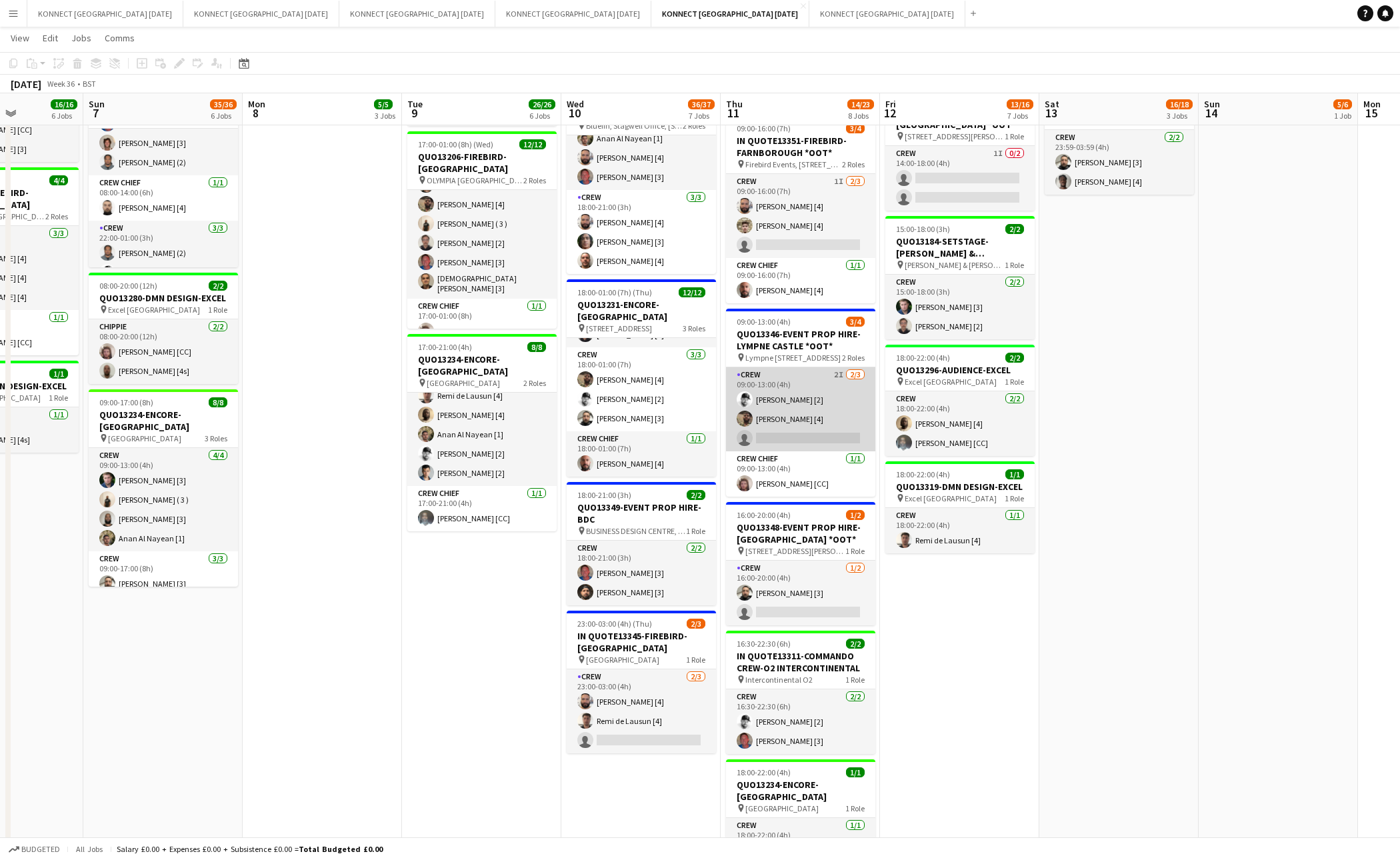
click at [811, 425] on app-card-role "Crew 2I 2/3 09:00-13:00 (4h) Mark Burrows [2] Thayalan Ravendran [4] single-neu…" at bounding box center [801, 409] width 149 height 84
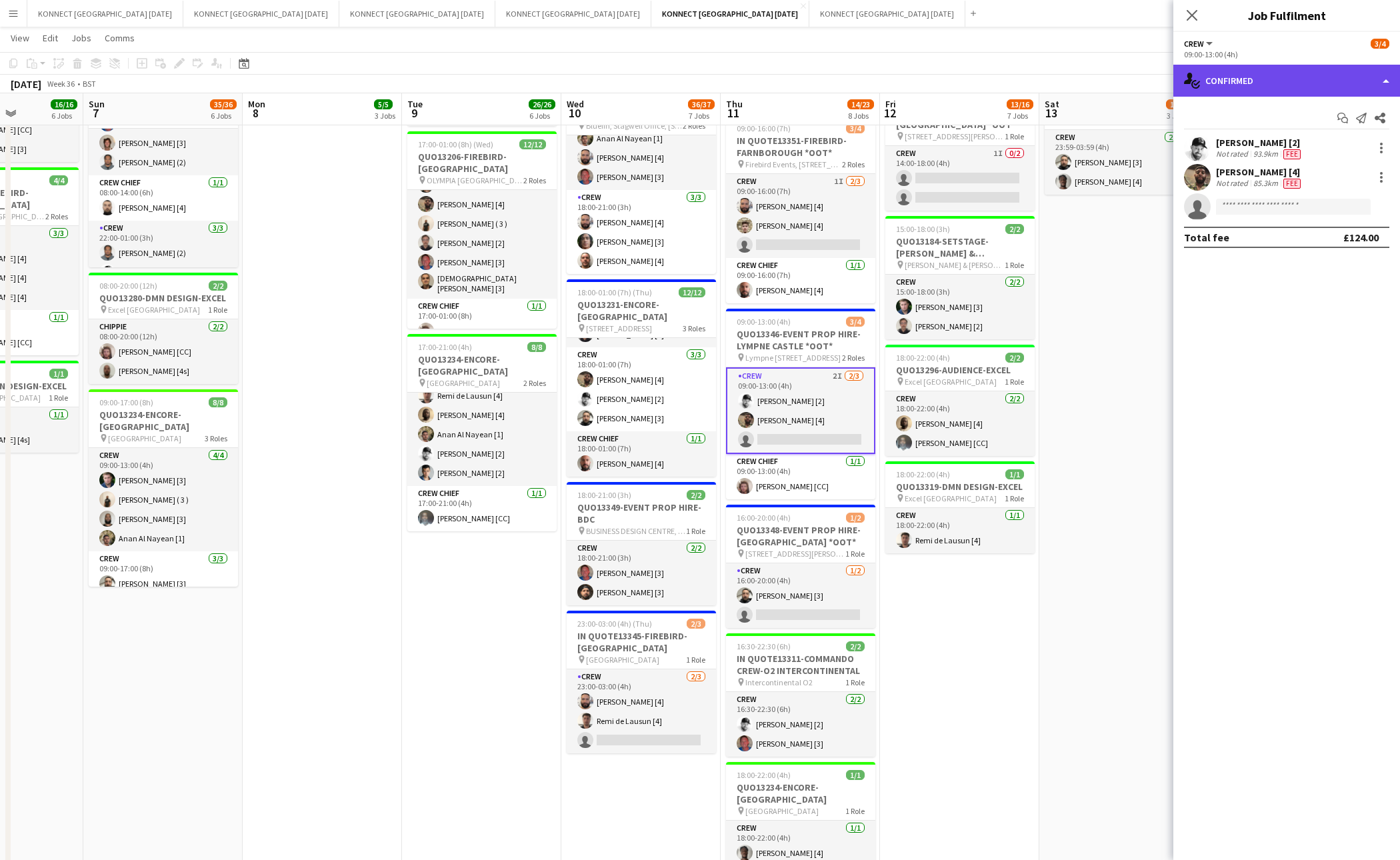
click at [1260, 86] on div "single-neutral-actions-check-2 Confirmed" at bounding box center [1286, 80] width 227 height 32
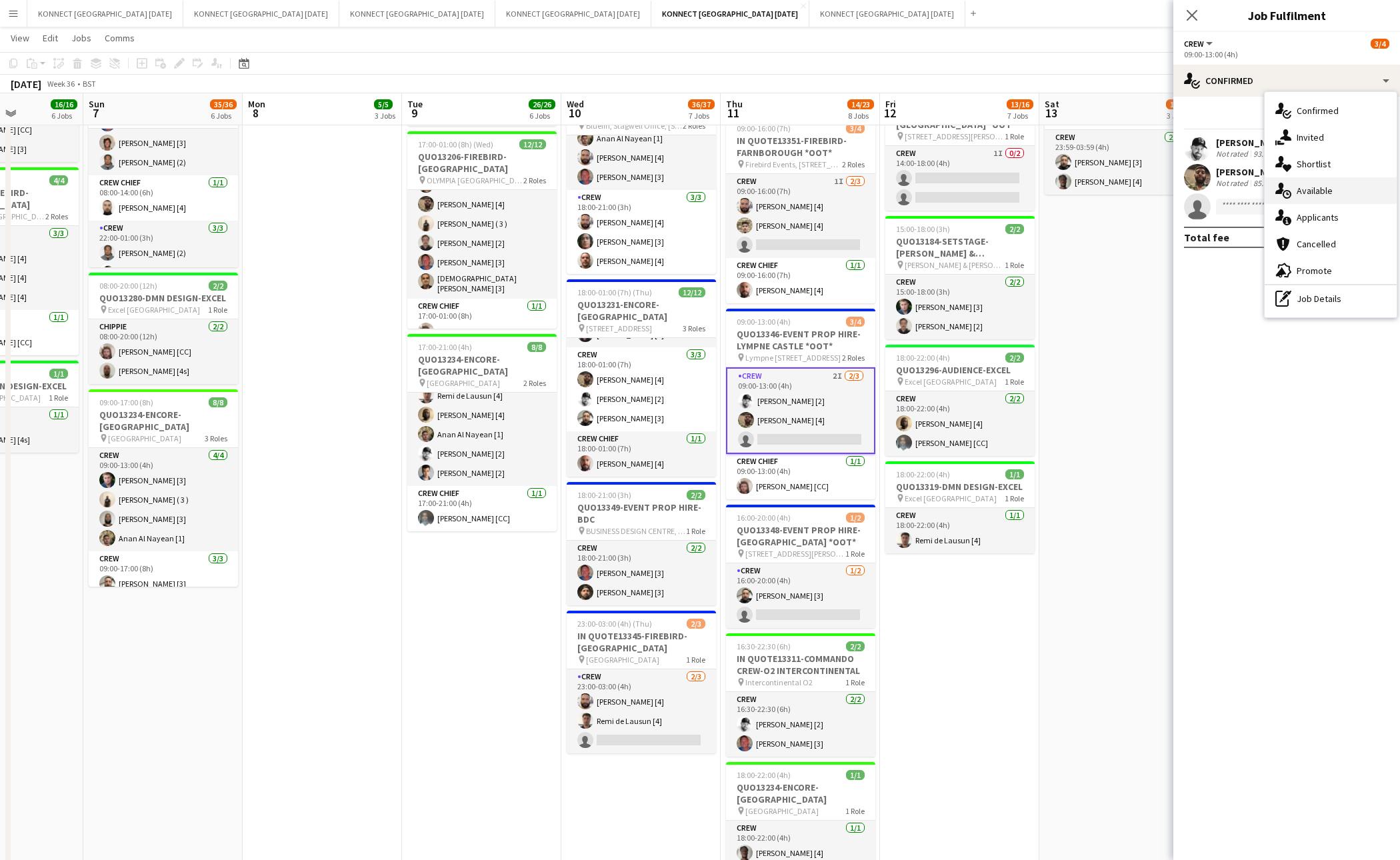
click at [1324, 183] on div "single-neutral-actions-upload Available" at bounding box center [1331, 190] width 132 height 27
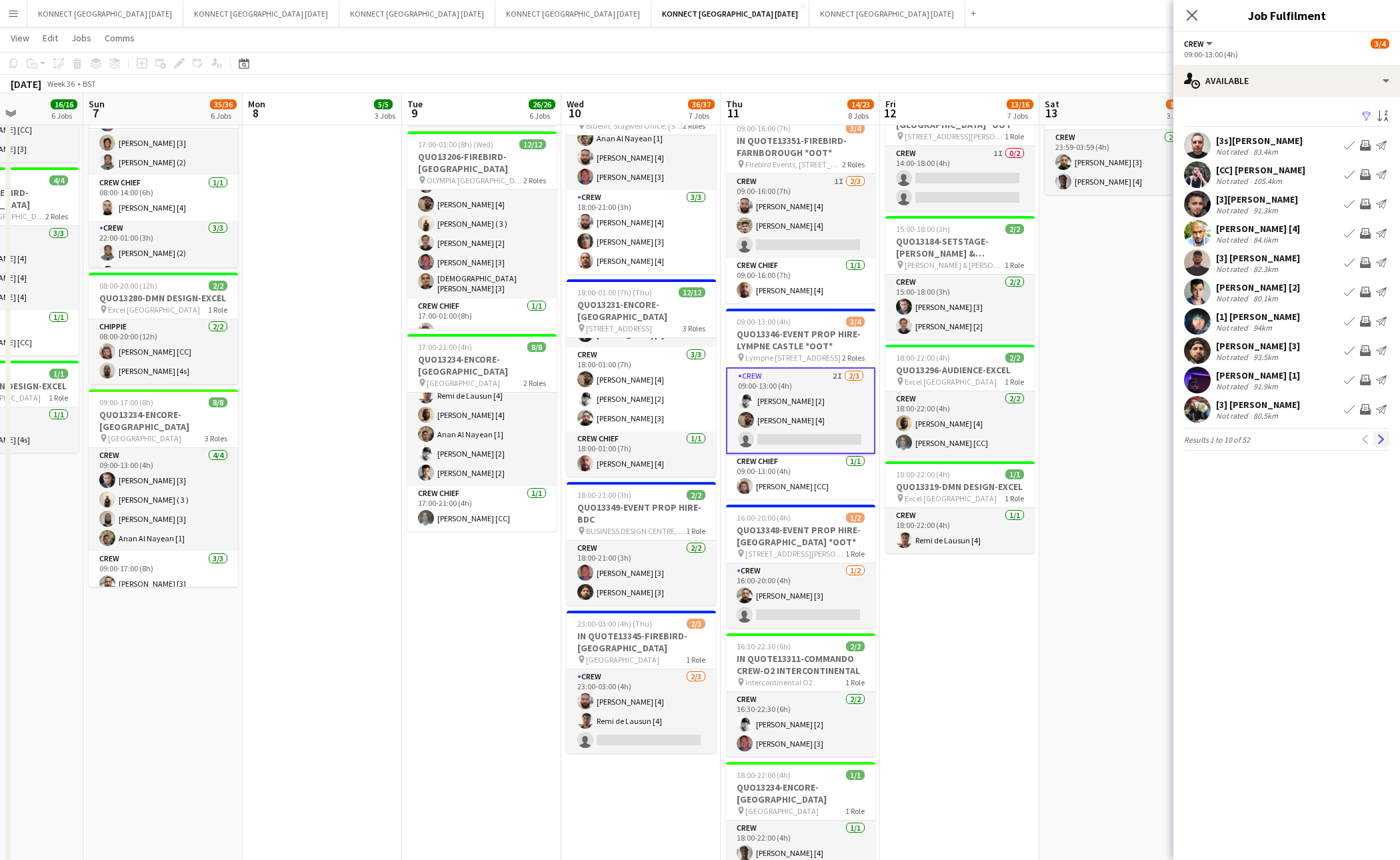
click at [1385, 442] on app-icon "Next" at bounding box center [1381, 439] width 9 height 9
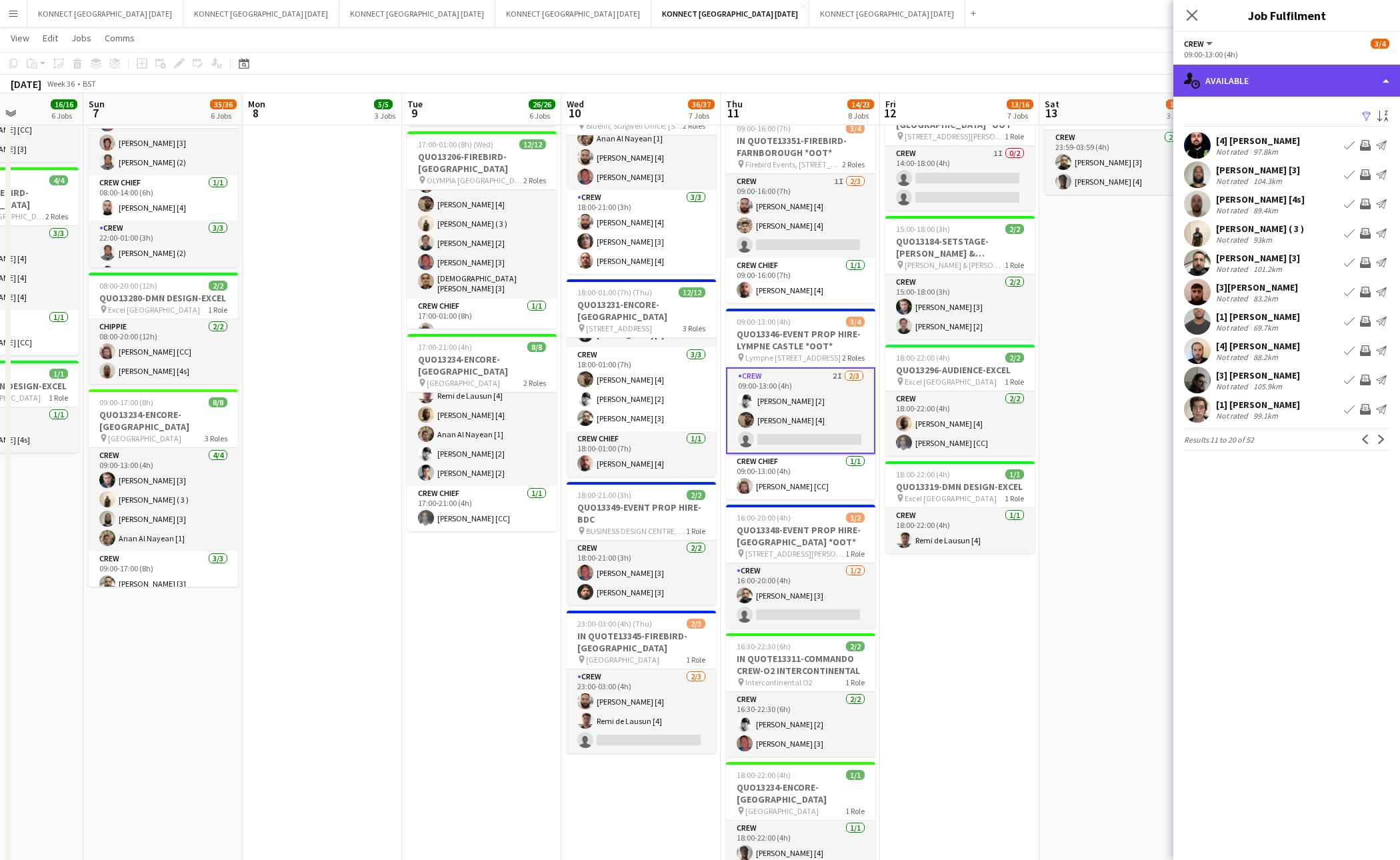
click at [1286, 88] on div "single-neutral-actions-upload Available" at bounding box center [1286, 80] width 227 height 32
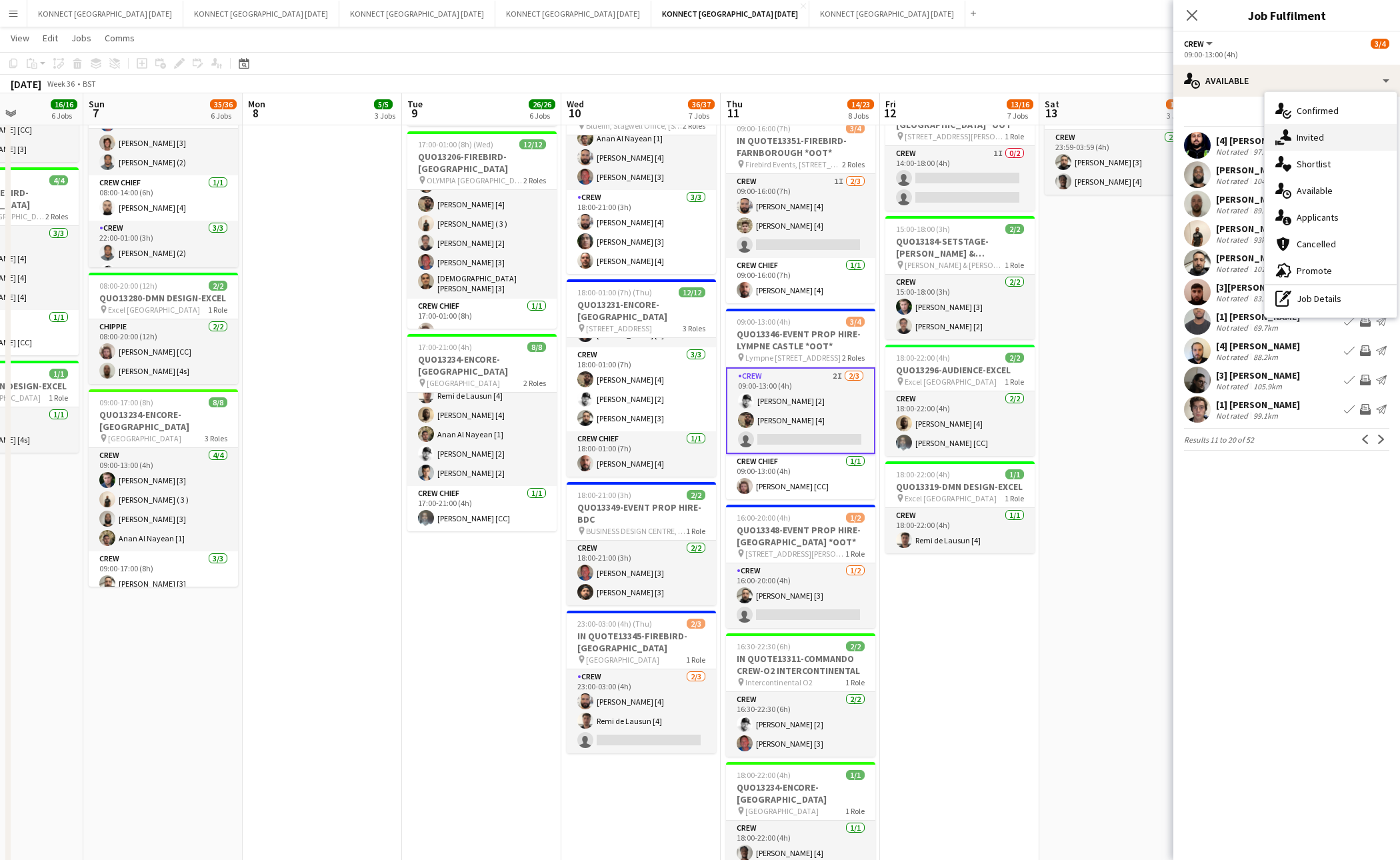
click at [1311, 128] on div "single-neutral-actions-share-1 Invited" at bounding box center [1331, 137] width 132 height 27
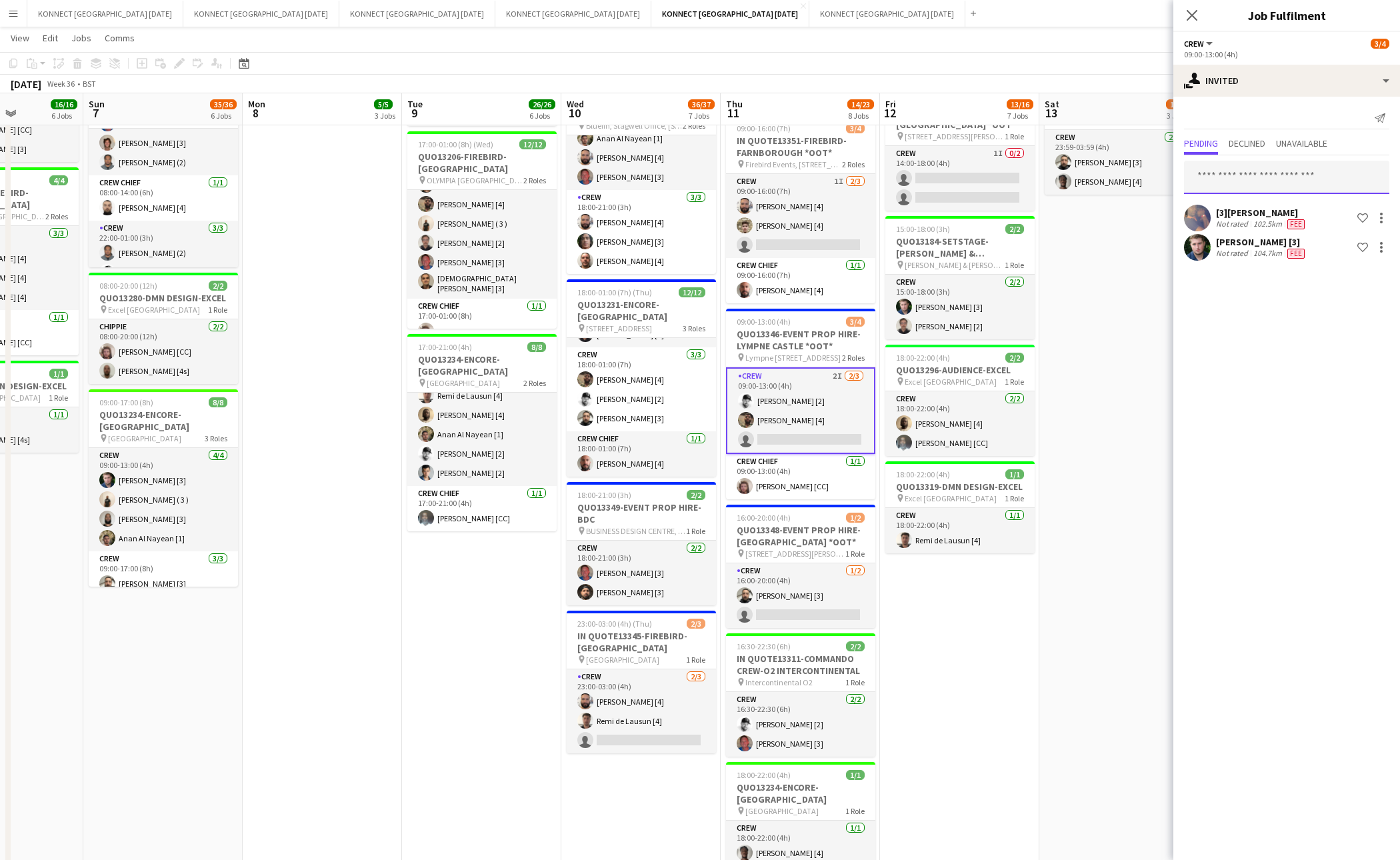
click at [1270, 172] on input "text" at bounding box center [1287, 177] width 205 height 34
type input "****"
click at [1249, 205] on span "[PERSON_NAME] [3]" at bounding box center [1240, 210] width 90 height 11
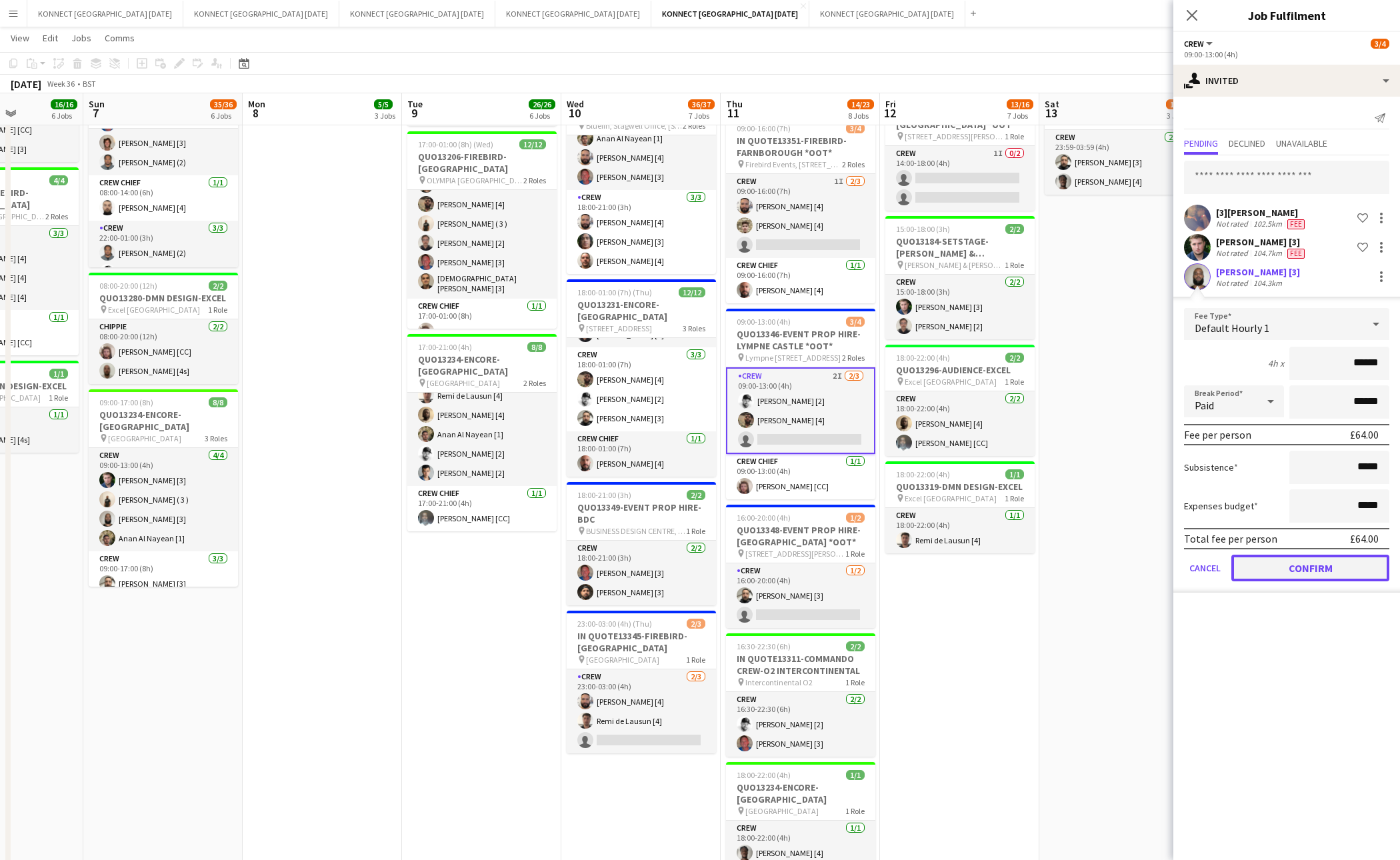
click at [1255, 561] on button "Confirm" at bounding box center [1310, 568] width 158 height 27
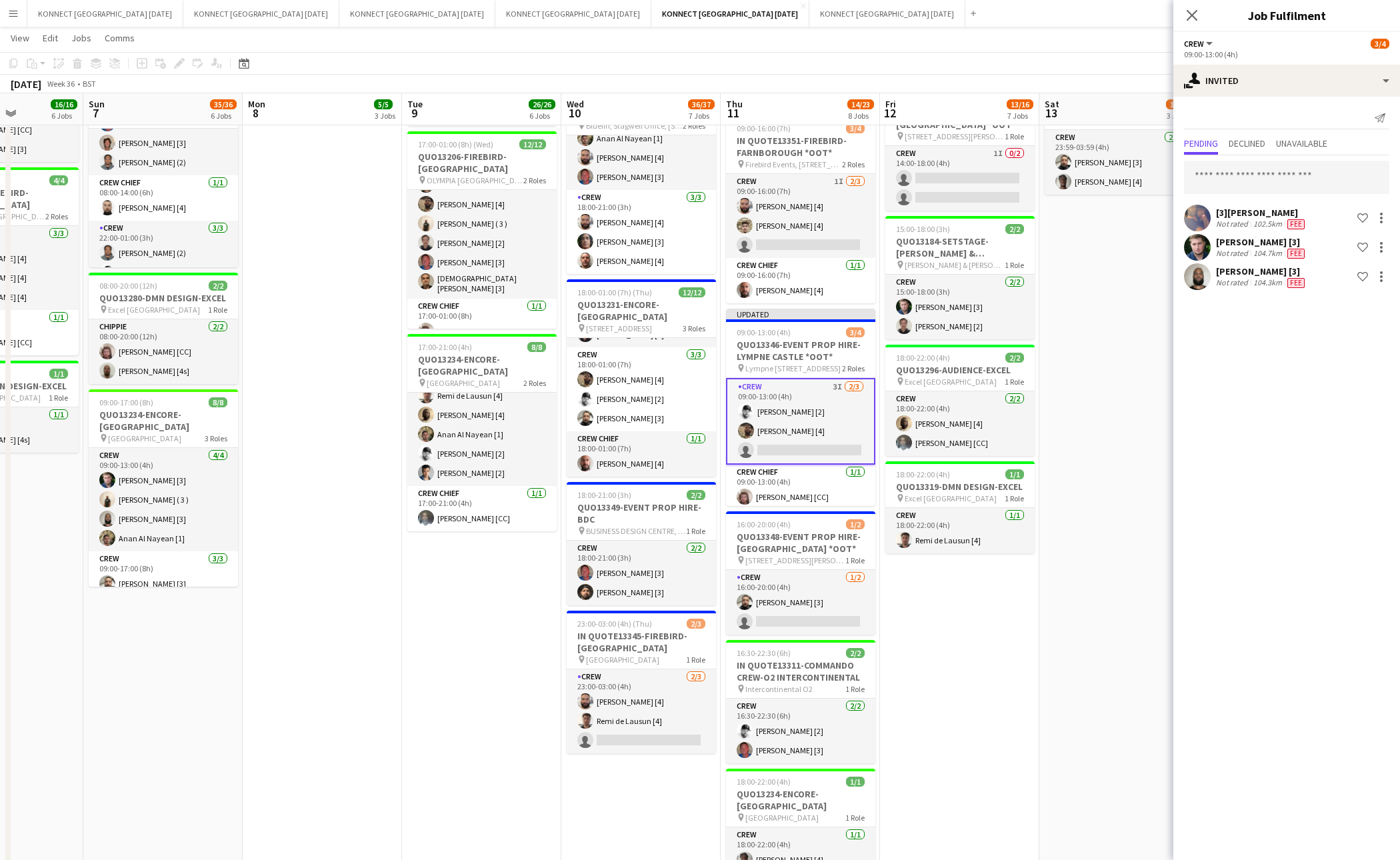
click at [1070, 260] on app-date-cell "06:00-22:00 (16h) 8/8 IN QUOTE13268-[PERSON_NAME][GEOGRAPHIC_DATA] pin Richmond…" at bounding box center [1119, 283] width 159 height 1244
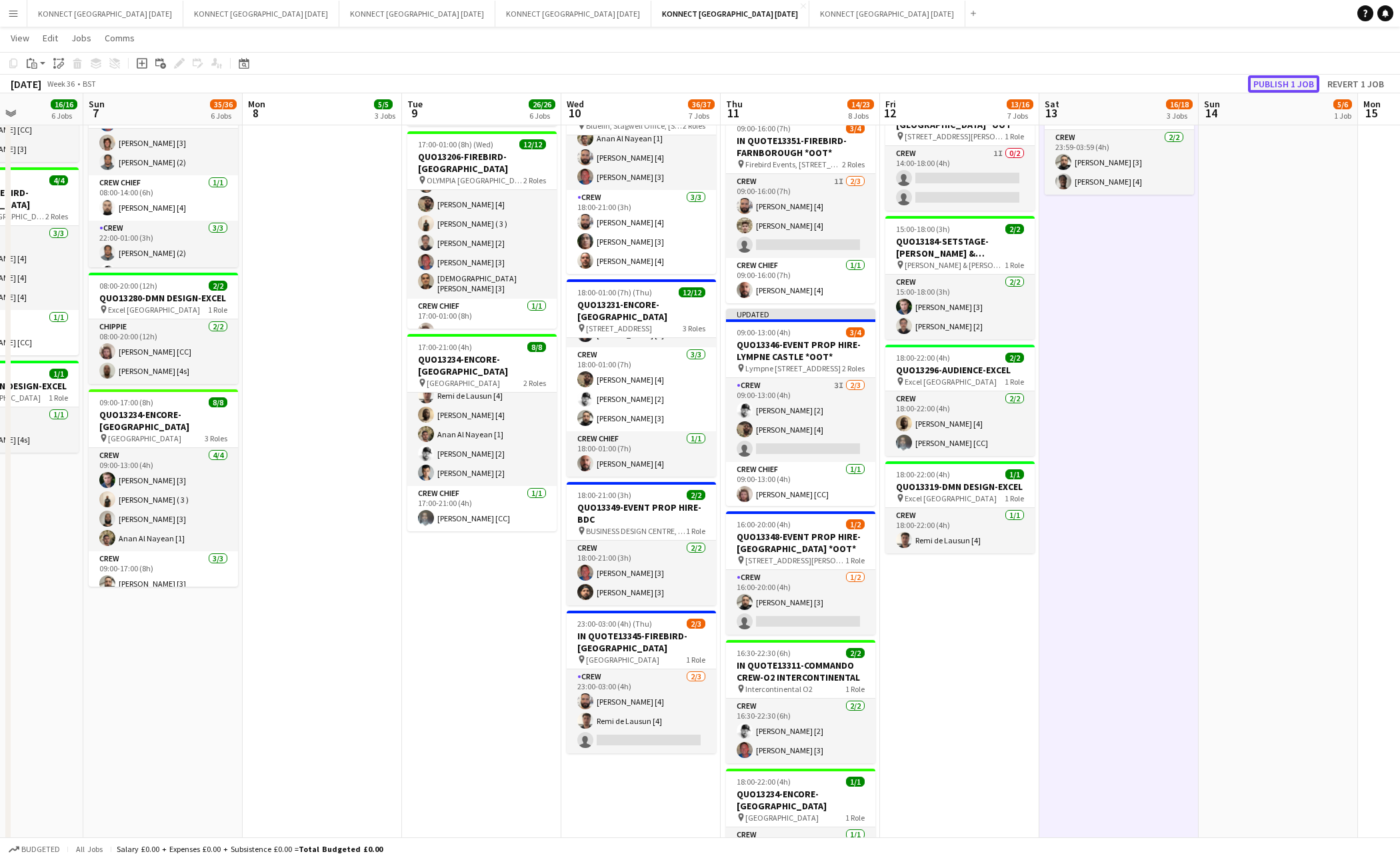
click at [1274, 88] on button "Publish 1 job" at bounding box center [1283, 84] width 71 height 18
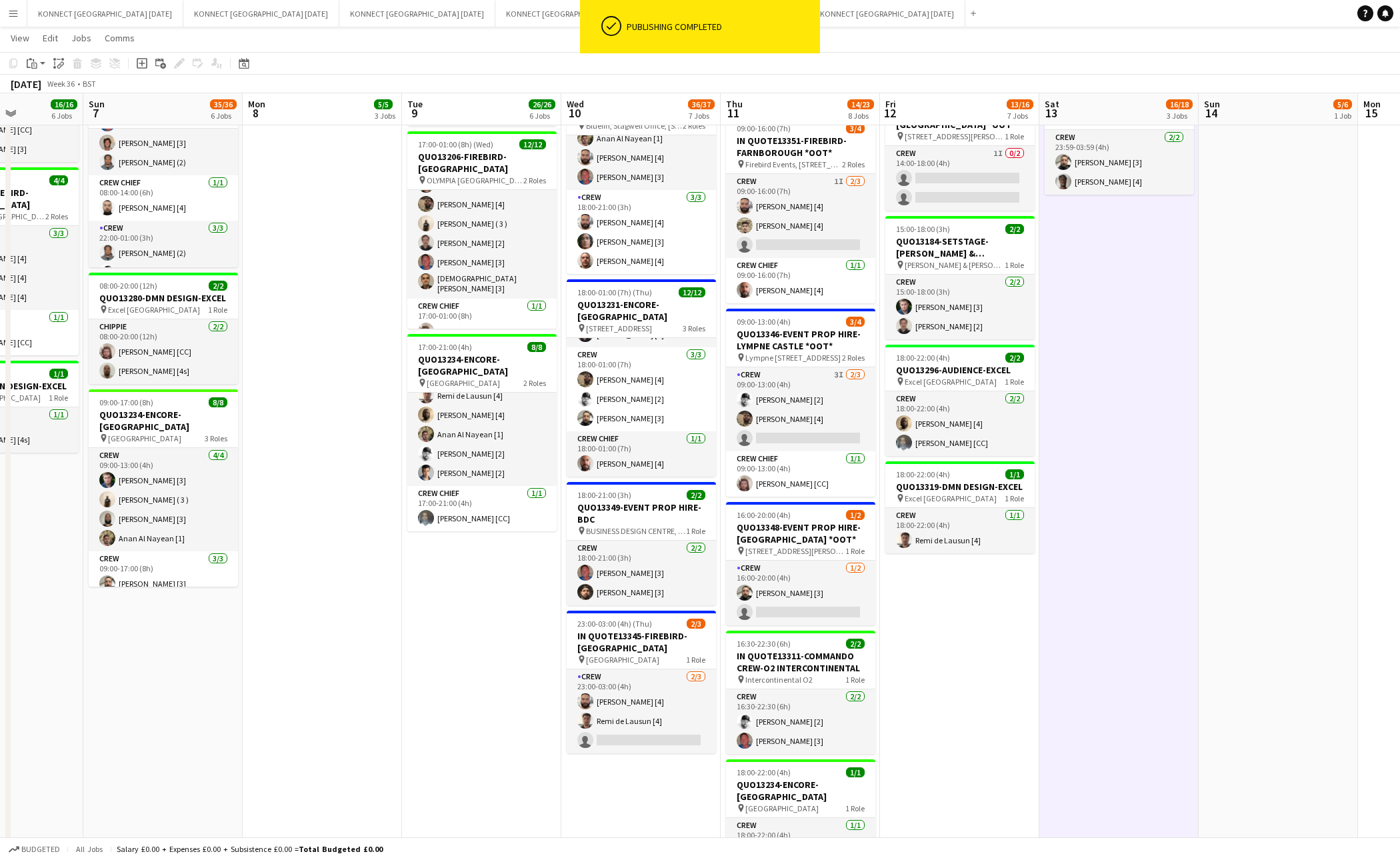
click at [1073, 394] on app-date-cell "06:00-22:00 (16h) 8/8 IN QUOTE13268-[PERSON_NAME][GEOGRAPHIC_DATA] pin Richmond…" at bounding box center [1119, 283] width 159 height 1244
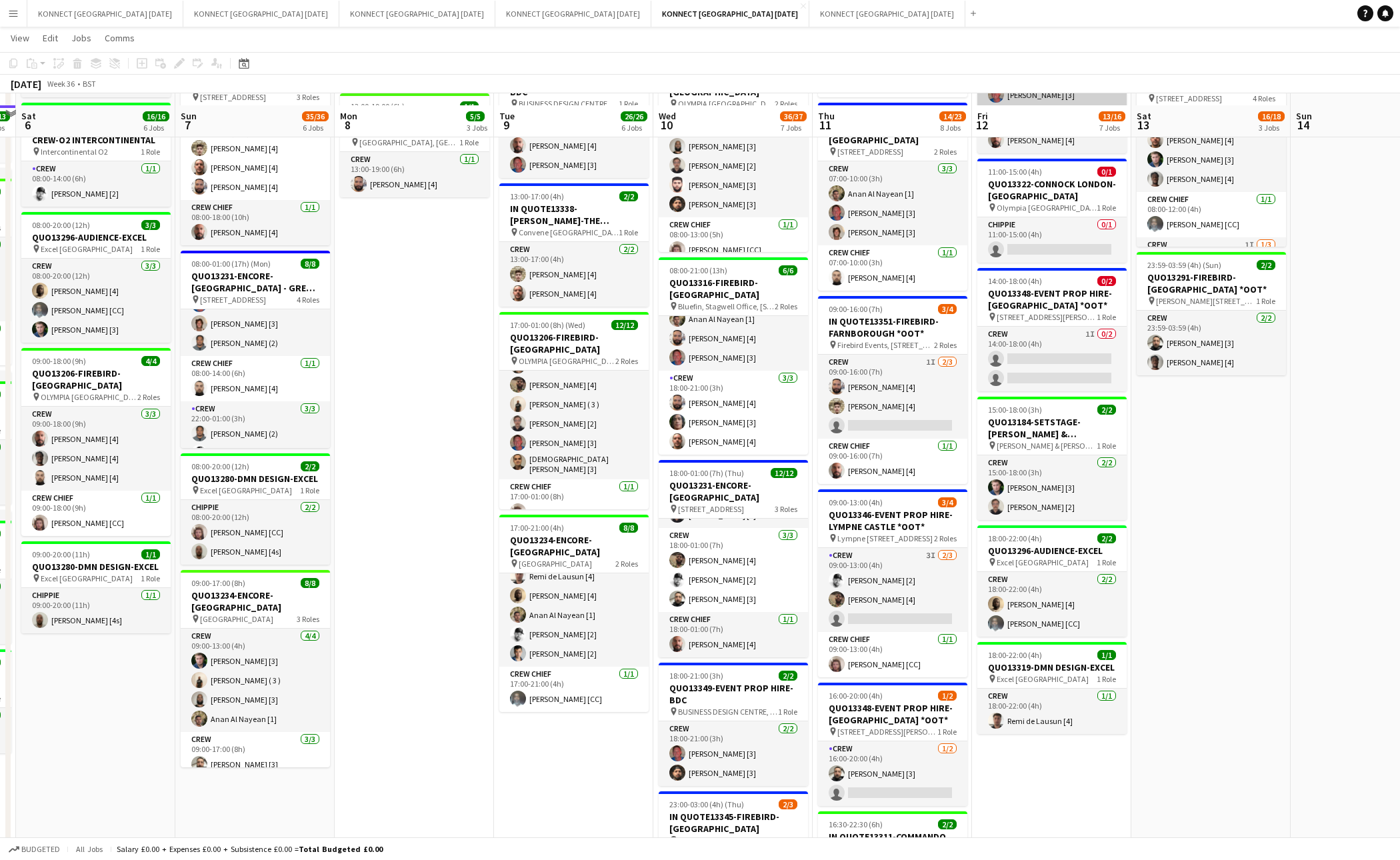
scroll to position [320, 0]
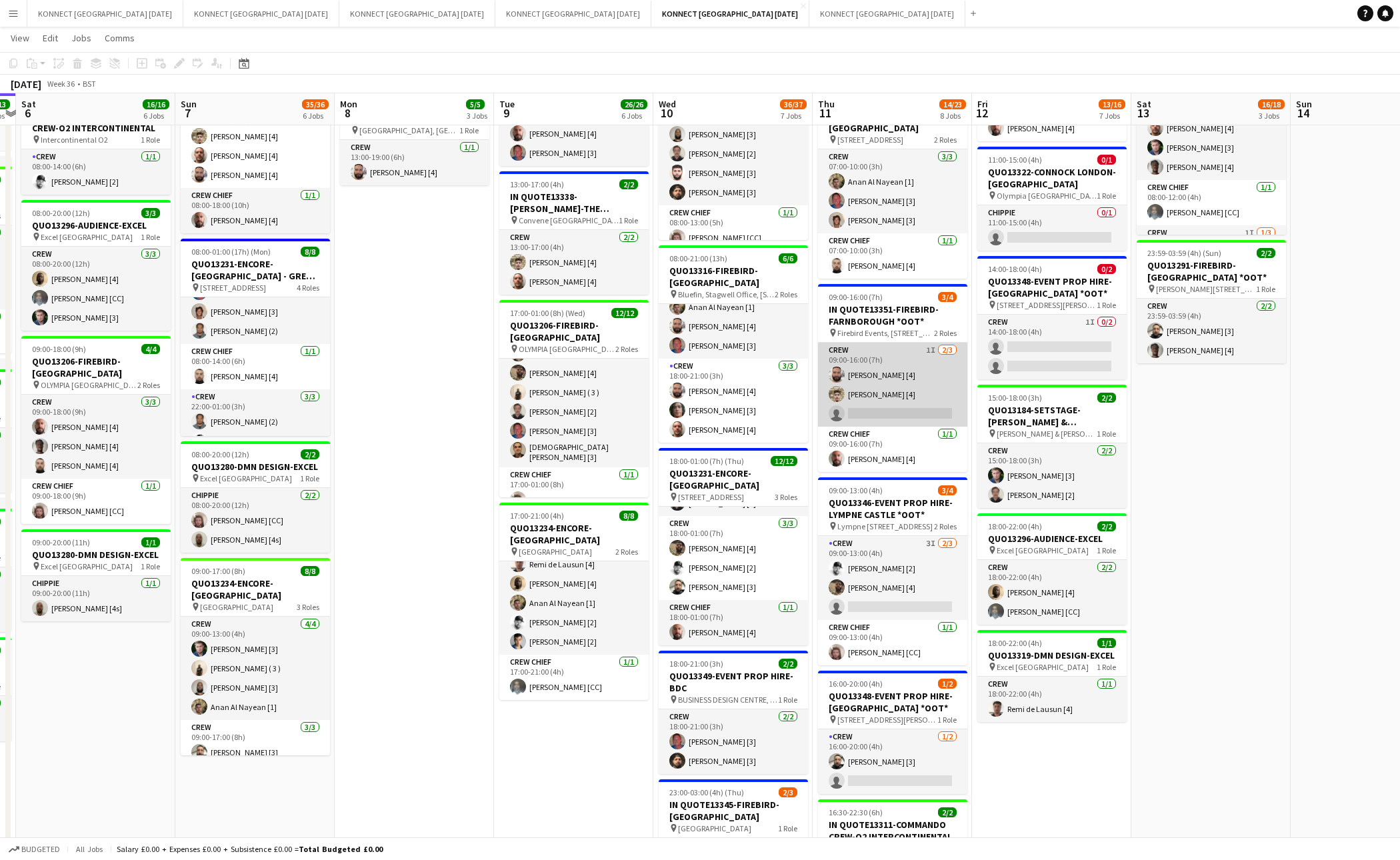
click at [893, 382] on app-card-role "Crew 1I 2/3 09:00-16:00 (7h) Rodrigo Luz [4] Adam Curran [4] single-neutral-act…" at bounding box center [893, 384] width 149 height 84
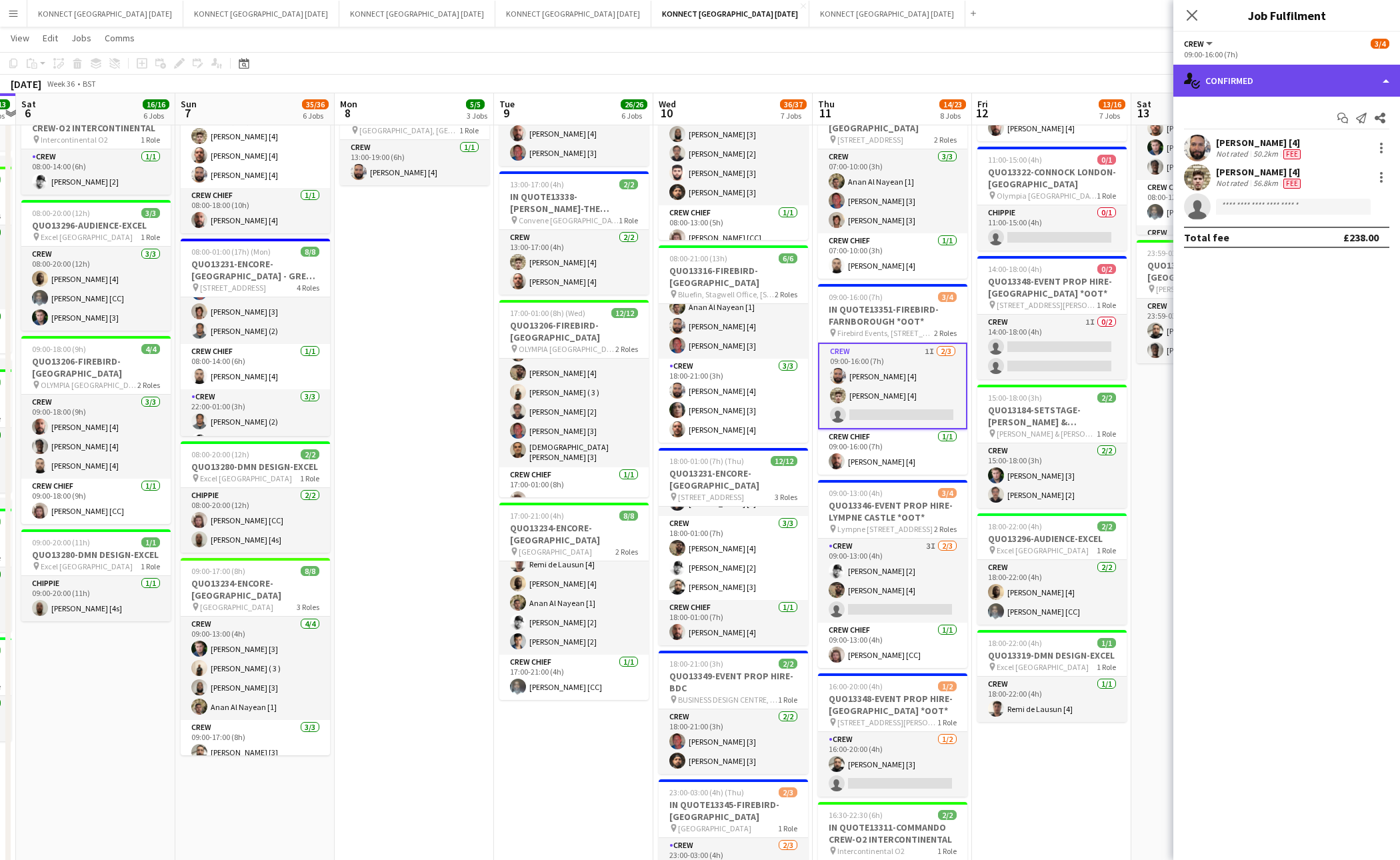
click at [1290, 90] on div "single-neutral-actions-check-2 Confirmed" at bounding box center [1286, 80] width 227 height 32
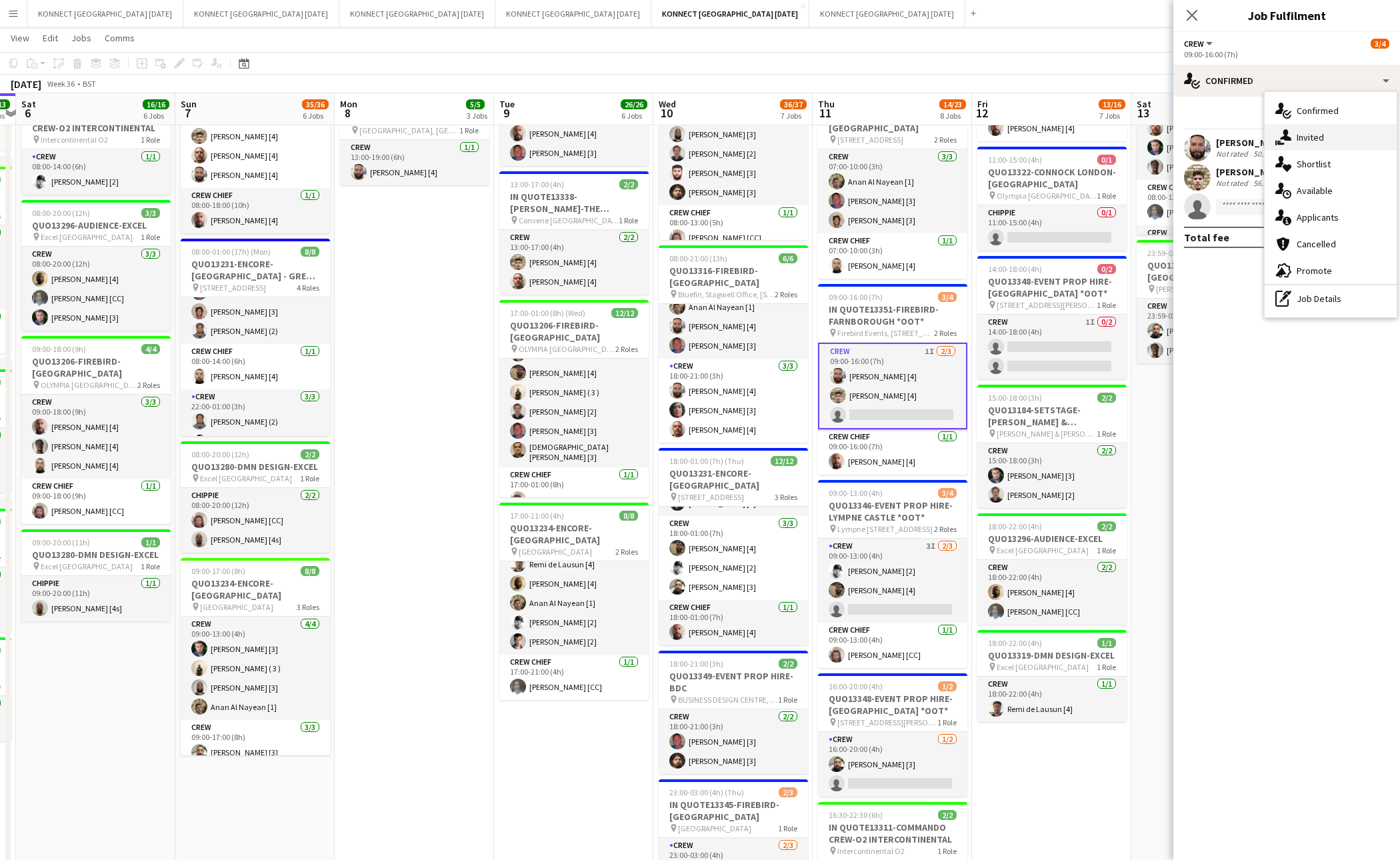
click at [1324, 134] on div "single-neutral-actions-share-1 Invited" at bounding box center [1331, 137] width 132 height 27
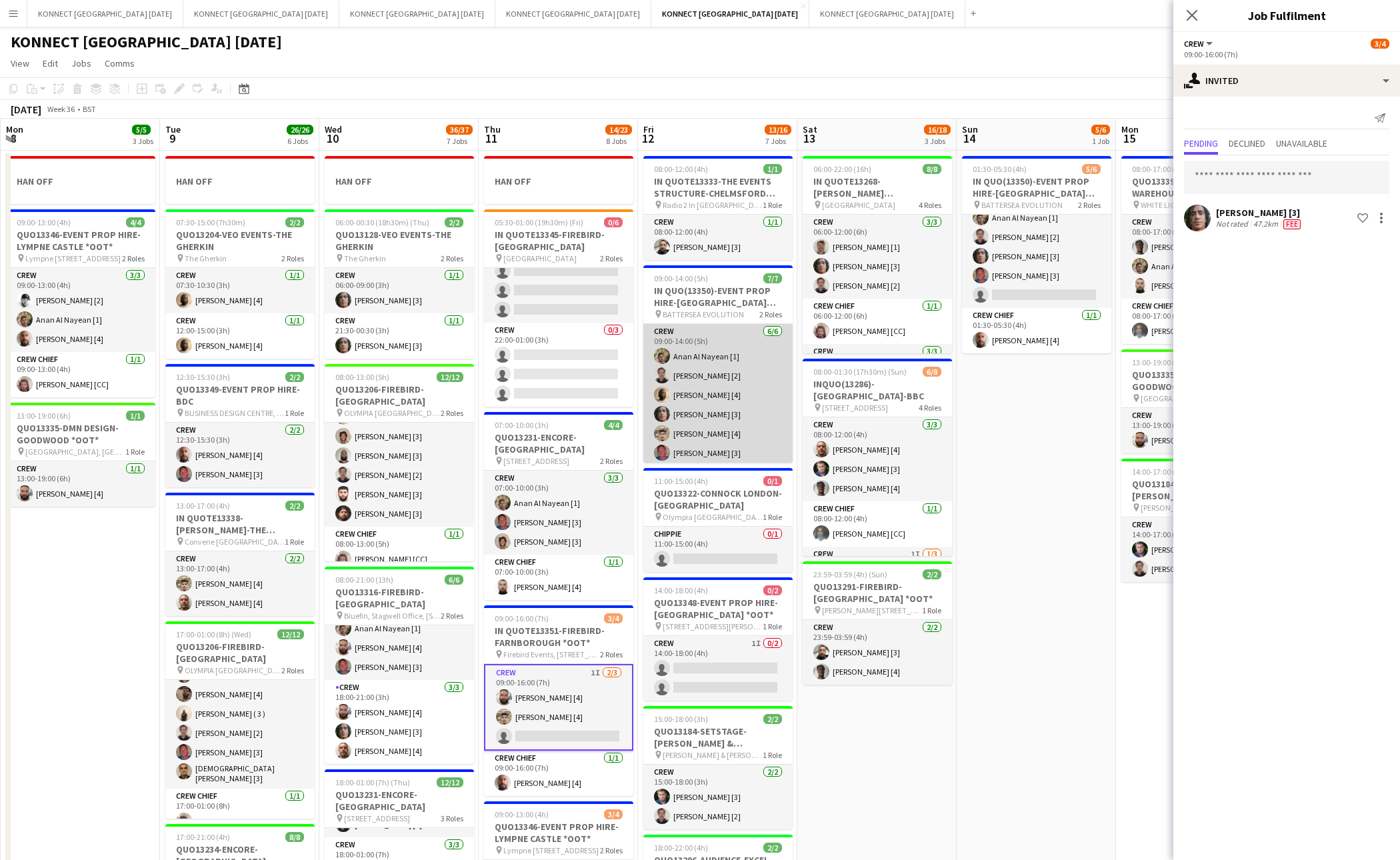
scroll to position [49, 0]
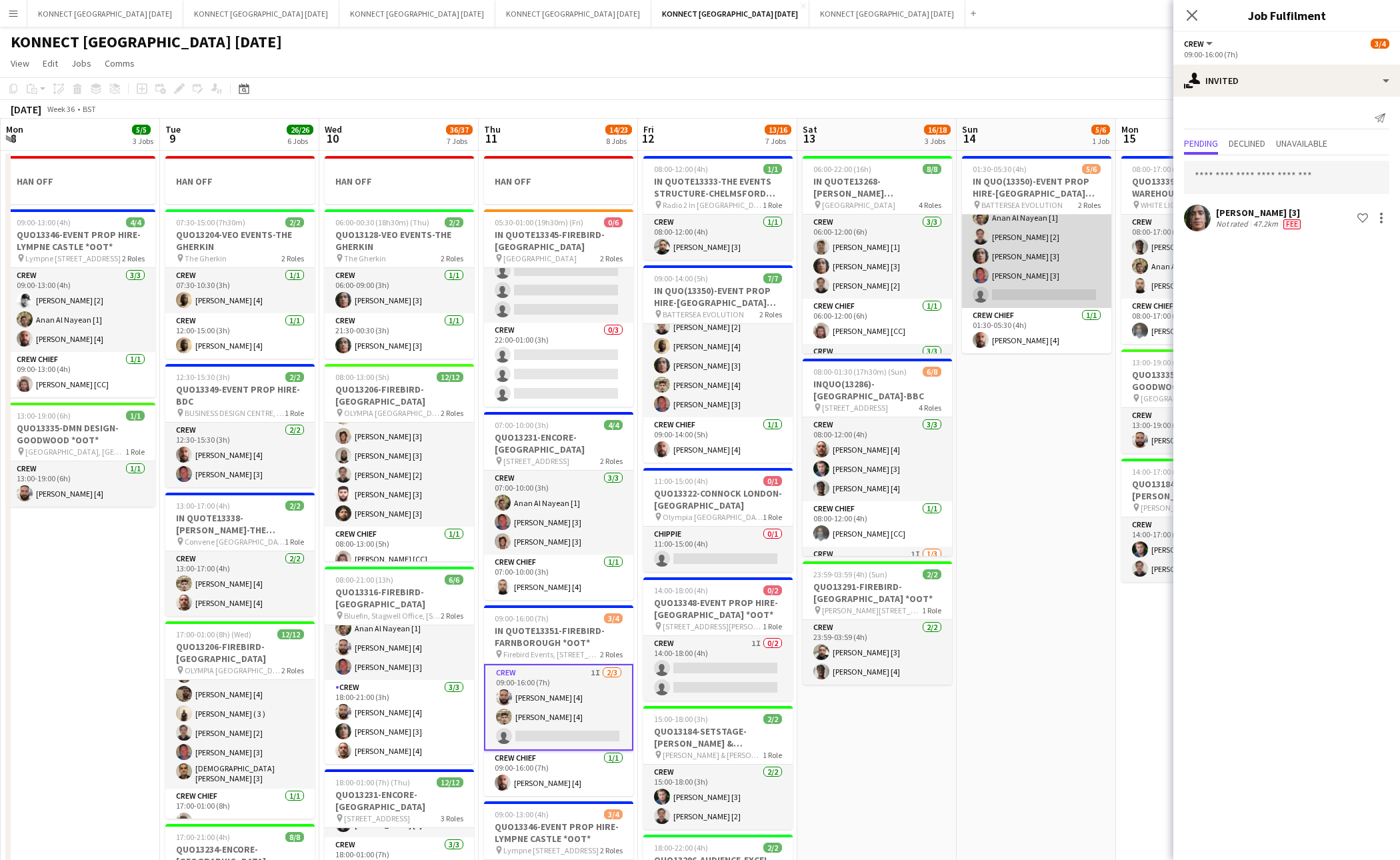
click at [1053, 262] on app-card-role "Crew 1I 4/5 01:30-05:30 (4h) Anan Al Nayean [1] Nikolas Saylor [2] Darren huie …" at bounding box center [1037, 247] width 149 height 123
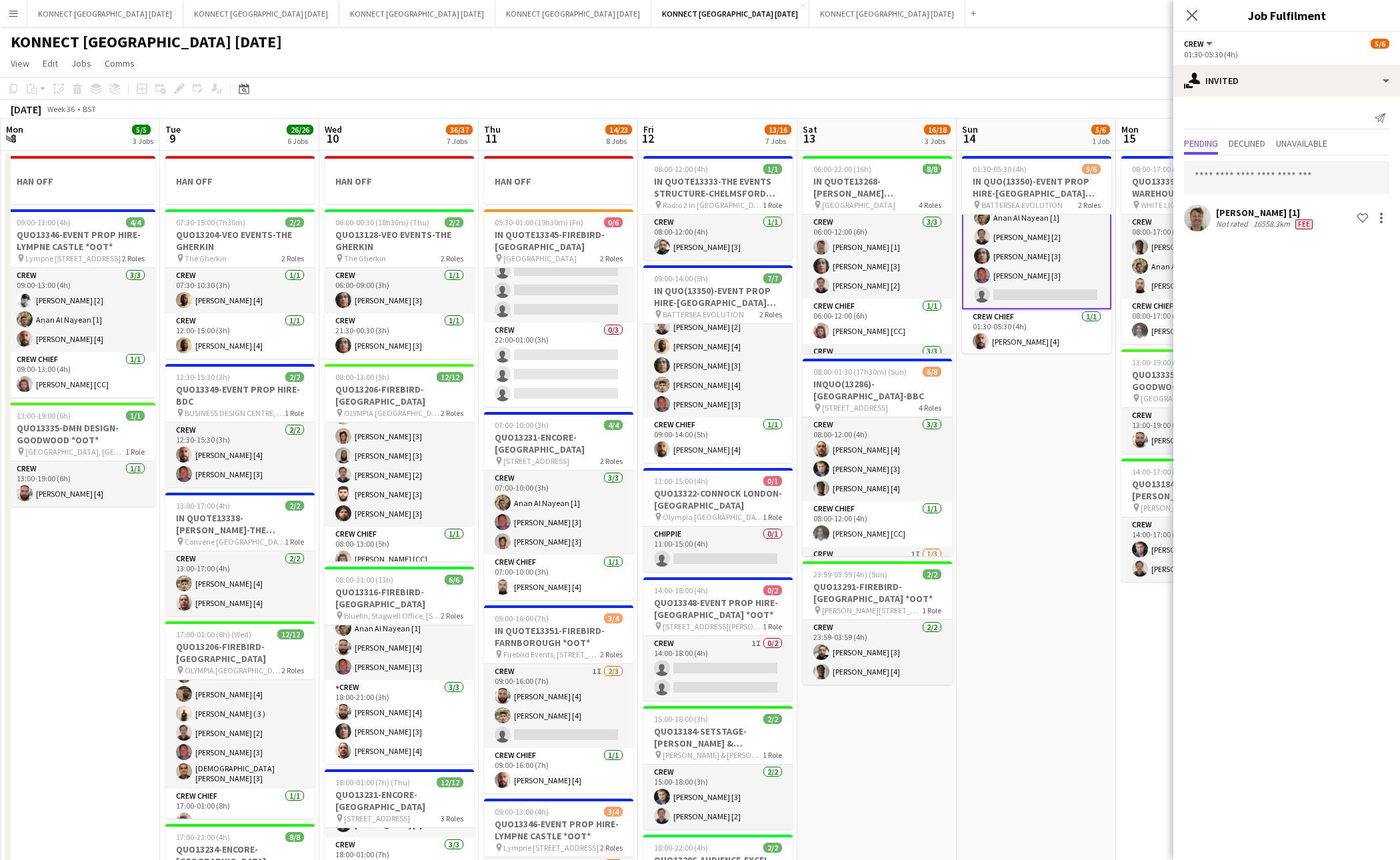
scroll to position [0, 0]
click at [1238, 151] on span "Declined" at bounding box center [1247, 144] width 36 height 20
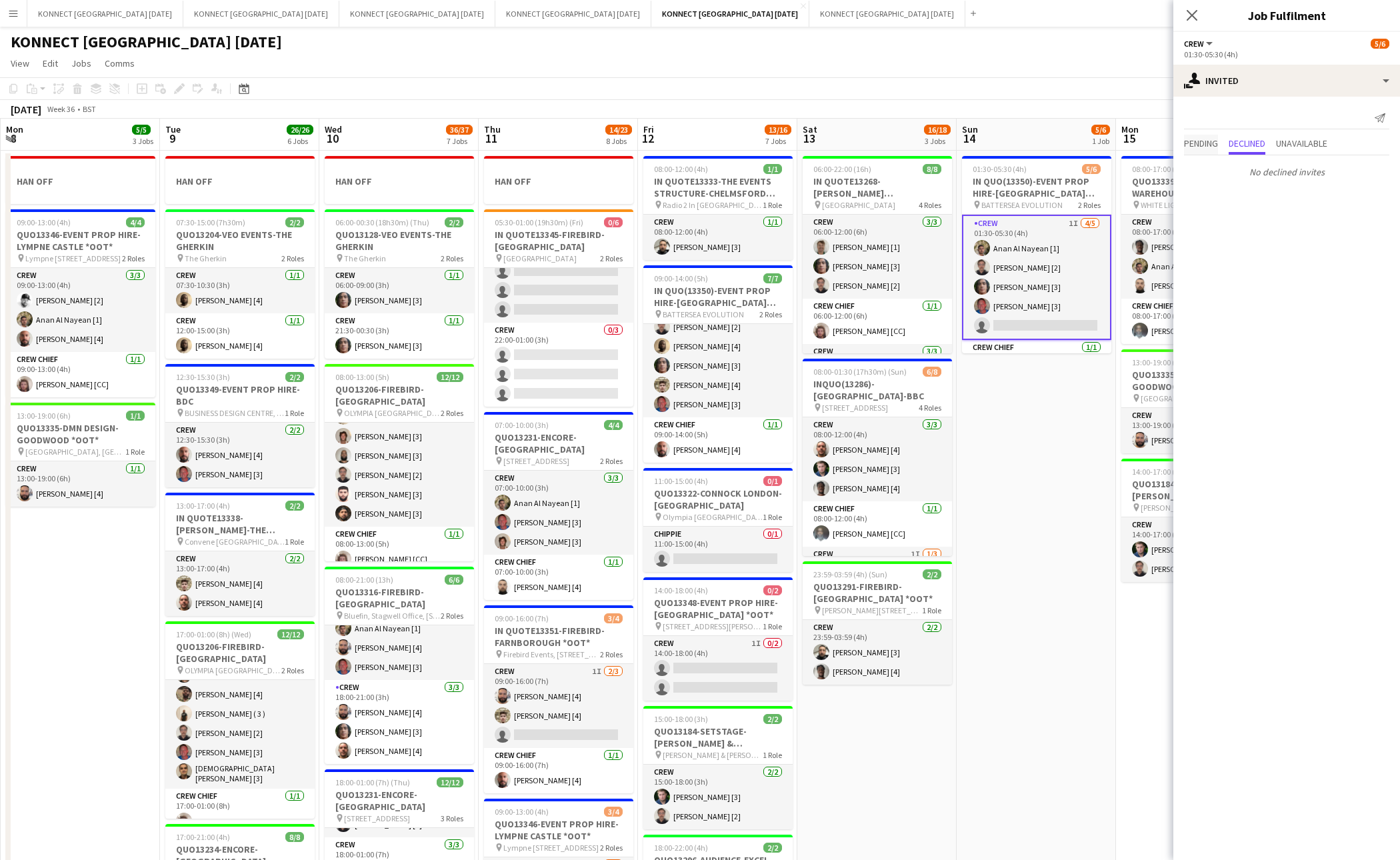
click at [1213, 147] on span "Pending" at bounding box center [1201, 144] width 34 height 9
click at [1252, 144] on span "Declined" at bounding box center [1247, 144] width 36 height 9
click at [1208, 139] on span "Pending" at bounding box center [1201, 144] width 34 height 9
click at [1234, 173] on input "text" at bounding box center [1287, 177] width 205 height 34
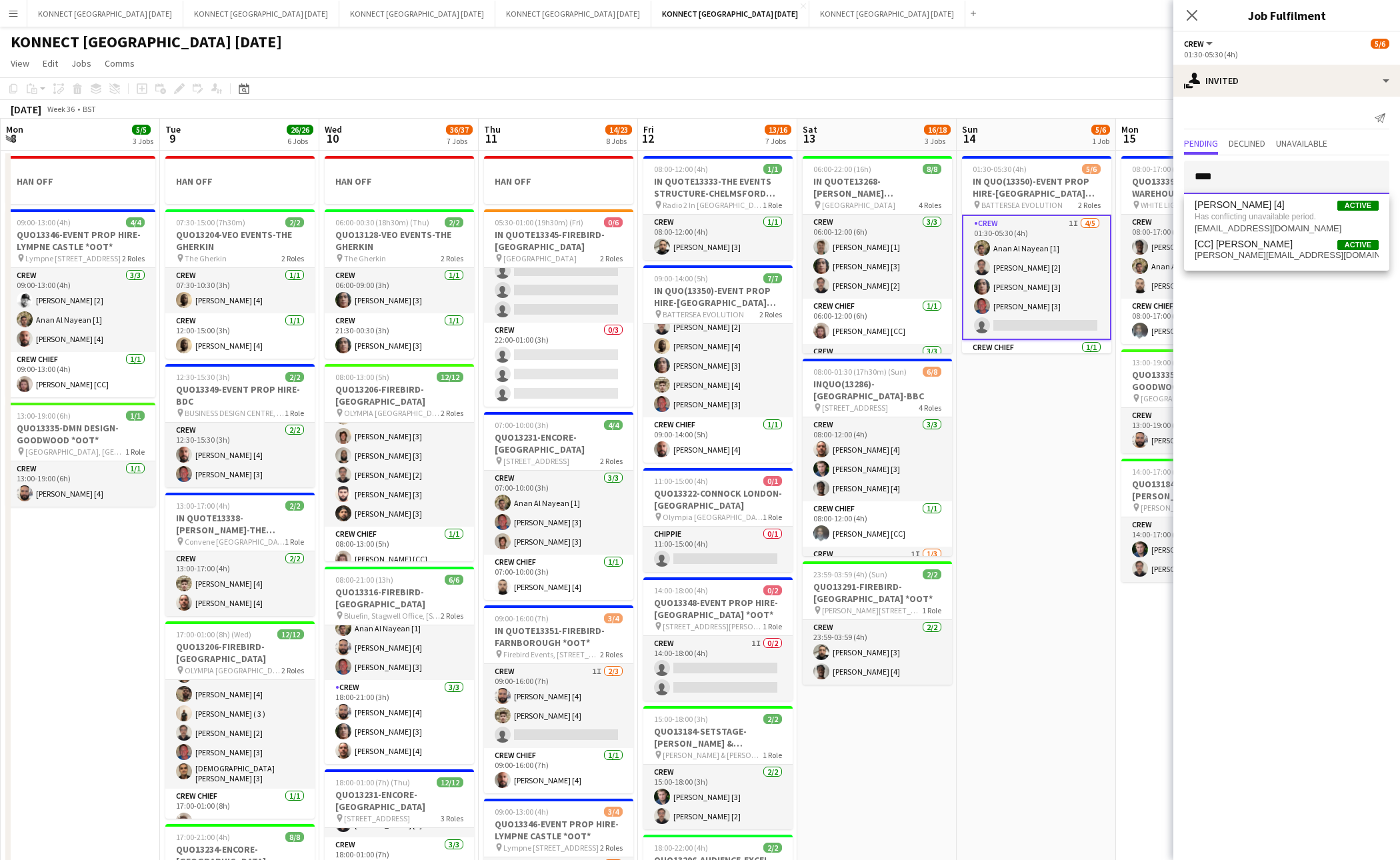
type input "****"
click at [983, 496] on app-date-cell "01:30-05:30 (4h) 5/6 IN QUO(13350)-EVENT PROP HIRE-BATTERSEA EVO pin BATTERSEA …" at bounding box center [1036, 769] width 159 height 1236
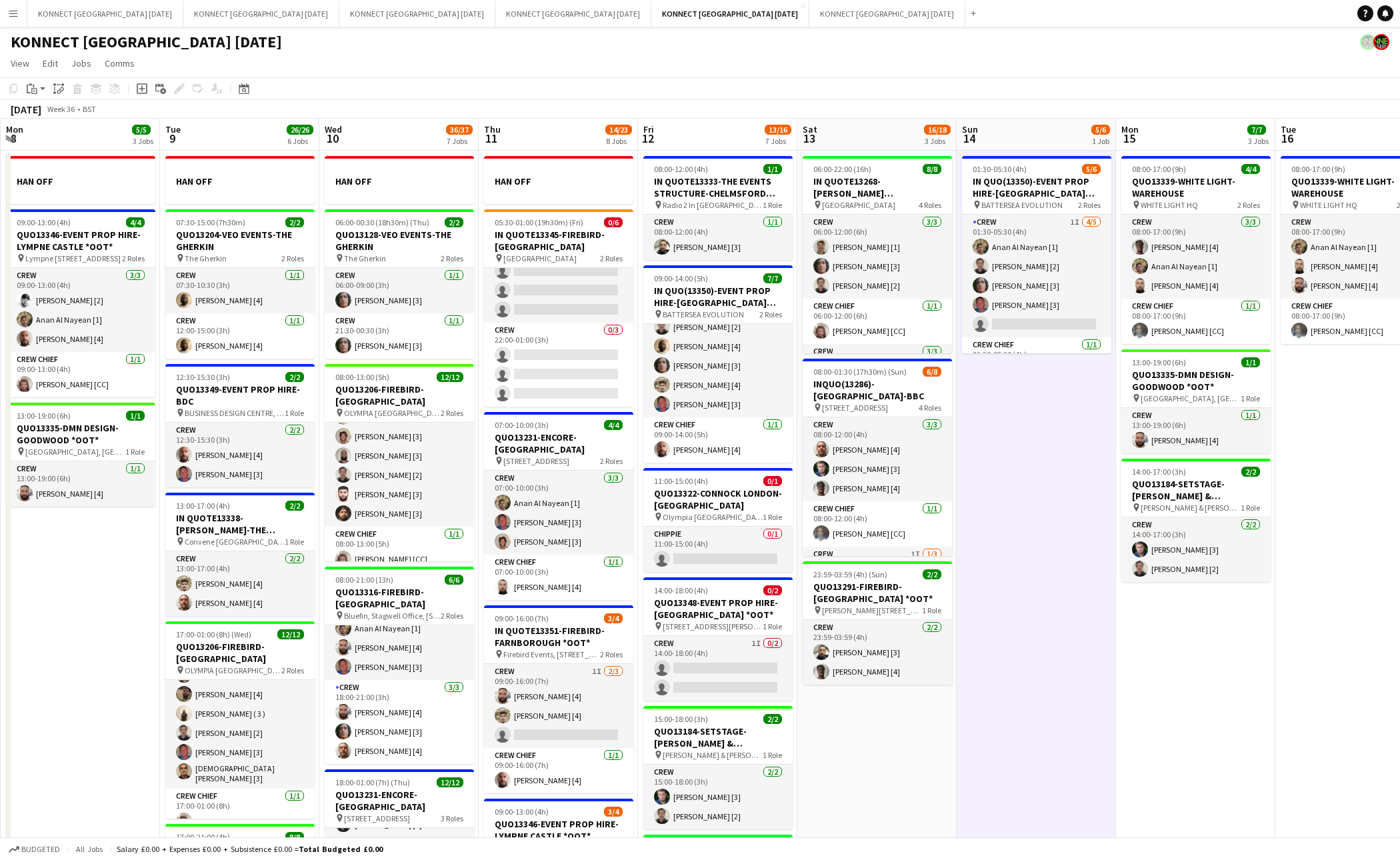
click at [1009, 494] on app-date-cell "01:30-05:30 (4h) 5/6 IN QUO(13350)-EVENT PROP HIRE-BATTERSEA EVO pin BATTERSEA …" at bounding box center [1036, 769] width 159 height 1236
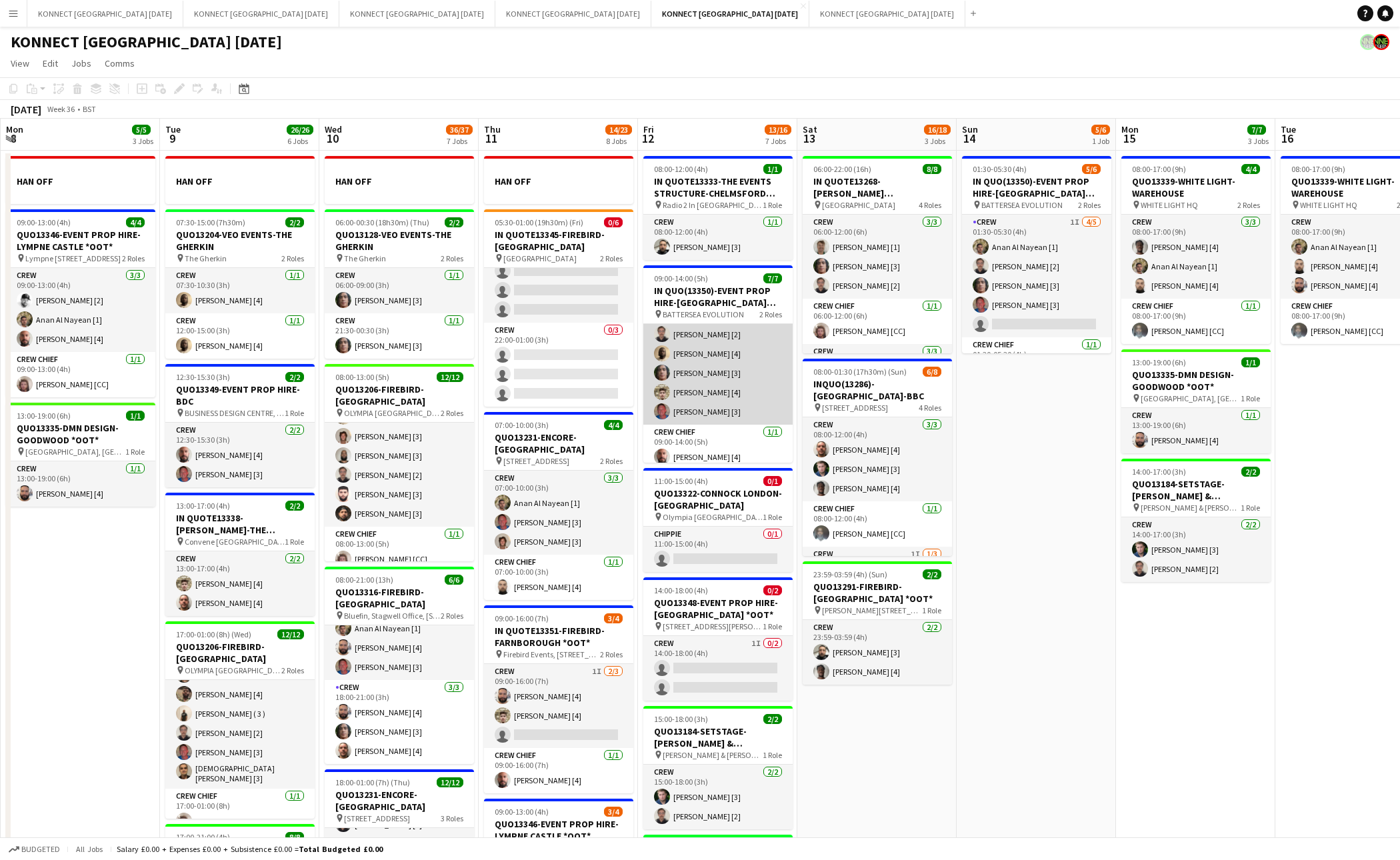
scroll to position [49, 0]
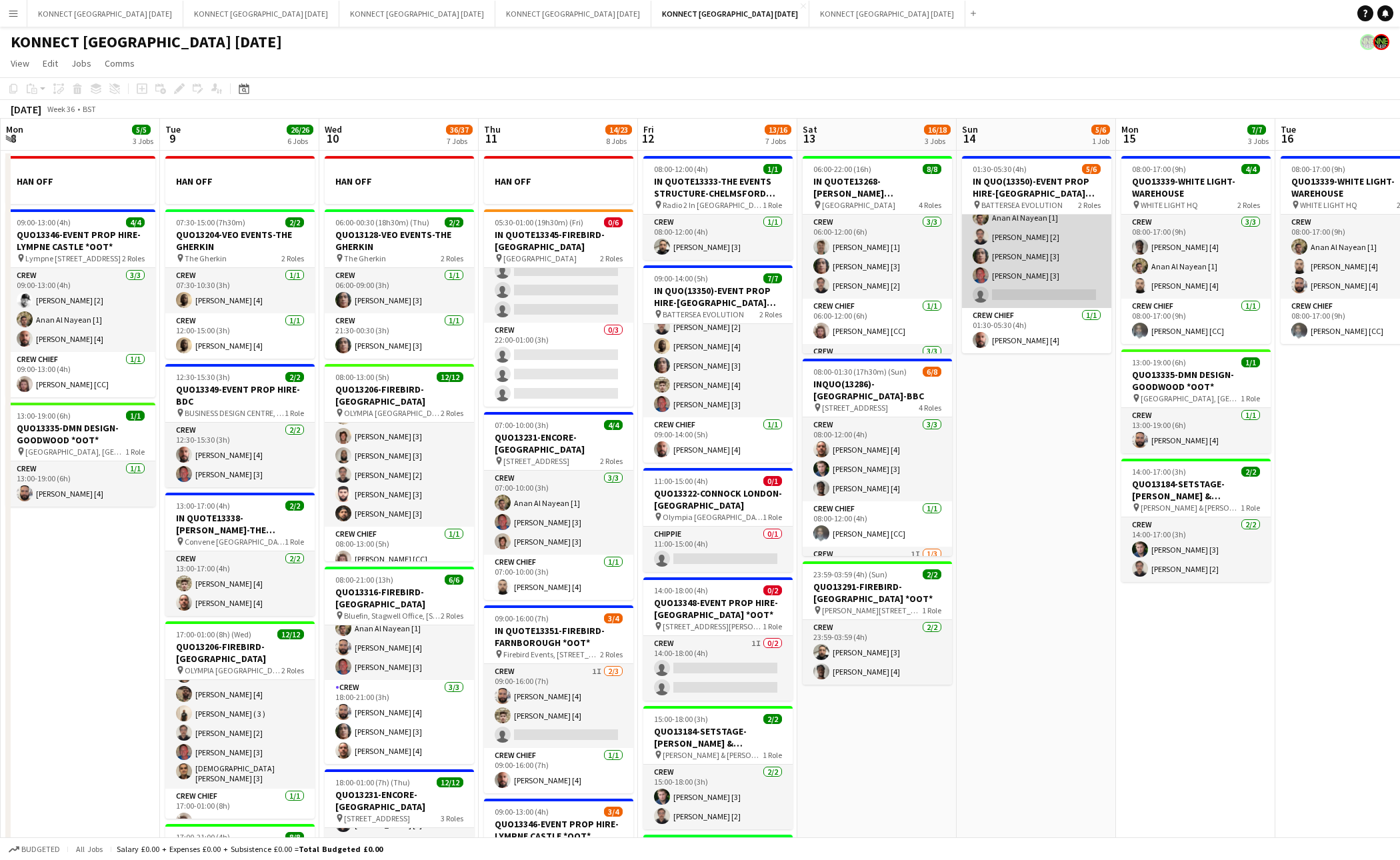
click at [1063, 263] on app-card-role "Crew 1I 4/5 01:30-05:30 (4h) Anan Al Nayean [1] Nikolas Saylor [2] Darren huie …" at bounding box center [1037, 247] width 149 height 123
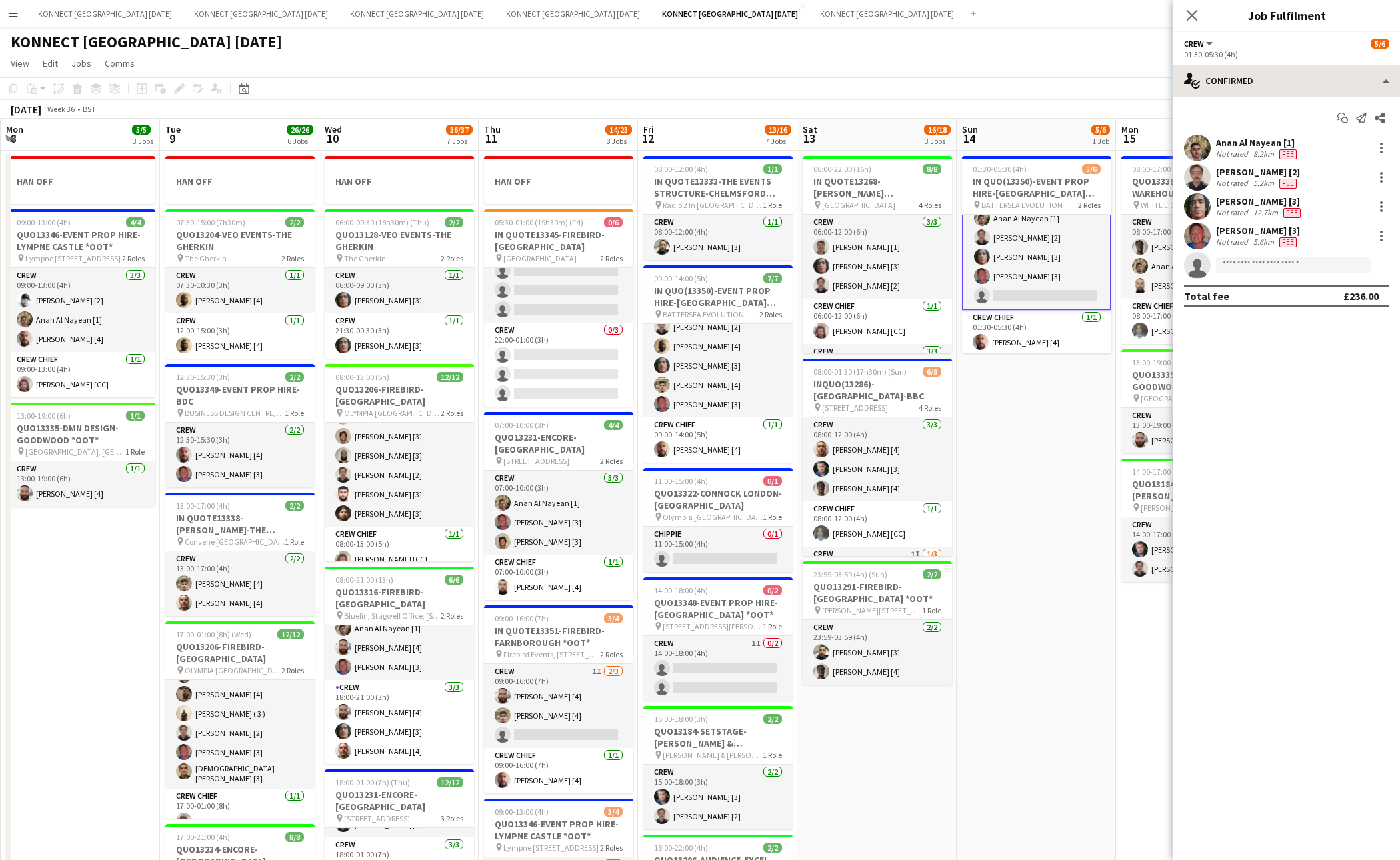
scroll to position [31, 0]
click at [1313, 60] on app-options-switcher "Crew All roles Crew 5/6 01:30-05:30 (4h)" at bounding box center [1286, 48] width 227 height 33
click at [1302, 64] on div "single-neutral-actions-check-2 Confirmed" at bounding box center [1286, 80] width 227 height 32
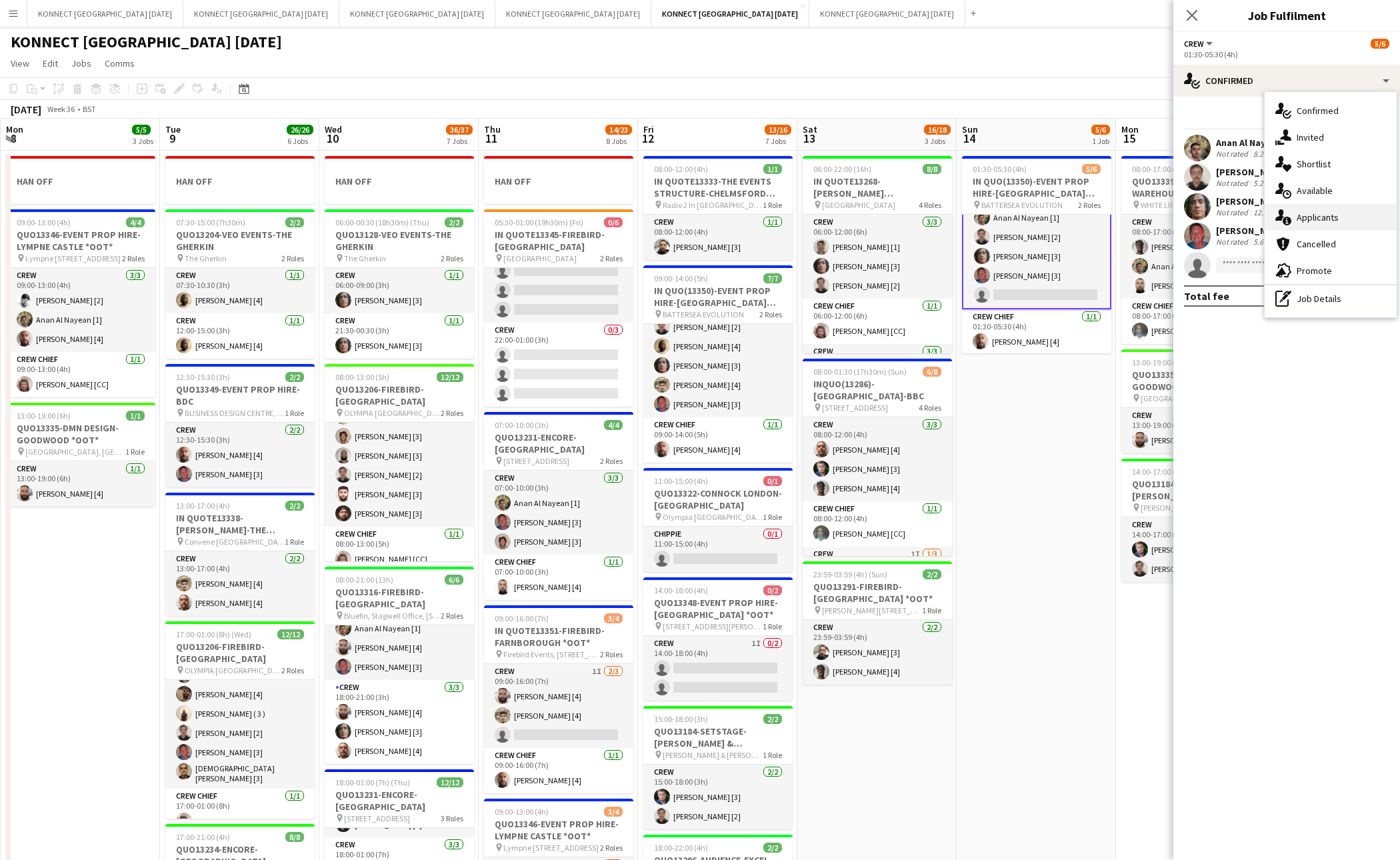
click at [1308, 219] on span "Applicants" at bounding box center [1318, 217] width 42 height 12
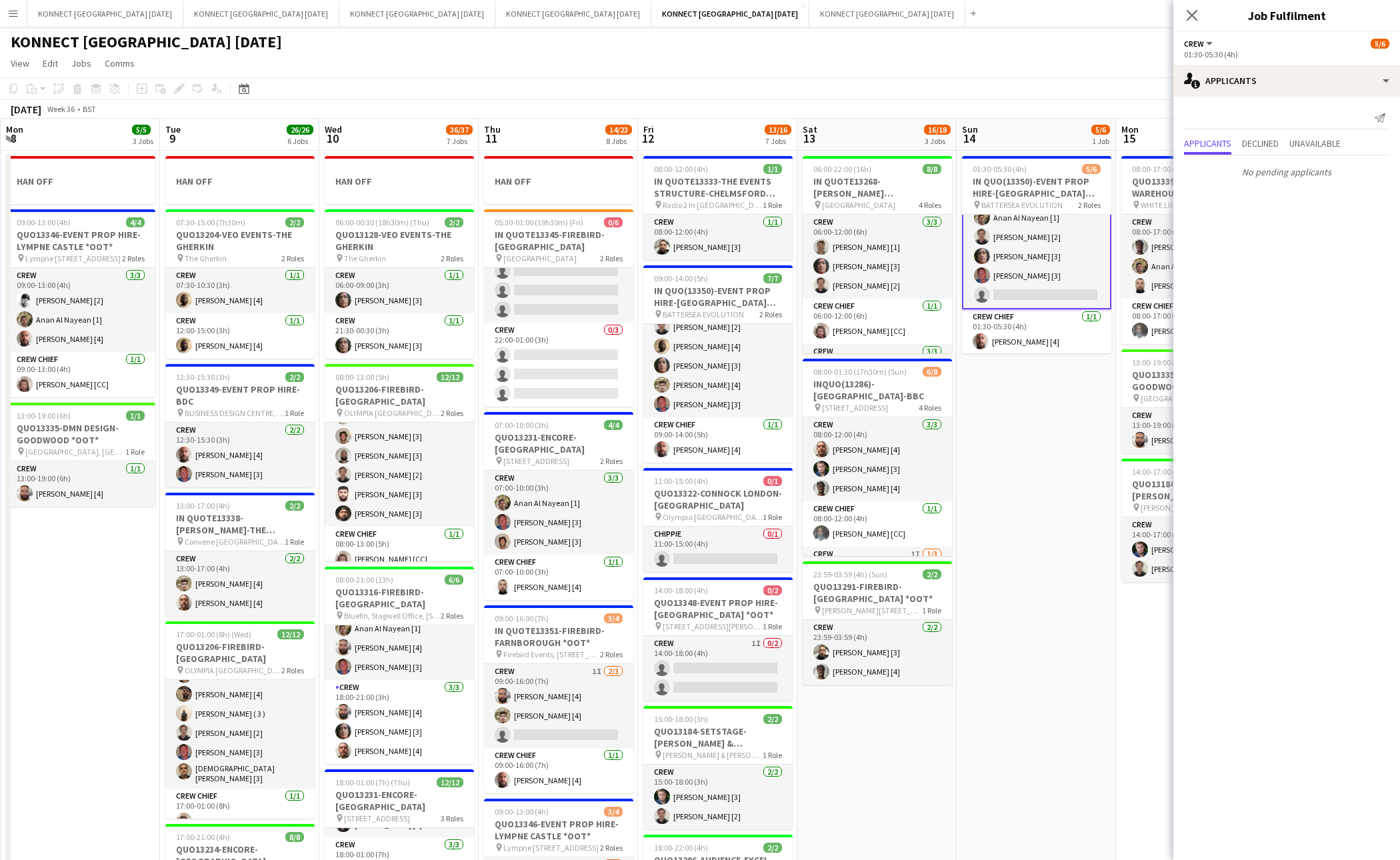
click at [1045, 424] on app-date-cell "01:30-05:30 (4h) 5/6 IN QUO(13350)-EVENT PROP HIRE-BATTERSEA EVO pin BATTERSEA …" at bounding box center [1036, 769] width 159 height 1236
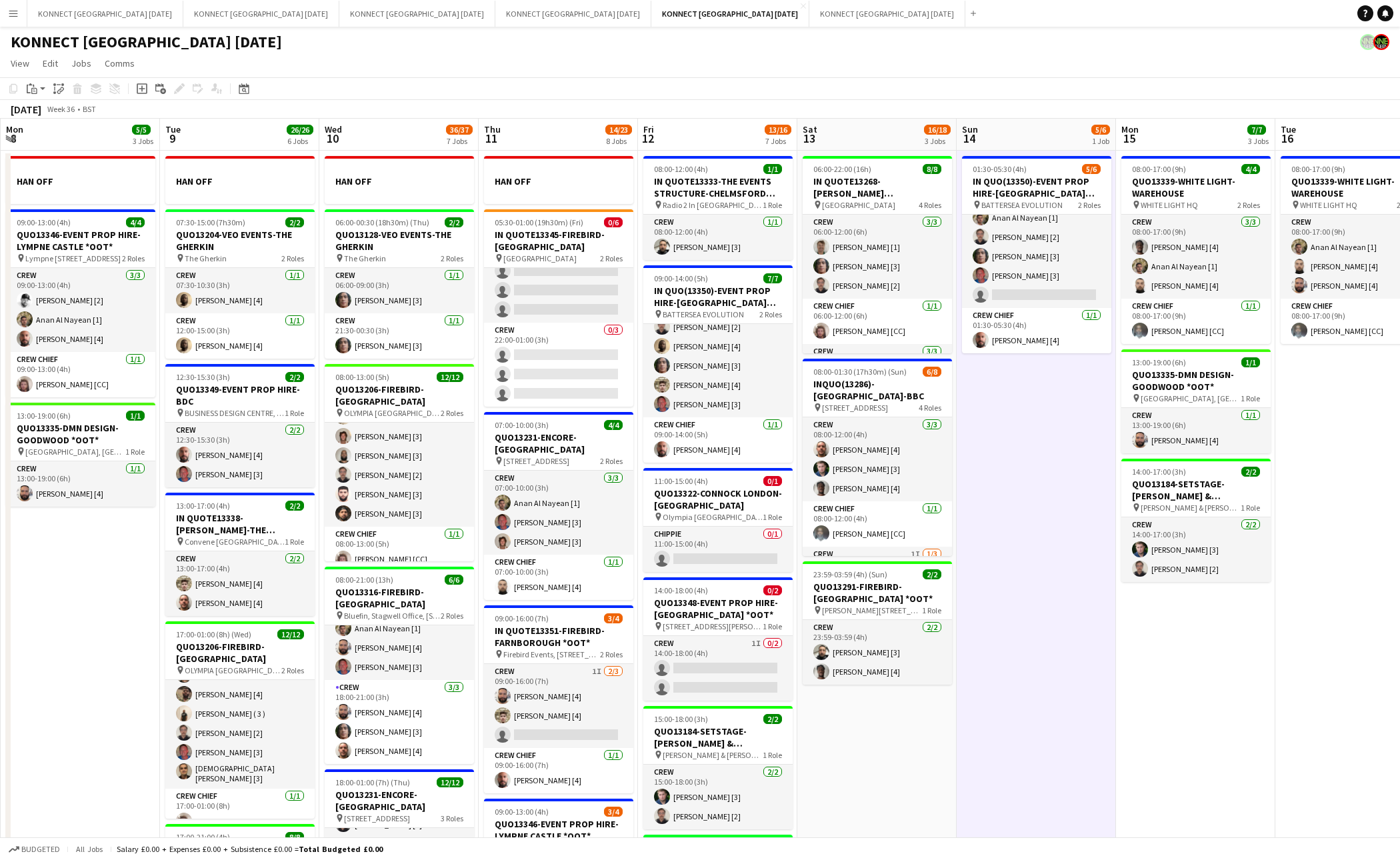
click at [1045, 424] on app-date-cell "01:30-05:30 (4h) 5/6 IN QUO(13350)-EVENT PROP HIRE-BATTERSEA EVO pin BATTERSEA …" at bounding box center [1036, 769] width 159 height 1236
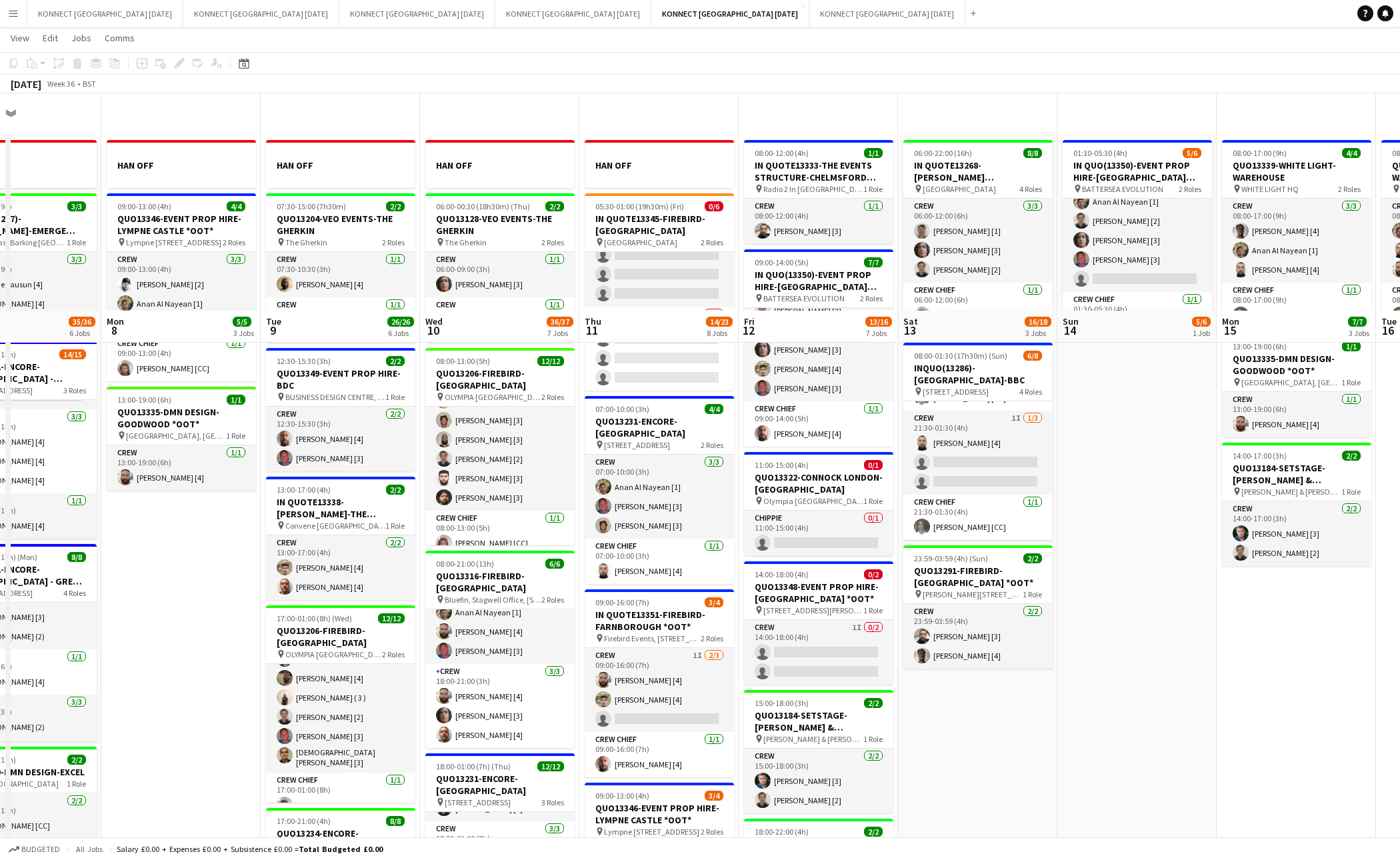
scroll to position [547, 0]
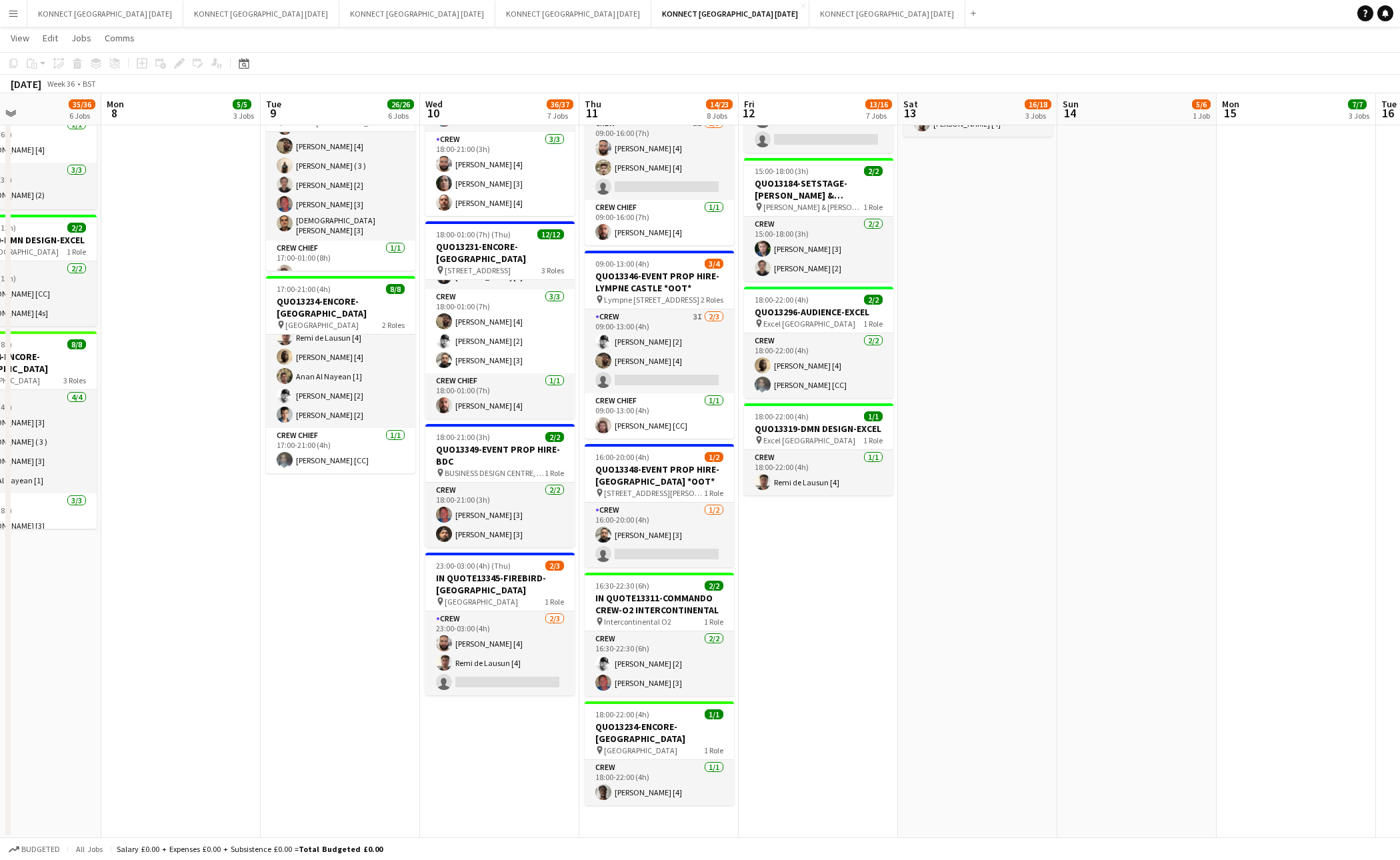
click at [942, 628] on app-date-cell "06:00-22:00 (16h) 8/8 IN QUOTE13268-[PERSON_NAME][GEOGRAPHIC_DATA] pin Richmond…" at bounding box center [977, 220] width 159 height 1236
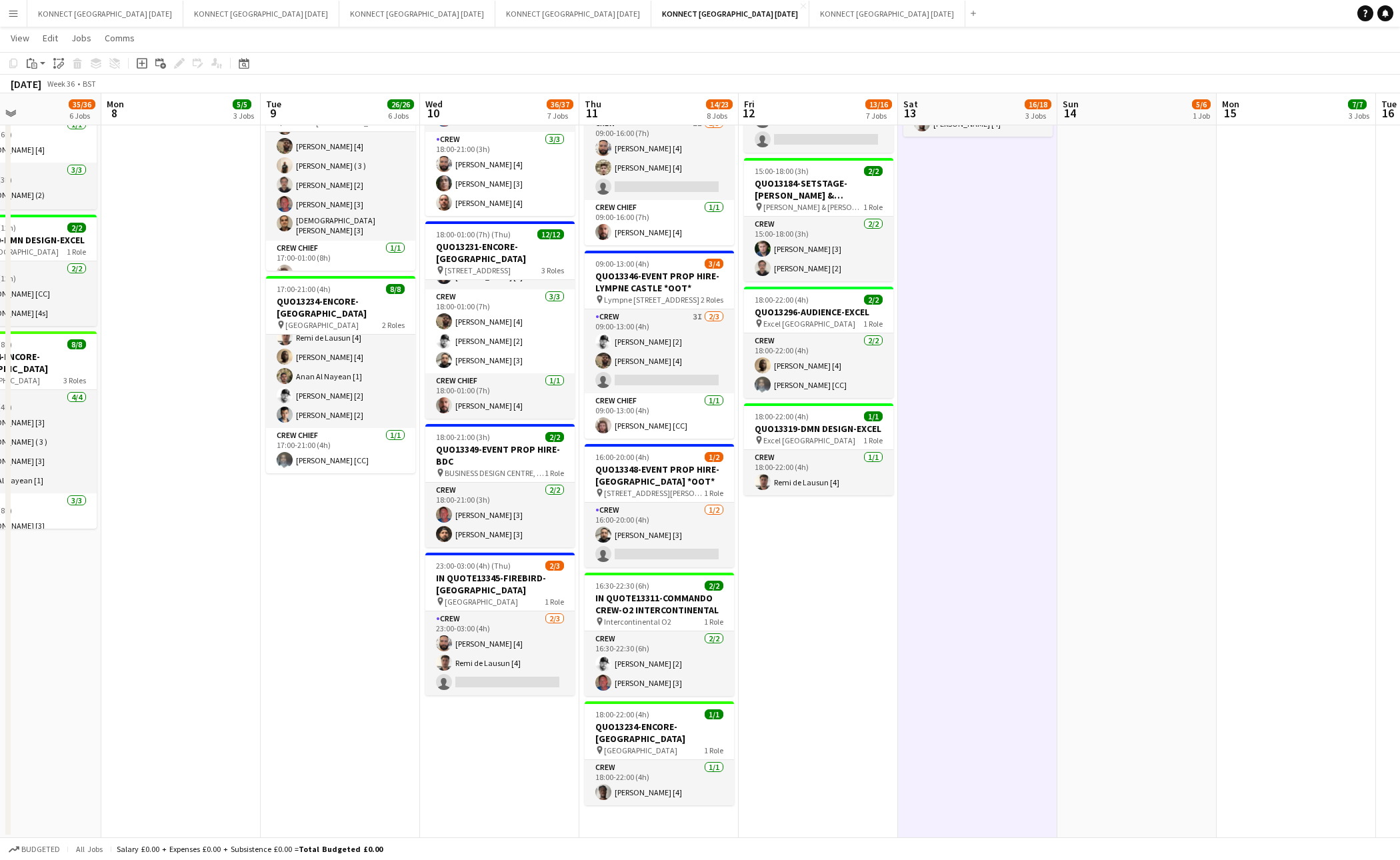
click at [942, 628] on app-date-cell "06:00-22:00 (16h) 8/8 IN QUOTE13268-[PERSON_NAME][GEOGRAPHIC_DATA] pin Richmond…" at bounding box center [977, 220] width 159 height 1236
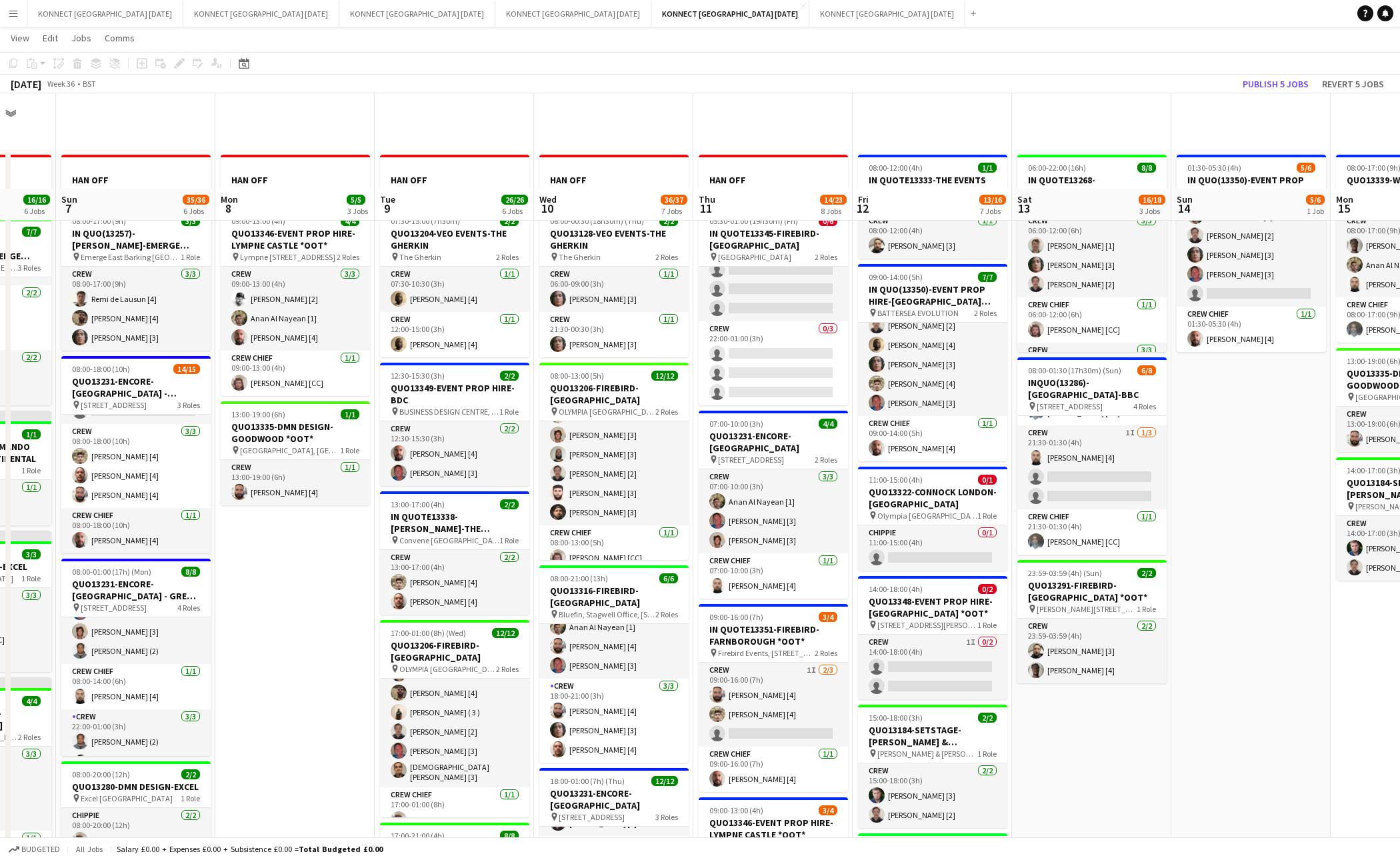
scroll to position [275, 0]
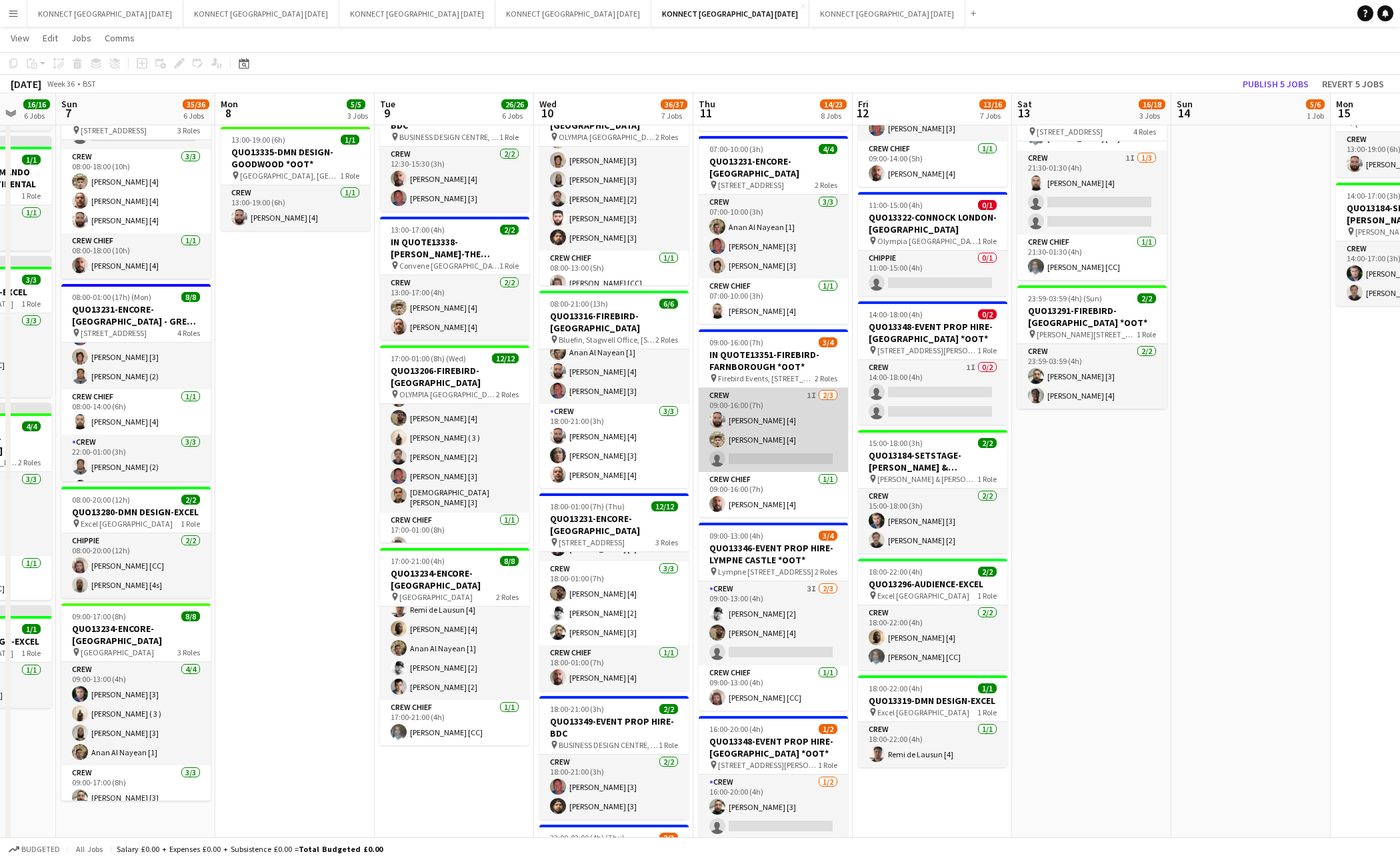
click at [800, 443] on app-card-role "Crew 1I 2/3 09:00-16:00 (7h) Rodrigo Luz [4] Adam Curran [4] single-neutral-act…" at bounding box center [773, 430] width 149 height 84
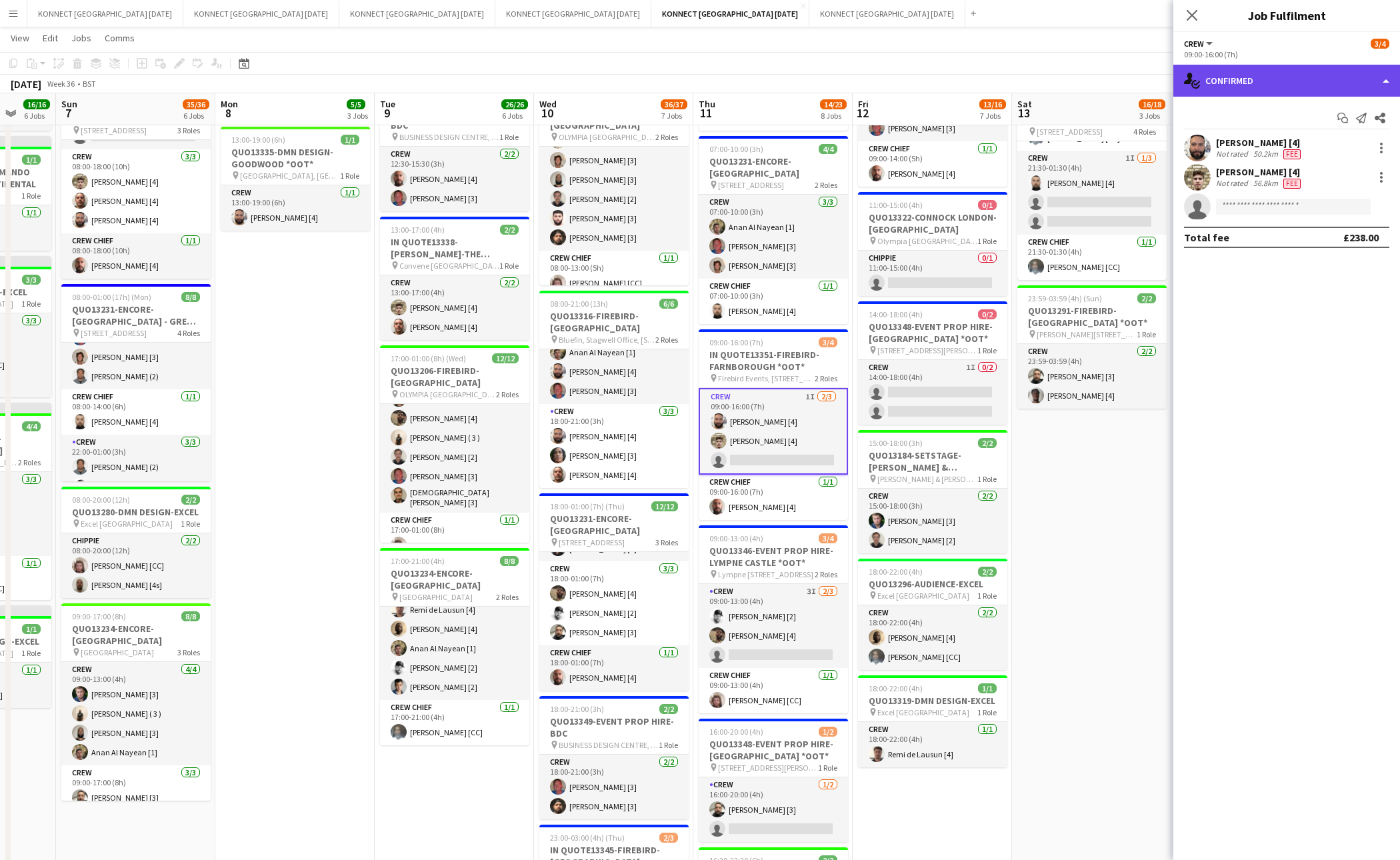
click at [1276, 71] on div "single-neutral-actions-check-2 Confirmed" at bounding box center [1286, 80] width 227 height 32
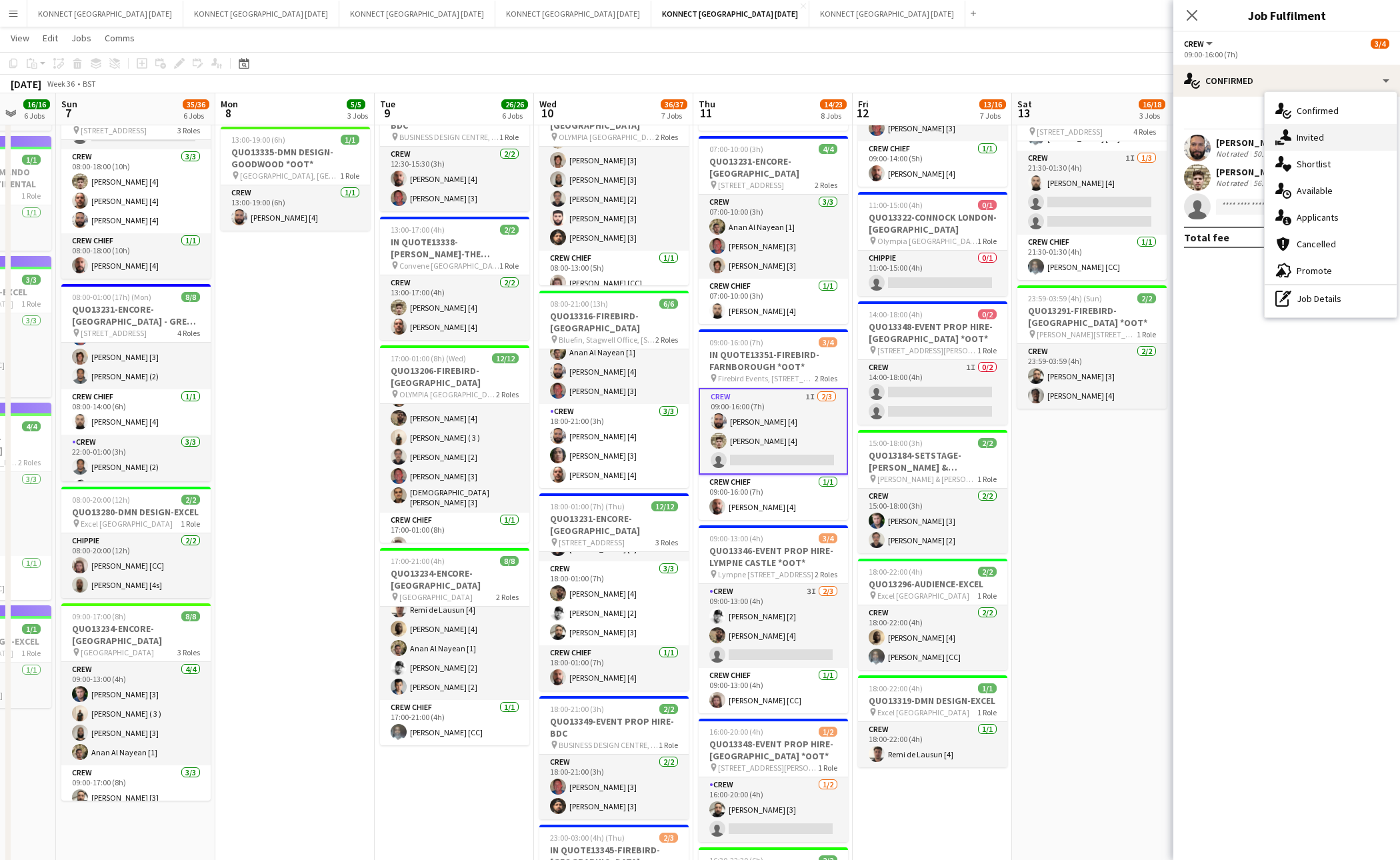
click at [1298, 132] on span "Invited" at bounding box center [1310, 137] width 27 height 12
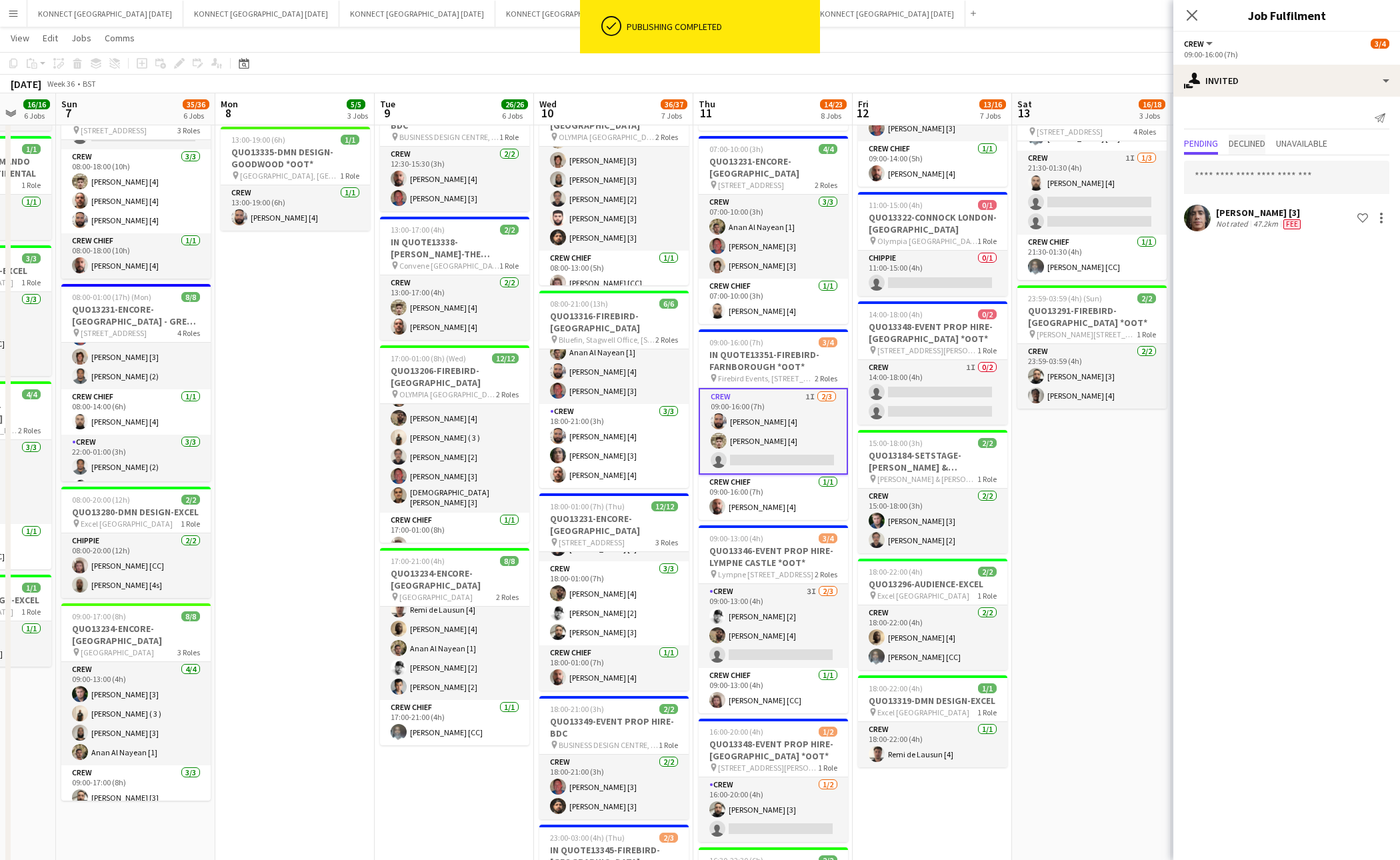
click at [1266, 139] on span "Declined" at bounding box center [1247, 144] width 36 height 9
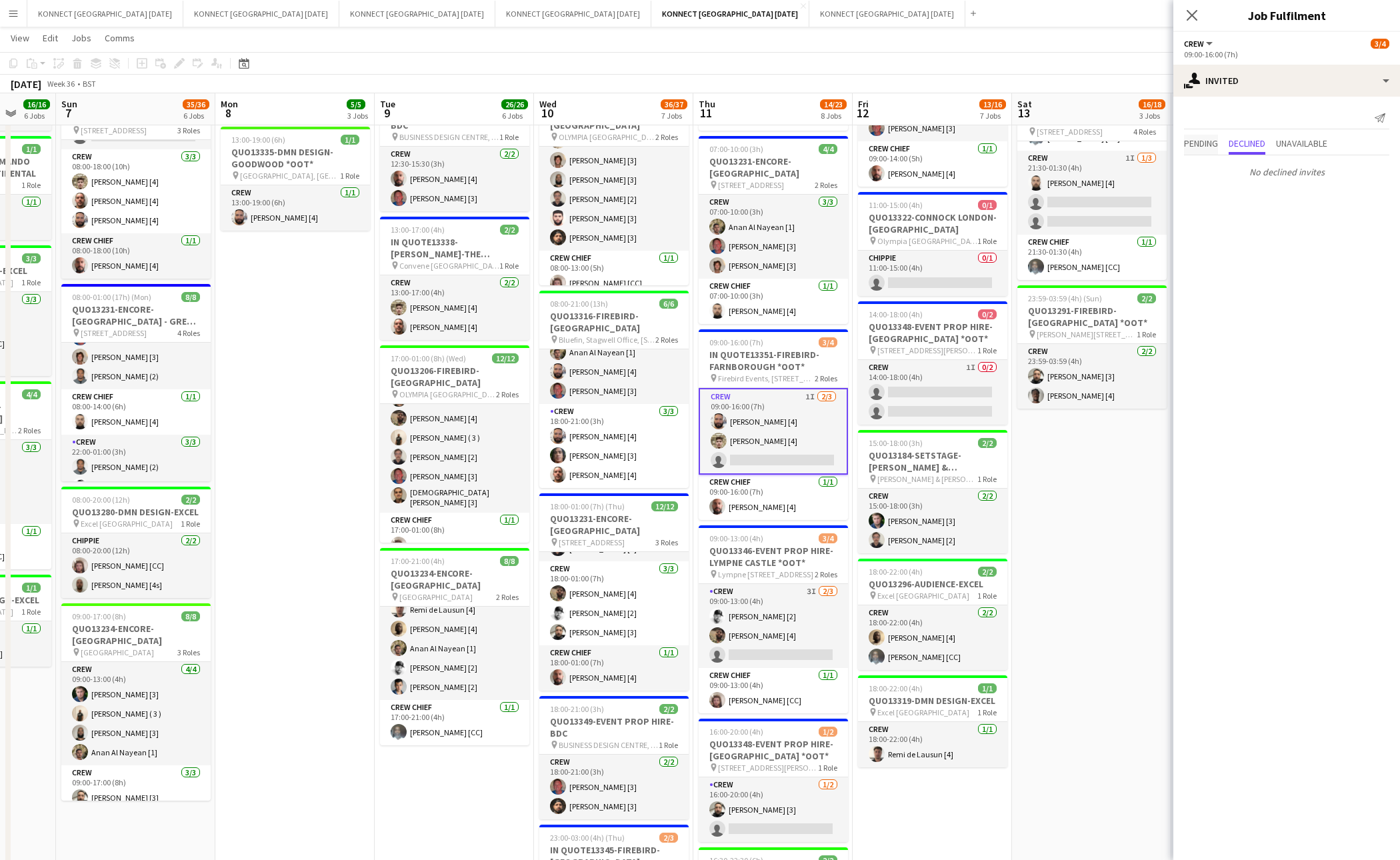
click at [1207, 139] on span "Pending" at bounding box center [1201, 144] width 34 height 9
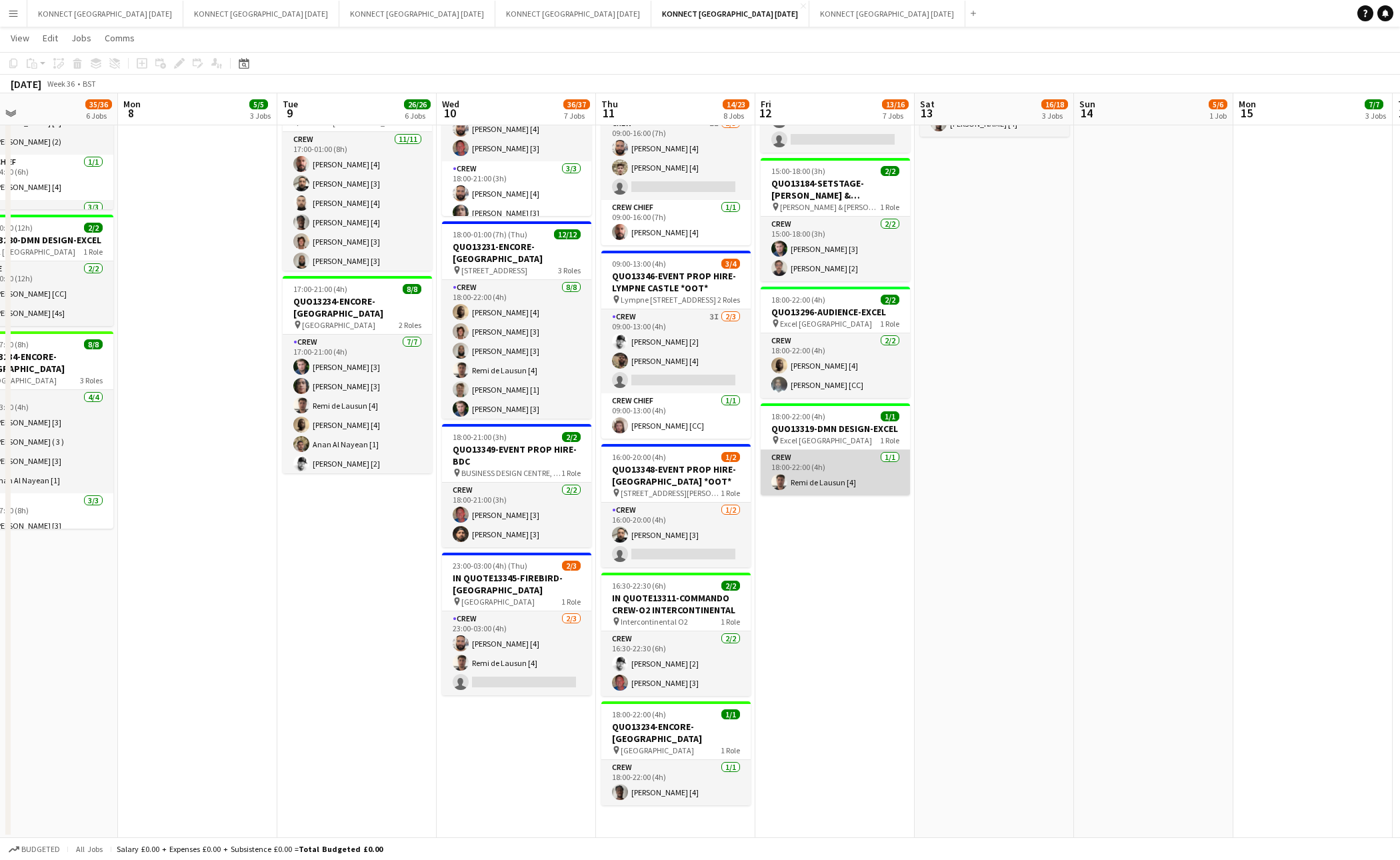
scroll to position [0, 353]
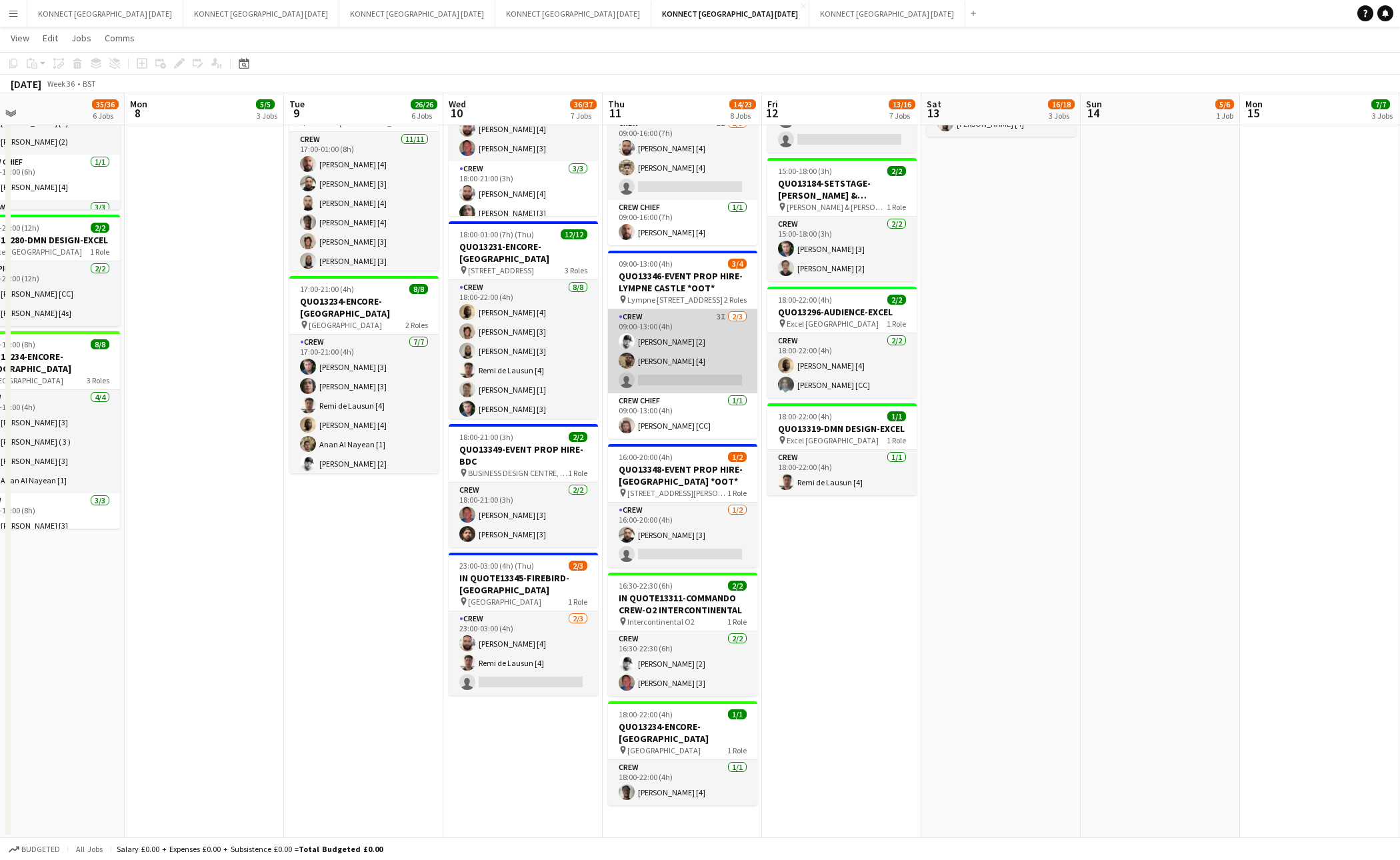
click at [700, 371] on app-card-role "Crew 3I [DATE] 09:00-13:00 (4h) [PERSON_NAME] [2] [PERSON_NAME] [4] single-neut…" at bounding box center [683, 352] width 149 height 84
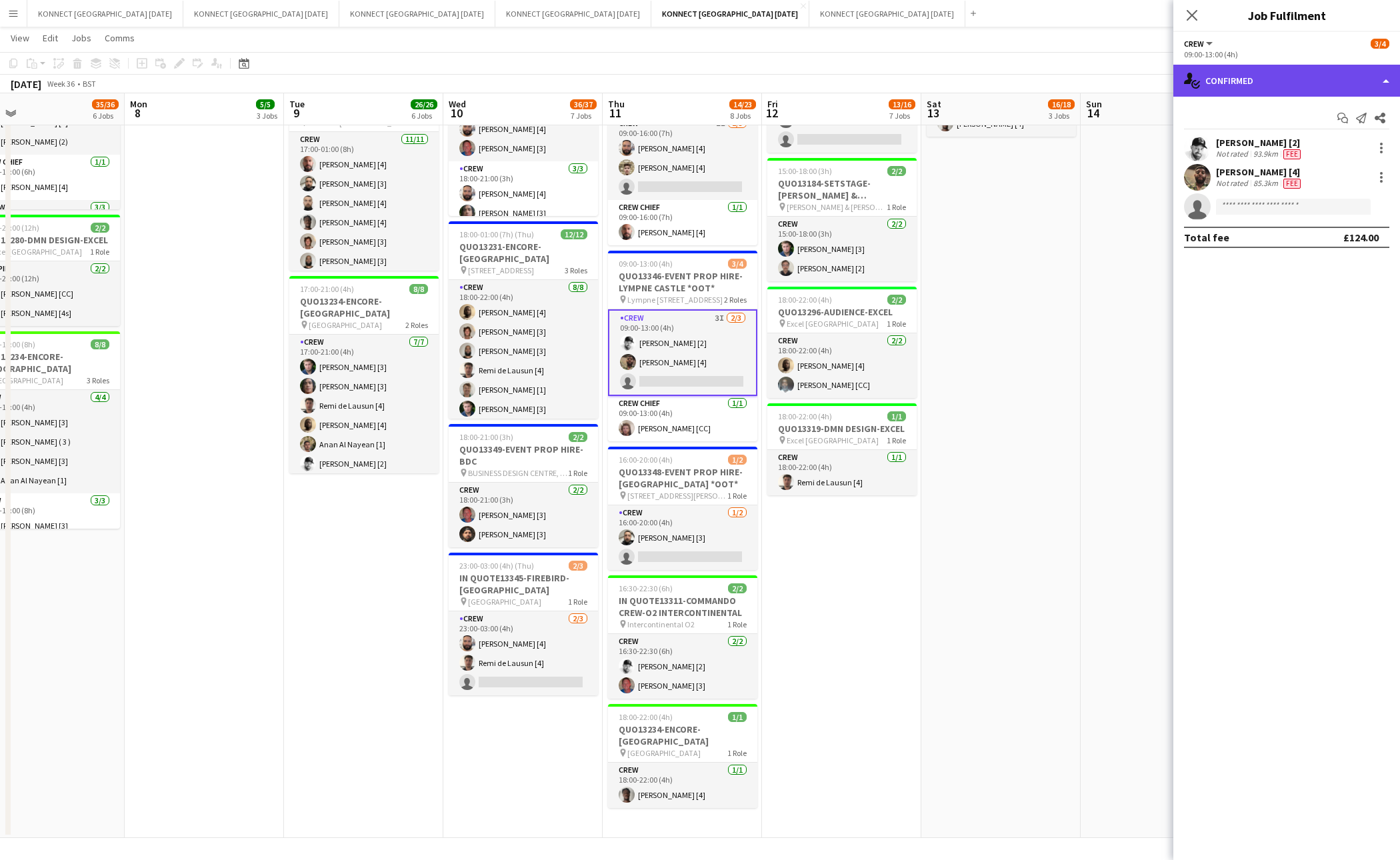
click at [1275, 76] on div "single-neutral-actions-check-2 Confirmed" at bounding box center [1286, 80] width 227 height 32
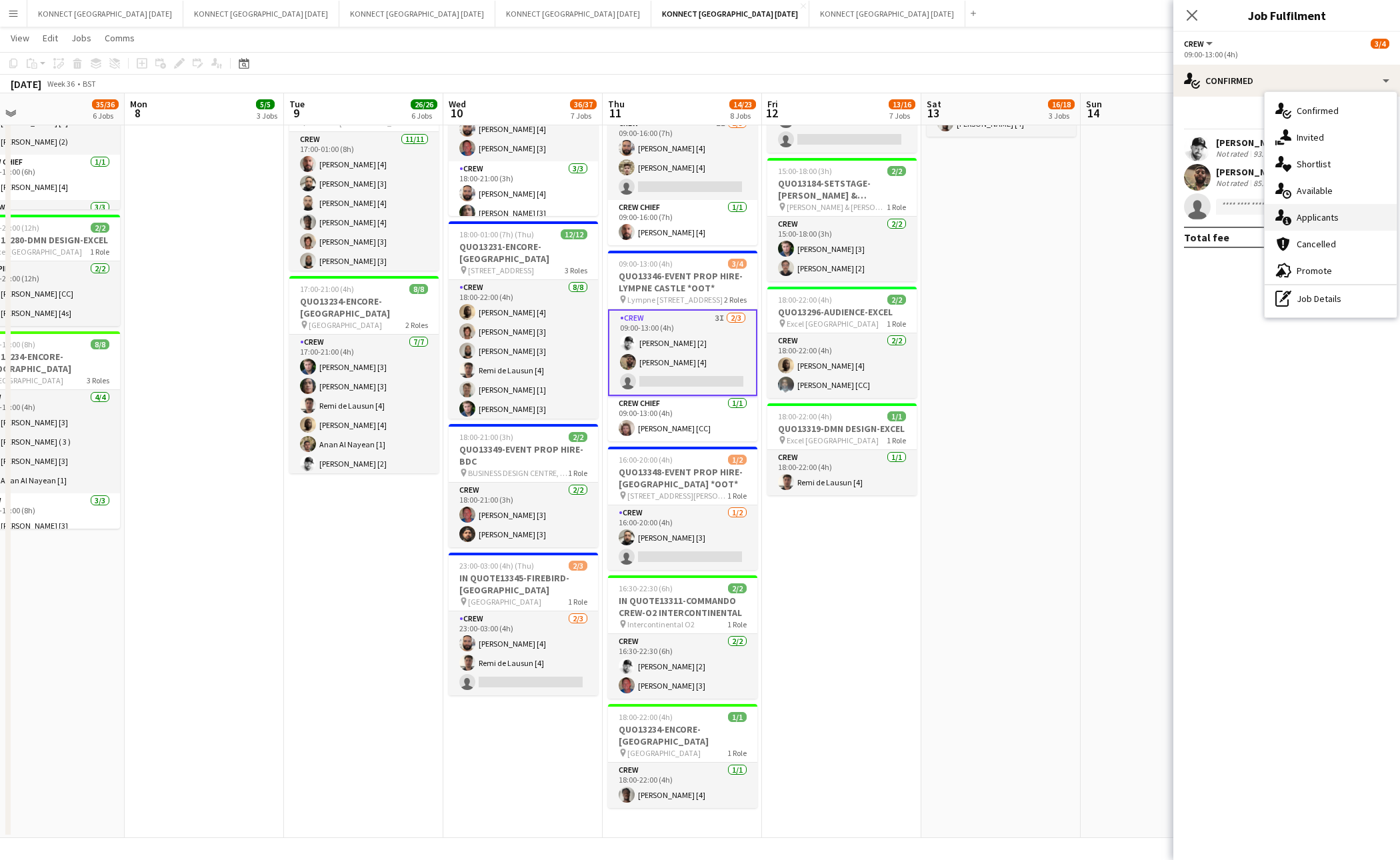
click at [1329, 215] on span "Applicants" at bounding box center [1318, 217] width 42 height 12
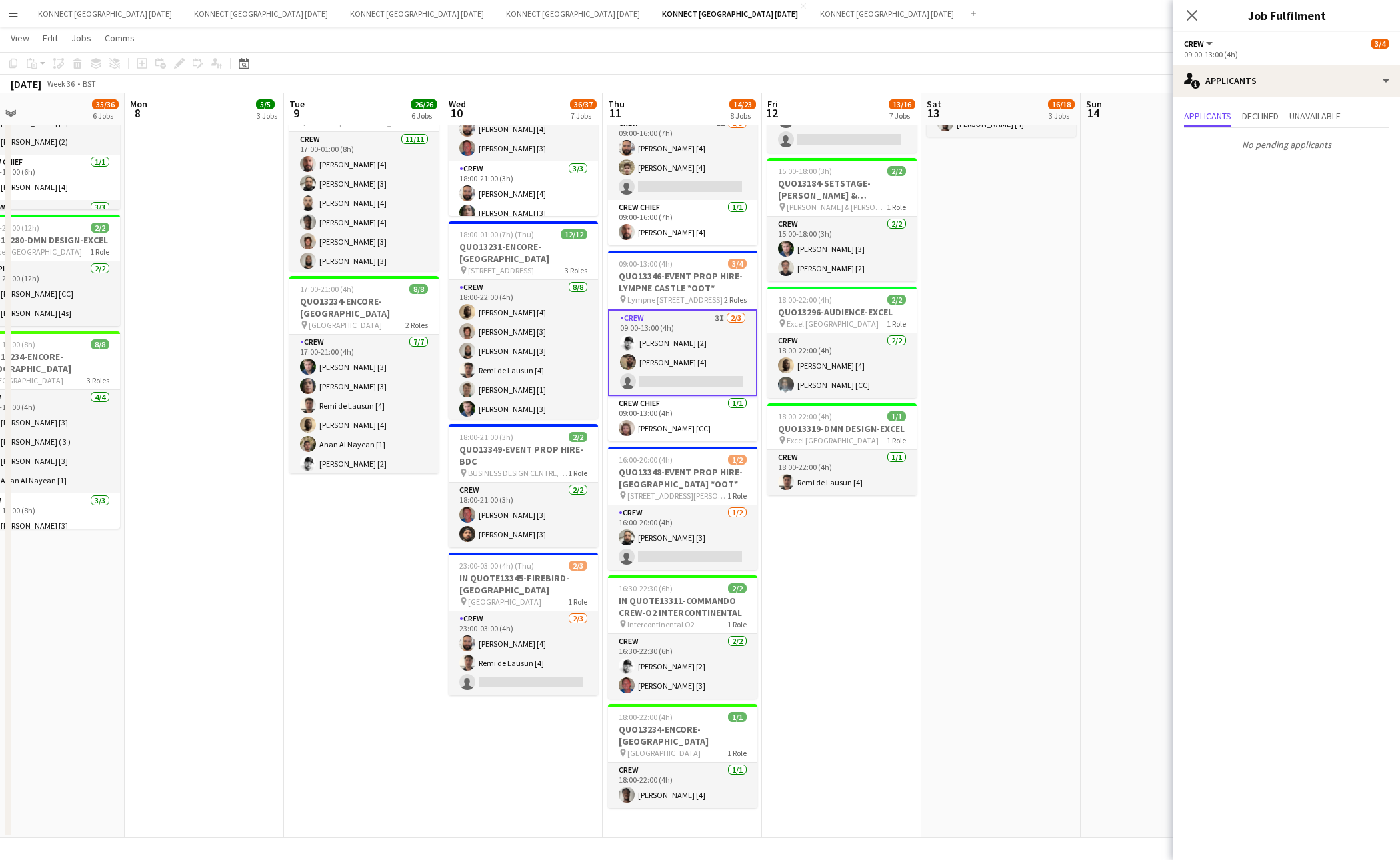
click at [1050, 484] on app-date-cell "06:00-22:00 (16h) 8/8 IN QUOTE13268-[PERSON_NAME][GEOGRAPHIC_DATA] pin Richmond…" at bounding box center [1001, 220] width 159 height 1236
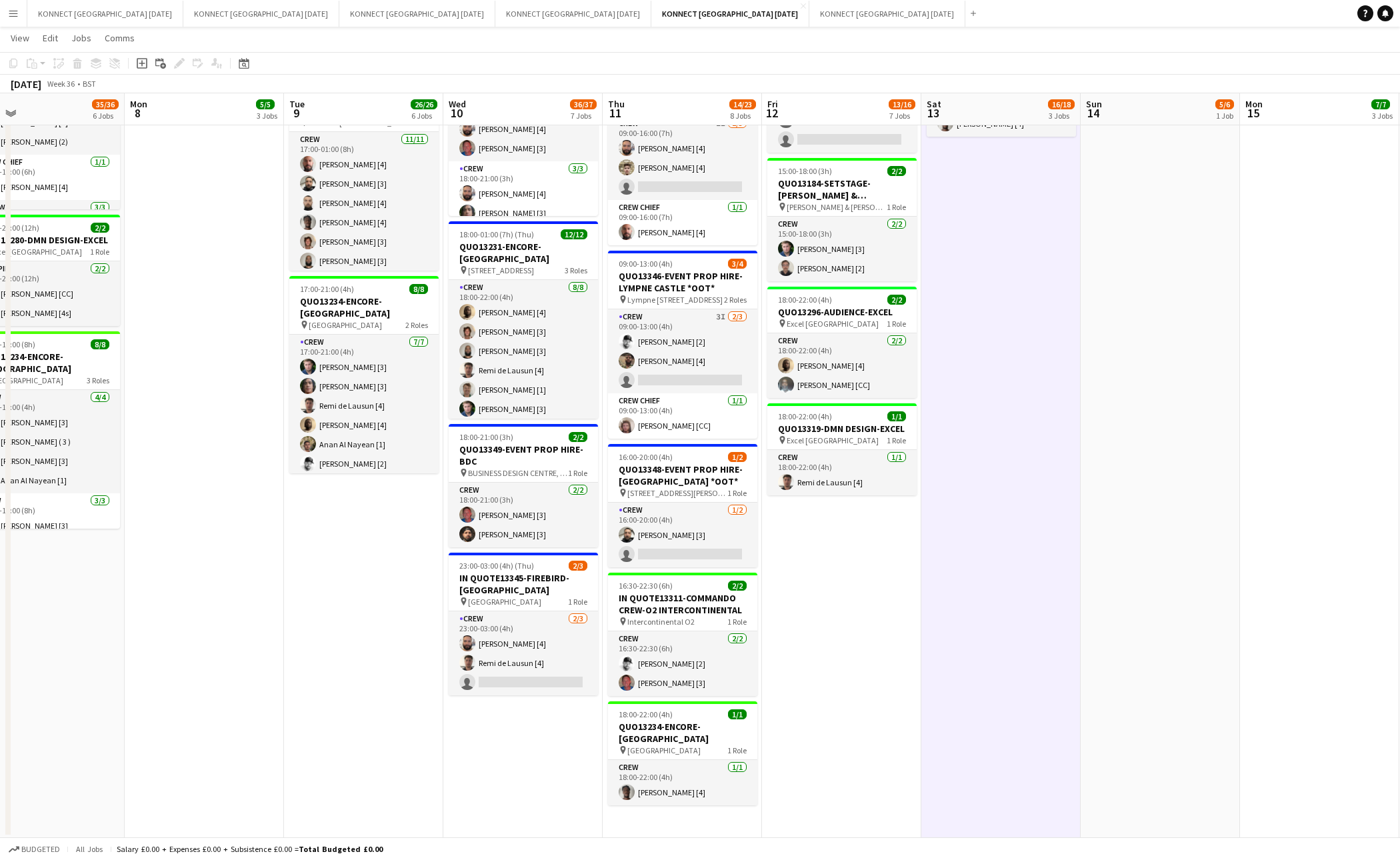
click at [1050, 484] on app-date-cell "06:00-22:00 (16h) 8/8 IN QUOTE13268-[PERSON_NAME][GEOGRAPHIC_DATA] pin Richmond…" at bounding box center [1001, 220] width 159 height 1236
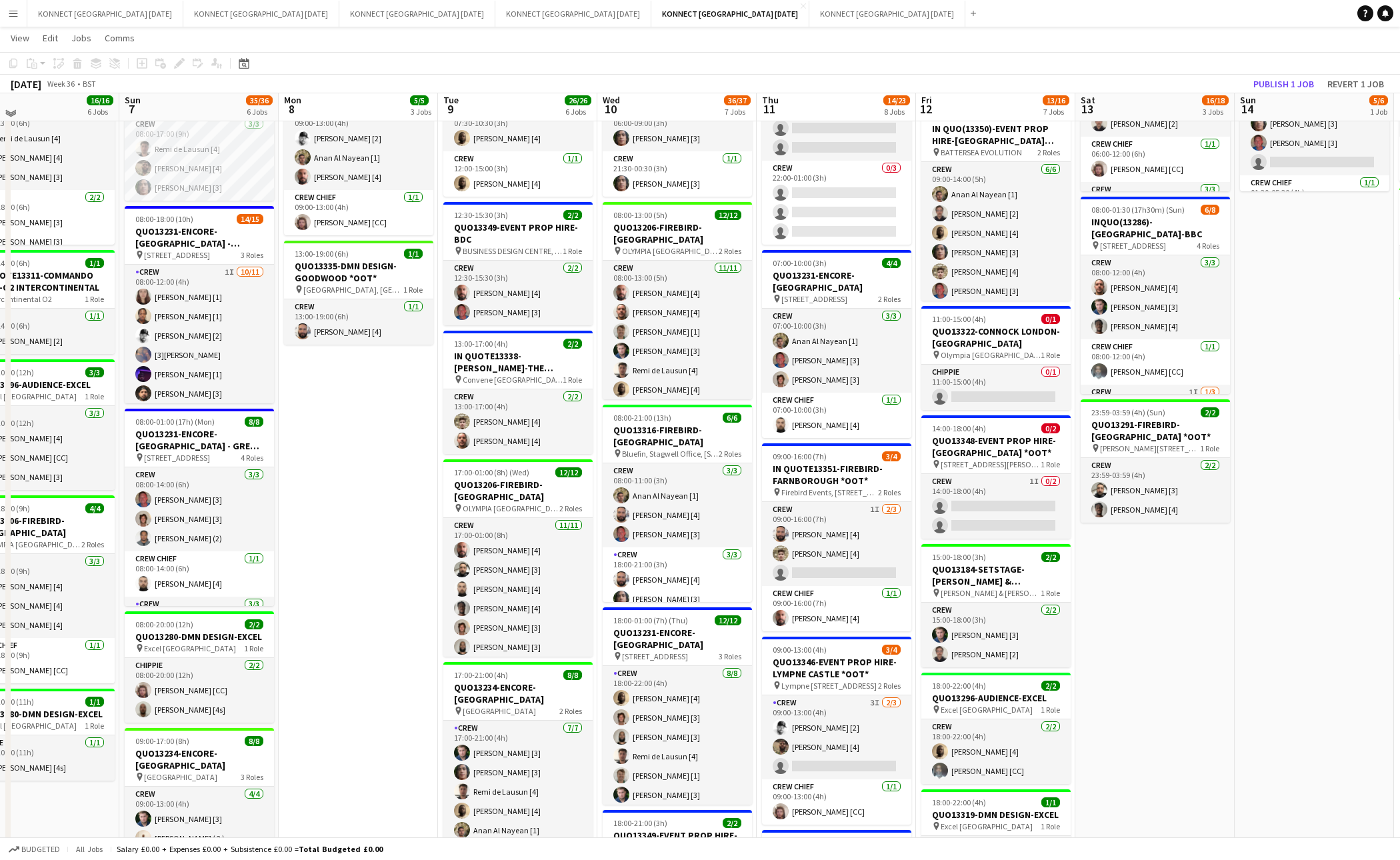
scroll to position [156, 0]
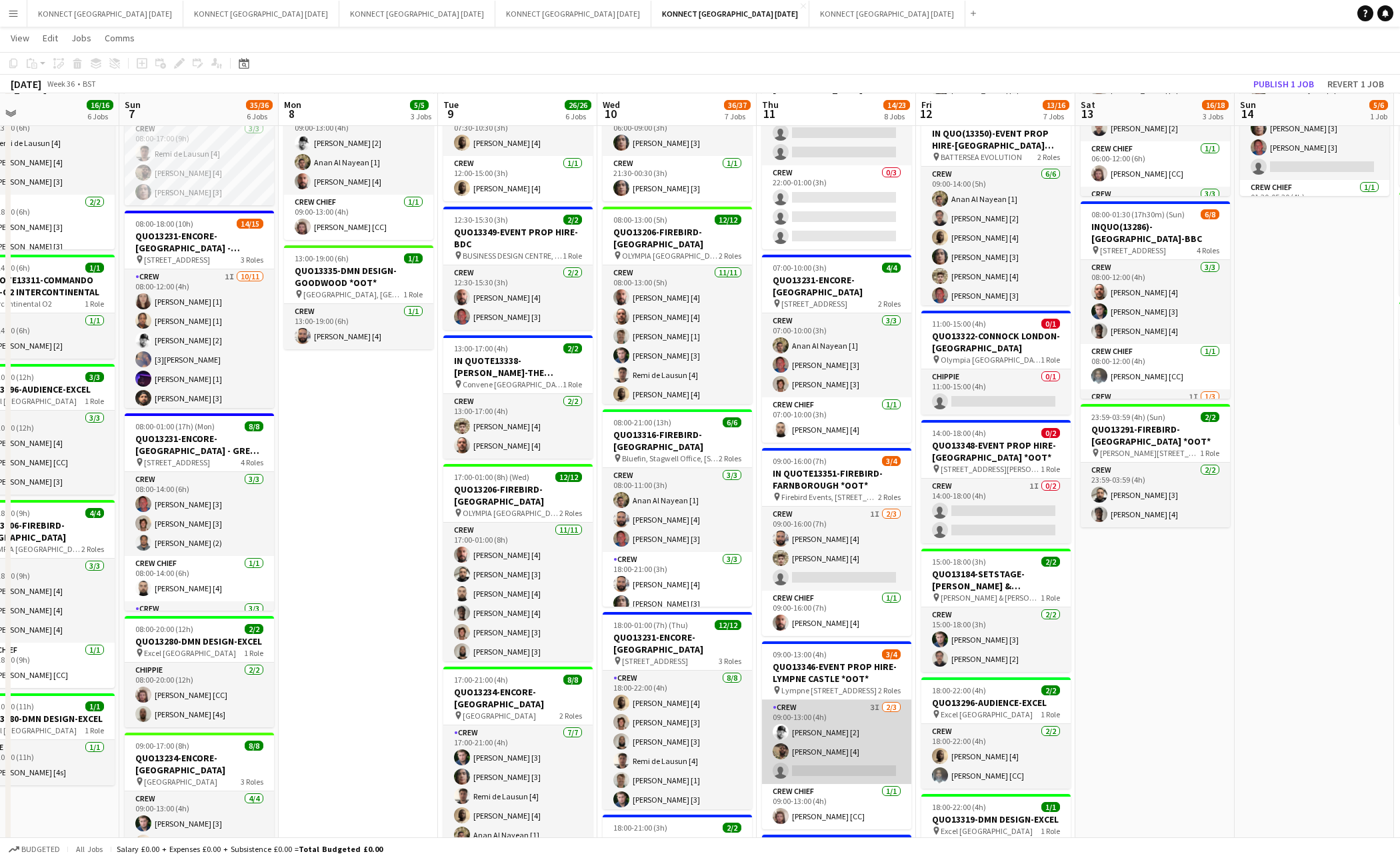
click at [851, 731] on app-card-role "Crew 3I [DATE] 09:00-13:00 (4h) [PERSON_NAME] [2] [PERSON_NAME] [4] single-neut…" at bounding box center [837, 742] width 149 height 84
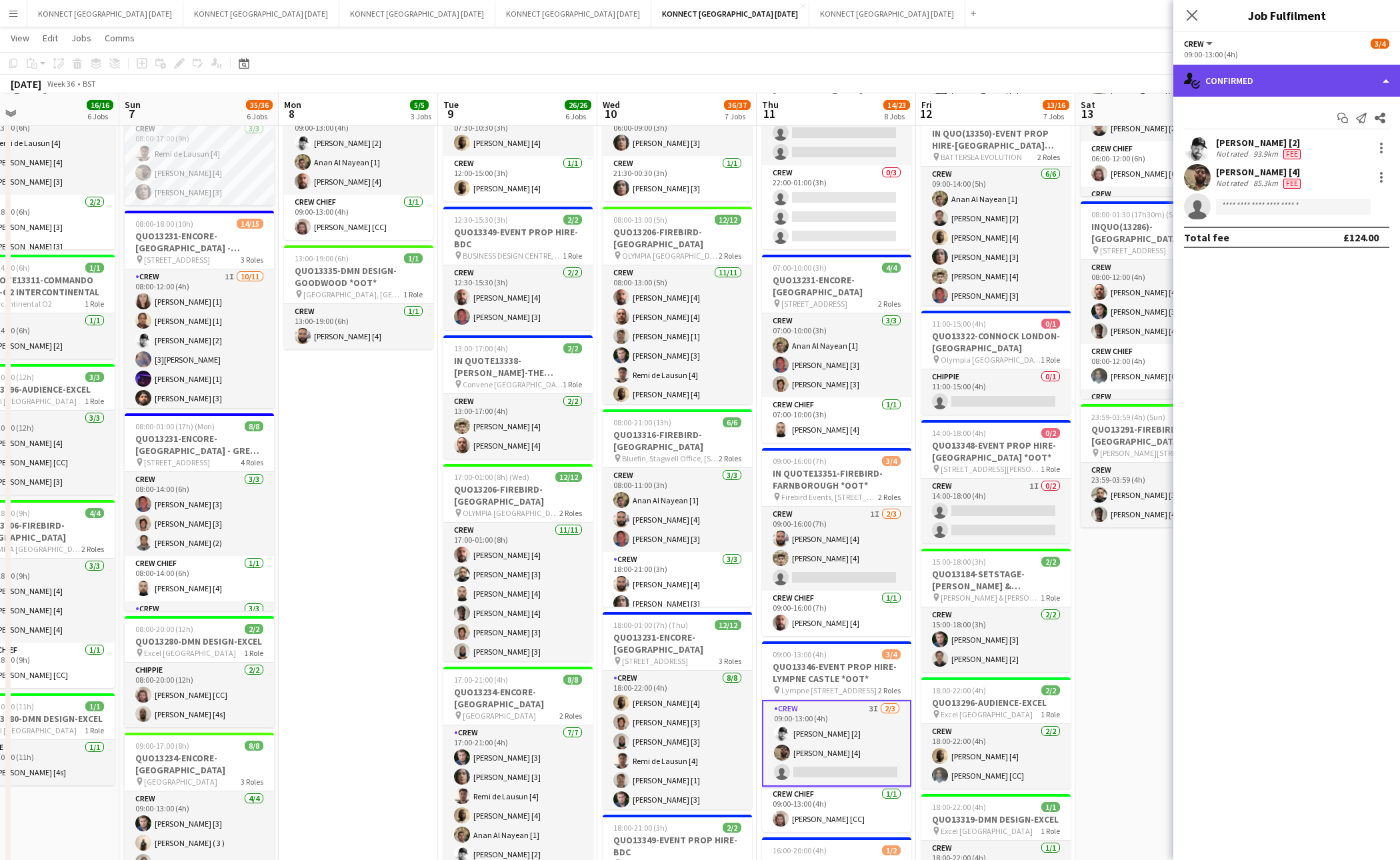
click at [1258, 80] on div "single-neutral-actions-check-2 Confirmed" at bounding box center [1286, 80] width 227 height 32
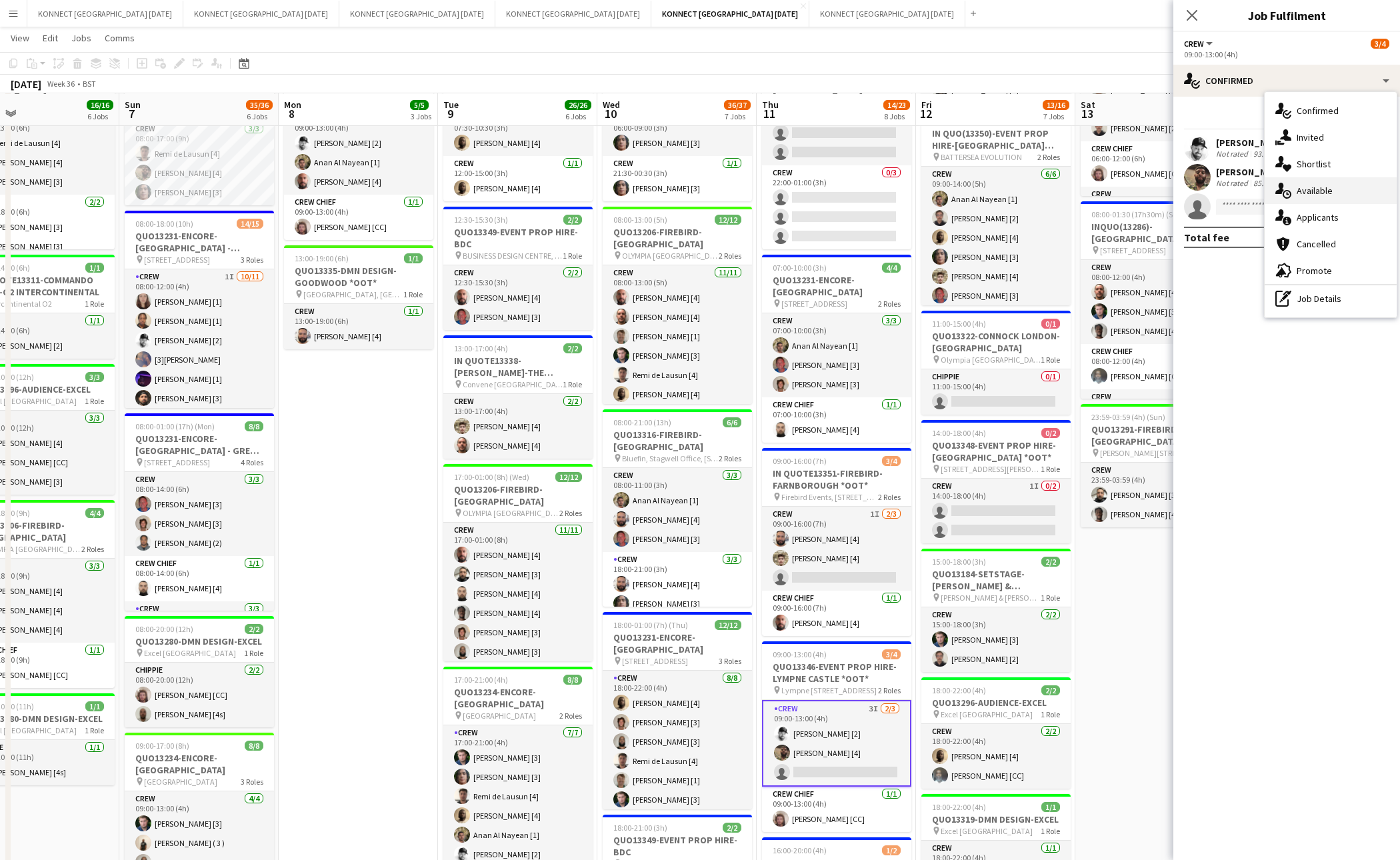
click at [1315, 185] on span "Available" at bounding box center [1315, 190] width 36 height 12
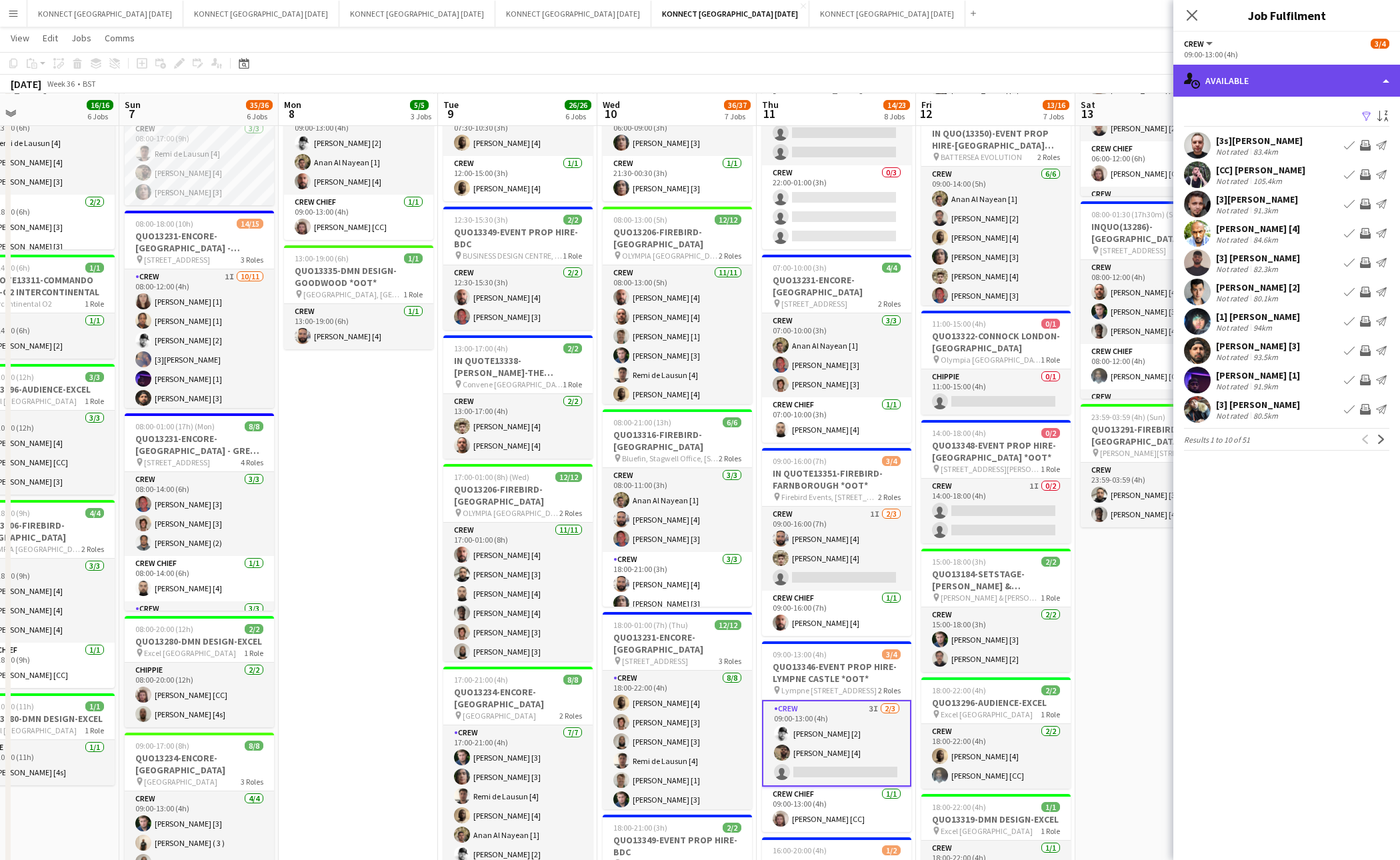
click at [1234, 77] on div "single-neutral-actions-upload Available" at bounding box center [1286, 80] width 227 height 32
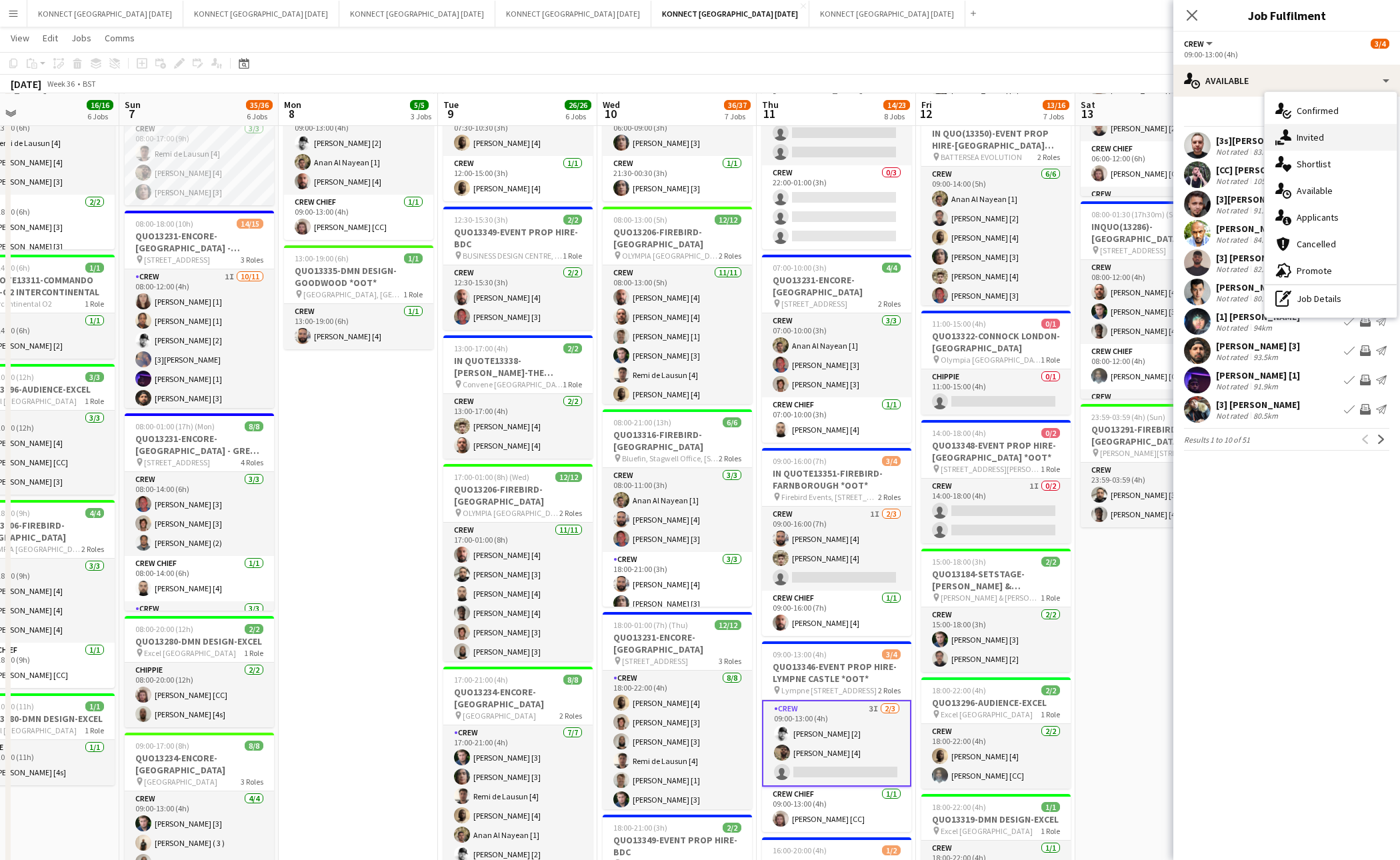
click at [1293, 146] on div "single-neutral-actions-share-1 Invited" at bounding box center [1331, 137] width 132 height 27
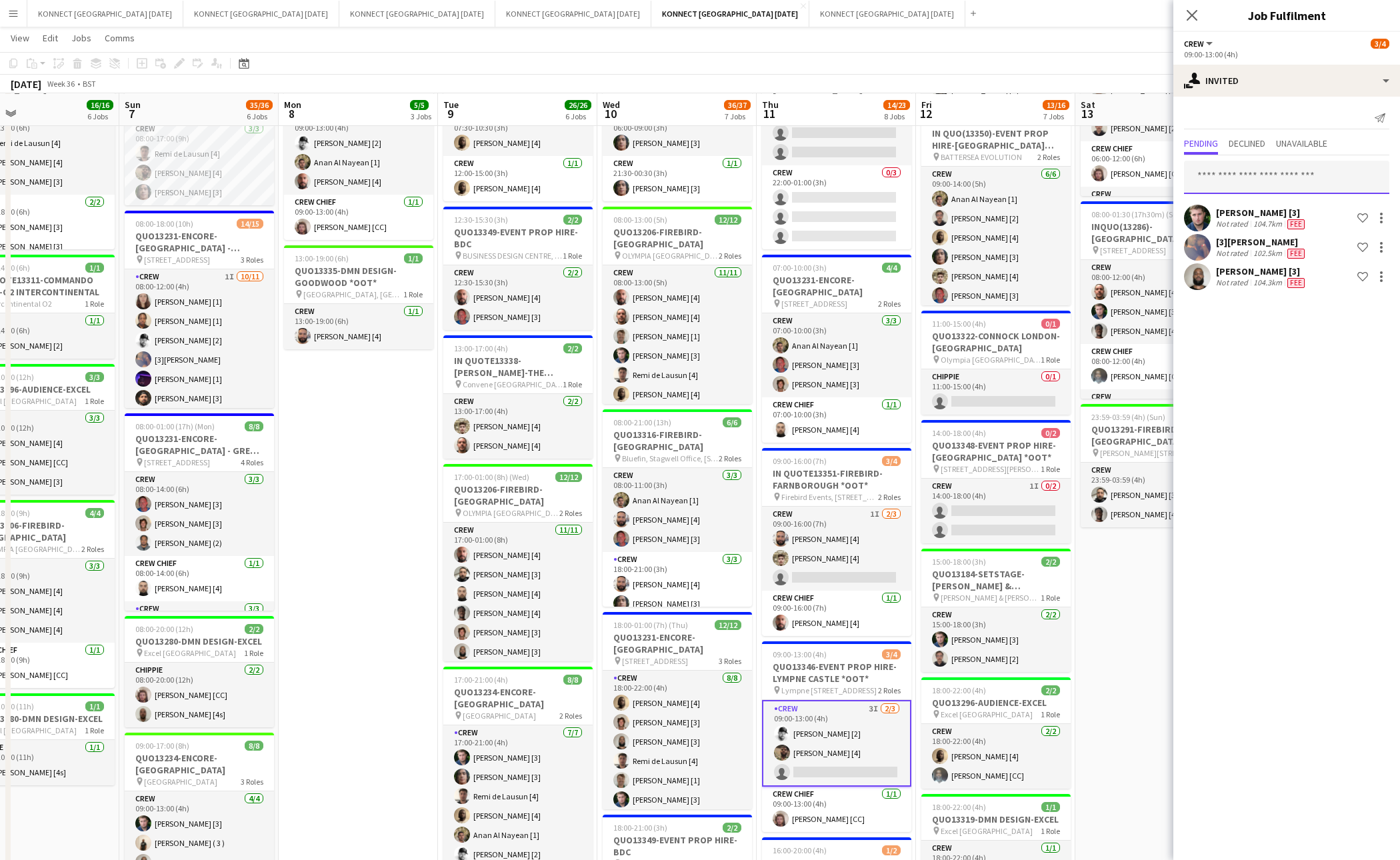
click at [1263, 172] on input "text" at bounding box center [1287, 177] width 205 height 34
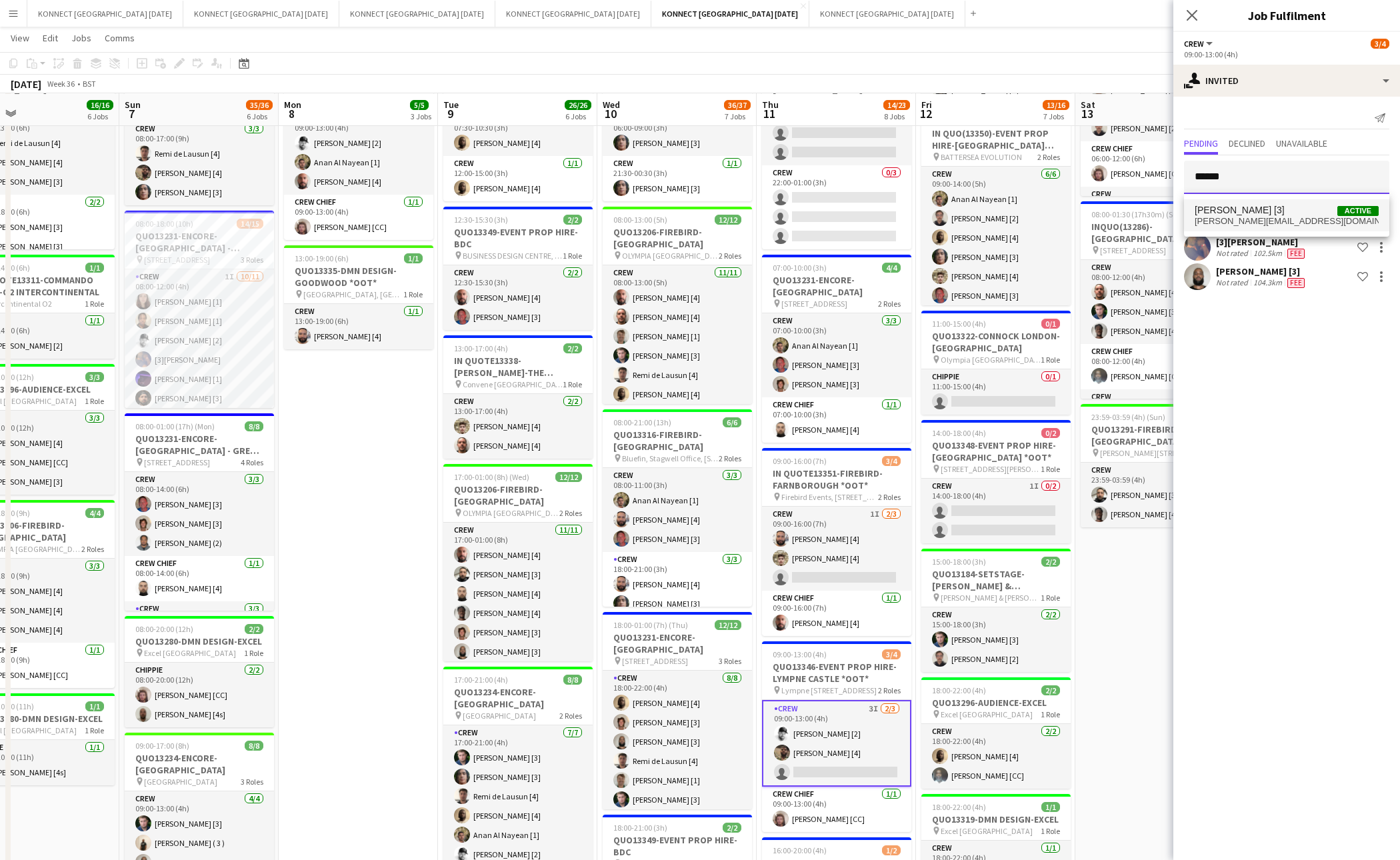
type input "******"
click at [1260, 219] on span "[PERSON_NAME][EMAIL_ADDRESS][DOMAIN_NAME]" at bounding box center [1286, 221] width 184 height 10
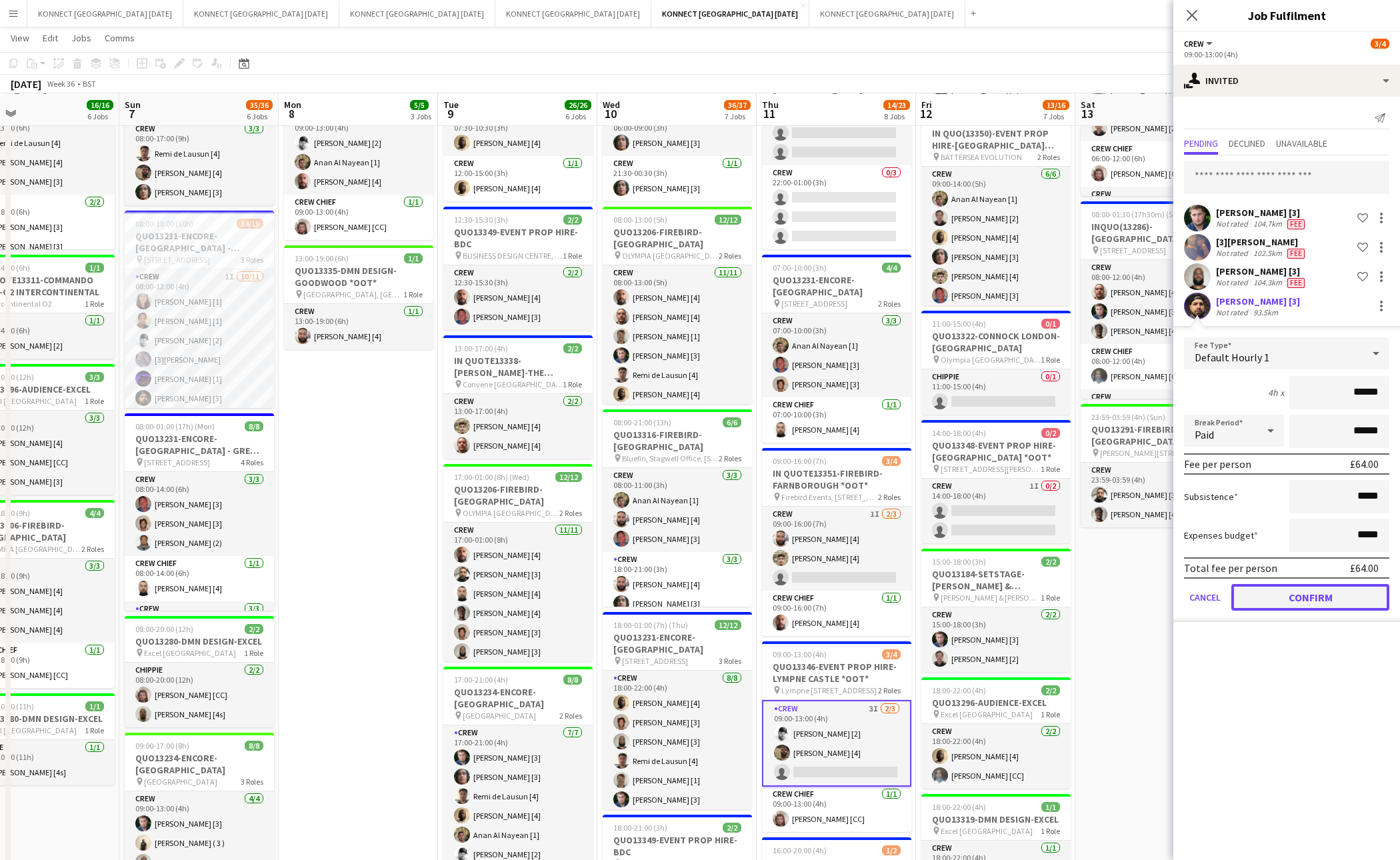
click at [1313, 600] on button "Confirm" at bounding box center [1310, 597] width 158 height 27
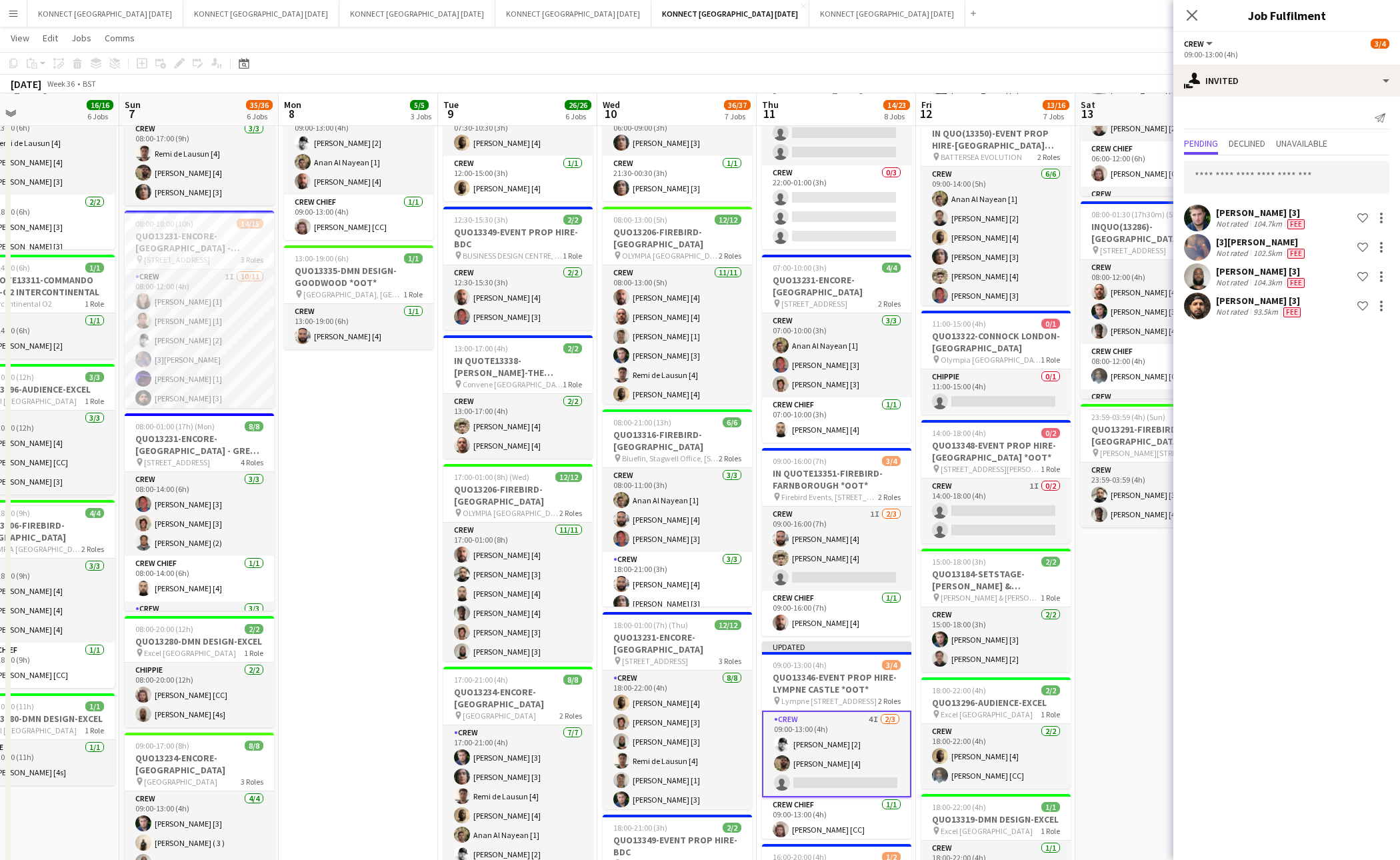
click at [1118, 590] on app-date-cell "06:00-22:00 (16h) 8/8 IN QUOTE13268-[PERSON_NAME][GEOGRAPHIC_DATA] pin Richmond…" at bounding box center [1155, 616] width 159 height 1244
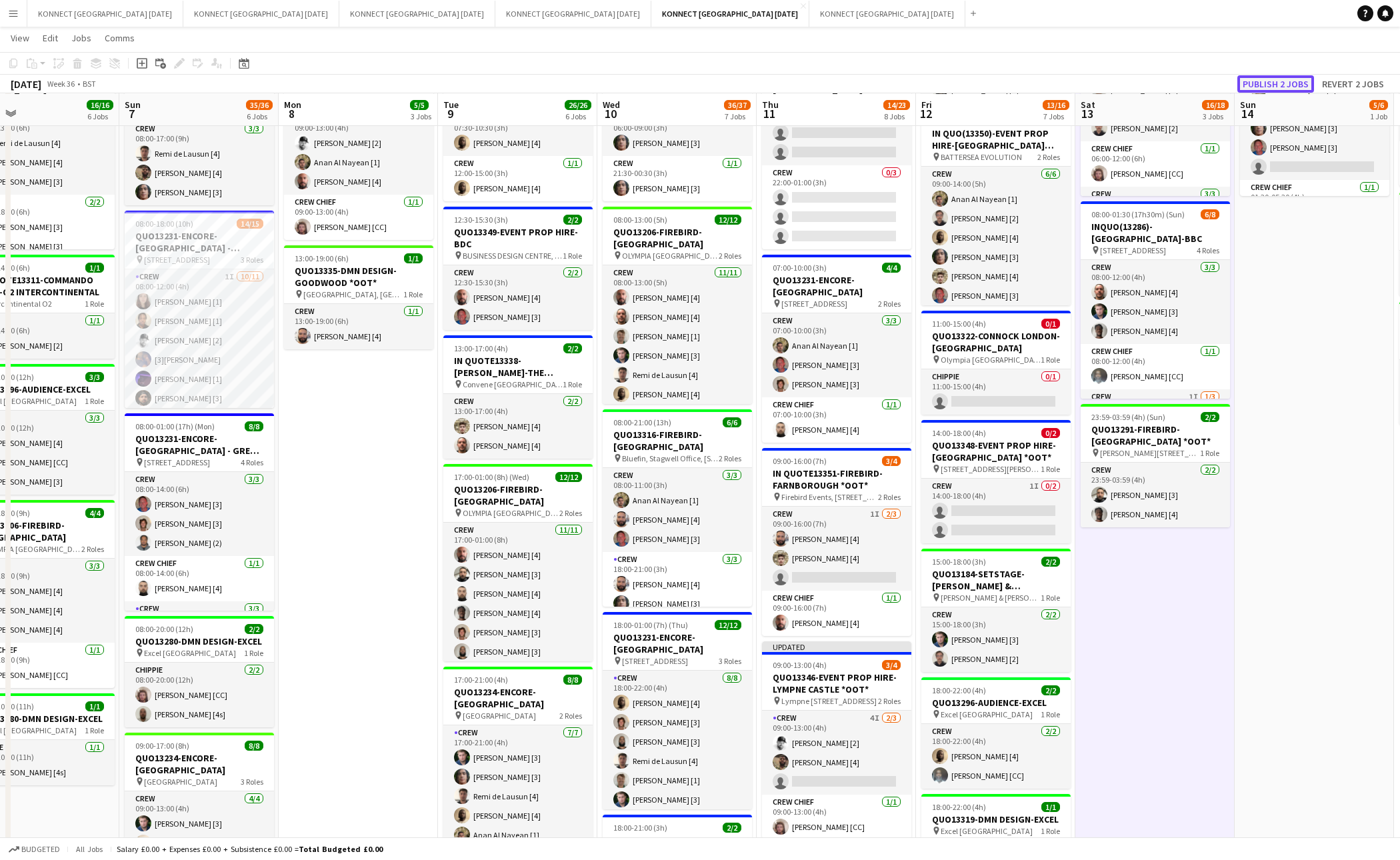
click at [1272, 83] on button "Publish 2 jobs" at bounding box center [1276, 84] width 76 height 18
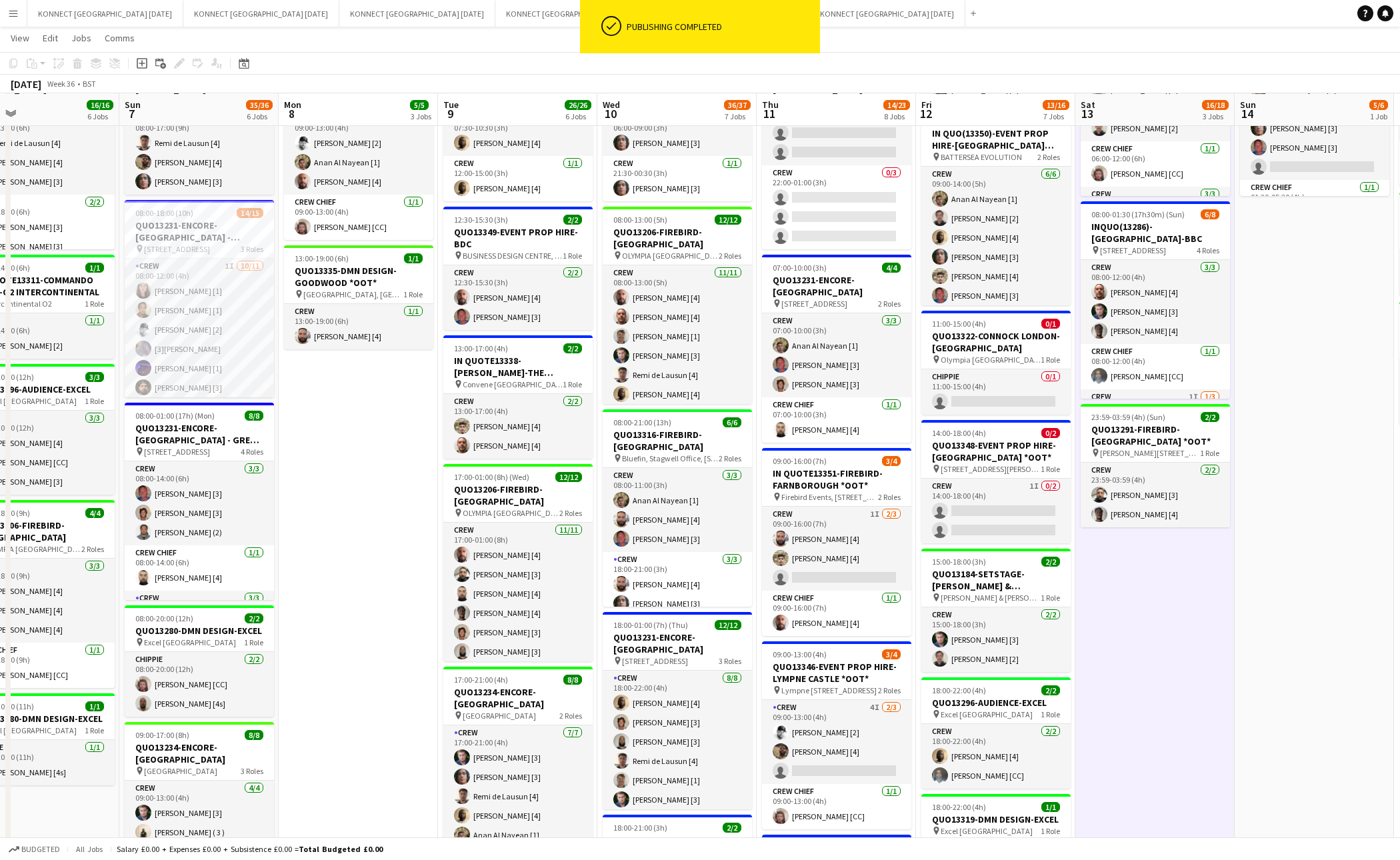
click at [1145, 616] on app-date-cell "06:00-22:00 (16h) 8/8 IN QUOTE13268-[PERSON_NAME][GEOGRAPHIC_DATA] pin Richmond…" at bounding box center [1155, 616] width 159 height 1244
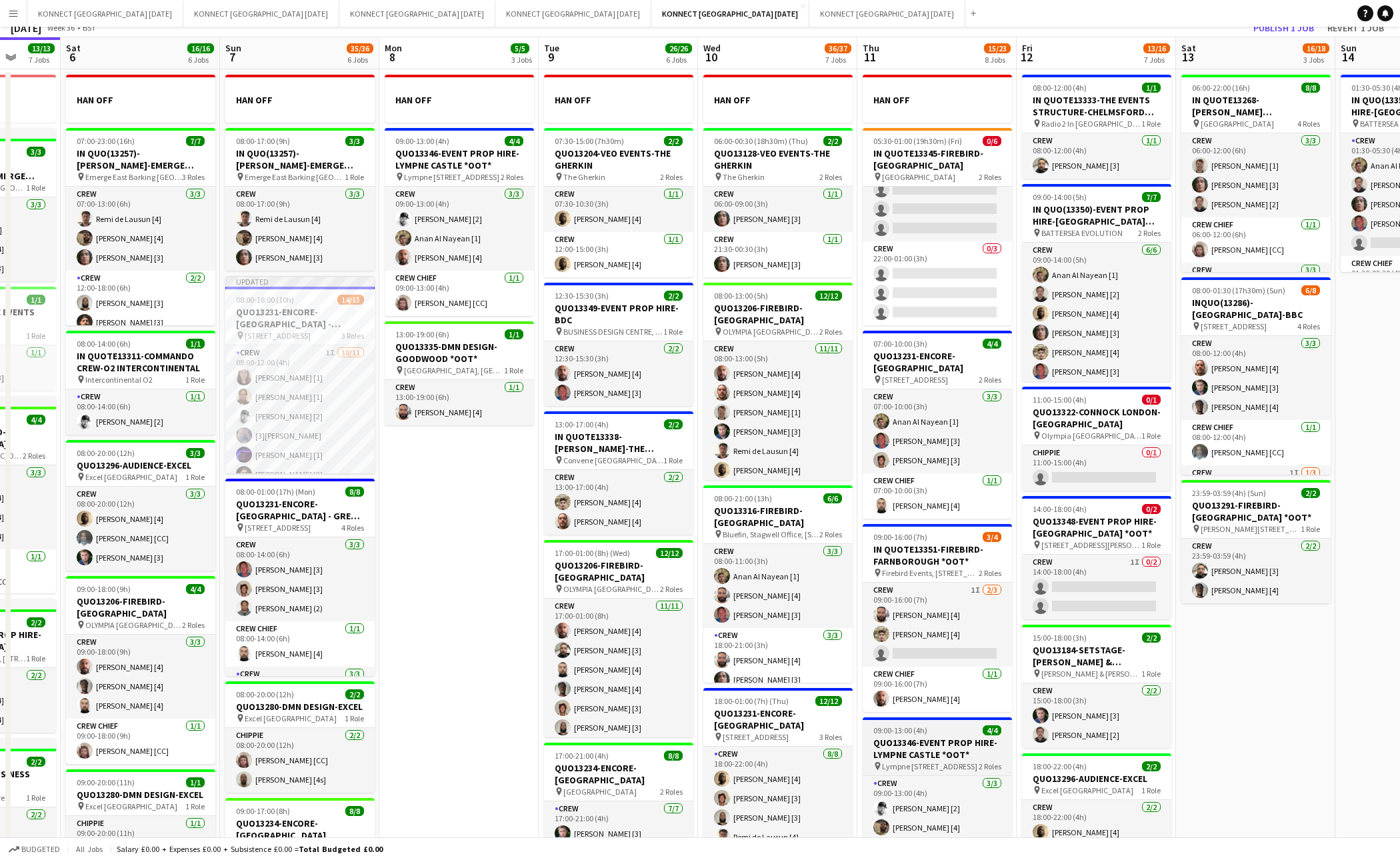
scroll to position [0, 0]
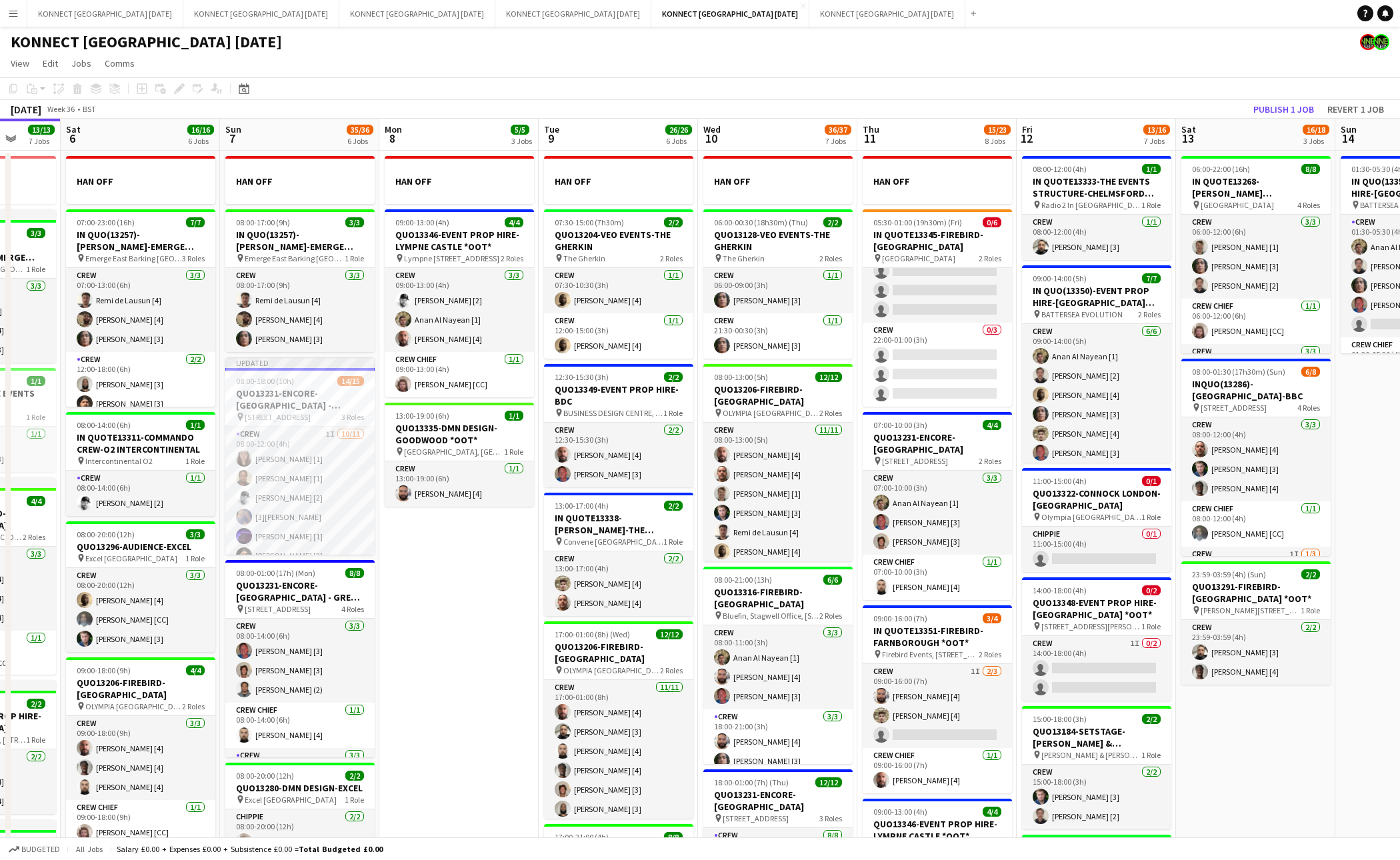
click at [458, 67] on app-page-menu "View Day view expanded Day view collapsed Month view Date picker Jump to [DATE]…" at bounding box center [700, 64] width 1400 height 25
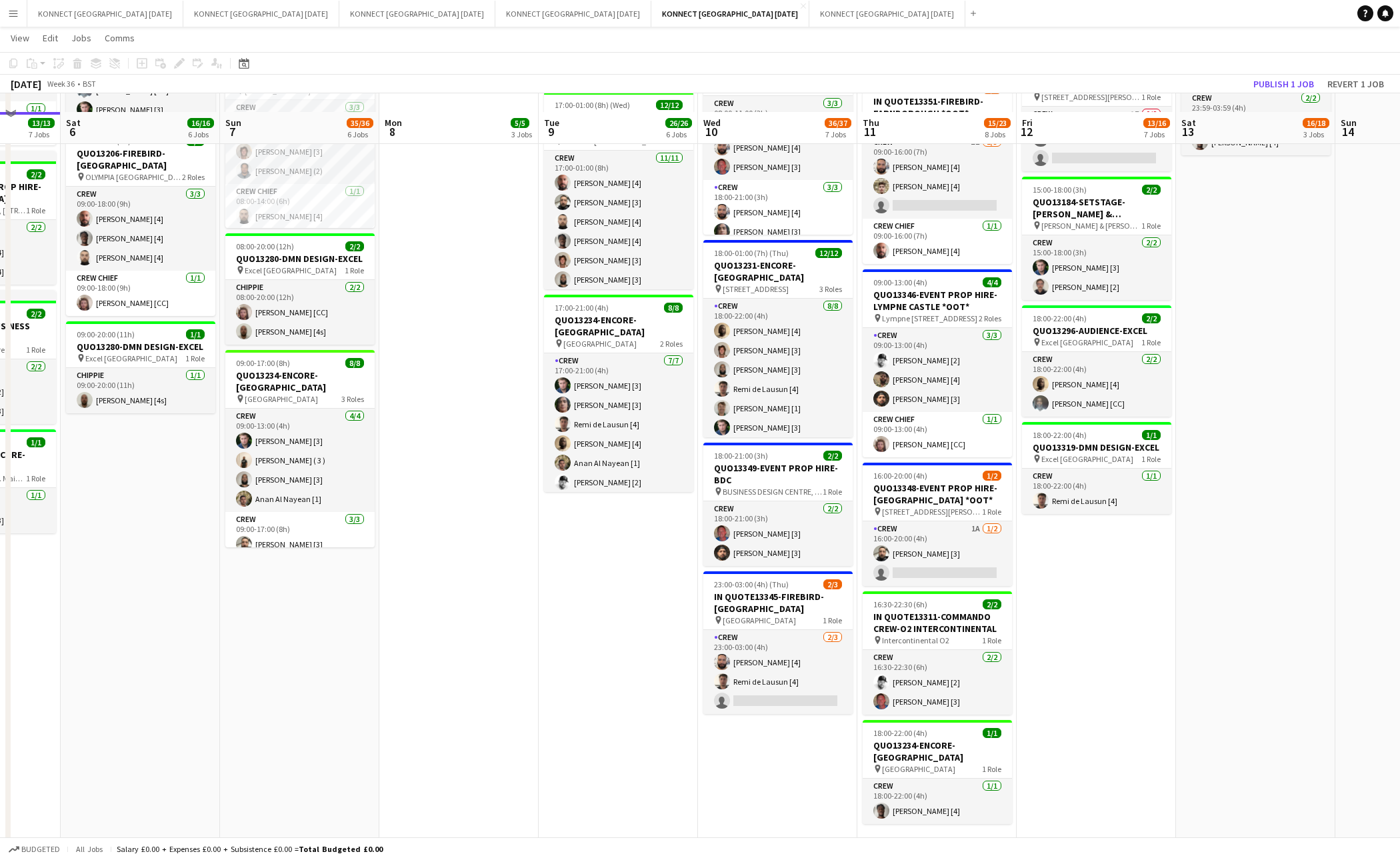
scroll to position [547, 0]
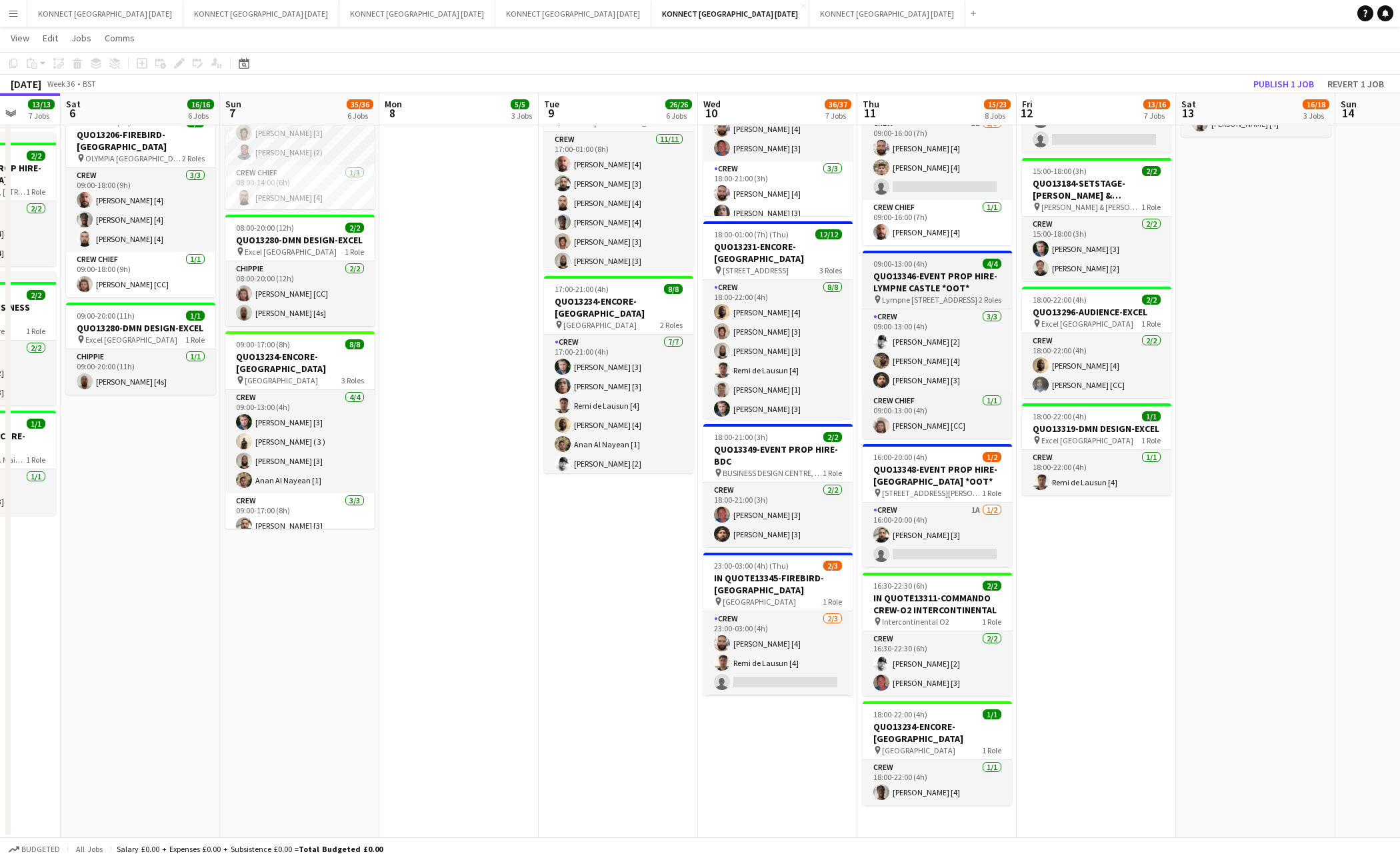
click at [899, 282] on h3 "QUO13346-EVENT PROP HIRE-LYMPNE CASTLE *OOT*" at bounding box center [937, 283] width 149 height 24
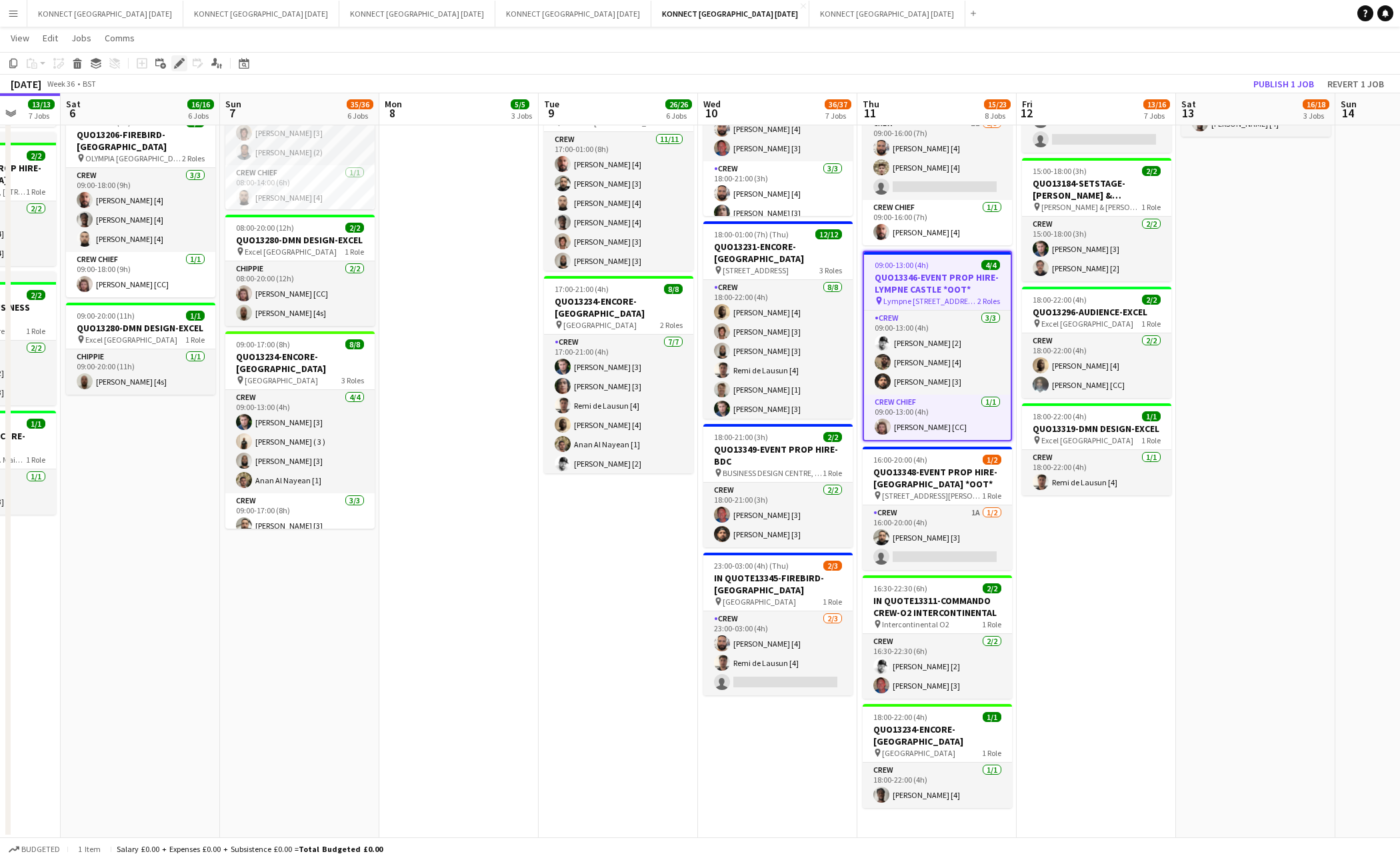
click at [173, 62] on div "Edit" at bounding box center [179, 62] width 16 height 16
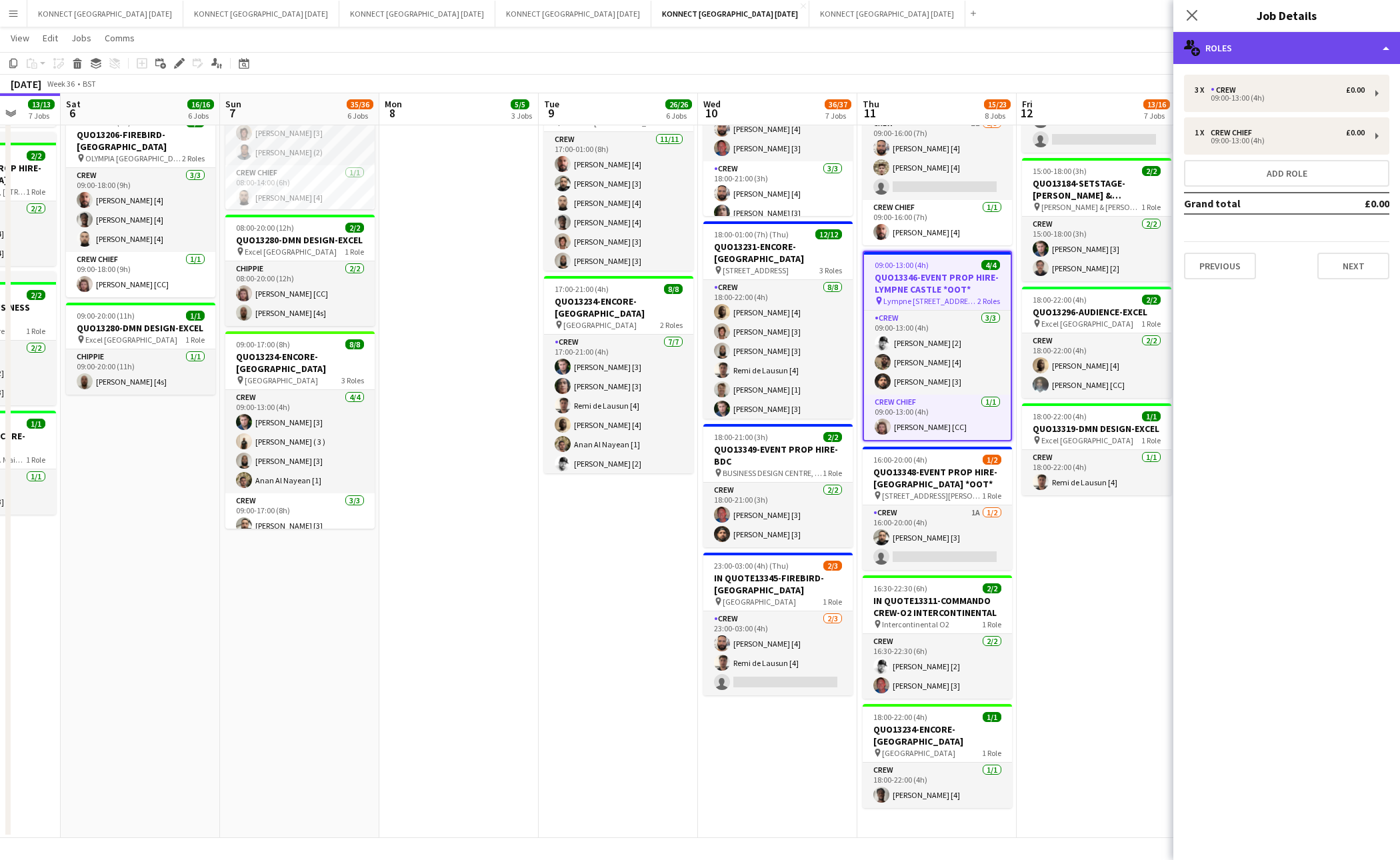
click at [1302, 51] on div "multiple-users-add Roles" at bounding box center [1286, 48] width 227 height 32
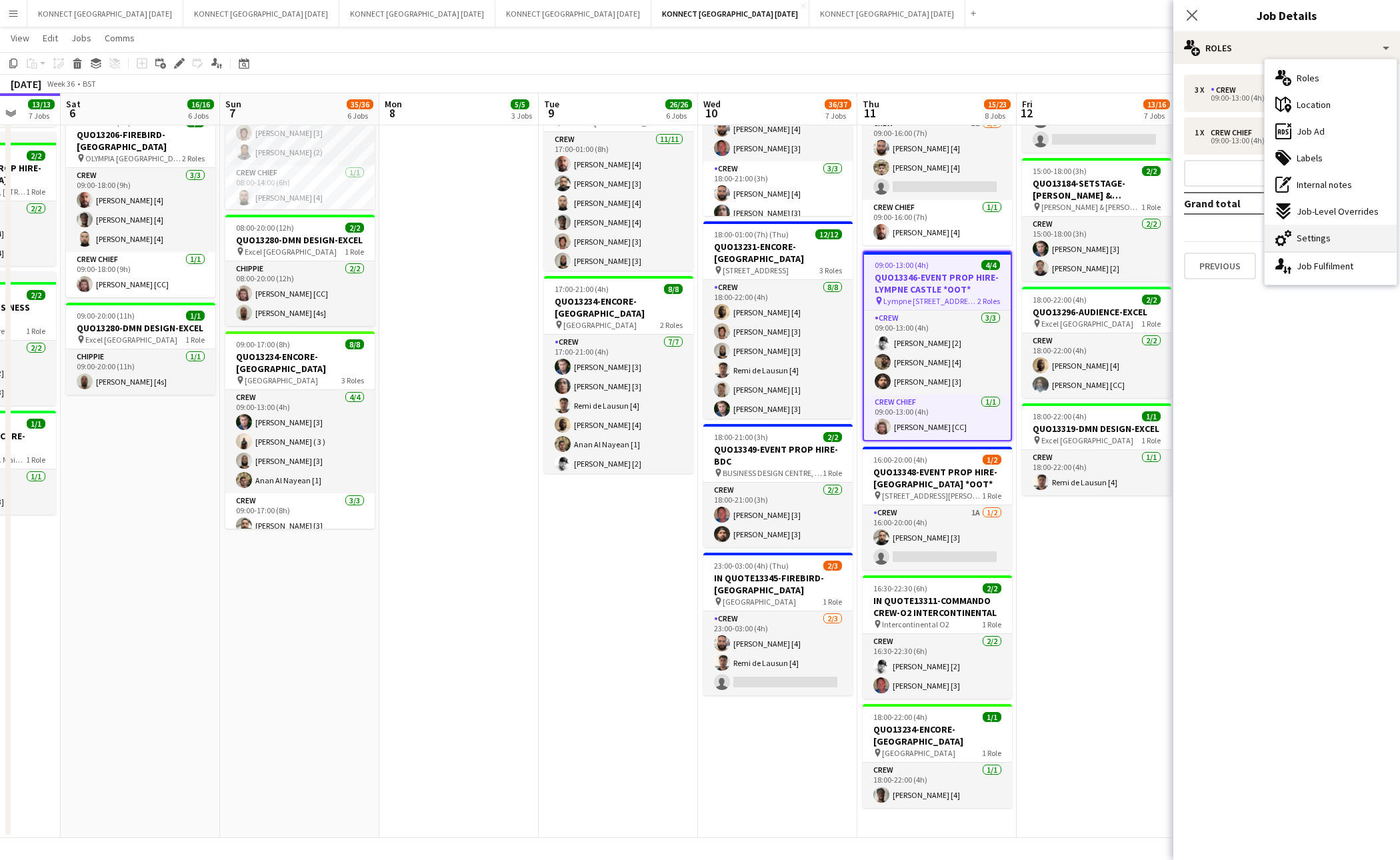
click at [1295, 233] on div "cog-double-3 Settings" at bounding box center [1331, 238] width 132 height 27
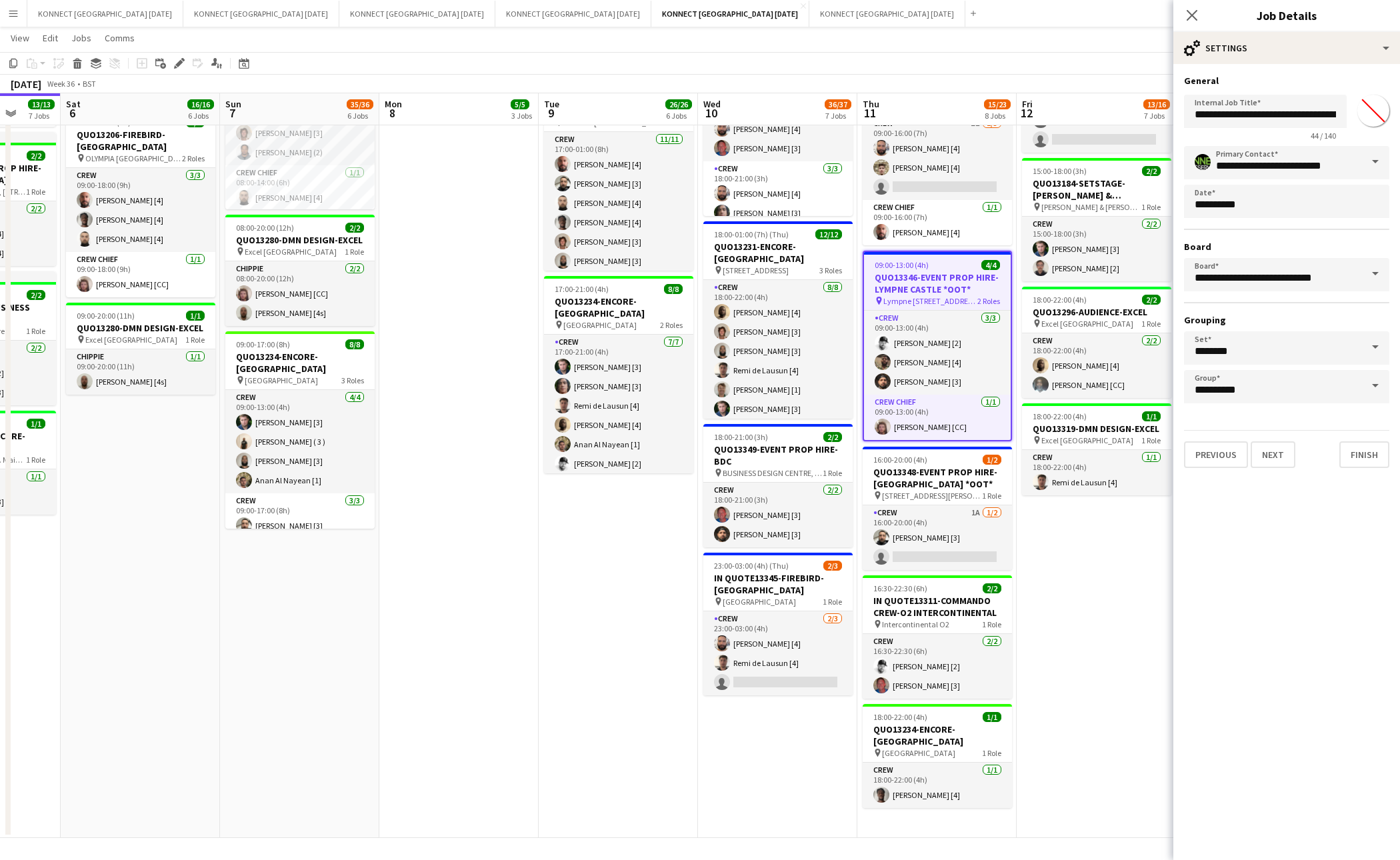
click at [1372, 112] on input "*******" at bounding box center [1373, 110] width 48 height 48
type input "*******"
click at [1267, 460] on button "Next" at bounding box center [1273, 454] width 45 height 27
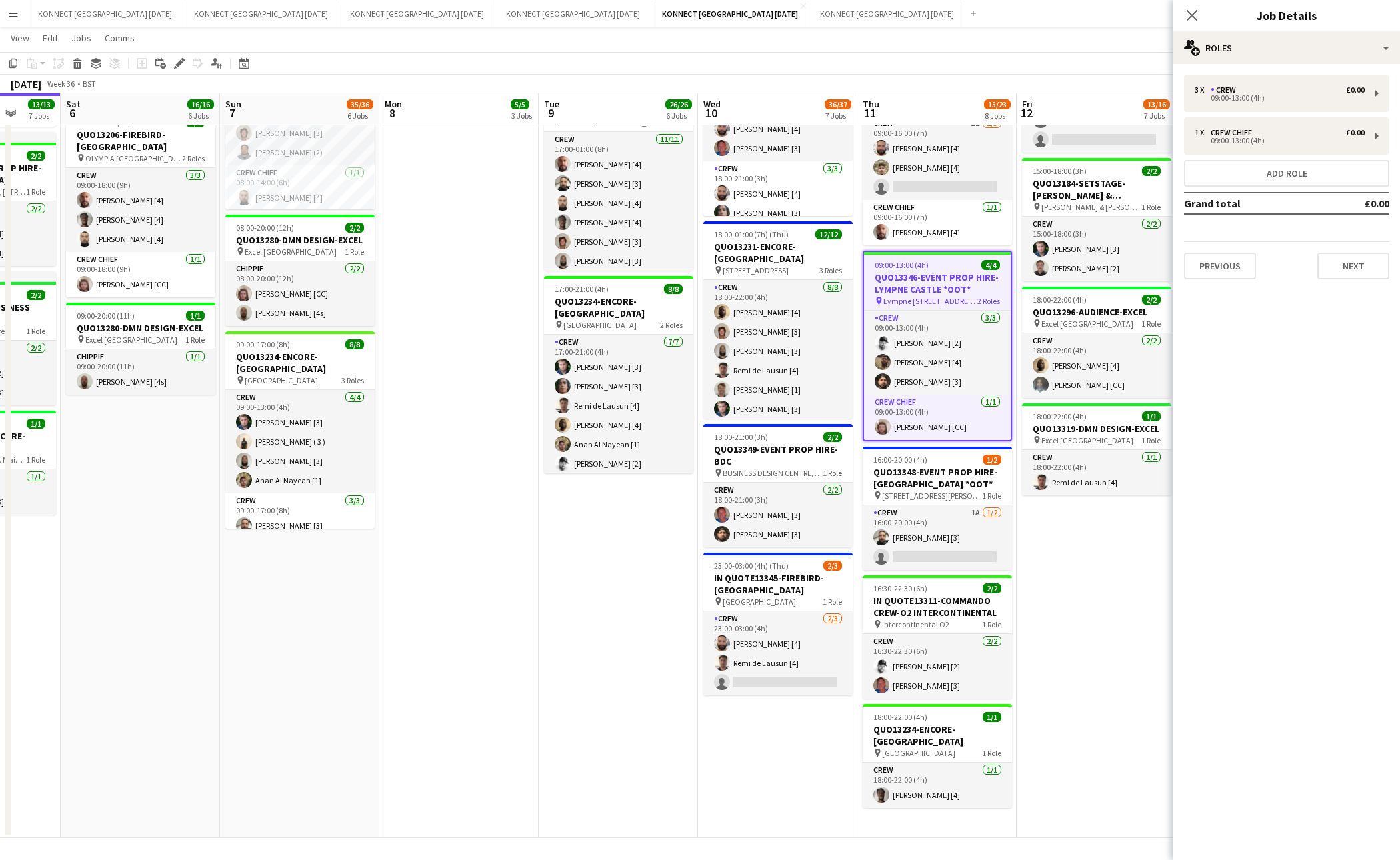
click at [492, 381] on app-date-cell "HAN OFF 09:00-13:00 (4h) 4/4 QUO13346-EVENT PROP HIRE-[GEOGRAPHIC_DATA] *OOT* p…" at bounding box center [459, 220] width 159 height 1236
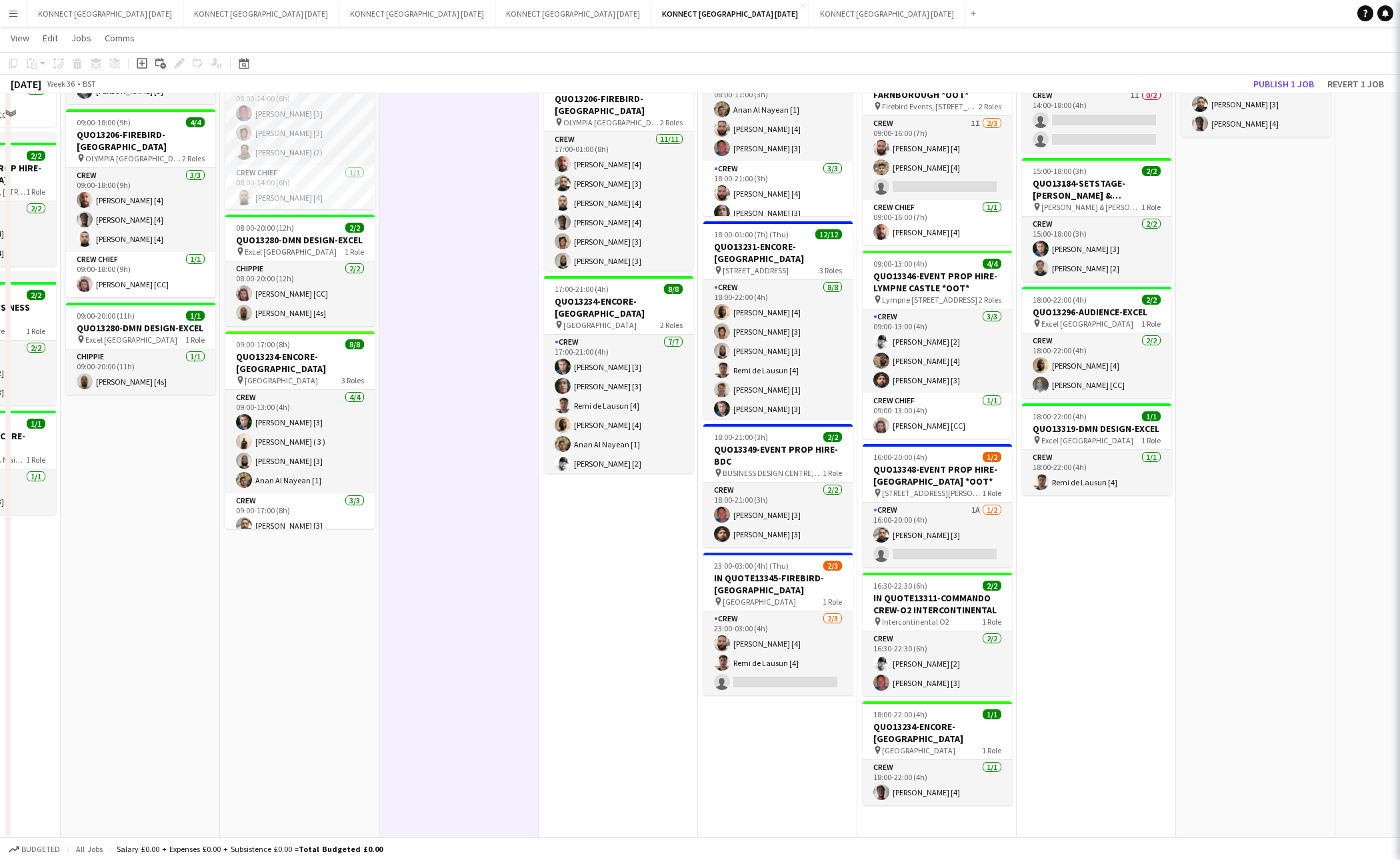
scroll to position [0, 0]
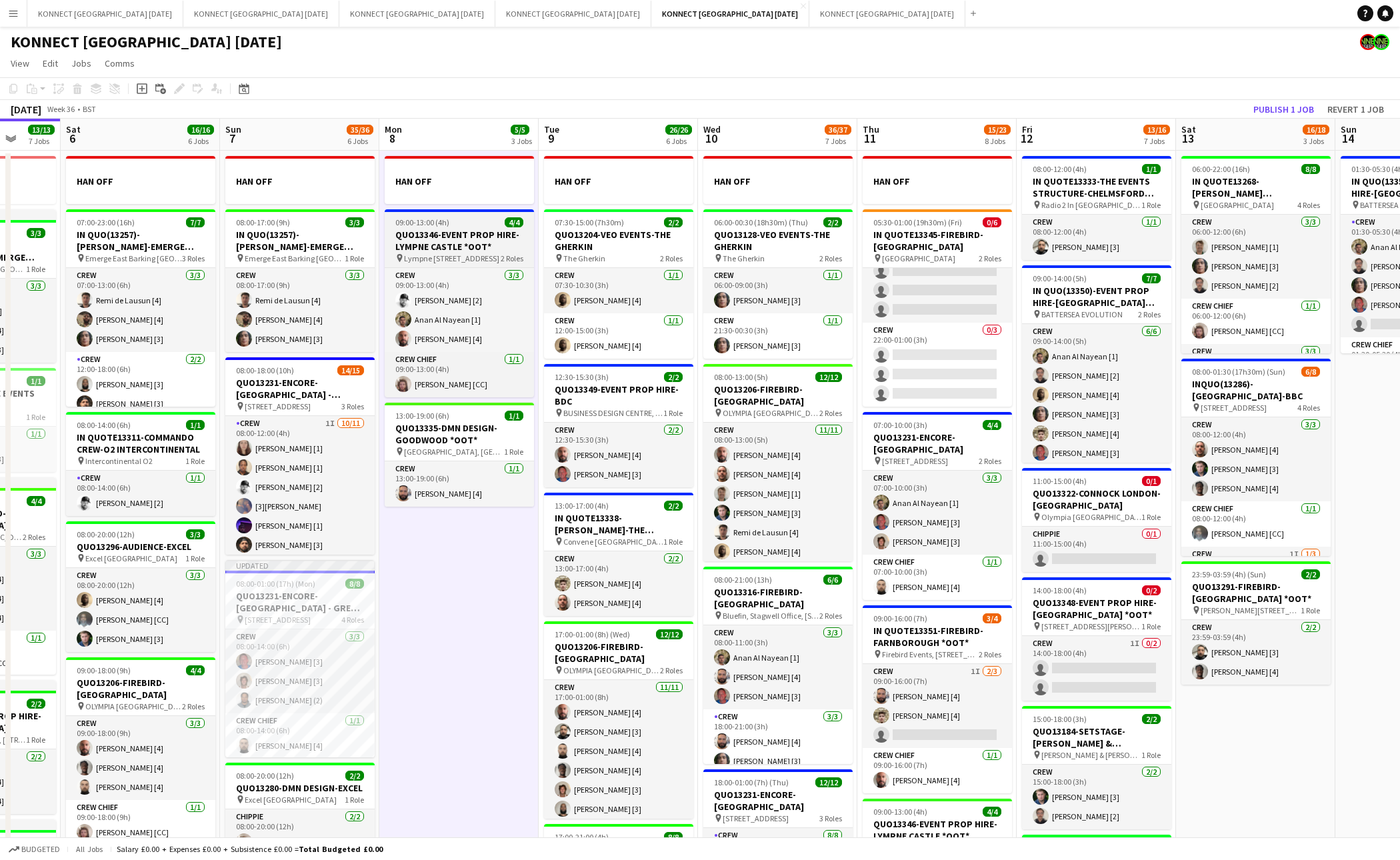
click at [453, 231] on h3 "QUO13346-EVENT PROP HIRE-LYMPNE CASTLE *OOT*" at bounding box center [460, 241] width 149 height 24
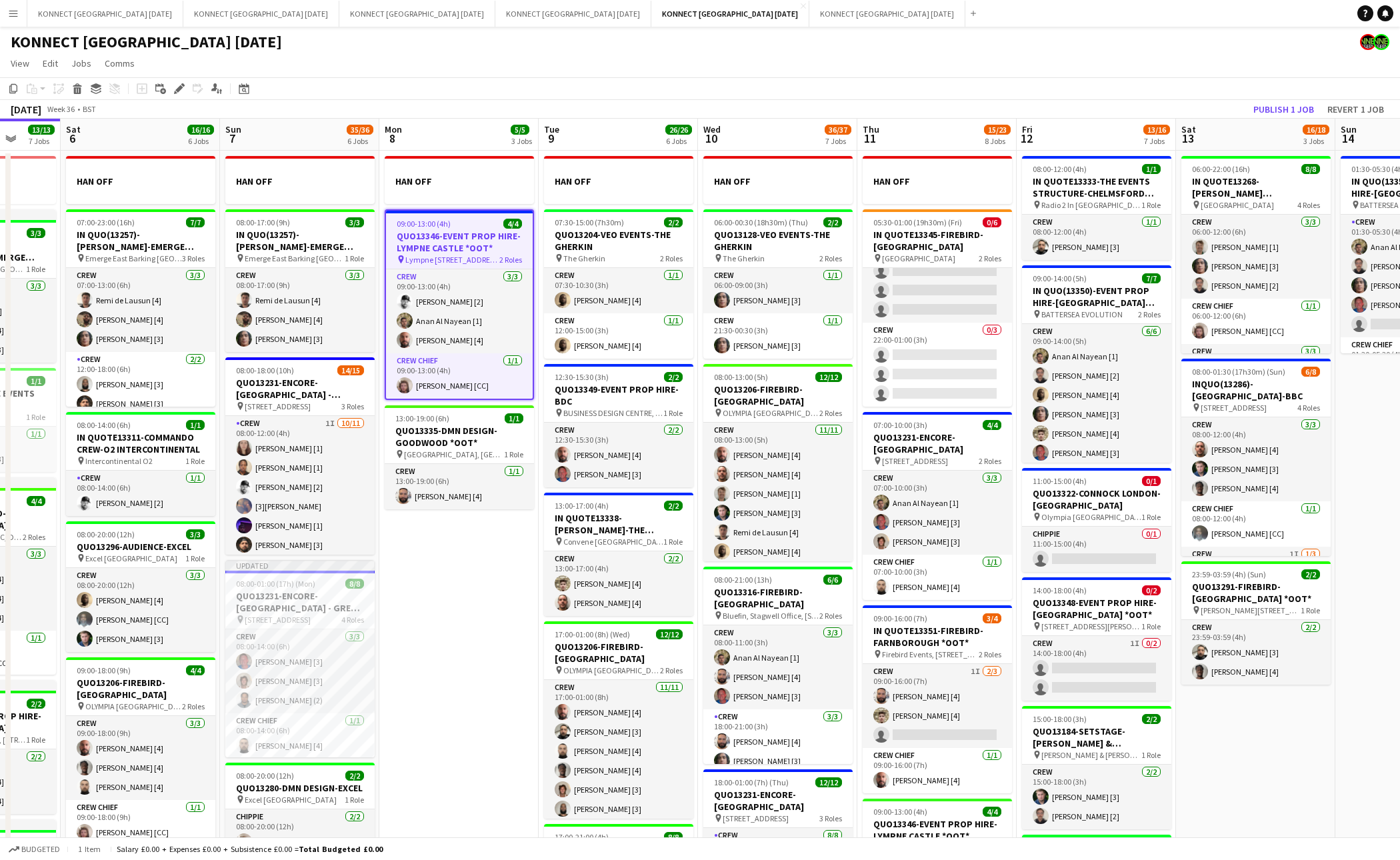
click at [170, 83] on div "Add job Add linked Job Edit Edit linked Job Applicants" at bounding box center [173, 89] width 102 height 16
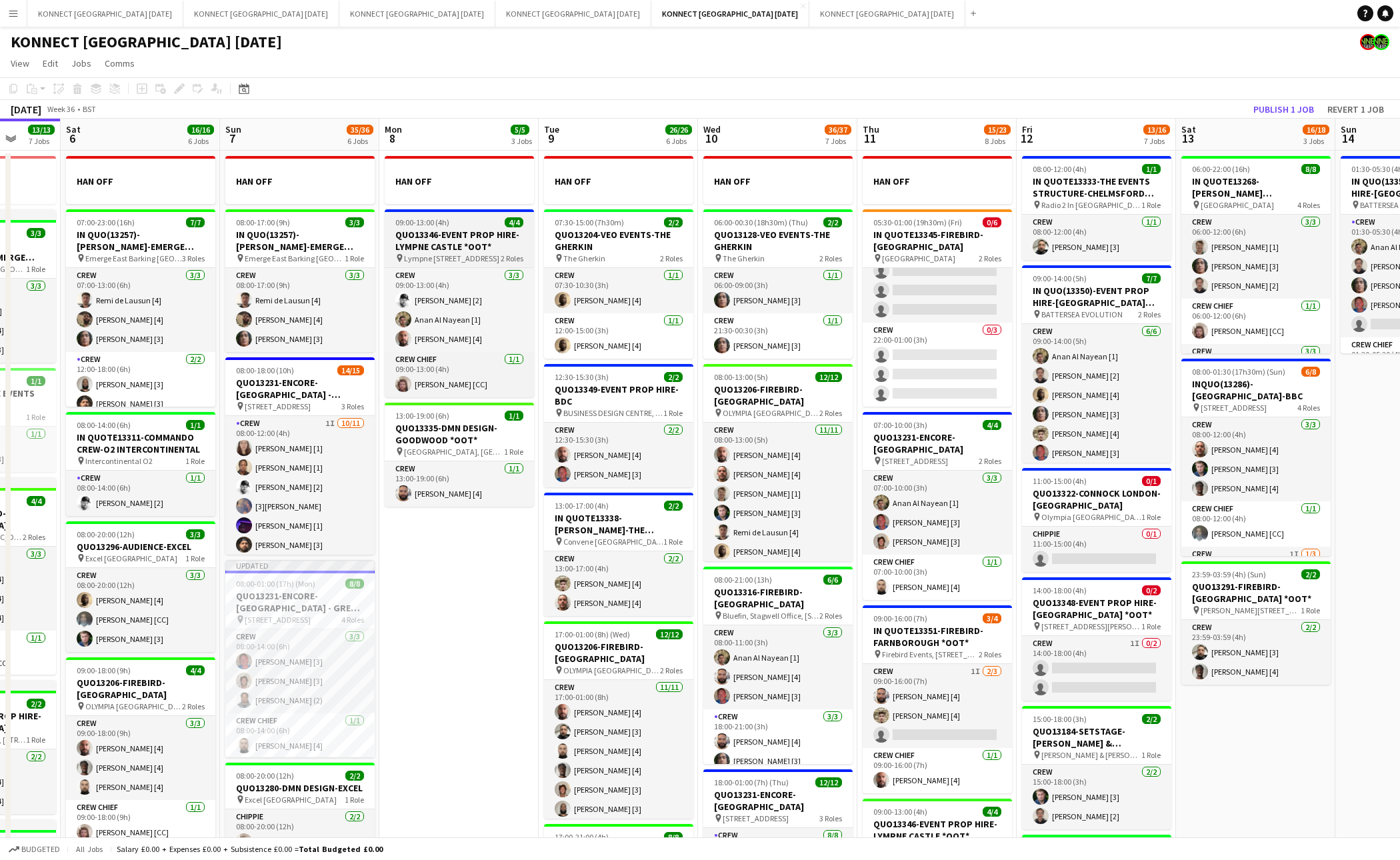
click at [408, 232] on h3 "QUO13346-EVENT PROP HIRE-LYMPNE CASTLE *OOT*" at bounding box center [460, 241] width 149 height 24
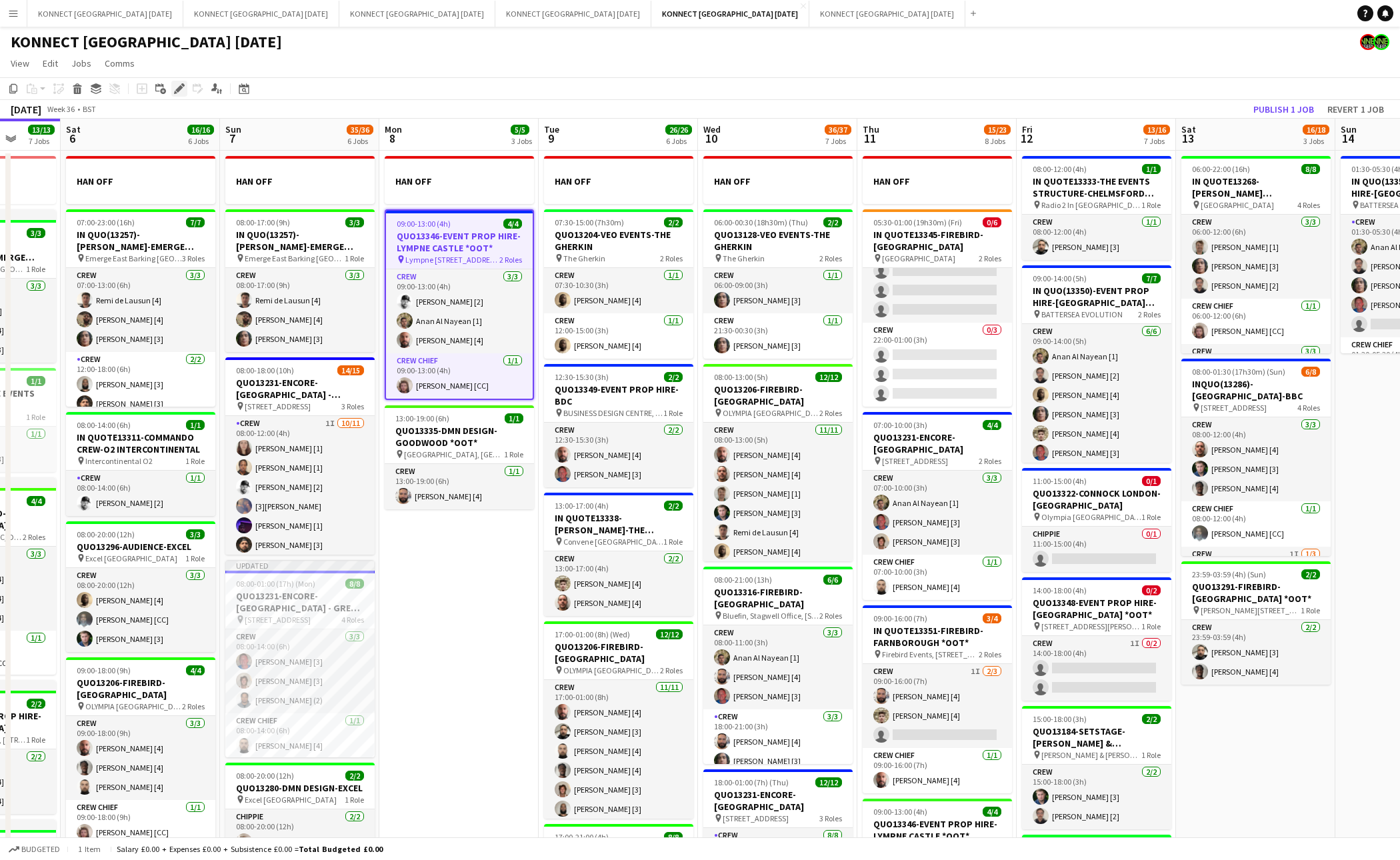
click at [179, 86] on icon "Edit" at bounding box center [179, 88] width 10 height 10
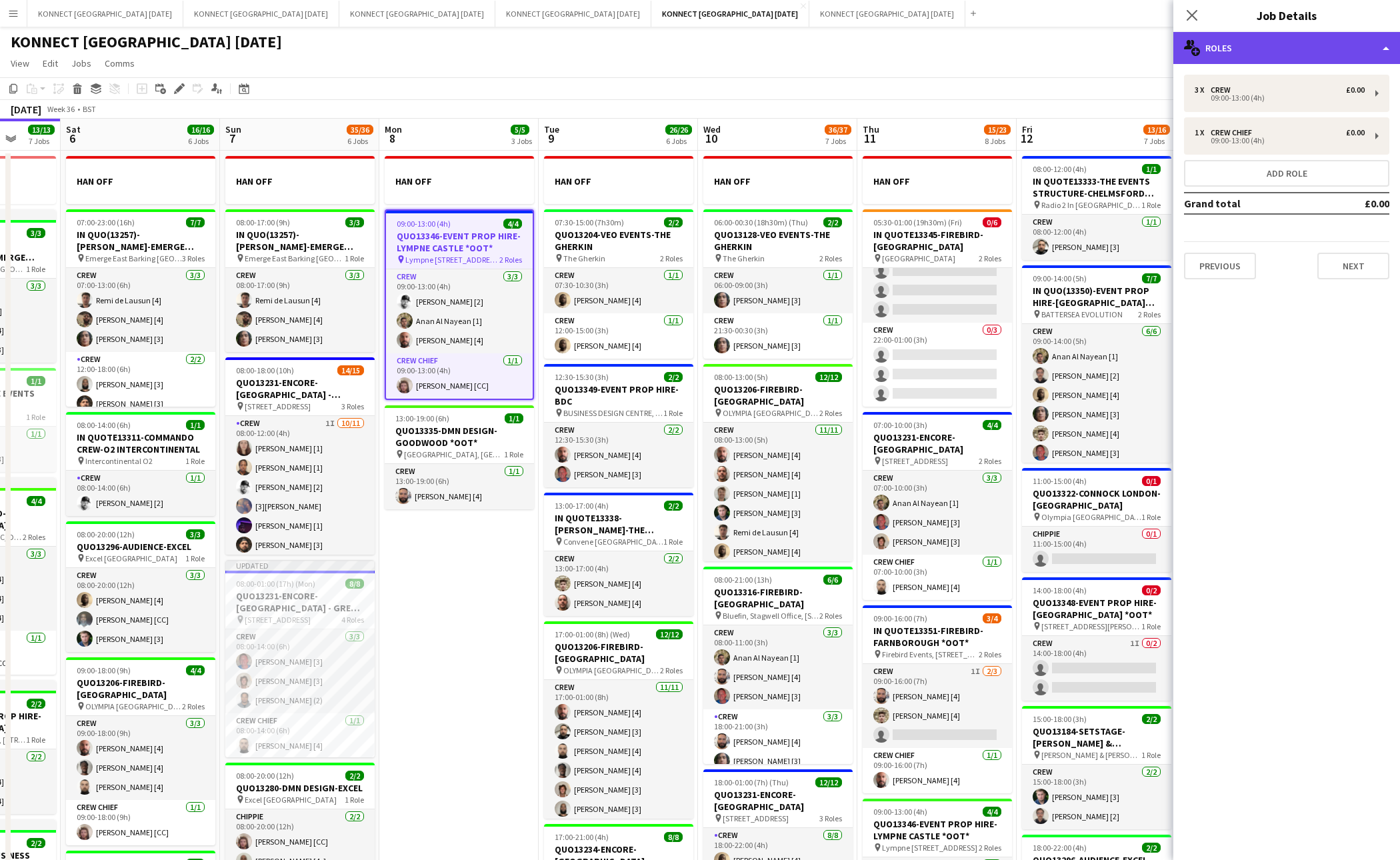
click at [1288, 57] on div "multiple-users-add Roles" at bounding box center [1286, 48] width 227 height 32
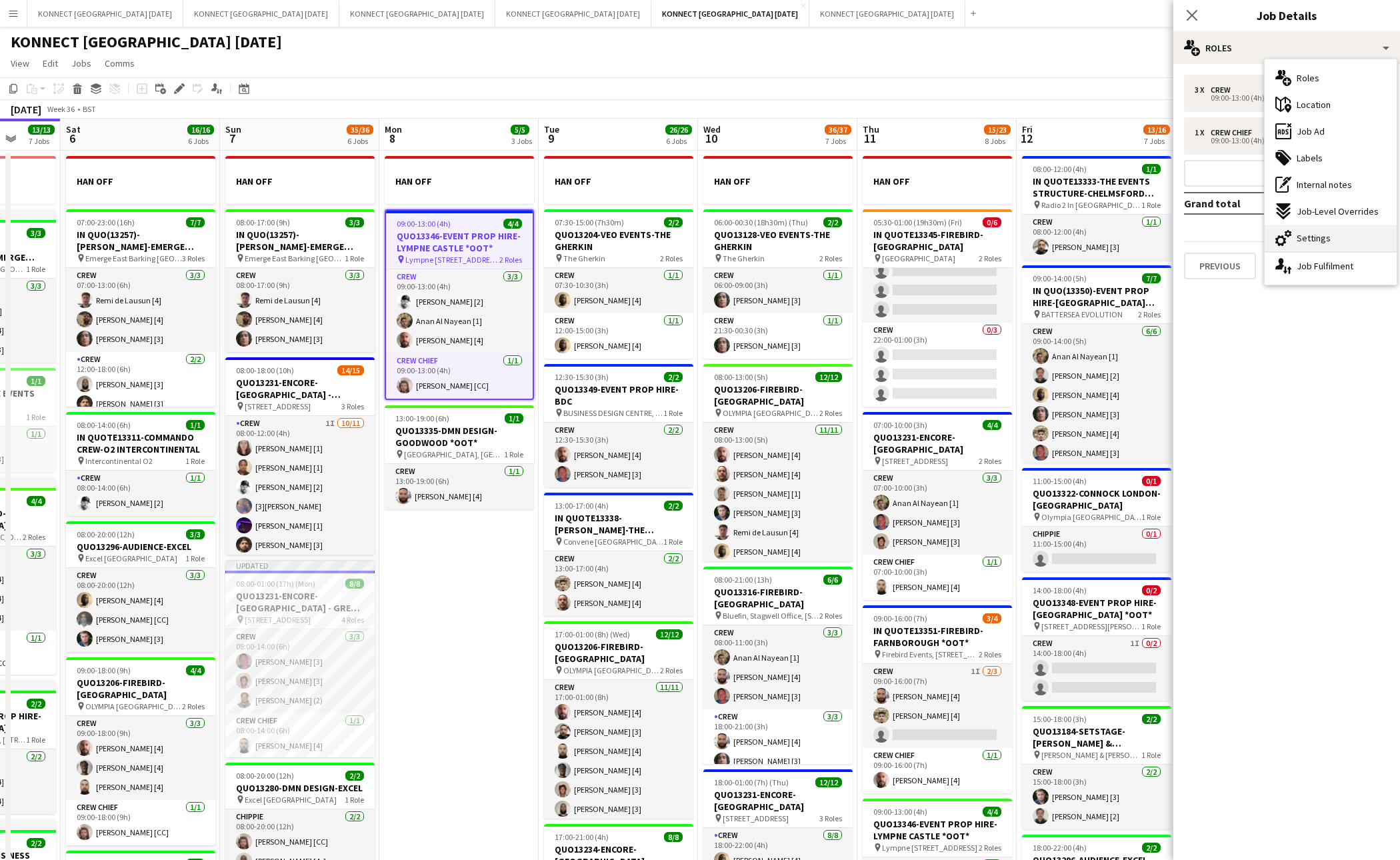
click at [1295, 232] on div "cog-double-3 Settings" at bounding box center [1331, 238] width 132 height 27
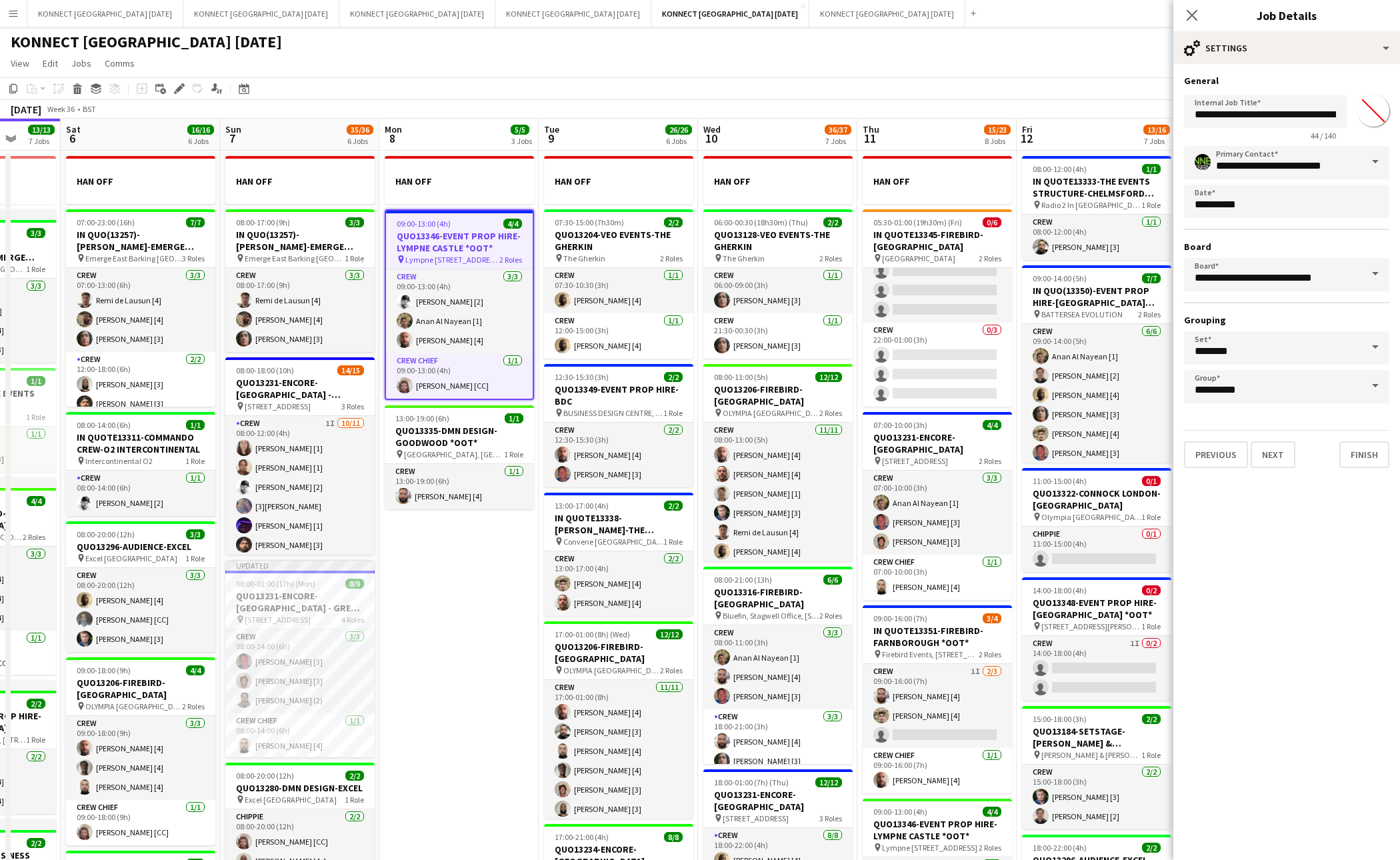
click at [1385, 107] on input "*******" at bounding box center [1373, 110] width 48 height 48
type input "*******"
click at [1269, 443] on button "Next" at bounding box center [1273, 454] width 45 height 27
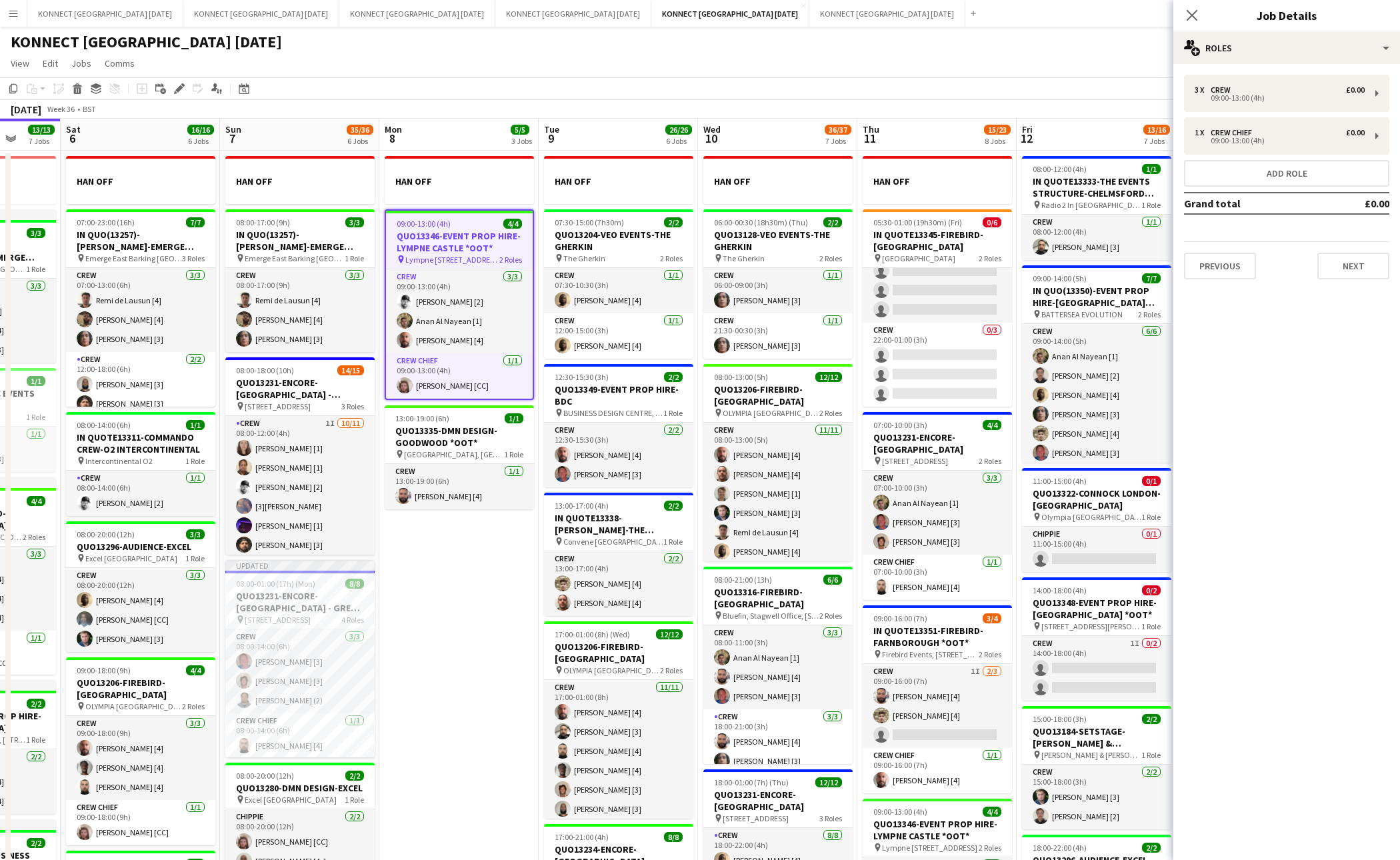
click at [1028, 99] on app-toolbar "Copy Paste Paste Command V Paste with crew Command Shift V Paste linked Job [GE…" at bounding box center [700, 89] width 1400 height 22
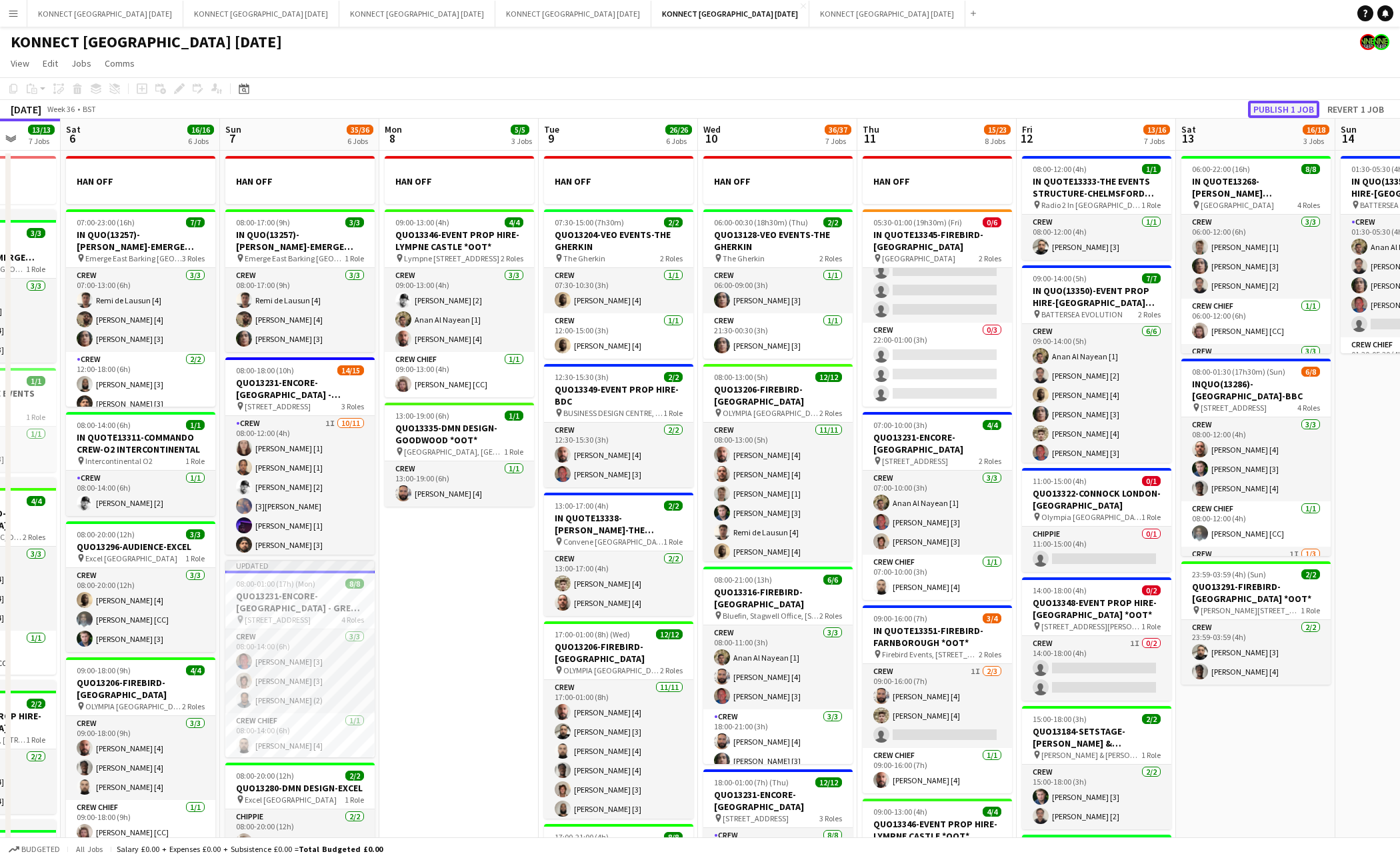
click at [1279, 115] on button "Publish 1 job" at bounding box center [1283, 109] width 71 height 18
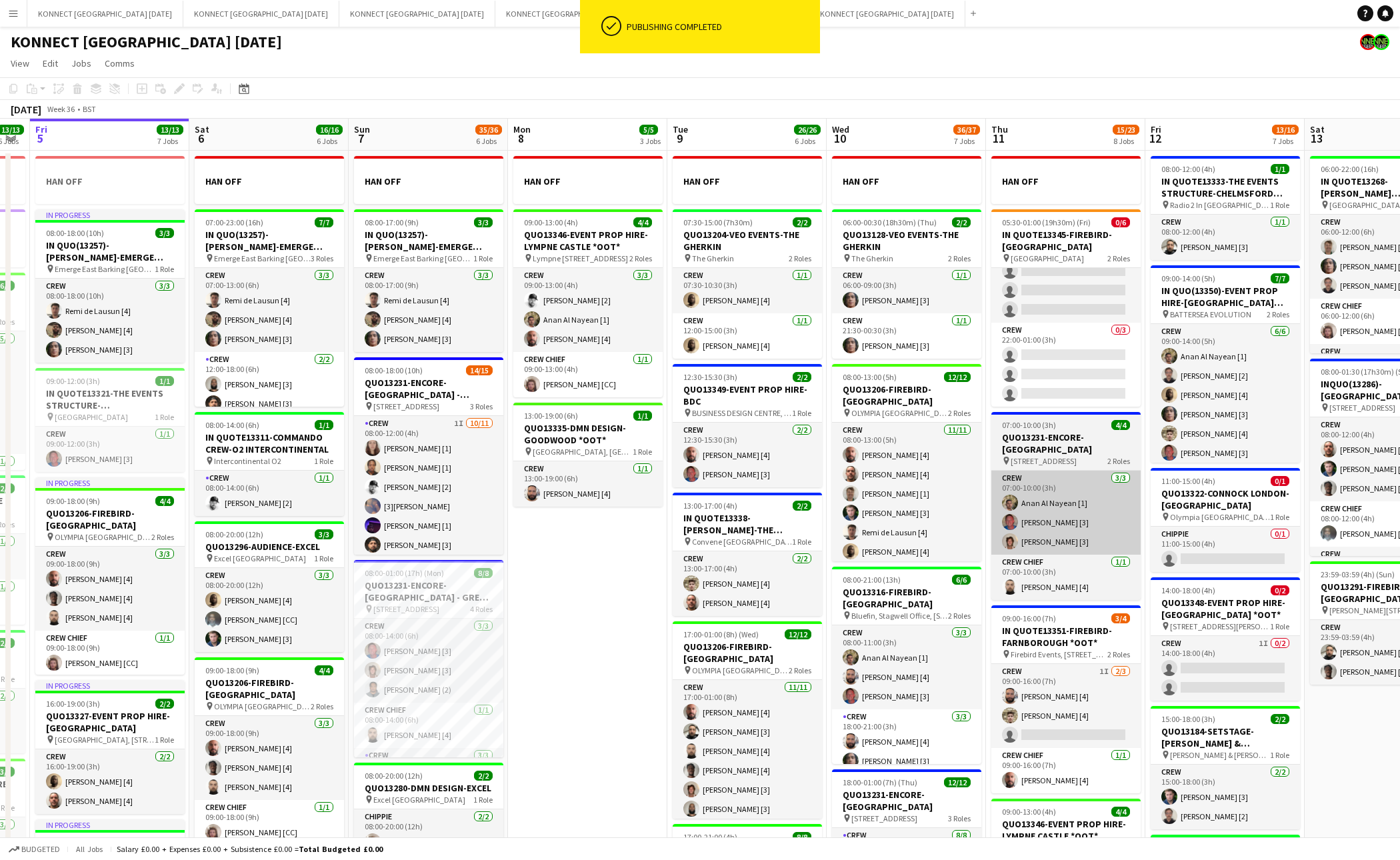
scroll to position [0, 468]
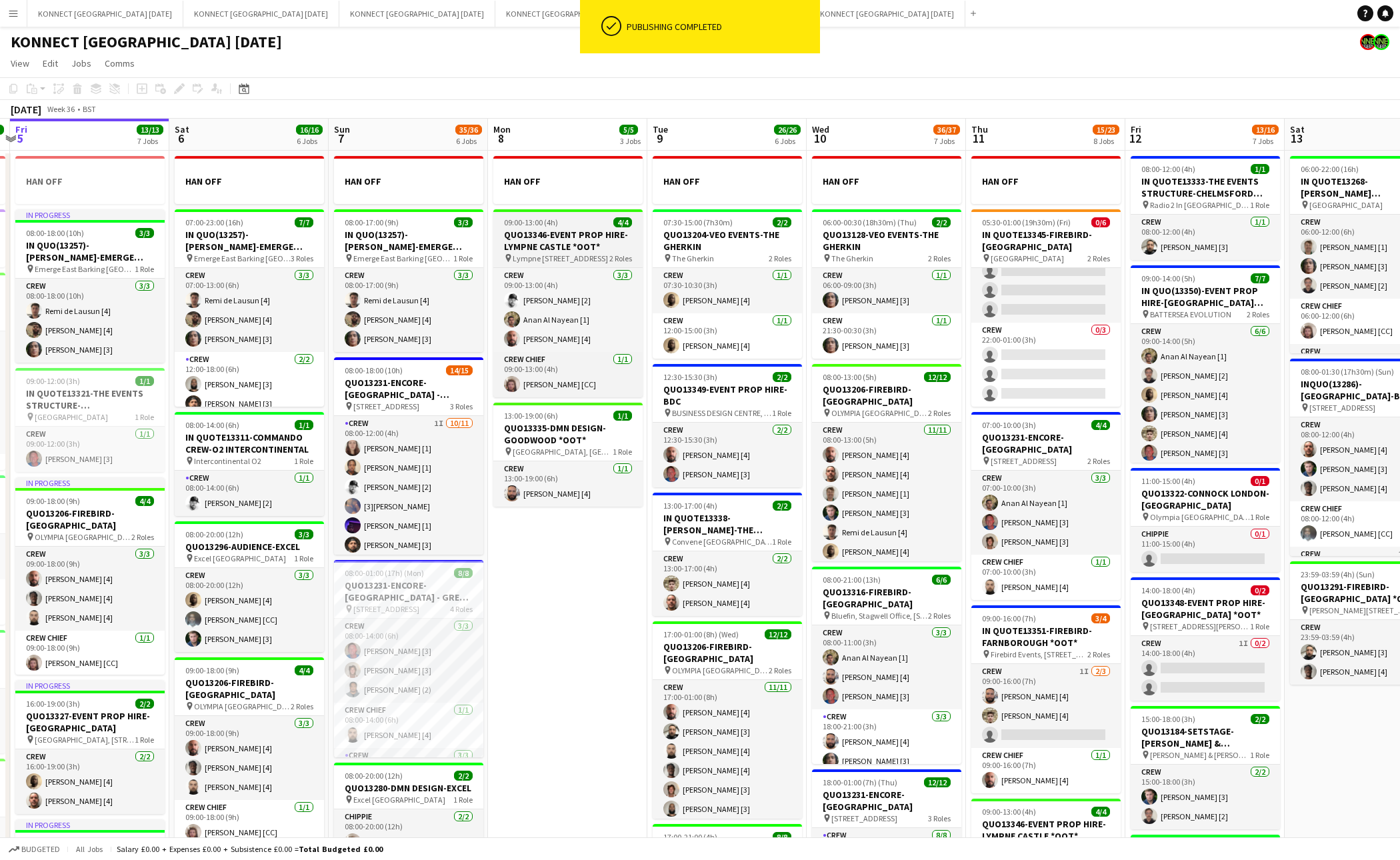
click at [587, 231] on h3 "QUO13346-EVENT PROP HIRE-LYMPNE CASTLE *OOT*" at bounding box center [568, 241] width 149 height 24
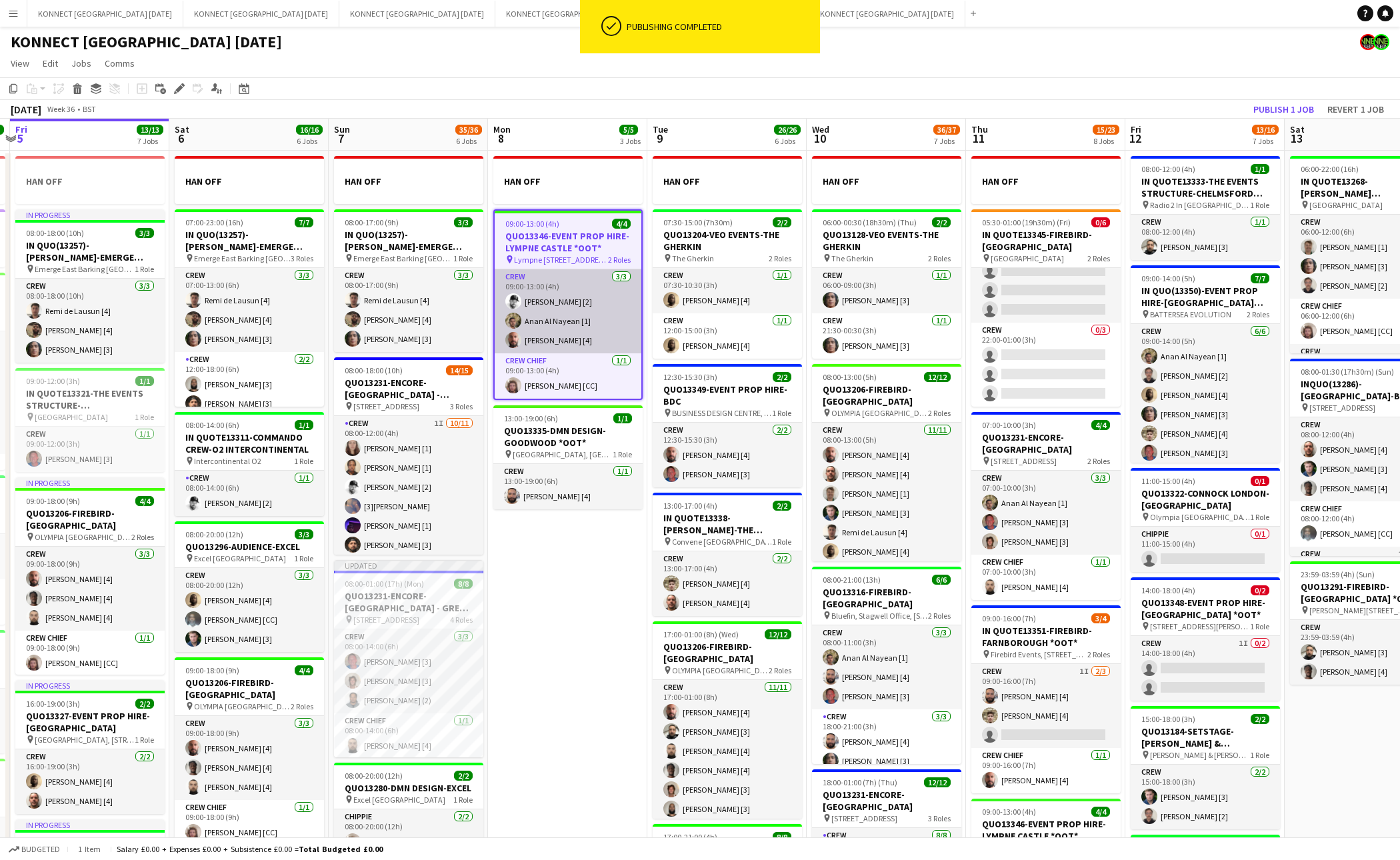
click at [544, 303] on app-card-role "Crew [DATE] 09:00-13:00 (4h) [PERSON_NAME] [2] [PERSON_NAME] [1] [PERSON_NAME] …" at bounding box center [567, 312] width 146 height 84
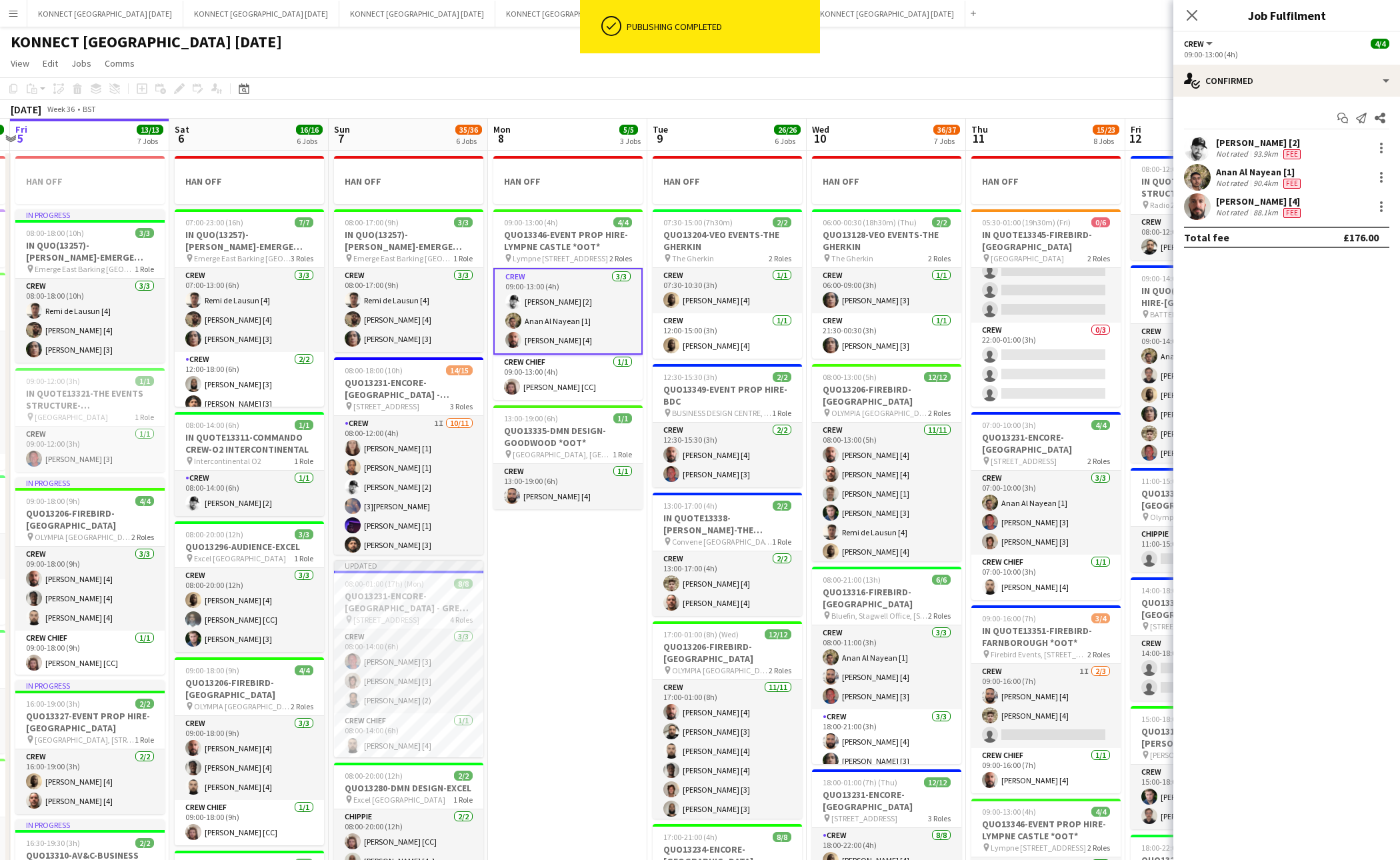
click at [1289, 148] on div "Fee" at bounding box center [1292, 153] width 22 height 10
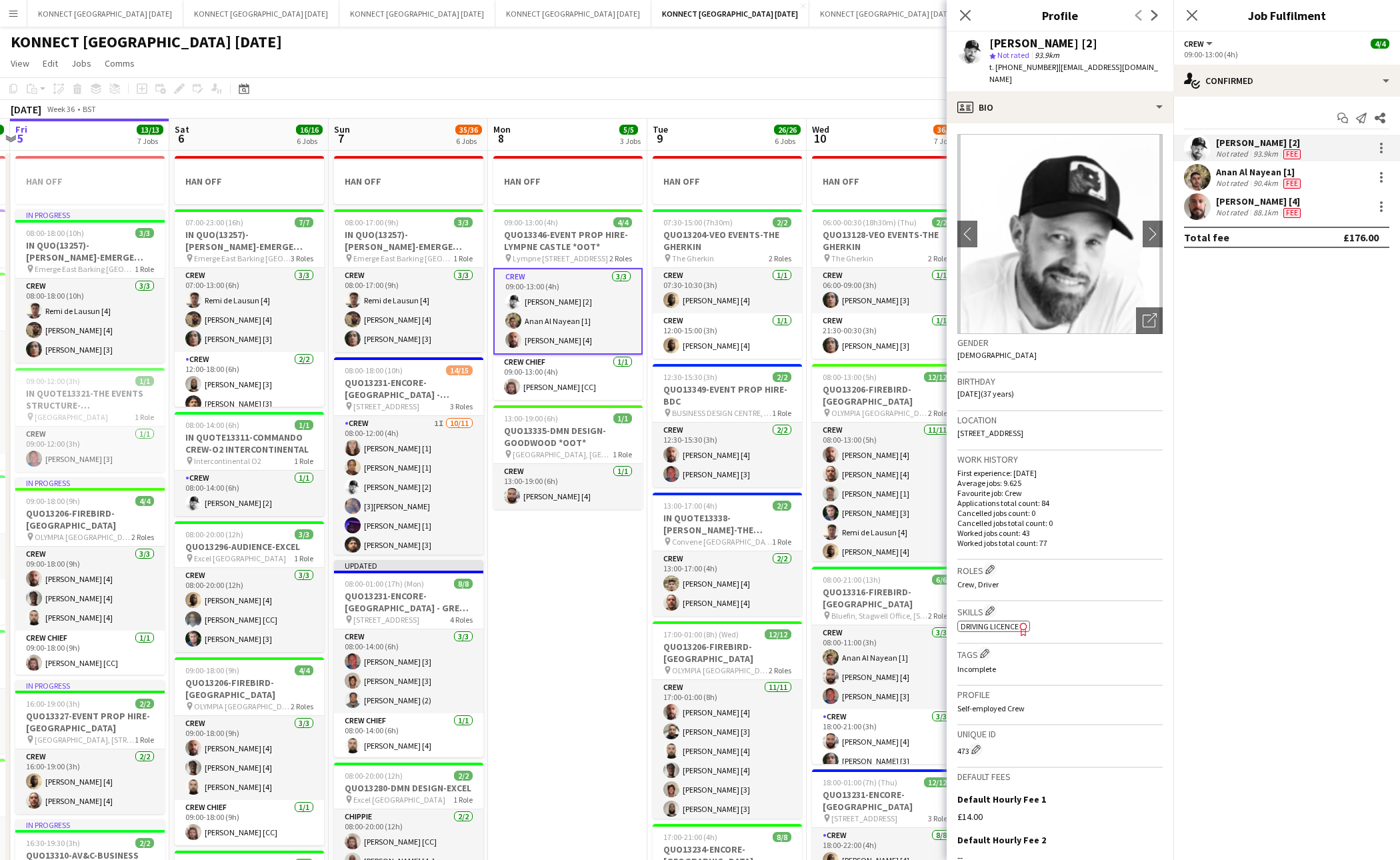
click at [1244, 182] on div "Not rated" at bounding box center [1233, 183] width 35 height 10
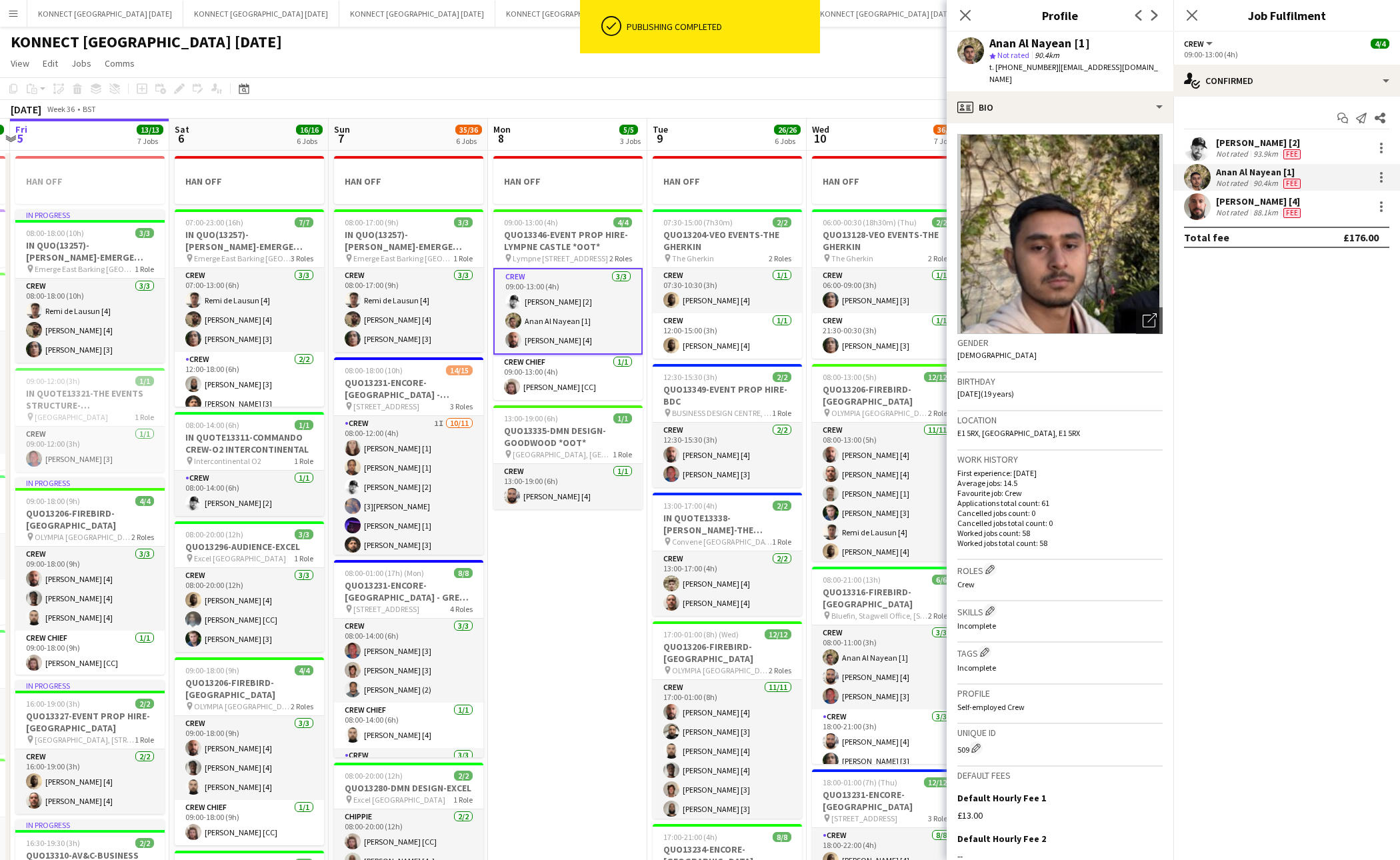
click at [1260, 142] on div "[PERSON_NAME] [2]" at bounding box center [1260, 143] width 88 height 12
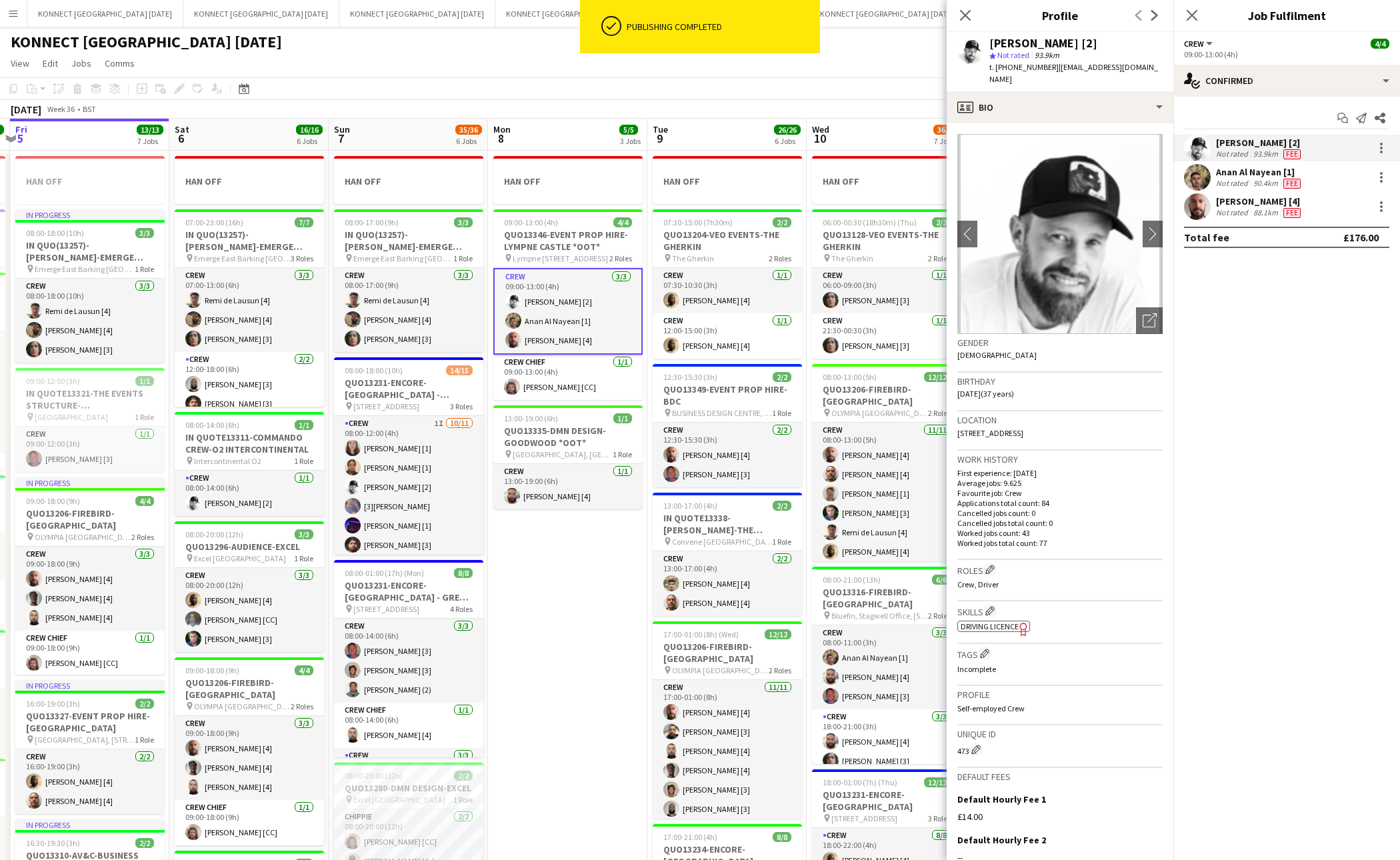
drag, startPoint x: 1132, startPoint y: 423, endPoint x: 1102, endPoint y: 423, distance: 30.0
click at [1102, 423] on div "Location [STREET_ADDRESS]" at bounding box center [1060, 430] width 205 height 38
click at [1023, 428] on span "[STREET_ADDRESS]" at bounding box center [991, 433] width 66 height 10
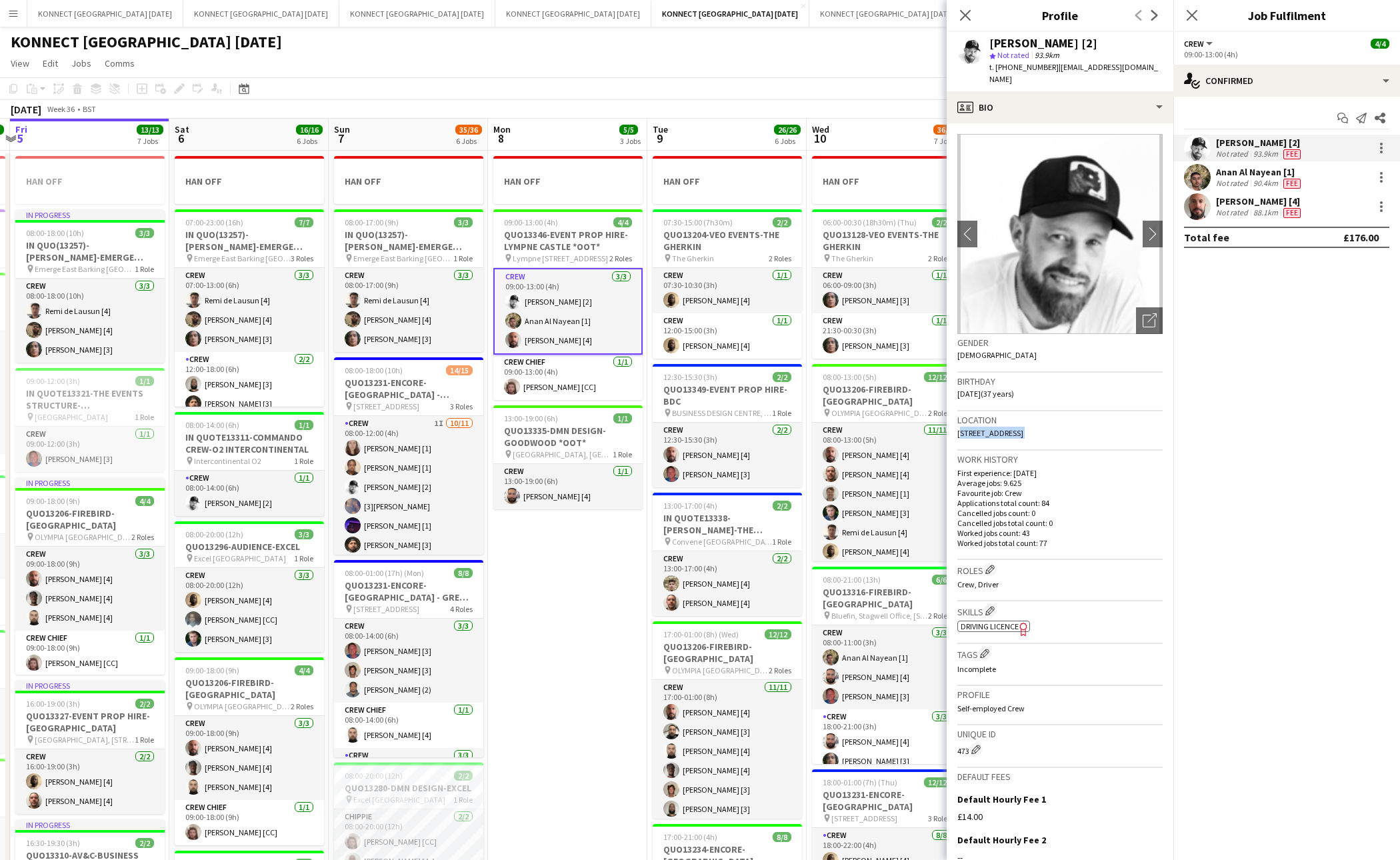
click at [1023, 428] on span "[STREET_ADDRESS]" at bounding box center [991, 433] width 66 height 10
copy span "[STREET_ADDRESS]"
click at [539, 615] on app-date-cell "HAN OFF 09:00-13:00 (4h) 4/4 QUO13346-EVENT PROP HIRE-[GEOGRAPHIC_DATA] *OOT* p…" at bounding box center [567, 769] width 159 height 1236
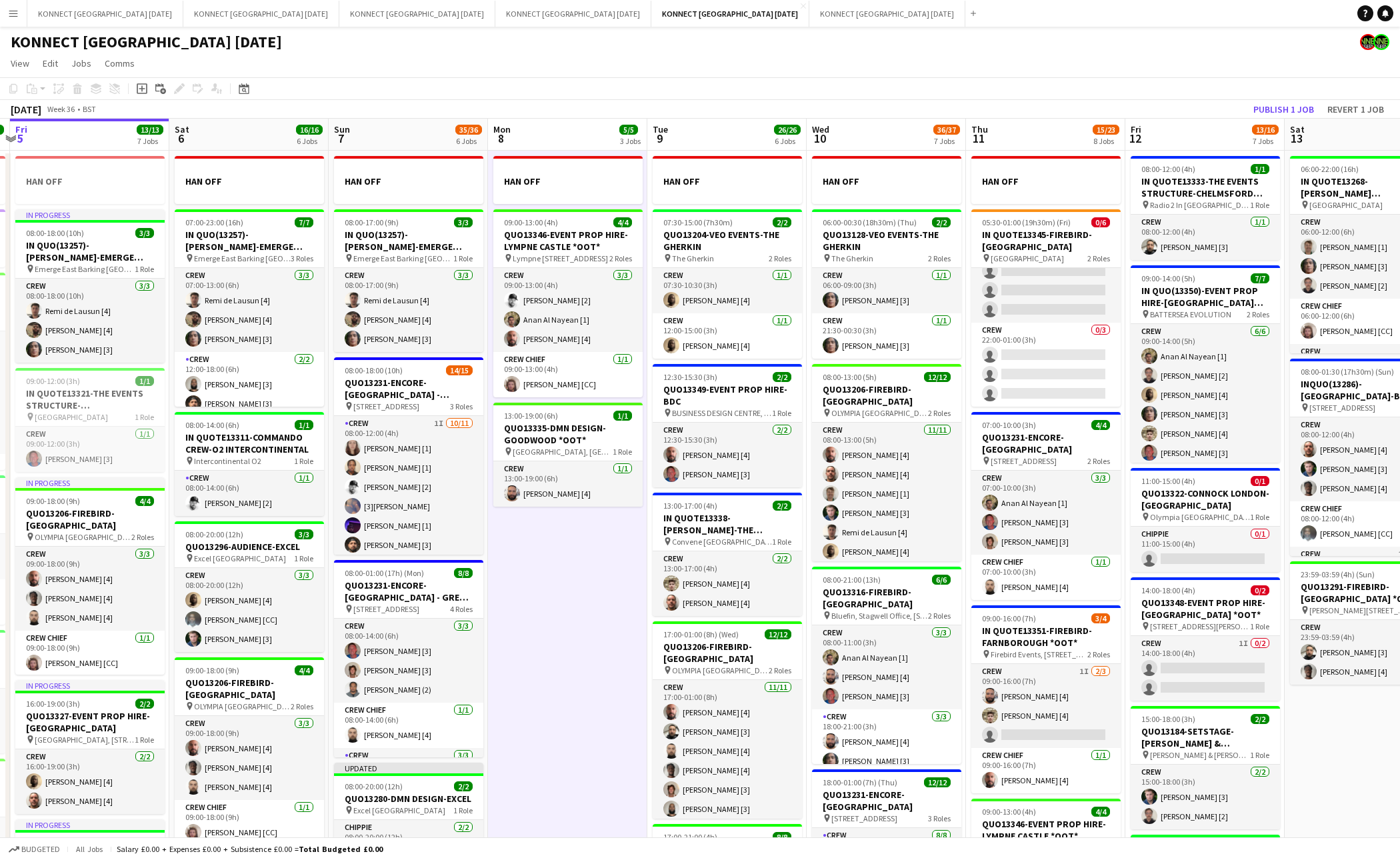
click at [587, 622] on app-date-cell "HAN OFF 09:00-13:00 (4h) 4/4 QUO13346-EVENT PROP HIRE-[GEOGRAPHIC_DATA] *OOT* p…" at bounding box center [567, 769] width 159 height 1236
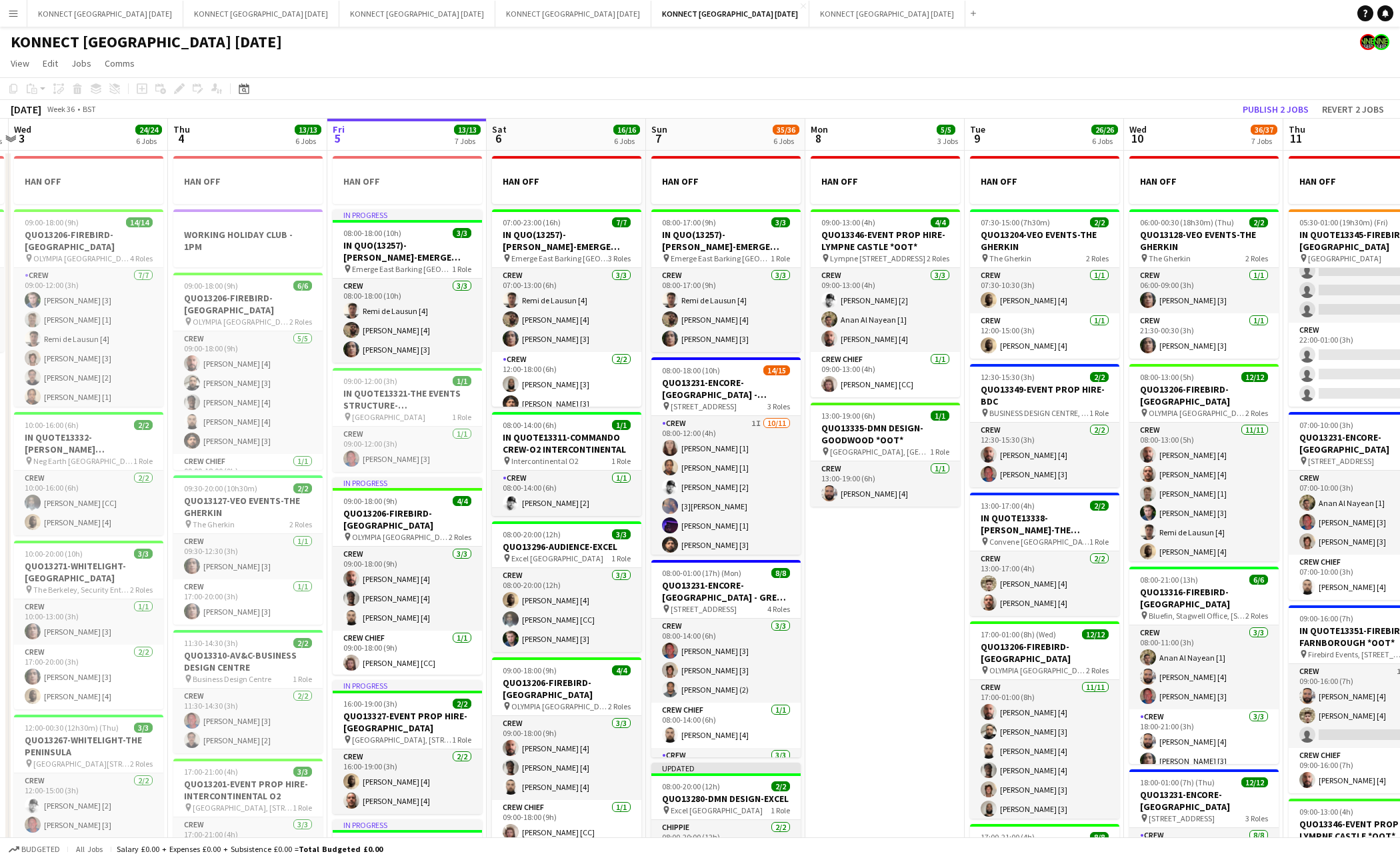
scroll to position [0, 342]
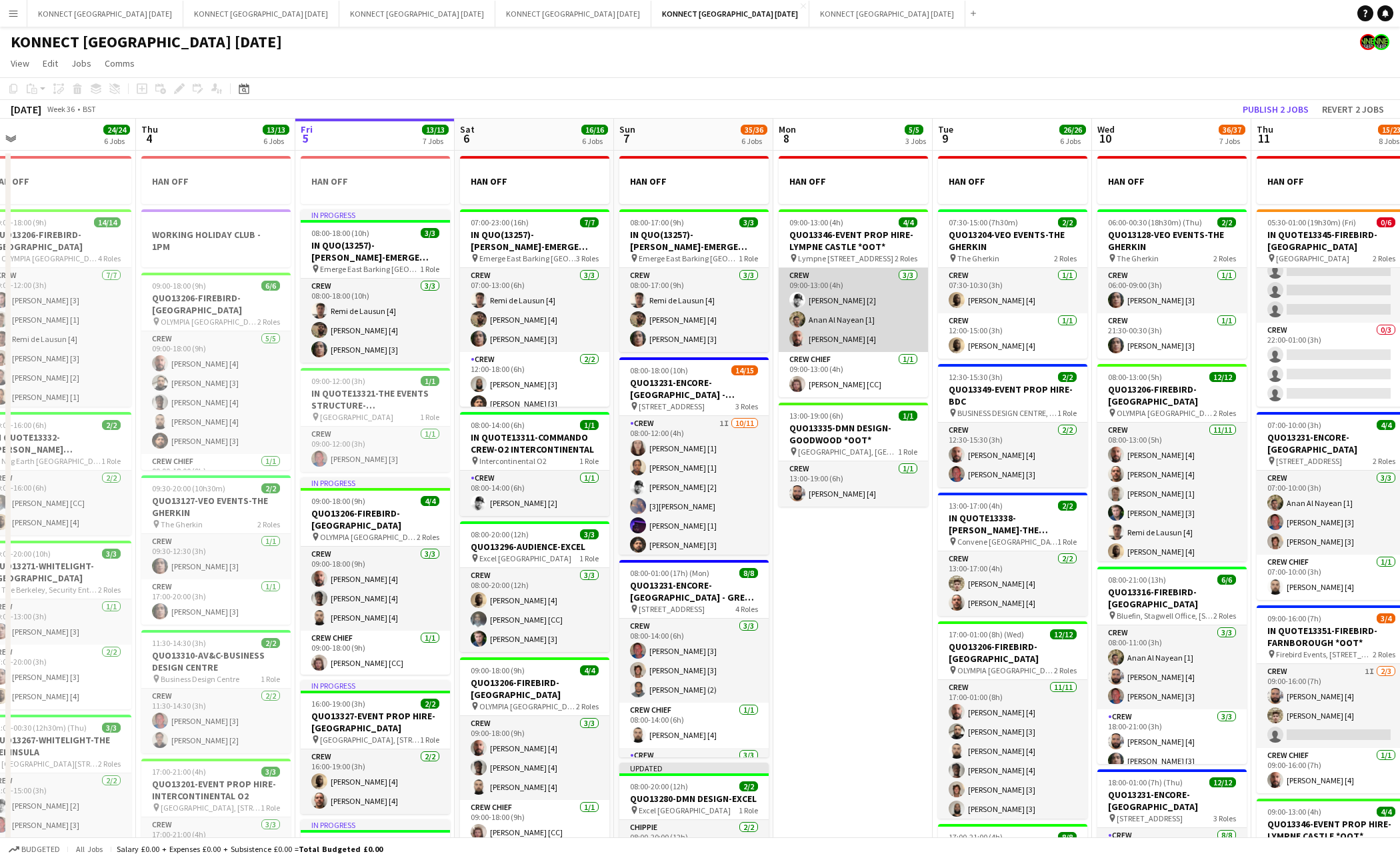
click at [860, 342] on app-card-role "Crew [DATE] 09:00-13:00 (4h) [PERSON_NAME] [2] [PERSON_NAME] [1] [PERSON_NAME] …" at bounding box center [853, 310] width 149 height 84
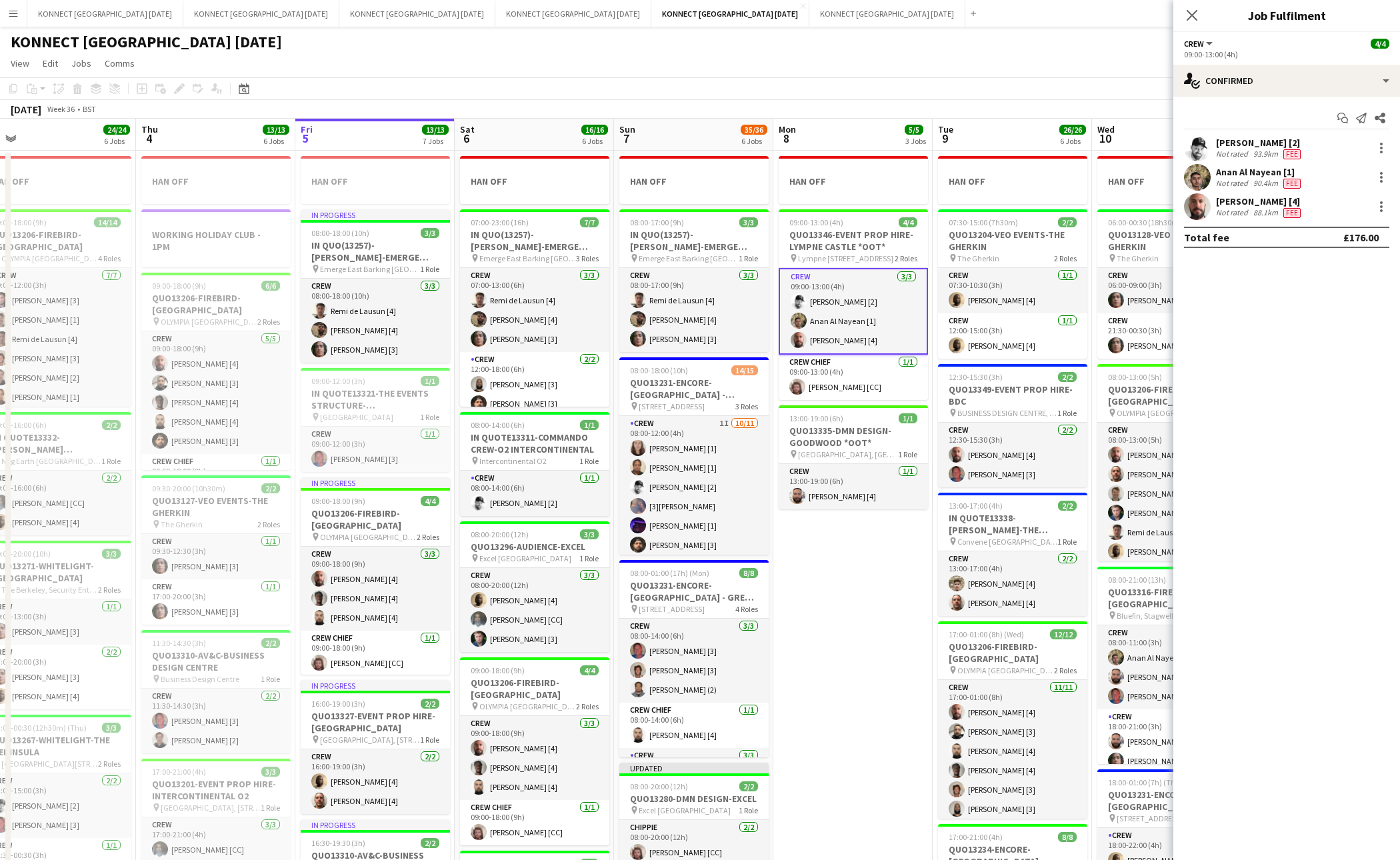
click at [1243, 145] on div "[PERSON_NAME] [2]" at bounding box center [1260, 143] width 88 height 12
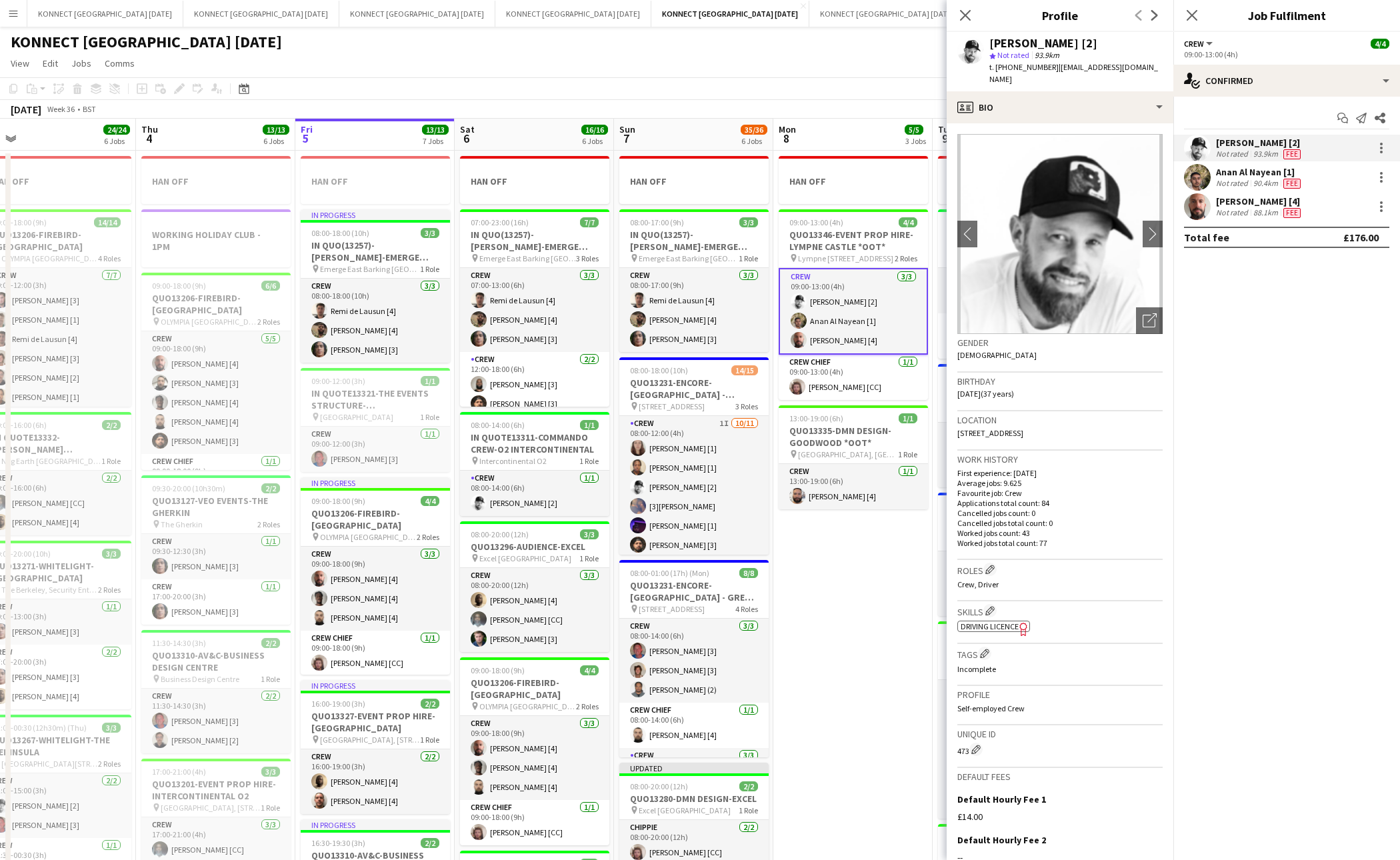
click at [850, 603] on app-date-cell "HAN OFF 09:00-13:00 (4h) 4/4 QUO13346-EVENT PROP HIRE-[GEOGRAPHIC_DATA] *OOT* p…" at bounding box center [852, 769] width 159 height 1236
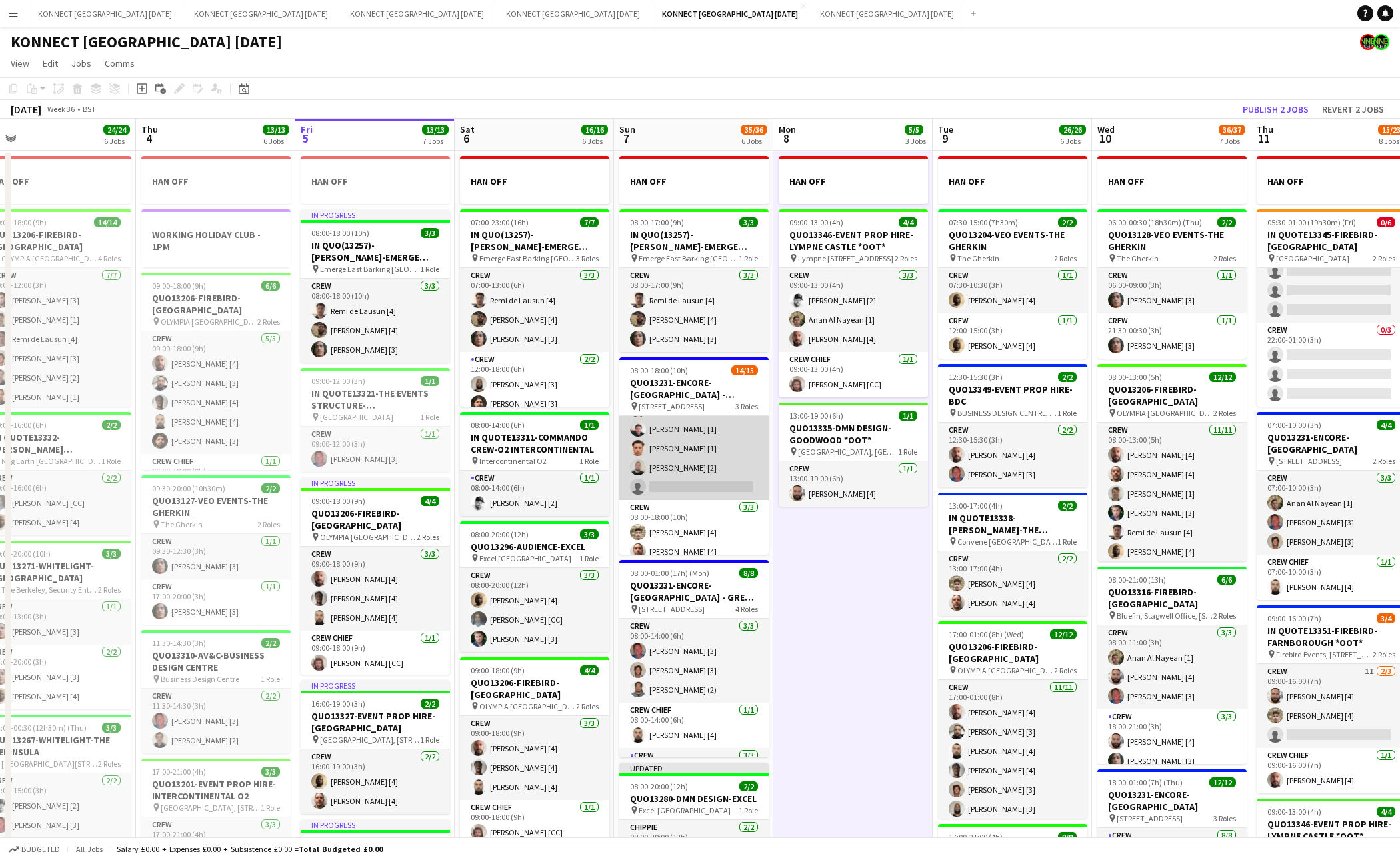
scroll to position [153, 0]
click at [724, 474] on app-card-role "Crew 1I [DATE] 08:00-12:00 (4h) [PERSON_NAME] [1] [PERSON_NAME] [1] [PERSON_NAM…" at bounding box center [694, 382] width 149 height 239
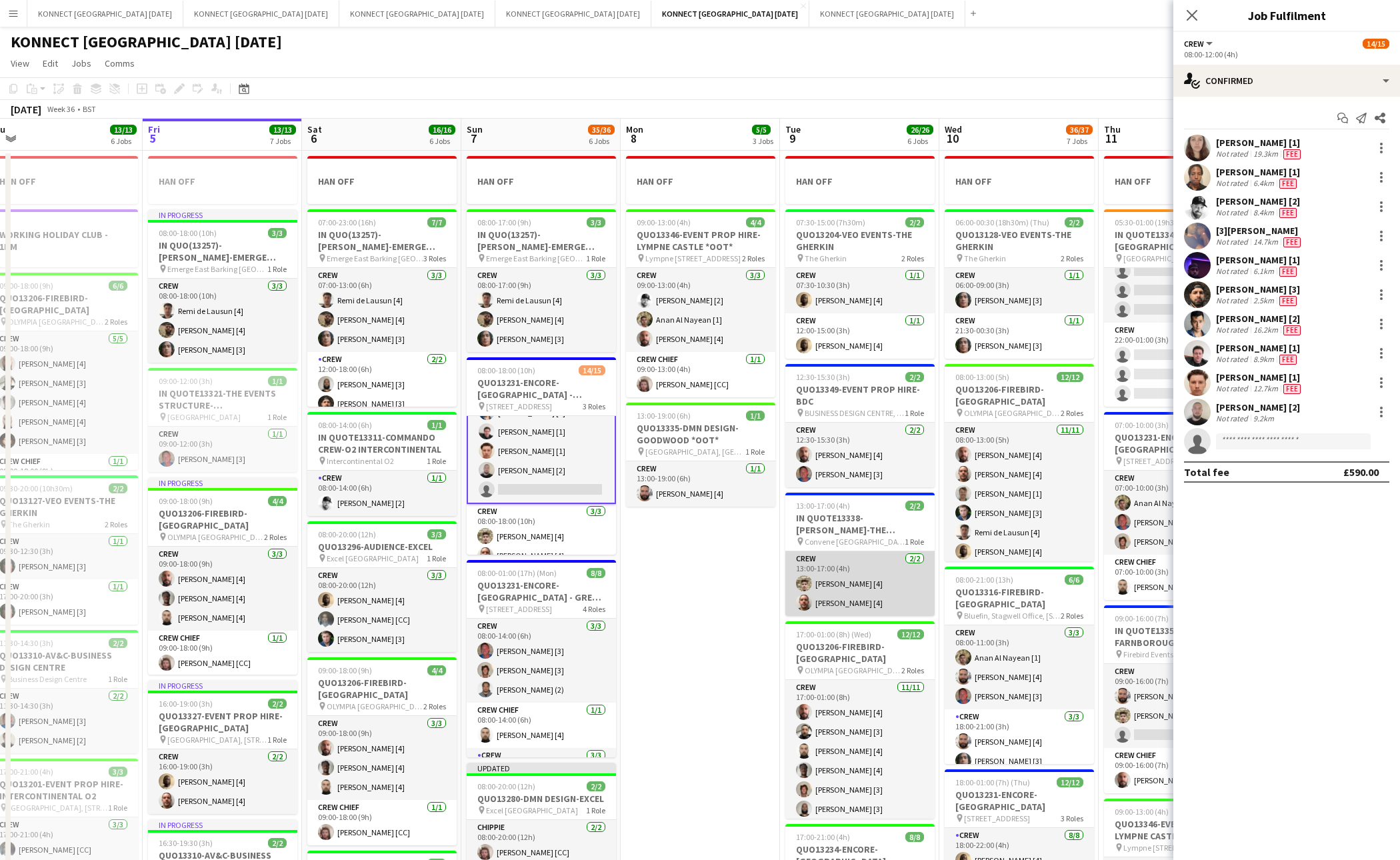
scroll to position [0, 555]
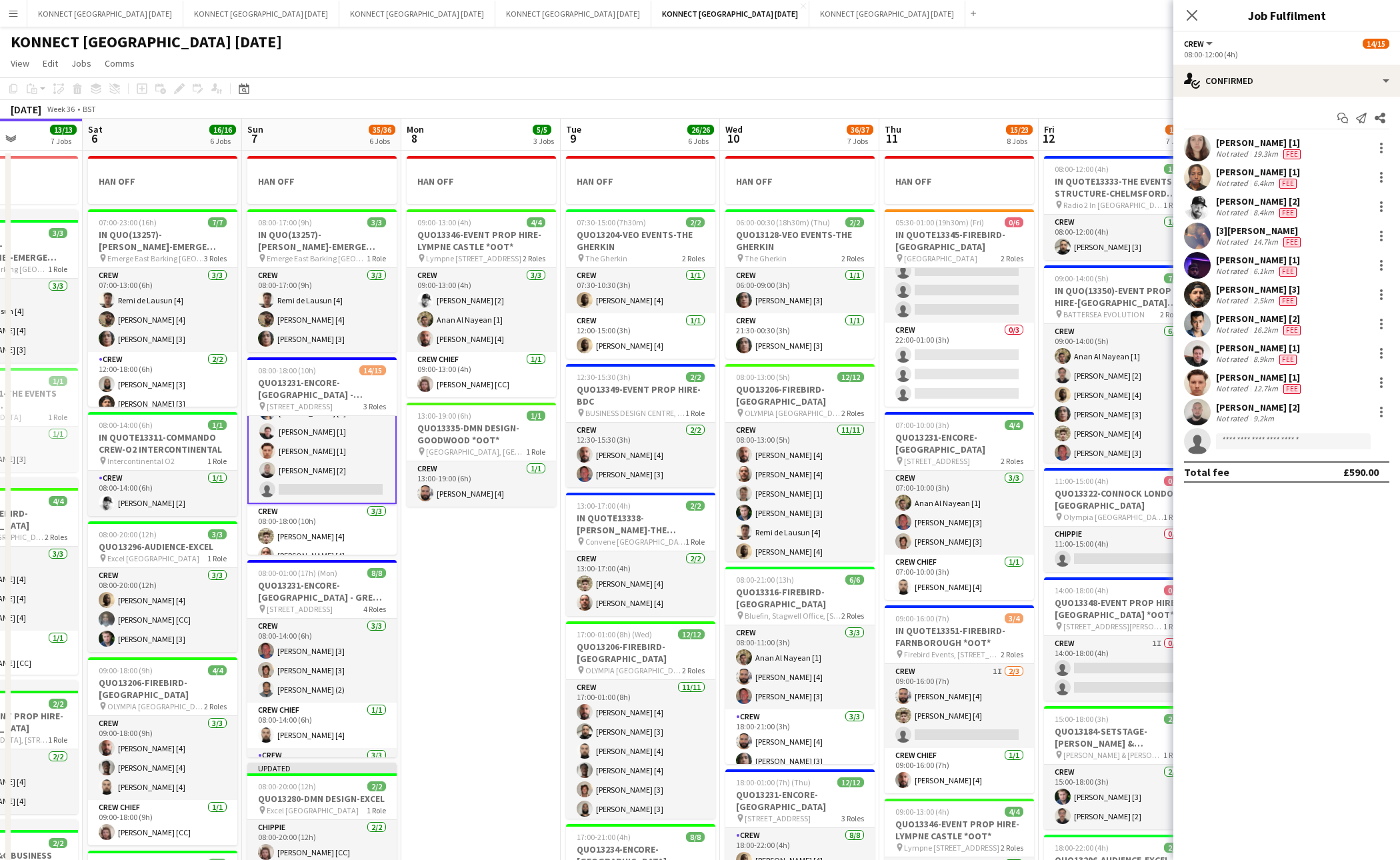
click at [506, 564] on app-date-cell "HAN OFF 09:00-13:00 (4h) 4/4 QUO13346-EVENT PROP HIRE-[GEOGRAPHIC_DATA] *OOT* p…" at bounding box center [480, 769] width 159 height 1236
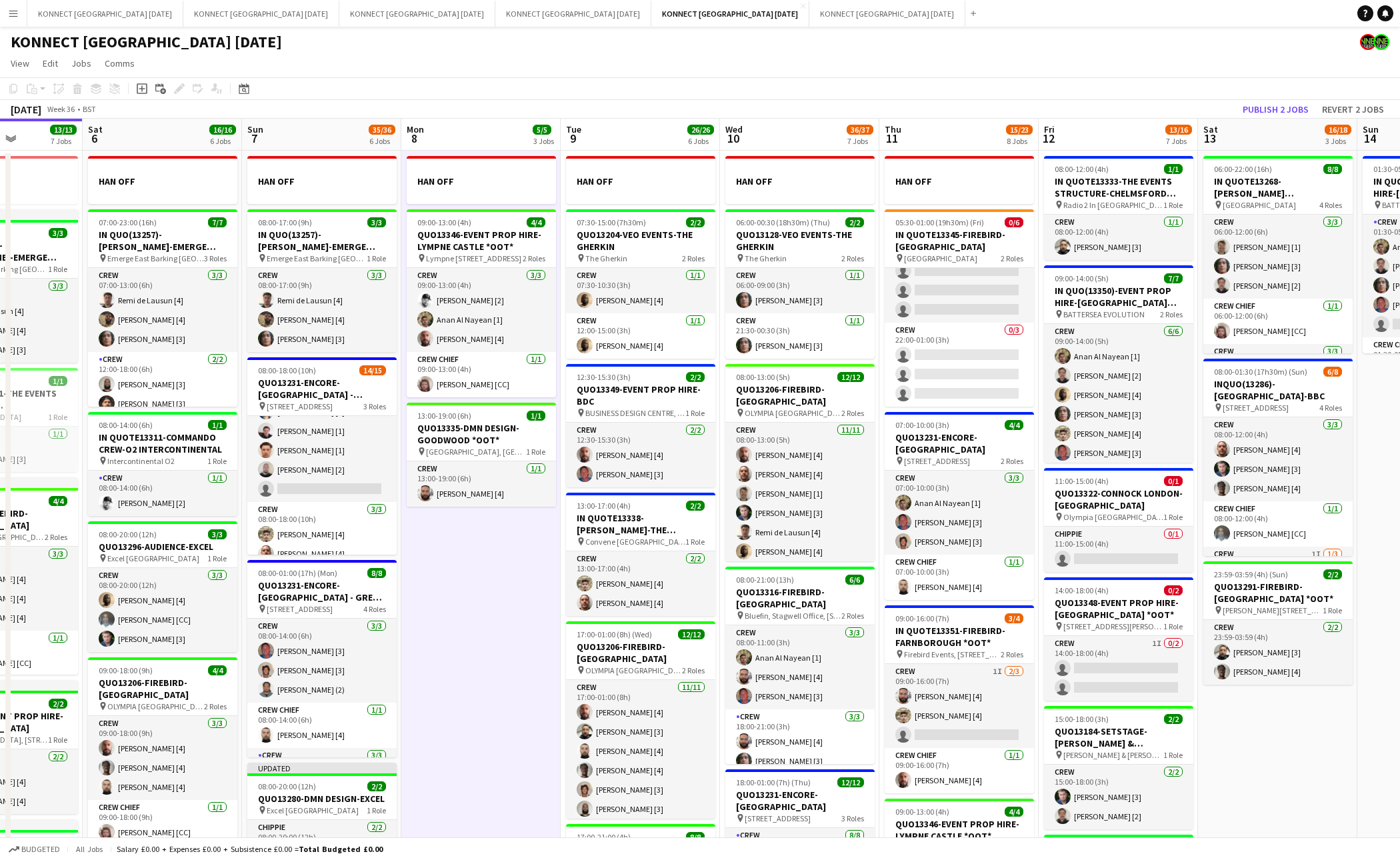
click at [506, 564] on app-date-cell "HAN OFF 09:00-13:00 (4h) 4/4 QUO13346-EVENT PROP HIRE-[GEOGRAPHIC_DATA] *OOT* p…" at bounding box center [480, 769] width 159 height 1236
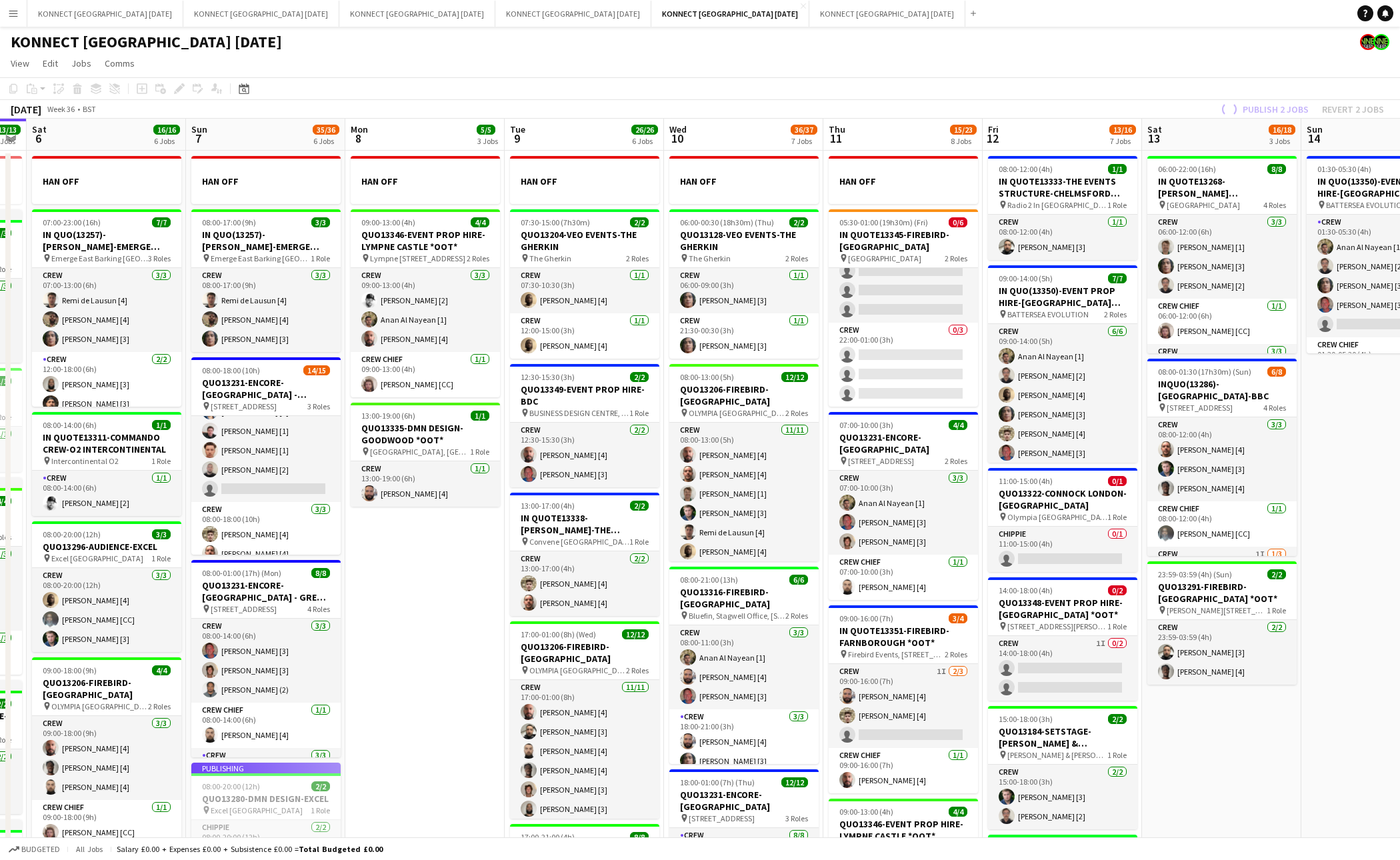
scroll to position [0, 481]
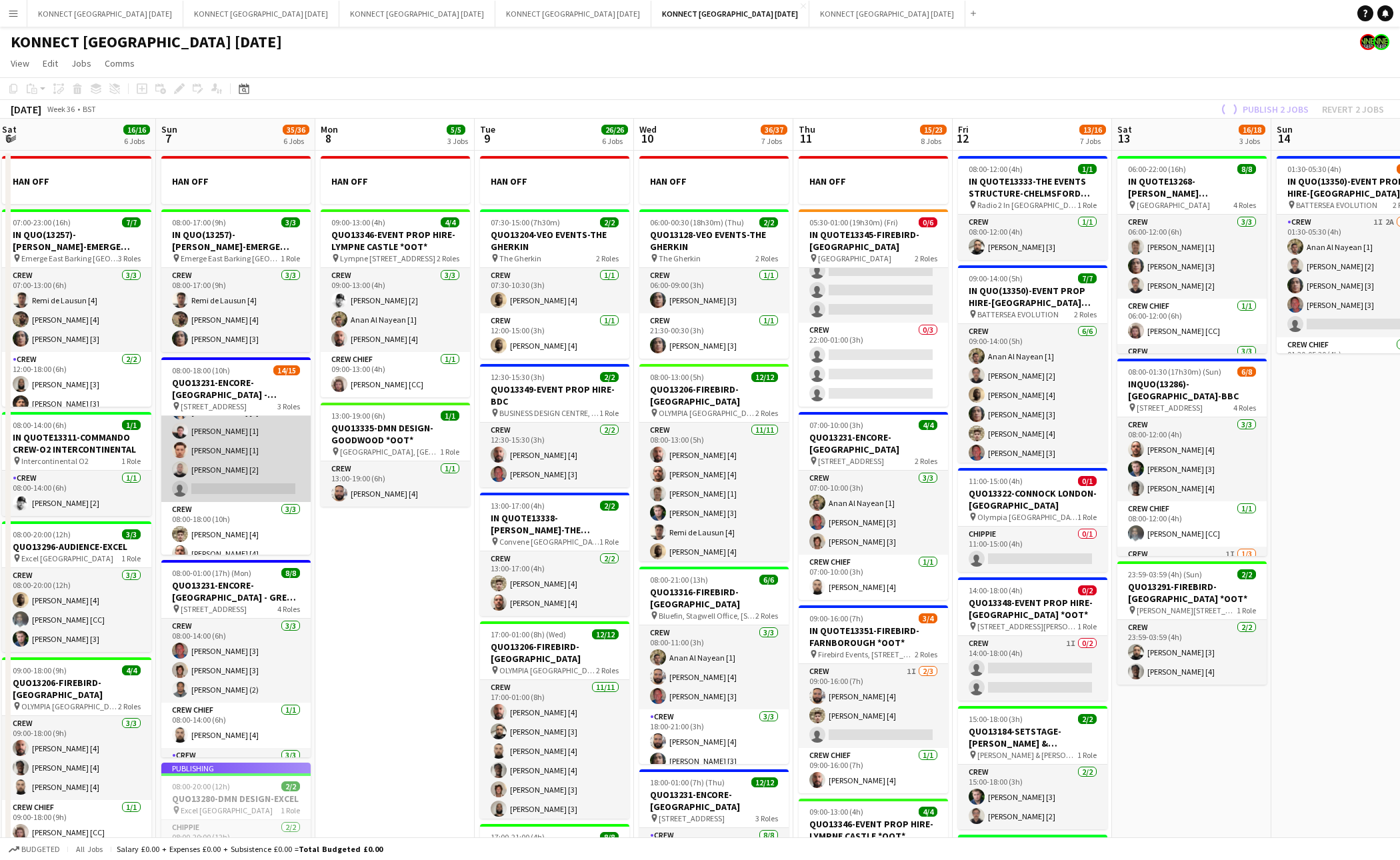
click at [255, 452] on app-card-role "Crew 1I [DATE] 08:00-12:00 (4h) [PERSON_NAME] [1] [PERSON_NAME] [1] [PERSON_NAM…" at bounding box center [236, 382] width 149 height 239
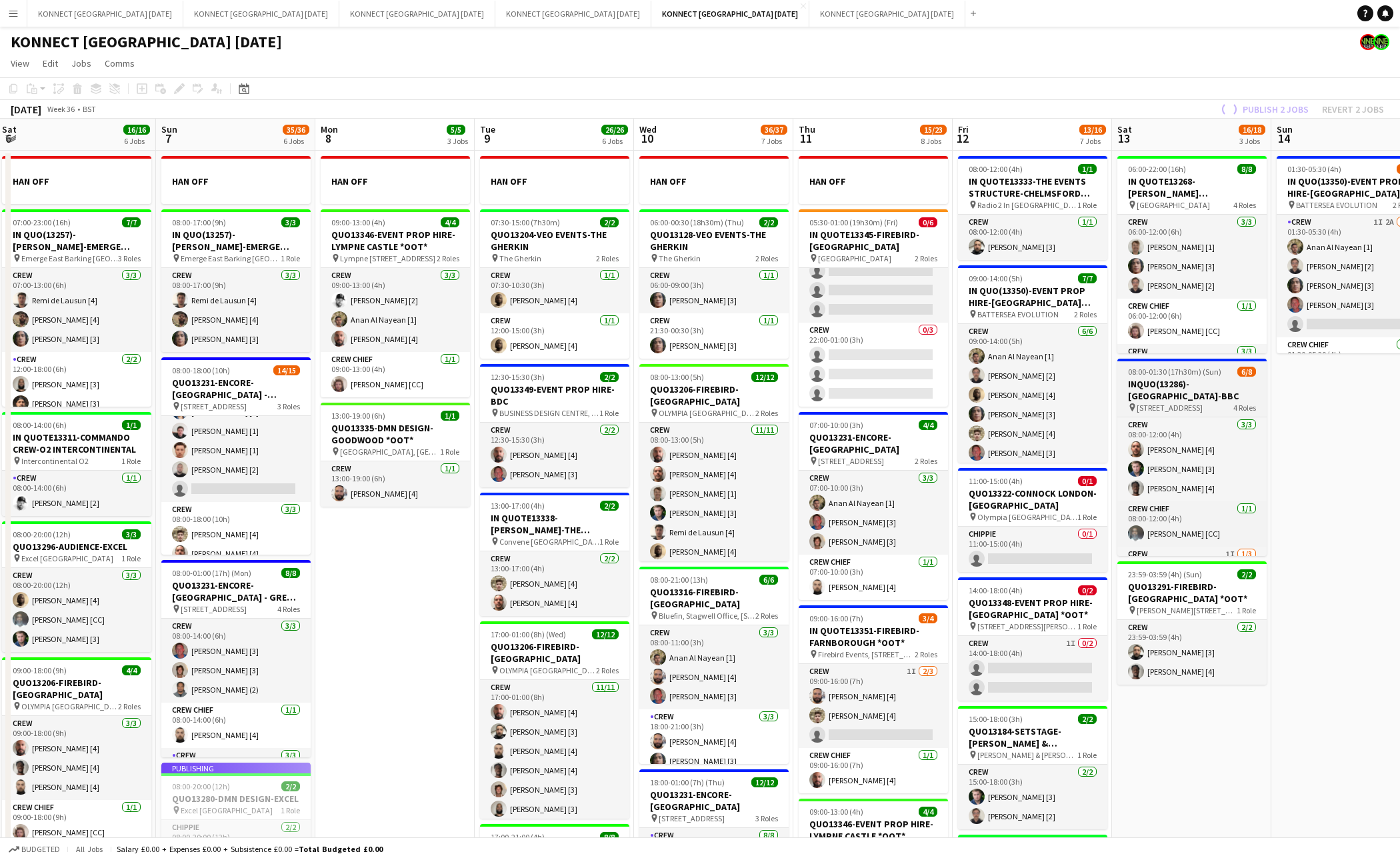
scroll to position [153, 0]
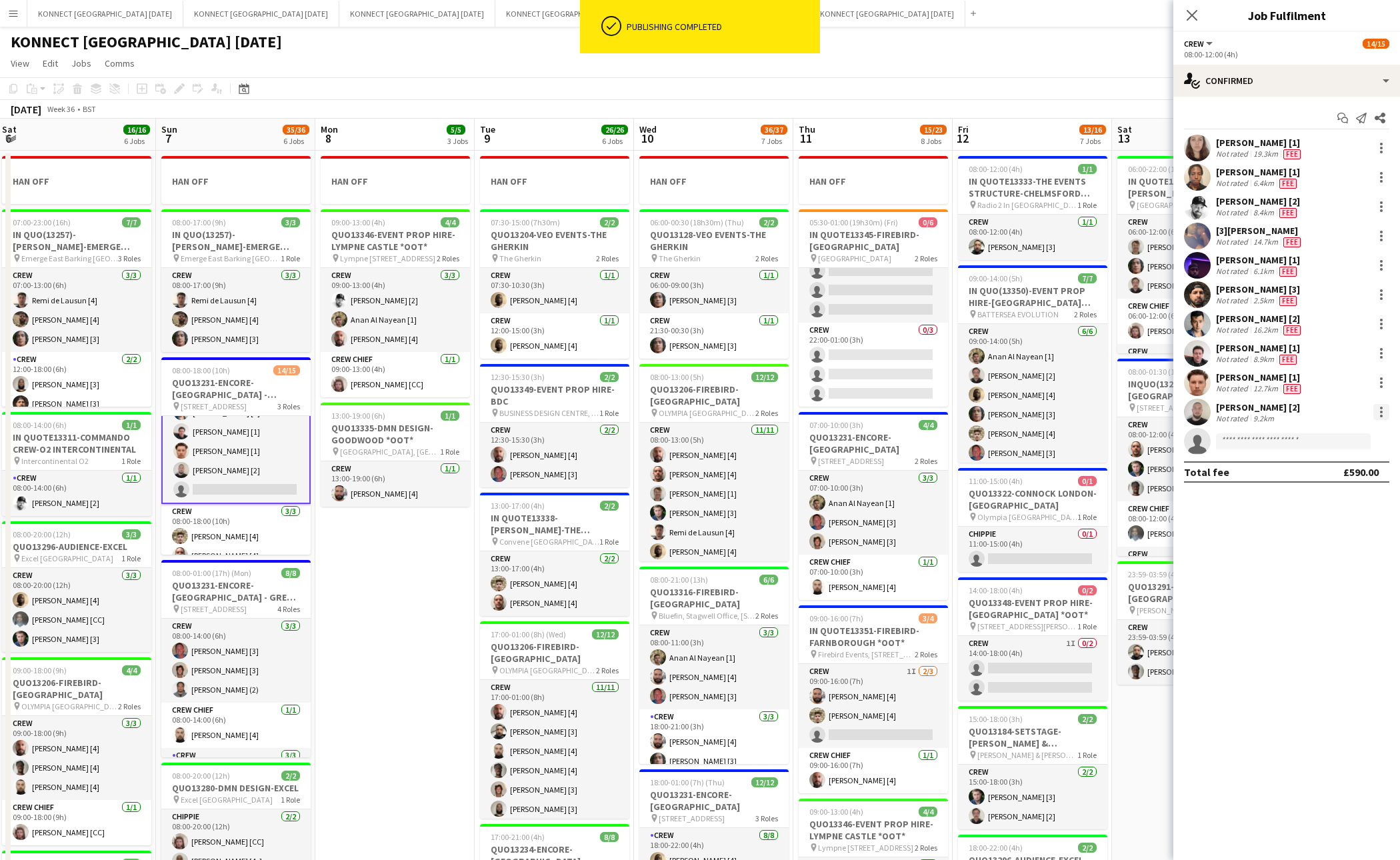
click at [1389, 409] on div at bounding box center [1381, 411] width 16 height 16
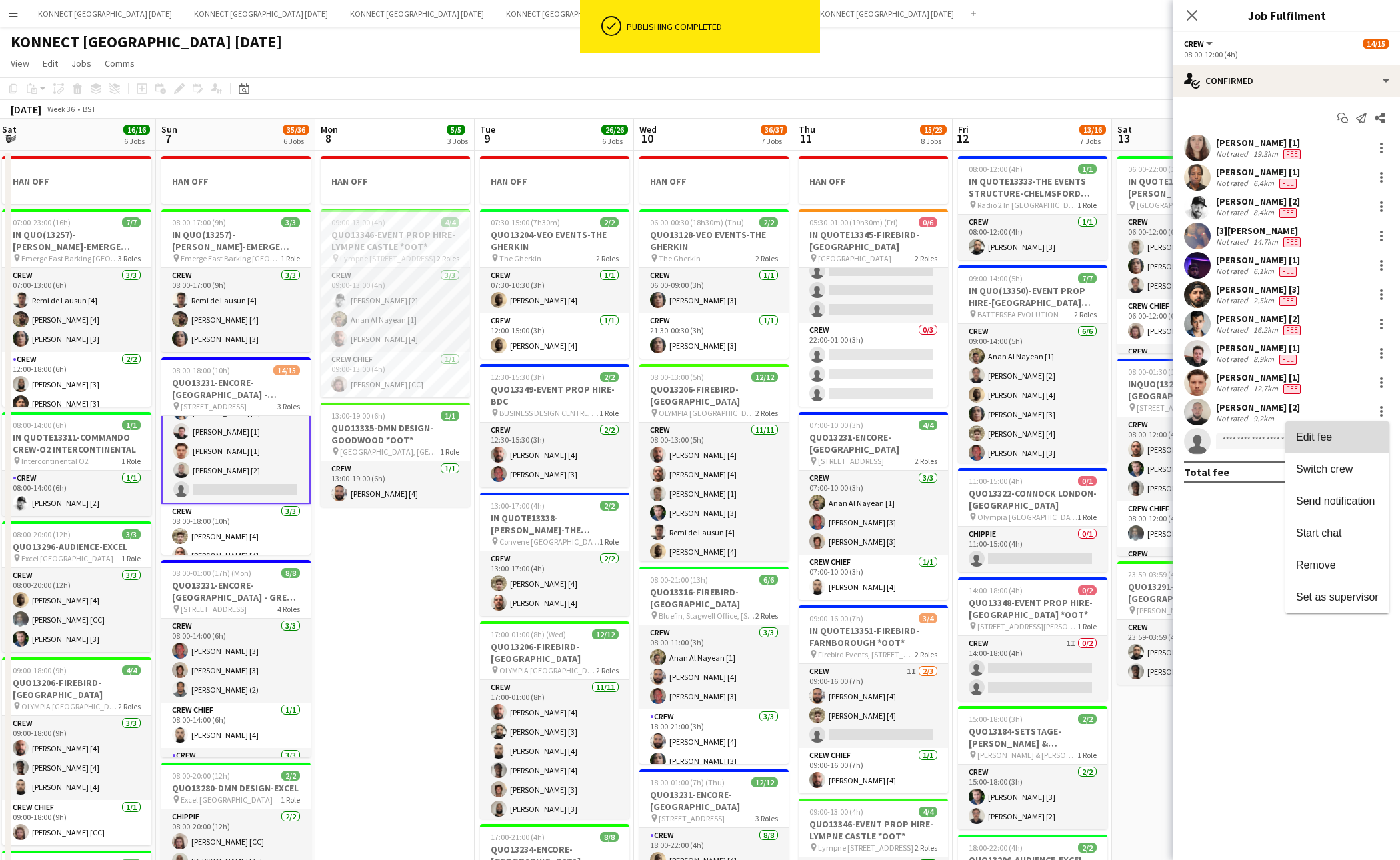
click at [1352, 434] on span "Edit fee" at bounding box center [1338, 437] width 83 height 12
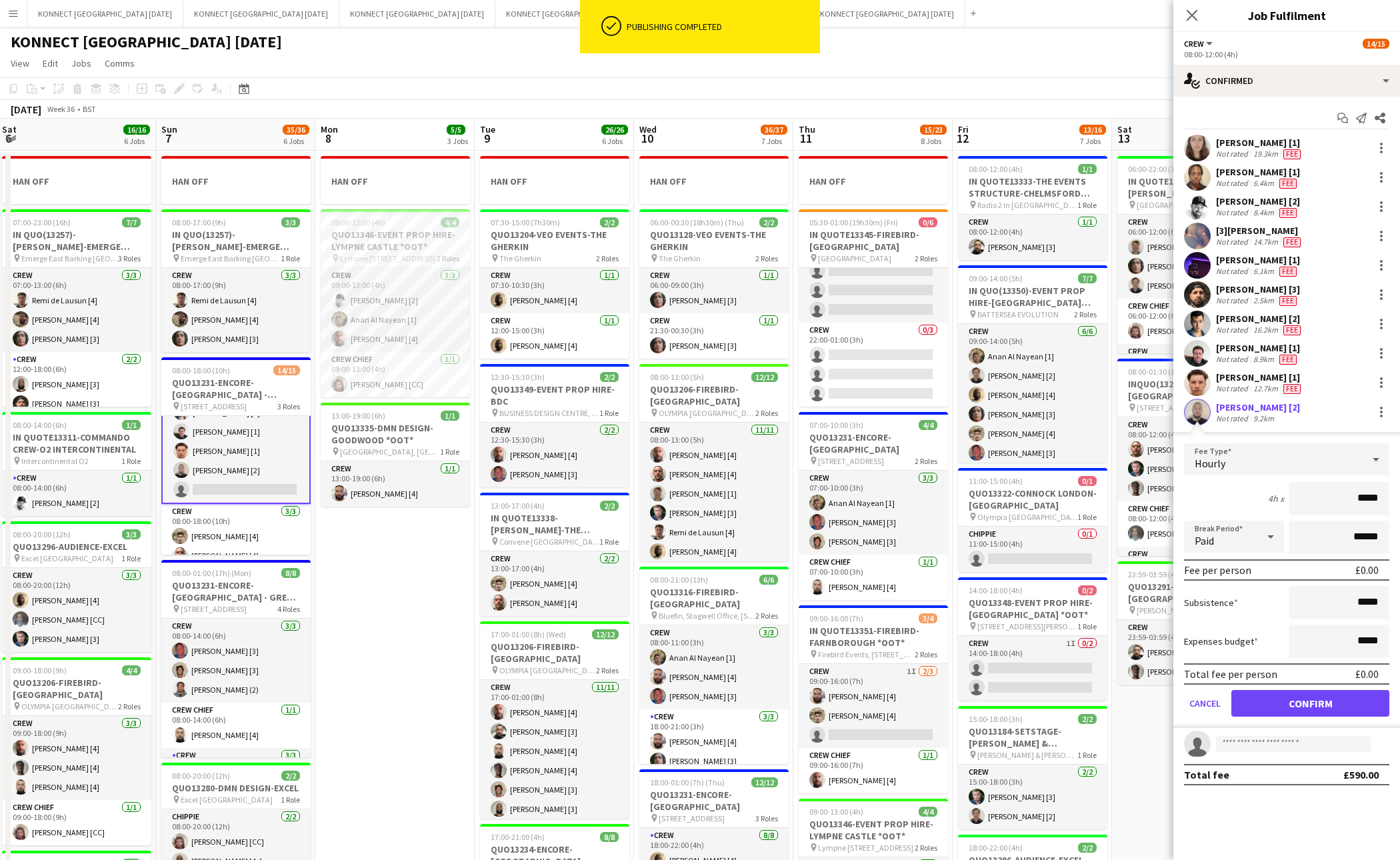
click at [1365, 499] on input "*****" at bounding box center [1339, 499] width 100 height 34
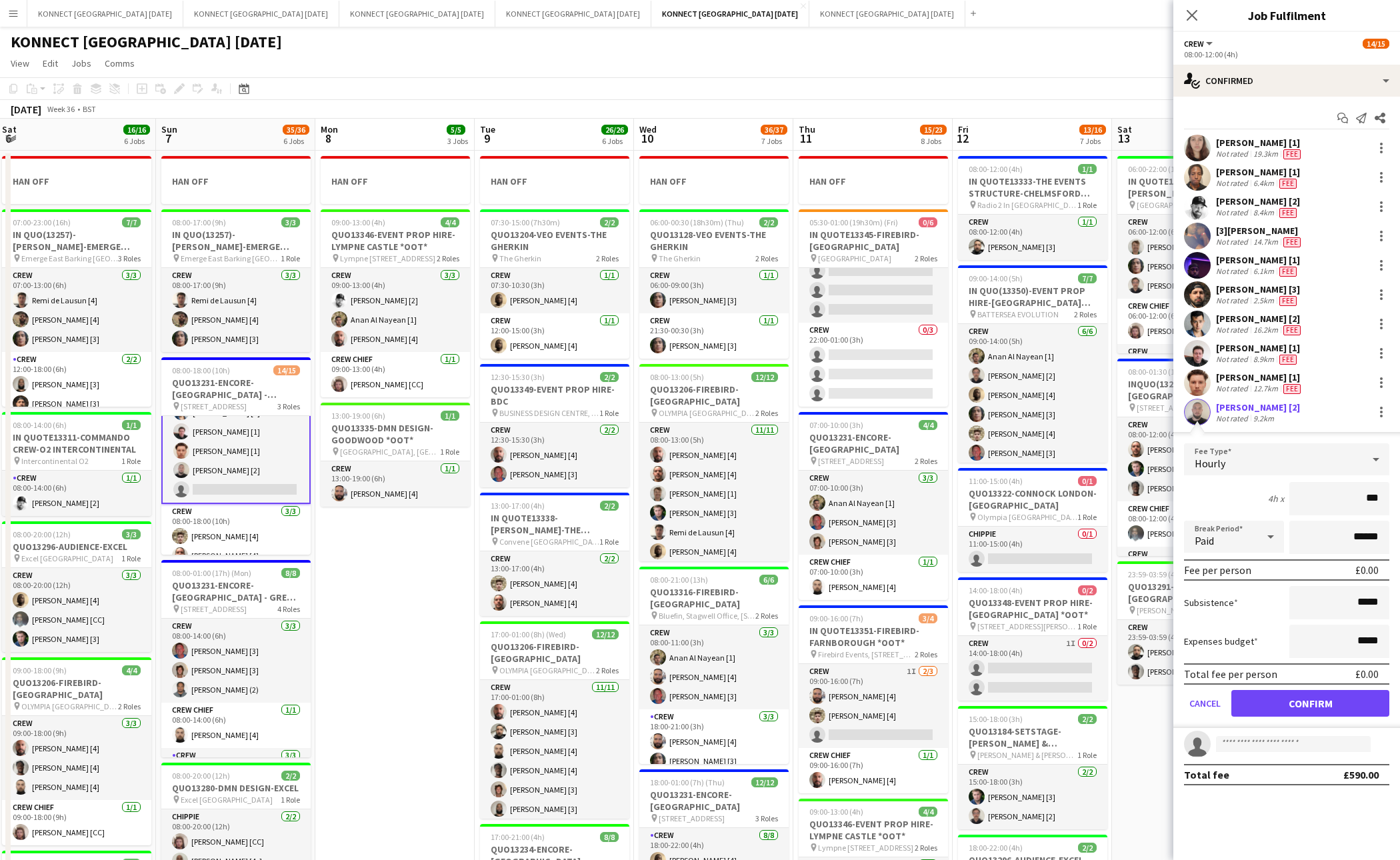
type input "**"
type input "******"
click at [1361, 598] on input "*****" at bounding box center [1339, 603] width 100 height 34
type input "******"
click at [1331, 692] on button "Confirm" at bounding box center [1310, 703] width 158 height 27
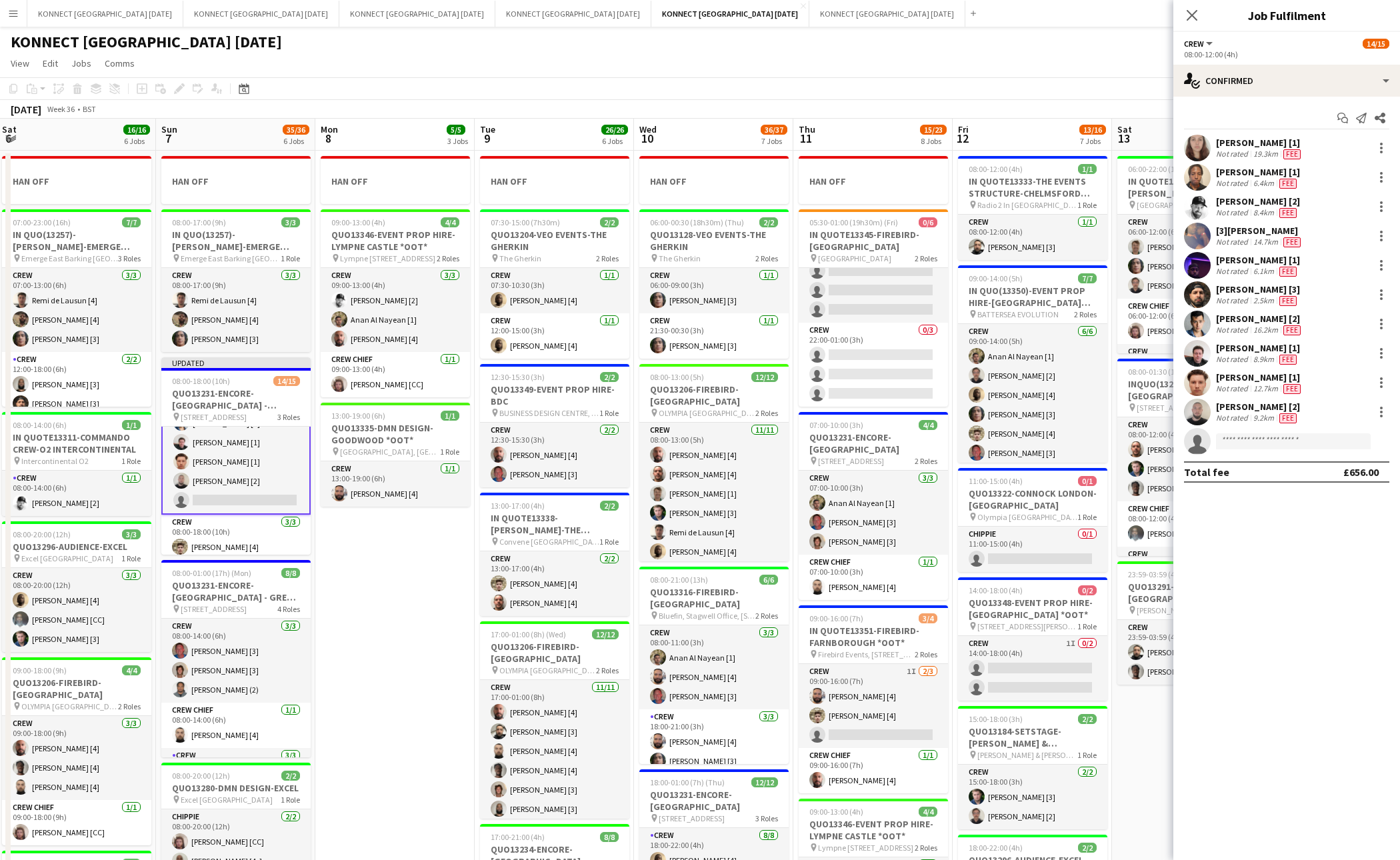
click at [1269, 406] on div "[PERSON_NAME] [2]" at bounding box center [1258, 407] width 84 height 12
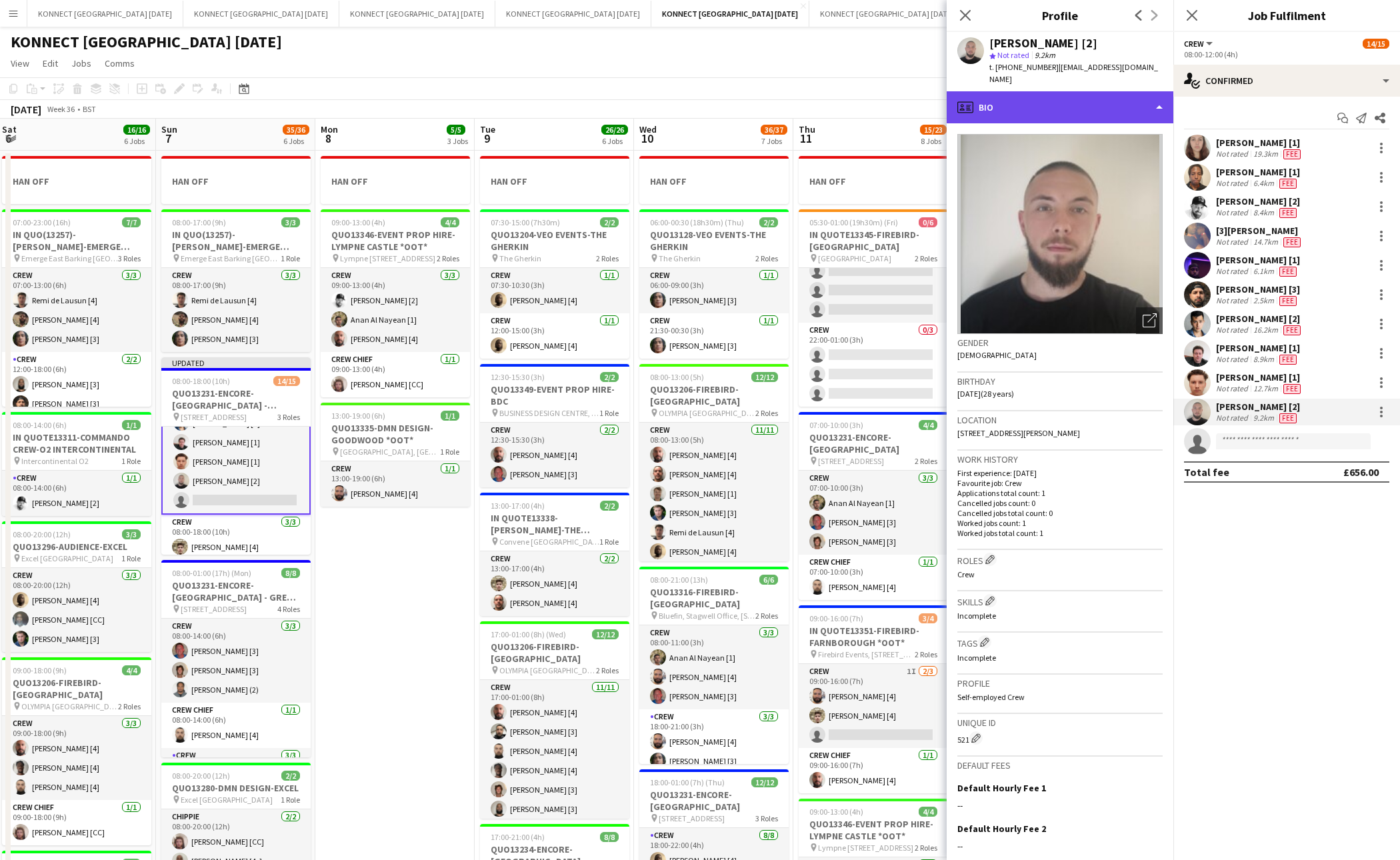
click at [1089, 100] on div "profile Bio" at bounding box center [1060, 107] width 227 height 32
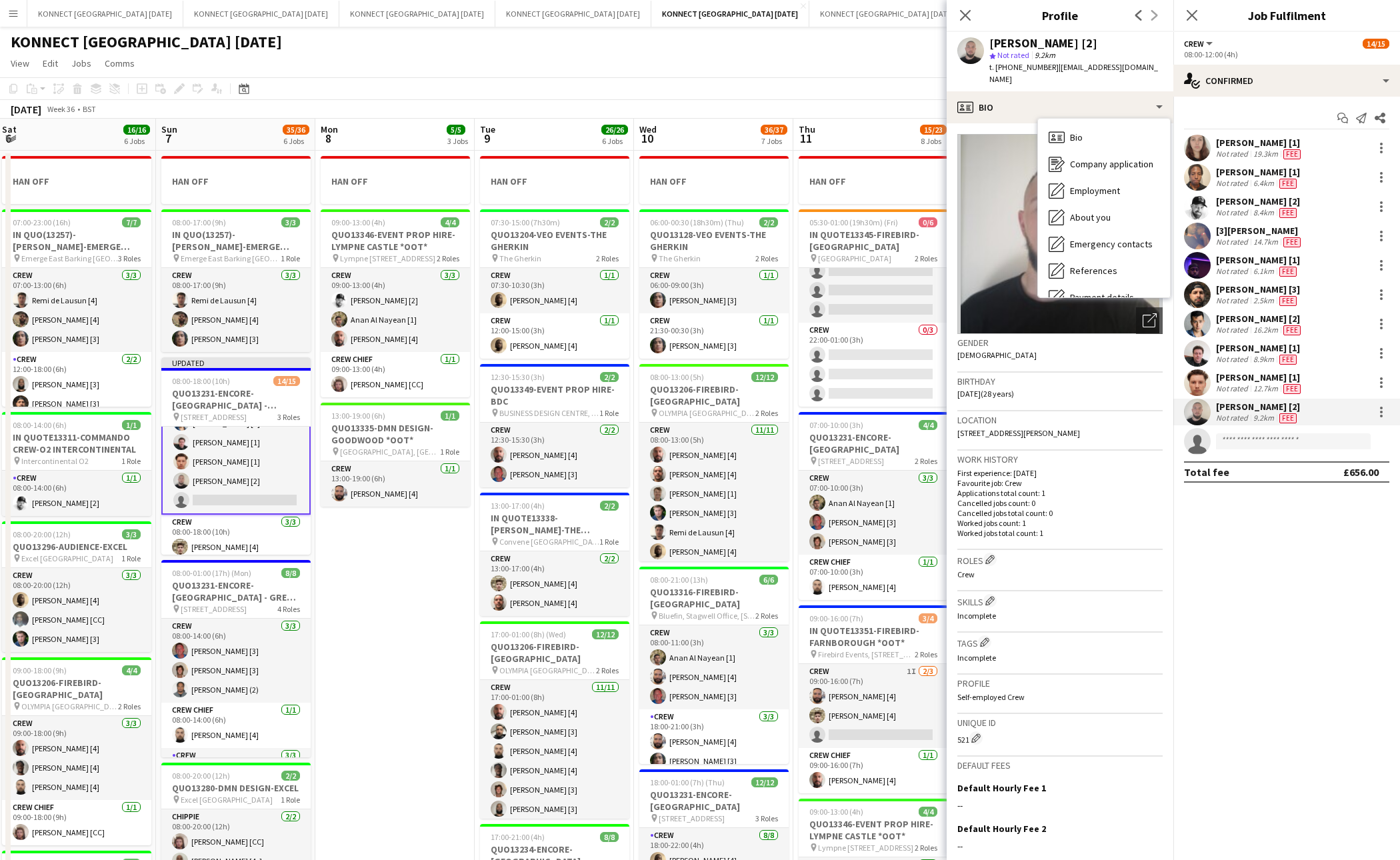
click at [1015, 531] on div "Work history First experience: [DATE] Favourite job: Crew Applications total co…" at bounding box center [1060, 500] width 205 height 100
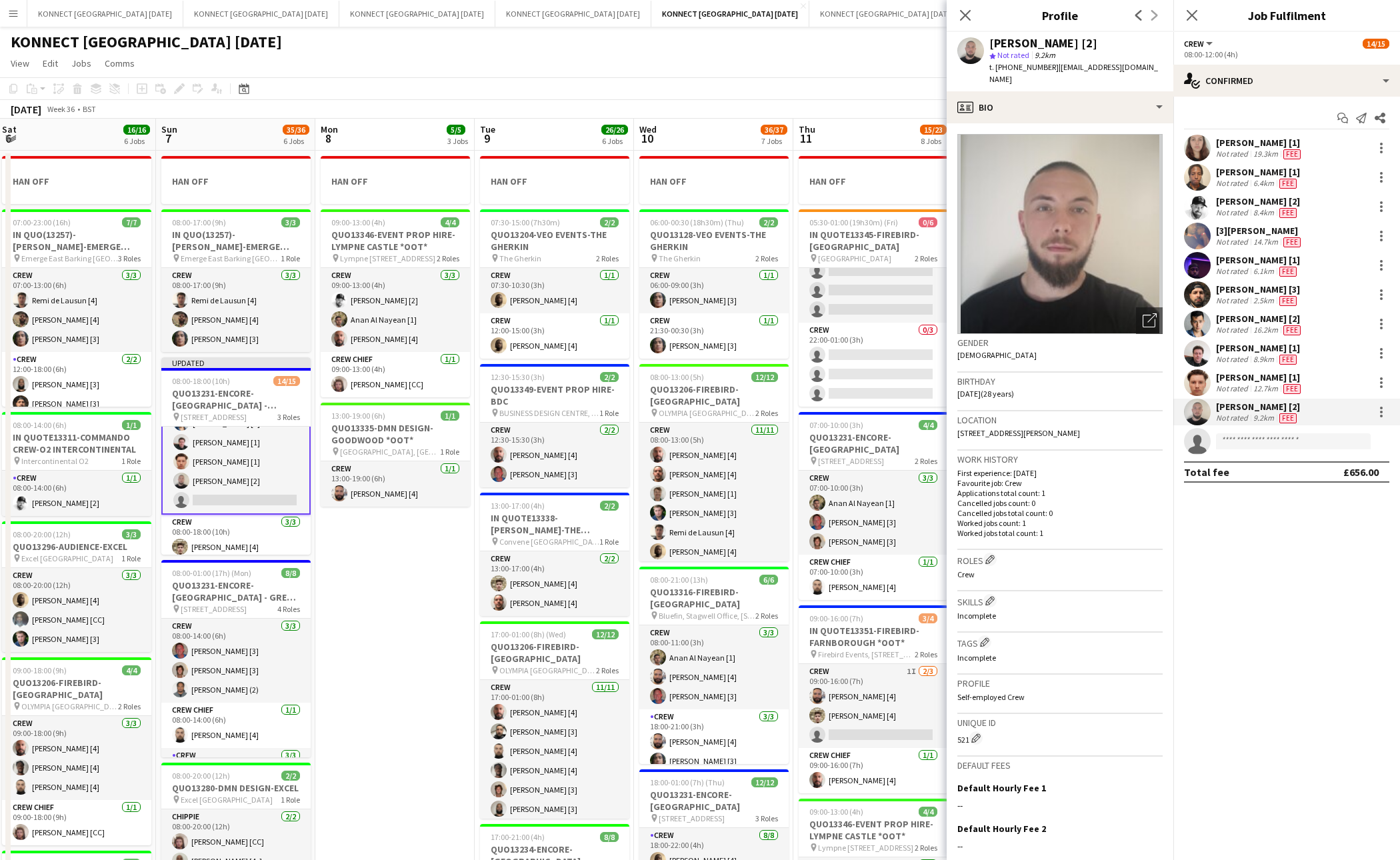
scroll to position [116, 0]
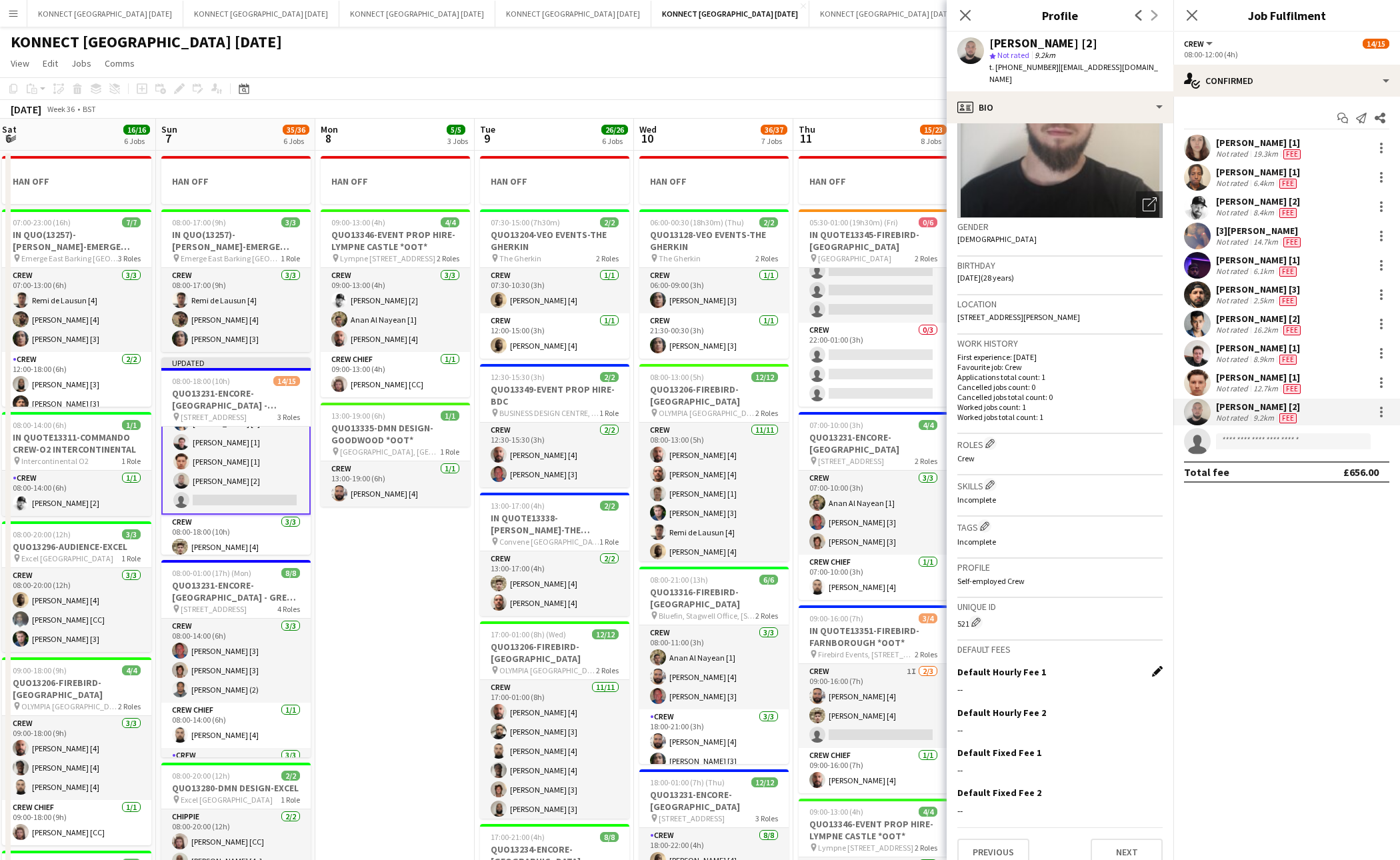
click at [1157, 666] on app-icon "Edit this field" at bounding box center [1157, 671] width 10 height 10
click at [1059, 684] on input at bounding box center [1060, 700] width 205 height 34
type input "******"
click at [983, 722] on button "Save" at bounding box center [974, 732] width 32 height 21
click at [1117, 845] on button "Next" at bounding box center [1127, 852] width 72 height 27
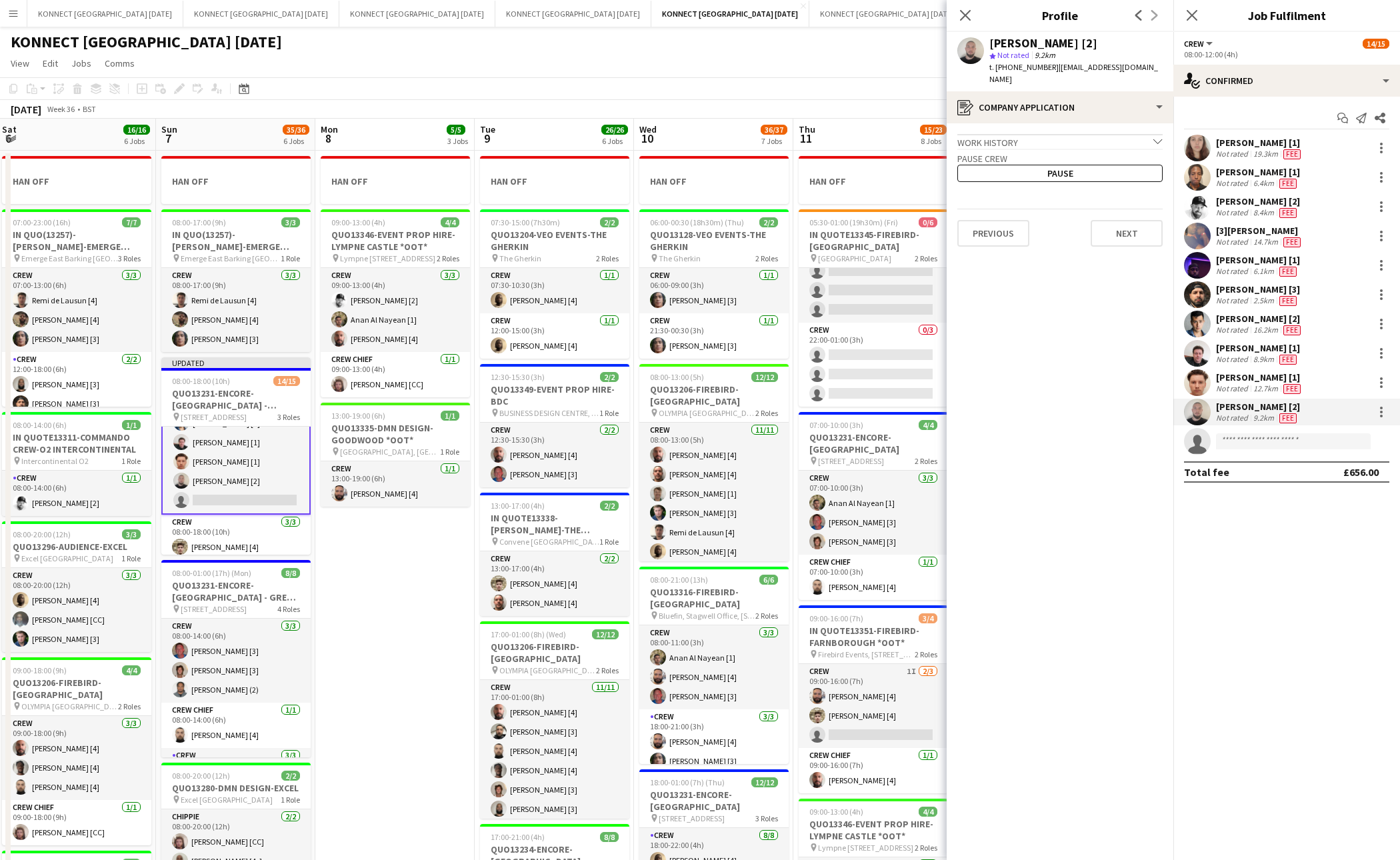
click at [428, 628] on app-date-cell "HAN OFF 09:00-13:00 (4h) 4/4 QUO13346-EVENT PROP HIRE-[GEOGRAPHIC_DATA] *OOT* p…" at bounding box center [395, 769] width 159 height 1236
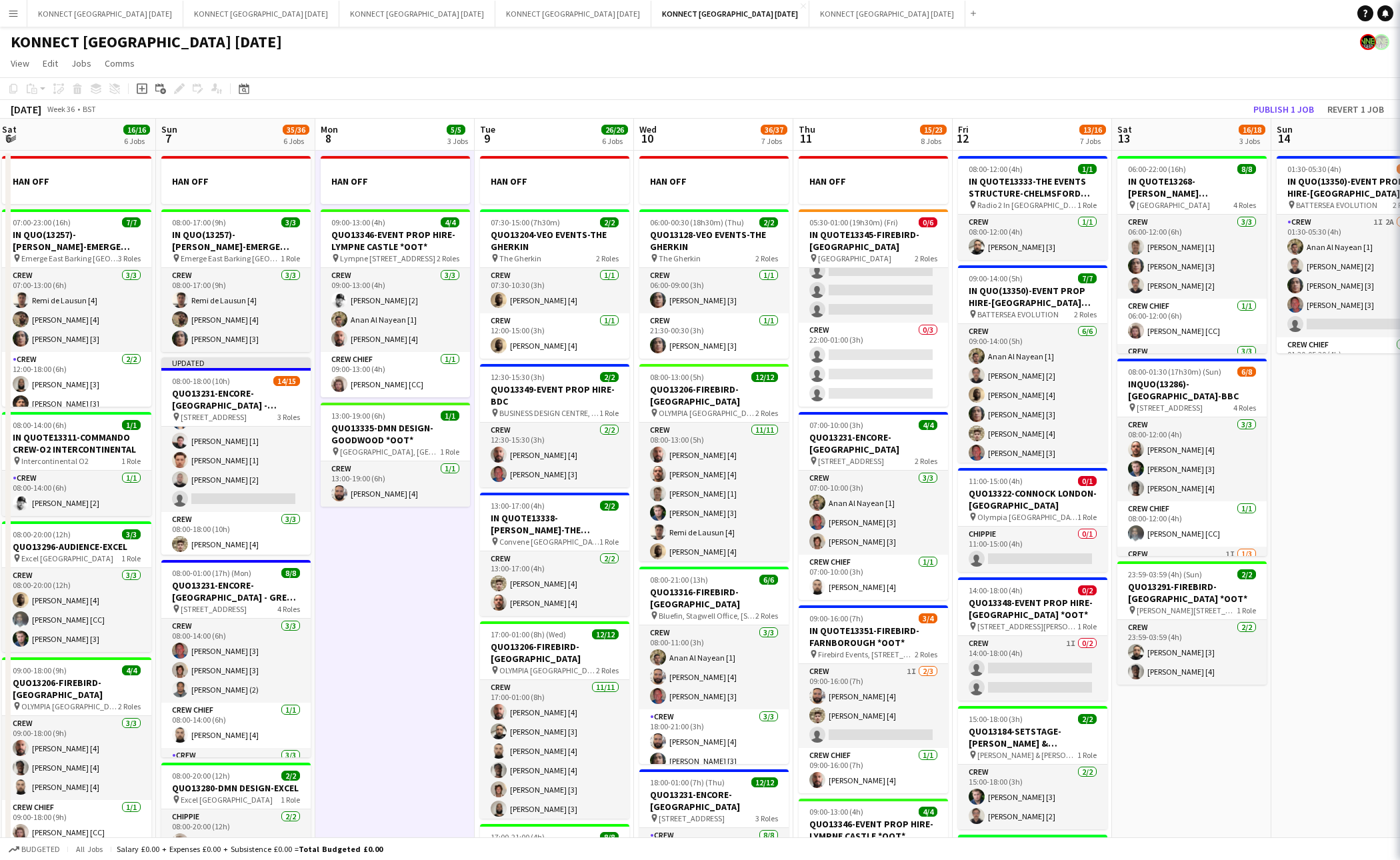
scroll to position [153, 0]
click at [1278, 110] on button "Publish 1 job" at bounding box center [1283, 109] width 71 height 18
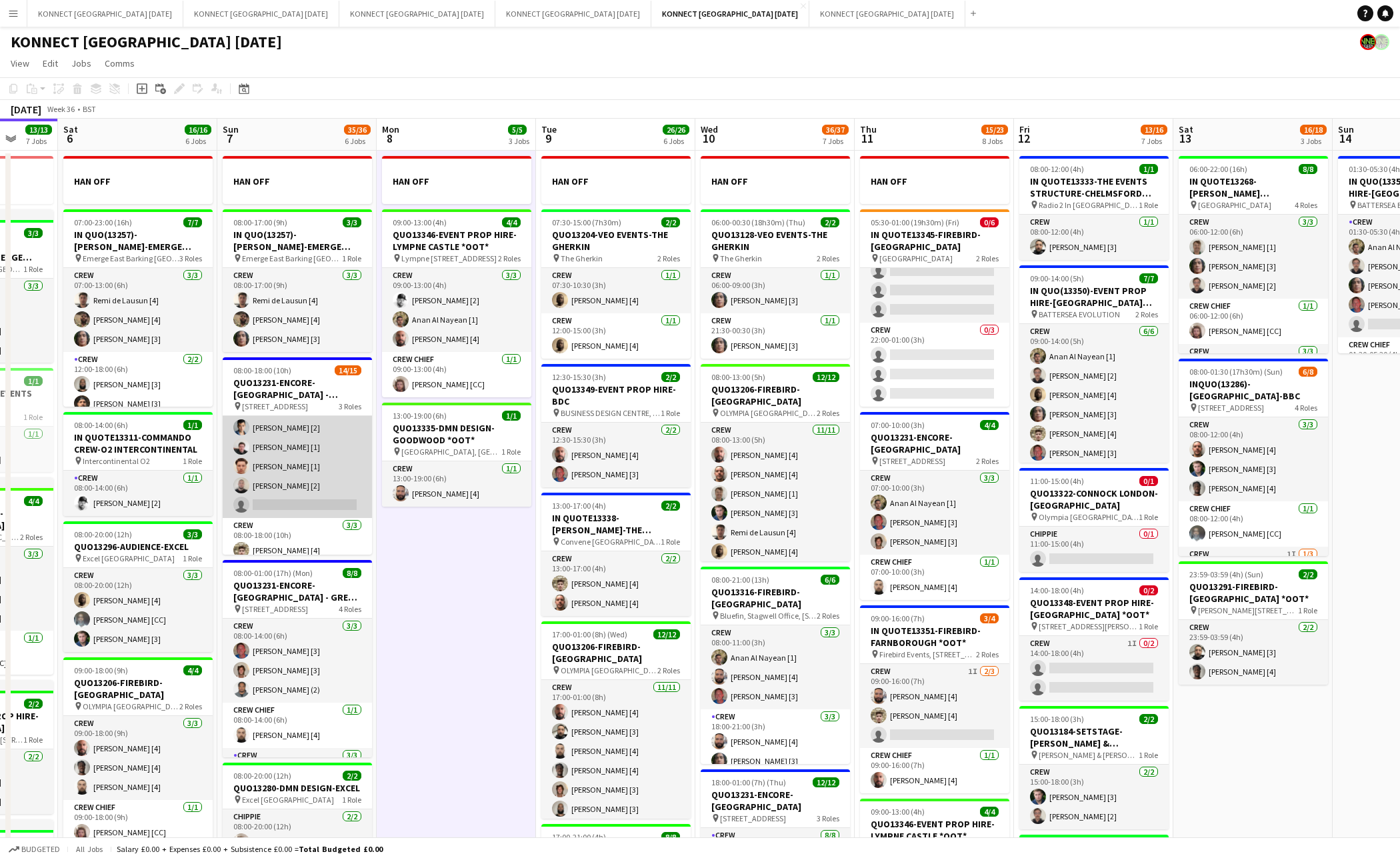
scroll to position [230, 0]
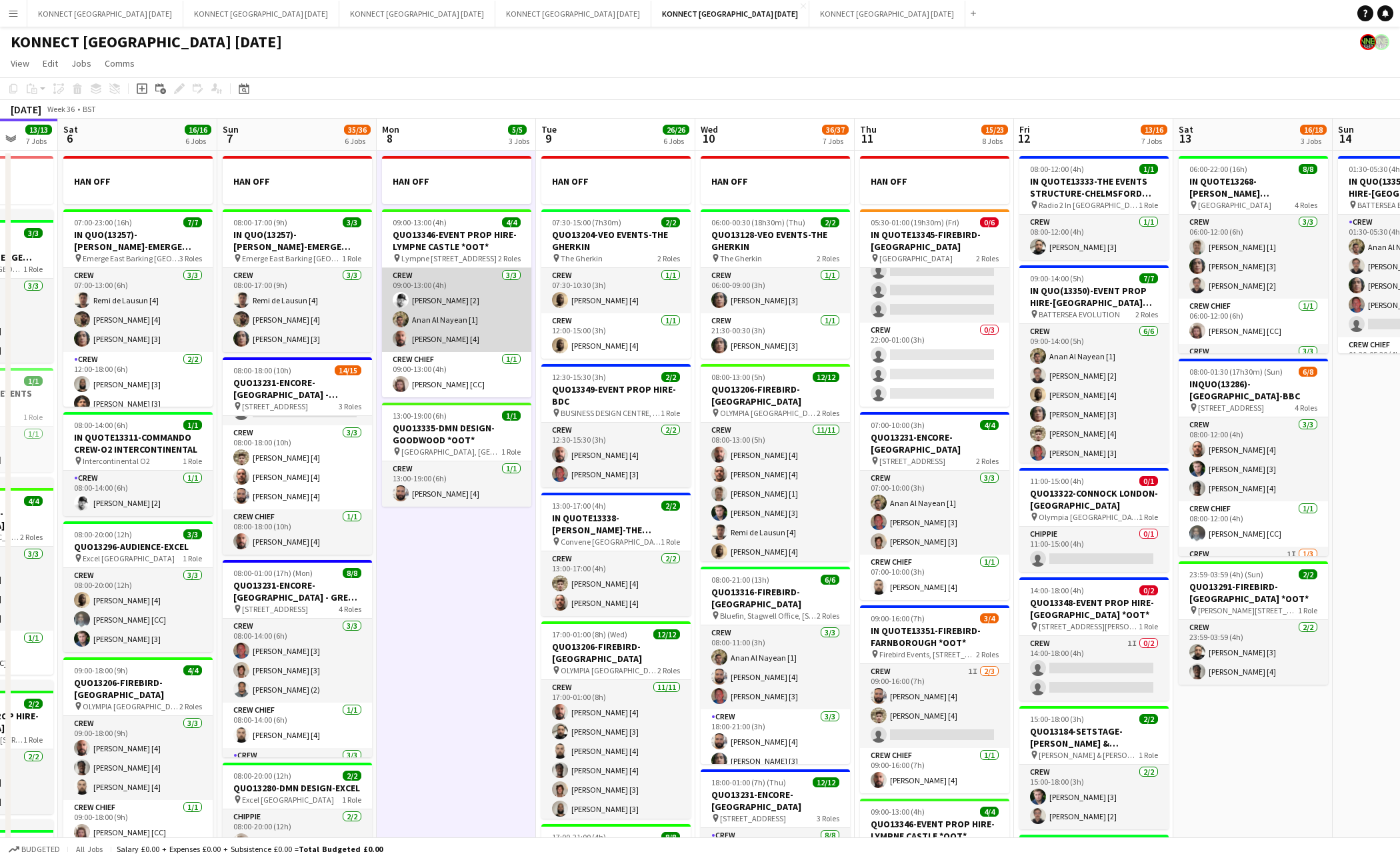
click at [493, 314] on app-card-role "Crew [DATE] 09:00-13:00 (4h) [PERSON_NAME] [2] [PERSON_NAME] [1] [PERSON_NAME] …" at bounding box center [457, 310] width 149 height 84
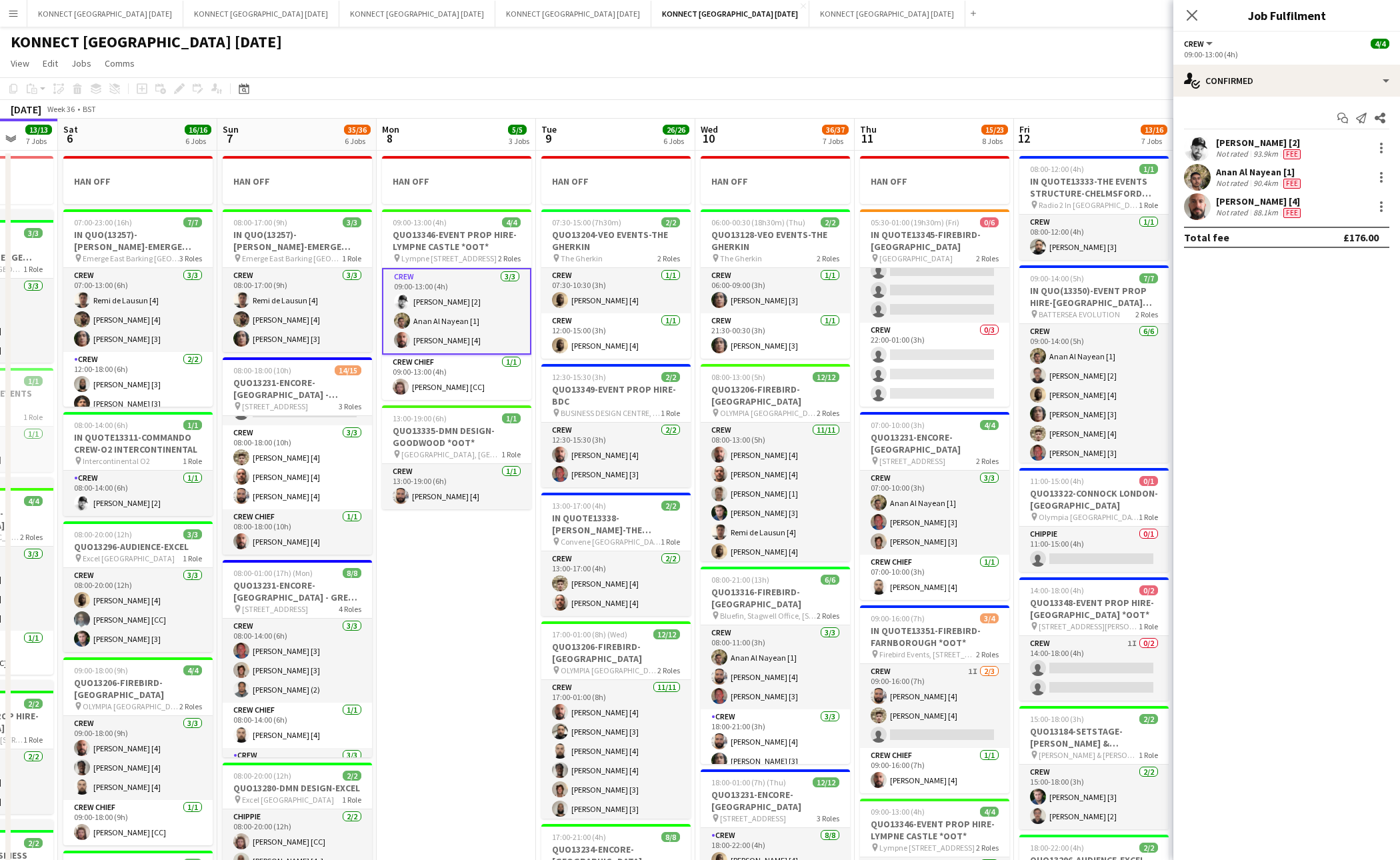
click at [1282, 172] on div "Anan Al Nayean [1]" at bounding box center [1260, 172] width 88 height 12
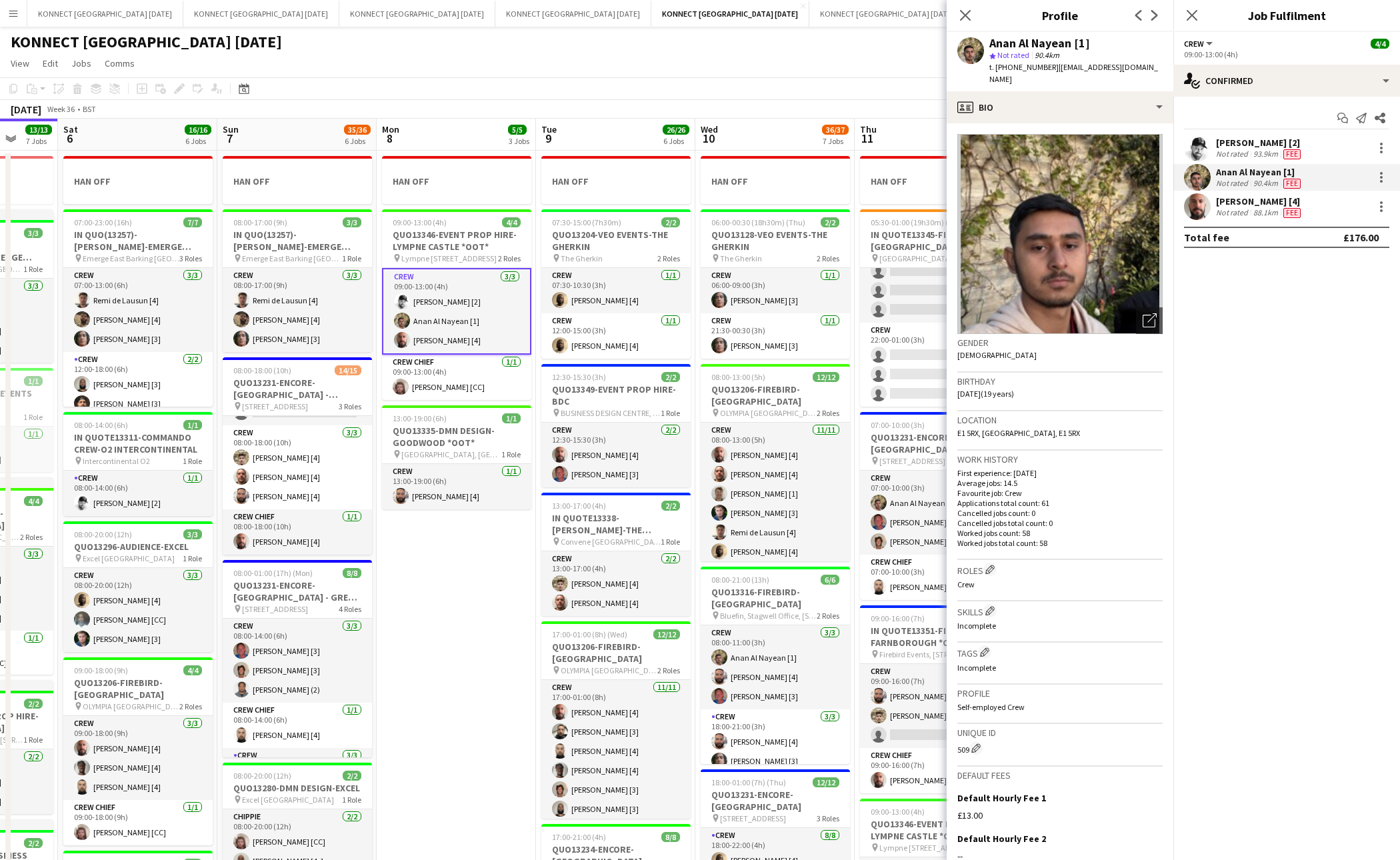
click at [1240, 204] on div "[PERSON_NAME] [4]" at bounding box center [1260, 201] width 88 height 12
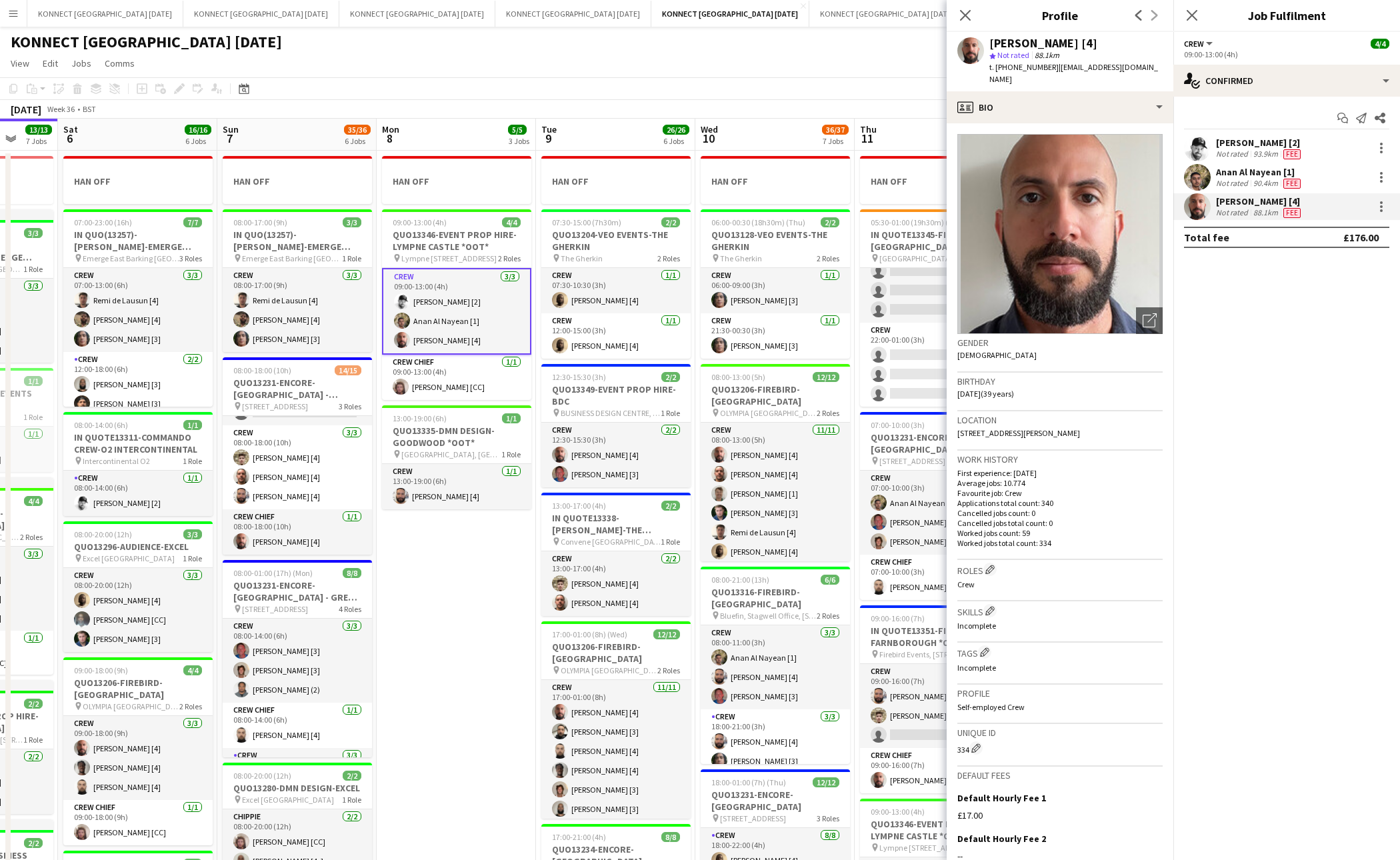
click at [1080, 428] on span "[STREET_ADDRESS][PERSON_NAME]" at bounding box center [1019, 433] width 123 height 10
copy span "[STREET_ADDRESS][PERSON_NAME]"
click at [437, 389] on app-card-role "Crew Chief [DATE] 09:00-13:00 (4h) [PERSON_NAME] [CC]" at bounding box center [457, 377] width 149 height 46
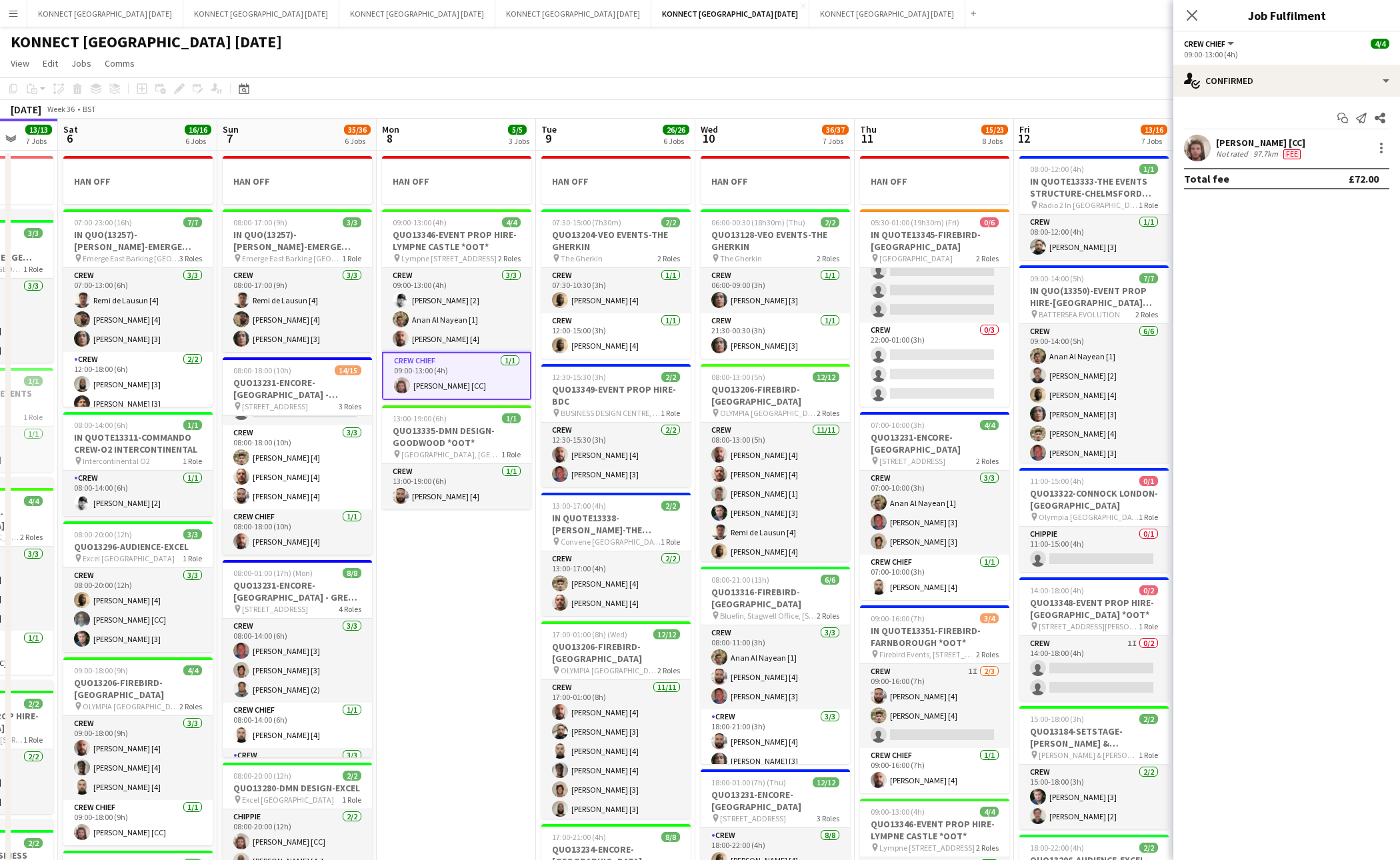
click at [1000, 64] on app-page-menu "View Day view expanded Day view collapsed Month view Date picker Jump to [DATE]…" at bounding box center [700, 64] width 1400 height 25
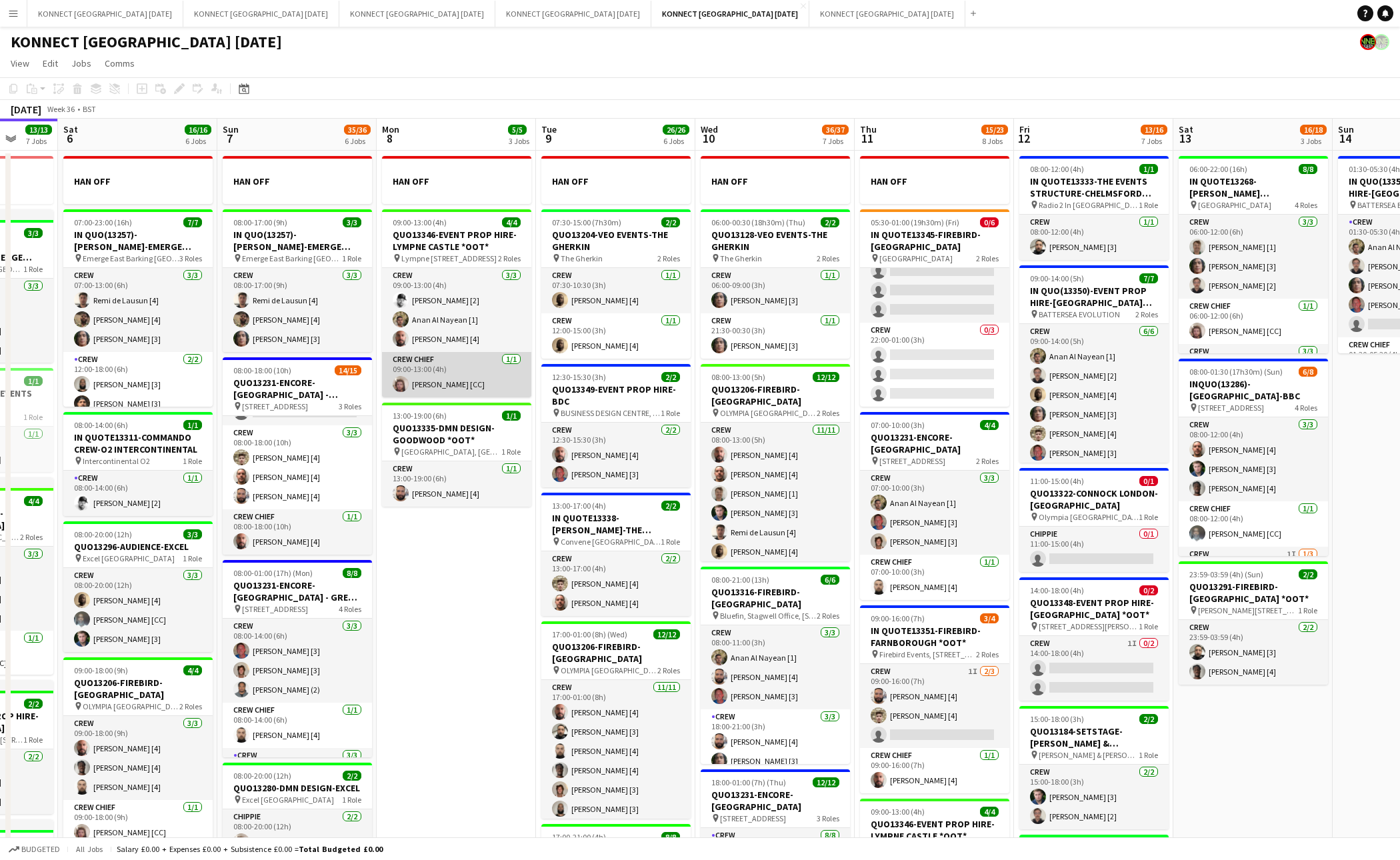
click at [415, 376] on app-card-role "Crew Chief [DATE] 09:00-13:00 (4h) [PERSON_NAME] [CC]" at bounding box center [457, 374] width 149 height 46
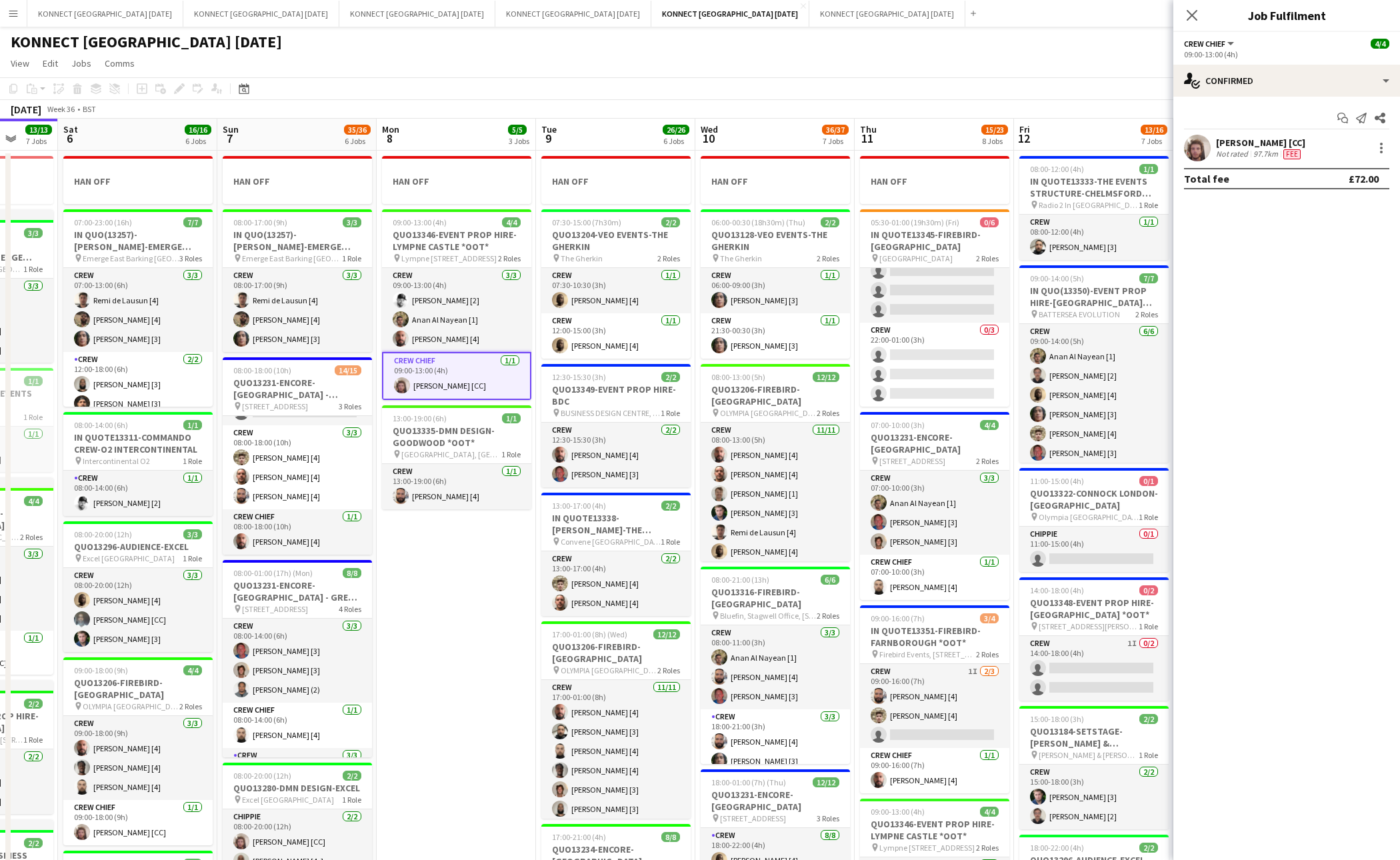
click at [1252, 144] on div "[PERSON_NAME] [CC]" at bounding box center [1261, 143] width 90 height 12
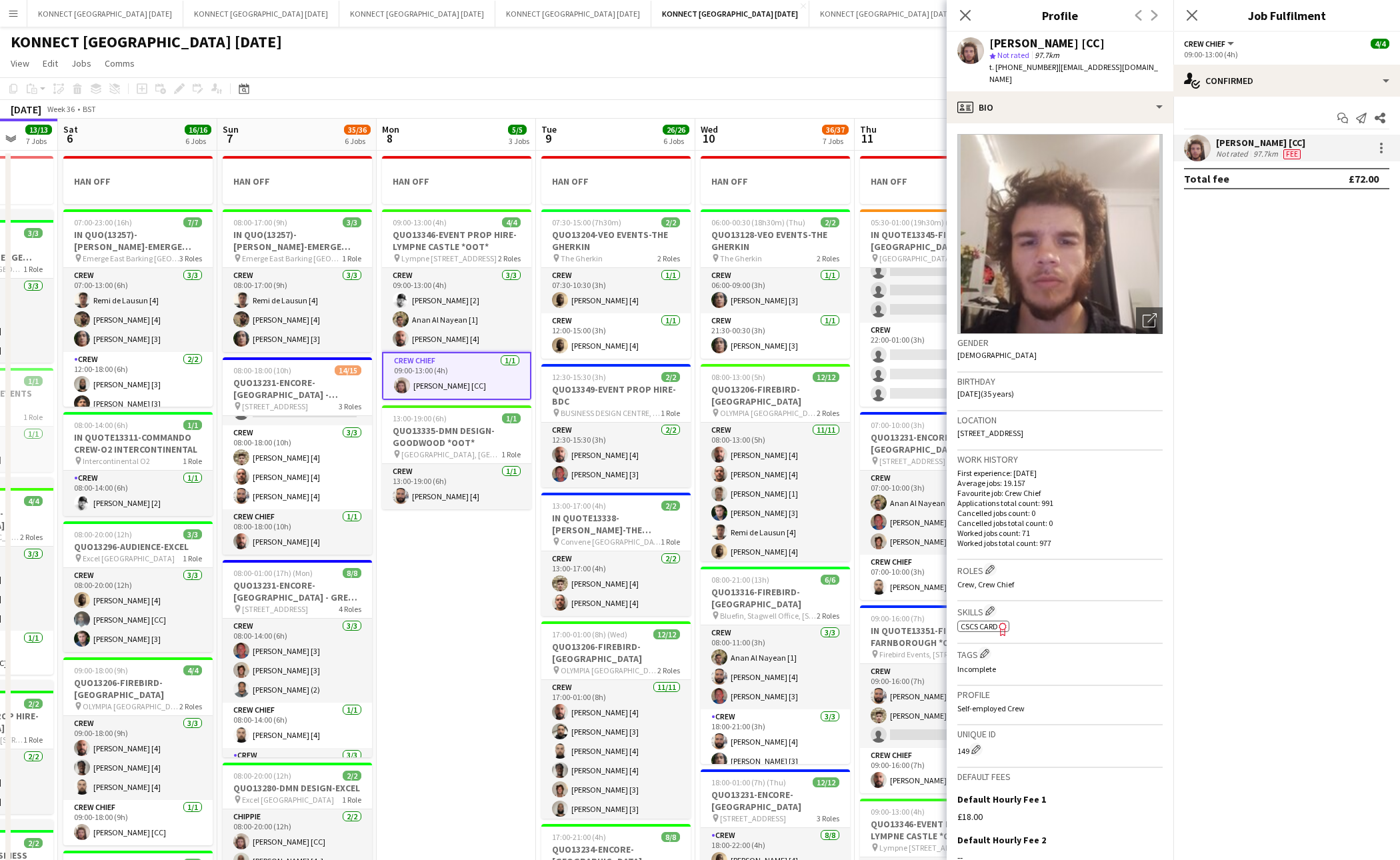
drag, startPoint x: 1112, startPoint y: 418, endPoint x: 1080, endPoint y: 418, distance: 32.0
click at [1080, 418] on div "Location [STREET_ADDRESS]" at bounding box center [1060, 430] width 205 height 38
copy span "SW15 6JP"
click at [441, 227] on span "09:00-13:00 (4h)" at bounding box center [420, 222] width 54 height 10
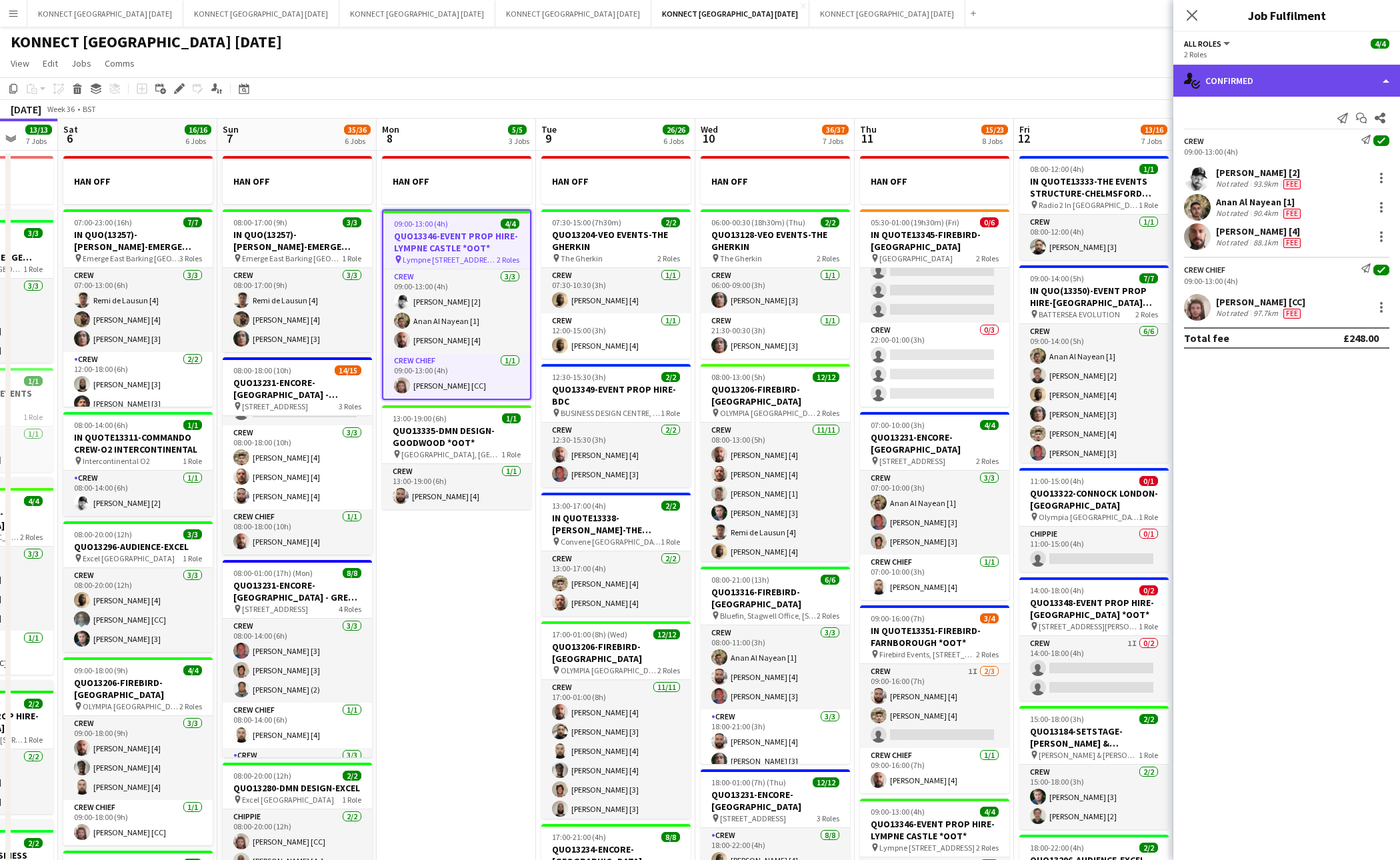
click at [1241, 77] on div "single-neutral-actions-check-2 Confirmed" at bounding box center [1286, 80] width 227 height 32
click at [181, 92] on icon "Edit" at bounding box center [179, 88] width 10 height 10
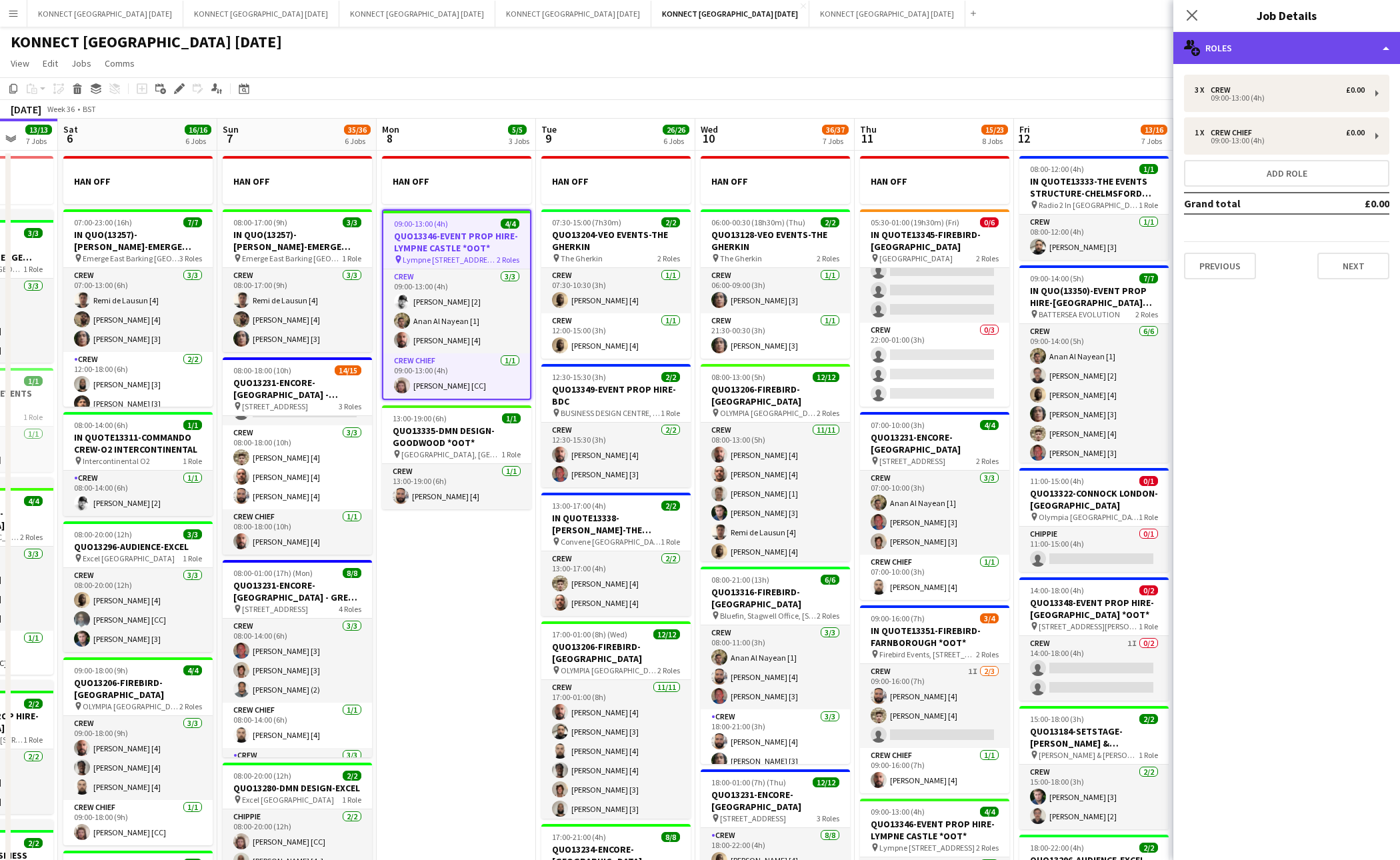
click at [1227, 49] on div "multiple-users-add Roles" at bounding box center [1286, 48] width 227 height 32
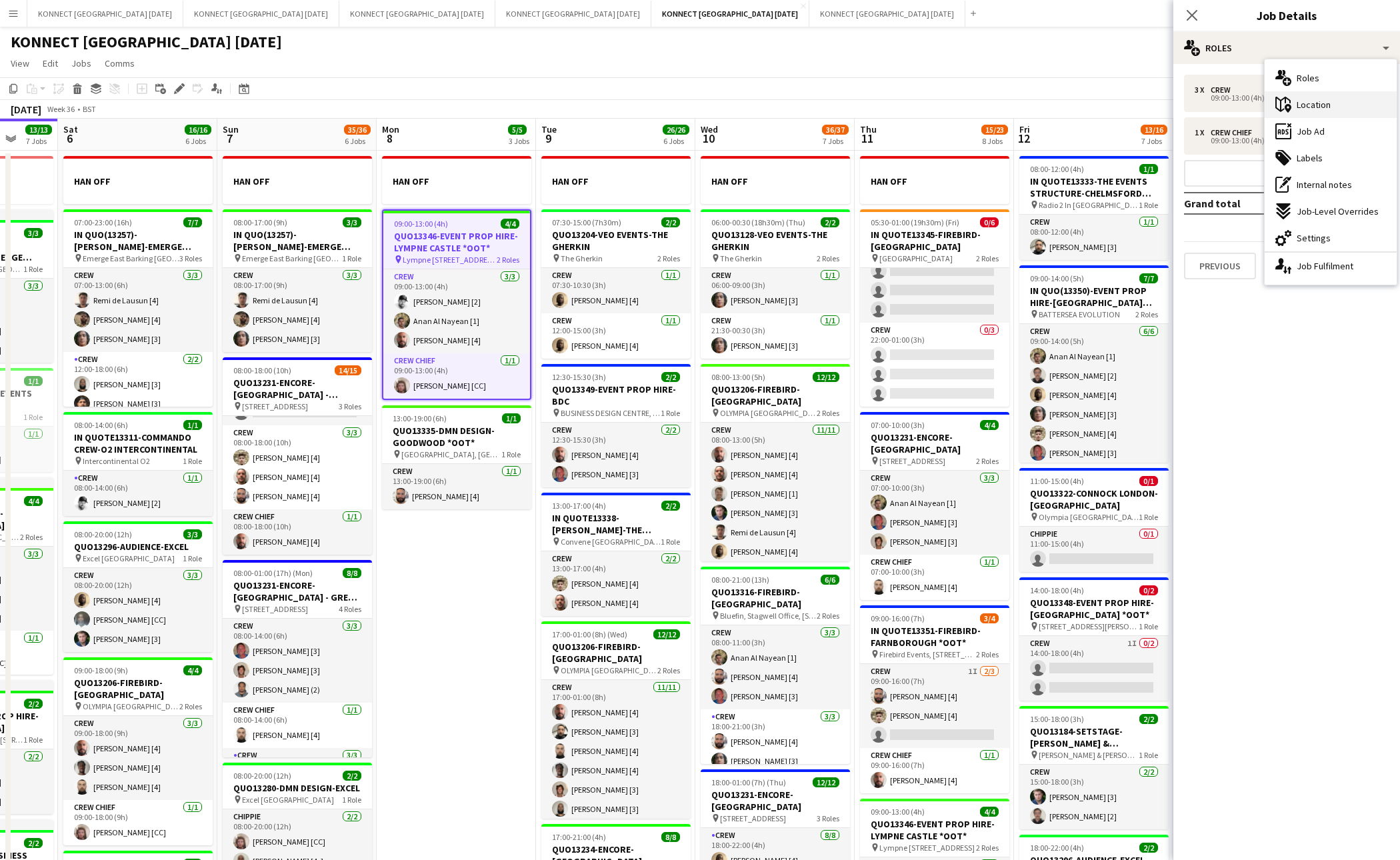
click at [1327, 97] on div "maps-pin-1 Location" at bounding box center [1331, 104] width 132 height 27
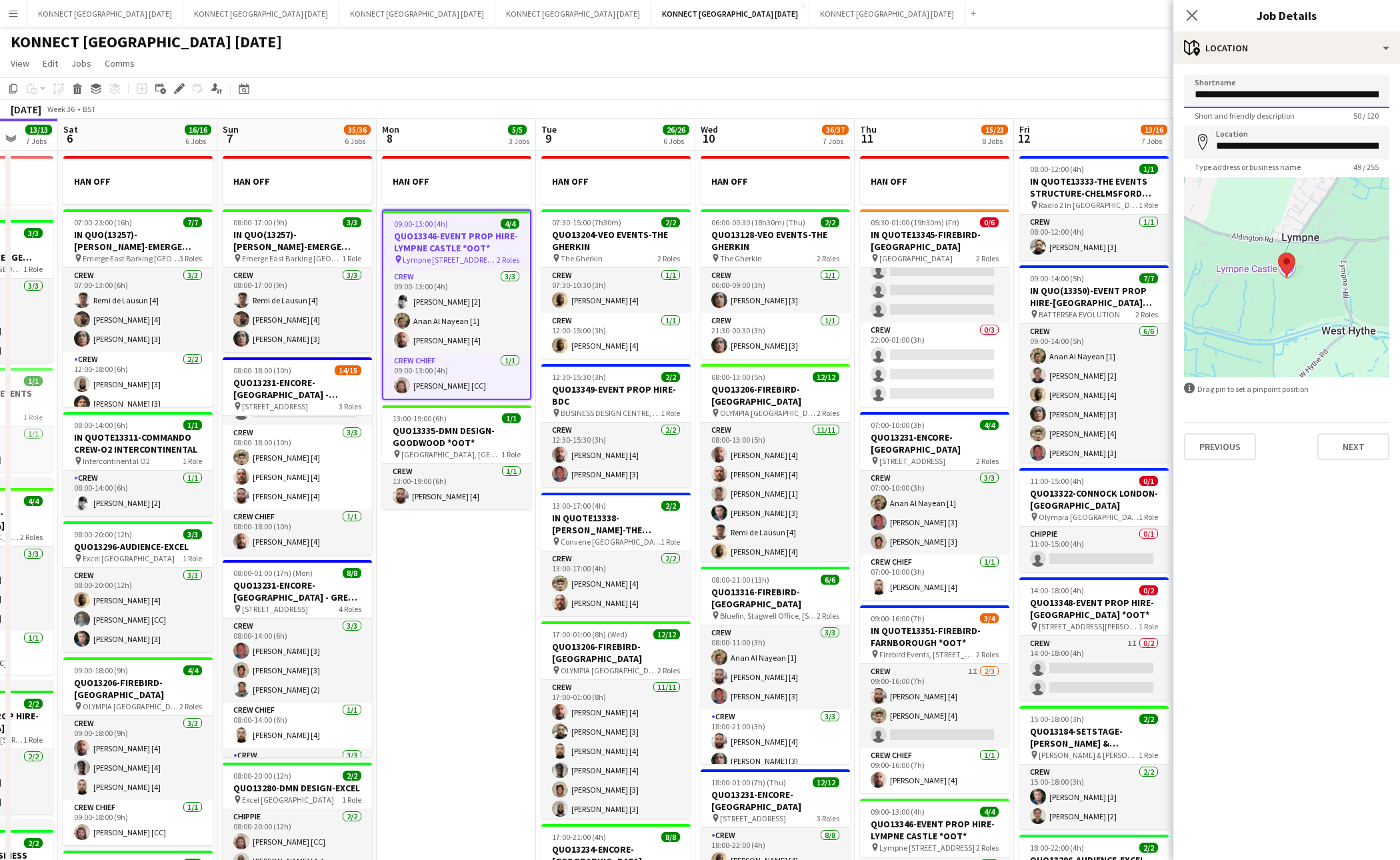
click at [1287, 96] on input "**********" at bounding box center [1287, 91] width 205 height 34
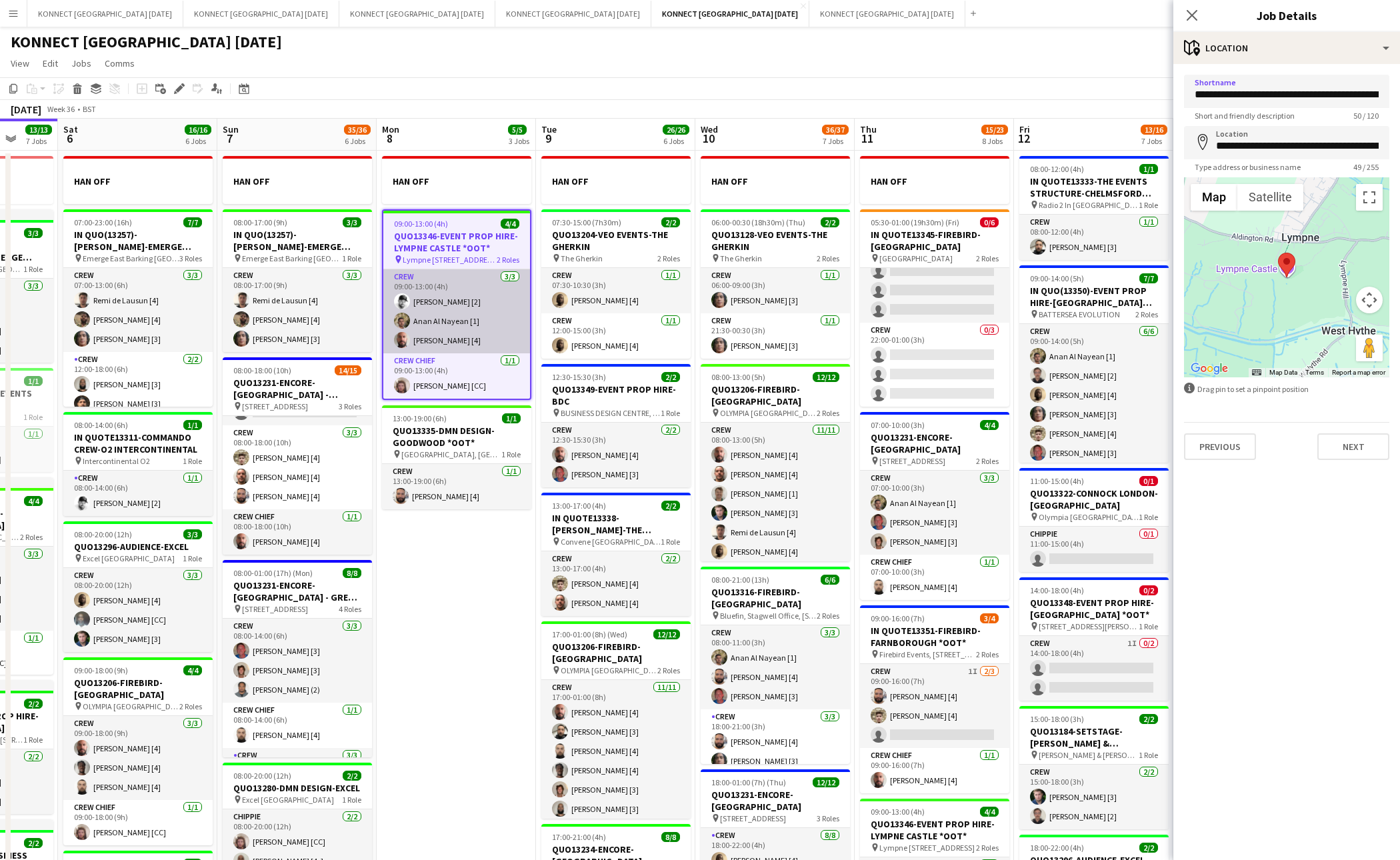
click at [448, 300] on app-card-role "Crew [DATE] 09:00-13:00 (4h) [PERSON_NAME] [2] [PERSON_NAME] [1] [PERSON_NAME] …" at bounding box center [456, 312] width 146 height 84
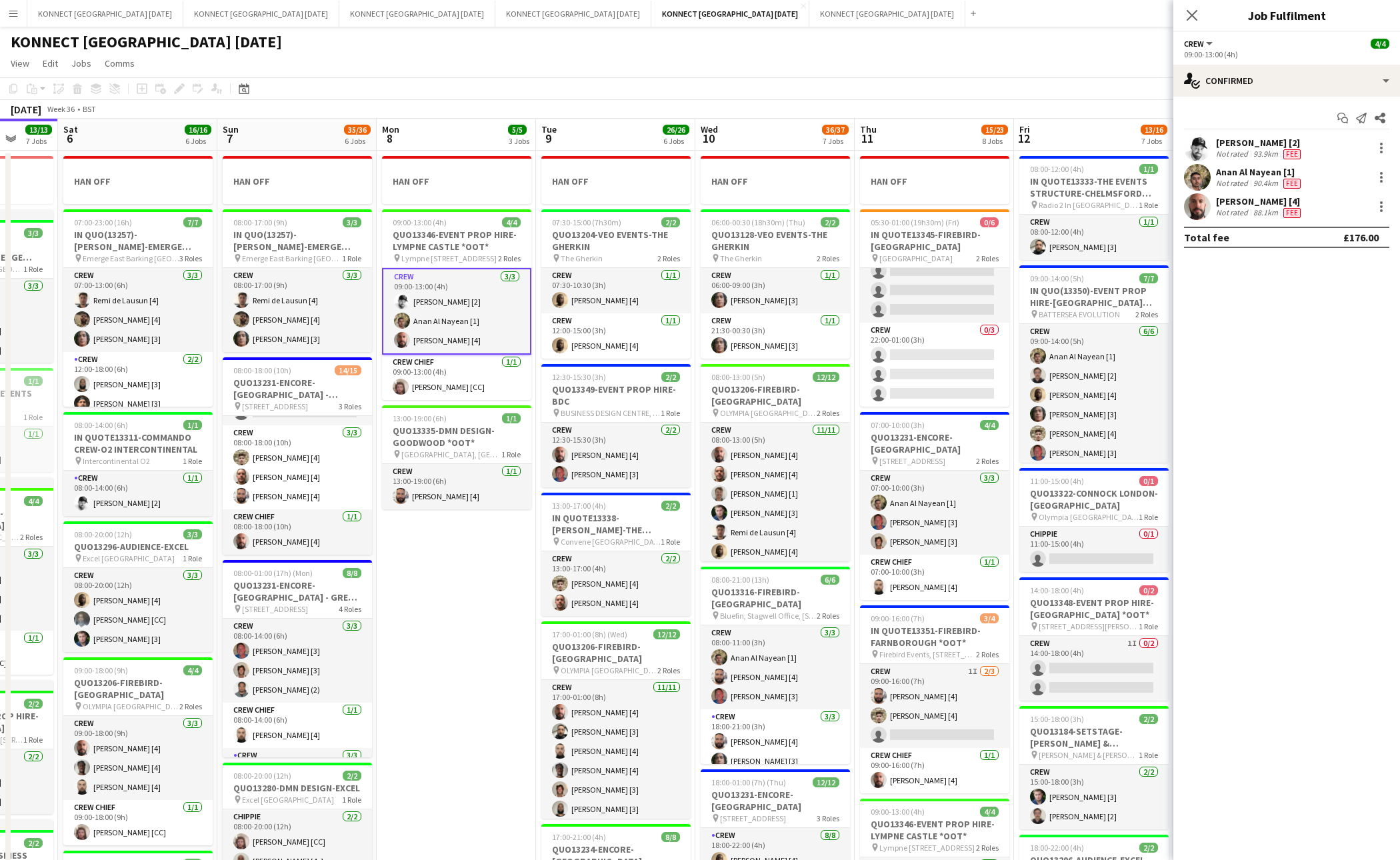
click at [1260, 176] on div "Anan Al Nayean [1]" at bounding box center [1260, 172] width 88 height 12
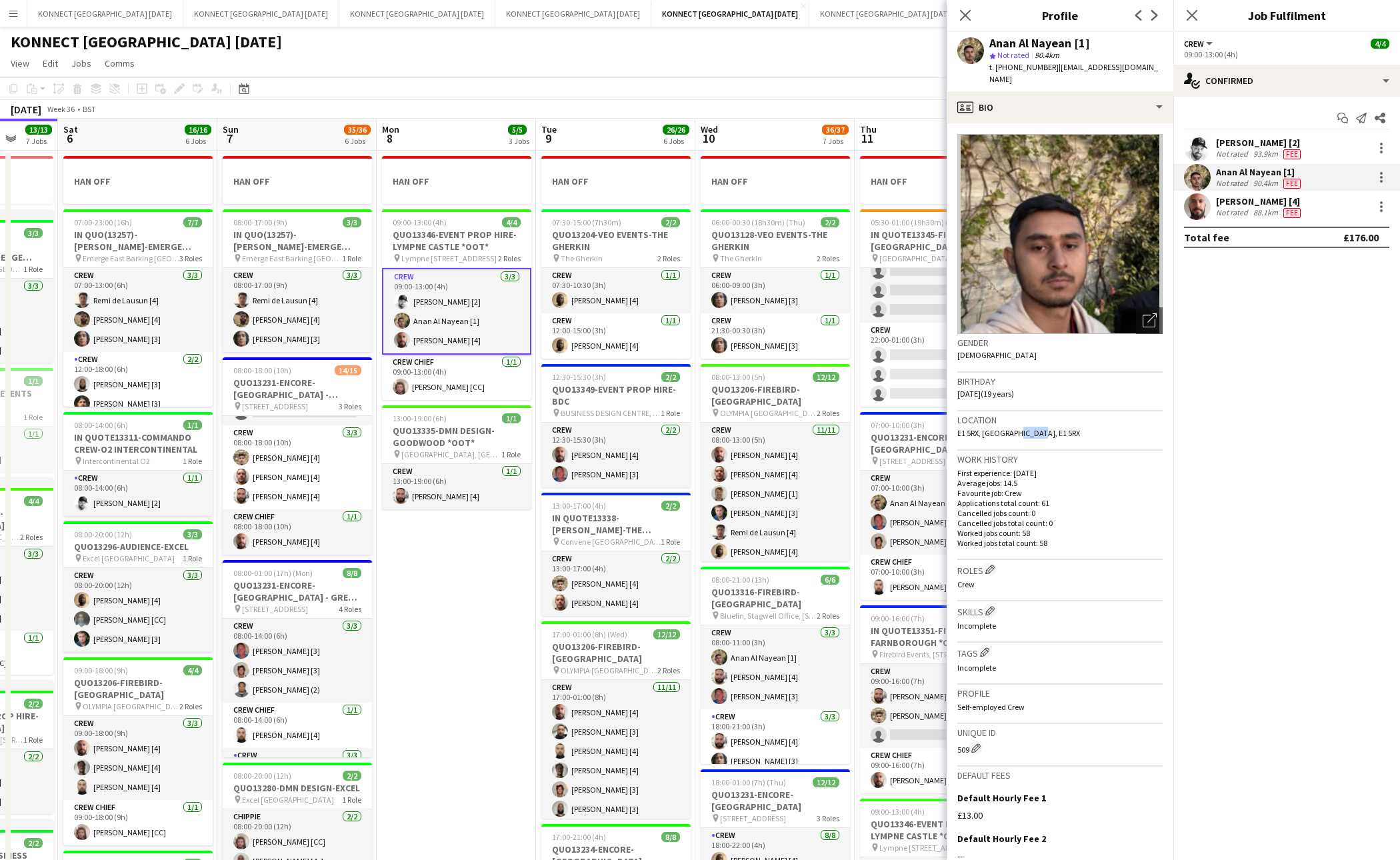
drag, startPoint x: 1051, startPoint y: 418, endPoint x: 1014, endPoint y: 418, distance: 37.0
click at [1014, 418] on div "Location E1 5RX, [GEOGRAPHIC_DATA], [GEOGRAPHIC_DATA] 5RX" at bounding box center [1060, 430] width 205 height 38
copy span "E1 5RX"
click at [446, 235] on h3 "QUO13346-EVENT PROP HIRE-LYMPNE CASTLE *OOT*" at bounding box center [457, 241] width 149 height 24
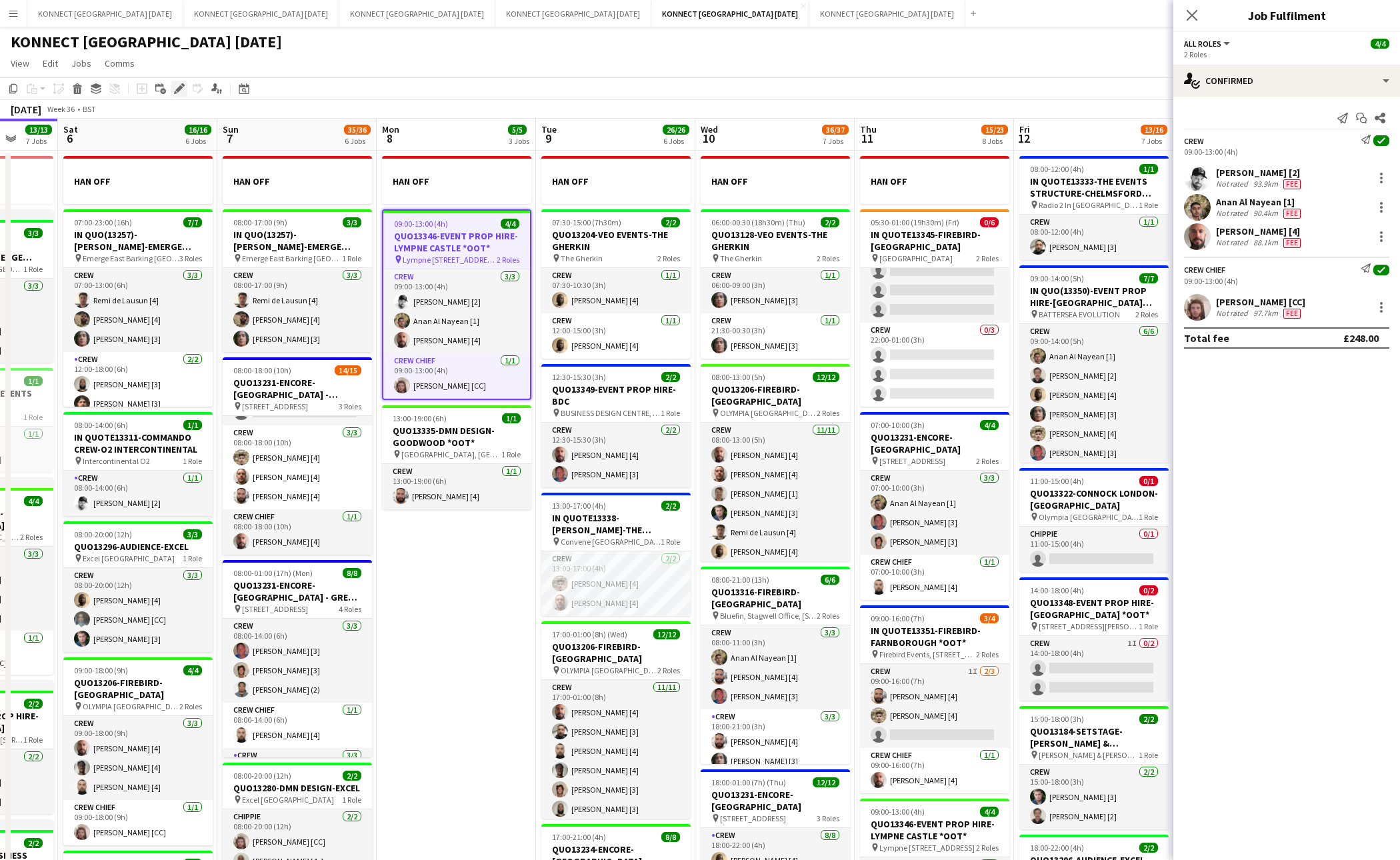
click at [186, 83] on div "Edit" at bounding box center [179, 89] width 16 height 16
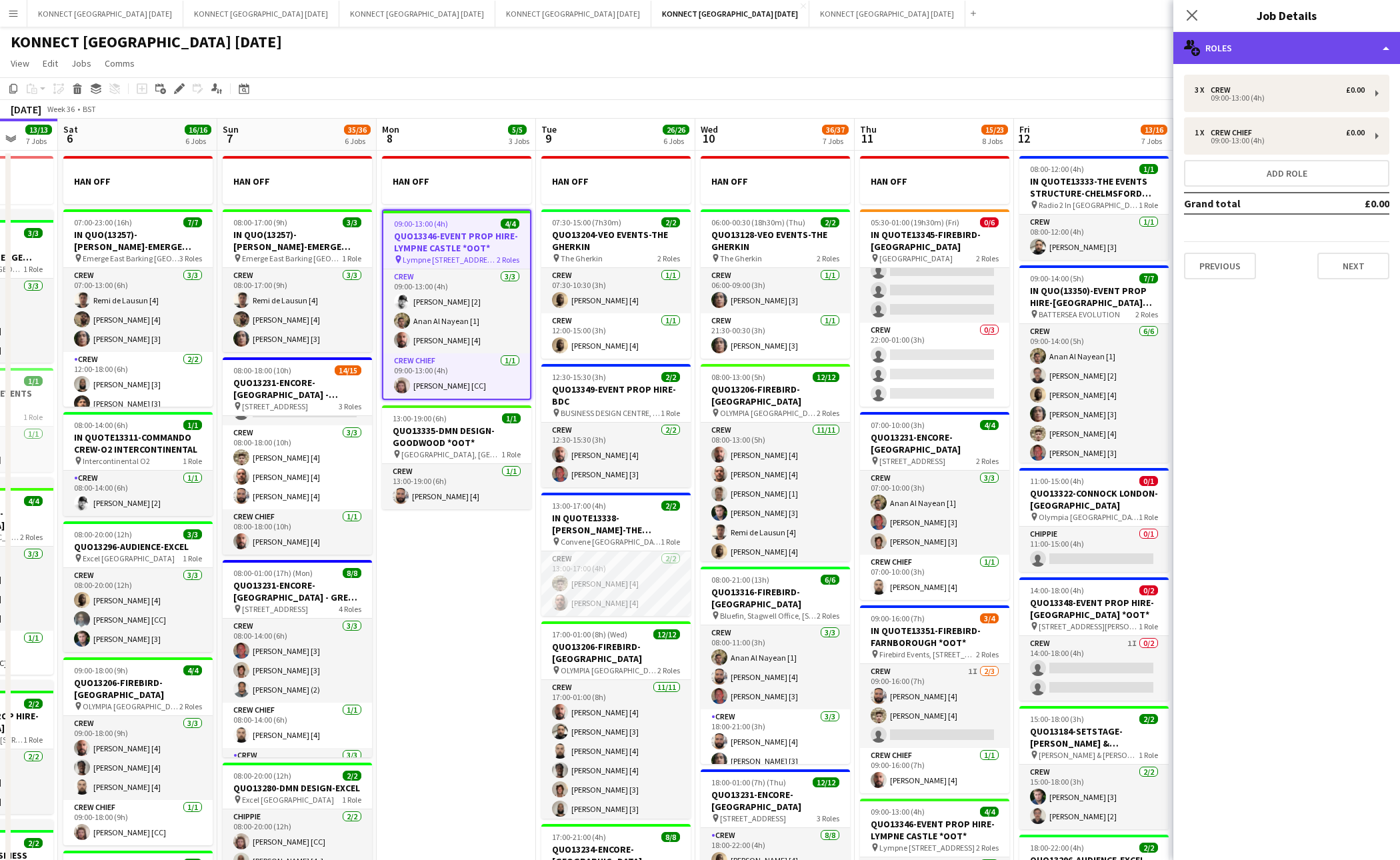
click at [1226, 43] on div "multiple-users-add Roles" at bounding box center [1286, 48] width 227 height 32
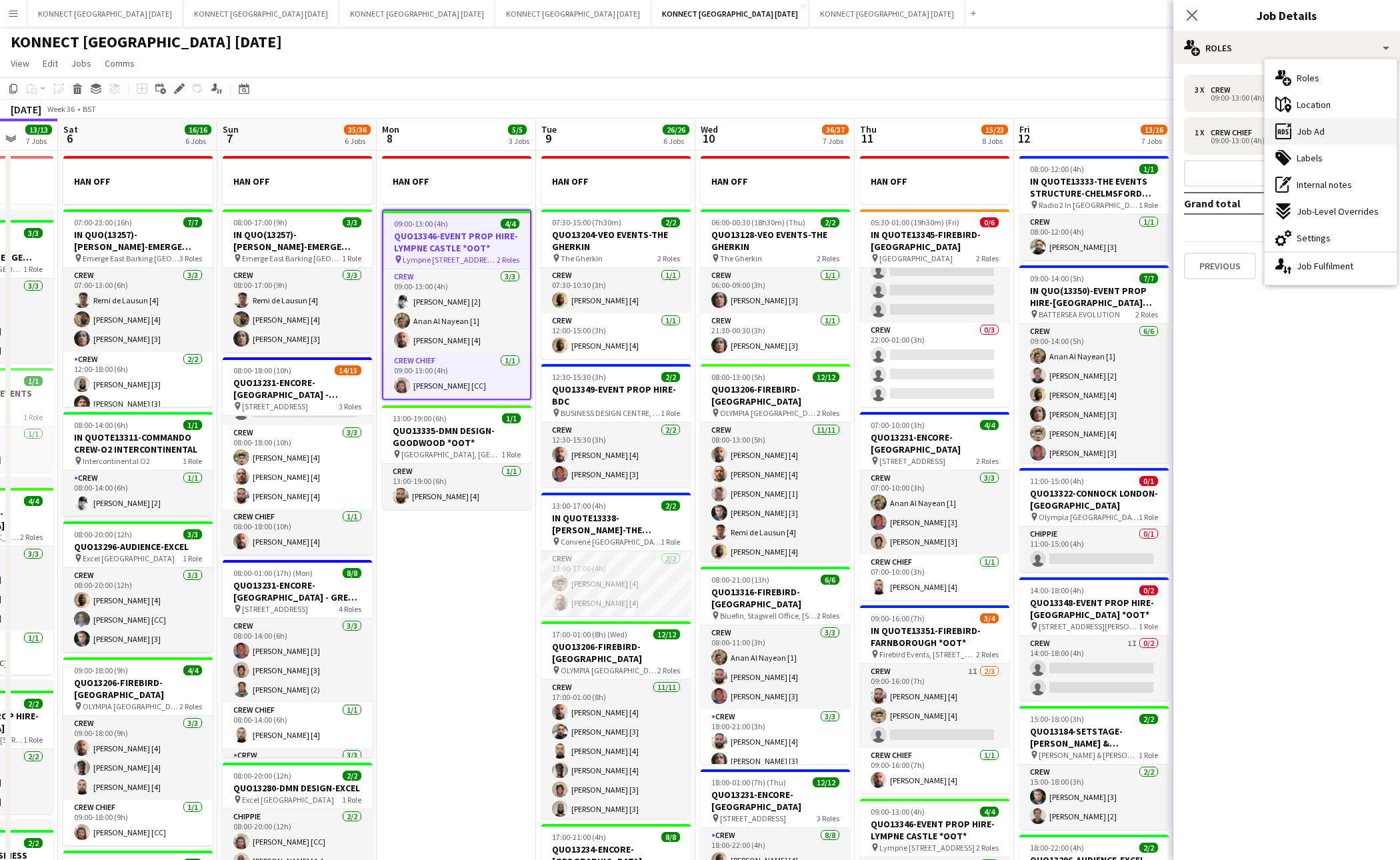
click at [1370, 136] on div "ads-window Job Ad" at bounding box center [1331, 132] width 132 height 27
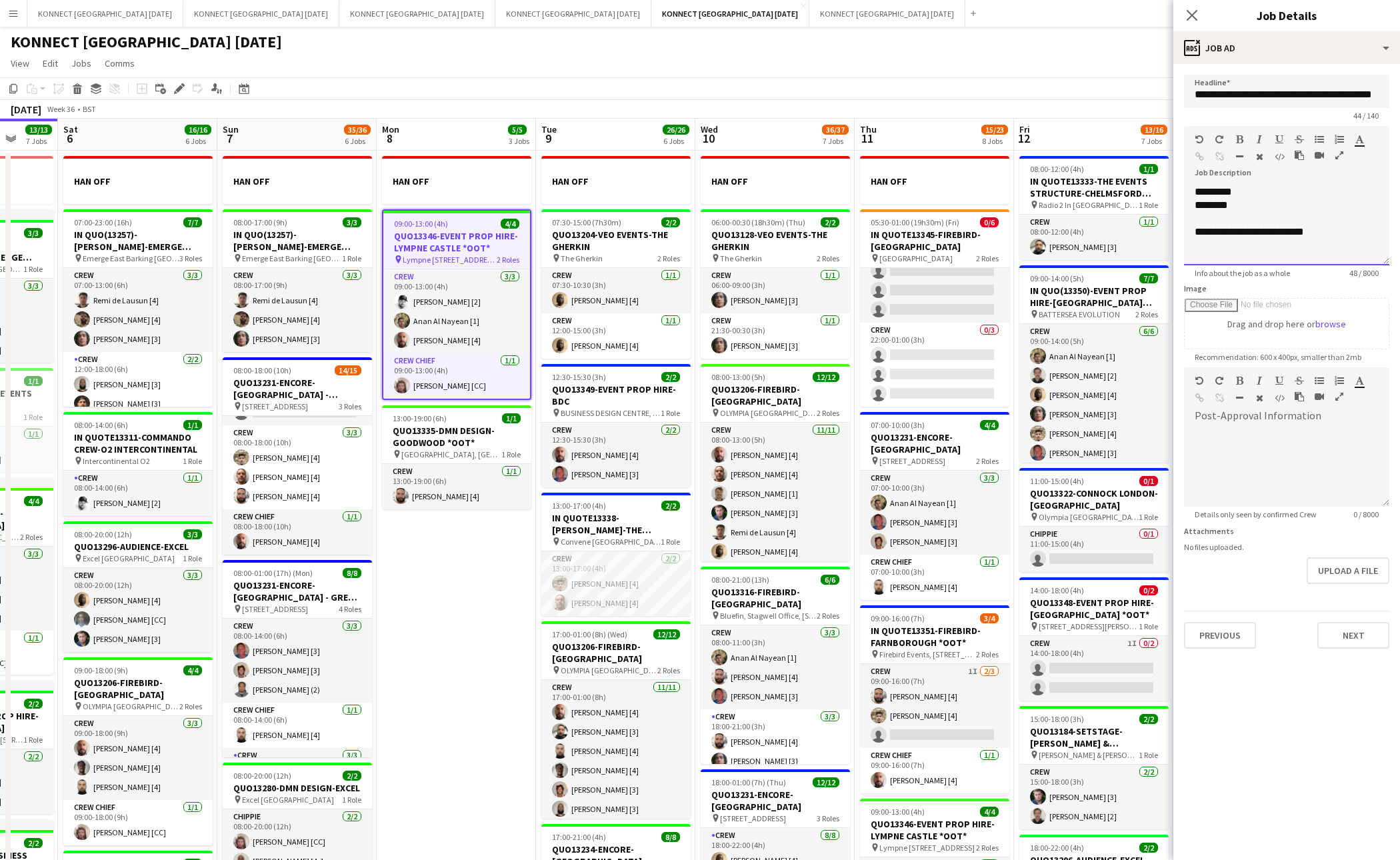
click at [1196, 193] on div "**********" at bounding box center [1287, 226] width 205 height 80
click at [1344, 629] on button "Next" at bounding box center [1353, 635] width 72 height 27
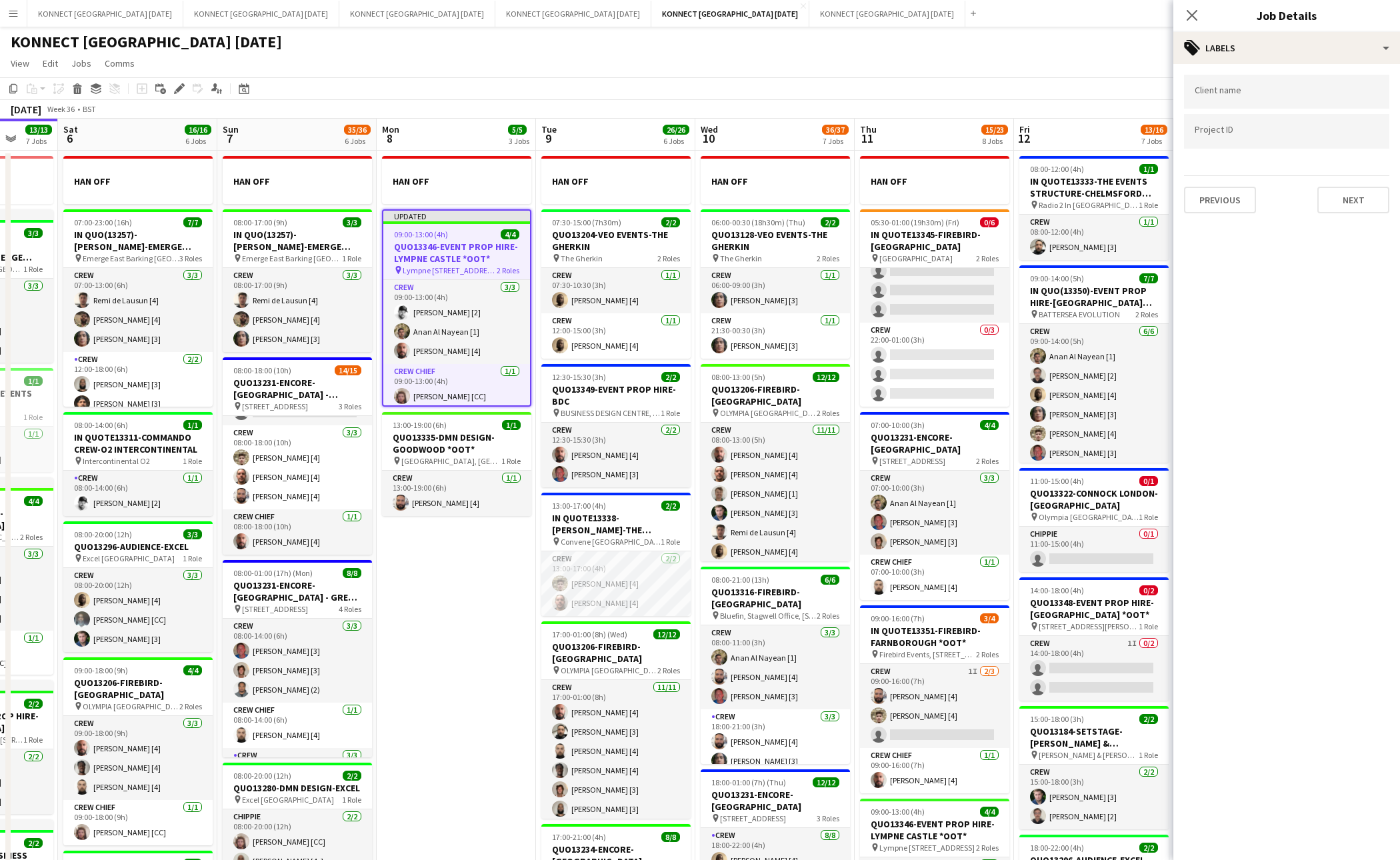
click at [868, 120] on app-board-header-date "Thu 11 15/23 8 Jobs" at bounding box center [935, 134] width 159 height 32
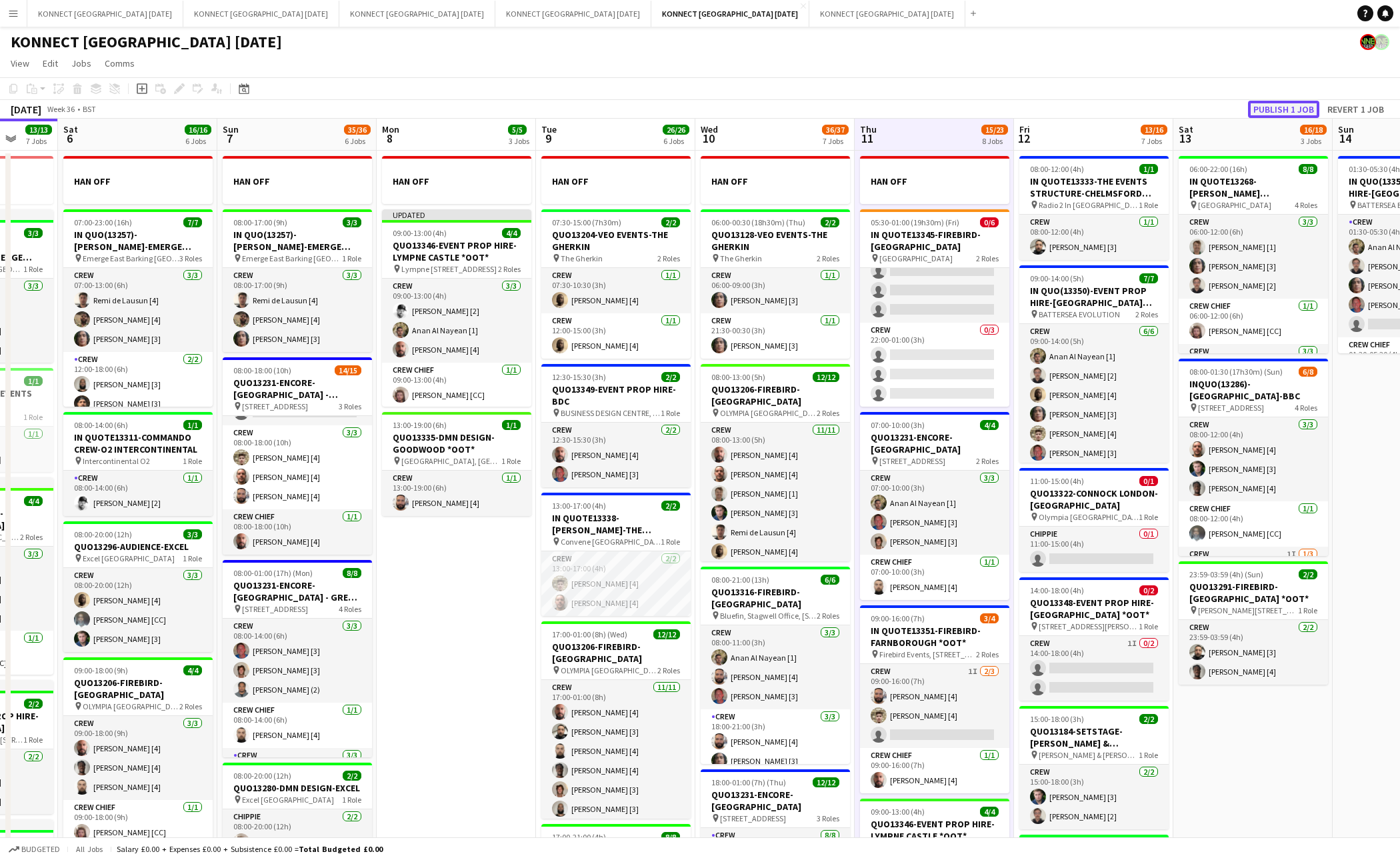
click at [1263, 115] on button "Publish 1 job" at bounding box center [1283, 109] width 71 height 18
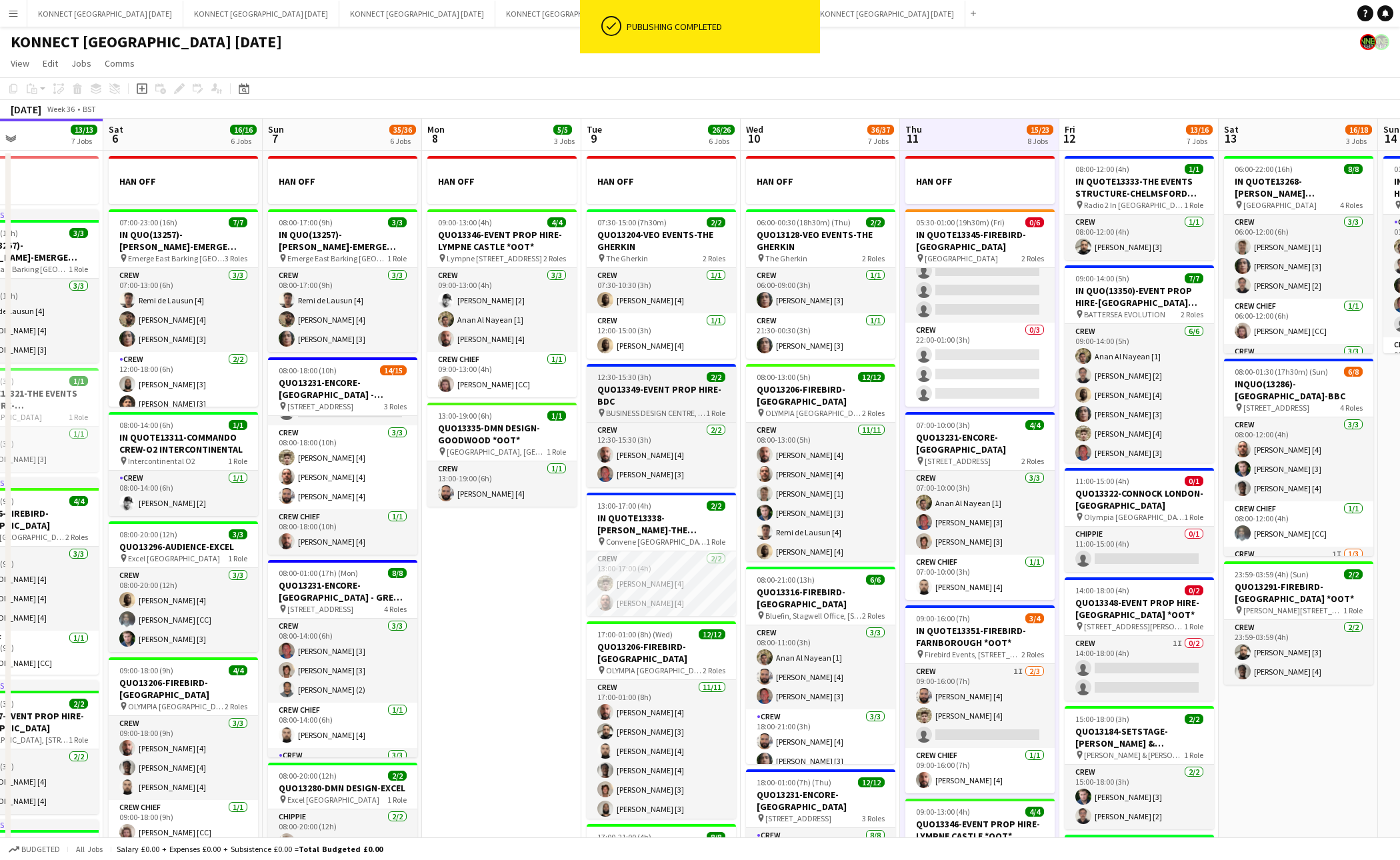
scroll to position [0, 313]
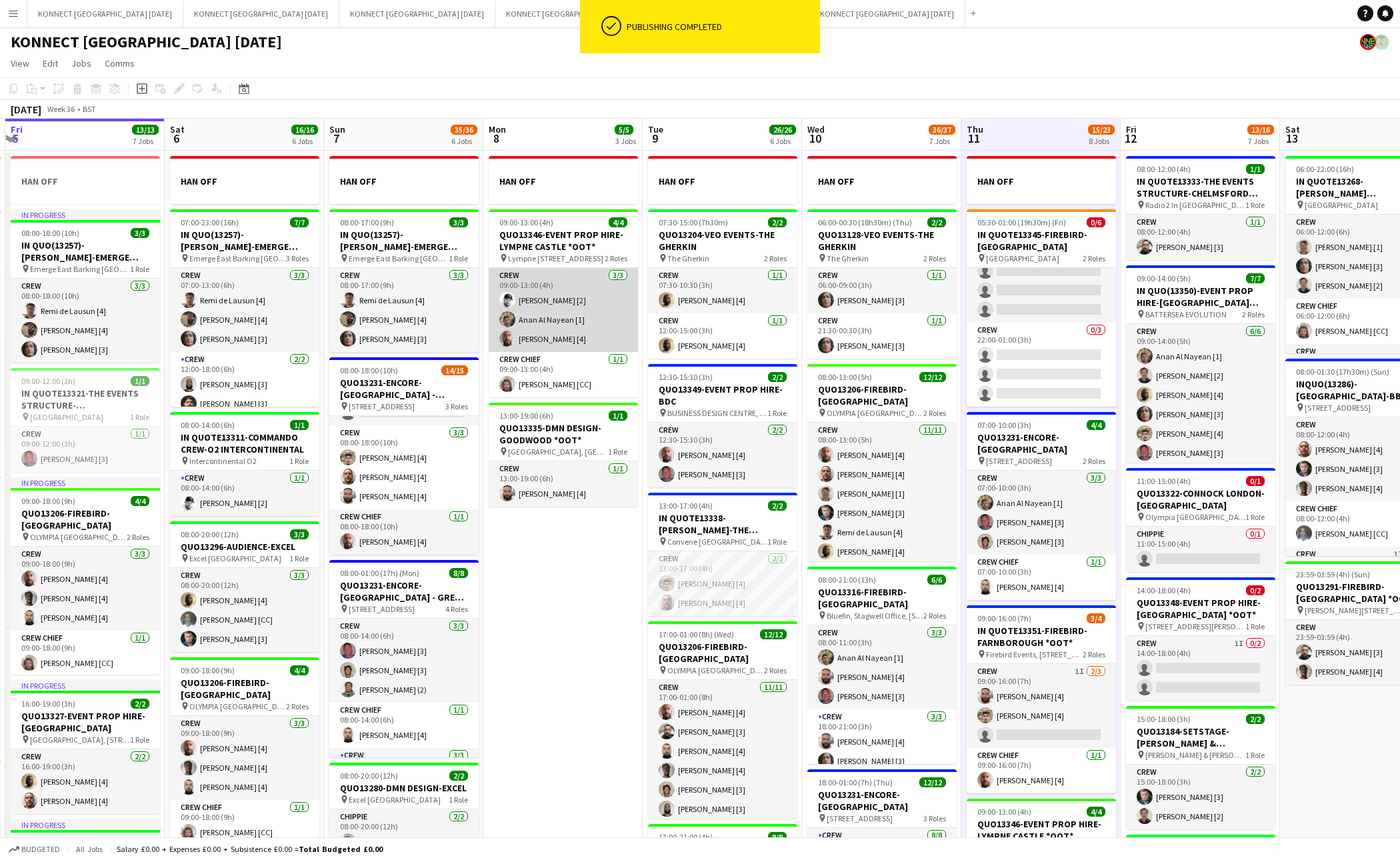
click at [544, 312] on app-card-role "Crew [DATE] 09:00-13:00 (4h) [PERSON_NAME] [2] [PERSON_NAME] [1] [PERSON_NAME] …" at bounding box center [563, 310] width 149 height 84
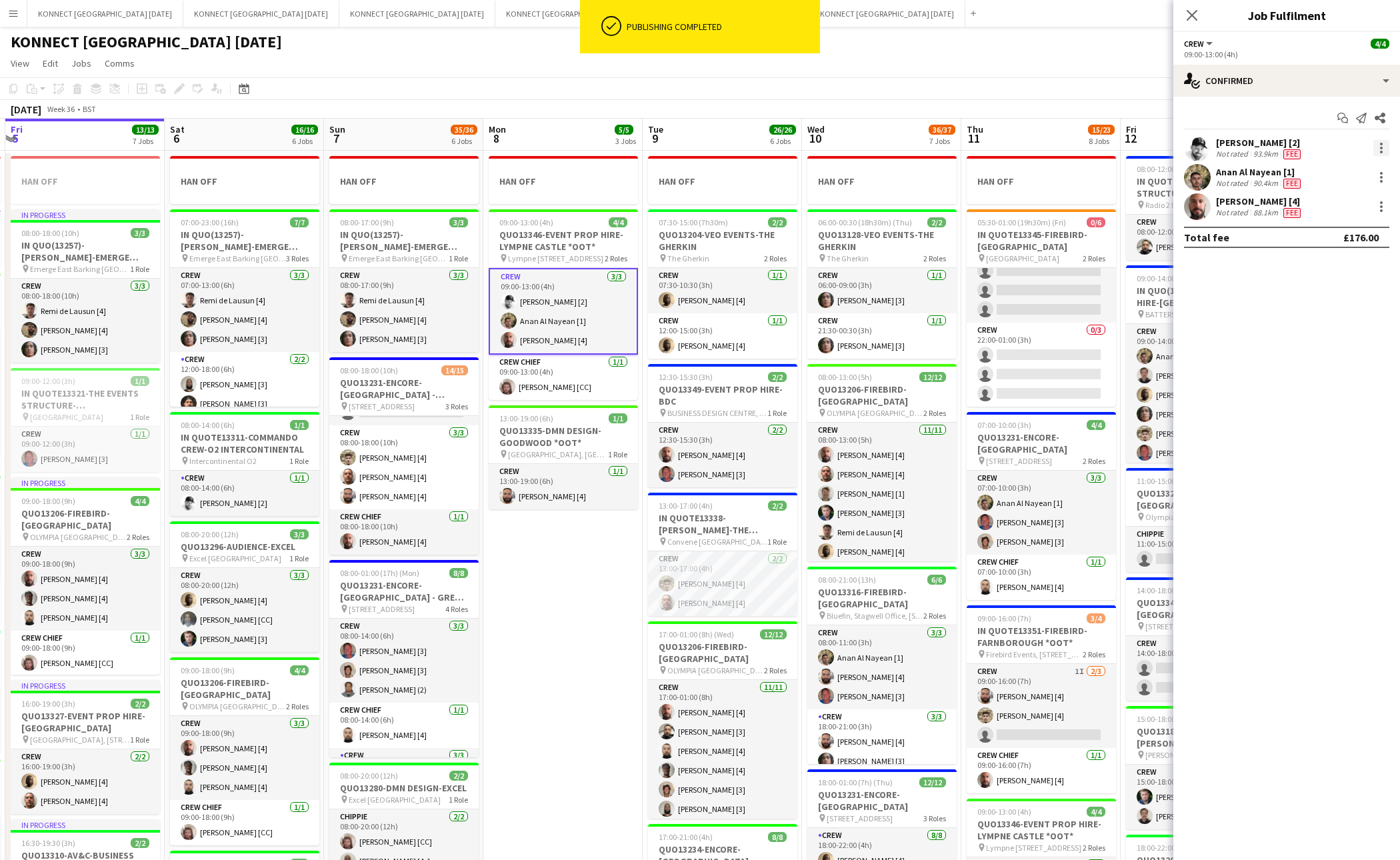
click at [1384, 151] on div at bounding box center [1381, 147] width 16 height 16
click at [1379, 175] on button "Edit fee" at bounding box center [1338, 173] width 104 height 32
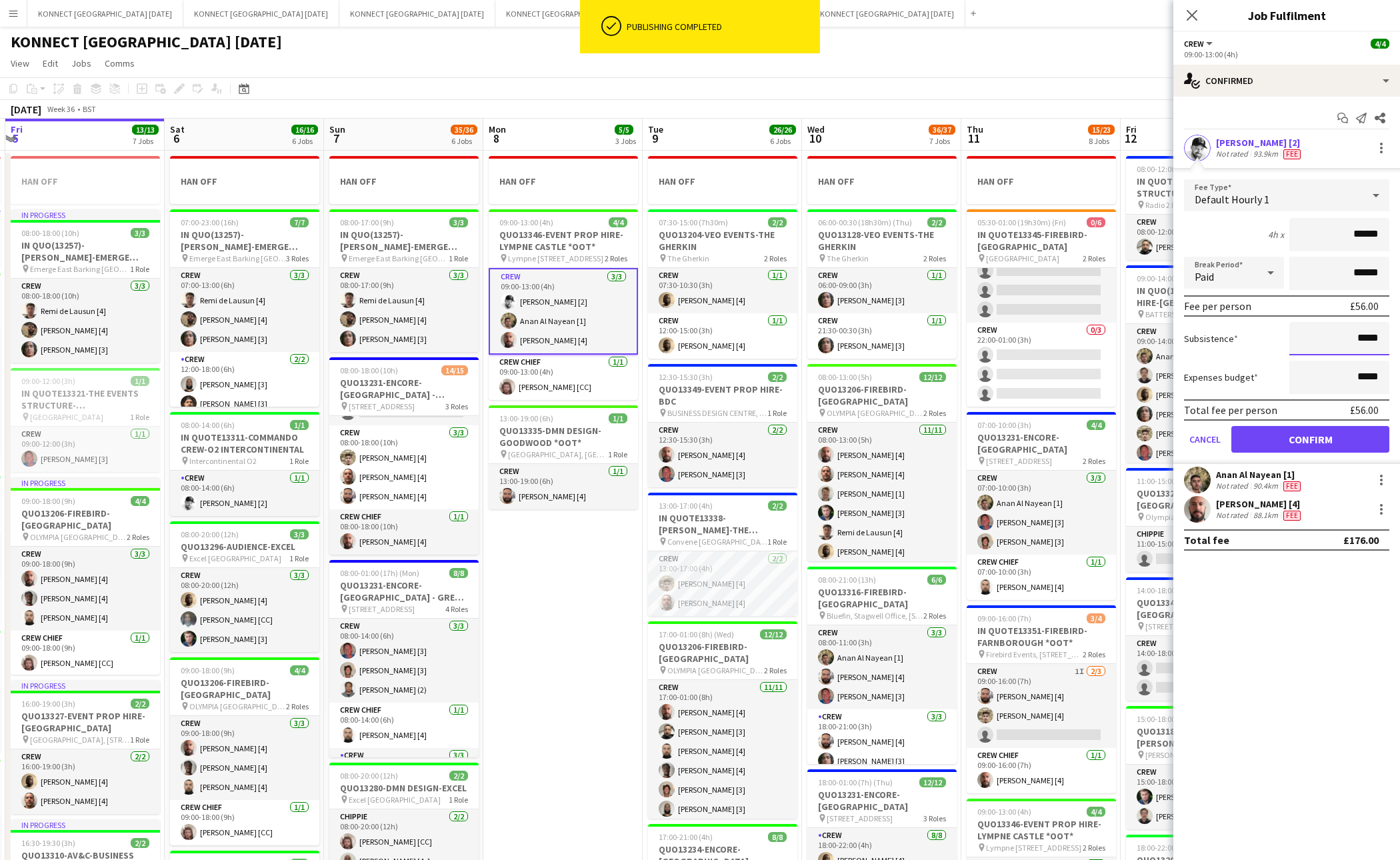
click at [1362, 337] on input "*****" at bounding box center [1339, 339] width 100 height 34
type input "******"
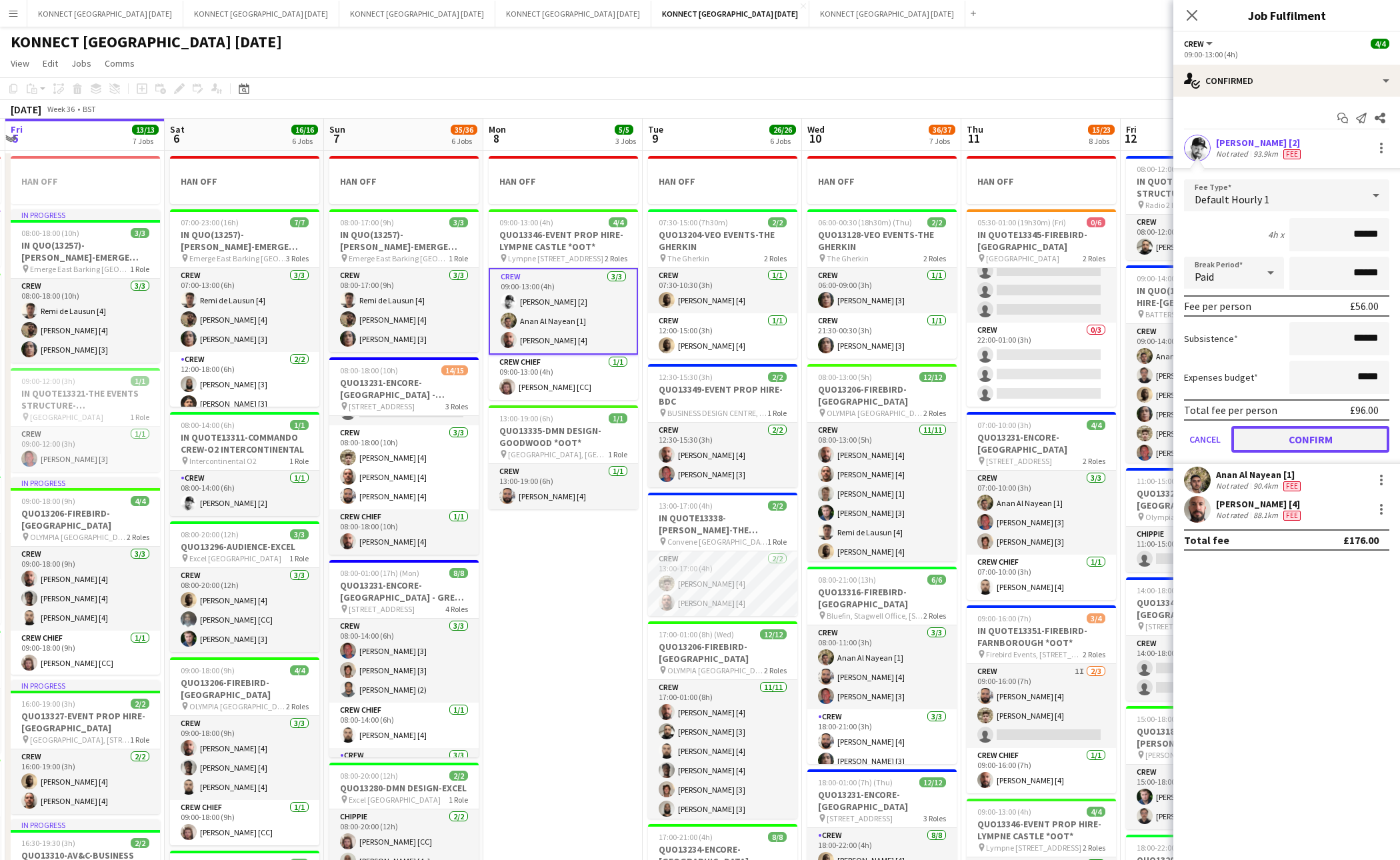
click at [1332, 432] on button "Confirm" at bounding box center [1310, 439] width 158 height 27
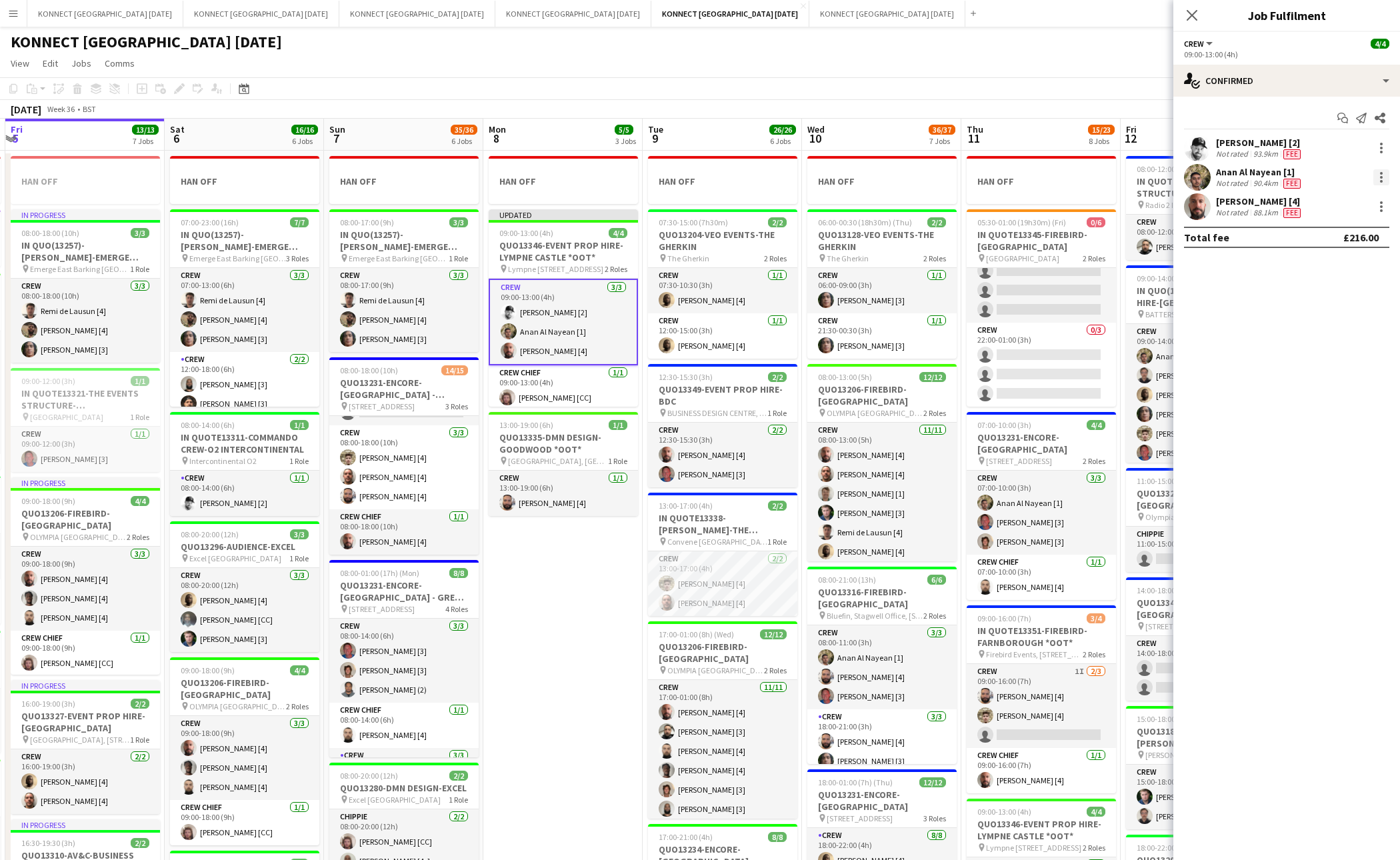
click at [1386, 172] on div at bounding box center [1381, 177] width 16 height 16
click at [1369, 196] on span "Edit fee" at bounding box center [1338, 201] width 83 height 12
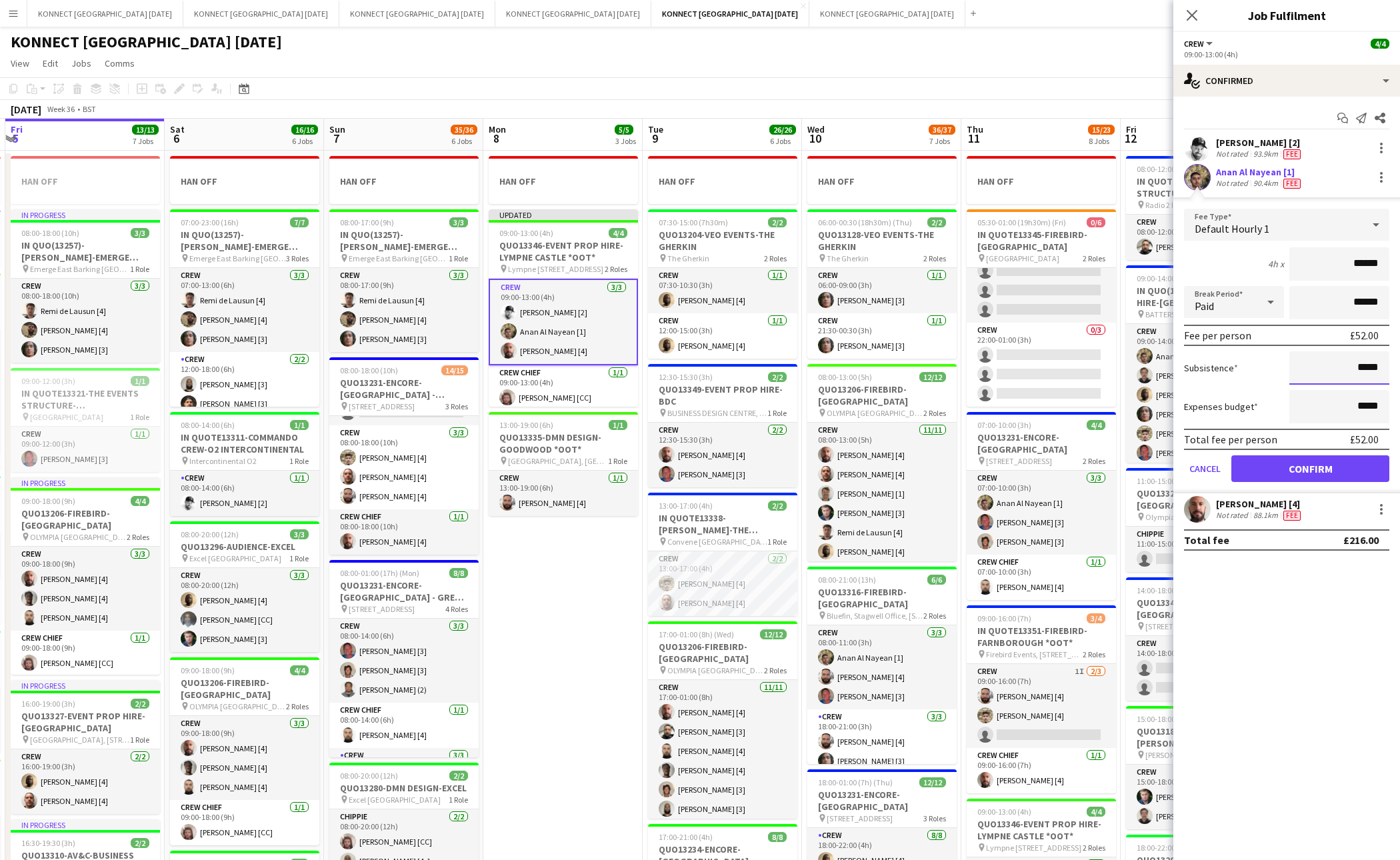
click at [1361, 368] on input "*****" at bounding box center [1339, 368] width 100 height 34
type input "******"
click at [1335, 462] on button "Confirm" at bounding box center [1310, 468] width 158 height 27
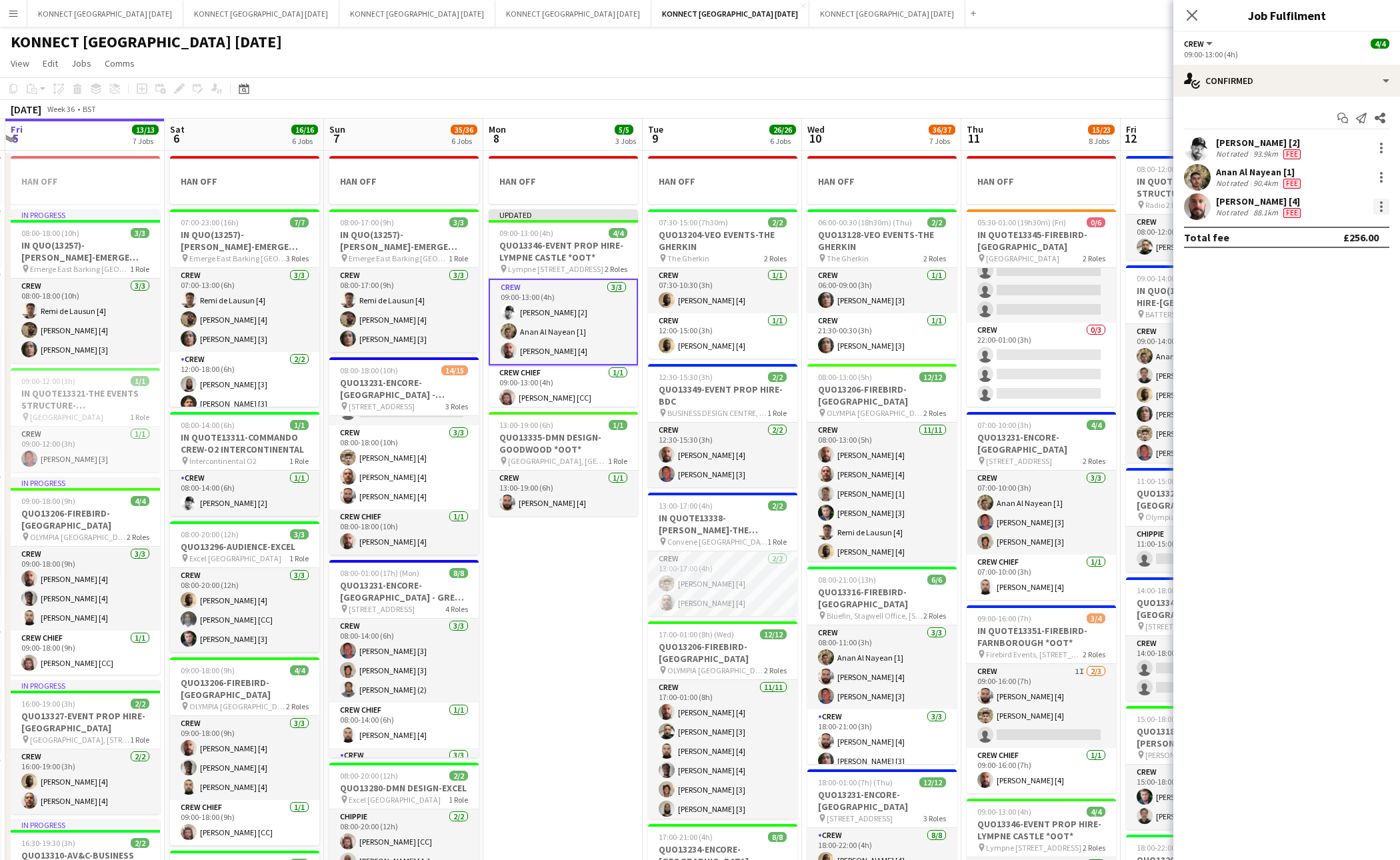
click at [1383, 207] on div at bounding box center [1381, 206] width 16 height 16
click at [1372, 230] on span "Edit fee" at bounding box center [1338, 231] width 83 height 12
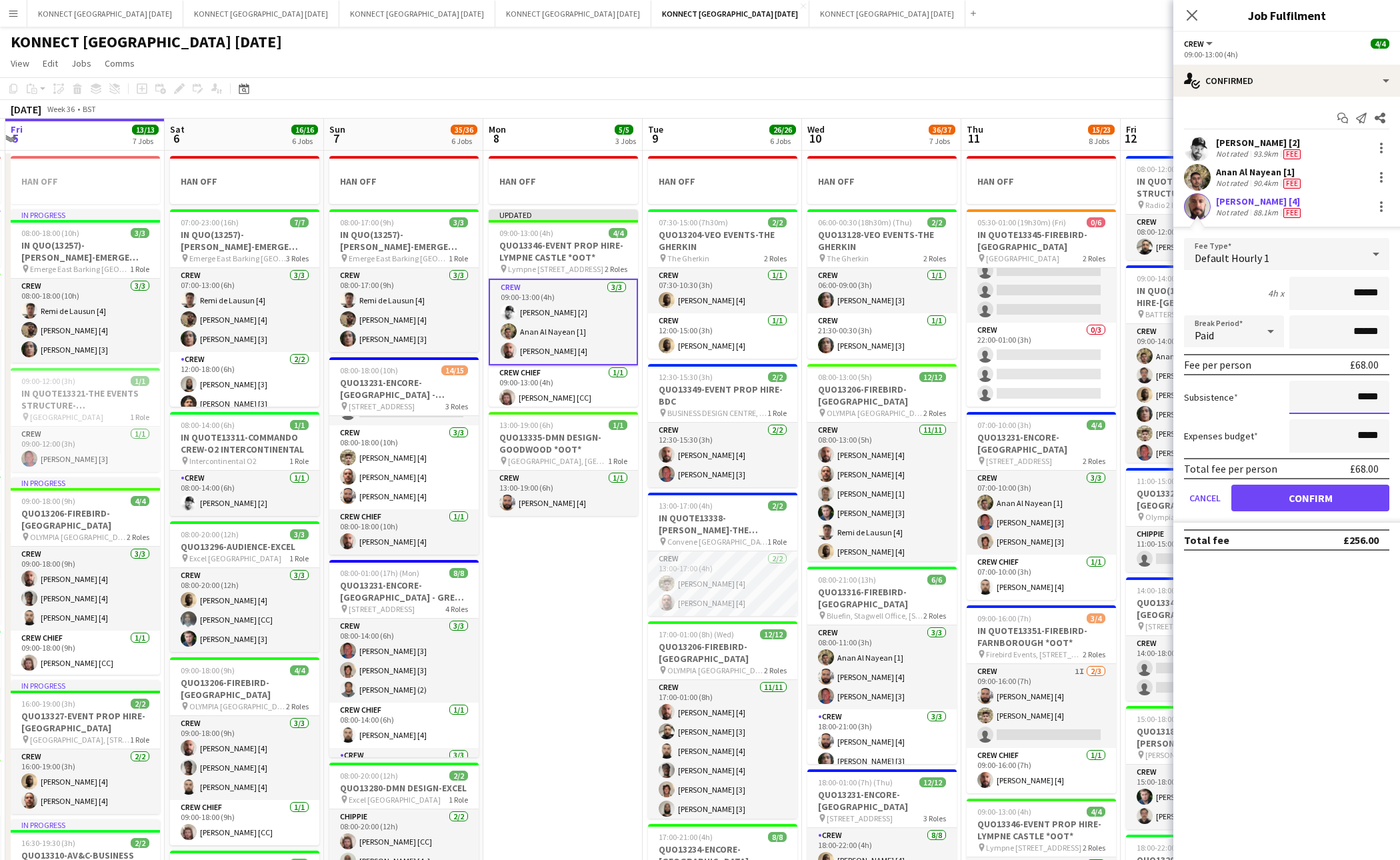
click at [1358, 396] on input "*****" at bounding box center [1339, 397] width 100 height 34
type input "******"
click at [1316, 492] on button "Confirm" at bounding box center [1310, 498] width 158 height 27
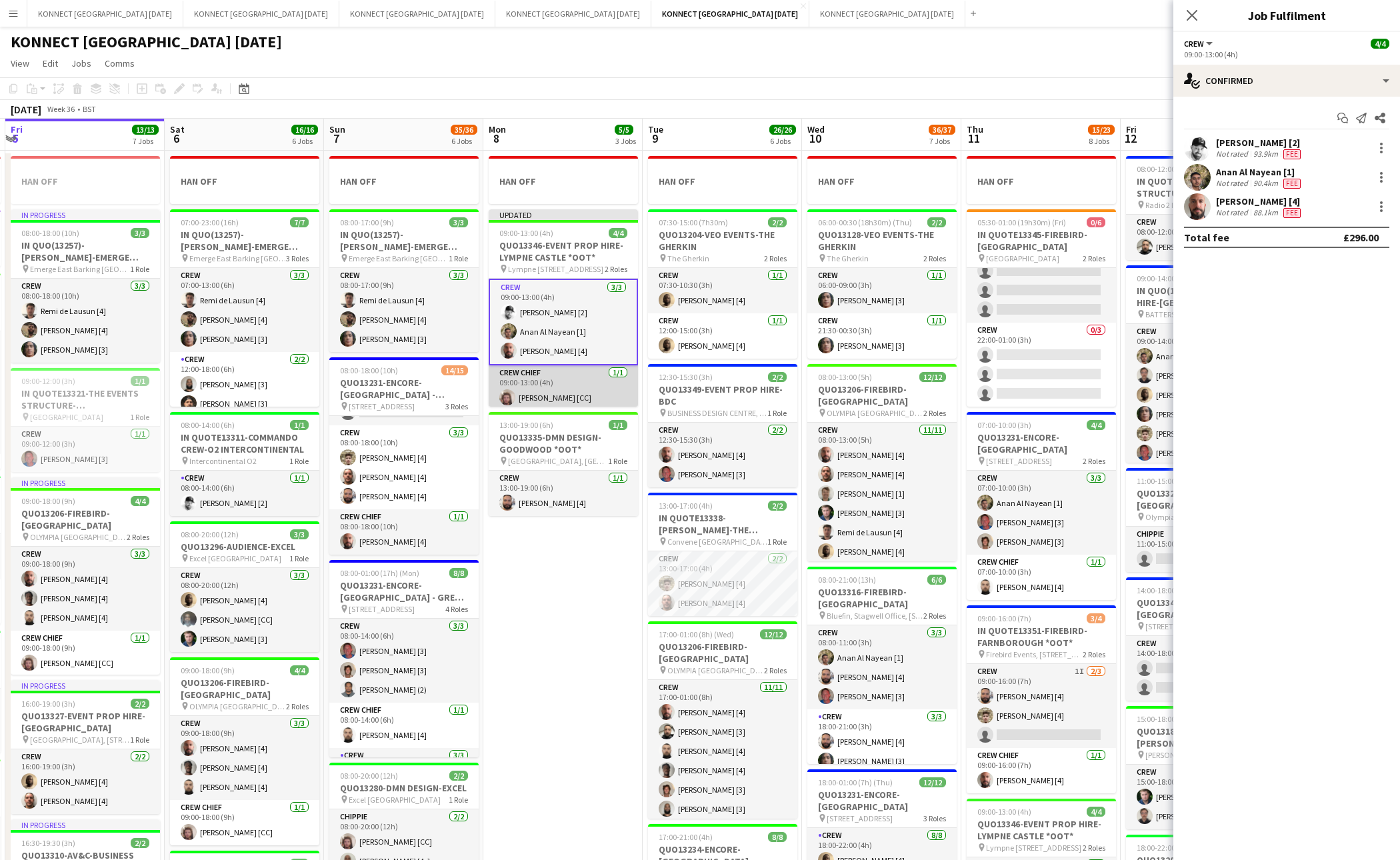
click at [583, 387] on app-card-role "Crew Chief [DATE] 09:00-13:00 (4h) [PERSON_NAME] [CC]" at bounding box center [563, 388] width 149 height 46
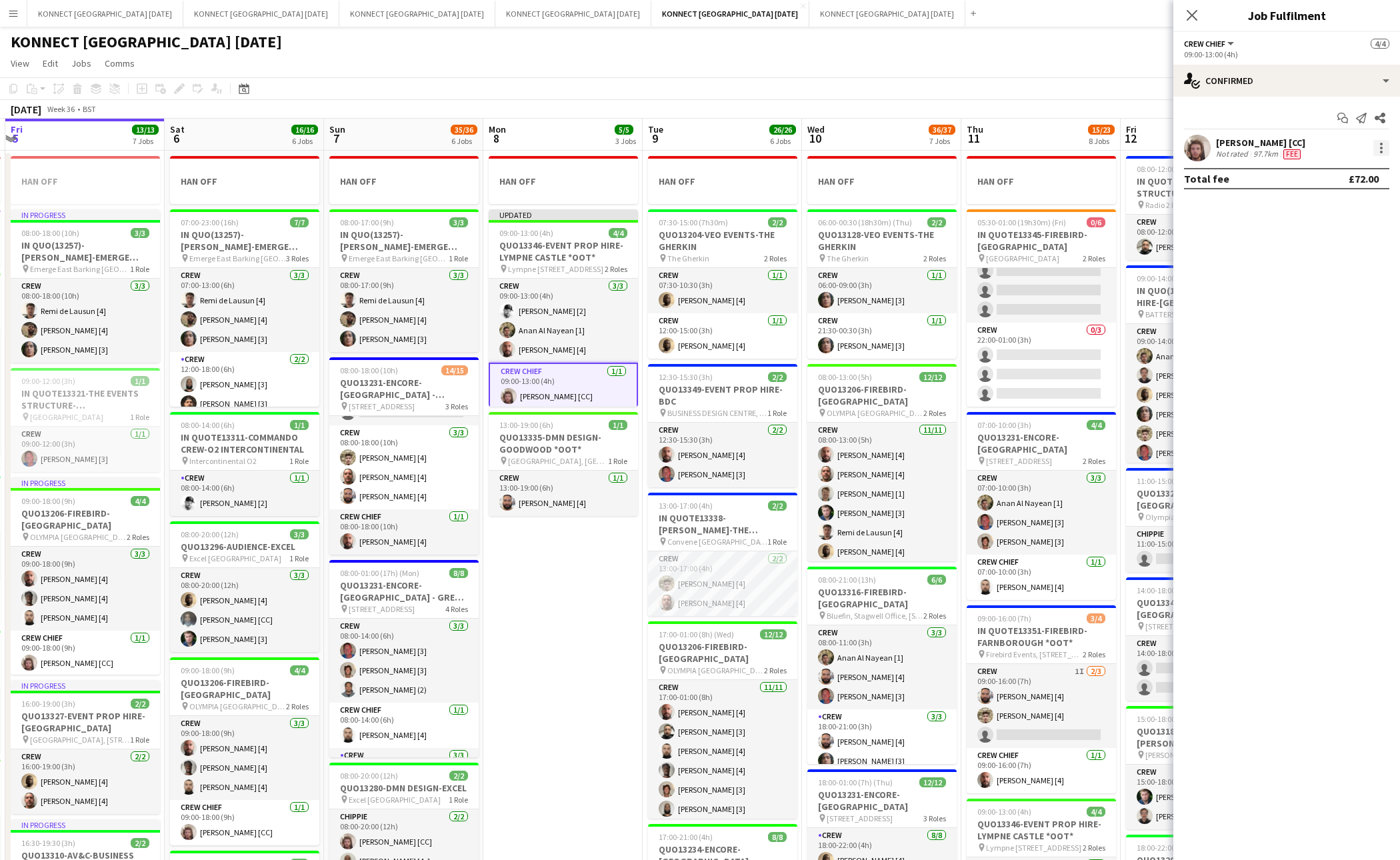
click at [1383, 151] on div at bounding box center [1381, 147] width 16 height 16
click at [1372, 181] on button "Edit fee" at bounding box center [1338, 173] width 104 height 32
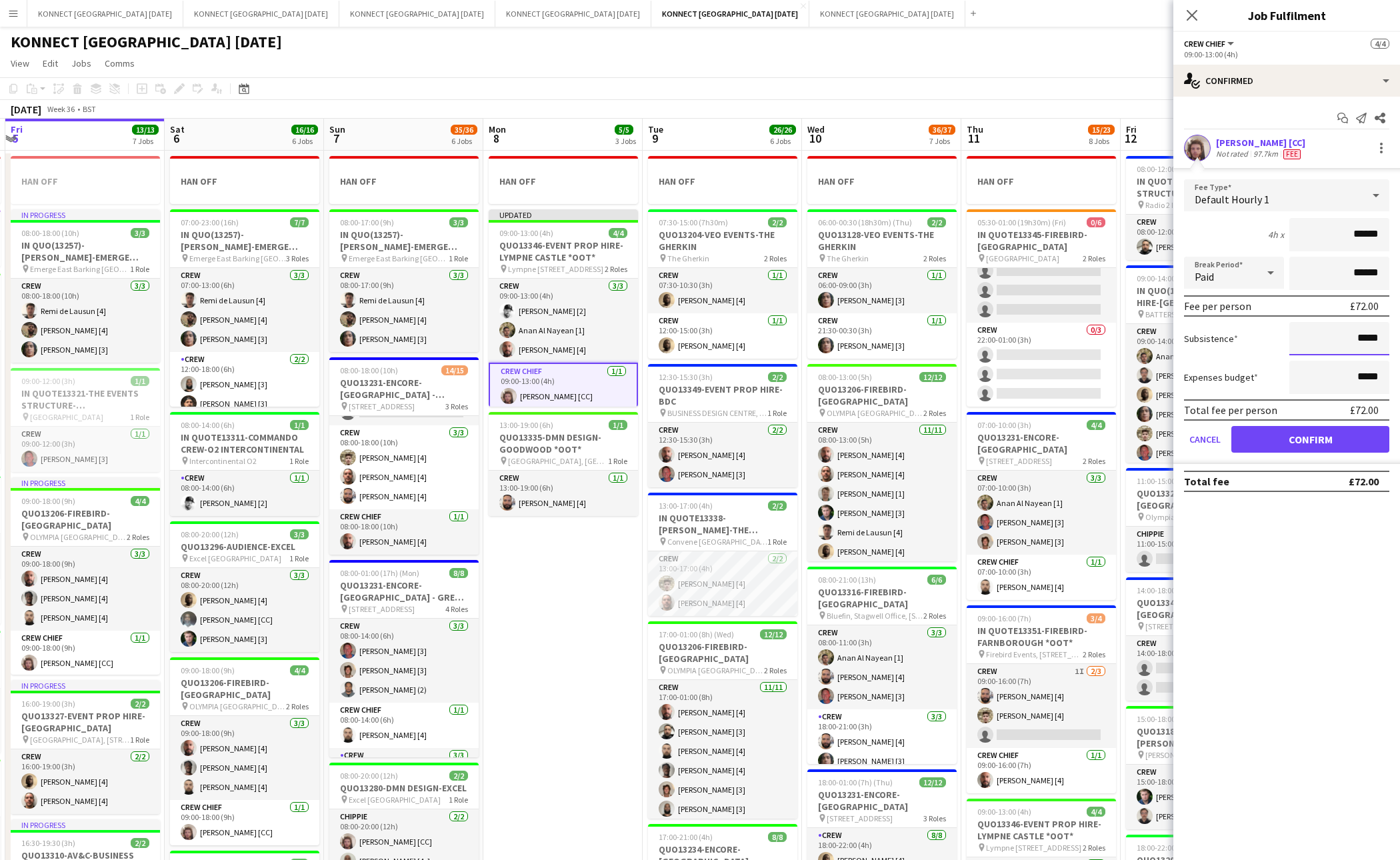
click at [1360, 338] on input "*****" at bounding box center [1339, 339] width 100 height 34
type input "******"
click at [1365, 233] on input "******" at bounding box center [1339, 235] width 100 height 34
type input "**"
type input "******"
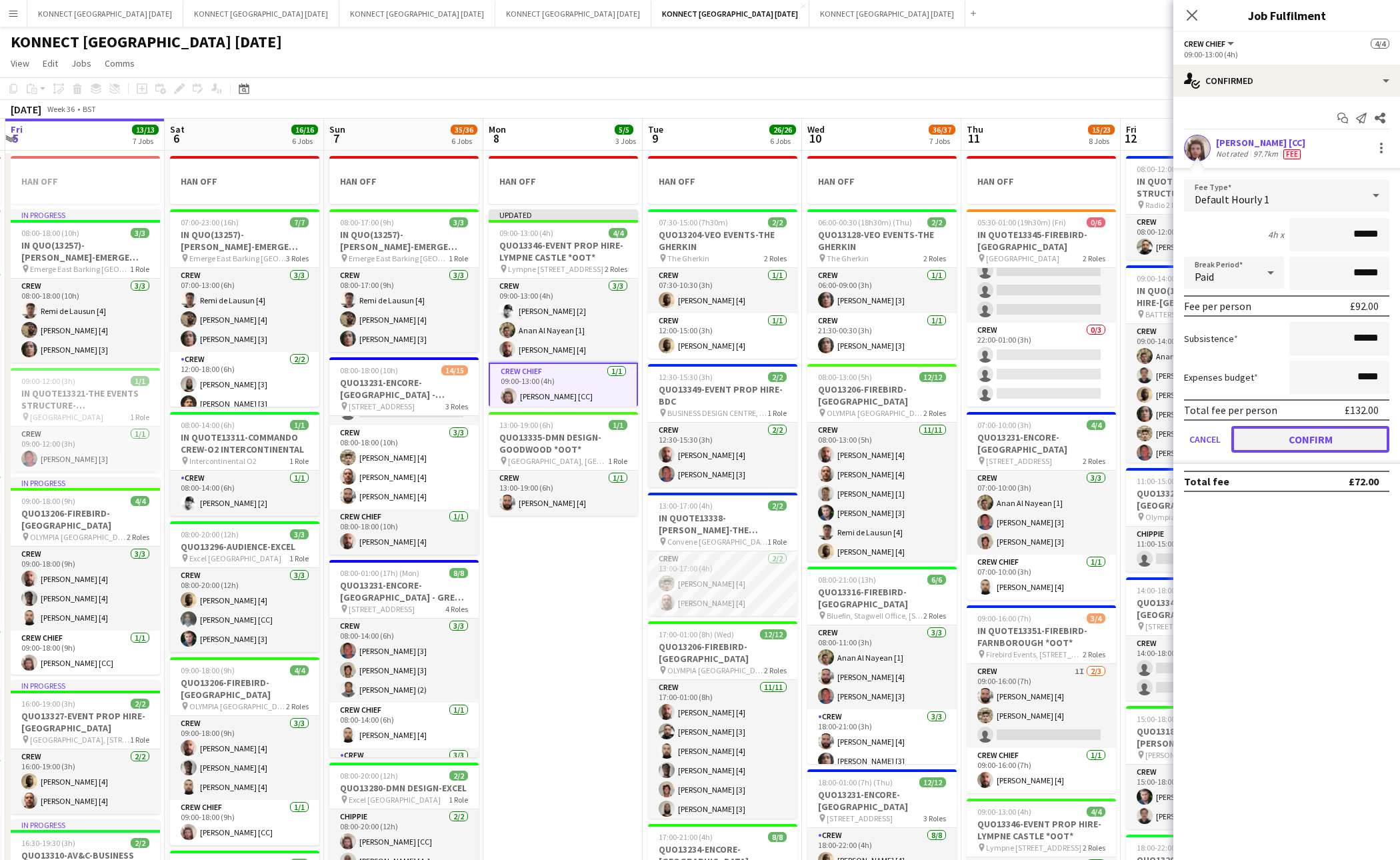
click at [1349, 441] on button "Confirm" at bounding box center [1310, 439] width 158 height 27
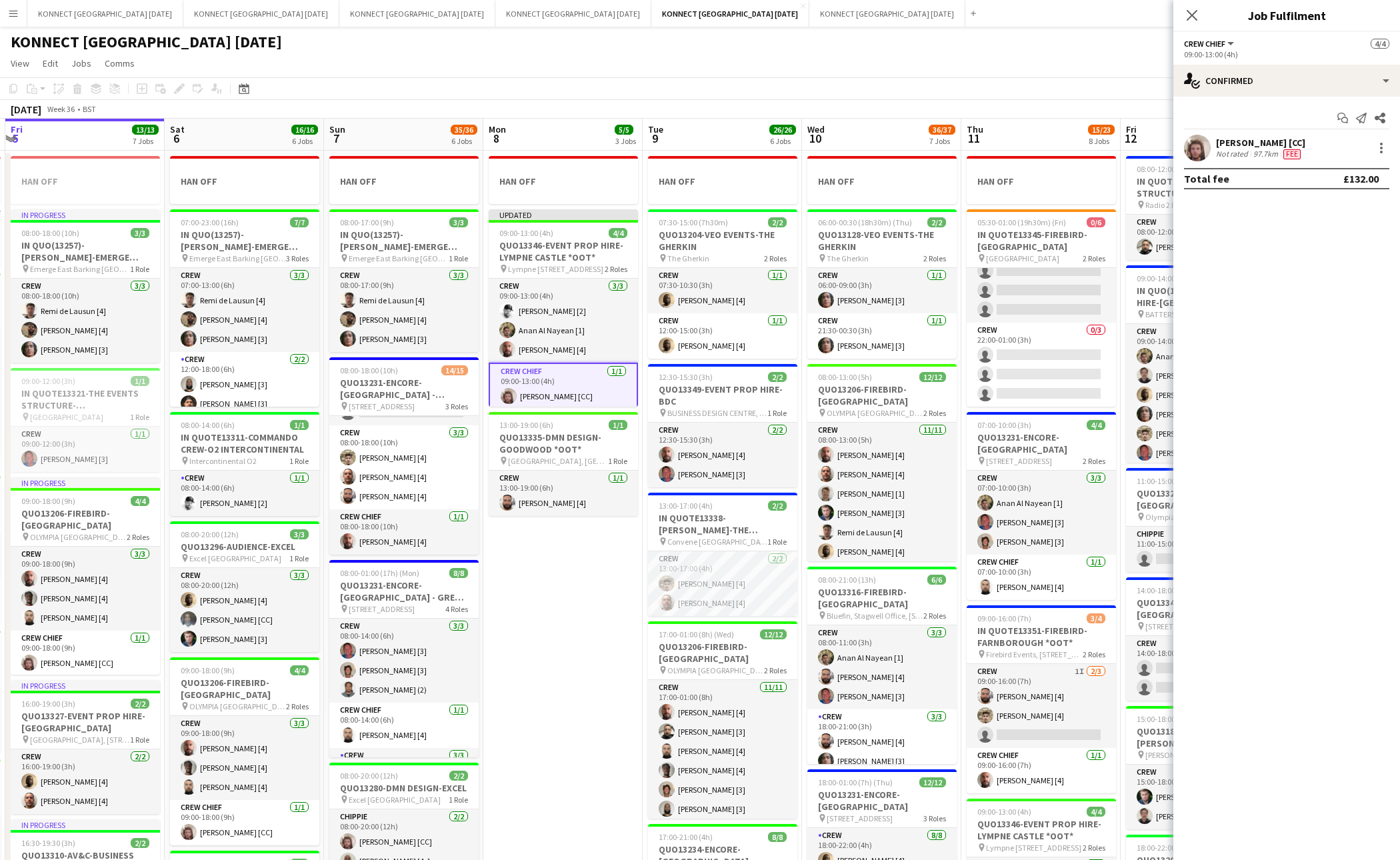
click at [949, 66] on app-page-menu "View Day view expanded Day view collapsed Month view Date picker Jump to [DATE]…" at bounding box center [700, 64] width 1400 height 25
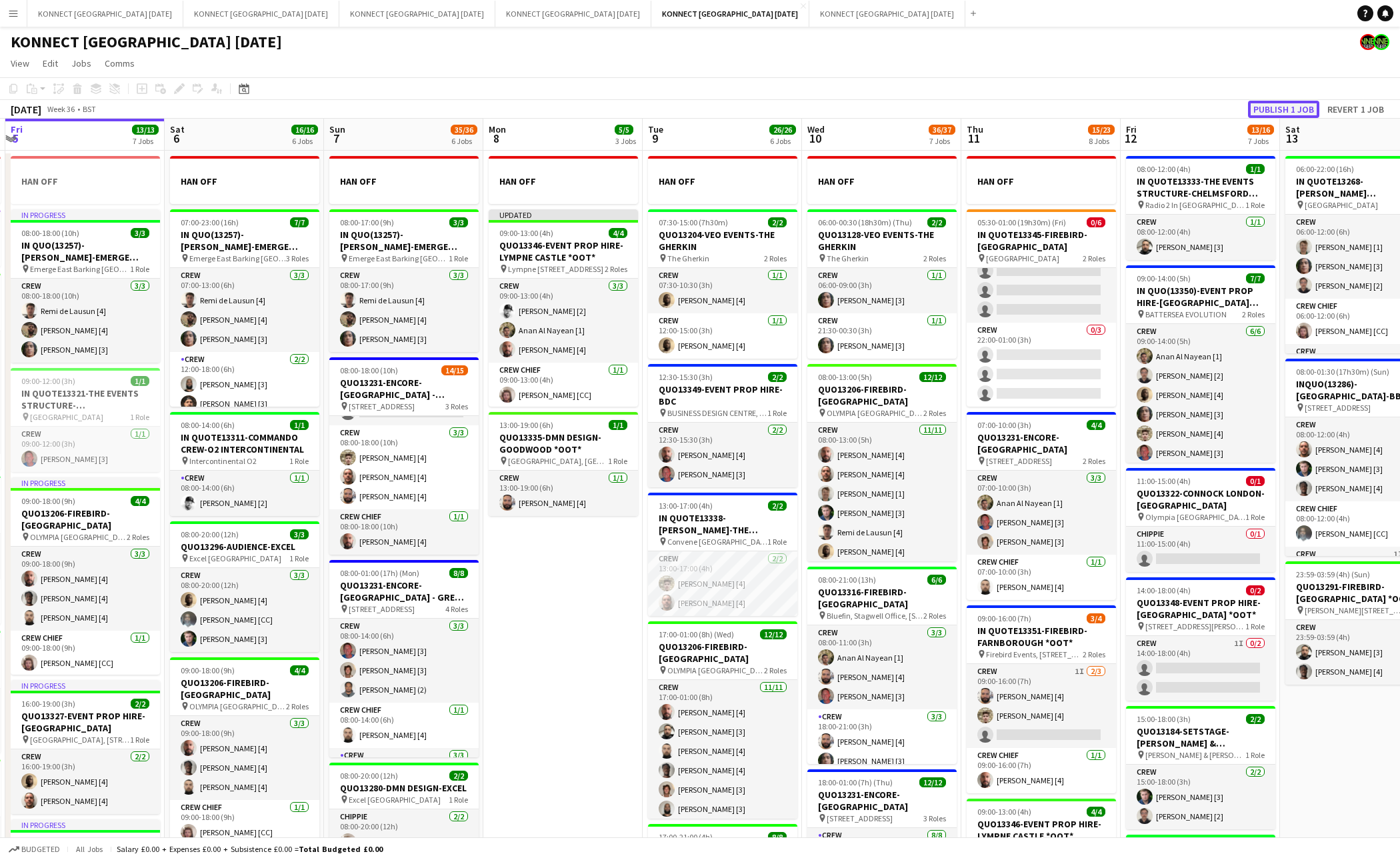
click at [1292, 105] on button "Publish 1 job" at bounding box center [1283, 109] width 71 height 18
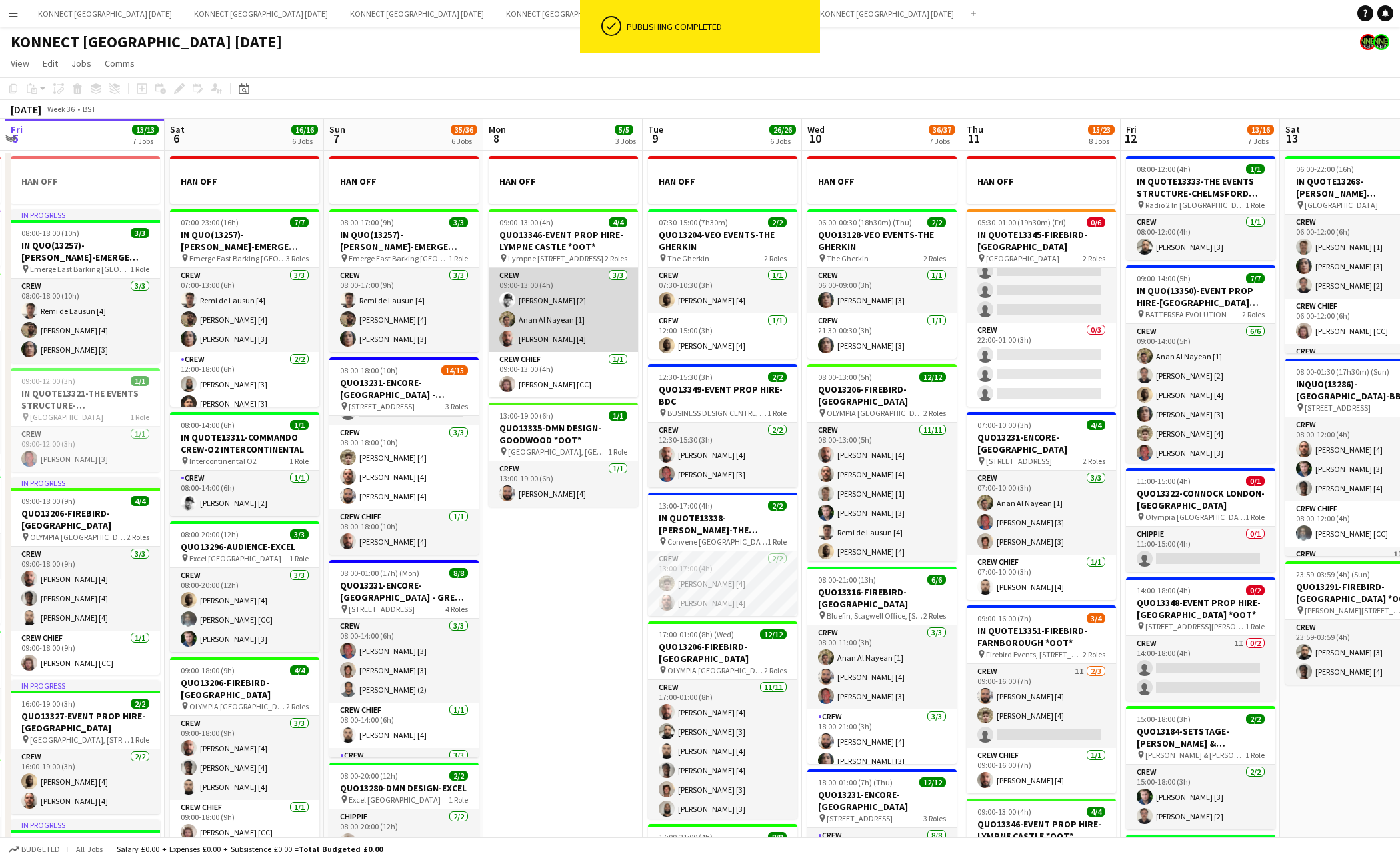
click at [553, 338] on app-card-role "Crew [DATE] 09:00-13:00 (4h) [PERSON_NAME] [2] [PERSON_NAME] [1] [PERSON_NAME] …" at bounding box center [563, 310] width 149 height 84
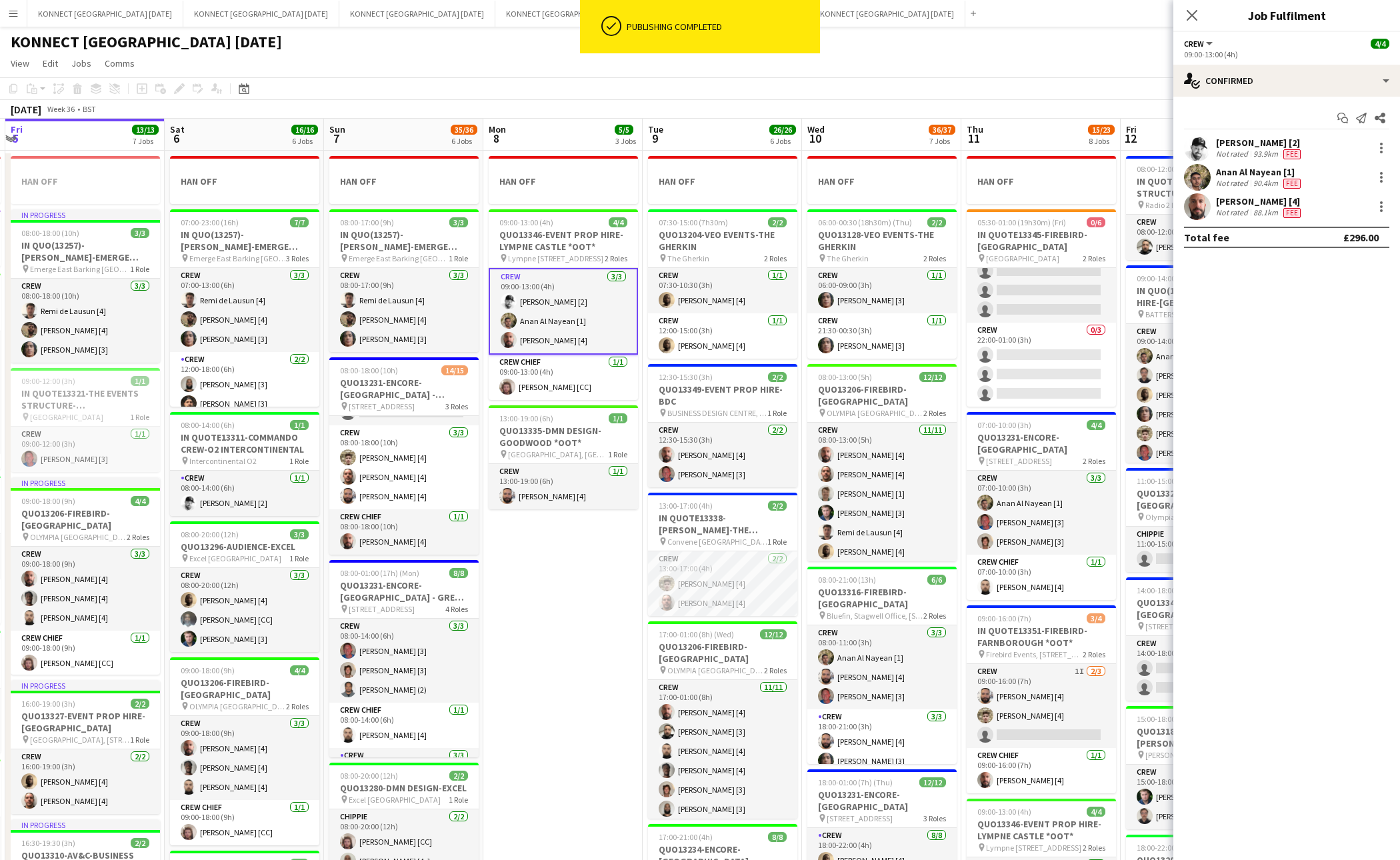
click at [1254, 206] on div "[PERSON_NAME] [4]" at bounding box center [1260, 201] width 88 height 12
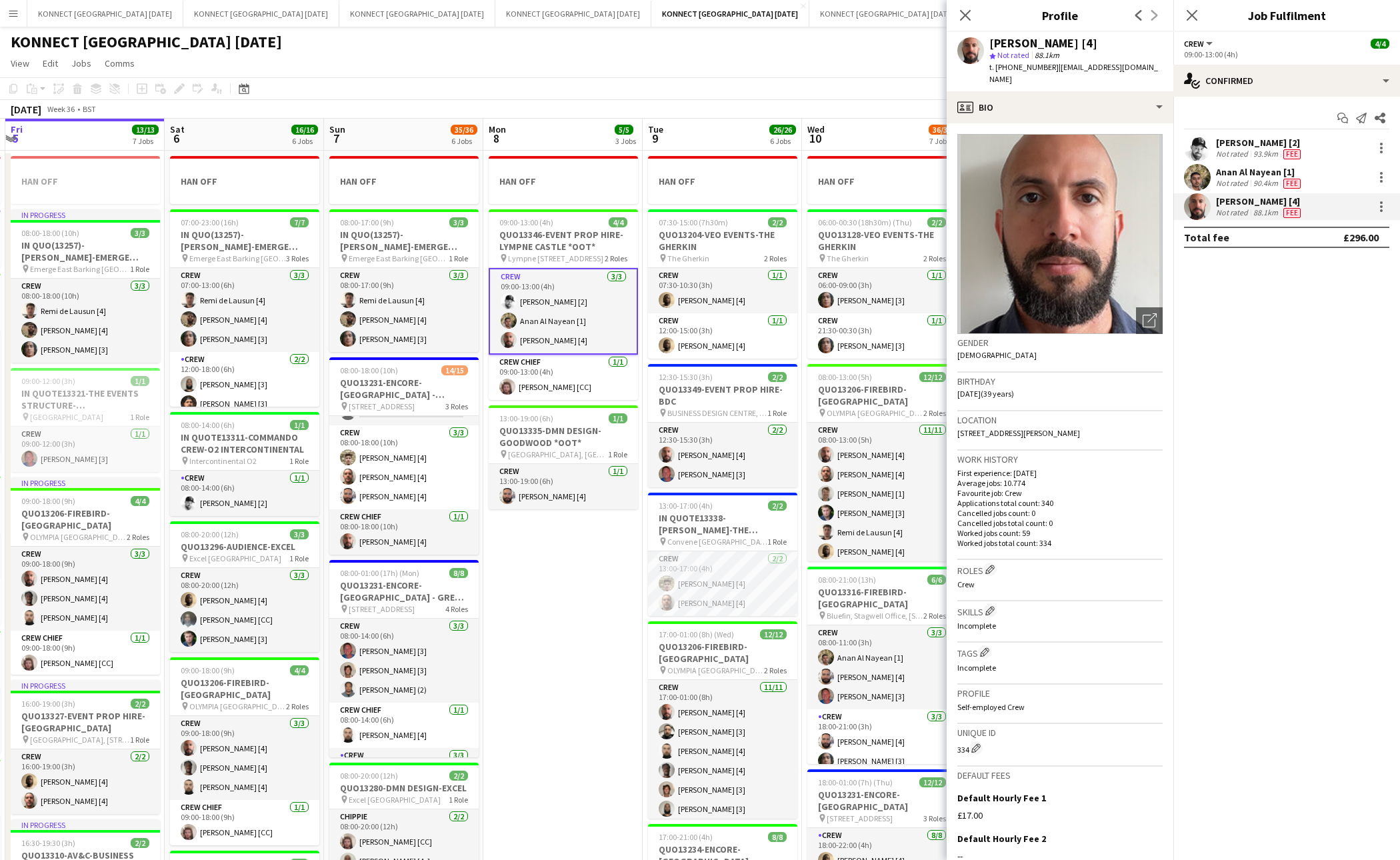
drag, startPoint x: 1157, startPoint y: 415, endPoint x: 1127, endPoint y: 420, distance: 30.4
click at [1127, 420] on div "Location [STREET_ADDRESS][PERSON_NAME]" at bounding box center [1060, 430] width 205 height 38
copy span "SE15 5TA"
click at [1261, 174] on div "Anan Al Nayean [1]" at bounding box center [1260, 172] width 88 height 12
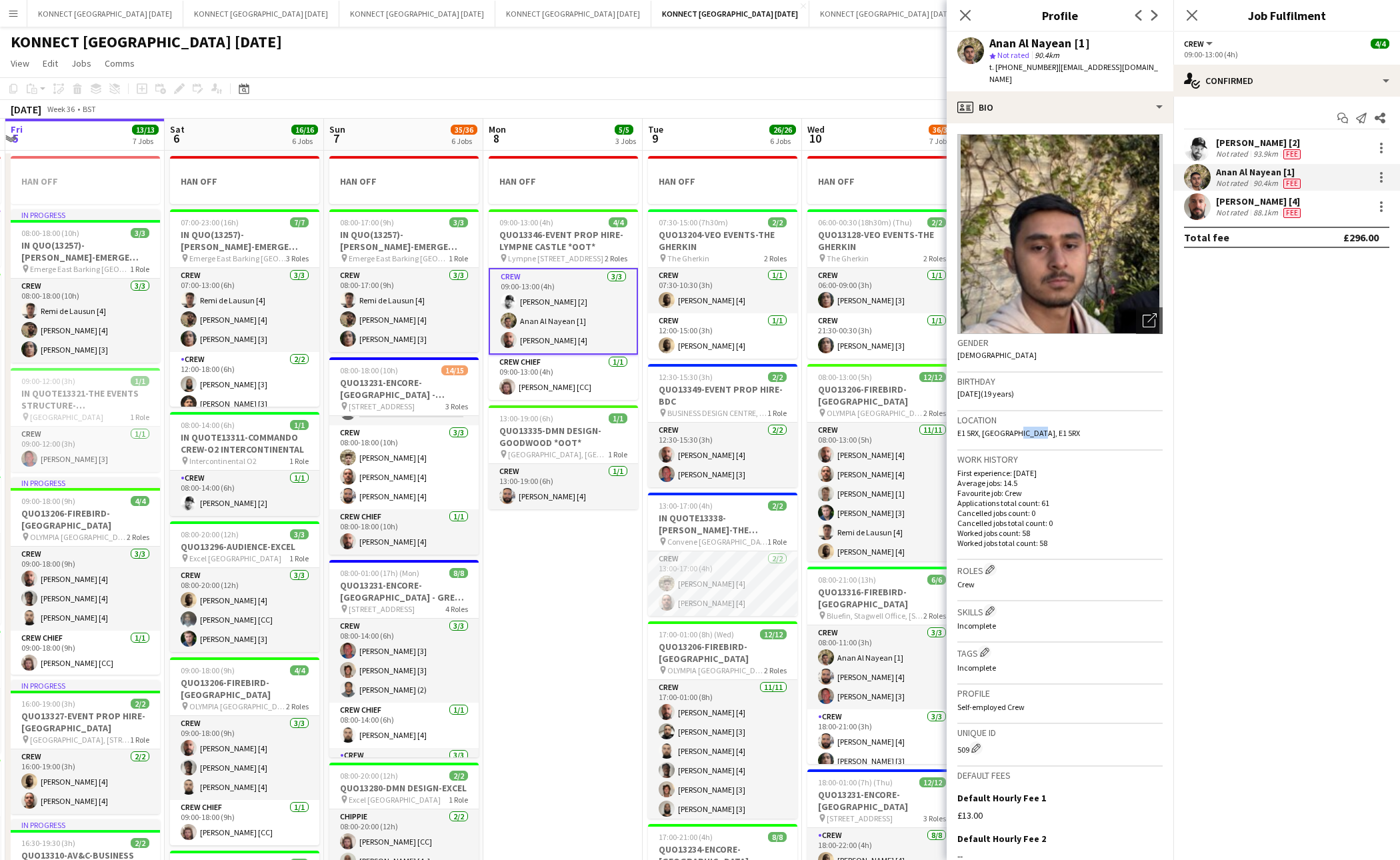
drag, startPoint x: 1041, startPoint y: 424, endPoint x: 1014, endPoint y: 421, distance: 27.2
click at [1014, 421] on div "Location E1 5RX, [GEOGRAPHIC_DATA], [GEOGRAPHIC_DATA] 5RX" at bounding box center [1060, 430] width 205 height 38
copy span "E1 5RX"
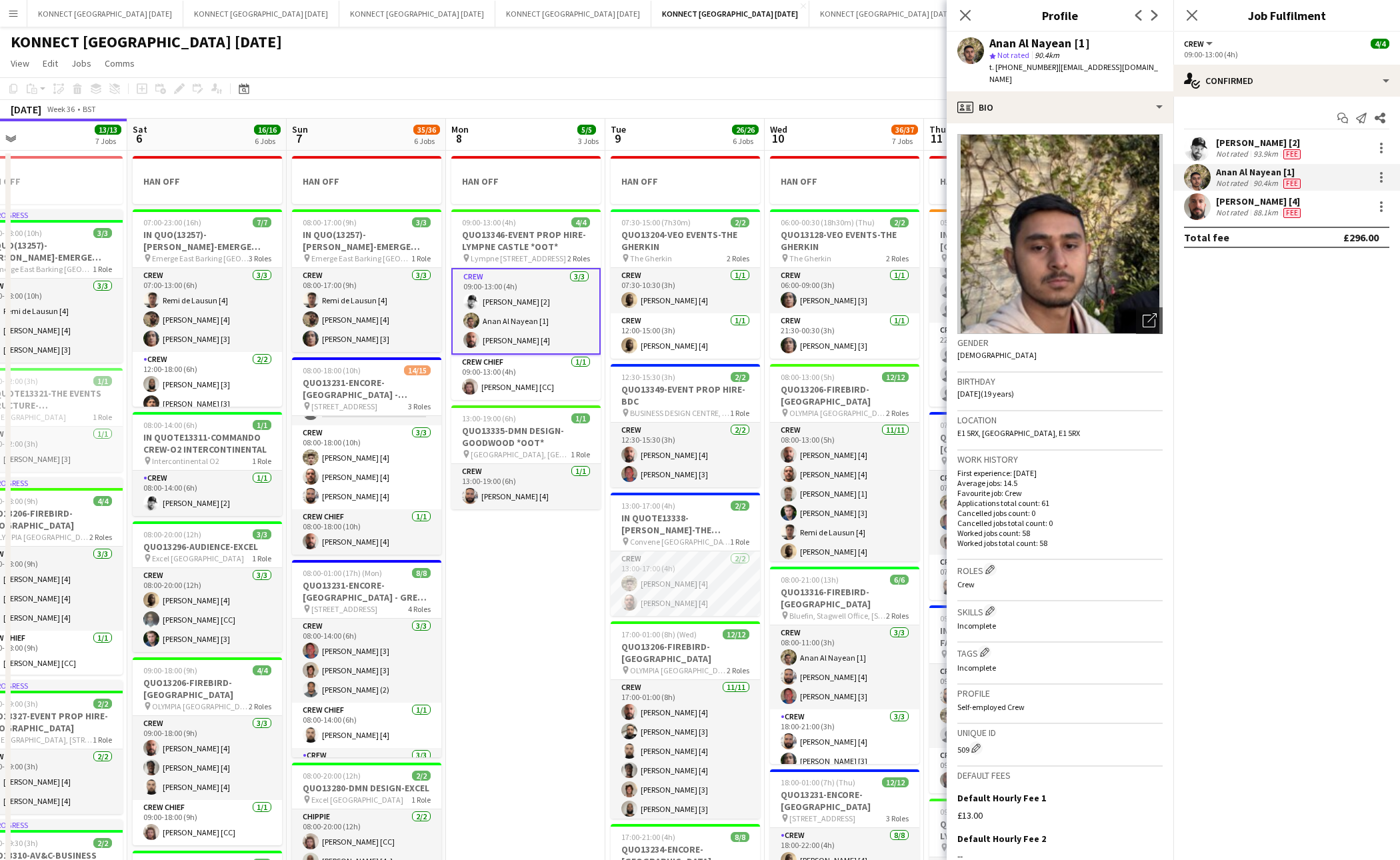
click at [1240, 153] on div "Not rated" at bounding box center [1233, 153] width 35 height 10
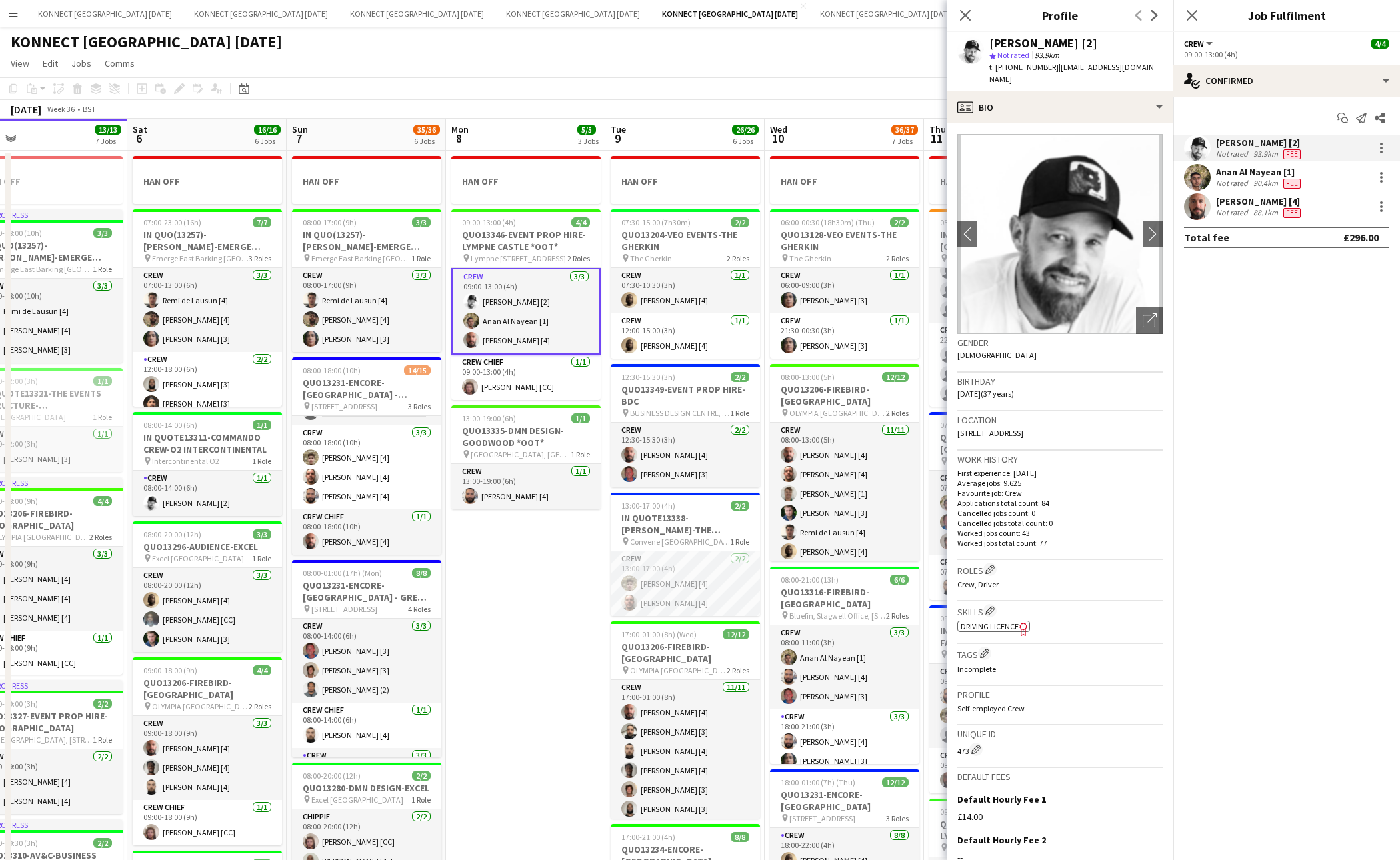
drag, startPoint x: 1133, startPoint y: 419, endPoint x: 1102, endPoint y: 418, distance: 31.0
click at [1102, 418] on div "Location [STREET_ADDRESS]" at bounding box center [1060, 430] width 205 height 38
copy span "N16 6XT"
click at [561, 689] on app-date-cell "HAN OFF 09:00-13:00 (4h) 4/4 QUO13346-EVENT PROP HIRE-[GEOGRAPHIC_DATA] *OOT* p…" at bounding box center [525, 769] width 159 height 1236
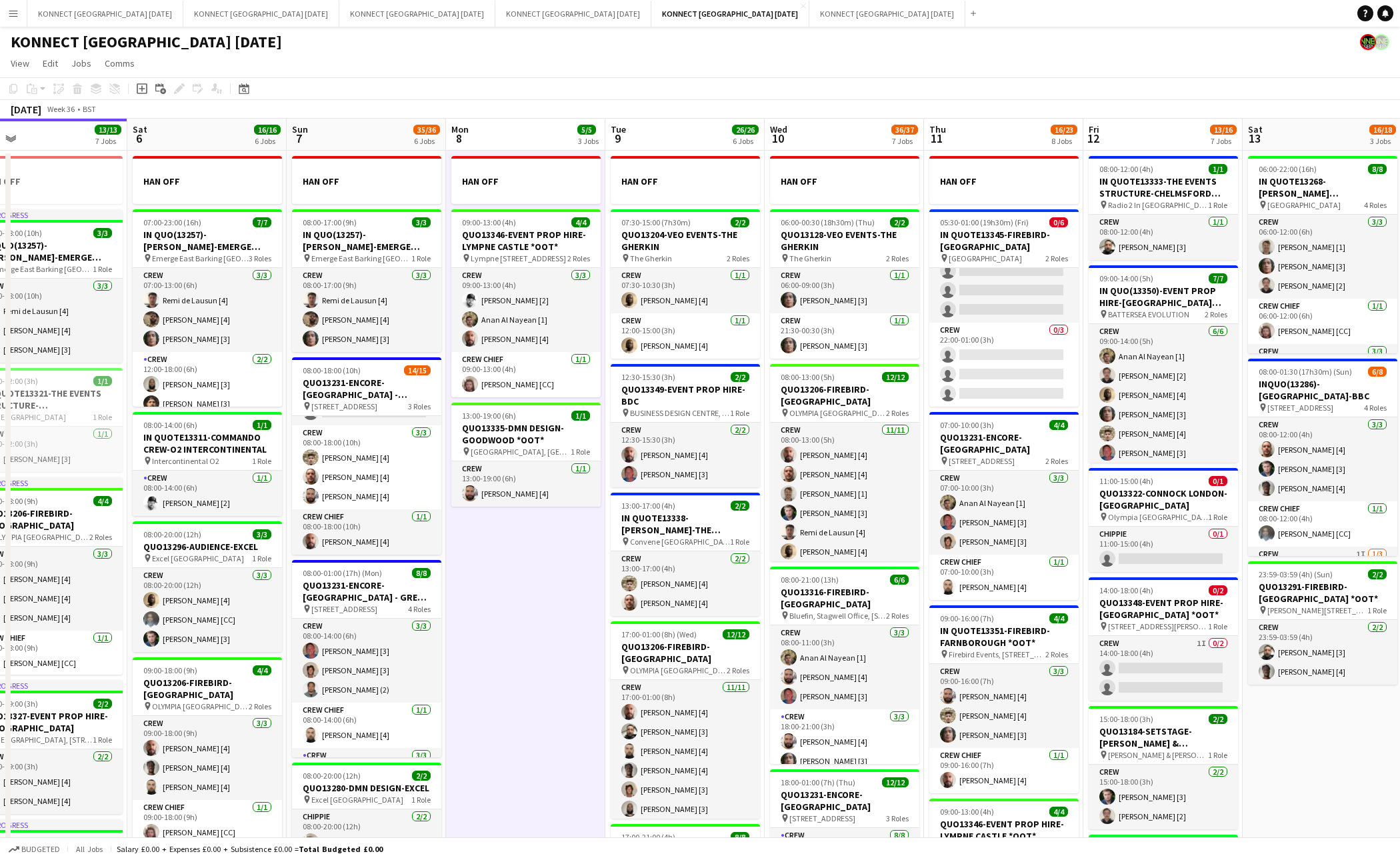
click at [582, 696] on app-date-cell "HAN OFF 09:00-13:00 (4h) 4/4 QUO13346-EVENT PROP HIRE-[GEOGRAPHIC_DATA] *OOT* p…" at bounding box center [525, 769] width 159 height 1236
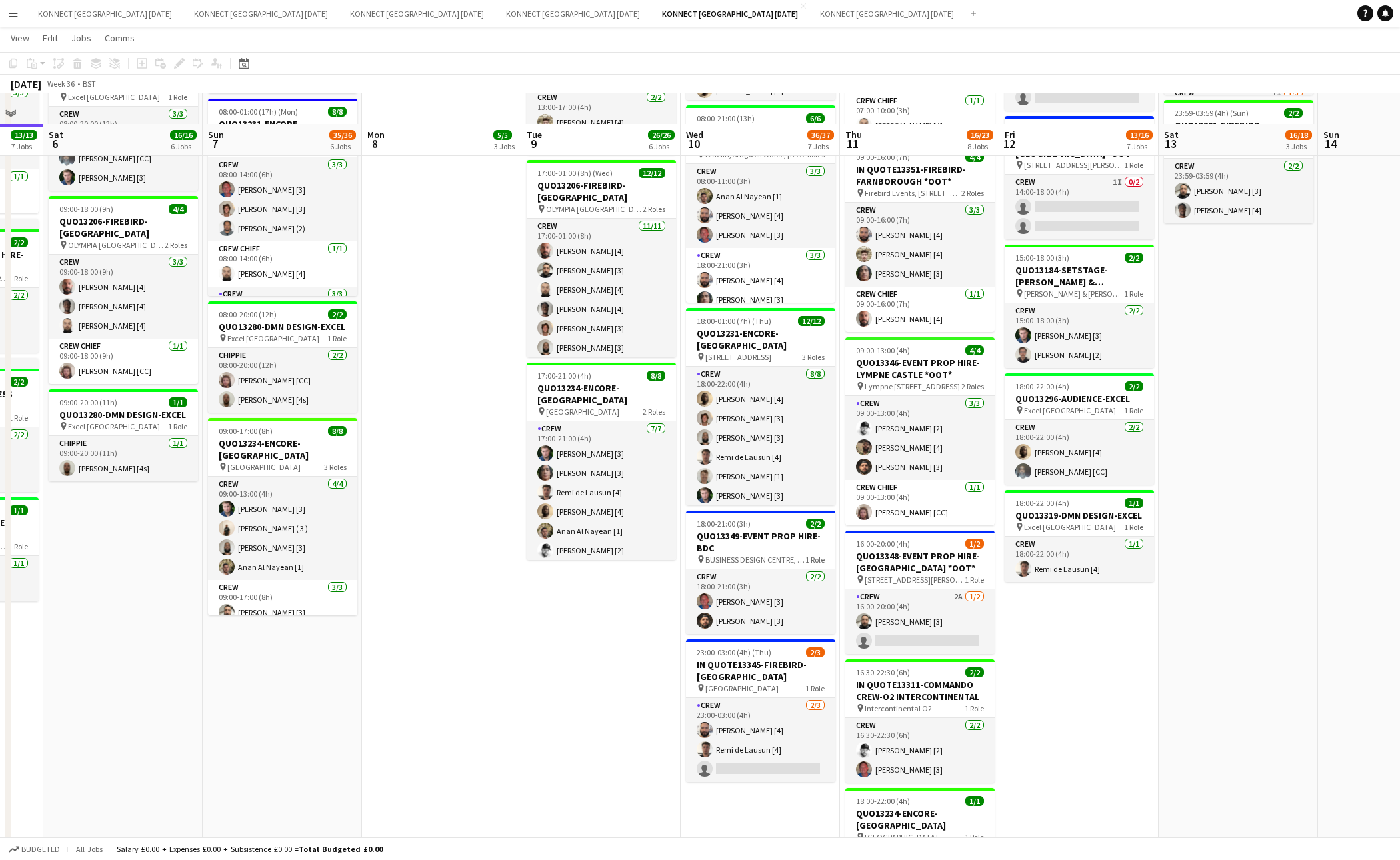
scroll to position [491, 0]
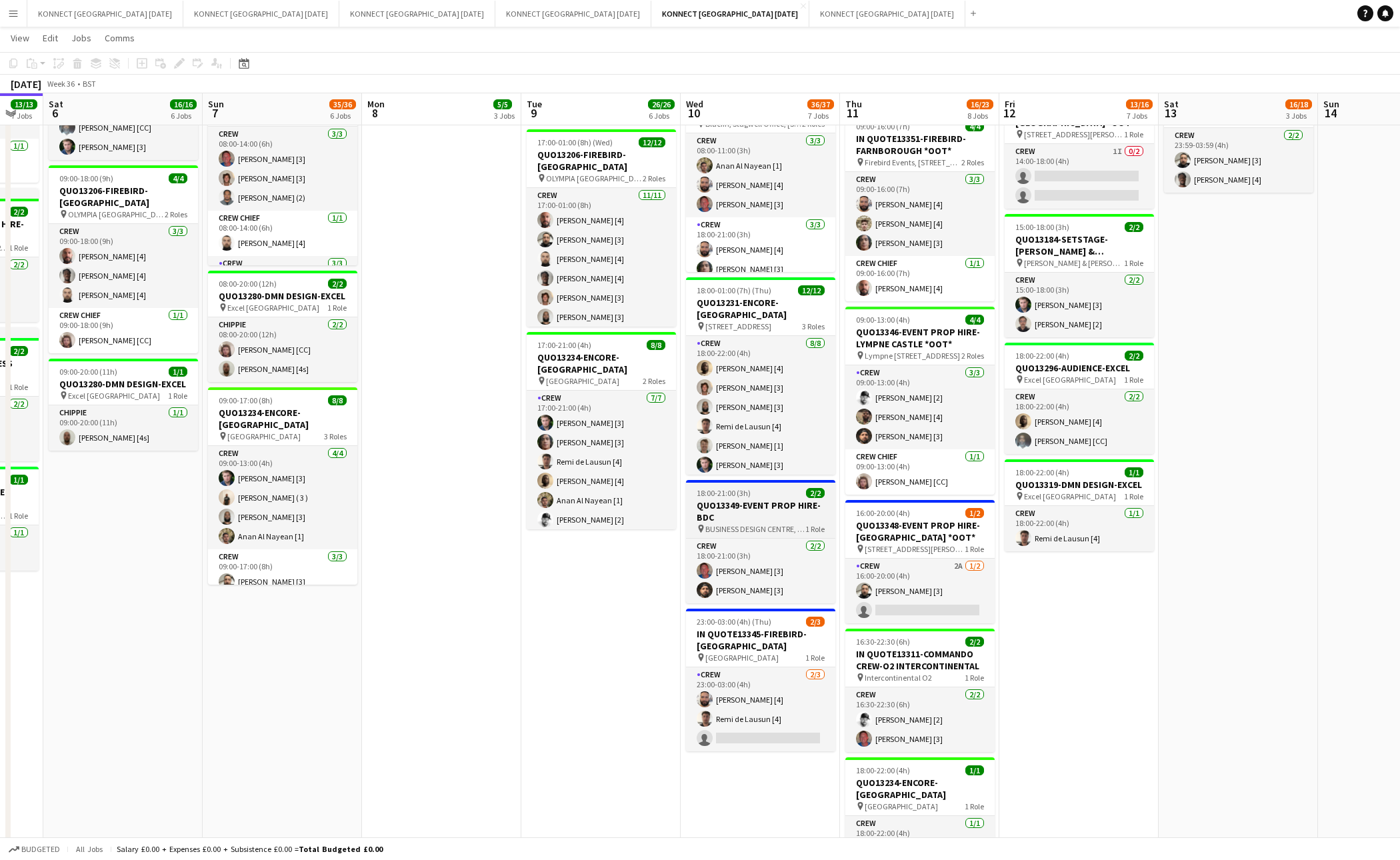
click at [741, 509] on h3 "QUO13349-EVENT PROP HIRE-BDC" at bounding box center [761, 511] width 149 height 24
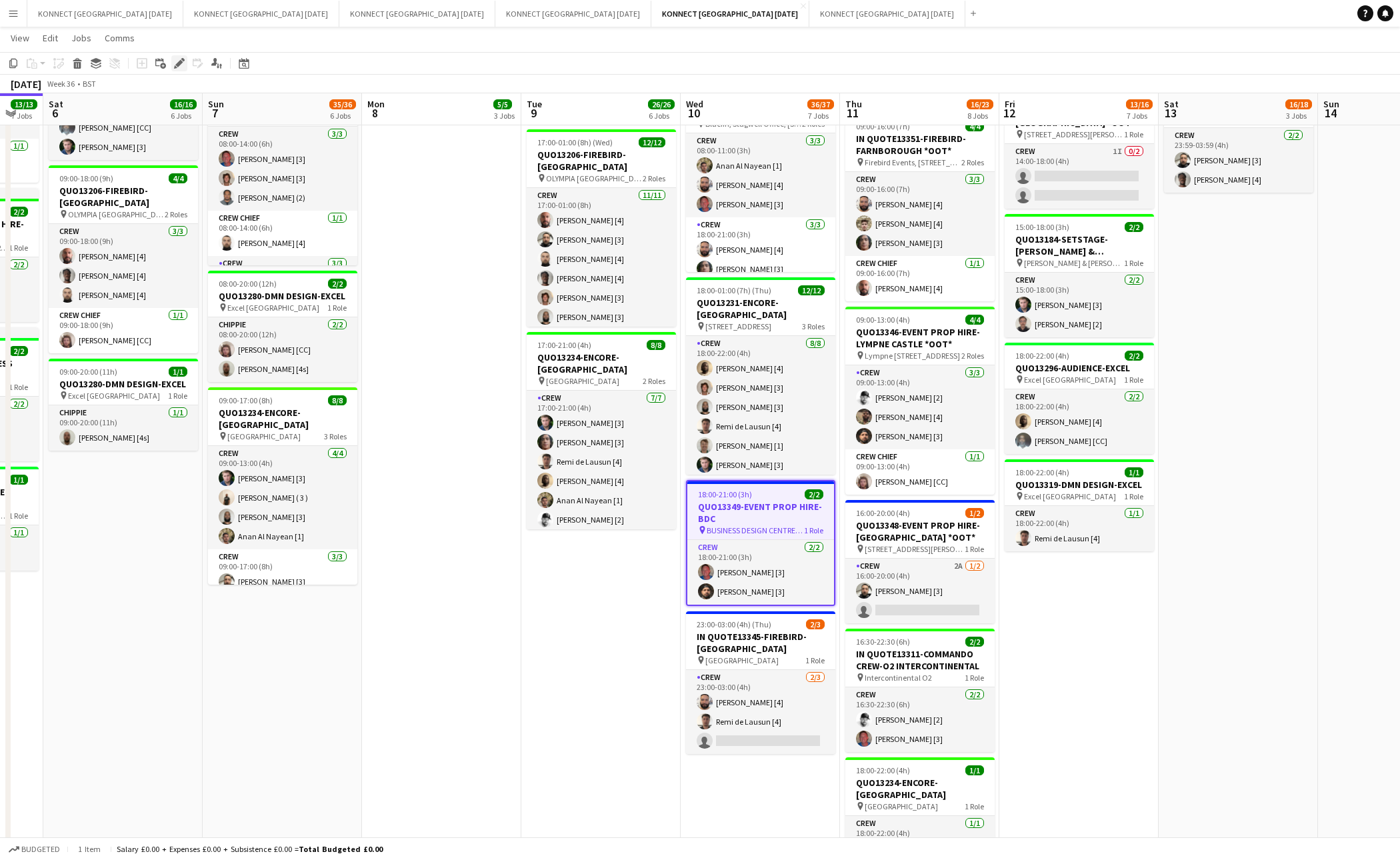
click at [184, 57] on div "Edit" at bounding box center [179, 62] width 16 height 16
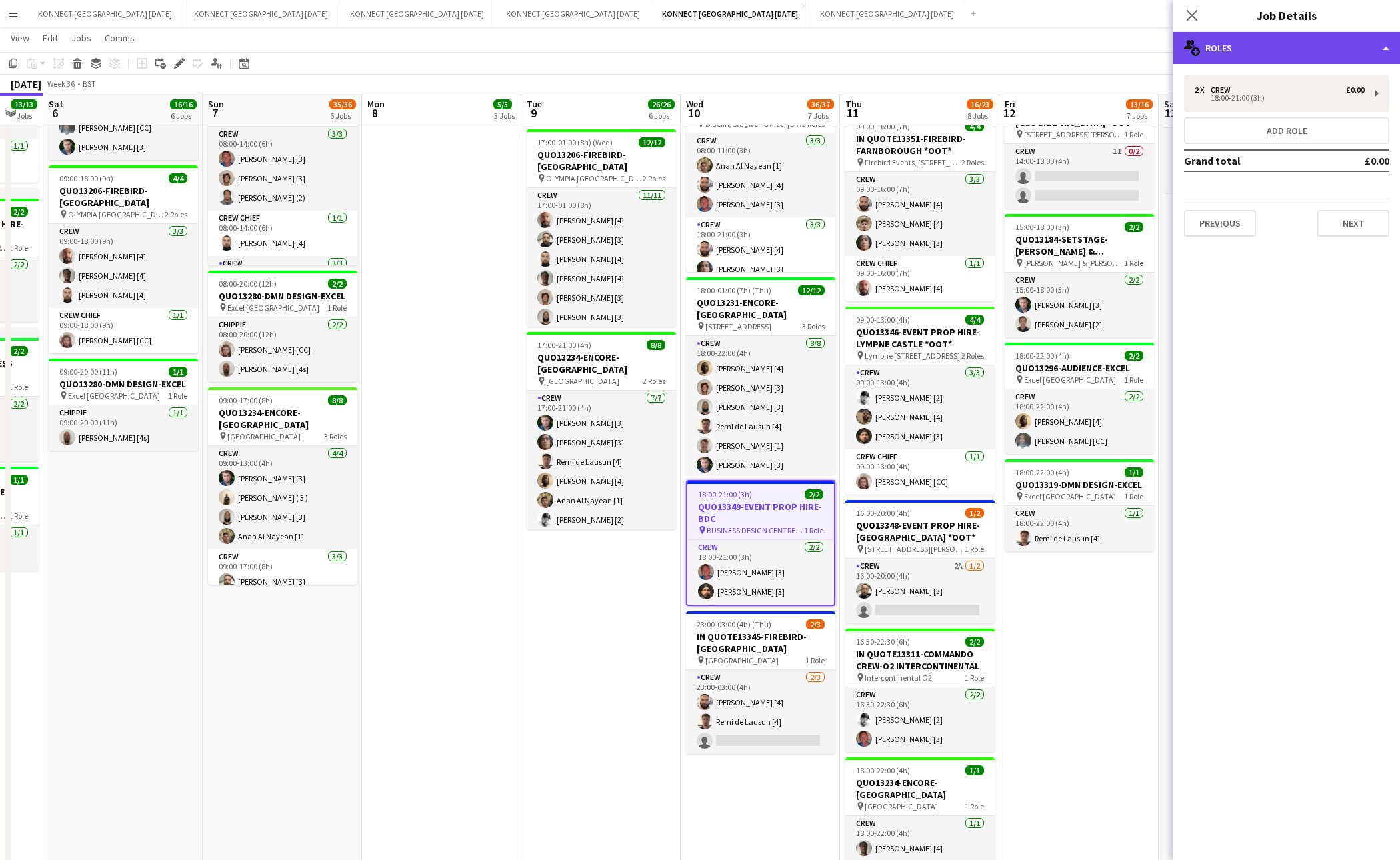
click at [1304, 50] on div "multiple-users-add Roles" at bounding box center [1286, 48] width 227 height 32
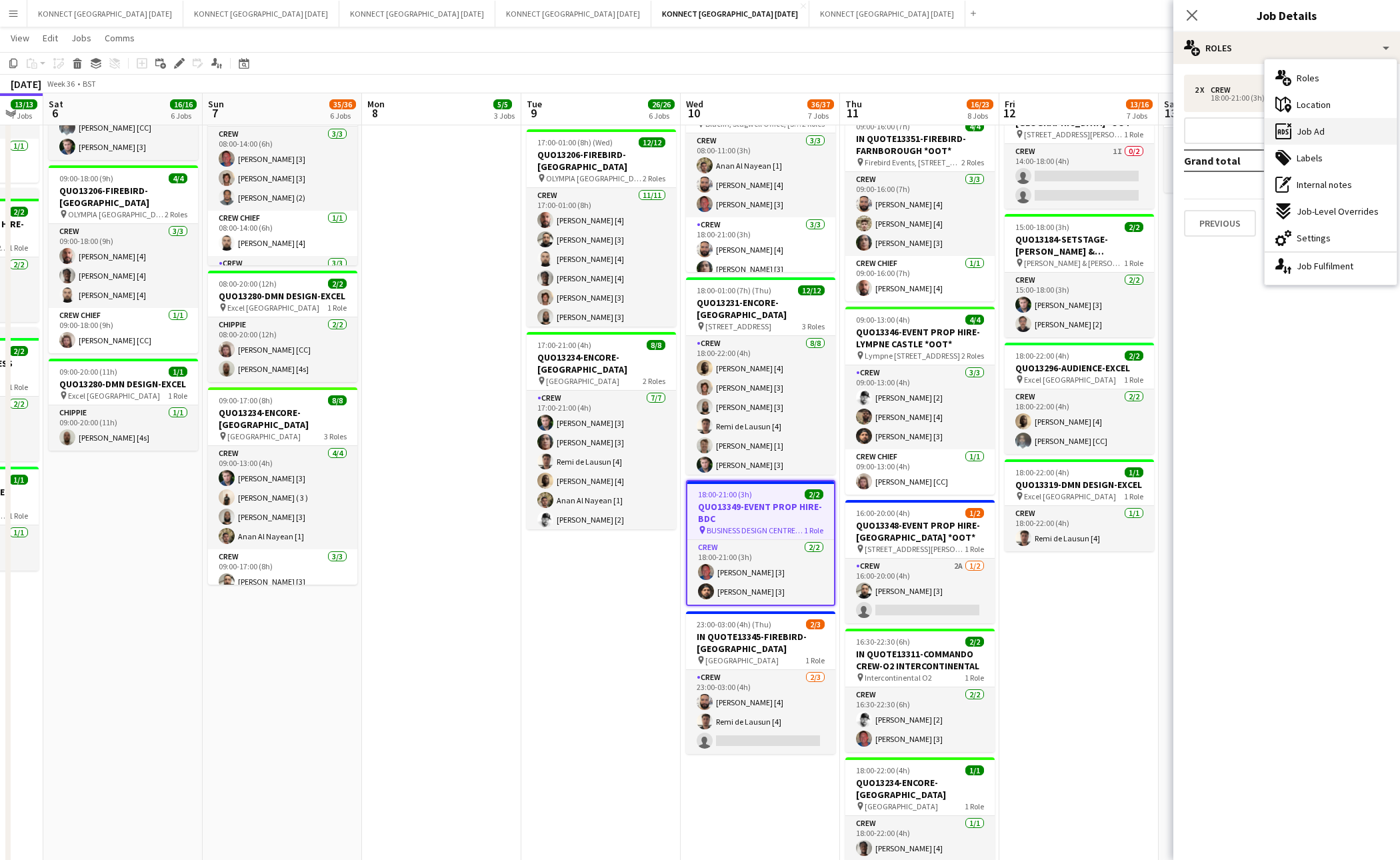
click at [1321, 128] on span "Job Ad" at bounding box center [1311, 131] width 28 height 12
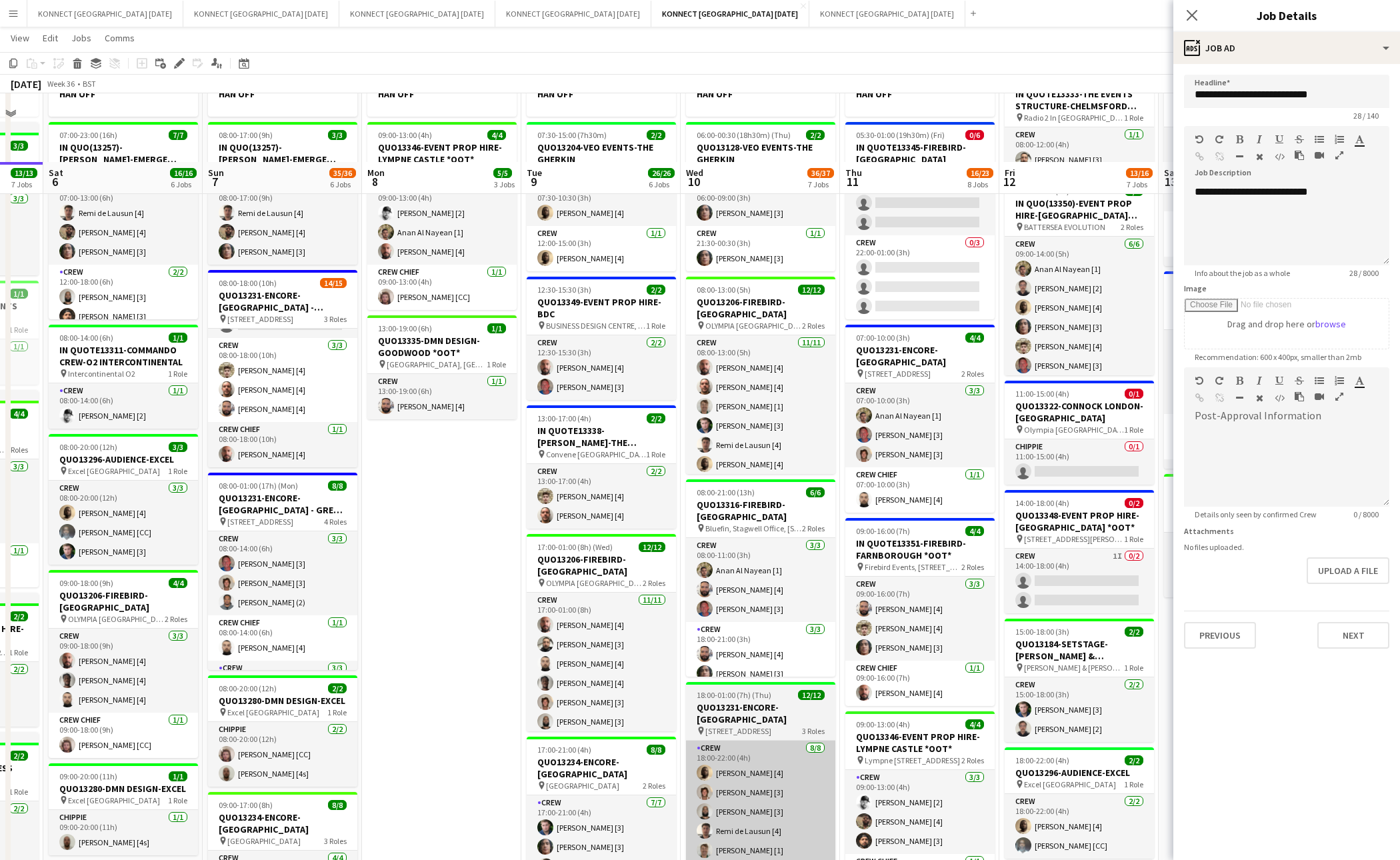
scroll to position [0, 0]
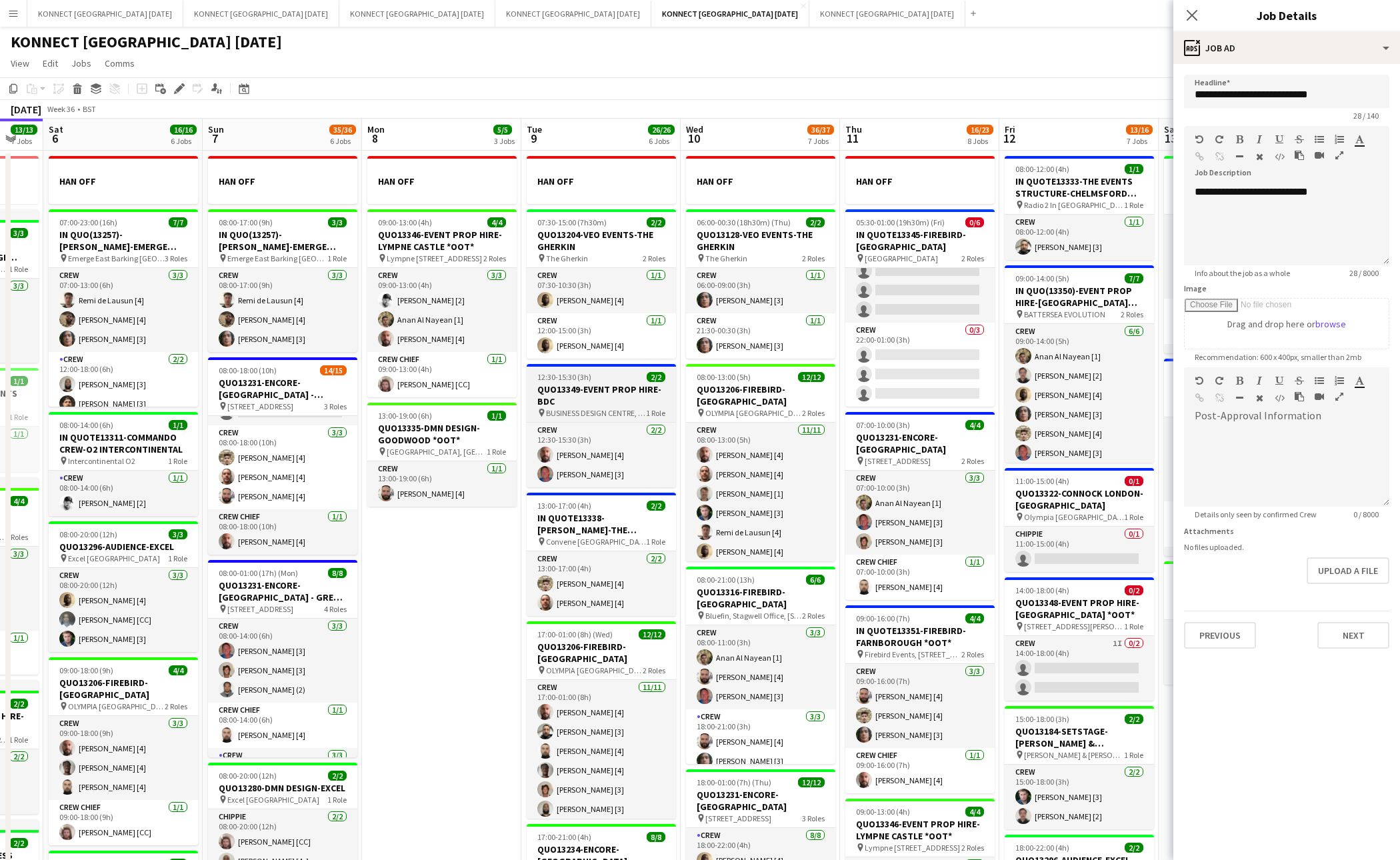
click at [588, 397] on h3 "QUO13349-EVENT PROP HIRE-BDC" at bounding box center [602, 395] width 149 height 24
type input "**********"
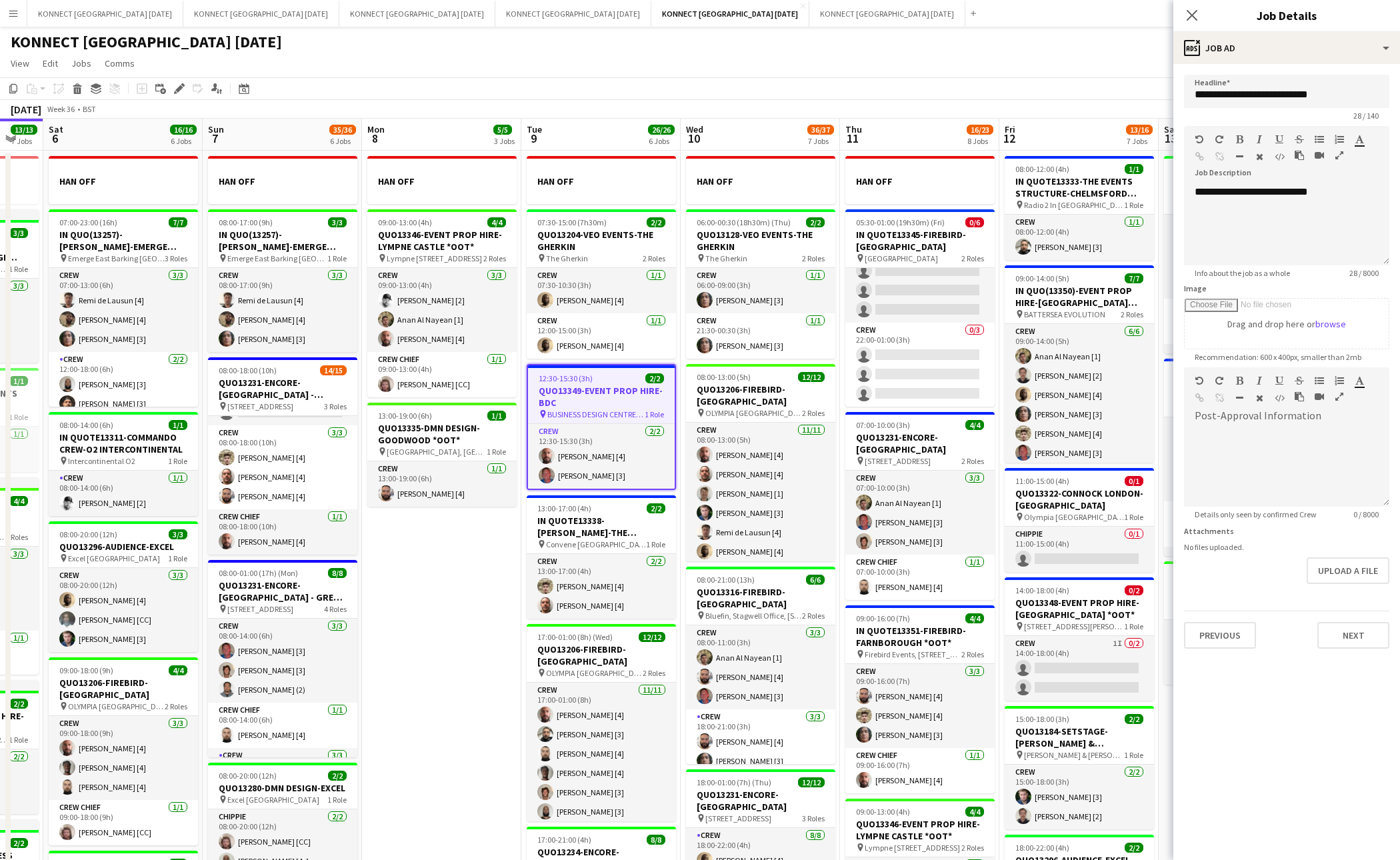
click at [431, 712] on app-date-cell "HAN OFF 09:00-13:00 (4h) 4/4 QUO13346-EVENT PROP HIRE-[GEOGRAPHIC_DATA] *OOT* p…" at bounding box center [441, 769] width 159 height 1236
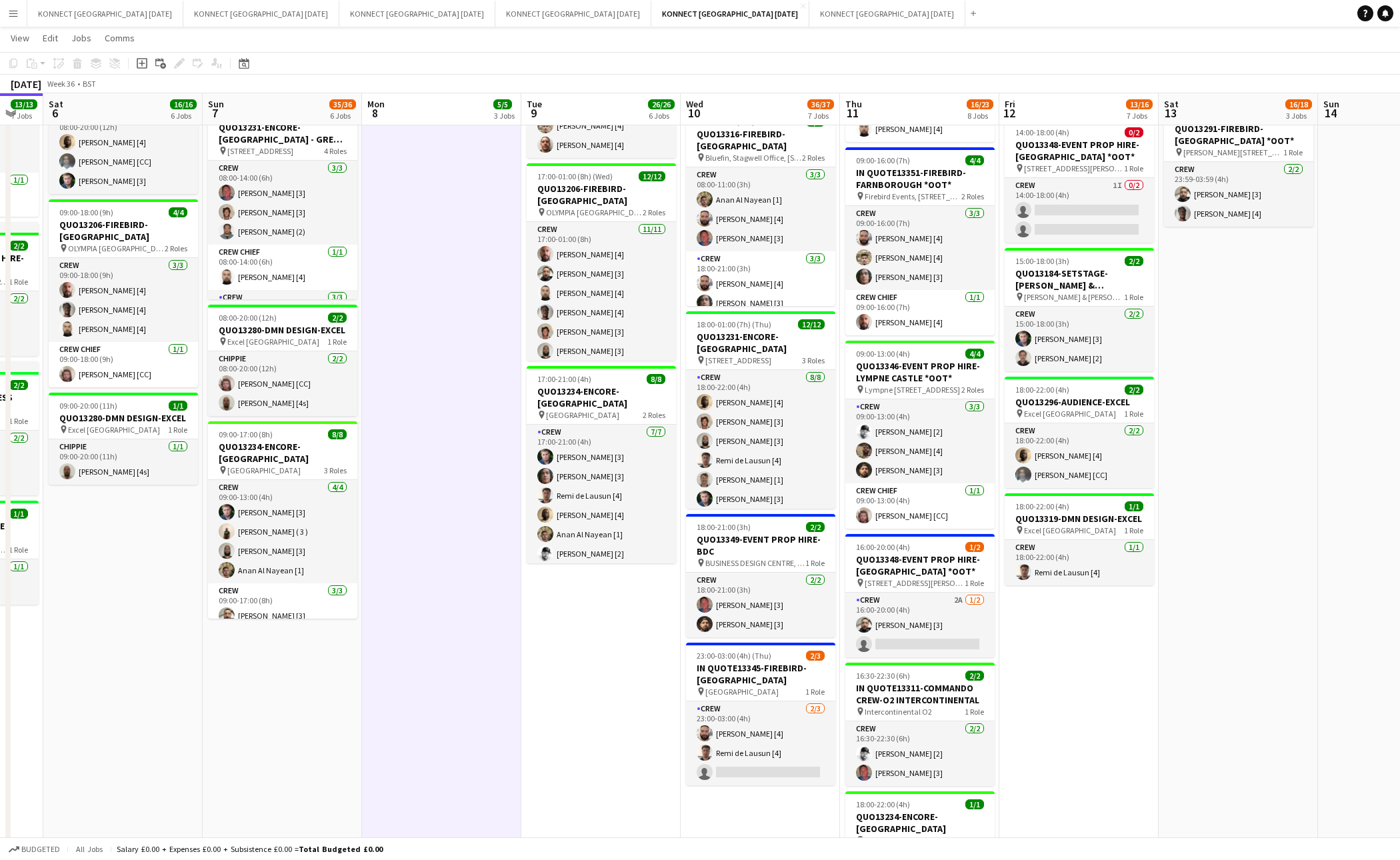
scroll to position [459, 0]
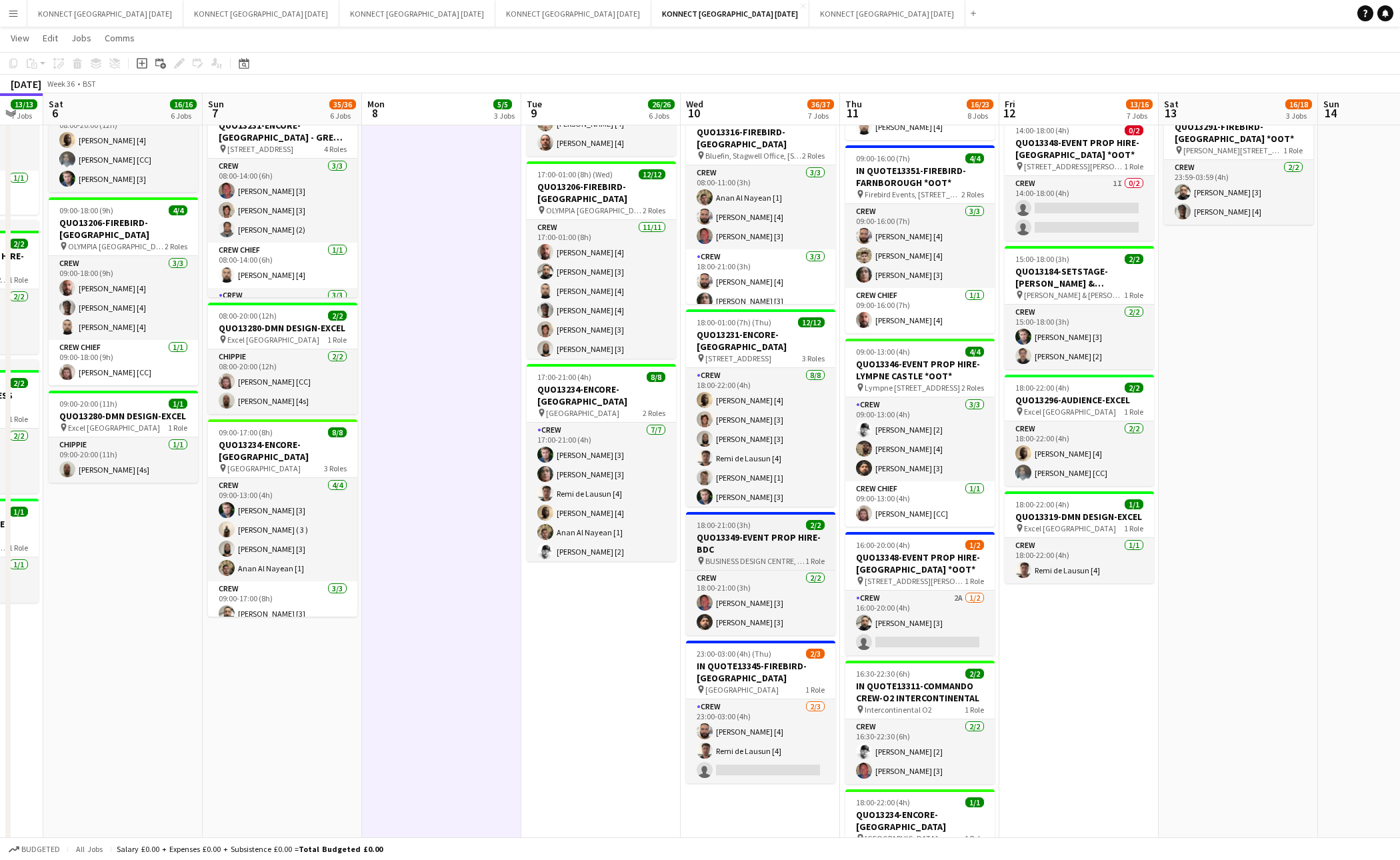
click at [747, 545] on h3 "QUO13349-EVENT PROP HIRE-BDC" at bounding box center [761, 544] width 149 height 24
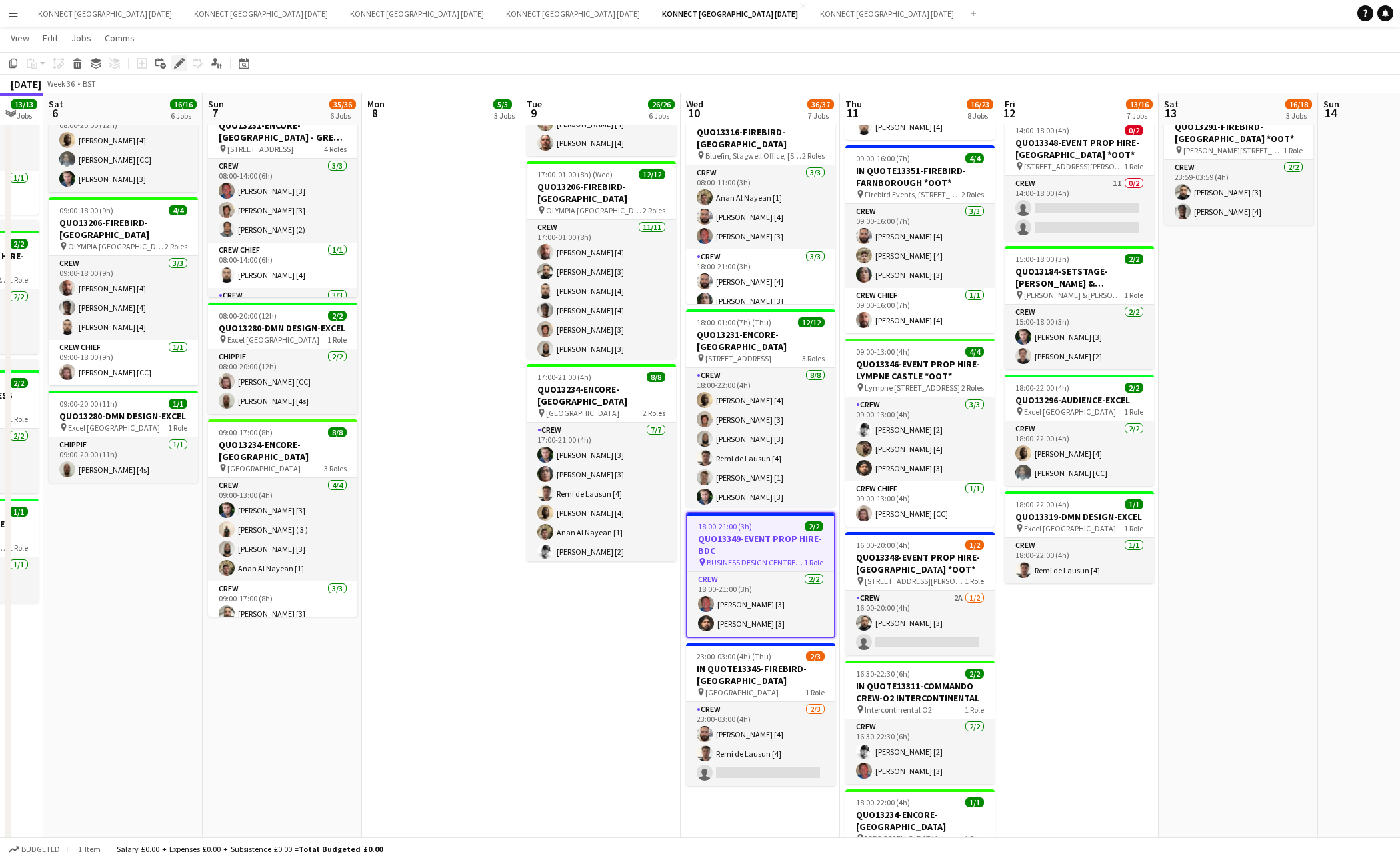
click at [173, 64] on div "Edit" at bounding box center [179, 62] width 16 height 16
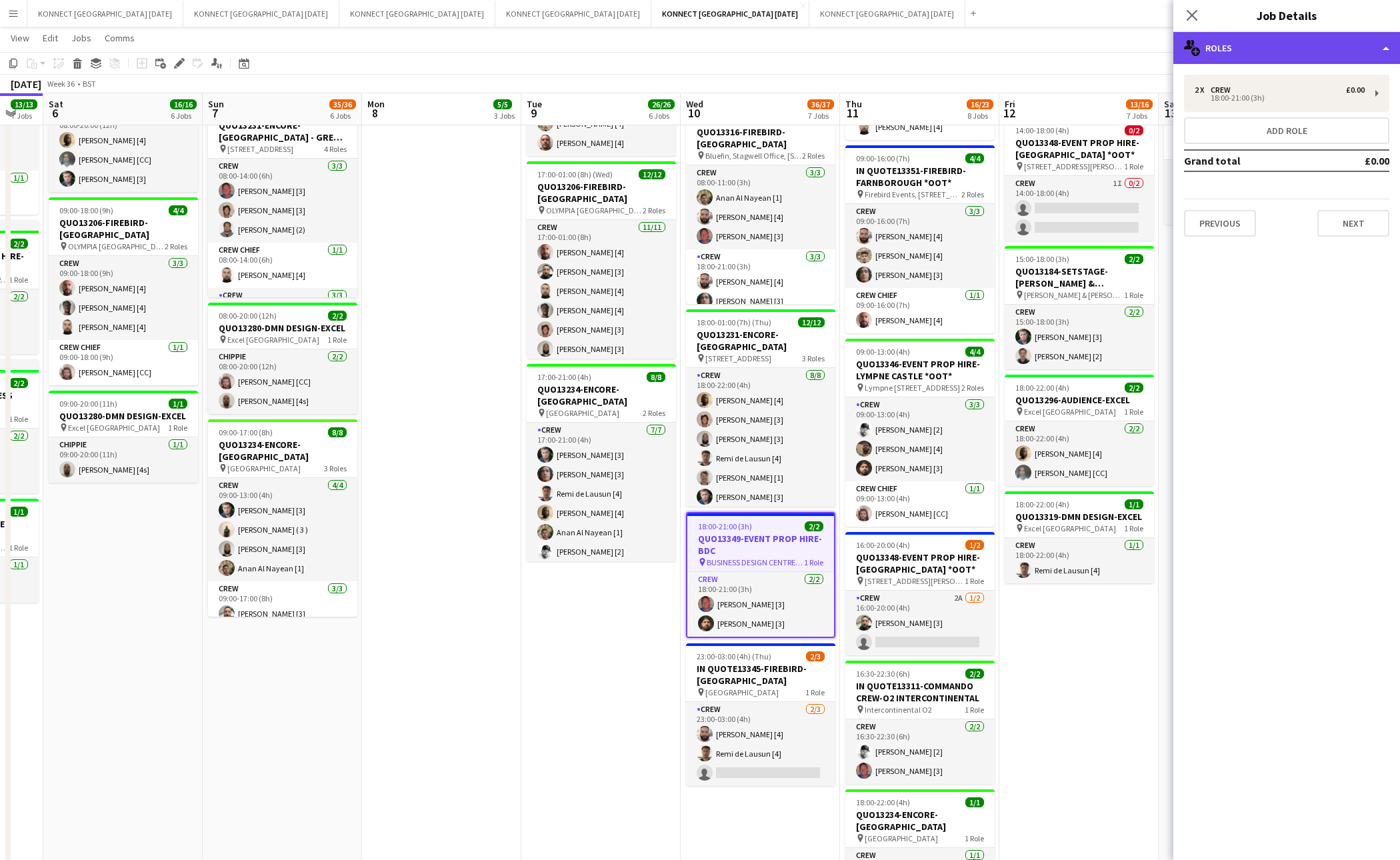
click at [1263, 33] on div "multiple-users-add Roles" at bounding box center [1286, 48] width 227 height 32
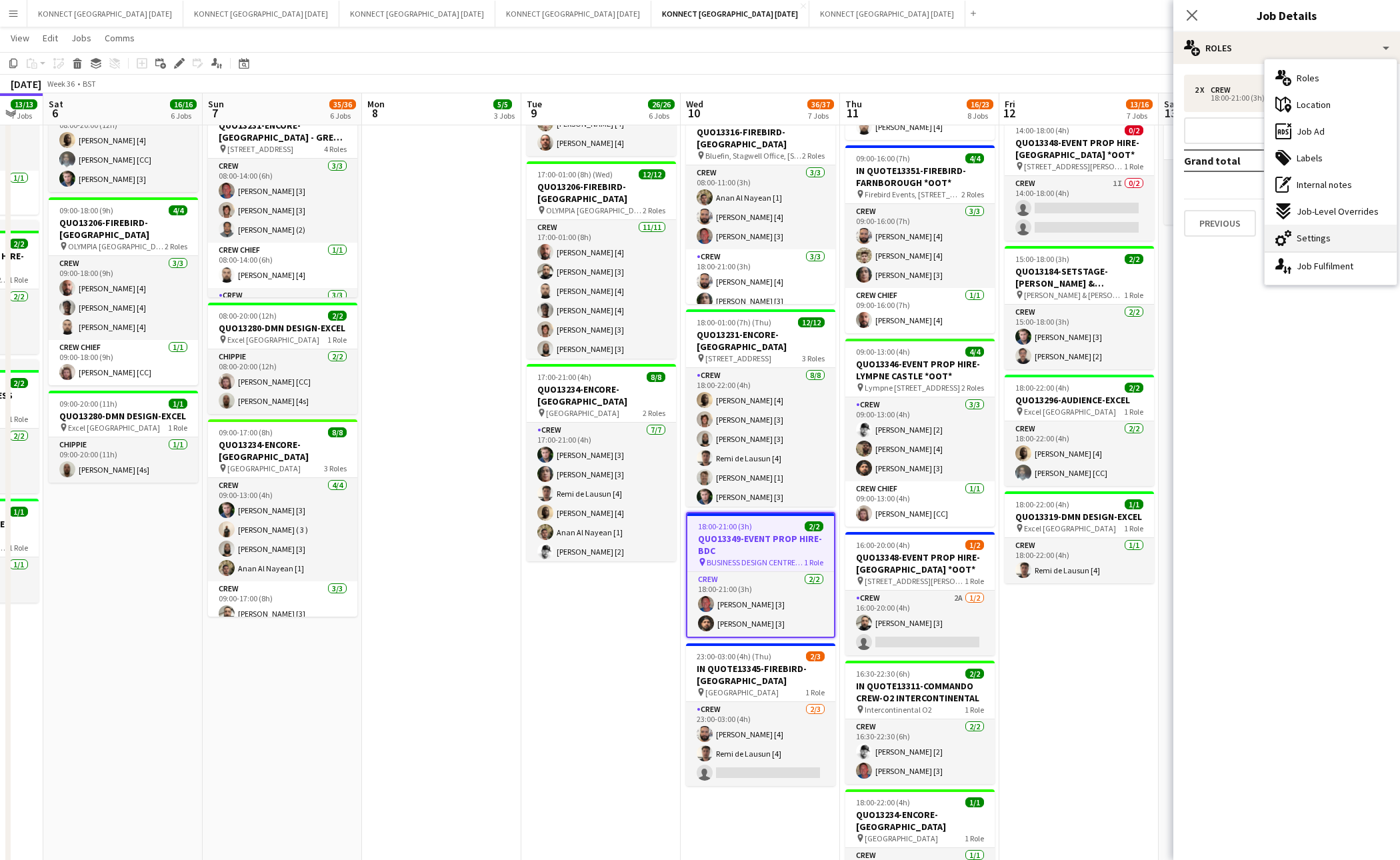
click at [1336, 233] on div "cog-double-3 Settings" at bounding box center [1331, 238] width 132 height 27
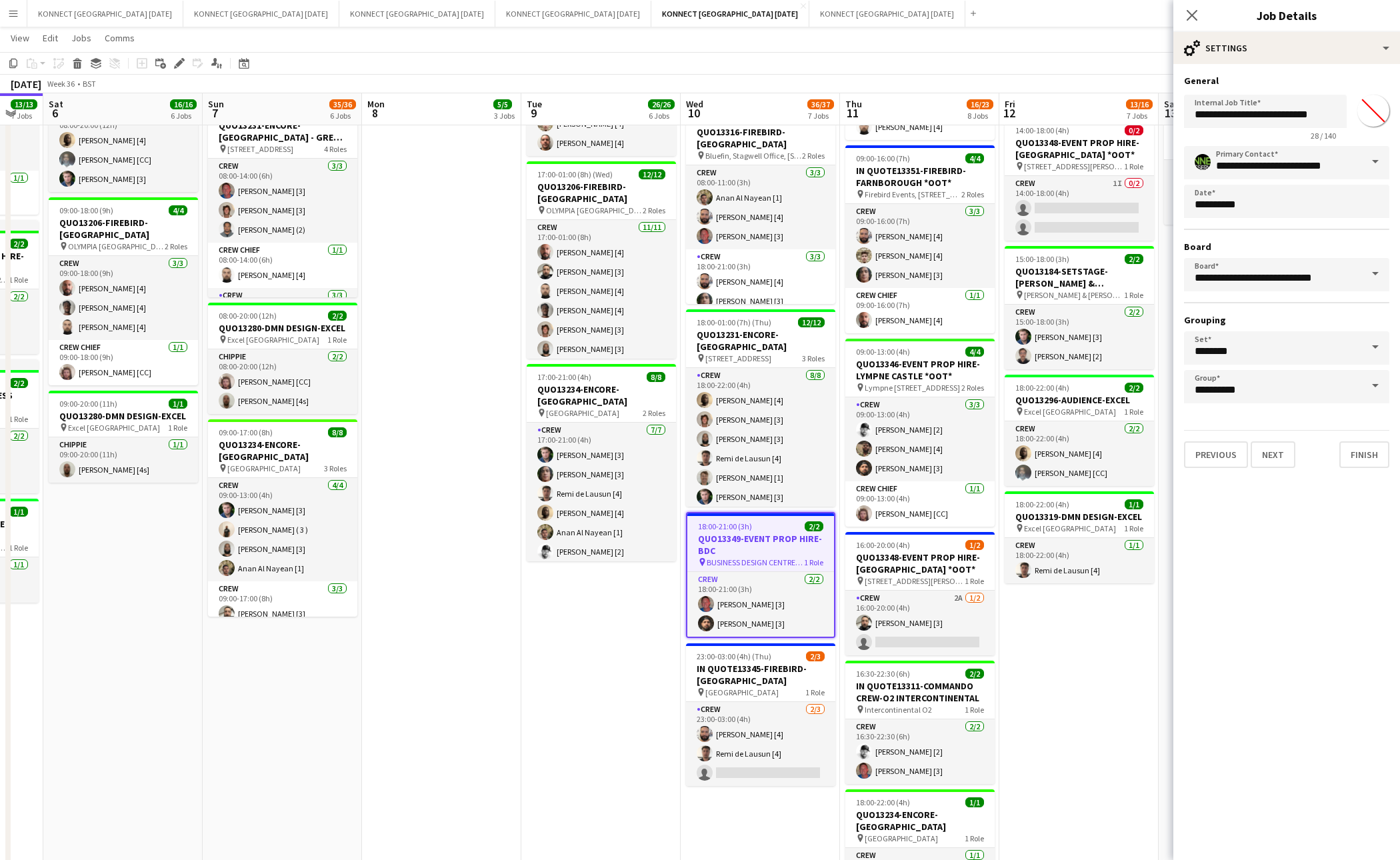
click at [1375, 106] on input "*******" at bounding box center [1373, 110] width 48 height 48
type input "*******"
click at [1269, 456] on button "Next" at bounding box center [1273, 454] width 45 height 27
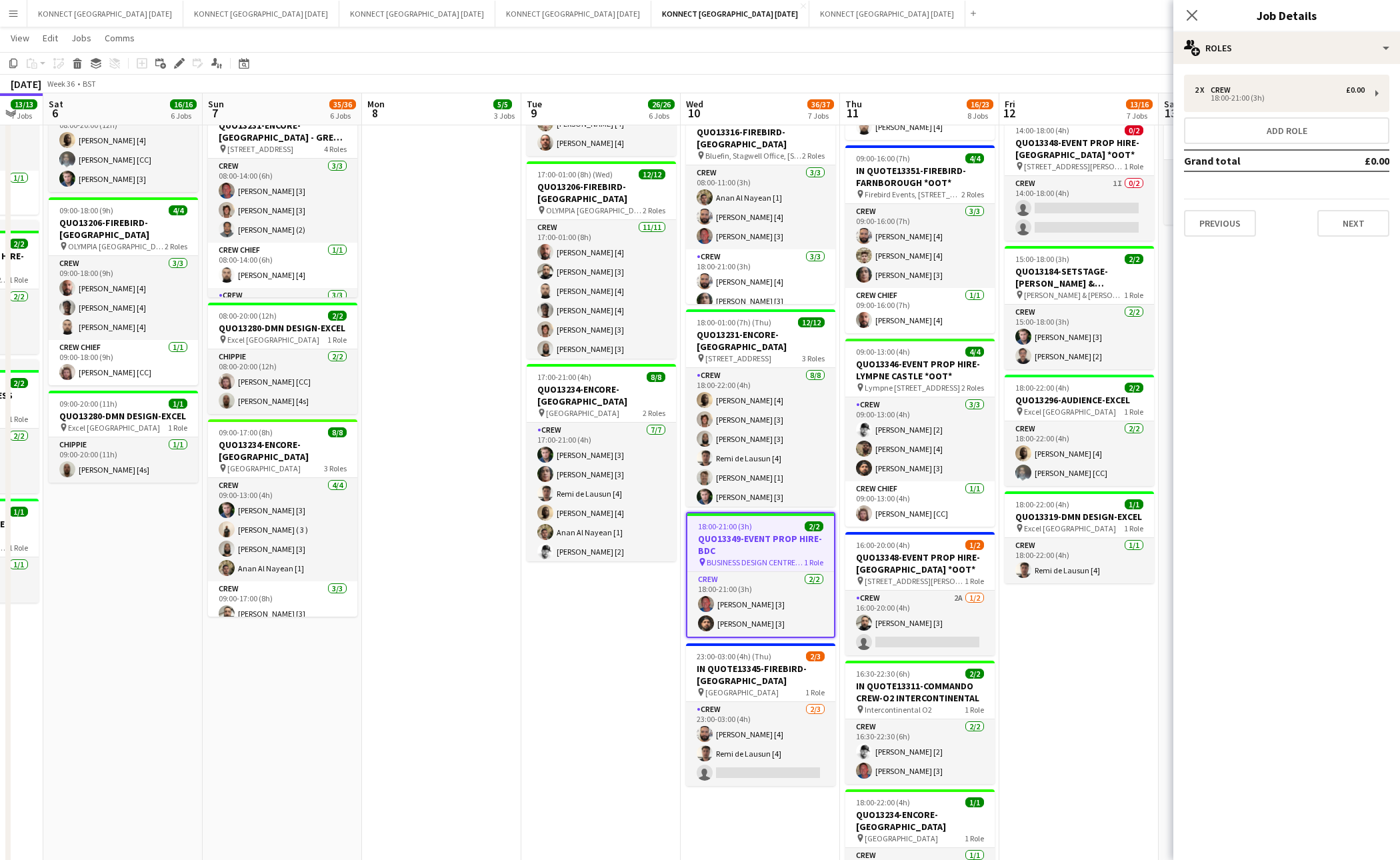
click at [1077, 618] on app-date-cell "08:00-12:00 (4h) 1/1 IN QUOTE13333-THE EVENTS STRUCTURE-CHELMSFORD *OOT* pin Ra…" at bounding box center [1079, 308] width 159 height 1236
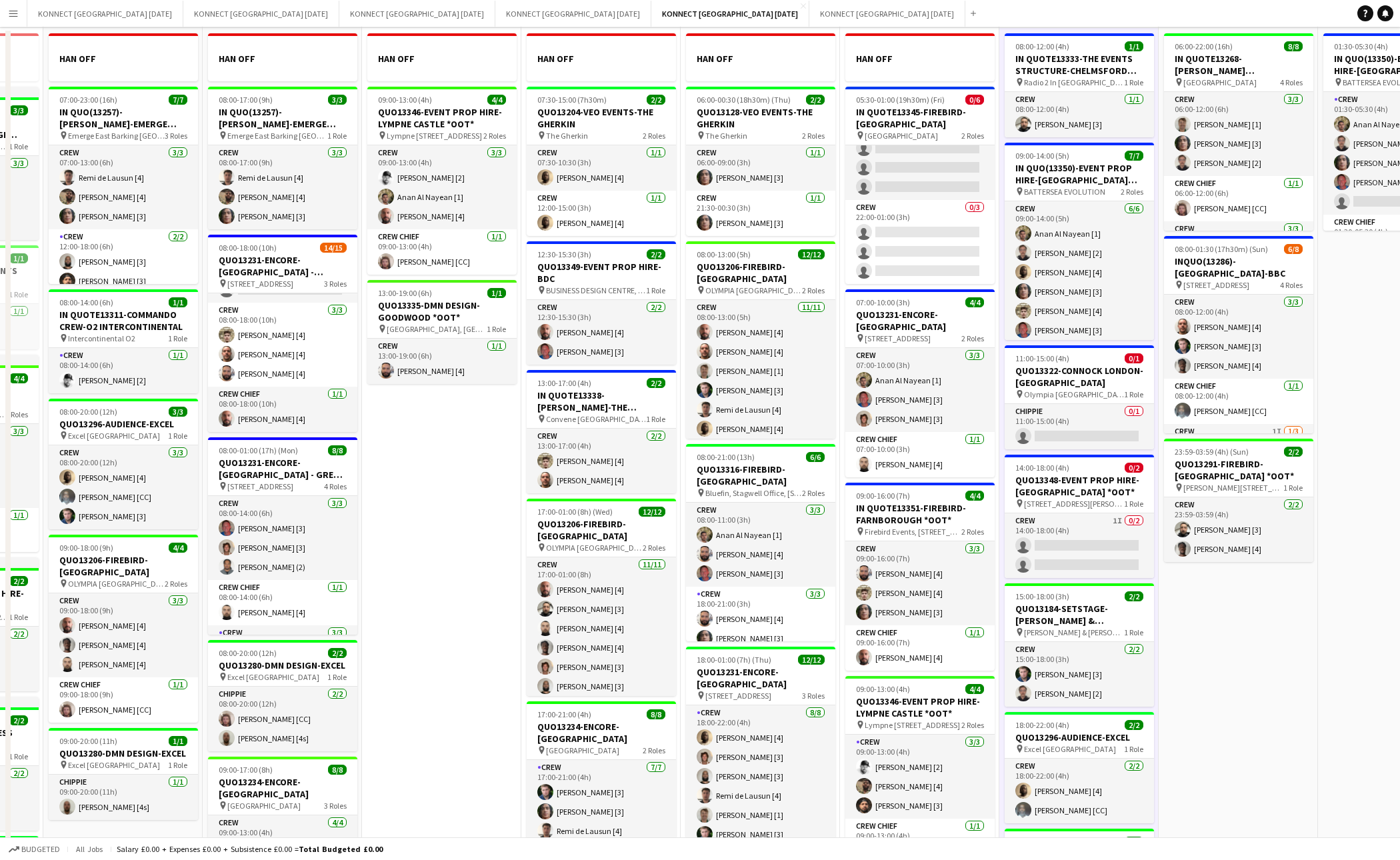
scroll to position [0, 0]
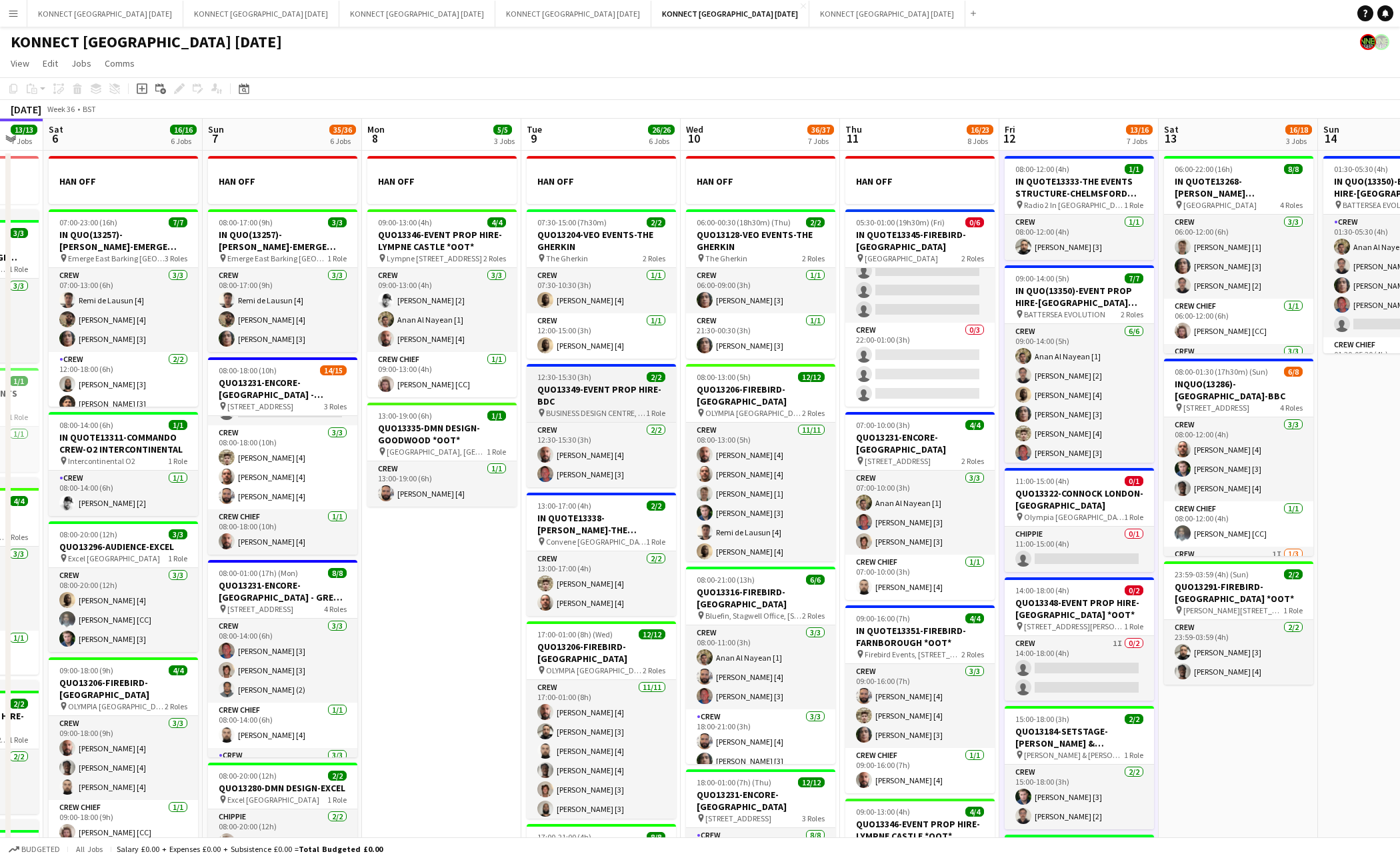
click at [590, 383] on app-job-card "12:30-15:30 (3h) 2/2 QUO13349-EVENT PROP HIRE-BDC pin BUSINESS DESIGN CENTRE, A…" at bounding box center [602, 425] width 149 height 123
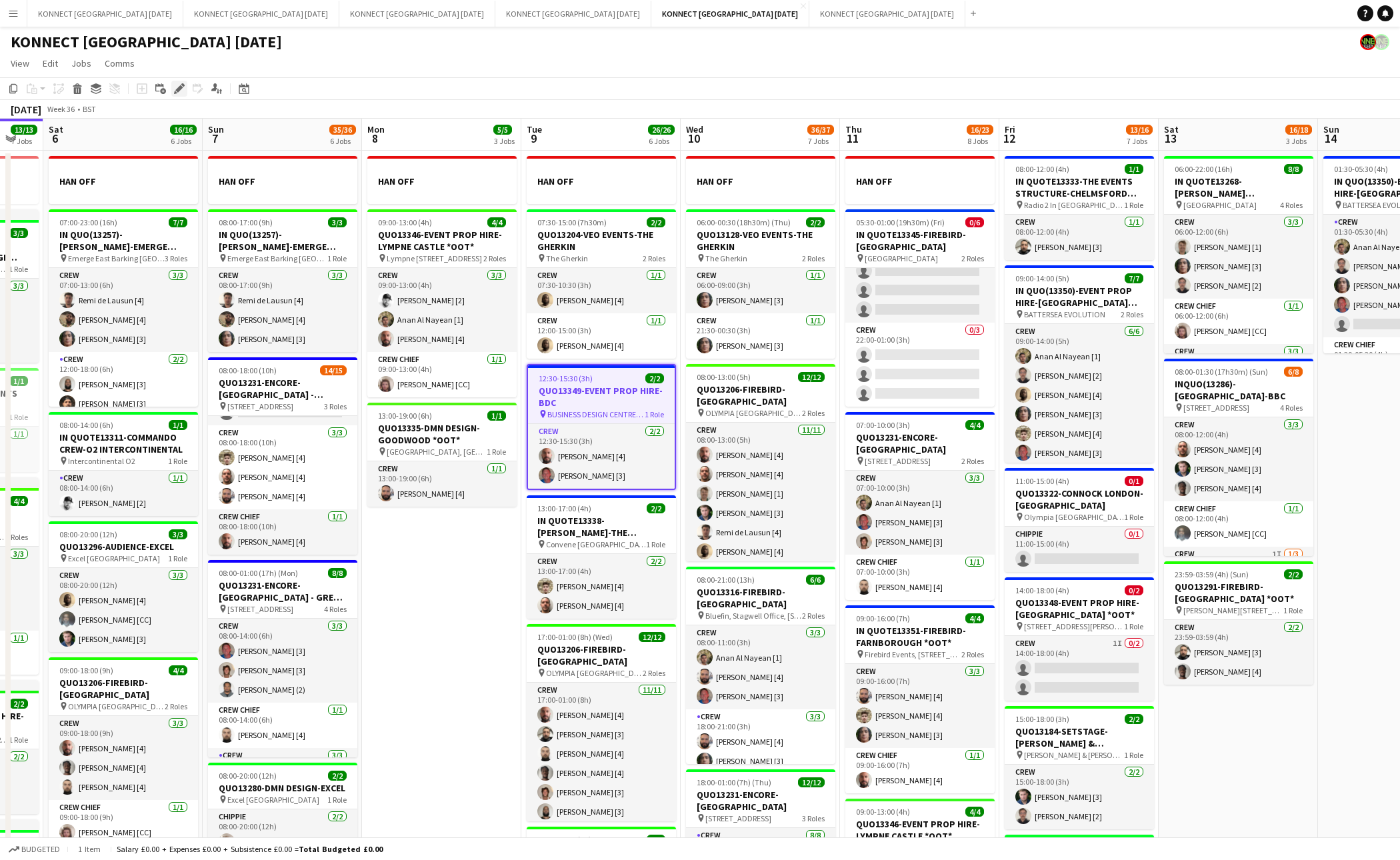
click at [174, 90] on icon "Edit" at bounding box center [179, 88] width 10 height 10
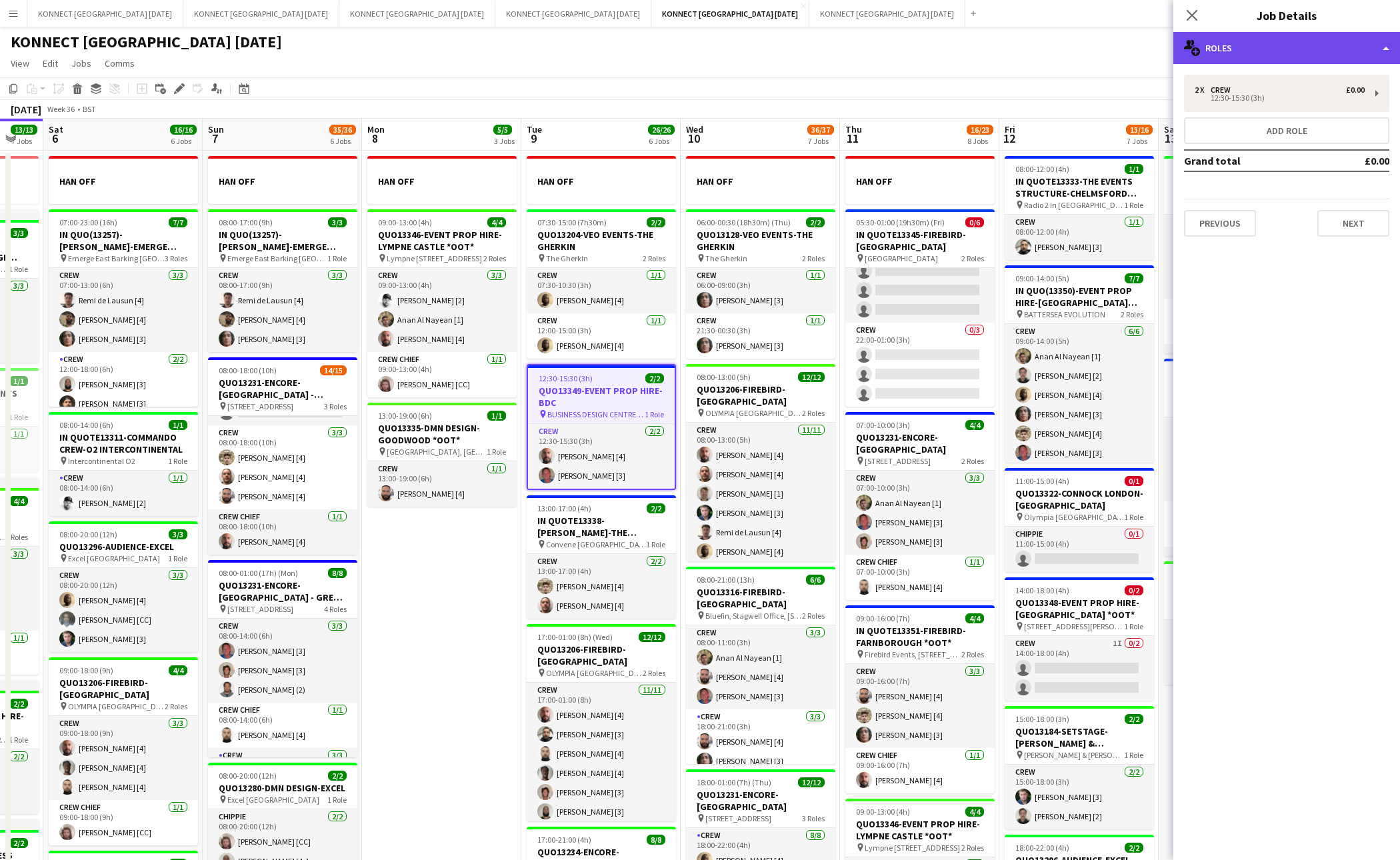
click at [1255, 36] on div "multiple-users-add Roles" at bounding box center [1286, 48] width 227 height 32
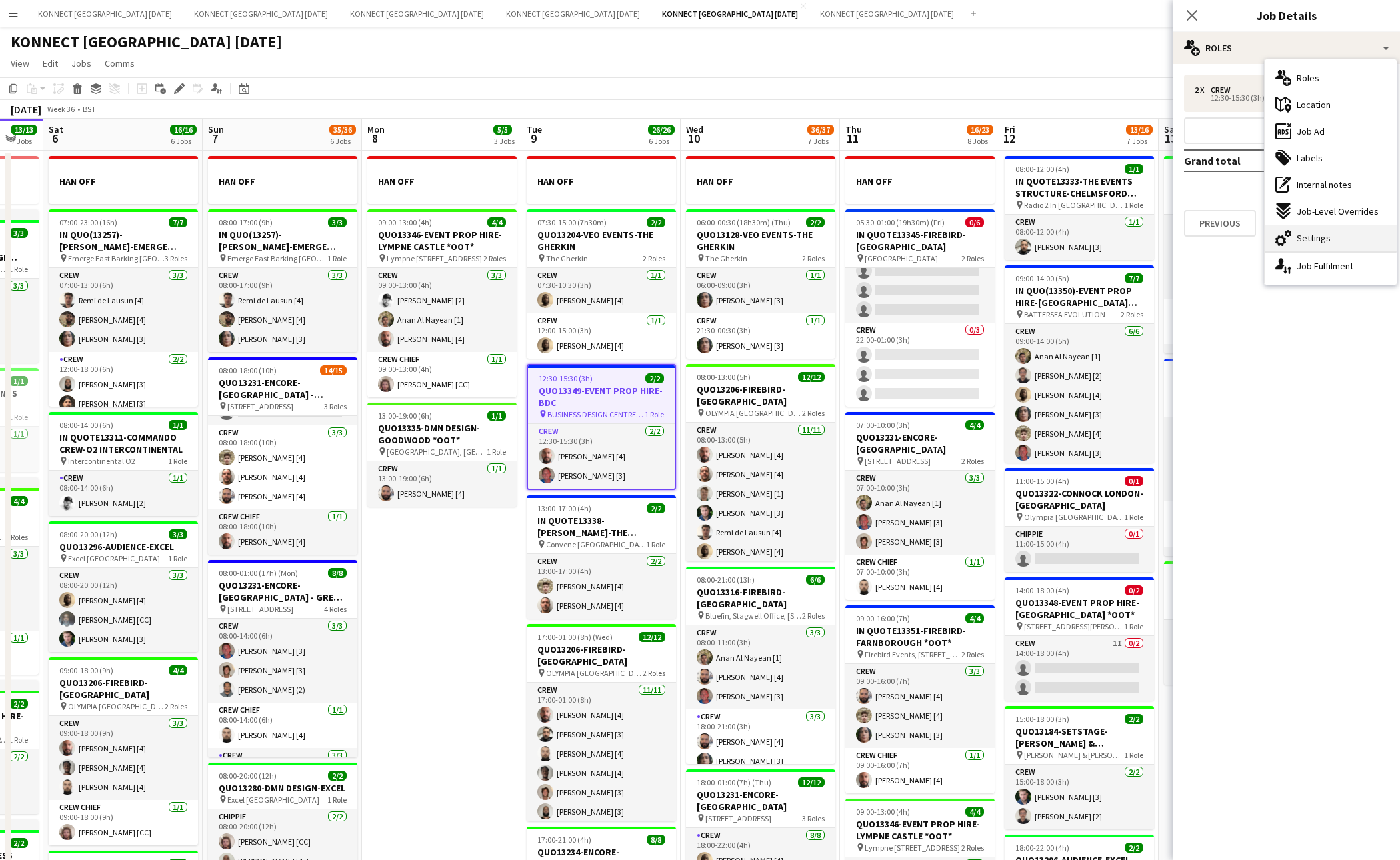
click at [1315, 235] on span "Settings" at bounding box center [1314, 238] width 34 height 12
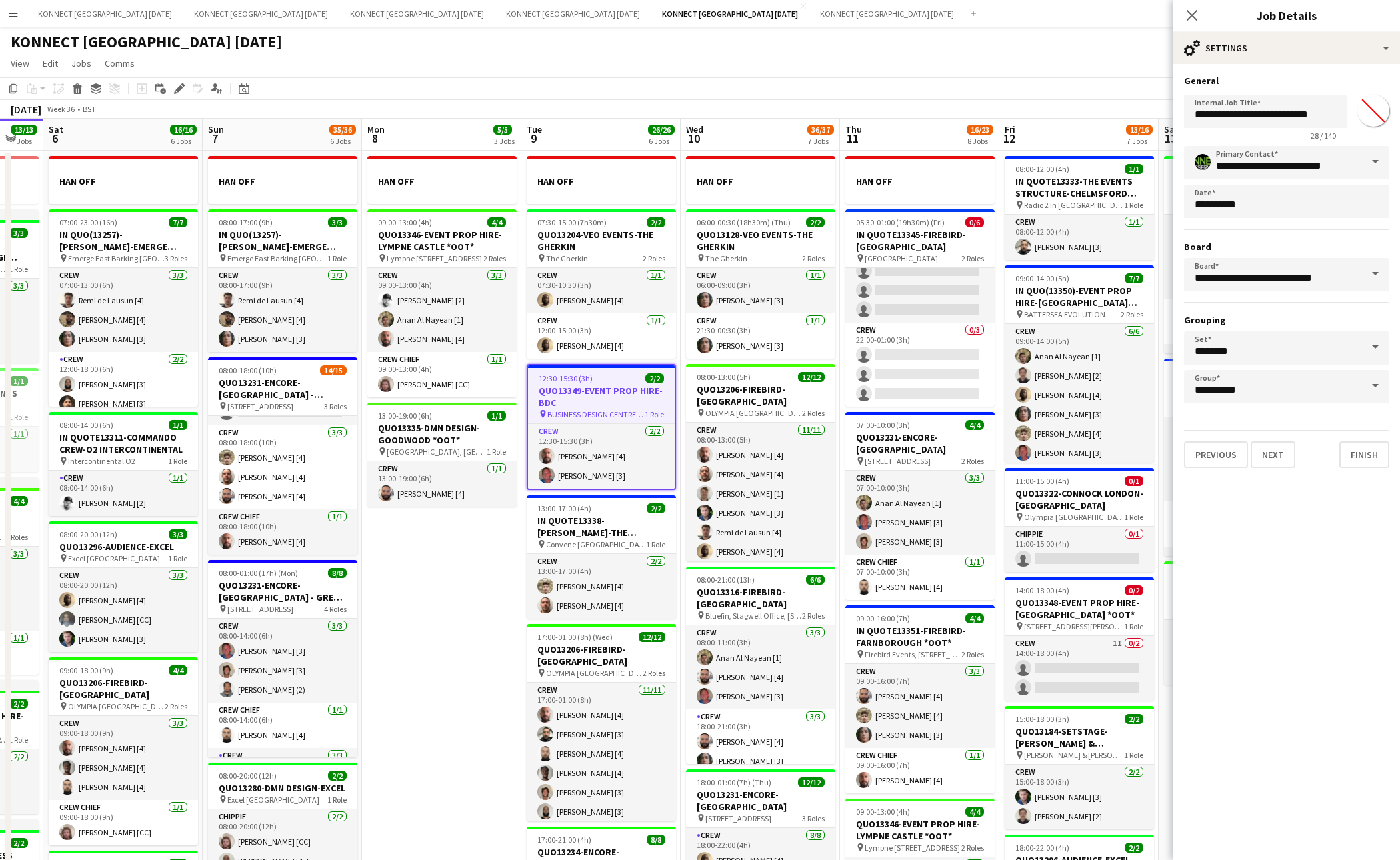
click at [1376, 111] on input "*******" at bounding box center [1373, 110] width 48 height 48
type input "*******"
click at [1271, 446] on button "Next" at bounding box center [1273, 454] width 45 height 27
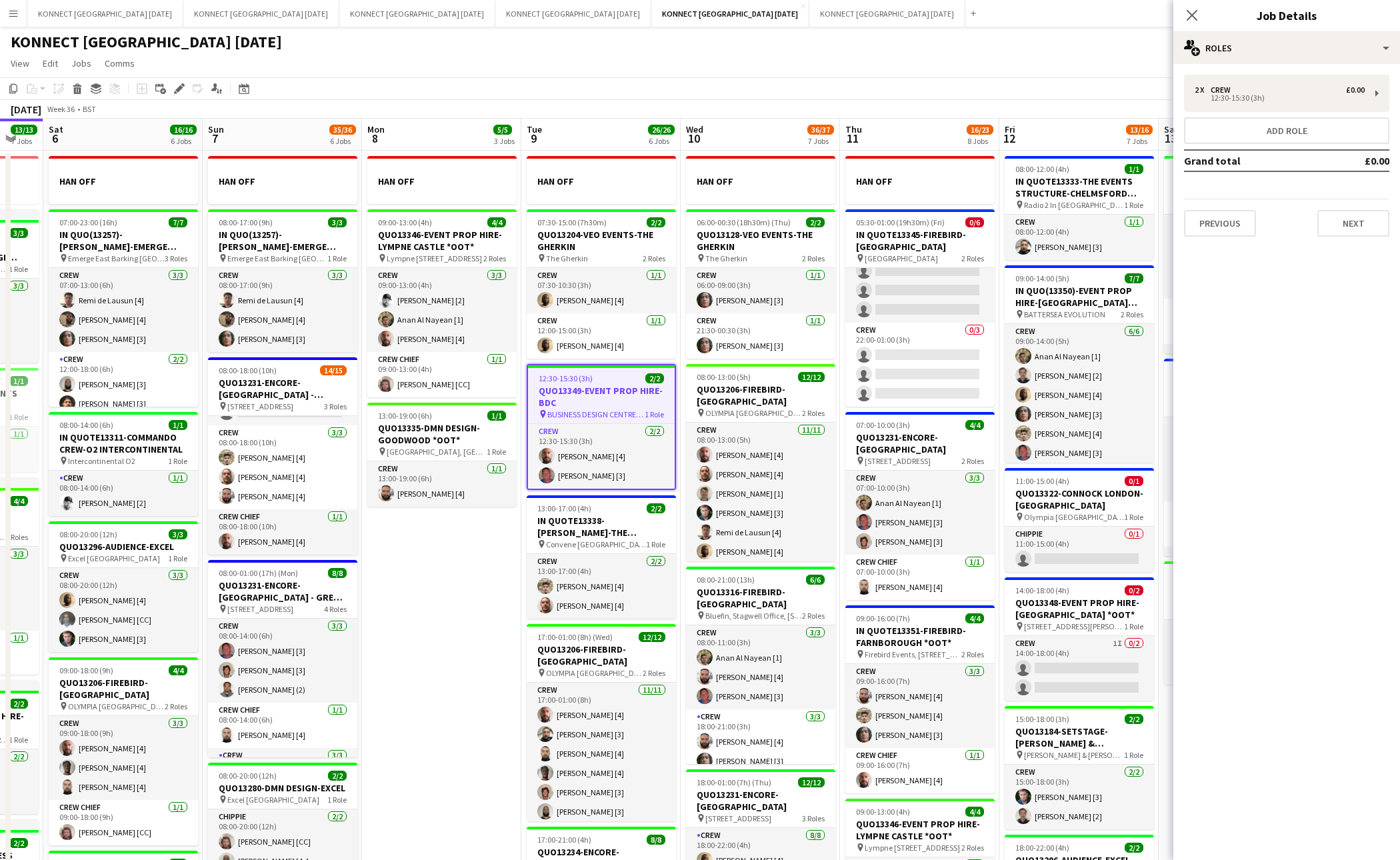
click at [820, 131] on span "36/37" at bounding box center [821, 130] width 27 height 10
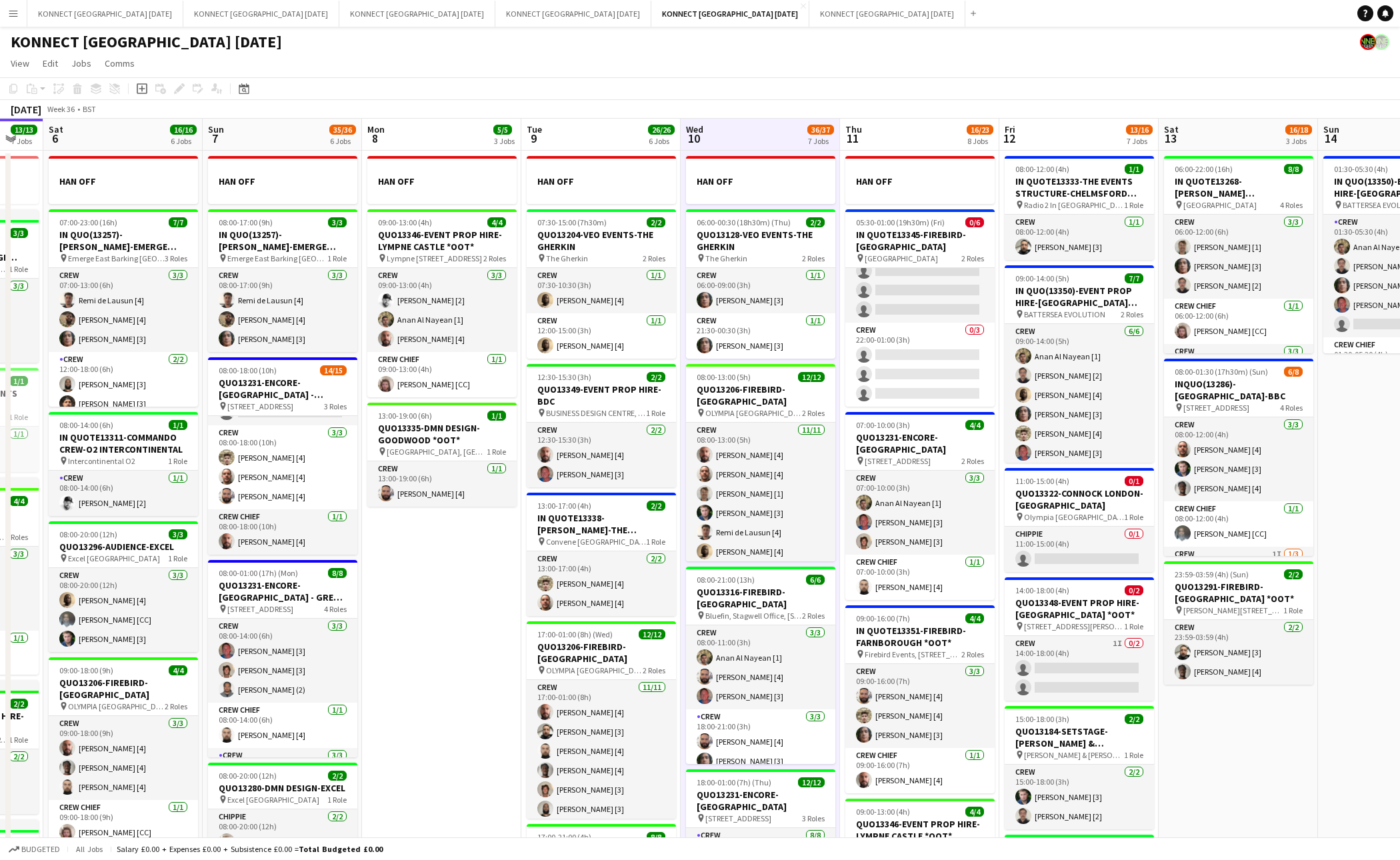
click at [774, 100] on div "[DATE] Week 36 • BST" at bounding box center [700, 109] width 1400 height 19
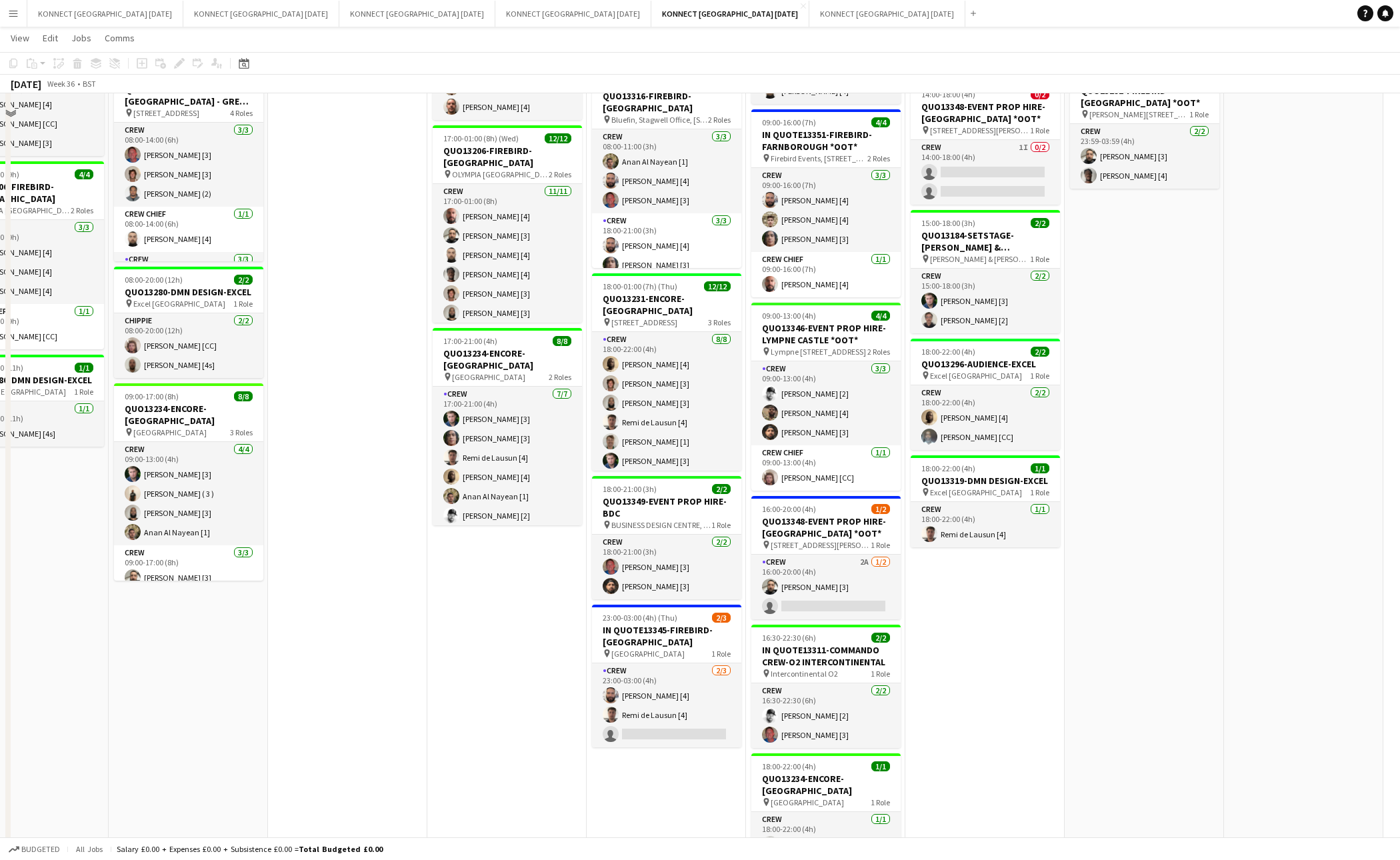
scroll to position [547, 0]
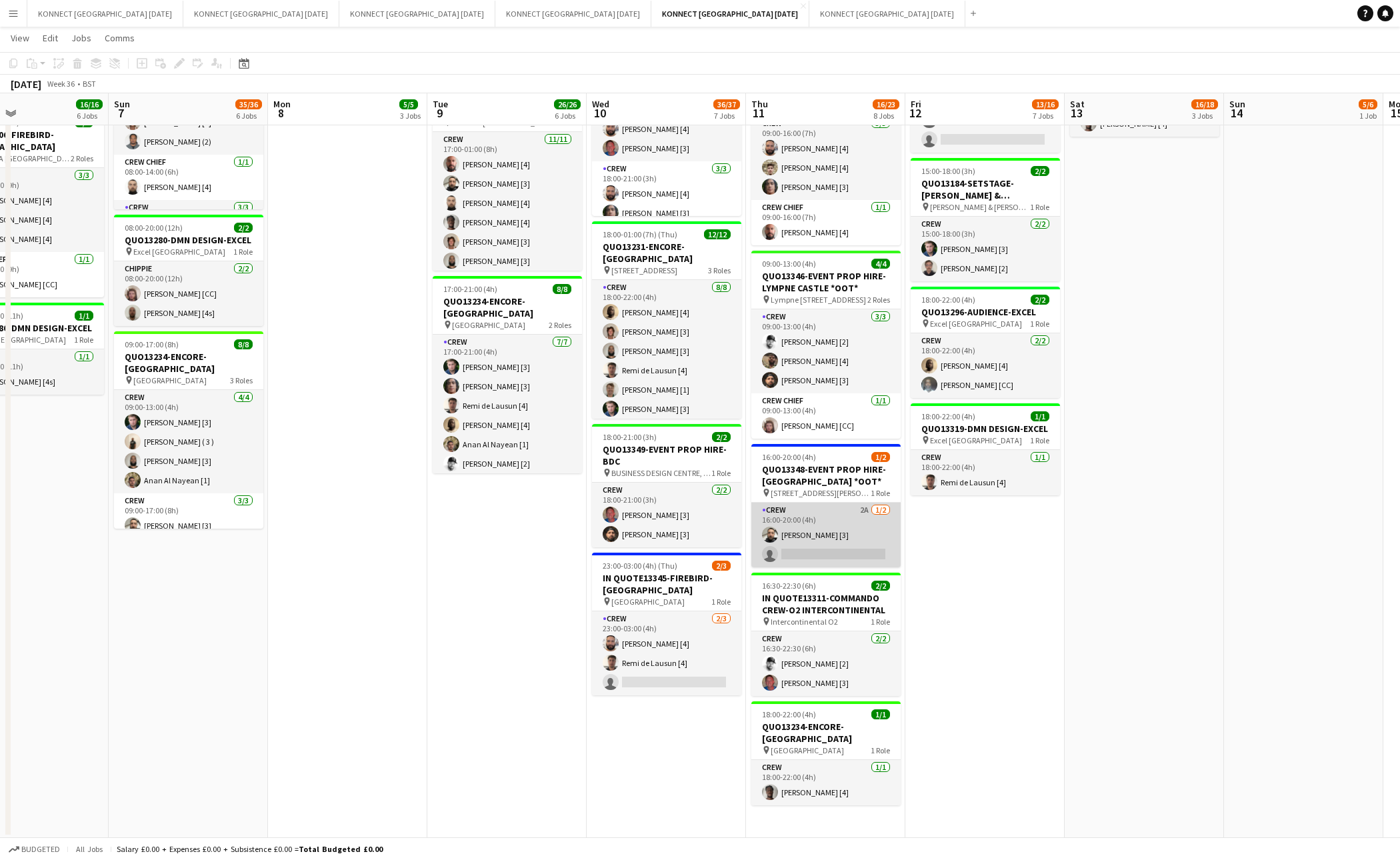
click at [838, 528] on app-card-role "Crew 2A [DATE] 16:00-20:00 (4h) [PERSON_NAME] [3] single-neutral-actions" at bounding box center [826, 534] width 149 height 64
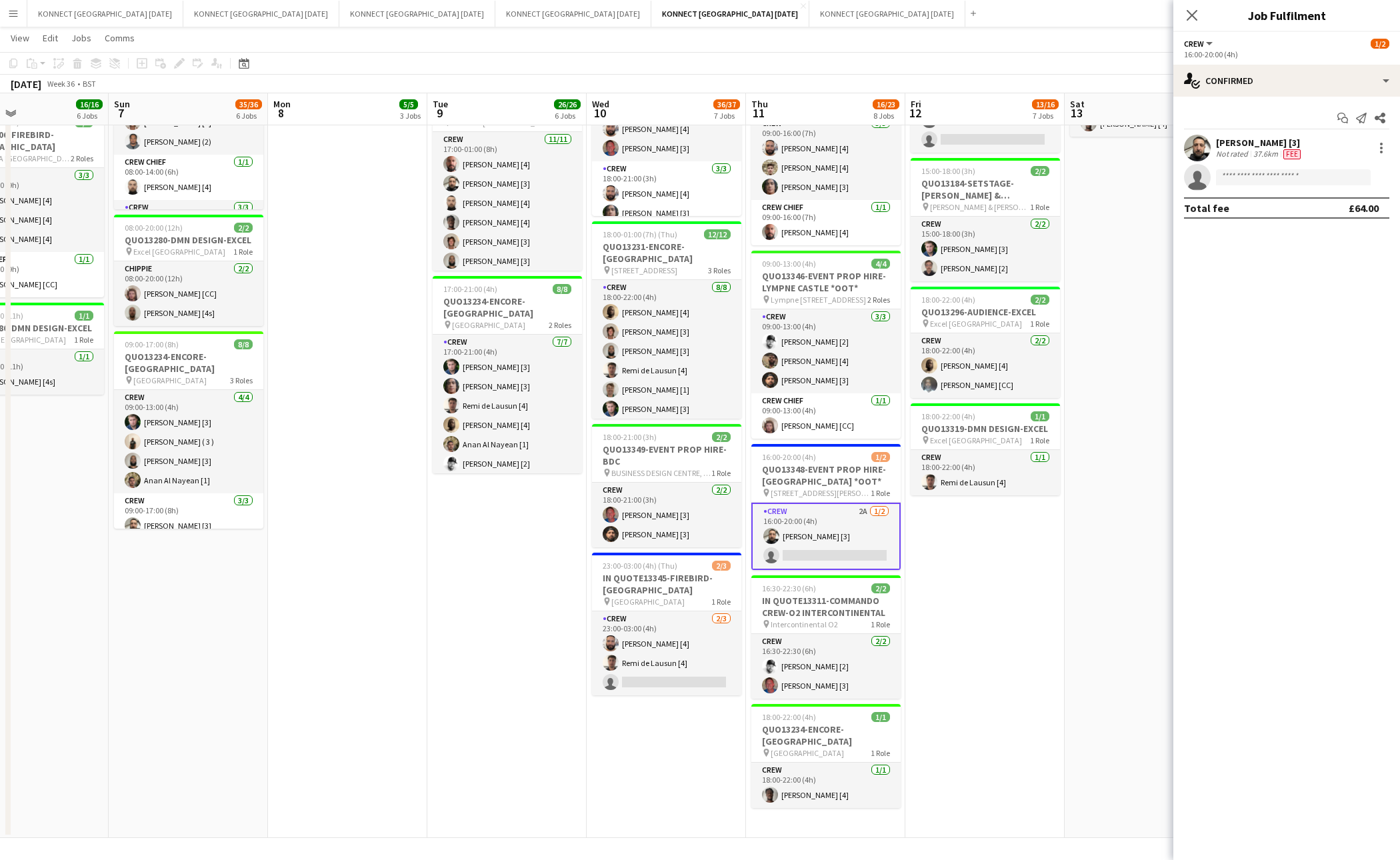
click at [1248, 55] on div "16:00-20:00 (4h)" at bounding box center [1287, 54] width 205 height 10
click at [1233, 83] on div "single-neutral-actions-check-2 Confirmed" at bounding box center [1286, 80] width 227 height 32
click at [1317, 213] on span "Applicants" at bounding box center [1318, 217] width 42 height 12
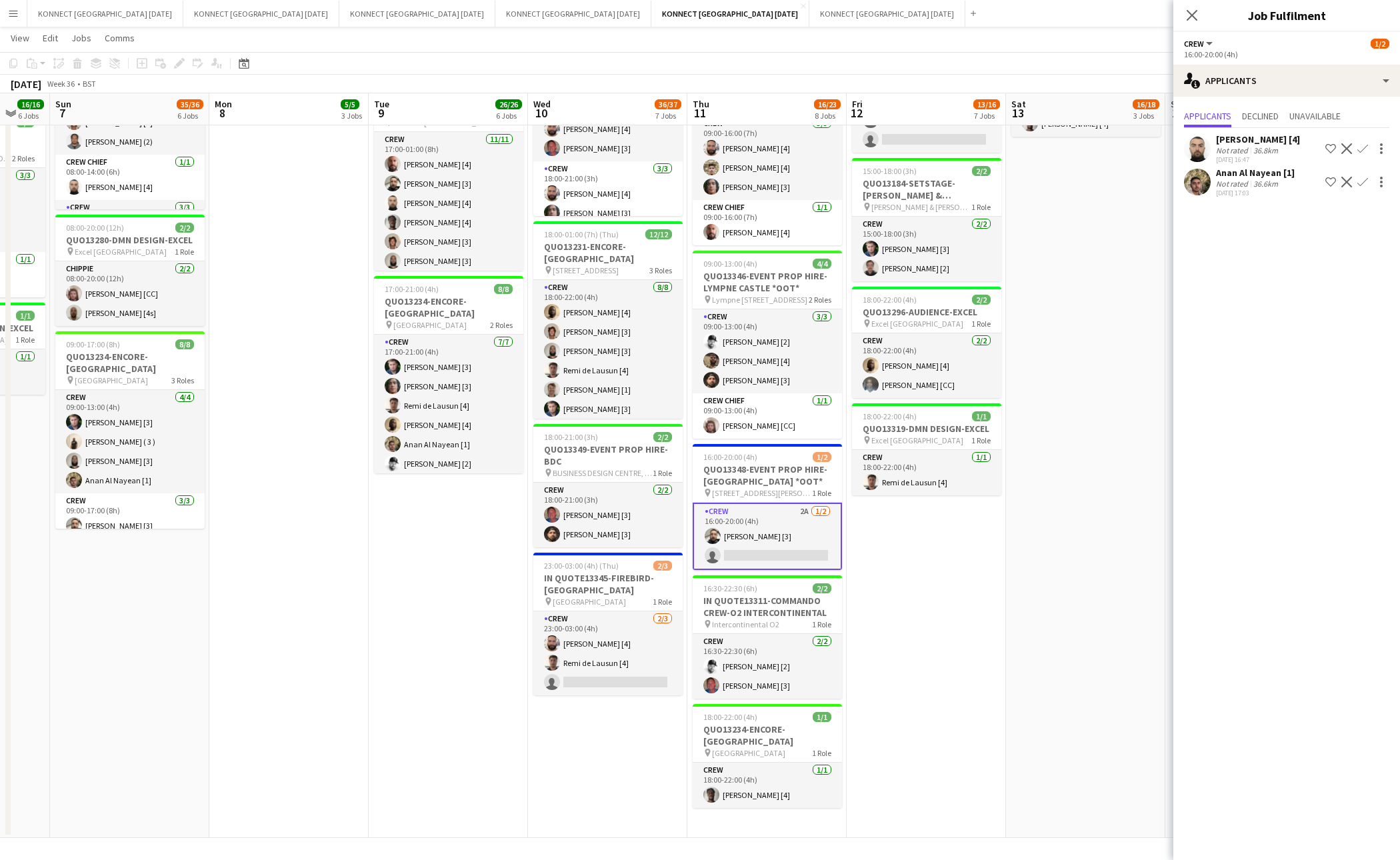
scroll to position [0, 459]
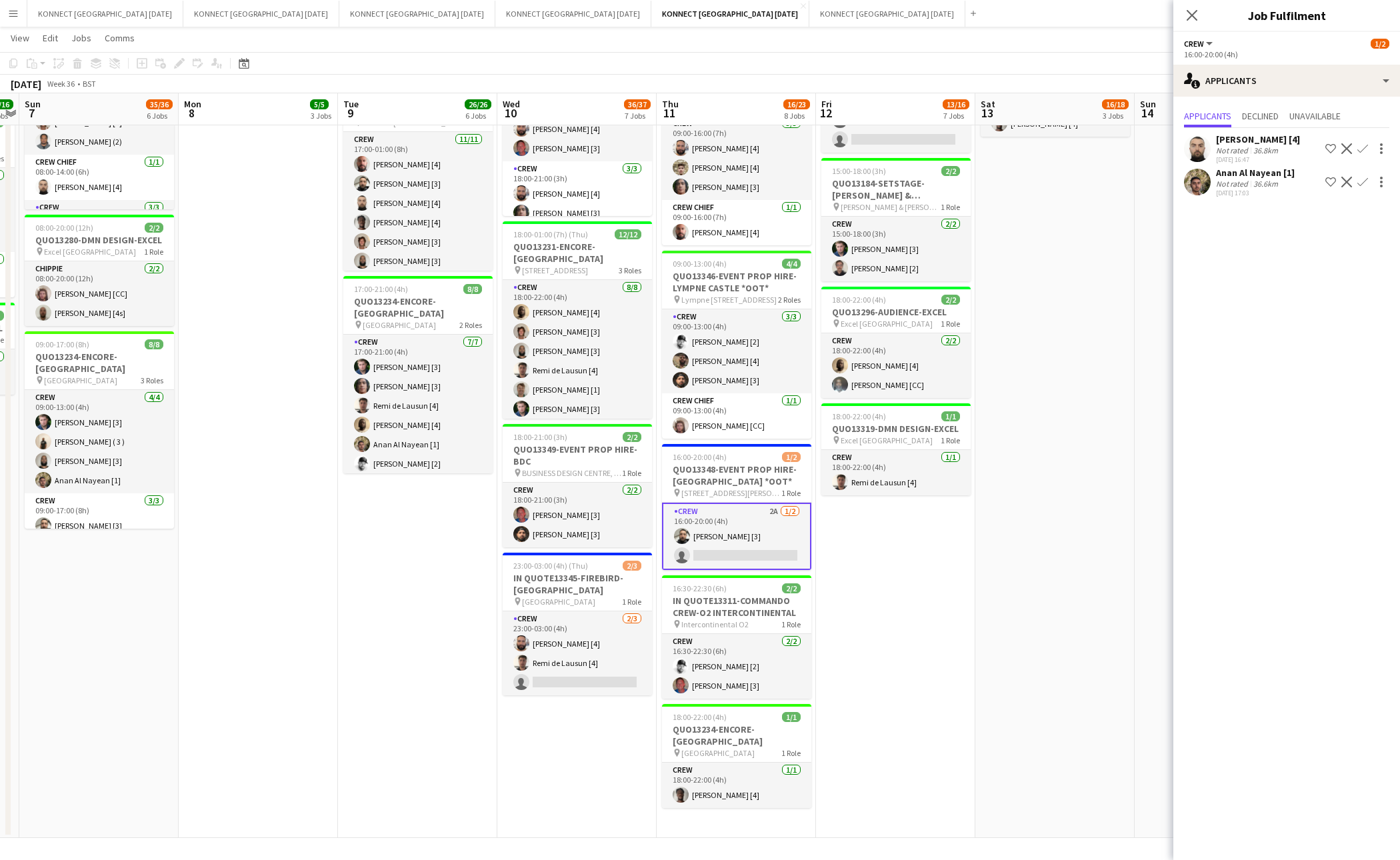
click at [1370, 146] on button "Confirm" at bounding box center [1363, 148] width 16 height 16
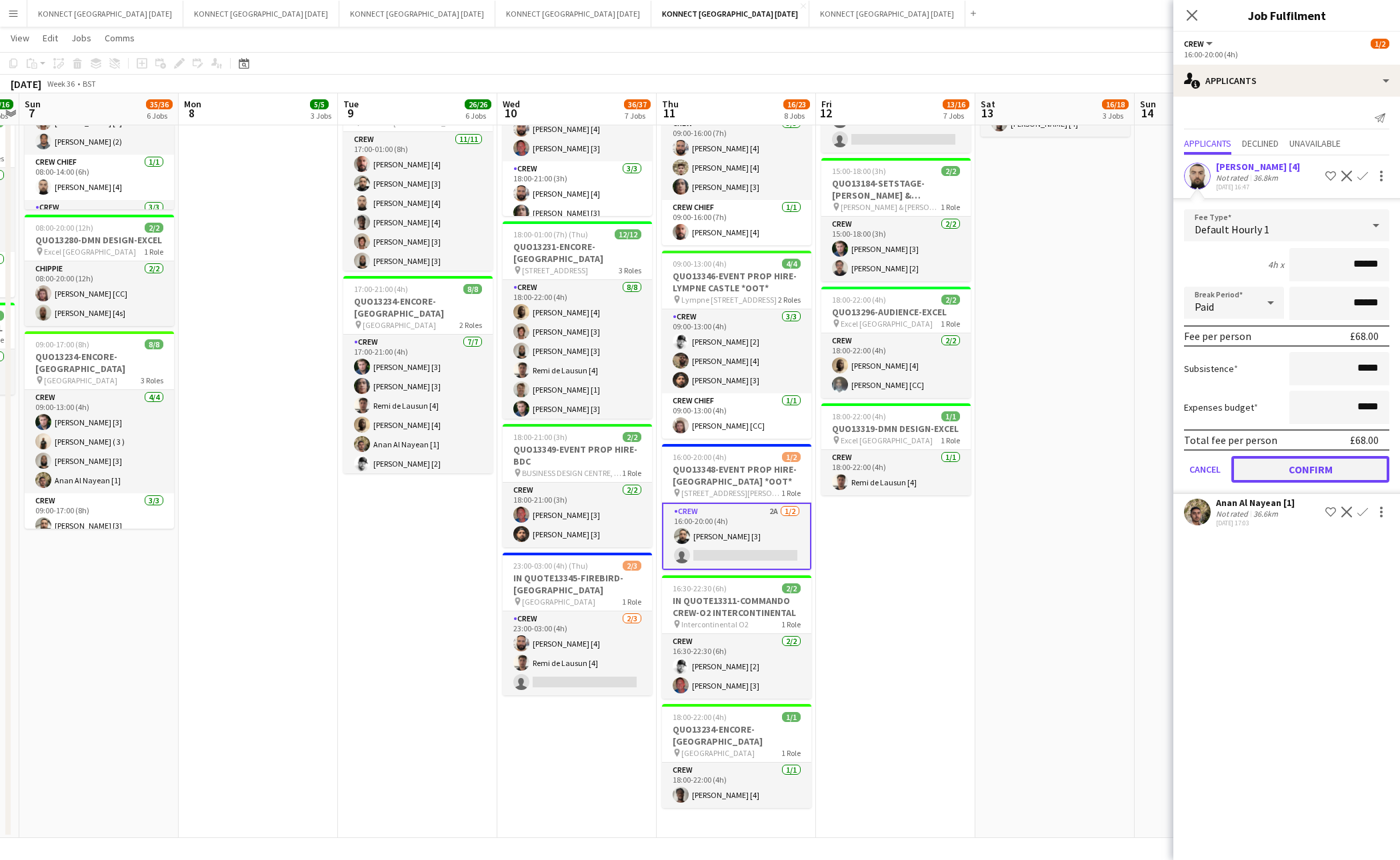
click at [1274, 470] on button "Confirm" at bounding box center [1310, 469] width 158 height 27
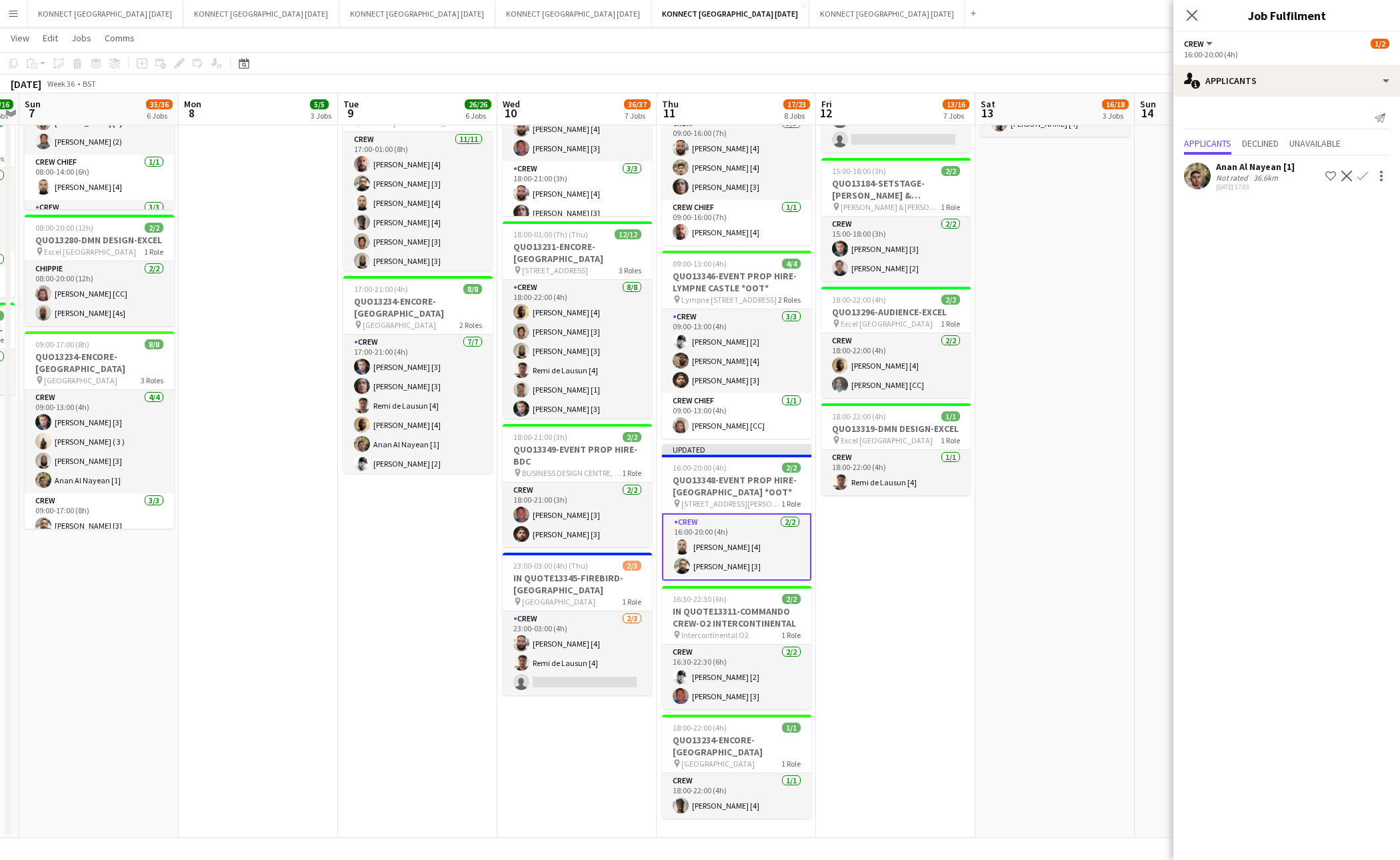
click at [1142, 365] on app-date-cell "01:30-05:30 (4h) 5/6 IN QUO(13350)-EVENT PROP HIRE-BATTERSEA EVO pin BATTERSEA …" at bounding box center [1214, 220] width 159 height 1236
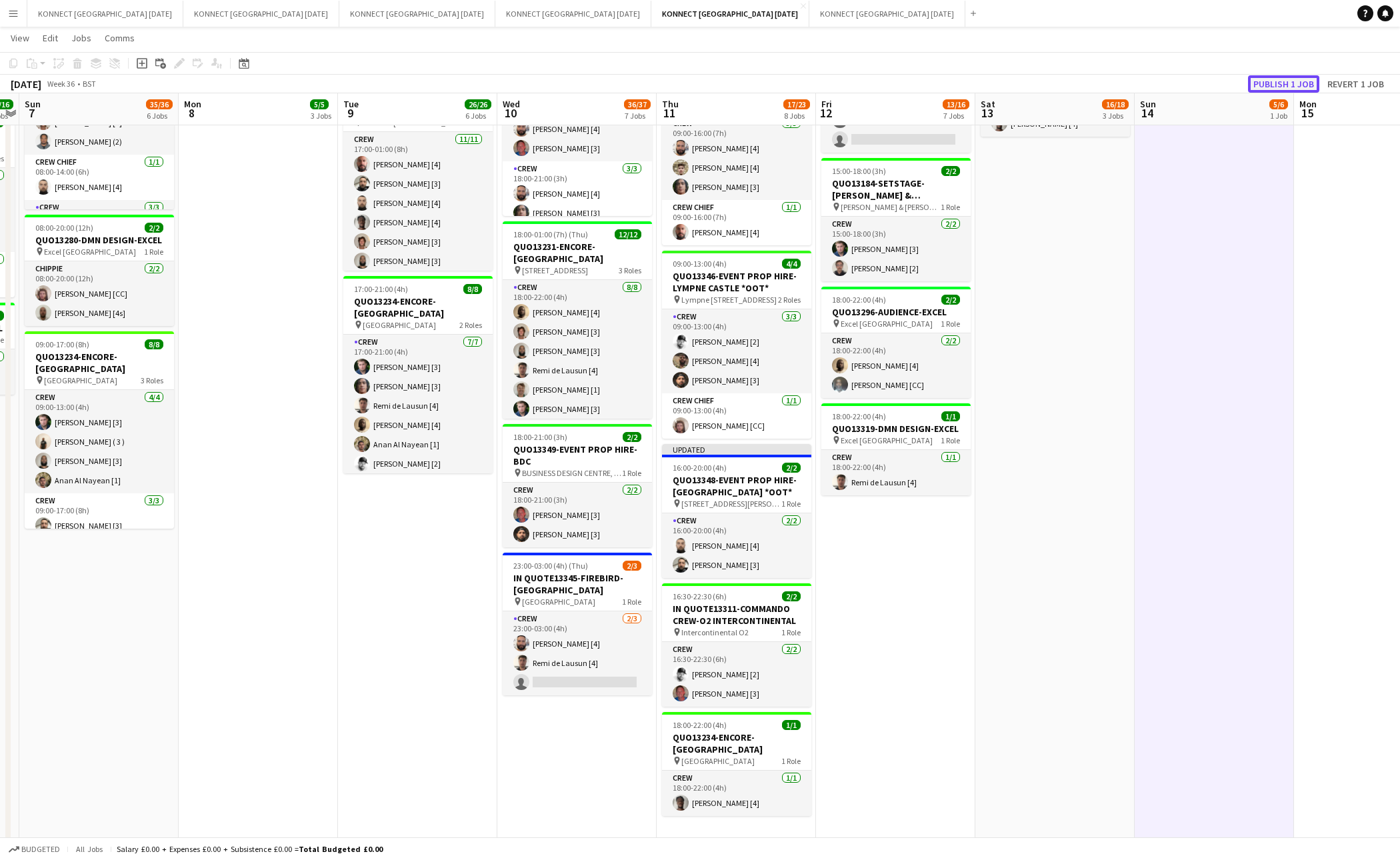
click at [1266, 80] on button "Publish 1 job" at bounding box center [1283, 84] width 71 height 18
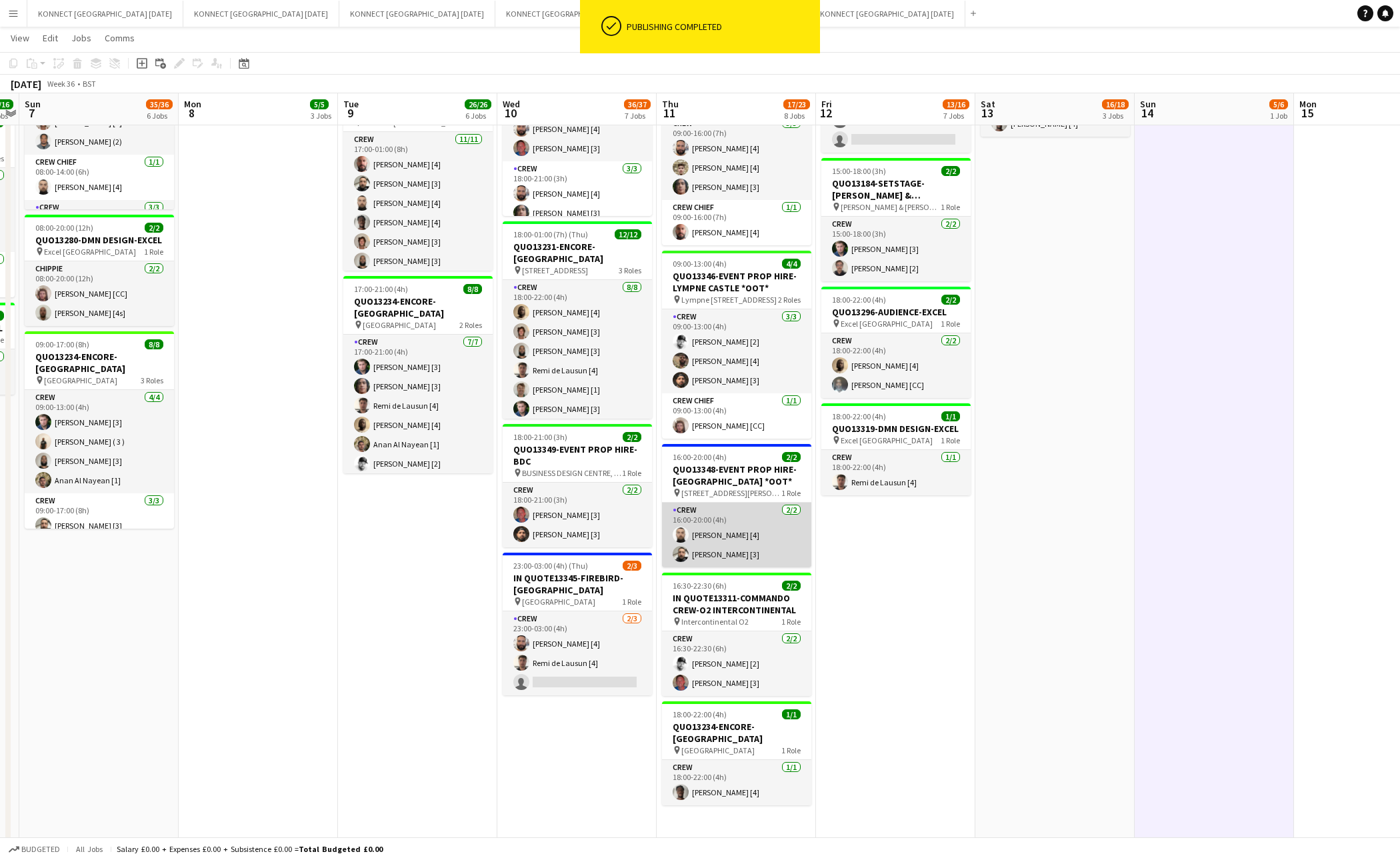
click at [755, 548] on app-card-role "Crew [DATE] 16:00-20:00 (4h) [PERSON_NAME] [4] [PERSON_NAME] [3]" at bounding box center [737, 534] width 149 height 64
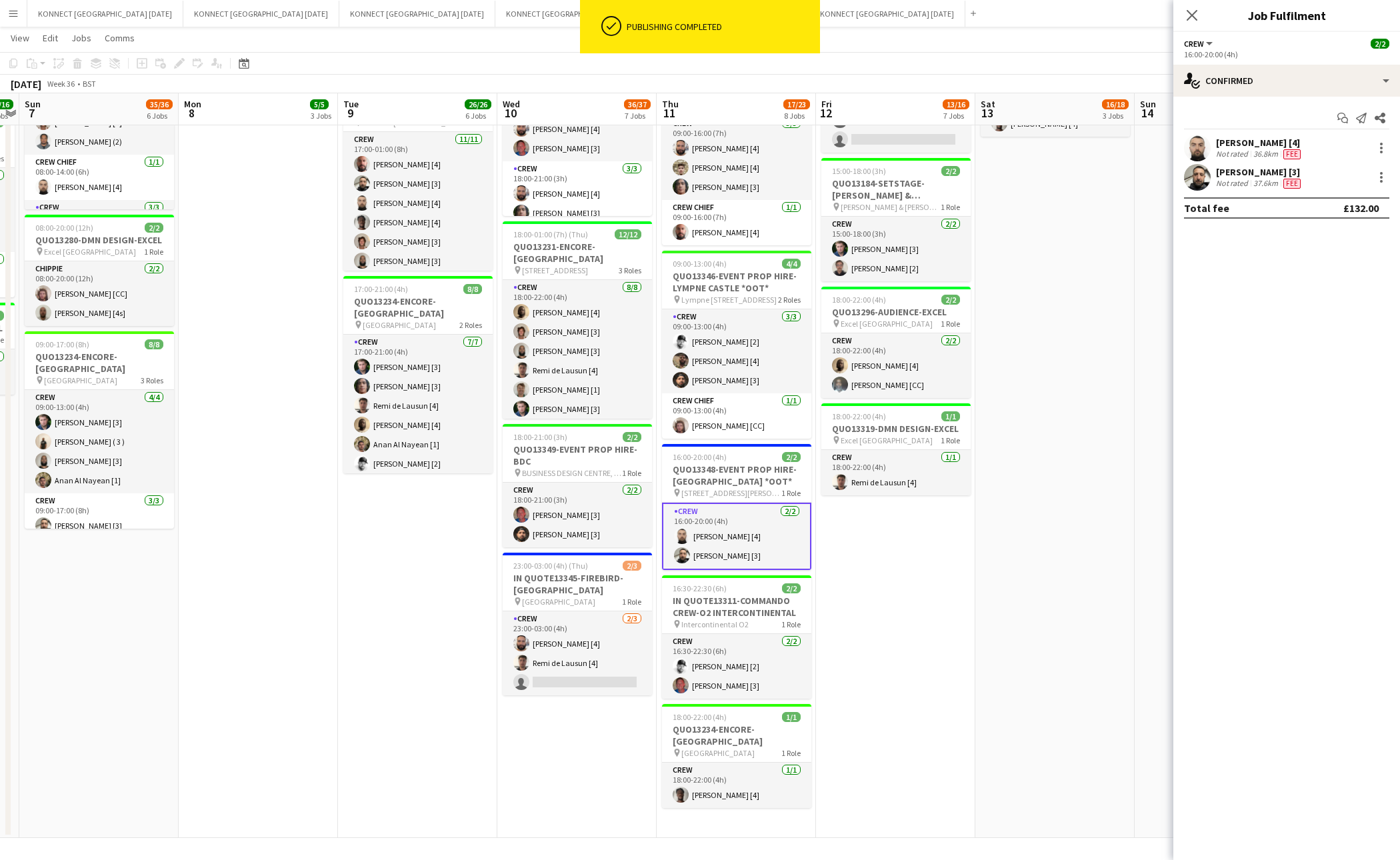
click at [1252, 148] on div "36.8km" at bounding box center [1266, 153] width 30 height 10
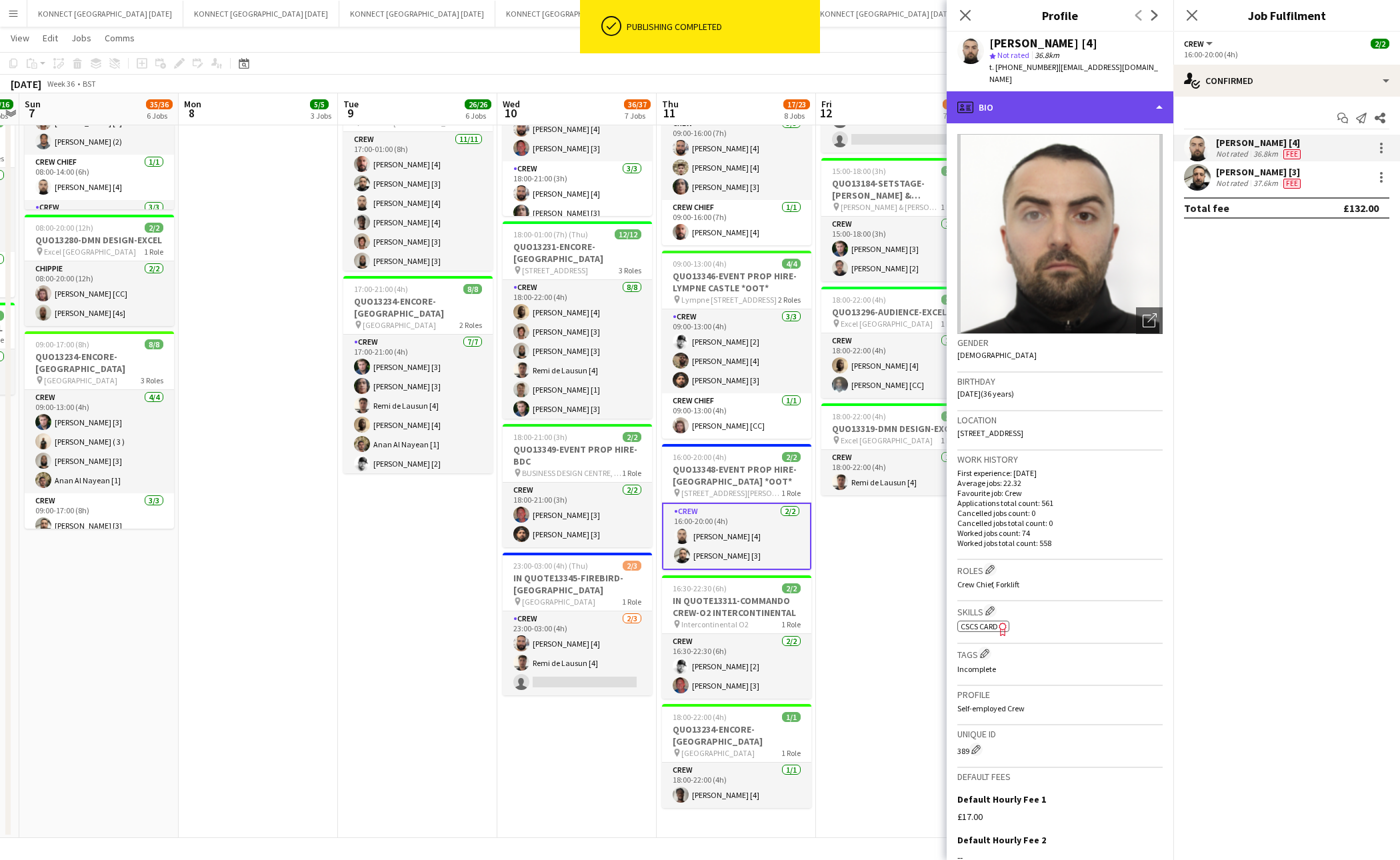
click at [1085, 91] on div "profile Bio" at bounding box center [1060, 107] width 227 height 32
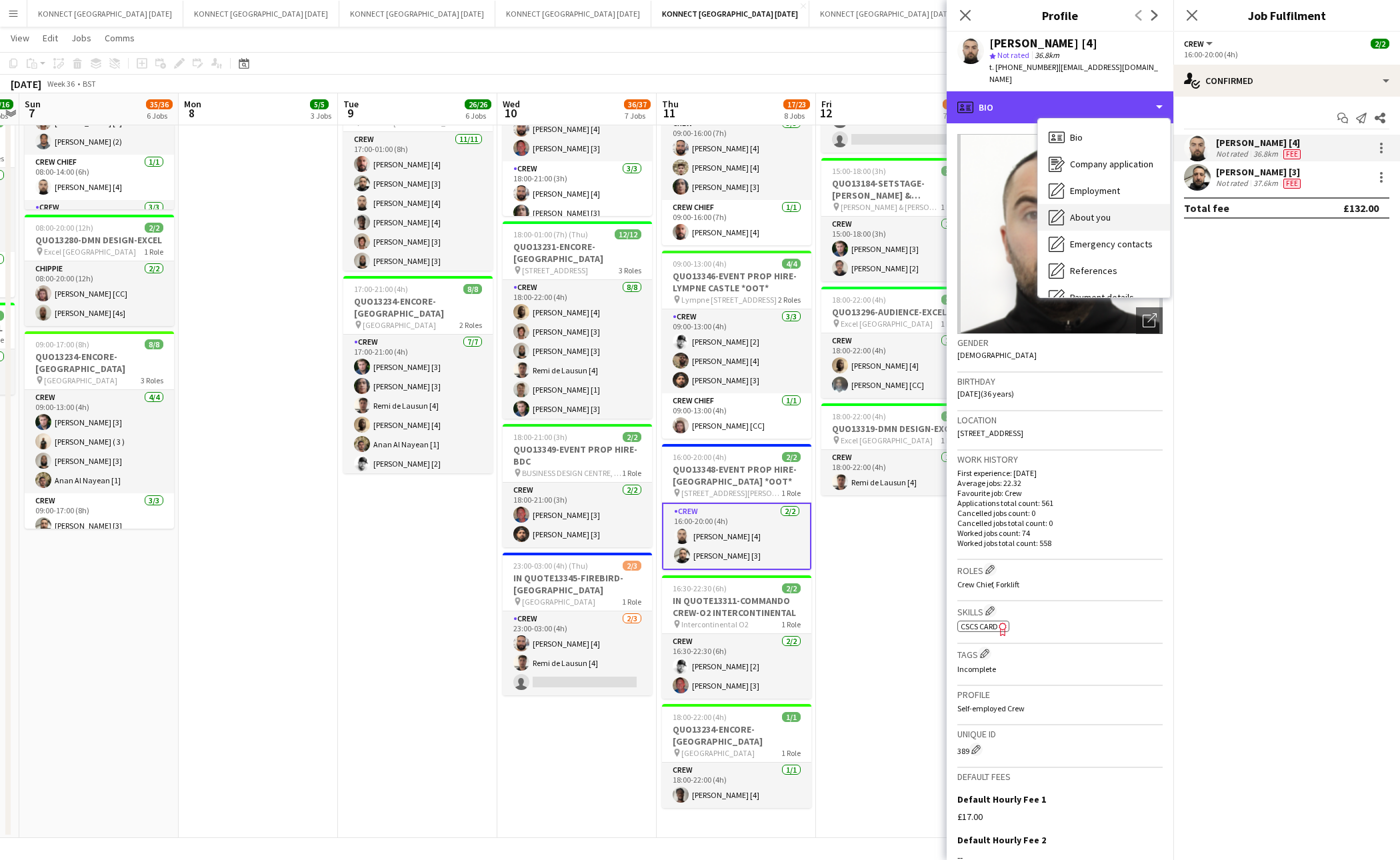
scroll to position [125, 0]
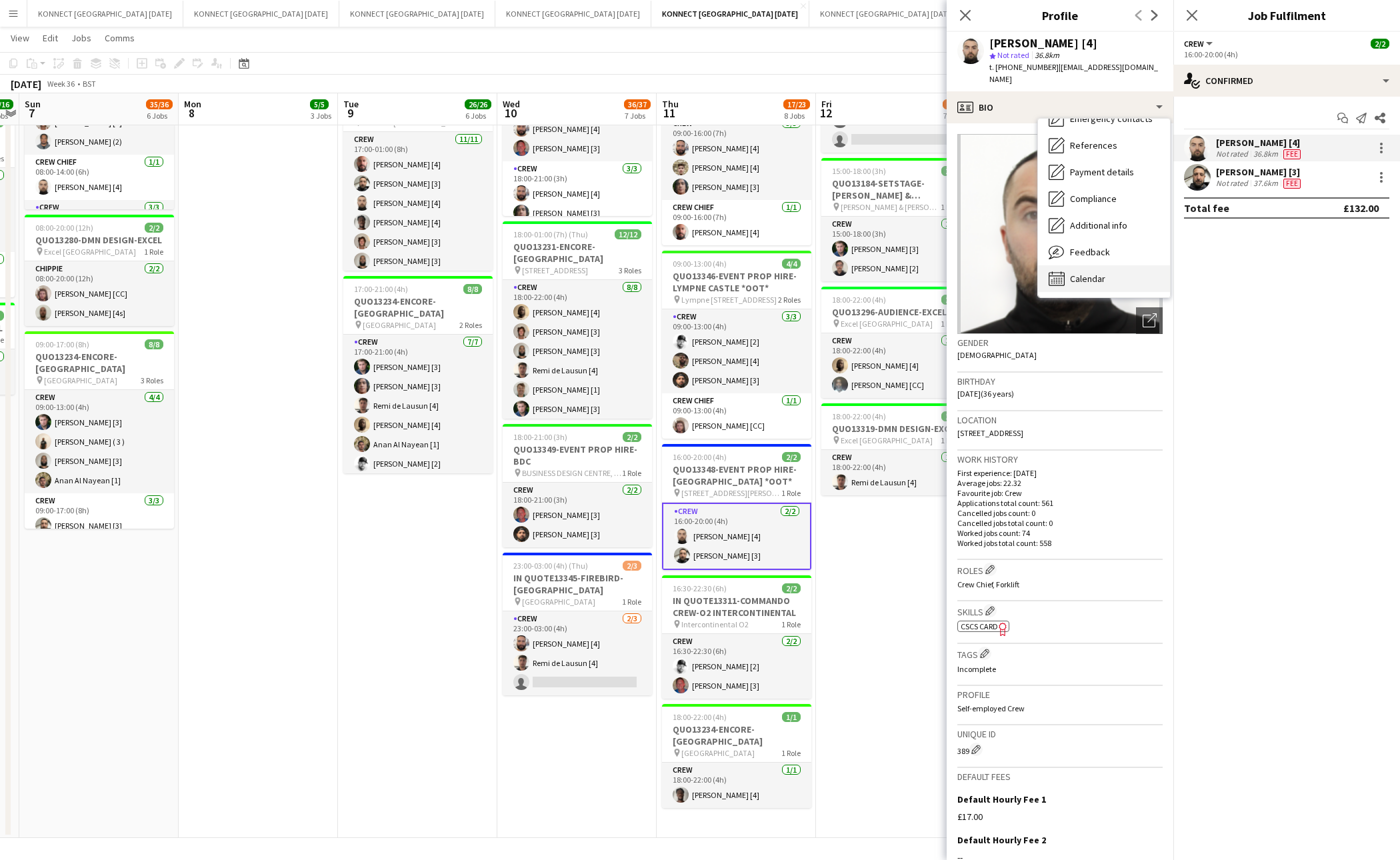
click at [1117, 267] on div "Calendar Calendar" at bounding box center [1104, 279] width 132 height 27
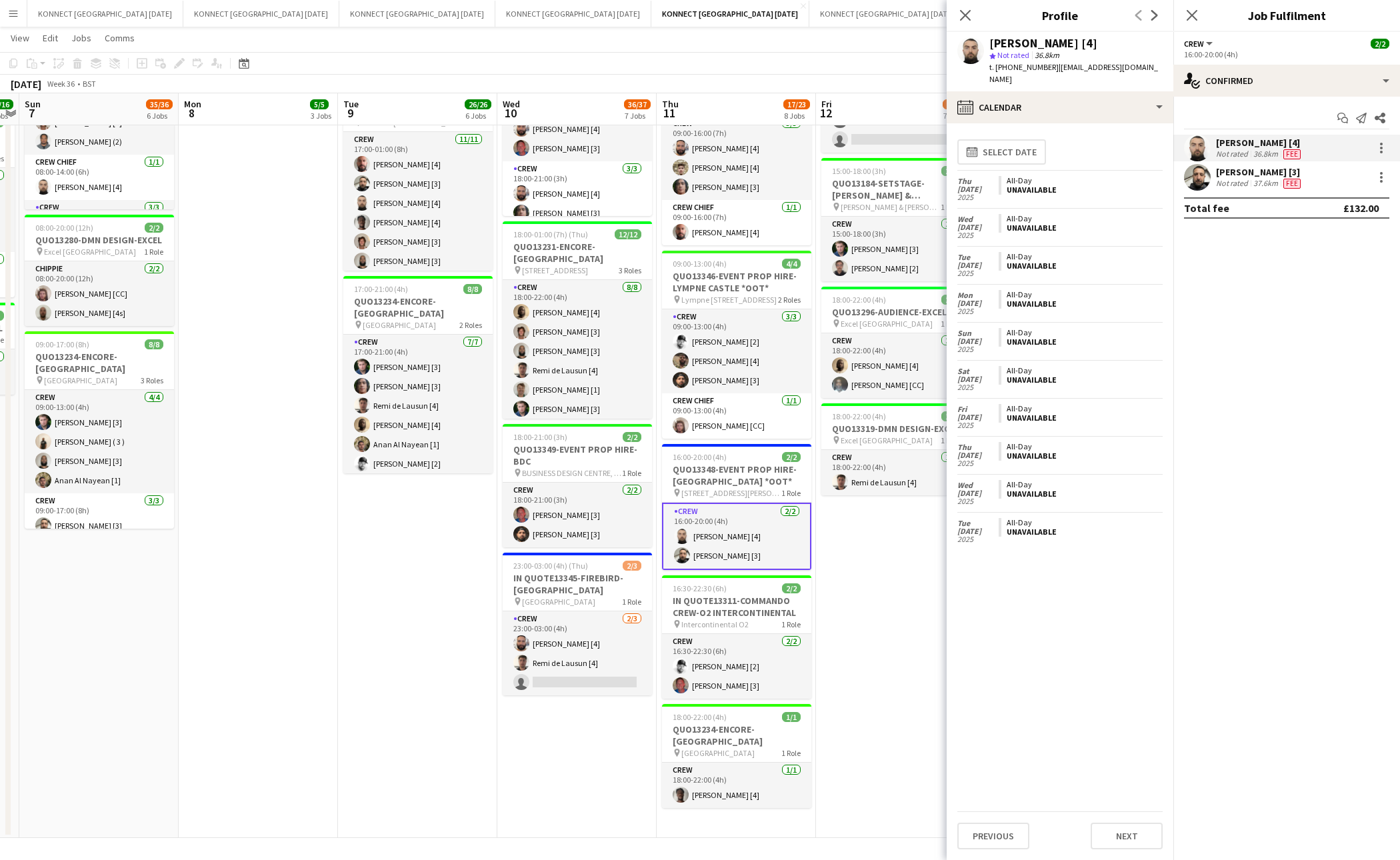
scroll to position [0, 0]
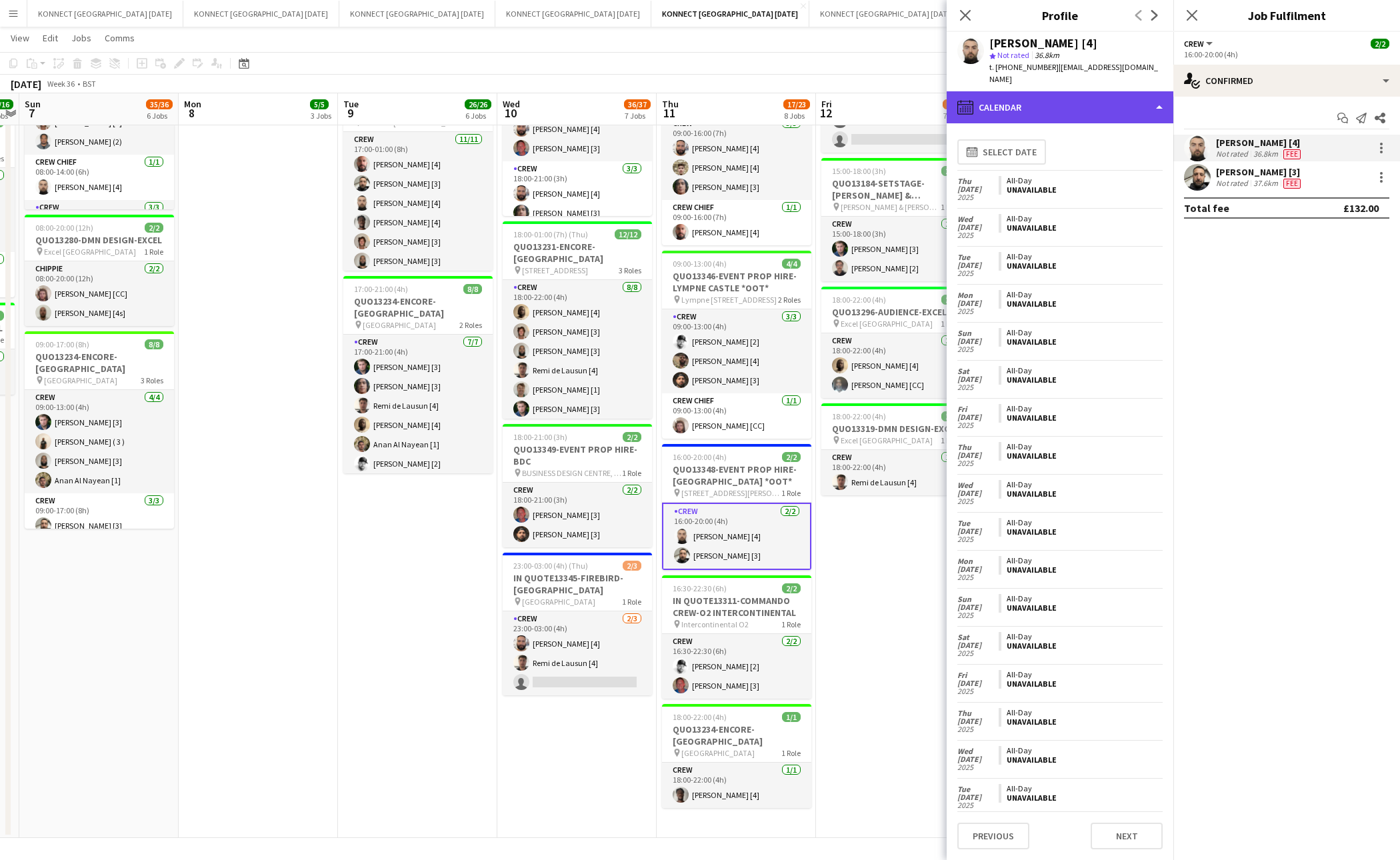
click at [1030, 92] on div "calendar-full Calendar" at bounding box center [1060, 107] width 227 height 32
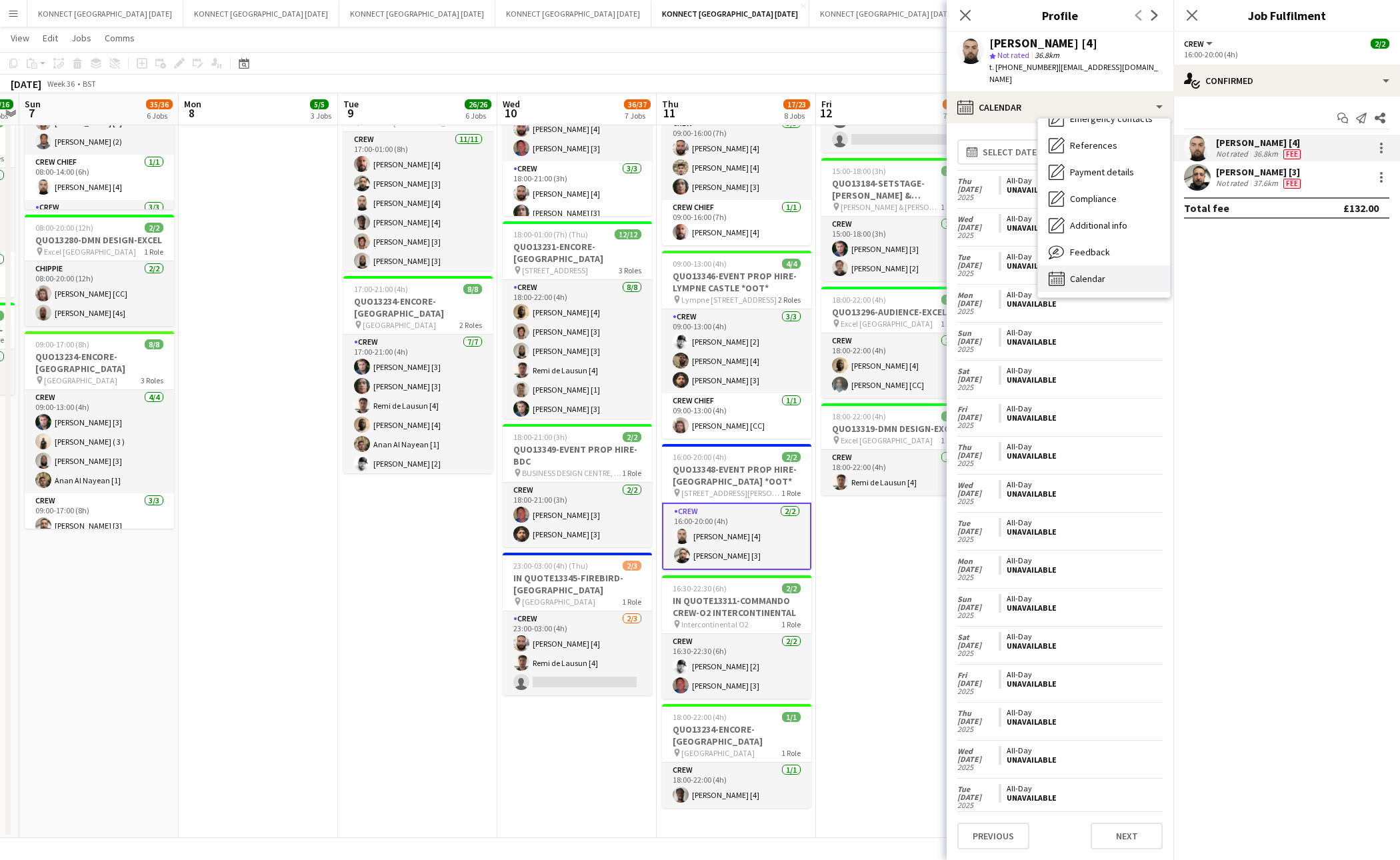
click at [1092, 272] on span "Calendar" at bounding box center [1088, 278] width 35 height 12
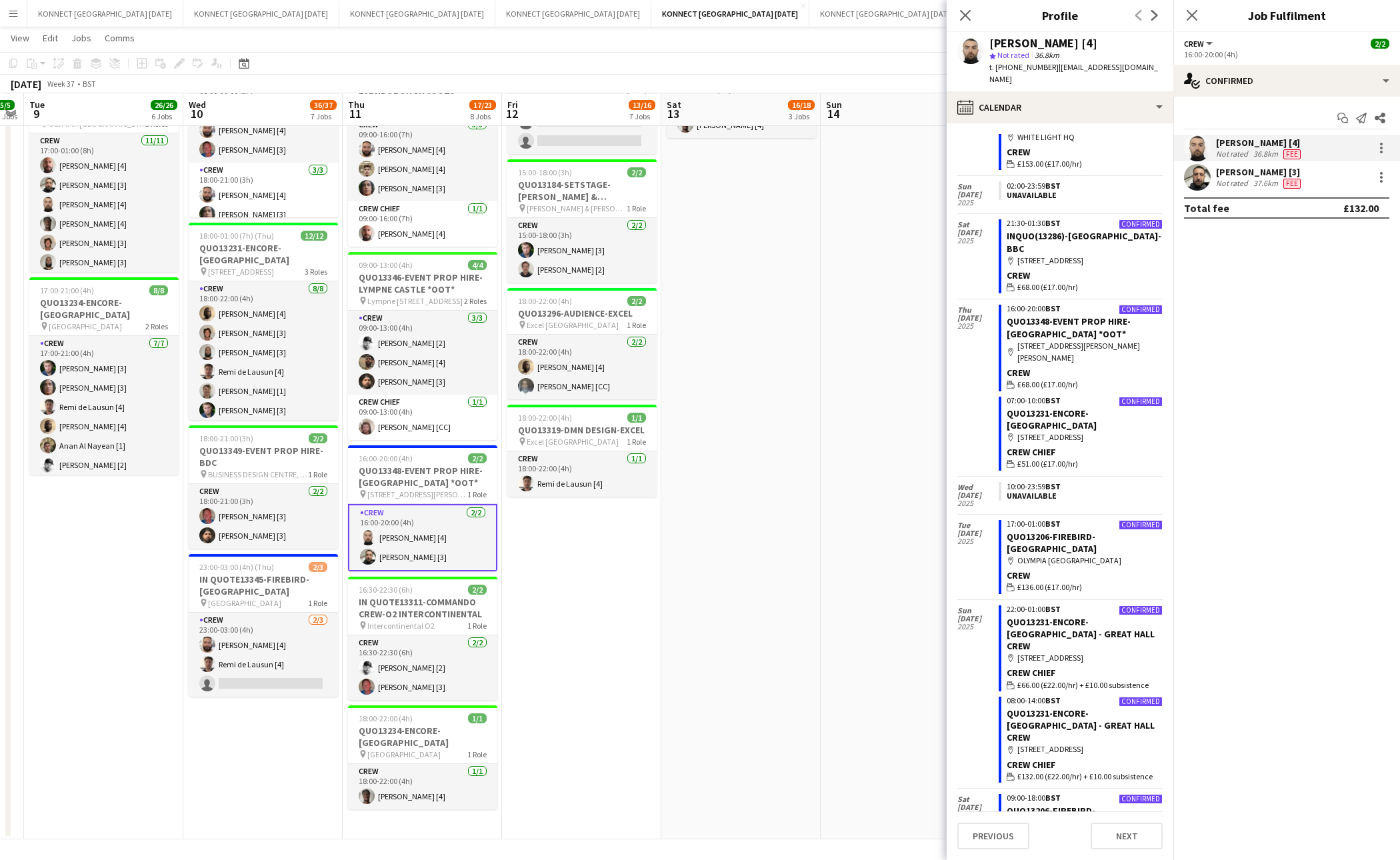
scroll to position [0, 420]
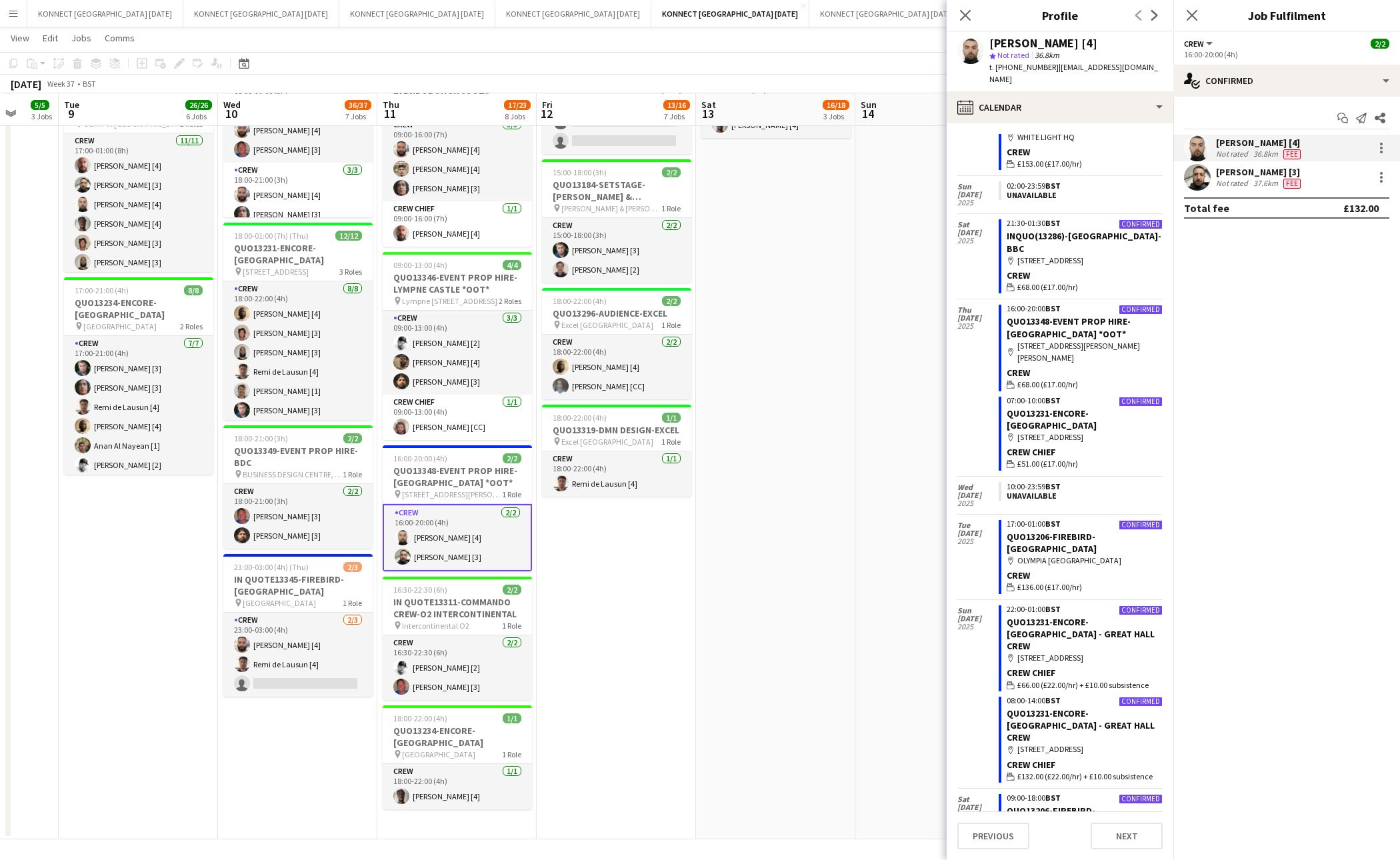
click at [839, 568] on app-date-cell "06:00-22:00 (16h) 8/8 IN QUOTE13268-[PERSON_NAME][GEOGRAPHIC_DATA] pin Richmond…" at bounding box center [775, 221] width 159 height 1236
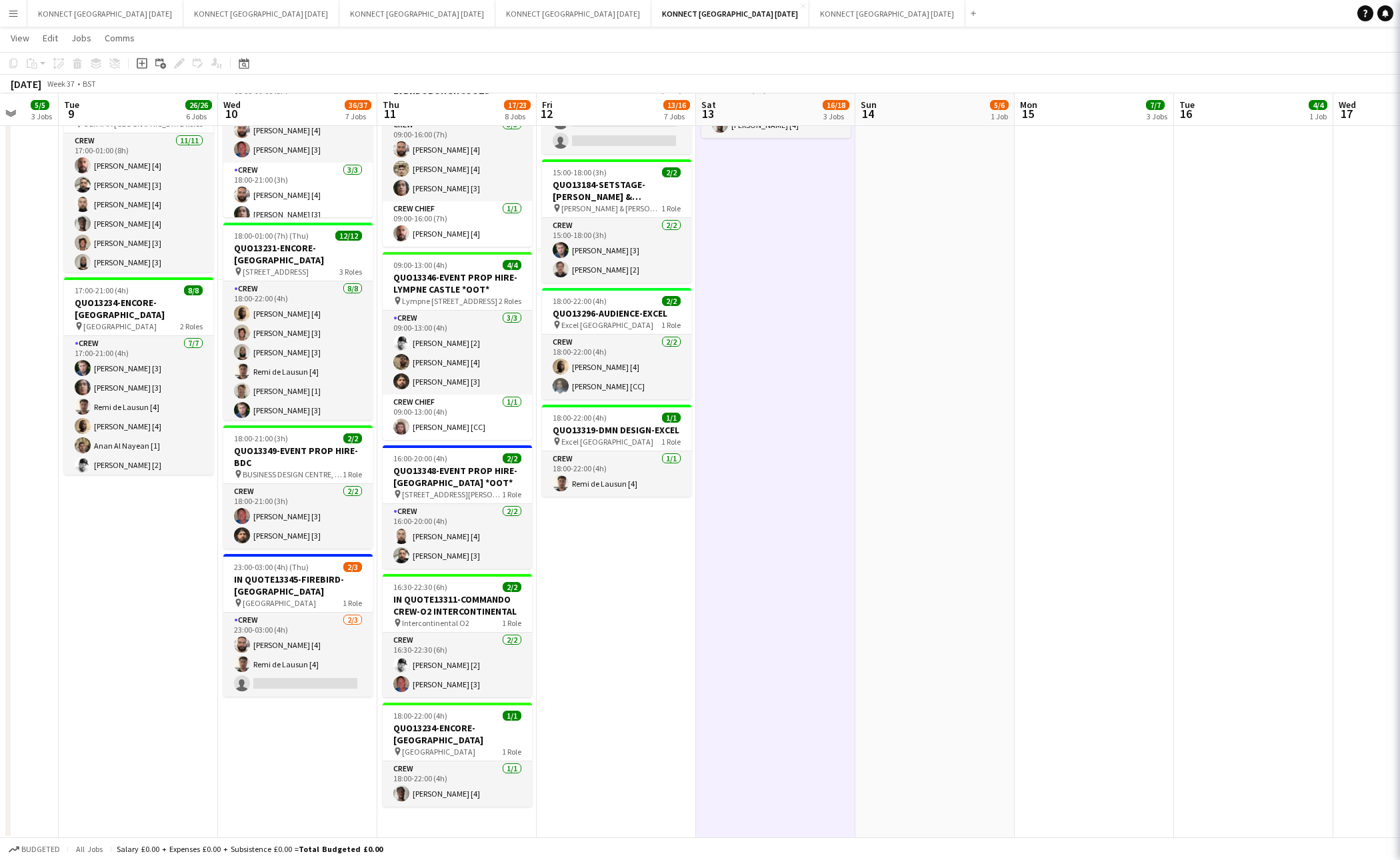
click at [839, 568] on app-date-cell "06:00-22:00 (16h) 8/8 IN QUOTE13268-[PERSON_NAME][GEOGRAPHIC_DATA] pin Richmond…" at bounding box center [775, 221] width 159 height 1236
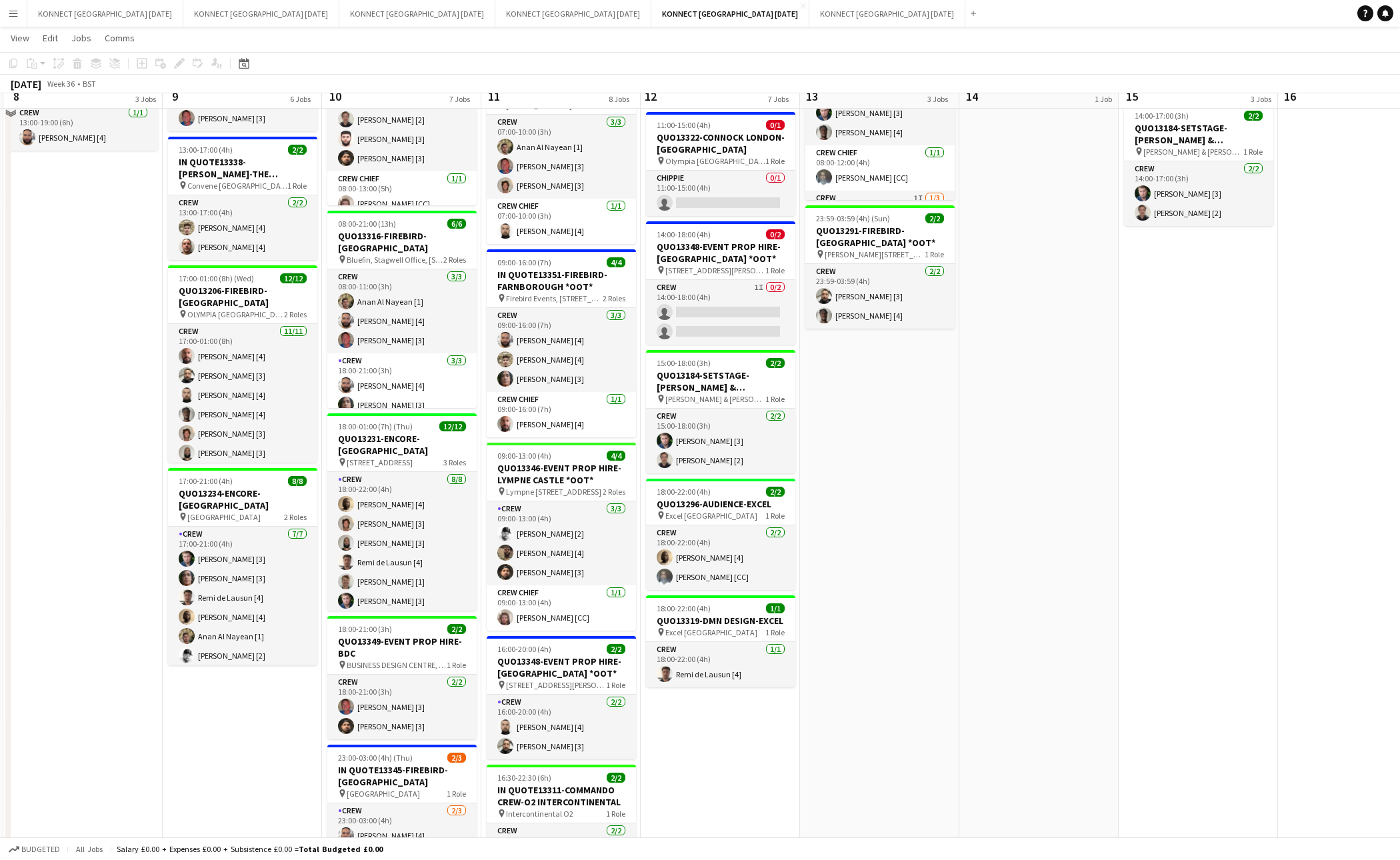
scroll to position [331, 0]
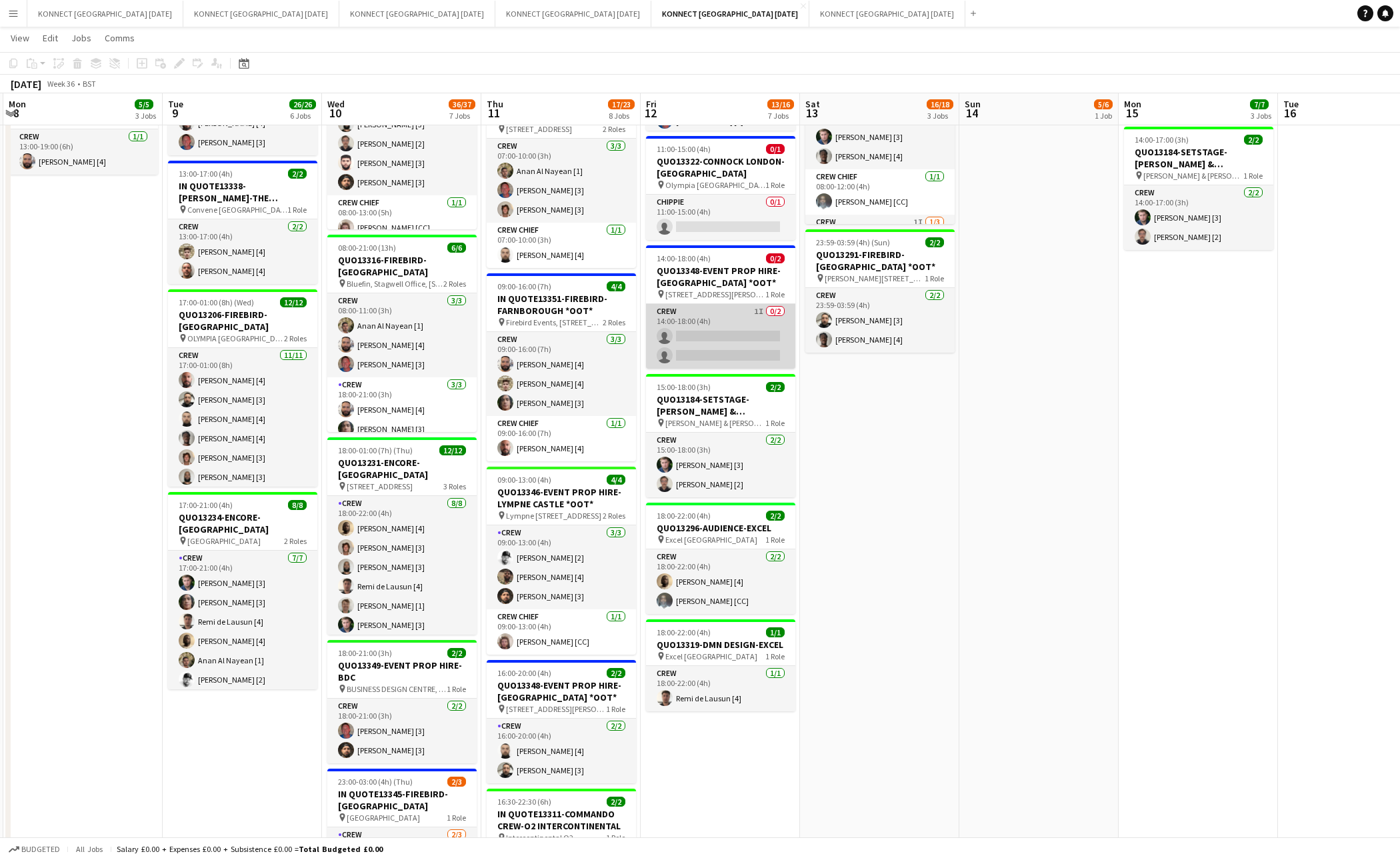
click at [738, 336] on app-card-role "Crew 1I 0/2 14:00-18:00 (4h) single-neutral-actions single-neutral-actions" at bounding box center [721, 336] width 149 height 64
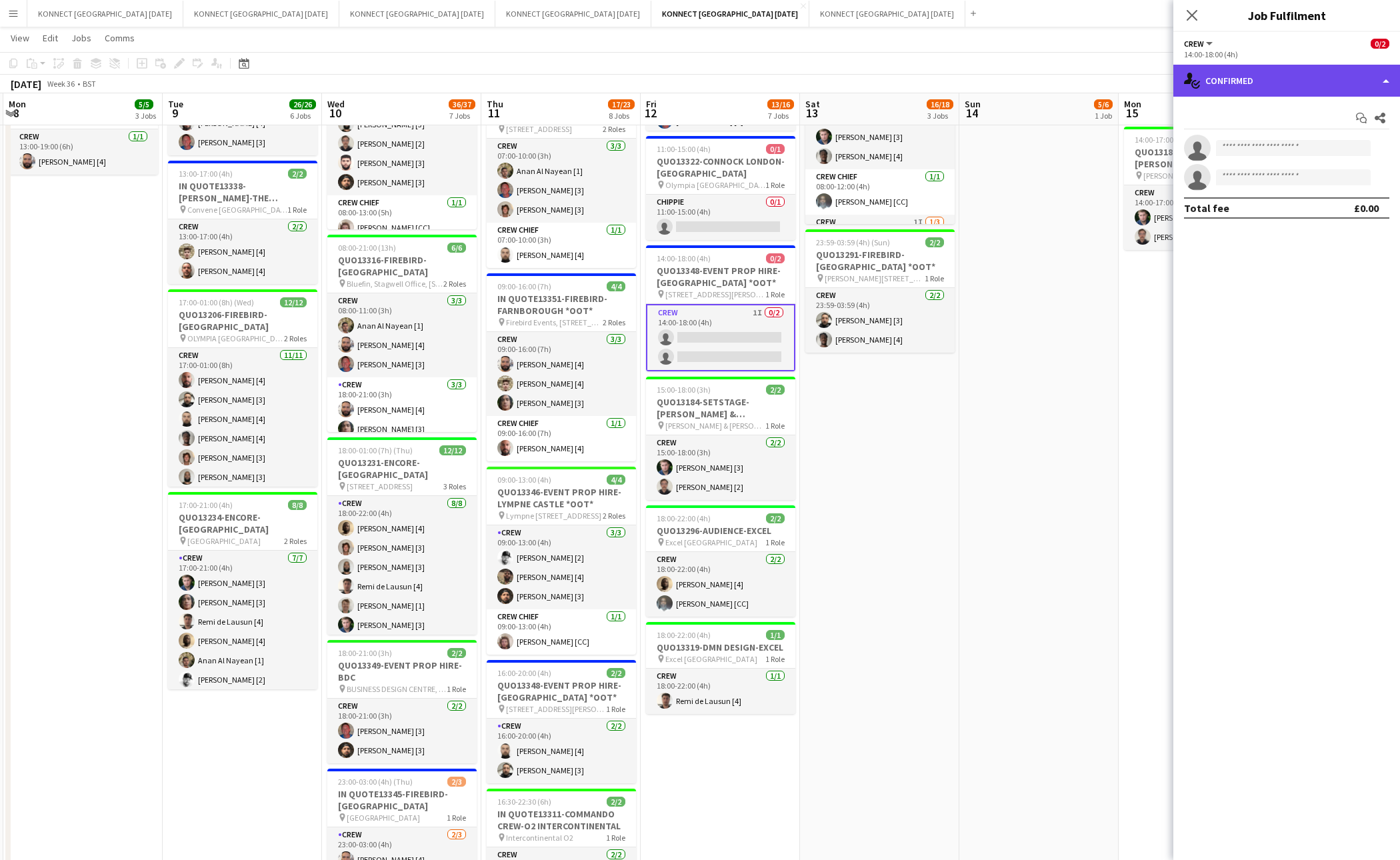
click at [1279, 81] on div "single-neutral-actions-check-2 Confirmed" at bounding box center [1286, 80] width 227 height 32
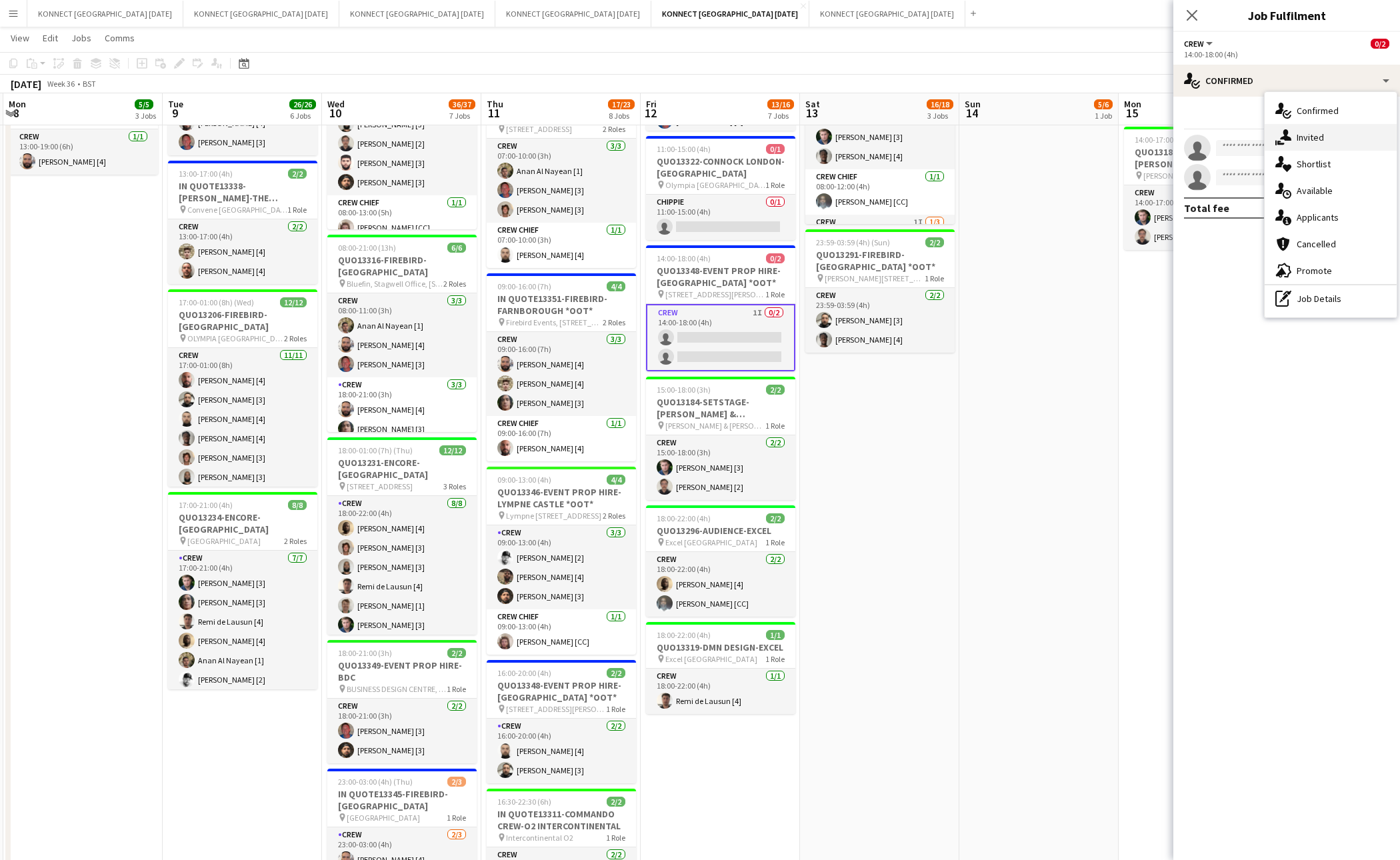
click at [1325, 137] on div "single-neutral-actions-share-1 Invited" at bounding box center [1331, 137] width 132 height 27
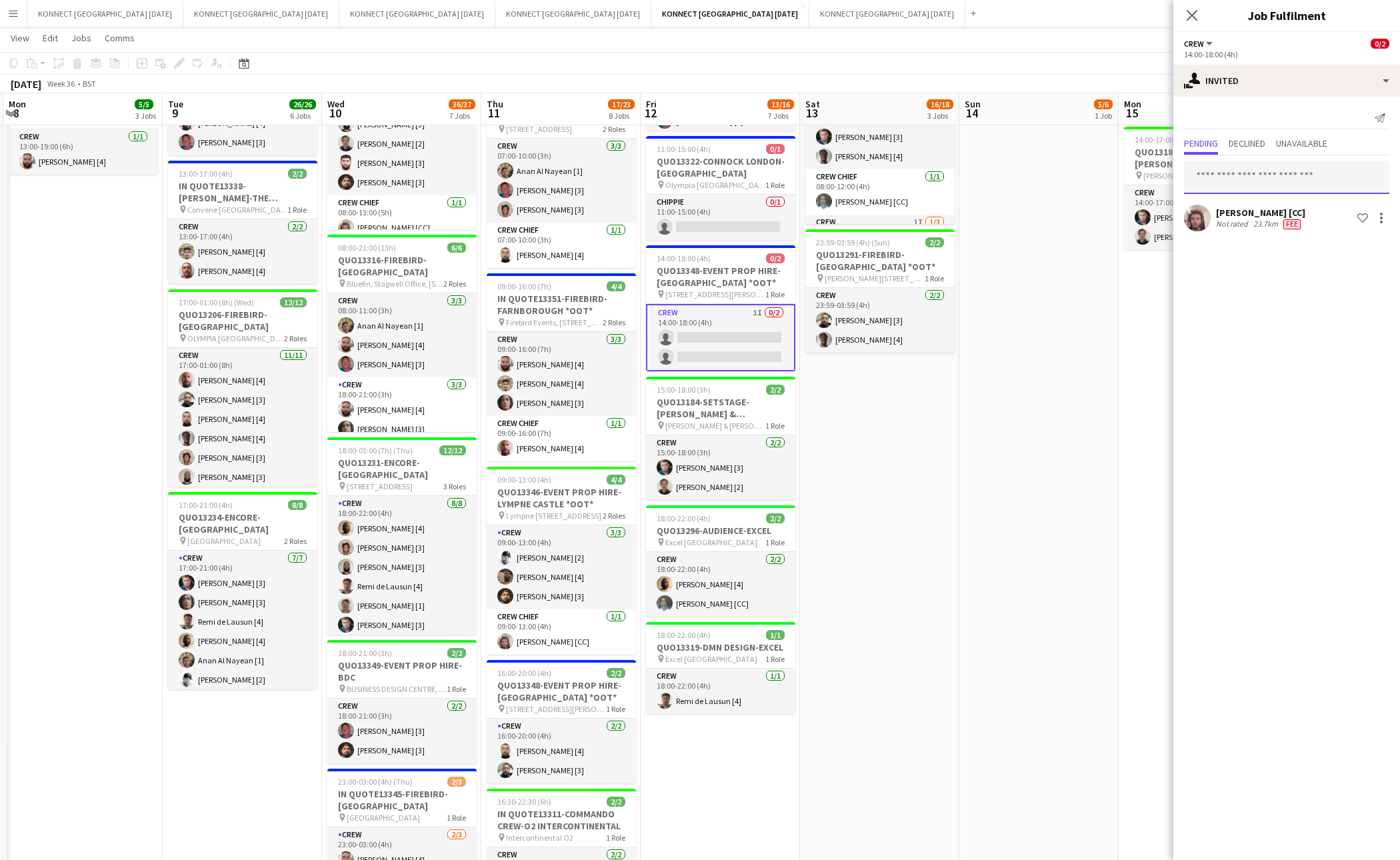
click at [1279, 172] on input "text" at bounding box center [1287, 177] width 205 height 34
type input "***"
click at [1277, 216] on span "[EMAIL_ADDRESS][DOMAIN_NAME]" at bounding box center [1286, 221] width 184 height 10
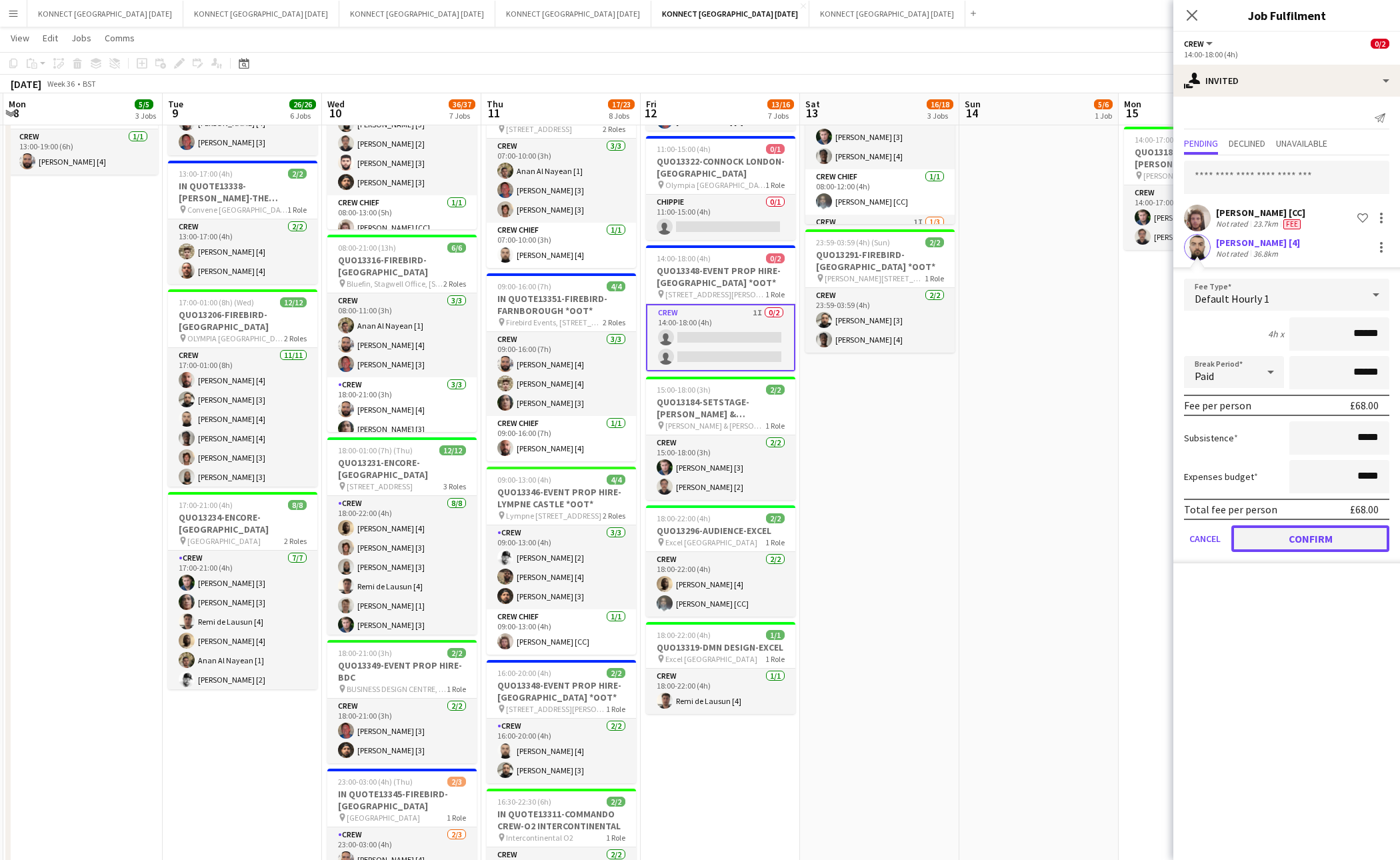
click at [1258, 539] on button "Confirm" at bounding box center [1310, 538] width 158 height 27
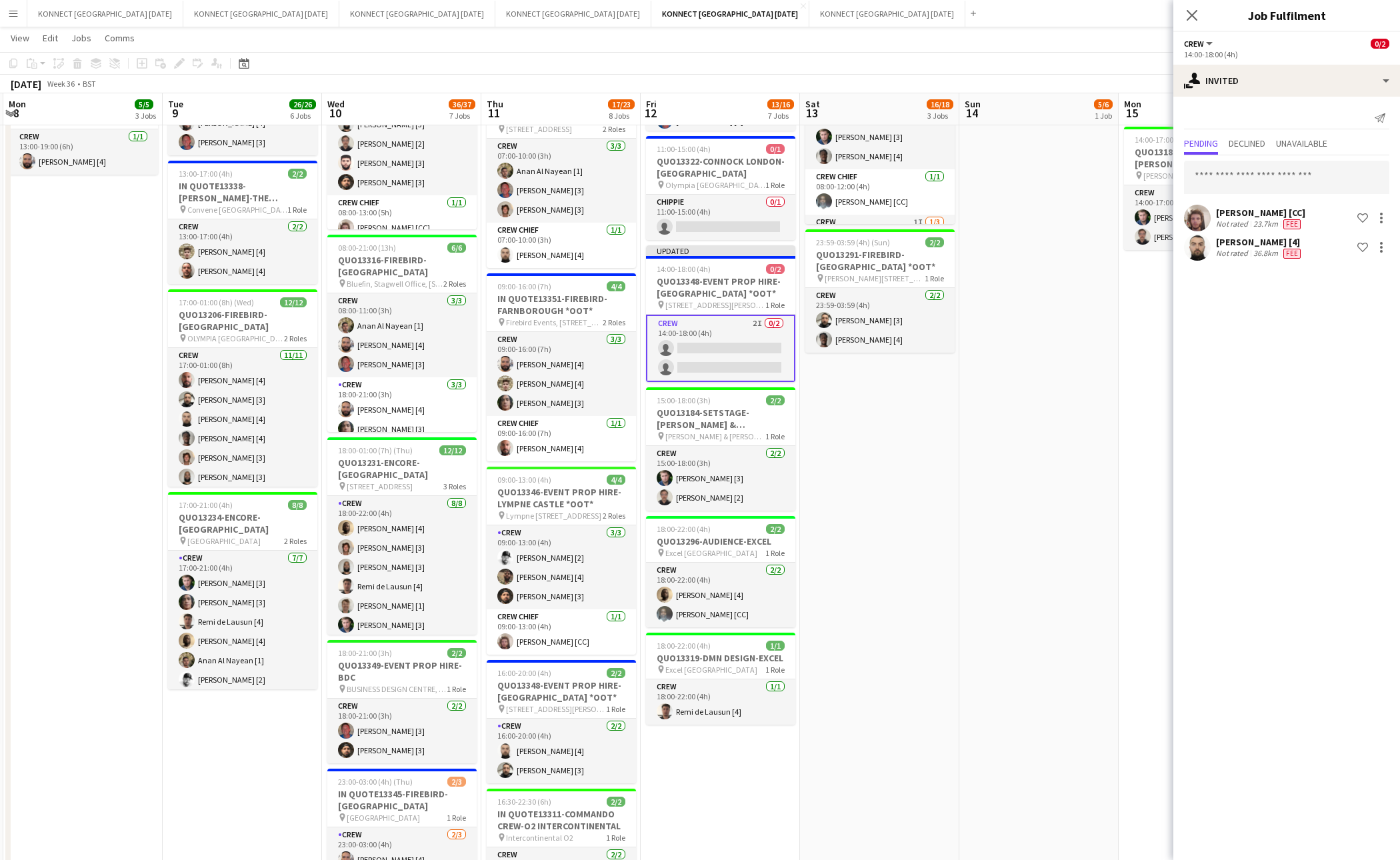
click at [1045, 420] on app-date-cell "01:30-05:30 (4h) 5/6 IN QUO(13350)-EVENT PROP HIRE-BATTERSEA EVO pin BATTERSEA …" at bounding box center [1039, 437] width 159 height 1236
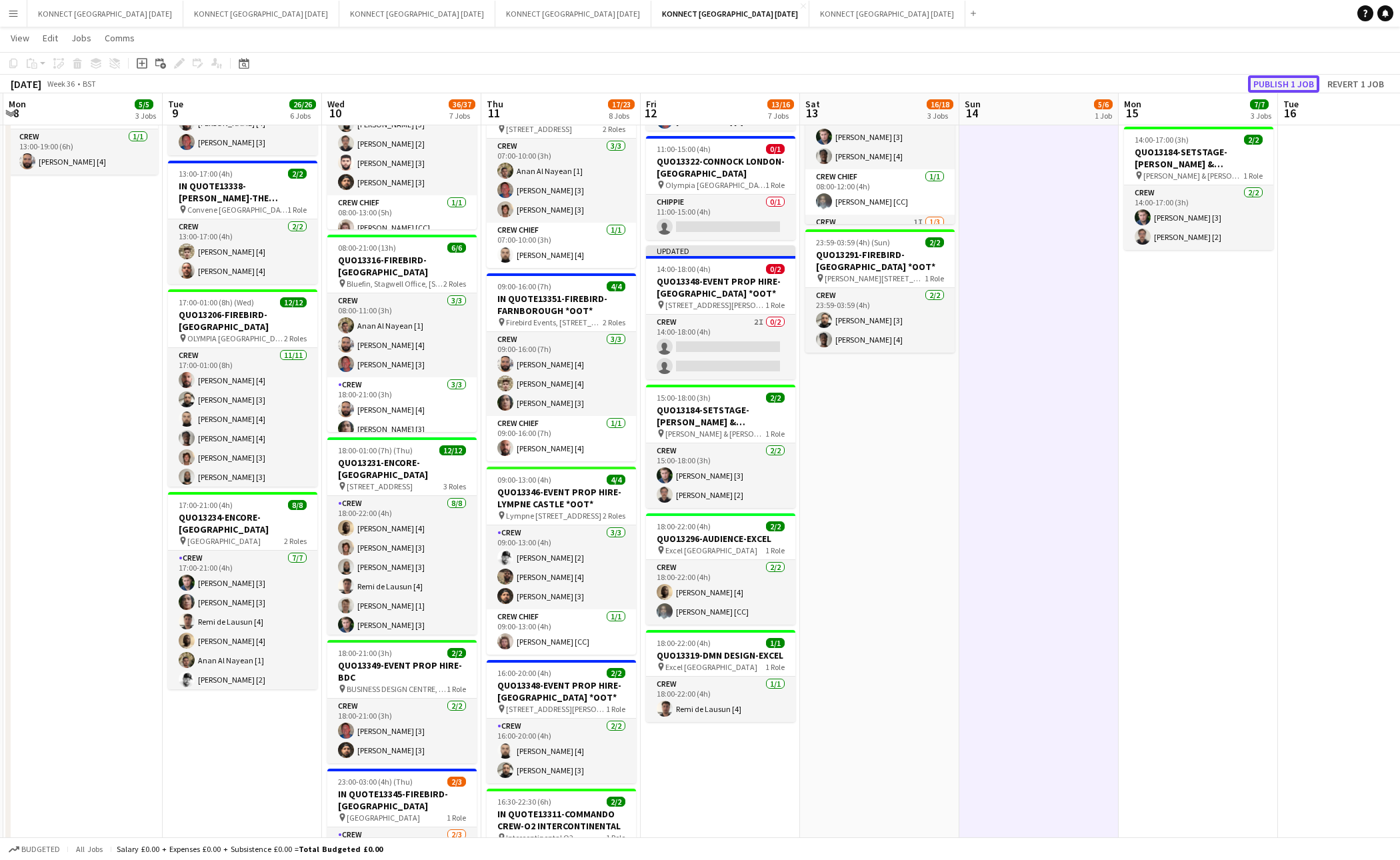
click at [1277, 86] on button "Publish 1 job" at bounding box center [1283, 84] width 71 height 18
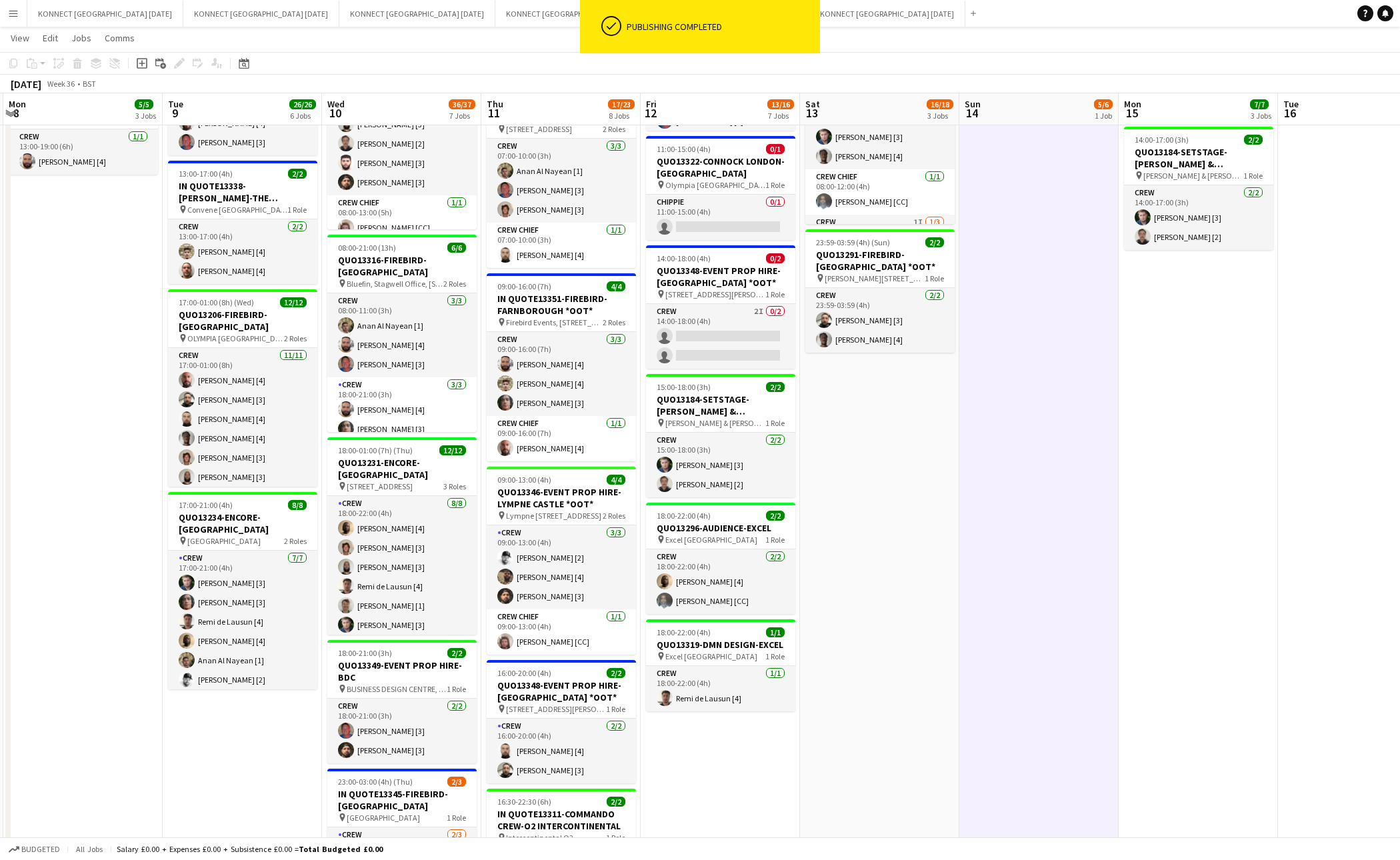
click at [1060, 405] on app-date-cell "01:30-05:30 (4h) 5/6 IN QUO(13350)-EVENT PROP HIRE-BATTERSEA EVO pin BATTERSEA …" at bounding box center [1039, 437] width 159 height 1236
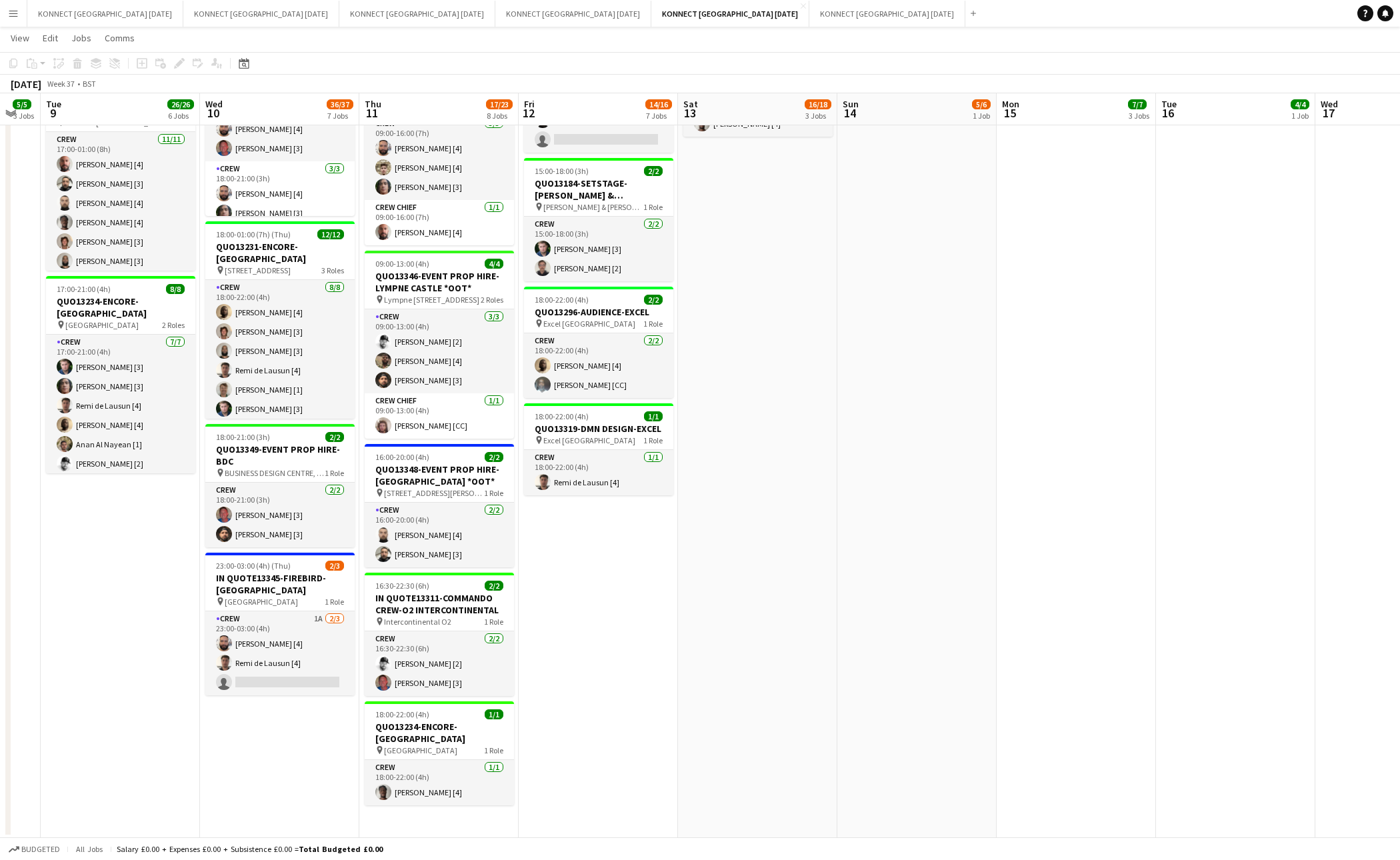
scroll to position [0, 406]
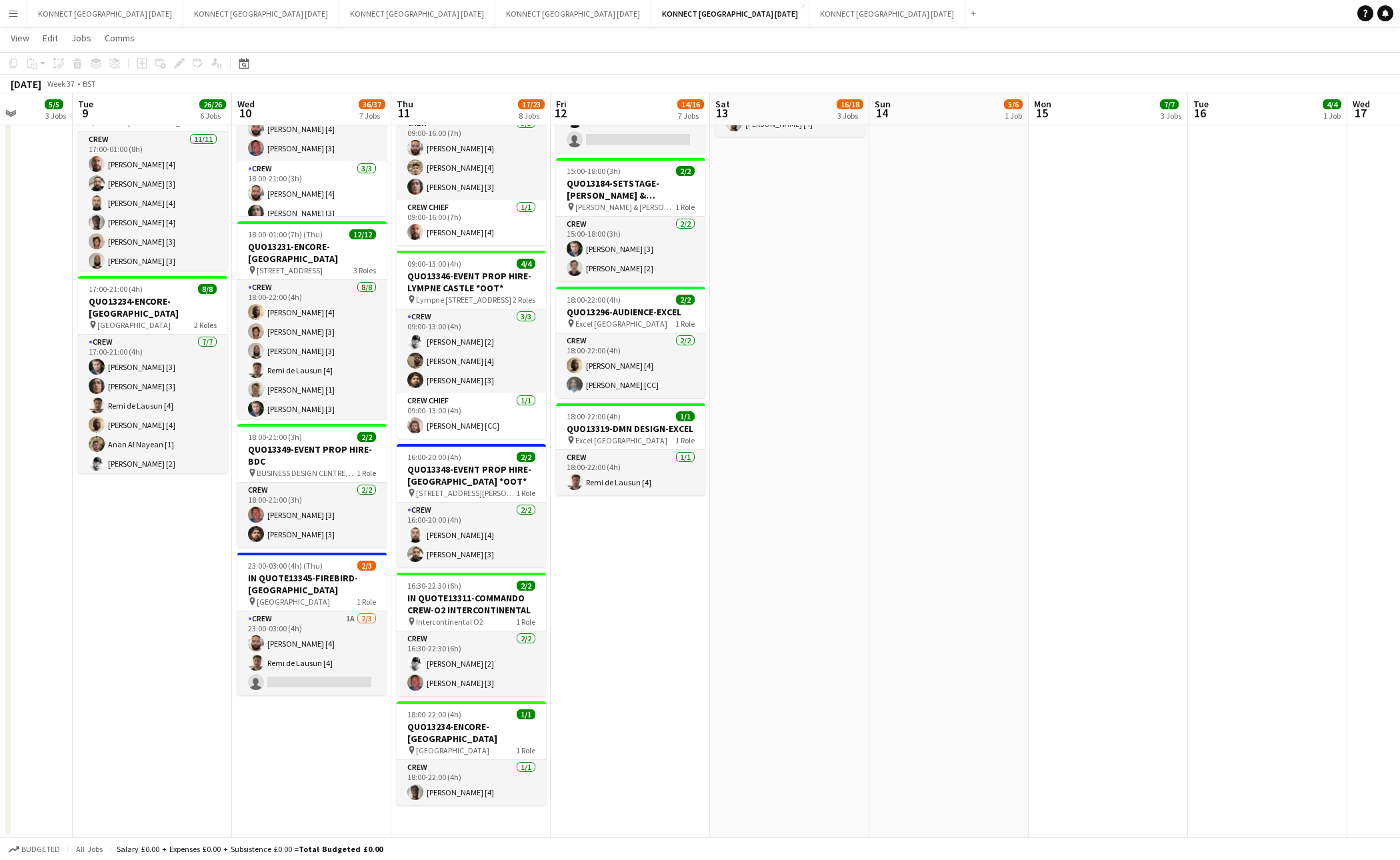
click at [837, 590] on app-date-cell "06:00-22:00 (16h) 8/8 IN QUOTE13268-[PERSON_NAME][GEOGRAPHIC_DATA] pin Richmond…" at bounding box center [789, 220] width 159 height 1236
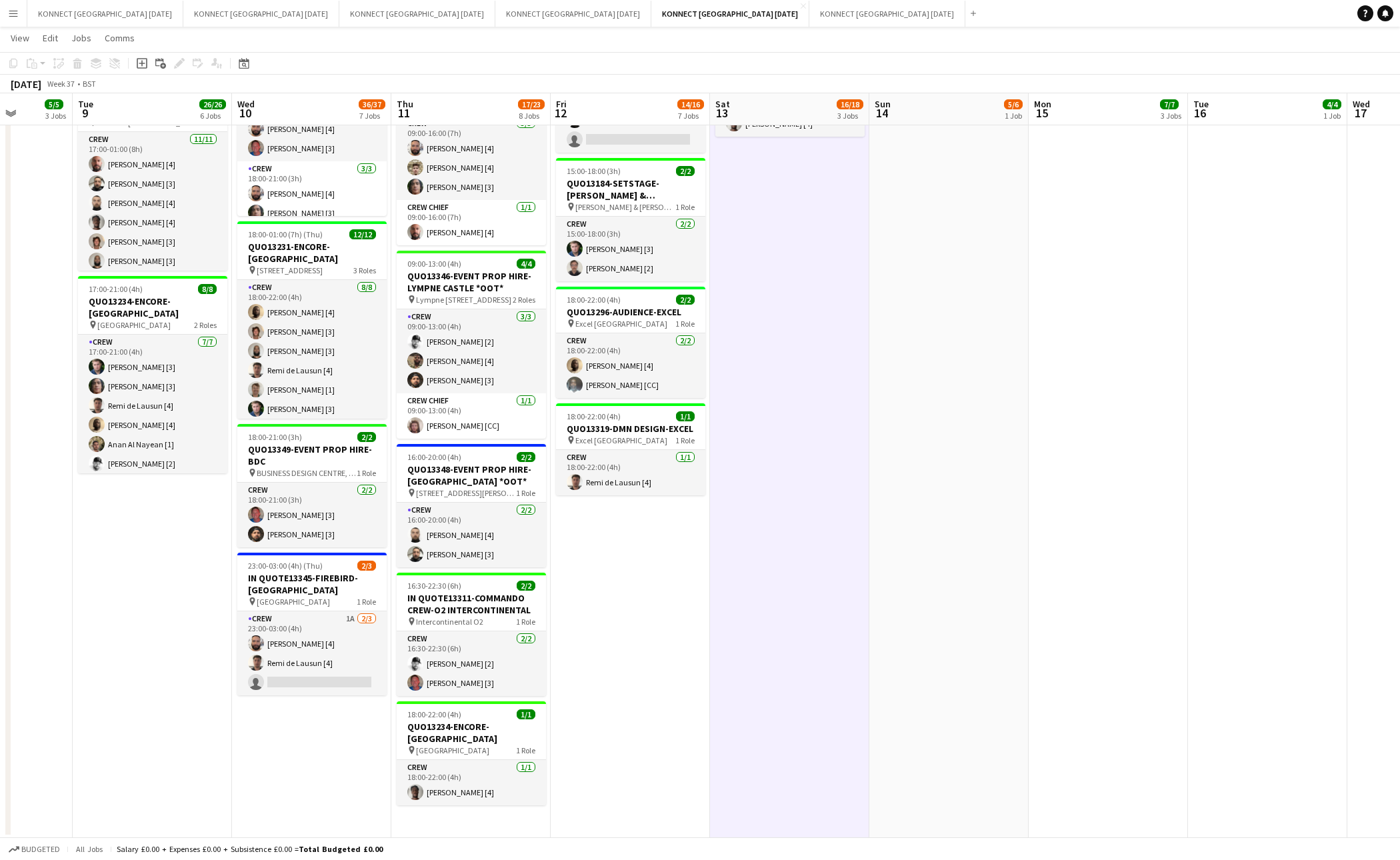
click at [837, 590] on app-date-cell "06:00-22:00 (16h) 8/8 IN QUOTE13268-[PERSON_NAME][GEOGRAPHIC_DATA] pin Richmond…" at bounding box center [789, 220] width 159 height 1236
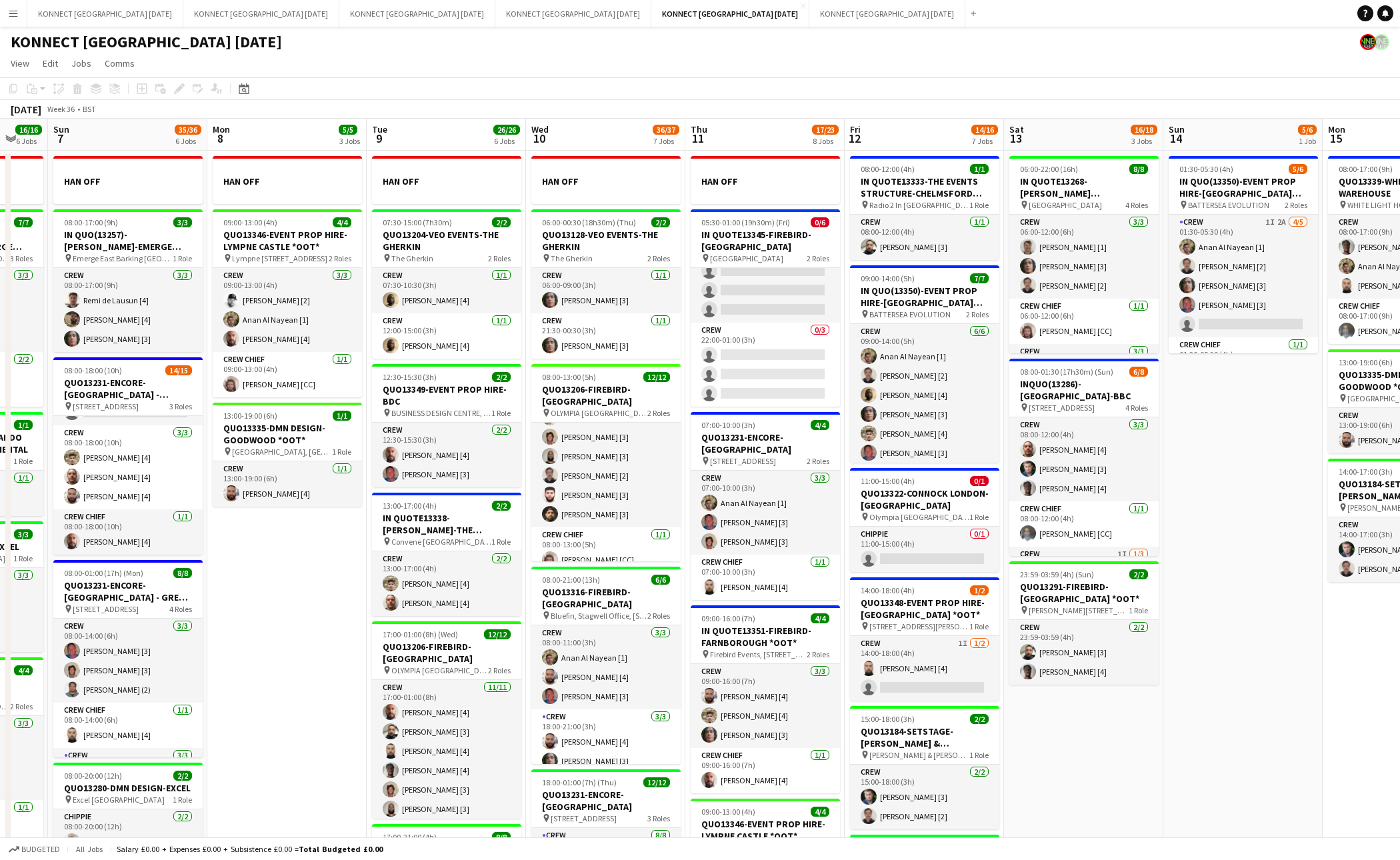
scroll to position [49, 0]
click at [924, 554] on app-card-role "CHIPPIE 0/1 11:00-15:00 (4h) single-neutral-actions" at bounding box center [925, 549] width 149 height 46
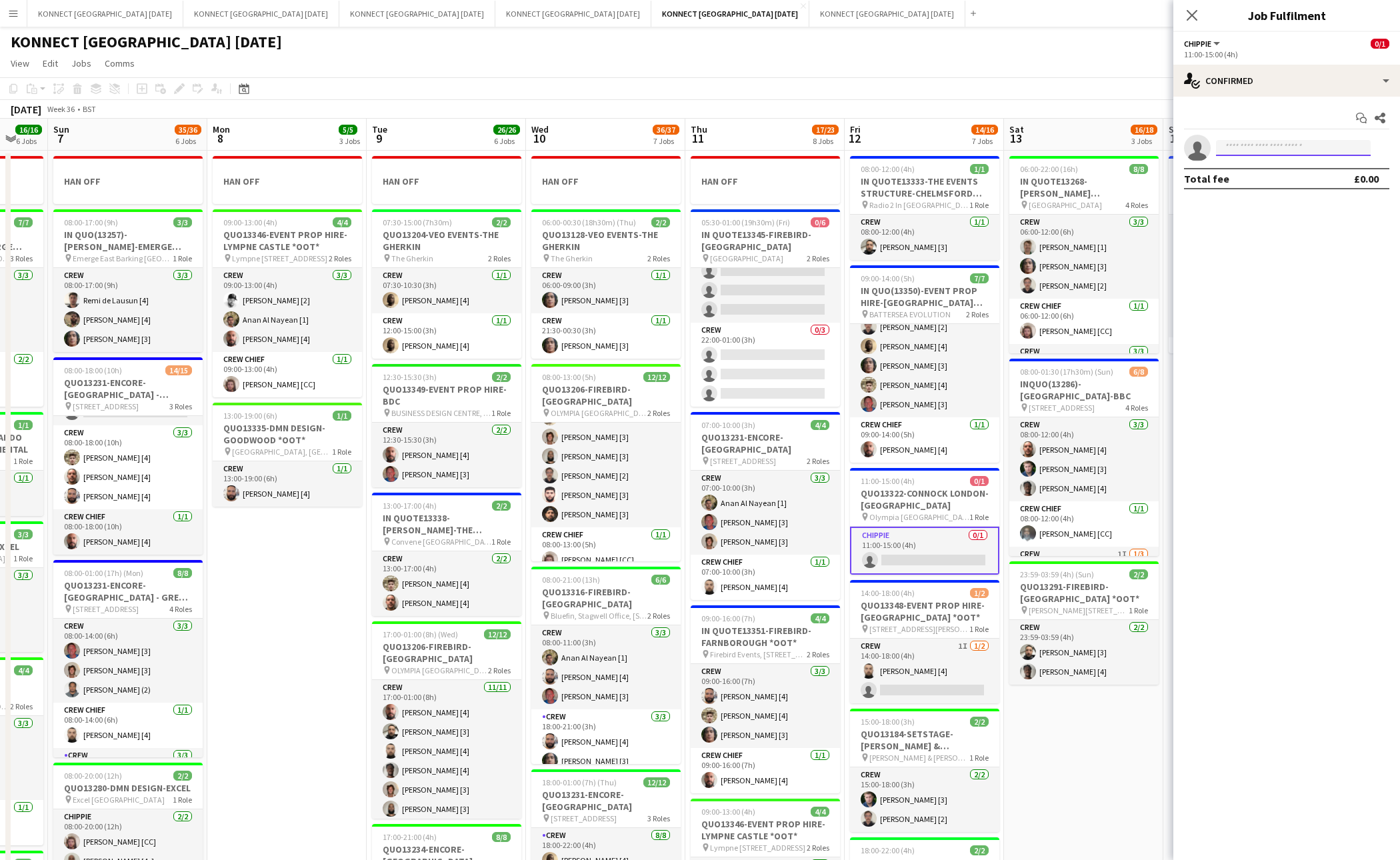
click at [1304, 150] on input at bounding box center [1294, 147] width 155 height 16
click at [1270, 144] on input "***" at bounding box center [1294, 147] width 155 height 16
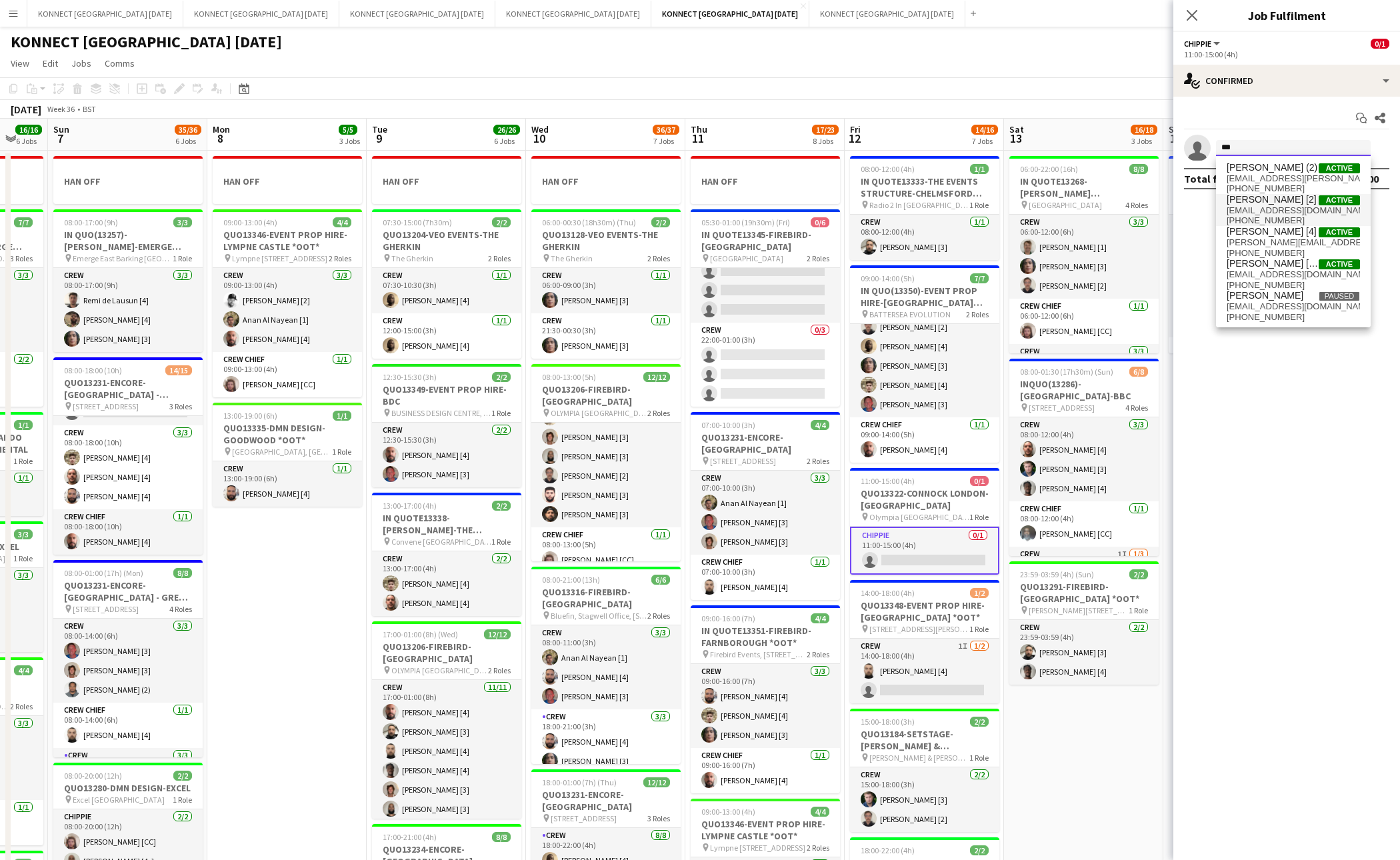
scroll to position [6, 0]
type input "***"
click at [1248, 269] on span "[EMAIL_ADDRESS][DOMAIN_NAME]" at bounding box center [1294, 273] width 133 height 10
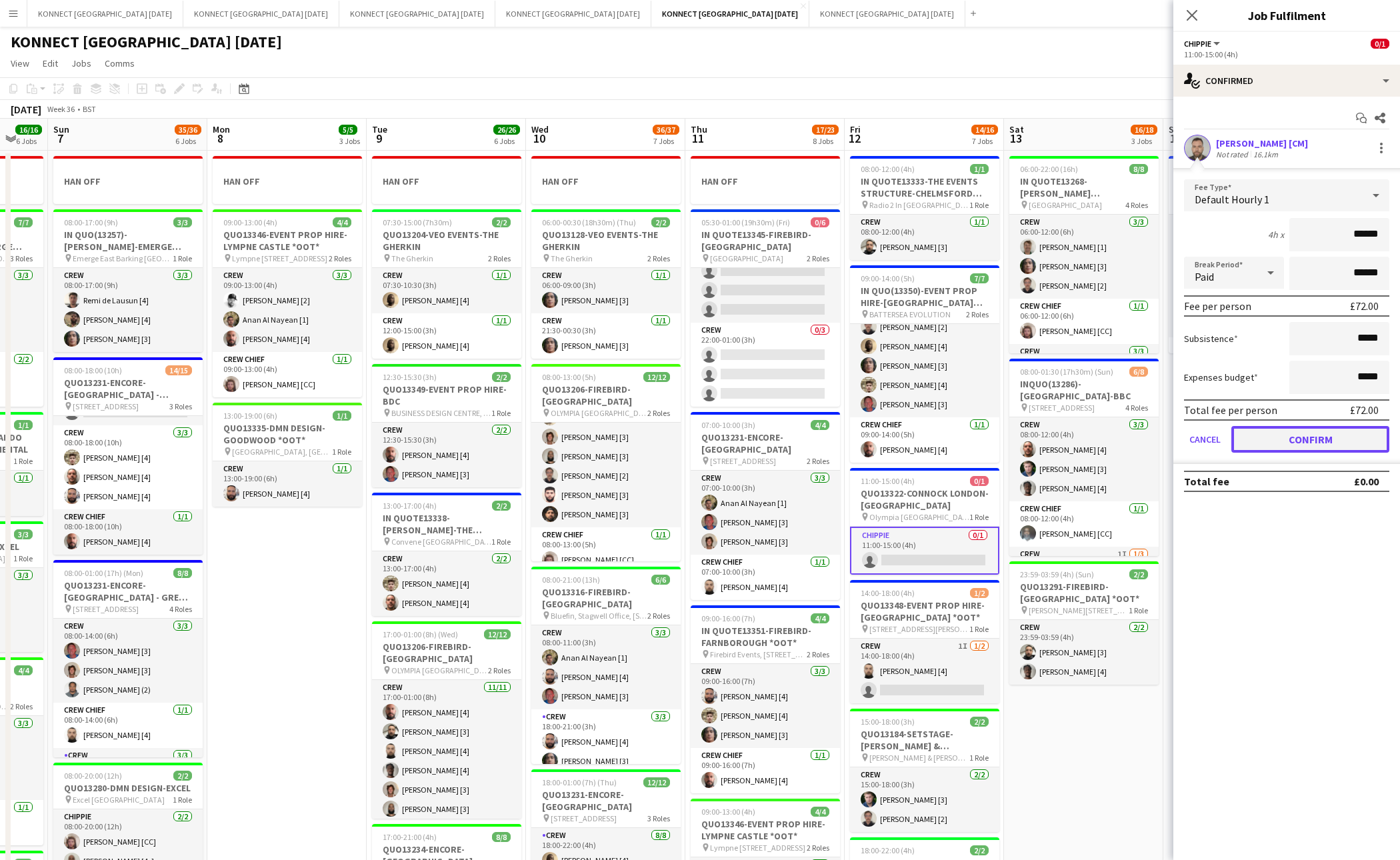
click at [1282, 437] on button "Confirm" at bounding box center [1310, 439] width 158 height 27
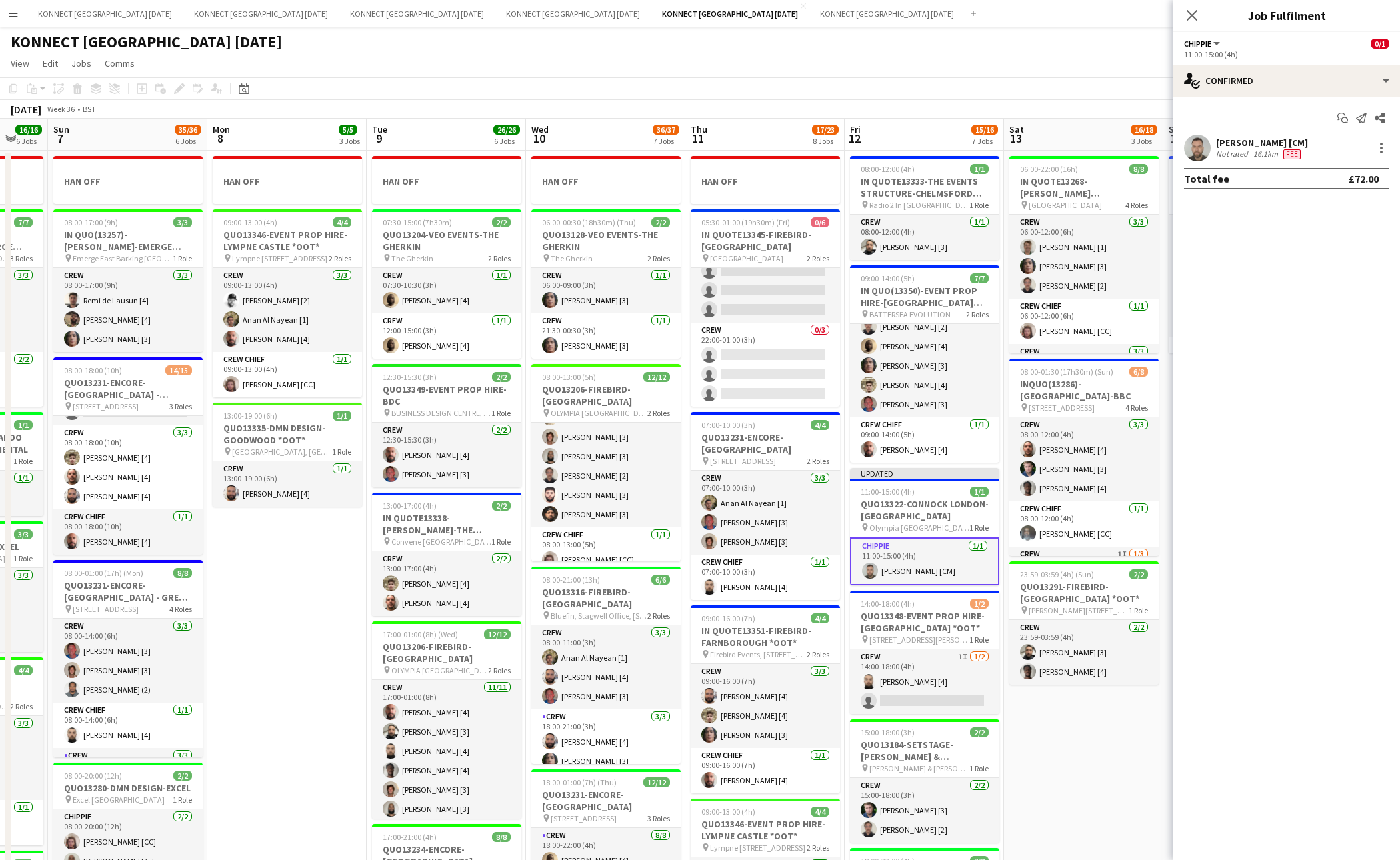
click at [1075, 806] on app-date-cell "06:00-22:00 (16h) 8/8 IN QUOTE13268-[PERSON_NAME][GEOGRAPHIC_DATA] pin Richmond…" at bounding box center [1084, 769] width 159 height 1236
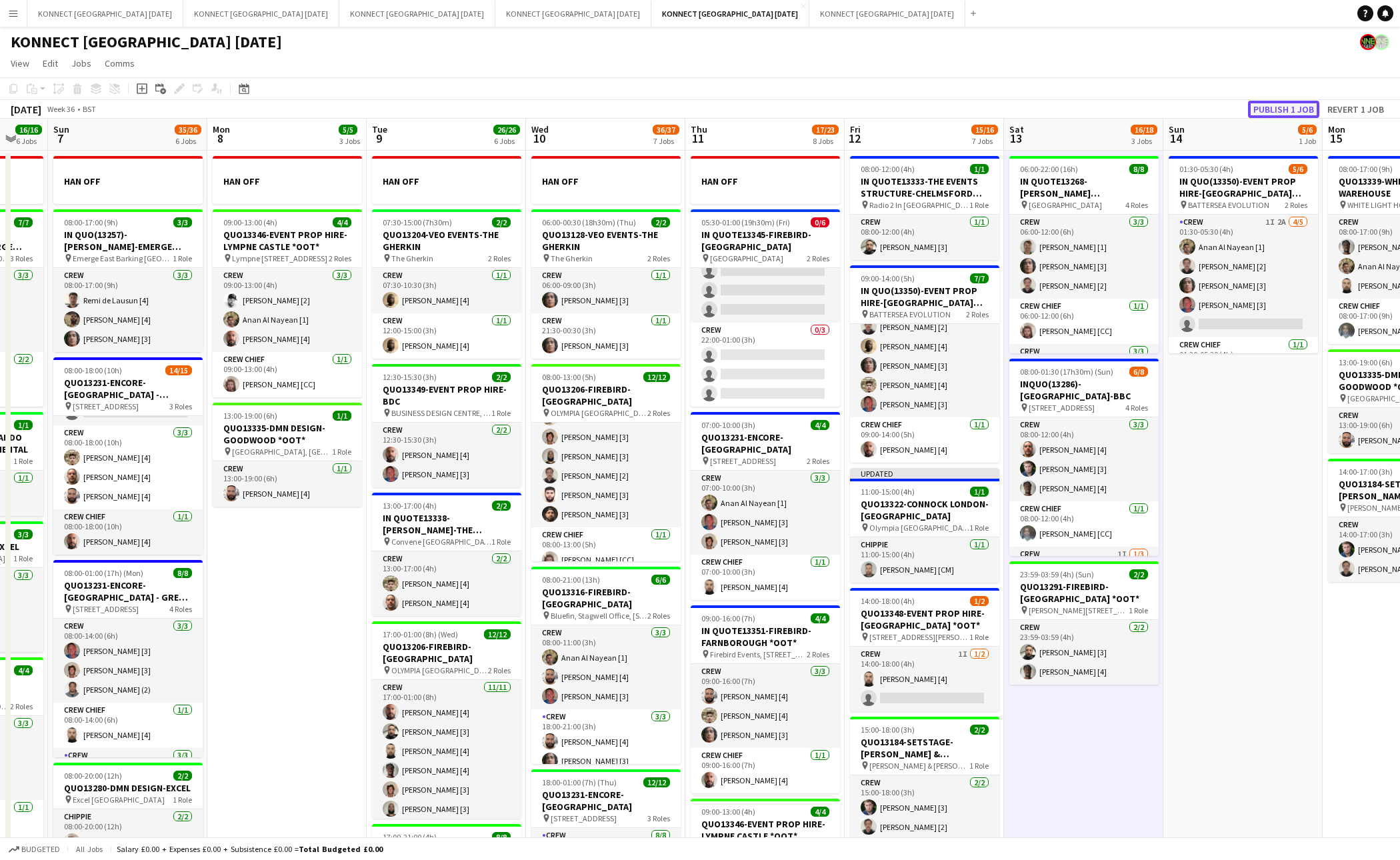
click at [1266, 113] on button "Publish 1 job" at bounding box center [1283, 109] width 71 height 18
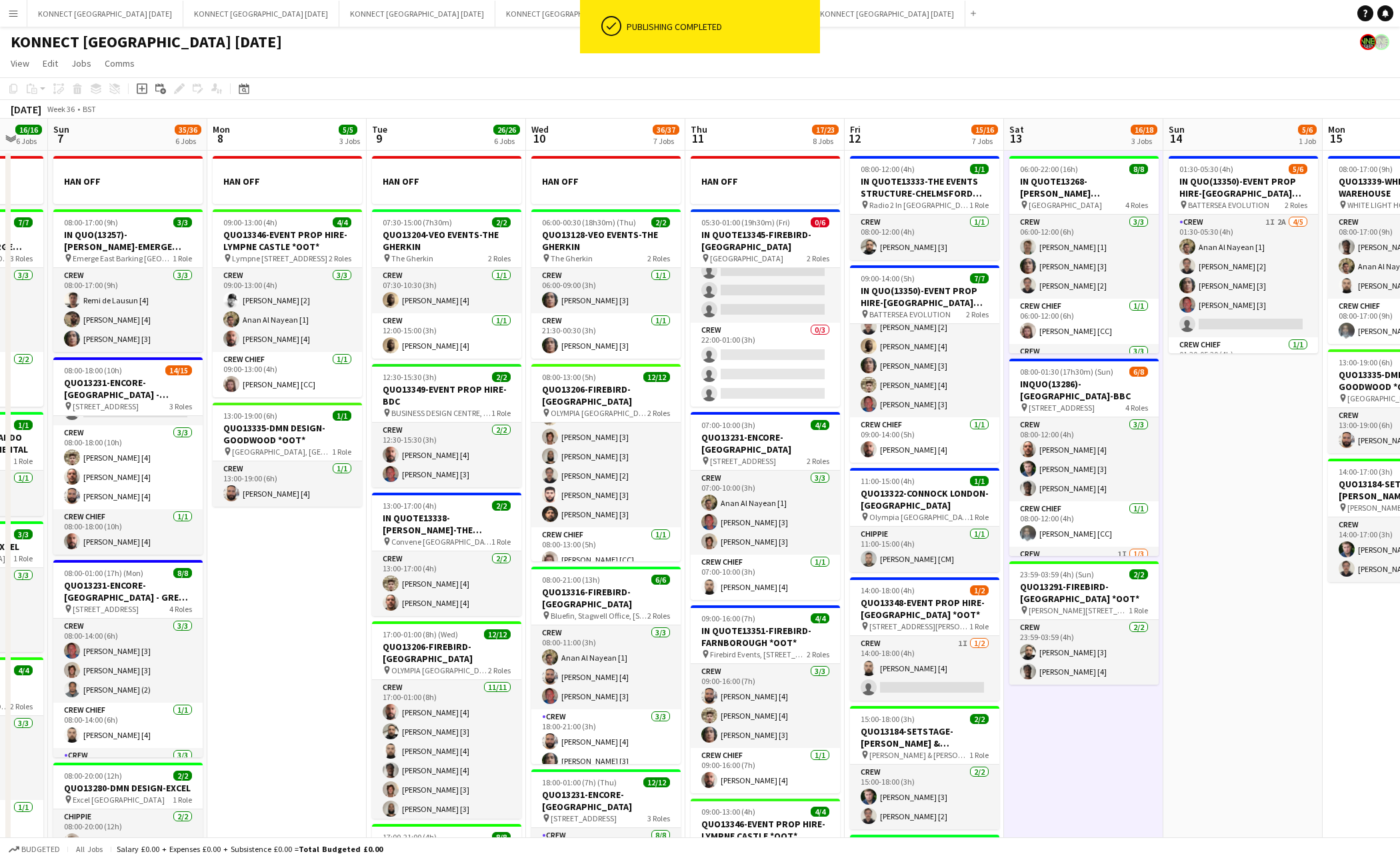
click at [1070, 743] on app-date-cell "06:00-22:00 (16h) 8/8 IN QUOTE13268-[PERSON_NAME][GEOGRAPHIC_DATA] pin Richmond…" at bounding box center [1084, 769] width 159 height 1236
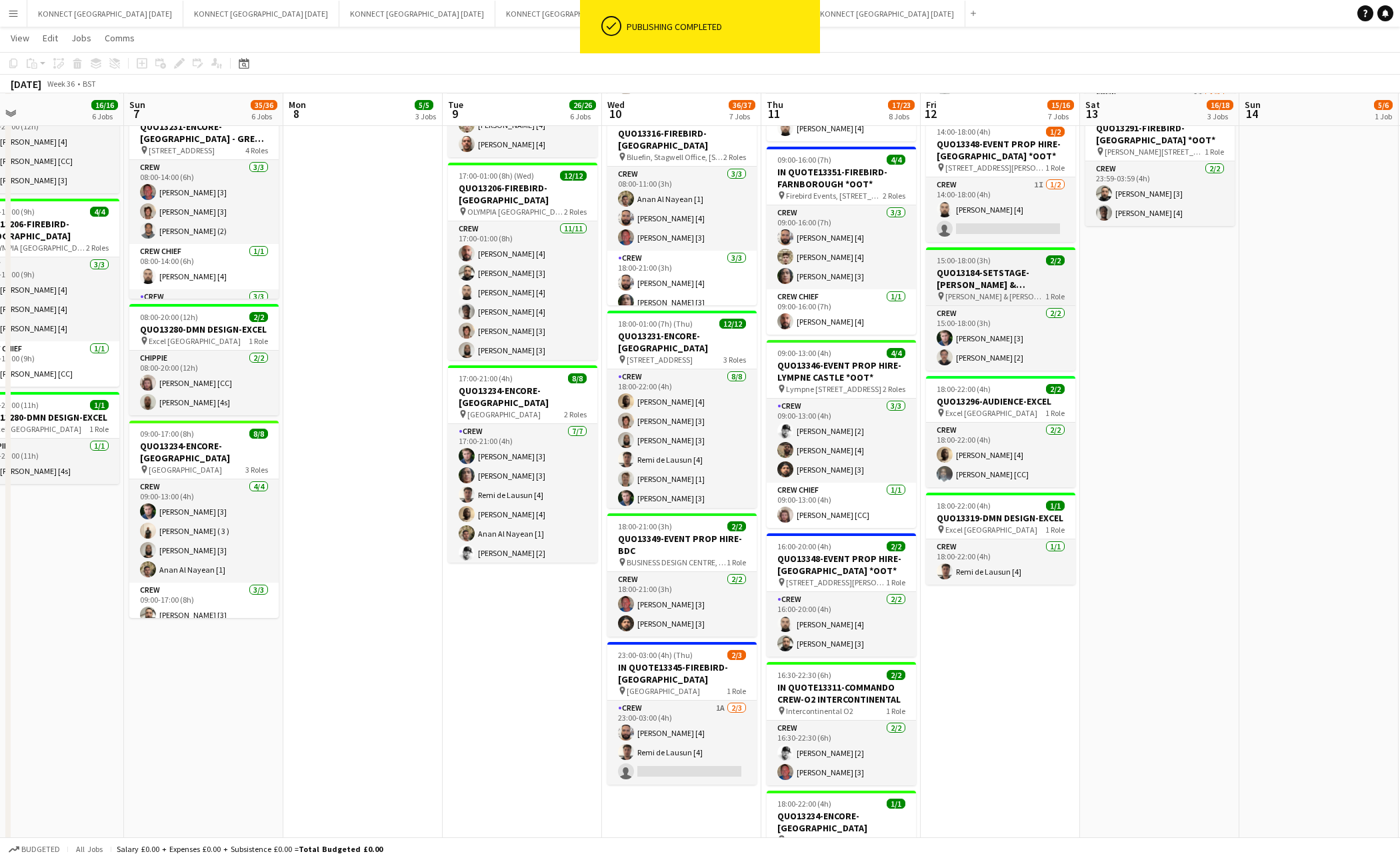
scroll to position [547, 0]
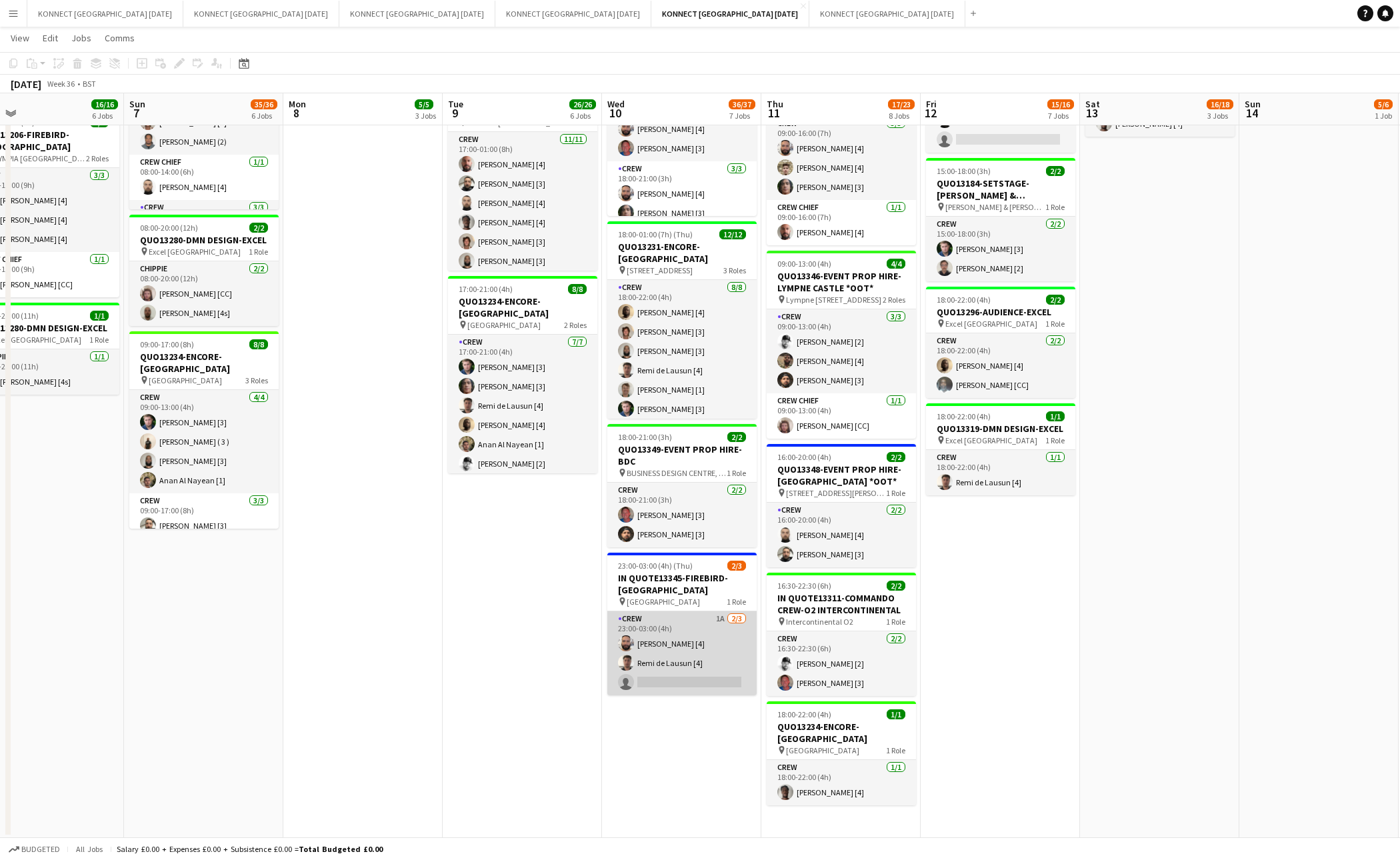
click at [712, 684] on app-card-role "Crew 1A [DATE] 23:00-03:00 (4h) [PERSON_NAME] [4] [PERSON_NAME] [4] single-neut…" at bounding box center [682, 654] width 149 height 84
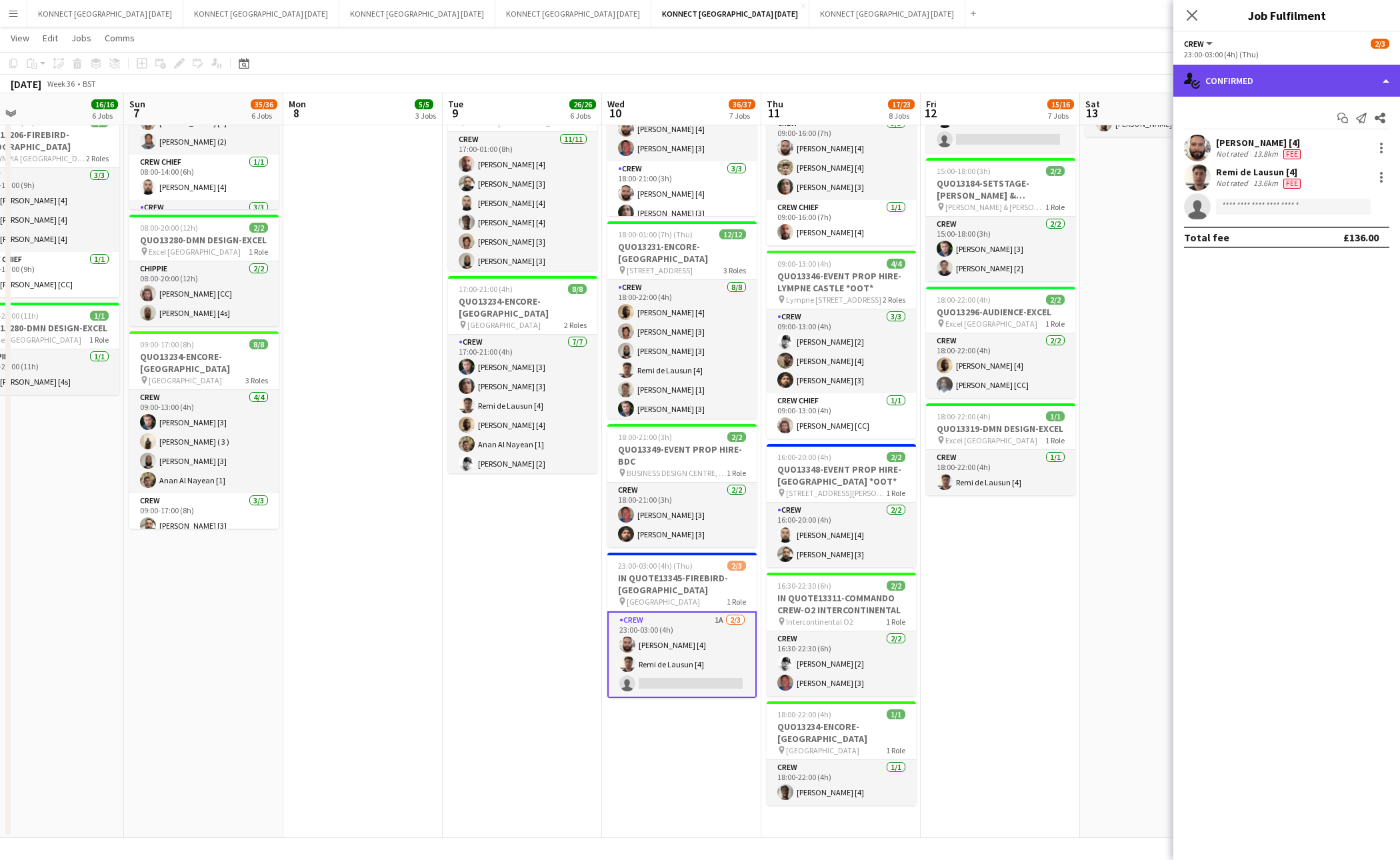
click at [1288, 74] on div "single-neutral-actions-check-2 Confirmed" at bounding box center [1286, 80] width 227 height 32
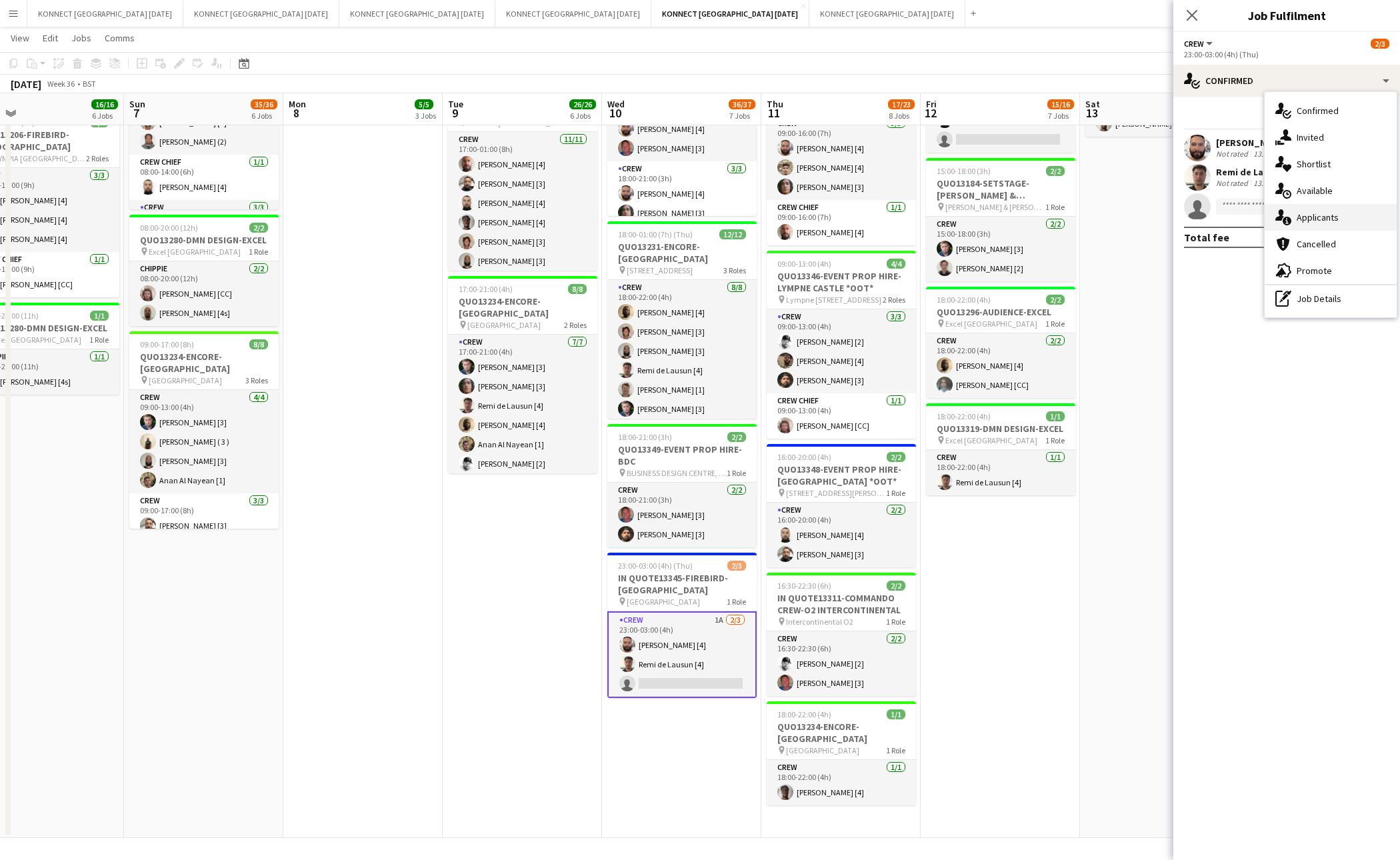
click at [1325, 216] on span "Applicants" at bounding box center [1318, 217] width 42 height 12
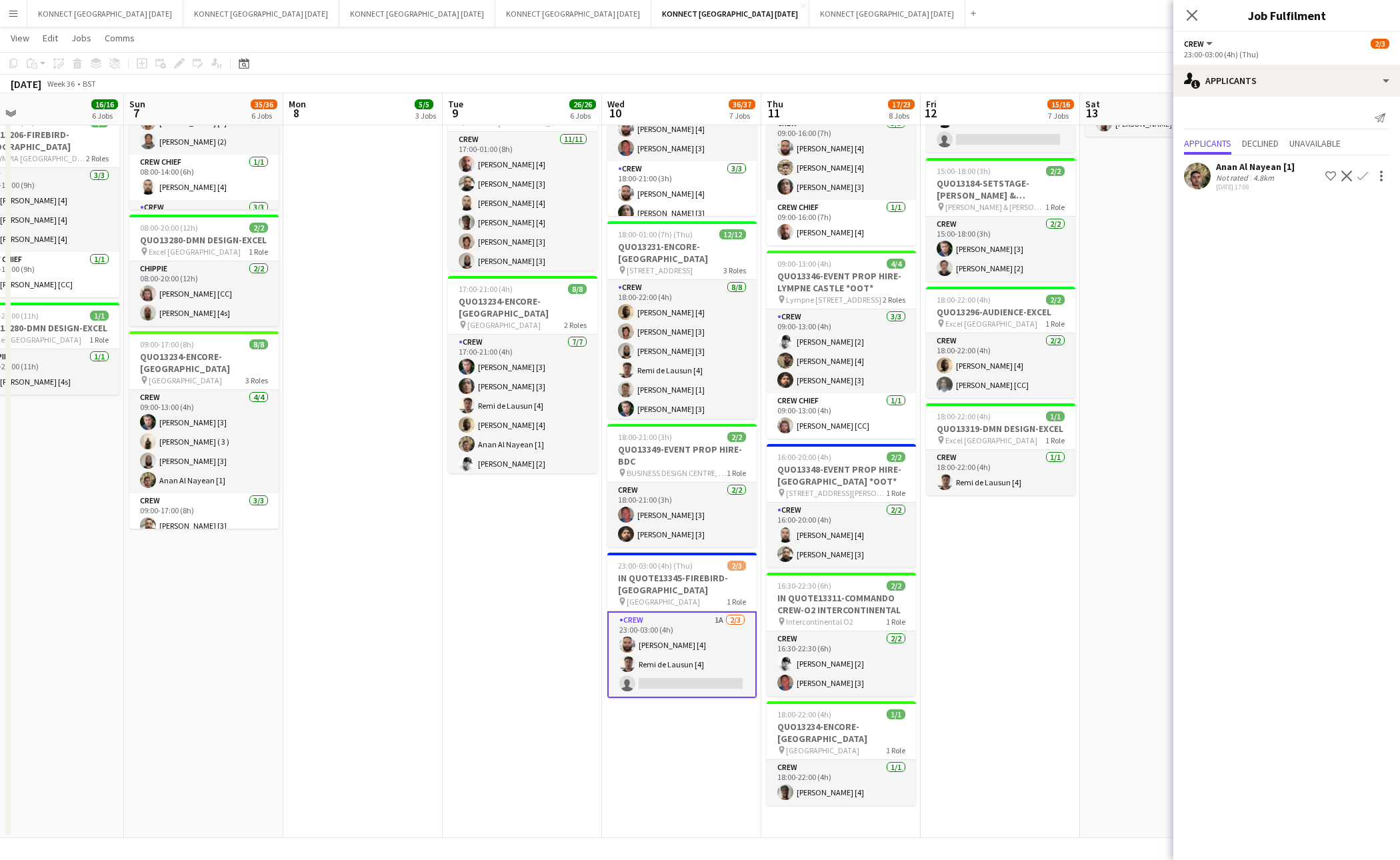
click at [1365, 175] on app-icon "Confirm" at bounding box center [1363, 175] width 10 height 10
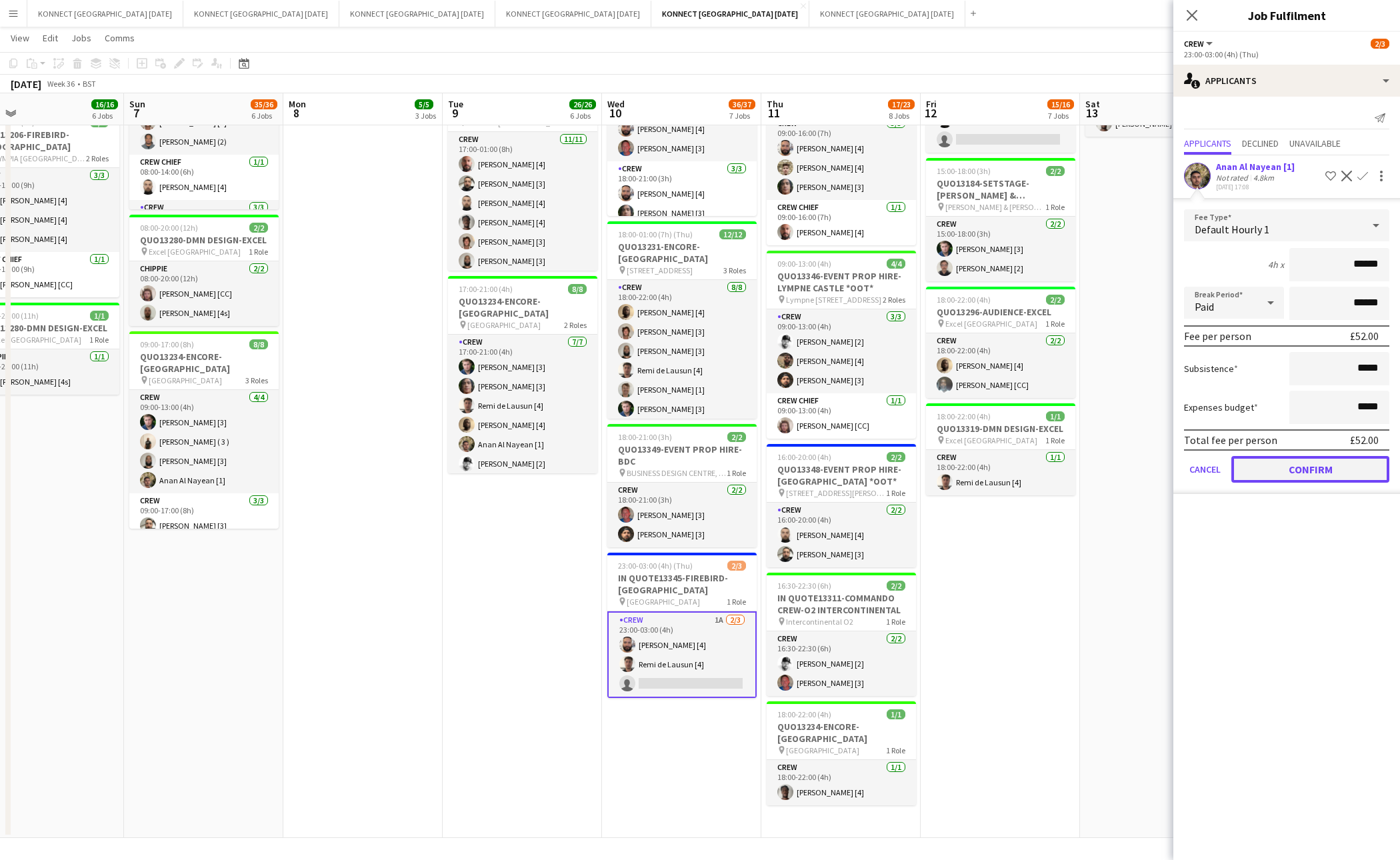
click at [1326, 460] on button "Confirm" at bounding box center [1310, 469] width 158 height 27
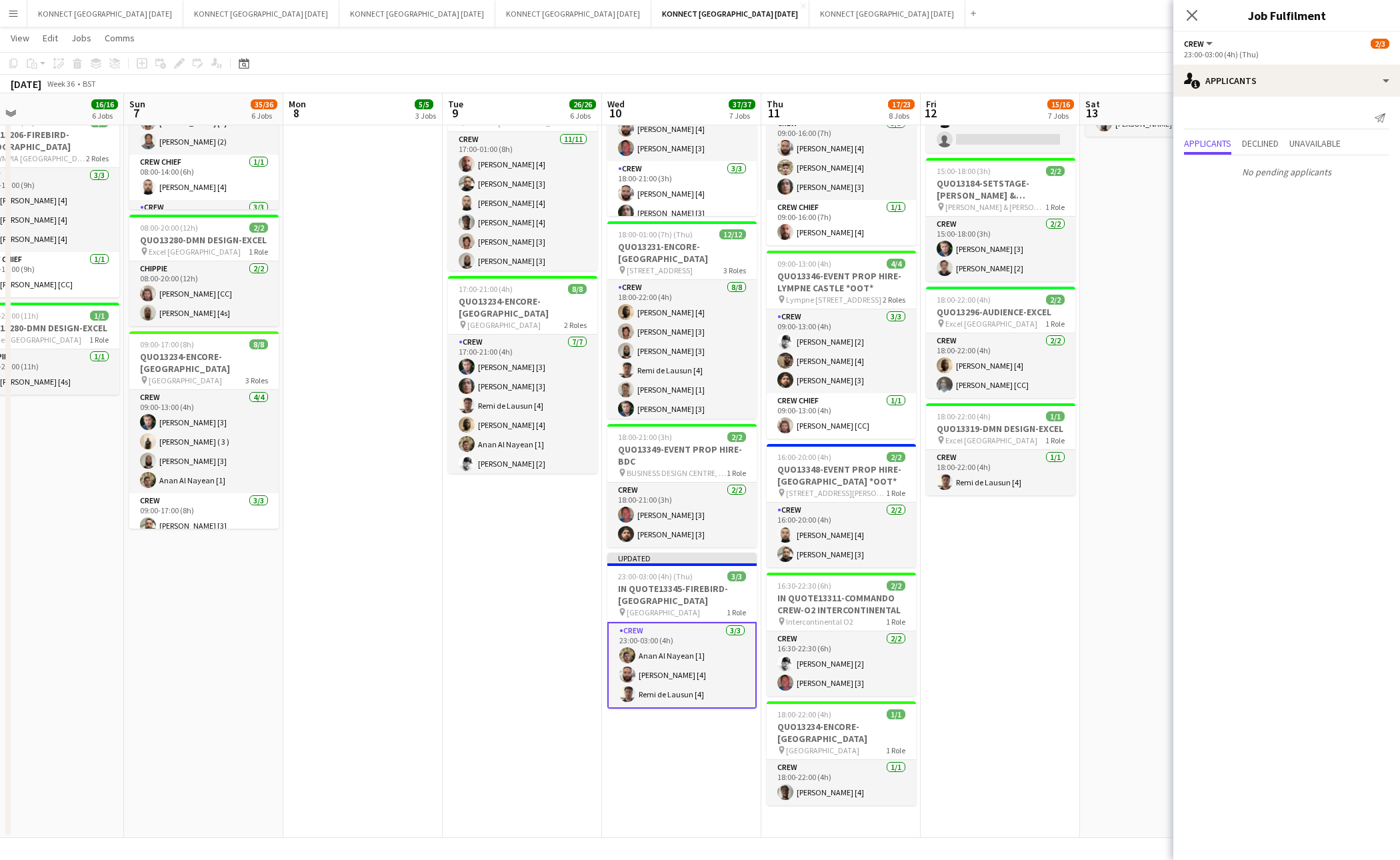
click at [1119, 536] on app-date-cell "06:00-22:00 (16h) 8/8 IN QUOTE13268-[PERSON_NAME][GEOGRAPHIC_DATA] pin Richmond…" at bounding box center [1159, 220] width 159 height 1236
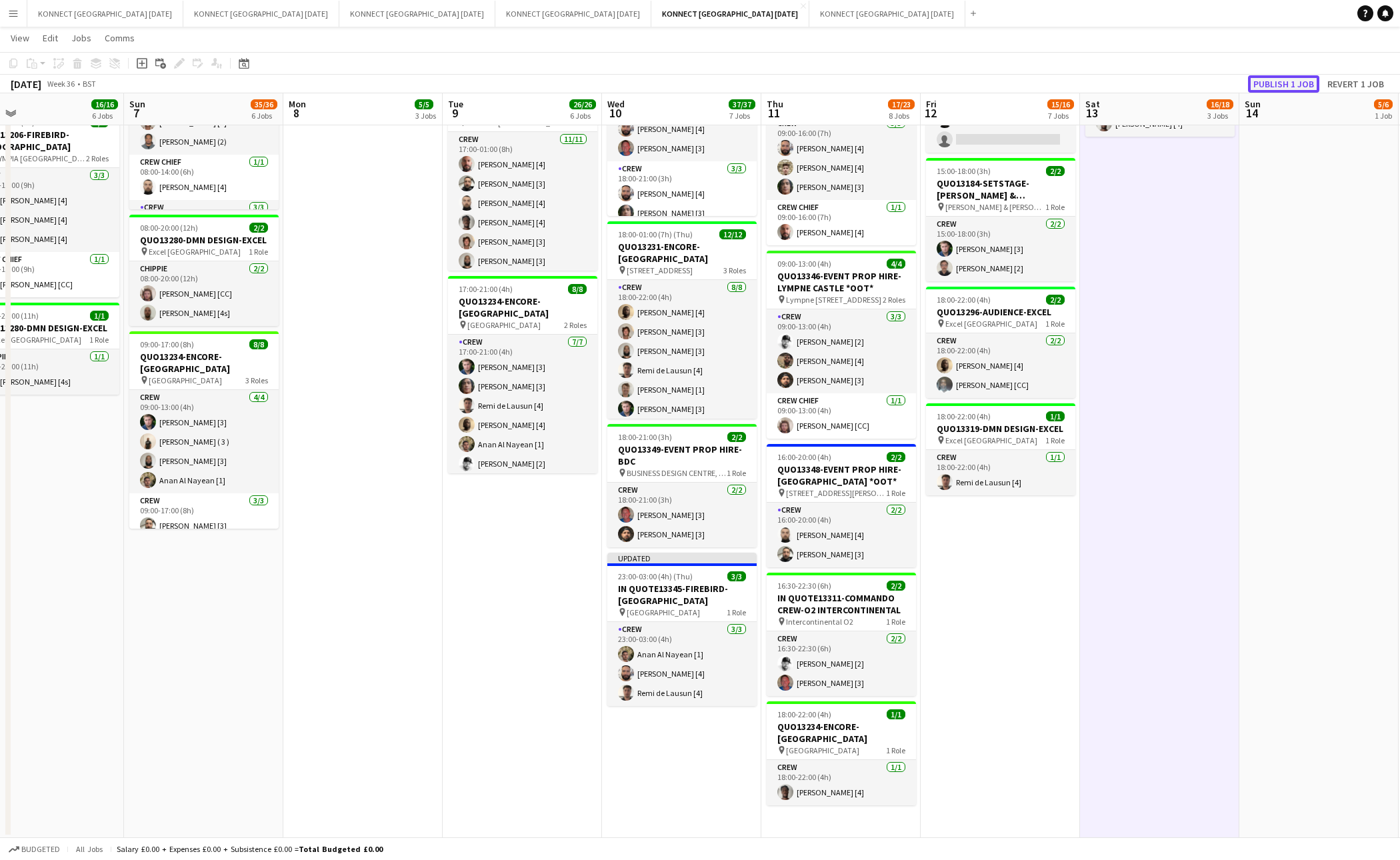
click at [1264, 86] on button "Publish 1 job" at bounding box center [1283, 84] width 71 height 18
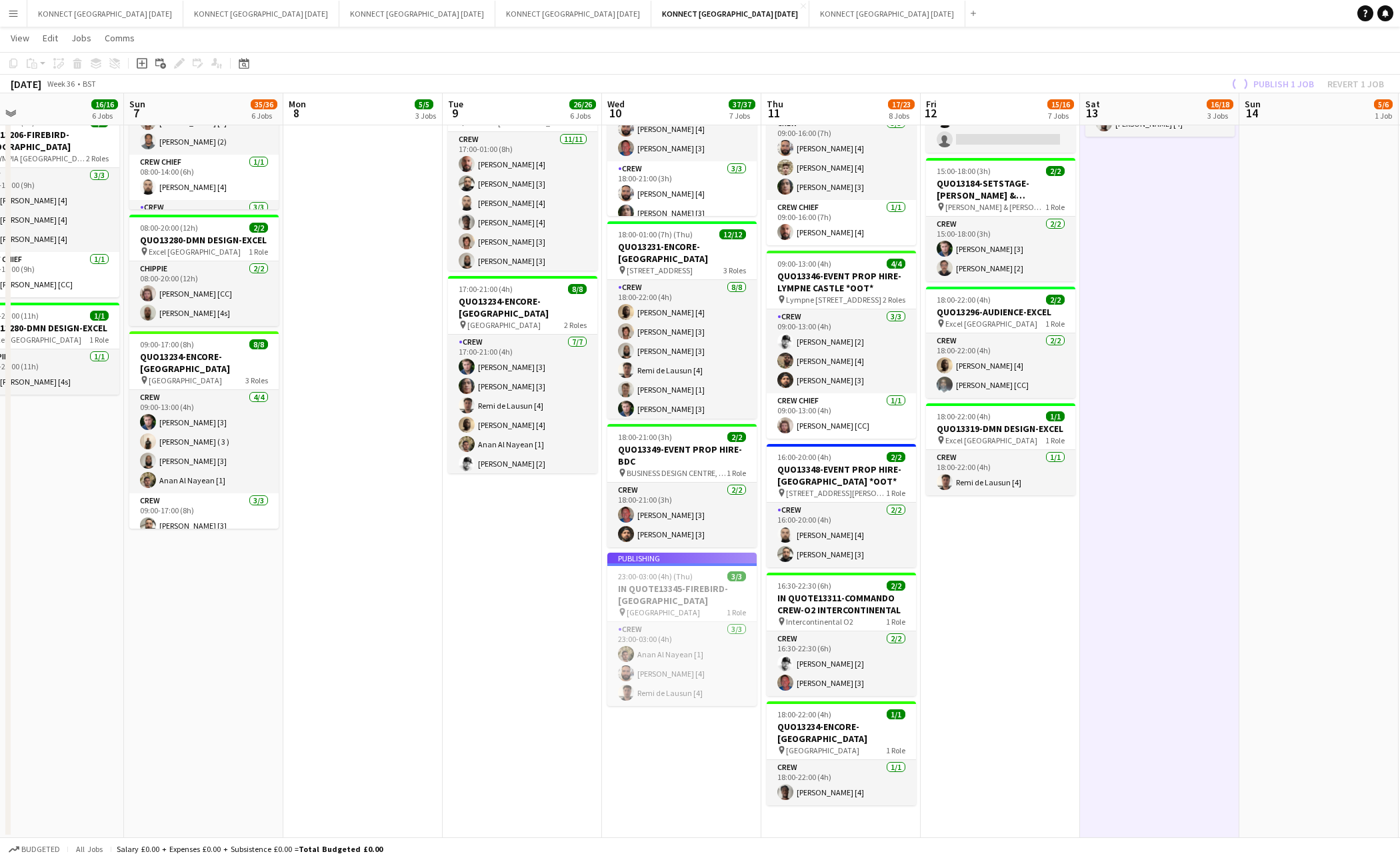
click at [1180, 421] on app-date-cell "06:00-22:00 (16h) 8/8 IN QUOTE13268-[PERSON_NAME][GEOGRAPHIC_DATA] pin Richmond…" at bounding box center [1159, 220] width 159 height 1236
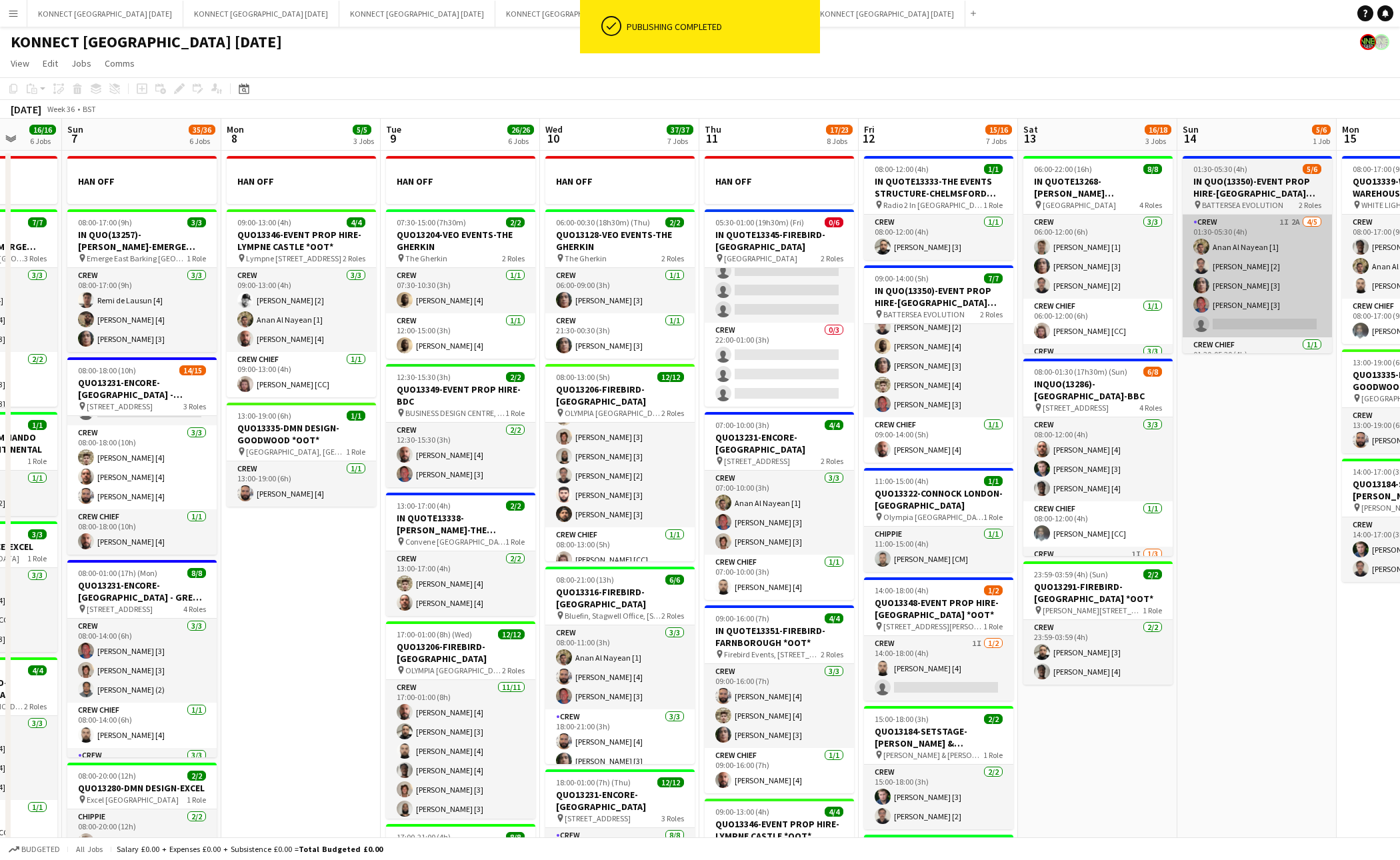
scroll to position [0, 454]
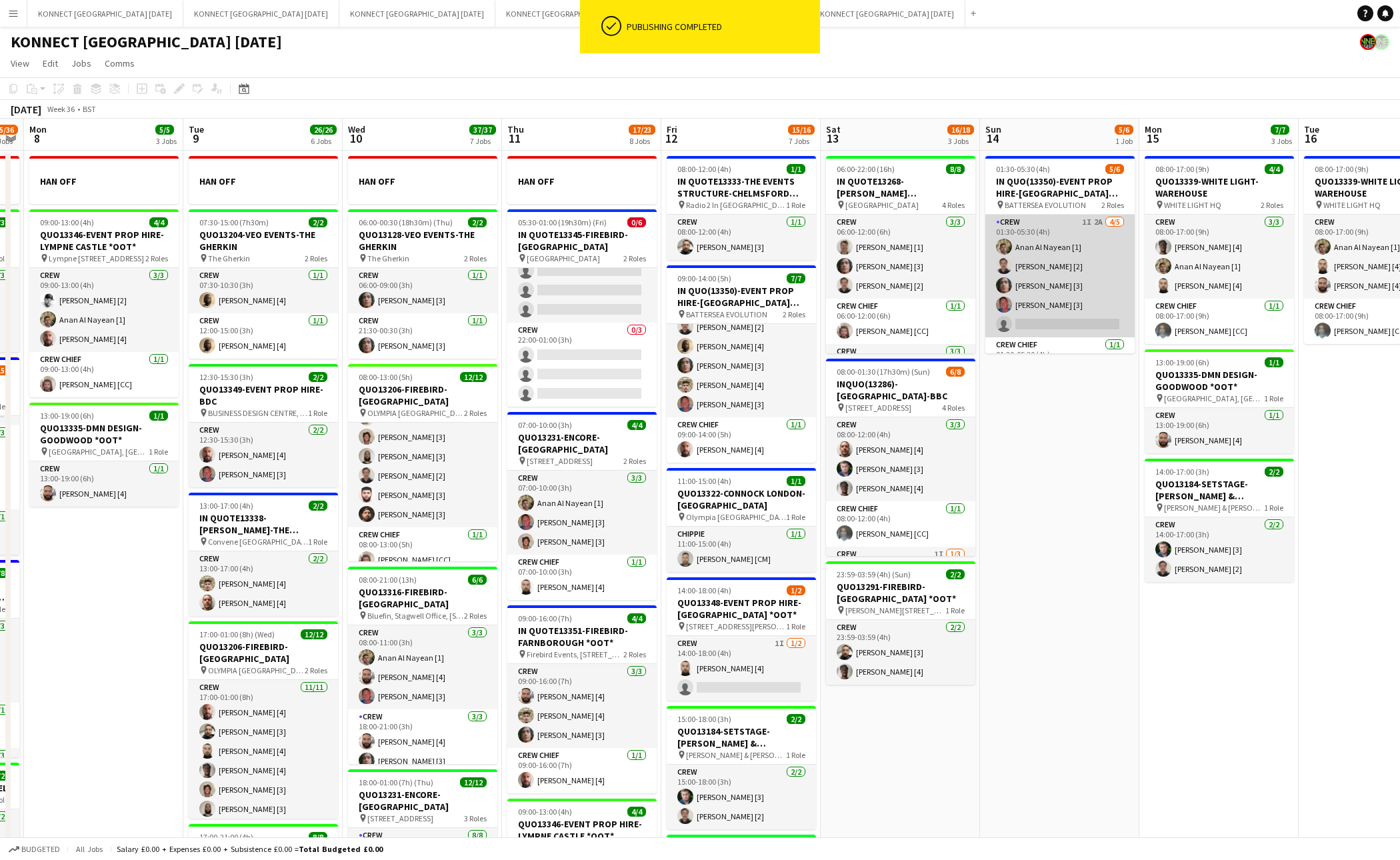
click at [1075, 282] on app-card-role "Crew 1I 2A [DATE] 01:30-05:30 (4h) [PERSON_NAME] [1] [PERSON_NAME] [2] [PERSON_…" at bounding box center [1060, 276] width 149 height 123
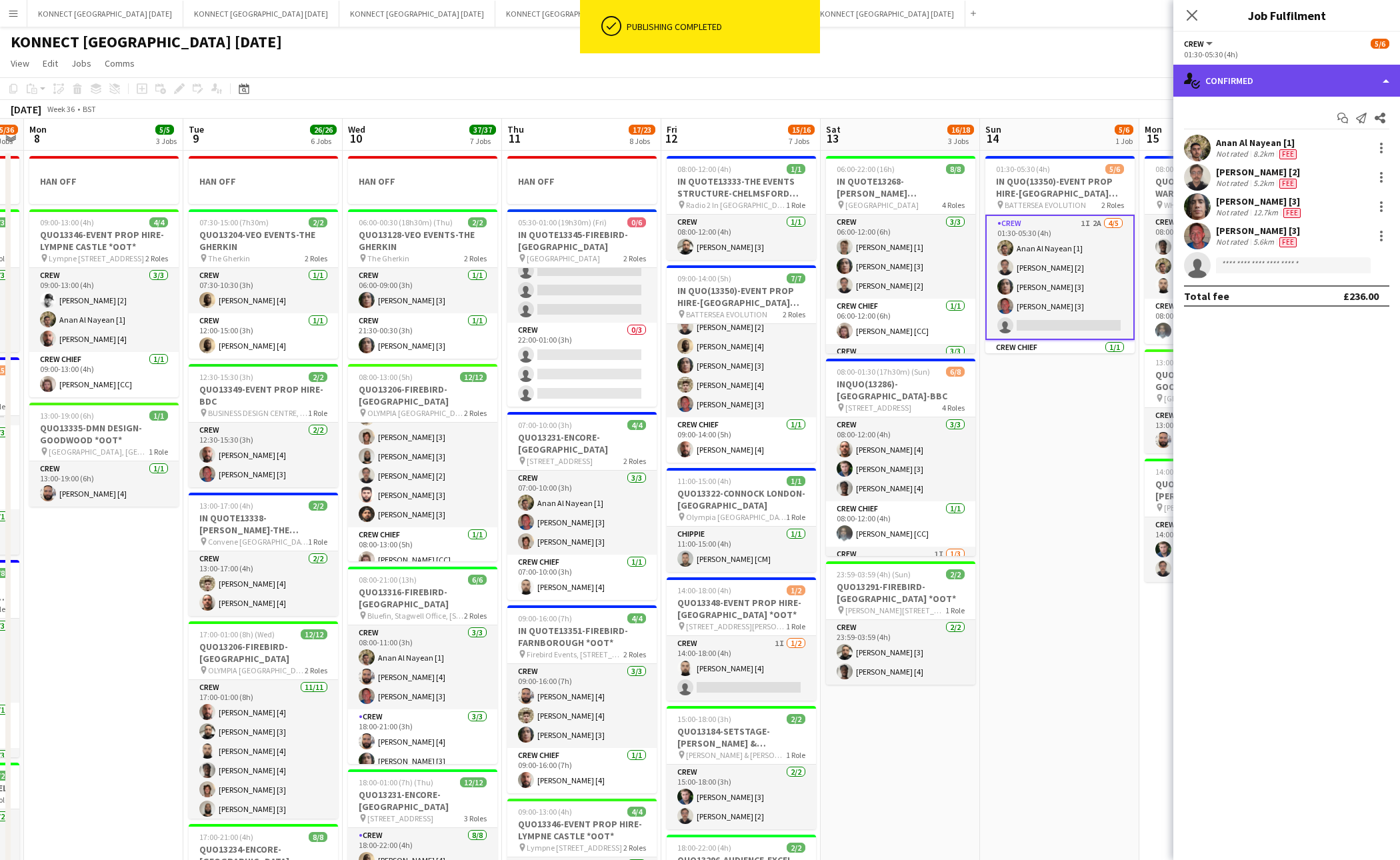
click at [1281, 86] on div "single-neutral-actions-check-2 Confirmed" at bounding box center [1286, 80] width 227 height 32
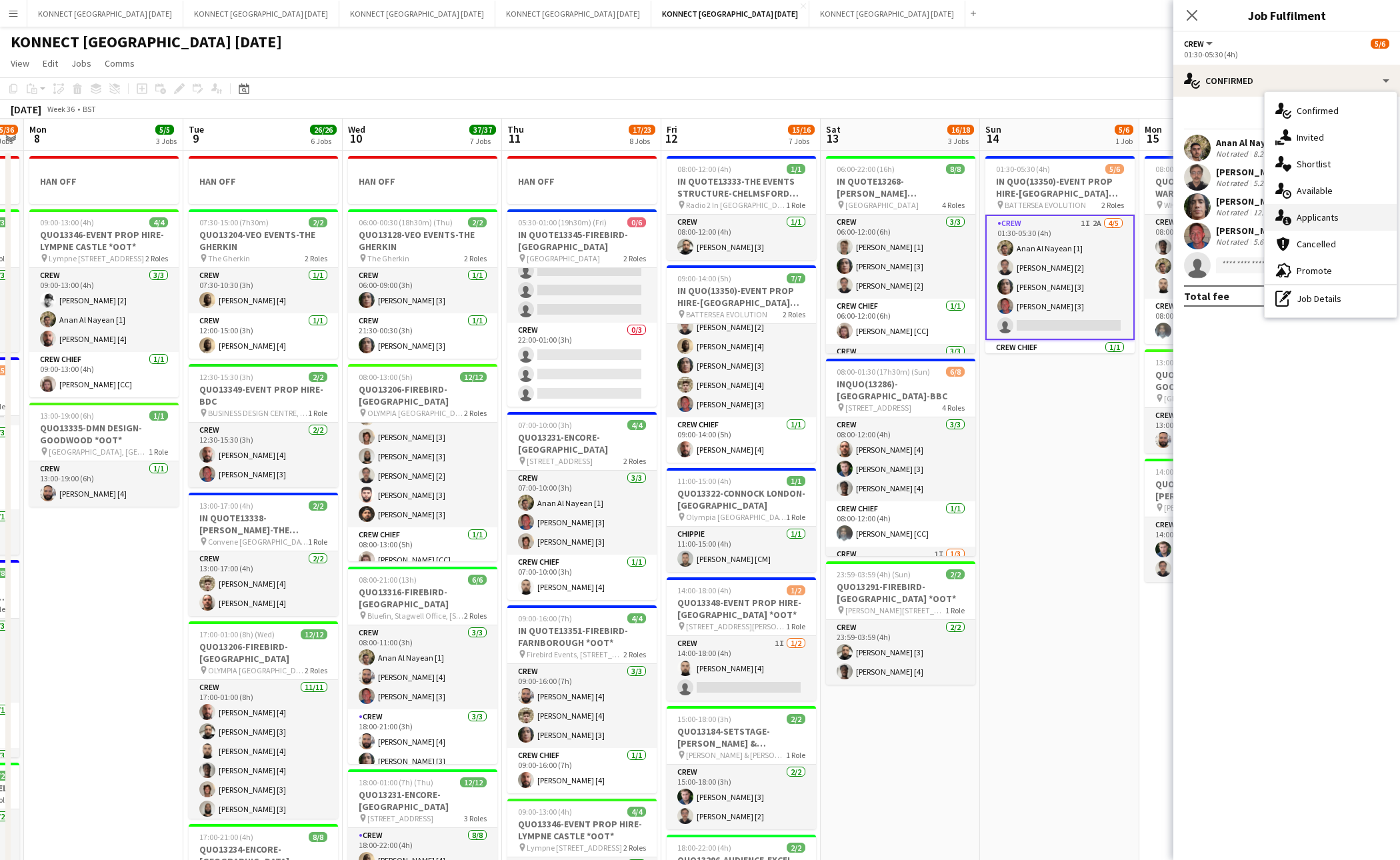
click at [1326, 218] on span "Applicants" at bounding box center [1318, 217] width 42 height 12
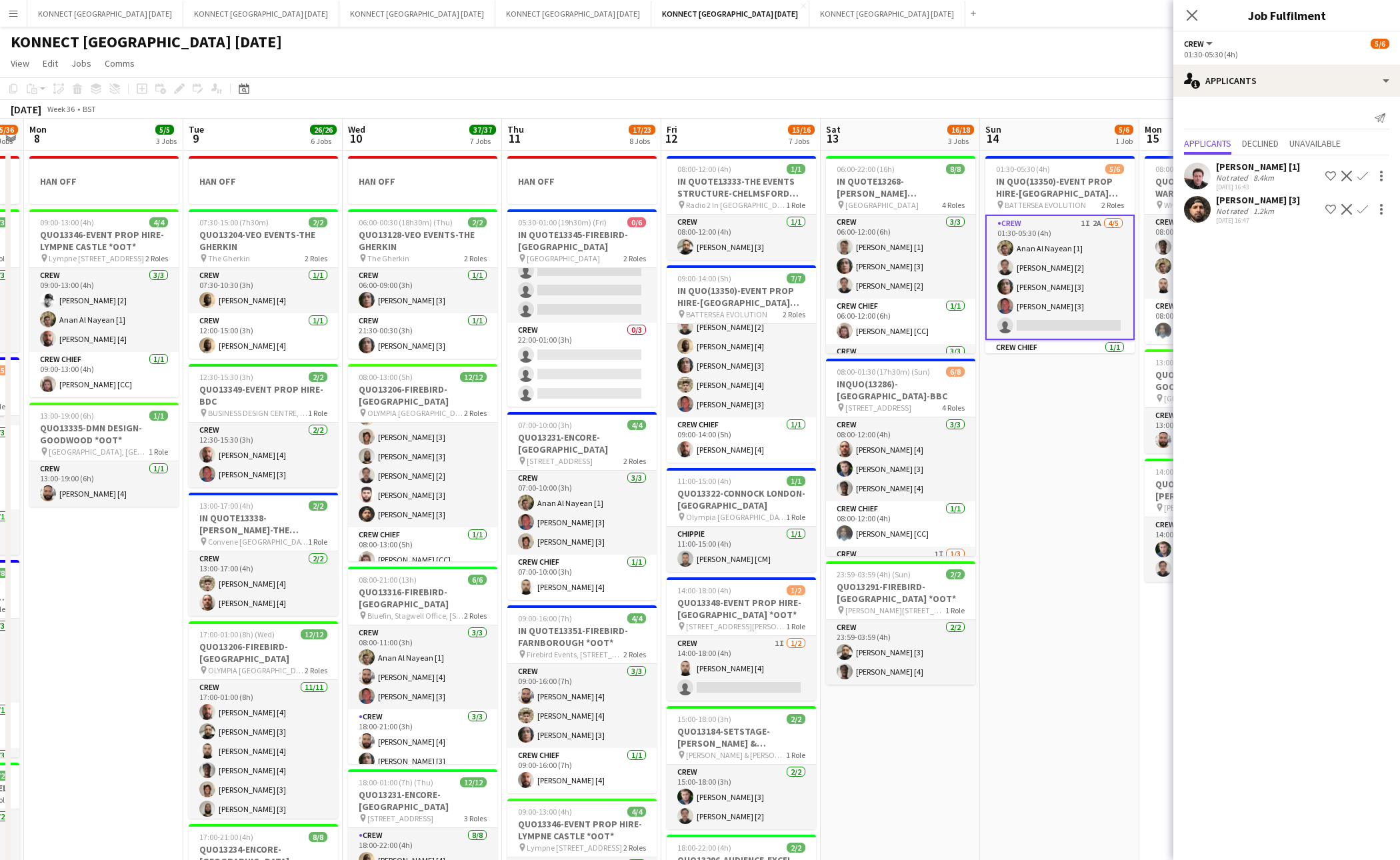
click at [1362, 206] on app-icon "Confirm" at bounding box center [1363, 209] width 10 height 10
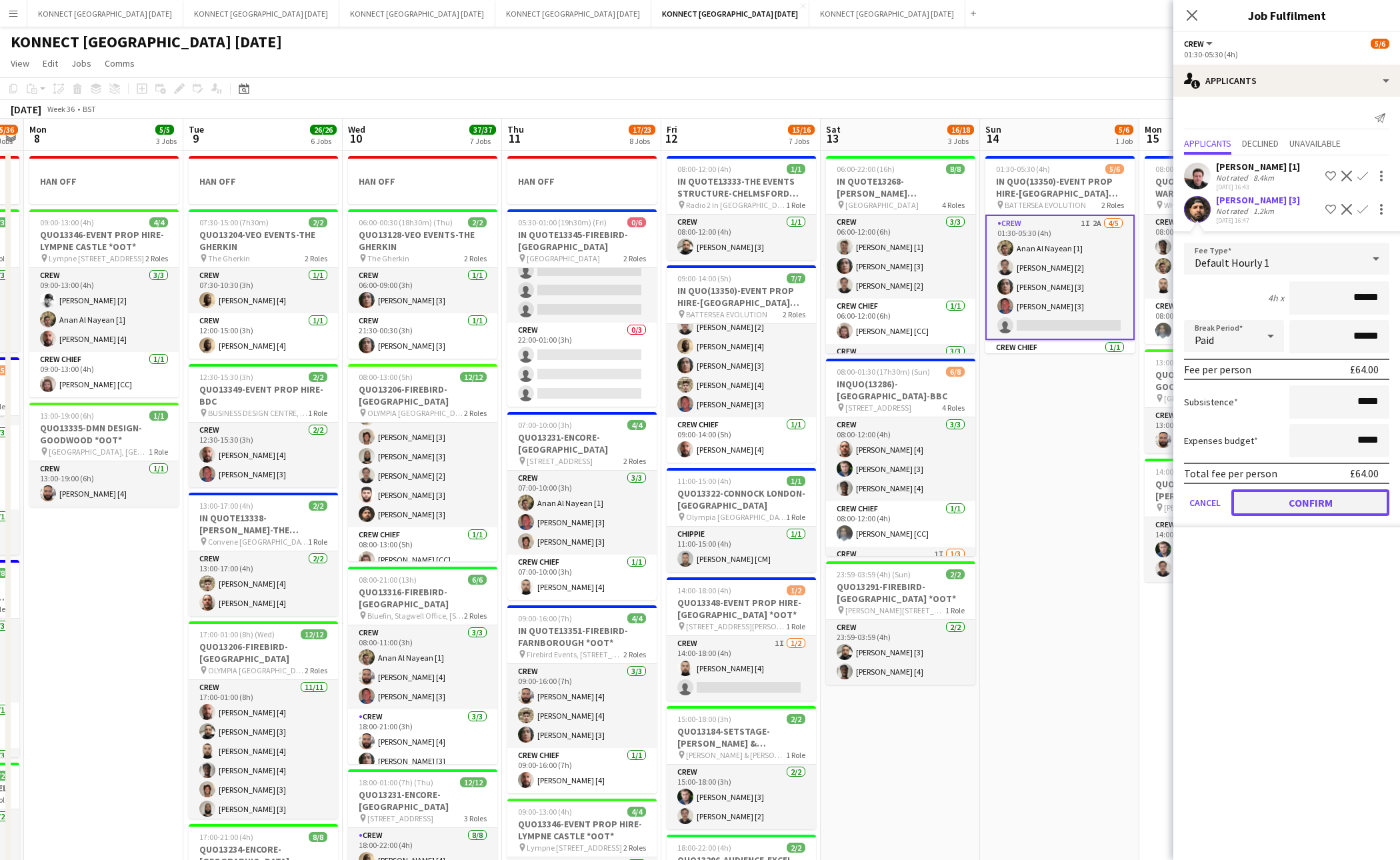
click at [1290, 497] on button "Confirm" at bounding box center [1310, 503] width 158 height 27
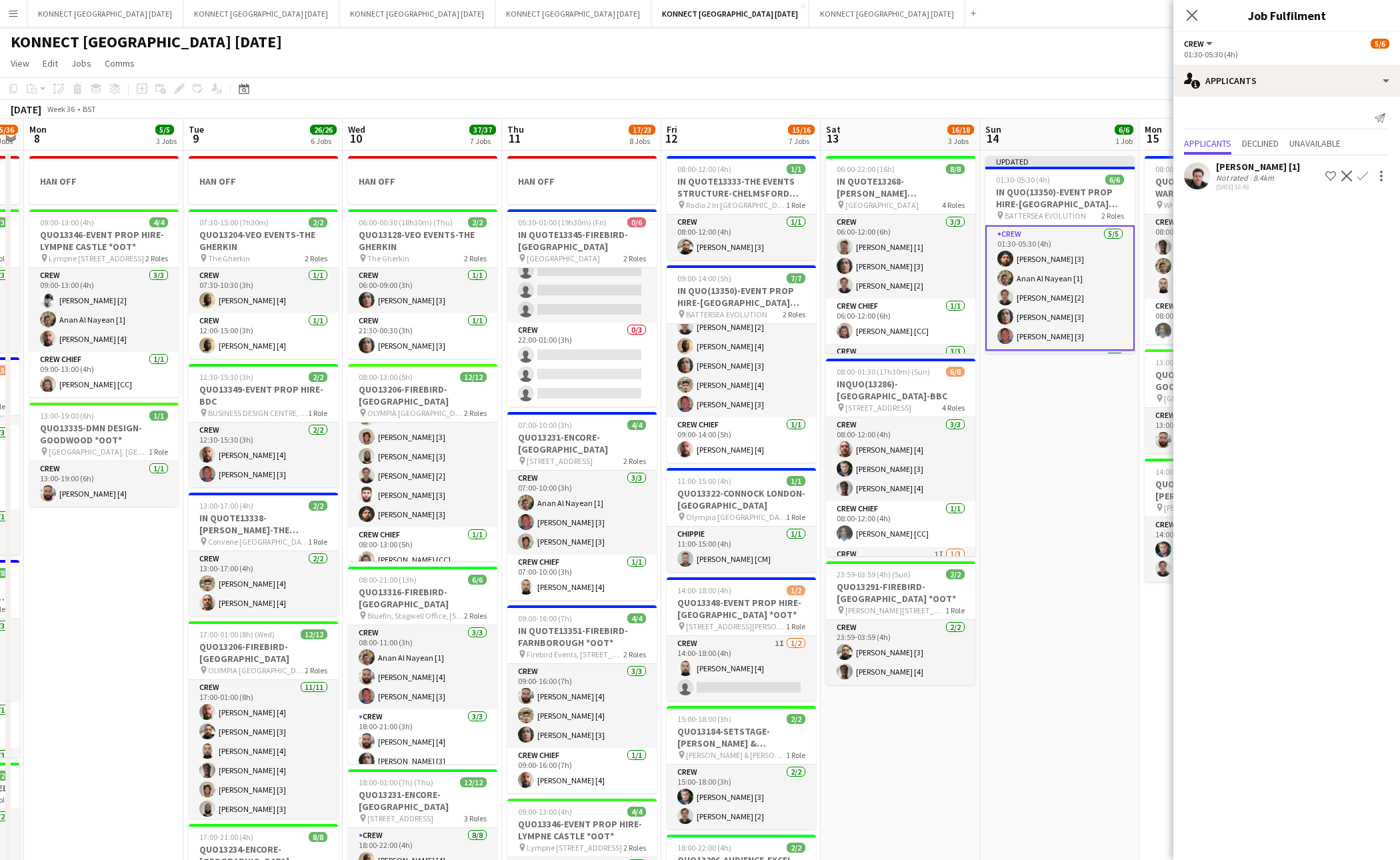
click at [1105, 438] on app-date-cell "Updated 01:30-05:30 (4h) 6/6 IN [GEOGRAPHIC_DATA](13350)-EVENT PROP HIRE-BATTER…" at bounding box center [1060, 769] width 159 height 1236
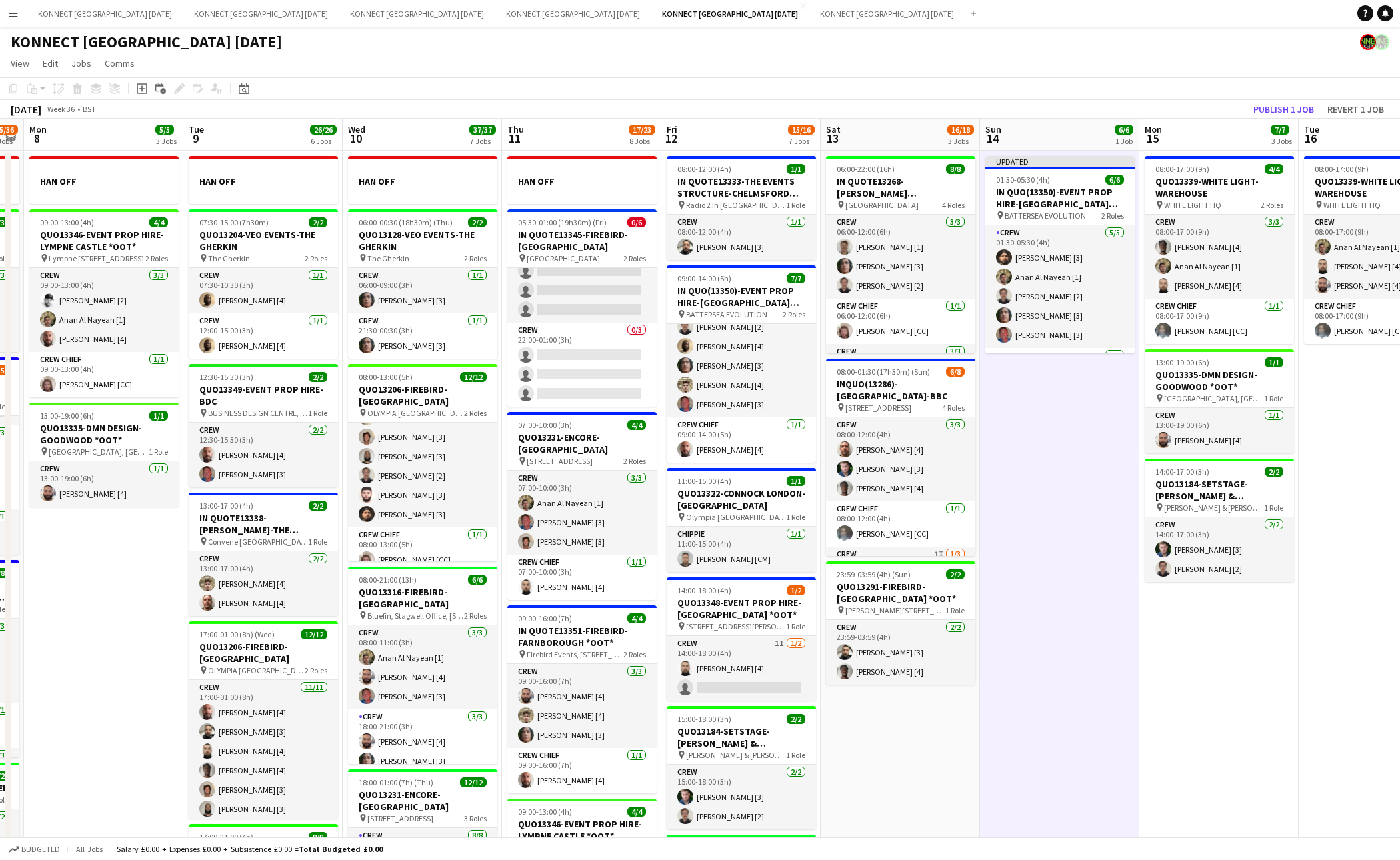
click at [1280, 99] on app-toolbar "Copy Paste Paste Command V Paste with crew Command Shift V Paste linked Job [GE…" at bounding box center [700, 89] width 1400 height 22
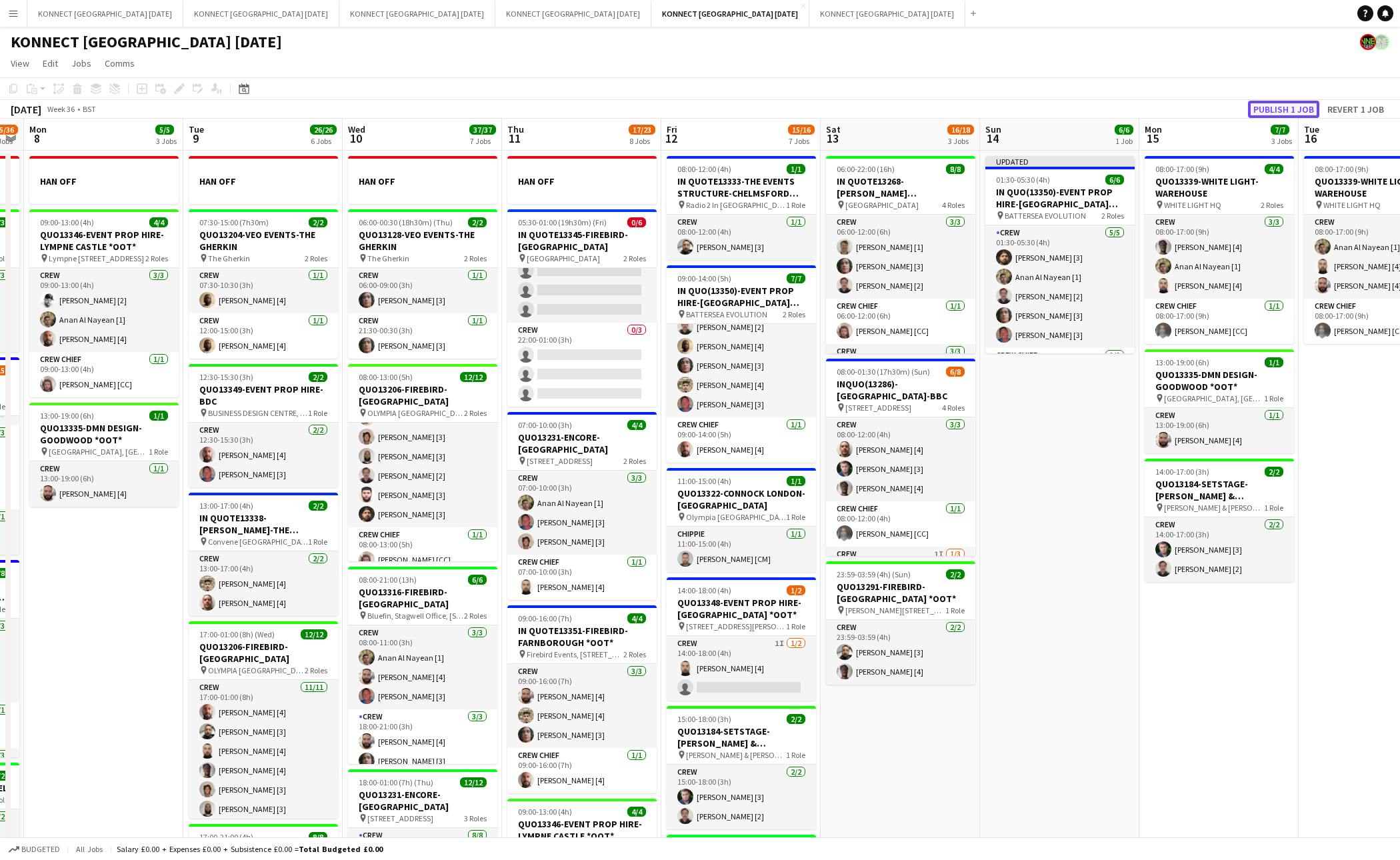
click at [1267, 105] on button "Publish 1 job" at bounding box center [1283, 109] width 71 height 18
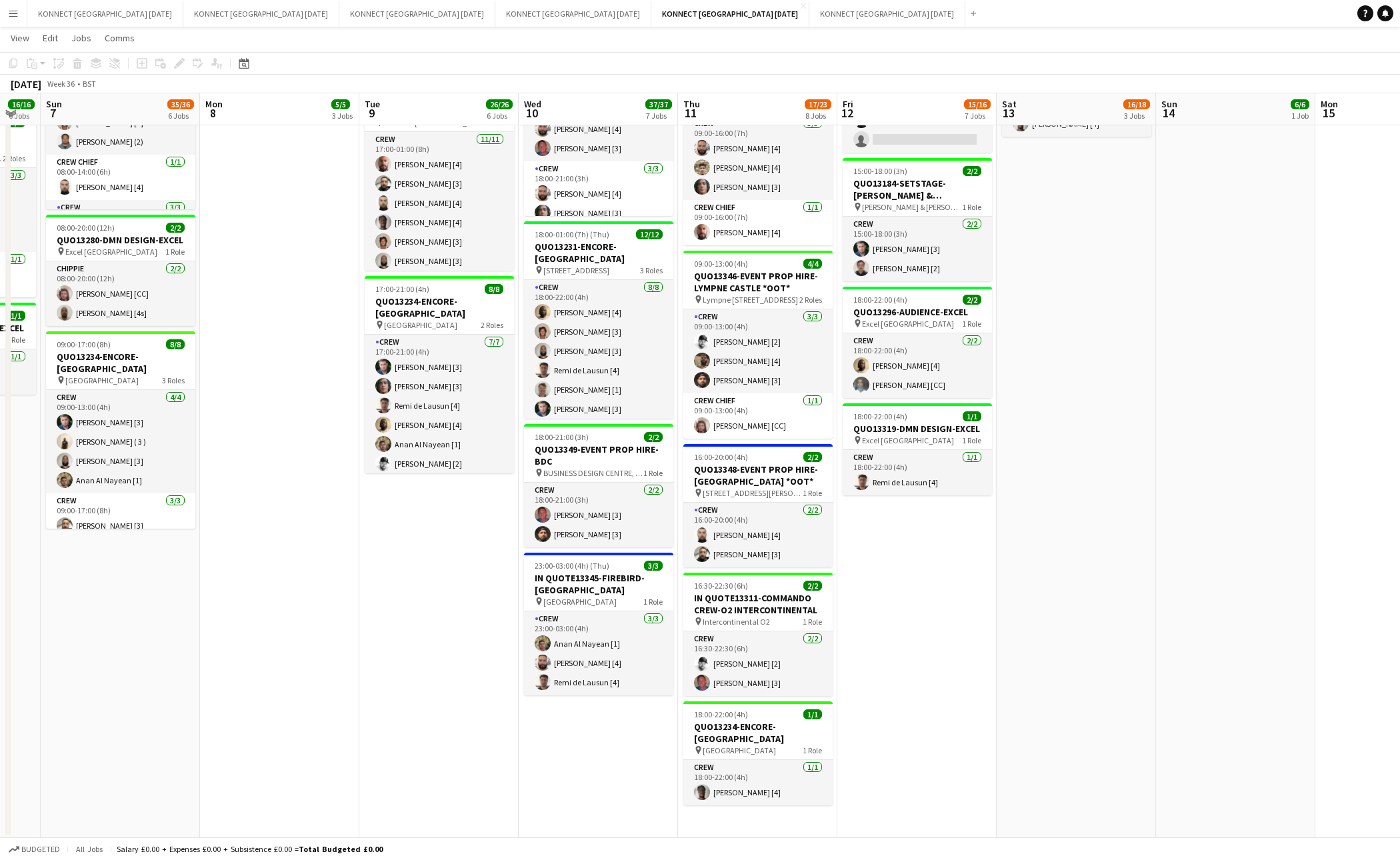
scroll to position [0, 437]
click at [1007, 690] on app-date-cell "06:00-22:00 (16h) 8/8 IN QUOTE13268-[PERSON_NAME][GEOGRAPHIC_DATA] pin Richmond…" at bounding box center [1077, 220] width 159 height 1236
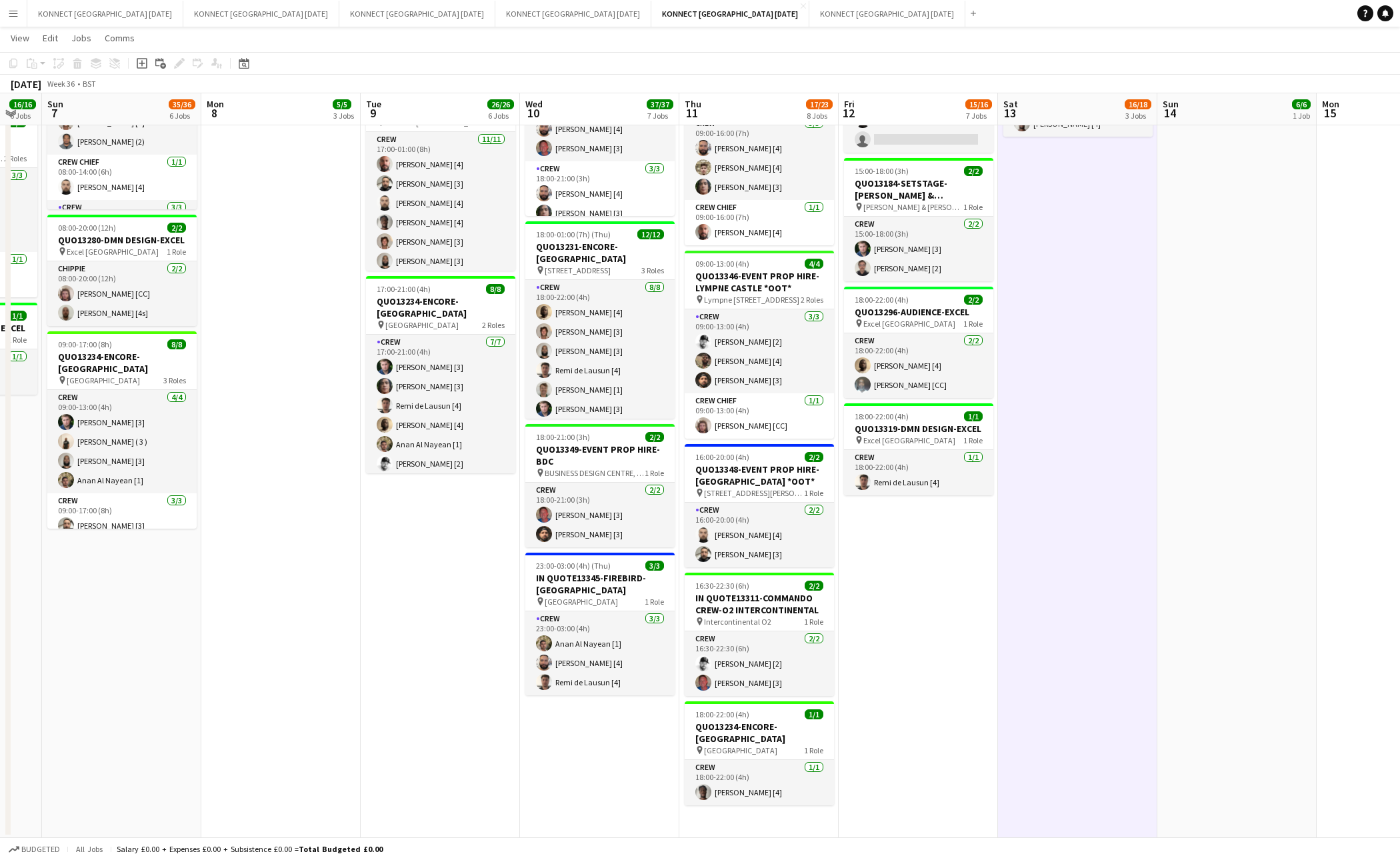
scroll to position [0, 432]
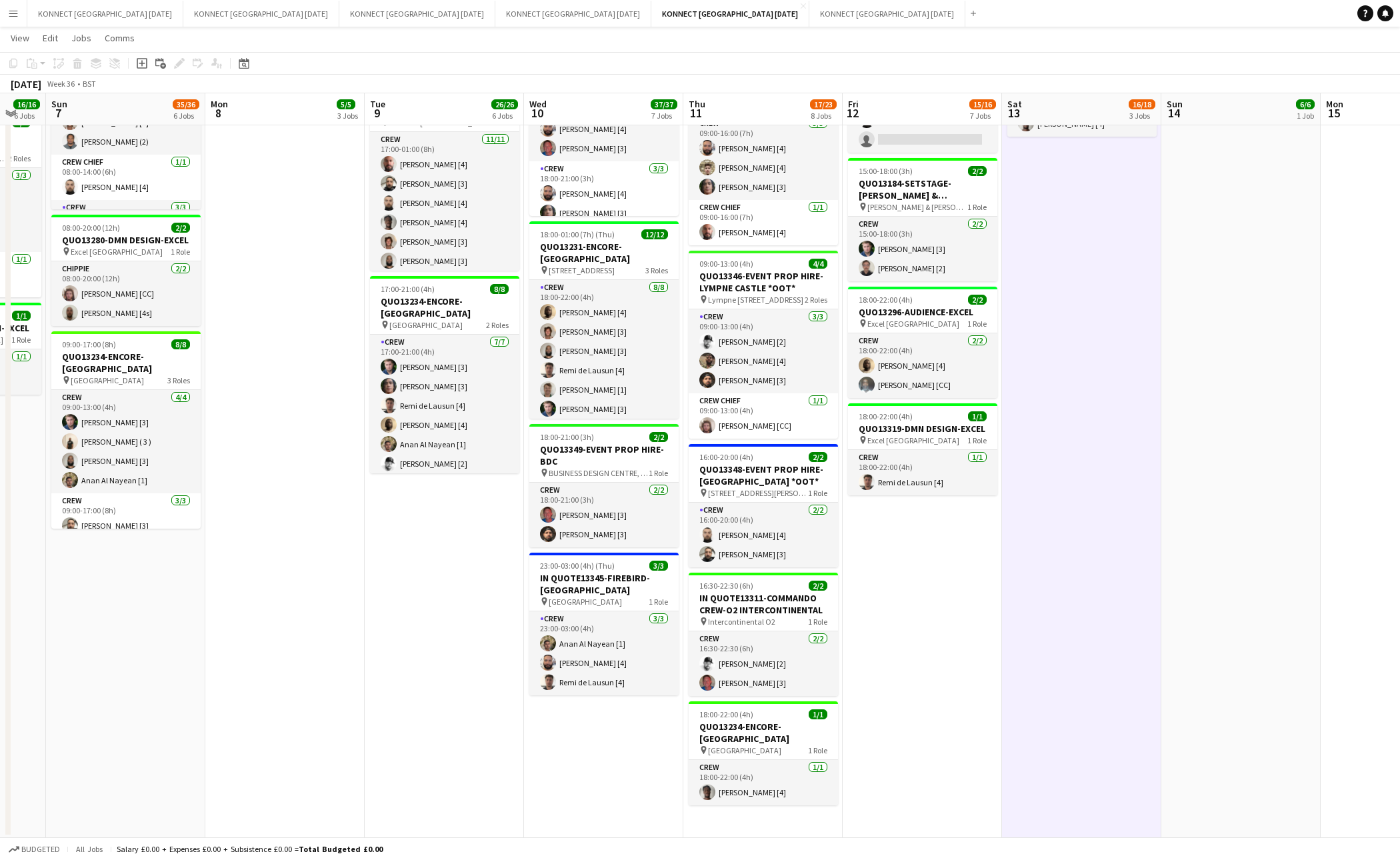
click at [1007, 690] on app-date-cell "06:00-22:00 (16h) 8/8 IN QUOTE13268-[PERSON_NAME][GEOGRAPHIC_DATA] pin Richmond…" at bounding box center [1082, 220] width 159 height 1236
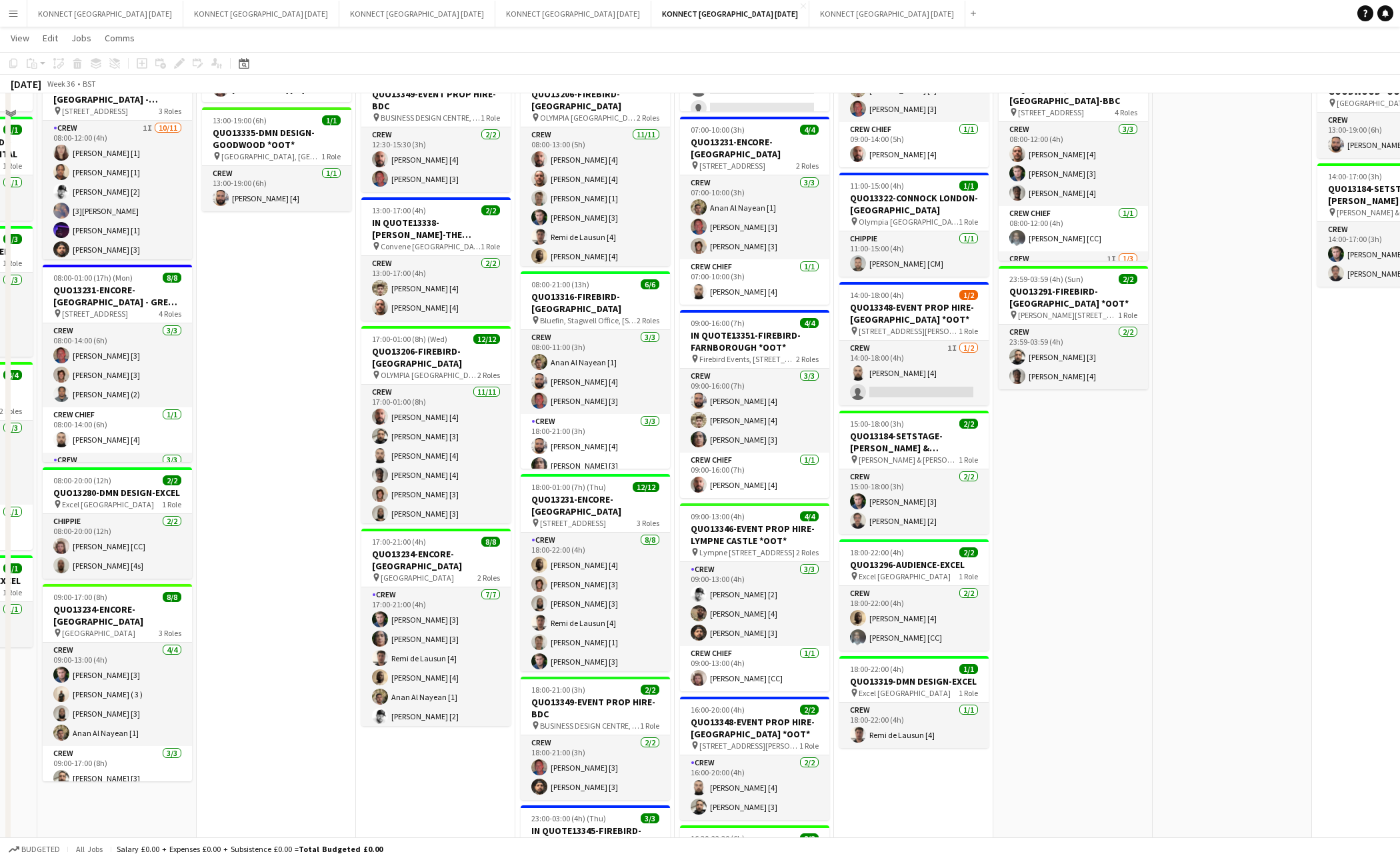
scroll to position [0, 0]
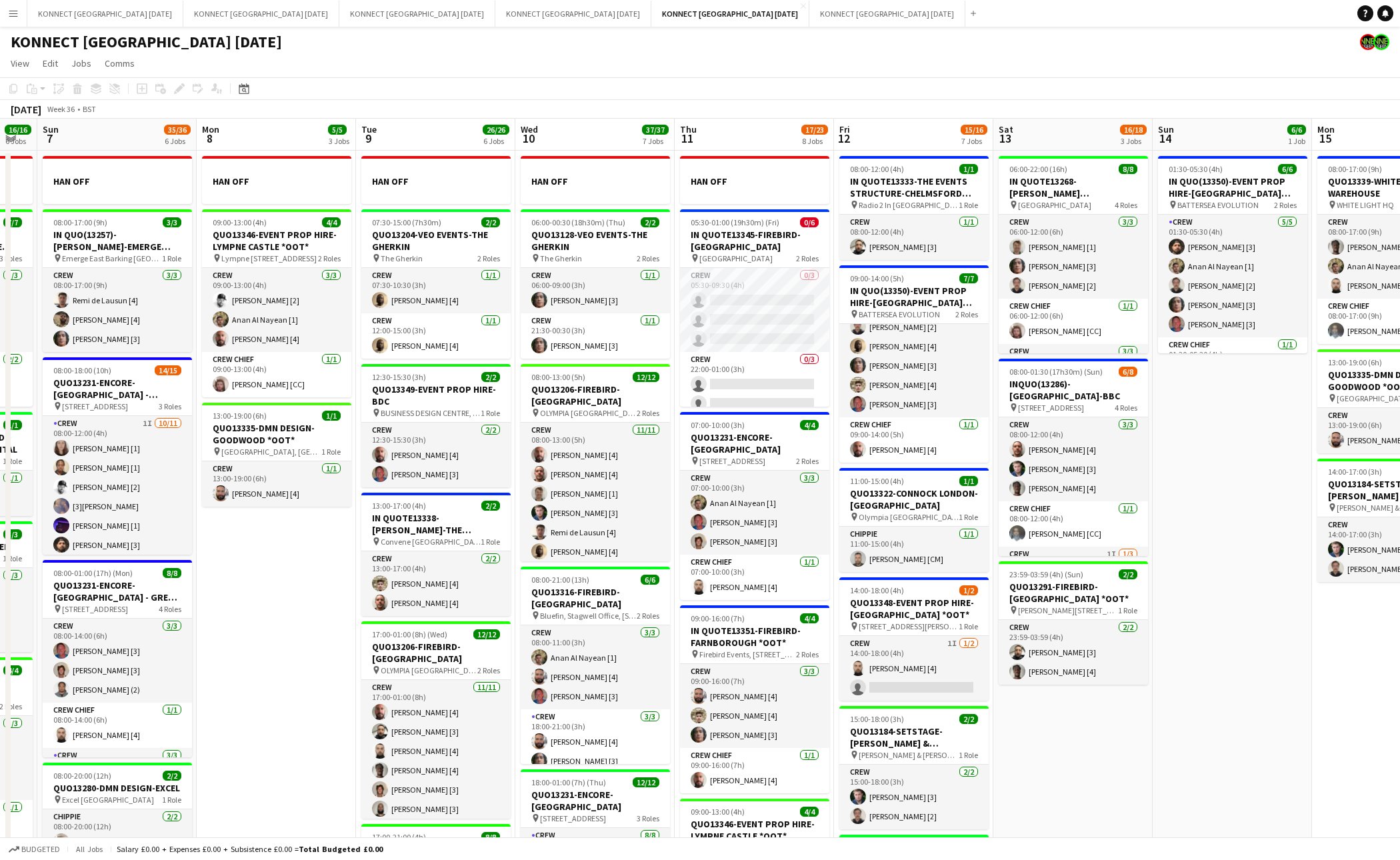
click at [1073, 745] on app-date-cell "06:00-22:00 (16h) 8/8 IN QUOTE13268-[PERSON_NAME][GEOGRAPHIC_DATA] pin Richmond…" at bounding box center [1073, 769] width 159 height 1236
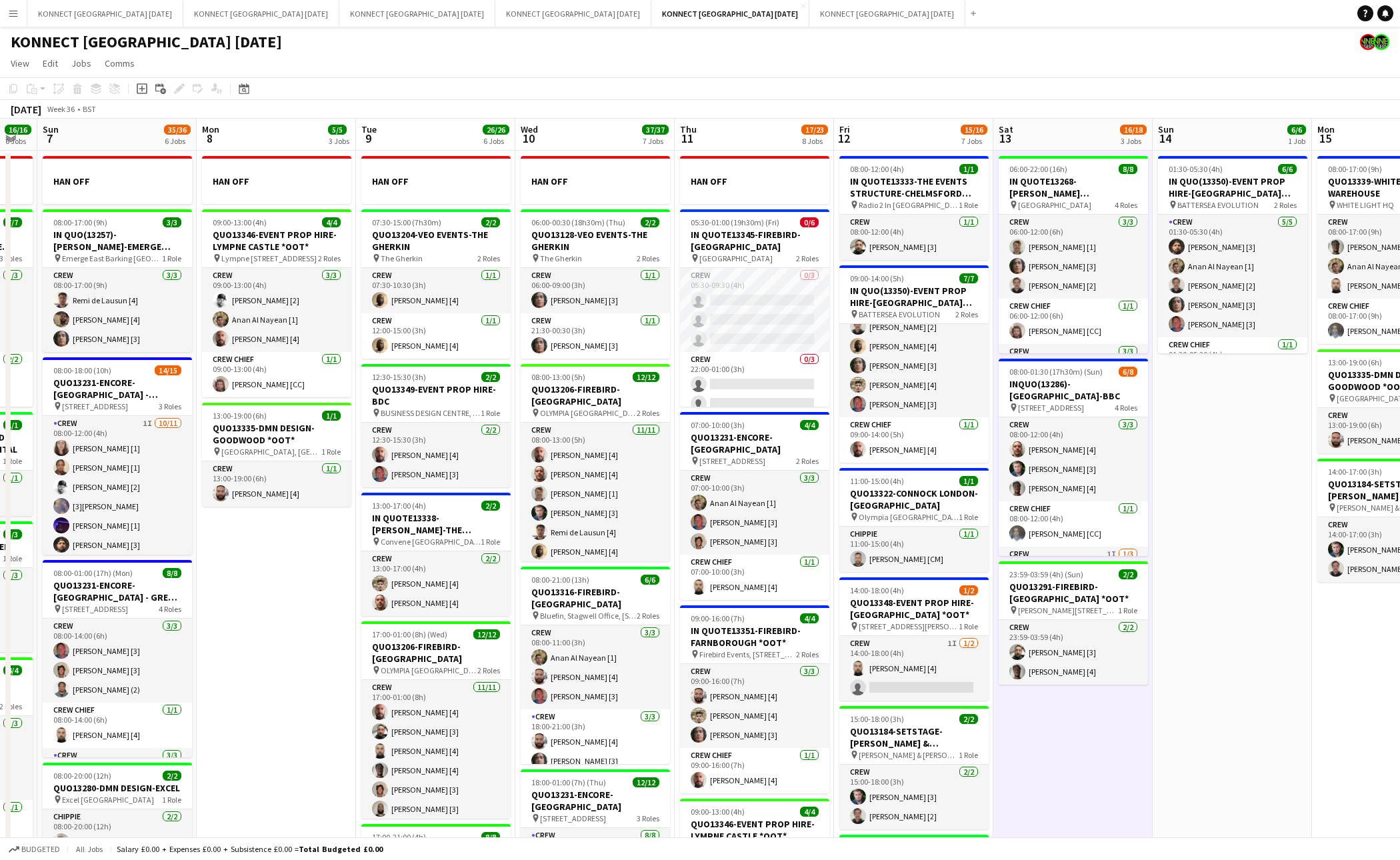
click at [1073, 745] on app-date-cell "06:00-22:00 (16h) 8/8 IN QUOTE13268-[PERSON_NAME][GEOGRAPHIC_DATA] pin Richmond…" at bounding box center [1073, 769] width 159 height 1236
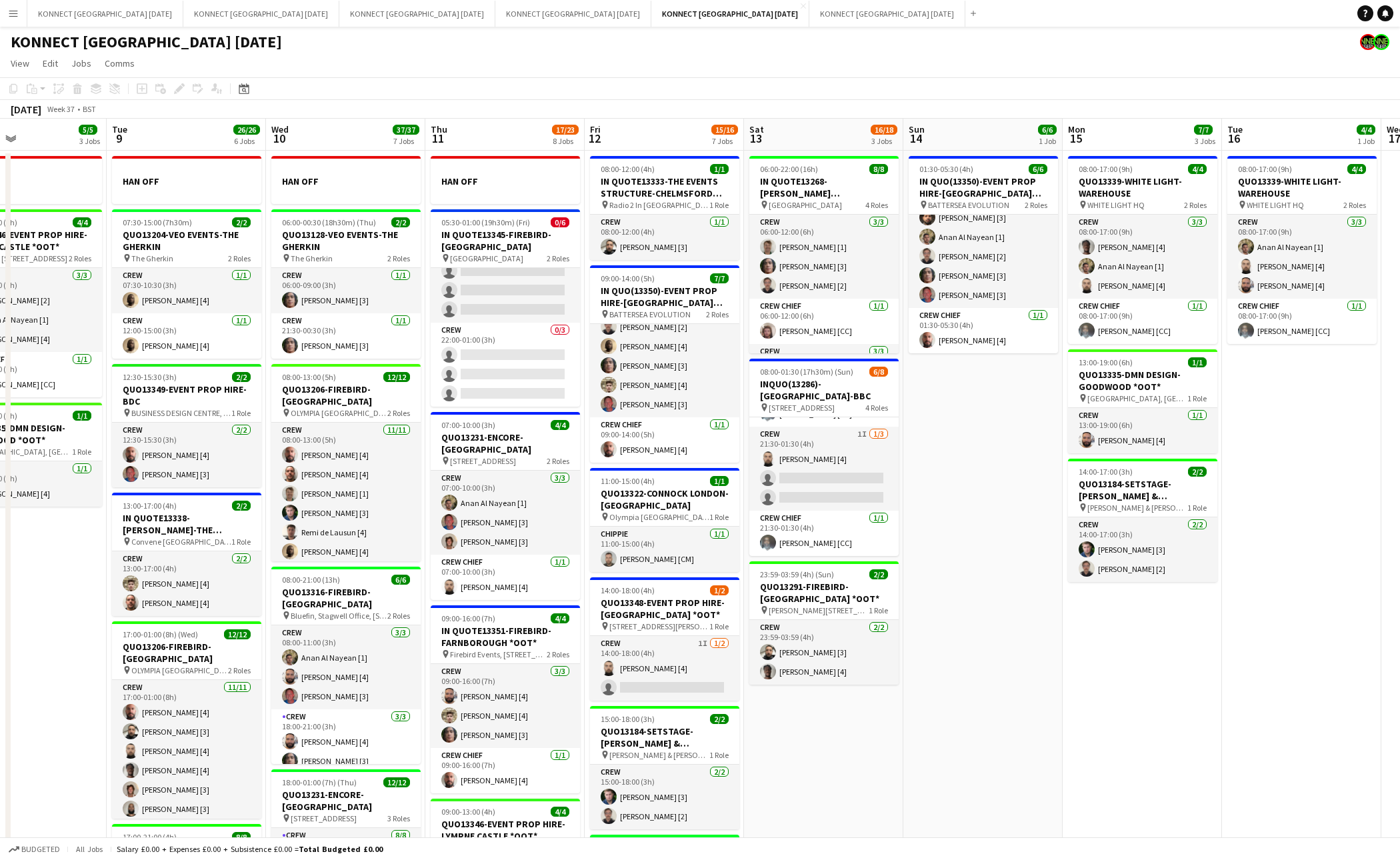
click at [854, 465] on app-card-role "Crew 1I [DATE] 21:30-01:30 (4h) [PERSON_NAME] [4] single-neutral-actions single…" at bounding box center [825, 469] width 149 height 84
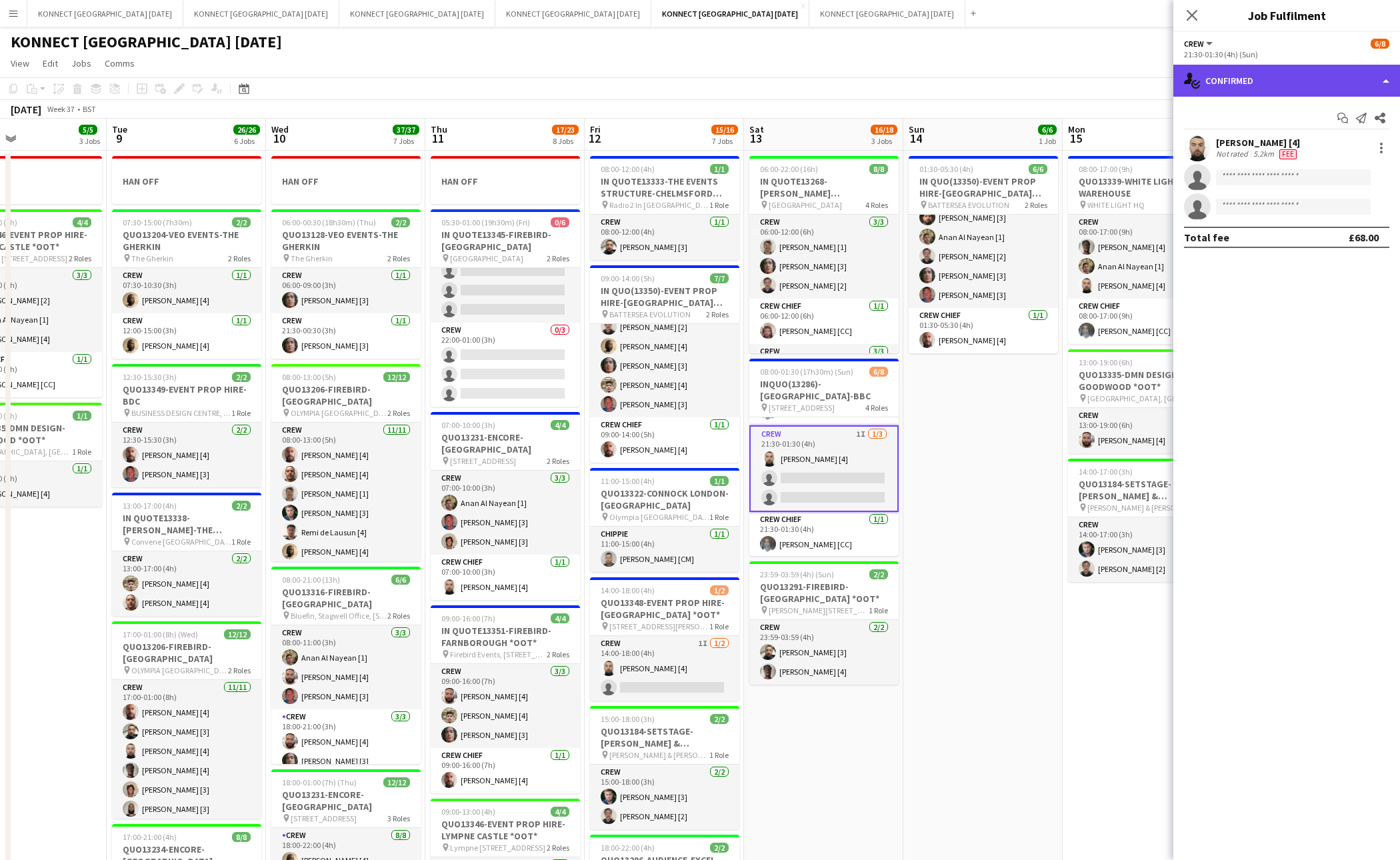
click at [1232, 90] on div "single-neutral-actions-check-2 Confirmed" at bounding box center [1286, 80] width 227 height 32
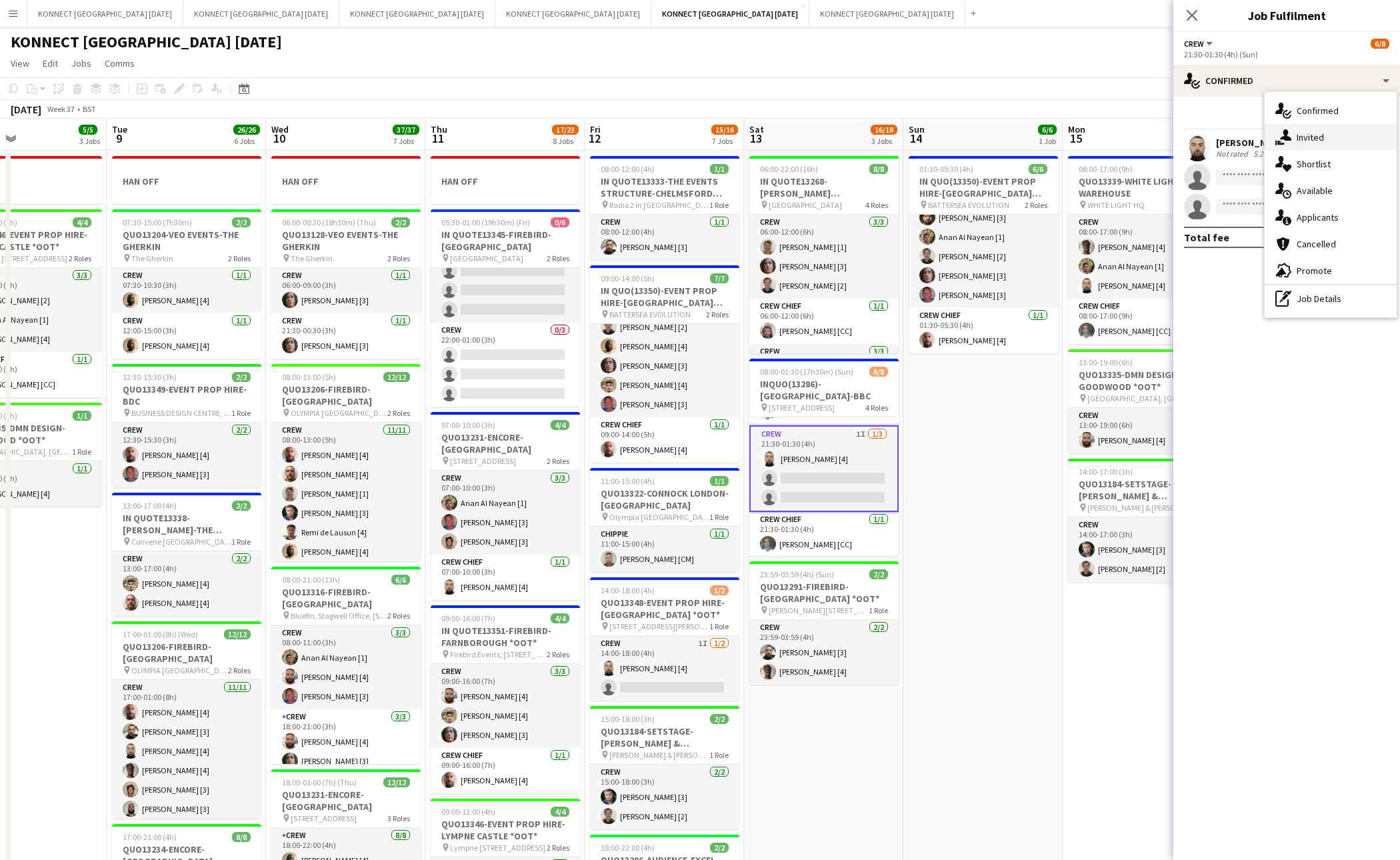
click at [1290, 133] on icon "single-neutral-actions-share-1" at bounding box center [1283, 137] width 16 height 16
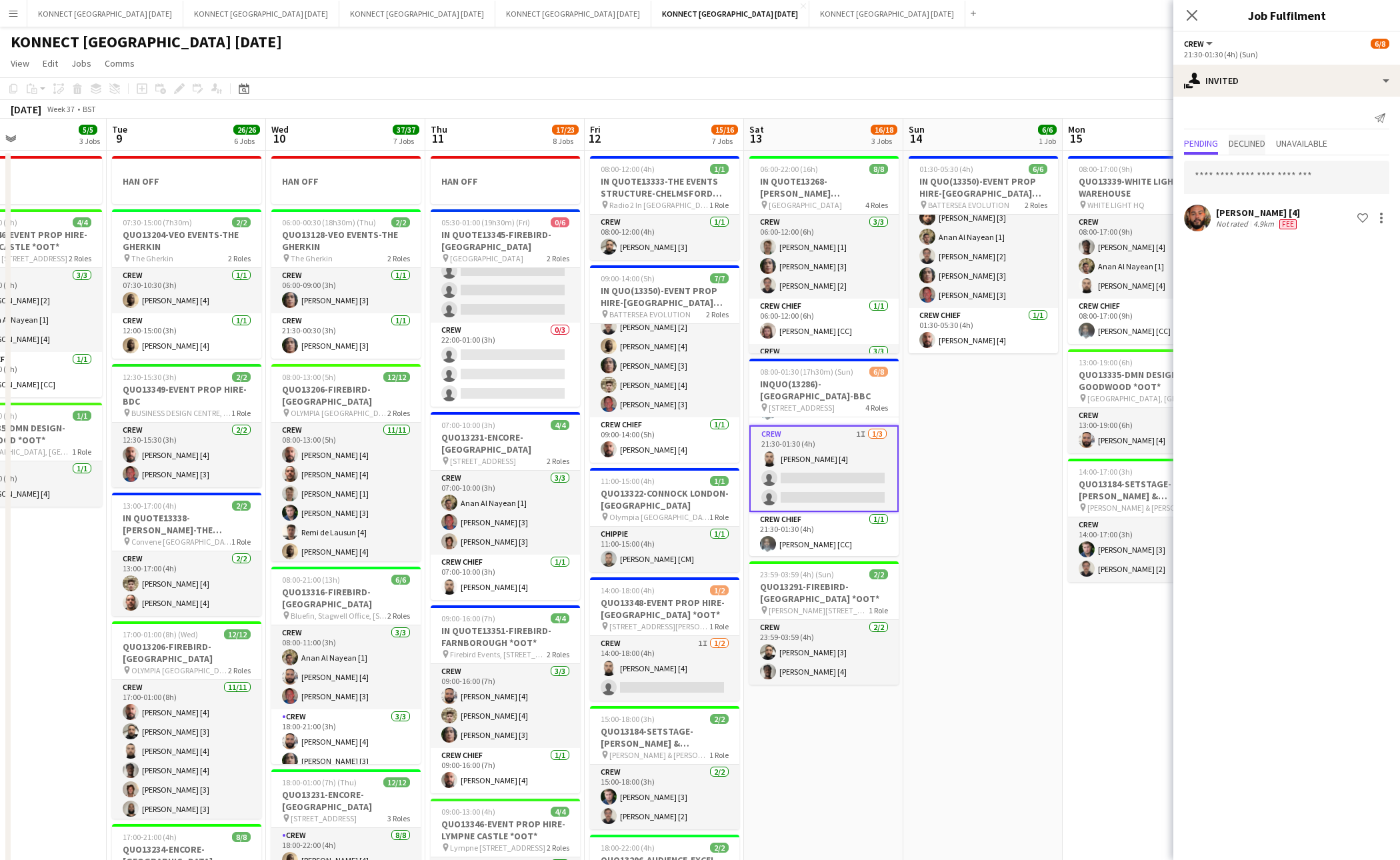
click at [1257, 139] on span "Declined" at bounding box center [1247, 144] width 36 height 9
click at [1211, 144] on span "Pending" at bounding box center [1201, 144] width 34 height 9
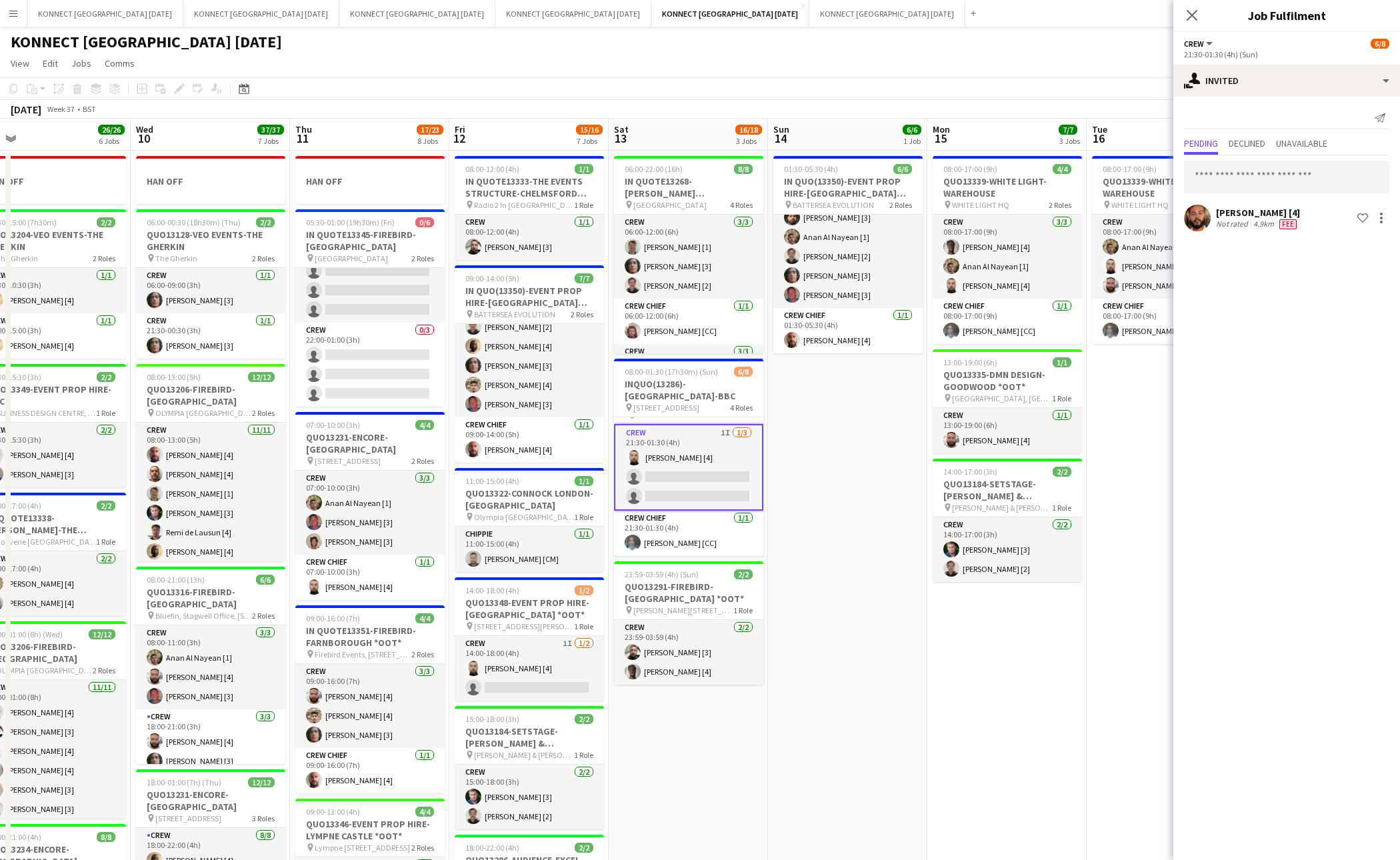
click at [826, 631] on app-date-cell "01:30-05:30 (4h) 6/6 IN QUO(13350)-EVENT PROP HIRE-BATTERSEA EVO pin BATTERSEA …" at bounding box center [848, 769] width 159 height 1236
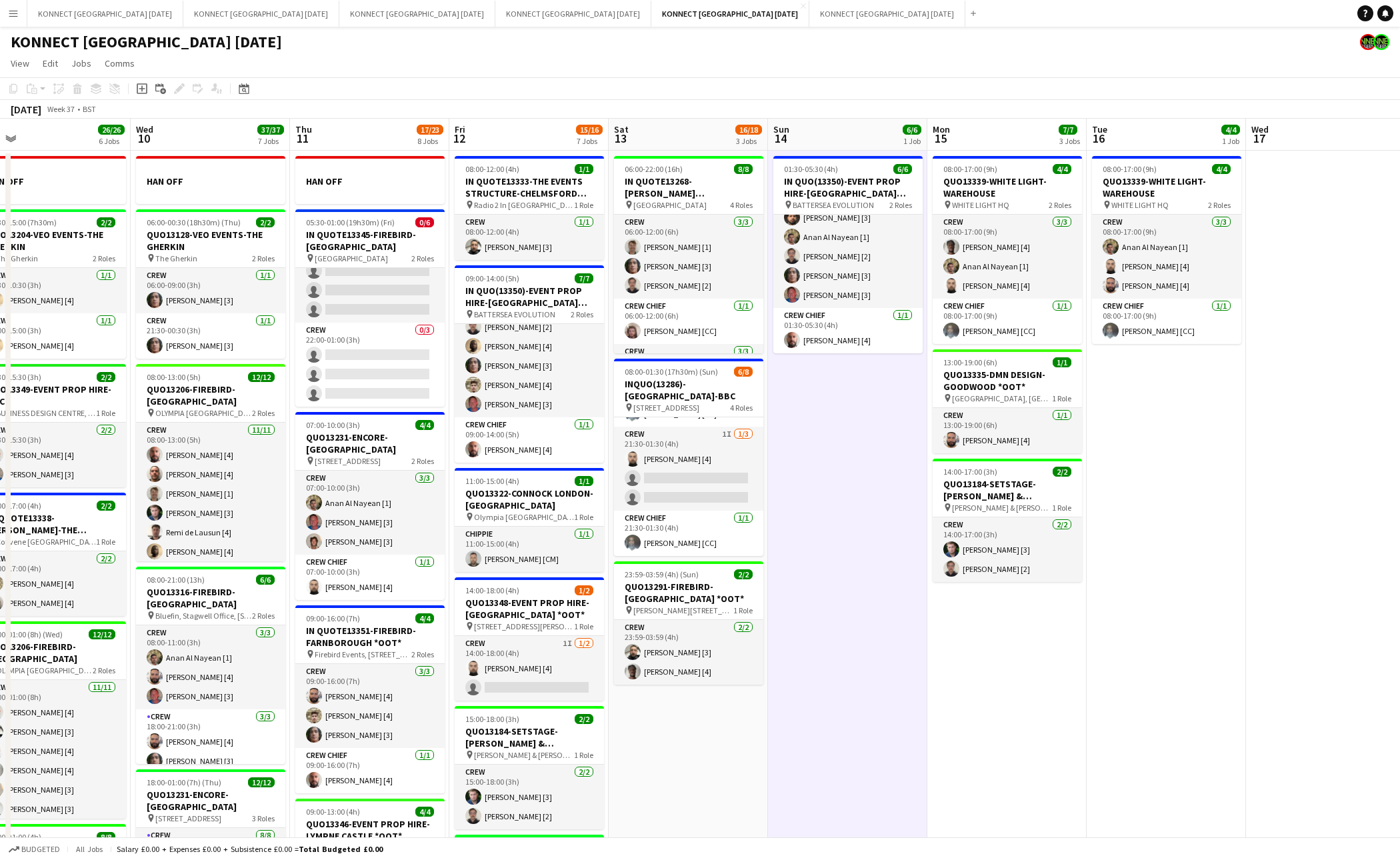
click at [826, 631] on app-date-cell "01:30-05:30 (4h) 6/6 IN QUO(13350)-EVENT PROP HIRE-BATTERSEA EVO pin BATTERSEA …" at bounding box center [848, 769] width 159 height 1236
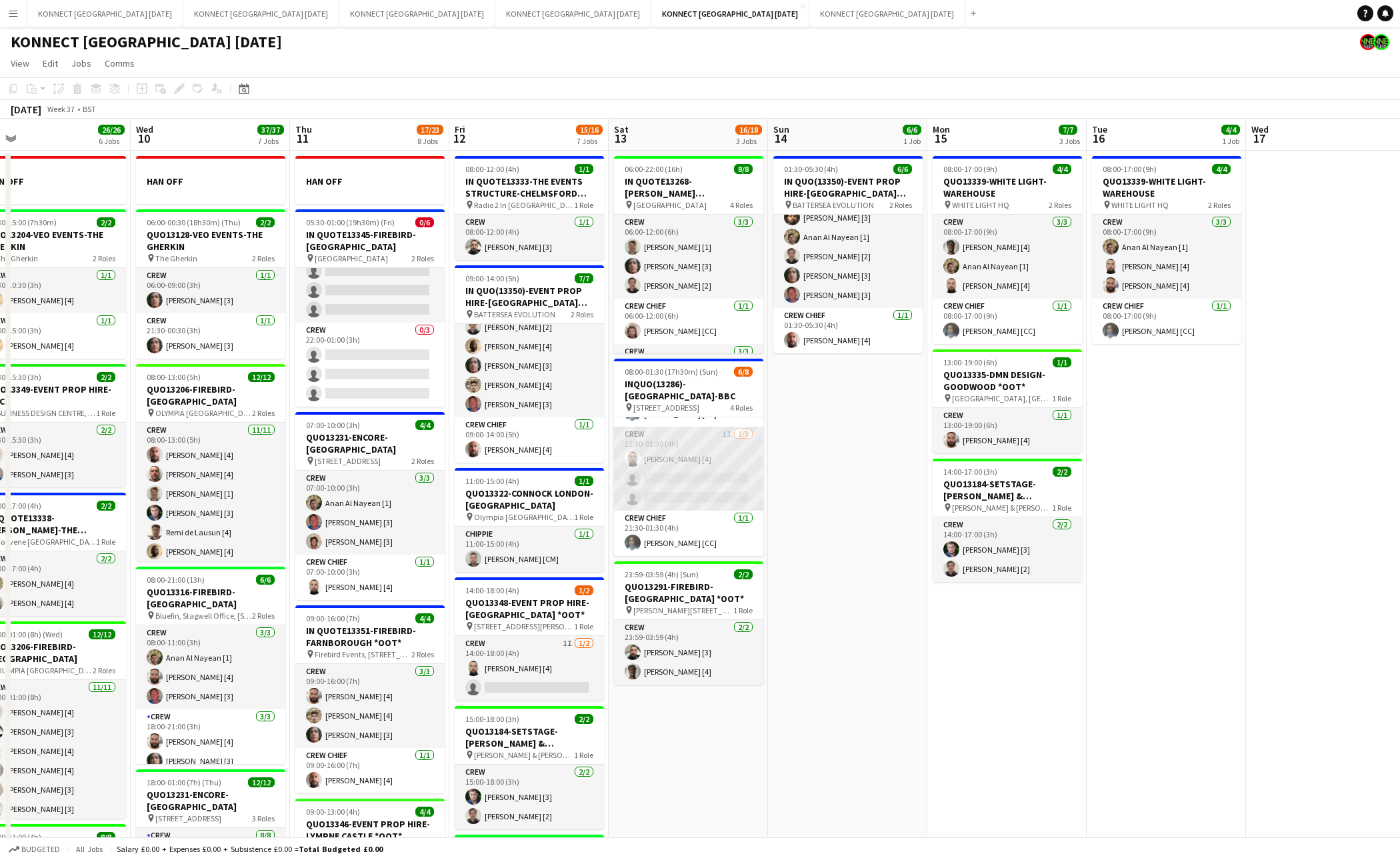
click at [722, 506] on app-card-role "Crew 1I [DATE] 21:30-01:30 (4h) [PERSON_NAME] [4] single-neutral-actions single…" at bounding box center [688, 469] width 149 height 84
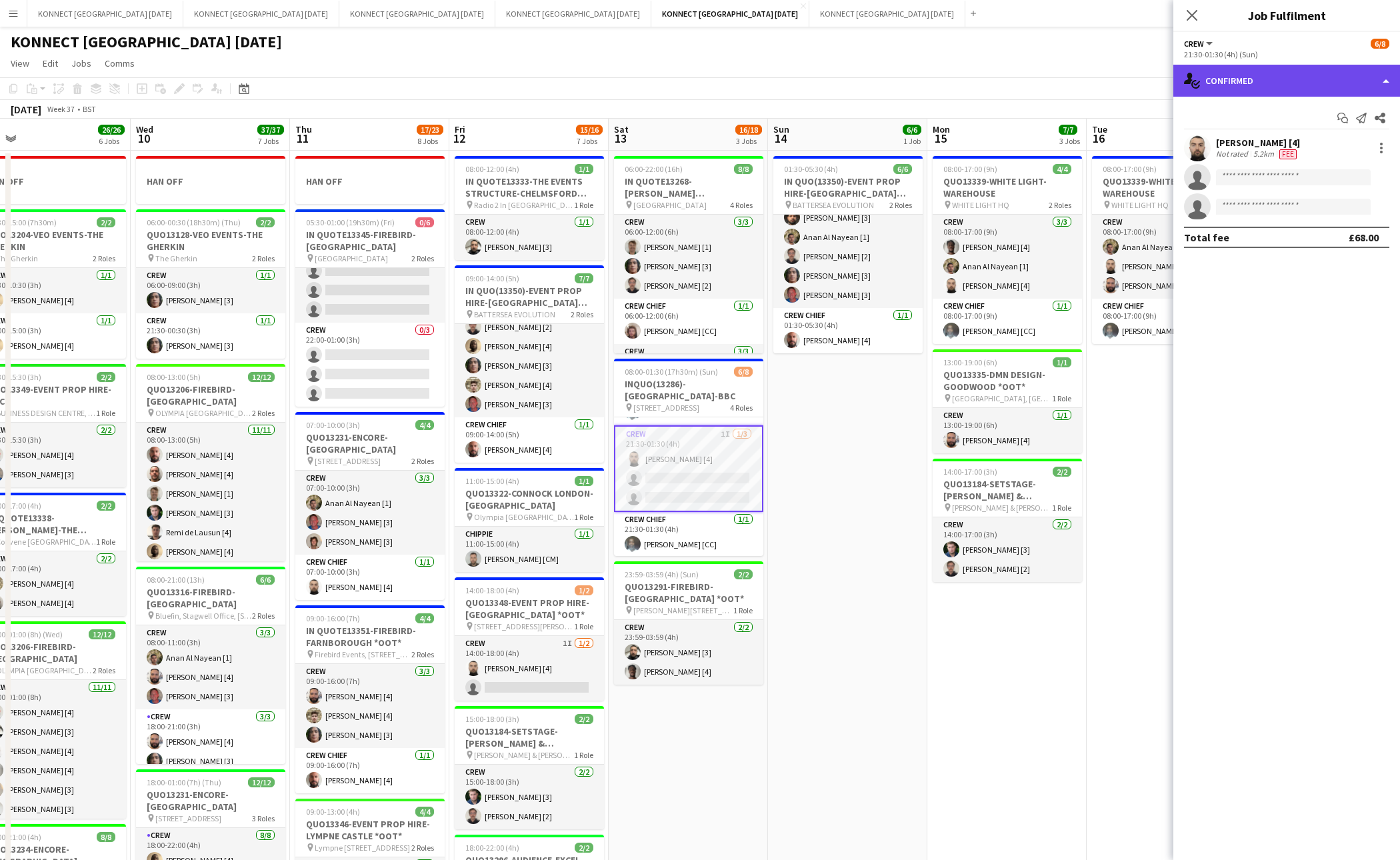
click at [1221, 78] on div "single-neutral-actions-check-2 Confirmed" at bounding box center [1286, 80] width 227 height 32
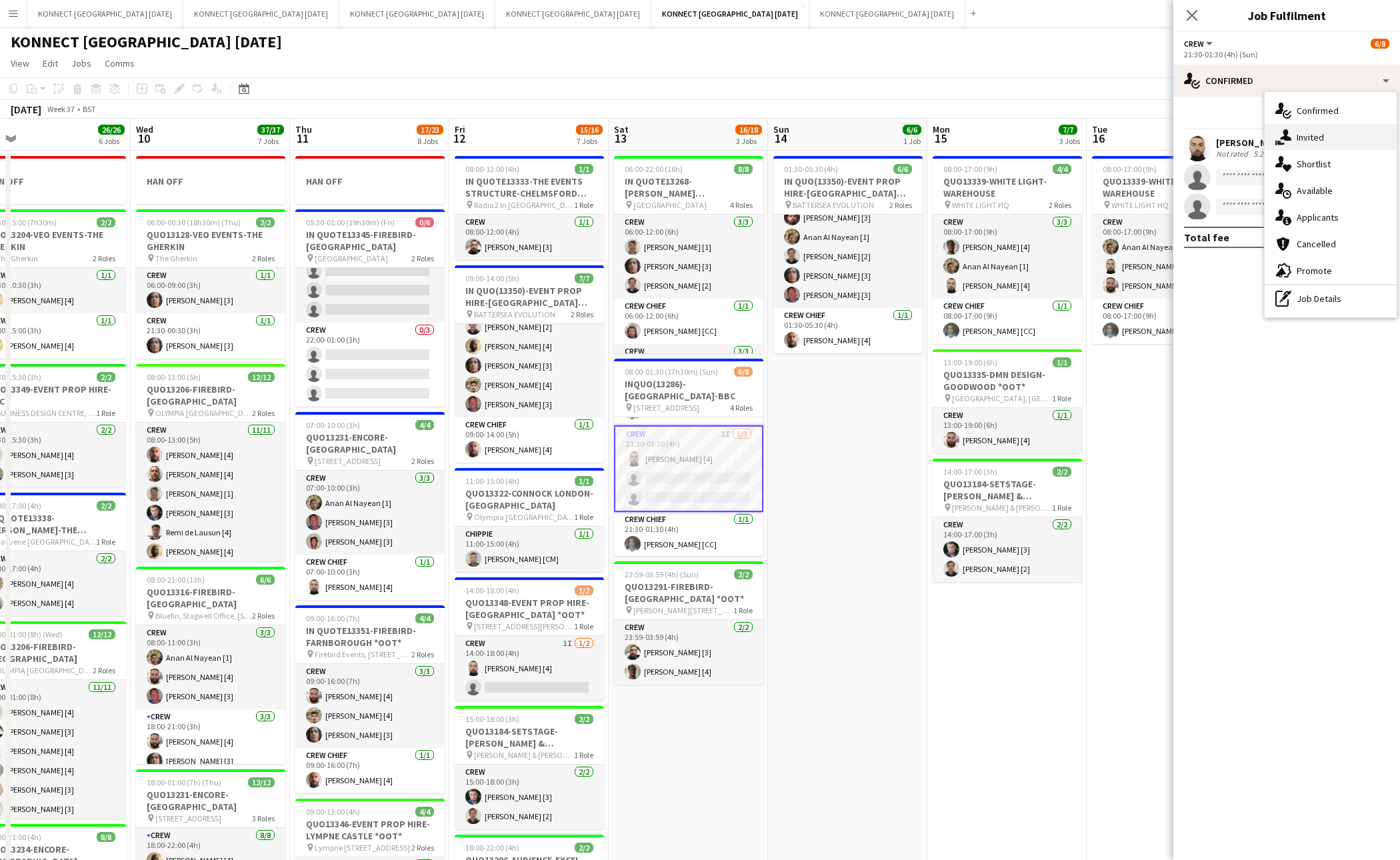
click at [1315, 132] on span "Invited" at bounding box center [1310, 137] width 27 height 12
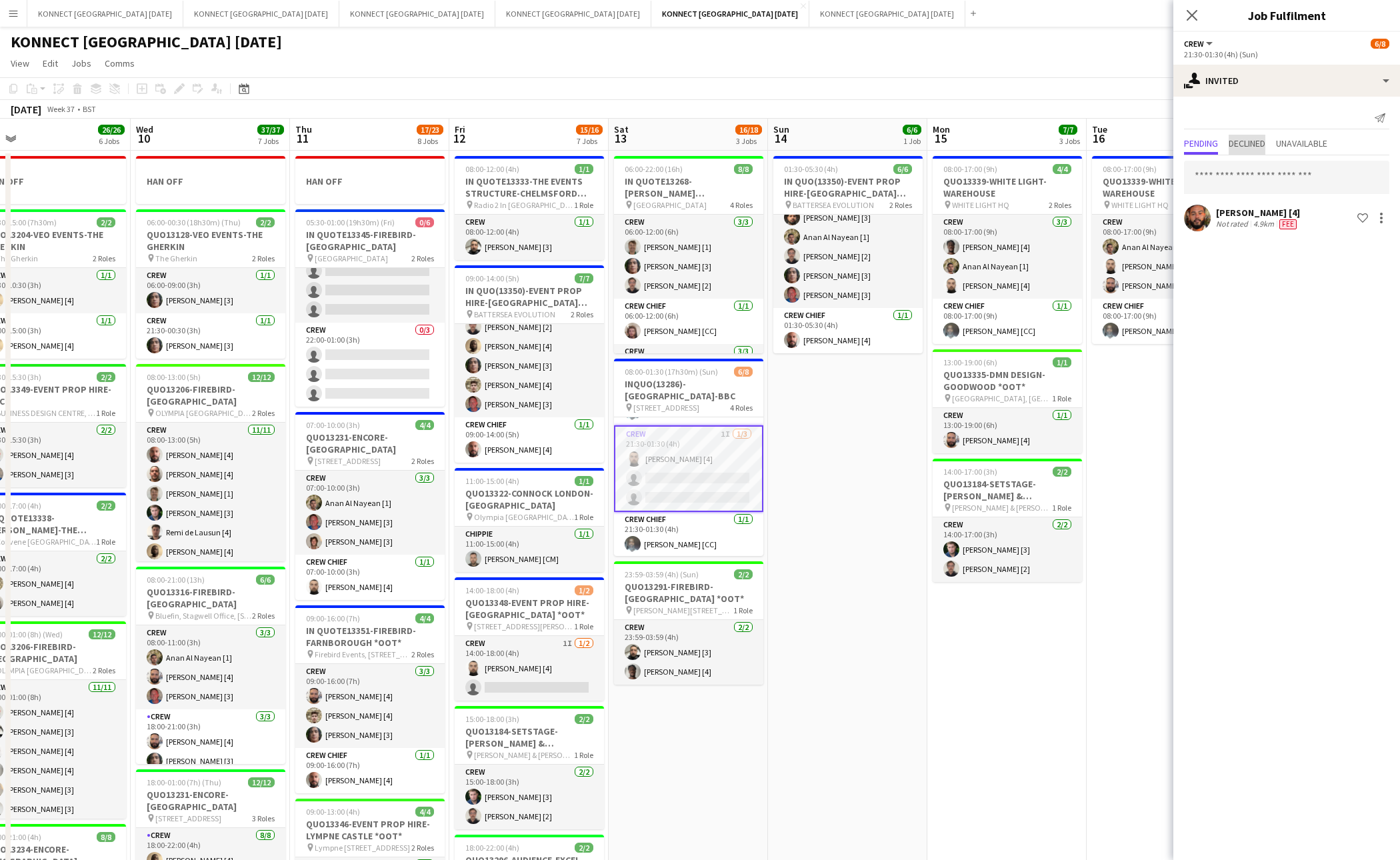
click at [1254, 142] on span "Declined" at bounding box center [1247, 144] width 36 height 9
click at [1205, 144] on span "Pending" at bounding box center [1201, 144] width 34 height 9
click at [891, 479] on app-date-cell "01:30-05:30 (4h) 6/6 IN QUO(13350)-EVENT PROP HIRE-BATTERSEA EVO pin BATTERSEA …" at bounding box center [848, 769] width 159 height 1236
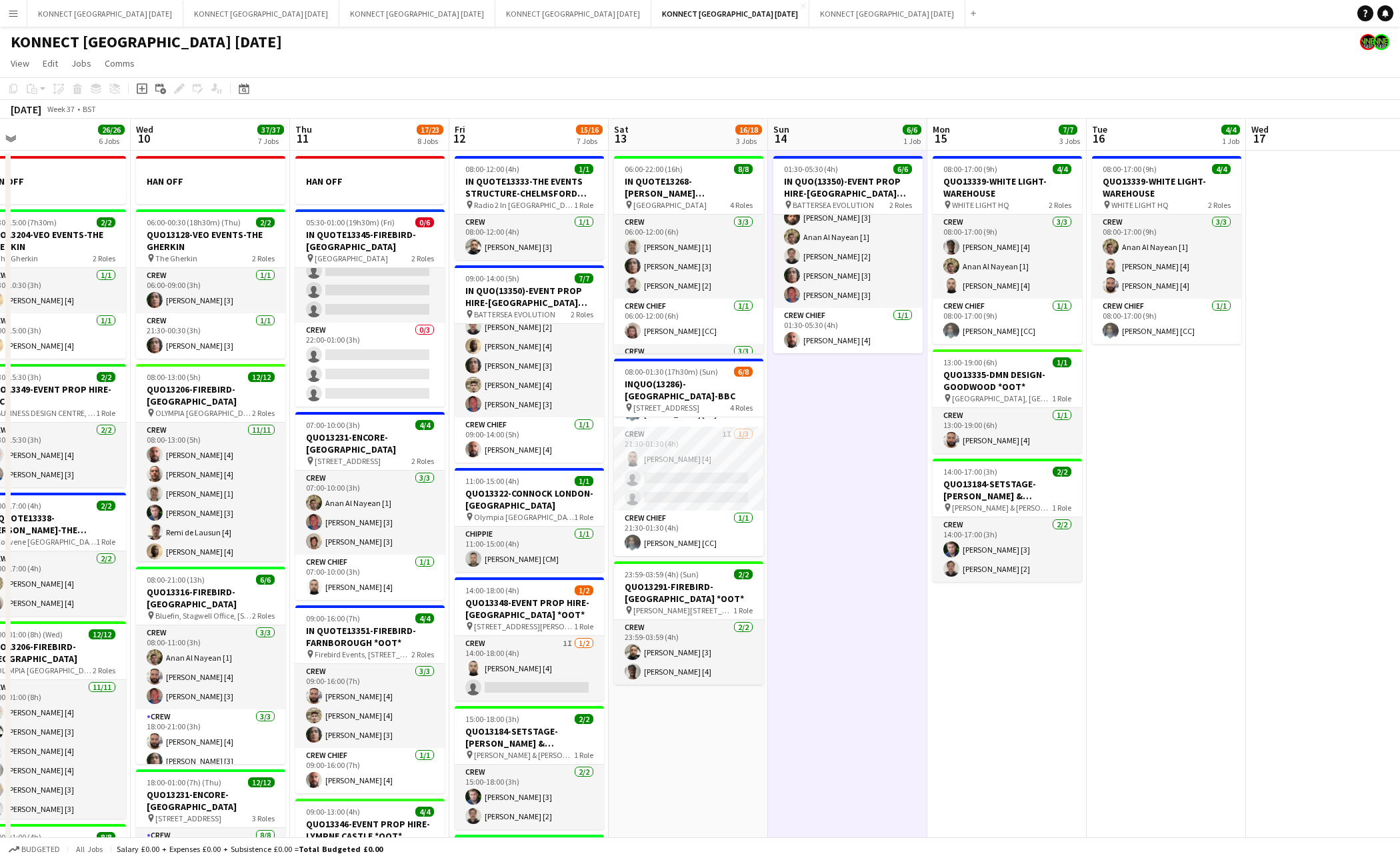
click at [891, 479] on app-date-cell "01:30-05:30 (4h) 6/6 IN QUO(13350)-EVENT PROP HIRE-BATTERSEA EVO pin BATTERSEA …" at bounding box center [848, 769] width 159 height 1236
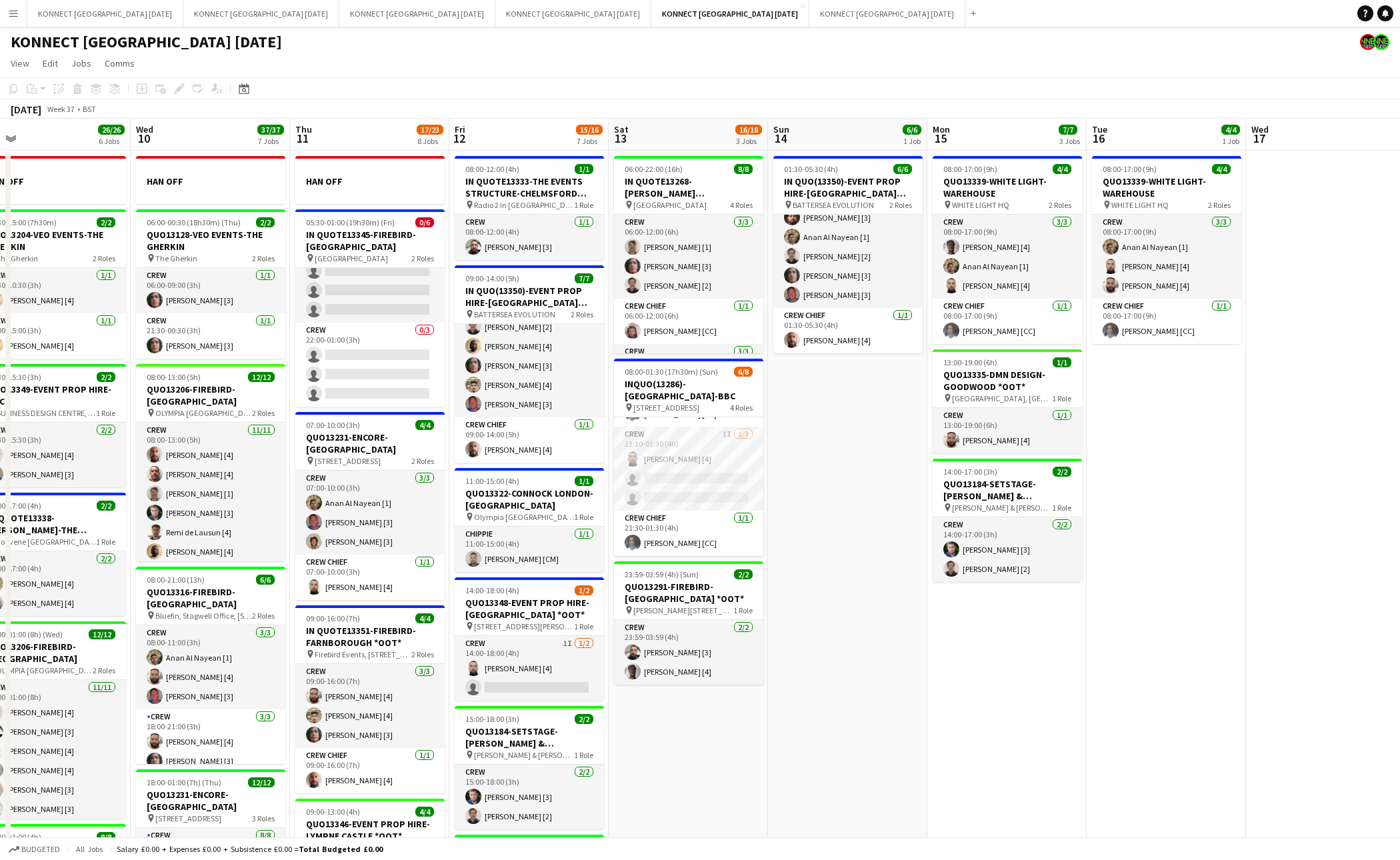
click at [891, 479] on app-date-cell "01:30-05:30 (4h) 6/6 IN QUO(13350)-EVENT PROP HIRE-BATTERSEA EVO pin BATTERSEA …" at bounding box center [848, 769] width 159 height 1236
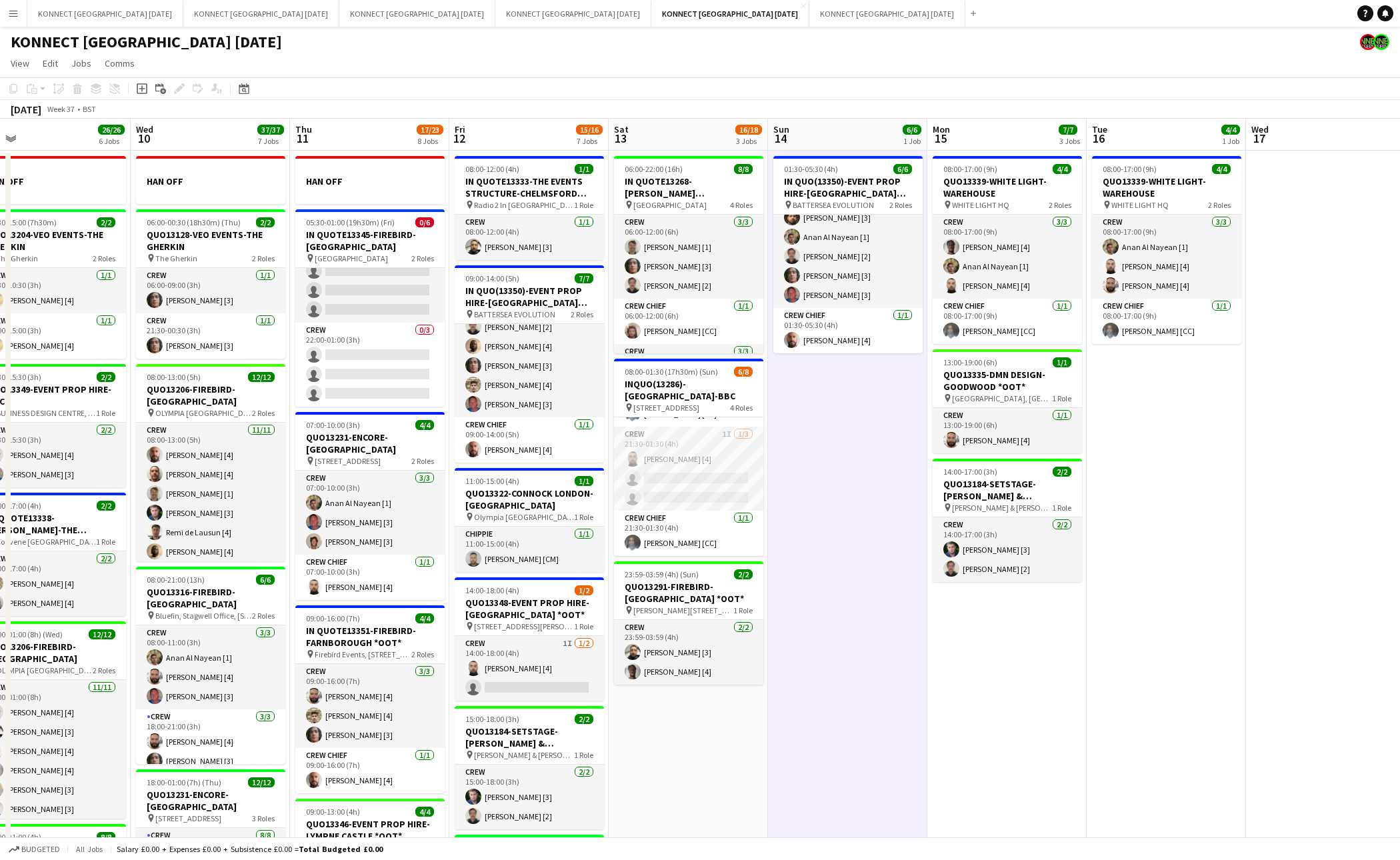
click at [891, 479] on app-date-cell "01:30-05:30 (4h) 6/6 IN QUO(13350)-EVENT PROP HIRE-BATTERSEA EVO pin BATTERSEA …" at bounding box center [848, 769] width 159 height 1236
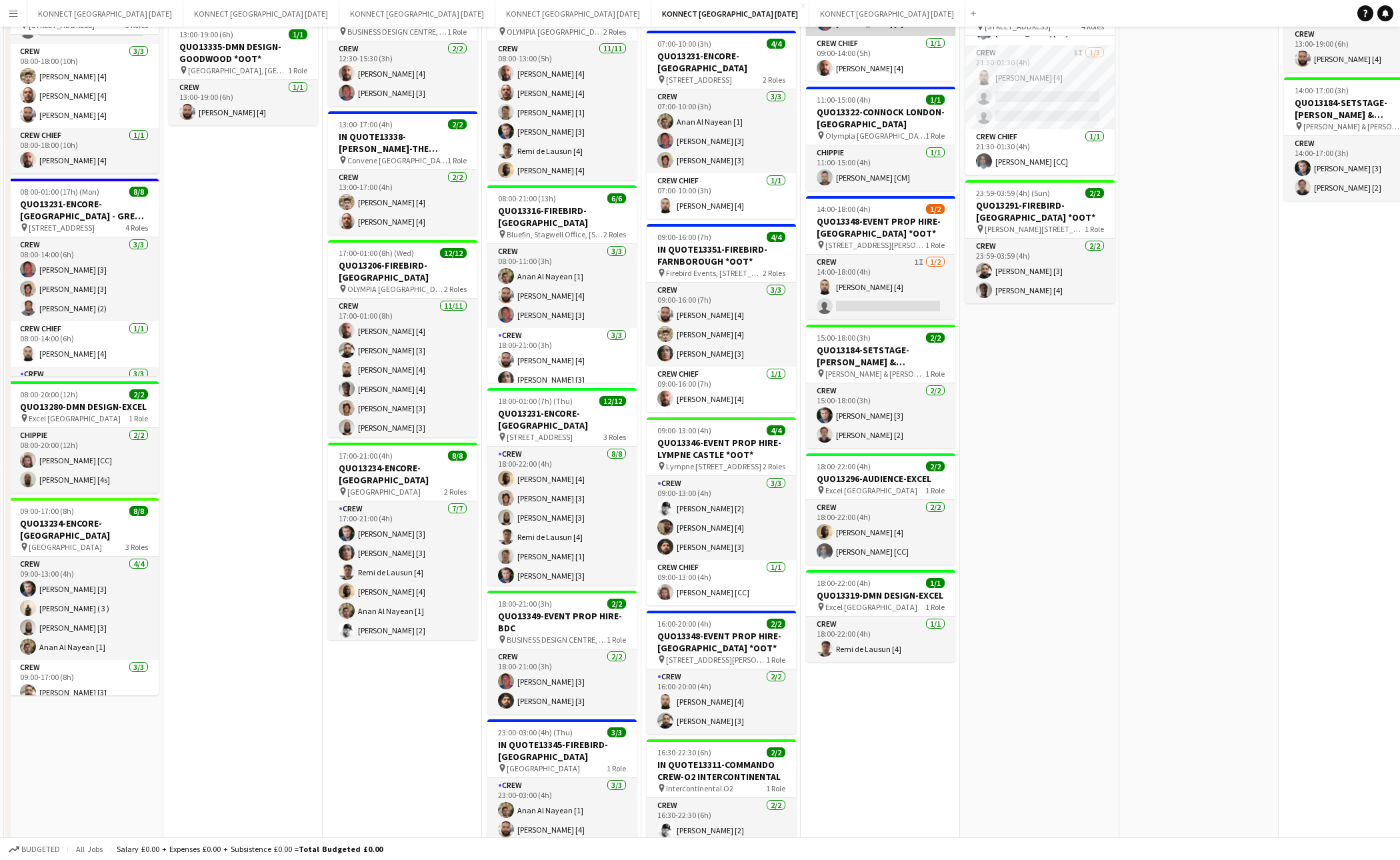
scroll to position [547, 0]
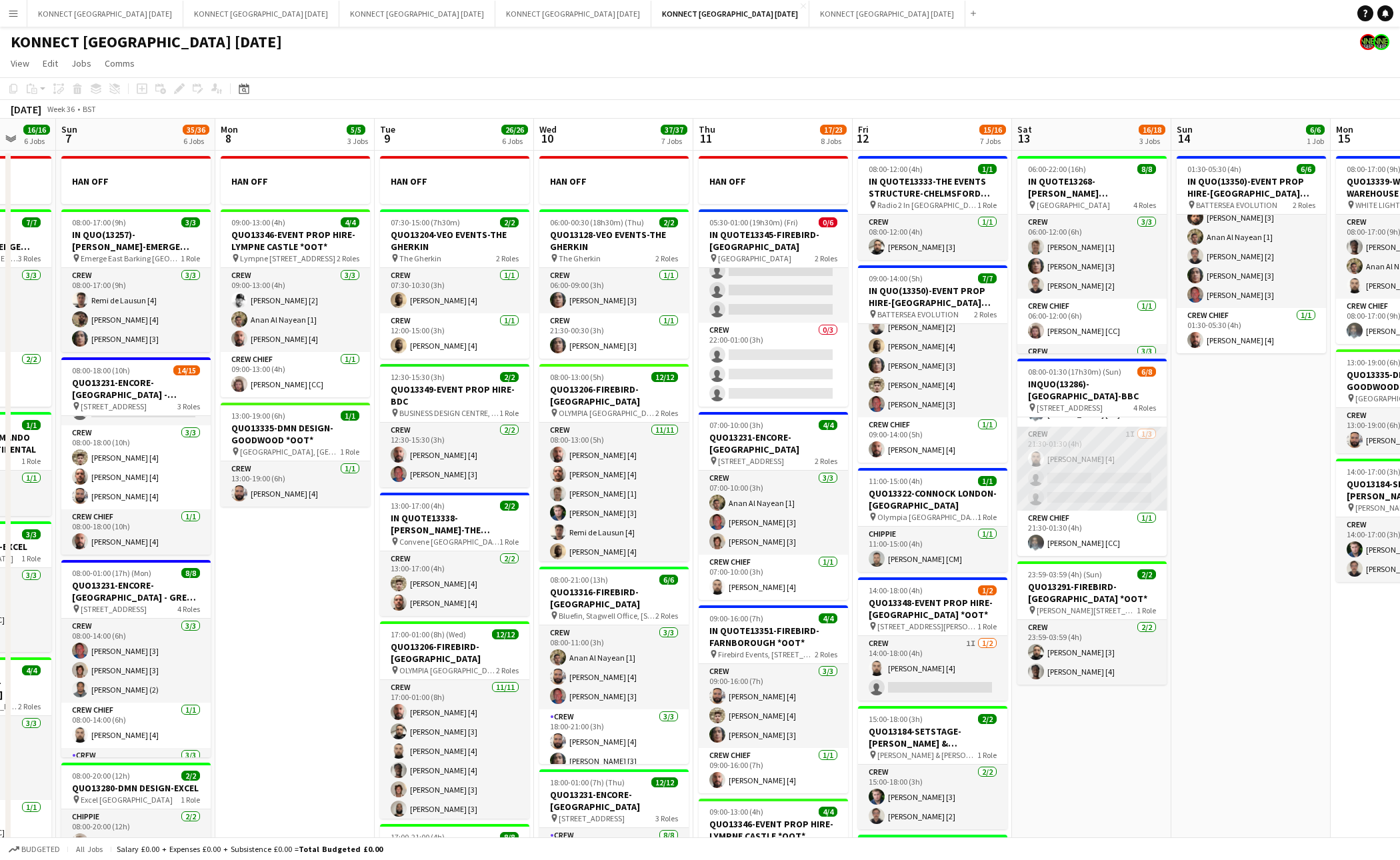
click at [1087, 472] on app-card-role "Crew 1I [DATE] 21:30-01:30 (4h) [PERSON_NAME] [4] single-neutral-actions single…" at bounding box center [1092, 469] width 149 height 84
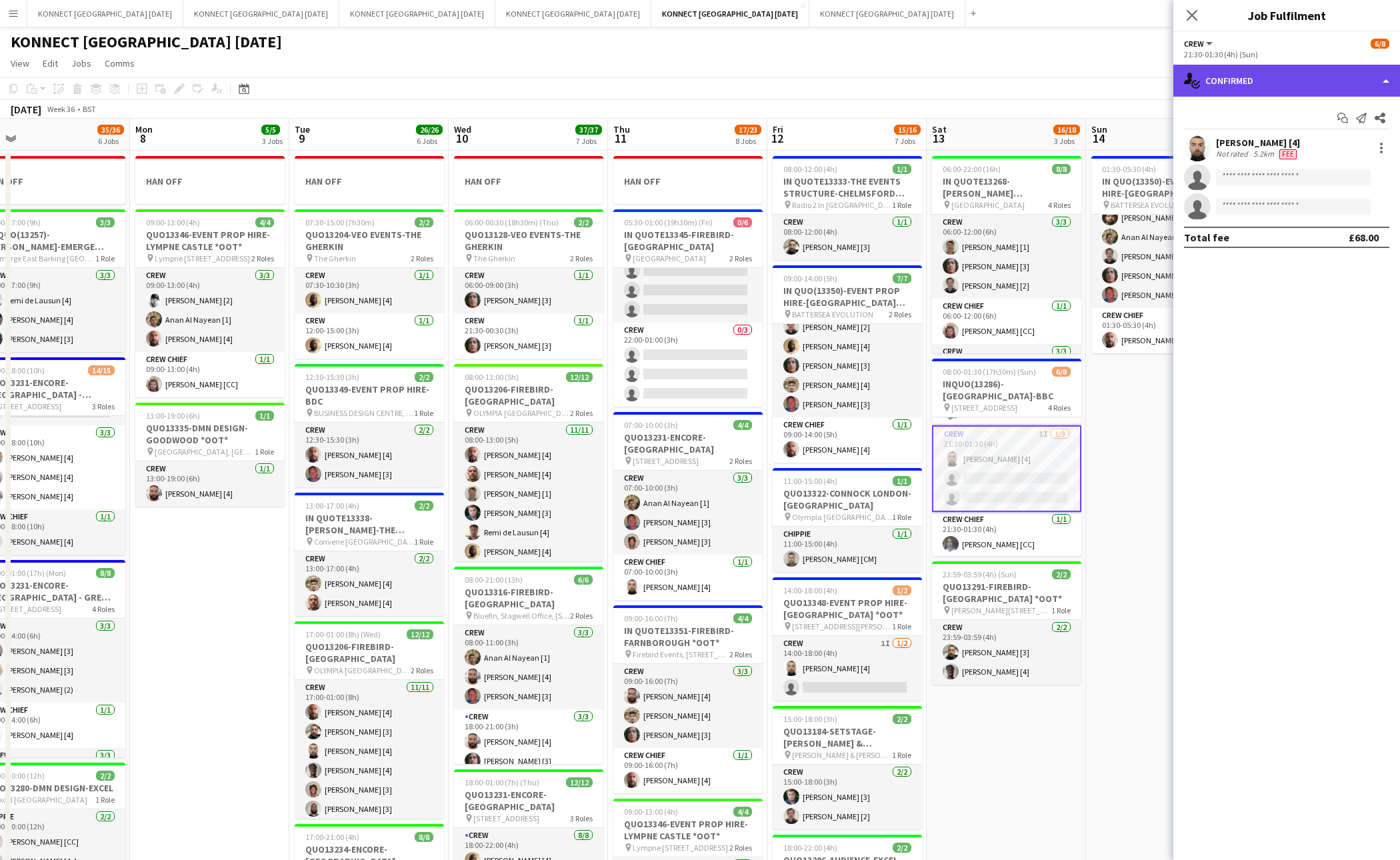
click at [1257, 83] on div "single-neutral-actions-check-2 Confirmed" at bounding box center [1286, 80] width 227 height 32
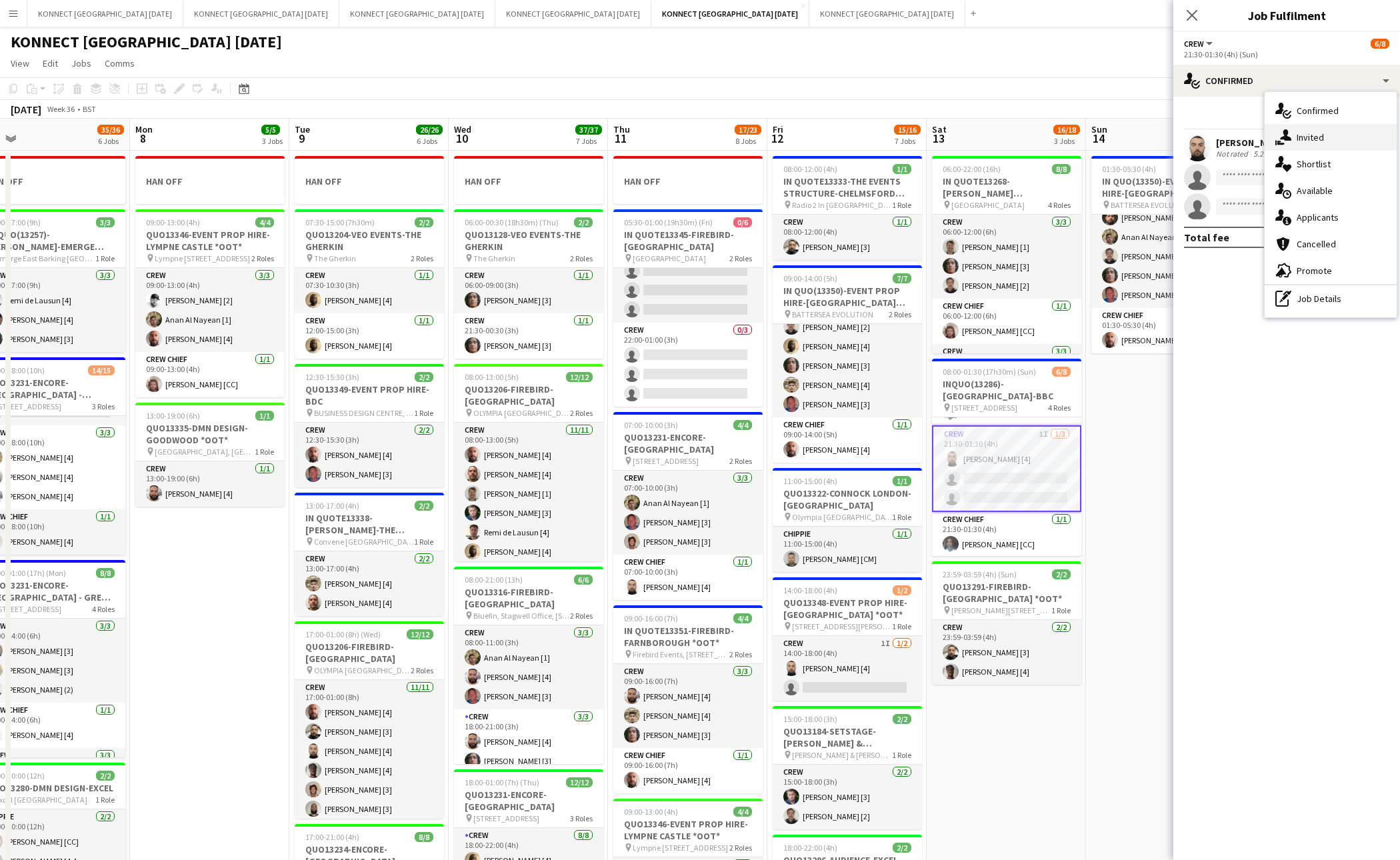
click at [1299, 132] on span "Invited" at bounding box center [1310, 137] width 27 height 12
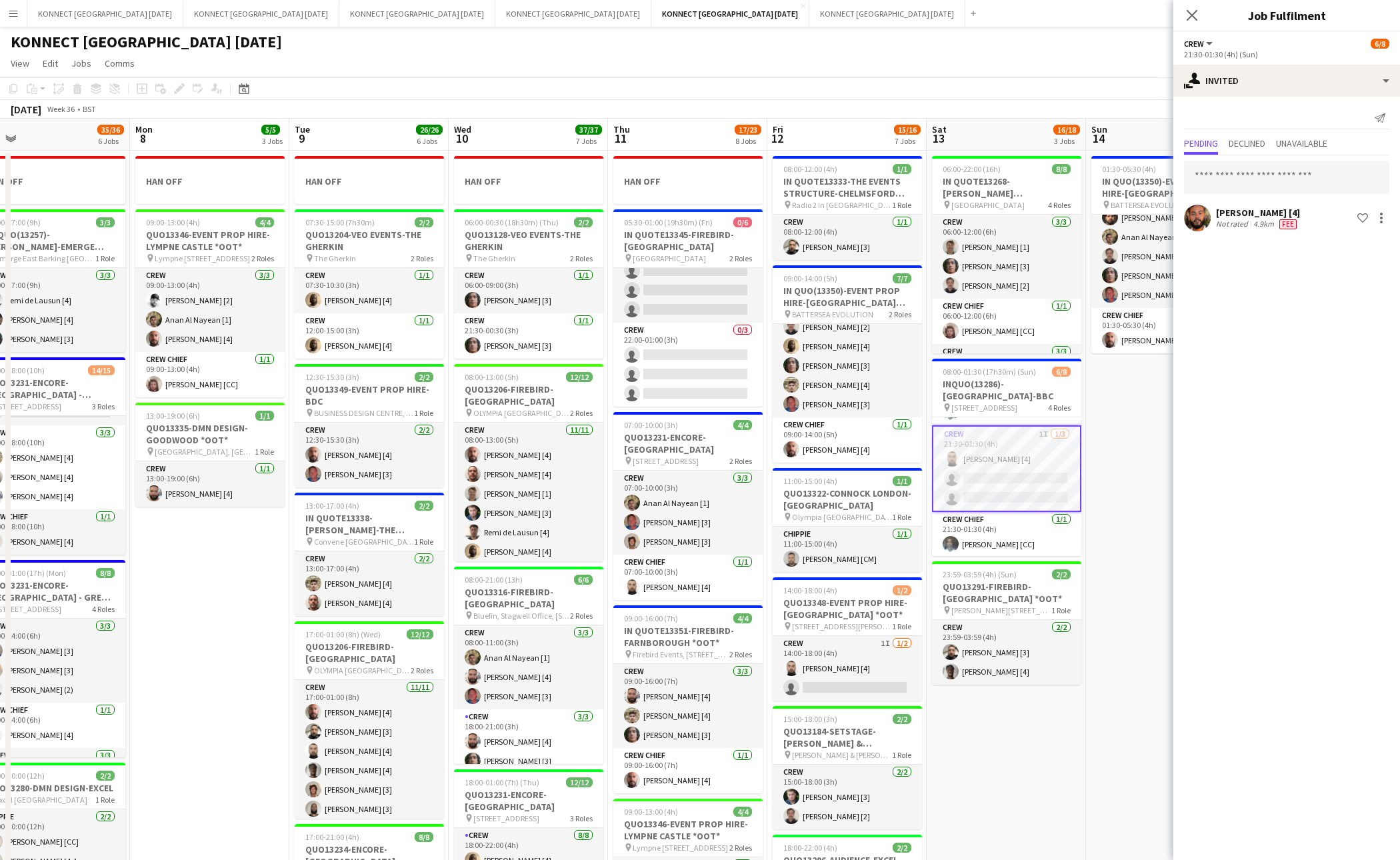
click at [1089, 510] on app-date-cell "01:30-05:30 (4h) 6/6 IN QUO(13350)-EVENT PROP HIRE-BATTERSEA EVO pin BATTERSEA …" at bounding box center [1166, 769] width 159 height 1236
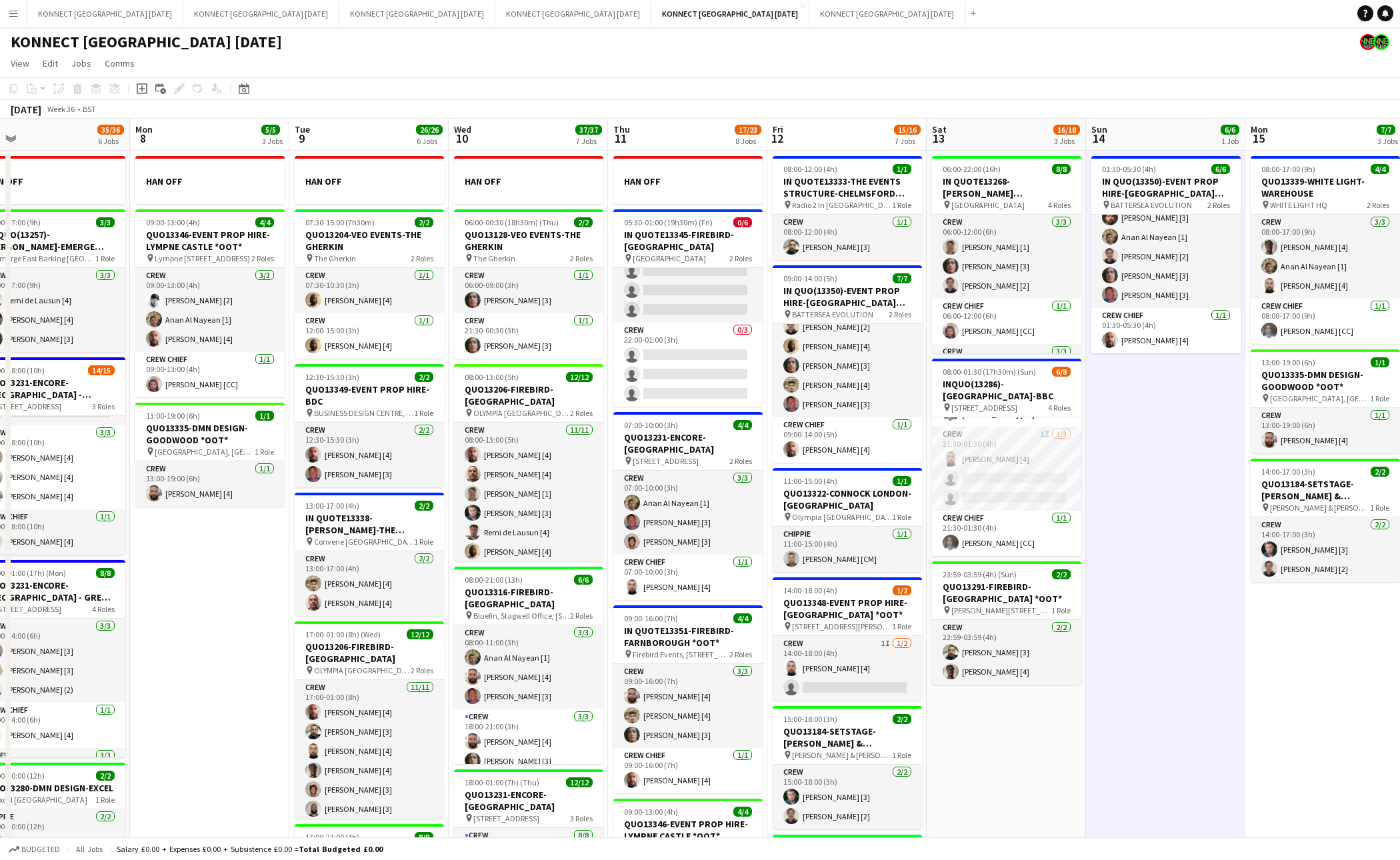
click at [1150, 507] on app-date-cell "01:30-05:30 (4h) 6/6 IN QUO(13350)-EVENT PROP HIRE-BATTERSEA EVO pin BATTERSEA …" at bounding box center [1166, 769] width 159 height 1236
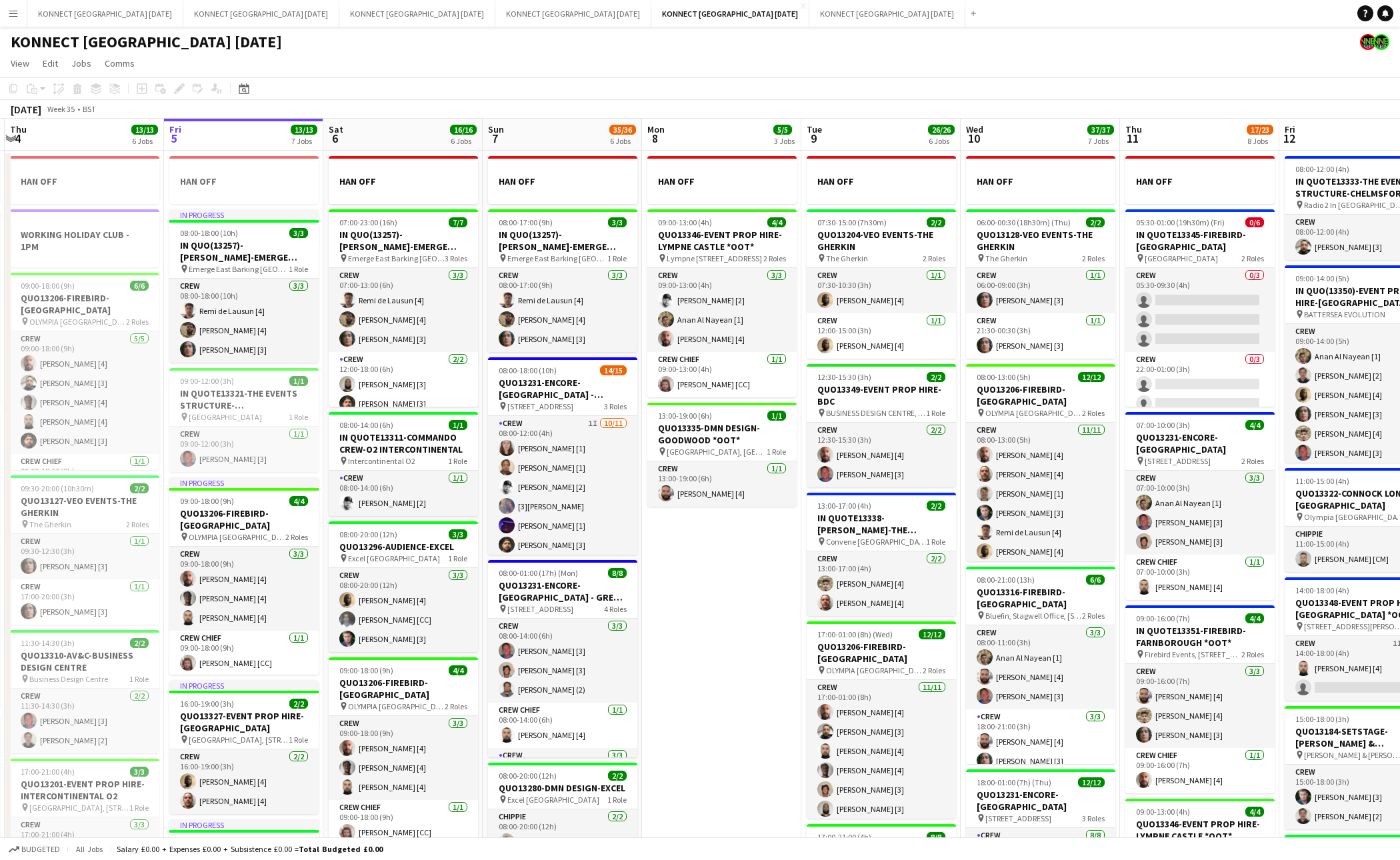
scroll to position [0, 555]
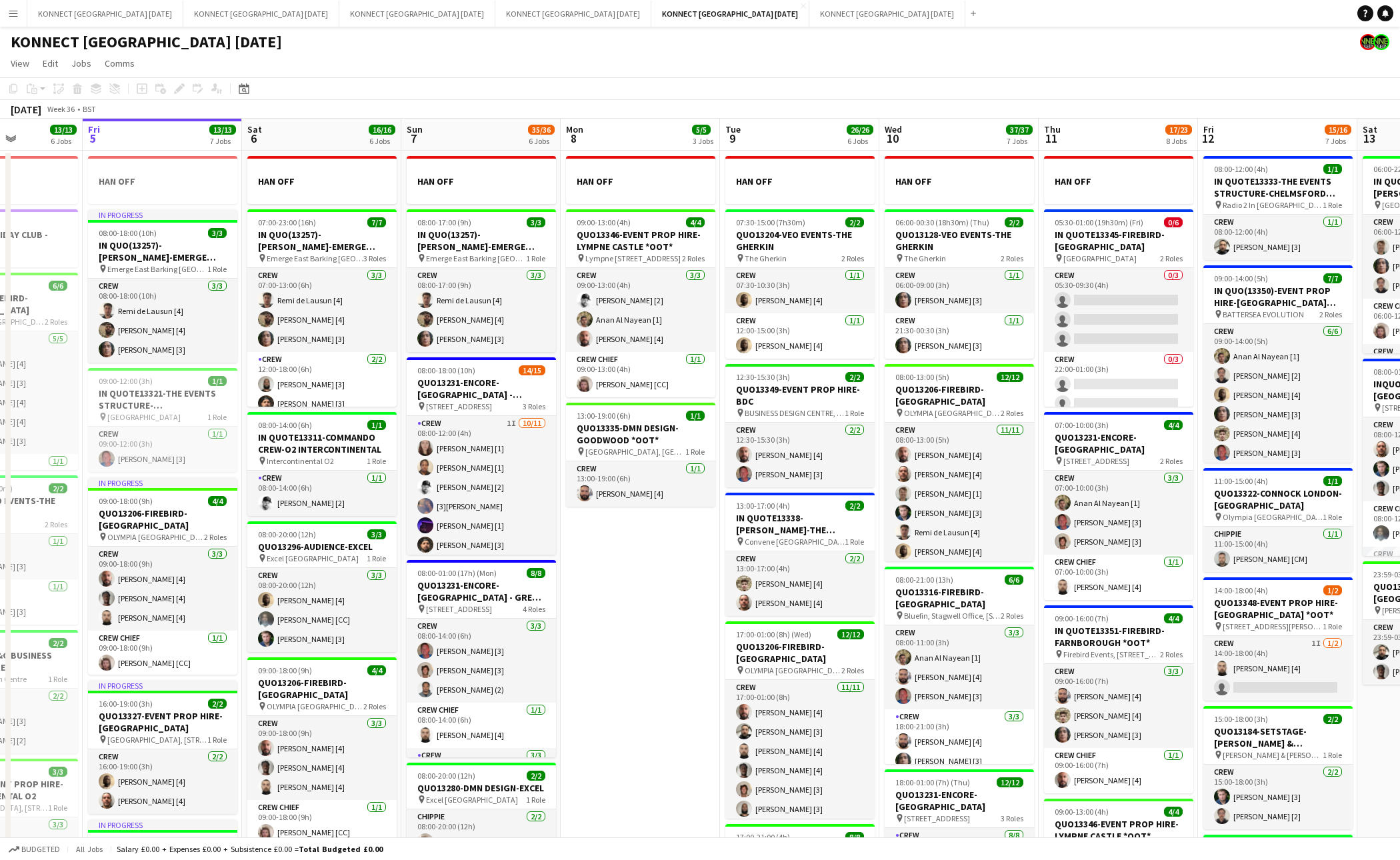
click at [671, 611] on app-date-cell "HAN OFF 09:00-13:00 (4h) 4/4 QUO13346-EVENT PROP HIRE-[GEOGRAPHIC_DATA] *OOT* p…" at bounding box center [640, 769] width 159 height 1236
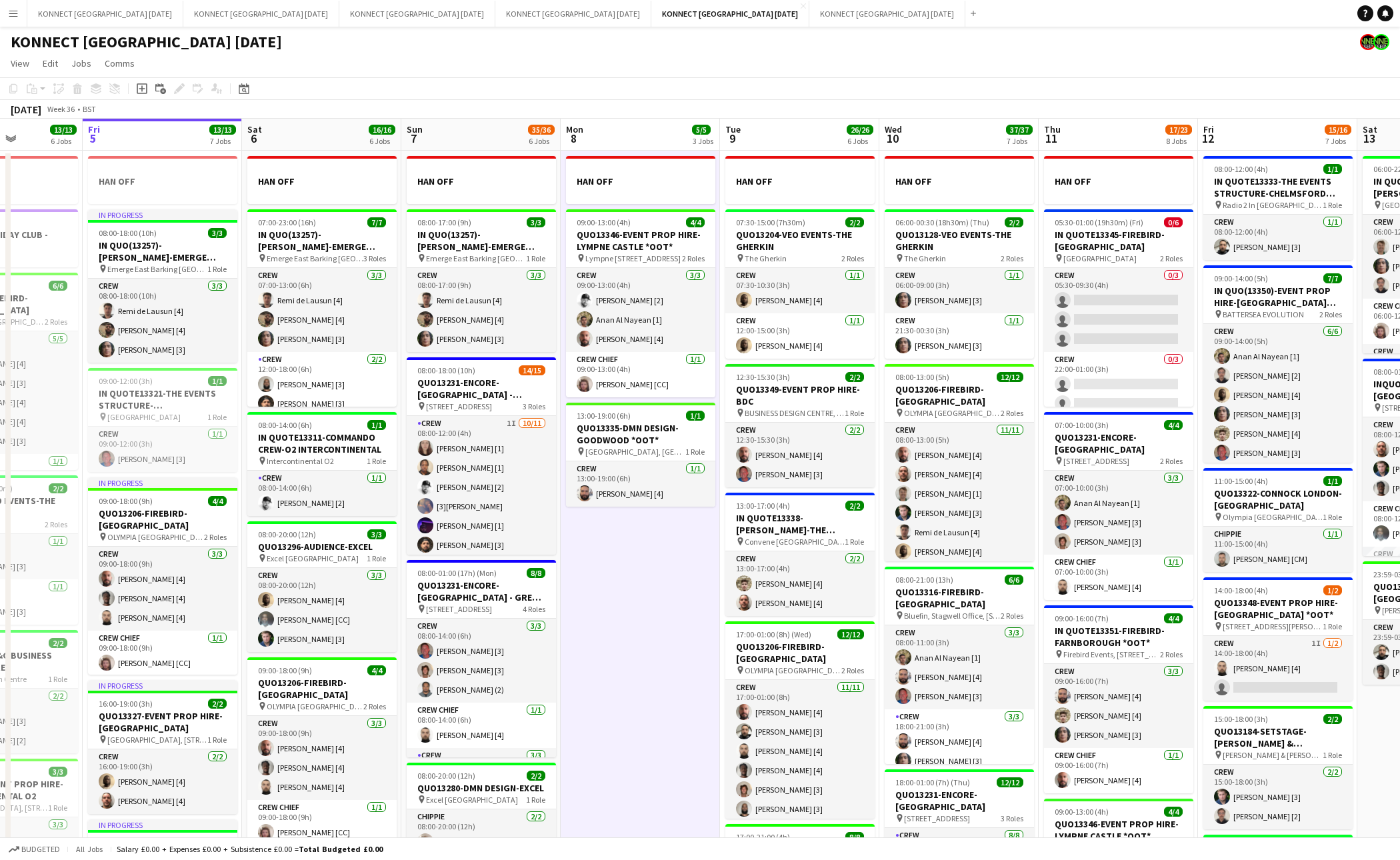
click at [671, 611] on app-date-cell "HAN OFF 09:00-13:00 (4h) 4/4 QUO13346-EVENT PROP HIRE-[GEOGRAPHIC_DATA] *OOT* p…" at bounding box center [640, 769] width 159 height 1236
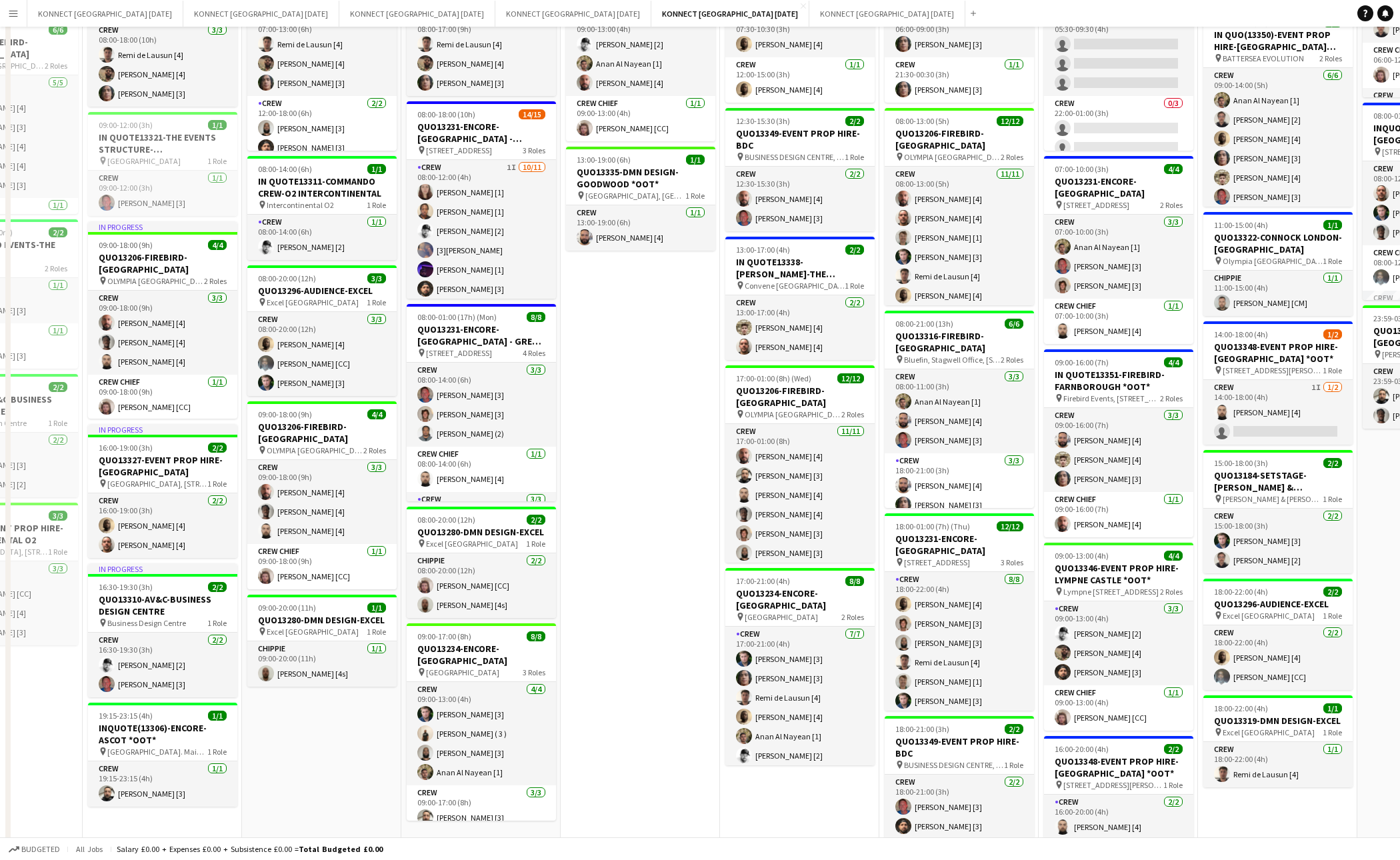
scroll to position [0, 0]
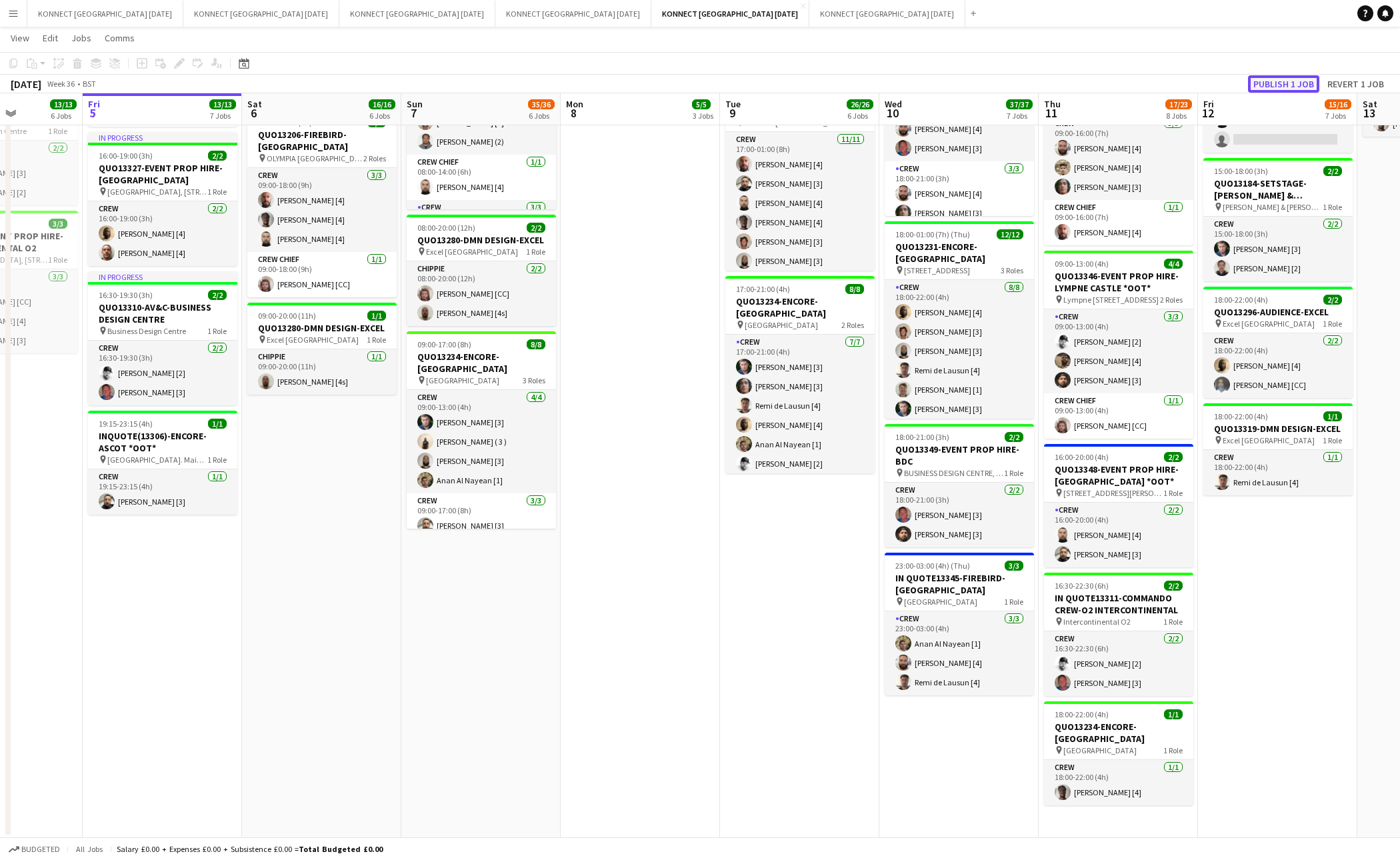
click at [1277, 81] on button "Publish 1 job" at bounding box center [1283, 84] width 71 height 18
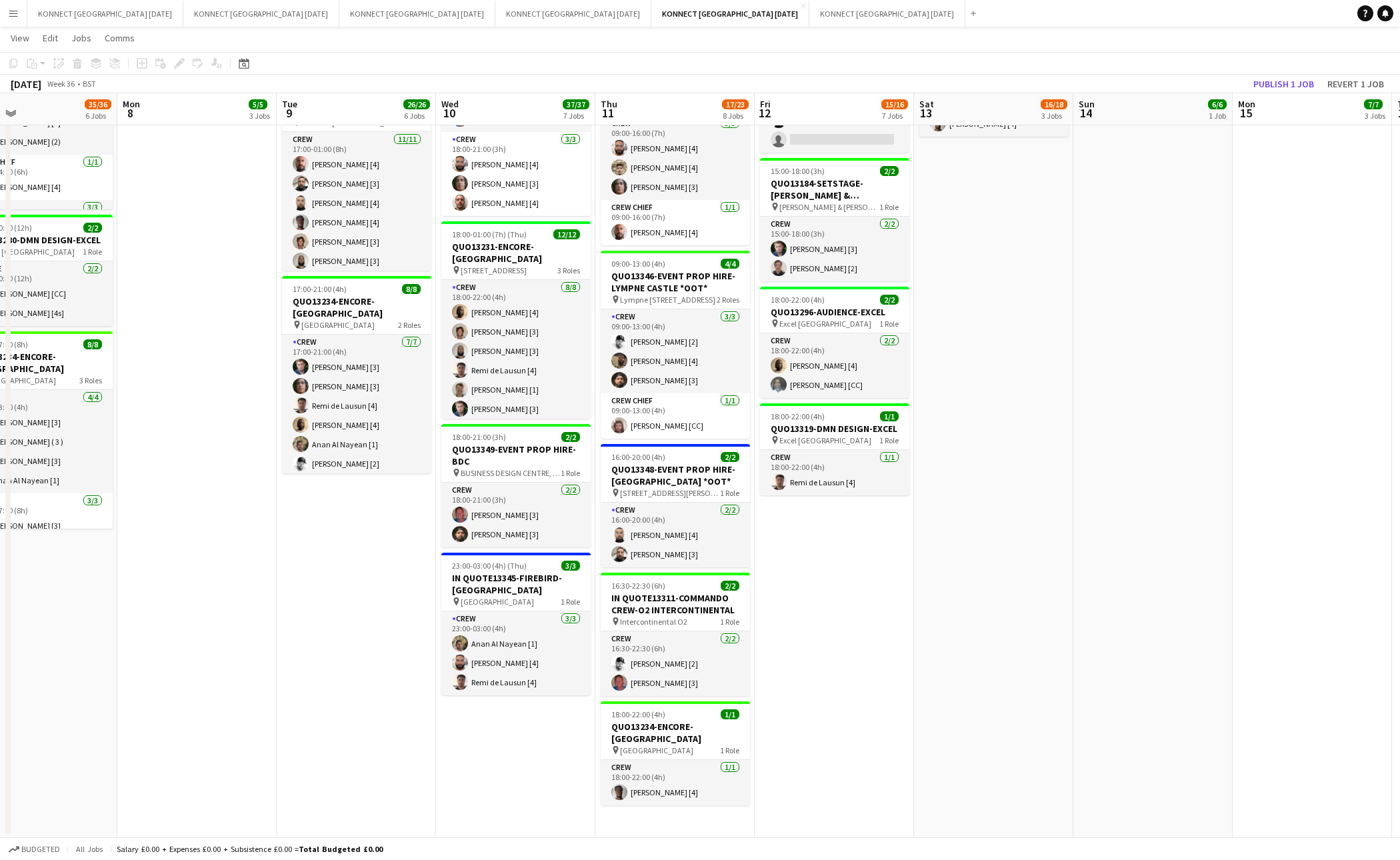
scroll to position [0, 427]
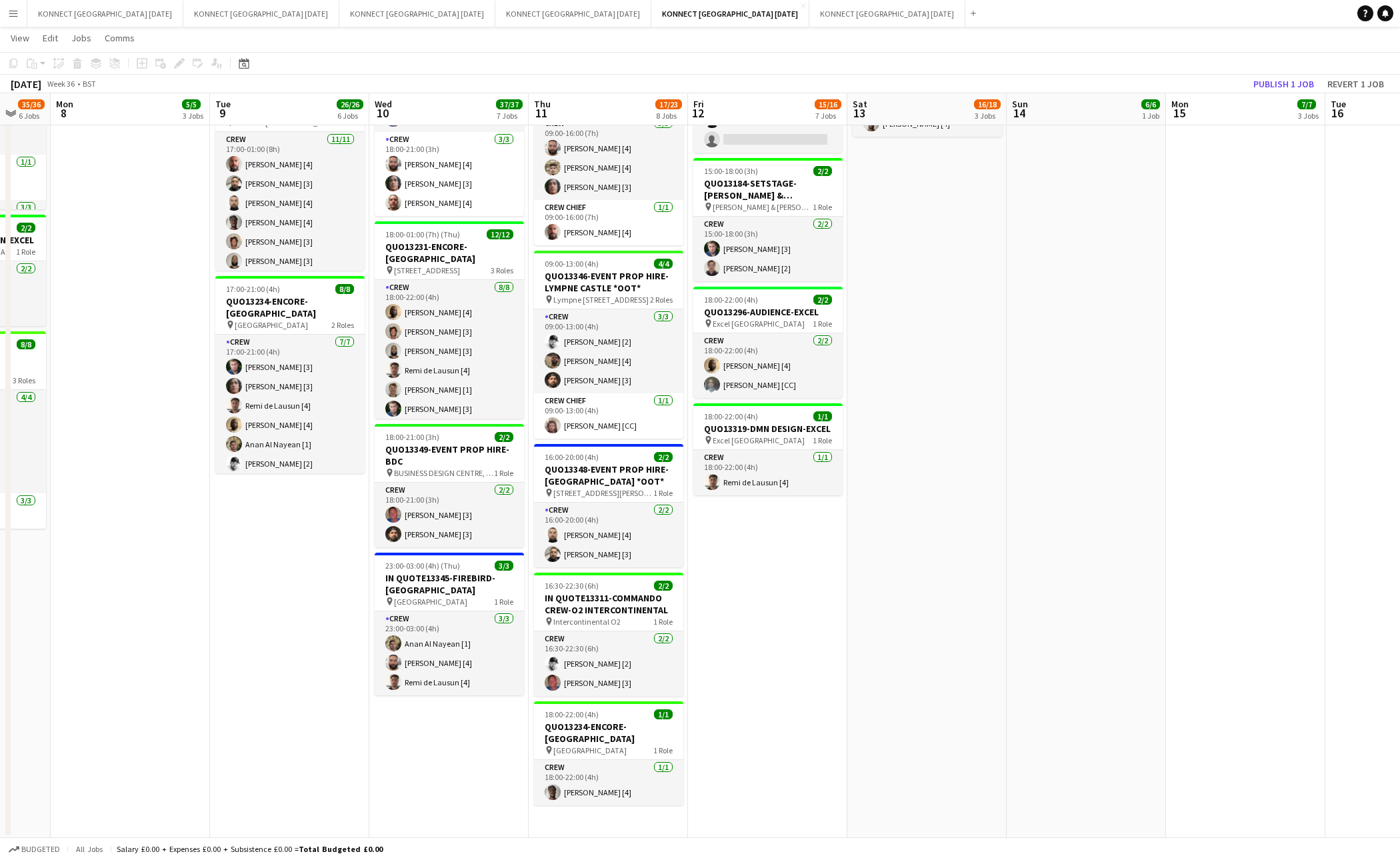
click at [1204, 659] on app-date-cell "08:00-17:00 (9h) 4/4 QUO13339-WHITE LIGHT- WAREHOUSE pin WHITE LIGHT HQ 2 Roles…" at bounding box center [1245, 220] width 159 height 1236
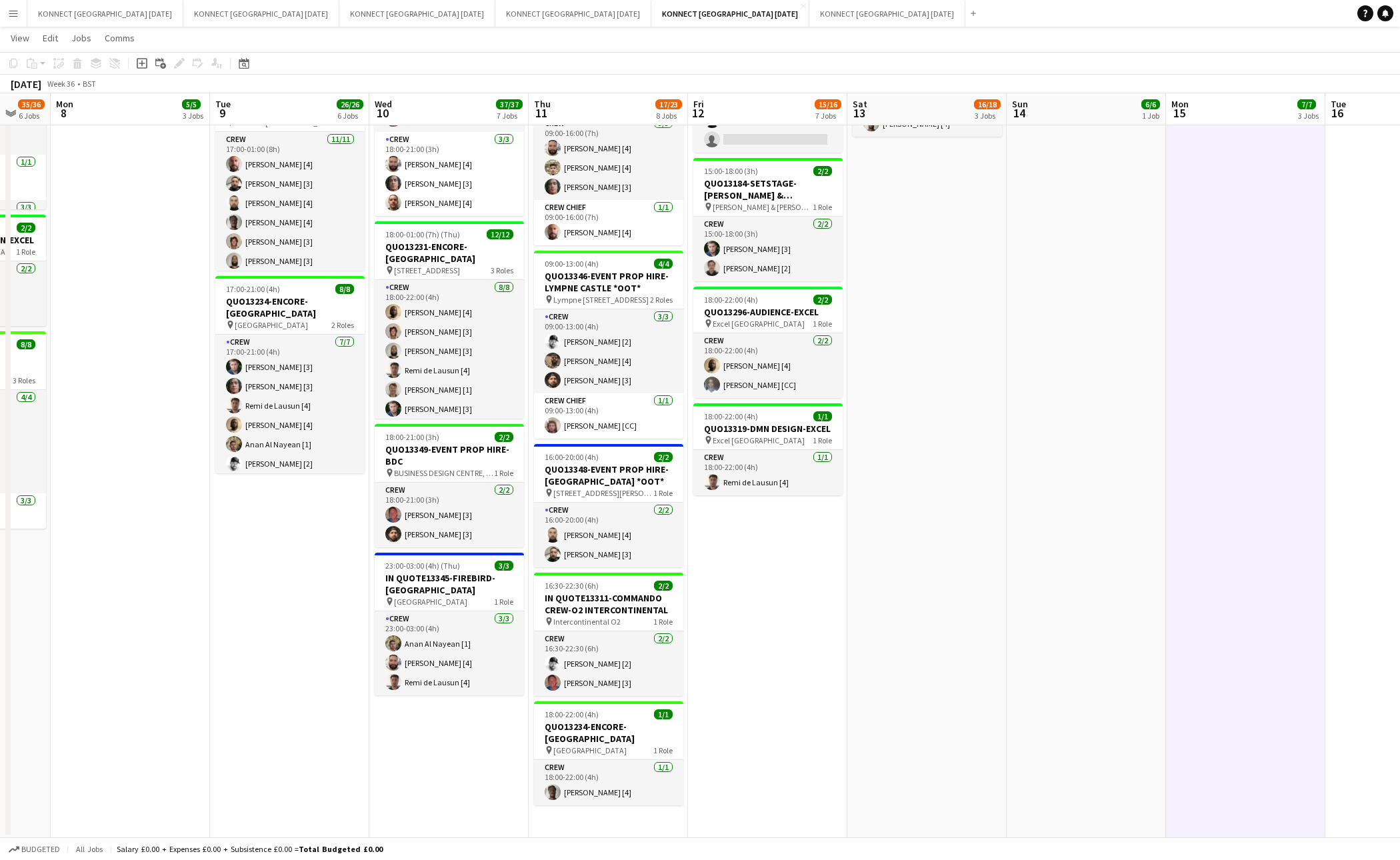
click at [889, 628] on app-date-cell "06:00-22:00 (16h) 8/8 IN QUOTE13268-[PERSON_NAME][GEOGRAPHIC_DATA] pin Richmond…" at bounding box center [927, 220] width 159 height 1236
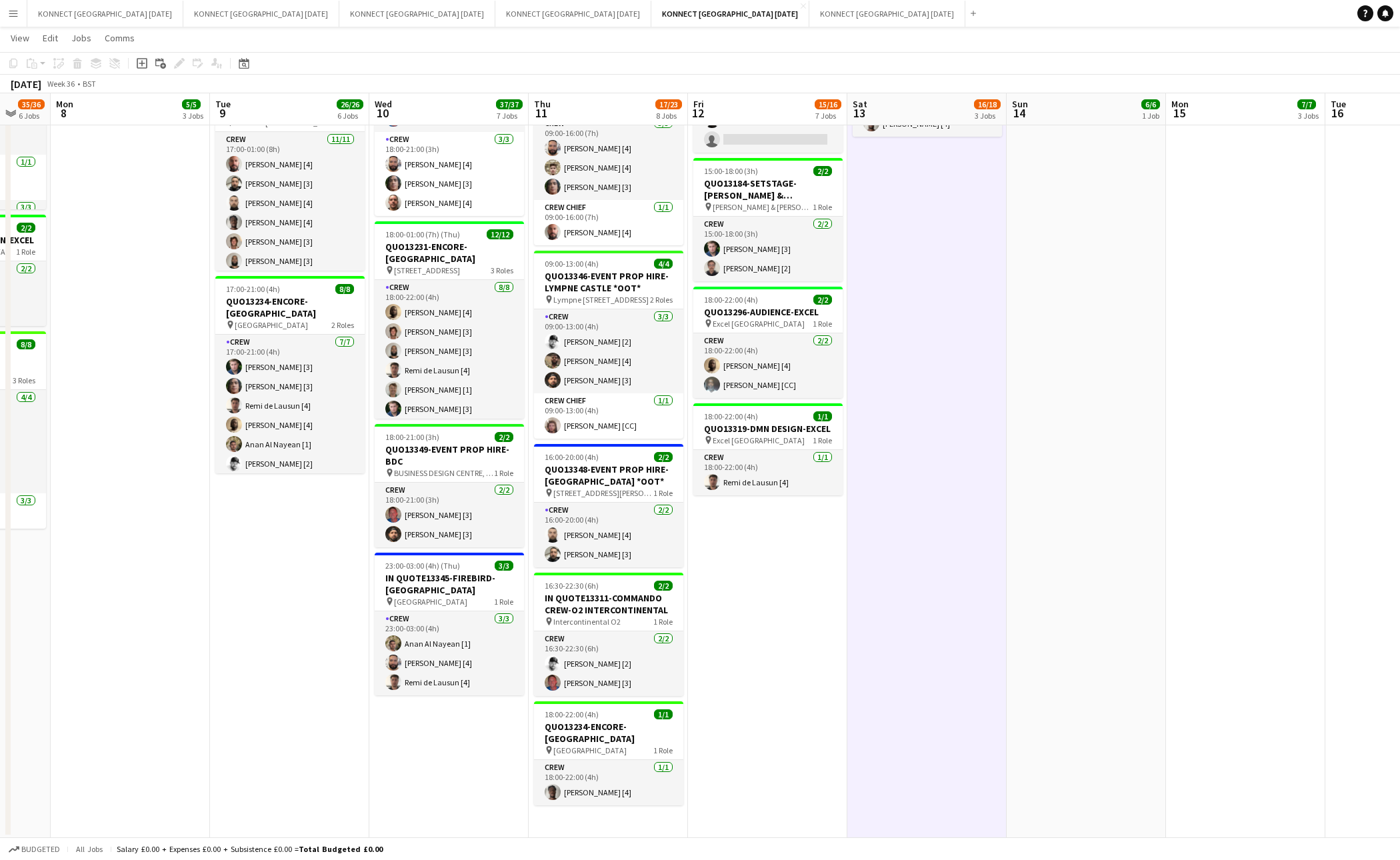
click at [889, 628] on app-date-cell "06:00-22:00 (16h) 8/8 IN QUOTE13268-[PERSON_NAME][GEOGRAPHIC_DATA] pin Richmond…" at bounding box center [927, 220] width 159 height 1236
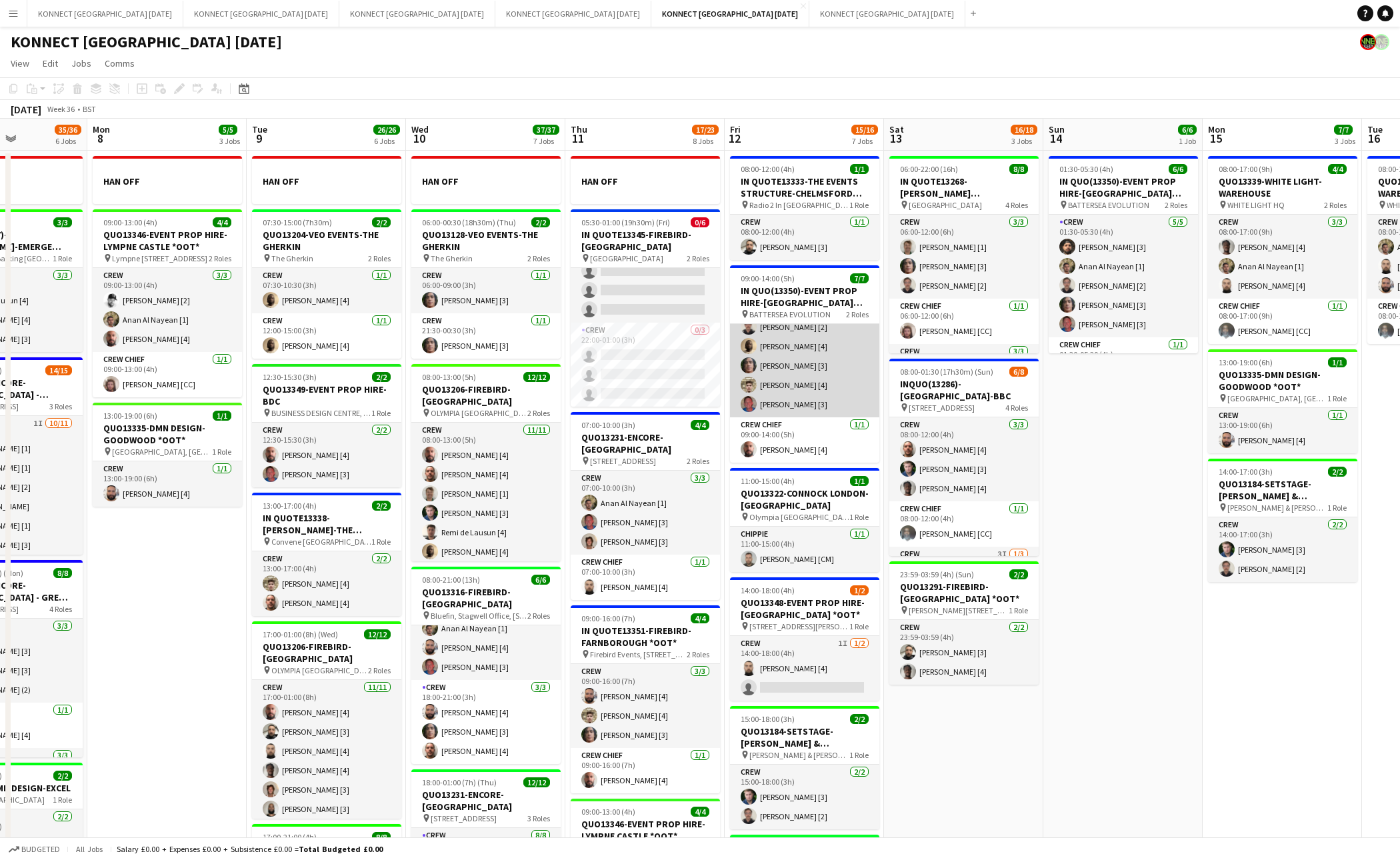
scroll to position [0, 0]
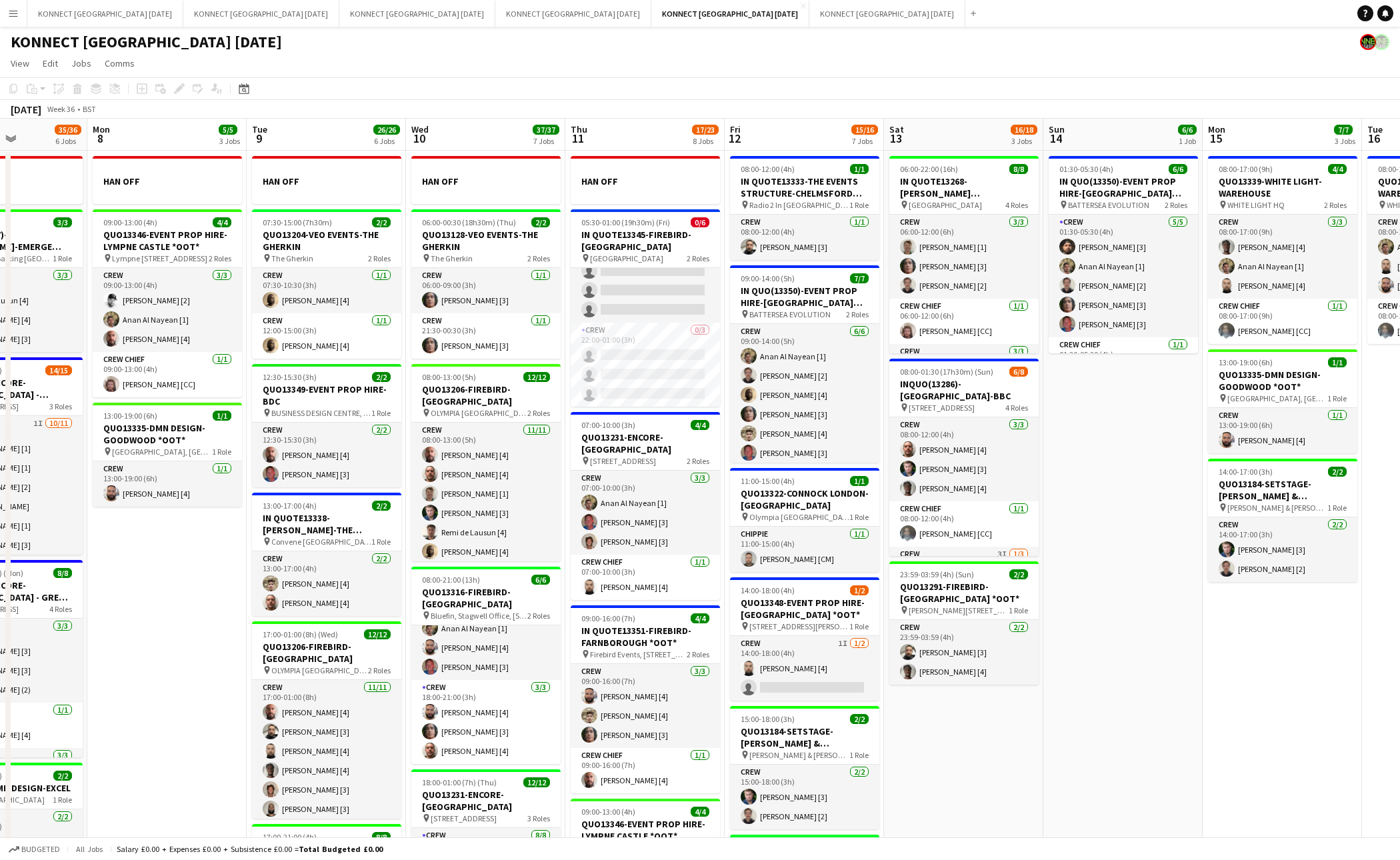
click at [1097, 443] on app-date-cell "01:30-05:30 (4h) 6/6 IN QUO(13350)-EVENT PROP HIRE-BATTERSEA EVO pin BATTERSEA …" at bounding box center [1123, 769] width 159 height 1236
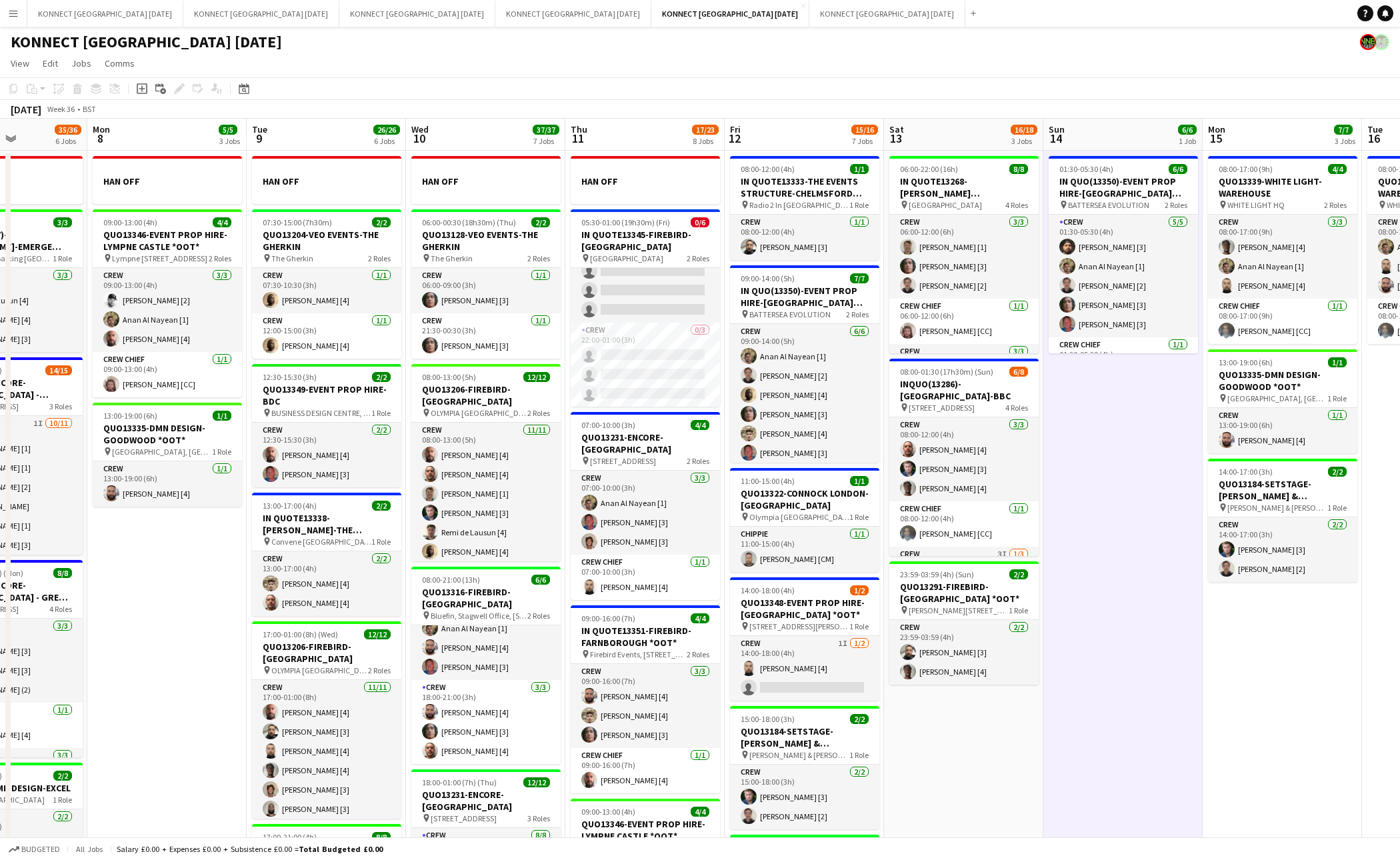
click at [1097, 443] on app-date-cell "01:30-05:30 (4h) 6/6 IN QUO(13350)-EVENT PROP HIRE-BATTERSEA EVO pin BATTERSEA …" at bounding box center [1123, 769] width 159 height 1236
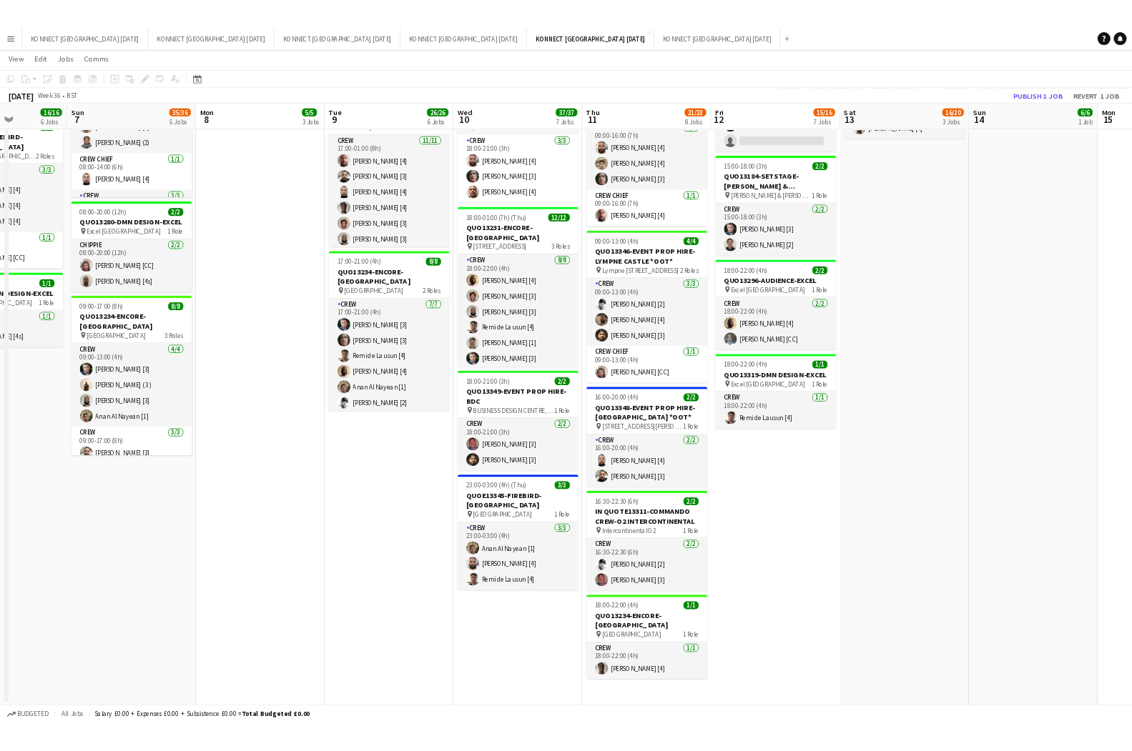
scroll to position [172, 0]
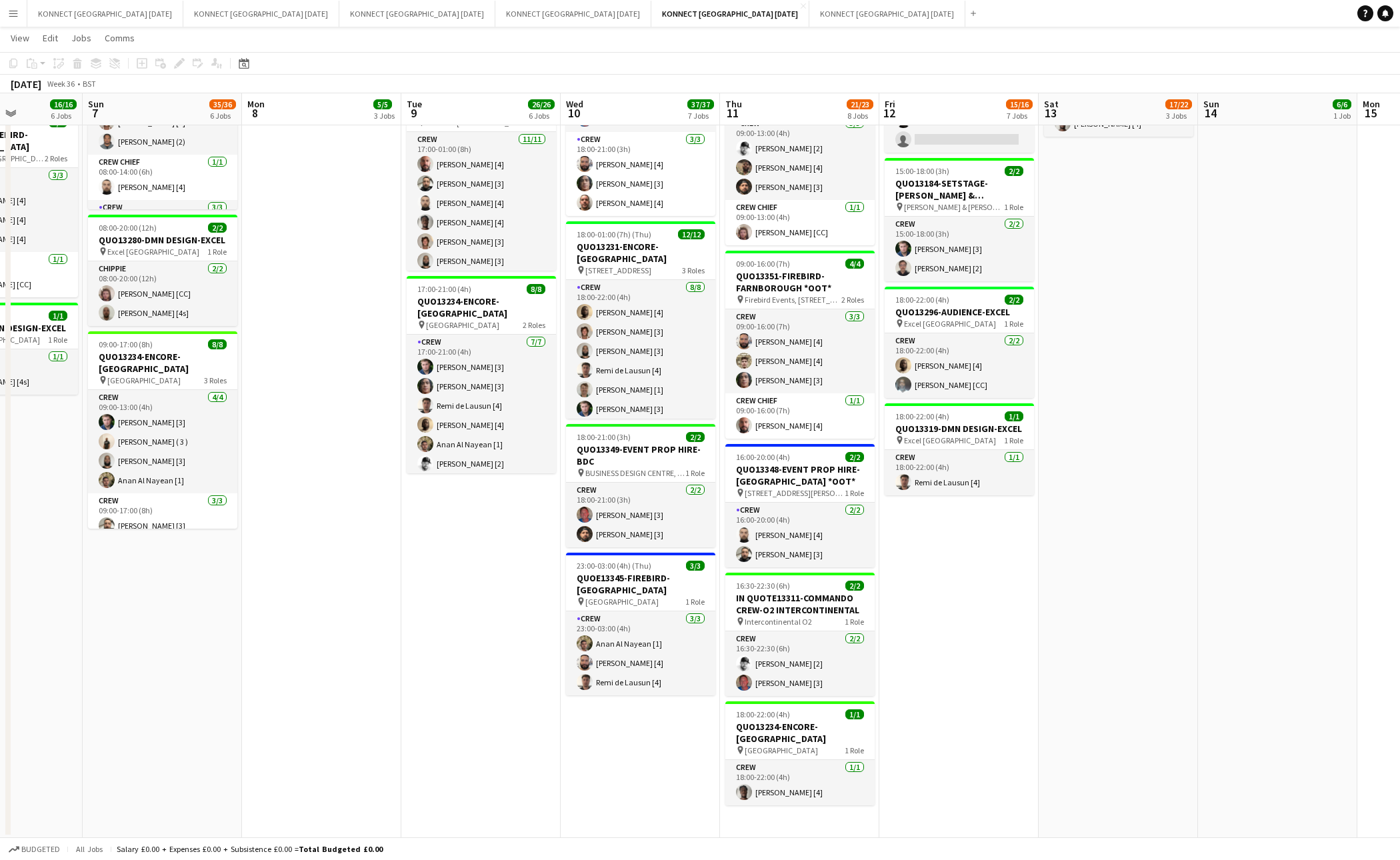
click at [1180, 370] on app-date-cell "06:00-22:00 (16h) 8/8 IN QUOTE13268-[PERSON_NAME][GEOGRAPHIC_DATA] pin Richmond…" at bounding box center [1118, 220] width 159 height 1236
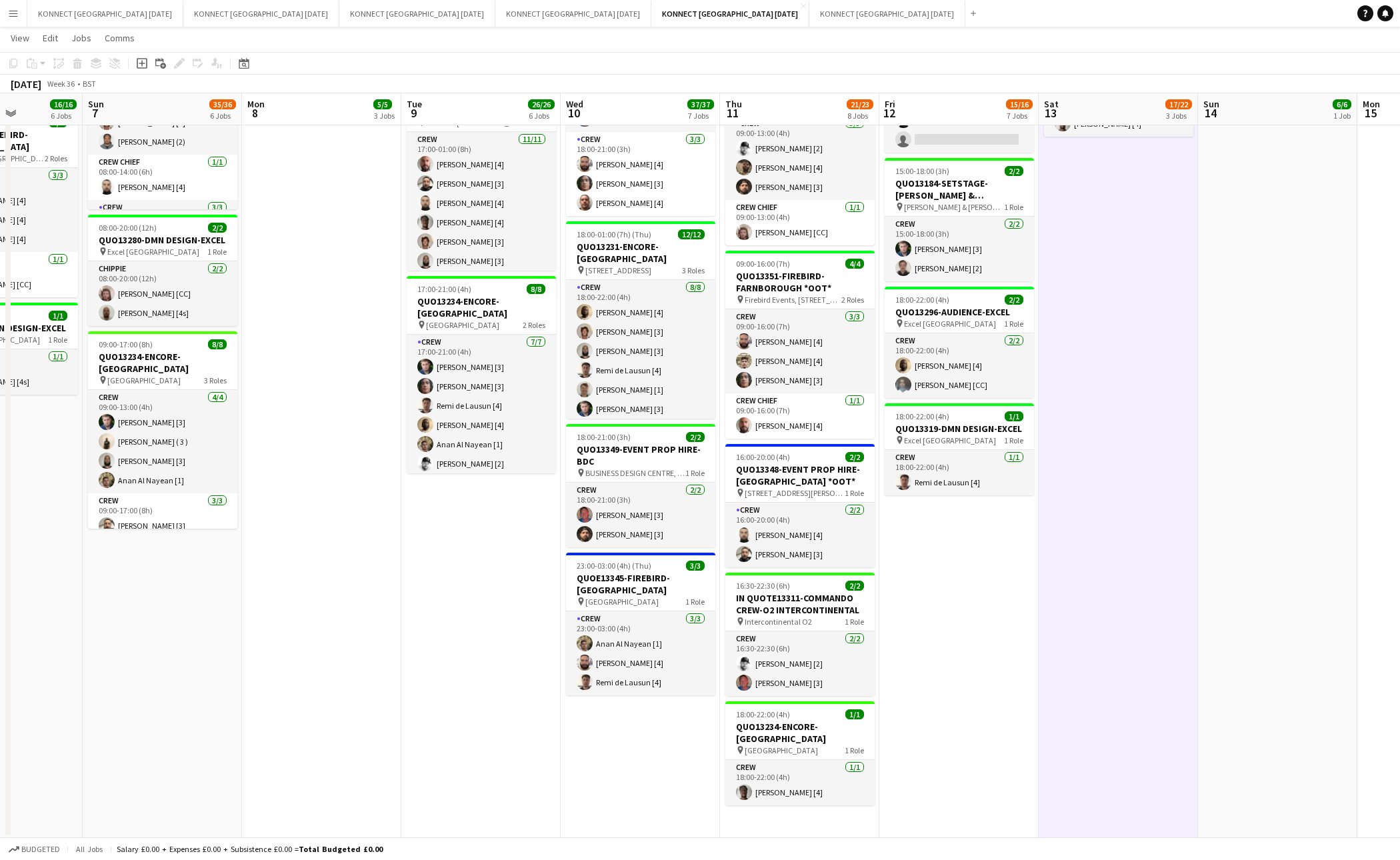
click at [1180, 370] on app-date-cell "06:00-22:00 (16h) 8/8 IN QUOTE13268-[PERSON_NAME][GEOGRAPHIC_DATA] pin Richmond…" at bounding box center [1118, 220] width 159 height 1236
